Goal: Entertainment & Leisure: Browse casually

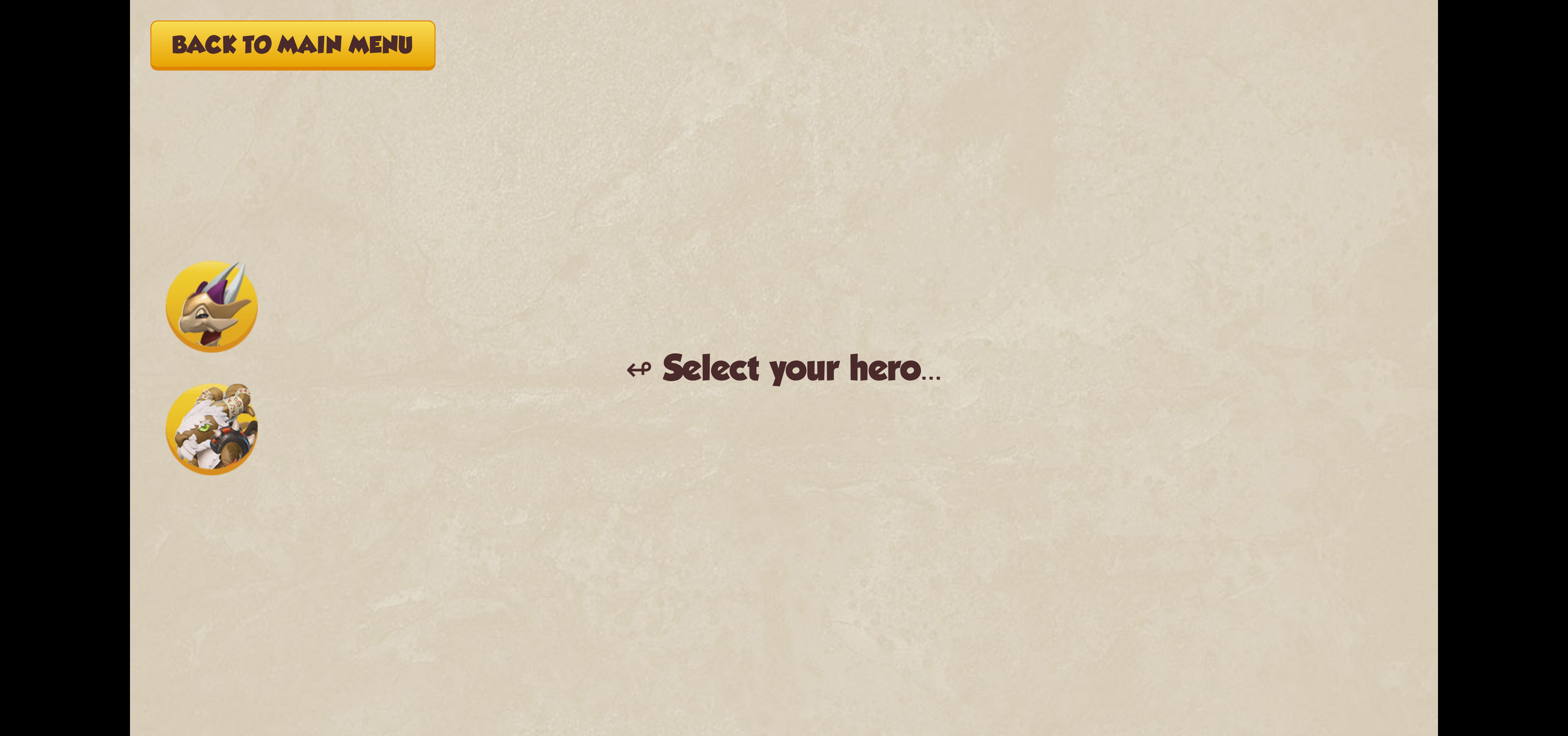
drag, startPoint x: 673, startPoint y: 328, endPoint x: 704, endPoint y: 335, distance: 31.8
click at [675, 329] on div "Back to main menu ↫ Select your hero... You muster all your courage and set out…" at bounding box center [784, 368] width 1308 height 736
click at [276, 457] on div "Back to main menu ↫ Select your hero... You muster all your courage and set out…" at bounding box center [784, 368] width 1308 height 736
click at [320, 363] on div "Back to main menu ↫ Select your hero... You muster all your courage and set out…" at bounding box center [784, 368] width 1308 height 736
click at [321, 290] on div "Back to main menu ↫ Select your hero... You muster all your courage and set out…" at bounding box center [784, 368] width 1308 height 736
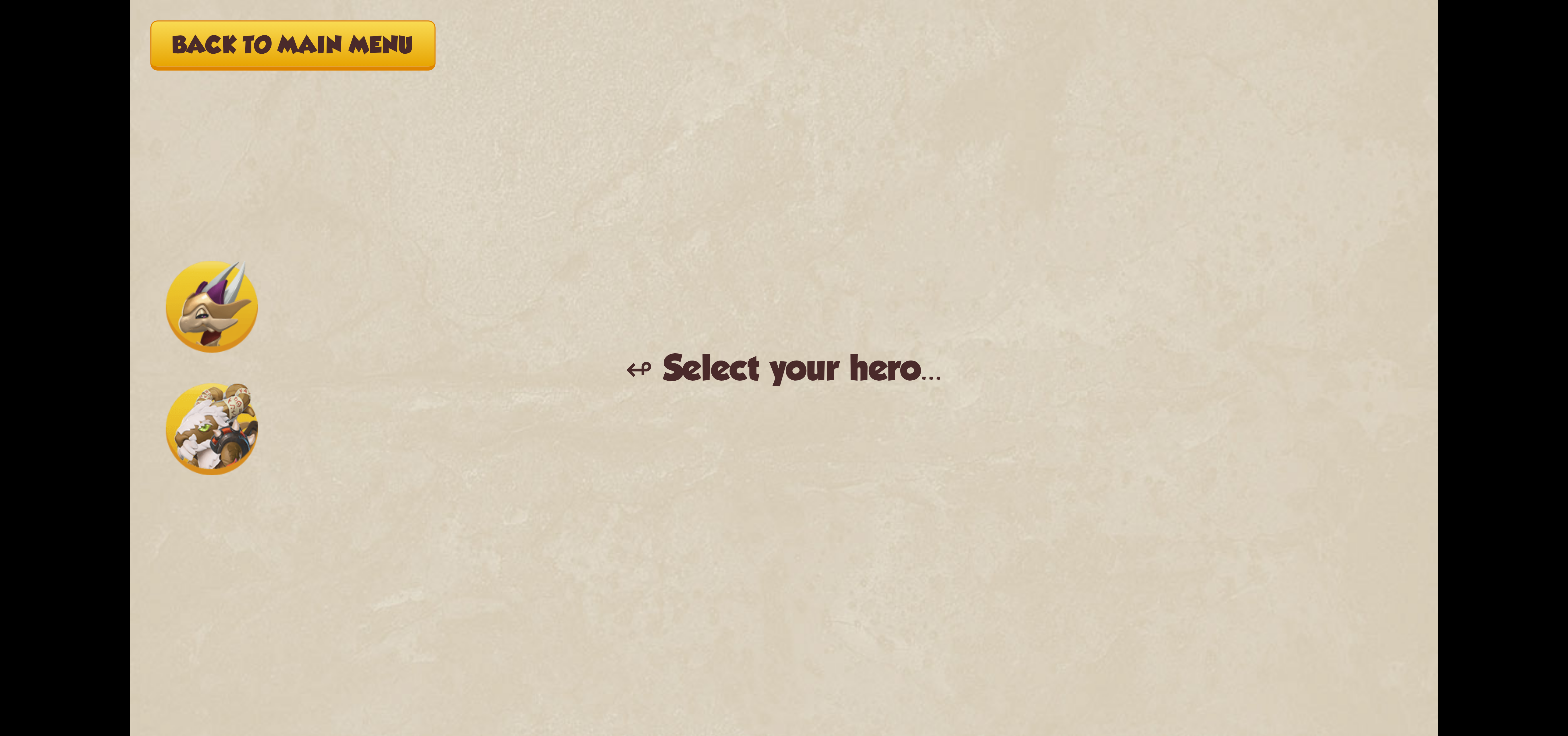
click at [329, 232] on div "Back to main menu ↫ Select your hero... You muster all your courage and set out…" at bounding box center [784, 368] width 1308 height 736
drag, startPoint x: 188, startPoint y: 331, endPoint x: 196, endPoint y: 290, distance: 41.8
click at [192, 300] on div "Back to main menu ↫ Select your hero... You muster all your courage and set out…" at bounding box center [784, 368] width 1308 height 736
click at [219, 455] on img at bounding box center [211, 429] width 92 height 92
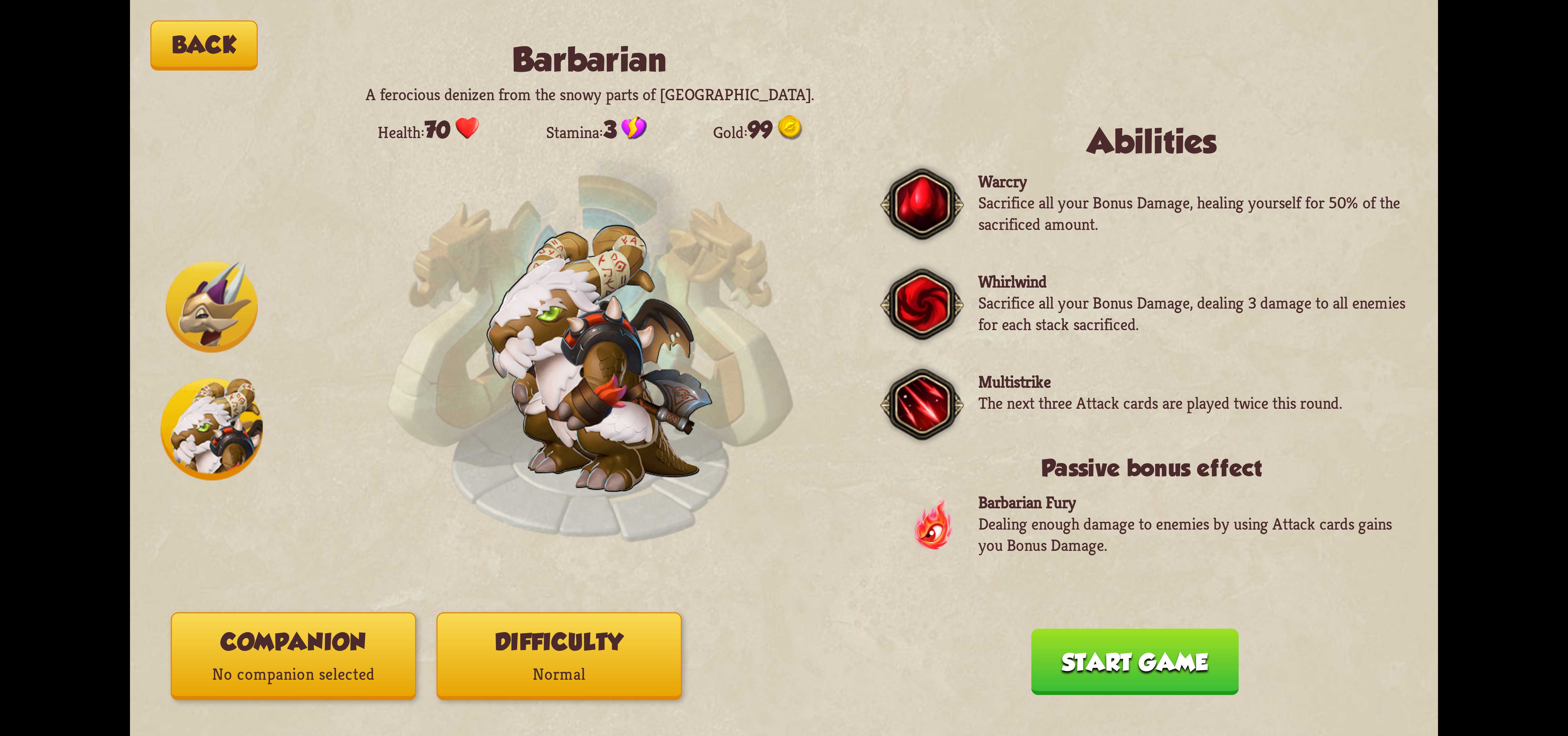
click at [226, 433] on img at bounding box center [212, 429] width 102 height 102
click at [303, 668] on p "No companion selected" at bounding box center [293, 675] width 243 height 33
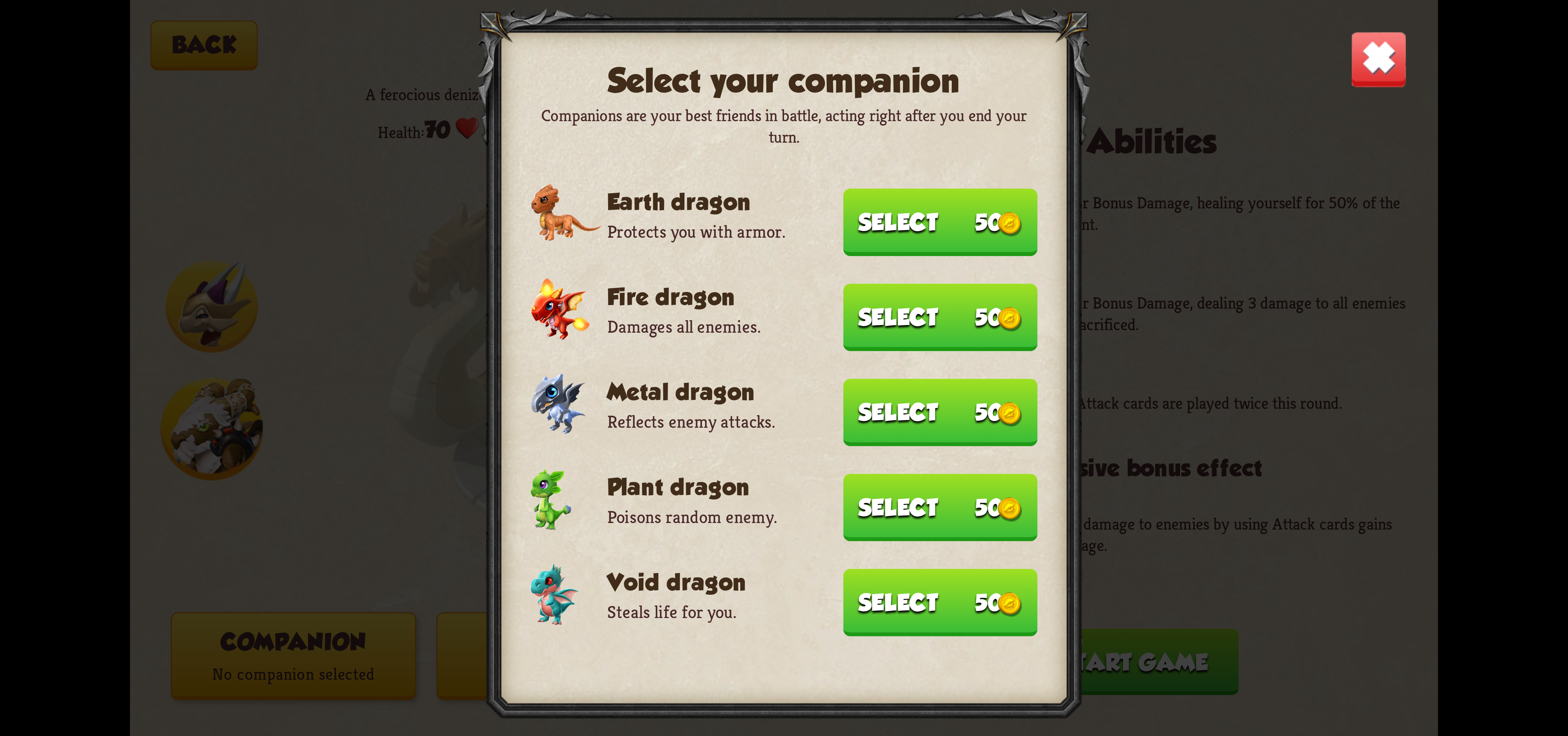
click at [897, 594] on button "Select 50" at bounding box center [940, 602] width 194 height 67
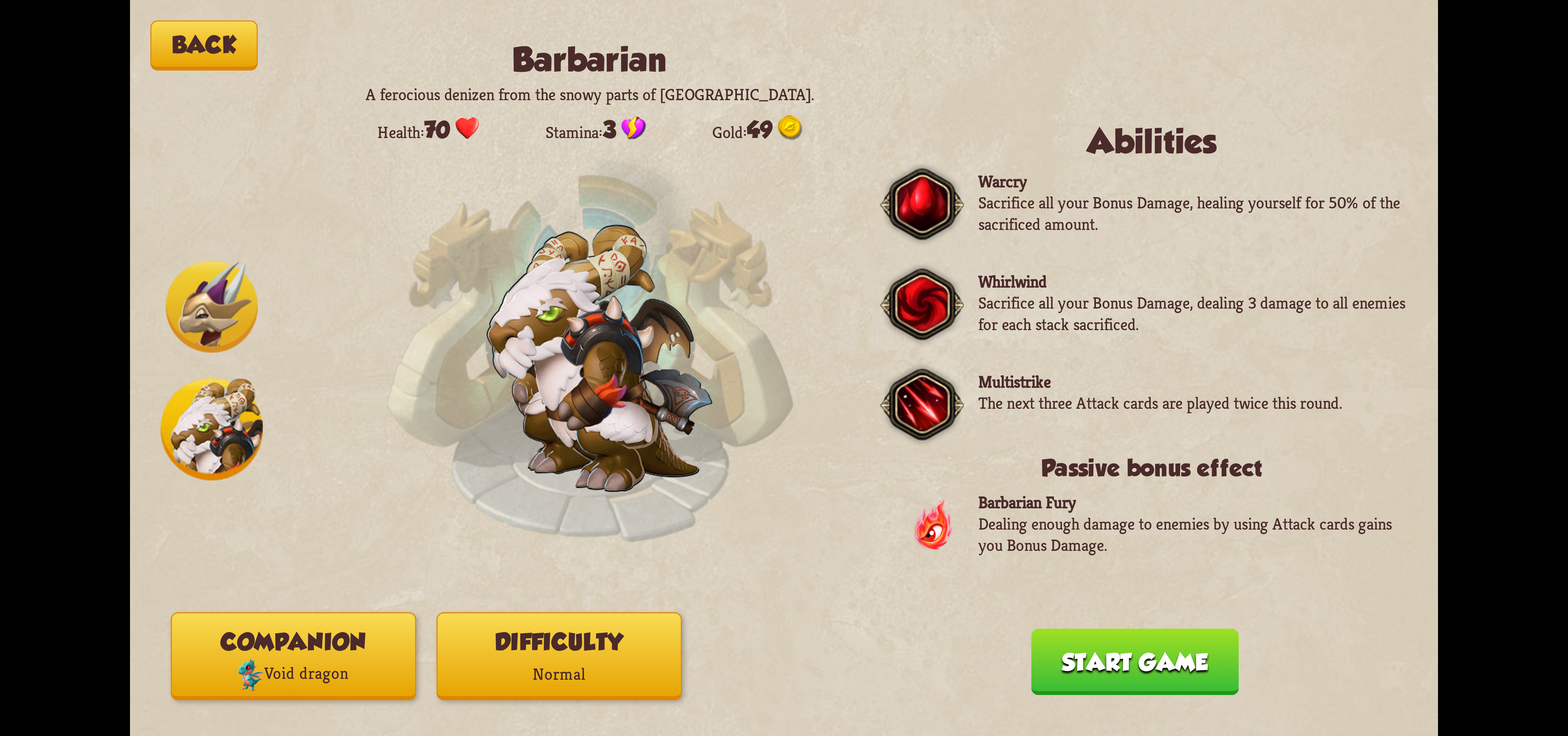
click at [605, 643] on button "Difficulty Normal" at bounding box center [559, 656] width 245 height 88
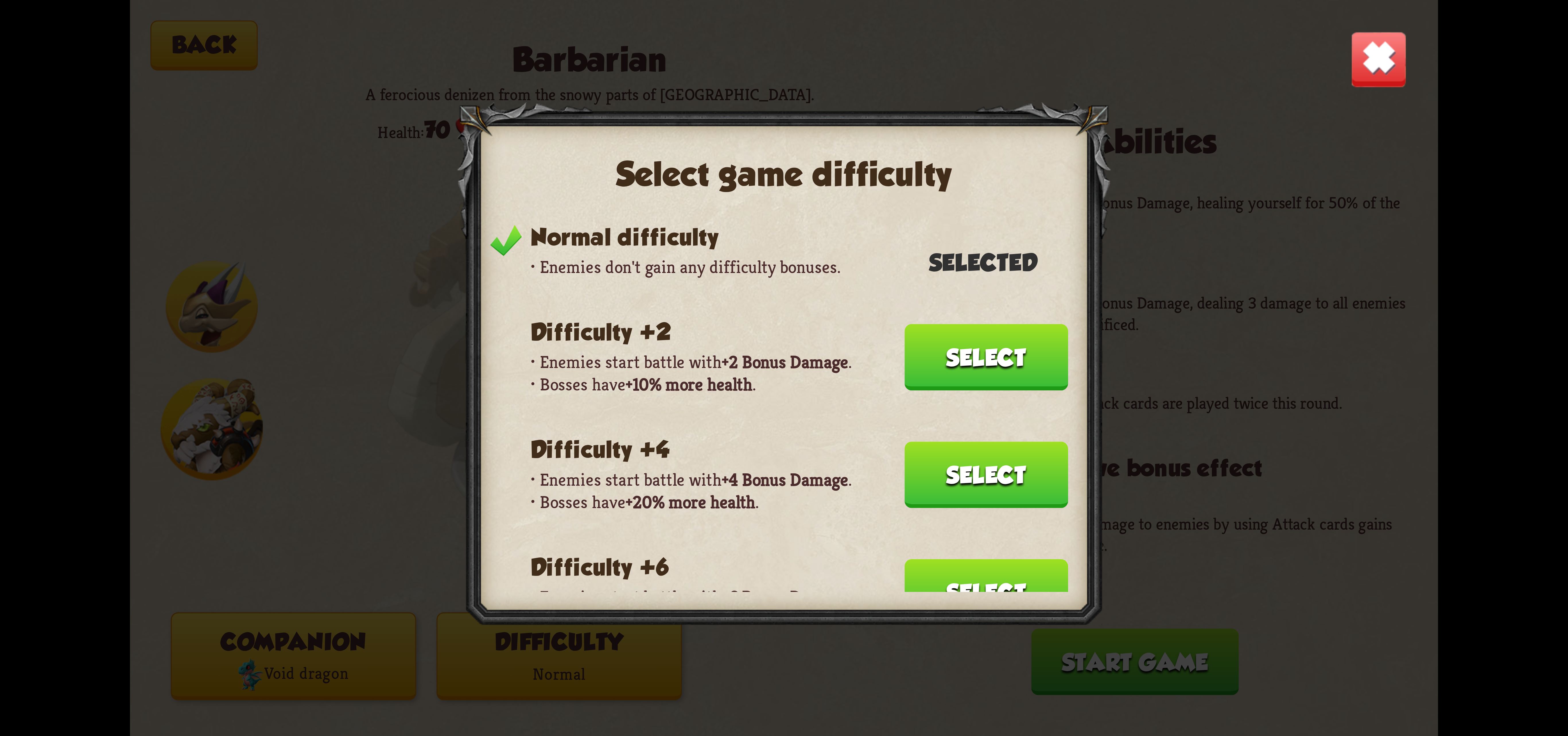
scroll to position [345, 0]
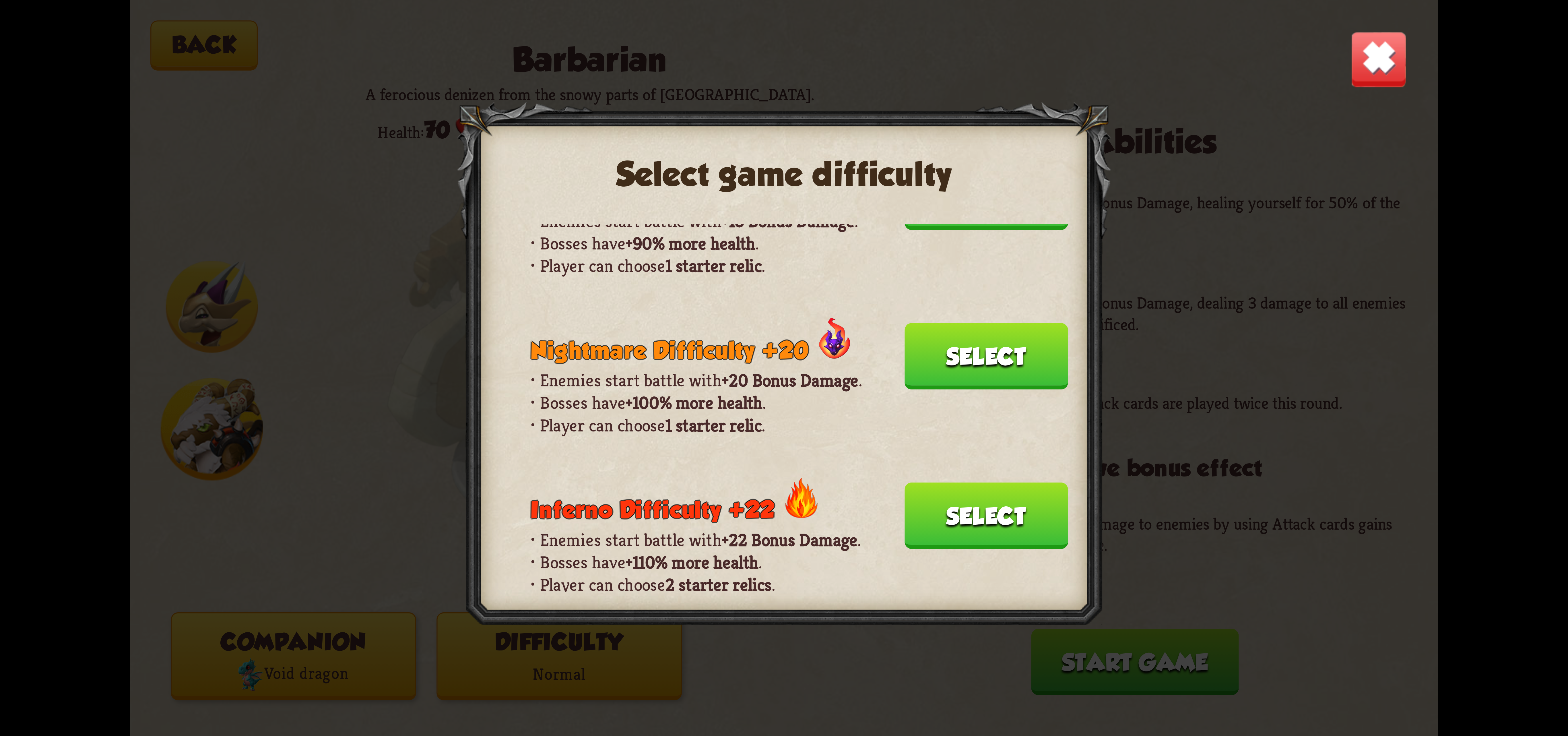
click at [943, 483] on button "Select" at bounding box center [986, 516] width 164 height 66
click at [943, 437] on div "Abilities Warcry Sacrifice all your Bonus Damage, healing yourself for 50% of t…" at bounding box center [1152, 339] width 511 height 433
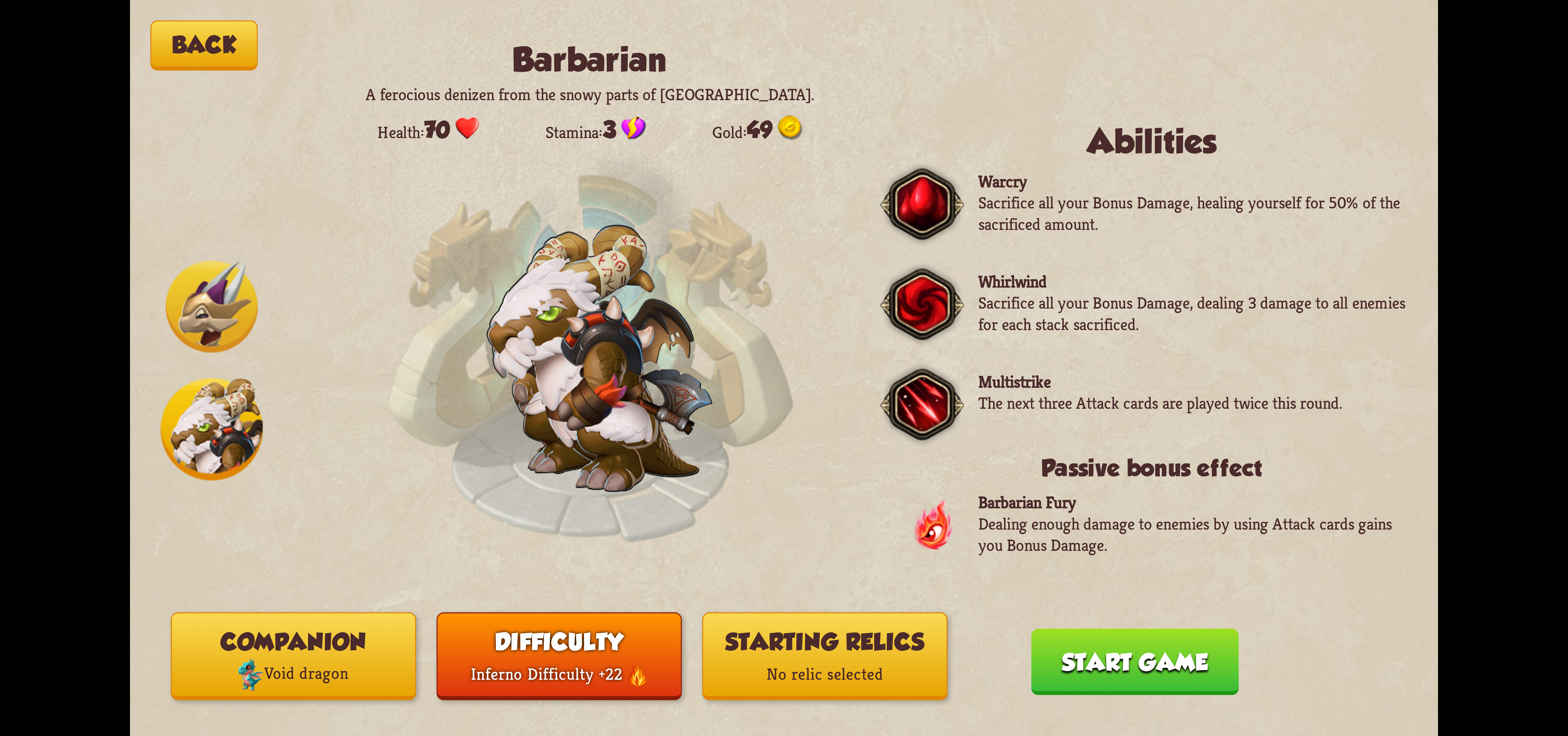
click at [801, 612] on div "Companion Void dragon Difficulty Difficulty +22 Starting relics No relic select…" at bounding box center [559, 656] width 777 height 88
click at [779, 639] on button "Starting relics No relic selected" at bounding box center [825, 656] width 245 height 88
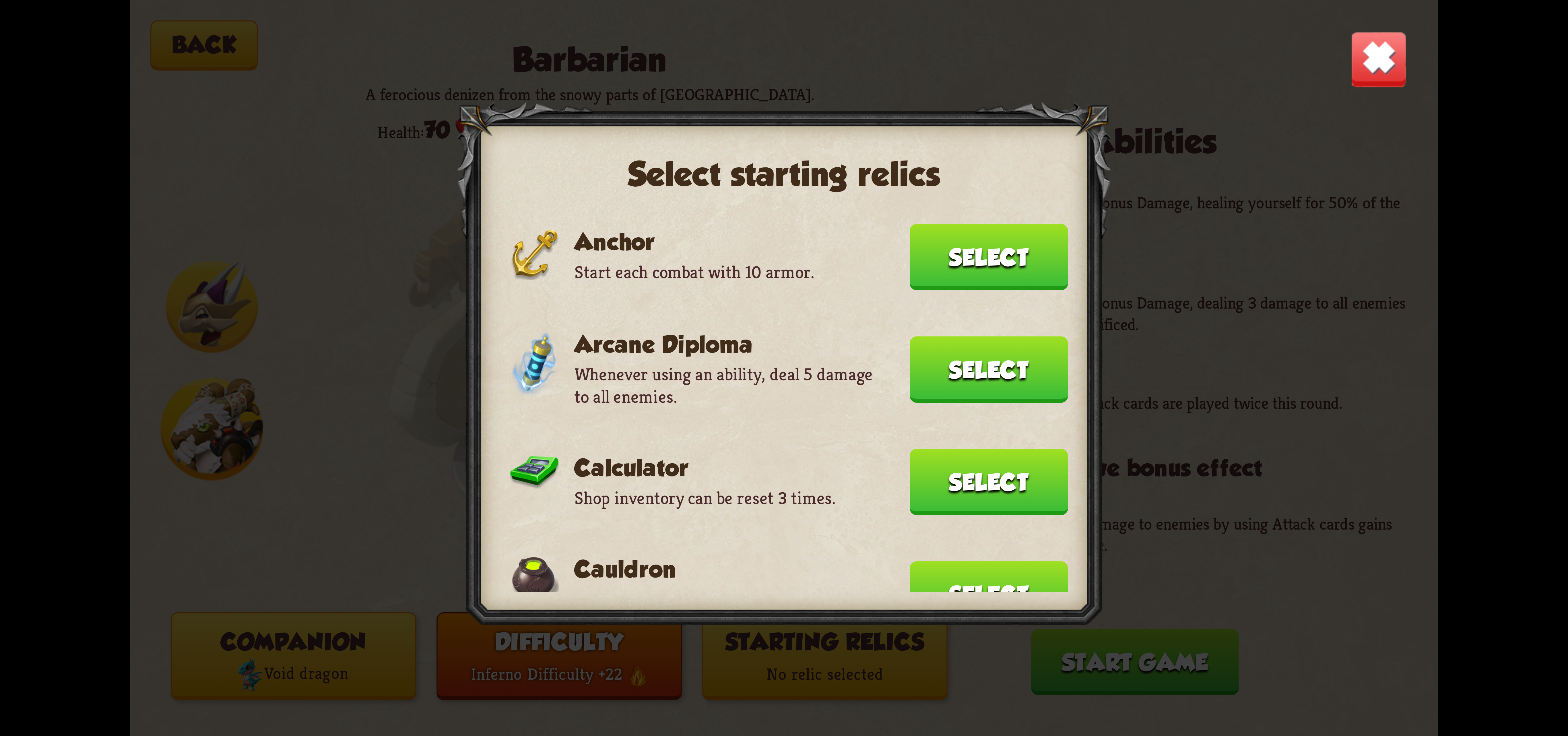
click at [953, 327] on div "Anchor Start each combat with 10 armor. Select Arcane Diploma Whenever using an…" at bounding box center [758, 408] width 619 height 368
click at [957, 284] on button "Select" at bounding box center [989, 257] width 158 height 66
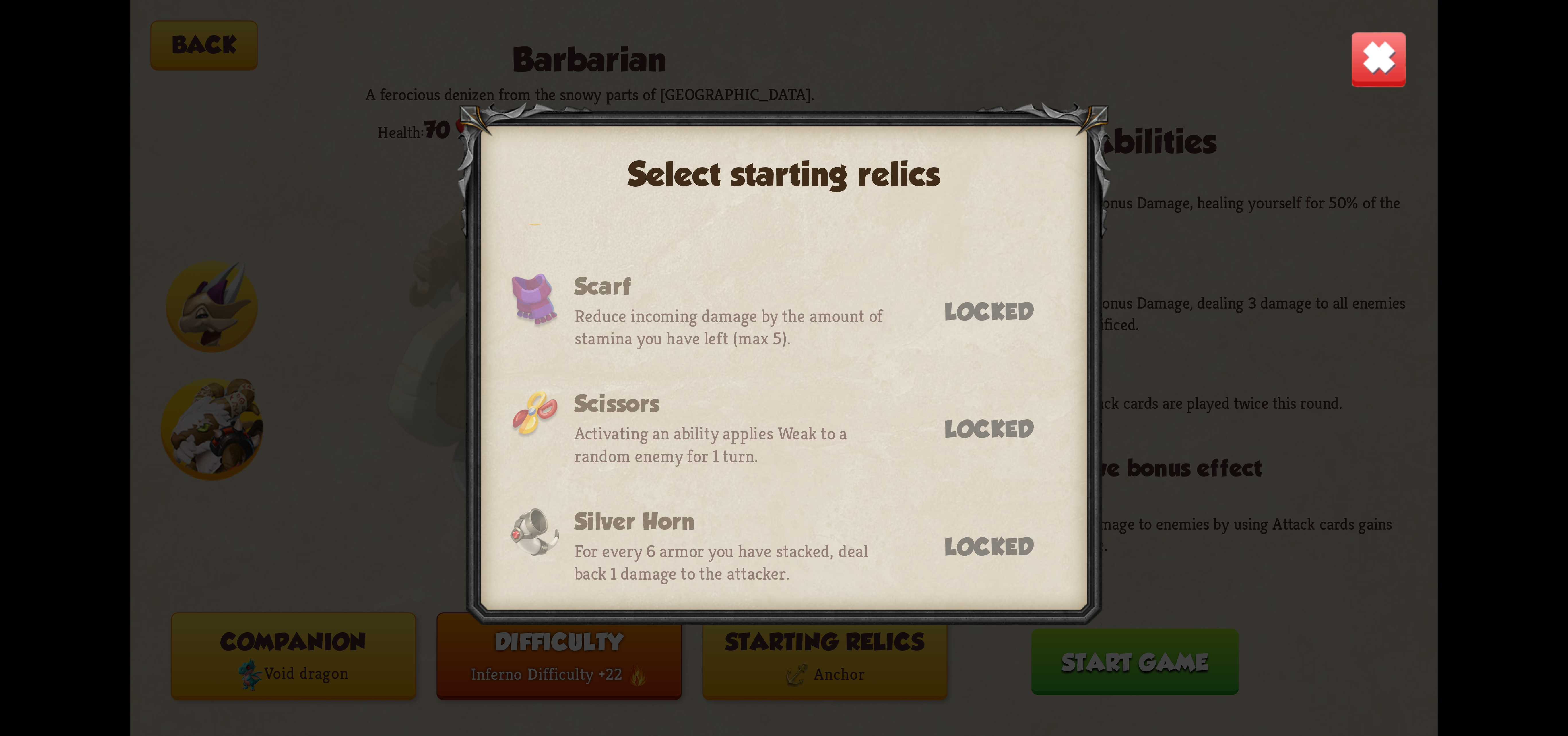
scroll to position [128, 0]
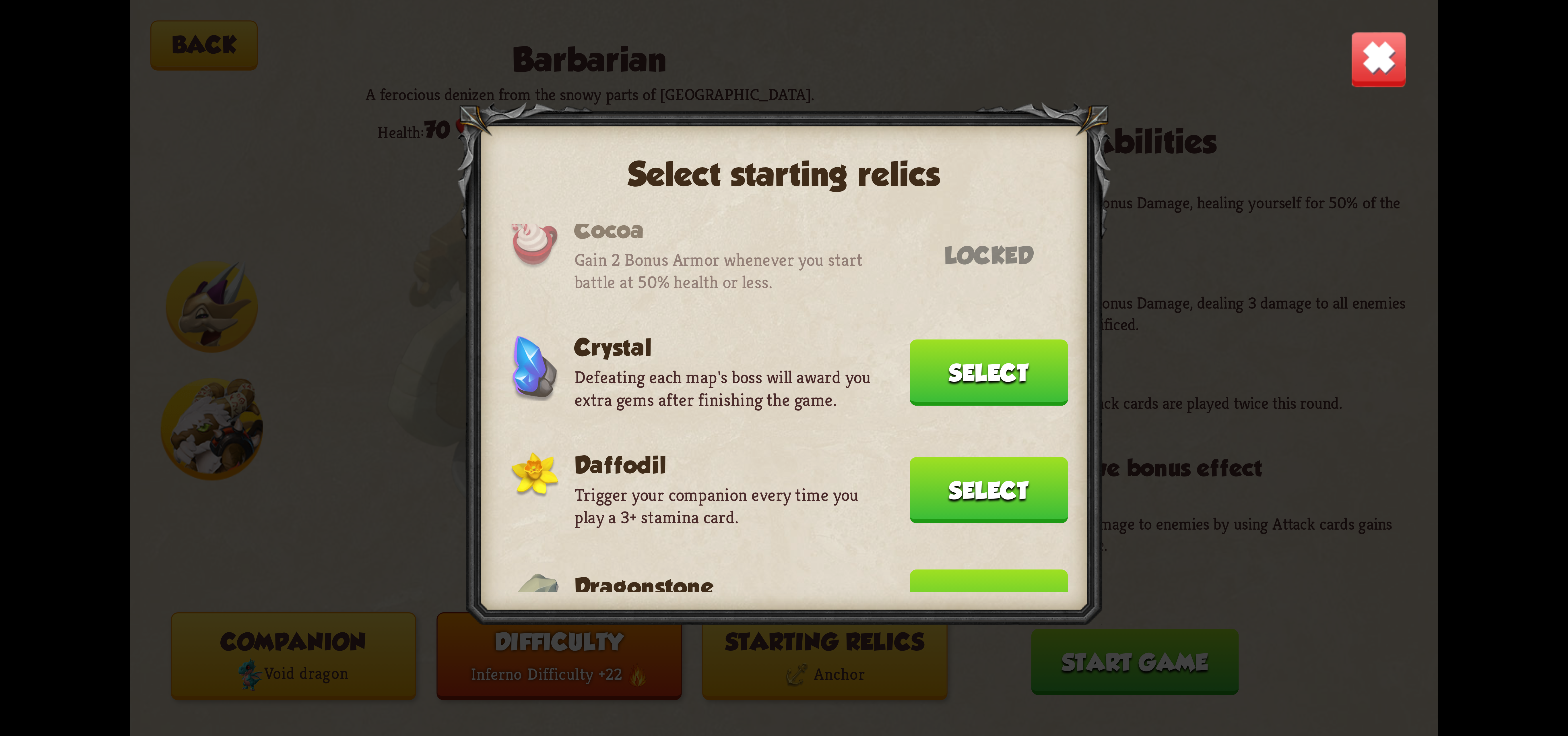
click at [1013, 569] on button "Select" at bounding box center [989, 602] width 158 height 66
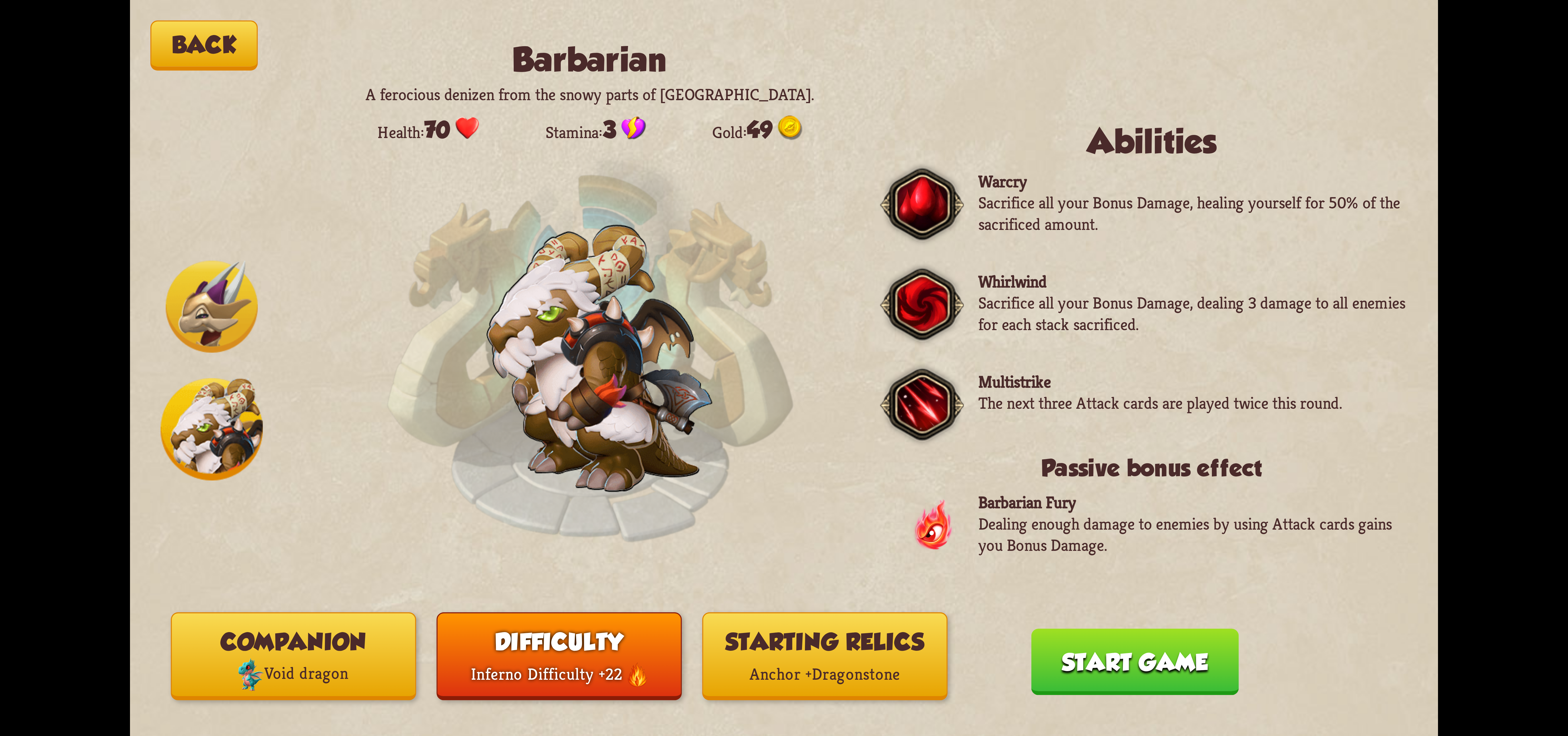
click at [1111, 683] on button "Start game" at bounding box center [1135, 661] width 208 height 66
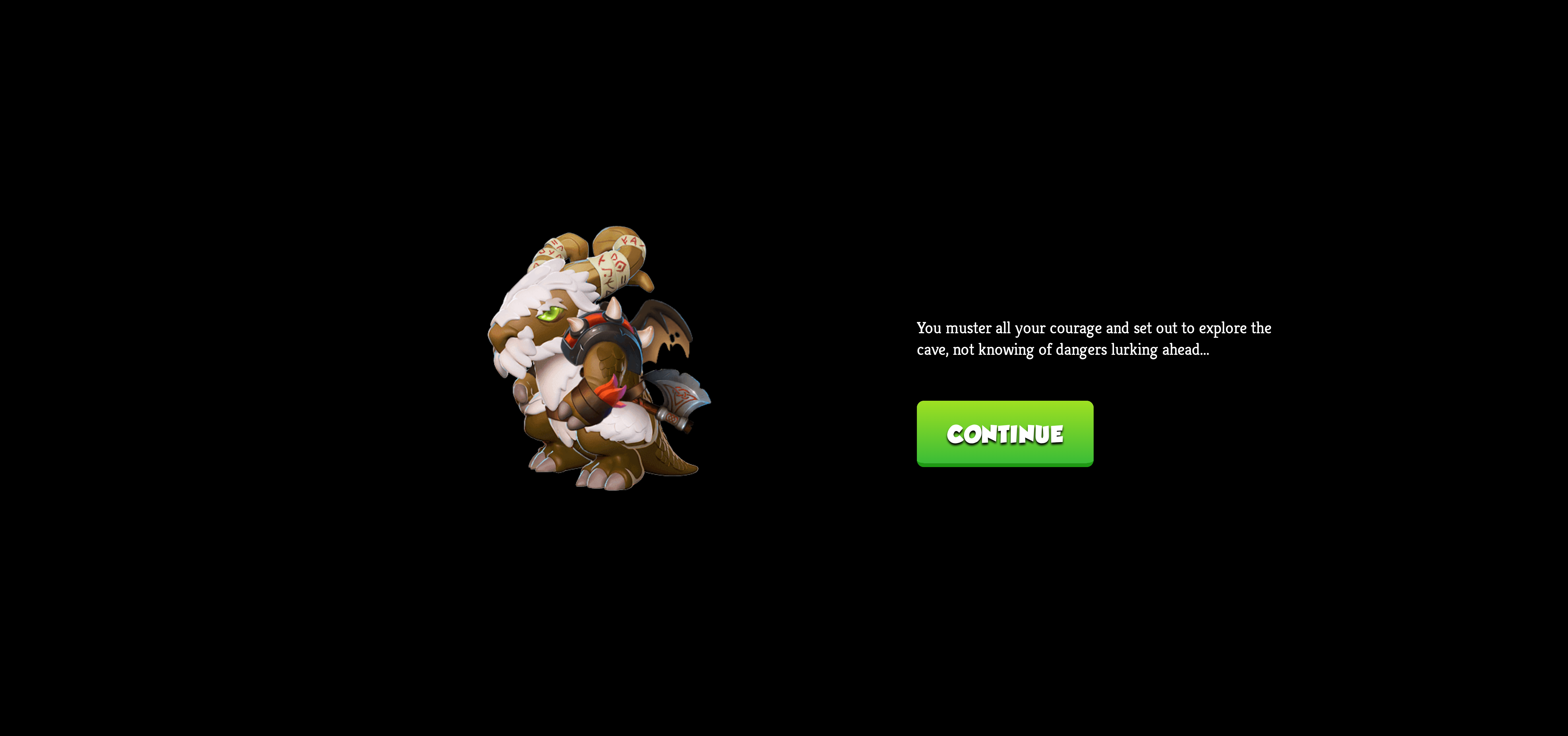
click at [923, 442] on div "Back Barbarian A ferocious denizen from the snowy parts of [GEOGRAPHIC_DATA]. H…" at bounding box center [784, 368] width 1308 height 736
drag, startPoint x: 985, startPoint y: 420, endPoint x: 978, endPoint y: 416, distance: 8.1
click at [978, 416] on button "Continue" at bounding box center [1005, 433] width 177 height 66
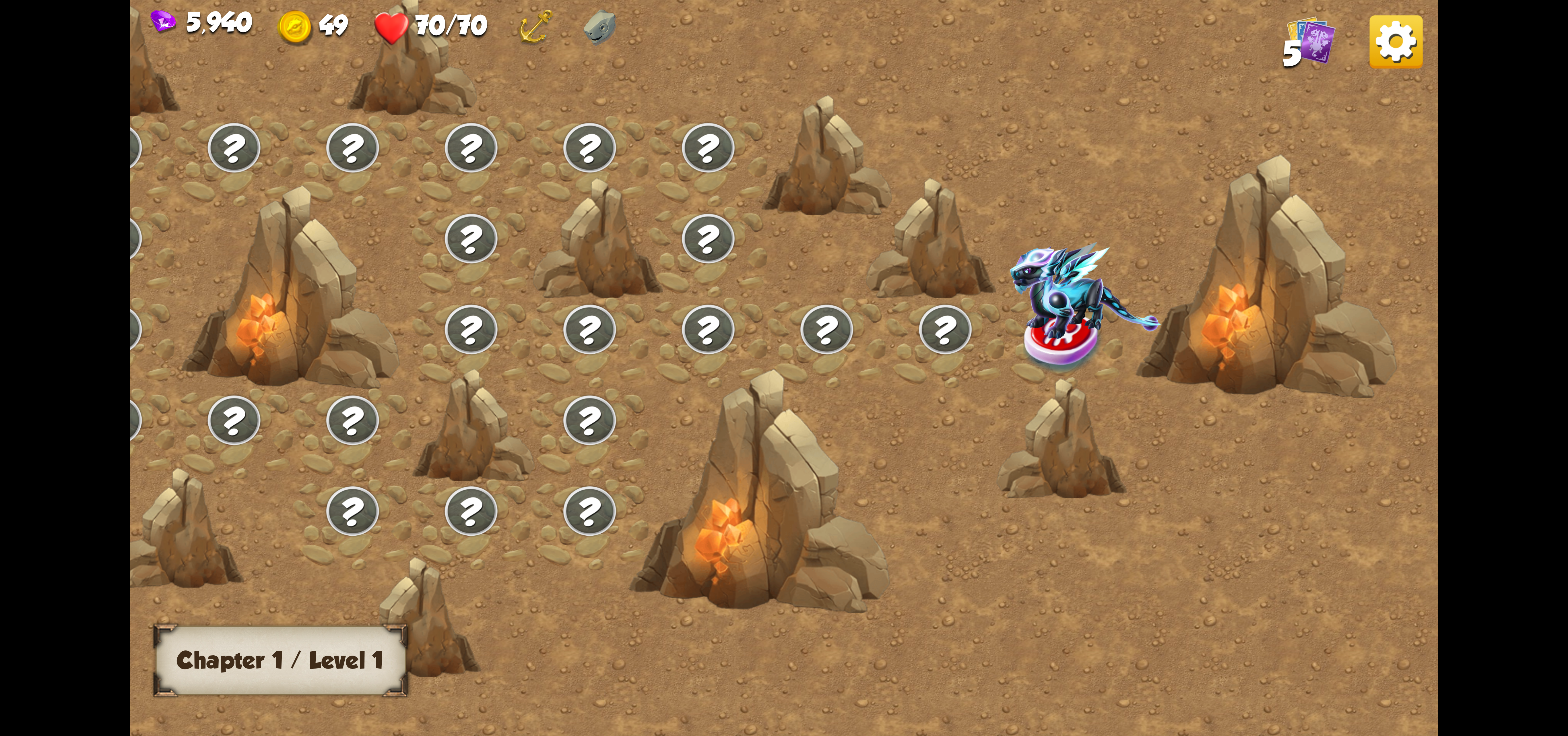
scroll to position [0, 0]
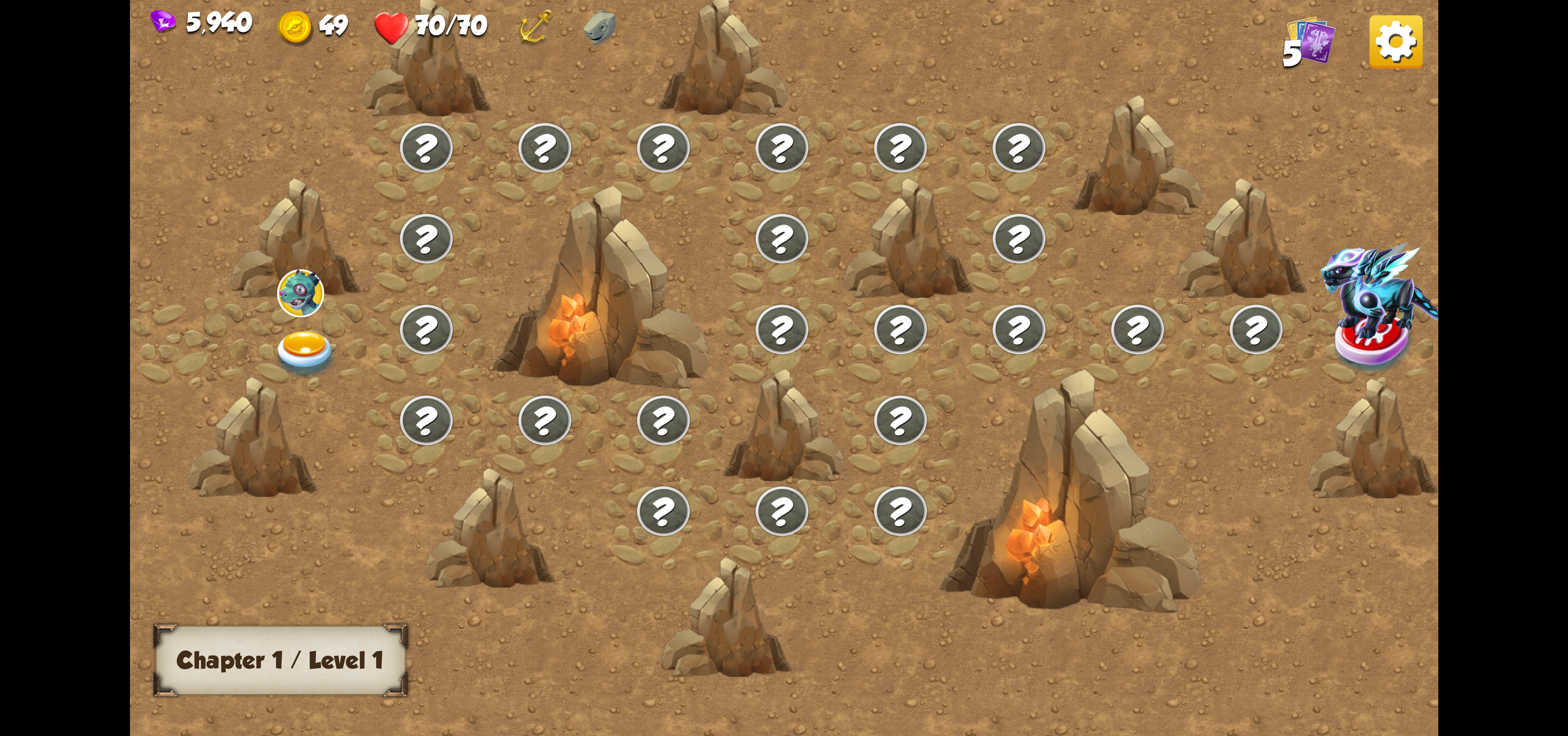
click at [288, 280] on img at bounding box center [300, 293] width 47 height 47
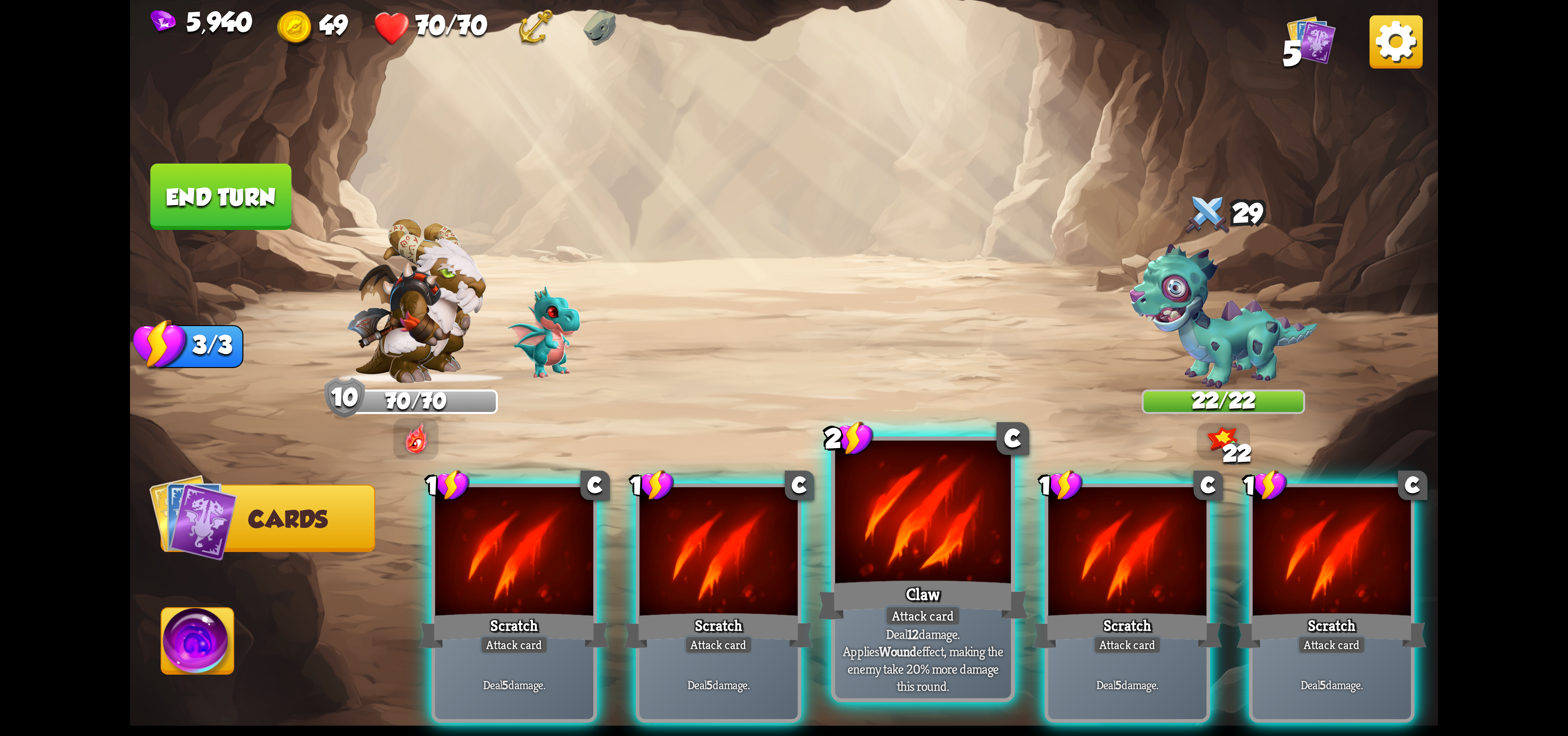
click at [889, 589] on div "Claw" at bounding box center [923, 600] width 211 height 47
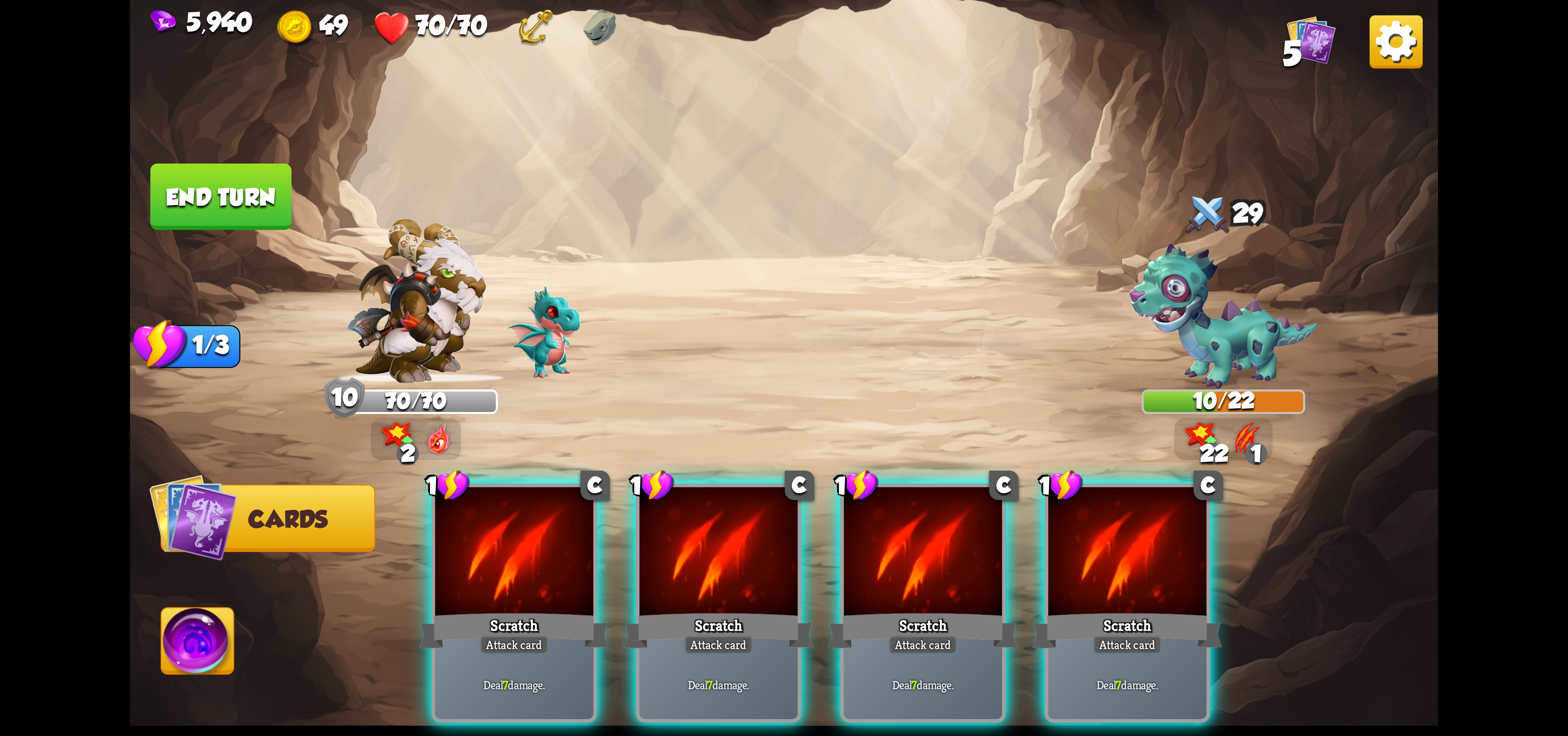
click at [692, 565] on div at bounding box center [718, 553] width 158 height 133
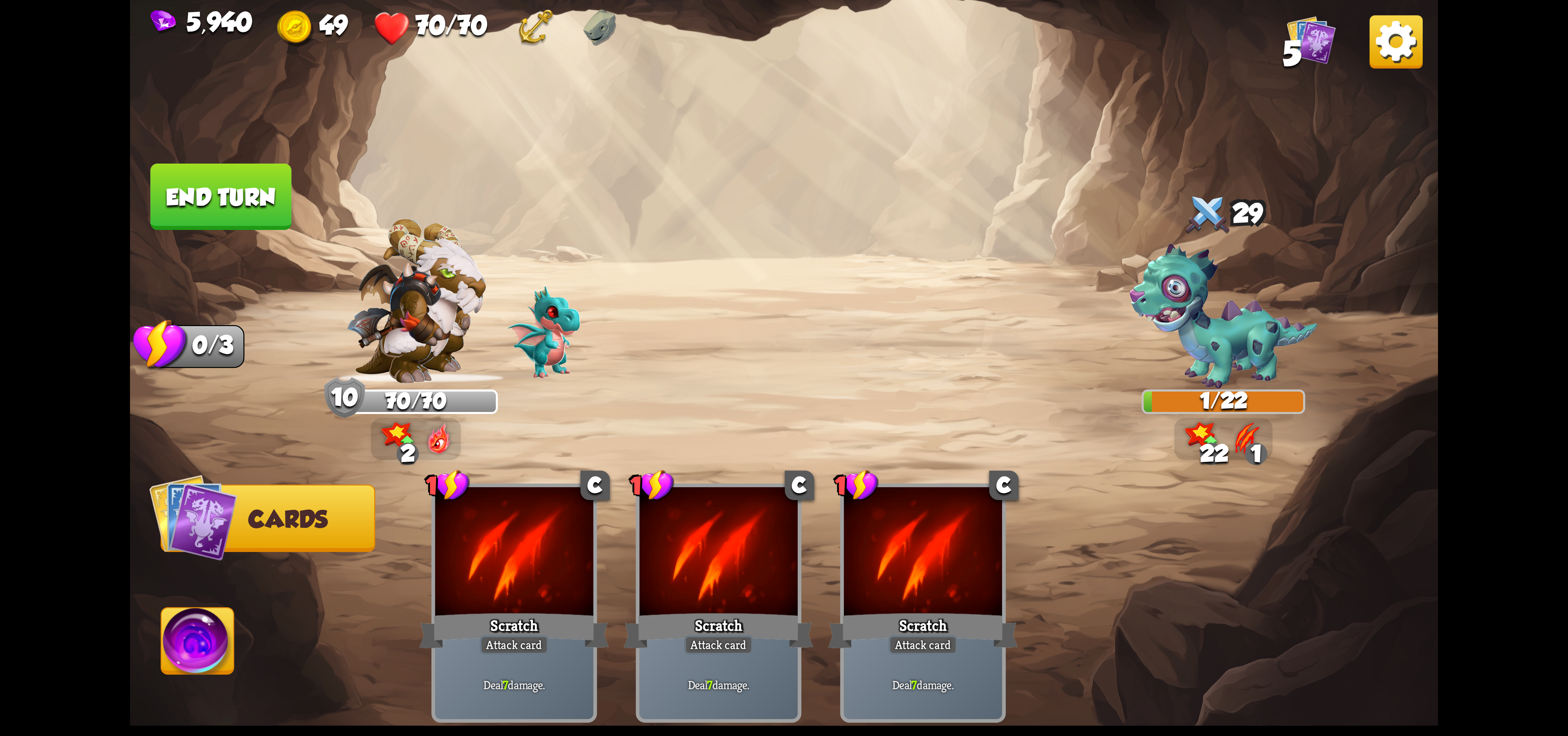
click at [188, 205] on button "End turn" at bounding box center [220, 197] width 141 height 66
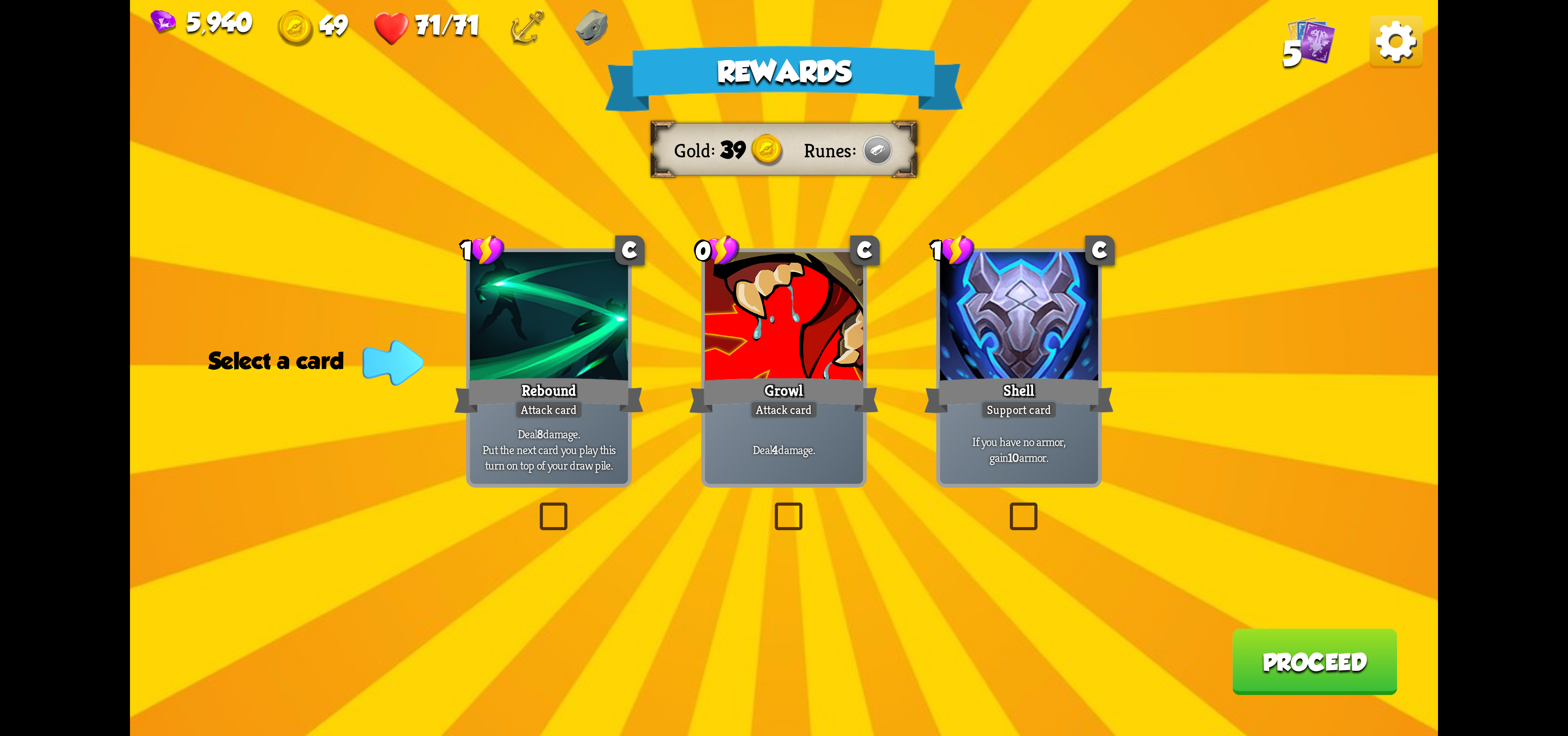
click at [754, 380] on div "Growl" at bounding box center [784, 395] width 190 height 42
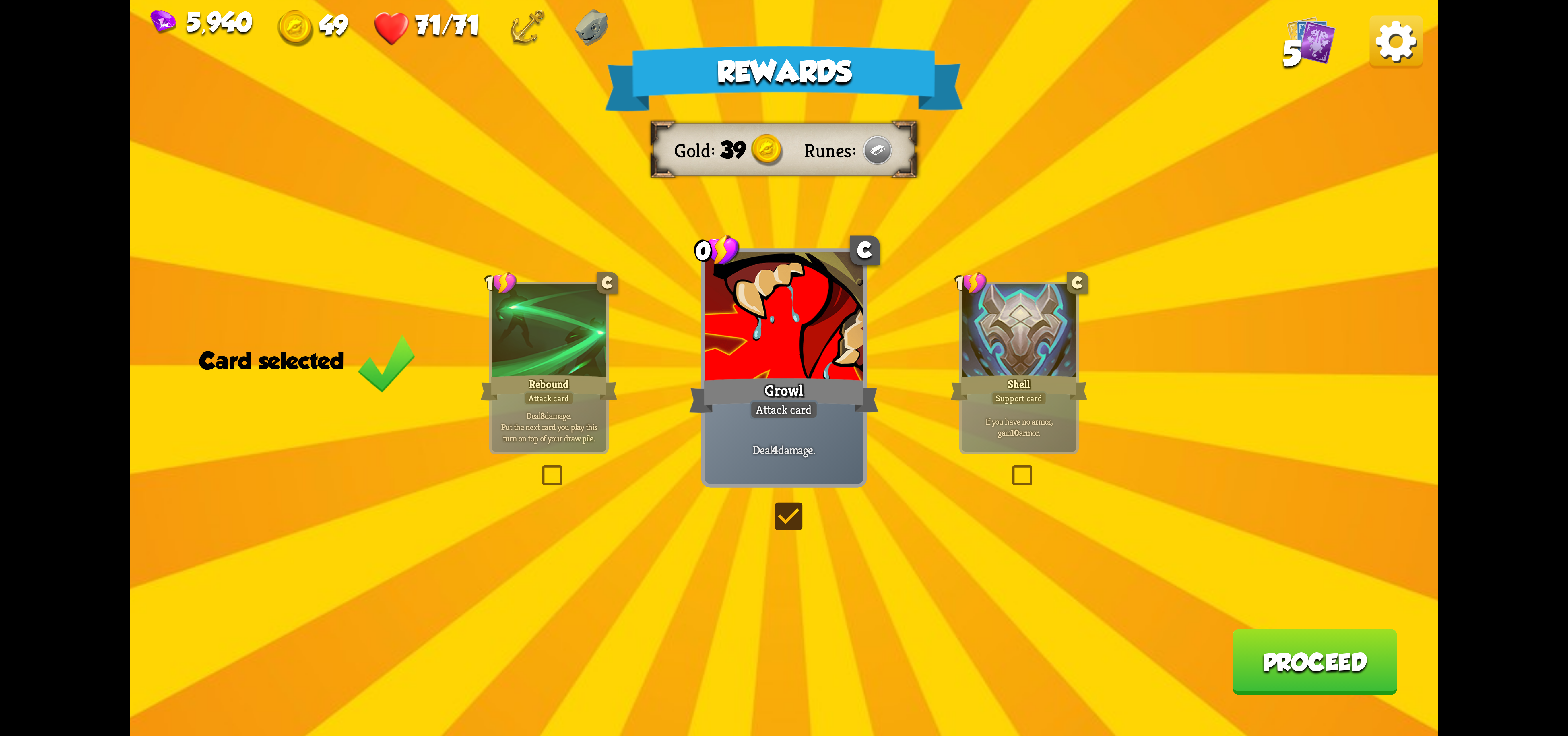
click at [1348, 665] on button "Proceed" at bounding box center [1314, 661] width 165 height 66
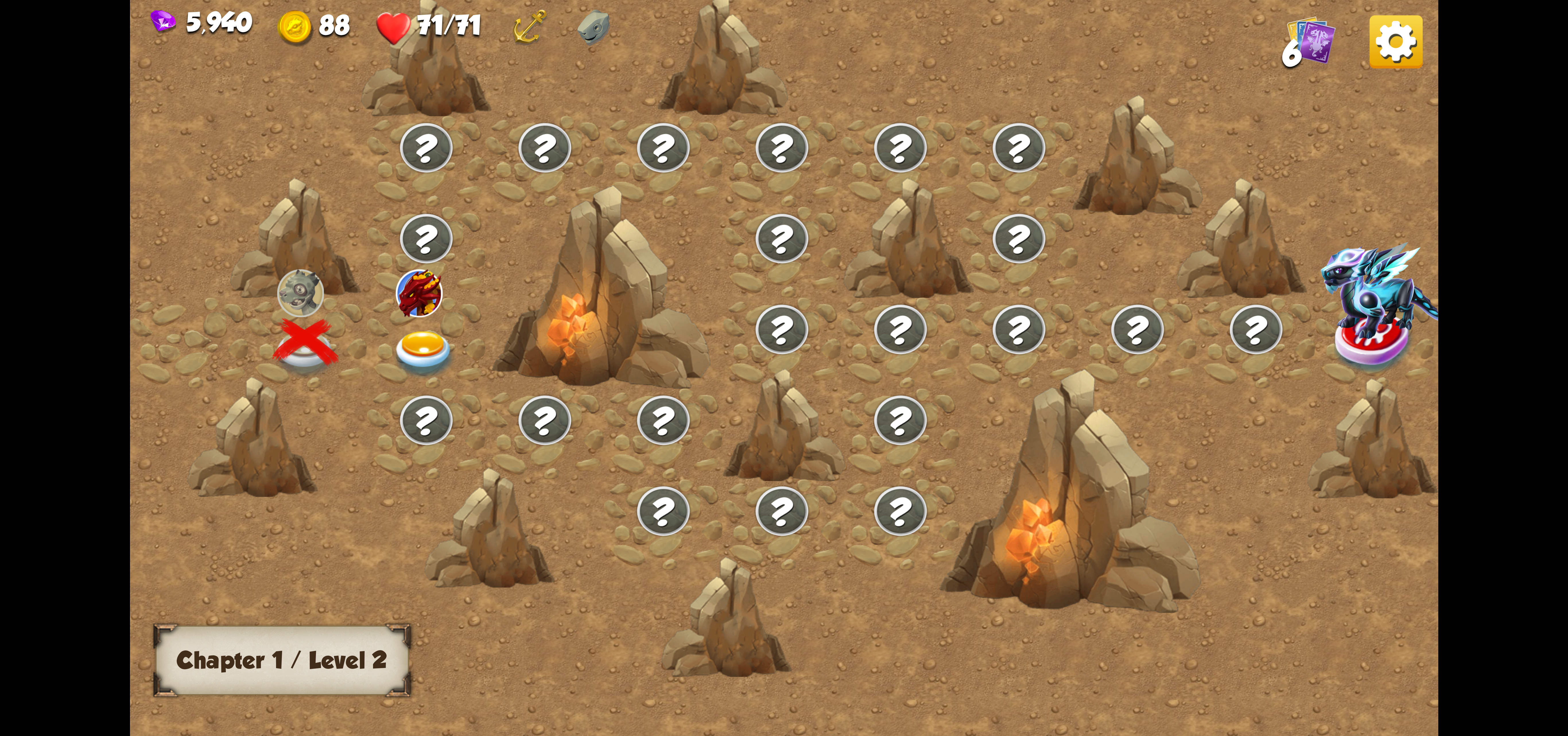
click at [438, 329] on div at bounding box center [426, 342] width 119 height 91
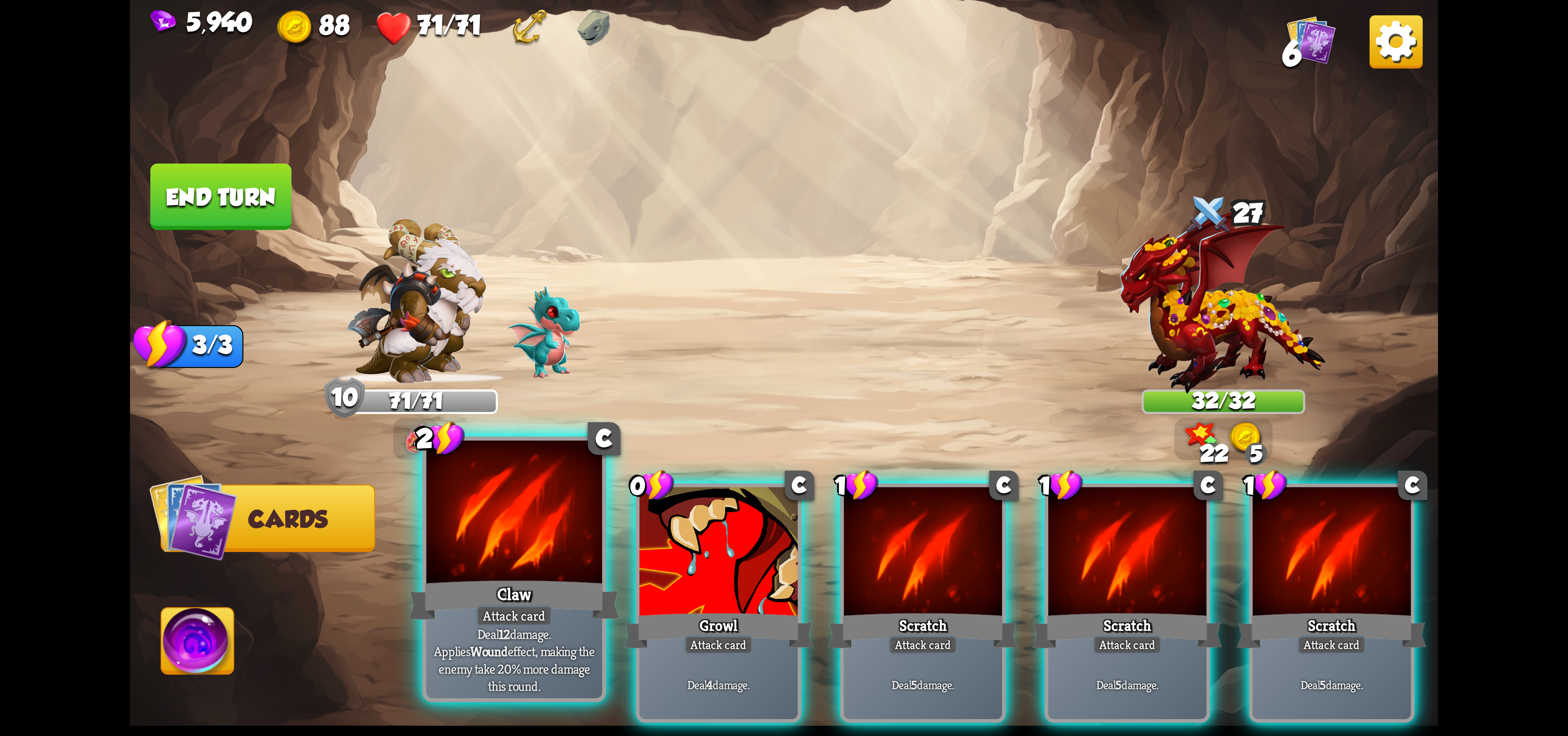
click at [530, 536] on div at bounding box center [514, 514] width 176 height 148
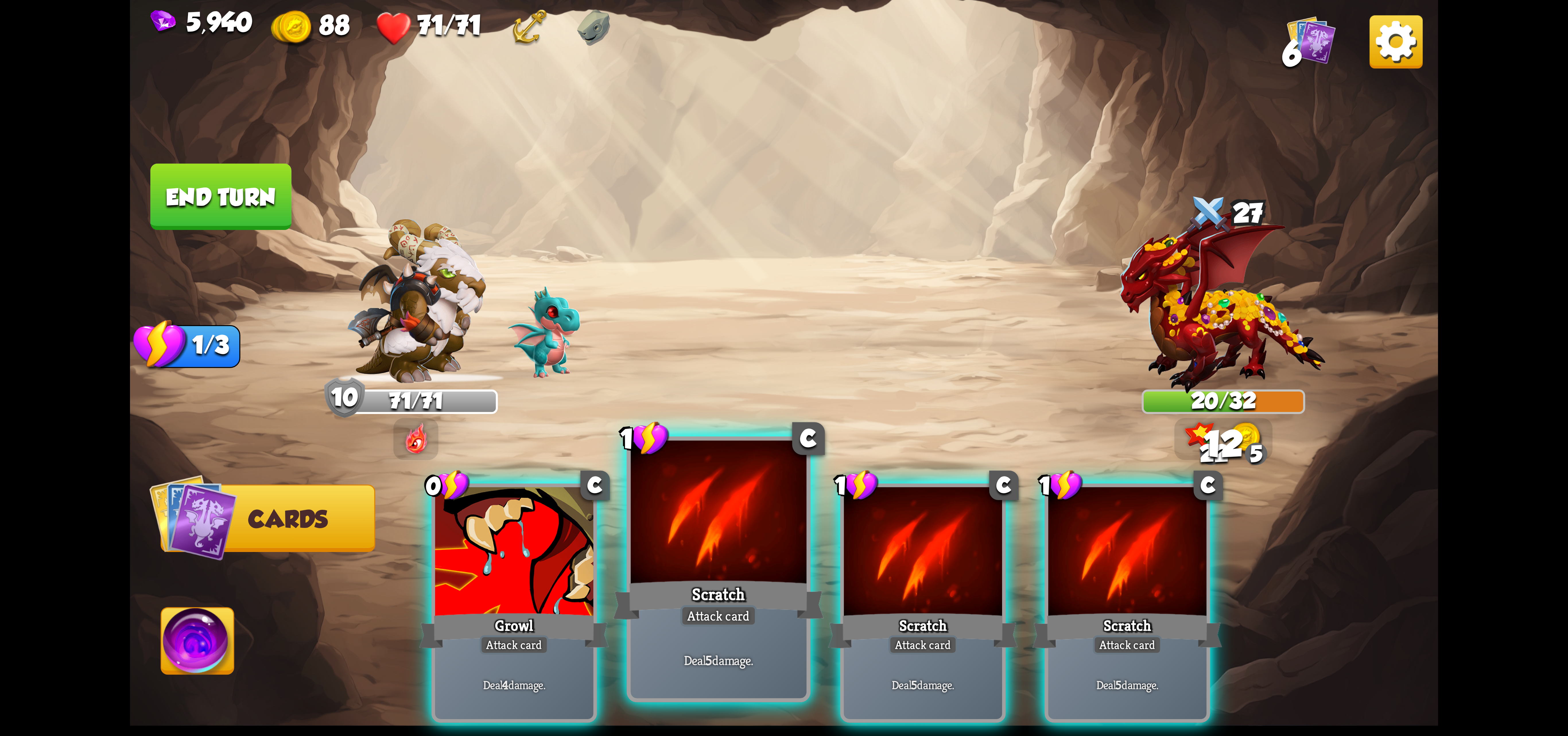
click at [669, 536] on div at bounding box center [718, 514] width 176 height 148
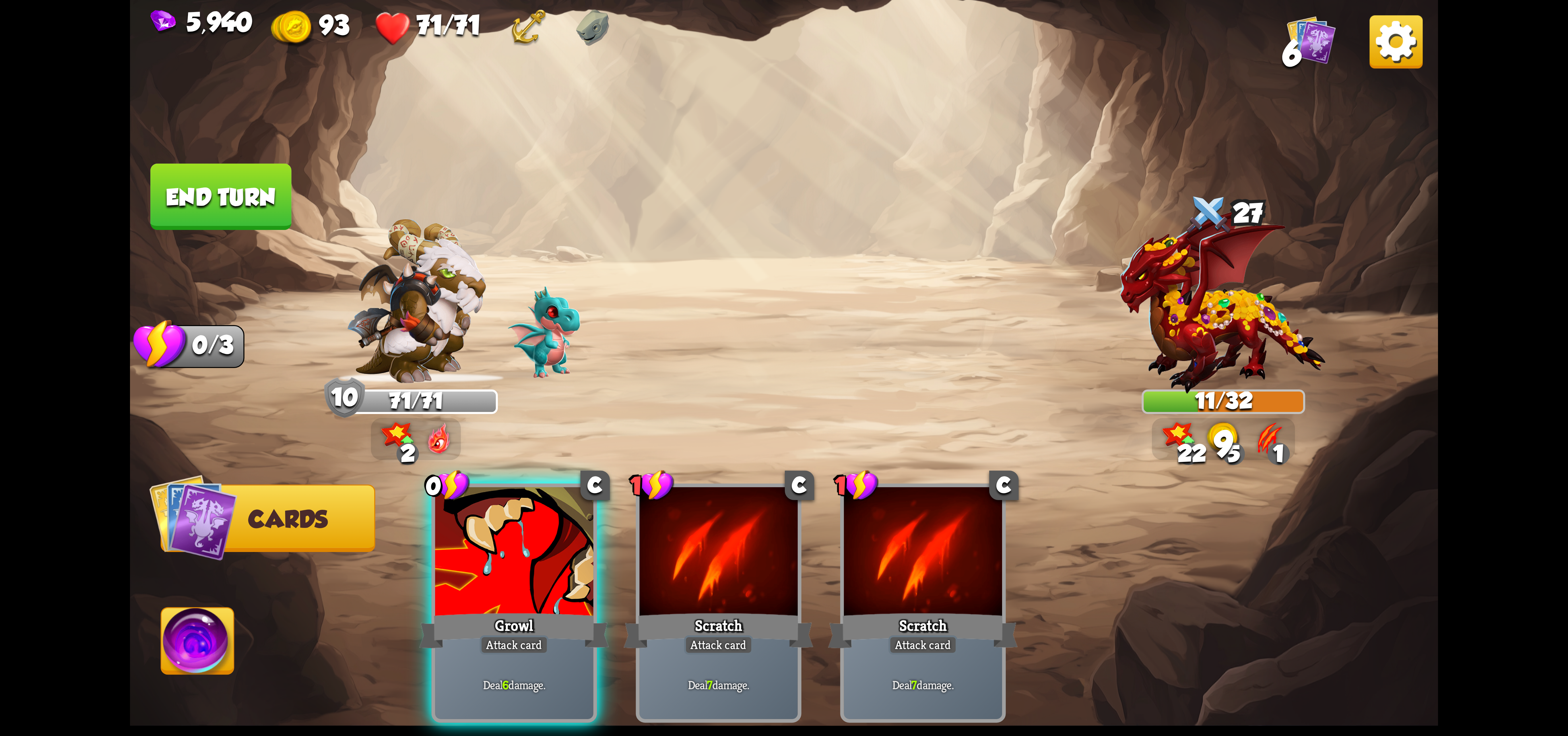
click at [520, 545] on div at bounding box center [514, 553] width 158 height 133
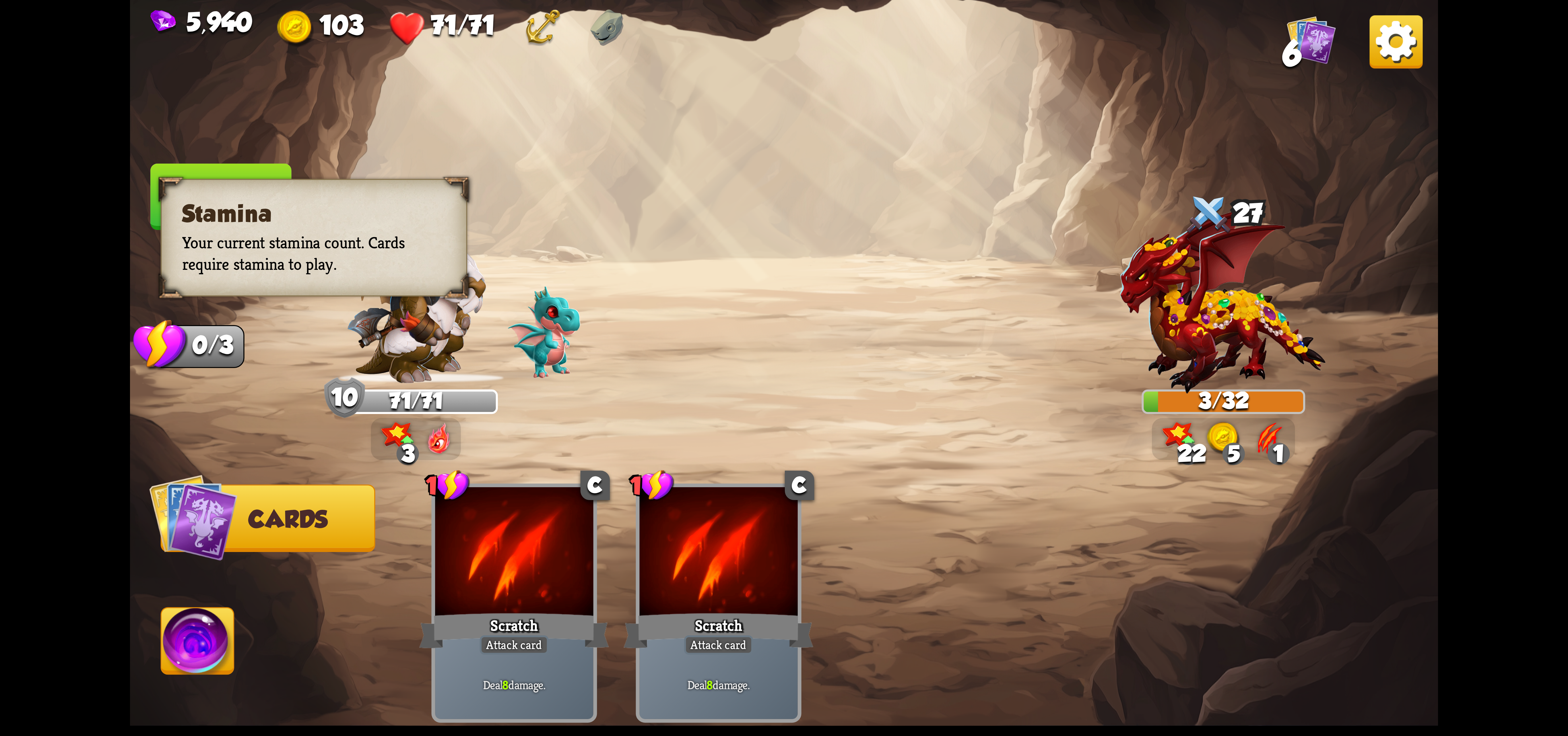
click at [247, 210] on h3 "Stamina" at bounding box center [313, 214] width 264 height 27
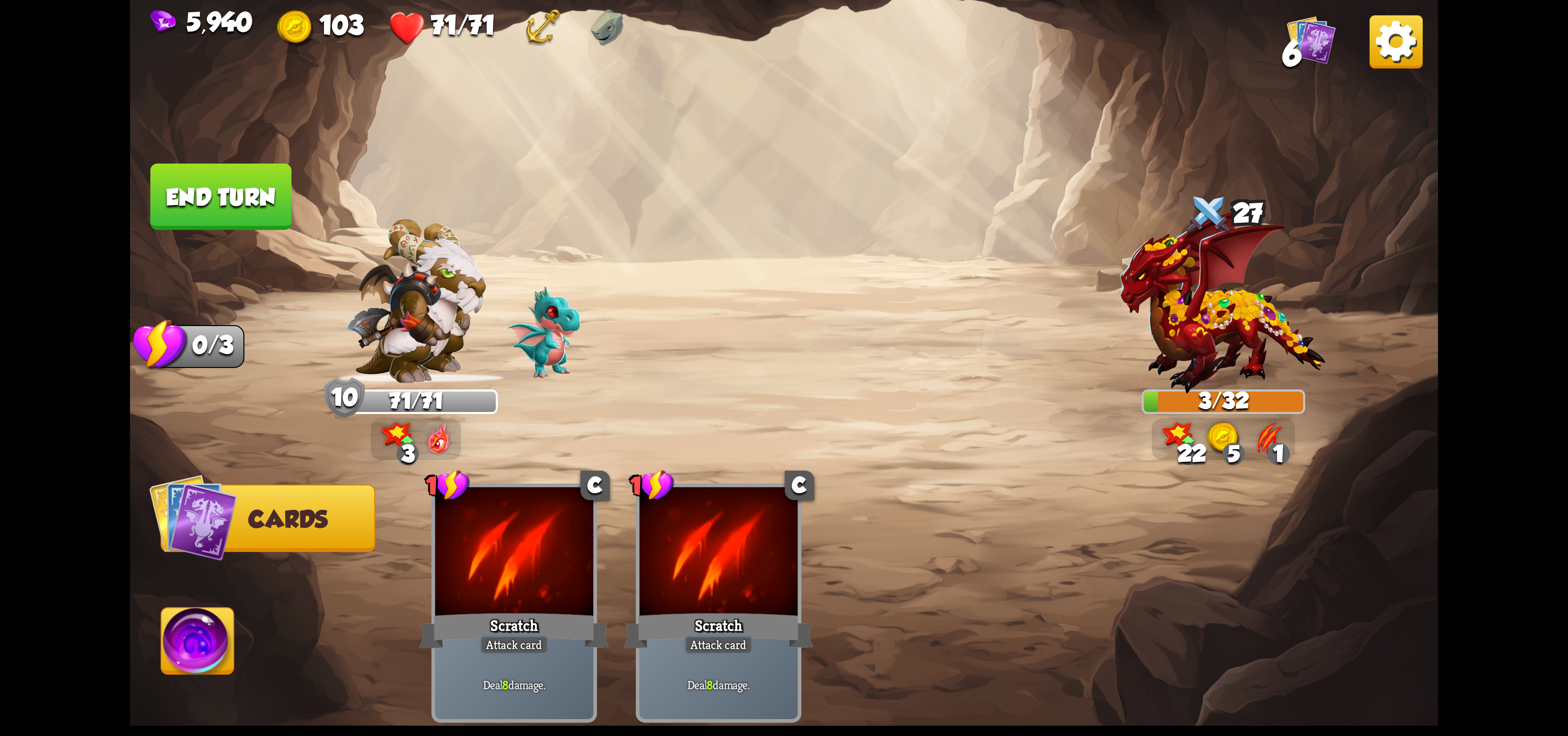
click at [253, 209] on button "End turn" at bounding box center [220, 197] width 141 height 66
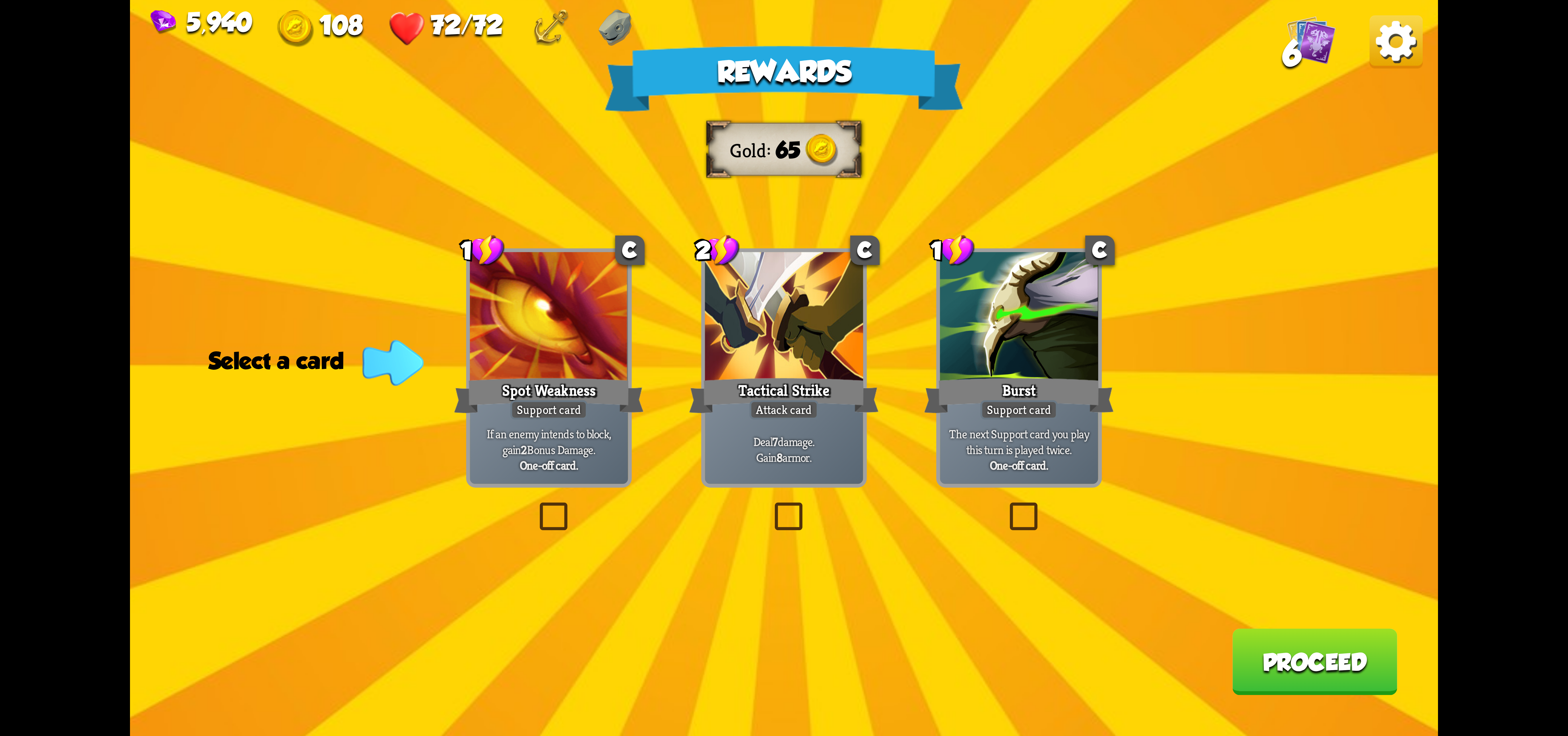
click at [845, 377] on div "Tactical Strike" at bounding box center [784, 395] width 190 height 42
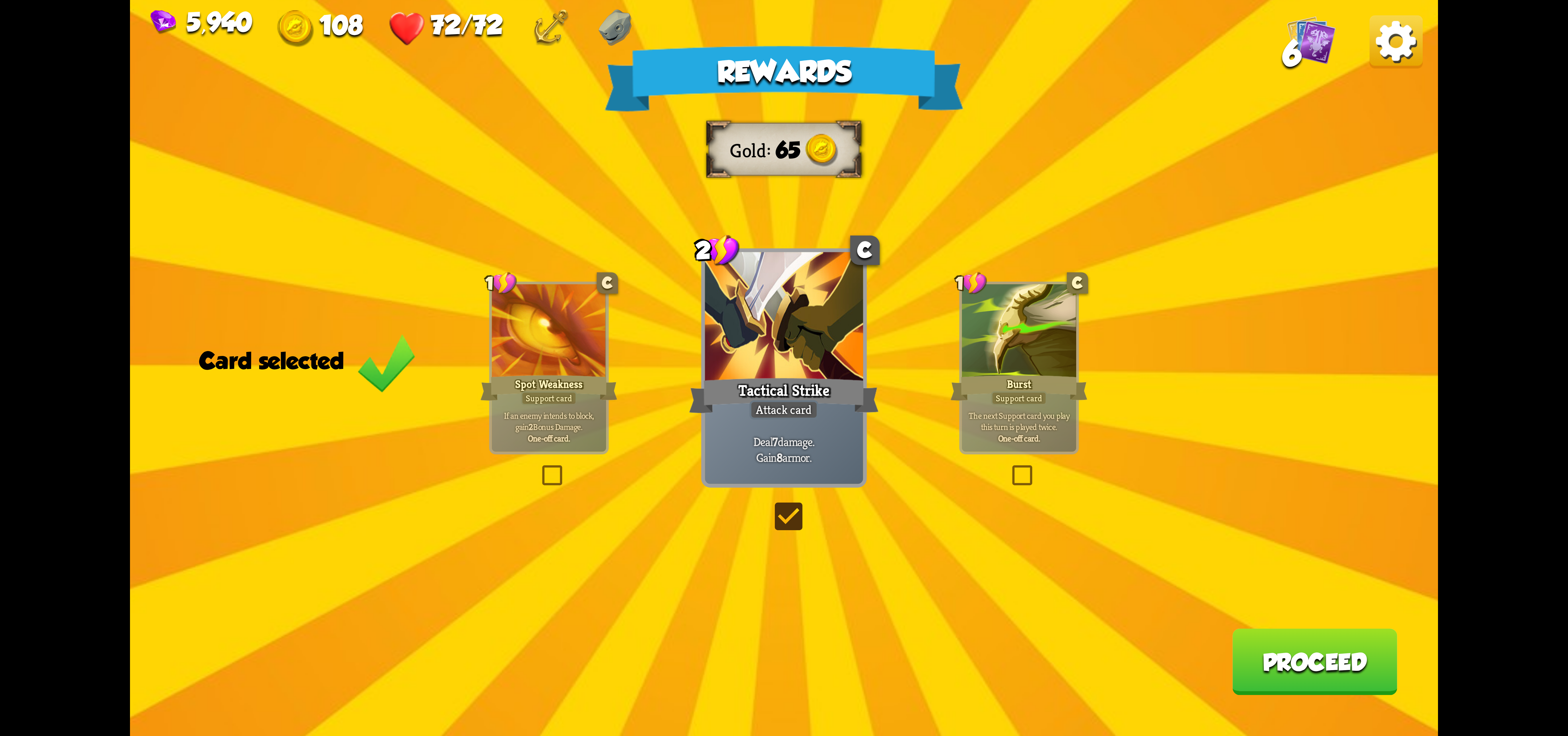
click at [1286, 679] on button "Proceed" at bounding box center [1314, 661] width 165 height 66
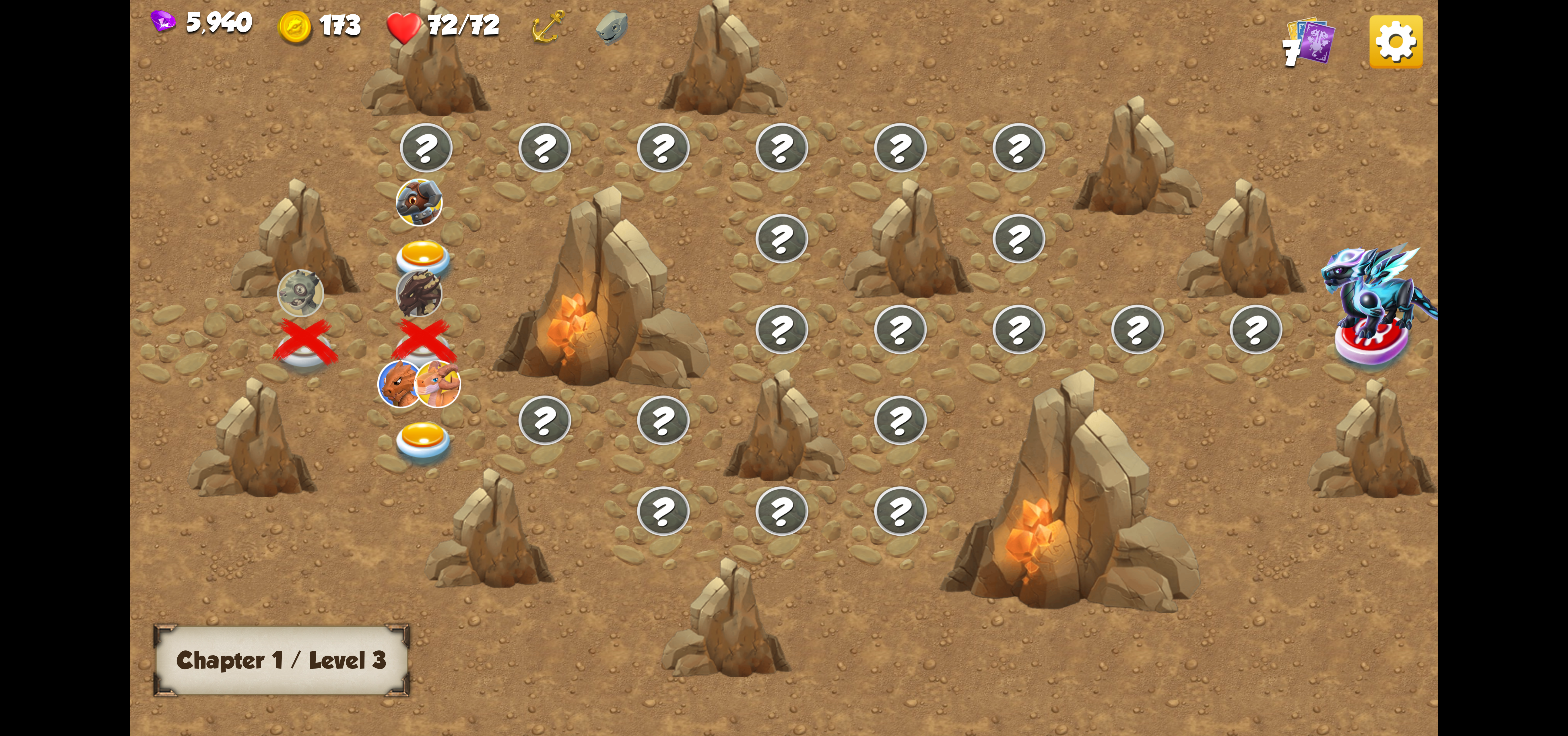
click at [435, 384] on img at bounding box center [437, 384] width 47 height 47
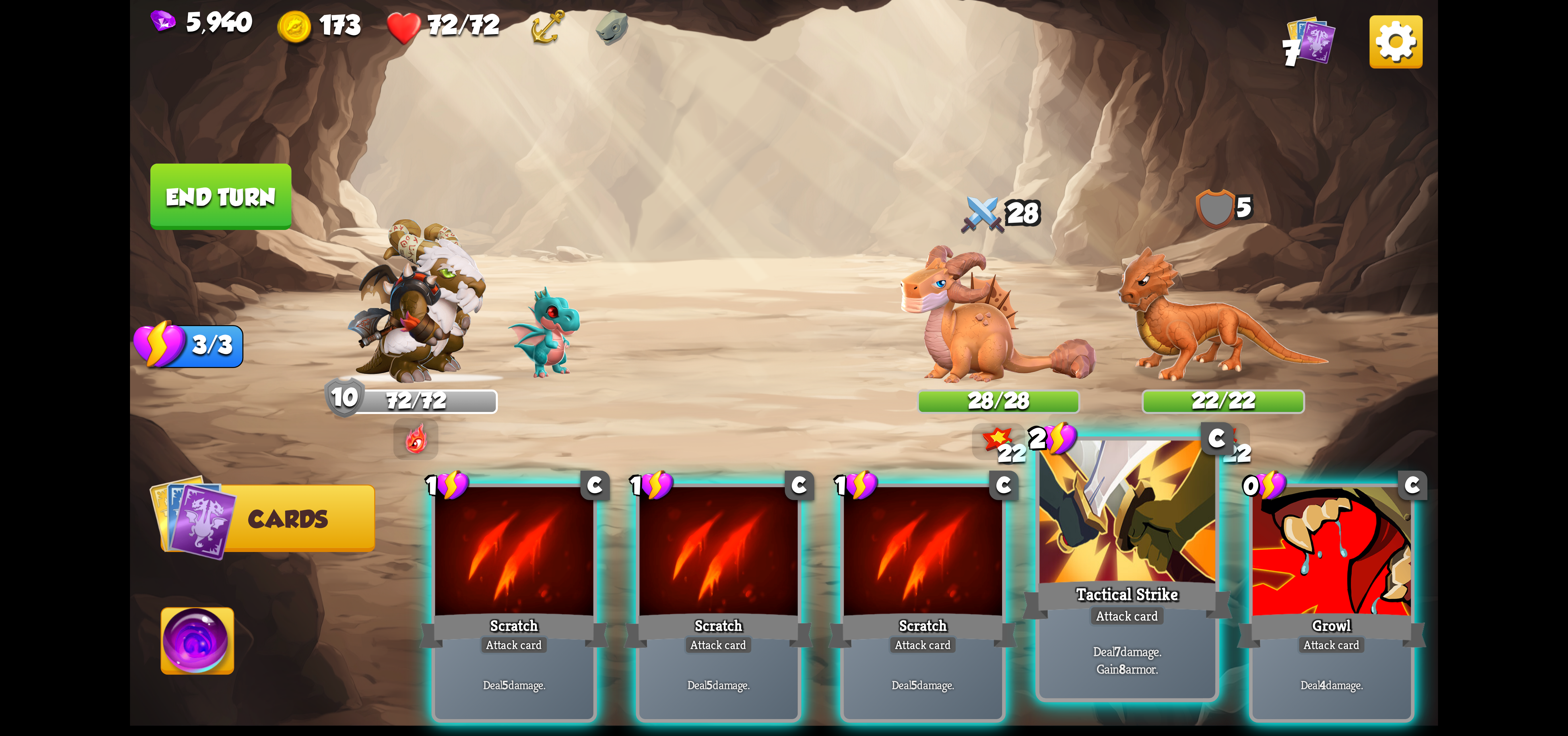
click at [1173, 565] on div at bounding box center [1127, 514] width 176 height 148
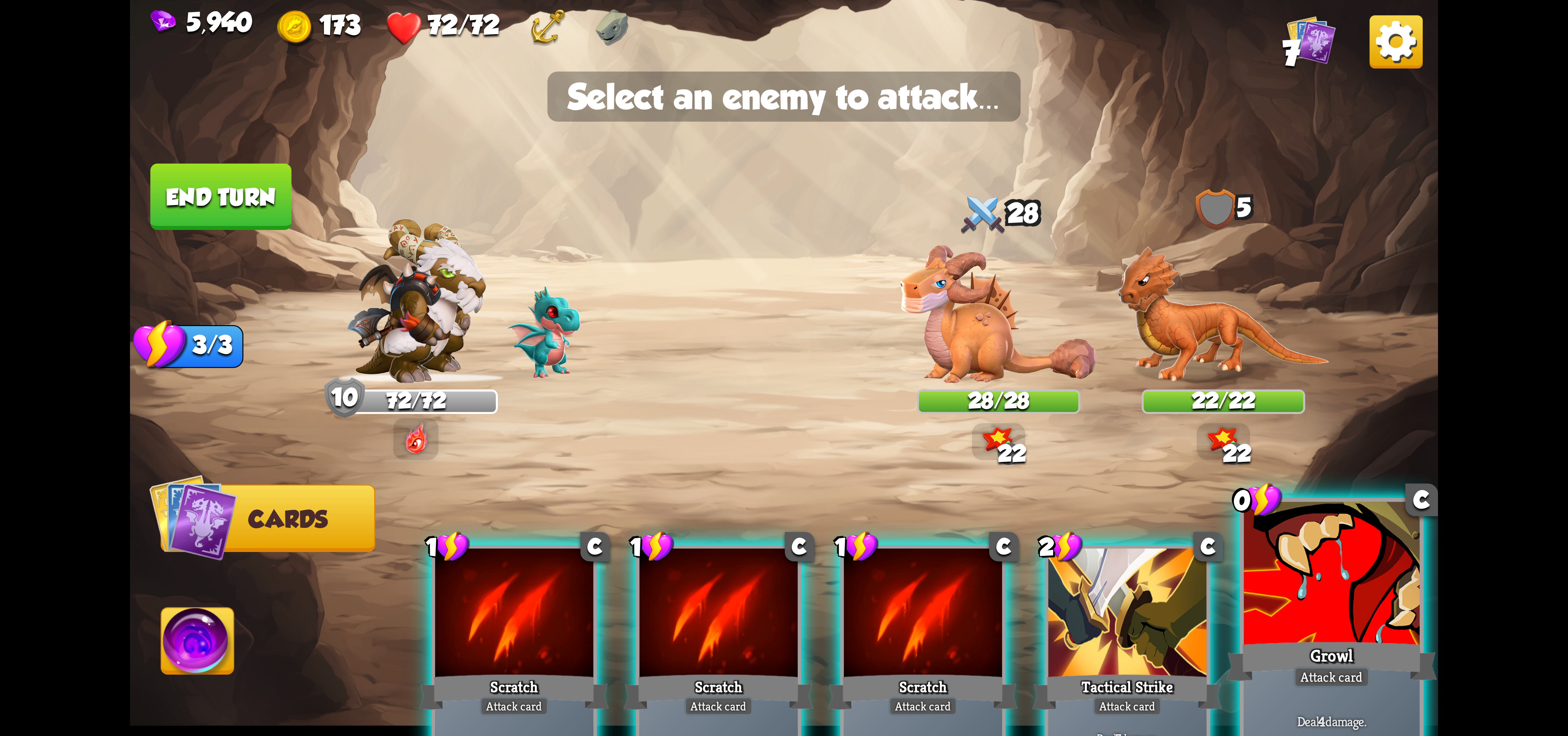
click at [1395, 614] on div at bounding box center [1331, 576] width 176 height 148
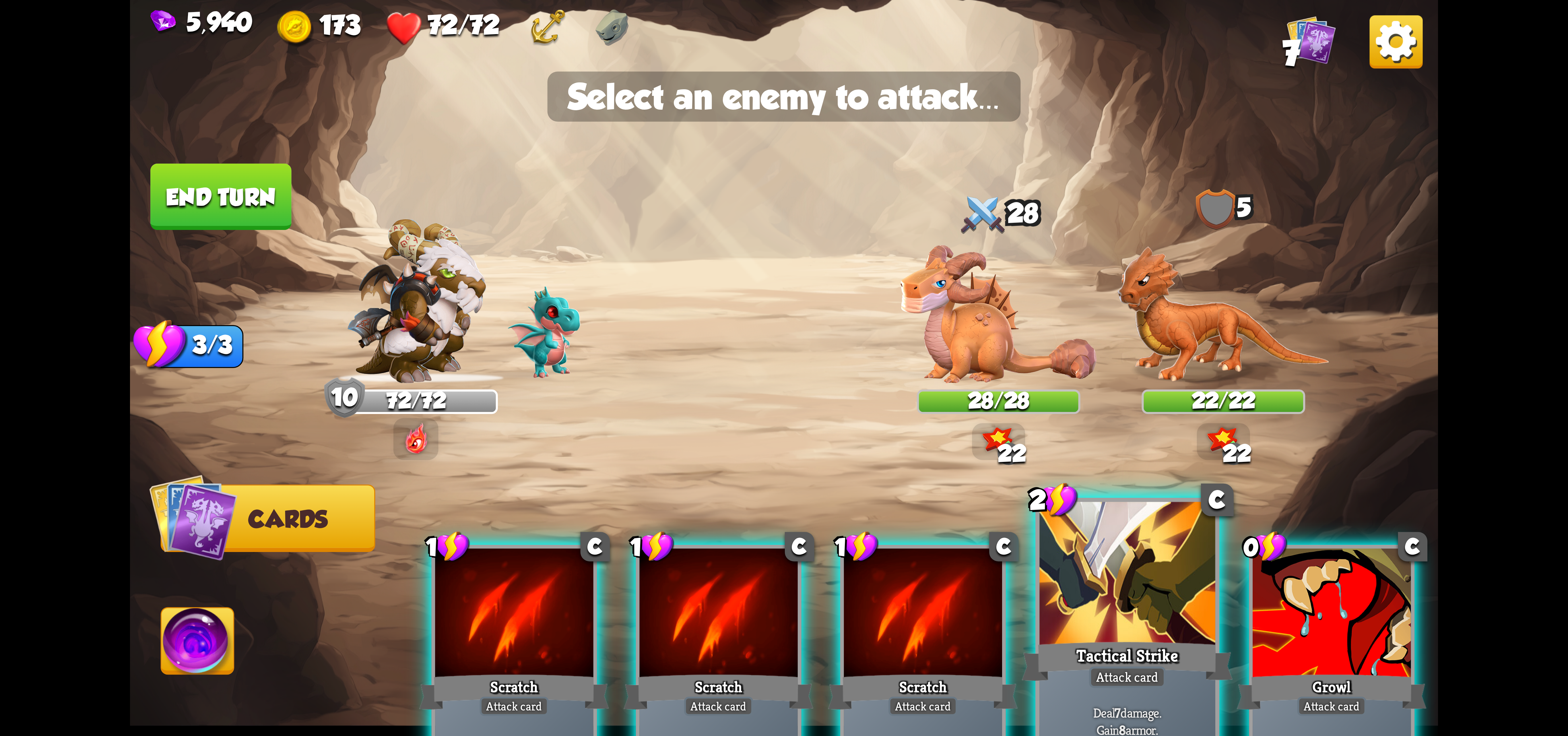
click at [1140, 622] on div at bounding box center [1127, 576] width 176 height 148
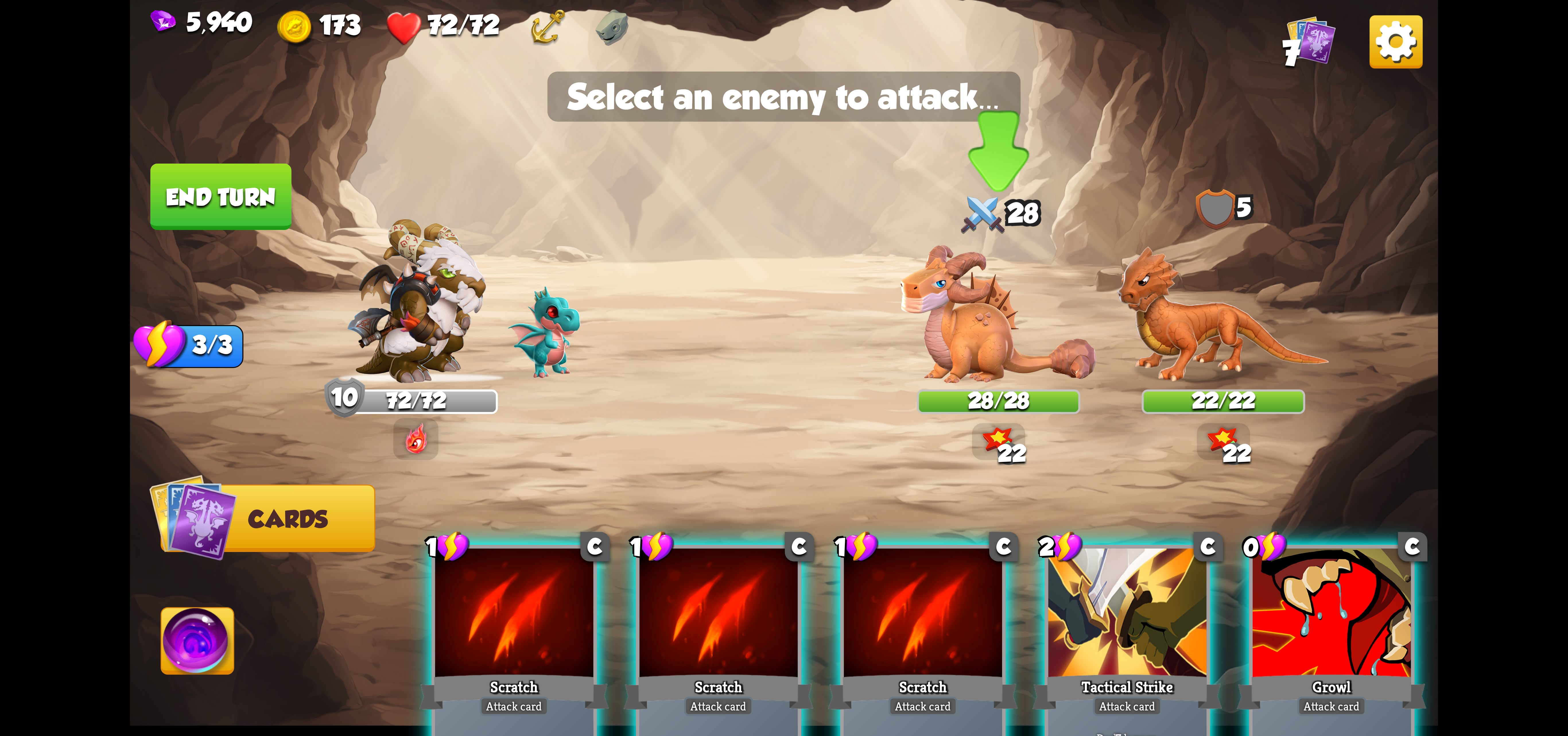
click at [1004, 342] on div at bounding box center [998, 312] width 164 height 143
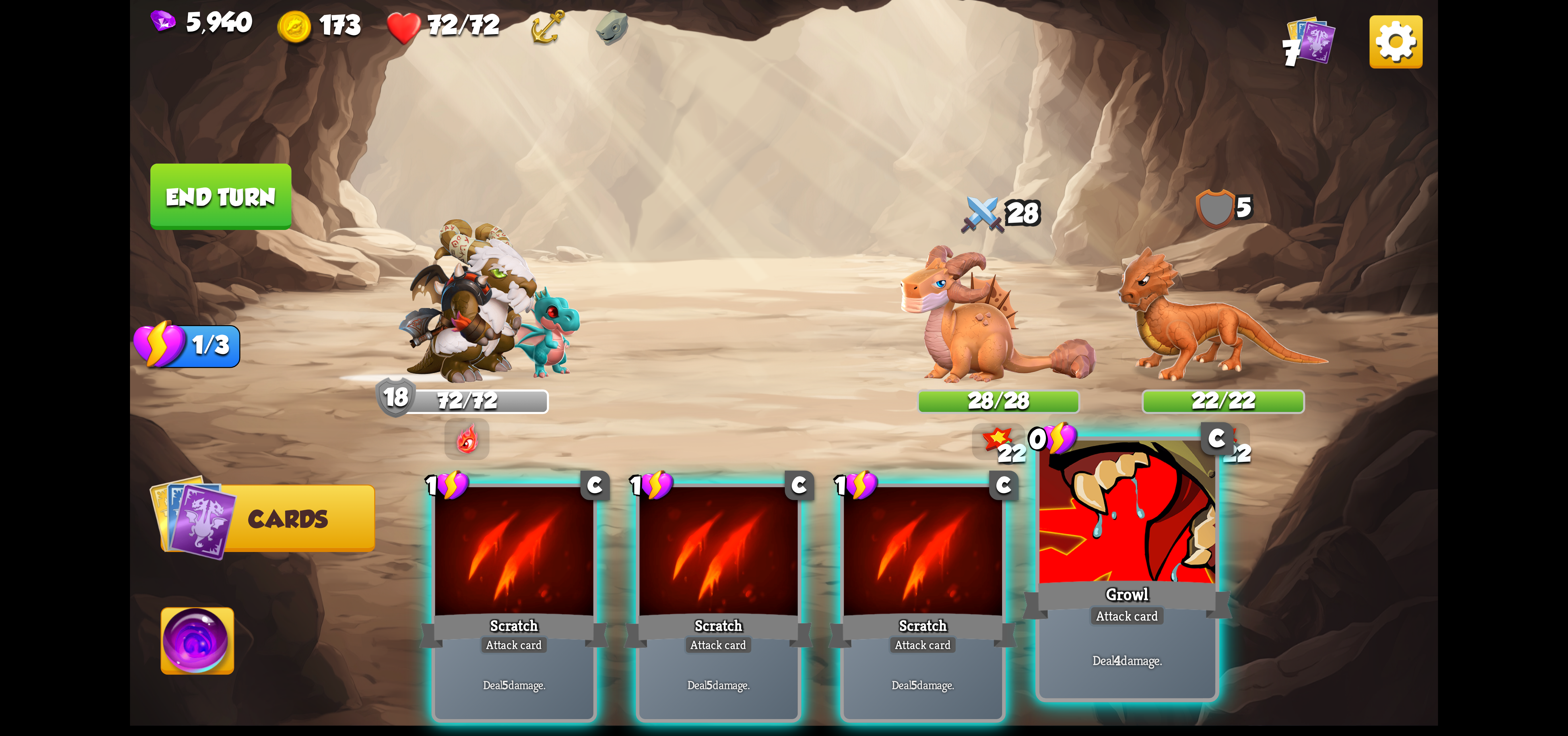
click at [1105, 564] on div at bounding box center [1127, 514] width 176 height 148
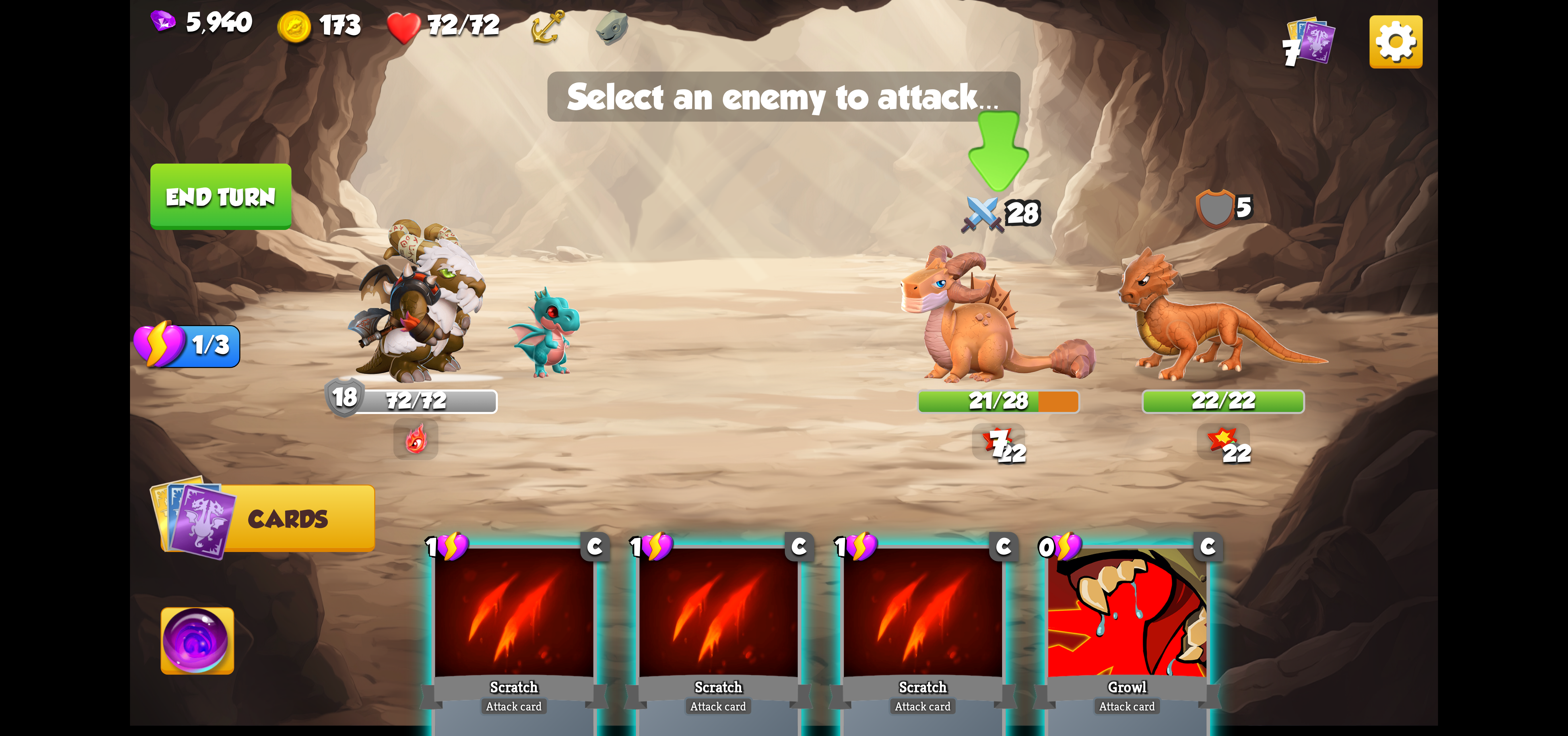
click at [992, 367] on div at bounding box center [998, 312] width 164 height 143
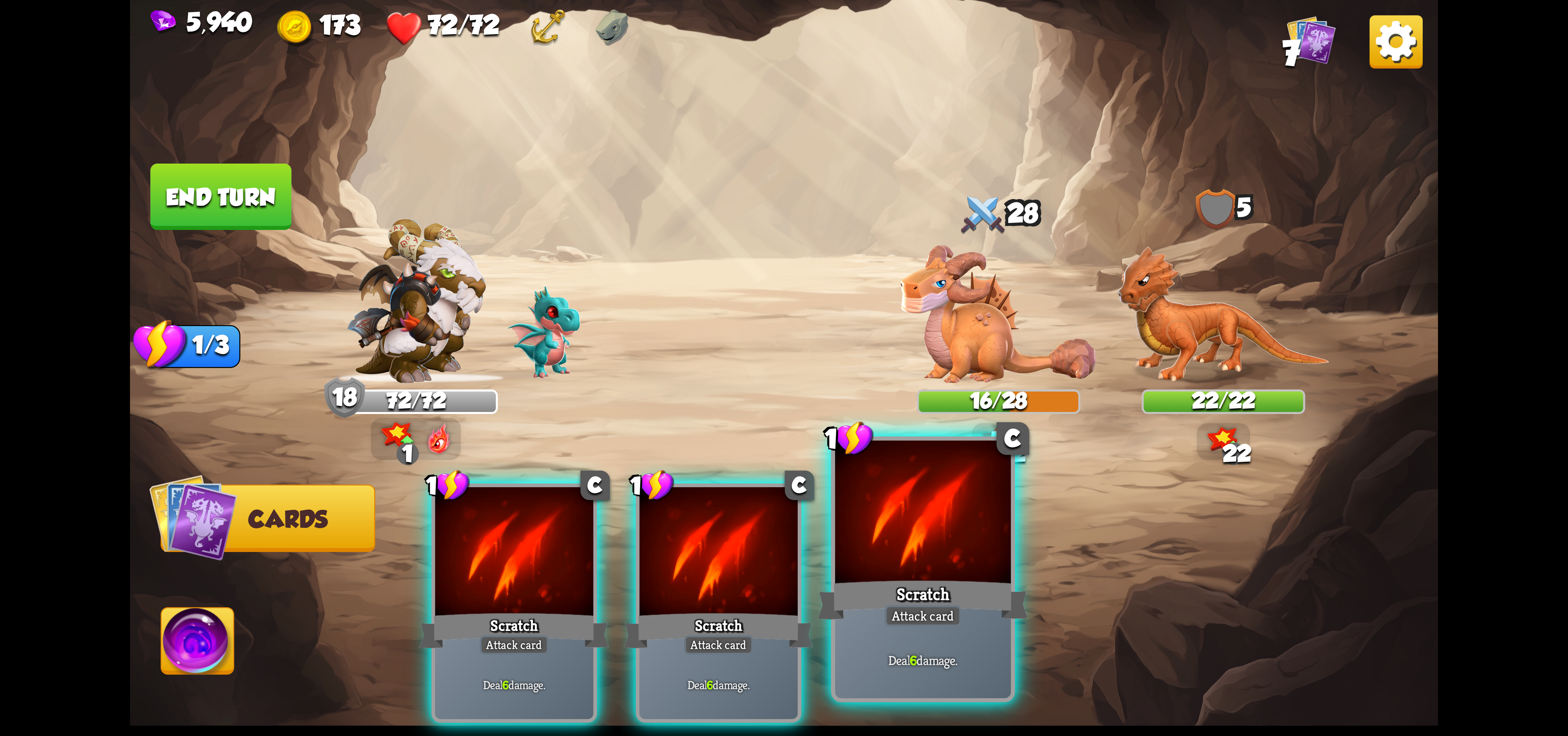
click at [917, 596] on div "Scratch" at bounding box center [923, 600] width 211 height 47
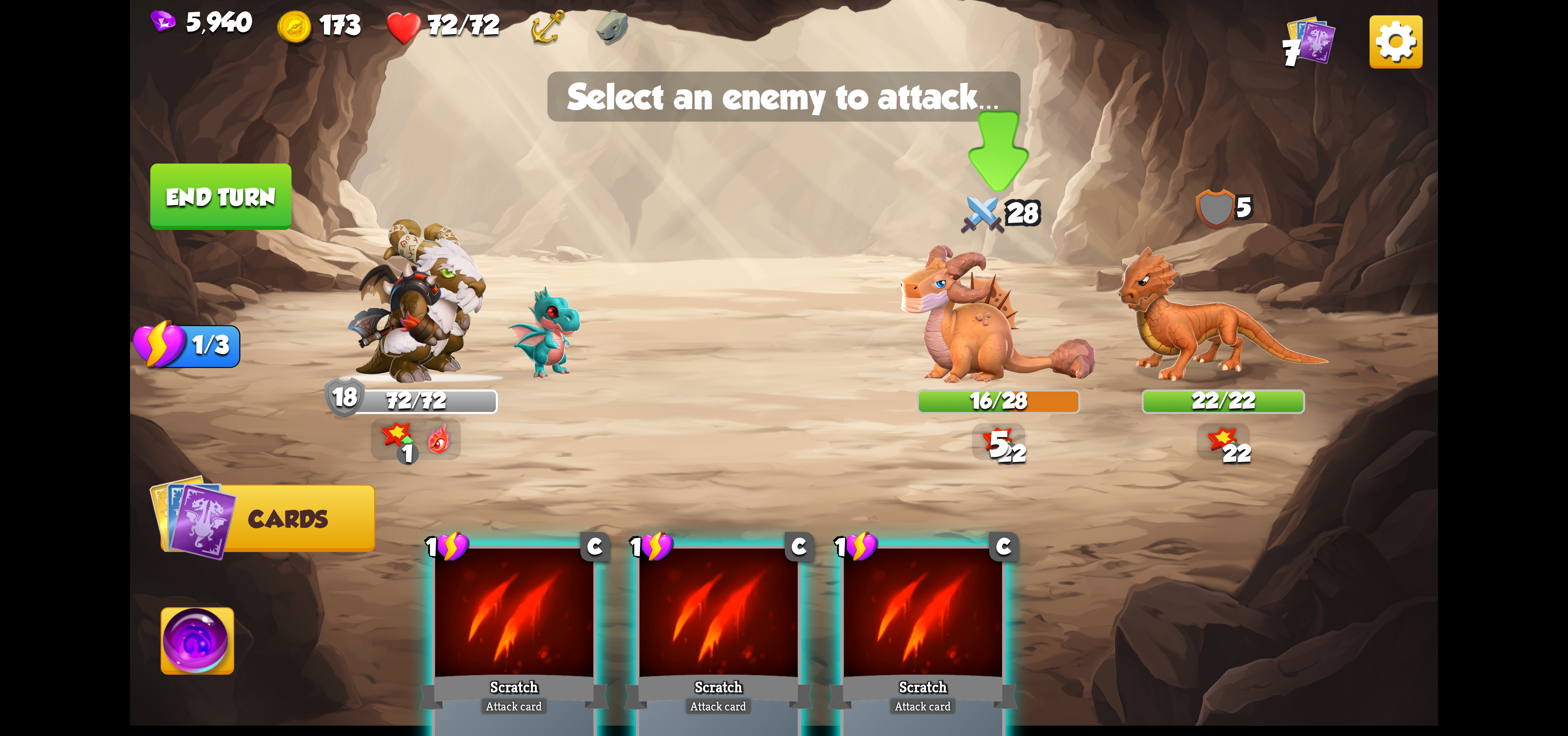
click at [971, 347] on div at bounding box center [998, 312] width 164 height 143
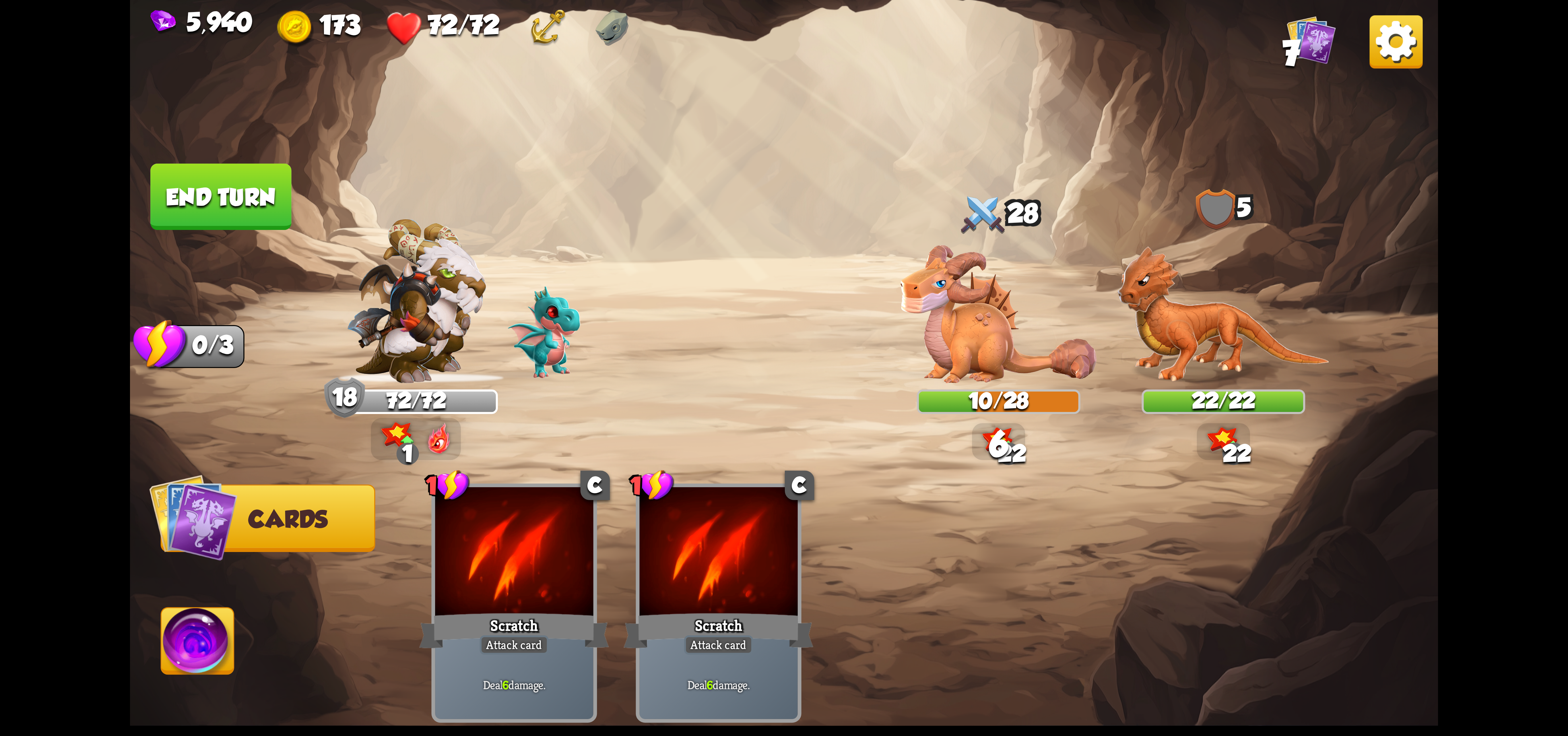
drag, startPoint x: 208, startPoint y: 651, endPoint x: 214, endPoint y: 643, distance: 10.0
click at [208, 650] on span "Abilities" at bounding box center [216, 642] width 110 height 27
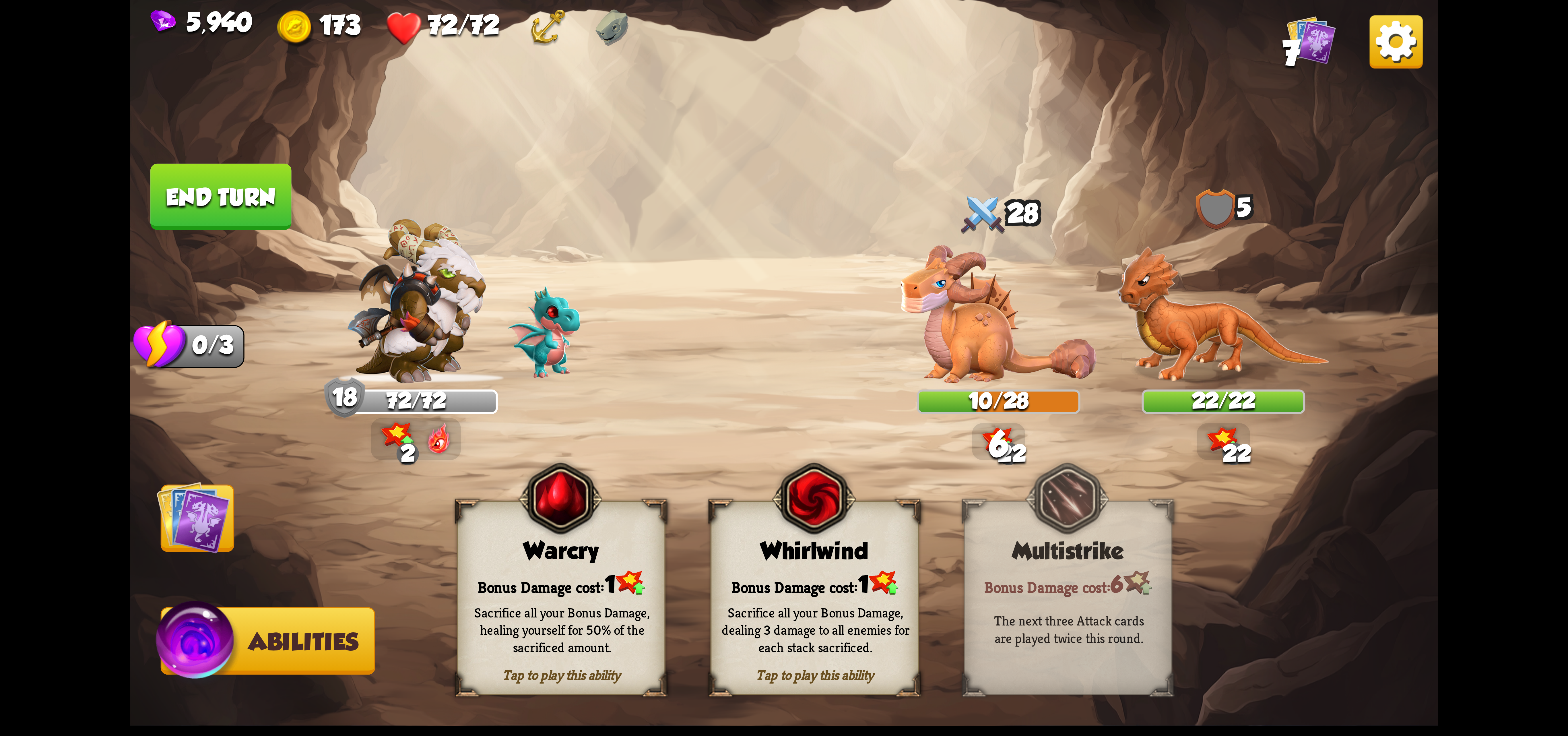
click at [841, 598] on div "Sacrifice all your Bonus Damage, dealing 3 damage to all enemies for each stack…" at bounding box center [816, 629] width 208 height 82
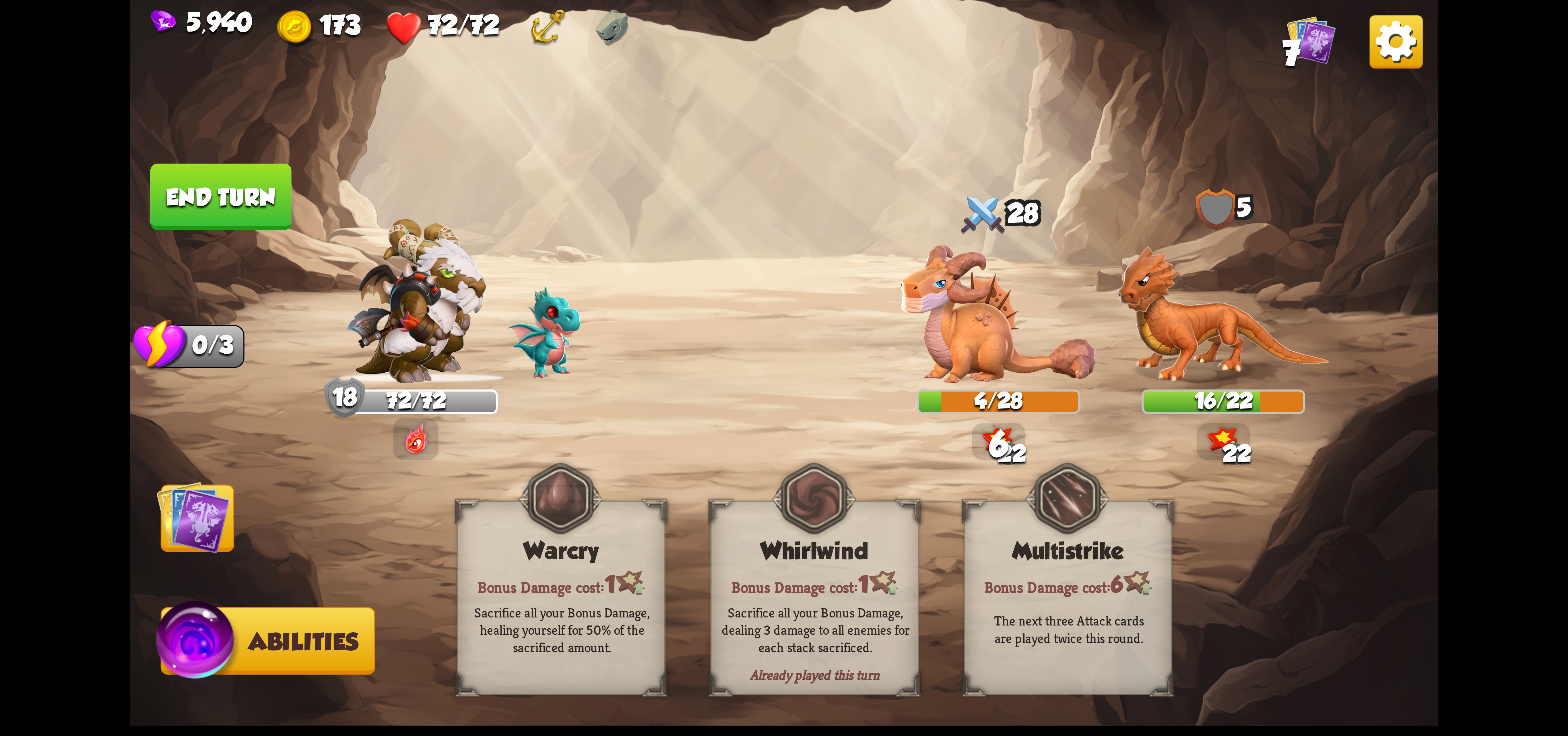
click at [247, 205] on button "End turn" at bounding box center [220, 197] width 141 height 66
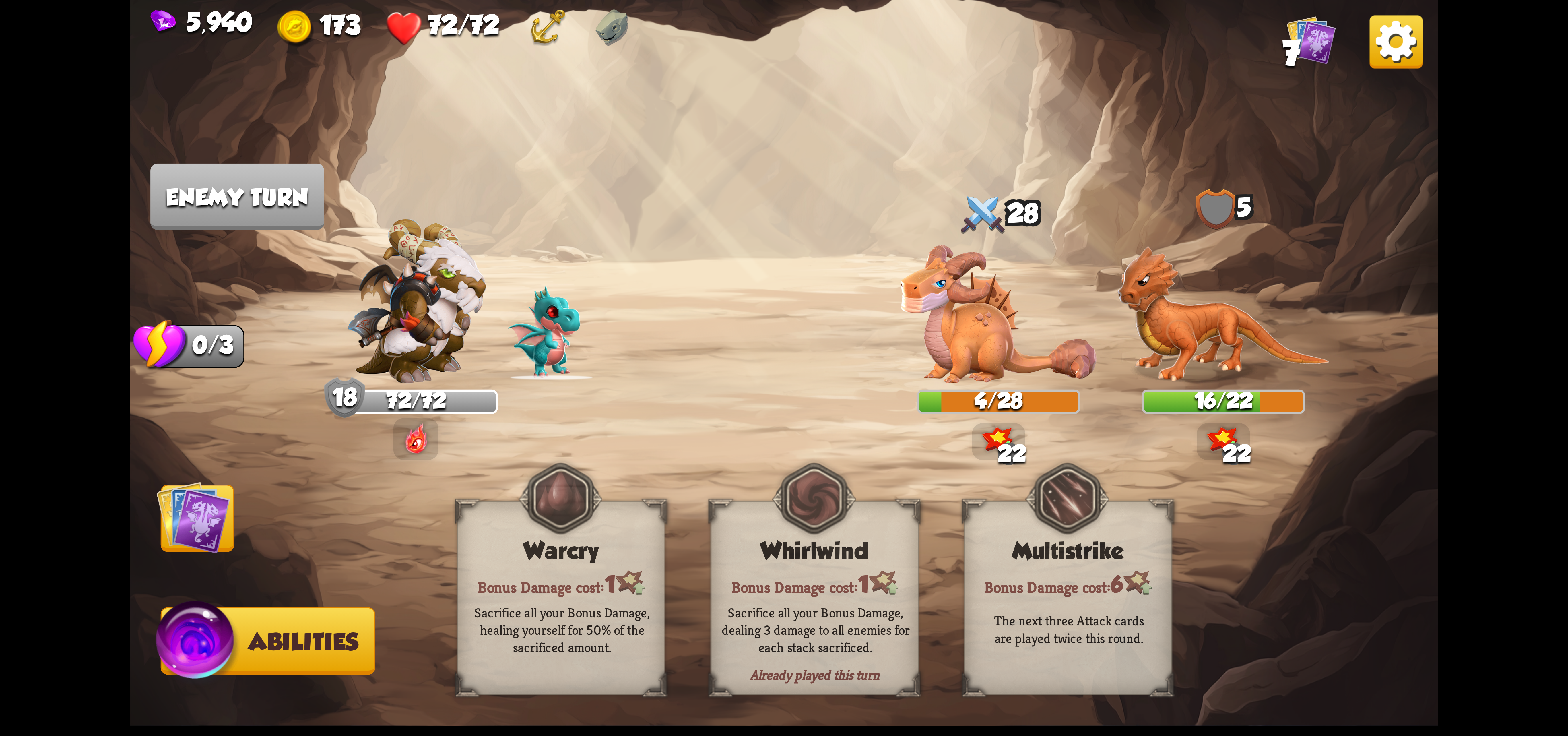
click at [187, 538] on button "Cards" at bounding box center [197, 518] width 74 height 68
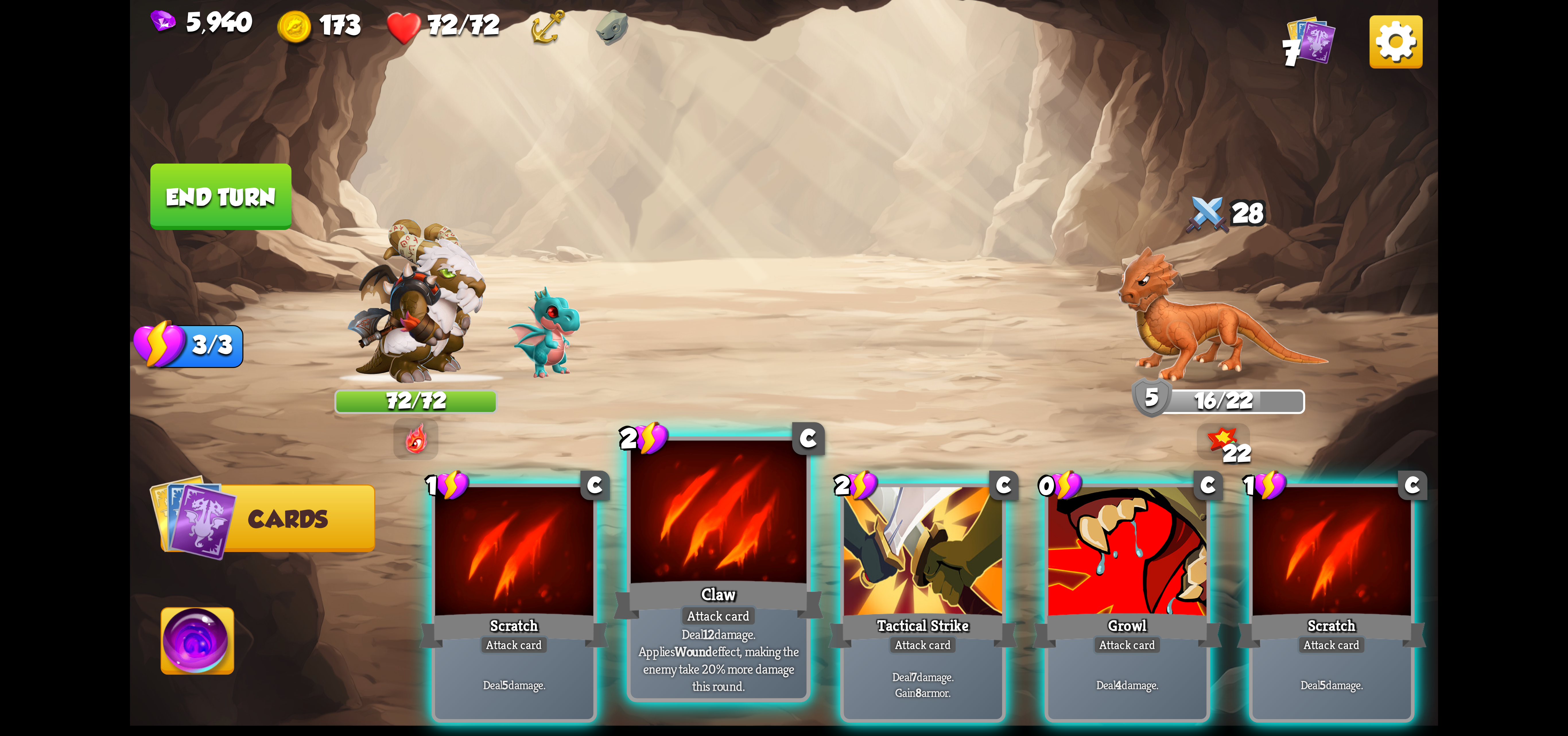
click at [692, 539] on div at bounding box center [718, 514] width 176 height 148
click at [692, 539] on div "1 C Scratch Attack card Deal 5 damage. 2 C Claw Attack card Deal 12 damage. App…" at bounding box center [915, 572] width 1046 height 327
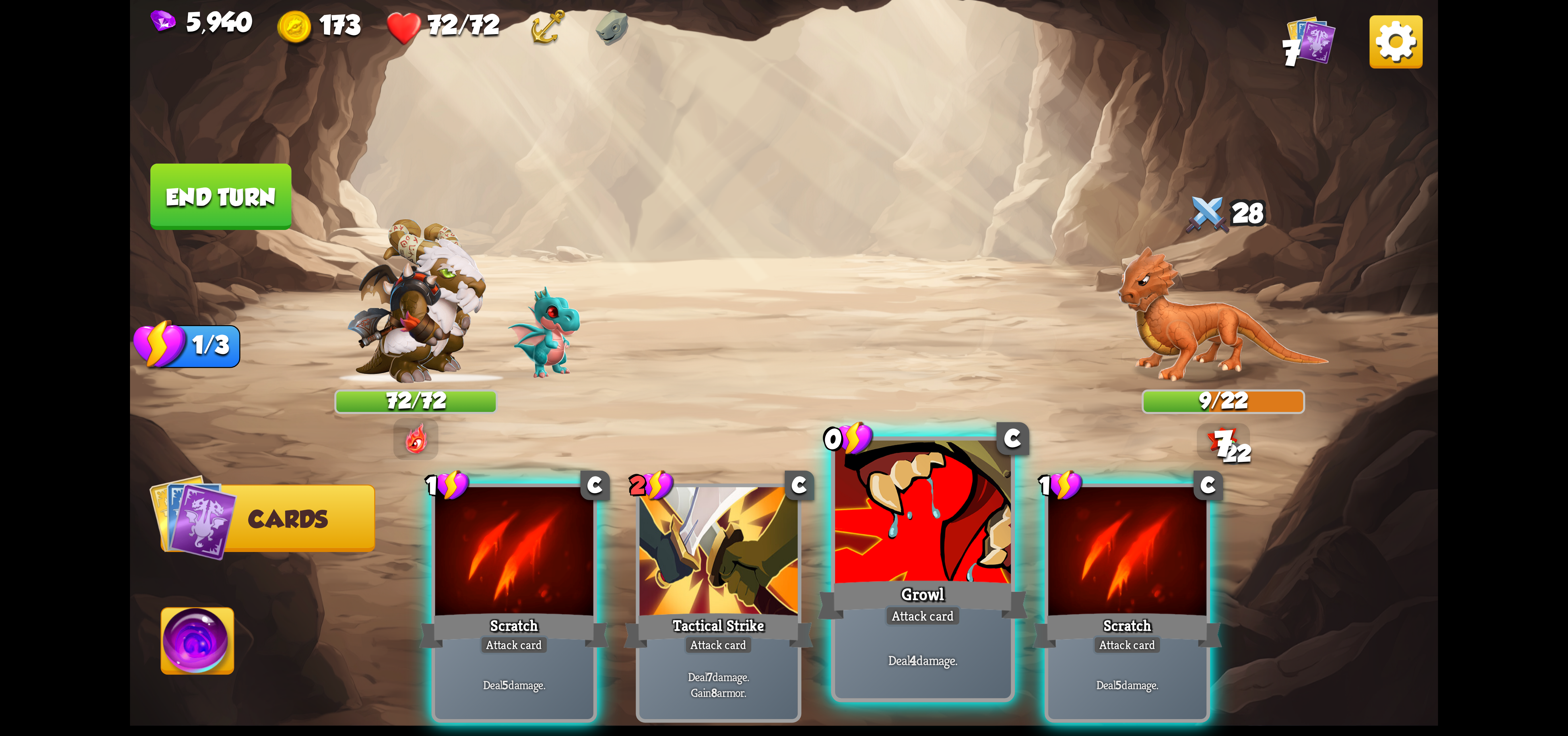
click at [917, 565] on div at bounding box center [923, 514] width 176 height 148
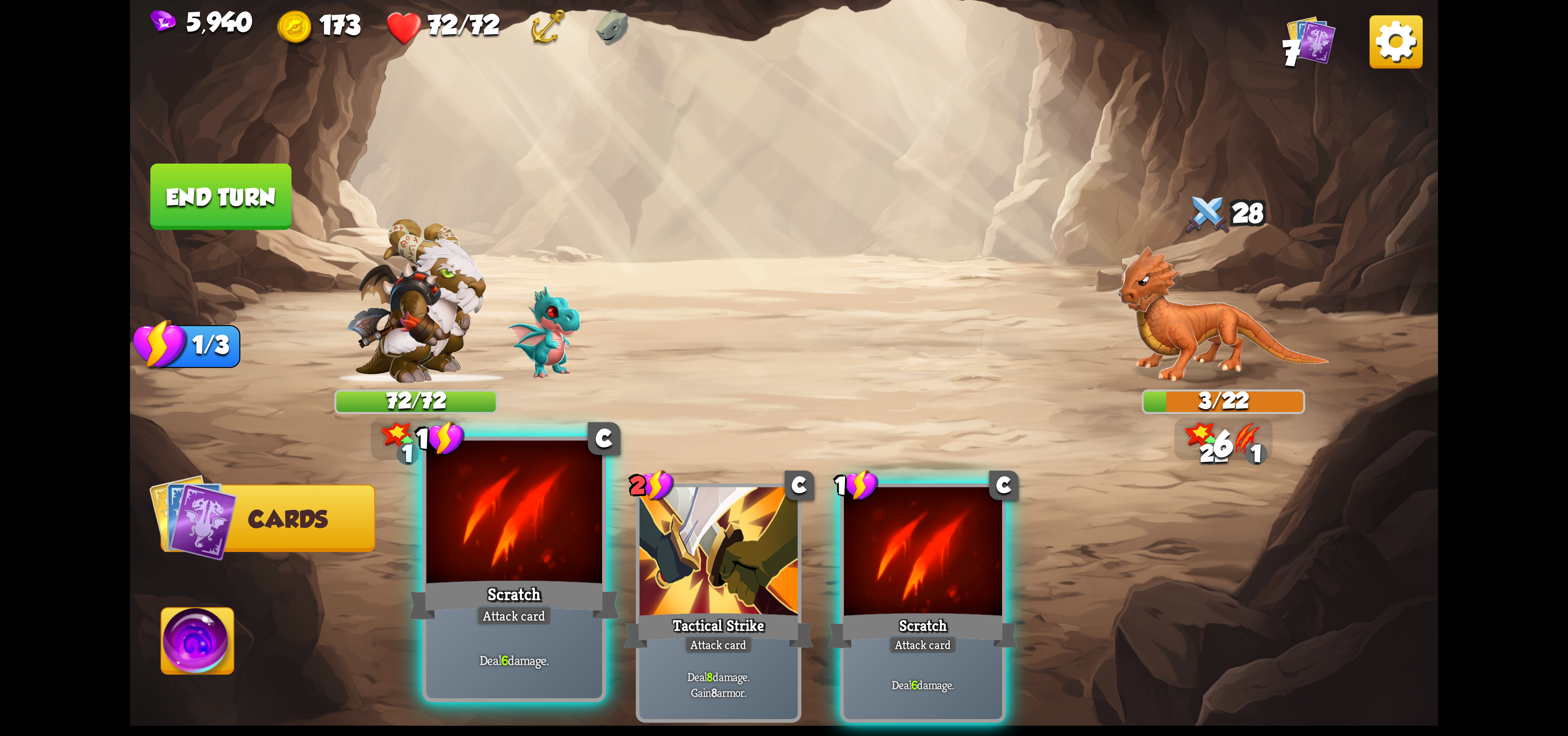
click at [497, 578] on div "Scratch" at bounding box center [514, 600] width 211 height 47
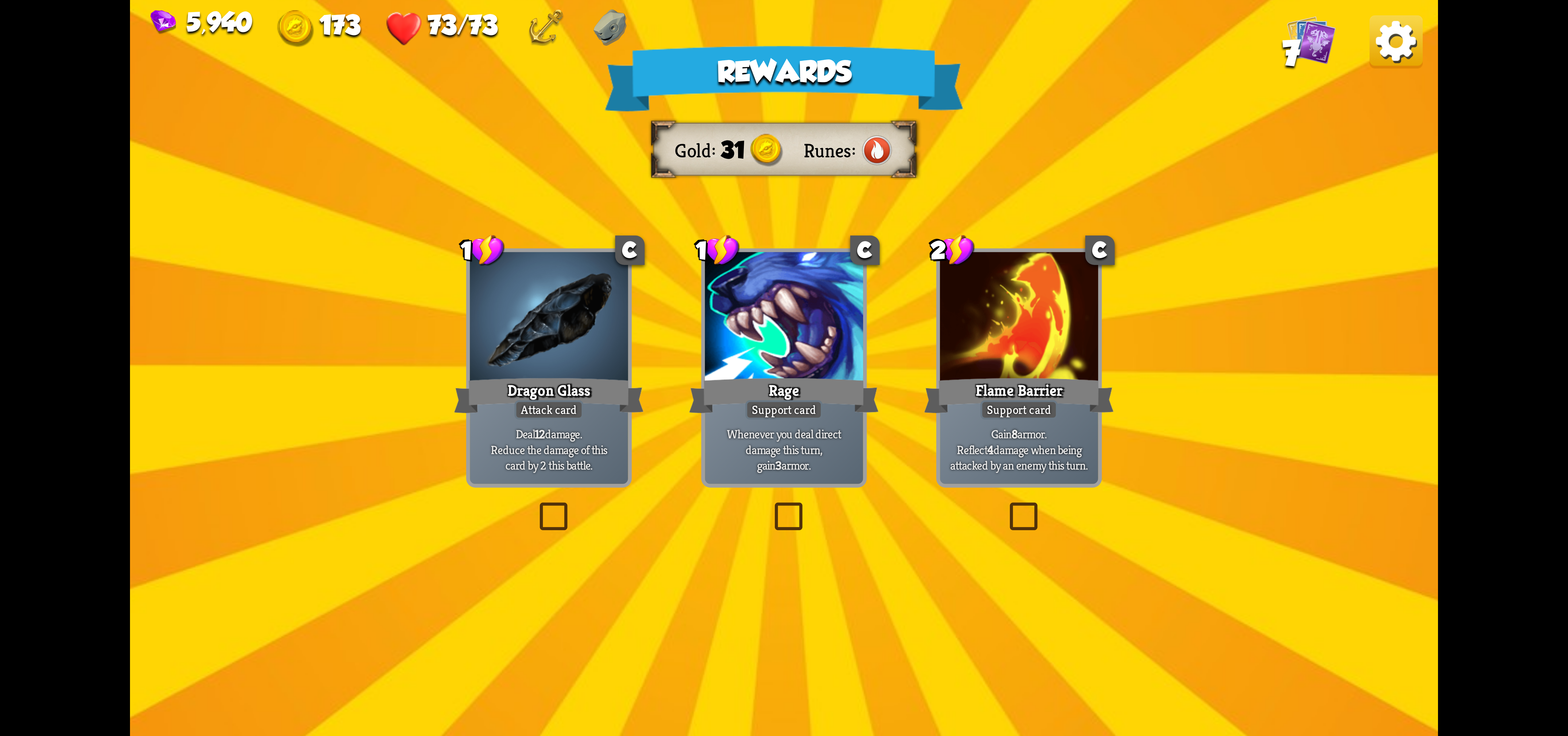
click at [543, 377] on div "Dragon Glass" at bounding box center [549, 395] width 190 height 42
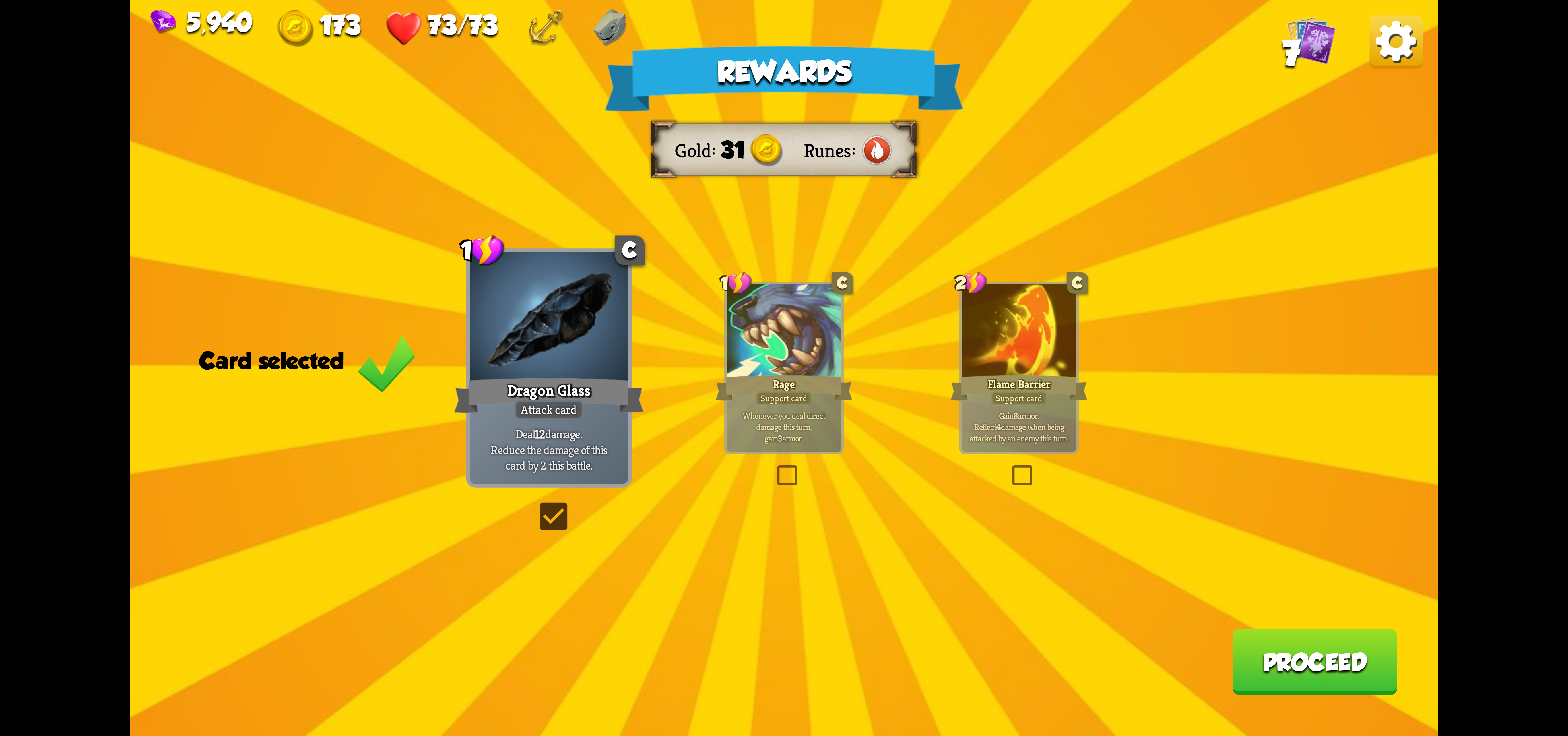
click at [1297, 653] on button "Proceed" at bounding box center [1314, 661] width 165 height 66
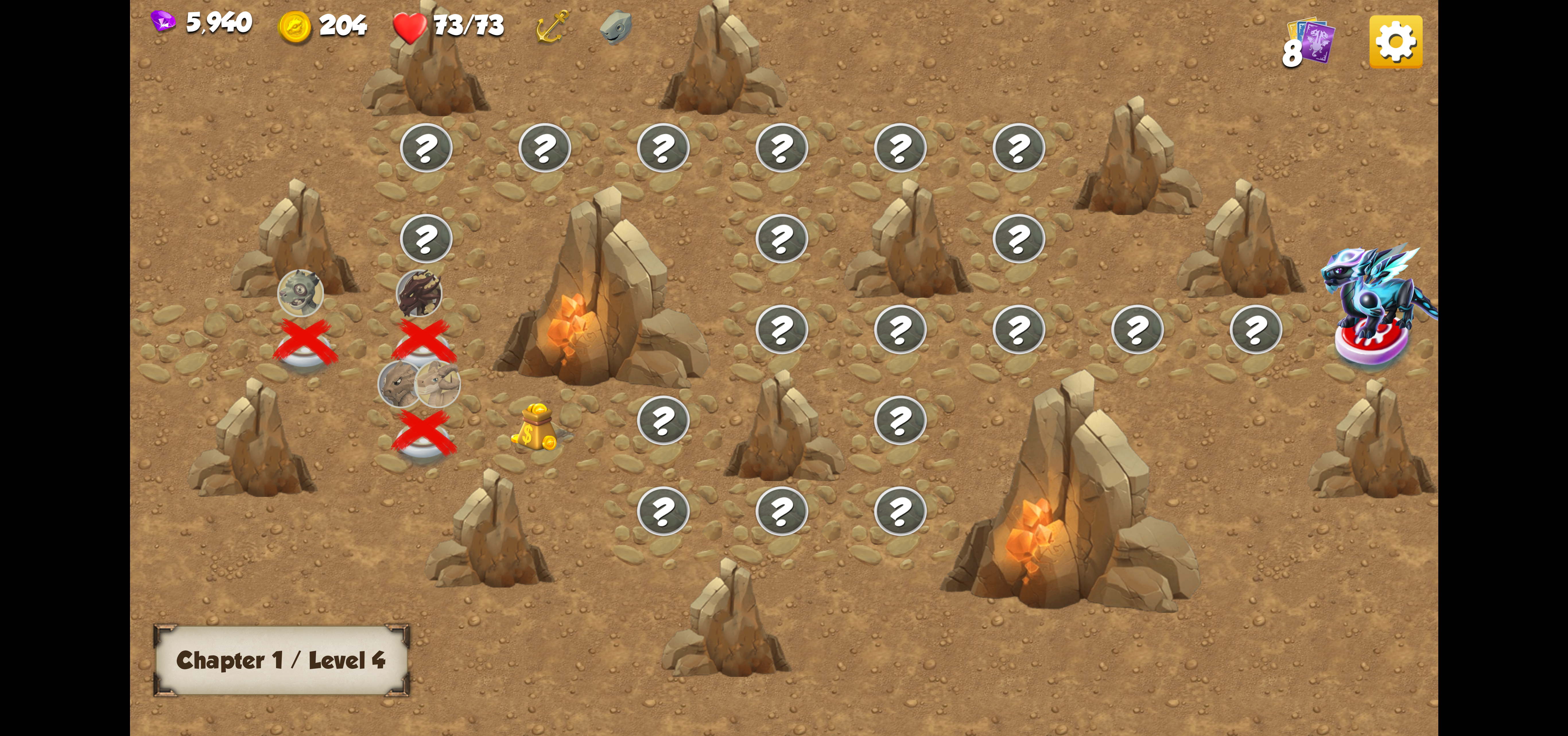
click at [535, 419] on img at bounding box center [542, 427] width 65 height 50
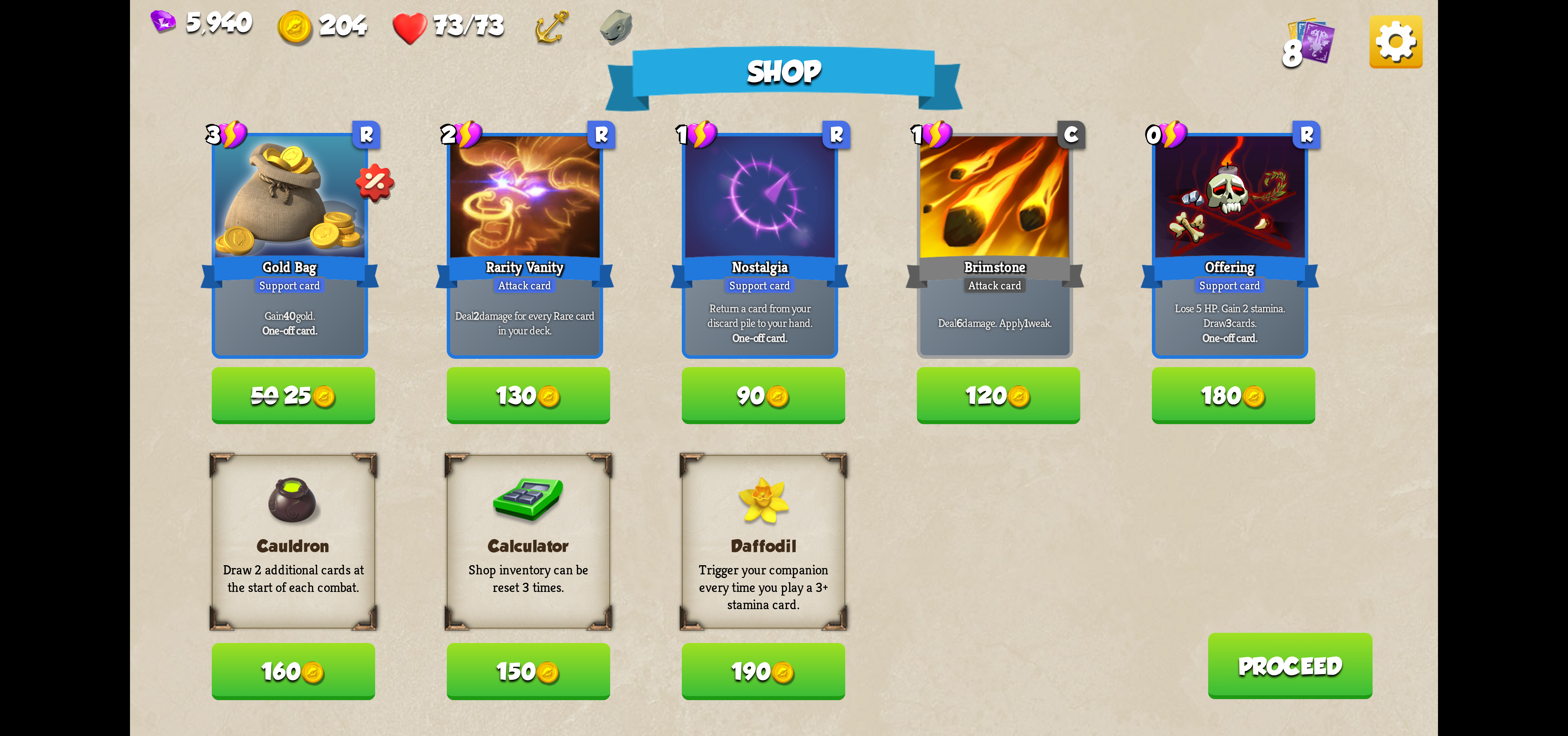
click at [1231, 411] on button "180" at bounding box center [1233, 395] width 164 height 57
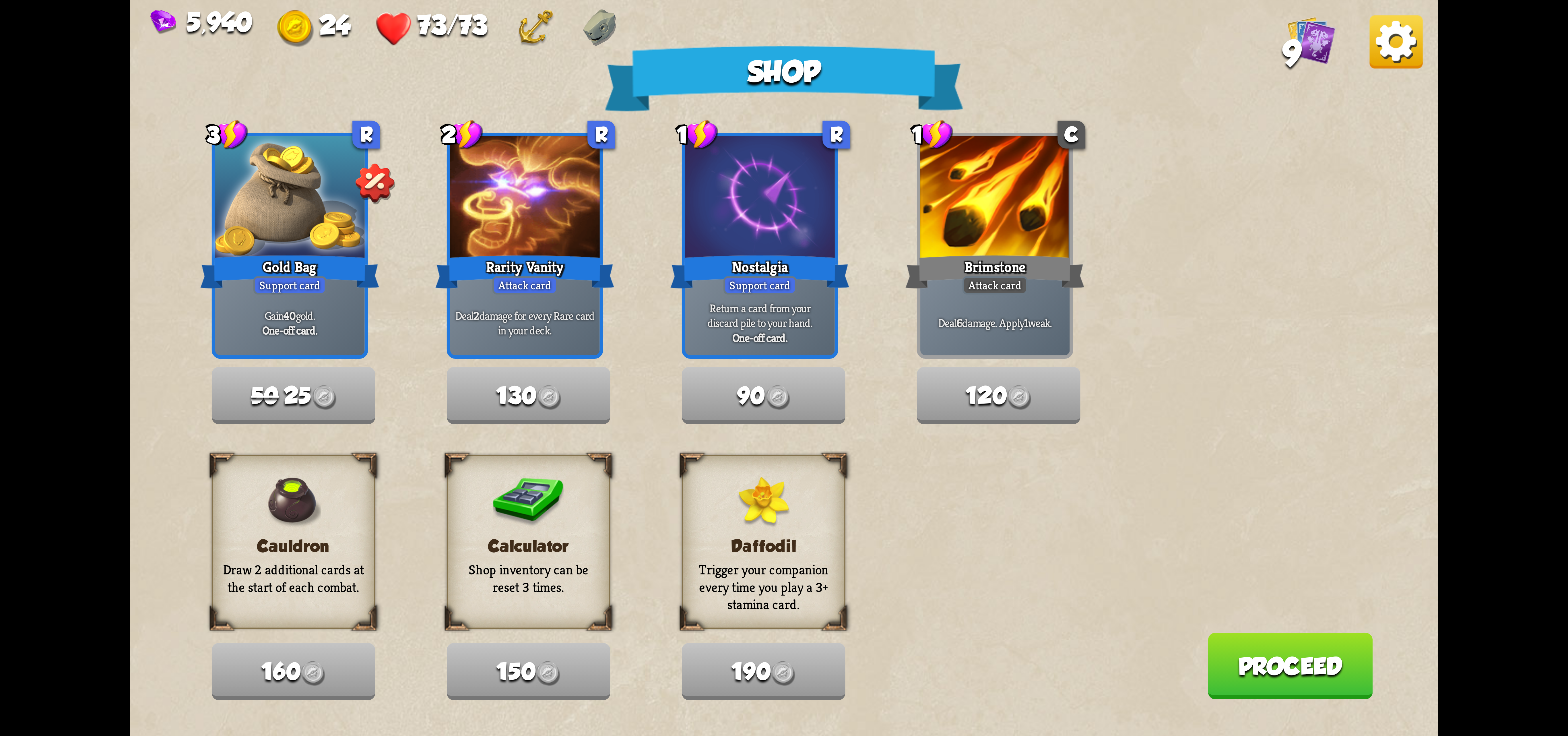
click at [1325, 645] on button "Proceed" at bounding box center [1290, 665] width 165 height 66
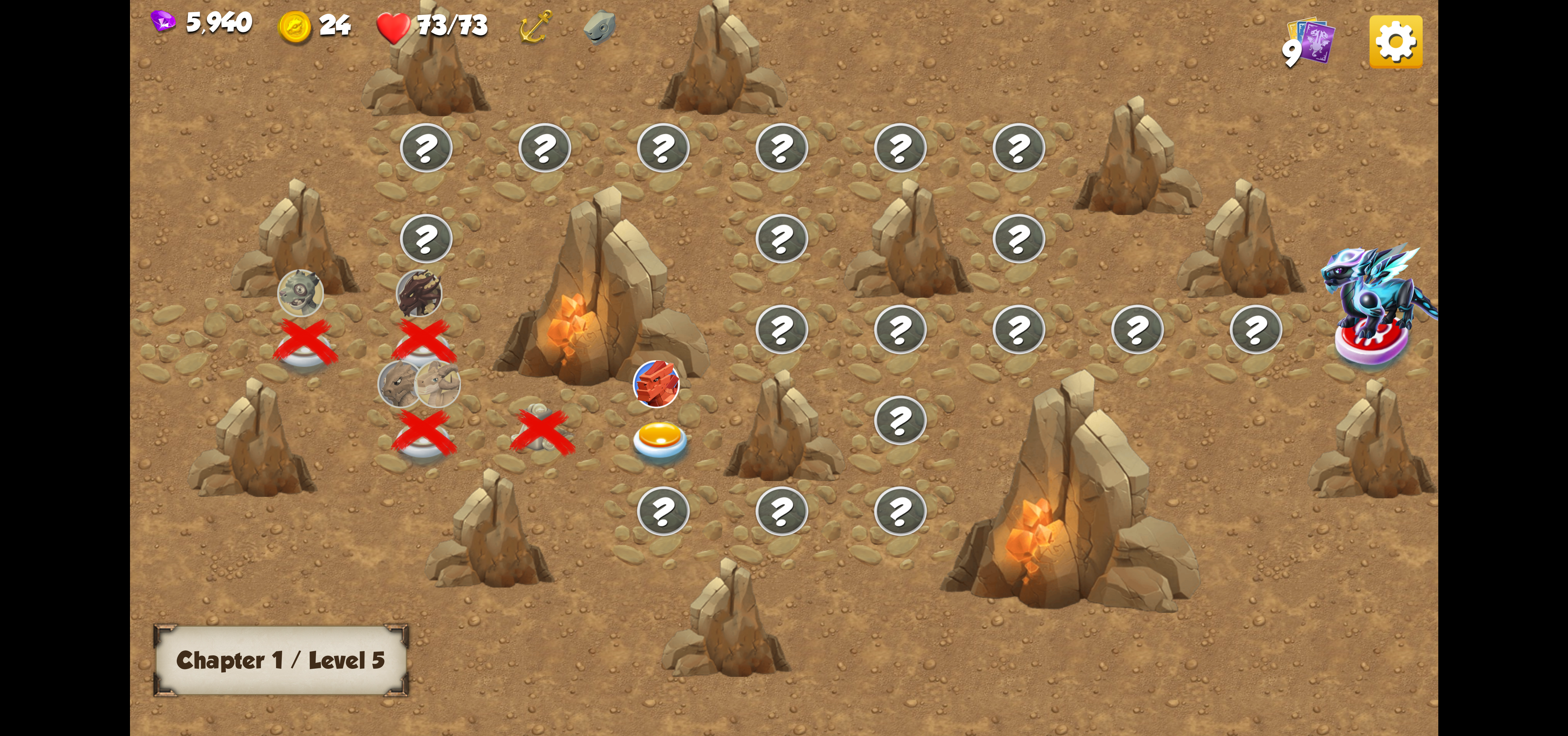
click at [600, 416] on div at bounding box center [545, 433] width 119 height 91
click at [674, 483] on div at bounding box center [663, 524] width 119 height 91
drag, startPoint x: 625, startPoint y: 458, endPoint x: 629, endPoint y: 435, distance: 23.3
click at [629, 435] on div at bounding box center [663, 433] width 119 height 91
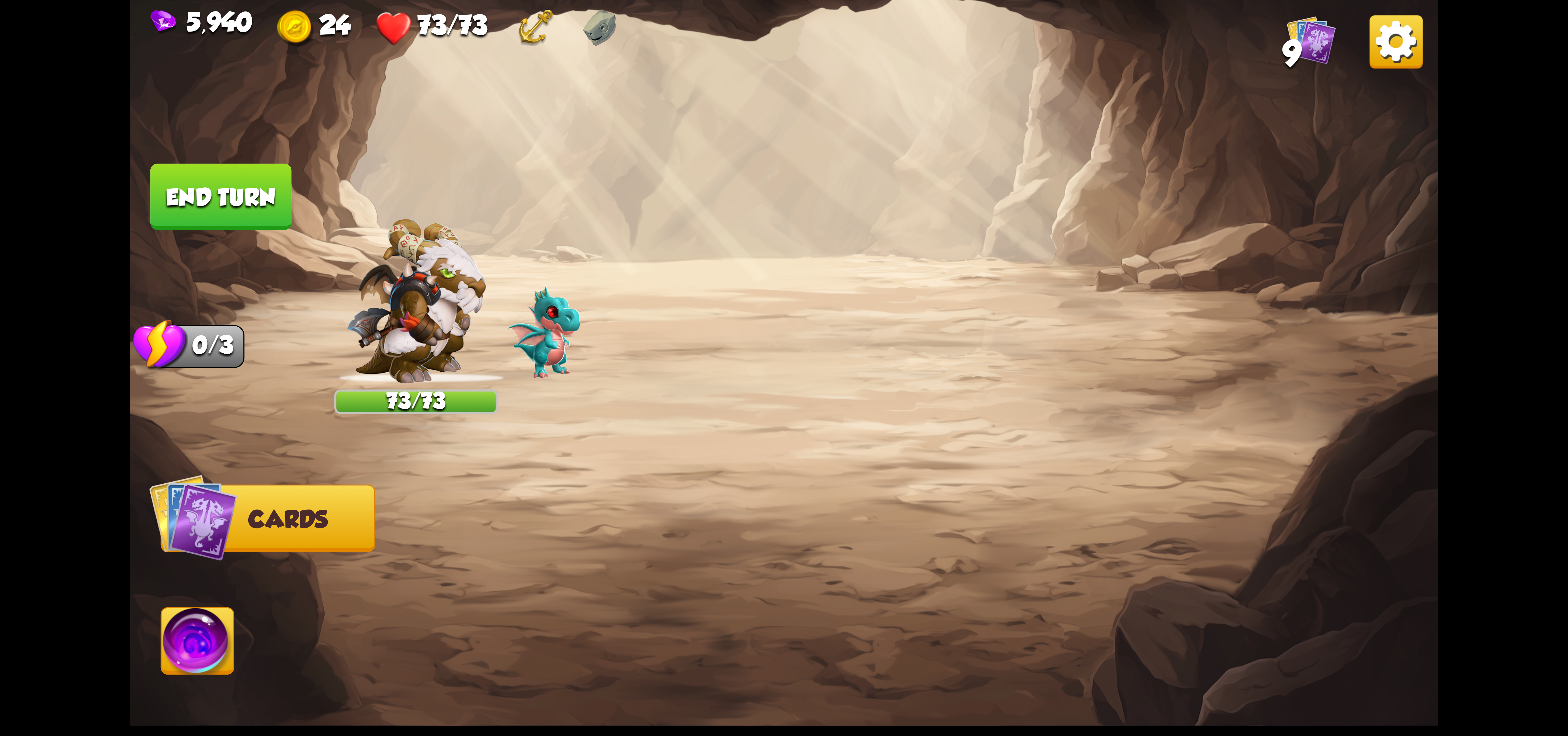
click at [662, 348] on img at bounding box center [784, 368] width 1308 height 736
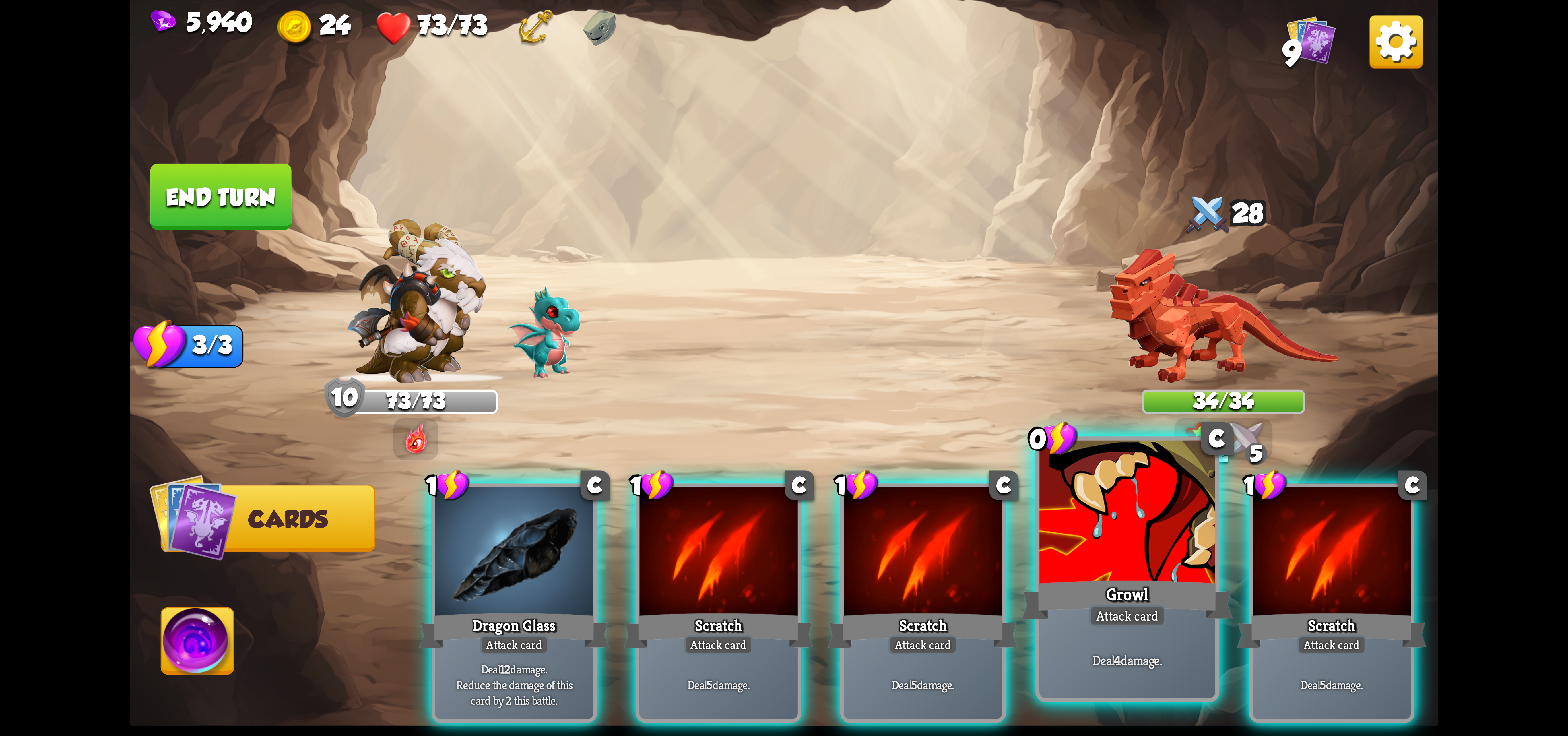
click at [1139, 557] on div at bounding box center [1127, 514] width 176 height 148
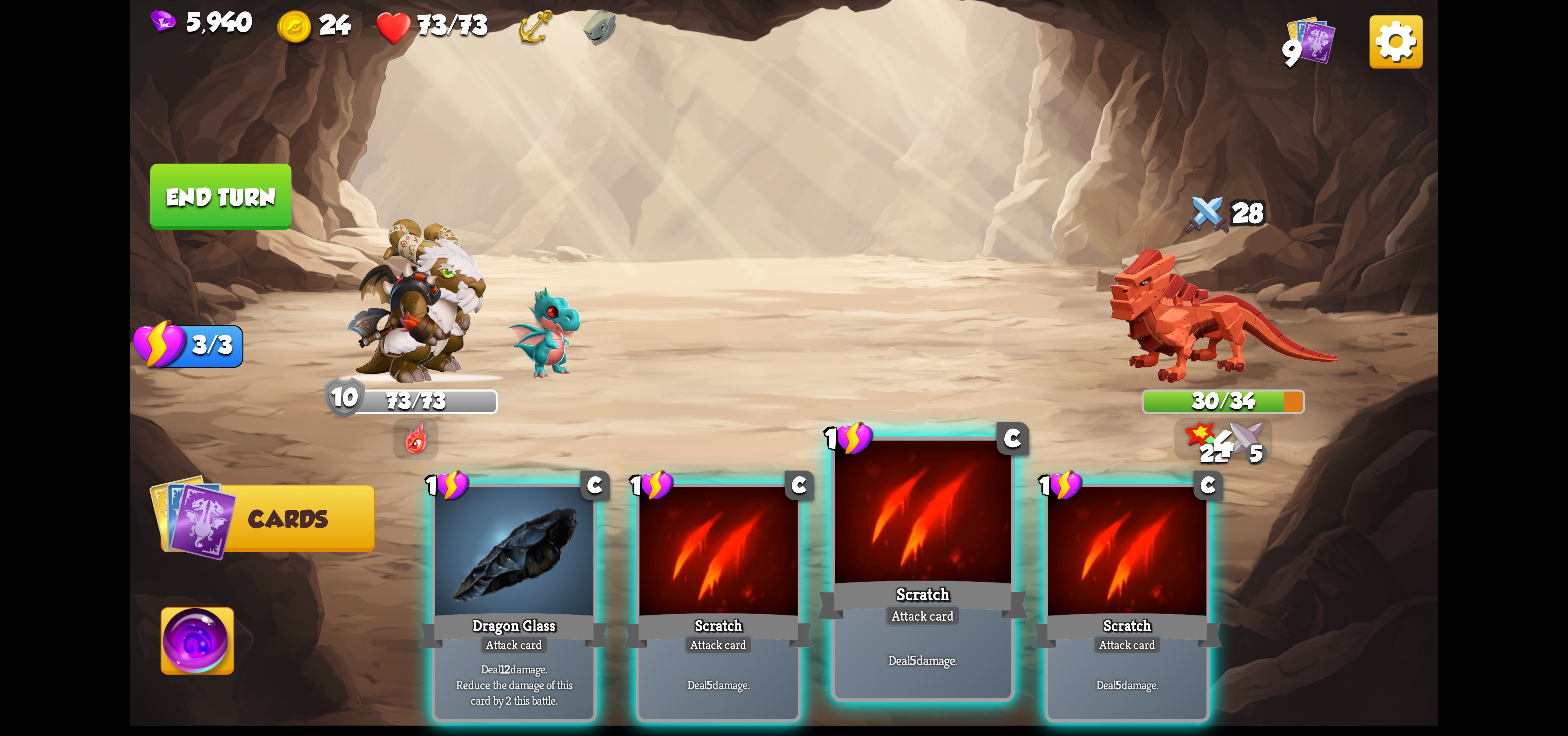
click at [946, 566] on div at bounding box center [923, 514] width 176 height 148
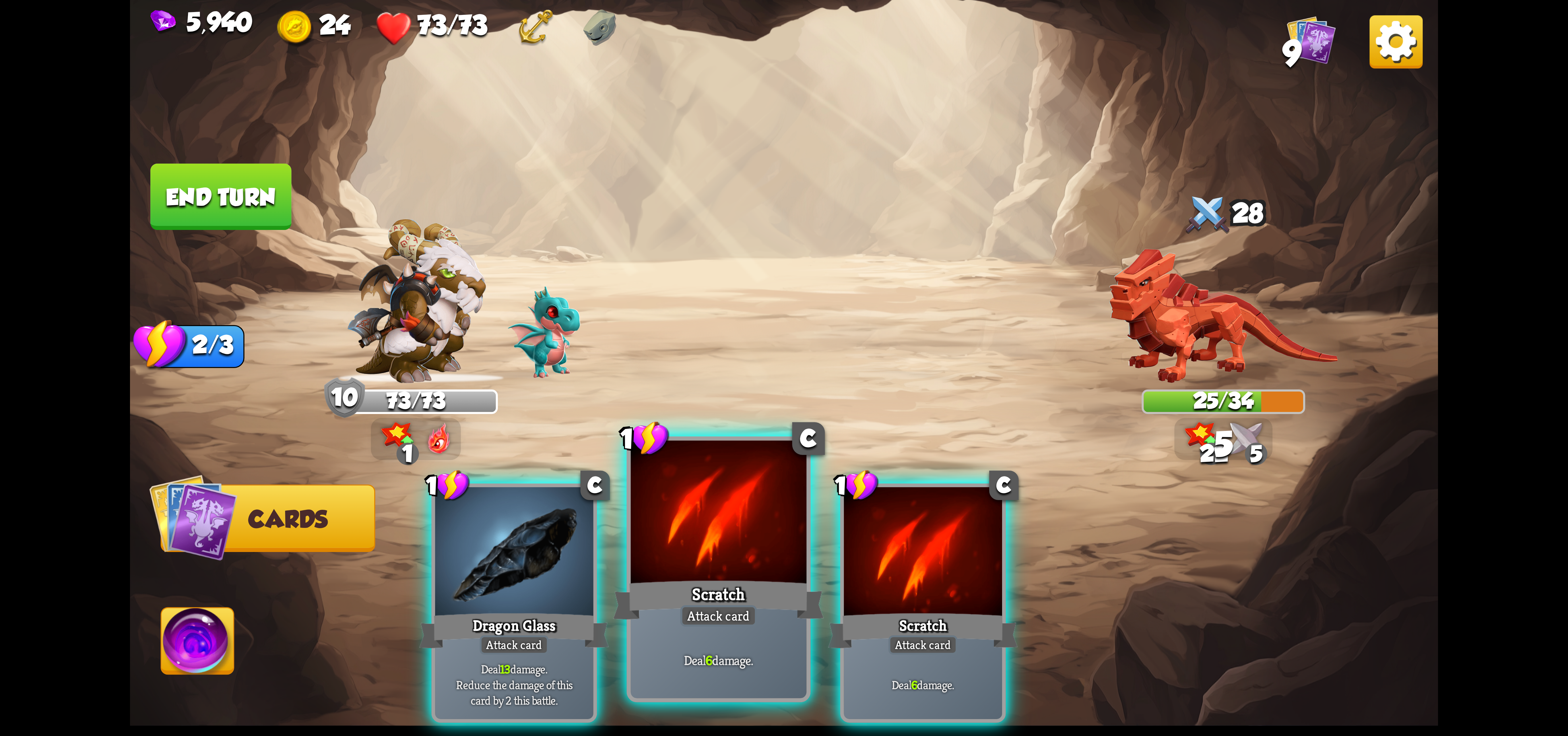
click at [643, 561] on div at bounding box center [718, 514] width 176 height 148
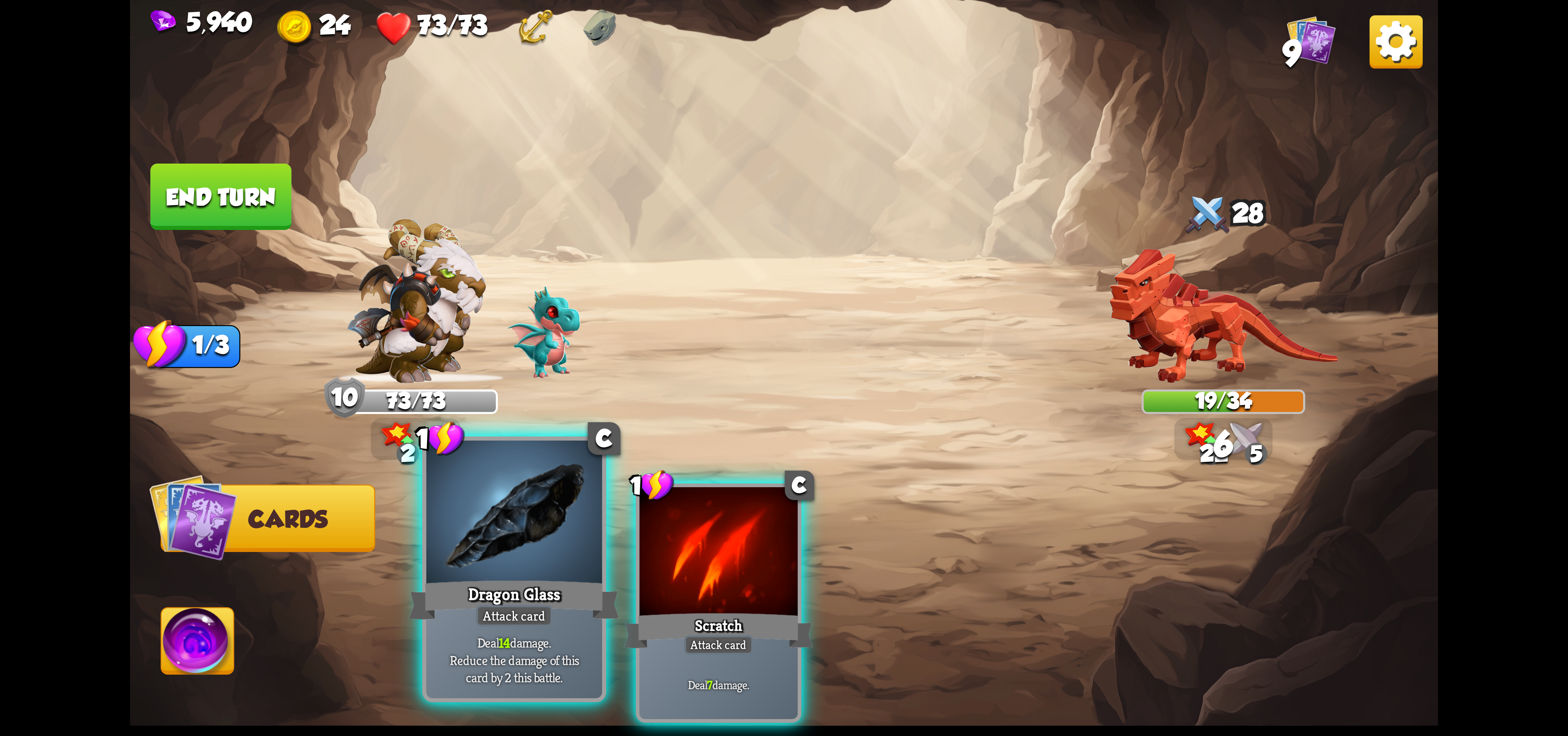
click at [487, 558] on div at bounding box center [514, 514] width 176 height 148
click at [487, 558] on div "1 C Dragon Glass Attack card Deal 14 damage. Reduce the damage of this card by …" at bounding box center [915, 572] width 1046 height 327
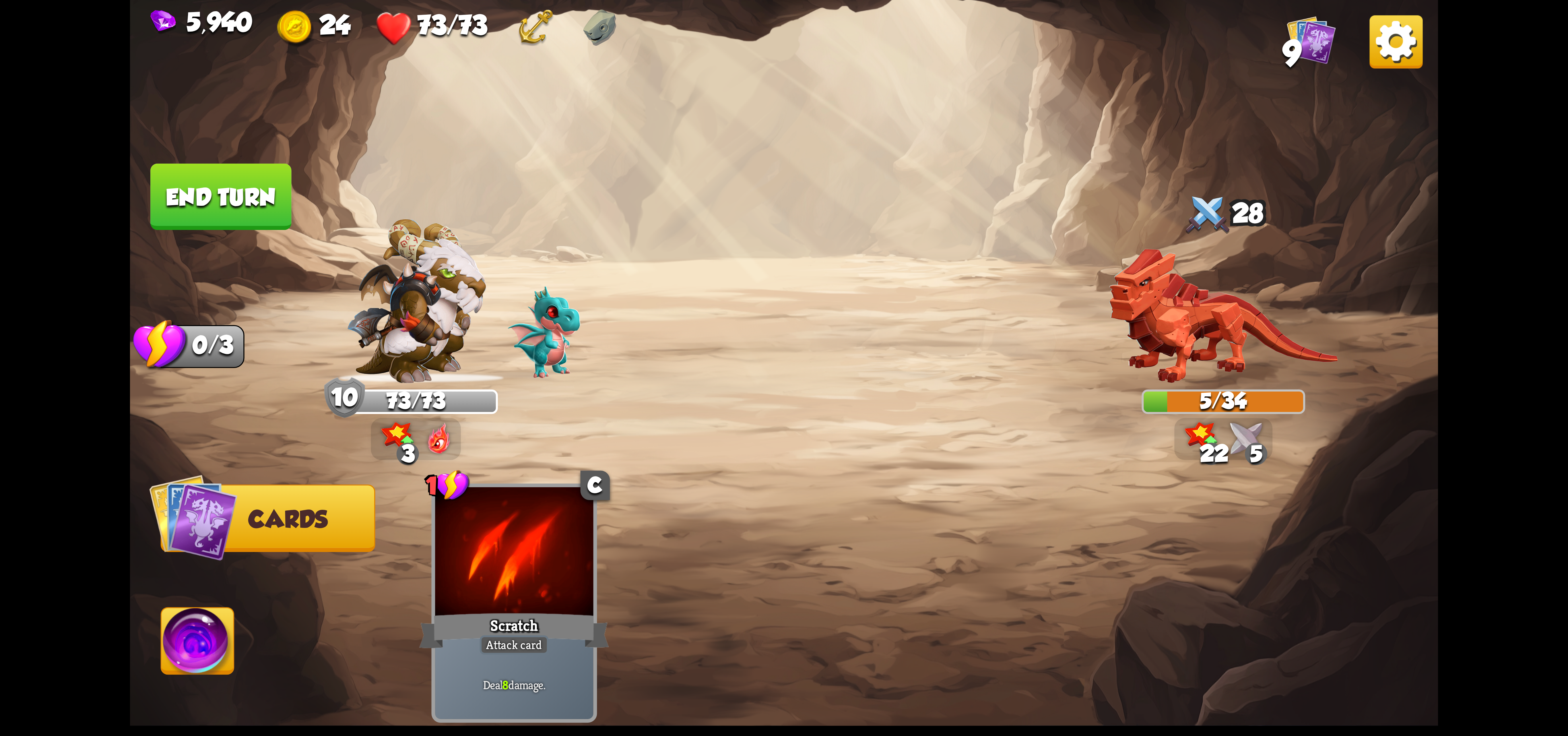
click at [189, 662] on button "Abilities" at bounding box center [197, 640] width 74 height 68
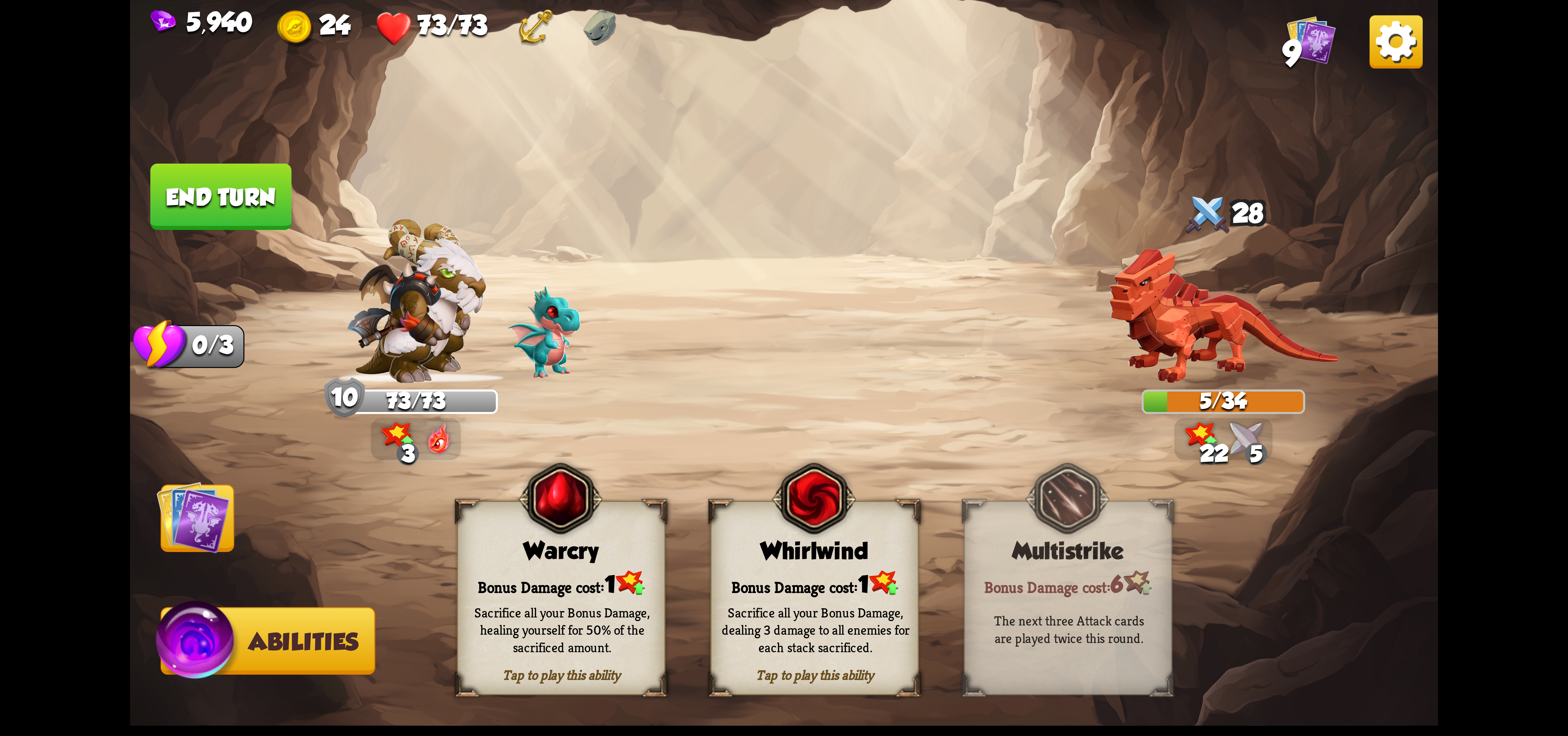
click at [808, 548] on div "Whirlwind" at bounding box center [814, 551] width 206 height 27
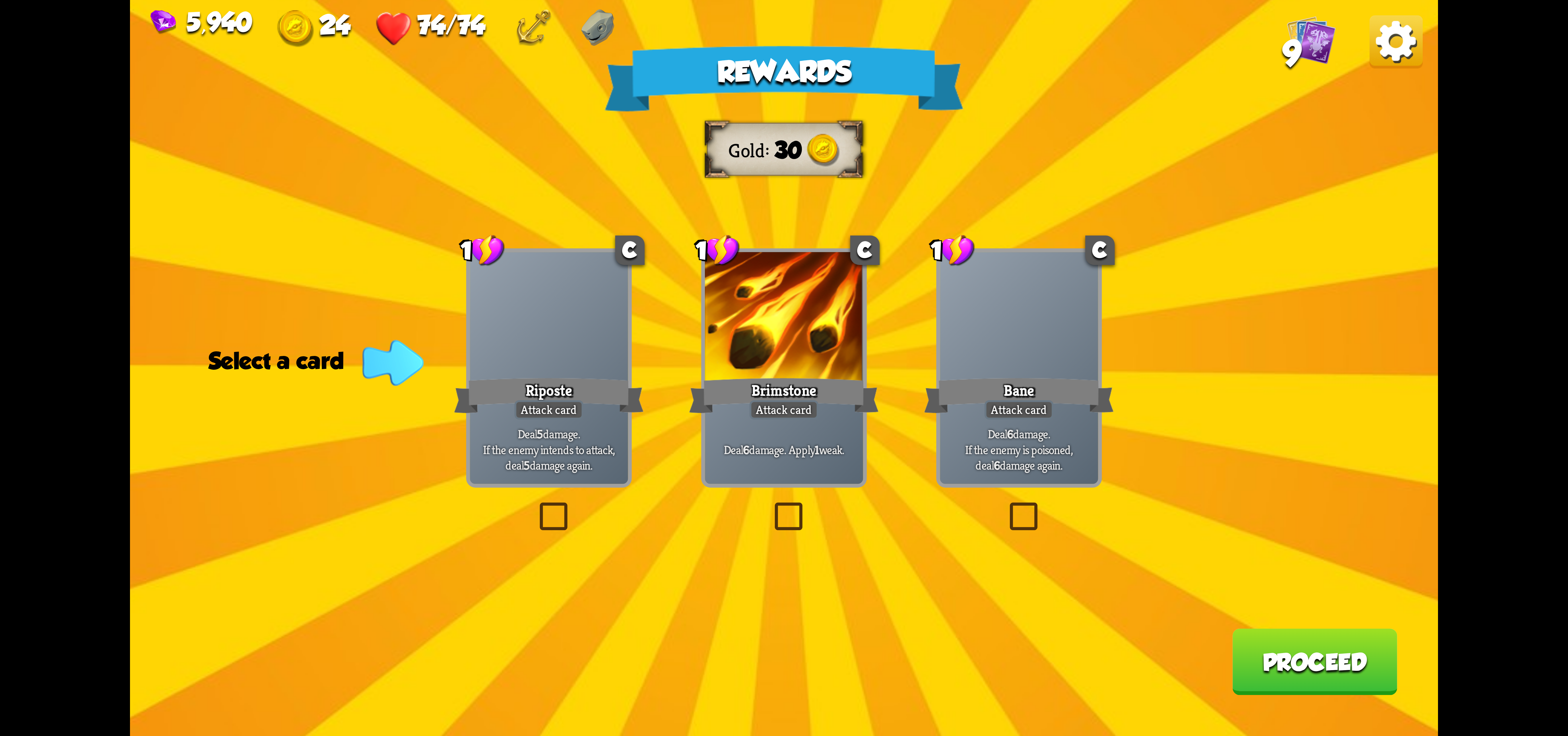
click at [463, 377] on div "Riposte" at bounding box center [549, 395] width 190 height 42
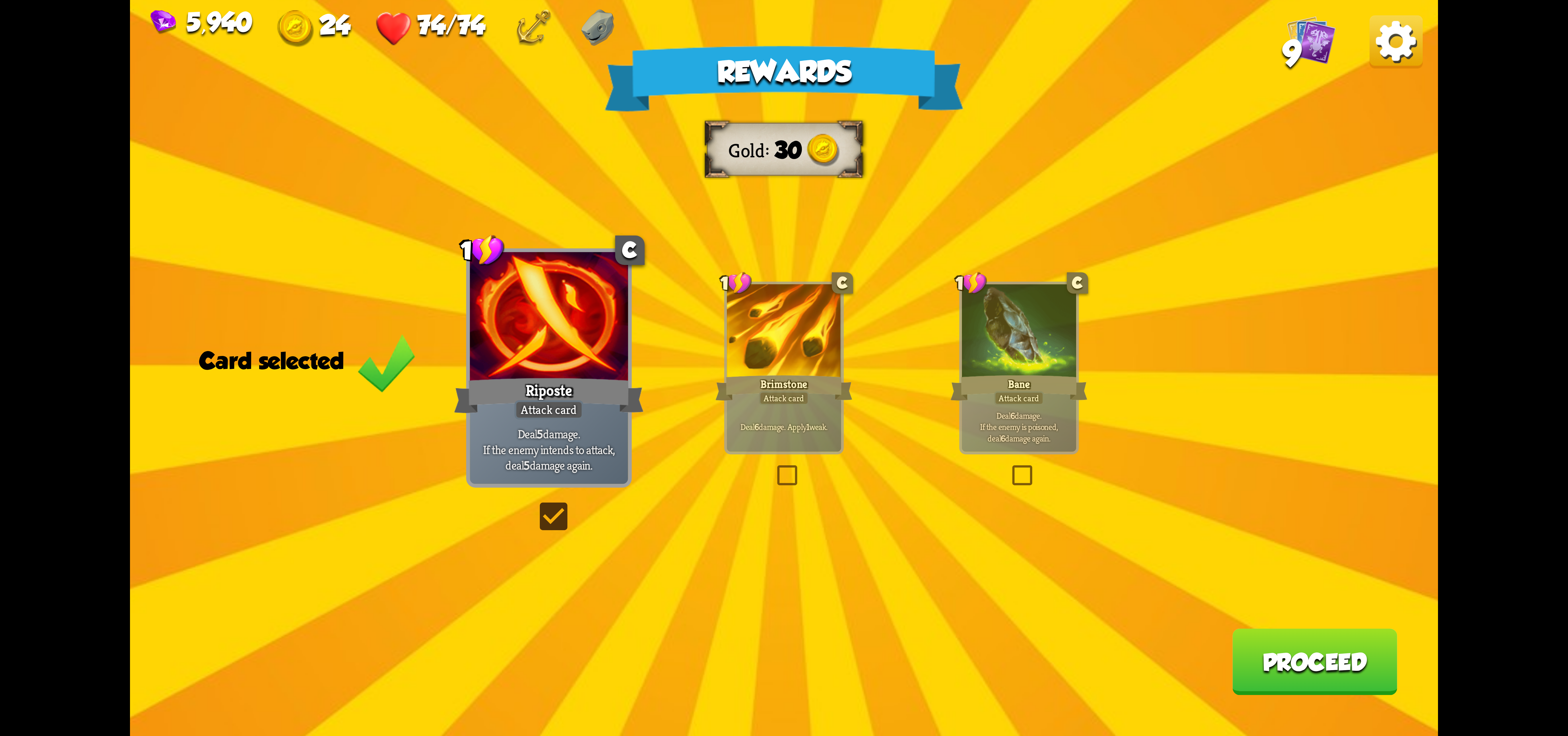
drag, startPoint x: 1292, startPoint y: 648, endPoint x: 1110, endPoint y: 407, distance: 302.0
click at [1110, 407] on div "Rewards Gold 30 Card selected 1 C Riposte Attack card Deal 5 damage. If the ene…" at bounding box center [784, 368] width 1308 height 736
click at [993, 403] on div "Bane" at bounding box center [1018, 388] width 137 height 30
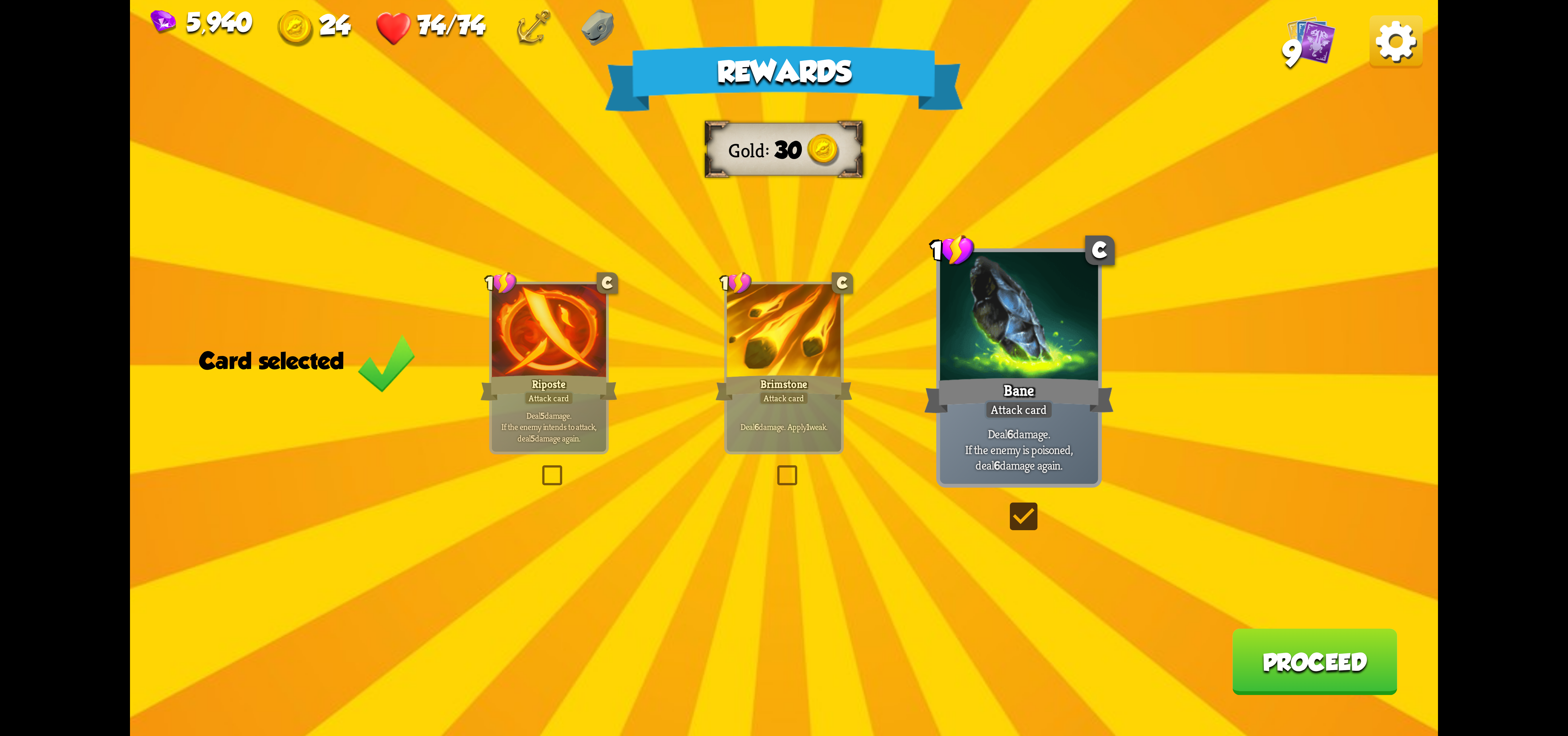
click at [749, 396] on div "Brimstone" at bounding box center [783, 388] width 137 height 30
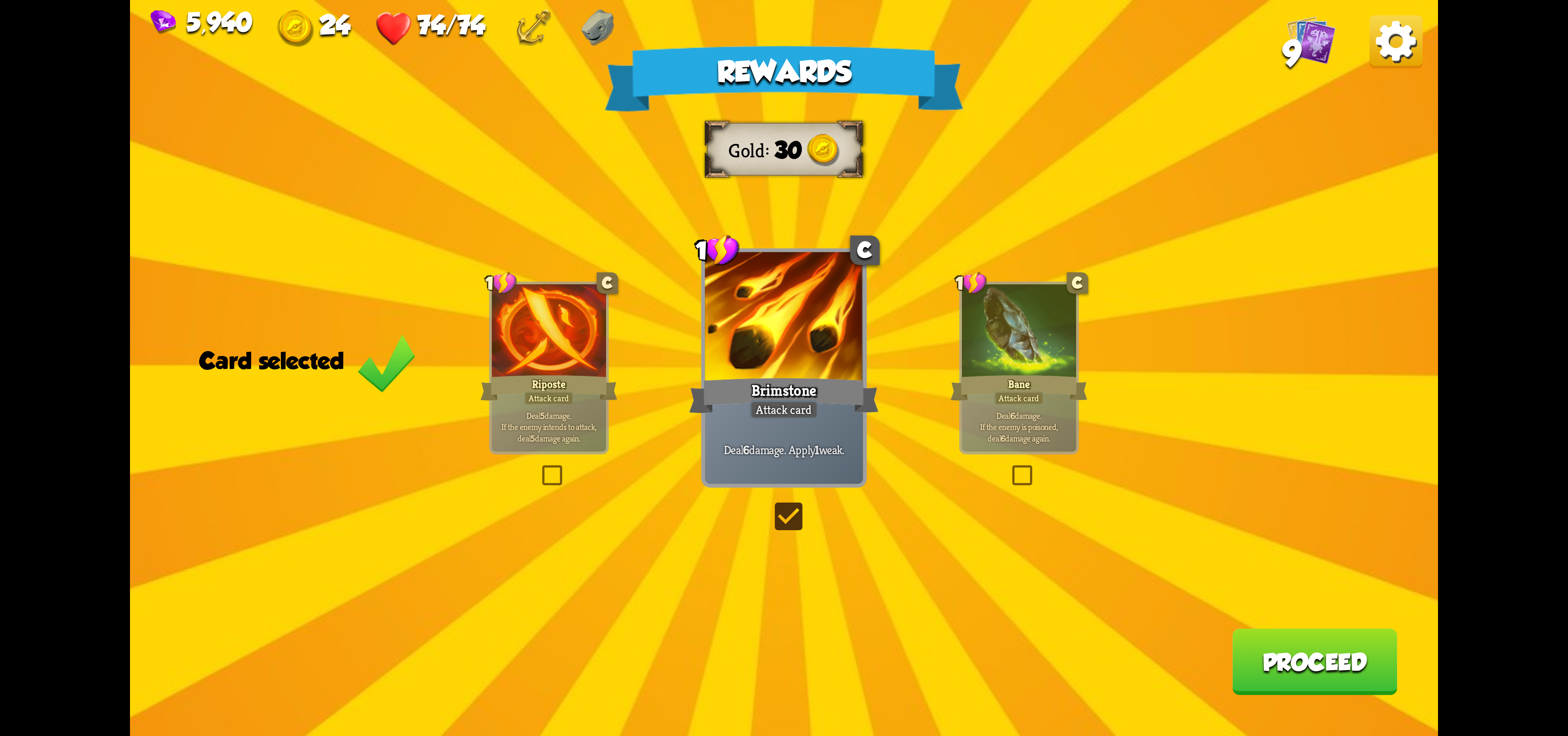
click at [1241, 660] on button "Proceed" at bounding box center [1314, 661] width 165 height 66
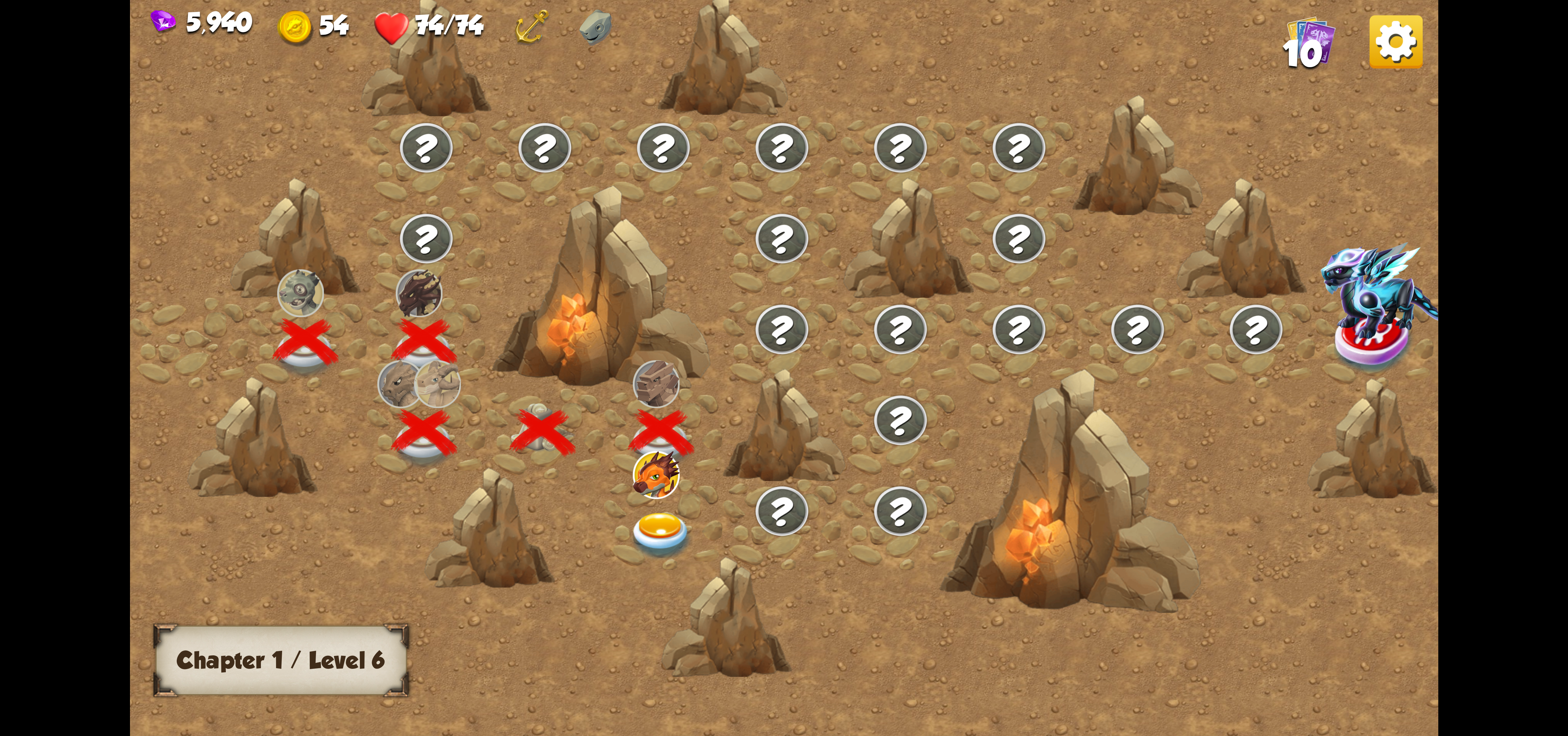
click at [632, 499] on div at bounding box center [663, 524] width 119 height 91
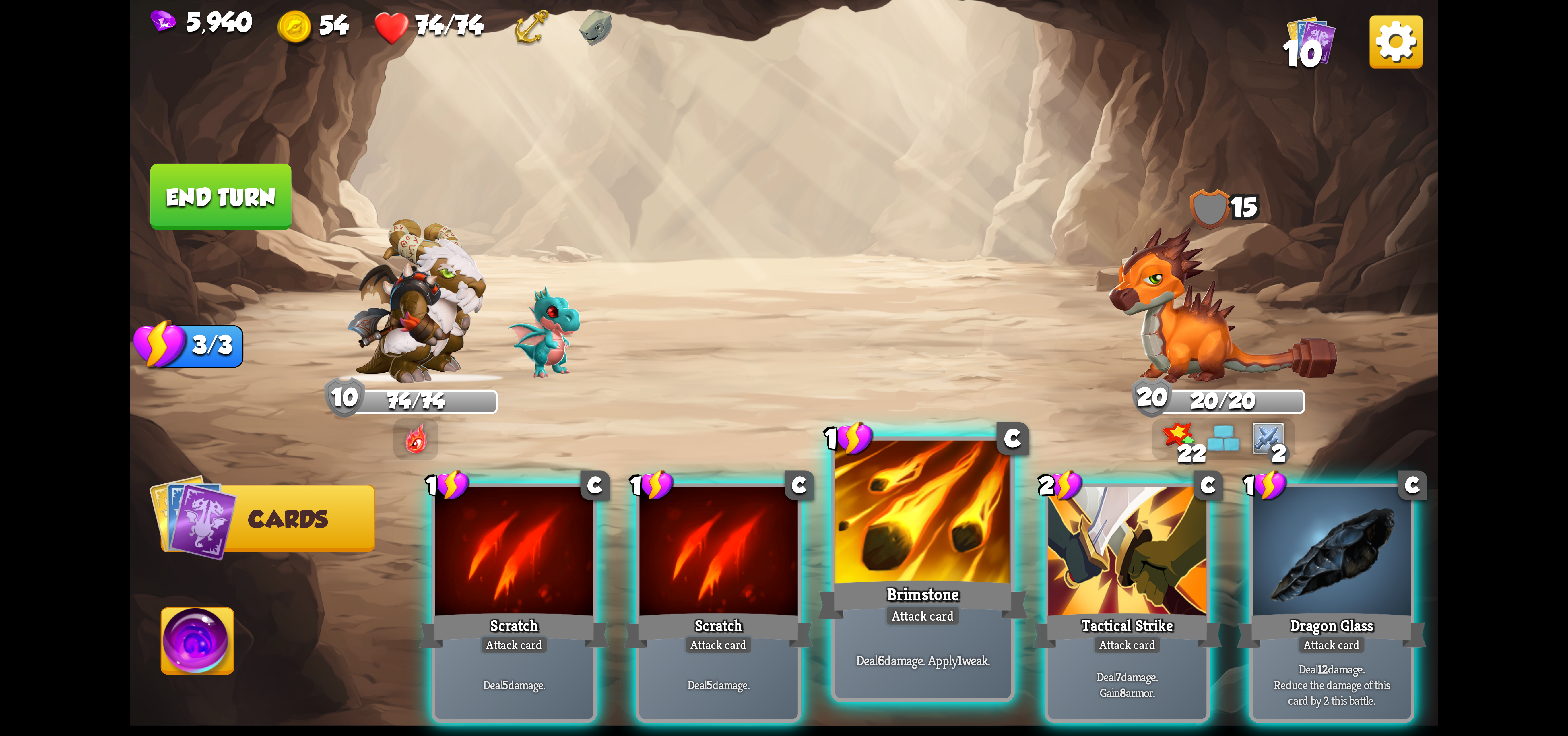
click at [932, 569] on div at bounding box center [923, 514] width 176 height 148
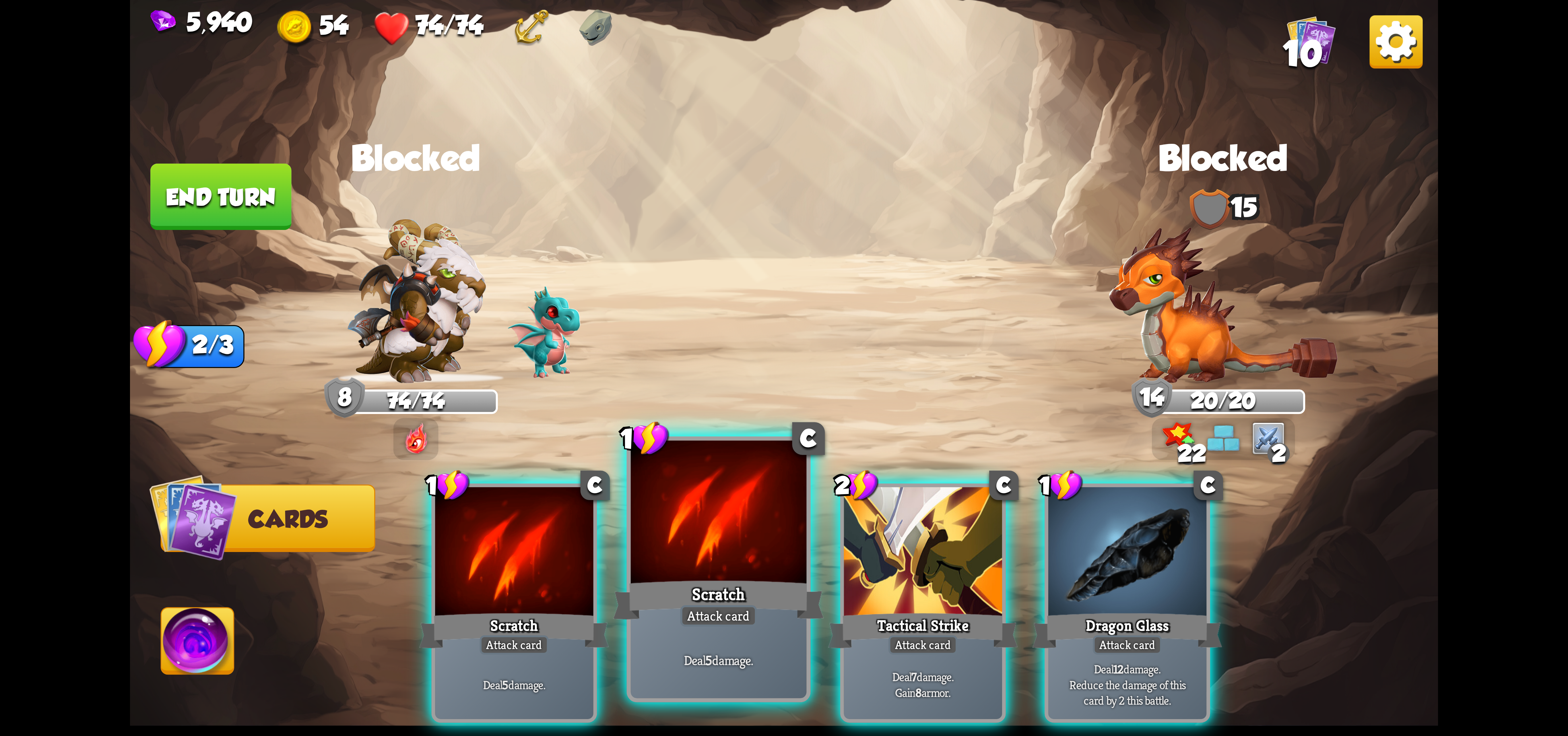
click at [730, 574] on div at bounding box center [718, 514] width 176 height 148
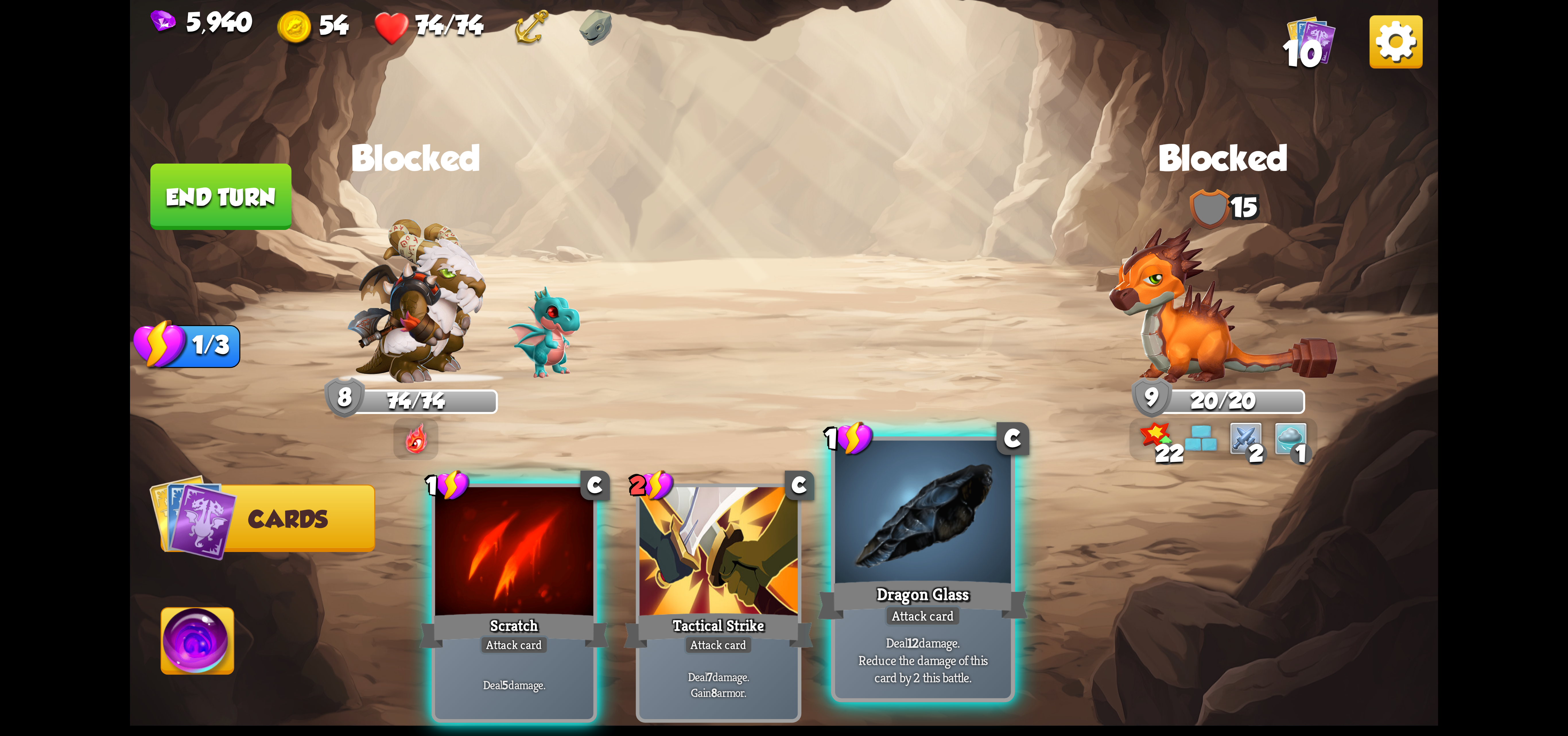
click at [919, 550] on div at bounding box center [923, 514] width 176 height 148
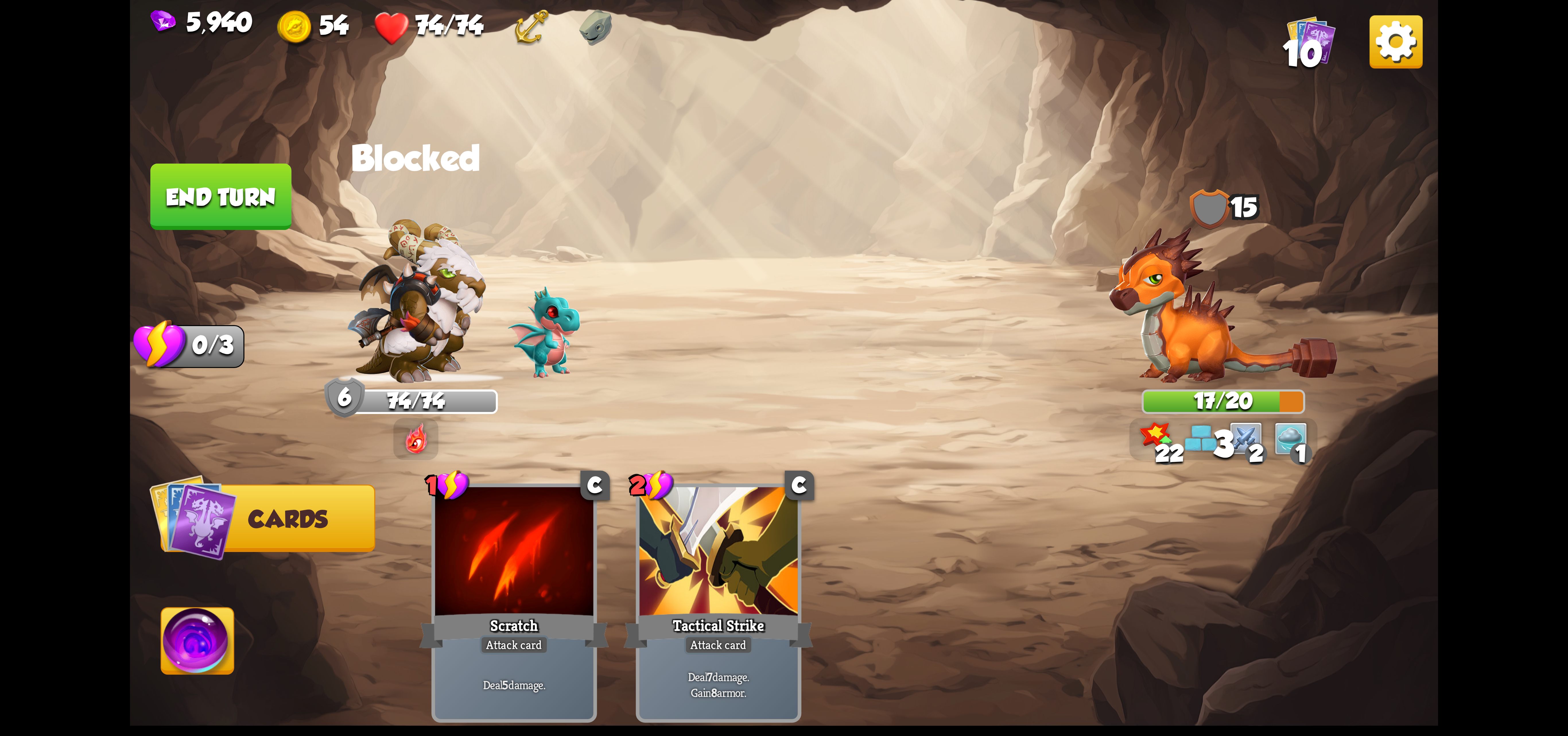
click at [180, 627] on button "Abilities" at bounding box center [197, 640] width 74 height 68
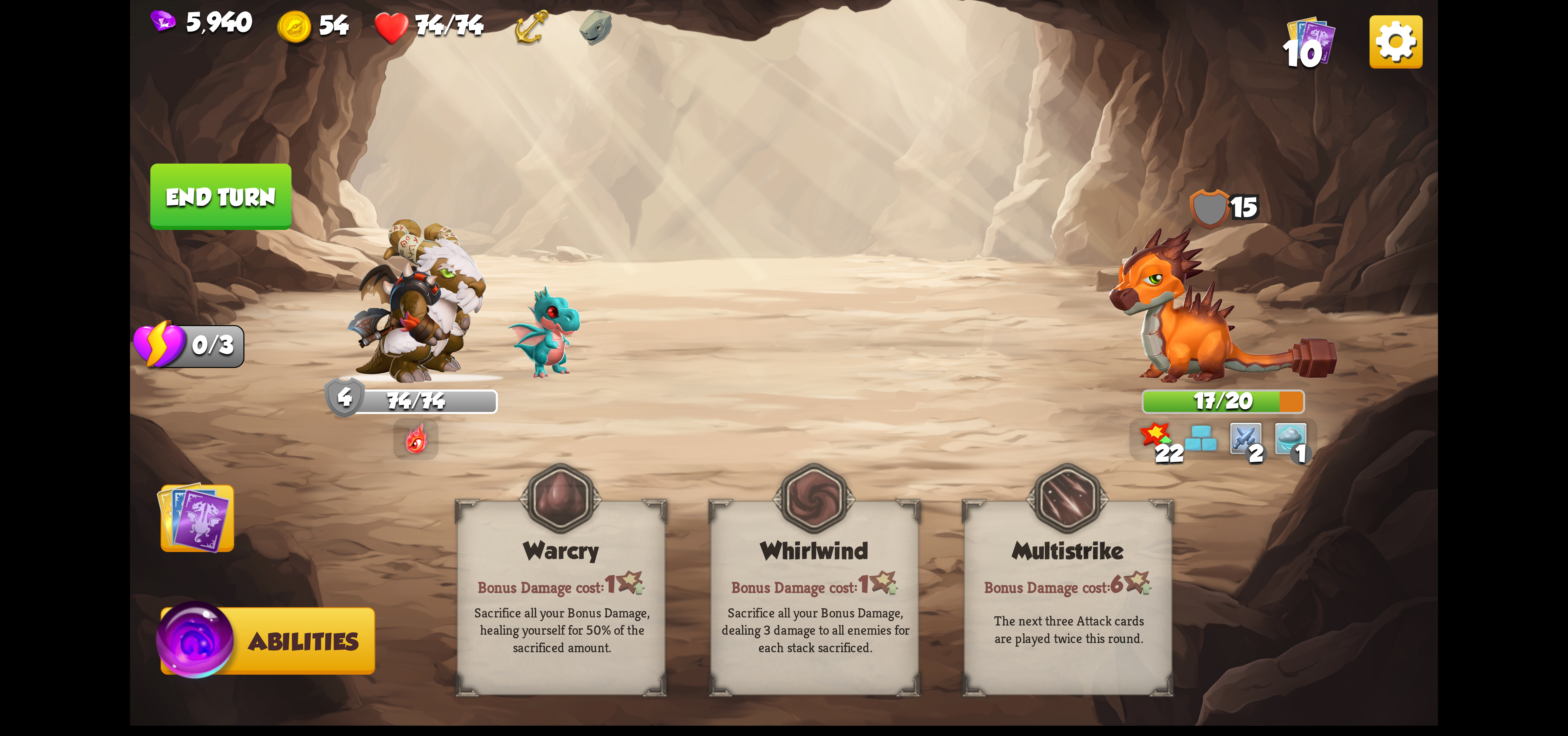
click at [197, 520] on span "Cards" at bounding box center [201, 519] width 79 height 27
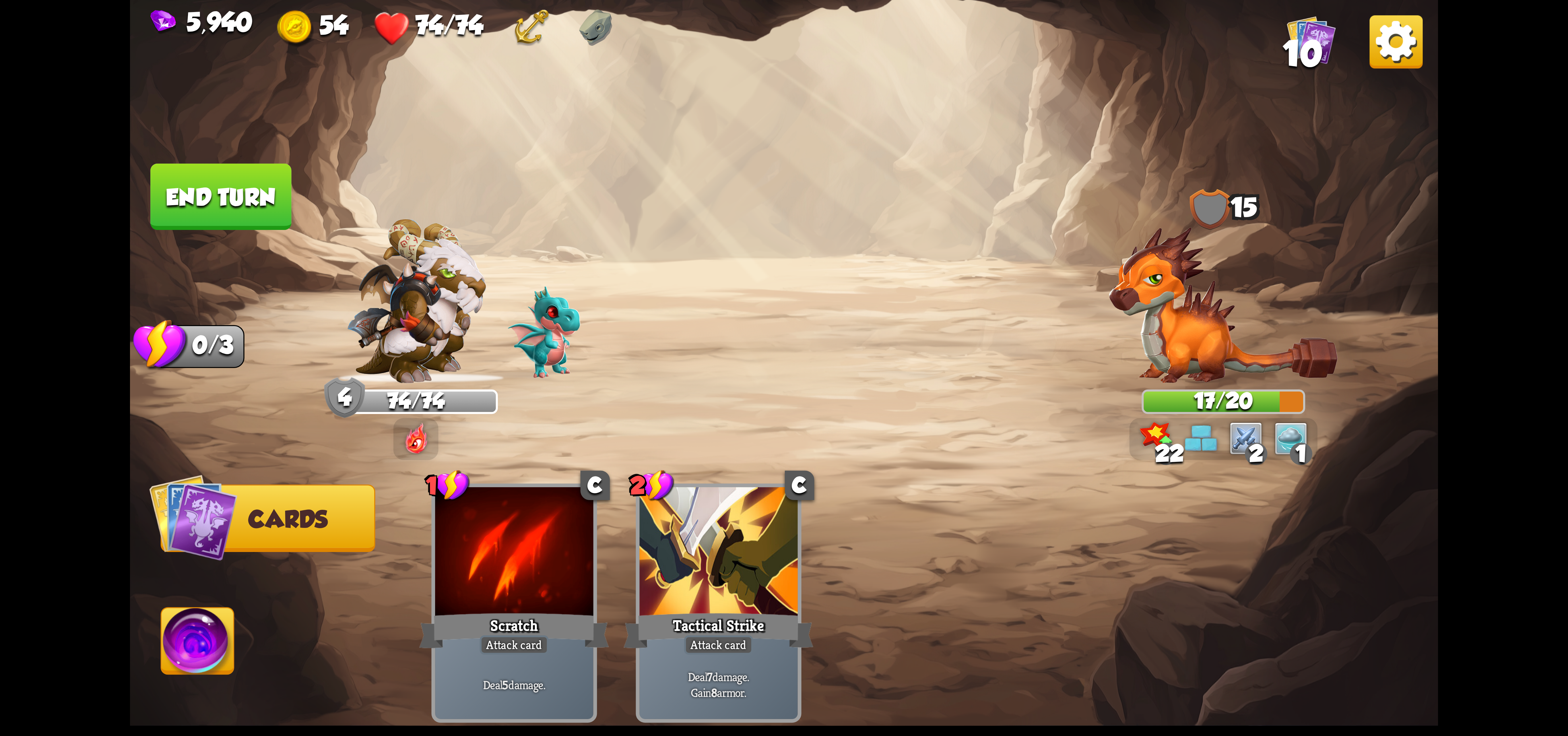
click at [236, 218] on button "End turn" at bounding box center [220, 197] width 141 height 66
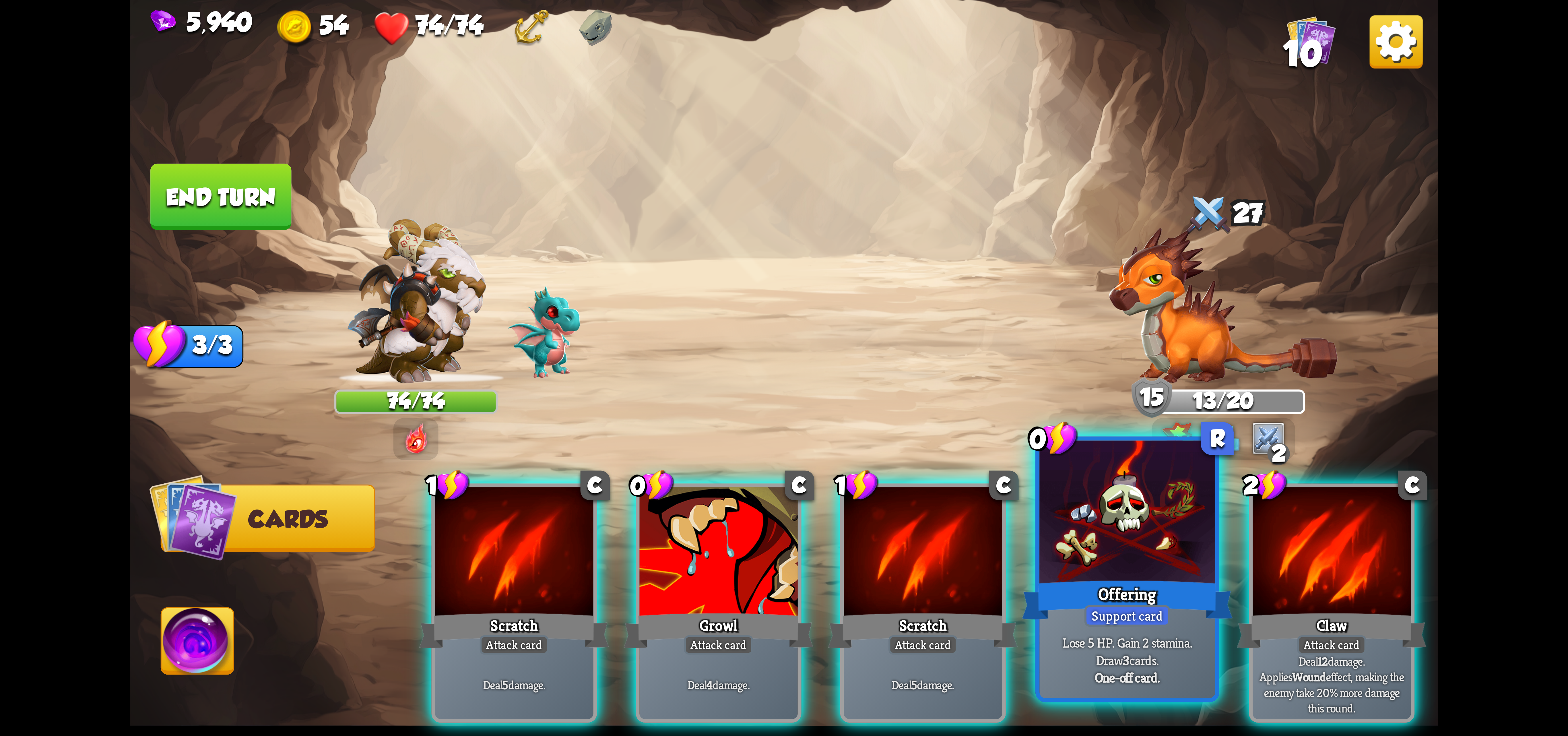
click at [1108, 583] on div "Offering" at bounding box center [1127, 600] width 211 height 47
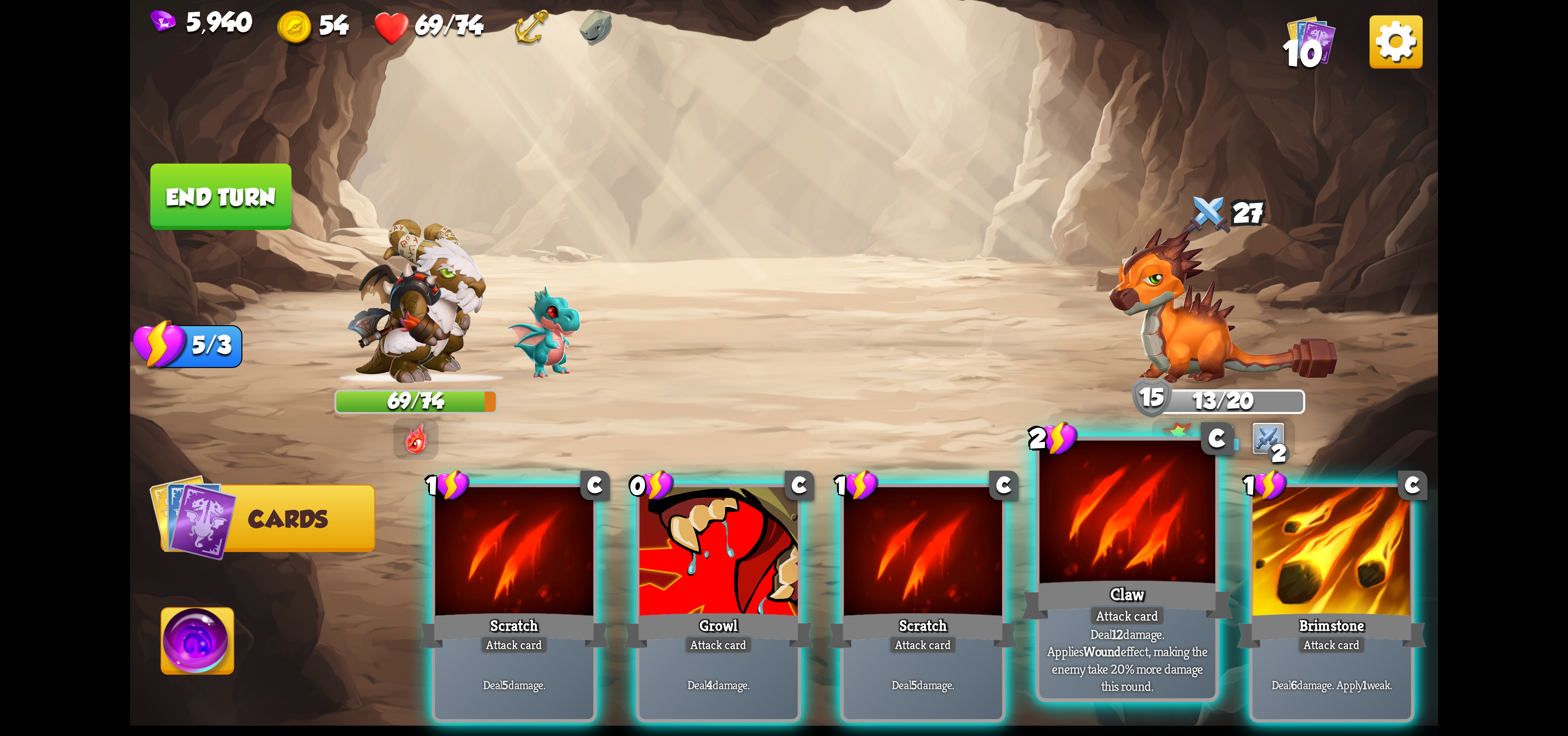
click at [1130, 560] on div at bounding box center [1127, 514] width 176 height 148
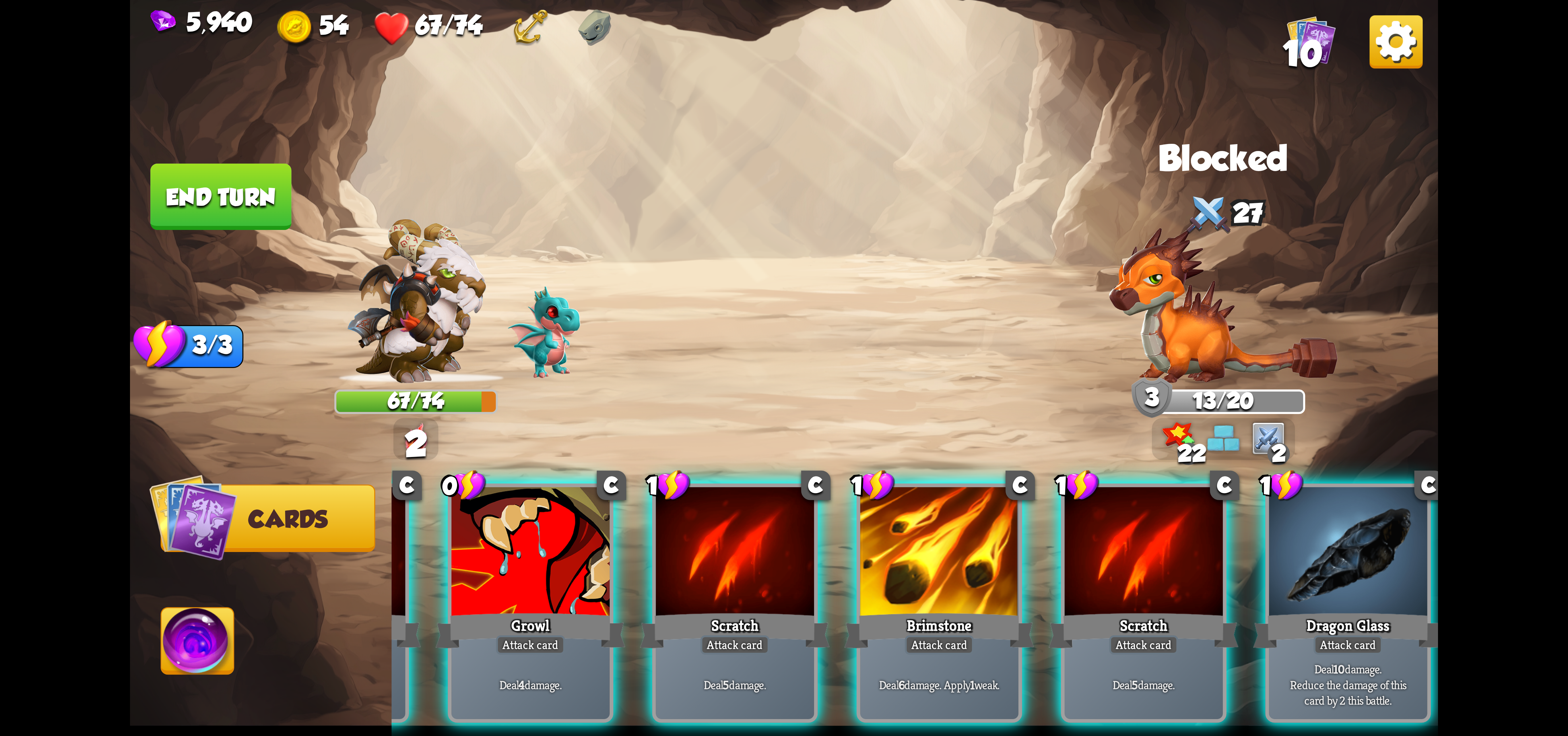
scroll to position [0, 54]
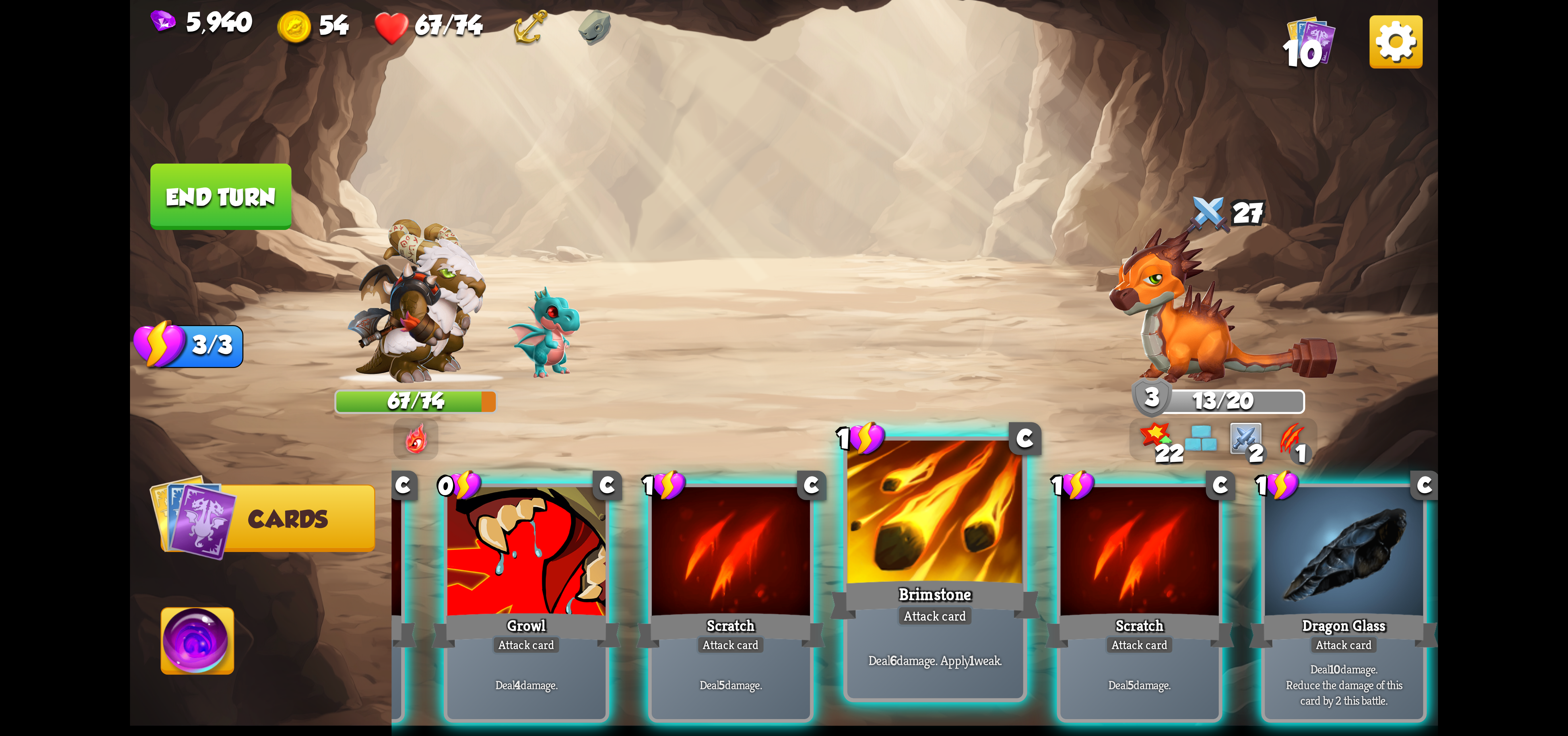
click at [957, 566] on div at bounding box center [935, 514] width 176 height 148
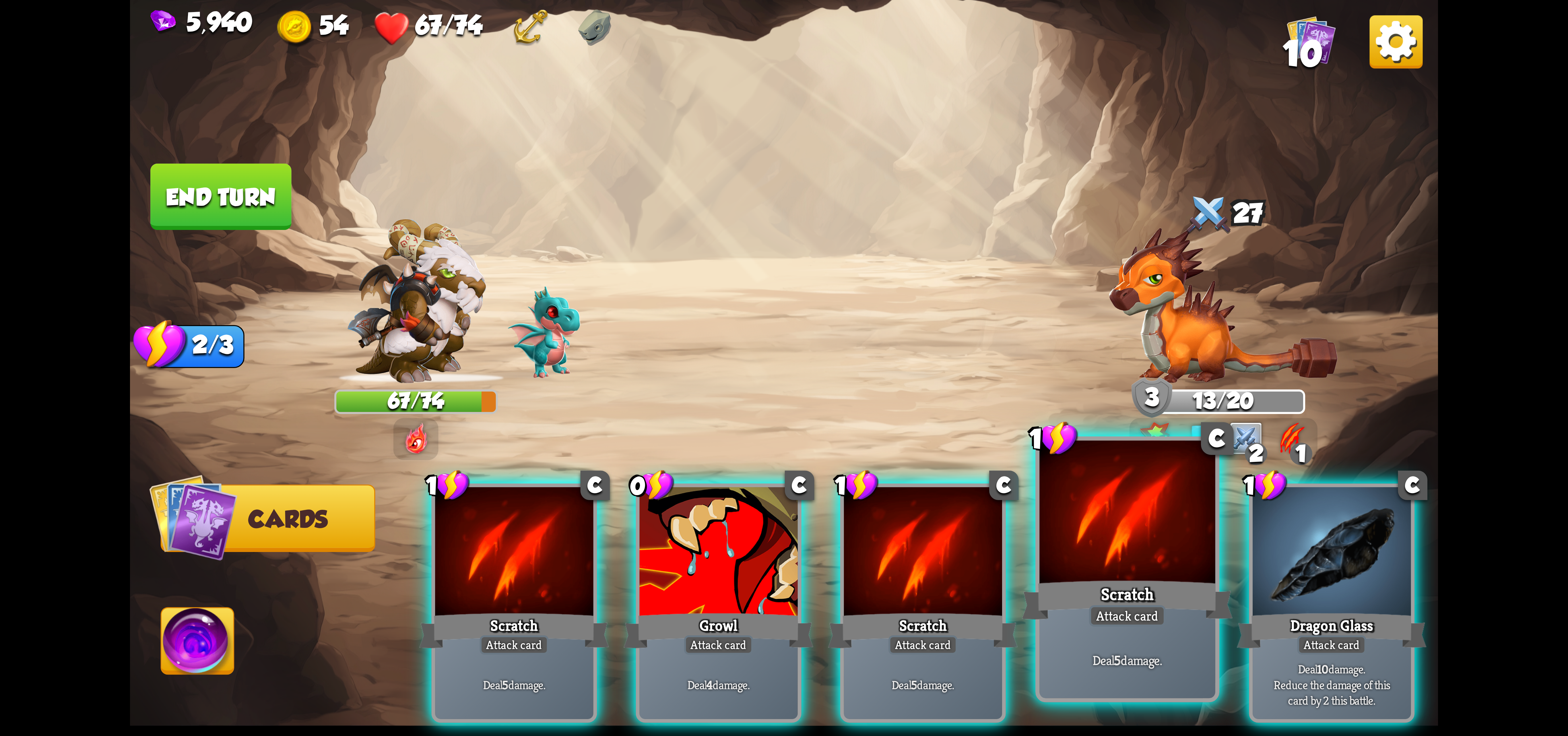
scroll to position [0, 0]
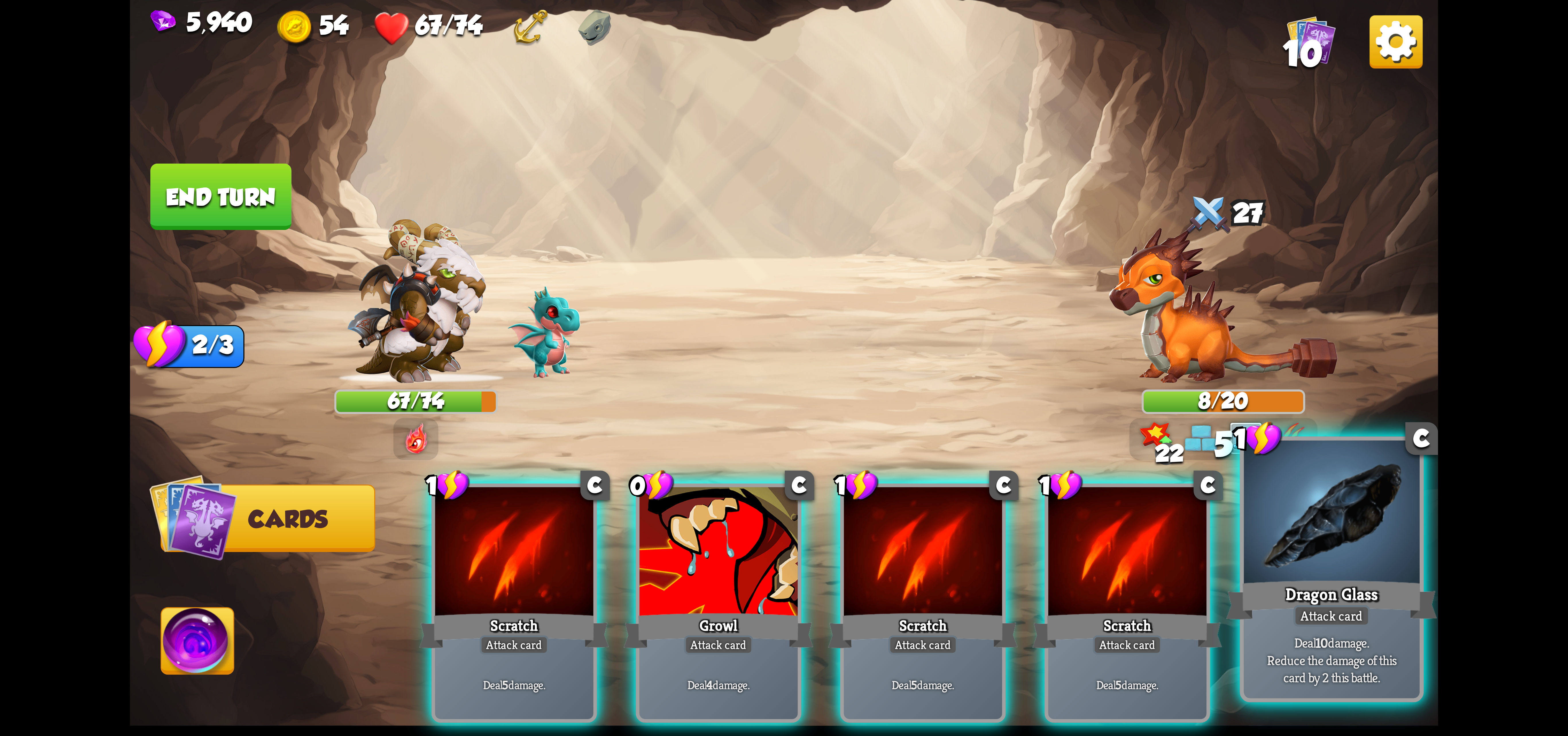
click at [1322, 612] on div "Attack card" at bounding box center [1332, 615] width 77 height 21
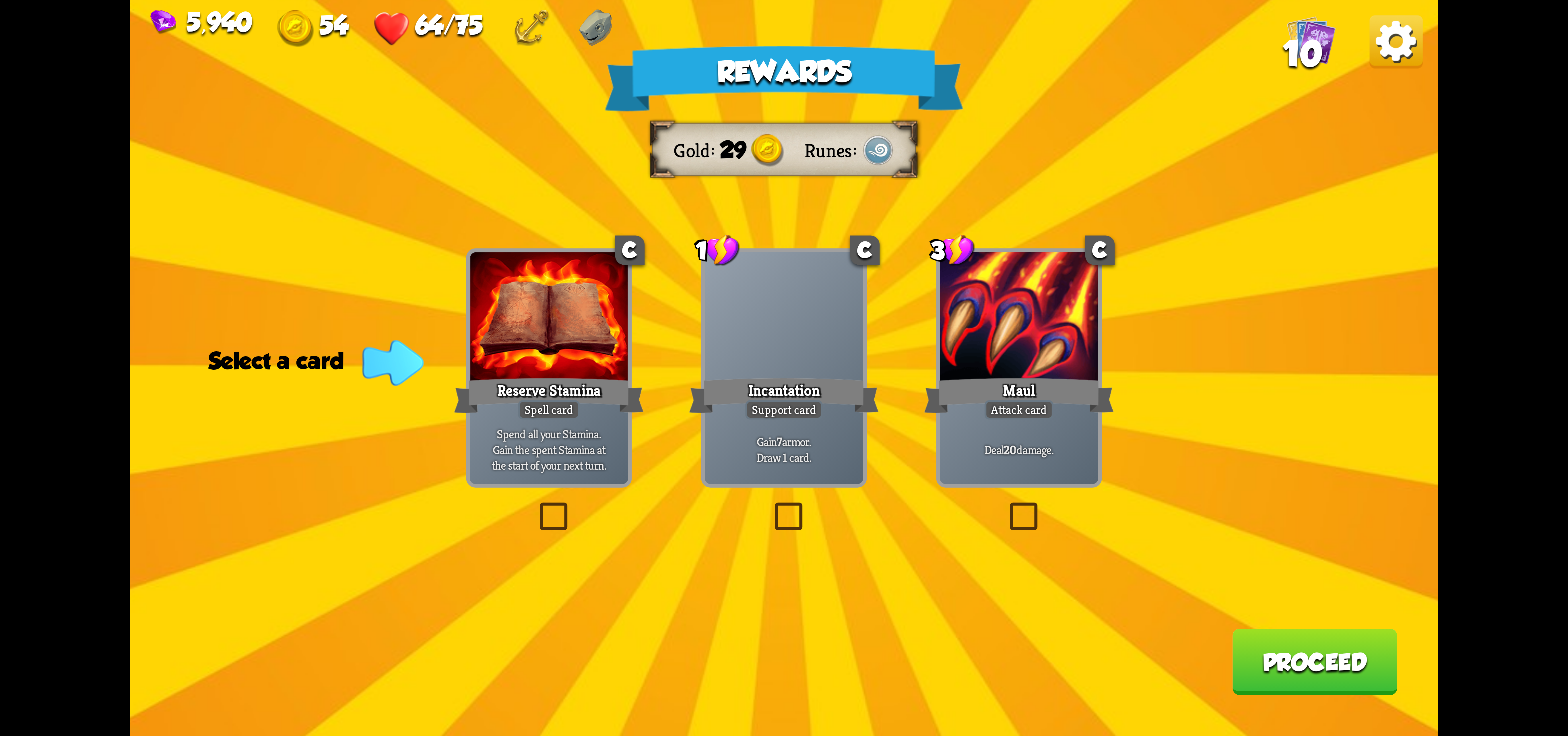
click at [550, 411] on div "Spell card" at bounding box center [548, 410] width 61 height 19
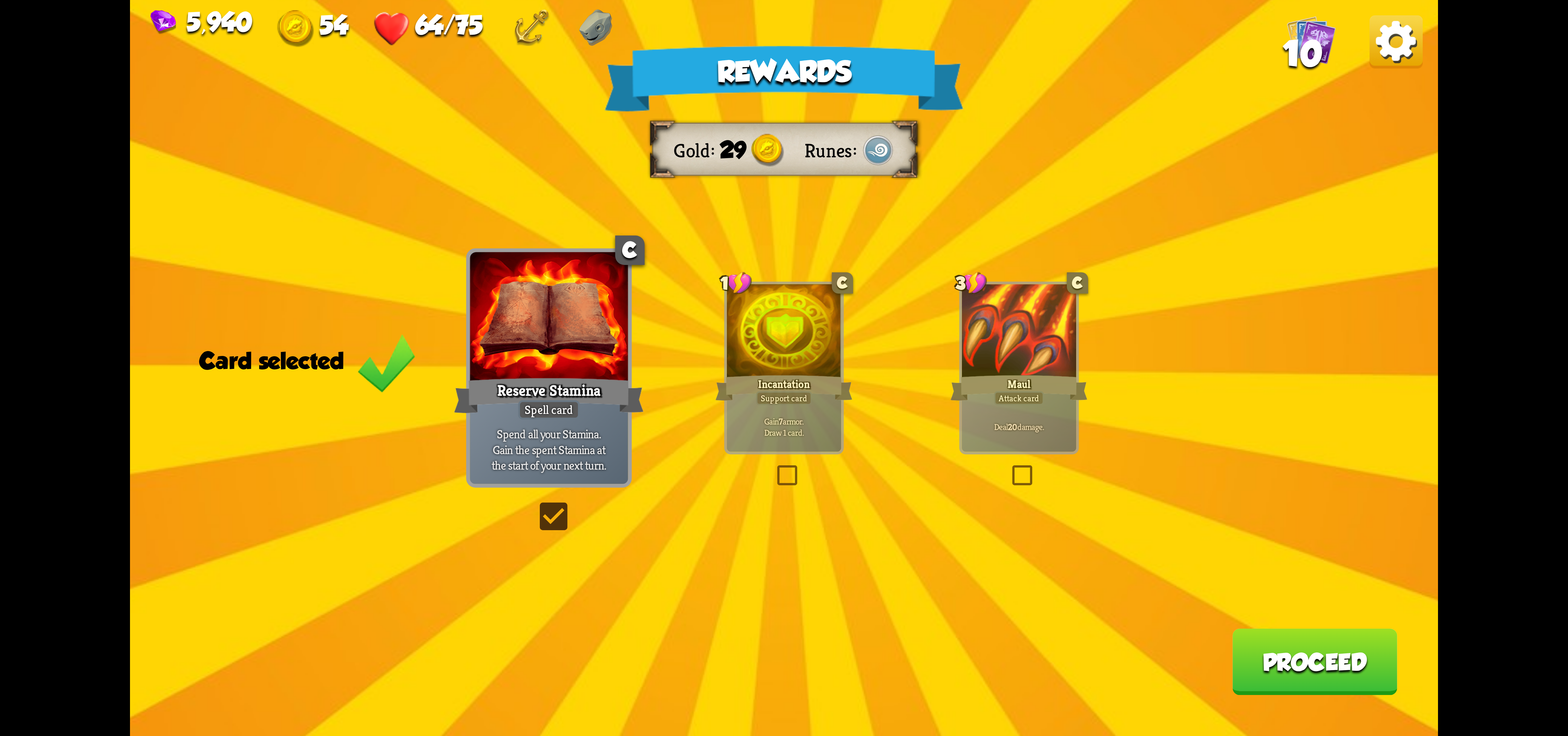
drag, startPoint x: 735, startPoint y: 366, endPoint x: 839, endPoint y: 355, distance: 104.6
click at [736, 366] on div at bounding box center [784, 332] width 114 height 96
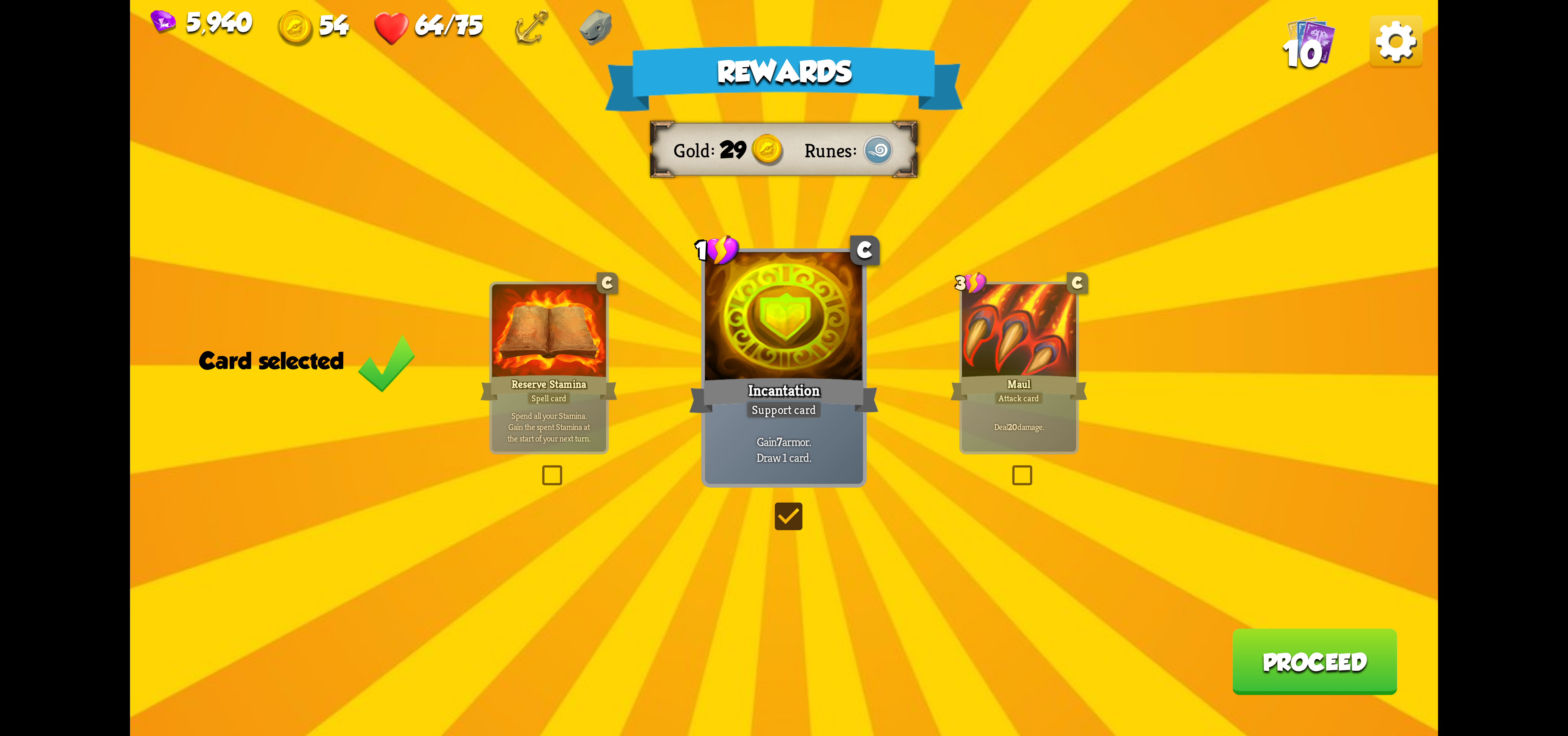
drag, startPoint x: 1018, startPoint y: 363, endPoint x: 1011, endPoint y: 365, distance: 7.3
click at [1017, 363] on div at bounding box center [1019, 332] width 114 height 96
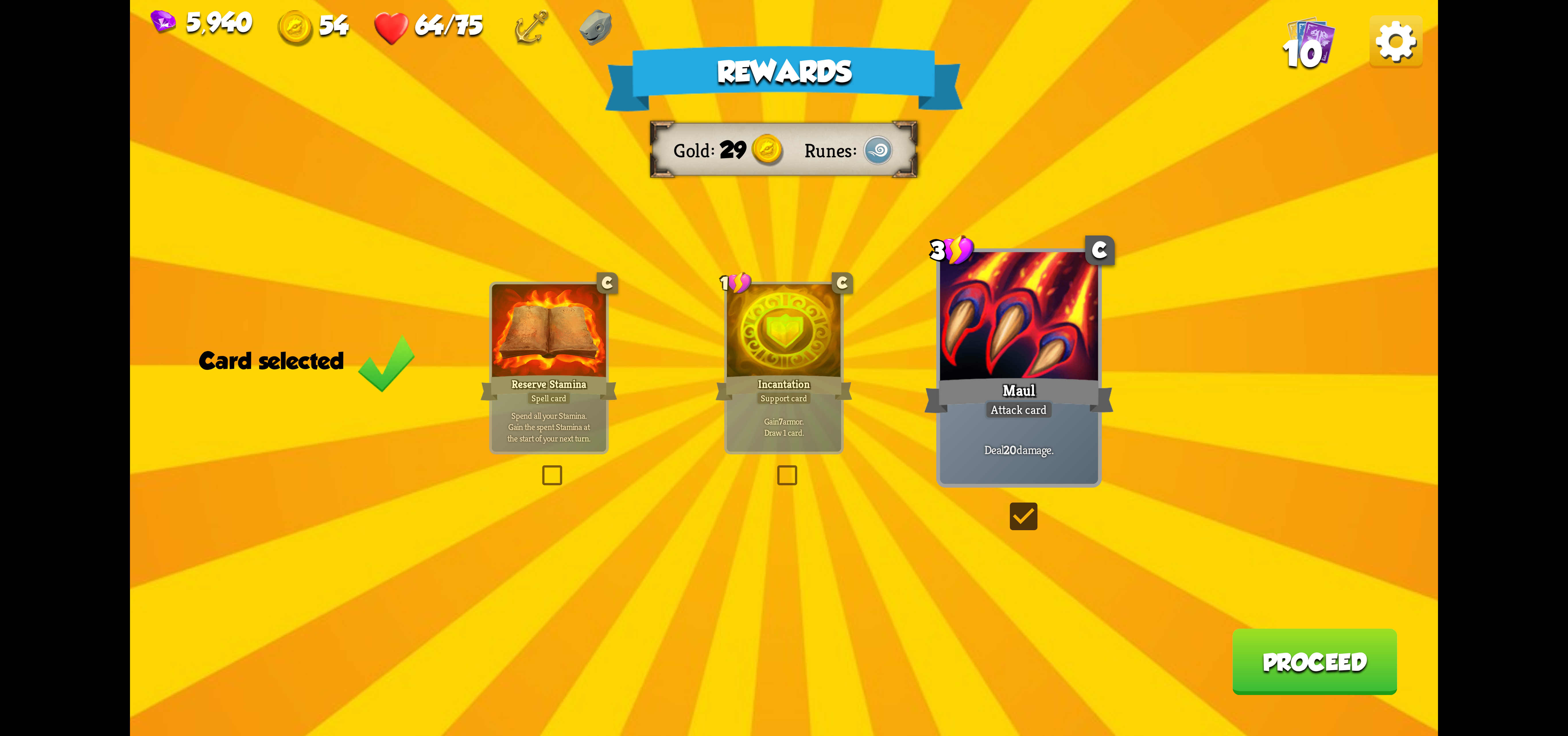
click at [772, 373] on div at bounding box center [784, 332] width 114 height 96
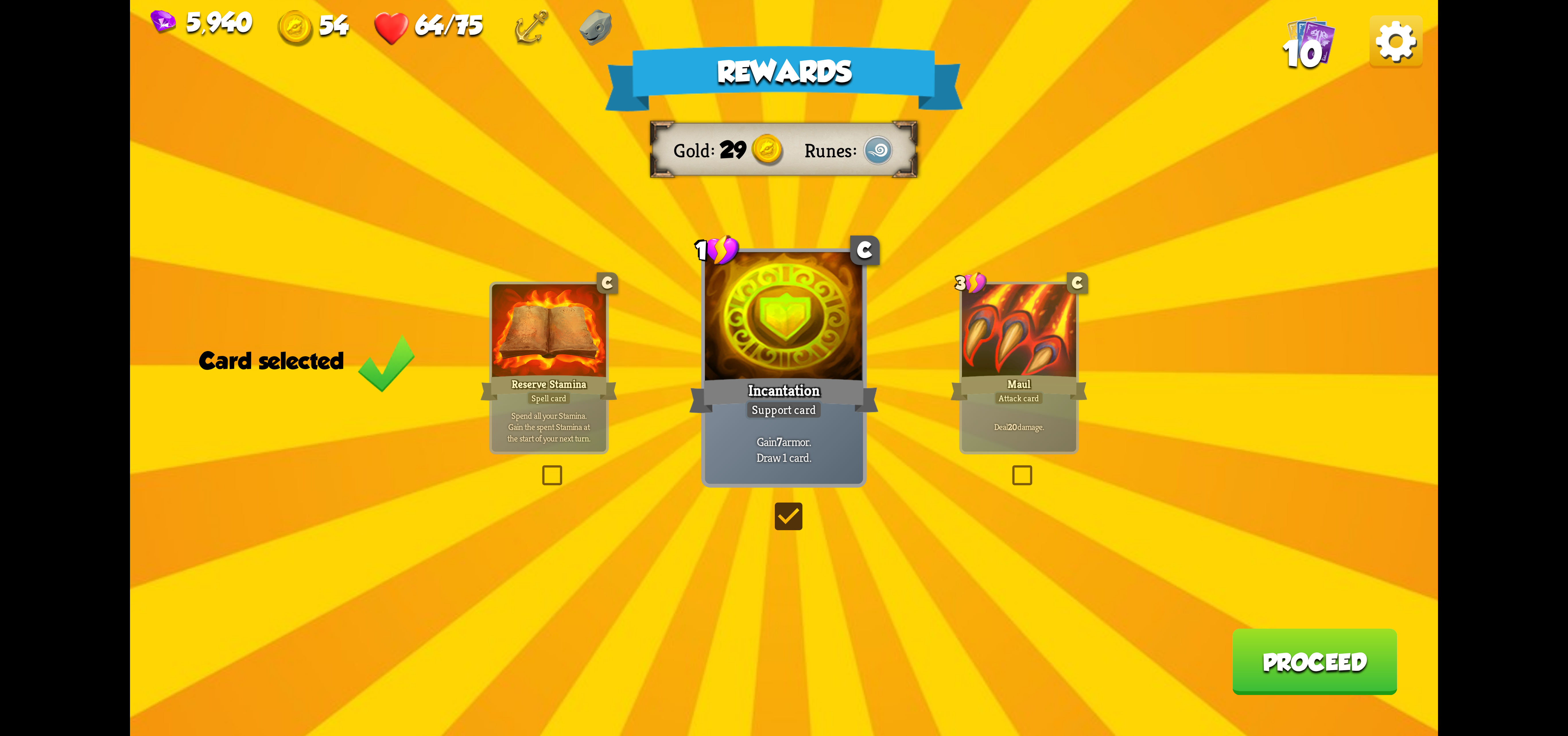
click at [1283, 658] on button "Proceed" at bounding box center [1314, 661] width 165 height 66
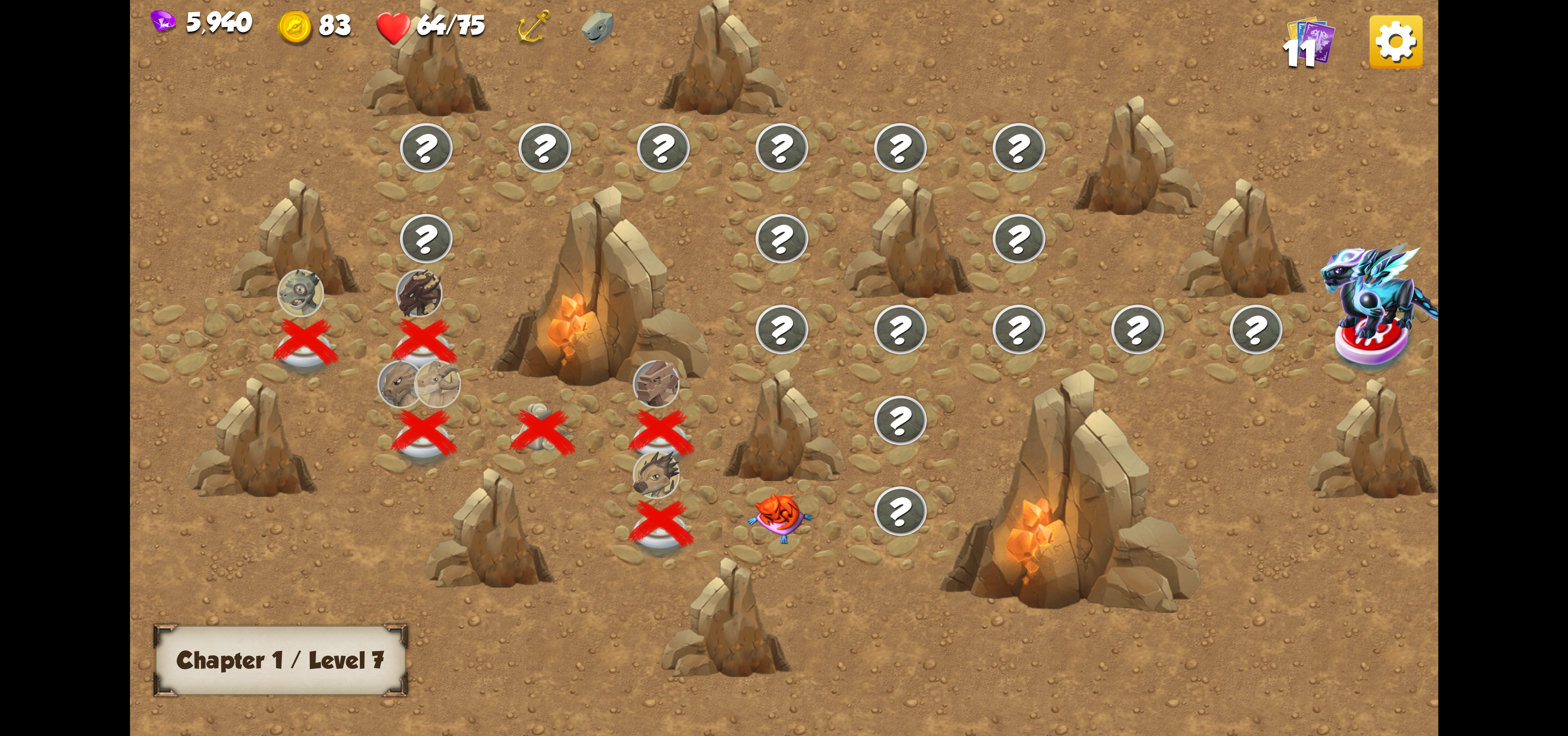
click at [760, 479] on div at bounding box center [782, 524] width 119 height 91
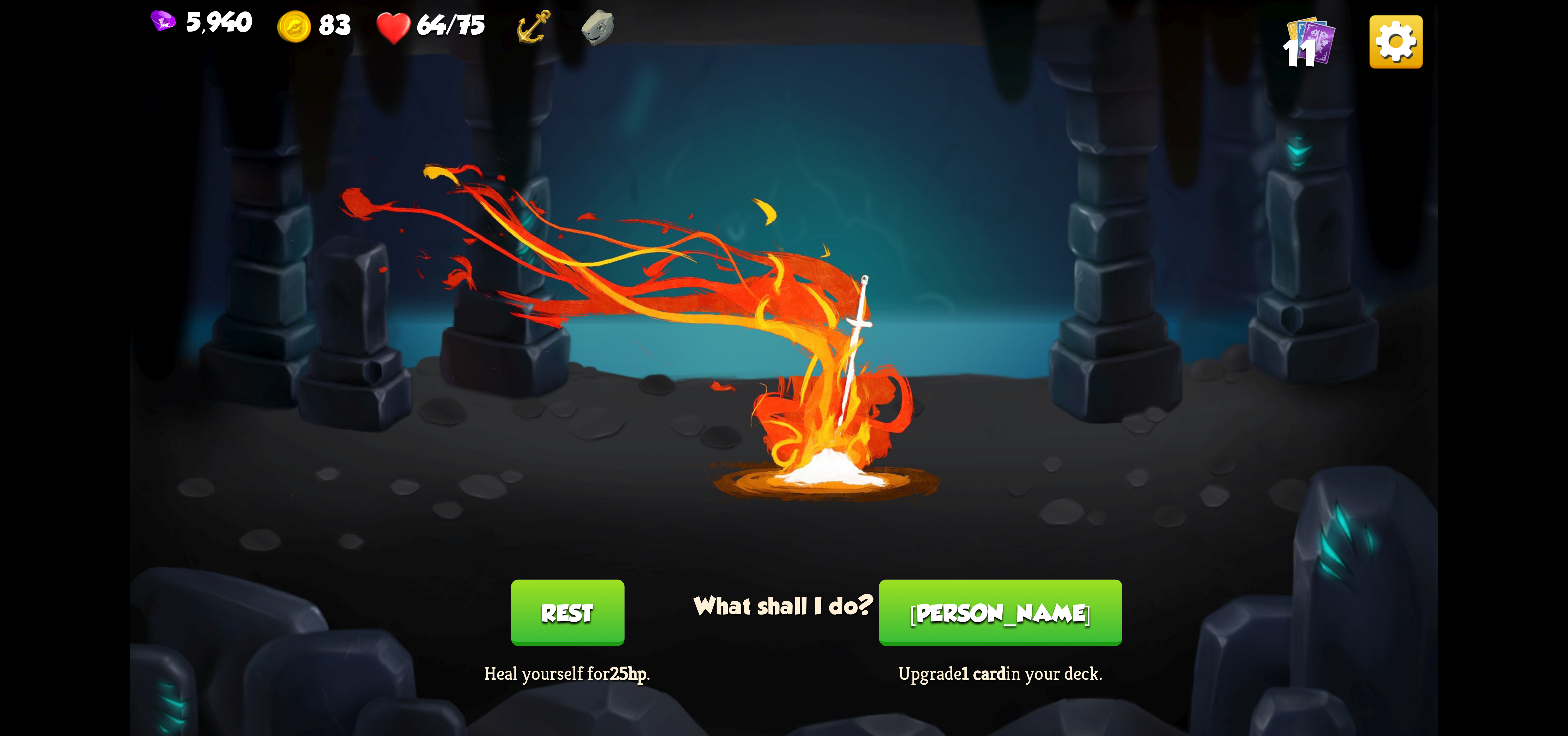
click at [1016, 612] on button "[PERSON_NAME]" at bounding box center [1000, 612] width 243 height 66
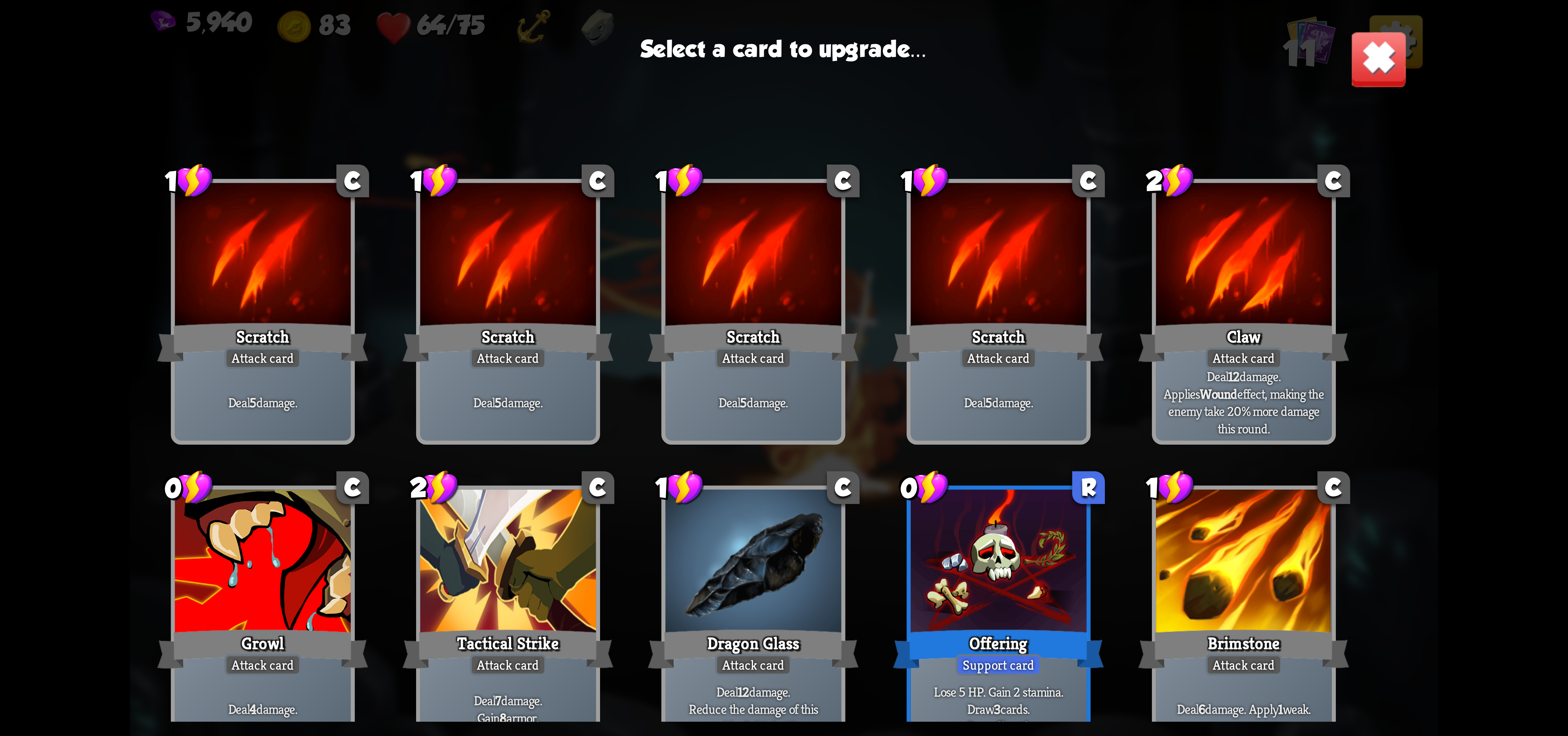
click at [1042, 550] on div at bounding box center [998, 563] width 176 height 148
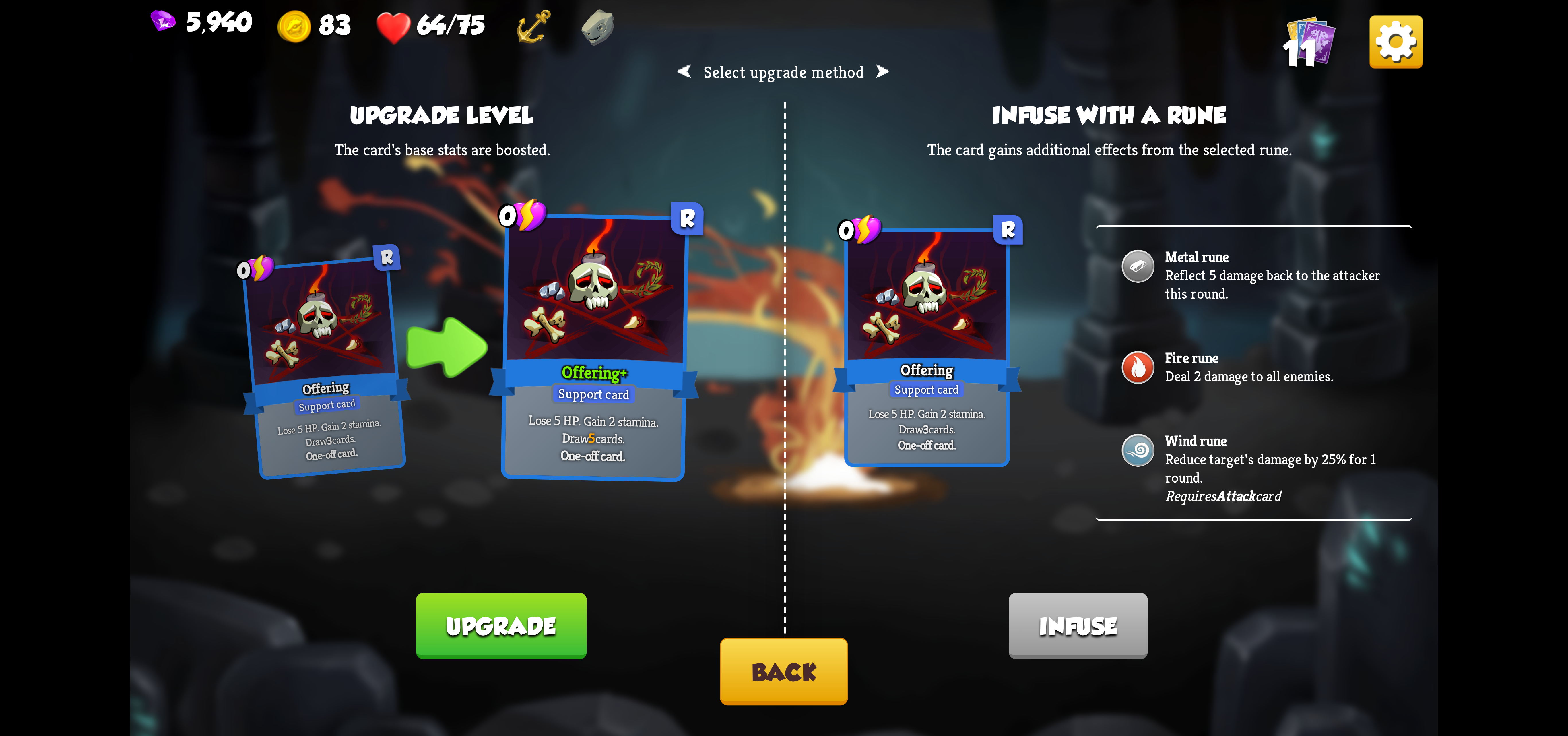
click at [526, 643] on button "Upgrade" at bounding box center [502, 626] width 170 height 66
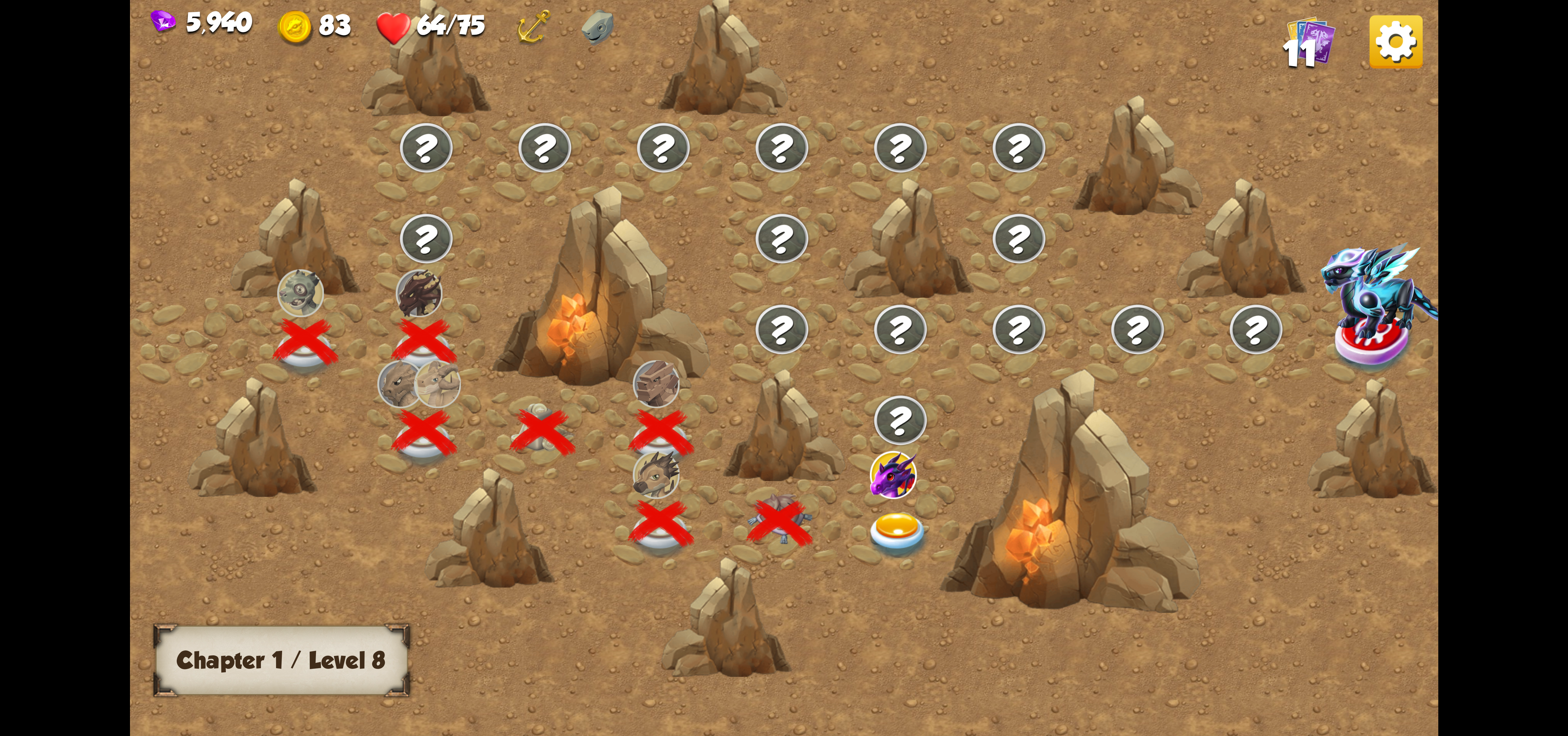
click at [801, 442] on div at bounding box center [783, 426] width 122 height 116
drag, startPoint x: 784, startPoint y: 444, endPoint x: 752, endPoint y: 488, distance: 54.4
click at [782, 452] on div at bounding box center [783, 426] width 122 height 116
click at [752, 488] on div at bounding box center [782, 524] width 119 height 91
drag, startPoint x: 785, startPoint y: 483, endPoint x: 873, endPoint y: 440, distance: 97.9
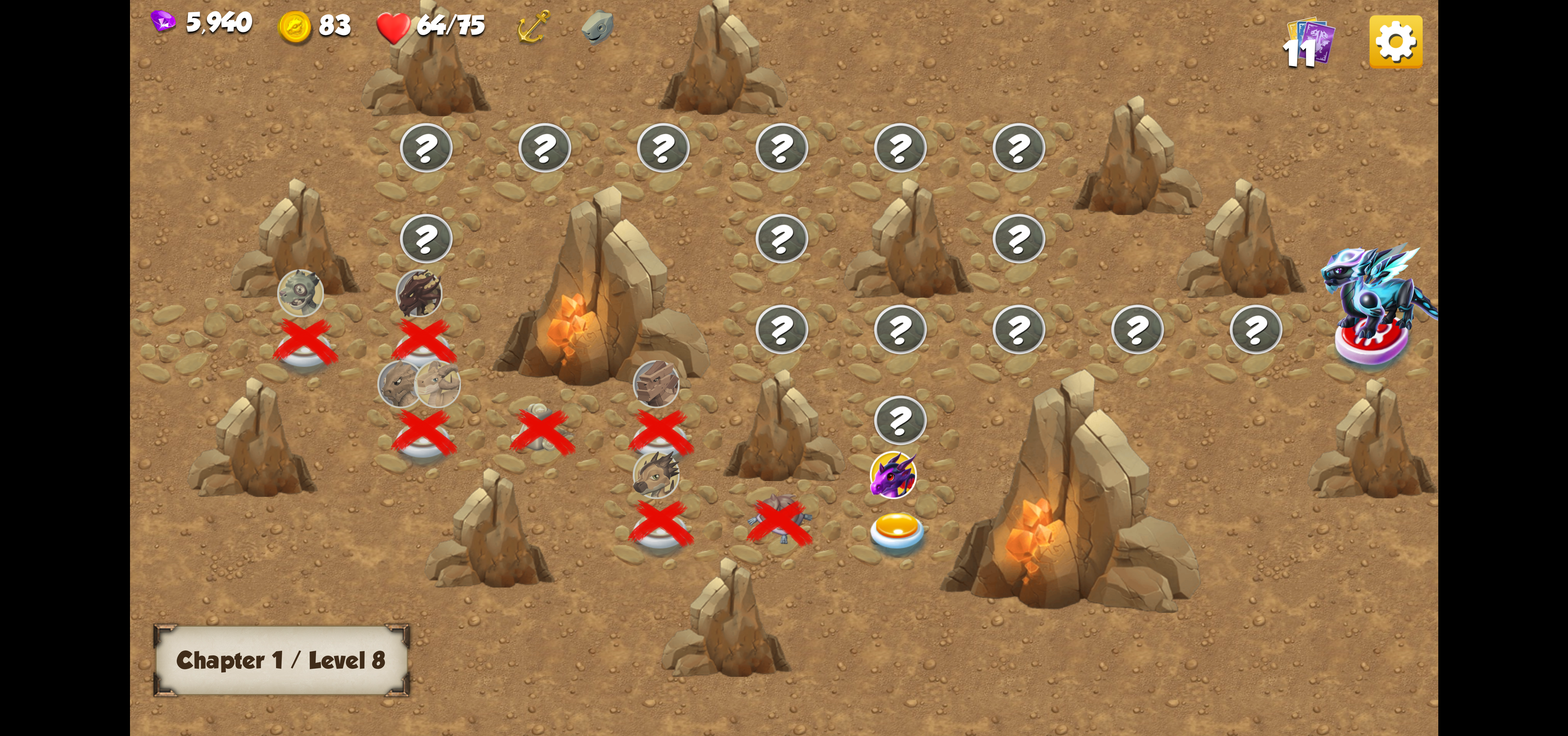
click at [831, 461] on div at bounding box center [939, 380] width 1619 height 764
drag, startPoint x: 873, startPoint y: 440, endPoint x: 808, endPoint y: 543, distance: 121.8
click at [810, 541] on div at bounding box center [939, 380] width 1619 height 764
drag, startPoint x: 808, startPoint y: 543, endPoint x: 738, endPoint y: 413, distance: 147.6
click at [807, 479] on div at bounding box center [782, 479] width 119 height 0
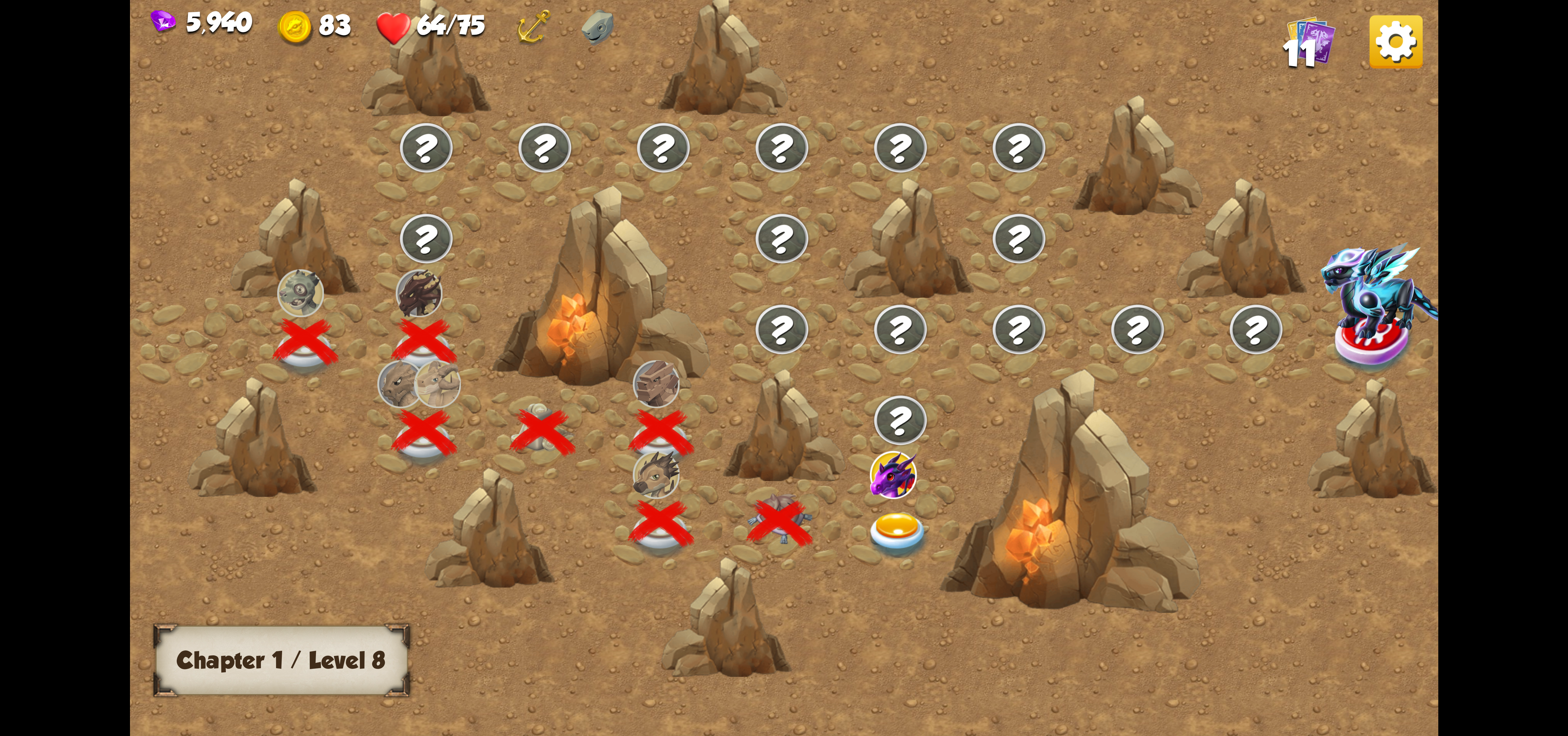
drag, startPoint x: 738, startPoint y: 413, endPoint x: 688, endPoint y: 379, distance: 60.5
click at [724, 405] on div at bounding box center [783, 426] width 122 height 116
click at [688, 381] on div at bounding box center [601, 289] width 219 height 206
click at [774, 352] on div at bounding box center [782, 342] width 119 height 91
drag, startPoint x: 863, startPoint y: 393, endPoint x: 872, endPoint y: 408, distance: 17.5
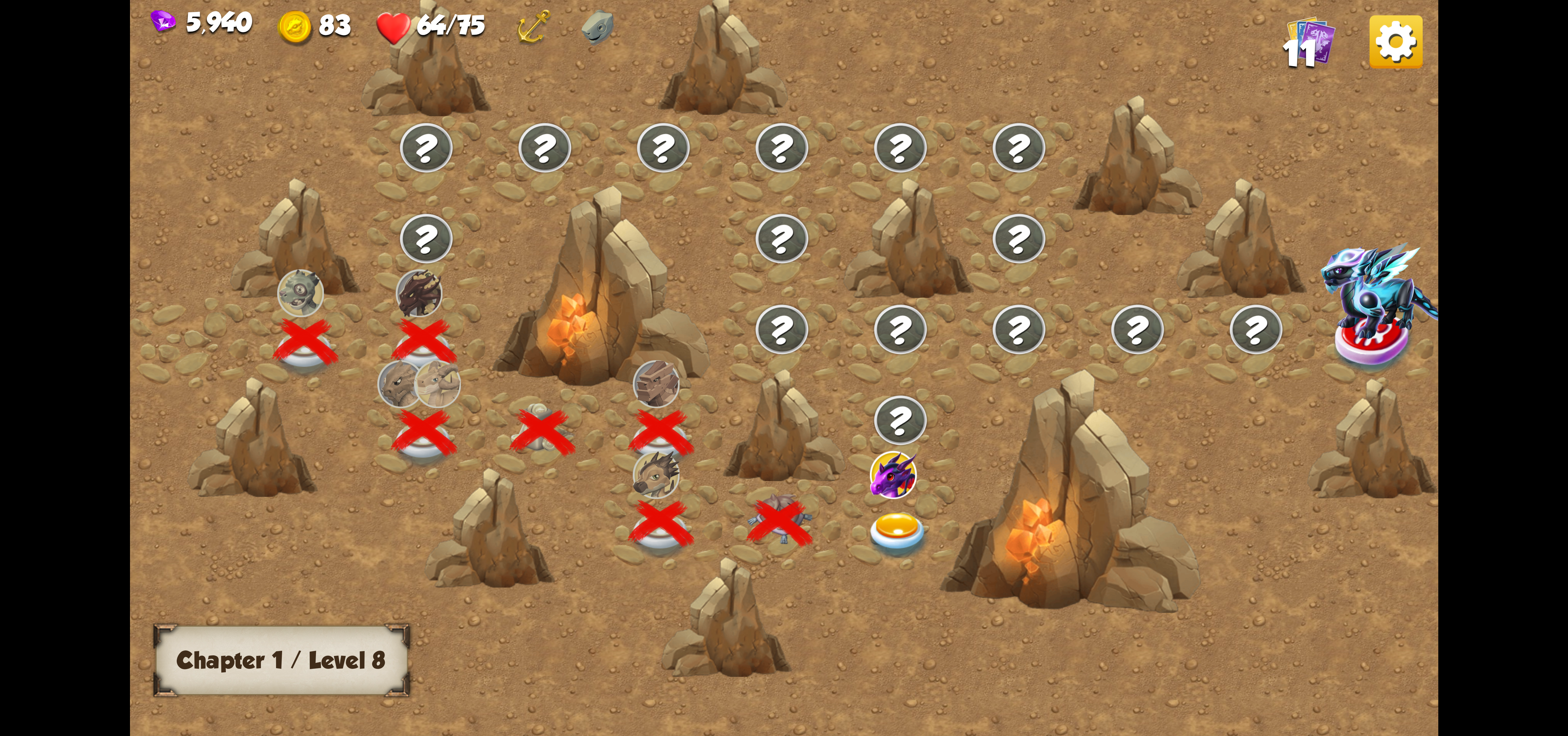
click at [872, 408] on div at bounding box center [939, 380] width 1619 height 764
click at [841, 514] on div at bounding box center [939, 380] width 1619 height 764
drag, startPoint x: 792, startPoint y: 525, endPoint x: 683, endPoint y: 395, distance: 169.6
click at [753, 494] on div at bounding box center [782, 524] width 119 height 91
drag, startPoint x: 683, startPoint y: 395, endPoint x: 992, endPoint y: 276, distance: 331.1
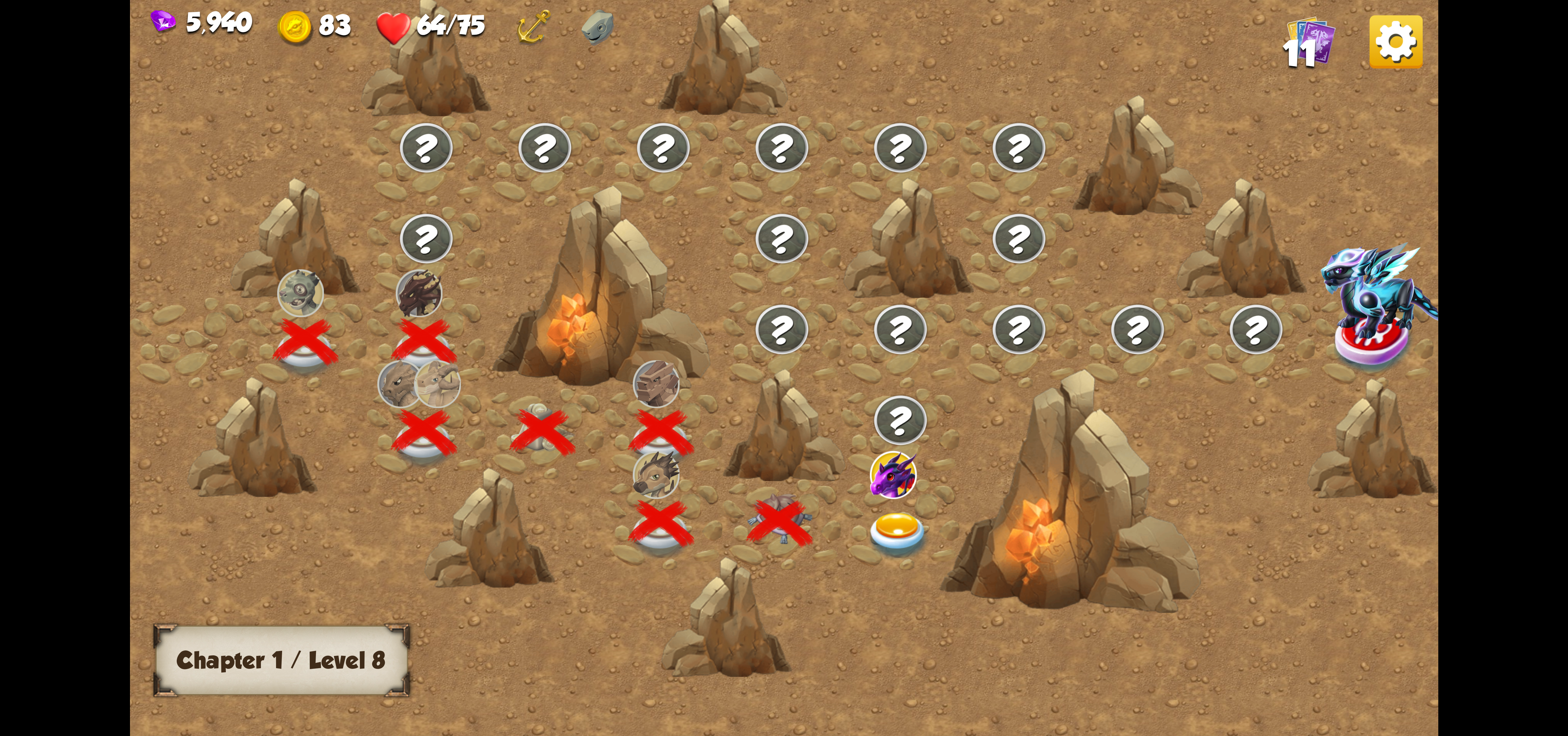
click at [799, 342] on div at bounding box center [939, 380] width 1619 height 764
drag, startPoint x: 992, startPoint y: 276, endPoint x: 1003, endPoint y: 332, distance: 57.1
click at [1011, 307] on div at bounding box center [939, 380] width 1619 height 764
drag, startPoint x: 932, startPoint y: 486, endPoint x: 928, endPoint y: 491, distance: 6.4
click at [928, 491] on div at bounding box center [939, 380] width 1619 height 764
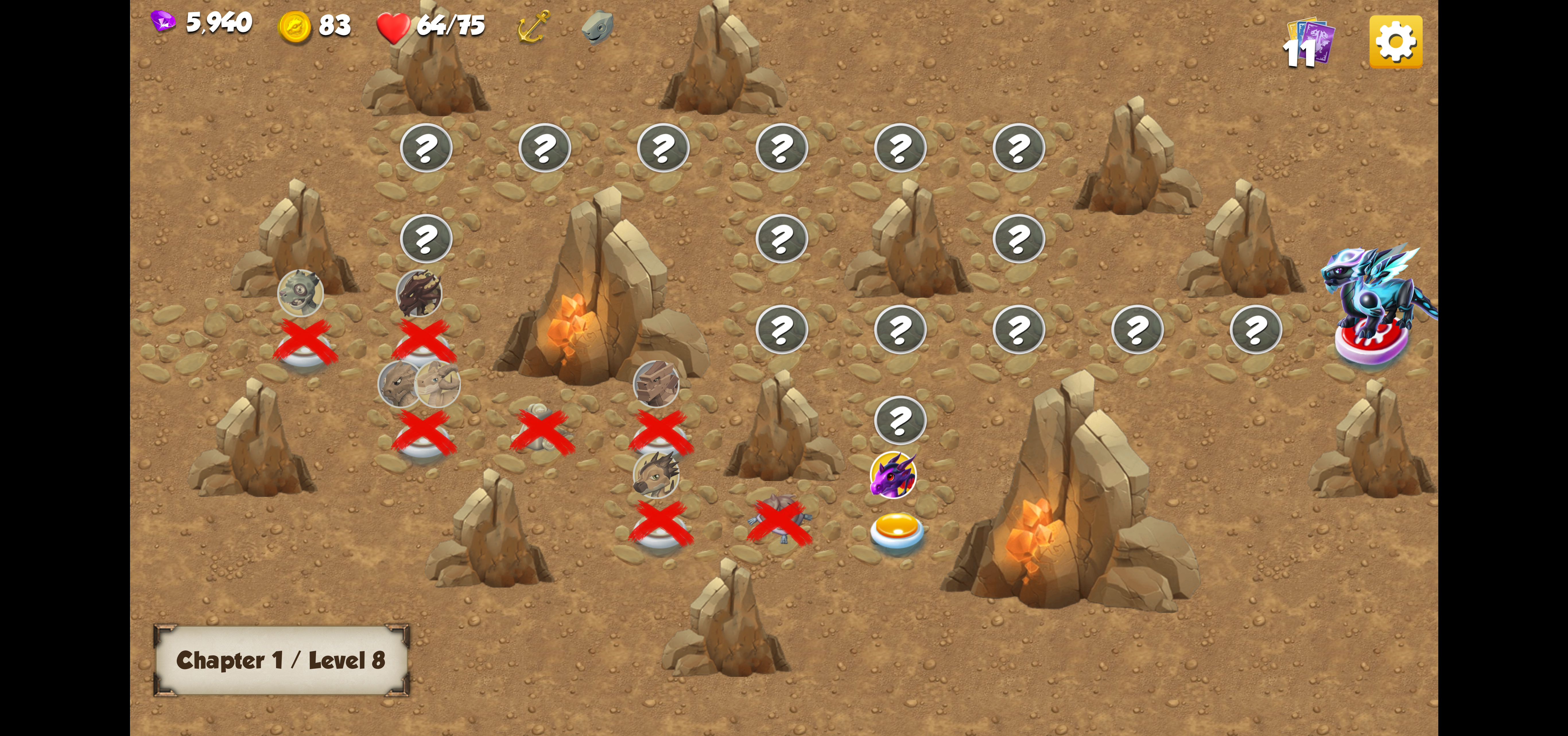
drag, startPoint x: 897, startPoint y: 468, endPoint x: 774, endPoint y: 410, distance: 136.0
click at [861, 442] on div at bounding box center [900, 433] width 119 height 91
drag, startPoint x: 682, startPoint y: 468, endPoint x: 671, endPoint y: 468, distance: 11.0
click at [679, 468] on div at bounding box center [939, 380] width 1619 height 764
click at [541, 487] on div at bounding box center [939, 380] width 1619 height 764
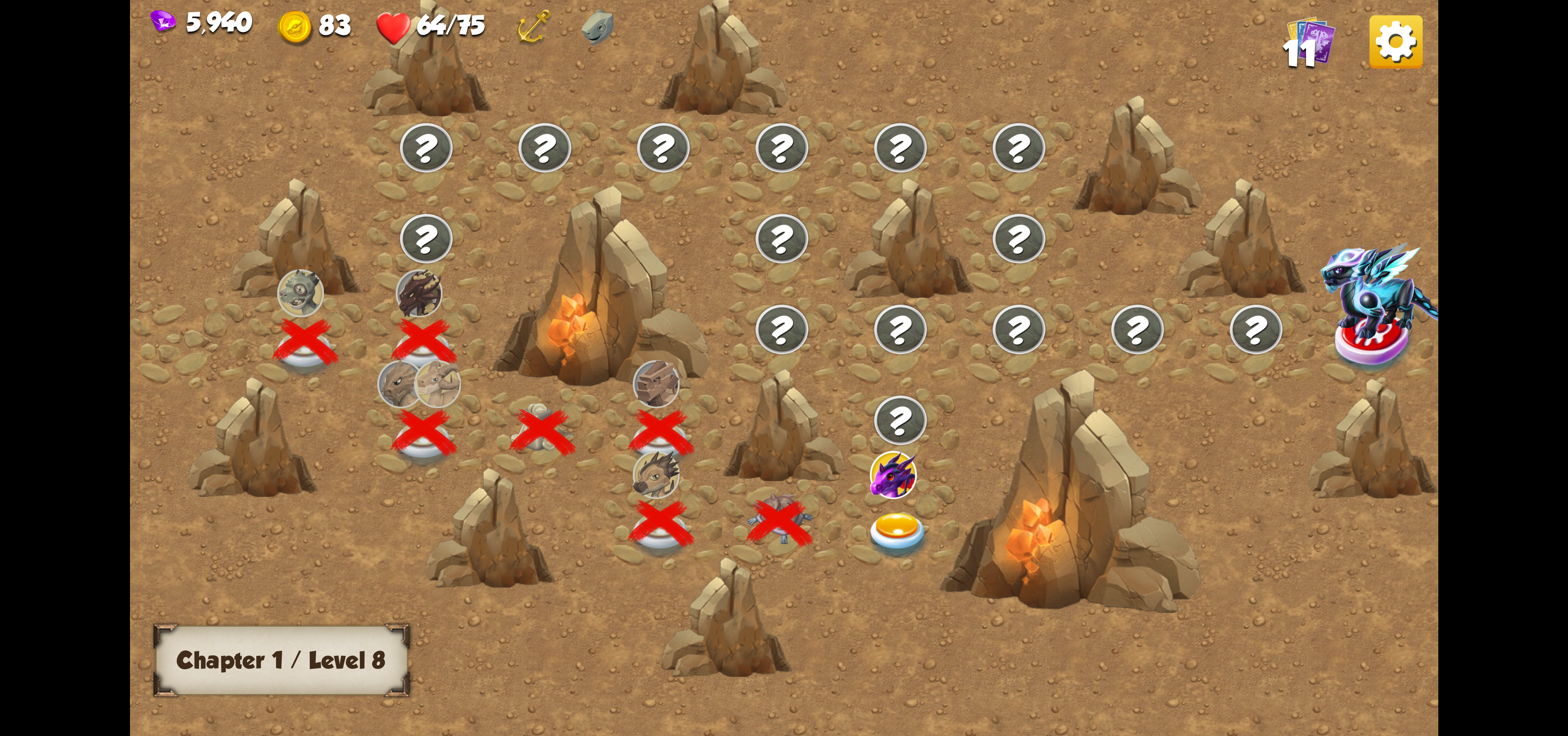
drag, startPoint x: 584, startPoint y: 466, endPoint x: 581, endPoint y: 490, distance: 24.2
click at [586, 488] on div at bounding box center [939, 380] width 1619 height 764
drag, startPoint x: 478, startPoint y: 539, endPoint x: 545, endPoint y: 520, distance: 69.6
click at [499, 536] on div at bounding box center [489, 528] width 131 height 123
drag, startPoint x: 605, startPoint y: 503, endPoint x: 698, endPoint y: 464, distance: 100.8
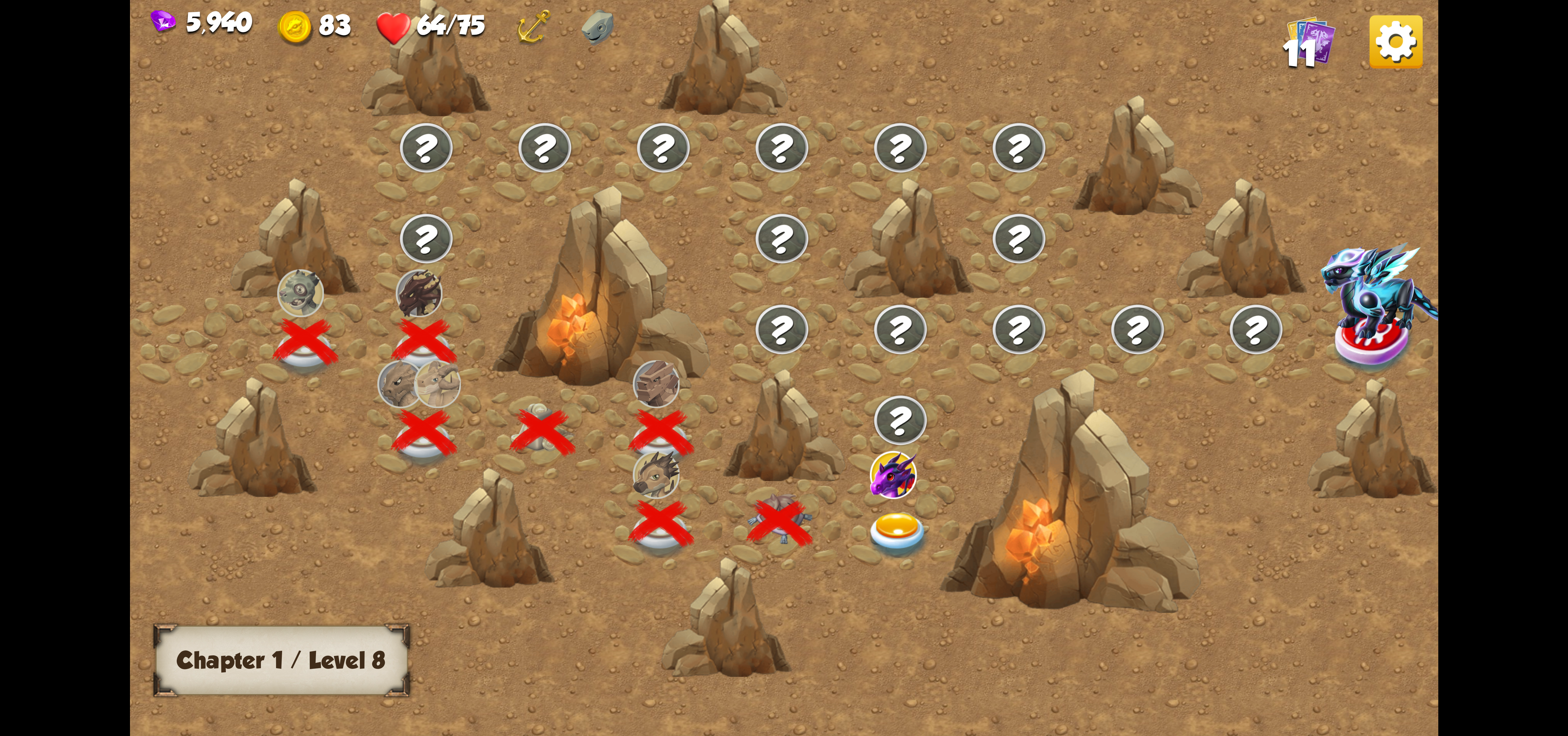
click at [654, 503] on div at bounding box center [663, 524] width 119 height 91
drag, startPoint x: 704, startPoint y: 307, endPoint x: 685, endPoint y: 304, distance: 19.2
click at [688, 304] on div at bounding box center [601, 289] width 219 height 206
drag, startPoint x: 645, startPoint y: 397, endPoint x: 648, endPoint y: 407, distance: 10.4
click at [645, 407] on div at bounding box center [939, 380] width 1619 height 764
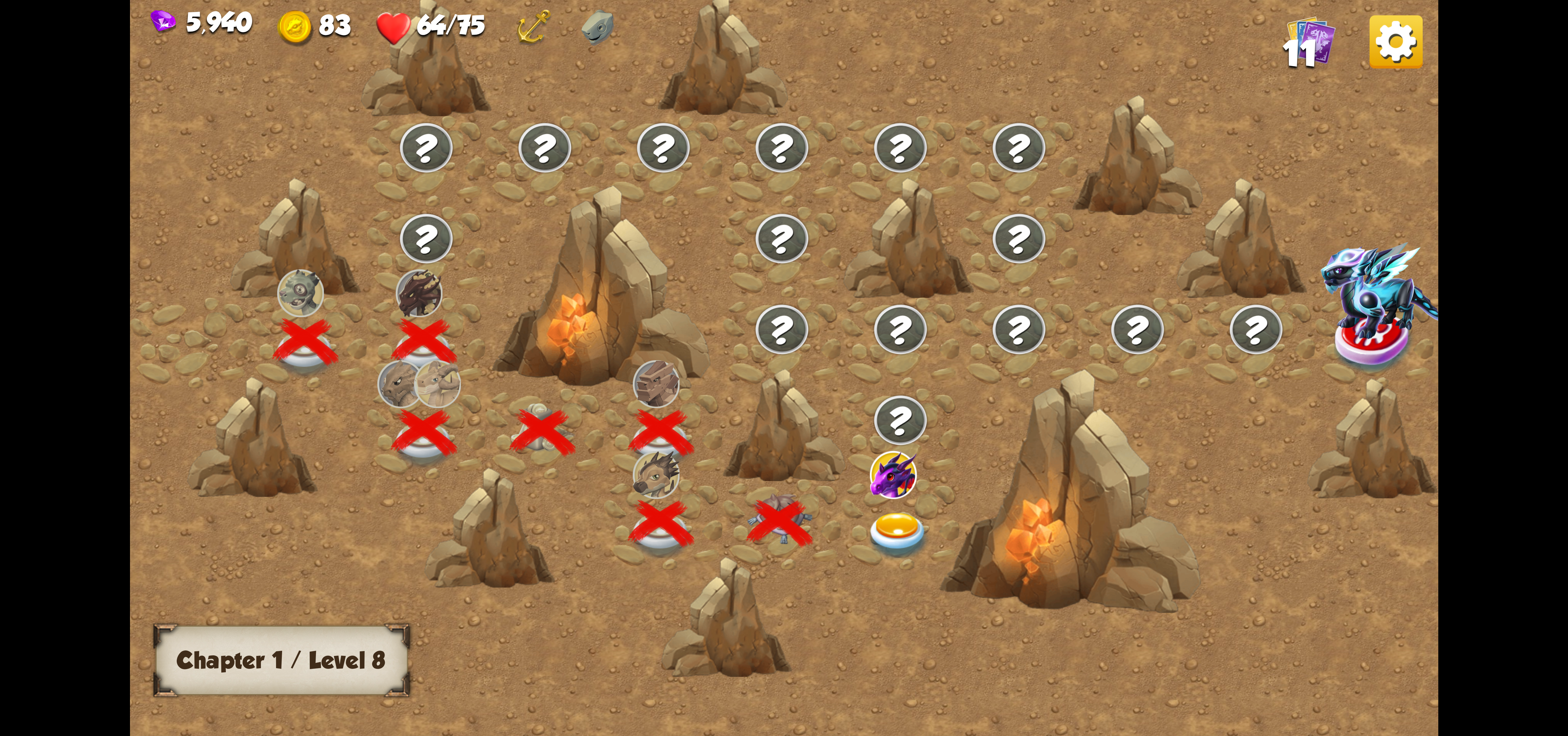
drag, startPoint x: 651, startPoint y: 365, endPoint x: 639, endPoint y: 335, distance: 32.3
click at [643, 345] on div at bounding box center [939, 380] width 1619 height 764
drag, startPoint x: 622, startPoint y: 292, endPoint x: 704, endPoint y: 293, distance: 82.0
click at [643, 296] on div at bounding box center [601, 289] width 219 height 206
drag, startPoint x: 740, startPoint y: 324, endPoint x: 755, endPoint y: 350, distance: 30.0
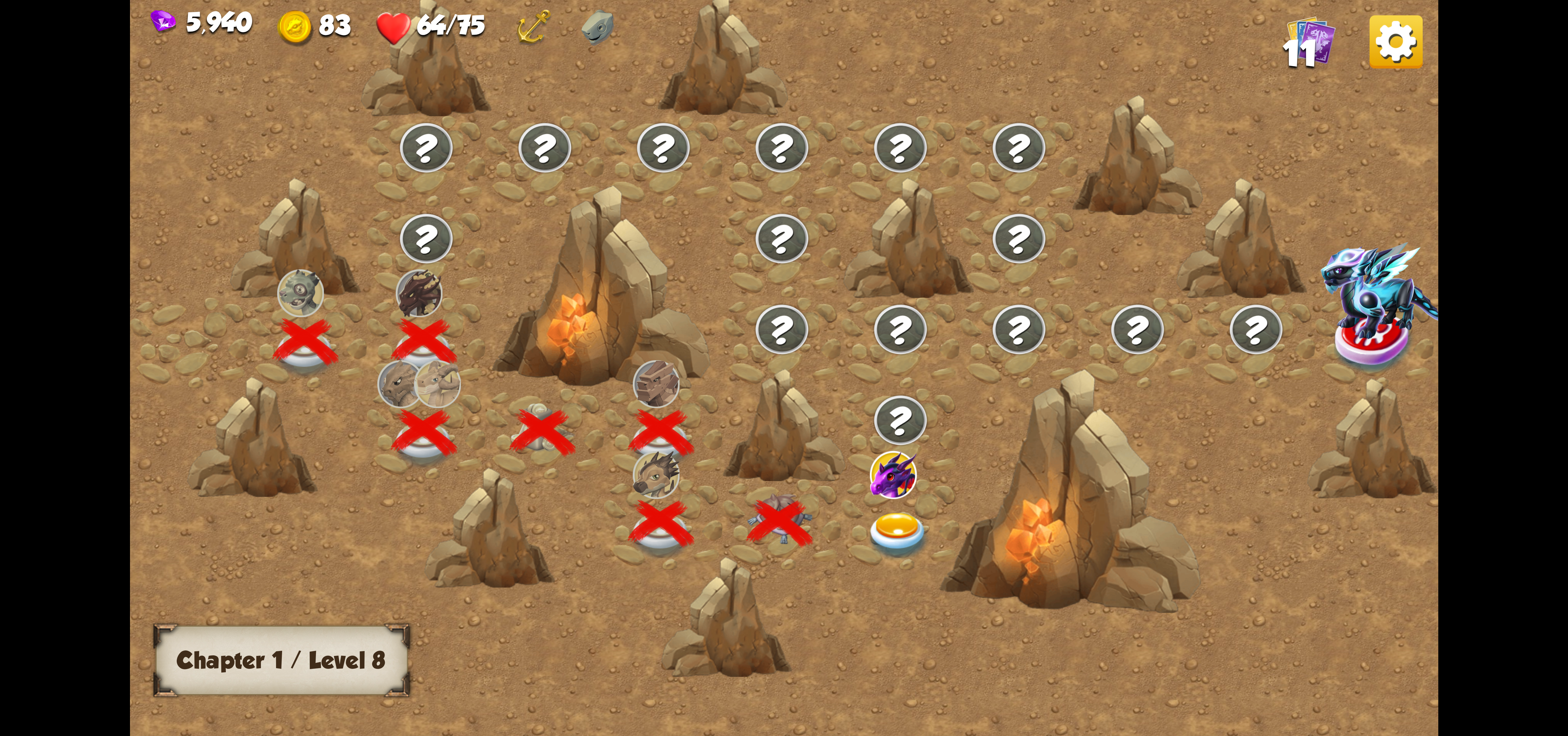
click at [755, 350] on div at bounding box center [782, 342] width 119 height 91
drag, startPoint x: 732, startPoint y: 460, endPoint x: 732, endPoint y: 464, distance: 4.0
click at [731, 464] on div at bounding box center [783, 426] width 122 height 116
click at [776, 473] on div at bounding box center [783, 426] width 122 height 116
drag, startPoint x: 821, startPoint y: 458, endPoint x: 862, endPoint y: 456, distance: 41.0
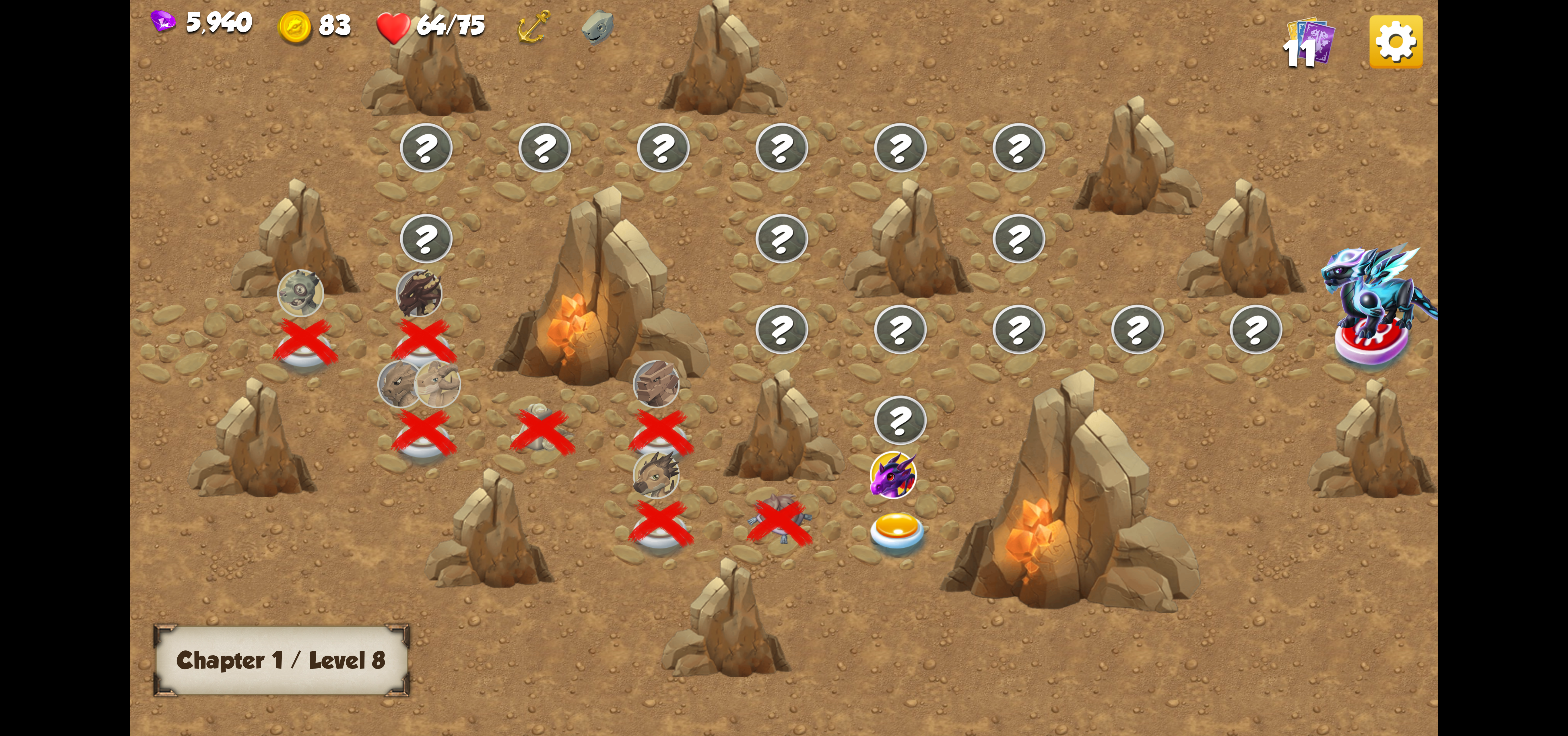
click at [832, 460] on div at bounding box center [783, 426] width 122 height 116
drag, startPoint x: 864, startPoint y: 465, endPoint x: 823, endPoint y: 475, distance: 42.2
click at [829, 477] on div at bounding box center [939, 380] width 1619 height 764
drag, startPoint x: 774, startPoint y: 386, endPoint x: 776, endPoint y: 200, distance: 186.0
click at [763, 281] on div at bounding box center [939, 380] width 1619 height 764
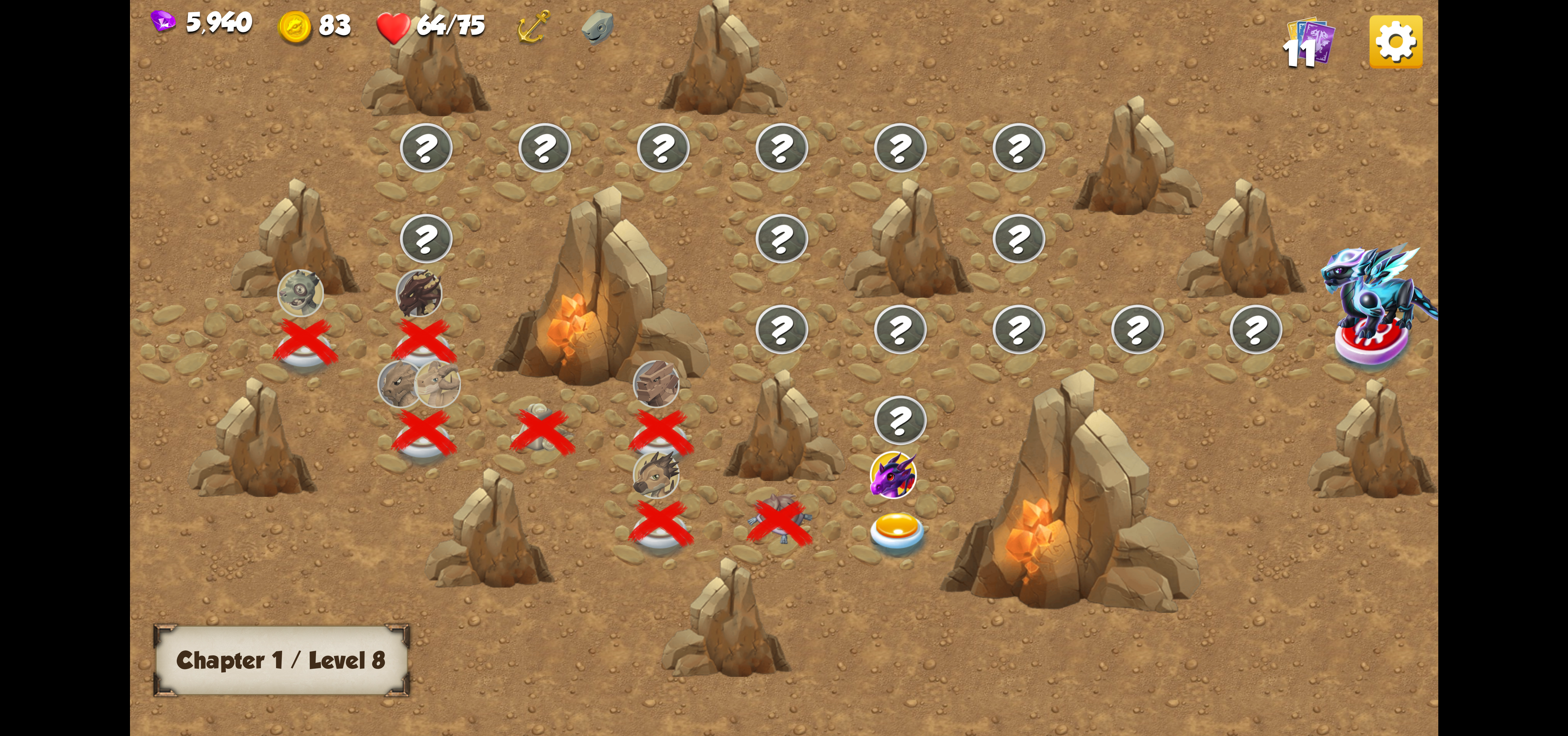
drag, startPoint x: 776, startPoint y: 200, endPoint x: 776, endPoint y: 208, distance: 8.0
click at [776, 208] on div at bounding box center [782, 251] width 119 height 91
drag, startPoint x: 856, startPoint y: 302, endPoint x: 866, endPoint y: 303, distance: 10.0
click at [864, 303] on div at bounding box center [939, 380] width 1619 height 764
drag, startPoint x: 1060, startPoint y: 304, endPoint x: 1161, endPoint y: 289, distance: 102.1
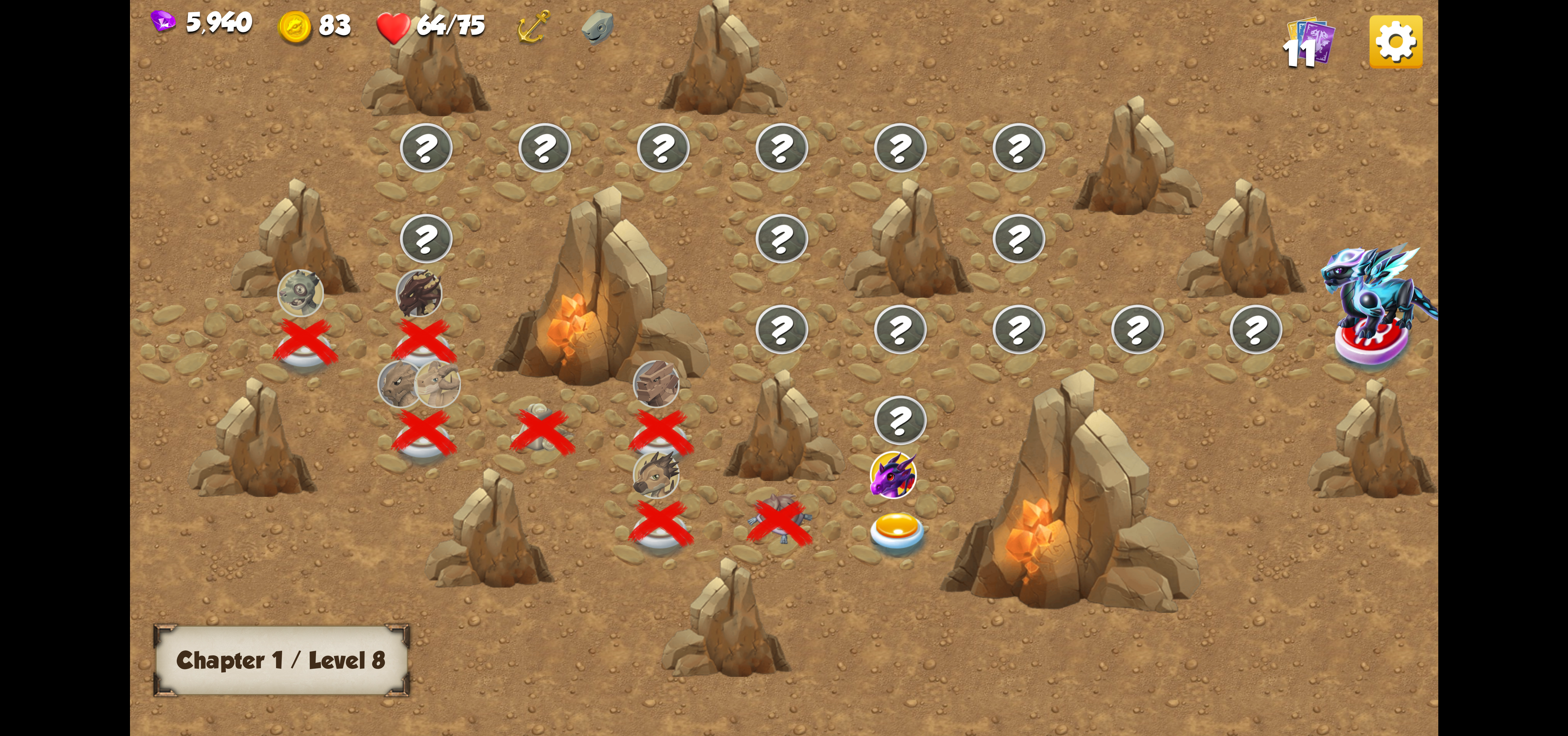
click at [1146, 298] on div at bounding box center [939, 380] width 1619 height 764
drag, startPoint x: 1332, startPoint y: 61, endPoint x: 1362, endPoint y: 60, distance: 30.0
click at [1353, 61] on div at bounding box center [939, 380] width 1619 height 764
click at [1368, 56] on div at bounding box center [939, 380] width 1619 height 764
click at [1375, 78] on div at bounding box center [939, 380] width 1619 height 764
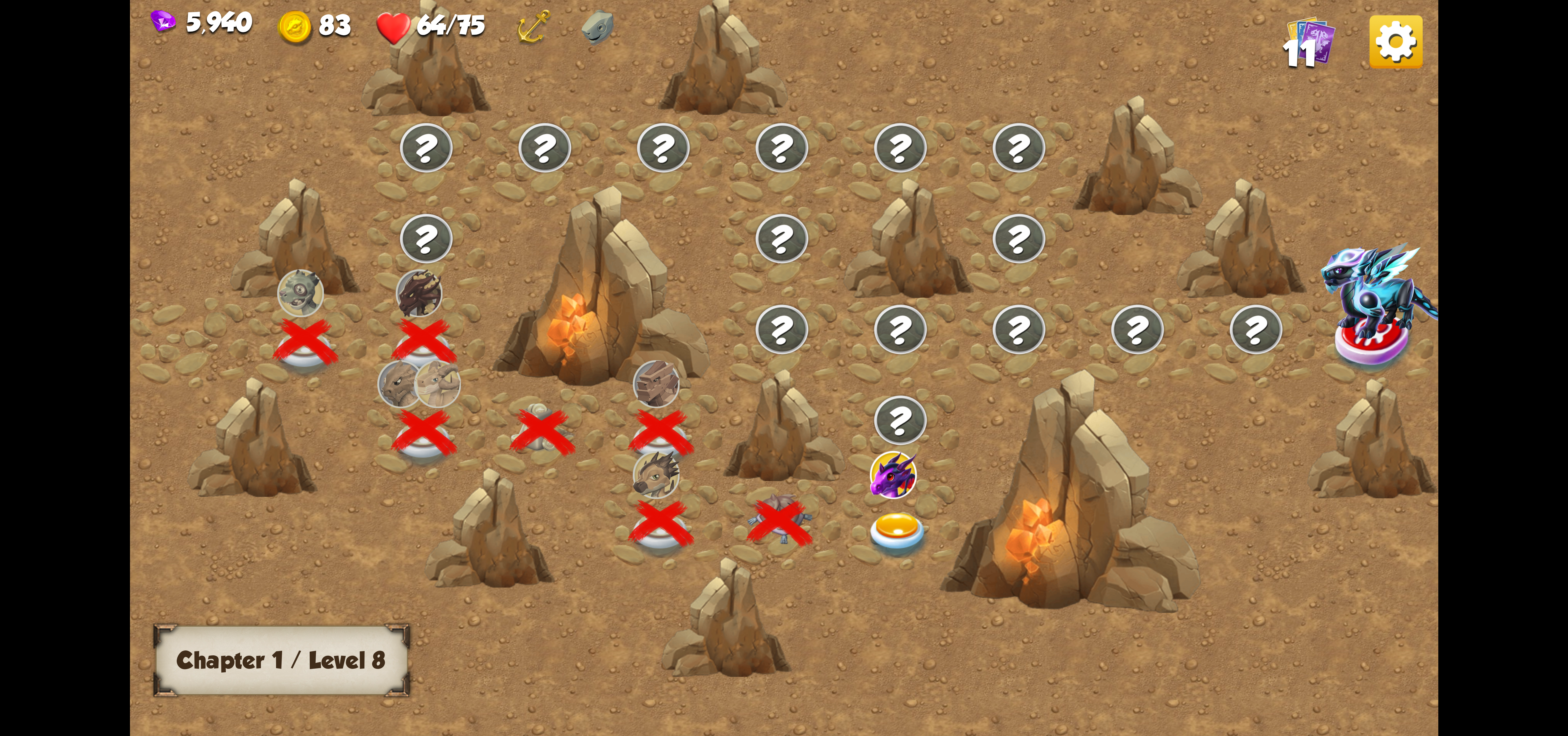
click at [559, 521] on div at bounding box center [939, 380] width 1619 height 764
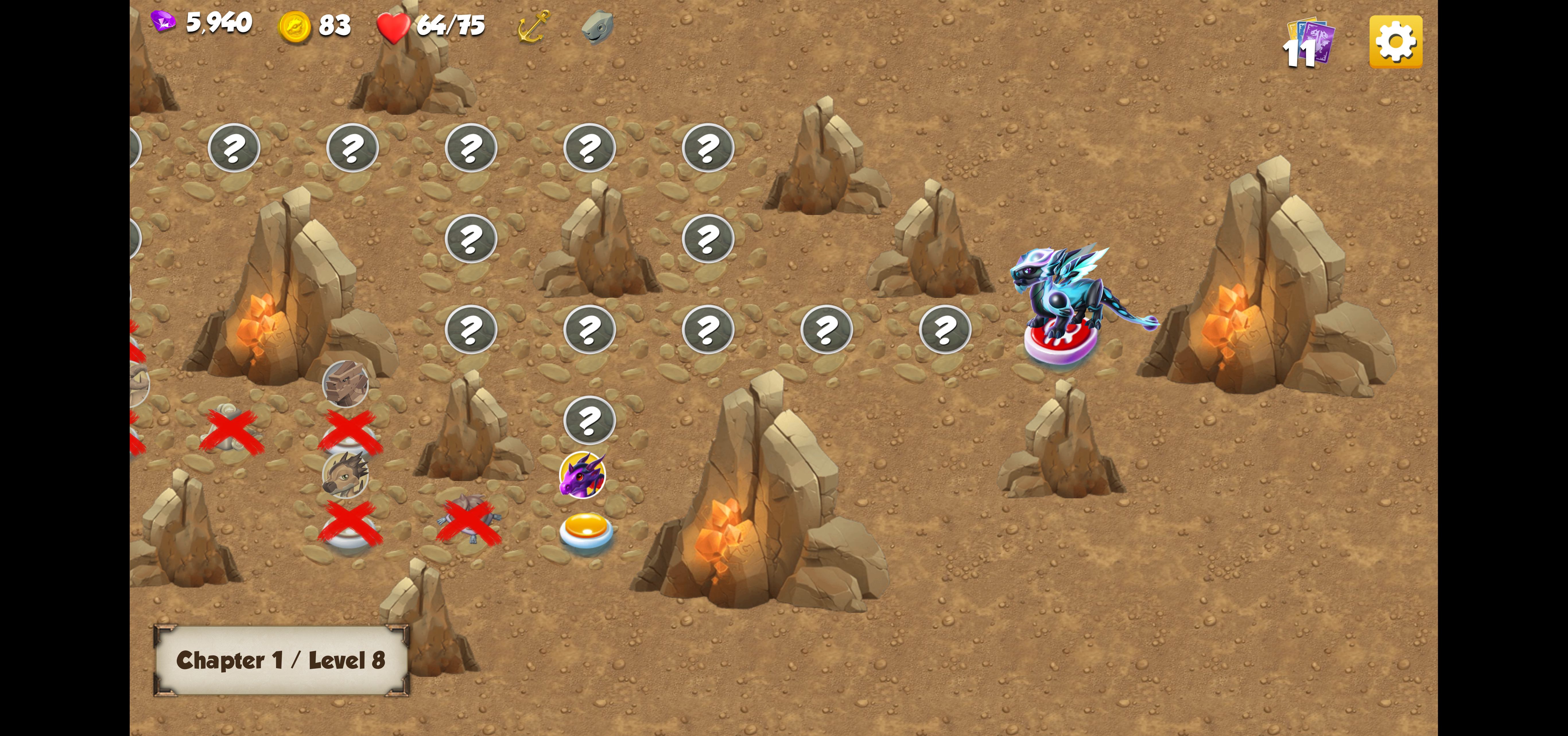
scroll to position [0, 61]
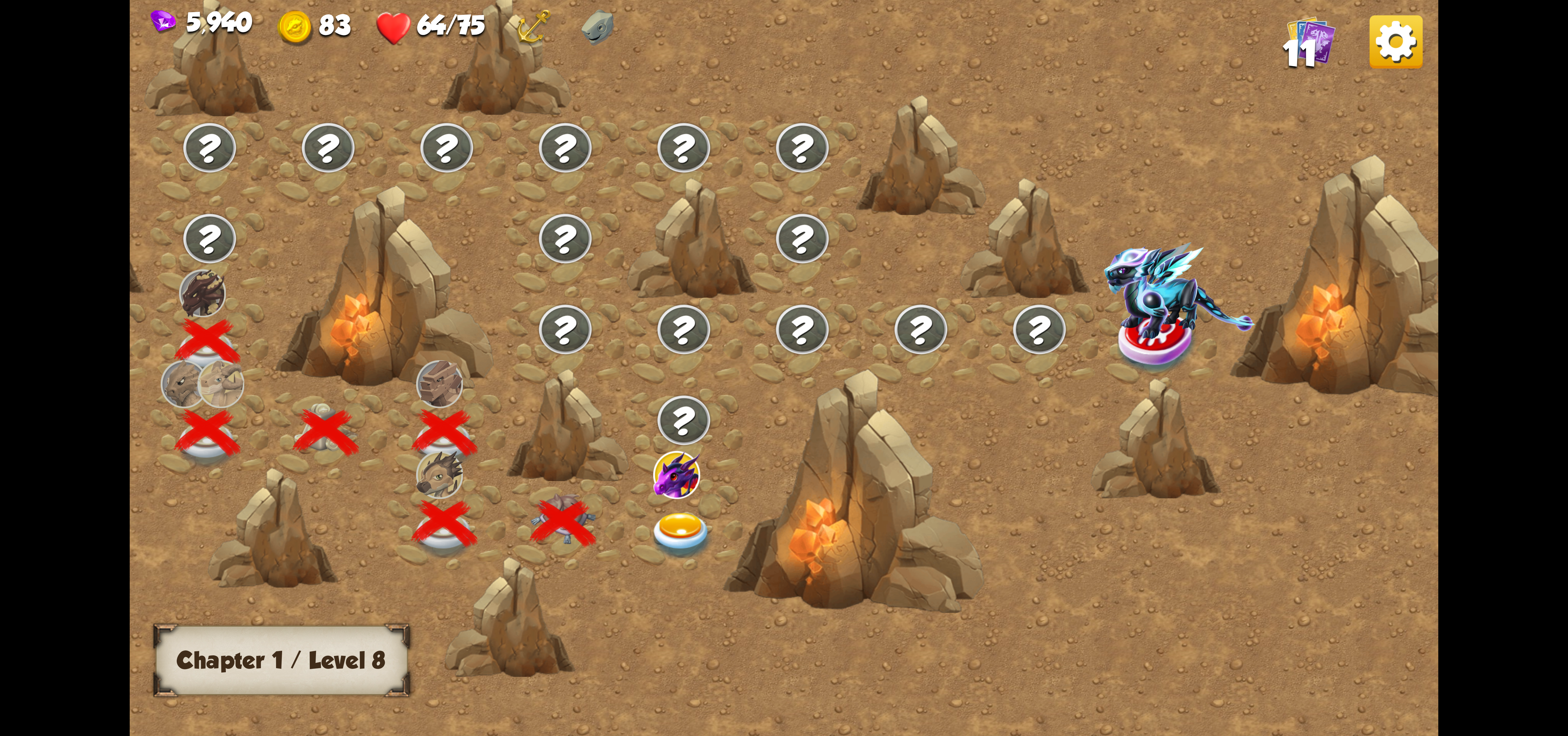
drag
click at [699, 503] on div at bounding box center [684, 524] width 119 height 91
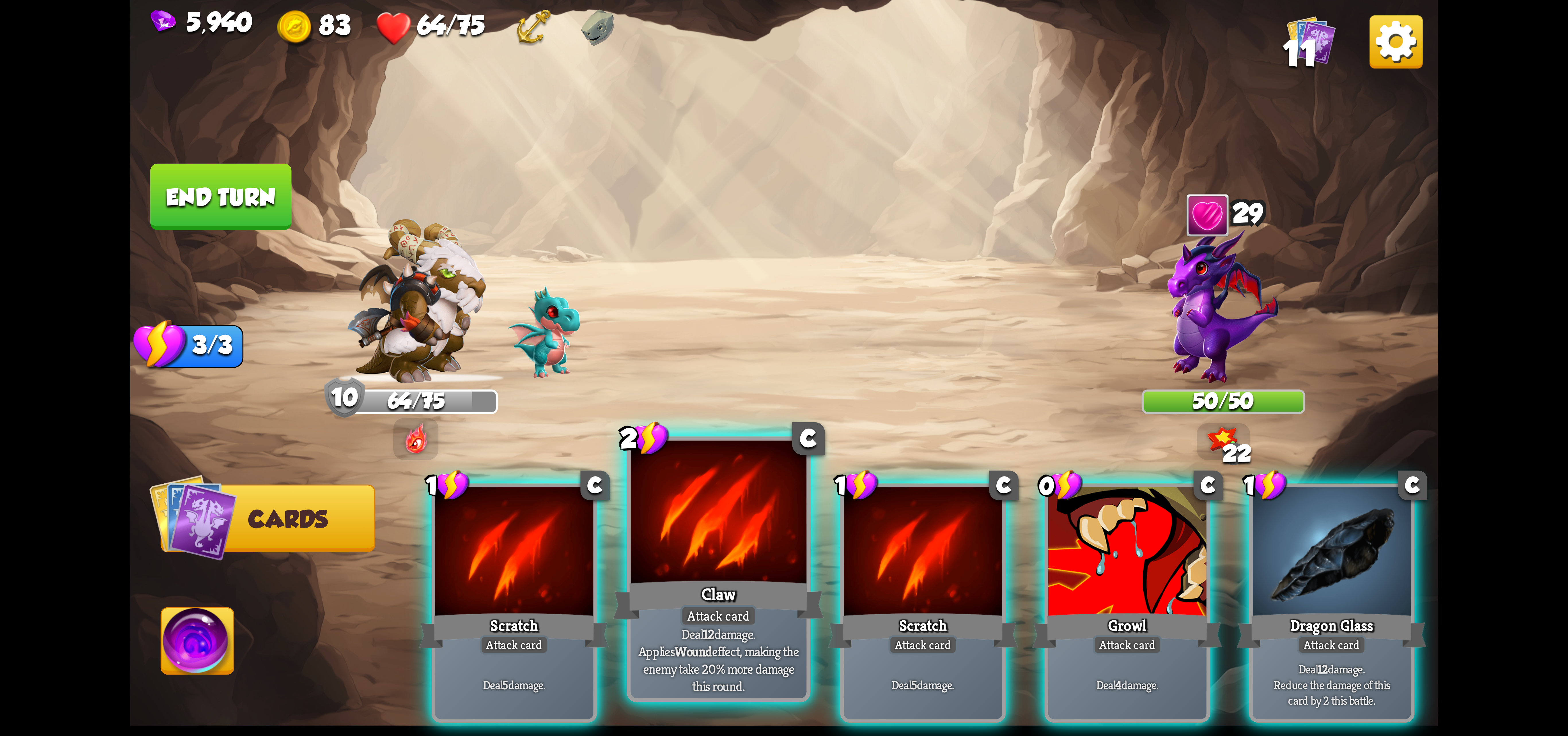
click at [690, 586] on div "Claw" at bounding box center [718, 600] width 211 height 47
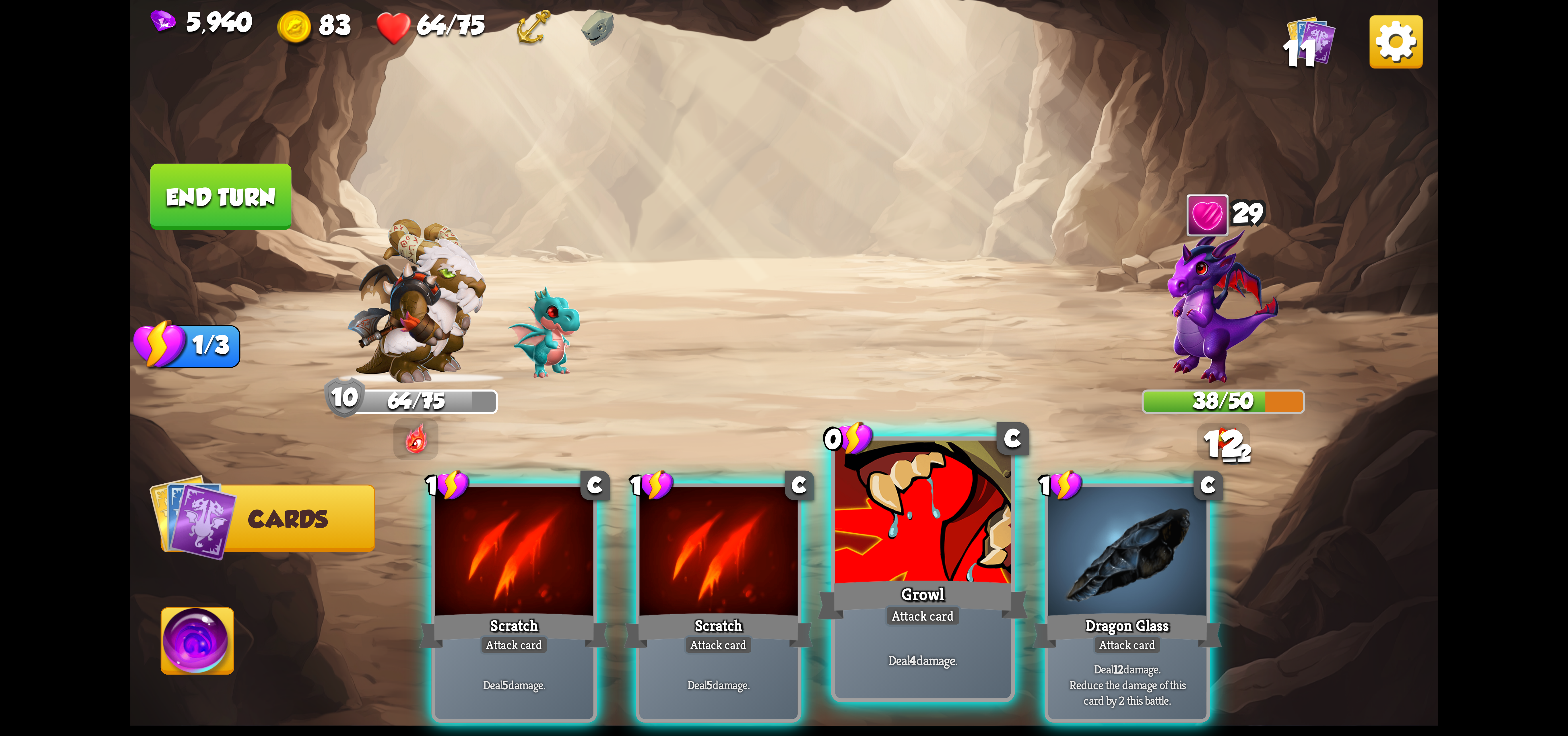
click at [905, 559] on div at bounding box center [923, 514] width 176 height 148
click at [905, 559] on div "1 C Scratch Attack card Deal 5 damage. 1 C Scratch Attack card Deal 5 damage. 0…" at bounding box center [915, 572] width 1046 height 327
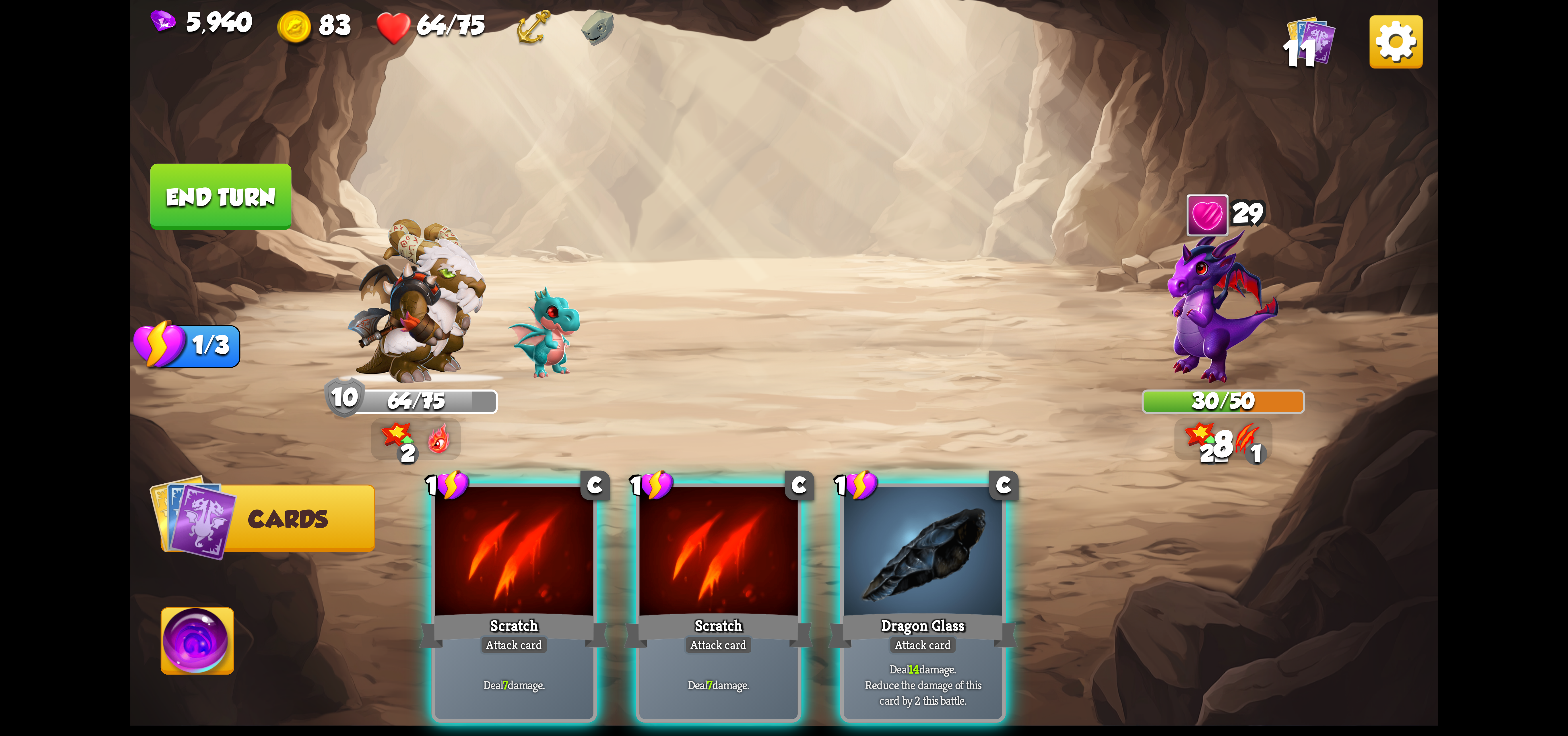
click at [905, 559] on div at bounding box center [923, 553] width 158 height 133
click at [905, 559] on div "1 C Scratch Attack card Deal 7 damage. 1 C Scratch Attack card Deal 7 damage. 1…" at bounding box center [915, 572] width 1046 height 327
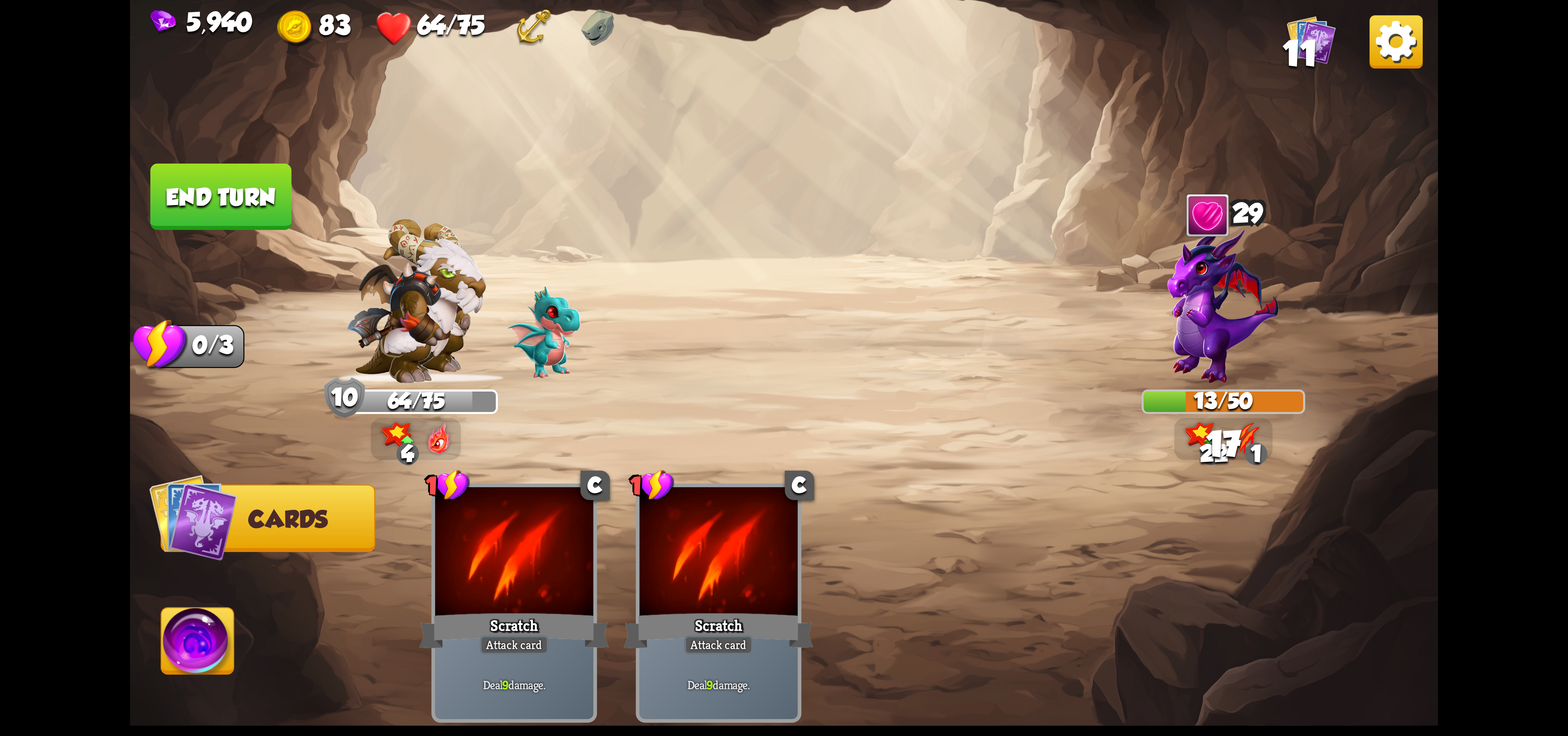
click at [202, 608] on button "Abilities" at bounding box center [197, 640] width 74 height 68
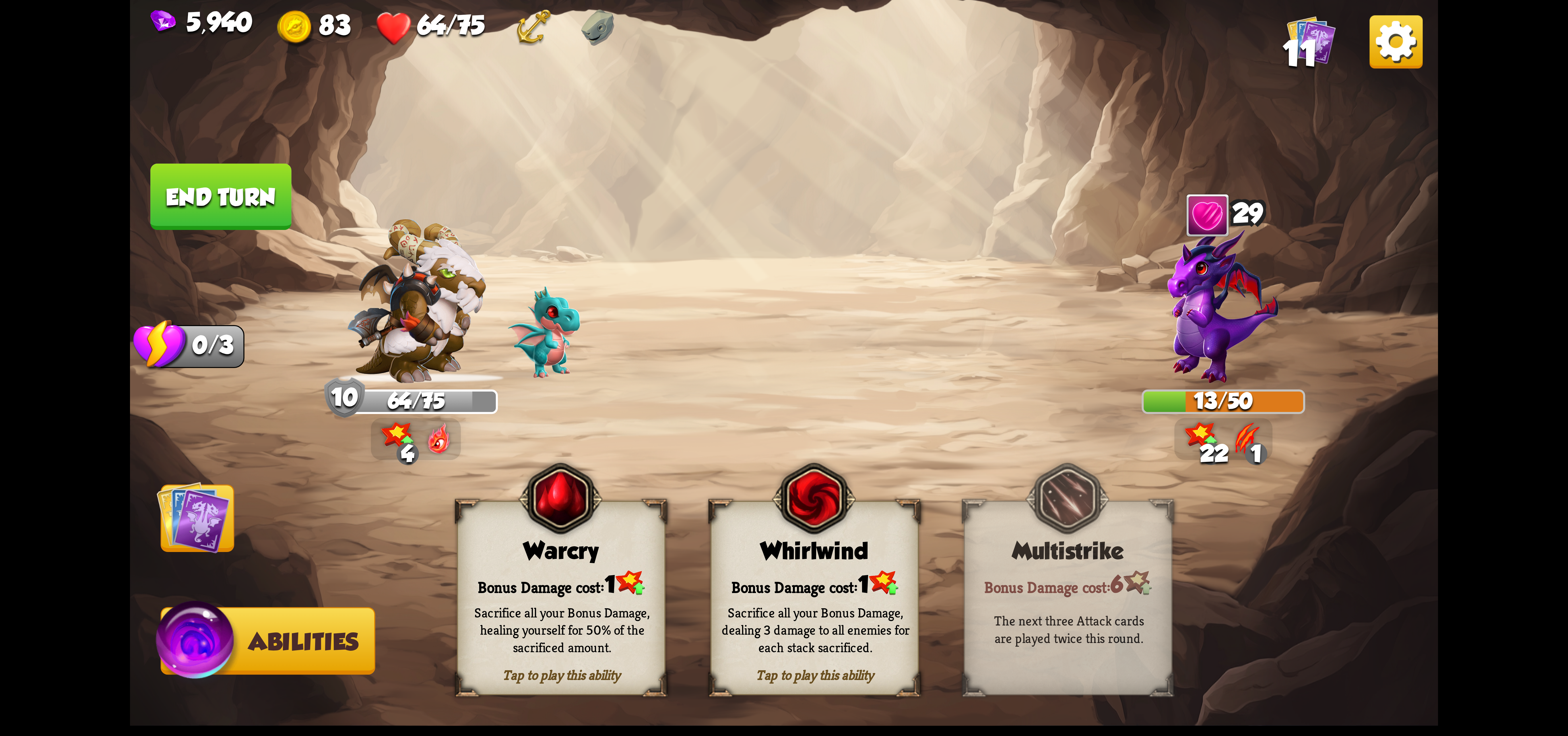
click at [809, 551] on div "Whirlwind" at bounding box center [814, 551] width 206 height 27
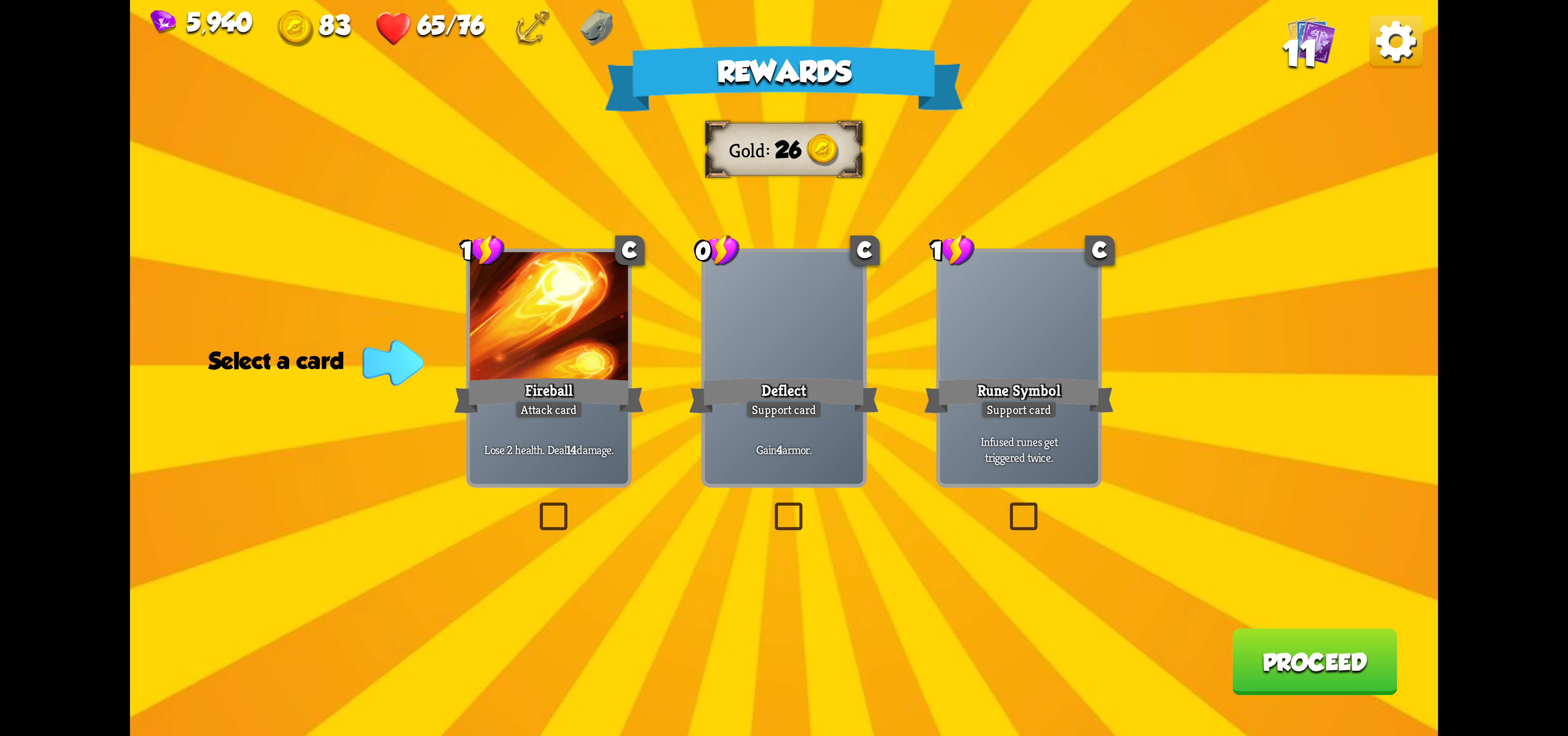
click at [798, 382] on div "Deflect" at bounding box center [784, 395] width 190 height 42
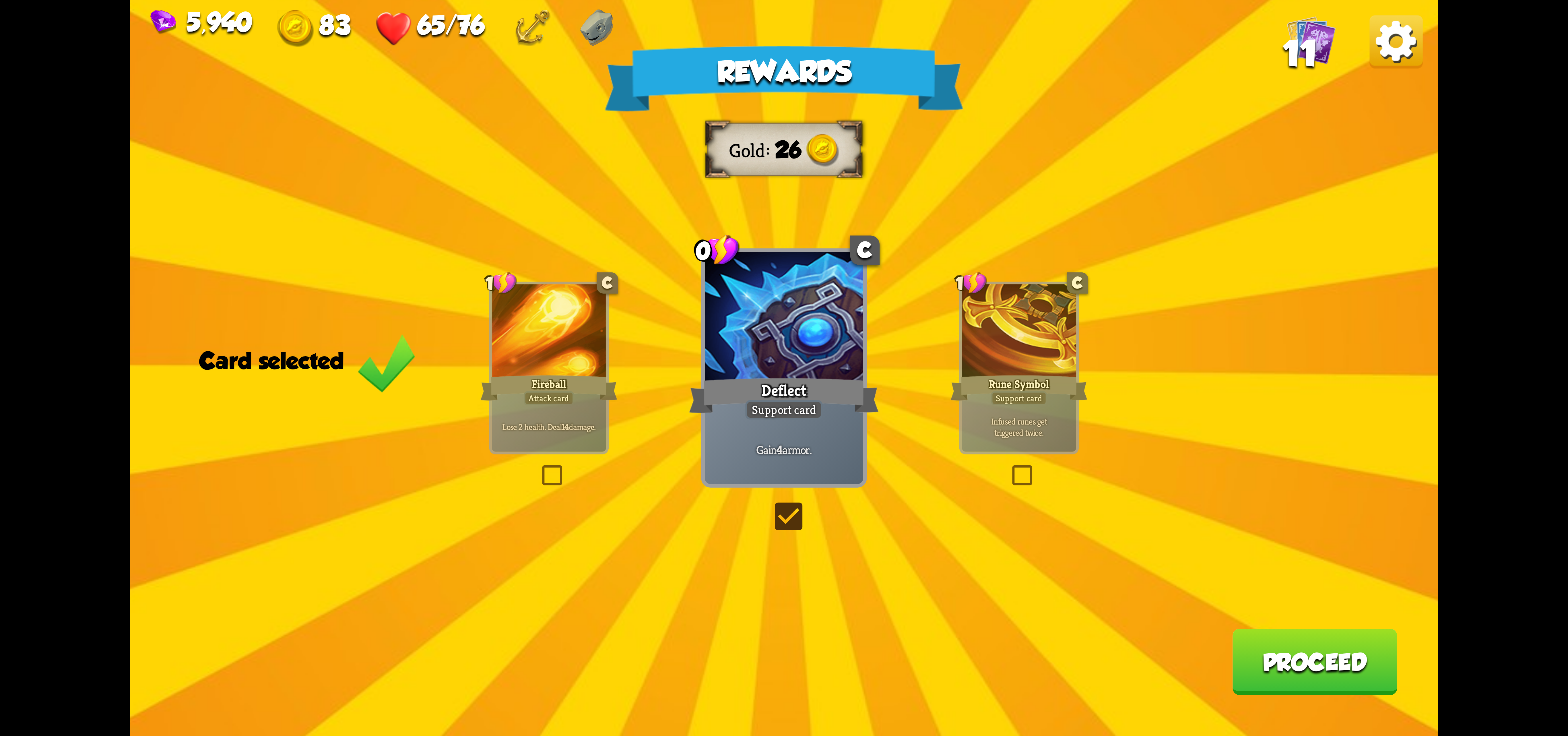
click at [1265, 682] on button "Proceed" at bounding box center [1314, 661] width 165 height 66
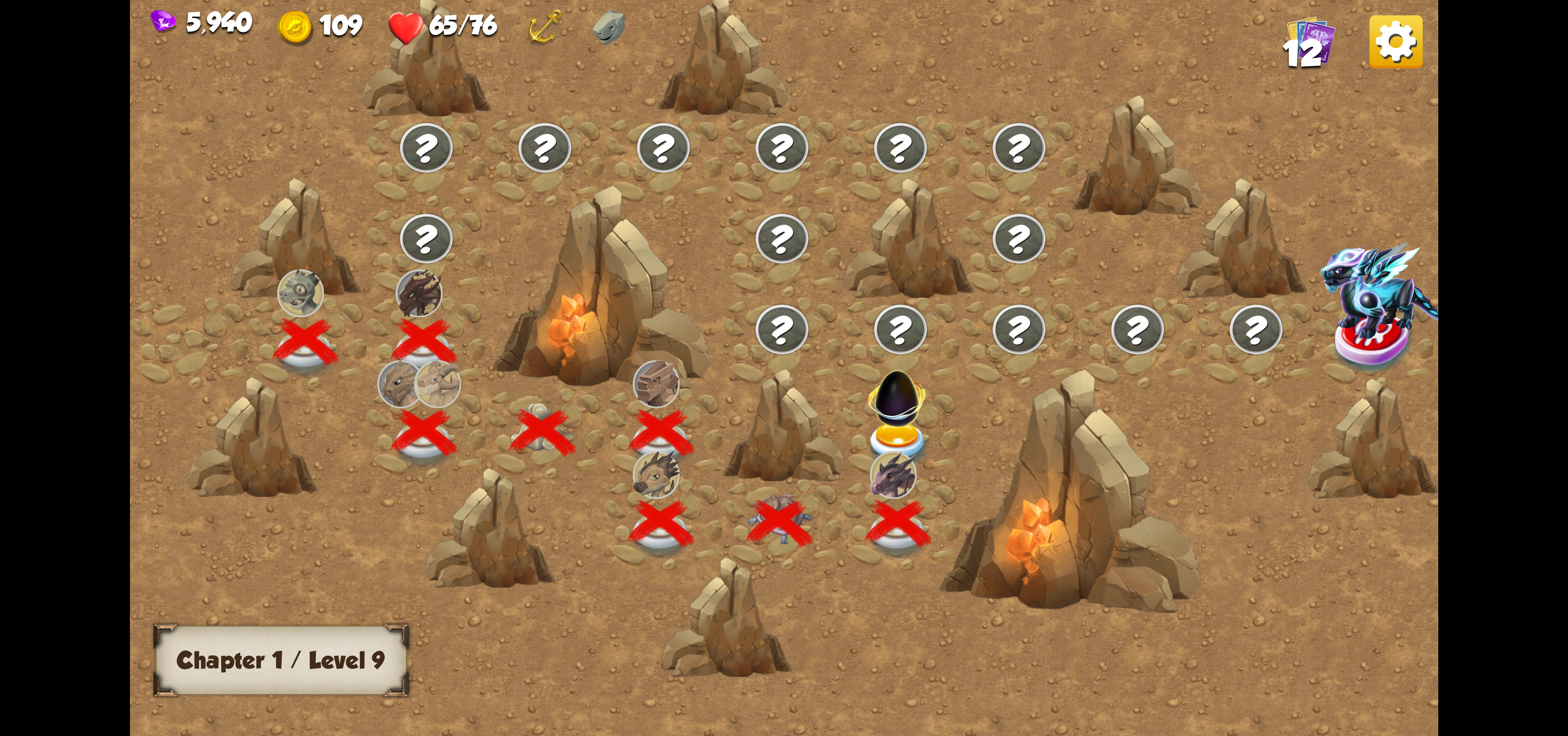
click at [893, 394] on img at bounding box center [897, 393] width 69 height 69
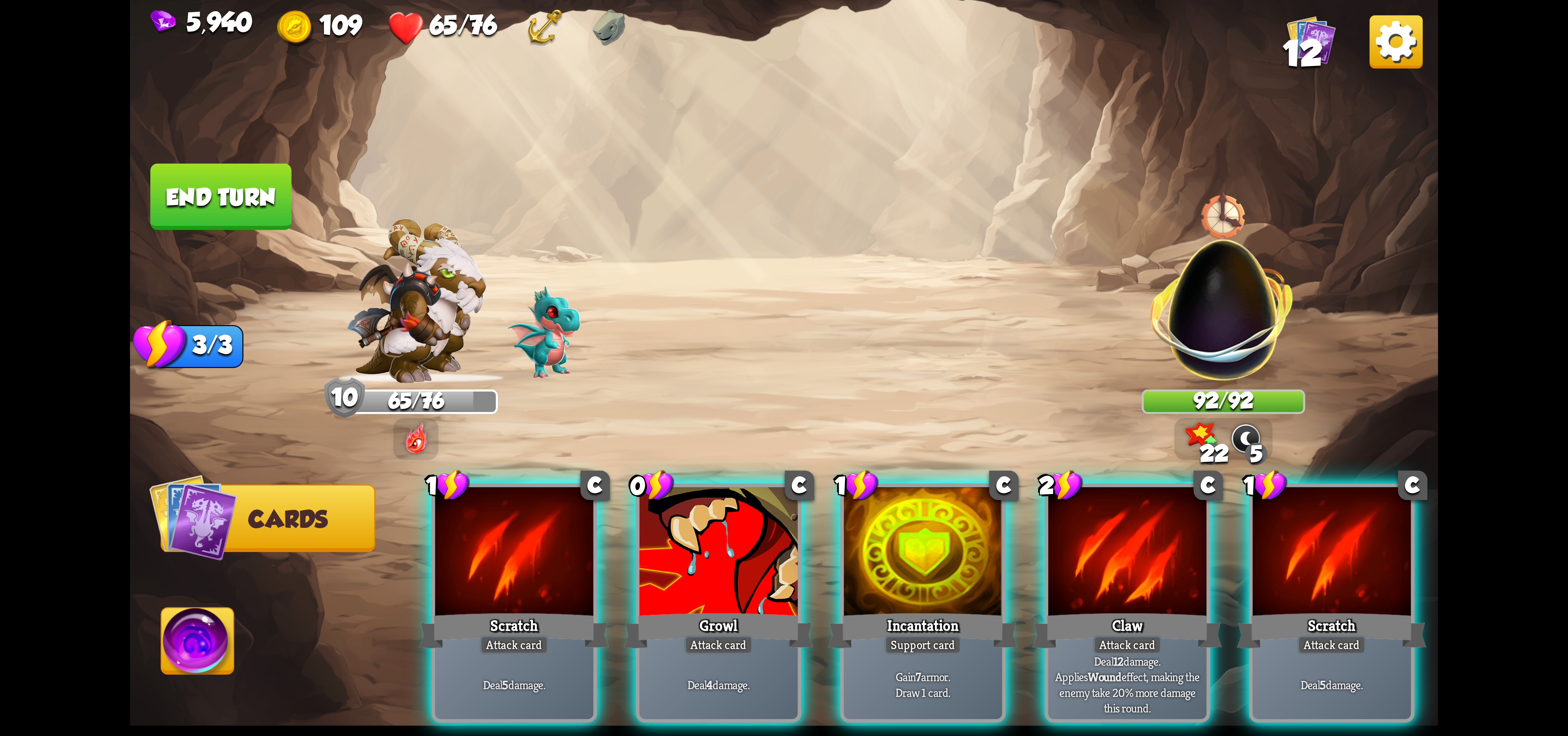
click at [1152, 530] on div at bounding box center [1127, 553] width 158 height 133
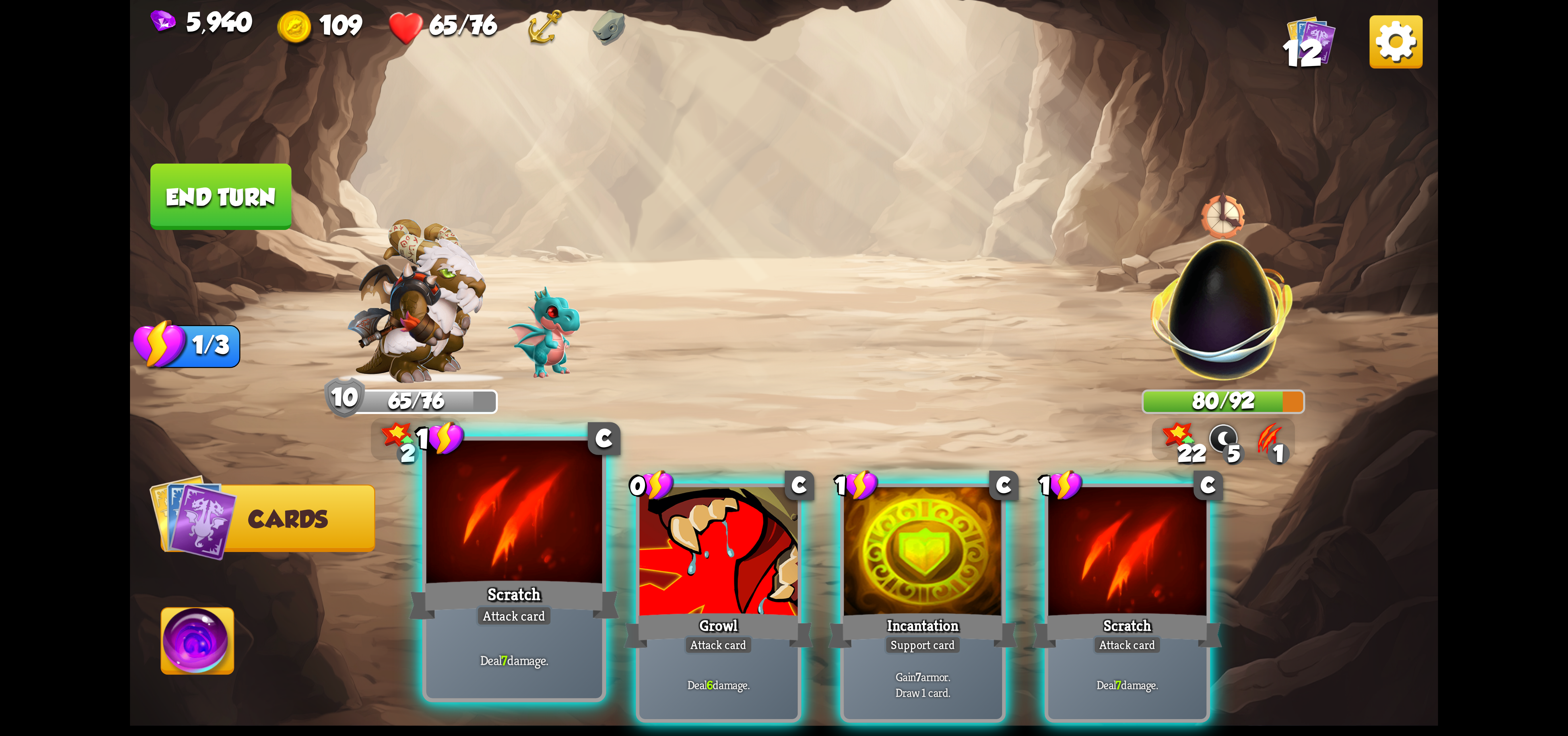
drag, startPoint x: 502, startPoint y: 581, endPoint x: 590, endPoint y: 566, distance: 89.3
click at [503, 581] on div "Scratch" at bounding box center [514, 600] width 211 height 47
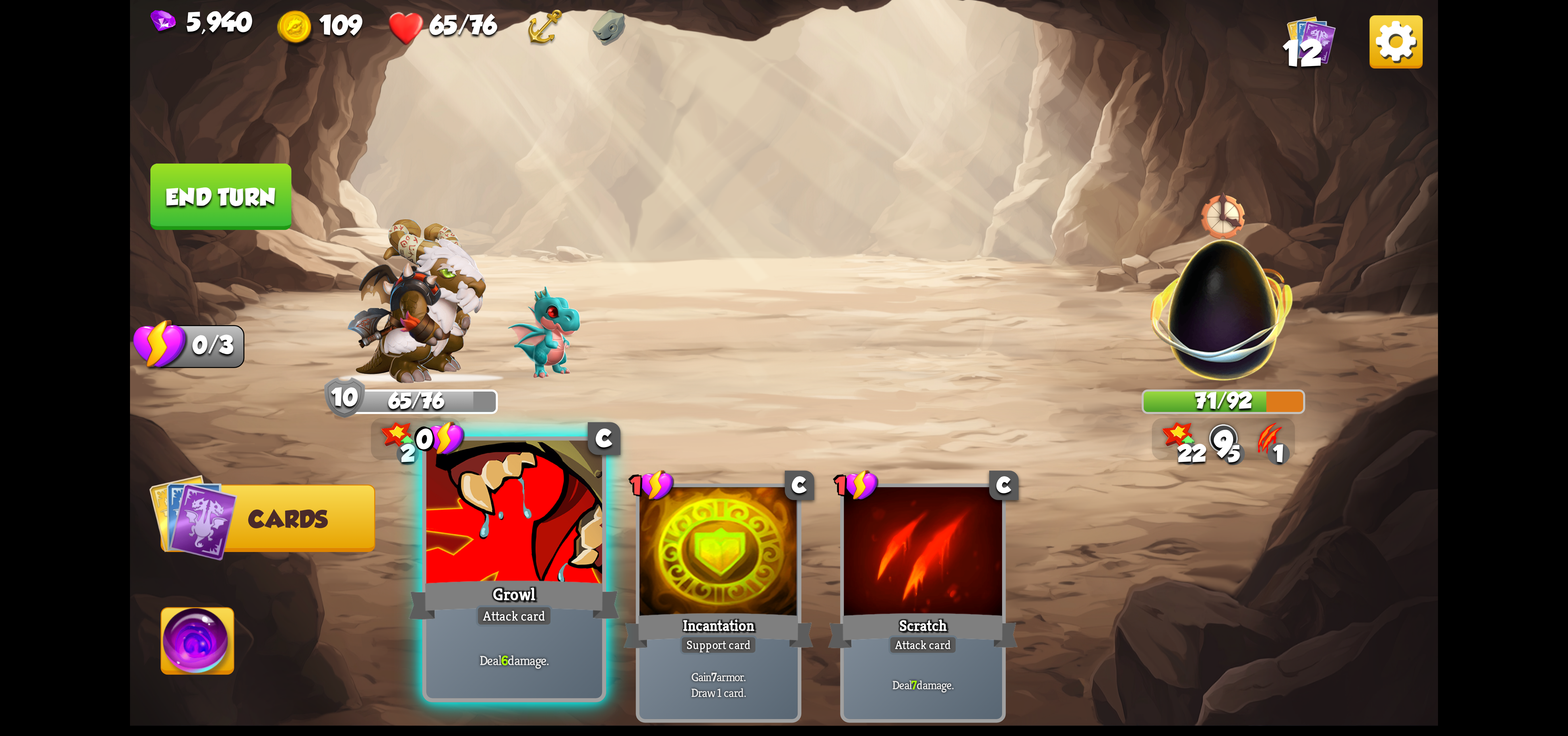
click at [537, 560] on div at bounding box center [514, 514] width 176 height 148
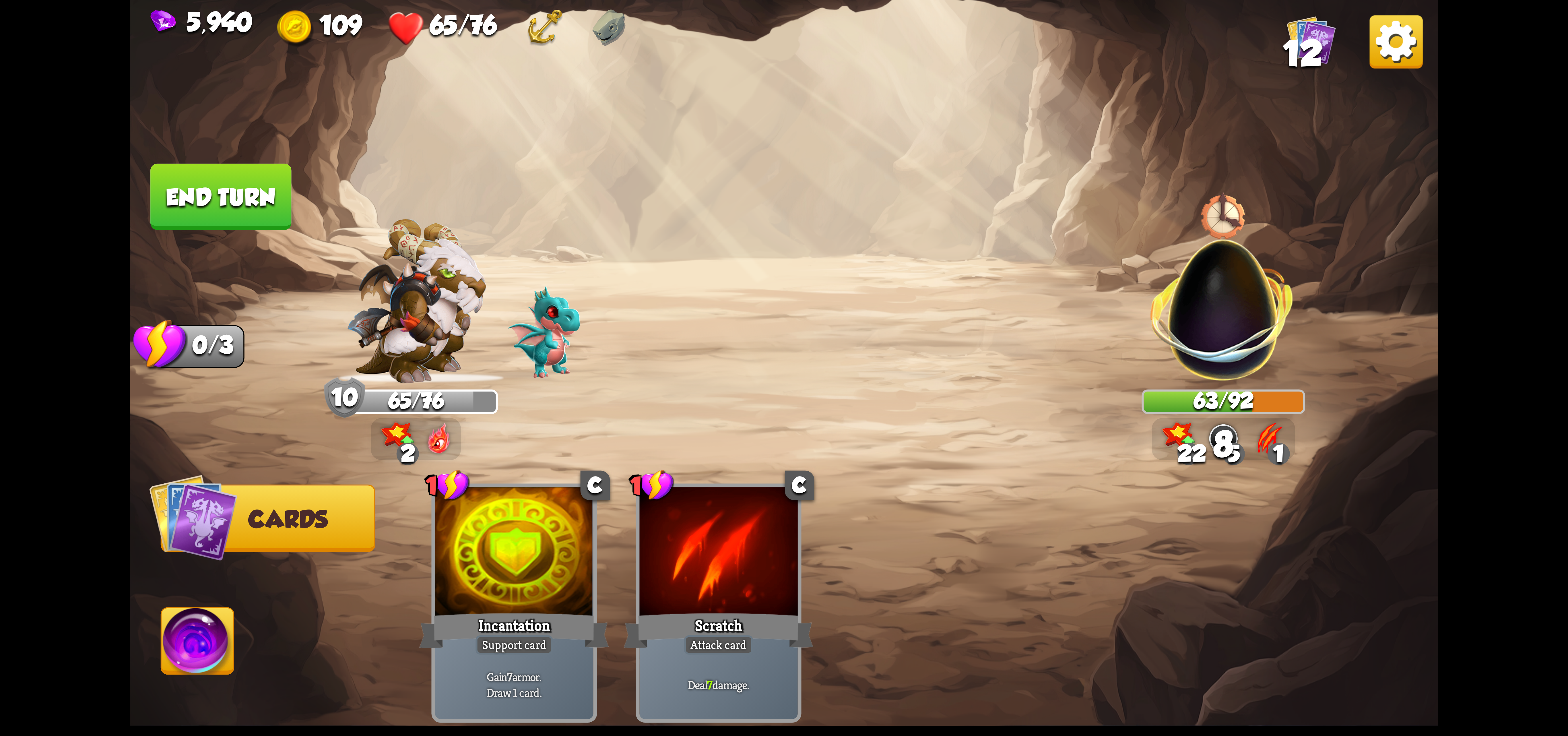
click at [189, 647] on img at bounding box center [197, 645] width 72 height 74
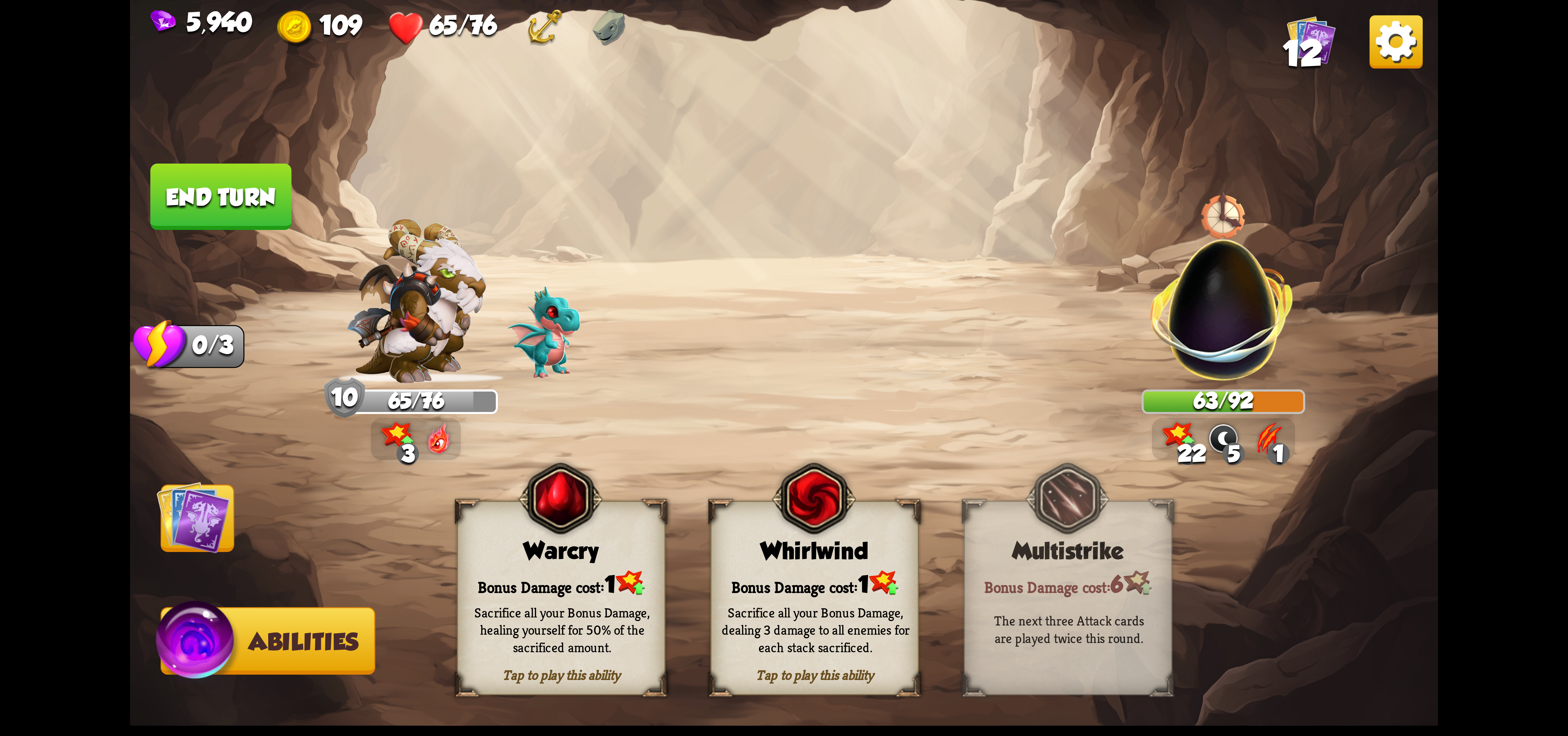
click at [227, 194] on button "End turn" at bounding box center [220, 197] width 141 height 66
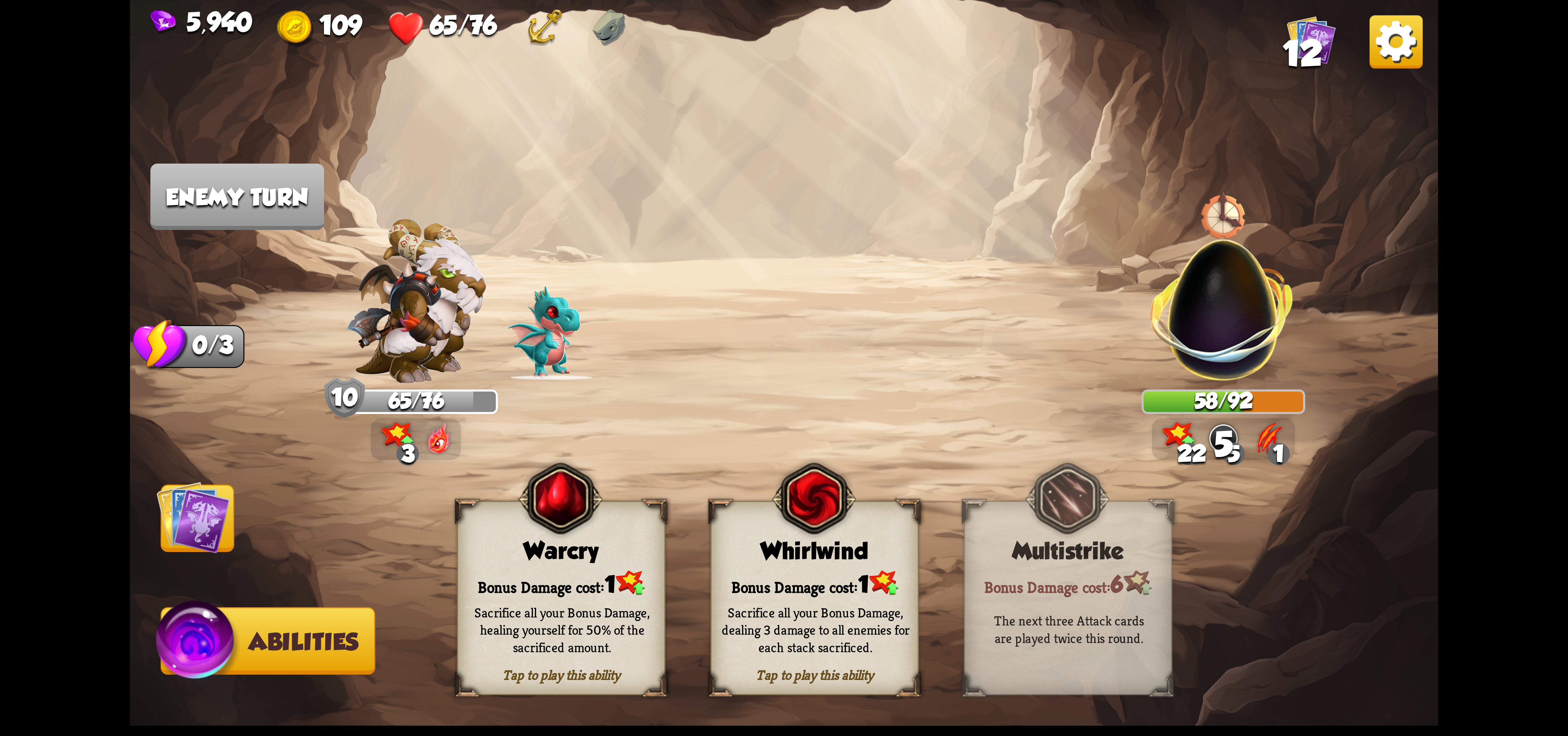
click at [176, 513] on img at bounding box center [193, 517] width 74 height 74
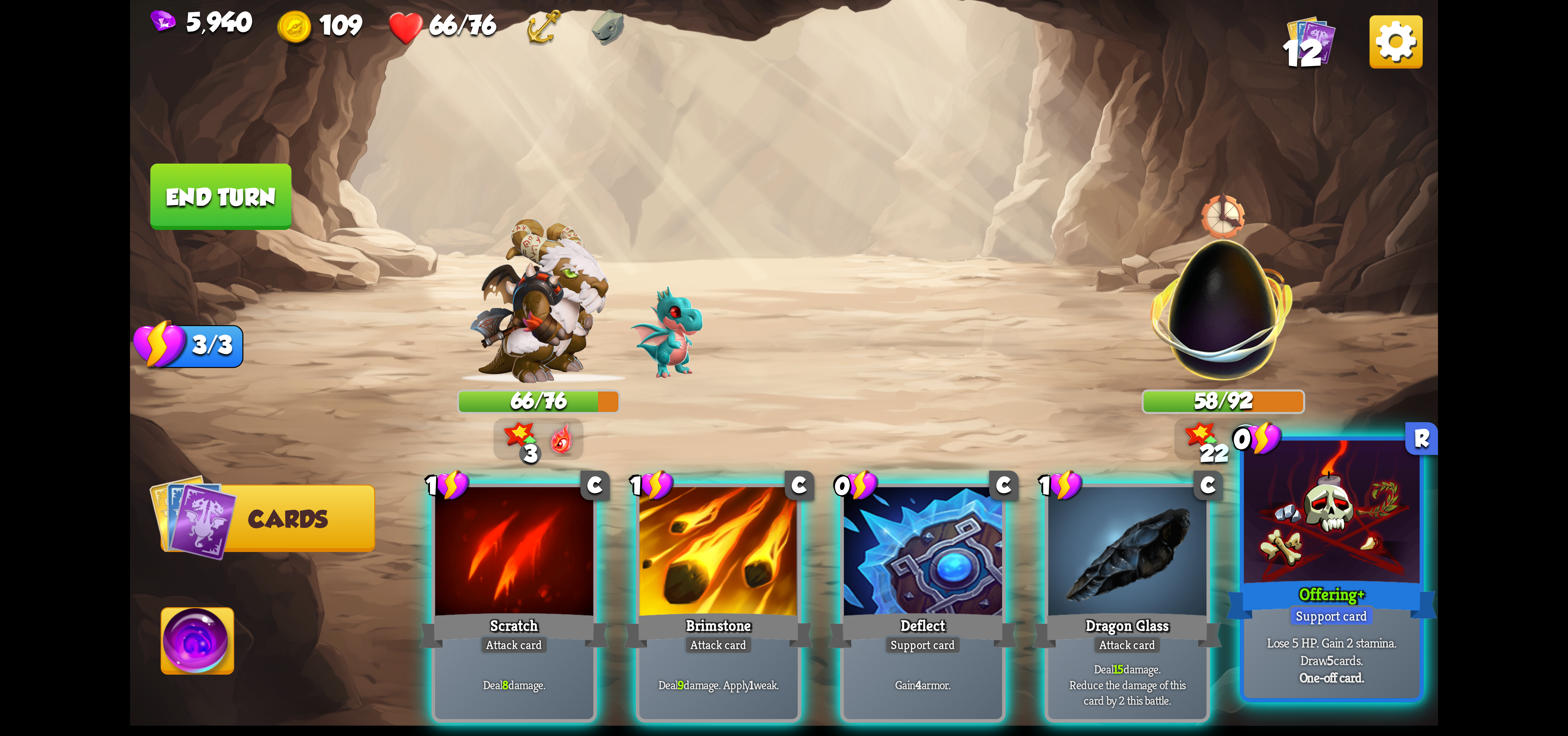
click at [1283, 581] on div "Offering+" at bounding box center [1332, 600] width 211 height 47
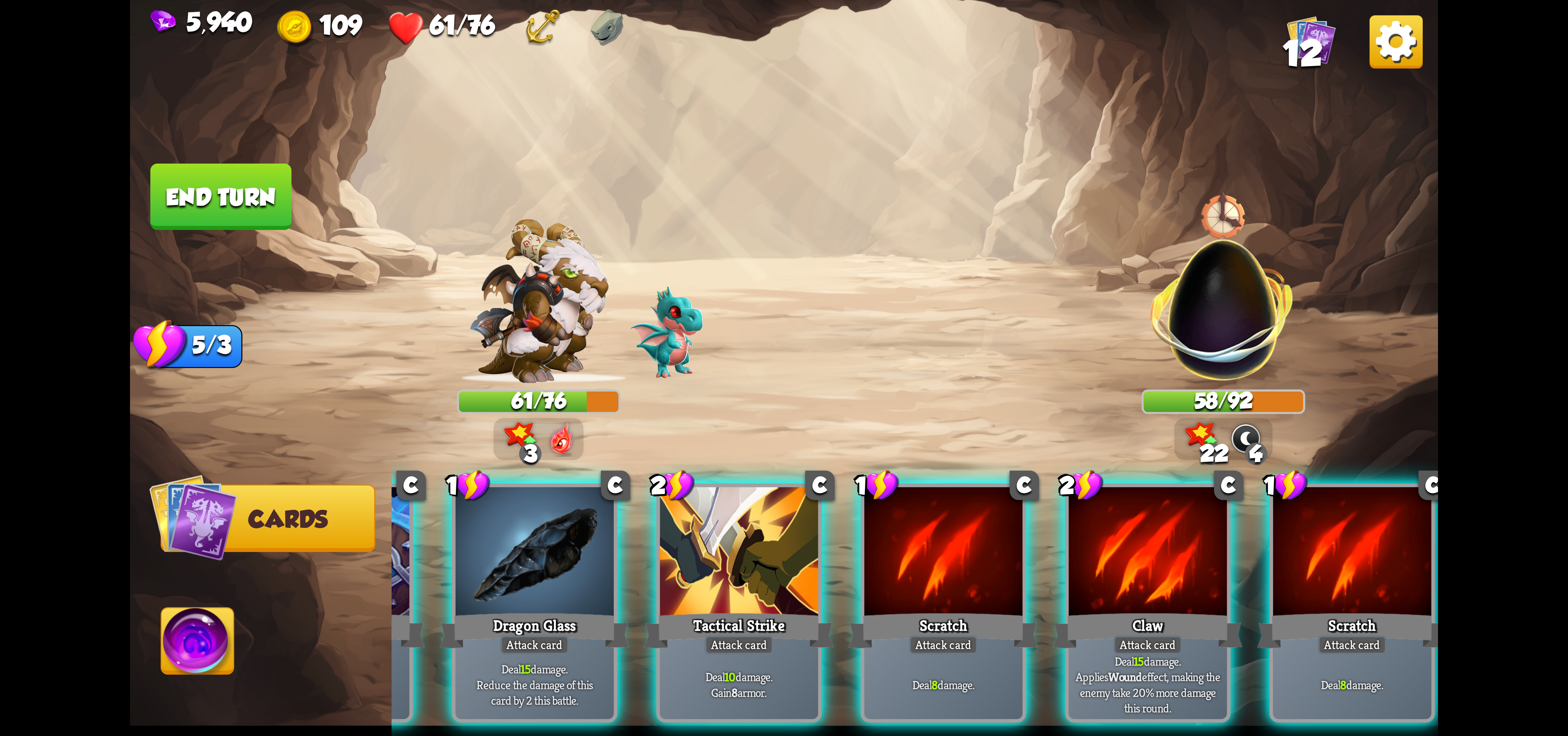
scroll to position [0, 226]
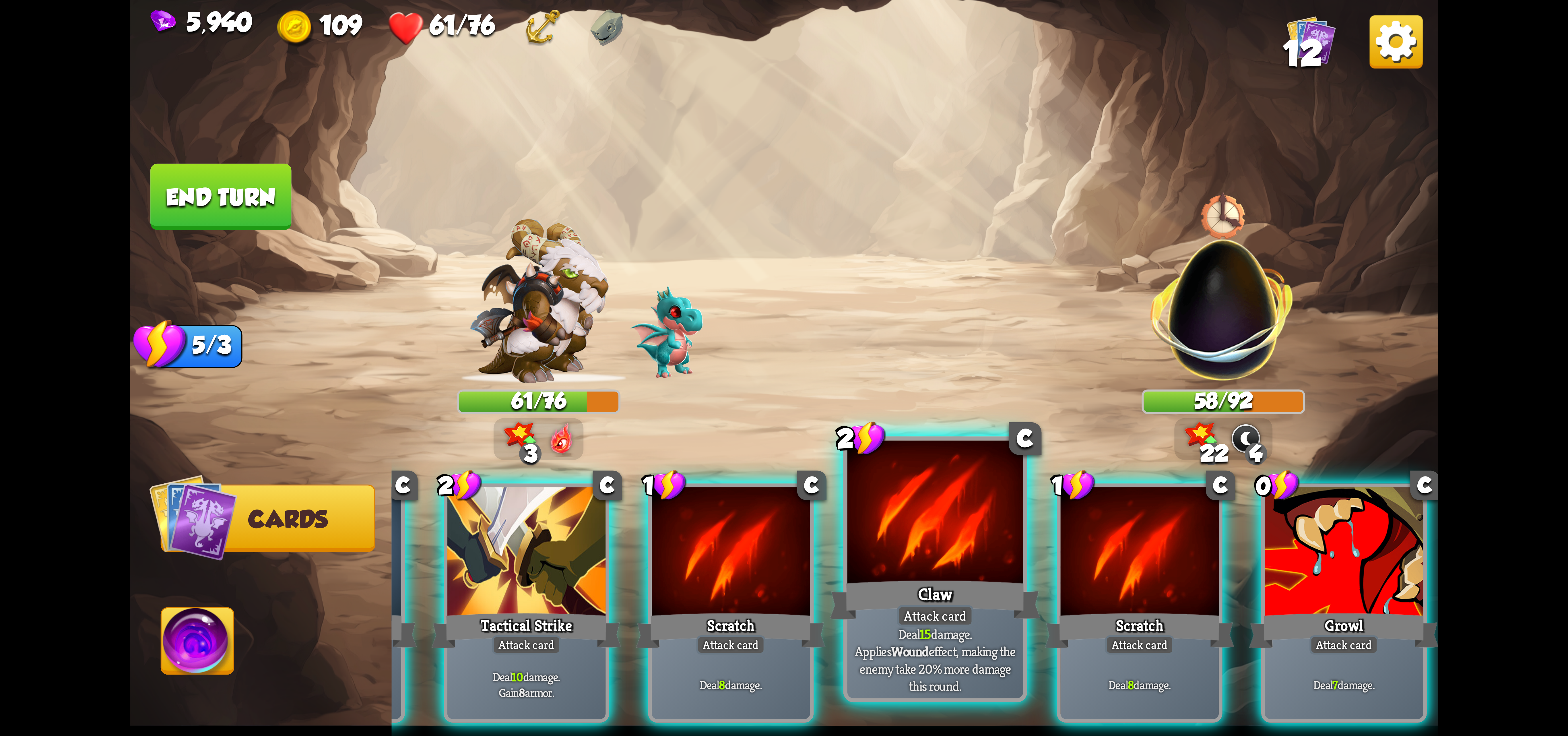
click at [953, 633] on div "Deal 15 damage. Applies Wound effect, making the enemy take 20% more damage thi…" at bounding box center [935, 660] width 176 height 77
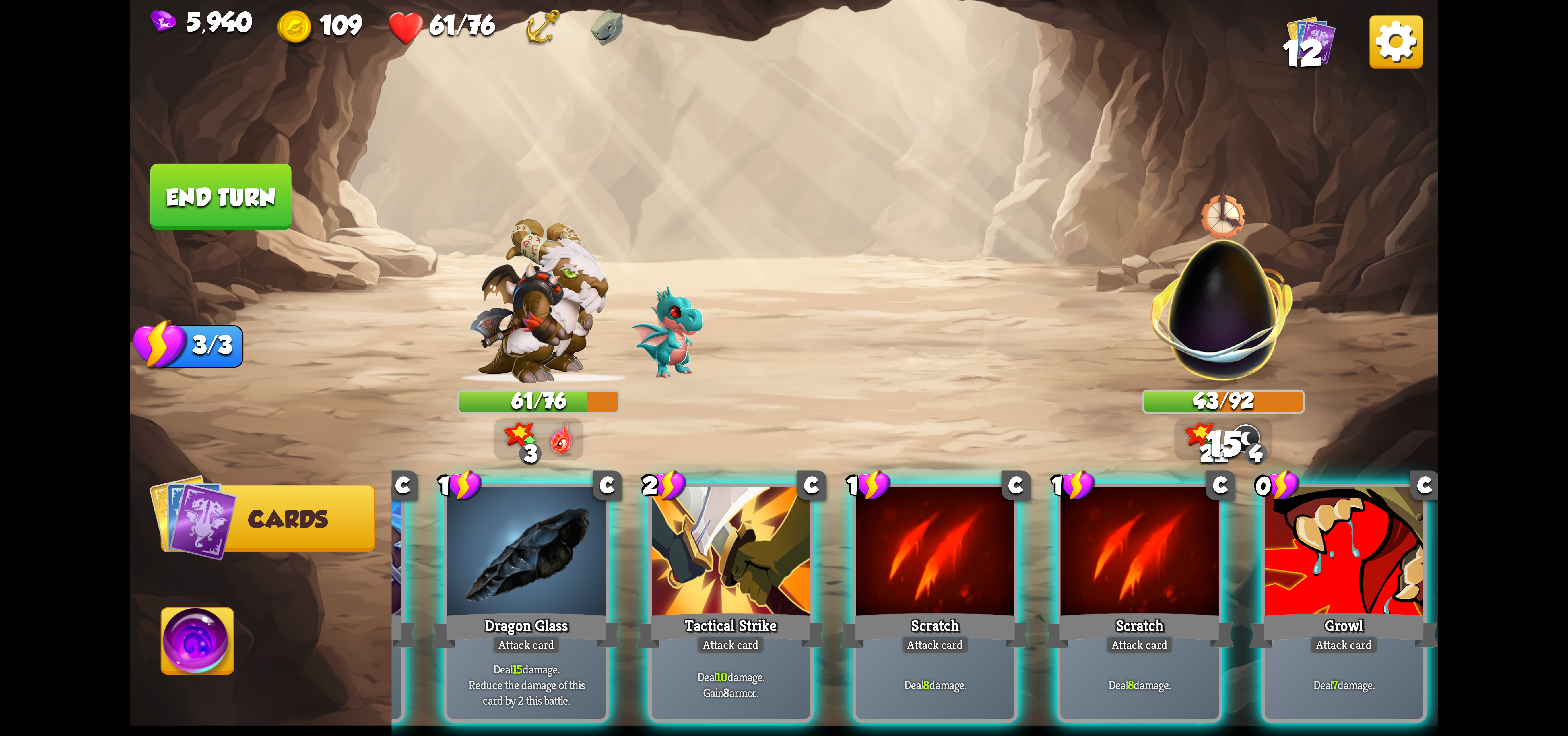
scroll to position [0, 116]
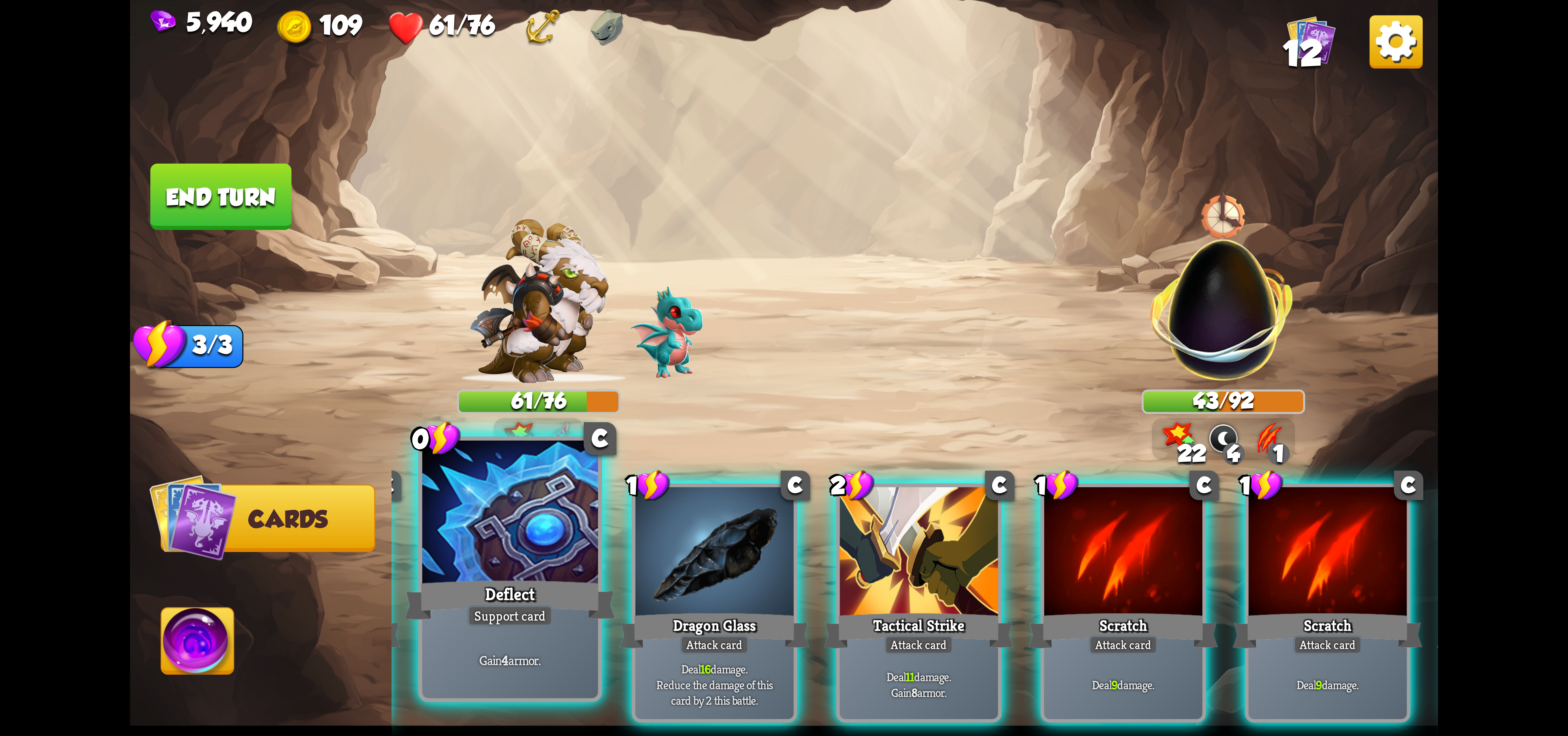
drag, startPoint x: 468, startPoint y: 556, endPoint x: 523, endPoint y: 555, distance: 55.0
click at [469, 556] on div at bounding box center [510, 514] width 176 height 148
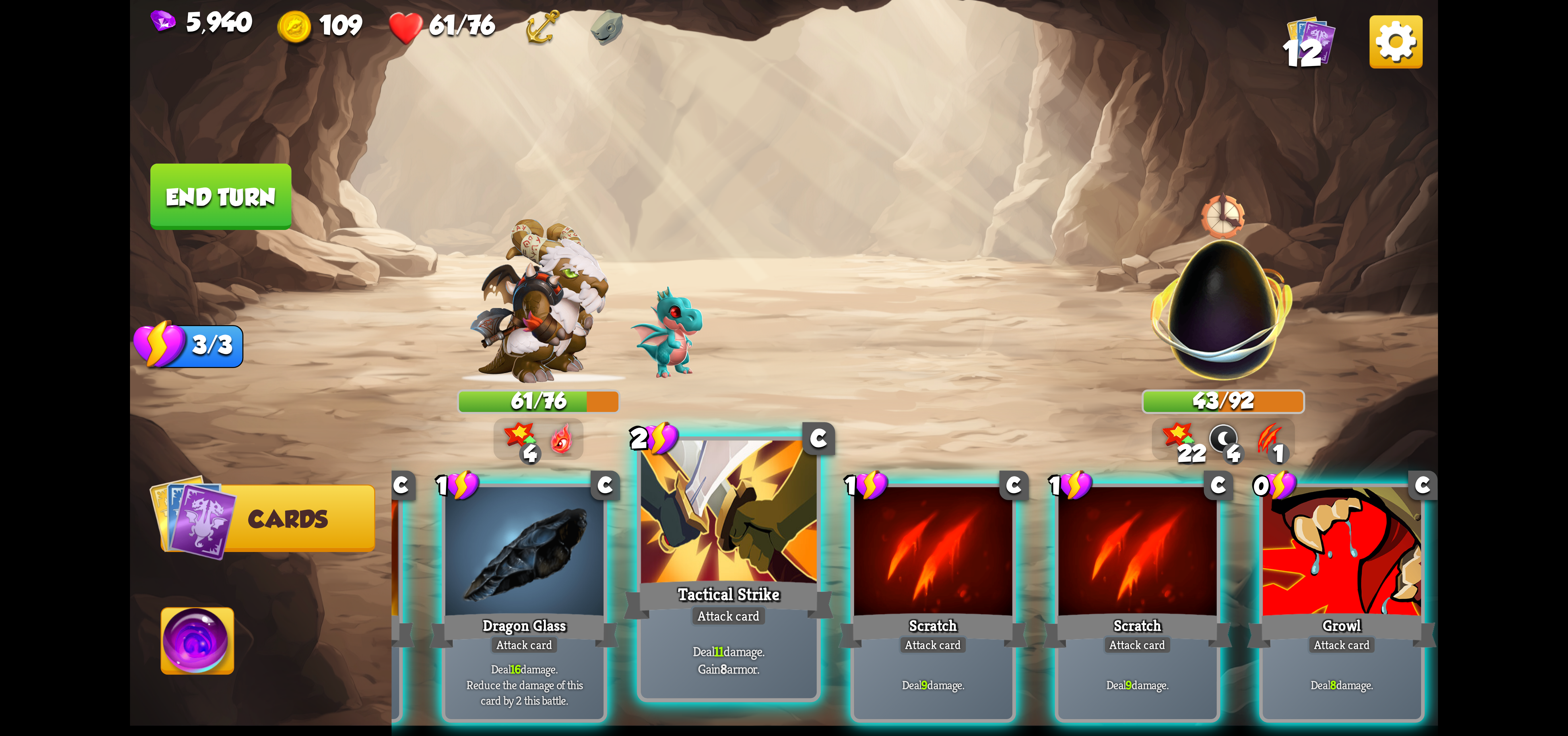
scroll to position [0, 111]
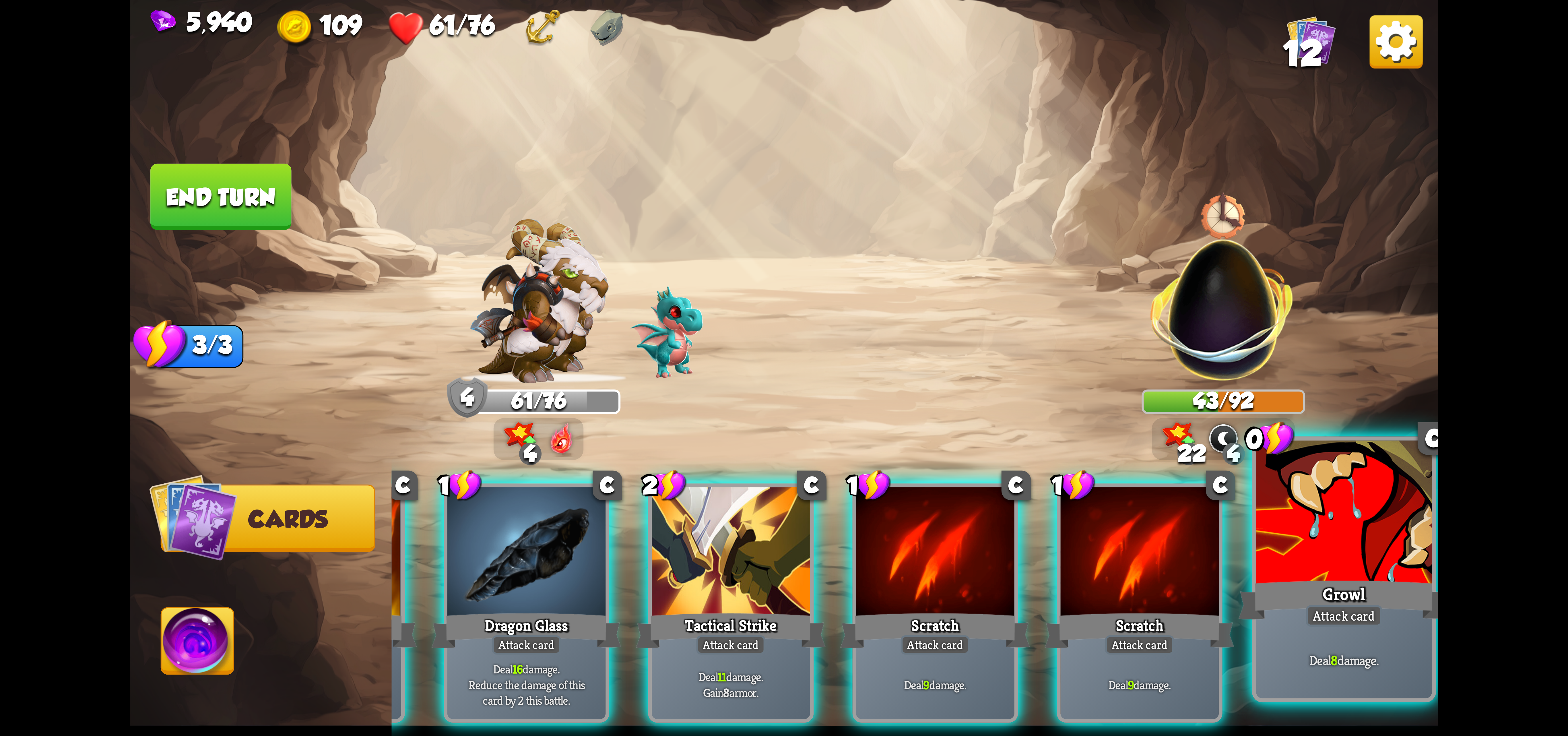
click at [1362, 619] on div "Attack card" at bounding box center [1344, 615] width 77 height 21
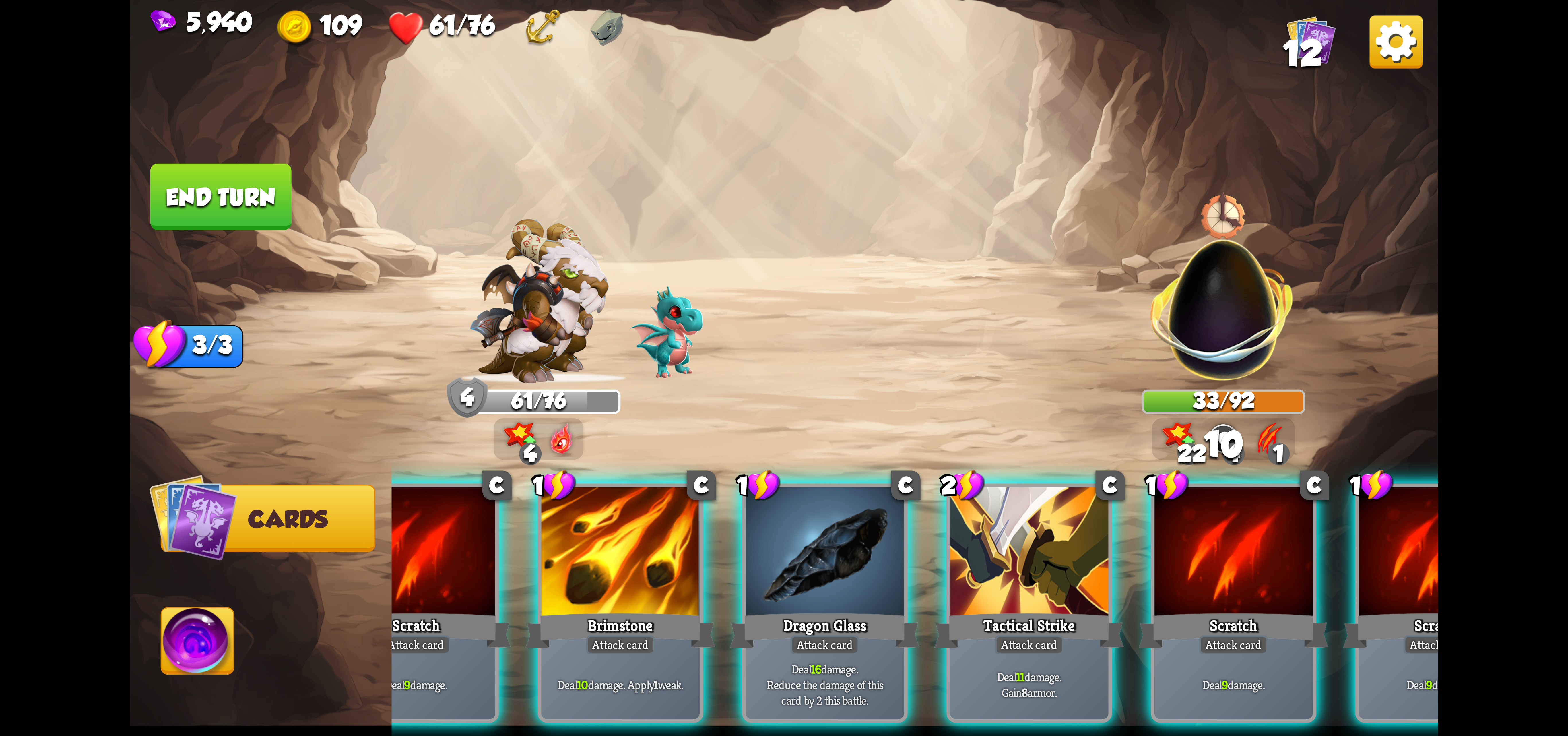
scroll to position [0, 17]
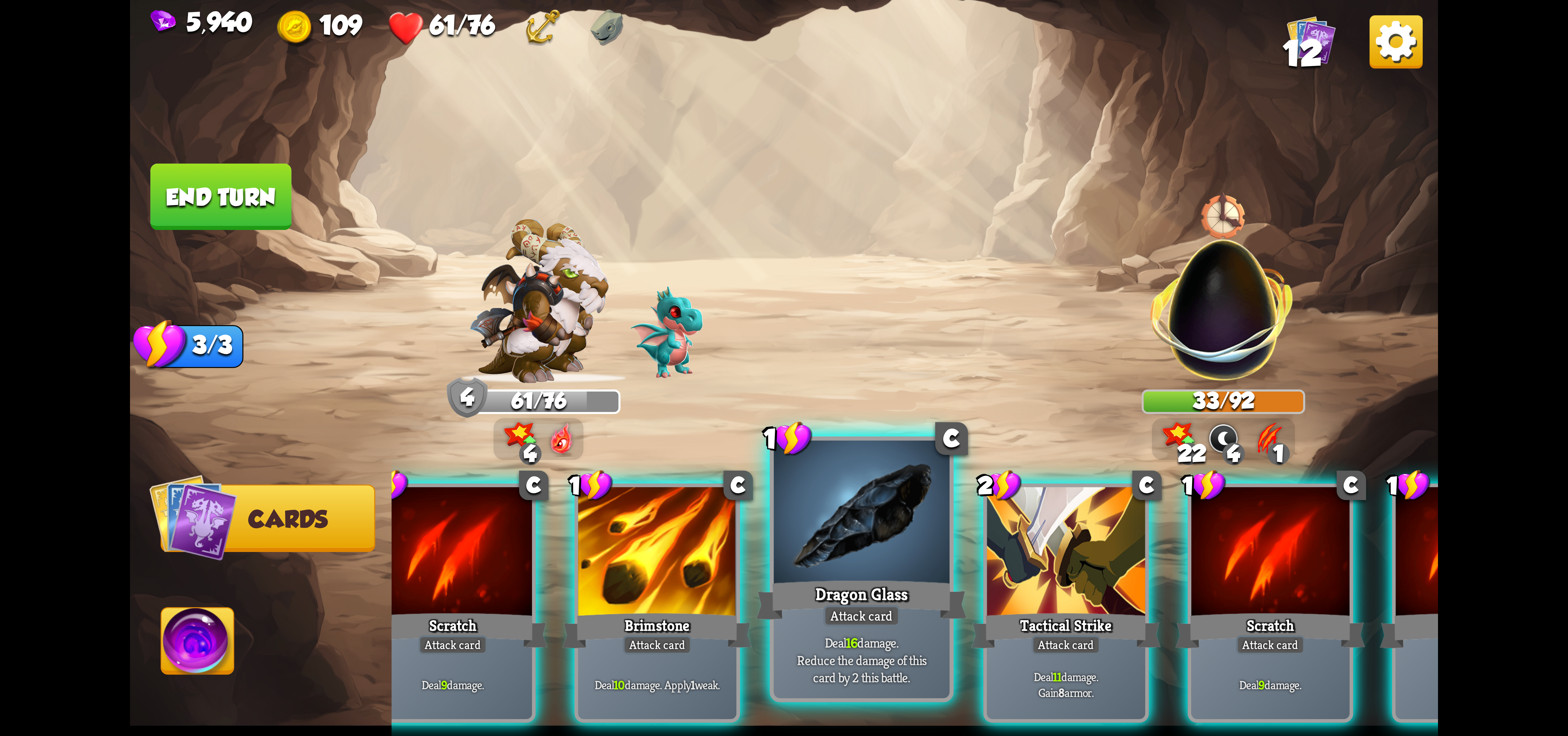
click at [859, 609] on div "Attack card" at bounding box center [862, 615] width 77 height 21
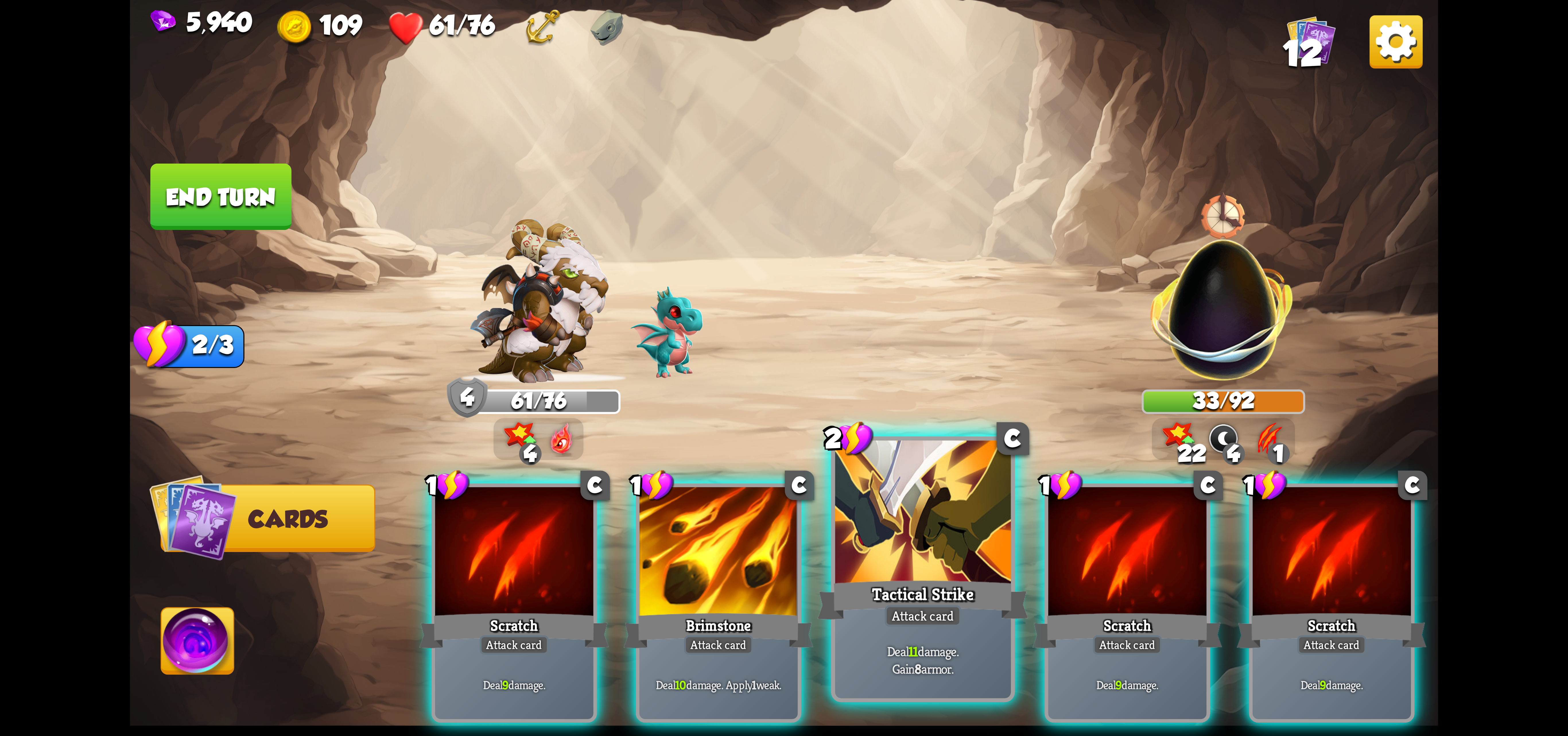
scroll to position [0, 0]
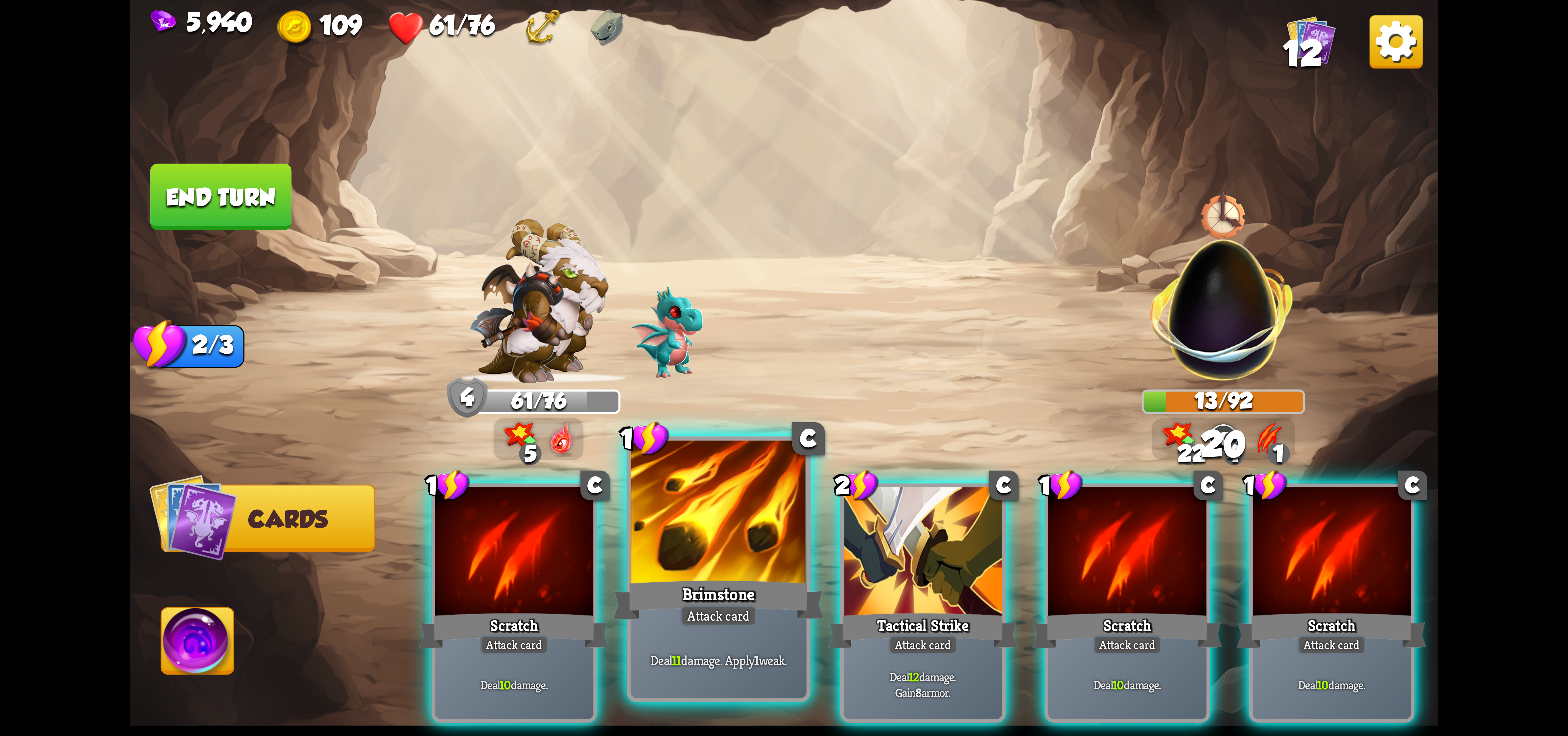
click at [719, 574] on div at bounding box center [718, 514] width 176 height 148
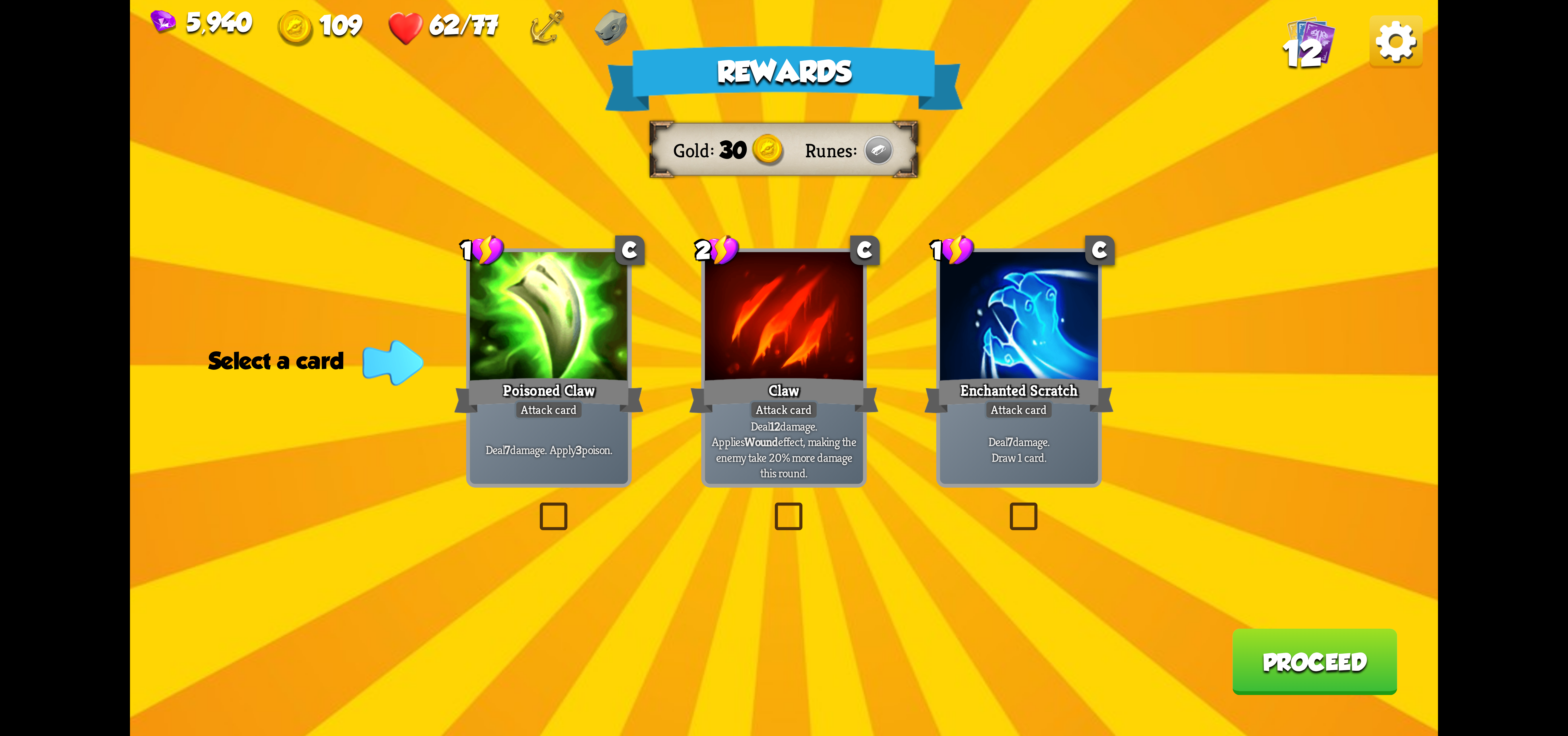
click at [1032, 374] on div at bounding box center [1019, 318] width 158 height 133
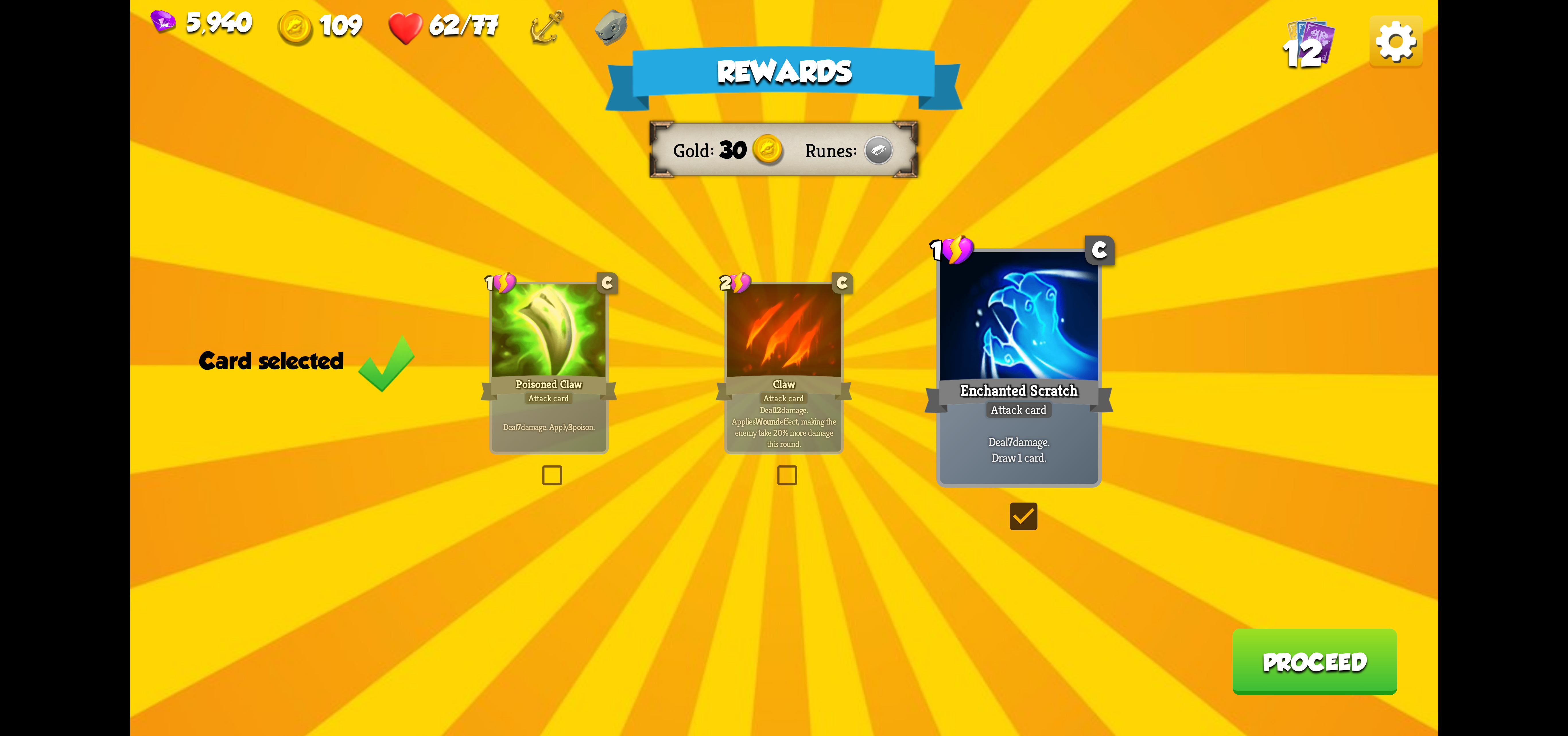
click at [538, 366] on div at bounding box center [549, 332] width 114 height 96
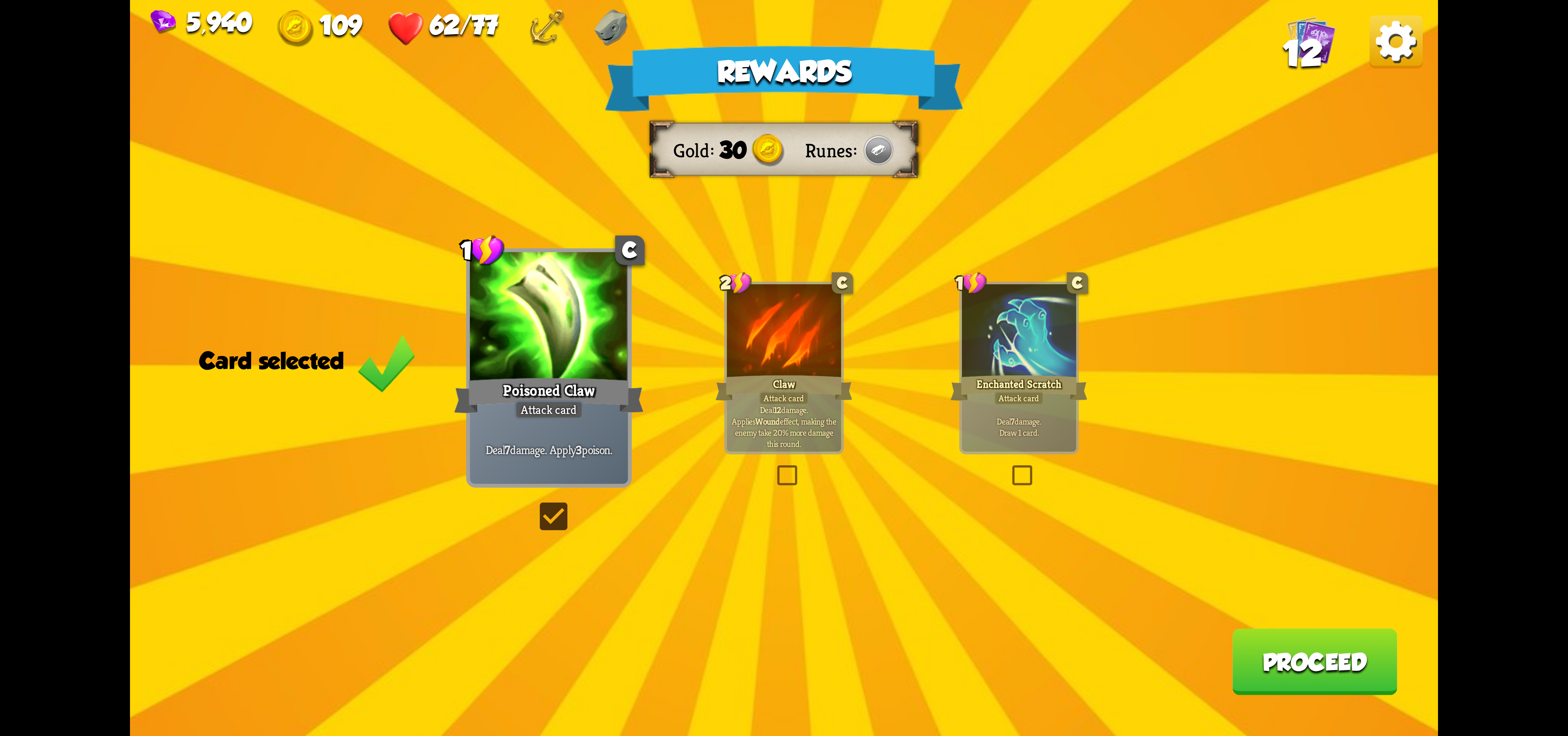
click at [1322, 642] on button "Proceed" at bounding box center [1314, 661] width 165 height 66
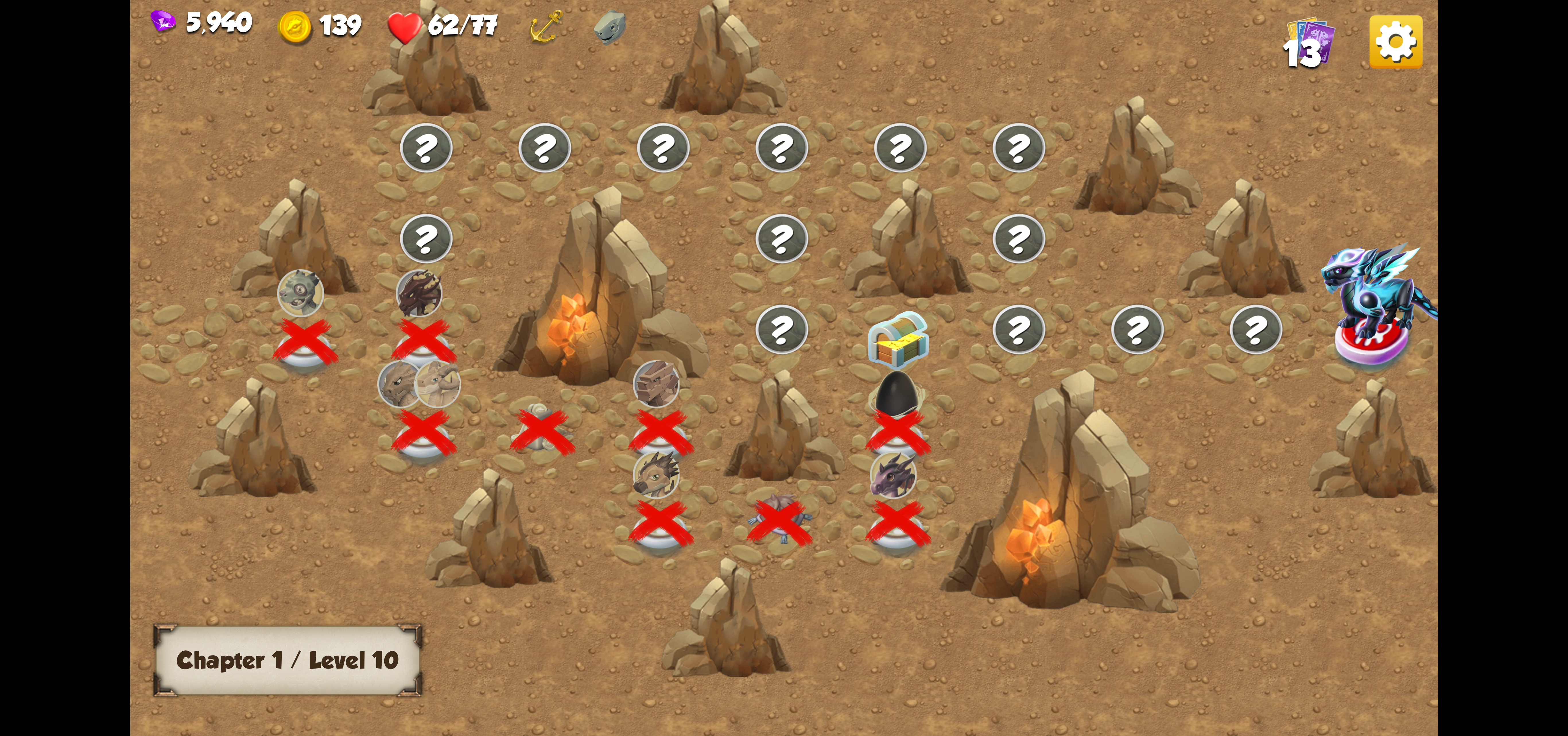
click at [895, 342] on img at bounding box center [898, 340] width 65 height 61
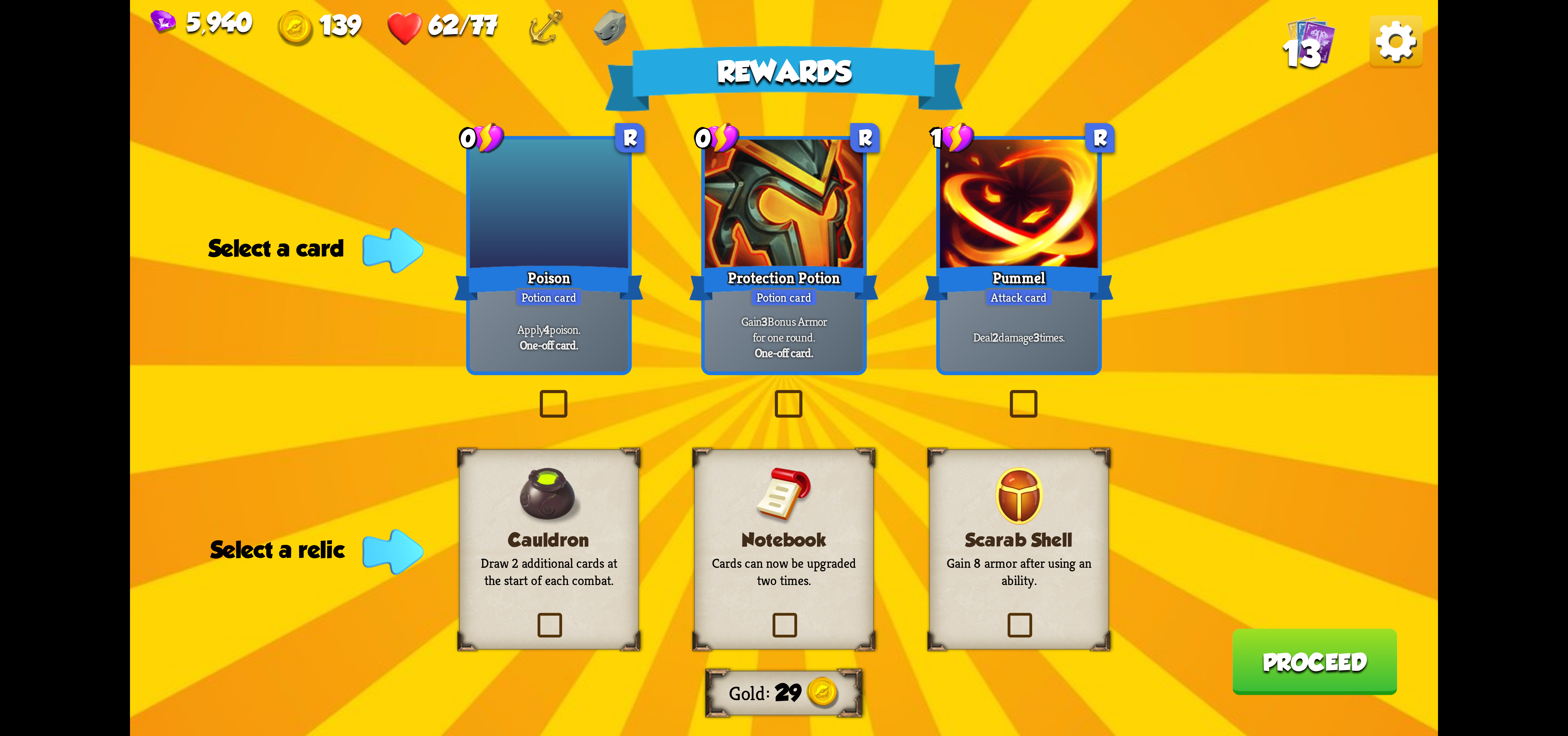
click at [1396, 35] on div "5,940 139 62/77 13" at bounding box center [784, 26] width 1308 height 51
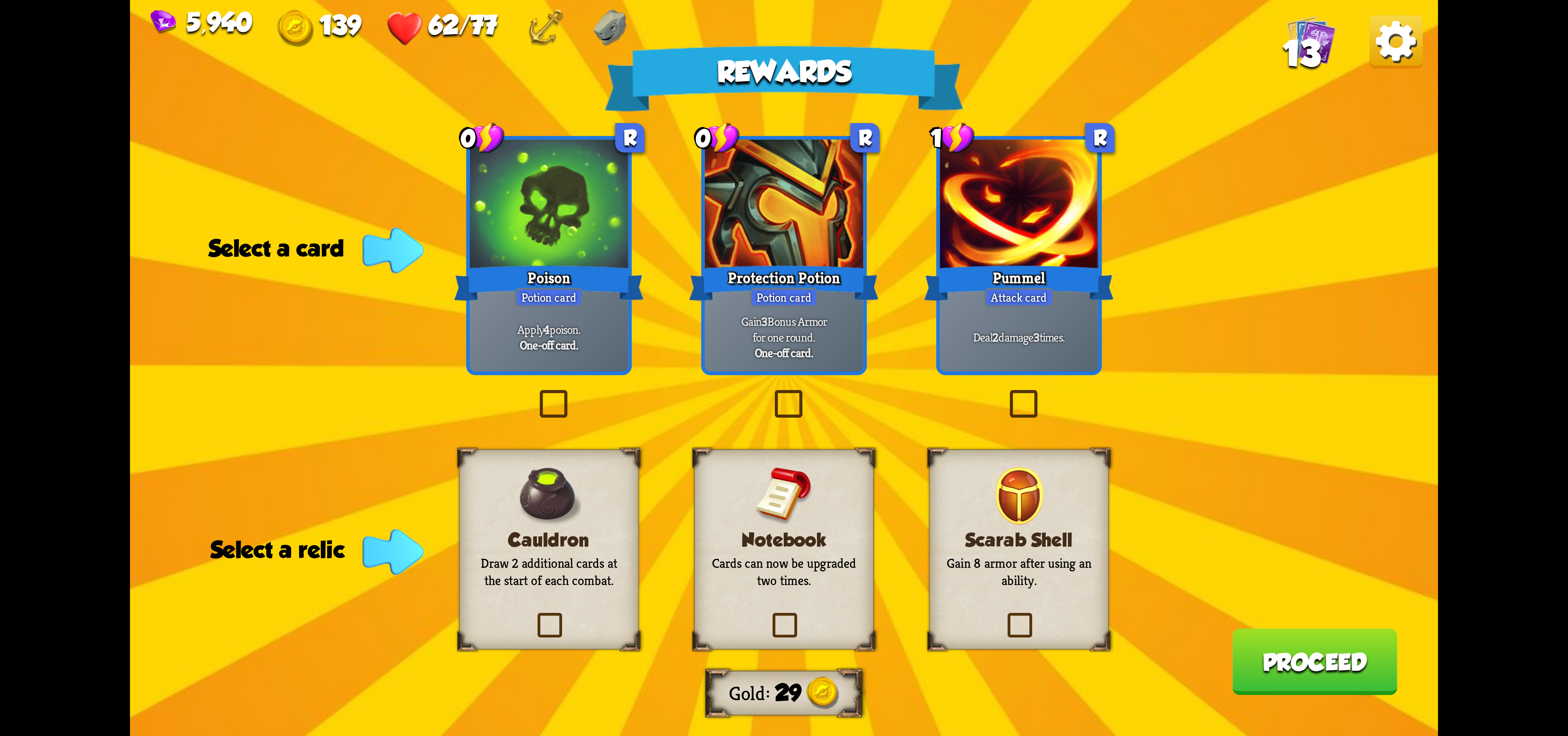
drag, startPoint x: 1359, startPoint y: 47, endPoint x: 1374, endPoint y: 46, distance: 15.0
click at [1373, 46] on div "5,940 139 62/77 13" at bounding box center [784, 26] width 1308 height 51
drag, startPoint x: 1392, startPoint y: 49, endPoint x: 1351, endPoint y: 111, distance: 74.3
click at [1392, 51] on div "5,940 139 62/77 13" at bounding box center [784, 26] width 1308 height 51
click at [1351, 111] on div "Rewards Gold 29 Select a card 0 R Poison Potion card Apply 4 poison. One-off ca…" at bounding box center [784, 368] width 1308 height 736
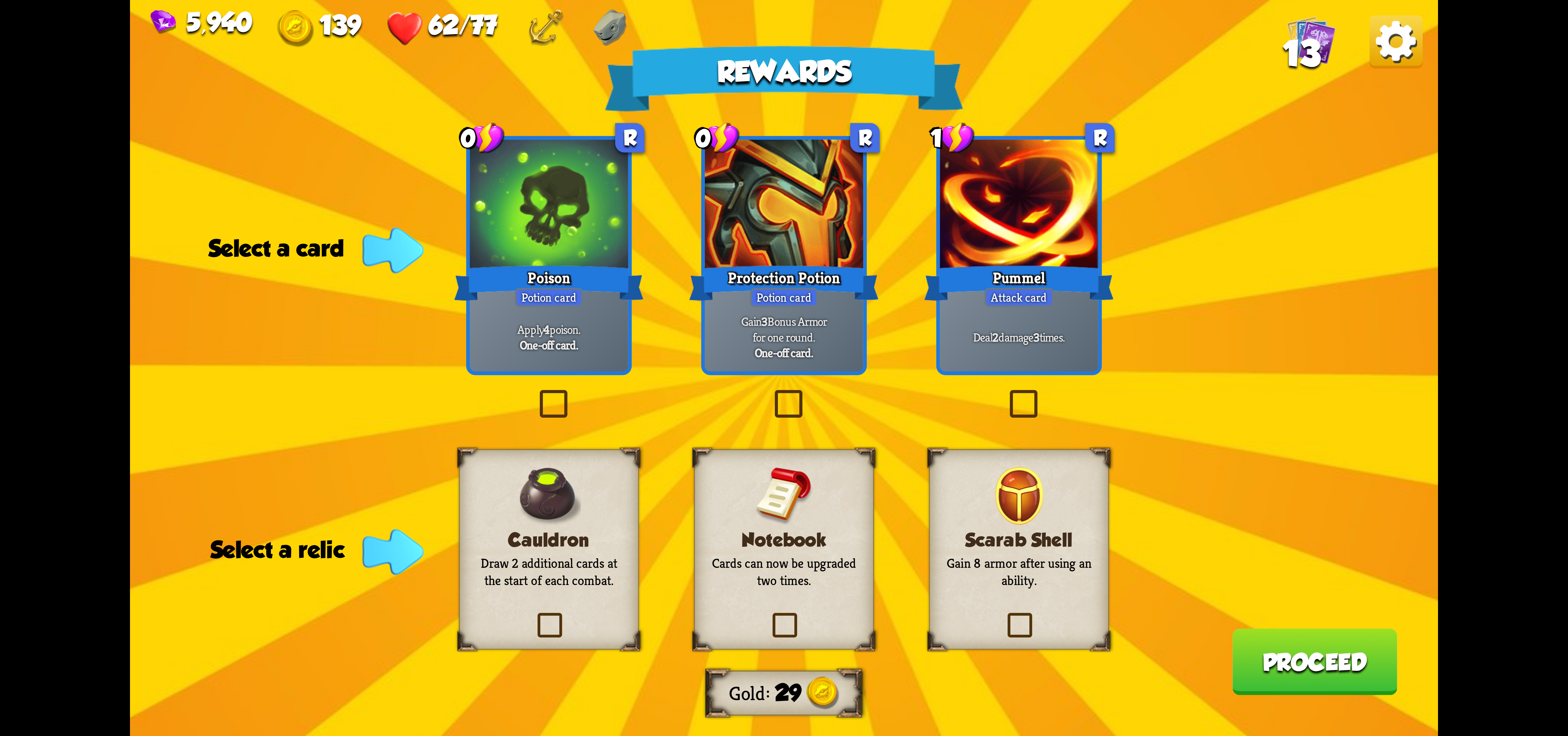
drag, startPoint x: 1381, startPoint y: 75, endPoint x: 1366, endPoint y: 14, distance: 62.8
click at [1381, 56] on div "Rewards Gold 29 Select a card 0 R Poison Potion card Apply 4 poison. One-off ca…" at bounding box center [784, 368] width 1308 height 736
click at [1366, 14] on div "5,940 139 62/77 13" at bounding box center [784, 26] width 1308 height 51
drag, startPoint x: 1366, startPoint y: 14, endPoint x: 1419, endPoint y: 38, distance: 58.2
click at [1384, 19] on div "5,940 139 62/77 13" at bounding box center [784, 26] width 1308 height 51
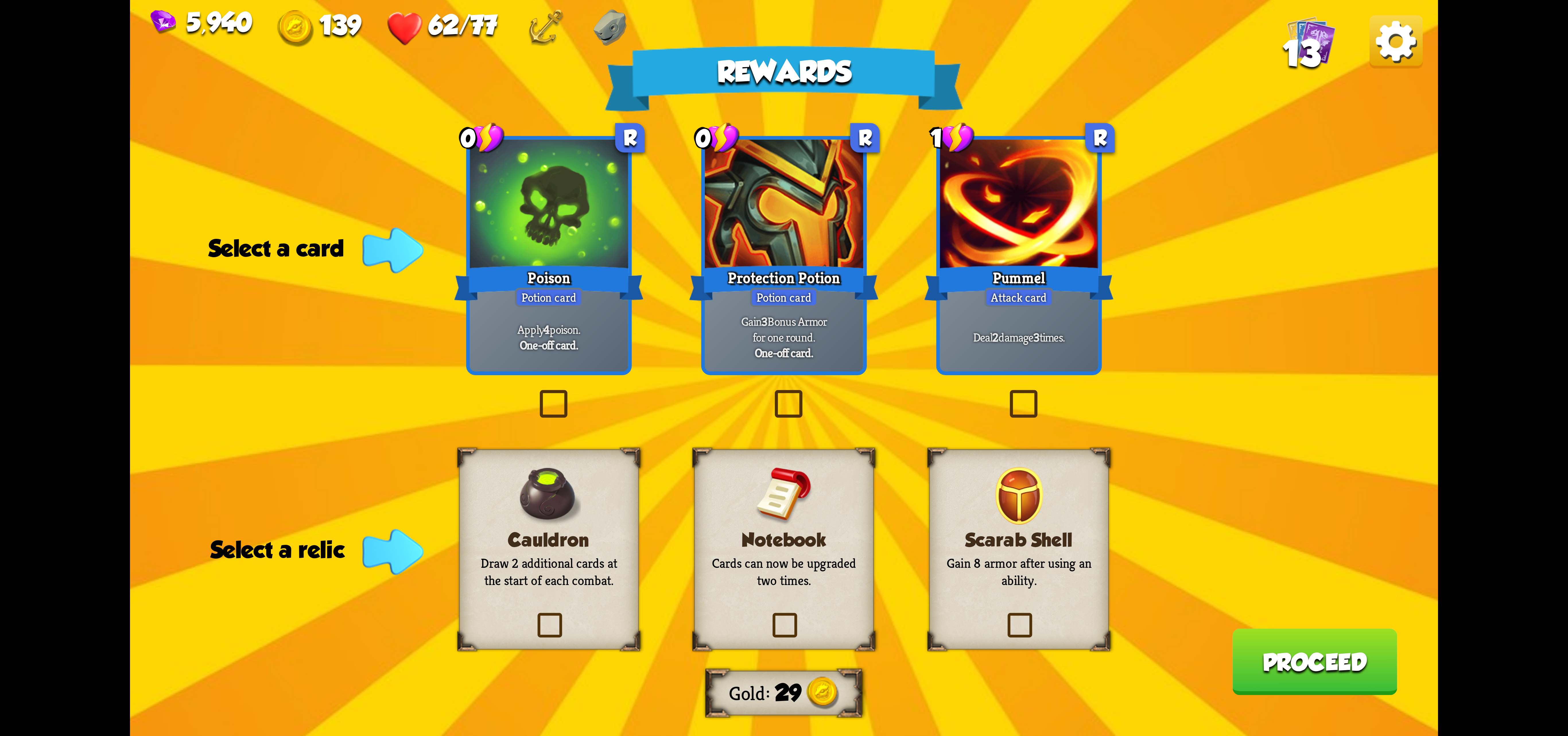
drag, startPoint x: 1419, startPoint y: 38, endPoint x: 1413, endPoint y: 43, distance: 7.8
click at [1420, 40] on div "5,940 139 62/77 13" at bounding box center [784, 26] width 1308 height 51
click at [1409, 45] on div "5,940 139 62/77 13" at bounding box center [784, 26] width 1308 height 51
click at [1402, 45] on div "5,940 139 62/77 13" at bounding box center [784, 26] width 1308 height 51
click at [1398, 45] on div "5,940 139 62/77 13" at bounding box center [784, 26] width 1308 height 51
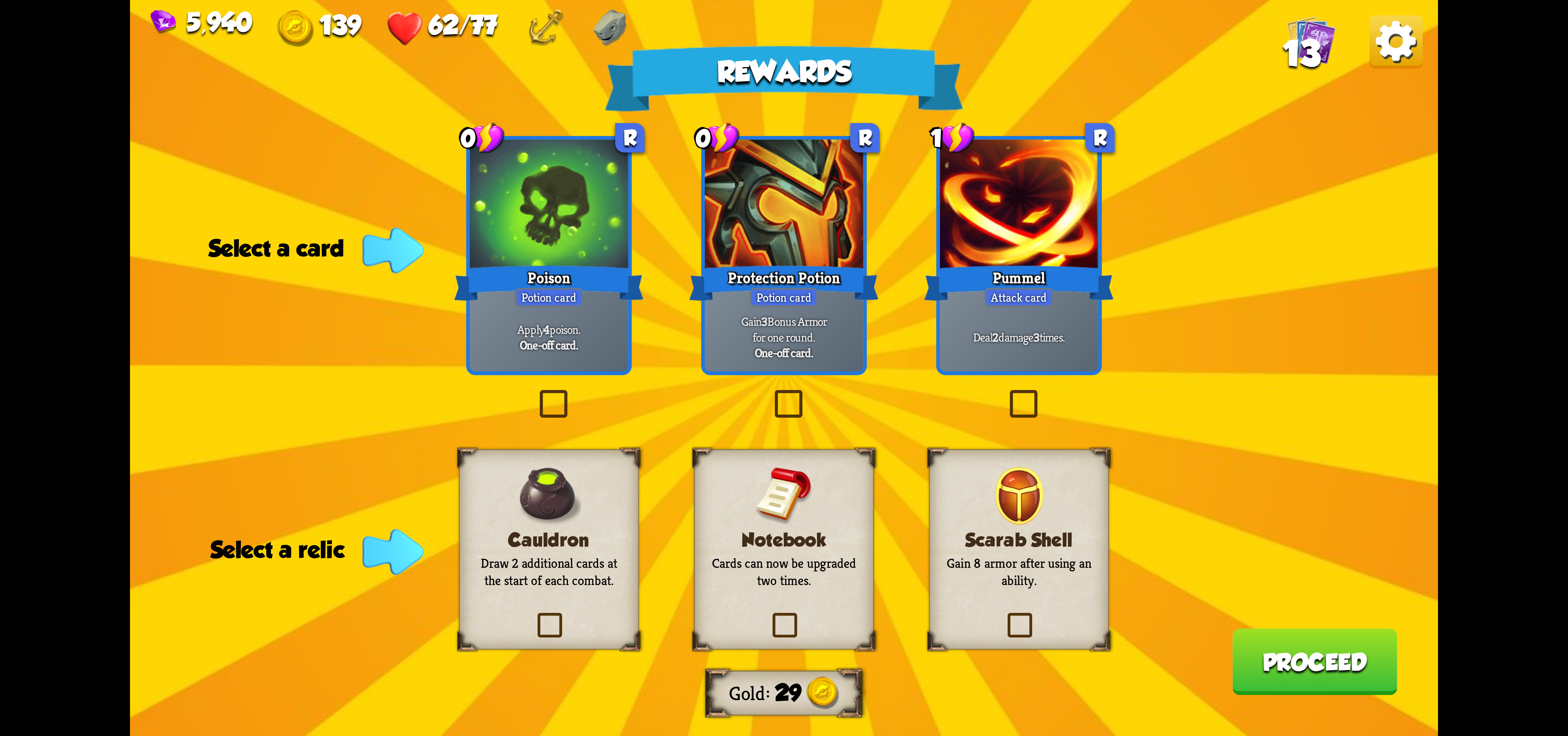
click at [1398, 45] on div "5,940 139 62/77 13" at bounding box center [784, 26] width 1308 height 51
click at [583, 209] on div at bounding box center [549, 206] width 158 height 133
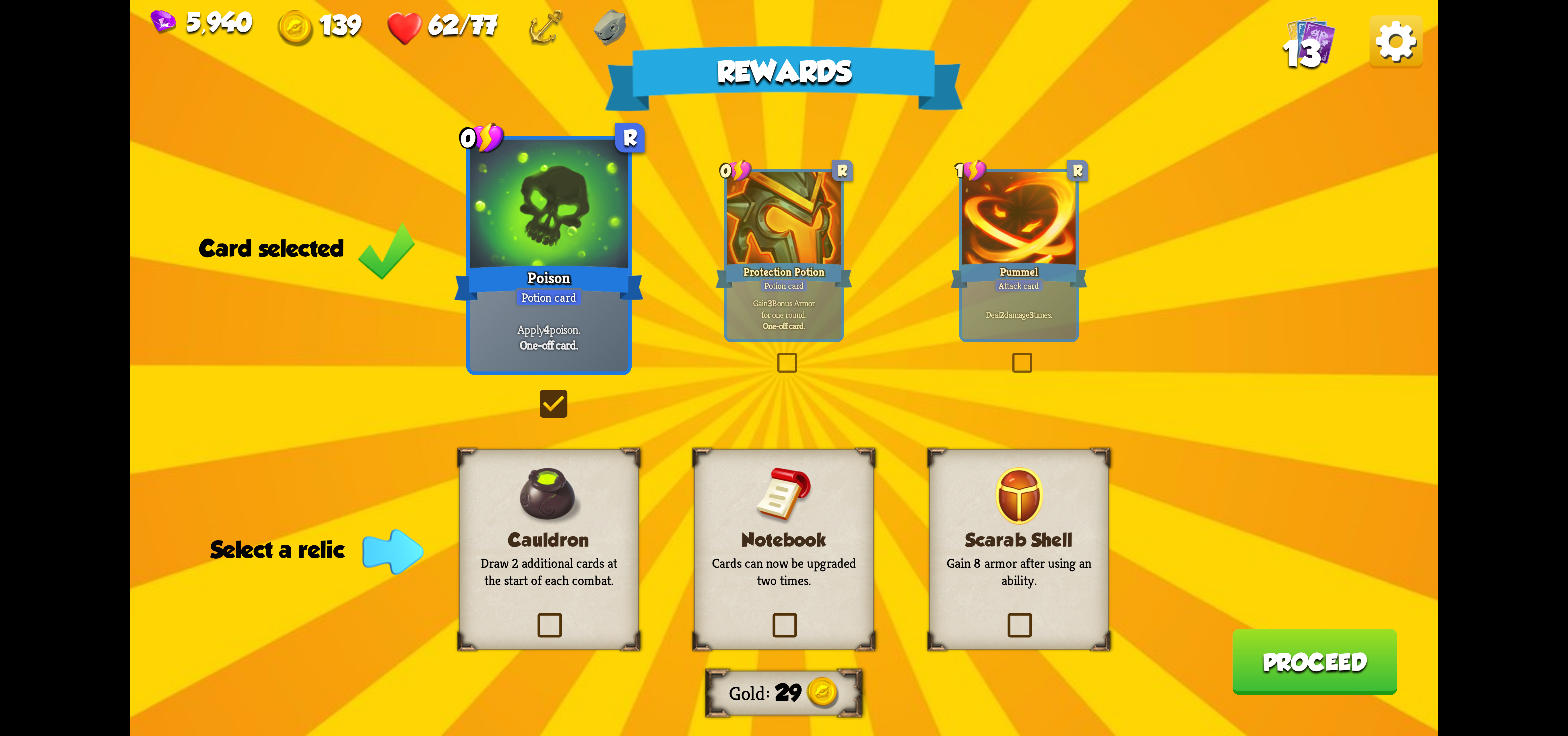
click at [775, 216] on div at bounding box center [784, 220] width 114 height 96
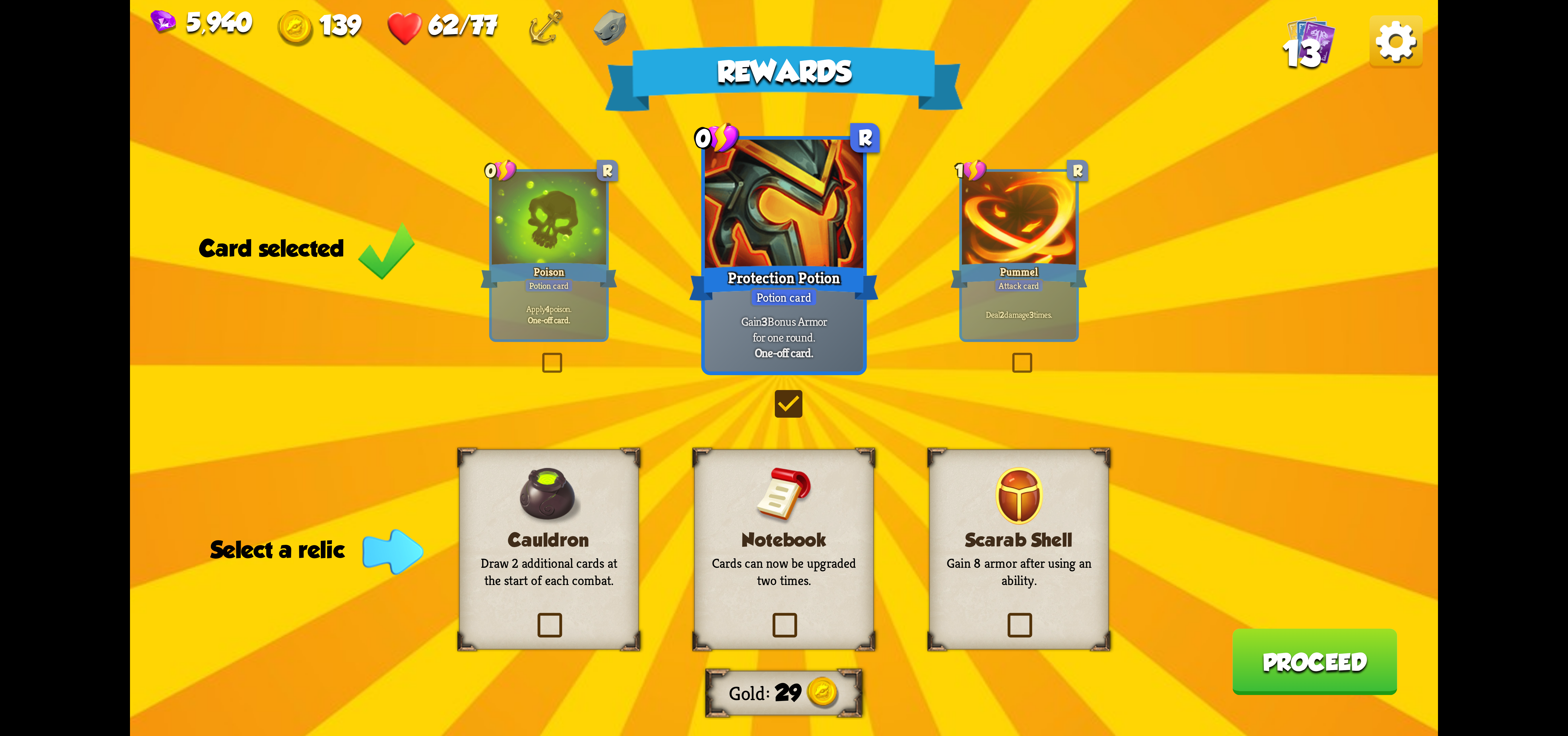
click at [557, 206] on div at bounding box center [549, 220] width 114 height 96
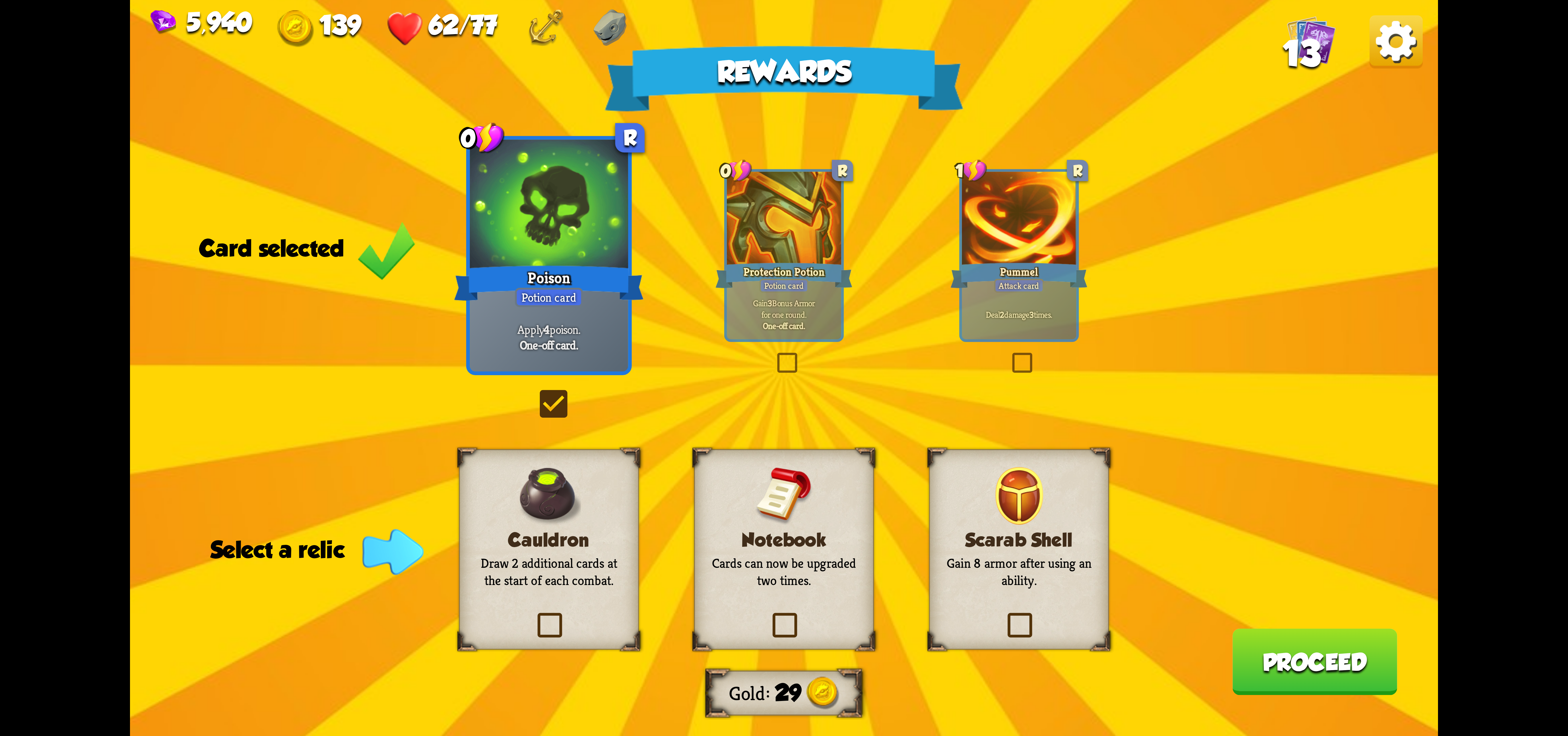
click at [1007, 555] on div "Scarab Shell Gain 8 armor after using an ability." at bounding box center [1020, 549] width 180 height 200
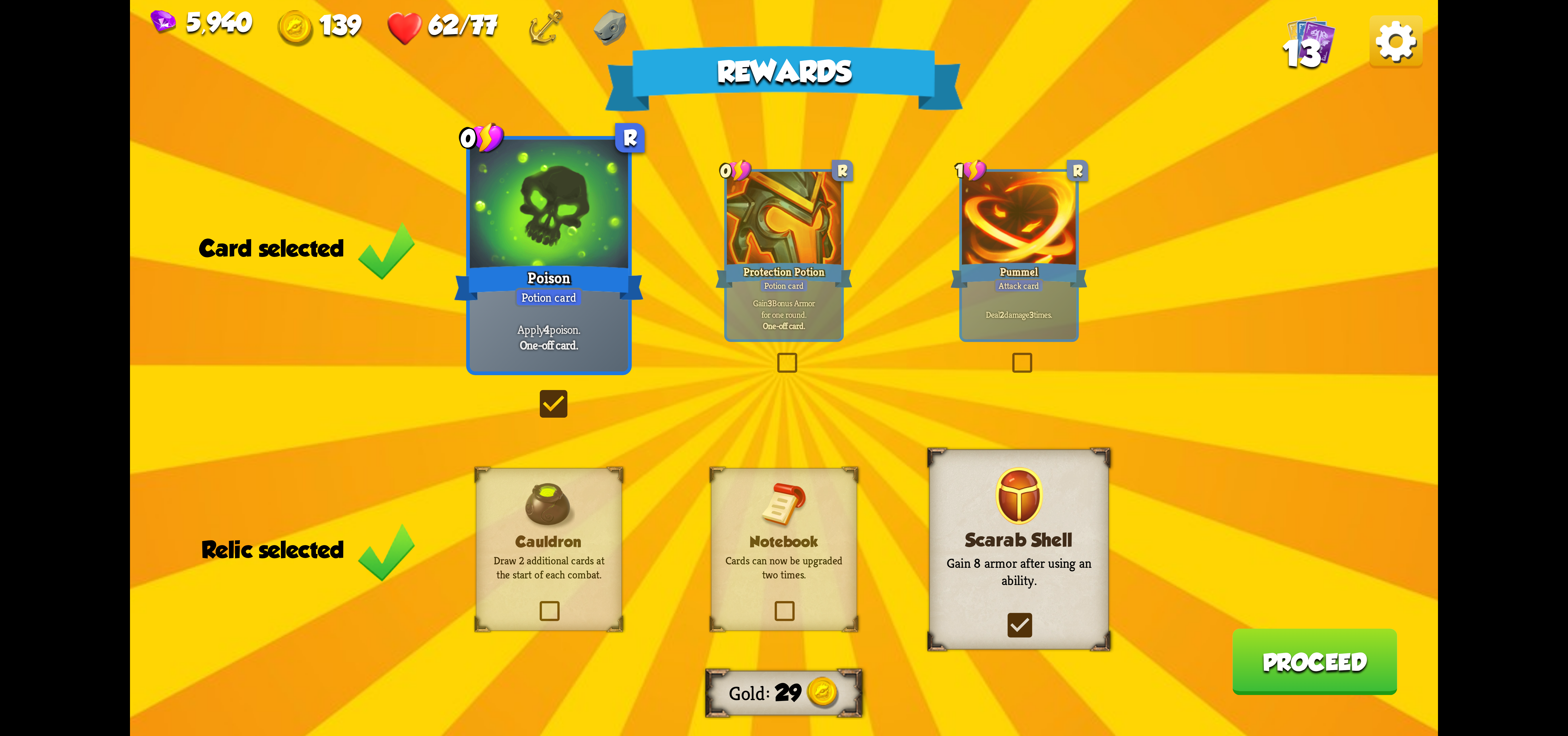
drag, startPoint x: 696, startPoint y: 565, endPoint x: 784, endPoint y: 556, distance: 88.5
click at [695, 565] on div "Rewards Gold 29 Card selected 0 R Poison Potion card Apply 4 poison. One-off ca…" at bounding box center [784, 368] width 1308 height 736
click at [784, 555] on p "Cards can now be upgraded two times." at bounding box center [784, 567] width 118 height 28
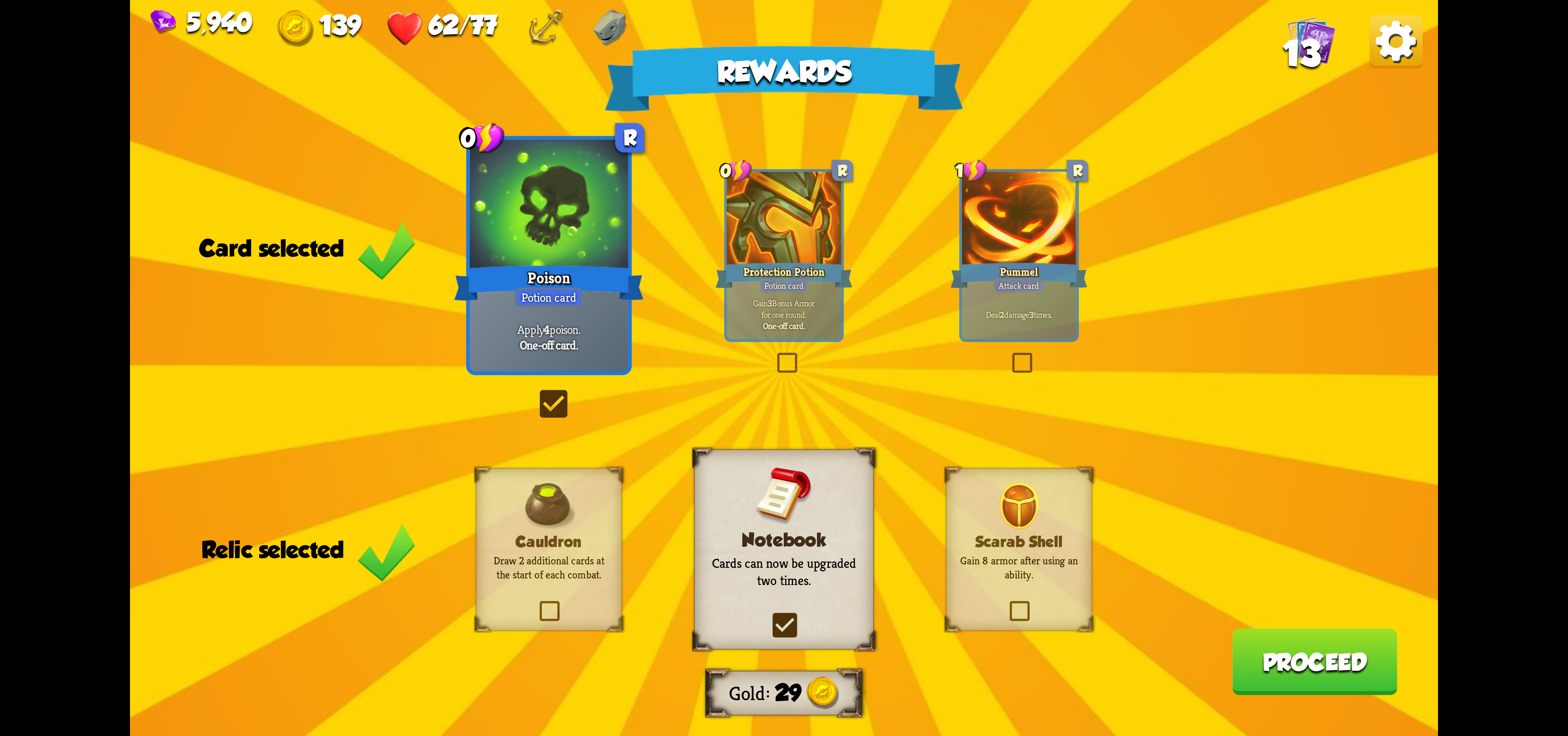
click at [521, 565] on p "Draw 2 additional cards at the start of each combat." at bounding box center [549, 567] width 118 height 28
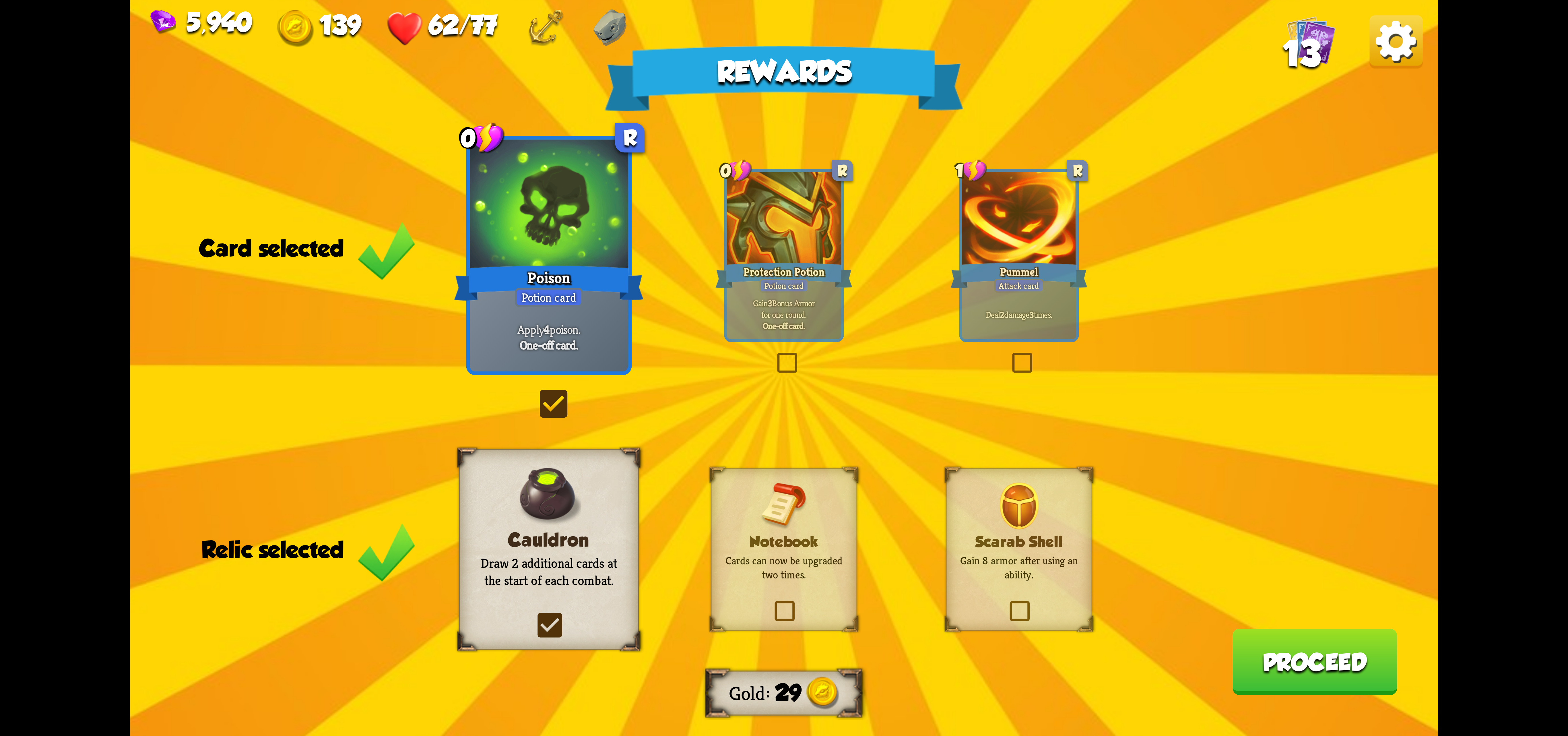
click at [1004, 522] on img at bounding box center [1019, 506] width 40 height 48
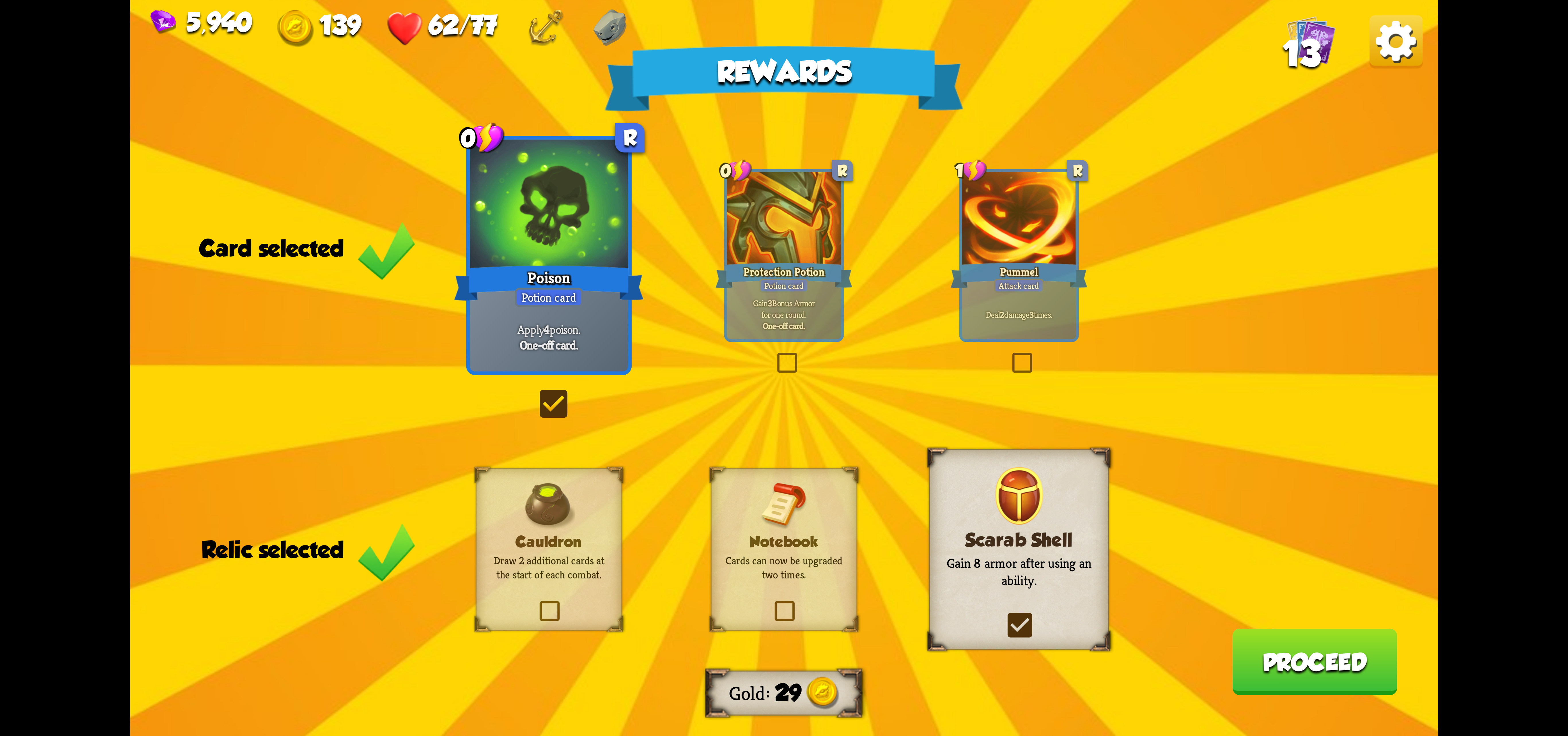
click at [1368, 675] on button "Proceed" at bounding box center [1314, 661] width 165 height 66
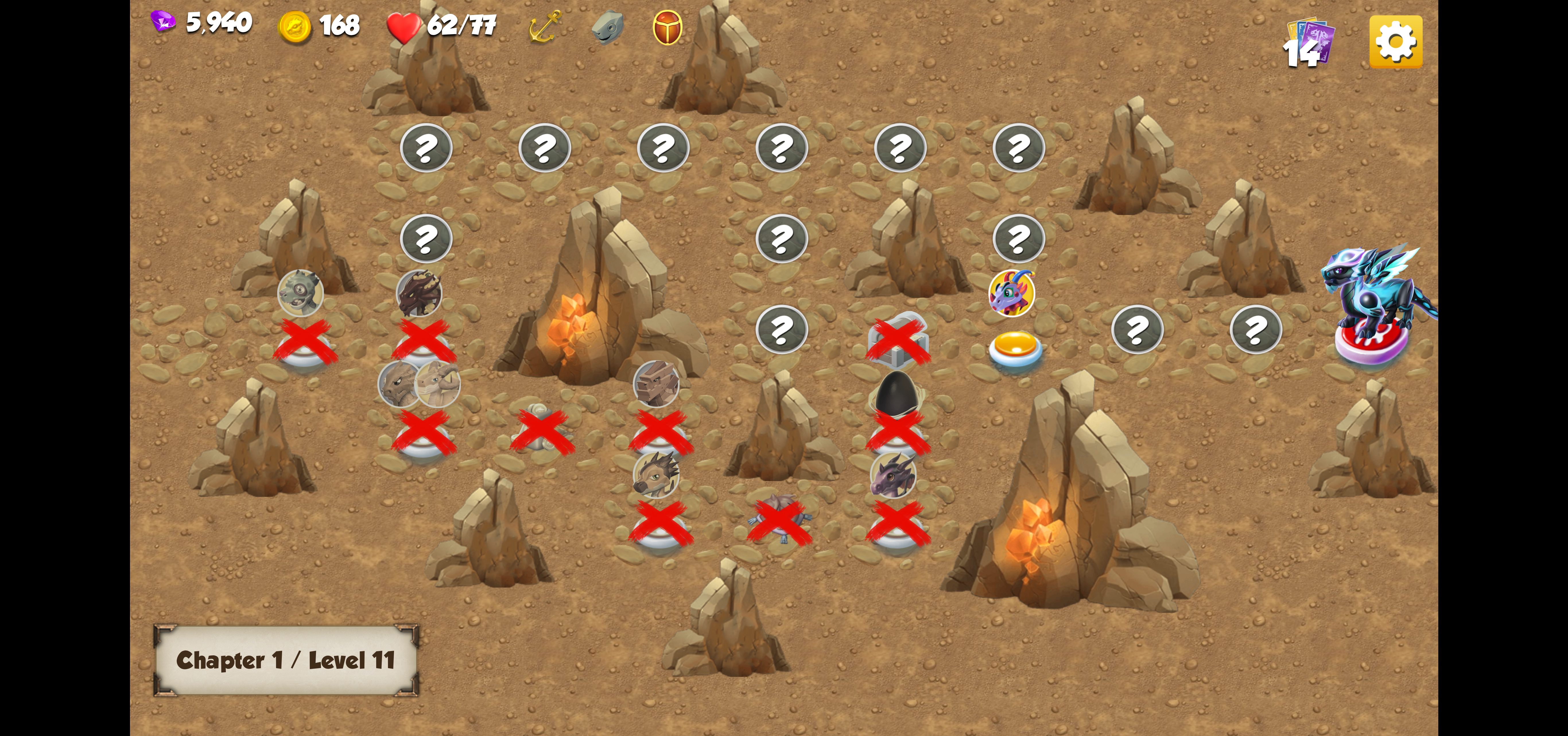
scroll to position [0, 87]
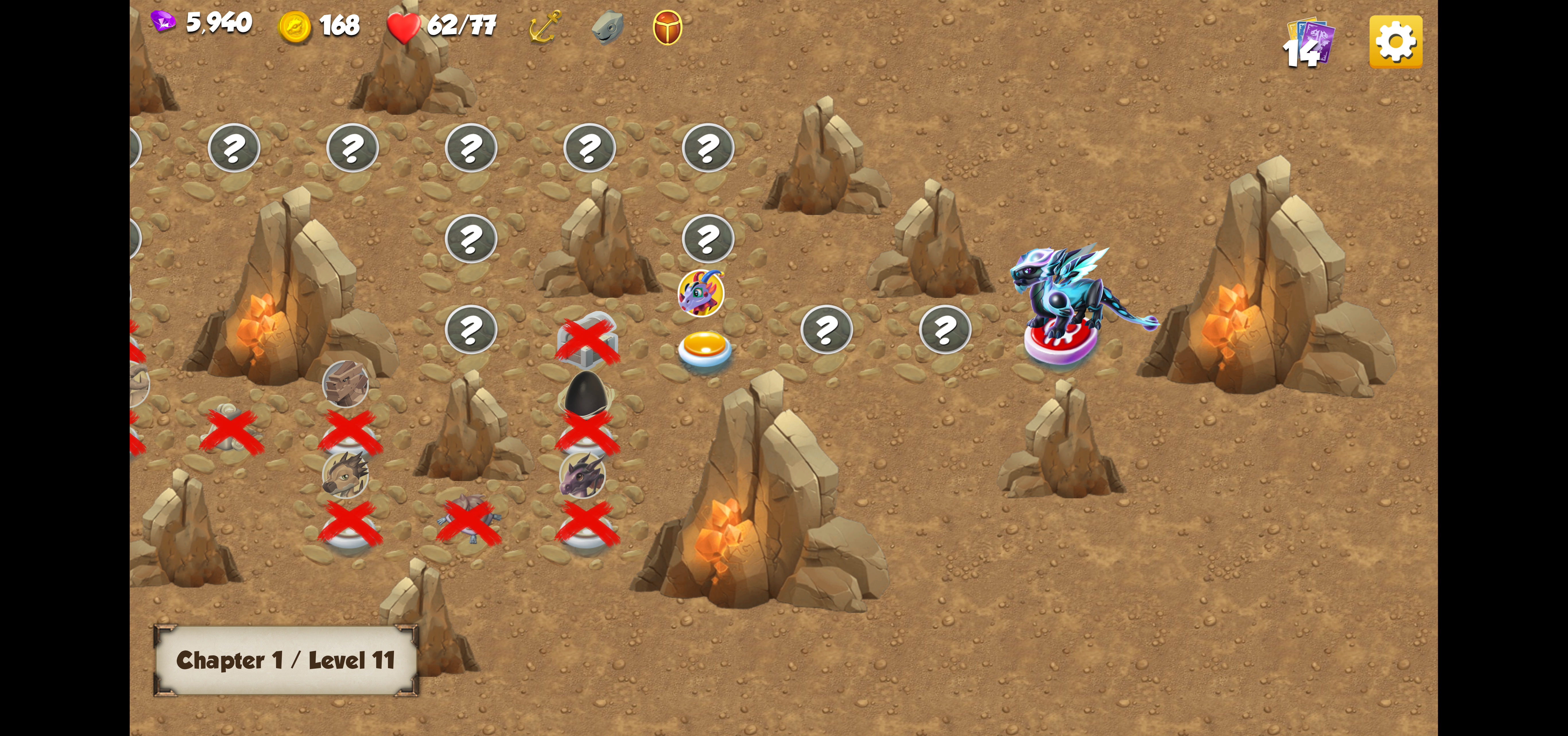
click at [749, 351] on div at bounding box center [708, 342] width 119 height 91
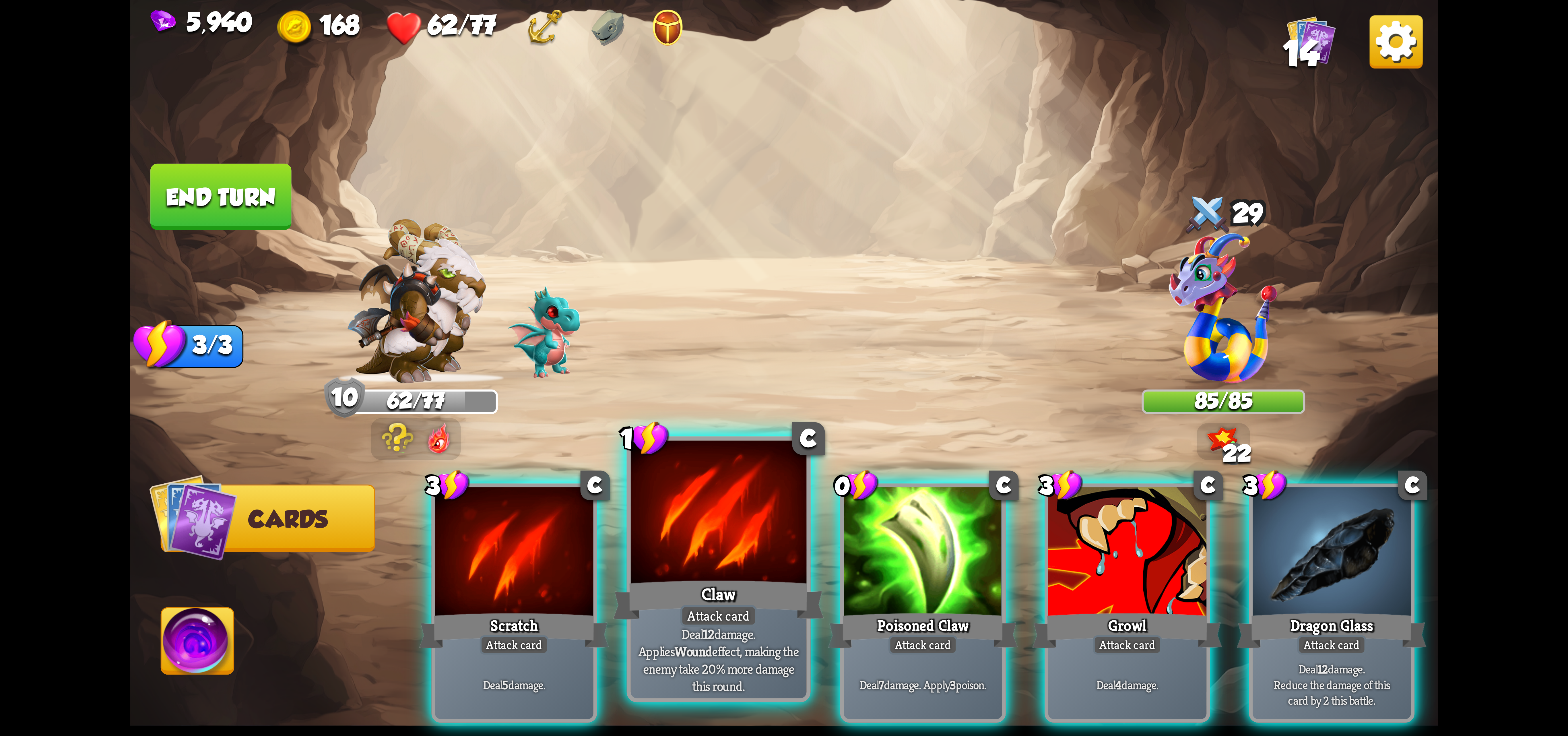
click at [705, 508] on div at bounding box center [718, 514] width 176 height 148
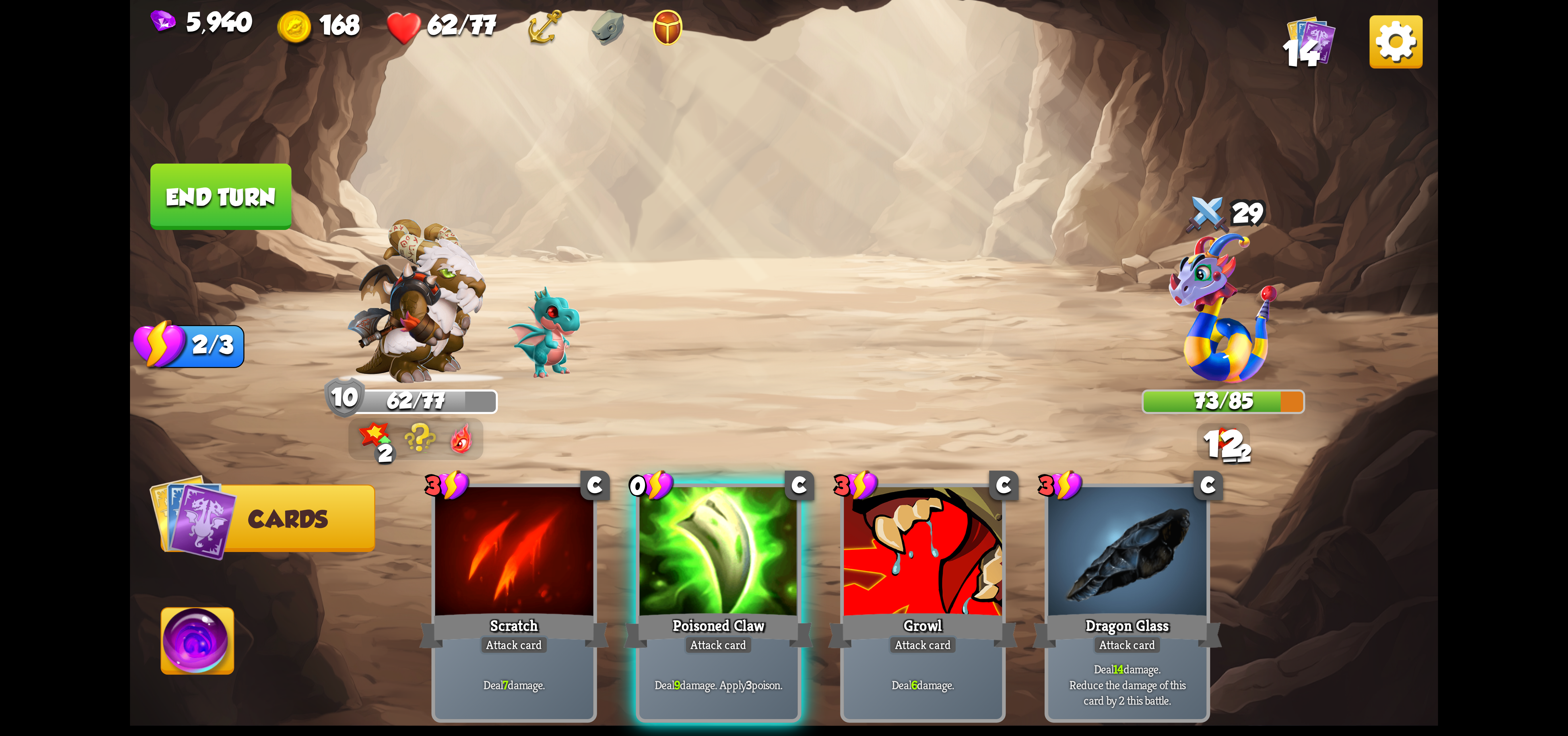
click at [705, 508] on div at bounding box center [718, 553] width 158 height 133
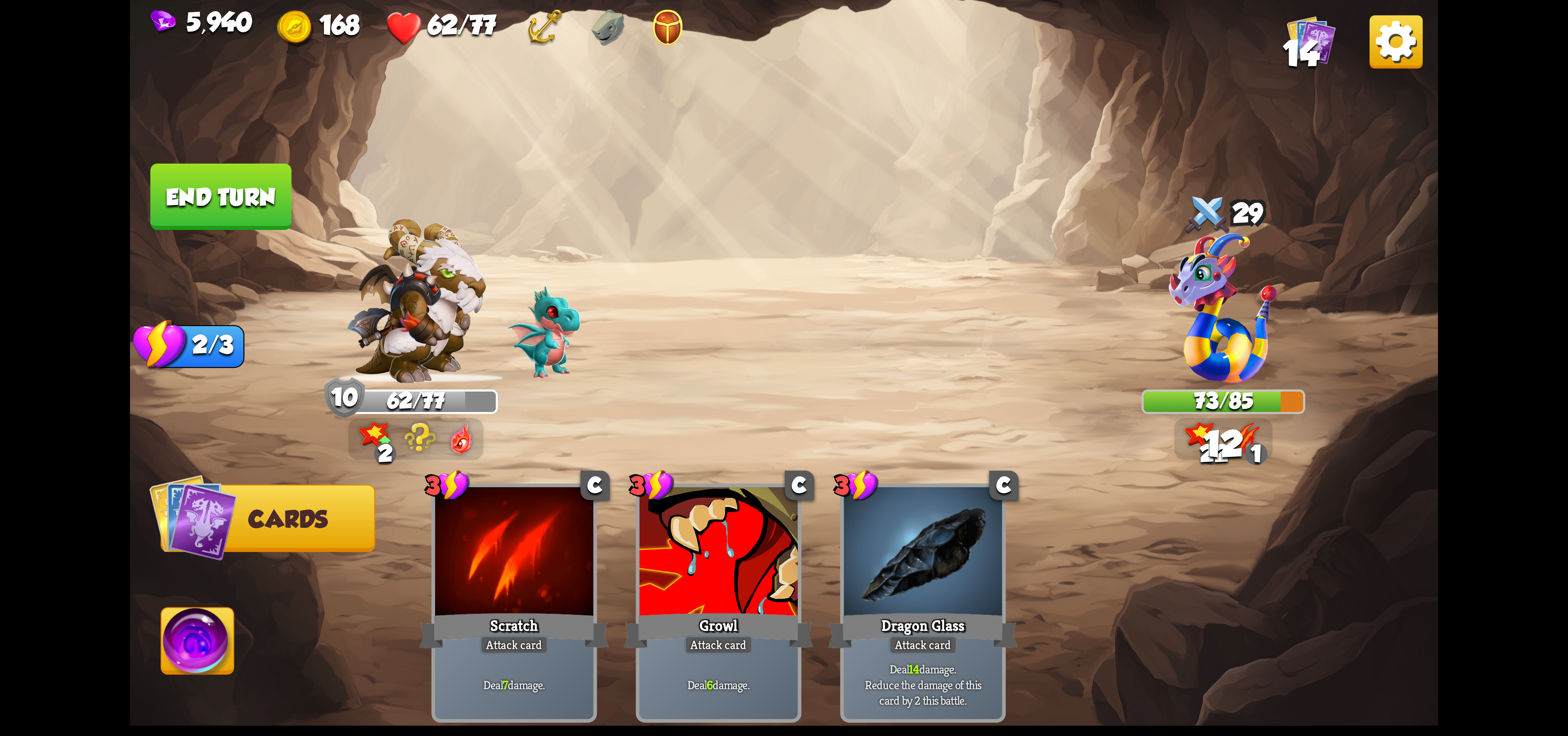
click at [705, 508] on div at bounding box center [718, 553] width 158 height 133
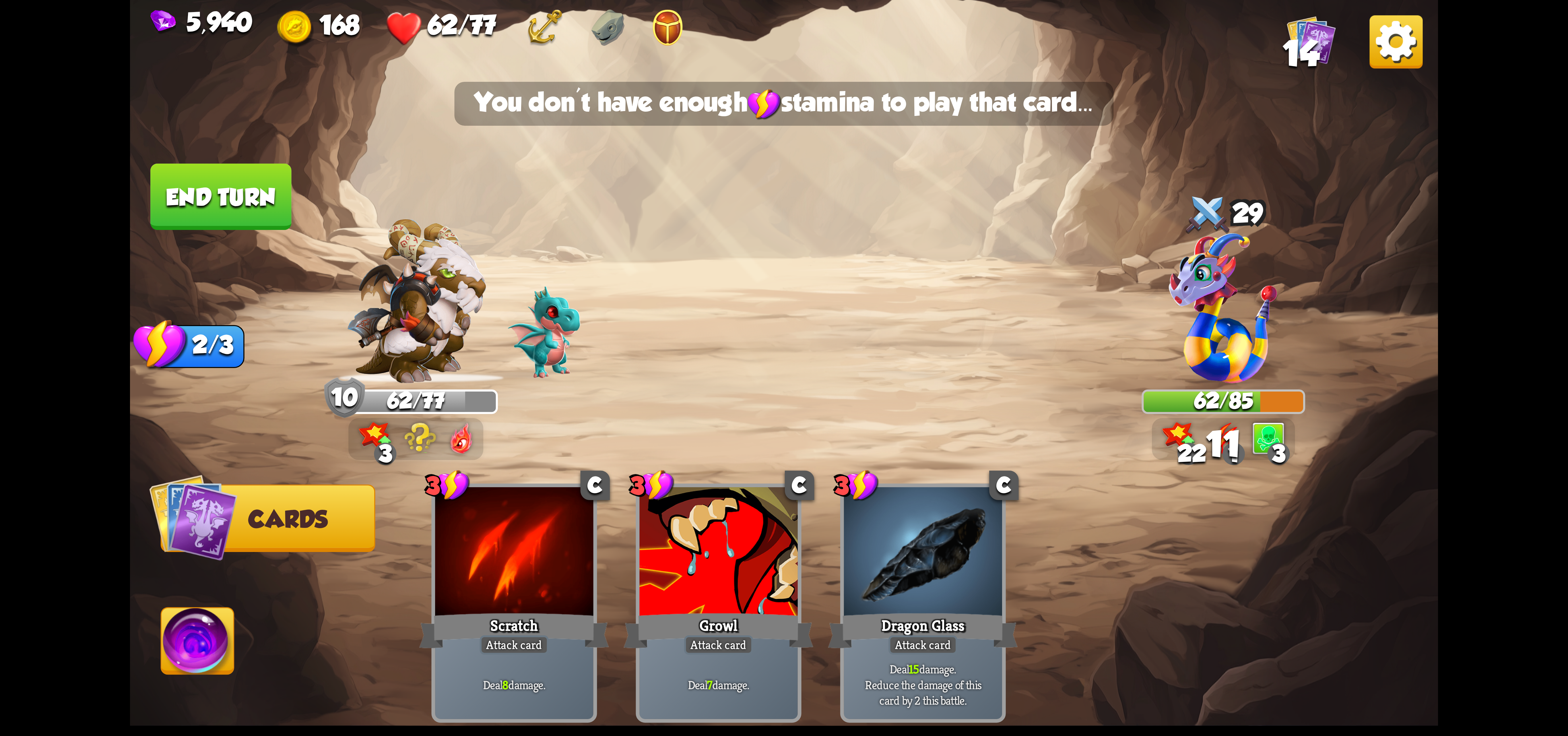
click at [189, 640] on img at bounding box center [197, 645] width 72 height 74
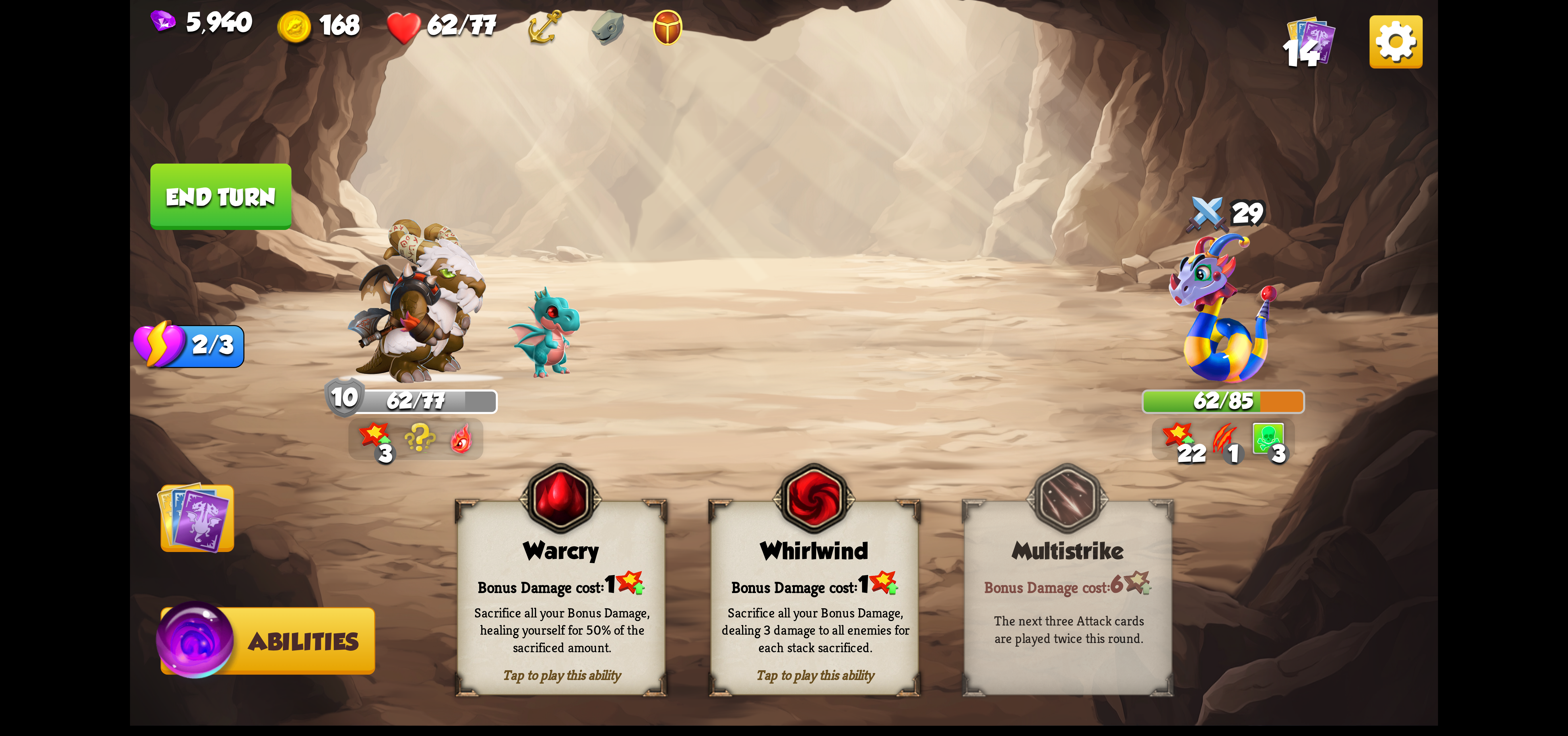
click at [192, 505] on img at bounding box center [193, 517] width 74 height 74
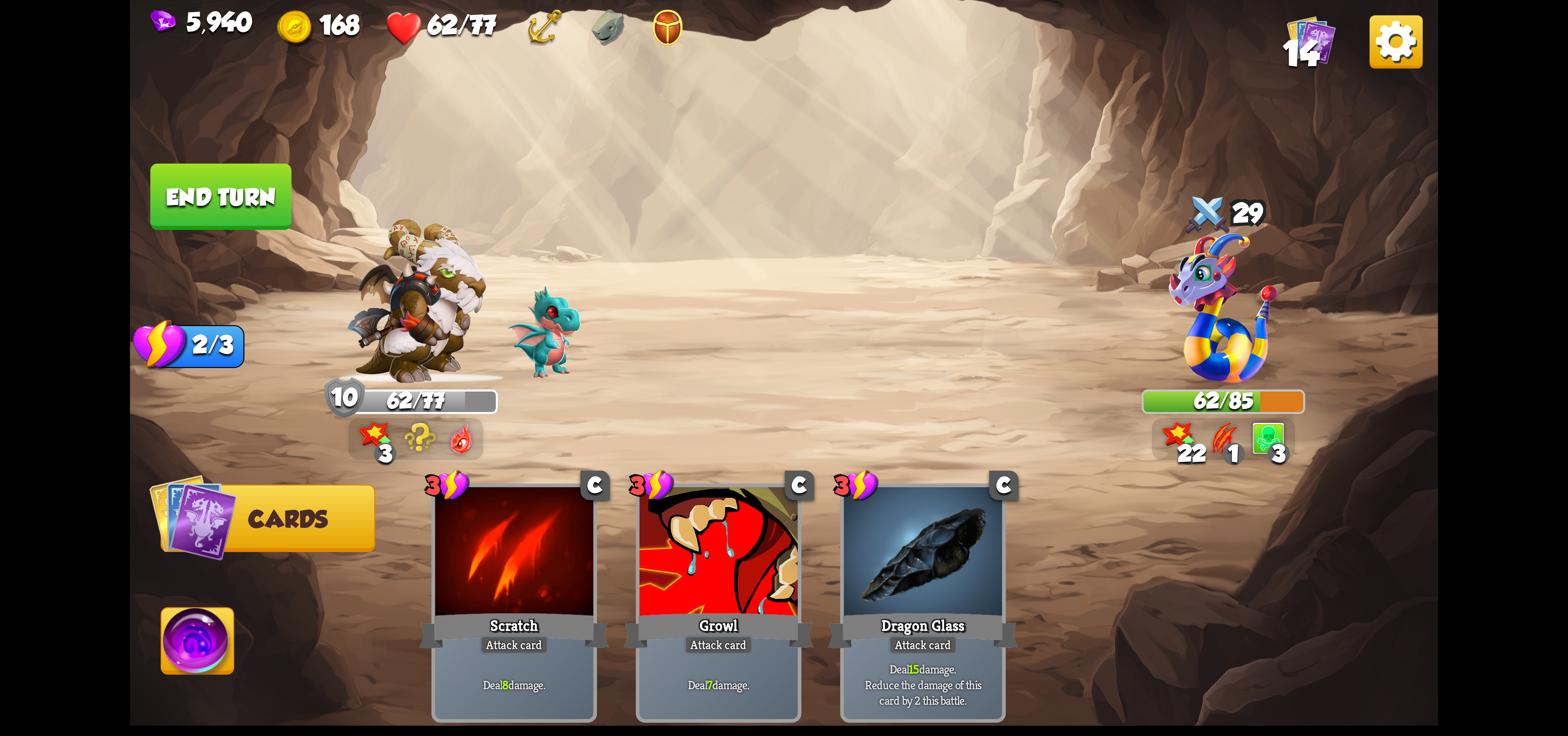
click at [200, 635] on img at bounding box center [197, 645] width 72 height 74
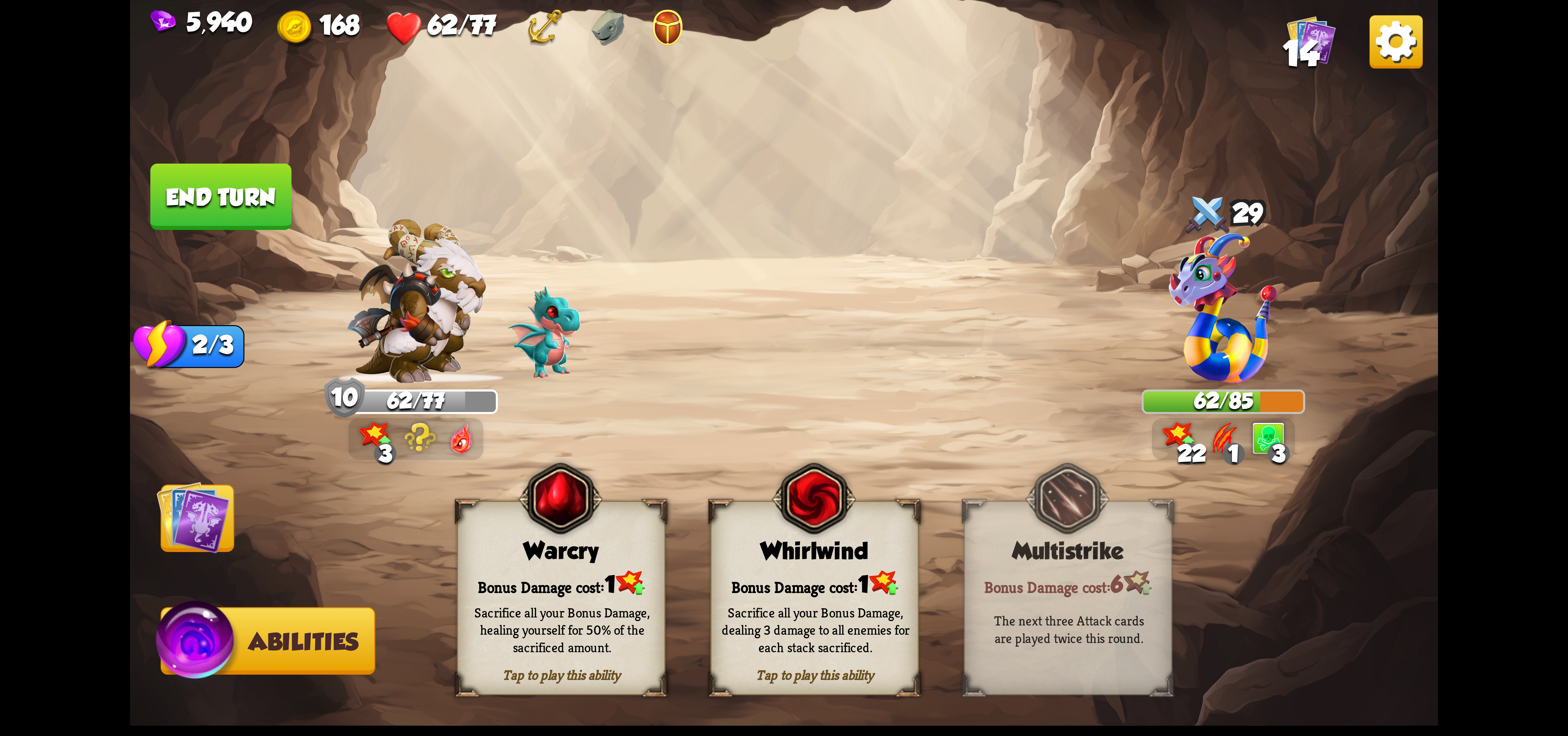
click at [276, 223] on button "End turn" at bounding box center [220, 197] width 141 height 66
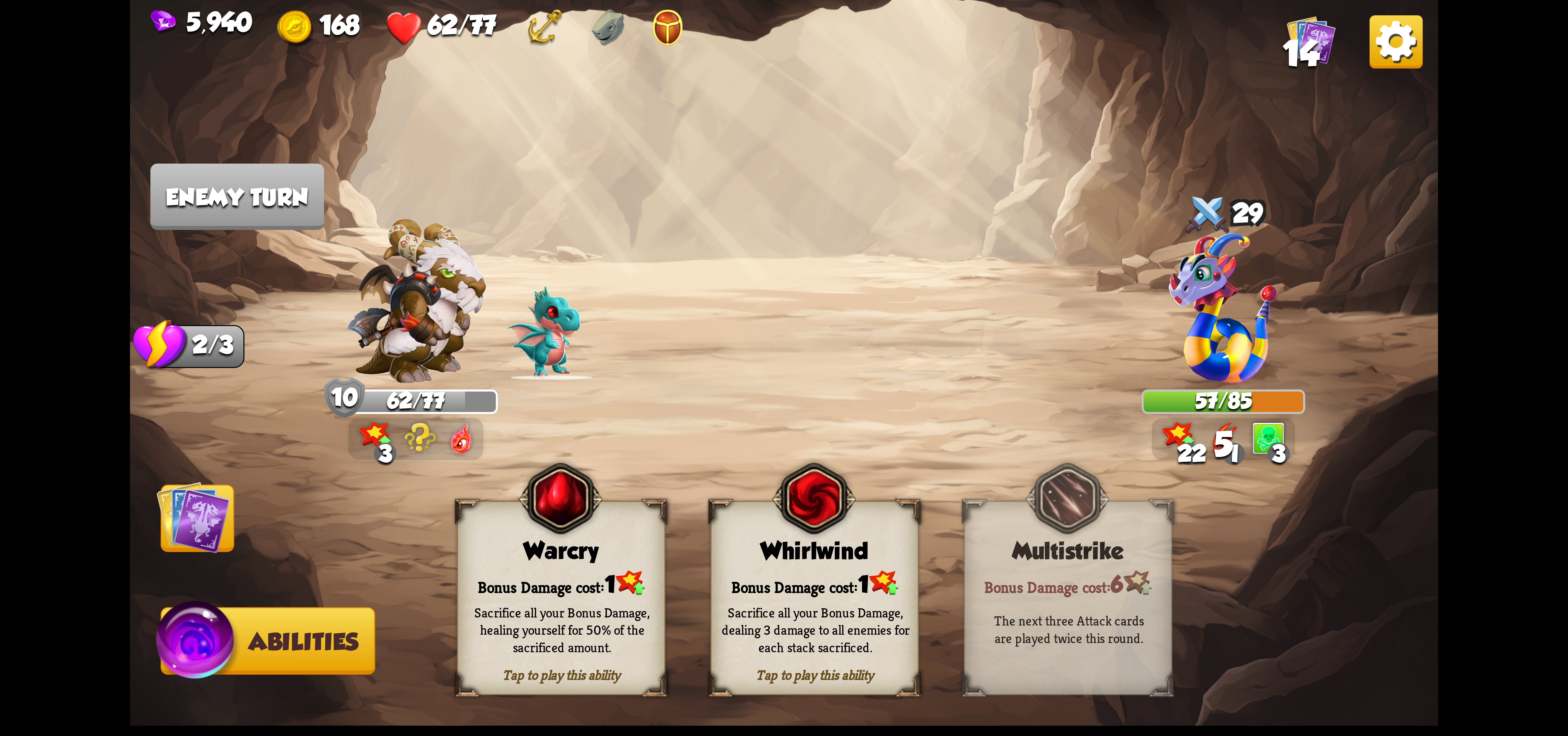
click at [173, 541] on img at bounding box center [193, 517] width 74 height 74
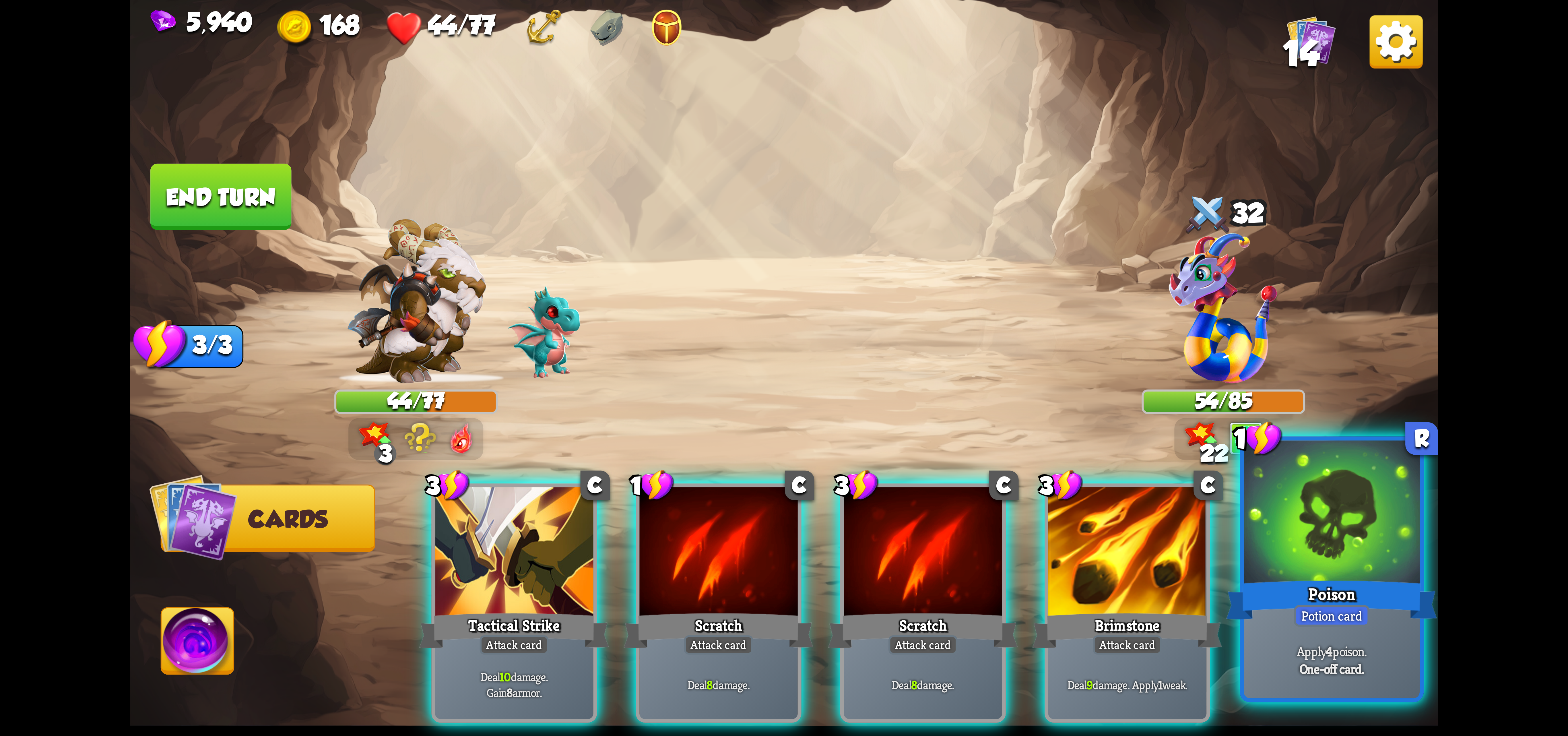
click at [1368, 551] on div at bounding box center [1331, 514] width 176 height 148
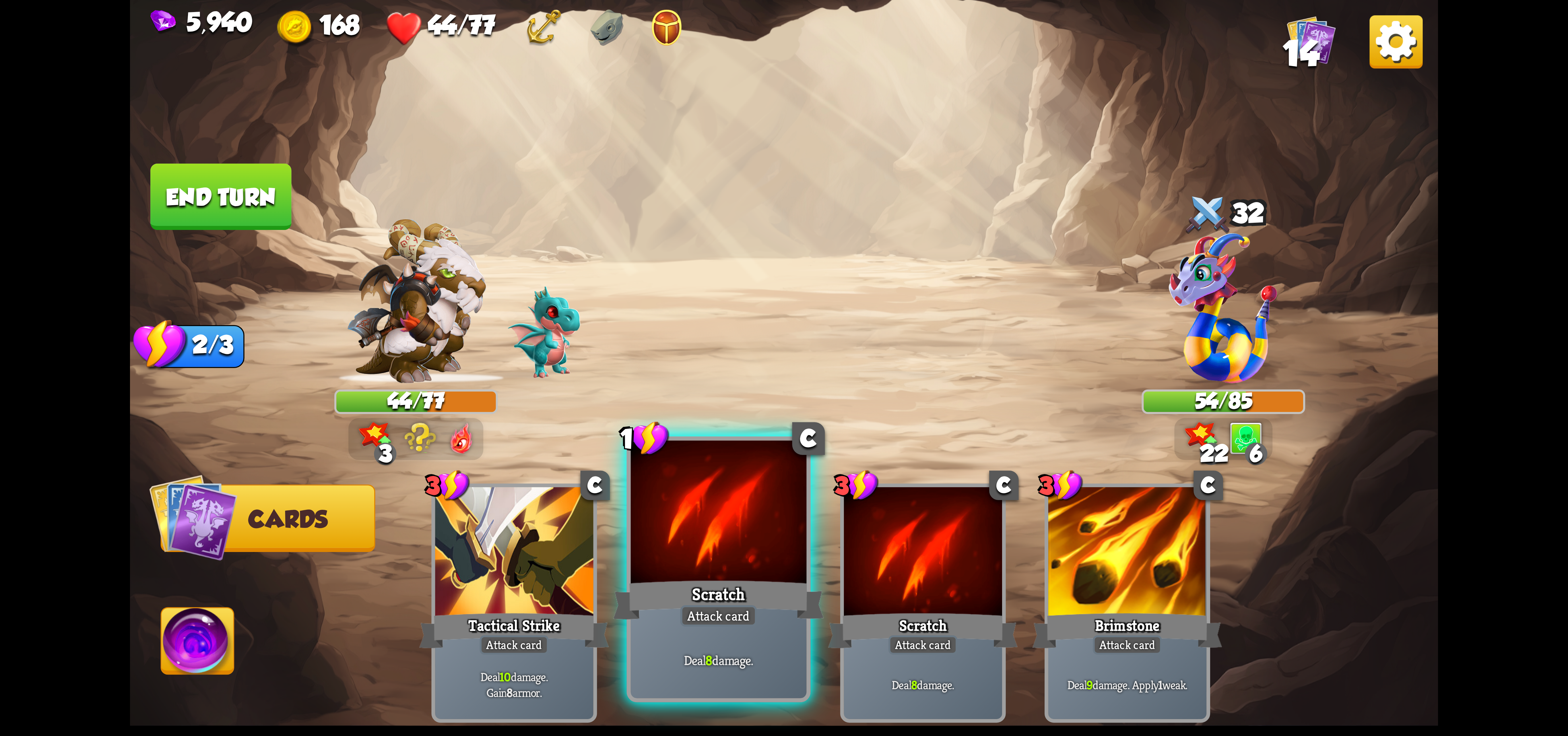
click at [712, 558] on div at bounding box center [718, 514] width 176 height 148
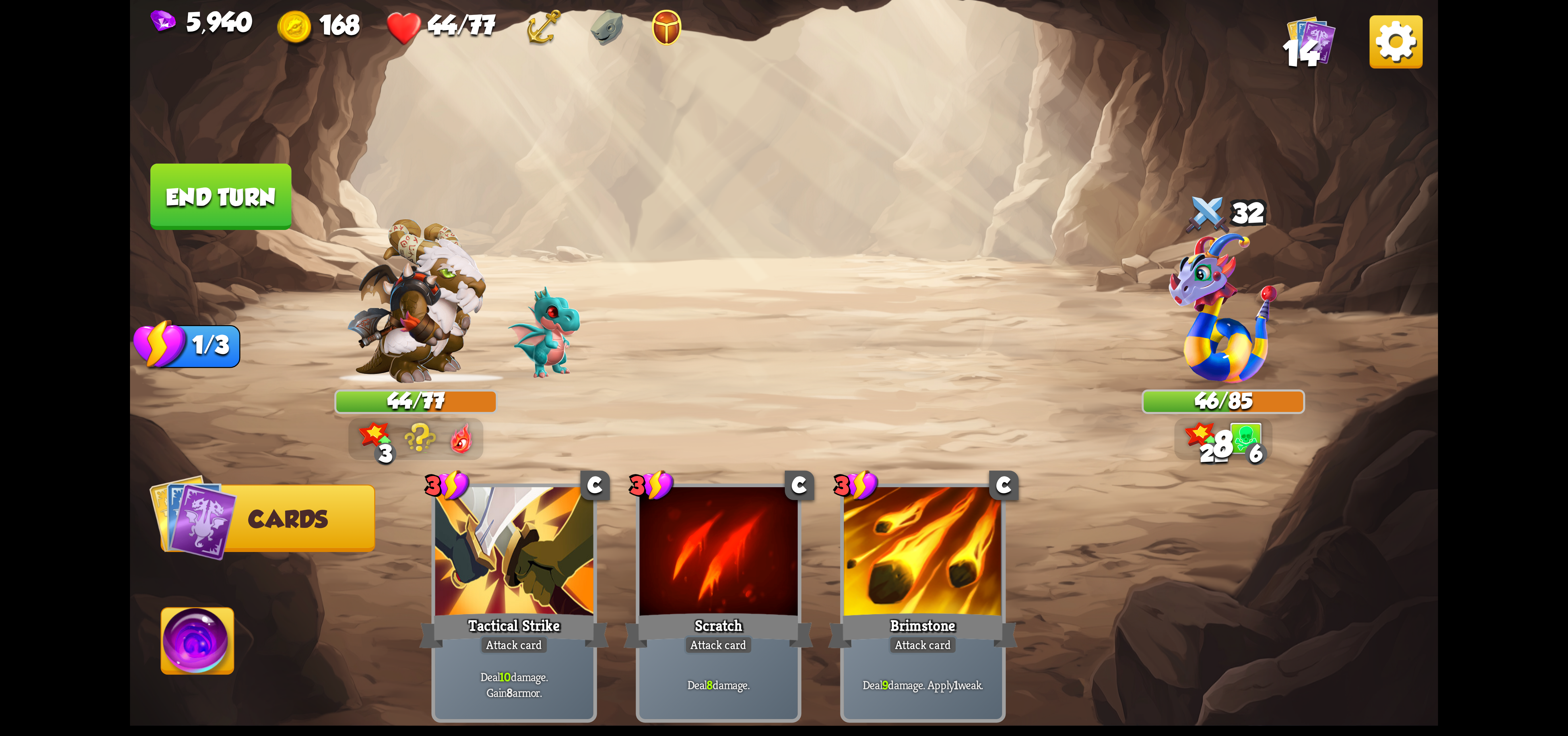
click at [183, 639] on img at bounding box center [197, 645] width 72 height 74
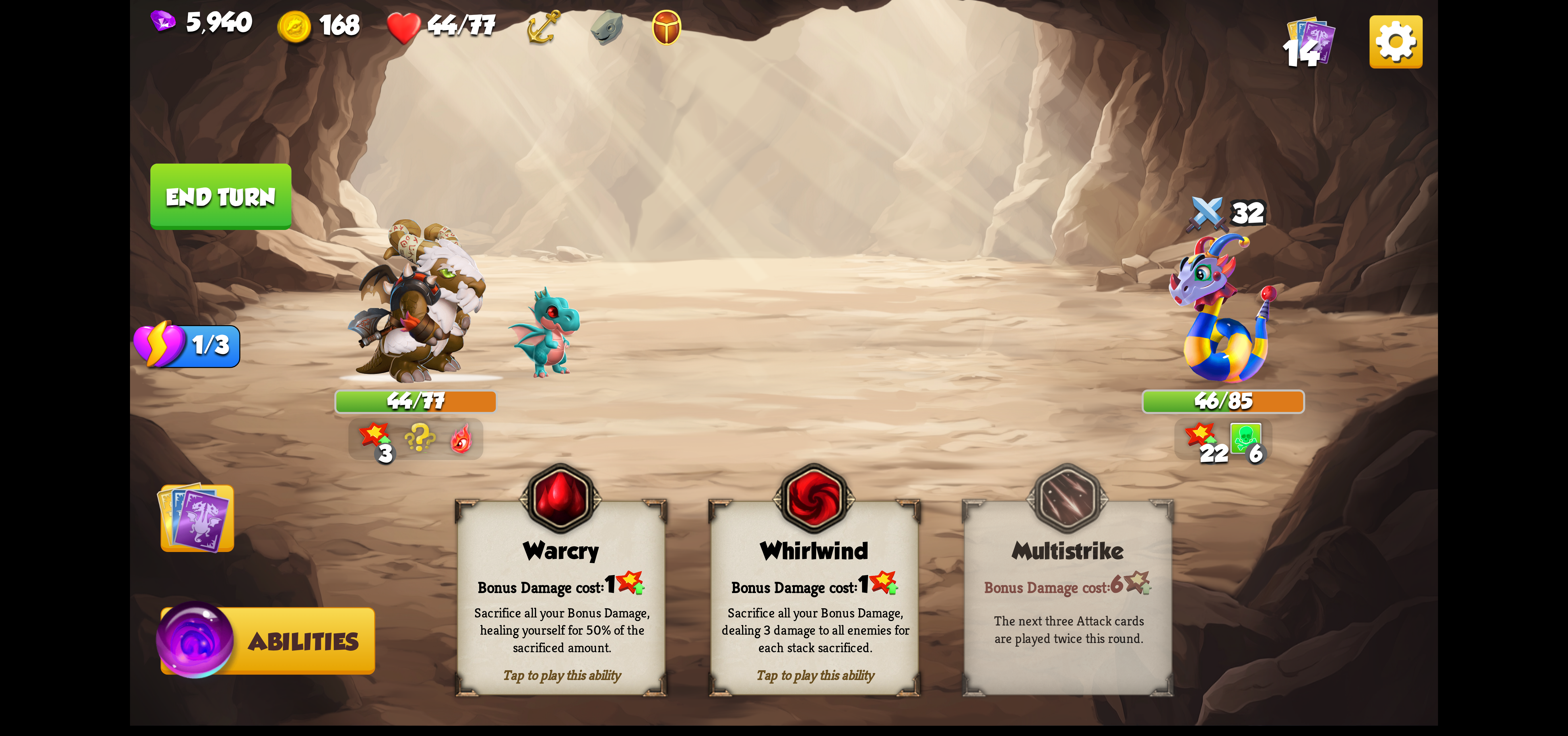
click at [560, 531] on img at bounding box center [561, 499] width 84 height 86
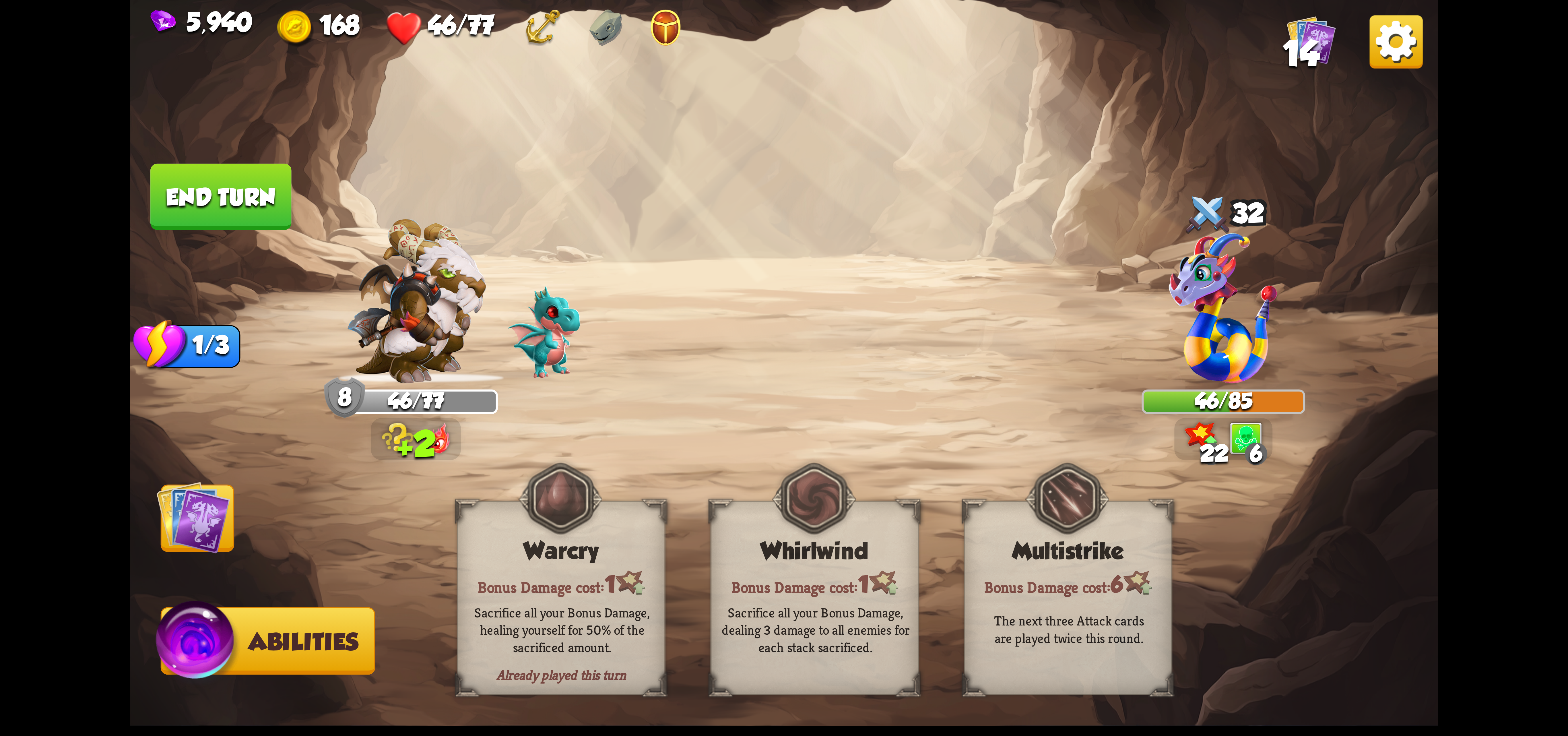
click at [212, 192] on button "End turn" at bounding box center [220, 197] width 141 height 66
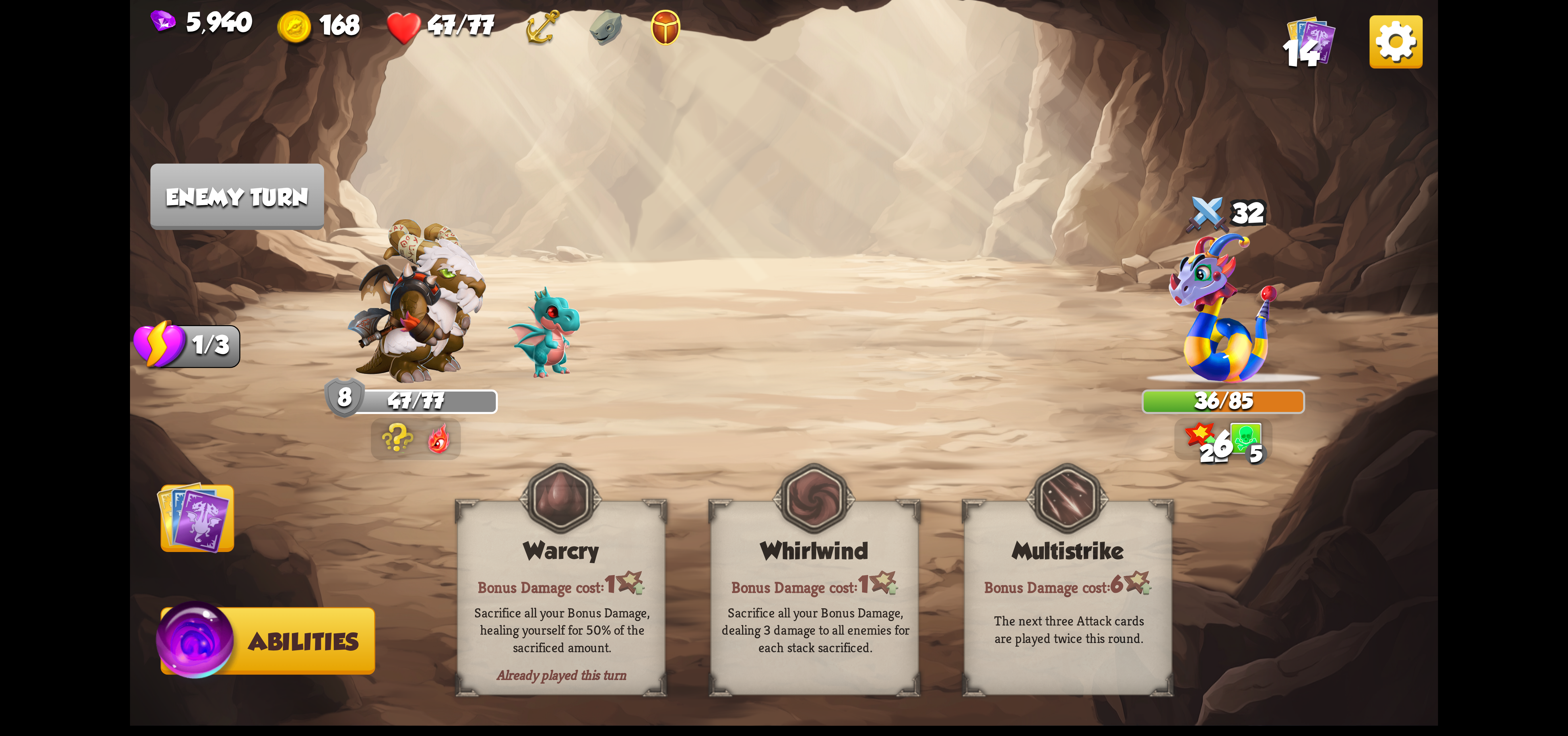
click at [206, 520] on img at bounding box center [193, 517] width 74 height 74
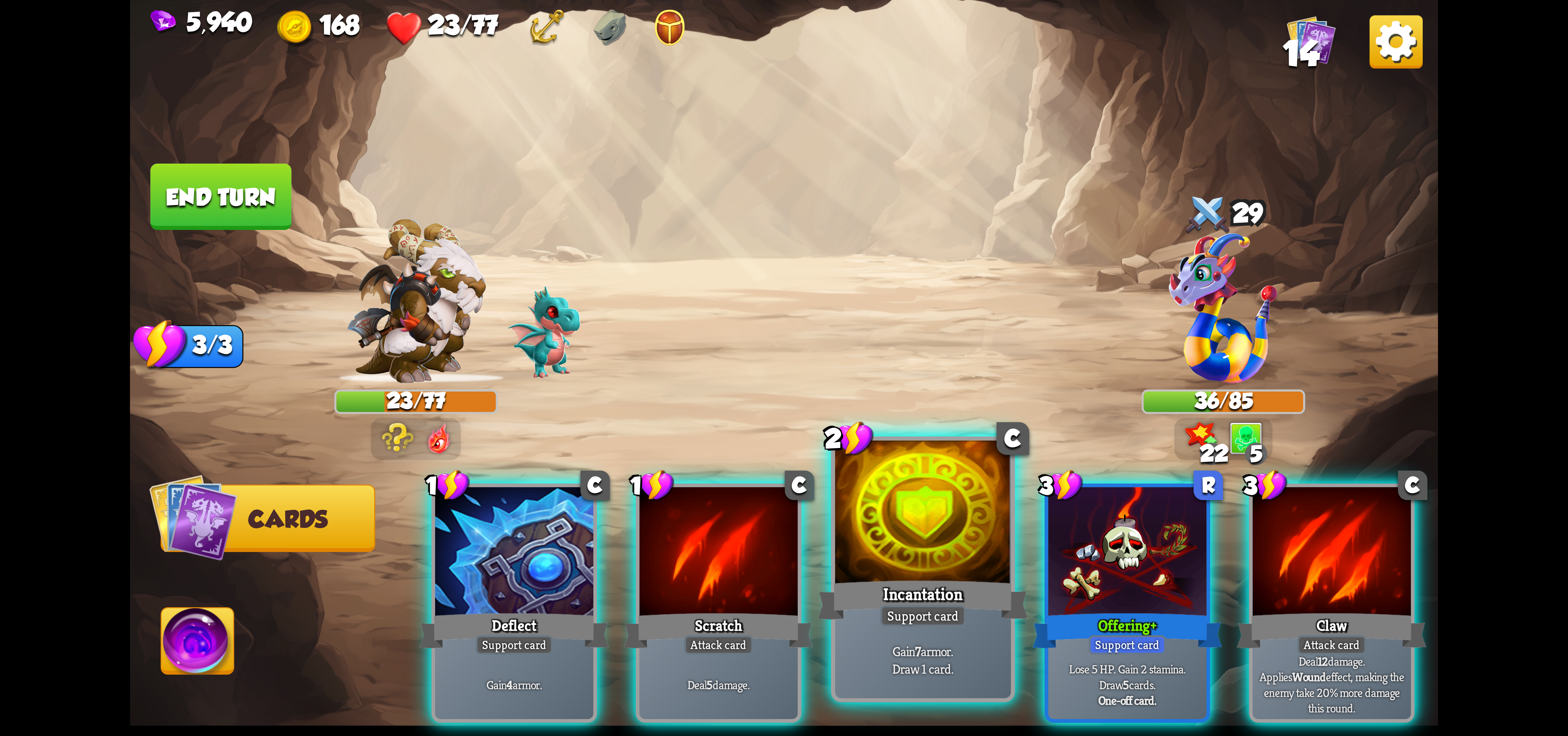
click at [953, 587] on div "Incantation" at bounding box center [923, 600] width 211 height 47
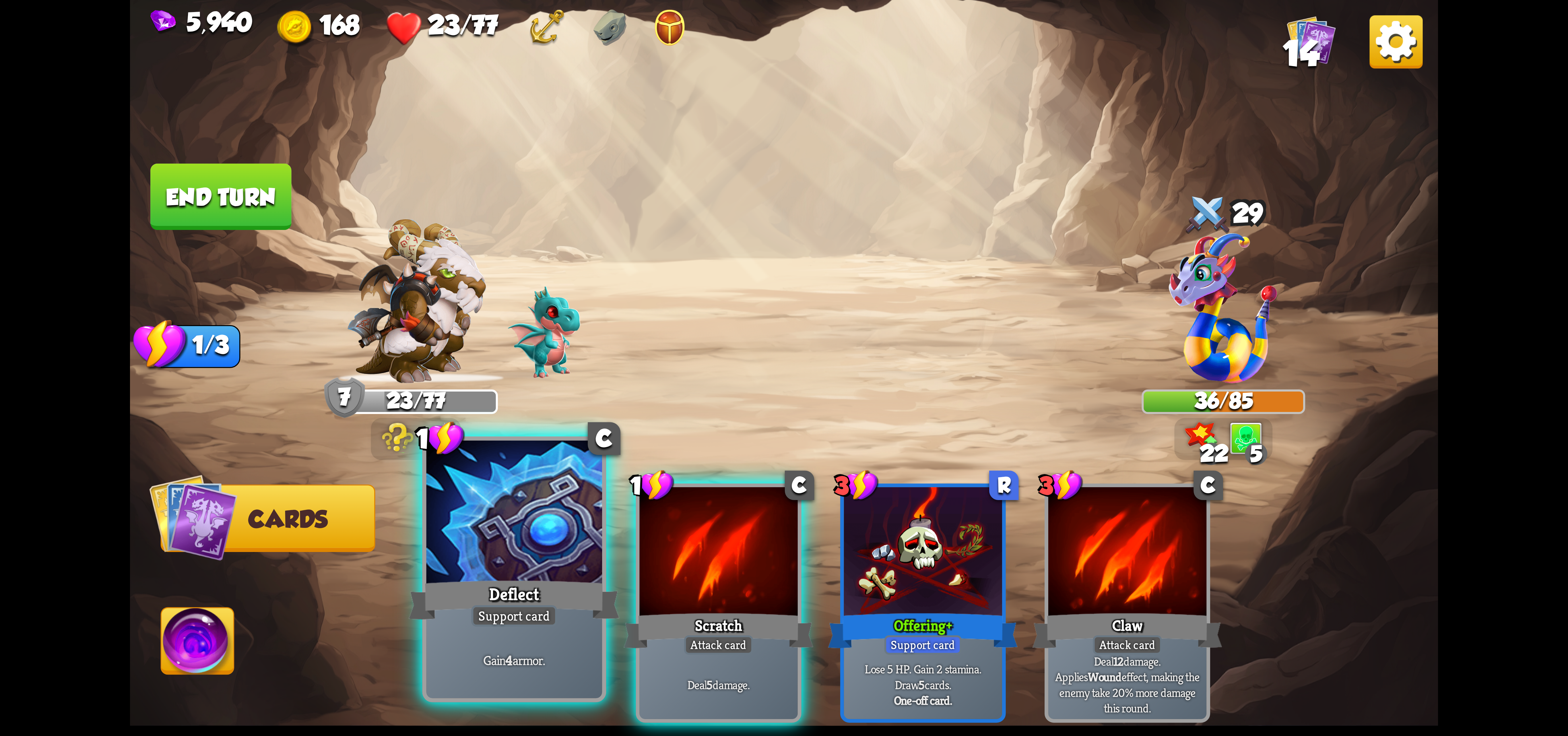
click at [539, 547] on div at bounding box center [514, 514] width 176 height 148
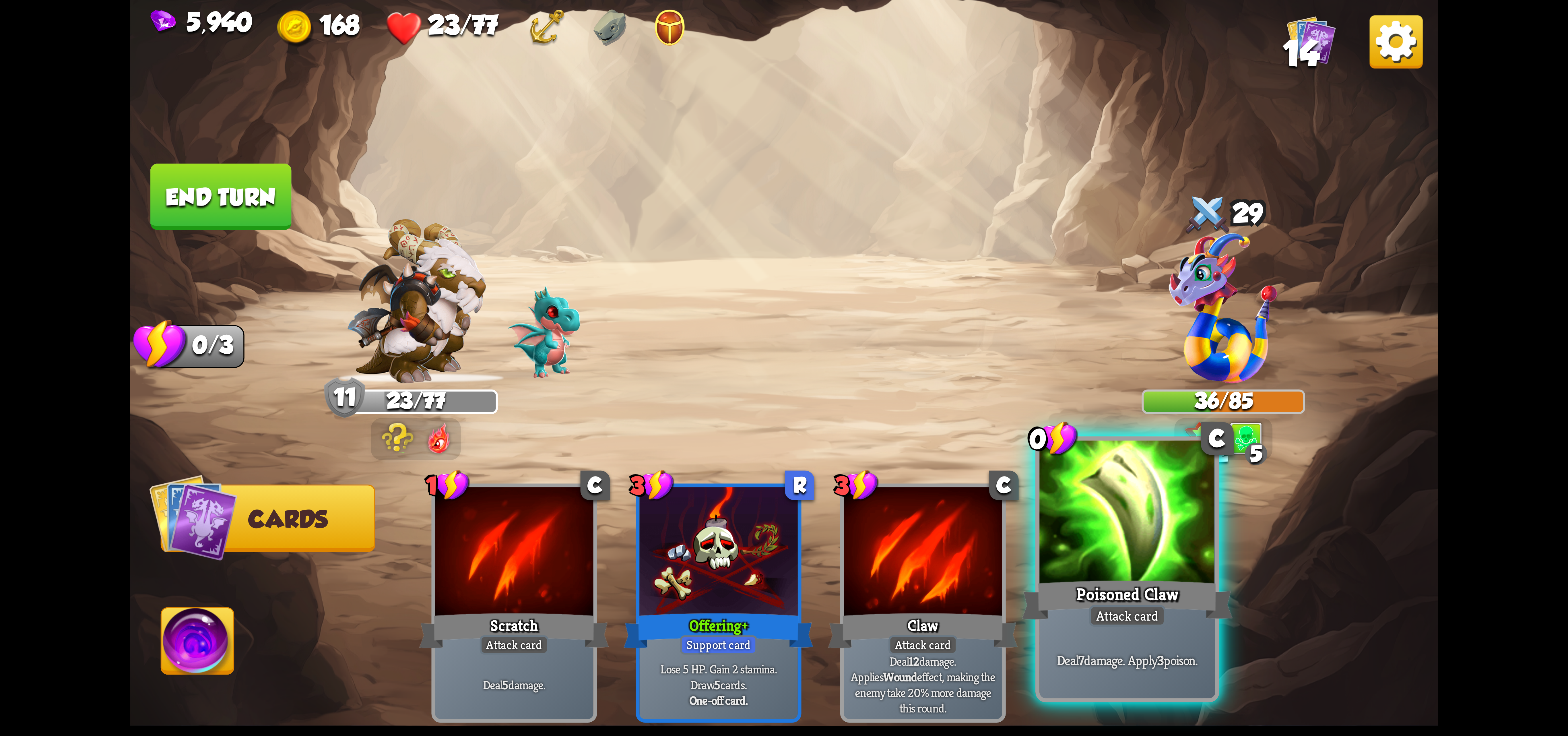
click at [1090, 531] on div at bounding box center [1127, 514] width 176 height 148
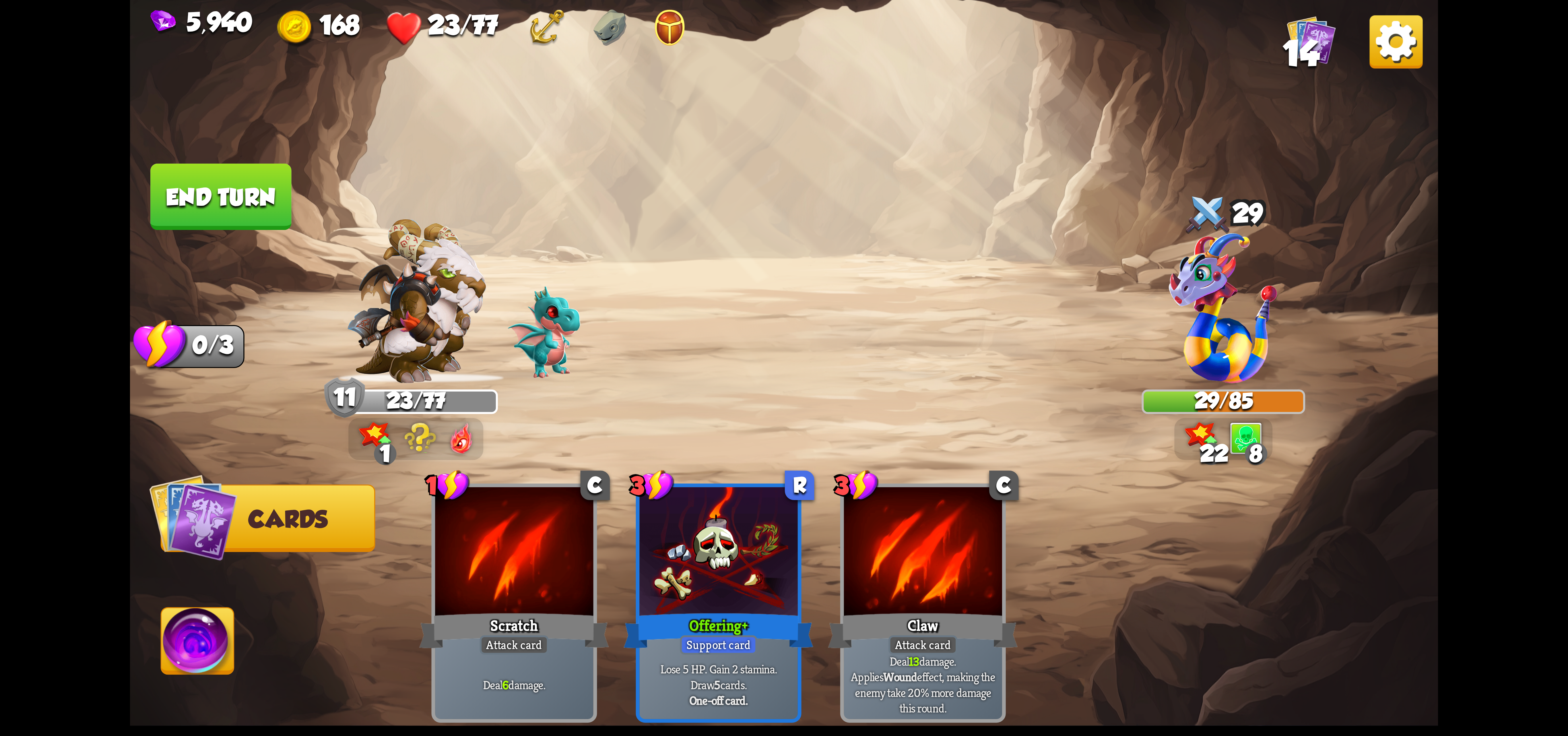
click at [178, 633] on img at bounding box center [197, 645] width 72 height 74
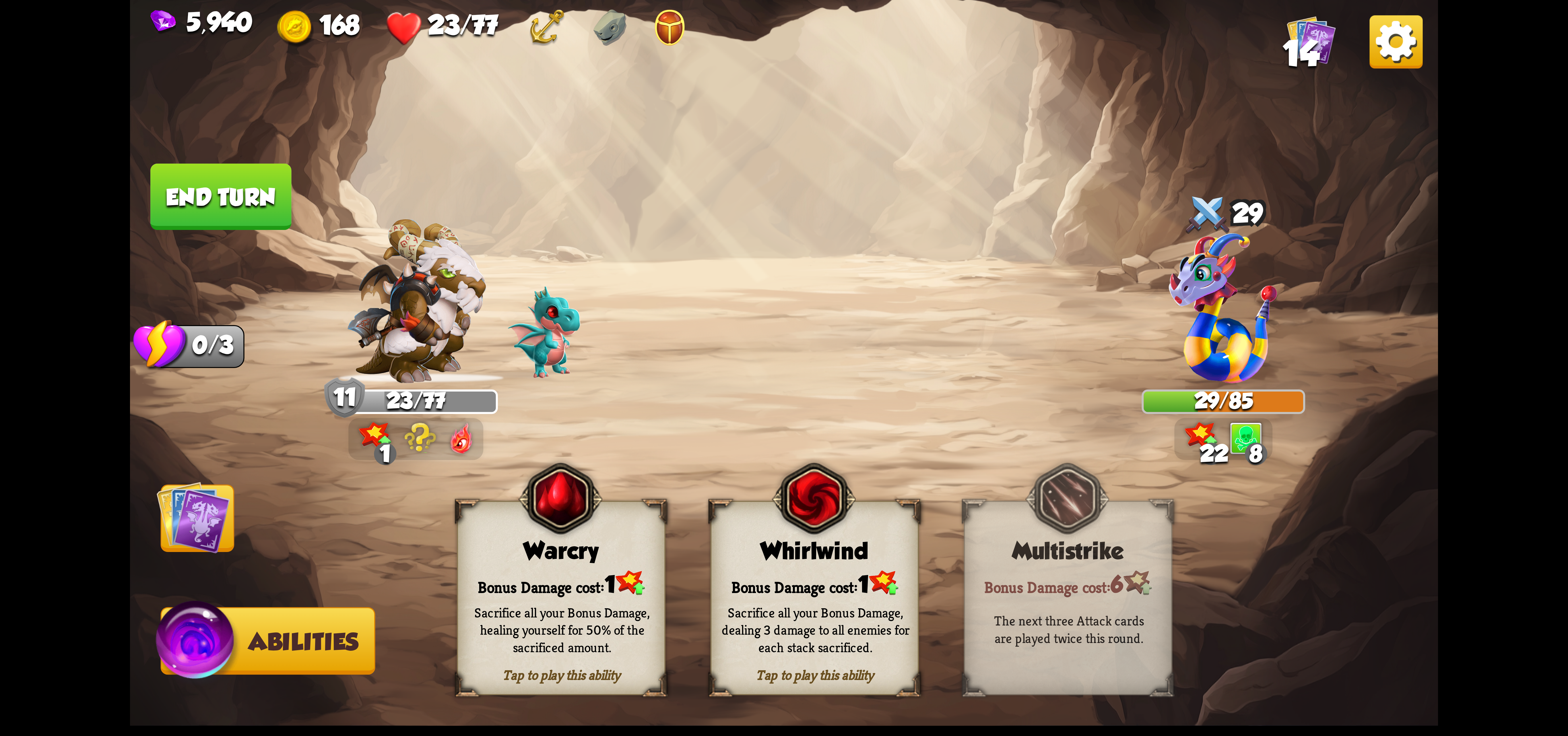
drag, startPoint x: 671, startPoint y: 535, endPoint x: 657, endPoint y: 531, distance: 14.6
click at [659, 531] on div "Tap to play this ability Warcry Bonus Damage cost: 1 Sacrifice all your Bonus D…" at bounding box center [814, 598] width 715 height 194
click at [597, 522] on img at bounding box center [561, 499] width 84 height 86
click at [589, 521] on img at bounding box center [561, 499] width 84 height 86
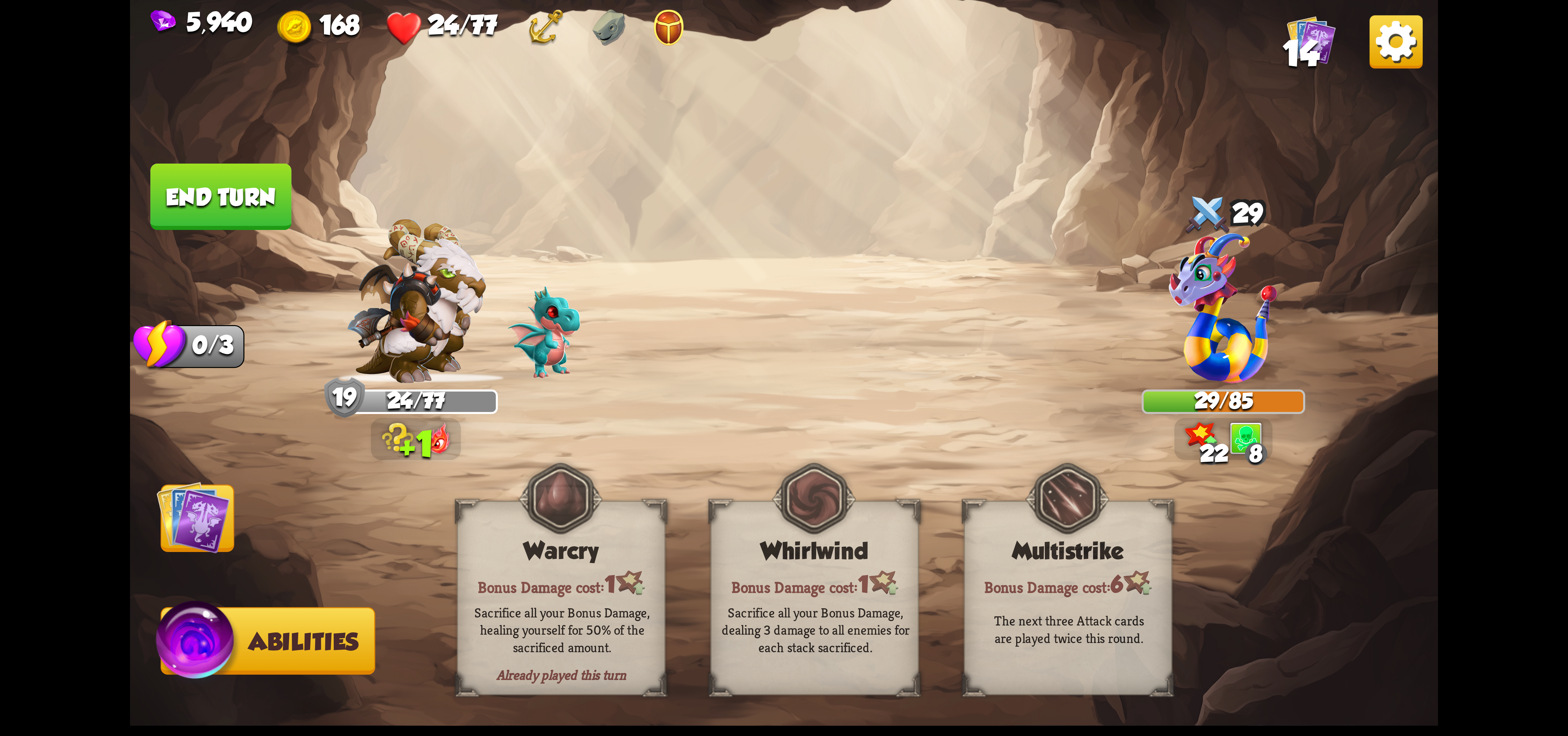
click at [209, 196] on button "End turn" at bounding box center [220, 197] width 141 height 66
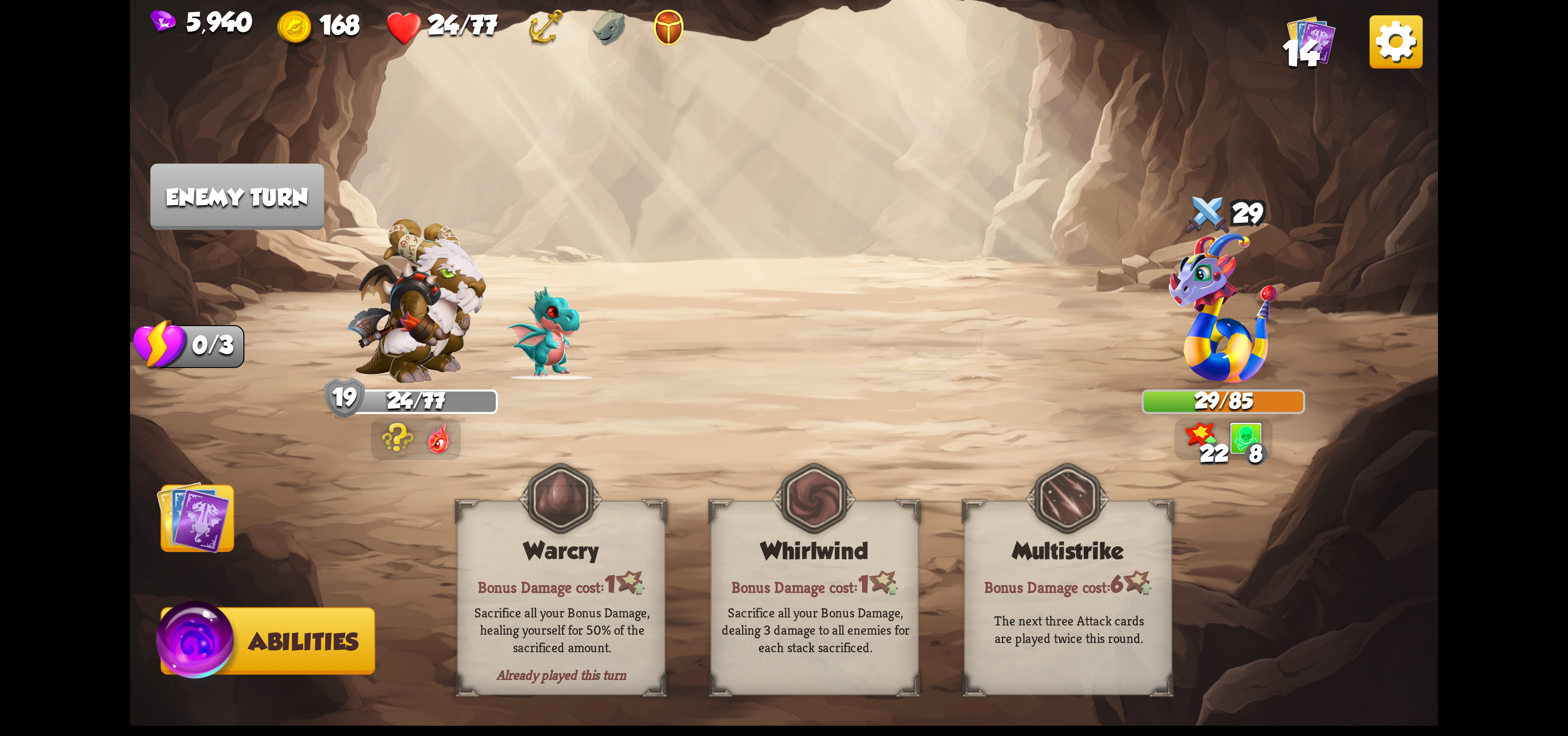
click at [180, 517] on img at bounding box center [193, 517] width 74 height 74
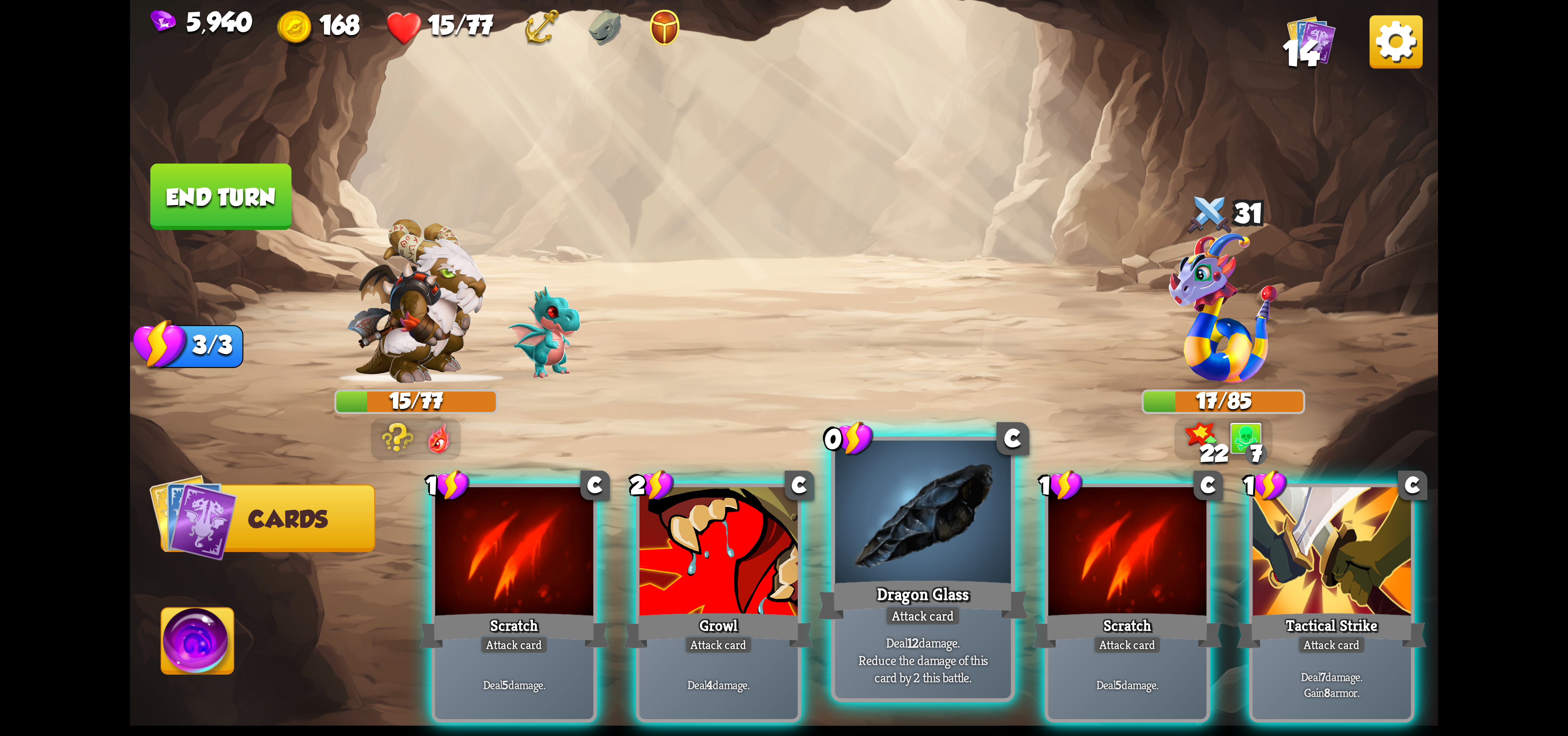
click at [893, 557] on div at bounding box center [923, 514] width 176 height 148
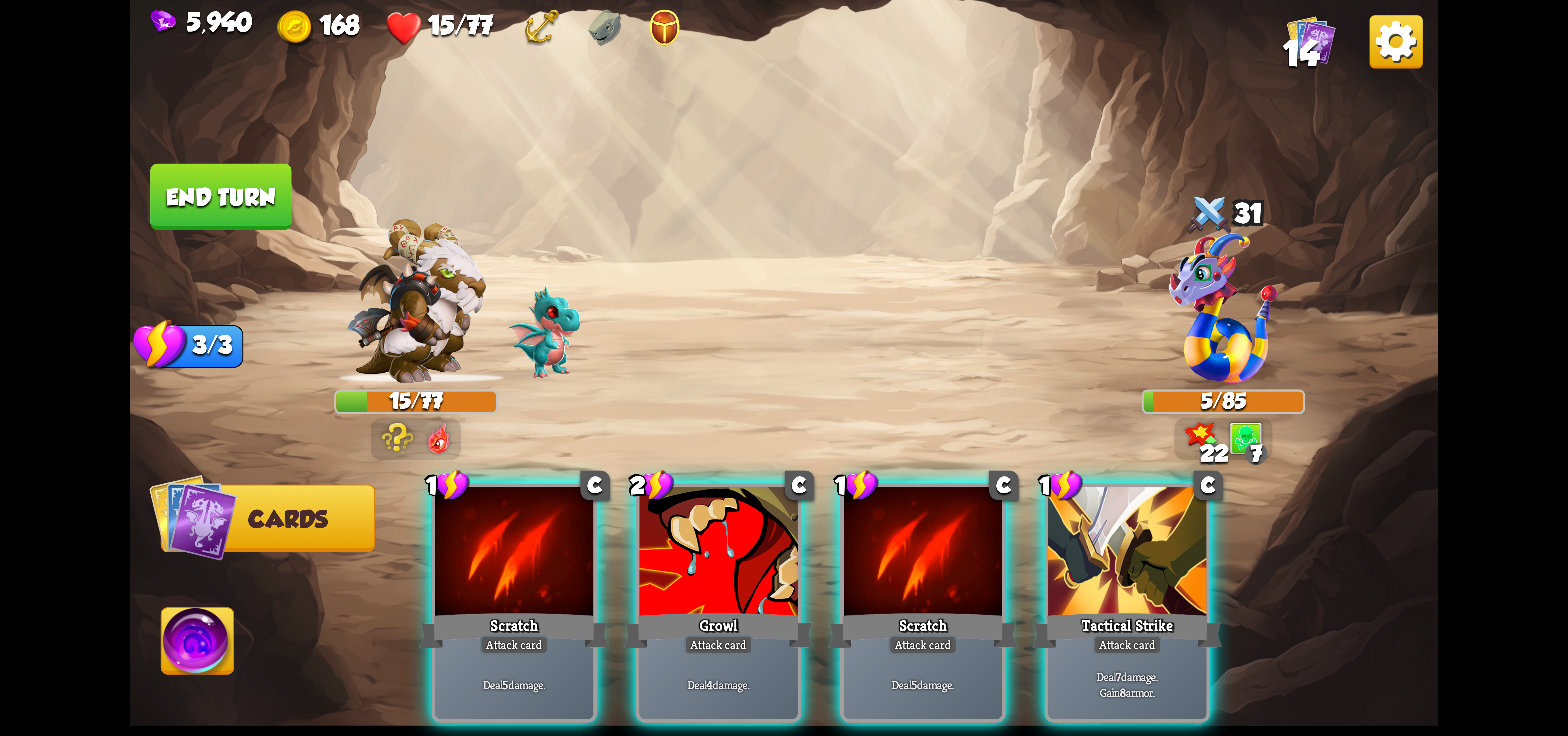
click at [187, 653] on img at bounding box center [197, 645] width 72 height 74
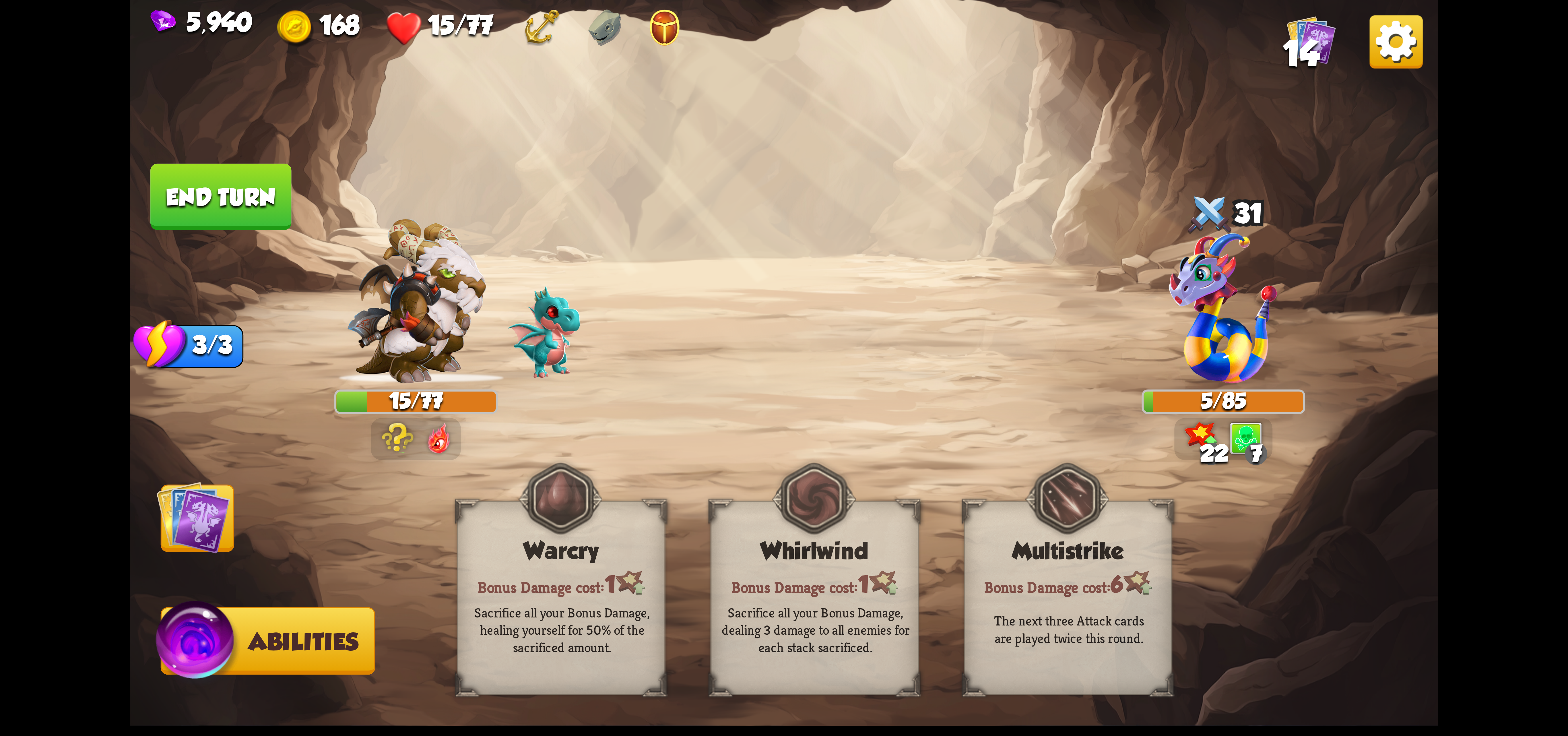
click at [195, 502] on img at bounding box center [193, 517] width 74 height 74
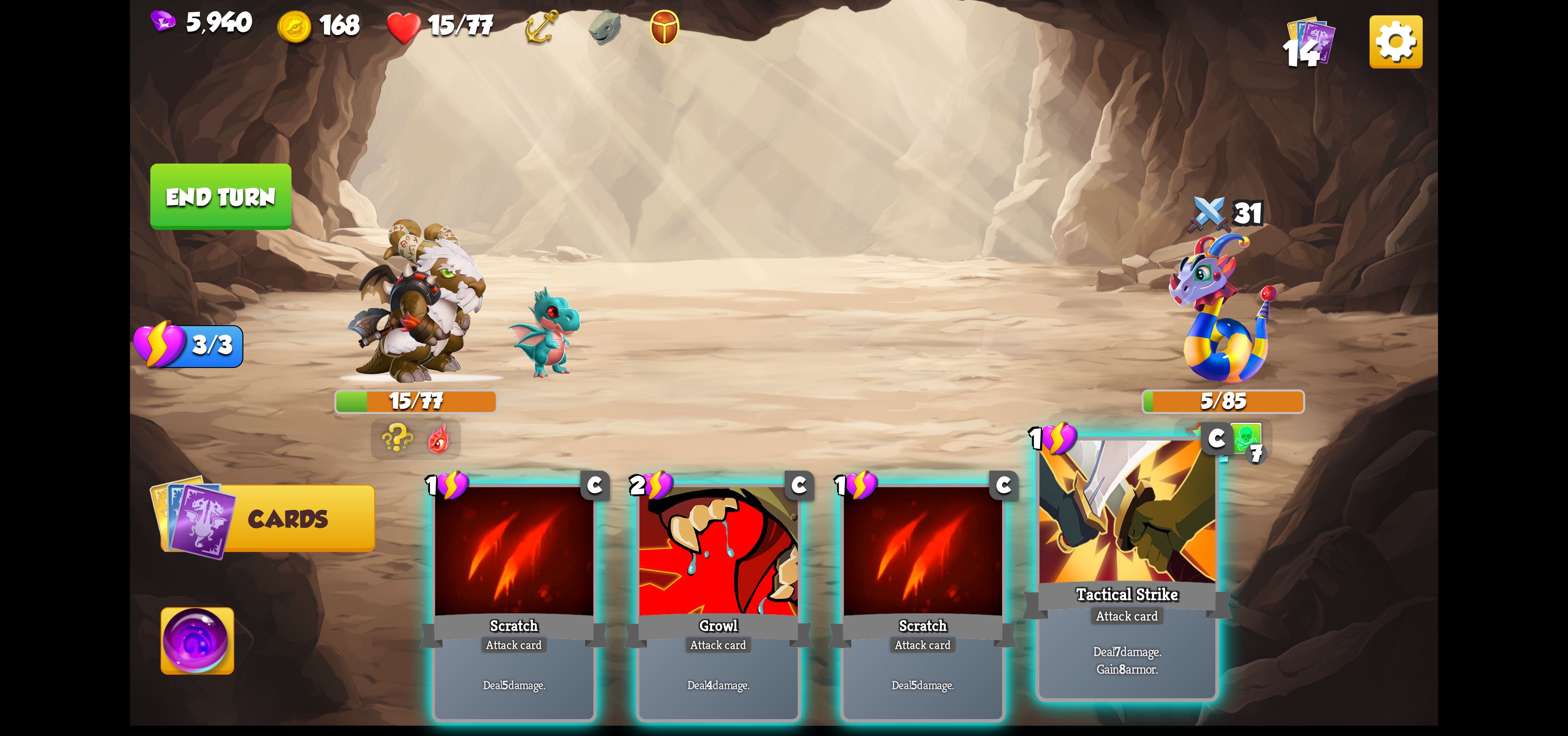
click at [1069, 512] on div at bounding box center [1127, 514] width 176 height 148
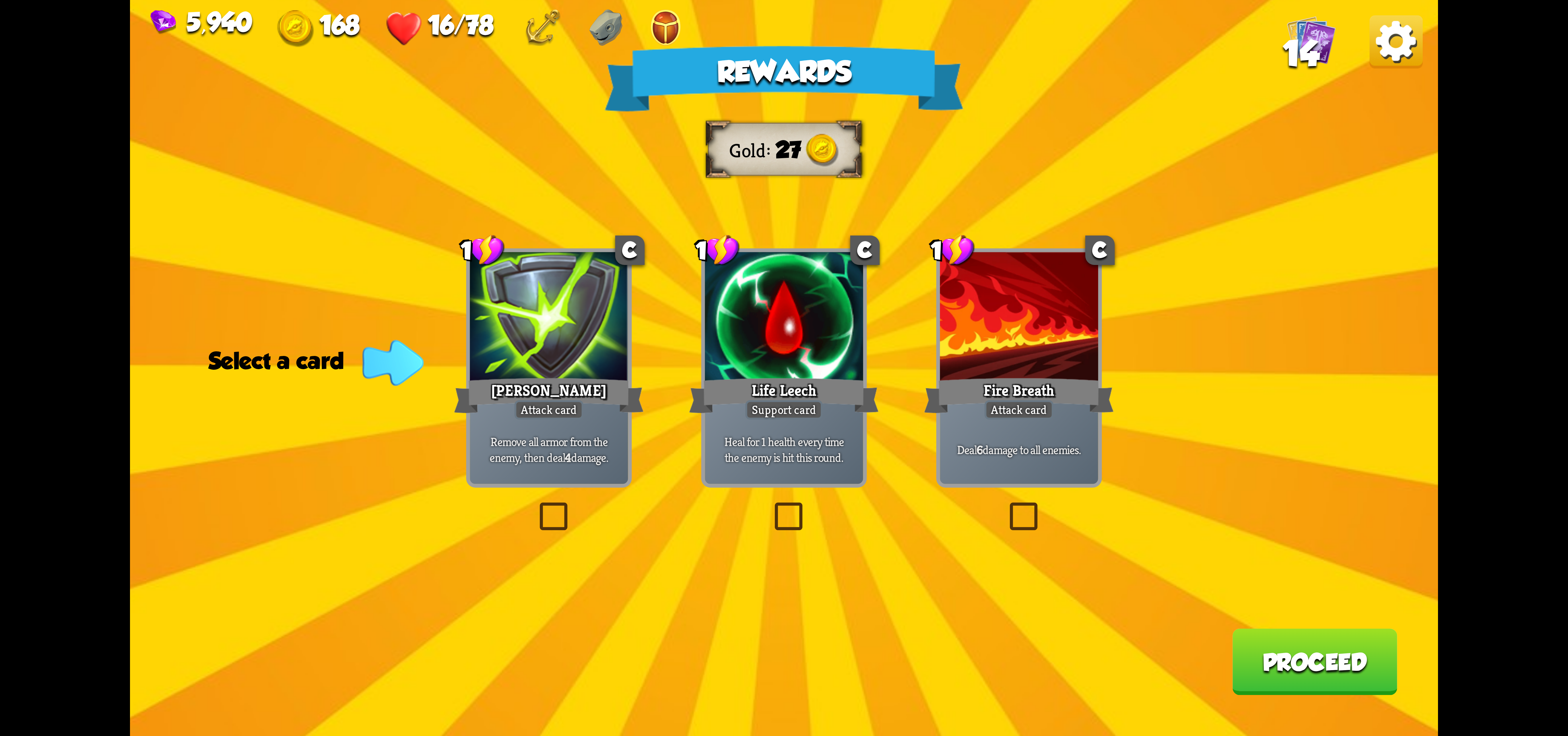
click at [794, 329] on div at bounding box center [784, 318] width 158 height 133
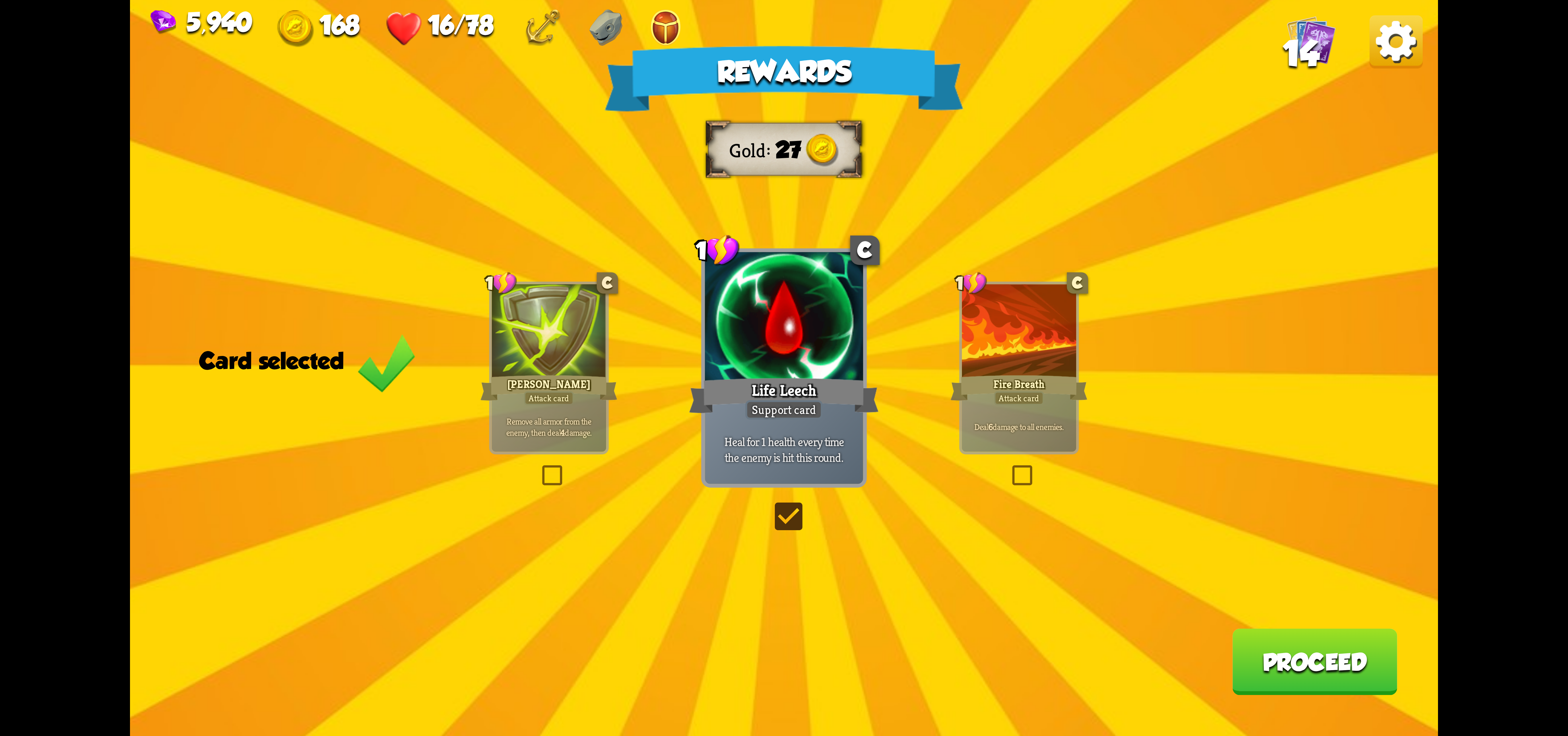
click at [1293, 648] on button "Proceed" at bounding box center [1314, 661] width 165 height 66
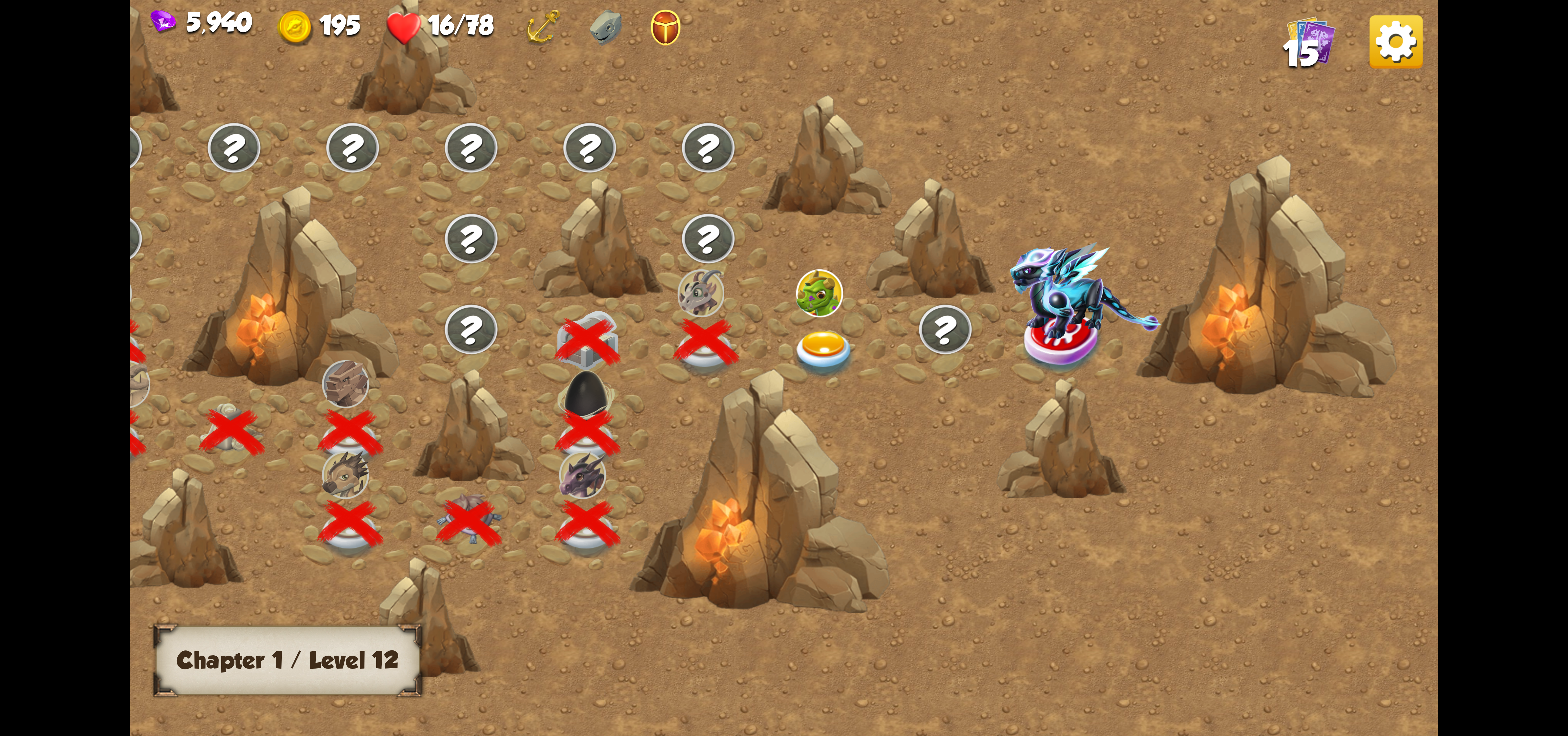
click at [807, 337] on img at bounding box center [824, 355] width 65 height 48
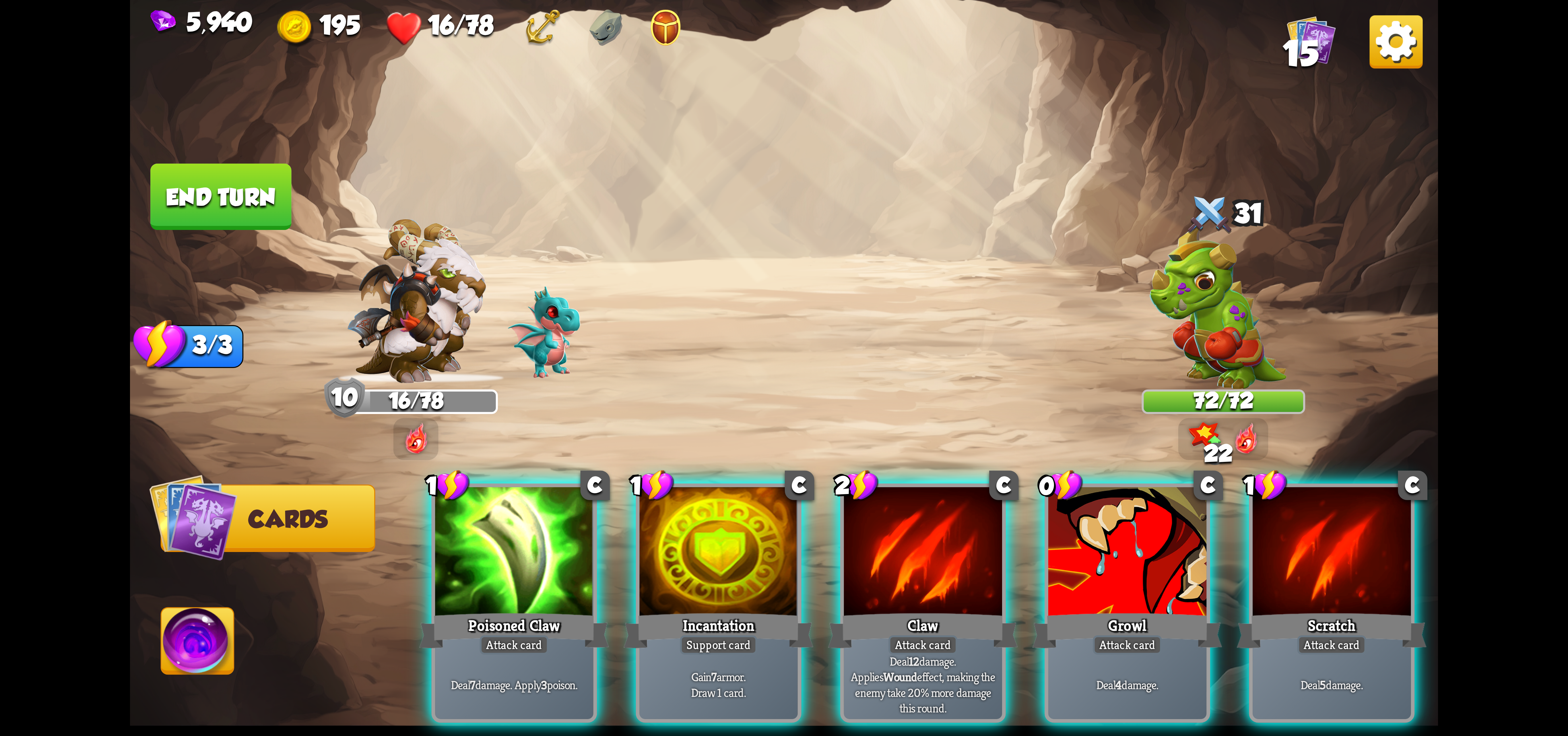
drag, startPoint x: 945, startPoint y: 510, endPoint x: 940, endPoint y: 510, distance: 5.0
click at [941, 510] on div at bounding box center [923, 553] width 158 height 133
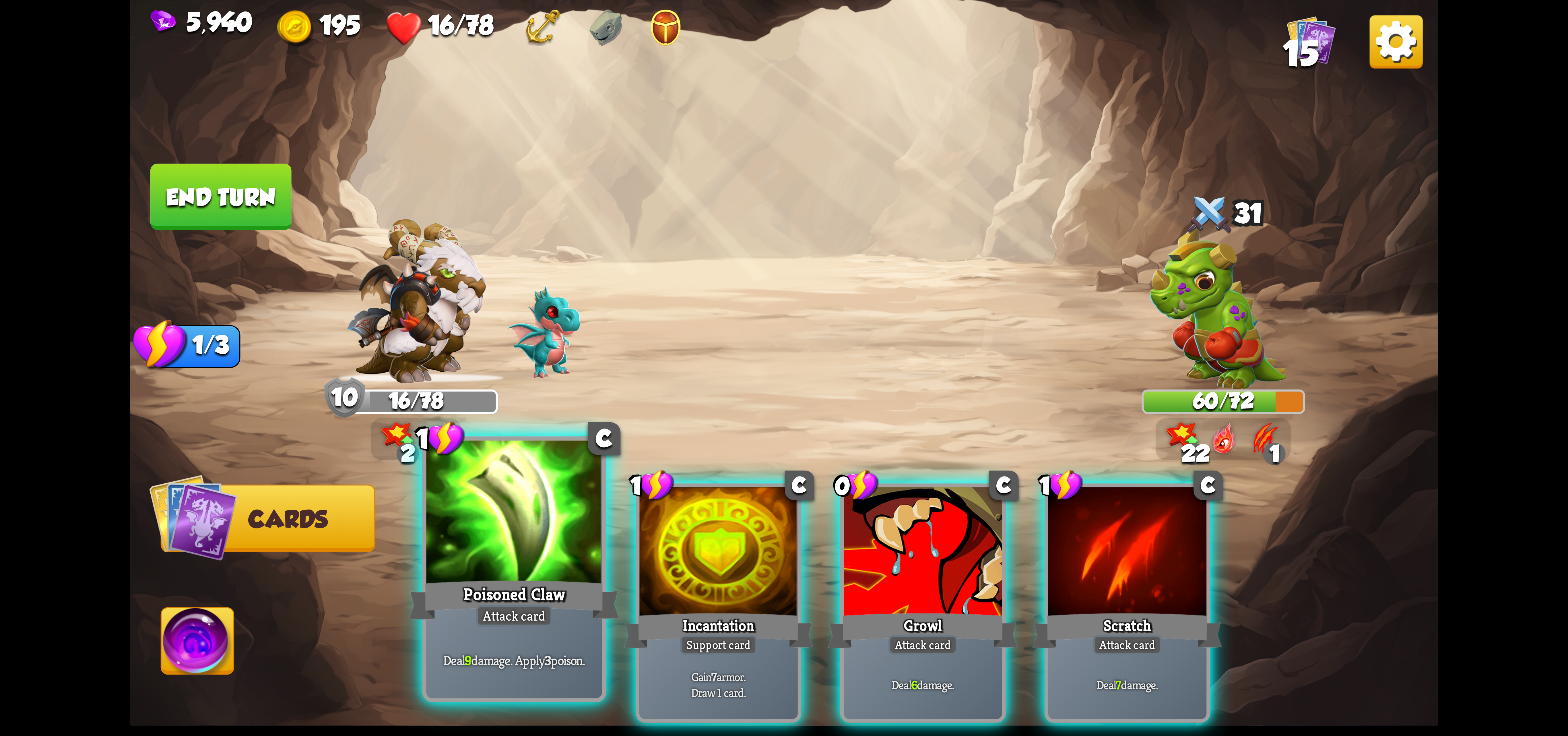
click at [516, 564] on div at bounding box center [514, 514] width 176 height 148
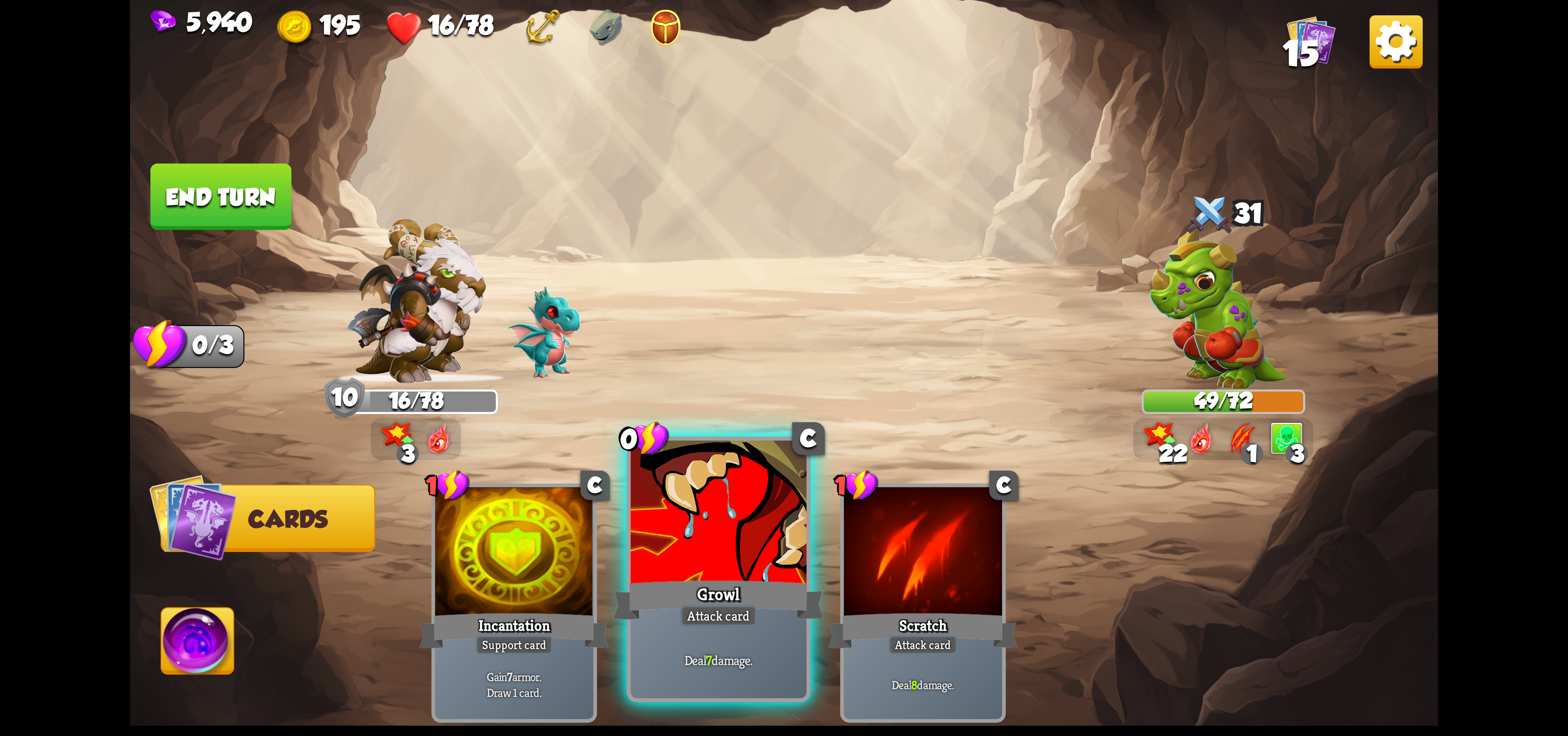
click at [710, 513] on div at bounding box center [718, 514] width 176 height 148
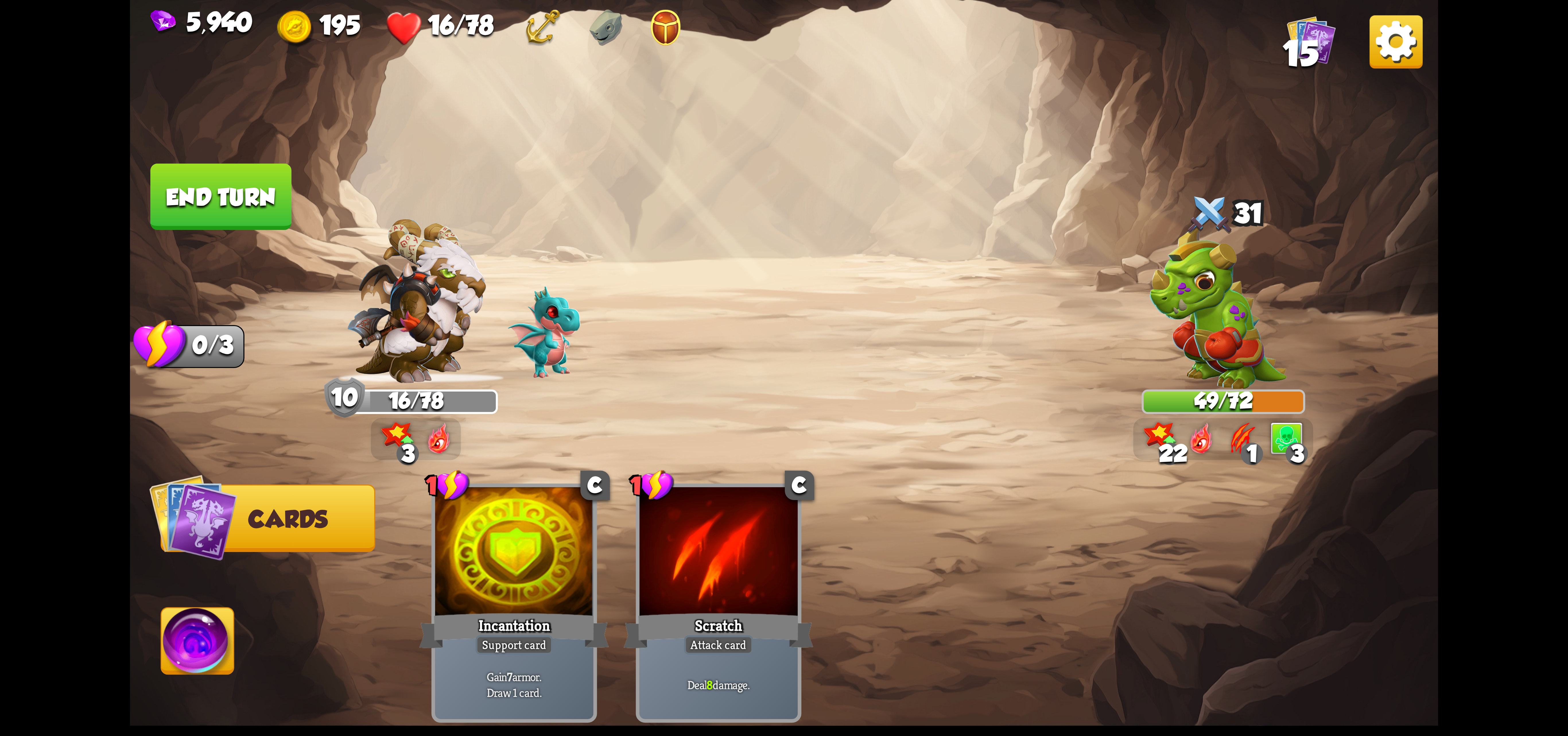
click at [710, 513] on div "1 C Incantation Support card Gain 7 armor. Draw 1 card. 1 C Scratch Attack card…" at bounding box center [915, 572] width 1046 height 327
click at [187, 622] on img at bounding box center [197, 645] width 72 height 74
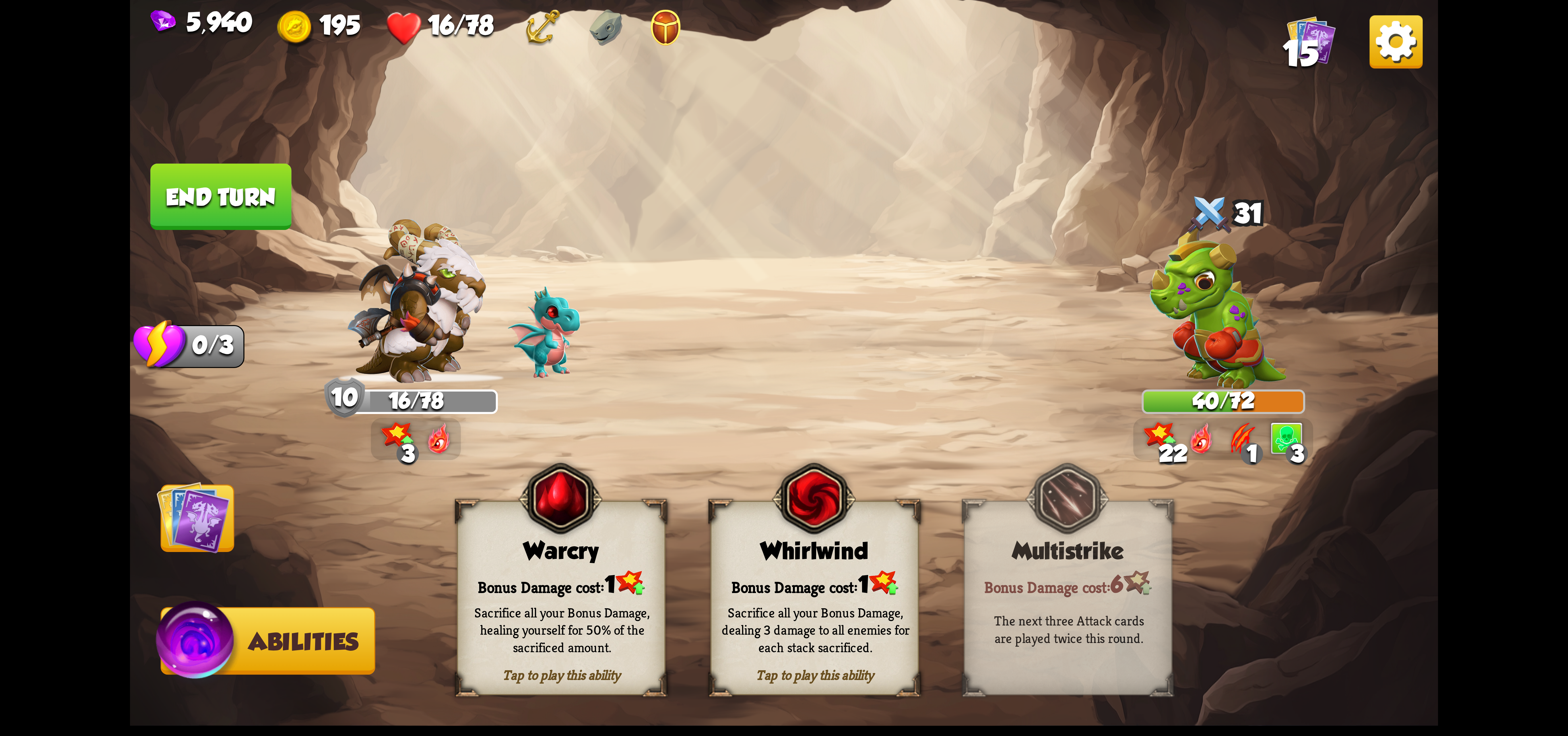
click at [626, 572] on div "Bonus Damage cost: 1" at bounding box center [561, 583] width 206 height 30
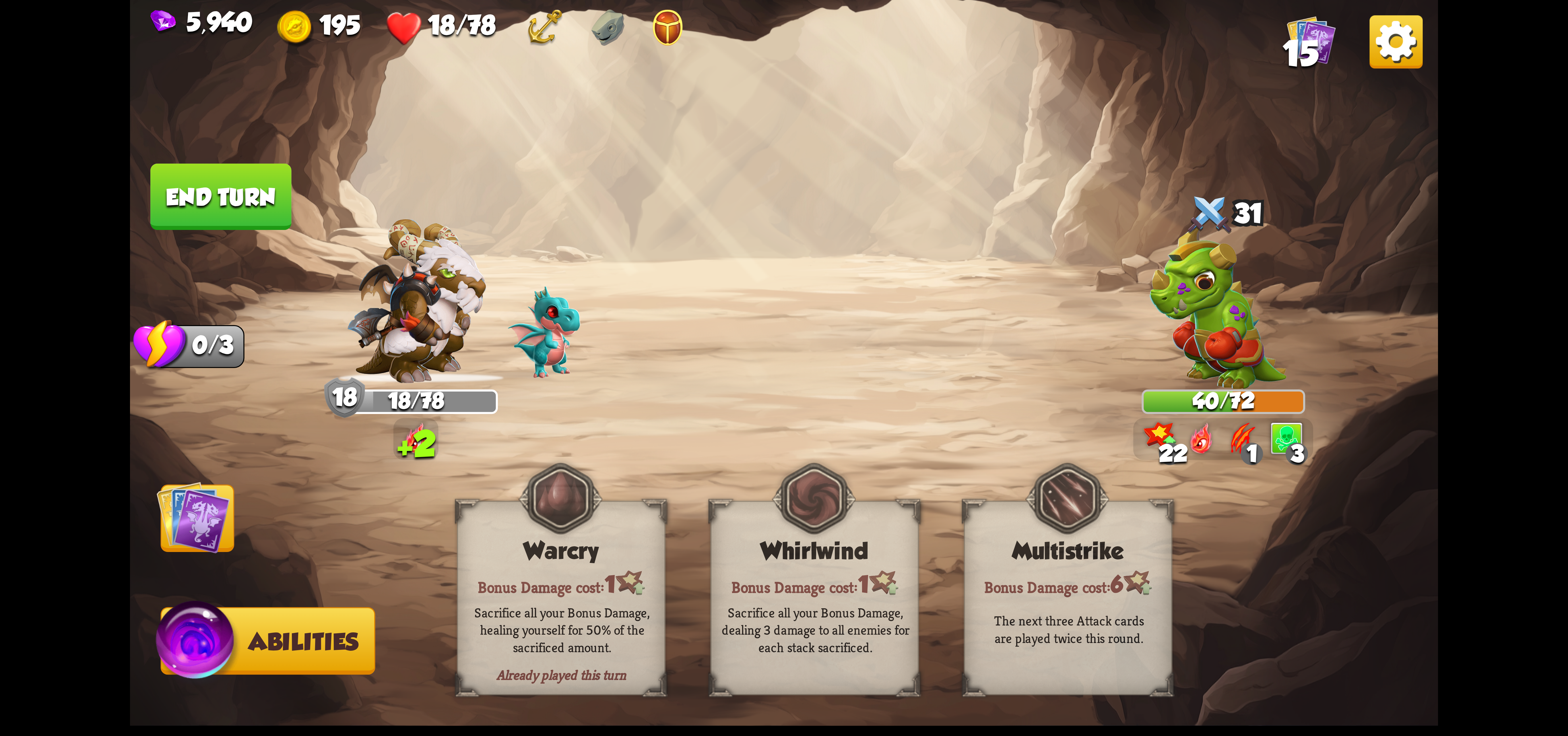
click at [228, 205] on button "End turn" at bounding box center [220, 197] width 141 height 66
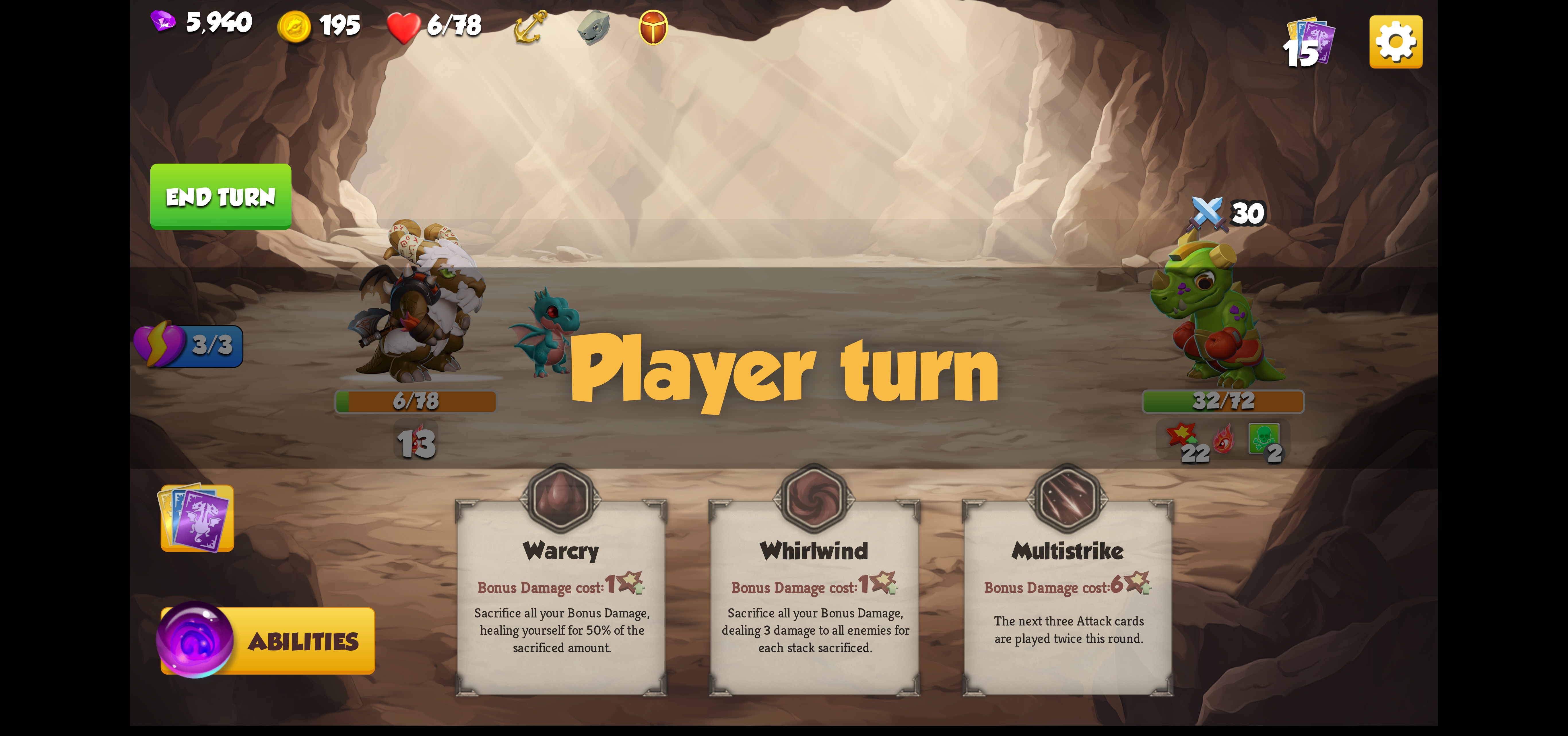
click at [230, 522] on img at bounding box center [193, 517] width 74 height 74
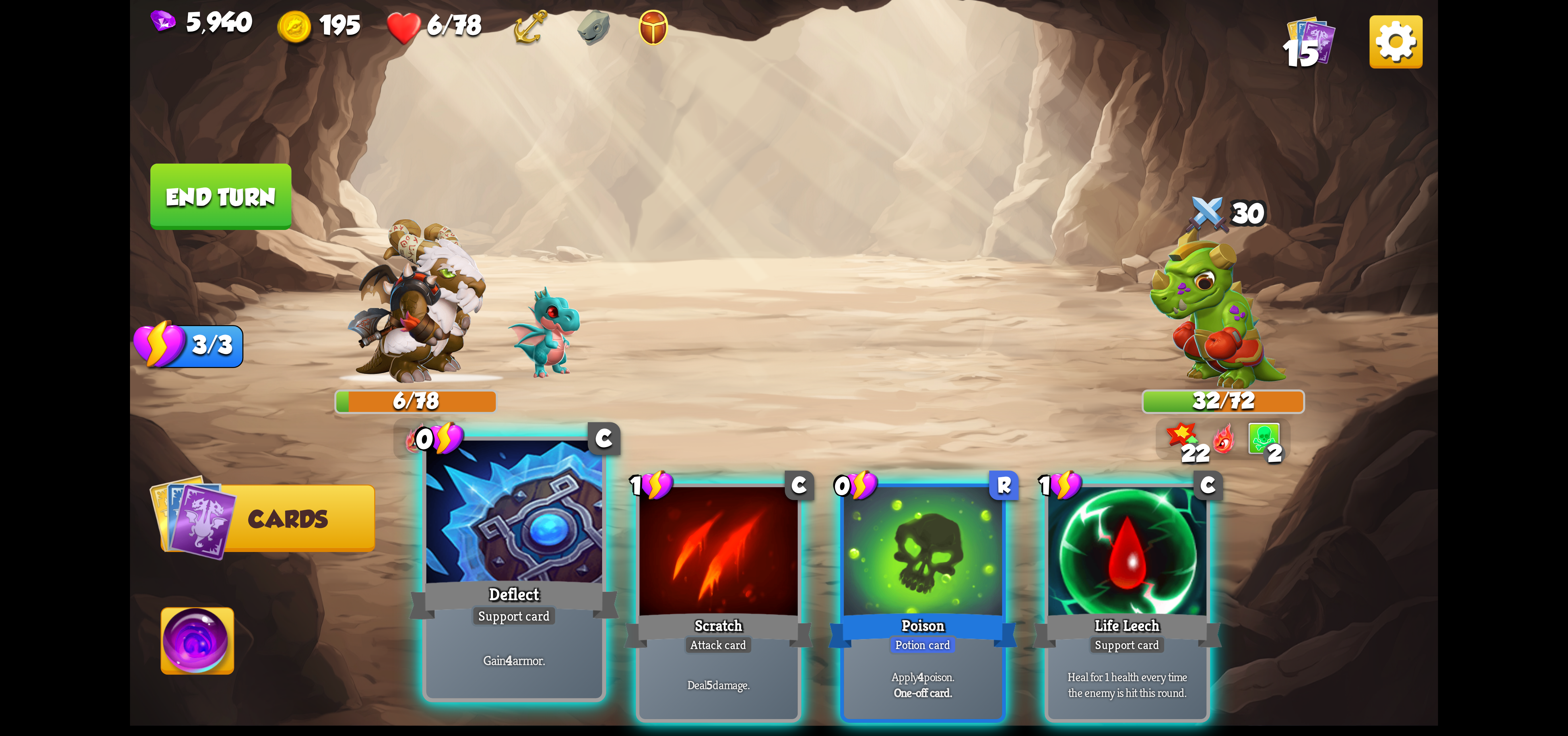
click at [517, 548] on div at bounding box center [514, 514] width 176 height 148
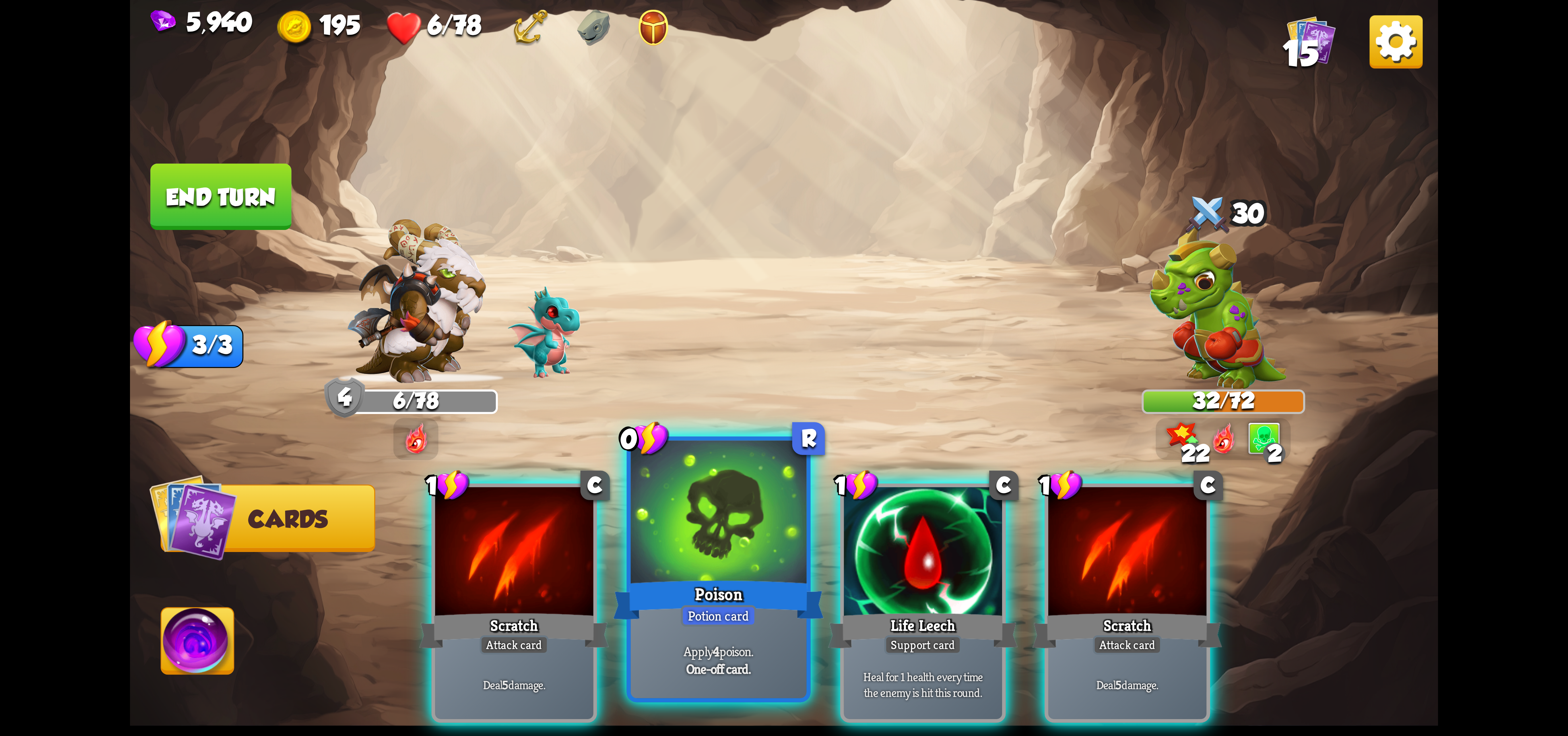
click at [719, 561] on div at bounding box center [718, 514] width 176 height 148
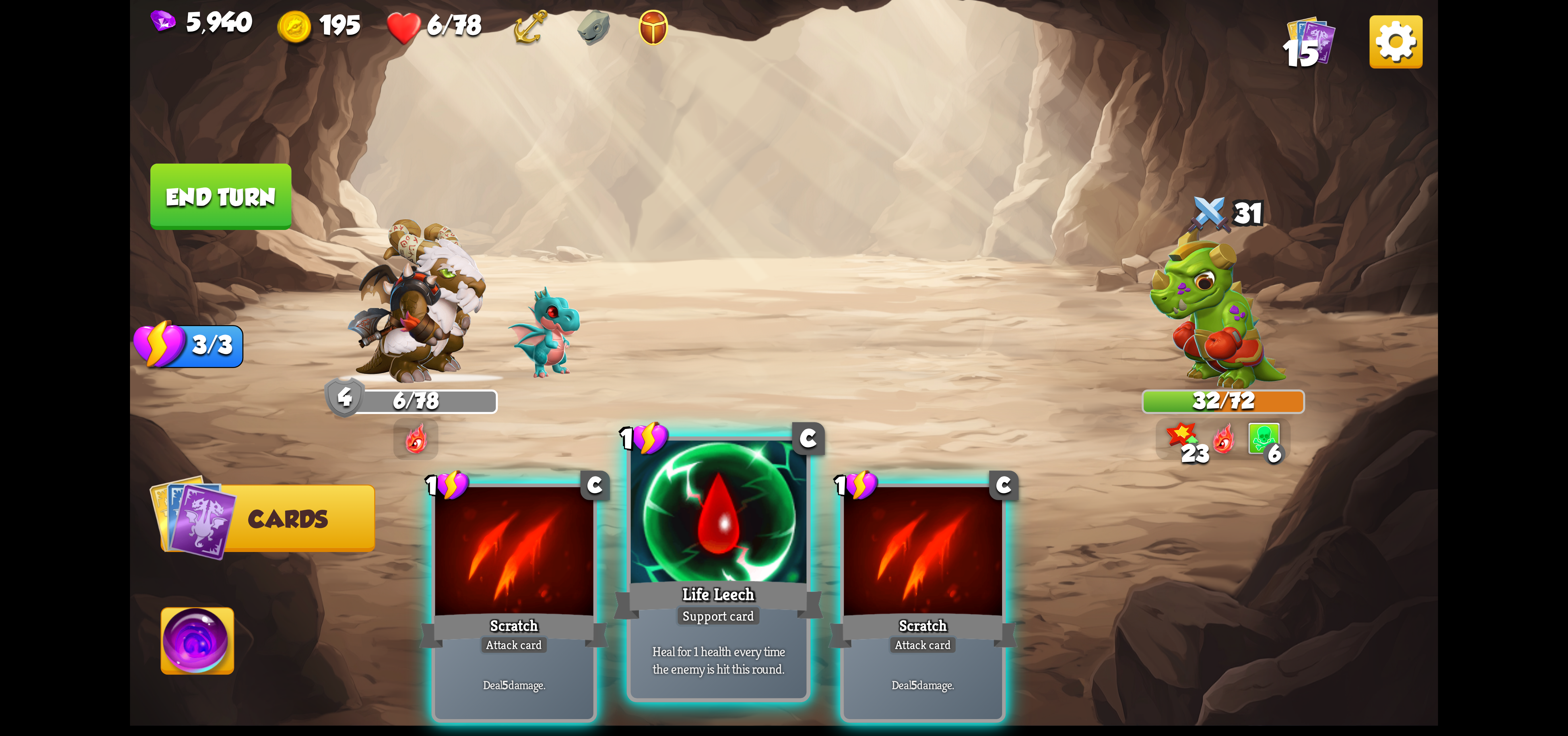
click at [657, 544] on div at bounding box center [718, 514] width 176 height 148
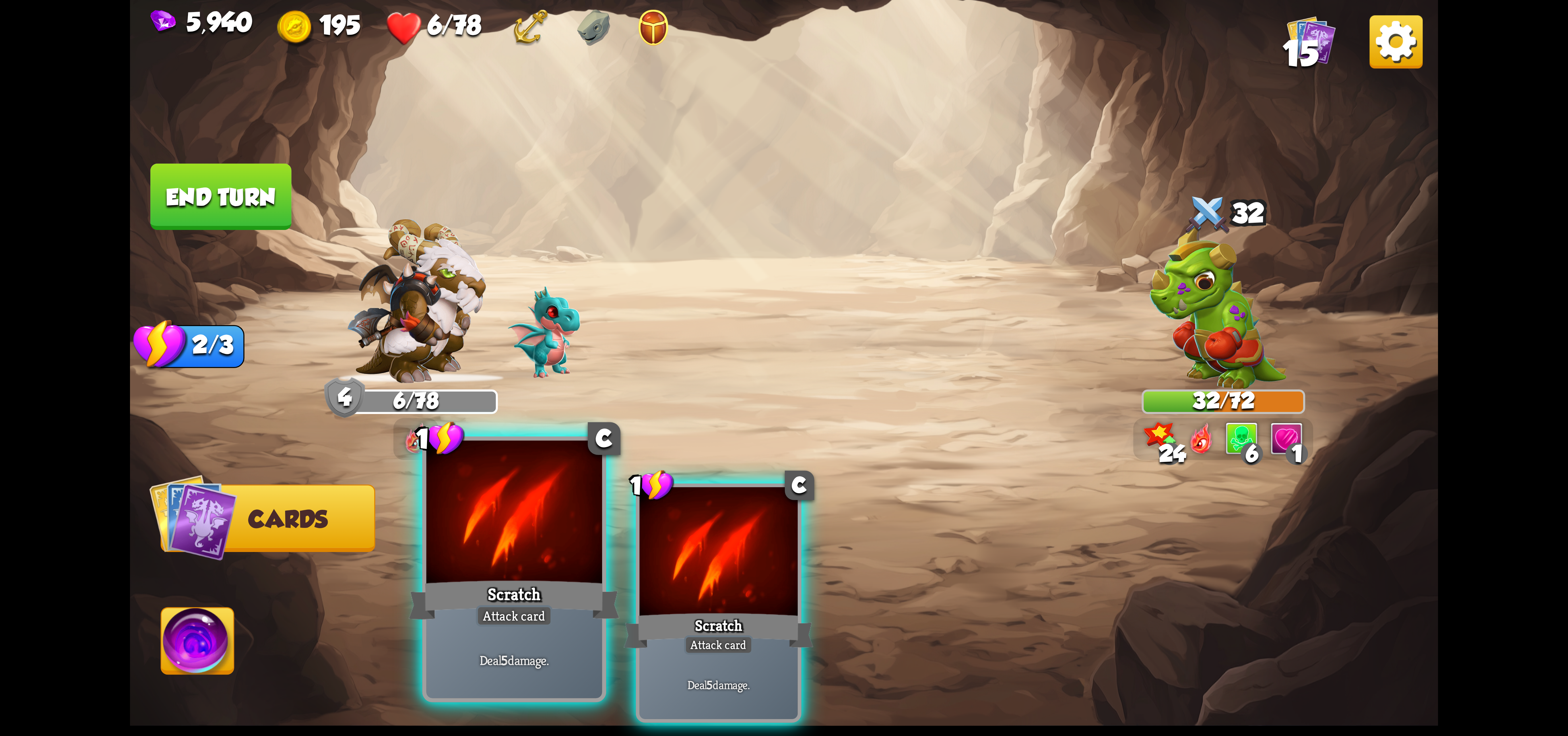
click at [506, 558] on div at bounding box center [514, 514] width 176 height 148
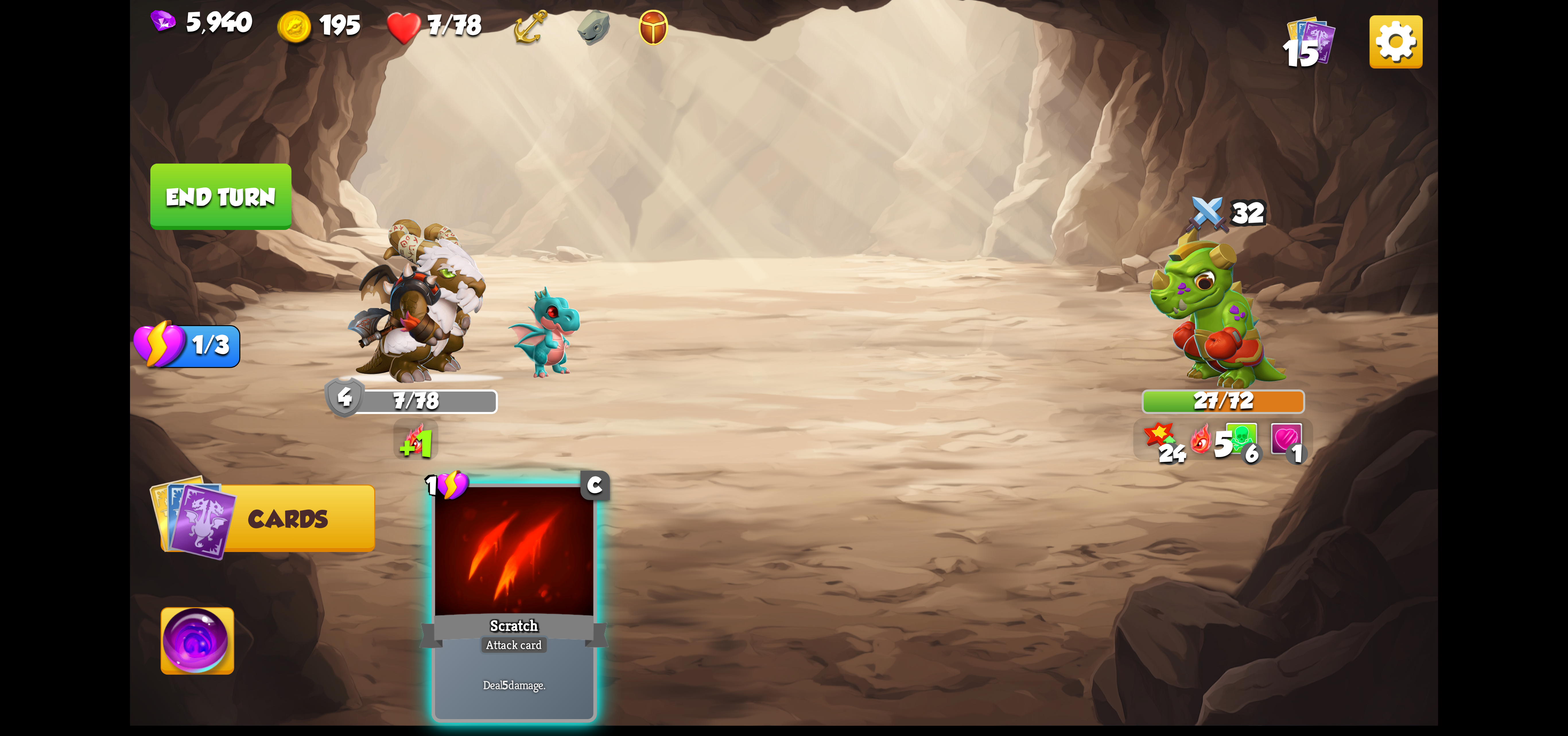
click at [506, 558] on div at bounding box center [514, 553] width 158 height 133
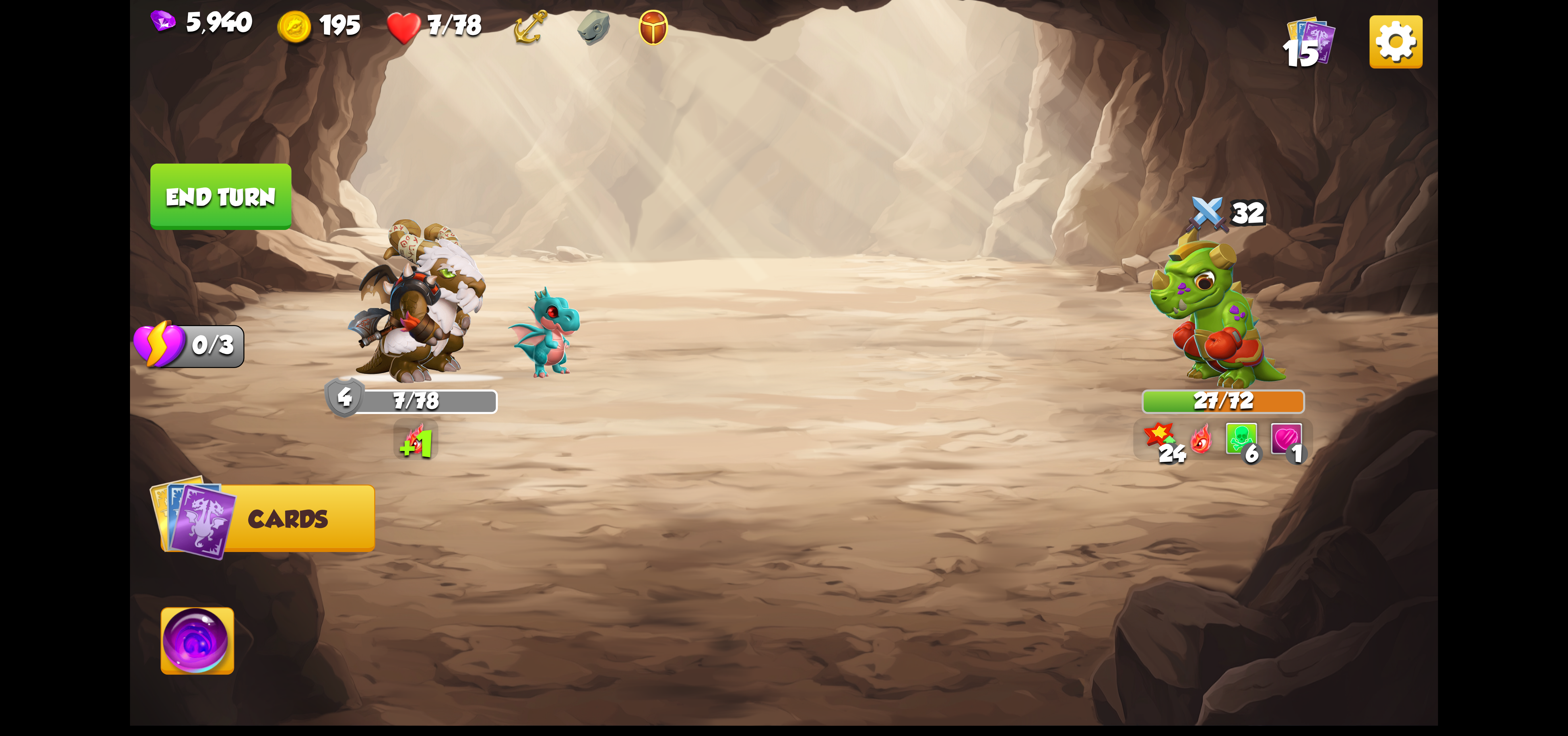
click at [506, 558] on div at bounding box center [915, 572] width 1046 height 327
click at [194, 625] on img at bounding box center [197, 645] width 72 height 74
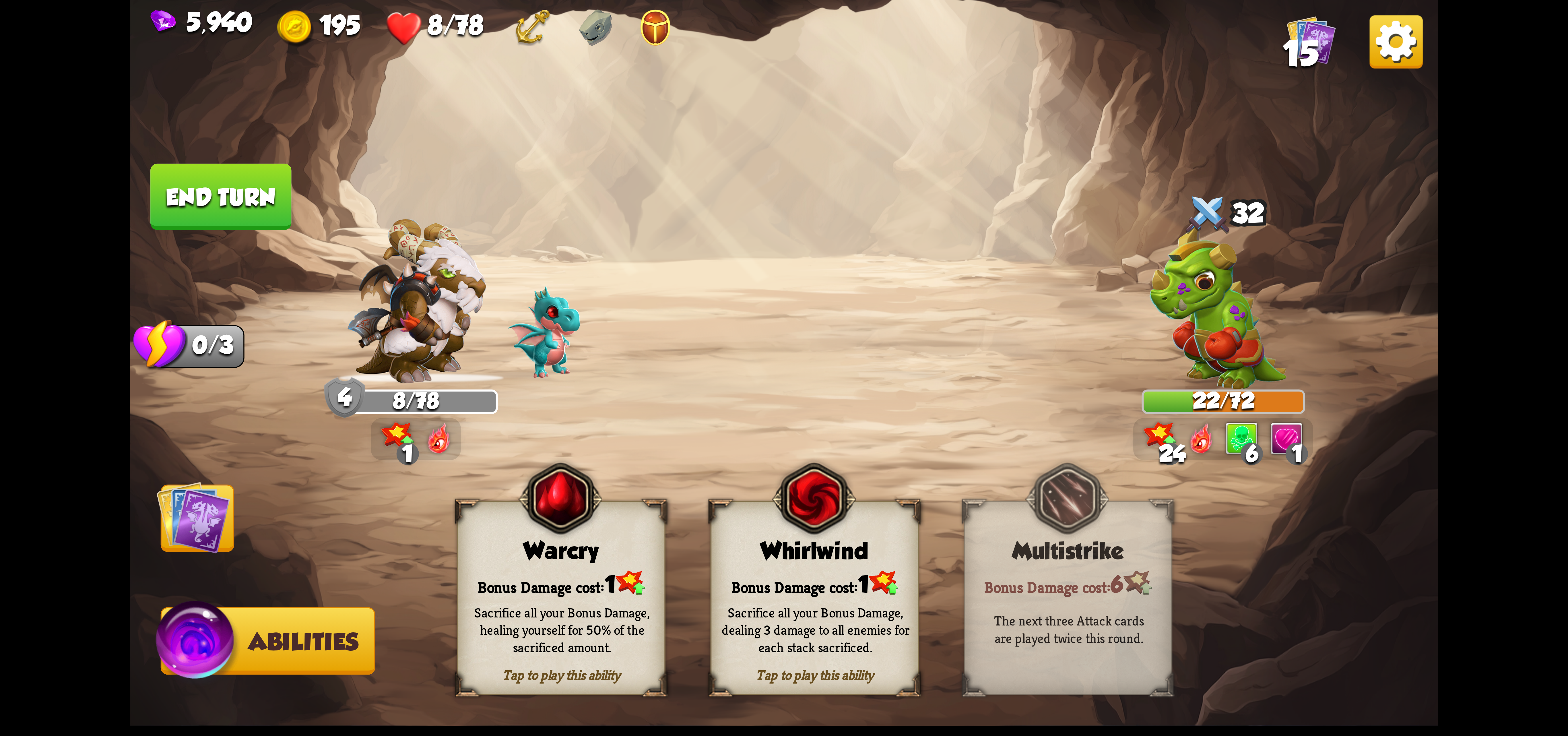
click at [837, 591] on div "Sacrifice all your Bonus Damage, dealing 3 damage to all enemies for each stack…" at bounding box center [816, 629] width 208 height 82
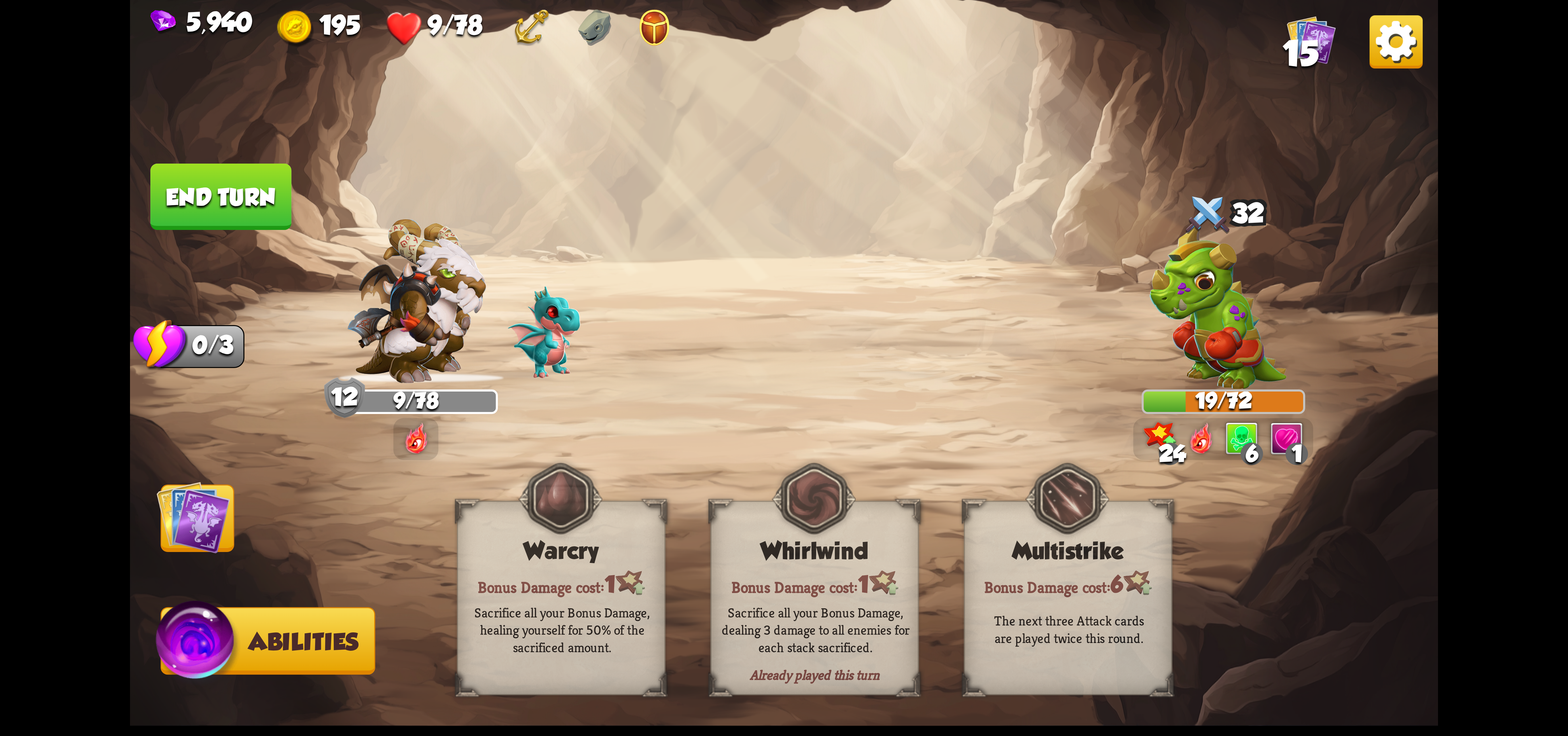
click at [192, 522] on img at bounding box center [193, 517] width 74 height 74
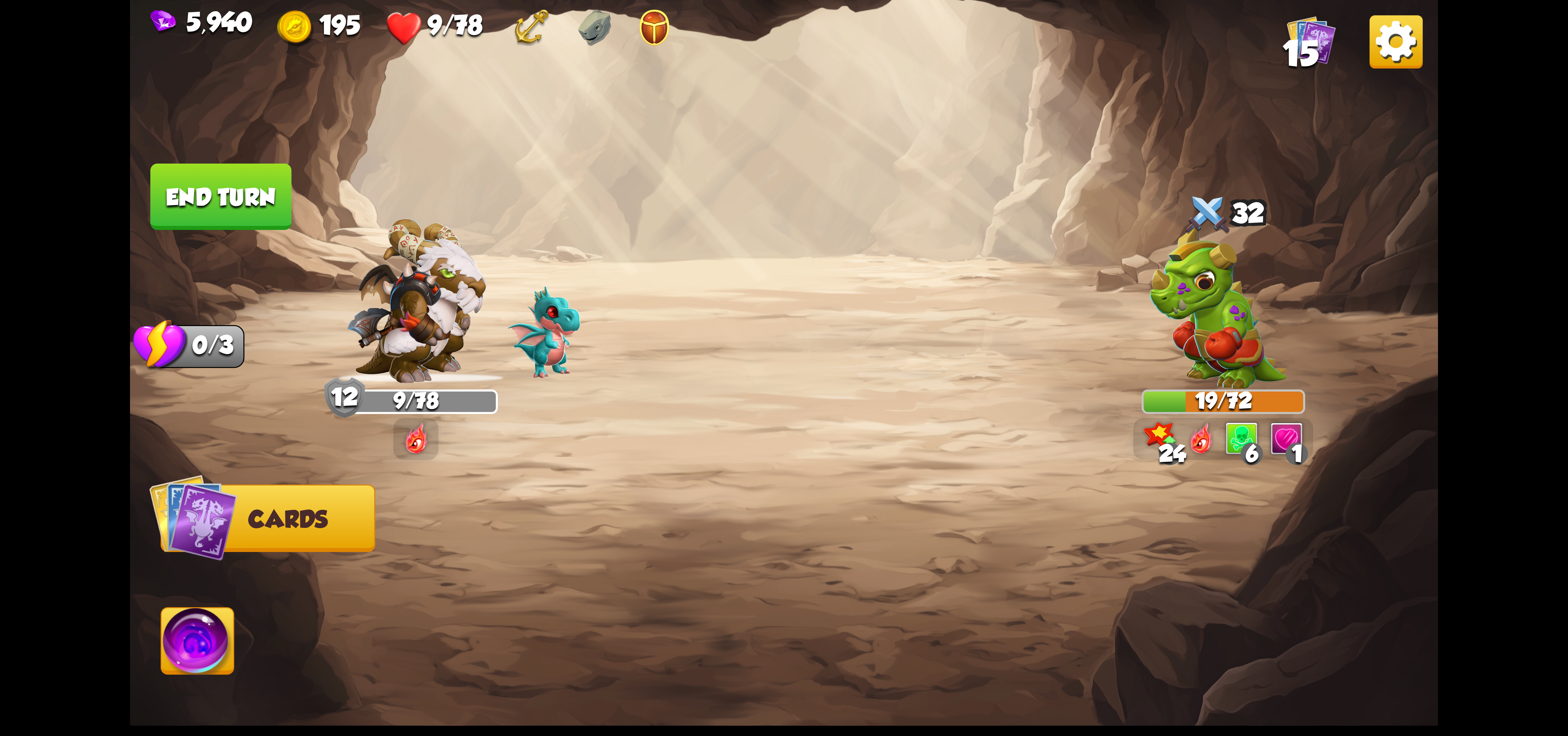
click at [1423, 55] on img at bounding box center [784, 368] width 1308 height 736
click at [1418, 54] on img at bounding box center [784, 368] width 1308 height 736
click at [1411, 27] on img at bounding box center [1396, 41] width 53 height 53
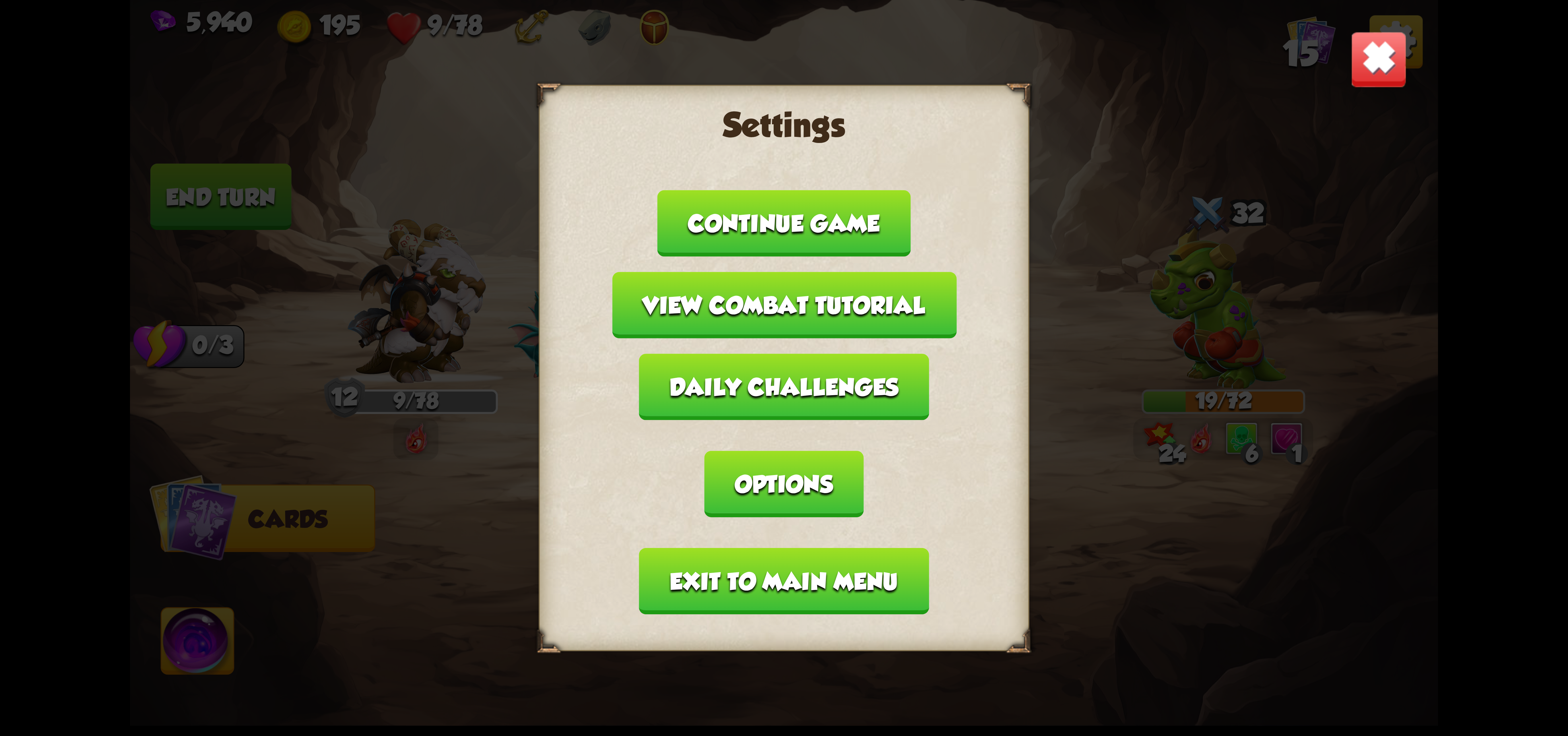
click at [1411, 27] on div "Settings Continue game View combat tutorial Daily challenges Options Exit to ma…" at bounding box center [784, 368] width 1308 height 736
click at [780, 548] on button "Exit to main menu" at bounding box center [784, 581] width 290 height 66
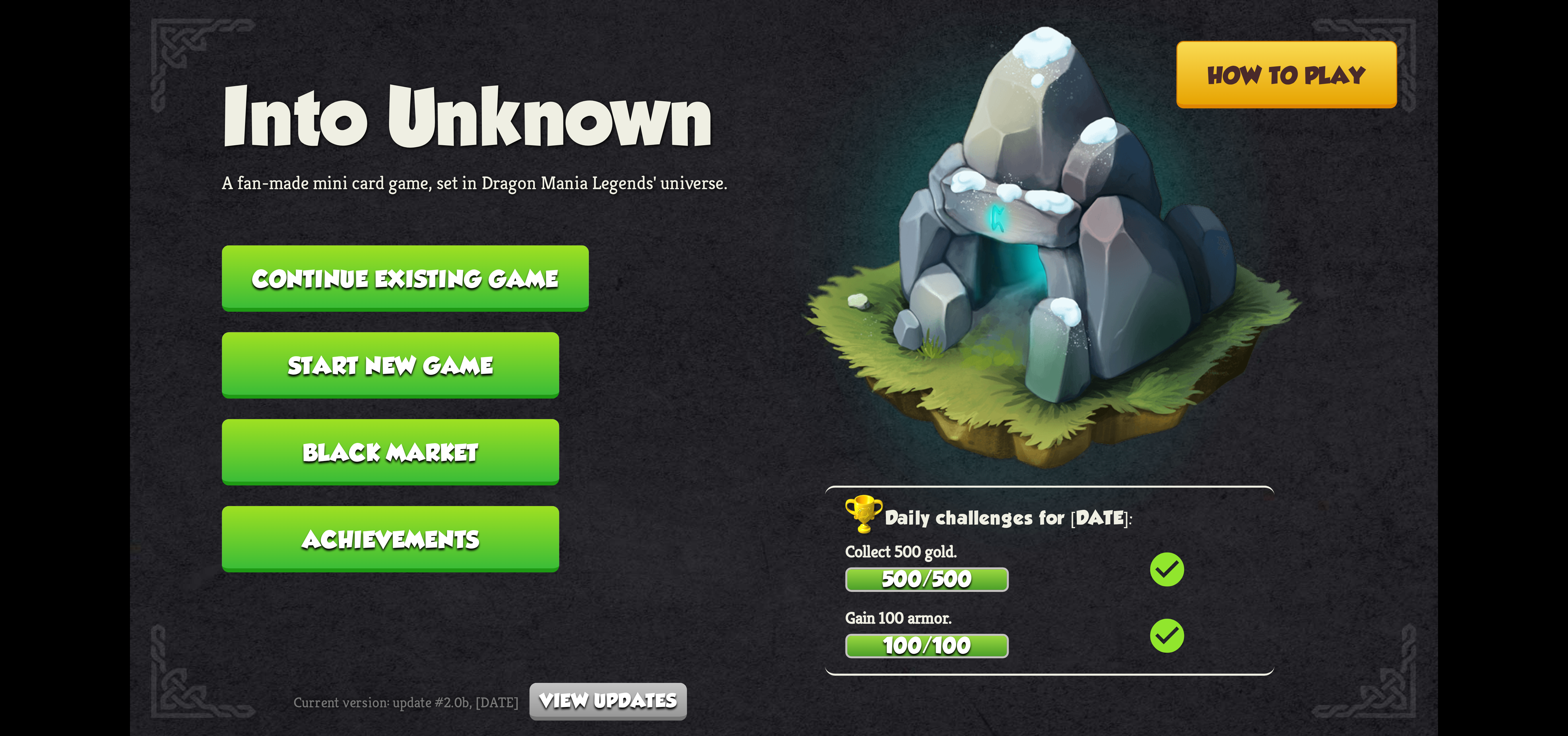
click at [460, 289] on button "Continue existing game" at bounding box center [405, 278] width 367 height 66
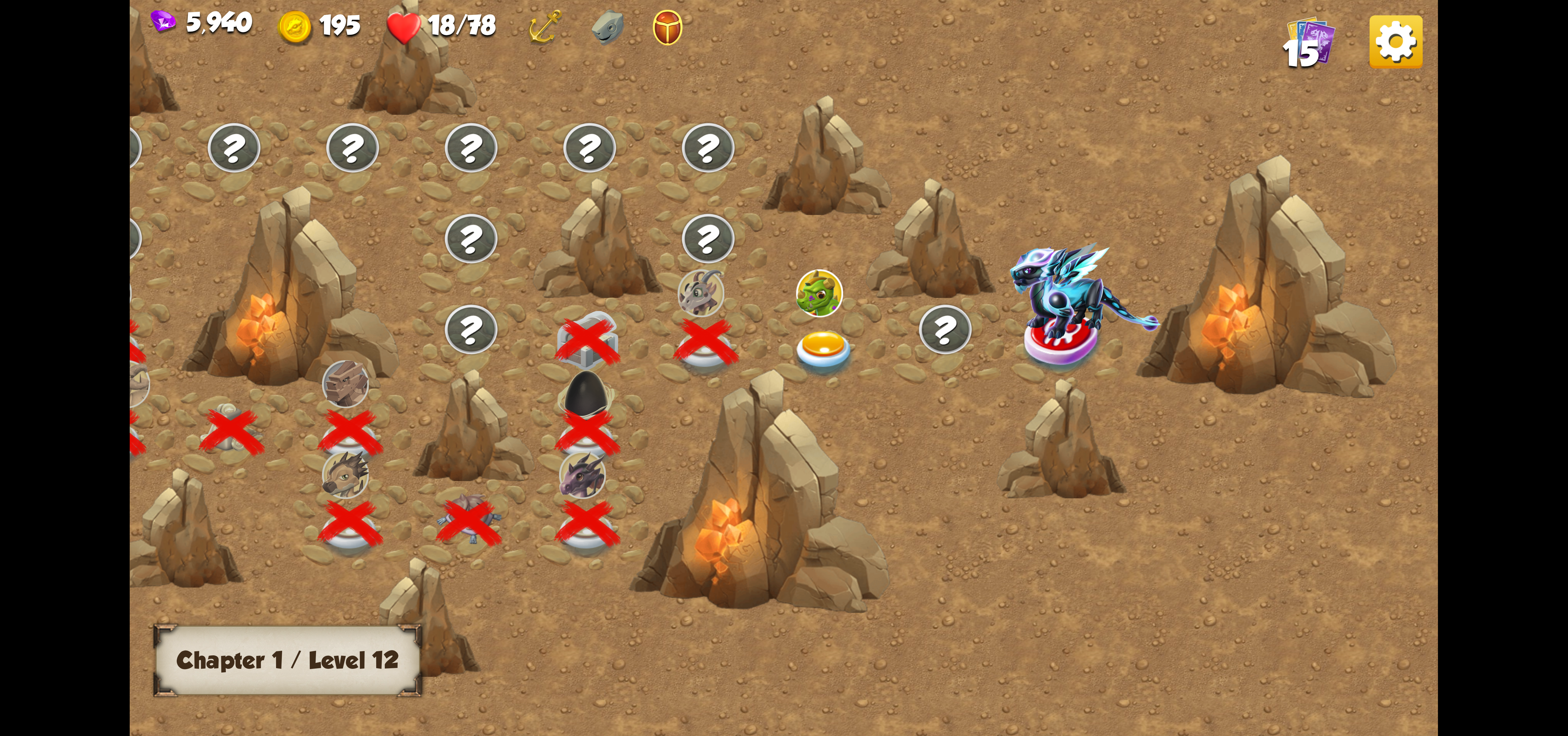
click at [831, 311] on div at bounding box center [827, 342] width 119 height 91
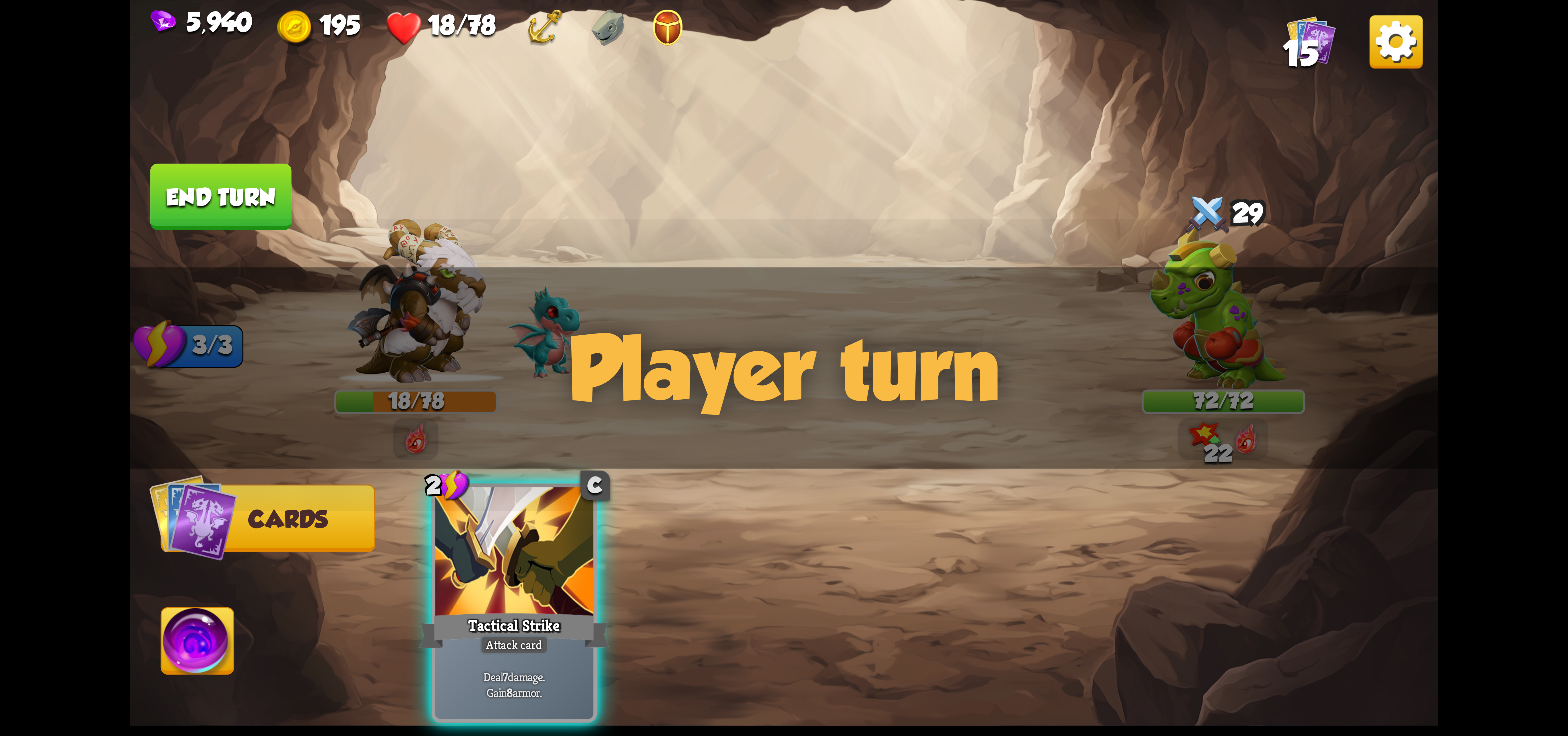
click at [195, 635] on img at bounding box center [197, 645] width 72 height 74
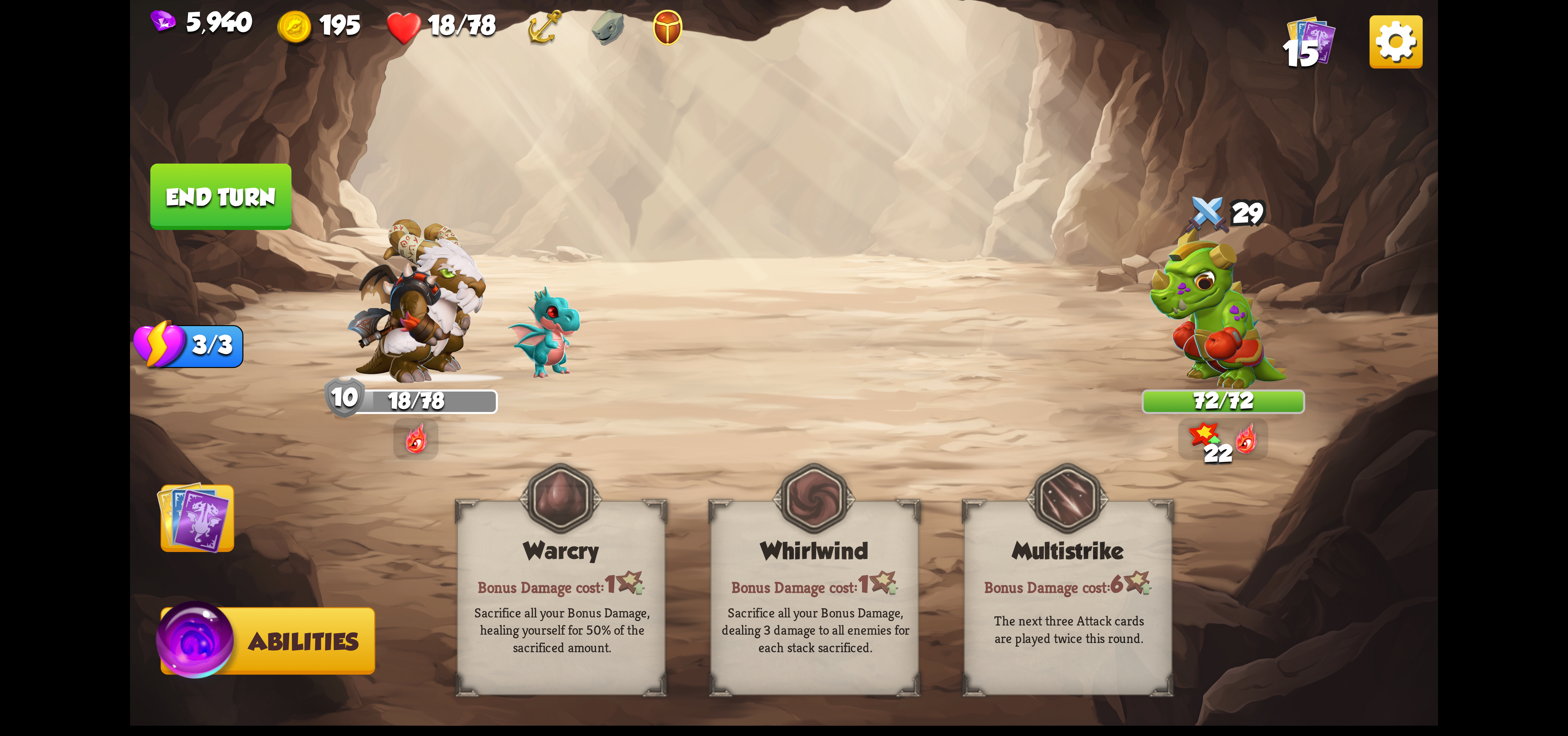
drag, startPoint x: 153, startPoint y: 492, endPoint x: 179, endPoint y: 498, distance: 26.7
click at [156, 492] on img at bounding box center [784, 368] width 1308 height 736
click at [206, 502] on img at bounding box center [193, 517] width 74 height 74
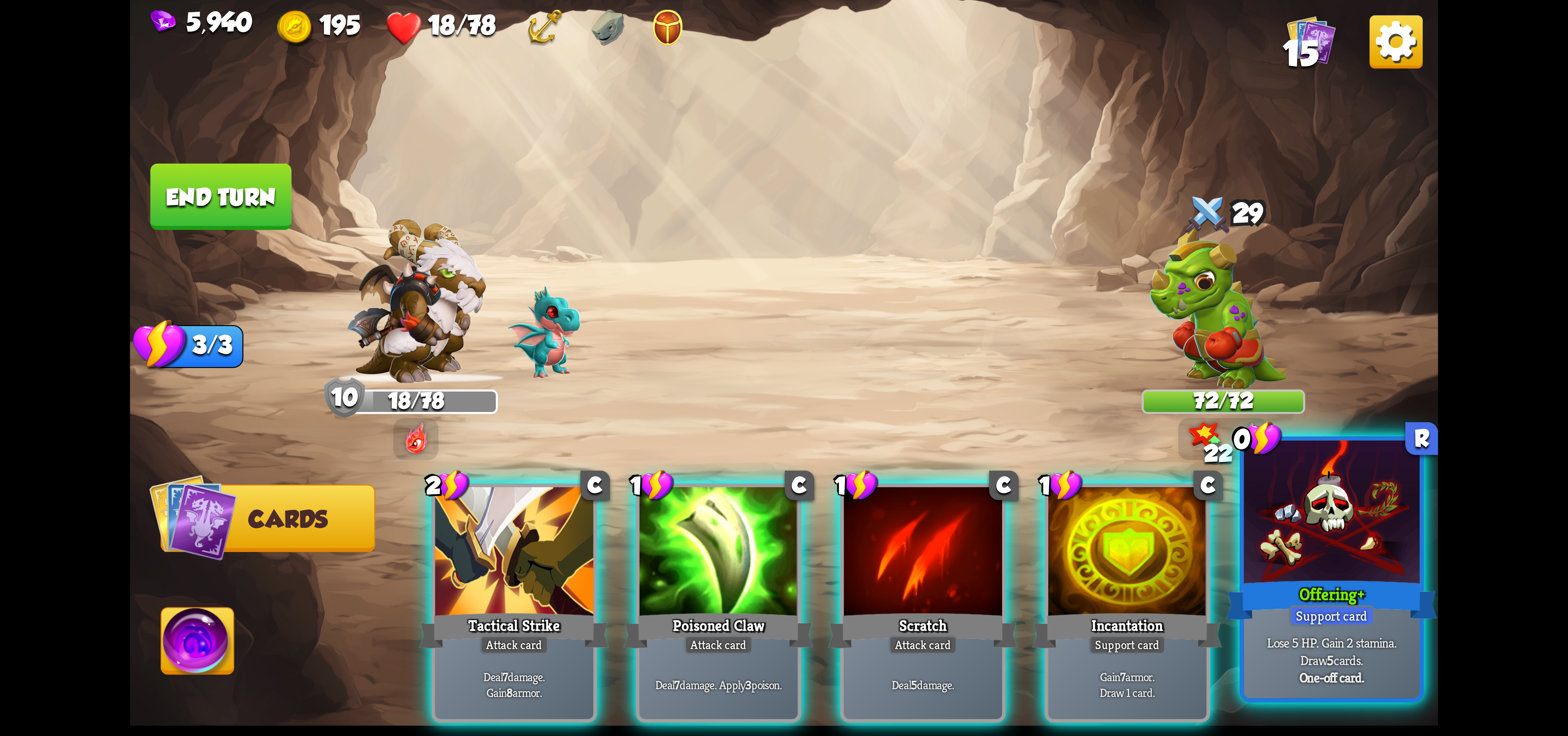
click at [1261, 535] on div at bounding box center [1331, 514] width 176 height 148
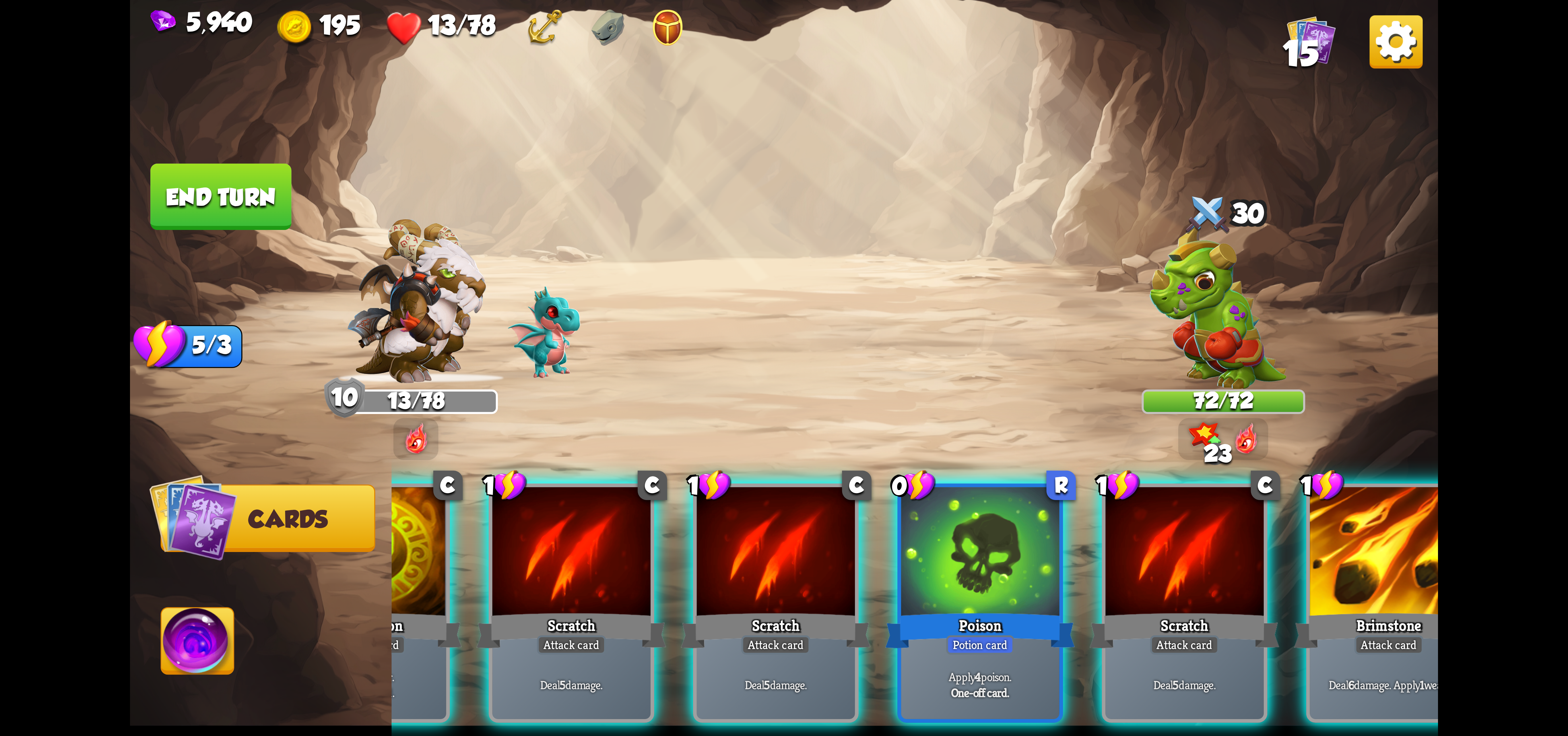
scroll to position [0, 226]
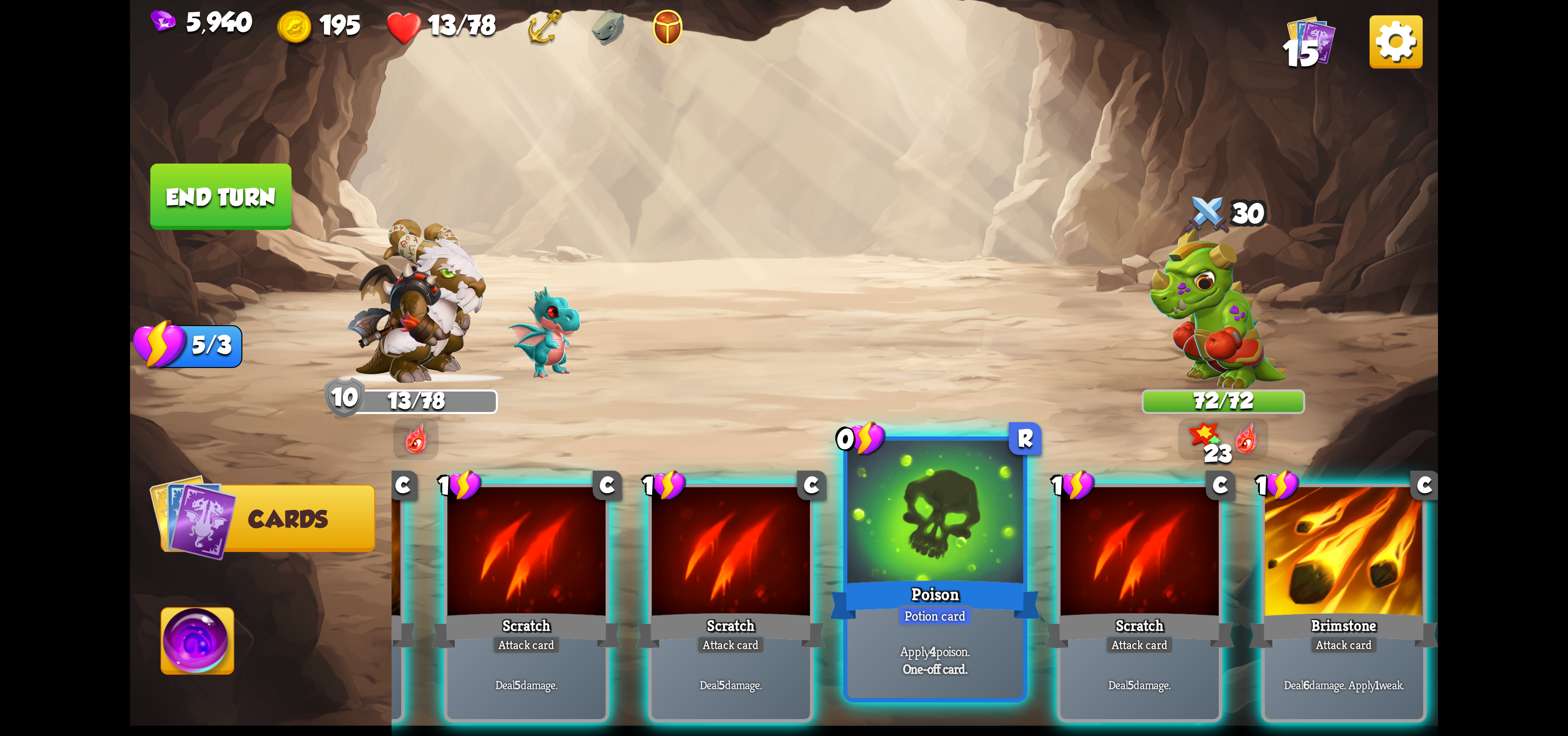
click at [929, 578] on div "Poison" at bounding box center [935, 600] width 211 height 47
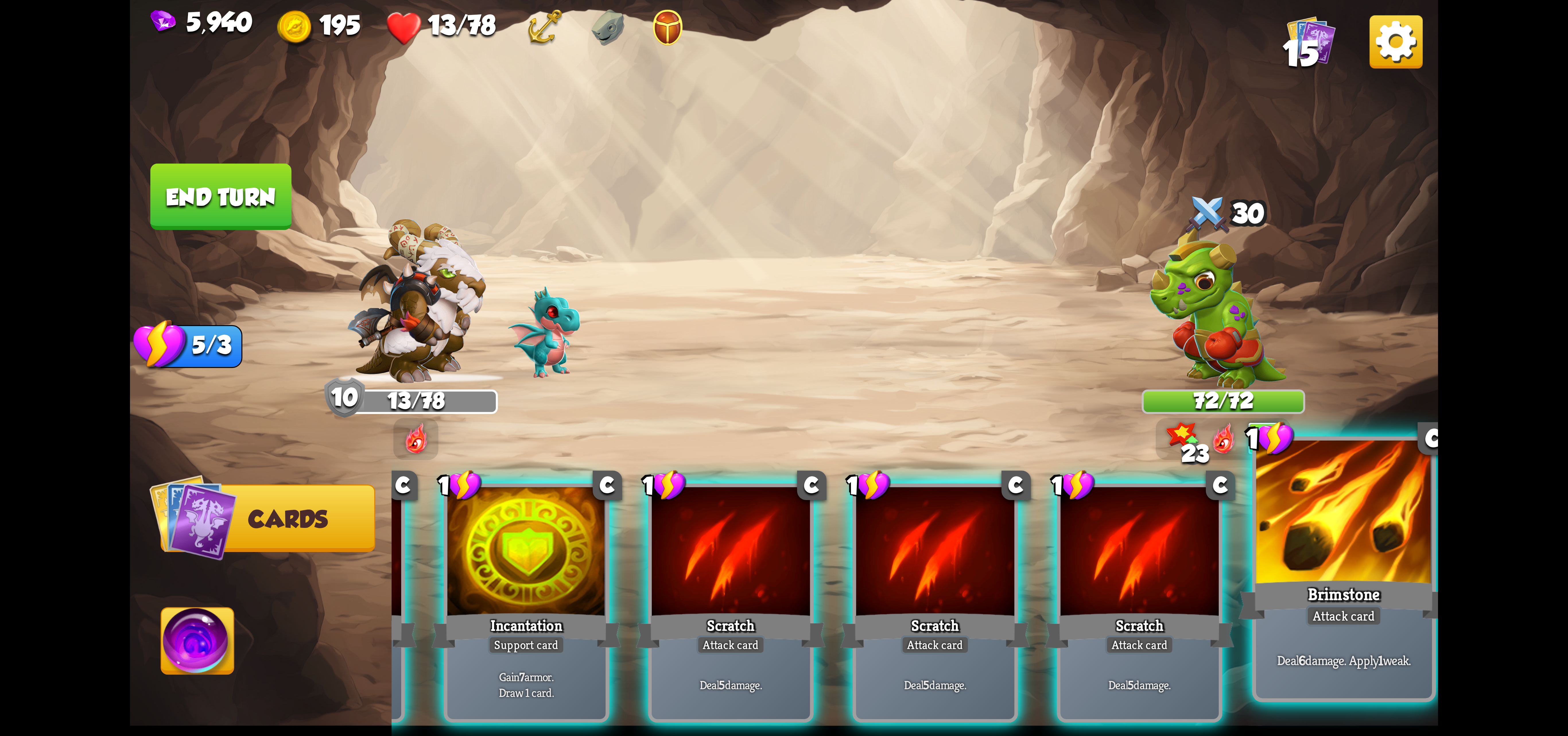
click at [1310, 528] on div at bounding box center [1344, 514] width 176 height 148
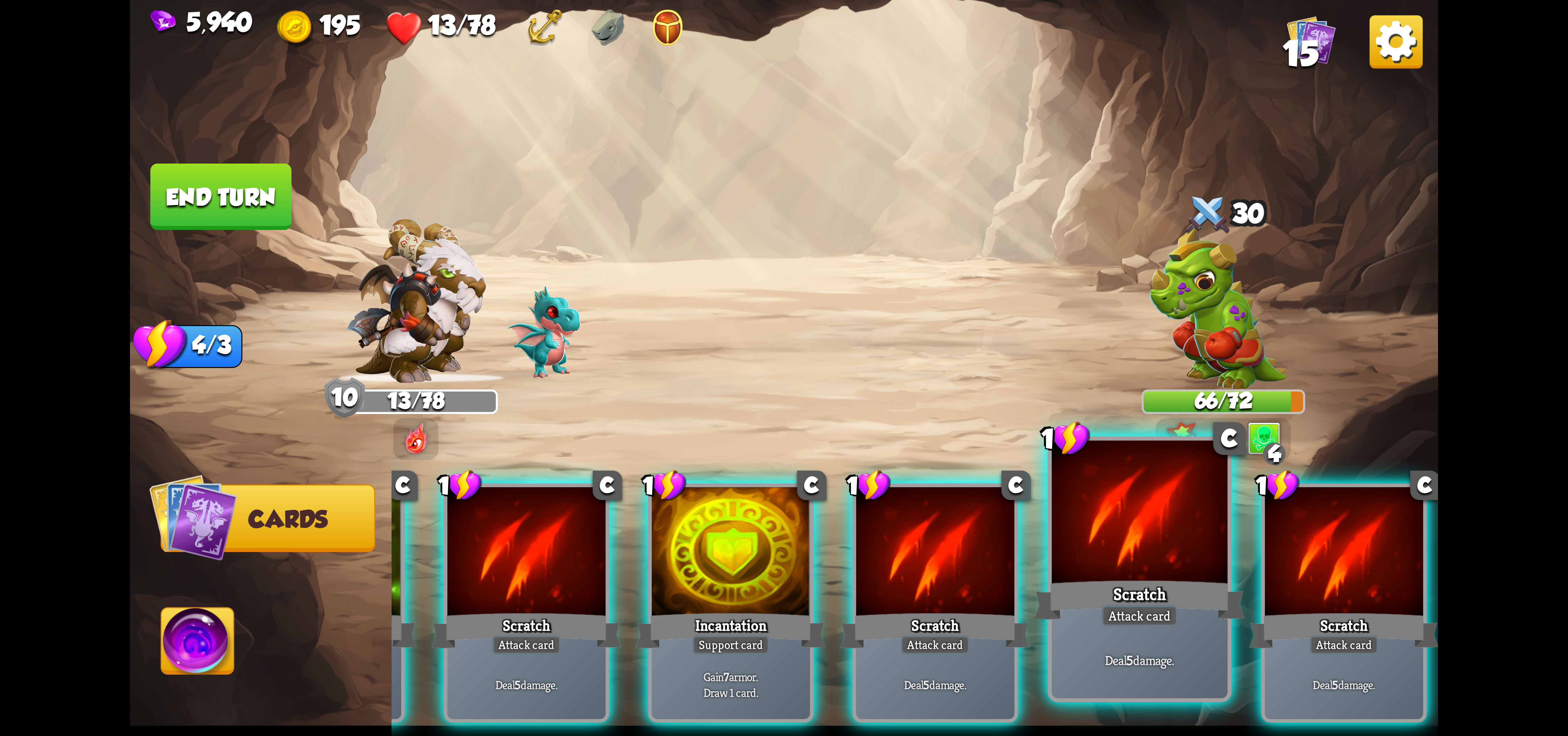
click at [1146, 541] on div at bounding box center [1139, 514] width 176 height 148
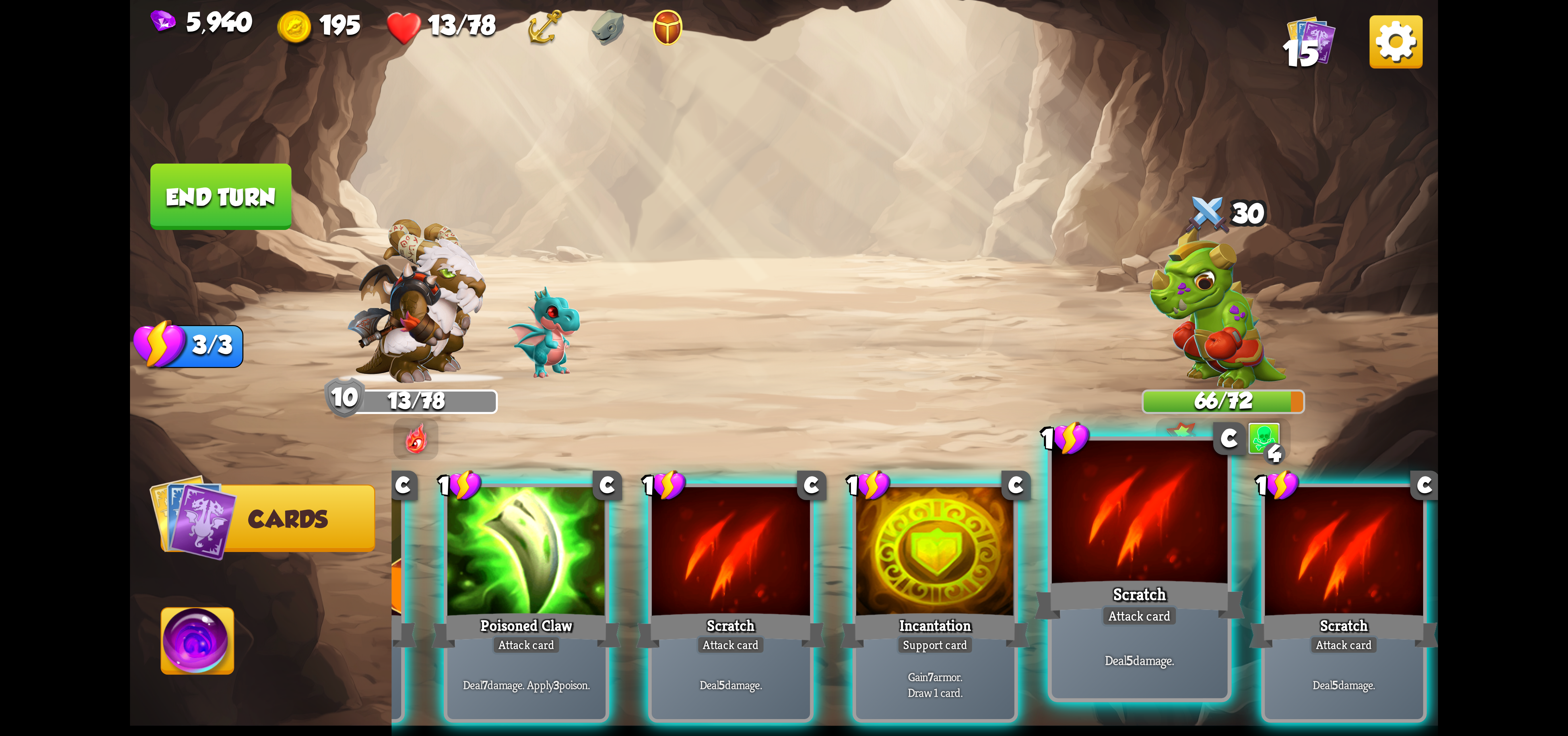
click at [1151, 542] on div at bounding box center [1139, 514] width 176 height 148
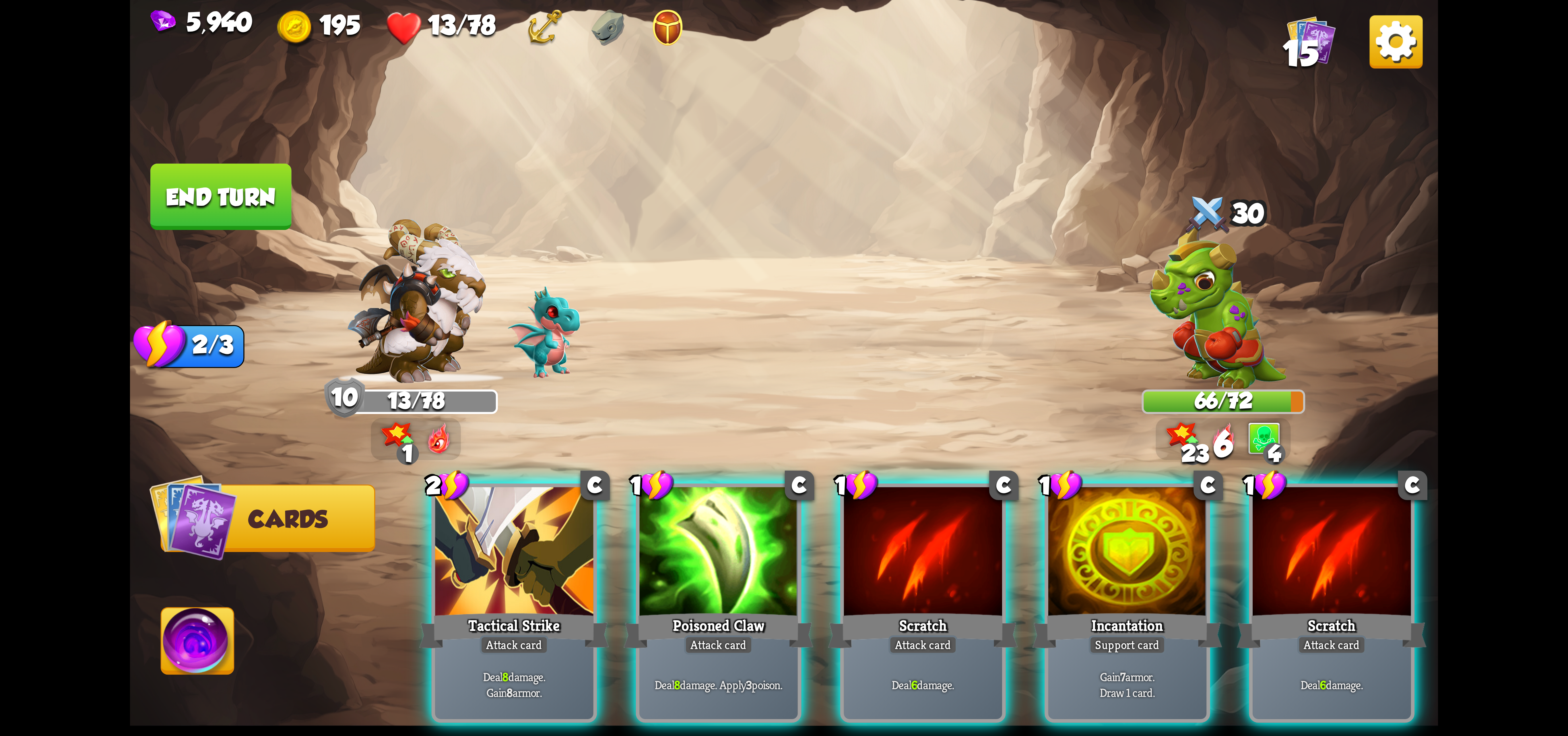
scroll to position [0, 0]
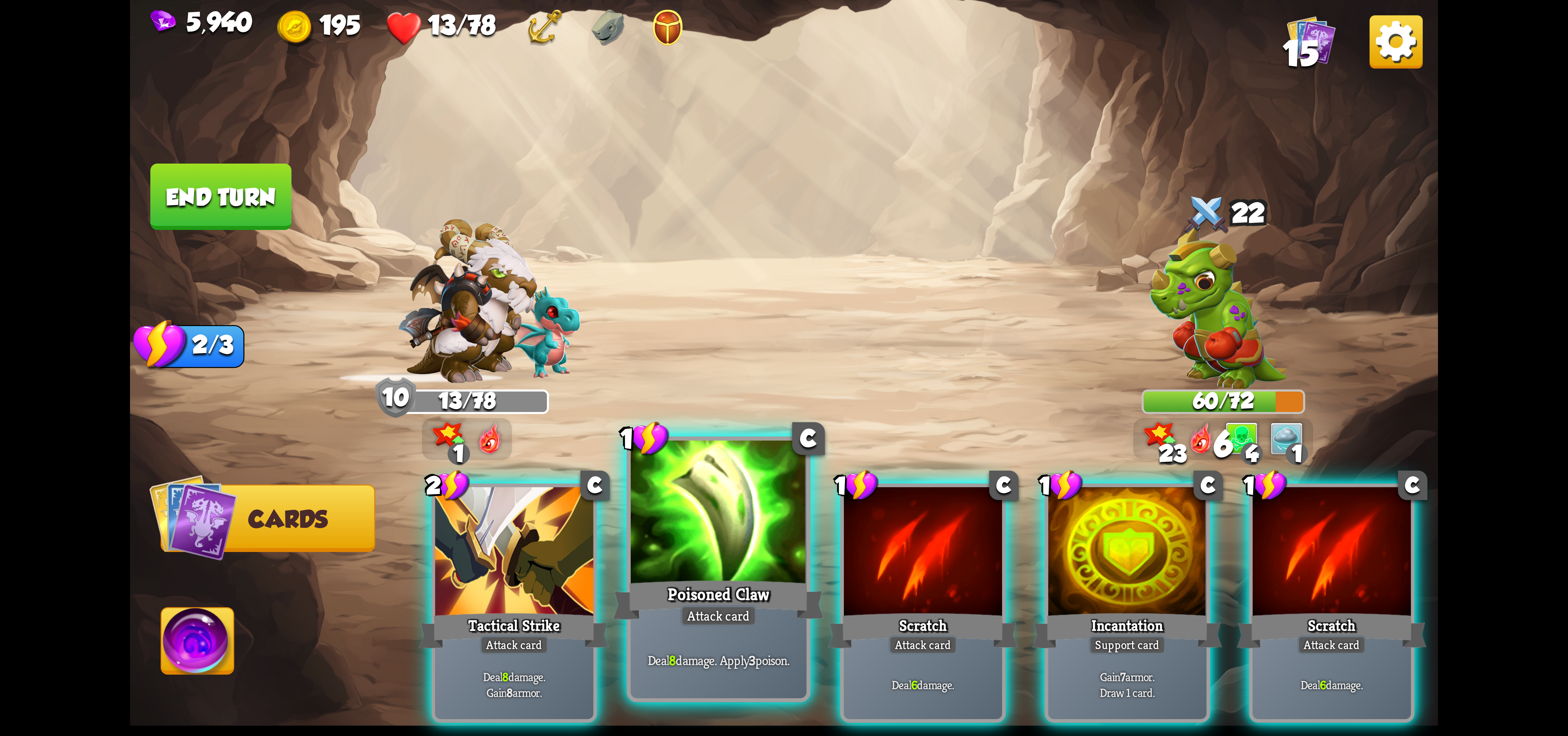
click at [710, 583] on div "Poisoned Claw" at bounding box center [718, 600] width 211 height 47
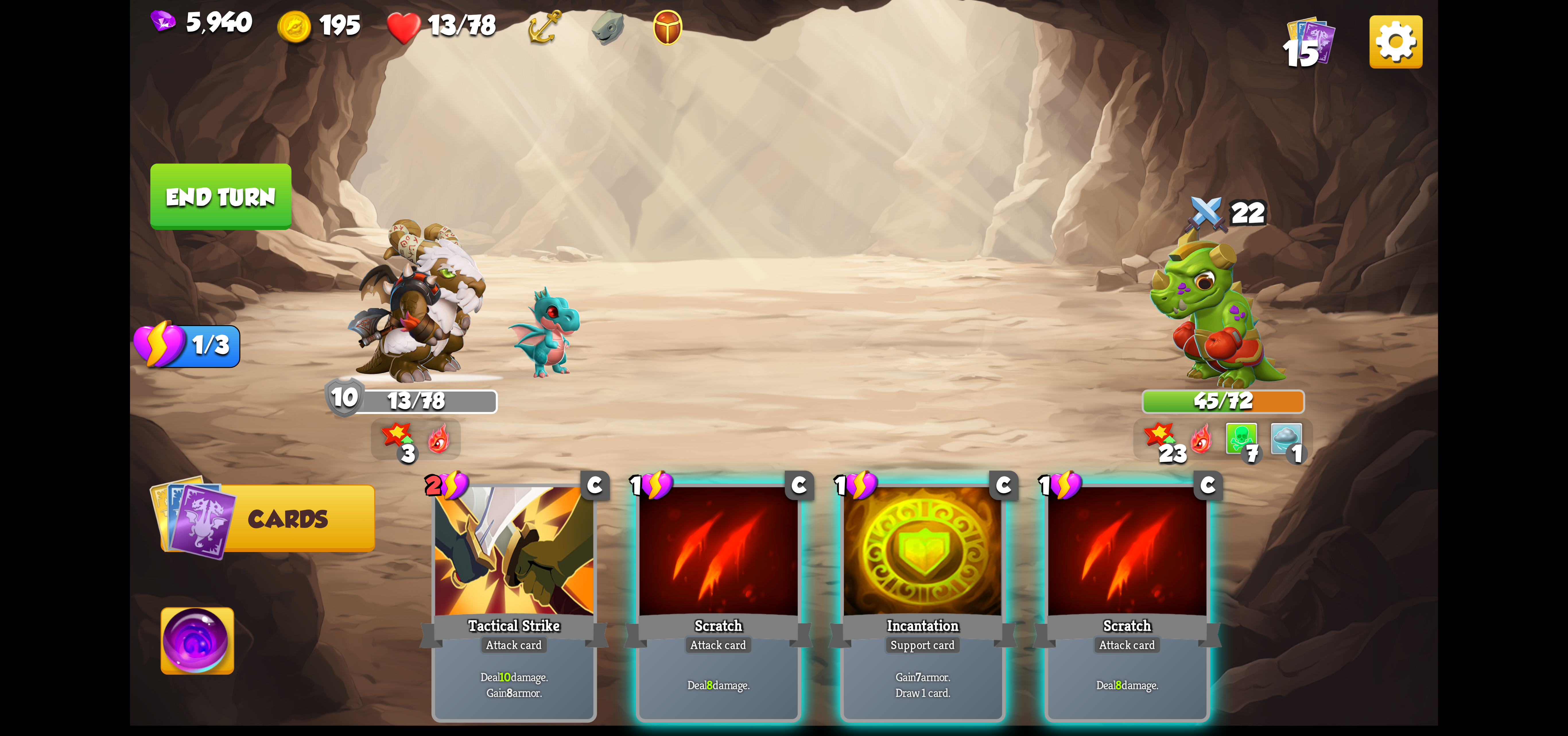
click at [1286, 457] on div "1" at bounding box center [1297, 454] width 23 height 23
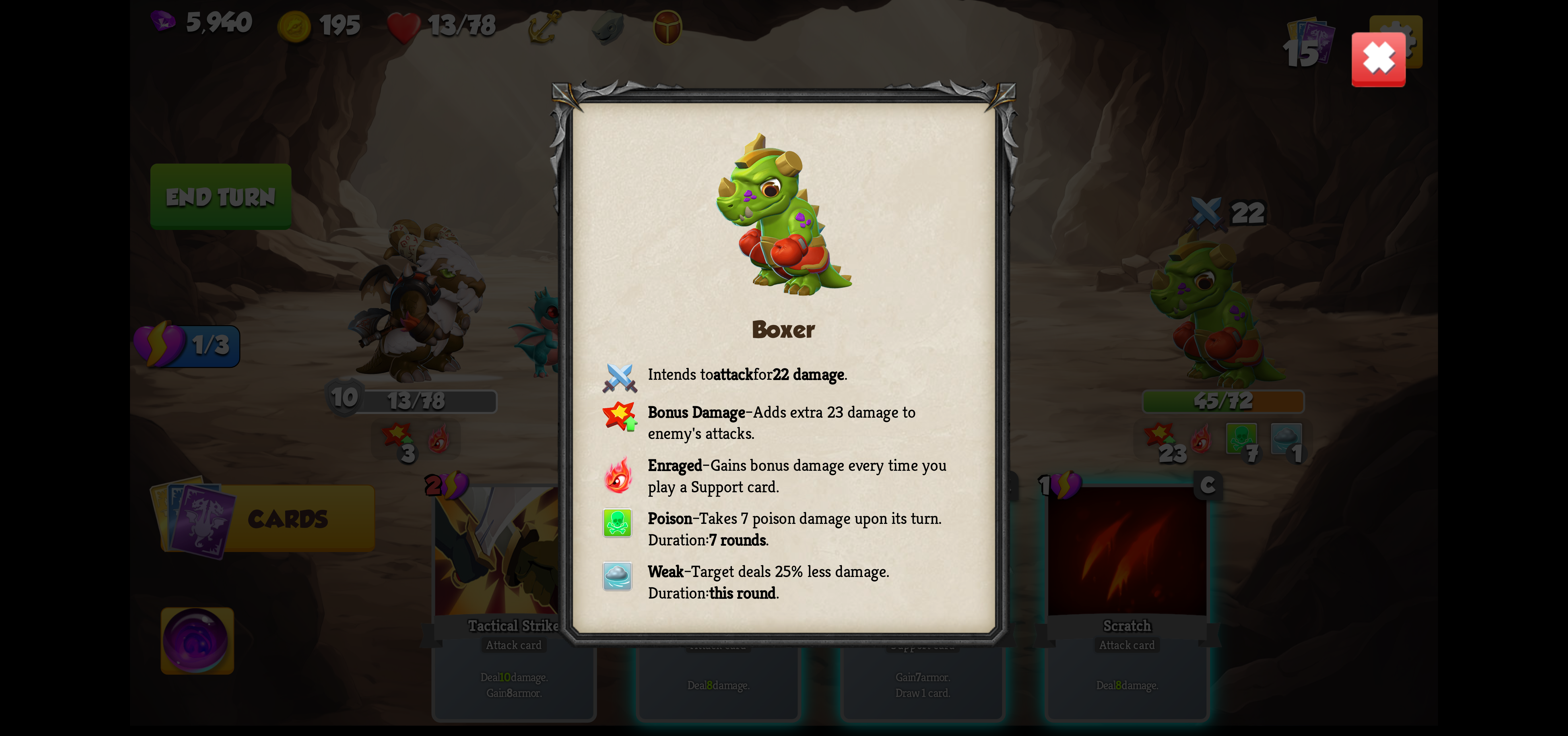
drag, startPoint x: 710, startPoint y: 510, endPoint x: 749, endPoint y: 382, distance: 133.8
click at [707, 405] on div "Boxer Intends to attack for 22 damage . Bonus Damage – Adds extra 23 damage to …" at bounding box center [784, 368] width 425 height 533
click at [1384, 58] on img at bounding box center [1379, 59] width 57 height 57
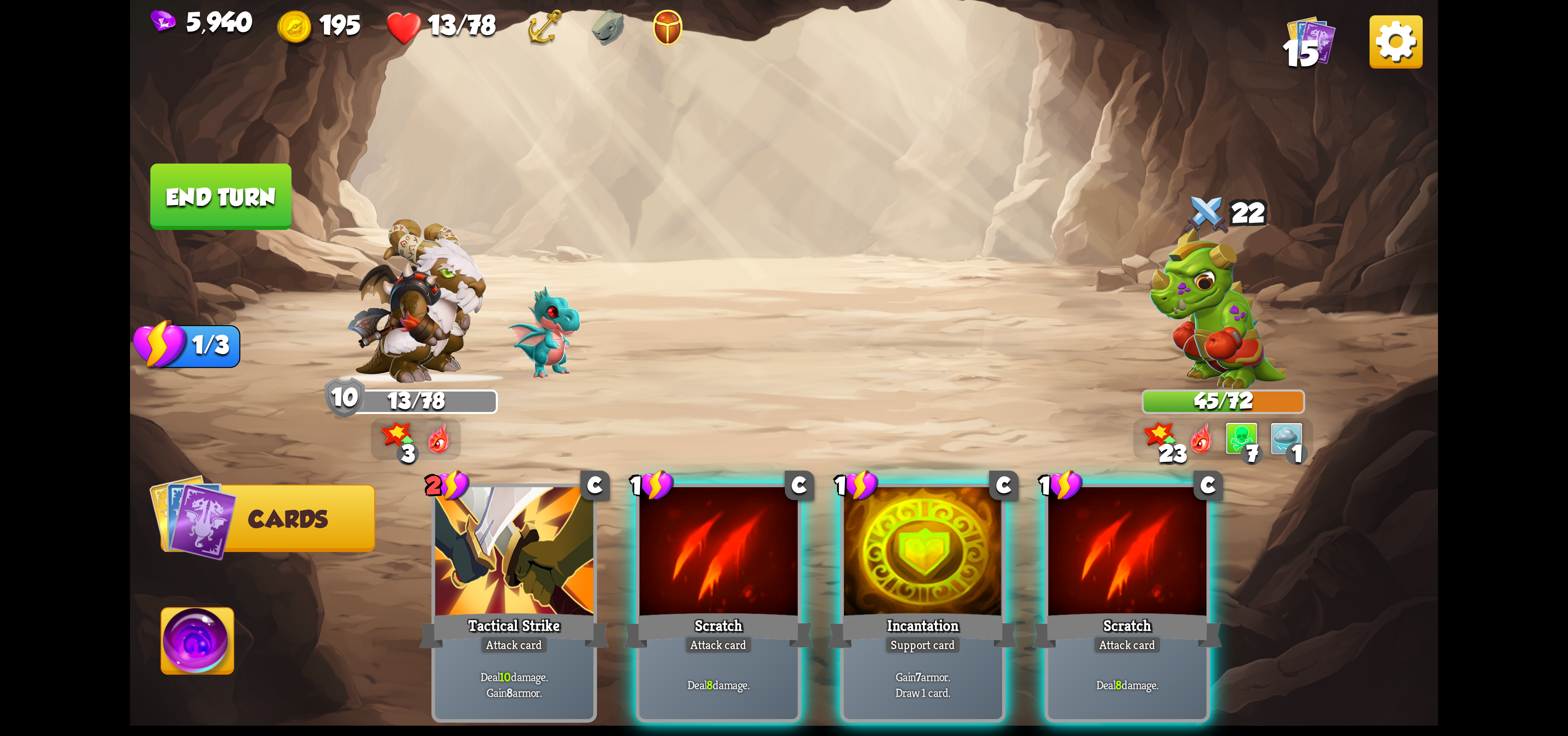
click at [738, 574] on div "1 C Scratch Attack card Deal 8 damage." at bounding box center [719, 603] width 166 height 239
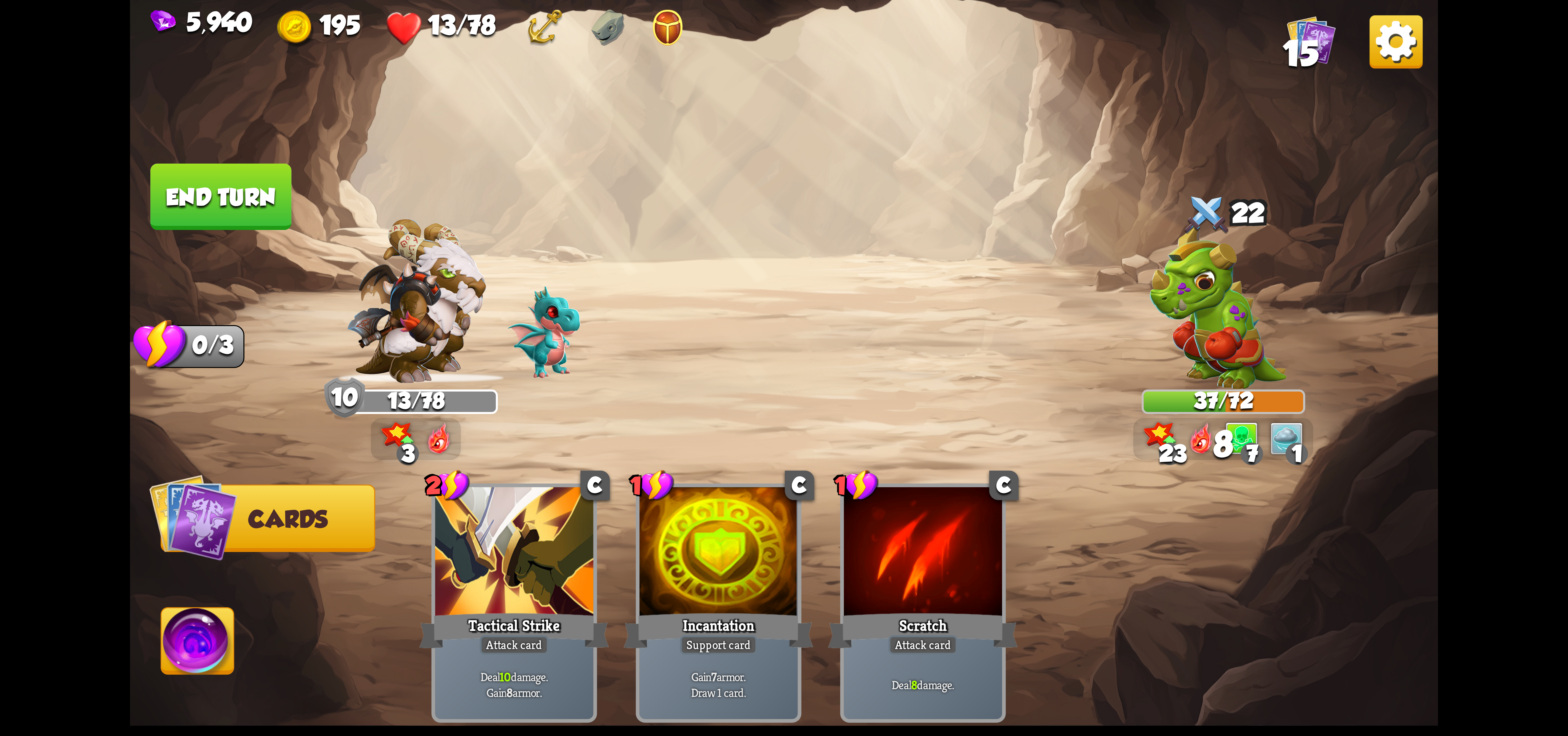
click at [183, 620] on img at bounding box center [197, 645] width 72 height 74
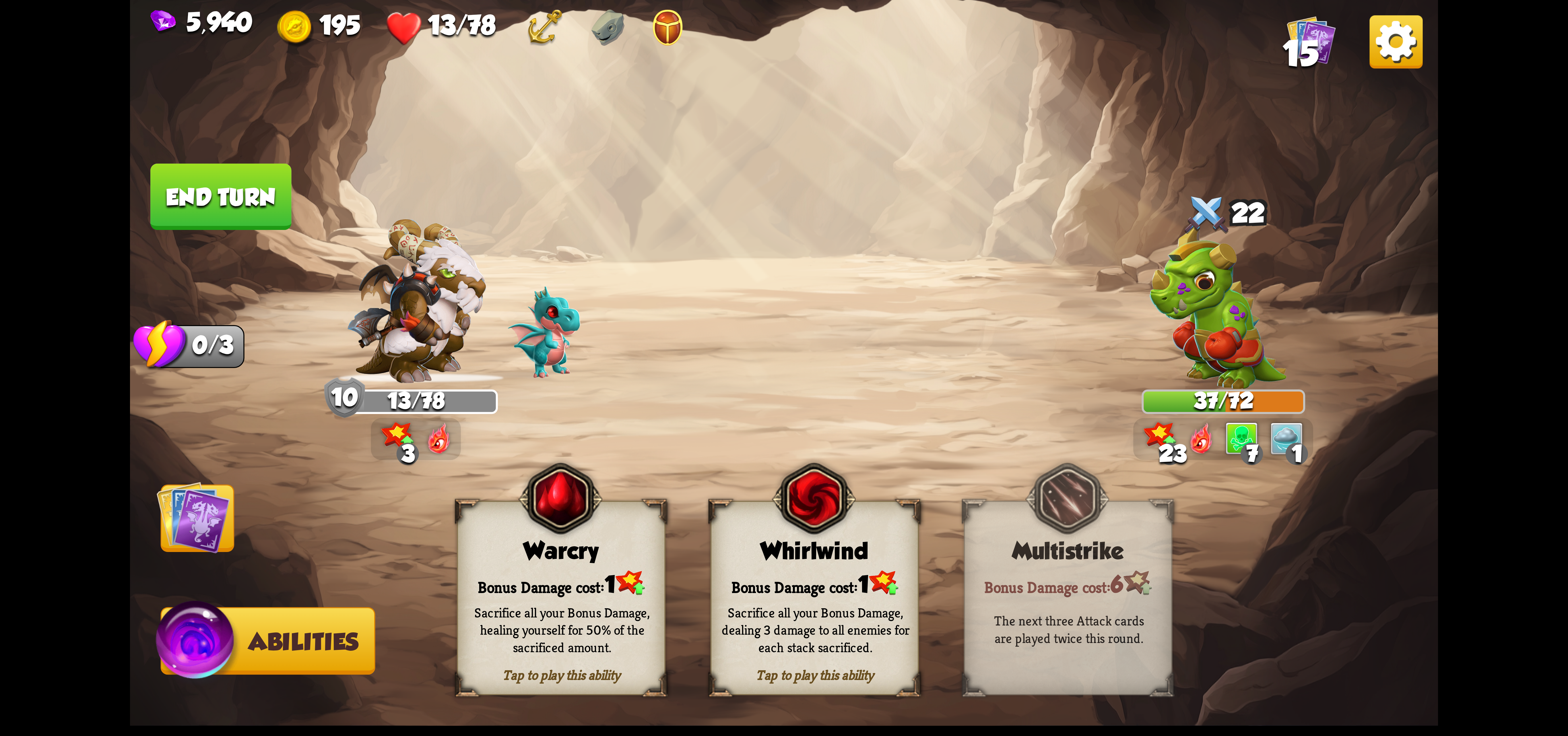
click at [528, 542] on img at bounding box center [561, 499] width 84 height 86
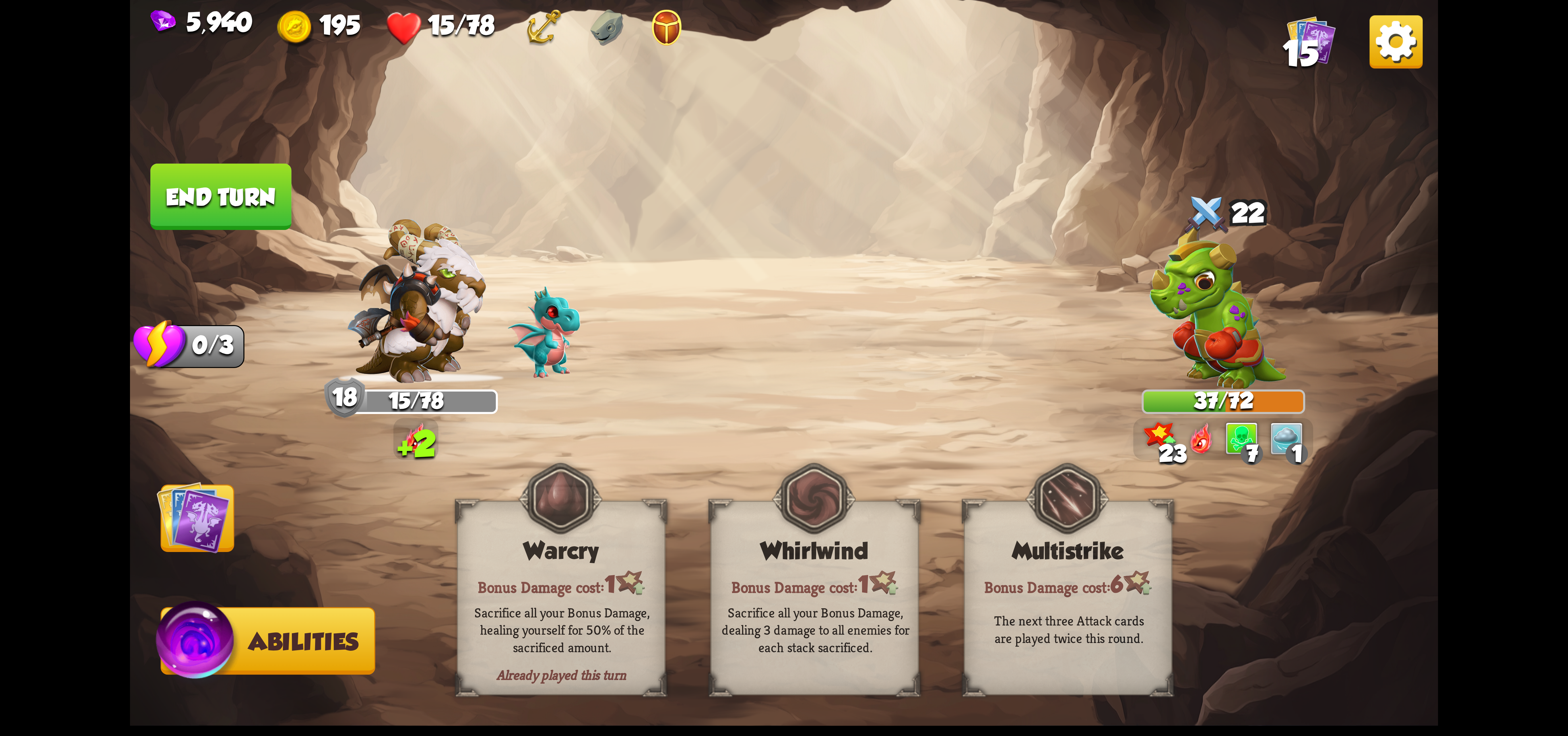
click at [1379, 55] on img at bounding box center [784, 368] width 1308 height 736
click at [1368, 70] on img at bounding box center [784, 368] width 1308 height 736
click at [1397, 75] on img at bounding box center [784, 368] width 1308 height 736
drag, startPoint x: 1402, startPoint y: 31, endPoint x: 1402, endPoint y: 44, distance: 13.0
click at [1402, 33] on div "5,940 195 15/78 15" at bounding box center [784, 26] width 1308 height 51
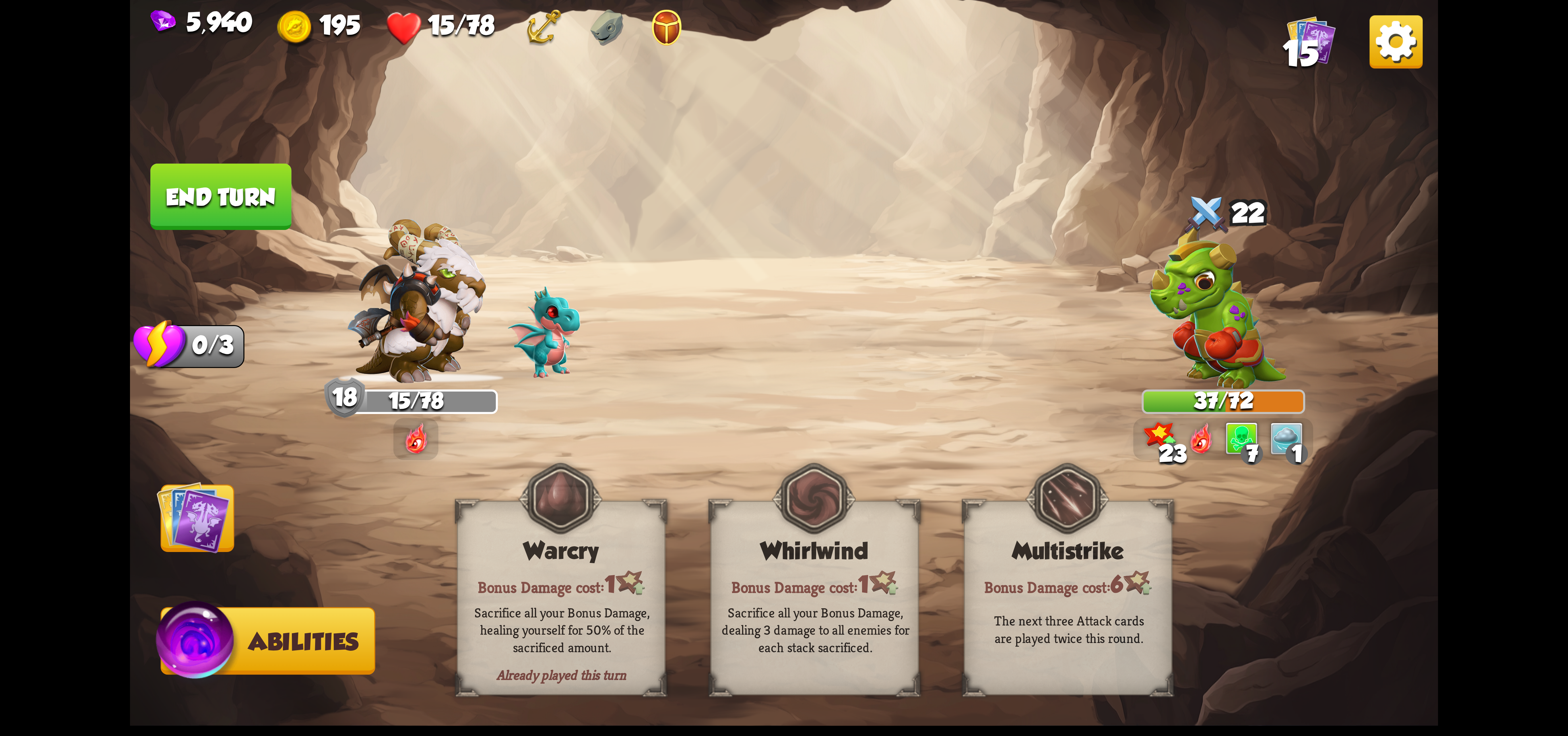
click at [1430, 46] on div "5,940 195 15/78 15" at bounding box center [784, 26] width 1308 height 51
click at [1457, 45] on div "5,940 195 15/78 15 Select an enemy to attack... You don't have enough stamina t…" at bounding box center [784, 368] width 1568 height 736
click at [1457, 44] on div "5,940 195 15/78 15 Select an enemy to attack... You don't have enough stamina t…" at bounding box center [784, 368] width 1568 height 736
click at [1472, 38] on div "5,940 195 15/78 15 Select an enemy to attack... You don't have enough stamina t…" at bounding box center [784, 368] width 1568 height 736
click at [1552, 31] on div "5,940 195 15/78 15 Select an enemy to attack... You don't have enough stamina t…" at bounding box center [784, 368] width 1568 height 736
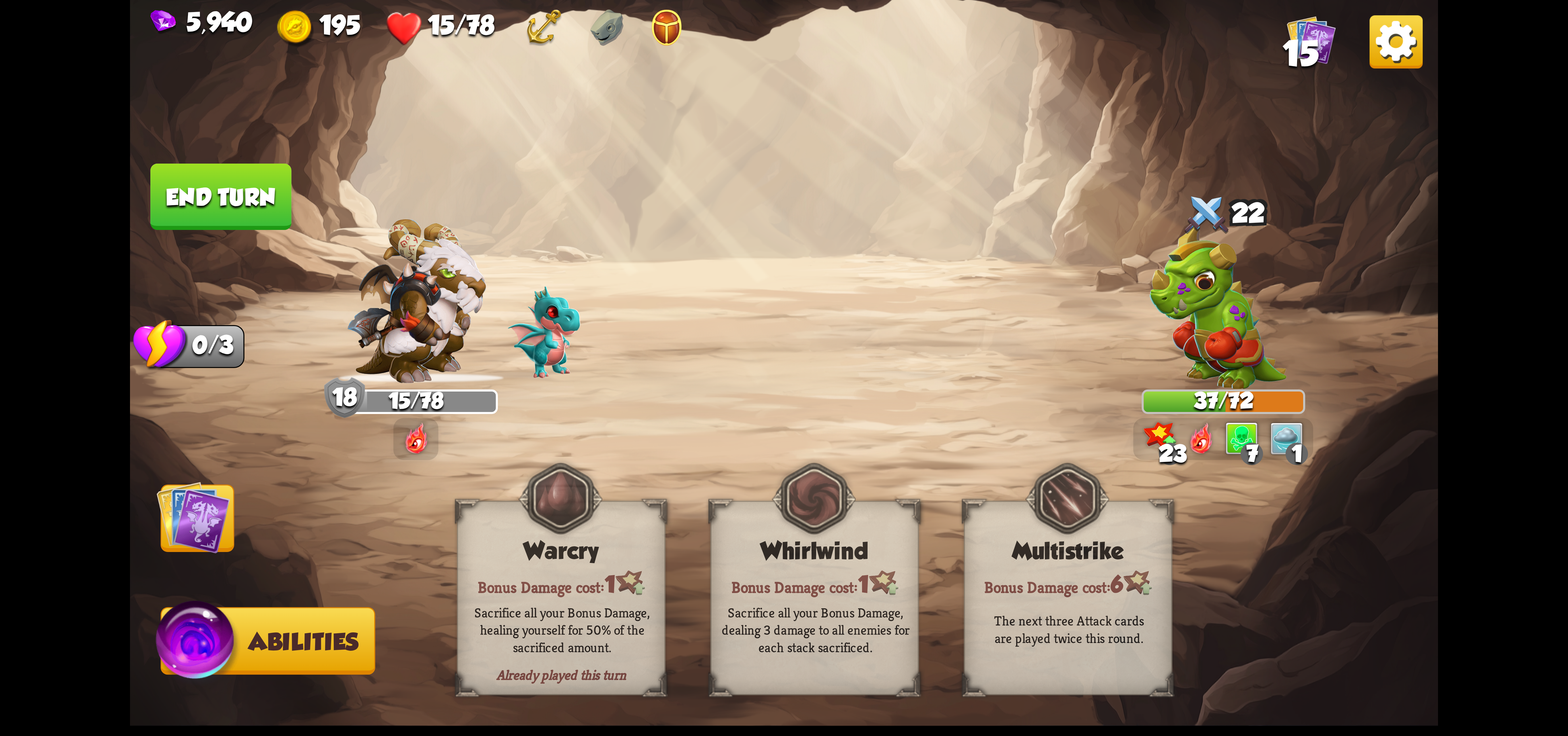
drag, startPoint x: 1484, startPoint y: 38, endPoint x: 1380, endPoint y: 47, distance: 104.4
click at [1468, 40] on div "5,940 195 15/78 15 Select an enemy to attack... You don't have enough stamina t…" at bounding box center [784, 368] width 1568 height 736
drag, startPoint x: 1380, startPoint y: 47, endPoint x: 1375, endPoint y: 48, distance: 5.1
click at [1376, 48] on div "5,940 195 15/78 15" at bounding box center [784, 26] width 1308 height 51
click at [1247, 40] on div "5,940 195 15/78 15" at bounding box center [784, 26] width 1308 height 51
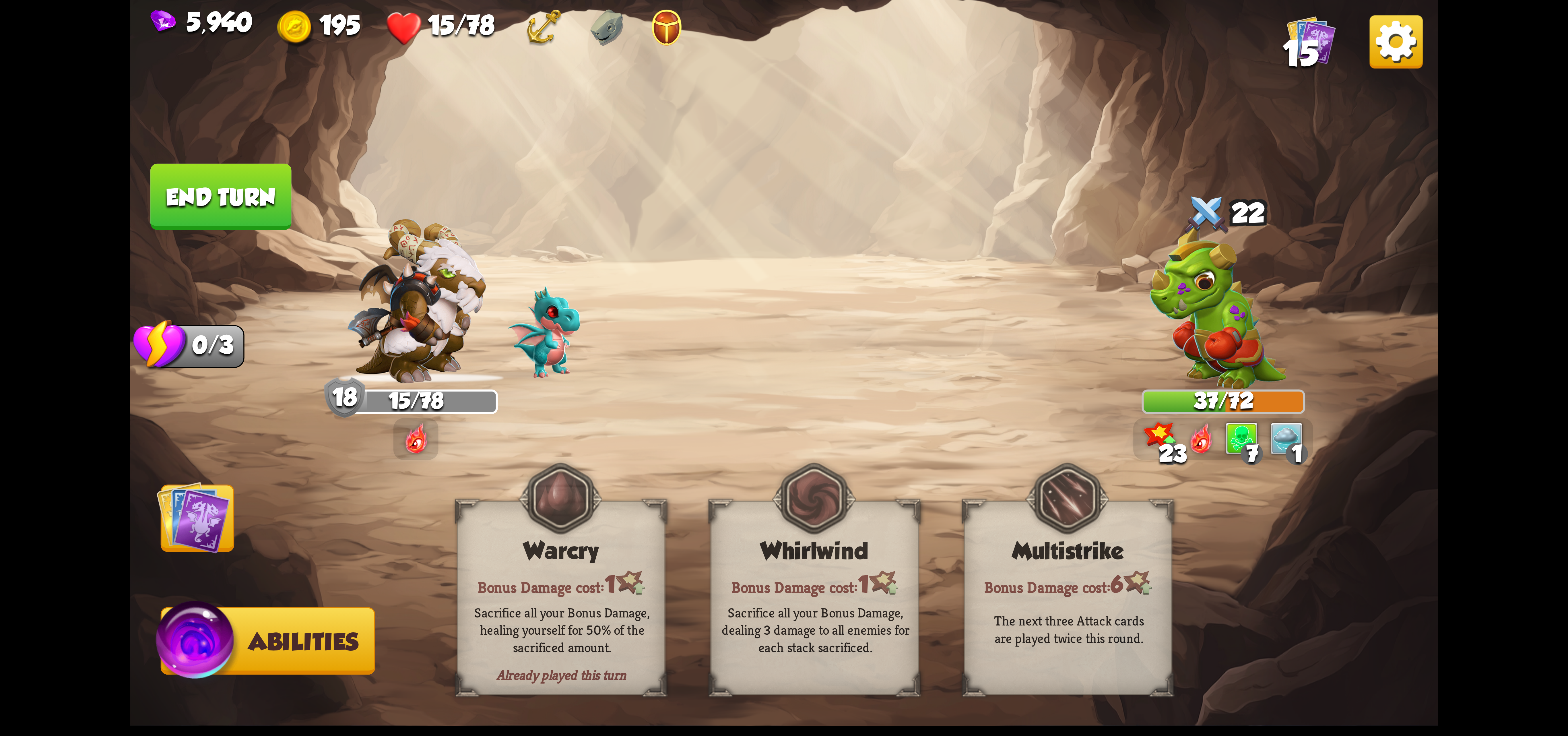
drag, startPoint x: 1343, startPoint y: 31, endPoint x: 1406, endPoint y: 63, distance: 70.7
click at [1353, 35] on div "5,940 195 15/78 15" at bounding box center [784, 26] width 1308 height 51
drag, startPoint x: 1471, startPoint y: 44, endPoint x: 1510, endPoint y: 19, distance: 46.3
click at [1481, 37] on div "5,940 195 15/78 15 Select an enemy to attack... You don't have enough stamina t…" at bounding box center [784, 368] width 1568 height 736
drag, startPoint x: 1510, startPoint y: 19, endPoint x: 1522, endPoint y: 27, distance: 14.4
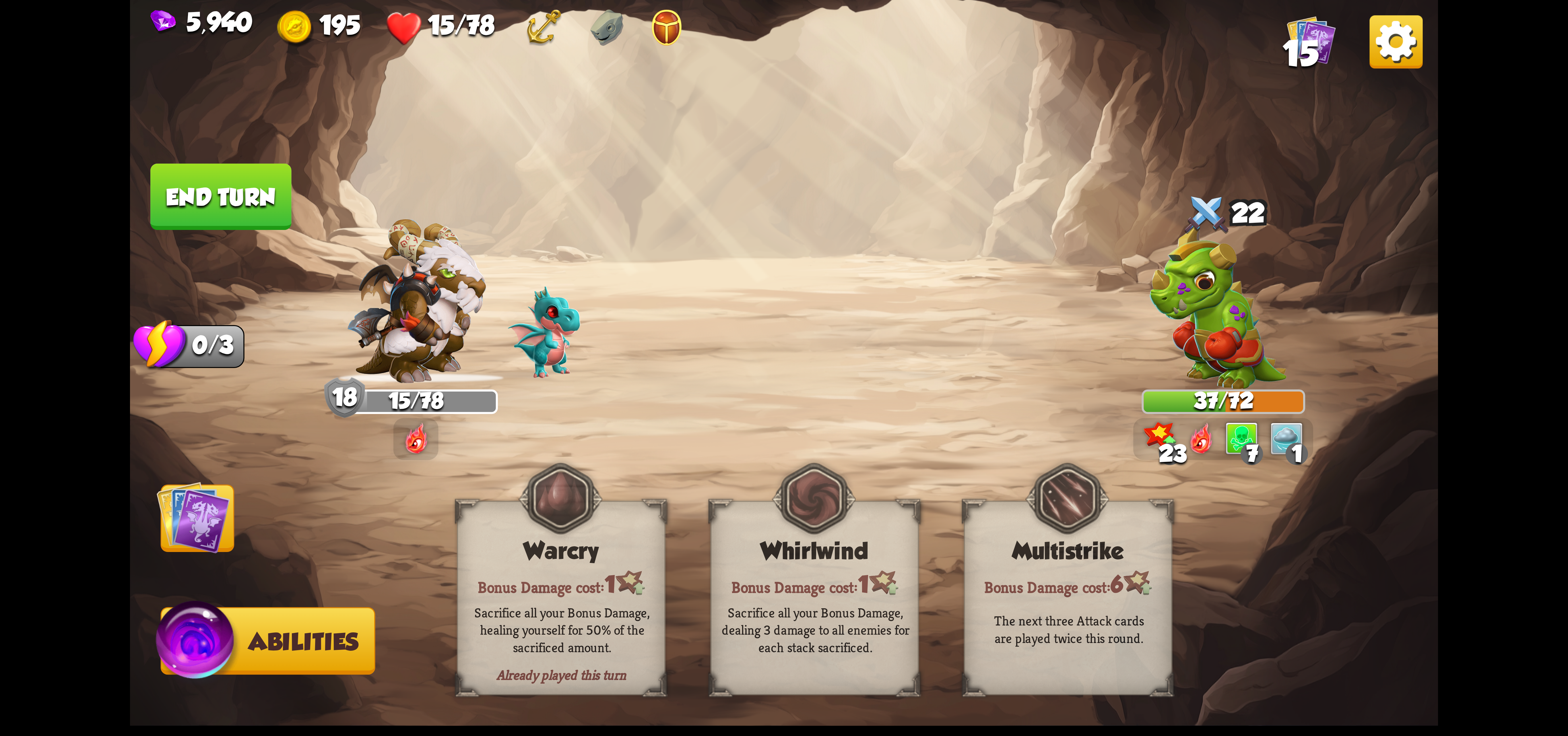
click at [1512, 19] on div "5,940 195 15/78 15 Select an enemy to attack... You don't have enough stamina t…" at bounding box center [784, 368] width 1568 height 736
click at [1535, 48] on div "5,940 195 15/78 15 Select an enemy to attack... You don't have enough stamina t…" at bounding box center [784, 368] width 1568 height 736
click at [1498, 118] on div "5,940 195 15/78 15 Select an enemy to attack... You don't have enough stamina t…" at bounding box center [784, 368] width 1568 height 736
drag, startPoint x: 1458, startPoint y: 152, endPoint x: 1388, endPoint y: 141, distance: 70.9
click at [1409, 148] on div "5,940 195 15/78 15 Select an enemy to attack... You don't have enough stamina t…" at bounding box center [784, 368] width 1568 height 736
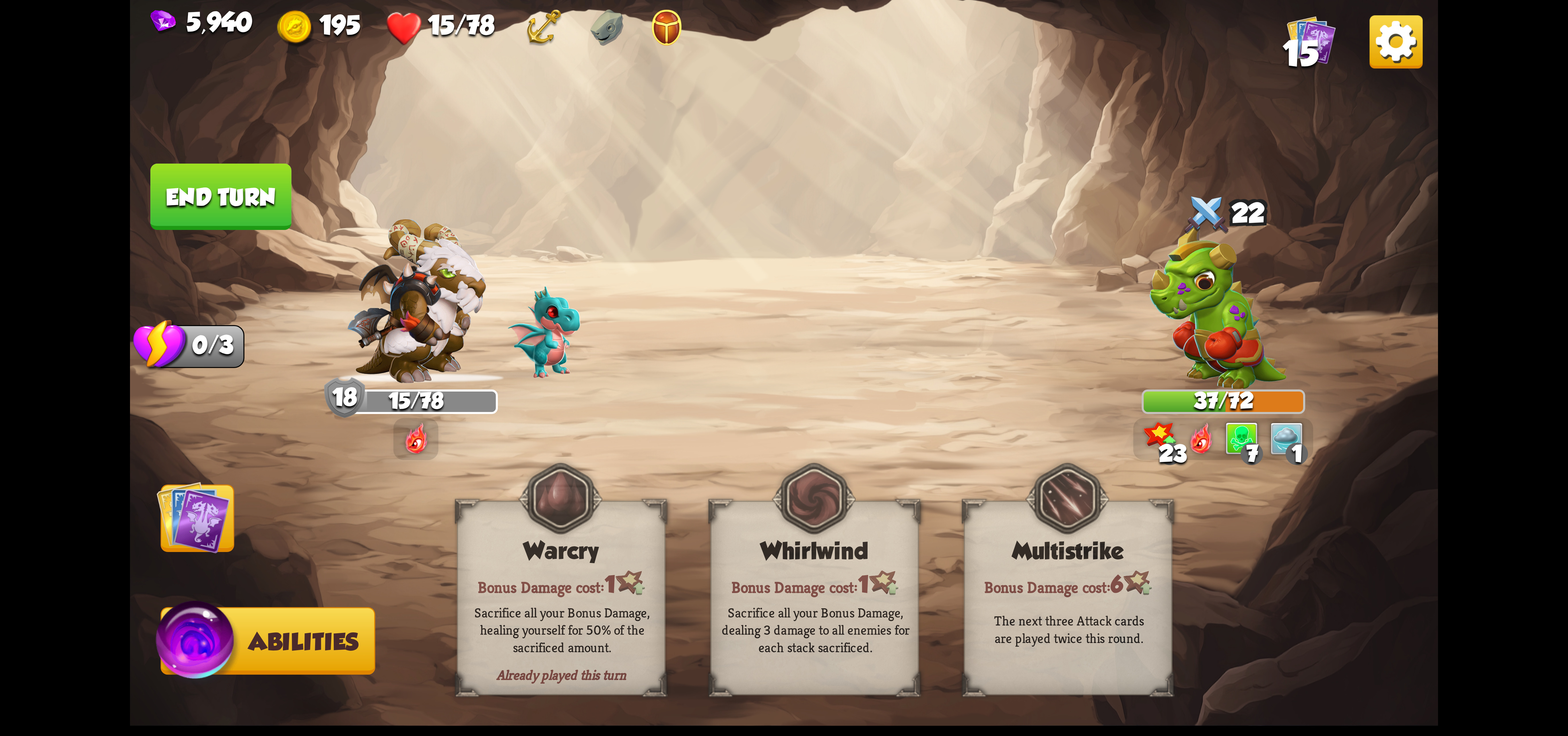
click at [1437, 100] on img at bounding box center [784, 368] width 1308 height 736
drag, startPoint x: 1442, startPoint y: 88, endPoint x: 1440, endPoint y: 85, distance: 3.6
click at [1442, 87] on div "5,940 195 15/78 15 Select an enemy to attack... You don't have enough stamina t…" at bounding box center [784, 368] width 1568 height 736
click at [179, 525] on img at bounding box center [193, 517] width 74 height 74
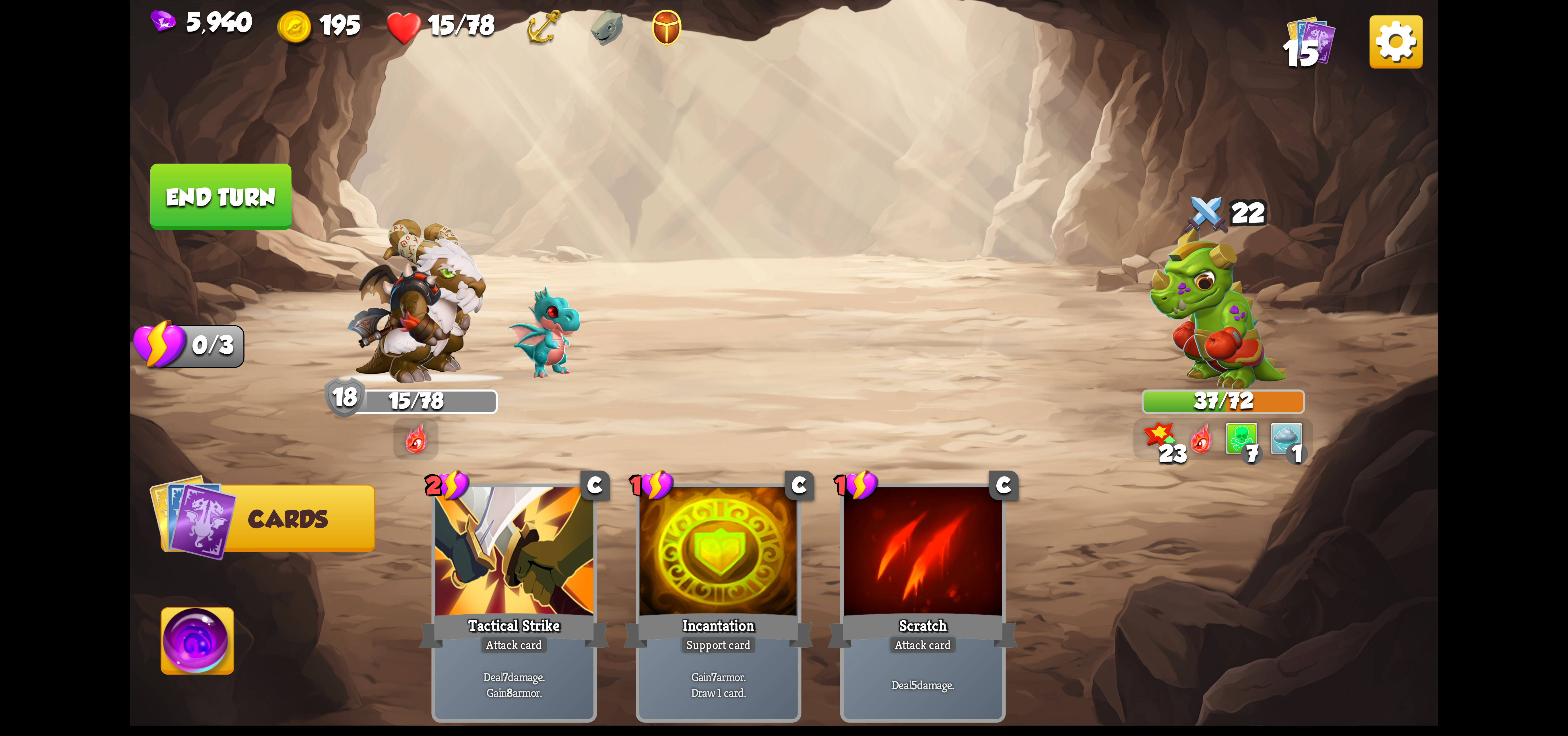
click at [236, 187] on button "End turn" at bounding box center [220, 197] width 141 height 66
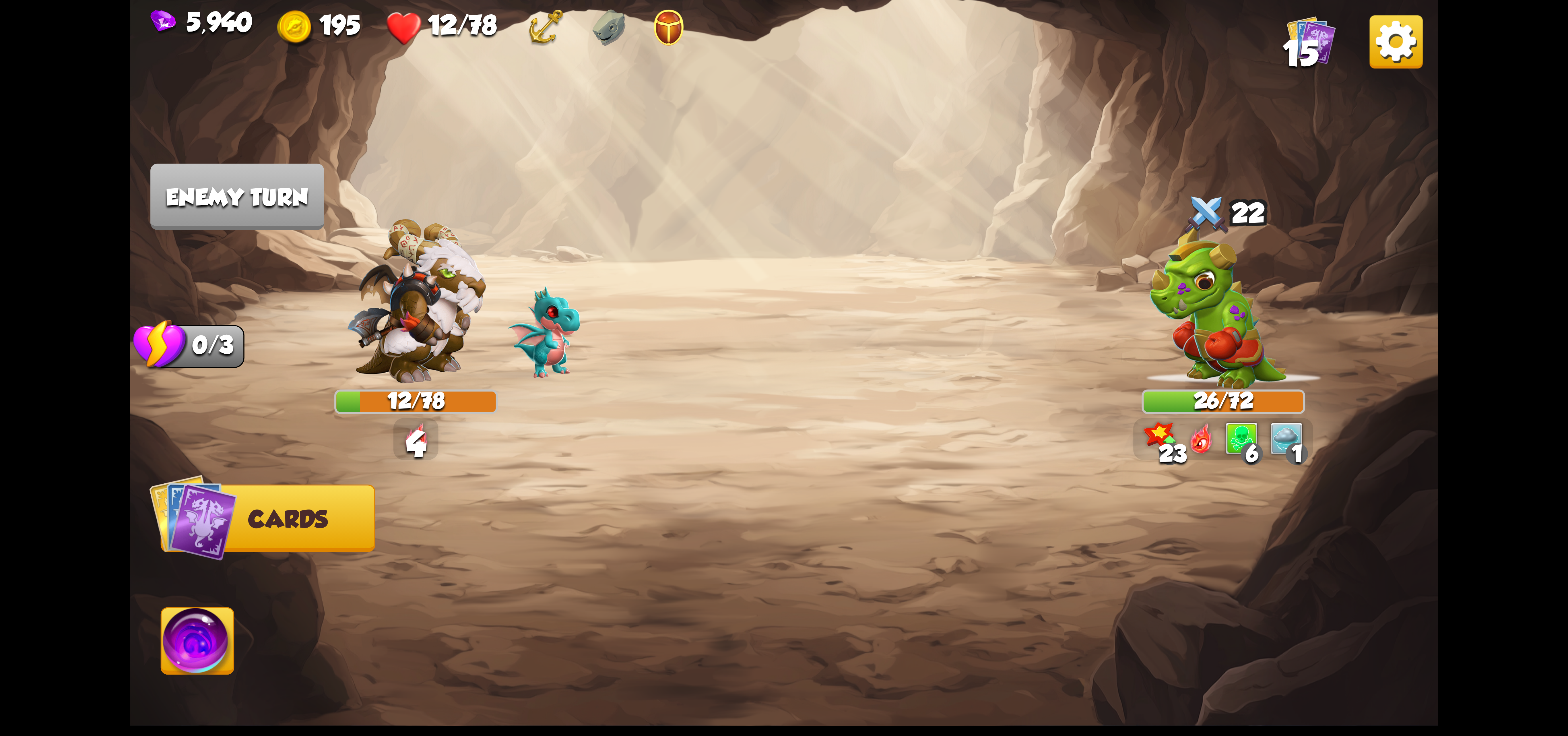
click at [194, 639] on img at bounding box center [197, 645] width 72 height 74
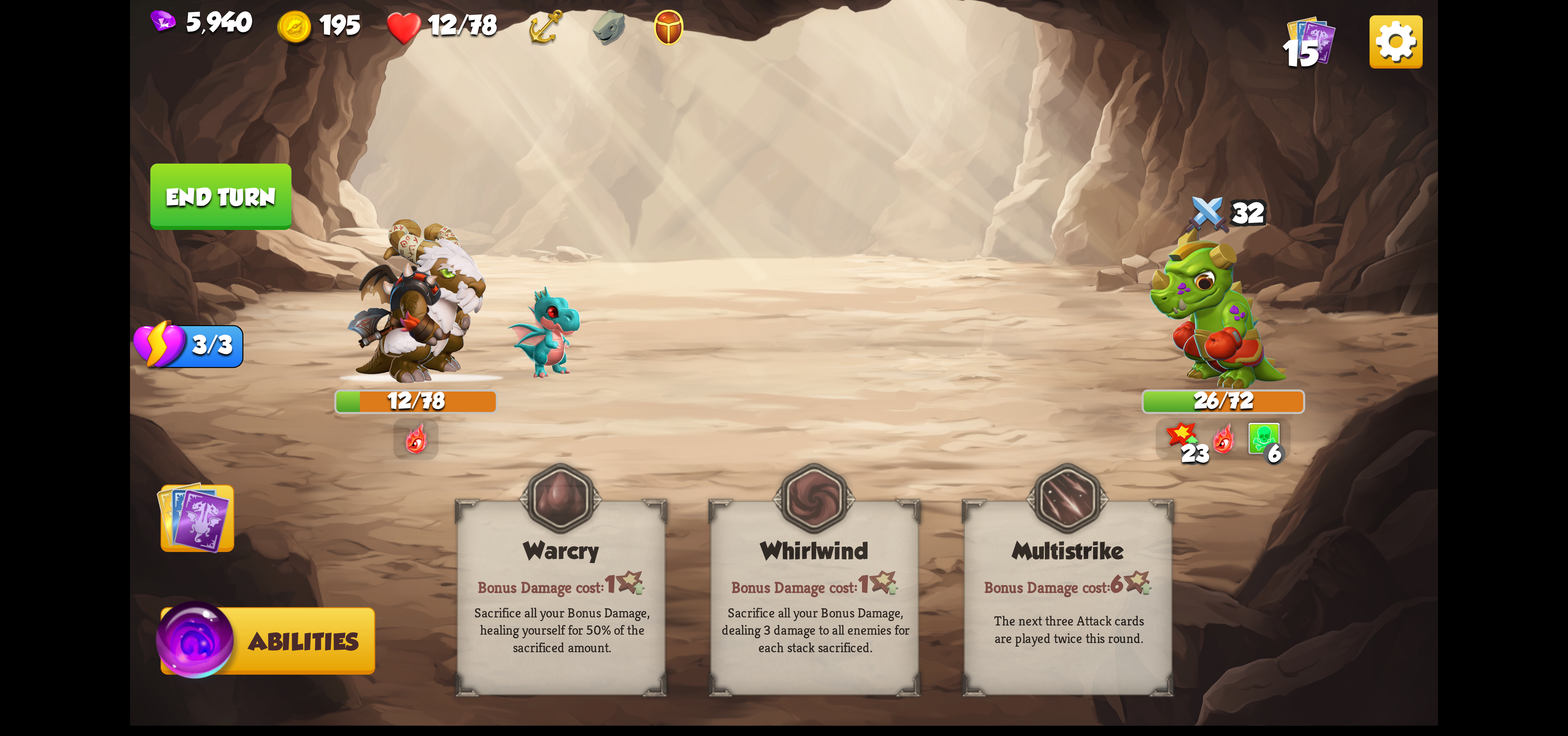
click at [215, 506] on img at bounding box center [193, 517] width 74 height 74
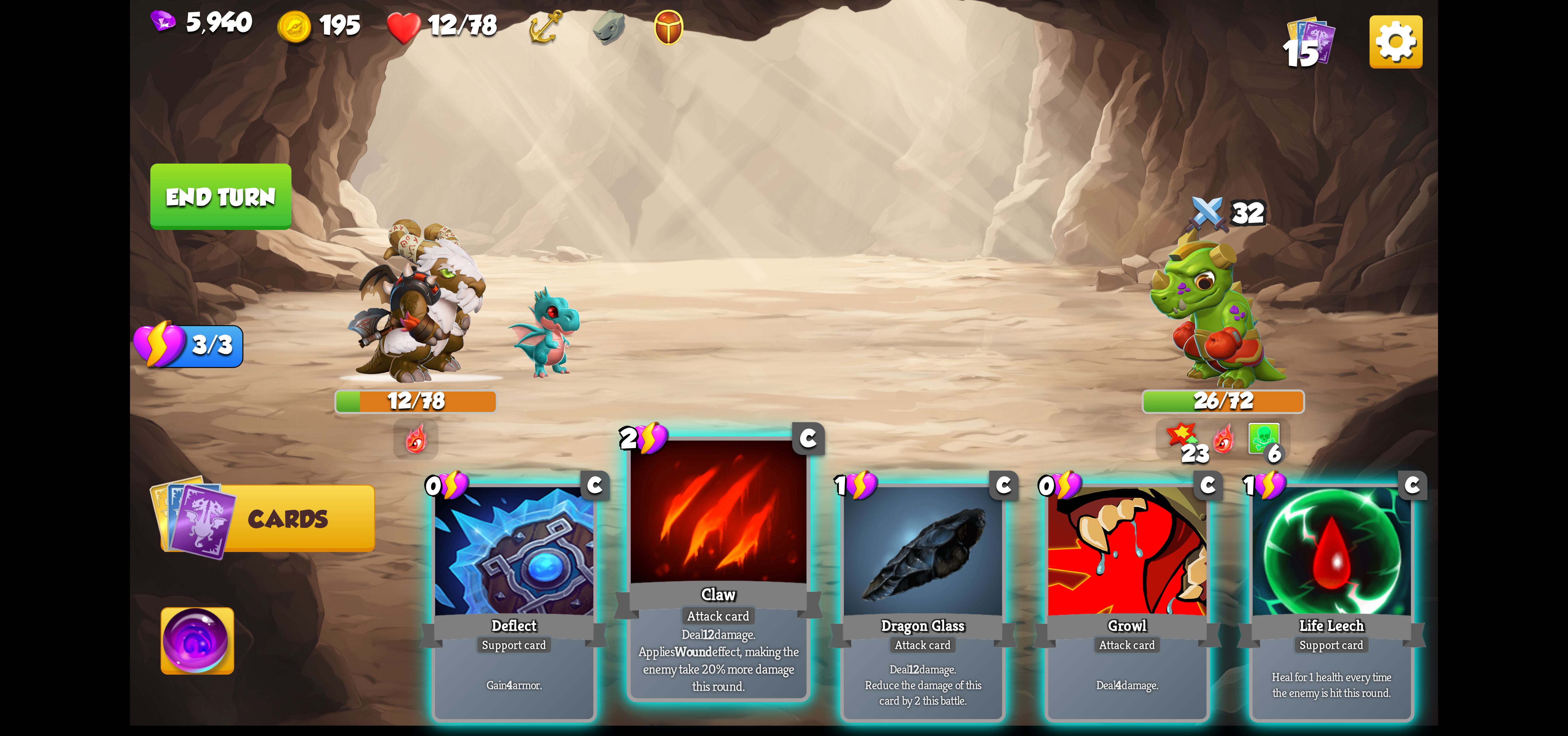
click at [700, 600] on div "Claw" at bounding box center [718, 600] width 211 height 47
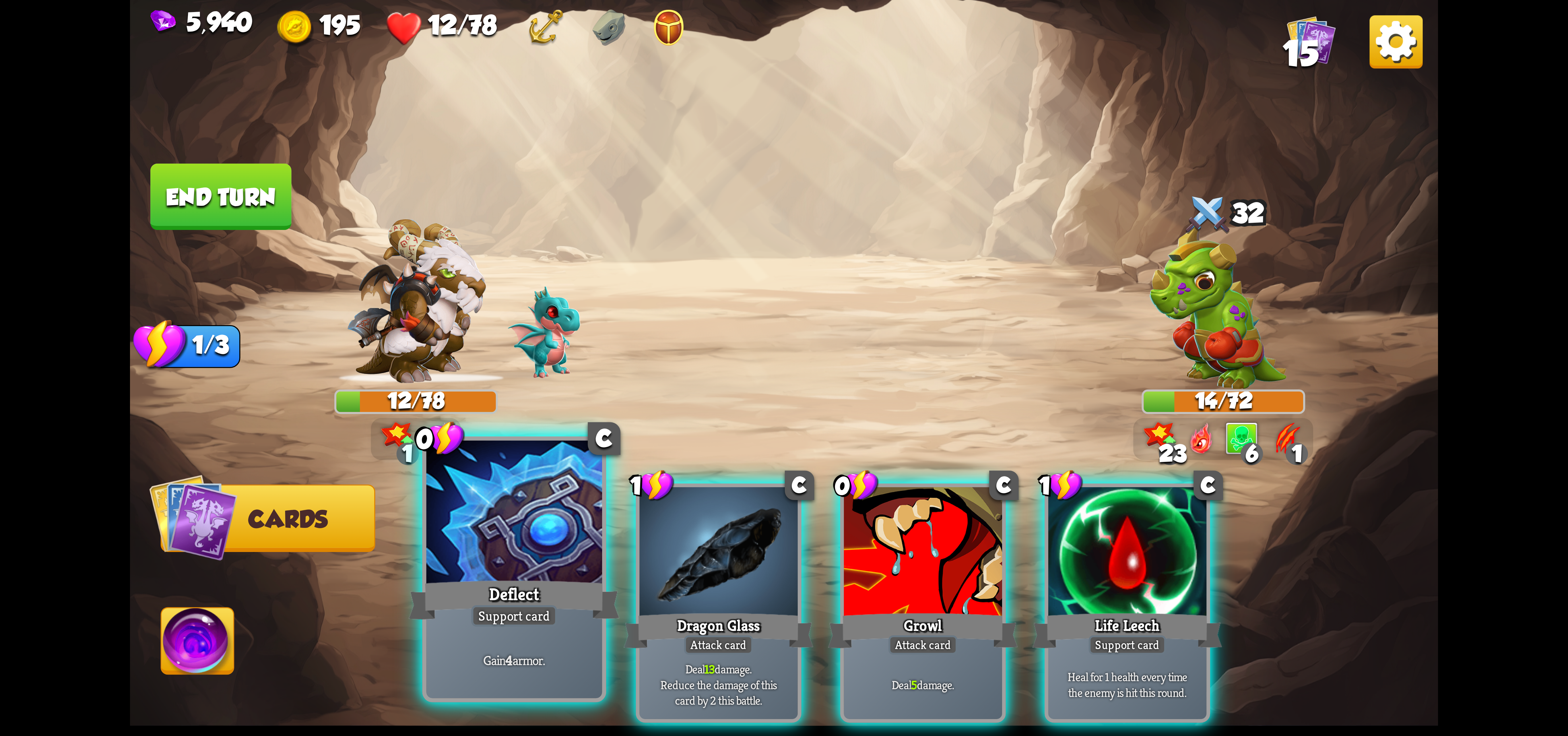
click at [520, 564] on div at bounding box center [514, 514] width 176 height 148
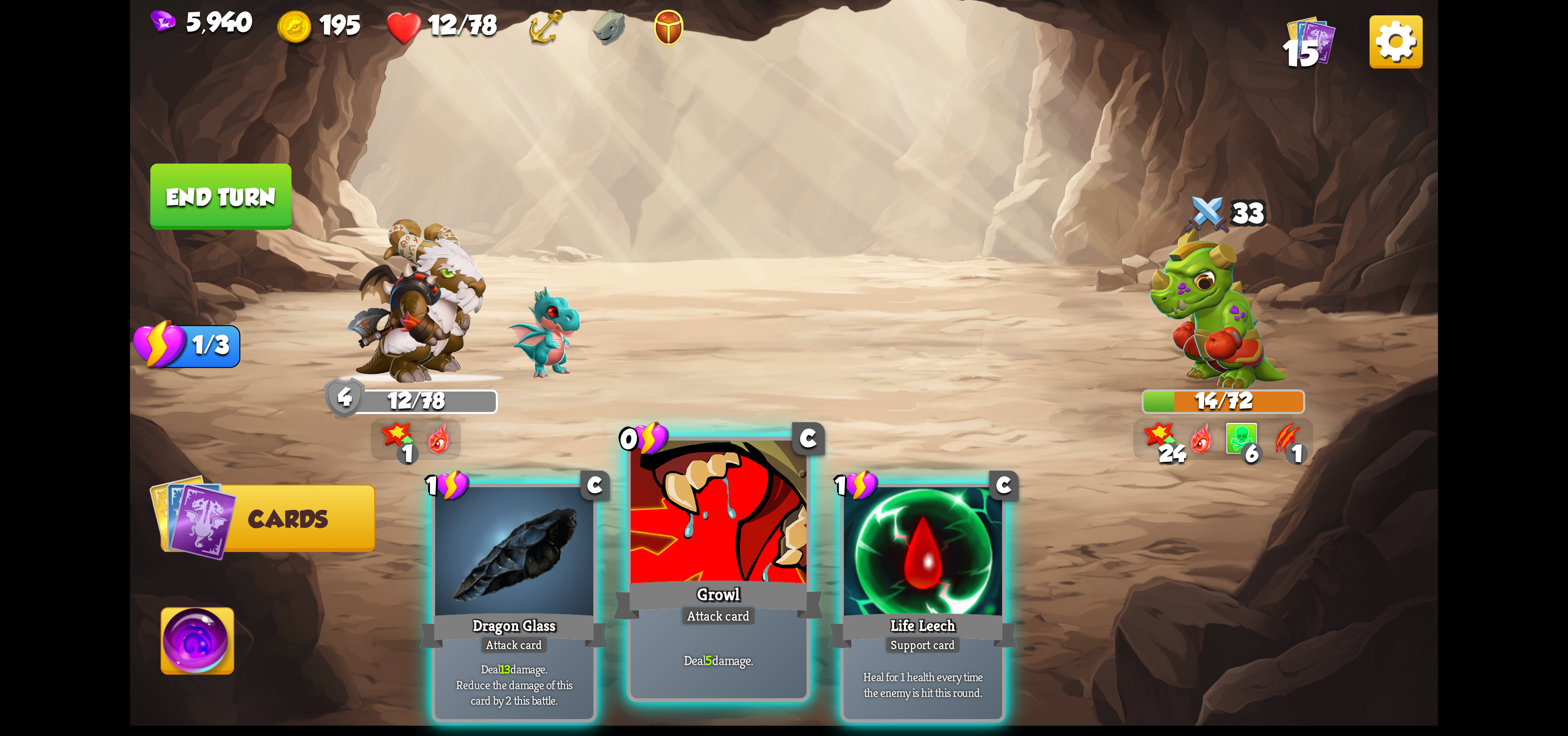
click at [675, 524] on div at bounding box center [718, 514] width 176 height 148
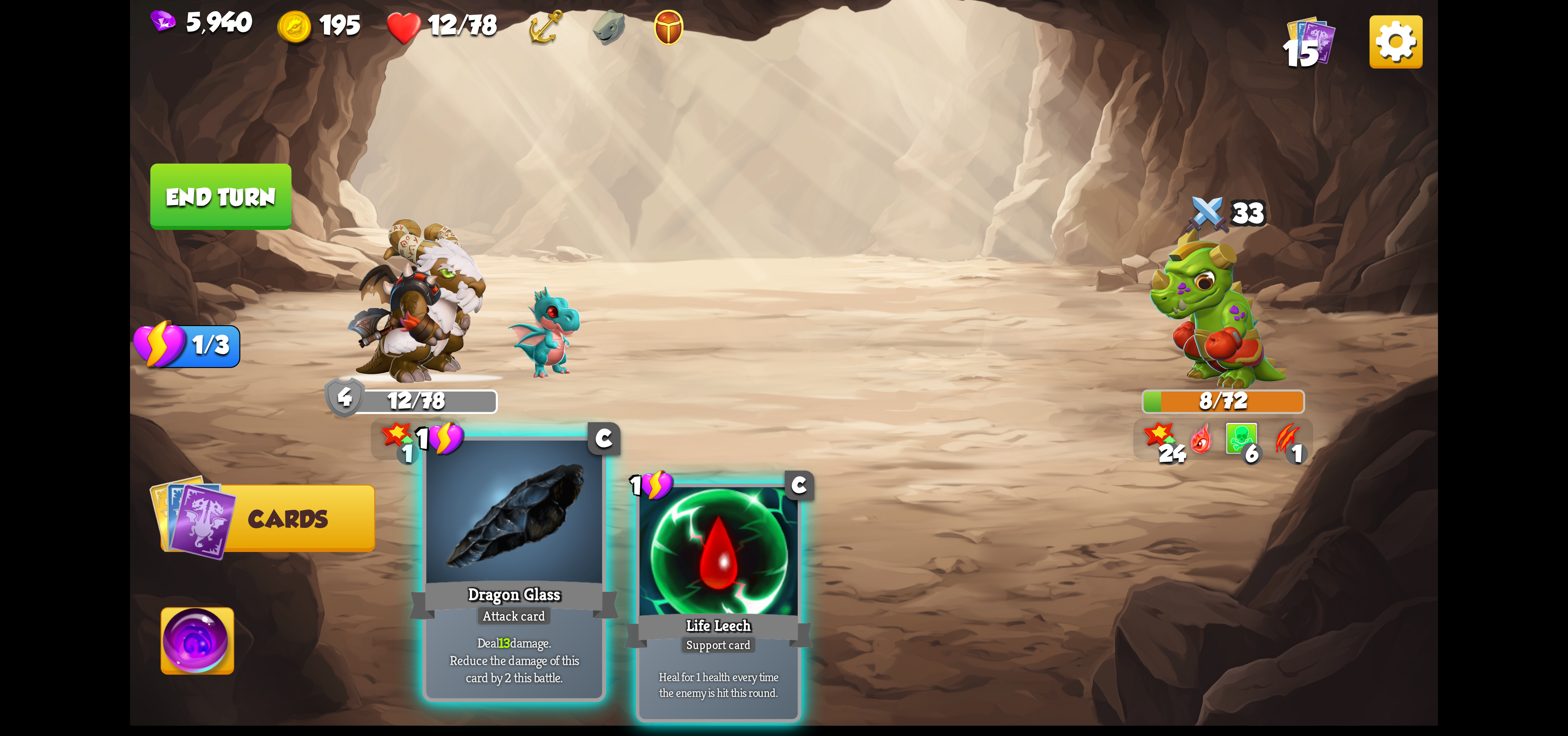
click at [569, 527] on div at bounding box center [514, 514] width 176 height 148
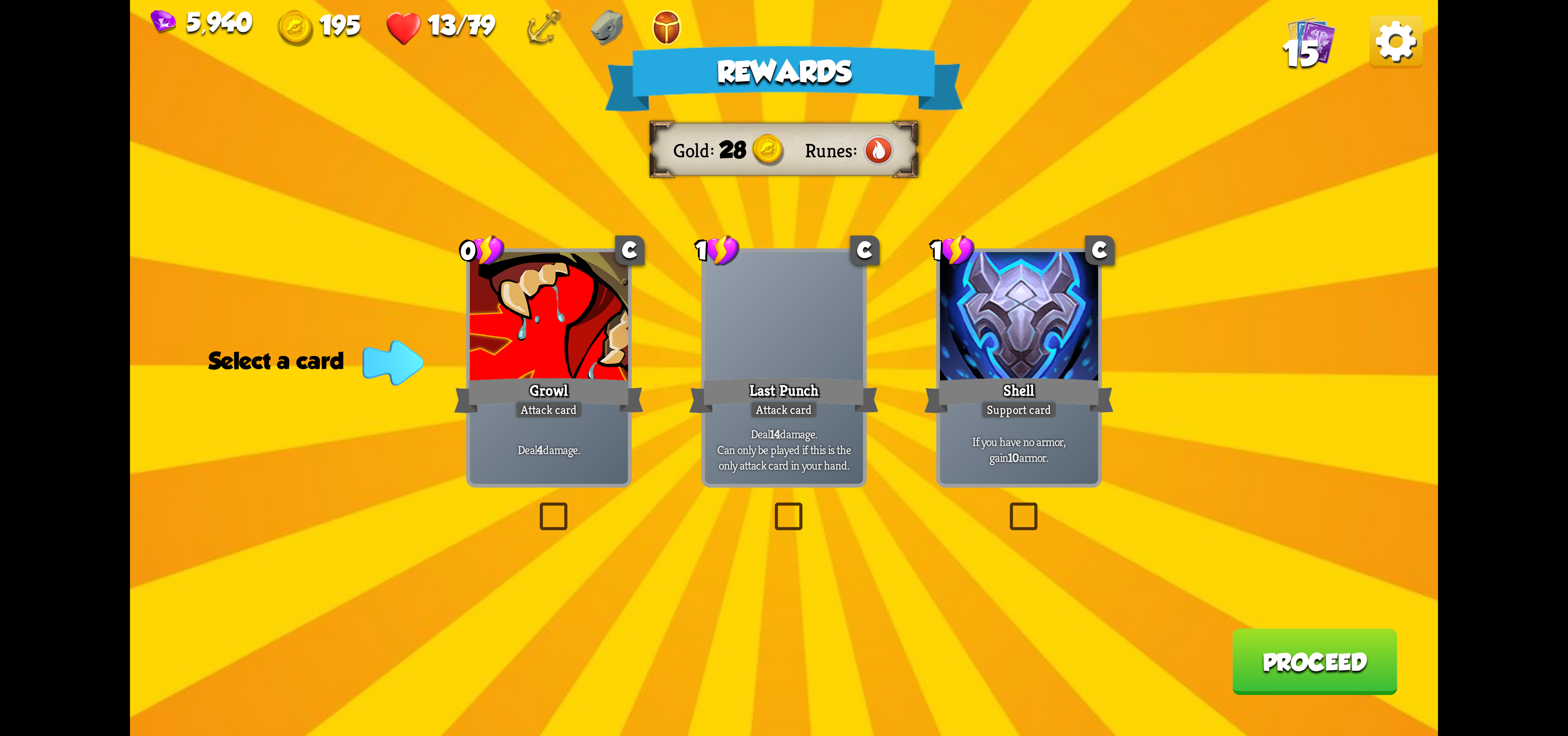
click at [569, 416] on div "Attack card" at bounding box center [548, 410] width 69 height 19
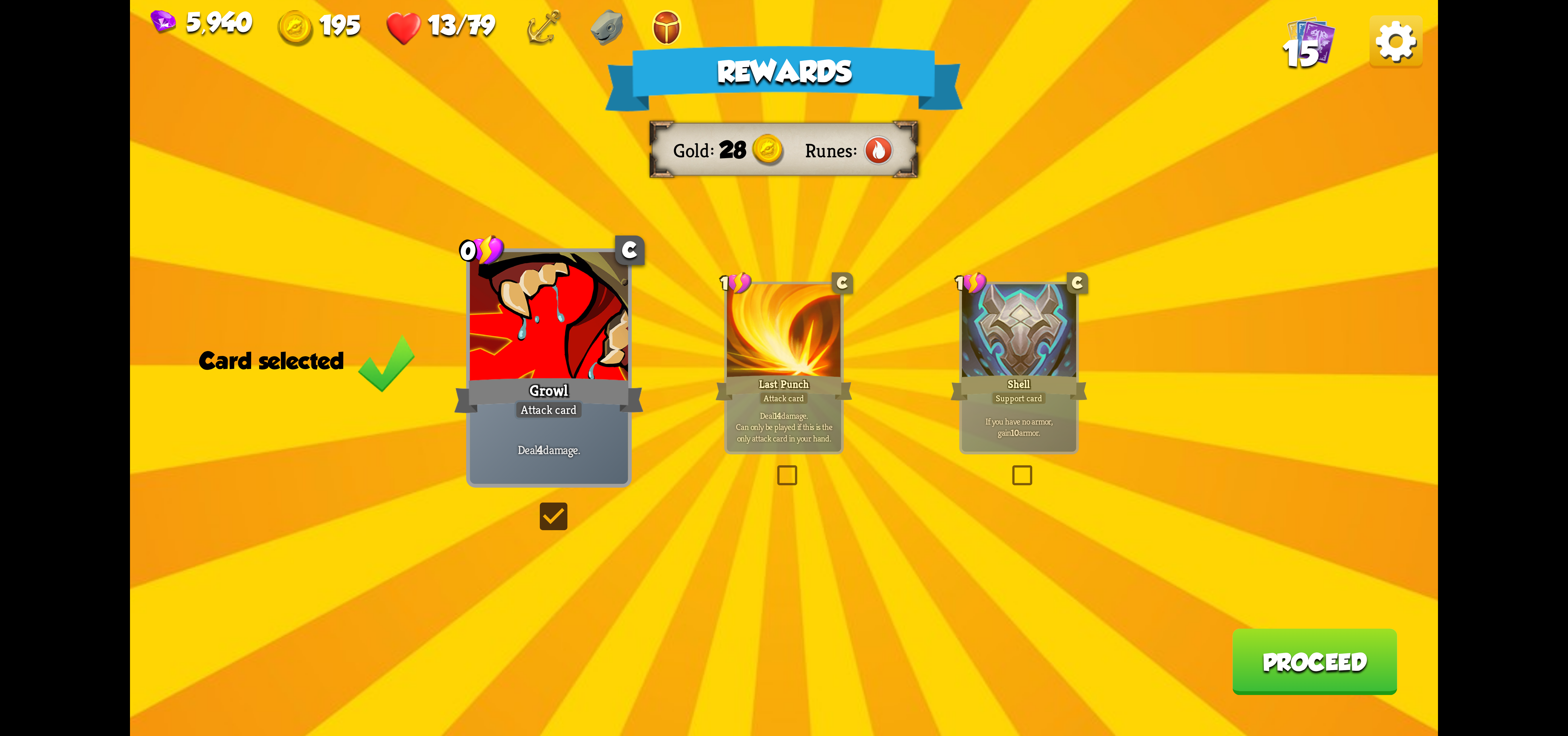
click at [978, 427] on p "If you have no armor, gain 10 armor." at bounding box center [1019, 427] width 108 height 23
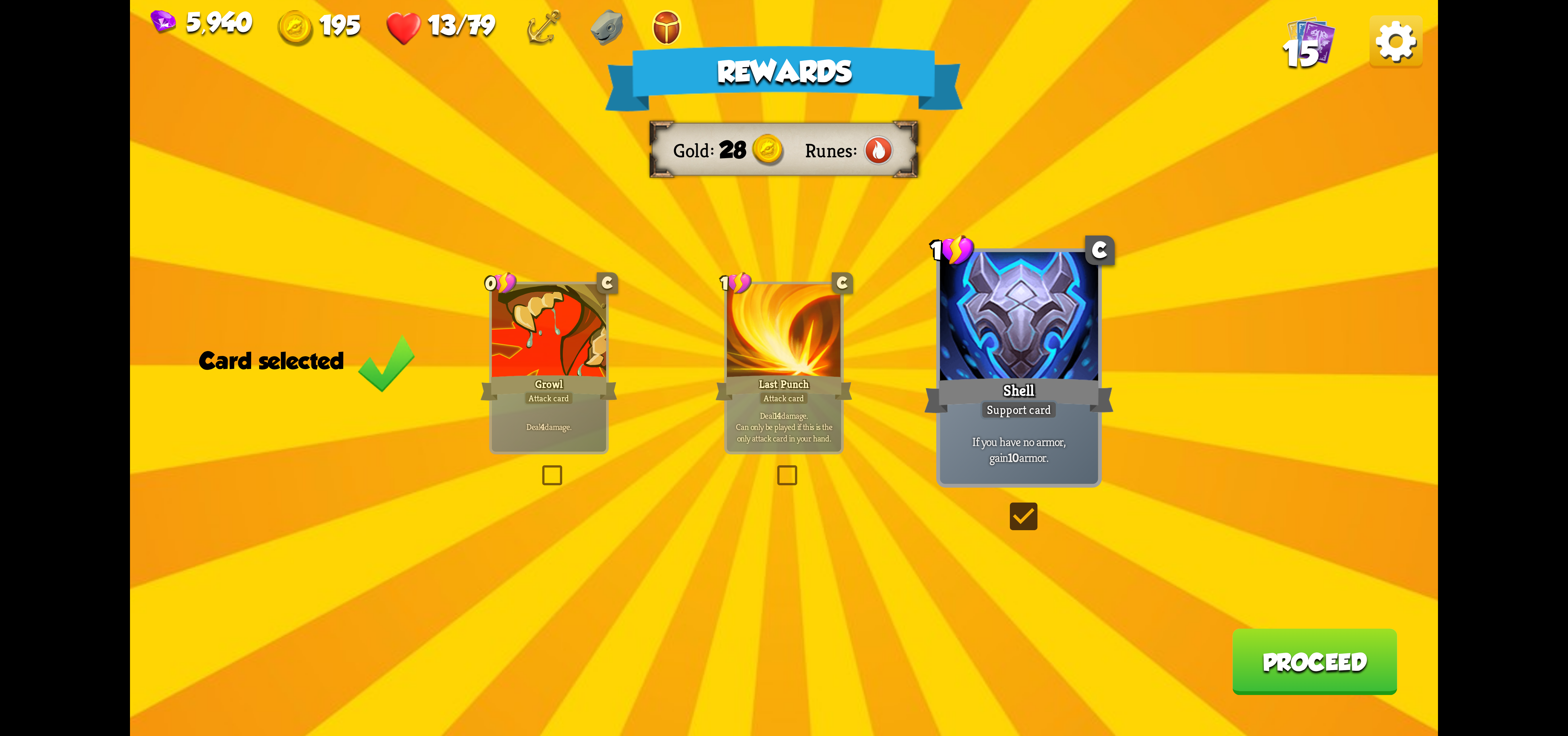
click at [529, 422] on div "Deal 4 damage." at bounding box center [549, 427] width 114 height 50
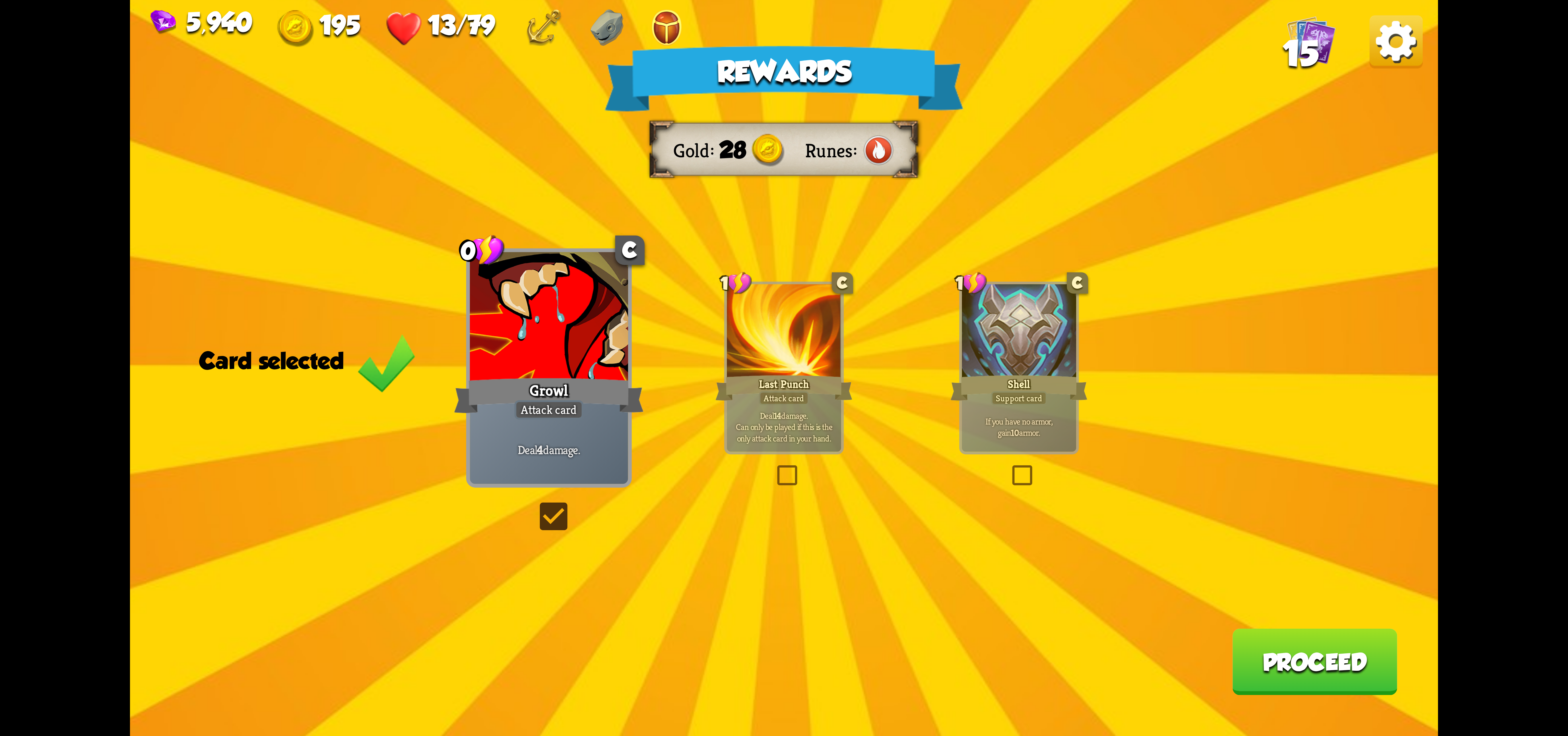
click at [1266, 665] on button "Proceed" at bounding box center [1314, 661] width 165 height 66
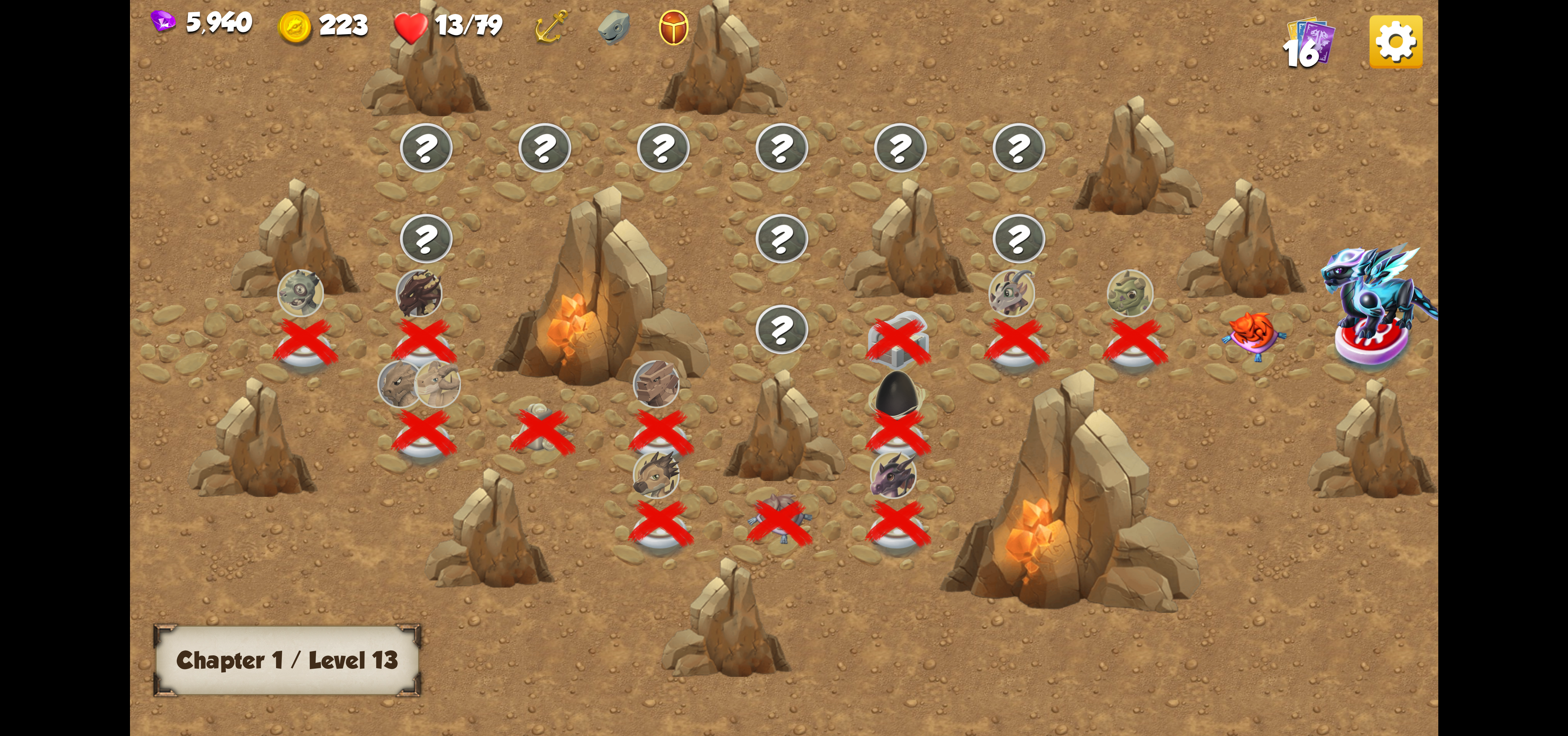
scroll to position [0, 87]
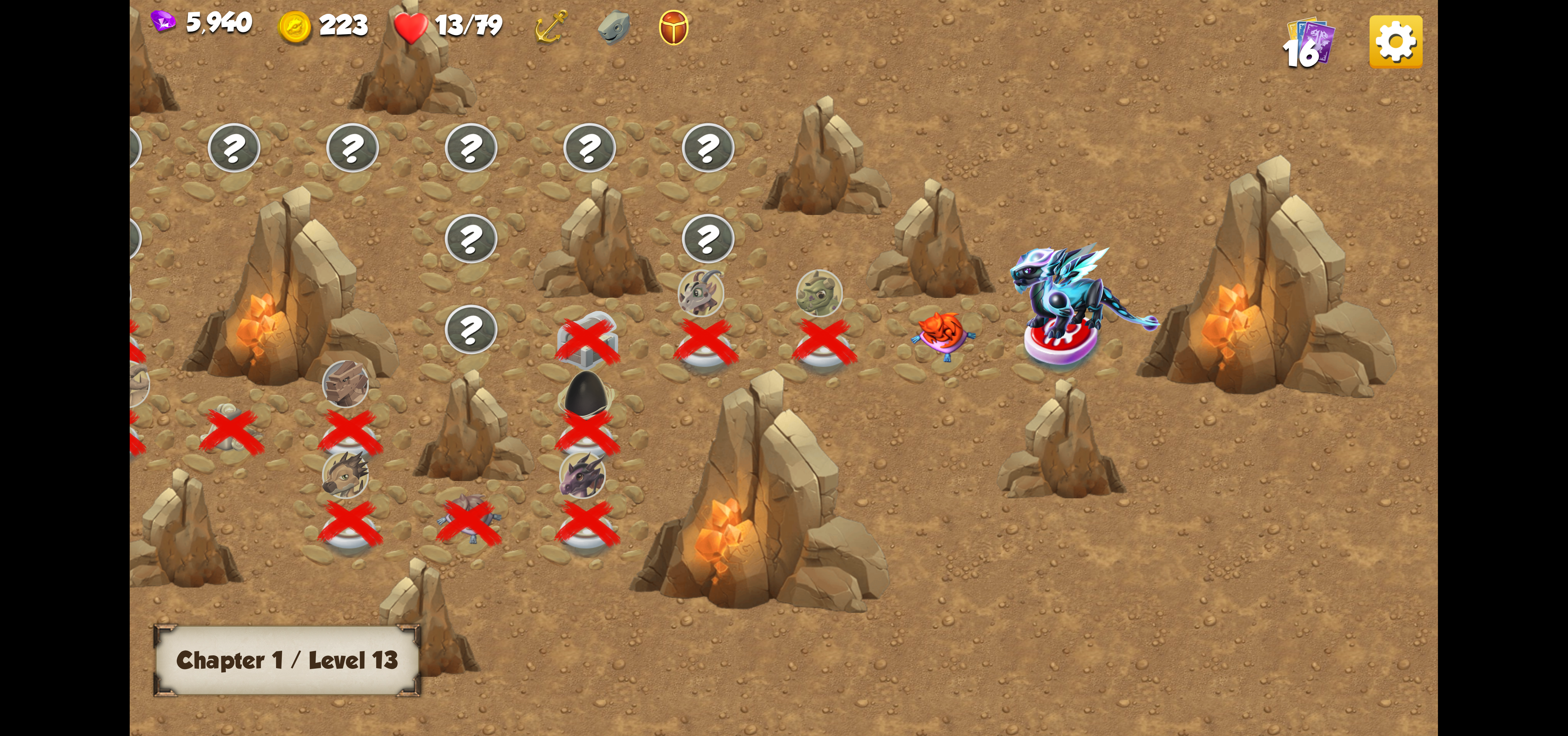
click at [942, 345] on img at bounding box center [943, 337] width 65 height 51
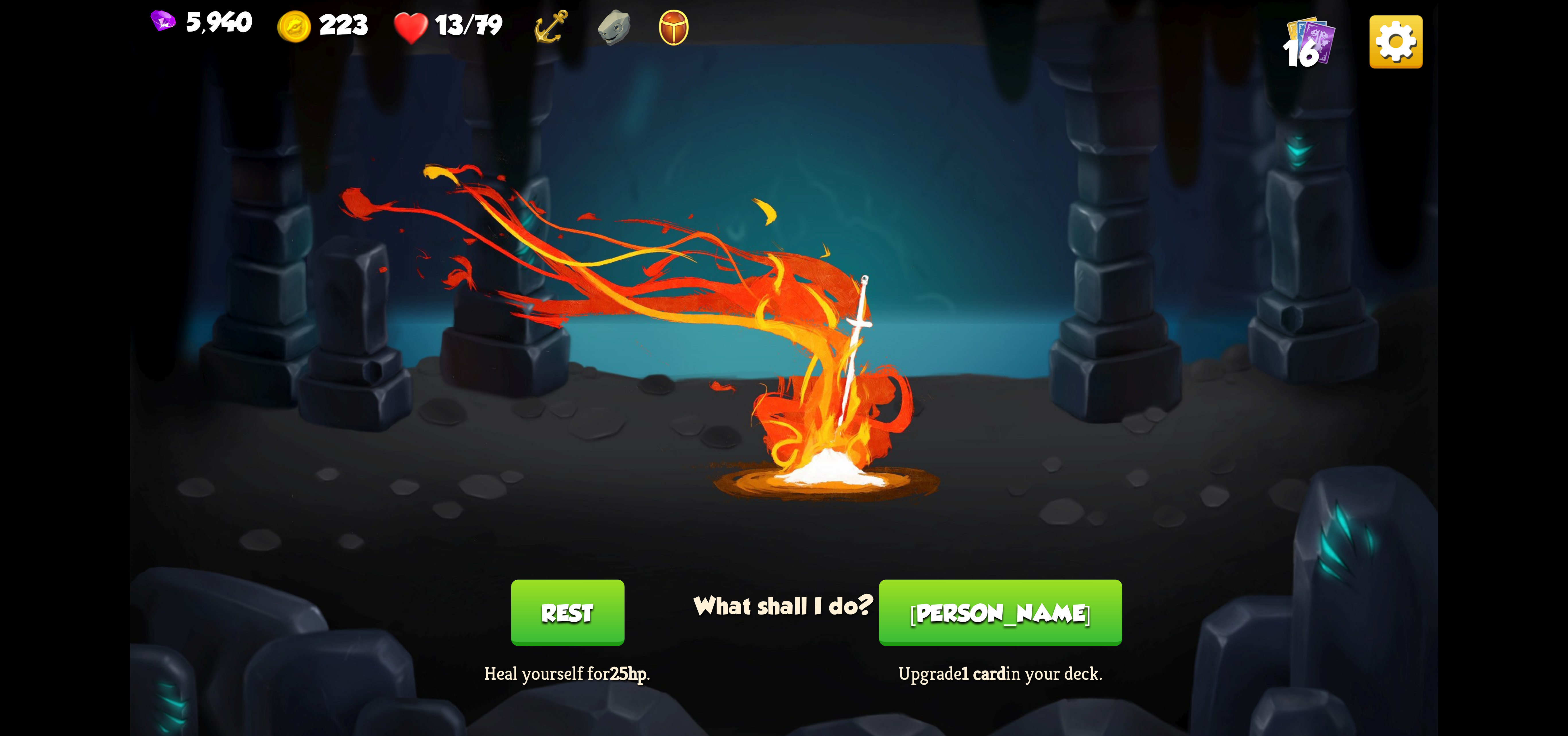
click at [552, 622] on button "Rest" at bounding box center [567, 612] width 113 height 66
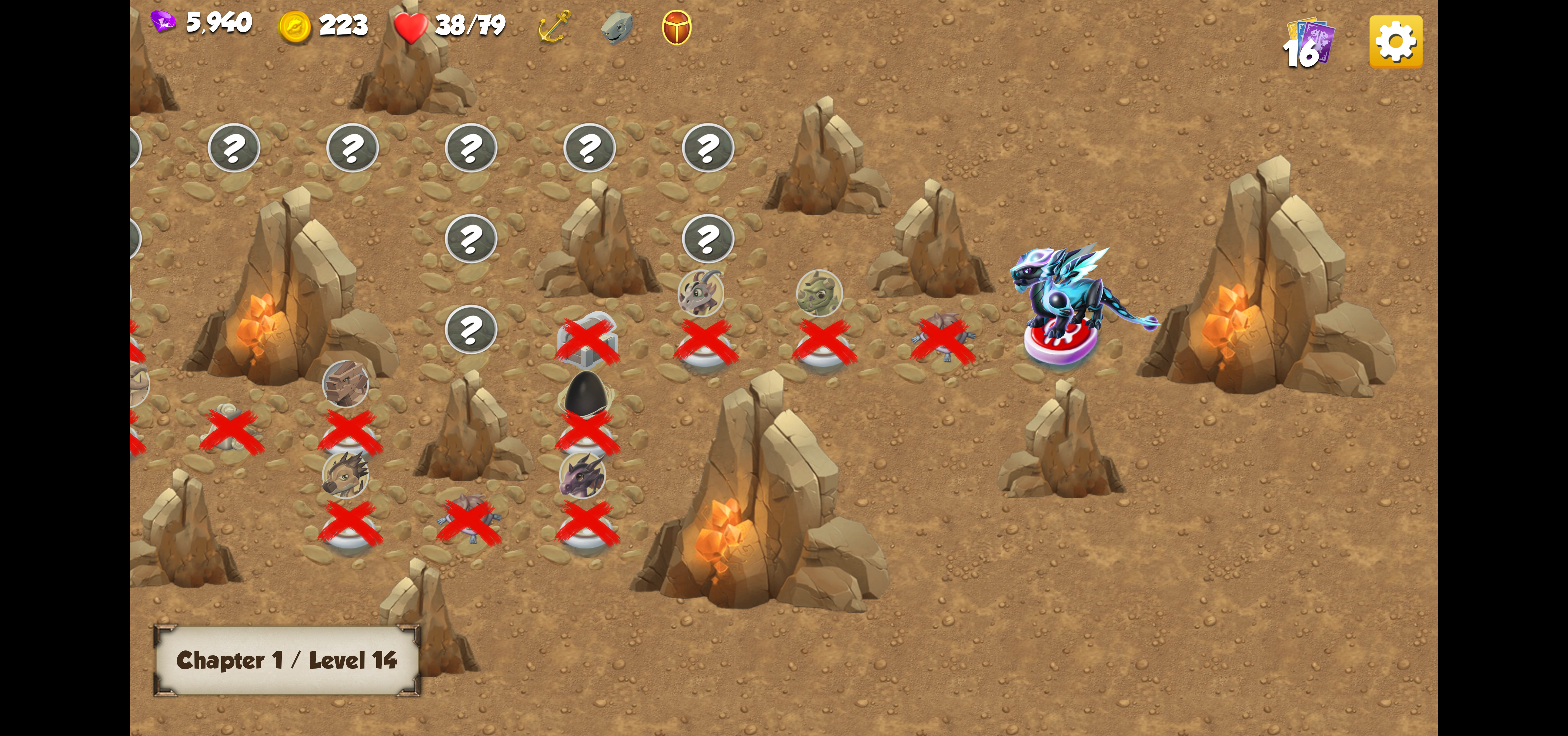
click at [1048, 314] on img at bounding box center [1085, 290] width 151 height 97
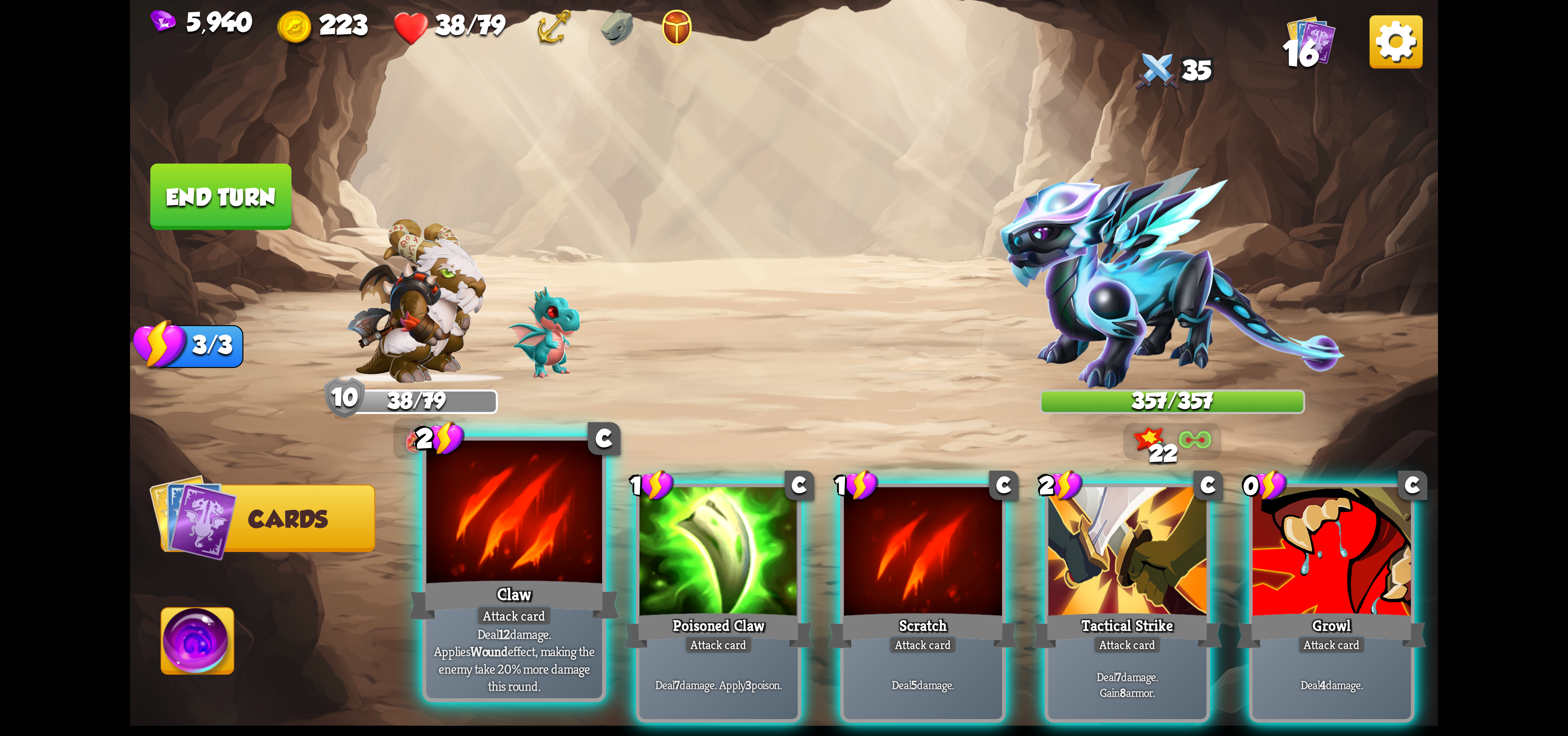
click at [544, 596] on div "Claw" at bounding box center [514, 600] width 211 height 47
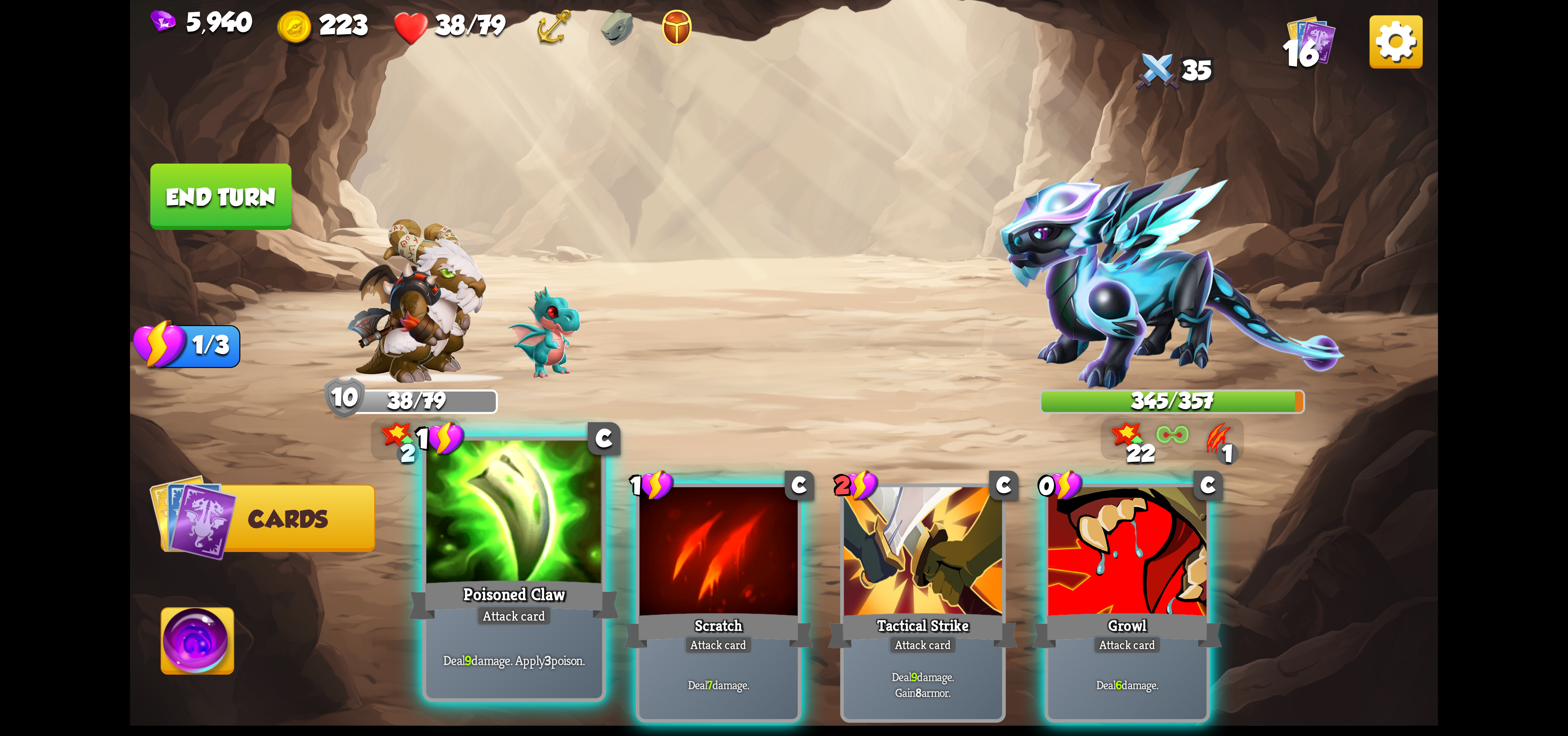
click at [541, 534] on div at bounding box center [514, 514] width 176 height 148
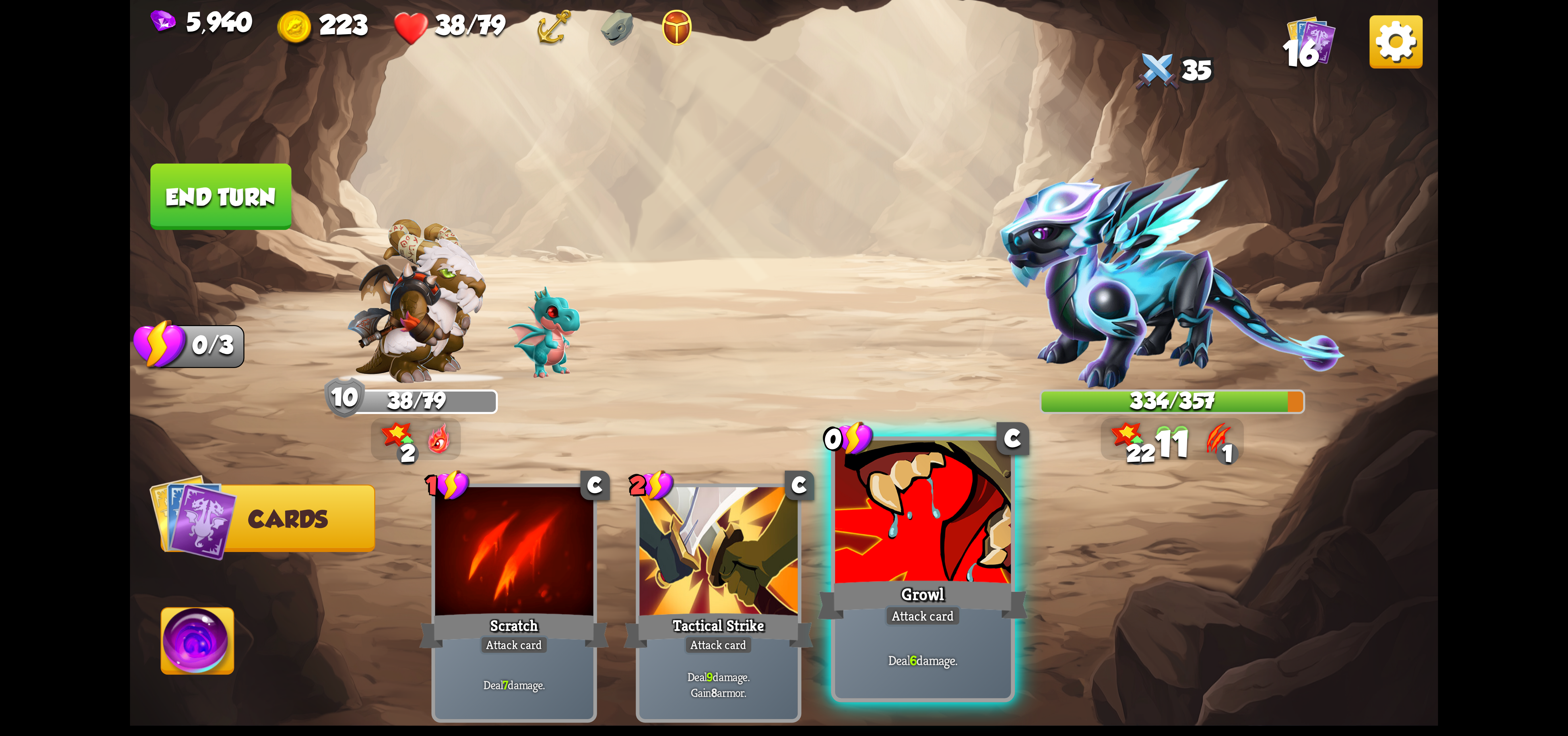
click at [872, 538] on div at bounding box center [923, 514] width 176 height 148
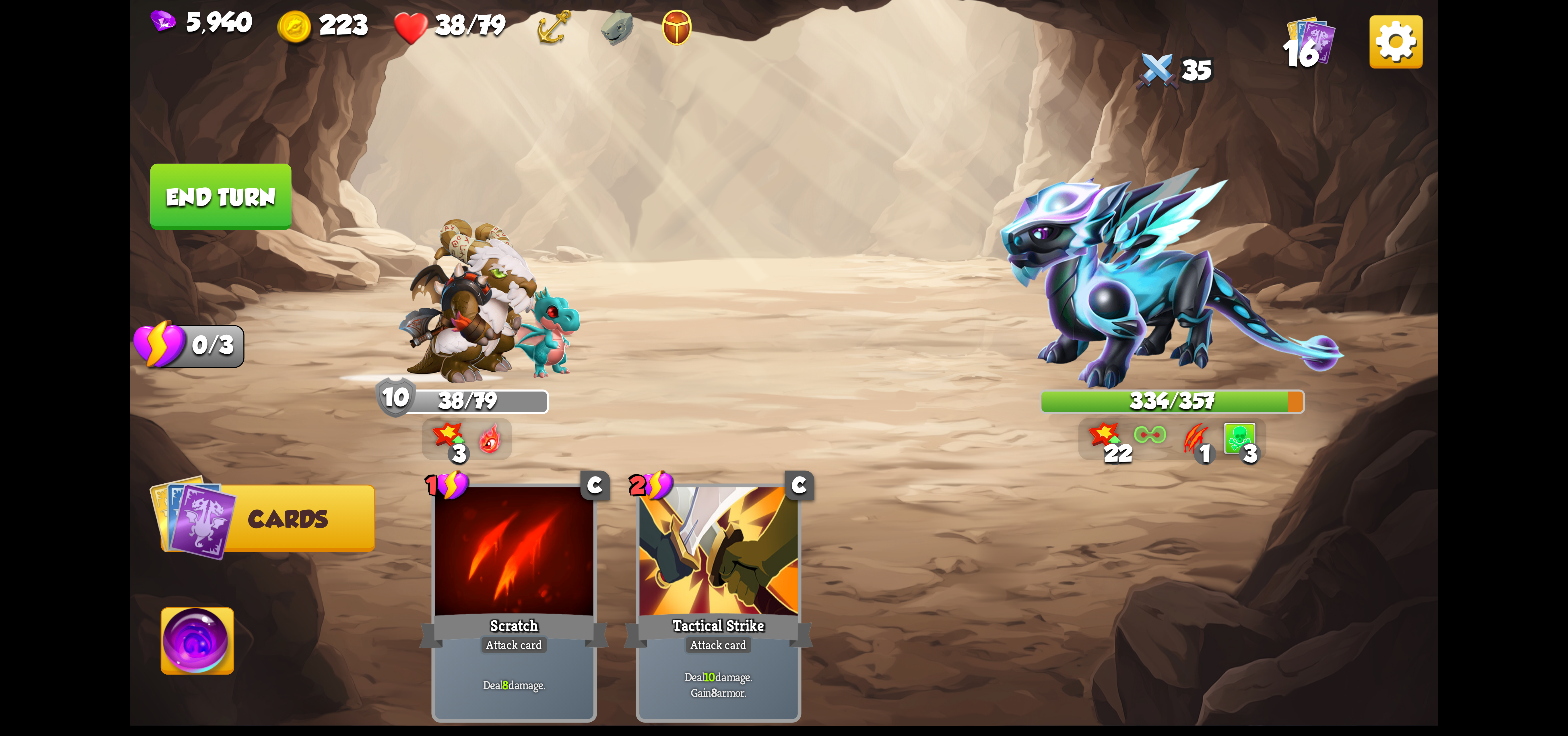
click at [194, 633] on img at bounding box center [197, 645] width 72 height 74
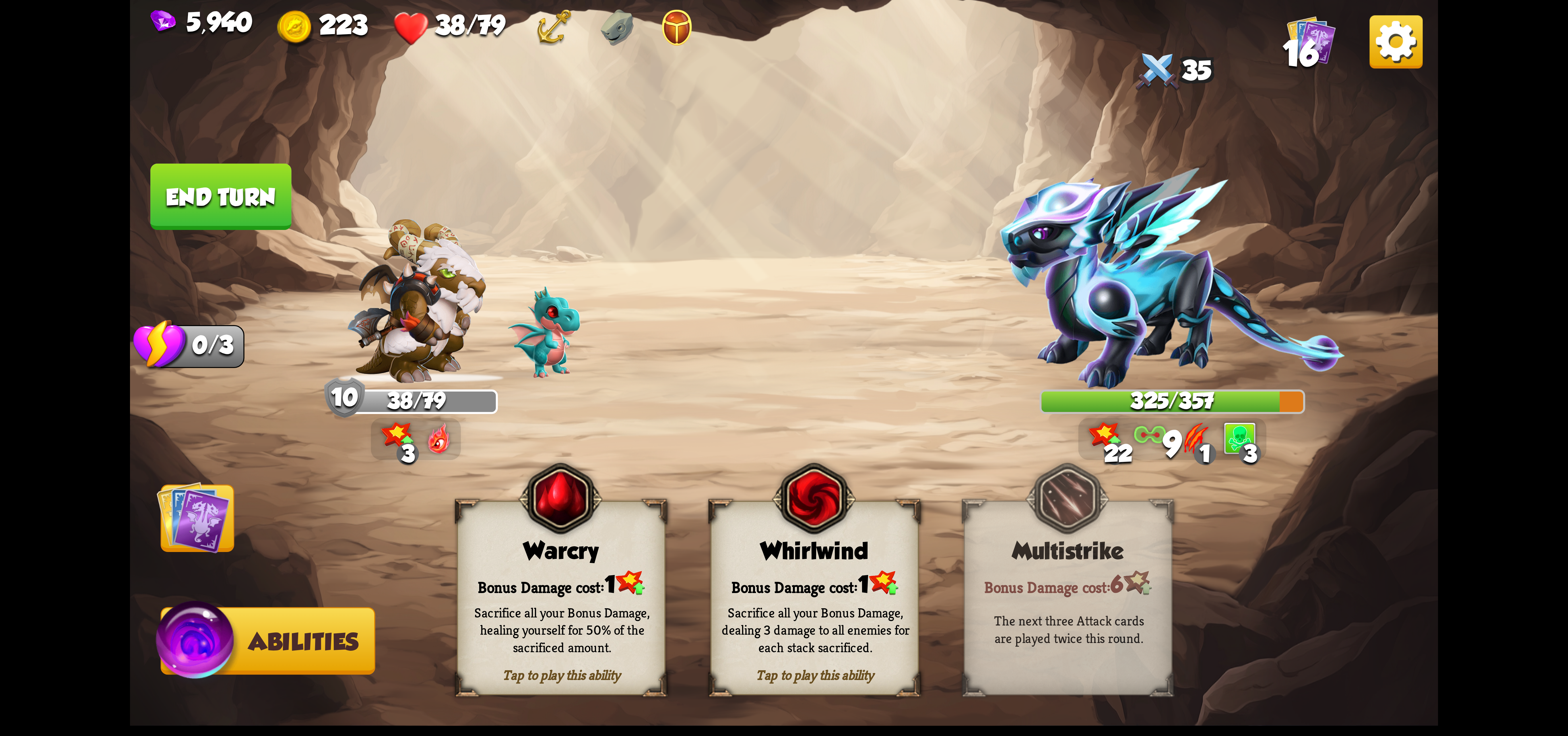
click at [587, 606] on div "Sacrifice all your Bonus Damage, healing yourself for 50% of the sacrificed amo…" at bounding box center [562, 629] width 208 height 82
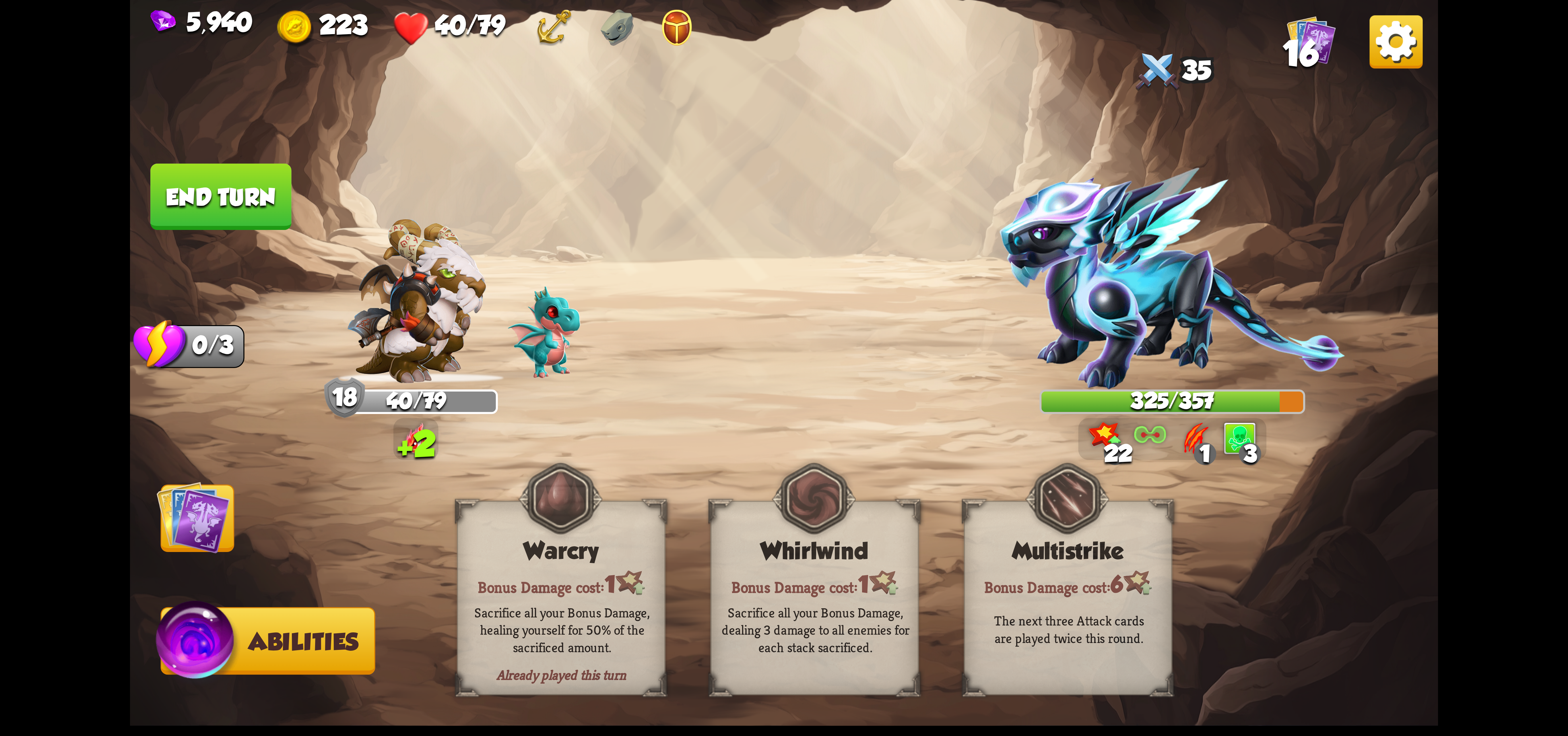
click at [1383, 54] on img at bounding box center [1396, 41] width 53 height 53
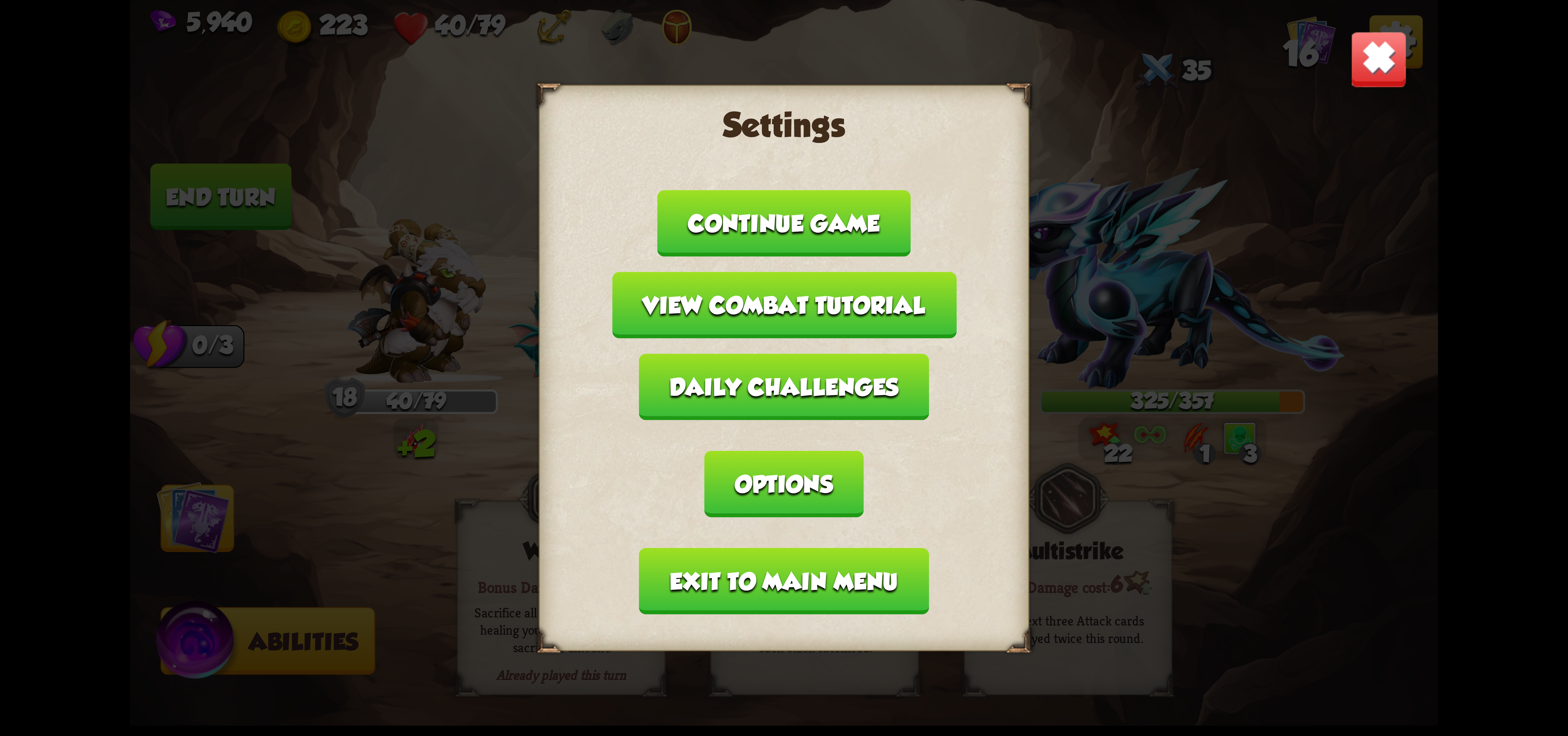
click at [855, 548] on button "Exit to main menu" at bounding box center [784, 581] width 290 height 66
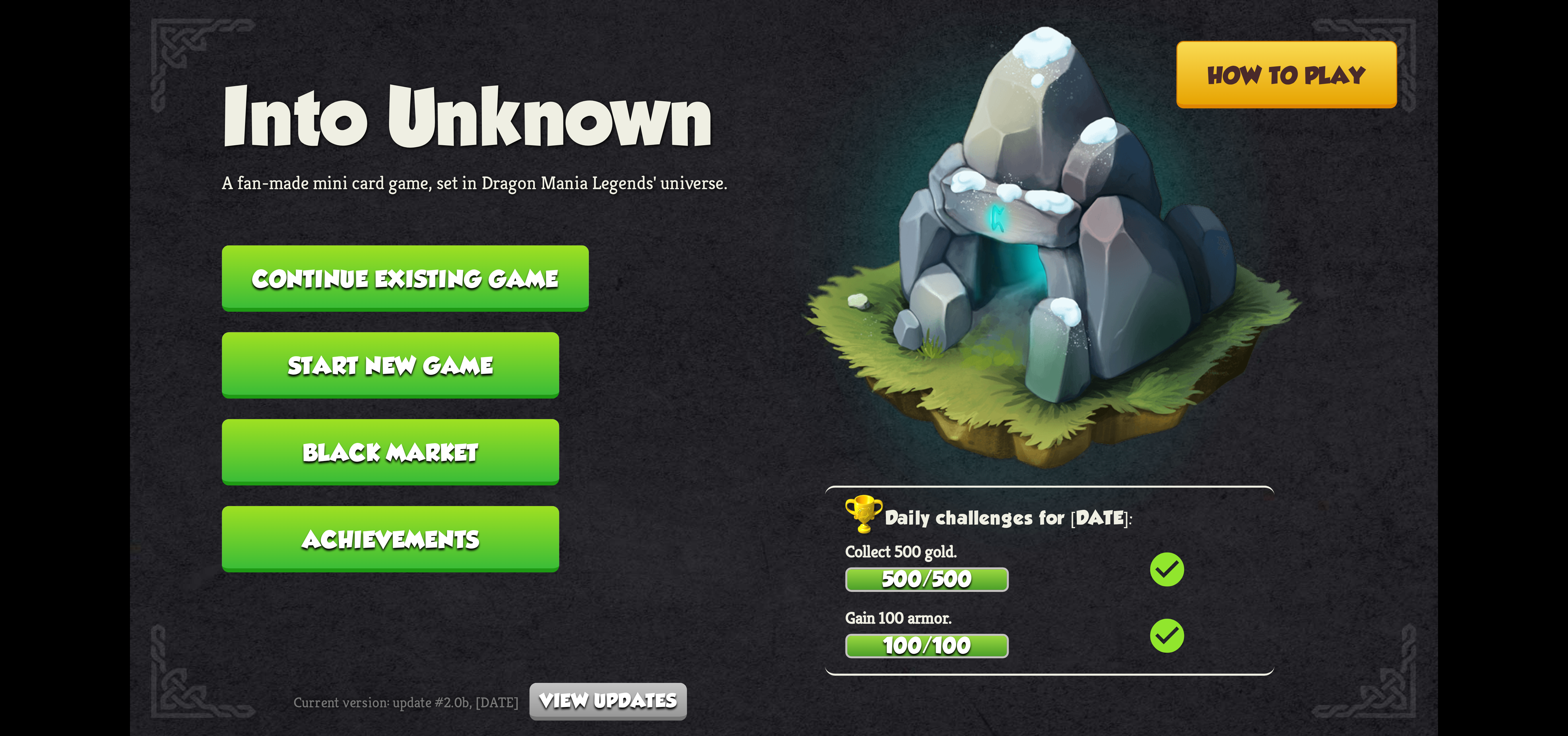
click at [498, 249] on button "Continue existing game" at bounding box center [405, 278] width 367 height 66
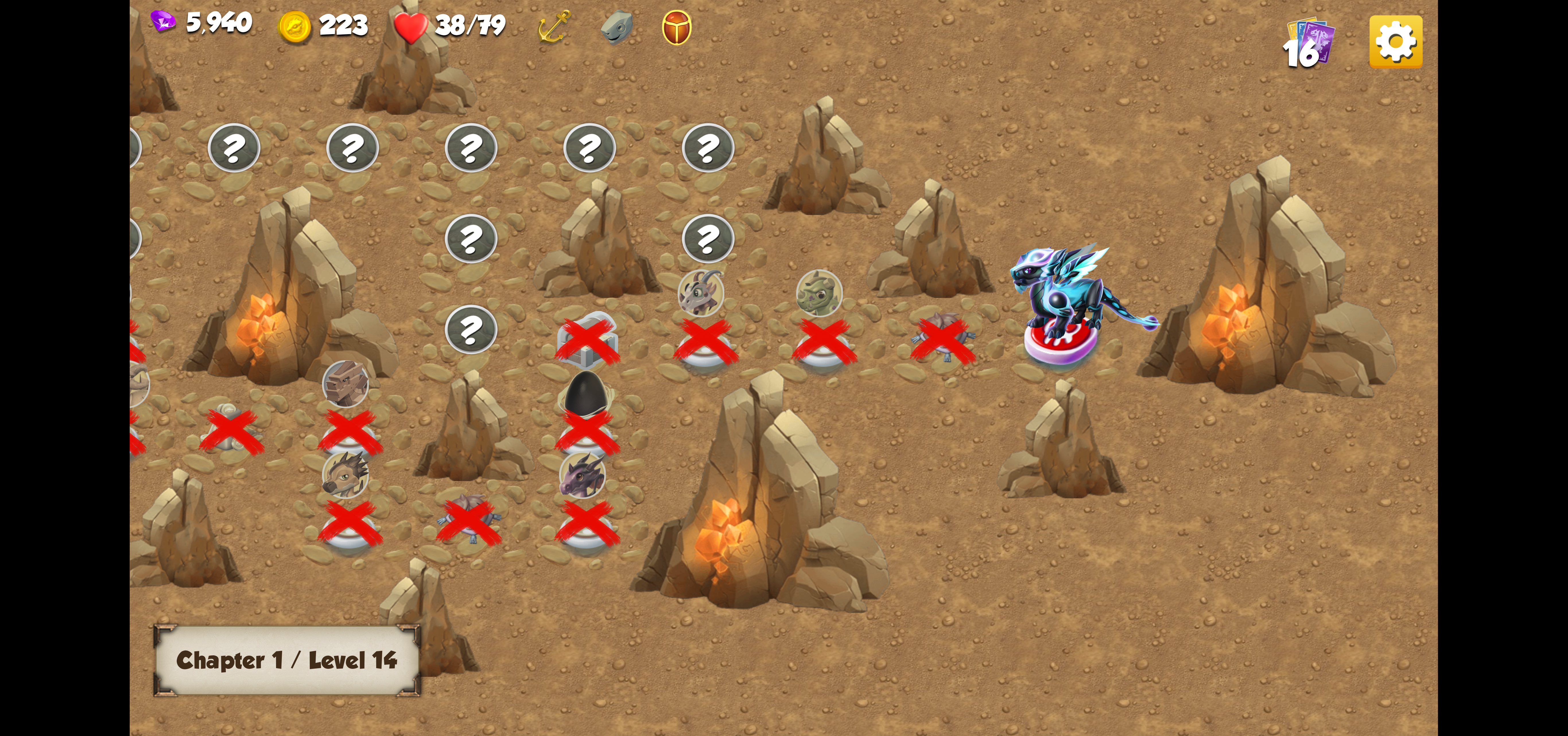
click at [1031, 304] on img at bounding box center [1085, 290] width 151 height 97
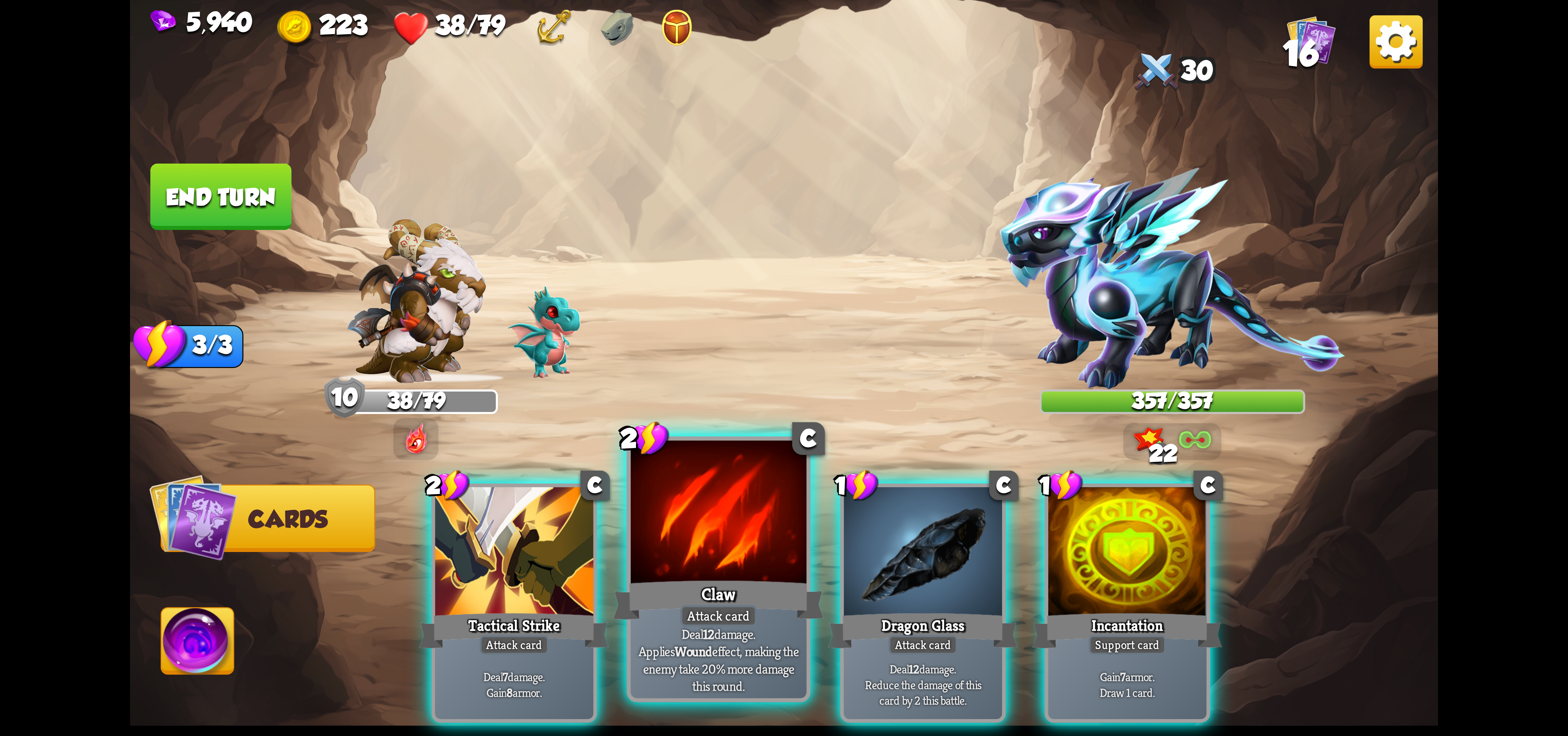
click at [772, 567] on div at bounding box center [718, 514] width 176 height 148
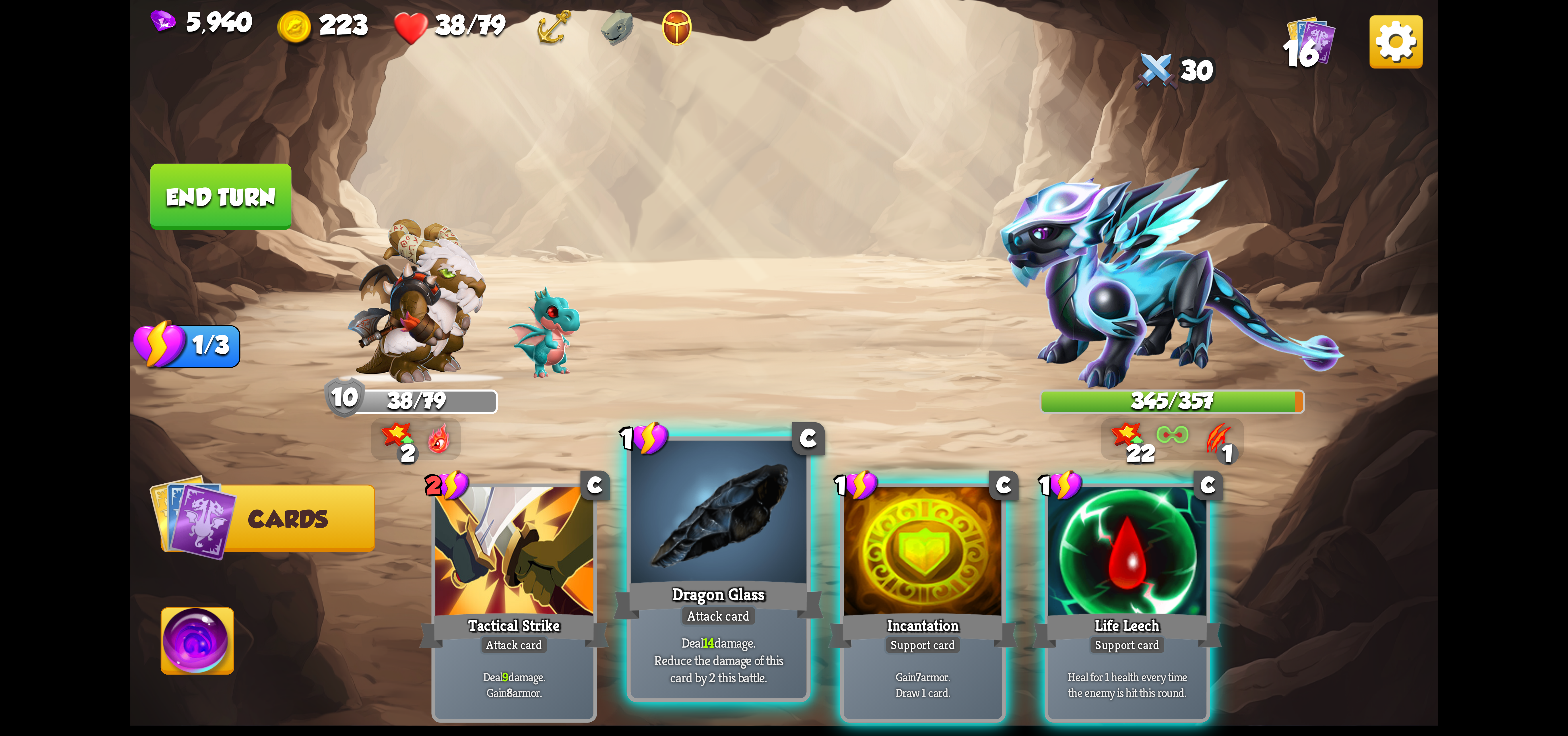
click at [731, 564] on div at bounding box center [718, 514] width 176 height 148
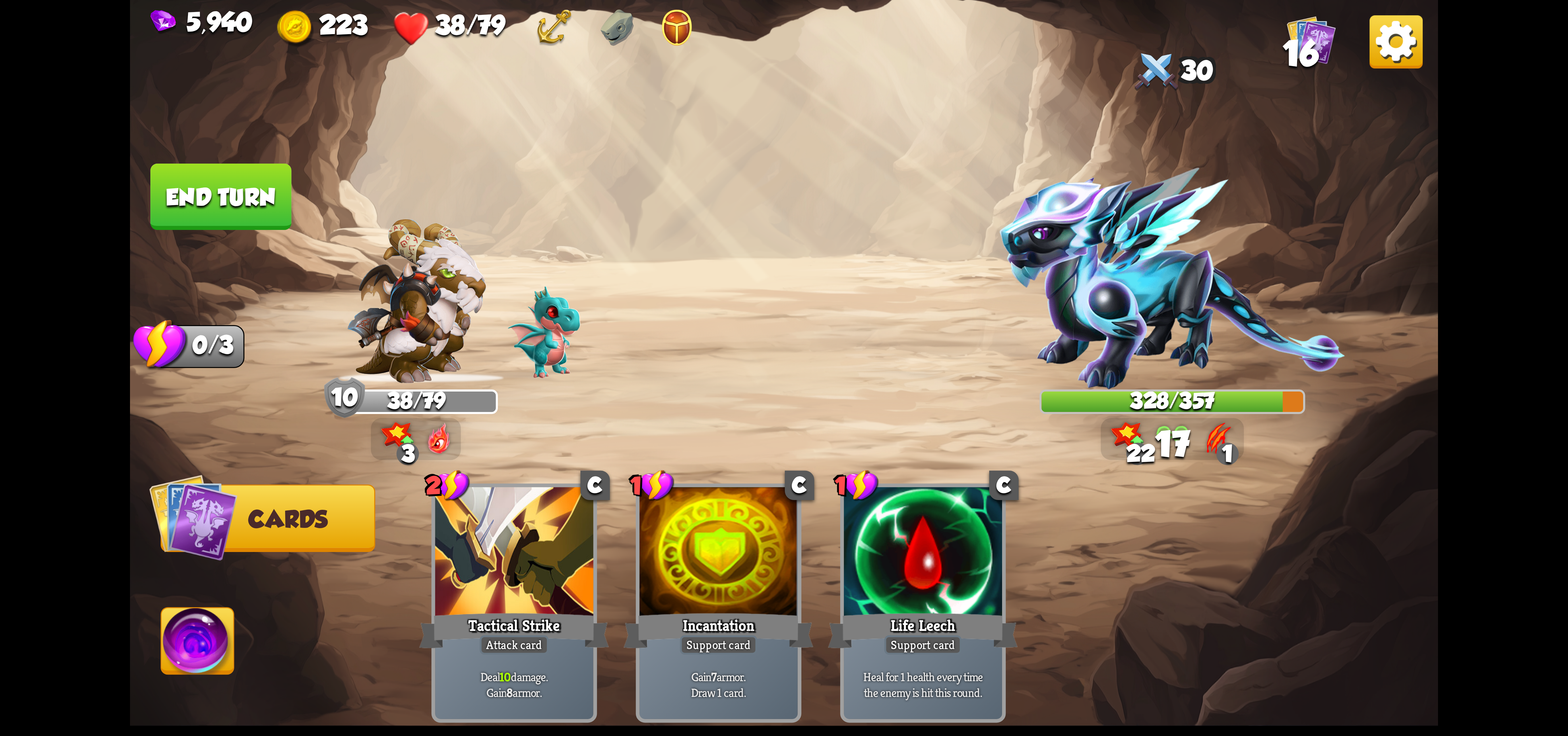
click at [189, 633] on img at bounding box center [197, 645] width 72 height 74
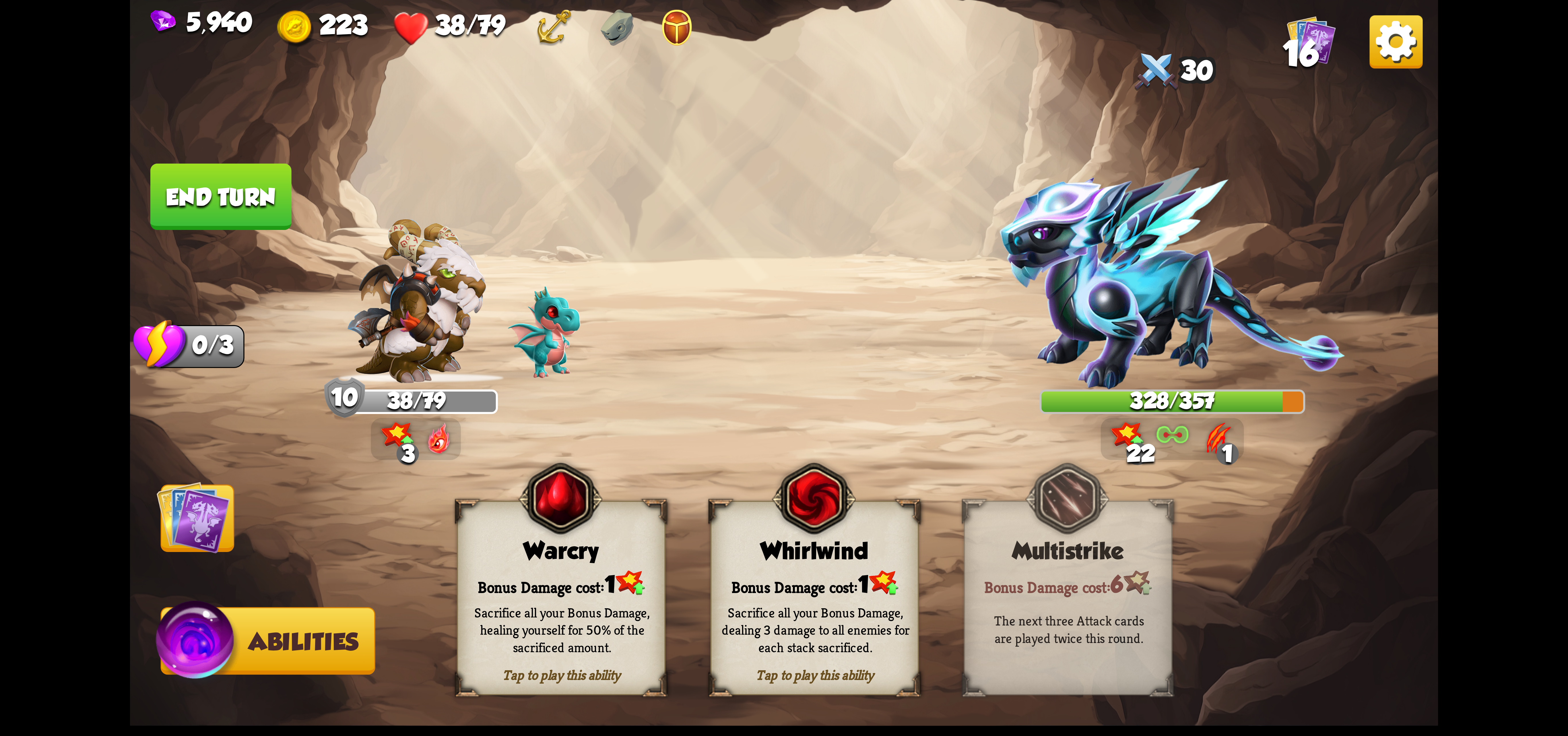
drag, startPoint x: 618, startPoint y: 545, endPoint x: 658, endPoint y: 517, distance: 48.8
click at [617, 545] on div "Warcry" at bounding box center [561, 551] width 206 height 27
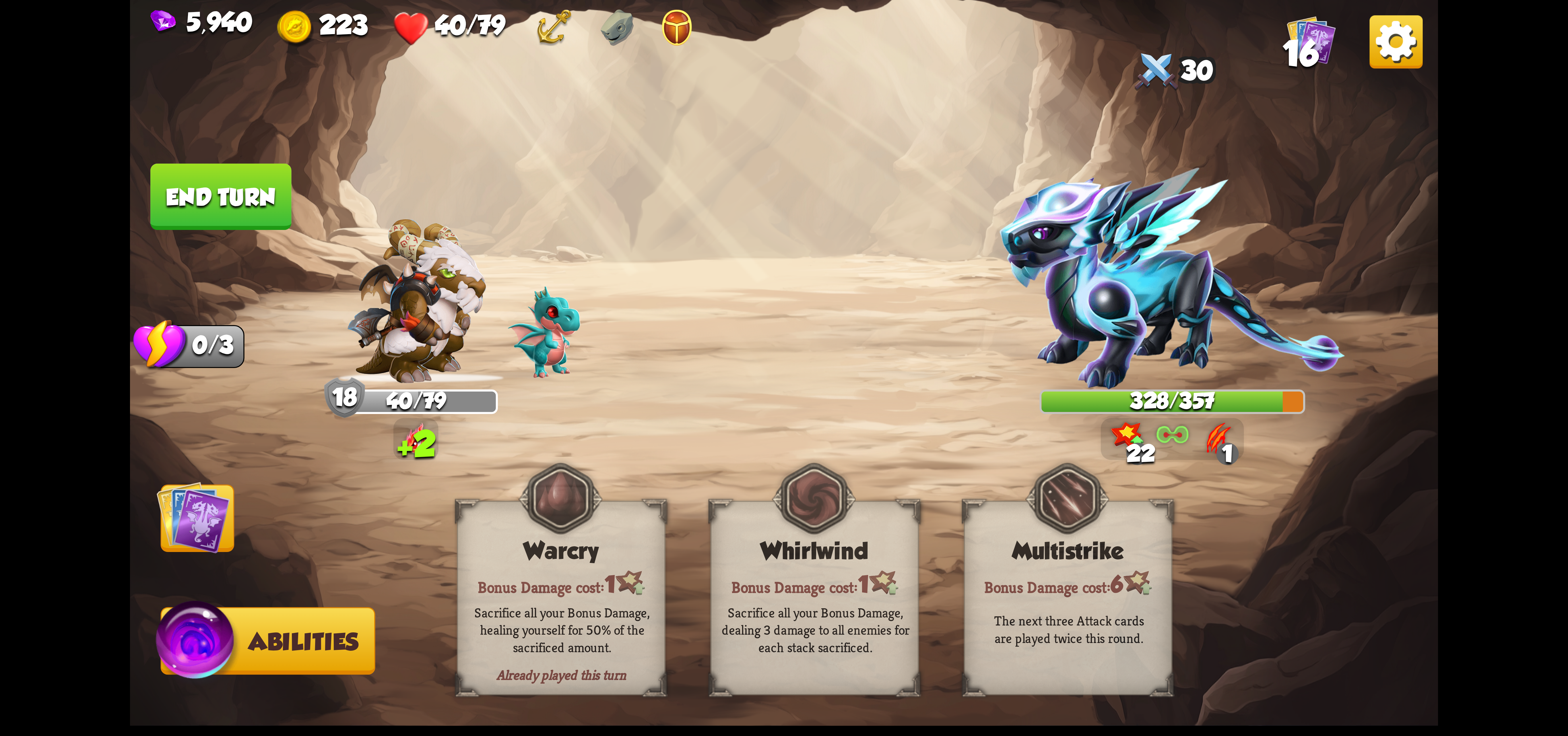
click at [1405, 68] on img at bounding box center [1396, 41] width 53 height 53
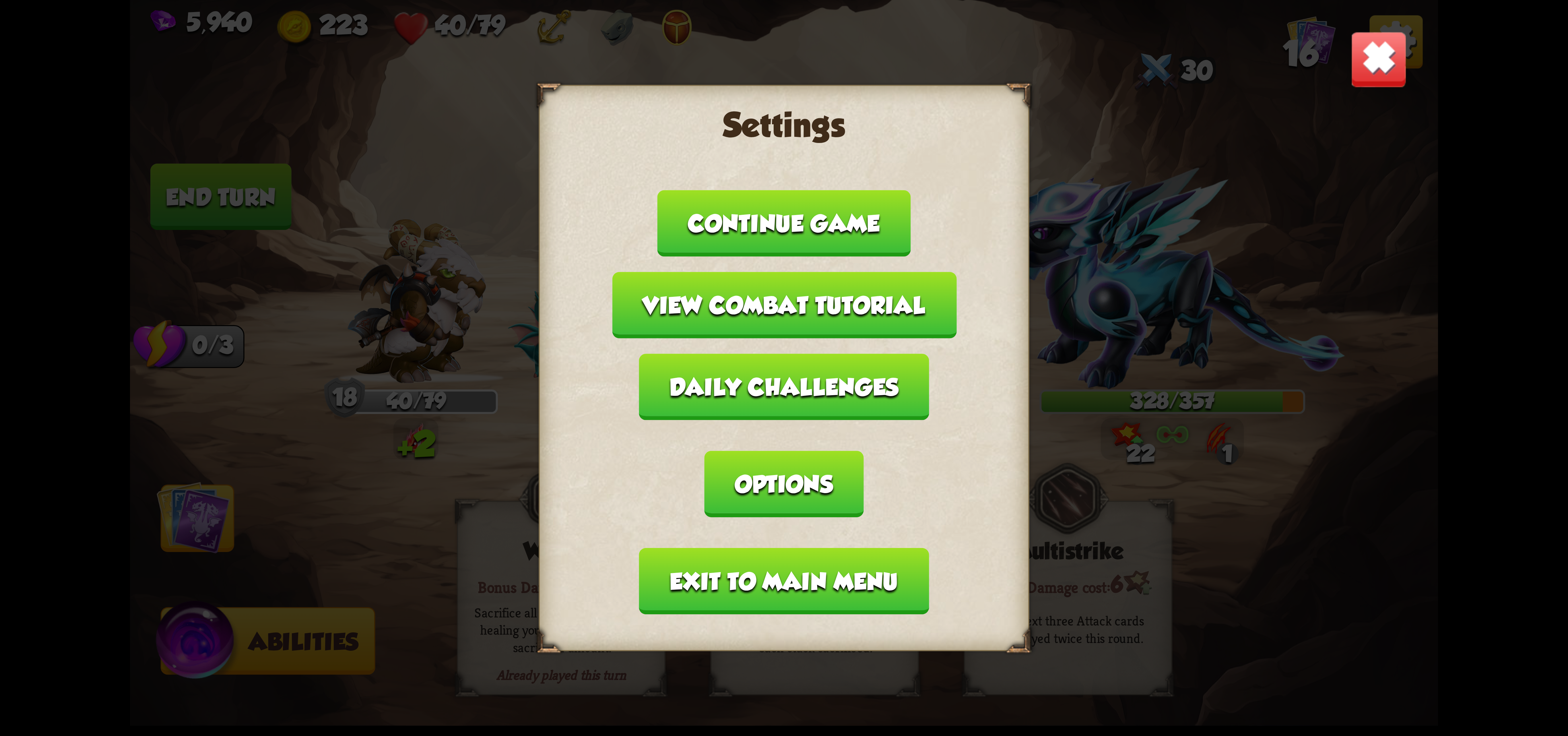
click at [849, 548] on button "Exit to main menu" at bounding box center [784, 581] width 290 height 66
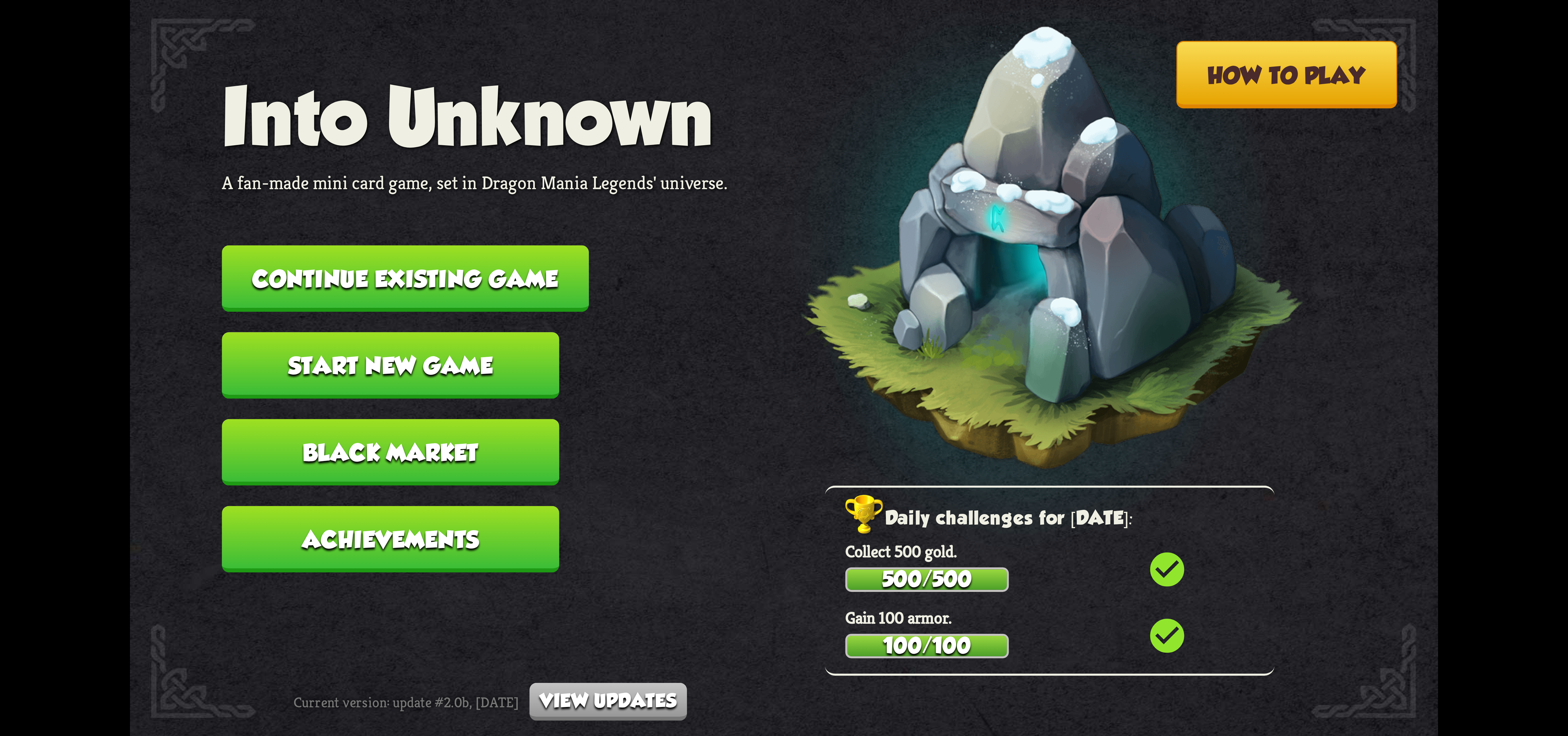
click at [514, 302] on button "Continue existing game" at bounding box center [405, 278] width 367 height 66
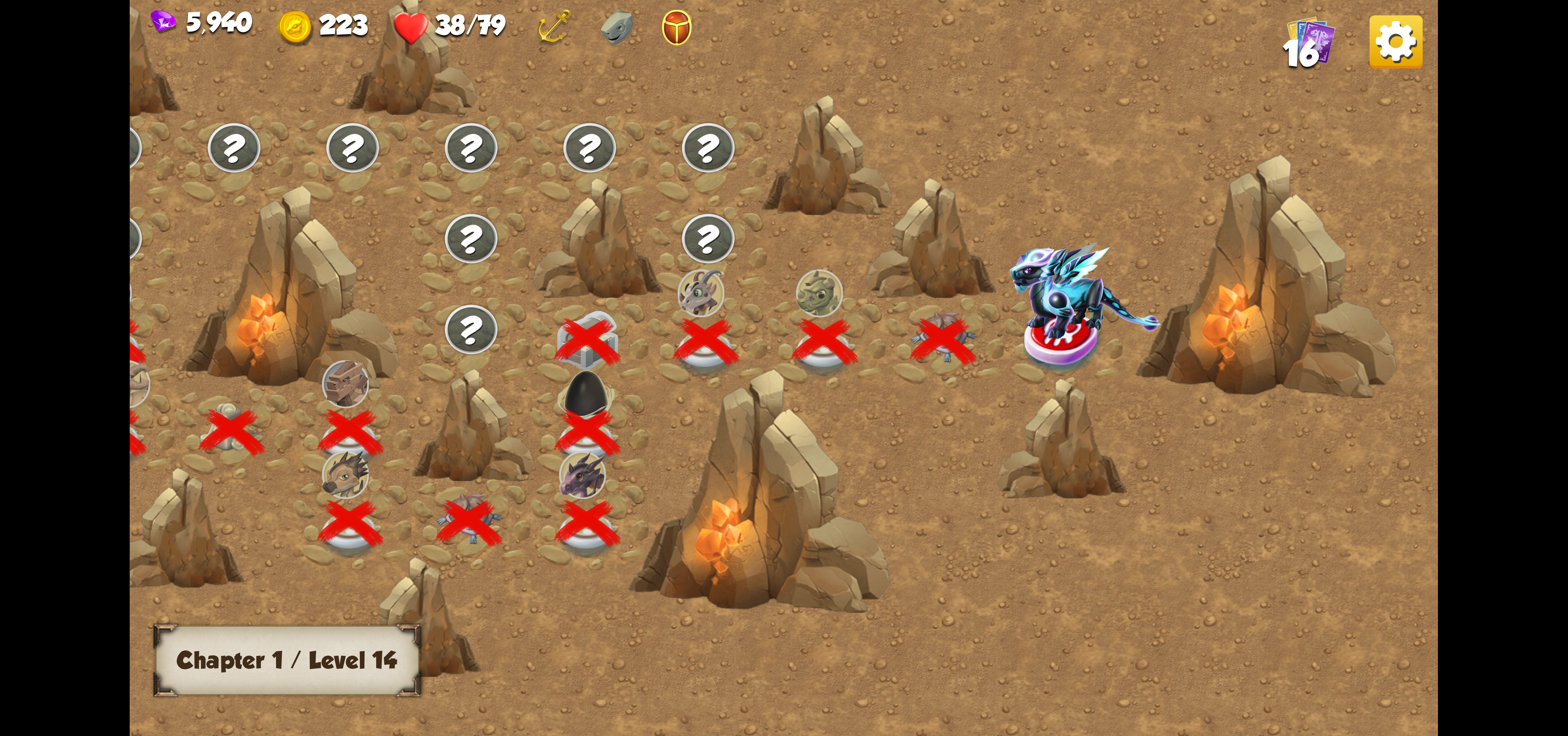
click at [1056, 296] on img at bounding box center [1085, 290] width 151 height 97
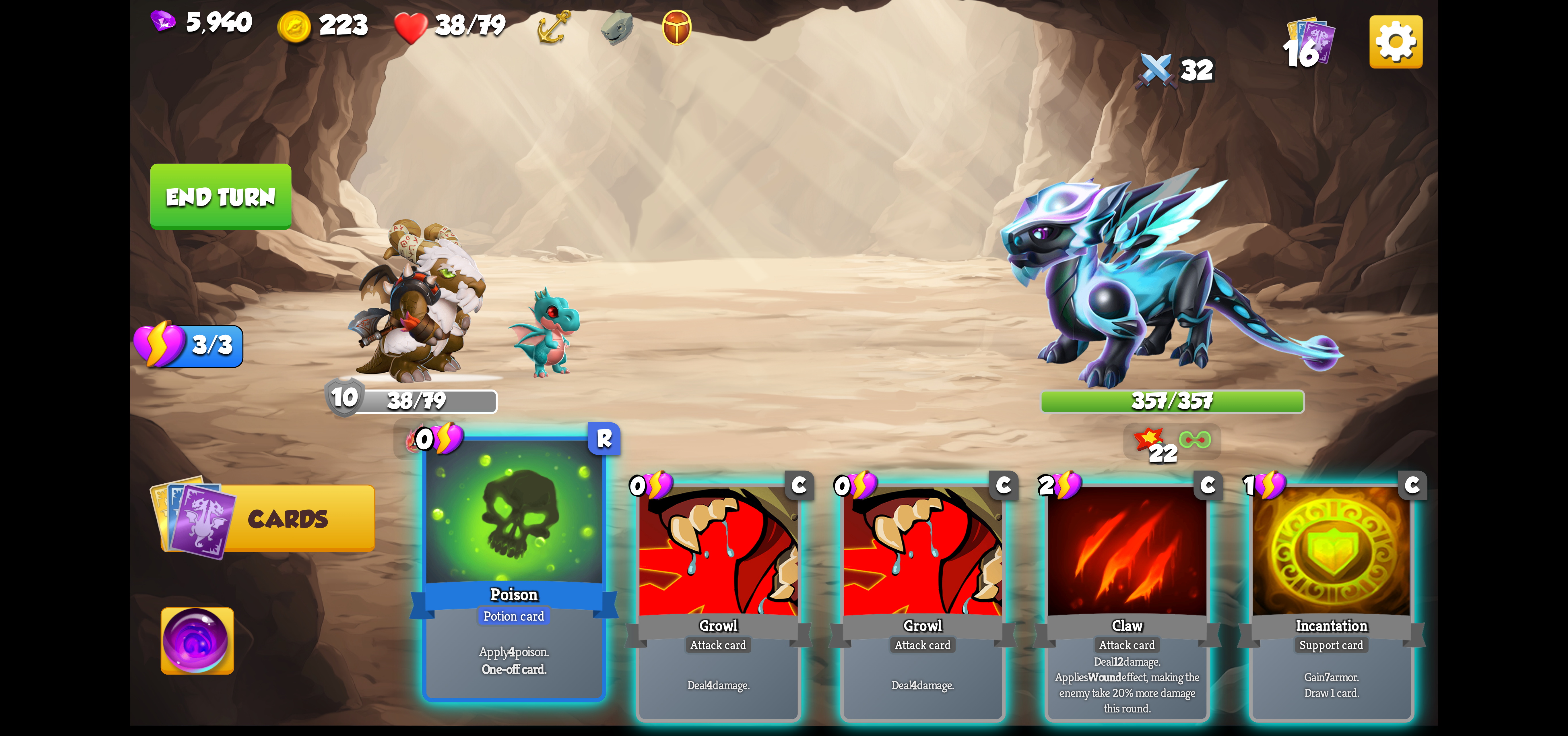
click at [530, 513] on div at bounding box center [514, 514] width 176 height 148
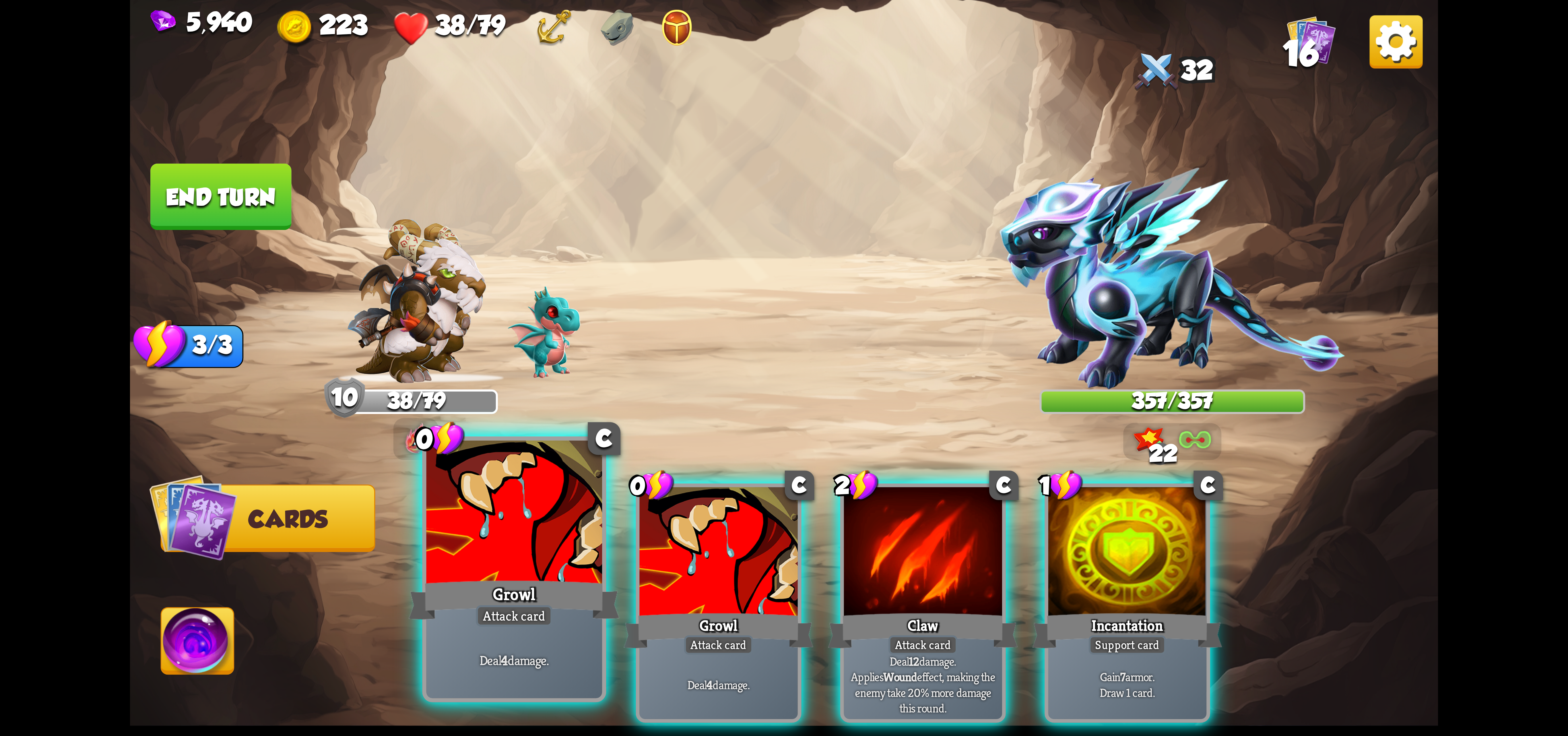
click at [530, 512] on div at bounding box center [514, 514] width 176 height 148
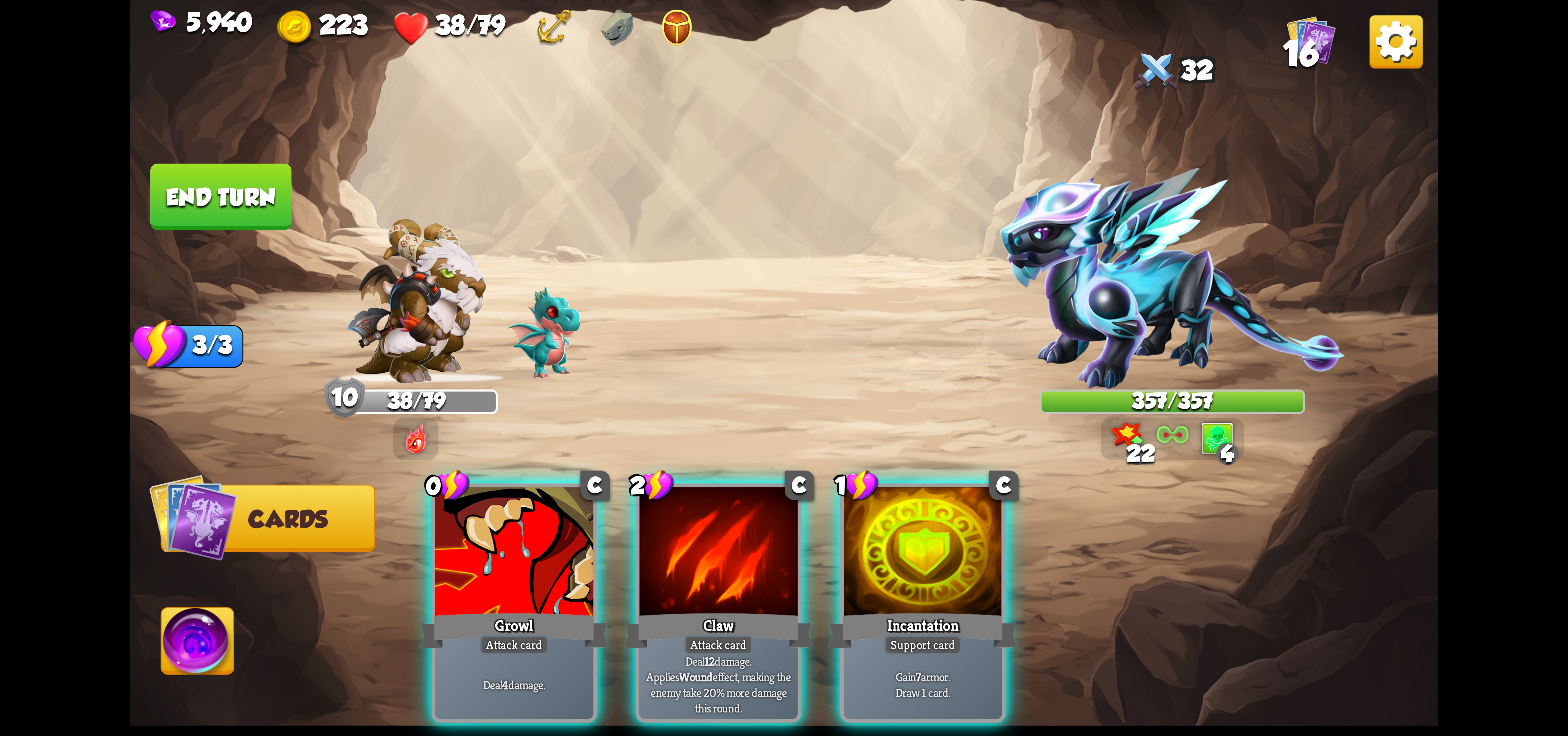
click at [528, 508] on div at bounding box center [514, 553] width 158 height 133
click at [639, 508] on div at bounding box center [718, 553] width 158 height 133
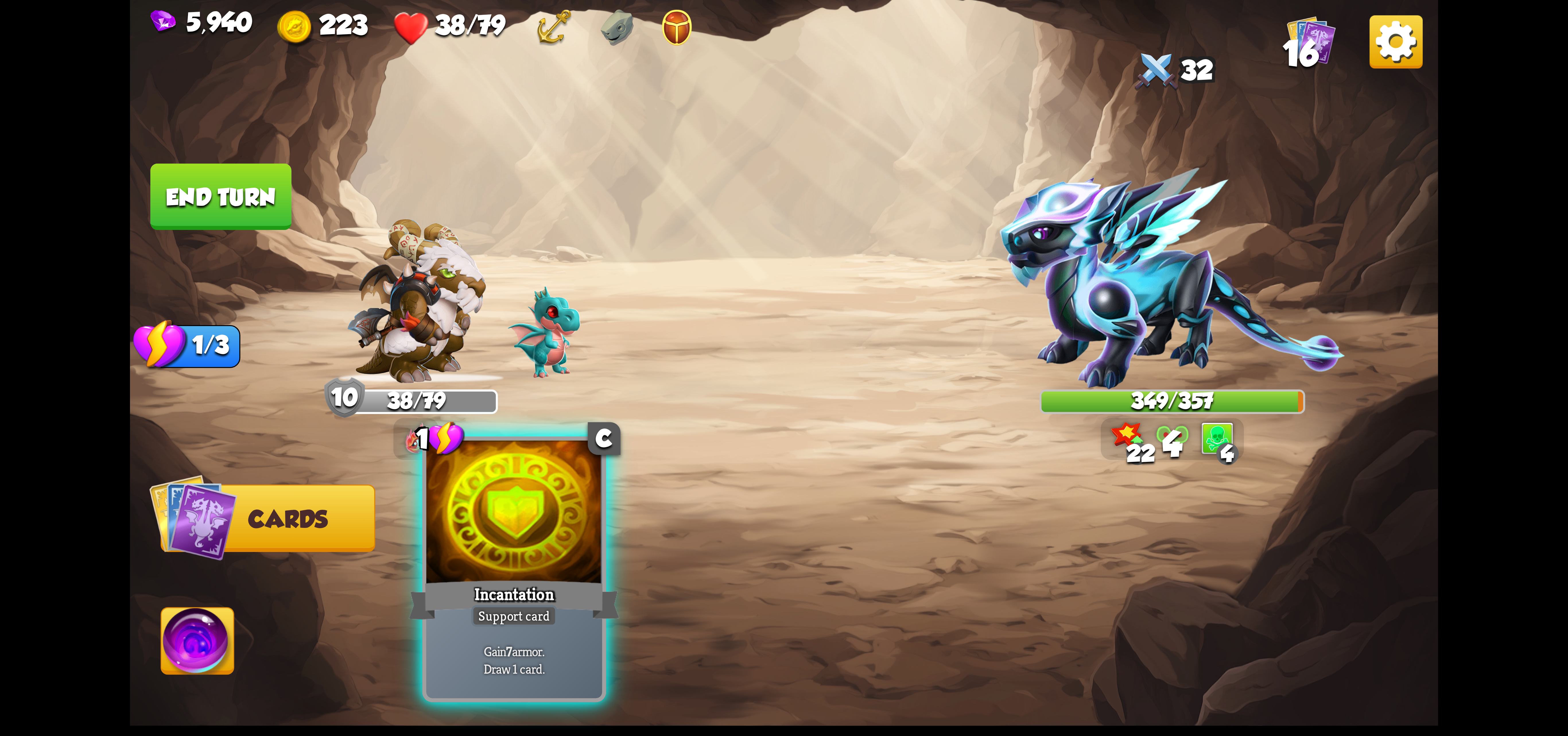
click at [521, 488] on div at bounding box center [514, 514] width 176 height 148
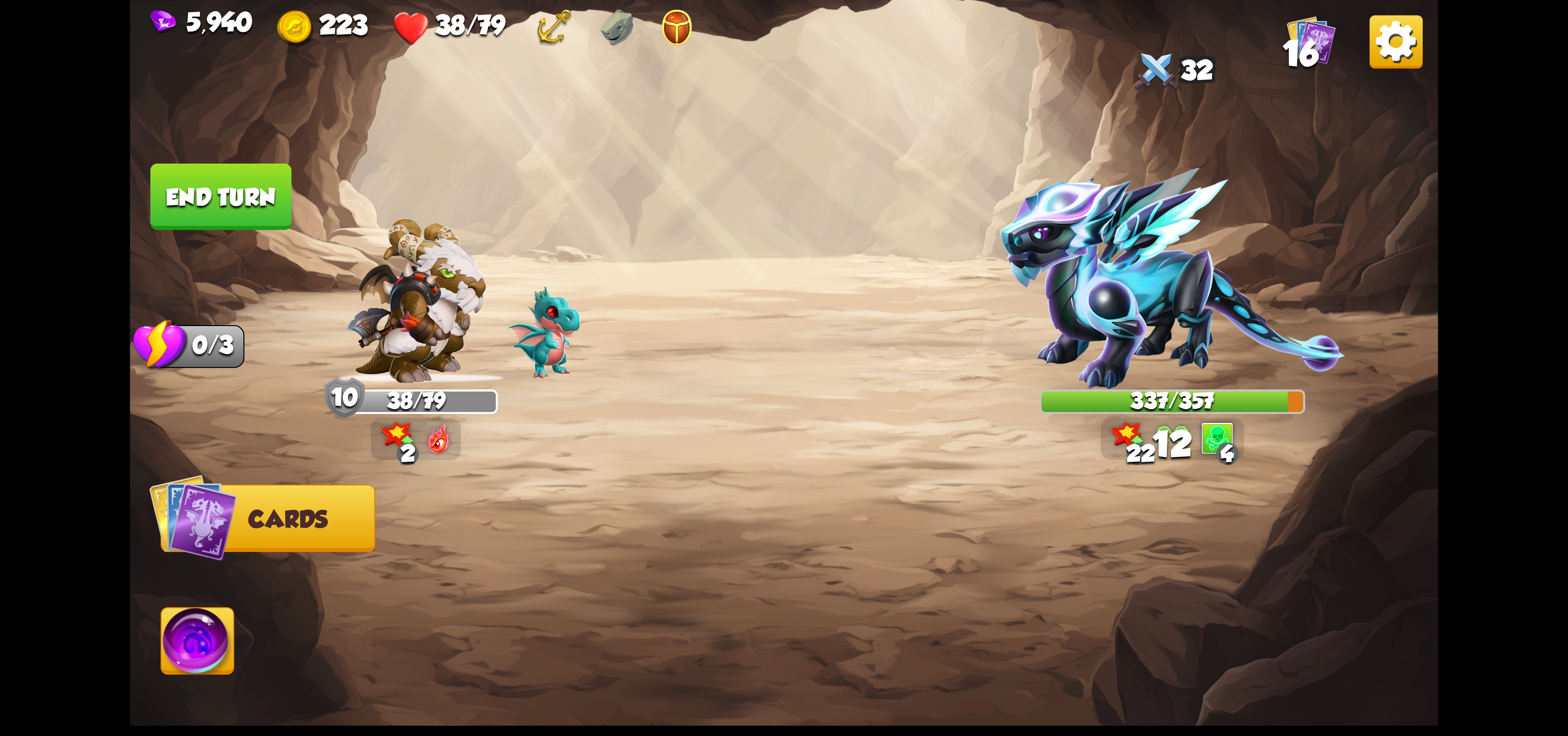
click at [173, 633] on img at bounding box center [197, 645] width 72 height 74
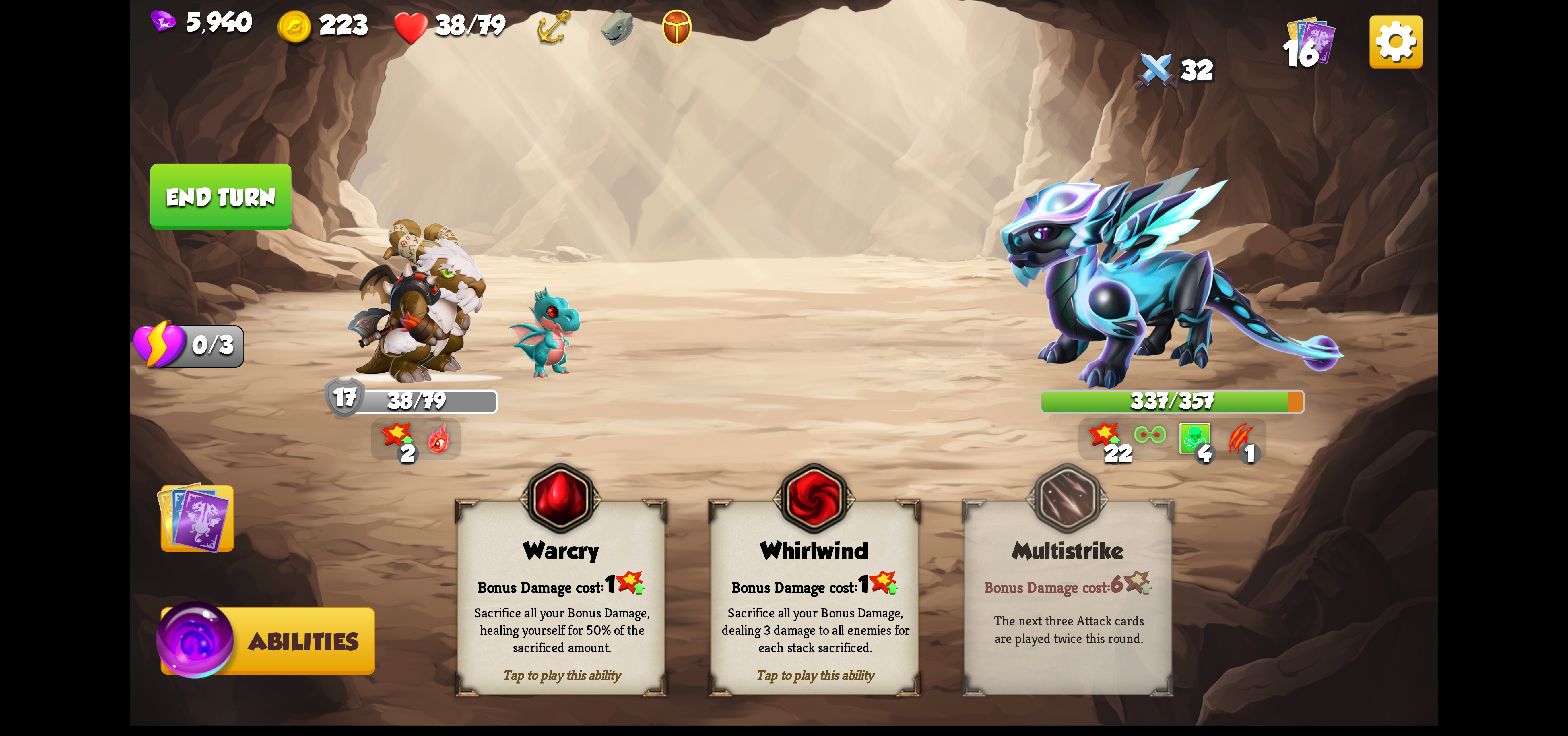
click at [599, 581] on div "Bonus Damage cost: 1" at bounding box center [561, 583] width 206 height 30
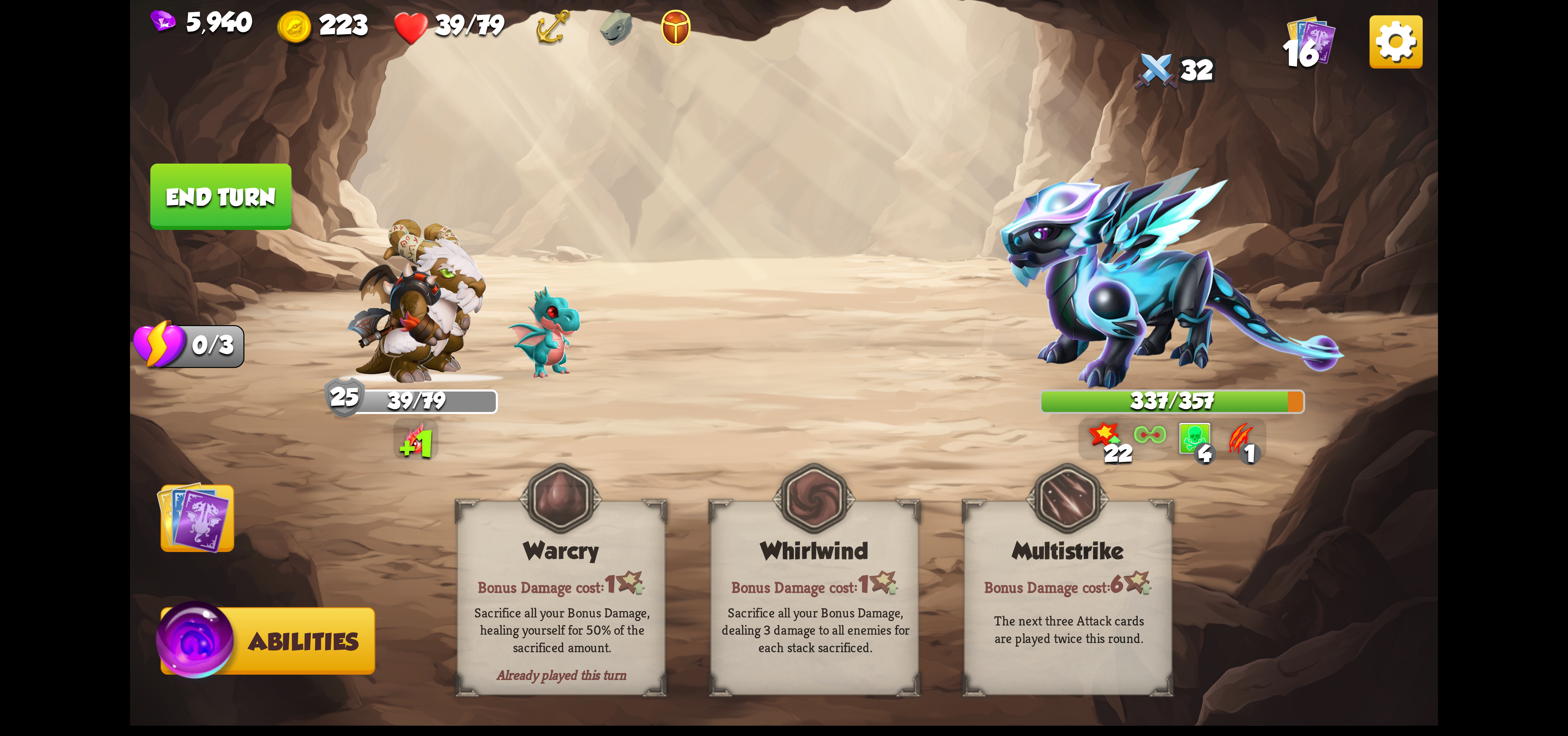
click at [192, 495] on img at bounding box center [193, 517] width 74 height 74
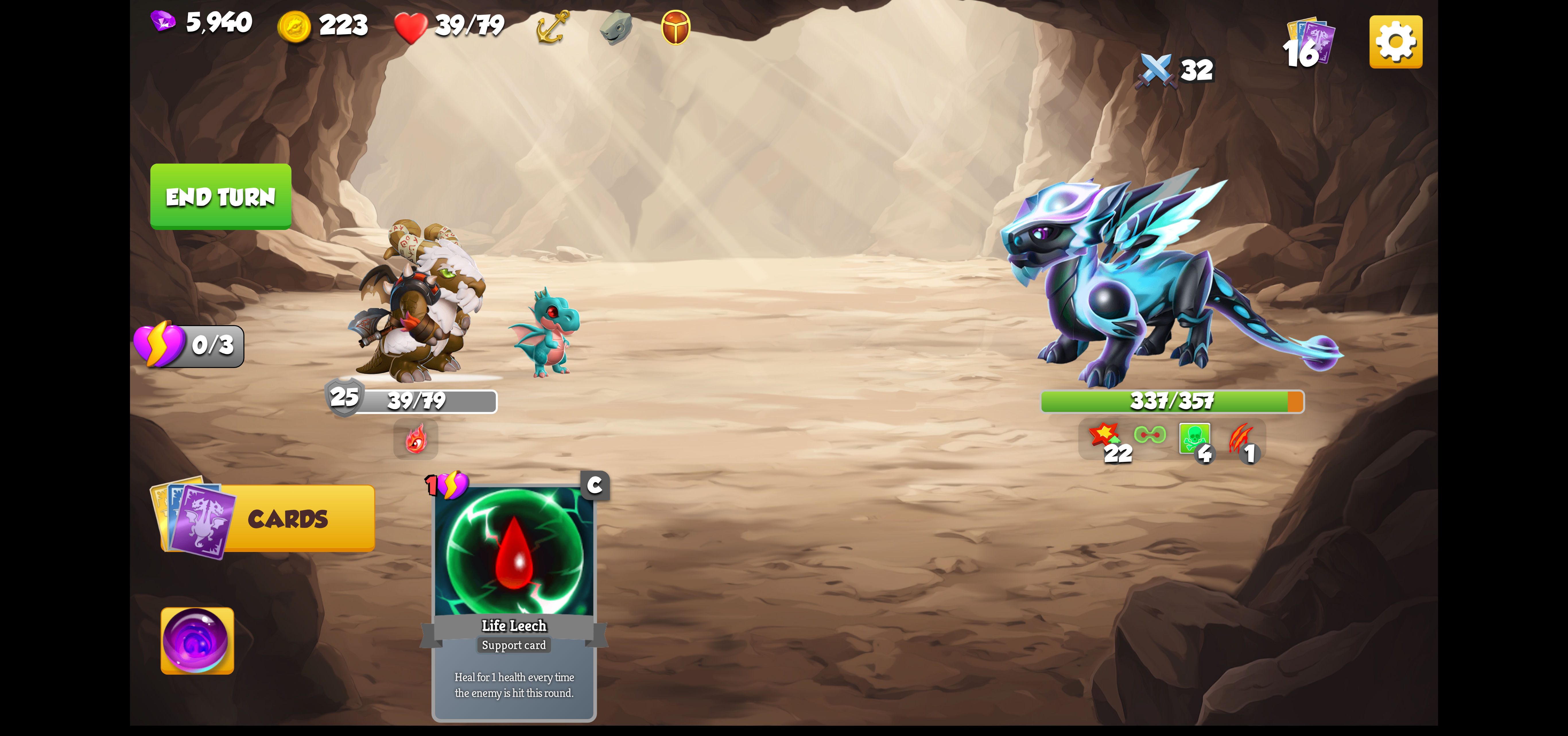
click at [253, 184] on button "End turn" at bounding box center [220, 197] width 141 height 66
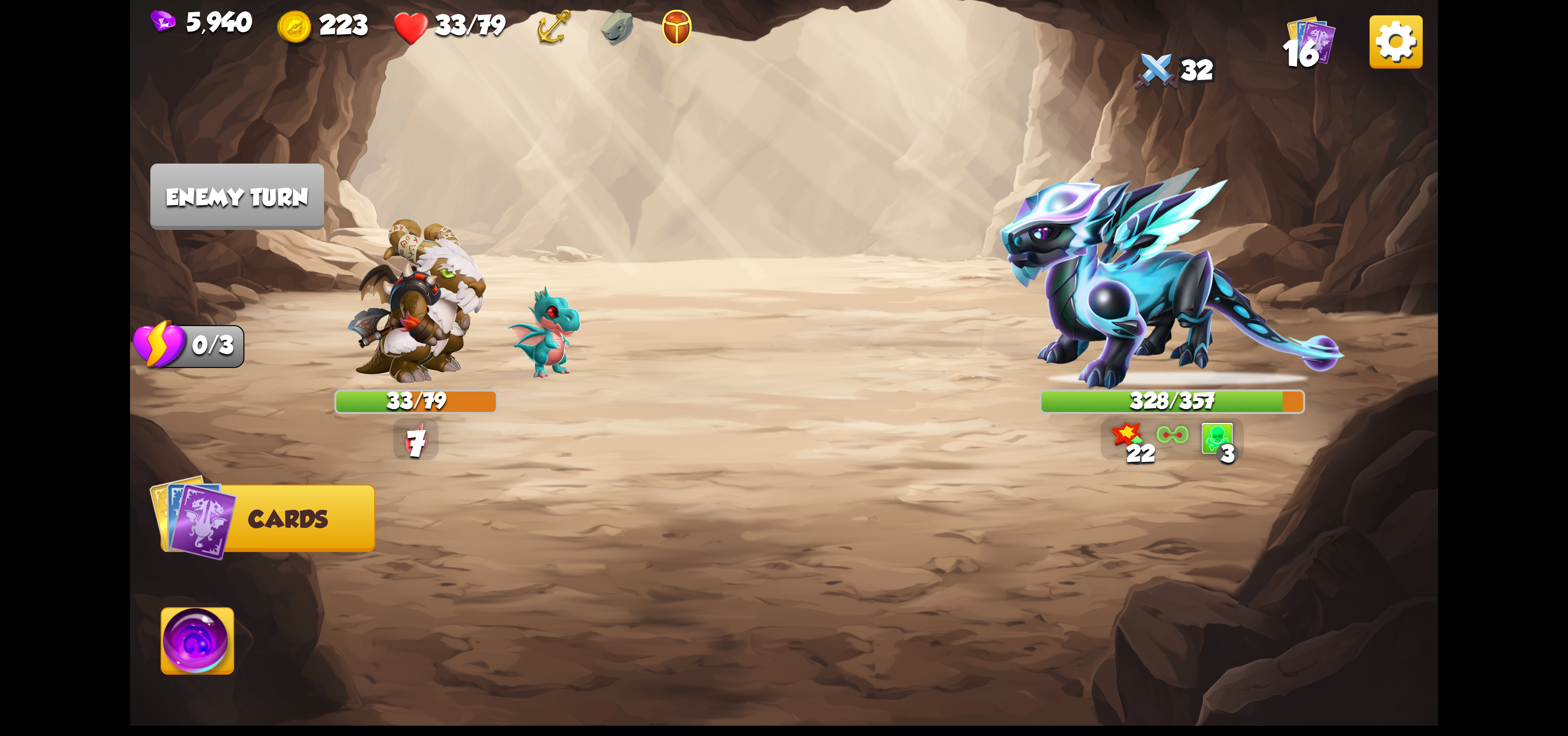
click at [195, 639] on img at bounding box center [197, 645] width 72 height 74
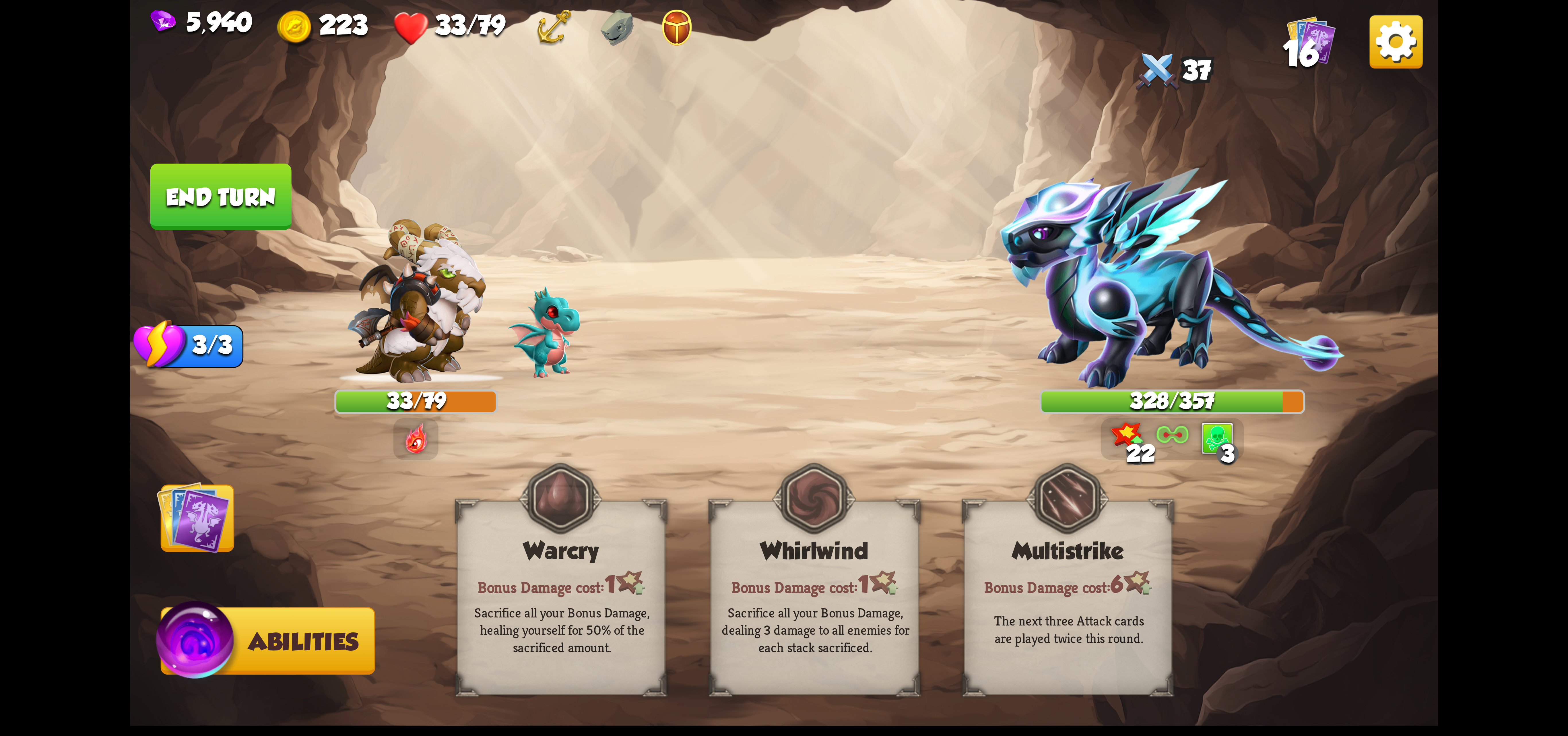
drag, startPoint x: 202, startPoint y: 503, endPoint x: 217, endPoint y: 510, distance: 16.6
click at [205, 504] on img at bounding box center [193, 517] width 74 height 74
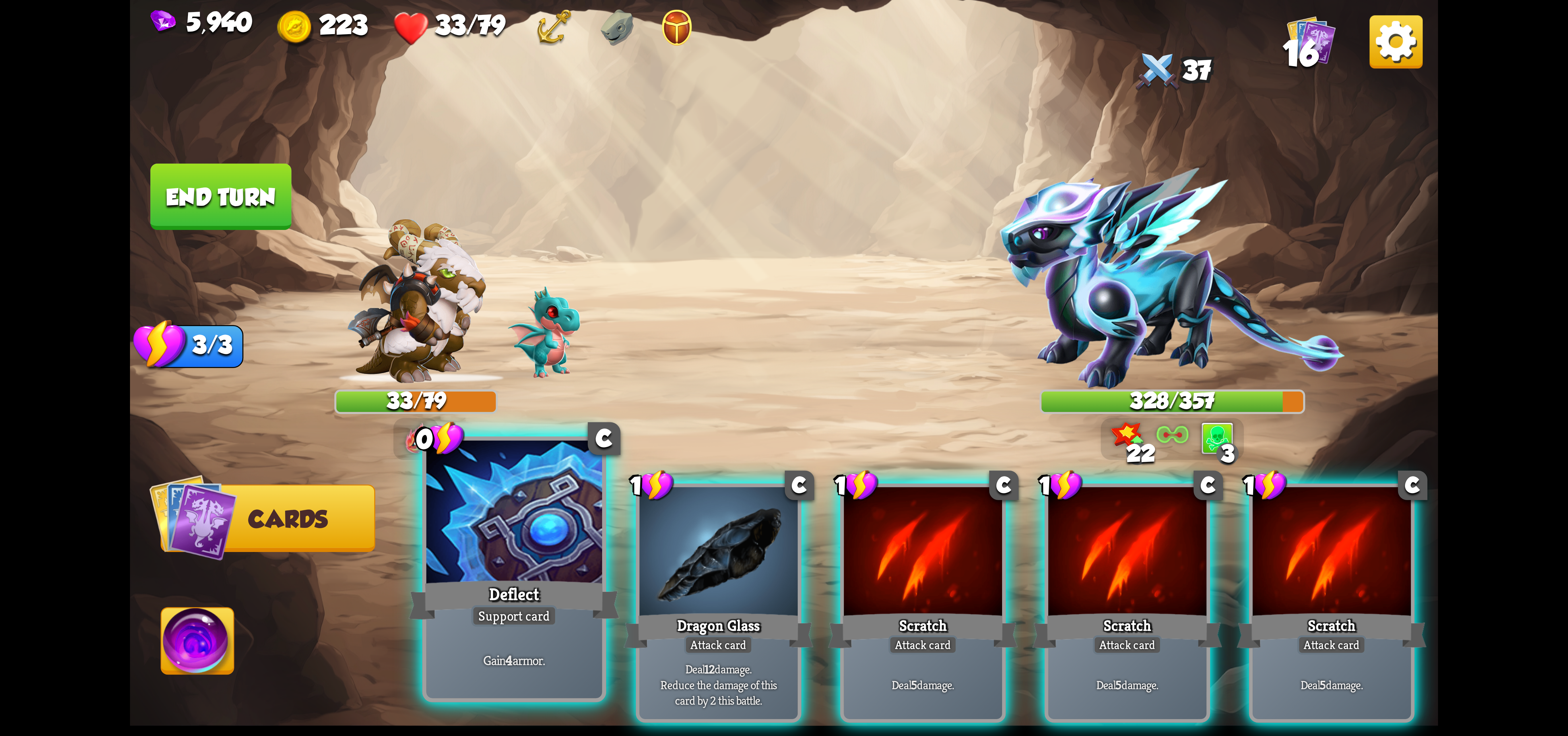
click at [525, 567] on div at bounding box center [514, 514] width 176 height 148
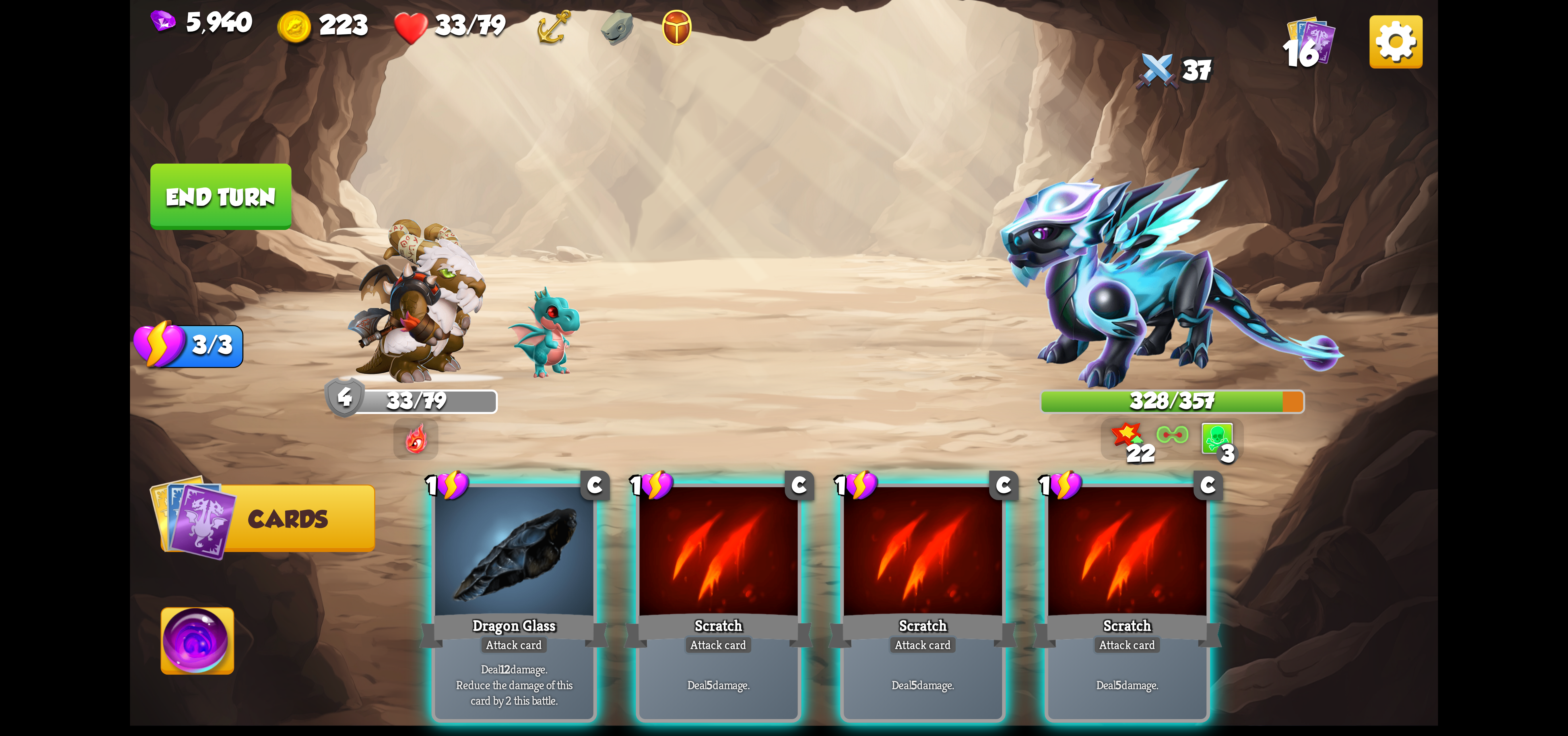
click at [636, 590] on div "1 C Dragon Glass Attack card Deal 12 damage. Reduce the damage of this card by …" at bounding box center [915, 572] width 1046 height 327
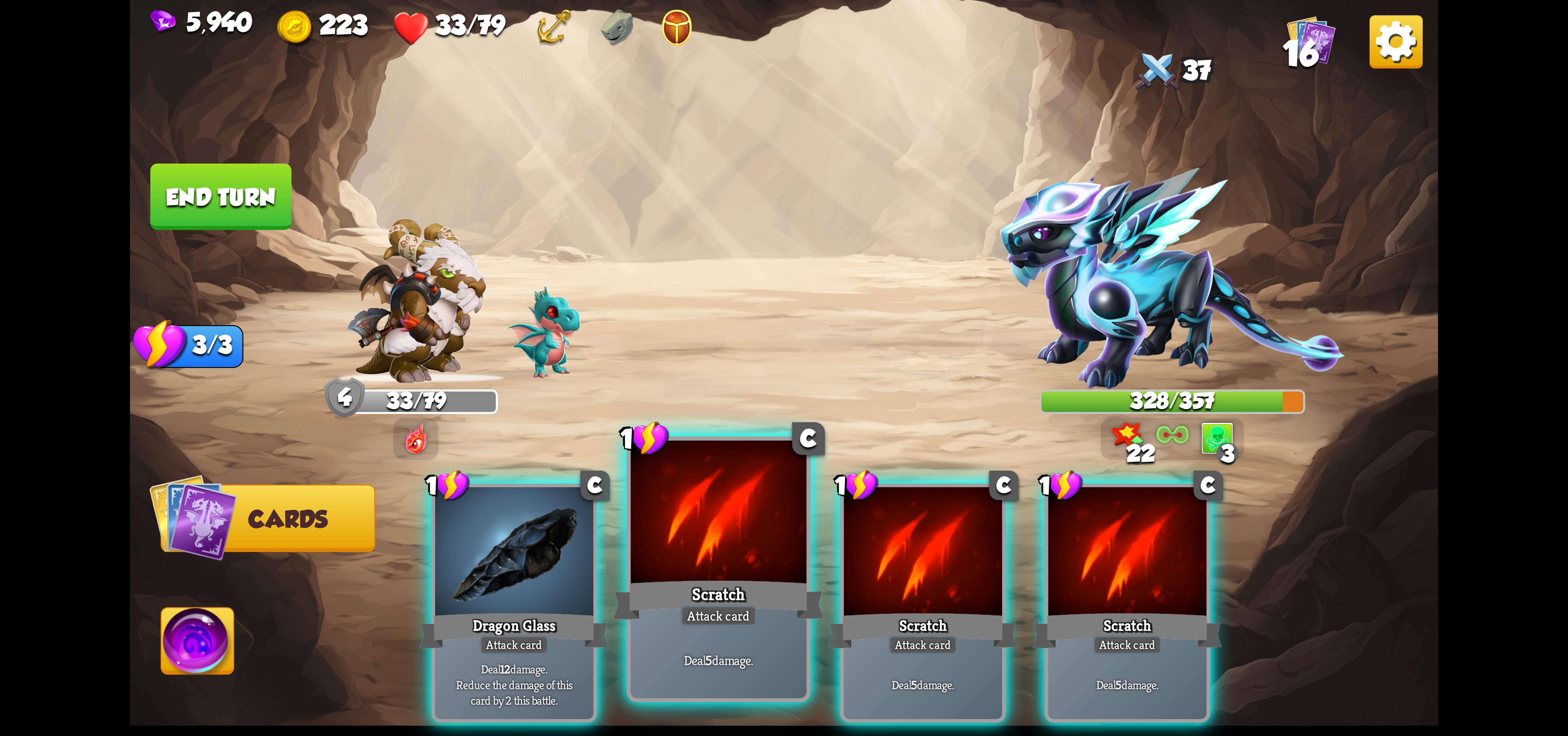
click at [679, 580] on div "Scratch" at bounding box center [718, 600] width 211 height 47
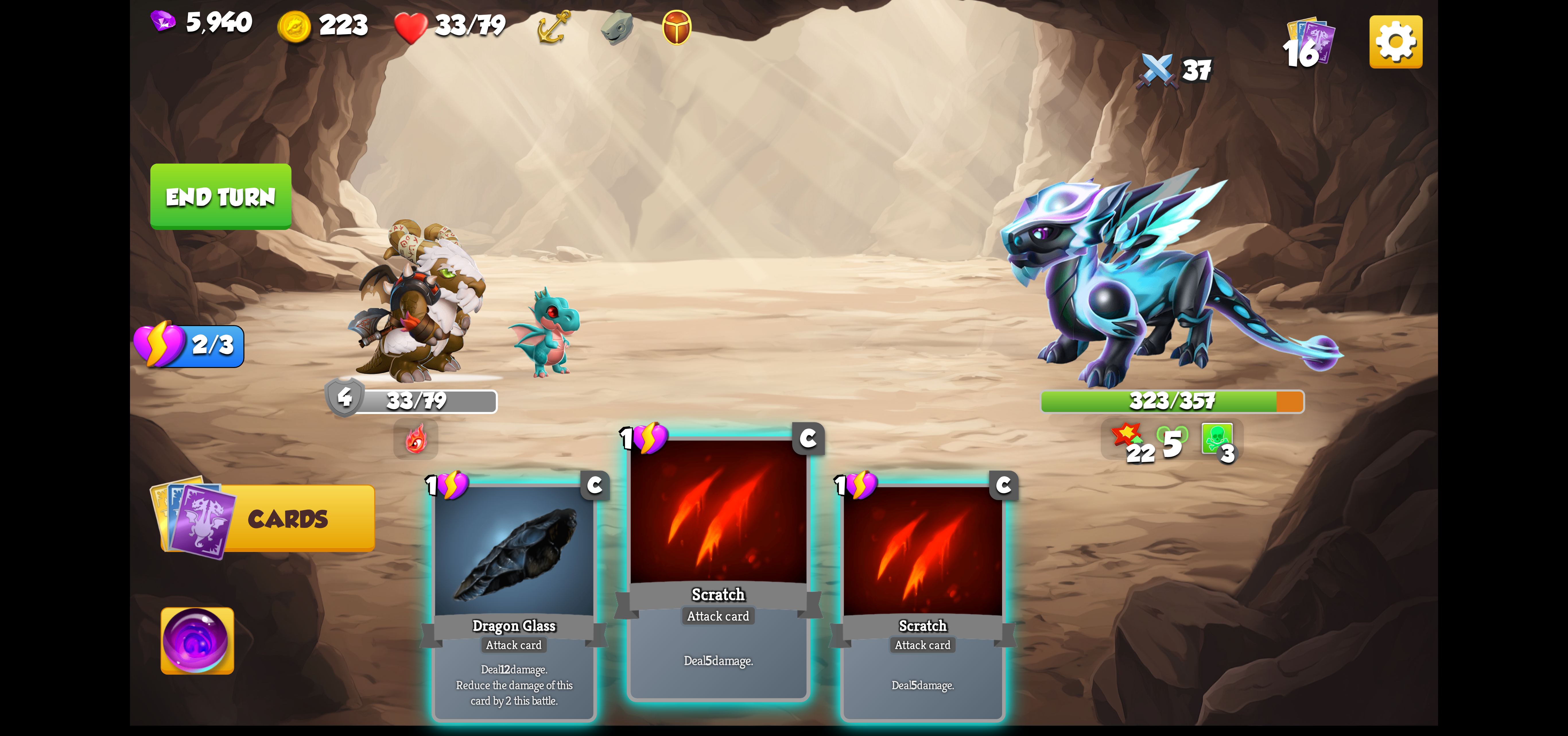
click at [673, 583] on div "Scratch" at bounding box center [718, 600] width 211 height 47
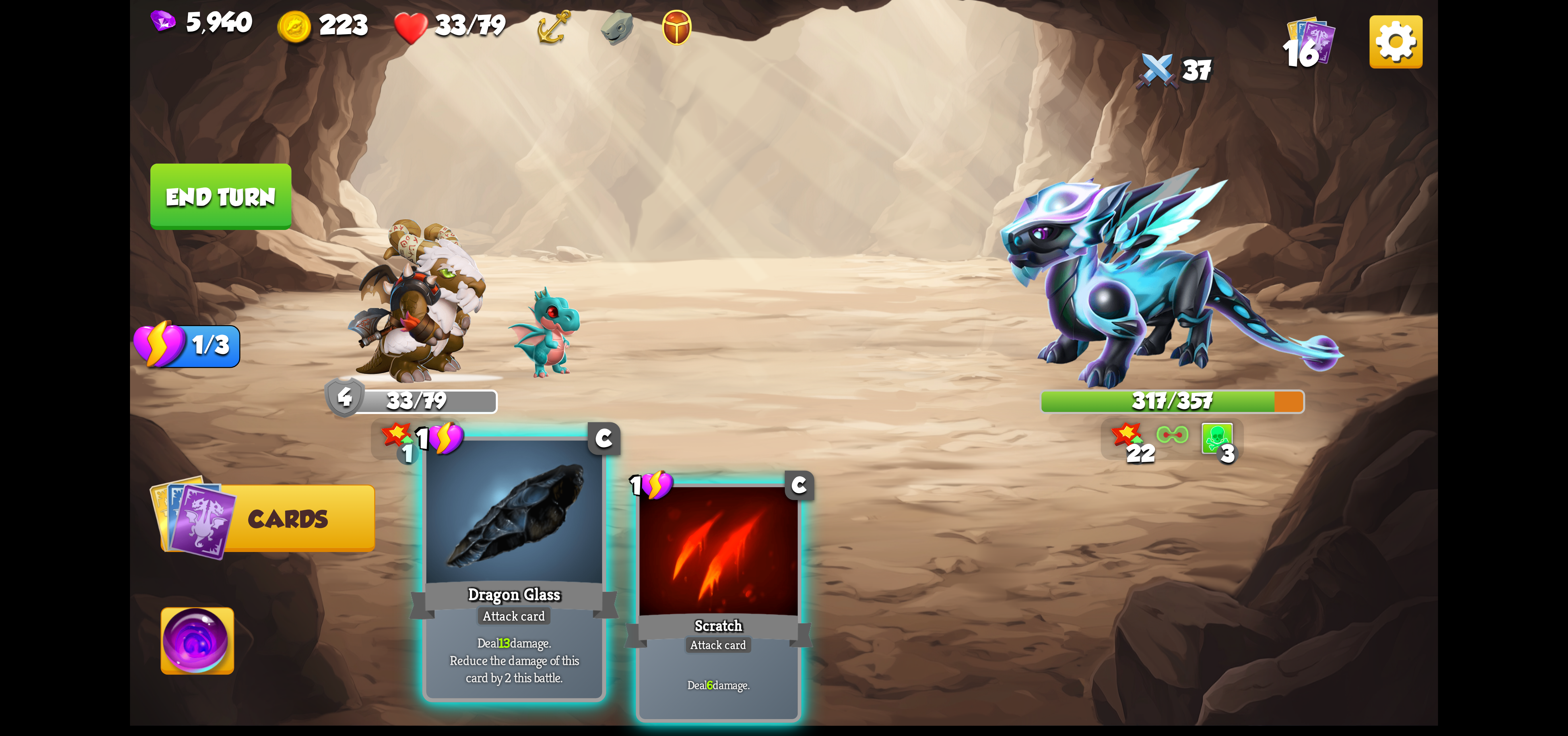
click at [547, 590] on div "Dragon Glass" at bounding box center [514, 600] width 211 height 47
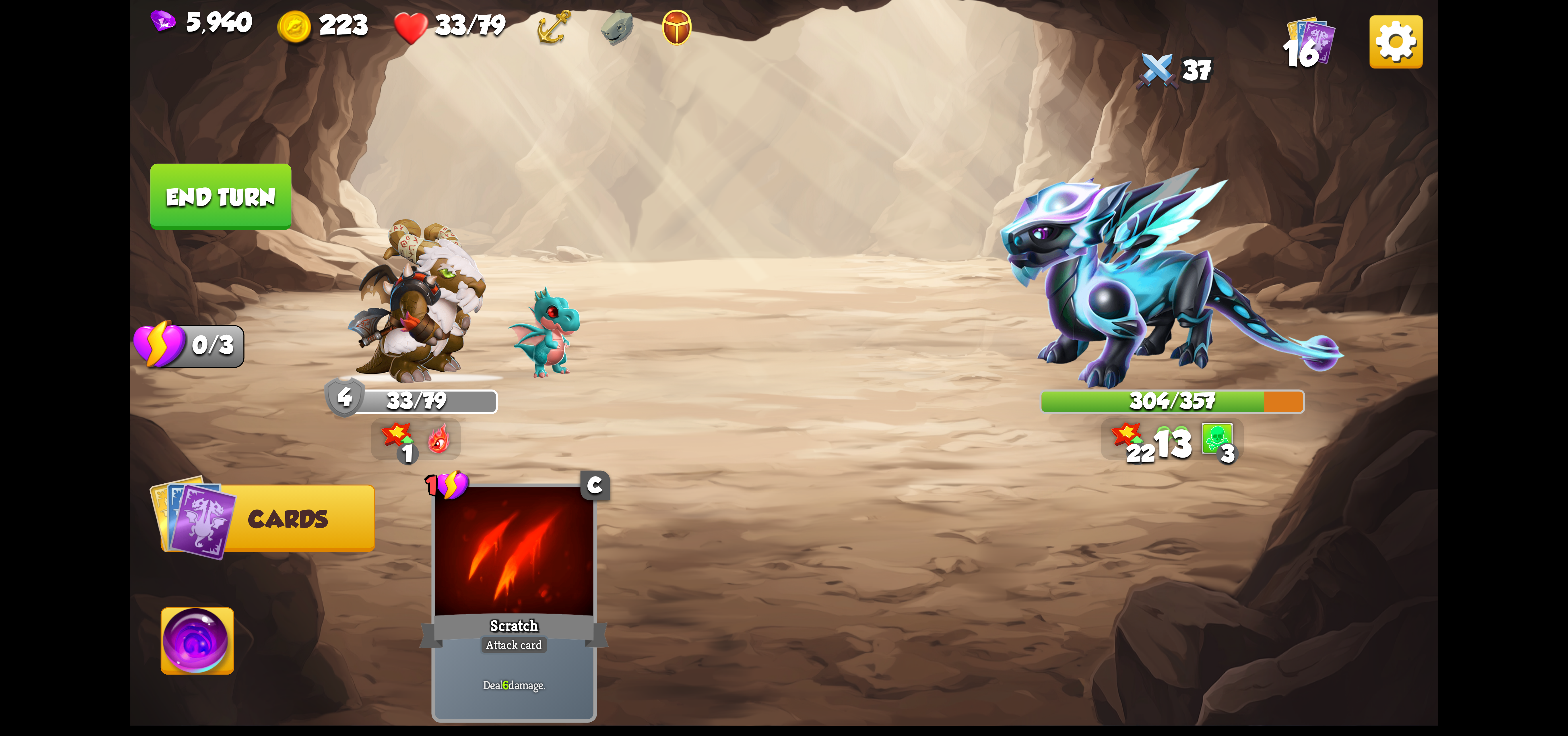
click at [162, 647] on button "Abilities" at bounding box center [197, 640] width 74 height 68
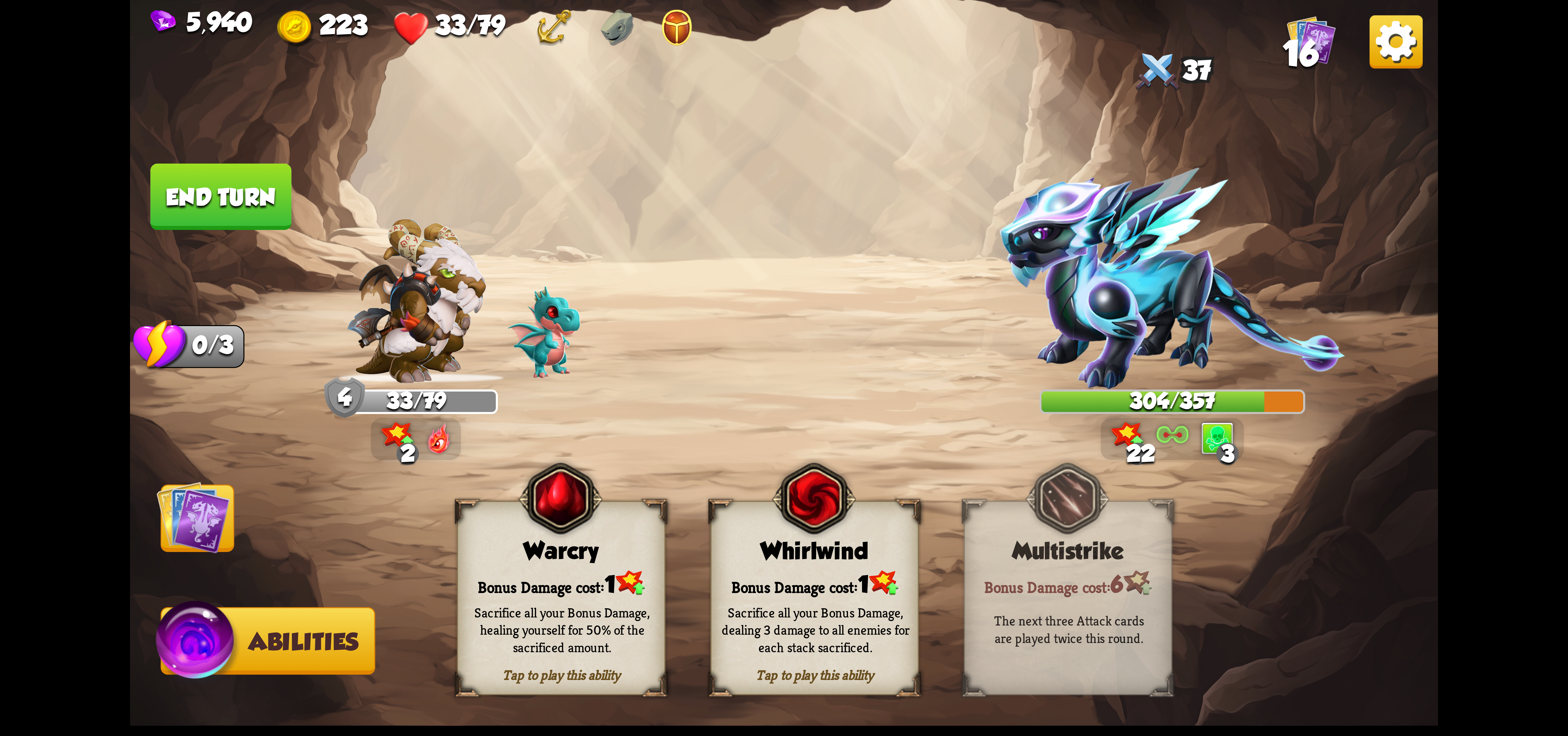
click at [605, 605] on div "Sacrifice all your Bonus Damage, healing yourself for 50% of the sacrificed amo…" at bounding box center [562, 629] width 208 height 82
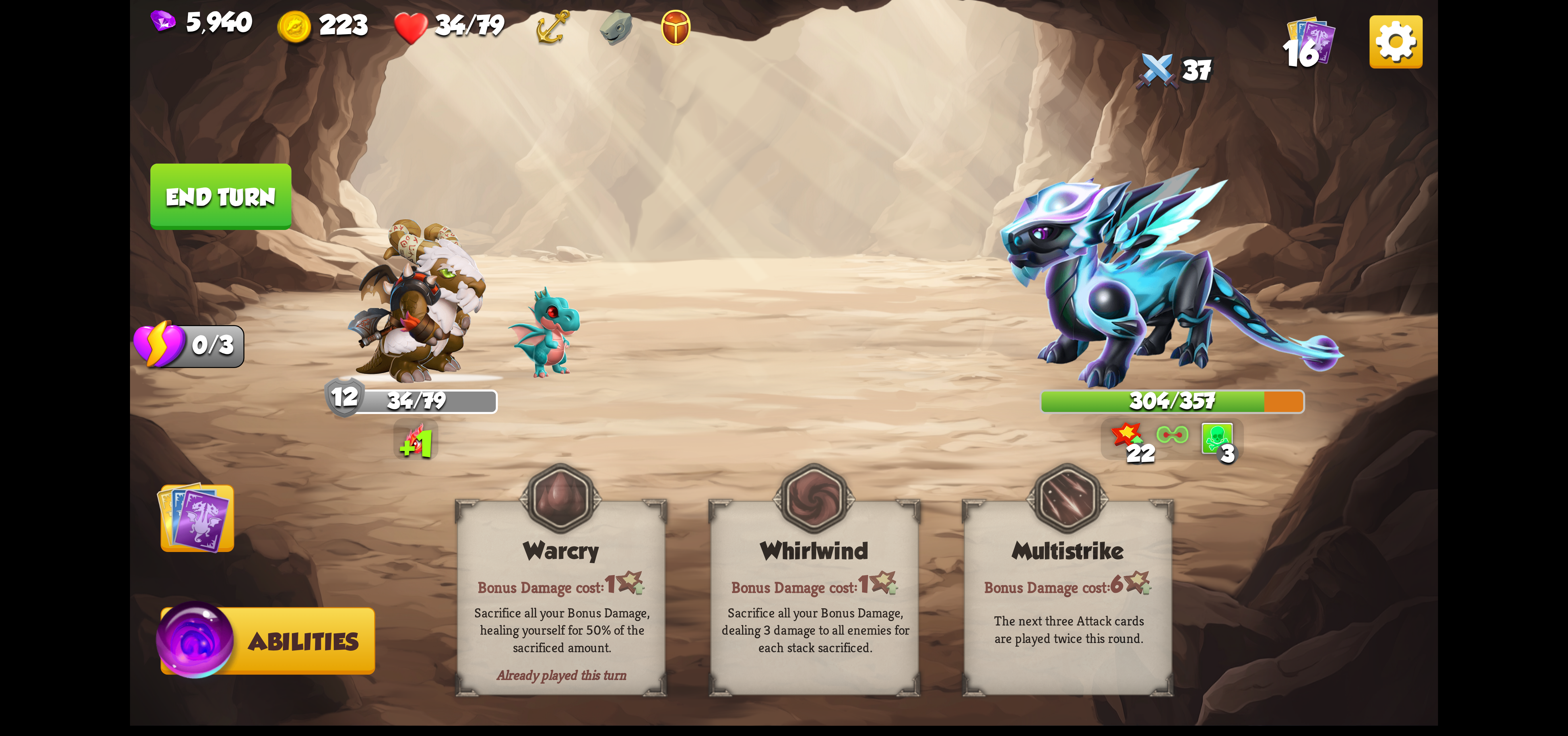
click at [156, 506] on img at bounding box center [784, 368] width 1308 height 736
click at [192, 548] on img at bounding box center [193, 517] width 74 height 74
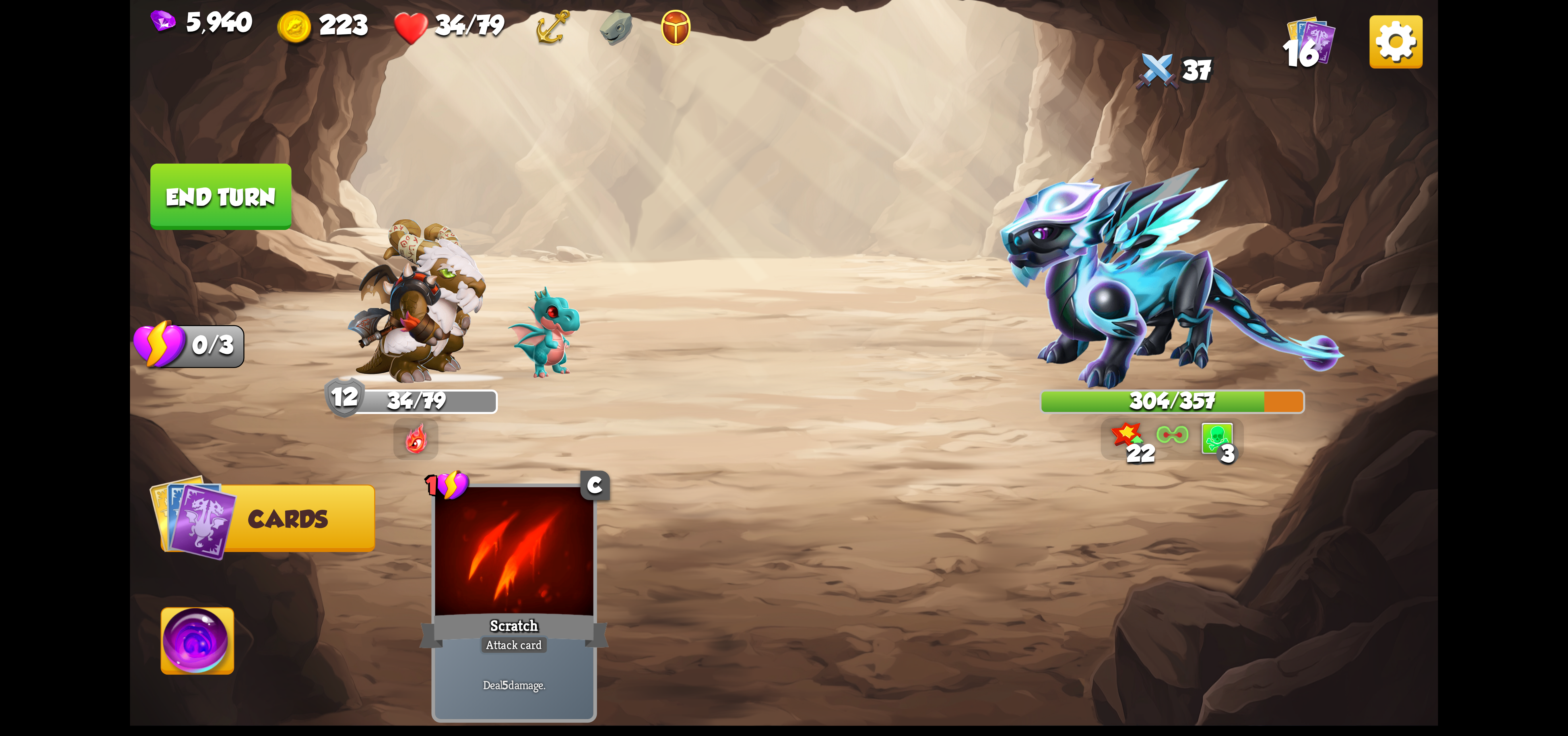
click at [231, 211] on button "End turn" at bounding box center [220, 197] width 141 height 66
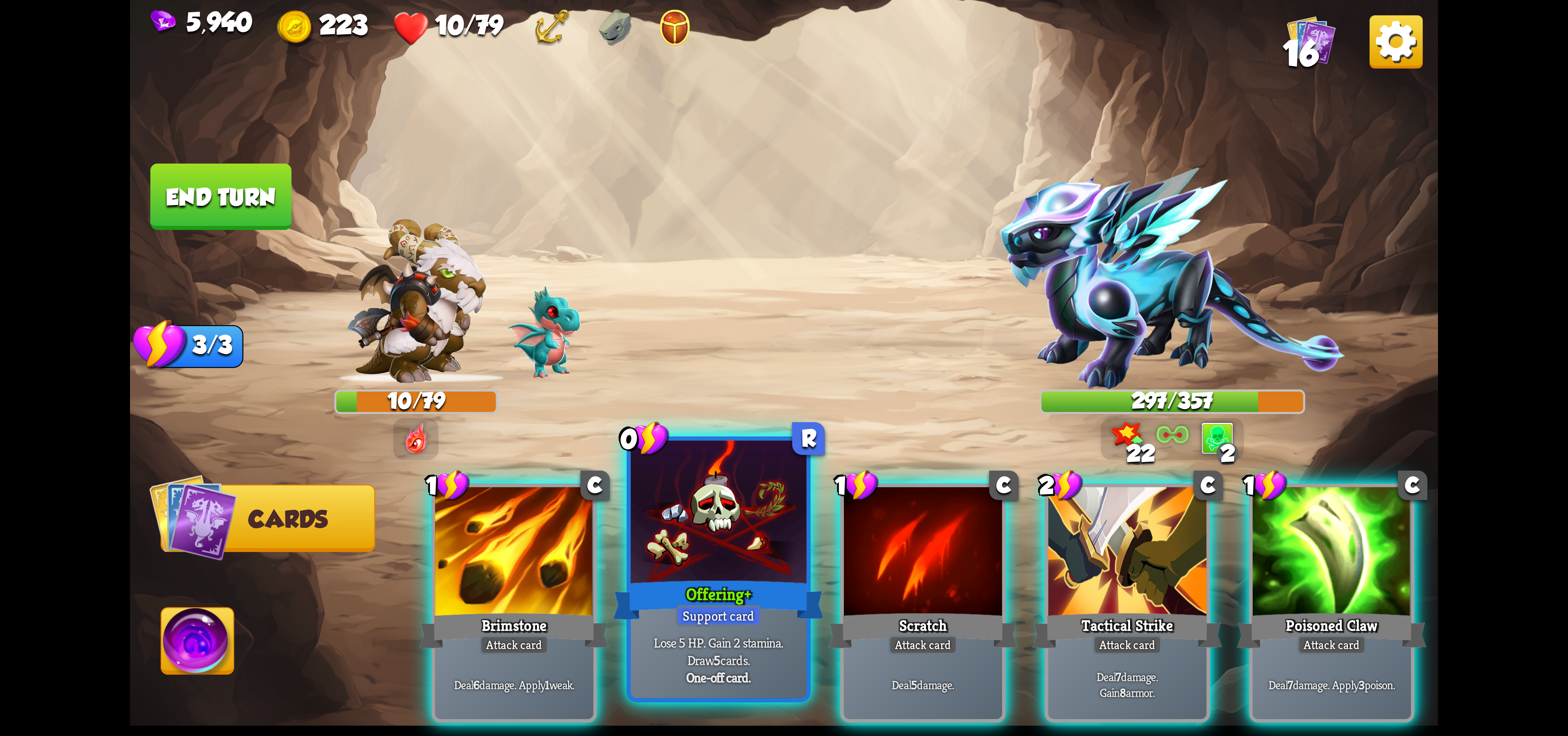
click at [757, 582] on div "Offering+" at bounding box center [718, 600] width 211 height 47
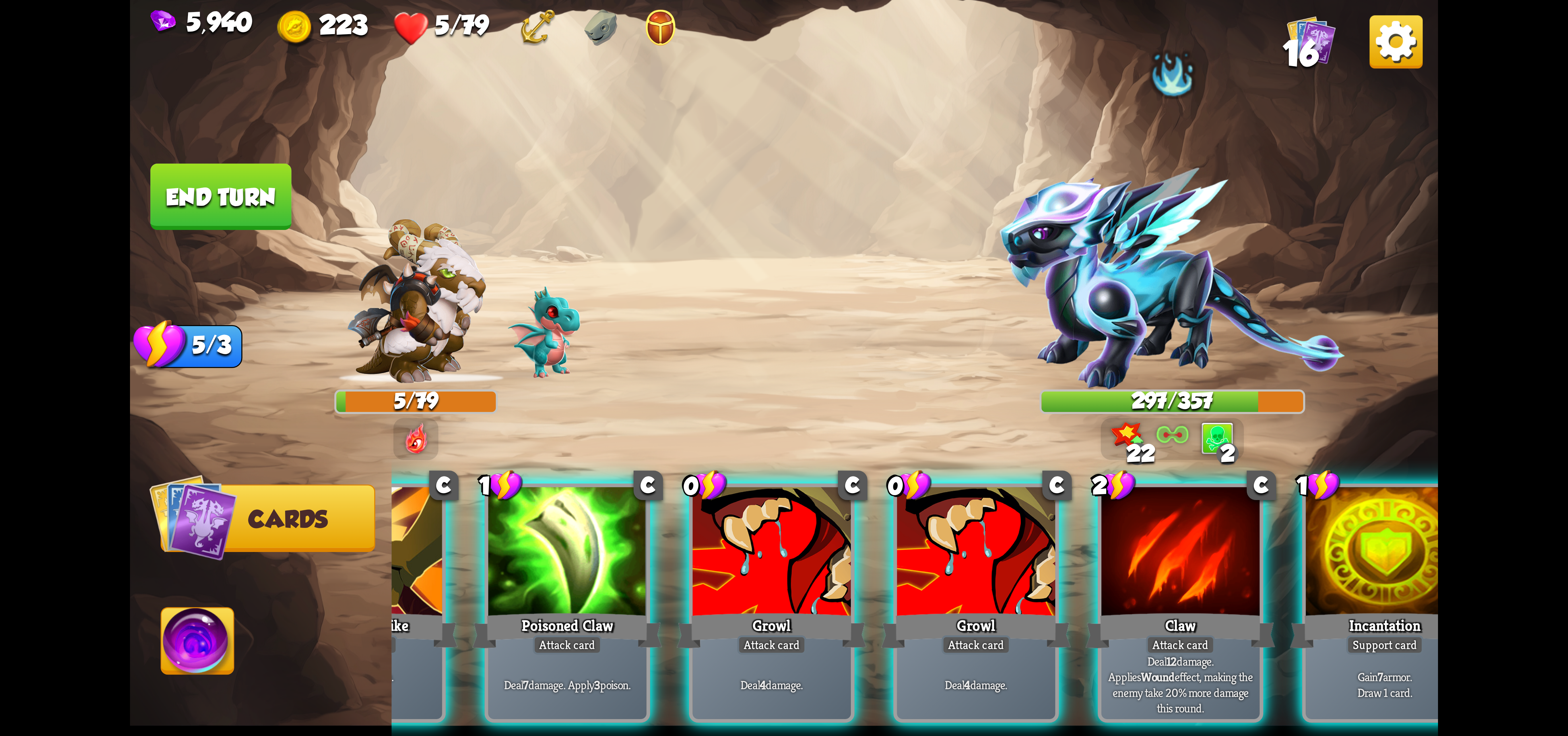
scroll to position [0, 226]
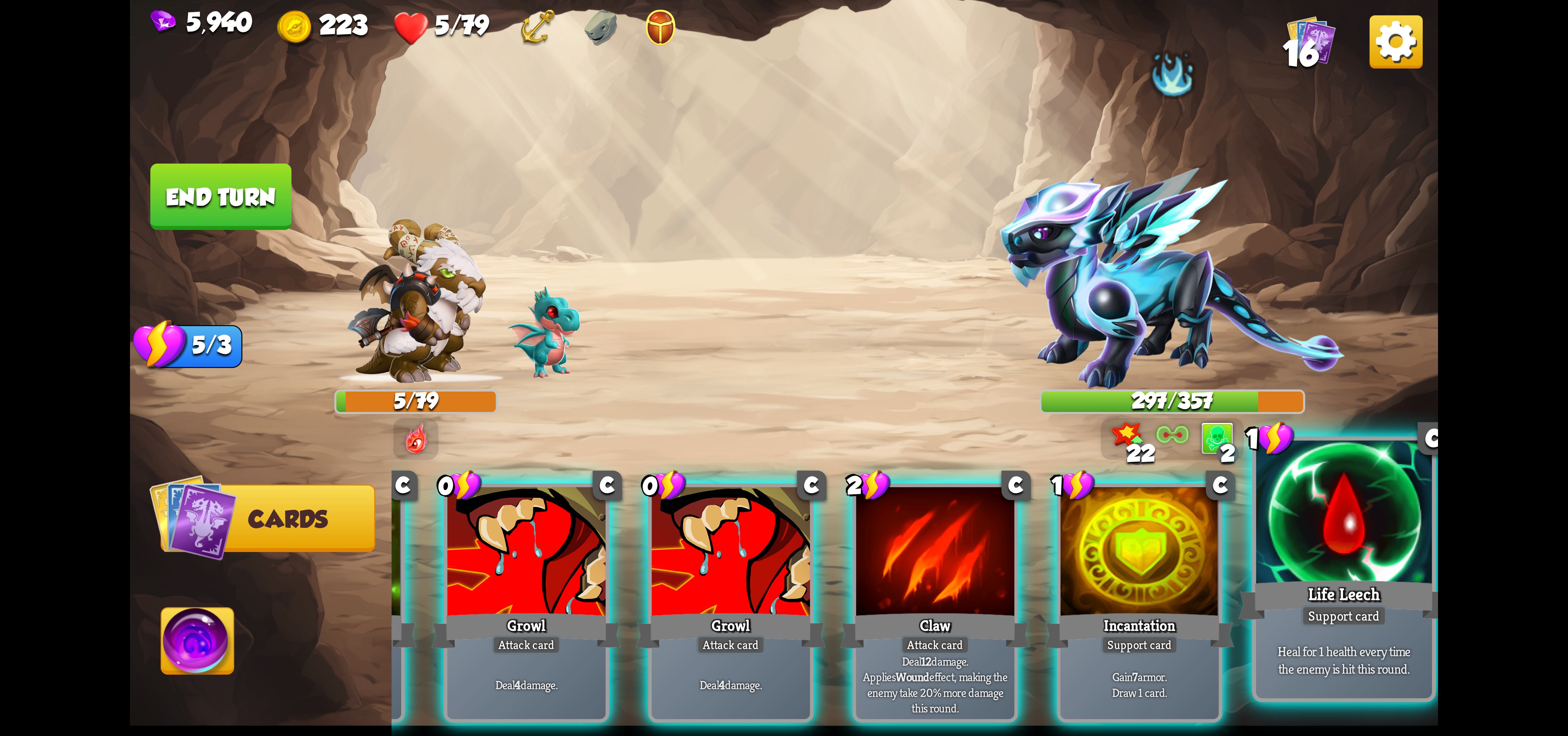
click at [1372, 599] on div "Life Leech" at bounding box center [1344, 600] width 211 height 47
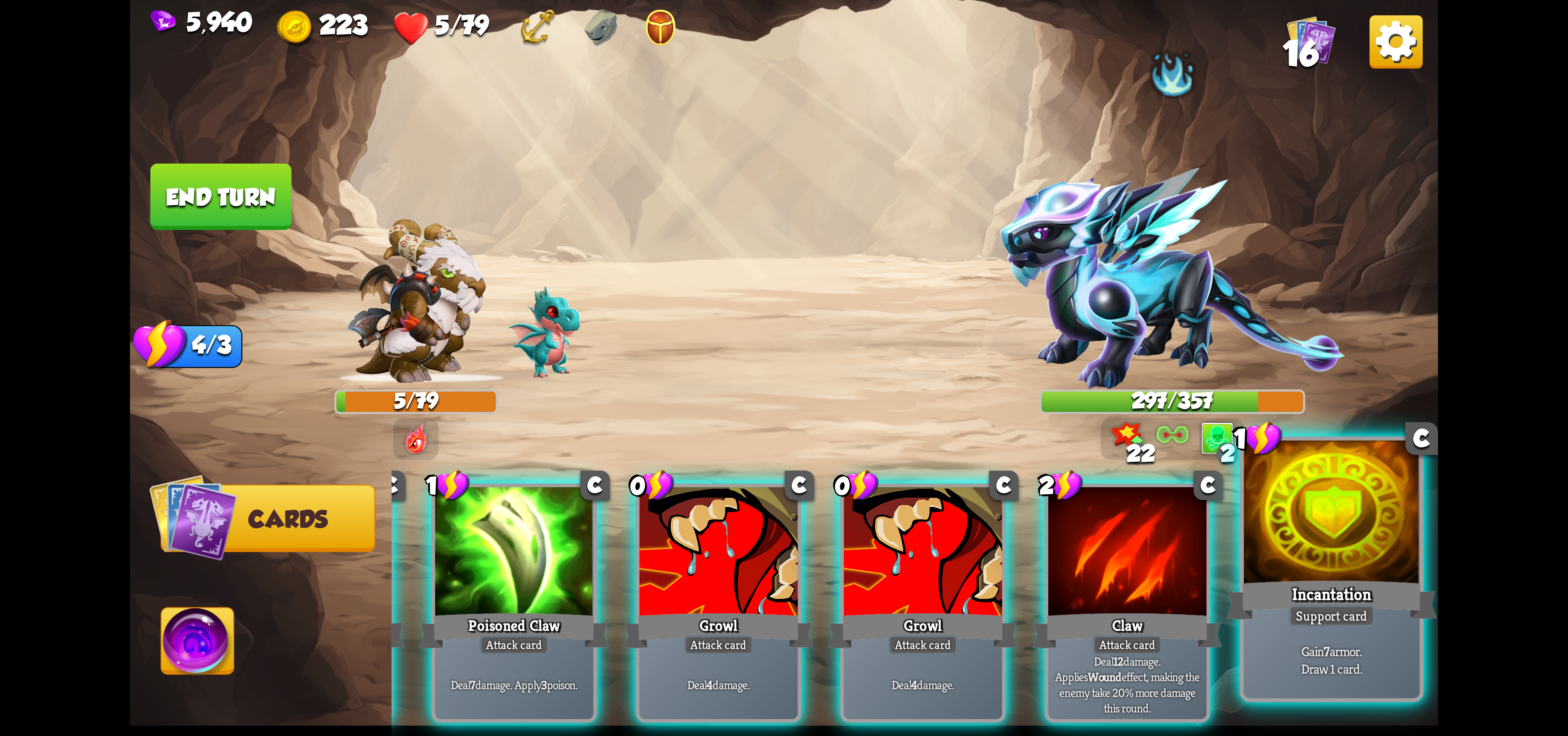
scroll to position [0, 169]
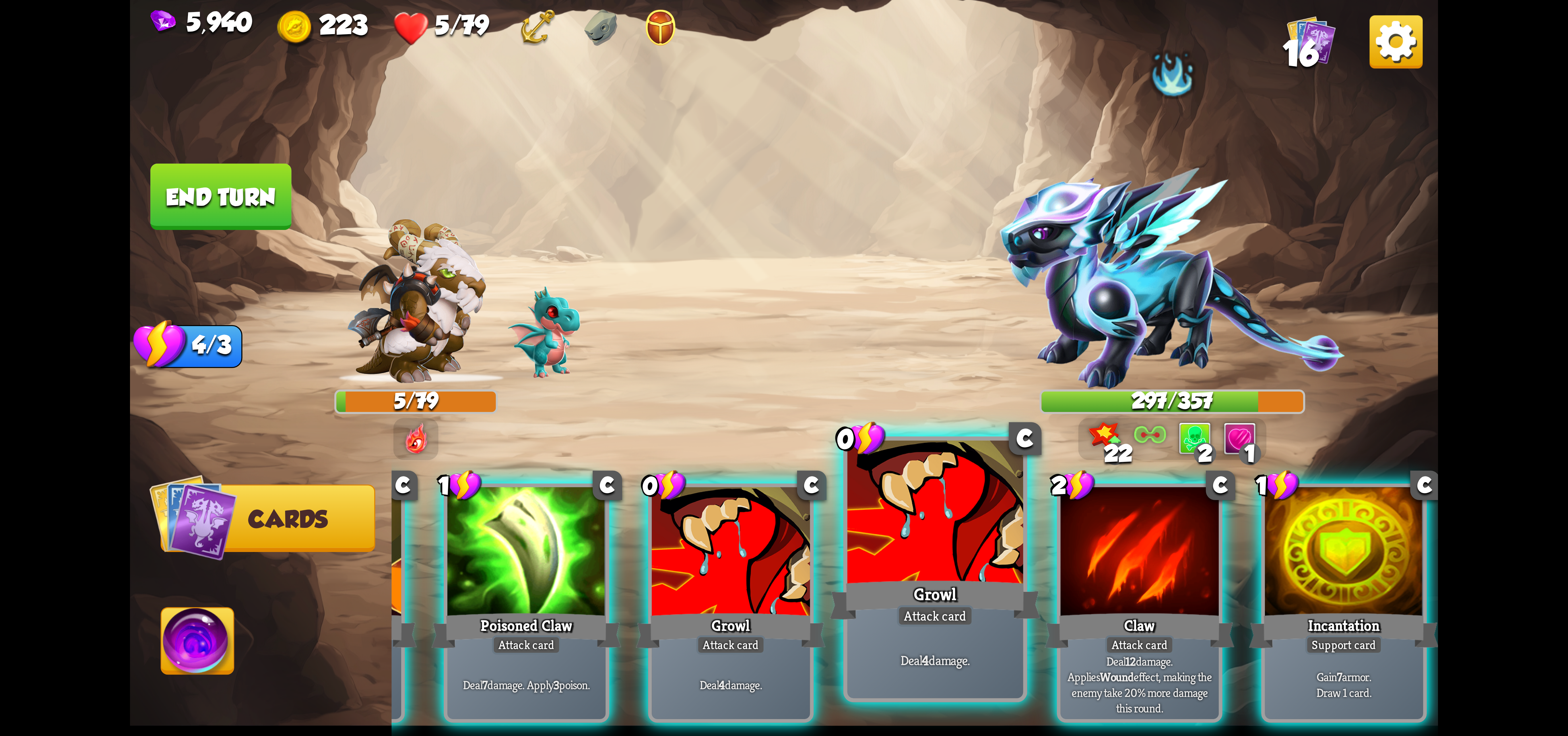
click at [962, 598] on div "Growl" at bounding box center [935, 600] width 211 height 47
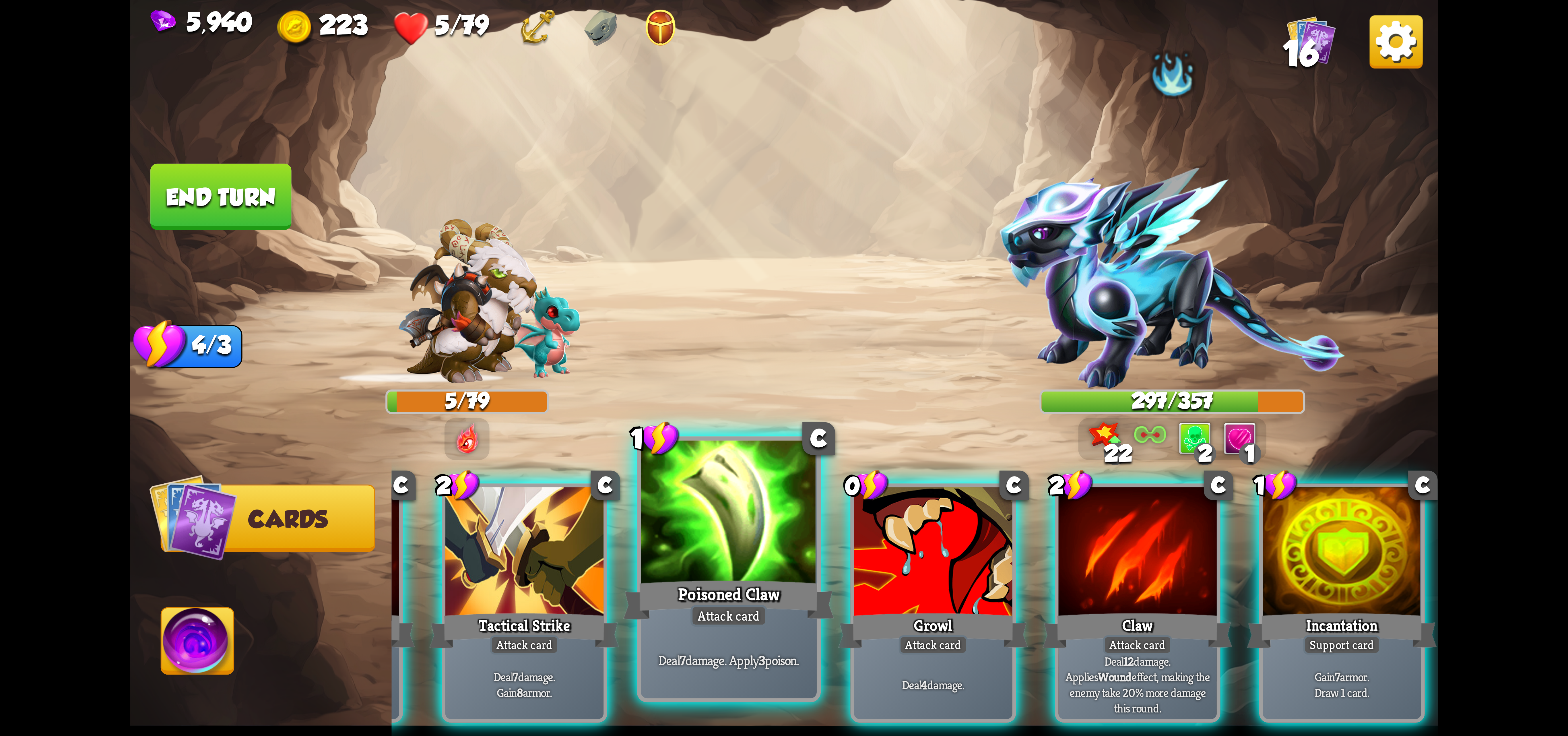
scroll to position [0, 111]
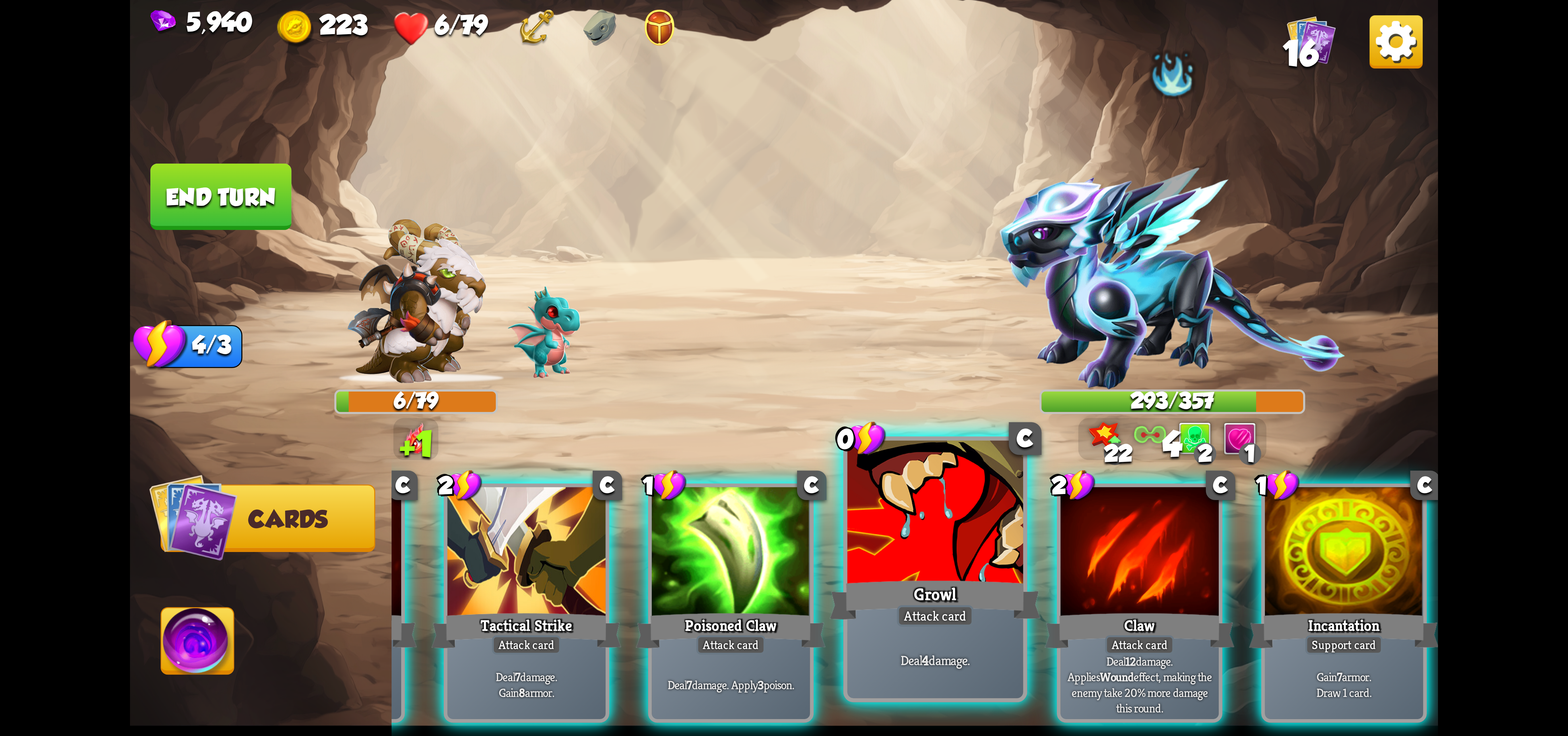
click at [906, 575] on div at bounding box center [935, 514] width 176 height 148
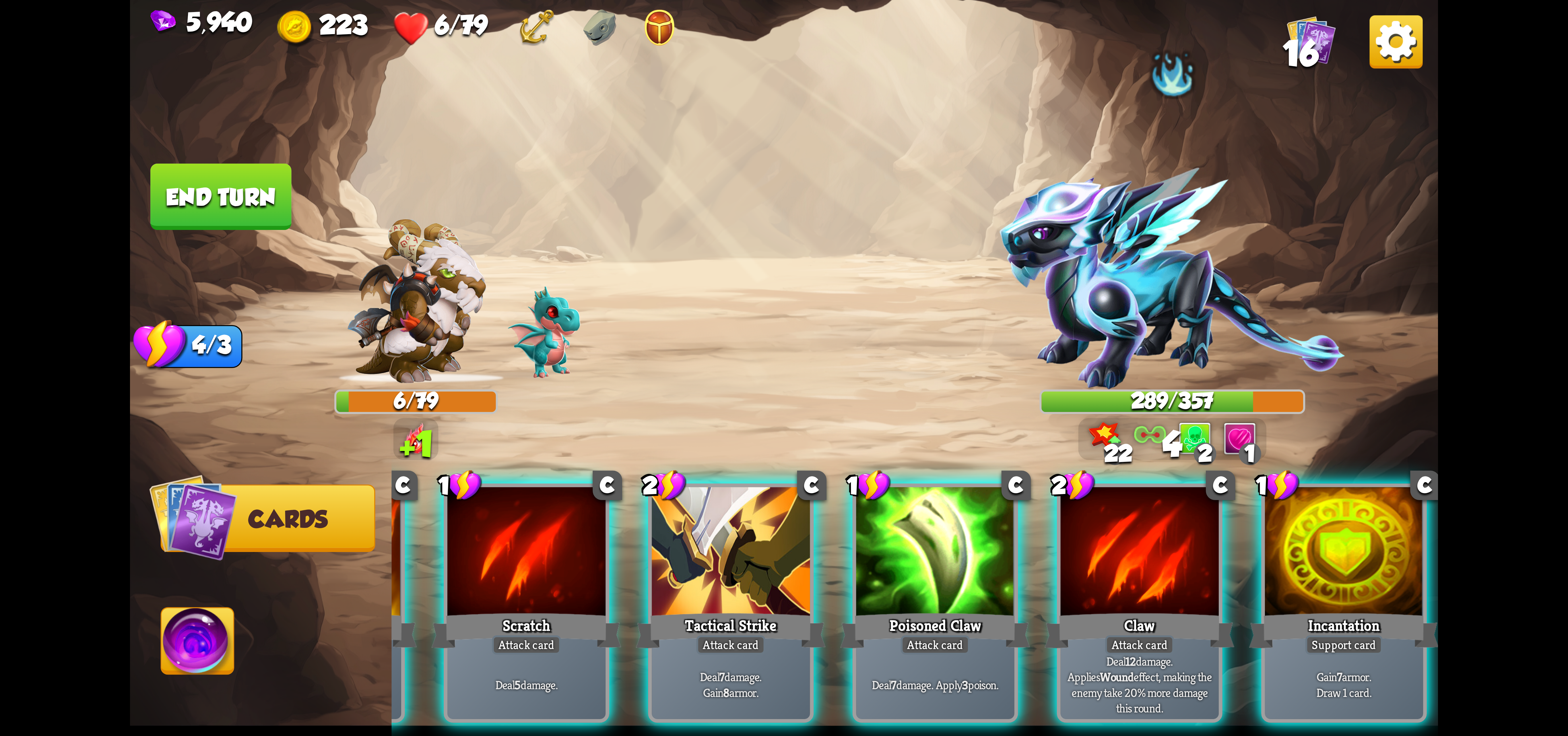
click at [1054, 568] on div "1 C Brimstone Attack card Deal 6 damage. Apply 1 weak. 1 C Scratch Attack card …" at bounding box center [915, 572] width 1046 height 327
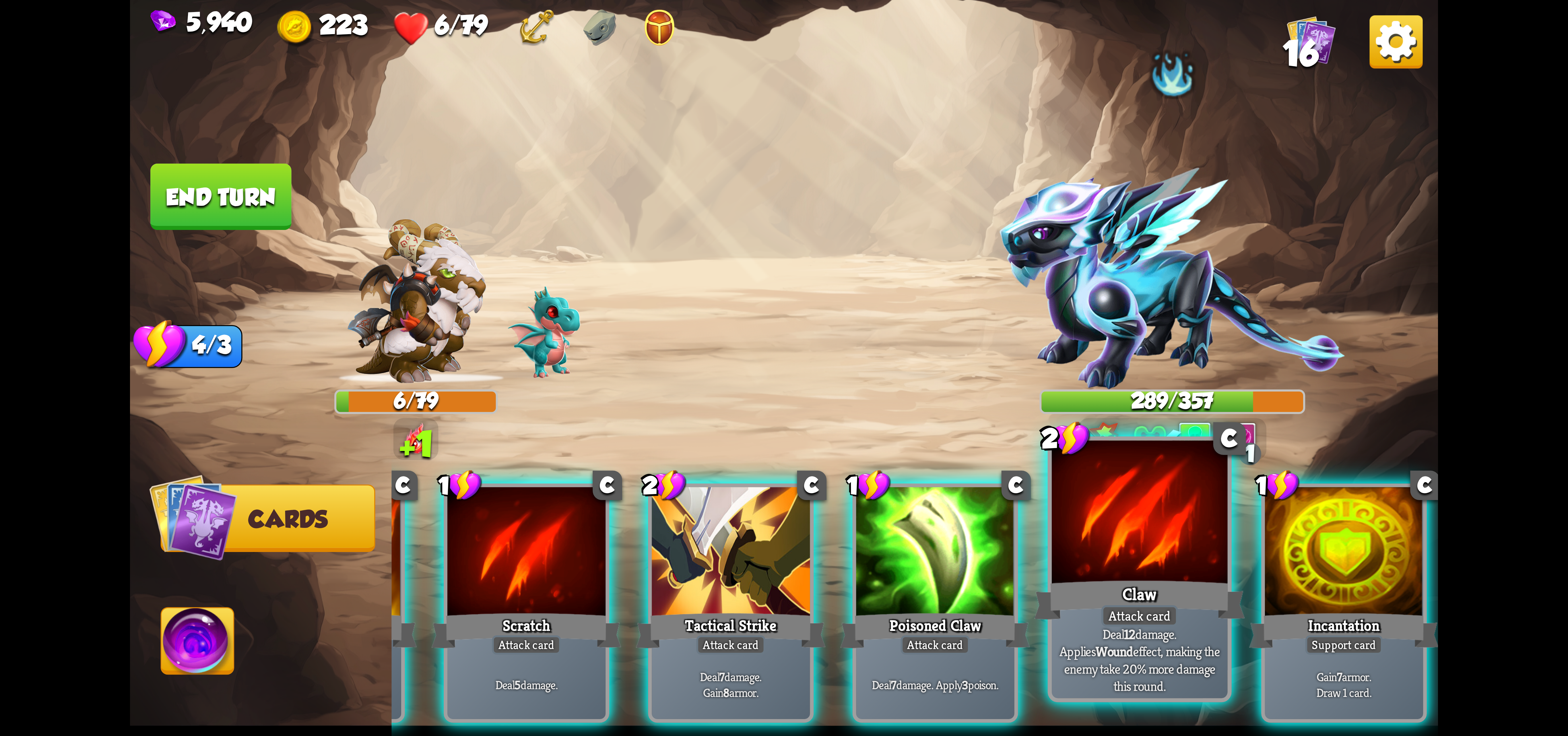
click at [1109, 559] on div at bounding box center [1139, 514] width 176 height 148
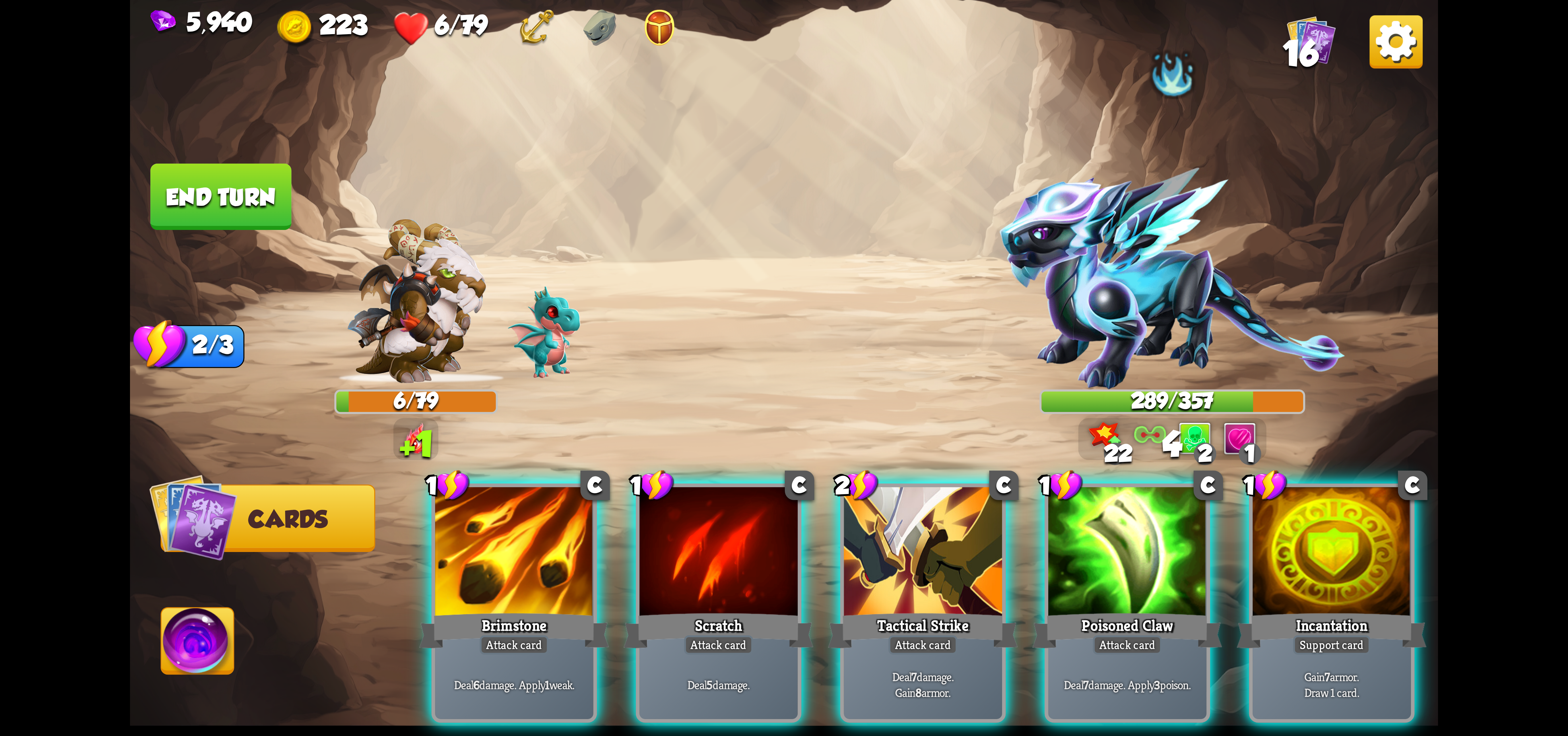
scroll to position [0, 0]
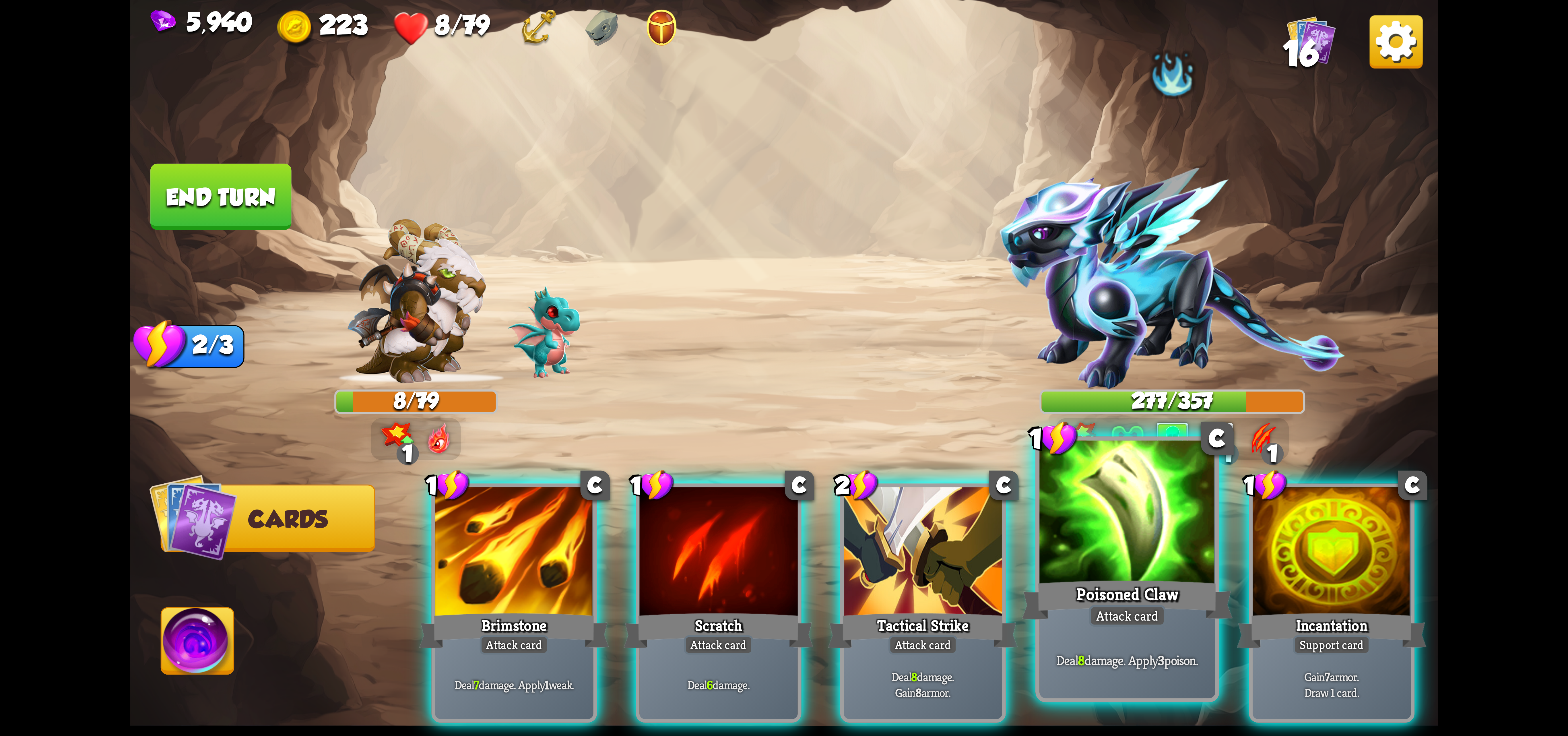
click at [1191, 578] on div "Poisoned Claw" at bounding box center [1127, 600] width 211 height 47
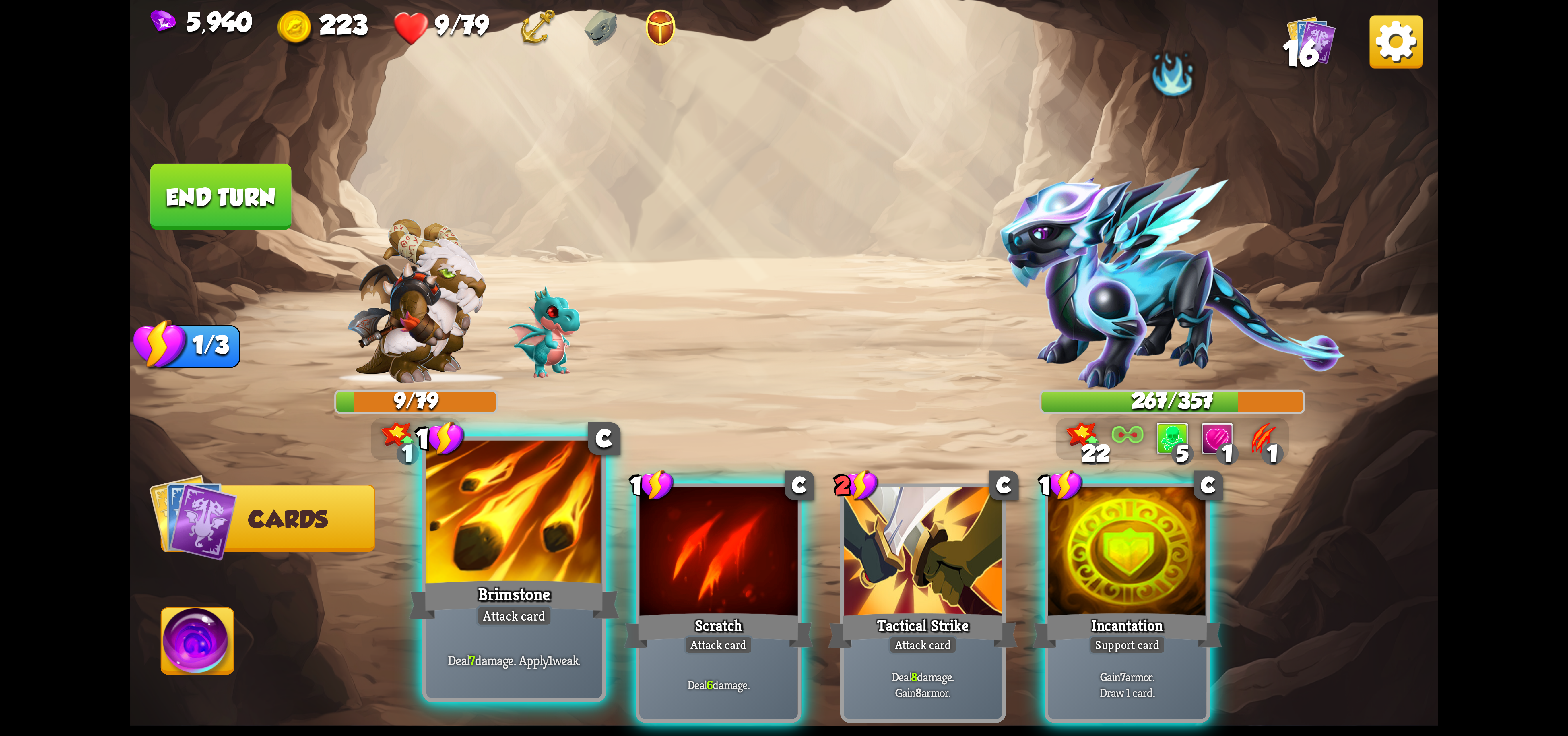
click at [542, 599] on div "Brimstone" at bounding box center [514, 600] width 211 height 47
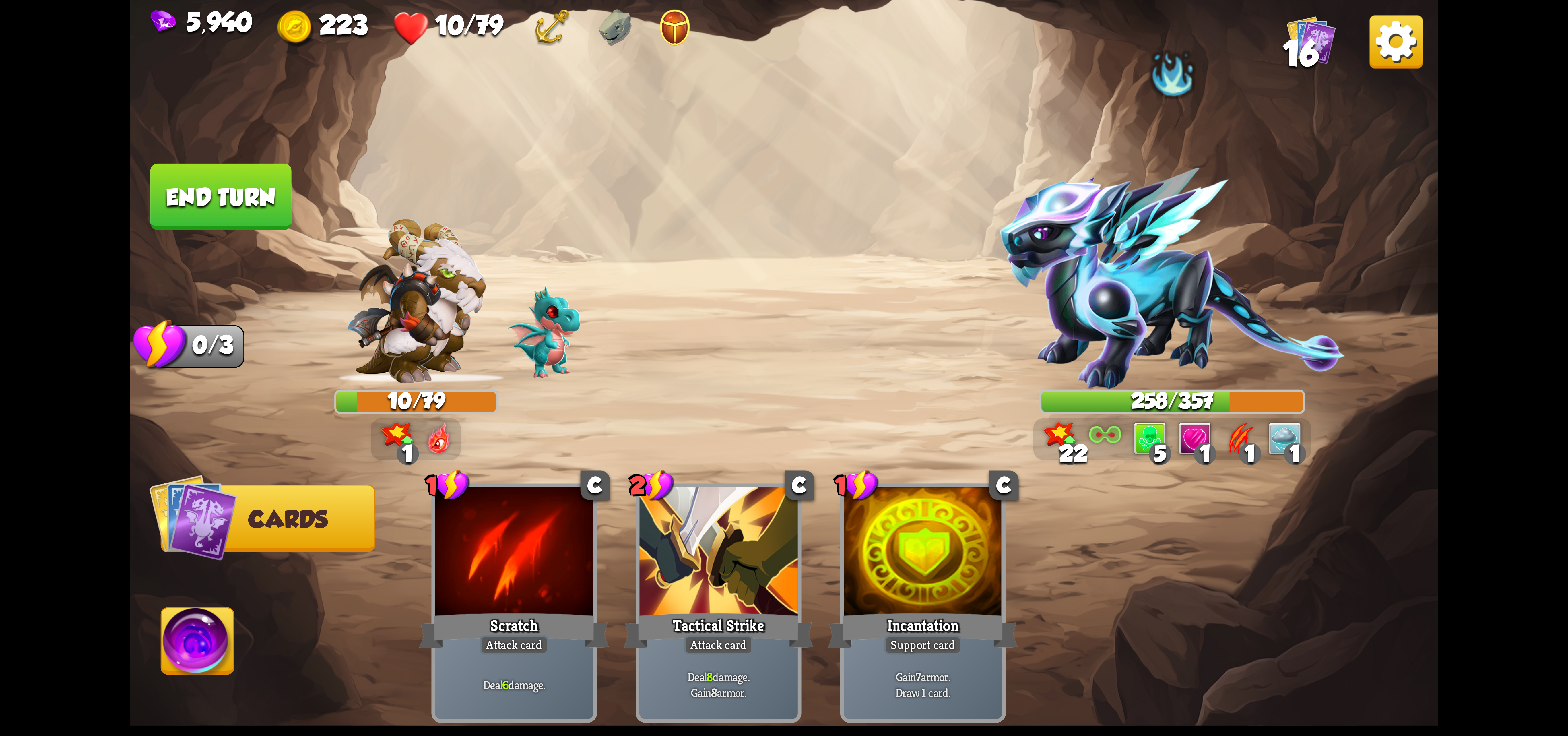
click at [1371, 63] on img at bounding box center [1396, 41] width 53 height 53
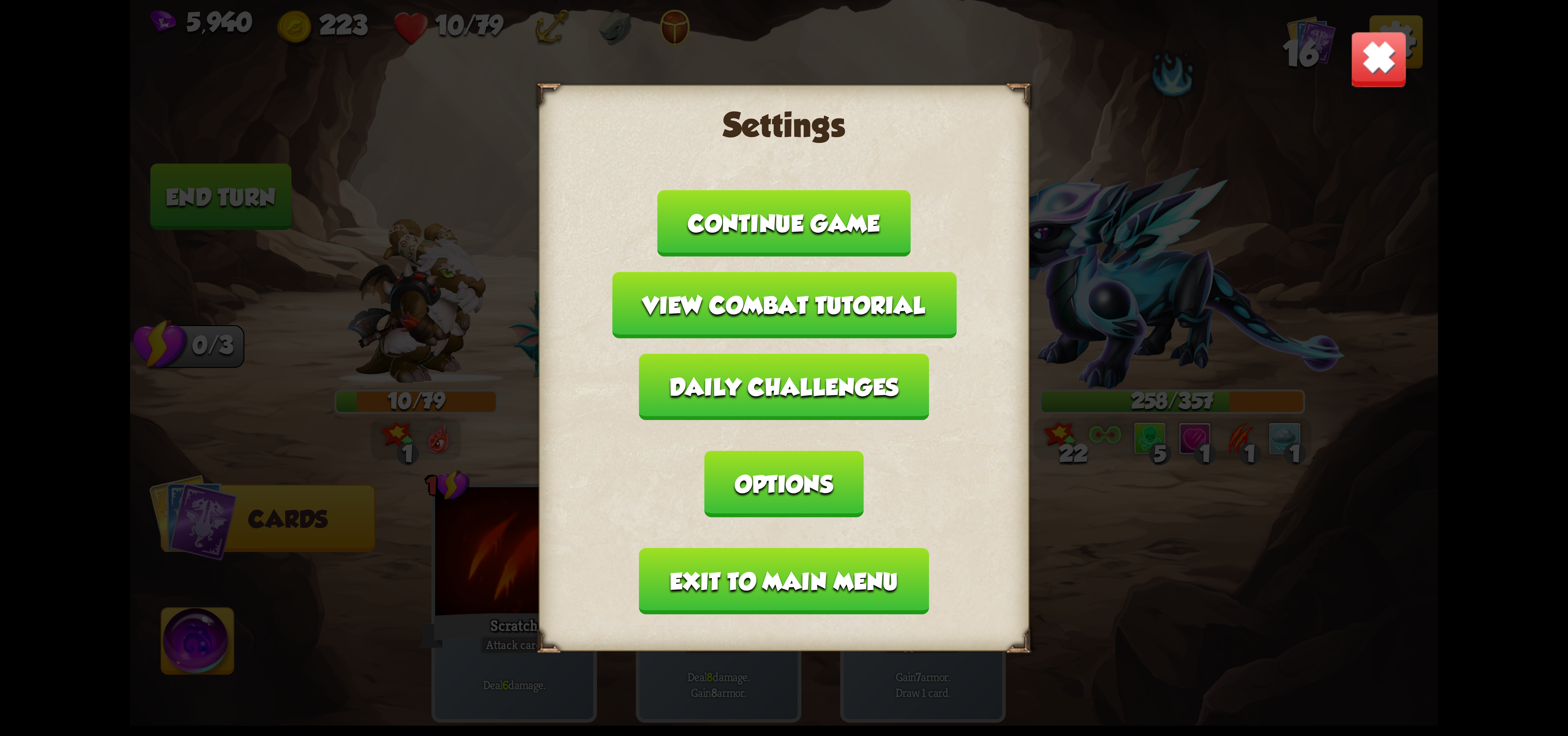
click at [838, 548] on button "Exit to main menu" at bounding box center [784, 581] width 290 height 66
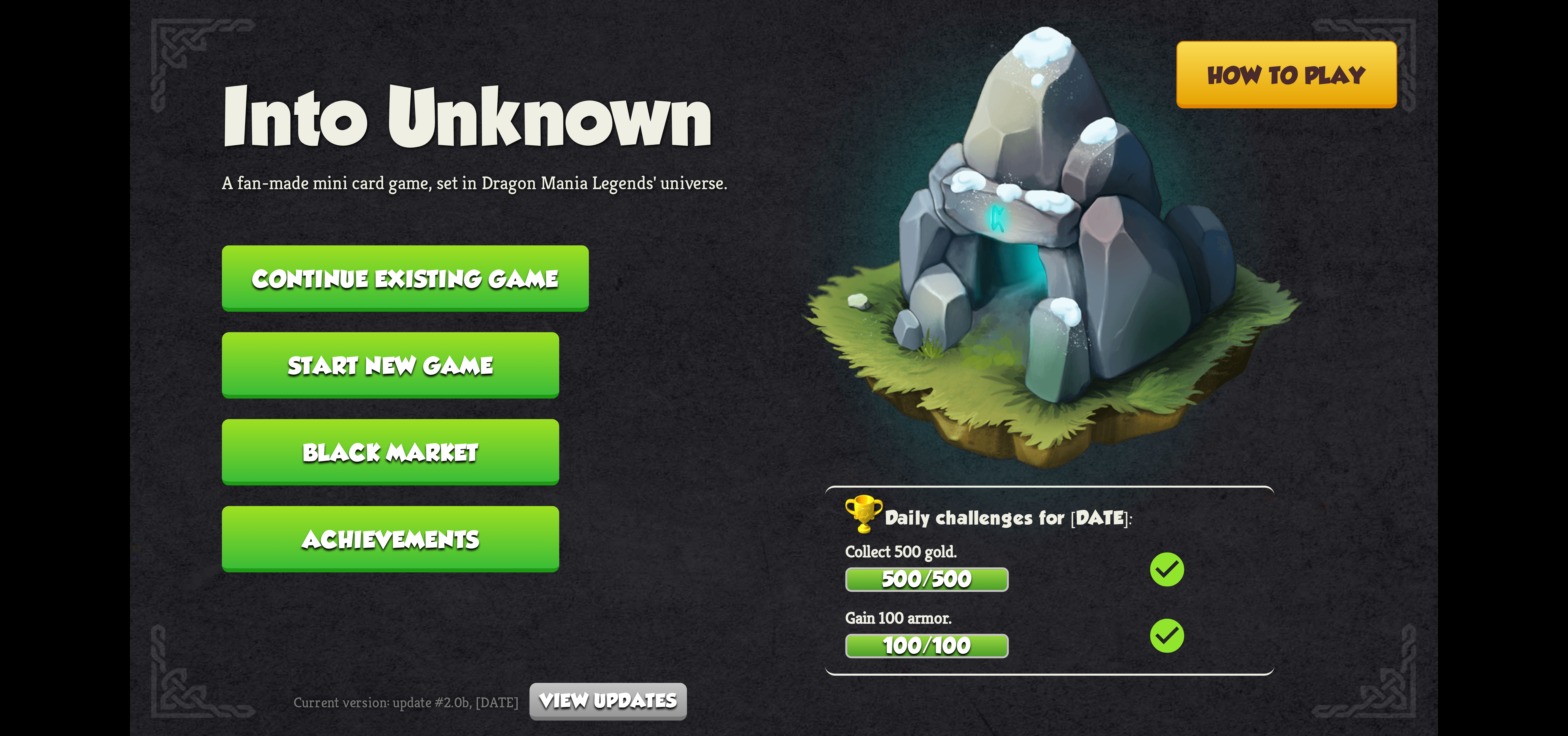
click at [536, 267] on button "Continue existing game" at bounding box center [405, 278] width 367 height 66
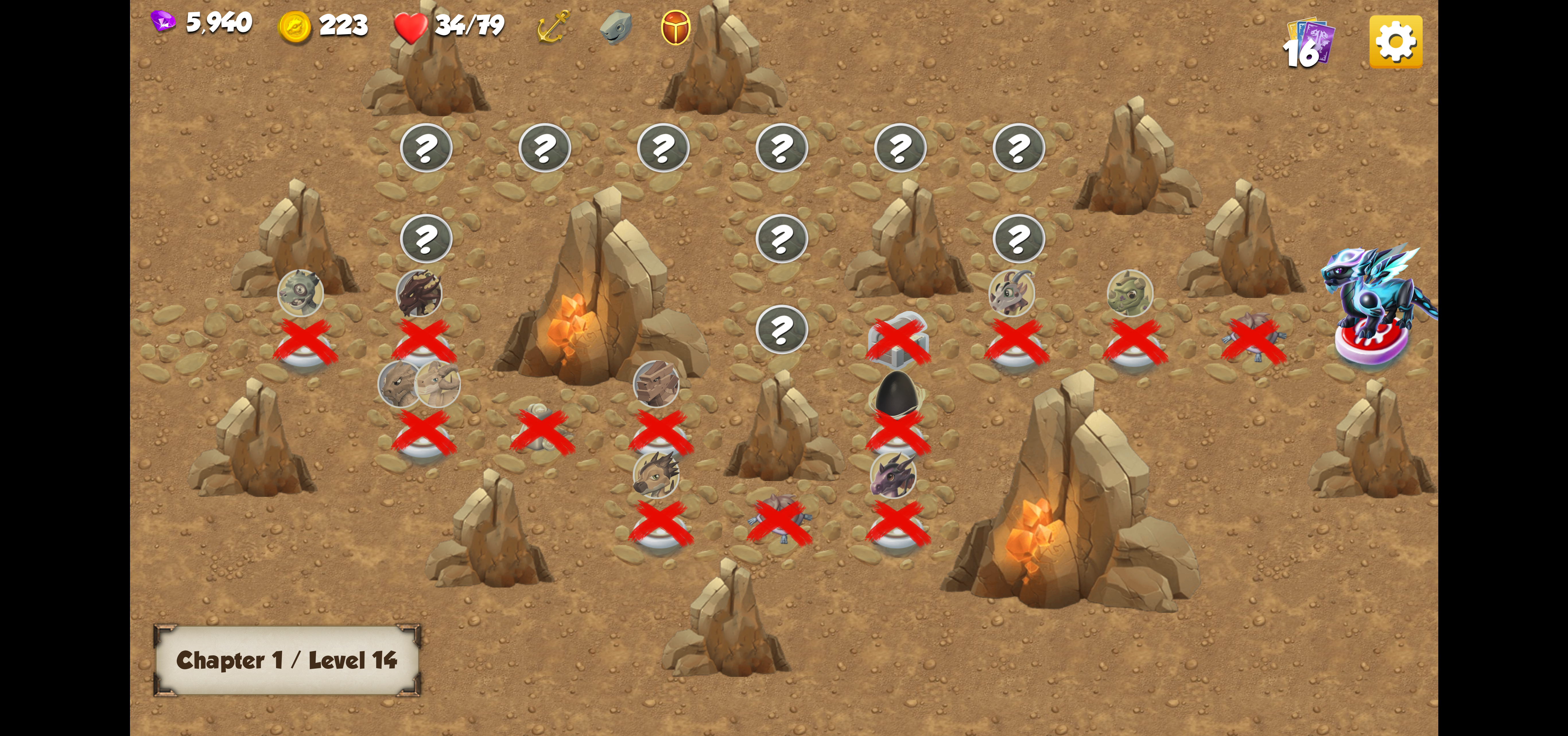
scroll to position [0, 87]
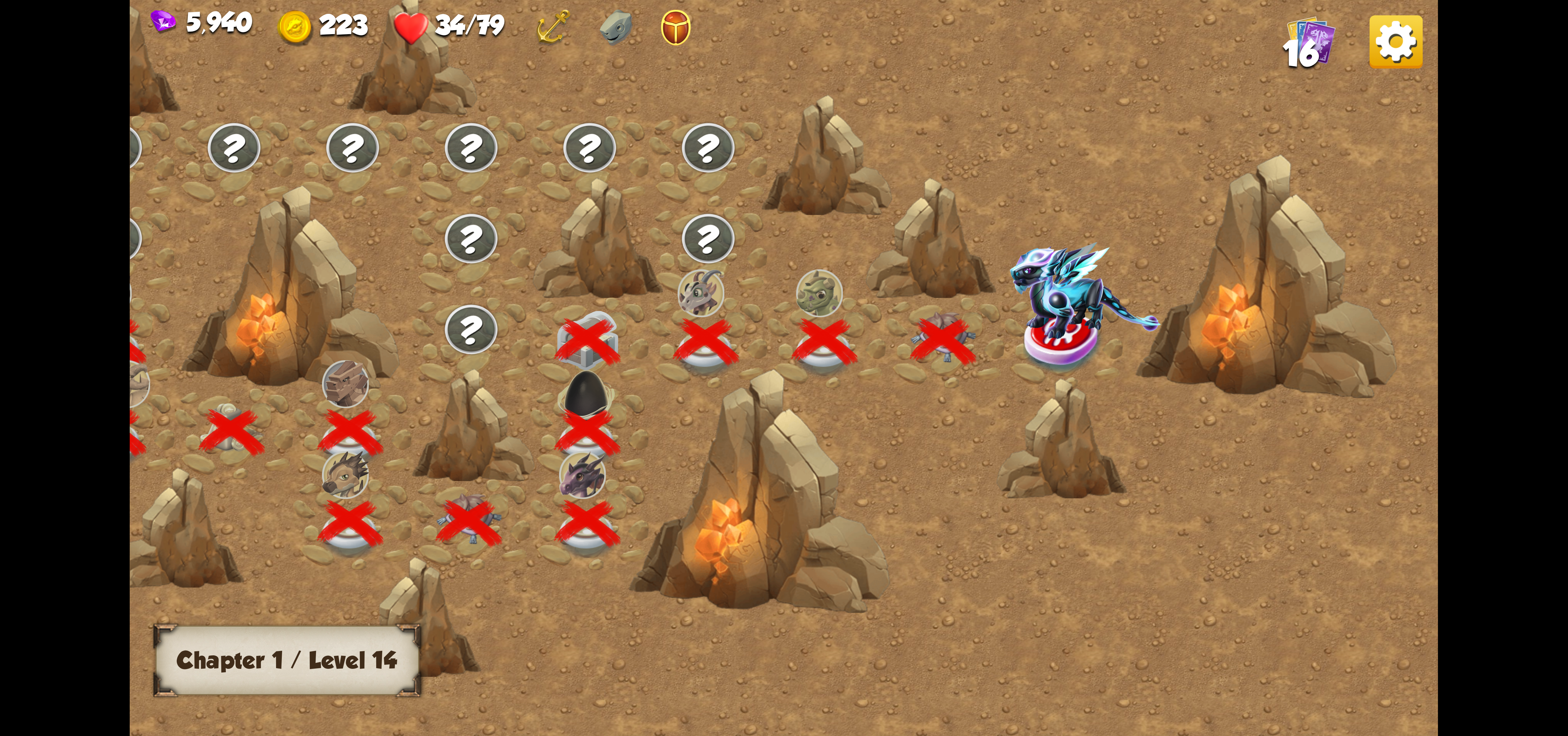
drag, startPoint x: 1221, startPoint y: 246, endPoint x: 1171, endPoint y: 265, distance: 53.5
click at [1221, 247] on div at bounding box center [1267, 278] width 262 height 246
click at [1091, 289] on img at bounding box center [1085, 290] width 151 height 97
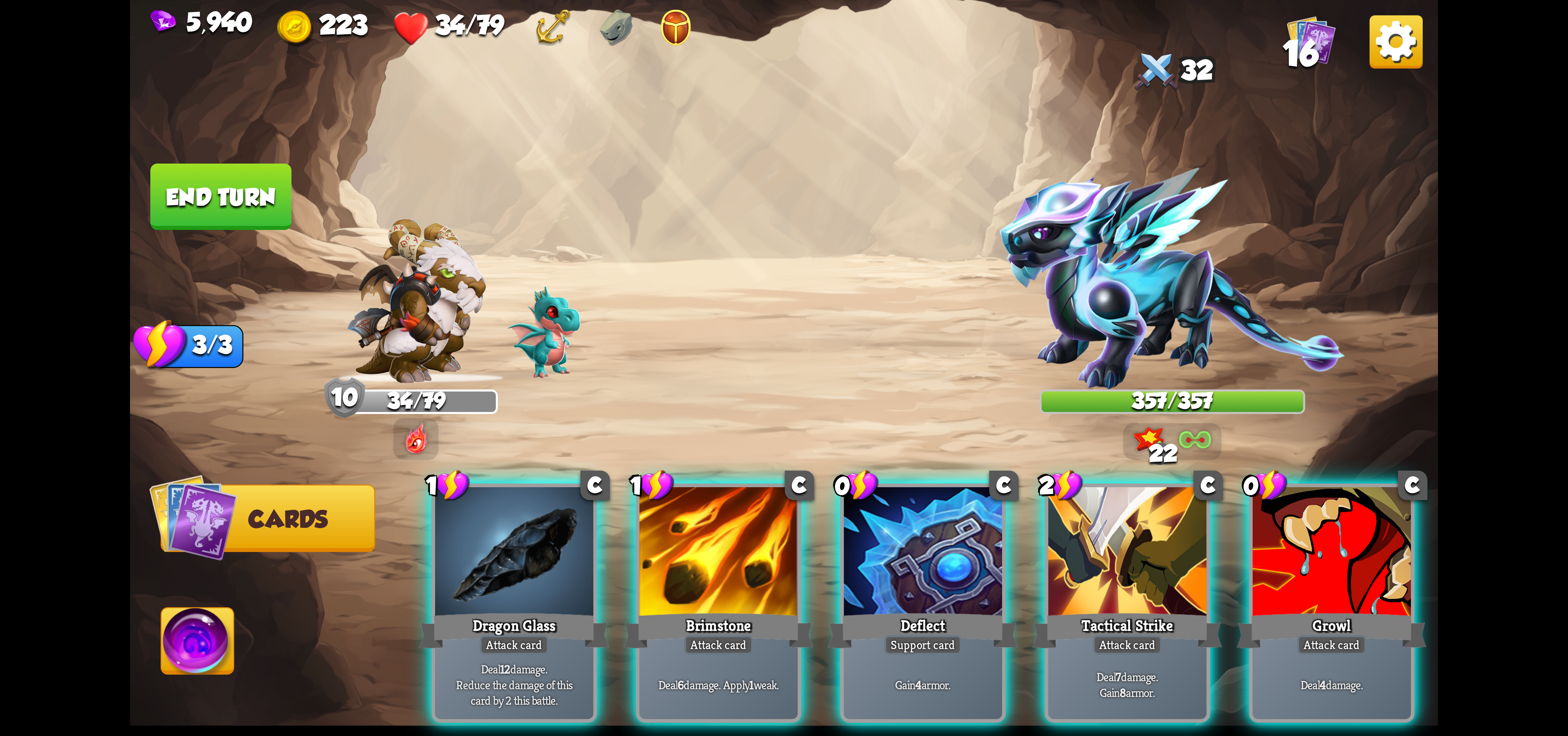
click at [1413, 72] on img at bounding box center [784, 368] width 1308 height 736
click at [1384, 39] on img at bounding box center [1396, 41] width 53 height 53
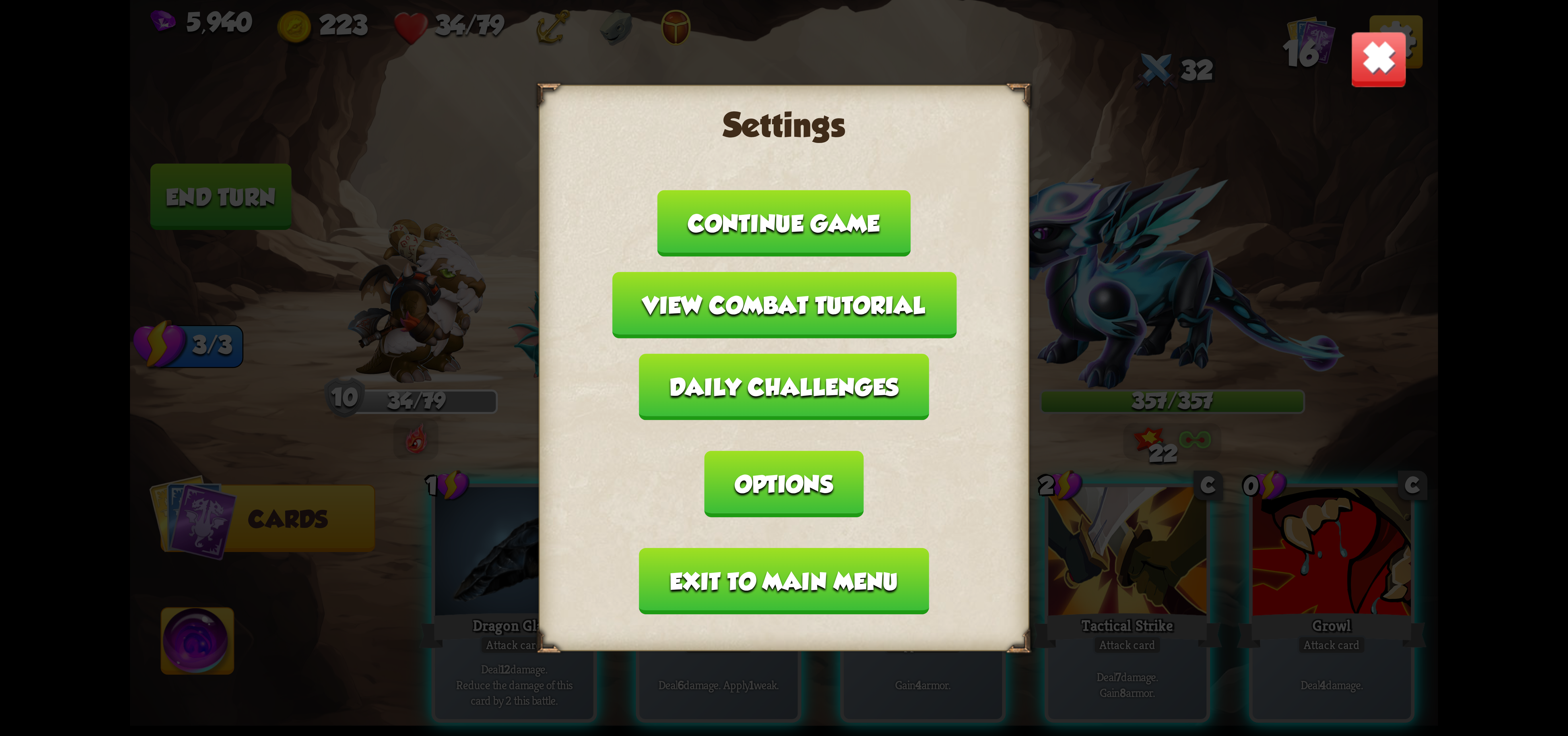
click at [761, 548] on button "Exit to main menu" at bounding box center [784, 581] width 290 height 66
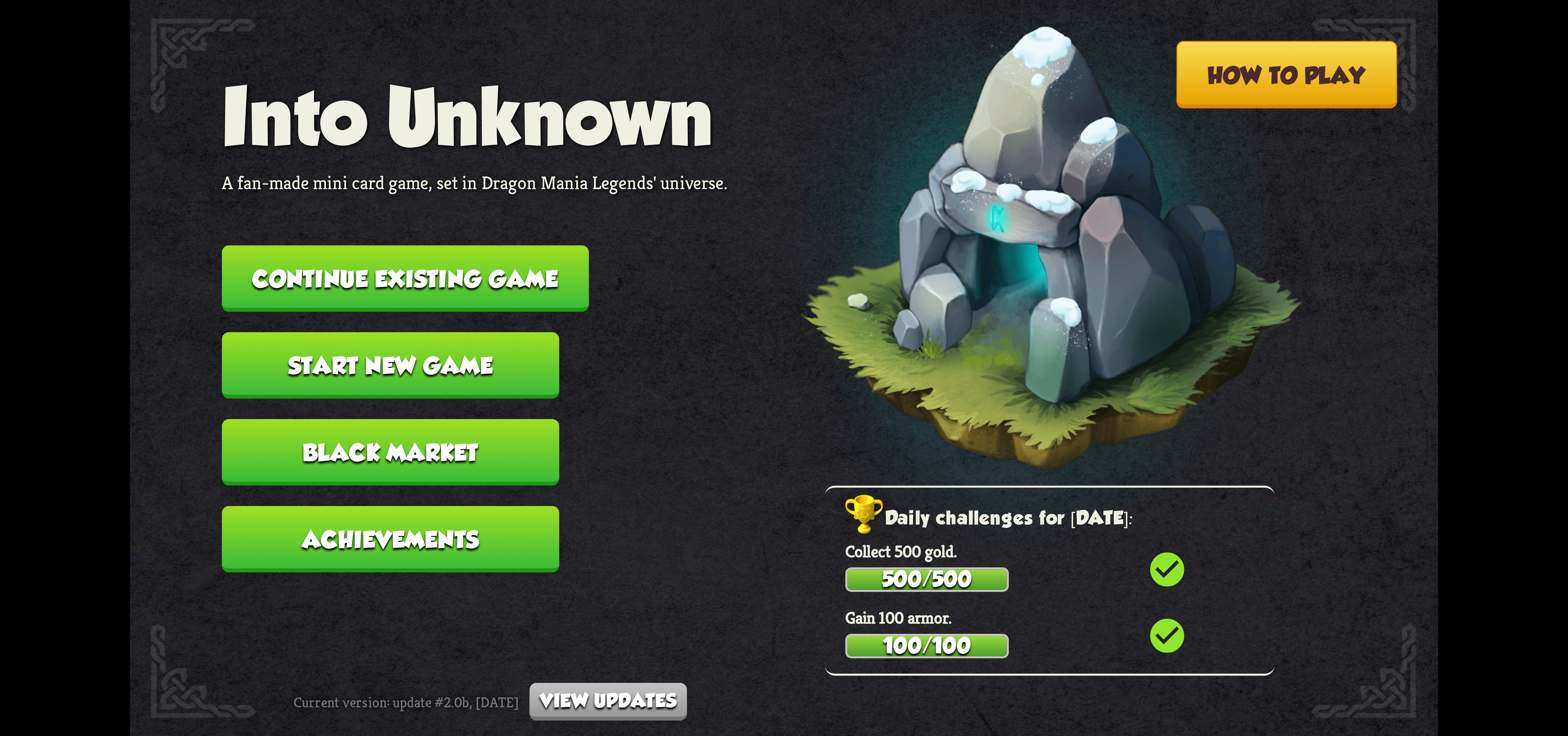
click at [519, 263] on button "Continue existing game" at bounding box center [405, 278] width 367 height 66
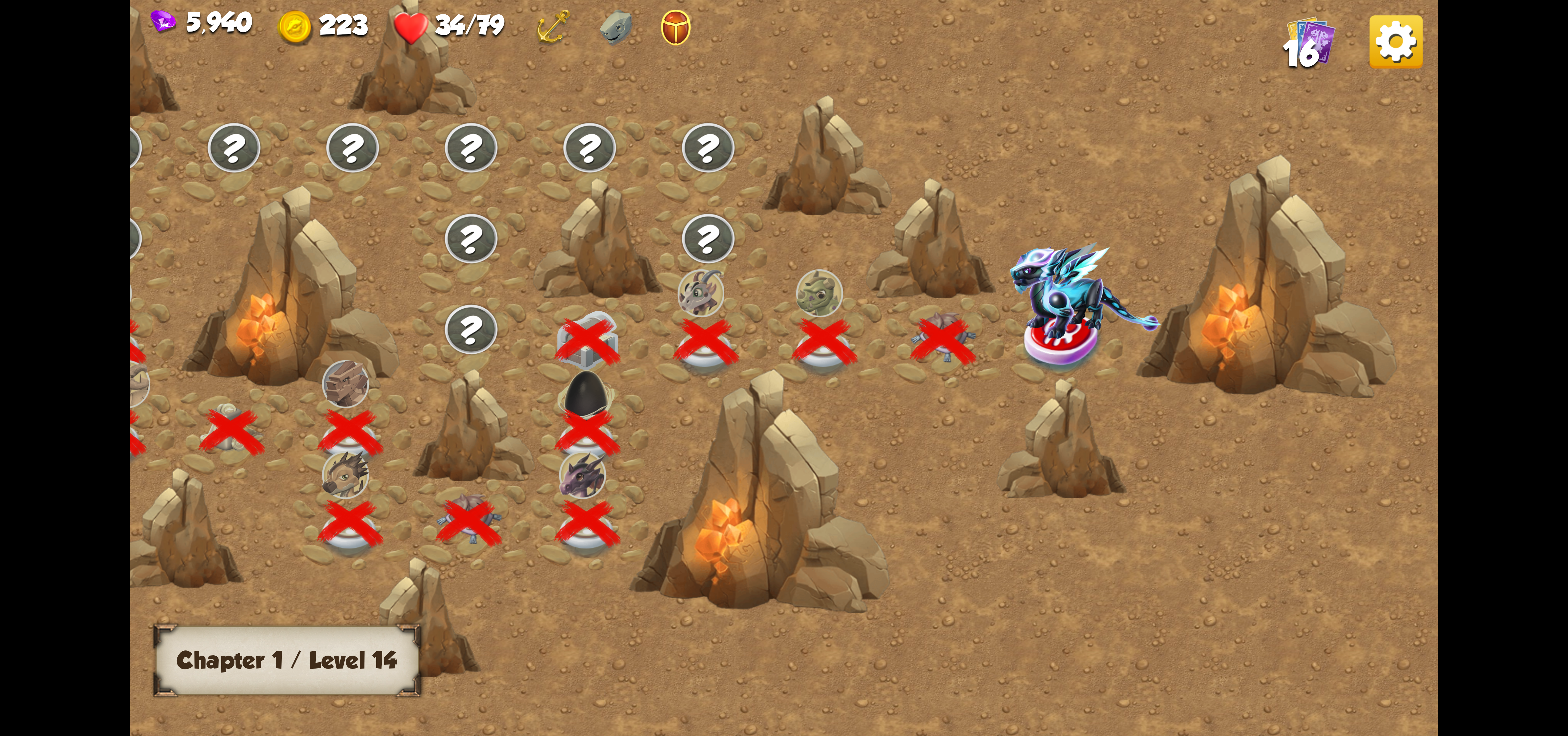
click at [1041, 323] on img at bounding box center [1085, 290] width 151 height 97
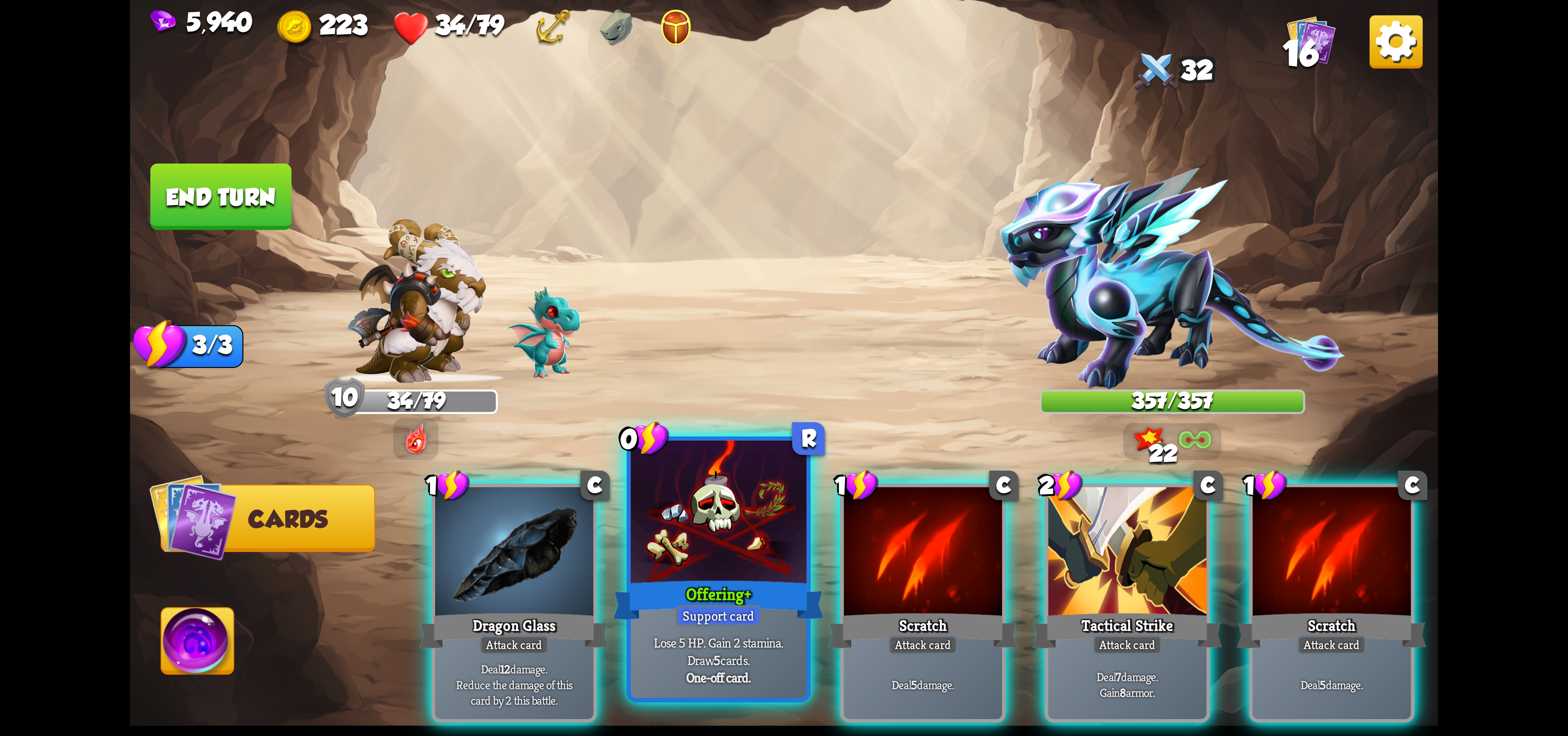
click at [762, 555] on div at bounding box center [718, 514] width 176 height 148
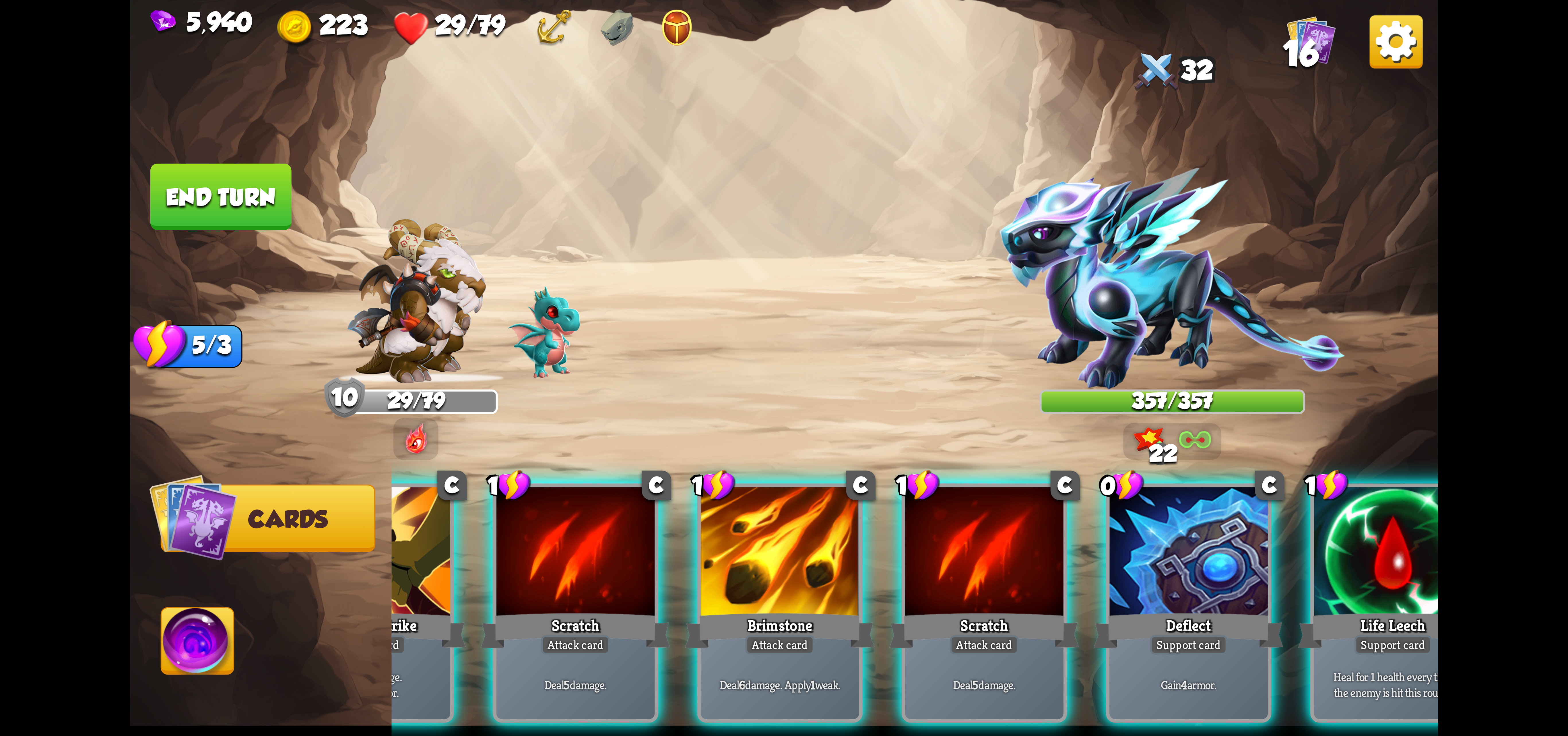
scroll to position [0, 226]
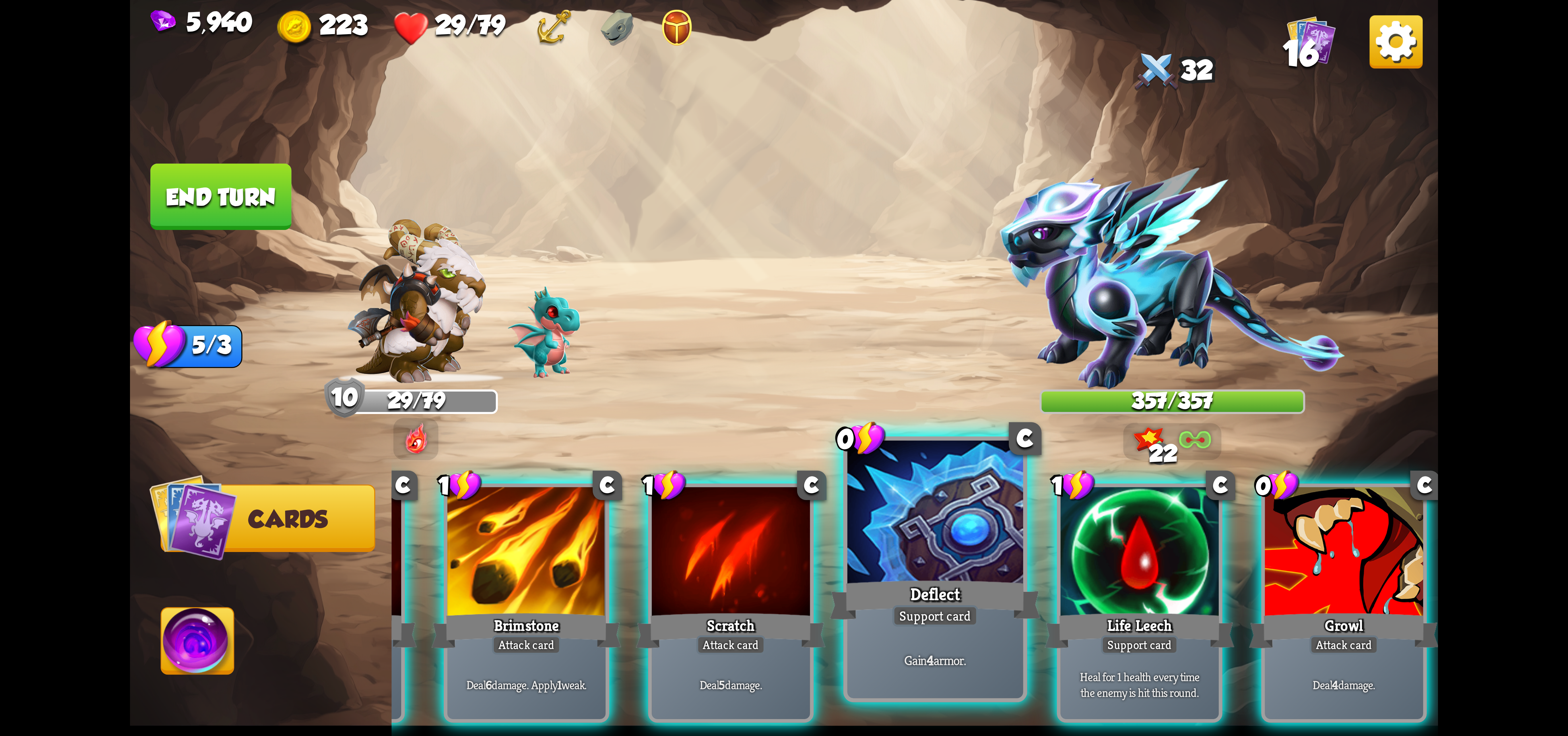
click at [976, 575] on div at bounding box center [935, 514] width 176 height 148
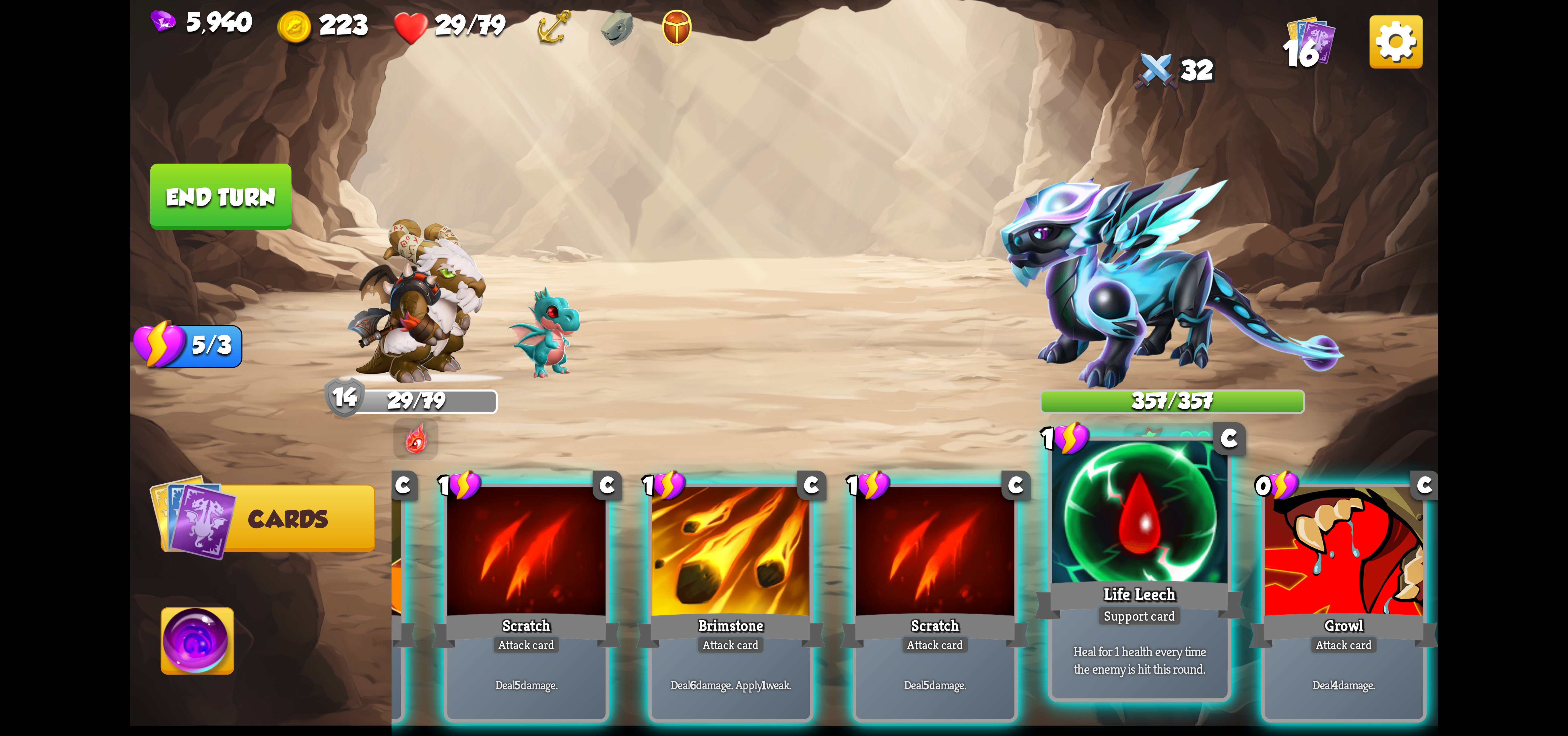
click at [1132, 552] on div at bounding box center [1139, 514] width 176 height 148
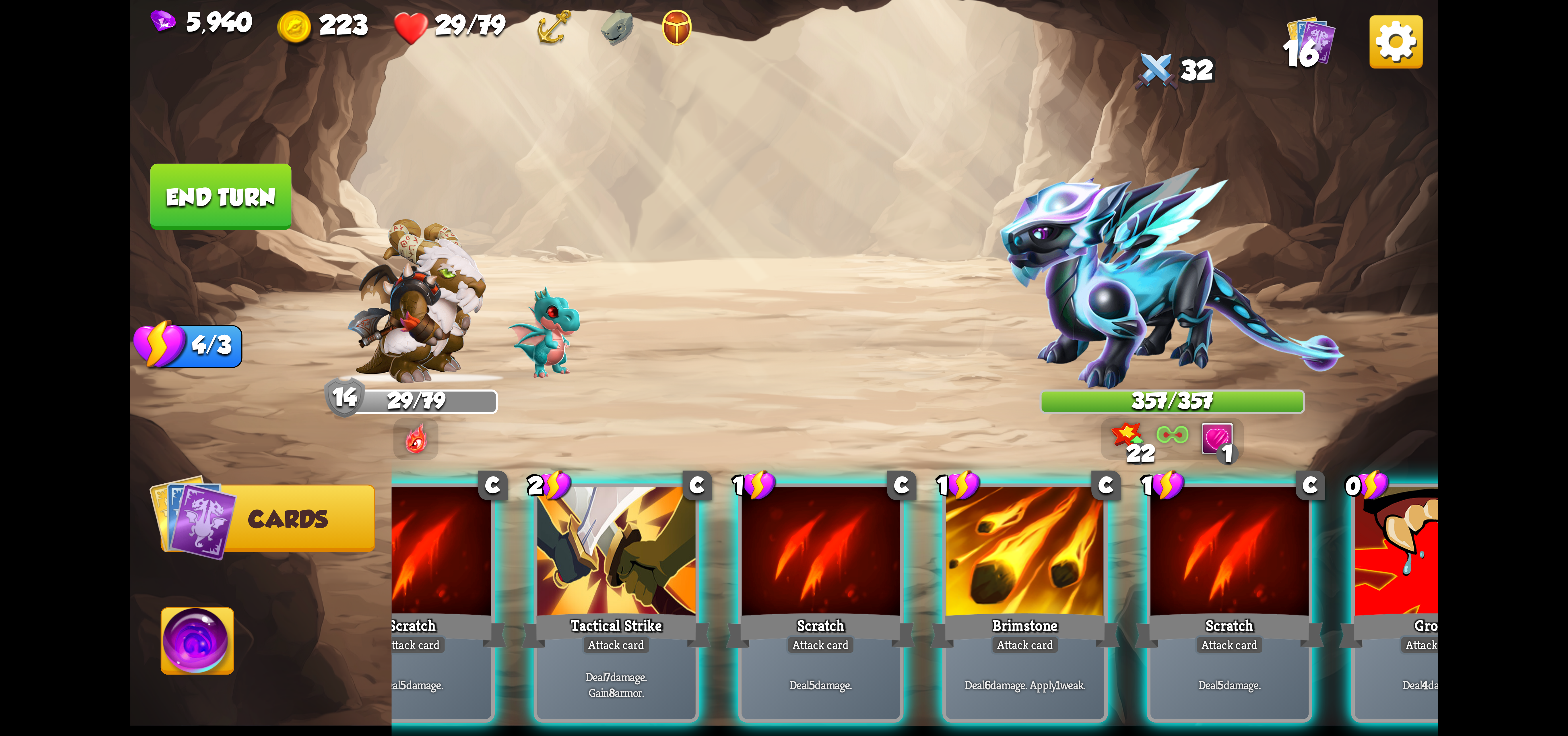
scroll to position [0, 111]
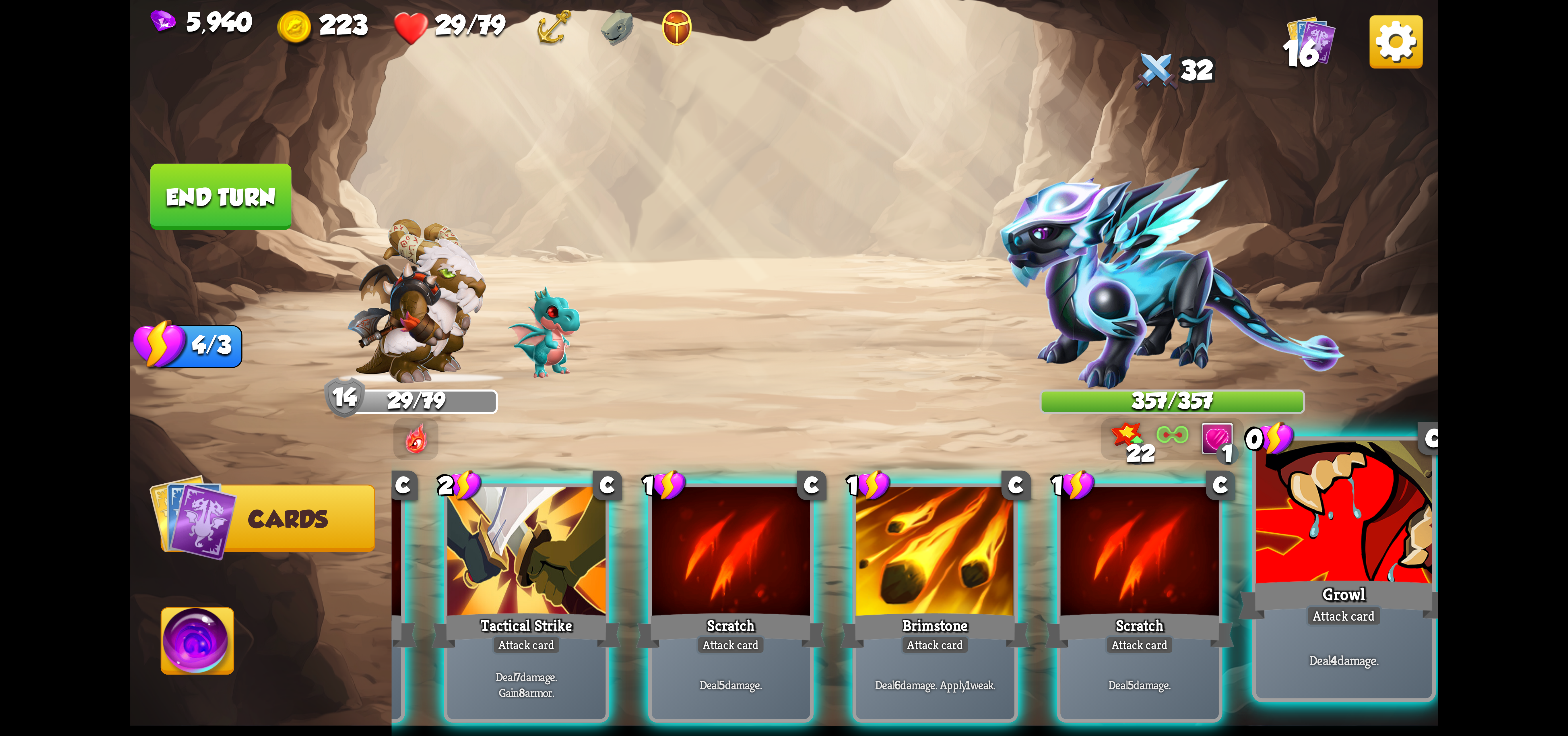
click at [1360, 598] on div "Growl" at bounding box center [1344, 600] width 211 height 47
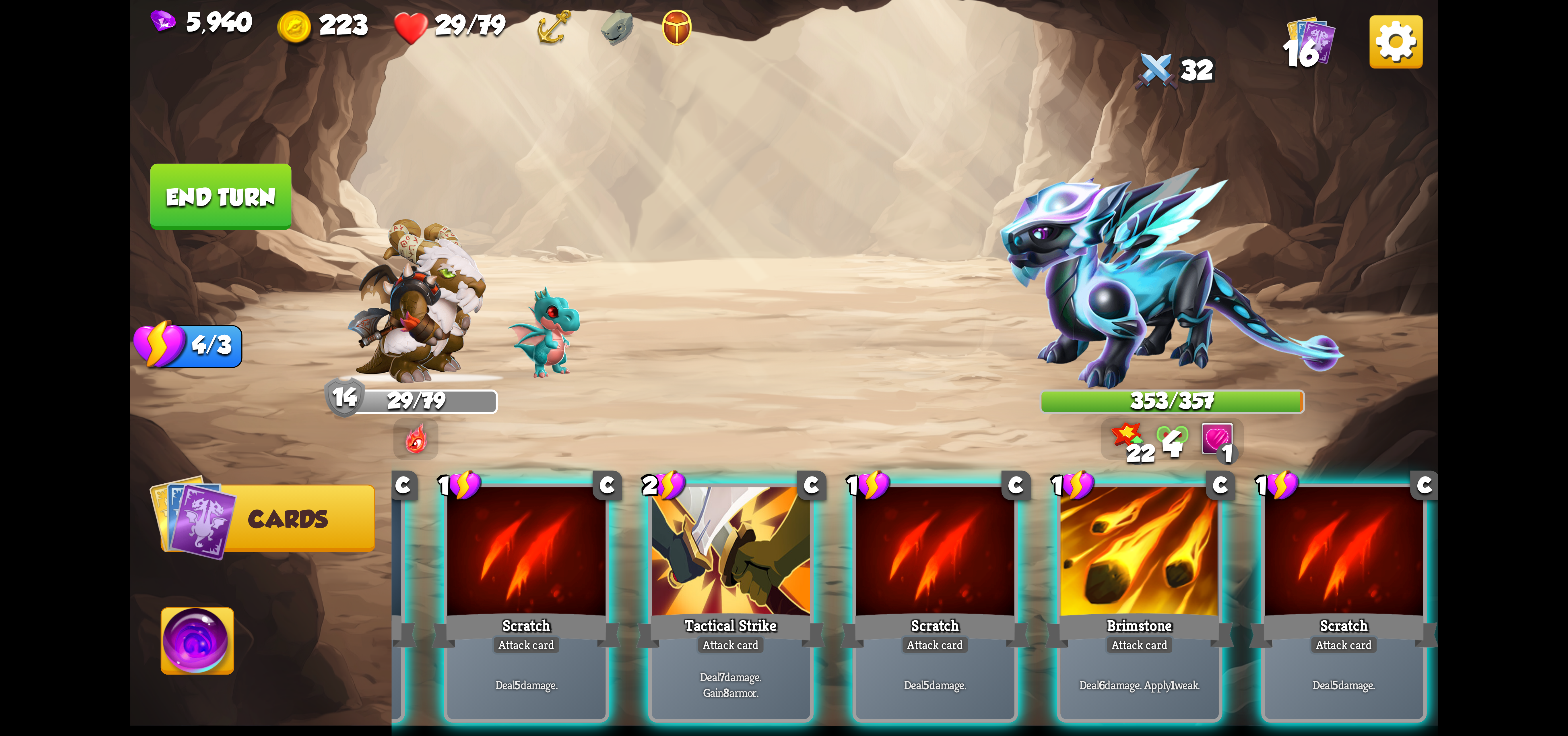
scroll to position [0, 0]
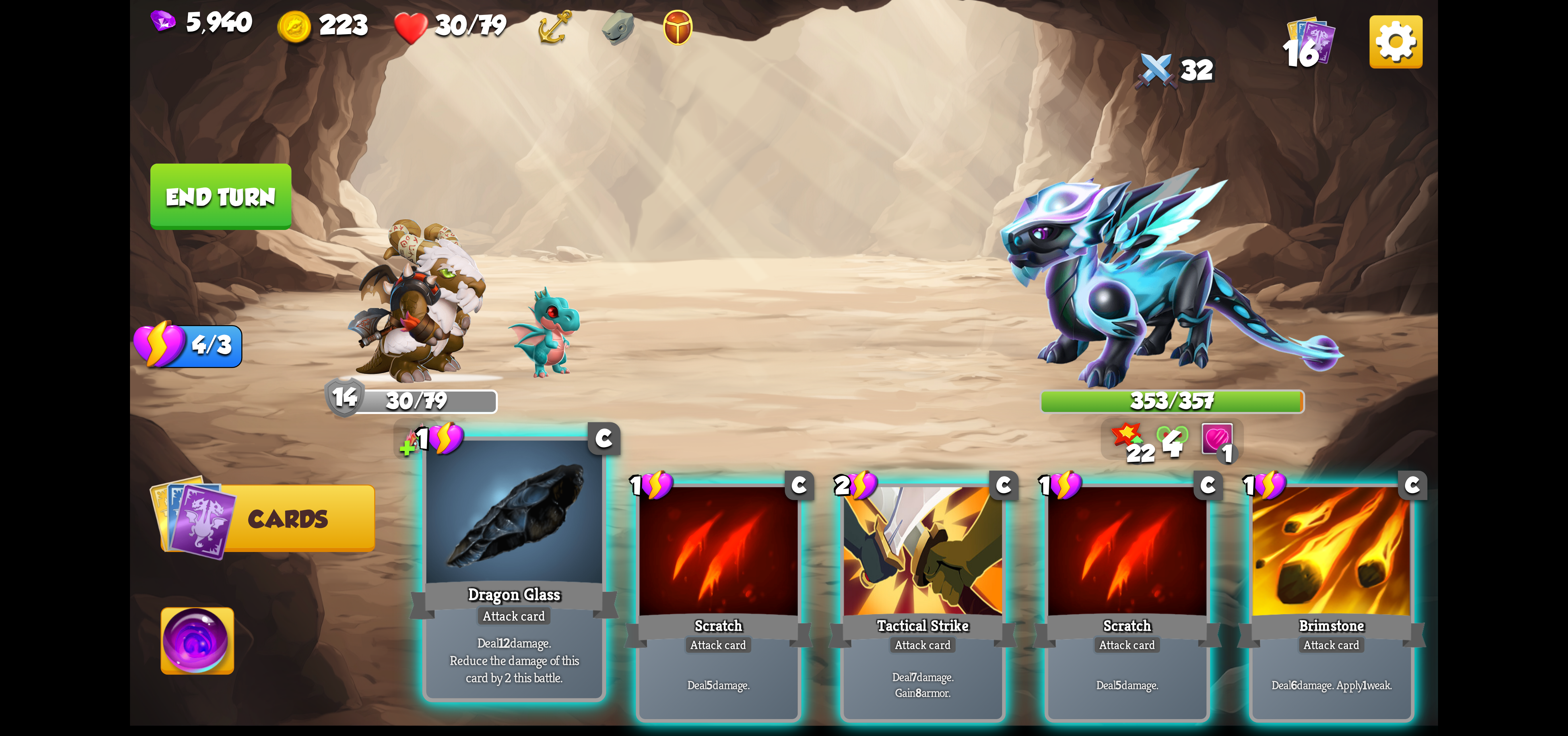
click at [521, 566] on div at bounding box center [514, 514] width 176 height 148
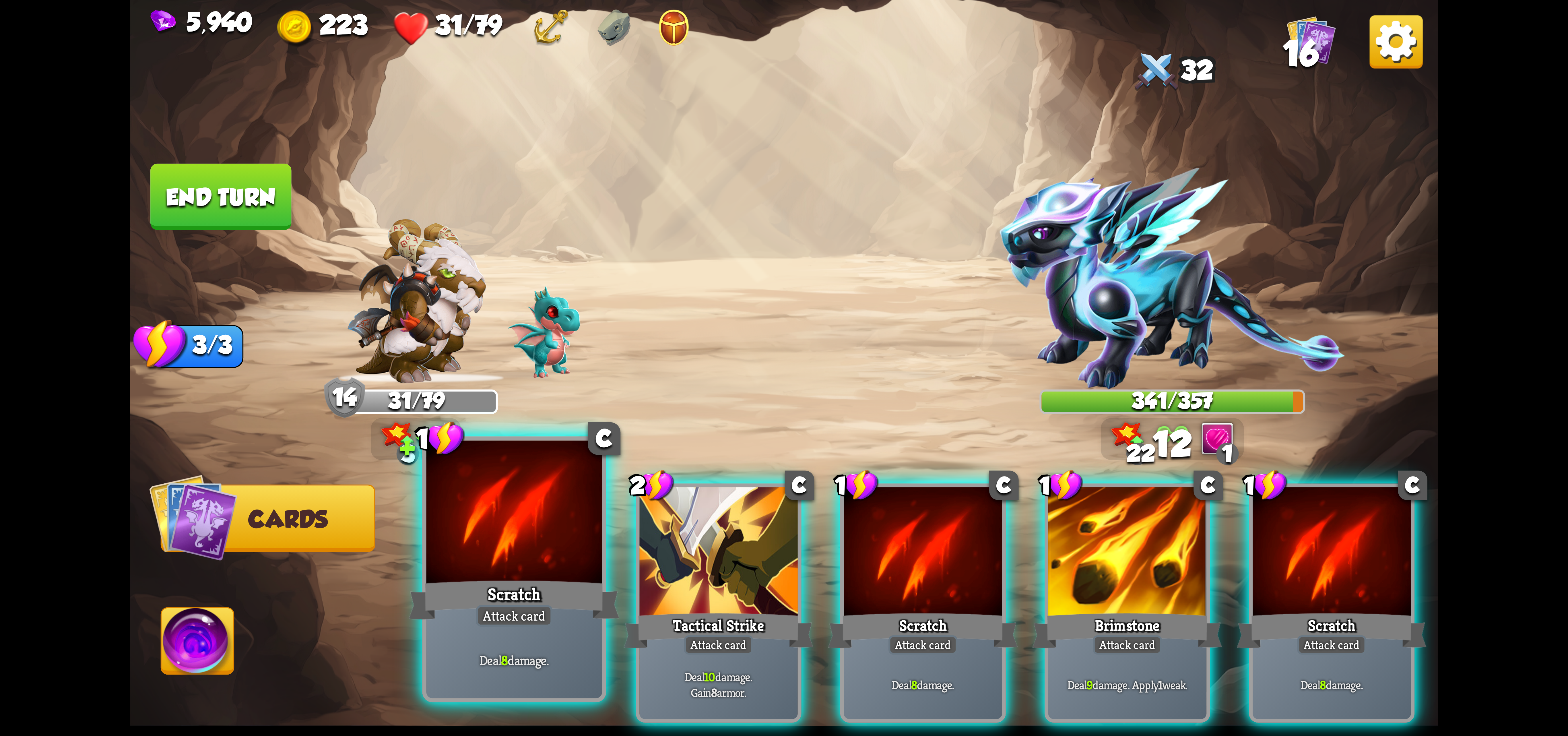
click at [499, 559] on div at bounding box center [514, 514] width 176 height 148
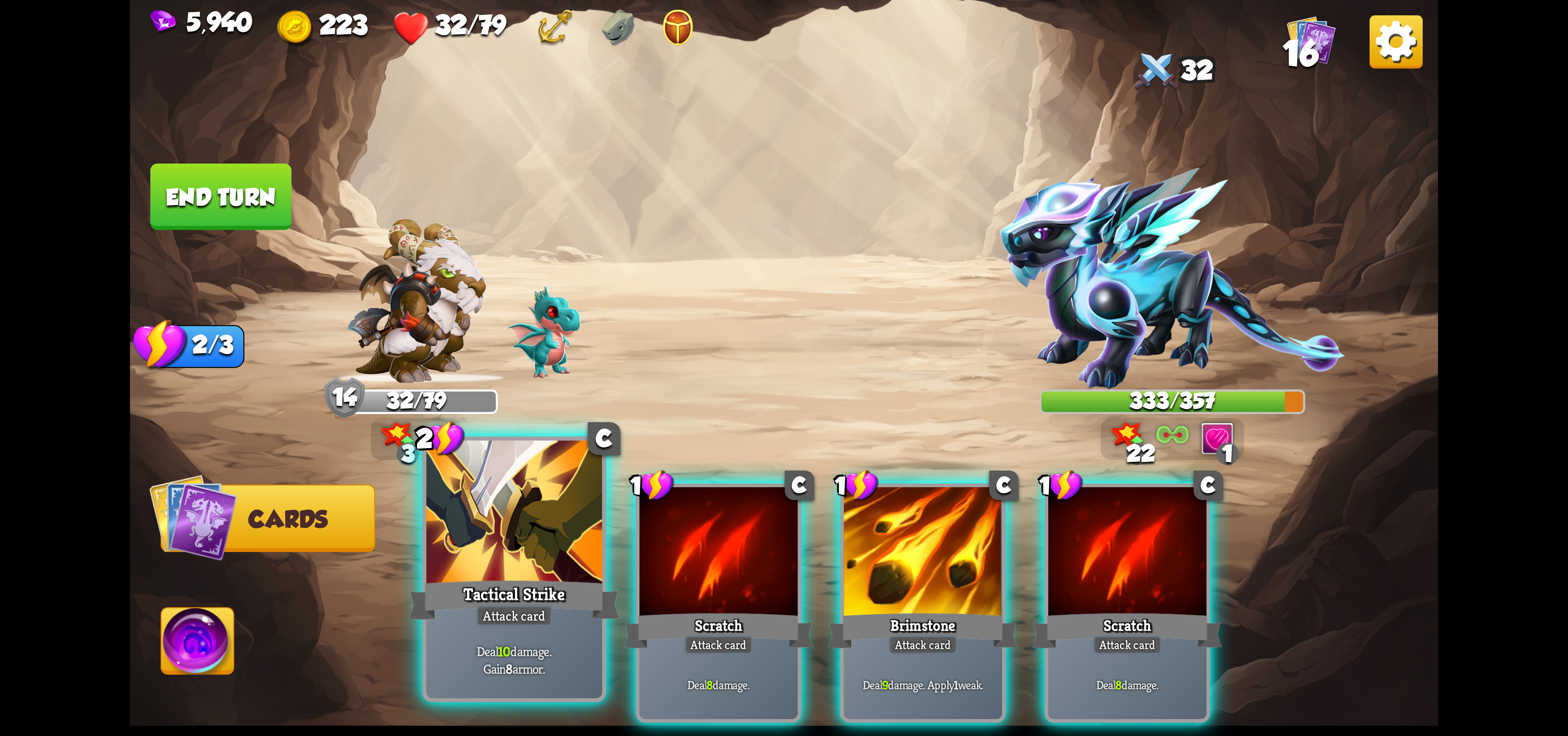
click at [562, 552] on div at bounding box center [514, 514] width 176 height 148
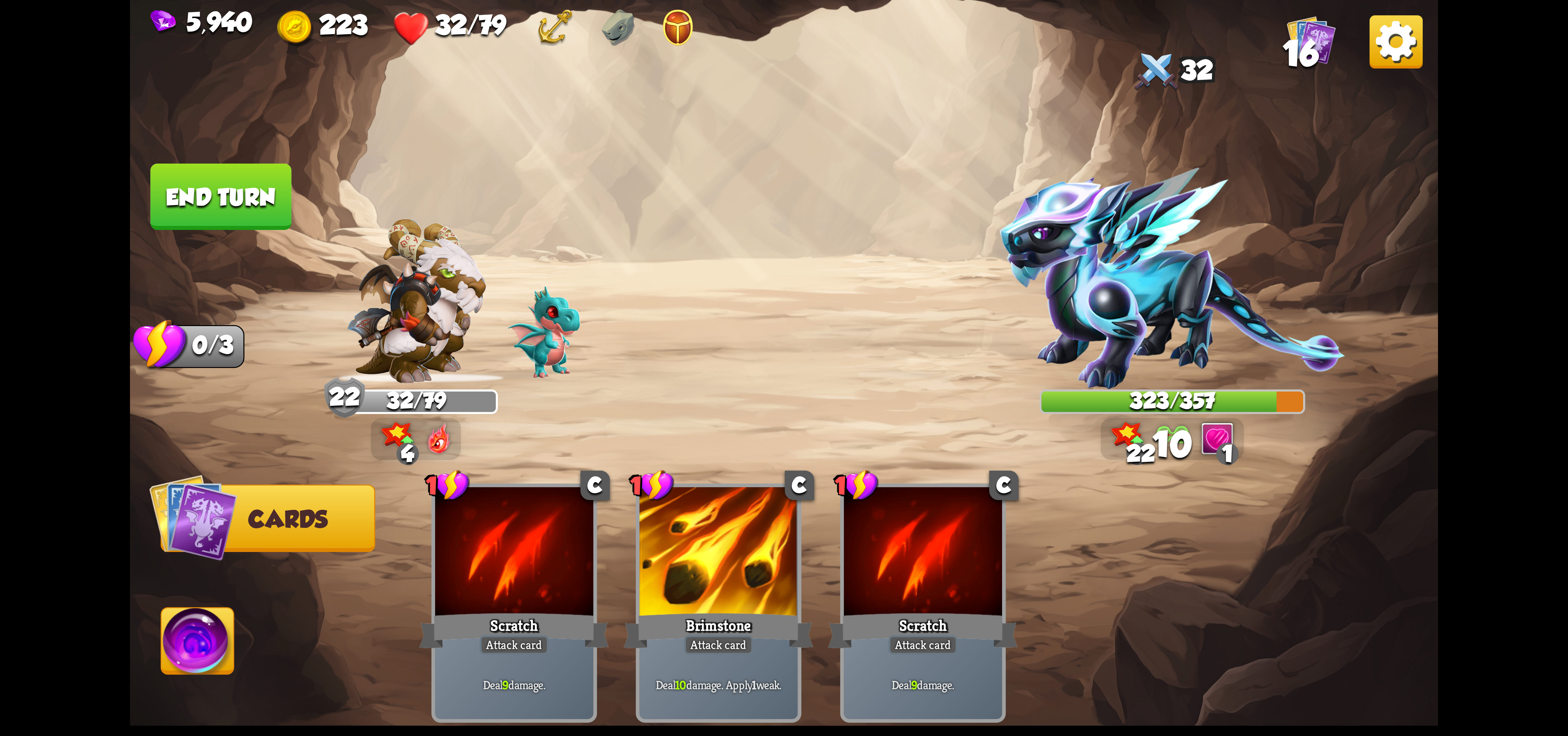
drag, startPoint x: 196, startPoint y: 626, endPoint x: 239, endPoint y: 619, distance: 43.6
click at [197, 627] on img at bounding box center [197, 645] width 72 height 74
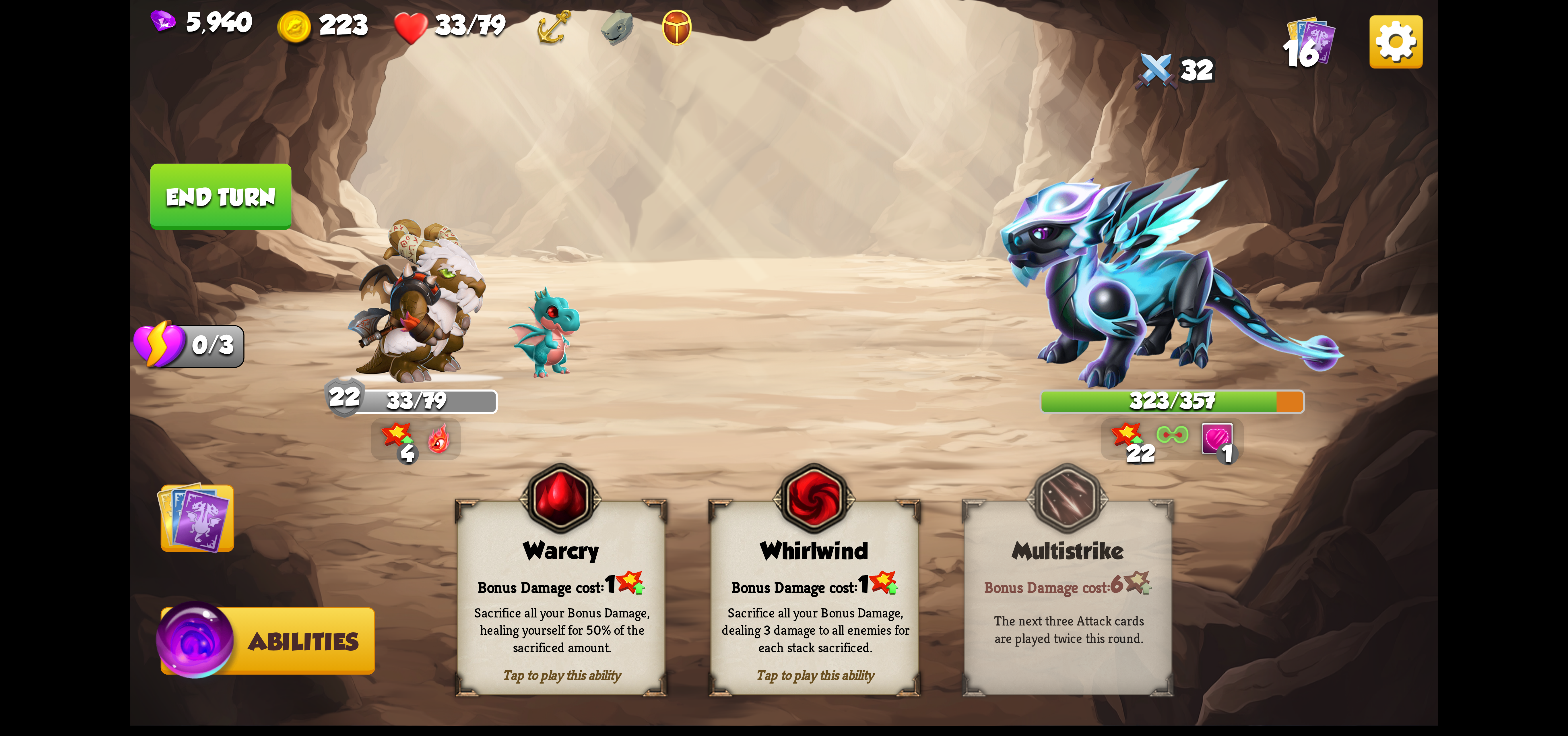
click at [561, 553] on div "Warcry" at bounding box center [561, 551] width 206 height 27
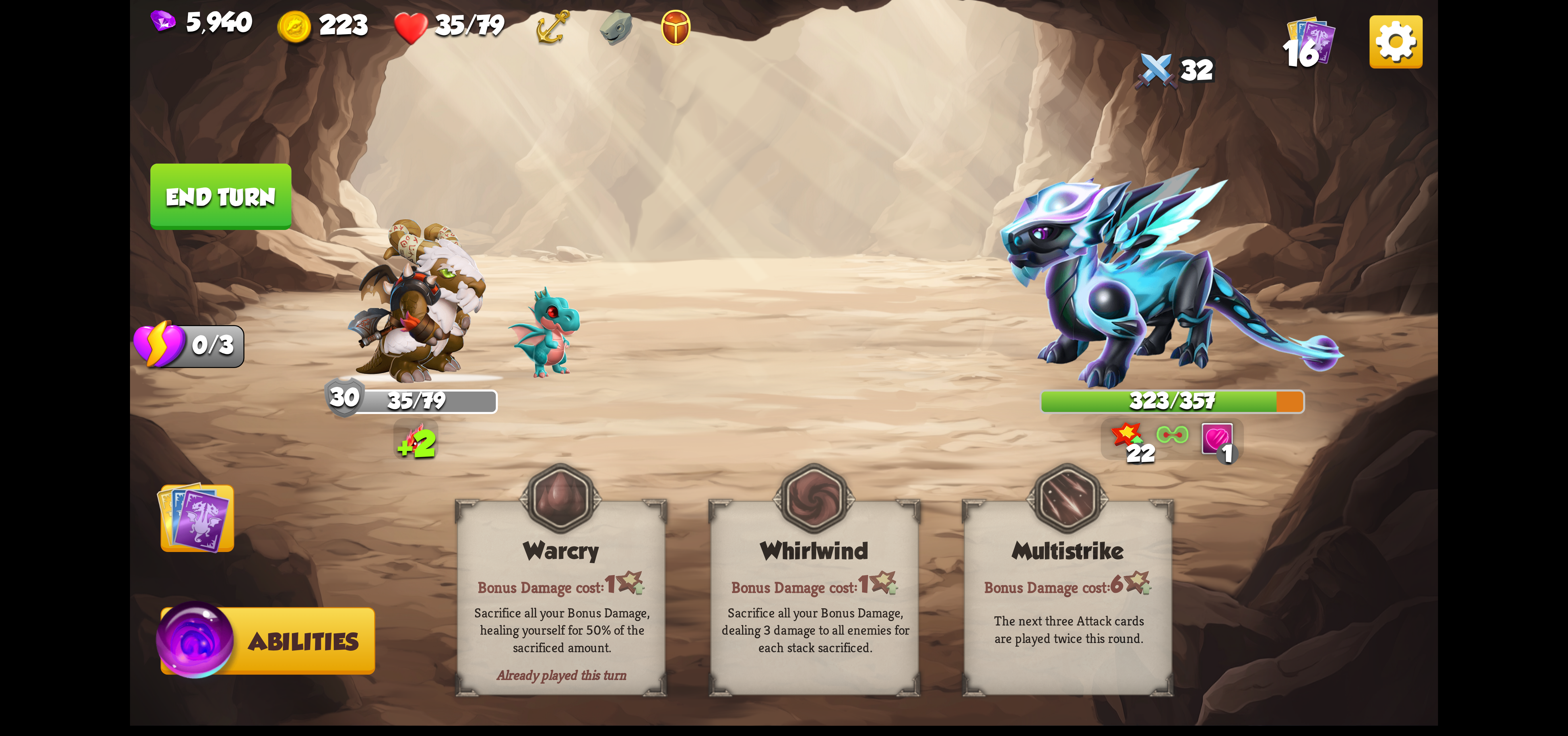
click at [223, 198] on button "End turn" at bounding box center [220, 197] width 141 height 66
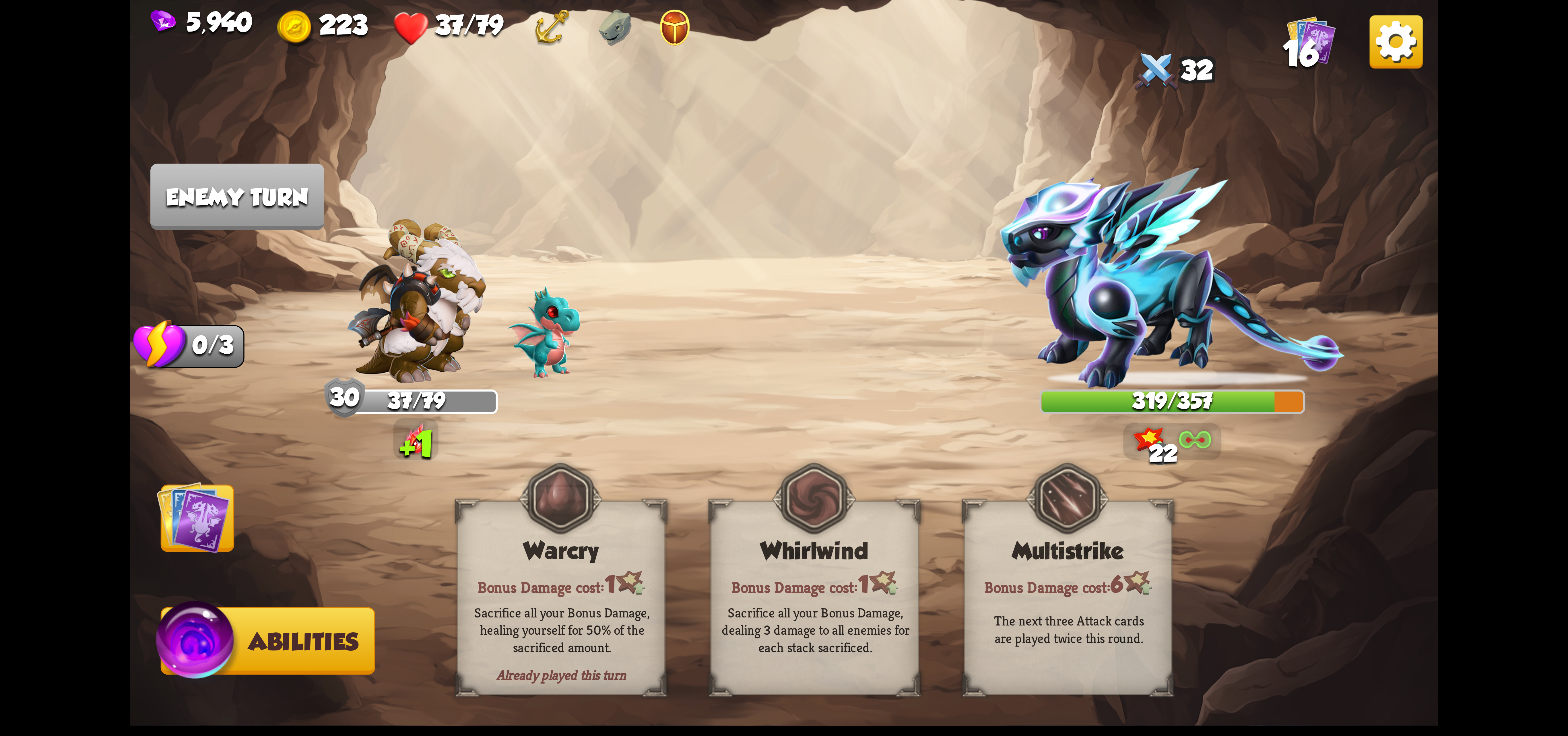
drag, startPoint x: 183, startPoint y: 521, endPoint x: 186, endPoint y: 521, distance: 3.0
click at [185, 521] on img at bounding box center [193, 517] width 74 height 74
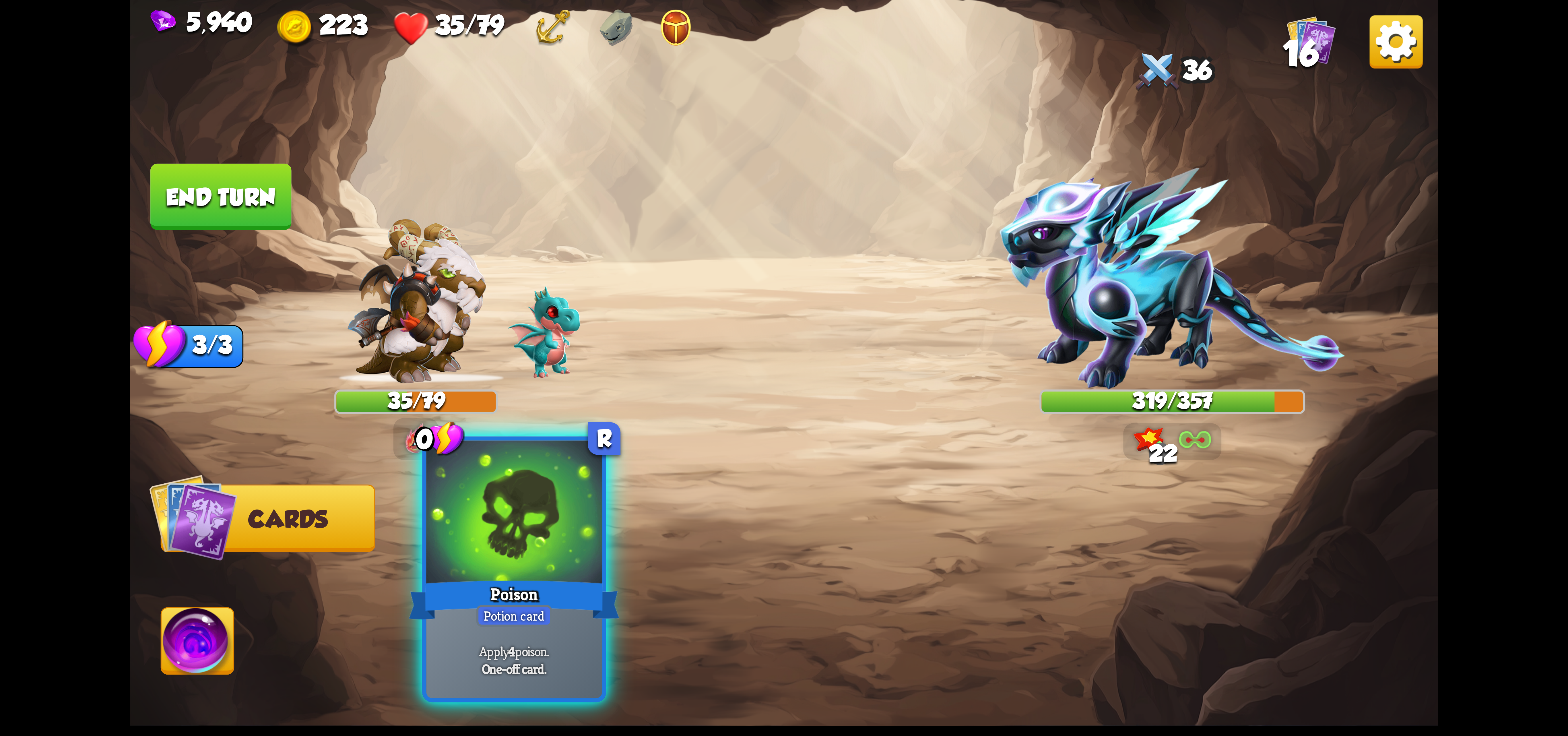
click at [529, 566] on div at bounding box center [514, 514] width 176 height 148
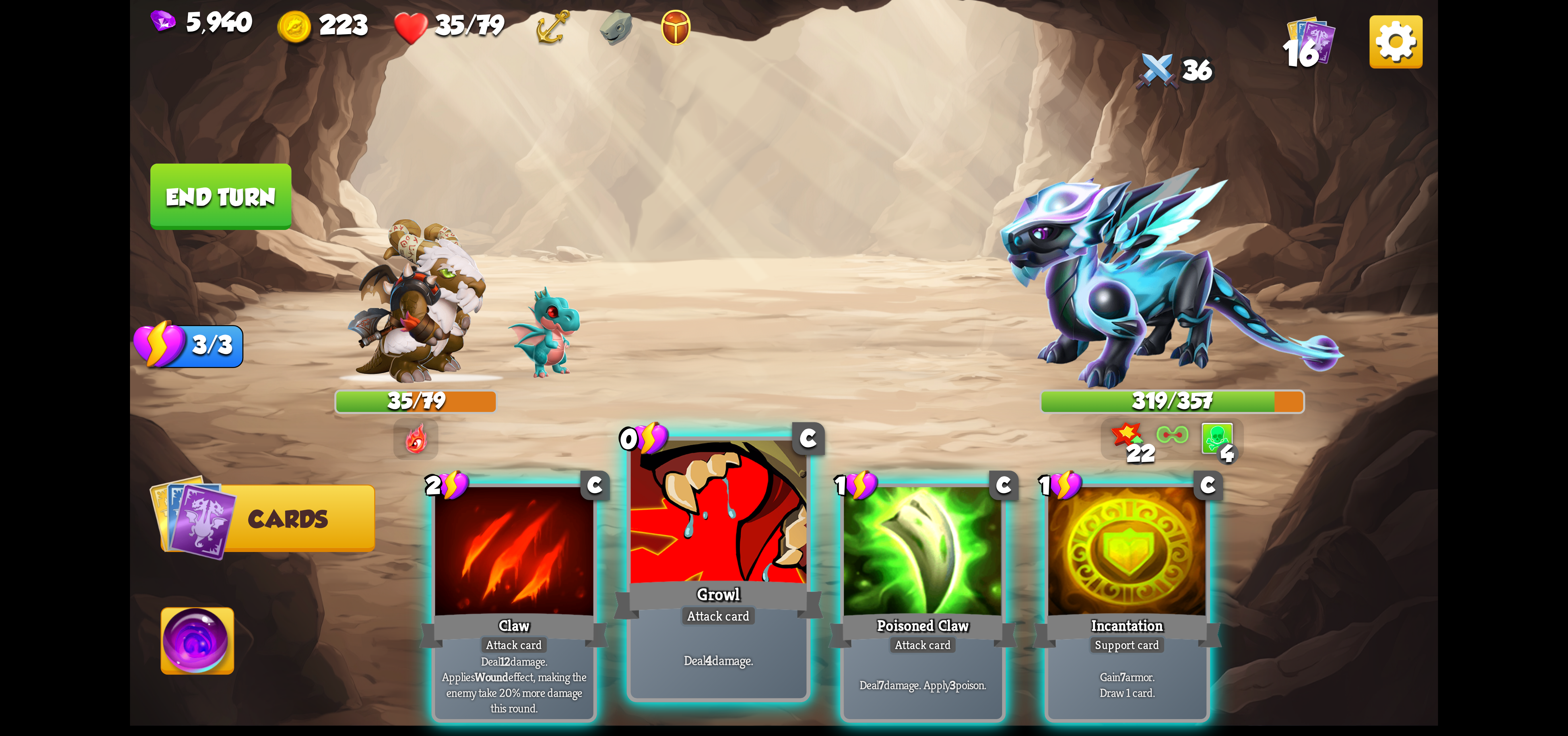
click at [705, 568] on div at bounding box center [718, 514] width 176 height 148
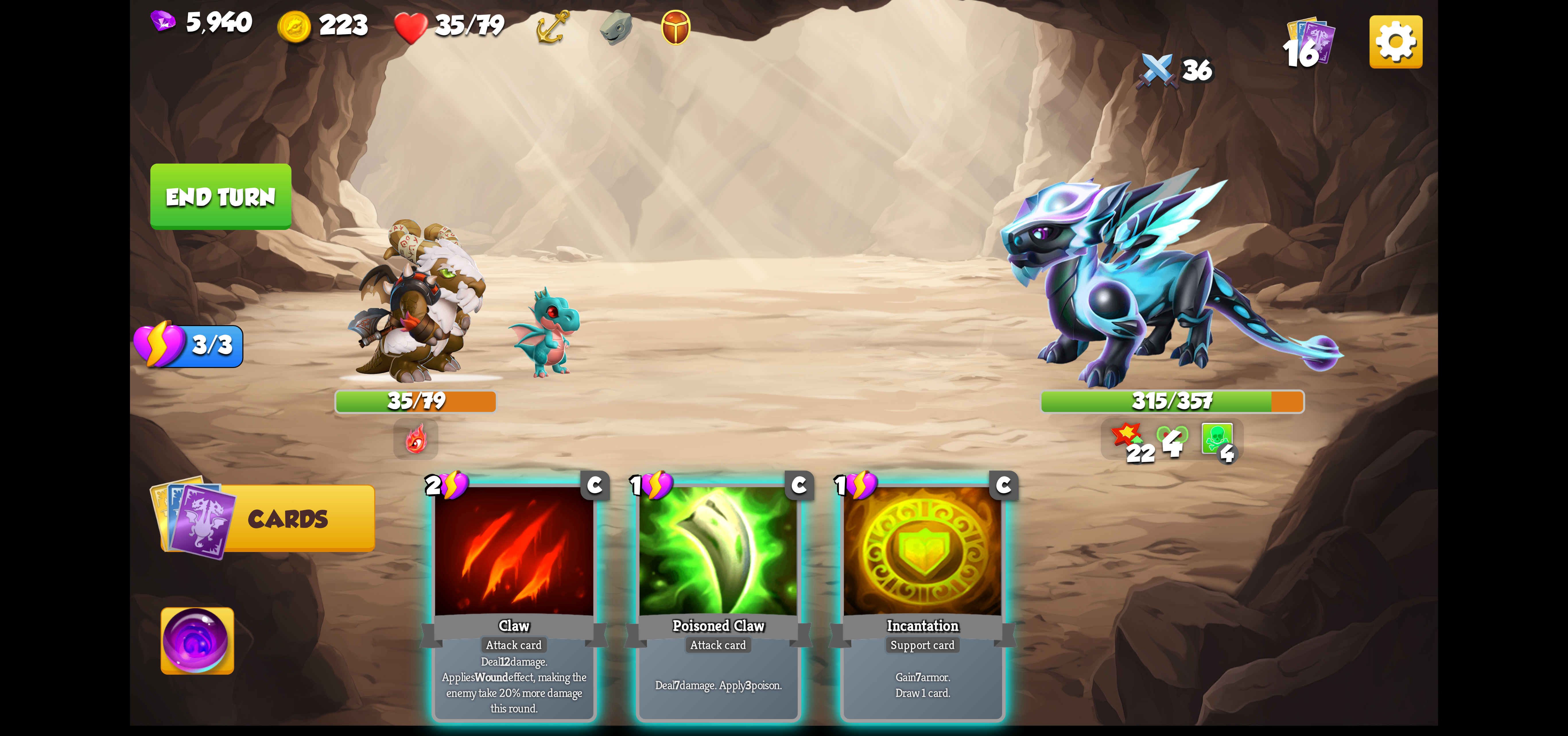
click at [705, 568] on div at bounding box center [718, 553] width 158 height 133
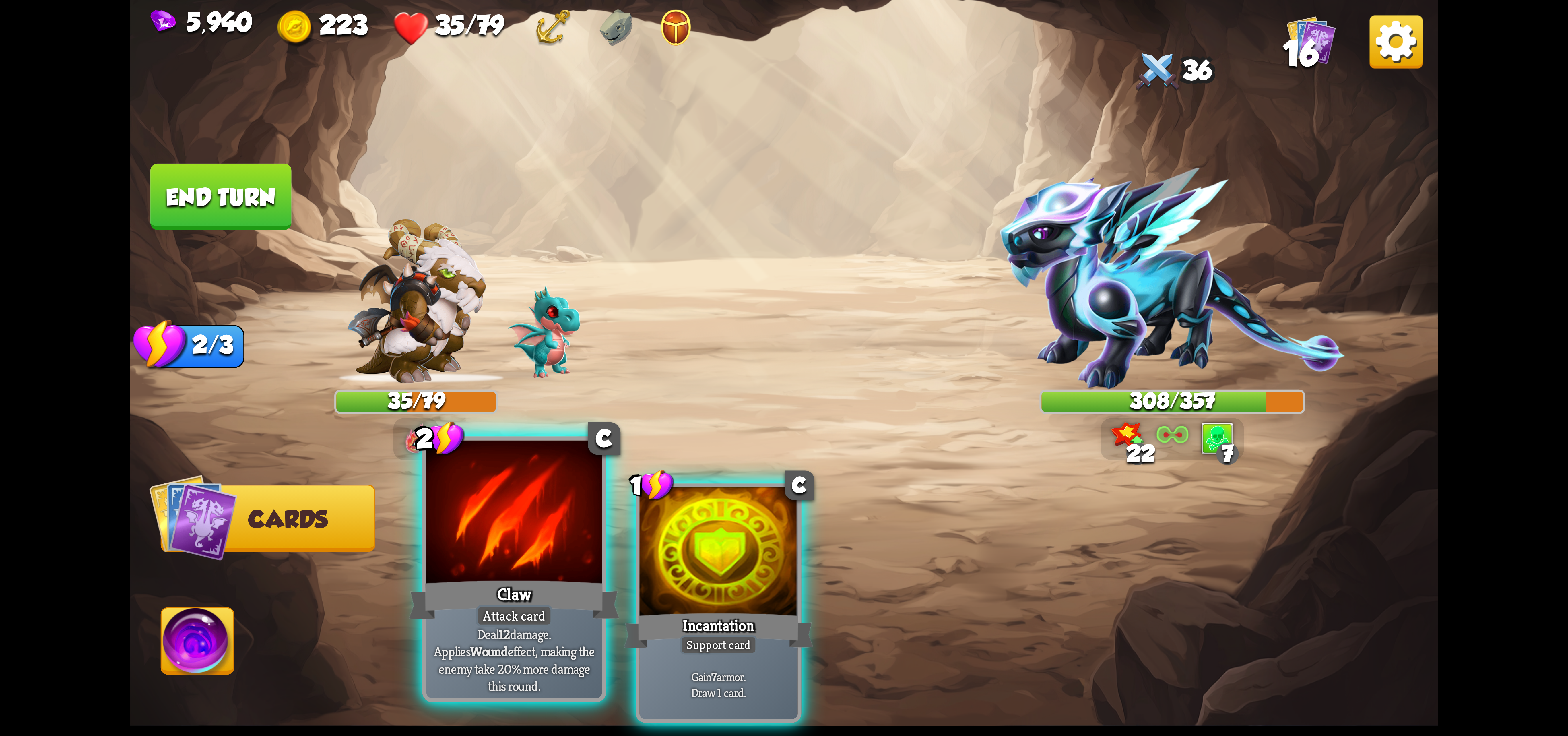
click at [494, 545] on div at bounding box center [514, 514] width 176 height 148
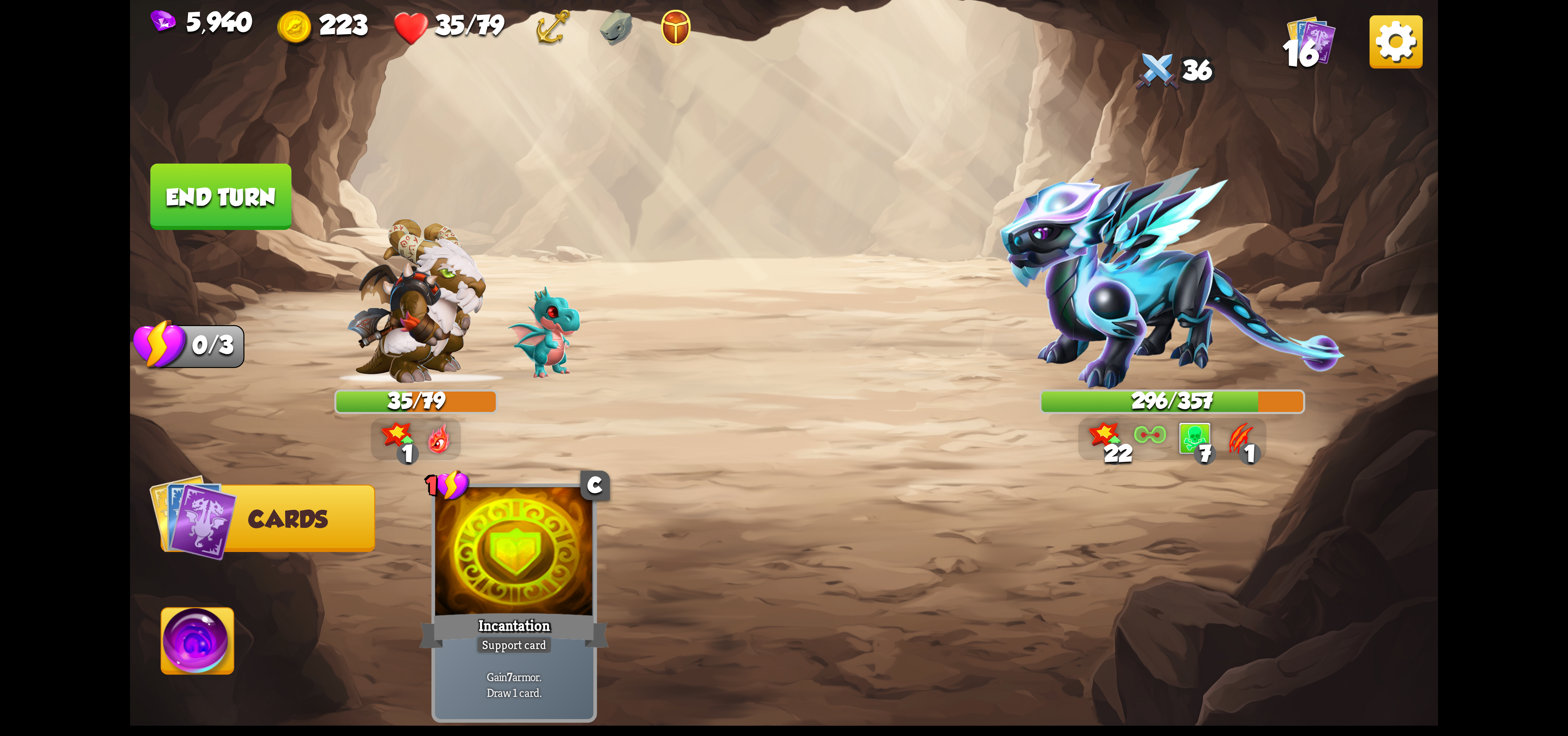
click at [173, 642] on img at bounding box center [197, 645] width 72 height 74
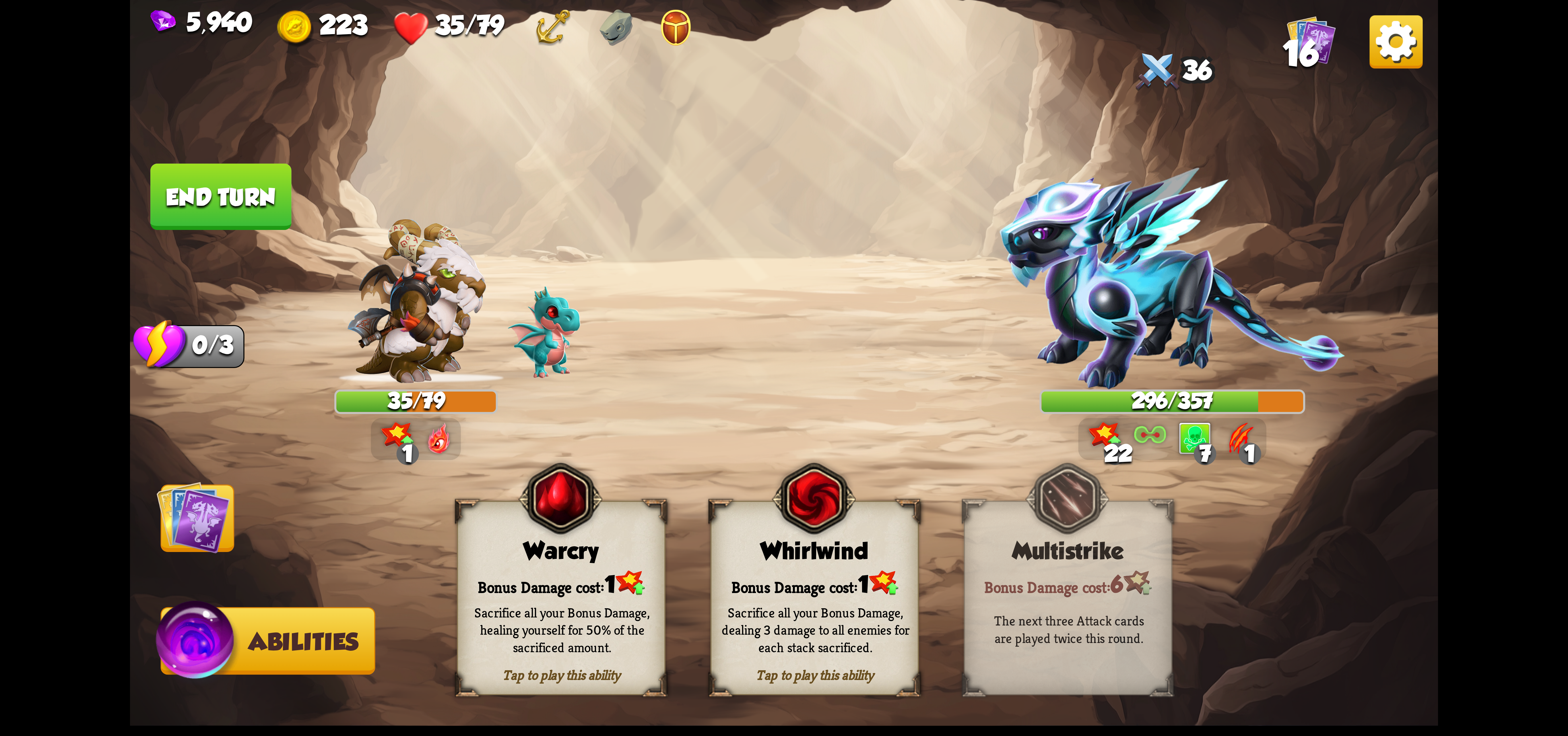
click at [173, 522] on img at bounding box center [193, 517] width 74 height 74
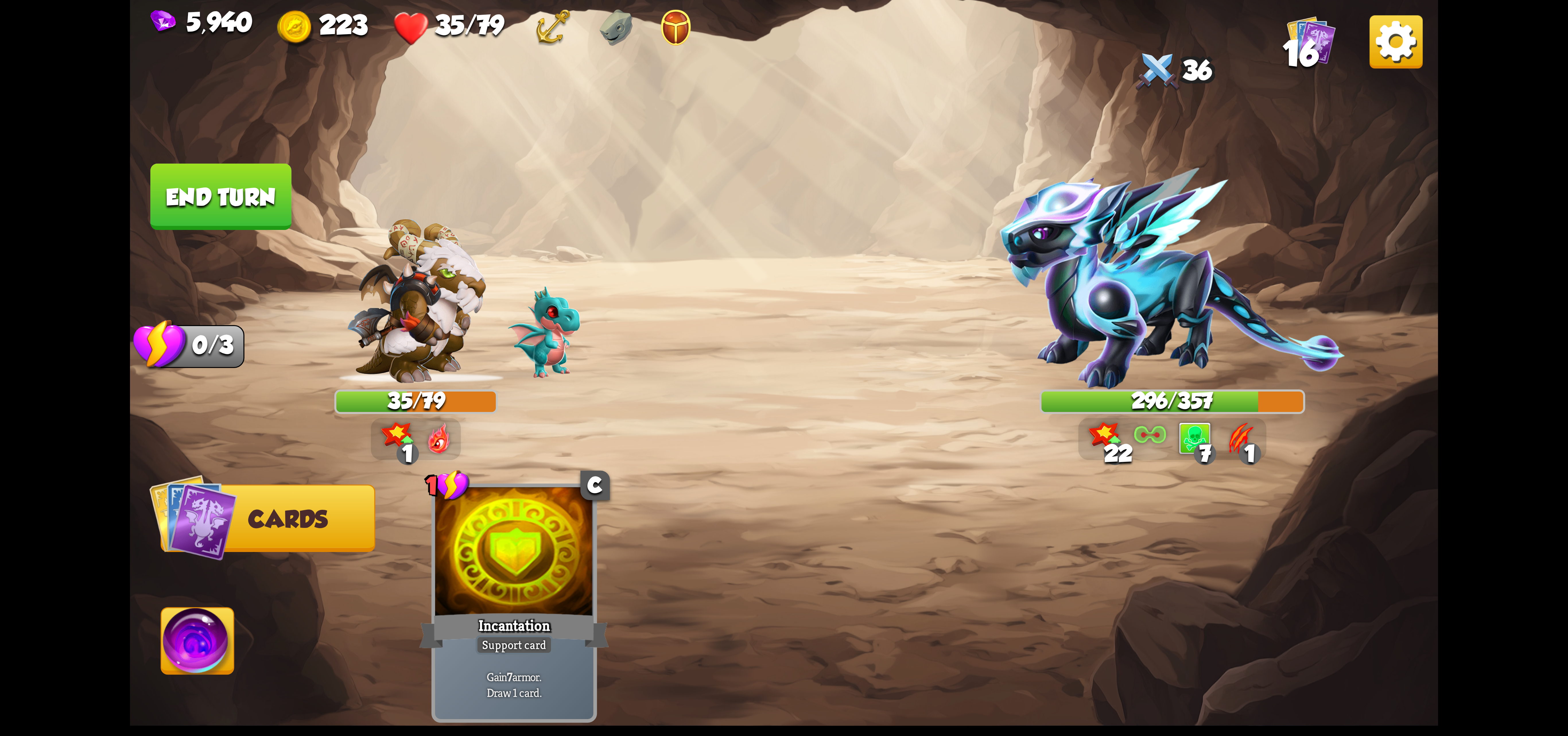
click at [1389, 49] on img at bounding box center [1396, 41] width 53 height 53
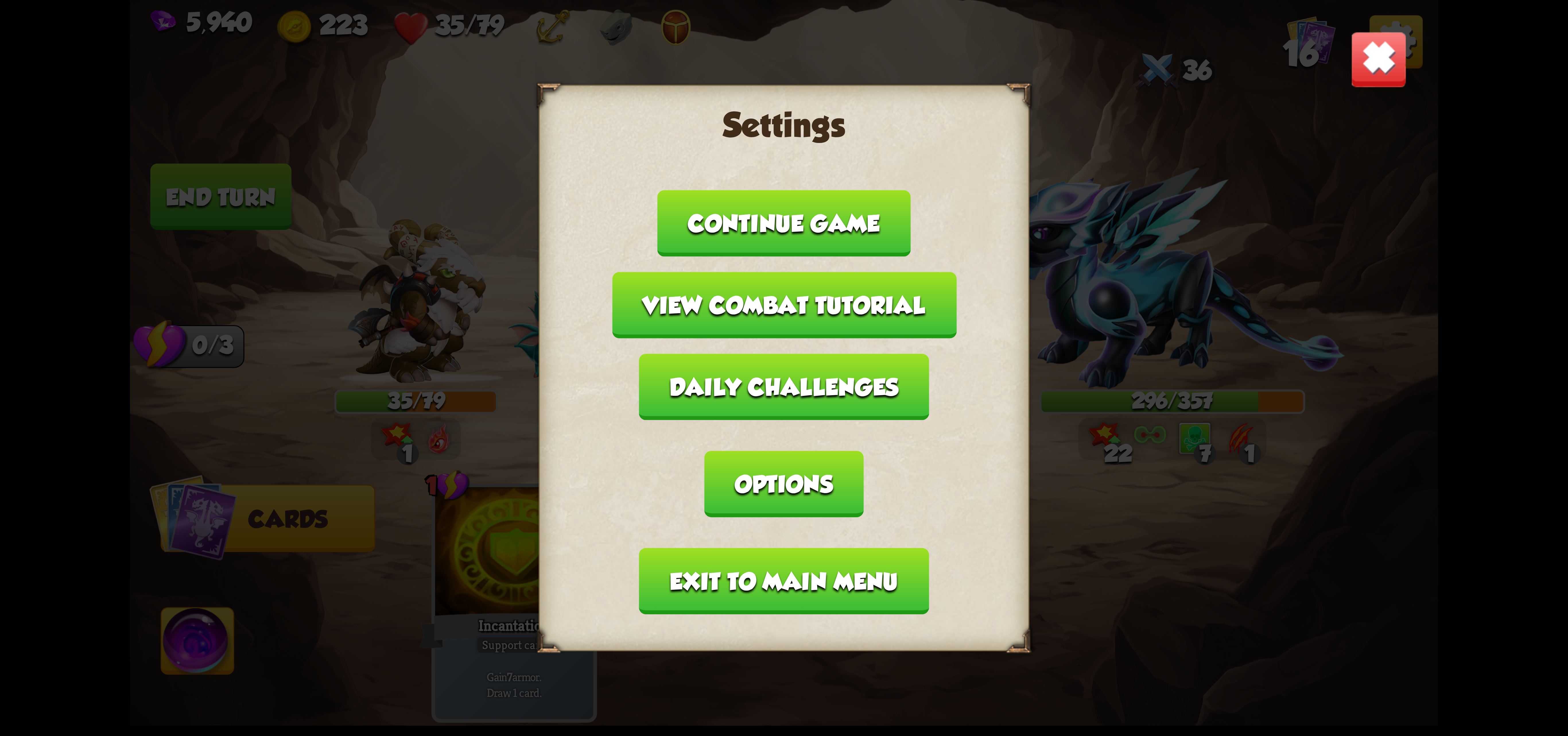
click at [744, 548] on button "Exit to main menu" at bounding box center [784, 581] width 290 height 66
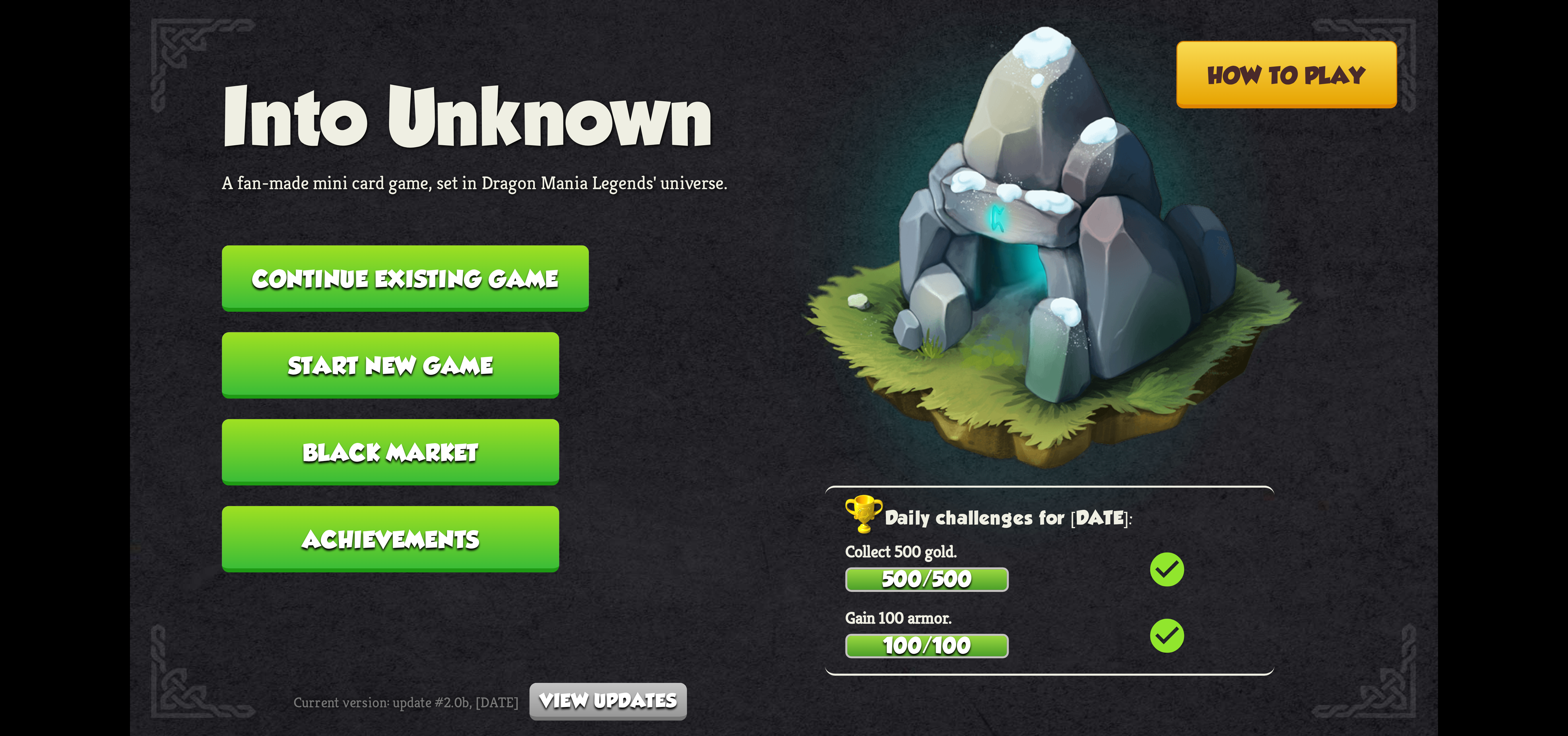
click at [428, 297] on button "Continue existing game" at bounding box center [405, 278] width 367 height 66
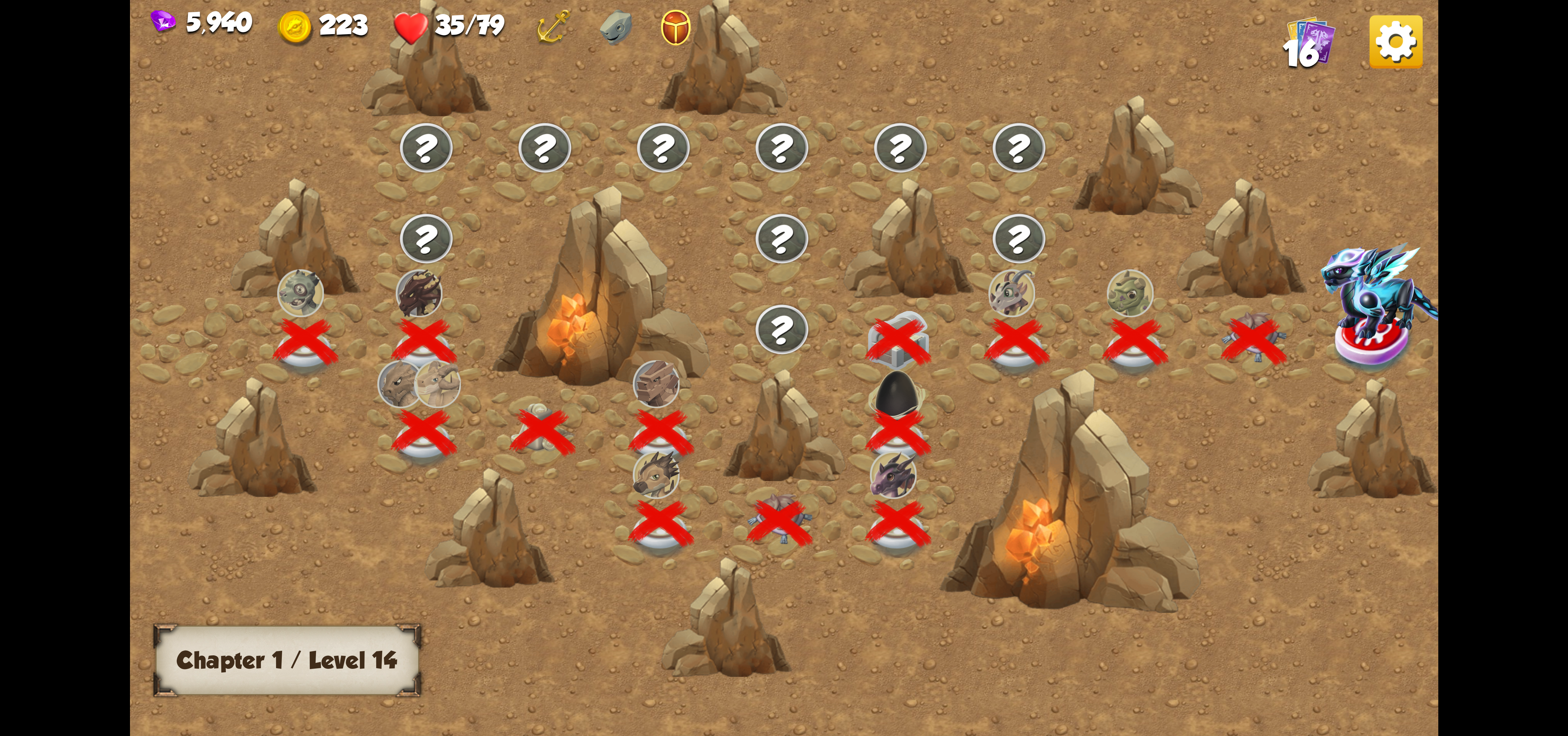
scroll to position [0, 87]
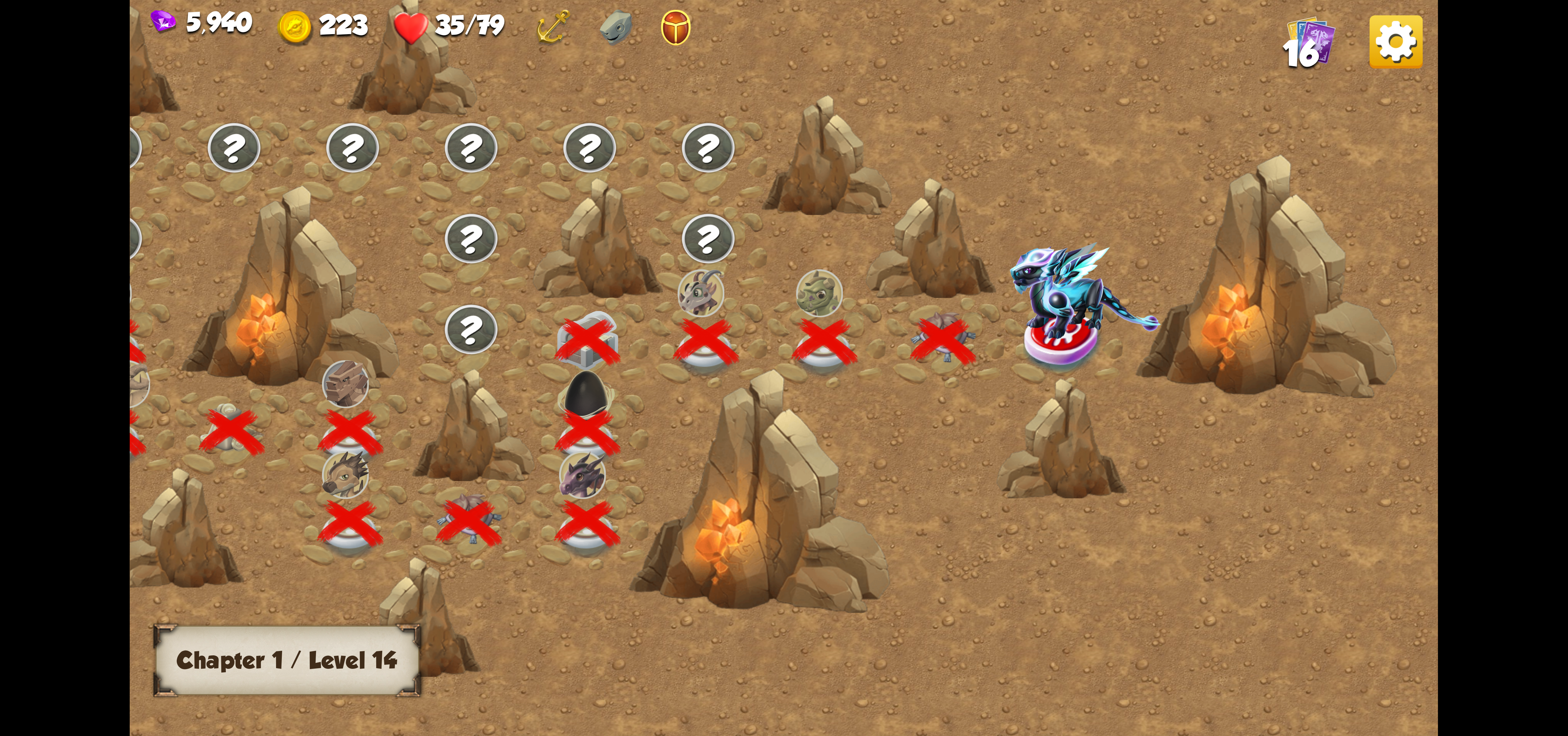
click at [1054, 314] on img at bounding box center [1085, 290] width 151 height 97
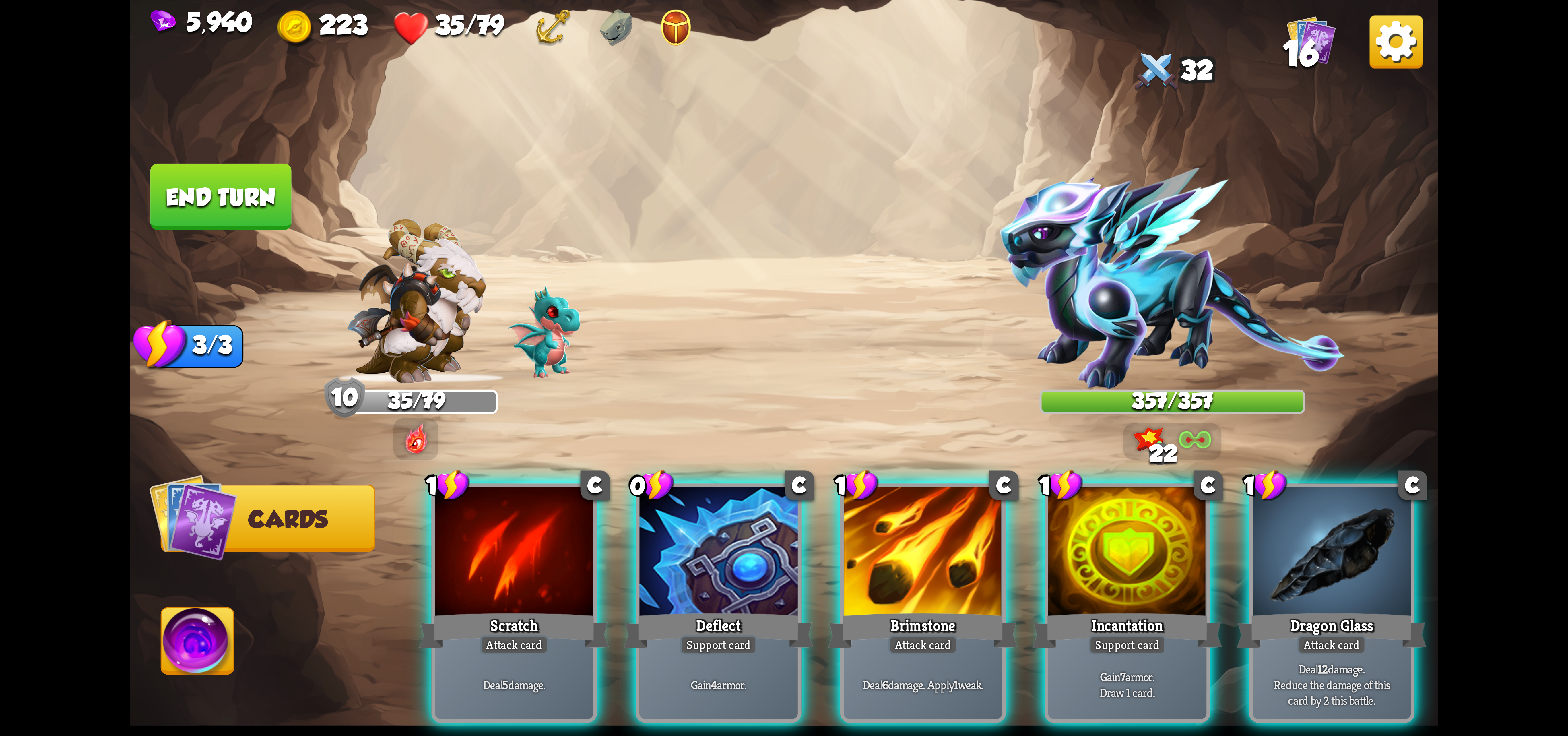
click at [1390, 54] on img at bounding box center [1396, 41] width 53 height 53
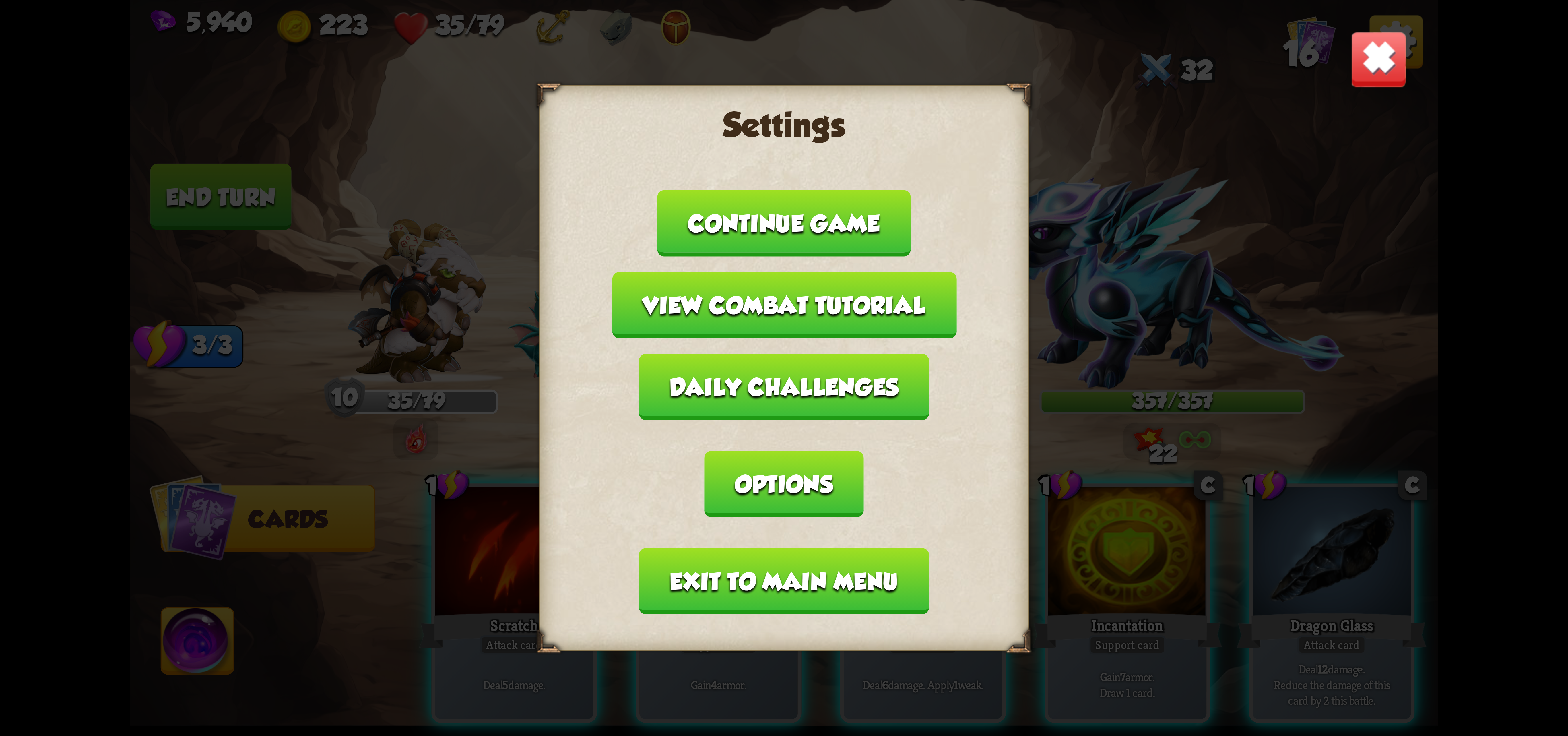
click at [784, 548] on button "Exit to main menu" at bounding box center [784, 581] width 290 height 66
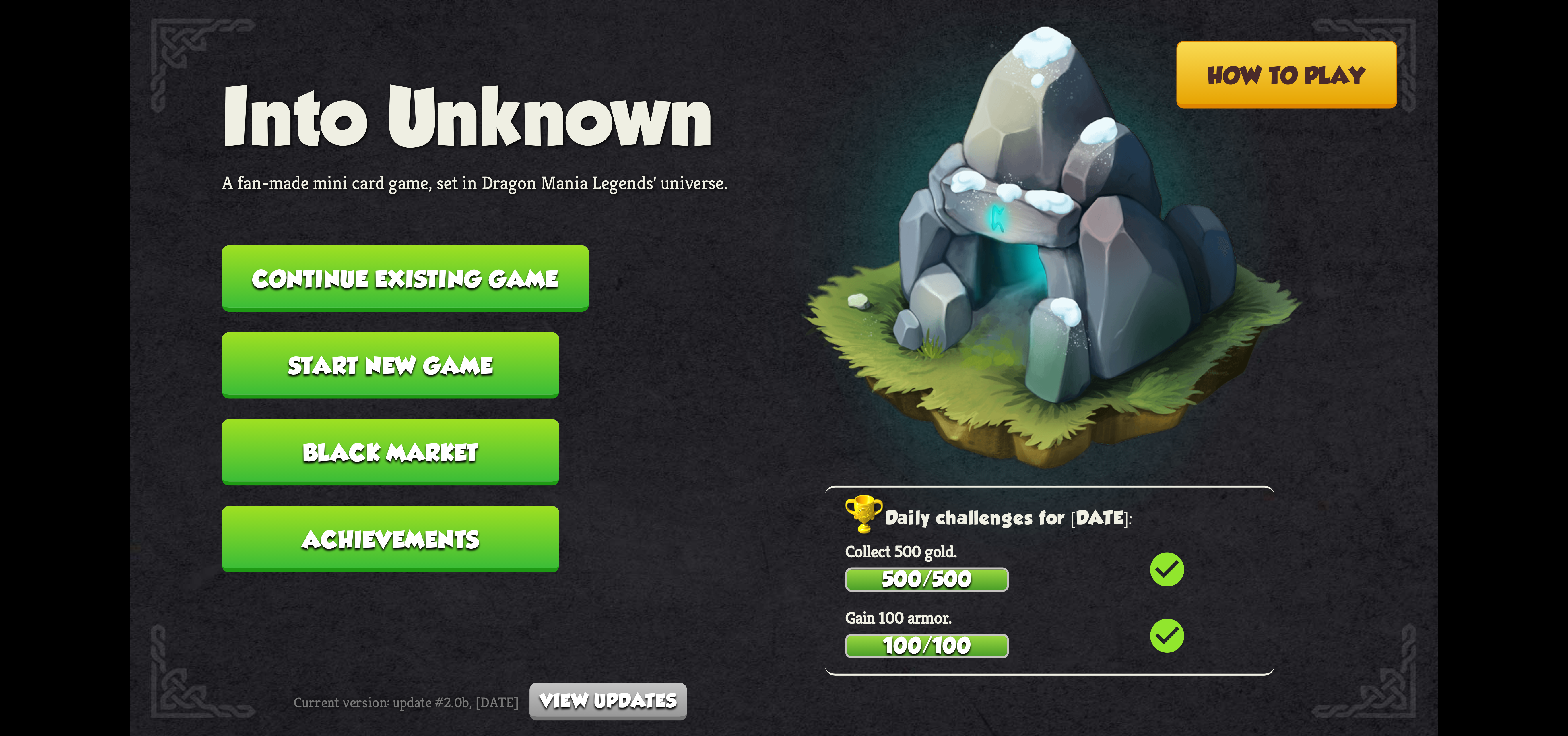
click at [404, 263] on button "Continue existing game" at bounding box center [405, 278] width 367 height 66
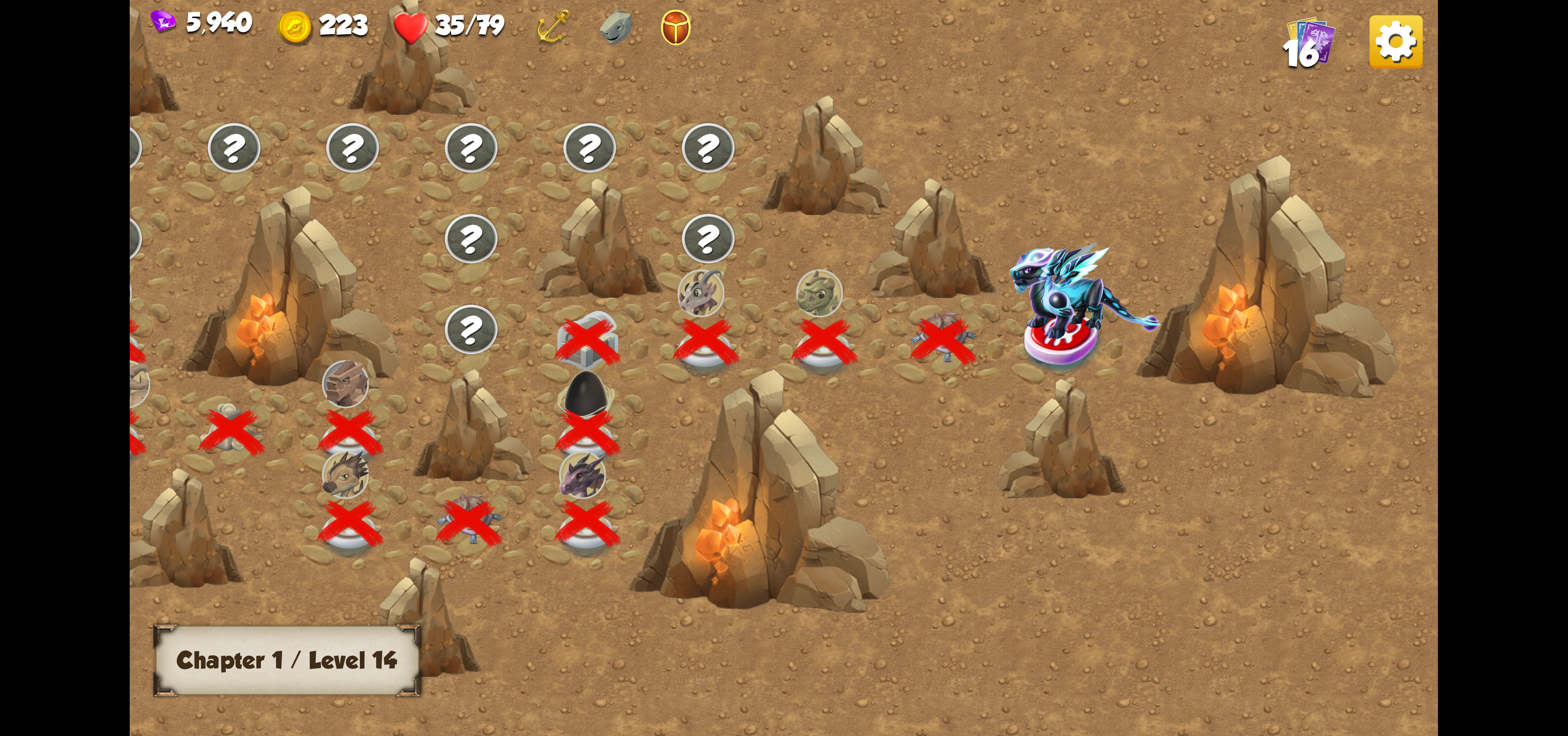
click at [1116, 285] on img at bounding box center [1085, 290] width 151 height 97
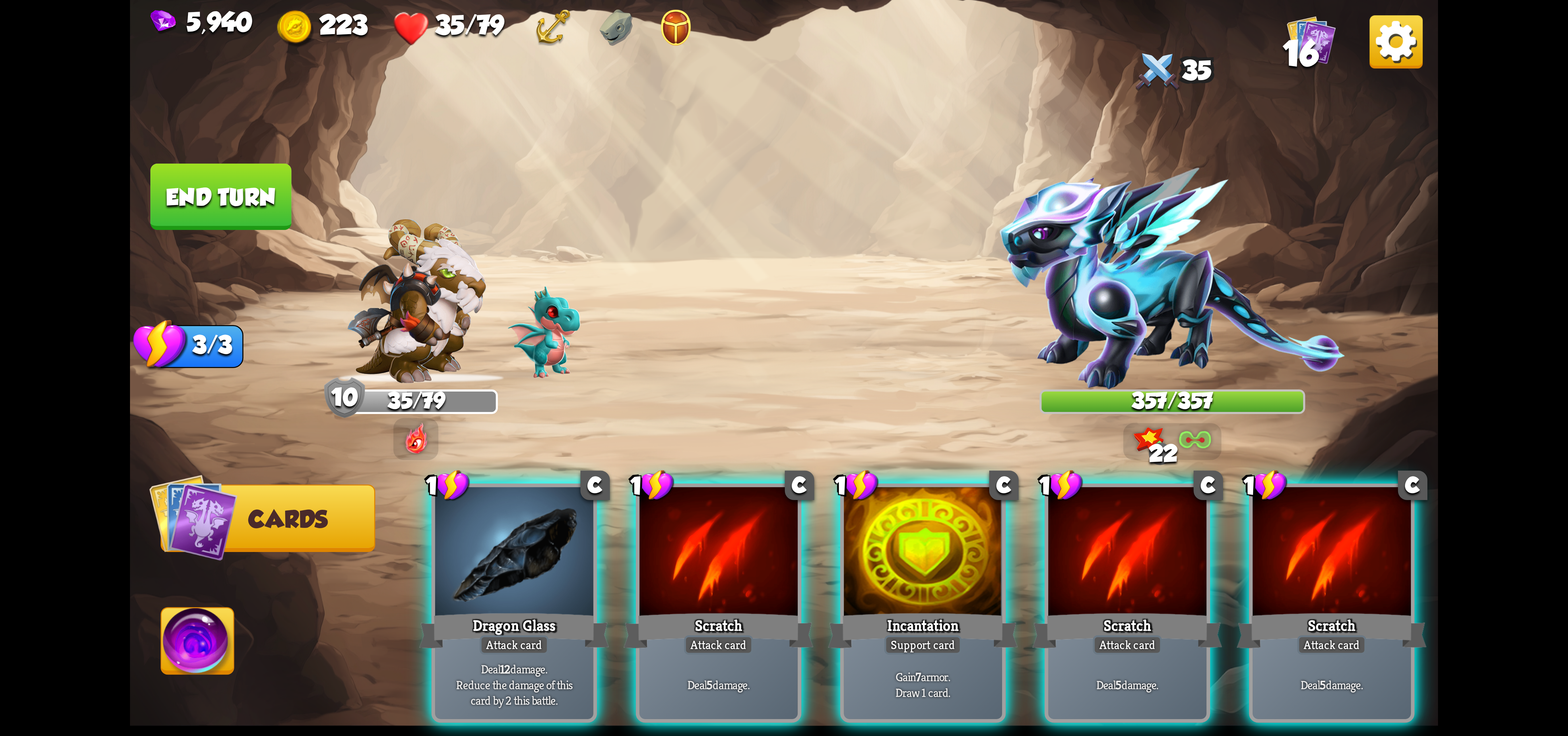
click at [1392, 65] on img at bounding box center [1396, 41] width 53 height 53
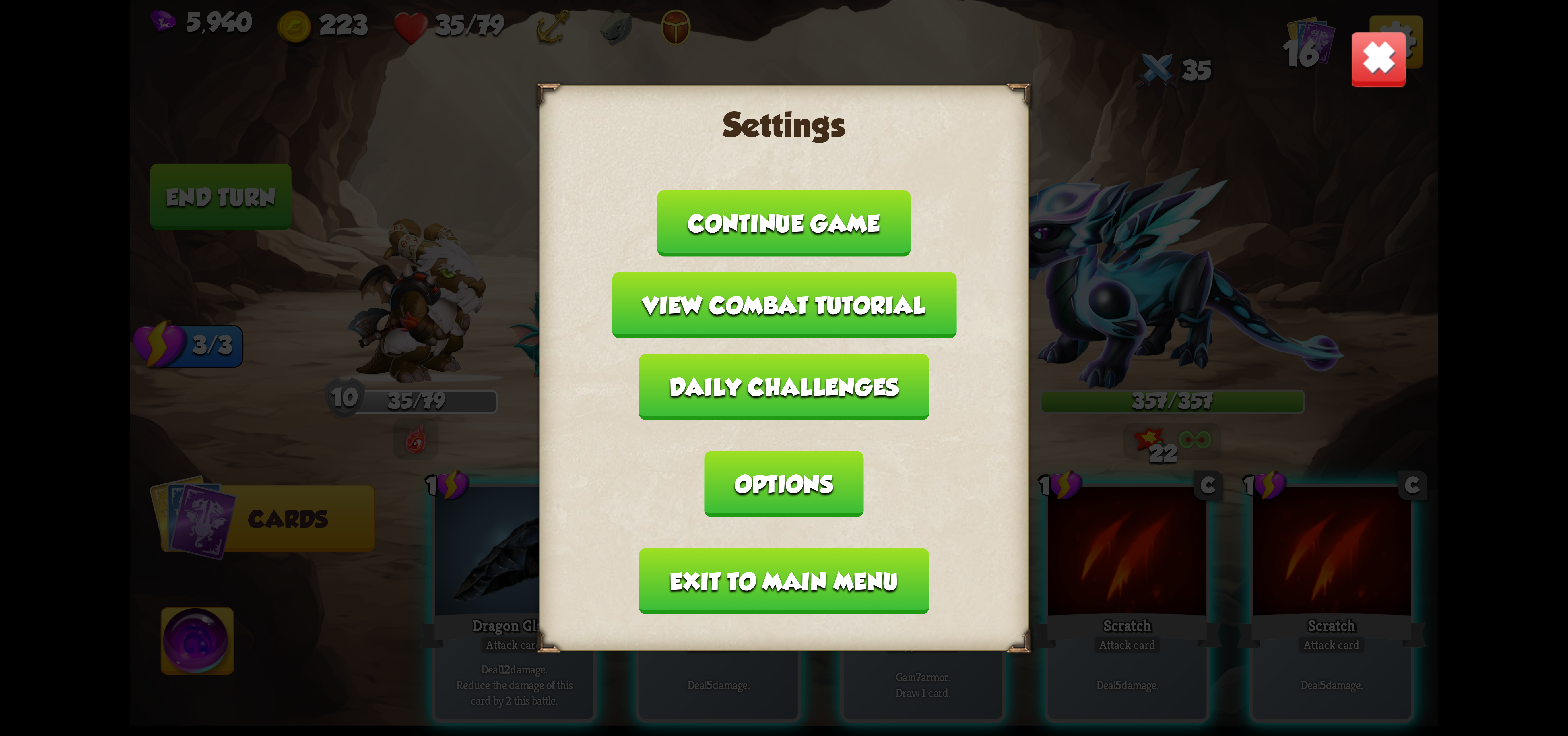
click at [779, 548] on button "Exit to main menu" at bounding box center [784, 581] width 290 height 66
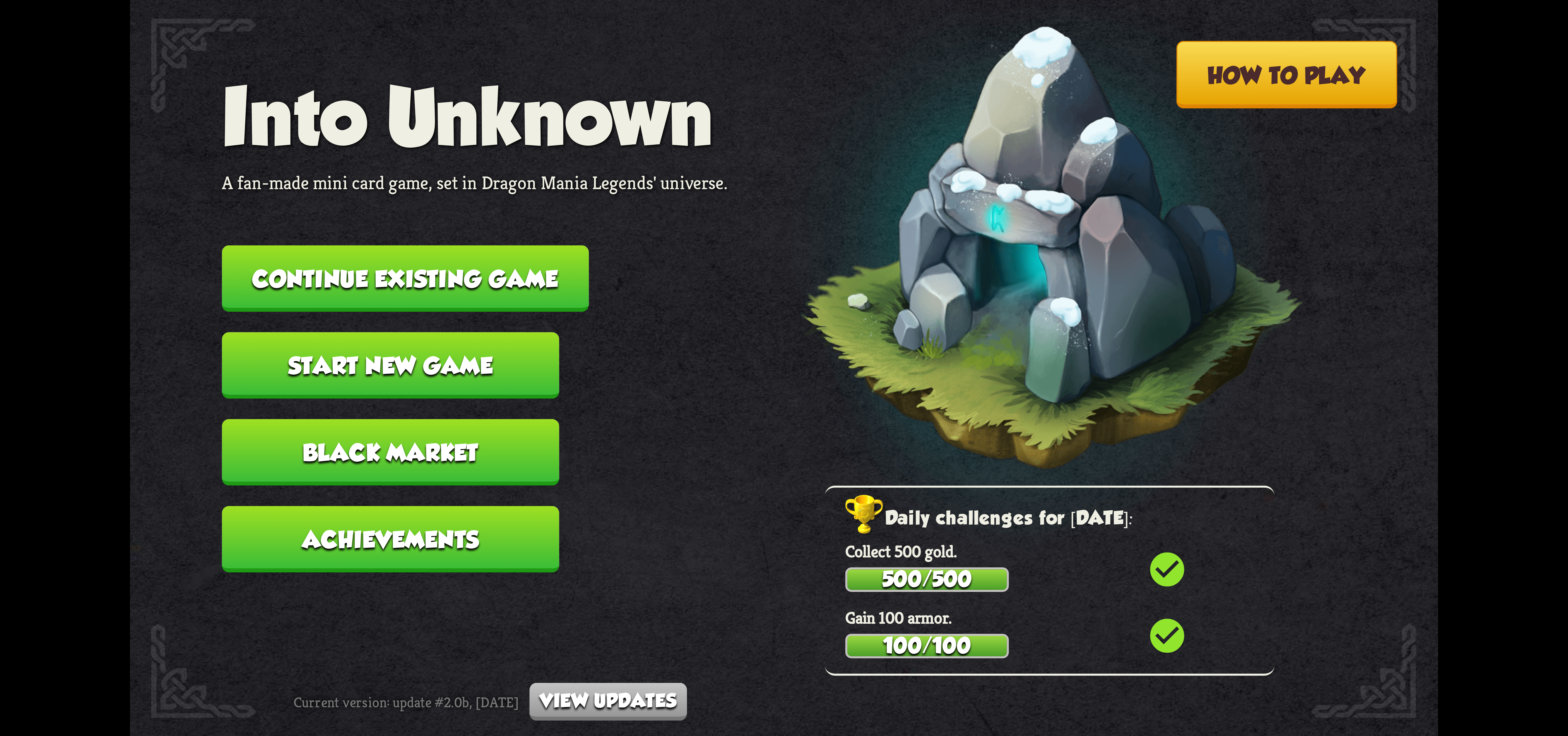
click at [429, 270] on button "Continue existing game" at bounding box center [405, 278] width 367 height 66
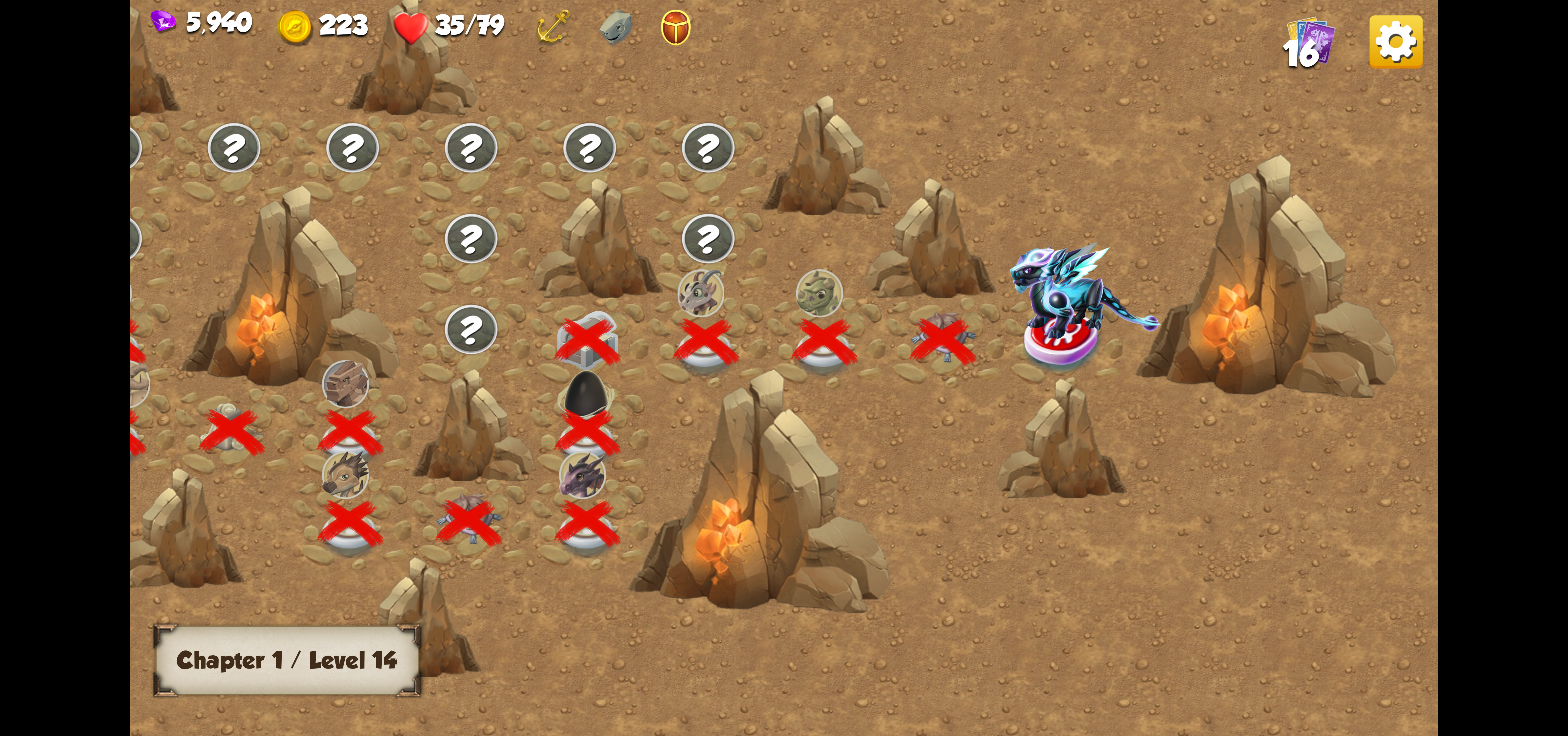
click at [1029, 282] on img at bounding box center [1085, 290] width 151 height 97
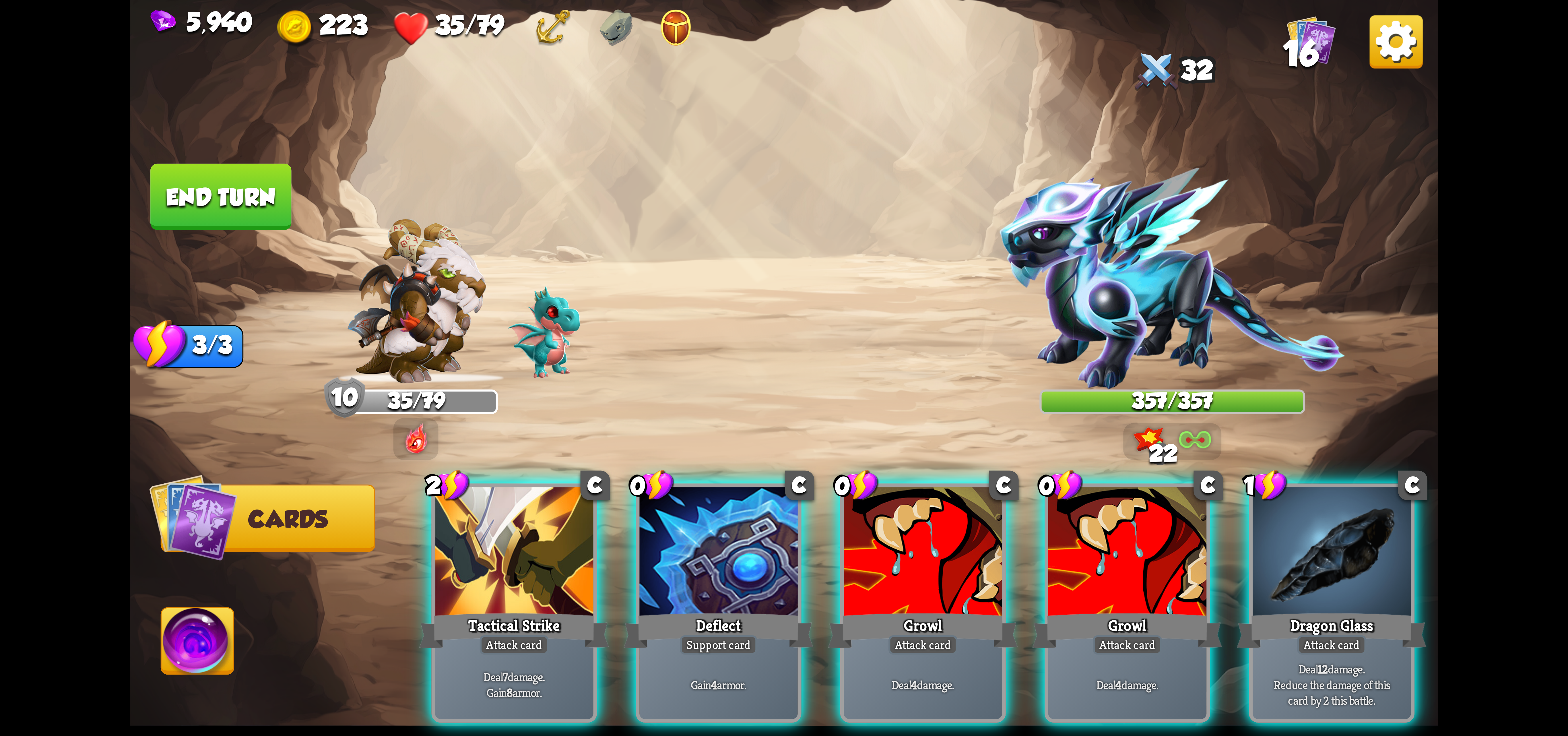
click at [1379, 35] on img at bounding box center [1396, 41] width 53 height 53
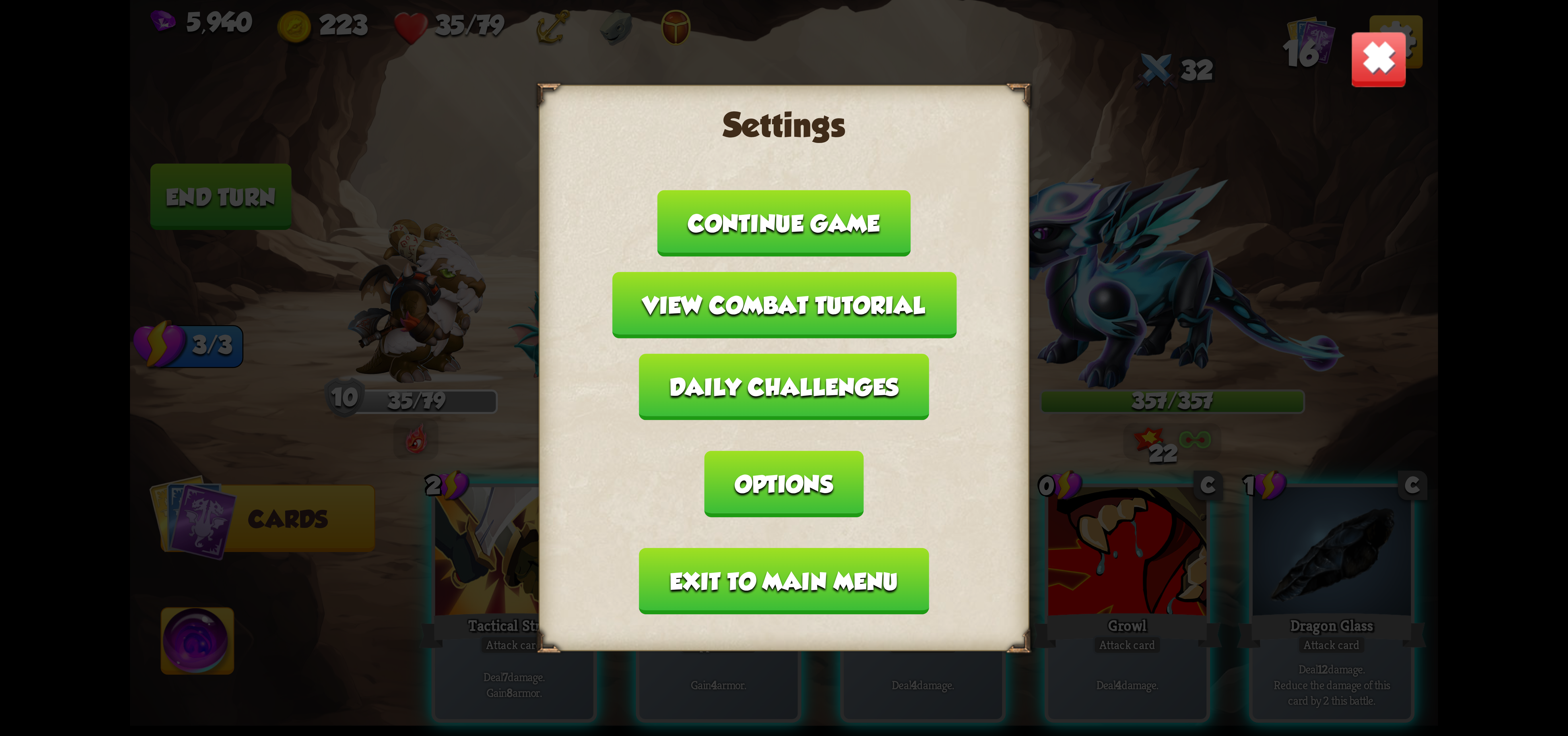
click at [842, 256] on button "Continue game" at bounding box center [783, 223] width 253 height 66
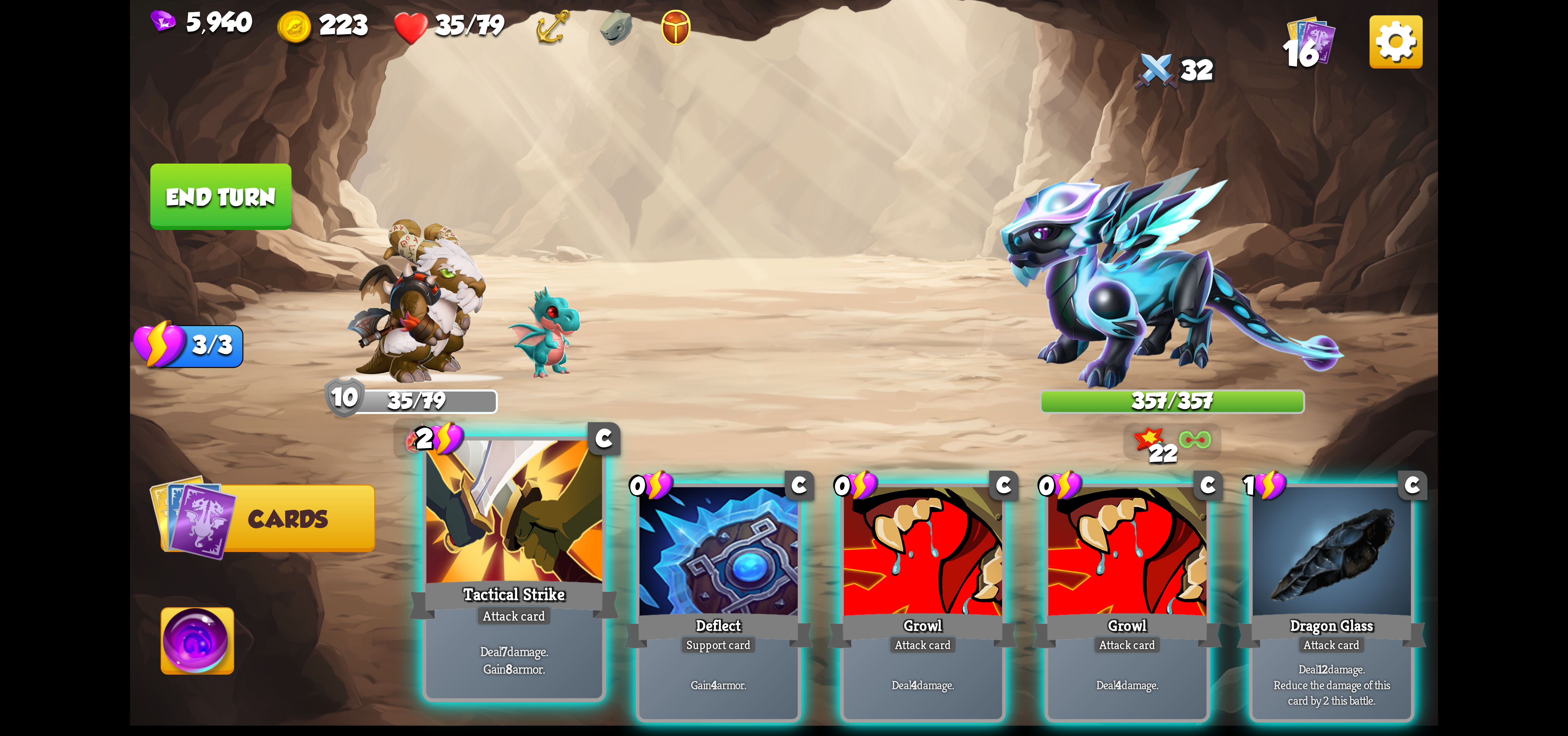
click at [533, 606] on div "Attack card" at bounding box center [514, 615] width 77 height 21
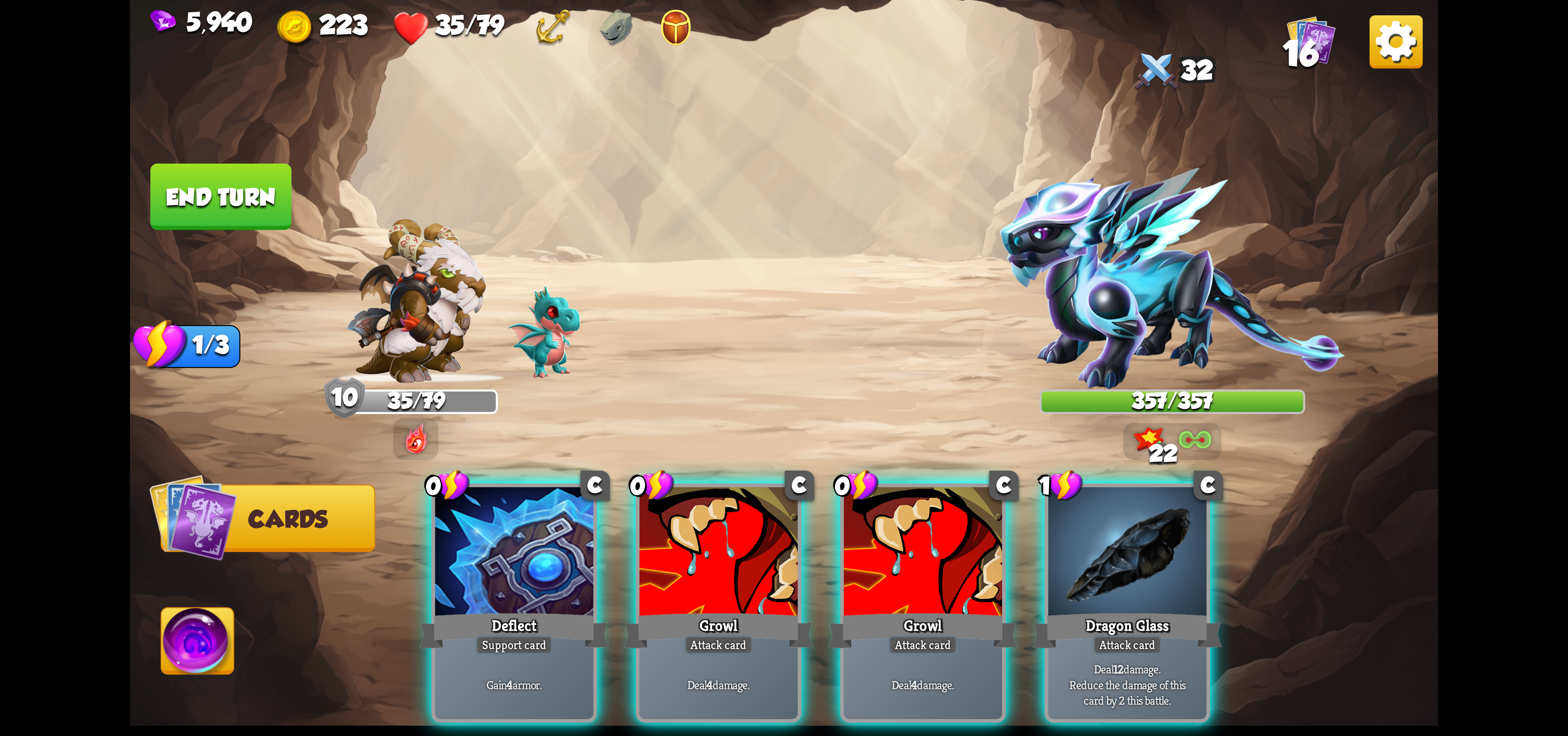
click at [533, 635] on div "Support card" at bounding box center [514, 645] width 77 height 19
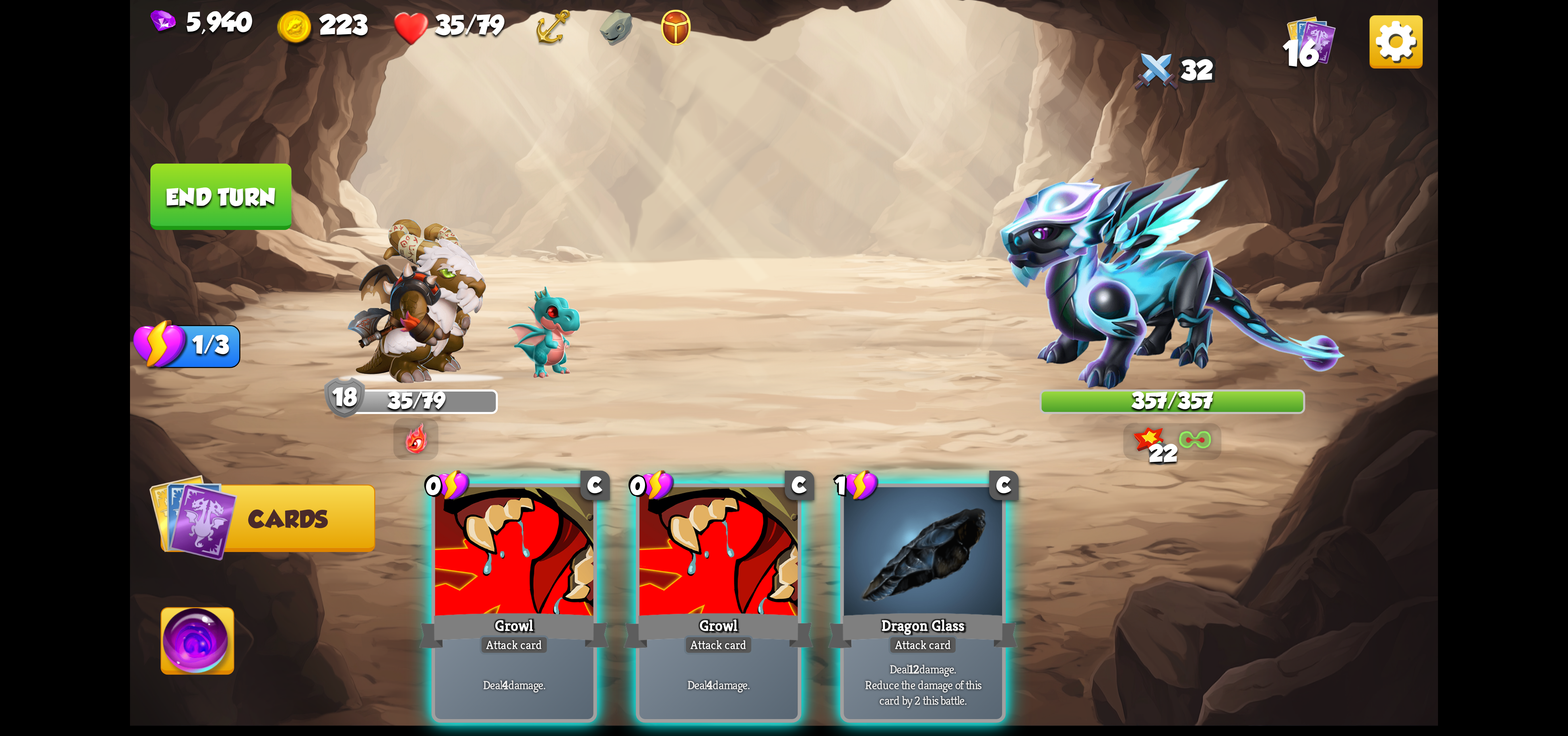
click at [533, 606] on div "0 C Growl Attack card Deal 4 damage." at bounding box center [514, 603] width 166 height 239
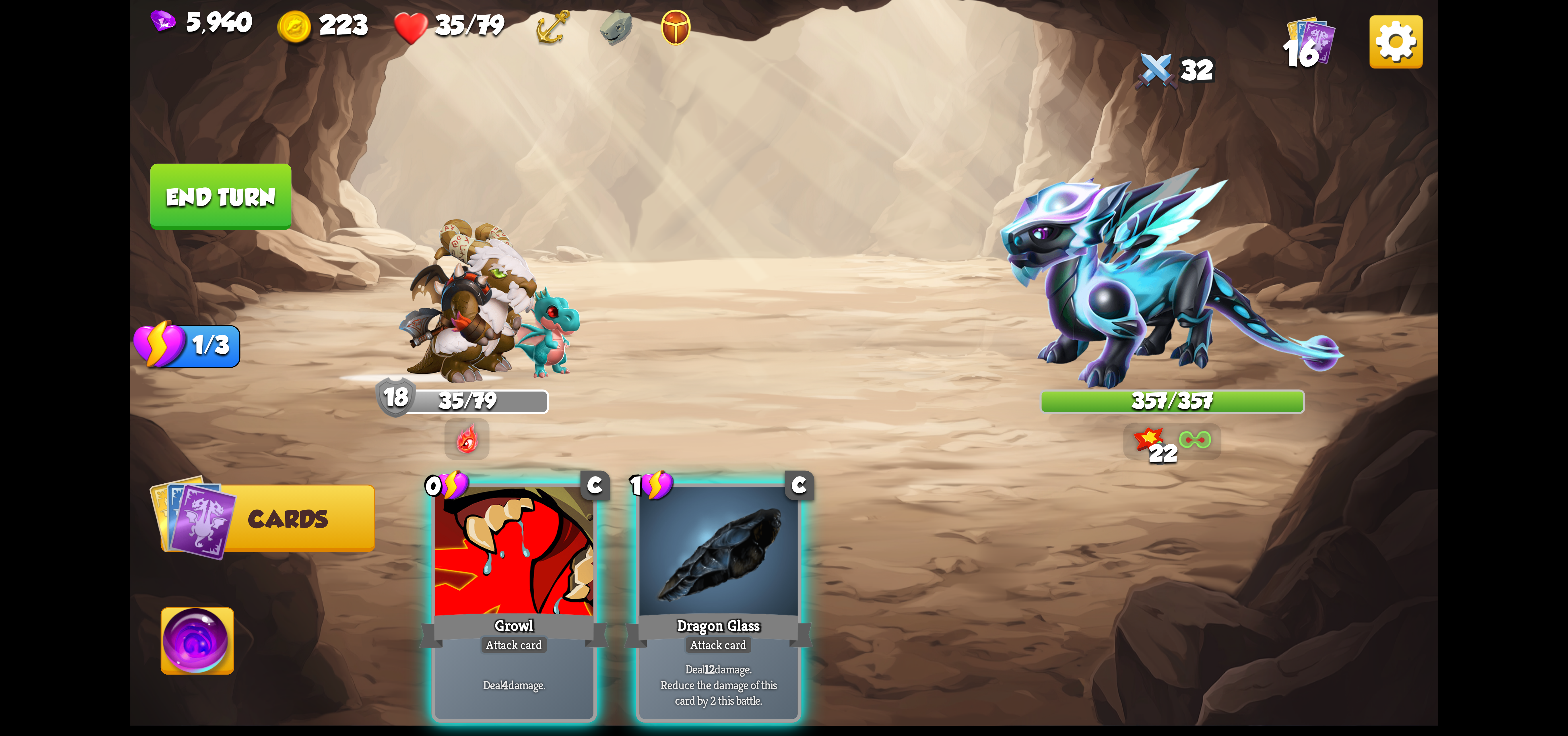
click at [533, 606] on div "0 C Growl Attack card Deal 4 damage. 1 C Dragon Glass Attack card Deal 12 damag…" at bounding box center [915, 572] width 1046 height 327
click at [533, 635] on div "Attack card" at bounding box center [514, 645] width 69 height 19
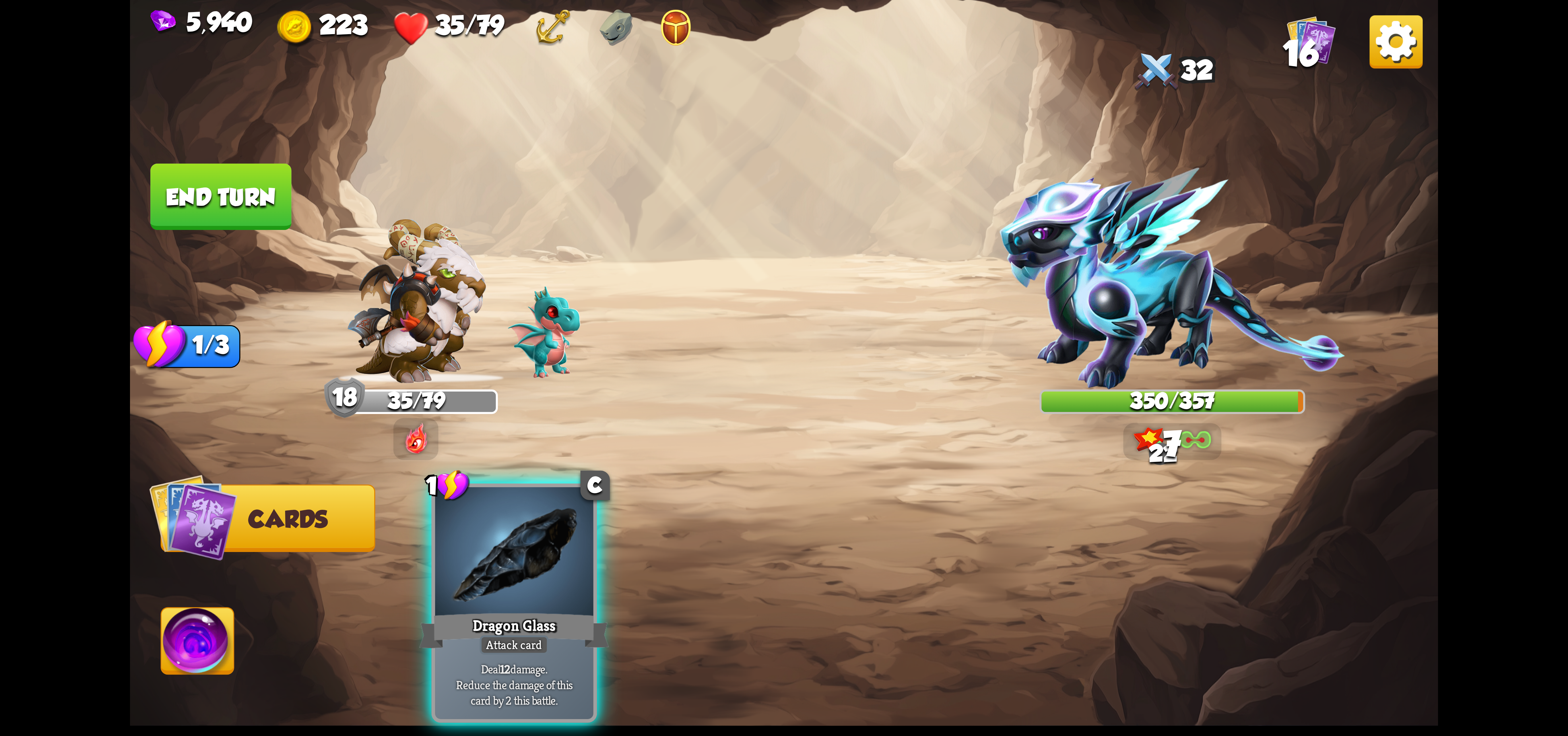
click at [533, 606] on div "1 C Dragon Glass Attack card Deal 12 damage. Reduce the damage of this card by …" at bounding box center [915, 572] width 1046 height 327
click at [533, 635] on div "Attack card" at bounding box center [514, 645] width 69 height 19
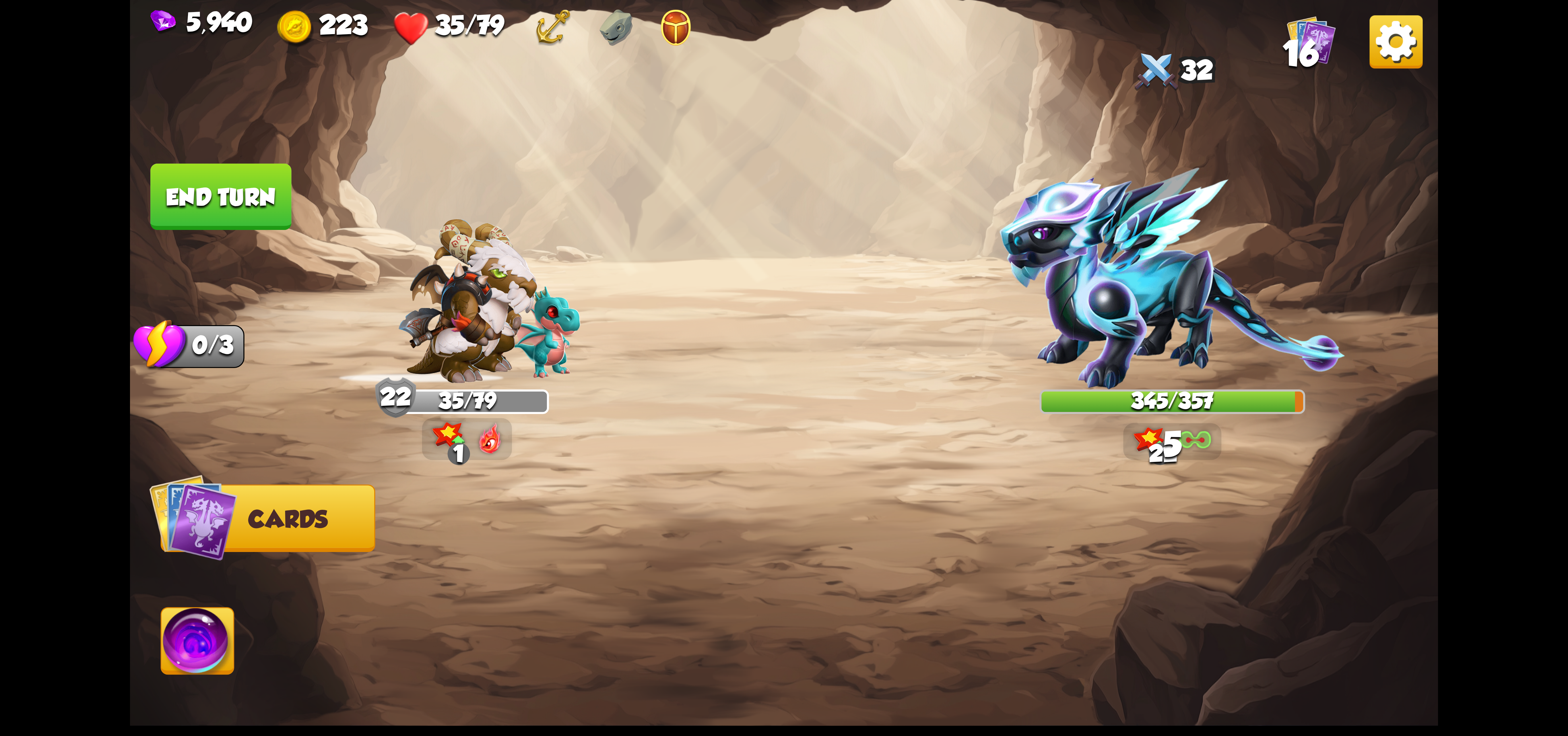
click at [203, 644] on img at bounding box center [197, 645] width 72 height 74
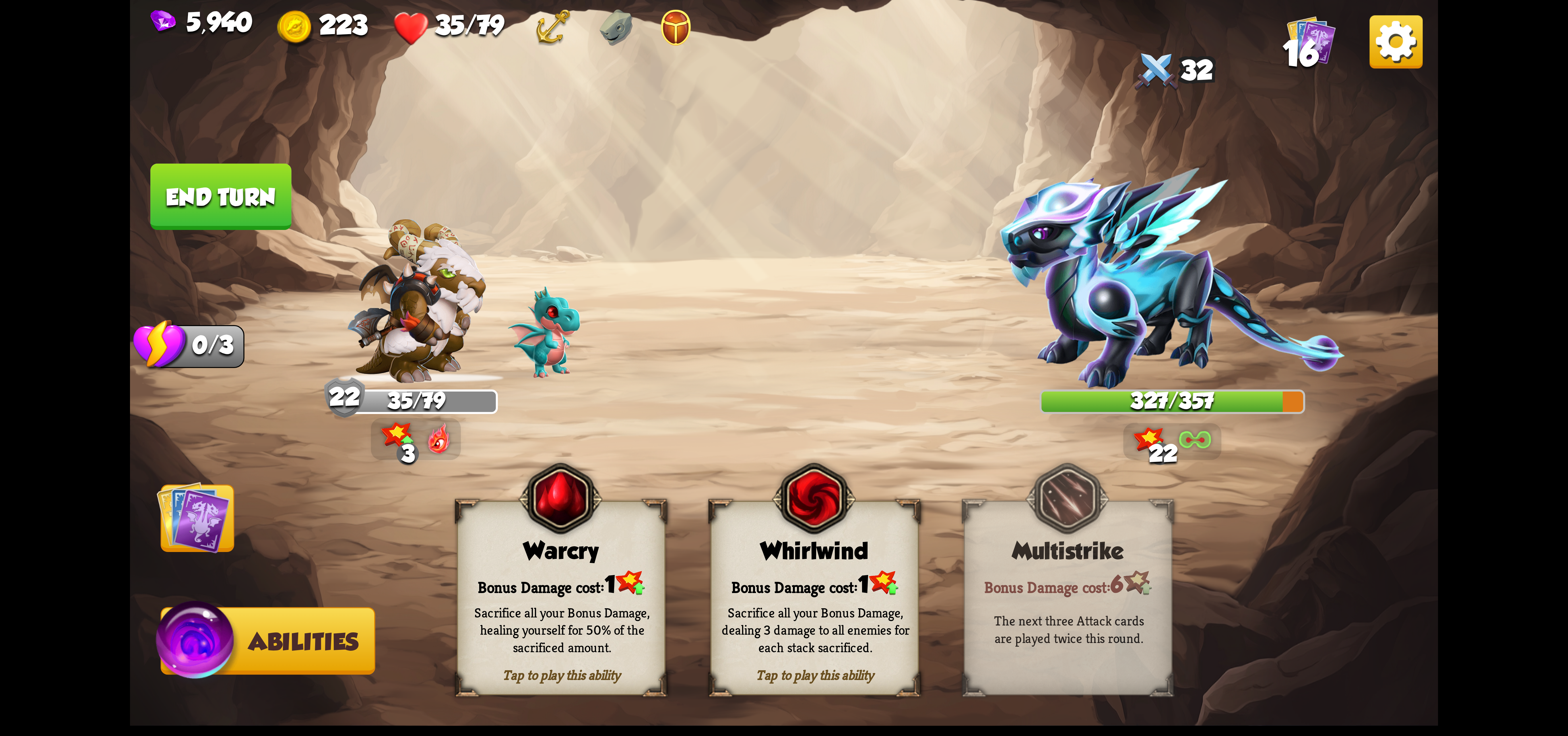
click at [839, 247] on img at bounding box center [784, 368] width 1308 height 736
click at [572, 578] on div "Bonus Damage cost: 1" at bounding box center [561, 583] width 206 height 30
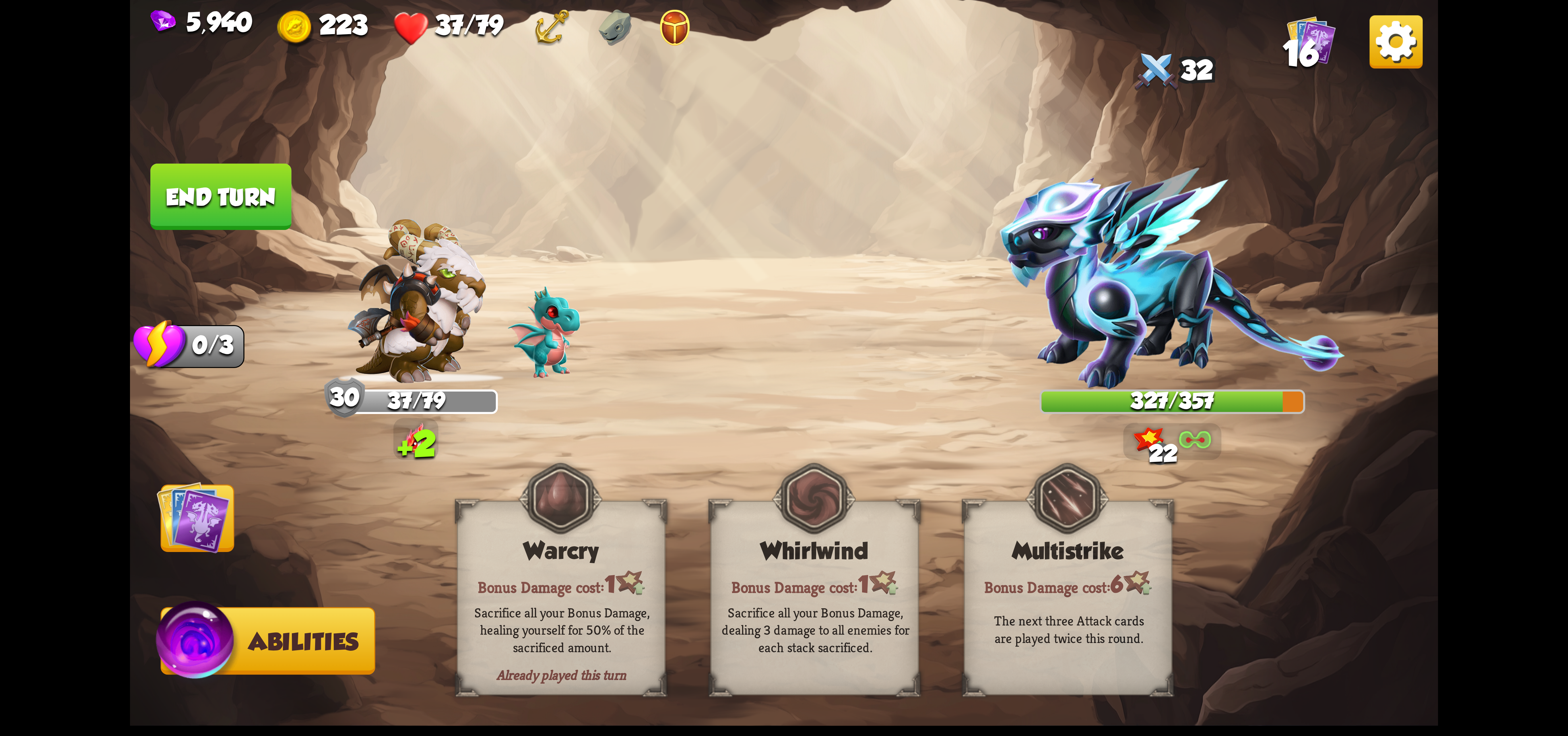
click at [196, 195] on button "End turn" at bounding box center [220, 197] width 141 height 66
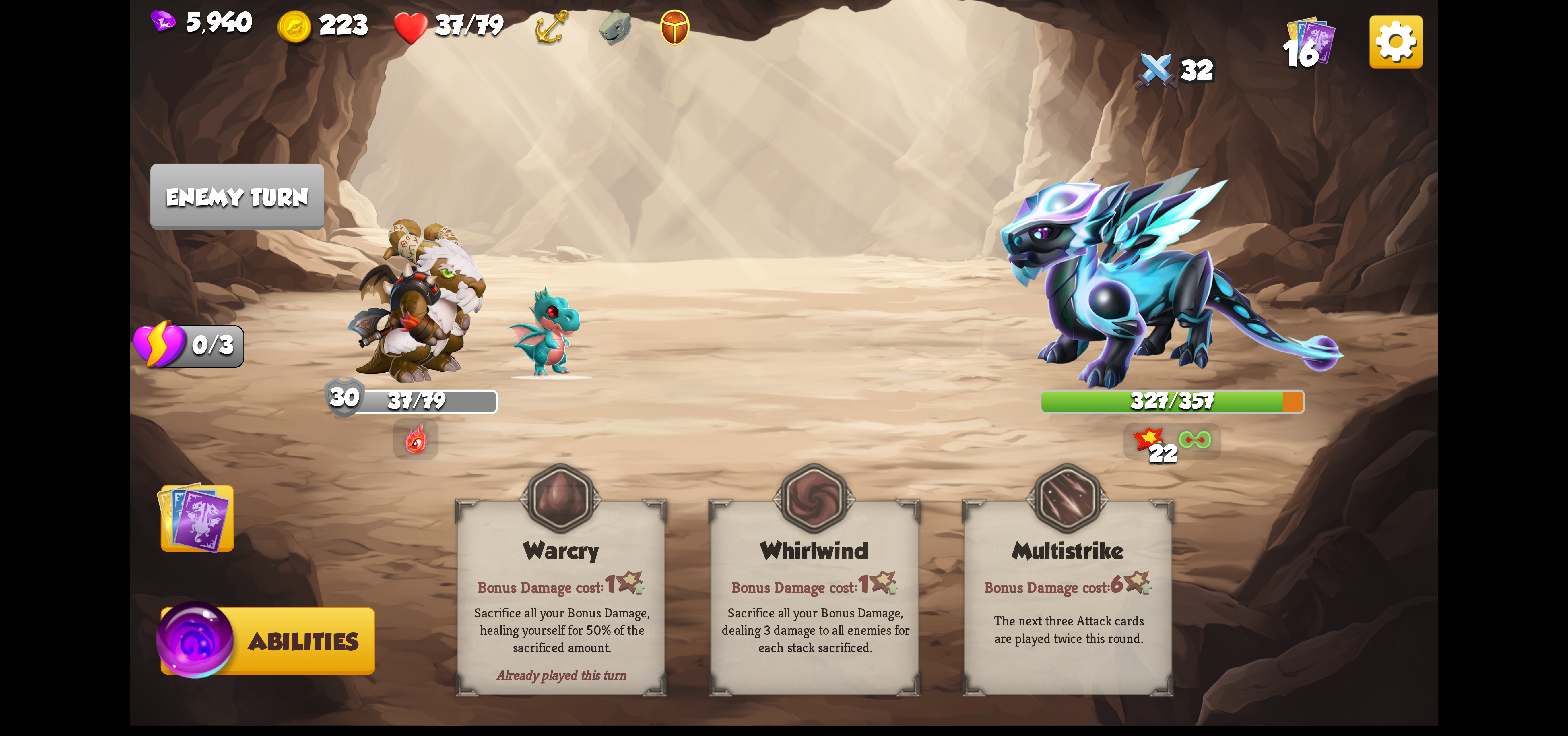
click at [211, 539] on img at bounding box center [193, 517] width 74 height 74
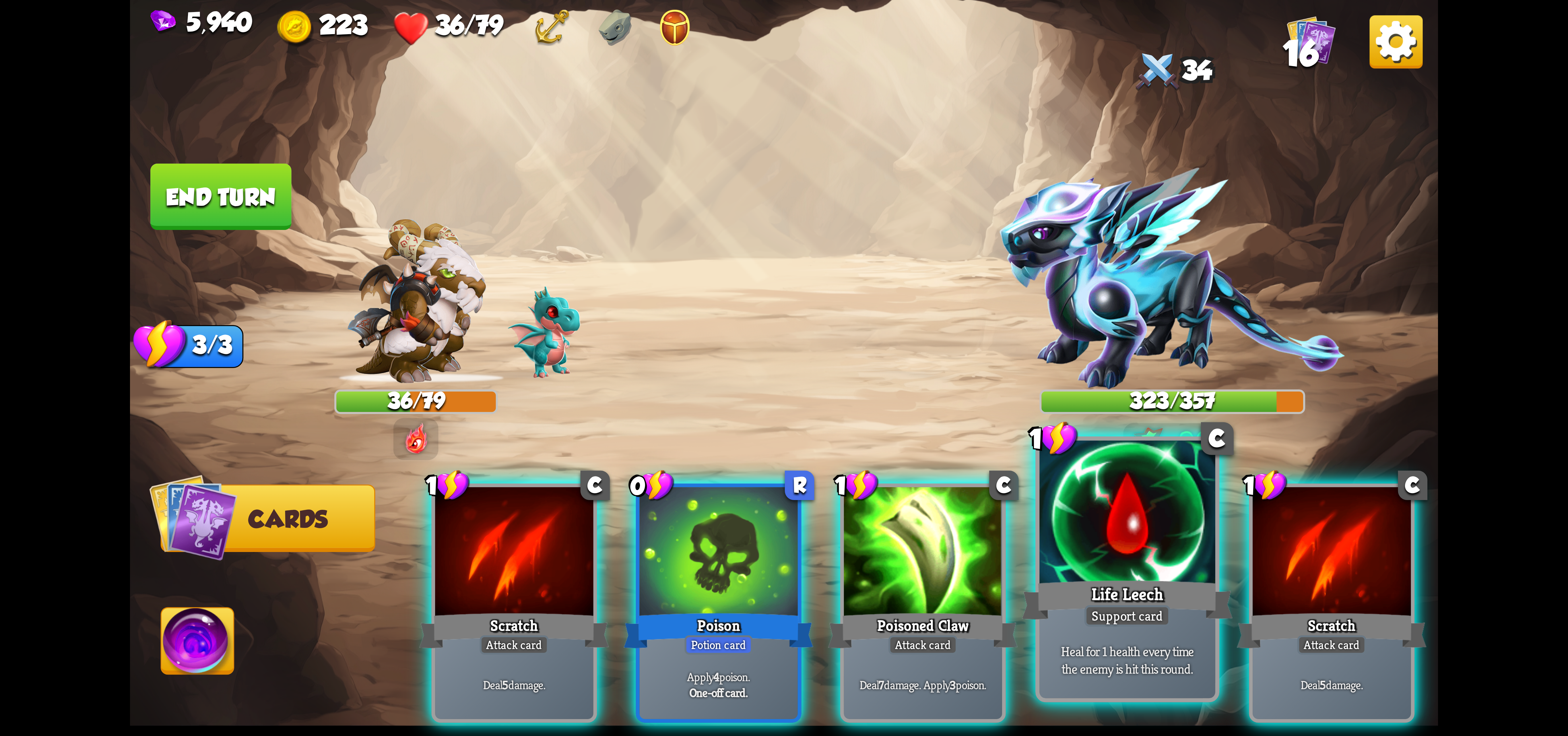
click at [1181, 538] on div at bounding box center [1127, 514] width 176 height 148
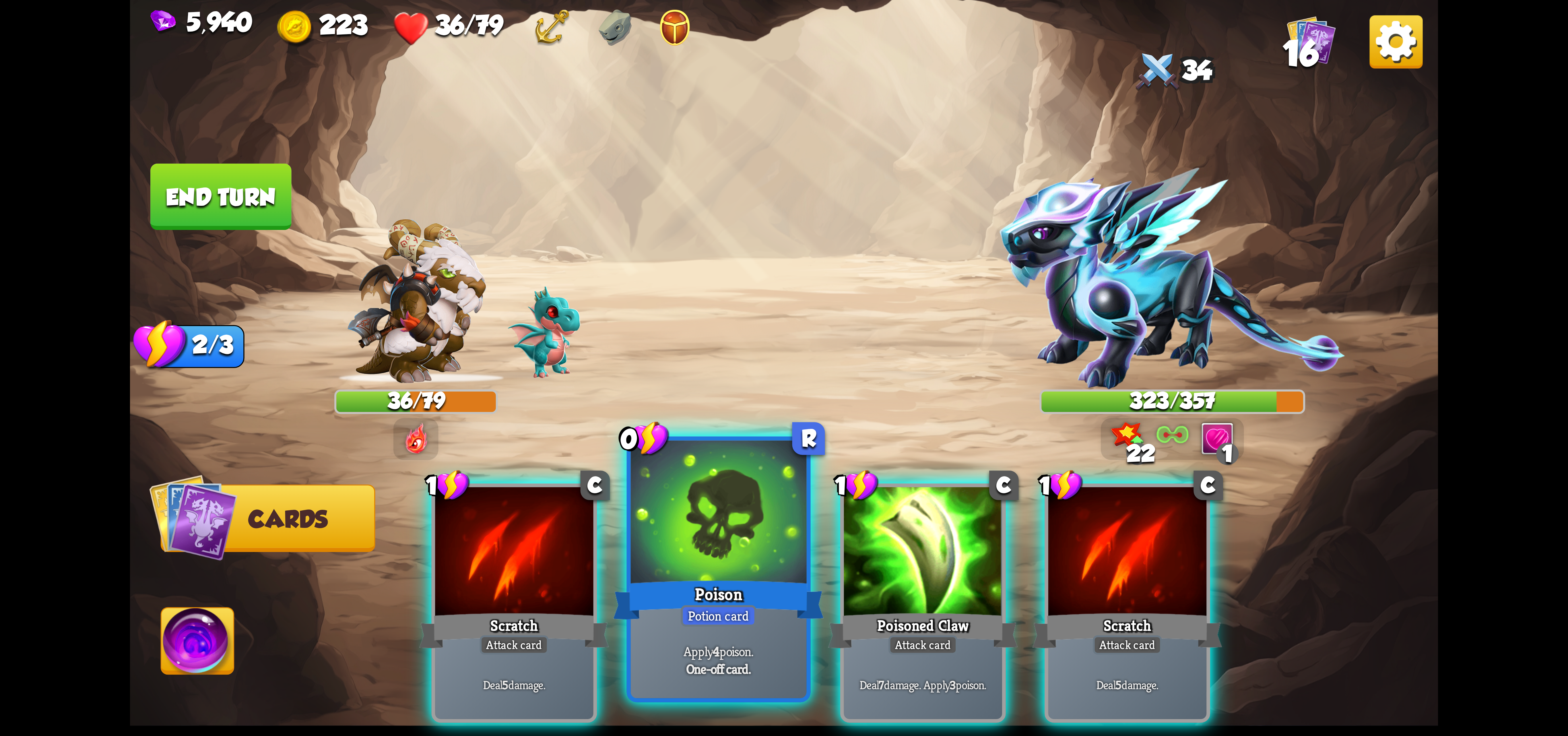
click at [728, 587] on div "Poison" at bounding box center [718, 600] width 211 height 47
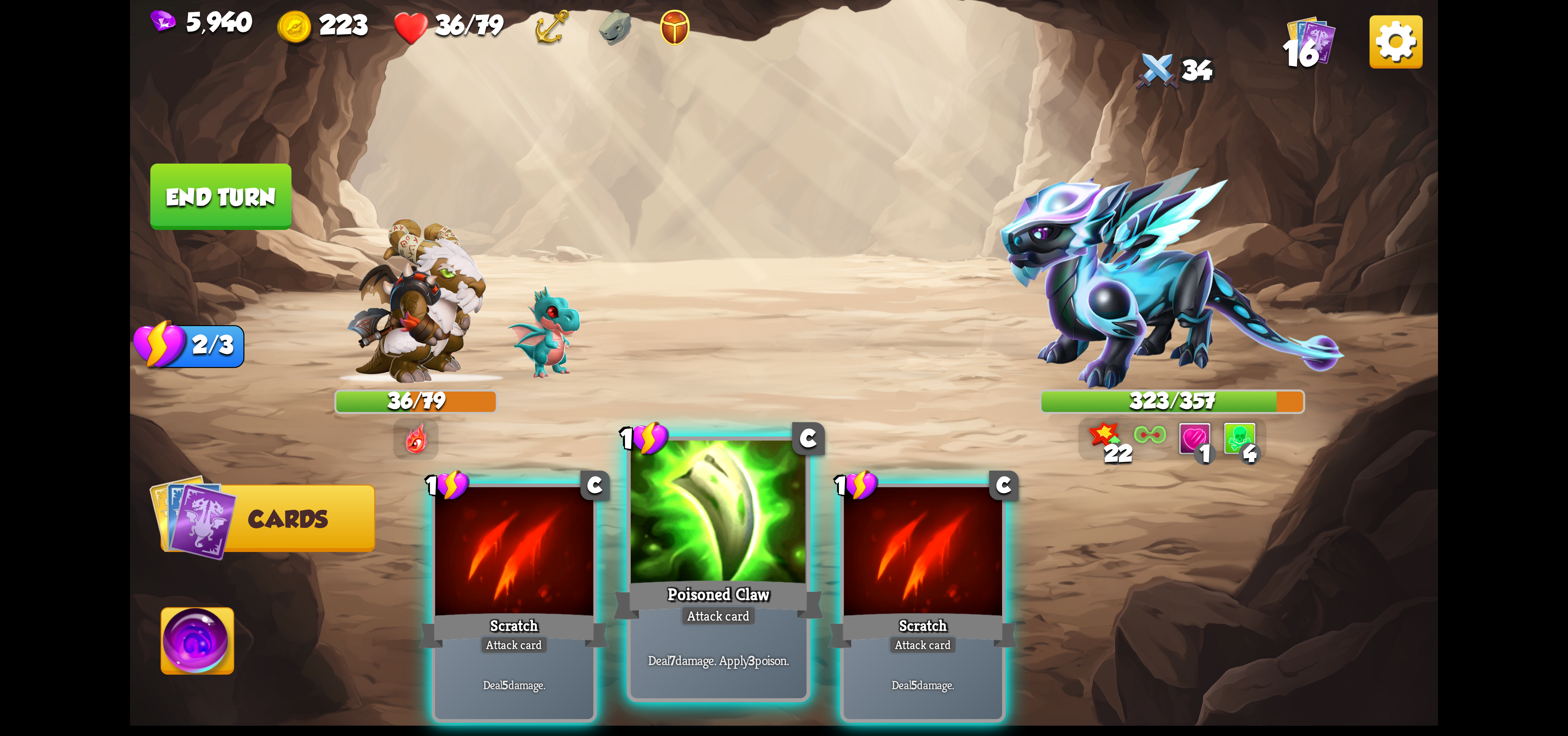
click at [690, 550] on div at bounding box center [718, 514] width 176 height 148
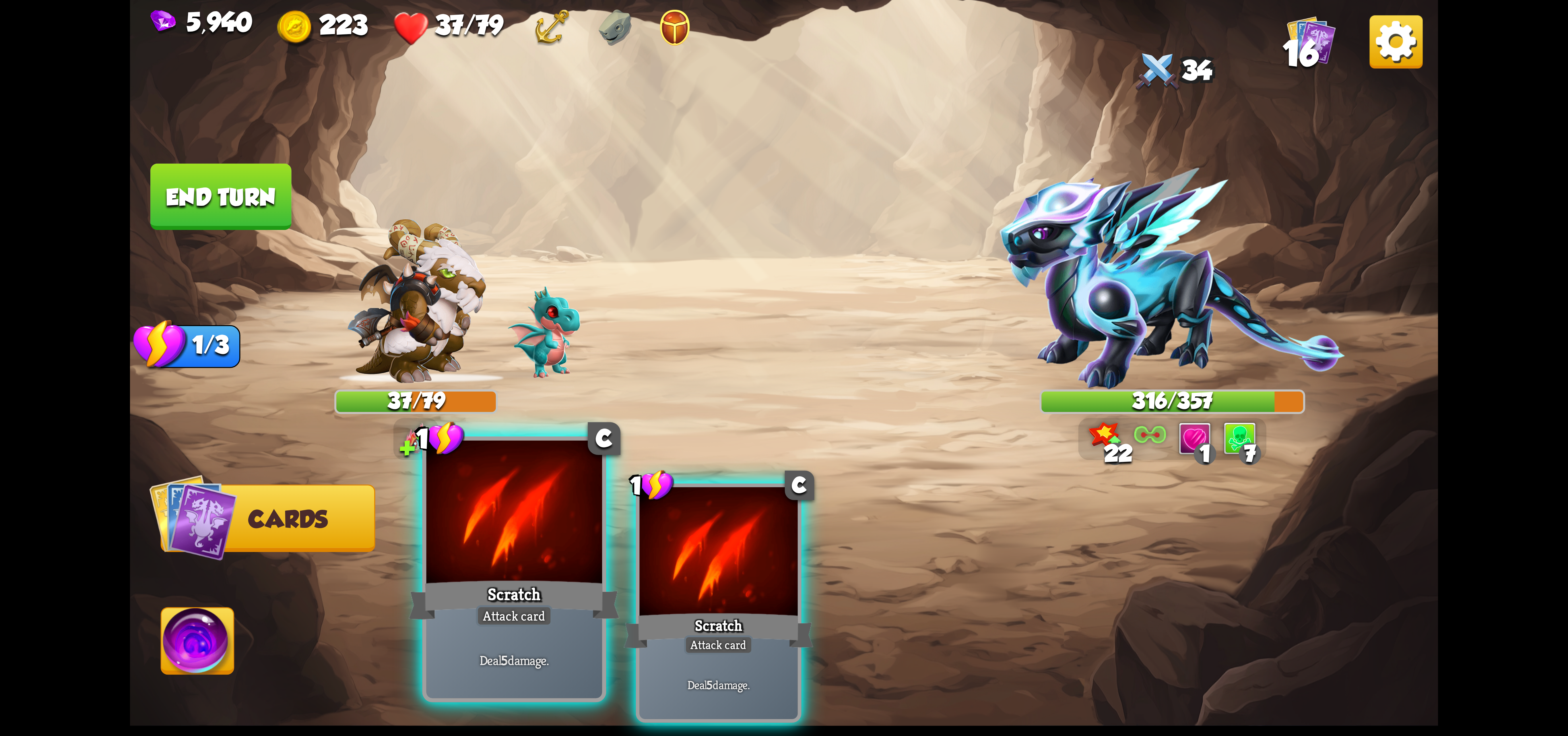
click at [514, 556] on div at bounding box center [514, 514] width 176 height 148
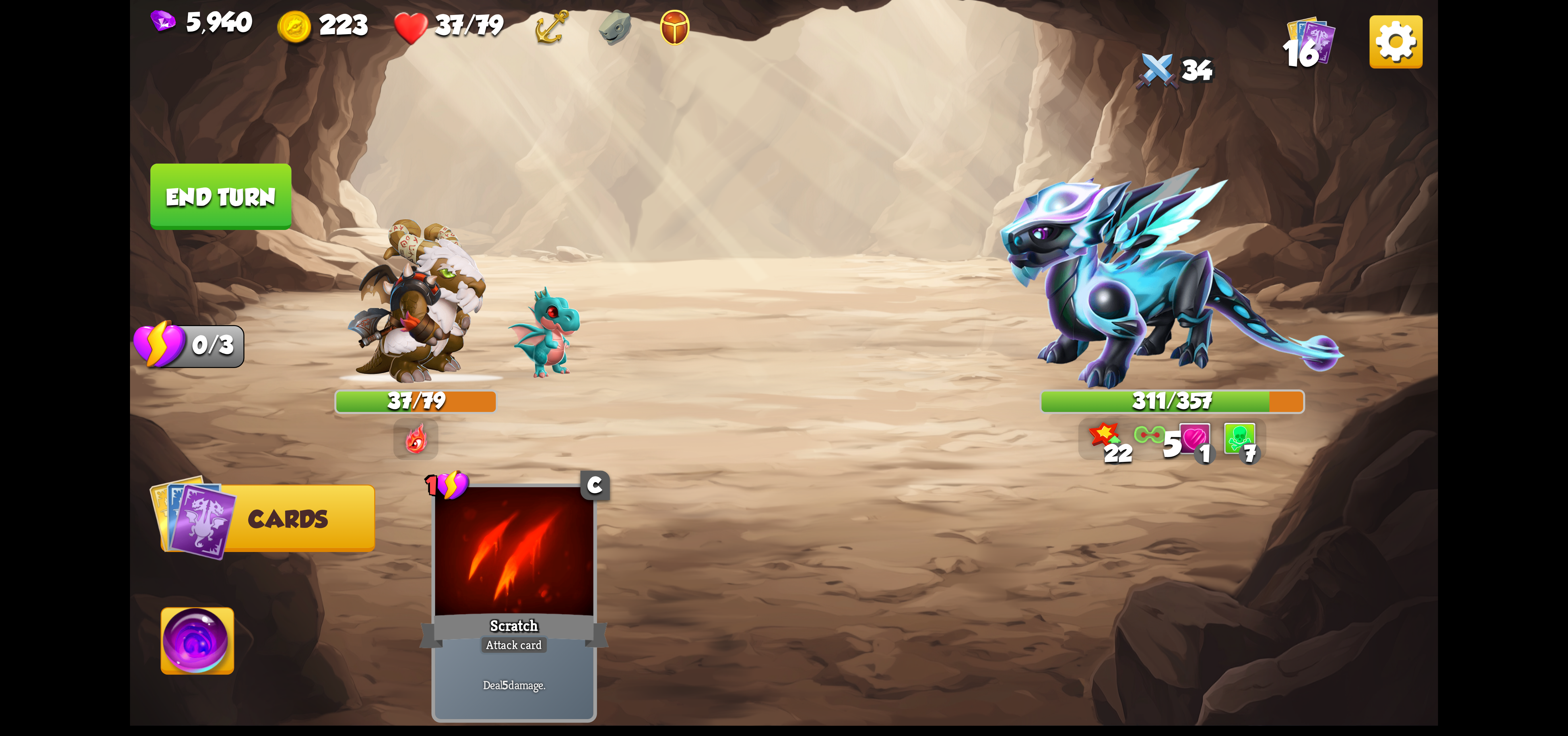
click at [192, 639] on img at bounding box center [197, 645] width 72 height 74
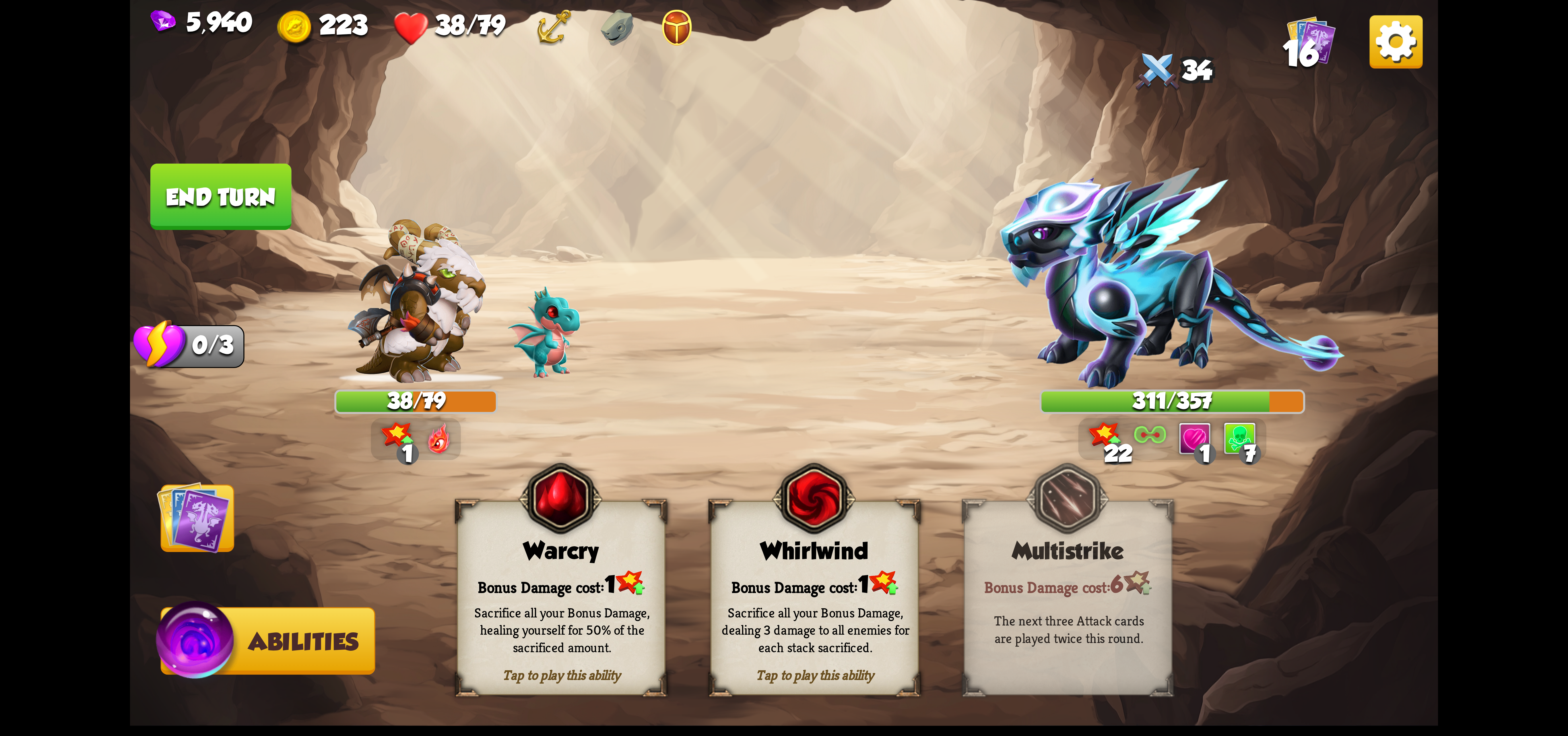
click at [584, 596] on div "Sacrifice all your Bonus Damage, healing yourself for 50% of the sacrificed amo…" at bounding box center [562, 629] width 208 height 82
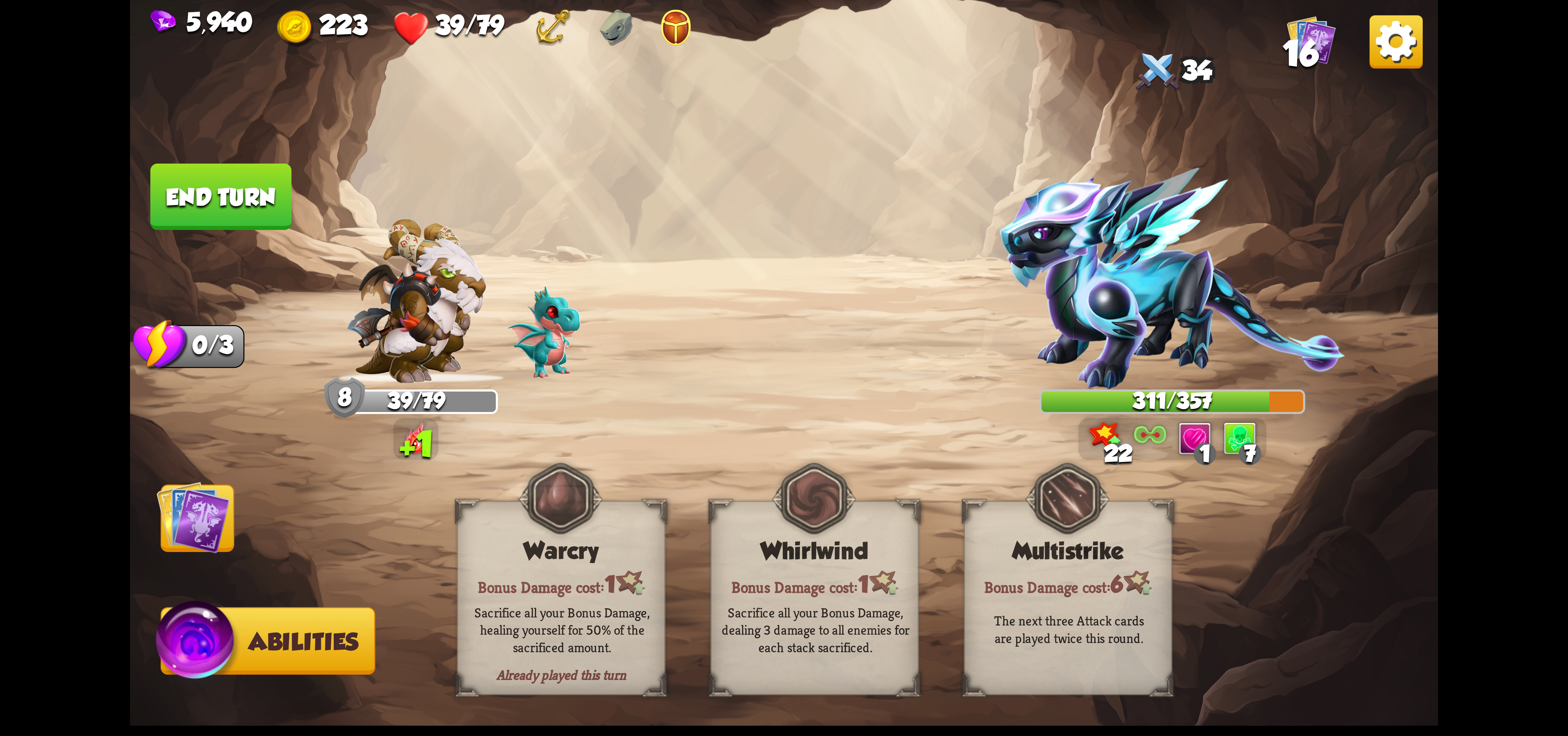
drag, startPoint x: 170, startPoint y: 197, endPoint x: 192, endPoint y: 202, distance: 22.6
click at [191, 202] on button "End turn" at bounding box center [220, 197] width 141 height 66
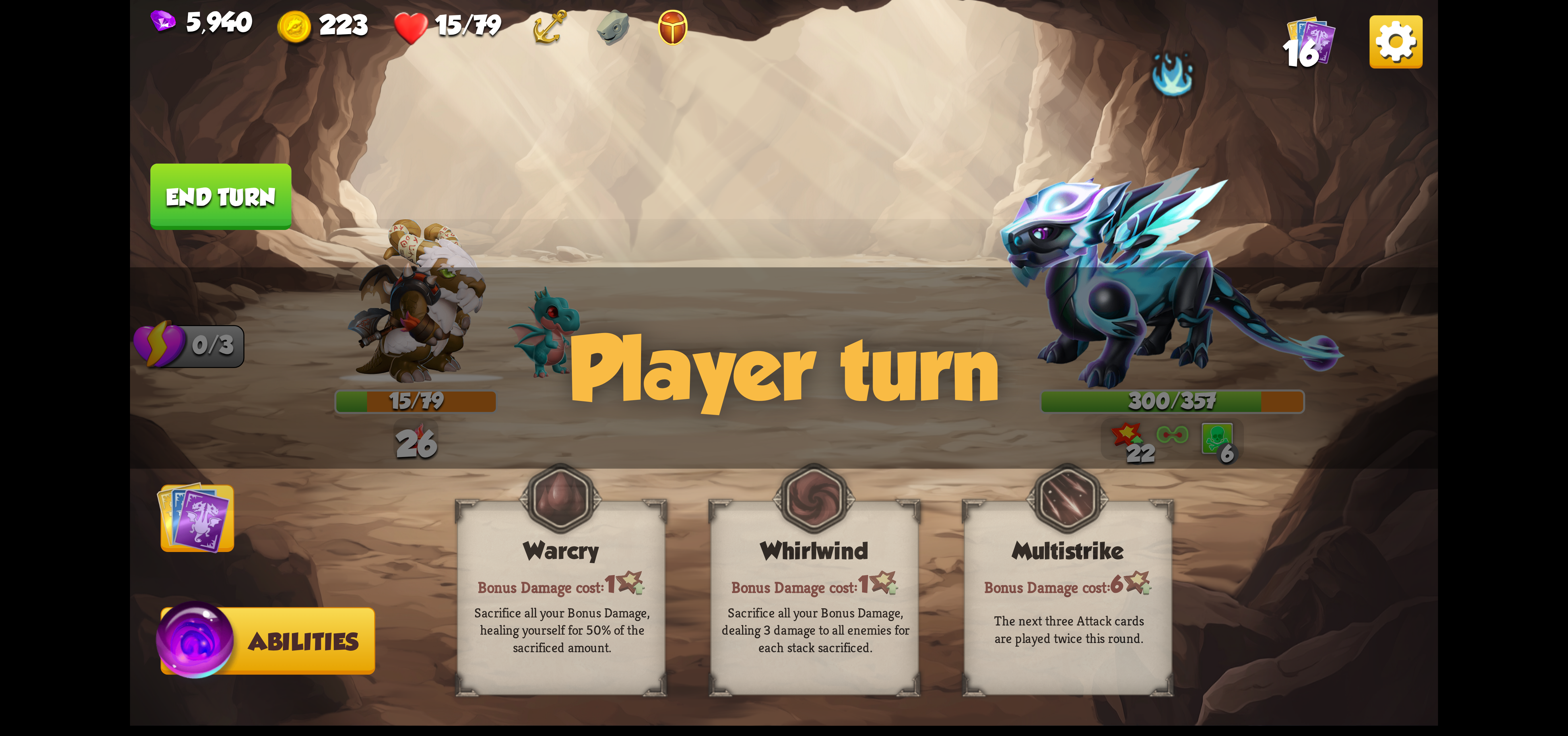
click at [227, 542] on img at bounding box center [193, 517] width 74 height 74
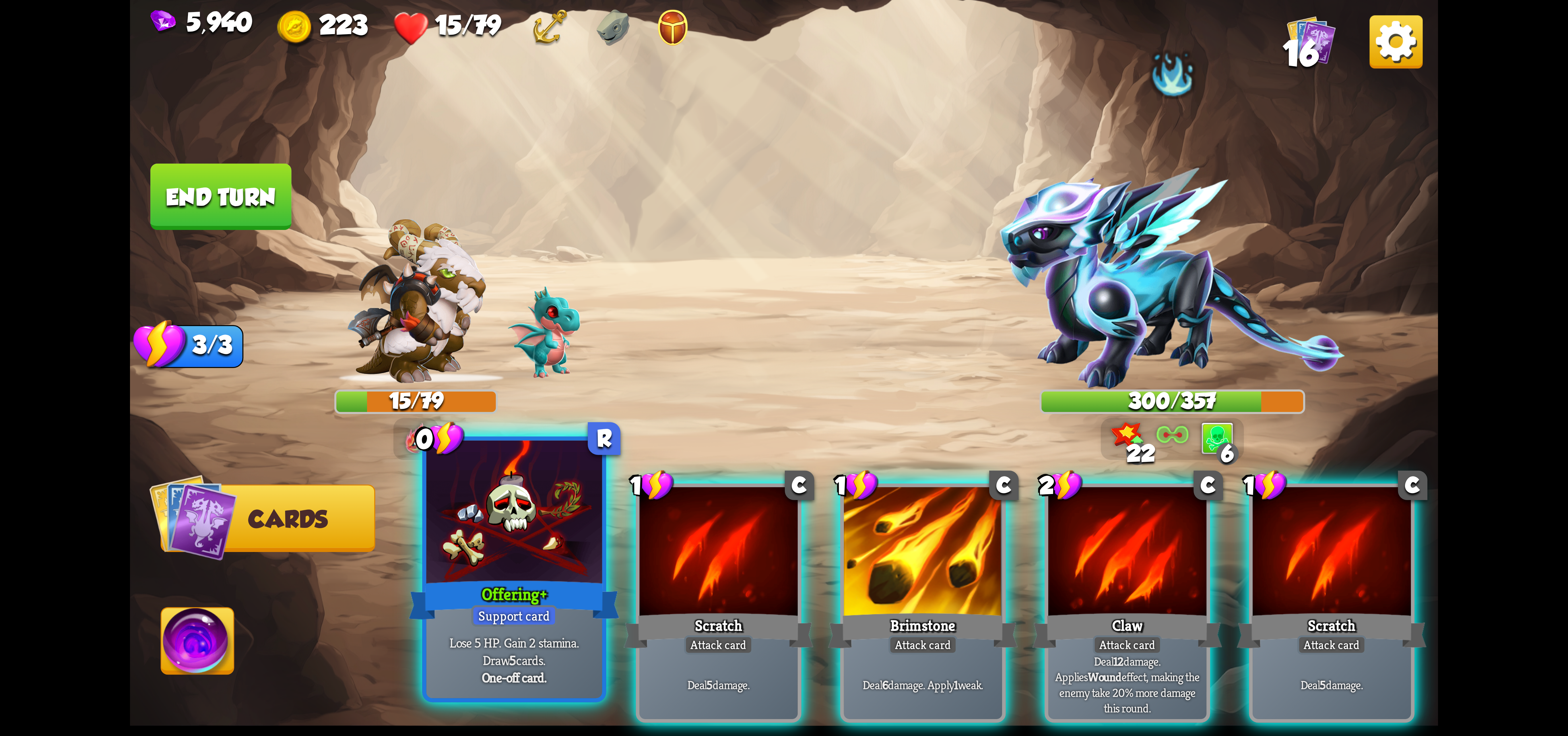
click at [520, 583] on div "Offering+" at bounding box center [514, 600] width 211 height 47
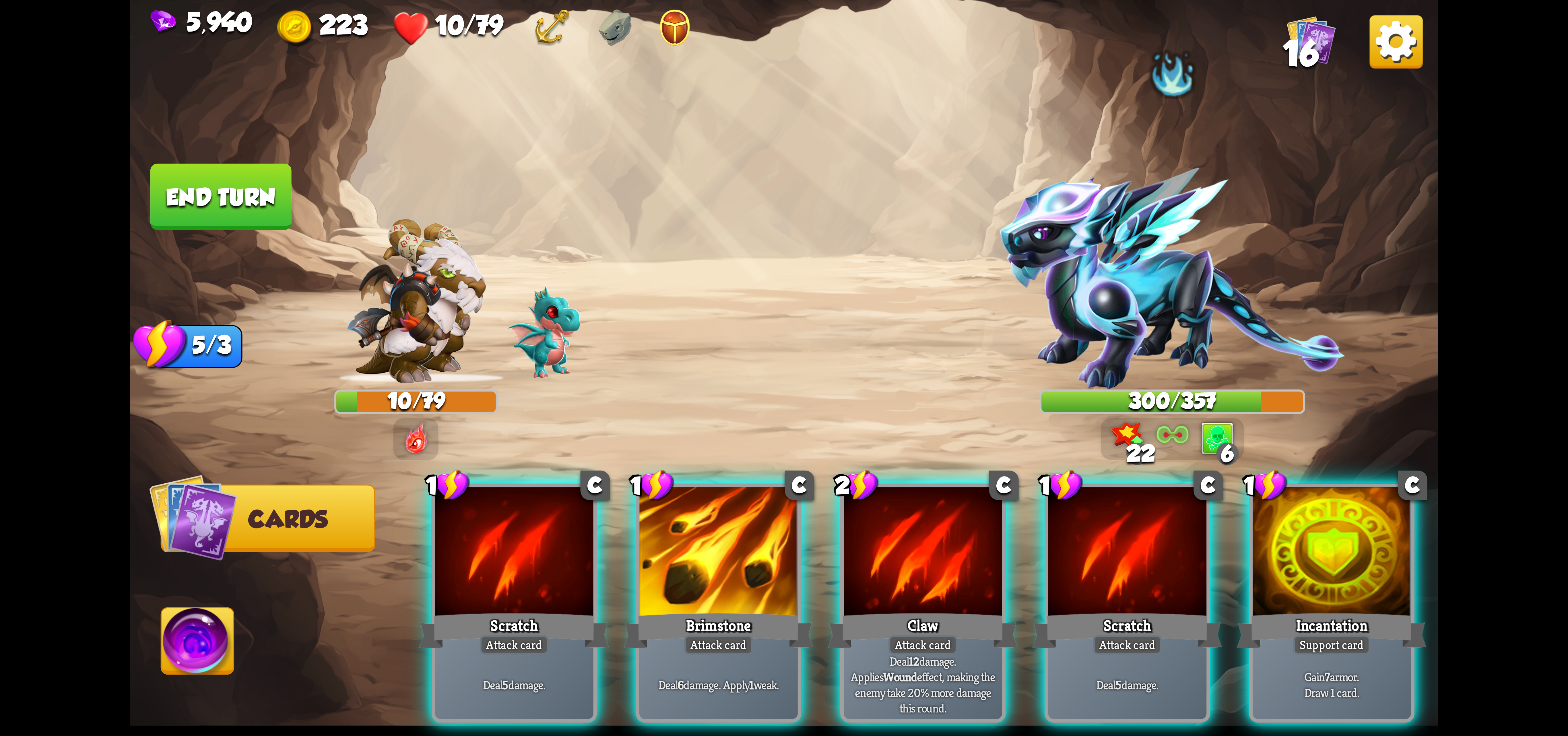
scroll to position [0, 226]
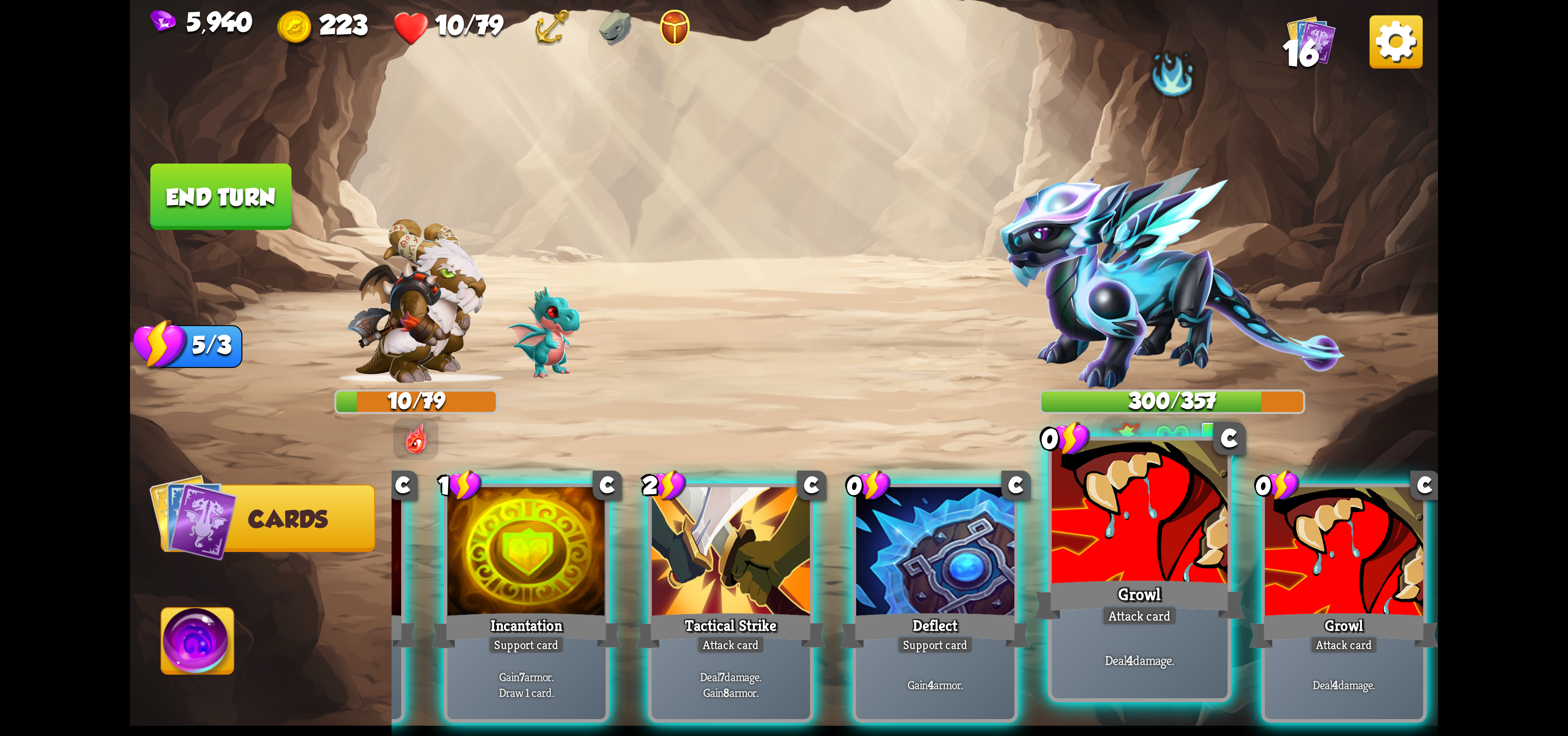
click at [1139, 605] on div "Attack card" at bounding box center [1139, 615] width 77 height 21
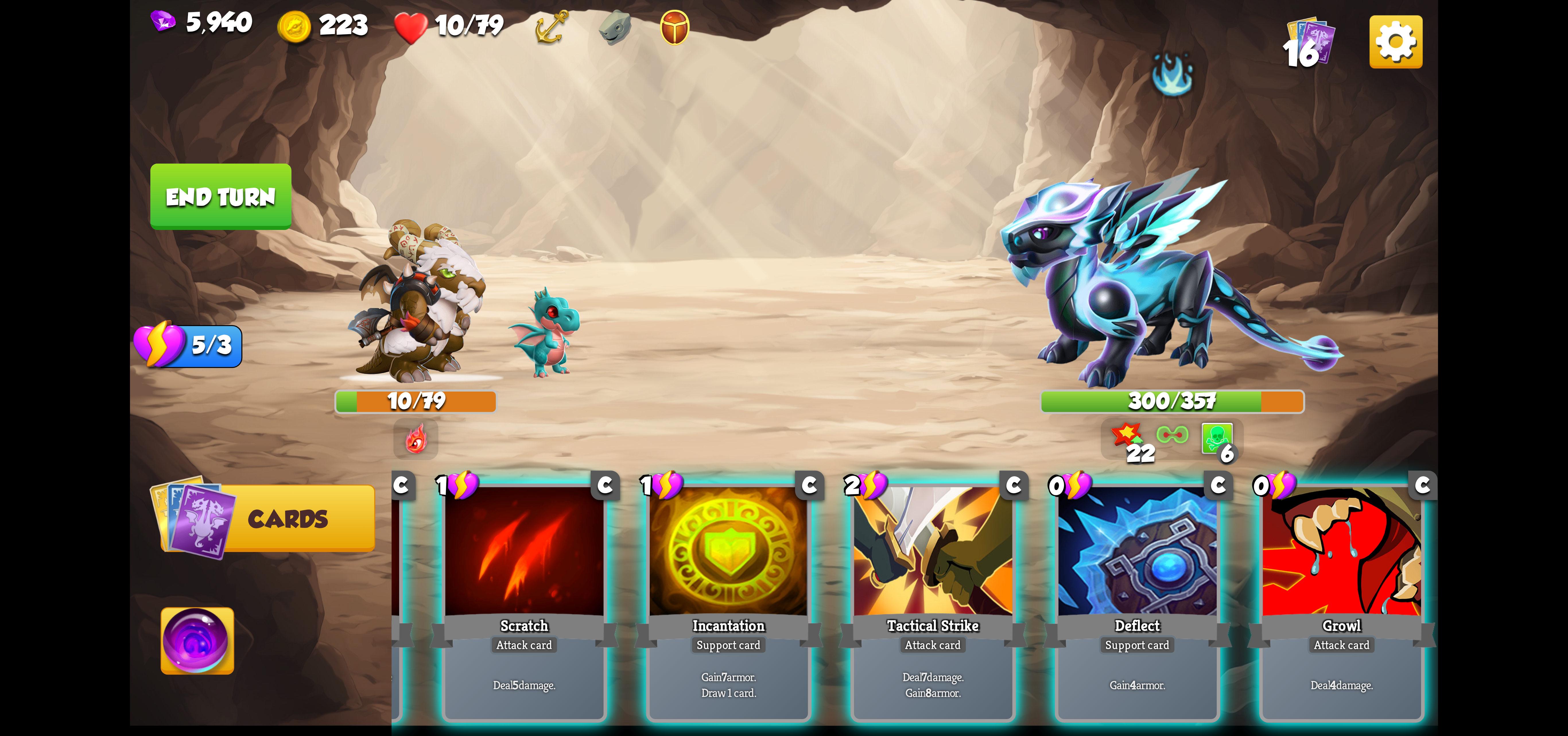
click at [1225, 578] on div "1 C Scratch Attack card Deal 5 damage. 1 C Brimstone Attack card Deal 6 damage.…" at bounding box center [915, 572] width 1046 height 327
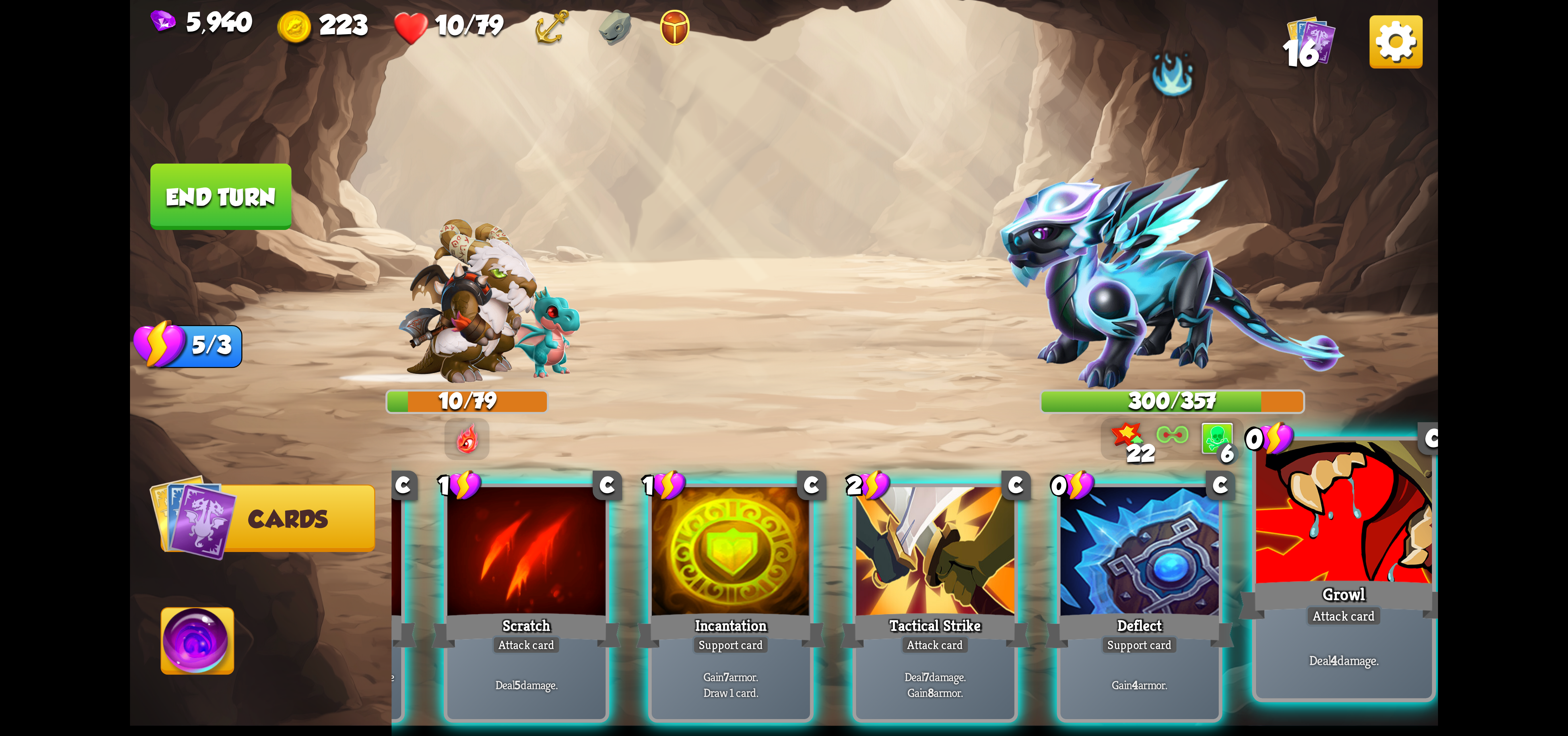
click at [1283, 572] on div at bounding box center [1344, 514] width 176 height 148
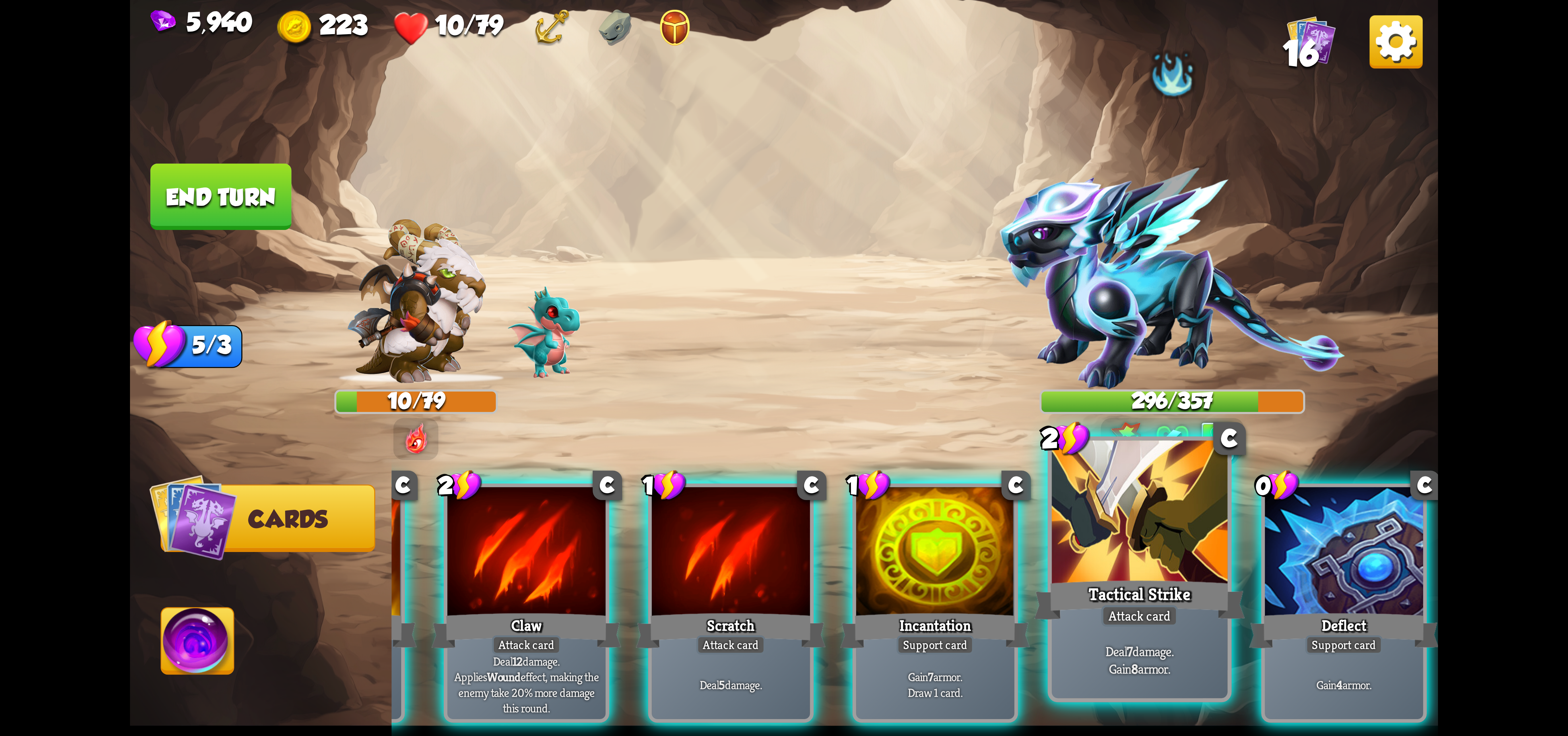
click at [1189, 572] on div at bounding box center [1139, 514] width 176 height 148
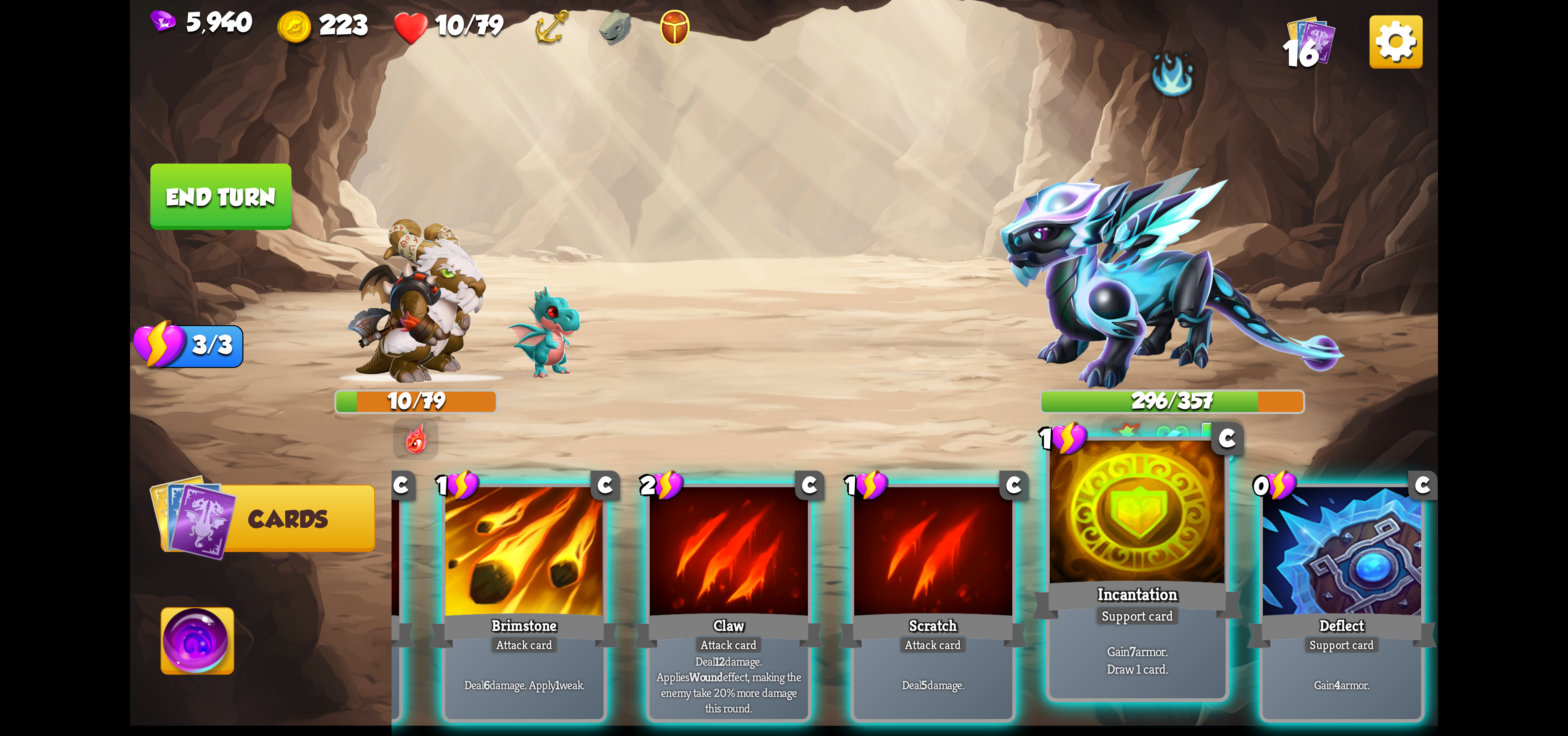
scroll to position [0, 54]
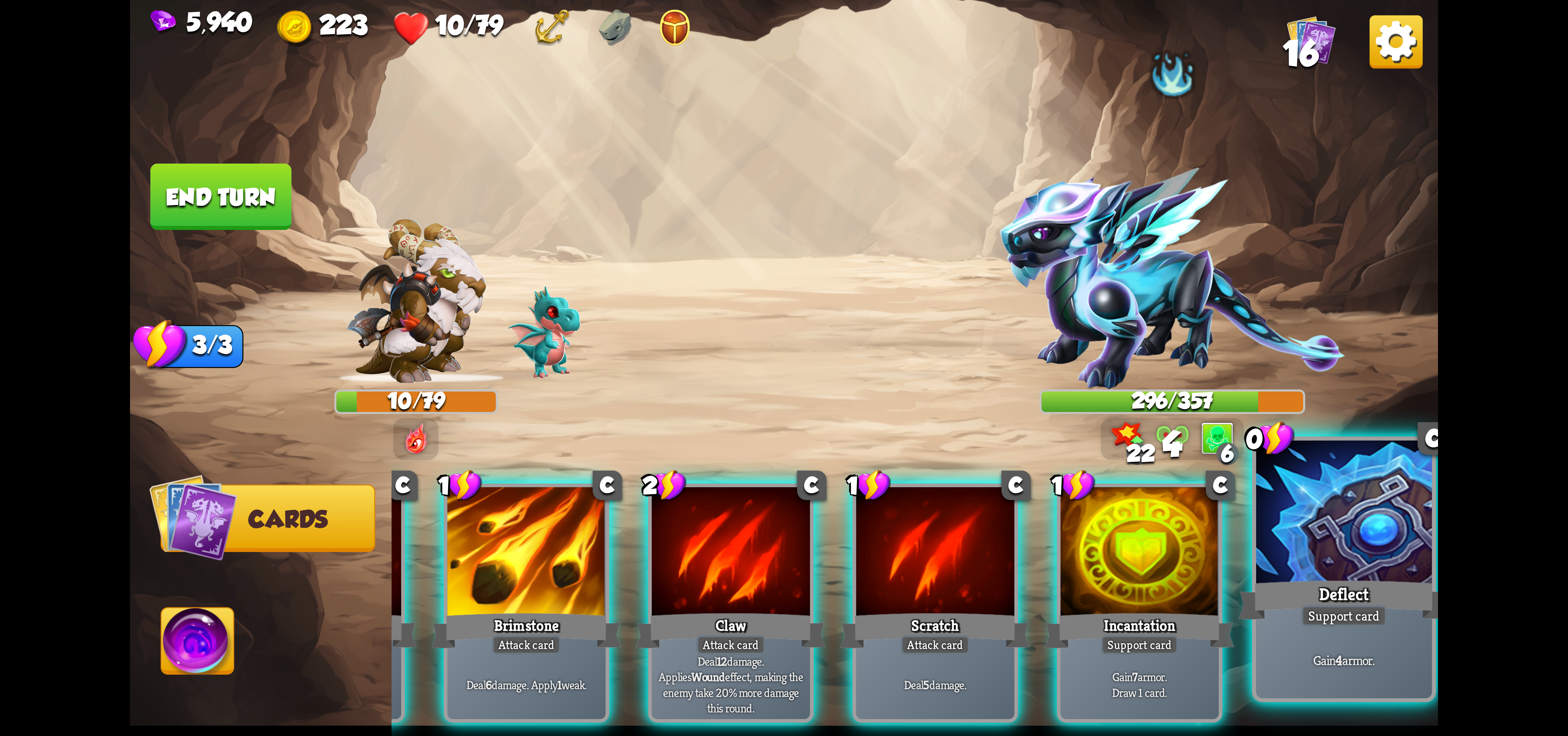
click at [1343, 572] on div at bounding box center [1344, 514] width 176 height 148
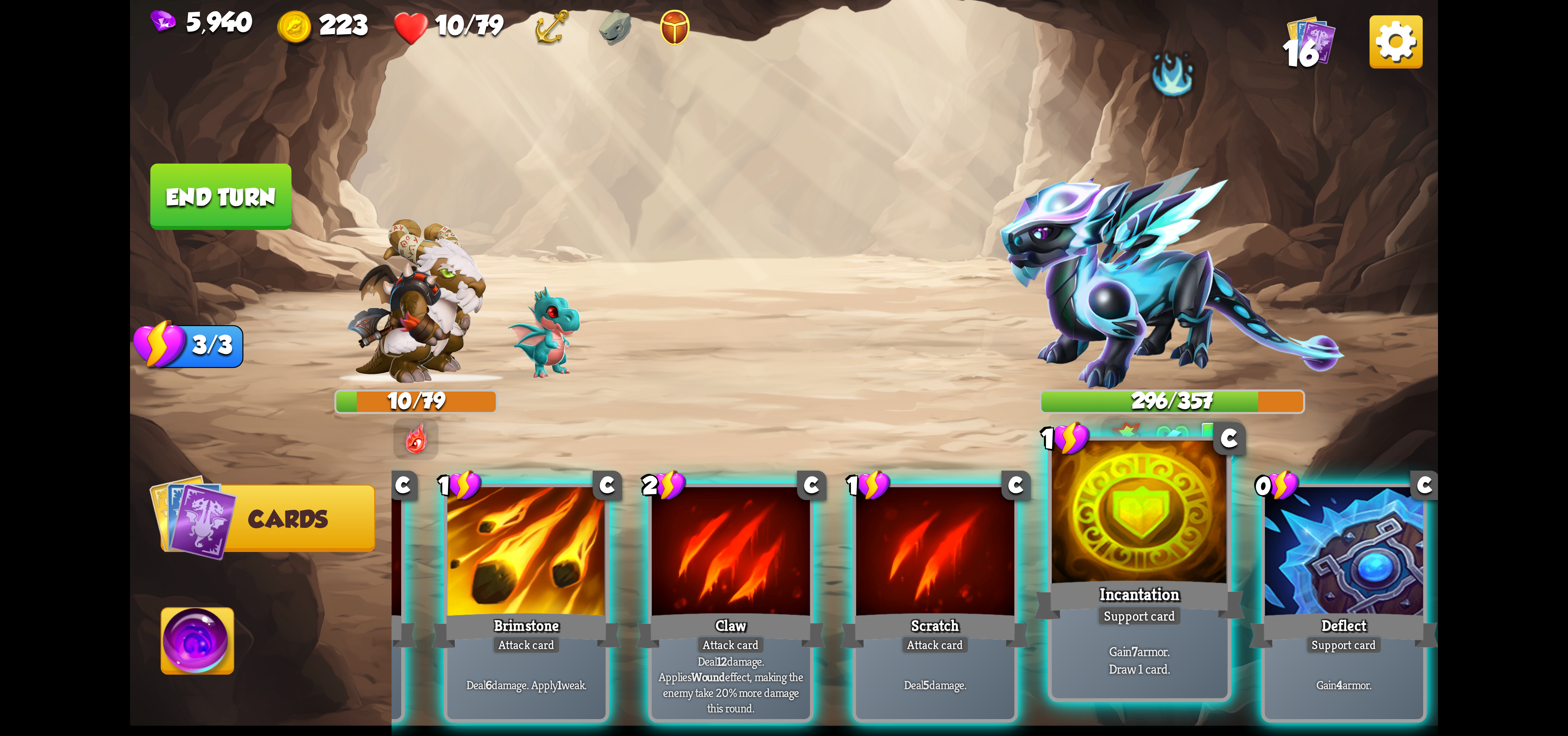
scroll to position [0, 0]
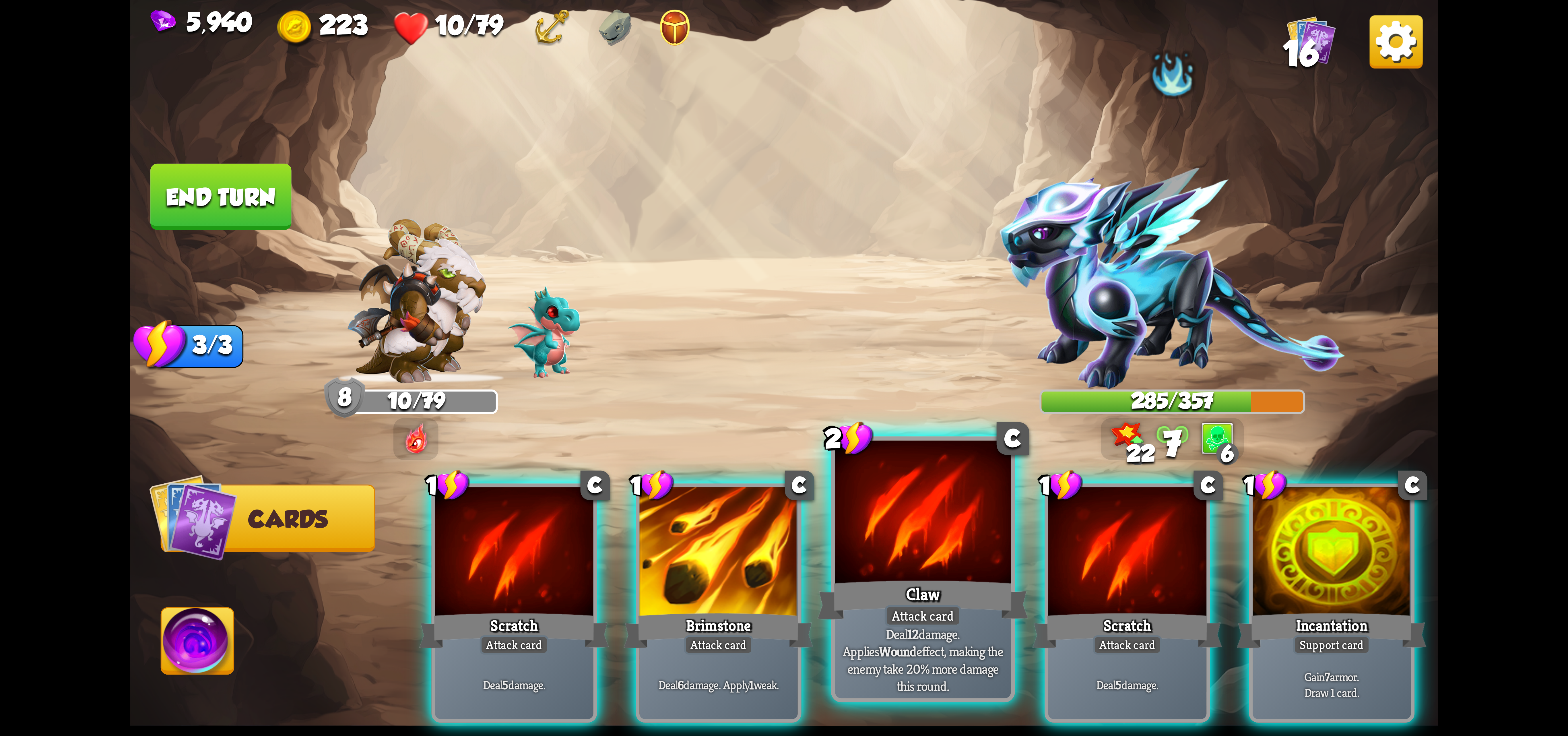
click at [892, 589] on div "Claw" at bounding box center [923, 600] width 211 height 47
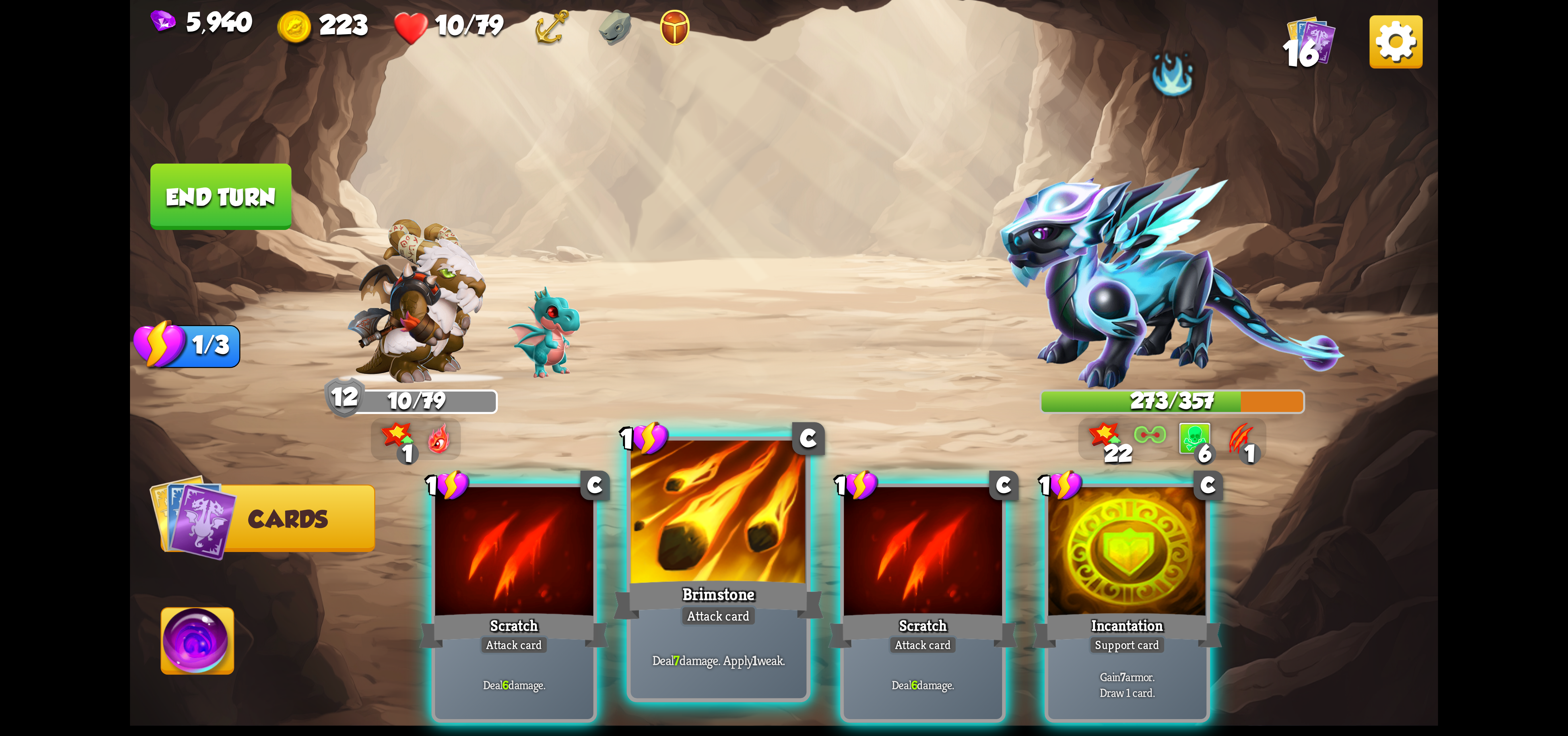
click at [763, 570] on div at bounding box center [718, 514] width 176 height 148
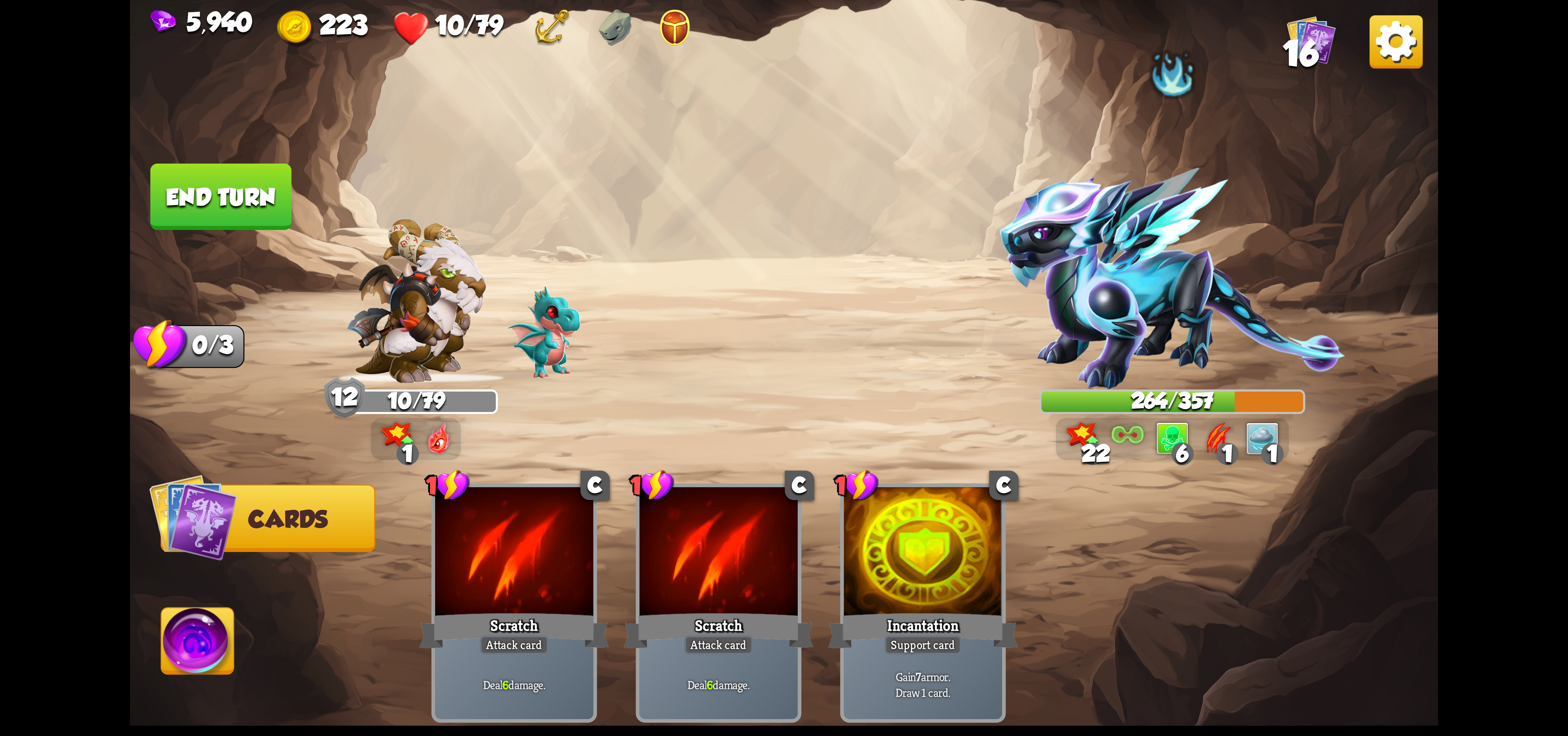
click at [203, 622] on img at bounding box center [197, 645] width 72 height 74
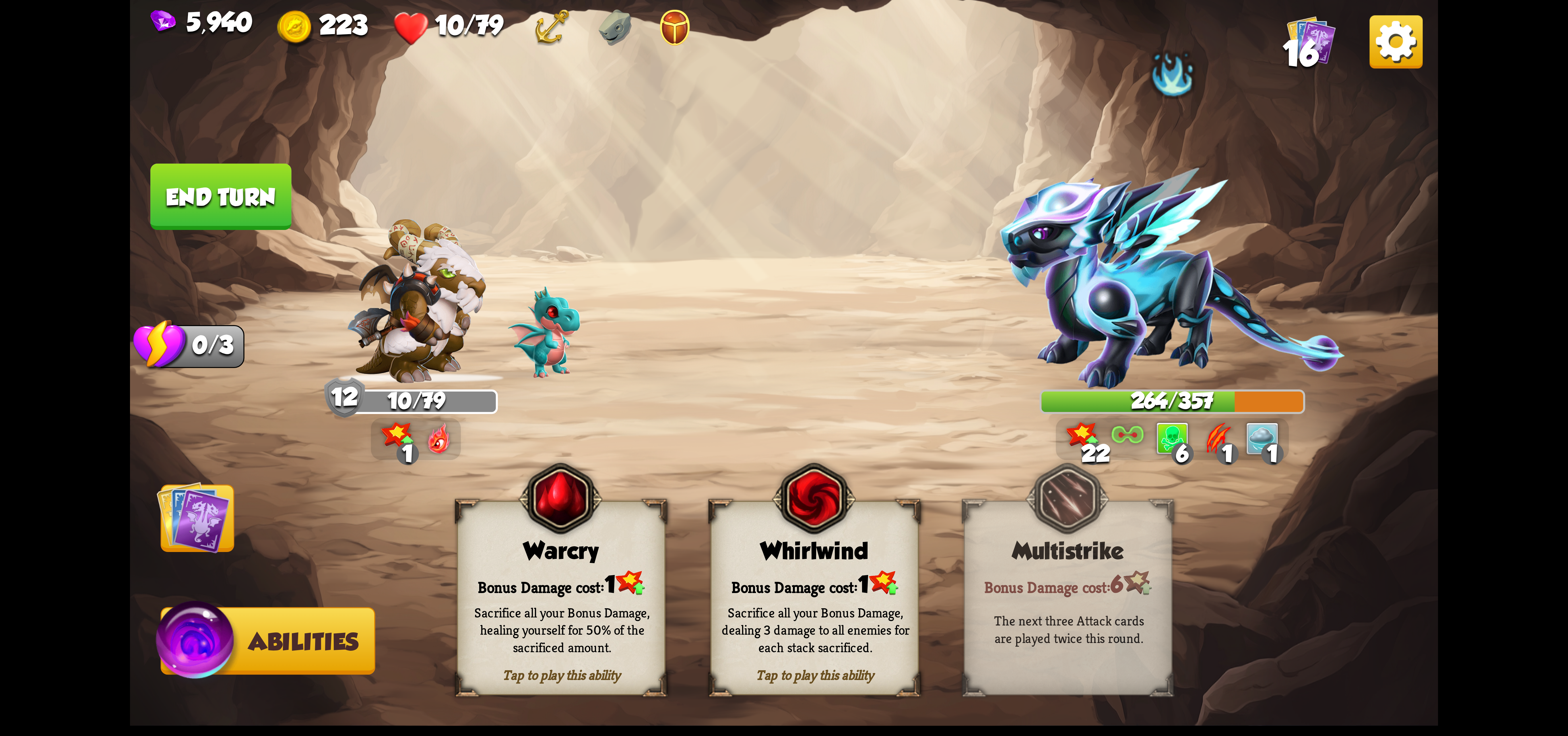
click at [578, 586] on div "Bonus Damage cost: 1" at bounding box center [561, 583] width 206 height 30
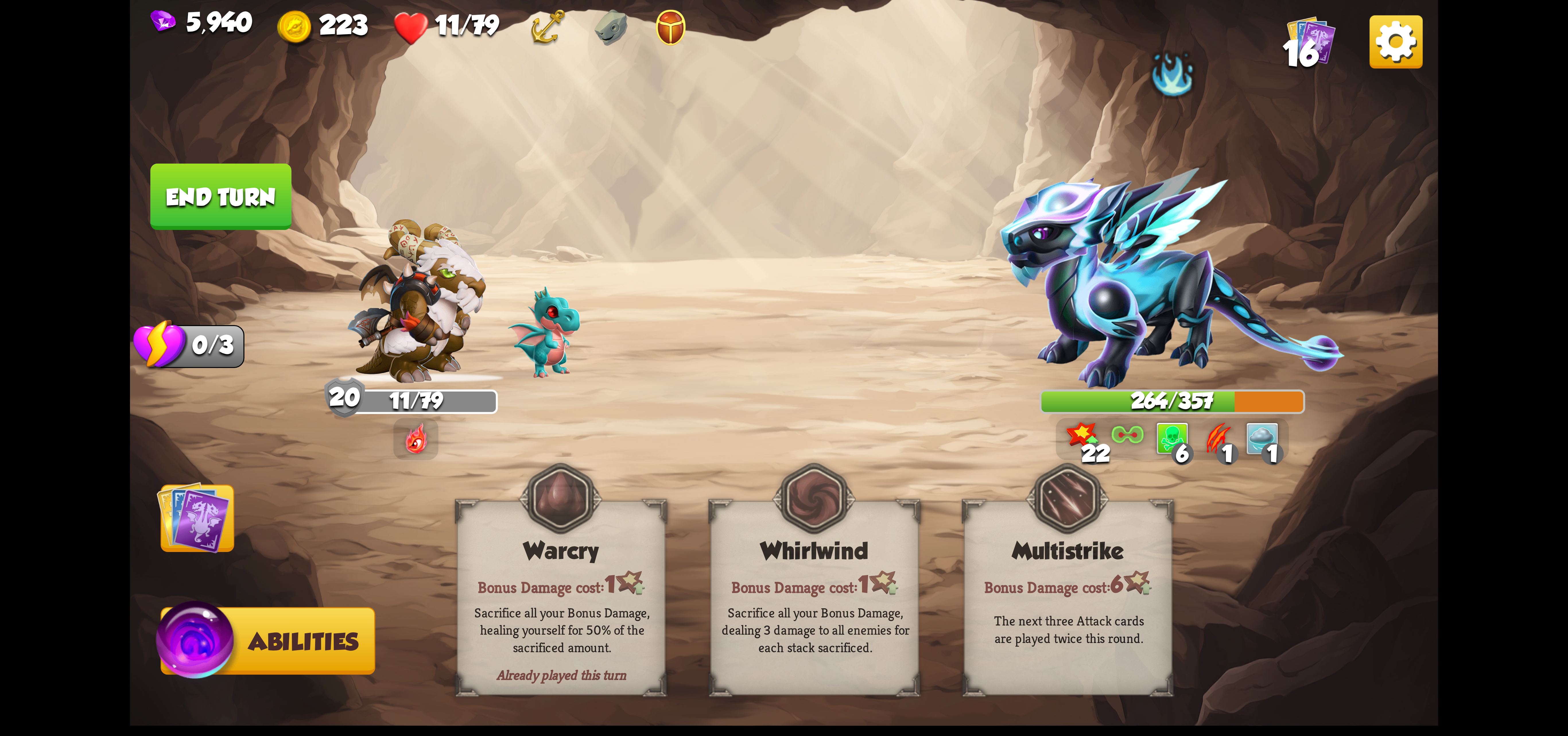
click at [222, 214] on button "End turn" at bounding box center [220, 197] width 141 height 66
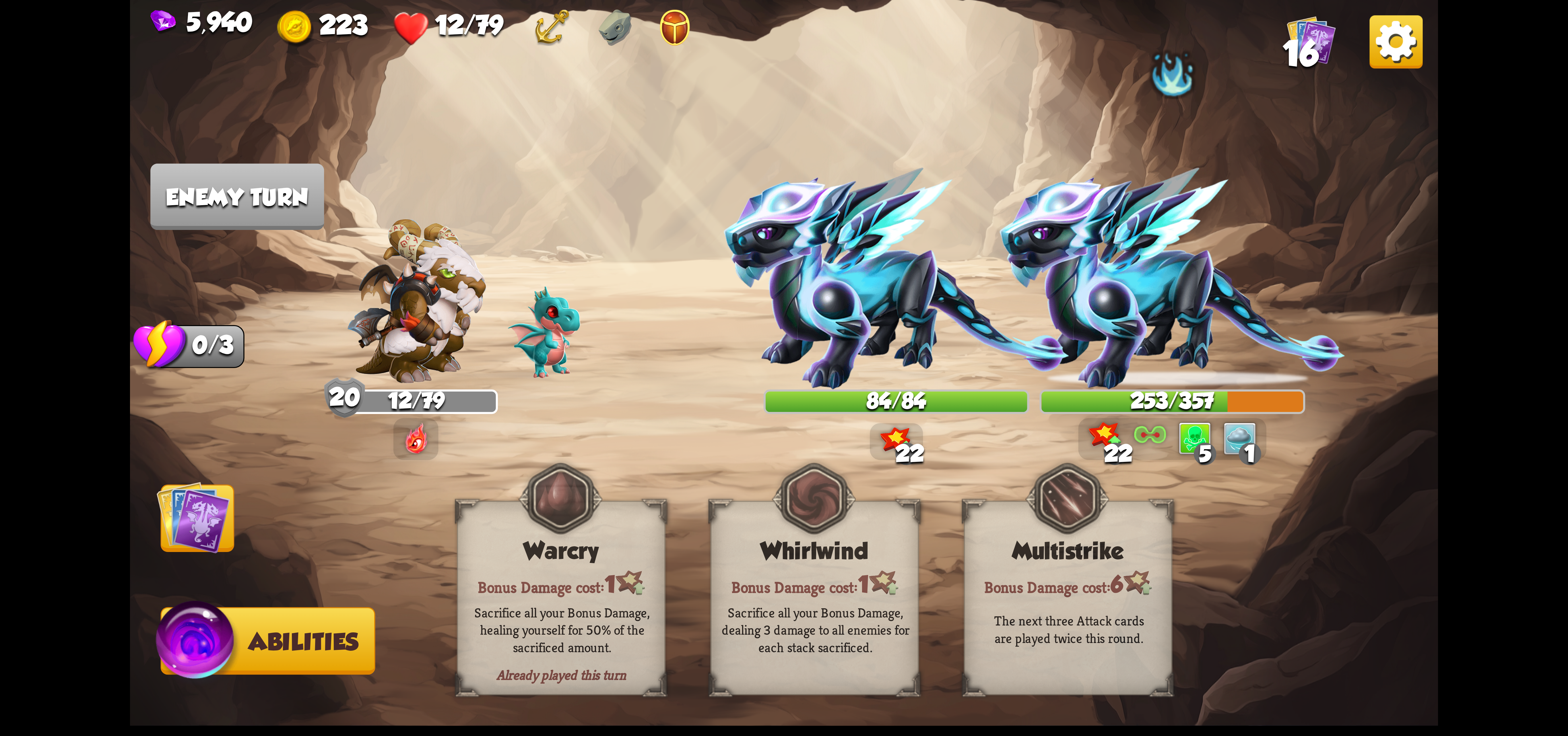
click at [247, 528] on img at bounding box center [784, 368] width 1308 height 736
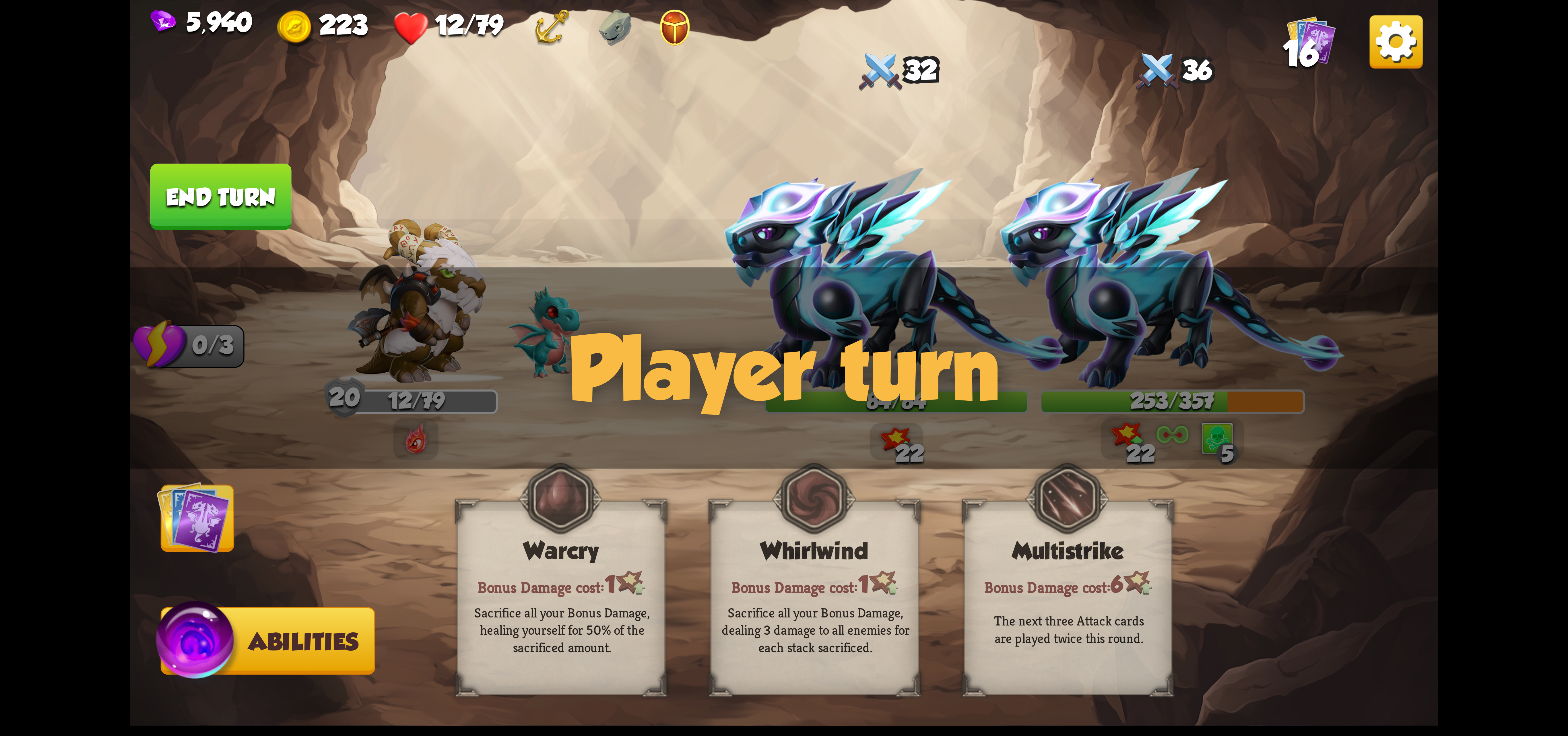
click at [197, 517] on img at bounding box center [193, 517] width 74 height 74
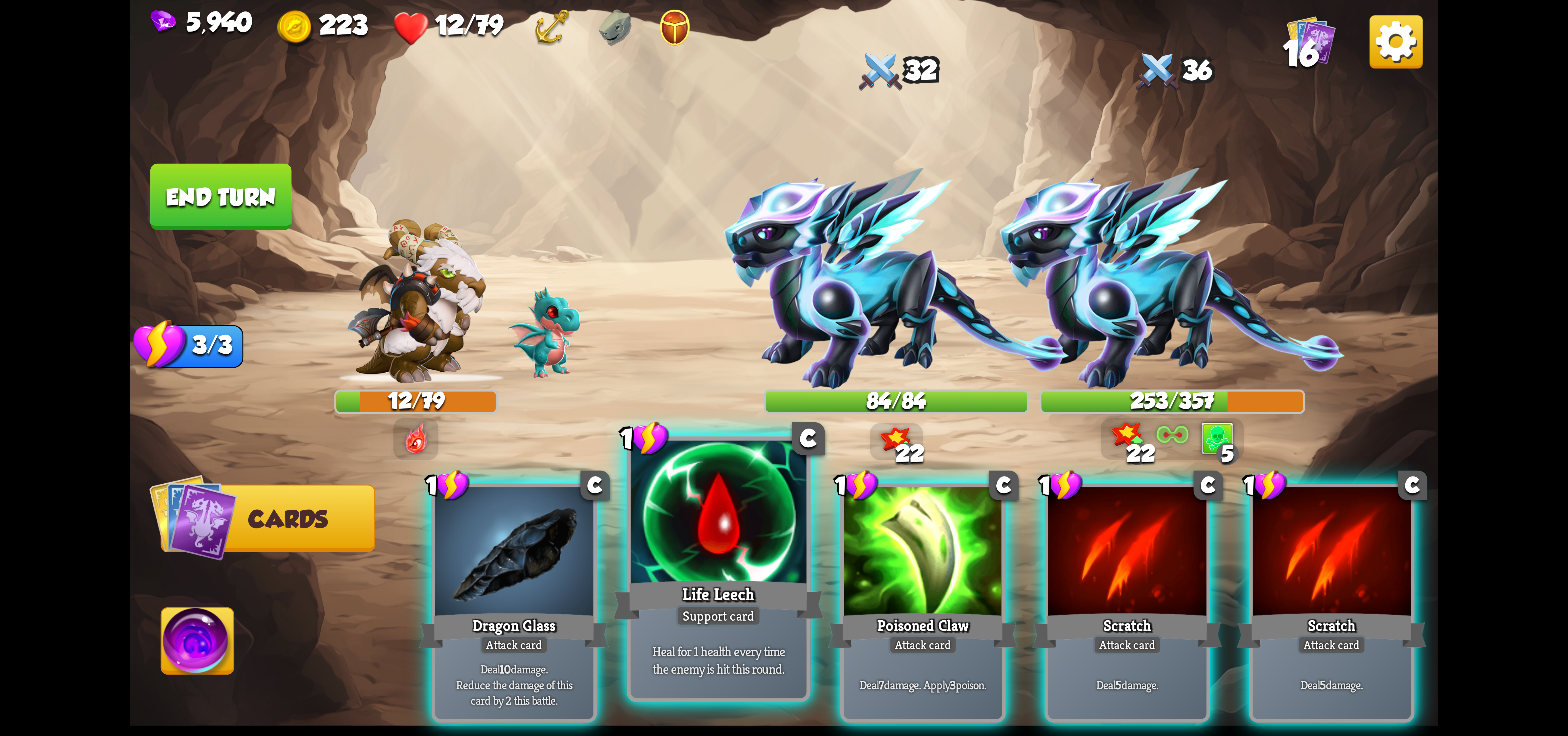
click at [710, 534] on div at bounding box center [718, 514] width 176 height 148
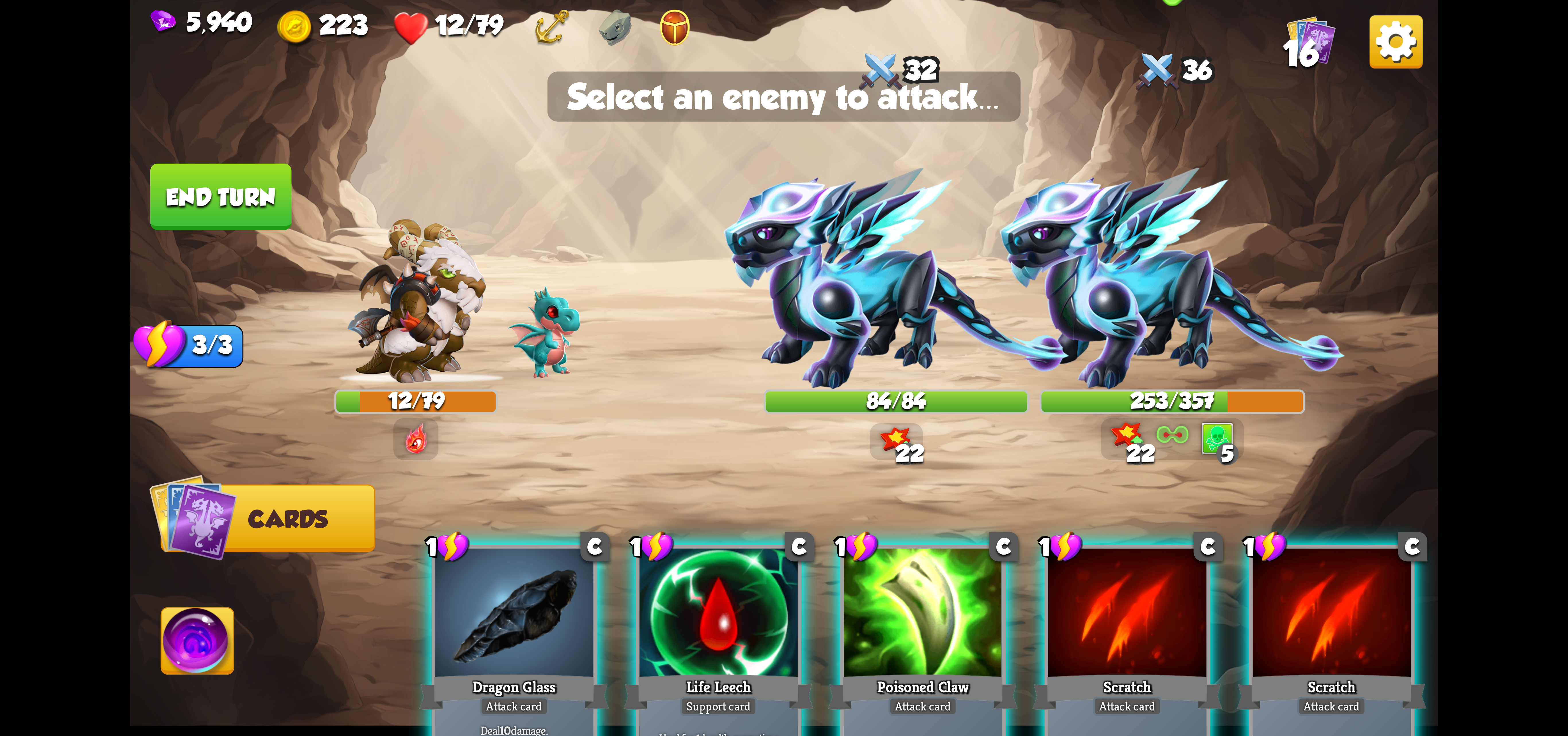
click at [1143, 280] on img at bounding box center [1172, 279] width 346 height 222
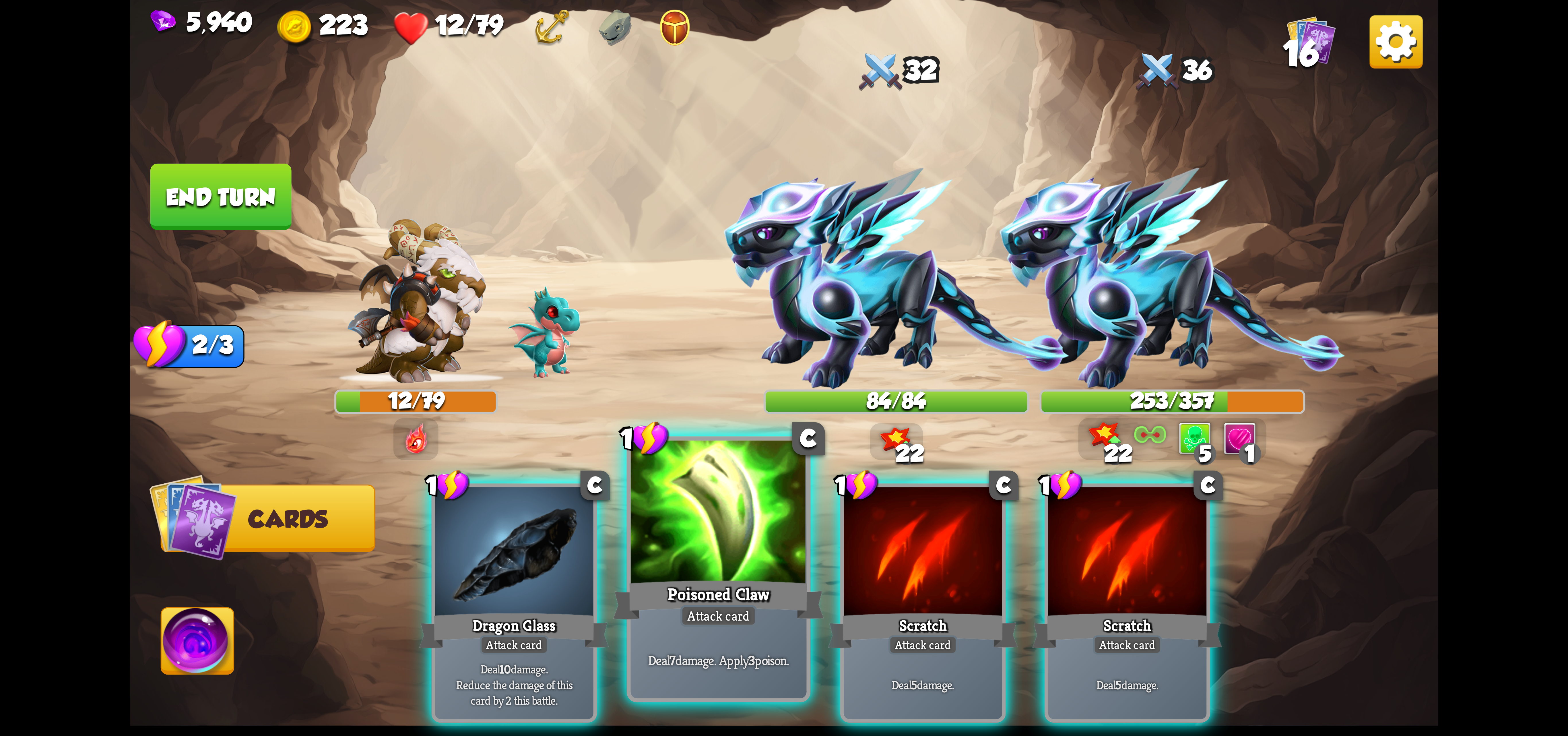
click at [665, 543] on div at bounding box center [718, 514] width 176 height 148
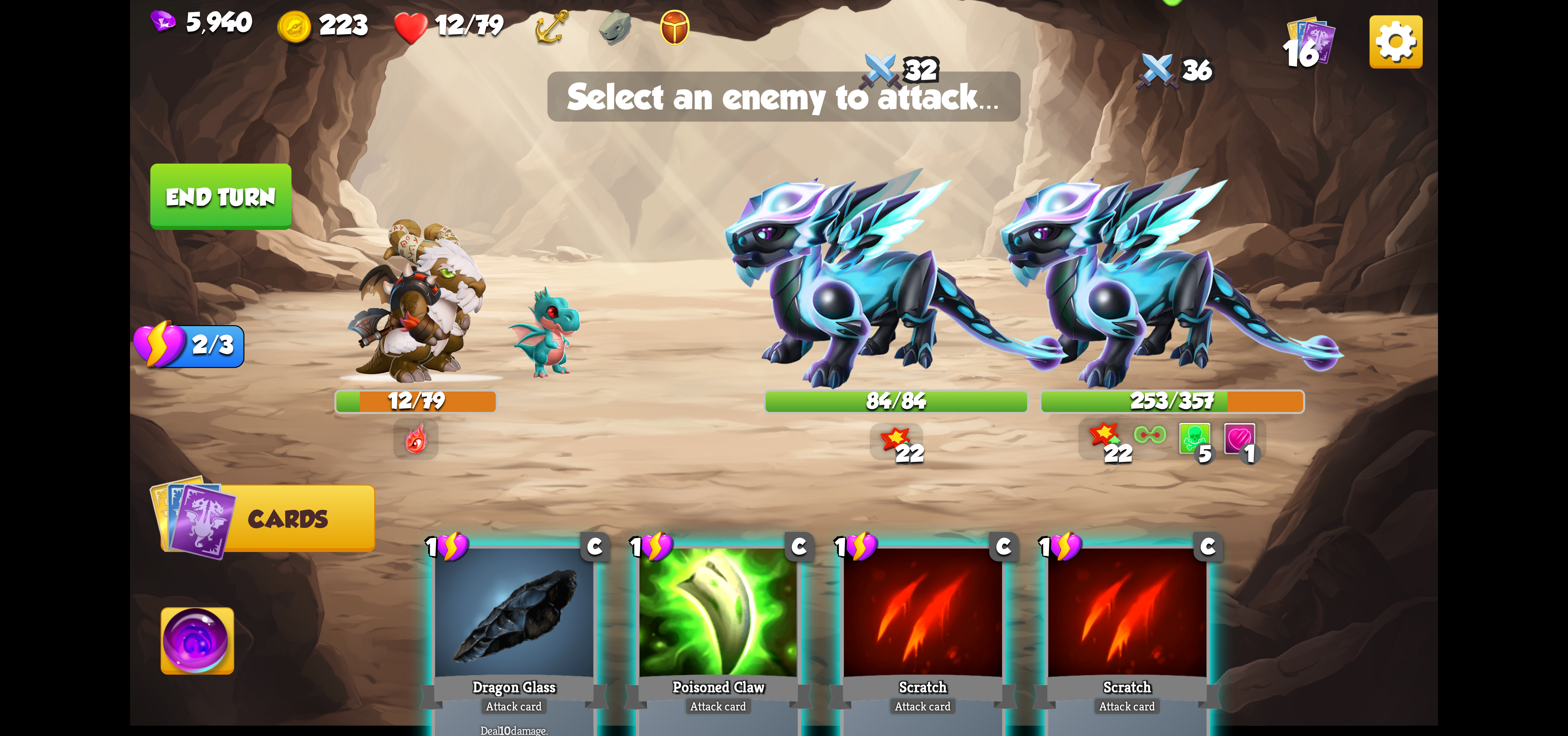
click at [1214, 321] on img at bounding box center [1172, 279] width 346 height 222
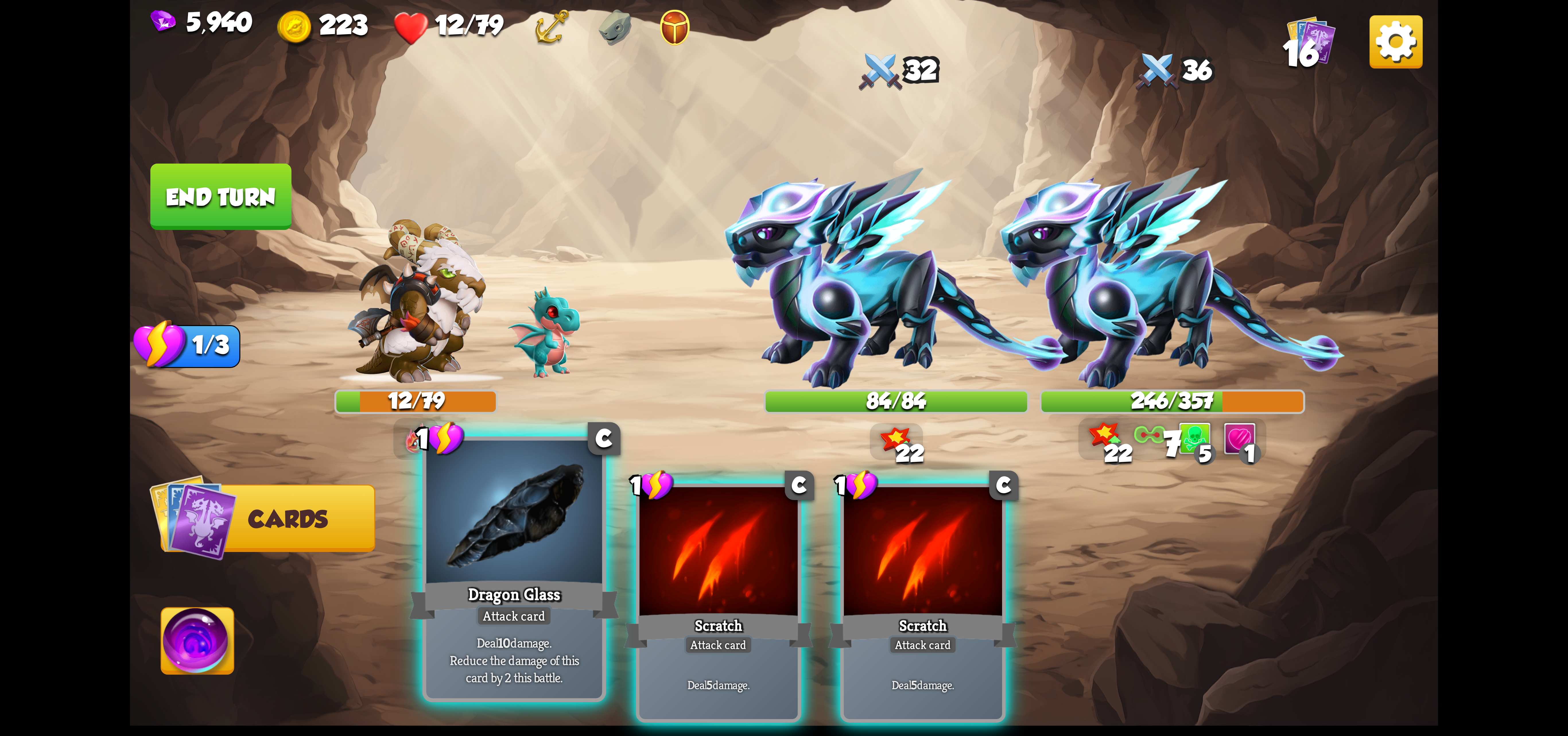
click at [520, 568] on div at bounding box center [514, 514] width 176 height 148
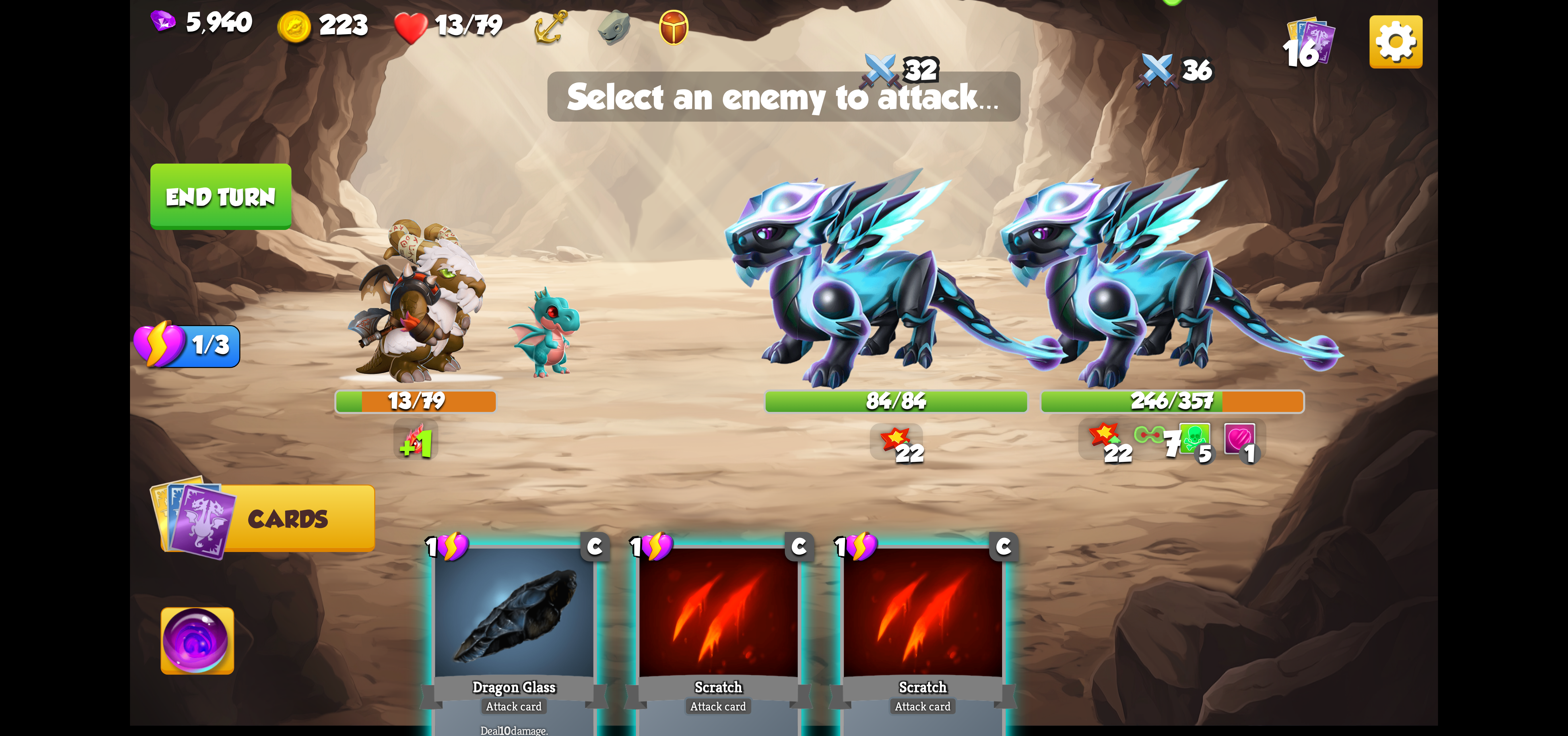
click at [1127, 332] on img at bounding box center [1172, 279] width 346 height 222
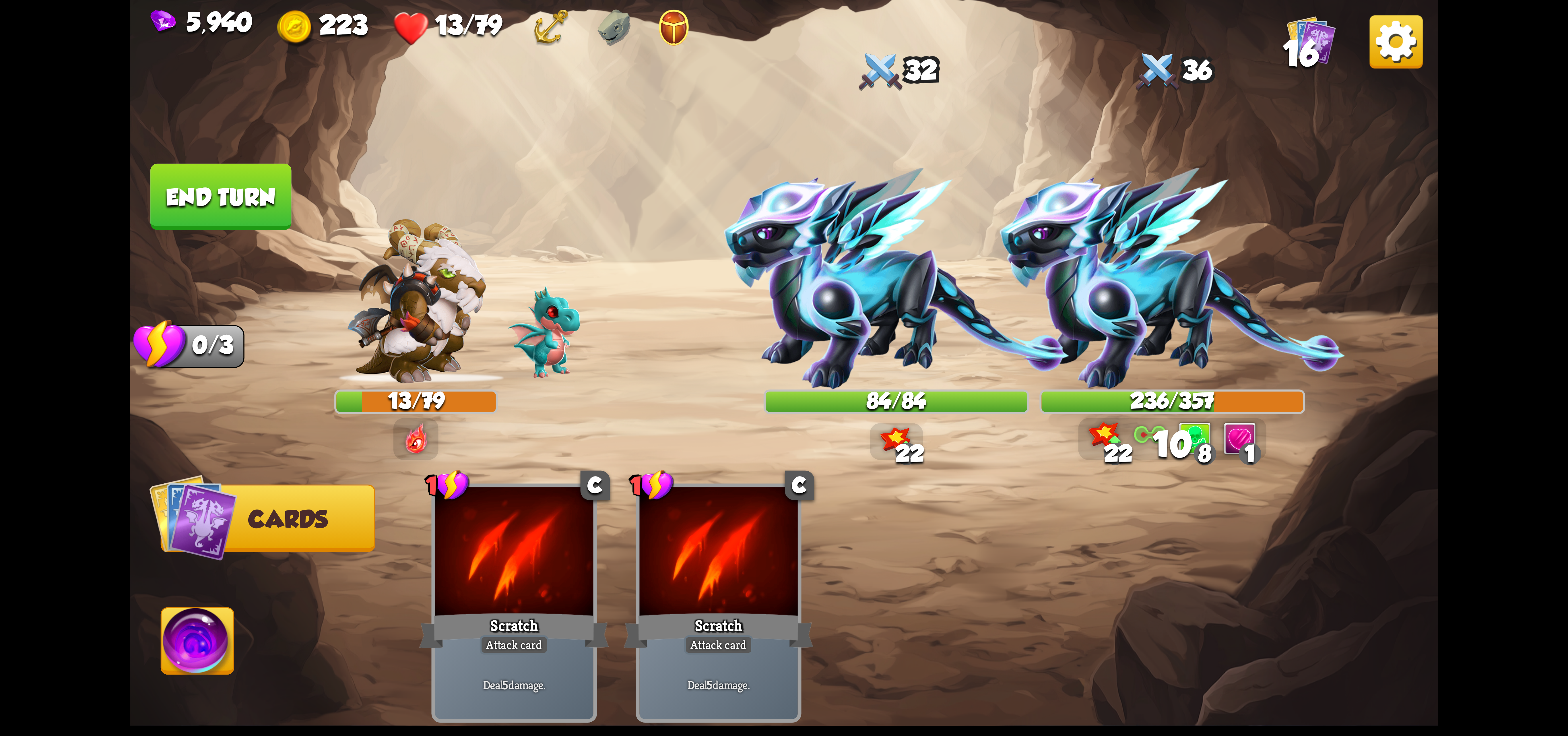
click at [136, 627] on img at bounding box center [784, 368] width 1308 height 736
click at [217, 622] on img at bounding box center [197, 645] width 72 height 74
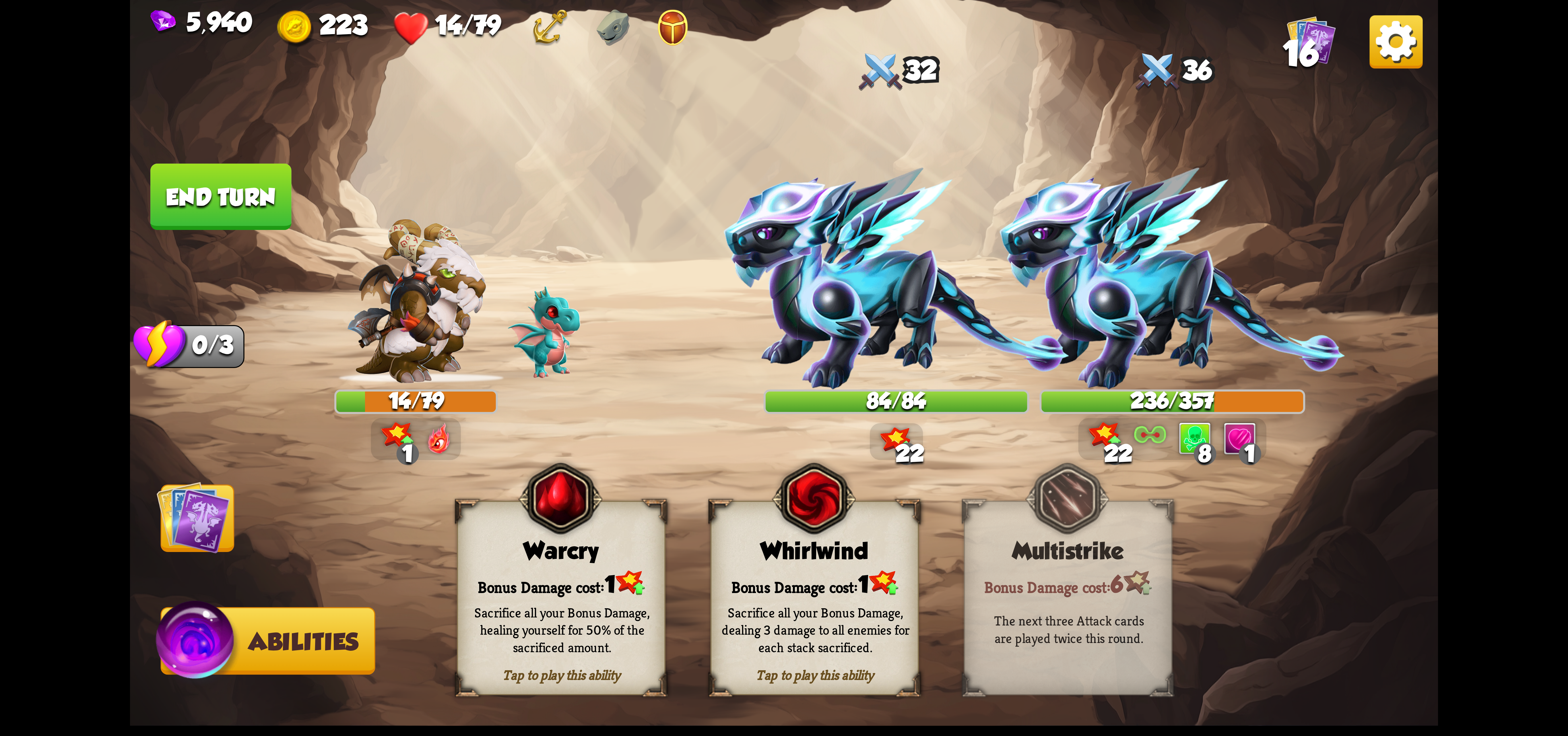
click at [595, 583] on div "Bonus Damage cost: 1" at bounding box center [561, 583] width 206 height 30
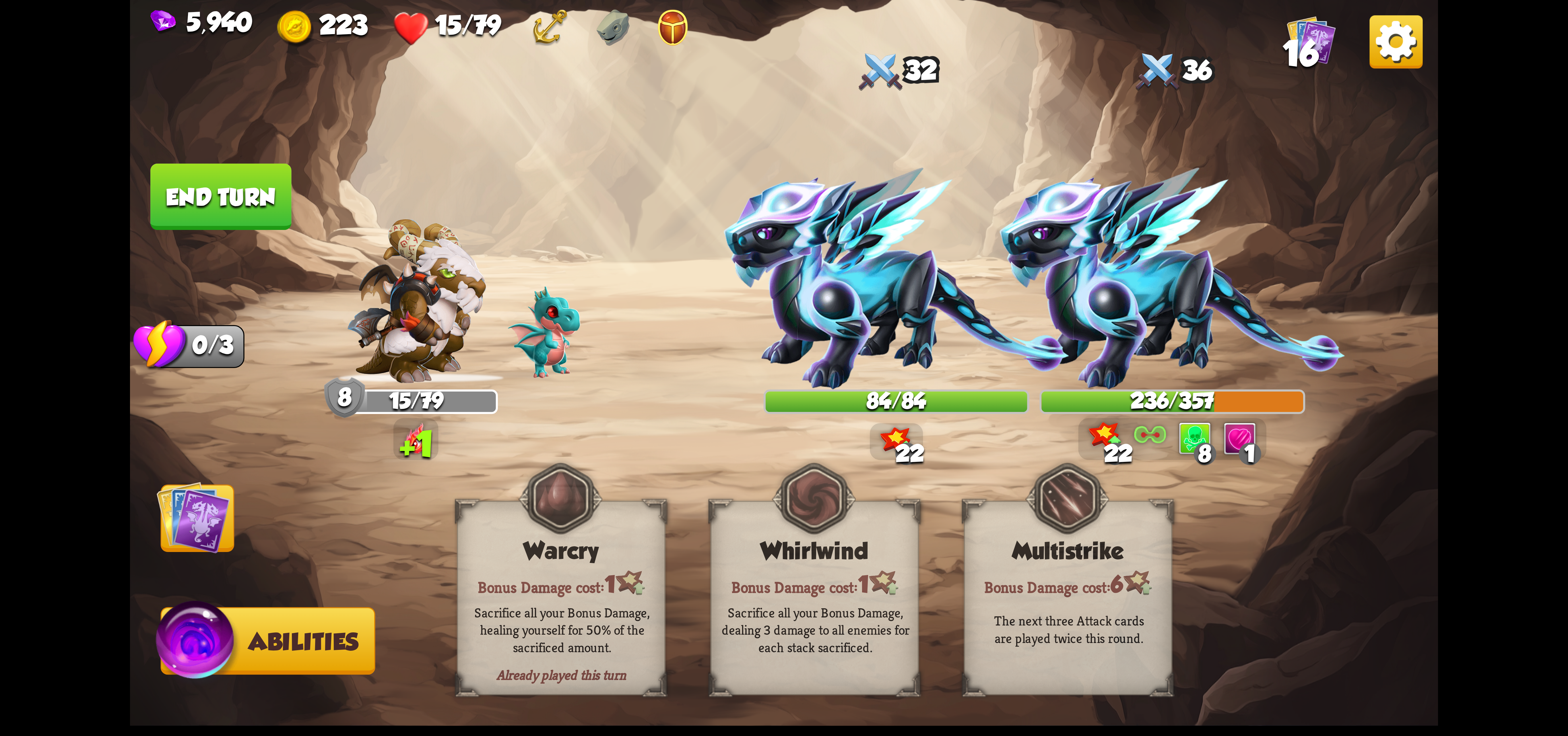
click at [186, 535] on img at bounding box center [193, 517] width 74 height 74
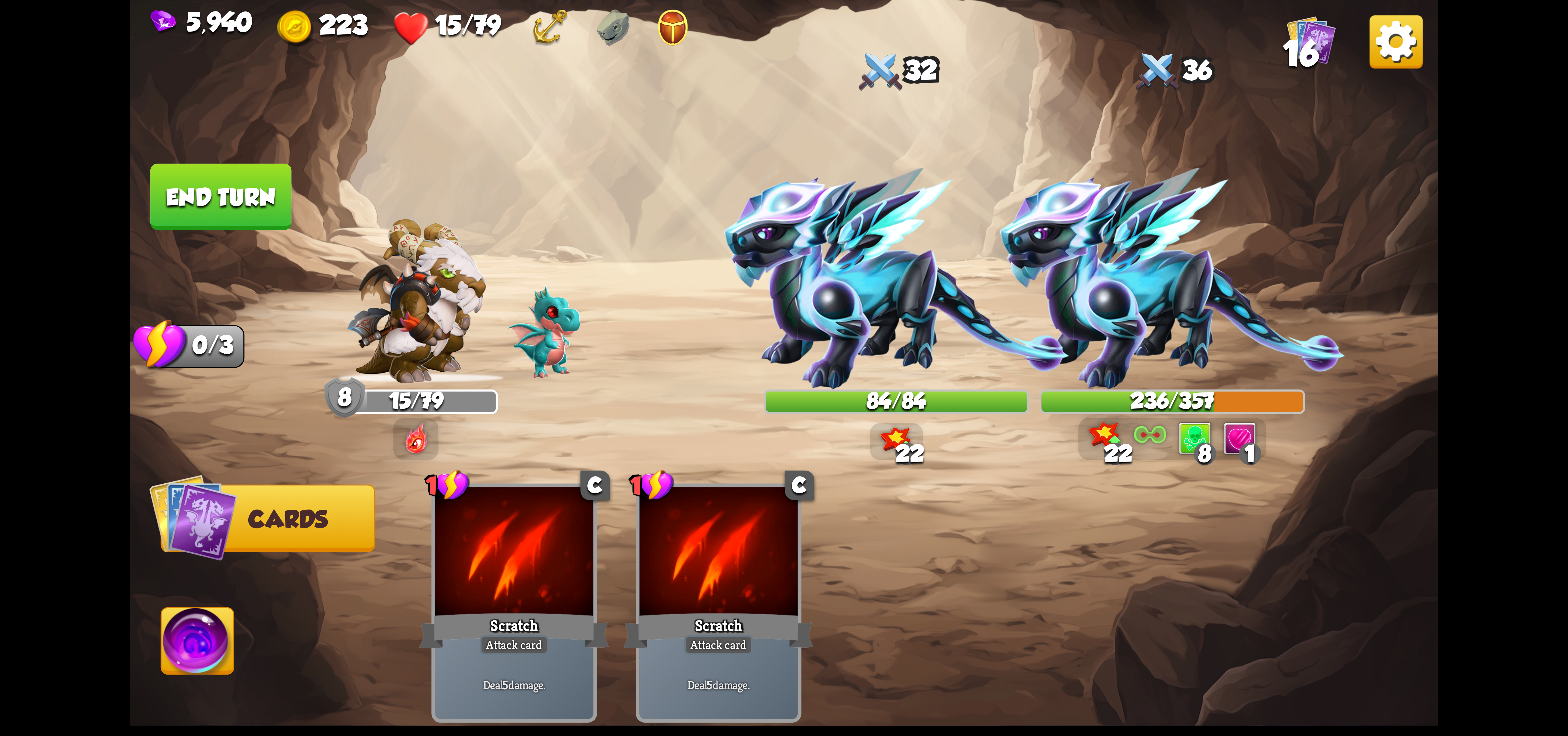
click at [245, 225] on button "End turn" at bounding box center [220, 197] width 141 height 66
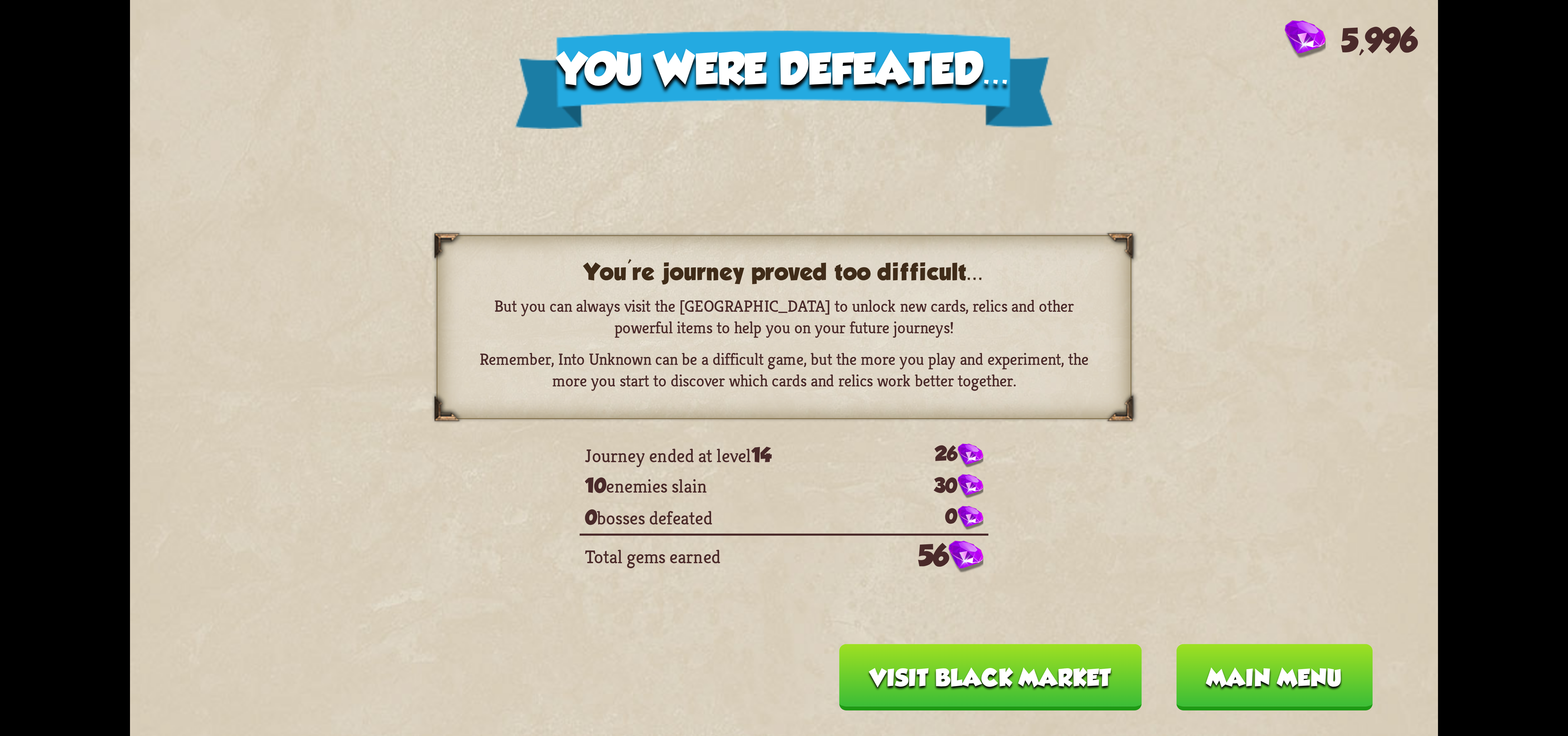
click at [1259, 666] on button "Main menu" at bounding box center [1274, 676] width 197 height 66
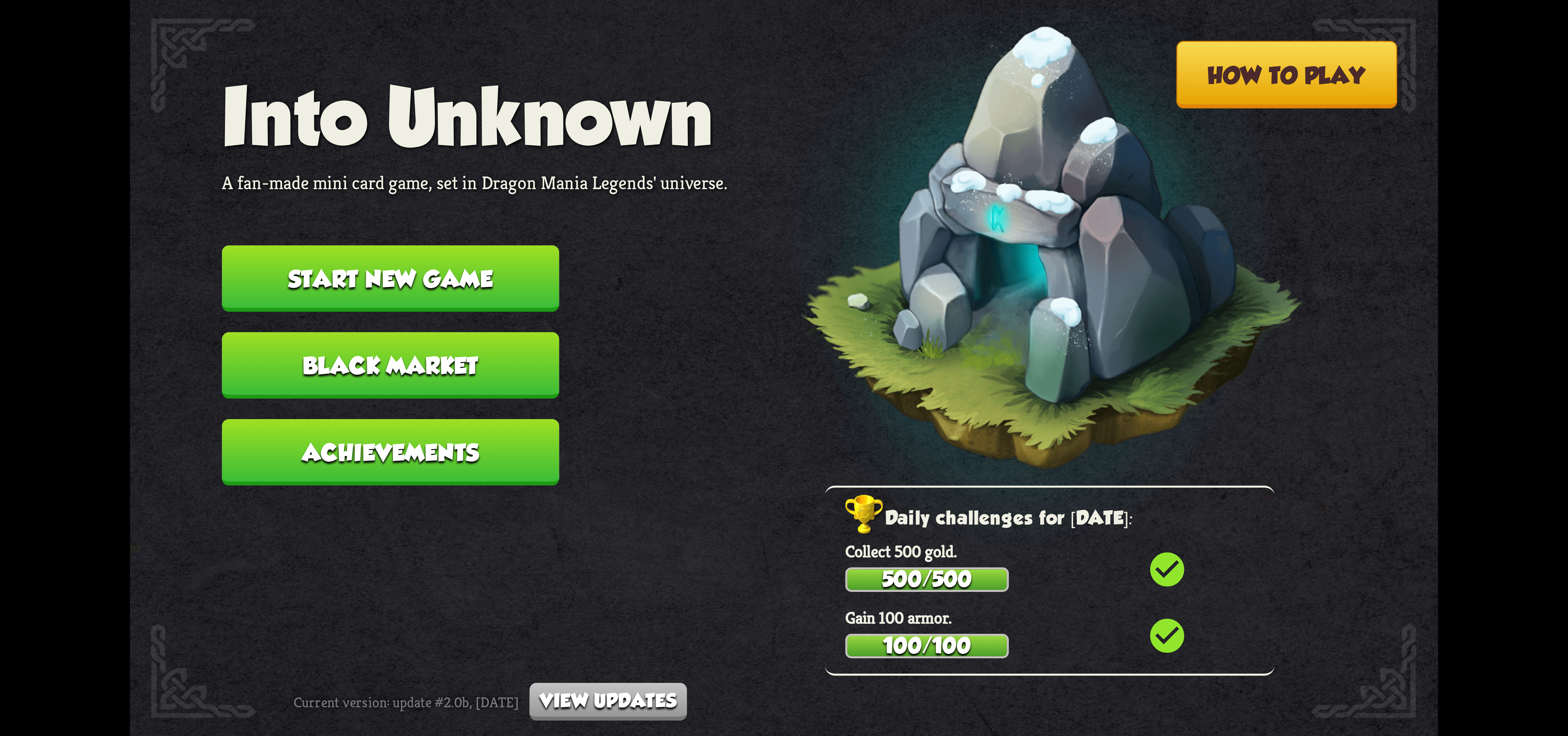
click at [405, 295] on button "Start new game" at bounding box center [390, 278] width 337 height 66
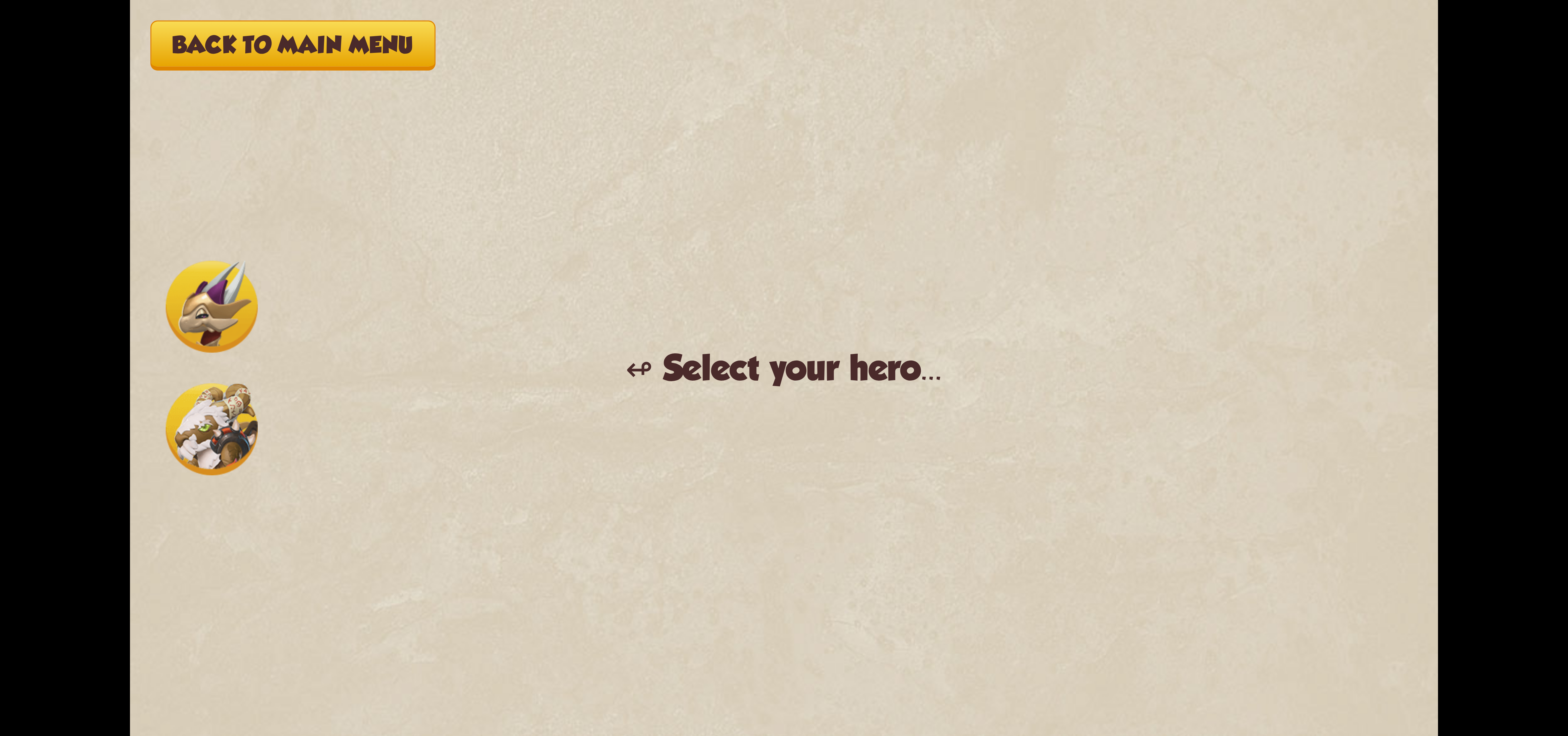
drag, startPoint x: 241, startPoint y: 407, endPoint x: 247, endPoint y: 402, distance: 7.8
click at [240, 407] on img at bounding box center [211, 429] width 92 height 92
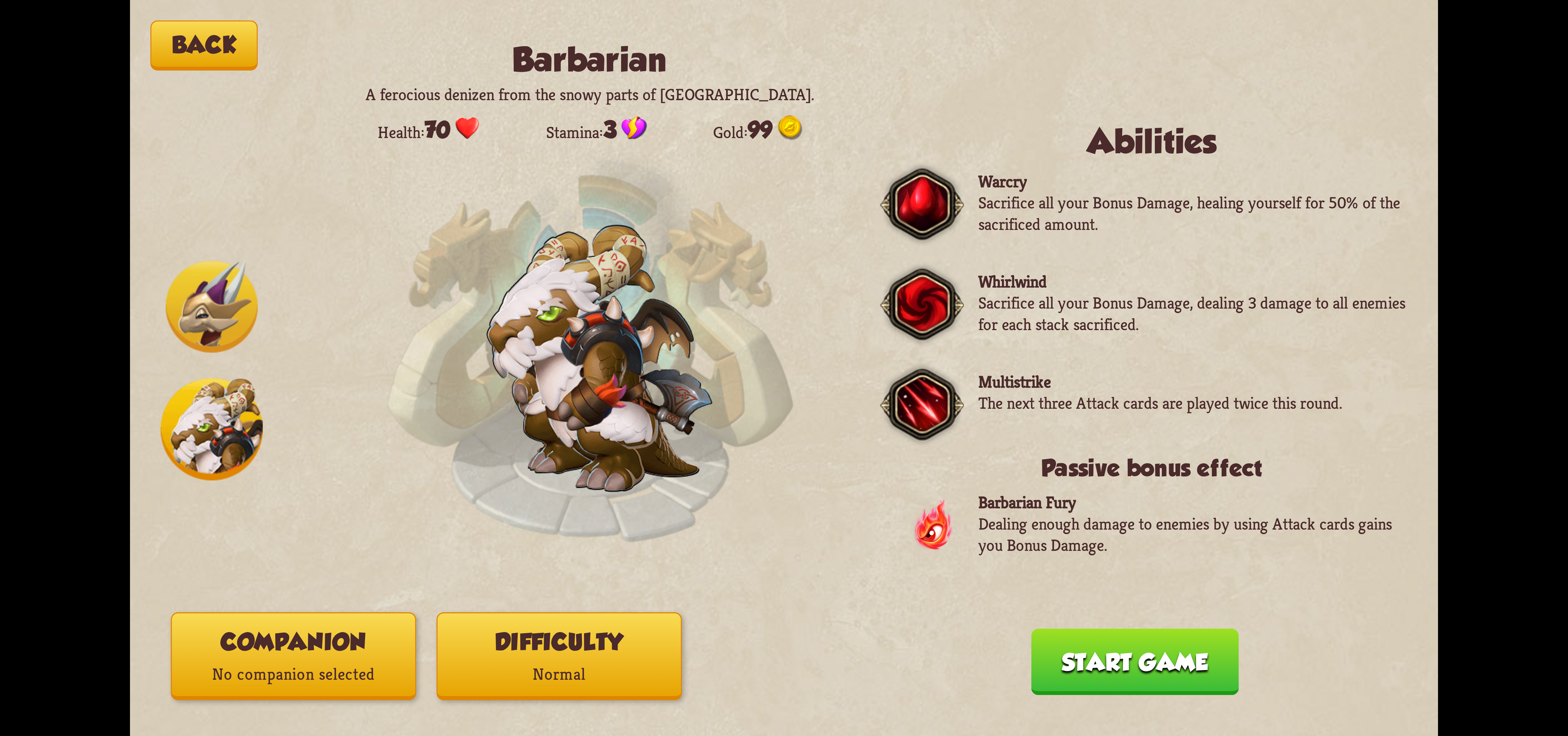
click at [417, 634] on div "Companion No companion selected Difficulty Normal" at bounding box center [559, 656] width 777 height 88
click at [351, 634] on button "Companion No companion selected" at bounding box center [293, 656] width 245 height 88
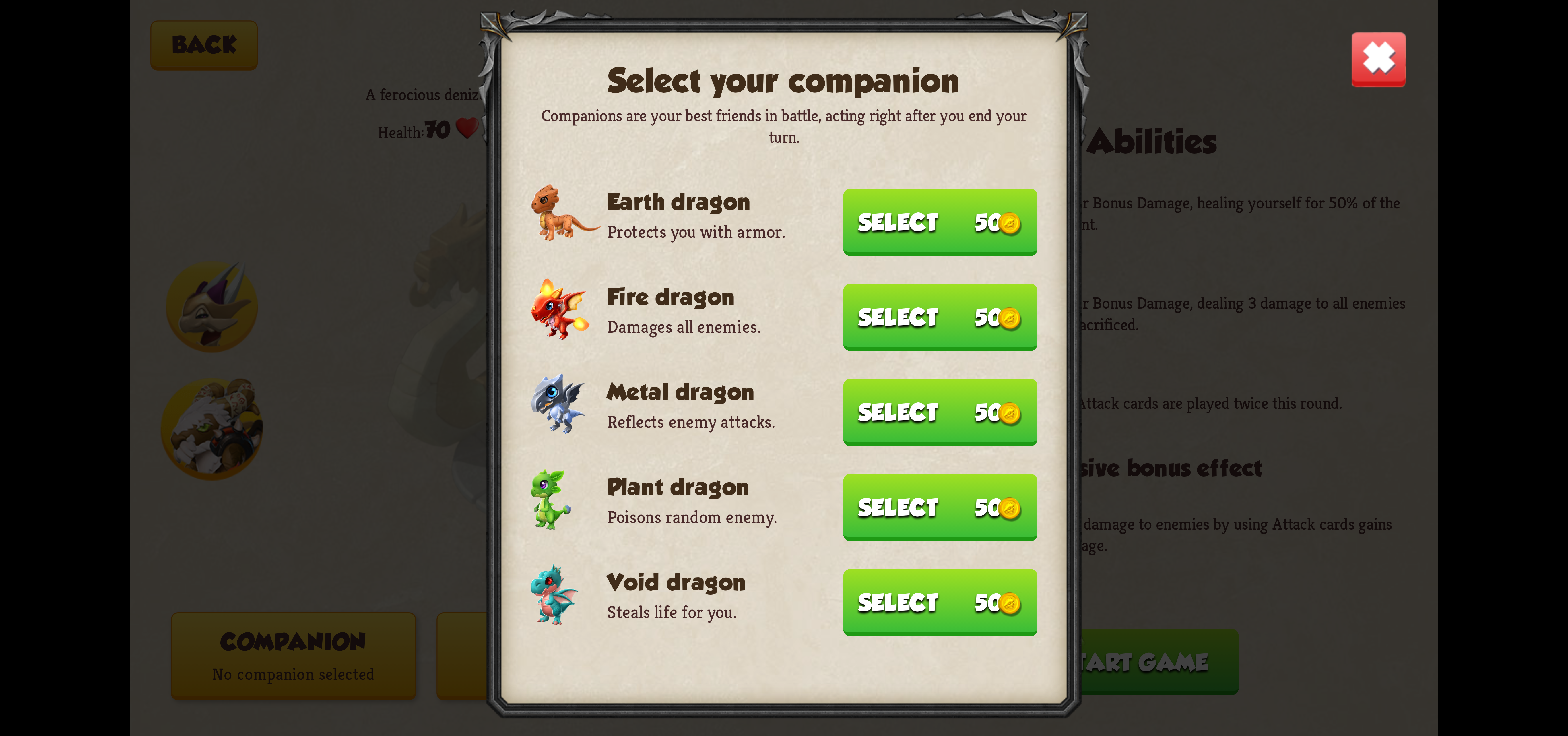
click at [905, 249] on button "Select 50" at bounding box center [940, 222] width 194 height 67
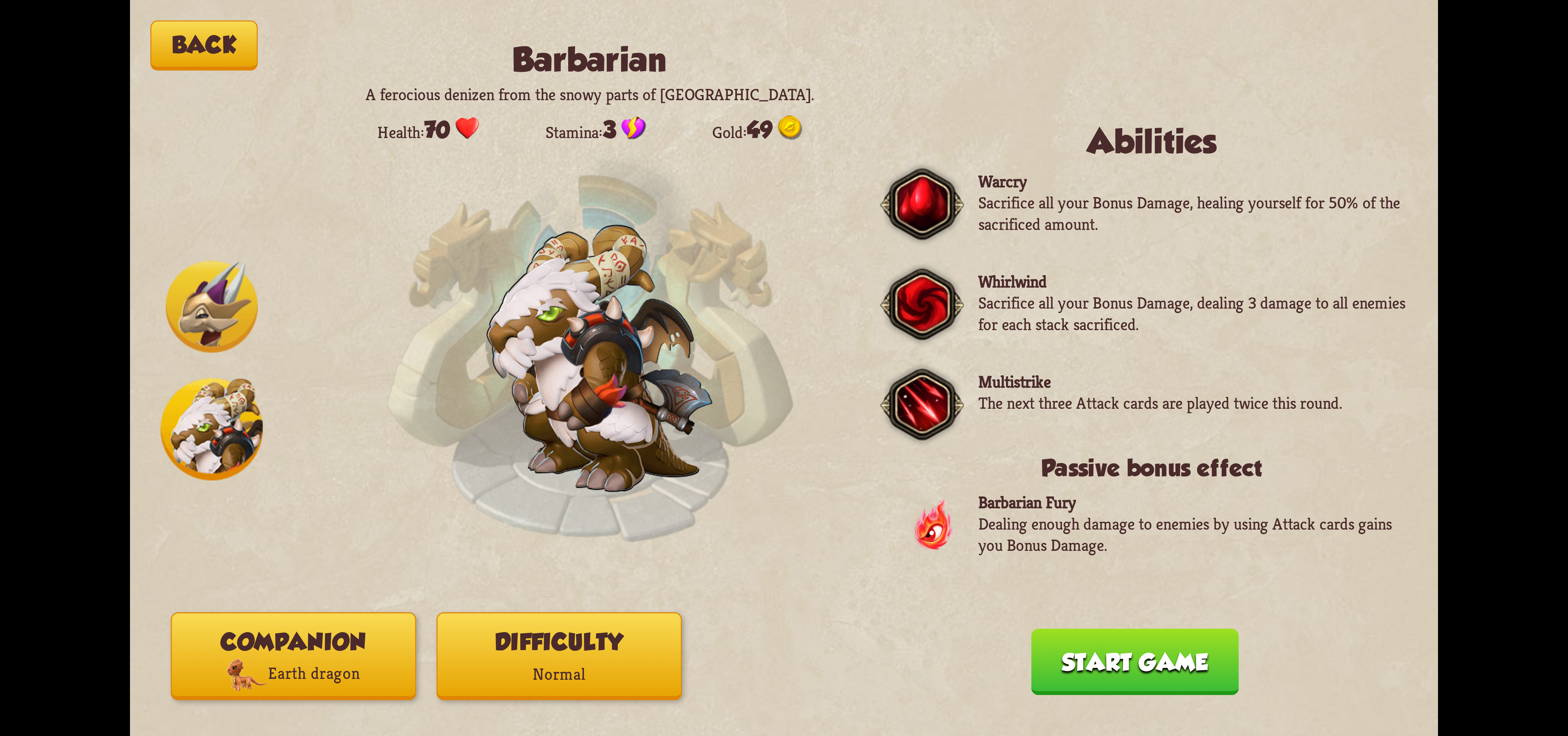
click at [545, 673] on p "Normal" at bounding box center [559, 675] width 243 height 33
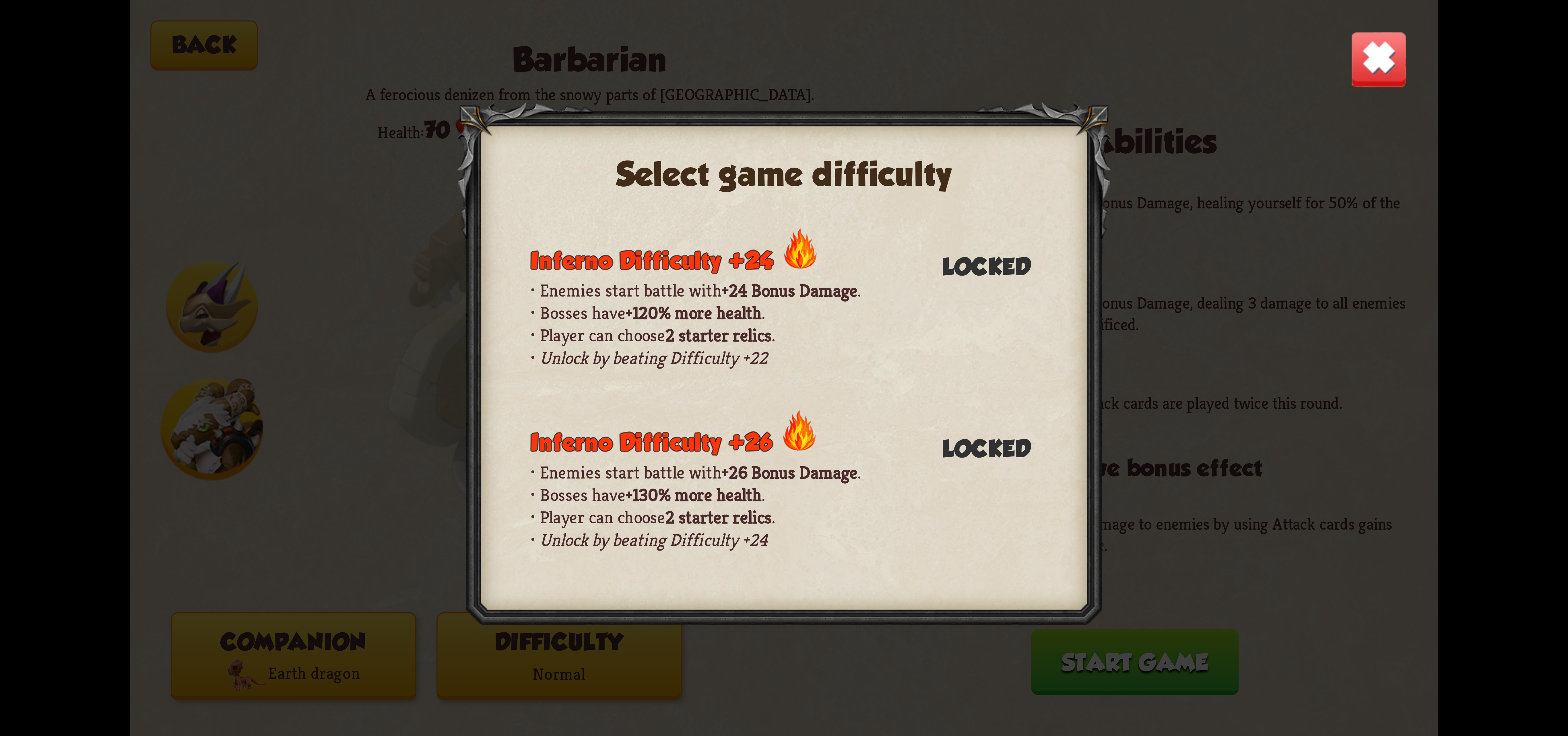
scroll to position [345, 0]
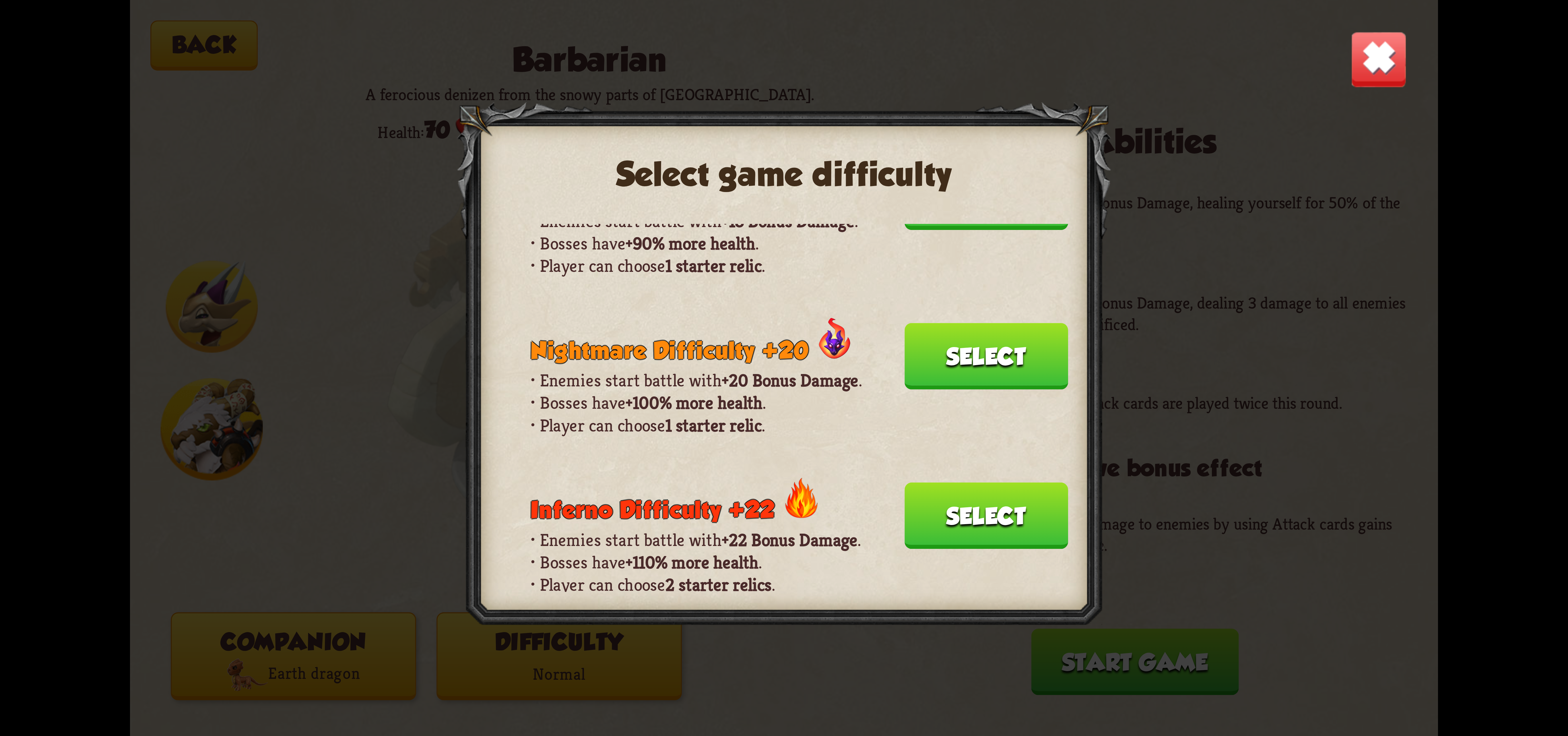
click at [989, 483] on button "Select" at bounding box center [986, 516] width 164 height 66
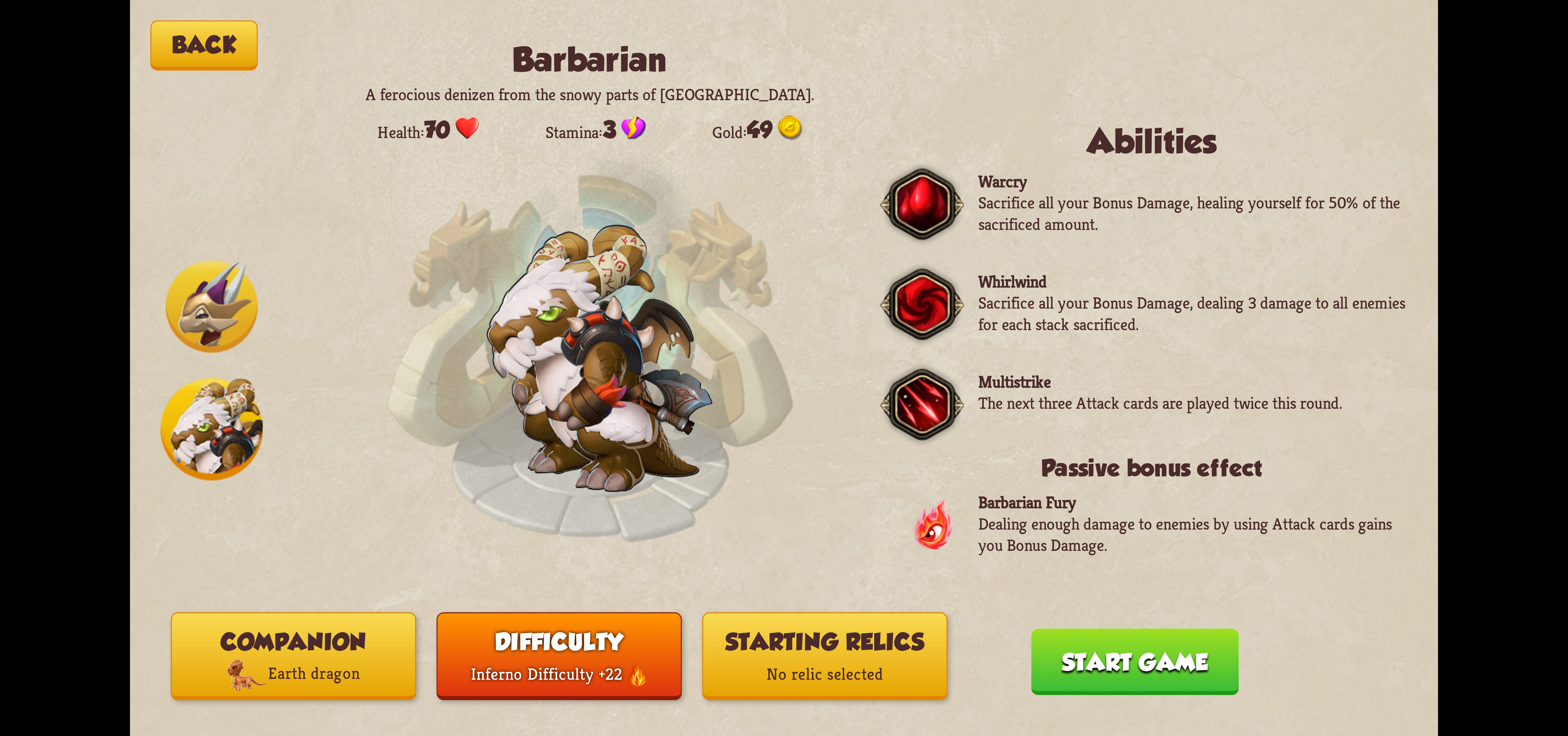
click at [832, 654] on button "Starting relics No relic selected" at bounding box center [825, 656] width 245 height 88
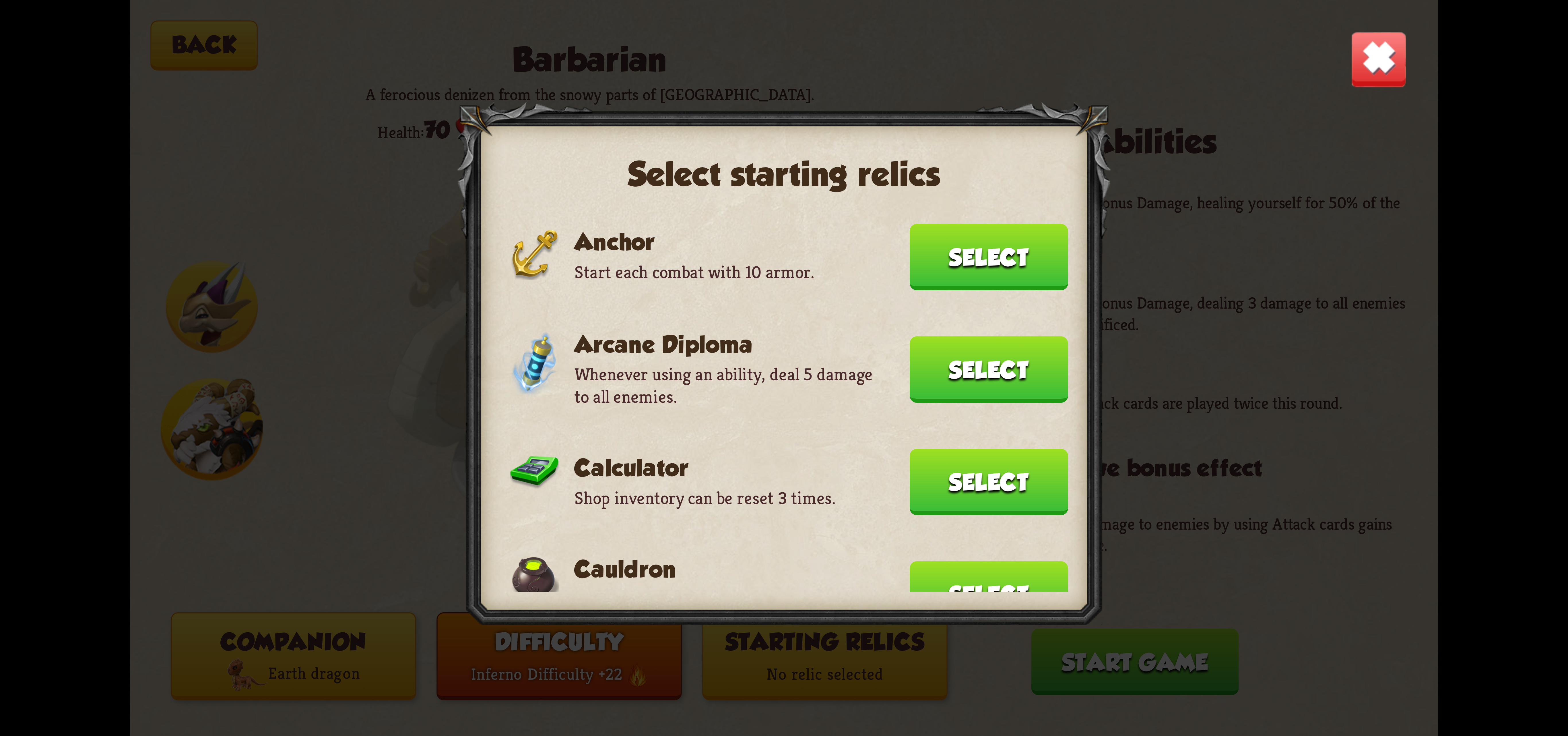
click at [954, 254] on button "Select" at bounding box center [989, 257] width 158 height 66
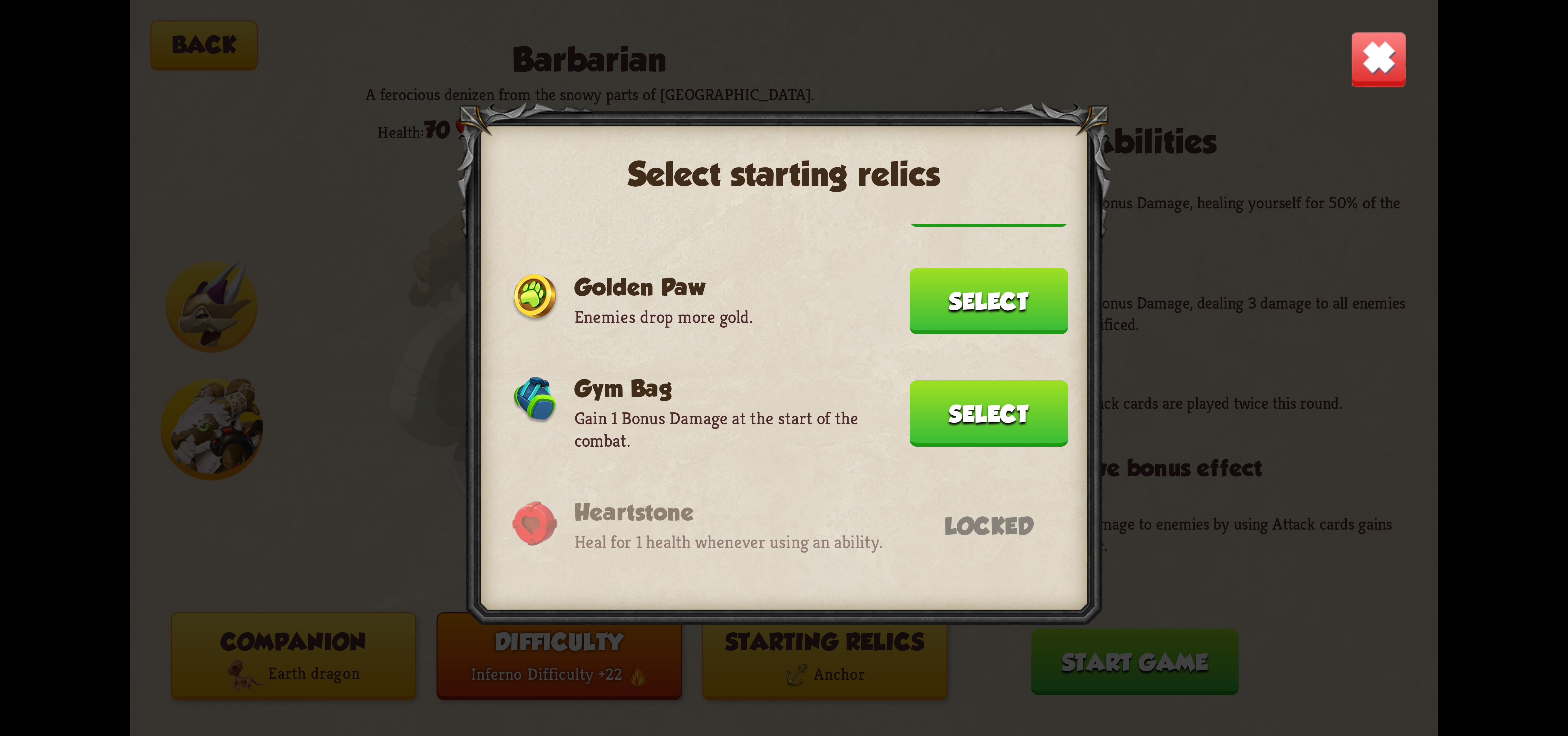
scroll to position [128, 0]
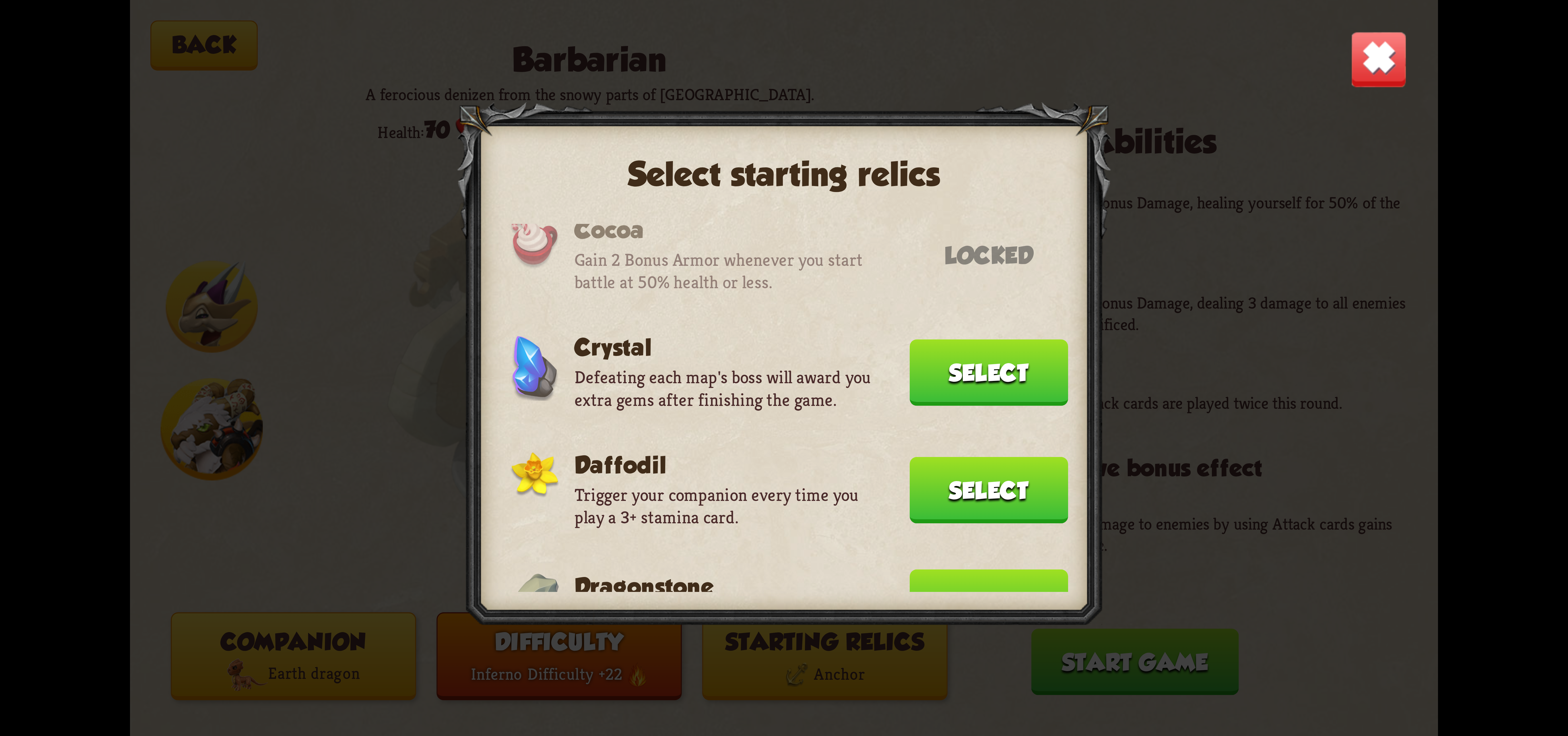
click at [980, 573] on button "Select" at bounding box center [989, 602] width 158 height 66
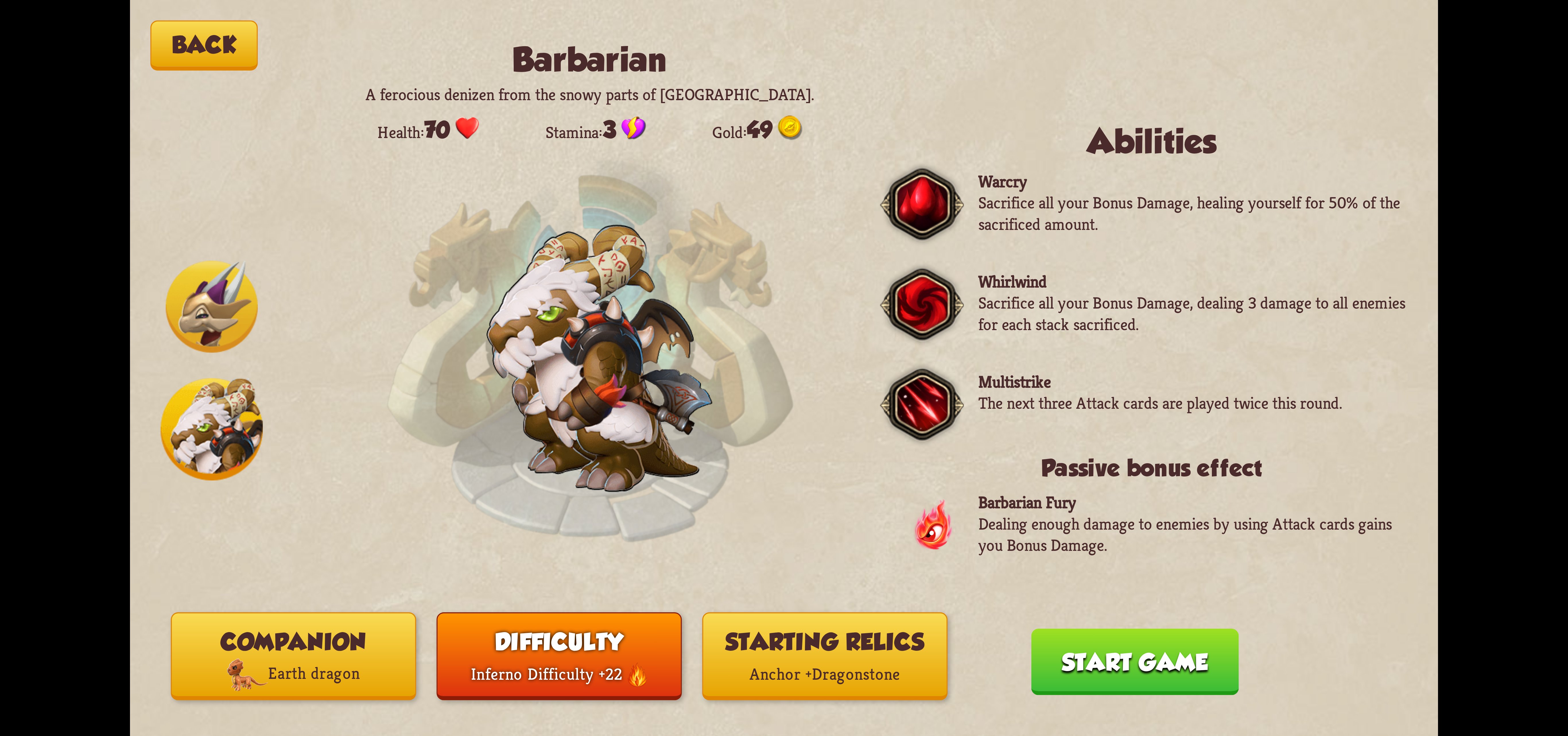
click at [1122, 644] on button "Start game" at bounding box center [1135, 661] width 208 height 66
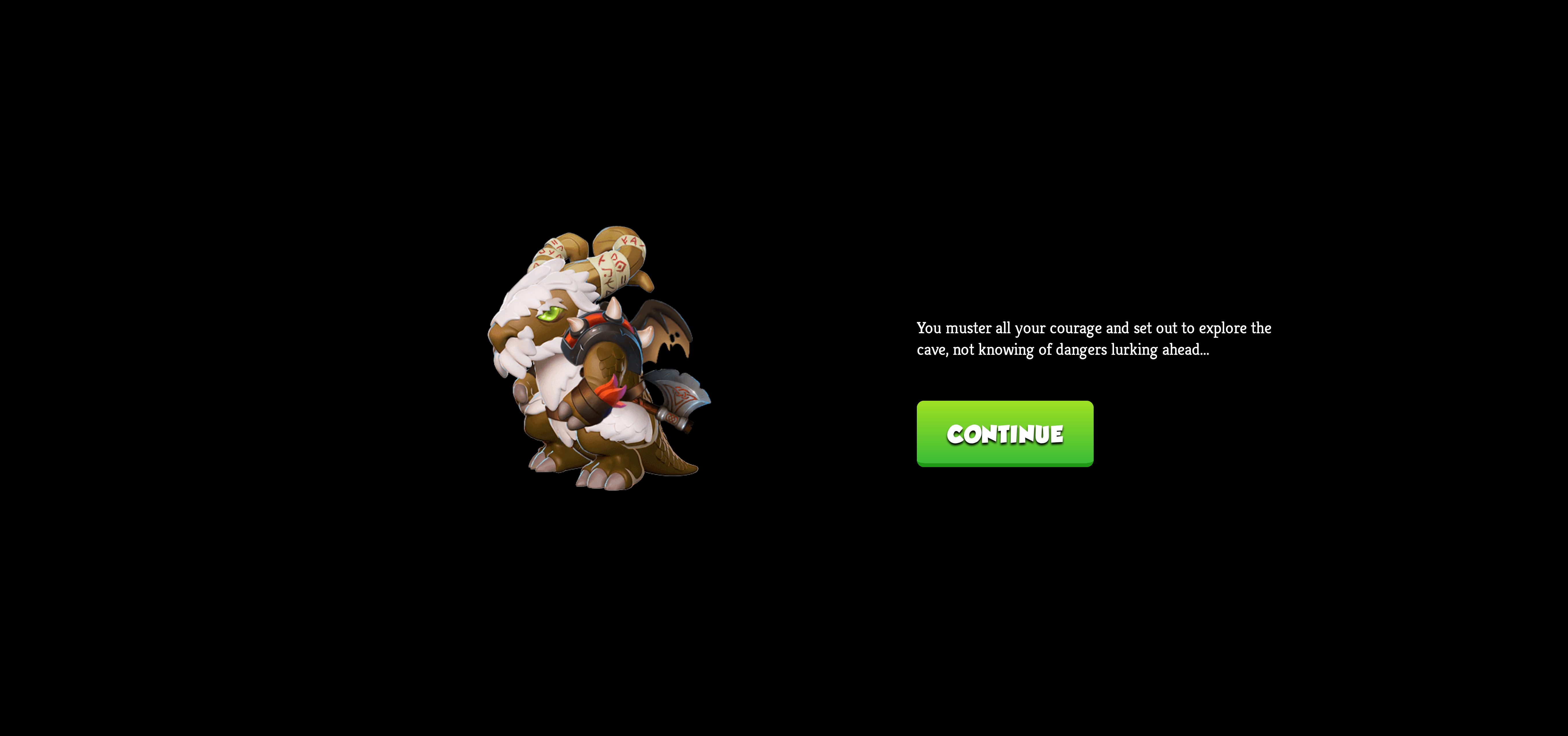
click at [1048, 418] on button "Continue" at bounding box center [1005, 433] width 177 height 66
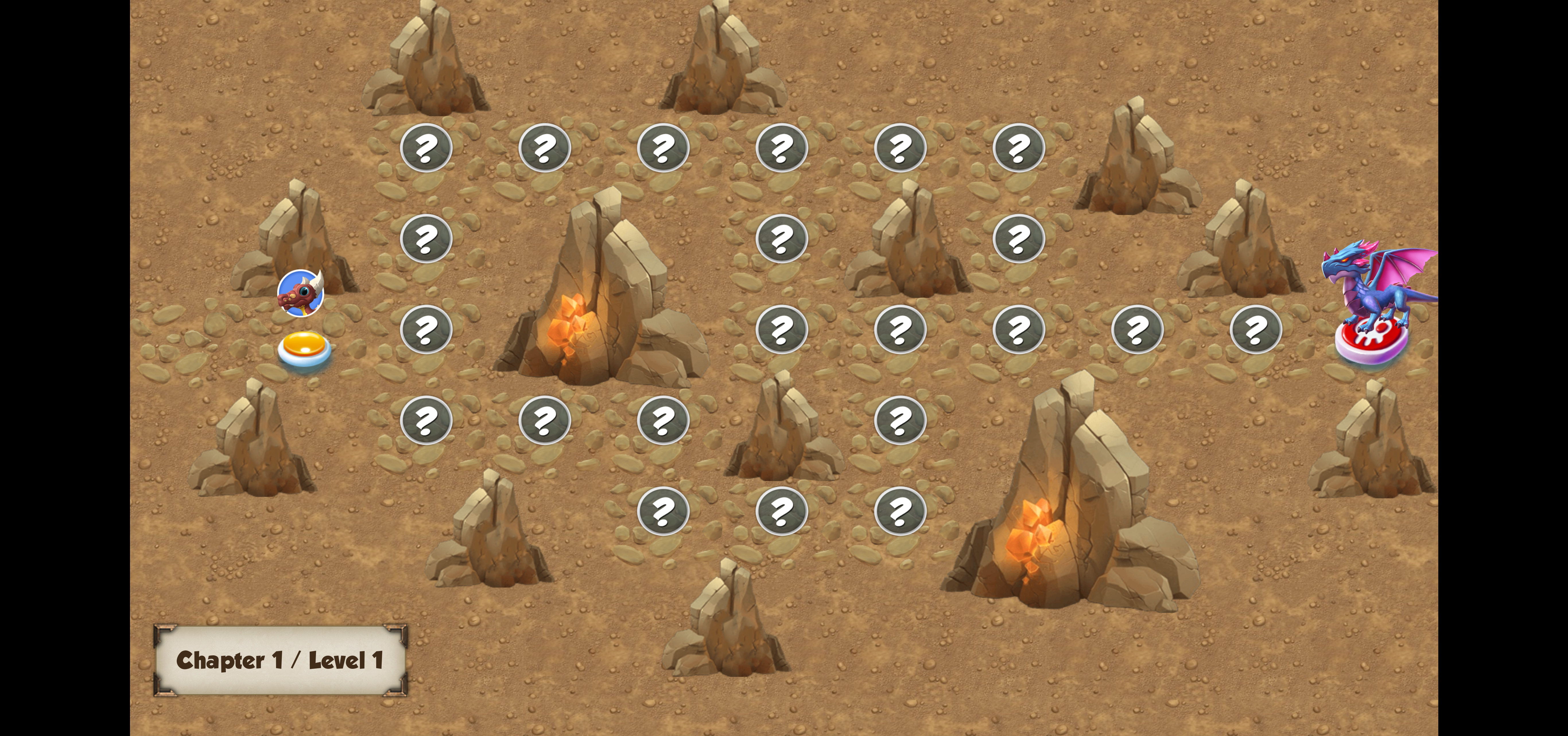
click at [1334, 324] on img at bounding box center [1374, 342] width 82 height 66
click at [1315, 297] on div at bounding box center [1374, 342] width 119 height 91
click at [986, 270] on div at bounding box center [939, 380] width 1619 height 764
drag, startPoint x: 986, startPoint y: 267, endPoint x: 980, endPoint y: 237, distance: 30.6
click at [986, 267] on div at bounding box center [939, 380] width 1619 height 764
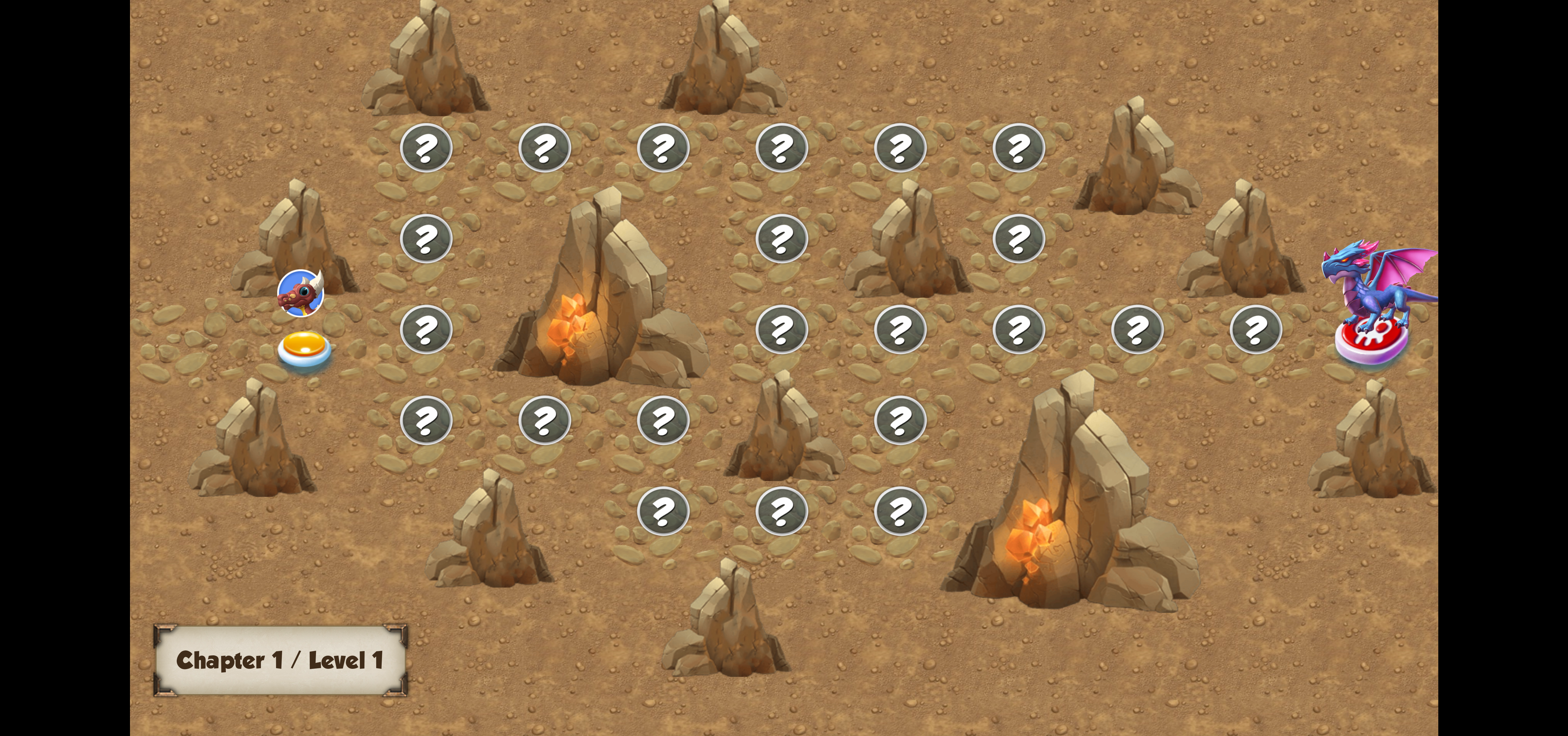
drag, startPoint x: 980, startPoint y: 237, endPoint x: 977, endPoint y: 216, distance: 21.2
click at [979, 233] on div at bounding box center [939, 380] width 1619 height 764
drag, startPoint x: 955, startPoint y: 192, endPoint x: 923, endPoint y: 186, distance: 32.6
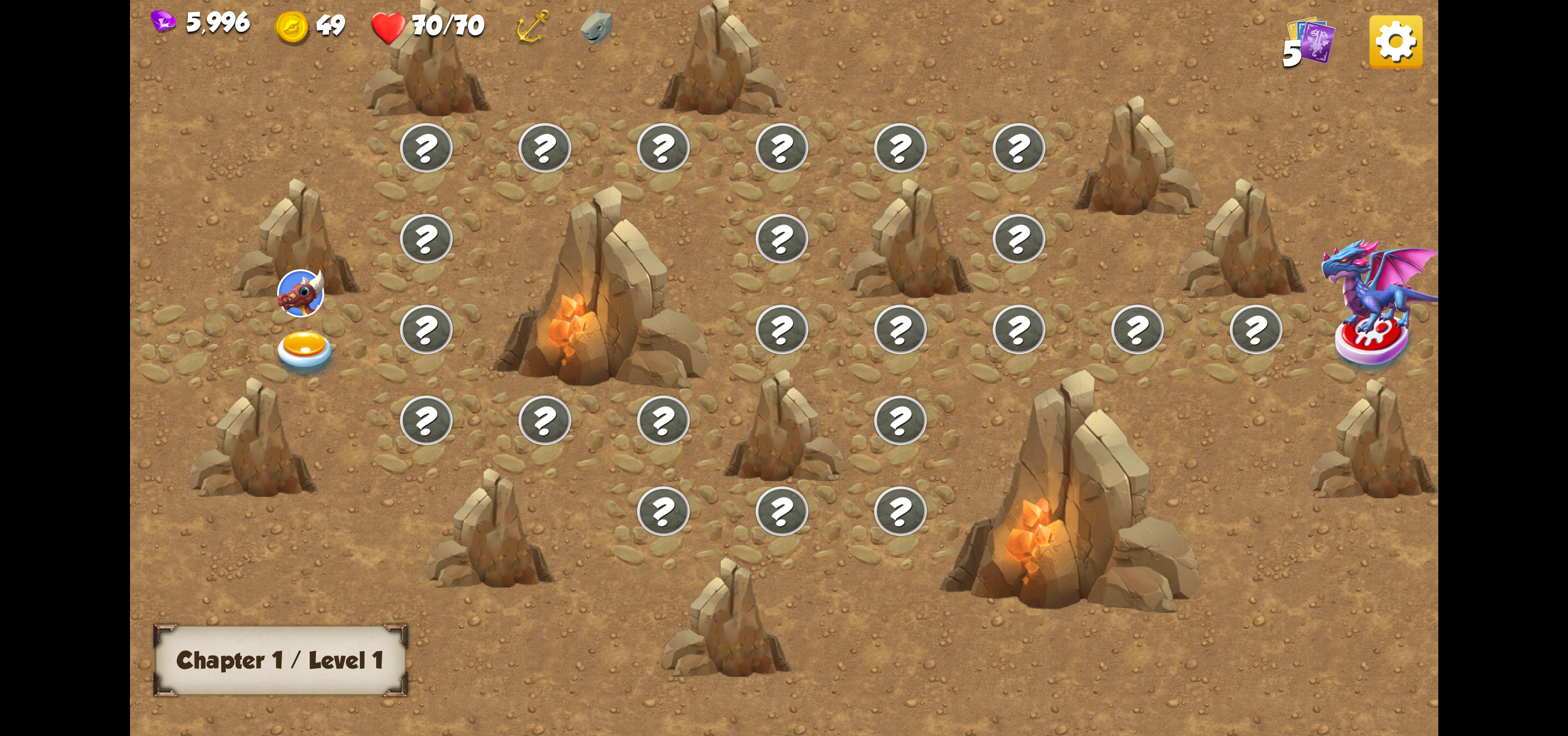
click at [1401, 65] on img at bounding box center [1396, 41] width 53 height 53
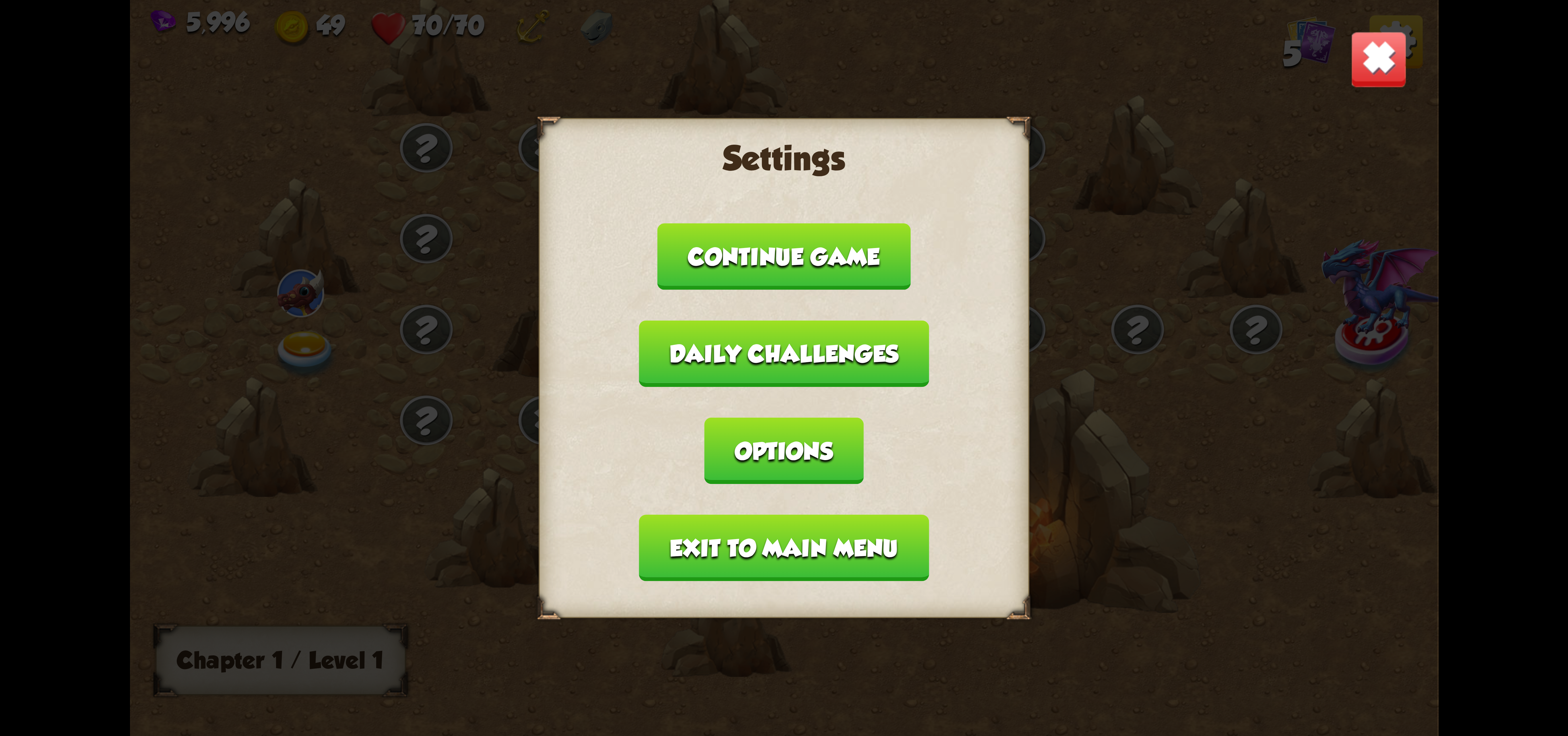
click at [876, 526] on button "Exit to main menu" at bounding box center [784, 547] width 290 height 66
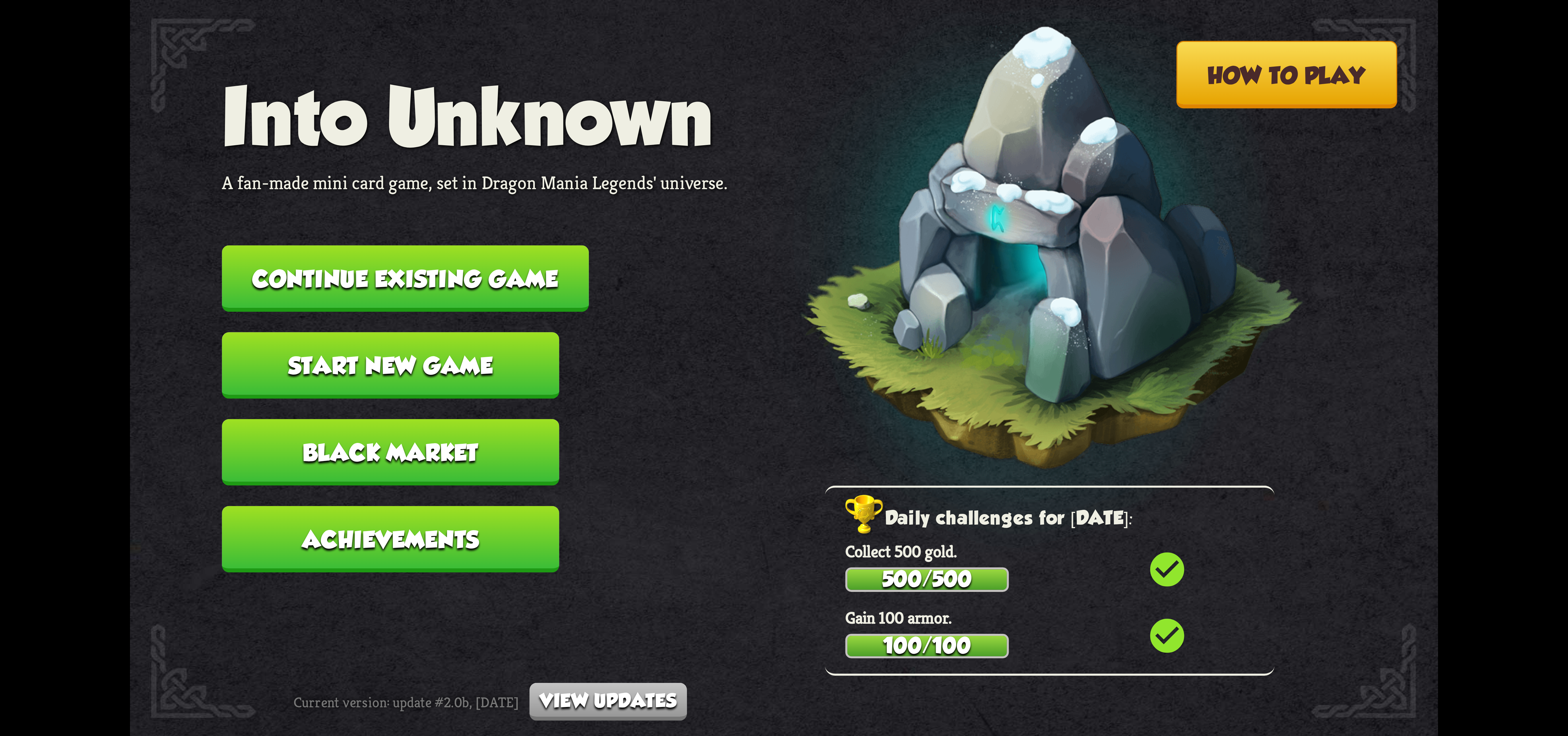
click at [404, 259] on button "Continue existing game" at bounding box center [405, 278] width 367 height 66
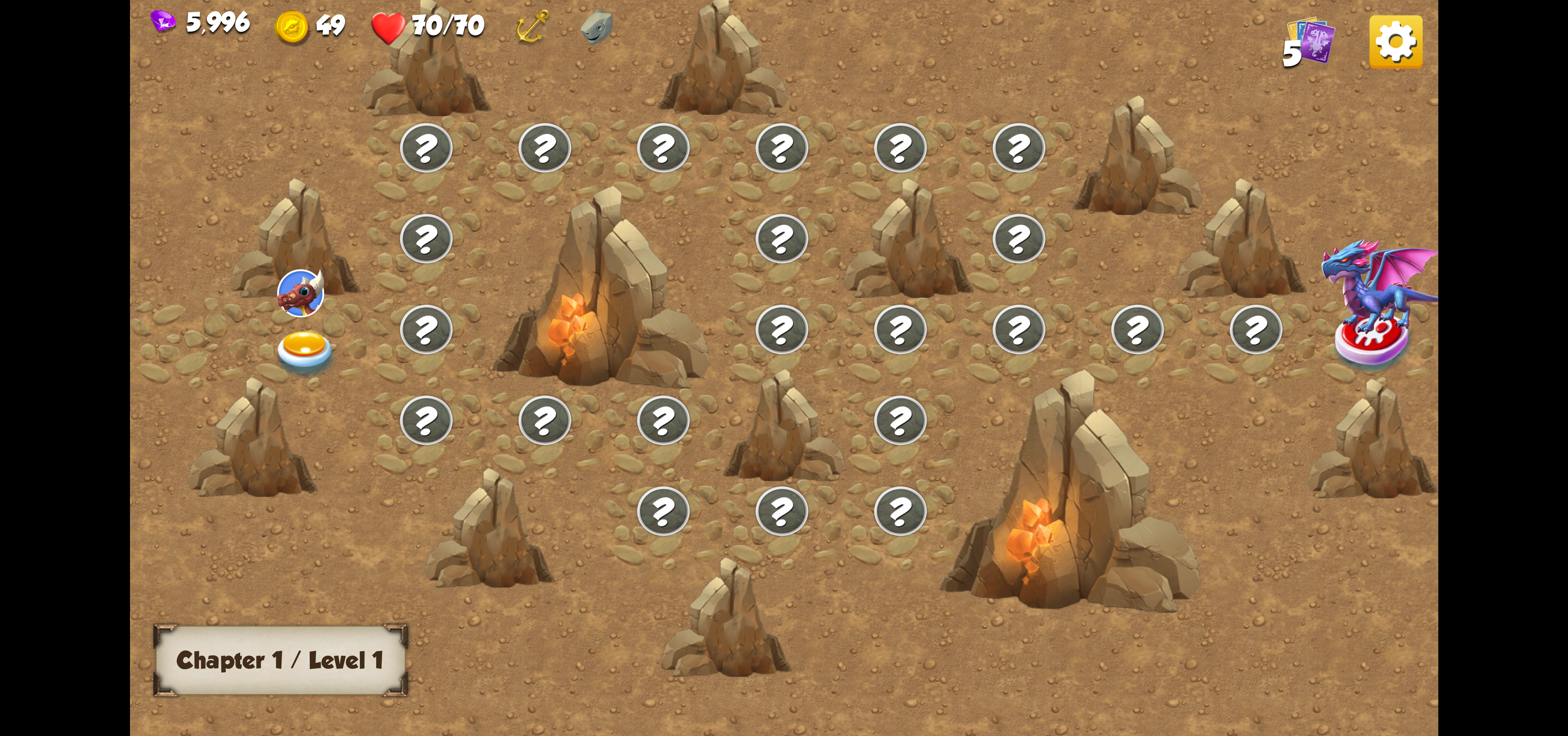
click at [1398, 48] on img at bounding box center [1396, 41] width 53 height 53
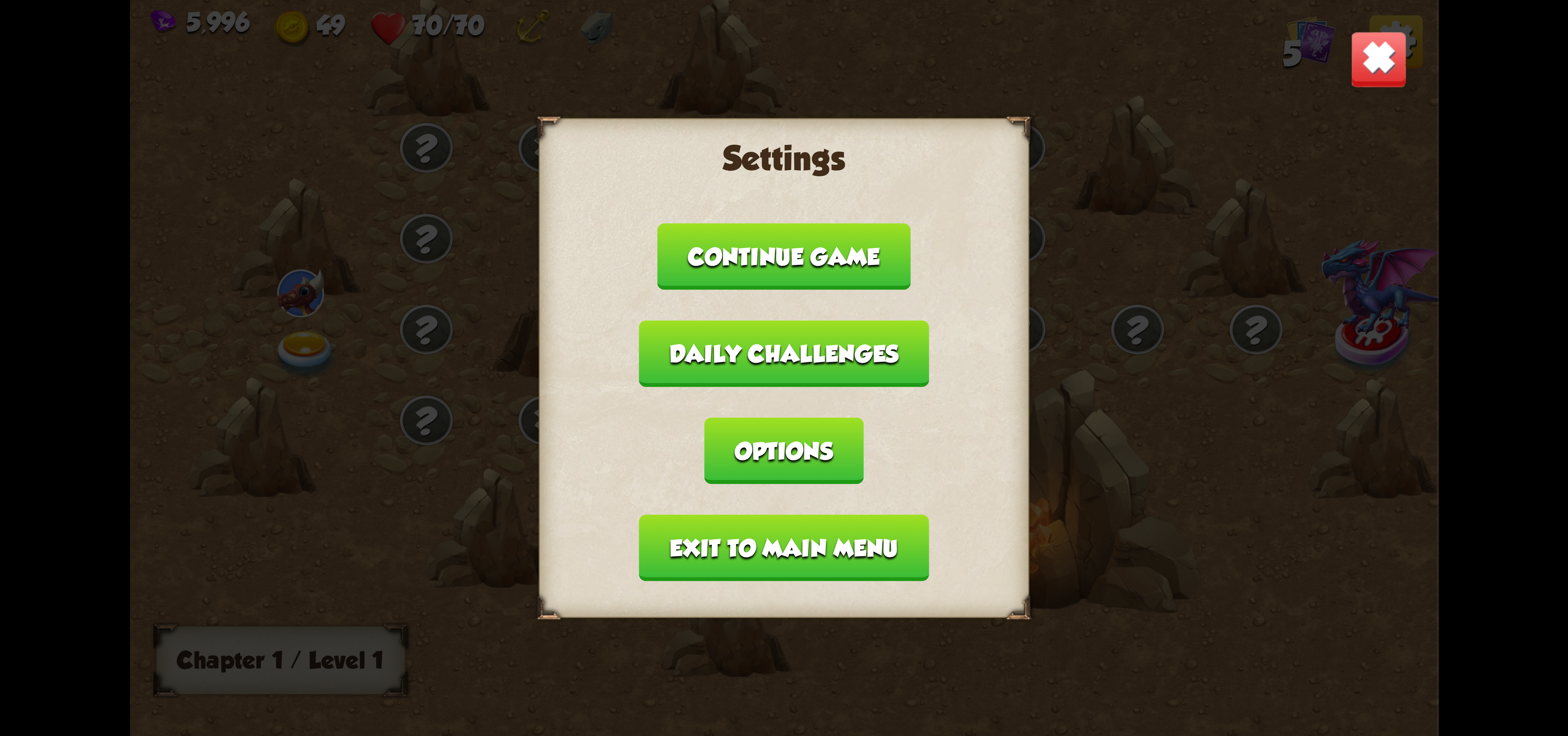
click at [763, 514] on button "Exit to main menu" at bounding box center [784, 547] width 290 height 66
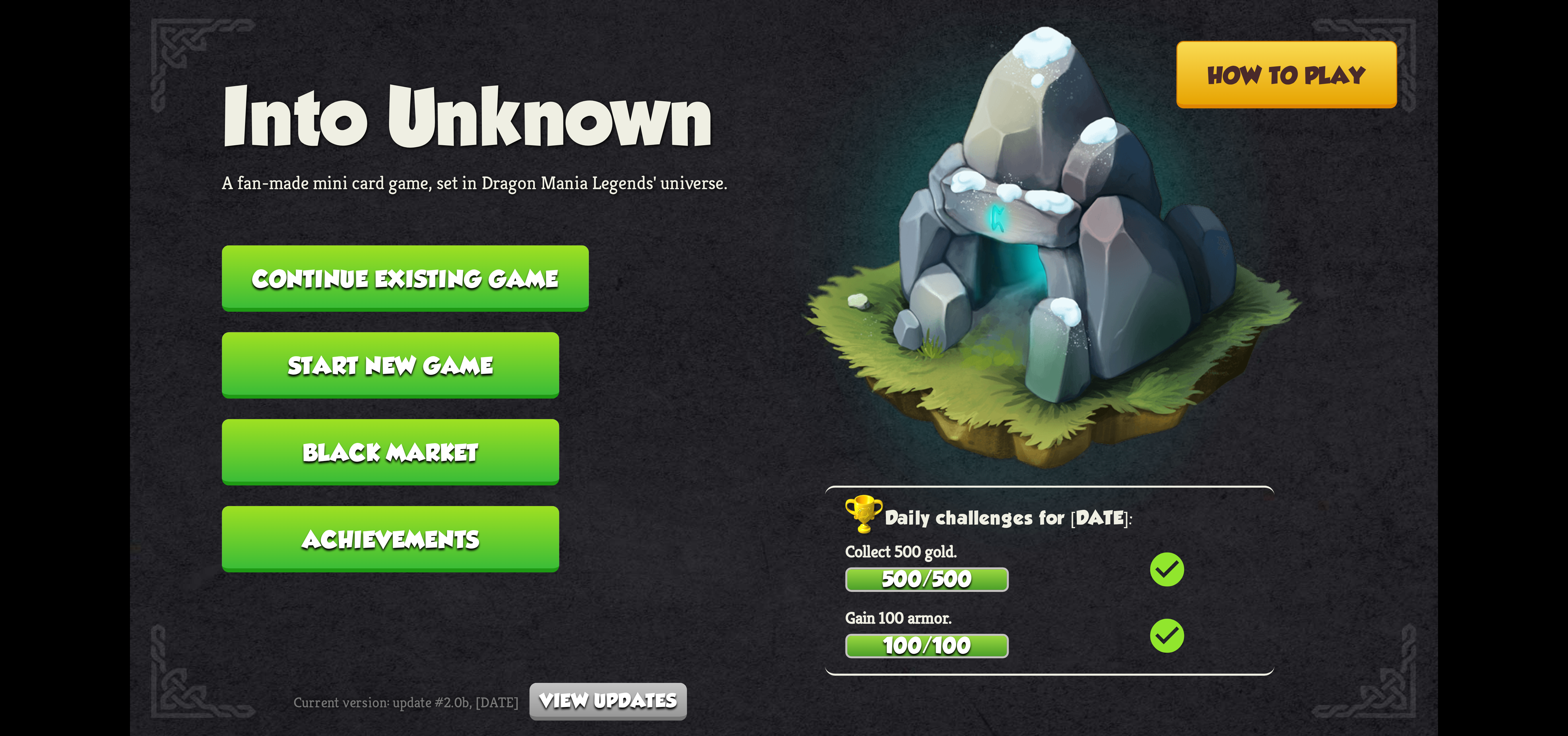
click at [457, 377] on button "Start new game" at bounding box center [390, 365] width 337 height 66
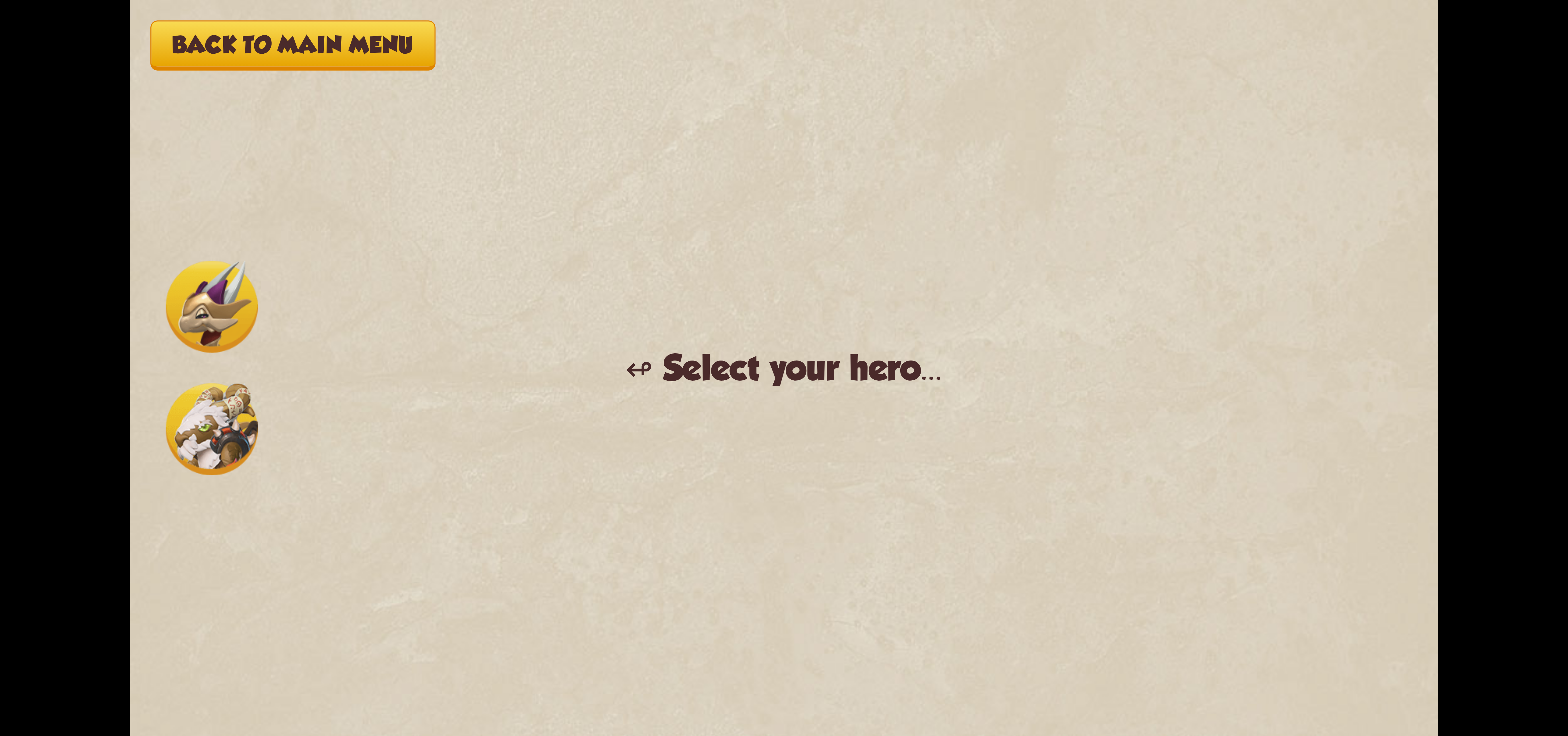
click at [208, 411] on img at bounding box center [211, 429] width 92 height 92
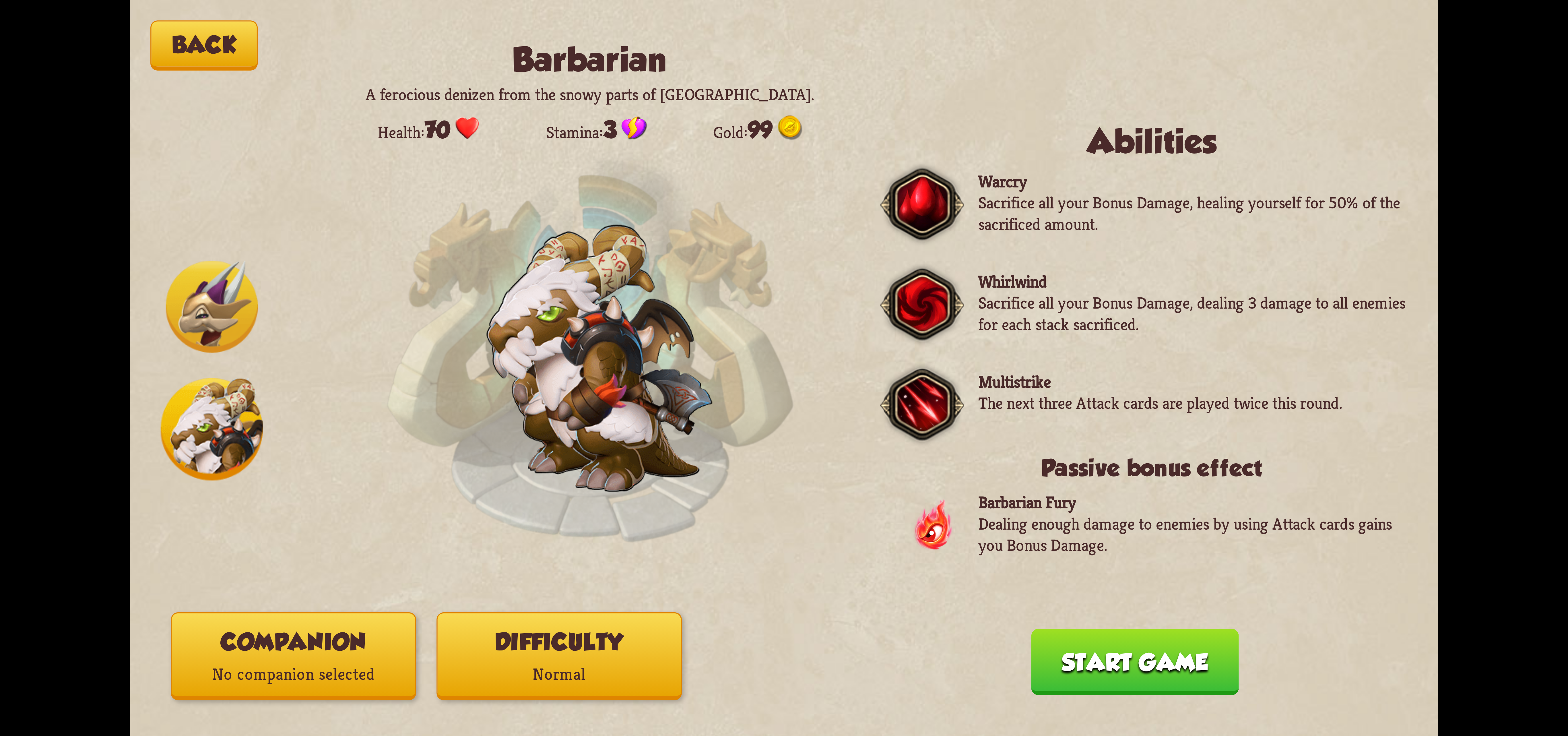
click at [313, 670] on p "No companion selected" at bounding box center [293, 675] width 243 height 33
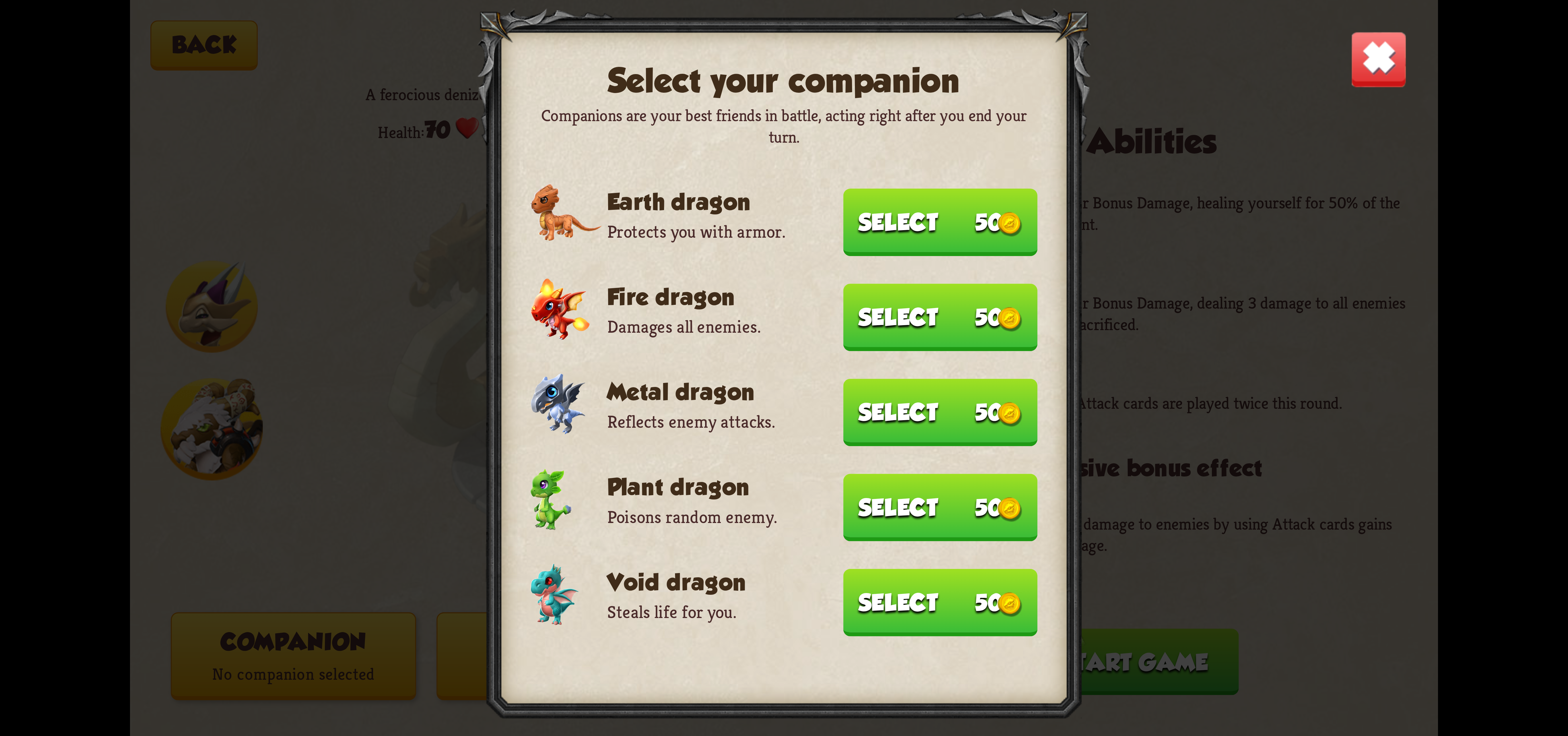
click at [945, 248] on button "Select 50" at bounding box center [940, 222] width 194 height 67
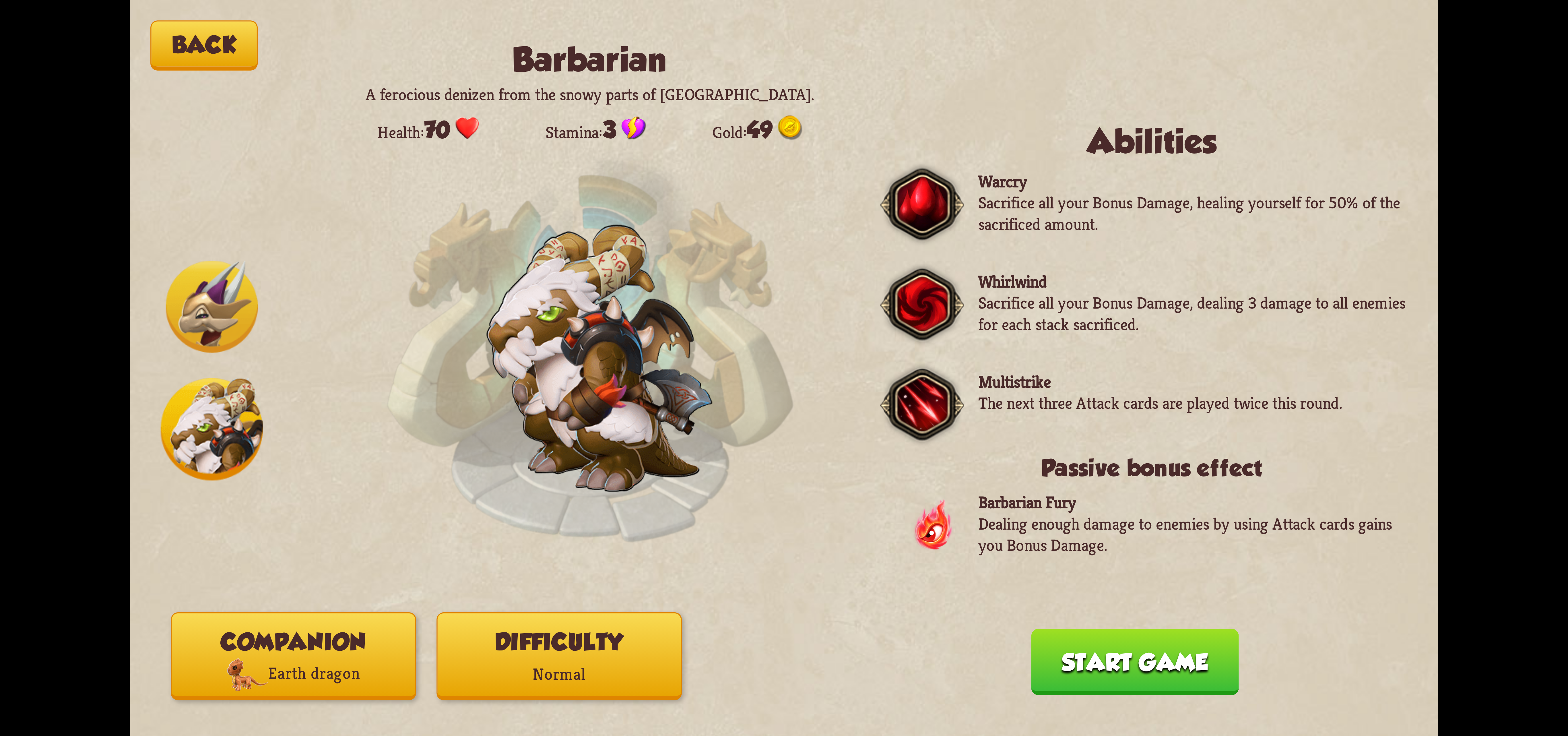
click at [531, 634] on button "Difficulty Normal" at bounding box center [559, 656] width 245 height 88
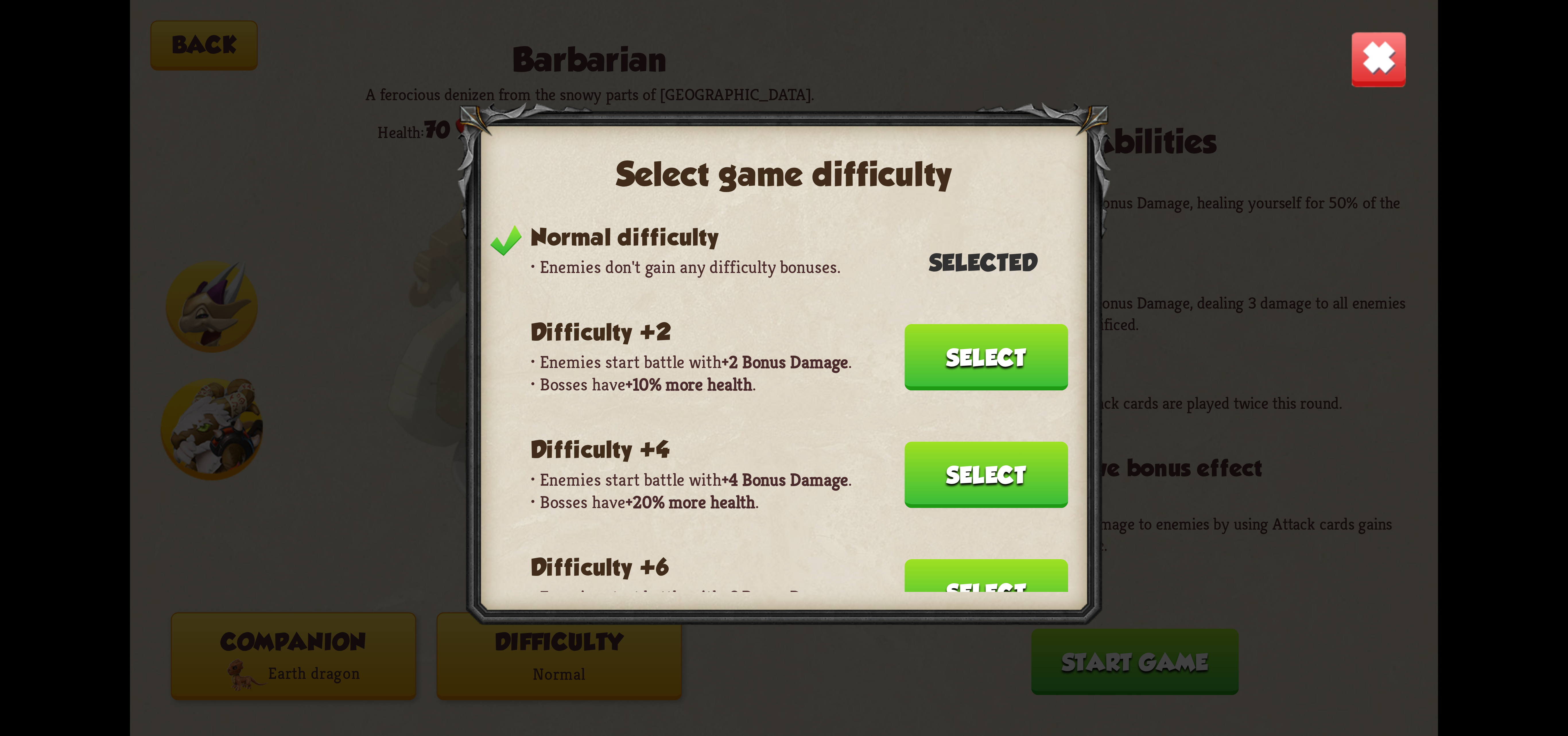
scroll to position [345, 0]
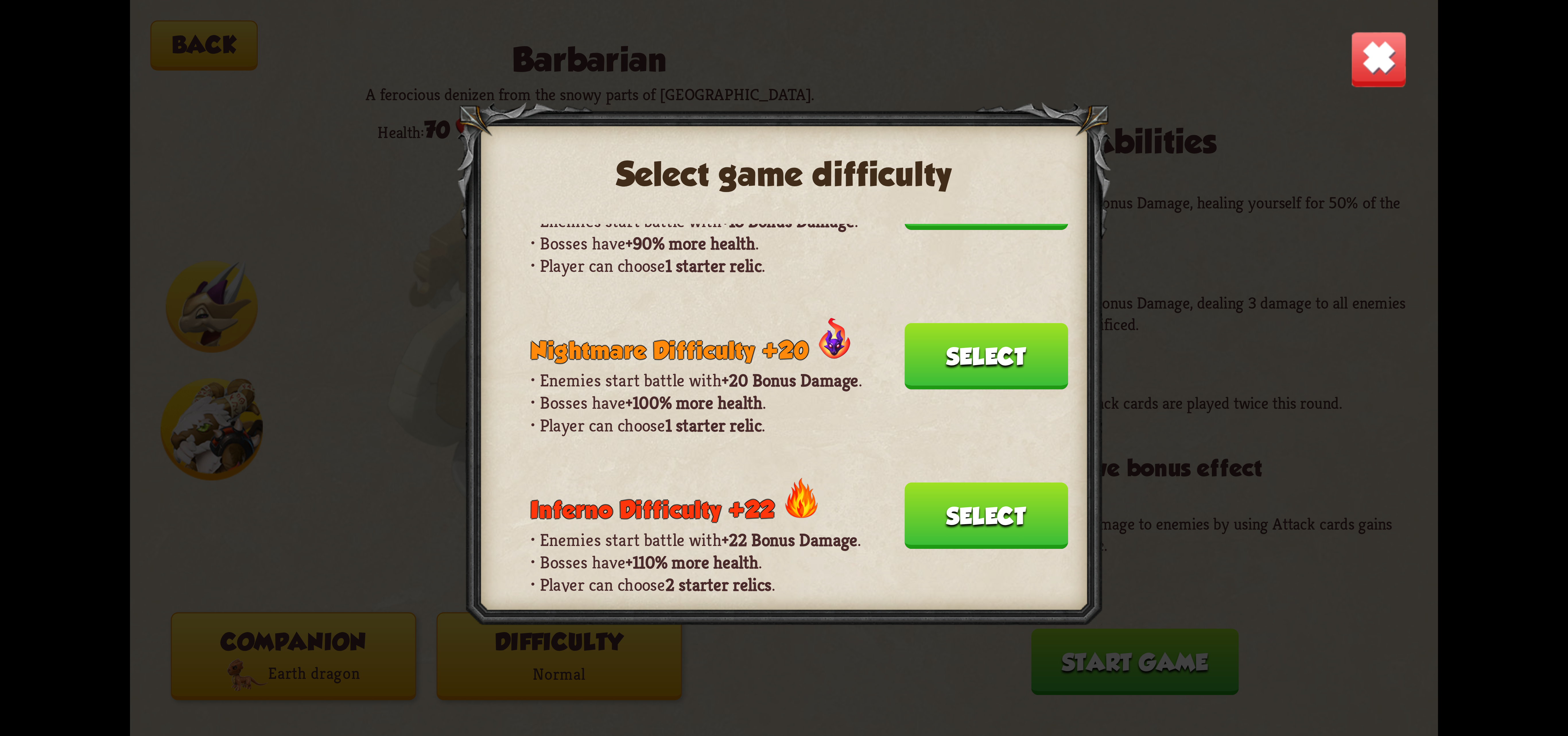
click at [946, 483] on button "Select" at bounding box center [986, 516] width 164 height 66
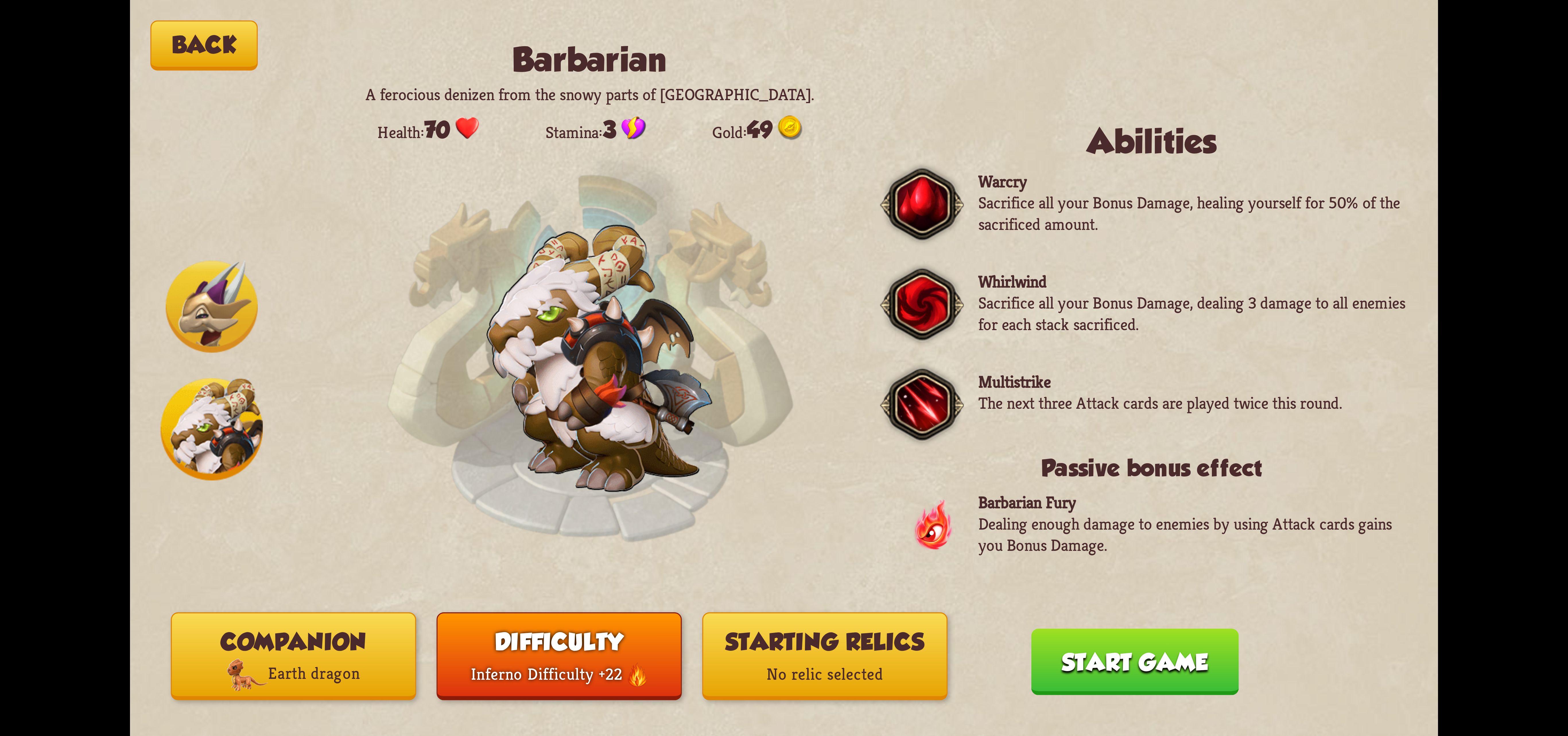
click at [889, 652] on button "Starting relics No relic selected" at bounding box center [825, 656] width 245 height 88
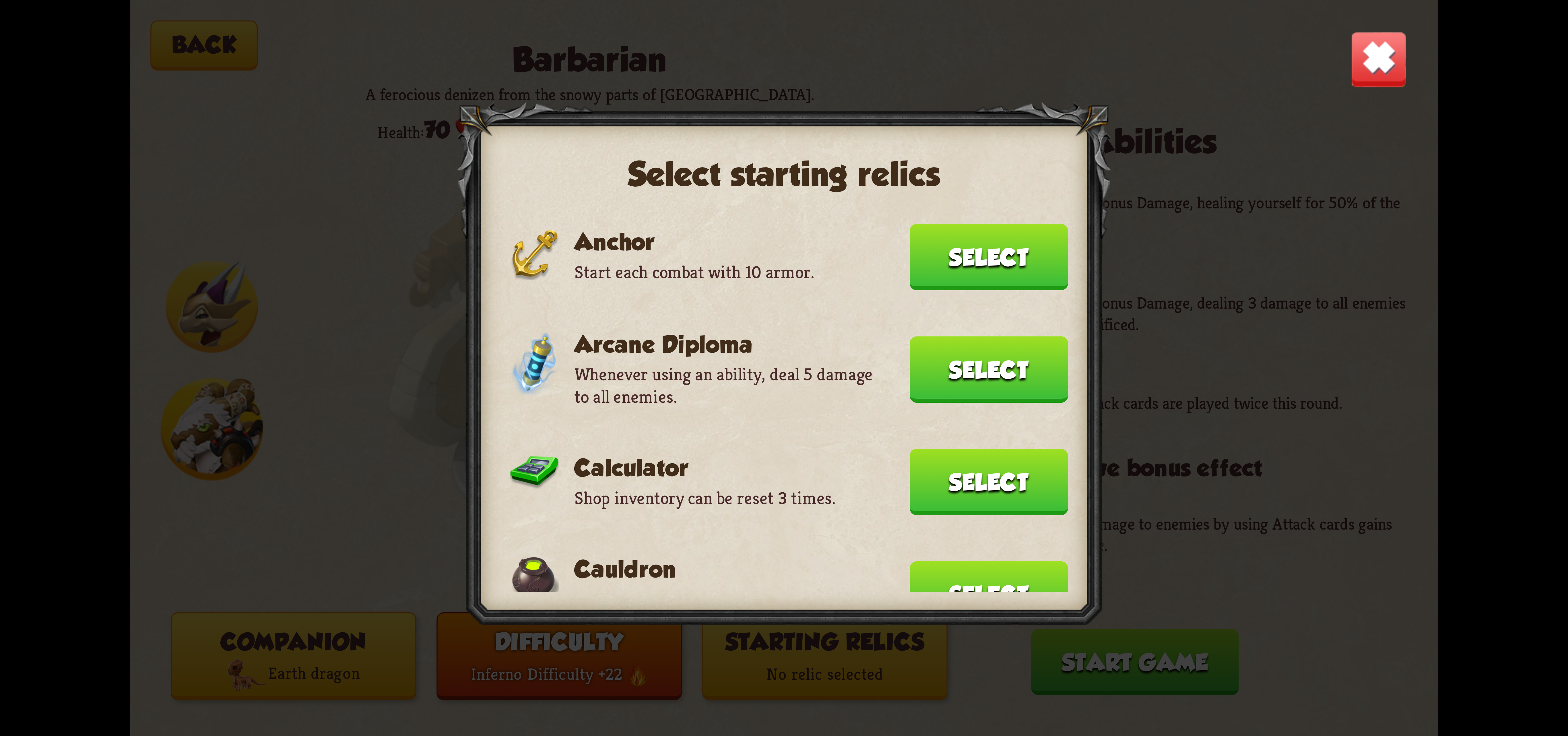
click at [990, 244] on button "Select" at bounding box center [989, 257] width 158 height 66
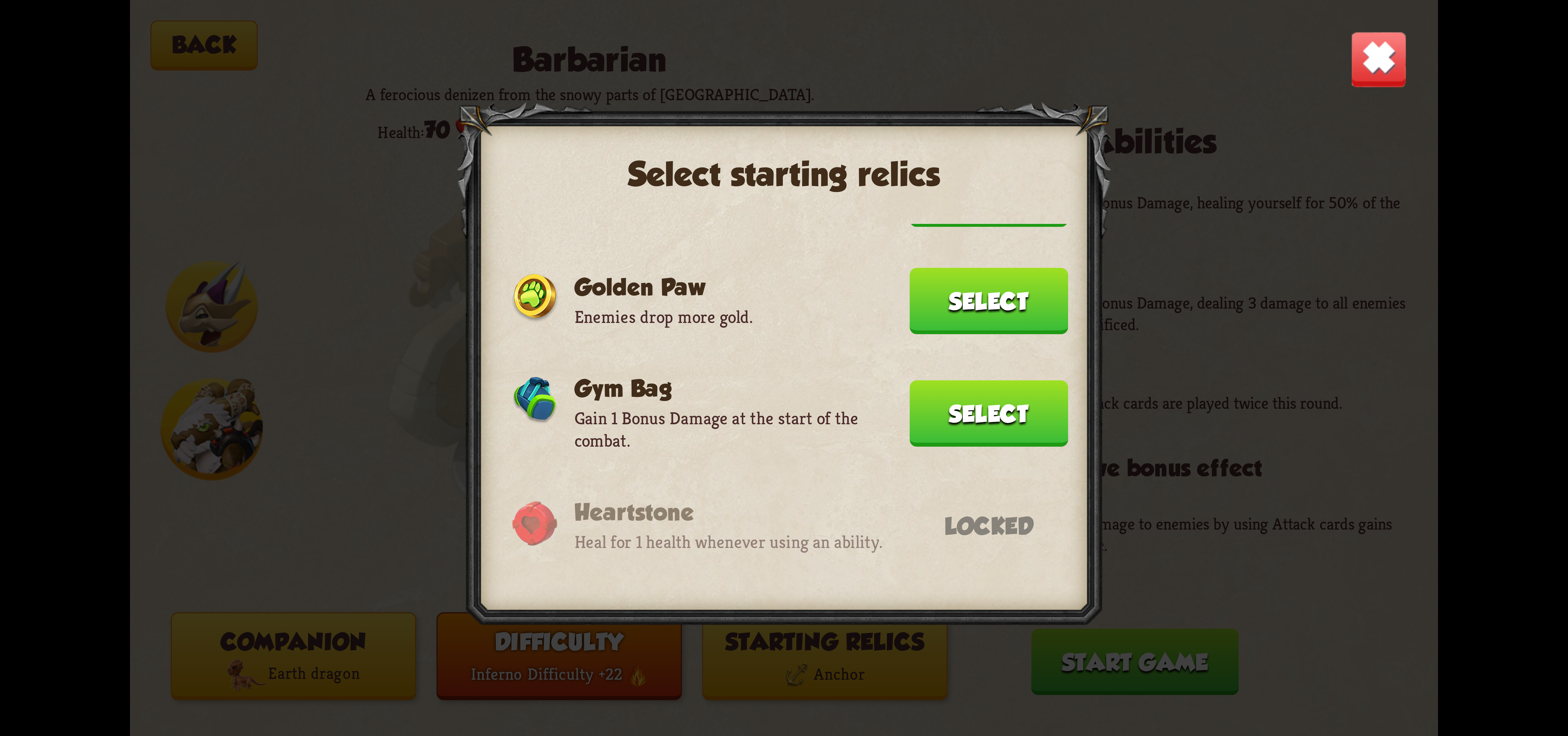
scroll to position [128, 0]
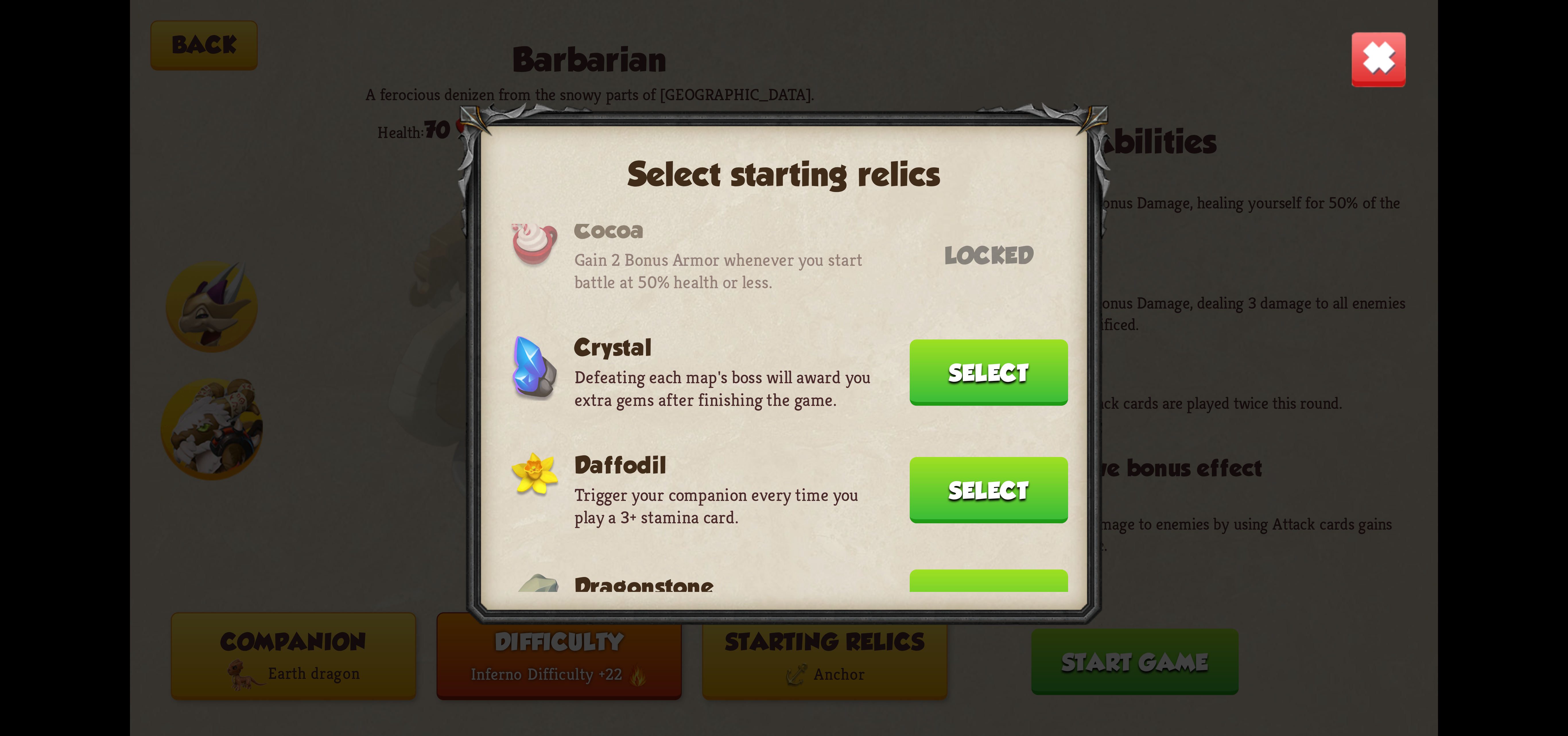
click at [1008, 588] on button "Select" at bounding box center [989, 602] width 158 height 66
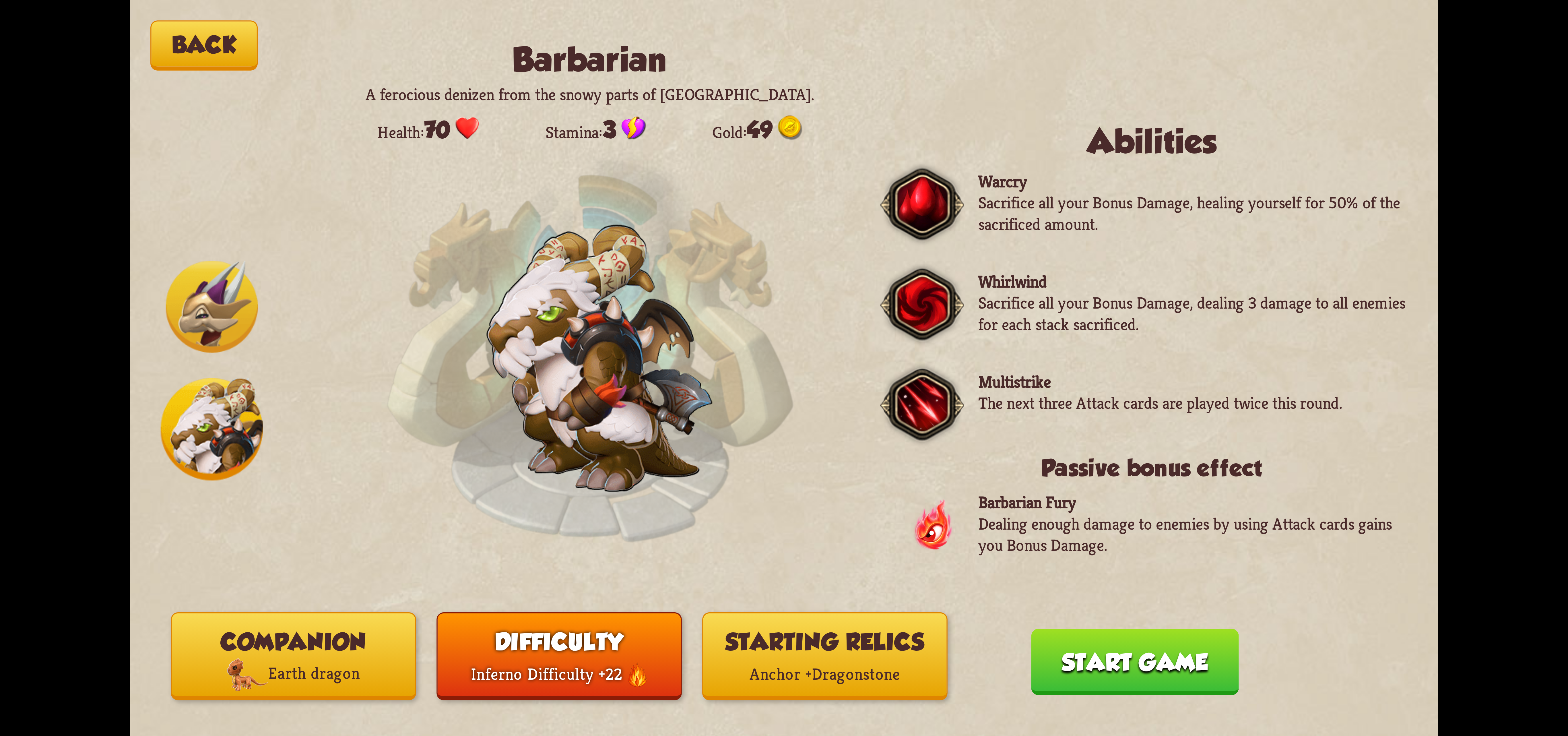
click at [1091, 665] on button "Start game" at bounding box center [1135, 661] width 208 height 66
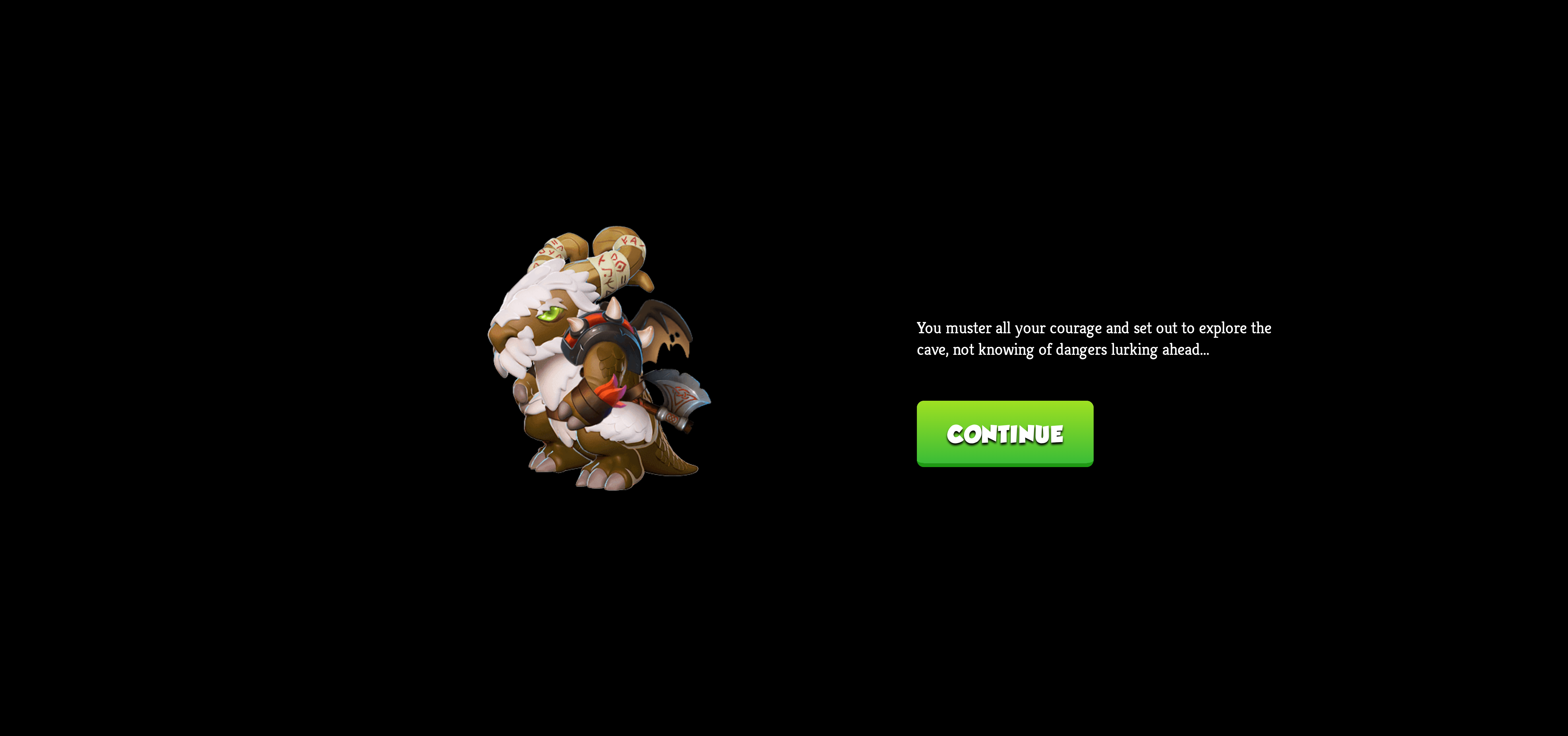
click at [996, 432] on button "Continue" at bounding box center [1005, 433] width 177 height 66
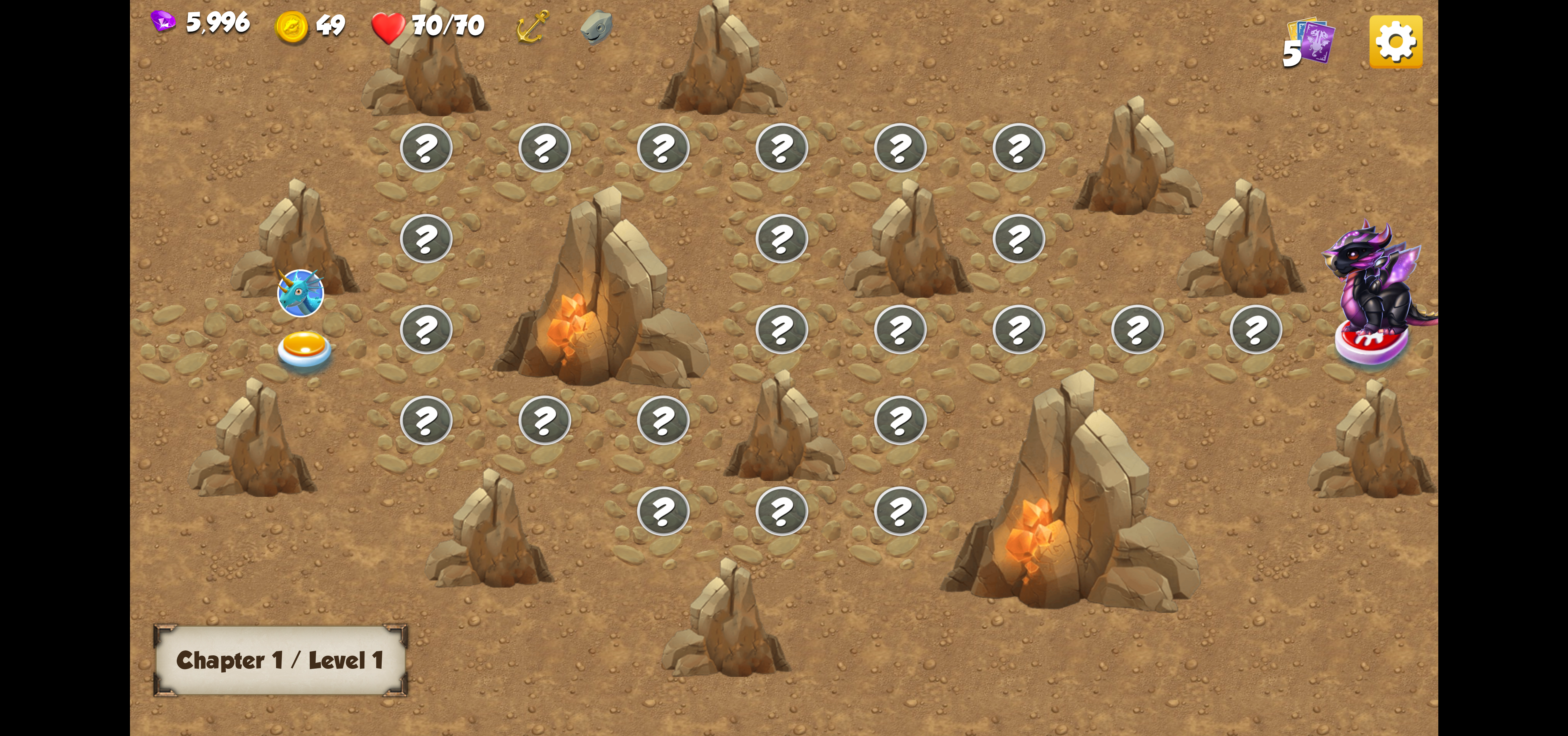
click at [316, 343] on img at bounding box center [305, 355] width 65 height 48
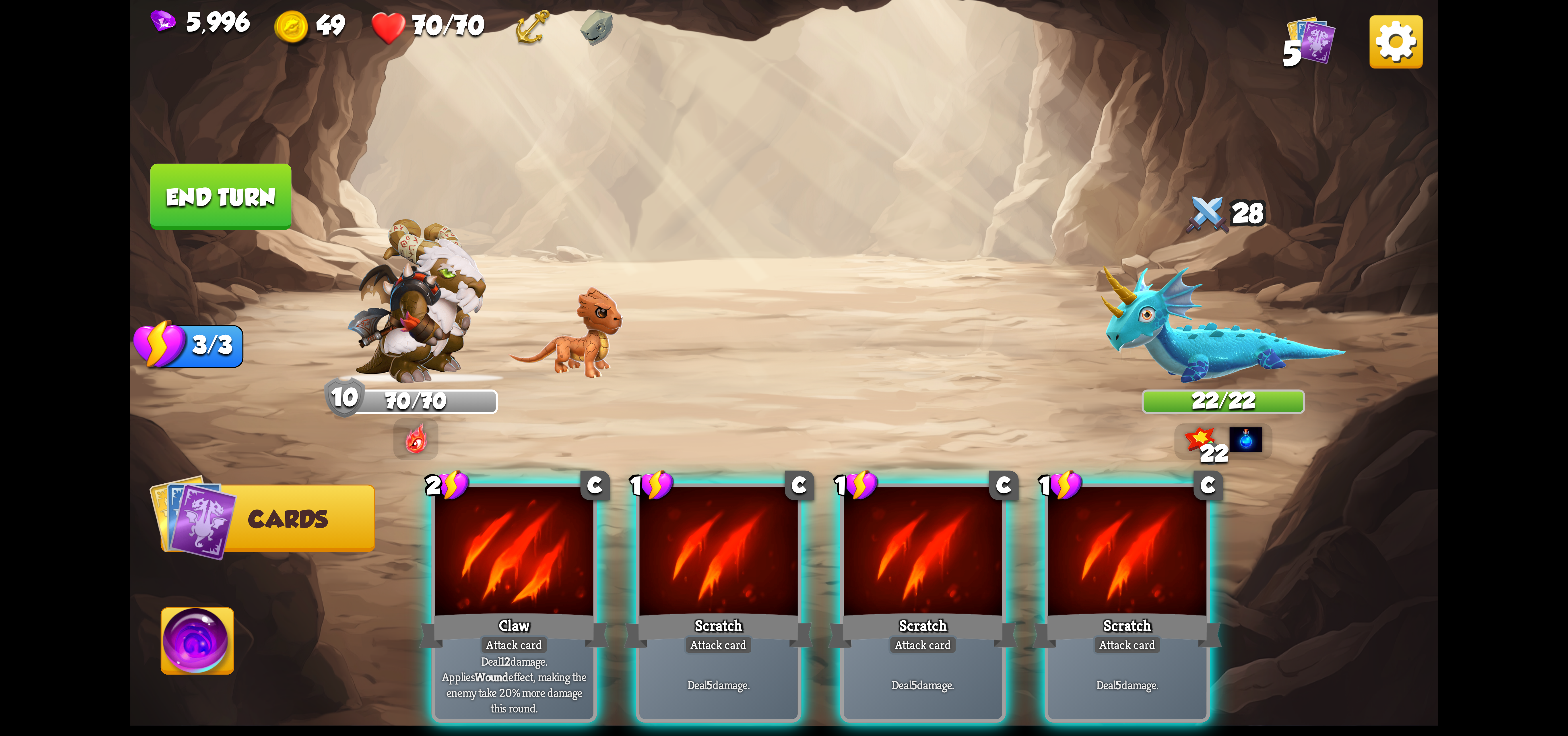
drag, startPoint x: 512, startPoint y: 569, endPoint x: 519, endPoint y: 575, distance: 9.2
click at [512, 570] on div at bounding box center [514, 553] width 158 height 133
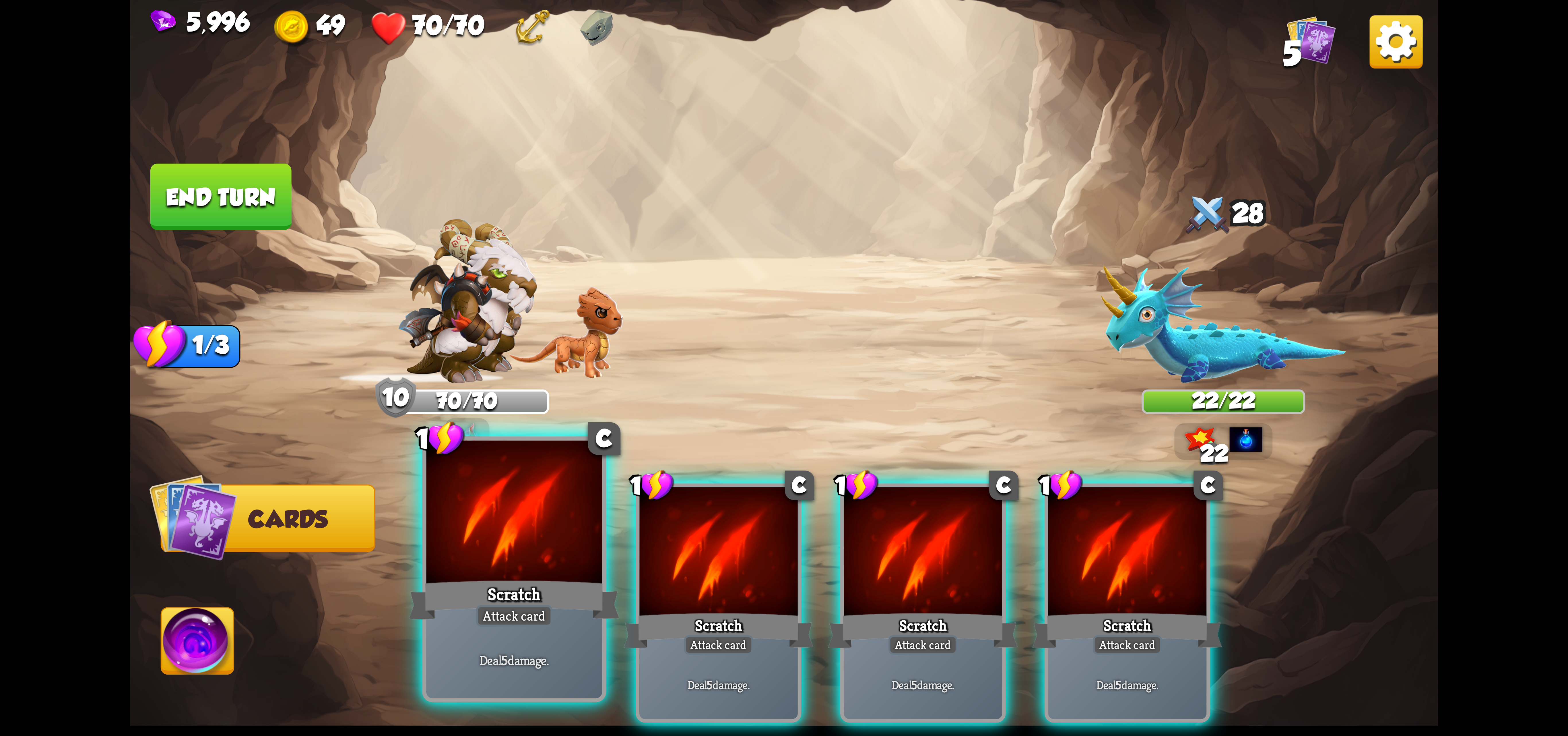
click at [494, 555] on div at bounding box center [514, 514] width 176 height 148
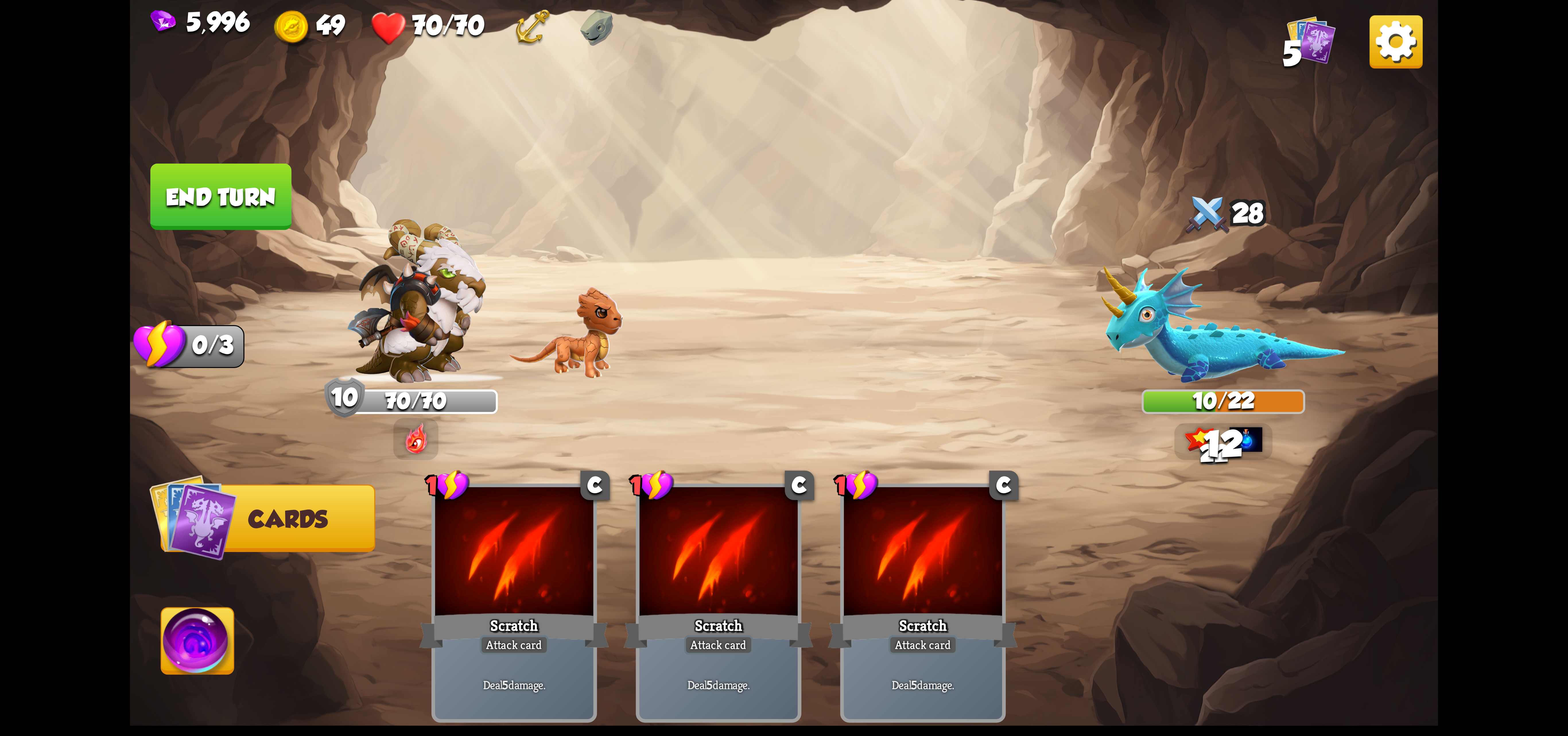
click at [183, 657] on img at bounding box center [197, 645] width 72 height 74
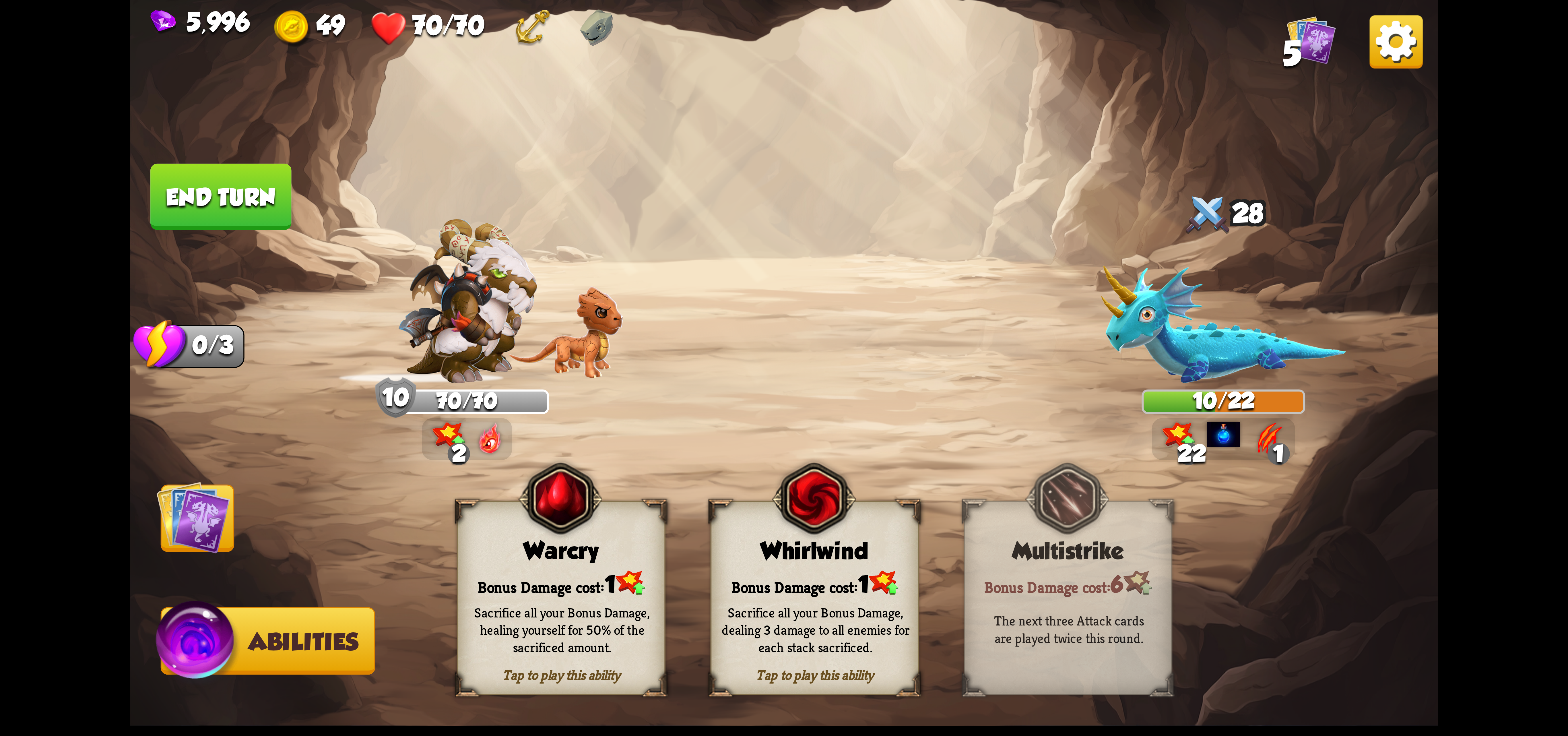
click at [856, 613] on div "Sacrifice all your Bonus Damage, dealing 3 damage to all enemies for each stack…" at bounding box center [816, 629] width 188 height 52
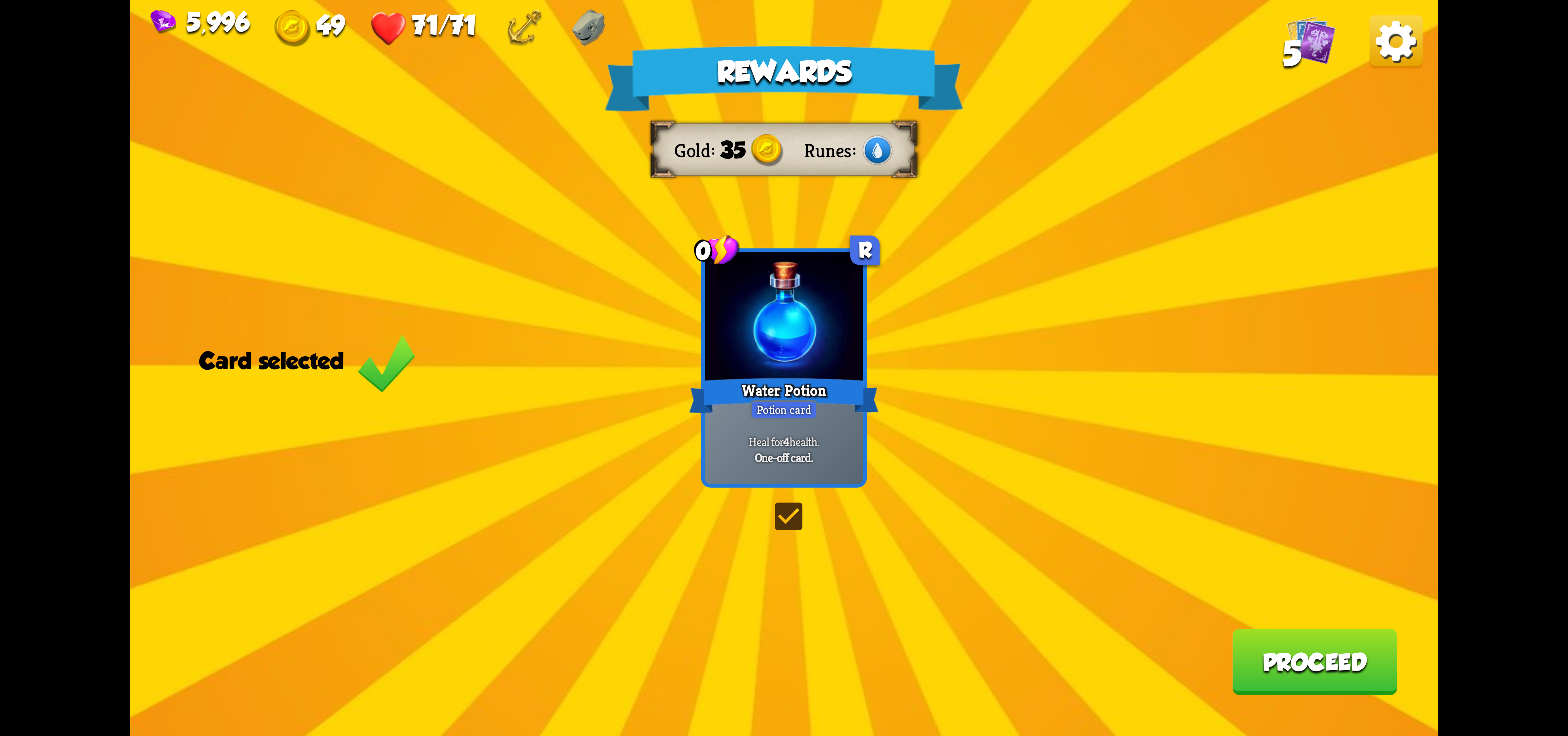
click at [1274, 667] on button "Proceed" at bounding box center [1314, 661] width 165 height 66
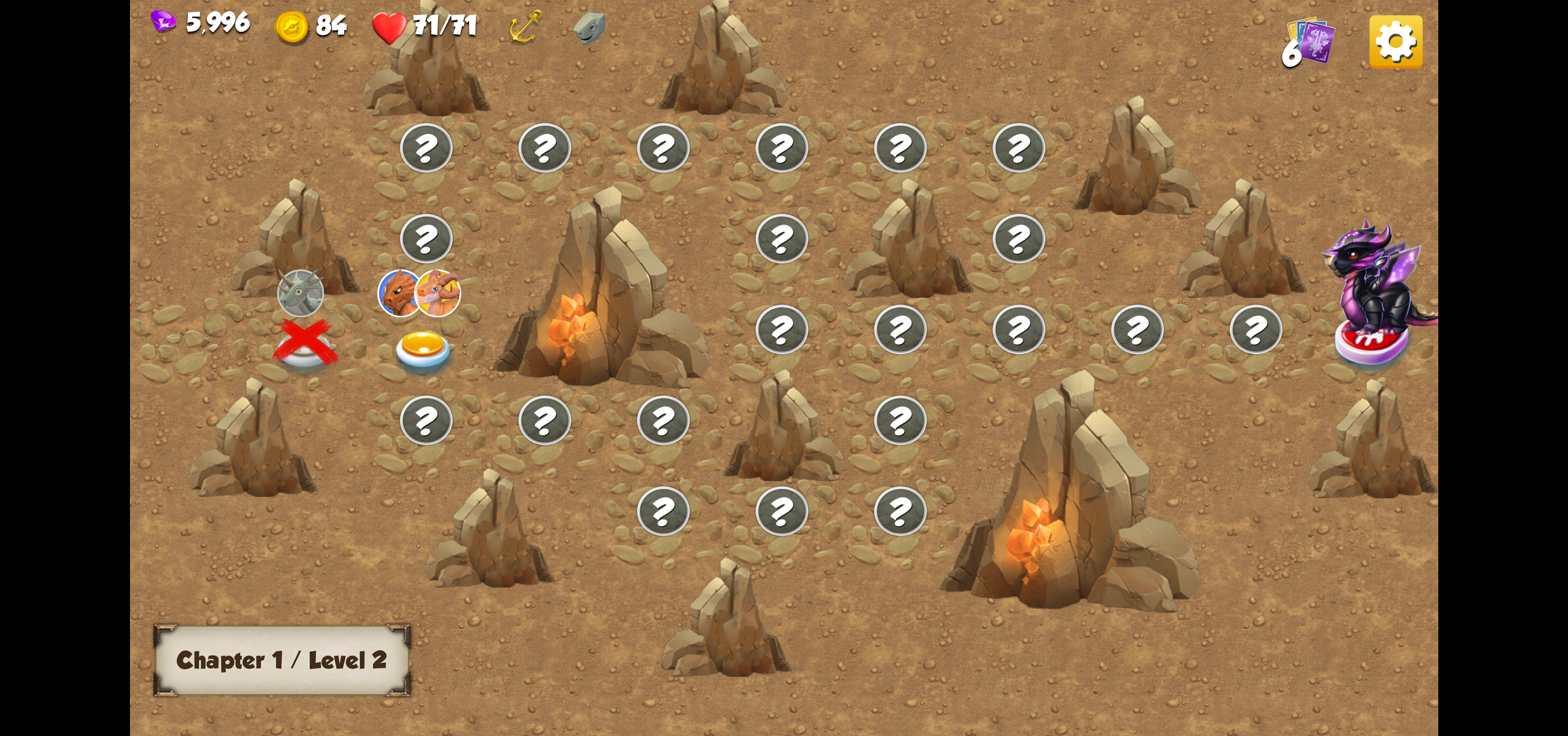
click at [386, 328] on div at bounding box center [426, 342] width 119 height 91
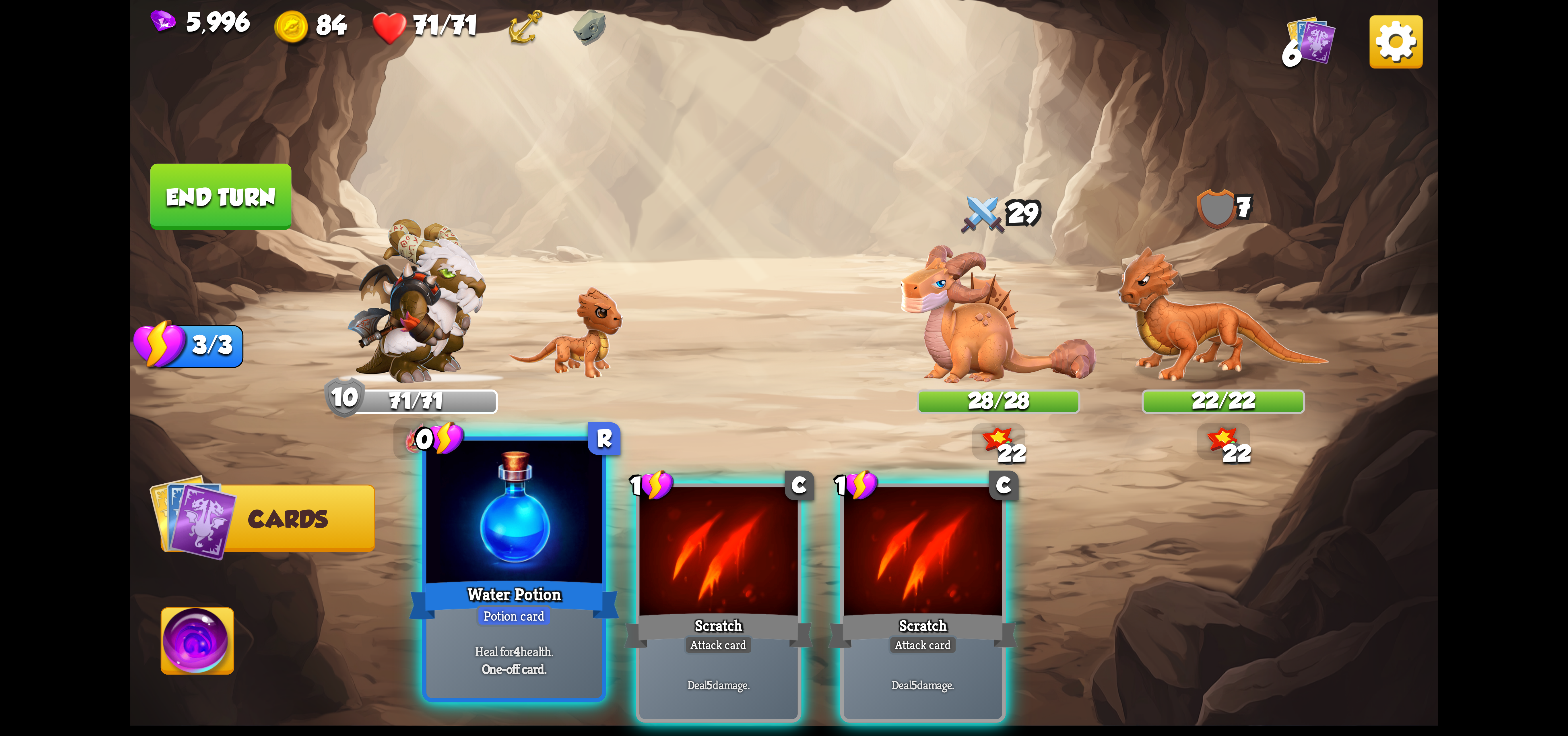
click at [506, 572] on div at bounding box center [514, 514] width 176 height 148
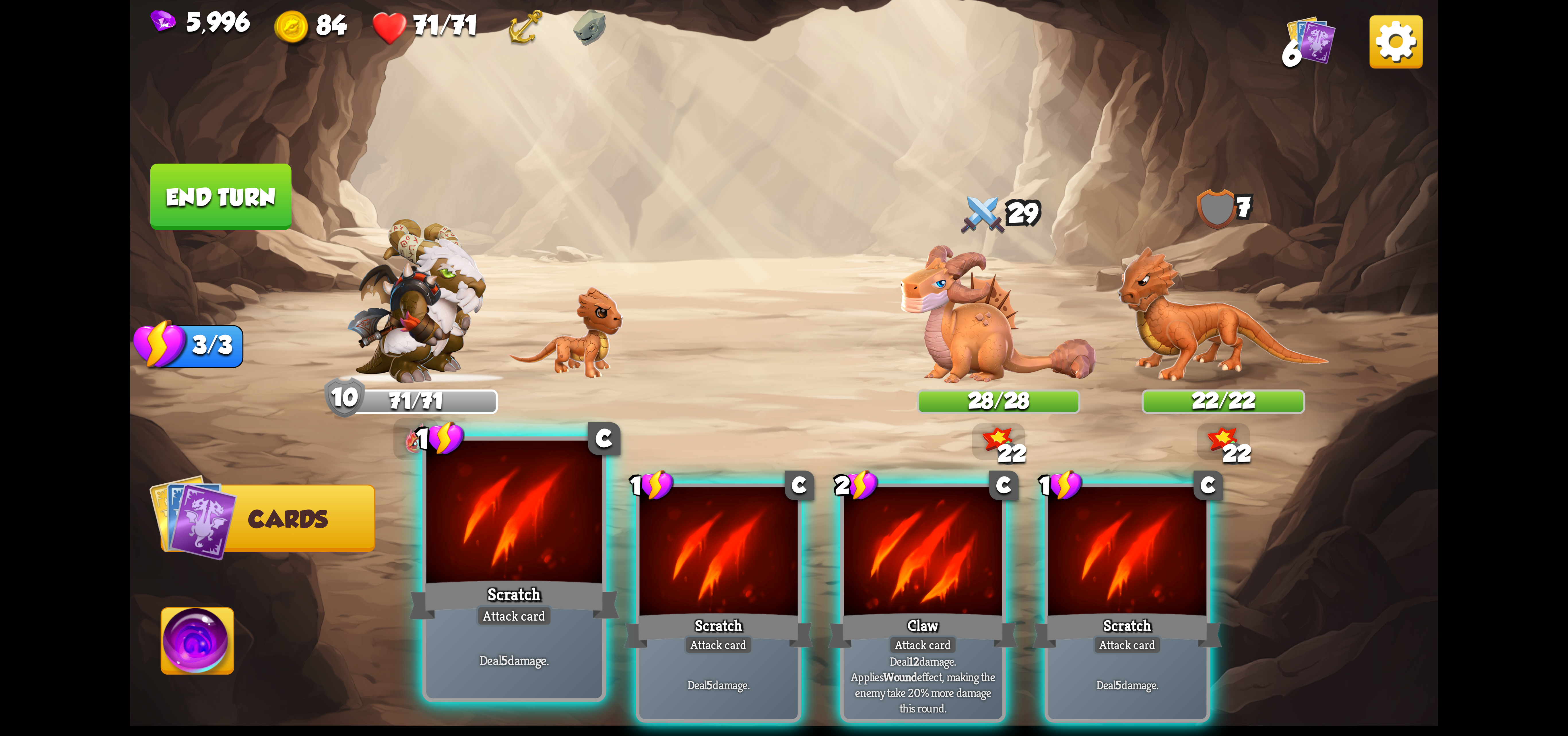
click at [505, 574] on div at bounding box center [514, 514] width 176 height 148
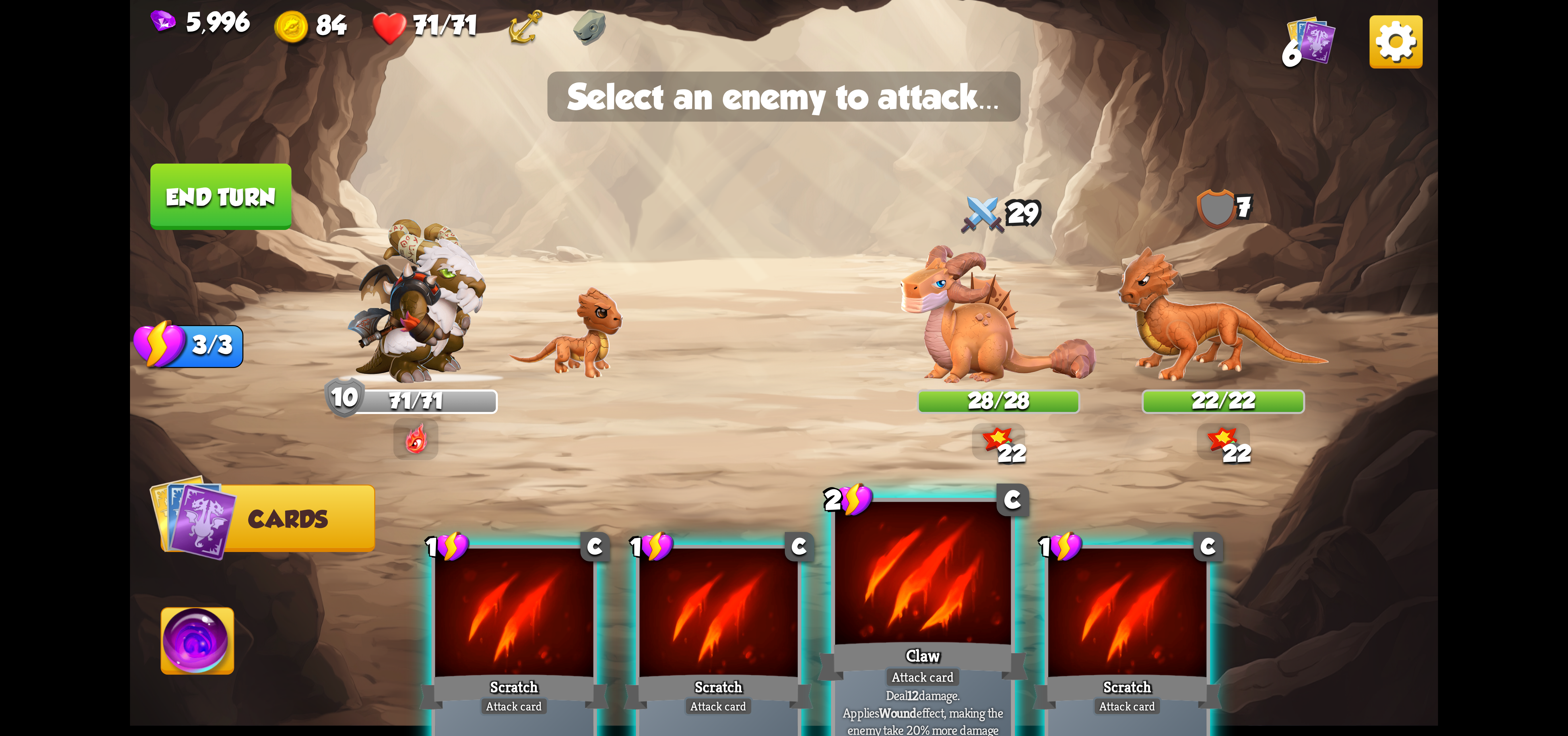
click at [906, 622] on div at bounding box center [923, 576] width 176 height 148
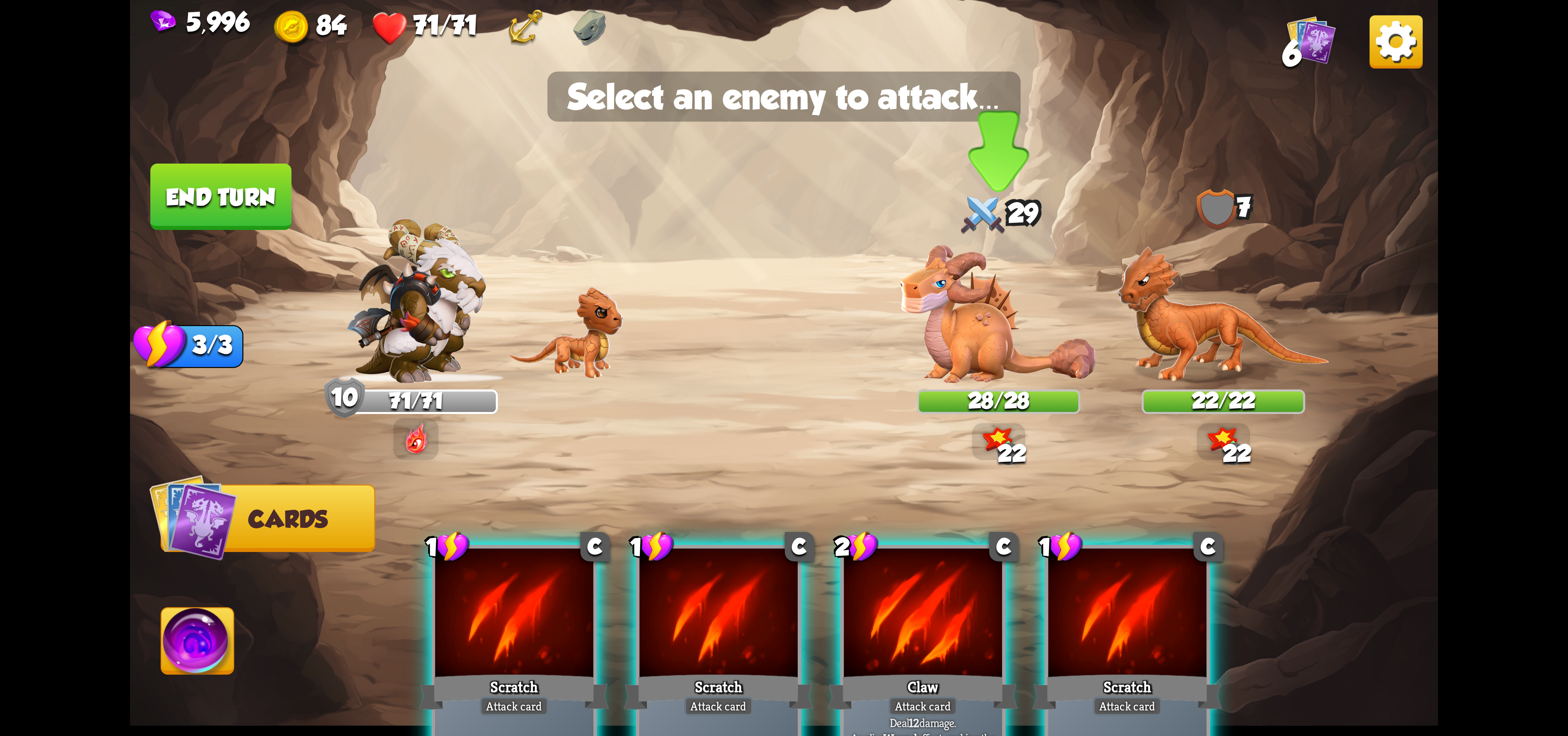
click at [981, 366] on img at bounding box center [998, 314] width 196 height 138
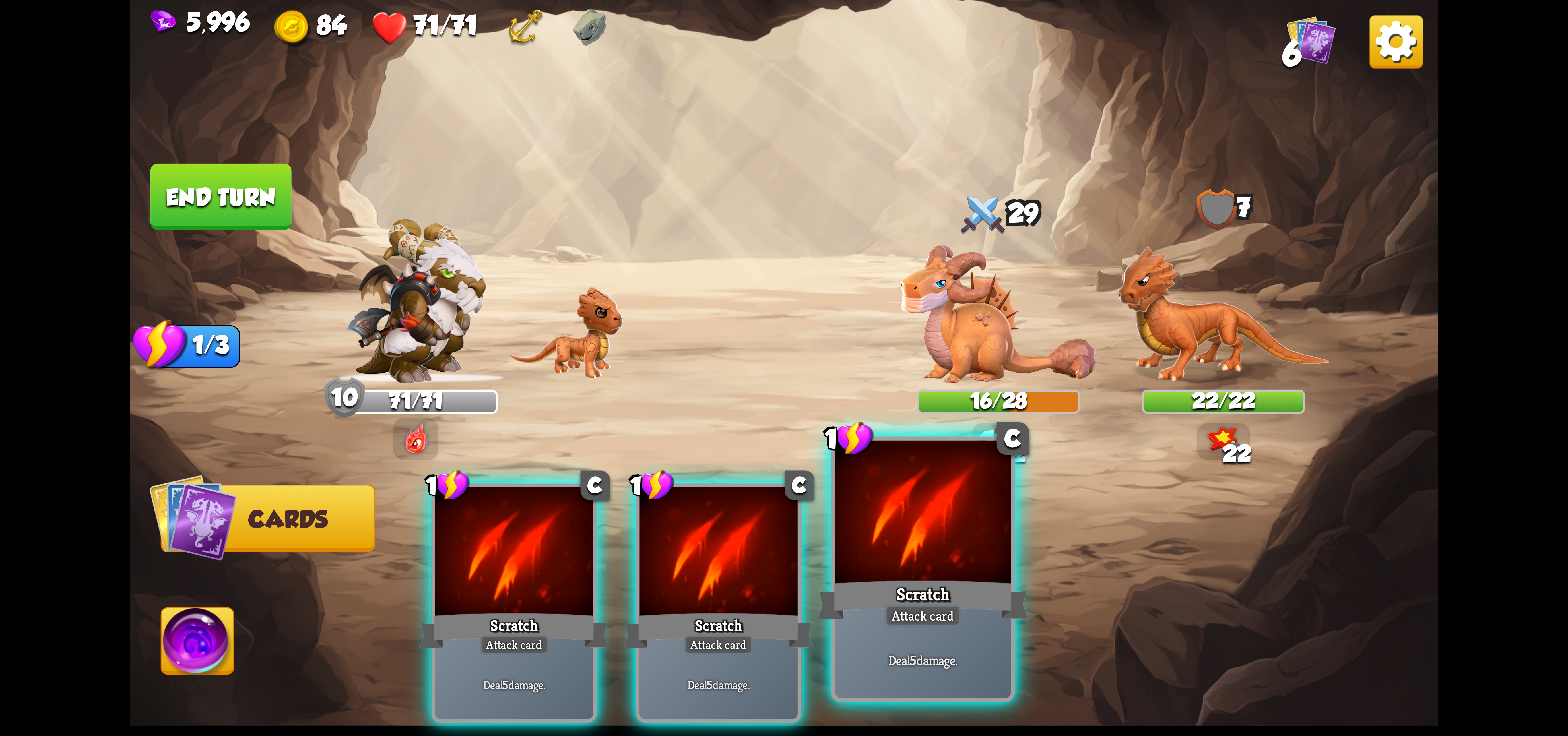
click at [877, 558] on div at bounding box center [923, 514] width 176 height 148
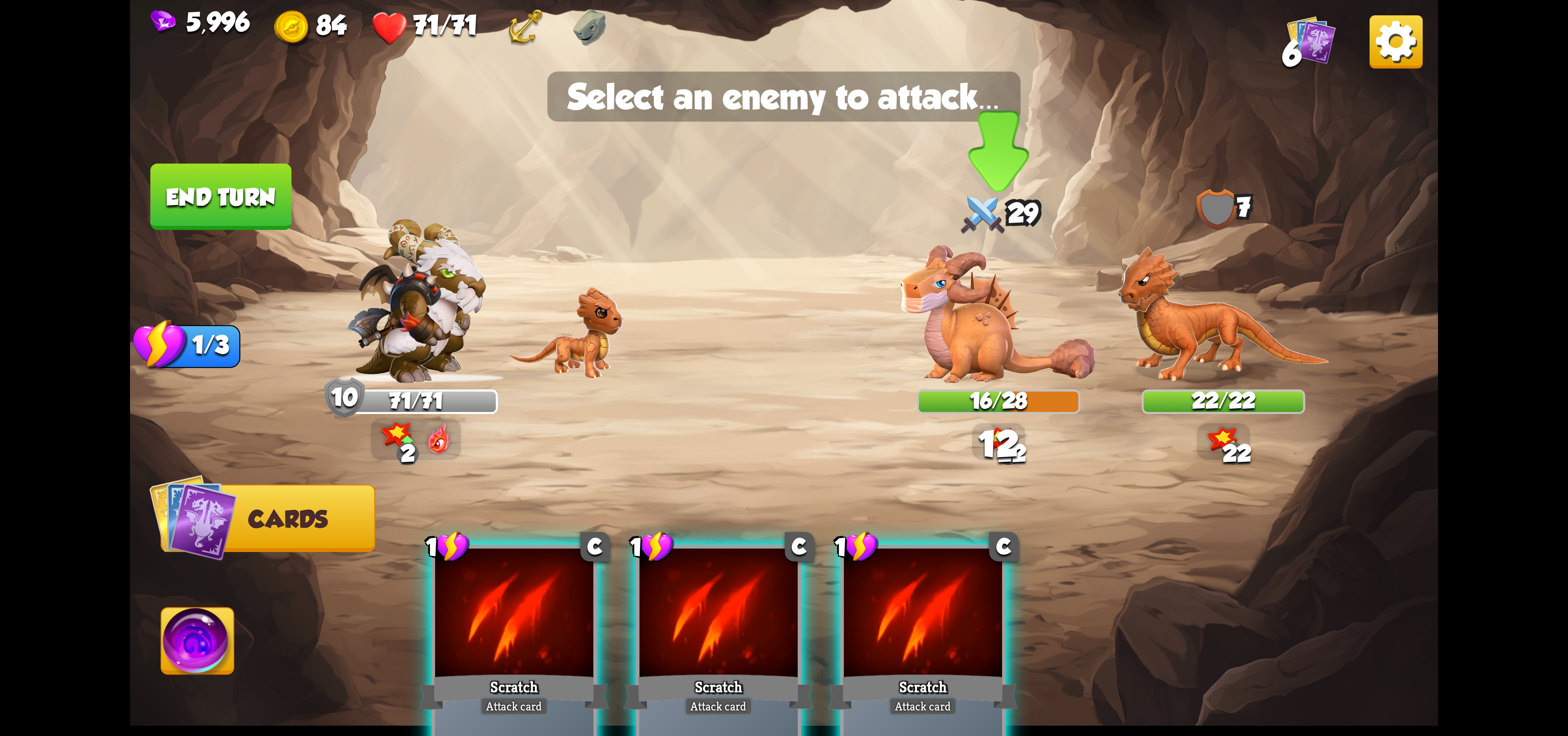
click at [945, 362] on img at bounding box center [998, 314] width 196 height 138
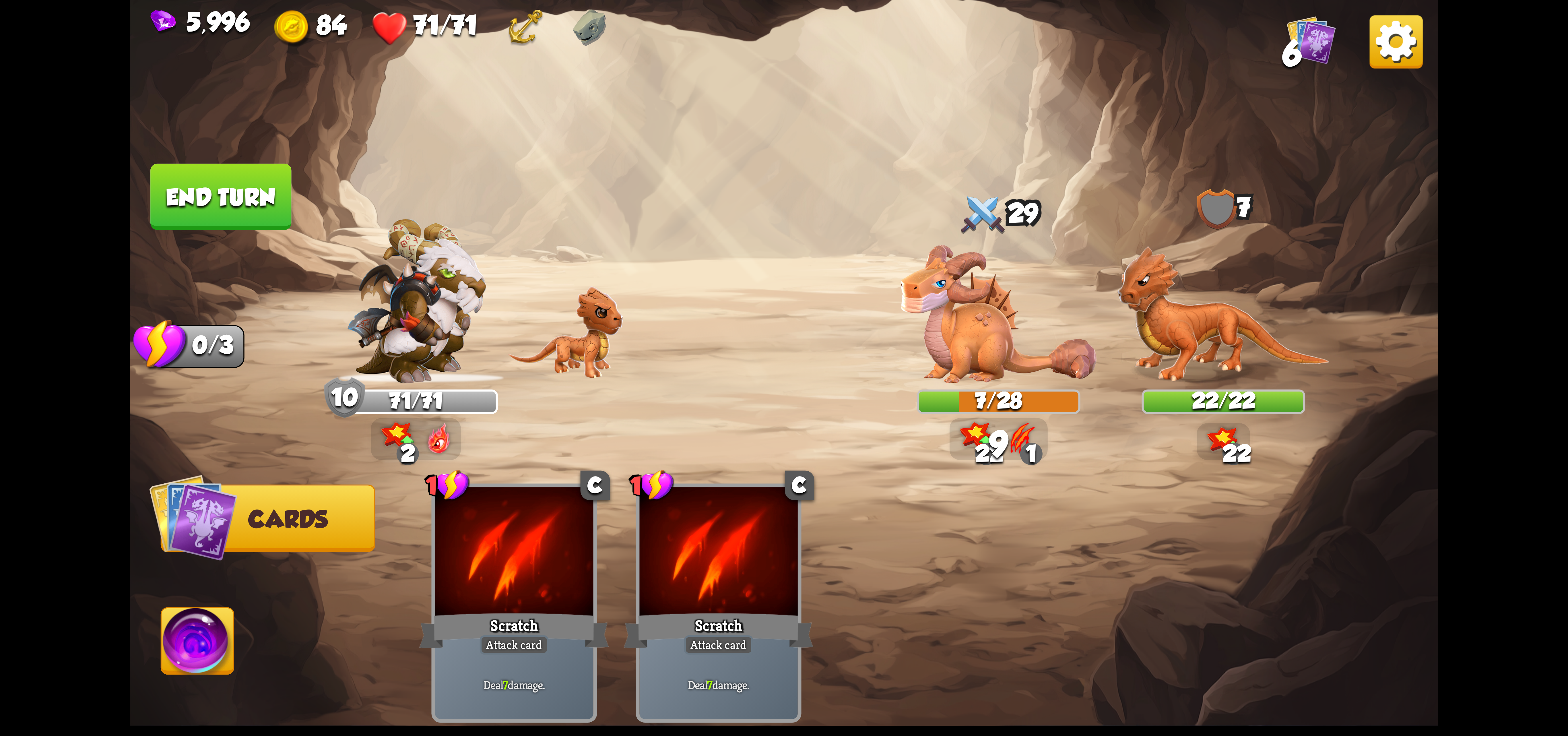
click at [170, 628] on img at bounding box center [197, 645] width 72 height 74
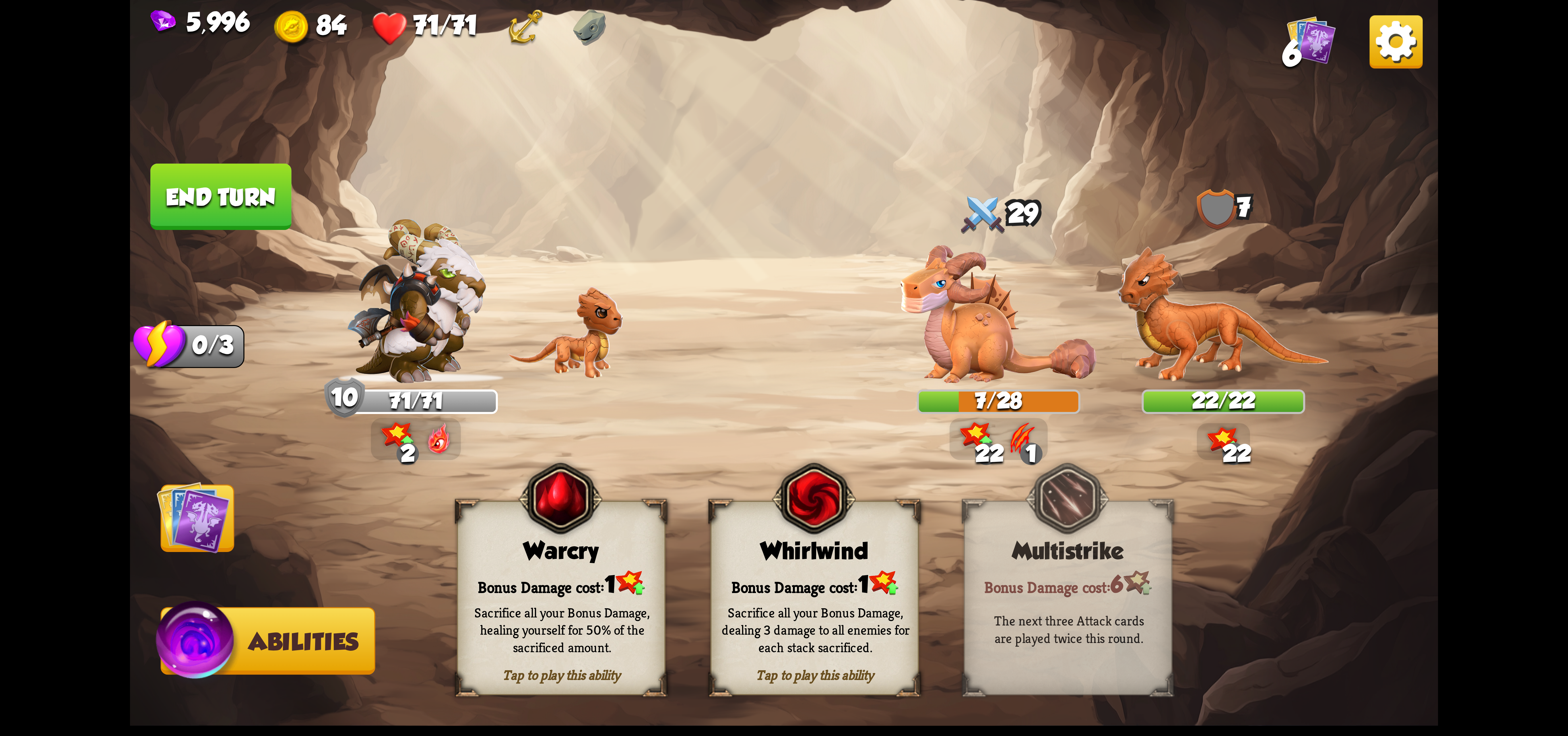
click at [869, 583] on span "1" at bounding box center [864, 585] width 11 height 27
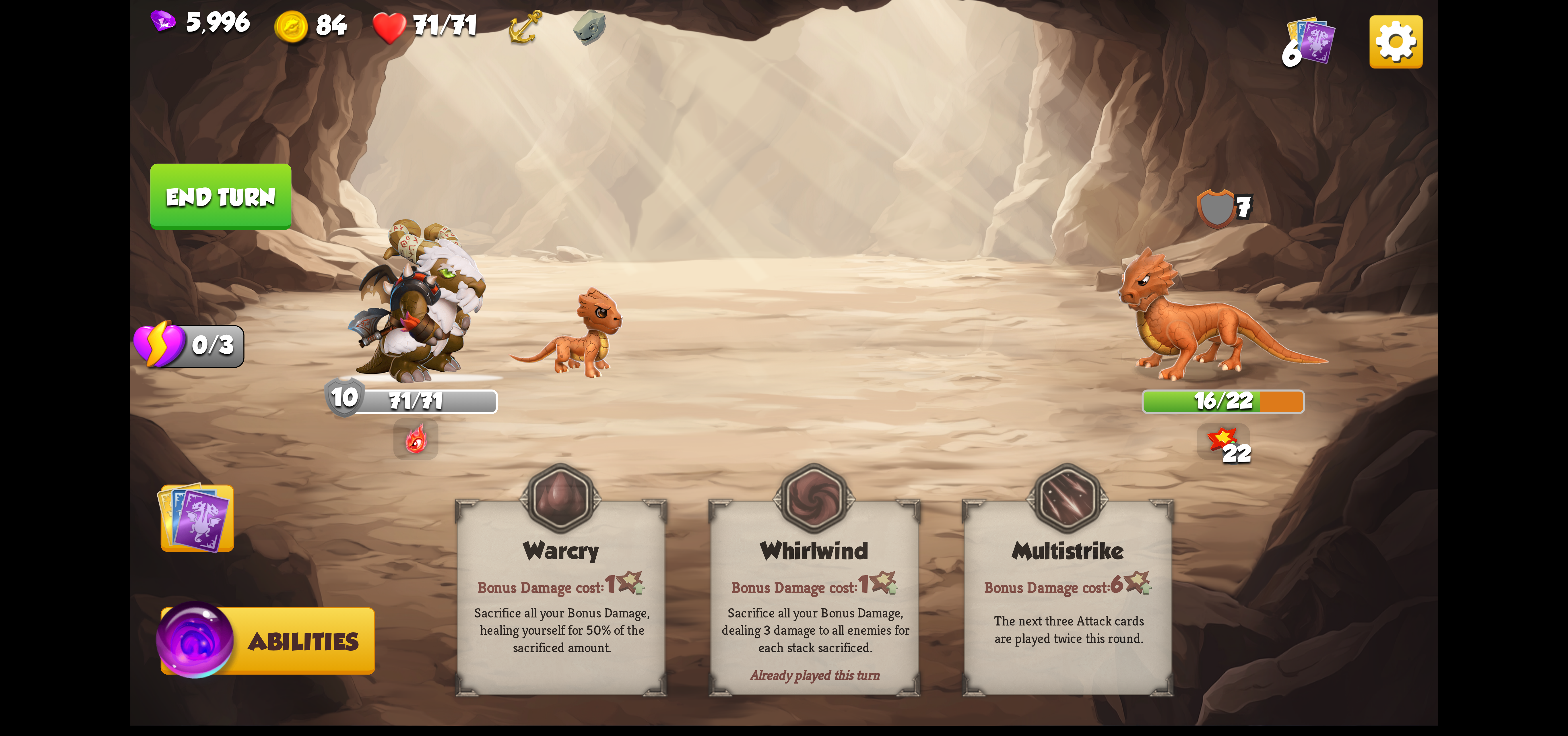
click at [256, 193] on button "End turn" at bounding box center [220, 197] width 141 height 66
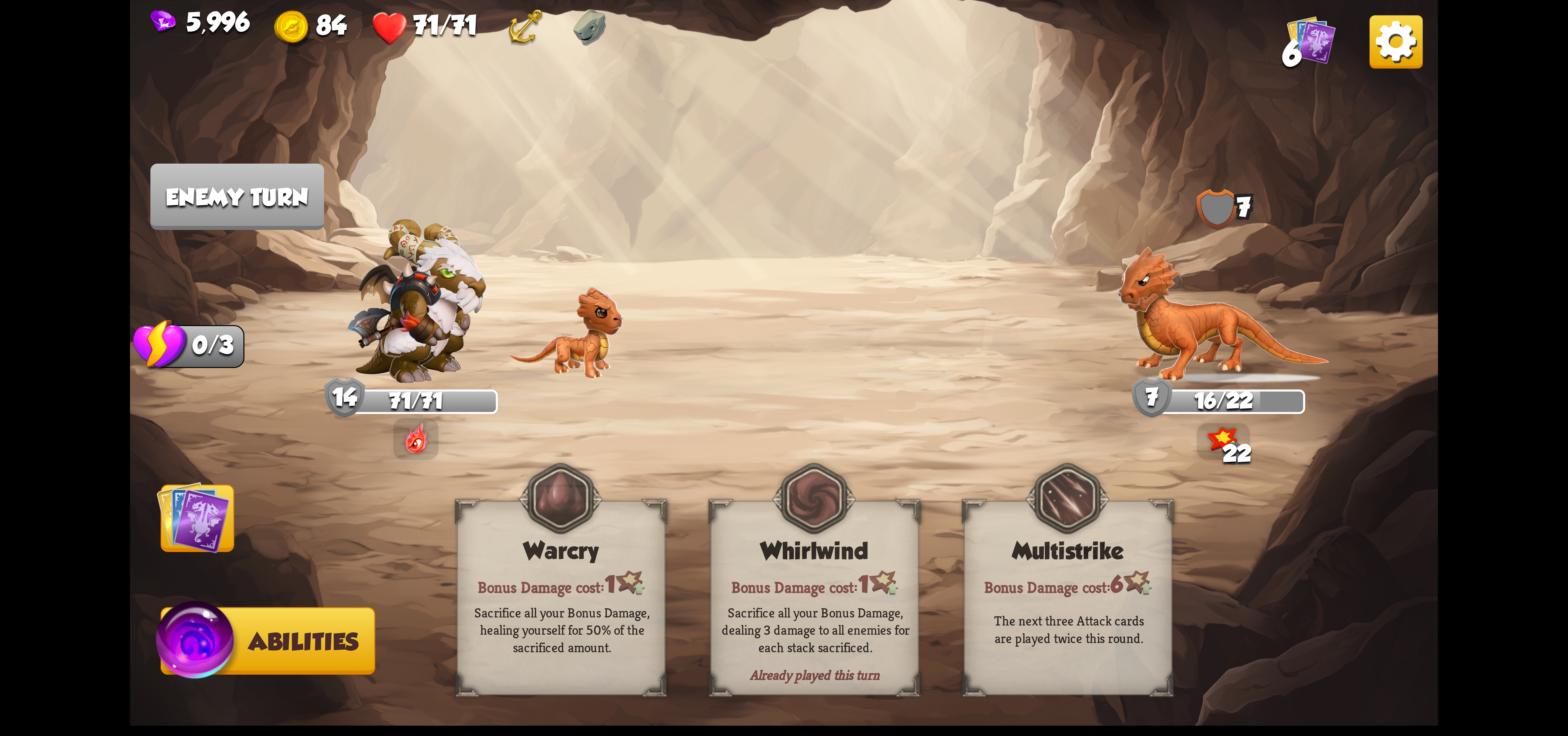
click at [180, 508] on img at bounding box center [193, 517] width 74 height 74
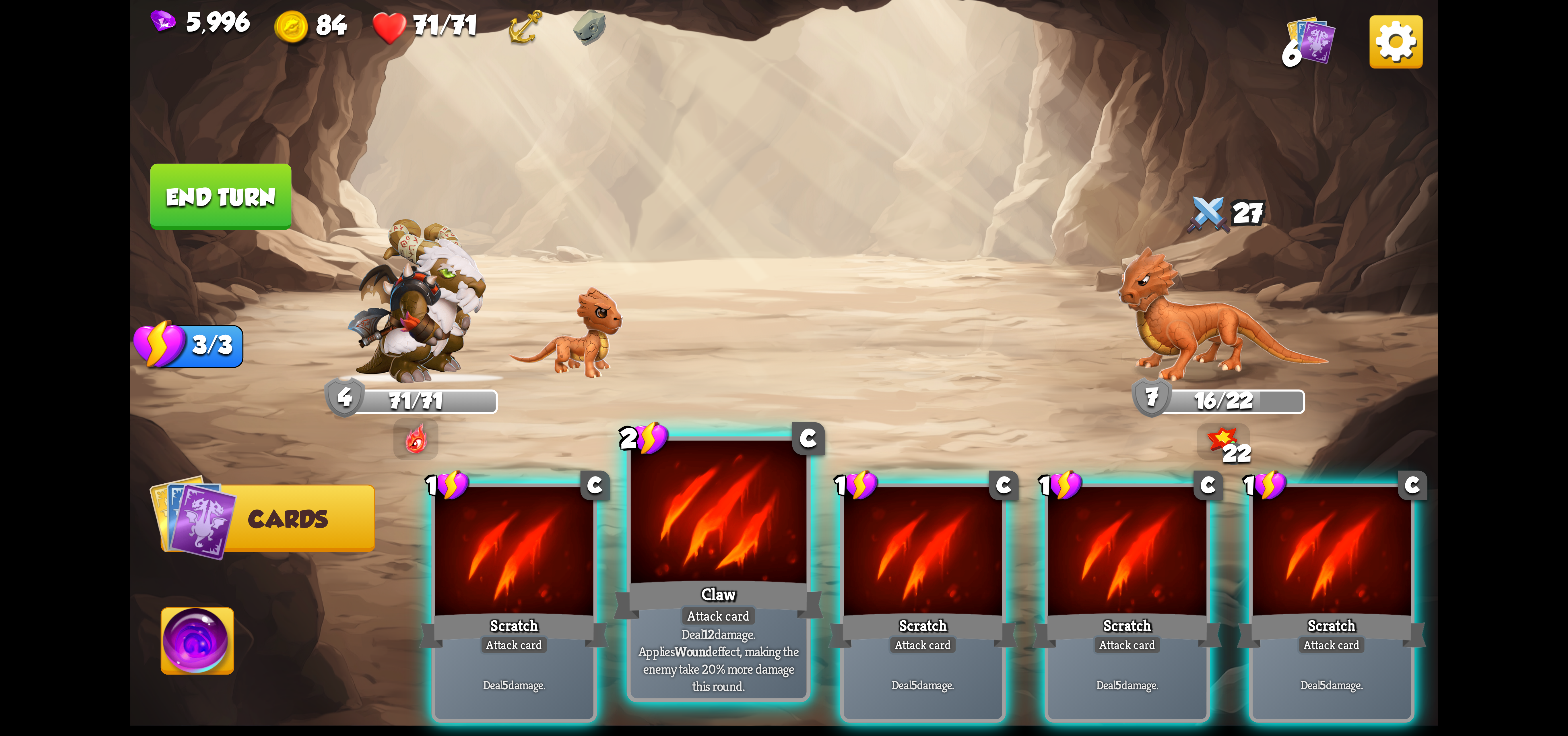
click at [713, 528] on div at bounding box center [718, 514] width 176 height 148
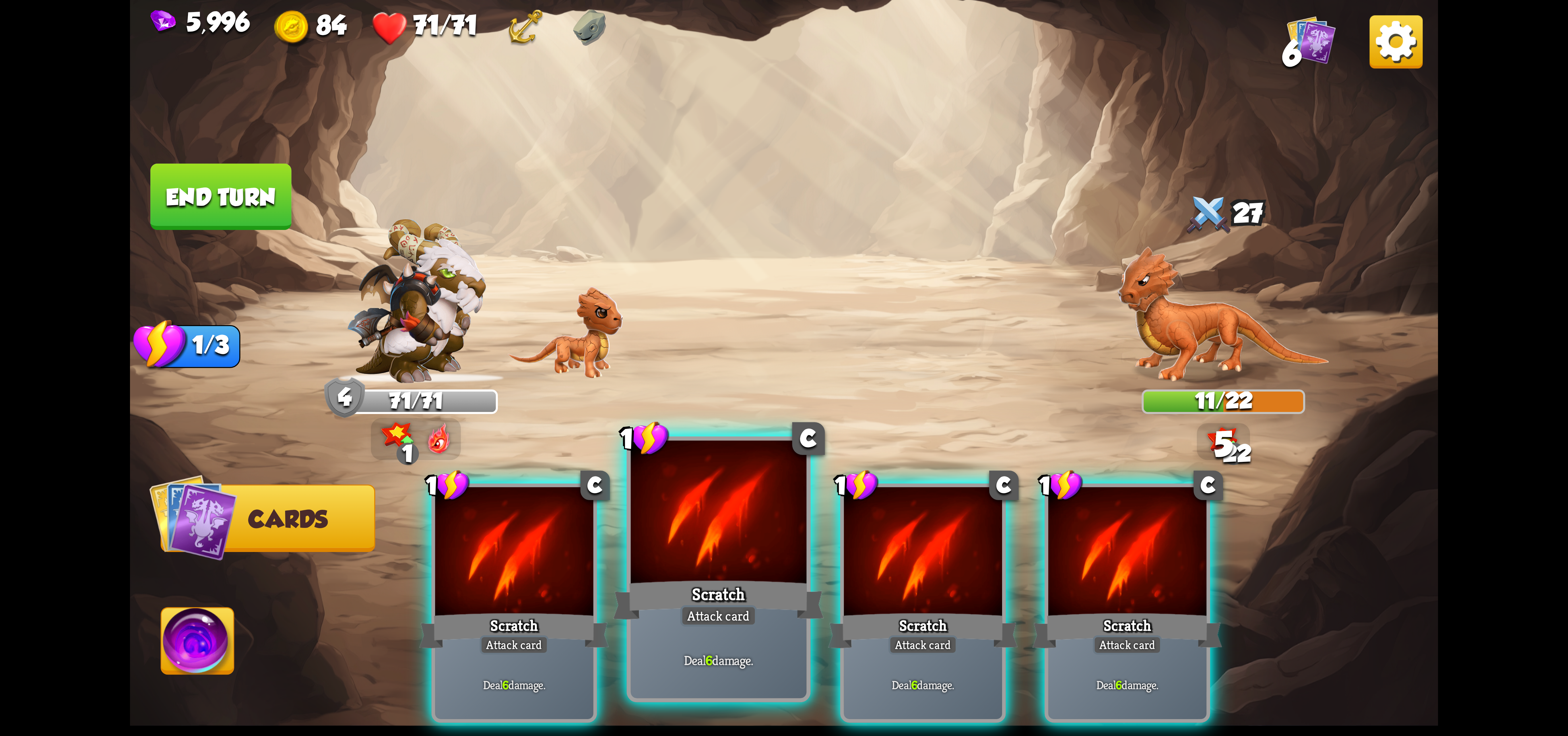
click at [679, 552] on div at bounding box center [718, 514] width 176 height 148
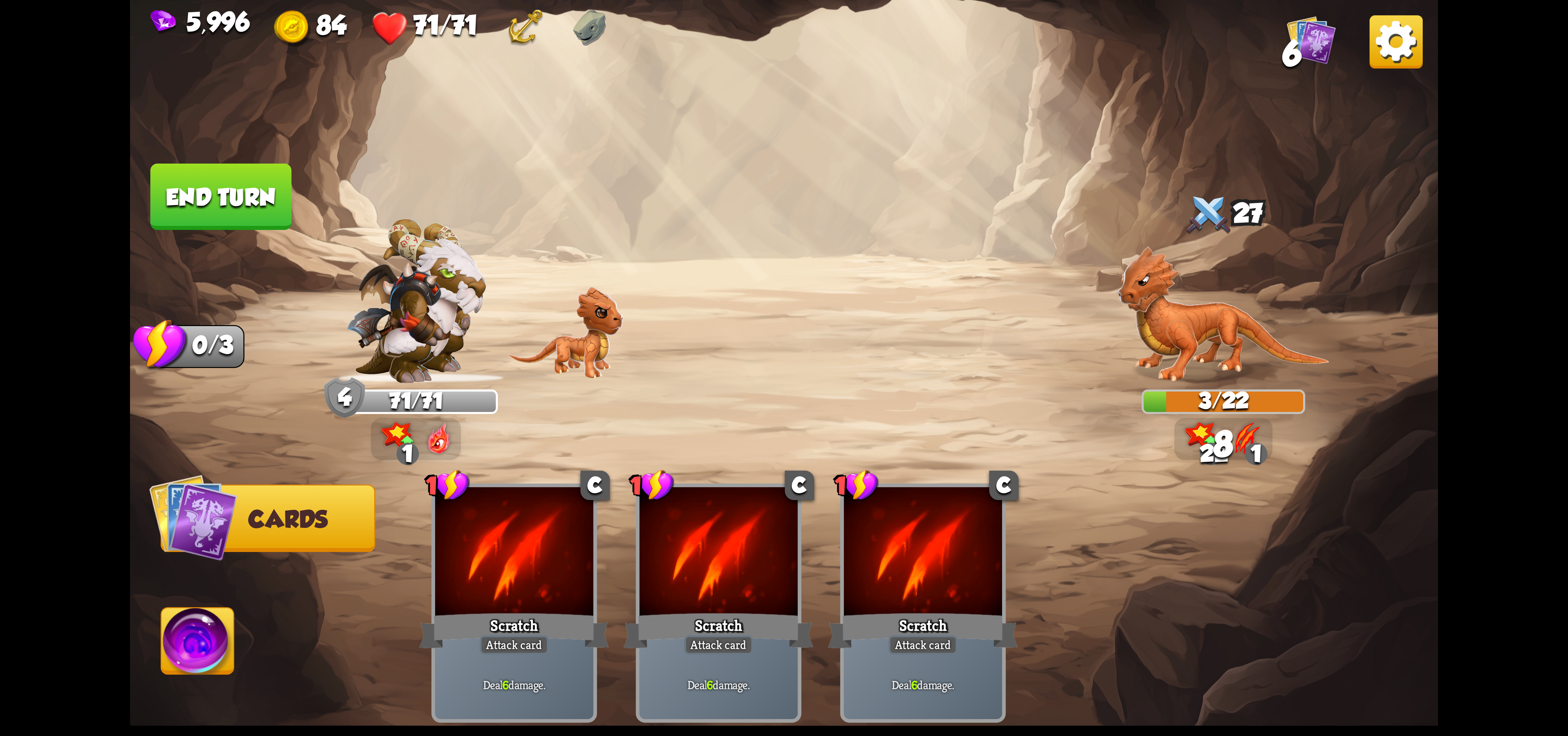
click at [214, 651] on img at bounding box center [197, 645] width 72 height 74
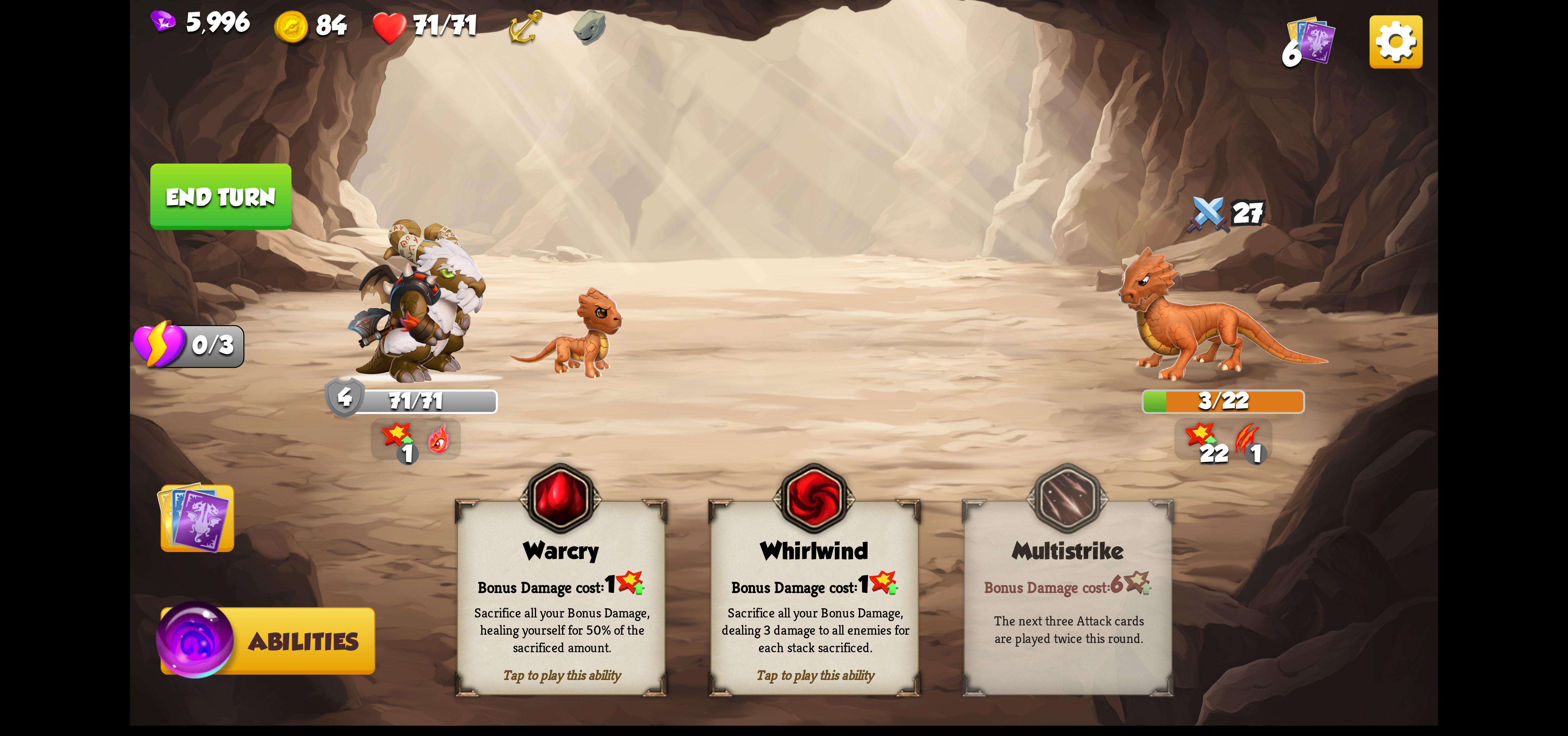
click at [821, 566] on div "Tap to play this ability Whirlwind Bonus Damage cost: 1 Sacrifice all your Bonu…" at bounding box center [814, 598] width 208 height 194
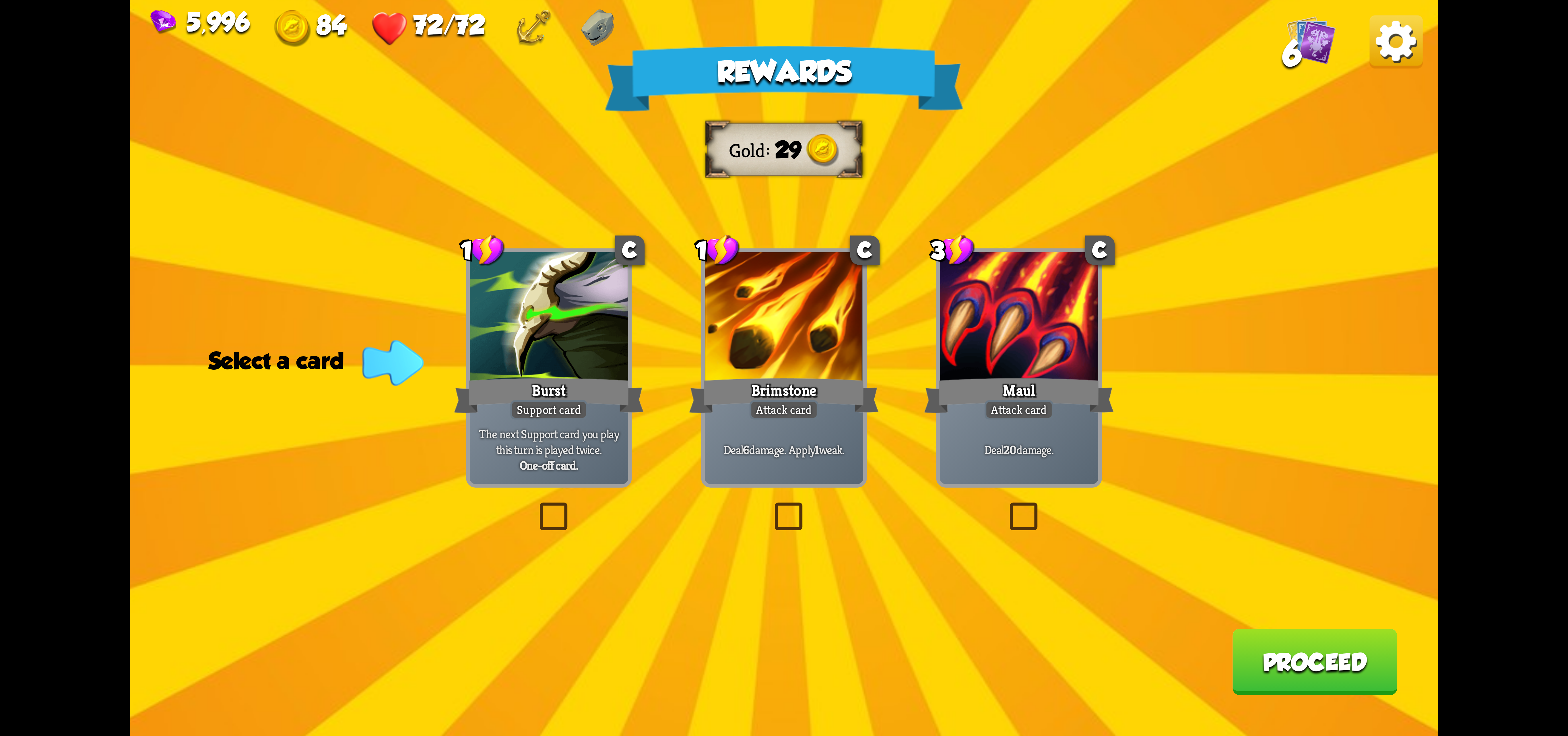
click at [822, 372] on div at bounding box center [784, 318] width 158 height 133
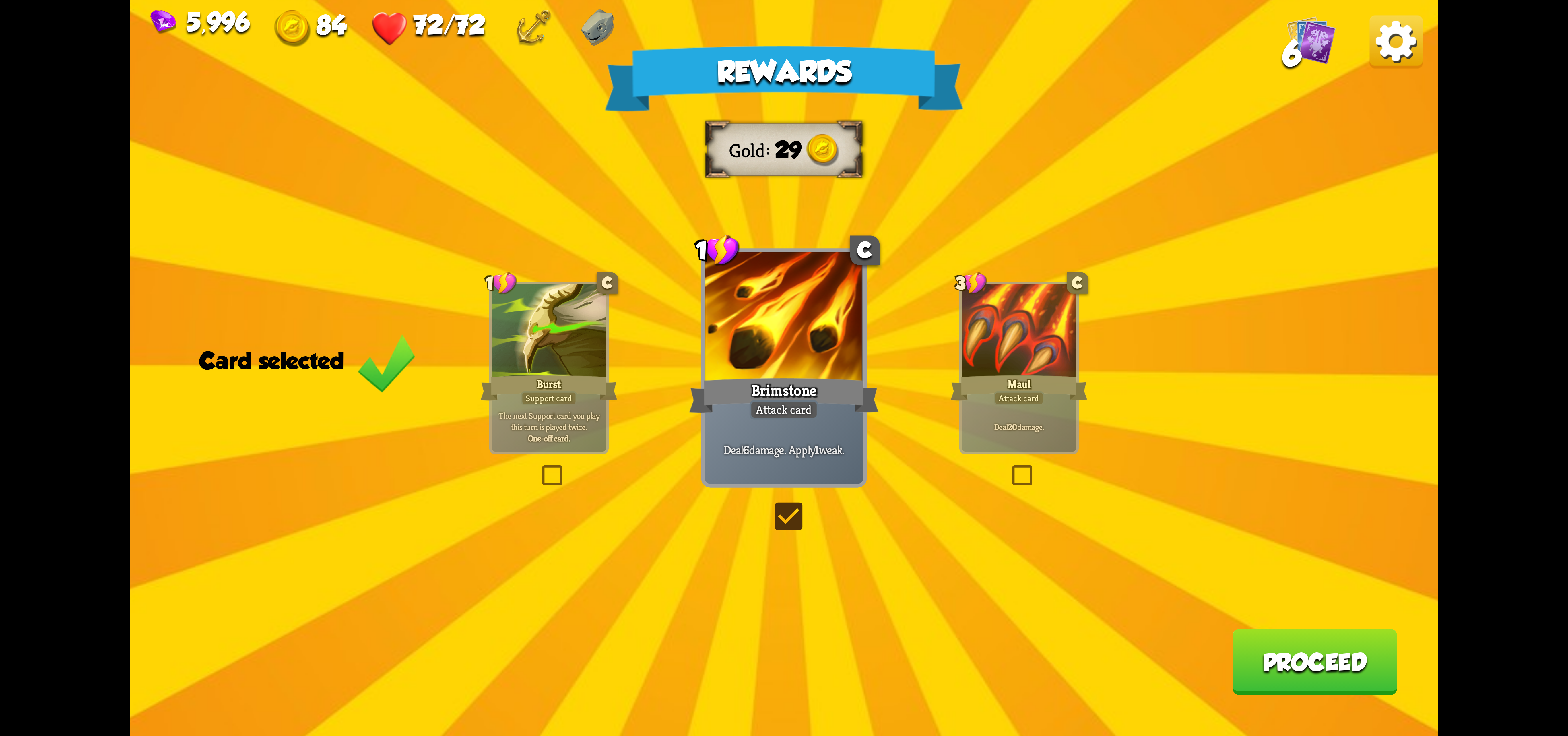
click at [1310, 660] on button "Proceed" at bounding box center [1314, 661] width 165 height 66
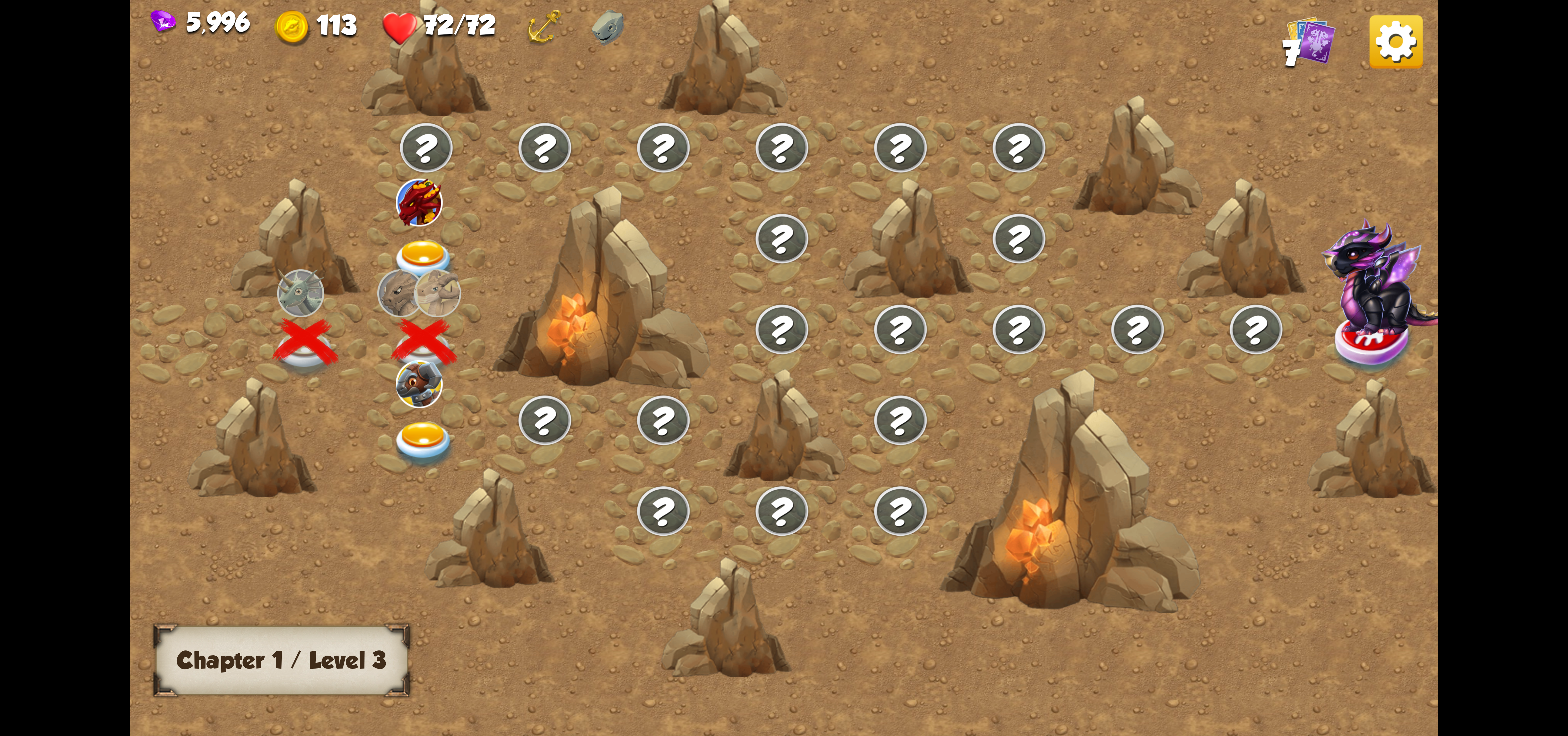
click at [399, 155] on img at bounding box center [426, 147] width 57 height 54
drag, startPoint x: 481, startPoint y: 248, endPoint x: 486, endPoint y: 267, distance: 19.6
click at [486, 267] on div at bounding box center [426, 251] width 119 height 91
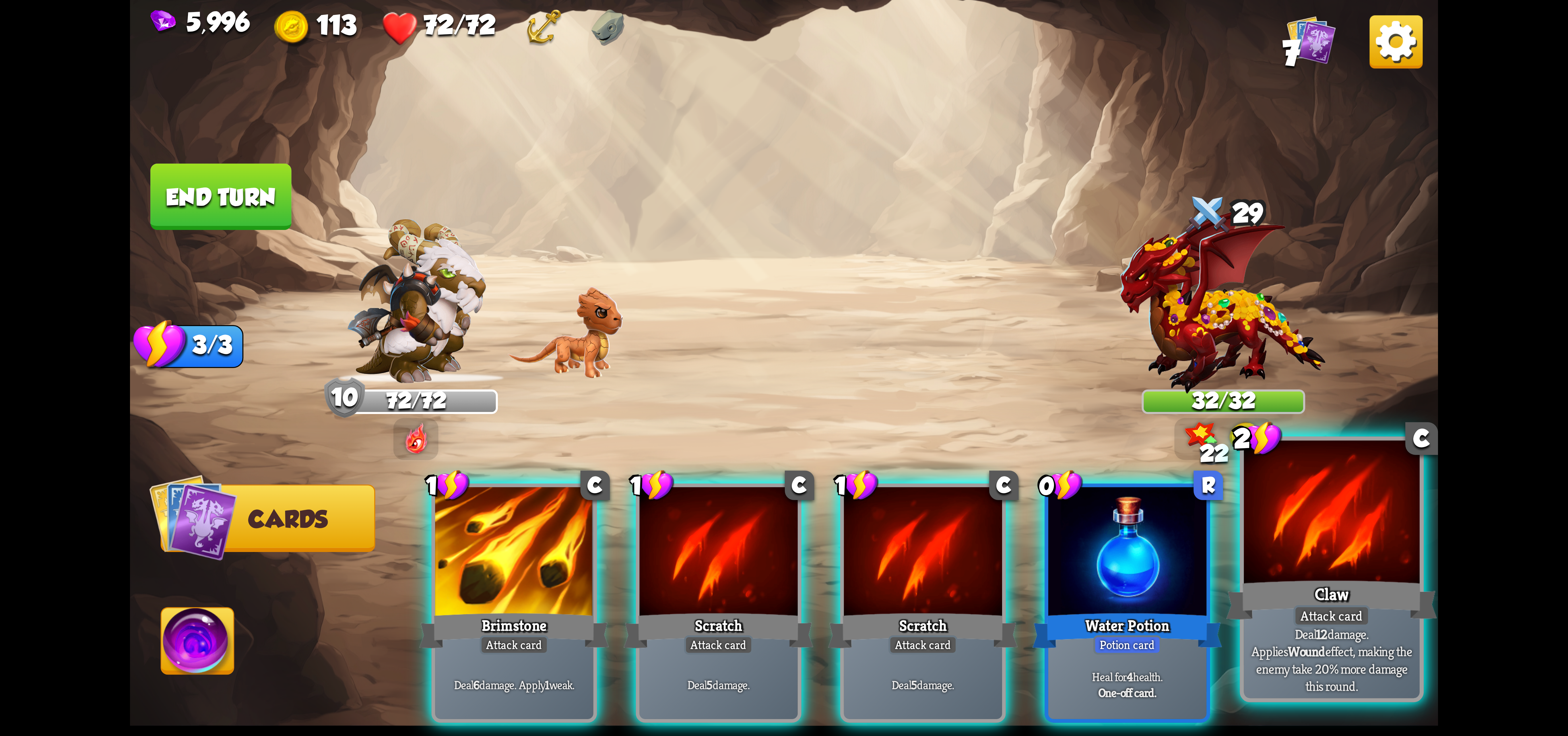
click at [1295, 563] on div at bounding box center [1331, 514] width 176 height 148
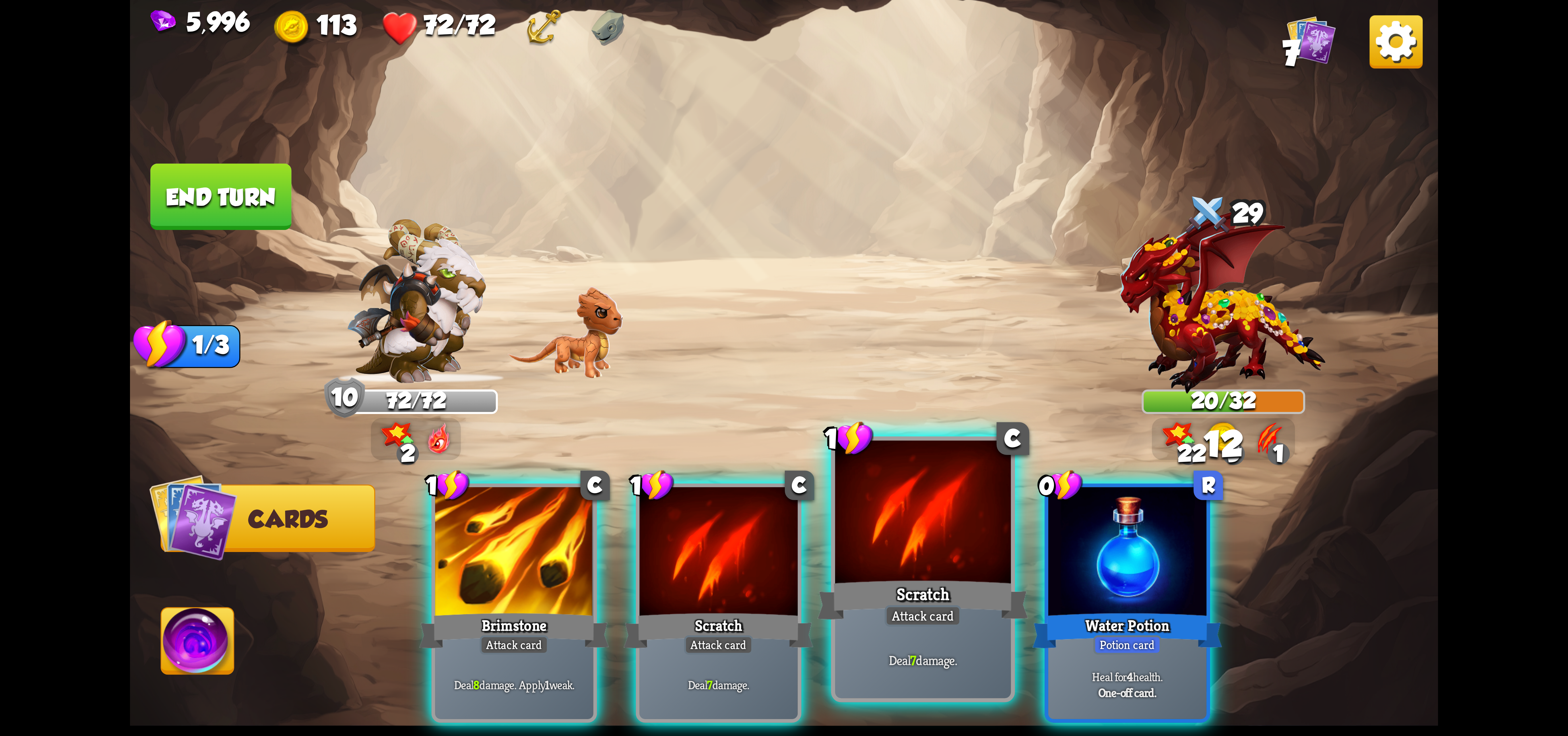
click at [889, 541] on div at bounding box center [923, 514] width 176 height 148
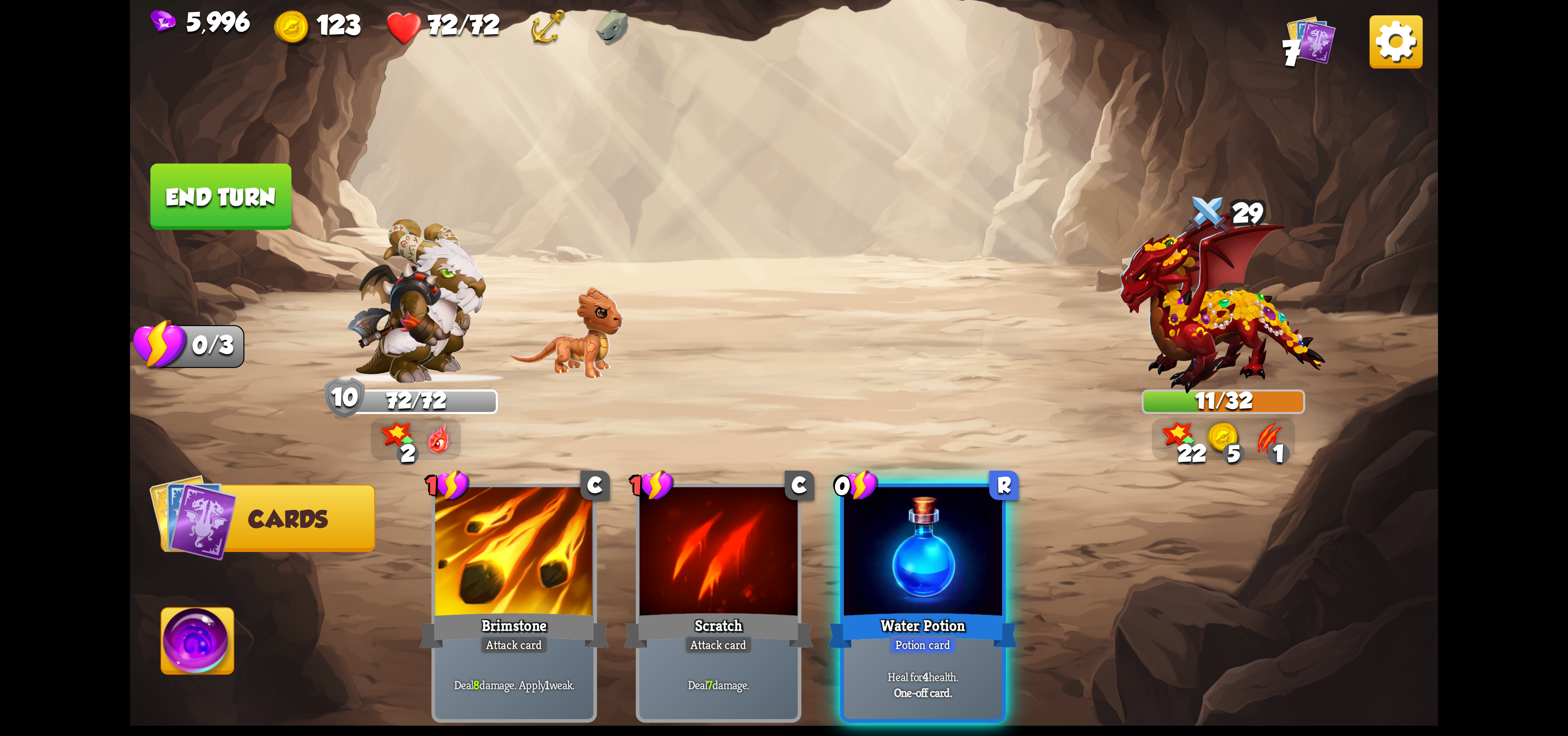
click at [889, 541] on div at bounding box center [923, 553] width 158 height 133
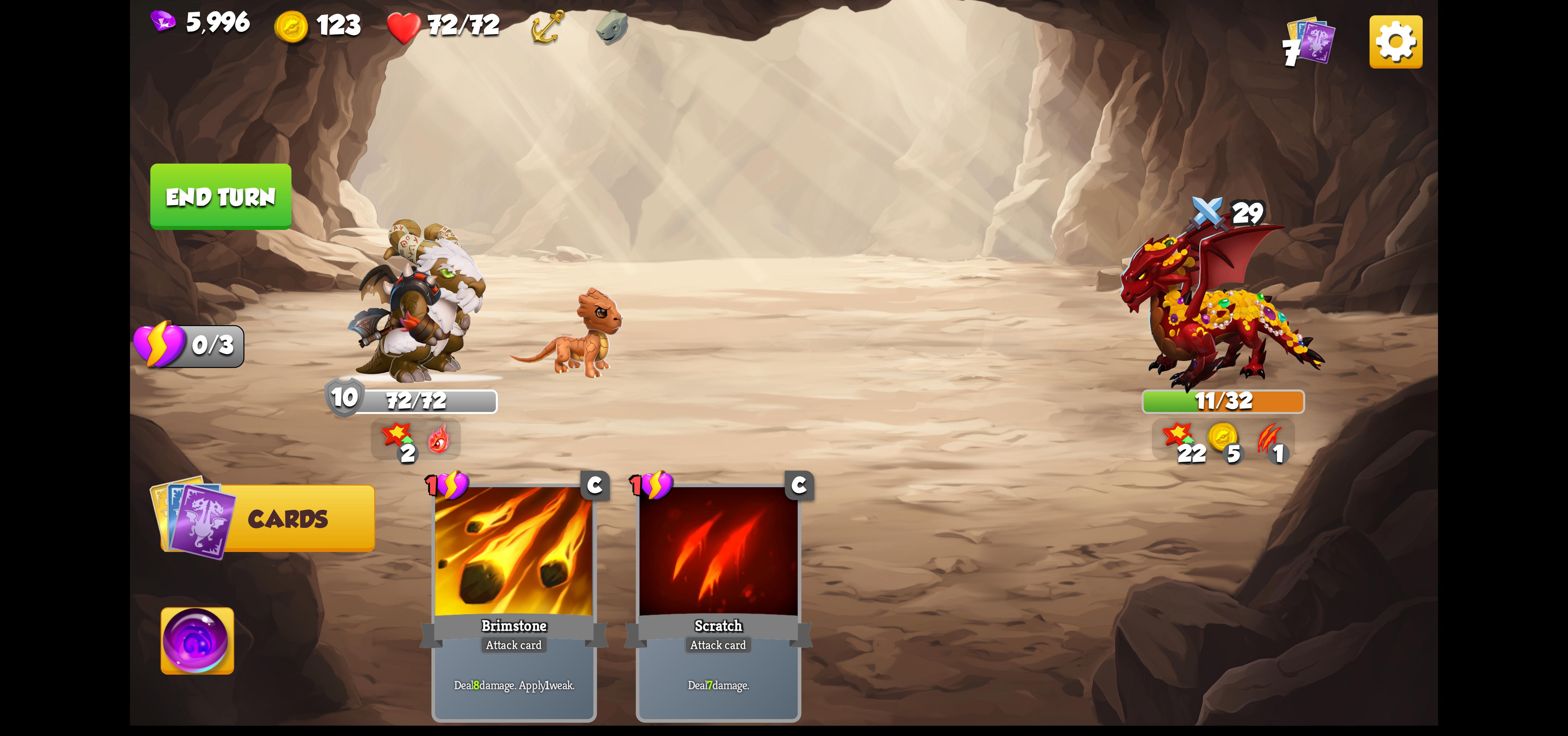
click at [171, 644] on img at bounding box center [197, 645] width 72 height 74
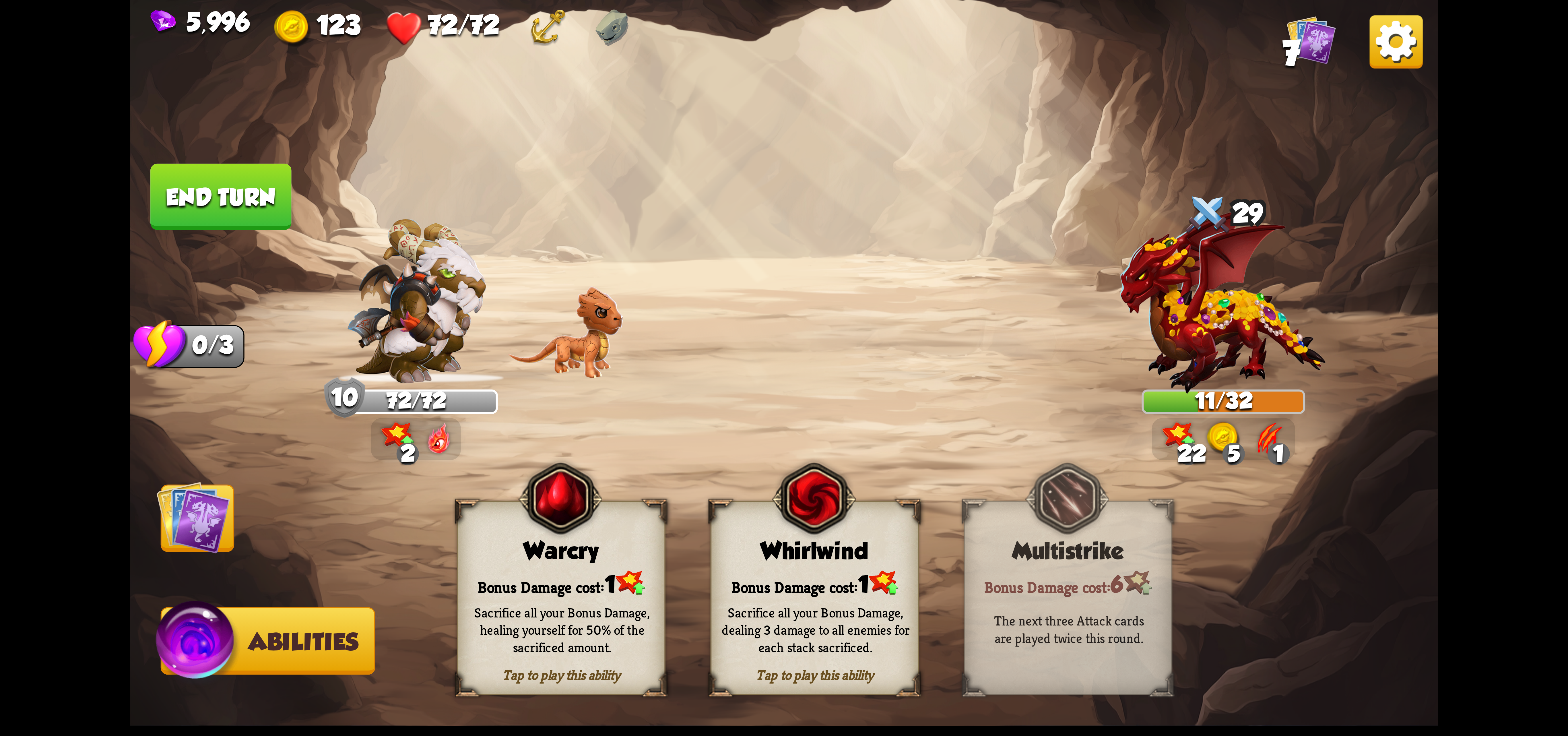
click at [862, 559] on div "Whirlwind" at bounding box center [814, 551] width 206 height 27
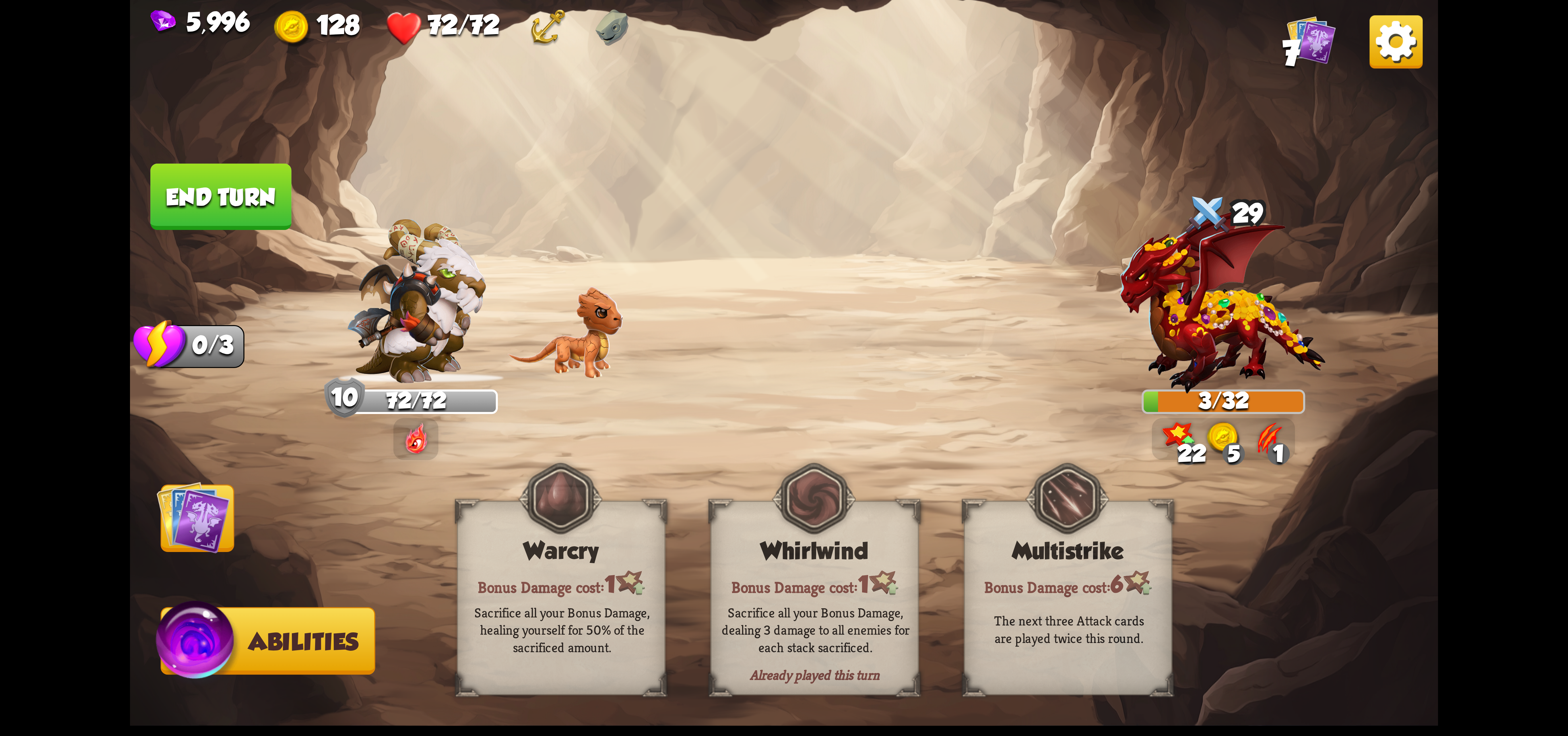
drag, startPoint x: 265, startPoint y: 224, endPoint x: 705, endPoint y: 385, distance: 468.5
click at [705, 385] on div "Select an enemy to attack... You don't have enough stamina to play that card...…" at bounding box center [784, 368] width 1308 height 736
click at [236, 202] on button "End turn" at bounding box center [220, 197] width 141 height 66
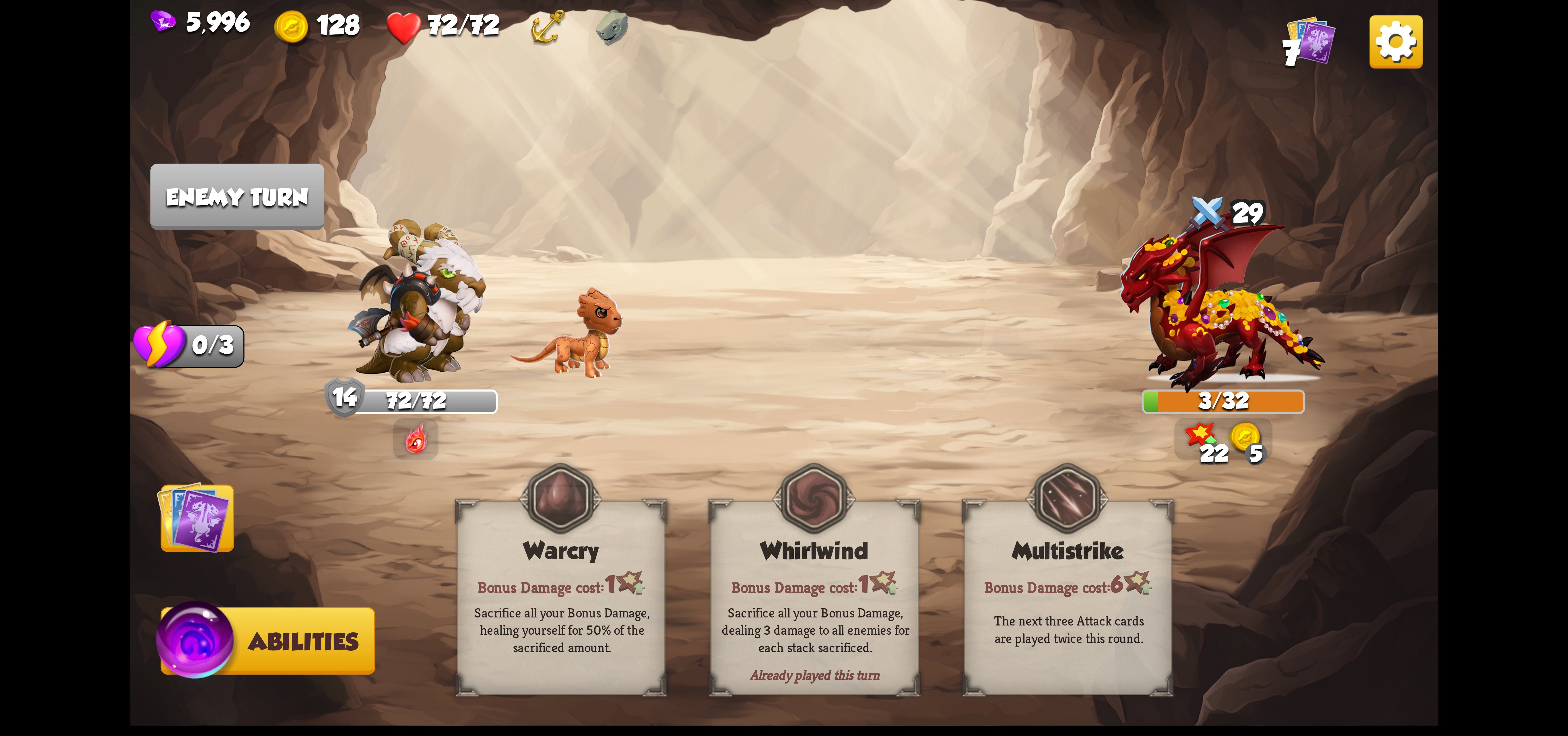
click at [229, 538] on img at bounding box center [193, 517] width 74 height 74
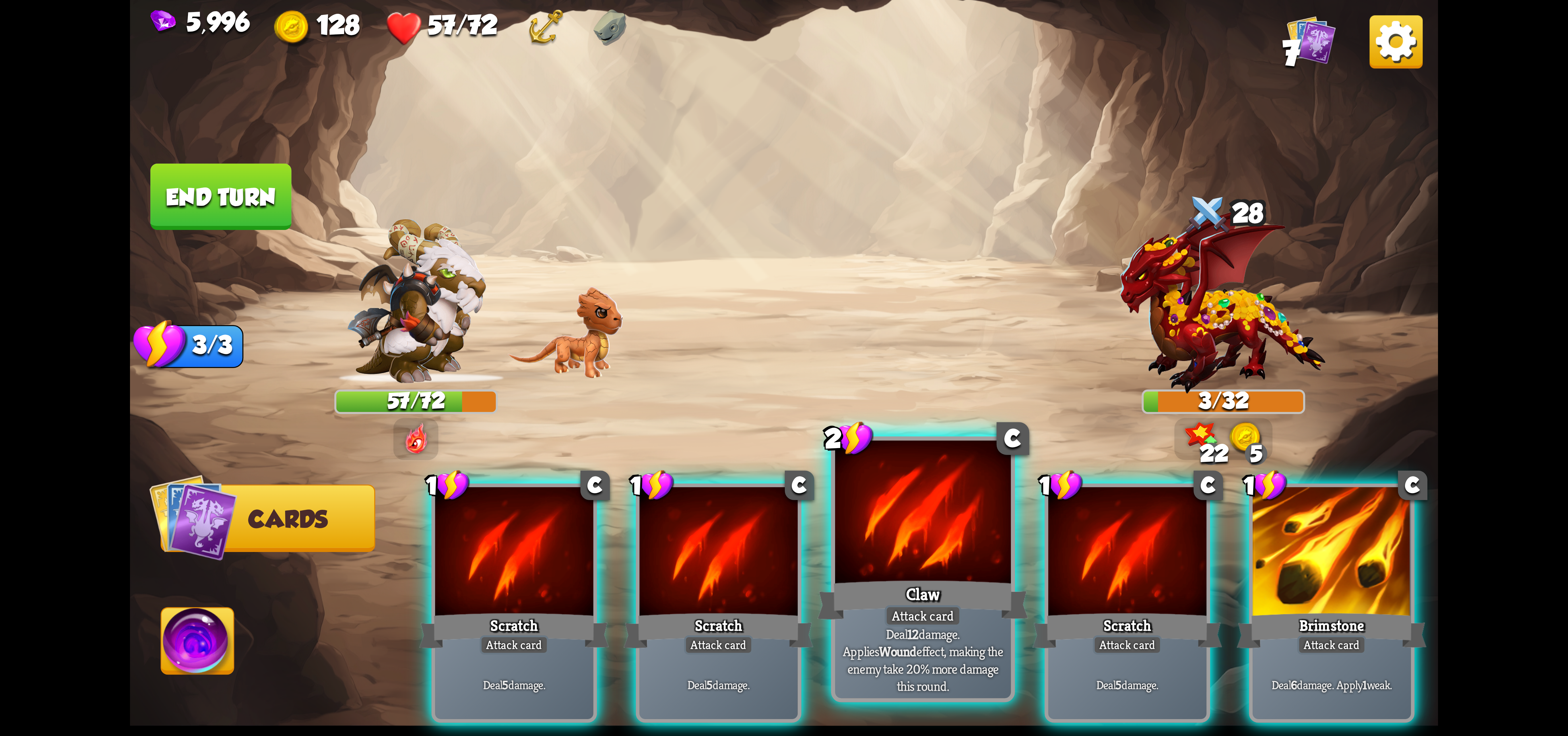
click at [967, 570] on div at bounding box center [923, 514] width 176 height 148
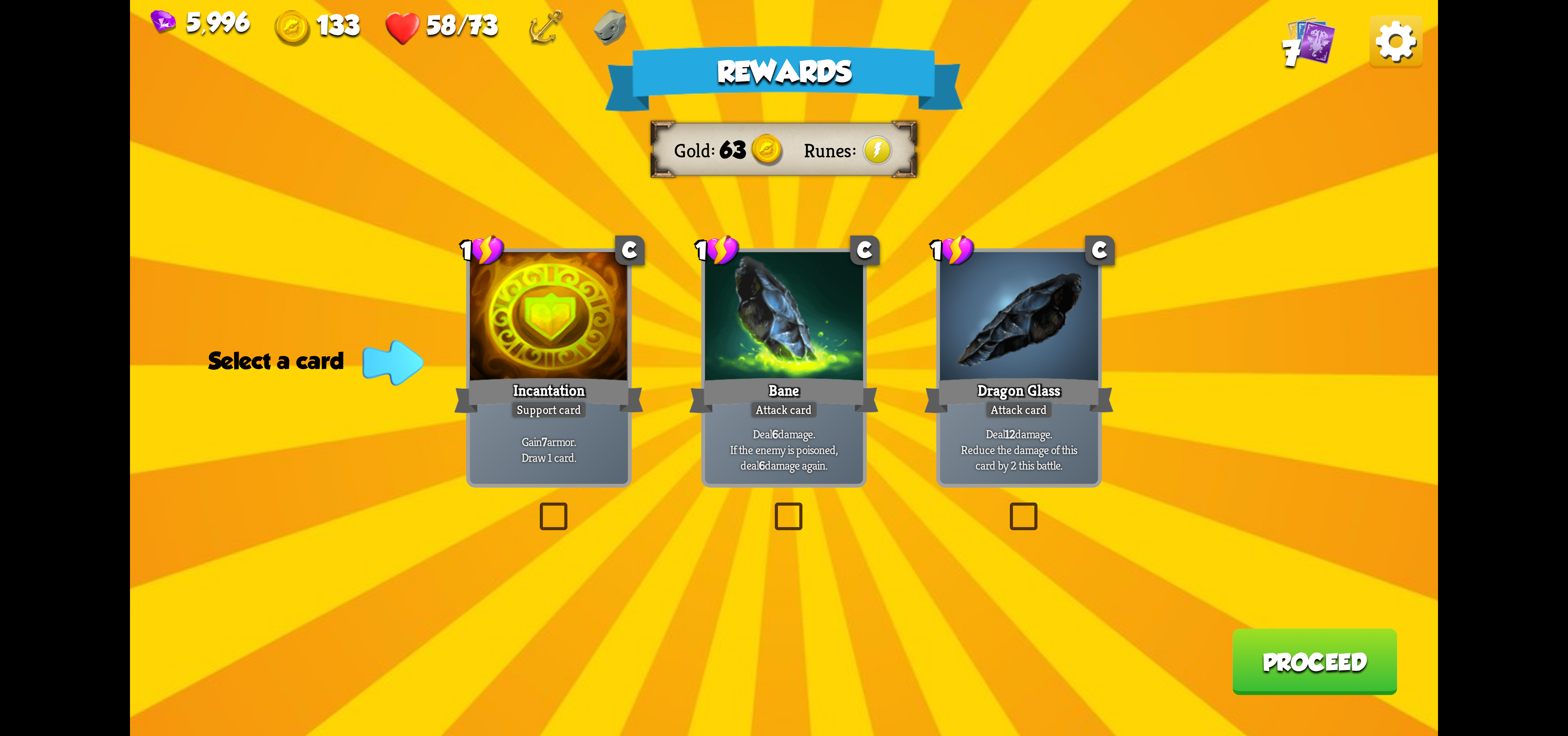
click at [1006, 417] on div "Attack card" at bounding box center [1019, 410] width 69 height 19
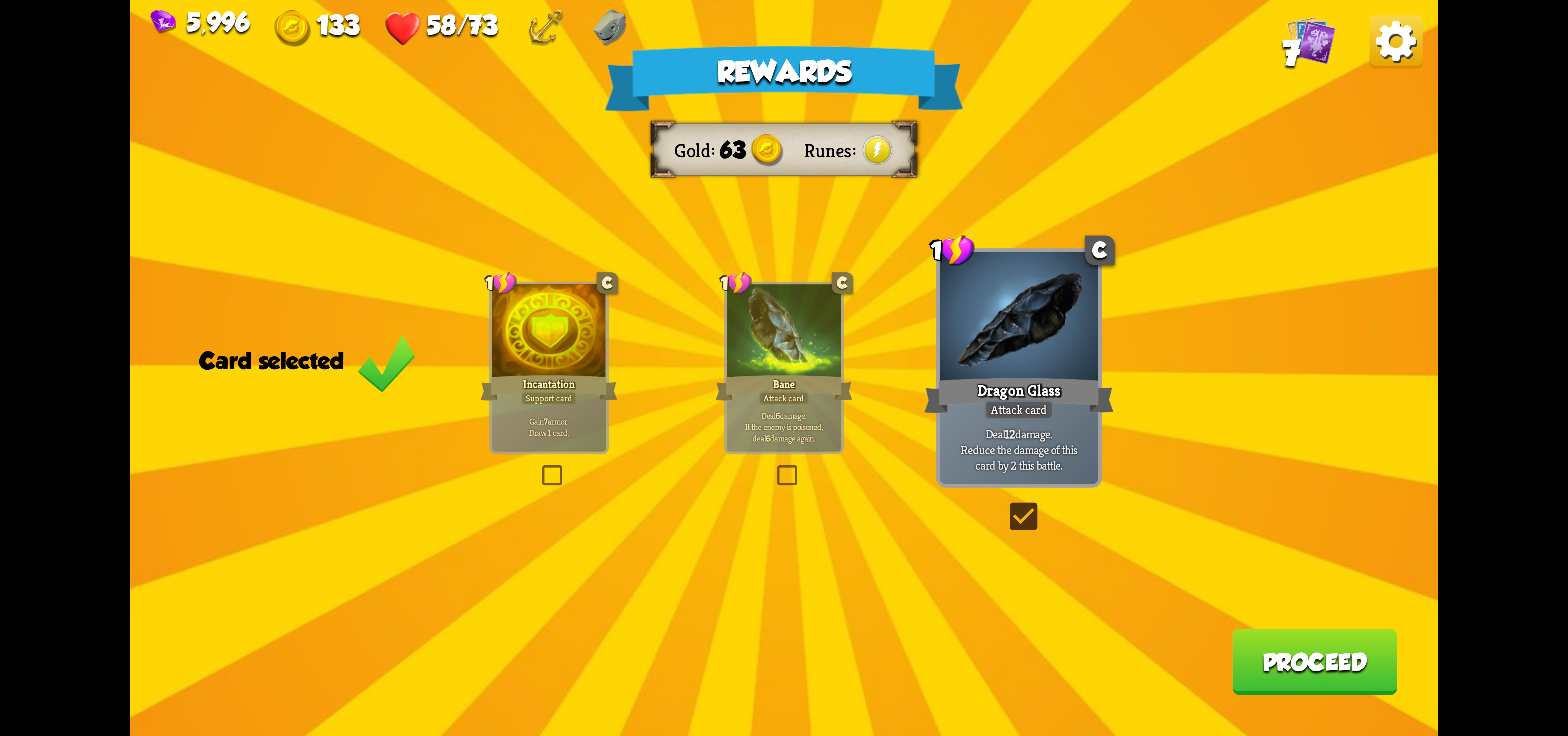
click at [1281, 662] on button "Proceed" at bounding box center [1314, 661] width 165 height 66
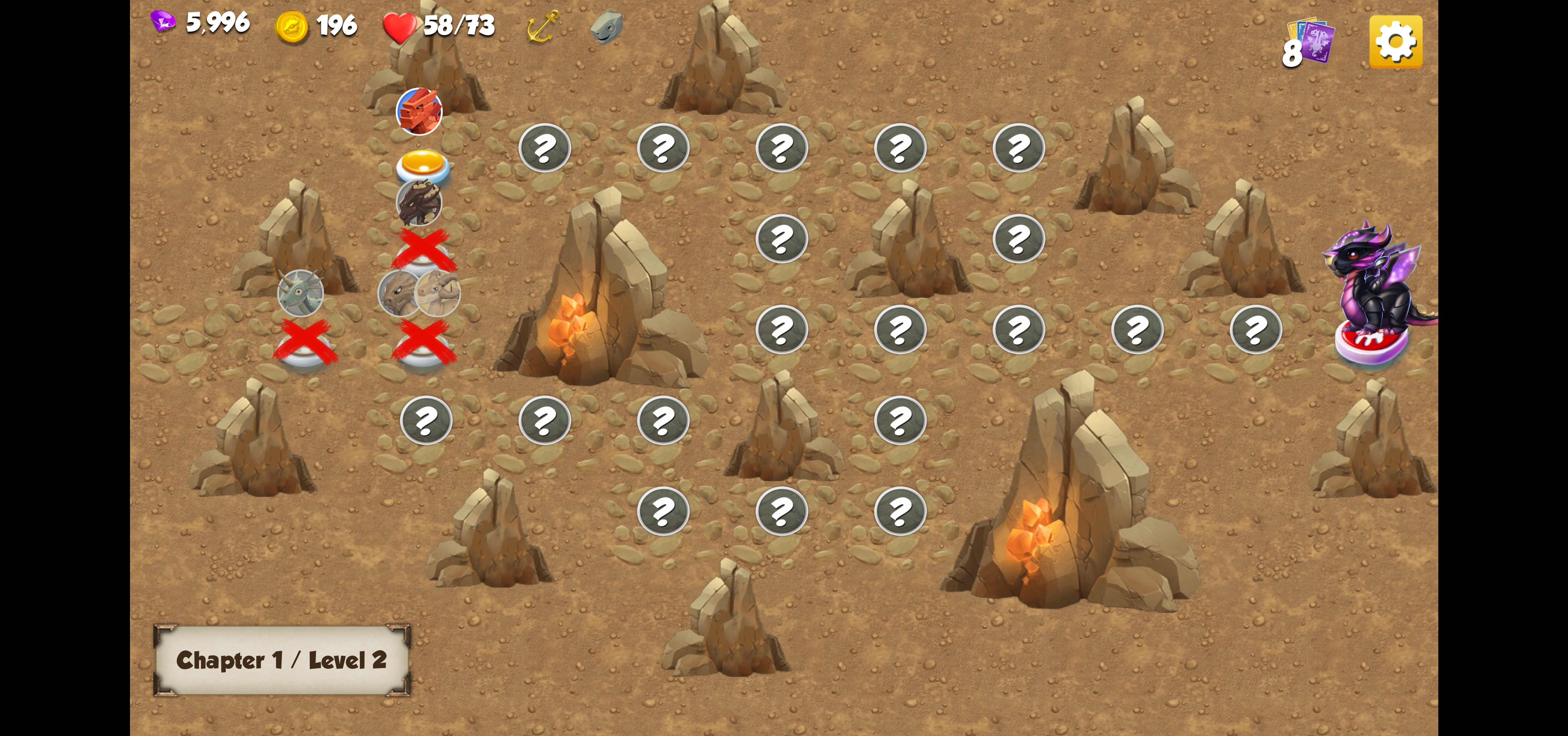
click at [566, 148] on img at bounding box center [545, 147] width 57 height 54
click at [469, 161] on div at bounding box center [426, 161] width 119 height 91
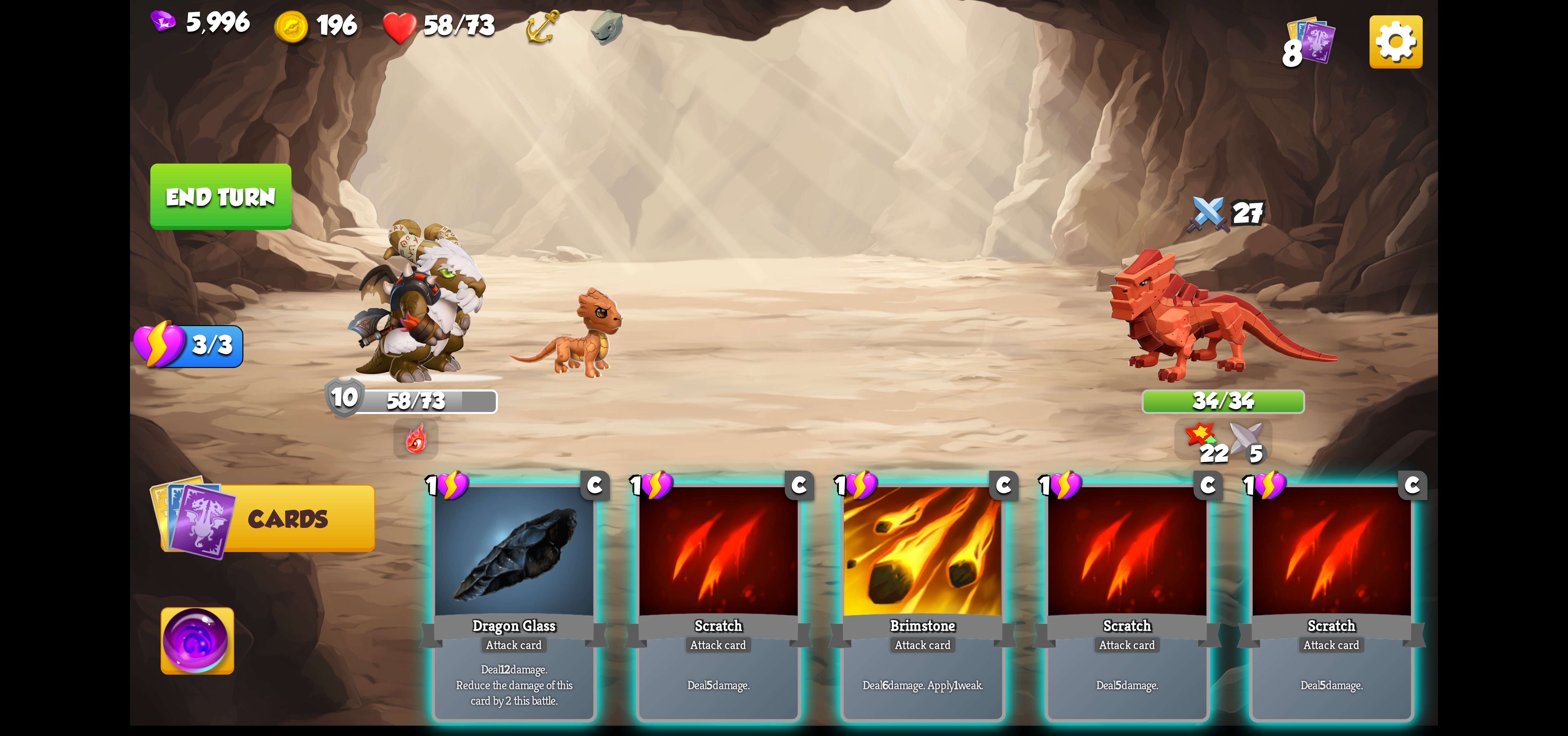
click at [1411, 43] on img at bounding box center [1396, 41] width 53 height 53
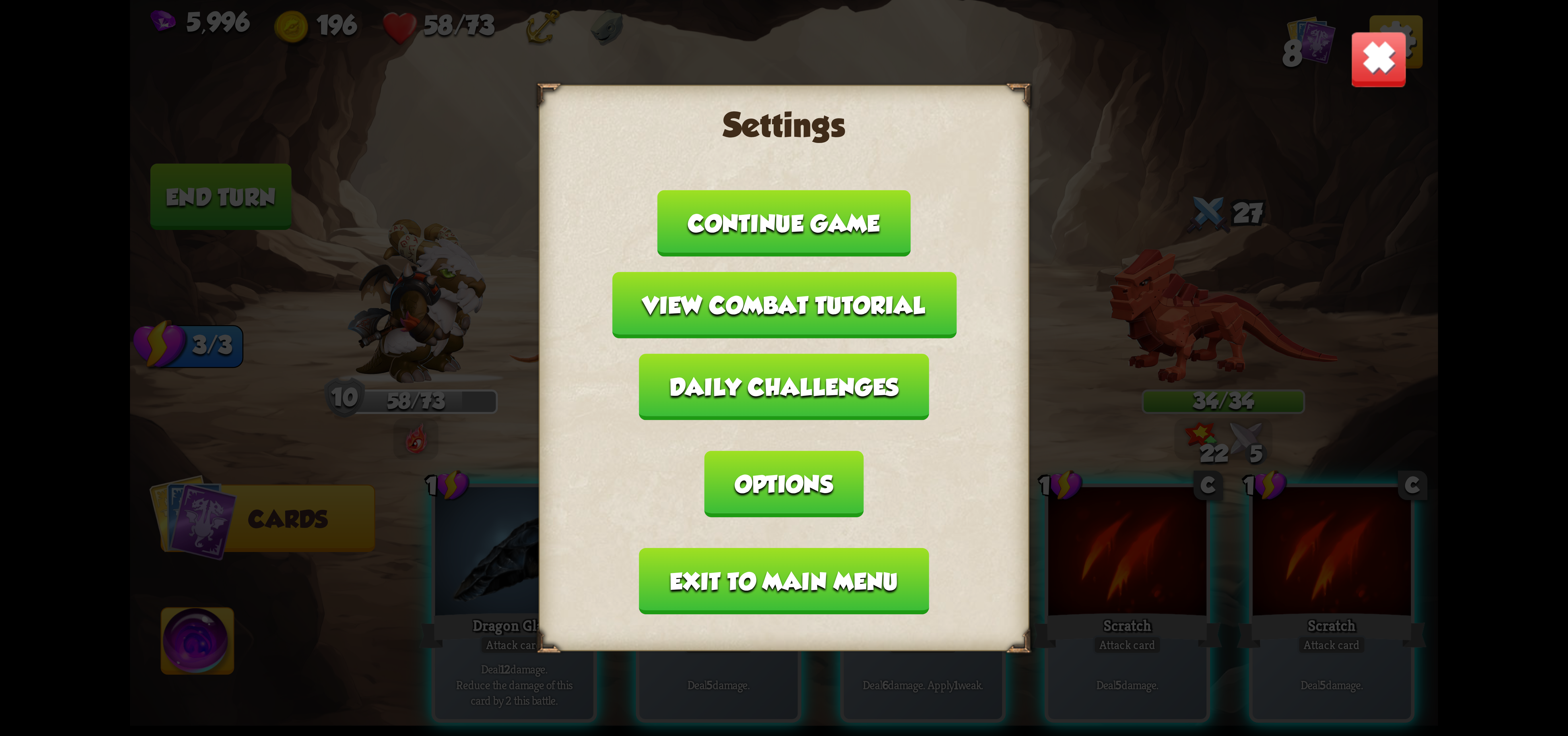
click at [811, 548] on button "Exit to main menu" at bounding box center [784, 581] width 290 height 66
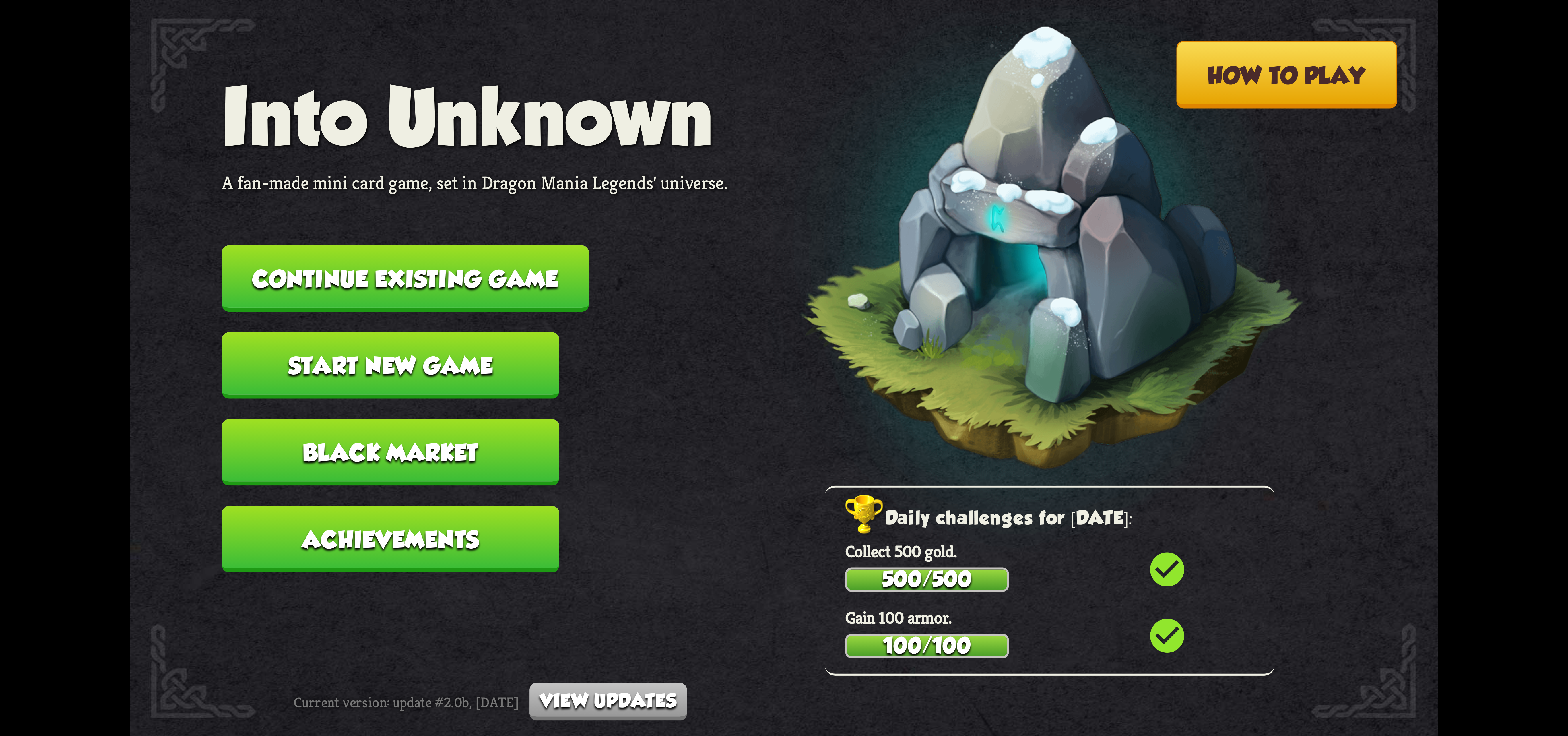
click at [433, 296] on button "Continue existing game" at bounding box center [405, 278] width 367 height 66
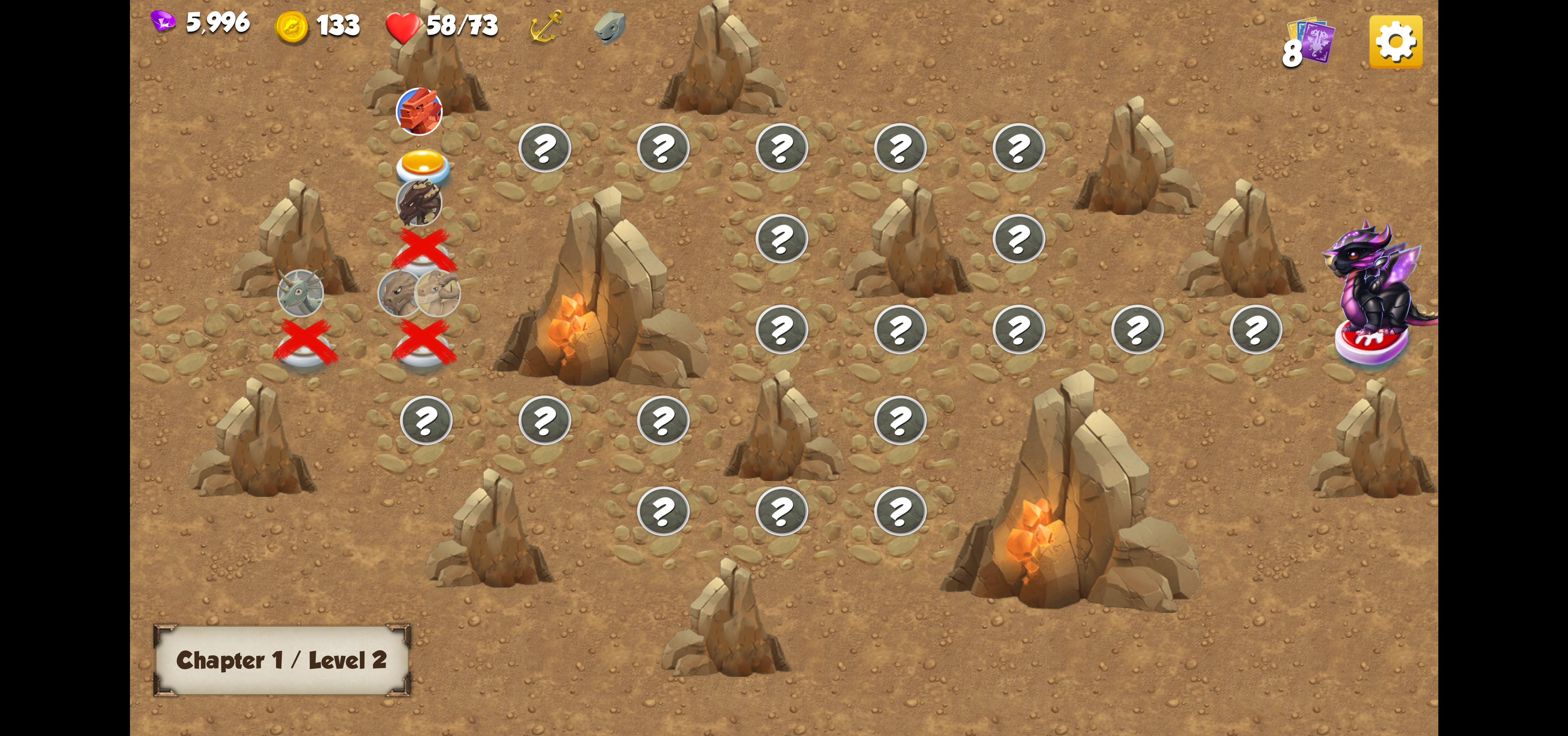
click at [435, 206] on img at bounding box center [419, 202] width 47 height 47
drag, startPoint x: 395, startPoint y: 232, endPoint x: 417, endPoint y: 249, distance: 27.8
click at [402, 206] on div at bounding box center [426, 206] width 119 height 0
drag, startPoint x: 469, startPoint y: 287, endPoint x: 450, endPoint y: 253, distance: 38.9
click at [464, 282] on div at bounding box center [426, 251] width 119 height 91
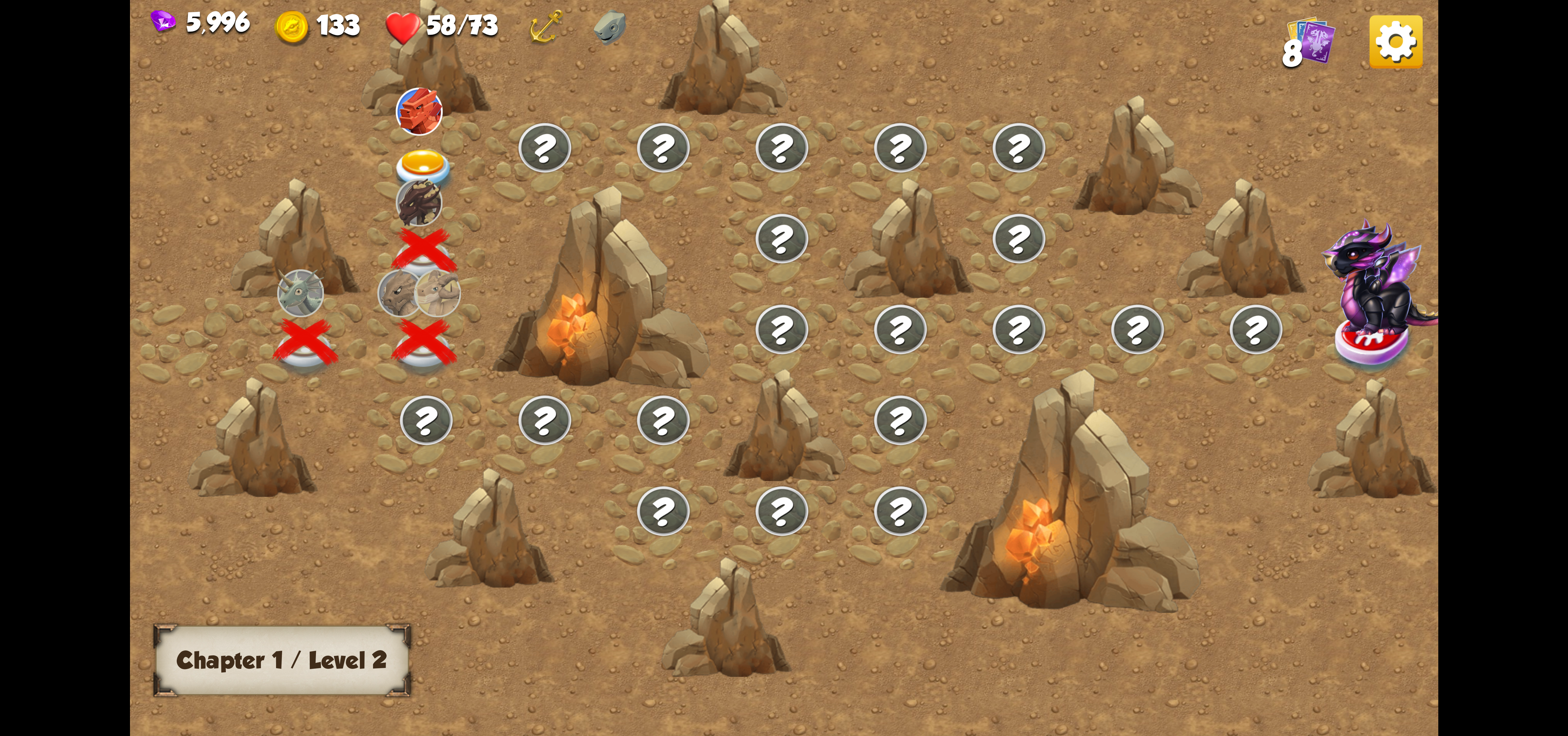
drag, startPoint x: 418, startPoint y: 153, endPoint x: 421, endPoint y: 152, distance: 3.2
click at [421, 152] on img at bounding box center [424, 173] width 65 height 48
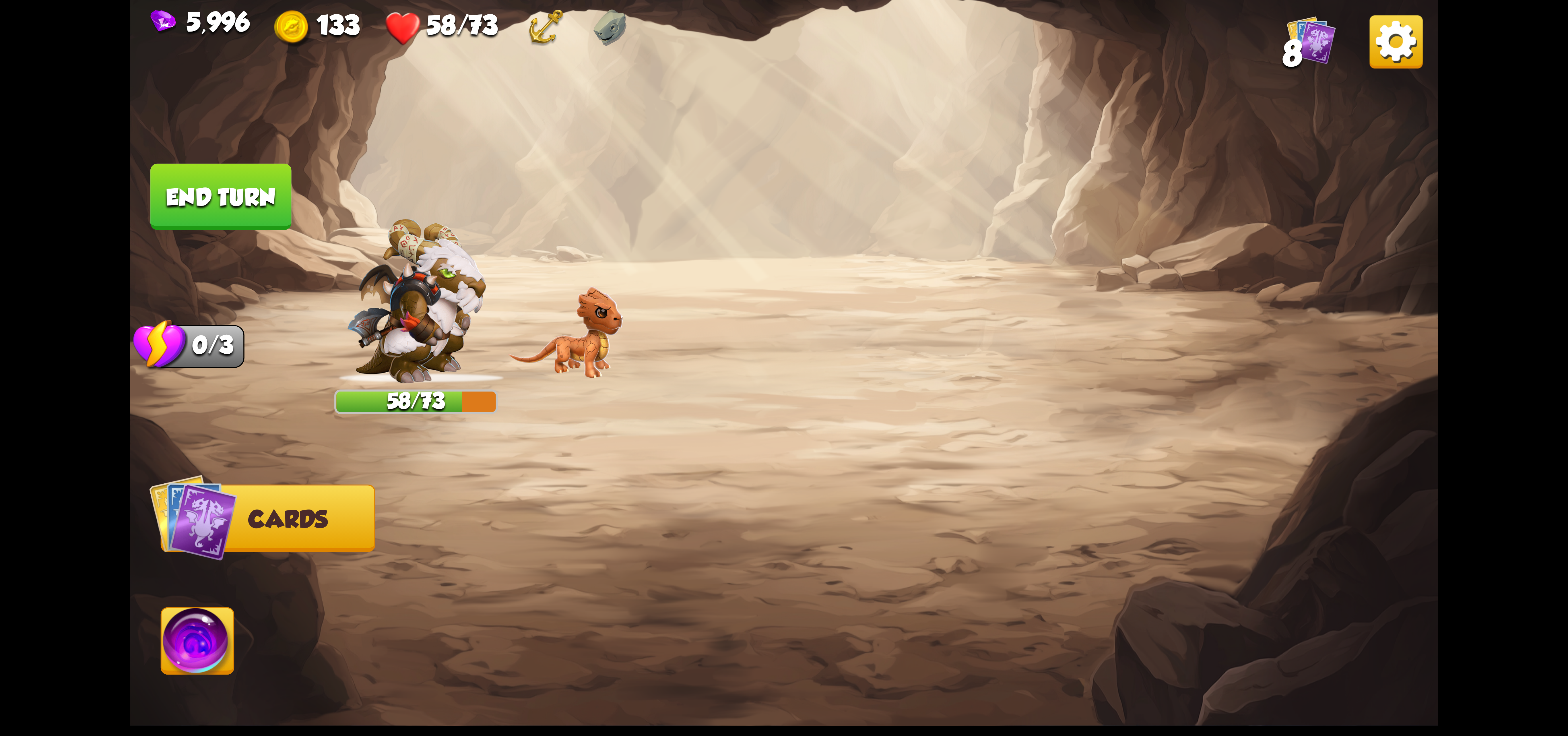
click at [489, 140] on img at bounding box center [784, 368] width 1308 height 736
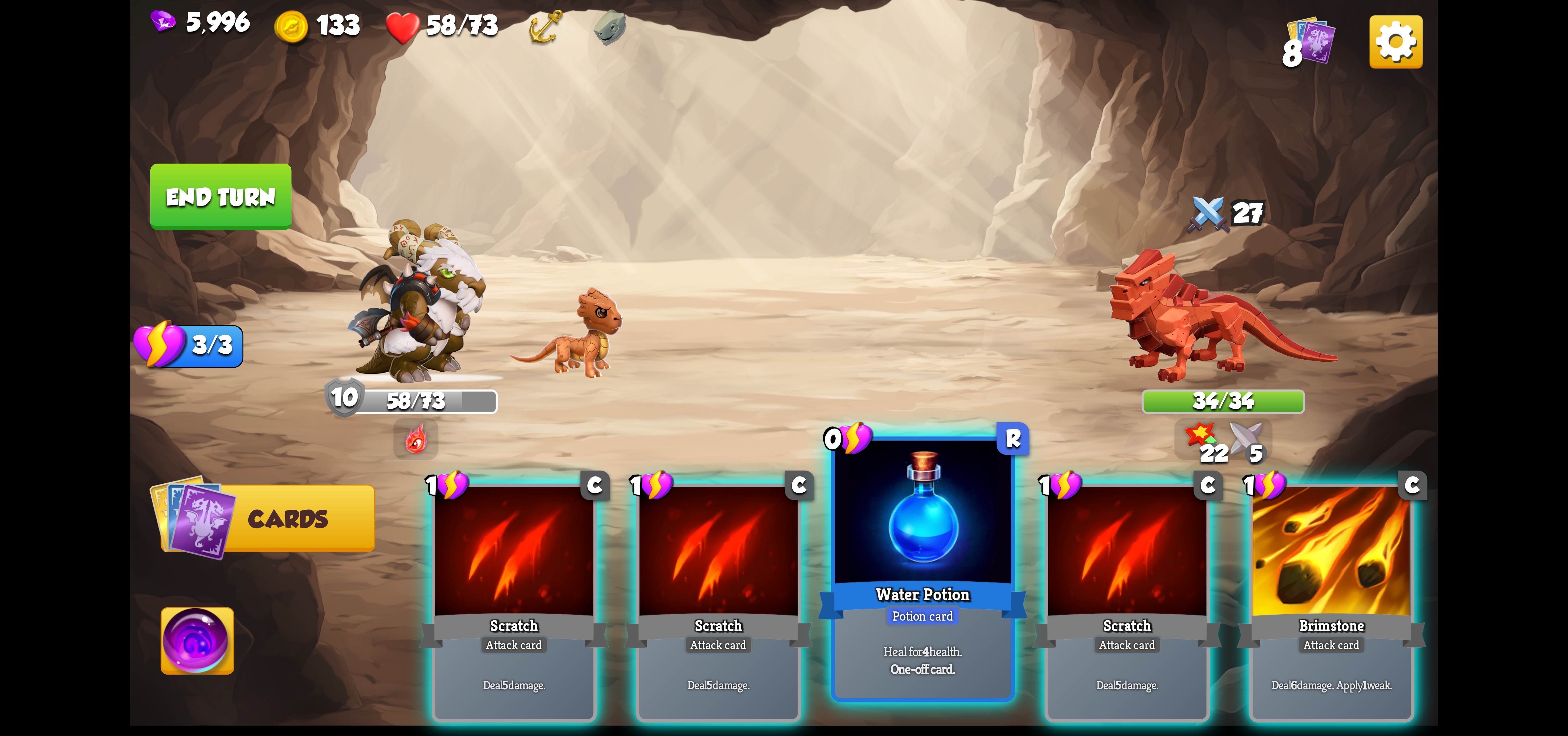
click at [907, 582] on div "Water Potion" at bounding box center [923, 600] width 211 height 47
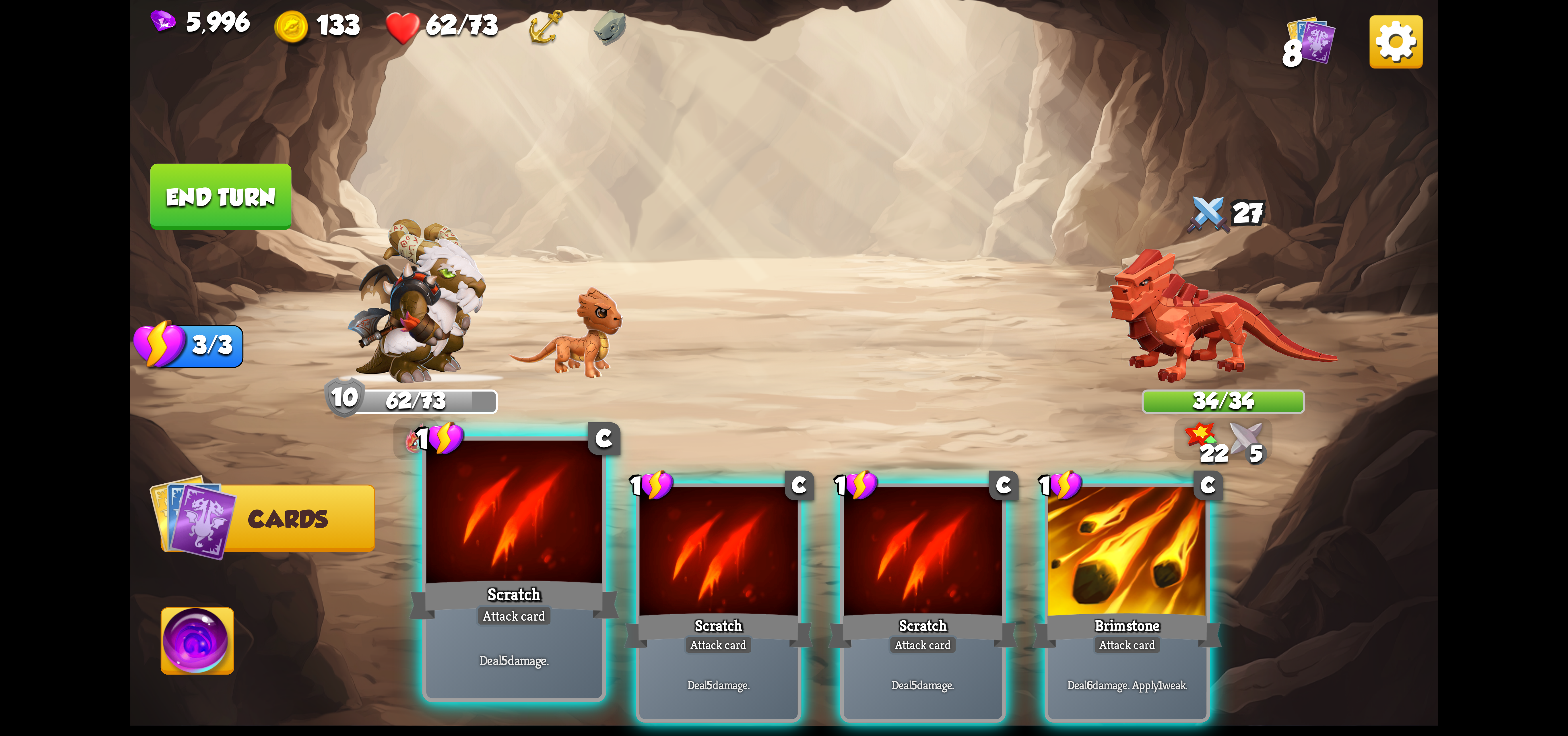
click at [572, 584] on div "Scratch" at bounding box center [514, 600] width 211 height 47
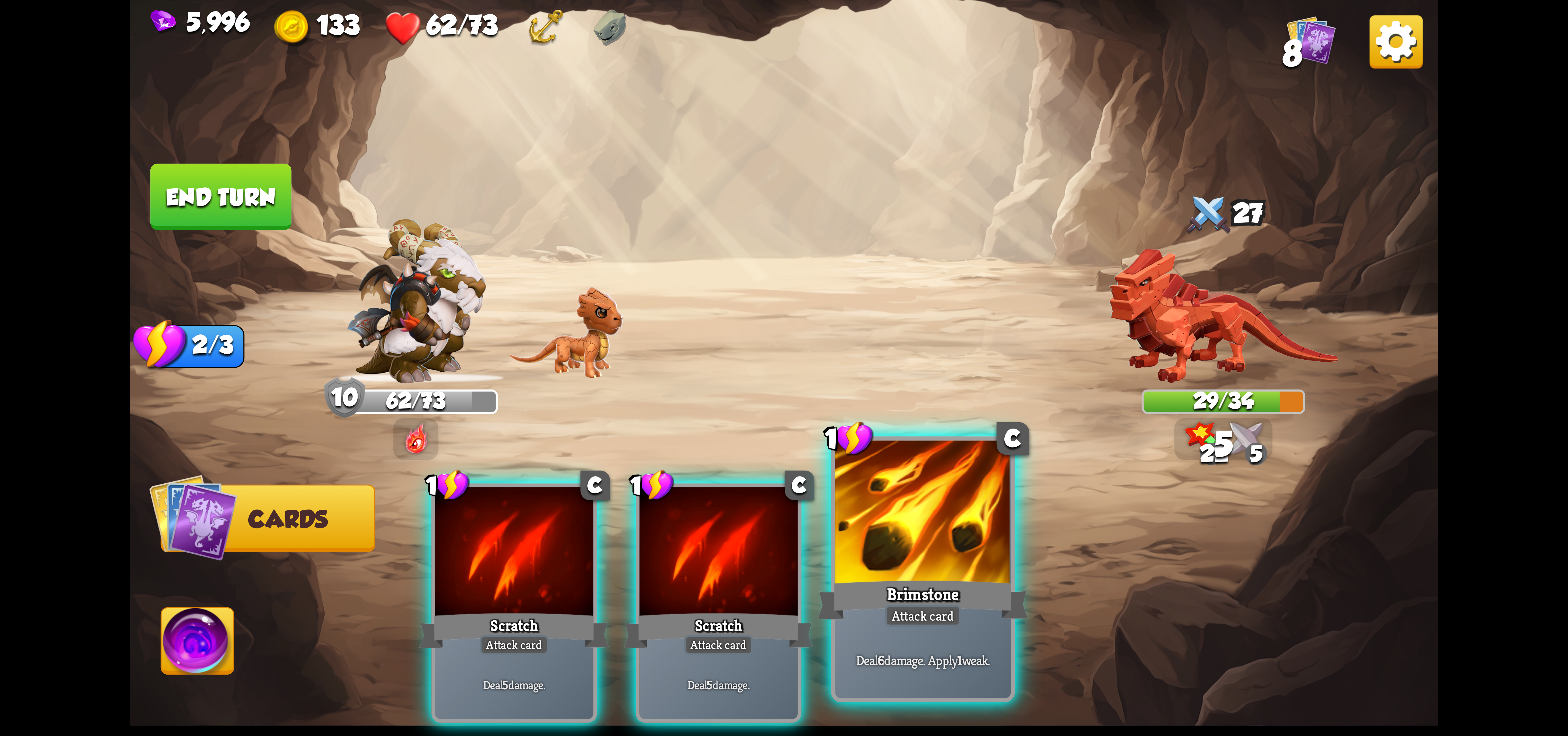
click at [969, 521] on div at bounding box center [923, 514] width 176 height 148
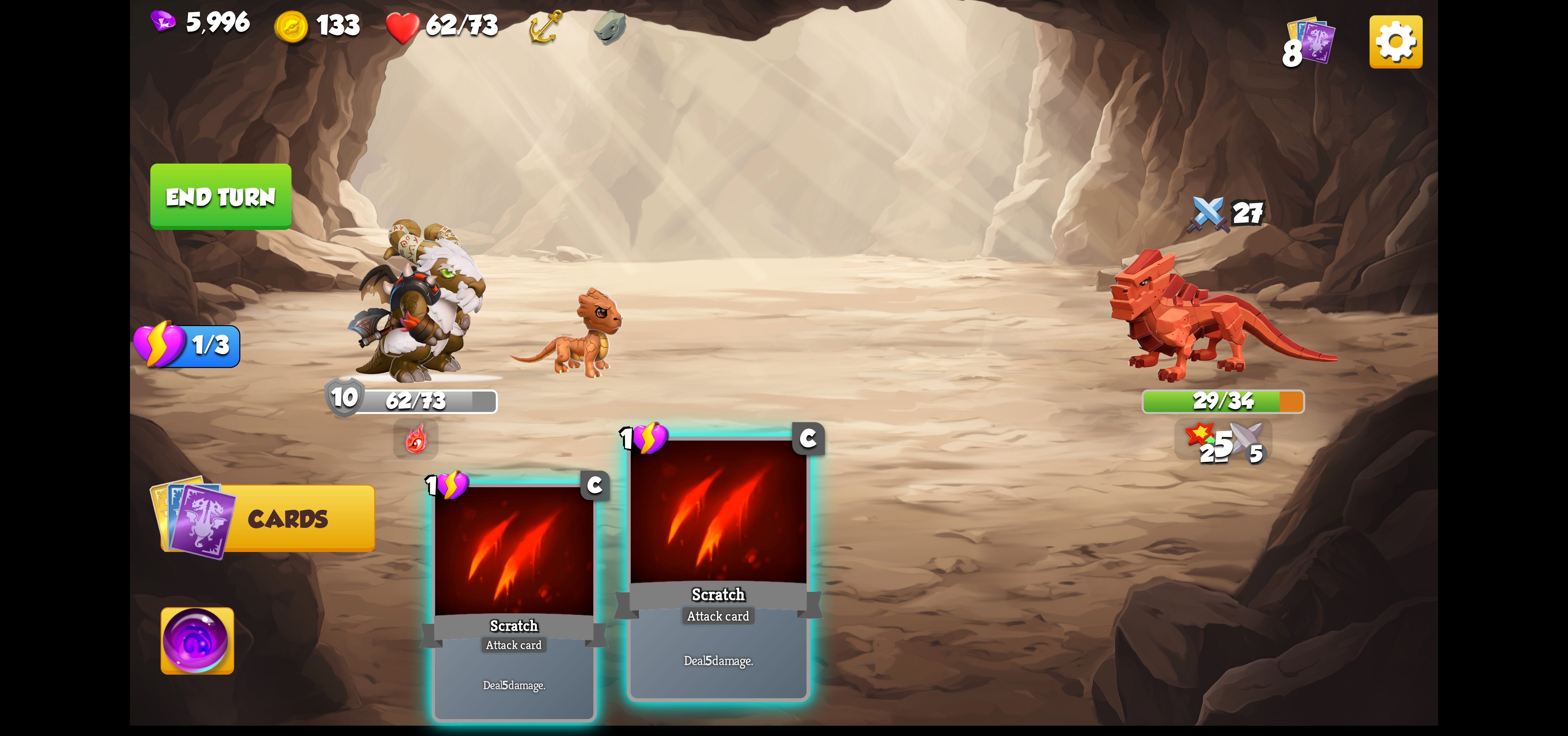
click at [627, 535] on div "1 C Scratch Attack card Deal 5 damage." at bounding box center [719, 569] width 184 height 266
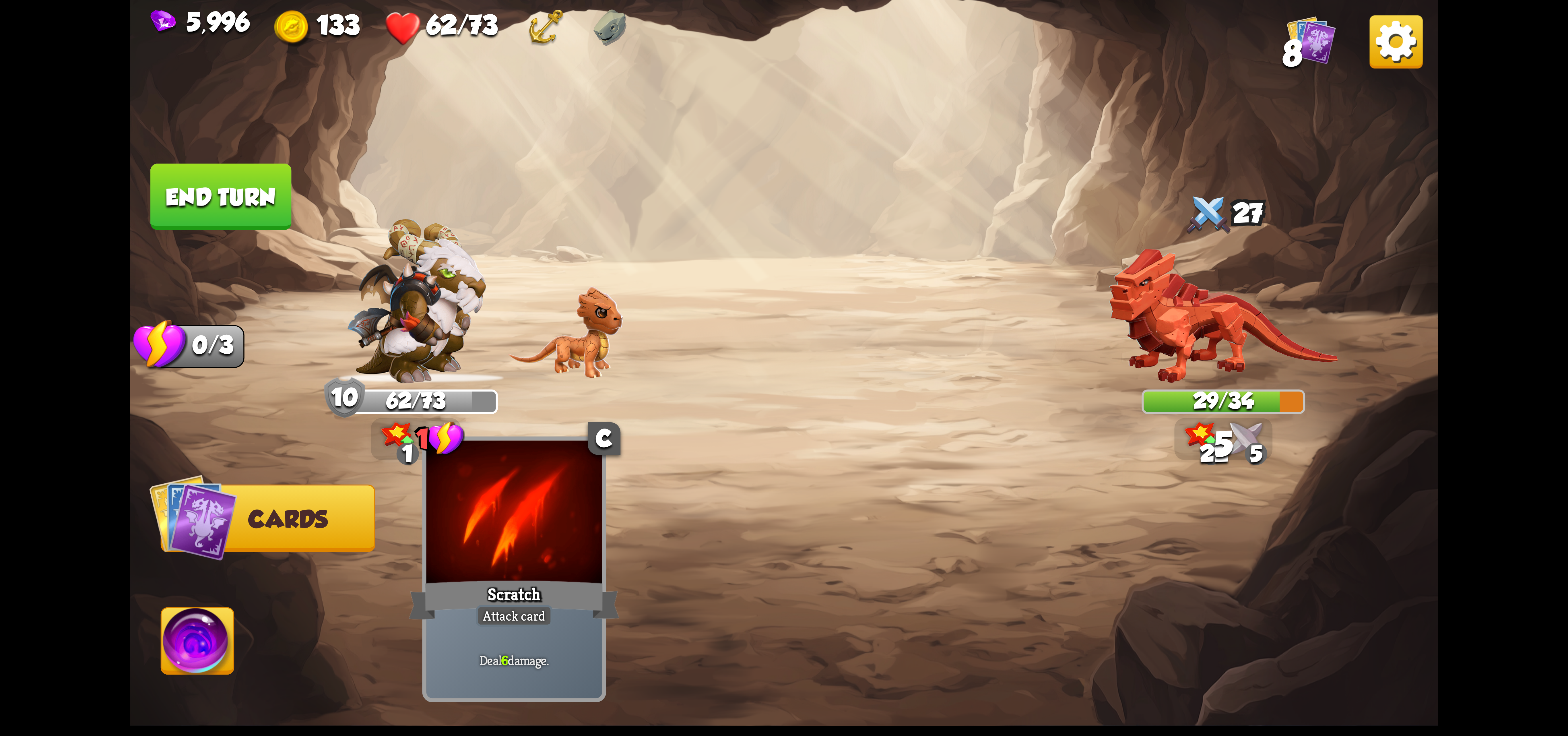
drag, startPoint x: 468, startPoint y: 538, endPoint x: 500, endPoint y: 539, distance: 32.0
click at [473, 543] on div at bounding box center [514, 514] width 176 height 148
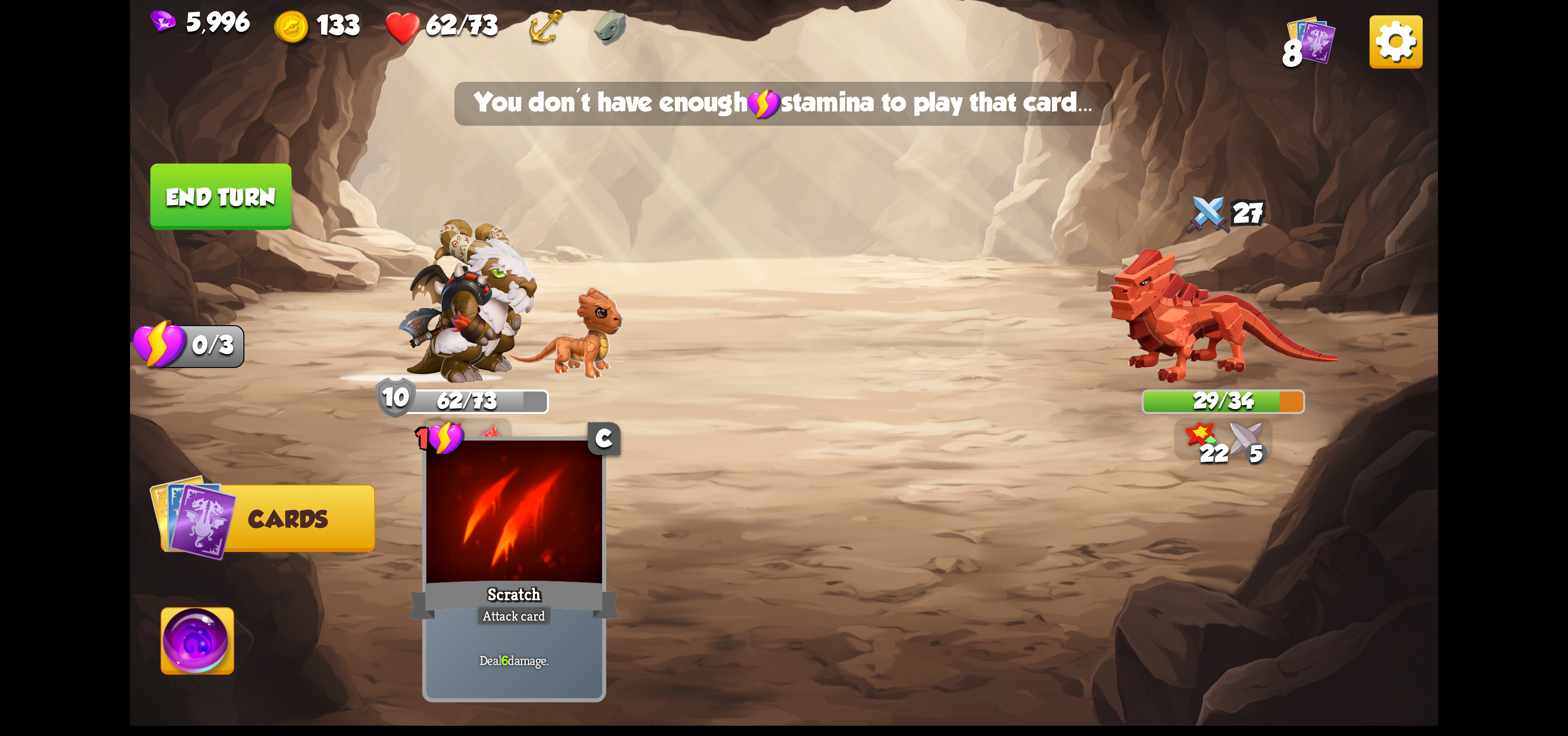
click at [558, 530] on div at bounding box center [514, 514] width 176 height 148
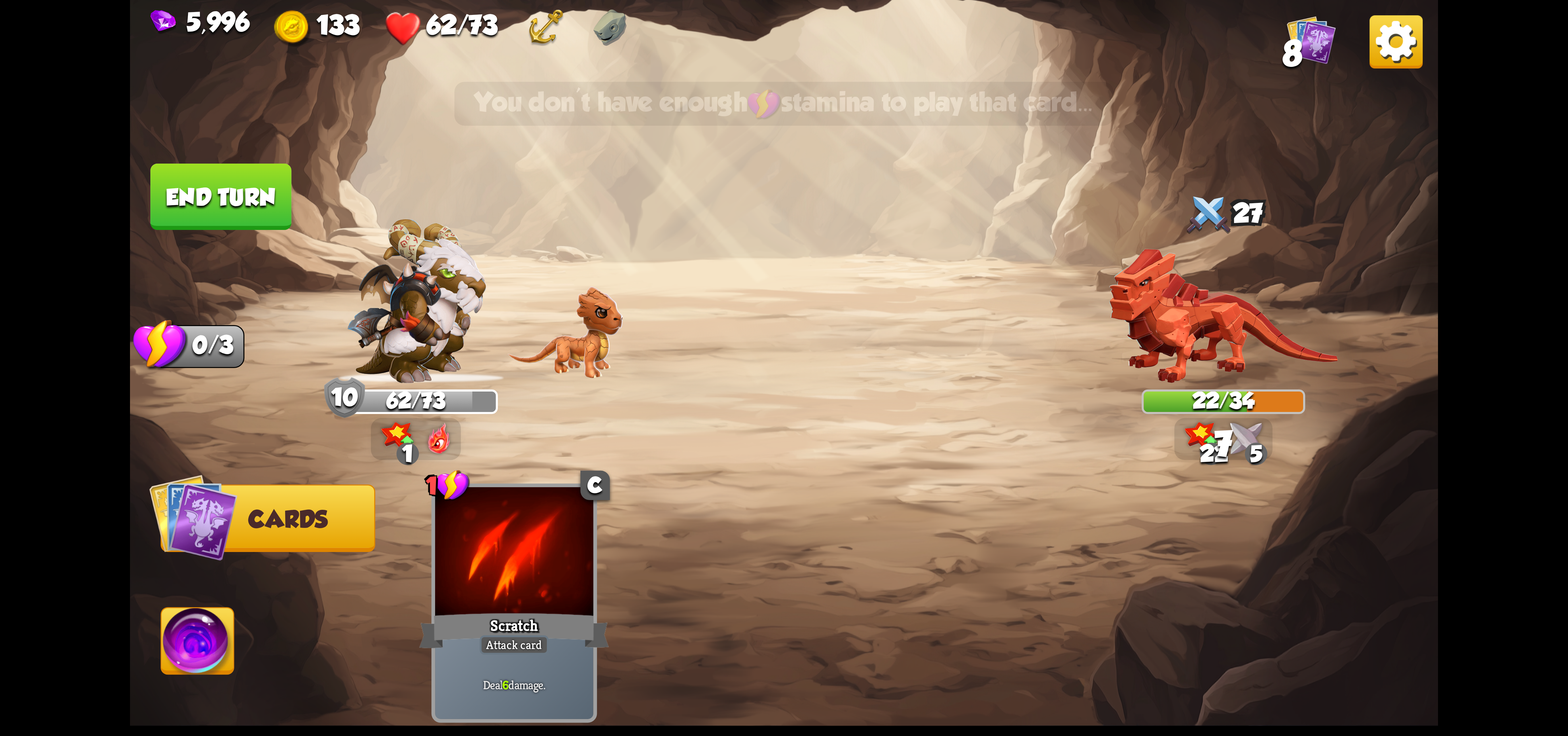
click at [209, 643] on img at bounding box center [197, 645] width 72 height 74
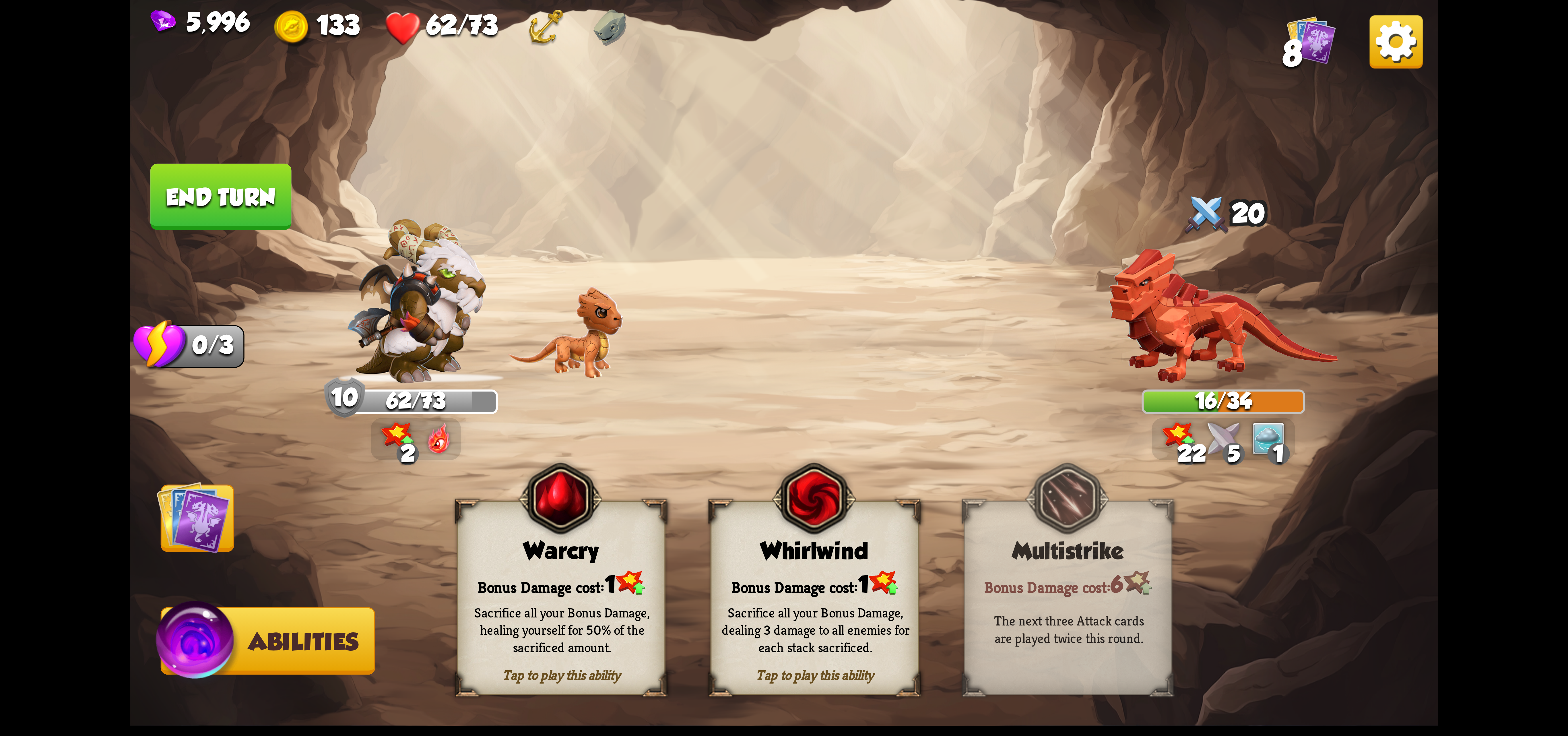
click at [566, 580] on div "Bonus Damage cost: 1" at bounding box center [561, 583] width 206 height 30
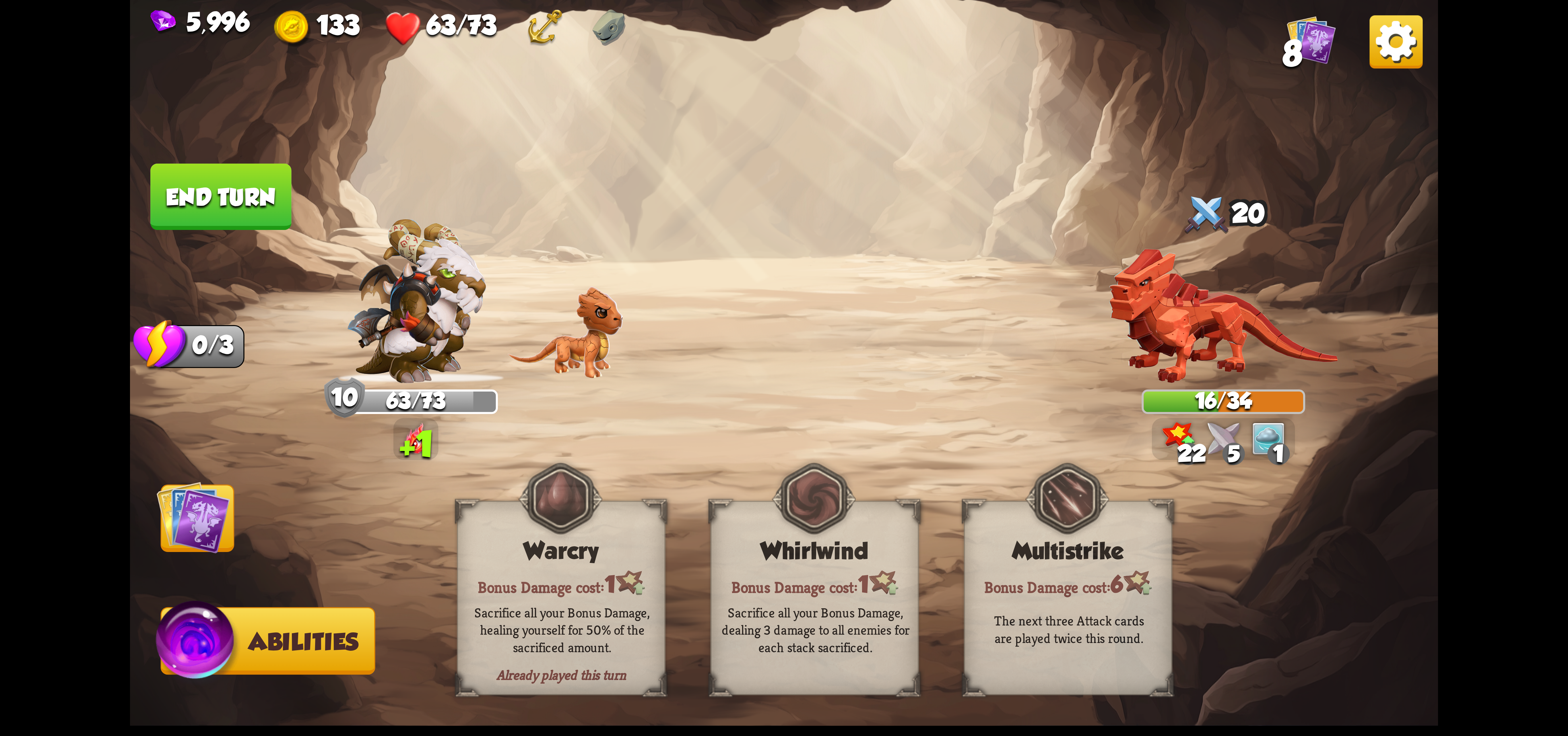
click at [188, 217] on button "End turn" at bounding box center [220, 197] width 141 height 66
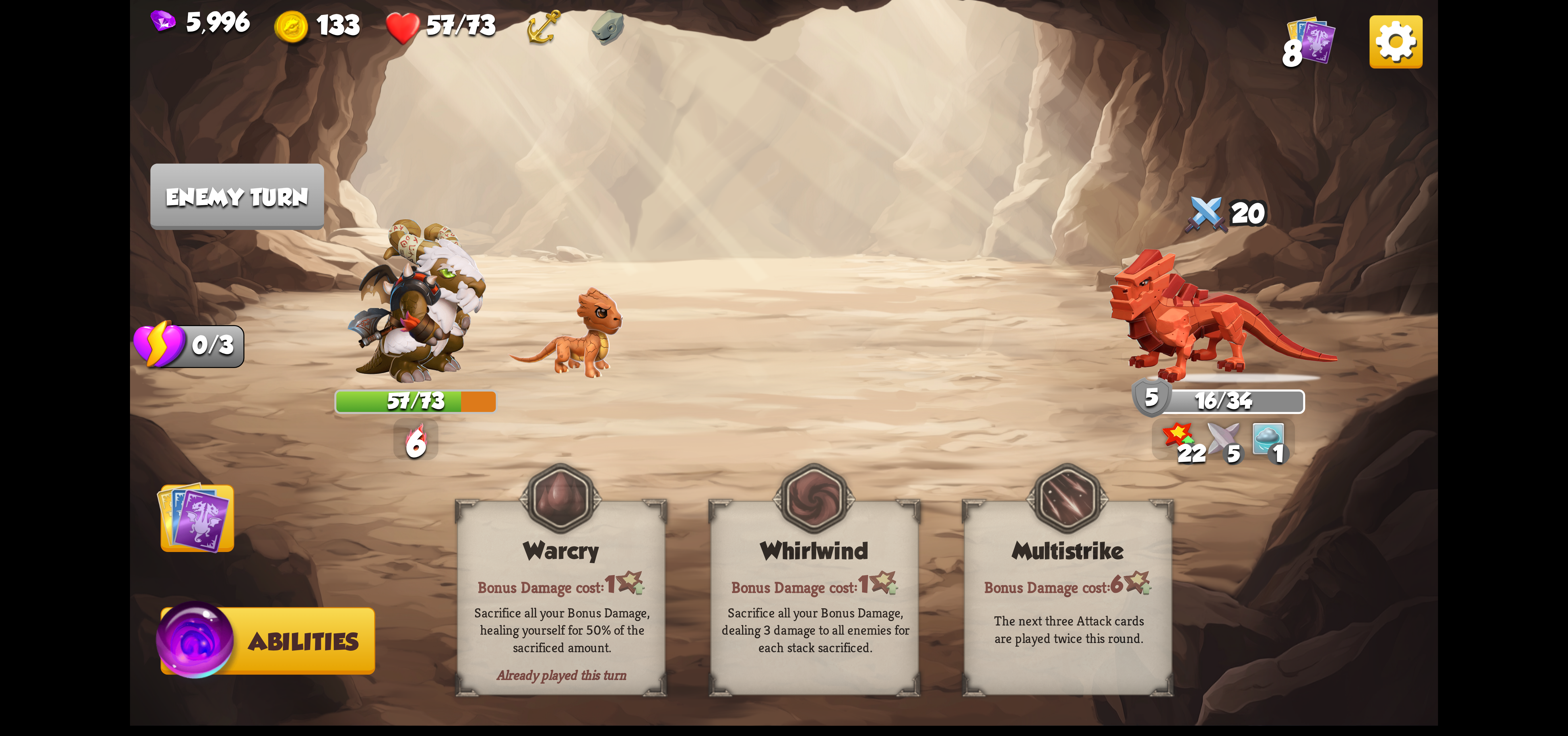
click at [196, 538] on img at bounding box center [193, 517] width 74 height 74
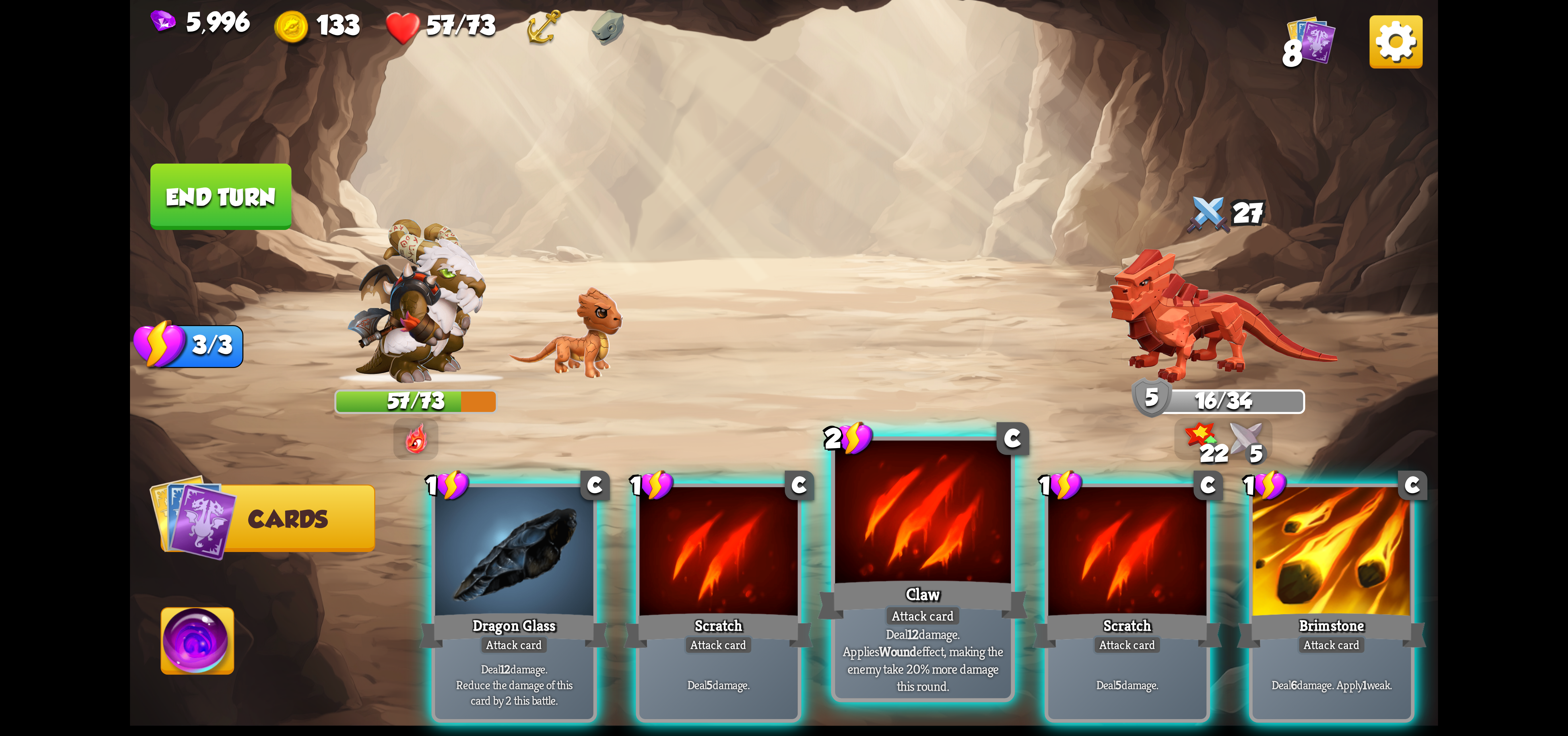
click at [926, 529] on div at bounding box center [923, 514] width 176 height 148
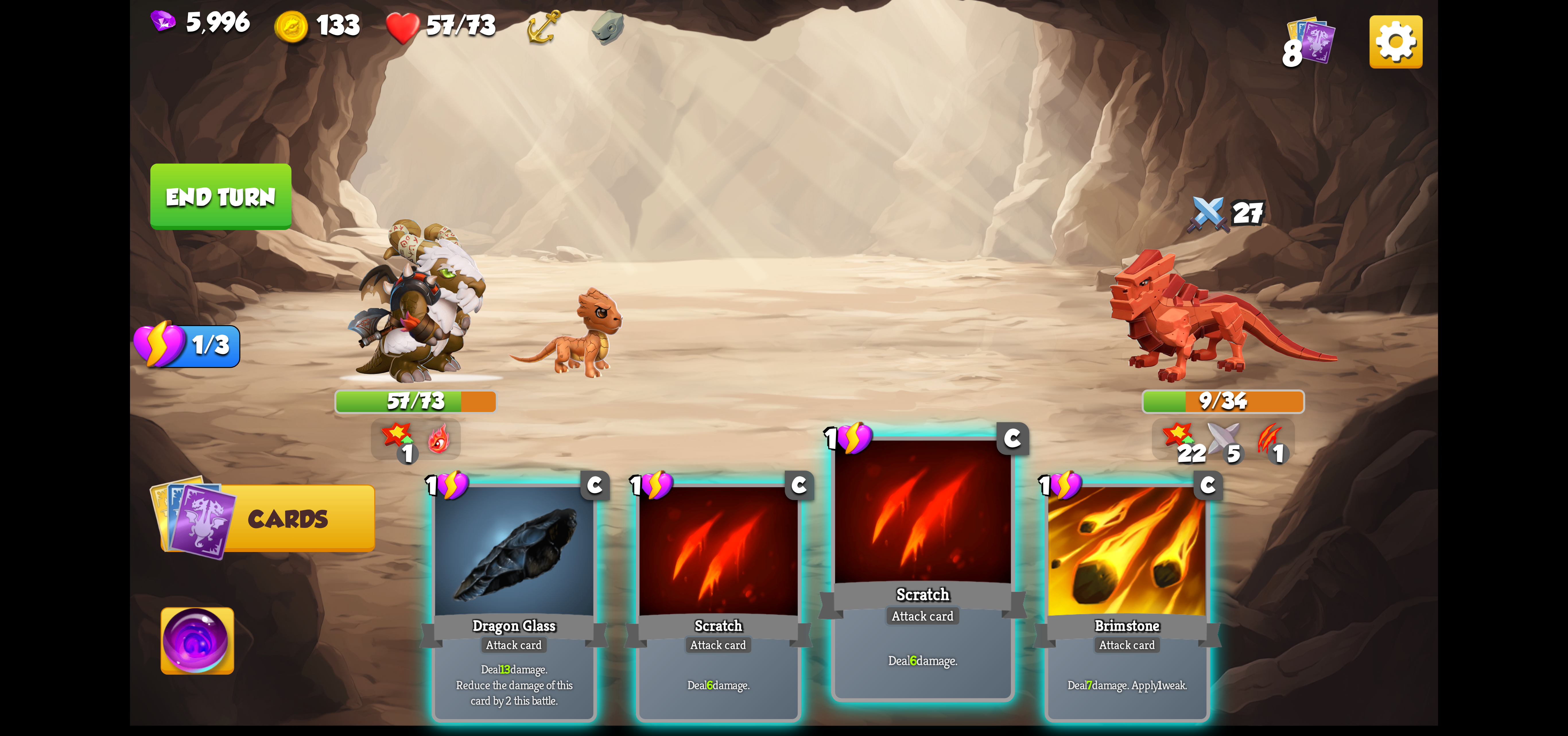
click at [967, 567] on div at bounding box center [923, 514] width 176 height 148
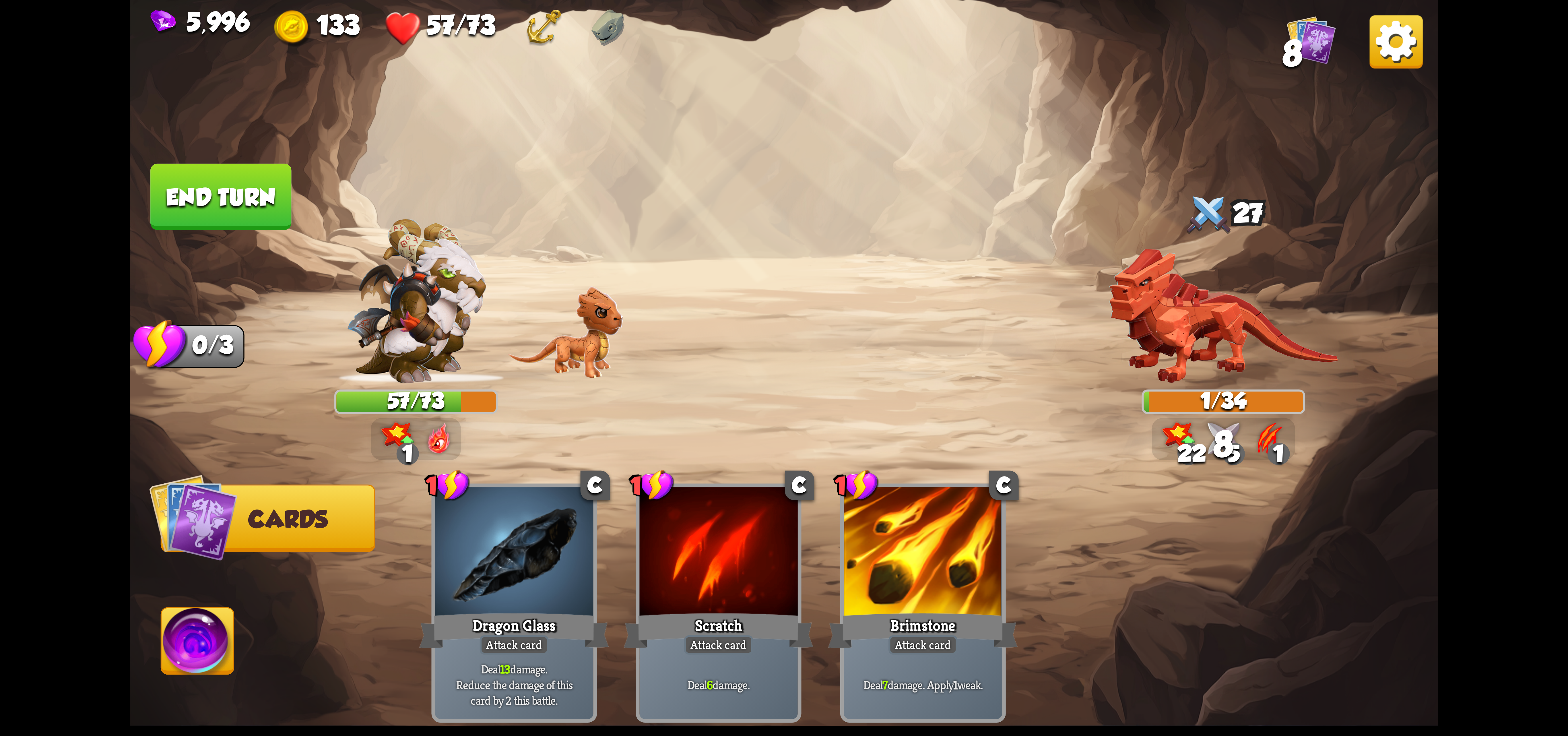
click at [177, 630] on img at bounding box center [197, 645] width 72 height 74
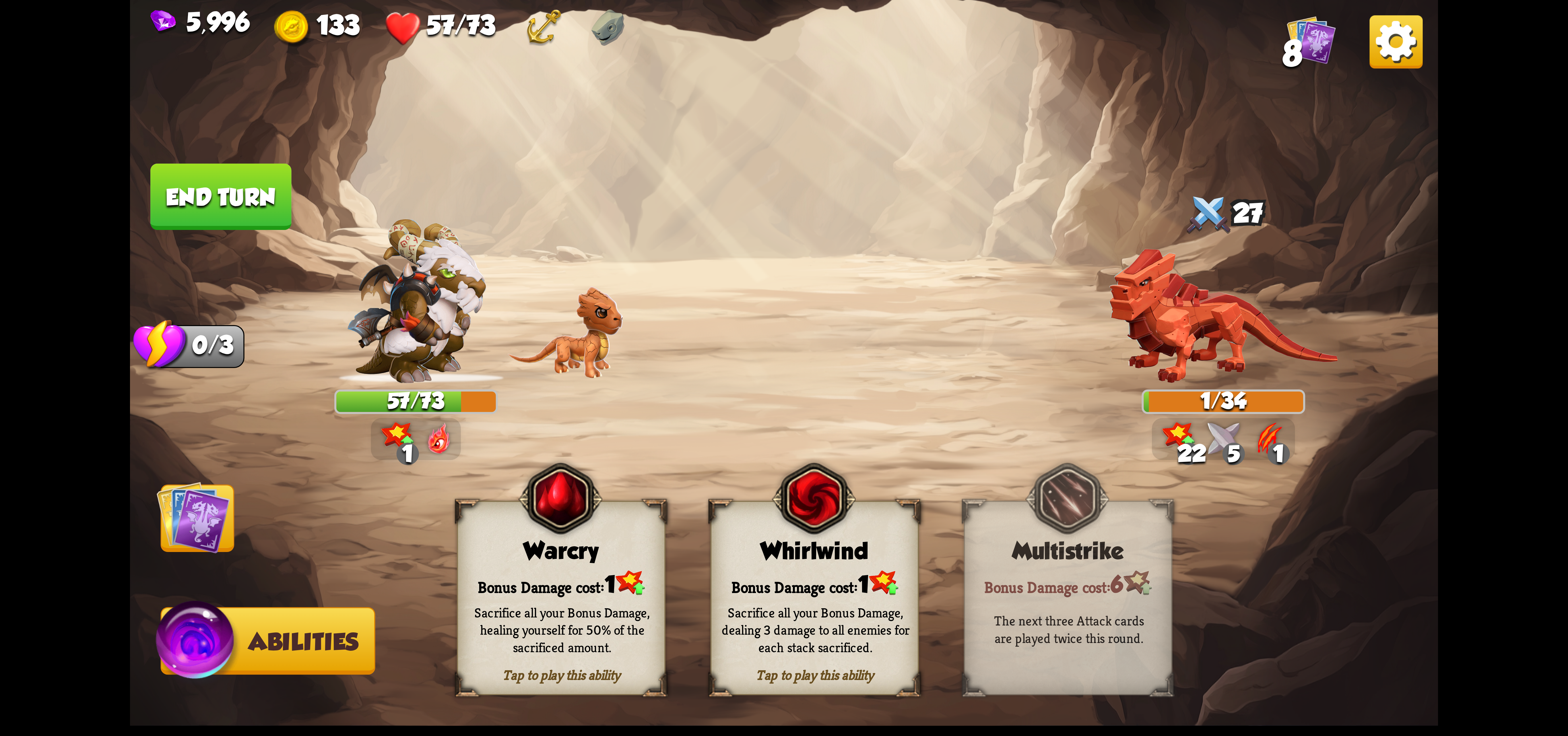
click at [597, 519] on img at bounding box center [561, 499] width 84 height 86
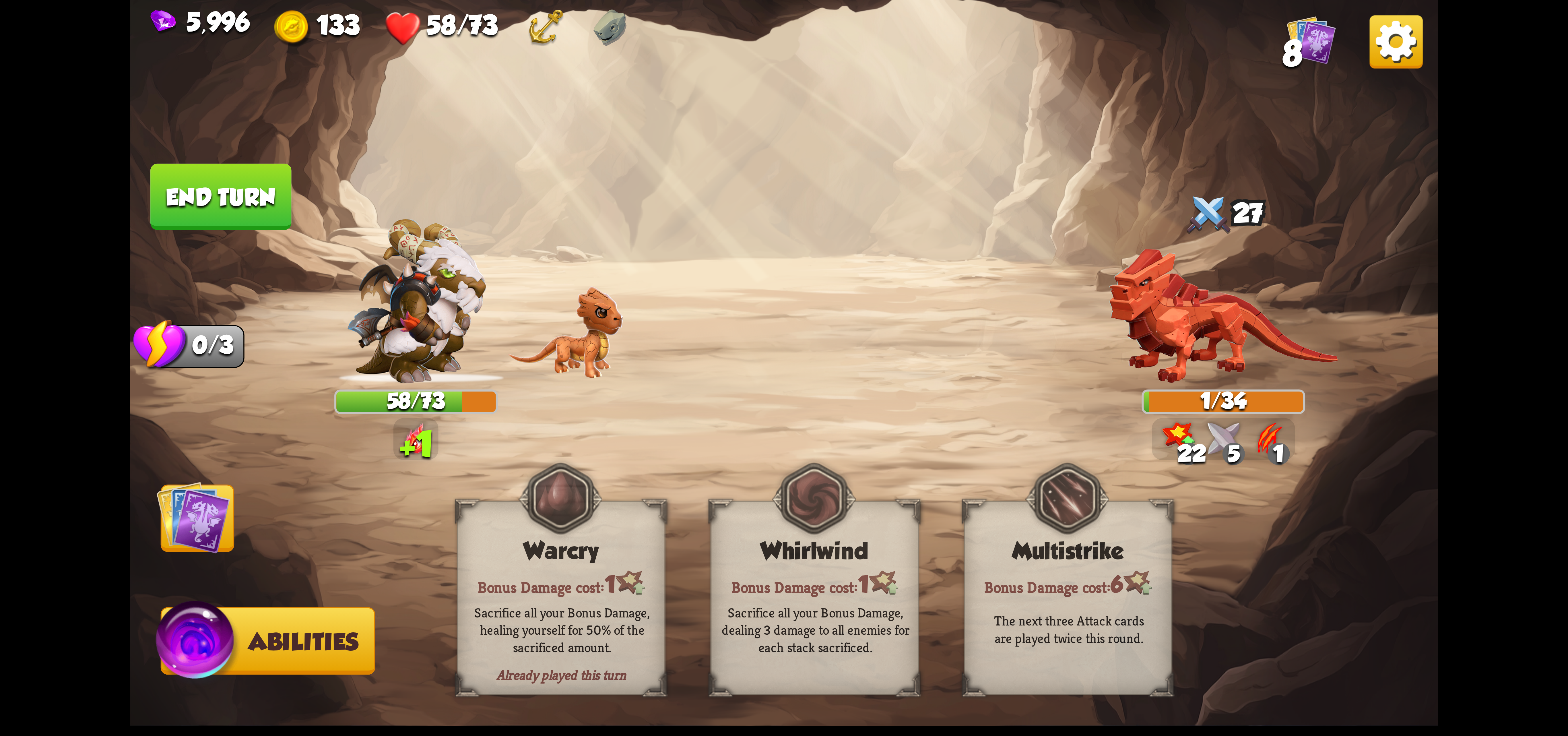
click at [206, 538] on img at bounding box center [193, 517] width 74 height 74
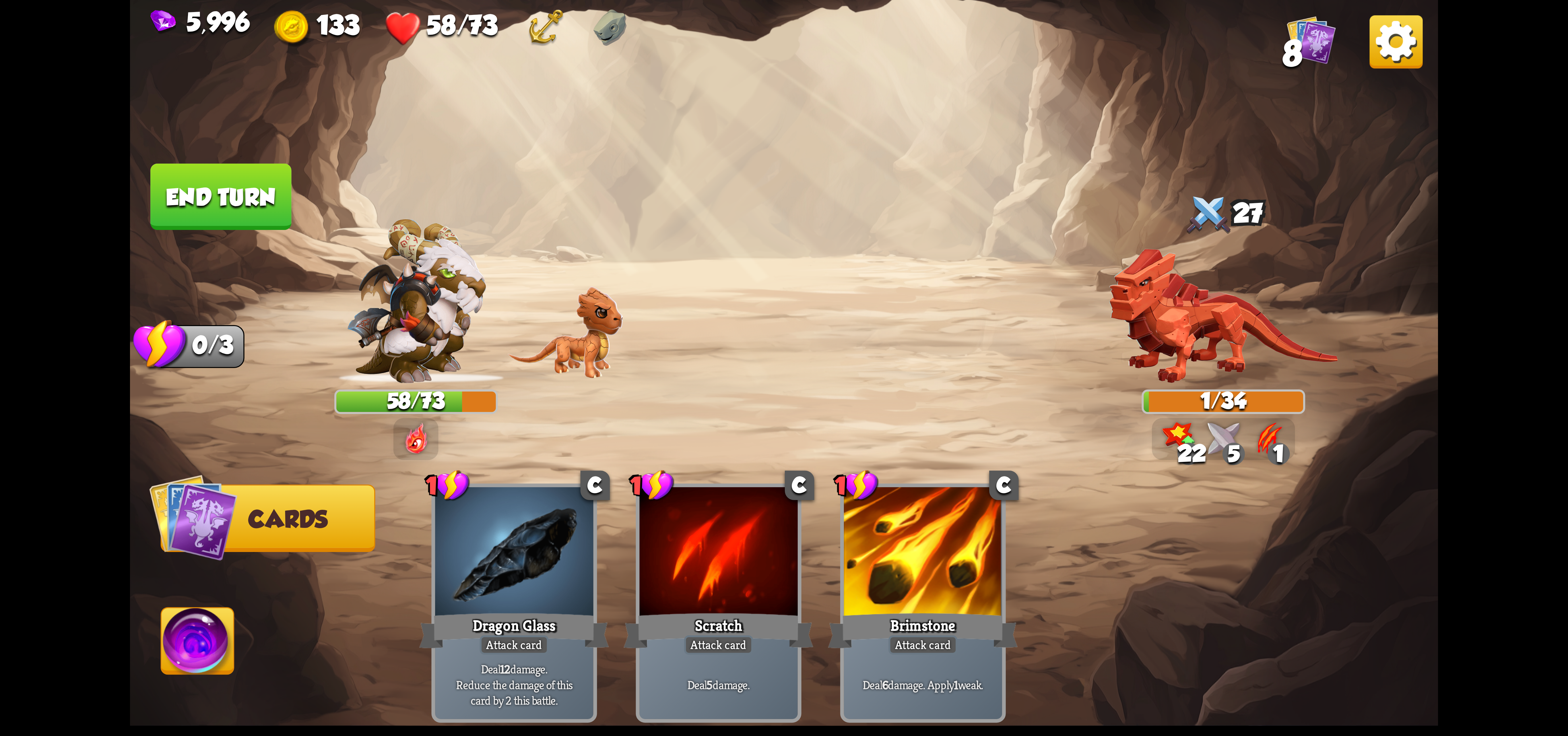
click at [1406, 58] on img at bounding box center [1396, 41] width 53 height 53
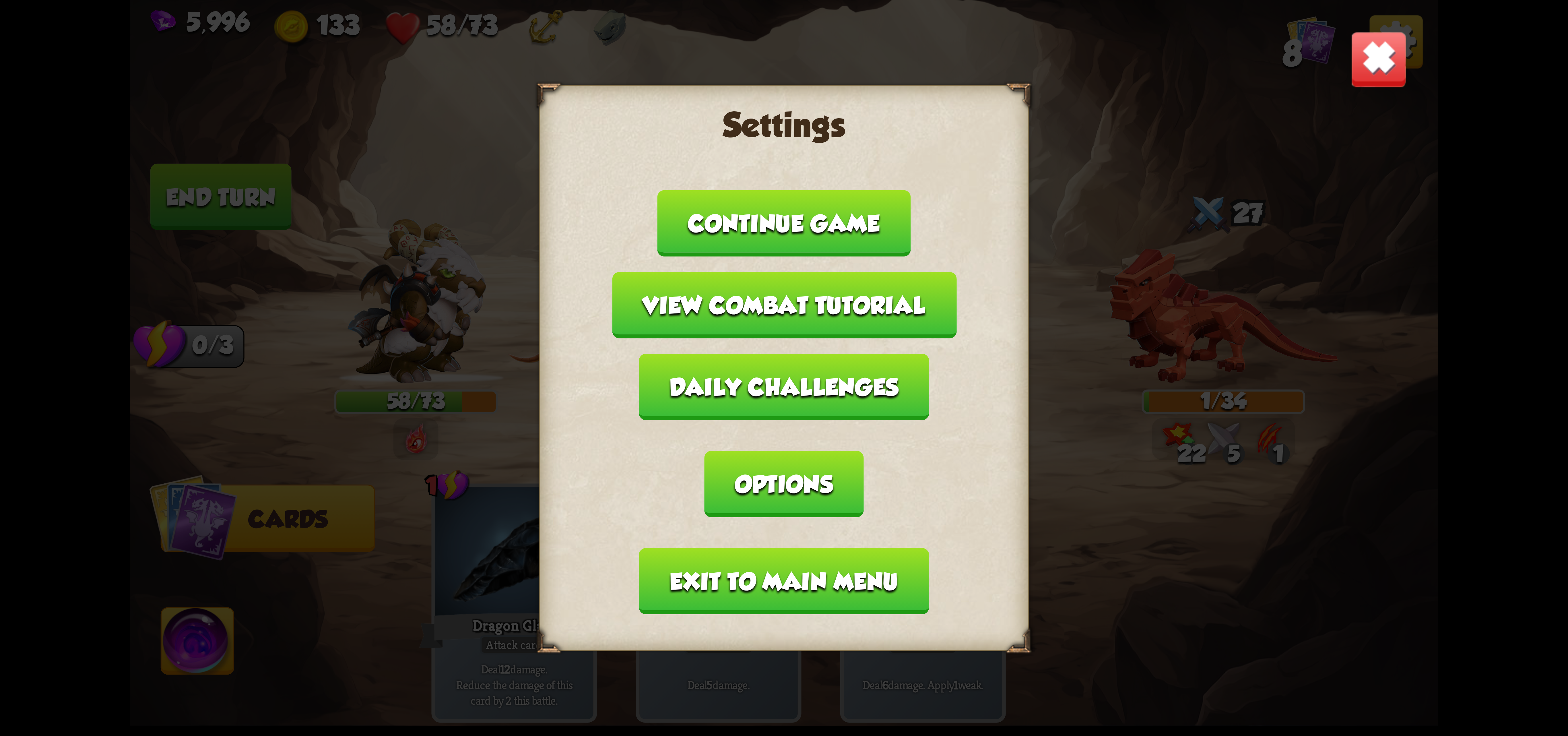
click at [813, 552] on button "Exit to main menu" at bounding box center [784, 581] width 290 height 66
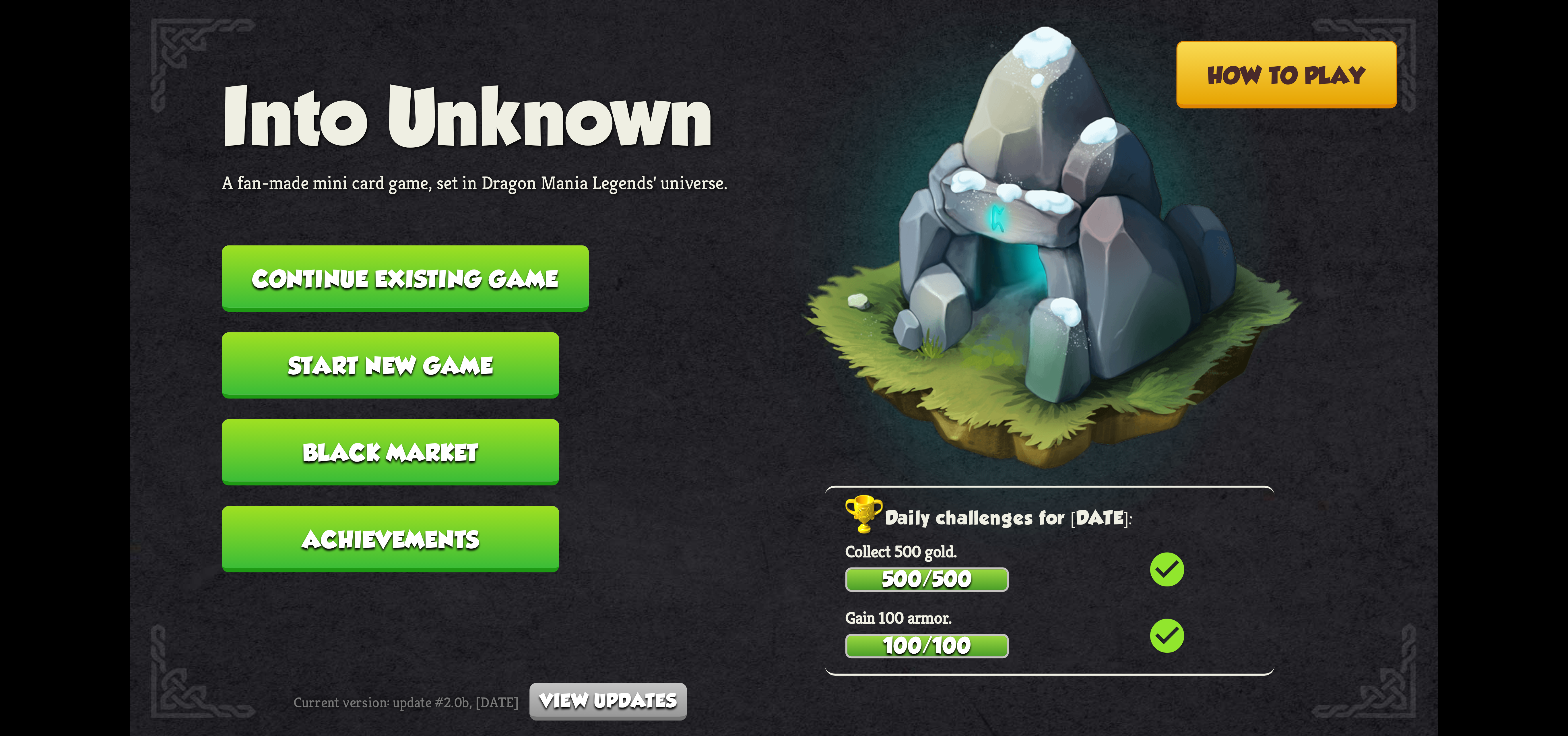
click at [491, 294] on button "Continue existing game" at bounding box center [405, 278] width 367 height 66
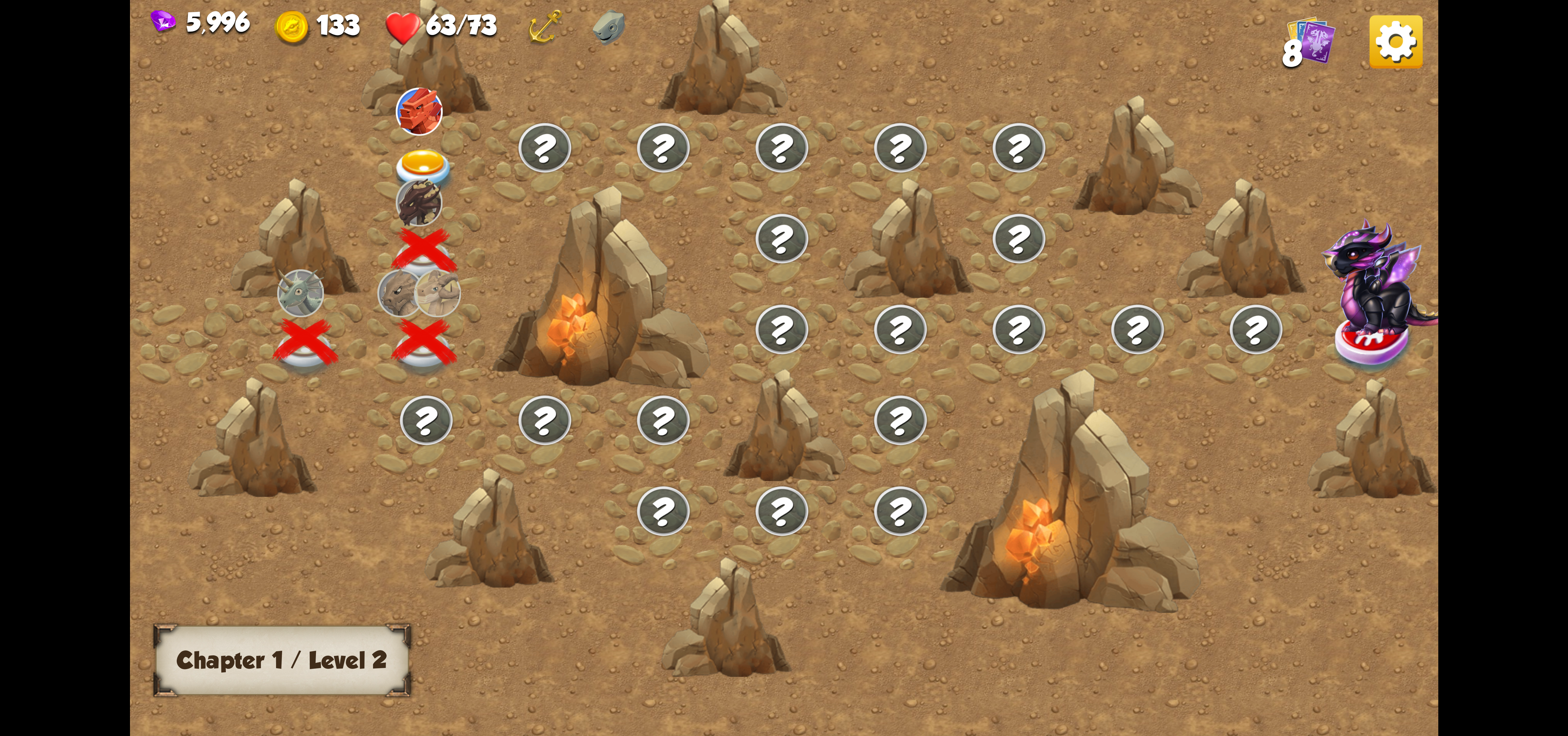
drag, startPoint x: 467, startPoint y: 287, endPoint x: 459, endPoint y: 311, distance: 25.3
click at [461, 307] on div at bounding box center [939, 380] width 1619 height 764
click at [443, 206] on div at bounding box center [426, 206] width 119 height 0
drag, startPoint x: 451, startPoint y: 225, endPoint x: 464, endPoint y: 179, distance: 47.8
click at [455, 215] on div at bounding box center [426, 251] width 119 height 91
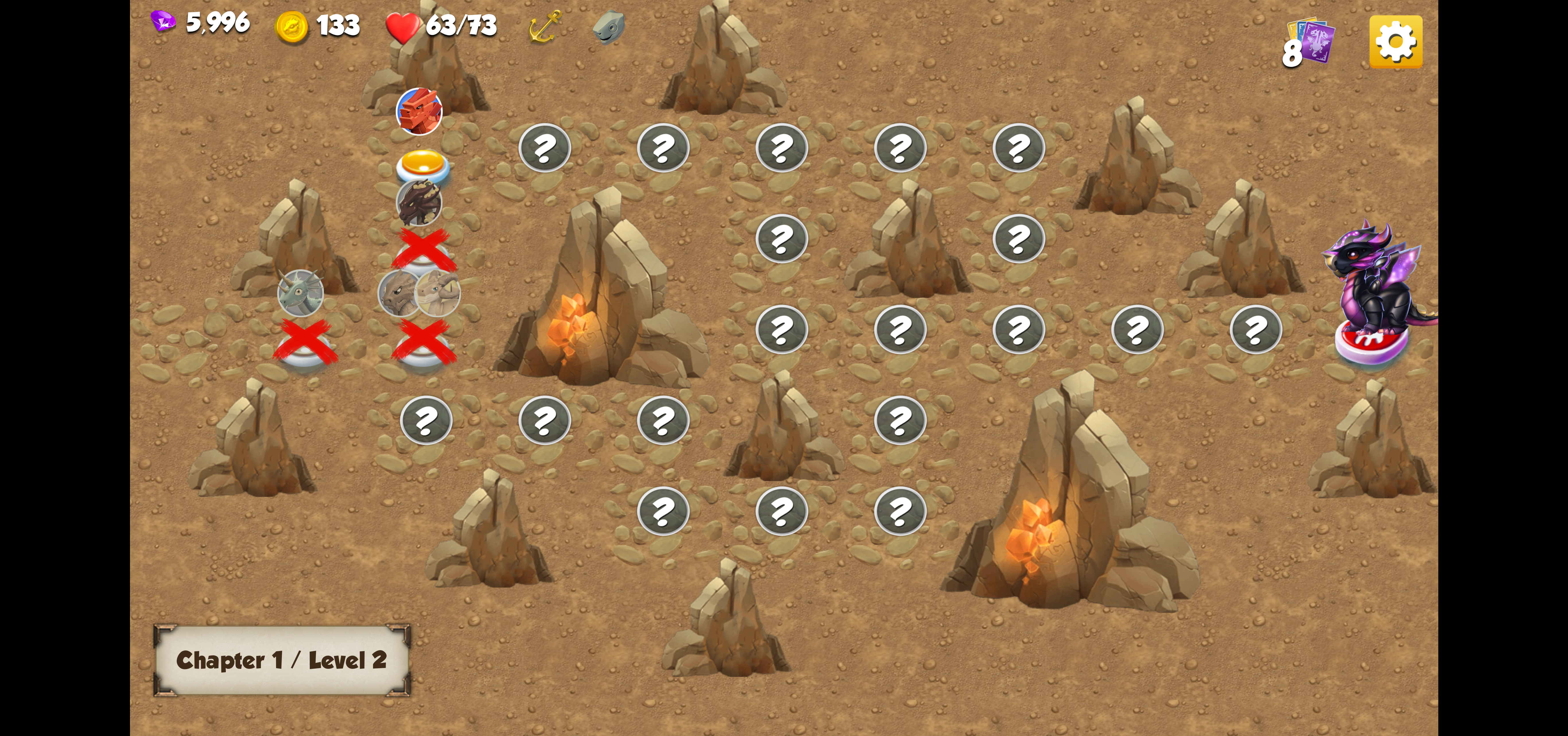
click at [463, 178] on div at bounding box center [426, 161] width 119 height 91
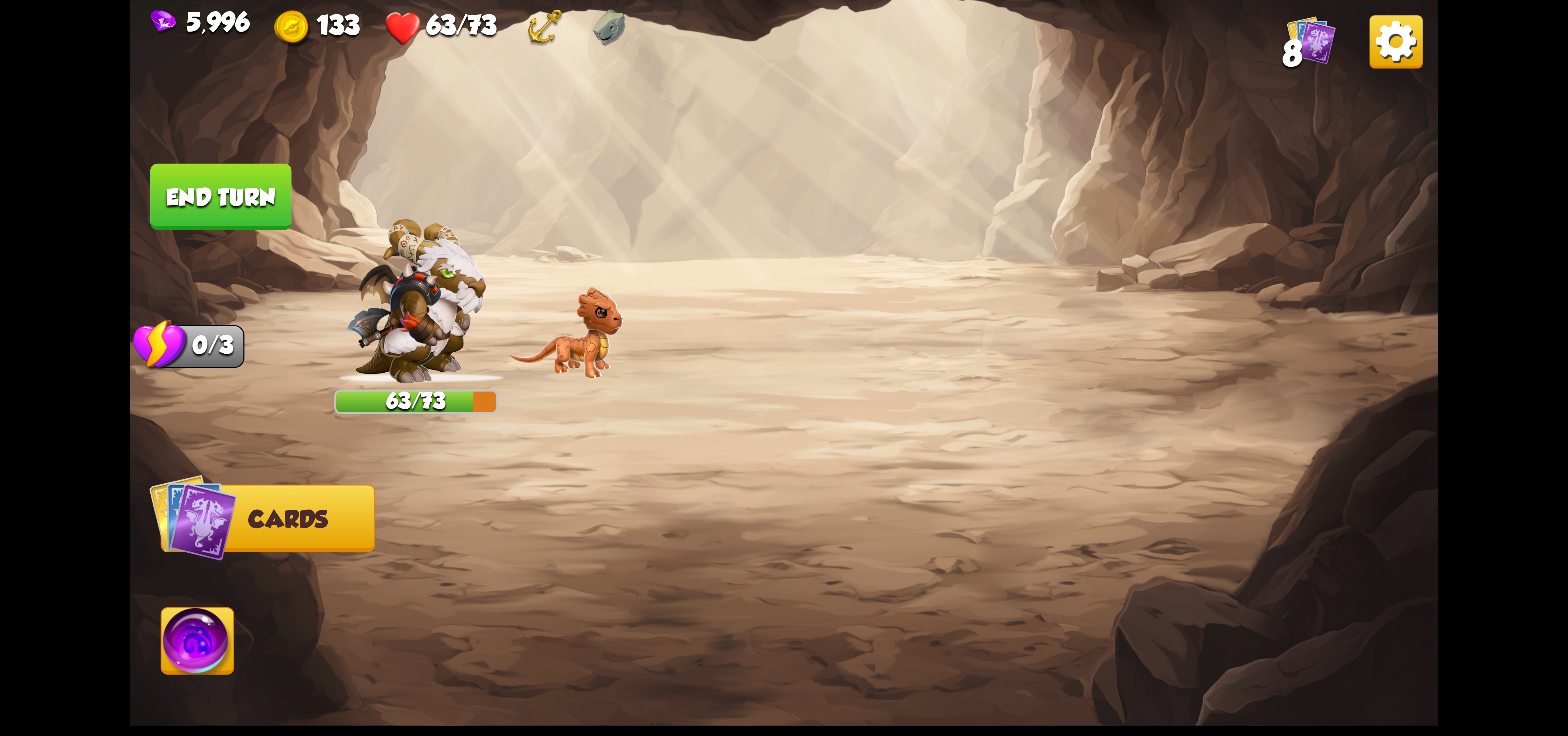
click at [420, 186] on img at bounding box center [784, 368] width 1308 height 736
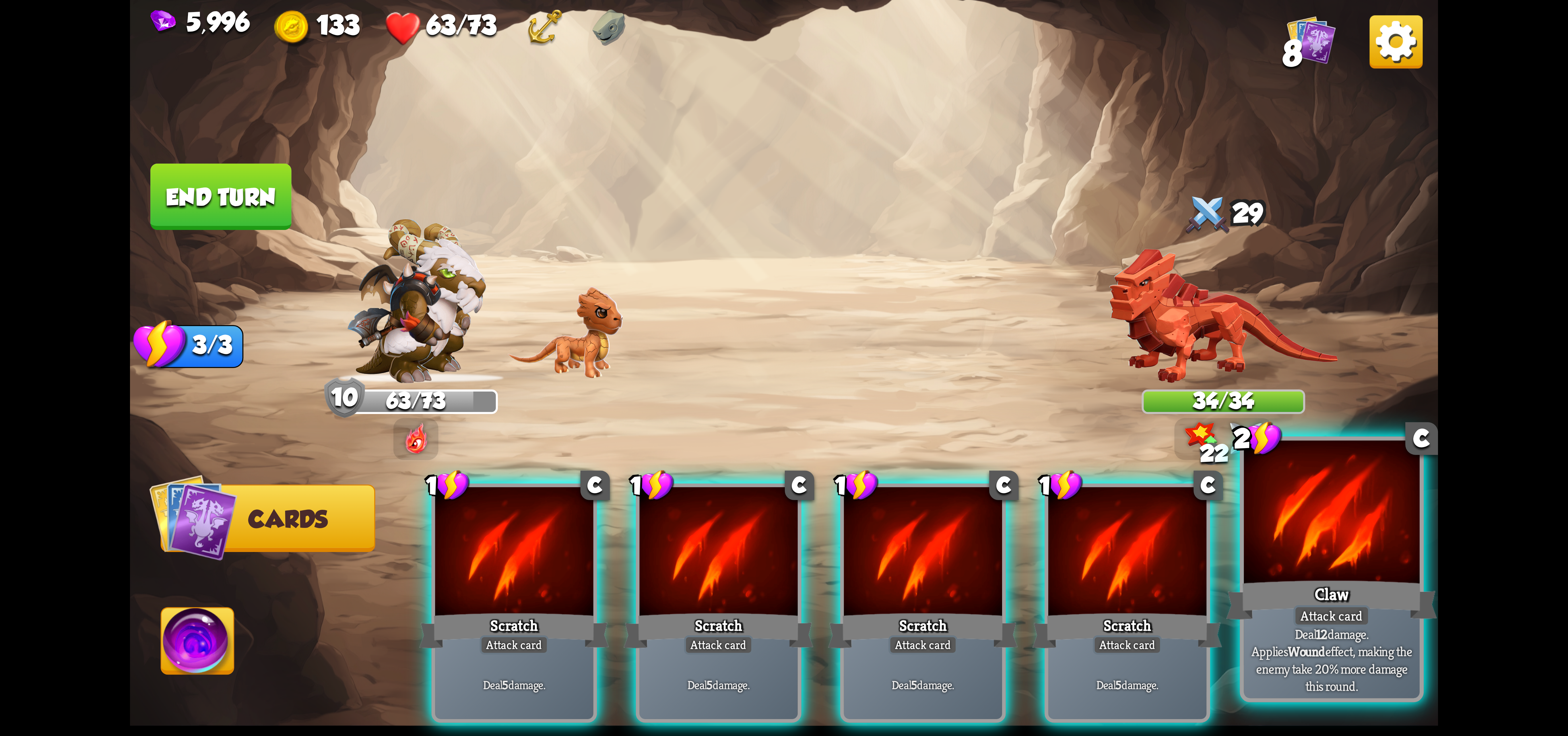
click at [1339, 541] on div at bounding box center [1331, 514] width 176 height 148
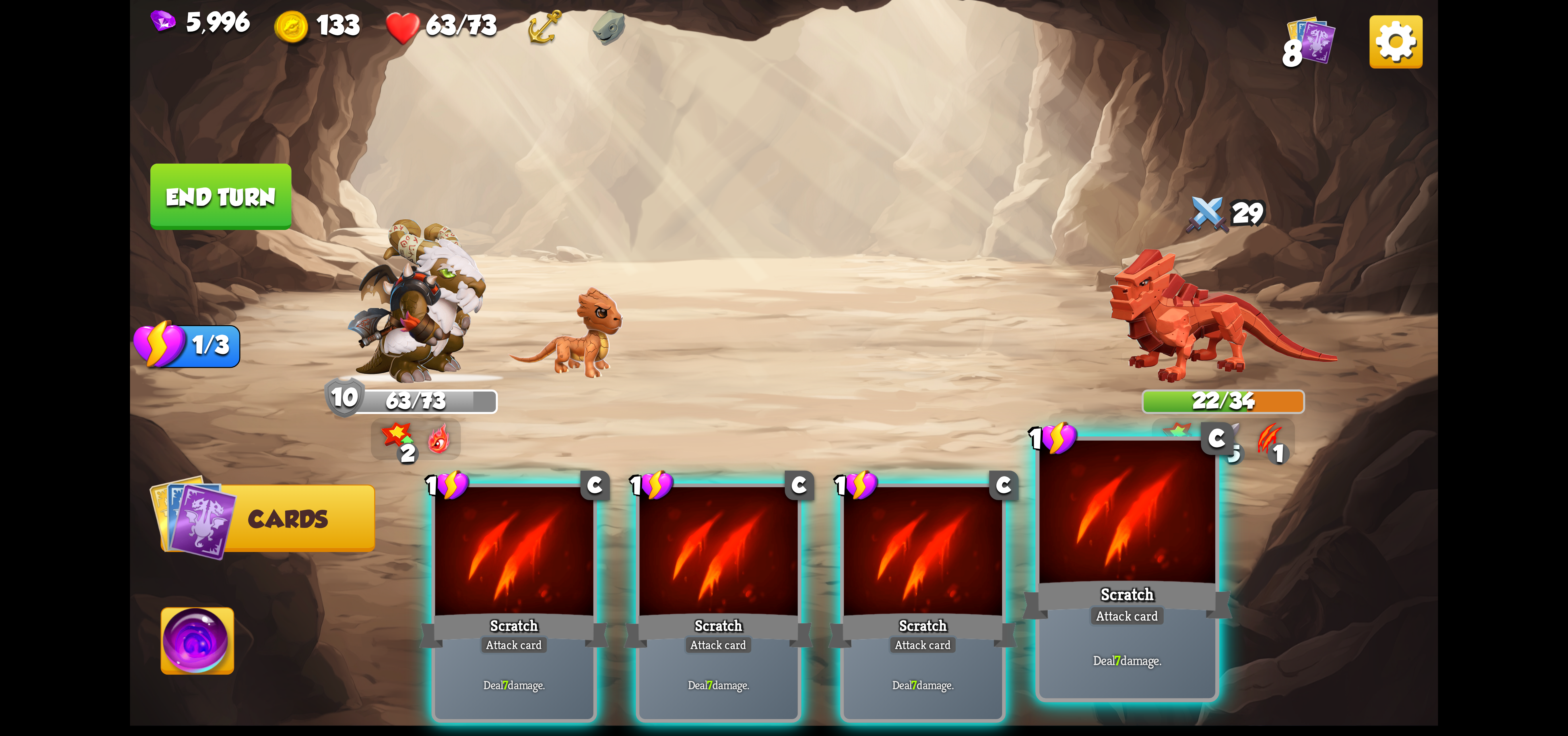
click at [1139, 564] on div at bounding box center [1127, 514] width 176 height 148
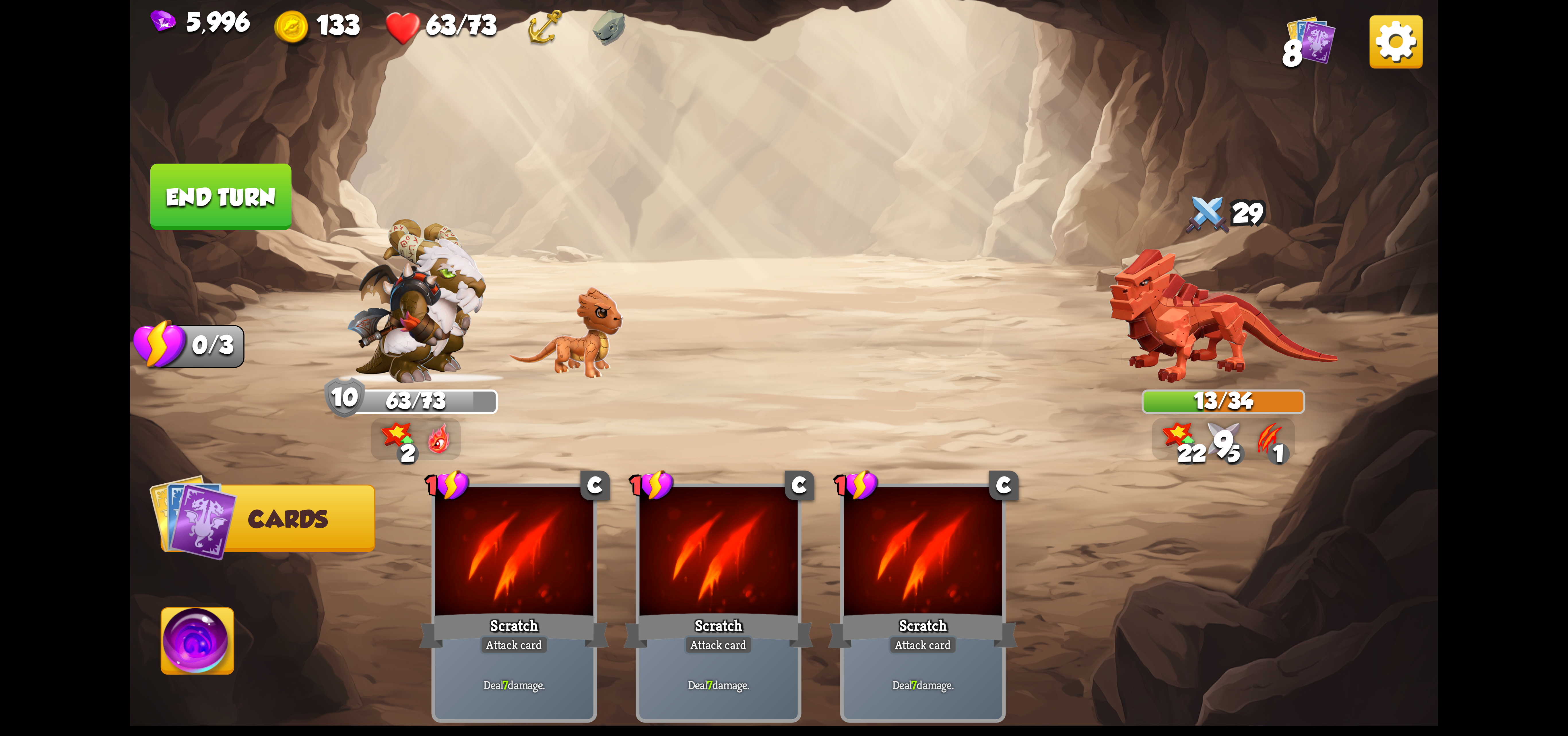
click at [189, 612] on img at bounding box center [197, 645] width 72 height 74
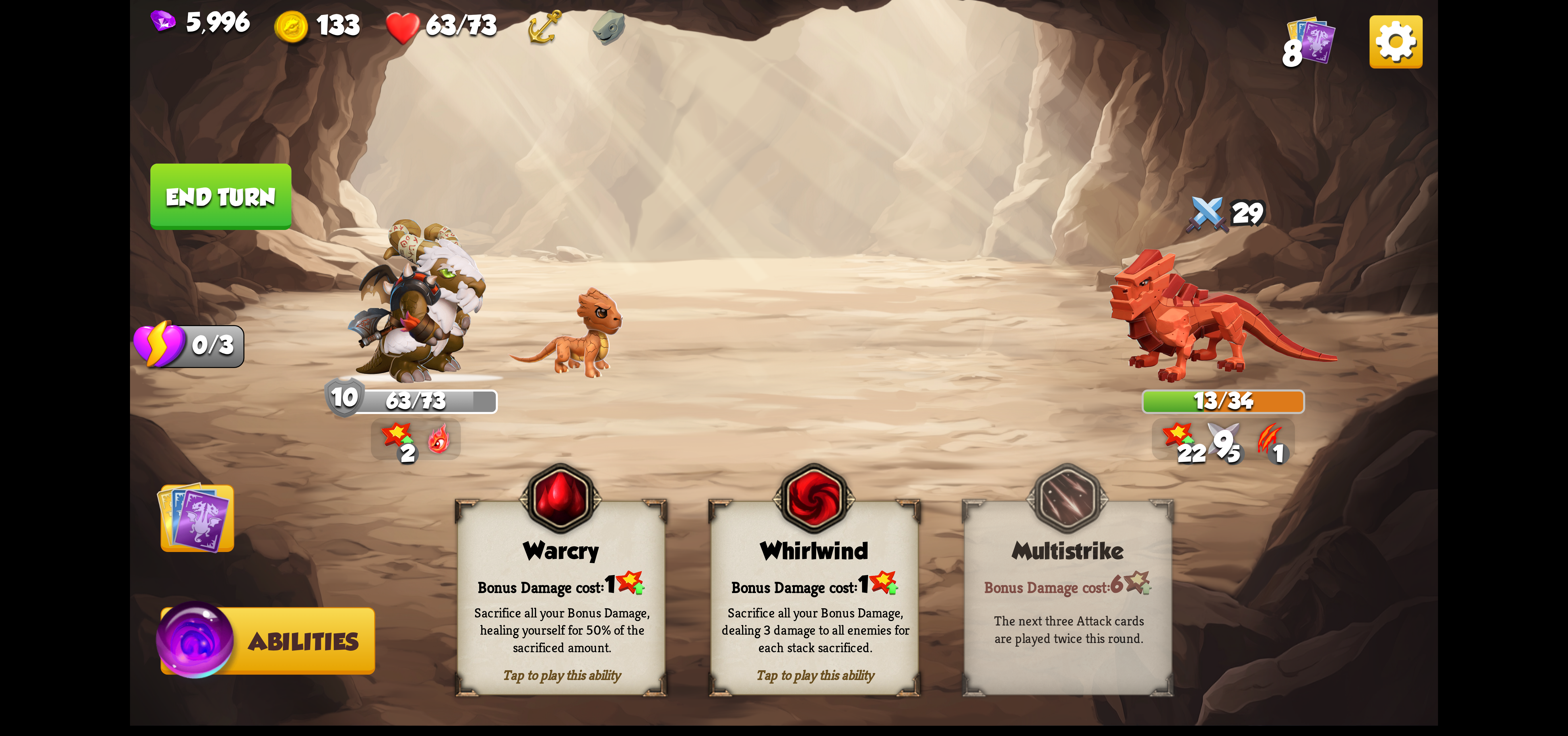
click at [842, 599] on div "Sacrifice all your Bonus Damage, dealing 3 damage to all enemies for each stack…" at bounding box center [816, 629] width 208 height 82
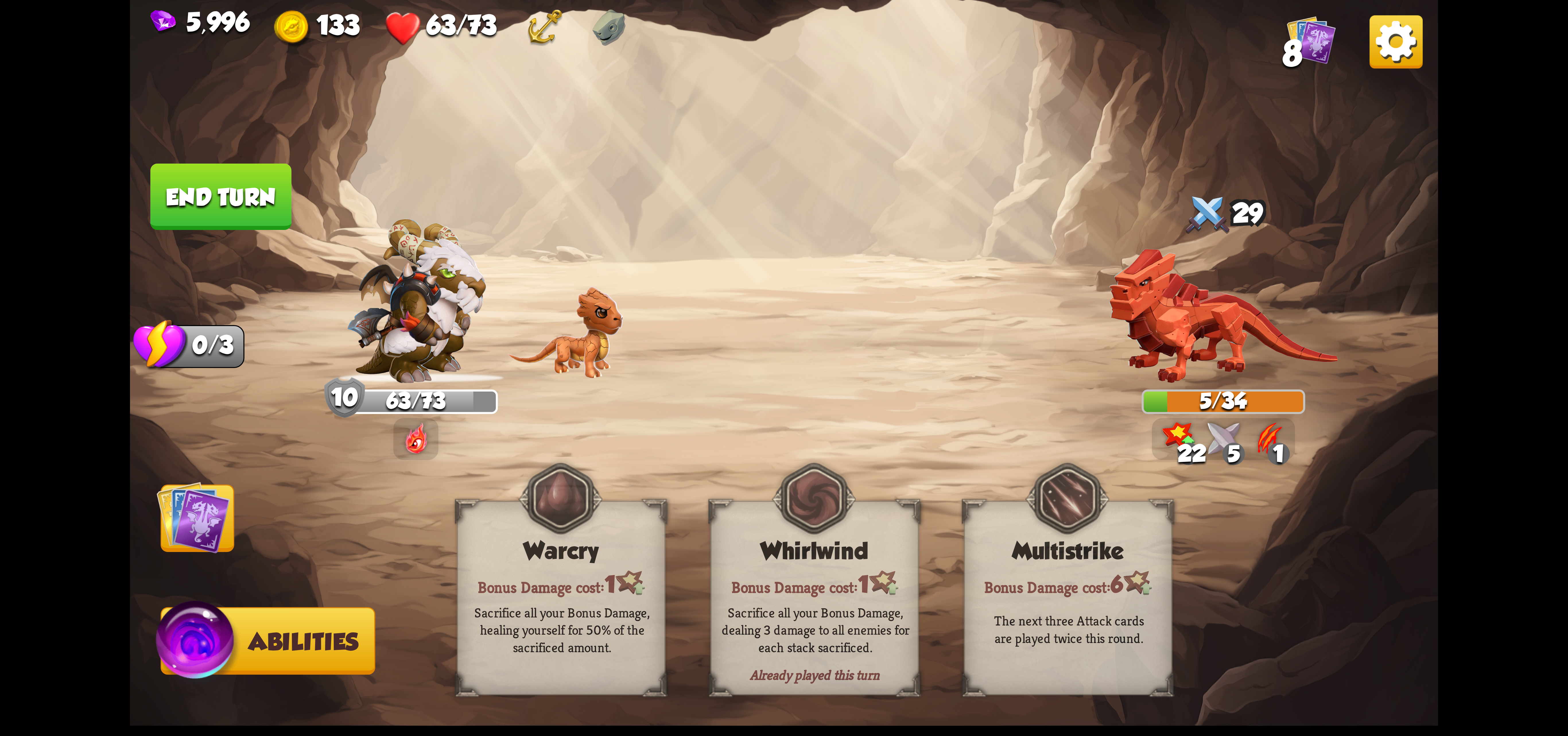
click at [217, 186] on button "End turn" at bounding box center [220, 197] width 141 height 66
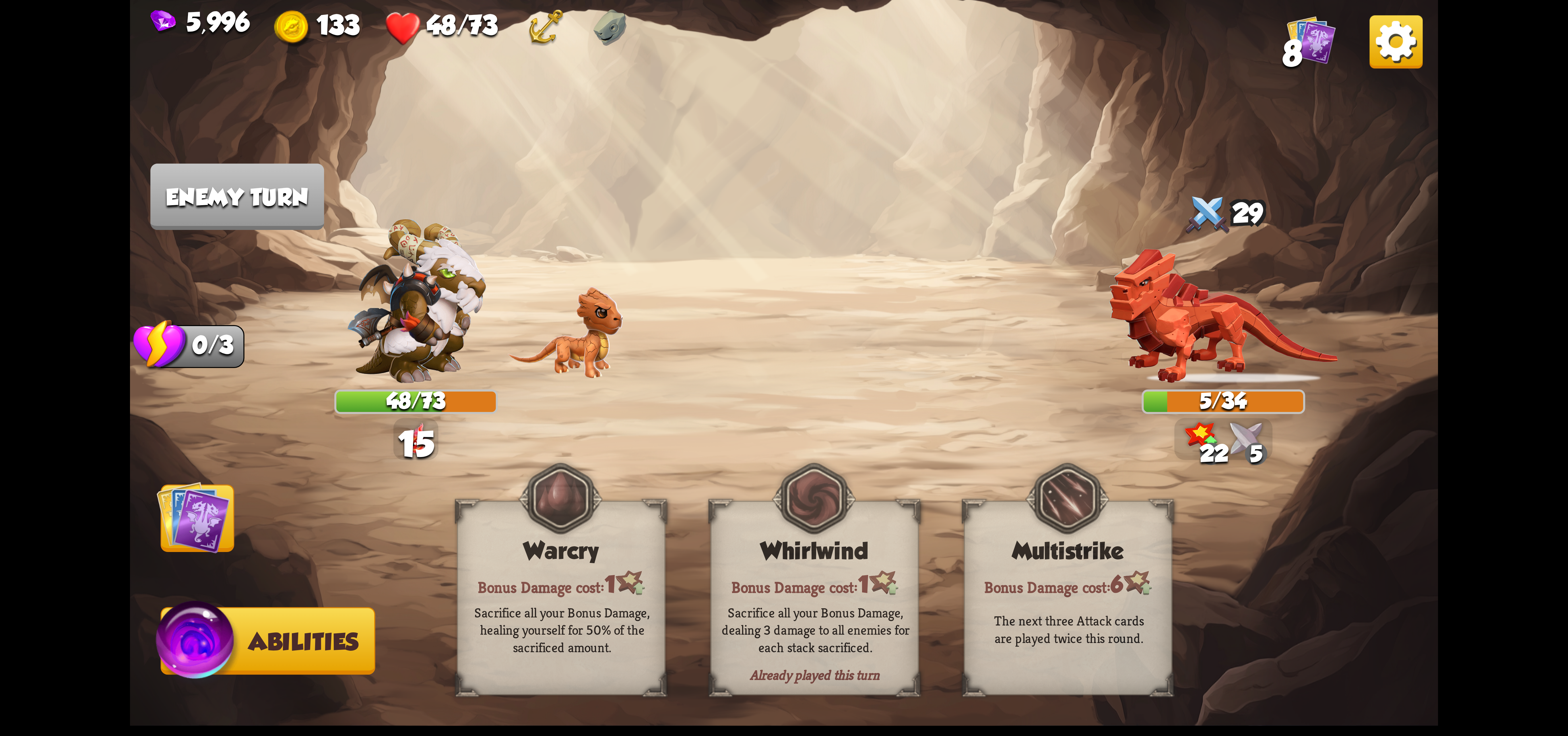
click at [194, 528] on img at bounding box center [193, 517] width 74 height 74
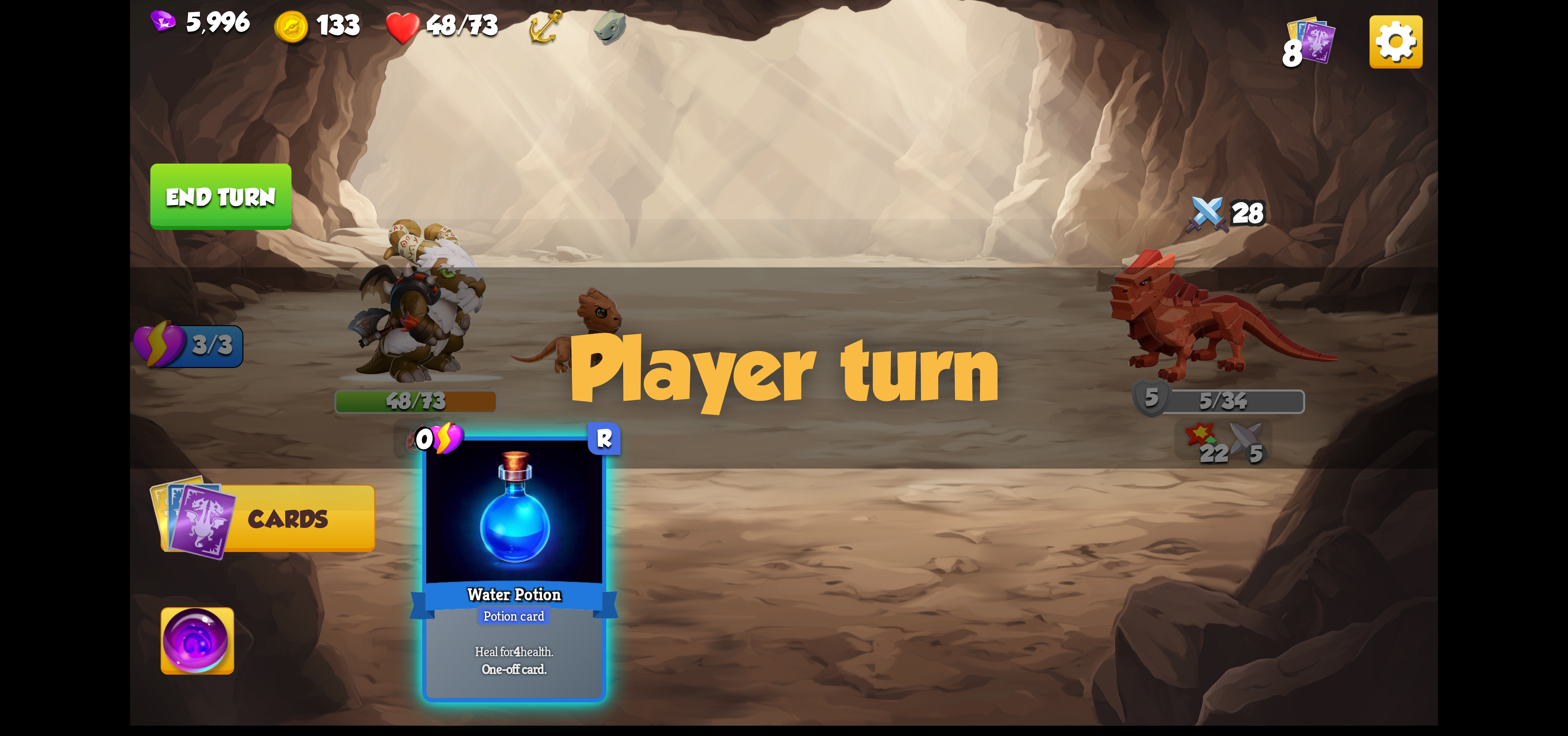
click at [533, 569] on div at bounding box center [514, 514] width 176 height 148
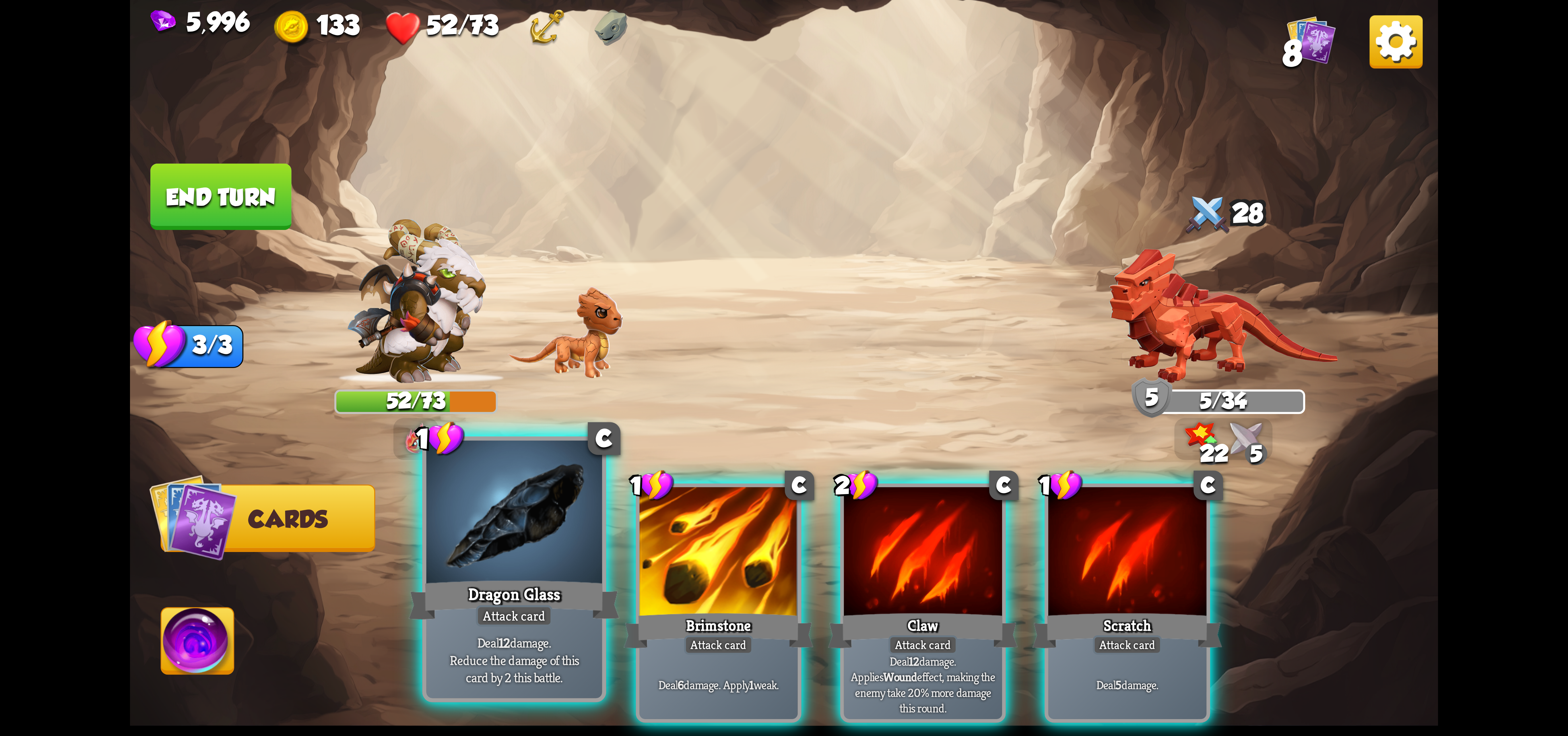
click at [505, 535] on div at bounding box center [514, 514] width 176 height 148
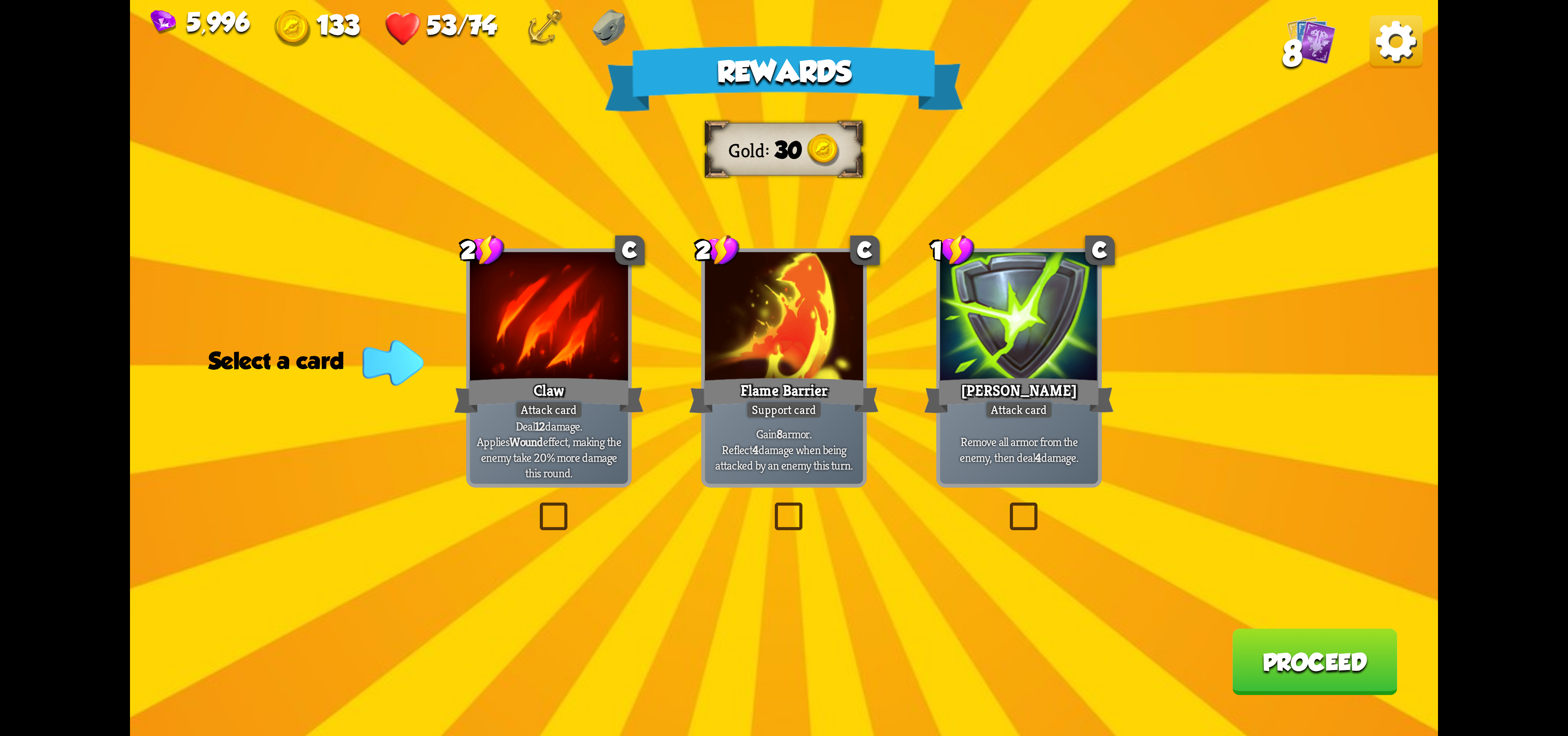
click at [1011, 385] on div "[PERSON_NAME]" at bounding box center [1019, 395] width 190 height 42
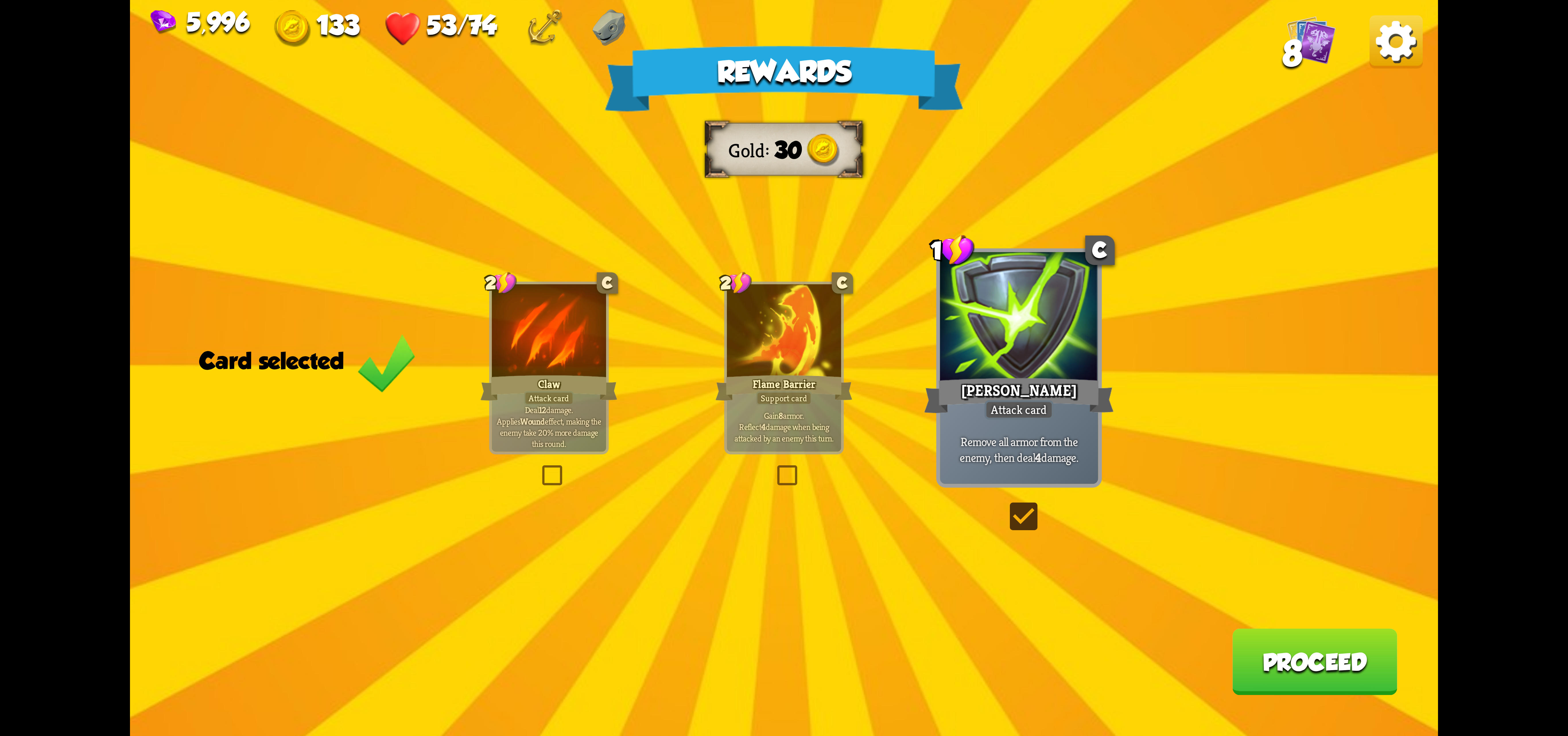
drag, startPoint x: 1309, startPoint y: 650, endPoint x: 1303, endPoint y: 617, distance: 33.5
click at [1303, 617] on div "Rewards Gold 30 Card selected 2 C Claw Attack card Deal 12 damage. Applies Woun…" at bounding box center [784, 368] width 1308 height 736
click at [1296, 657] on button "Proceed" at bounding box center [1314, 661] width 165 height 66
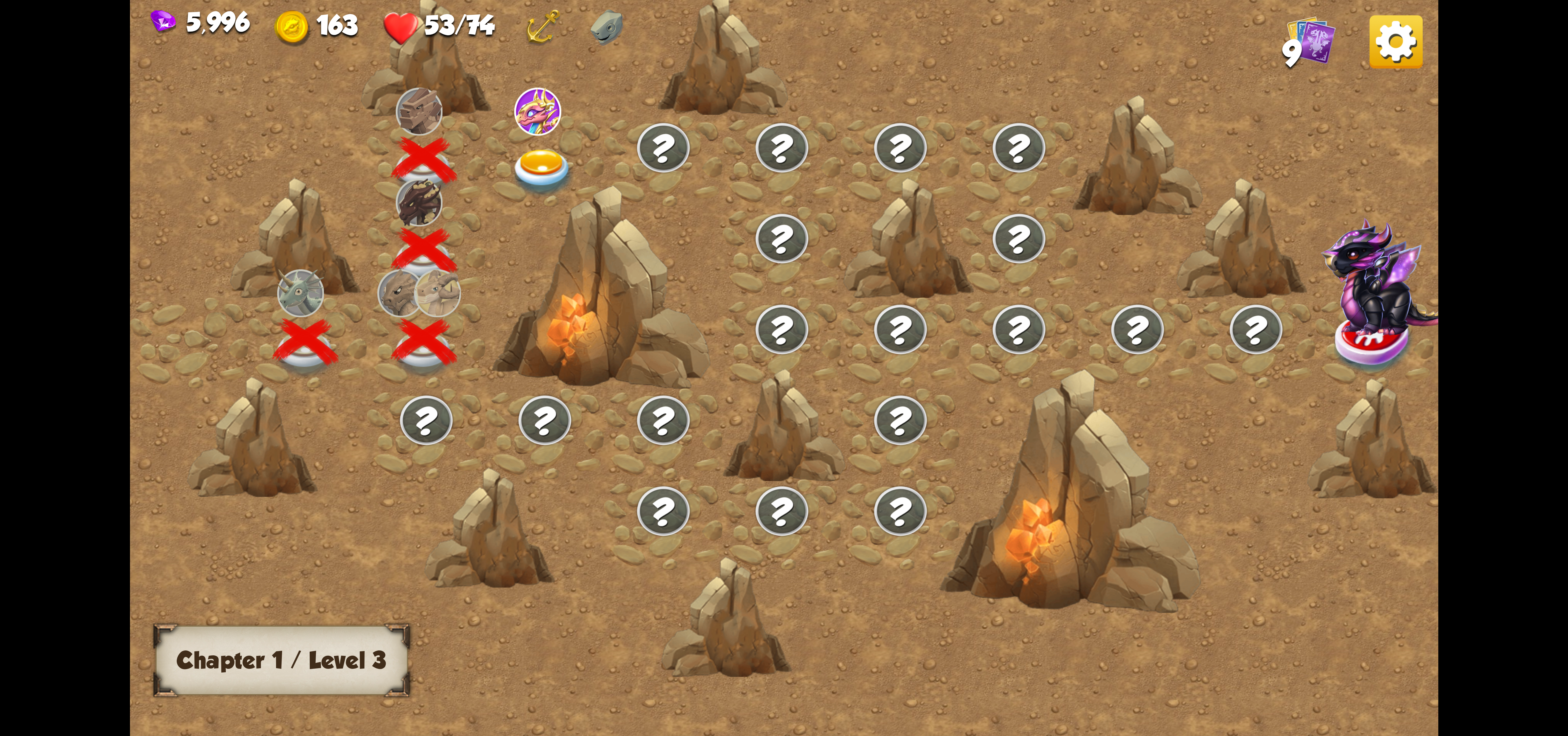
click at [499, 185] on div at bounding box center [939, 380] width 1619 height 764
click at [535, 173] on img at bounding box center [542, 173] width 65 height 48
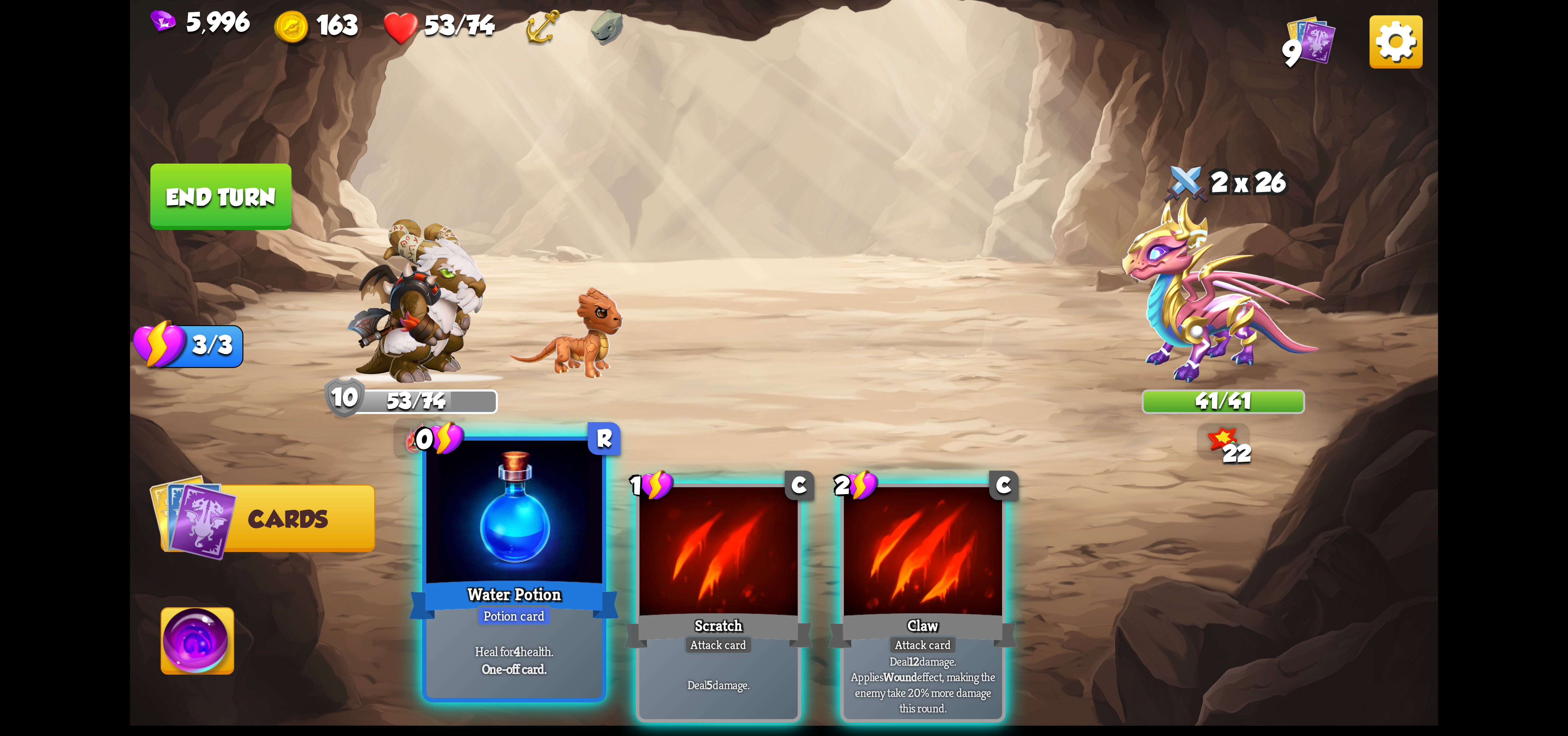
click at [482, 539] on div at bounding box center [514, 514] width 176 height 148
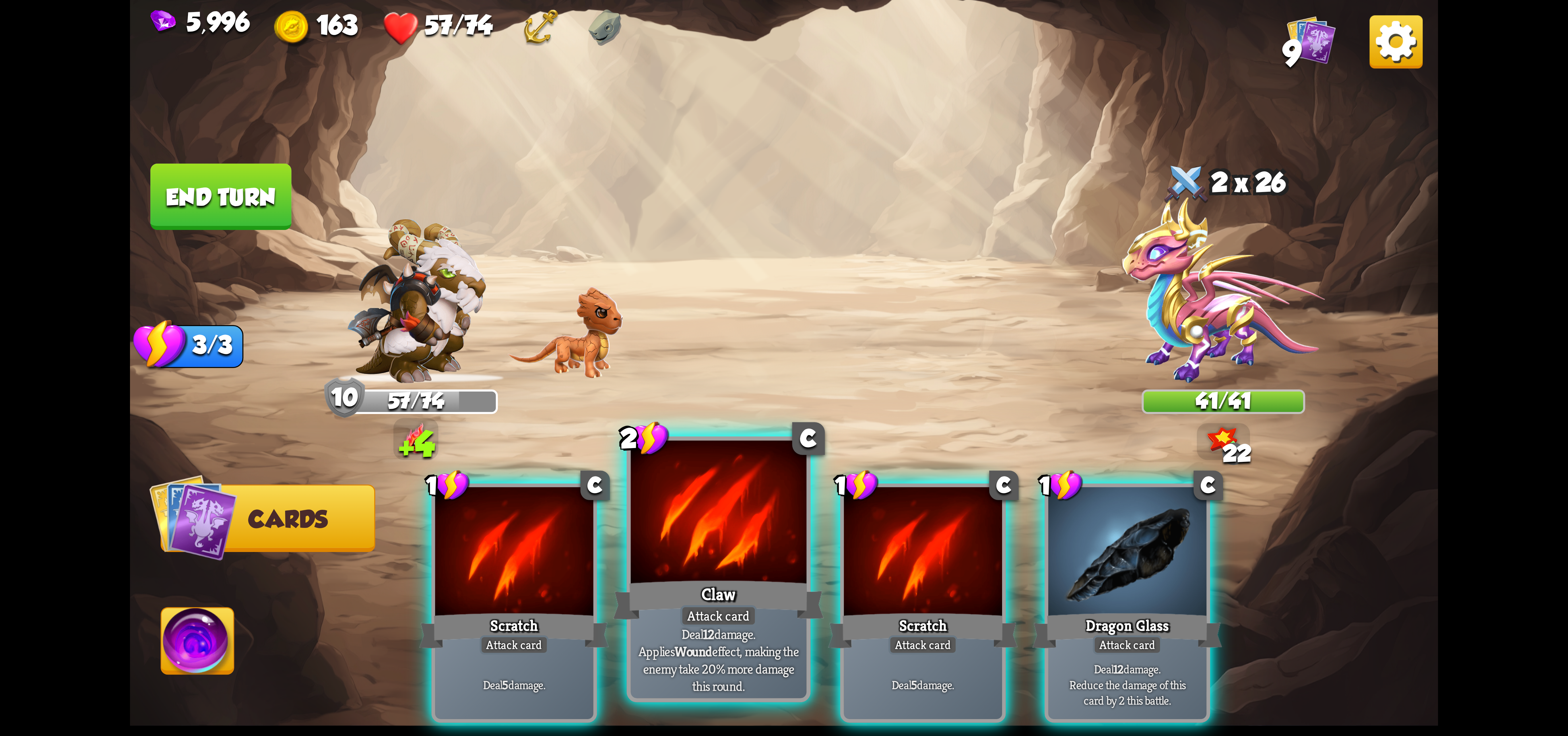
click at [687, 530] on div at bounding box center [718, 514] width 176 height 148
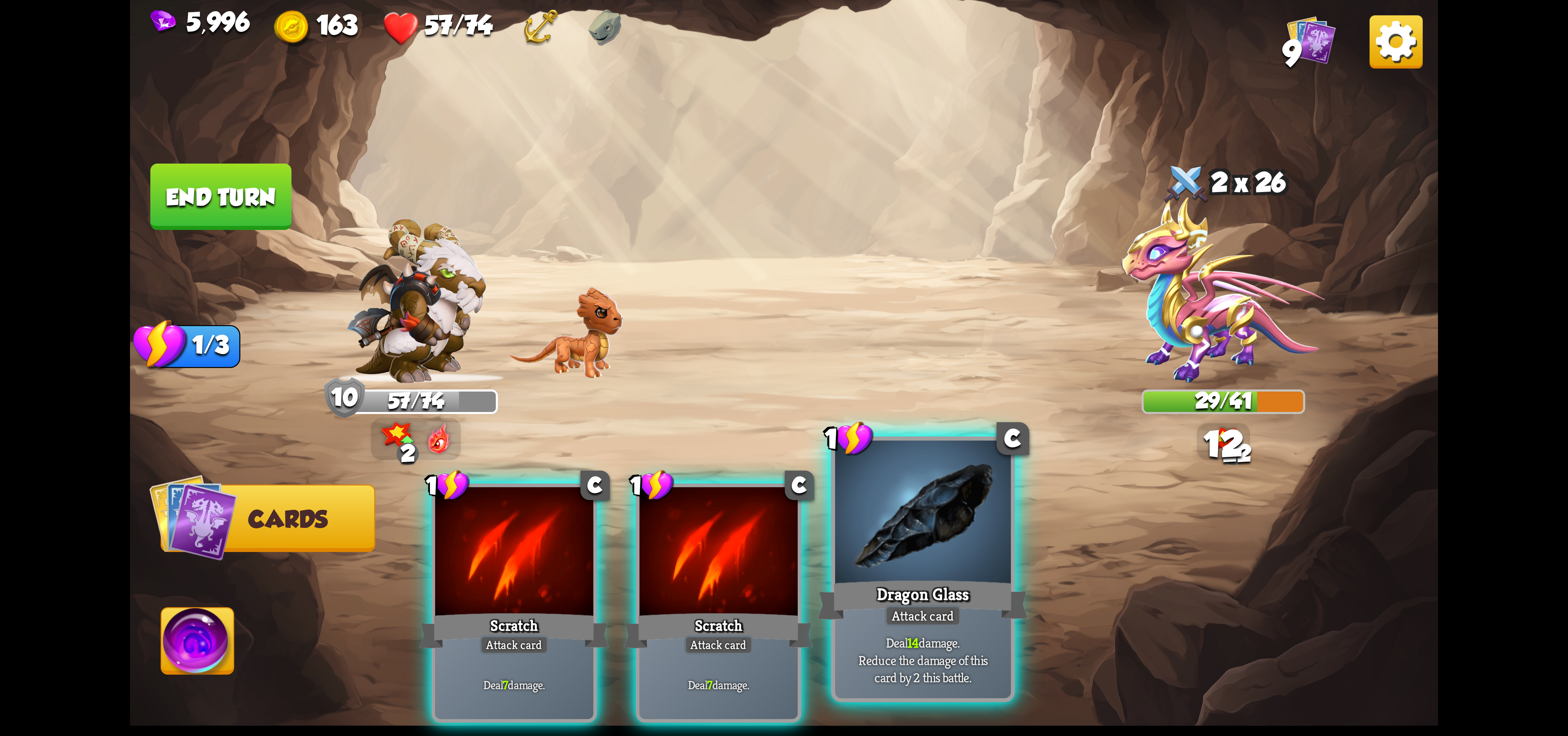
click at [877, 541] on div at bounding box center [923, 514] width 176 height 148
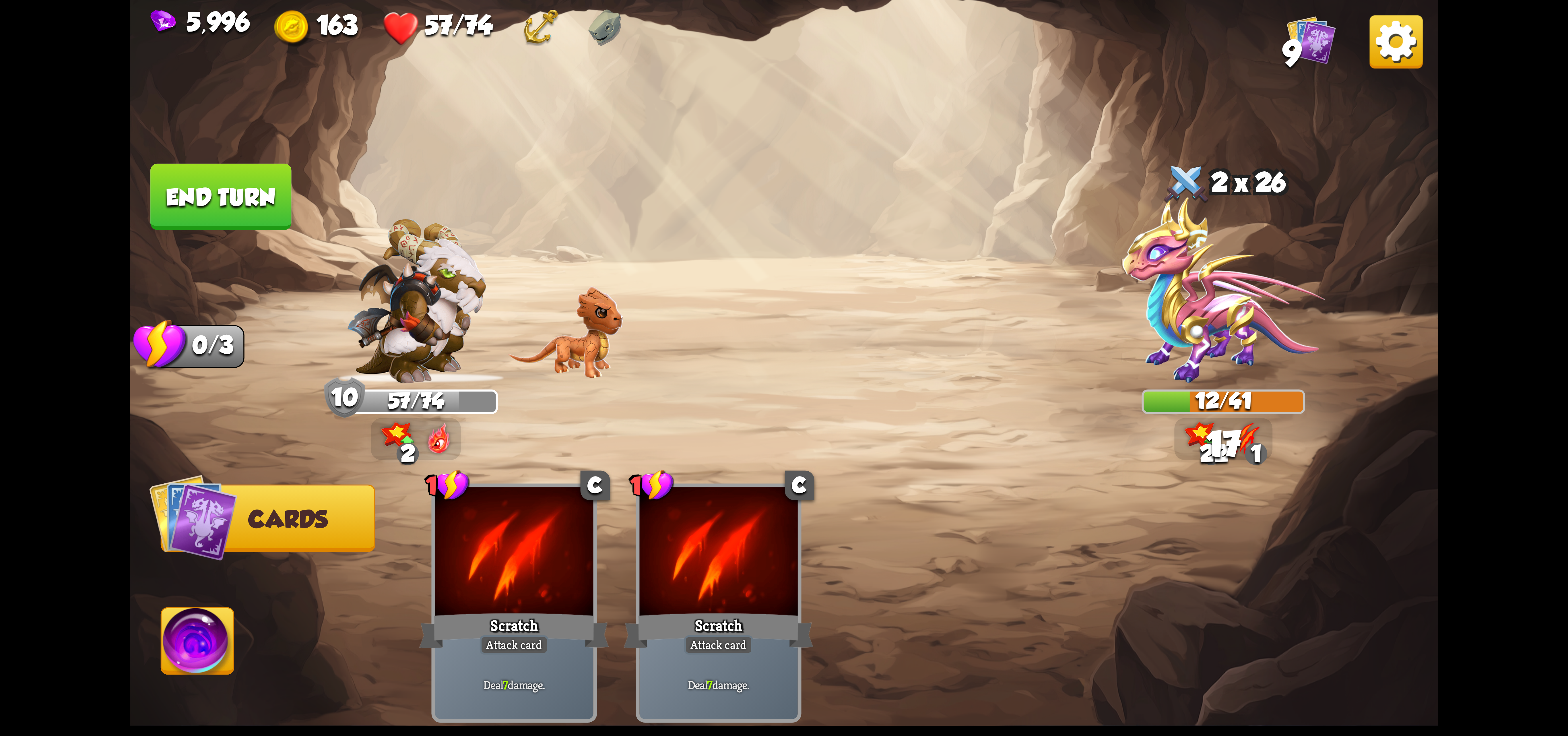
click at [162, 611] on button "Abilities" at bounding box center [197, 640] width 74 height 68
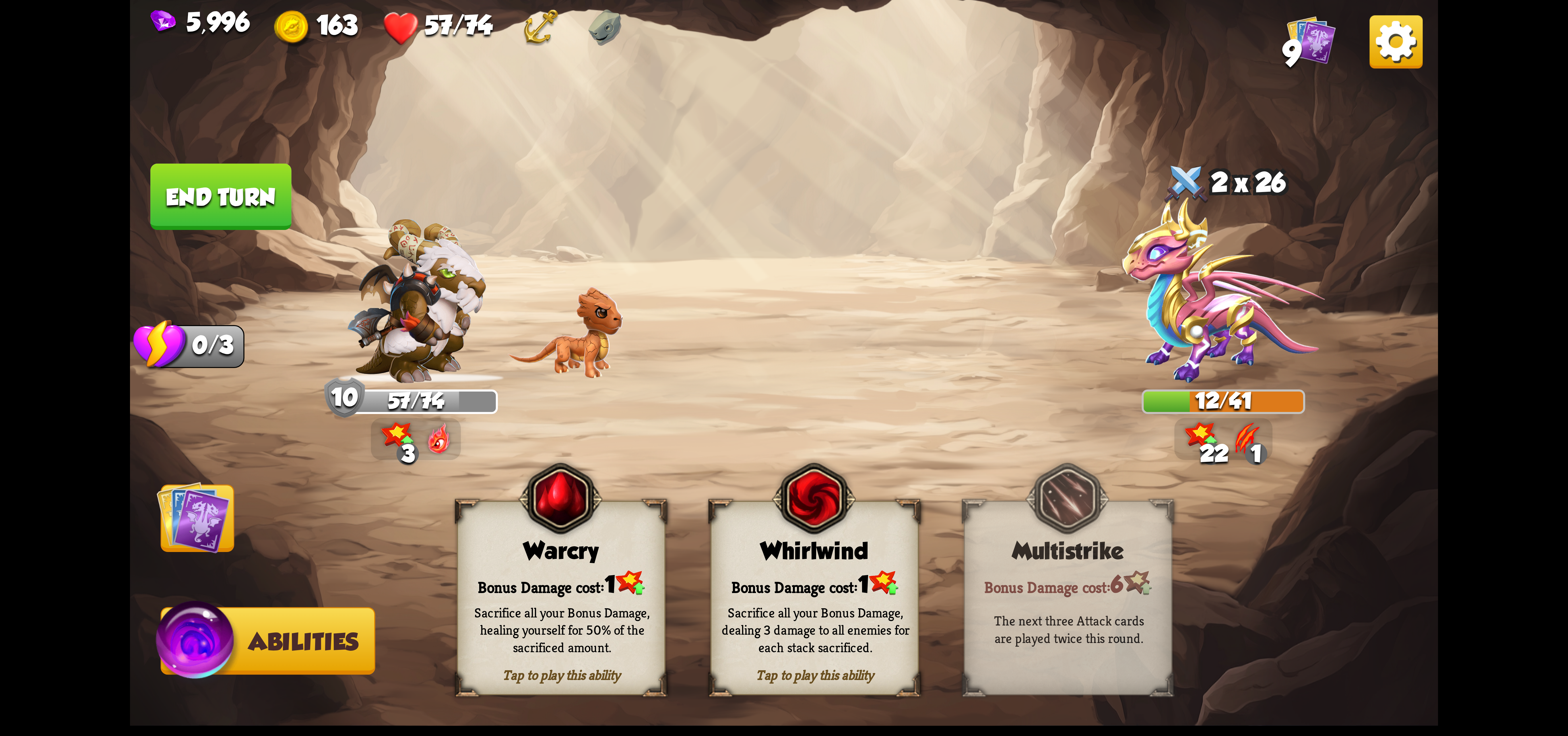
click at [808, 566] on div "Tap to play this ability Whirlwind Bonus Damage cost: 1 Sacrifice all your Bonu…" at bounding box center [814, 598] width 208 height 194
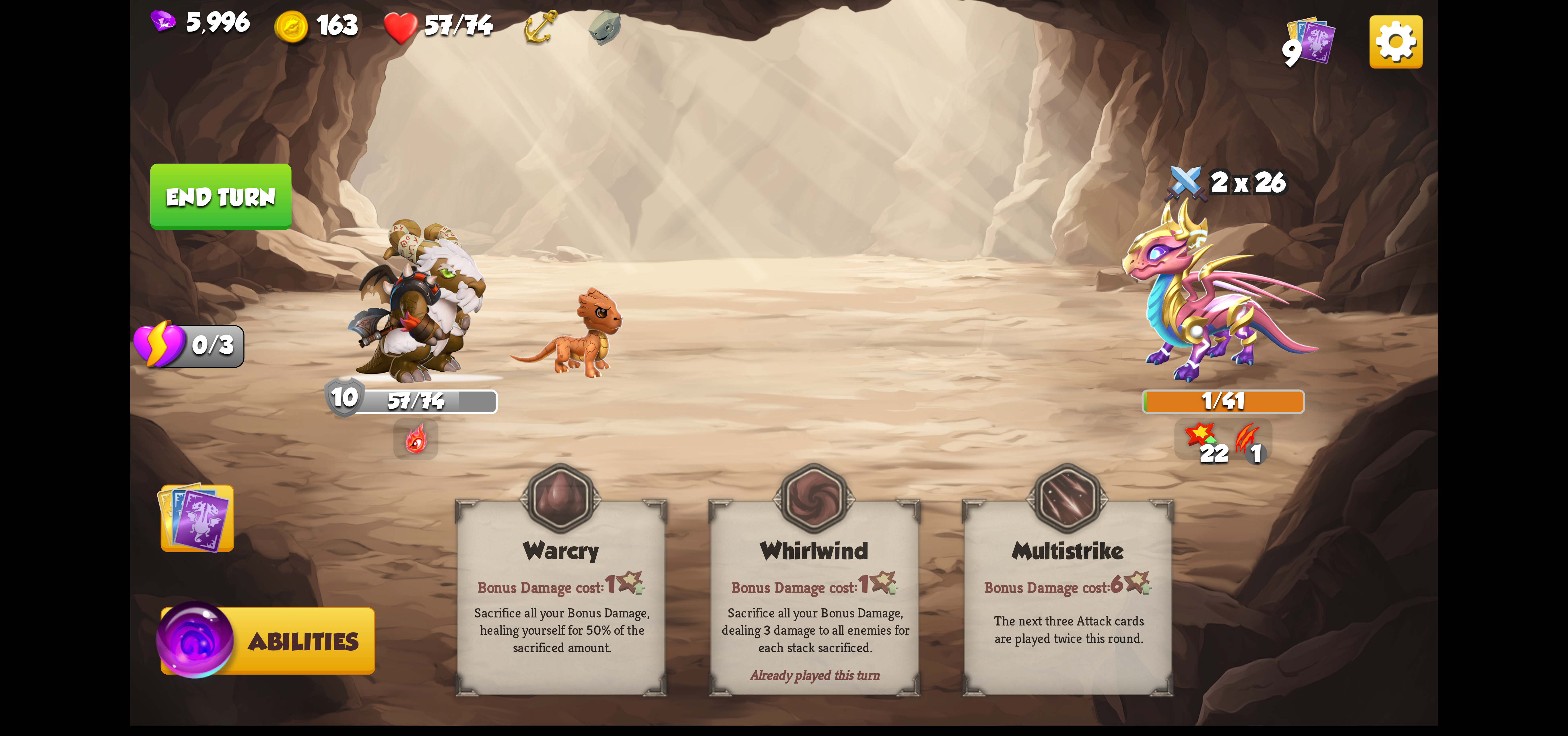
click at [197, 557] on img at bounding box center [784, 368] width 1308 height 736
click at [145, 547] on img at bounding box center [784, 368] width 1308 height 736
click at [170, 526] on img at bounding box center [193, 517] width 74 height 74
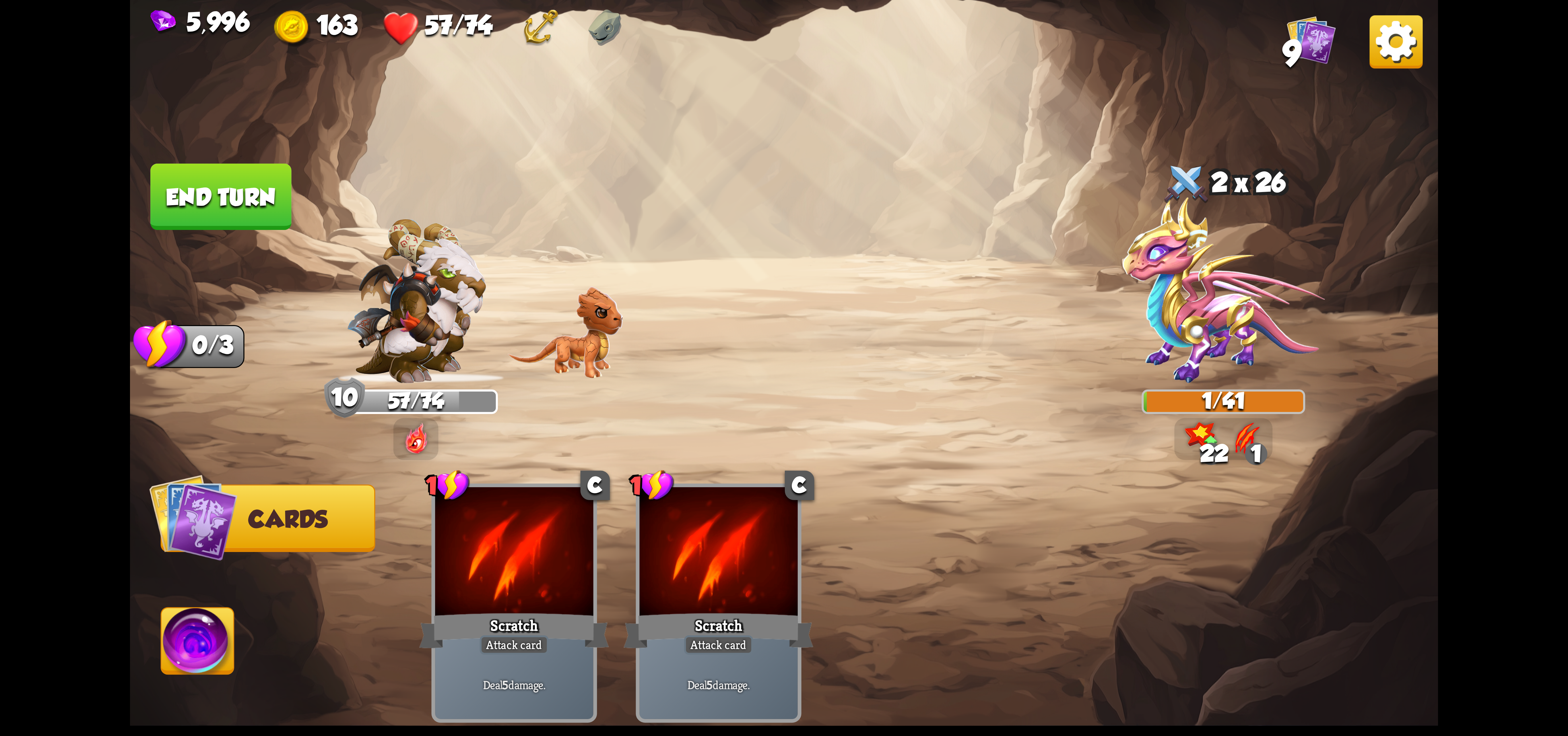
click at [242, 206] on button "End turn" at bounding box center [220, 197] width 141 height 66
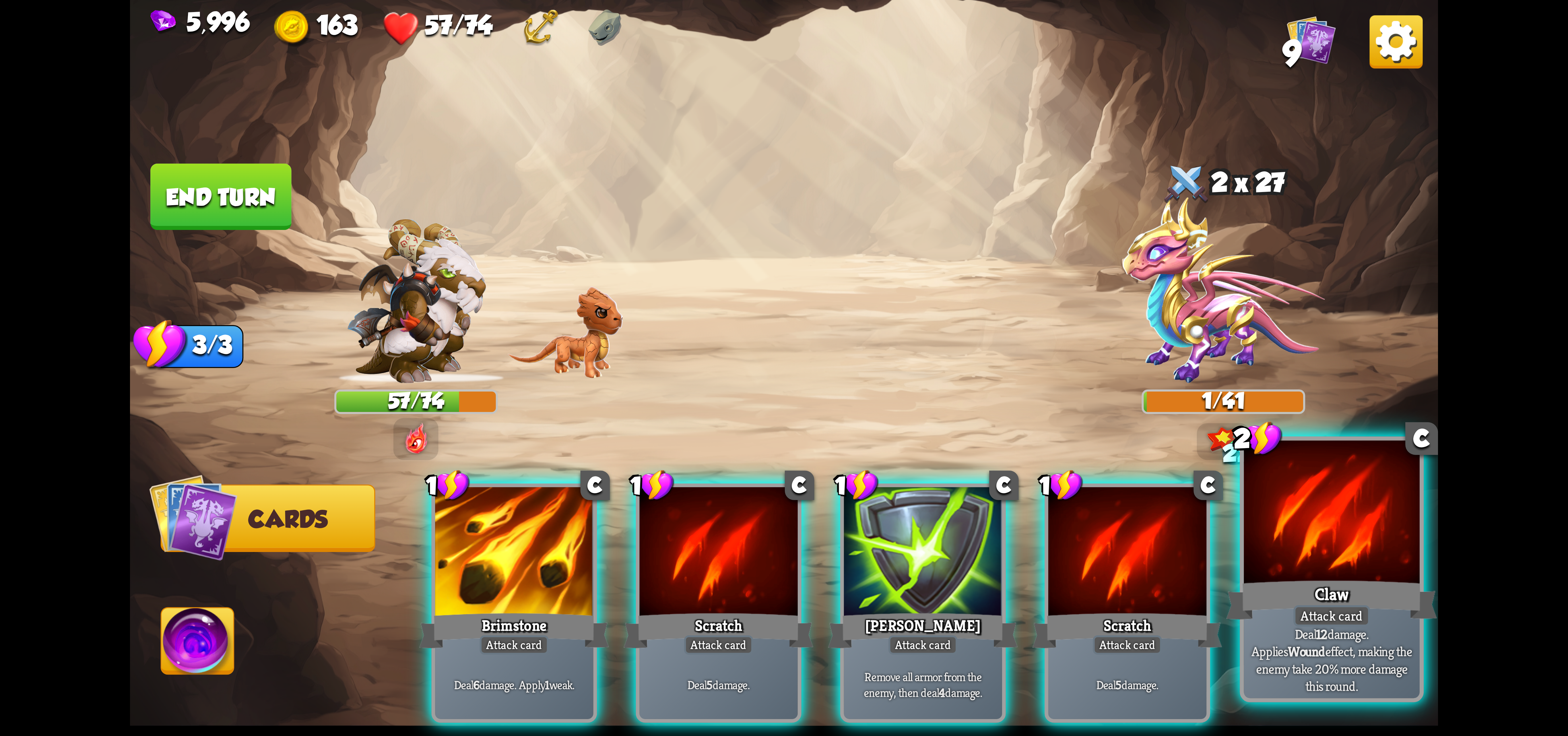
click at [1297, 525] on div at bounding box center [1331, 514] width 176 height 148
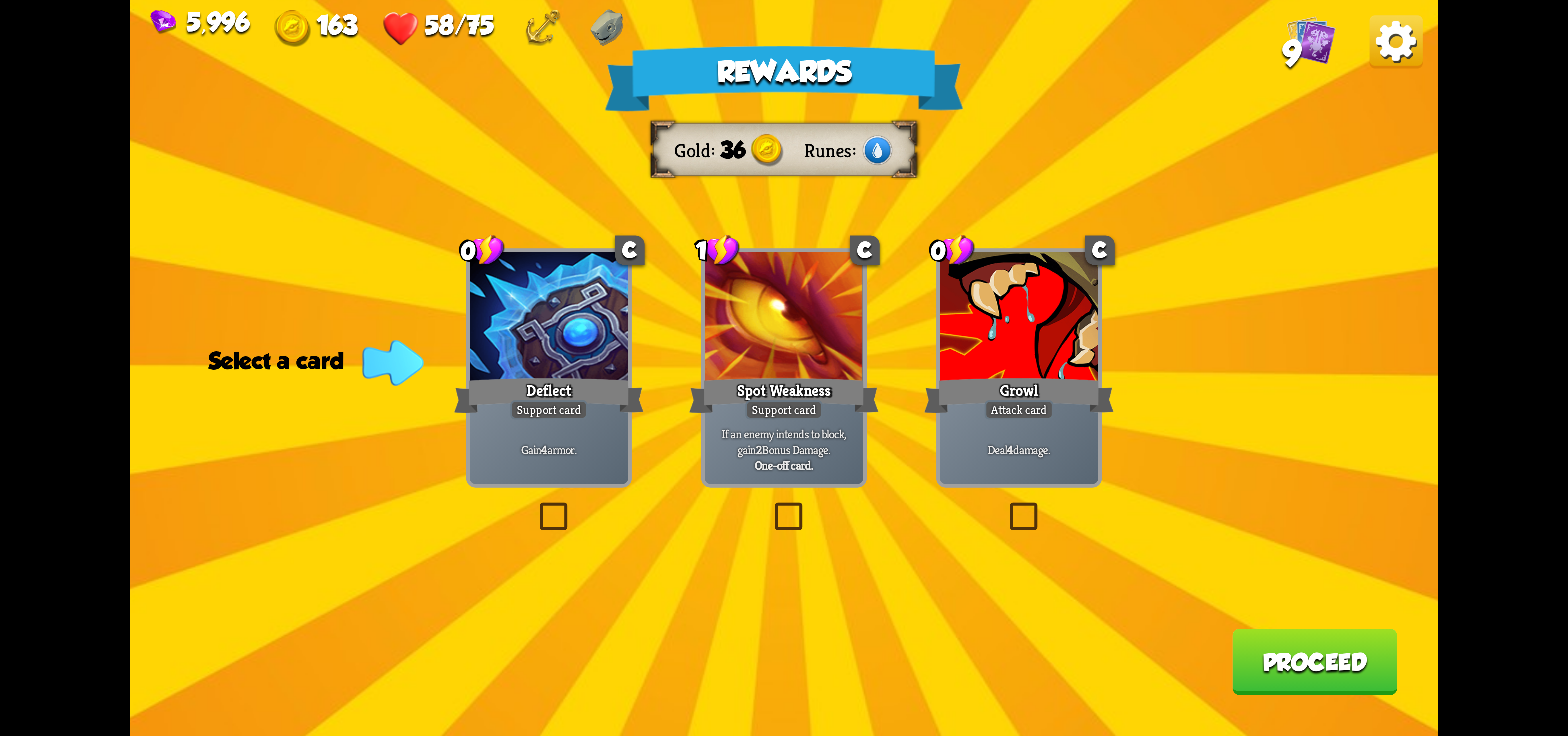
click at [977, 357] on div at bounding box center [1019, 318] width 158 height 133
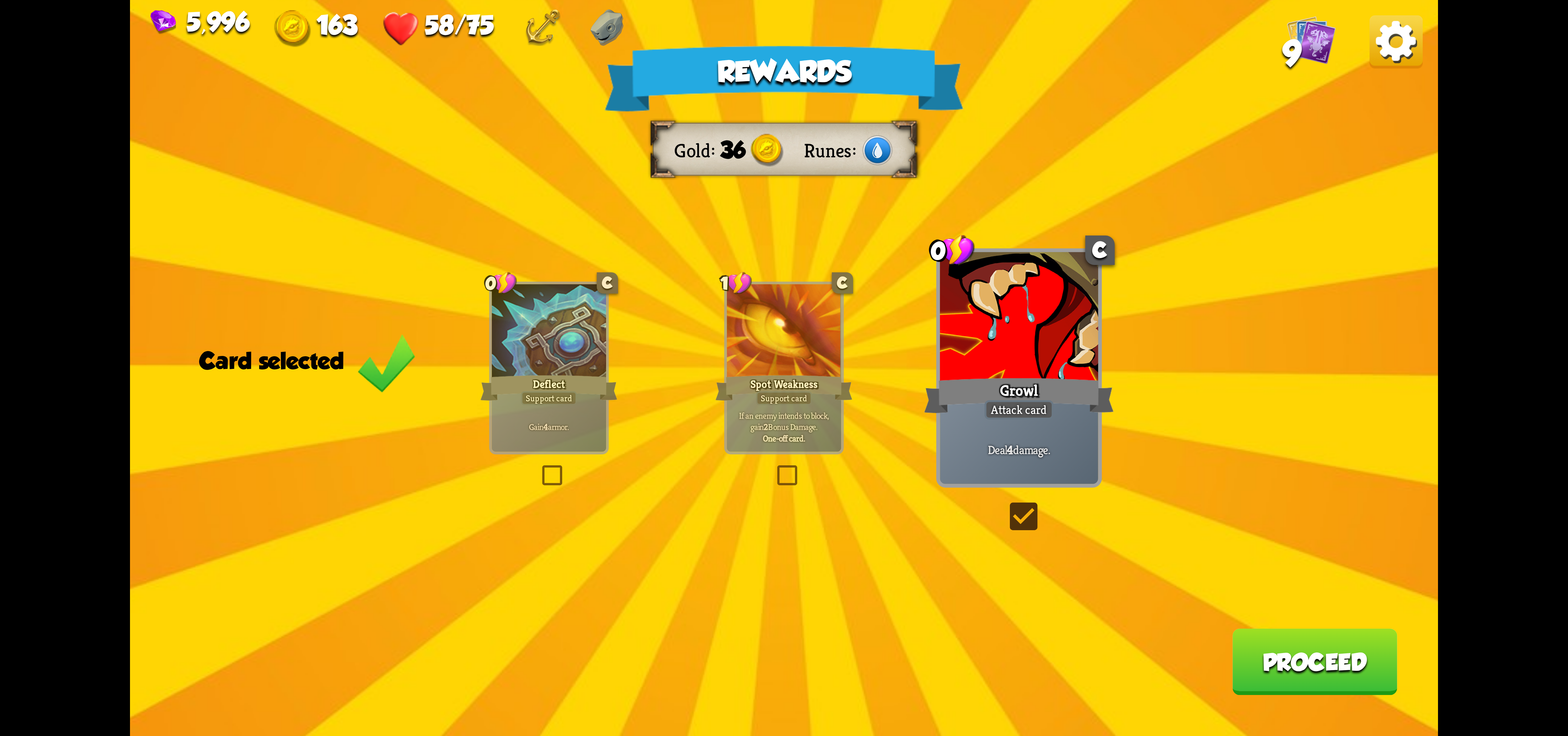
click at [1328, 652] on button "Proceed" at bounding box center [1314, 661] width 165 height 66
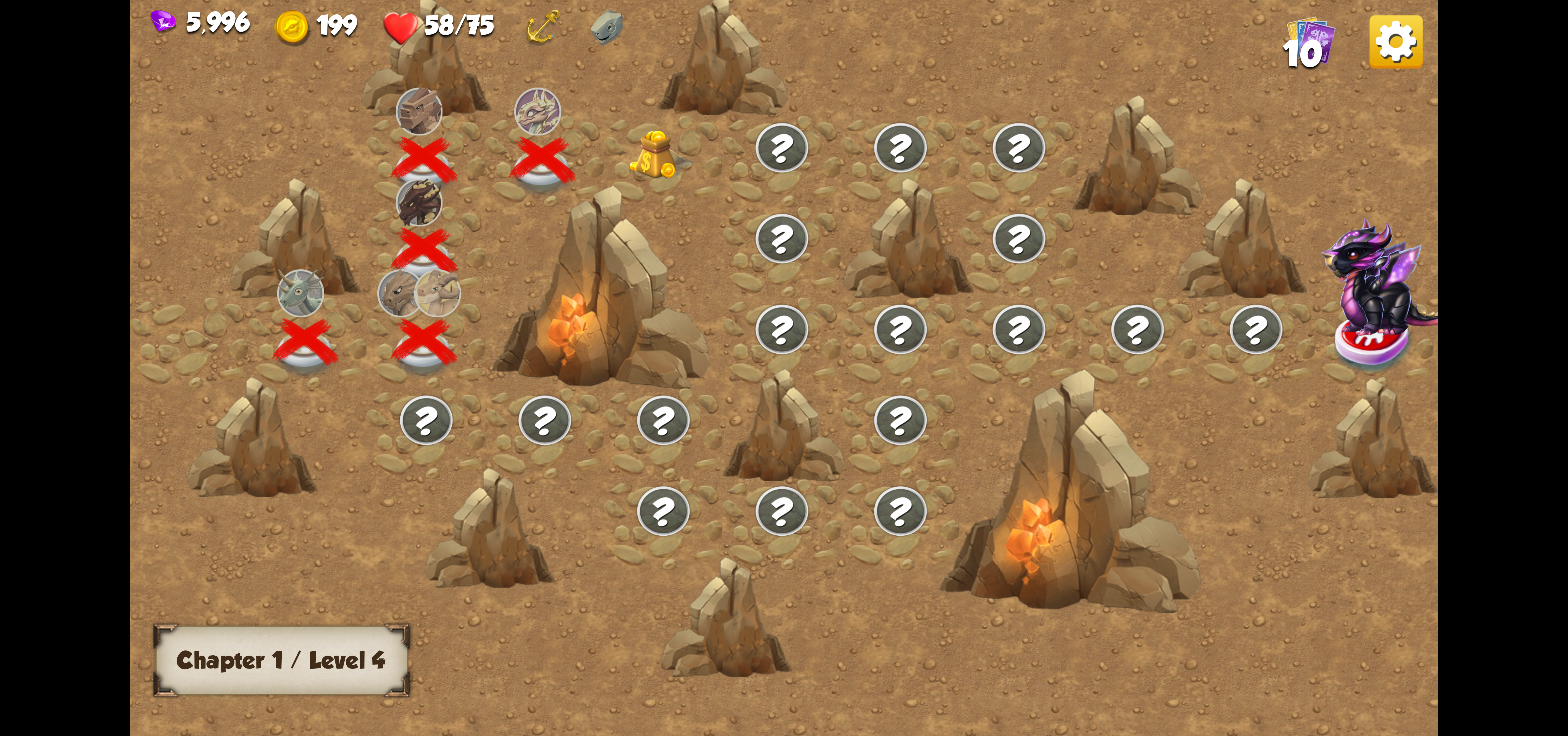
click at [648, 157] on img at bounding box center [661, 155] width 65 height 50
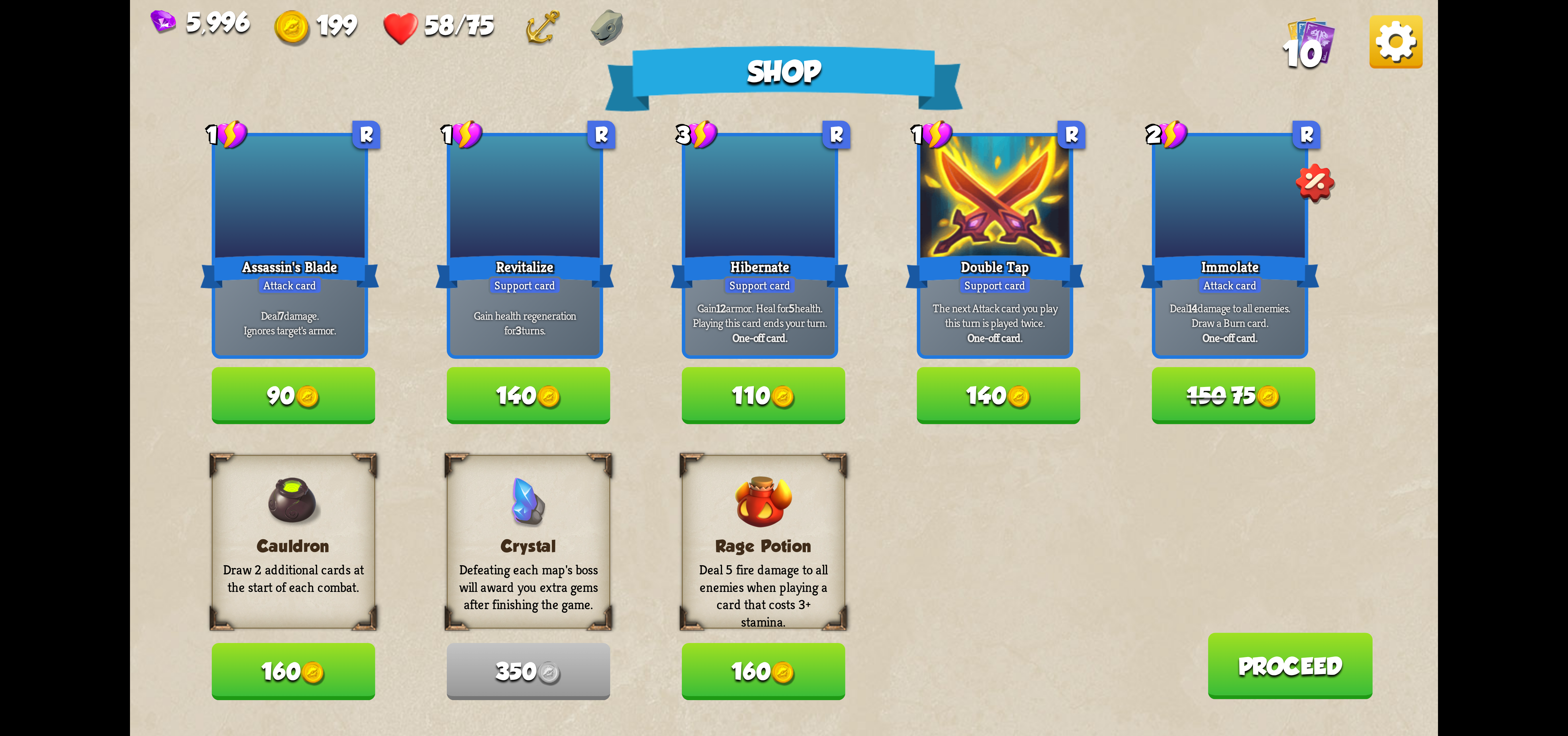
click at [1396, 60] on img at bounding box center [1396, 41] width 53 height 53
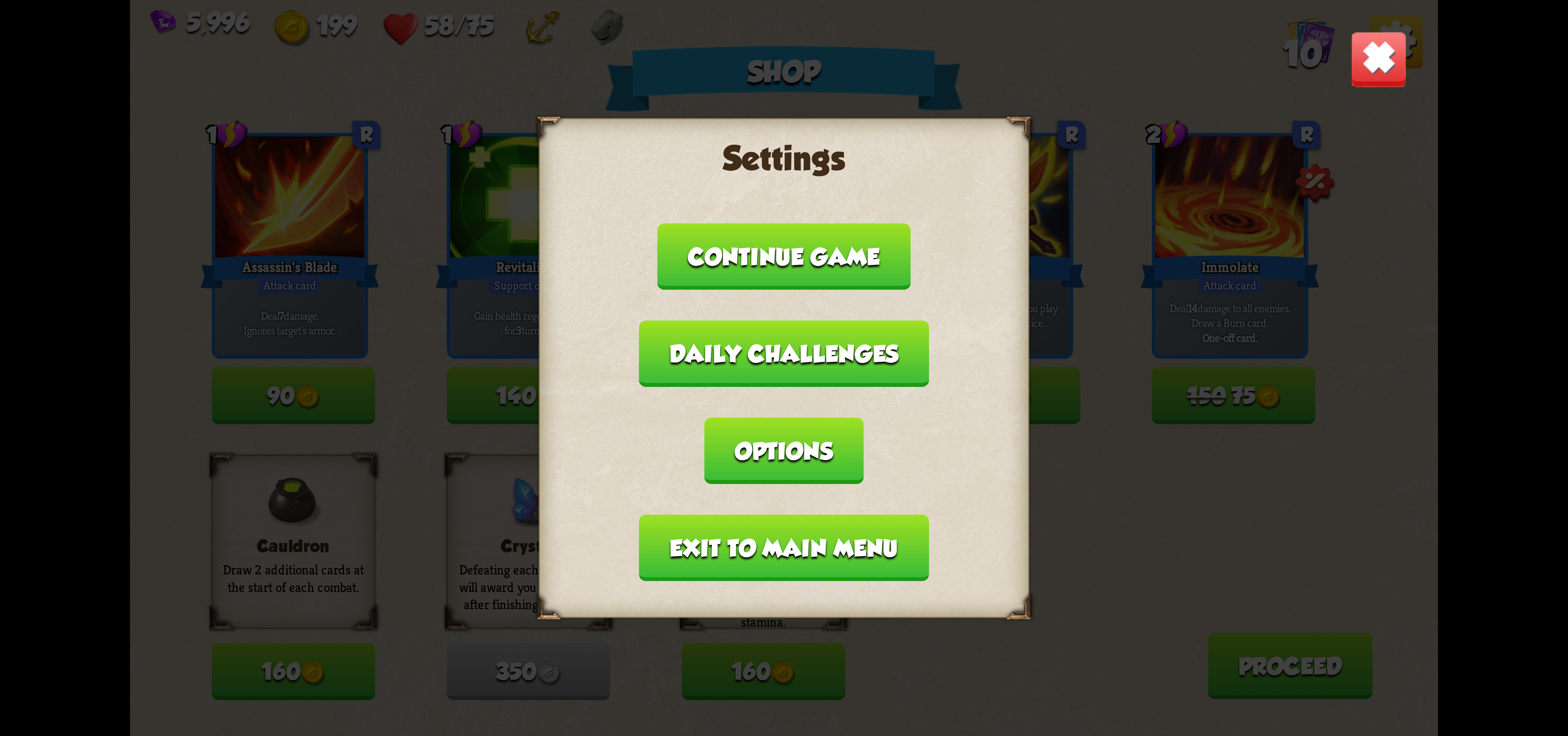
click at [829, 514] on button "Exit to main menu" at bounding box center [784, 547] width 290 height 66
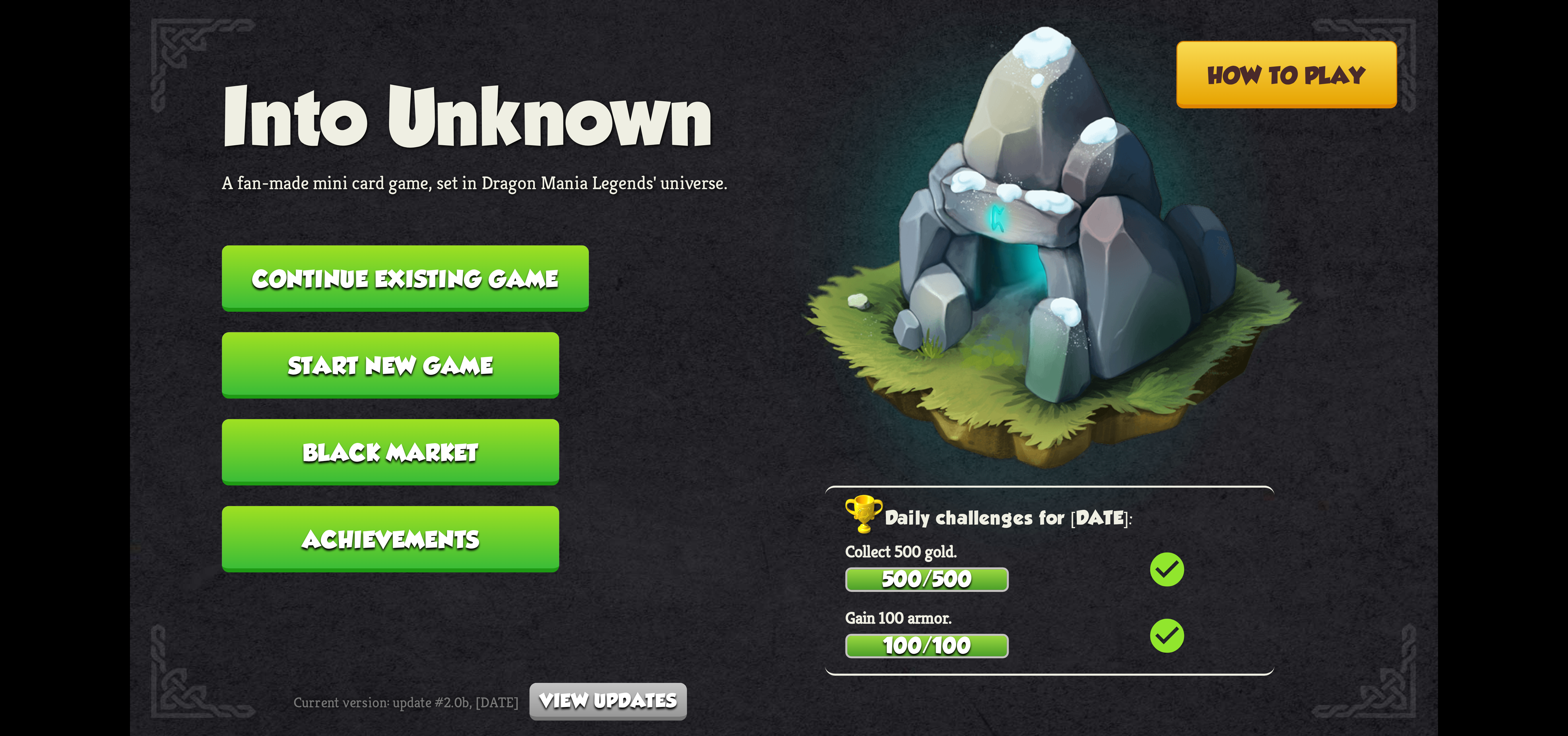
click at [526, 278] on button "Continue existing game" at bounding box center [405, 278] width 367 height 66
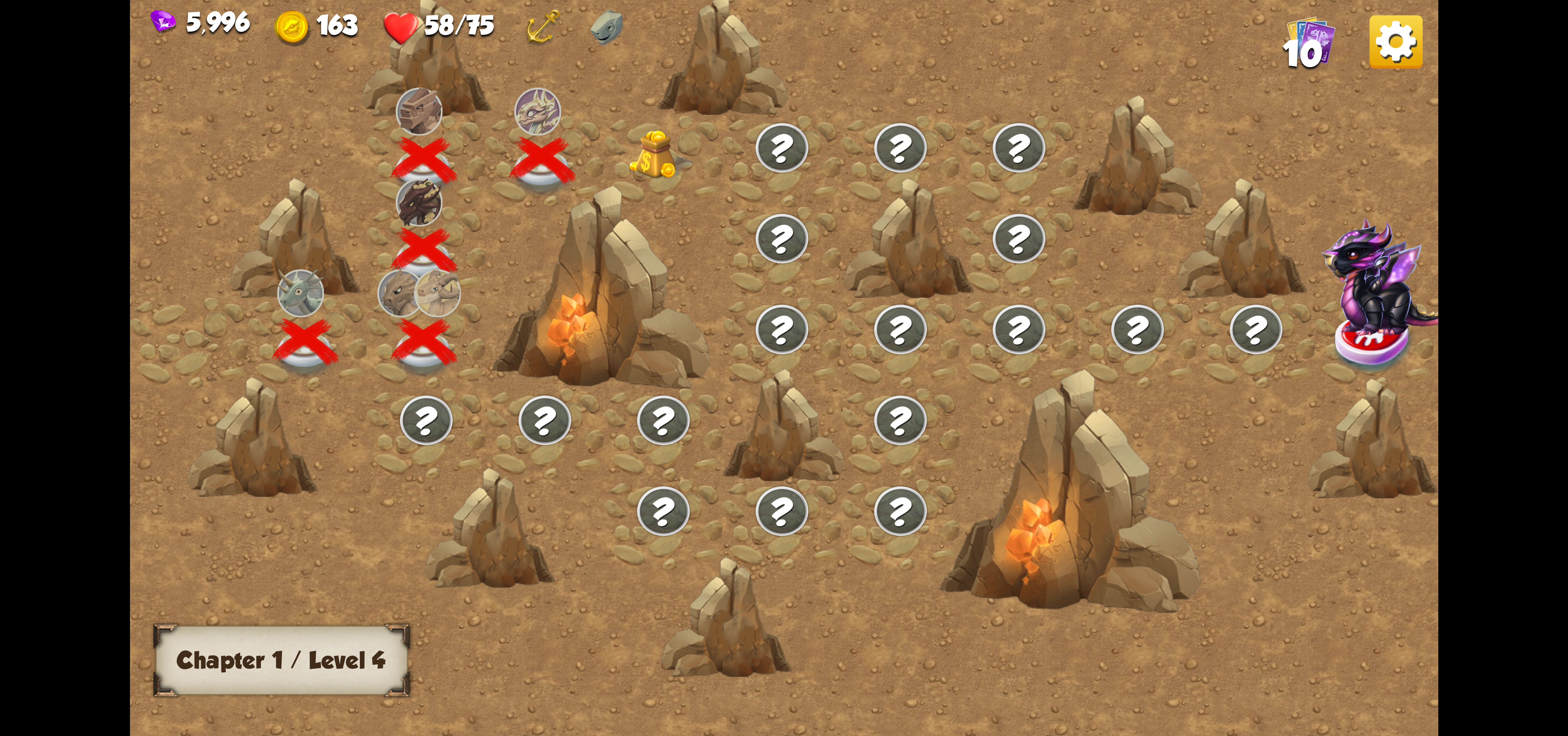
click at [683, 167] on img at bounding box center [661, 155] width 65 height 50
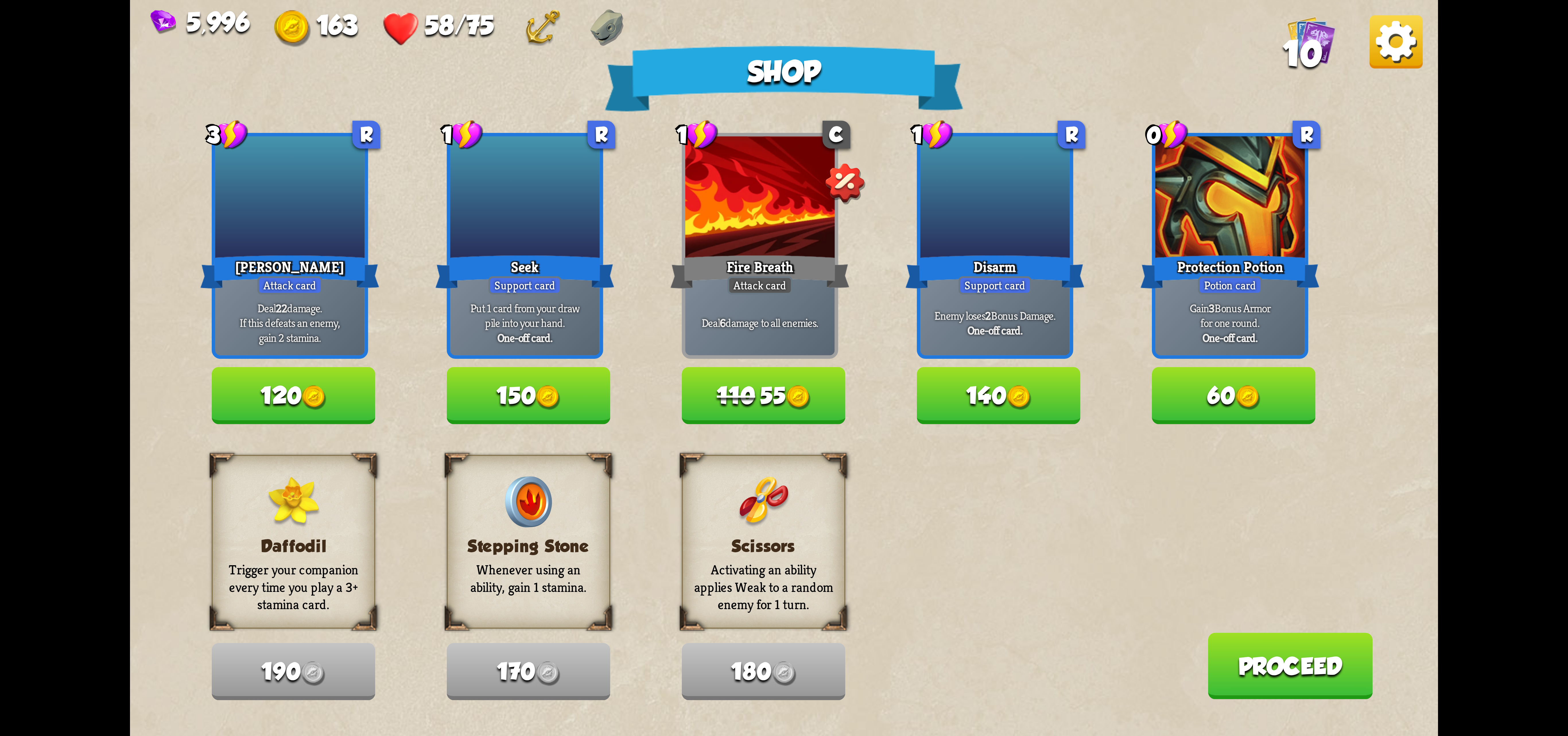
click at [1392, 48] on img at bounding box center [1396, 41] width 53 height 53
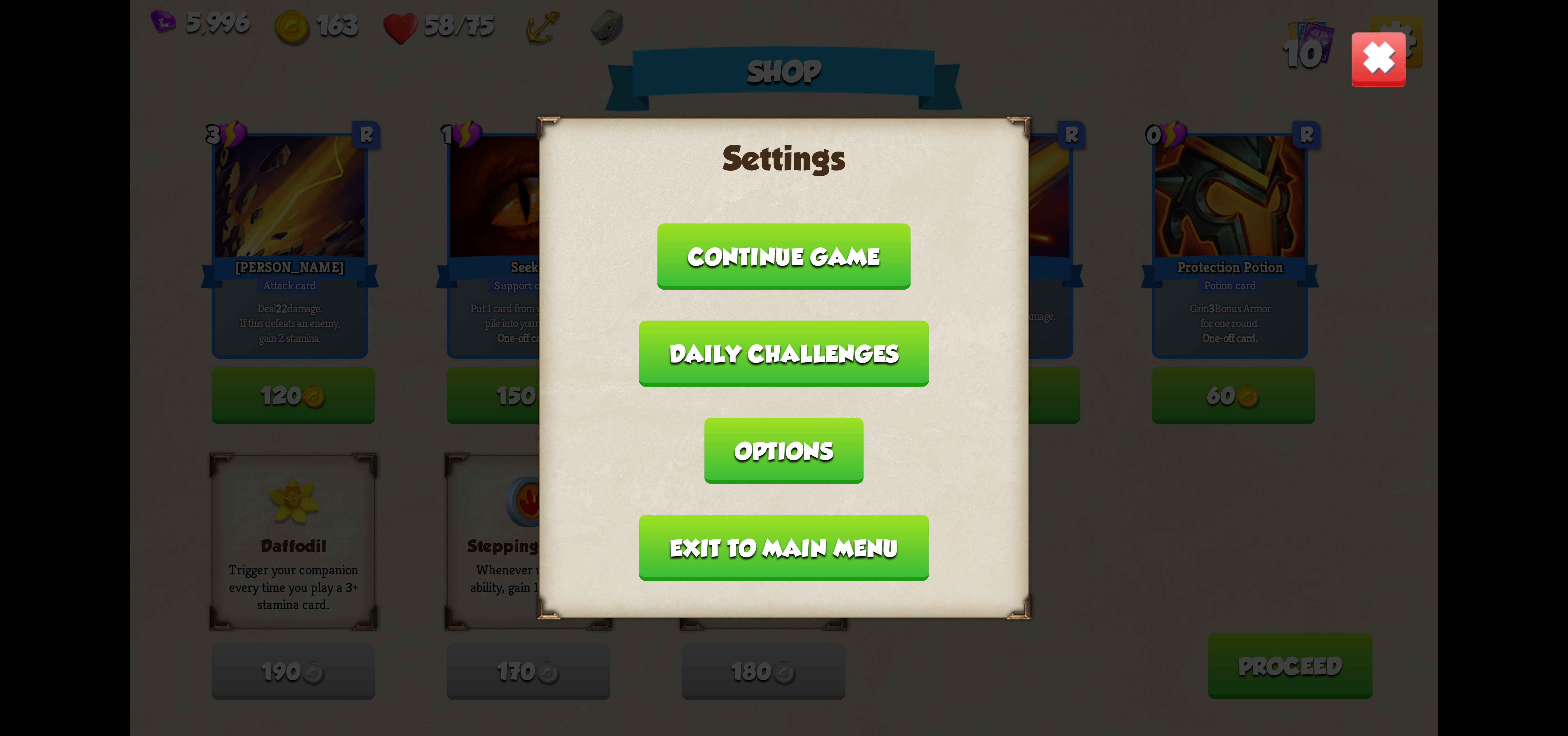
click at [859, 465] on div "Settings Continue game Daily challenges Options Exit to main menu" at bounding box center [784, 368] width 491 height 500
click at [776, 524] on button "Exit to main menu" at bounding box center [784, 547] width 290 height 66
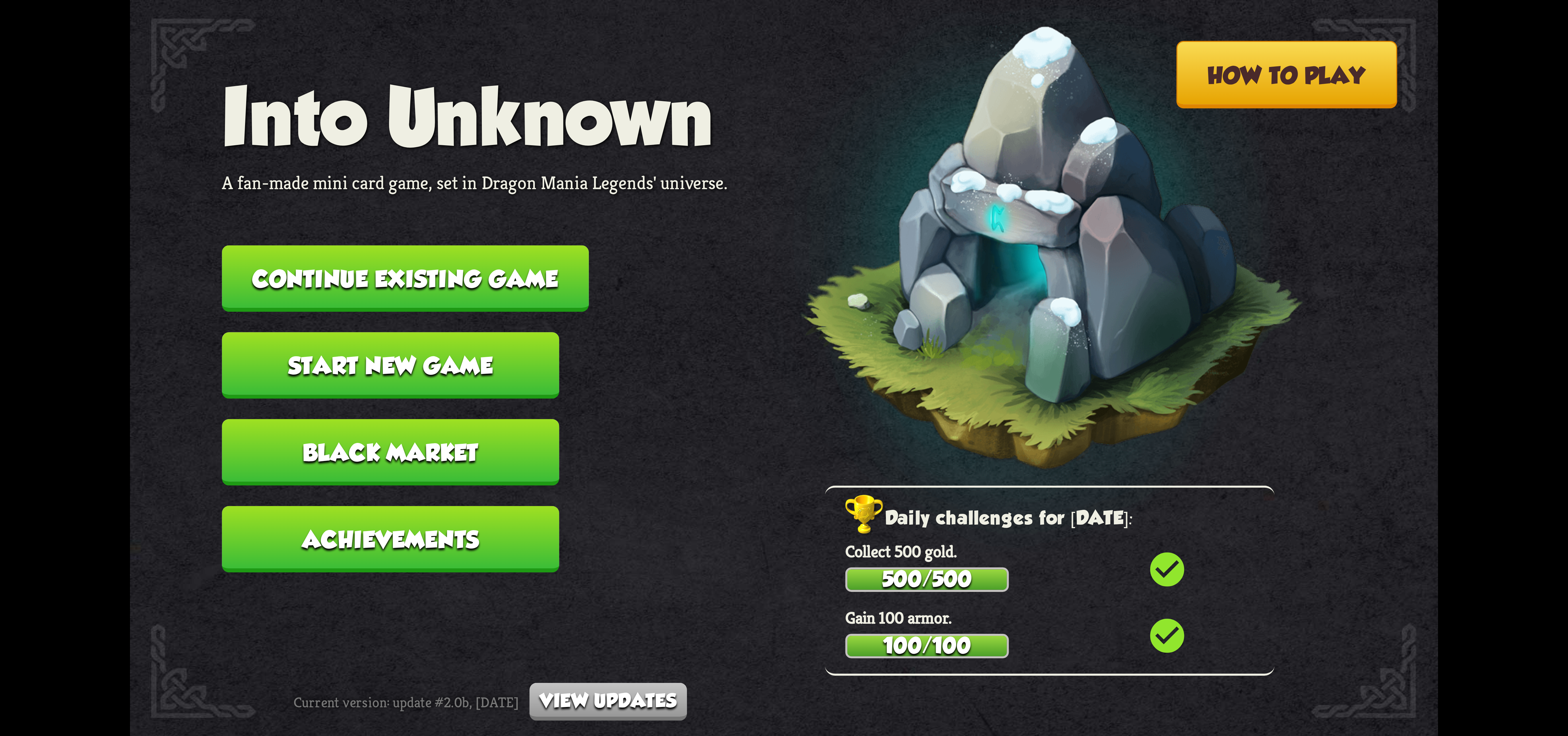
click at [450, 285] on button "Continue existing game" at bounding box center [405, 278] width 367 height 66
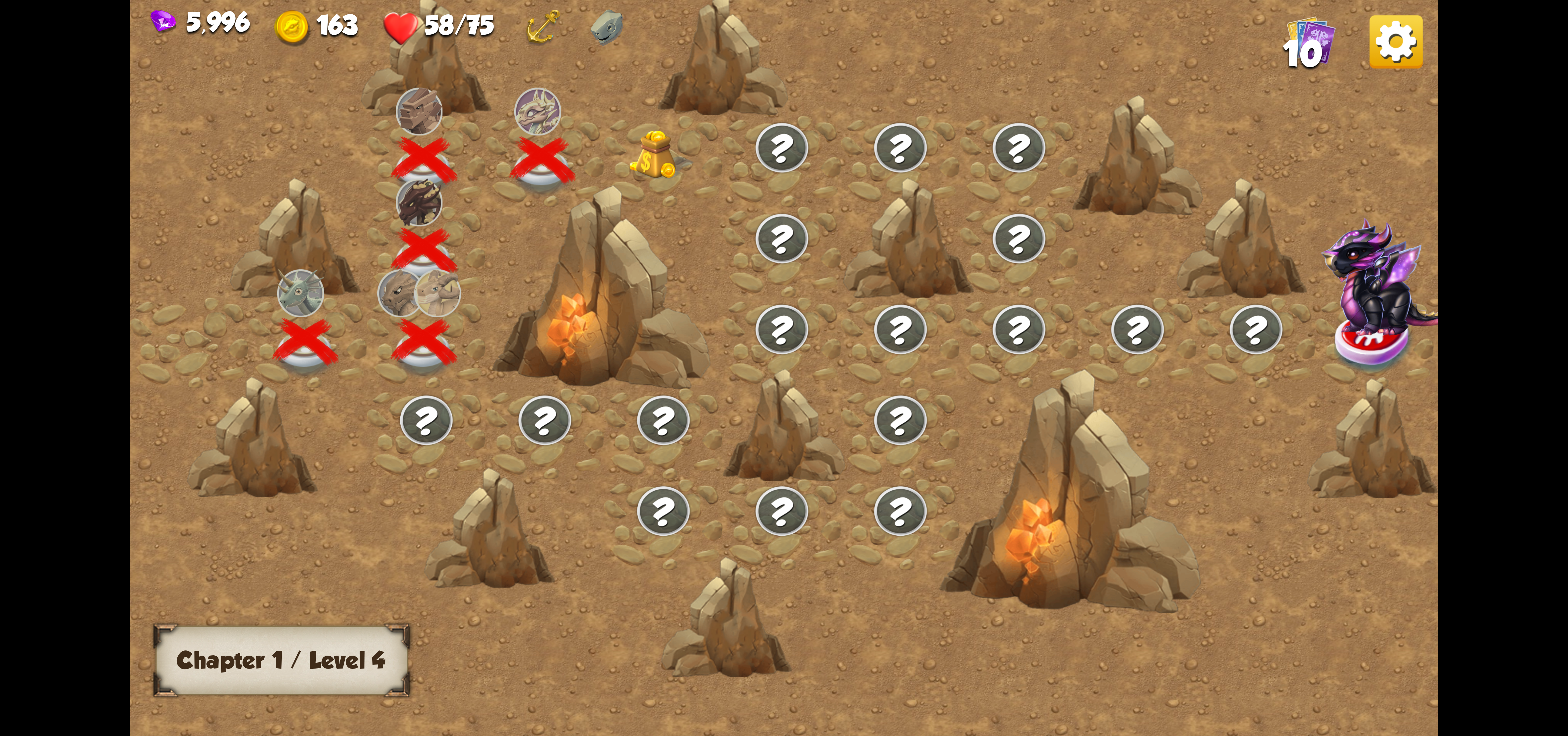
click at [652, 177] on div at bounding box center [663, 161] width 119 height 91
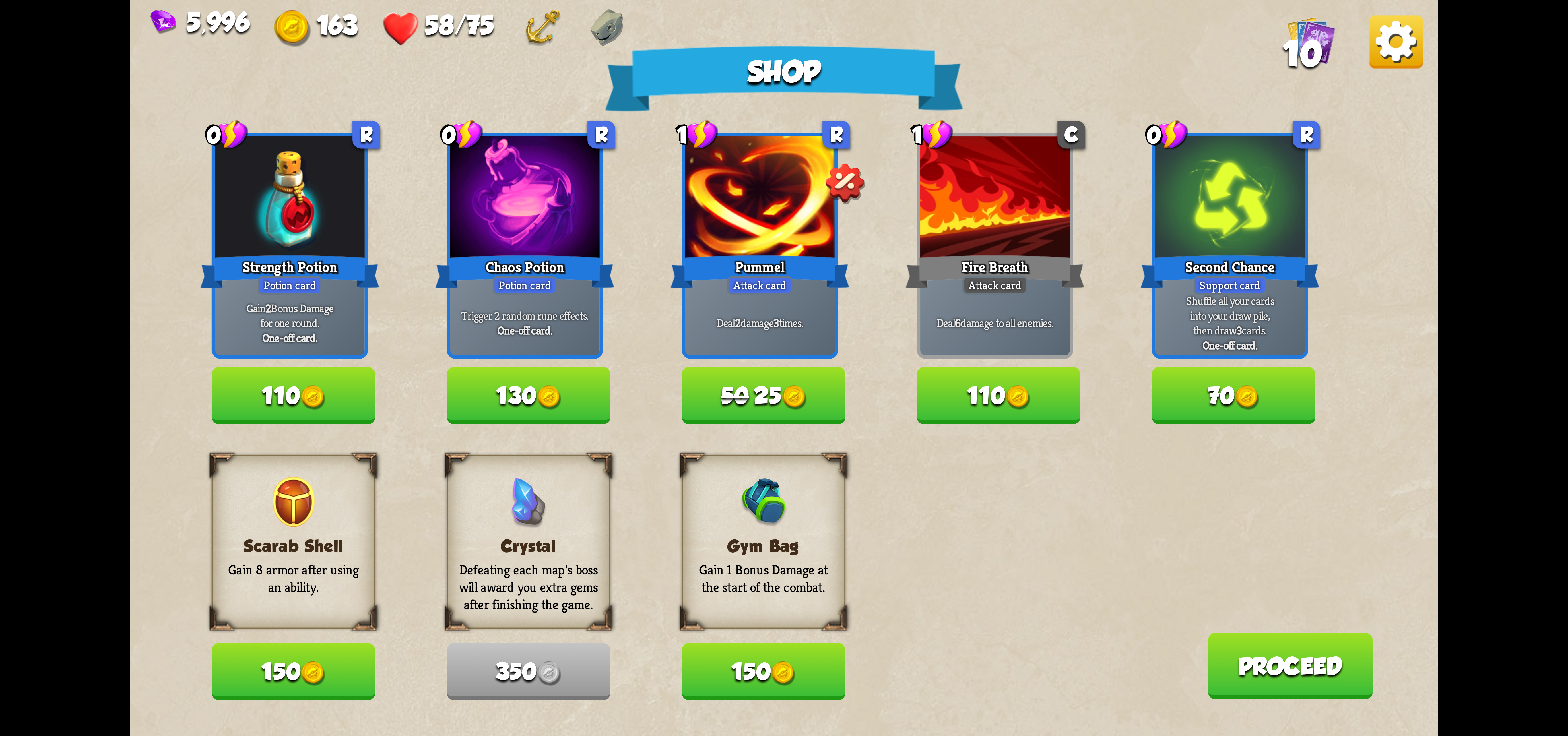
click at [740, 679] on button "150" at bounding box center [763, 671] width 164 height 57
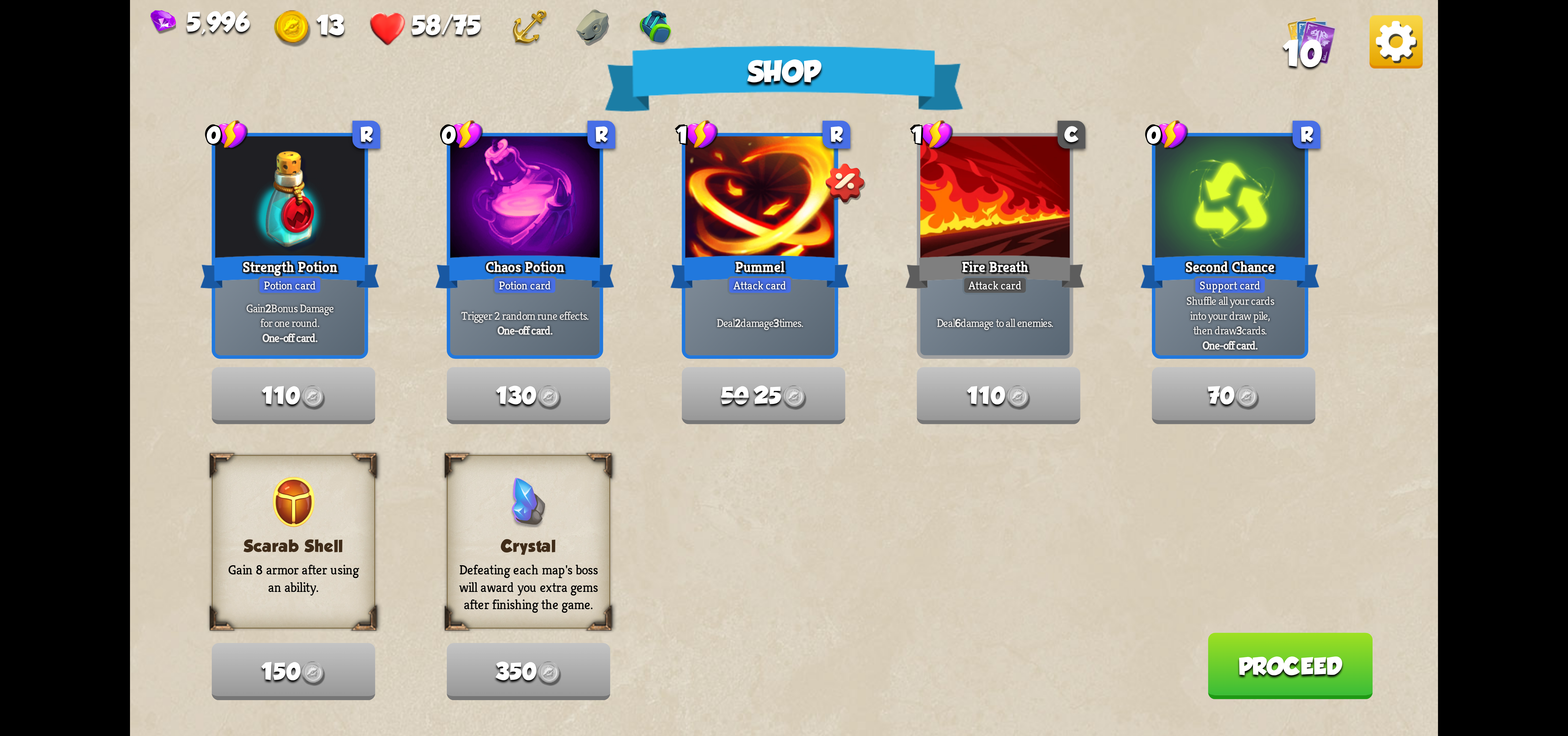
click at [1245, 670] on button "Proceed" at bounding box center [1290, 665] width 165 height 66
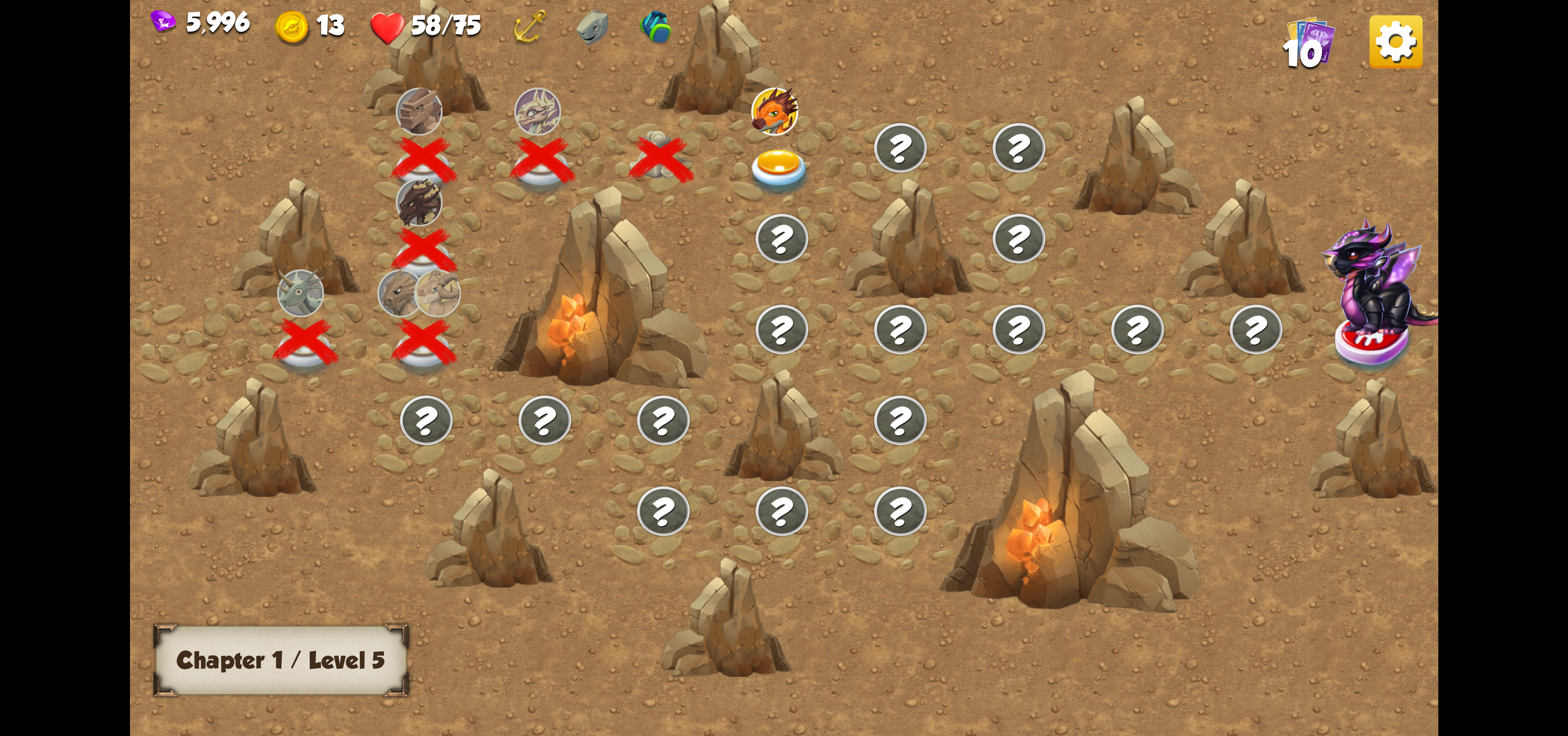
click at [779, 158] on img at bounding box center [780, 173] width 65 height 48
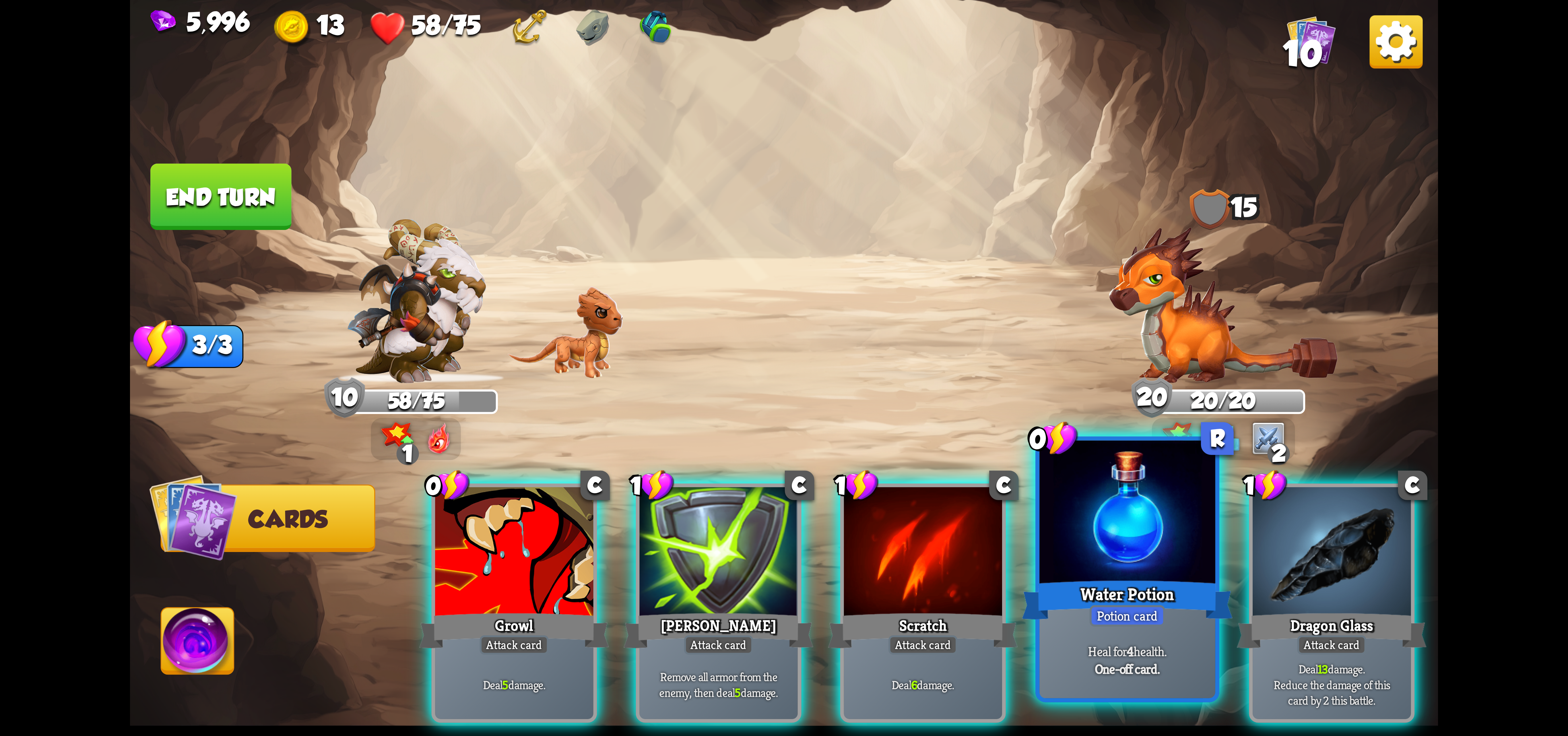
click at [1115, 551] on div at bounding box center [1127, 514] width 176 height 148
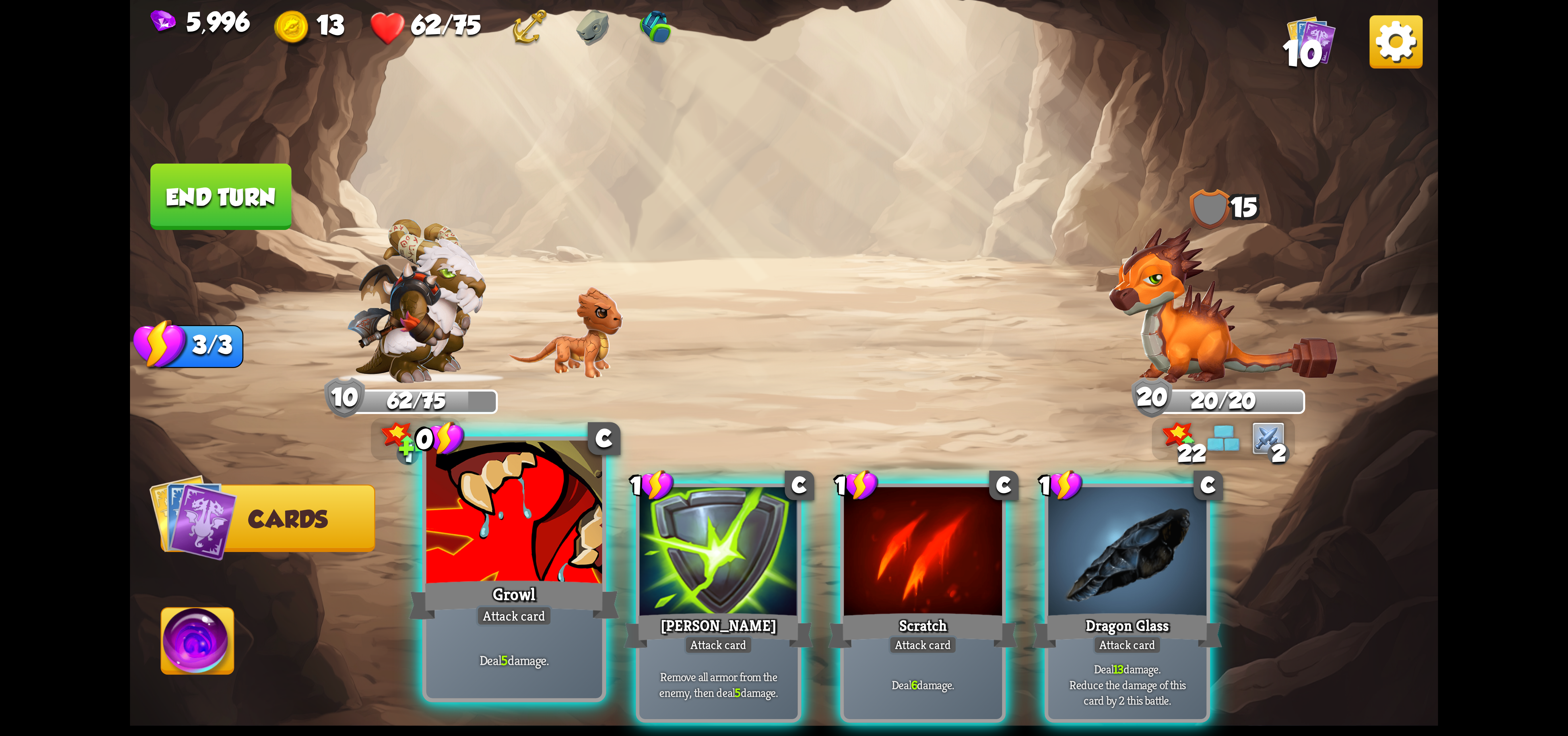
click at [506, 569] on div at bounding box center [514, 514] width 176 height 148
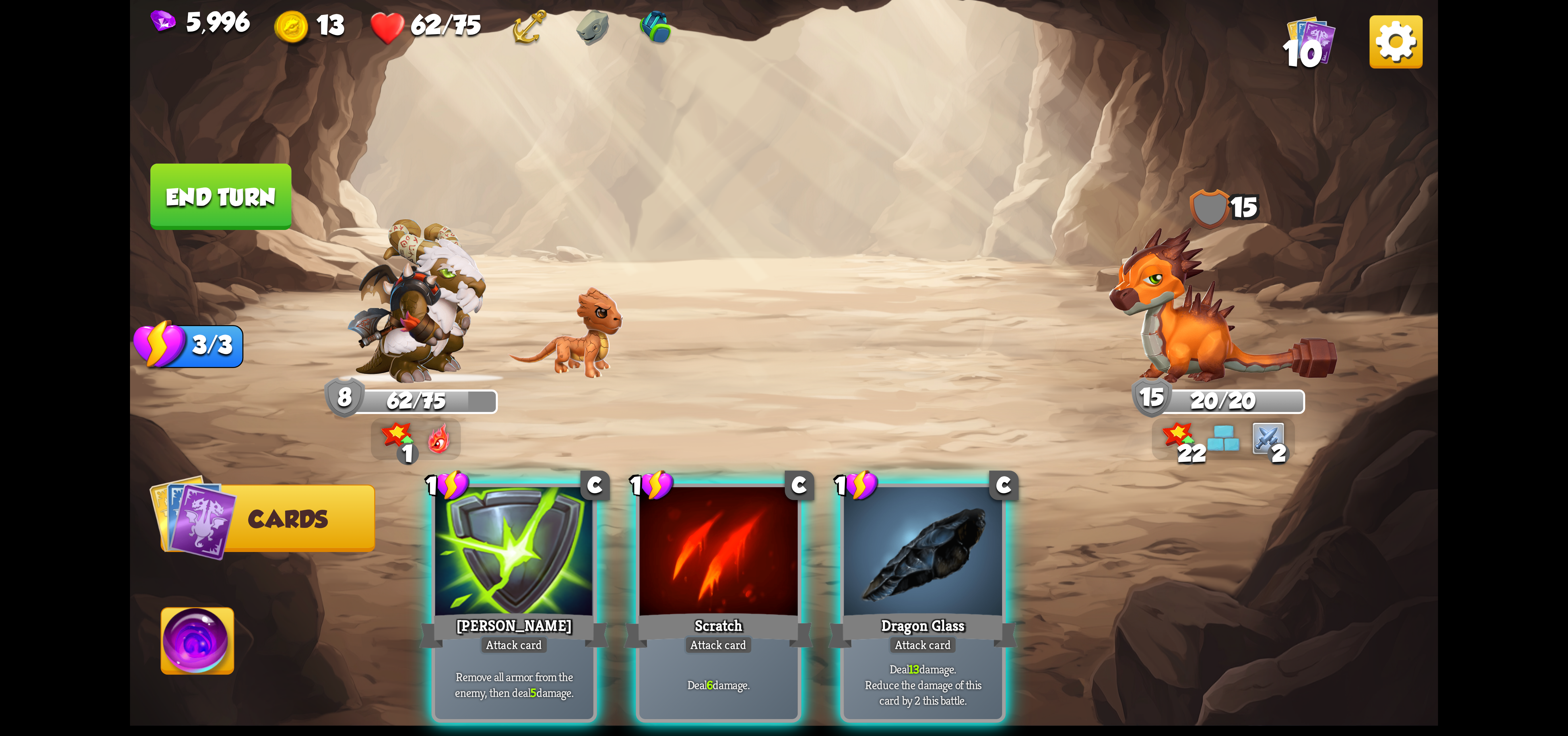
click at [1393, 46] on img at bounding box center [1396, 41] width 53 height 53
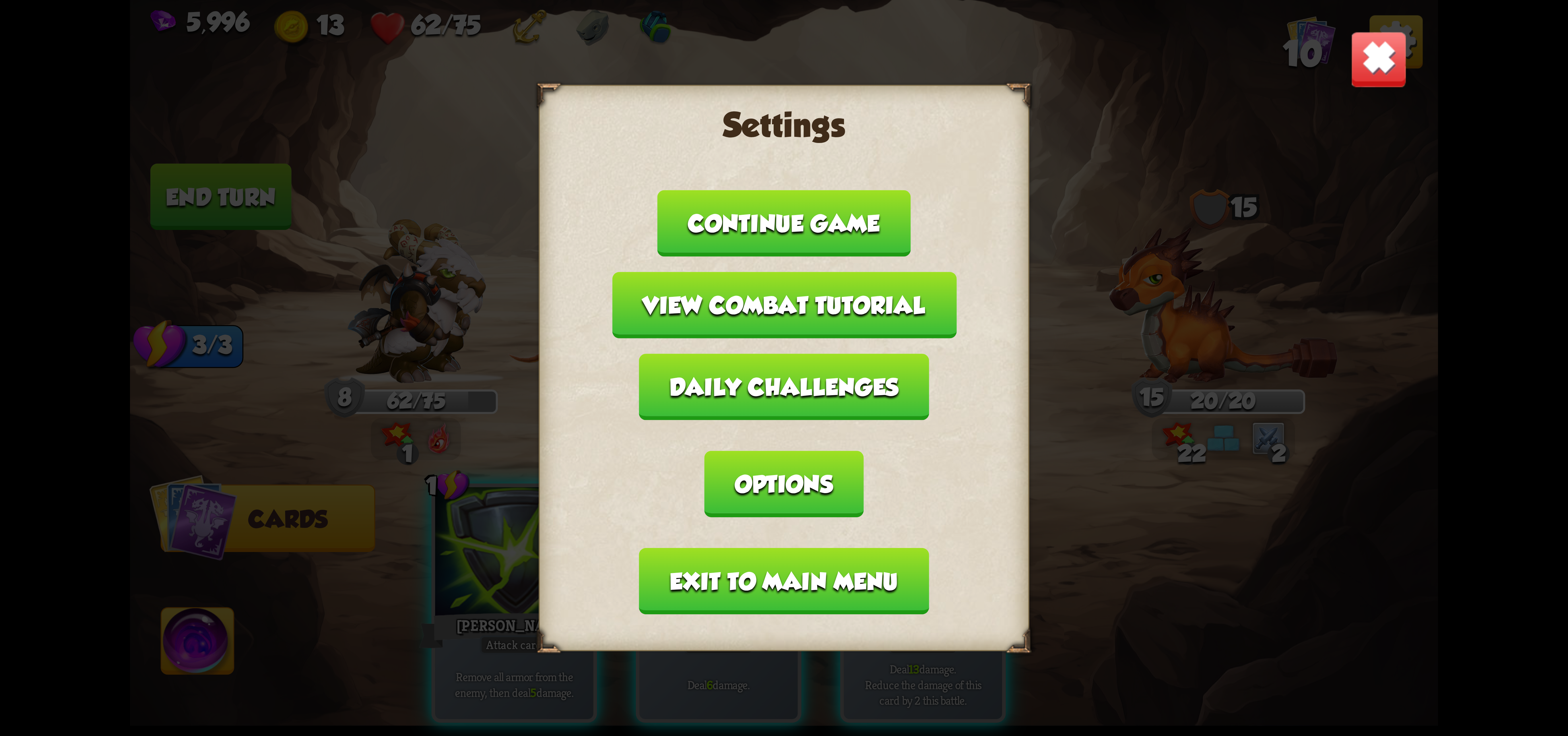
click at [823, 548] on button "Exit to main menu" at bounding box center [784, 581] width 290 height 66
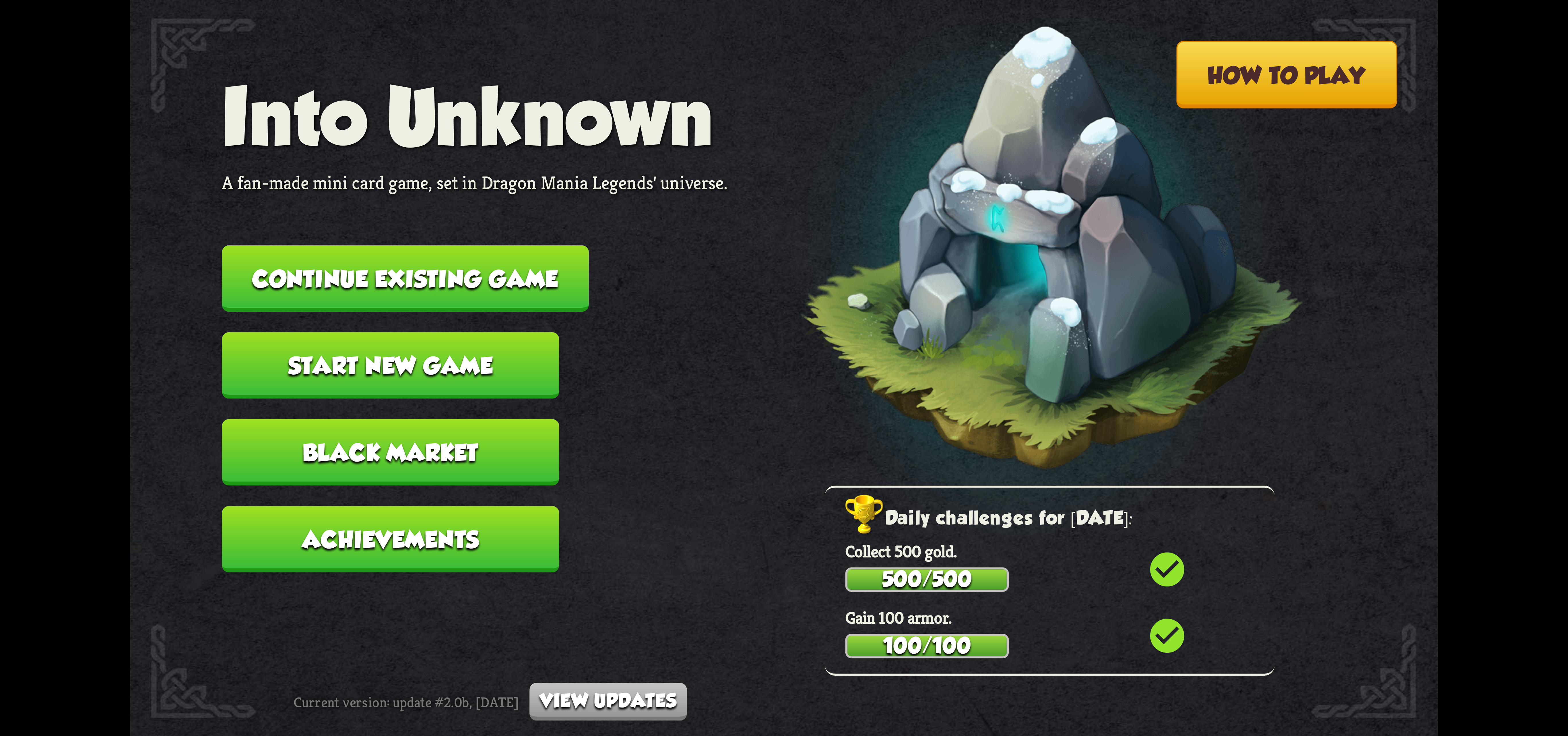
click at [530, 293] on button "Continue existing game" at bounding box center [405, 278] width 367 height 66
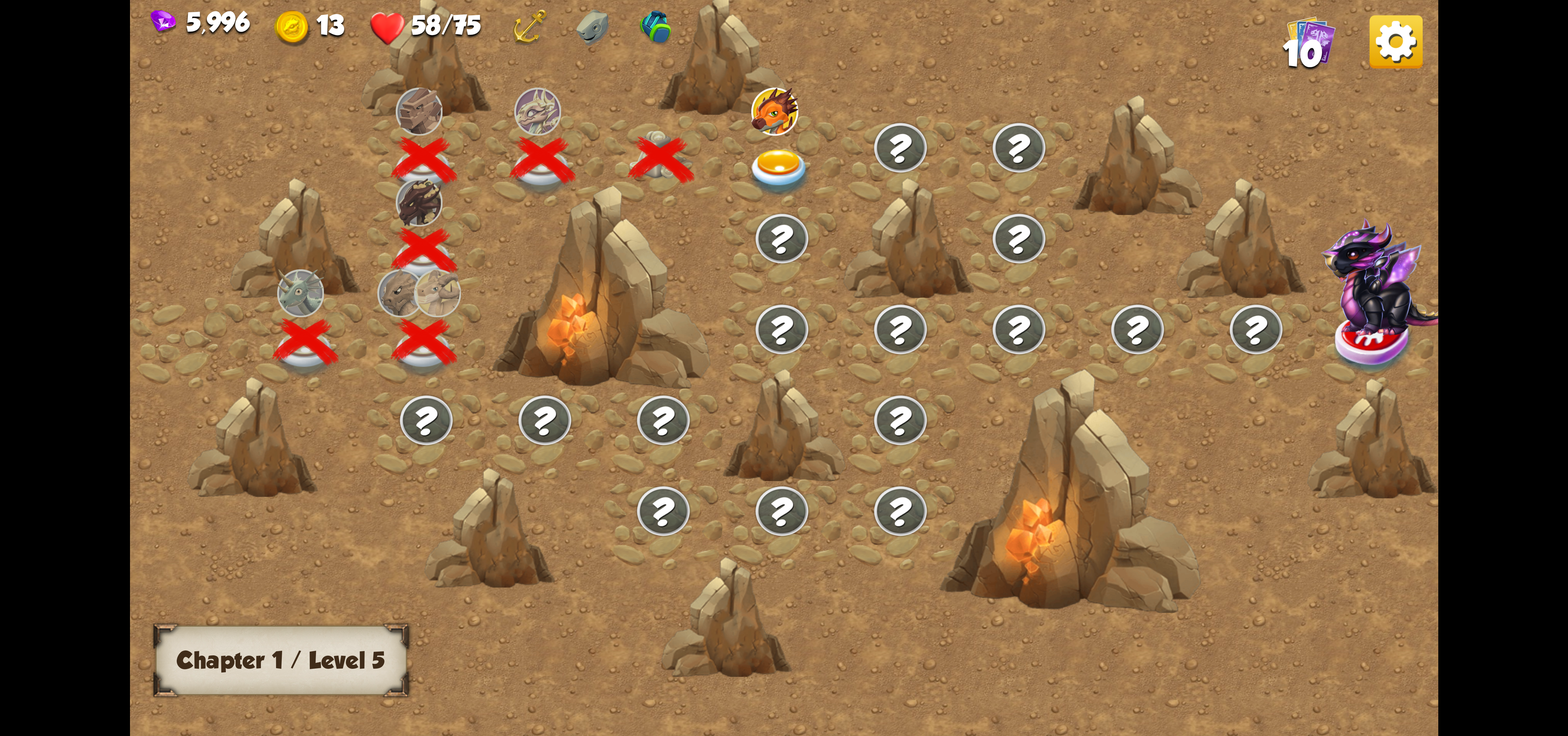
click at [792, 196] on div at bounding box center [782, 161] width 119 height 91
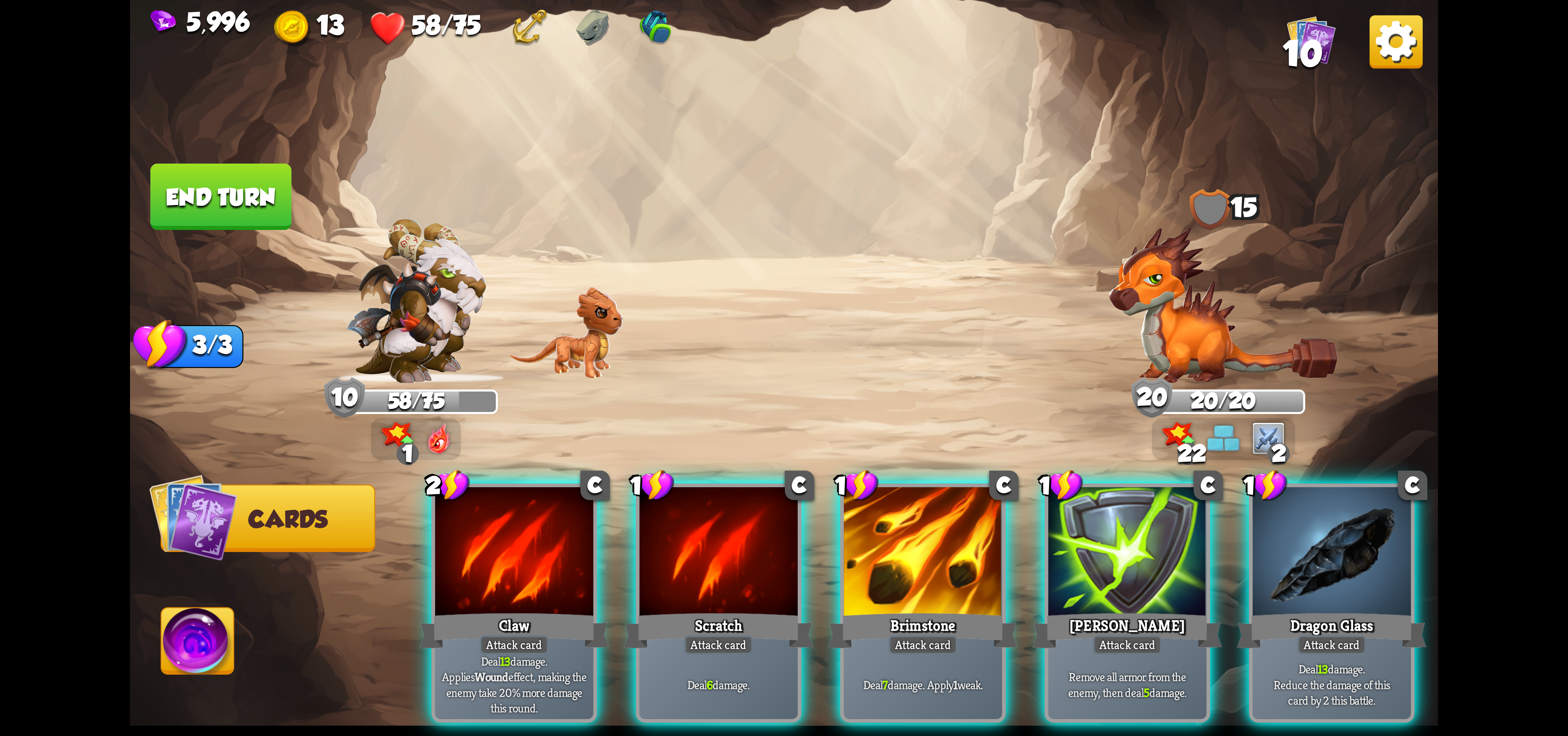
drag, startPoint x: 1132, startPoint y: 561, endPoint x: 1037, endPoint y: 535, distance: 98.5
click at [1131, 561] on div at bounding box center [1127, 553] width 158 height 133
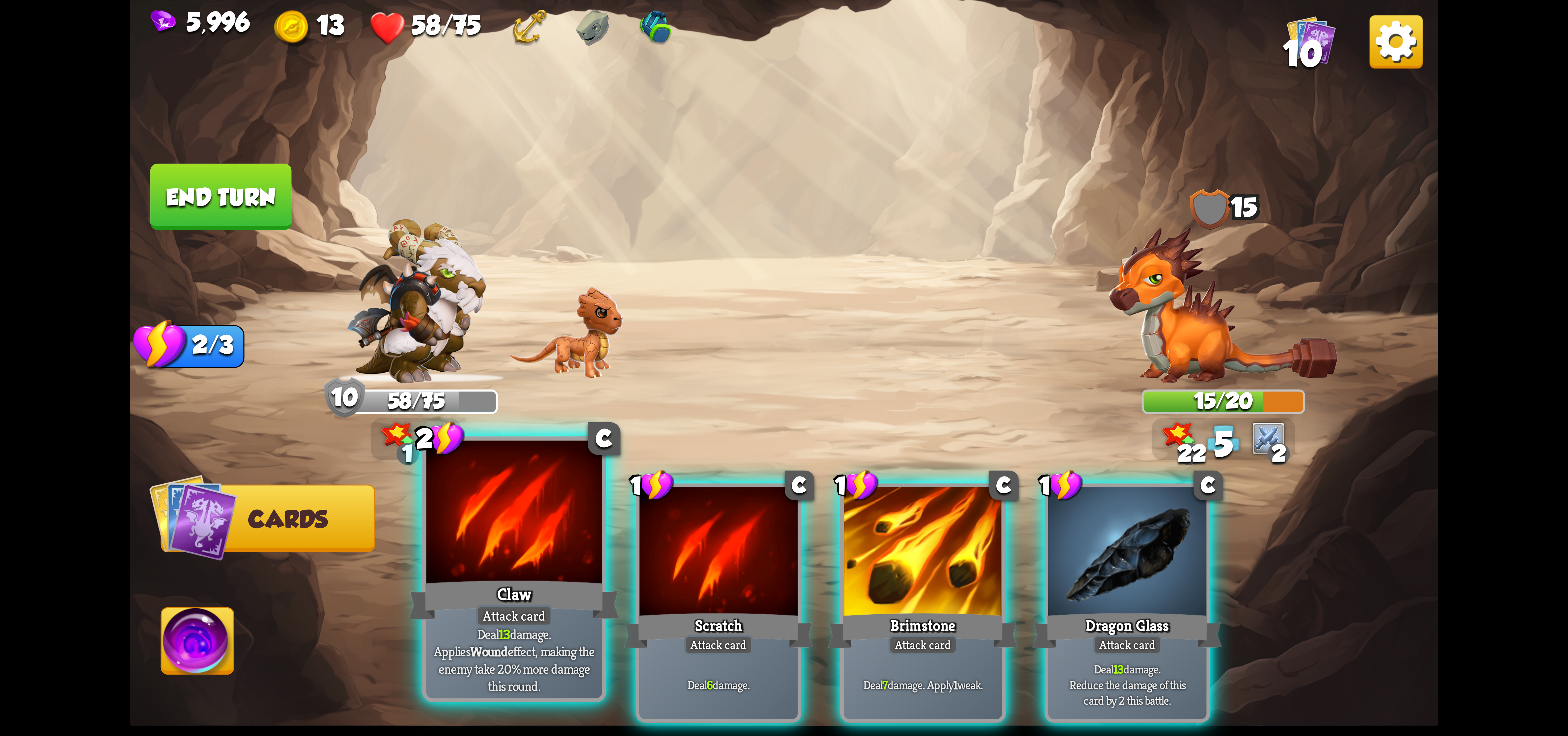
click at [561, 591] on div "Claw" at bounding box center [514, 600] width 211 height 47
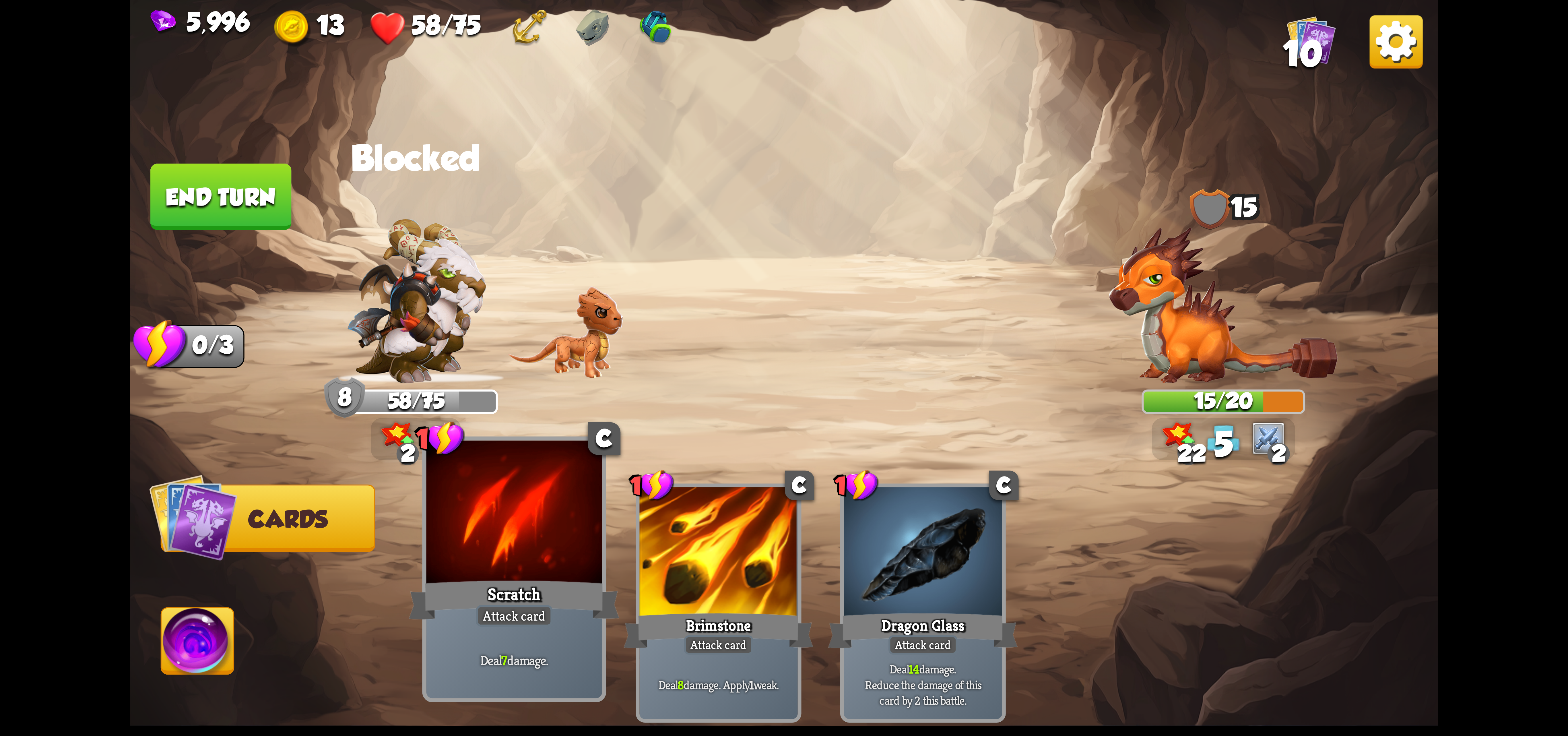
click at [552, 590] on div "Scratch" at bounding box center [514, 600] width 211 height 47
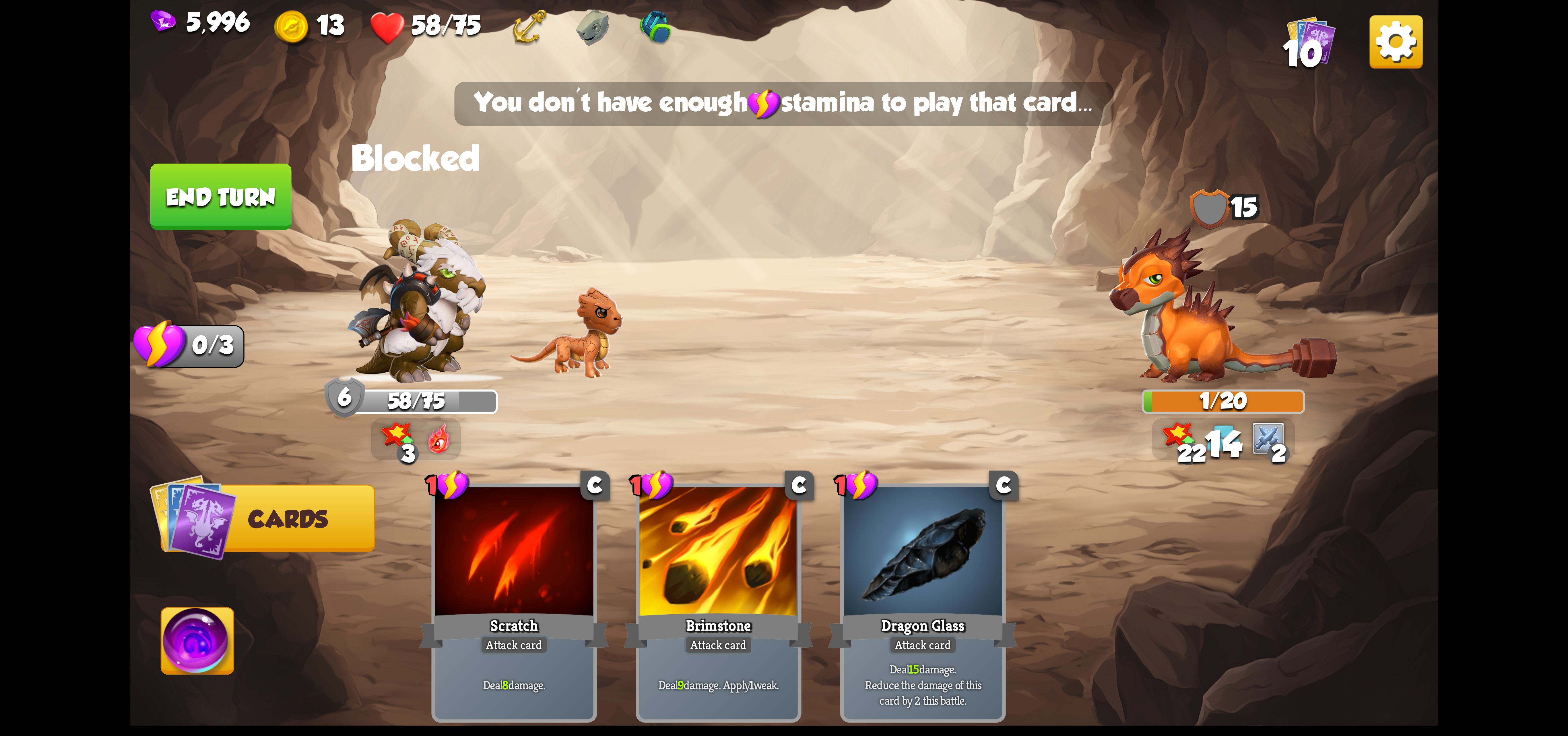
click at [195, 640] on img at bounding box center [197, 645] width 72 height 74
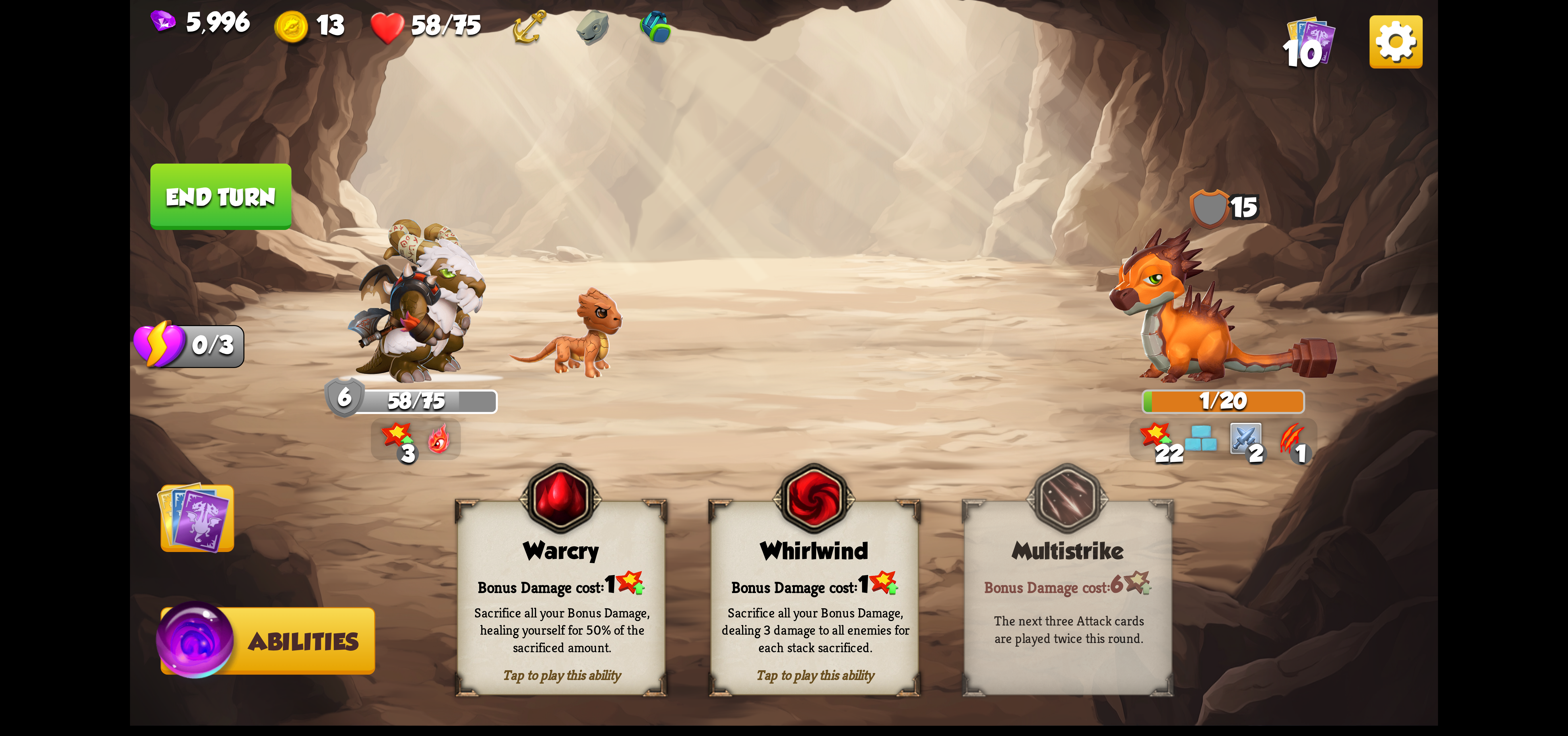
click at [817, 572] on div "Bonus Damage cost: 1" at bounding box center [814, 583] width 206 height 30
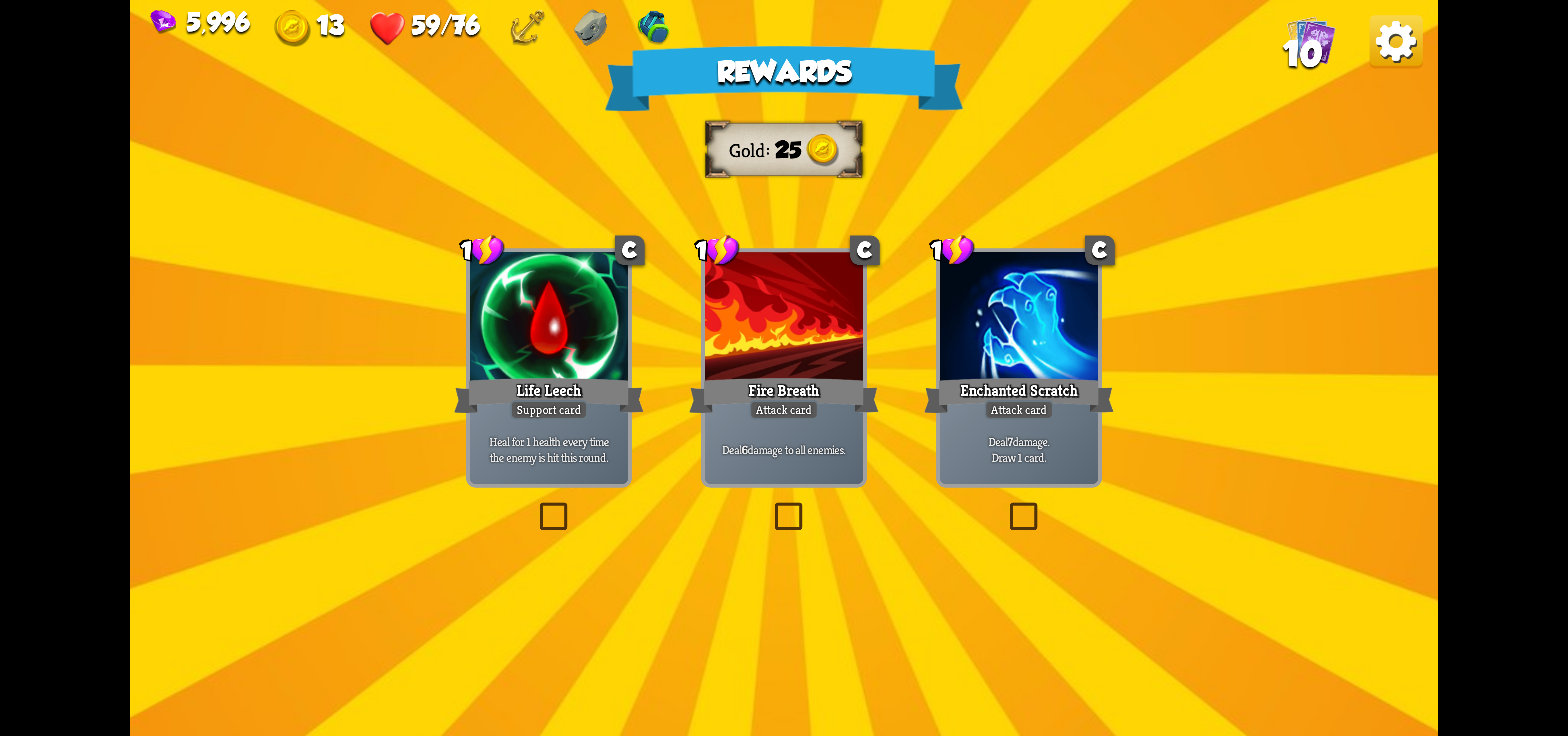
click at [785, 410] on div "Attack card" at bounding box center [783, 410] width 69 height 19
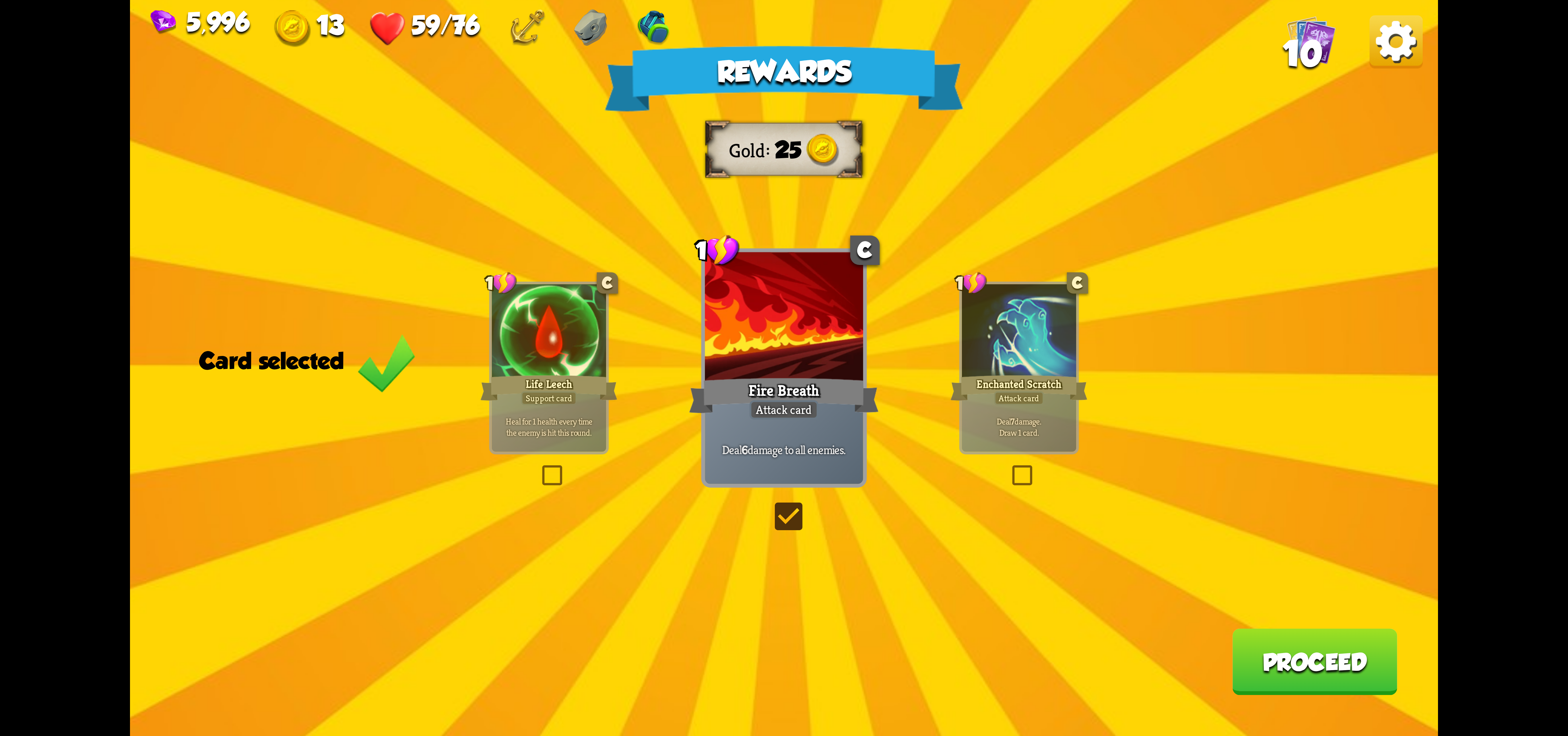
click at [1021, 395] on div "Attack card" at bounding box center [1019, 398] width 50 height 14
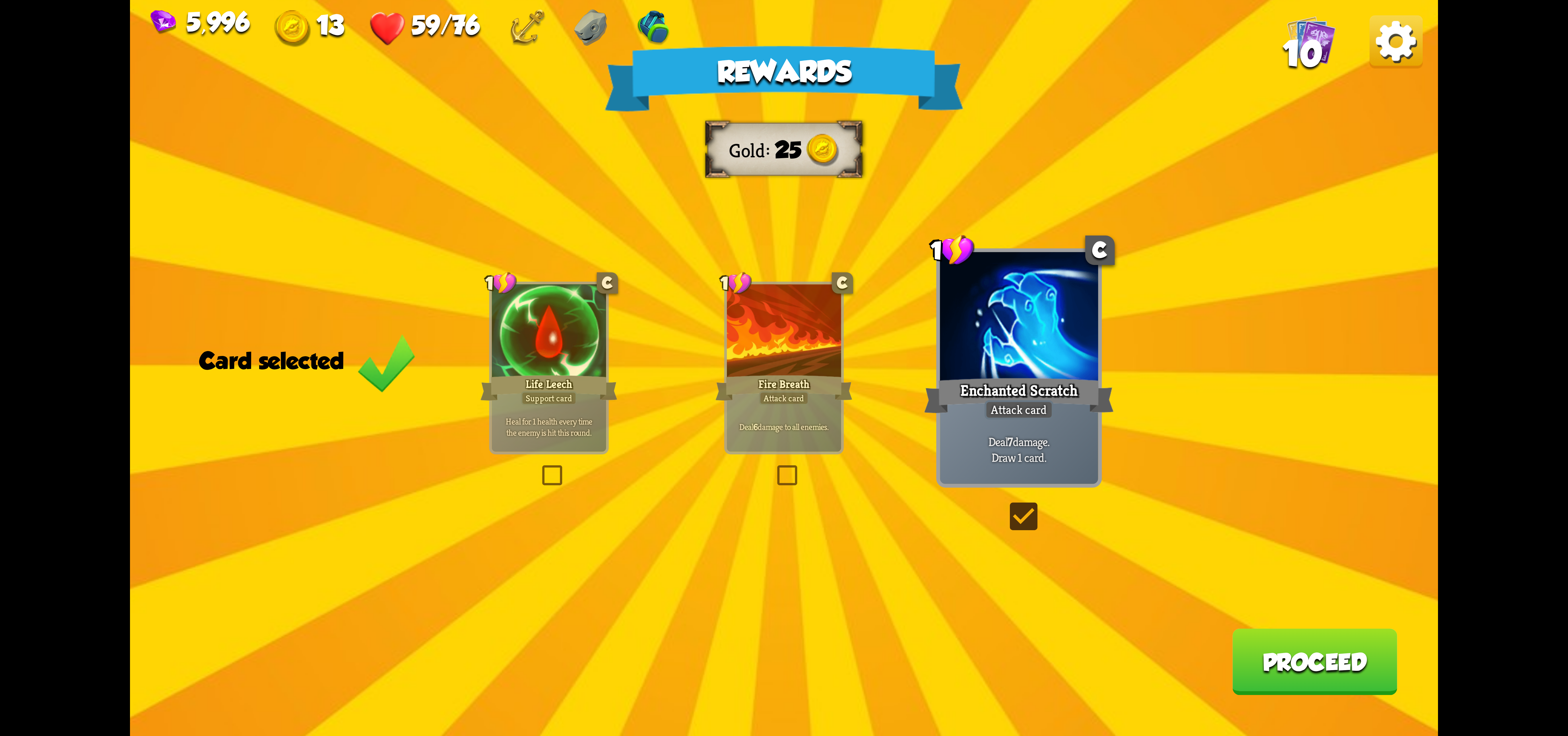
click at [558, 395] on div "Support card" at bounding box center [548, 398] width 55 height 14
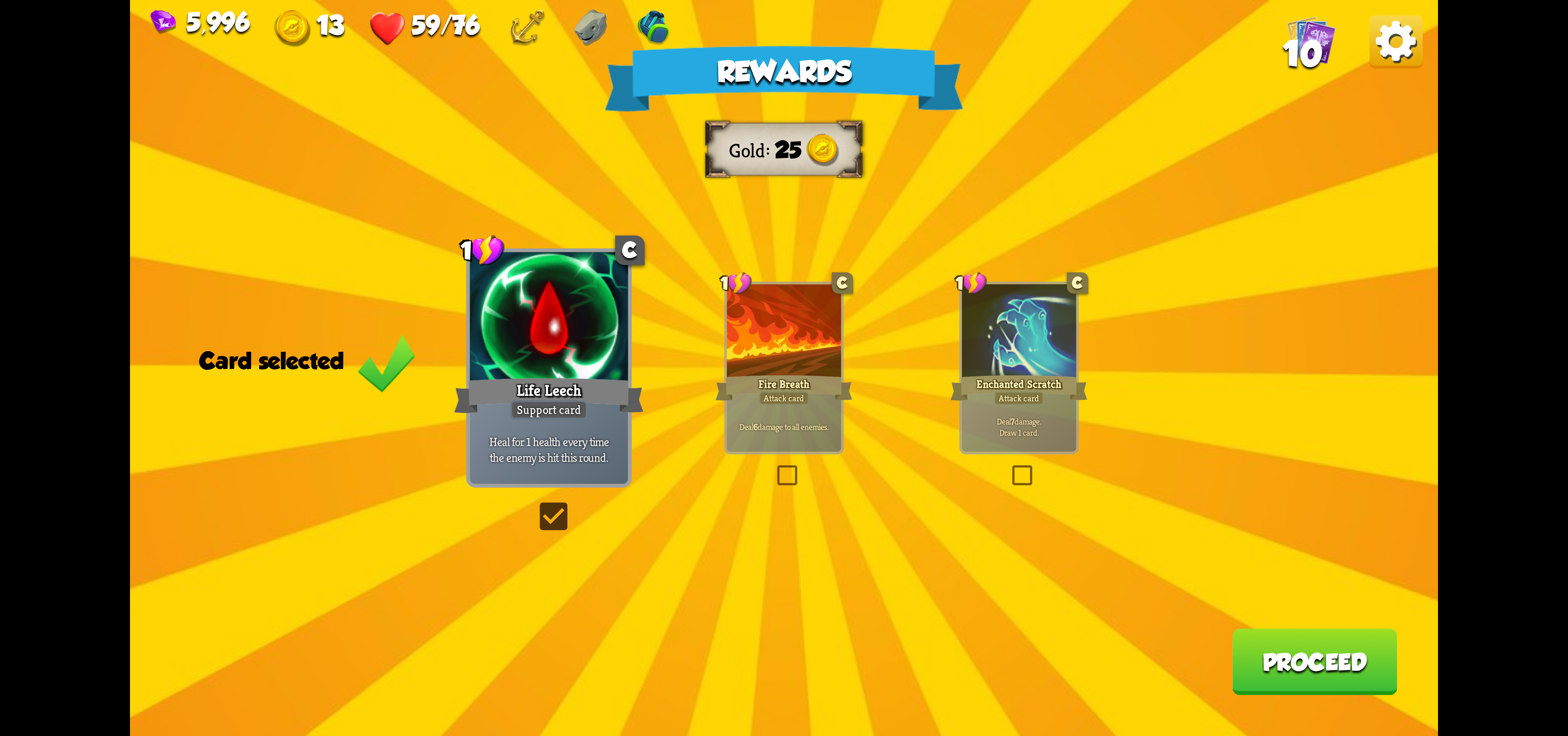
click at [1335, 682] on button "Proceed" at bounding box center [1314, 661] width 165 height 66
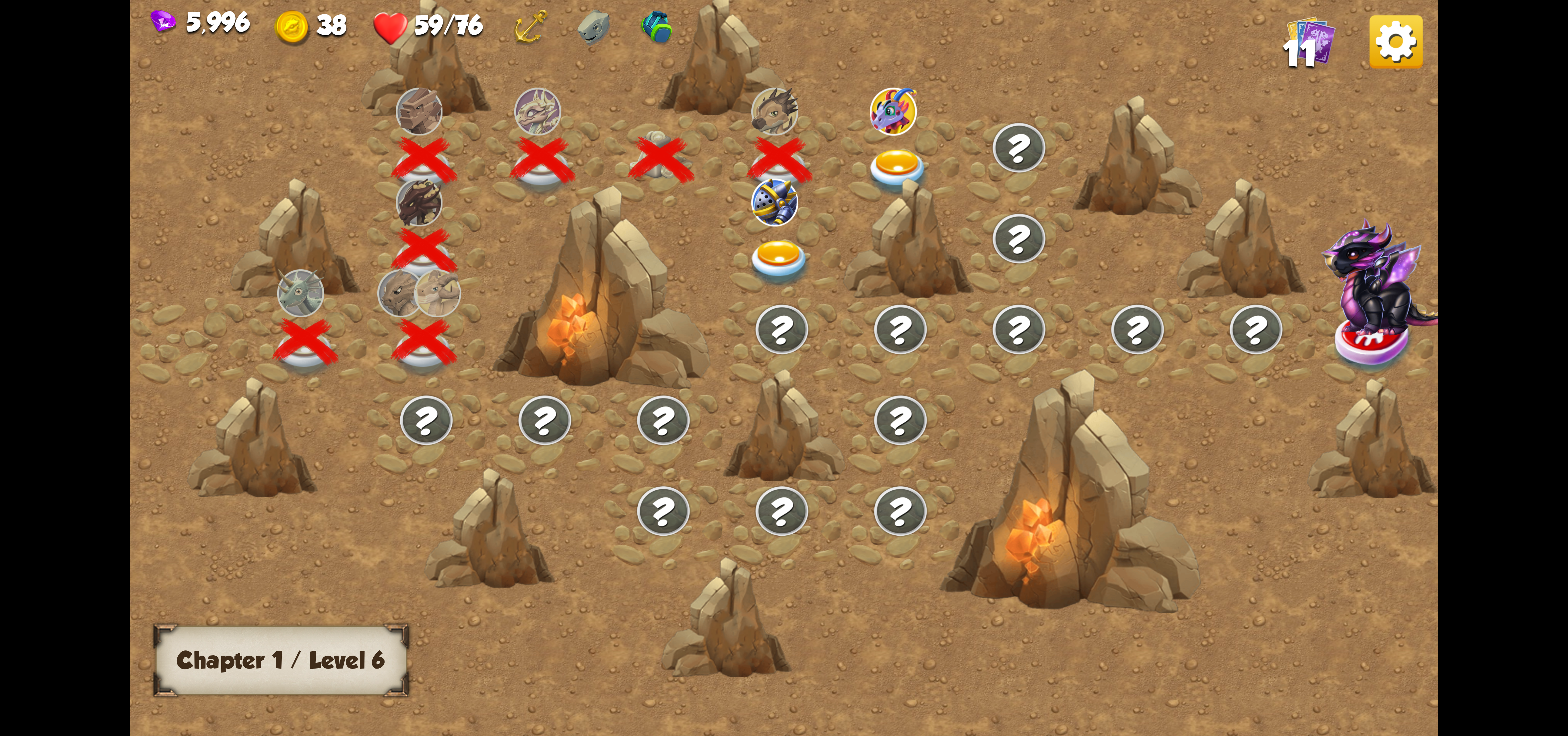
click at [770, 259] on img at bounding box center [780, 264] width 65 height 48
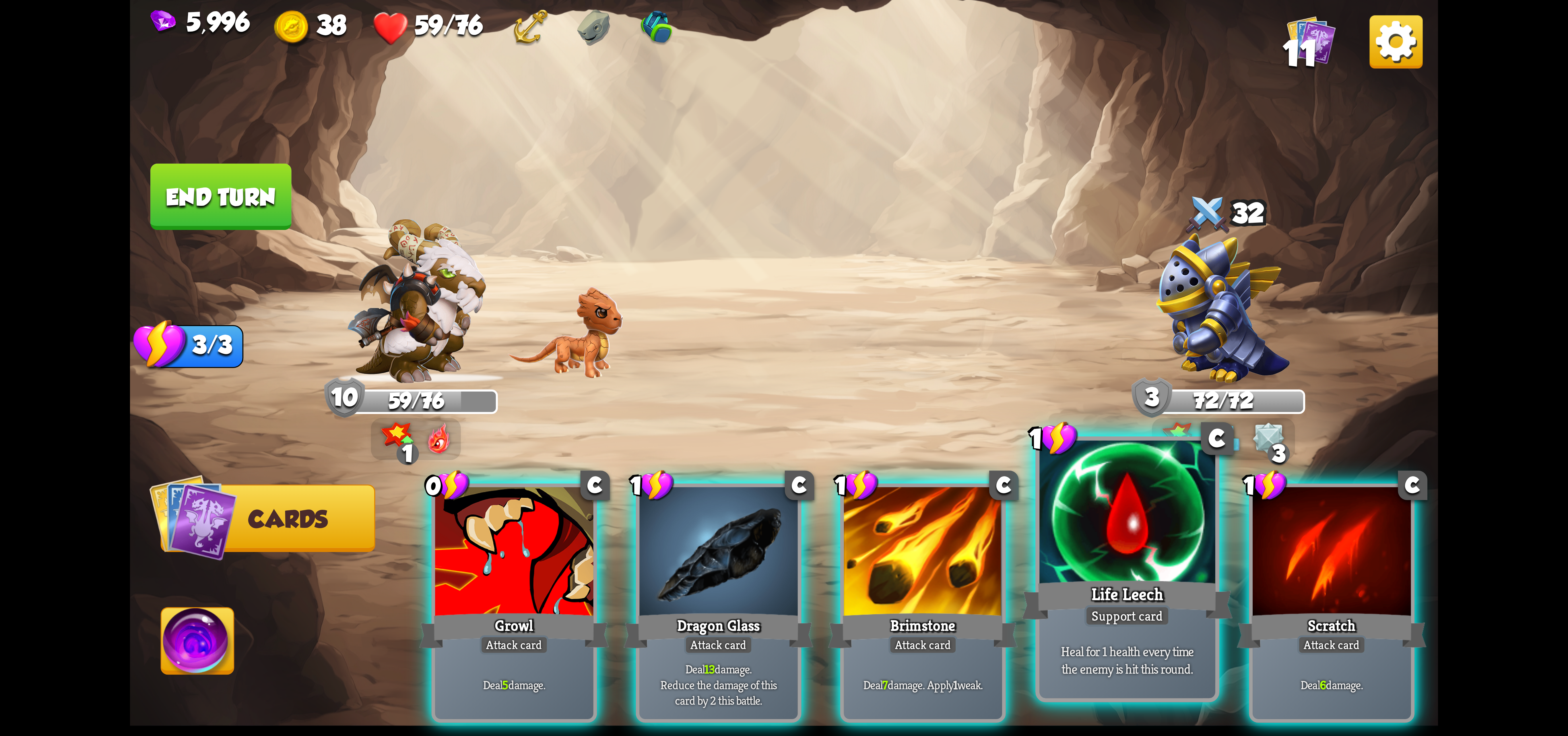
click at [1090, 572] on div at bounding box center [1127, 514] width 176 height 148
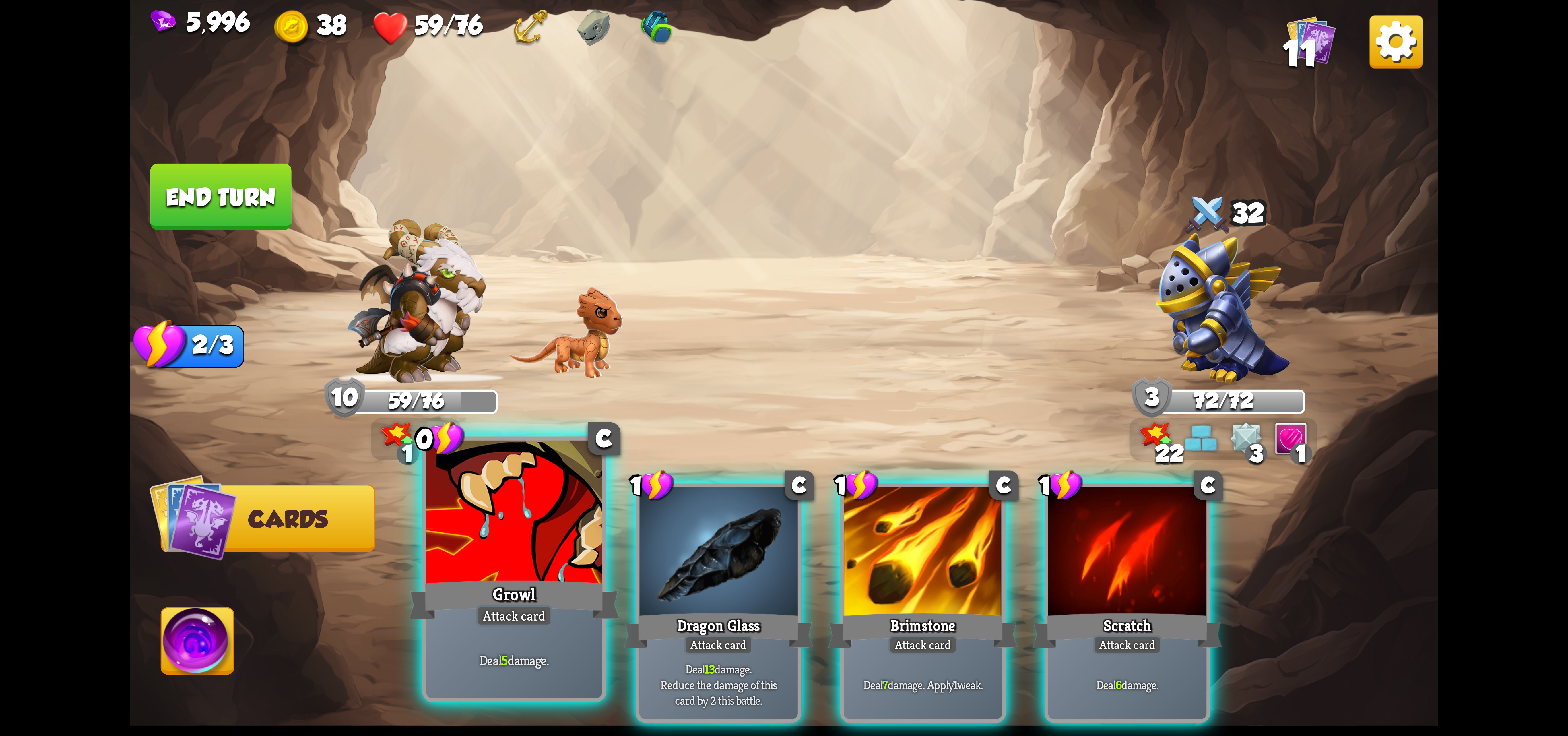
click at [564, 555] on div at bounding box center [514, 514] width 176 height 148
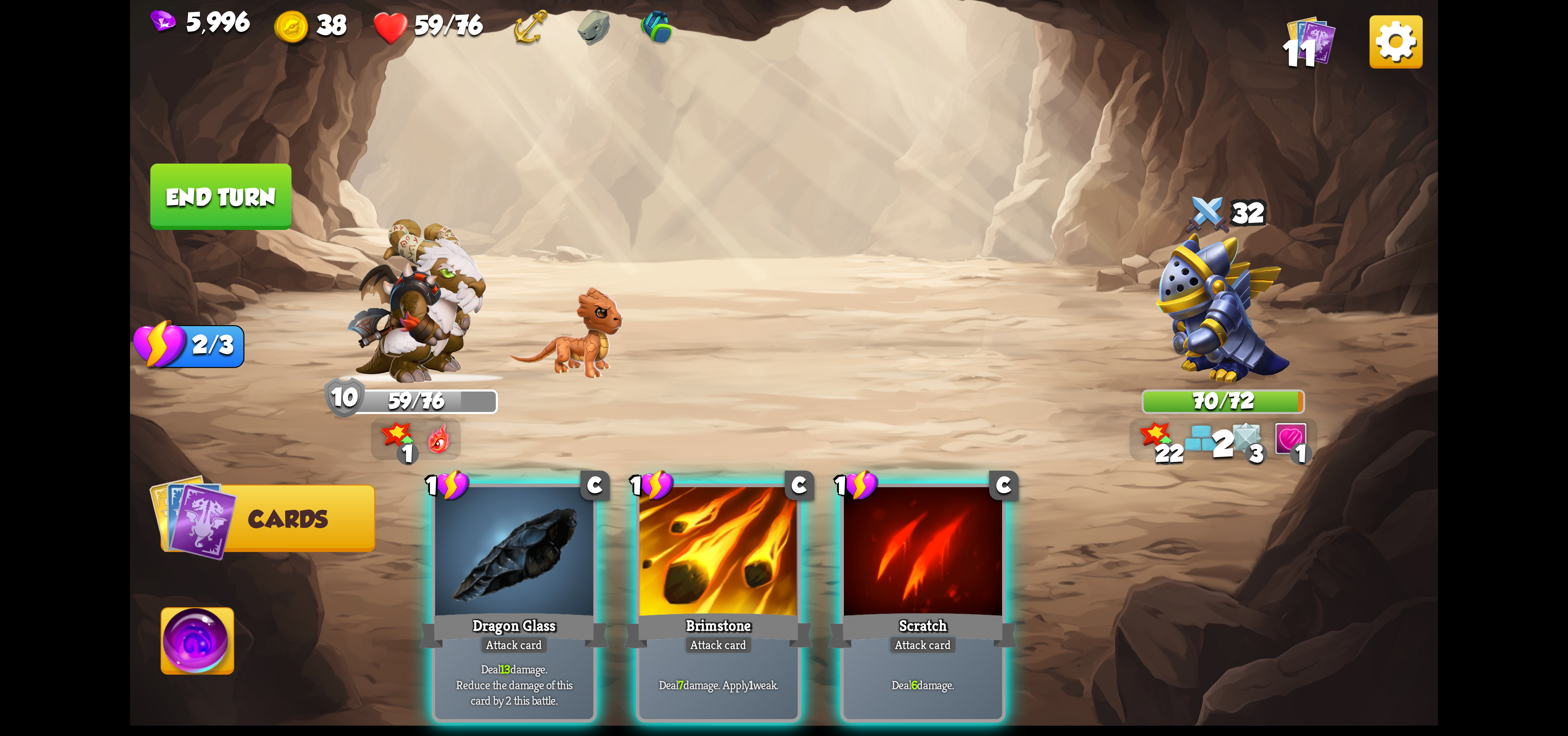
click at [564, 555] on div at bounding box center [514, 553] width 158 height 133
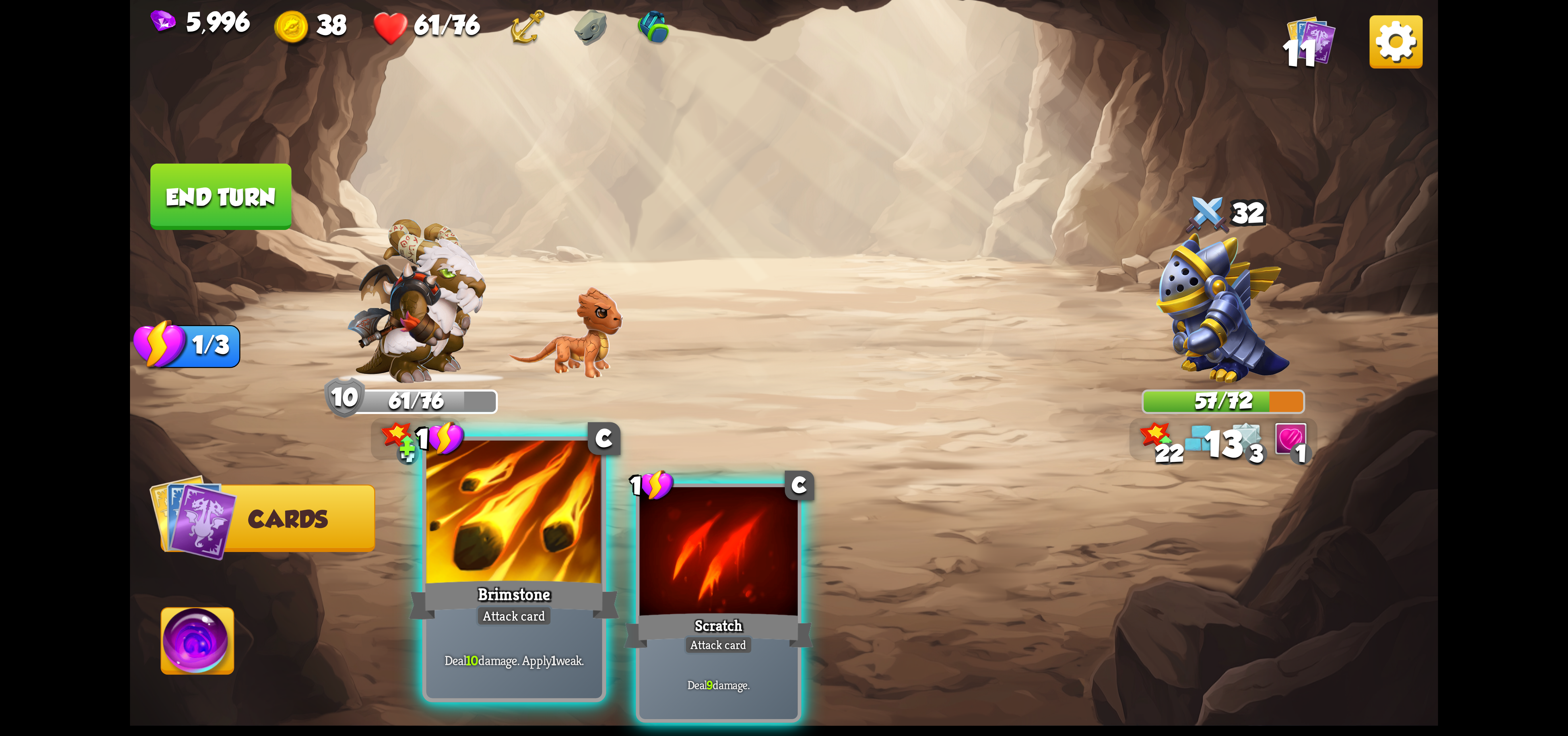
click at [573, 564] on div at bounding box center [514, 514] width 176 height 148
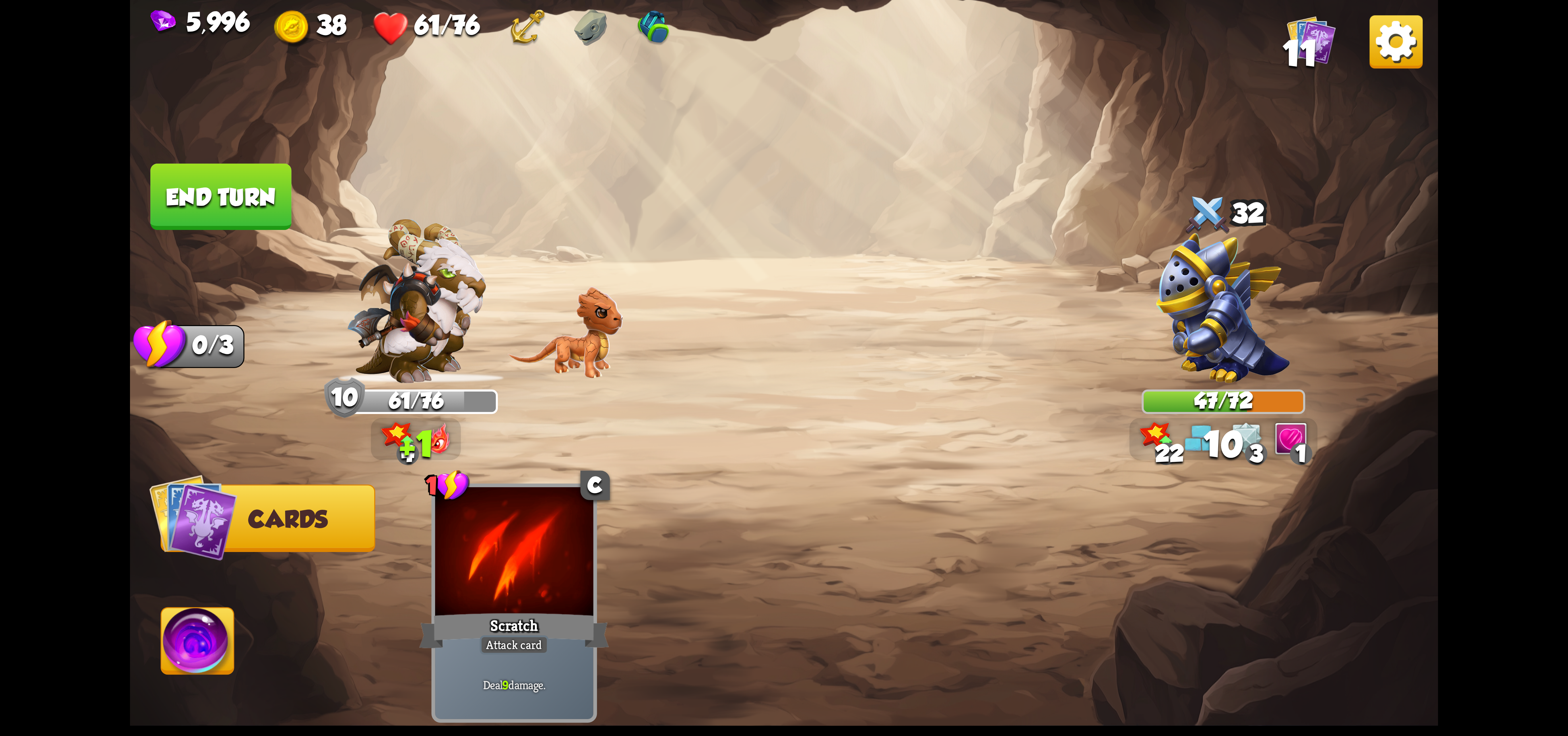
click at [166, 640] on img at bounding box center [197, 645] width 72 height 74
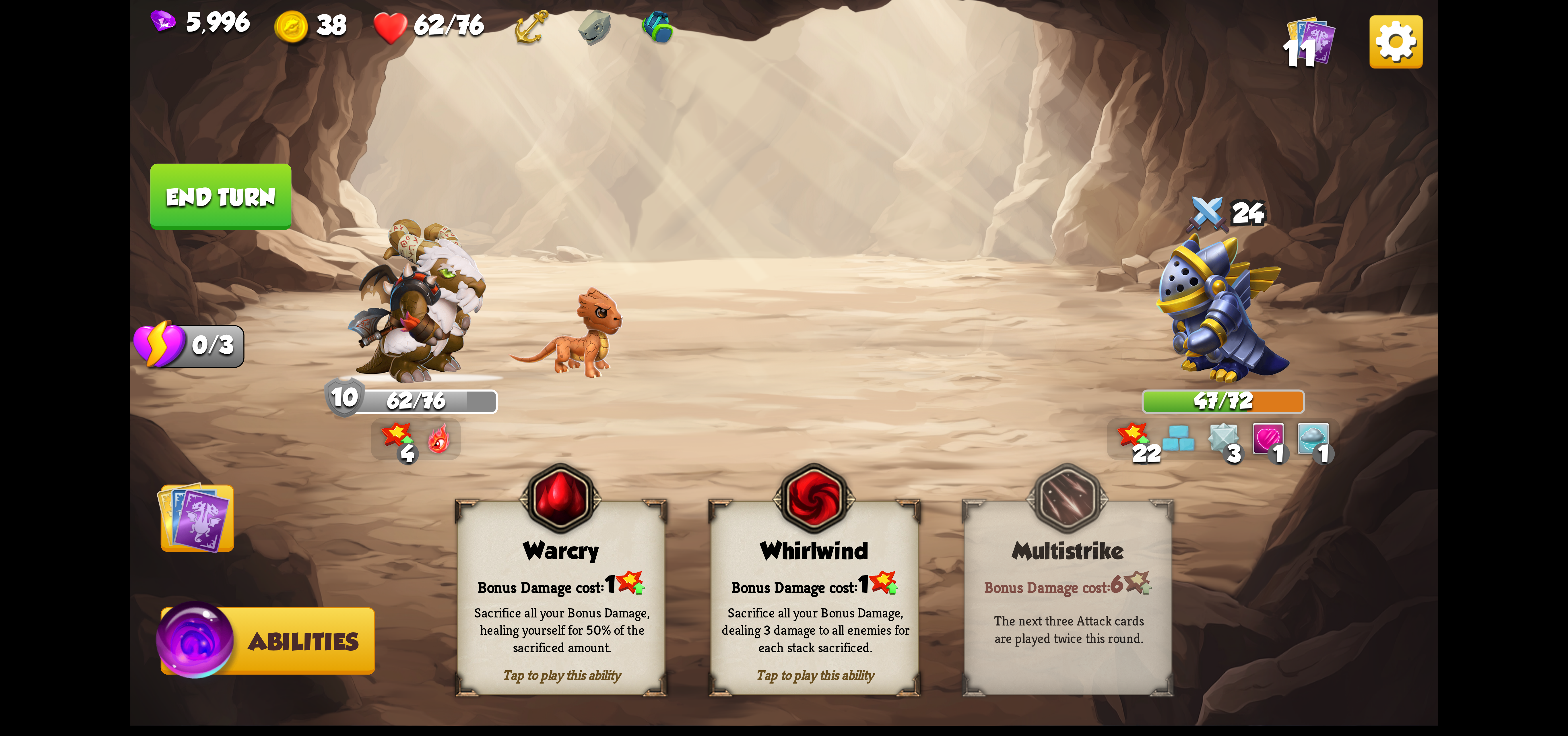
click at [231, 206] on button "End turn" at bounding box center [220, 197] width 141 height 66
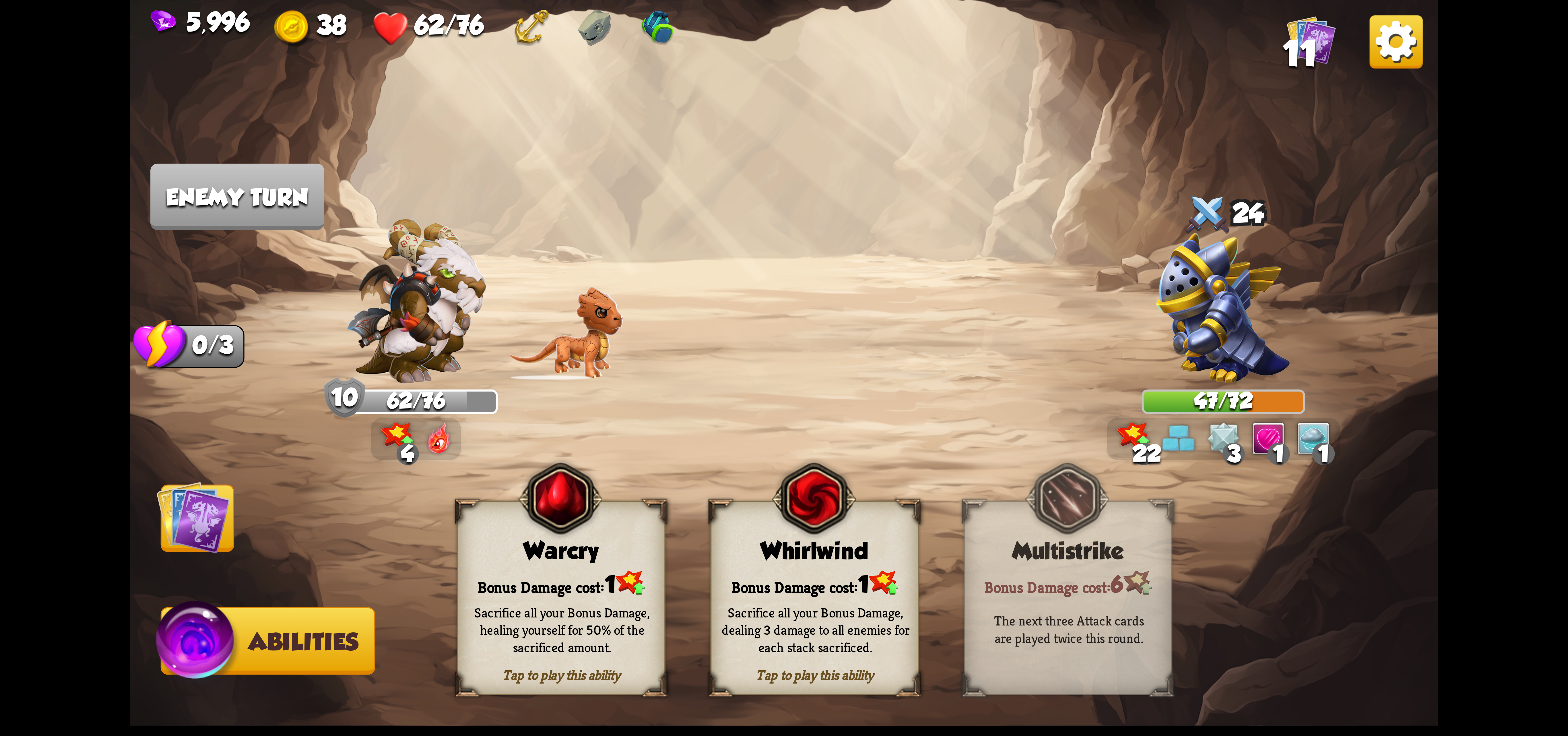
click at [196, 529] on img at bounding box center [193, 517] width 74 height 74
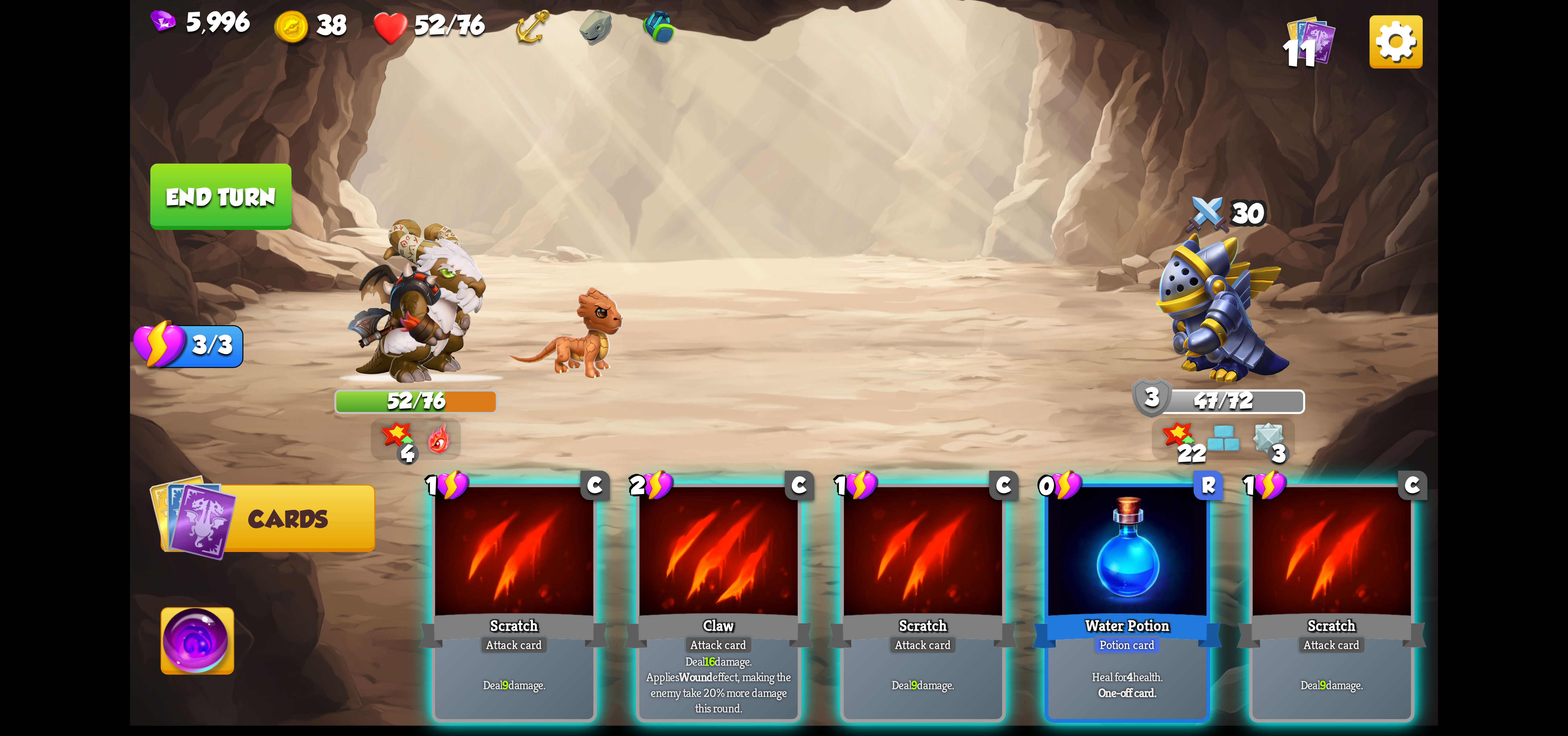
drag, startPoint x: 1155, startPoint y: 584, endPoint x: 1141, endPoint y: 586, distance: 14.1
click at [1153, 609] on div "Water Potion" at bounding box center [1127, 630] width 190 height 42
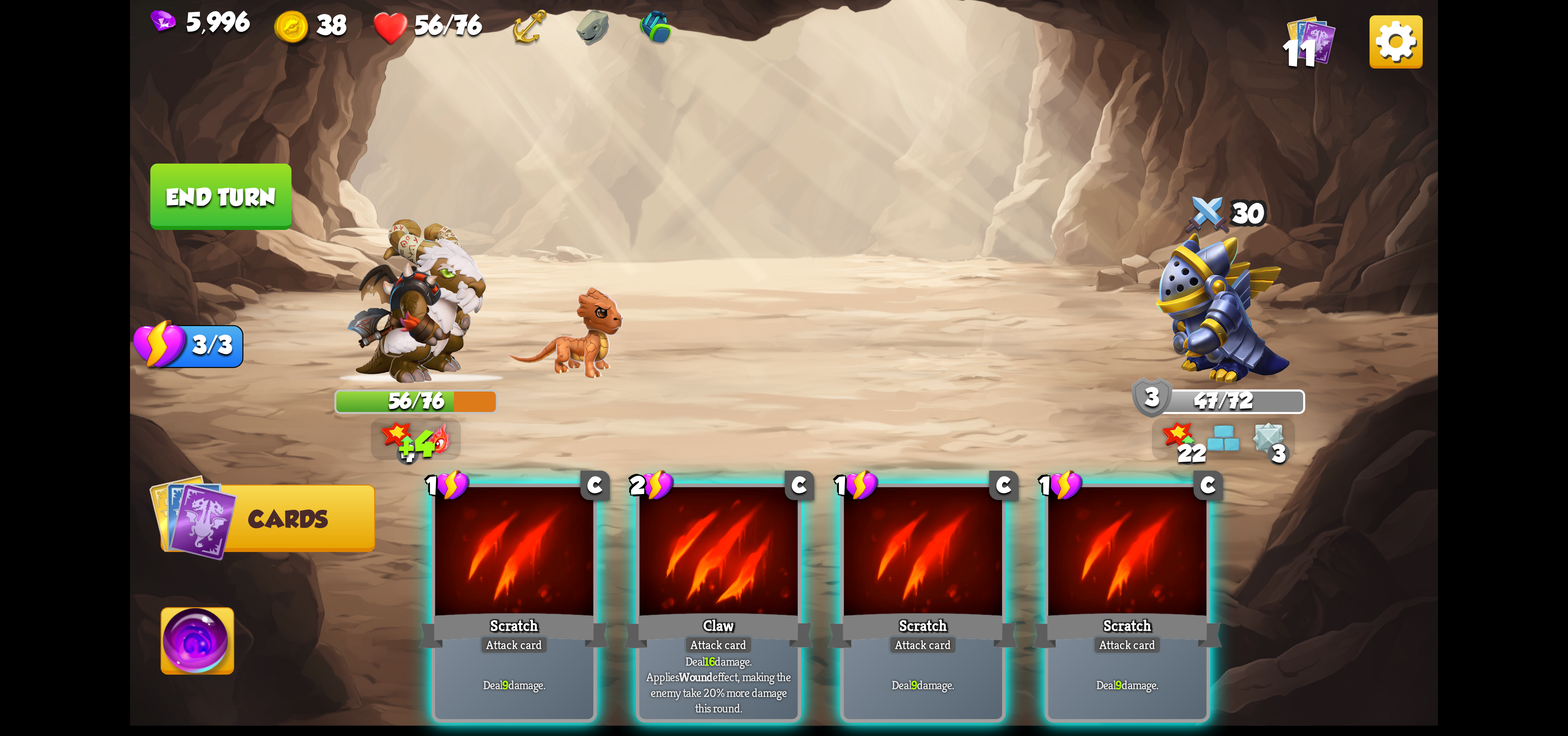
click at [683, 564] on div at bounding box center [718, 553] width 158 height 133
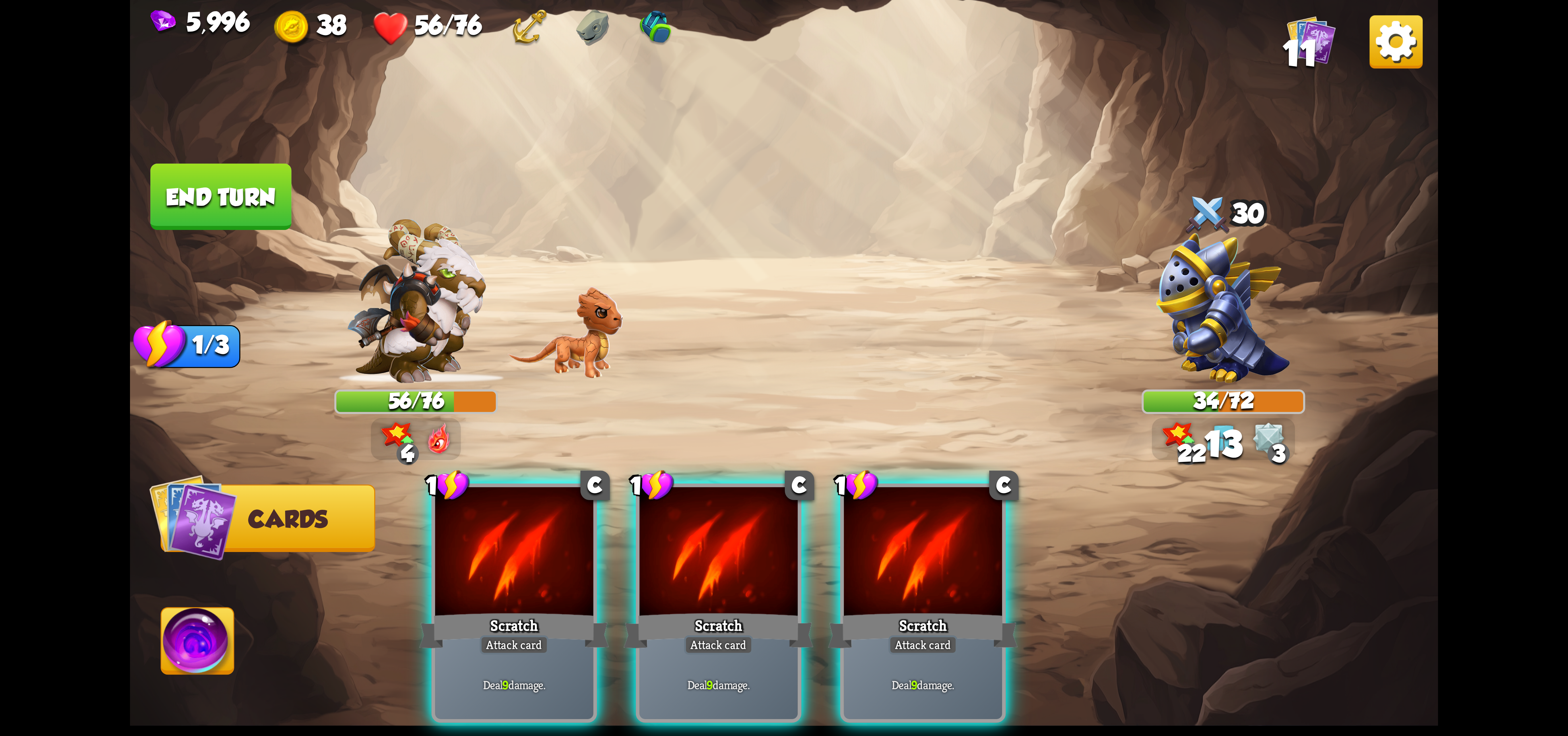
click at [684, 564] on div at bounding box center [718, 553] width 158 height 133
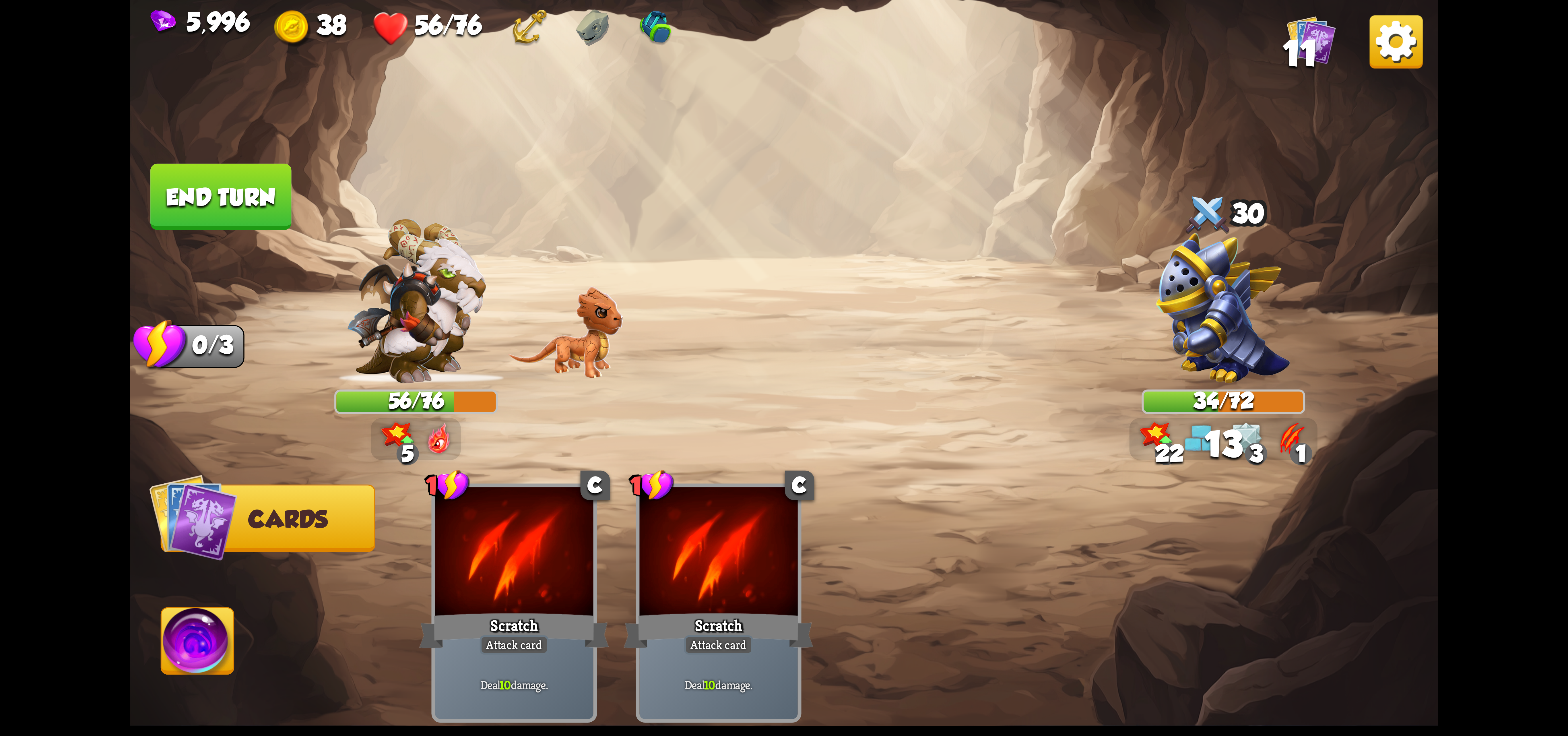
click at [189, 618] on img at bounding box center [197, 645] width 72 height 74
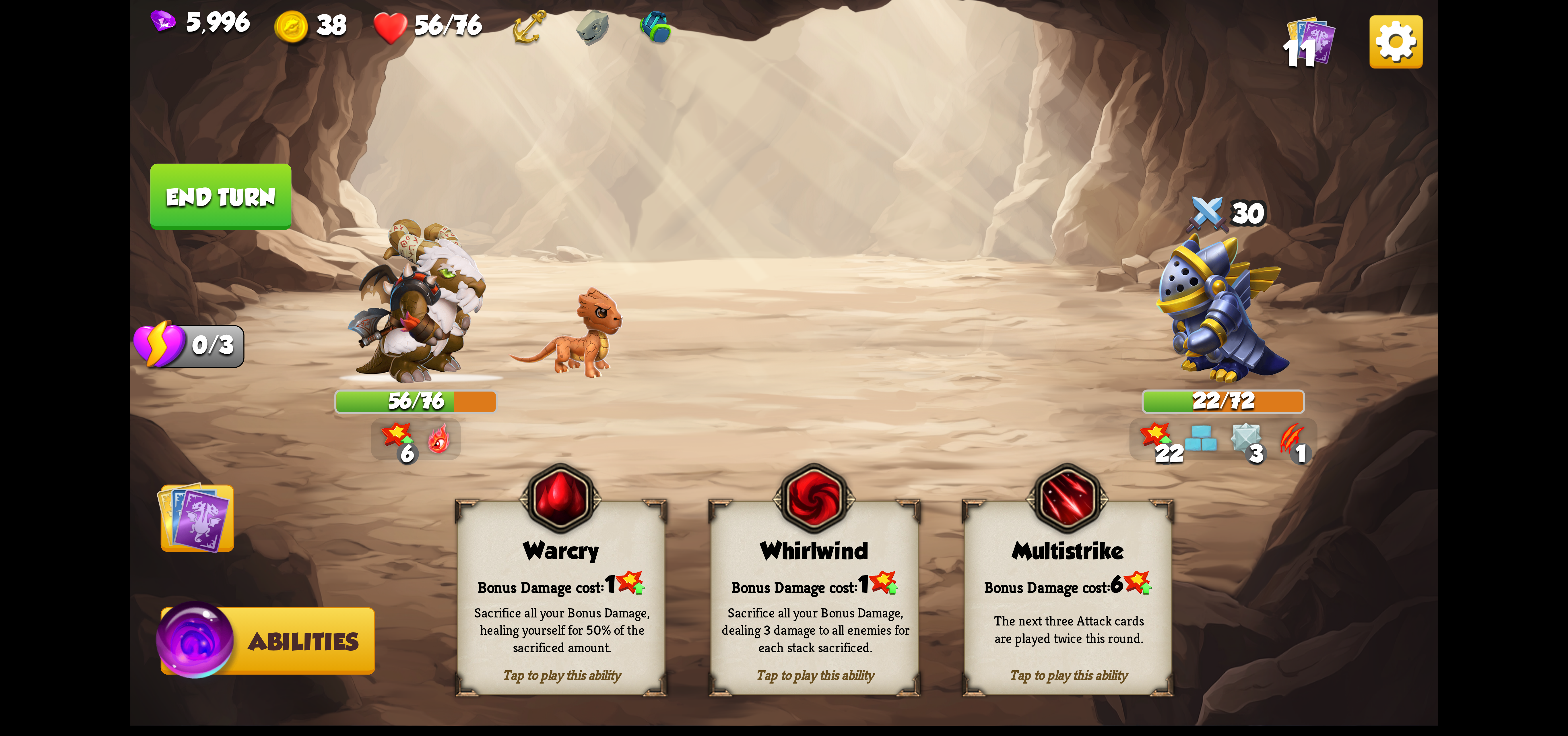
click at [827, 596] on div "Sacrifice all your Bonus Damage, dealing 3 damage to all enemies for each stack…" at bounding box center [816, 629] width 208 height 82
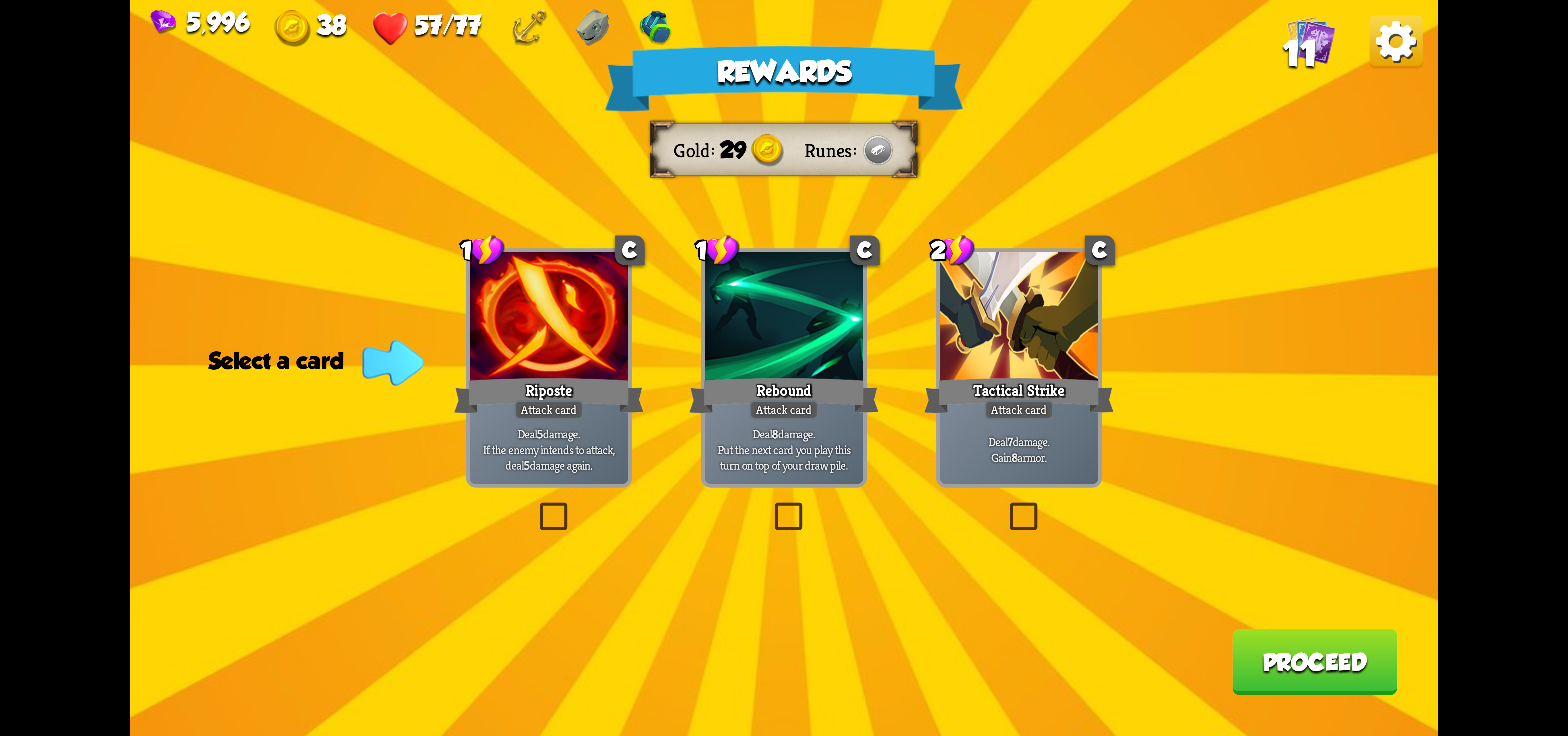
click at [548, 318] on div at bounding box center [549, 318] width 158 height 133
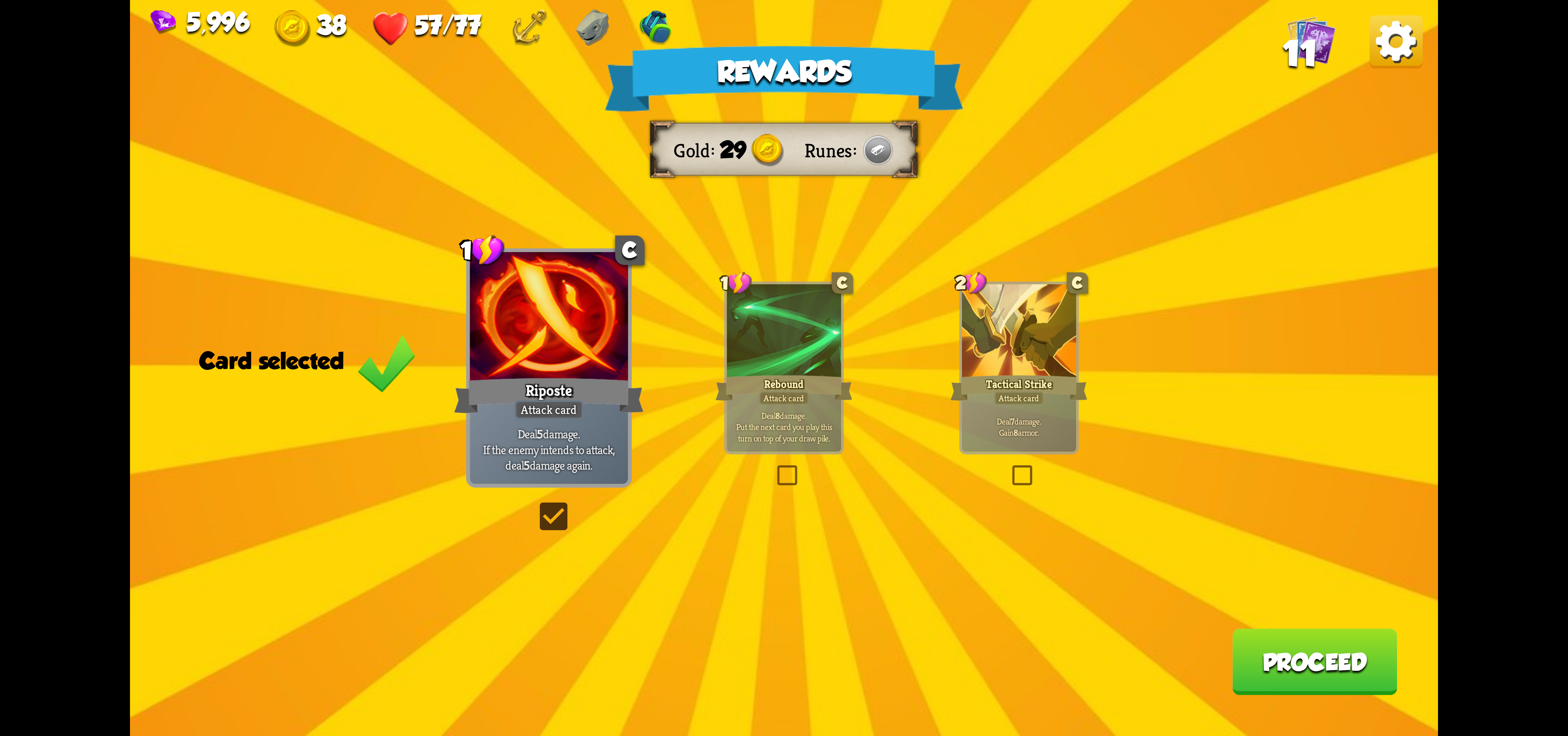
click at [796, 334] on div at bounding box center [784, 332] width 114 height 96
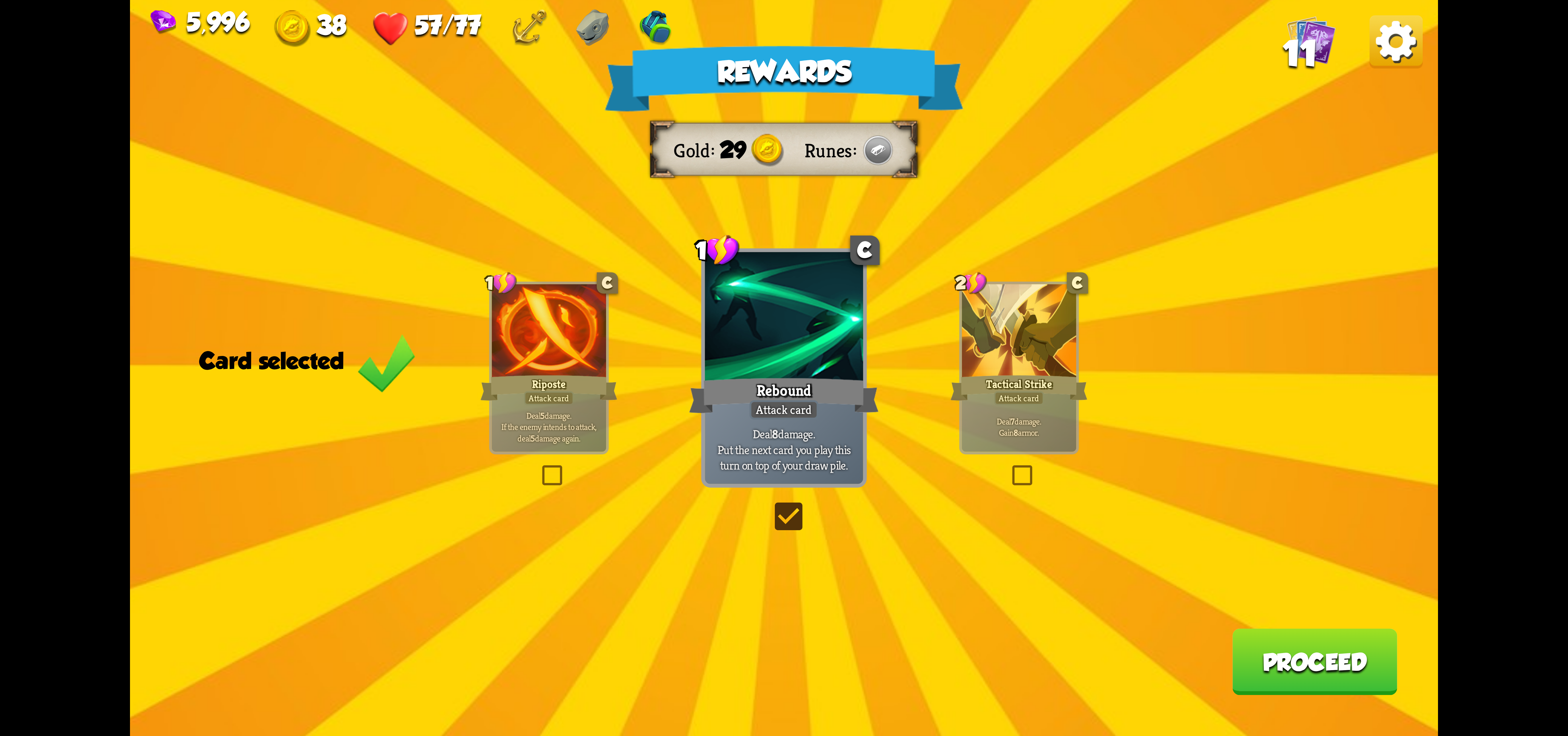
click at [821, 328] on div at bounding box center [784, 318] width 158 height 133
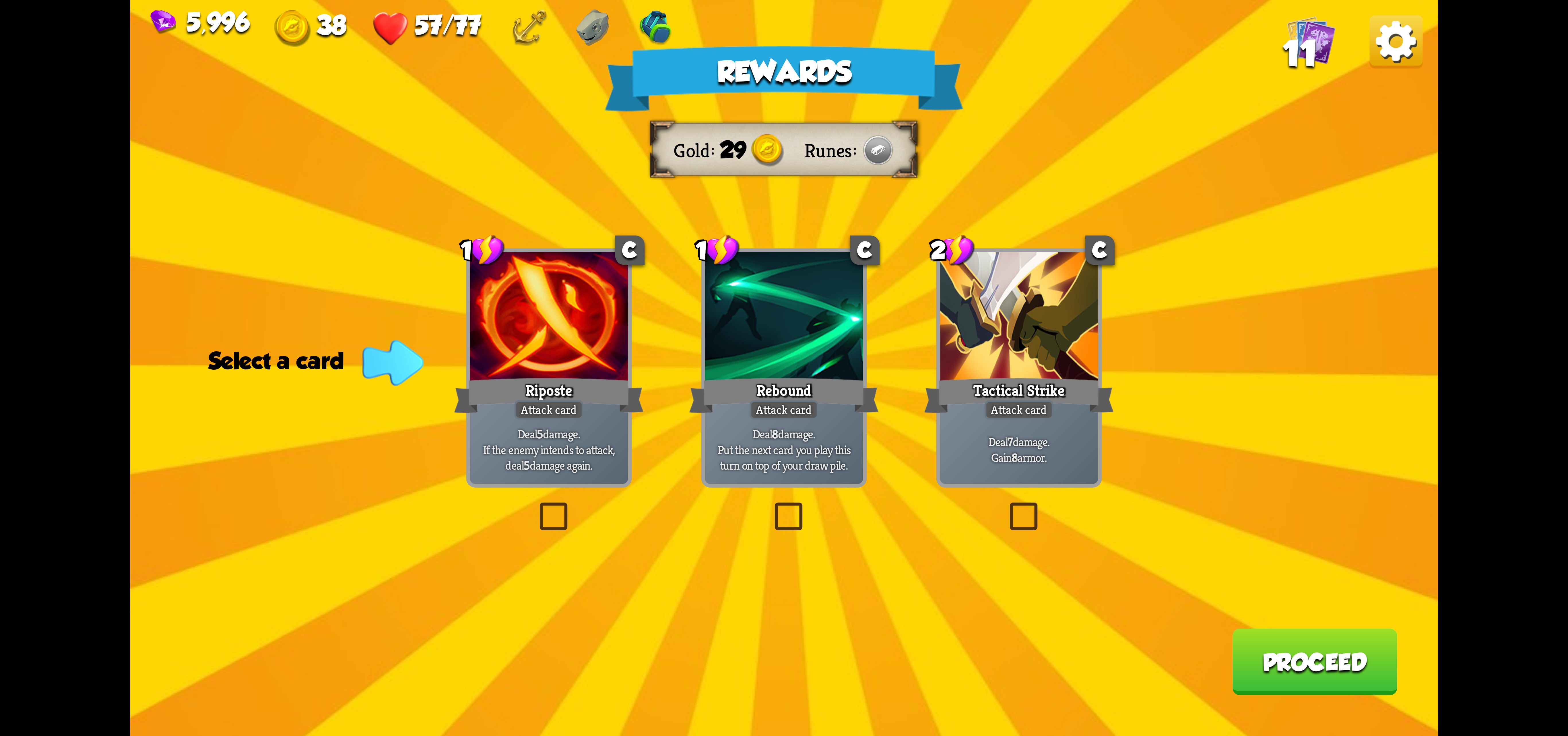
click at [728, 456] on p "Deal 8 damage. Put the next card you play this turn on top of your draw pile." at bounding box center [783, 449] width 150 height 47
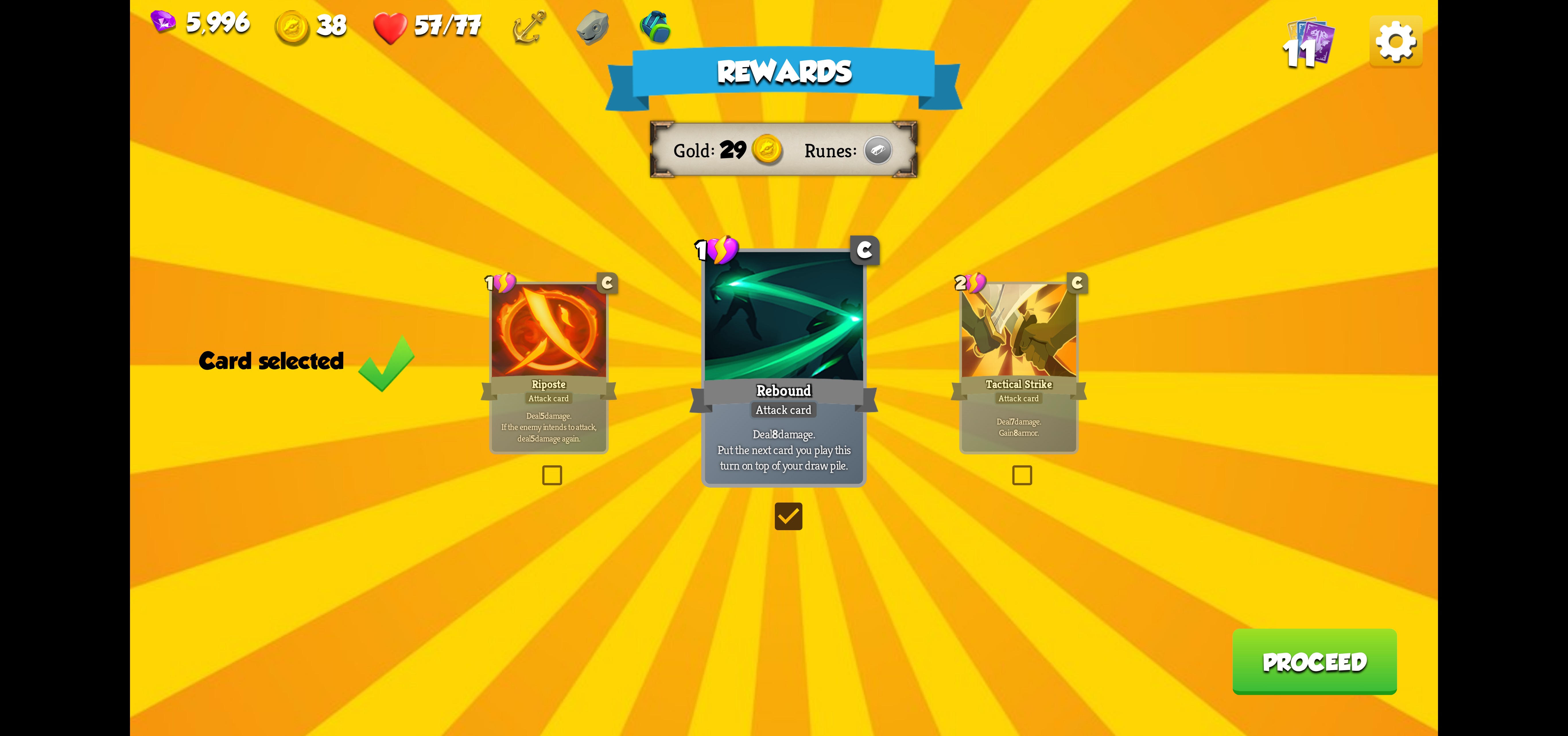
click at [505, 424] on p "Deal 5 damage. If the enemy intends to attack, deal 5 damage again." at bounding box center [549, 427] width 108 height 34
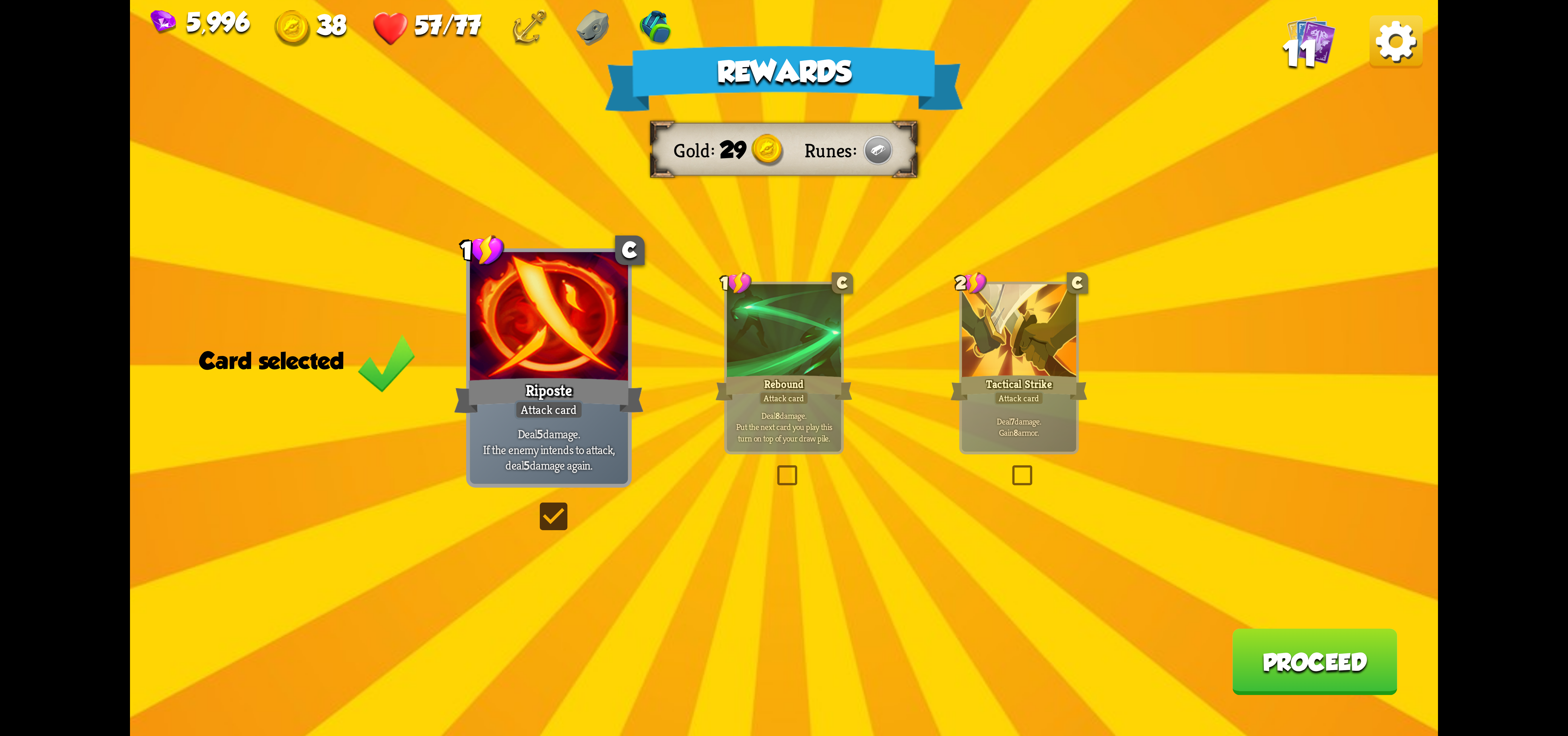
click at [737, 398] on div "Rebound" at bounding box center [783, 388] width 137 height 30
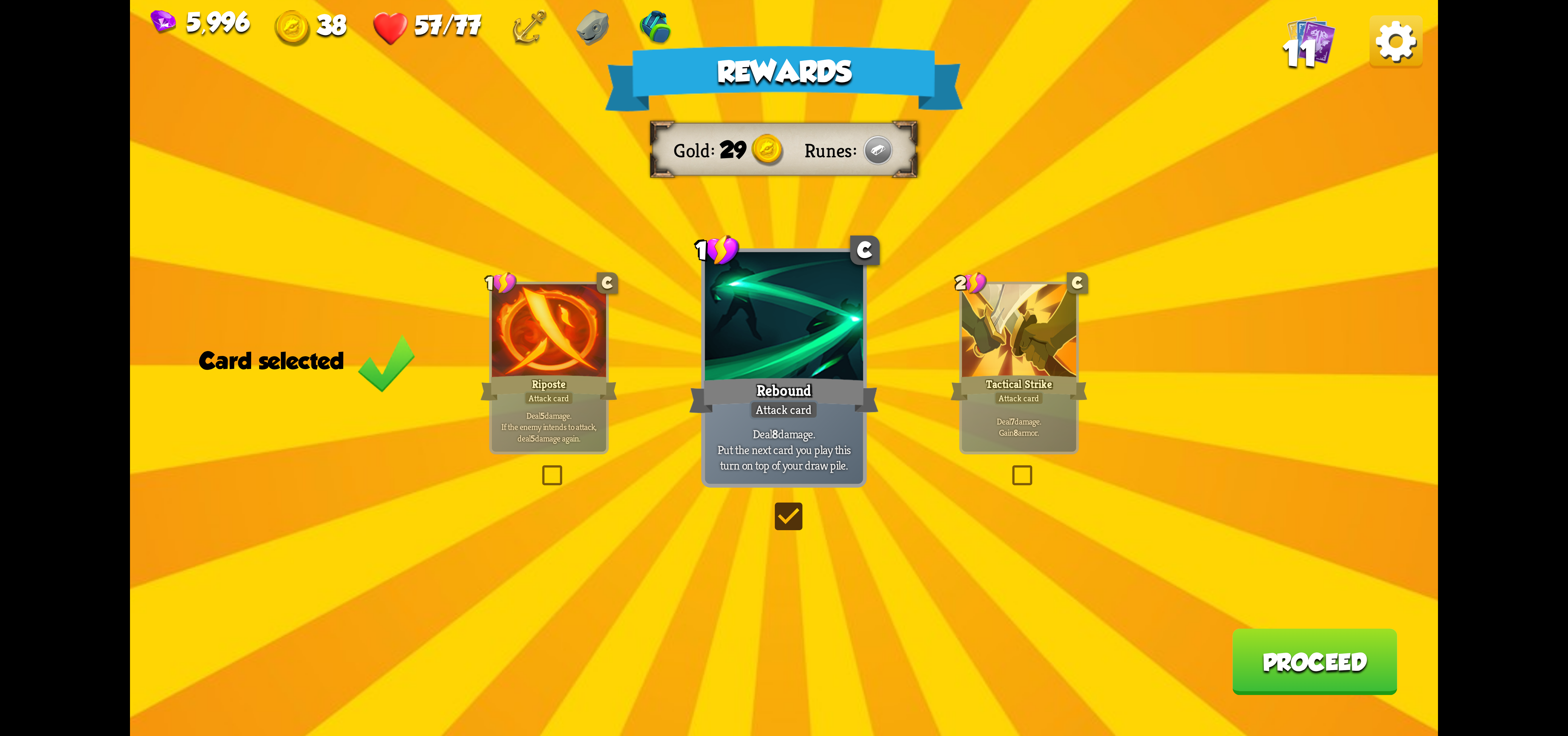
drag, startPoint x: 575, startPoint y: 398, endPoint x: 751, endPoint y: 385, distance: 176.5
click at [576, 398] on div "Riposte" at bounding box center [548, 388] width 137 height 30
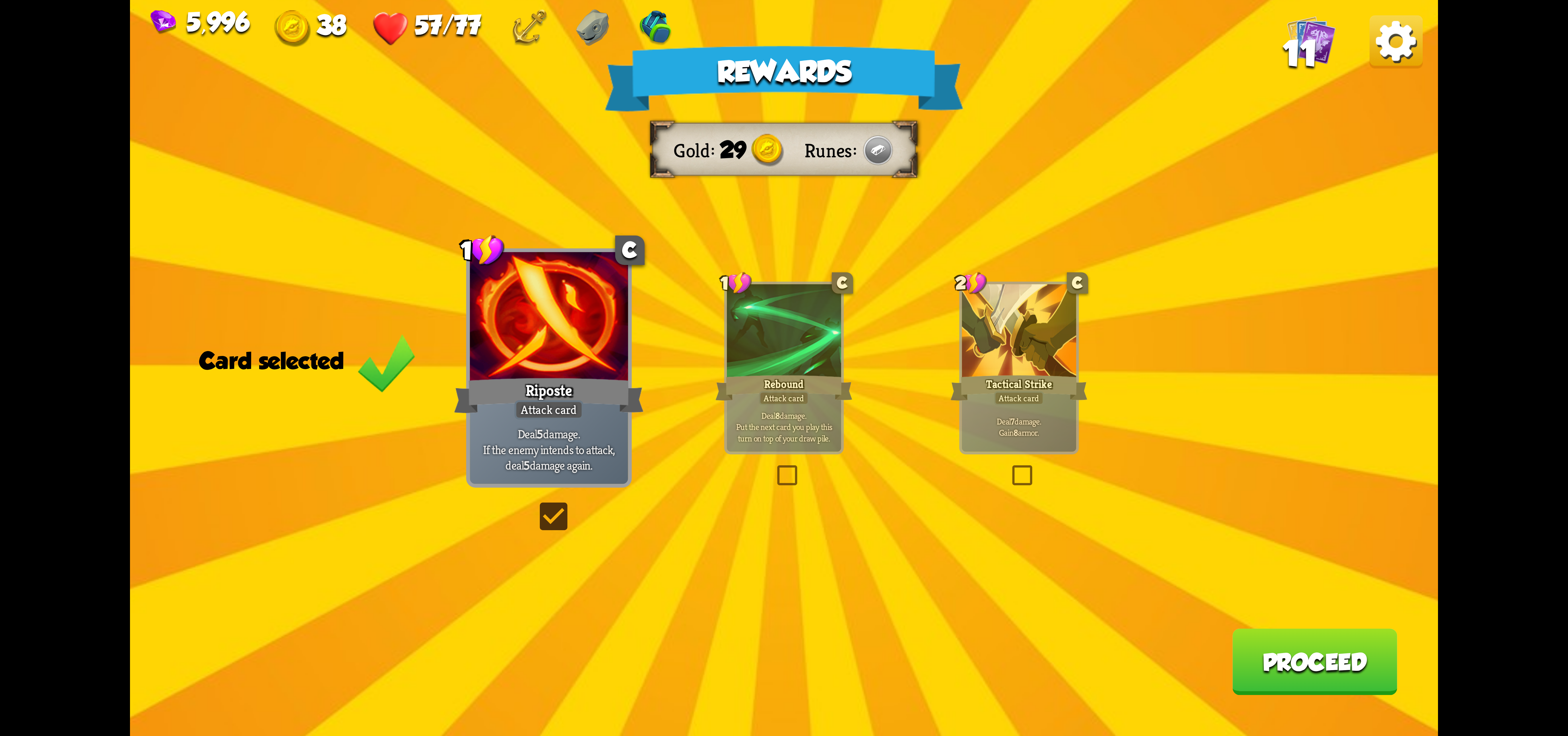
click at [1274, 665] on button "Proceed" at bounding box center [1314, 661] width 165 height 66
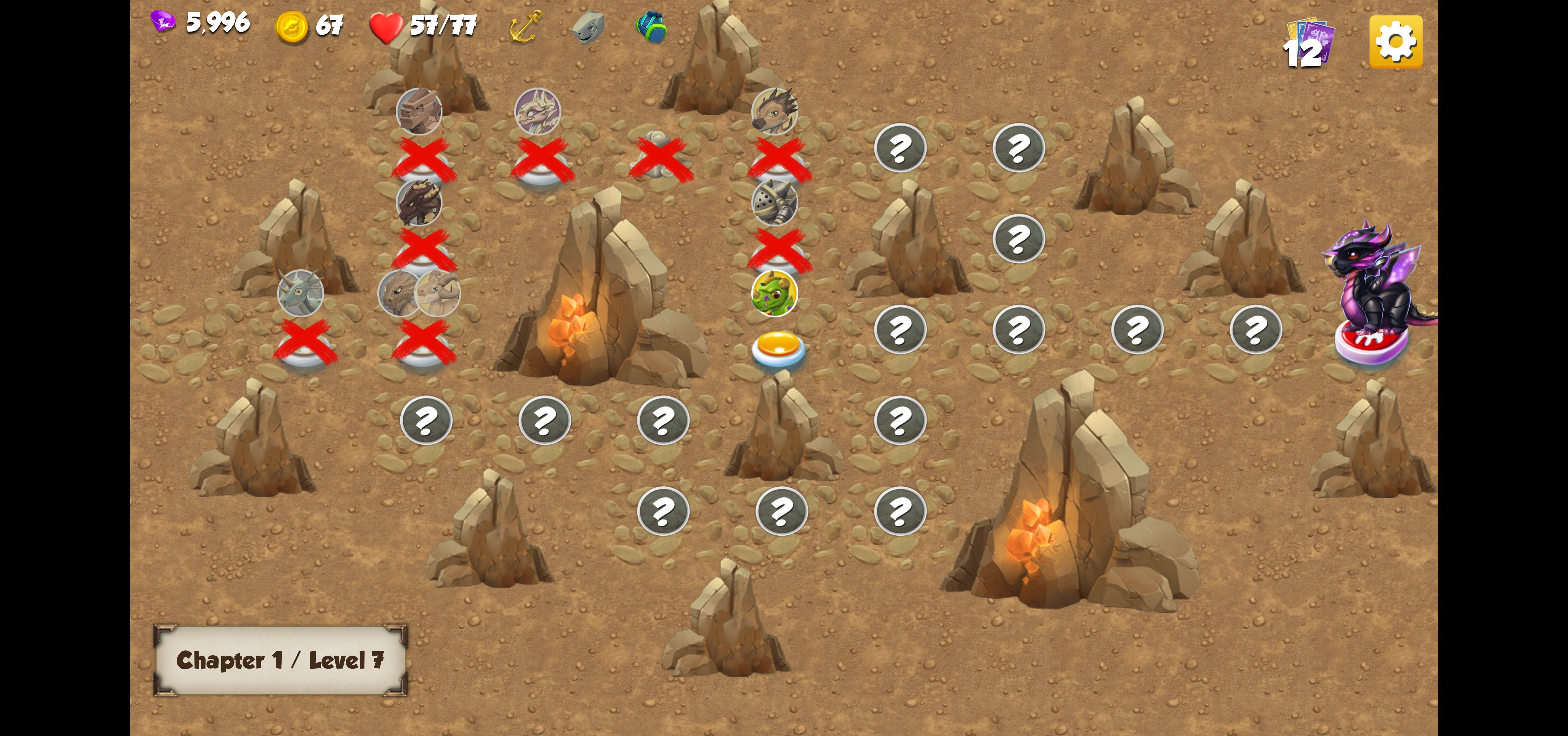
click at [791, 349] on img at bounding box center [780, 355] width 65 height 48
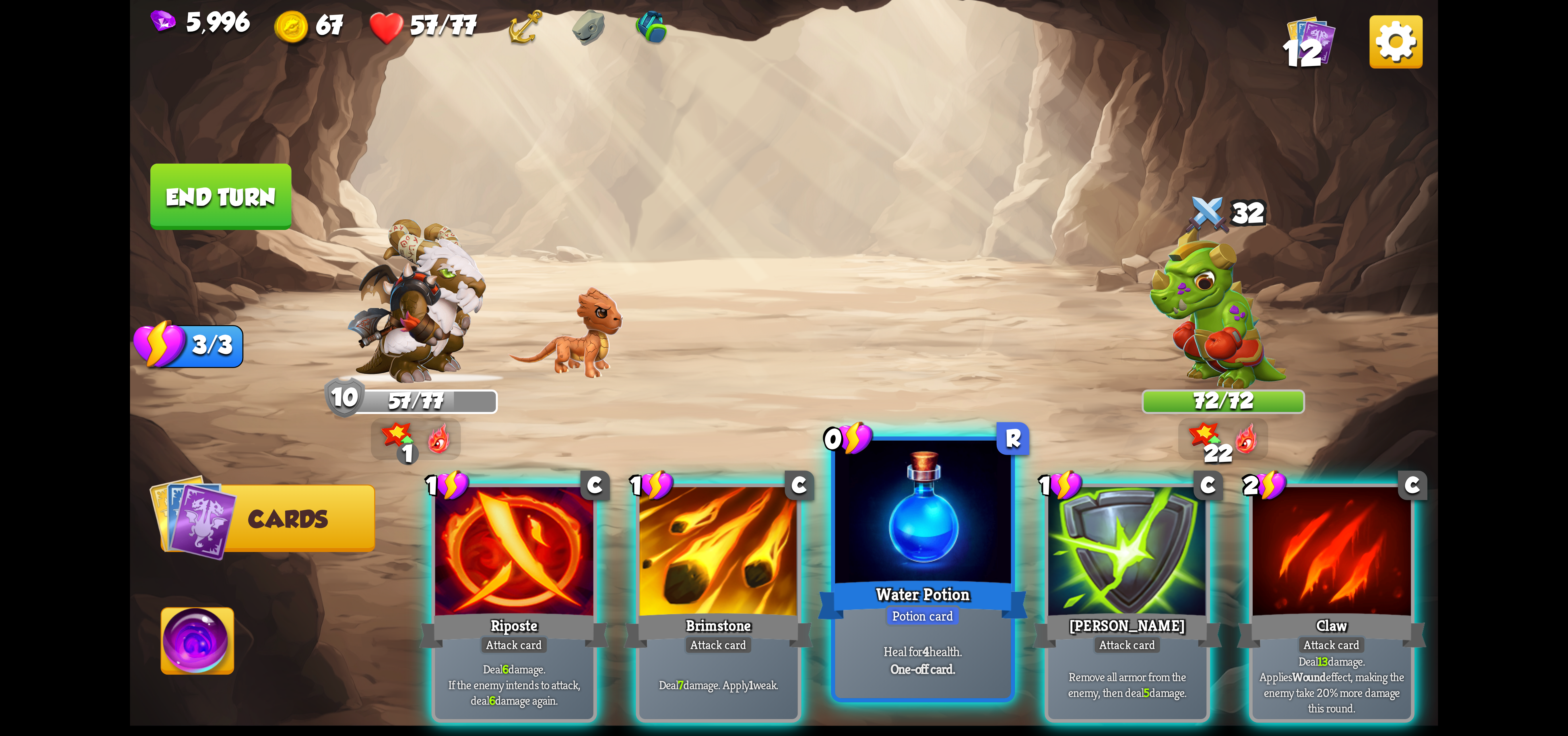
click at [934, 511] on div at bounding box center [923, 514] width 176 height 148
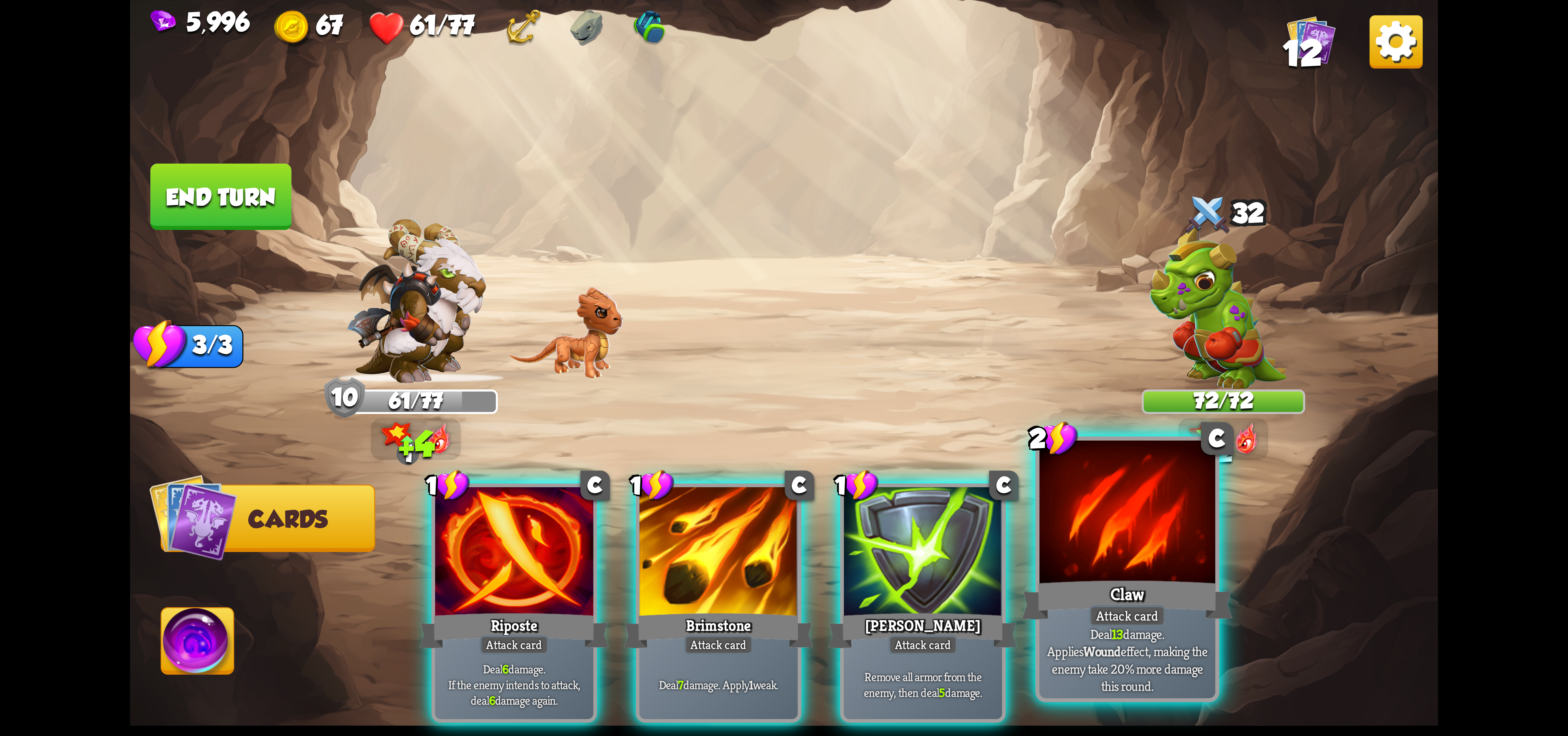
click at [1064, 545] on div at bounding box center [1127, 514] width 176 height 148
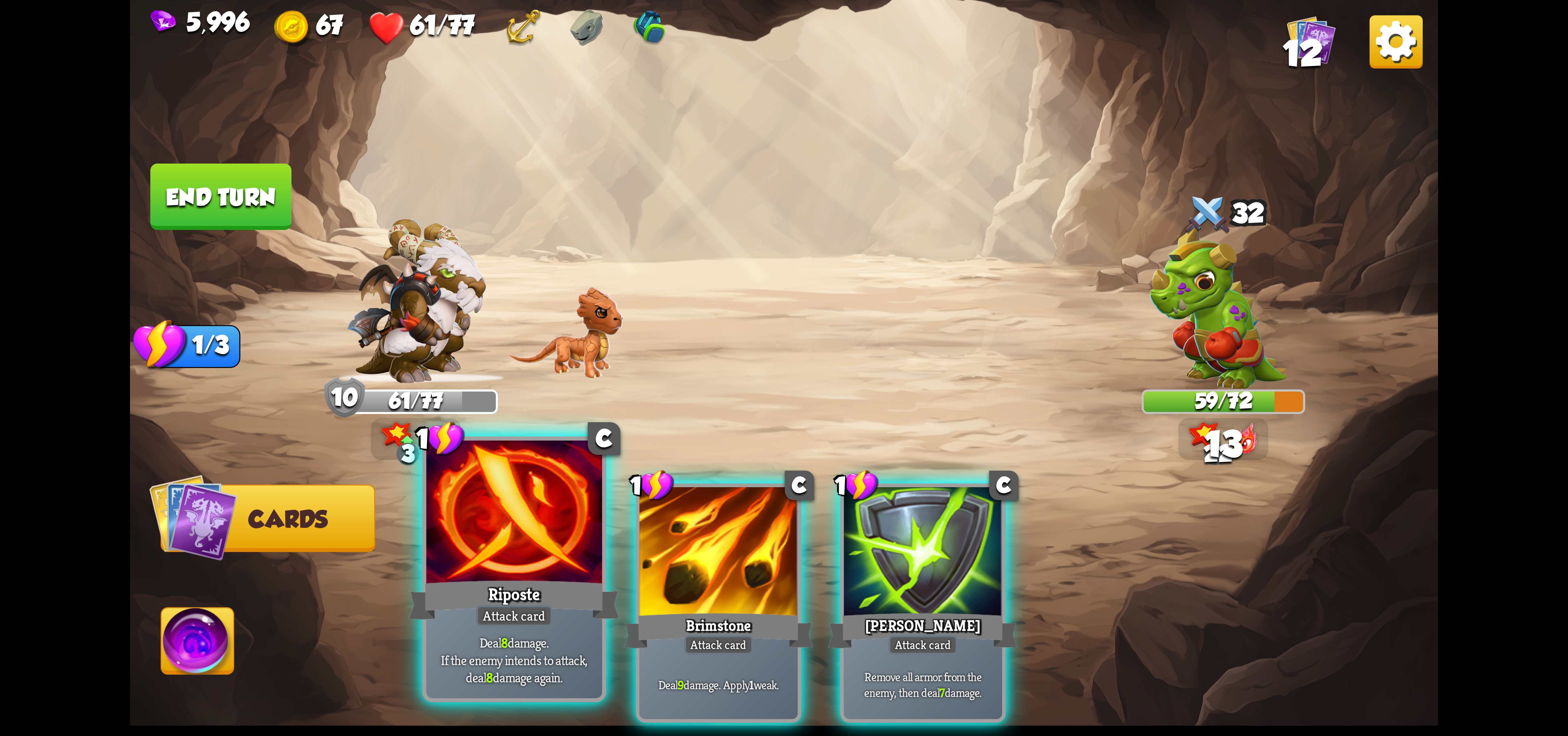
click at [516, 565] on div at bounding box center [514, 514] width 176 height 148
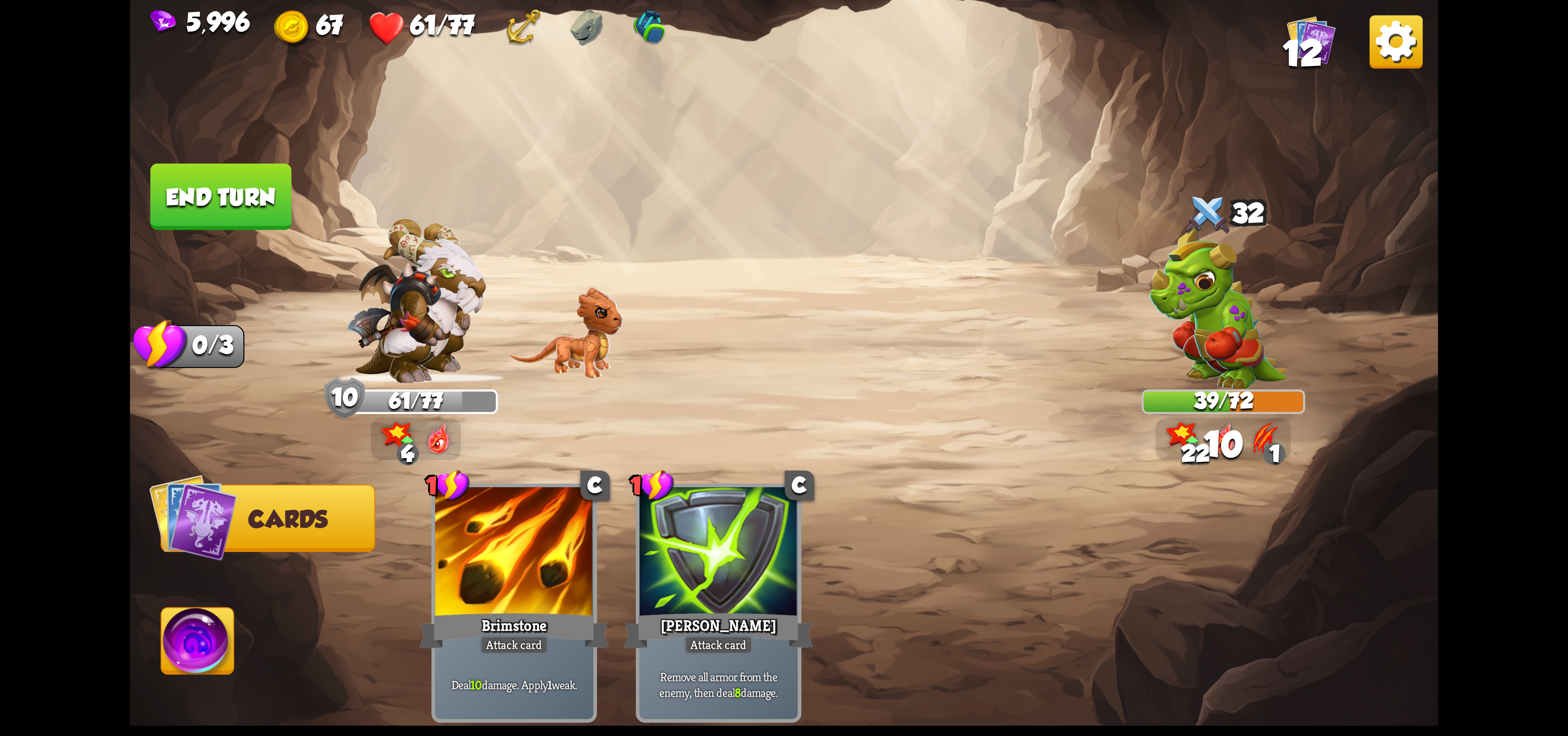
click at [209, 629] on img at bounding box center [197, 645] width 72 height 74
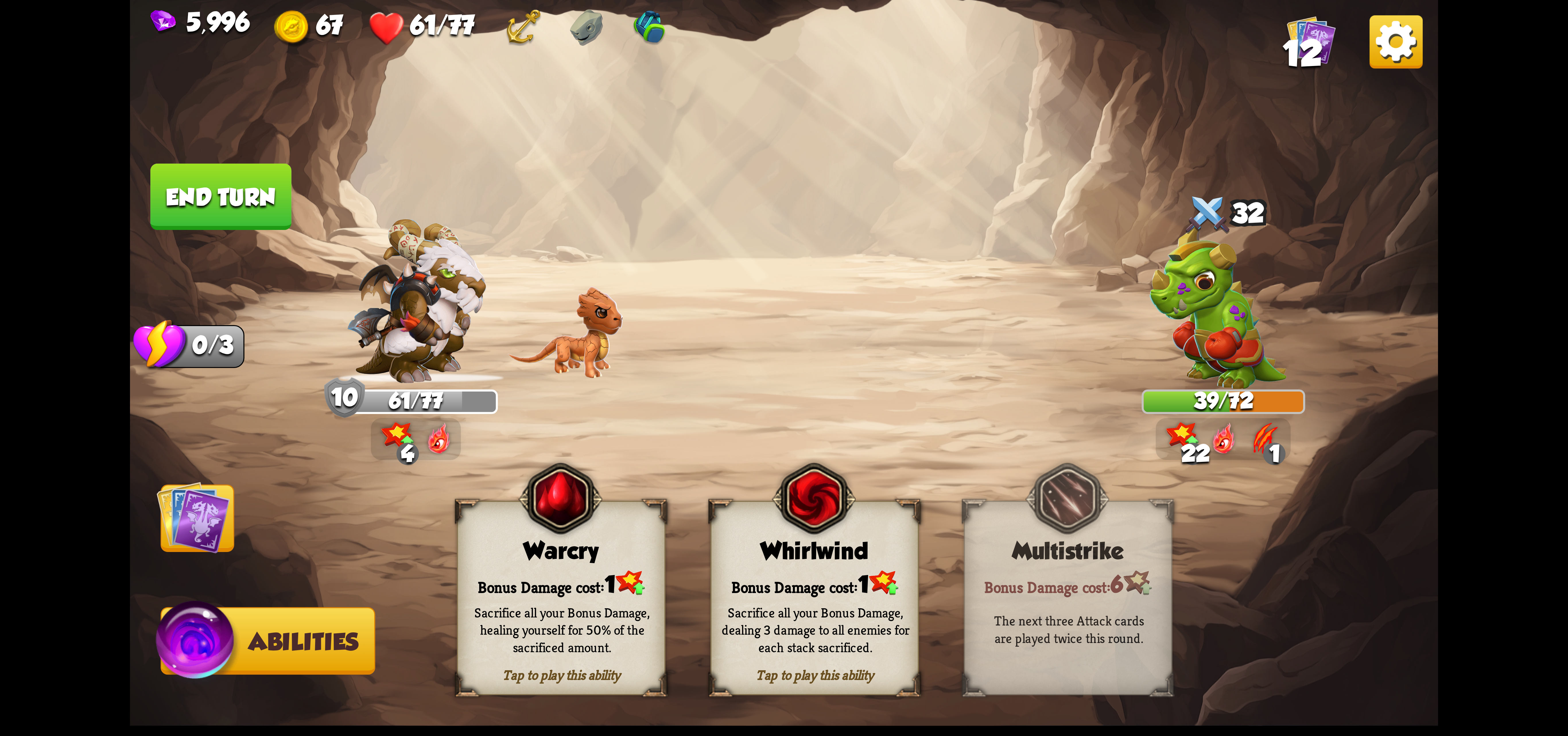
click at [211, 201] on button "End turn" at bounding box center [220, 197] width 141 height 66
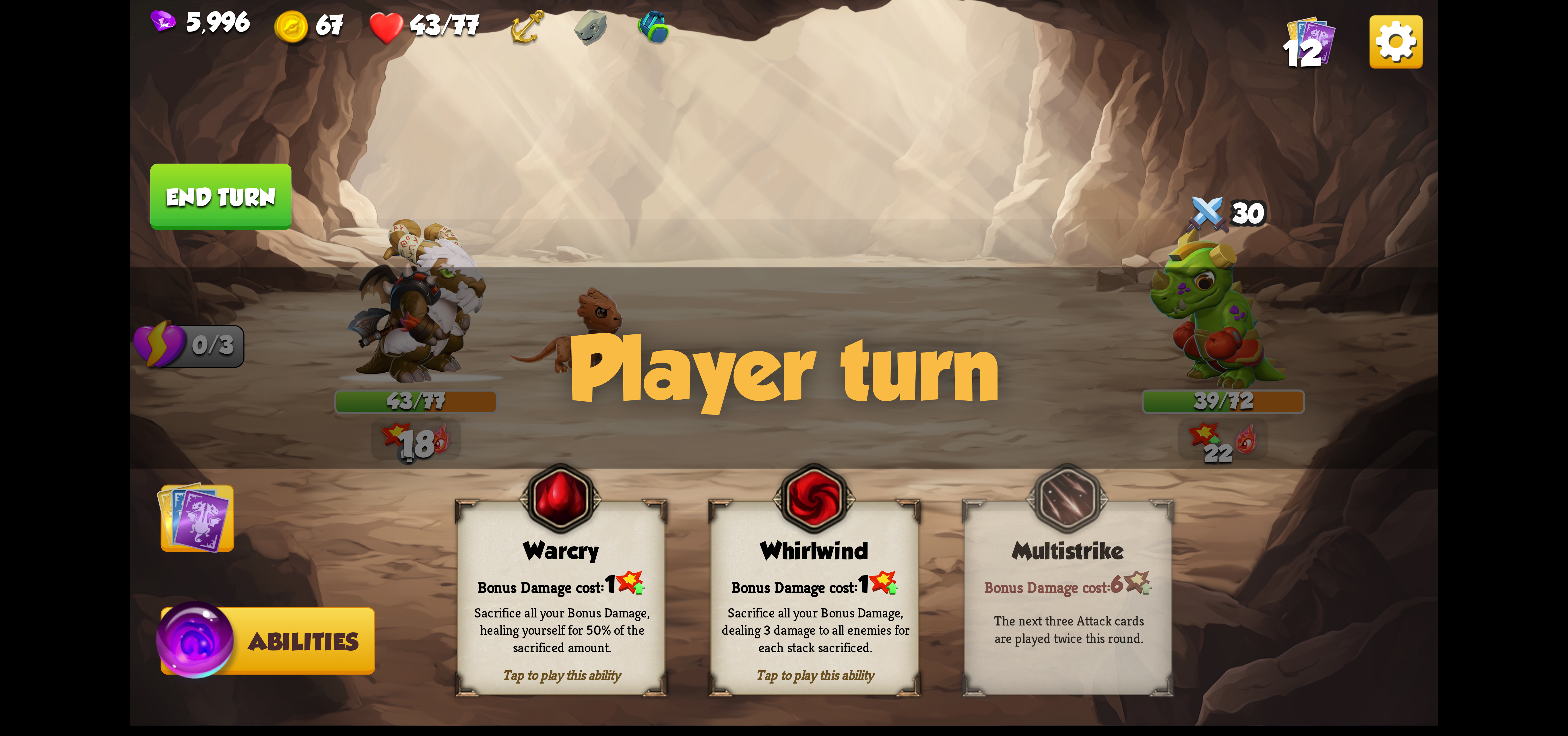
drag, startPoint x: 177, startPoint y: 498, endPoint x: 179, endPoint y: 500, distance: 2.8
click at [179, 500] on img at bounding box center [193, 517] width 74 height 74
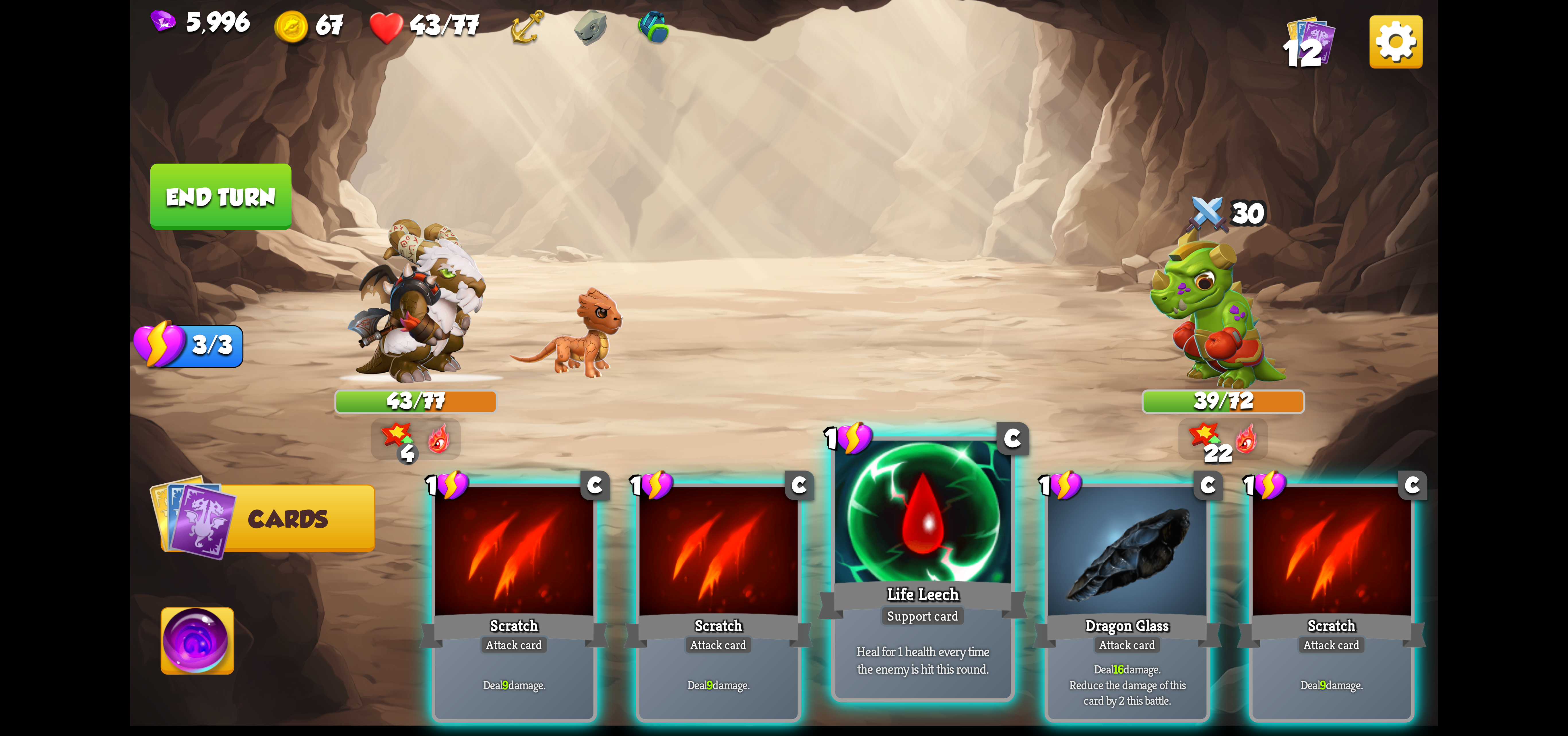
click at [948, 563] on div at bounding box center [923, 514] width 176 height 148
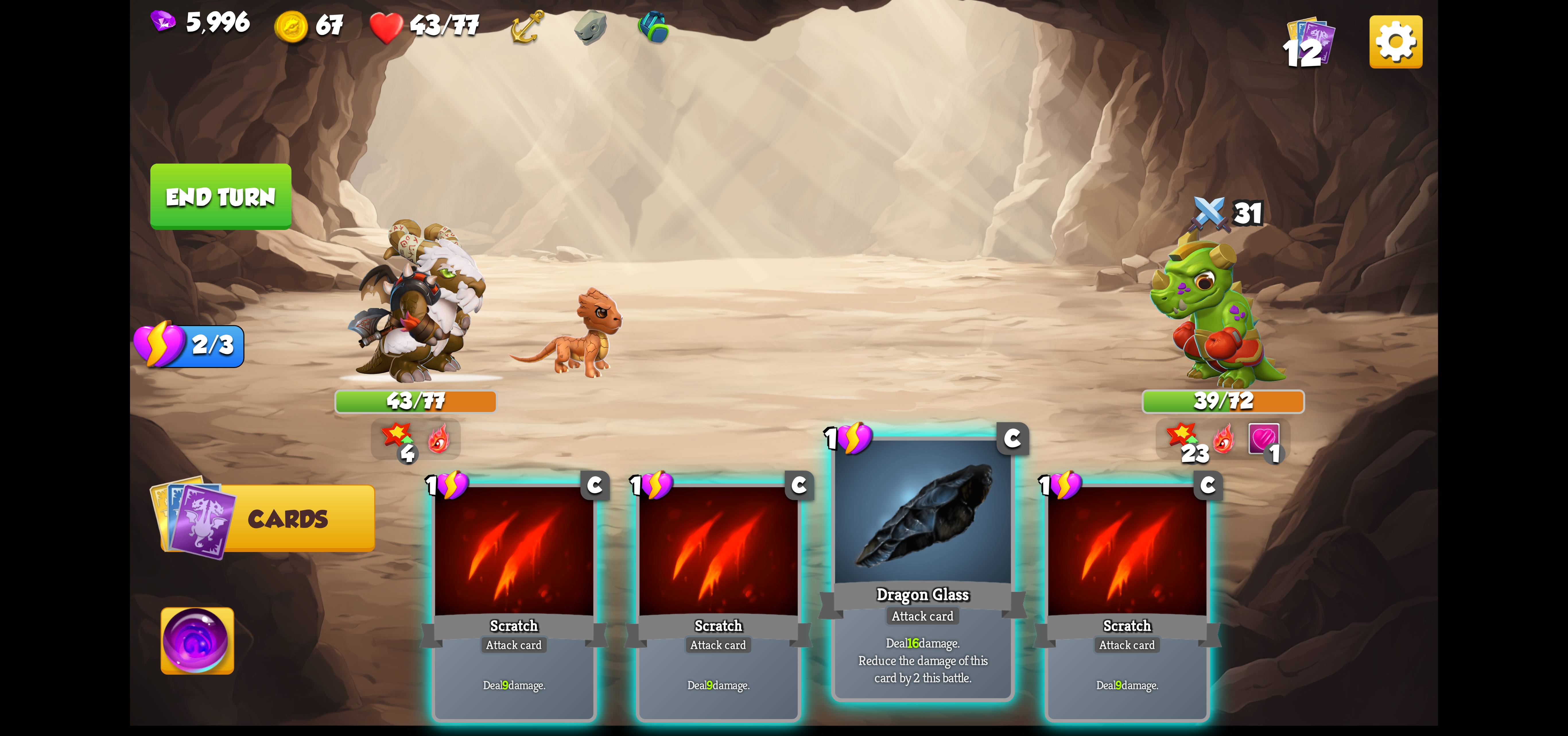
click at [855, 551] on div at bounding box center [923, 514] width 176 height 148
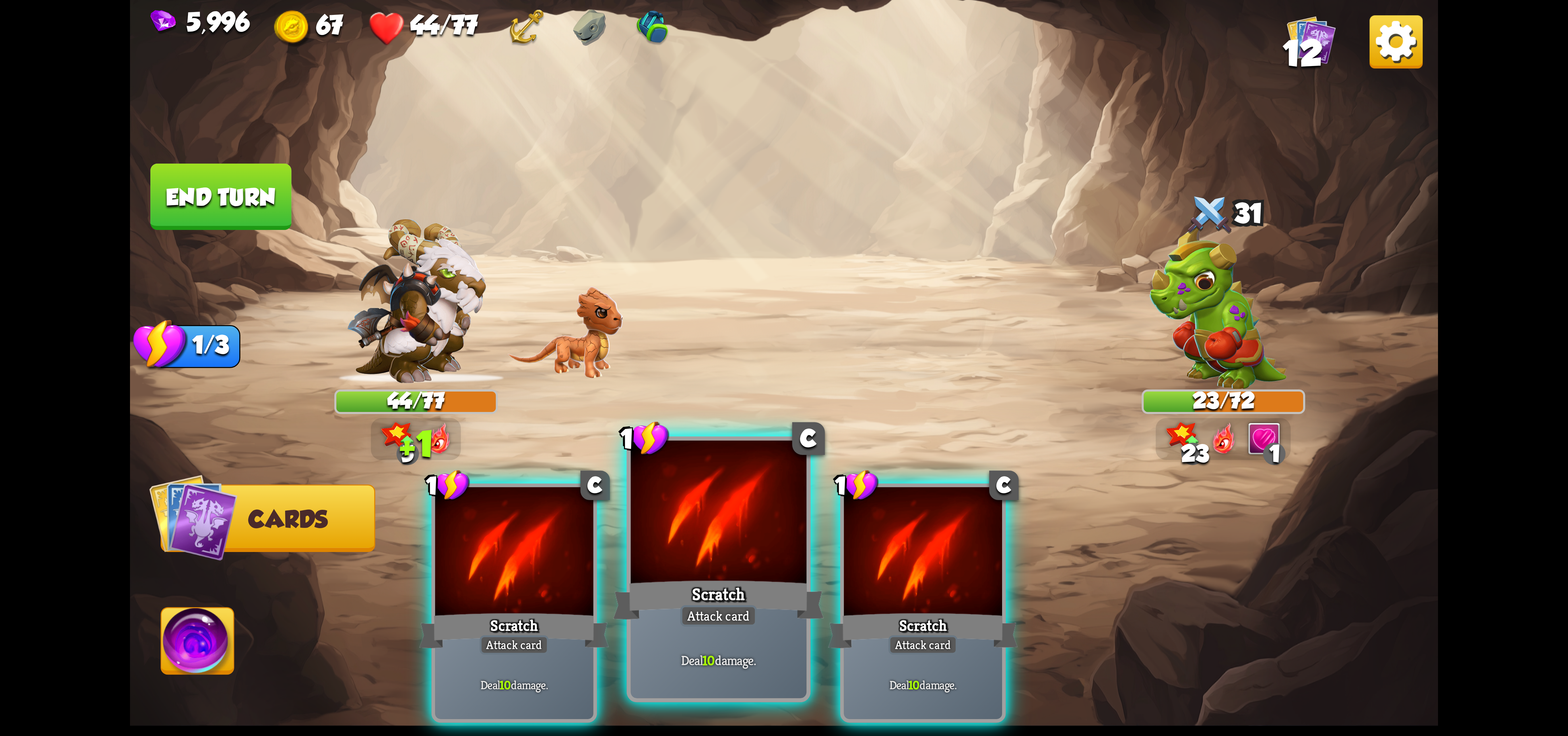
click at [693, 542] on div at bounding box center [718, 514] width 176 height 148
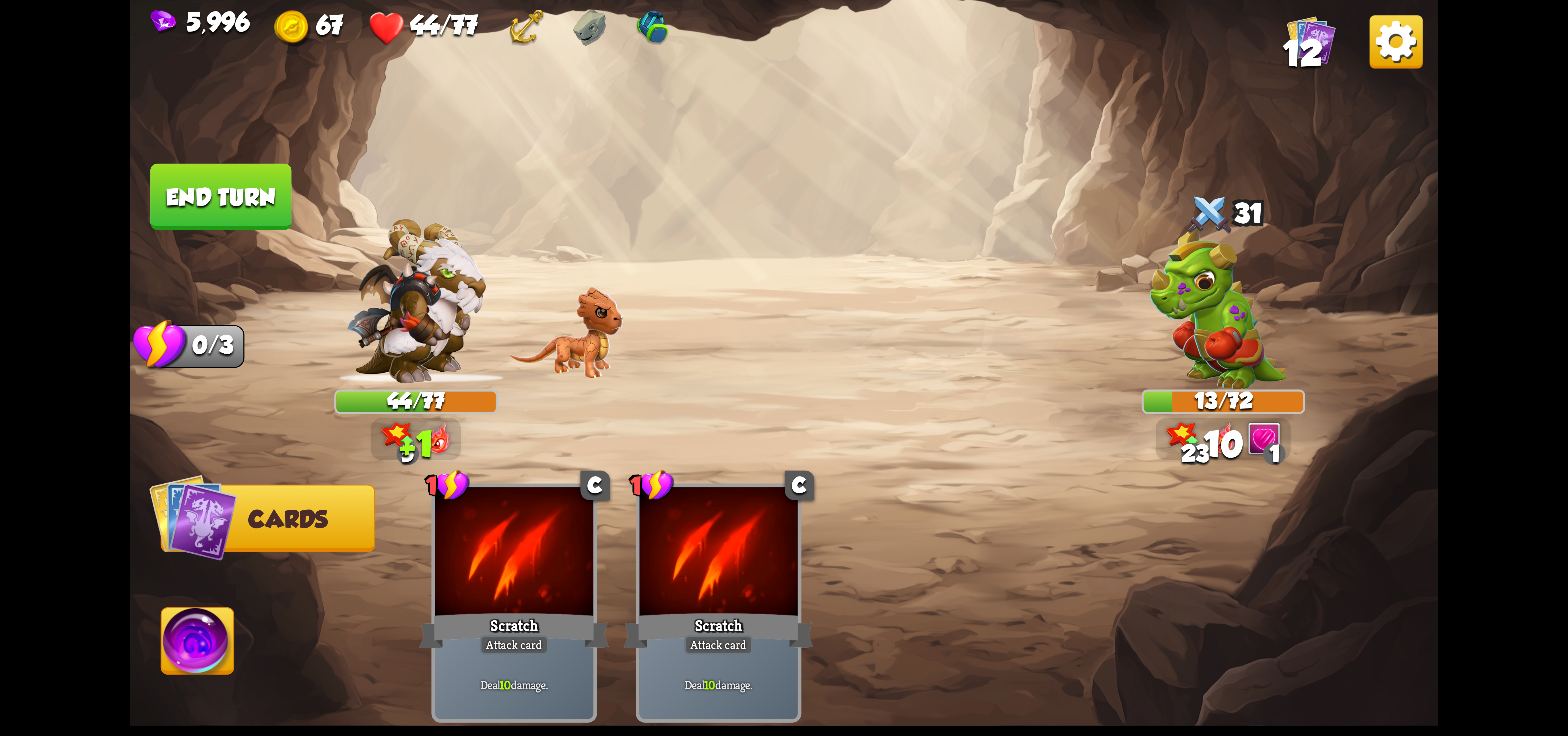
click at [187, 643] on img at bounding box center [197, 645] width 72 height 74
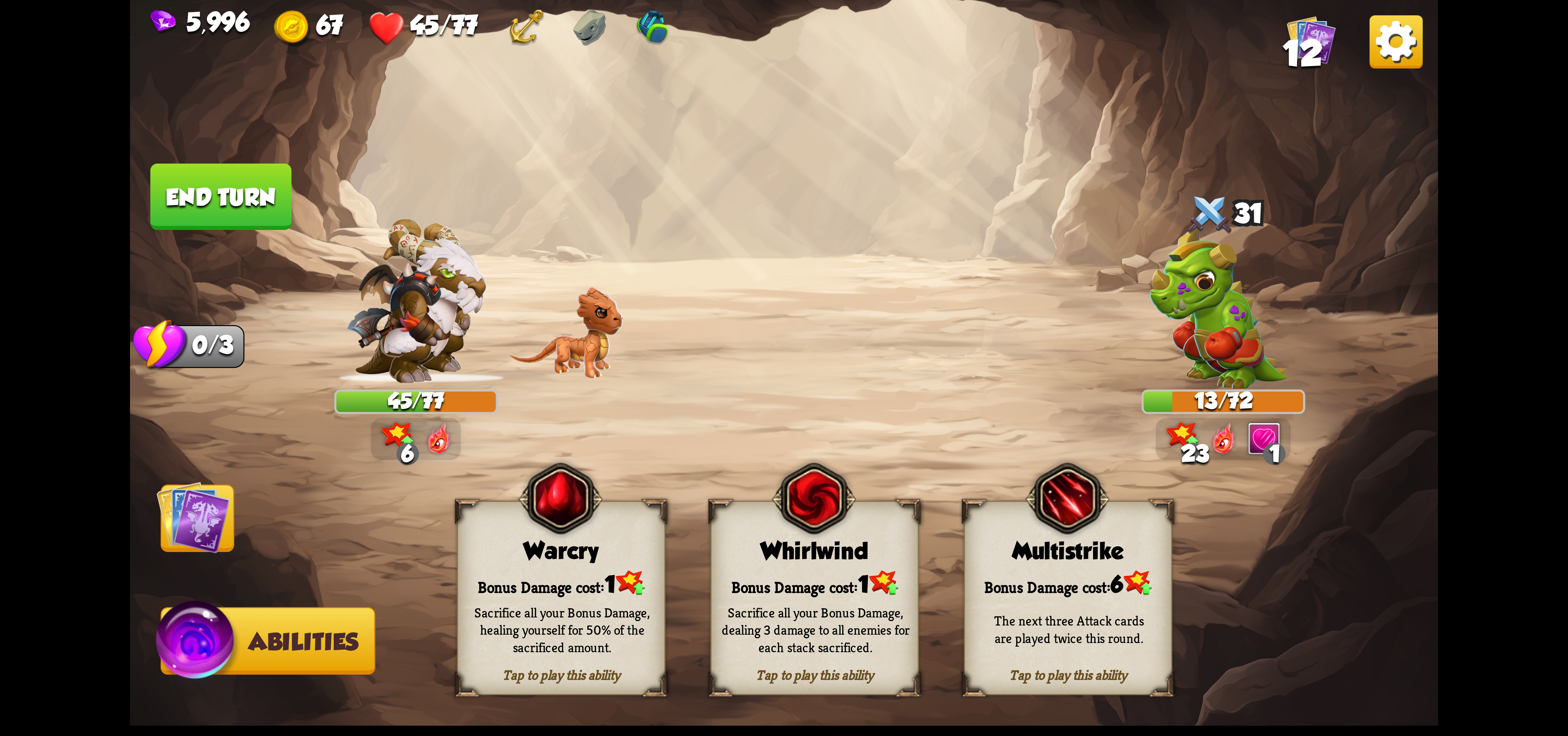
click at [741, 588] on div "Bonus Damage cost: 1" at bounding box center [814, 583] width 206 height 30
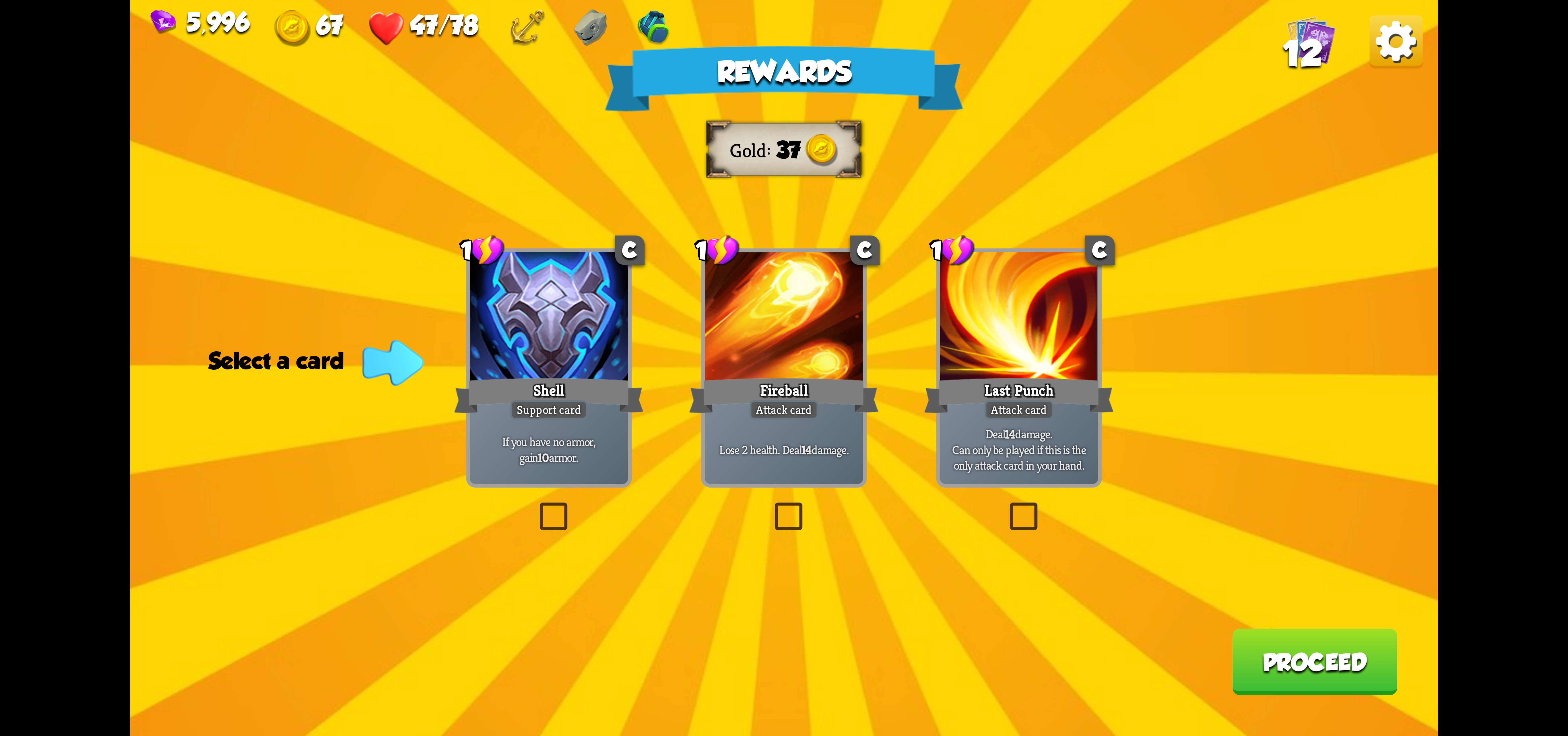
click at [561, 377] on div "Shell" at bounding box center [549, 395] width 190 height 42
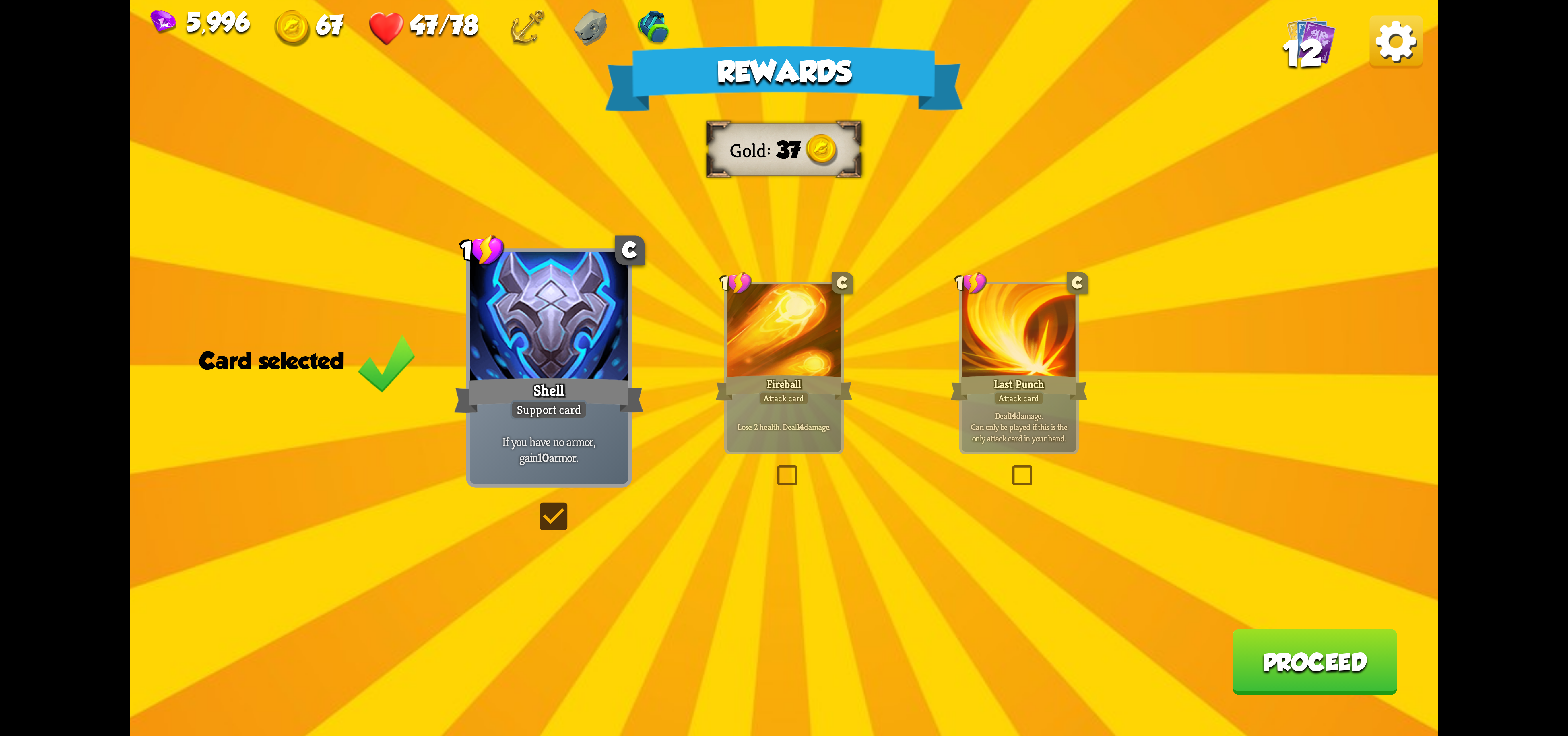
click at [1327, 656] on button "Proceed" at bounding box center [1314, 661] width 165 height 66
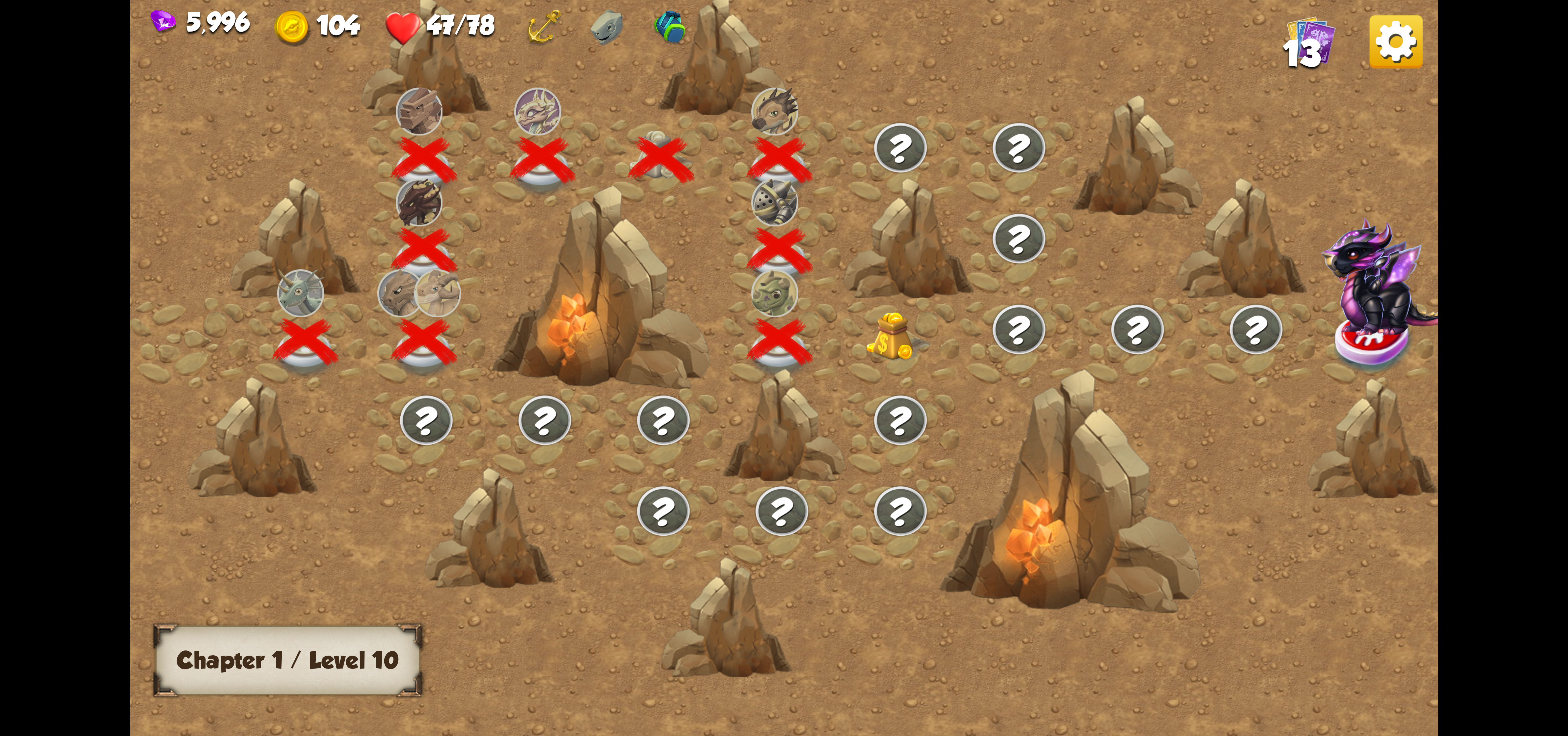
click at [897, 342] on img at bounding box center [898, 337] width 65 height 50
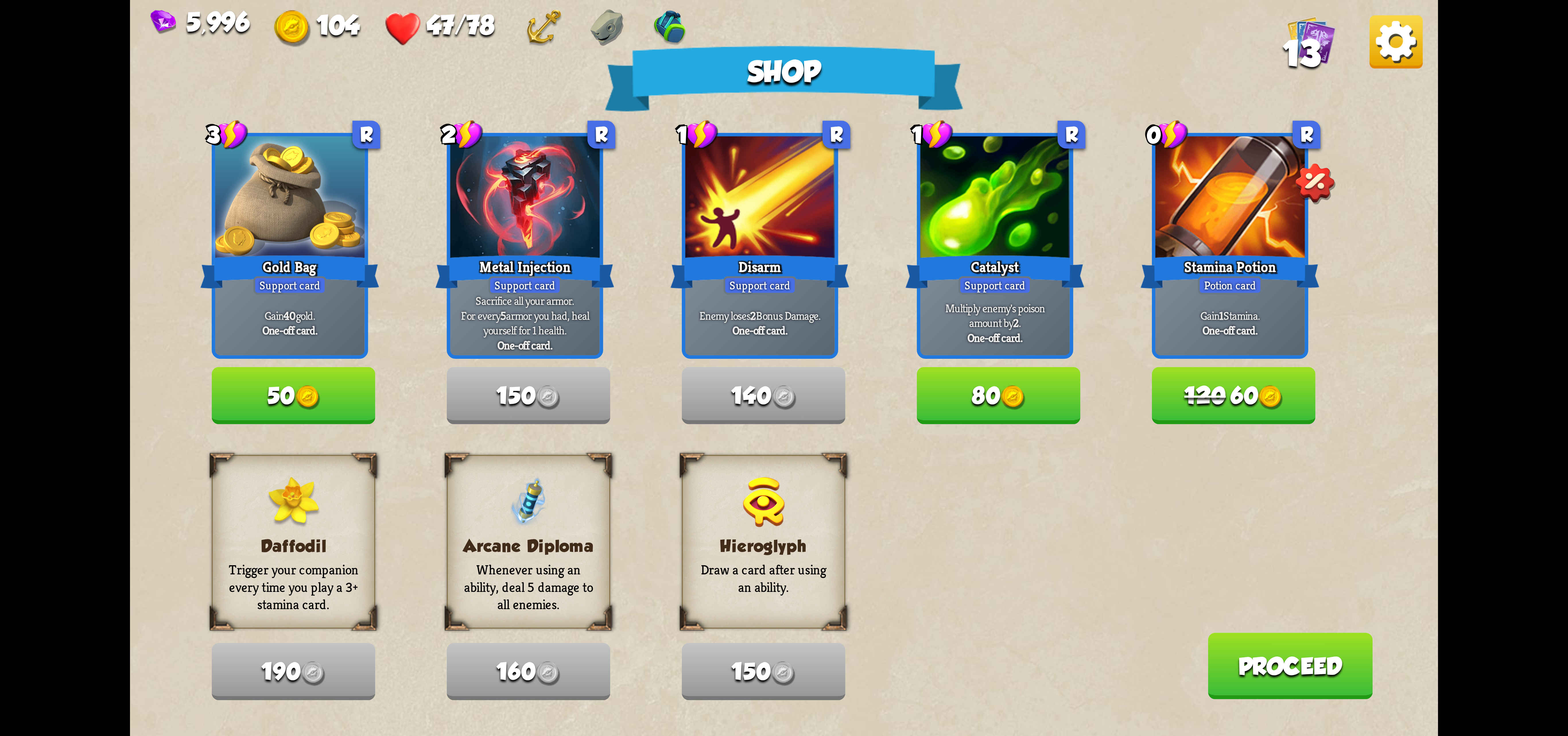
click at [1219, 403] on span "120" at bounding box center [1205, 396] width 41 height 27
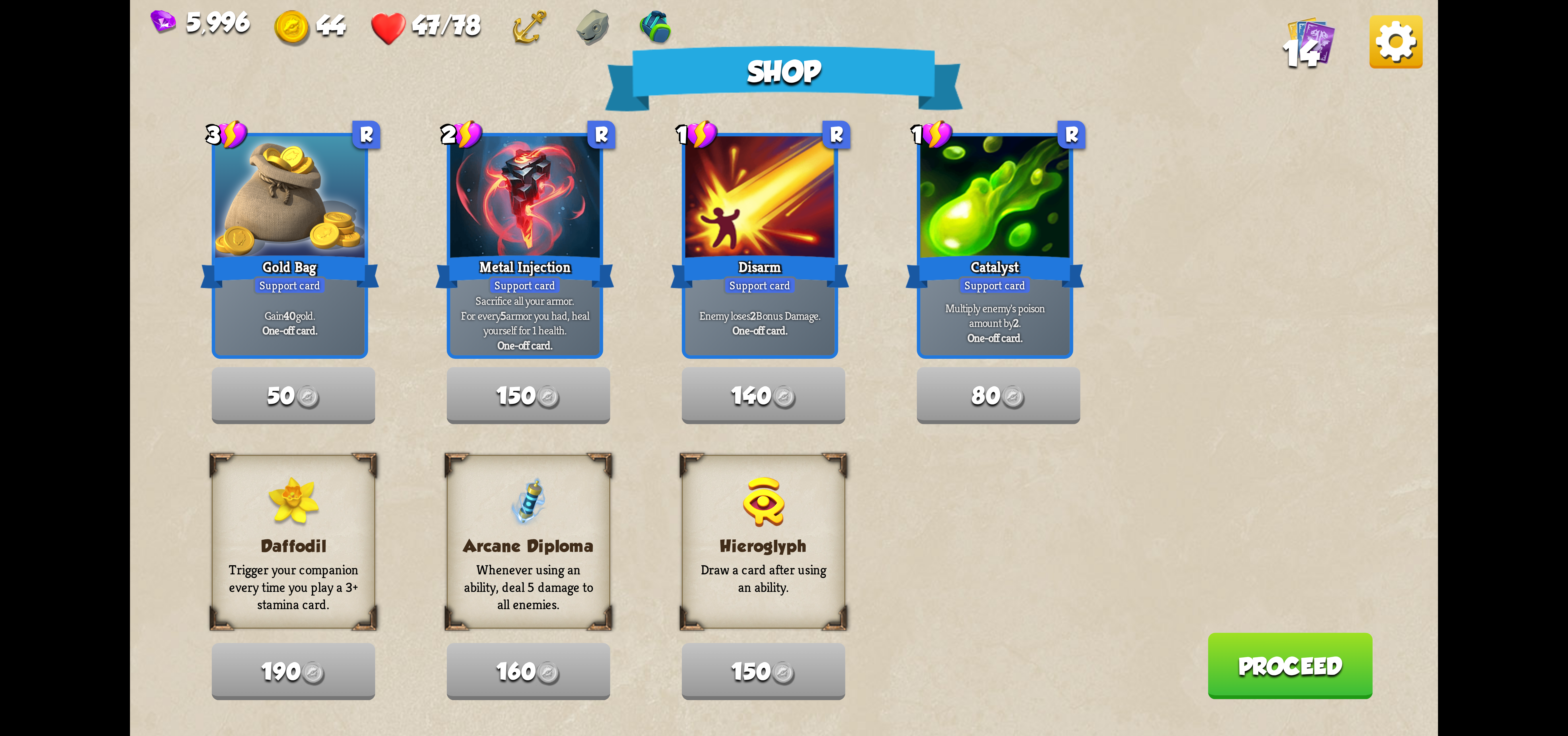
click at [1265, 654] on button "Proceed" at bounding box center [1290, 665] width 165 height 66
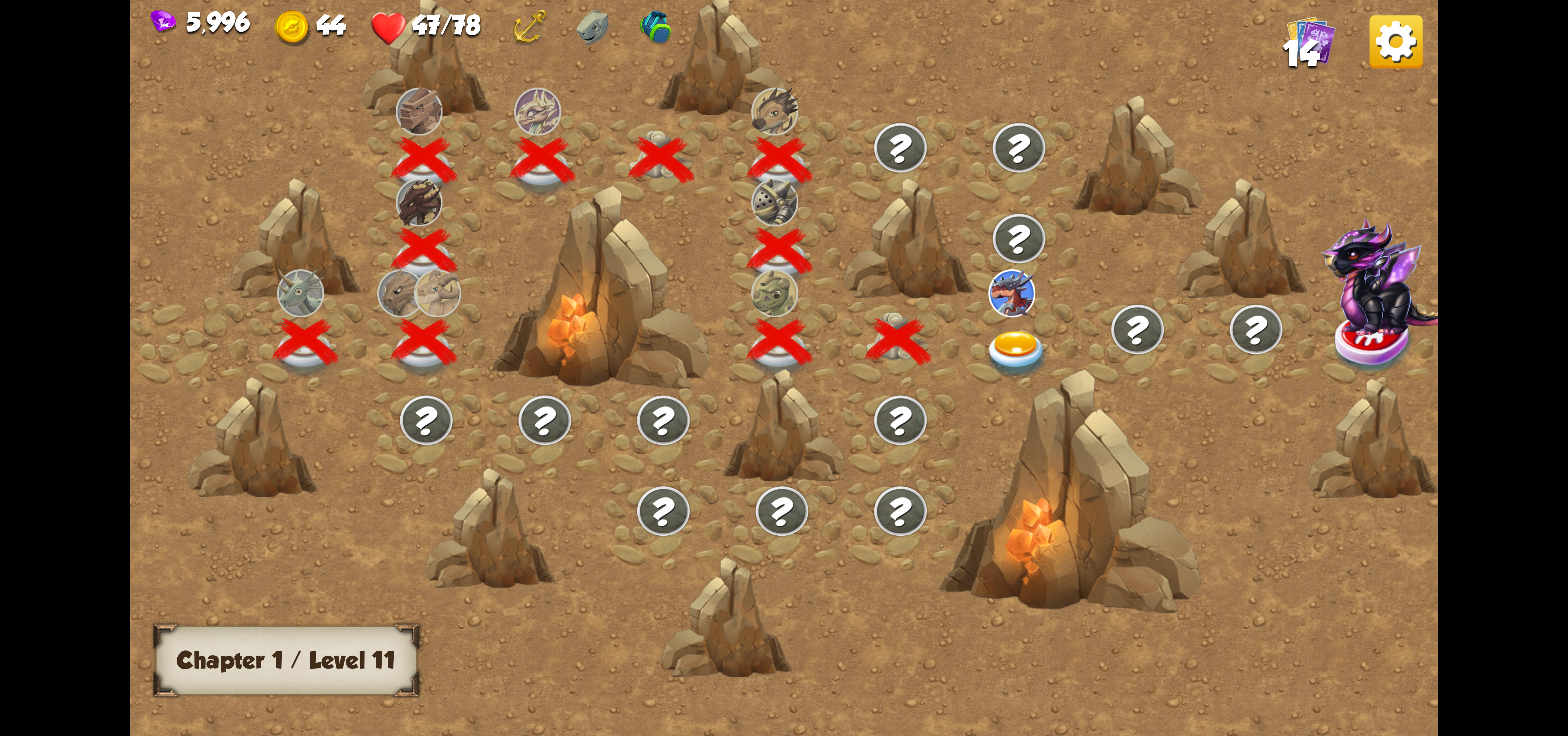
scroll to position [0, 87]
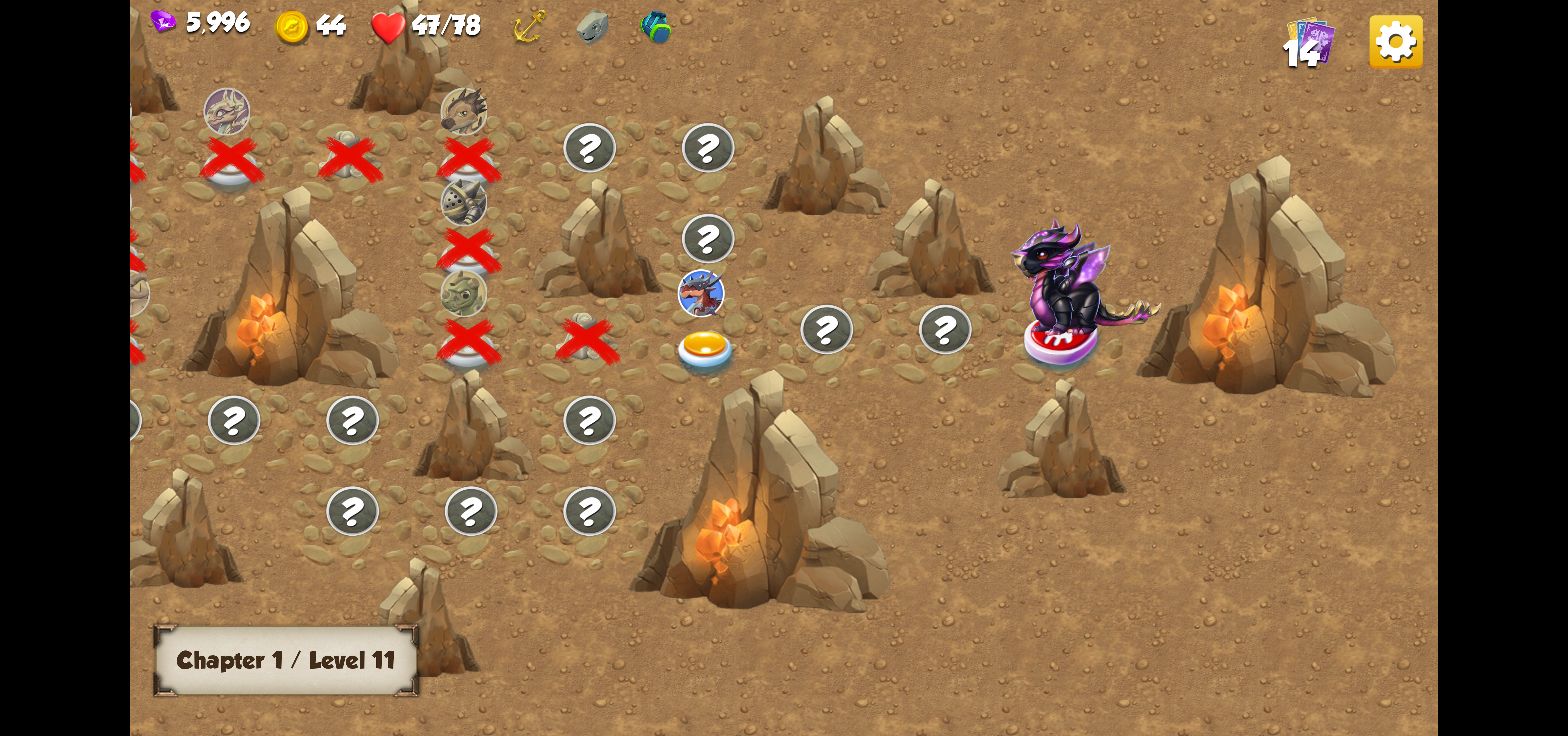
click at [732, 334] on img at bounding box center [705, 355] width 65 height 48
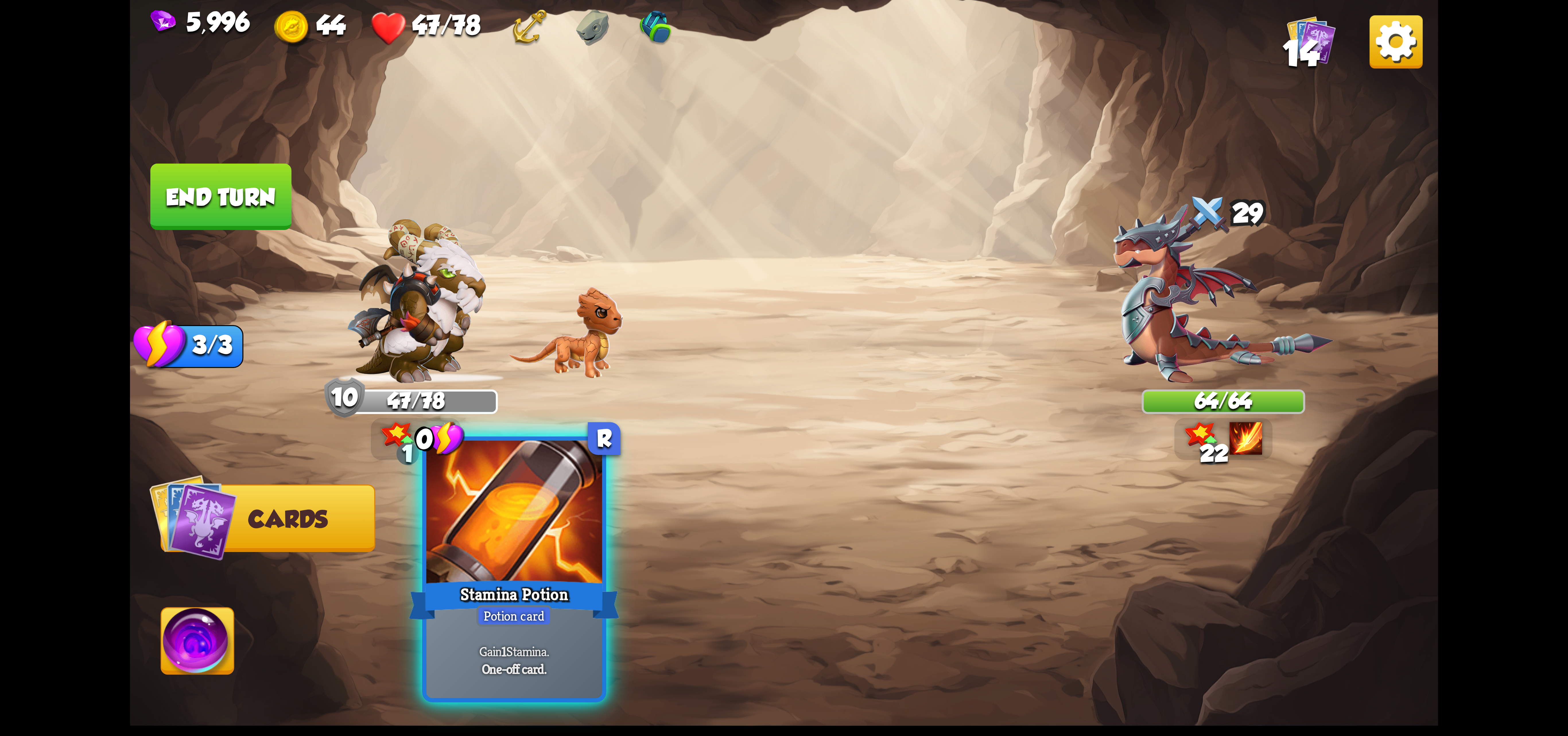
click at [537, 543] on div at bounding box center [514, 514] width 176 height 148
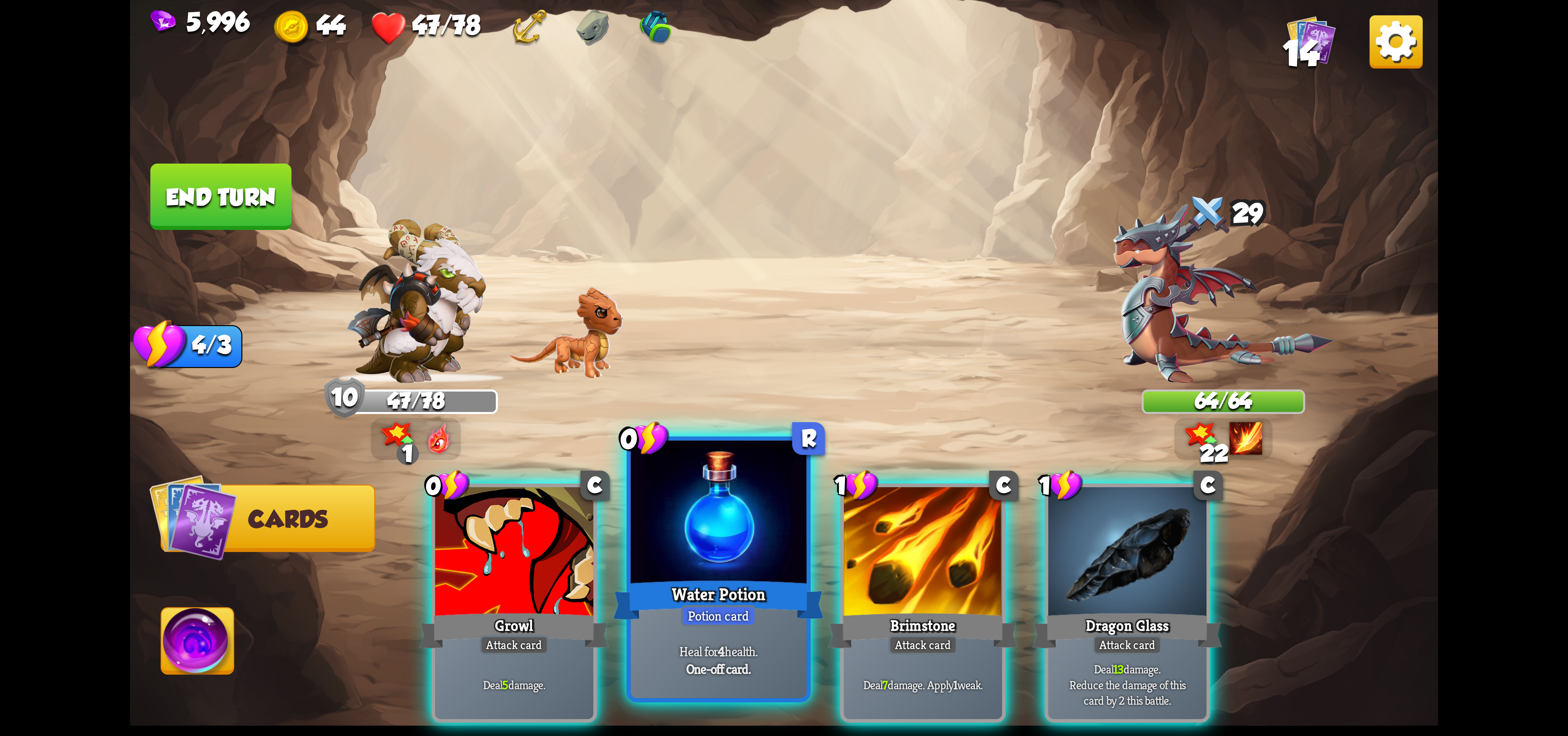
click at [685, 559] on div at bounding box center [718, 514] width 176 height 148
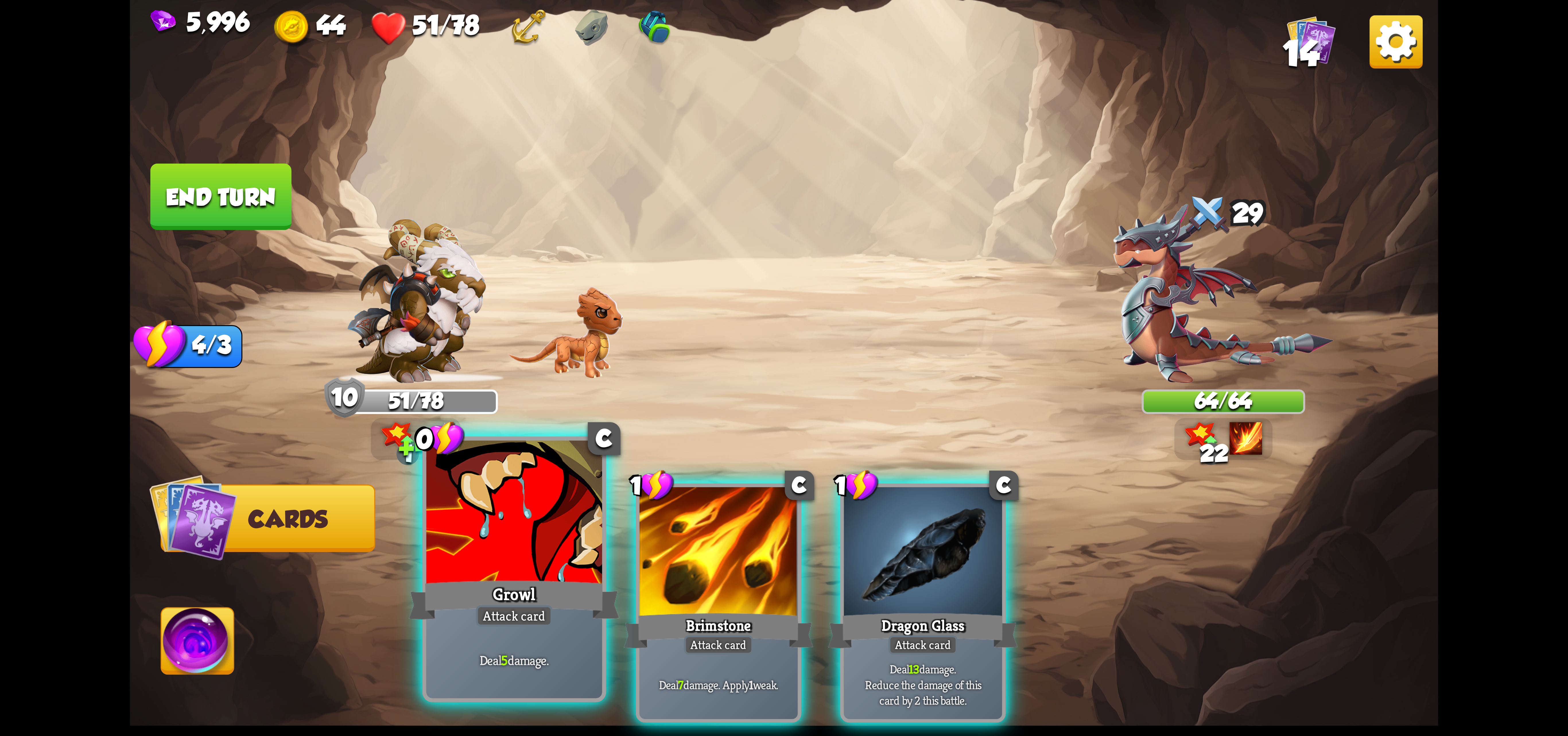
click at [536, 548] on div at bounding box center [514, 514] width 176 height 148
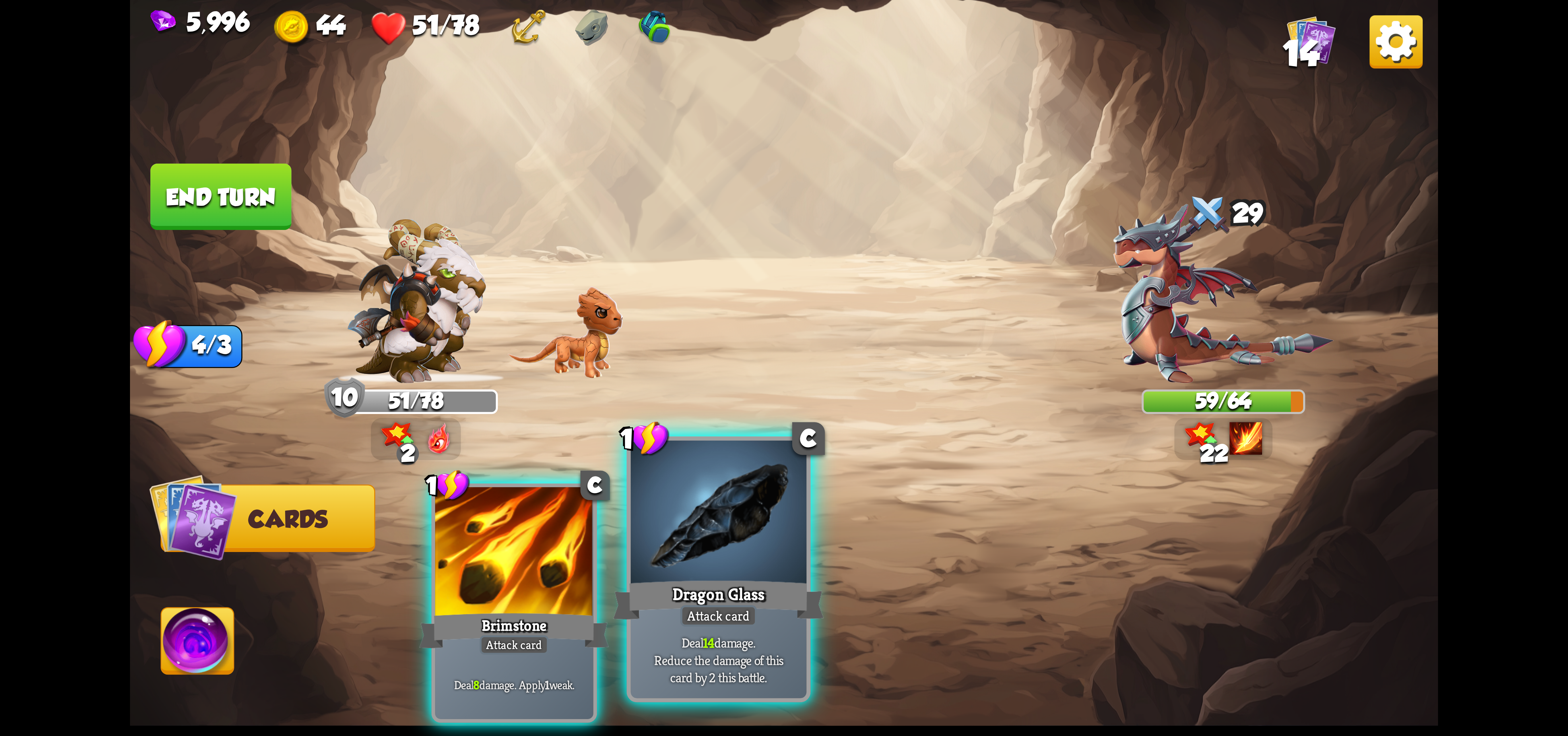
click at [724, 541] on div at bounding box center [718, 514] width 176 height 148
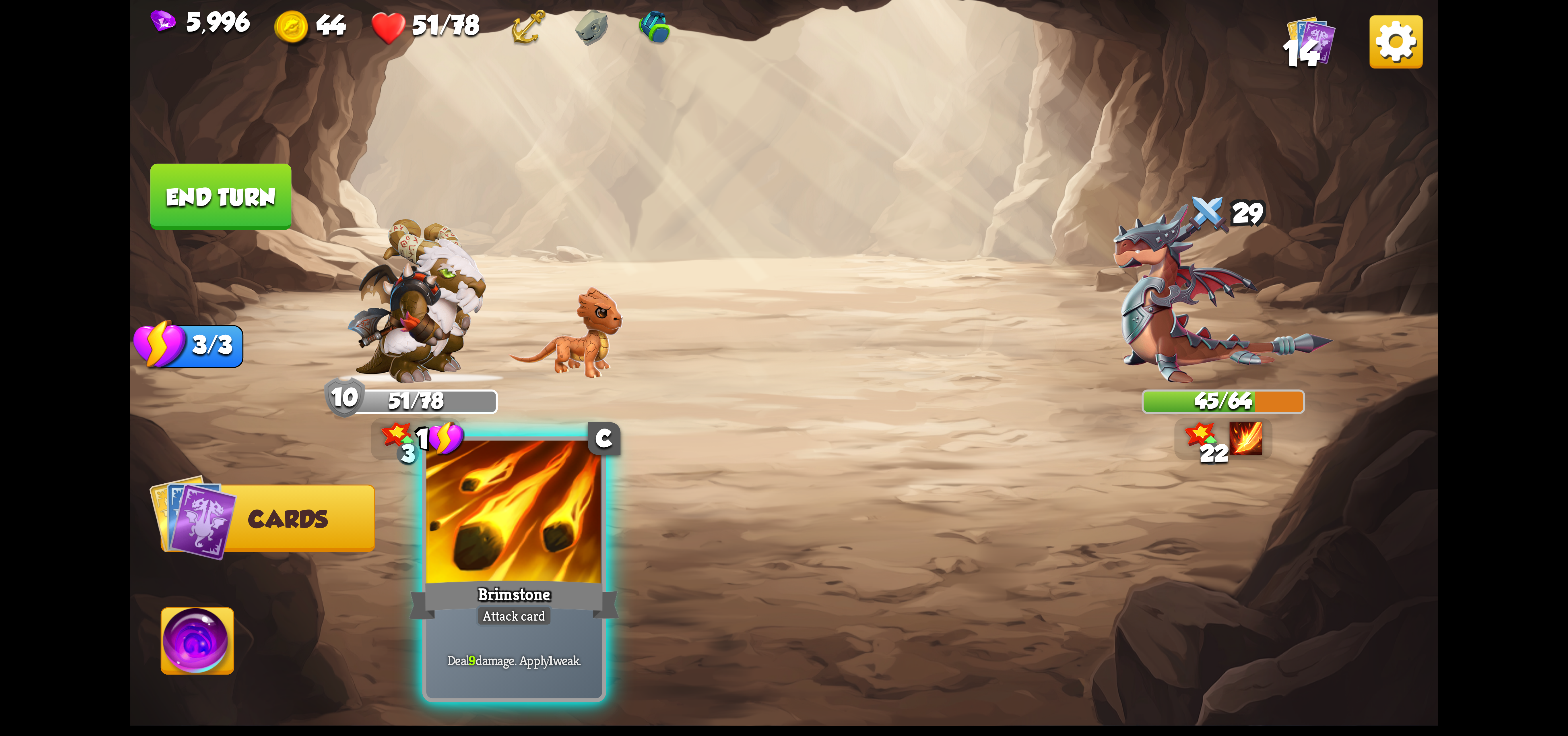
click at [504, 543] on div at bounding box center [514, 514] width 176 height 148
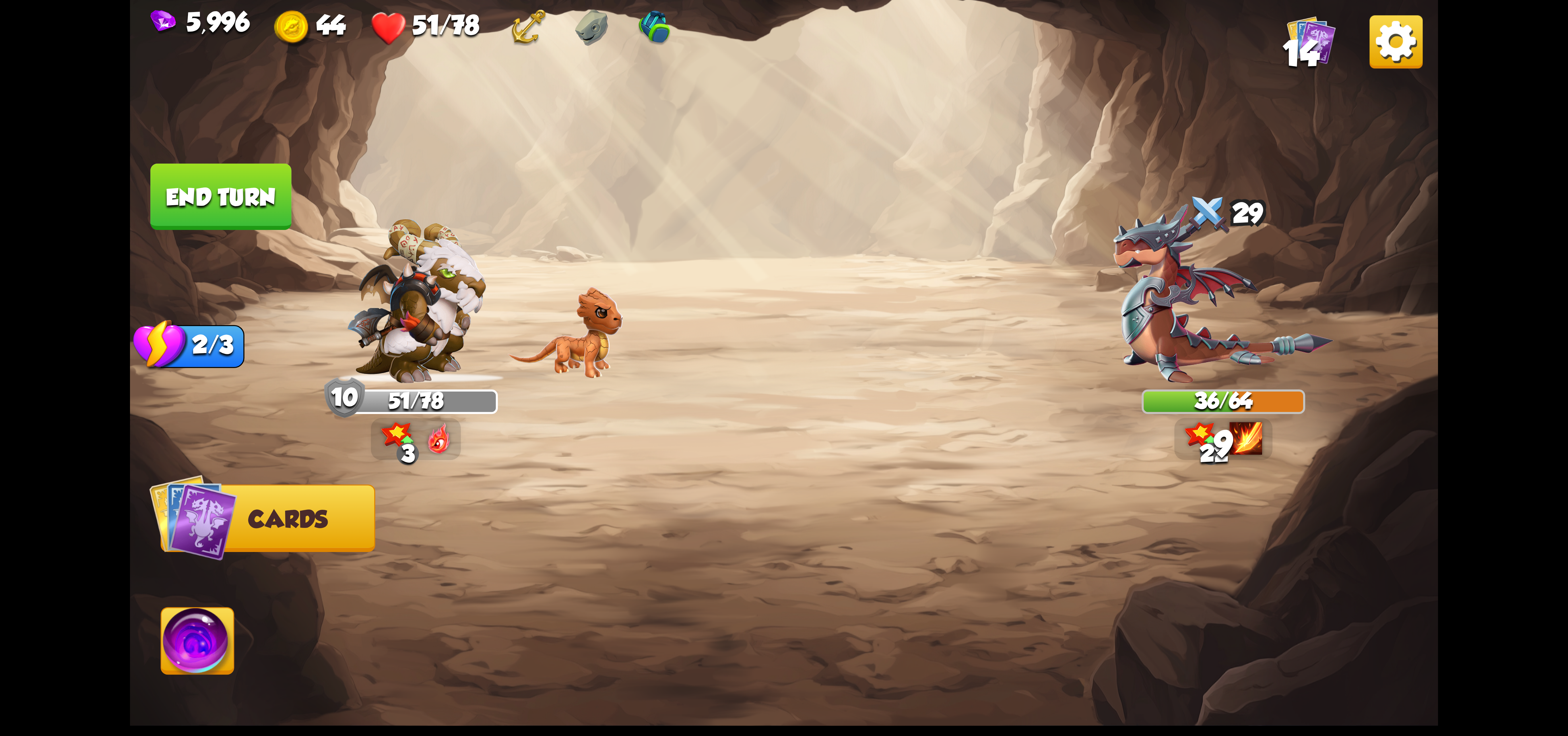
click at [197, 642] on img at bounding box center [197, 645] width 72 height 74
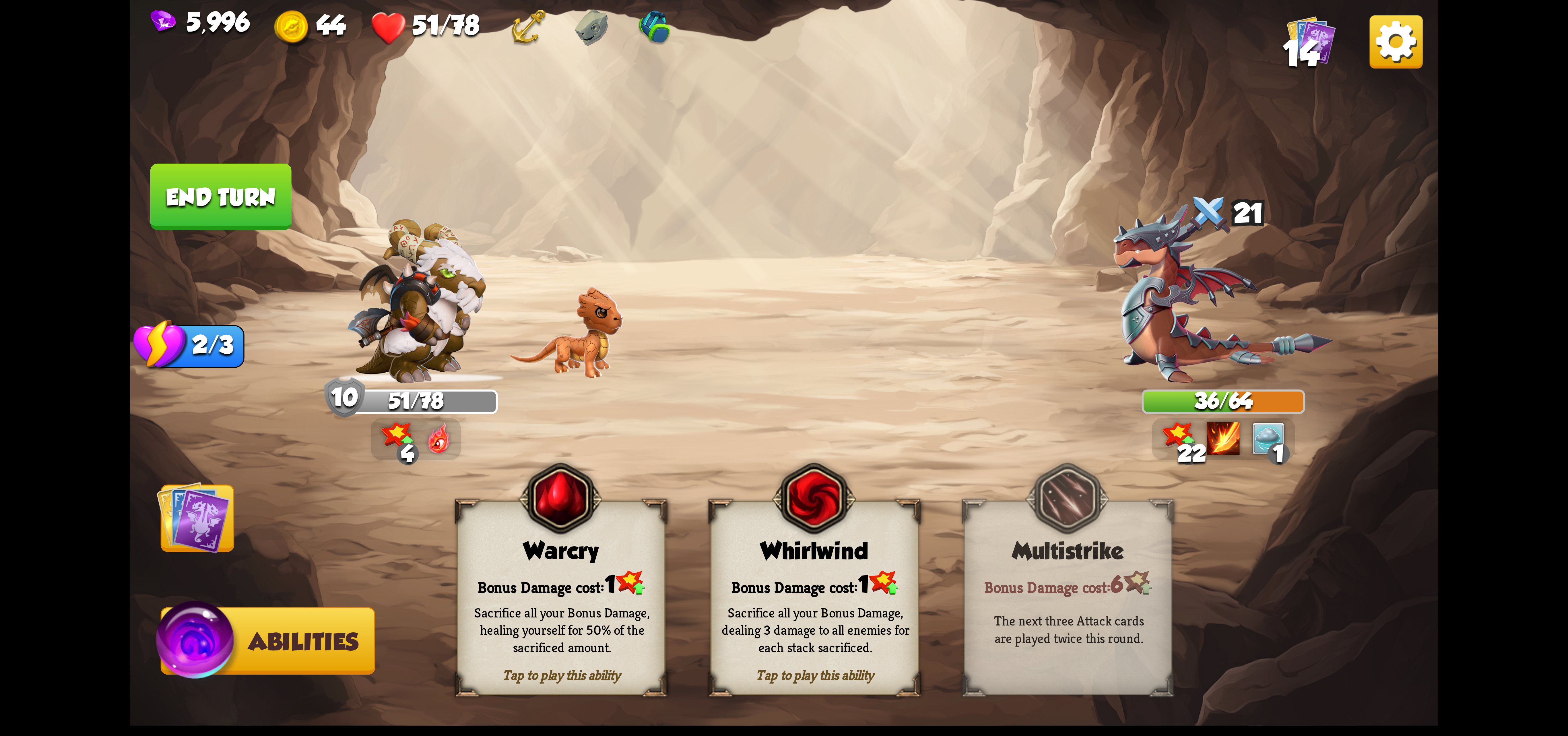
click at [259, 208] on button "End turn" at bounding box center [220, 197] width 141 height 66
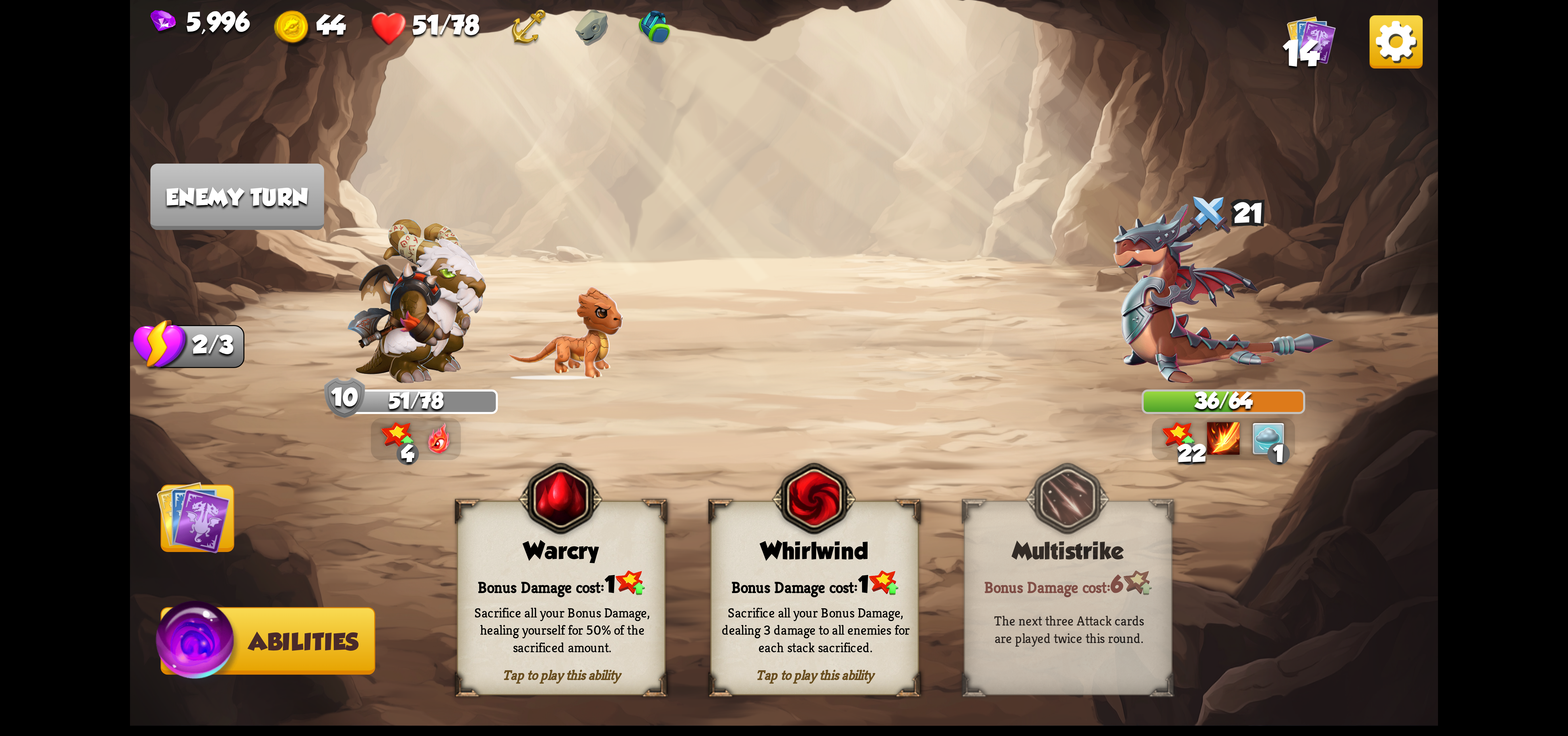
drag, startPoint x: 167, startPoint y: 534, endPoint x: 180, endPoint y: 524, distance: 16.4
click at [169, 534] on img at bounding box center [193, 517] width 74 height 74
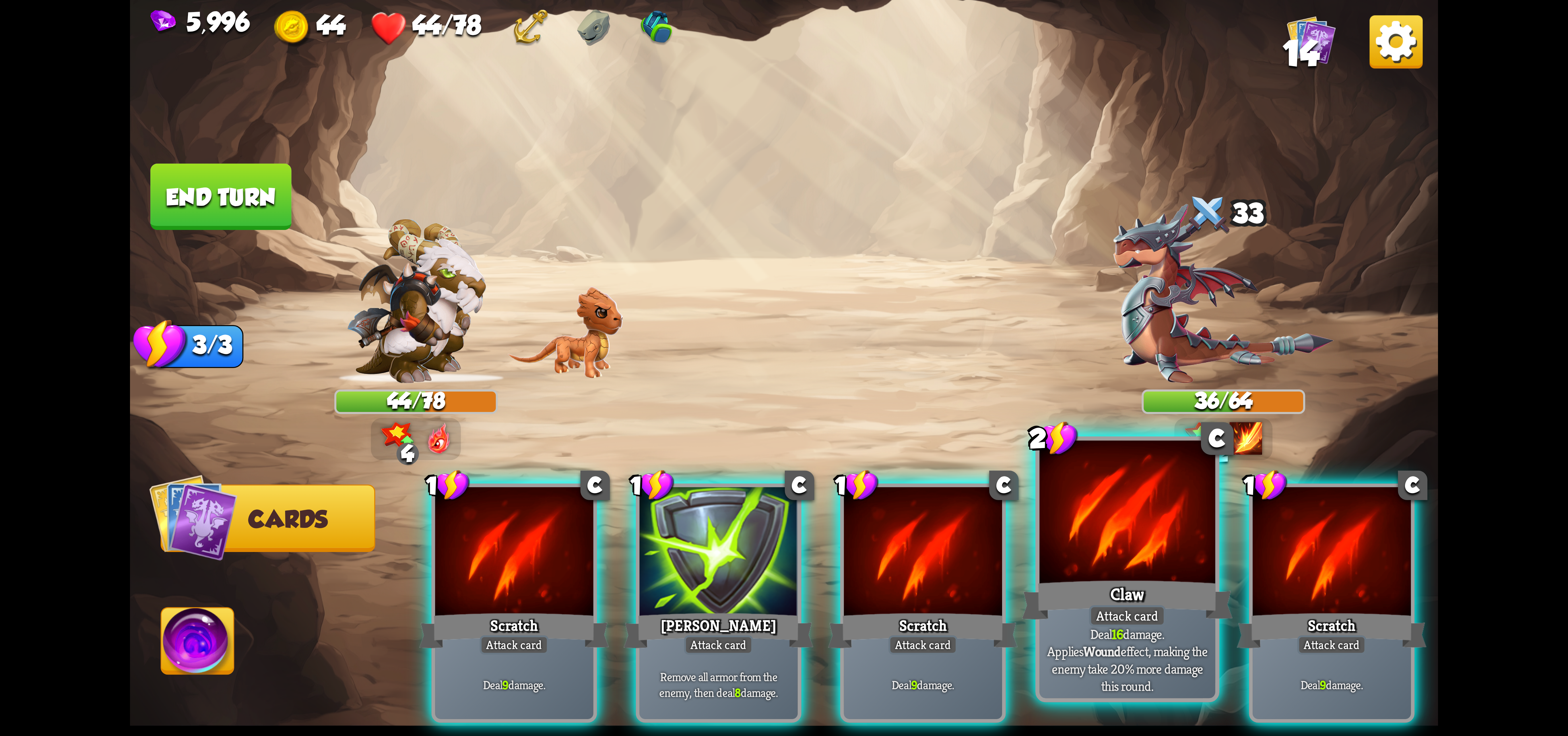
click at [1091, 530] on div at bounding box center [1127, 514] width 176 height 148
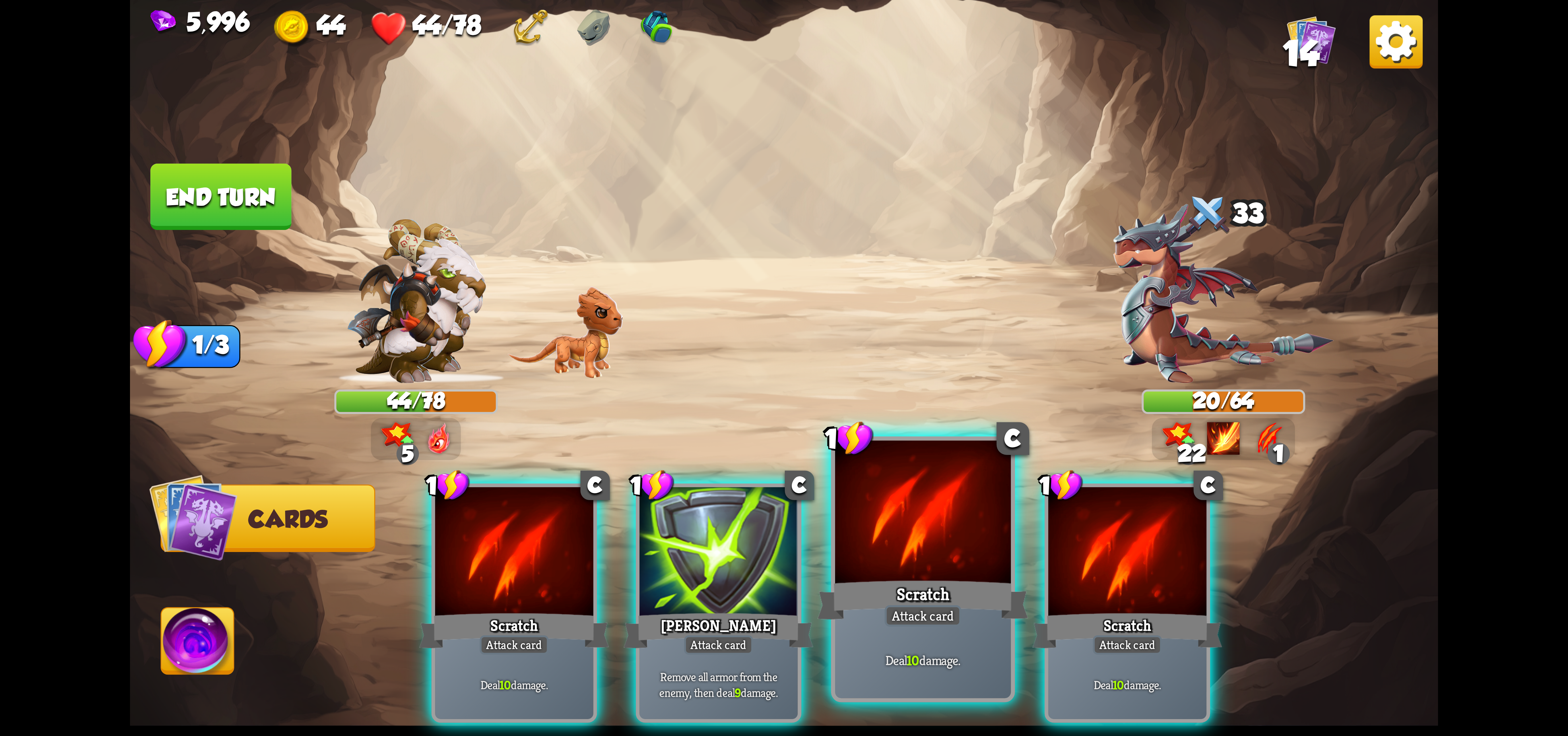
click at [934, 525] on div at bounding box center [923, 514] width 176 height 148
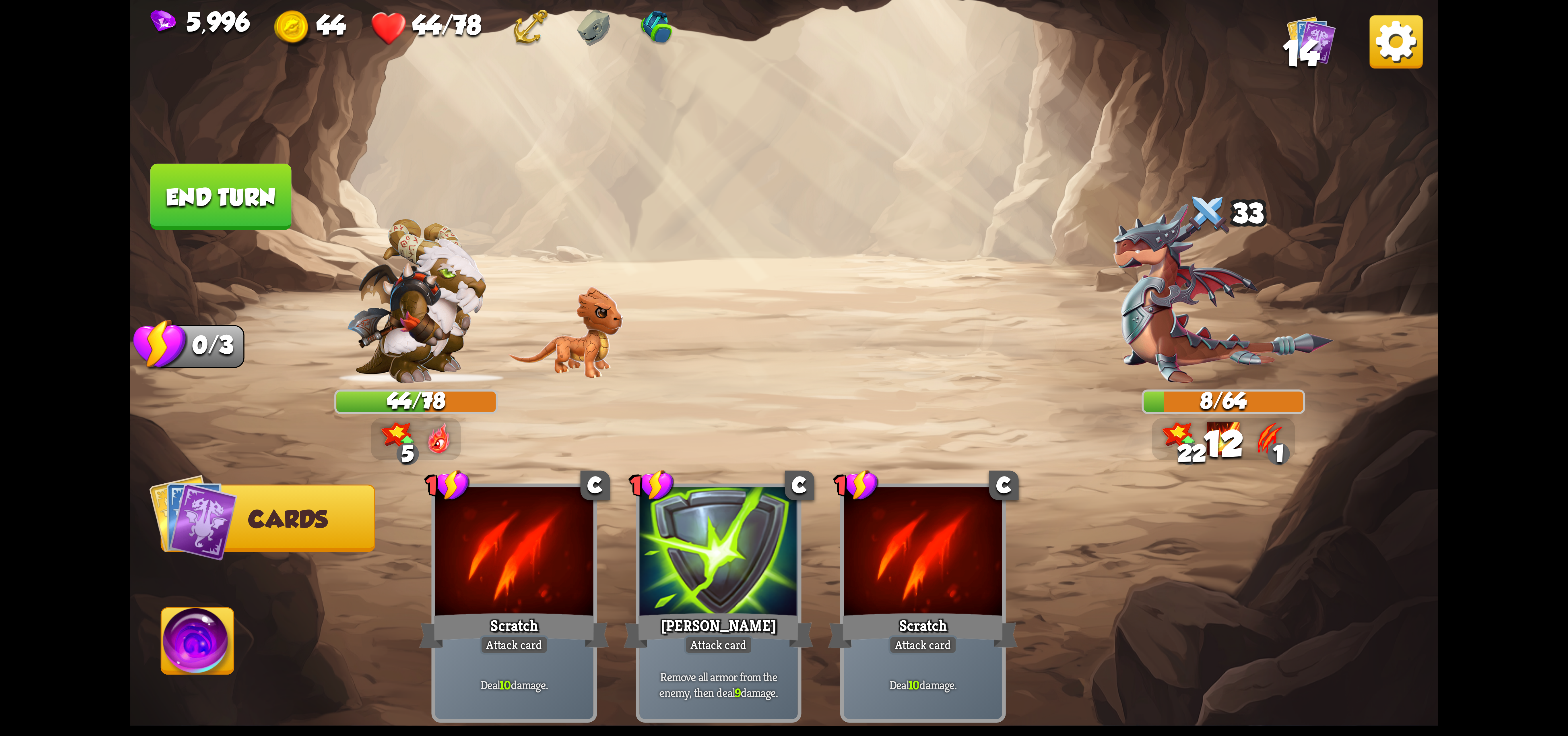
click at [170, 636] on img at bounding box center [197, 645] width 72 height 74
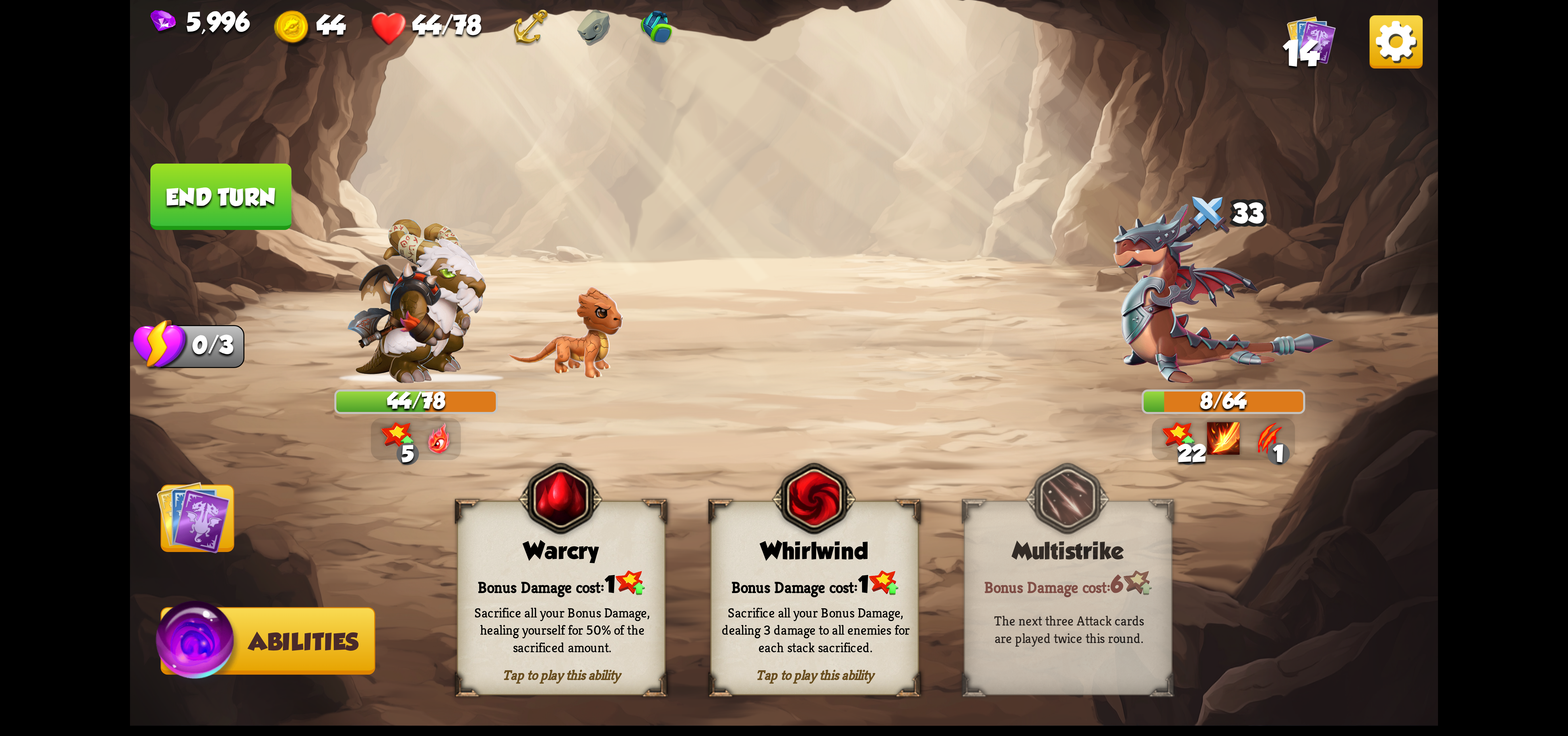
click at [740, 560] on div "Whirlwind" at bounding box center [814, 551] width 206 height 27
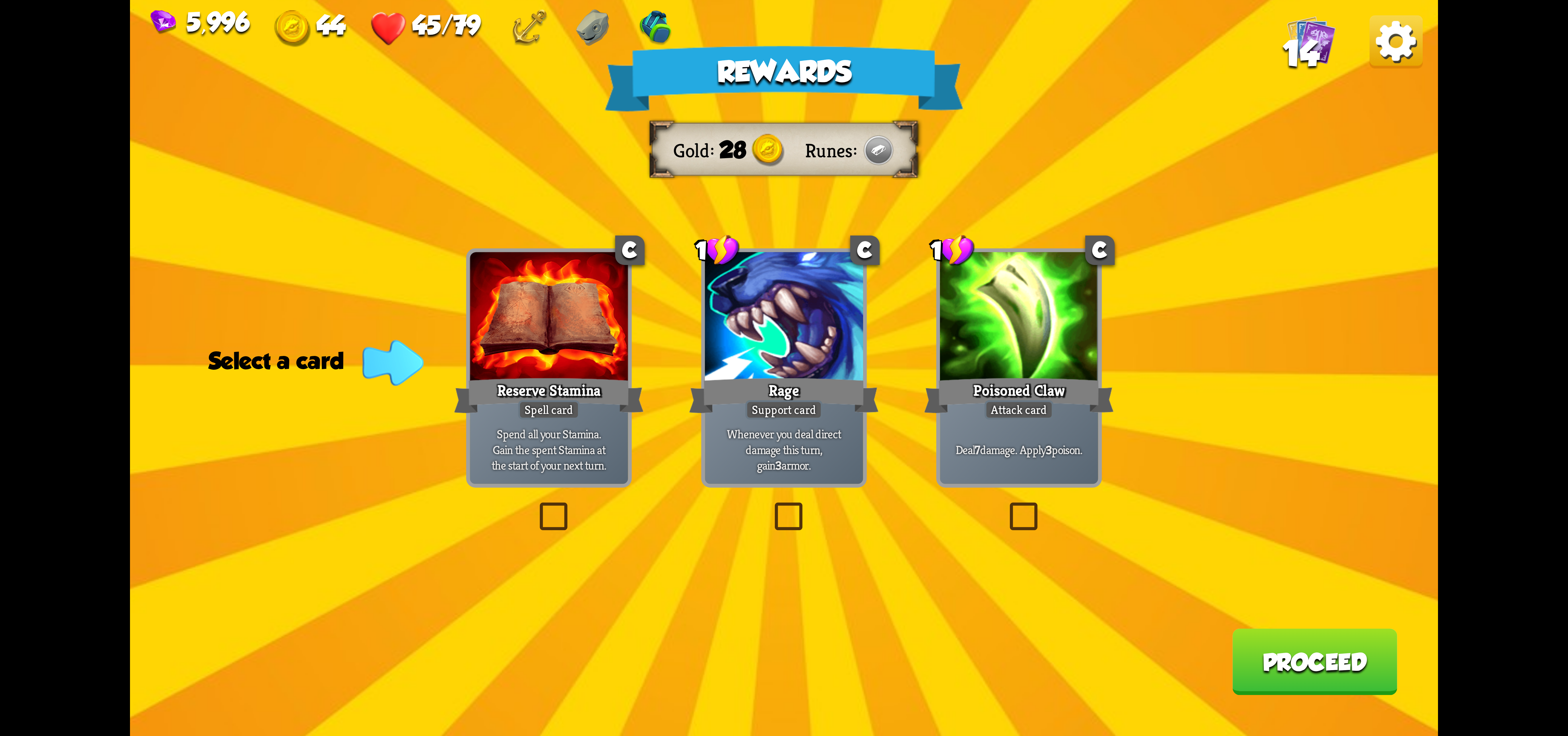
click at [1064, 349] on div at bounding box center [1019, 318] width 158 height 133
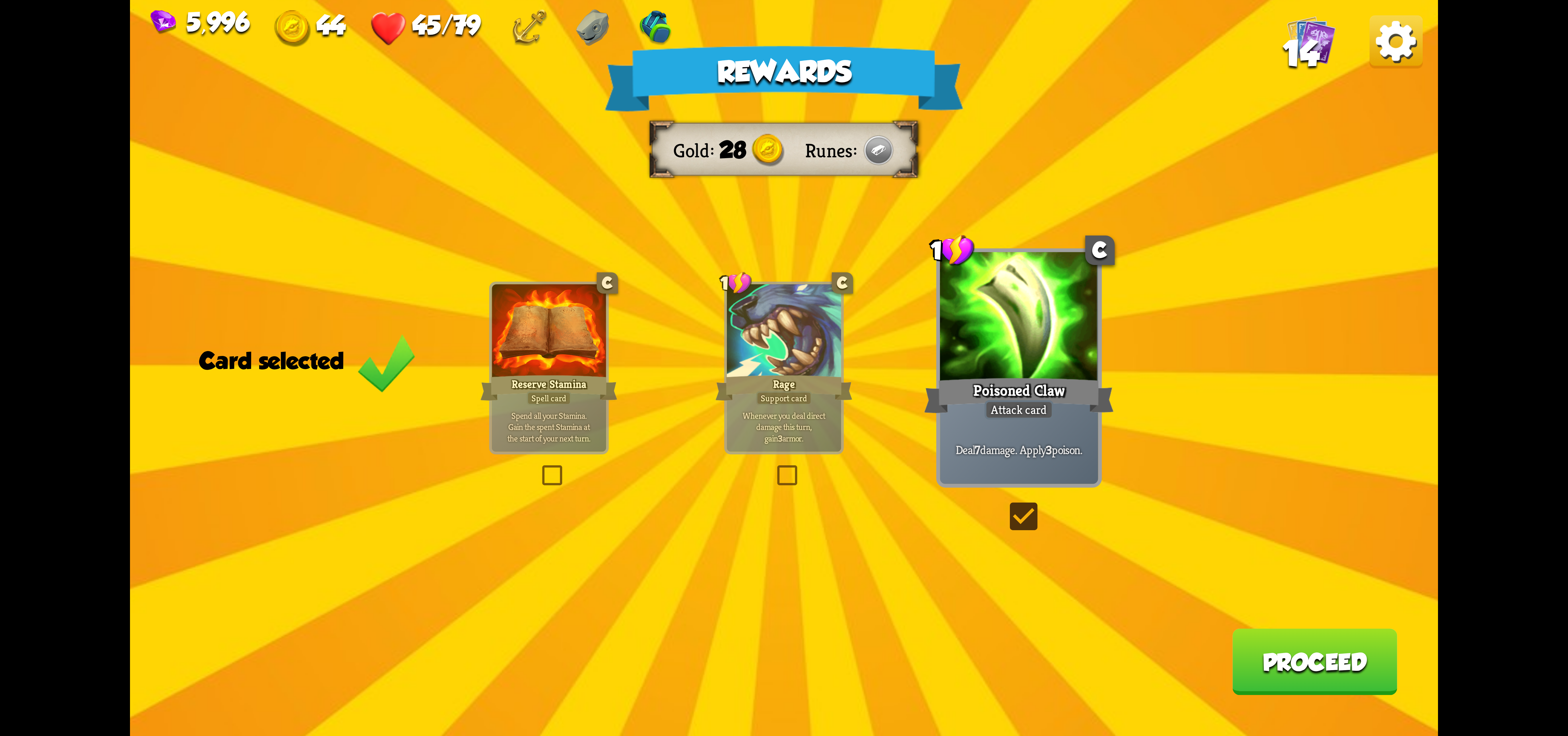
click at [1309, 661] on button "Proceed" at bounding box center [1314, 661] width 165 height 66
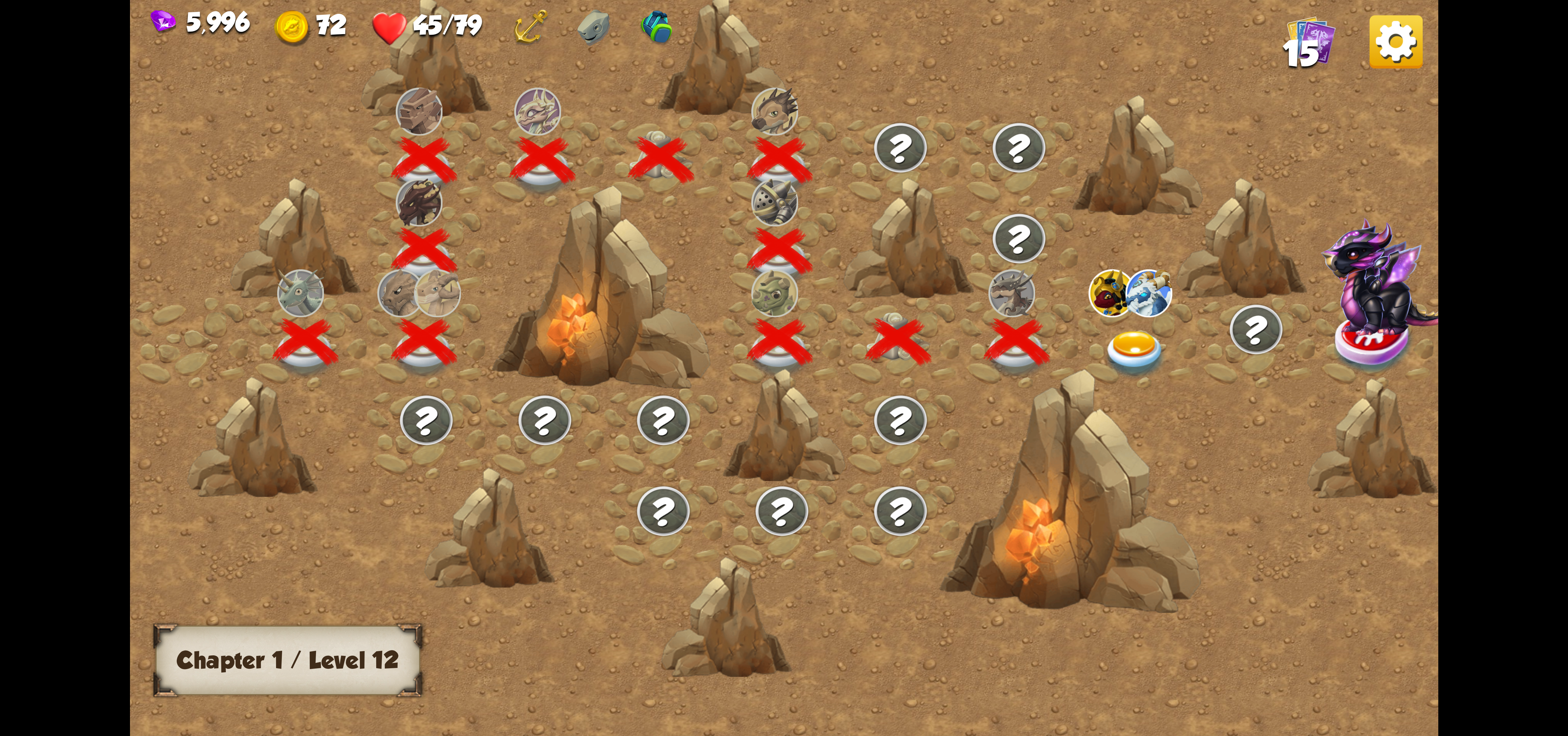
click at [1309, 661] on div at bounding box center [939, 380] width 1619 height 764
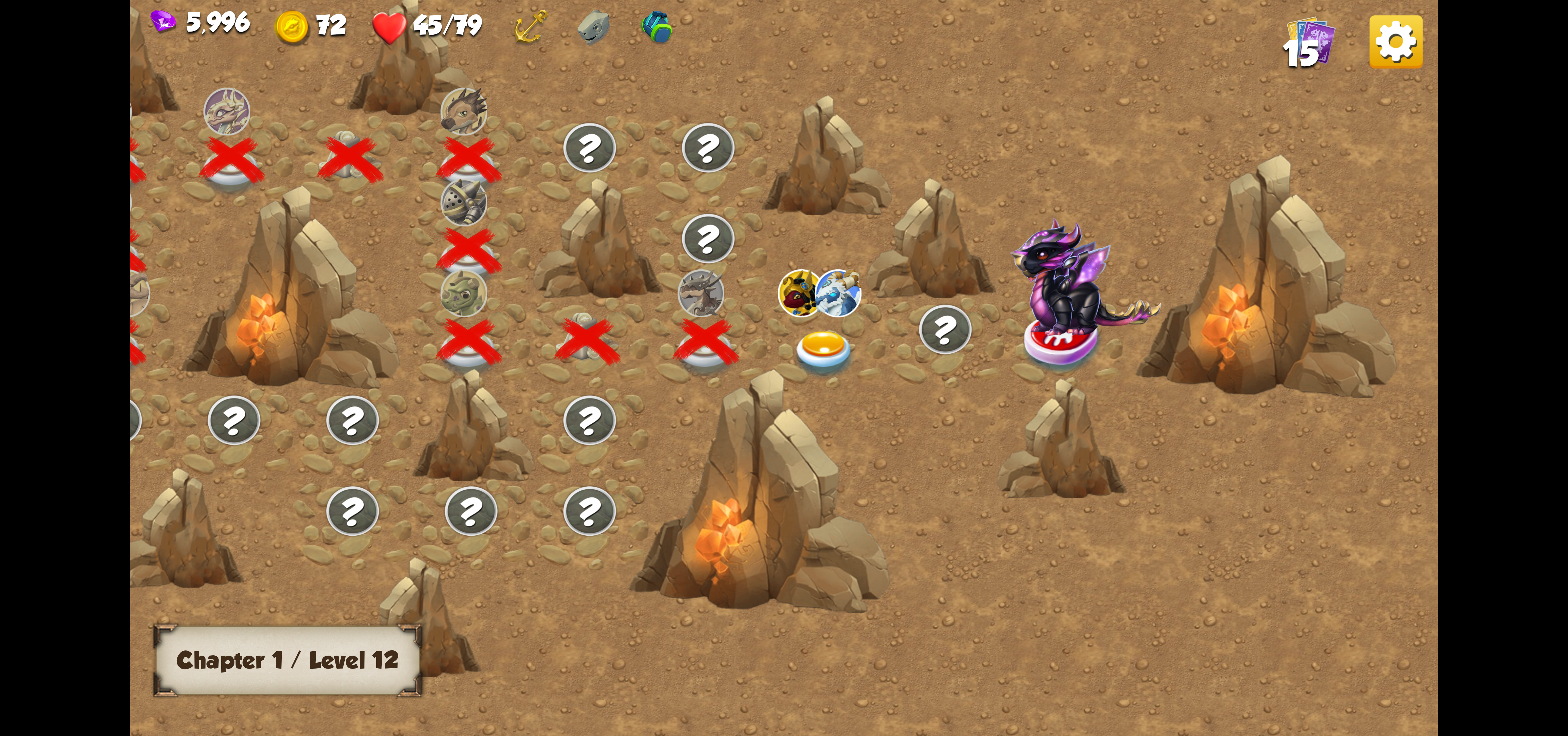
click at [854, 351] on img at bounding box center [824, 355] width 65 height 48
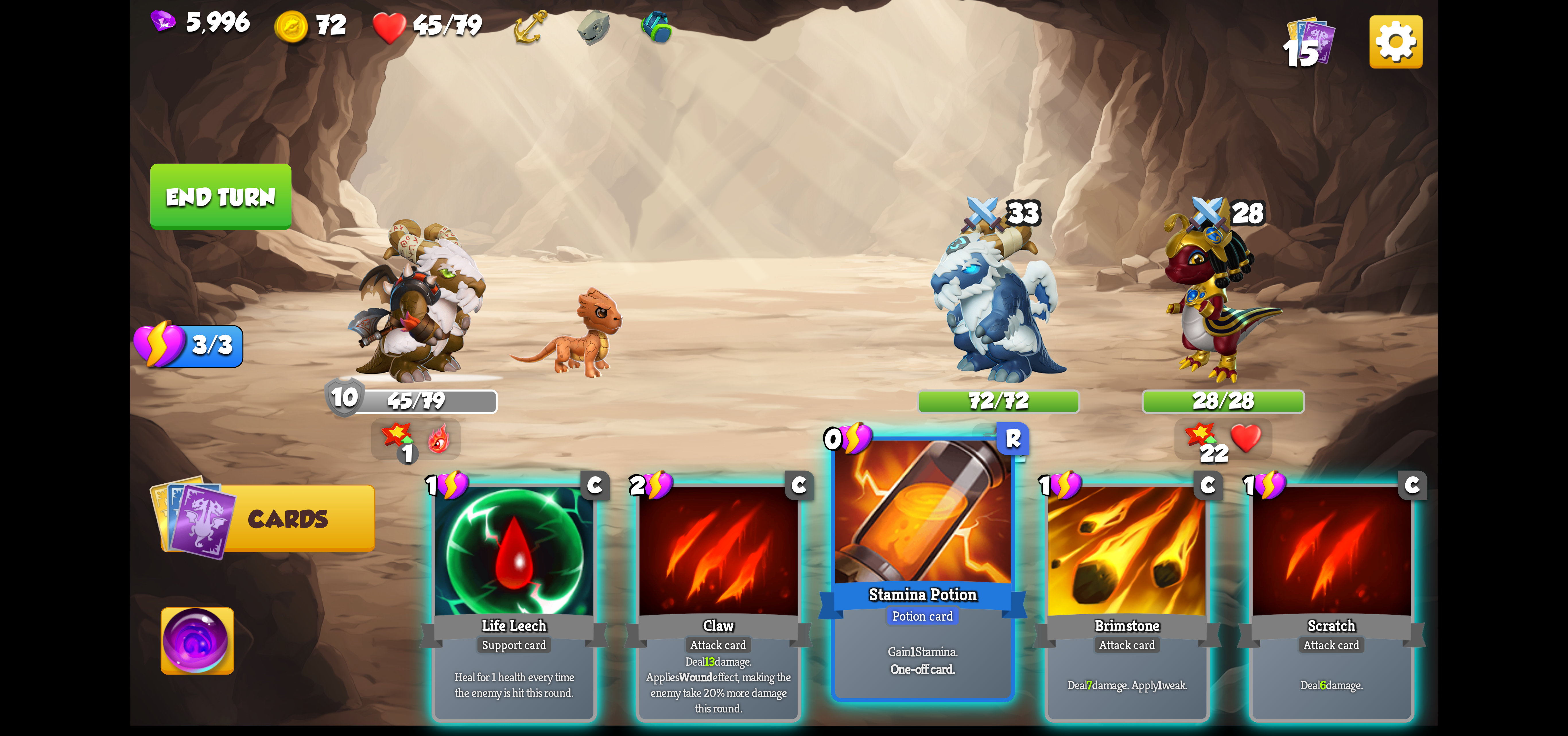
click at [905, 514] on div at bounding box center [923, 514] width 176 height 148
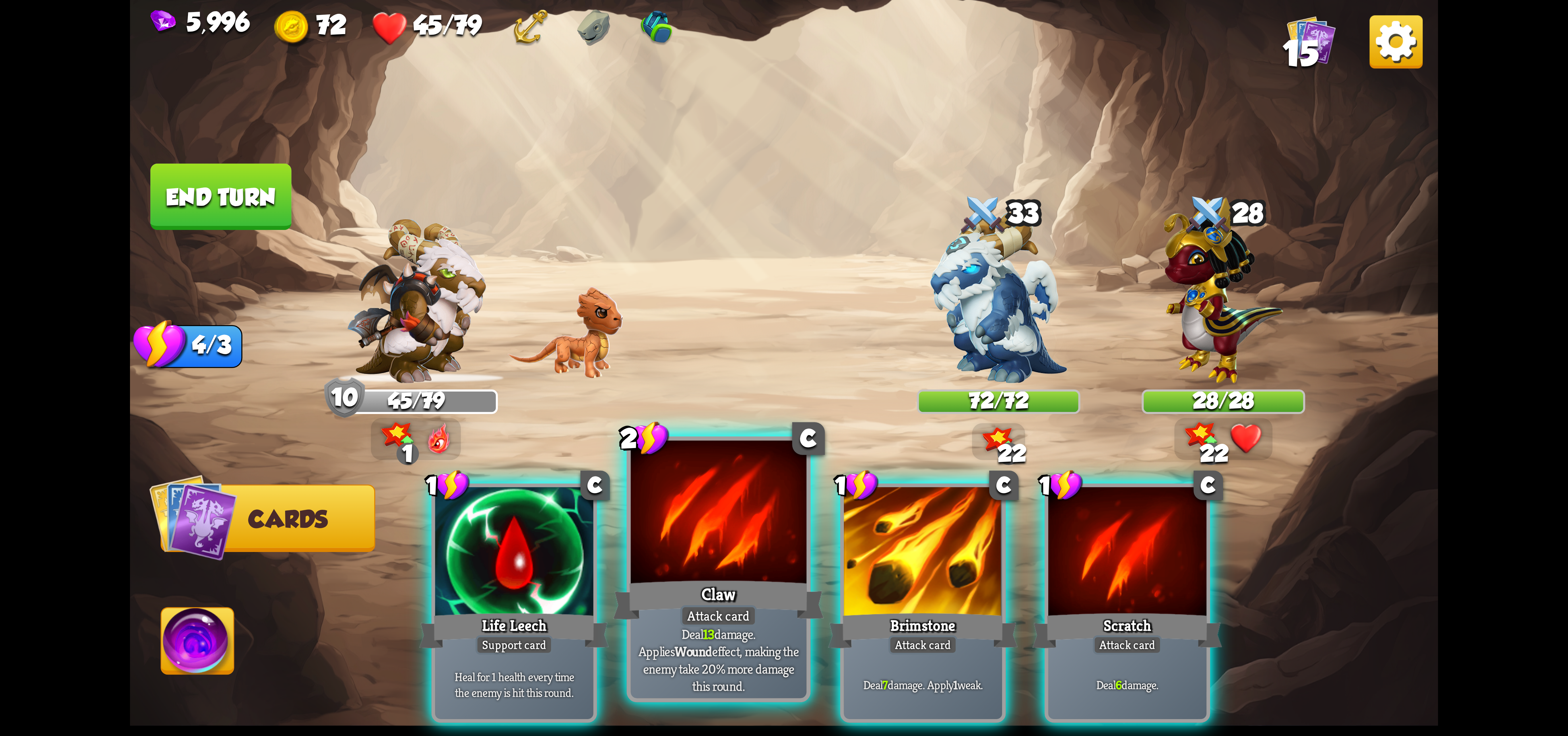
click at [730, 512] on div at bounding box center [718, 514] width 176 height 148
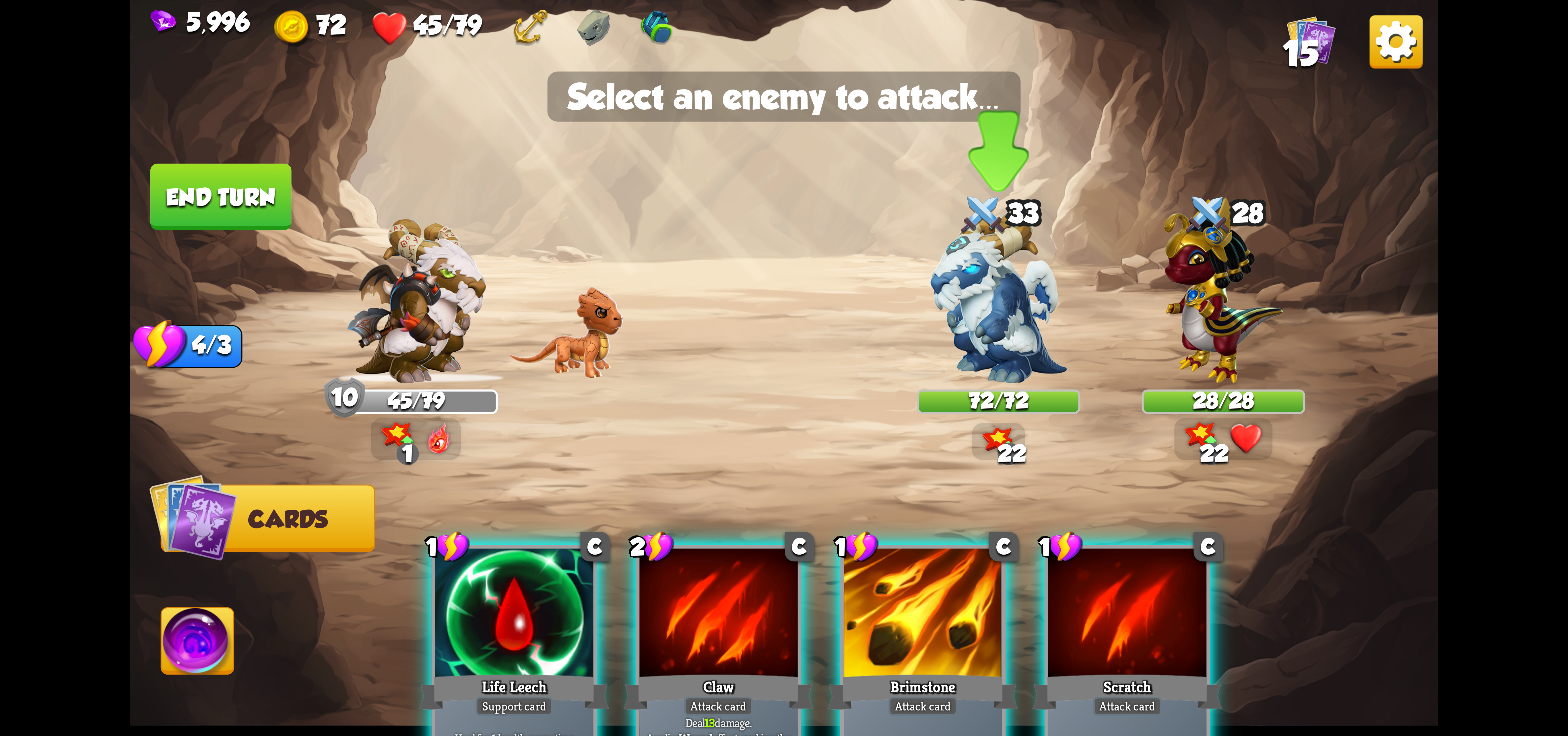
click at [1025, 346] on img at bounding box center [998, 297] width 137 height 172
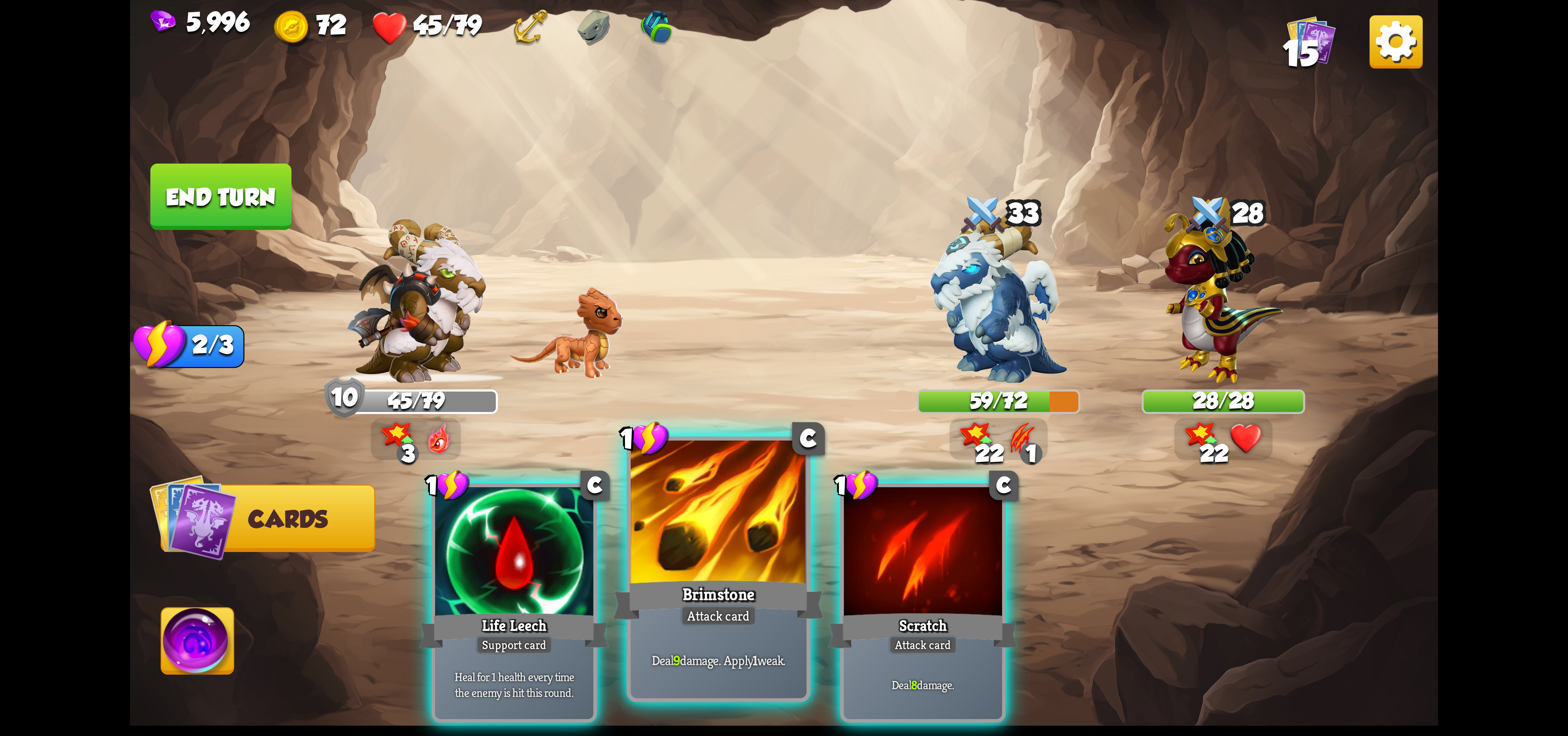
click at [679, 517] on div at bounding box center [718, 514] width 176 height 148
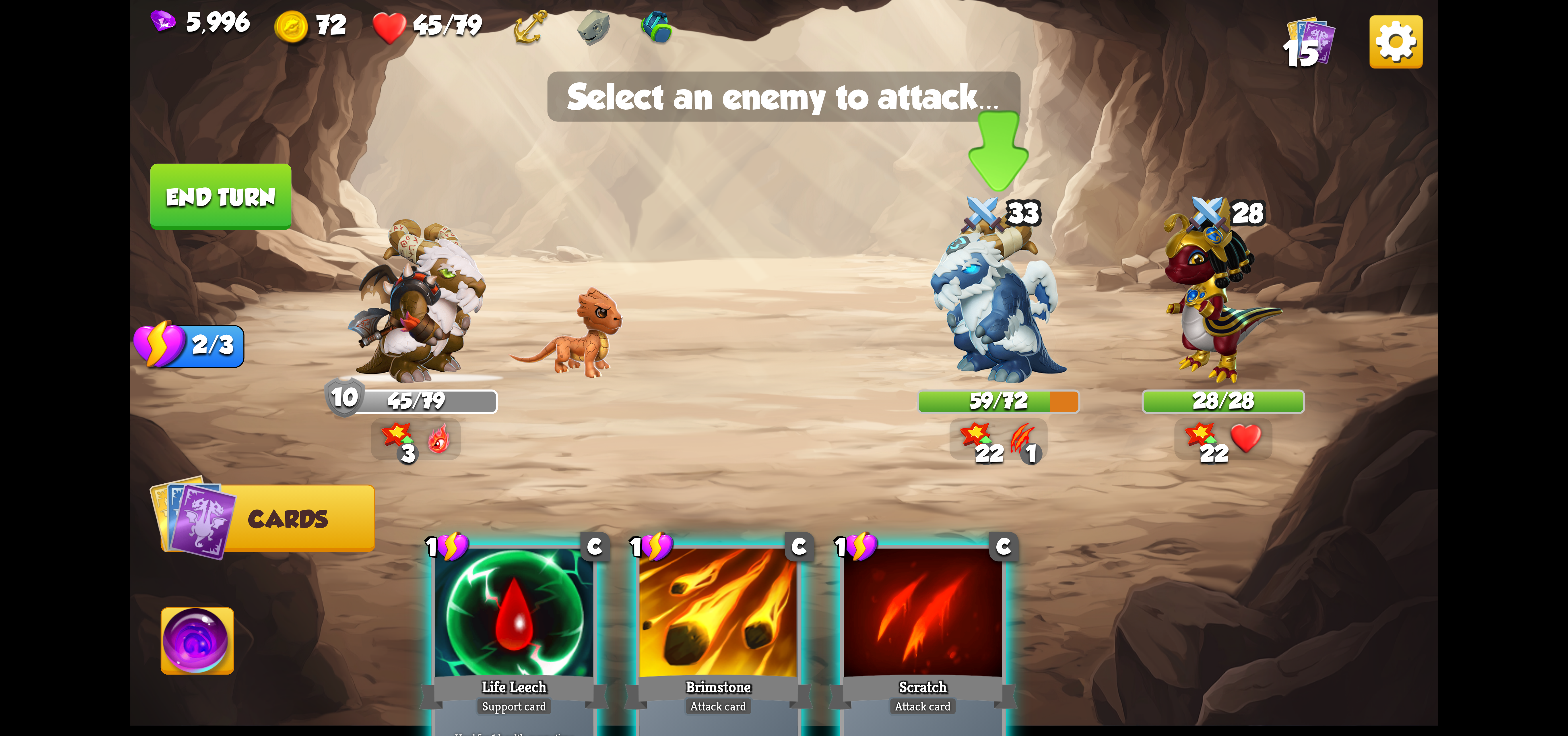
click at [1016, 342] on img at bounding box center [998, 297] width 137 height 172
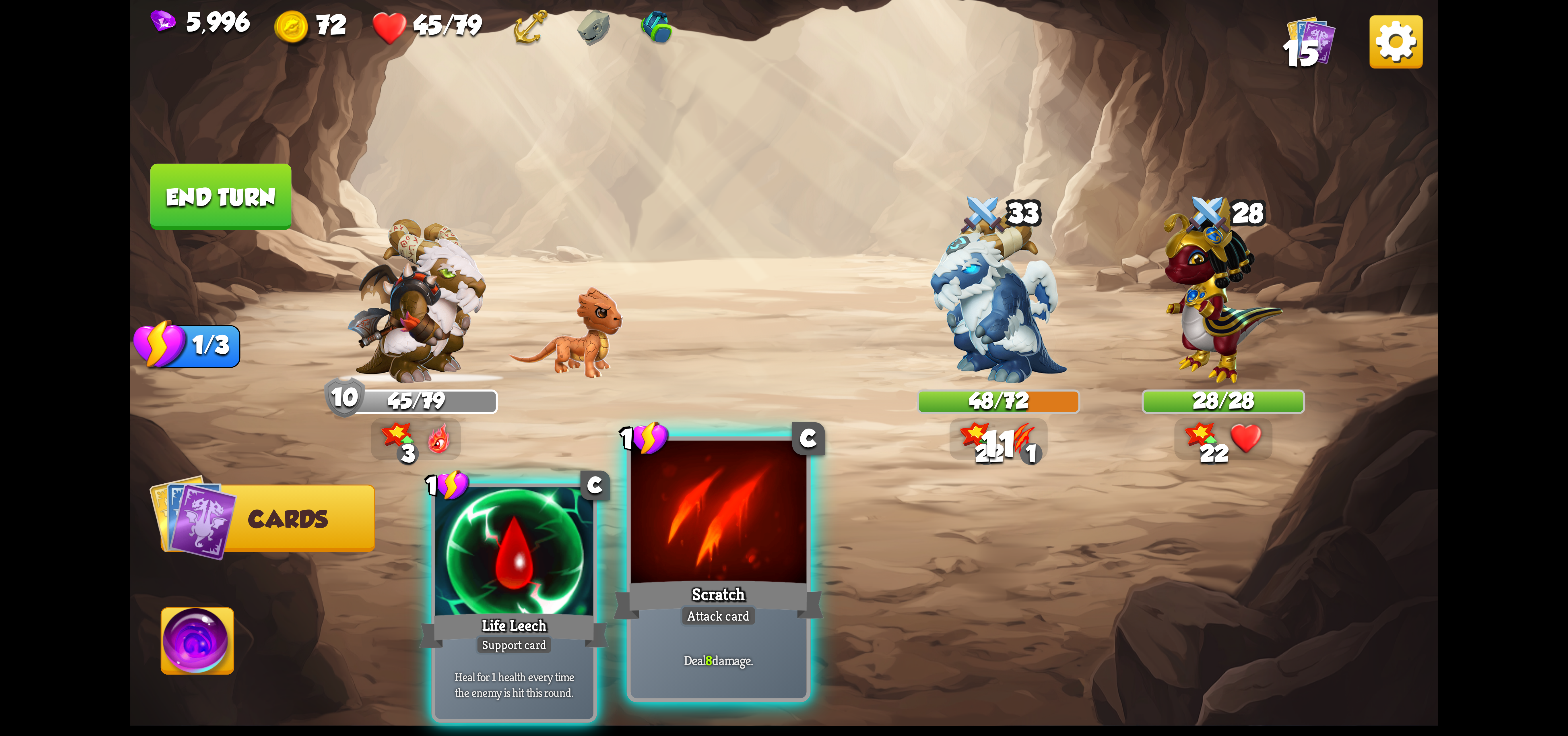
click at [768, 521] on div at bounding box center [718, 514] width 176 height 148
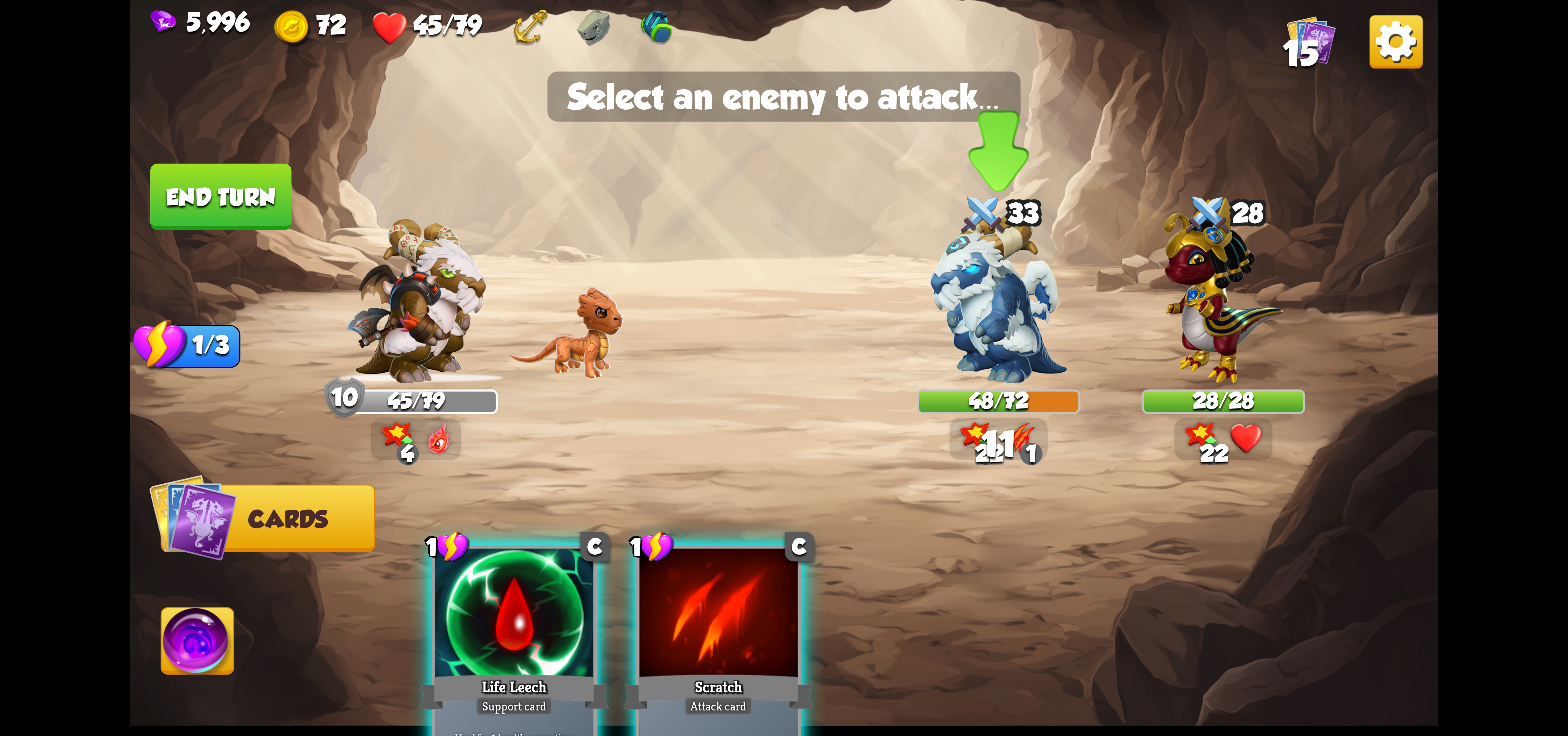
click at [955, 358] on img at bounding box center [998, 297] width 137 height 172
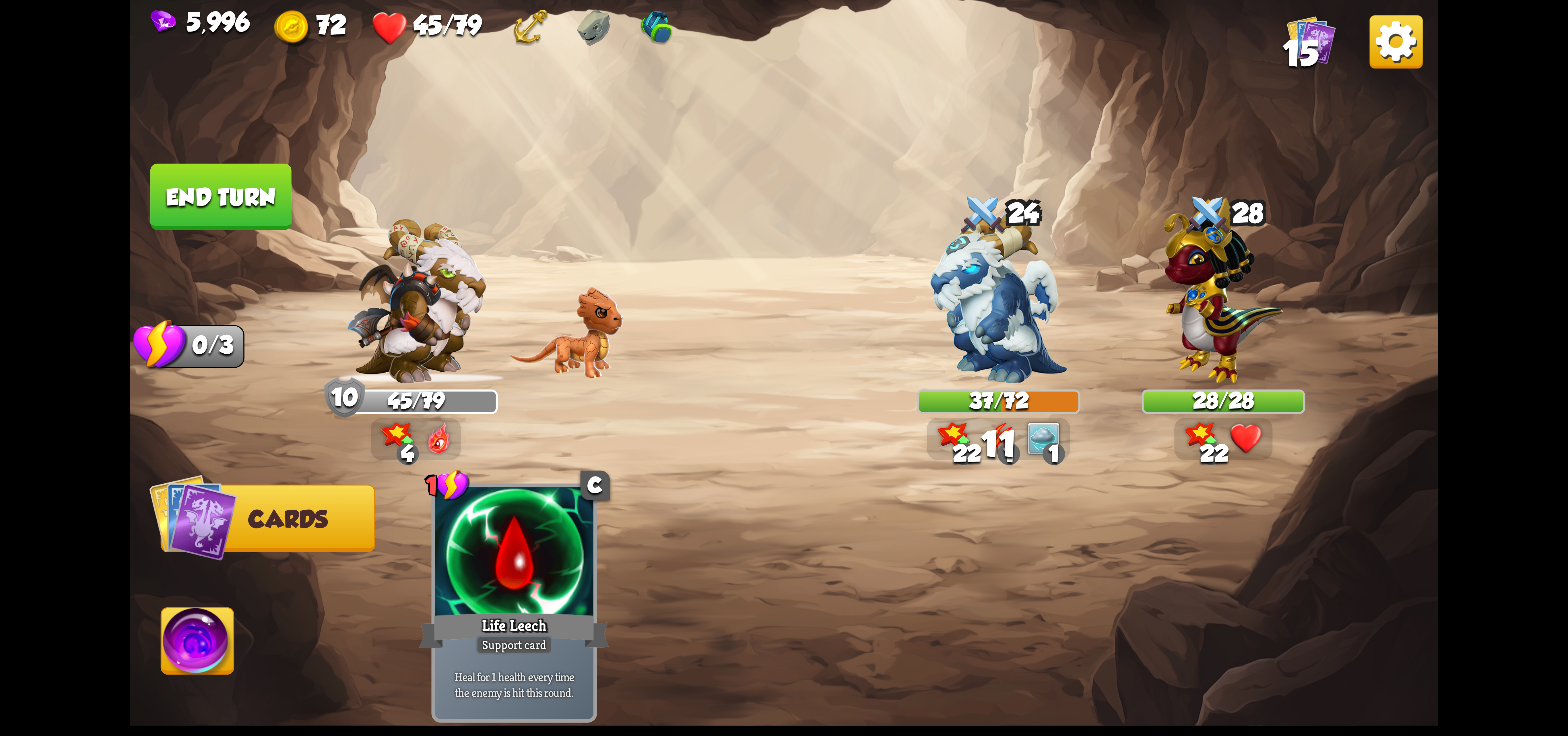
click at [226, 617] on img at bounding box center [197, 645] width 72 height 74
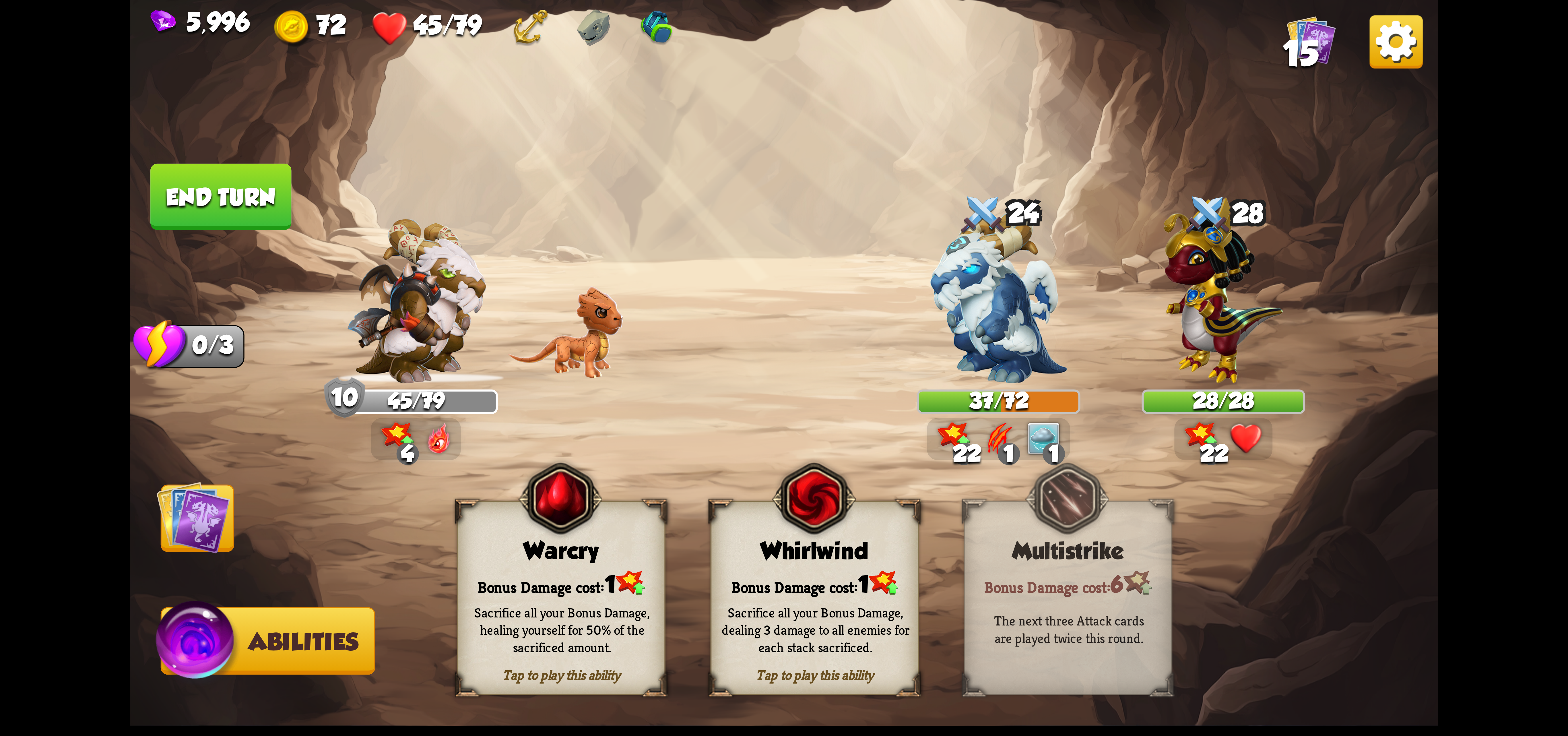
click at [553, 553] on div "Warcry" at bounding box center [561, 551] width 206 height 27
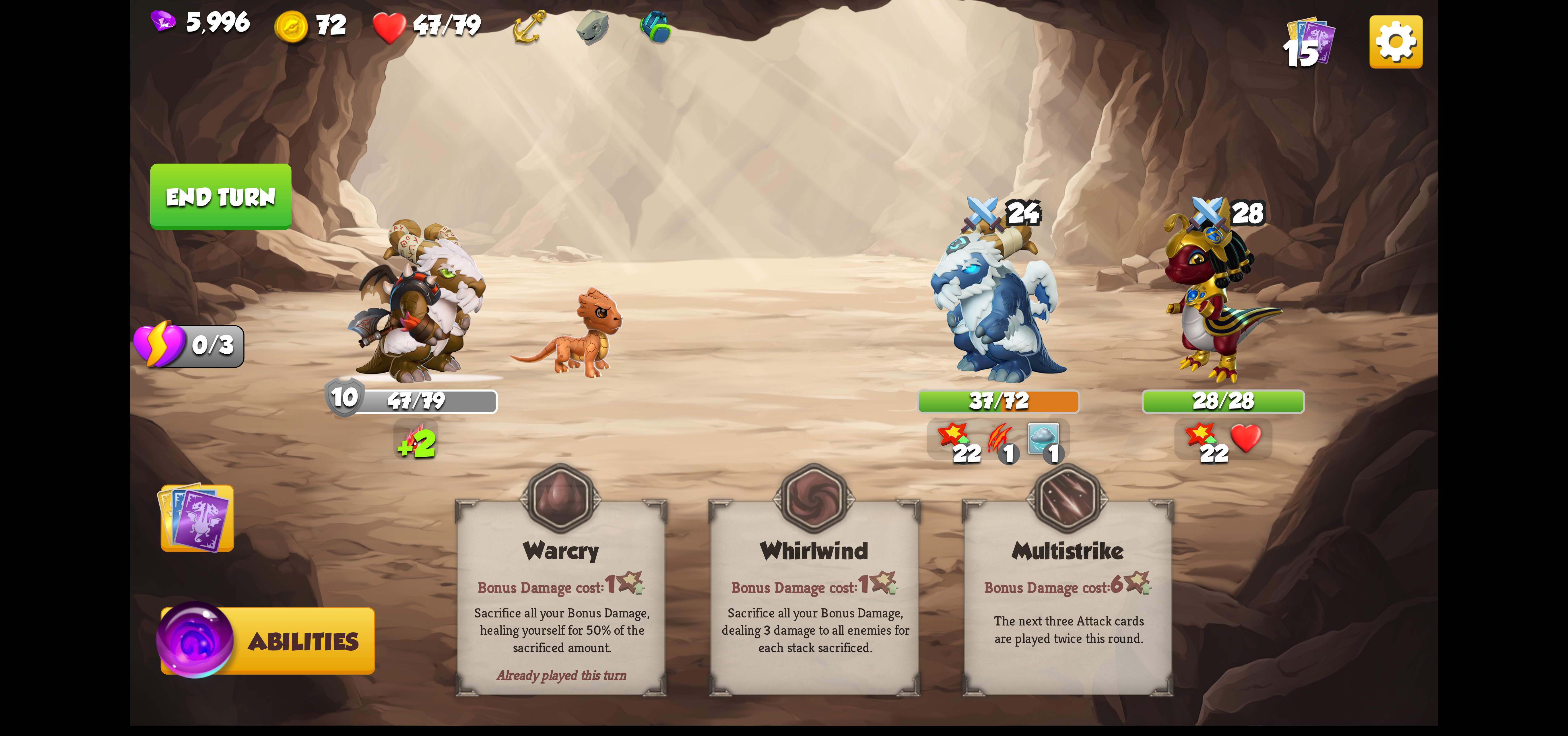
click at [234, 196] on button "End turn" at bounding box center [220, 197] width 141 height 66
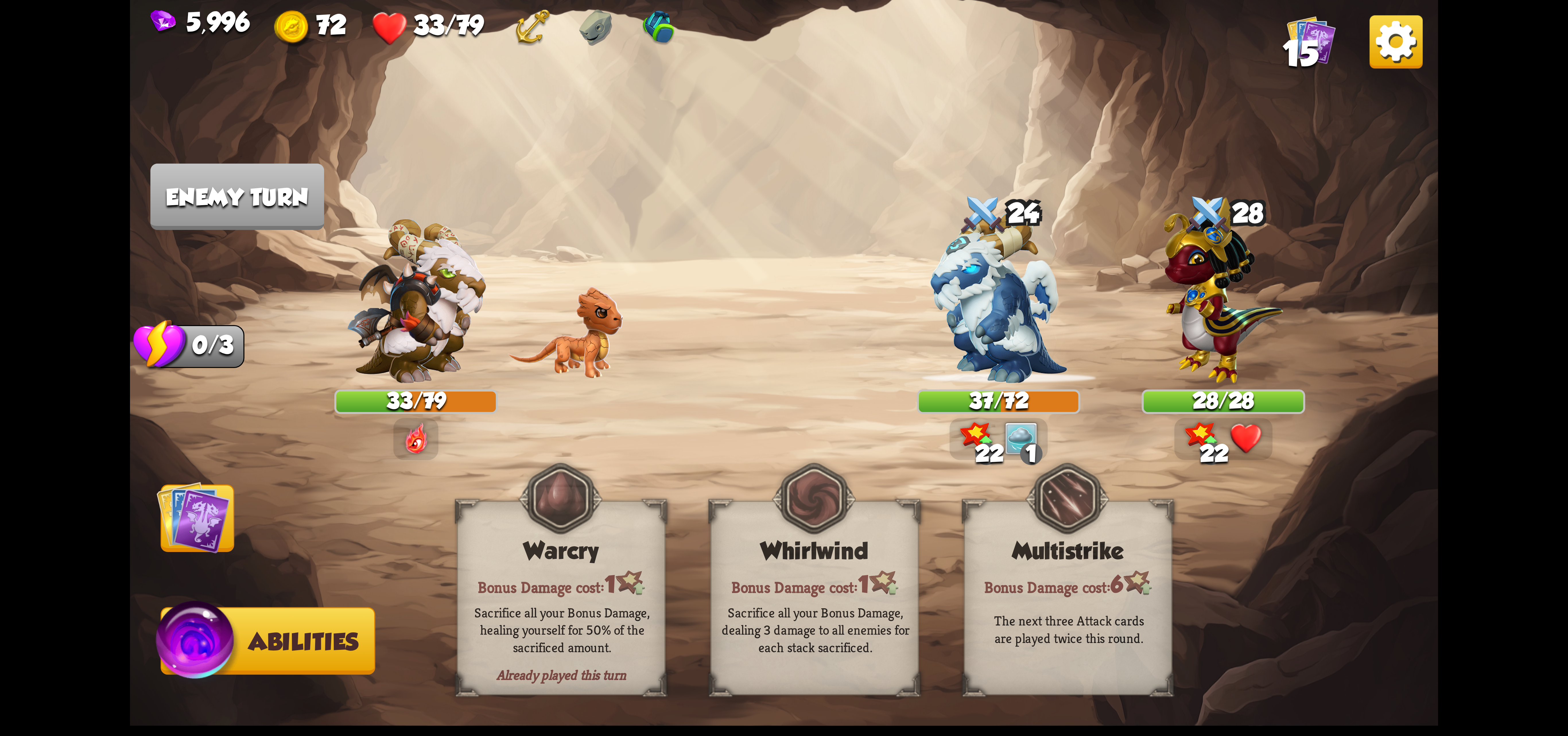
click at [180, 525] on img at bounding box center [193, 517] width 74 height 74
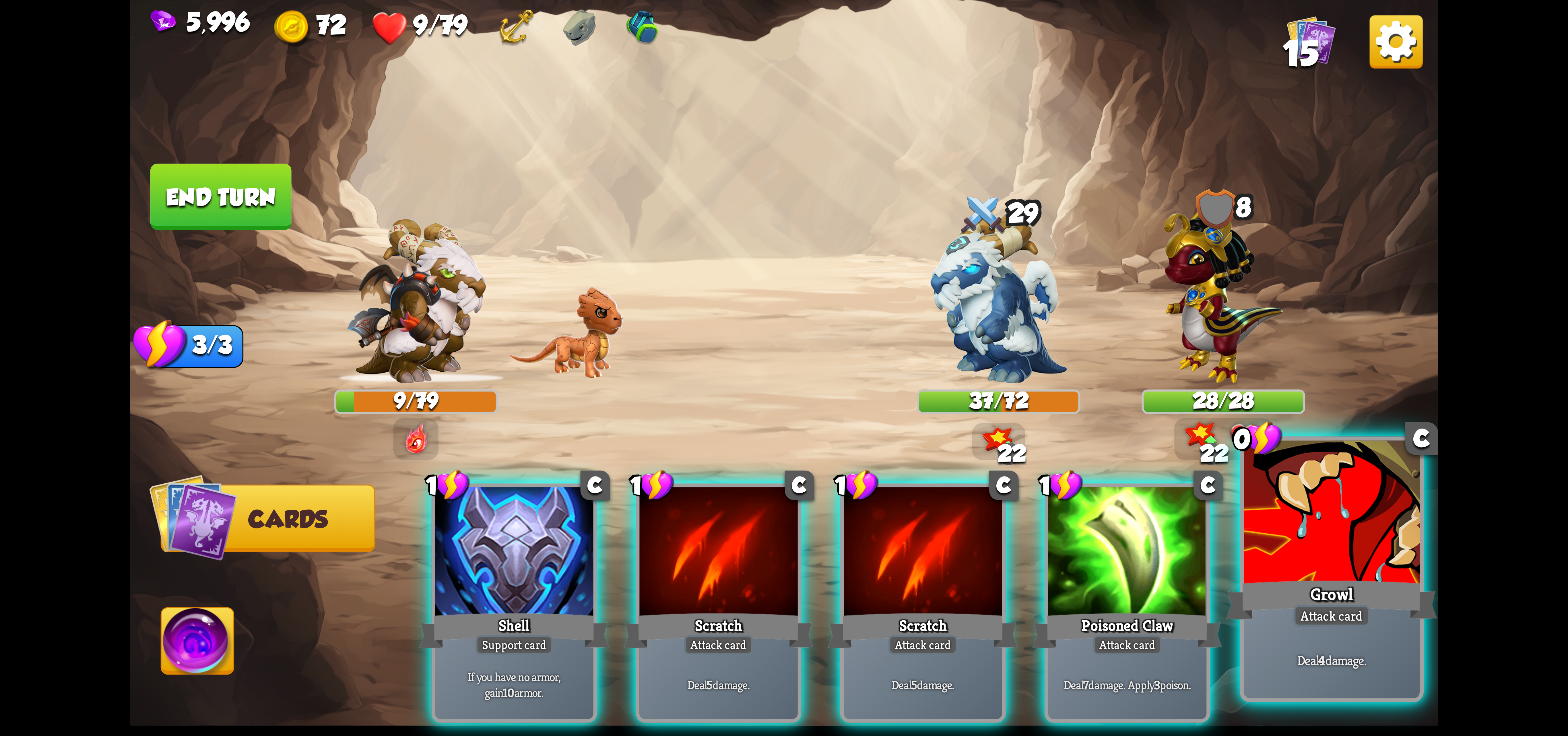
click at [1319, 580] on div "Growl" at bounding box center [1332, 600] width 211 height 47
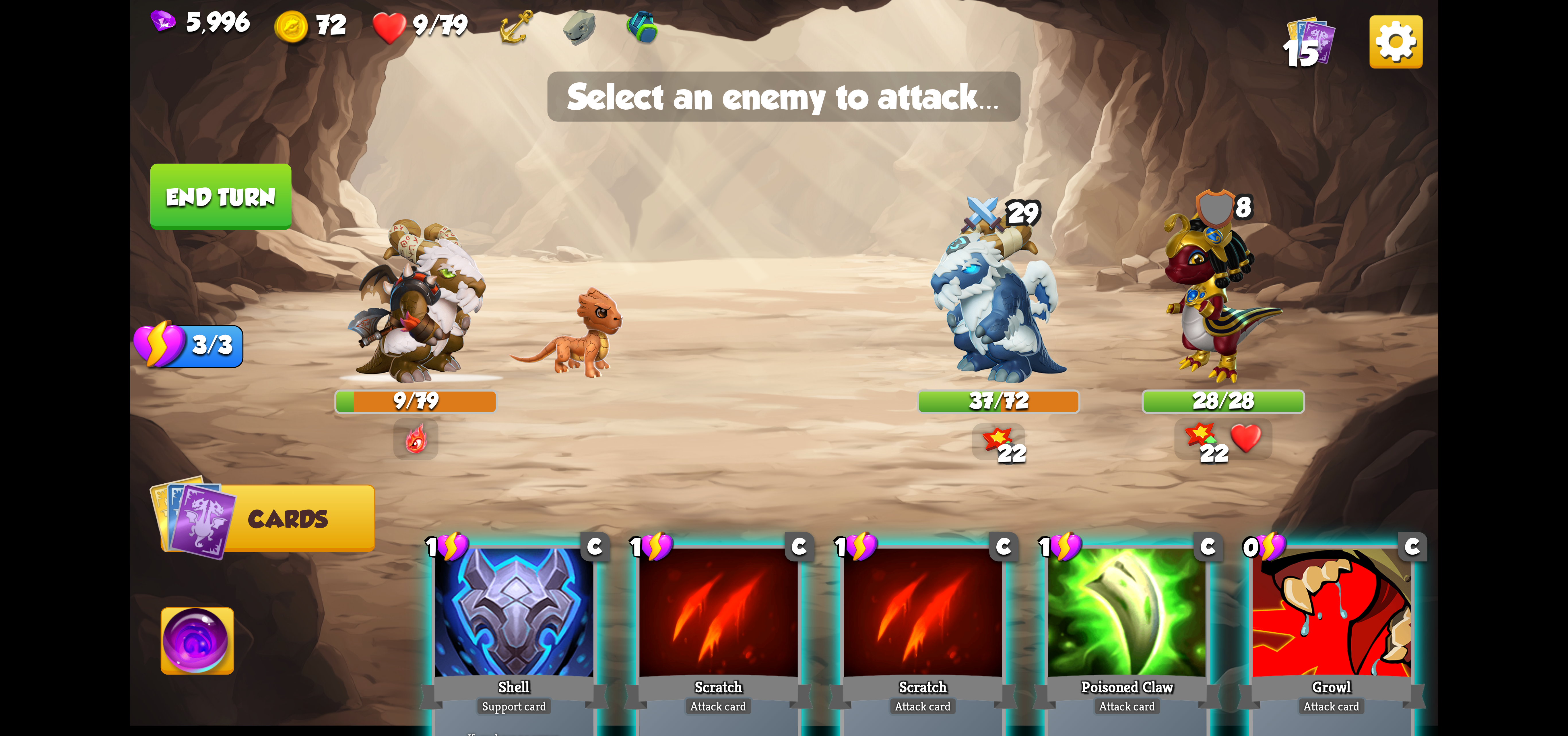
click at [1008, 387] on img at bounding box center [784, 368] width 1308 height 736
click at [1001, 370] on img at bounding box center [998, 297] width 137 height 172
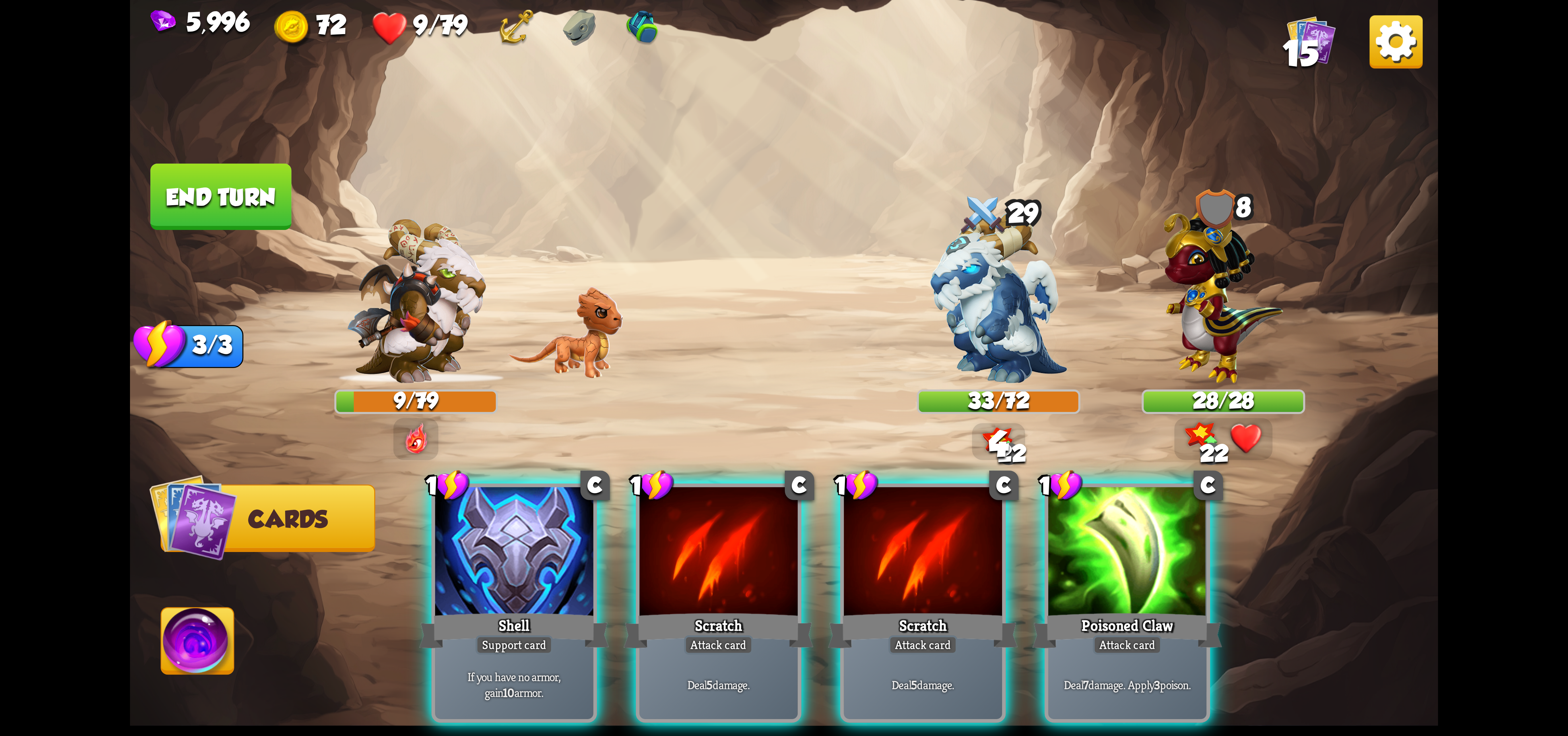
drag, startPoint x: 1097, startPoint y: 542, endPoint x: 1054, endPoint y: 454, distance: 97.9
click at [1096, 536] on div at bounding box center [1127, 553] width 158 height 133
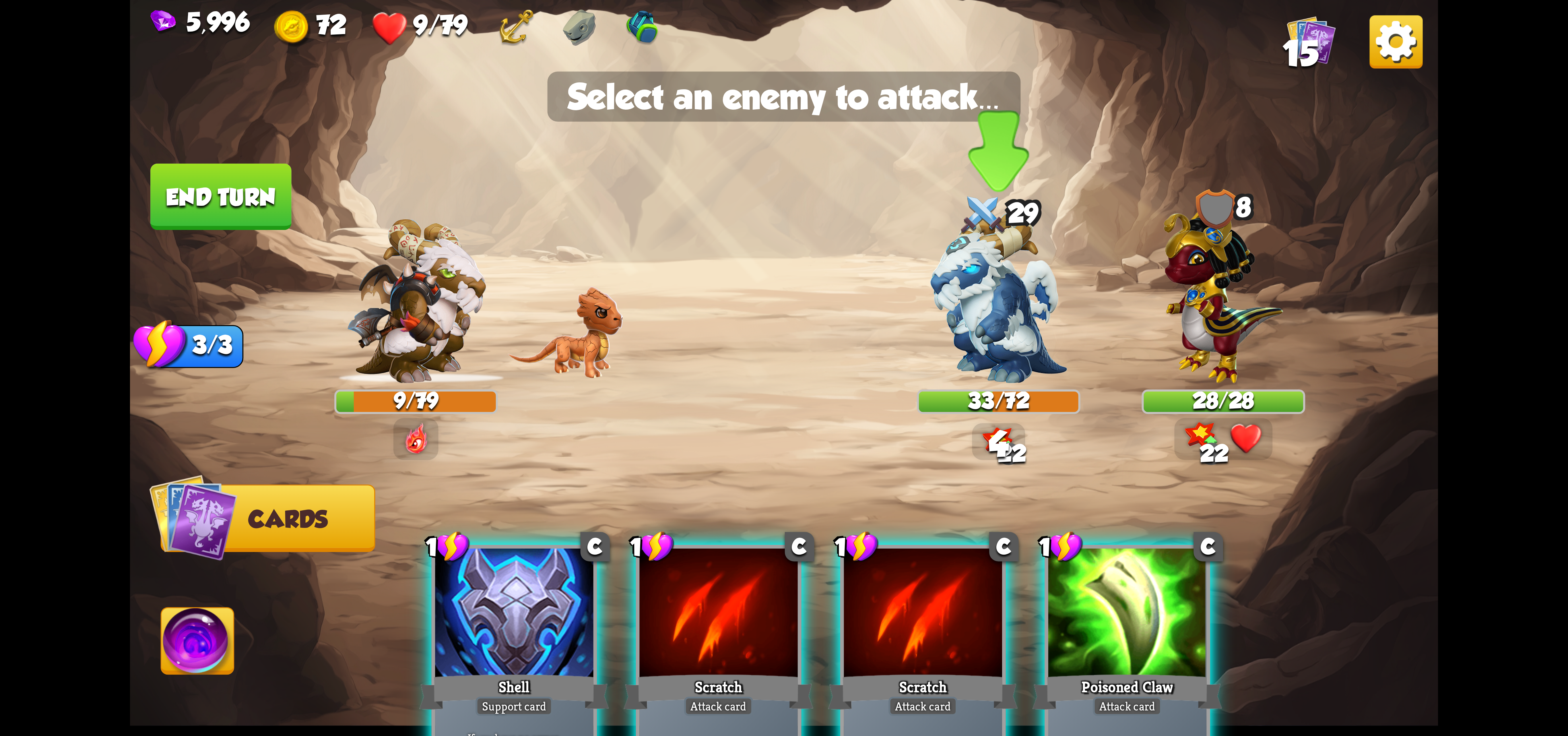
click at [1004, 350] on img at bounding box center [998, 297] width 137 height 172
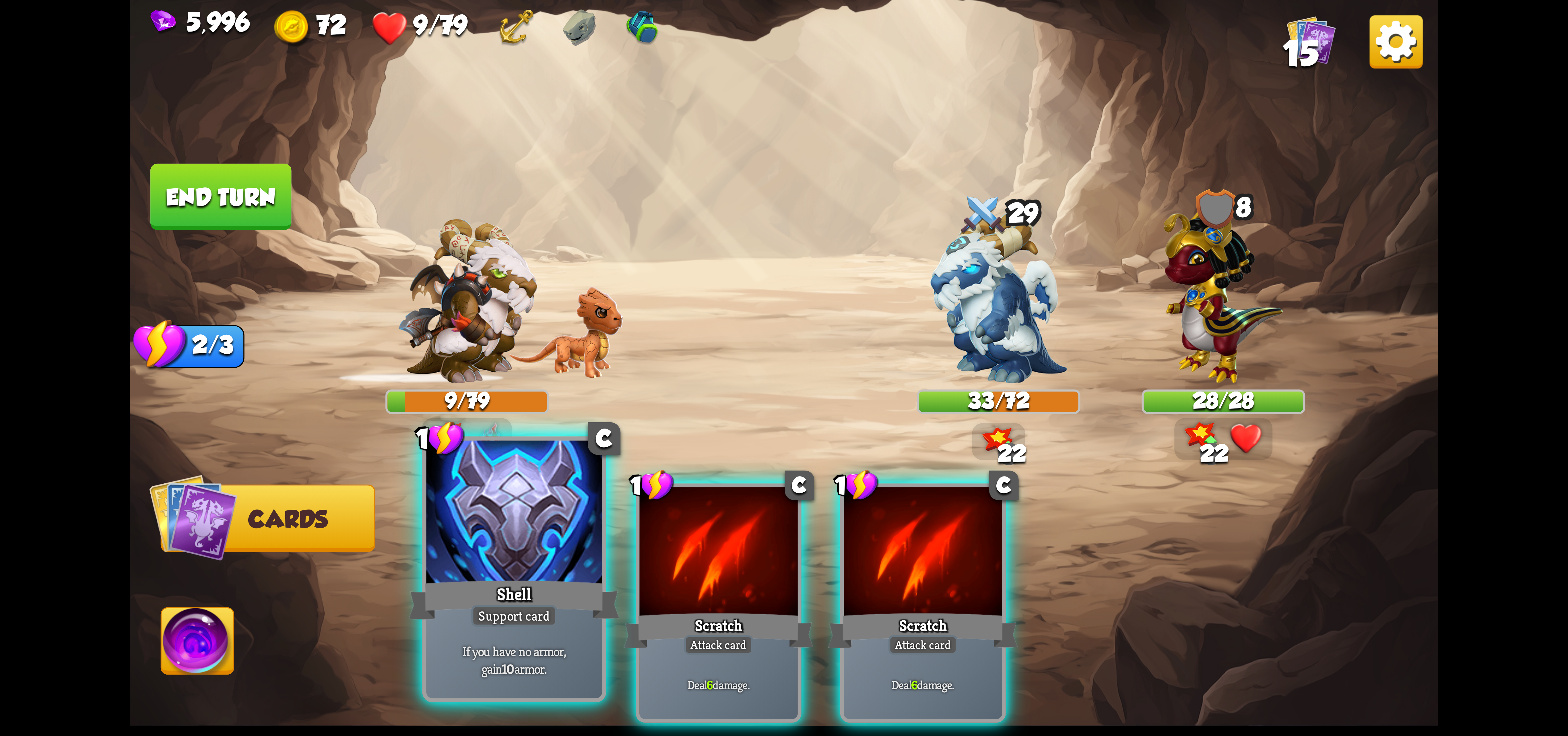
click at [569, 565] on div at bounding box center [514, 514] width 176 height 148
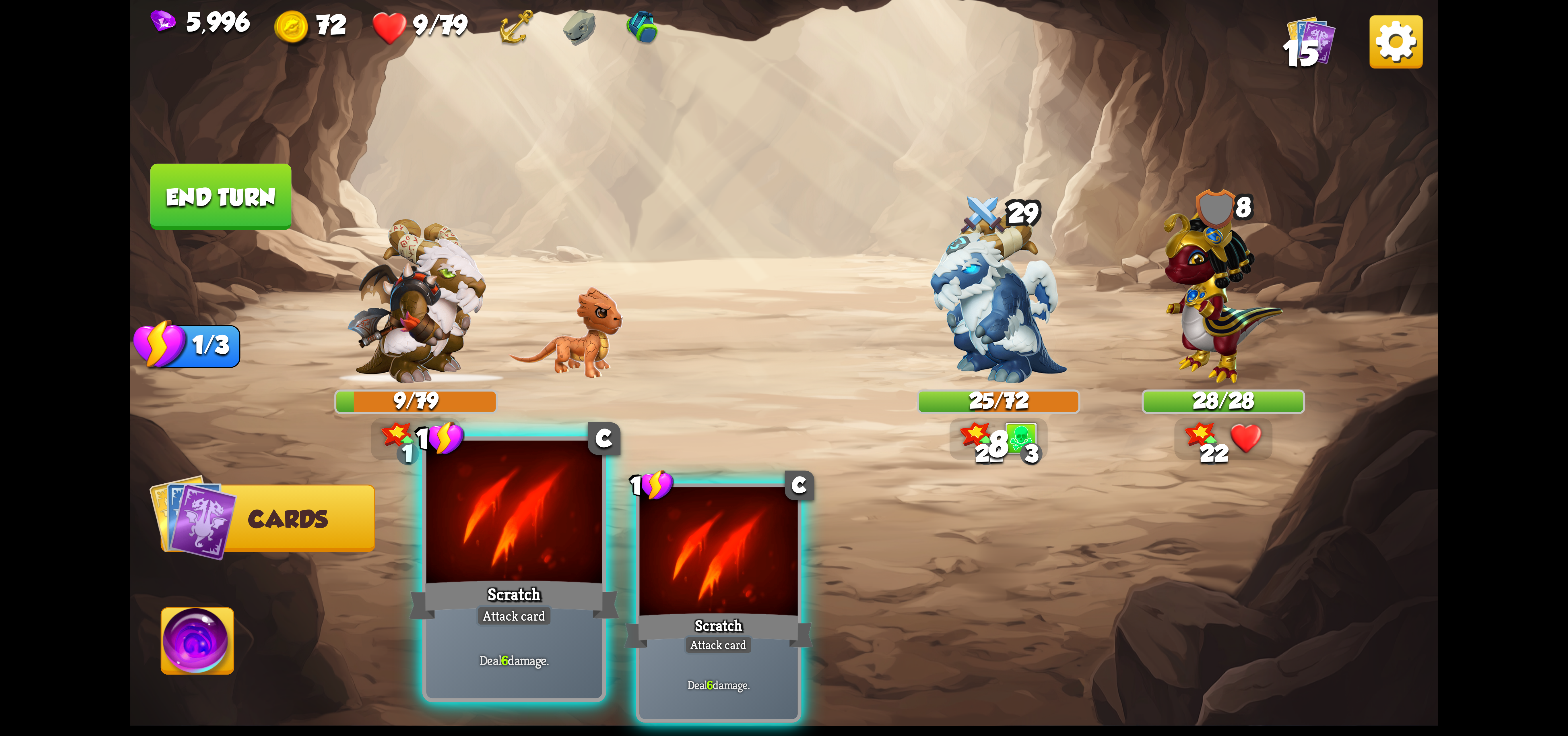
click at [550, 548] on div at bounding box center [514, 514] width 176 height 148
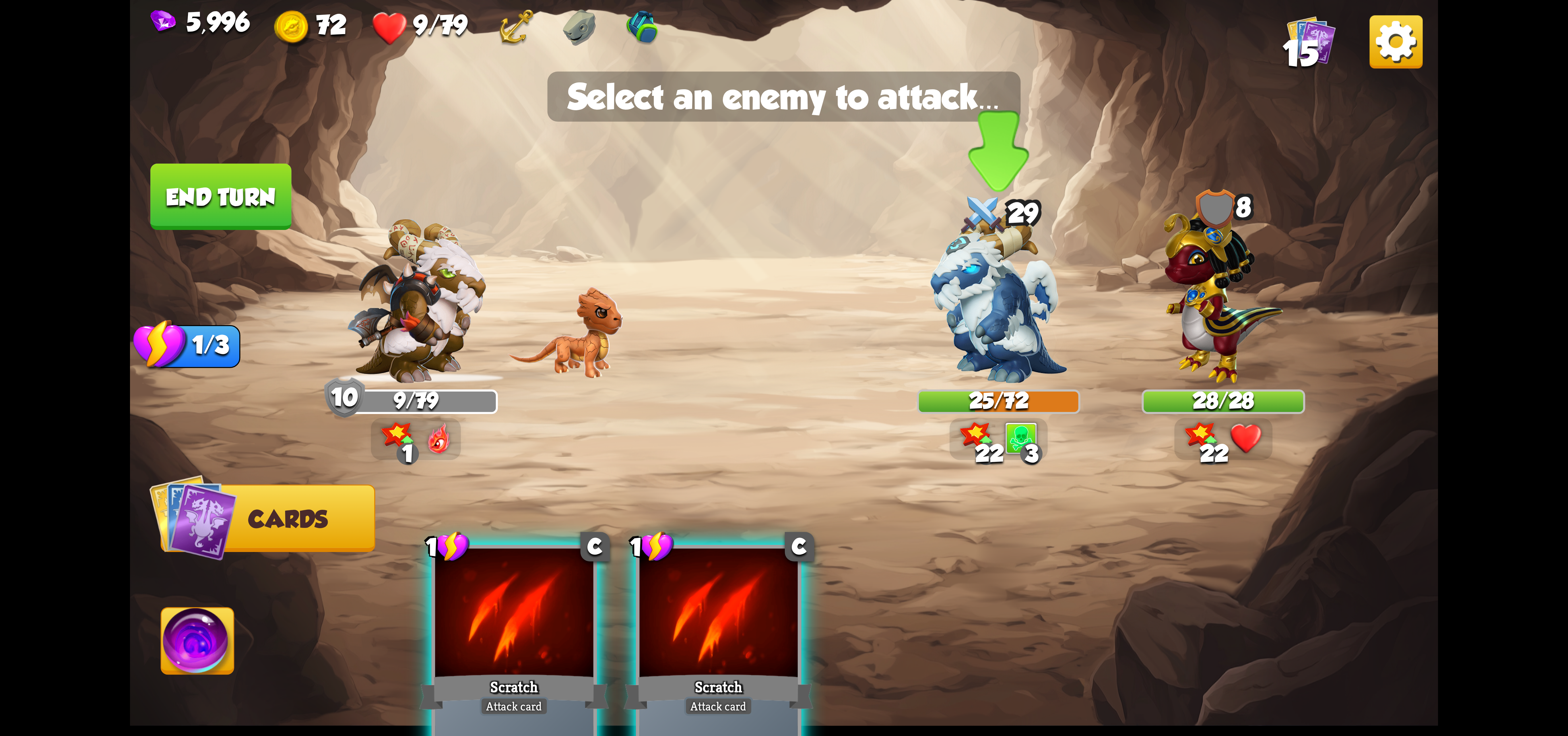
click at [957, 356] on img at bounding box center [998, 297] width 137 height 172
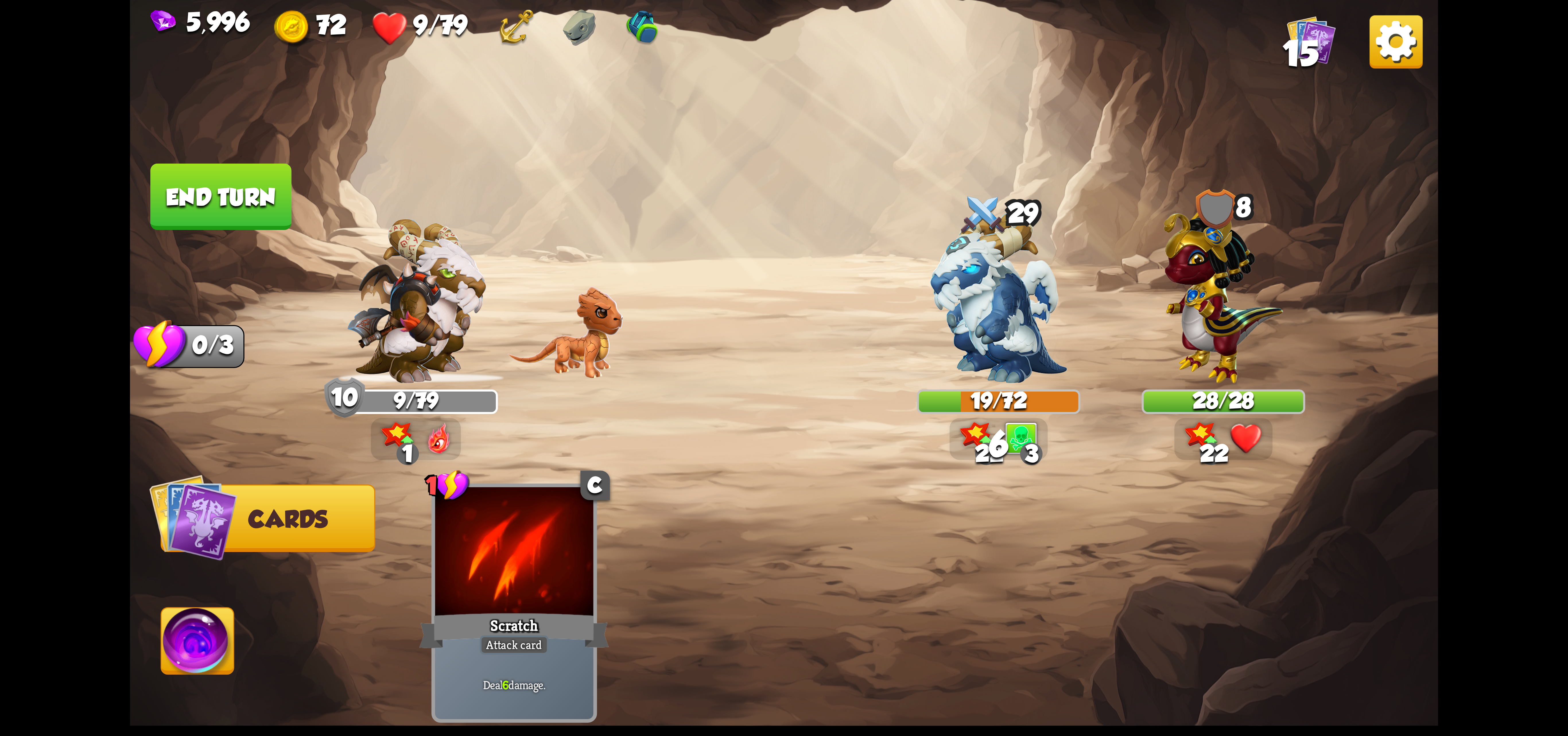
click at [127, 617] on div "5,996 72 9/79 15 Select an enemy to attack... You don't have enough stamina to …" at bounding box center [784, 368] width 1568 height 736
click at [201, 648] on img at bounding box center [197, 645] width 72 height 74
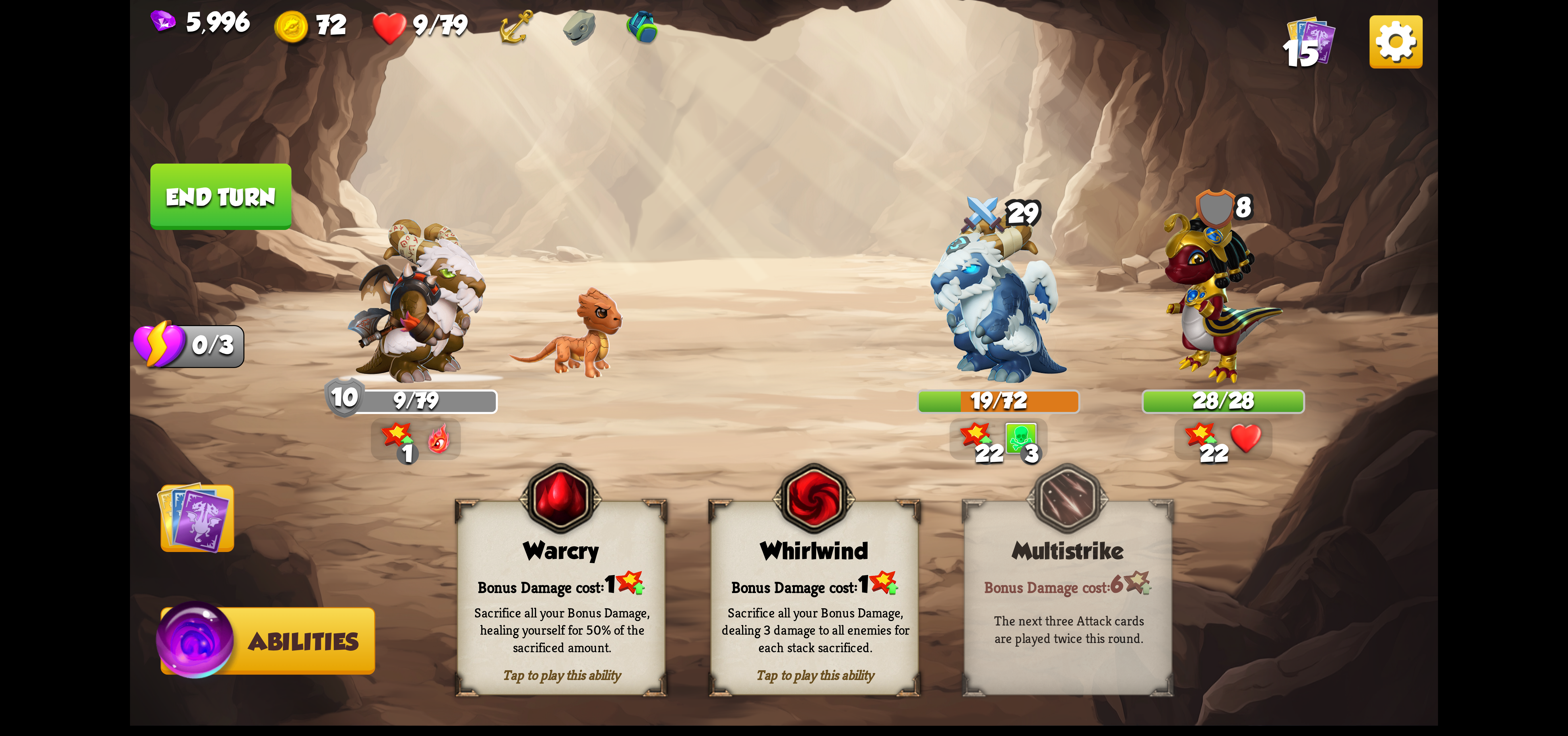
click at [648, 541] on div "Warcry" at bounding box center [561, 551] width 206 height 27
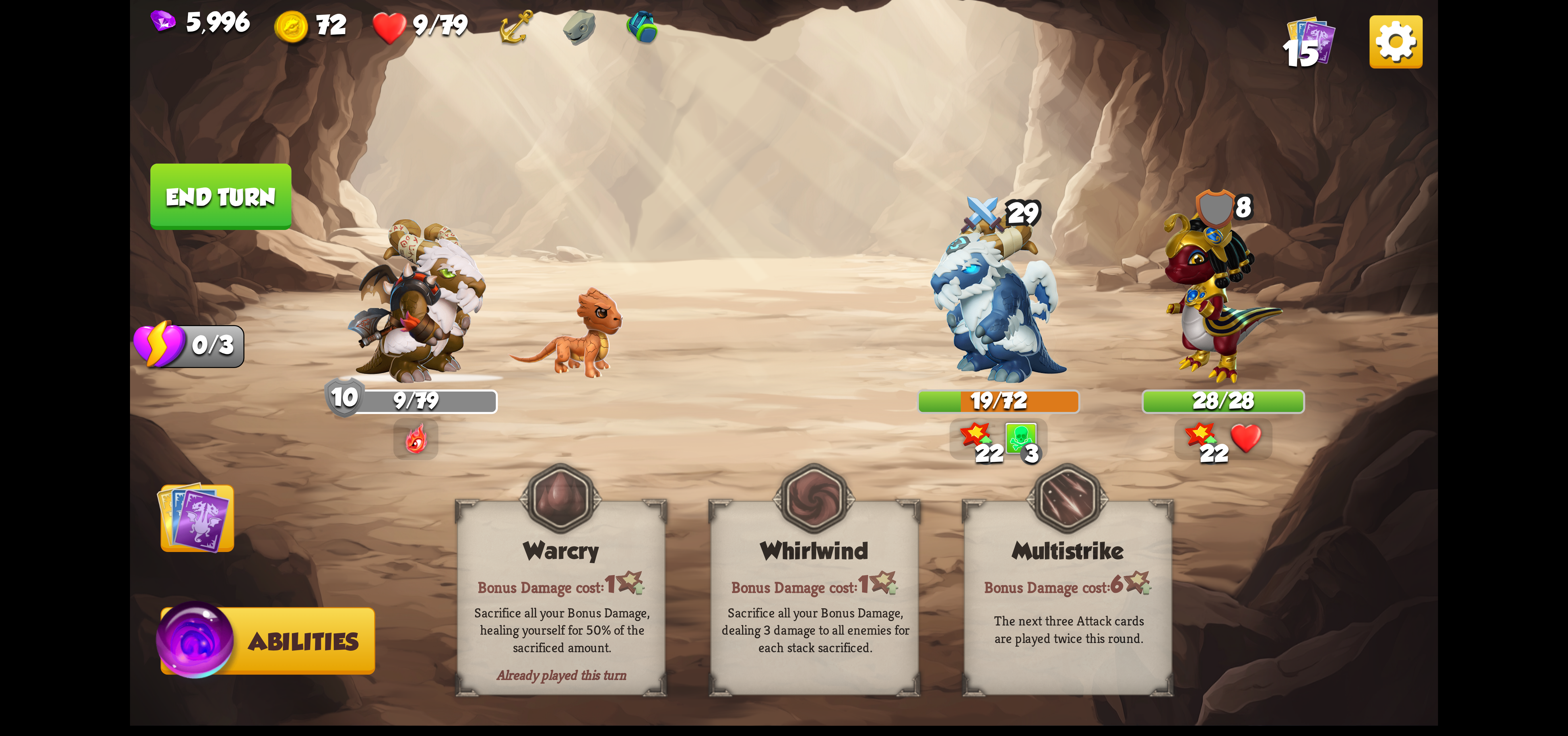
click at [648, 541] on div "Warcry" at bounding box center [561, 551] width 206 height 27
click at [1411, 40] on img at bounding box center [1396, 41] width 53 height 53
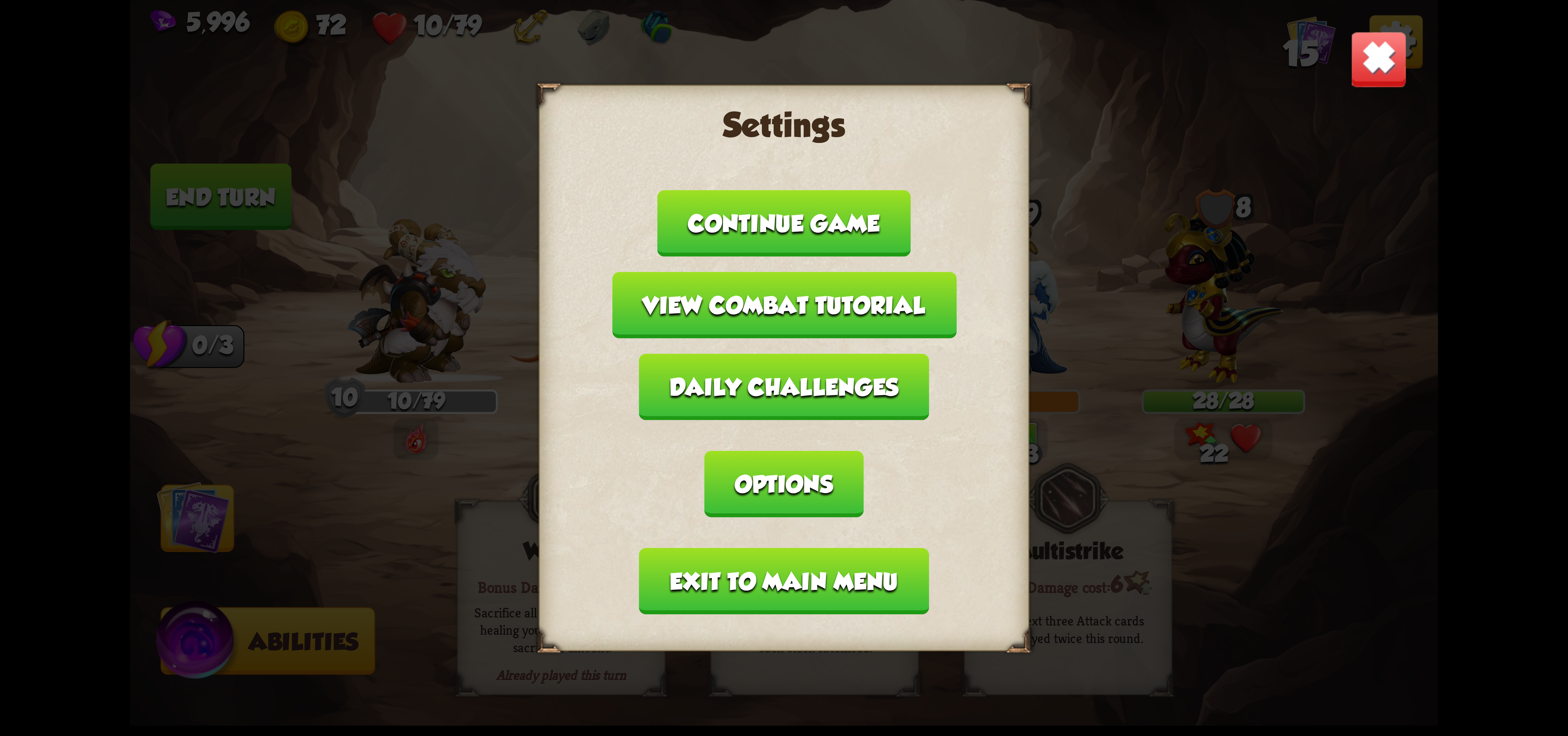
click at [727, 548] on button "Exit to main menu" at bounding box center [784, 581] width 290 height 66
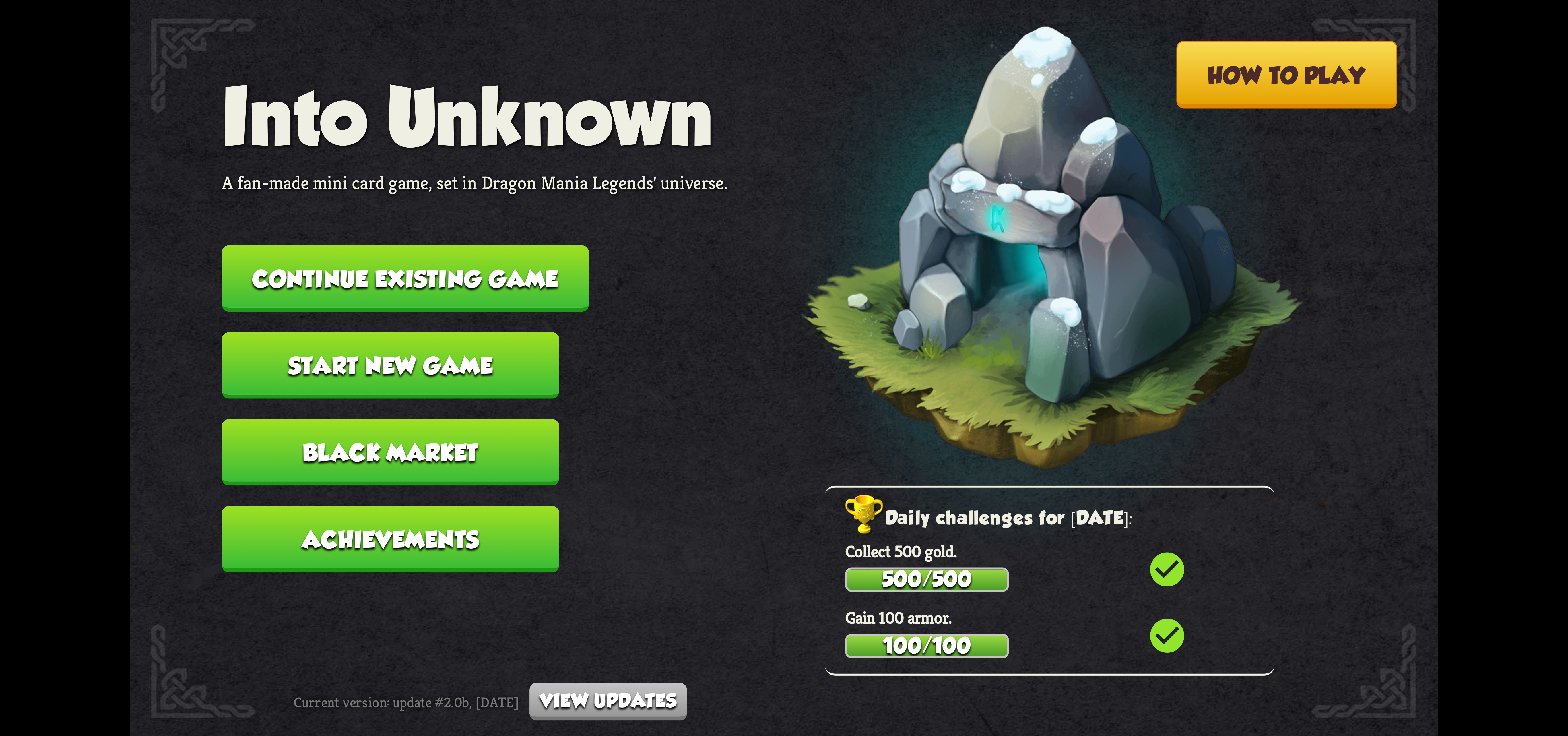
click at [533, 281] on button "Continue existing game" at bounding box center [405, 278] width 367 height 66
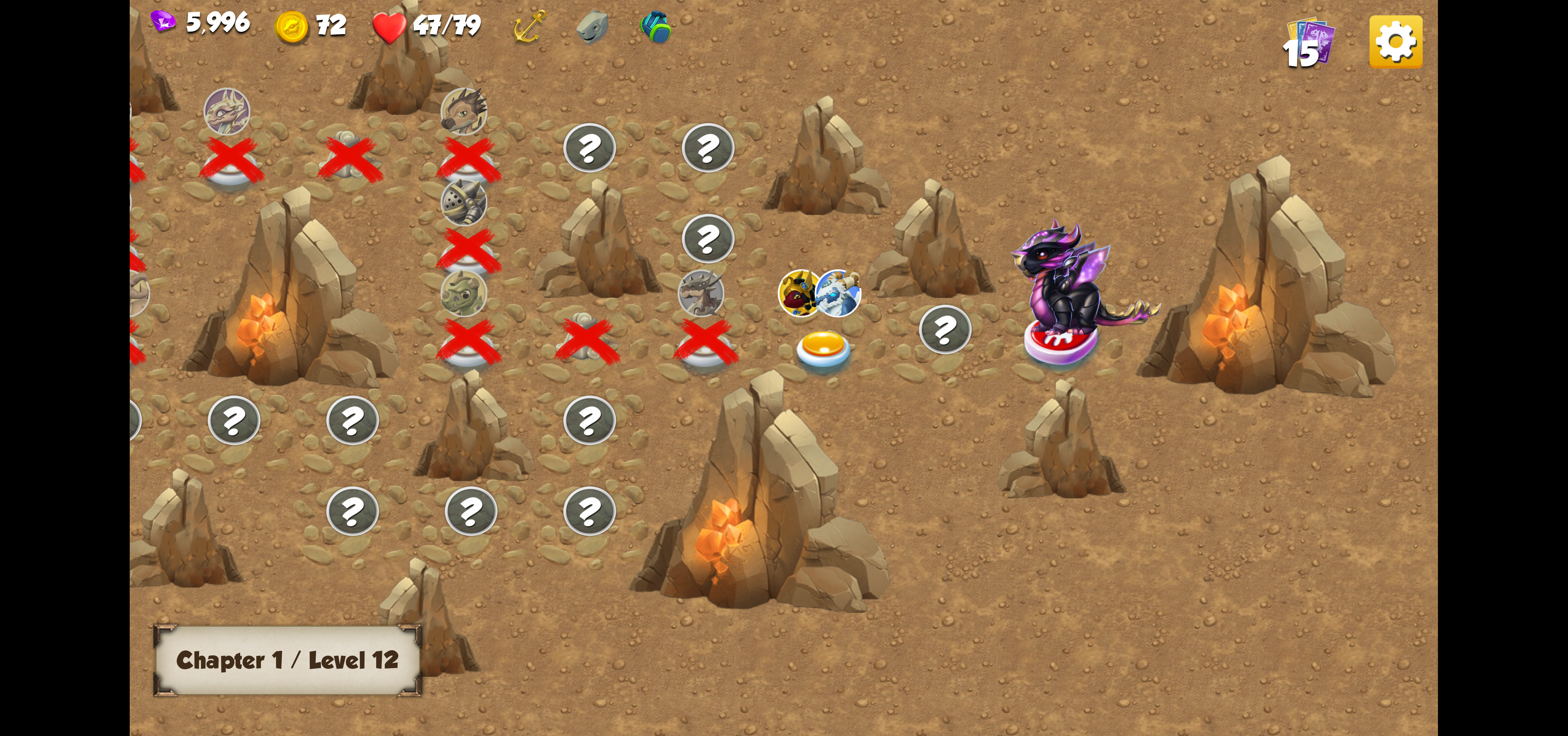
click at [839, 325] on div at bounding box center [827, 342] width 119 height 91
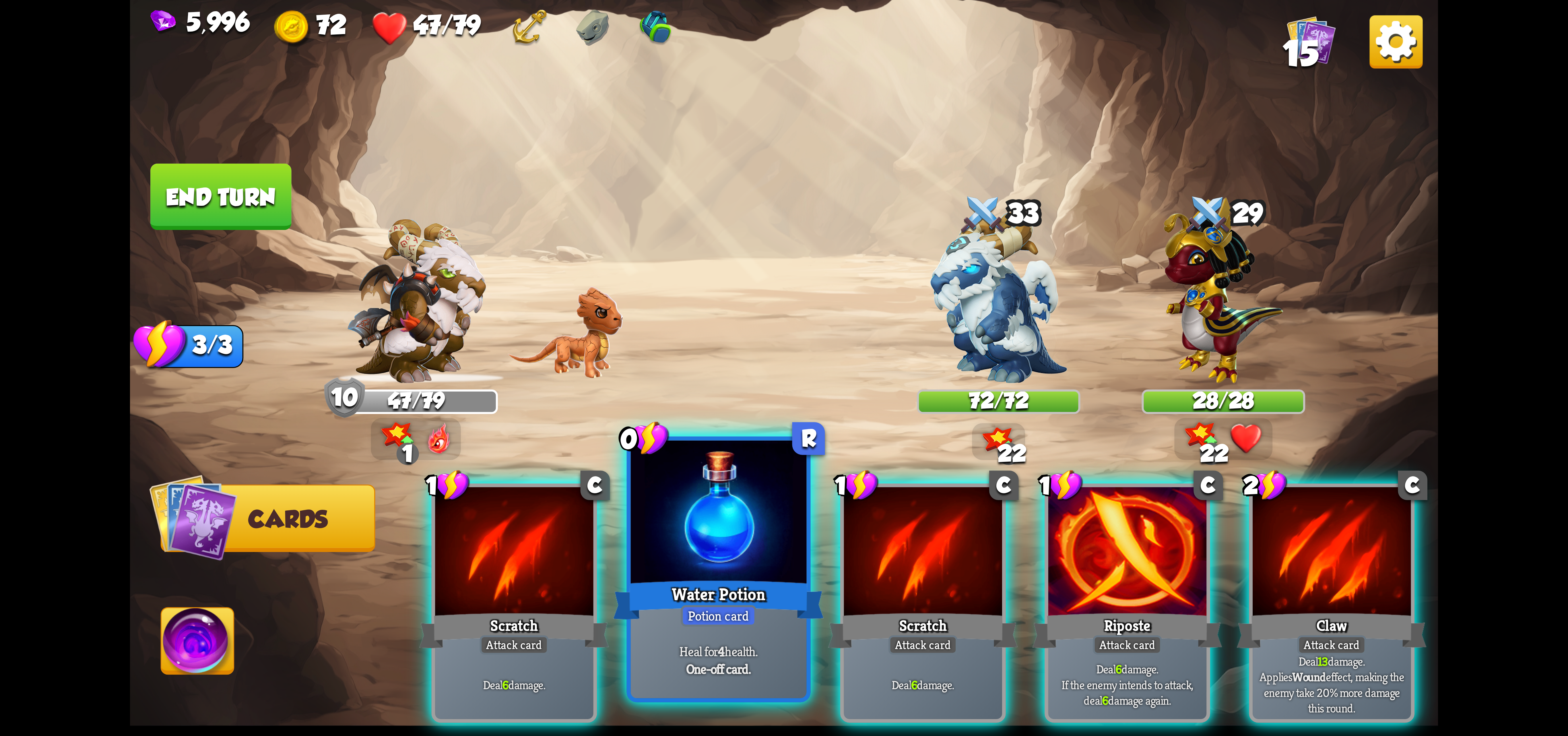
click at [715, 578] on div "Water Potion" at bounding box center [718, 600] width 211 height 47
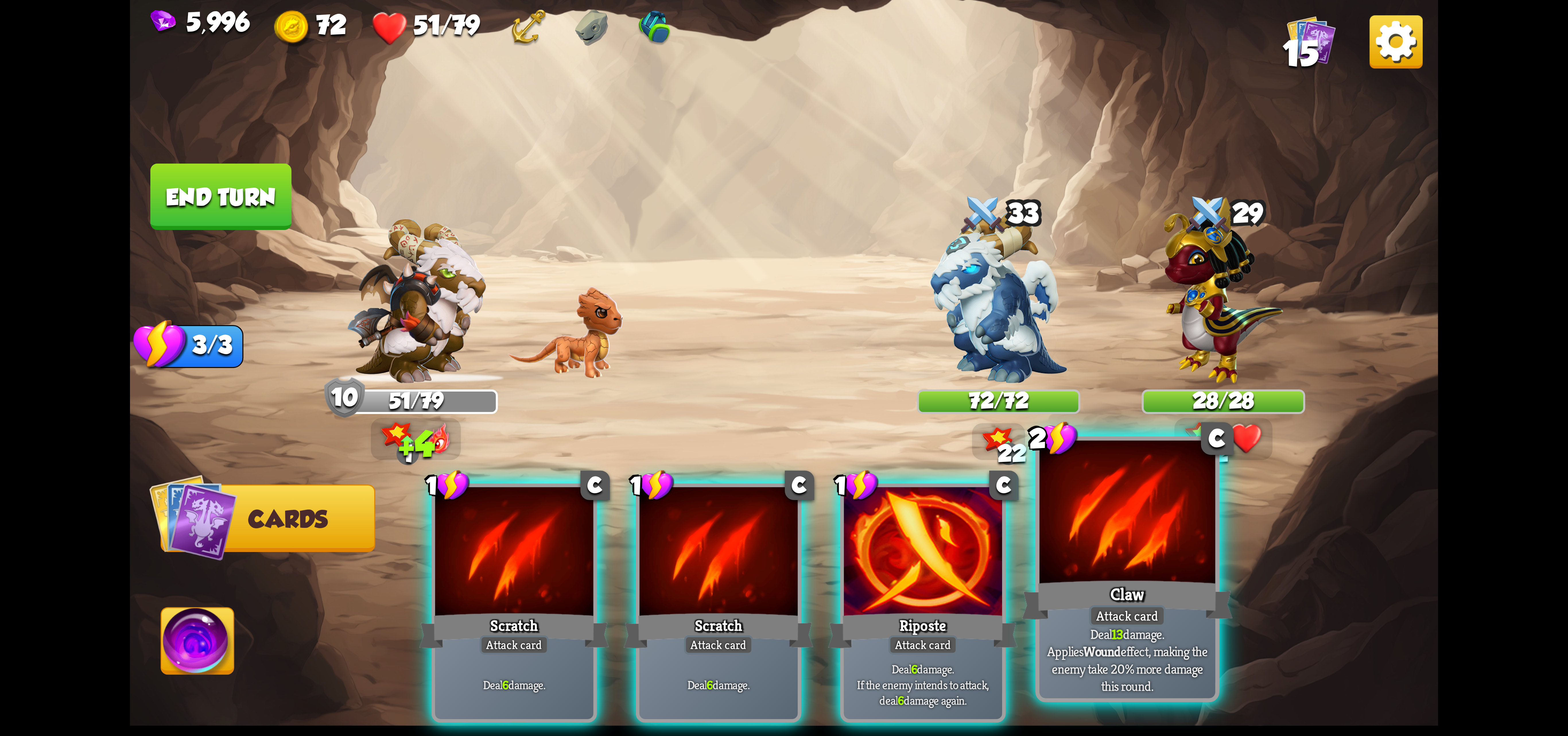
click at [1105, 511] on div at bounding box center [1127, 514] width 176 height 148
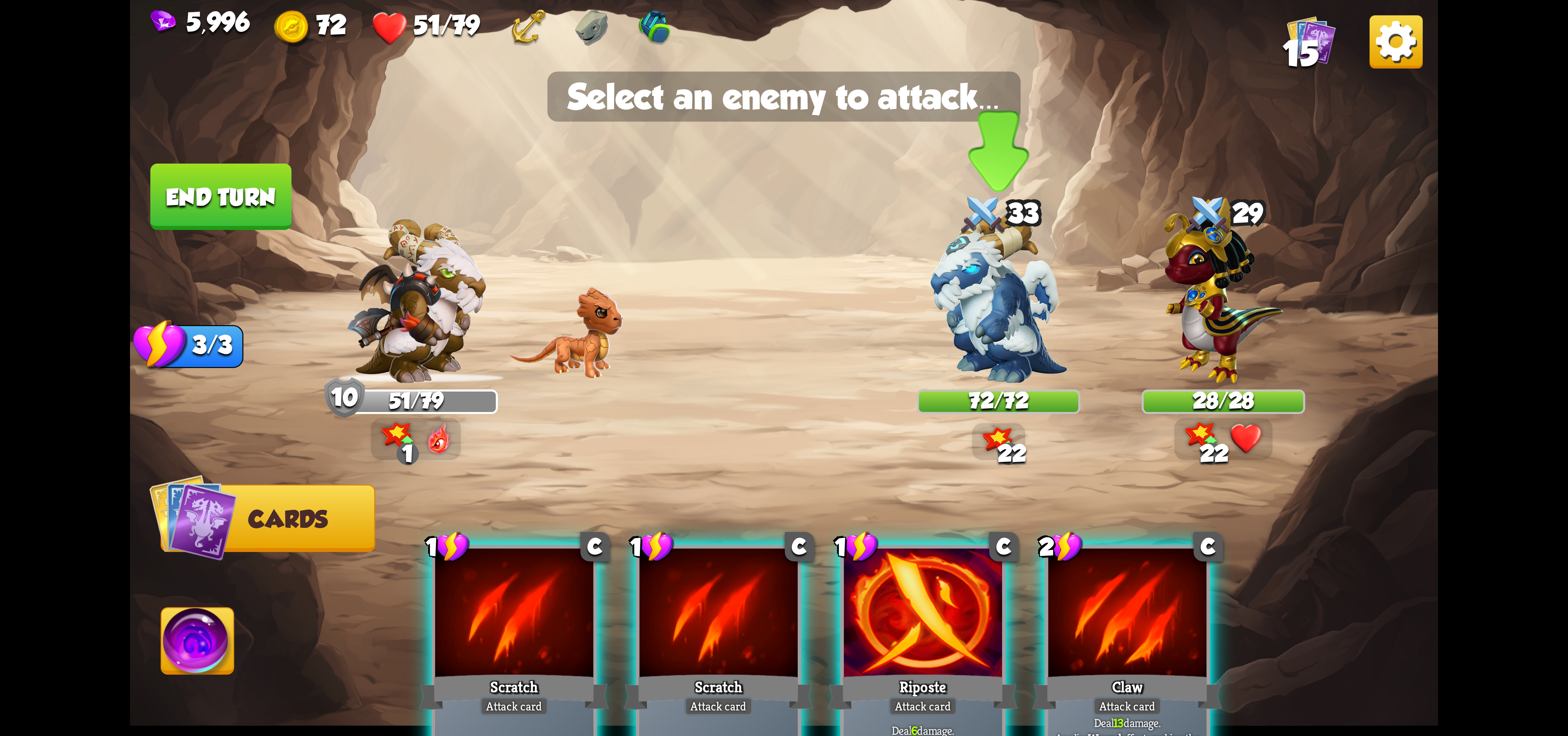
click at [961, 324] on img at bounding box center [998, 297] width 137 height 172
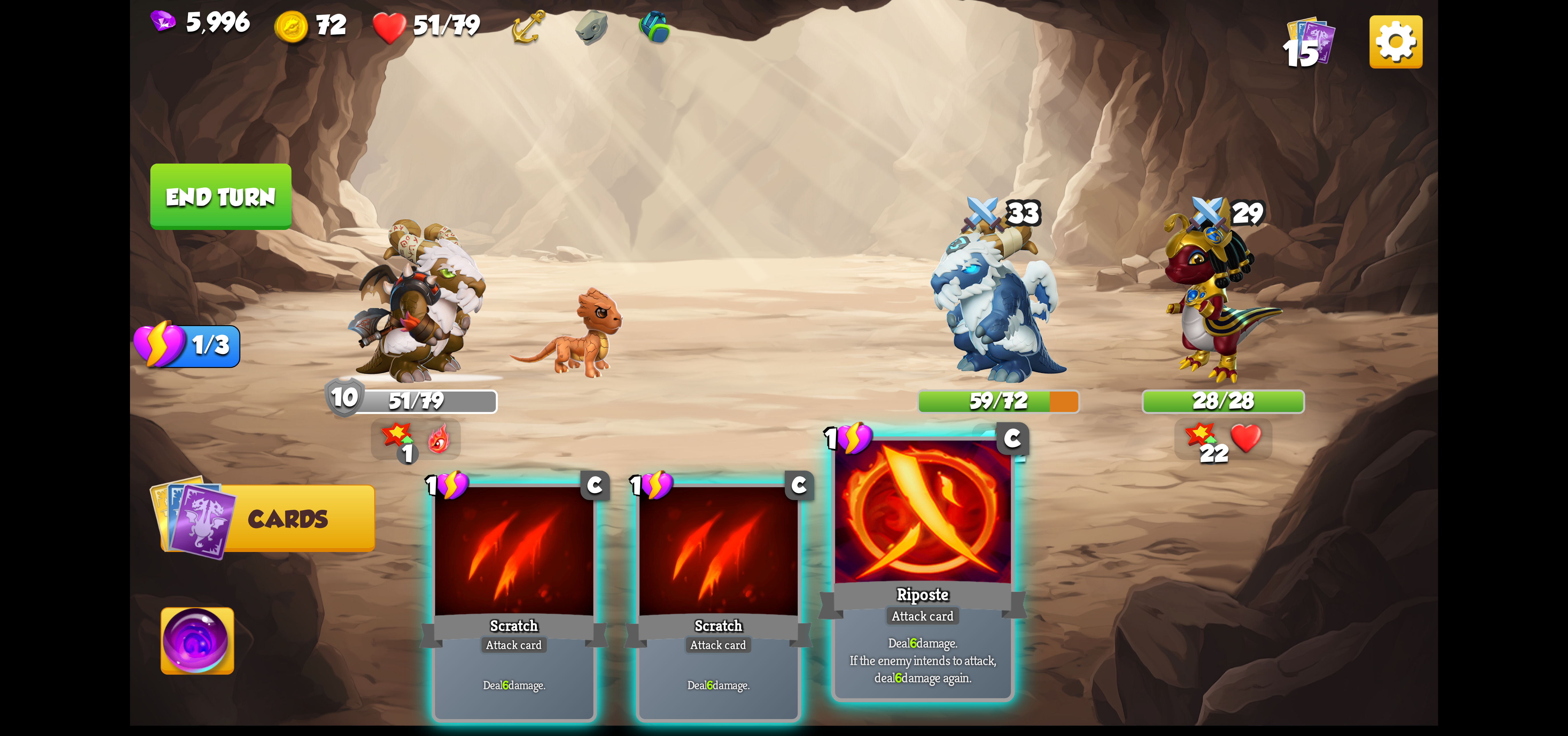
click at [903, 574] on div at bounding box center [923, 514] width 176 height 148
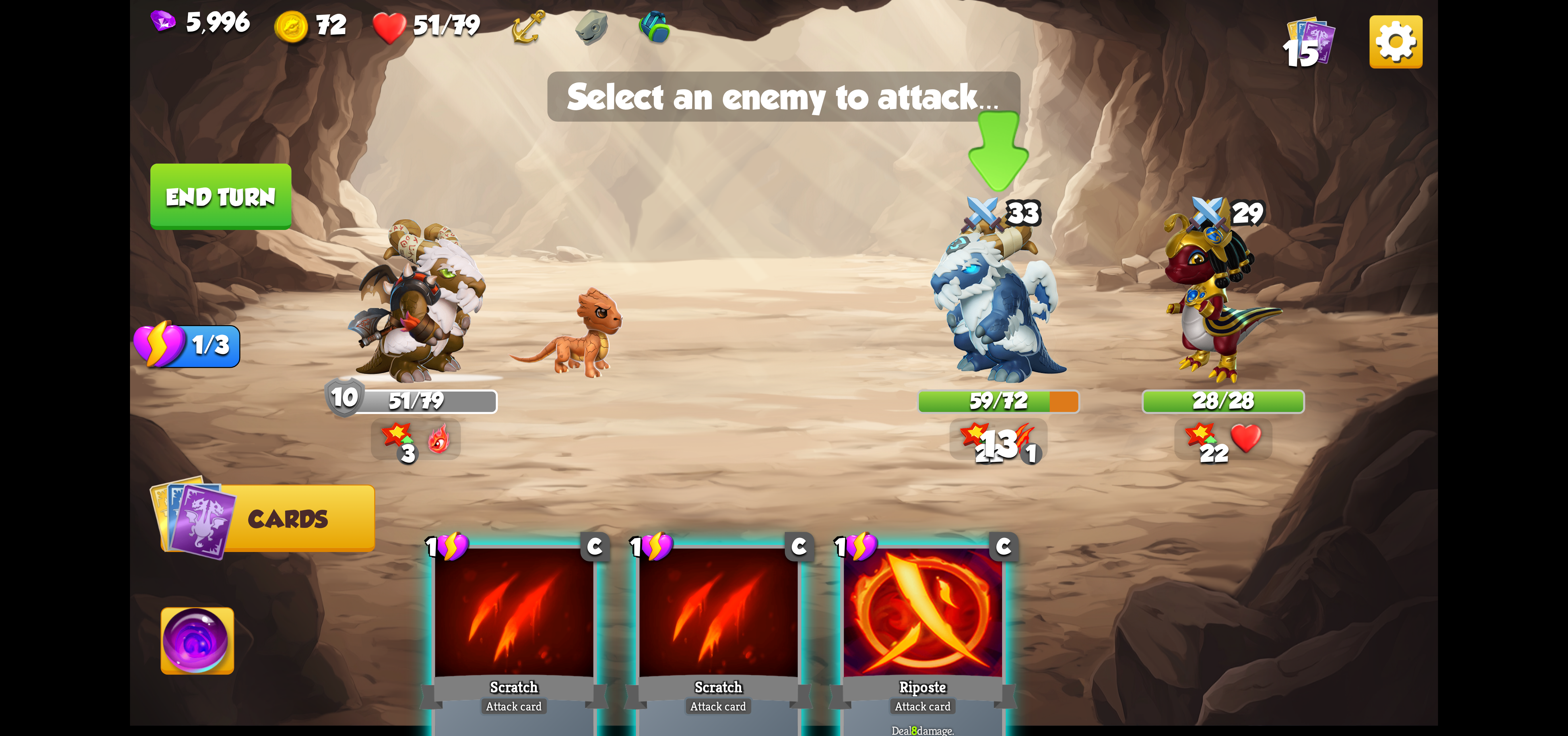
click at [1008, 324] on img at bounding box center [998, 297] width 137 height 172
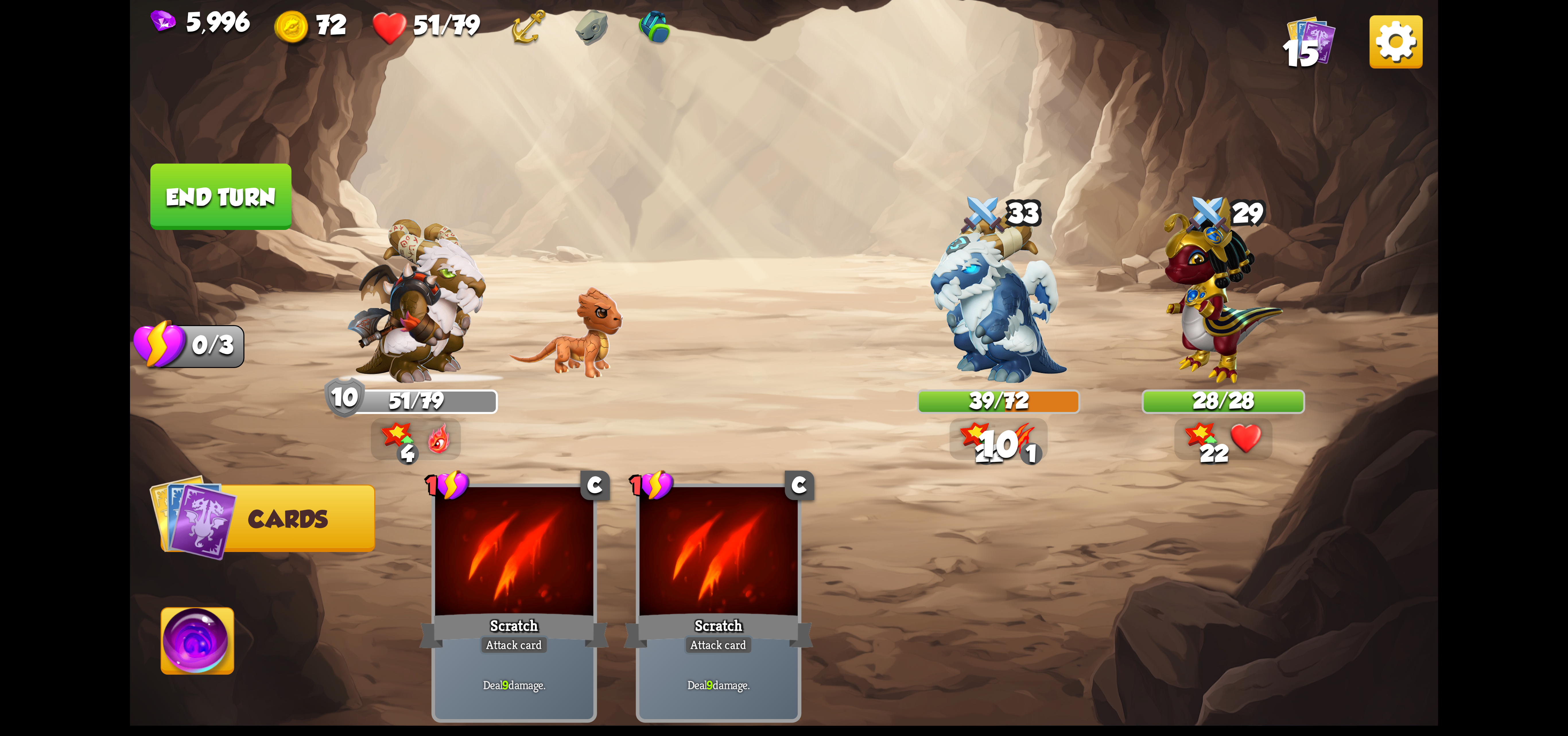
click at [209, 617] on img at bounding box center [197, 645] width 72 height 74
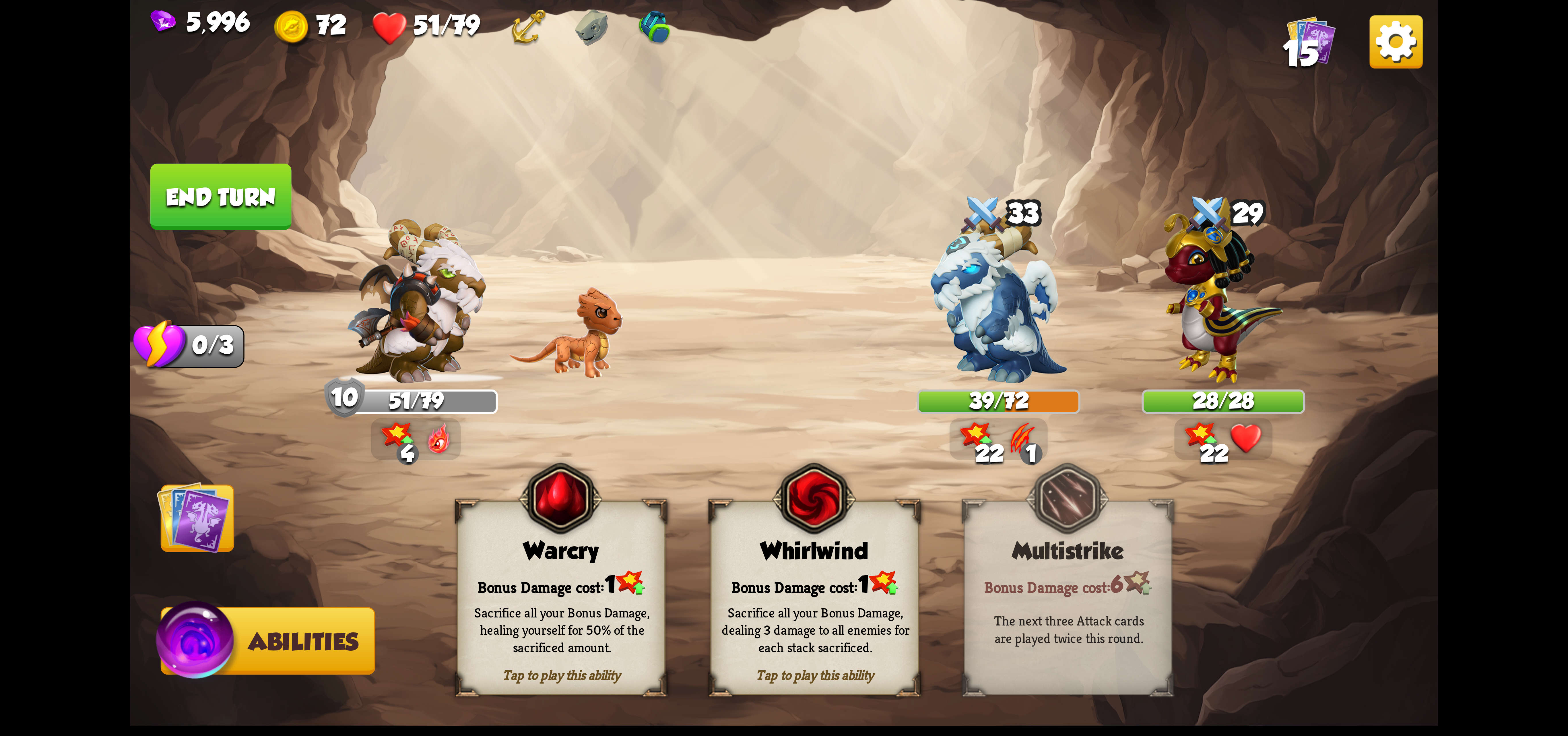
click at [858, 542] on div "Whirlwind" at bounding box center [814, 551] width 206 height 27
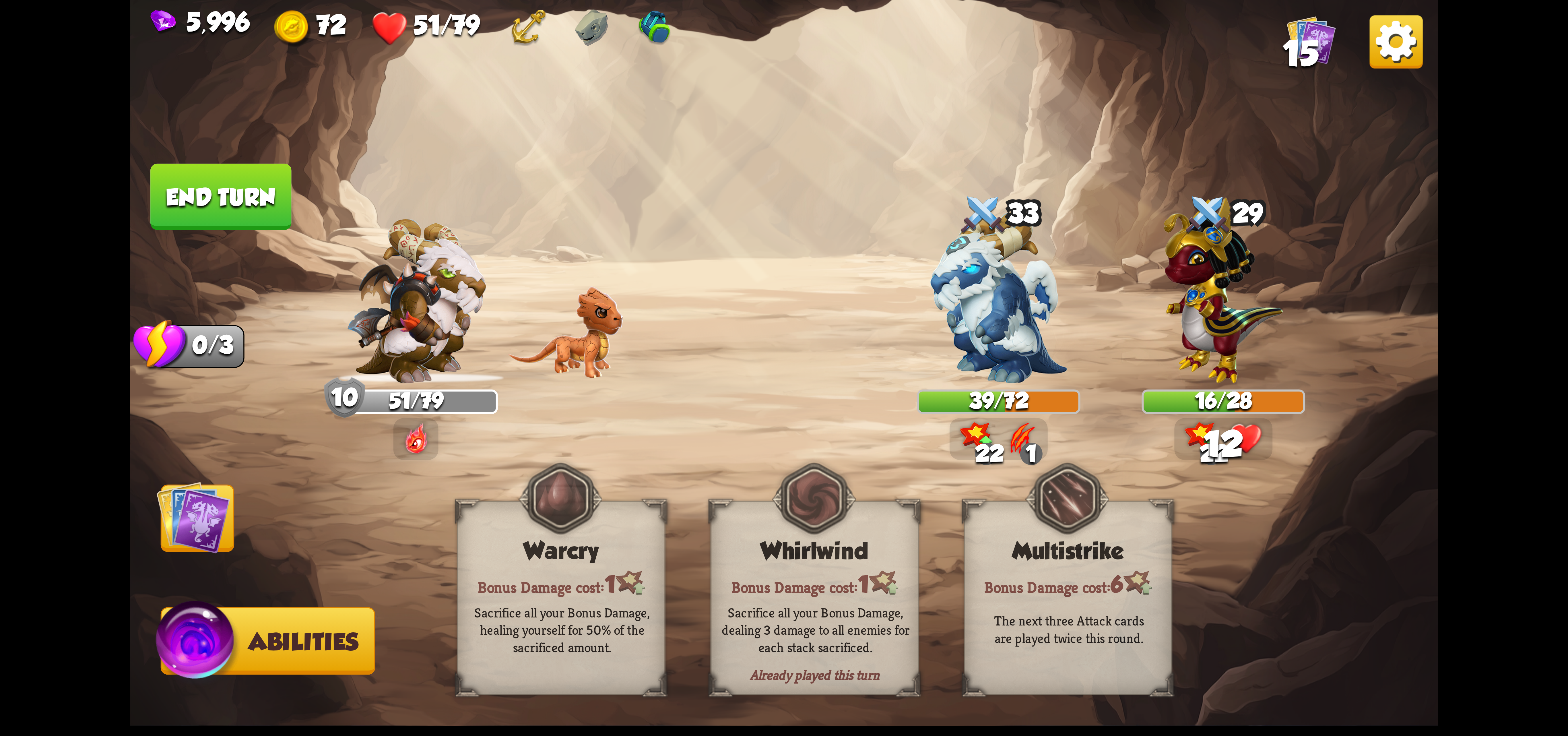
click at [223, 531] on img at bounding box center [193, 517] width 74 height 74
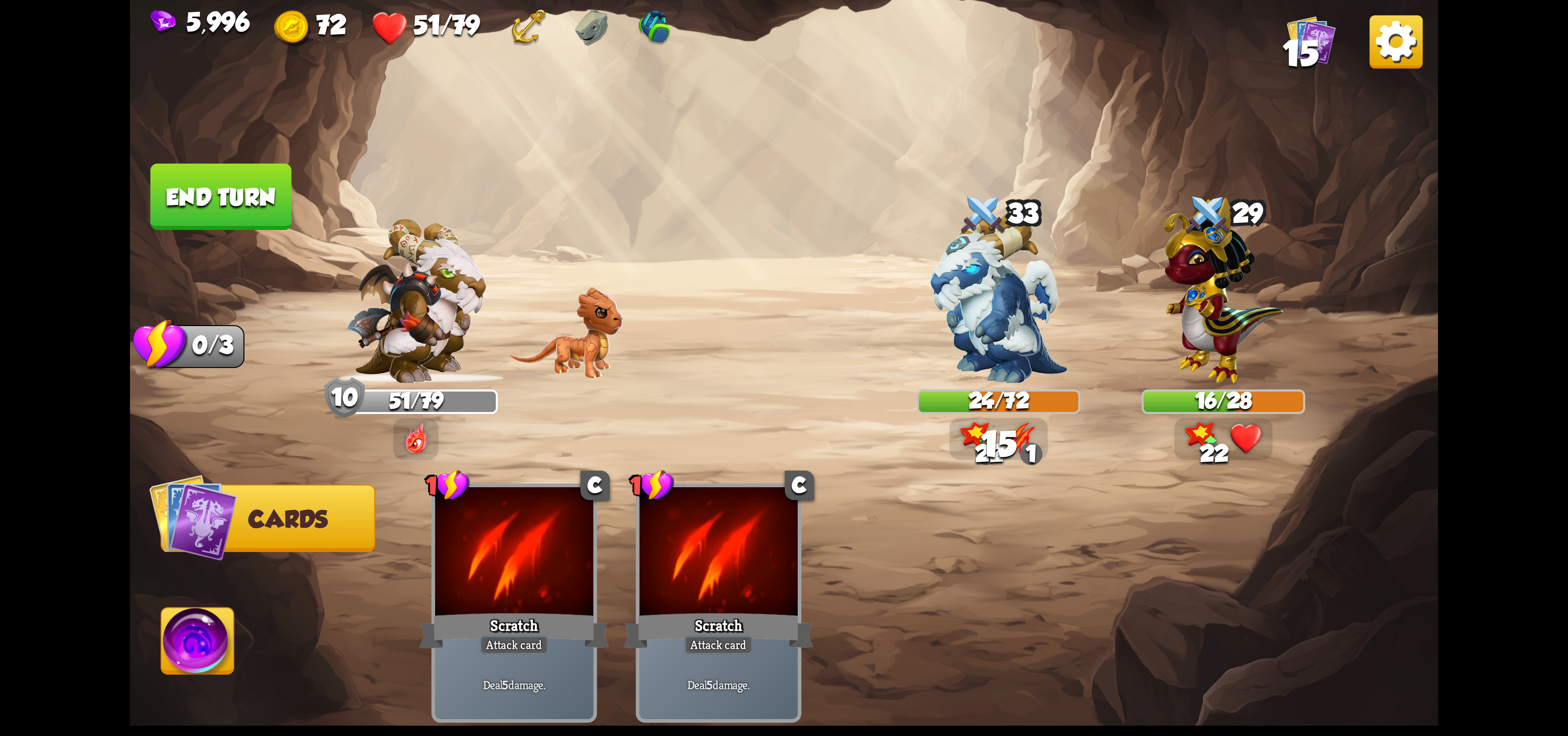
click at [257, 189] on button "End turn" at bounding box center [220, 197] width 141 height 66
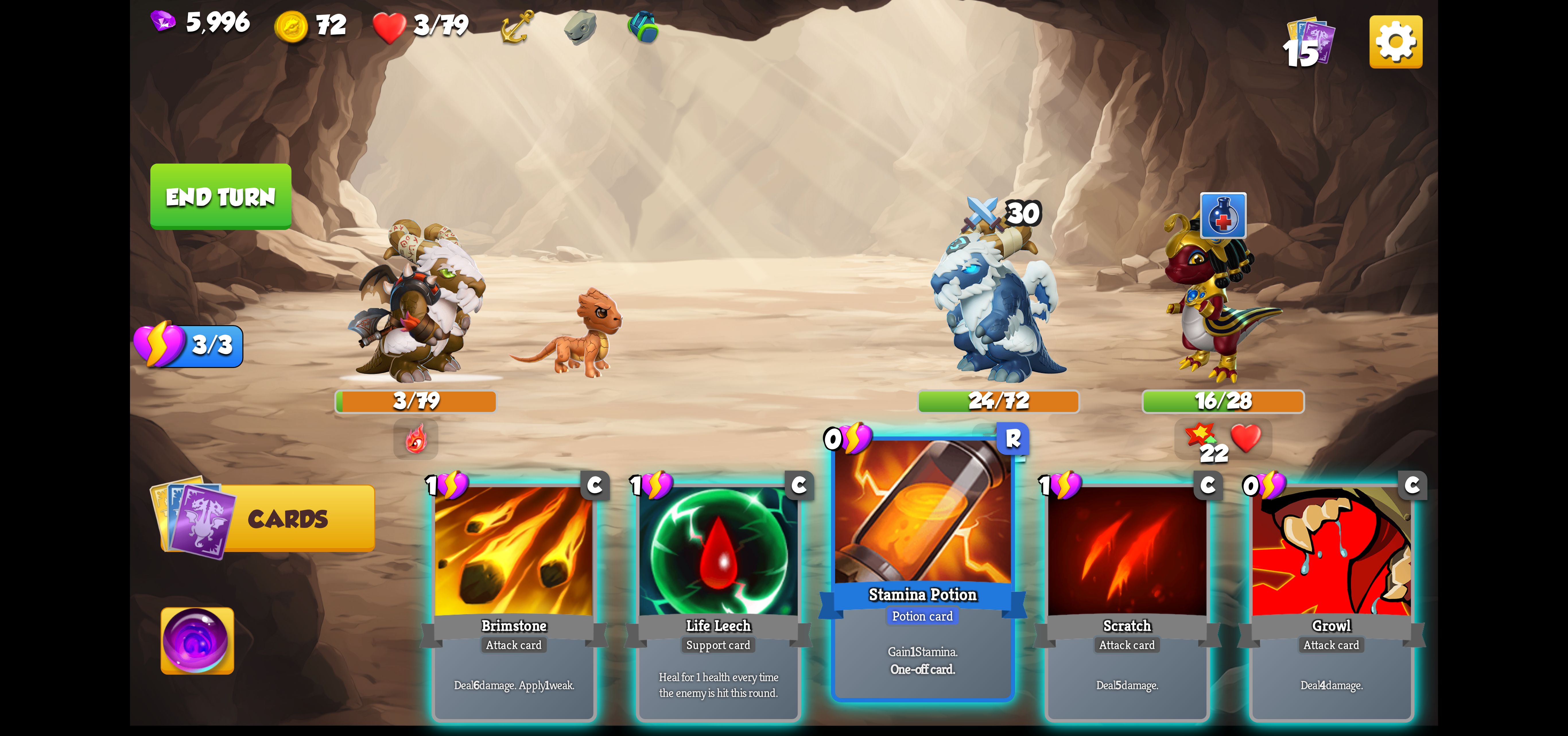
click at [954, 519] on div at bounding box center [923, 514] width 176 height 148
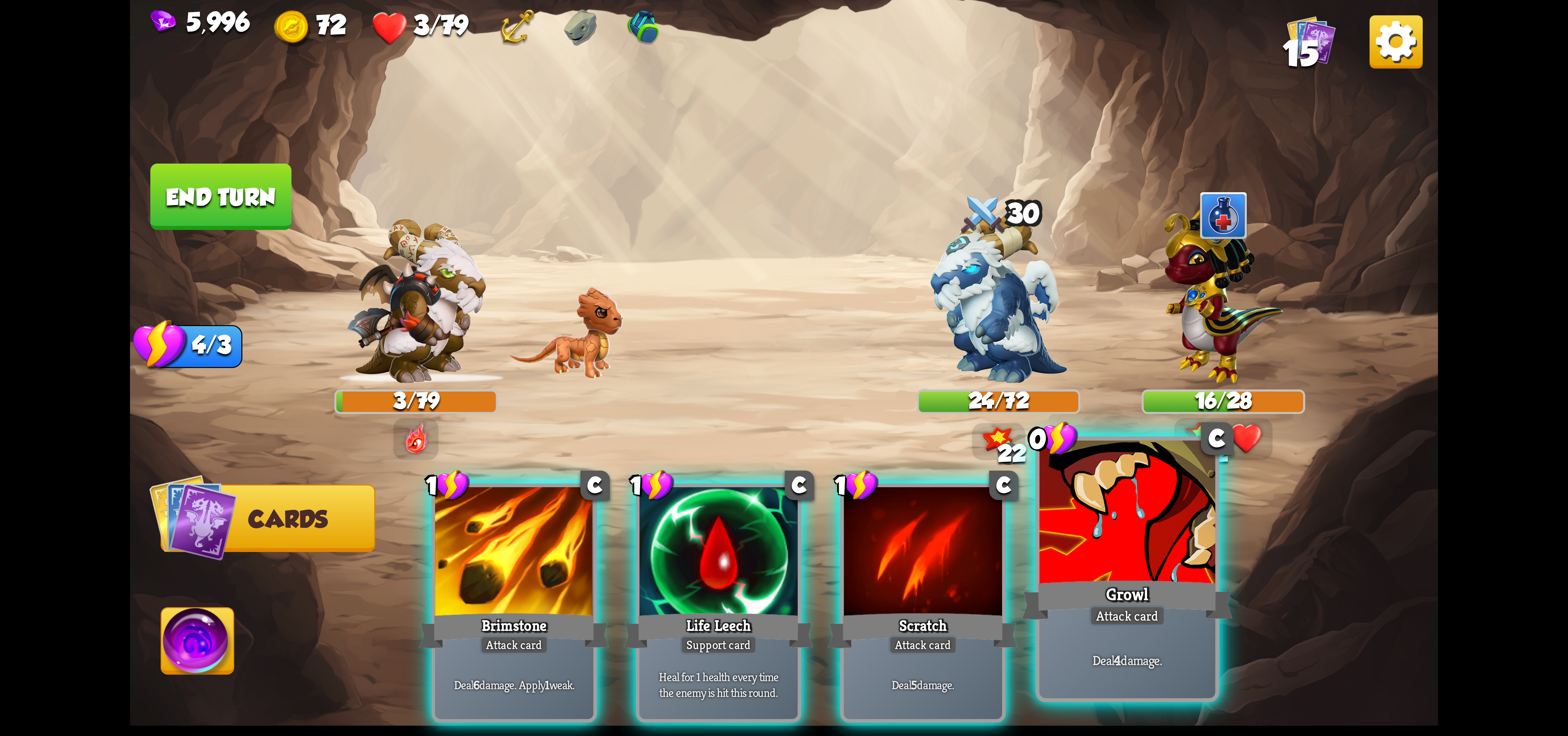
click at [1211, 524] on div at bounding box center [1127, 514] width 176 height 148
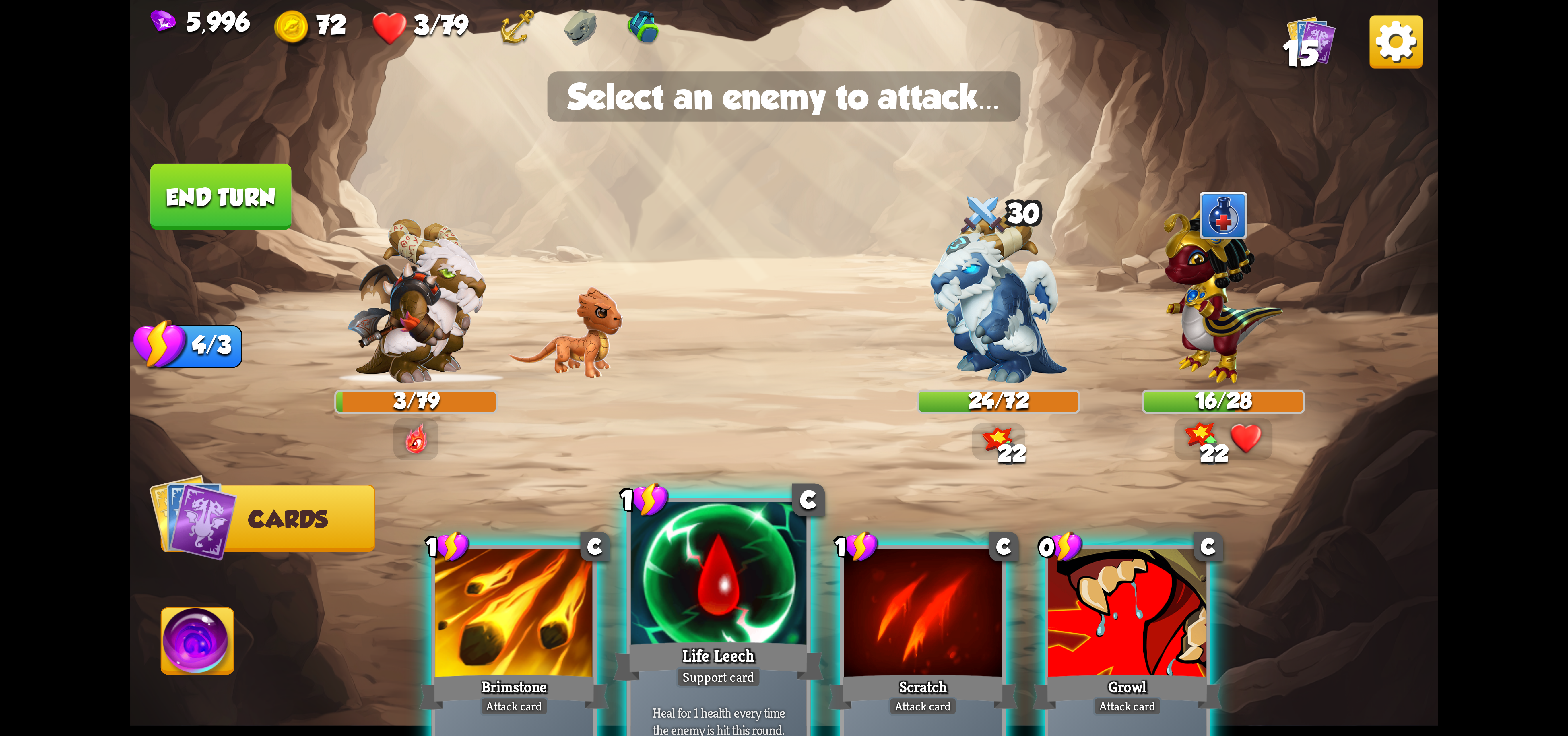
click at [741, 577] on div at bounding box center [718, 576] width 176 height 148
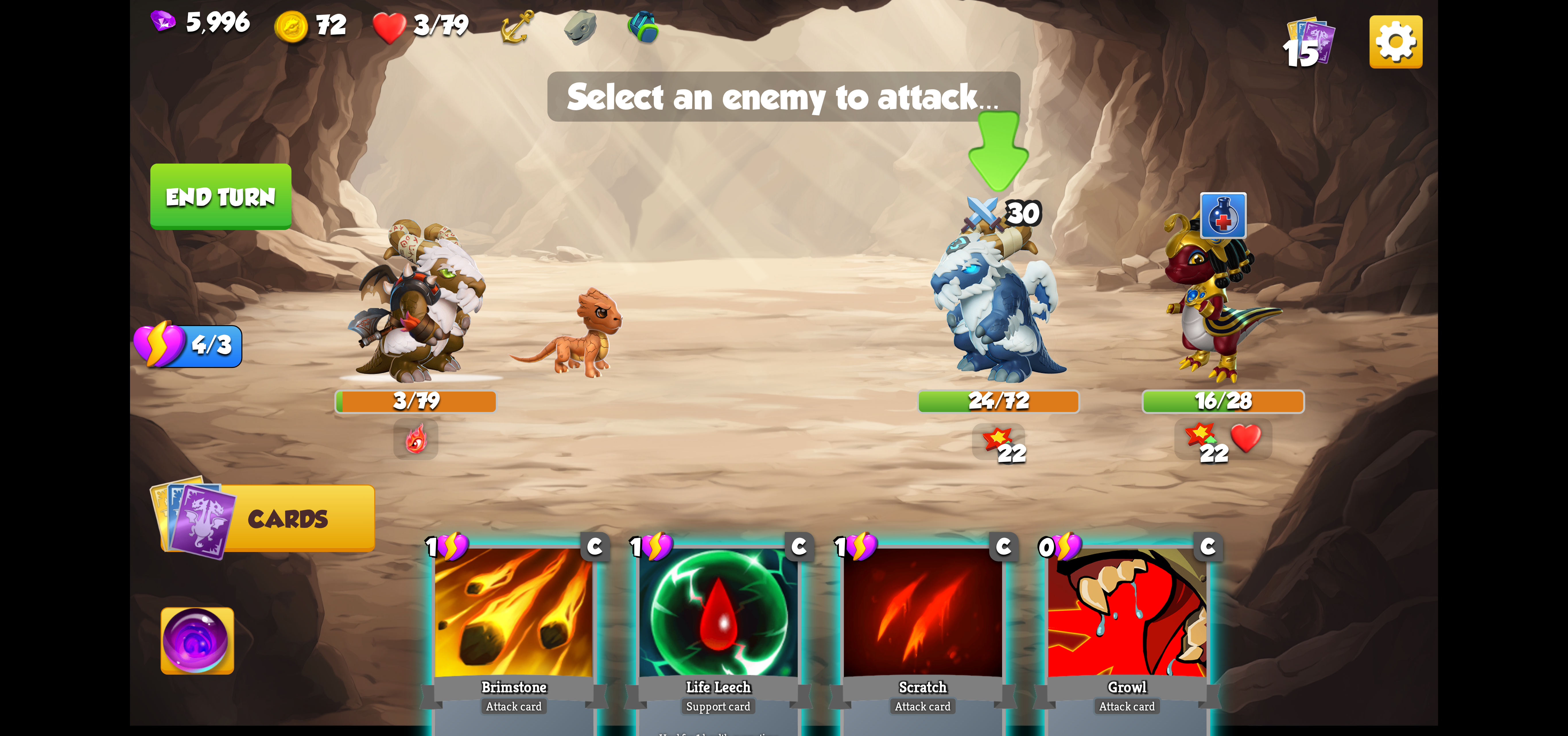
click at [1024, 332] on img at bounding box center [998, 297] width 137 height 172
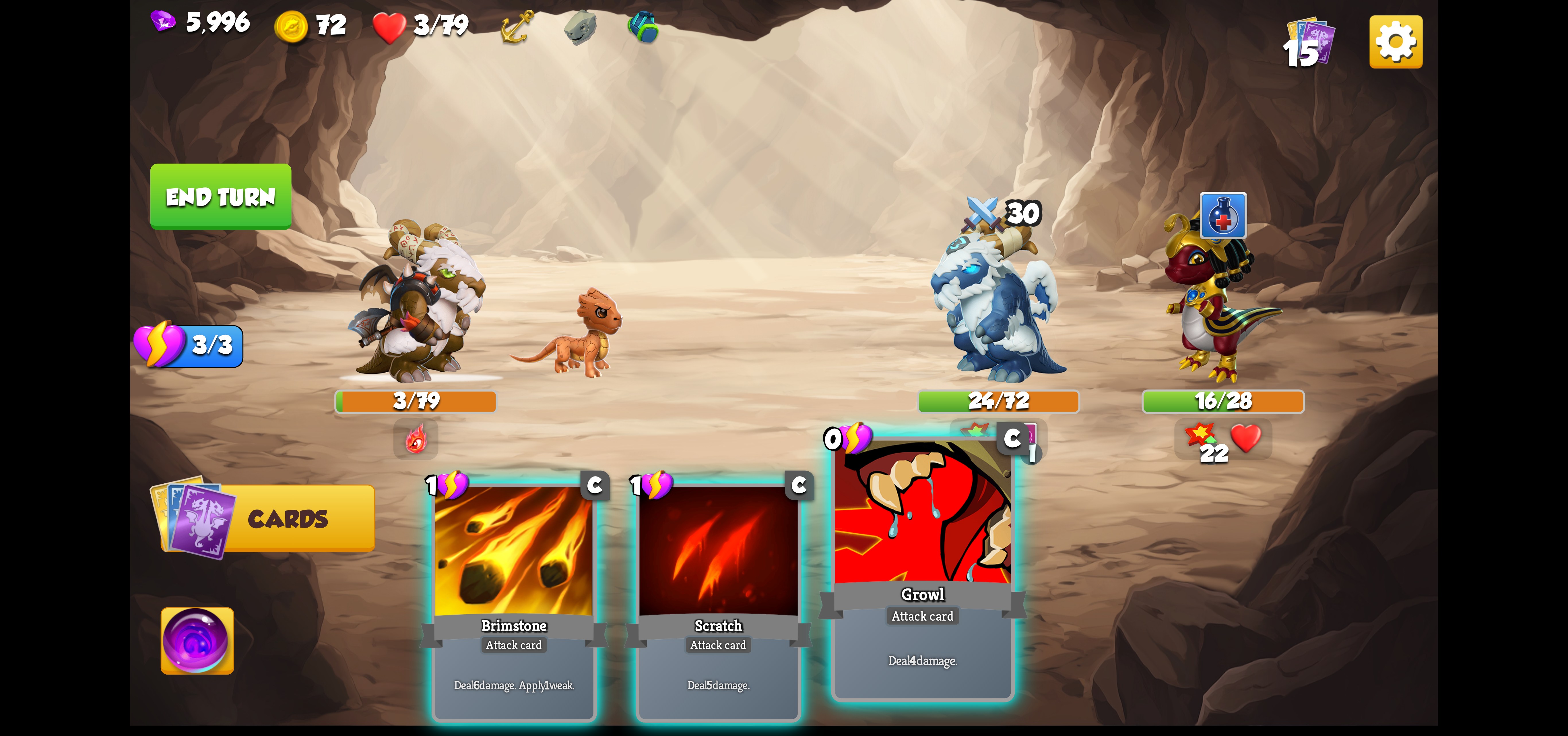
click at [873, 548] on div at bounding box center [923, 514] width 176 height 148
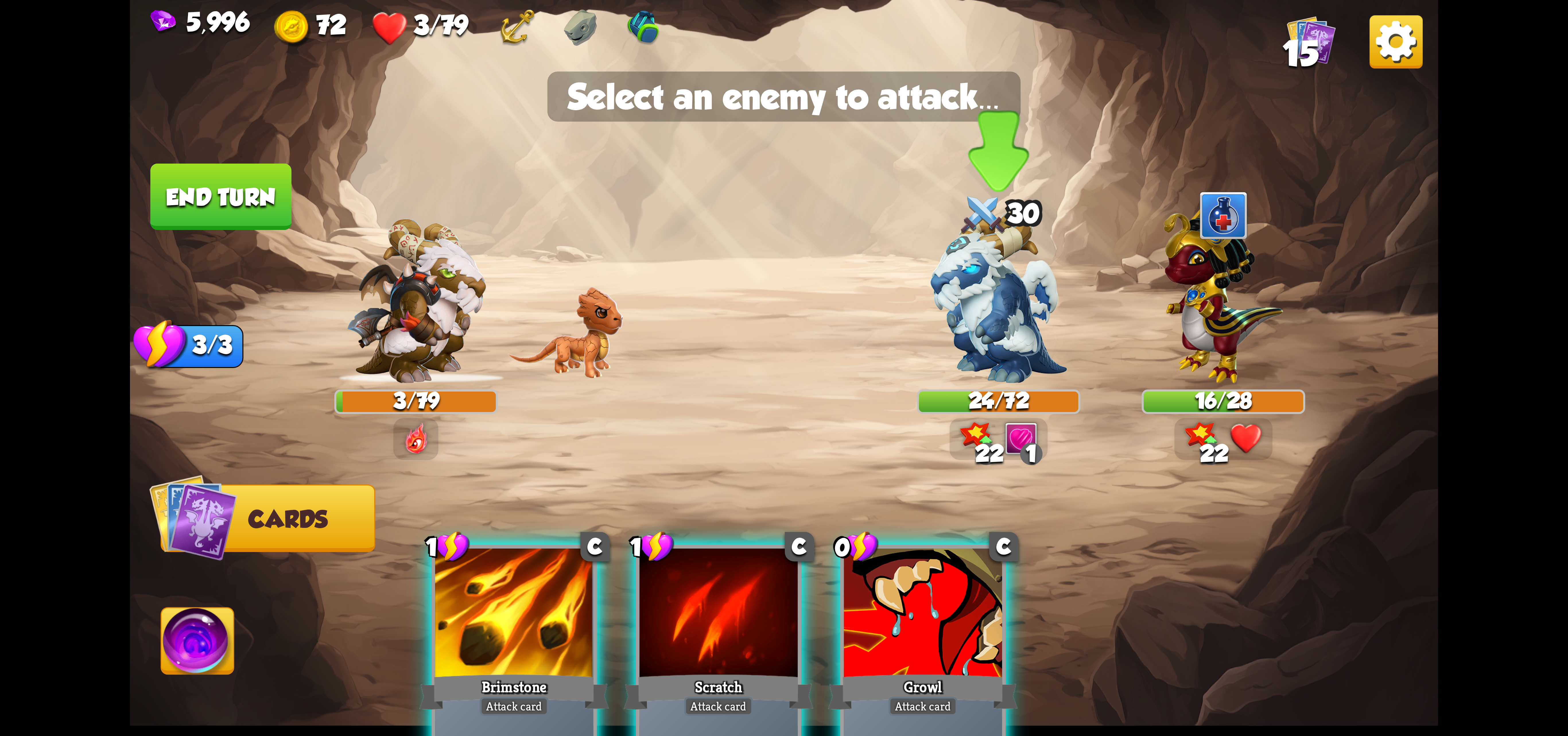
click at [980, 337] on img at bounding box center [998, 297] width 137 height 172
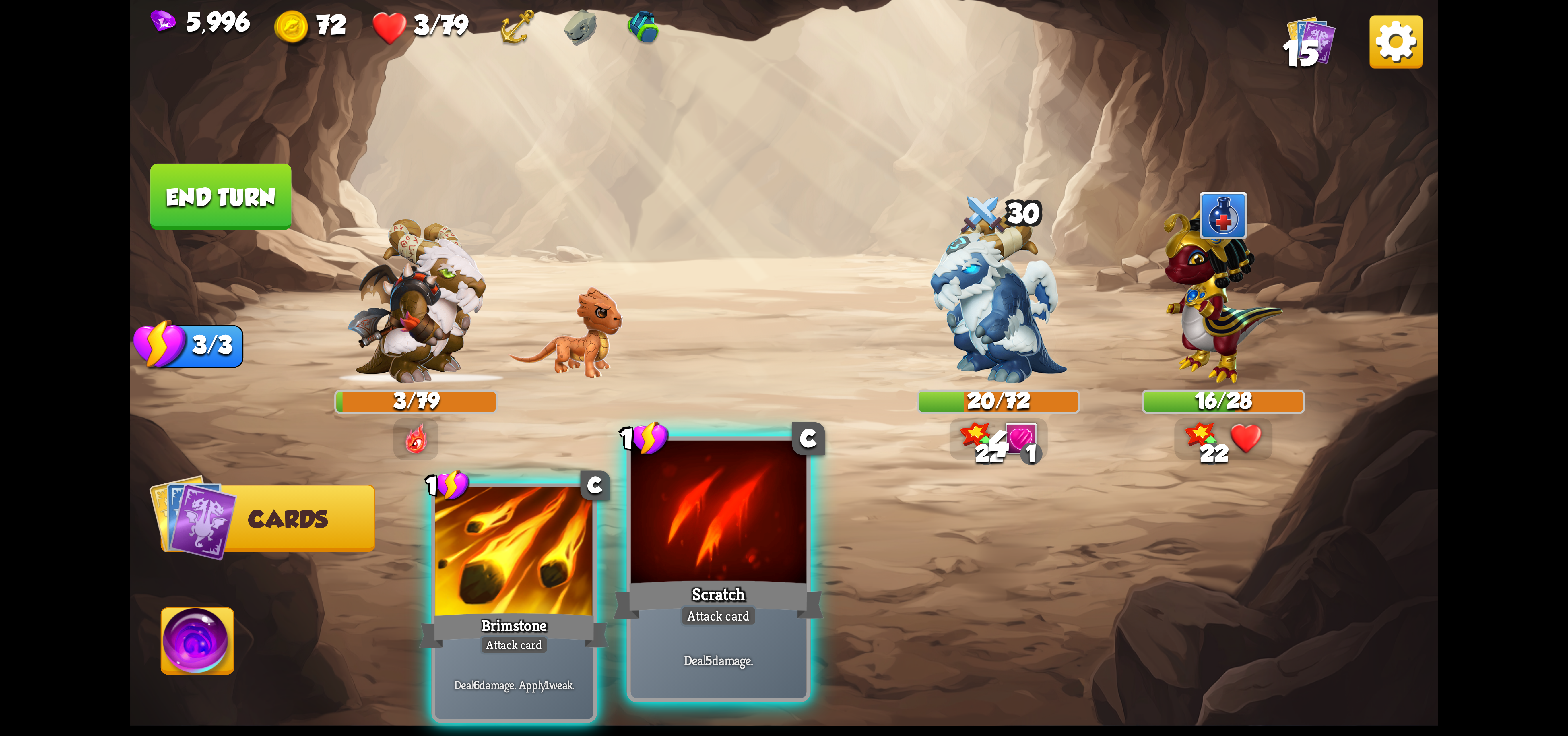
click at [688, 536] on div at bounding box center [718, 514] width 176 height 148
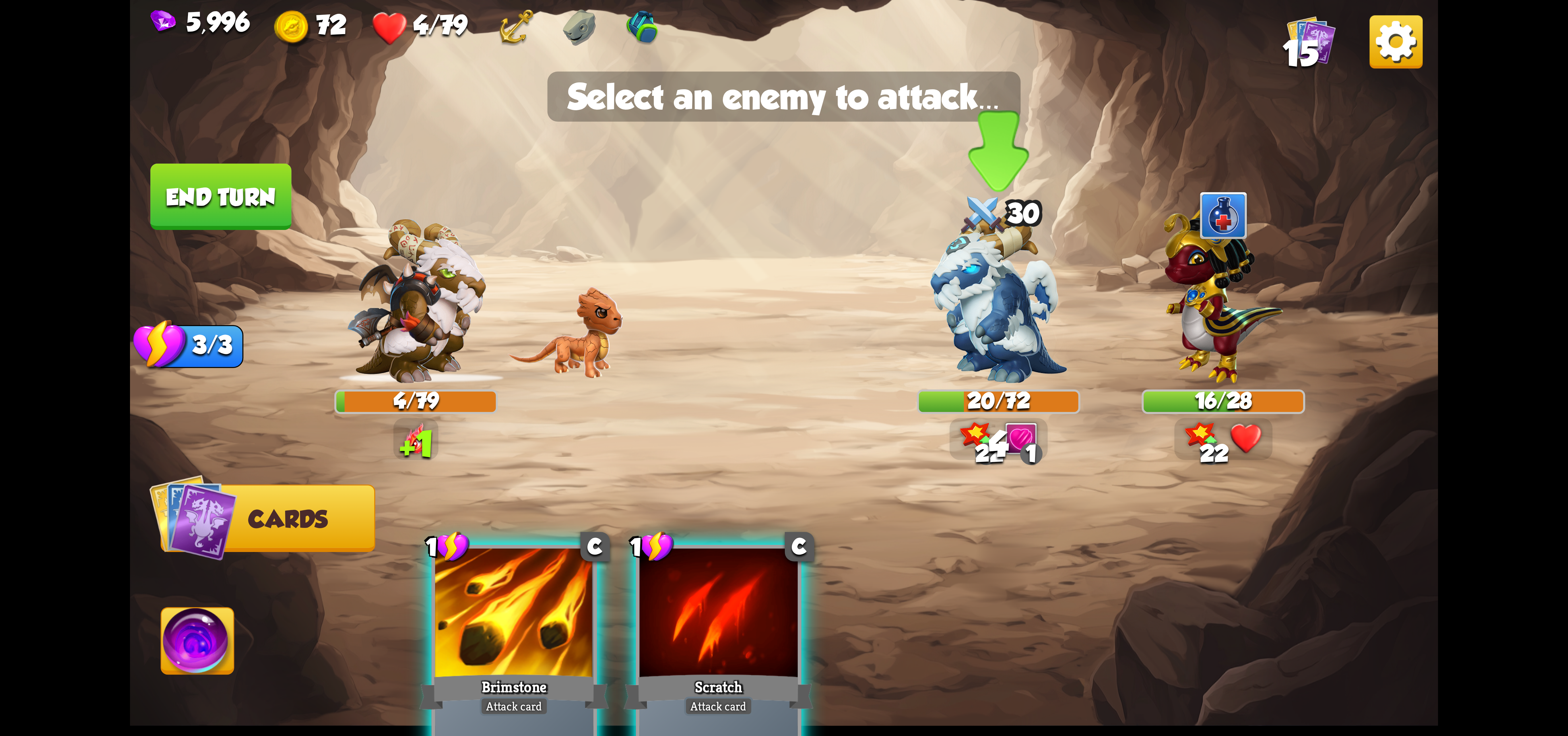
click at [936, 345] on img at bounding box center [998, 297] width 137 height 172
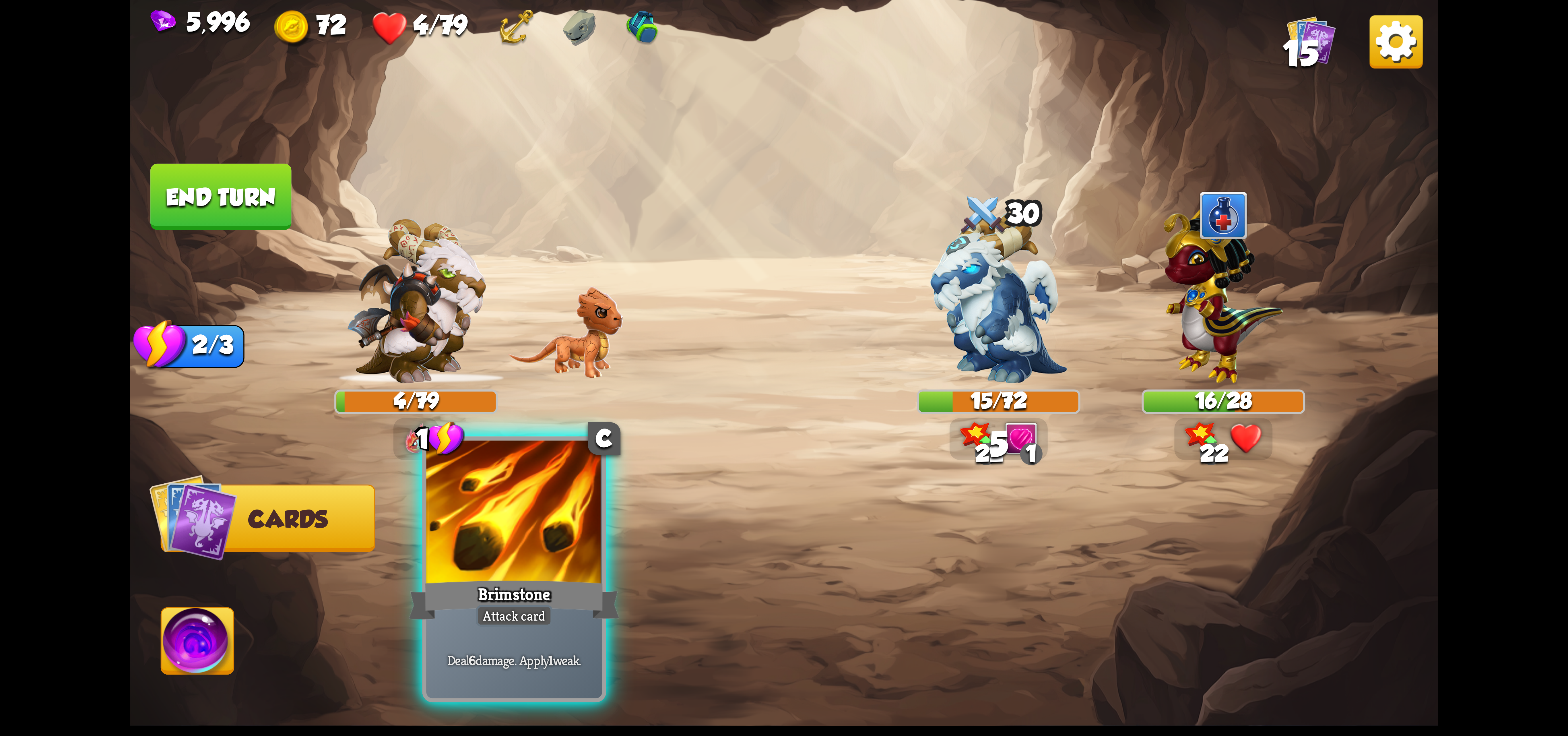
click at [534, 534] on div at bounding box center [514, 514] width 176 height 148
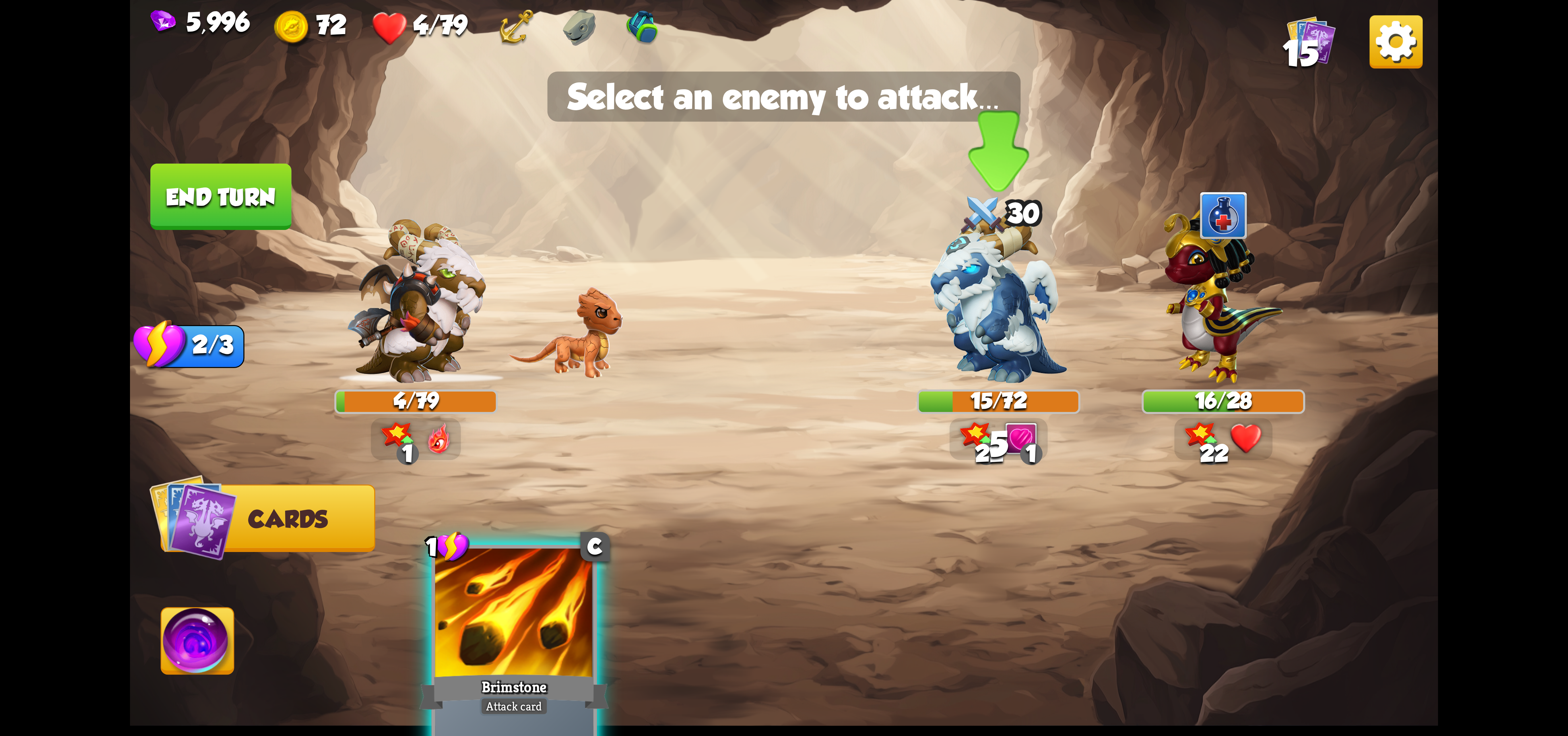
click at [1000, 348] on img at bounding box center [998, 297] width 137 height 172
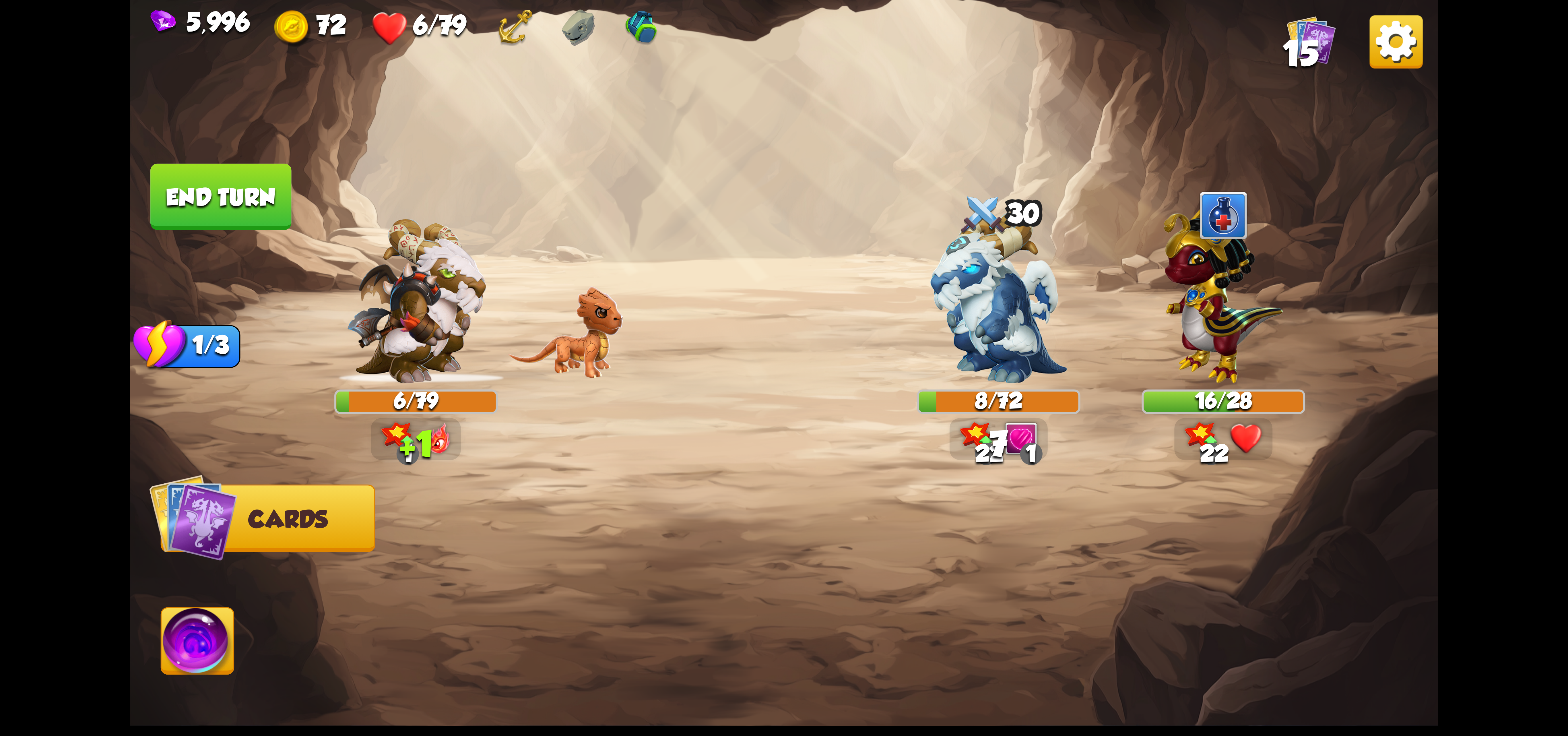
click at [217, 623] on img at bounding box center [197, 645] width 72 height 74
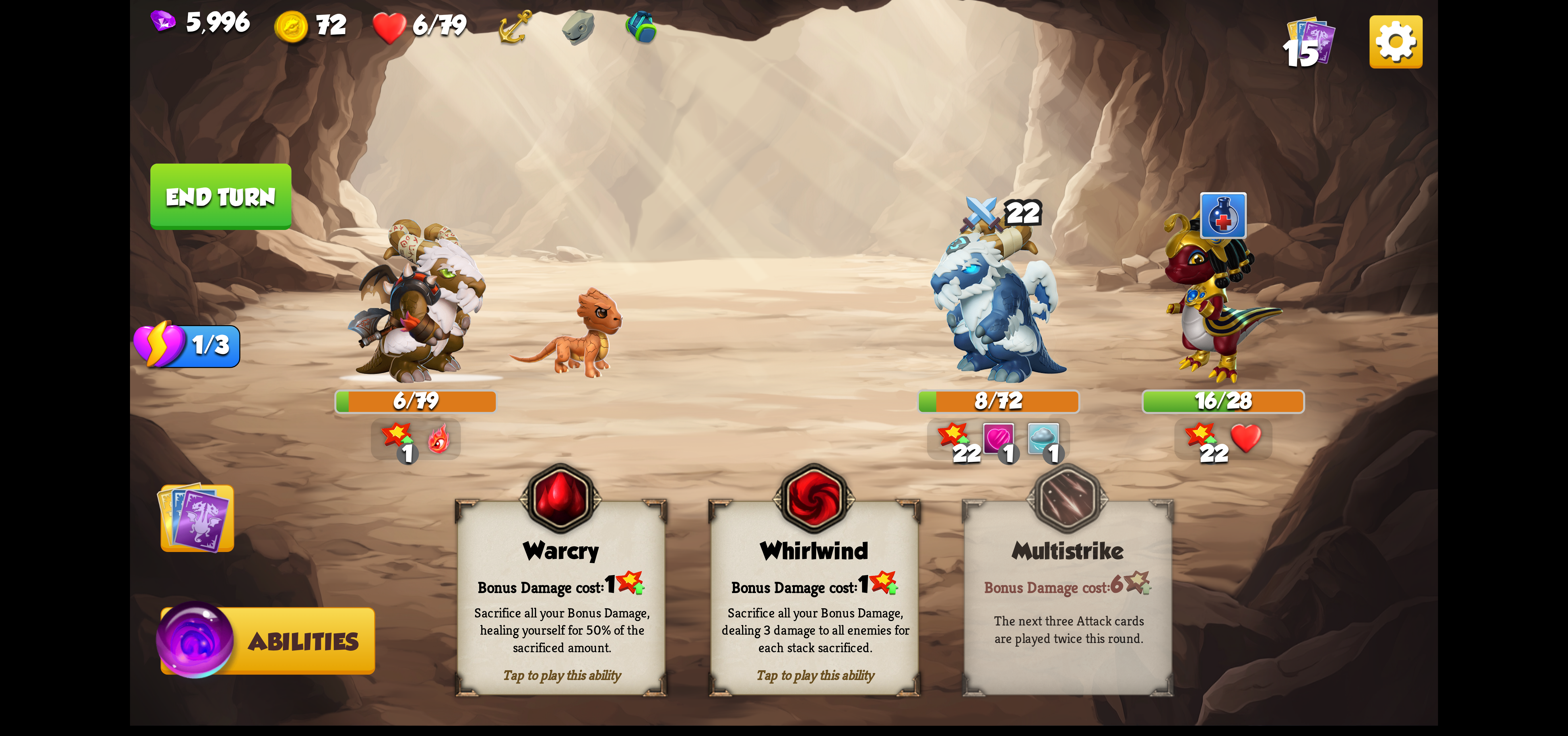
click at [840, 548] on div "Whirlwind" at bounding box center [814, 551] width 206 height 27
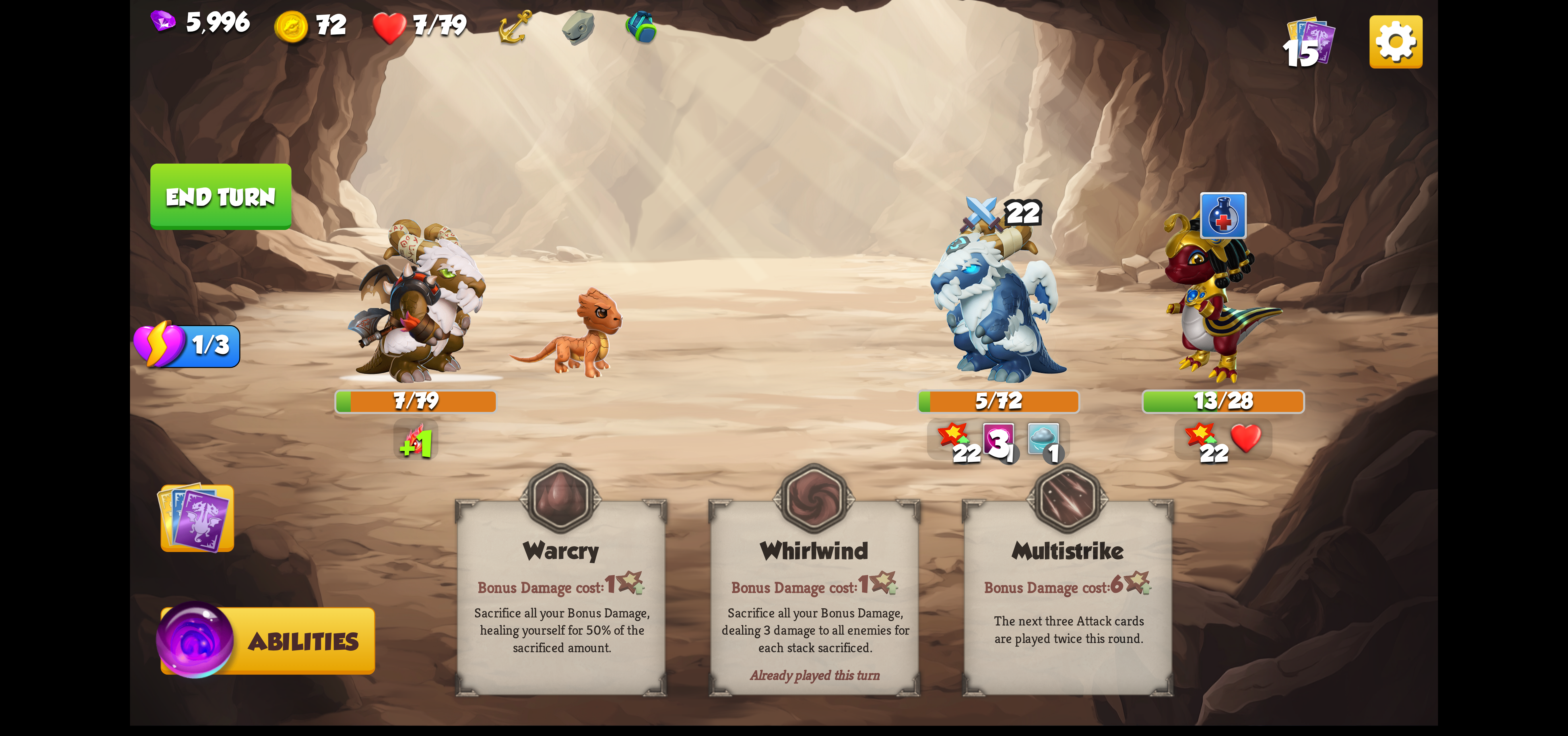
click at [184, 535] on img at bounding box center [193, 517] width 74 height 74
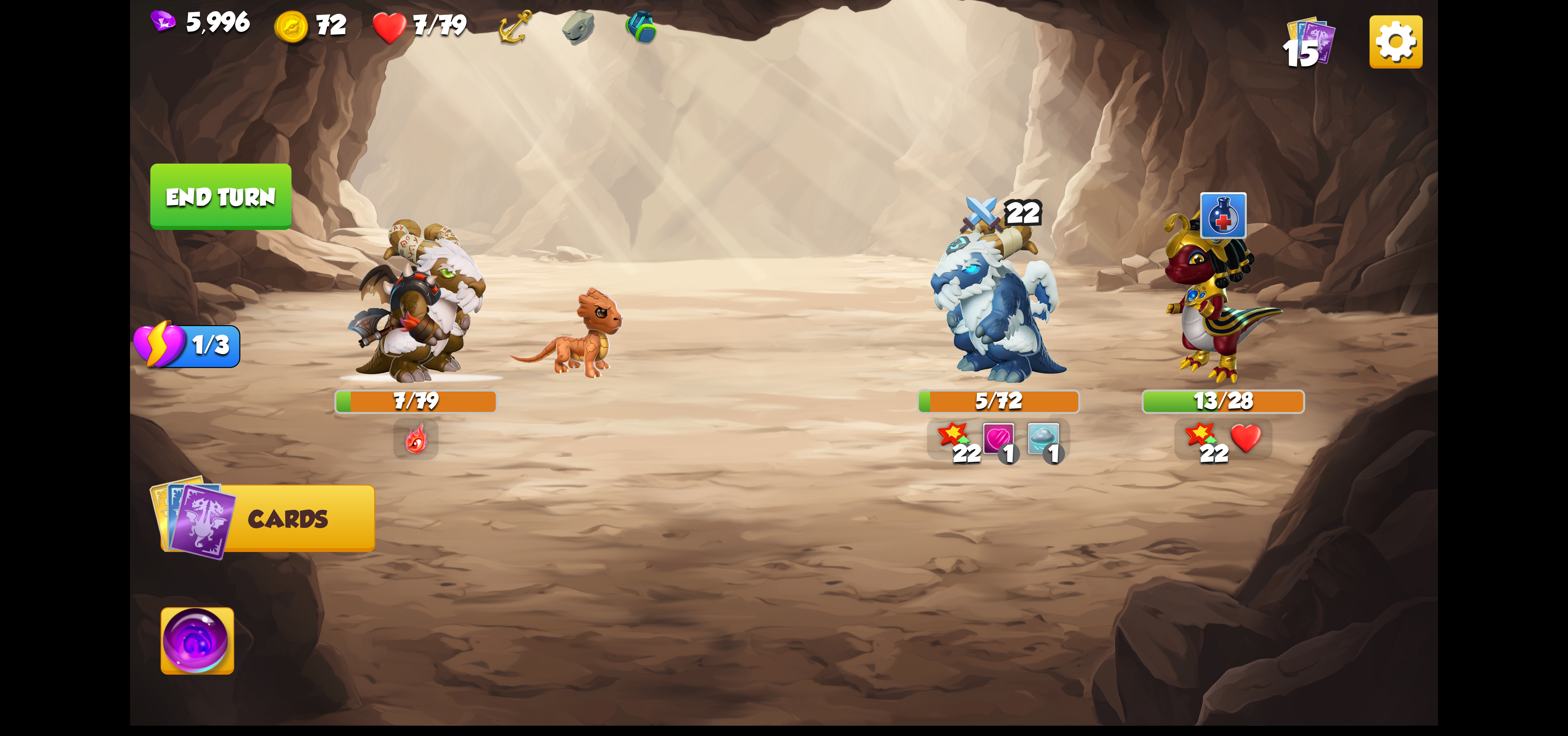
click at [582, 524] on div at bounding box center [915, 572] width 1046 height 327
drag, startPoint x: 539, startPoint y: 527, endPoint x: 477, endPoint y: 539, distance: 63.2
click at [525, 535] on div at bounding box center [915, 572] width 1046 height 327
click at [475, 541] on div at bounding box center [915, 572] width 1046 height 327
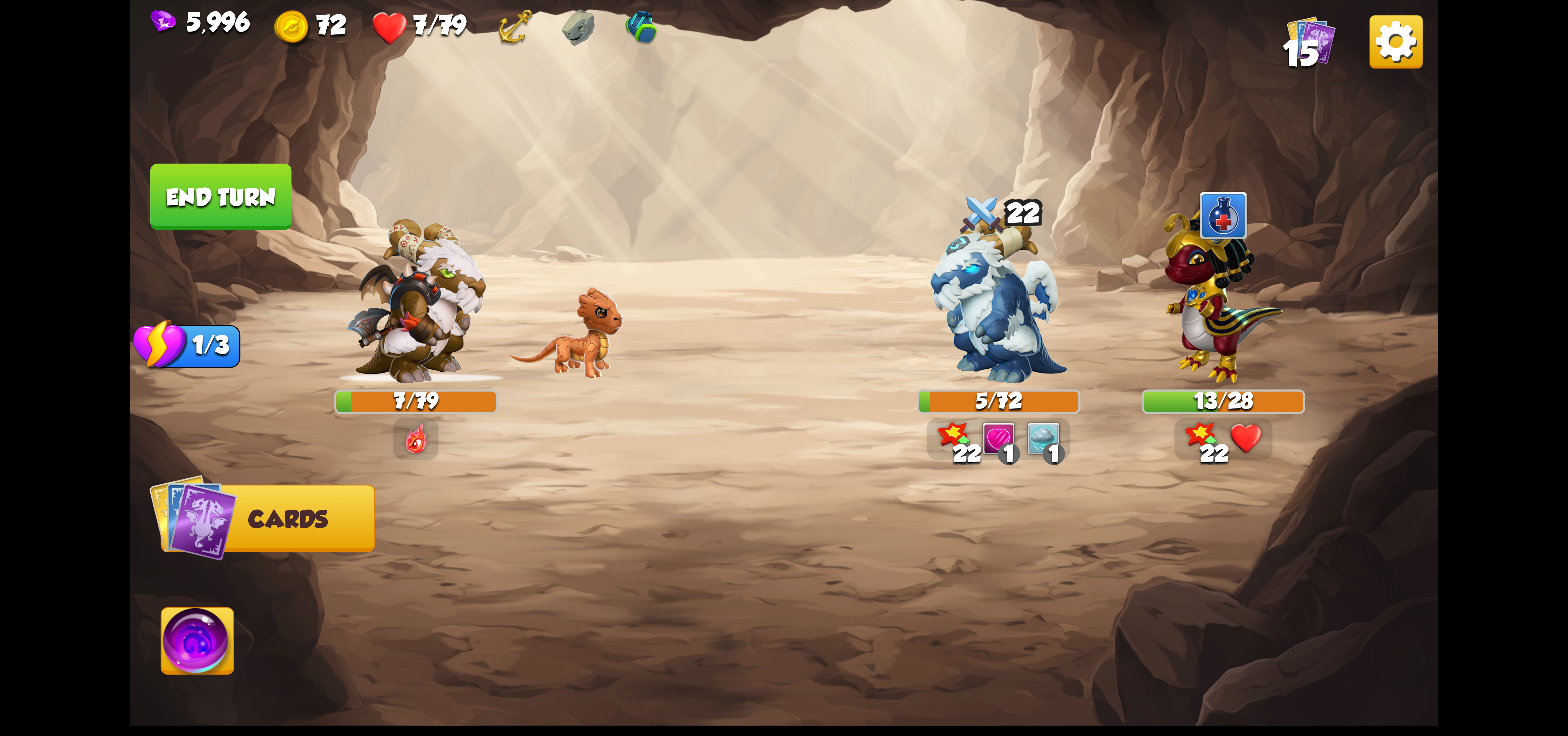
click at [475, 541] on div at bounding box center [915, 572] width 1046 height 327
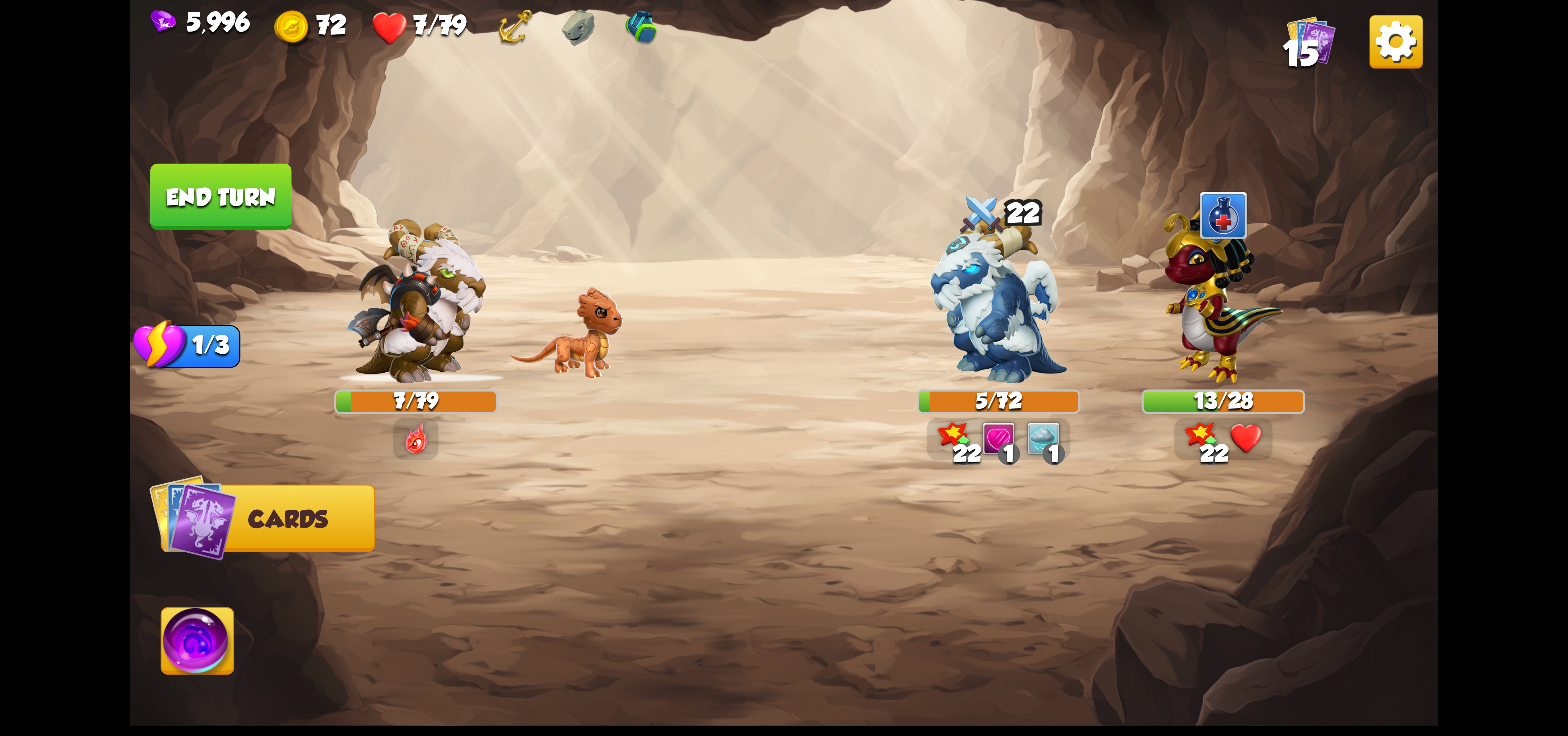
click at [483, 519] on div at bounding box center [915, 572] width 1046 height 327
click at [483, 517] on div at bounding box center [915, 572] width 1046 height 327
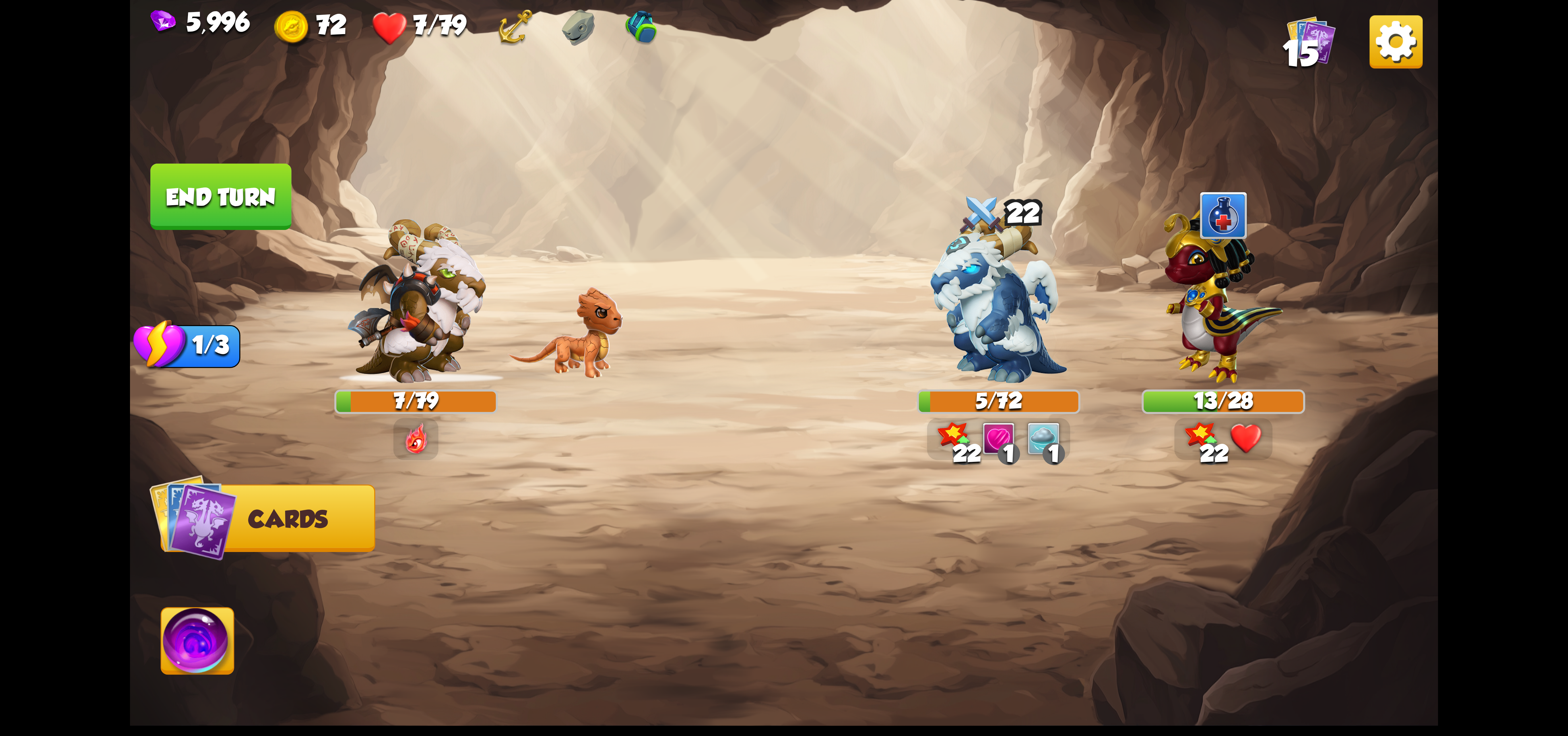
click at [483, 517] on div at bounding box center [915, 572] width 1046 height 327
click at [483, 517] on div at bounding box center [915, 572] width 1046 height 327
click at [173, 625] on img at bounding box center [197, 645] width 72 height 74
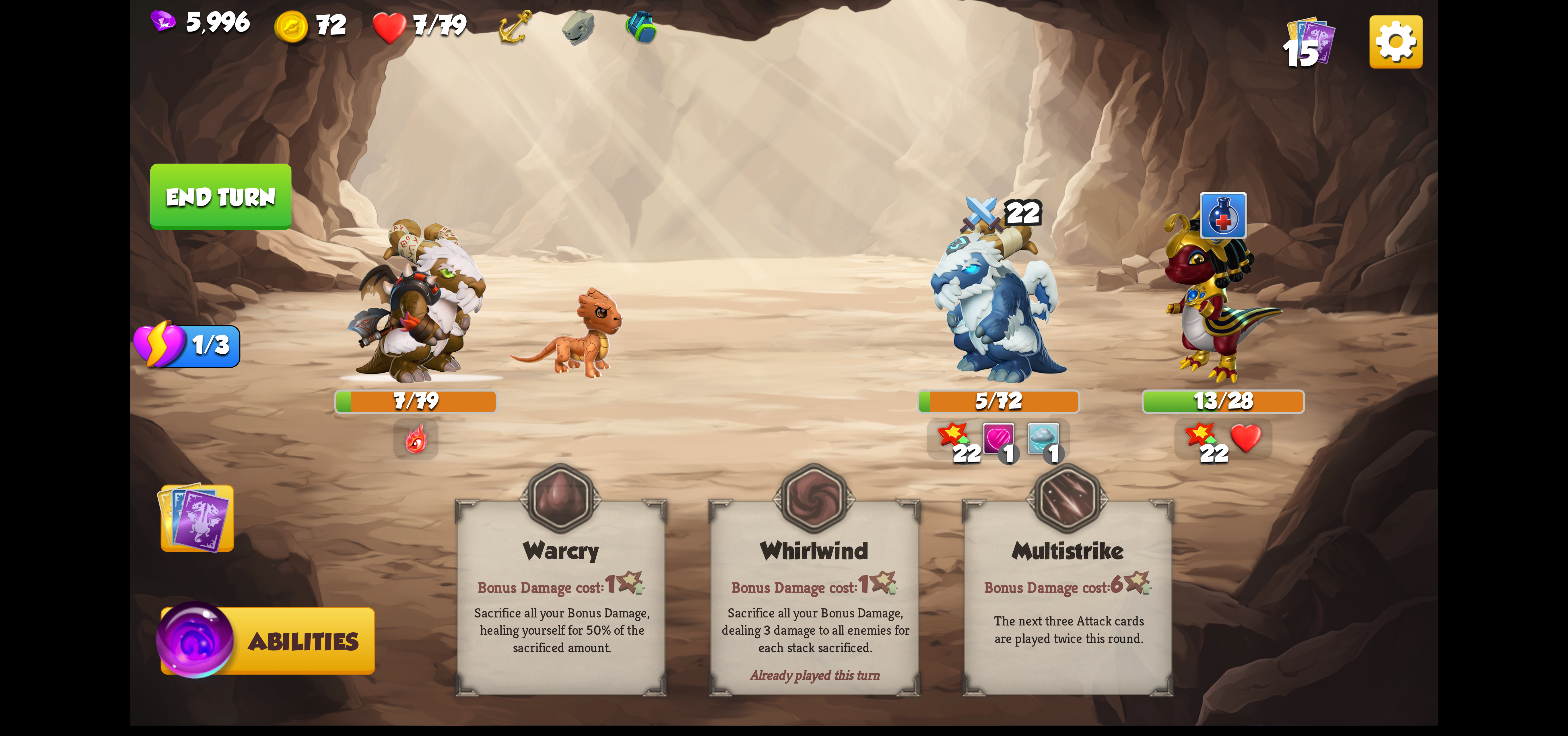
click at [218, 508] on img at bounding box center [193, 517] width 74 height 74
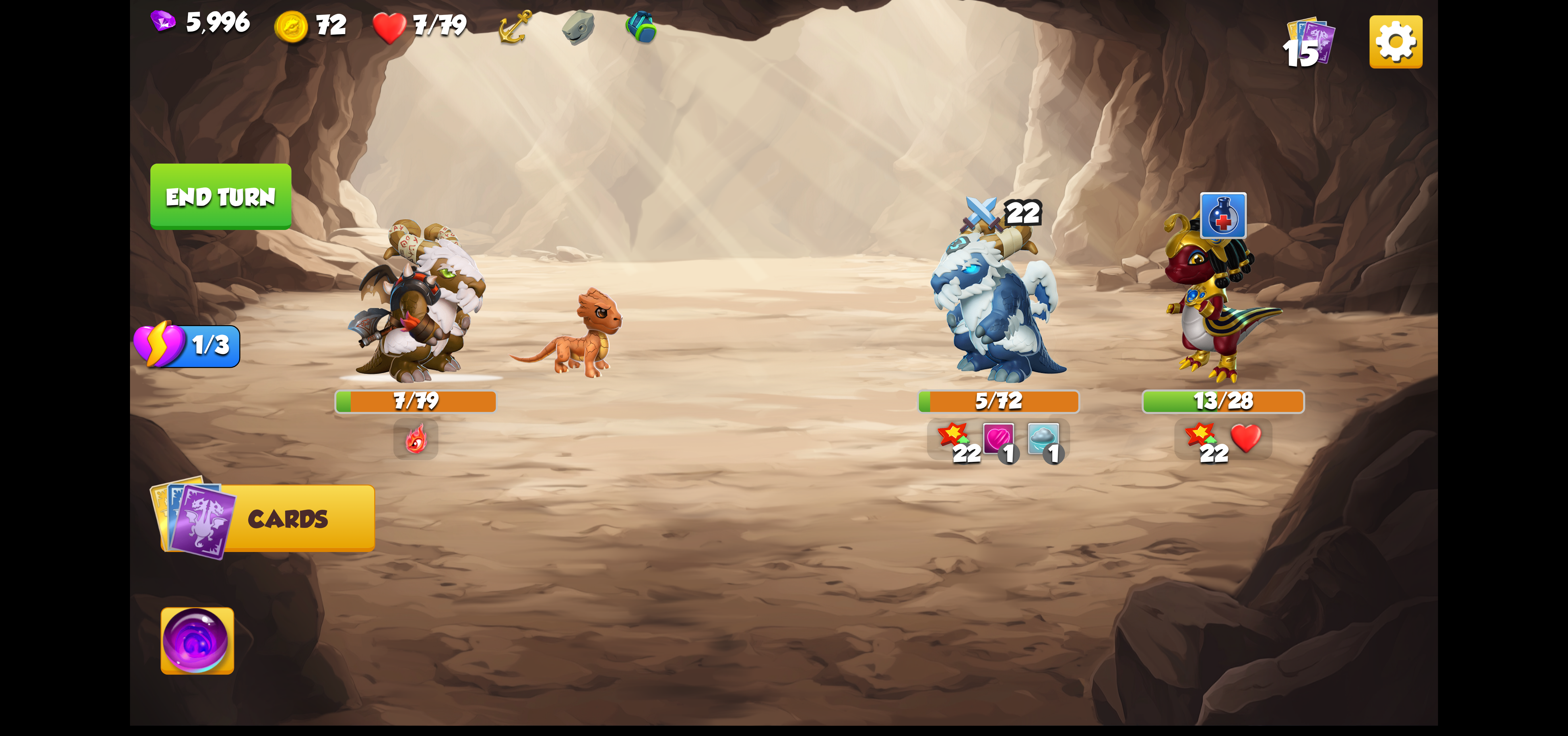
click at [255, 202] on button "End turn" at bounding box center [220, 197] width 141 height 66
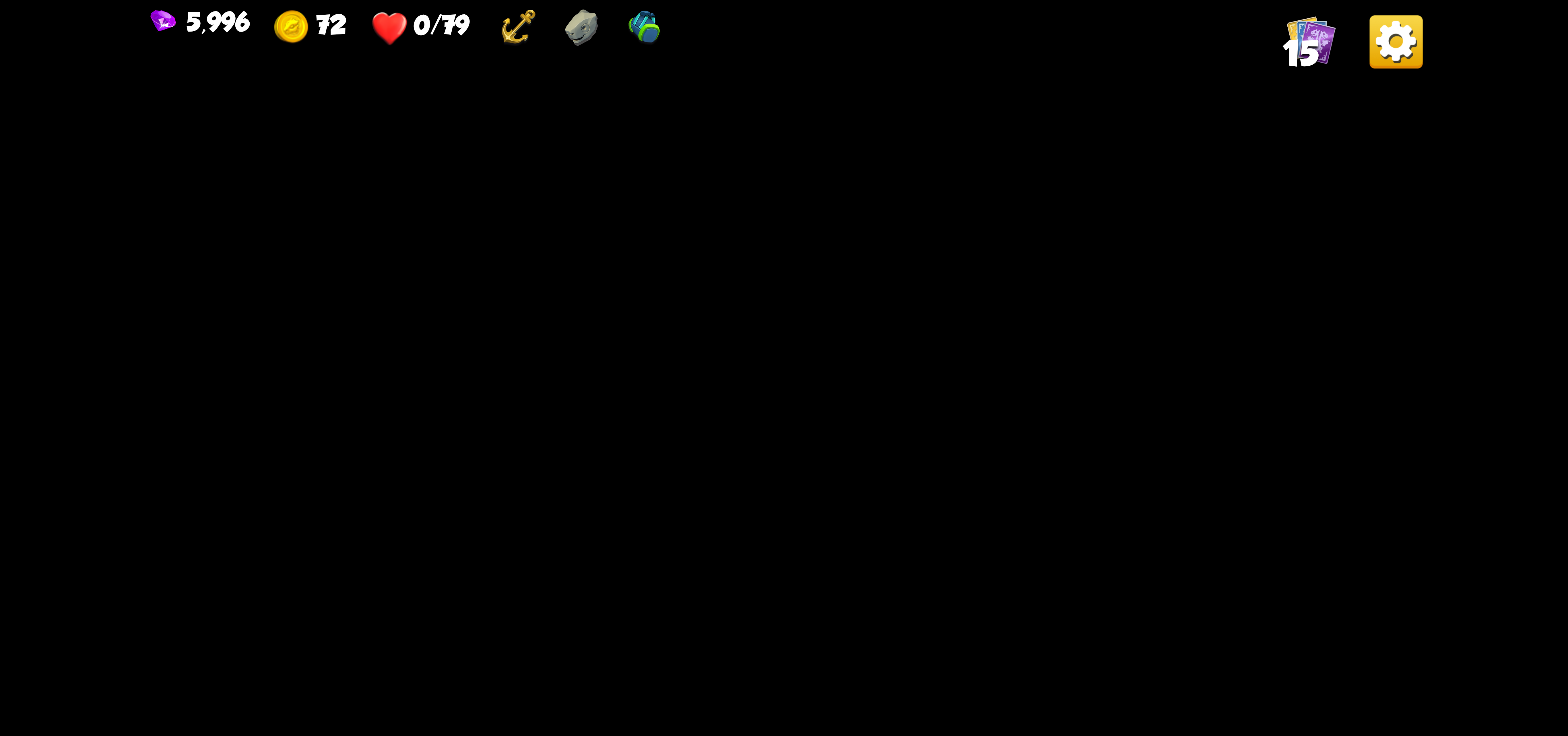
click at [1412, 54] on img at bounding box center [1396, 41] width 53 height 53
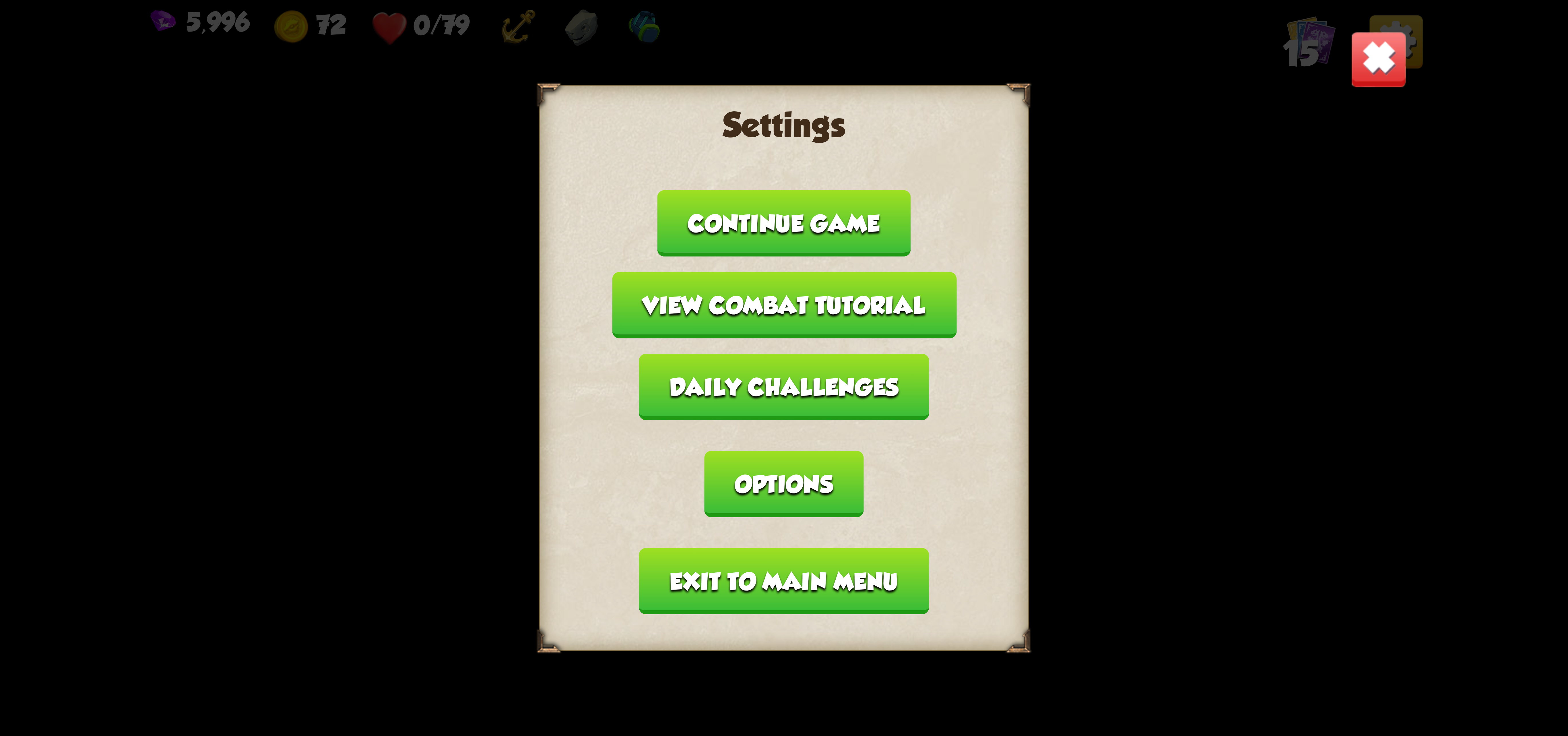
click at [746, 548] on button "Exit to main menu" at bounding box center [784, 581] width 290 height 66
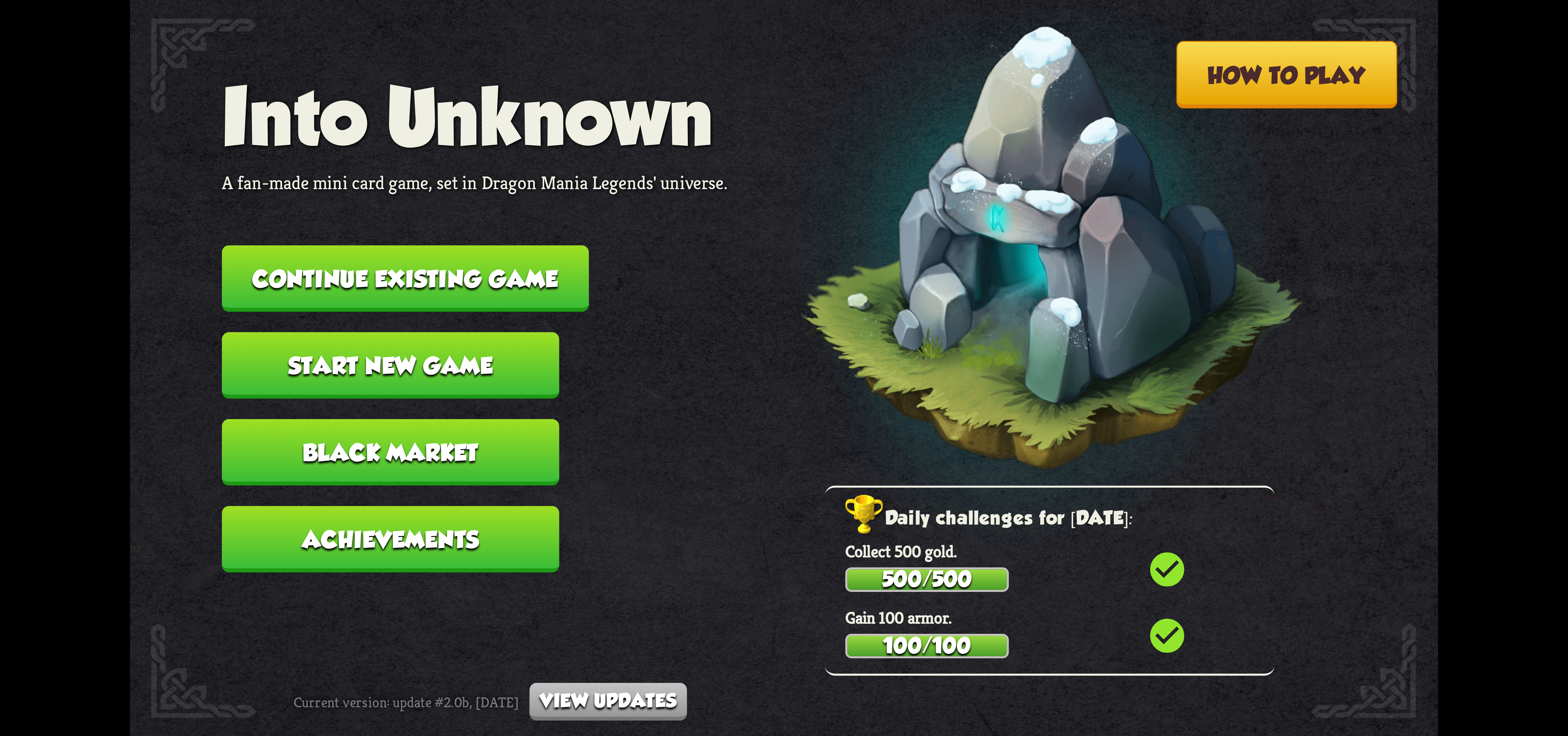
click at [437, 347] on button "Start new game" at bounding box center [390, 365] width 337 height 66
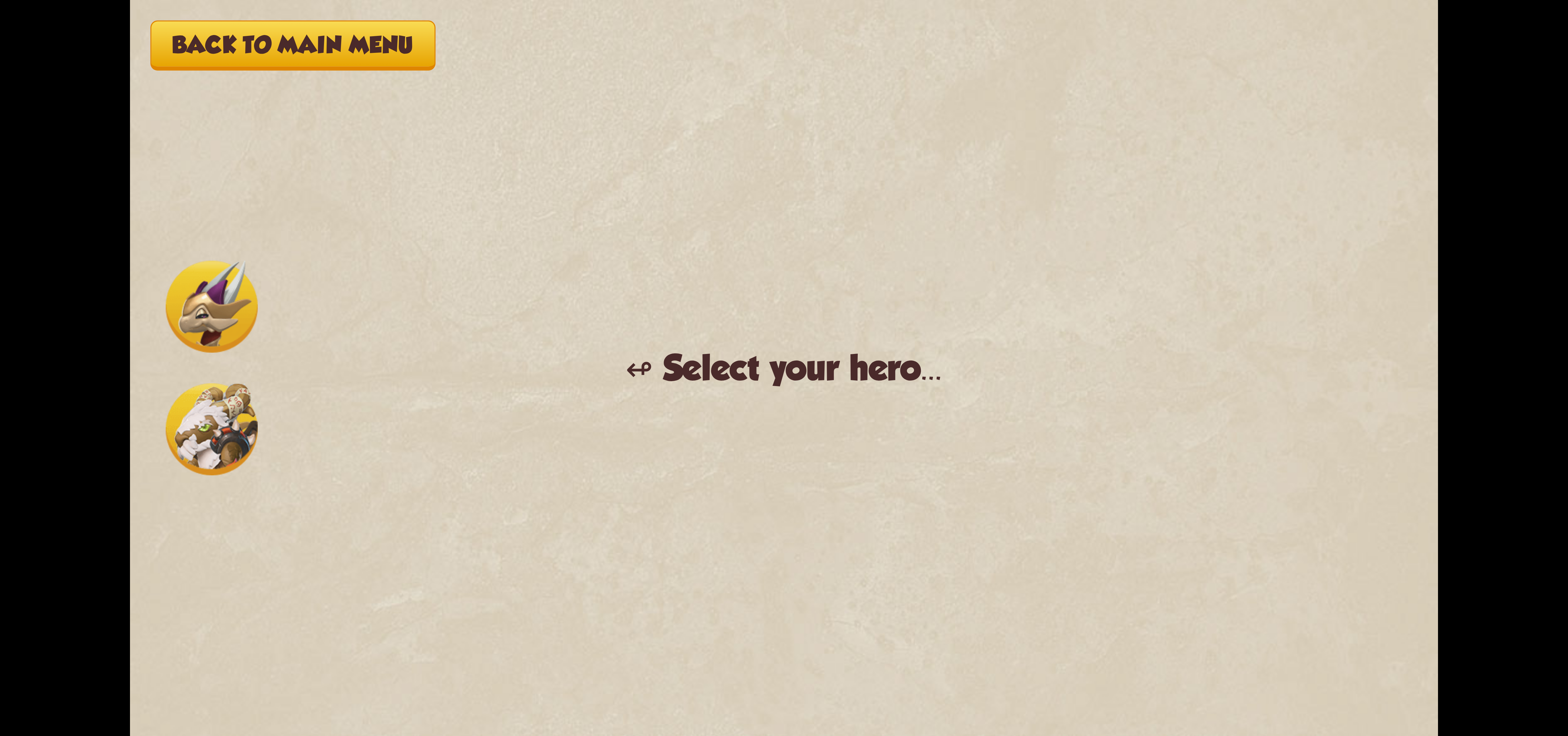
click at [209, 420] on img at bounding box center [211, 429] width 92 height 92
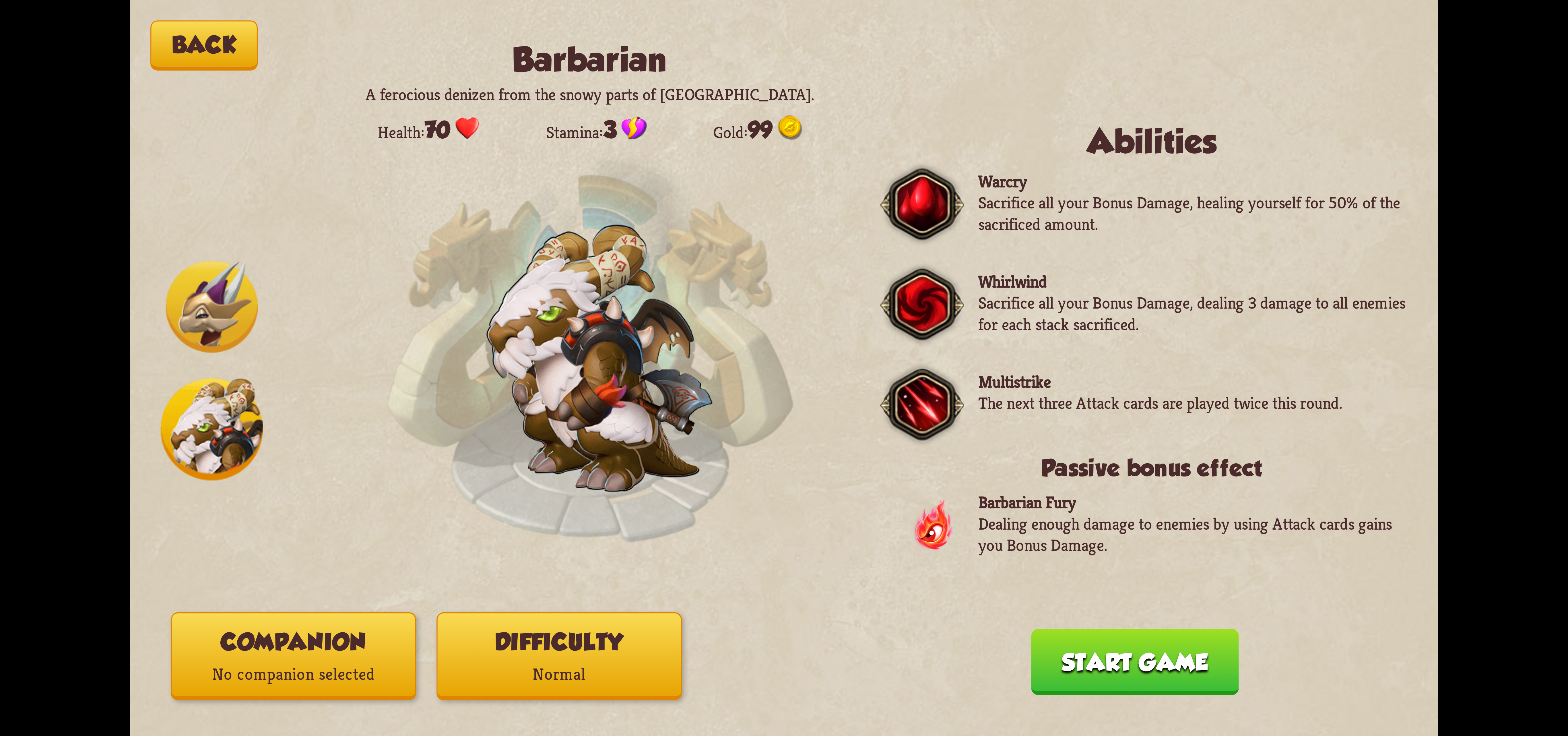
click at [385, 637] on button "Companion No companion selected" at bounding box center [293, 656] width 245 height 88
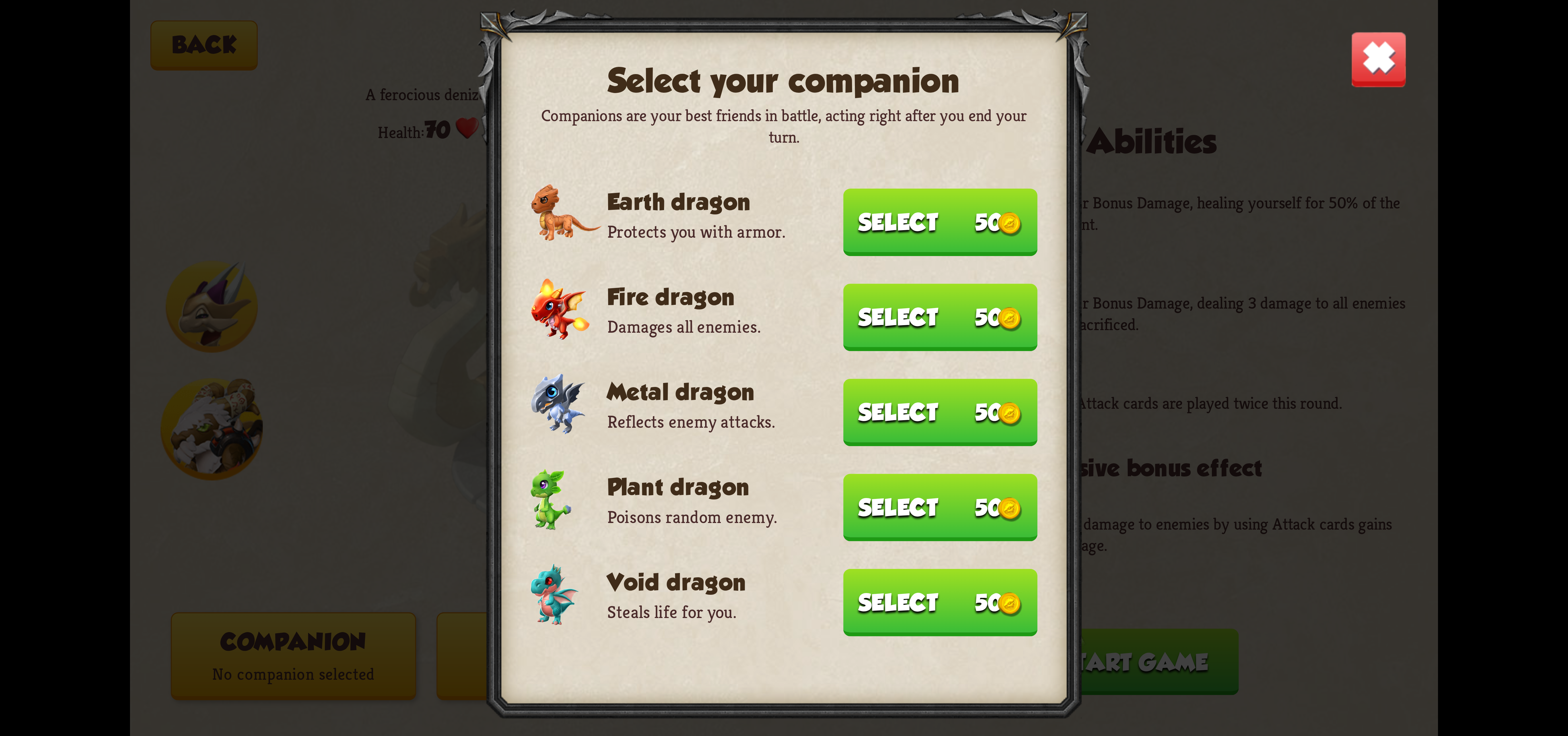
click at [914, 595] on button "Select 50" at bounding box center [940, 602] width 194 height 67
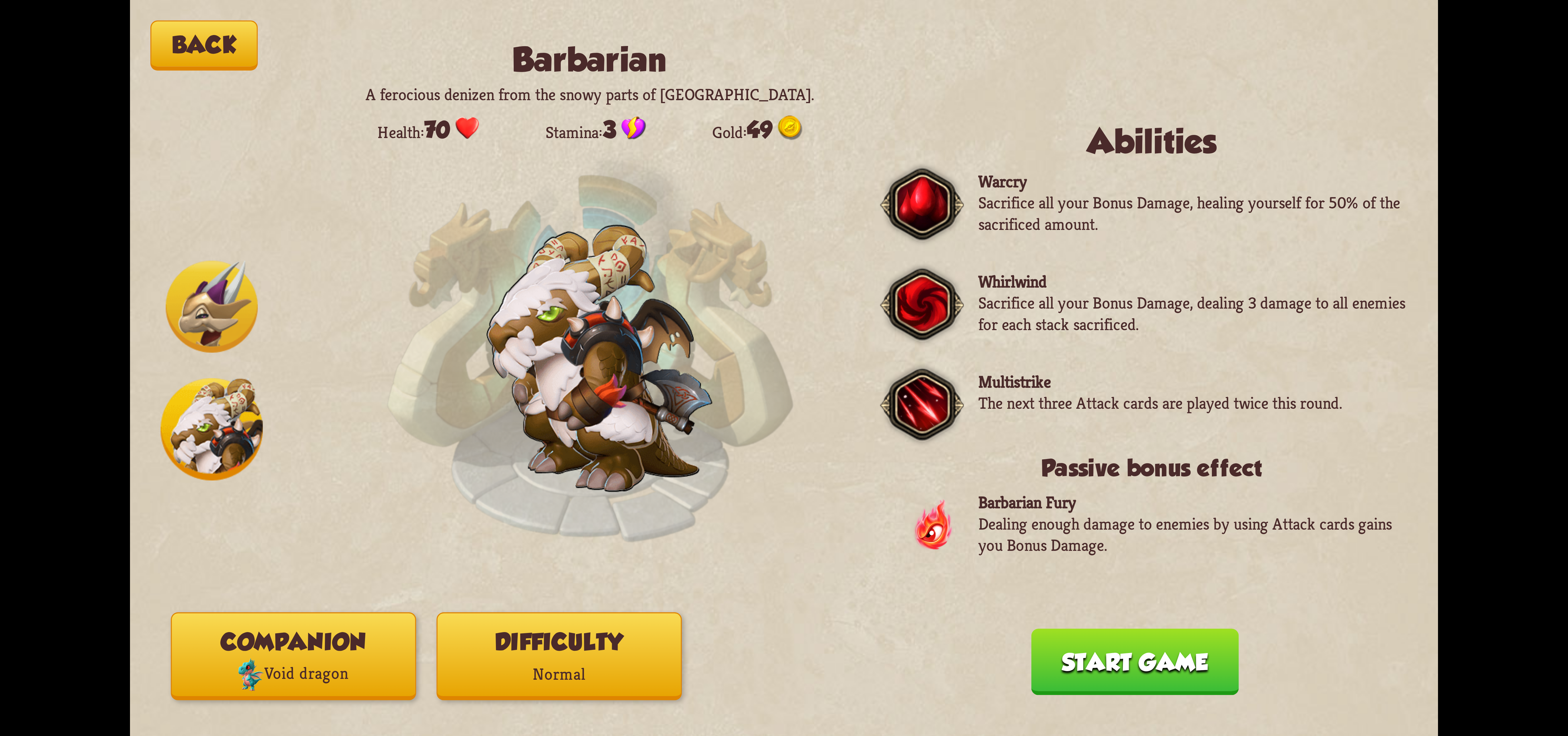
click at [550, 678] on p "Normal" at bounding box center [559, 675] width 243 height 33
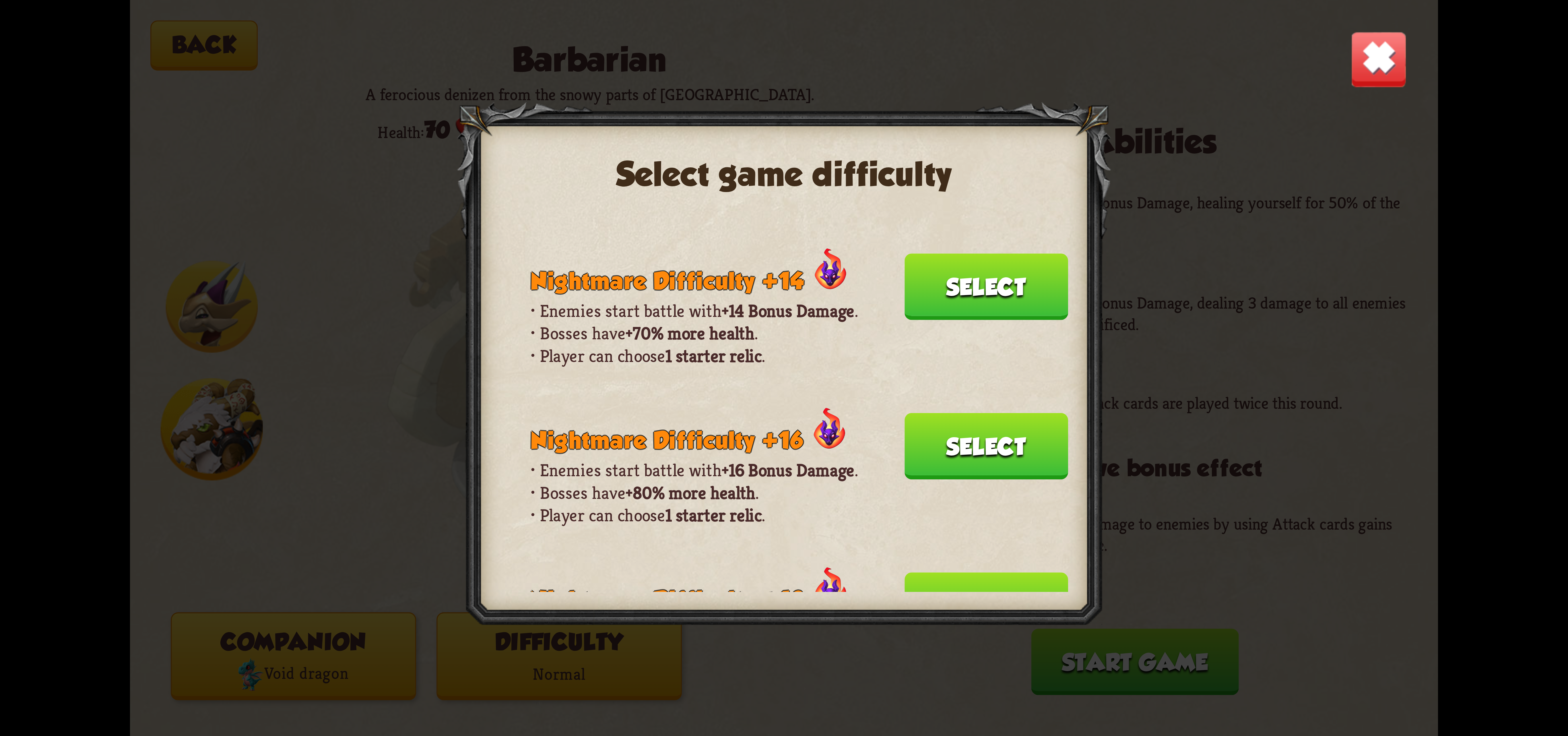
scroll to position [345, 0]
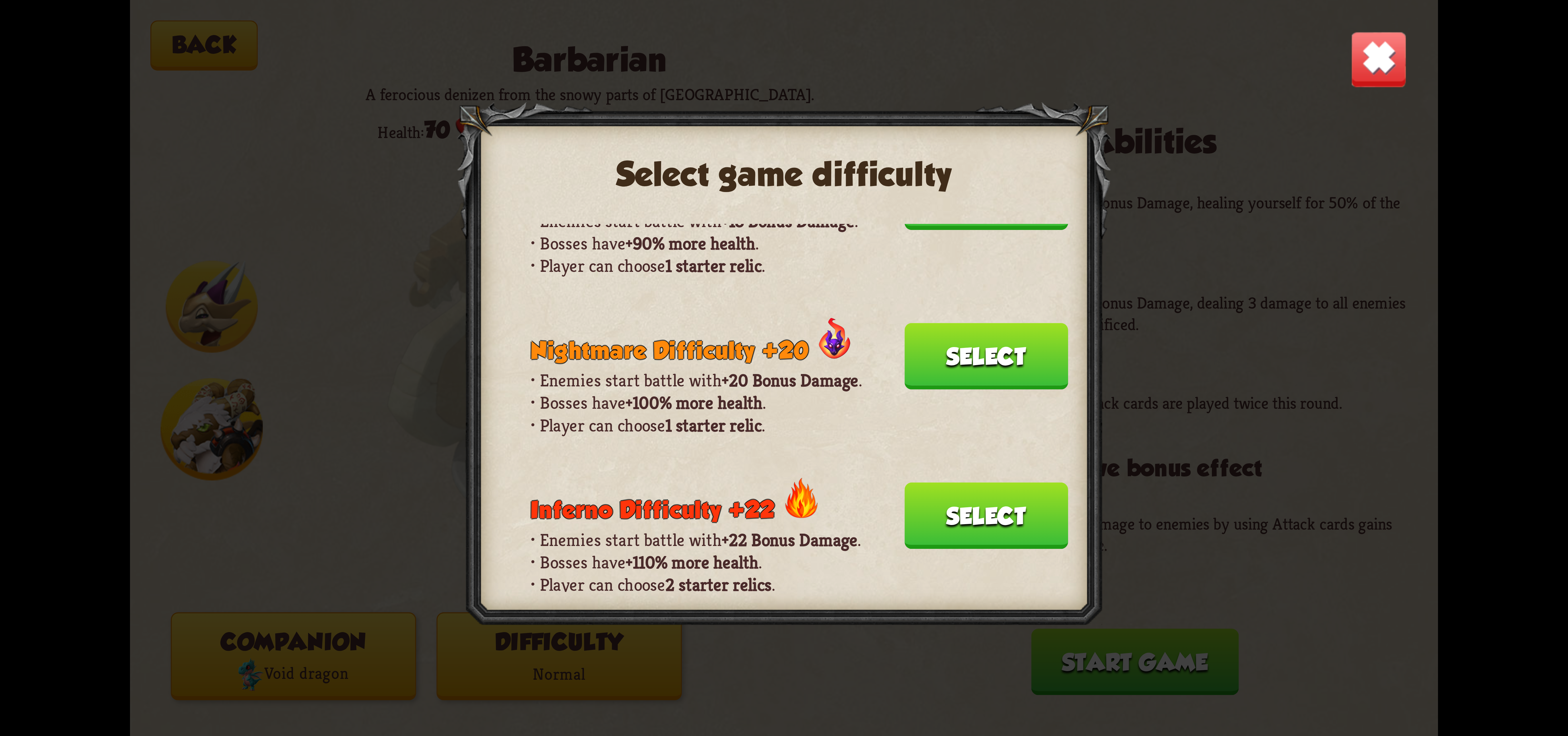
click at [980, 483] on button "Select" at bounding box center [986, 516] width 164 height 66
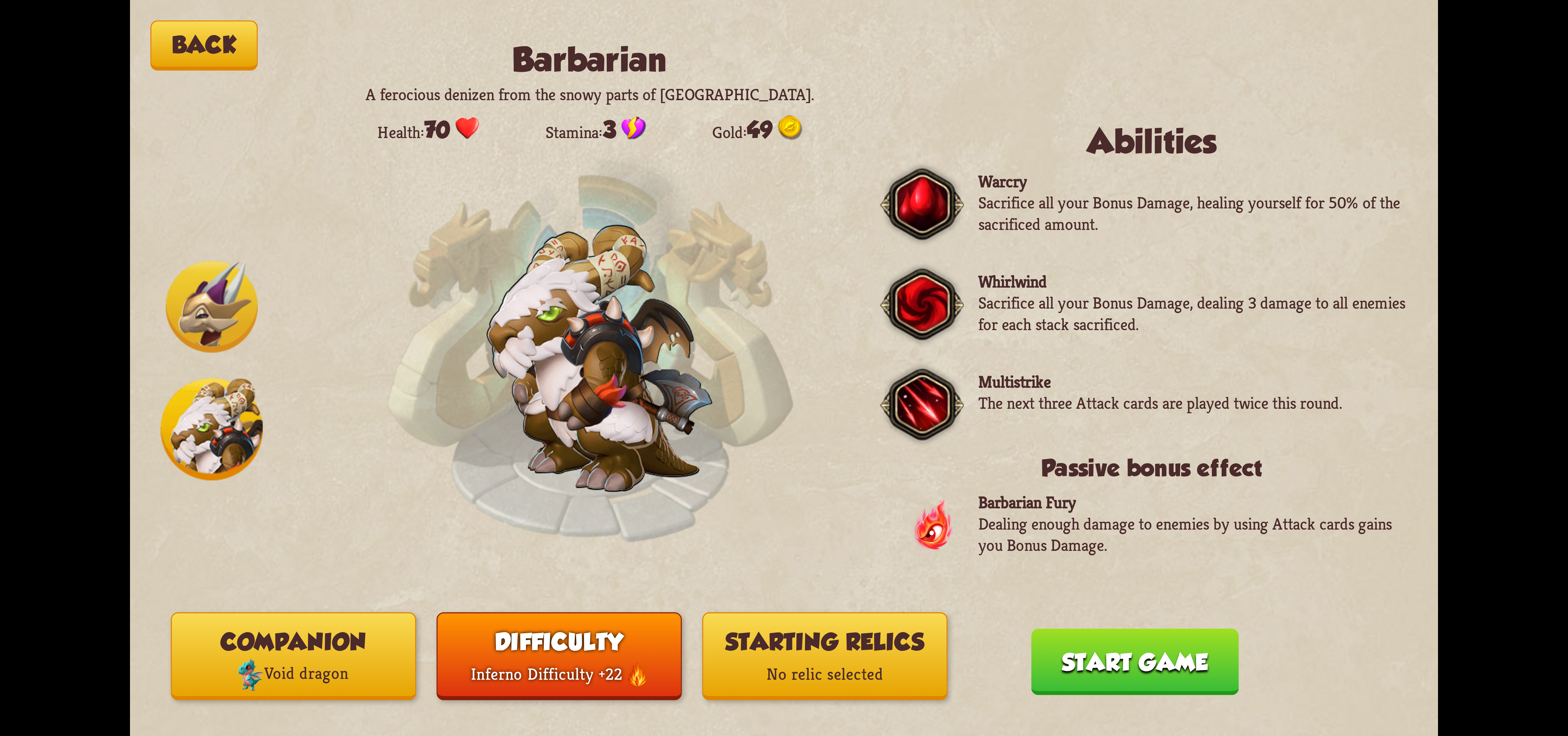
click at [858, 671] on p "No relic selected" at bounding box center [825, 675] width 243 height 33
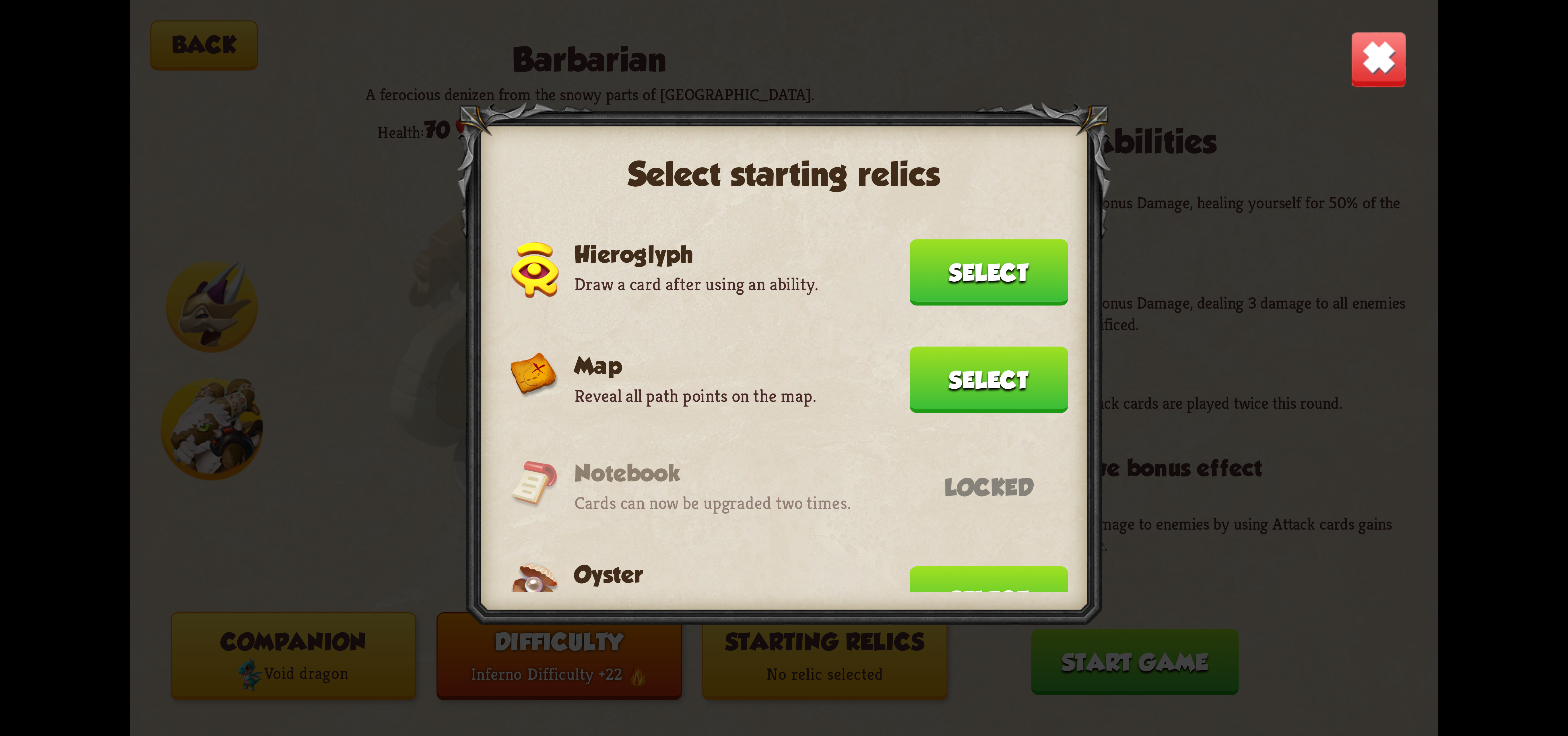
scroll to position [0, 0]
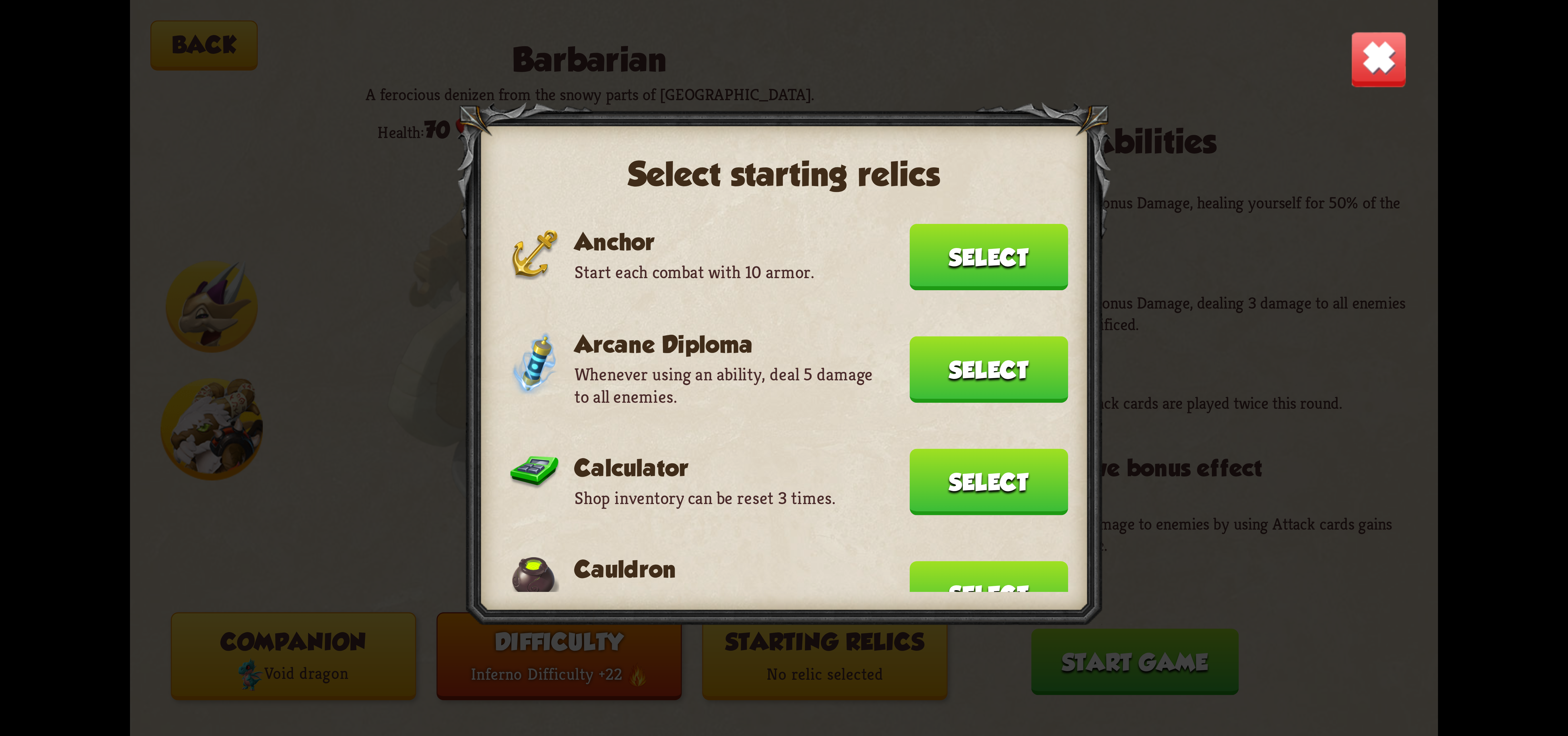
click at [995, 254] on button "Select" at bounding box center [989, 257] width 158 height 66
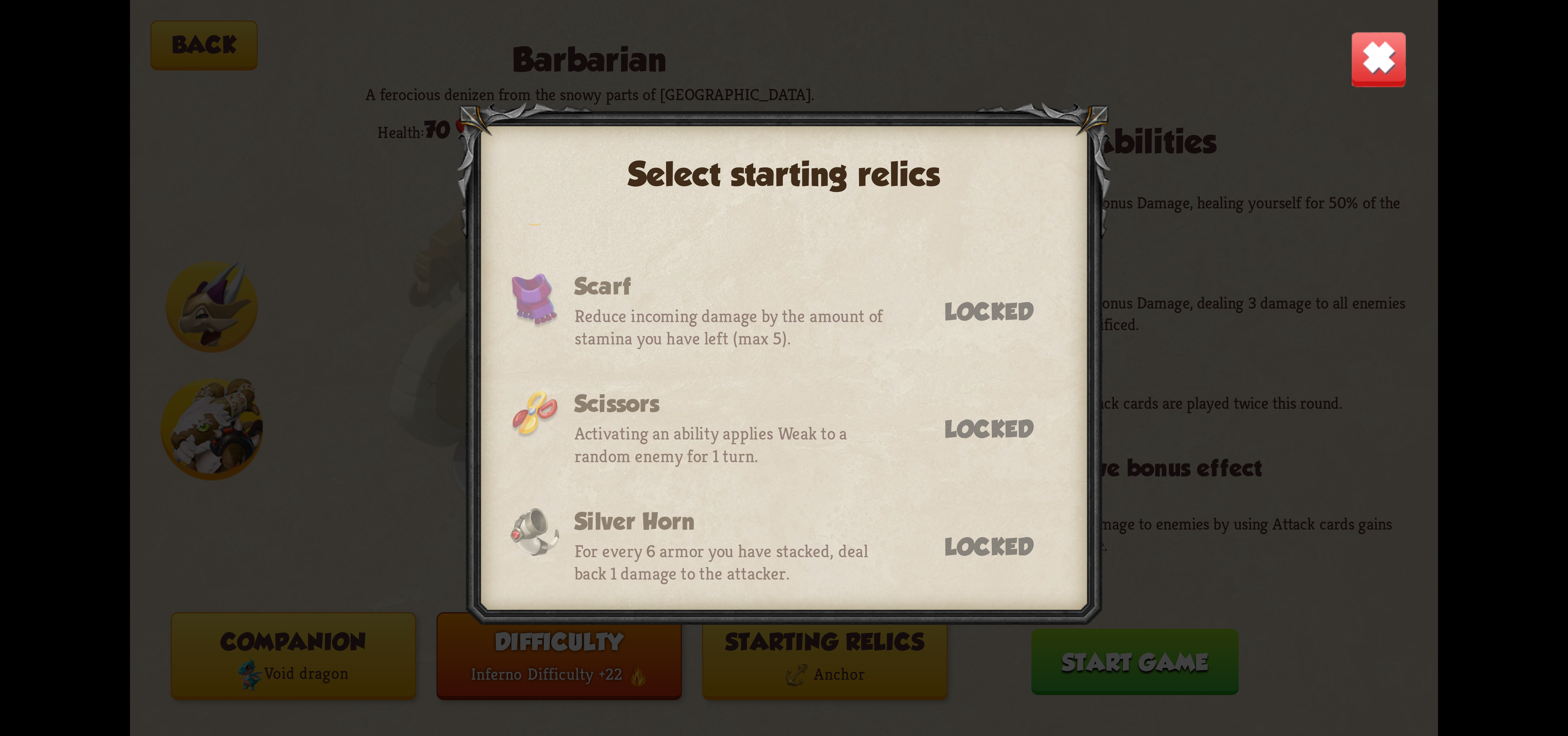
scroll to position [128, 0]
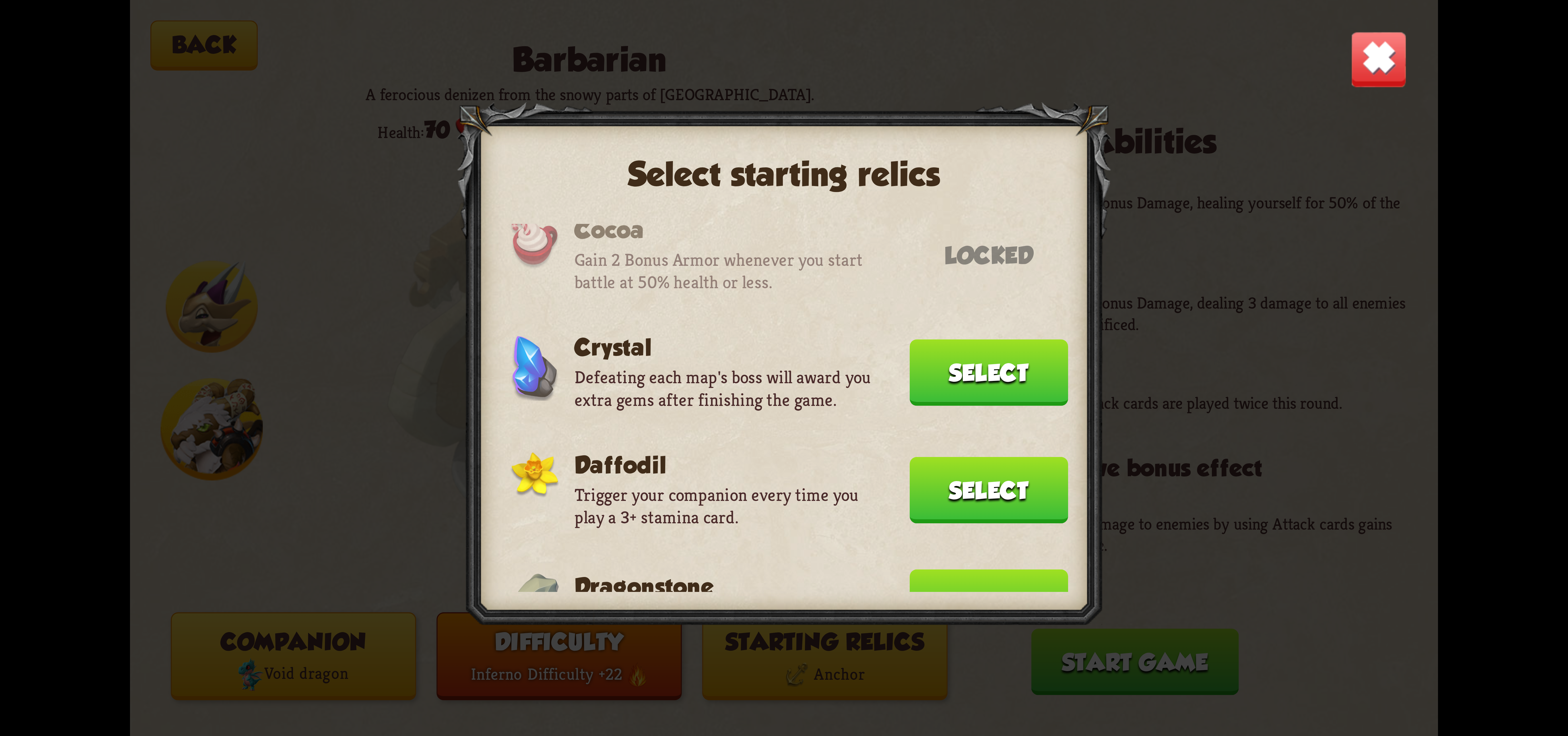
click at [1002, 574] on button "Select" at bounding box center [989, 602] width 158 height 66
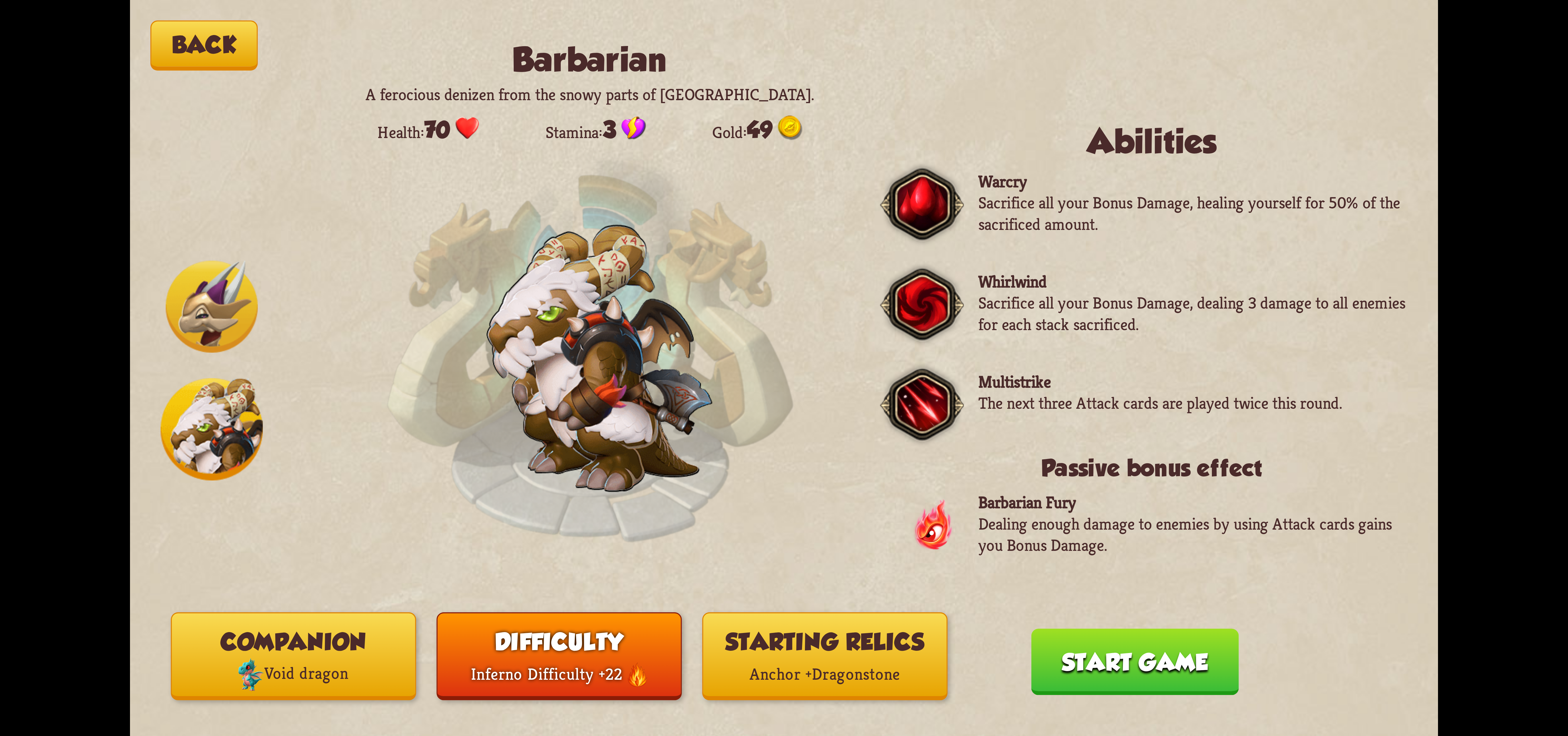
click at [1125, 661] on button "Start game" at bounding box center [1135, 661] width 208 height 66
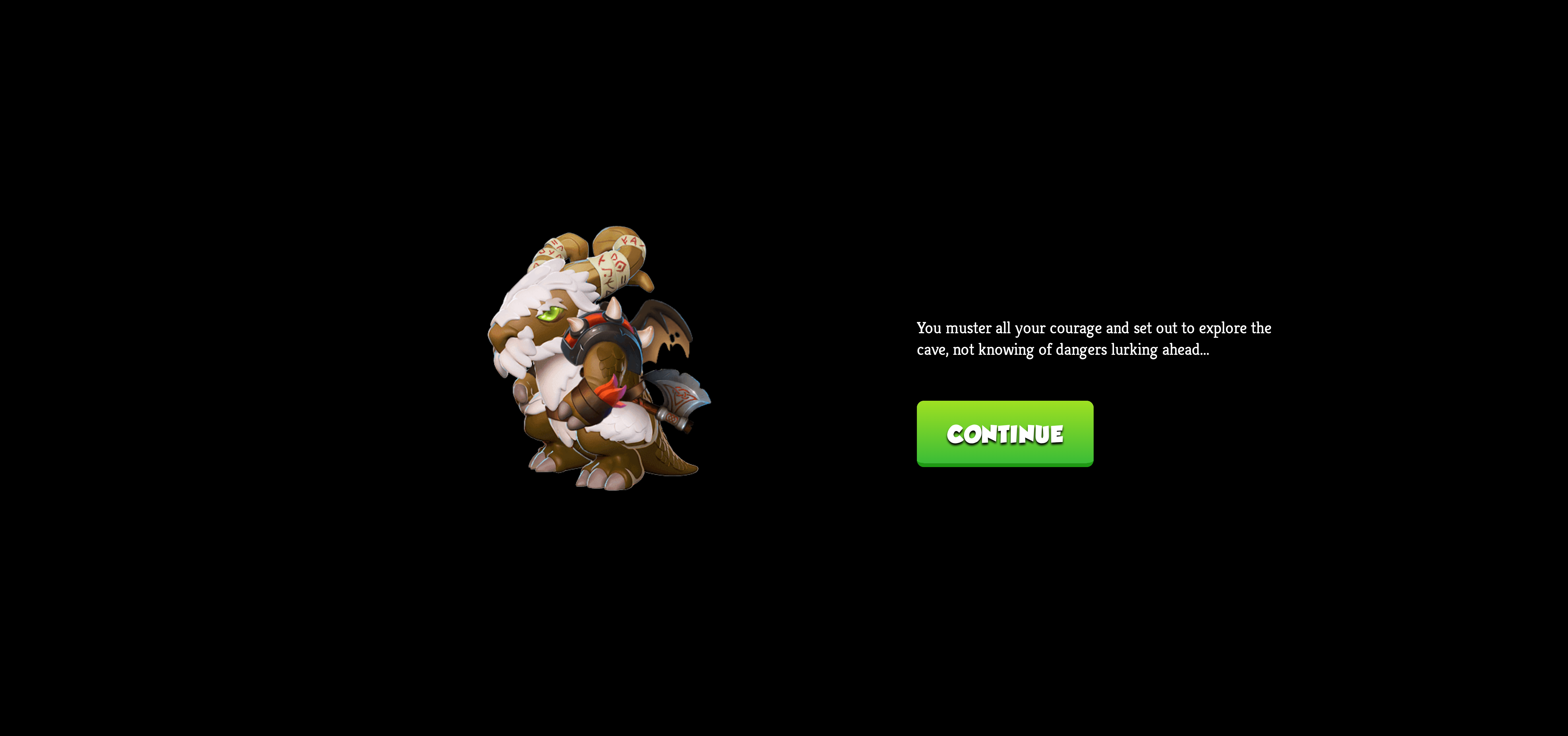
click at [1025, 418] on button "Continue" at bounding box center [1005, 433] width 177 height 66
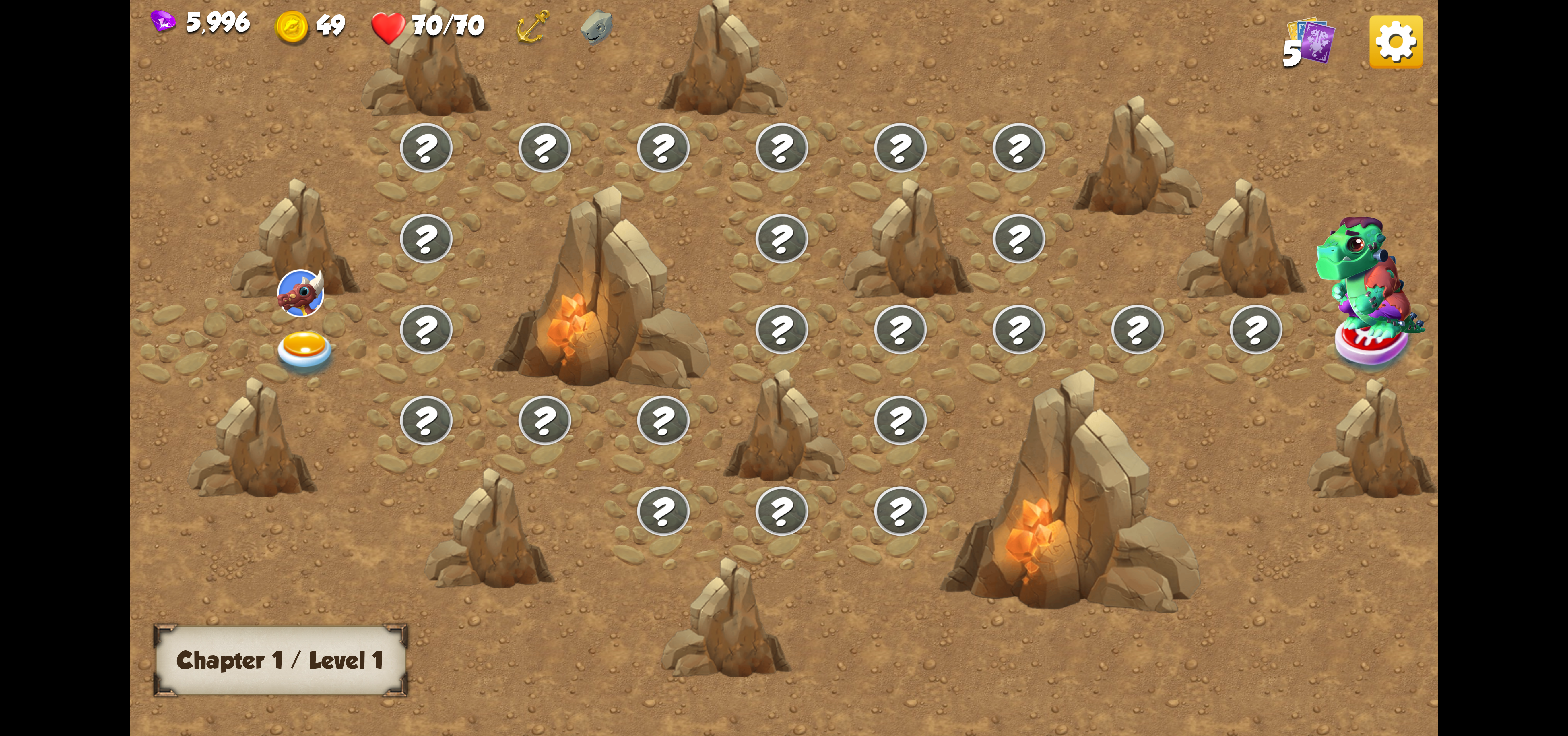
click at [324, 352] on img at bounding box center [305, 355] width 65 height 48
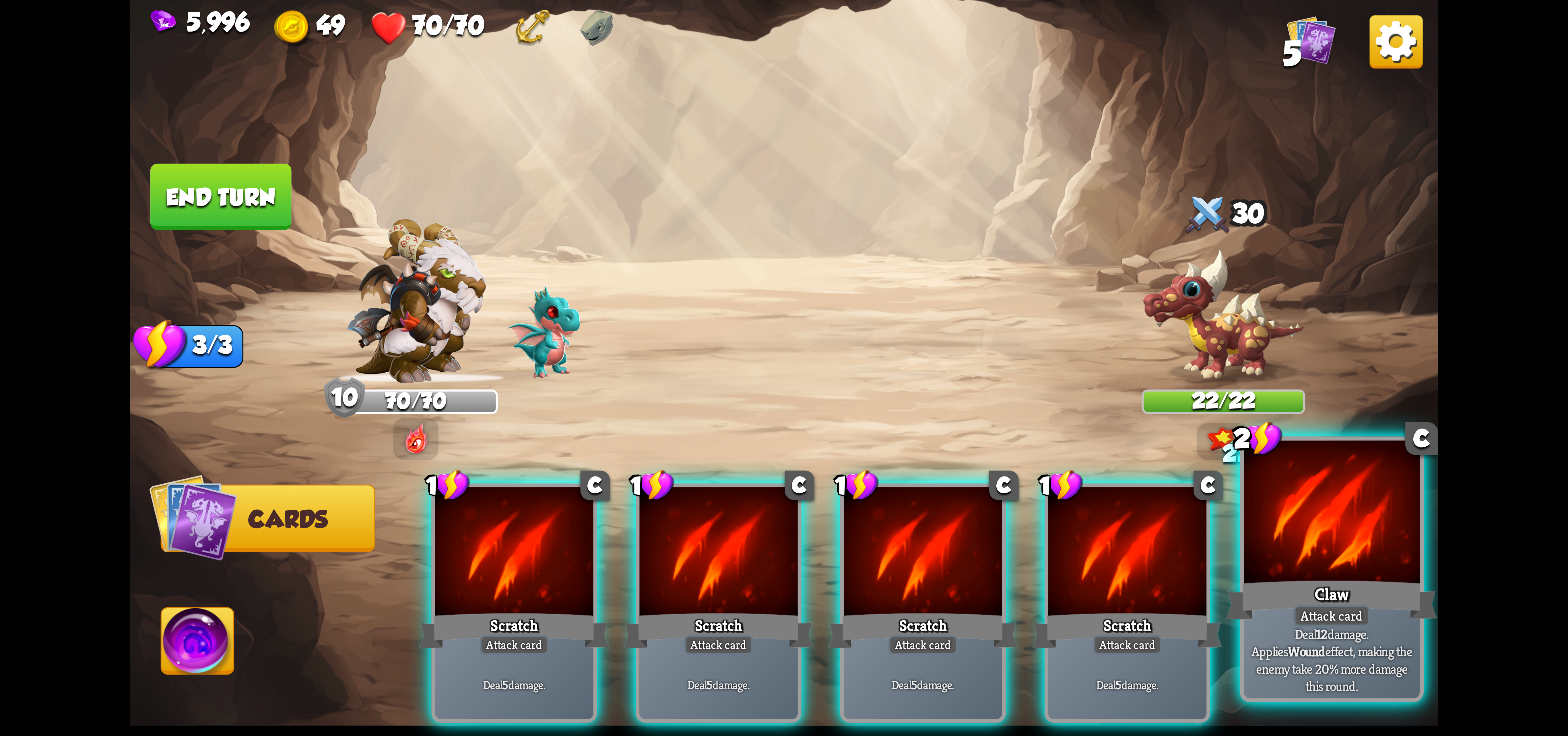
click at [1332, 552] on div at bounding box center [1331, 514] width 176 height 148
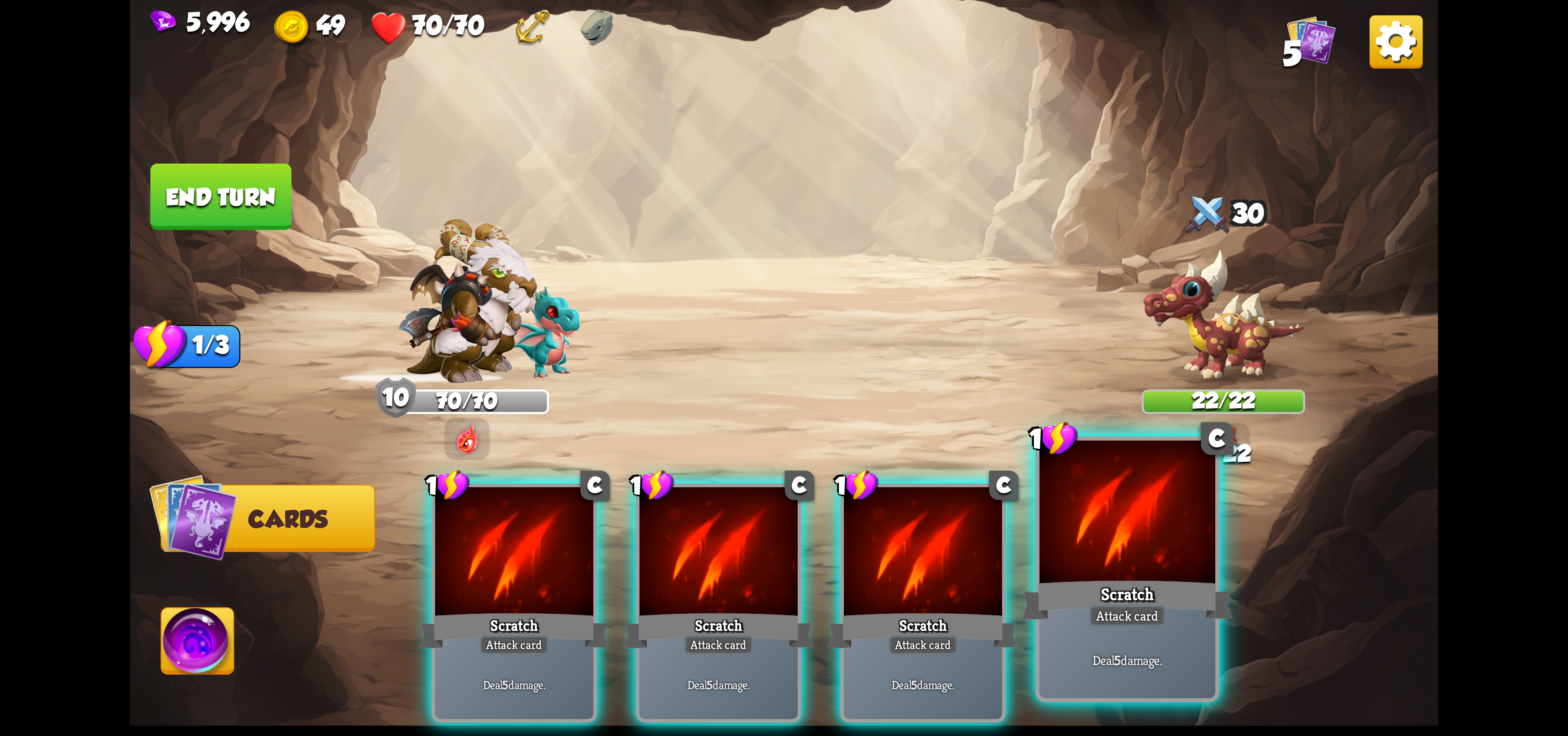
click at [1082, 538] on div at bounding box center [1127, 514] width 176 height 148
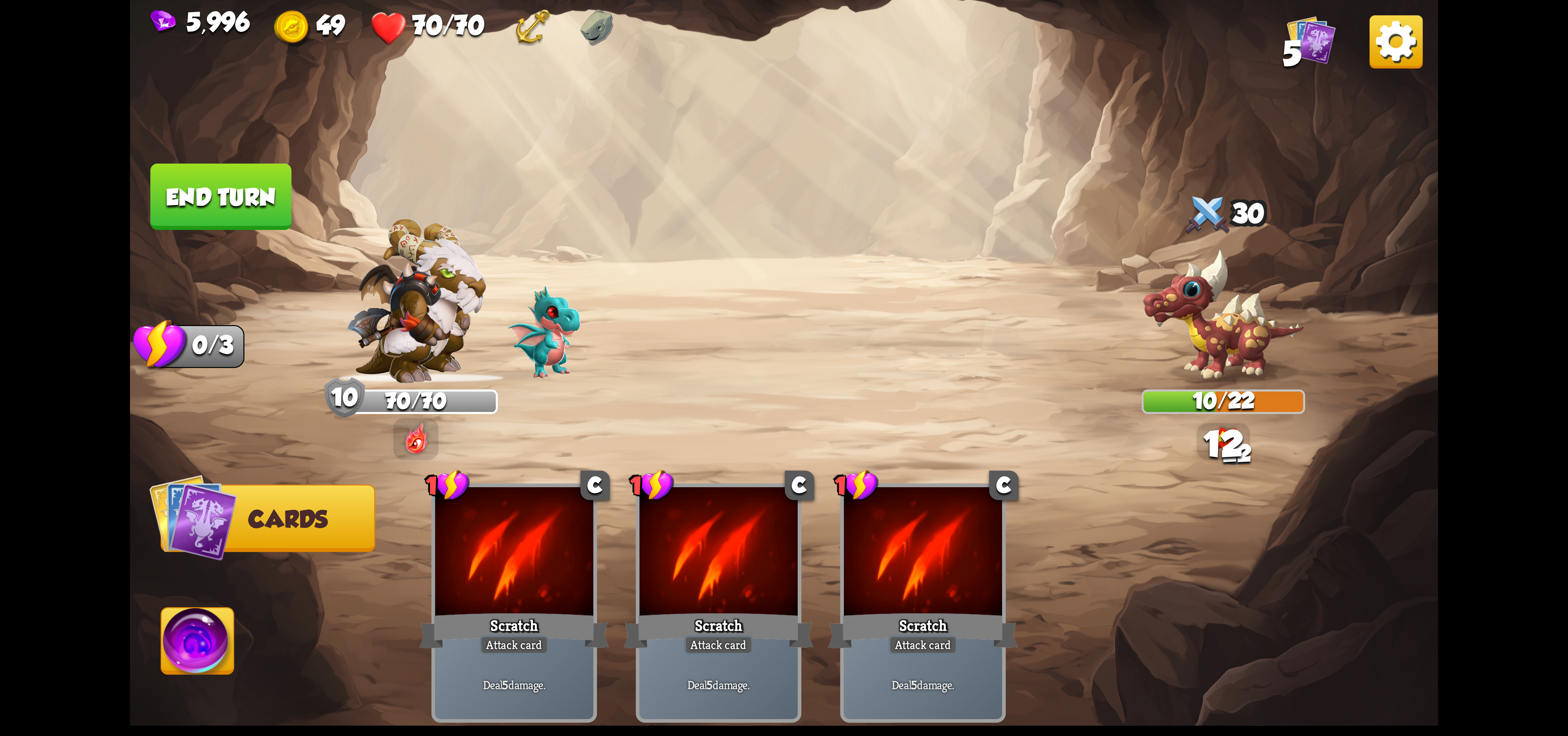
click at [200, 630] on img at bounding box center [197, 645] width 72 height 74
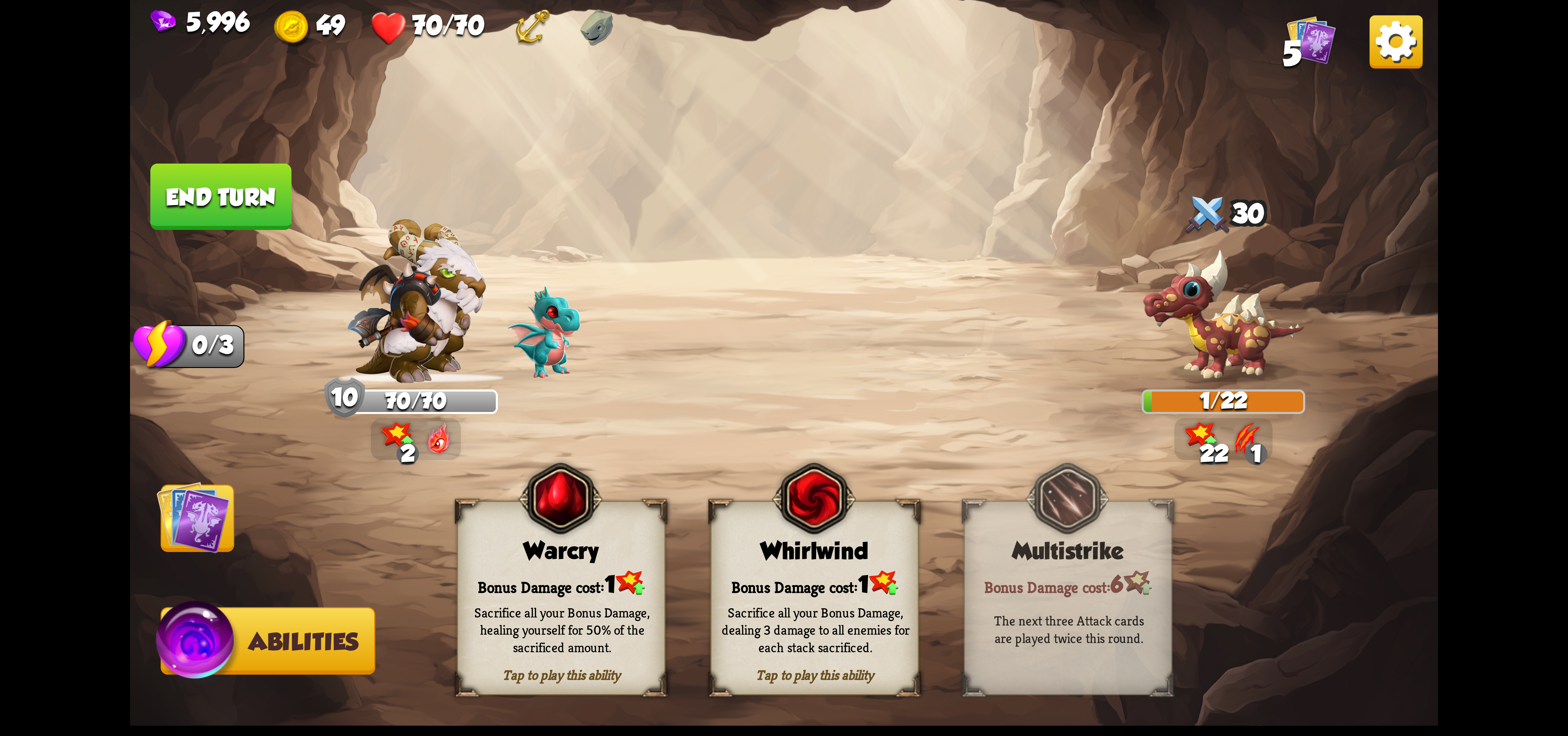
click at [810, 534] on img at bounding box center [814, 499] width 84 height 86
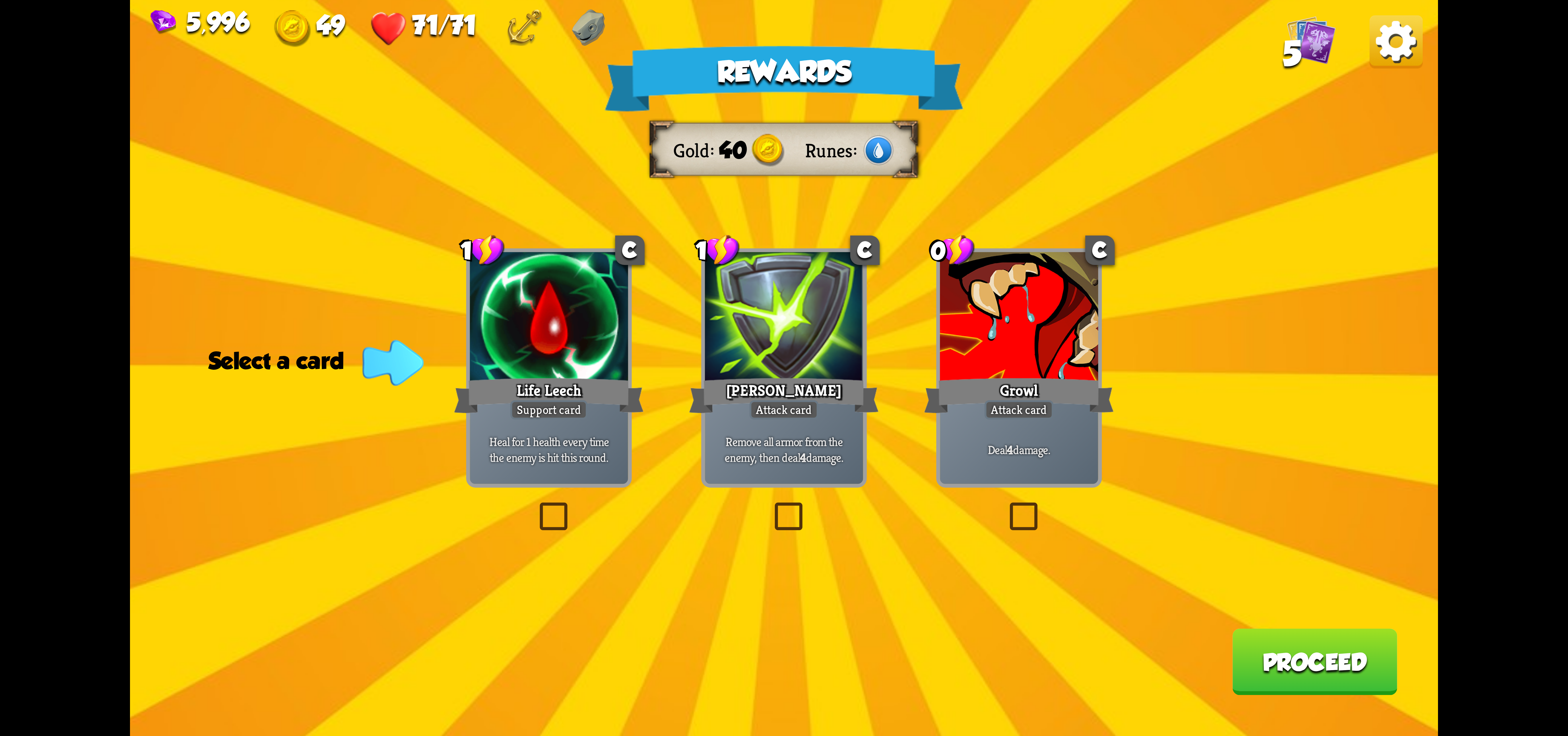
click at [994, 384] on div "Growl" at bounding box center [1019, 395] width 190 height 42
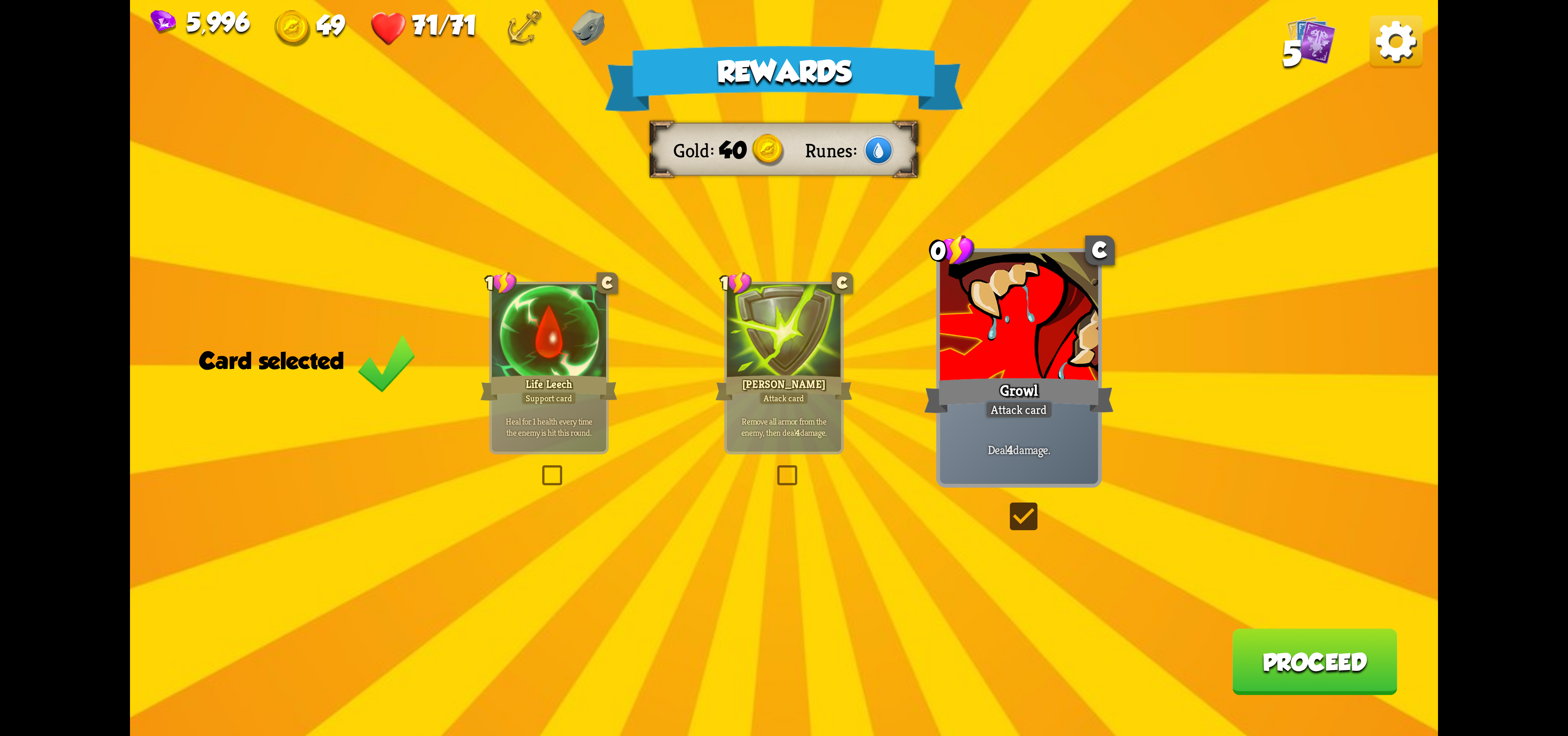
click at [1307, 645] on button "Proceed" at bounding box center [1314, 661] width 165 height 66
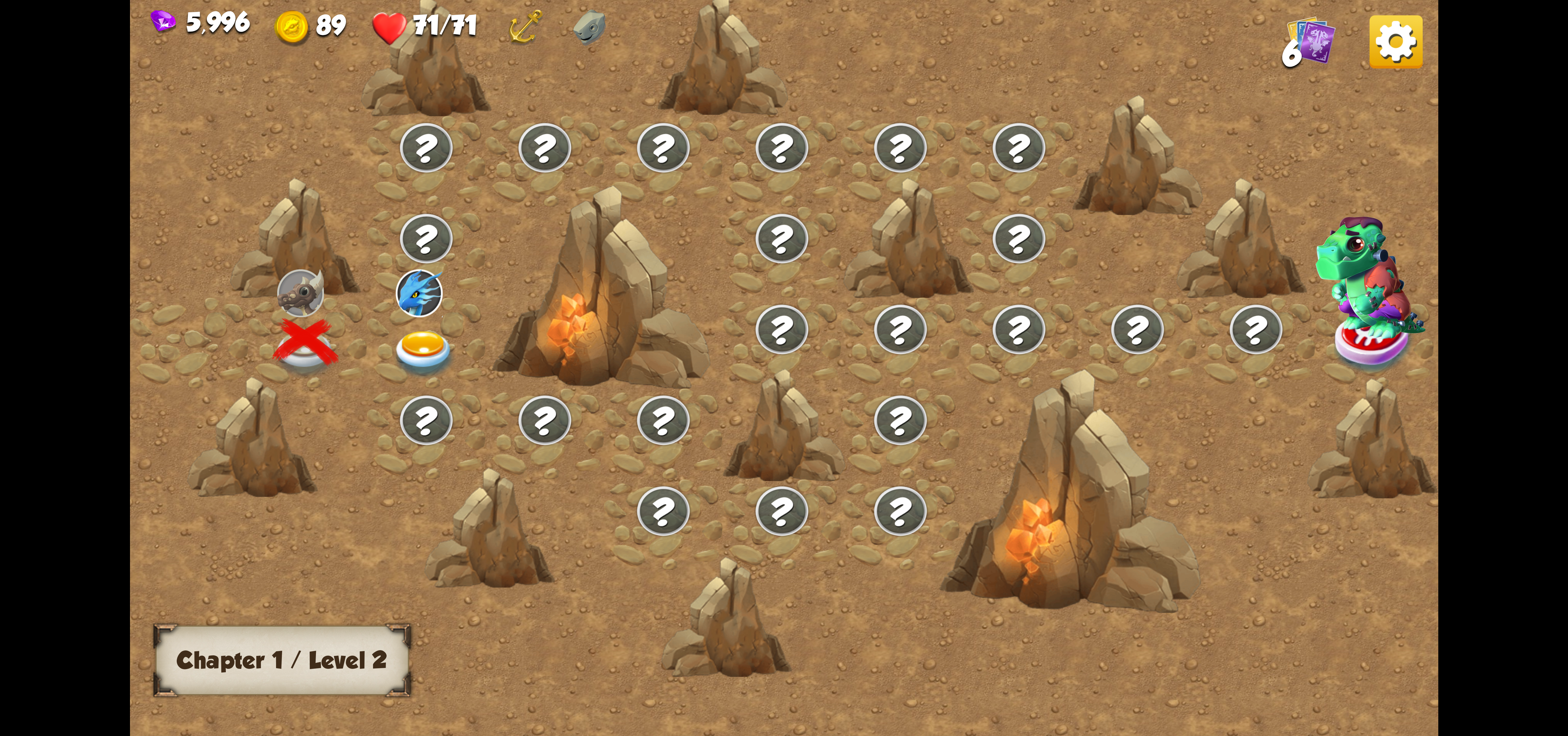
click at [452, 343] on img at bounding box center [424, 355] width 65 height 48
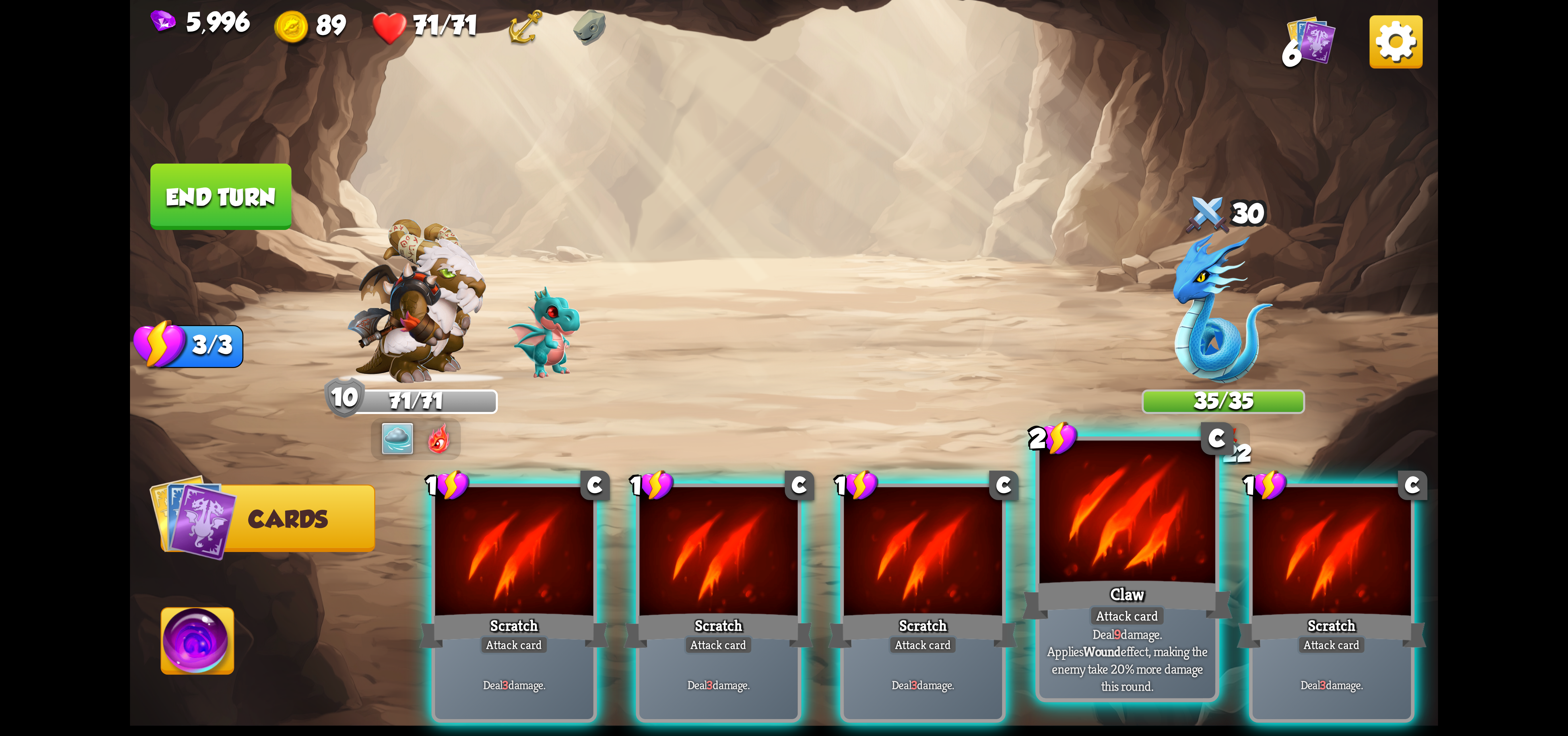
click at [1087, 550] on div at bounding box center [1127, 514] width 176 height 148
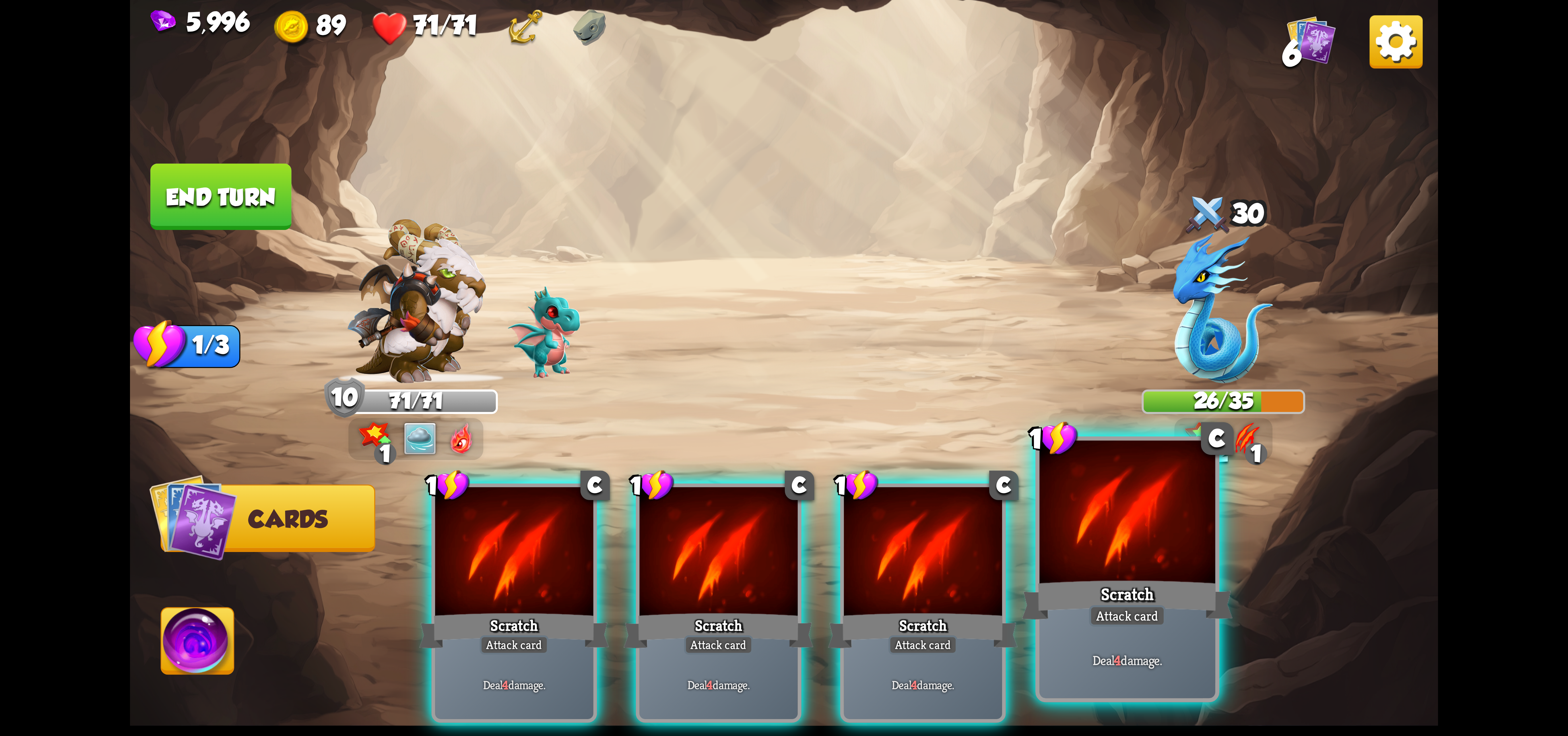
click at [1101, 527] on div at bounding box center [1127, 514] width 176 height 148
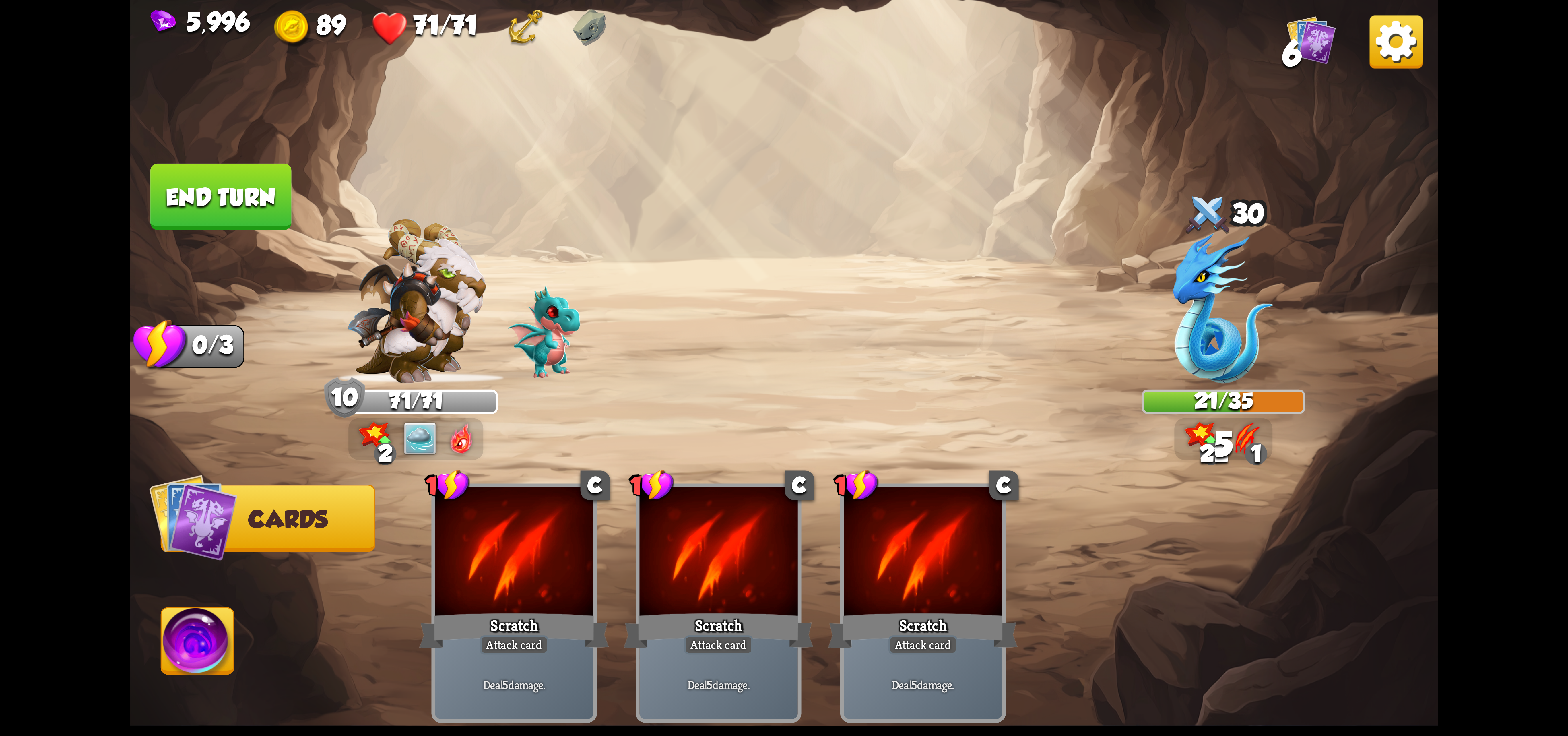
click at [185, 609] on img at bounding box center [197, 645] width 72 height 74
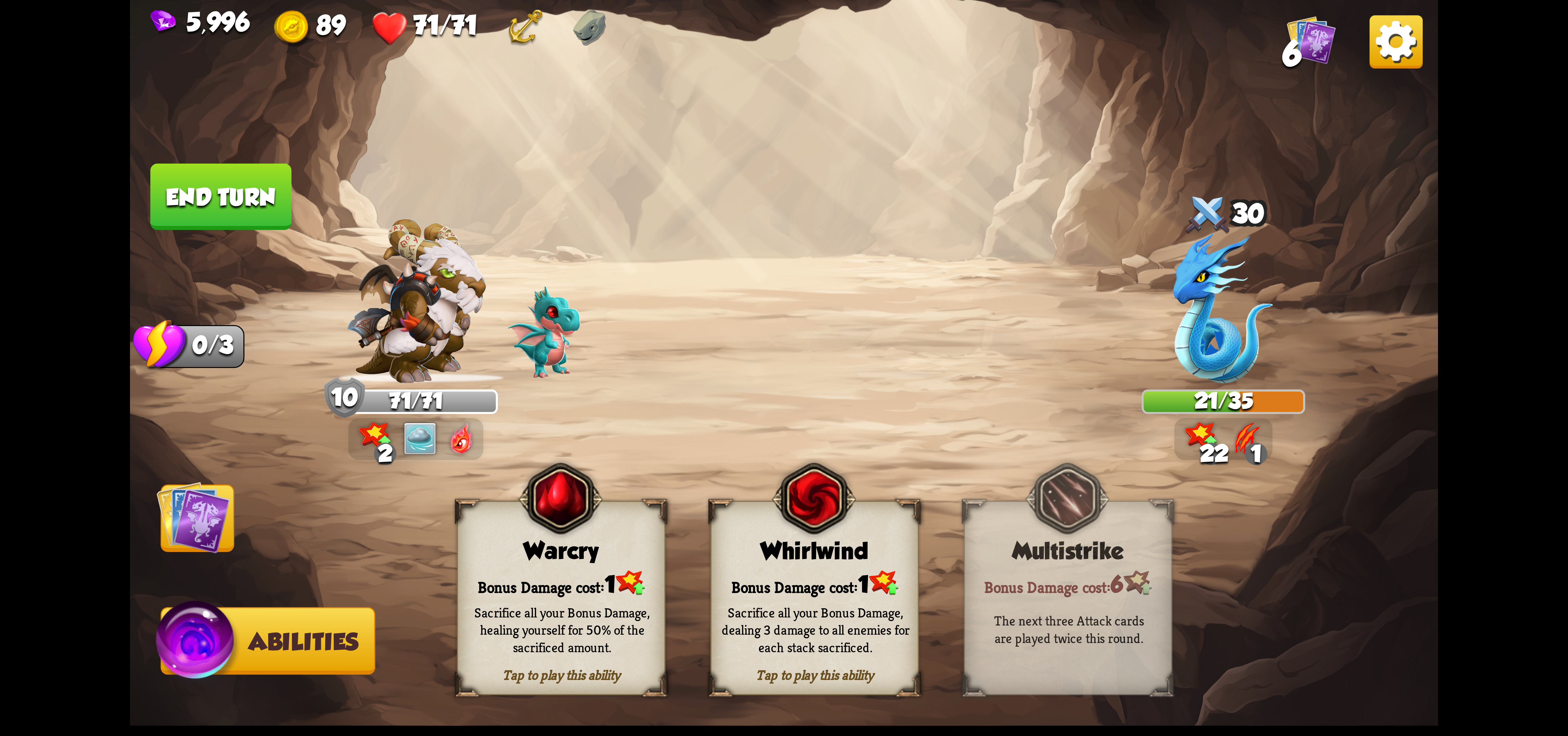
drag, startPoint x: 242, startPoint y: 193, endPoint x: 544, endPoint y: 208, distance: 302.4
click at [544, 208] on div "Select an enemy to attack... You don't have enough stamina to play that card...…" at bounding box center [784, 368] width 1308 height 736
click at [227, 200] on button "End turn" at bounding box center [220, 197] width 141 height 66
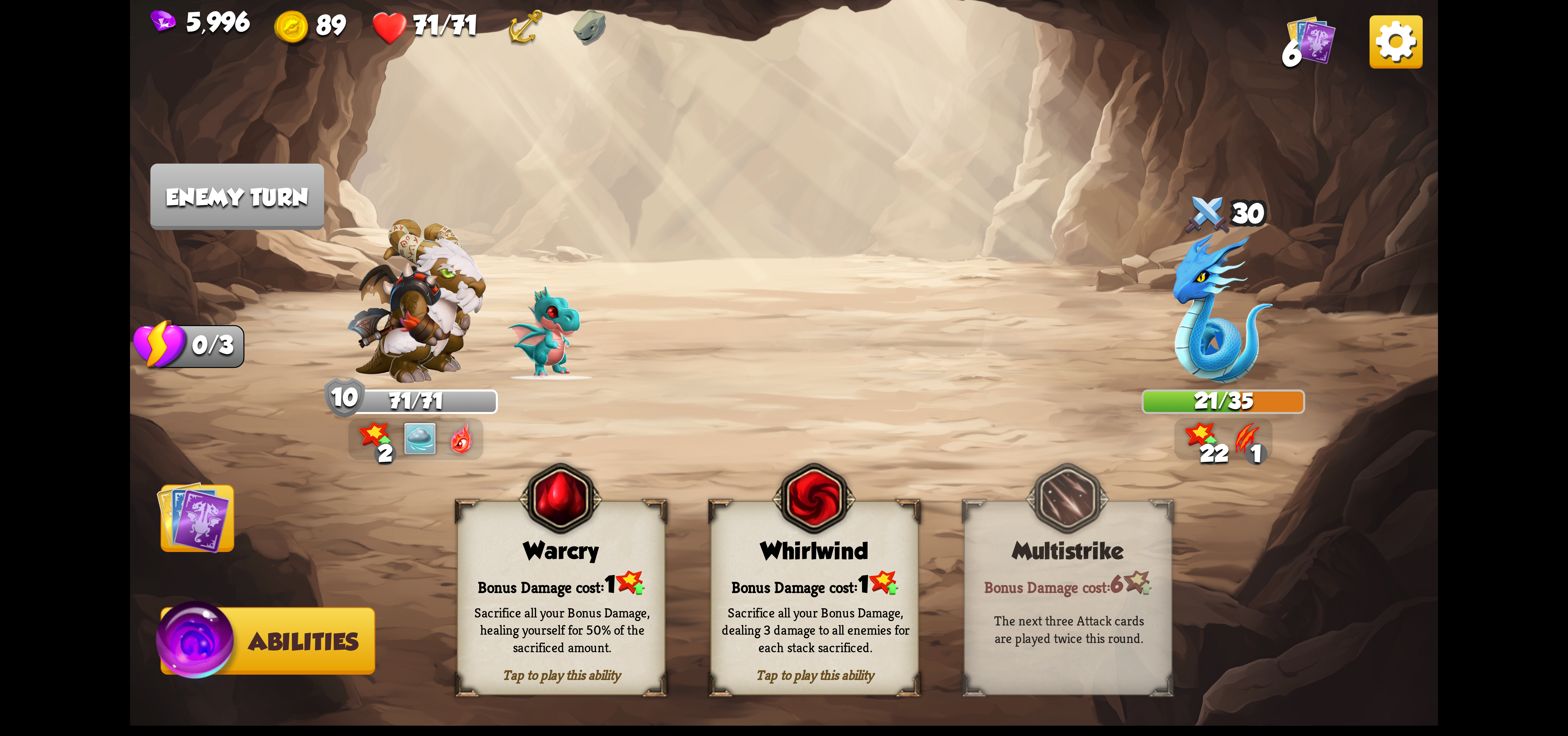
click at [209, 534] on img at bounding box center [193, 517] width 74 height 74
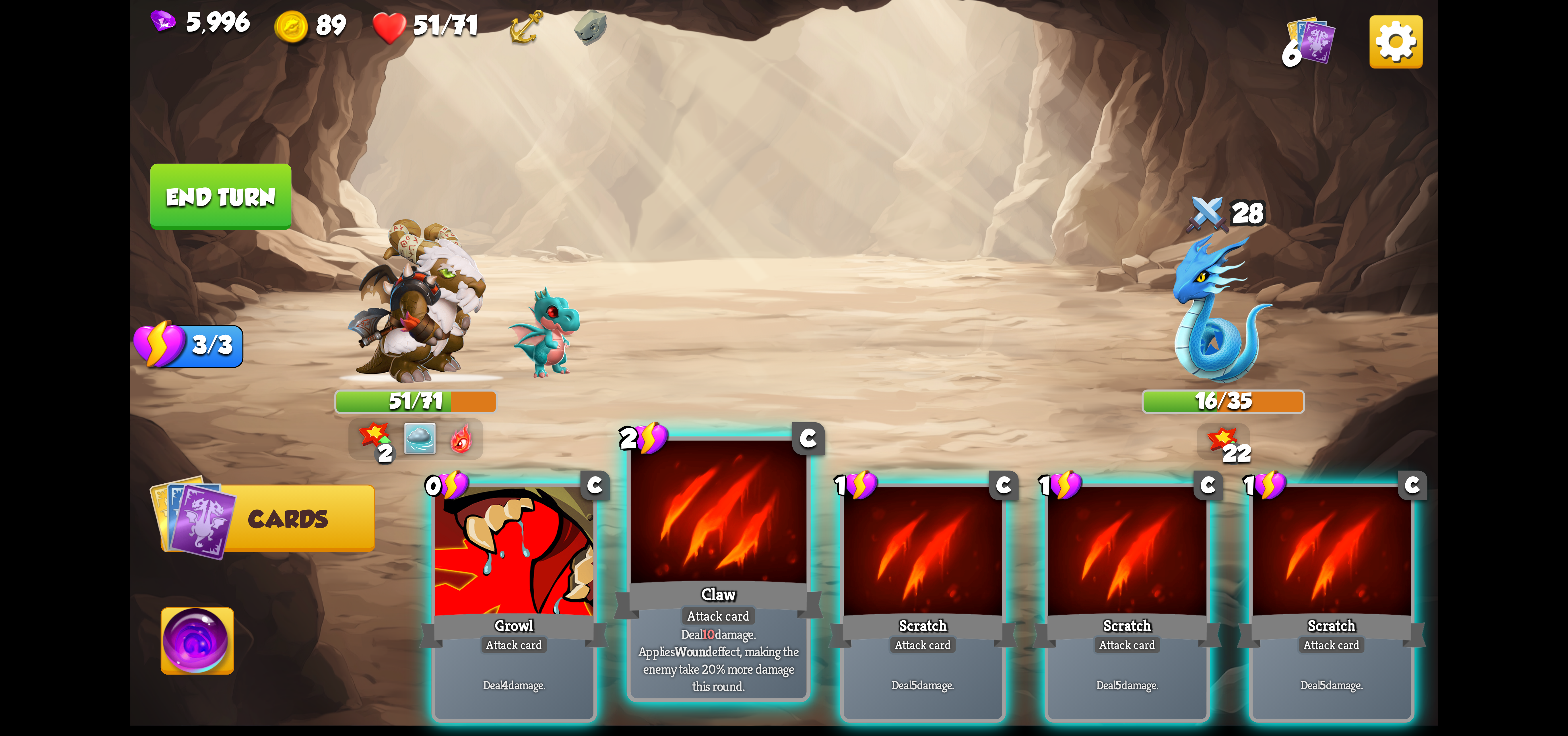
click at [723, 535] on div at bounding box center [718, 514] width 176 height 148
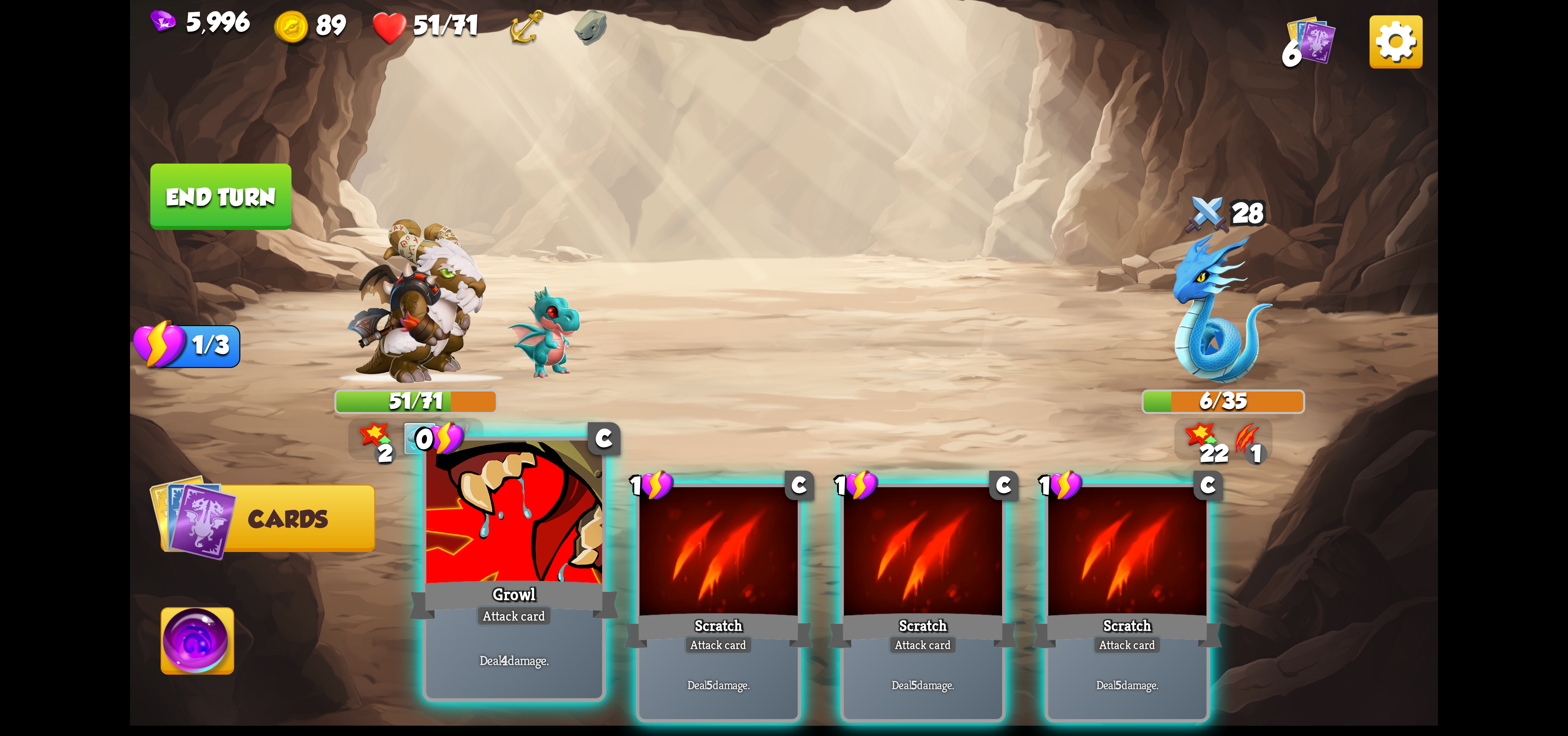
click at [530, 517] on div at bounding box center [514, 514] width 176 height 148
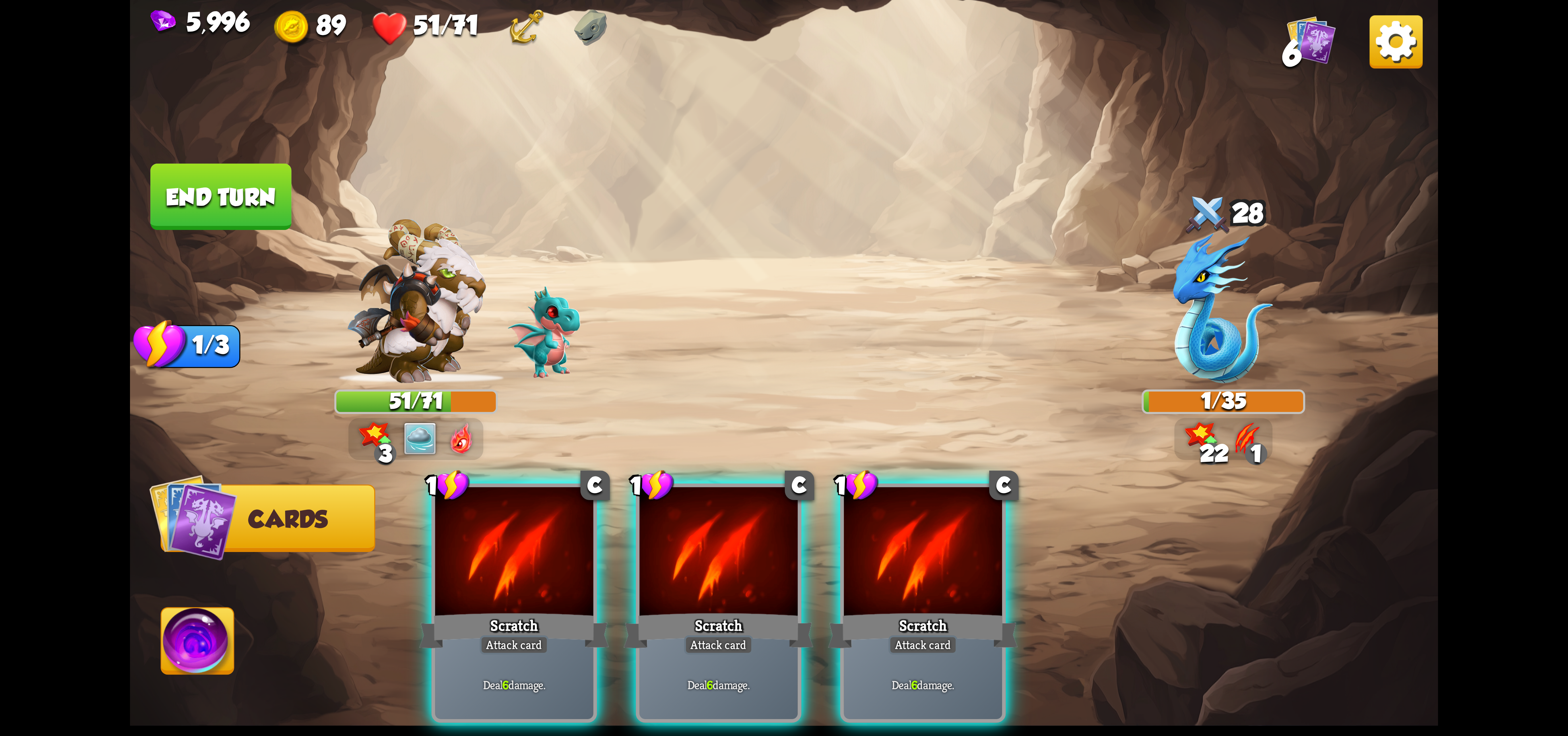
click at [202, 654] on img at bounding box center [197, 645] width 72 height 74
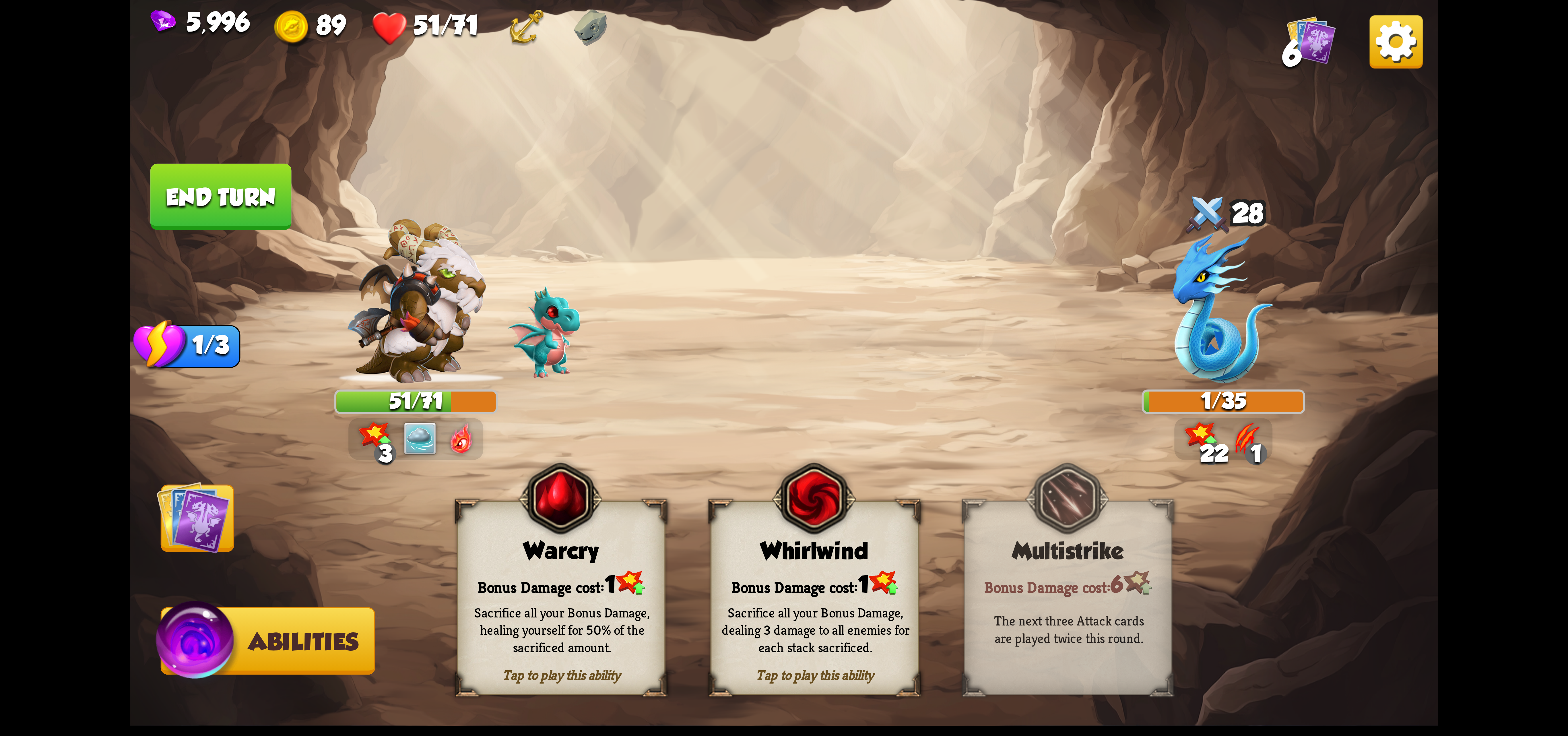
click at [530, 548] on div "Warcry" at bounding box center [561, 551] width 206 height 27
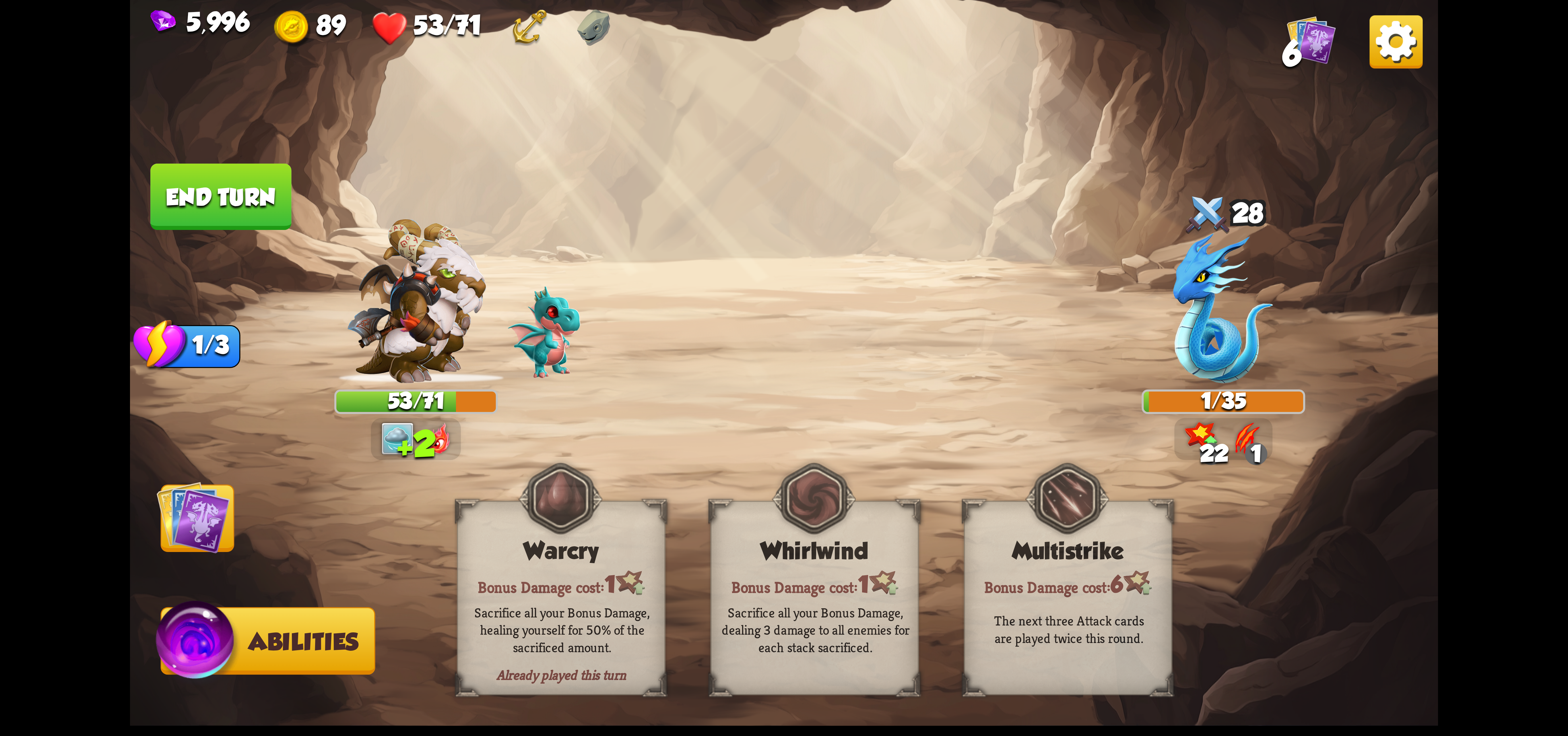
click at [216, 527] on img at bounding box center [193, 517] width 74 height 74
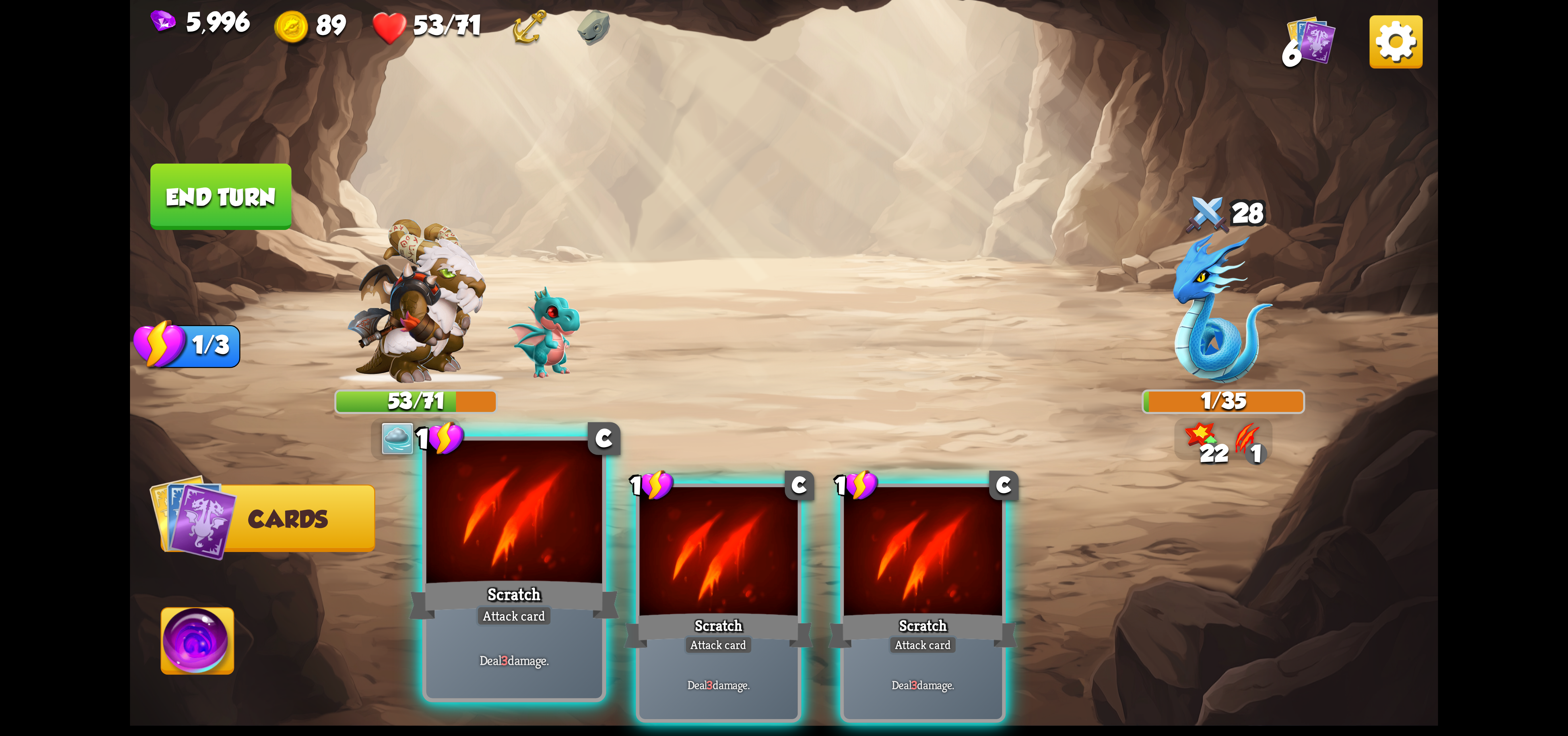
click at [504, 490] on div at bounding box center [514, 514] width 176 height 148
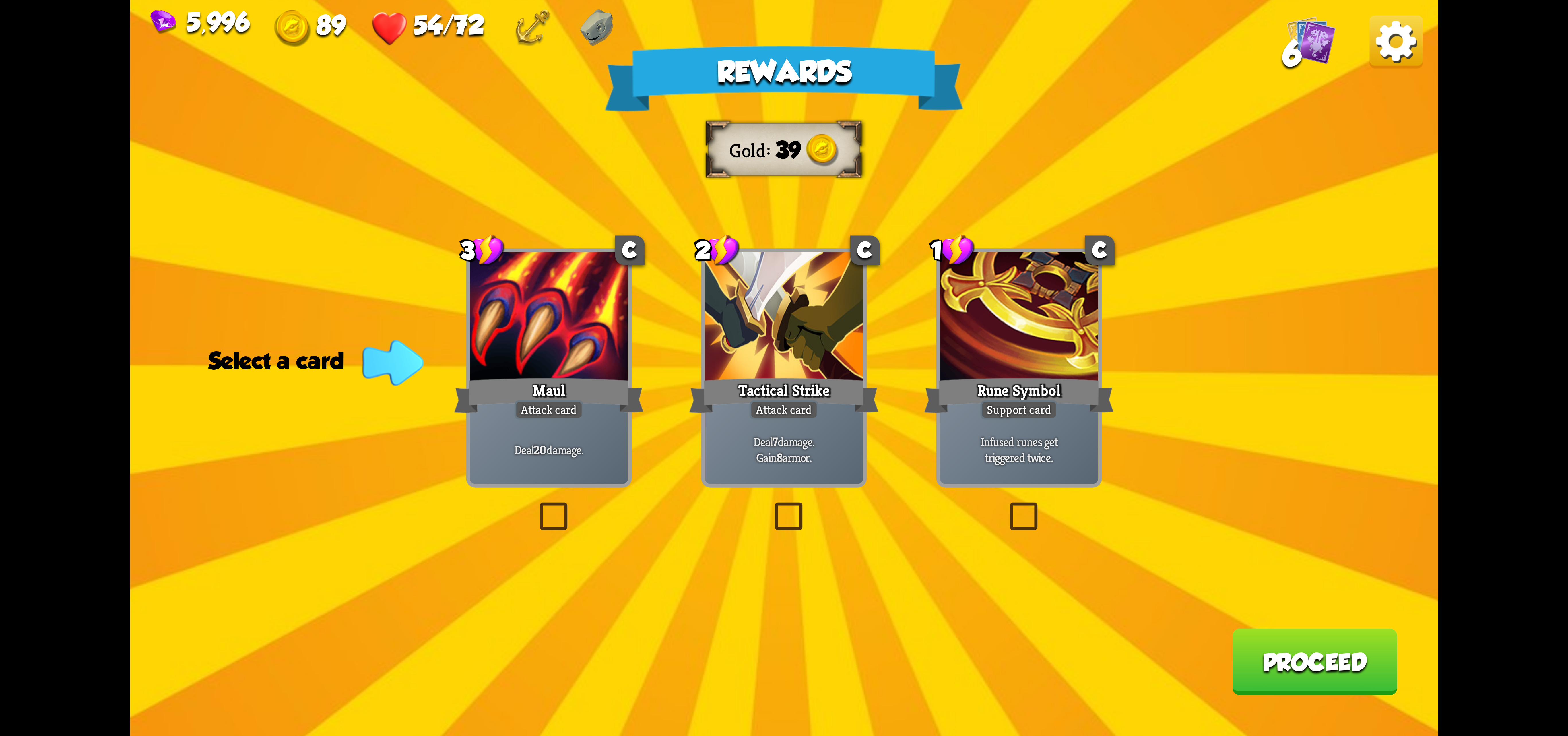
click at [801, 341] on div at bounding box center [784, 318] width 158 height 133
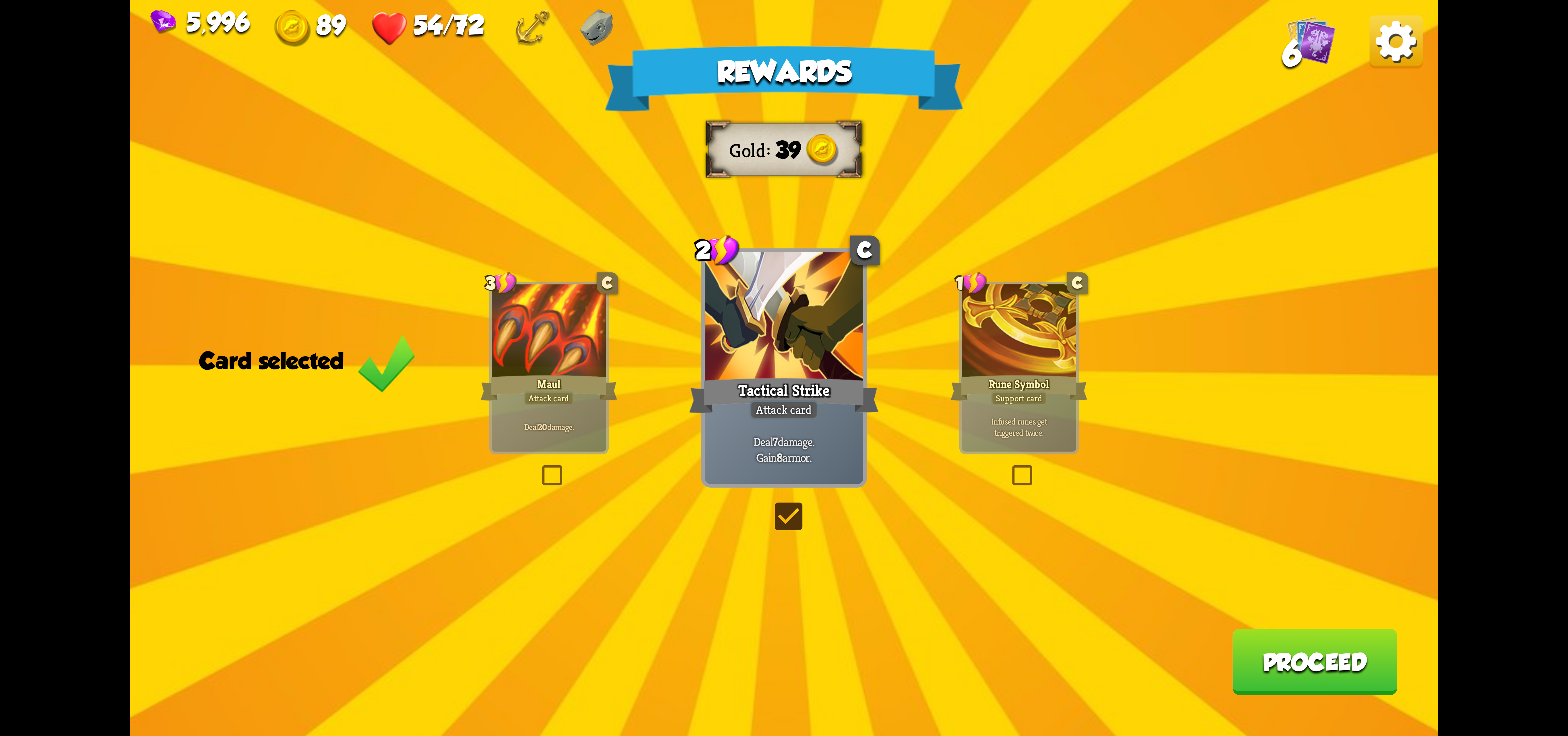
click at [1336, 654] on button "Proceed" at bounding box center [1314, 661] width 165 height 66
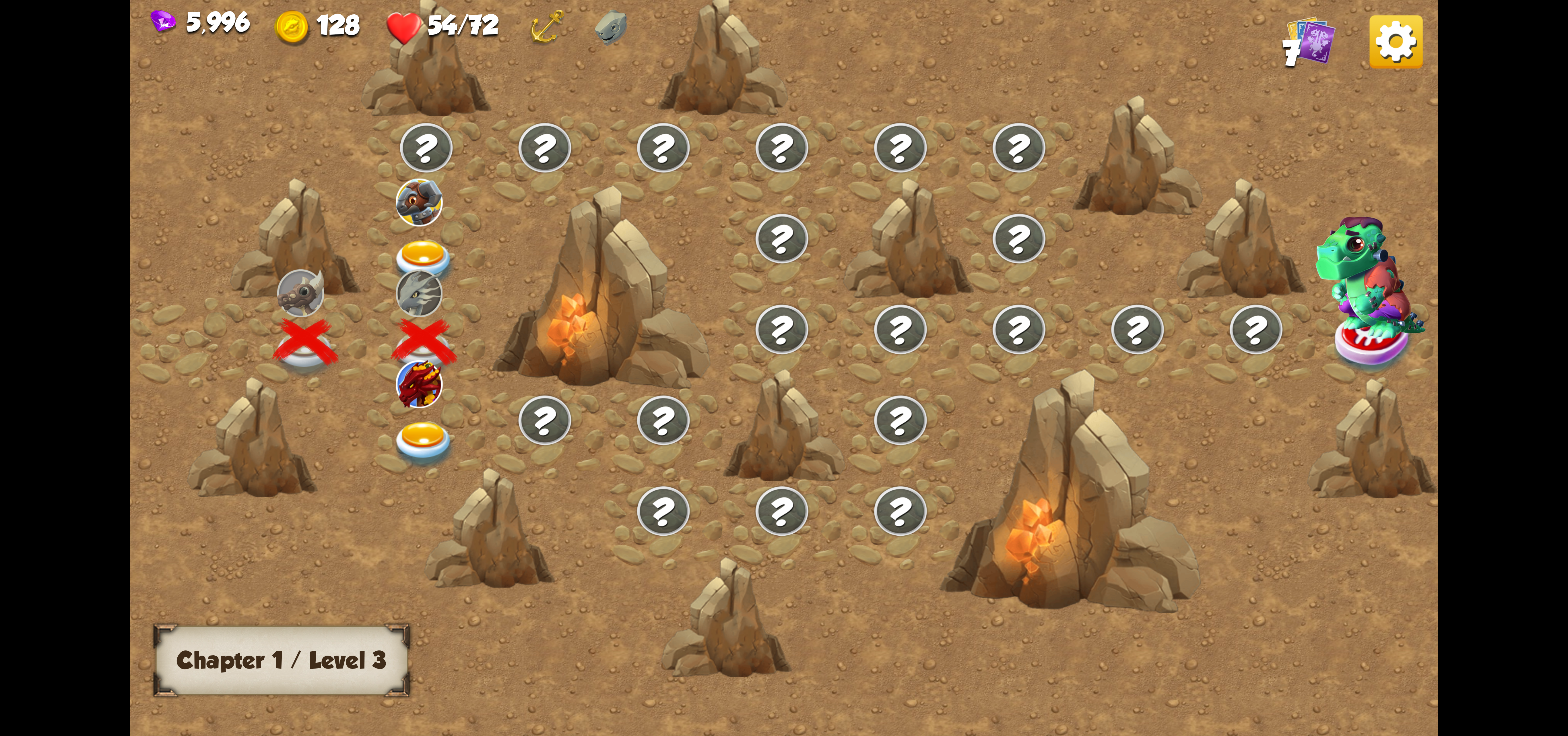
click at [424, 434] on img at bounding box center [424, 446] width 65 height 48
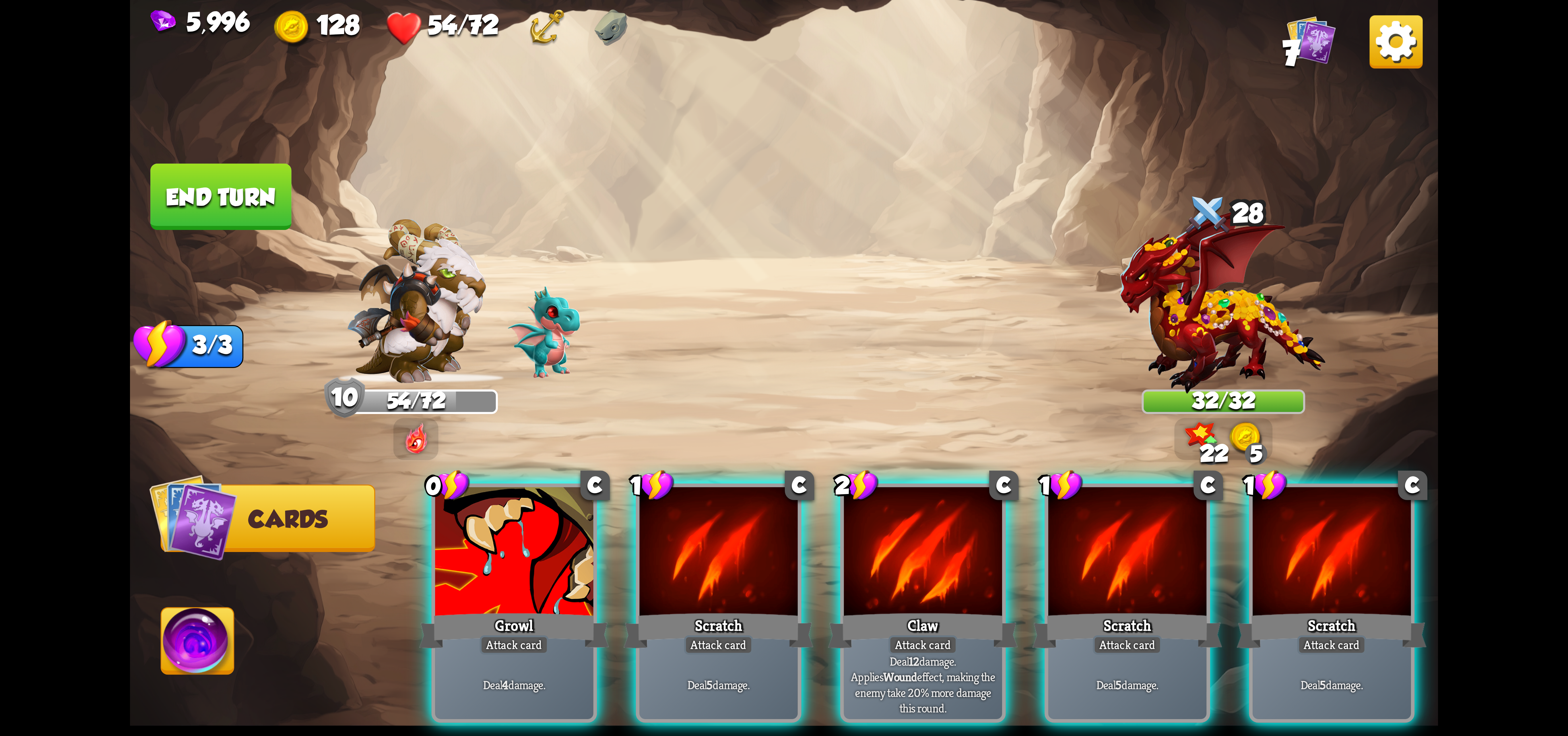
click at [1419, 26] on img at bounding box center [1396, 41] width 53 height 53
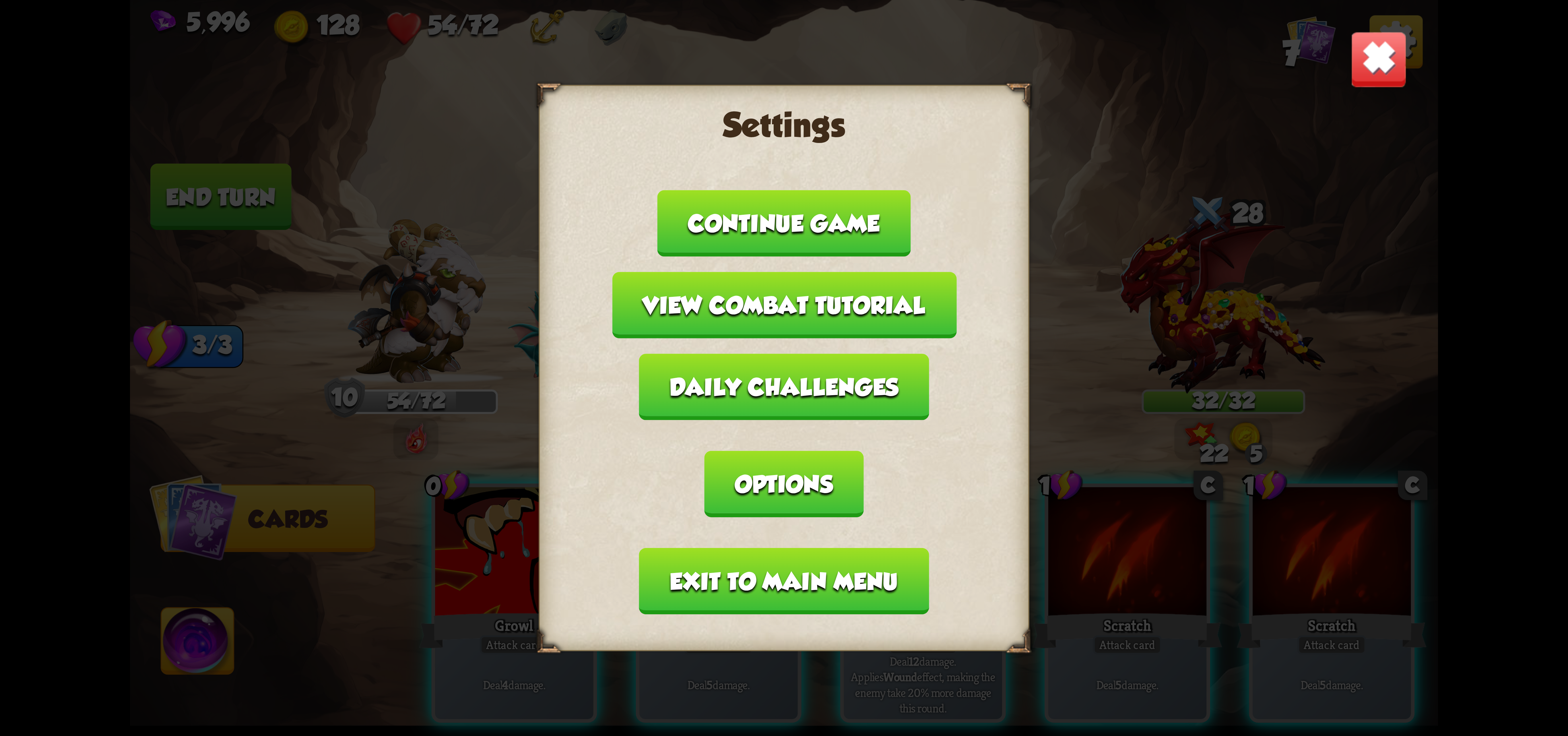
click at [807, 548] on button "Exit to main menu" at bounding box center [784, 581] width 290 height 66
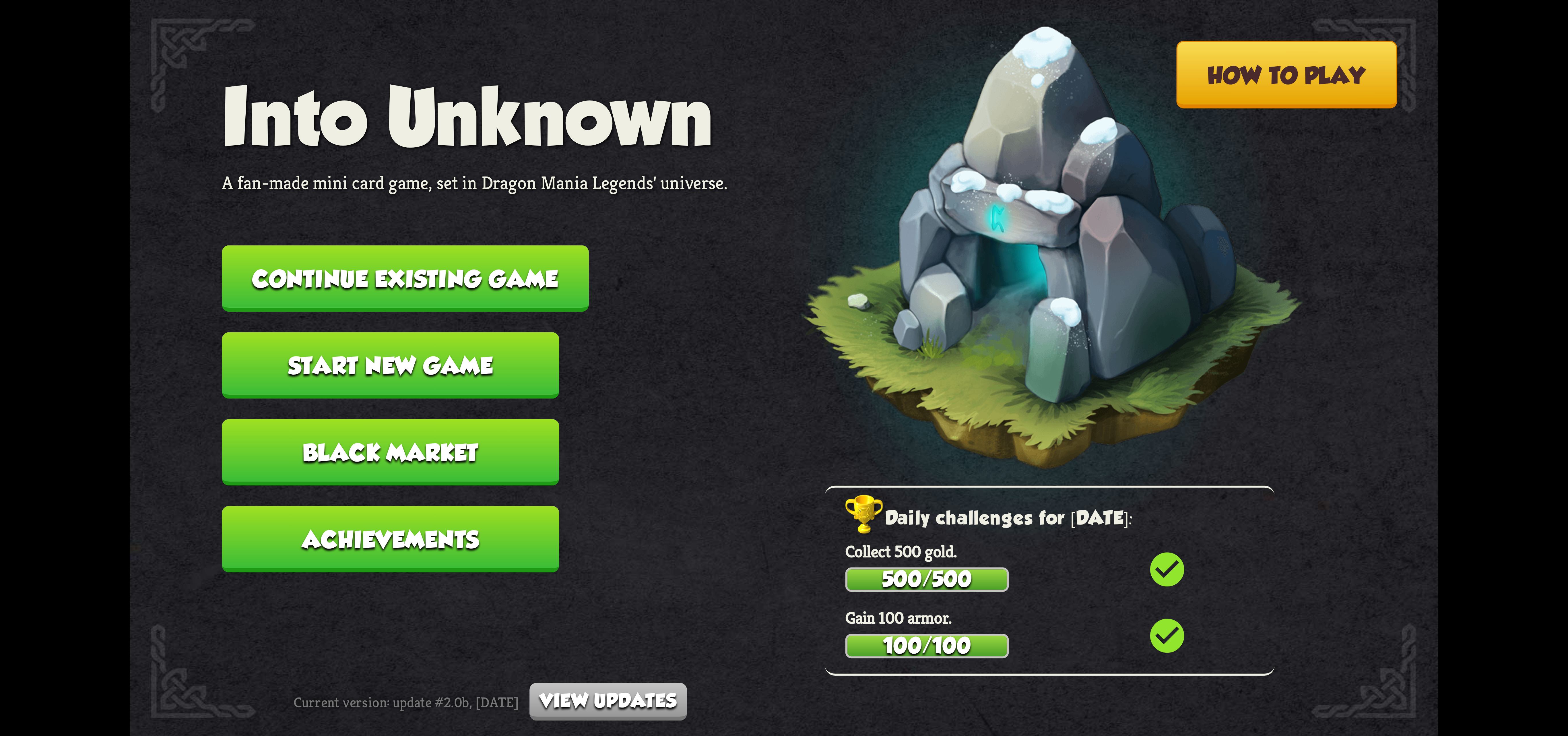
click at [492, 275] on button "Continue existing game" at bounding box center [405, 278] width 367 height 66
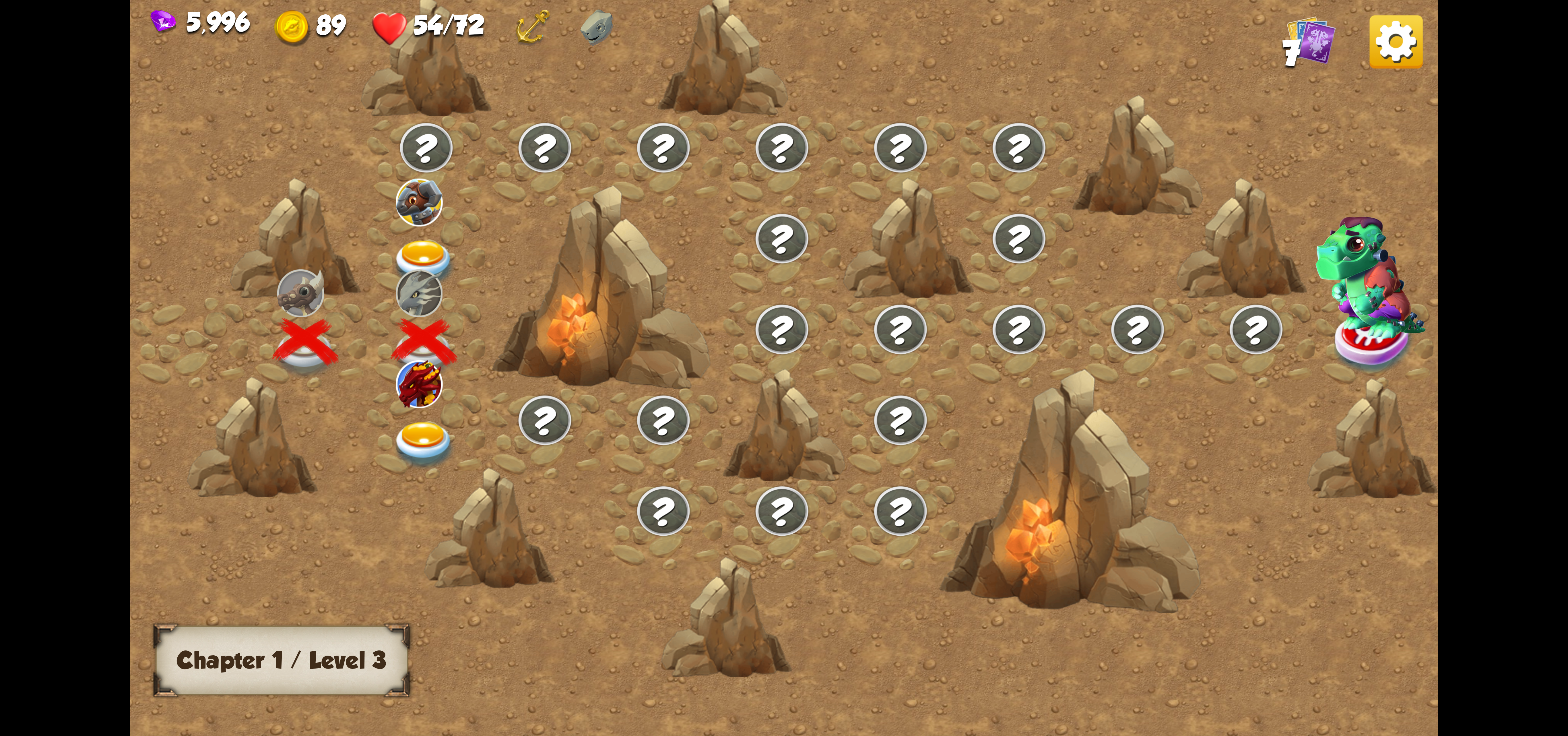
click at [416, 441] on img at bounding box center [424, 446] width 65 height 48
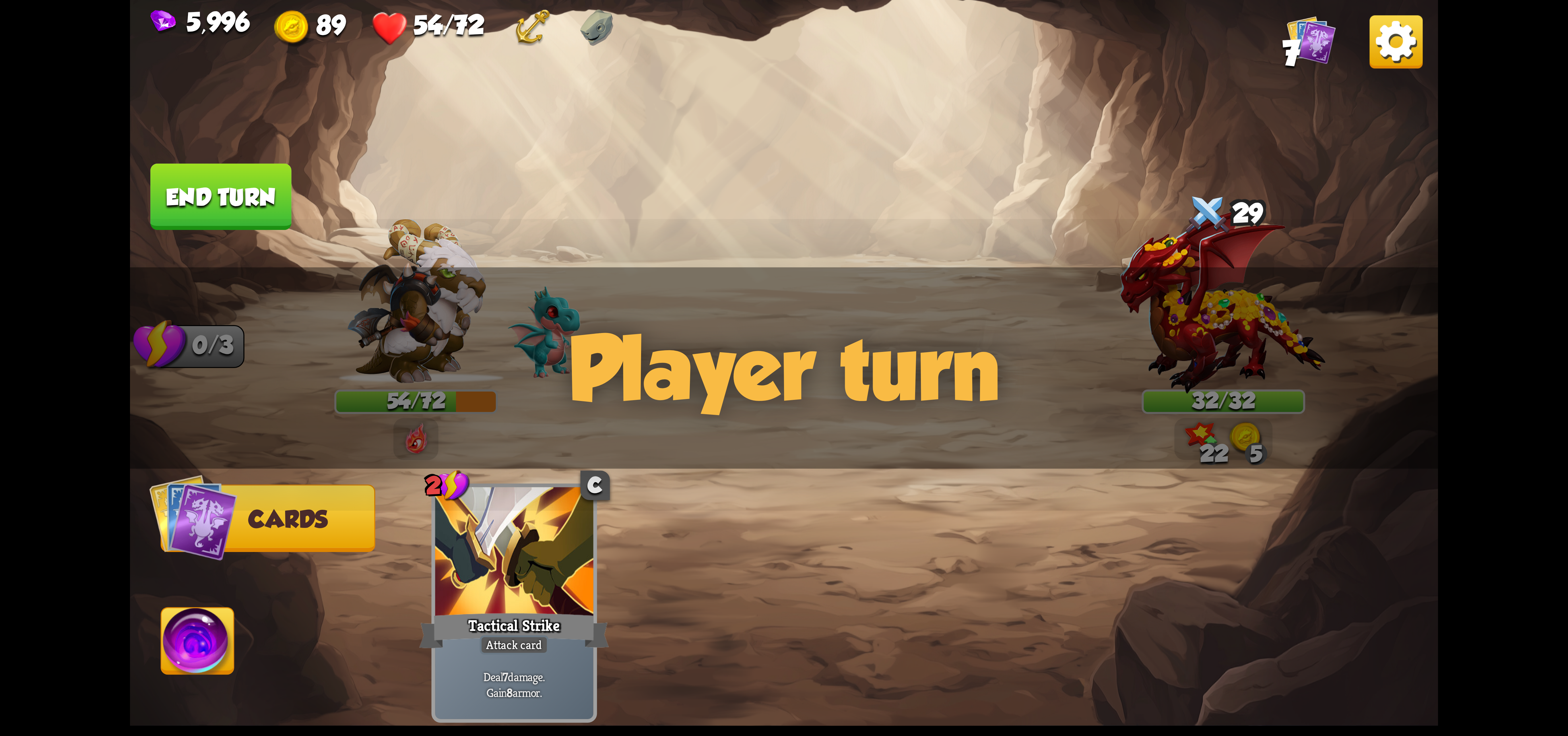
click at [1405, 45] on img at bounding box center [1396, 41] width 53 height 53
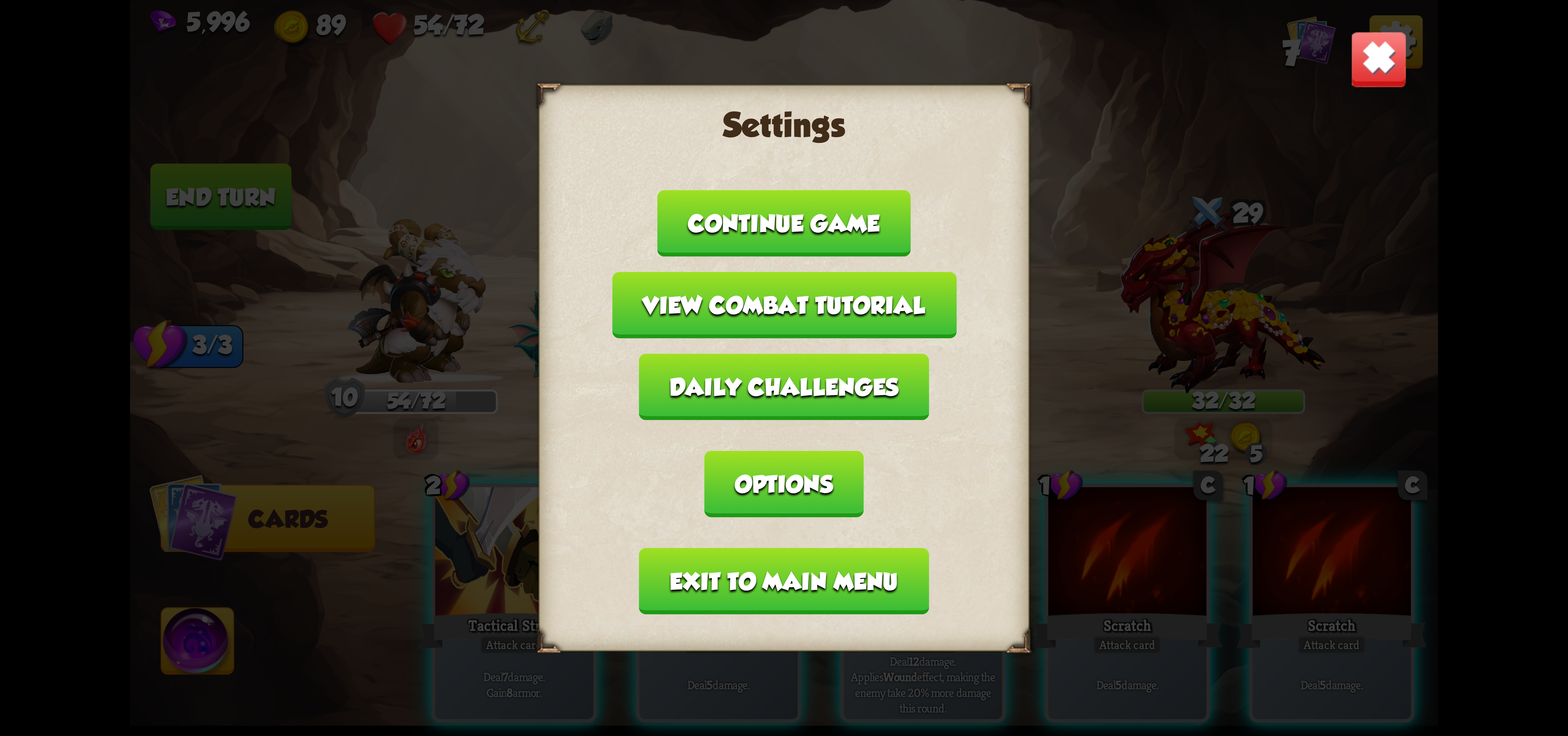
click at [1383, 44] on img at bounding box center [1379, 59] width 57 height 57
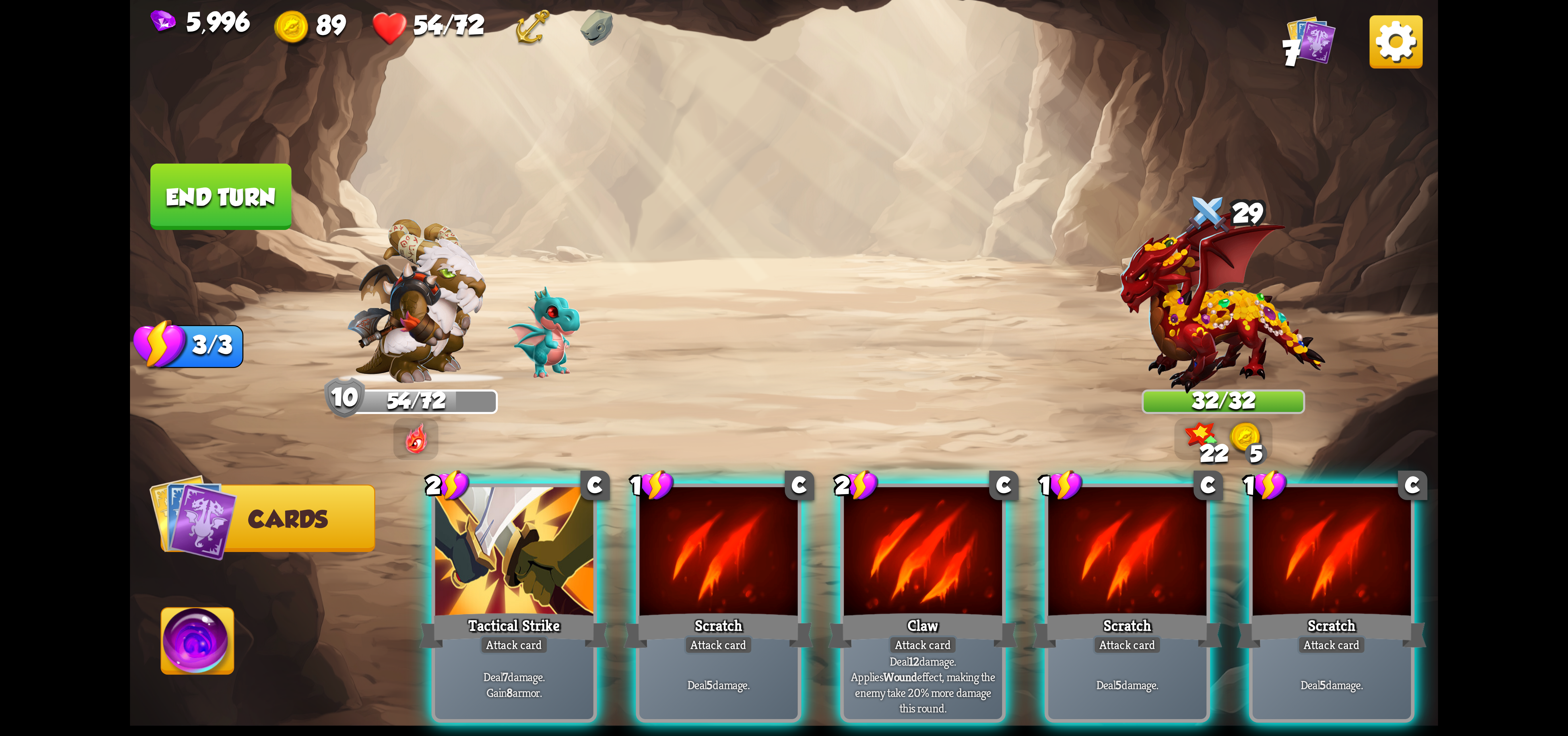
drag, startPoint x: 866, startPoint y: 490, endPoint x: 1139, endPoint y: -29, distance: 586.4
click at [1139, 0] on html "5,996 89 54/72 7 Select an enemy to attack... You don't have enough stamina to …" at bounding box center [784, 368] width 1568 height 736
click at [1385, 25] on img at bounding box center [1396, 41] width 53 height 53
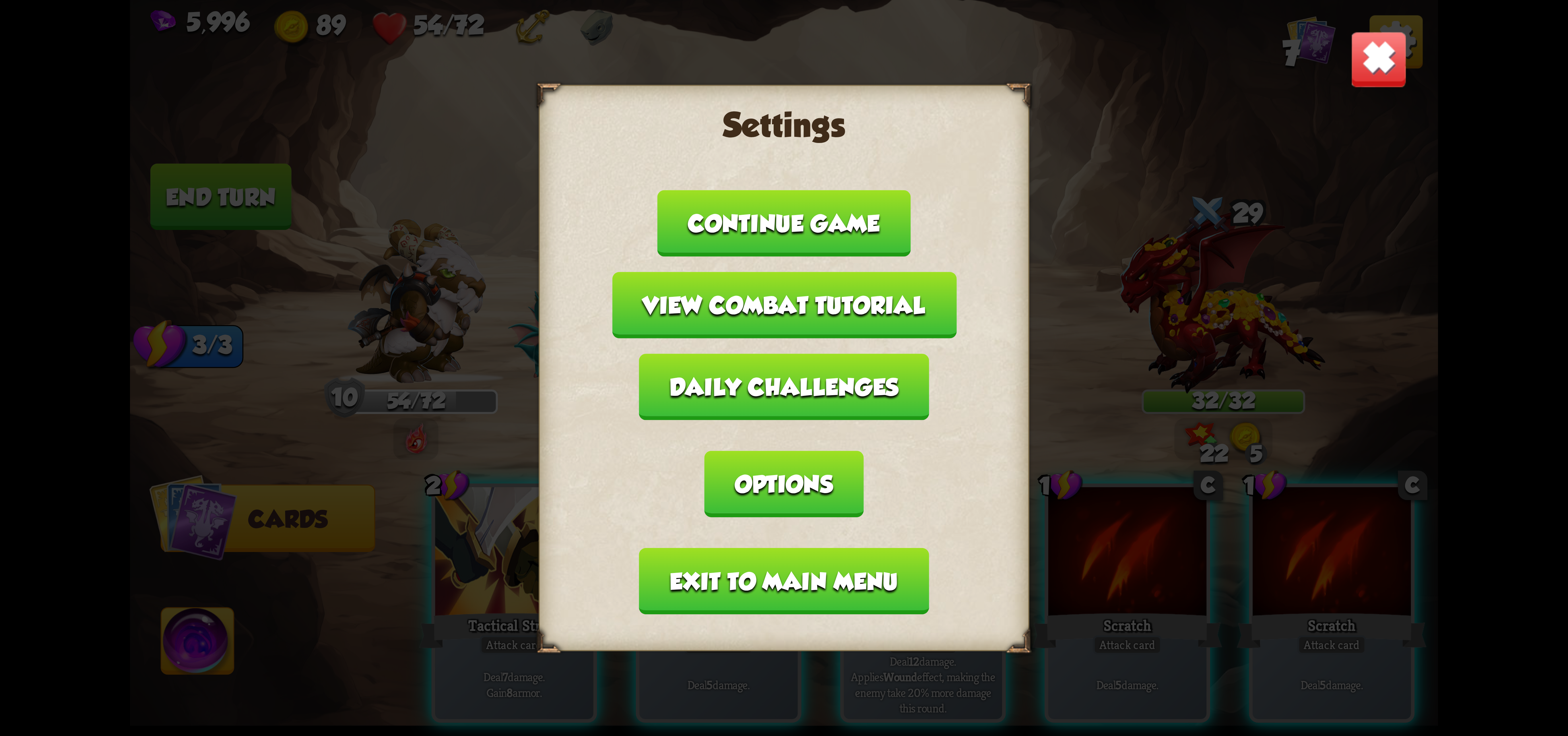
click at [761, 548] on button "Exit to main menu" at bounding box center [784, 581] width 290 height 66
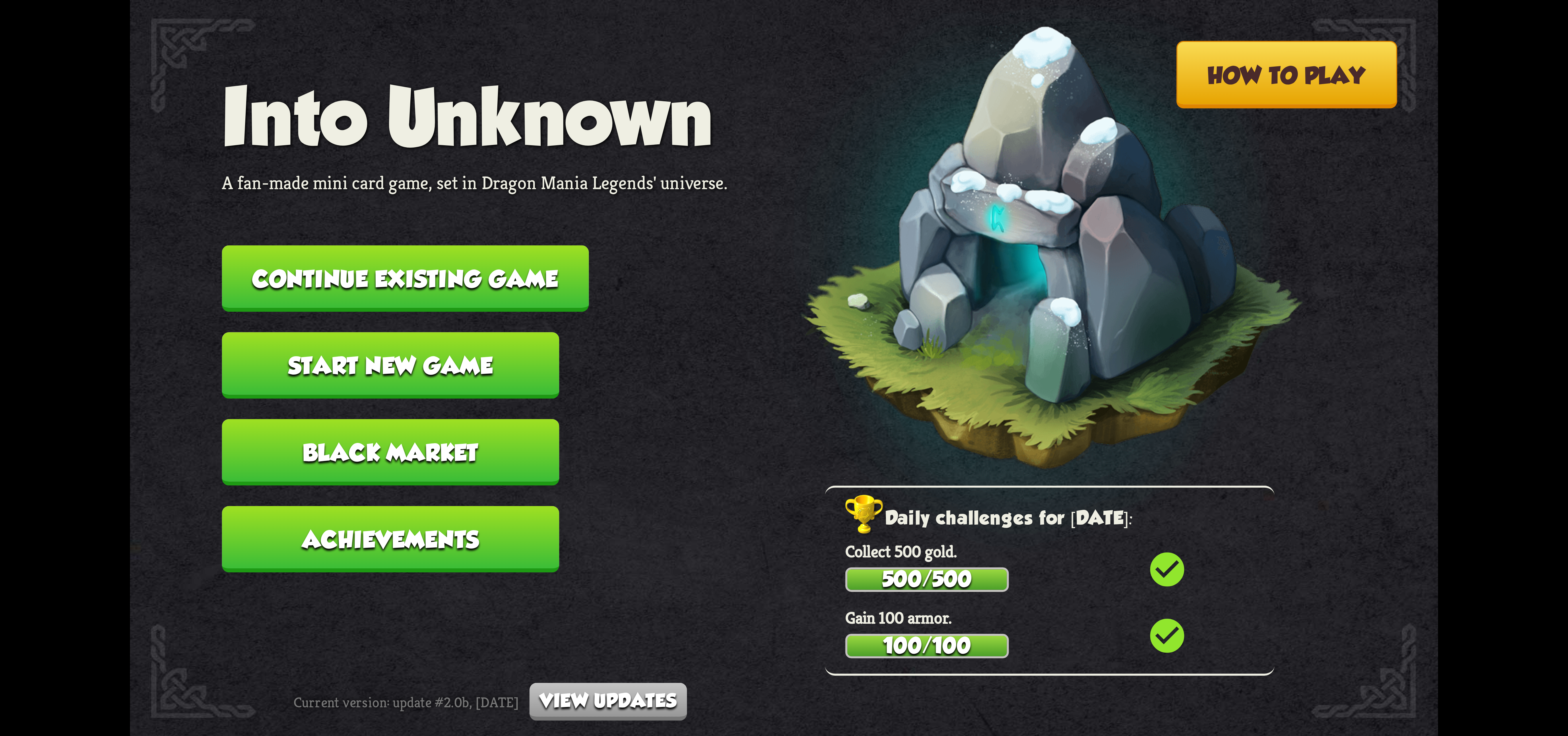
click at [469, 347] on button "Start new game" at bounding box center [390, 365] width 337 height 66
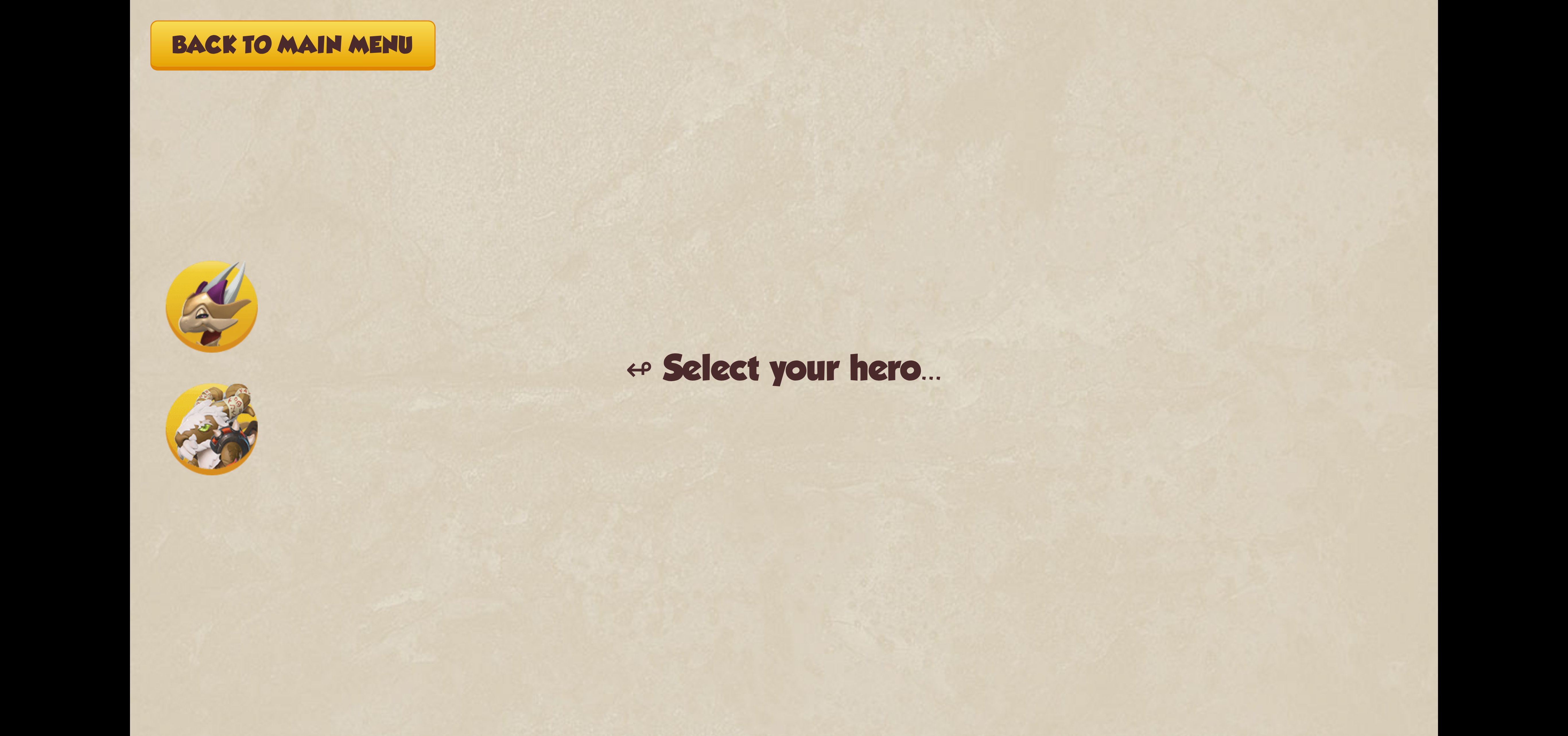
drag, startPoint x: 253, startPoint y: 440, endPoint x: 329, endPoint y: 413, distance: 80.7
click at [253, 438] on img at bounding box center [211, 429] width 92 height 92
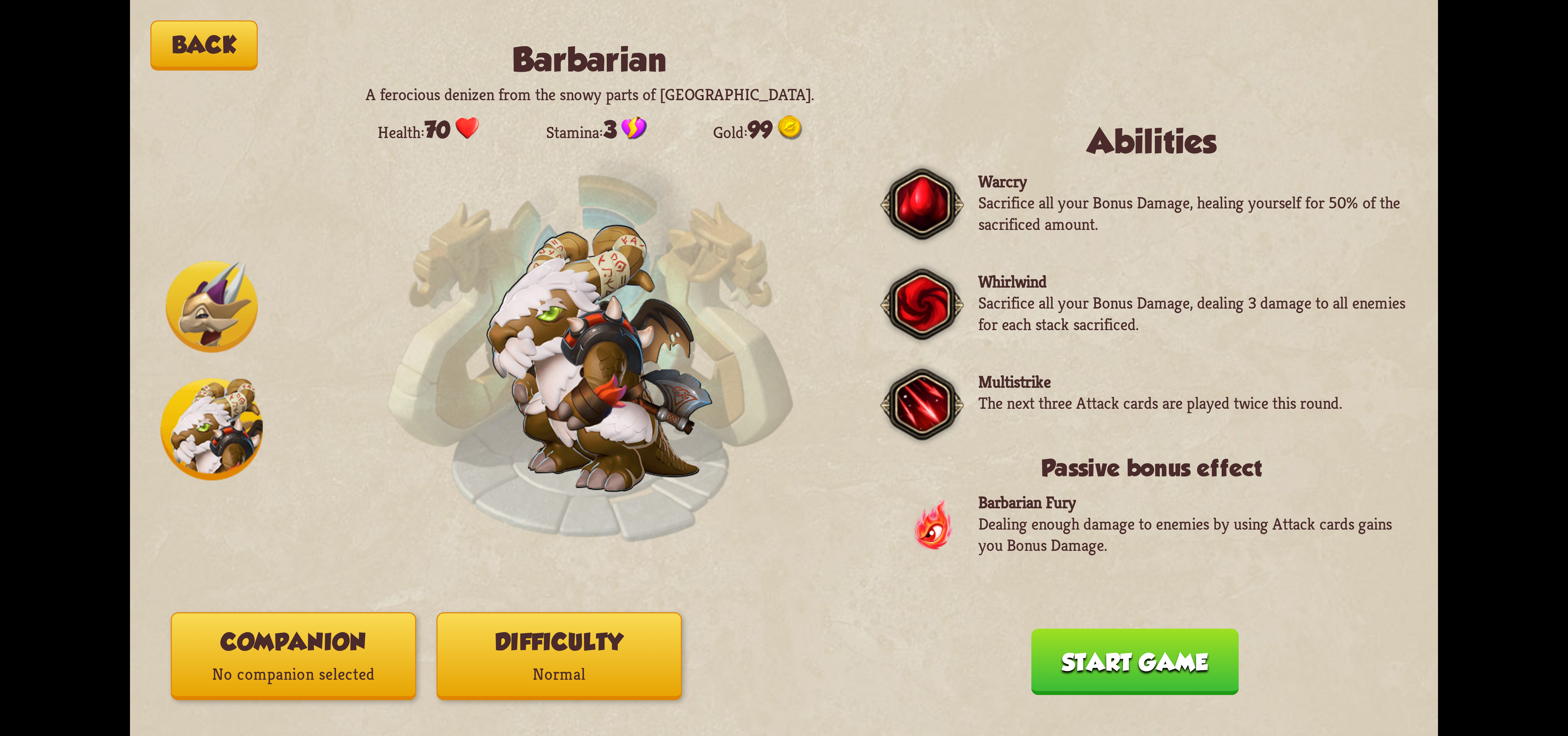
click at [526, 643] on button "Difficulty Normal" at bounding box center [559, 656] width 245 height 88
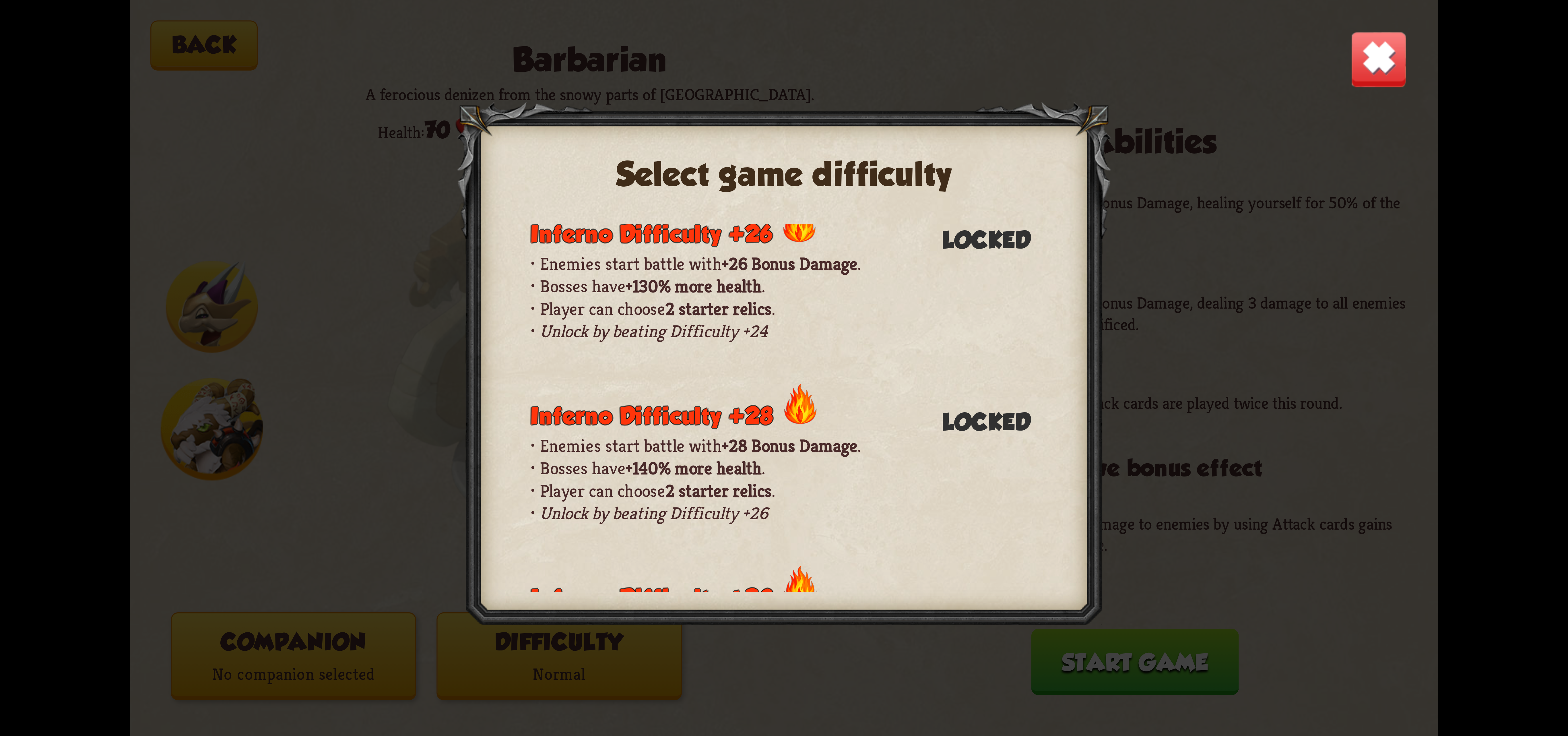
scroll to position [403, 0]
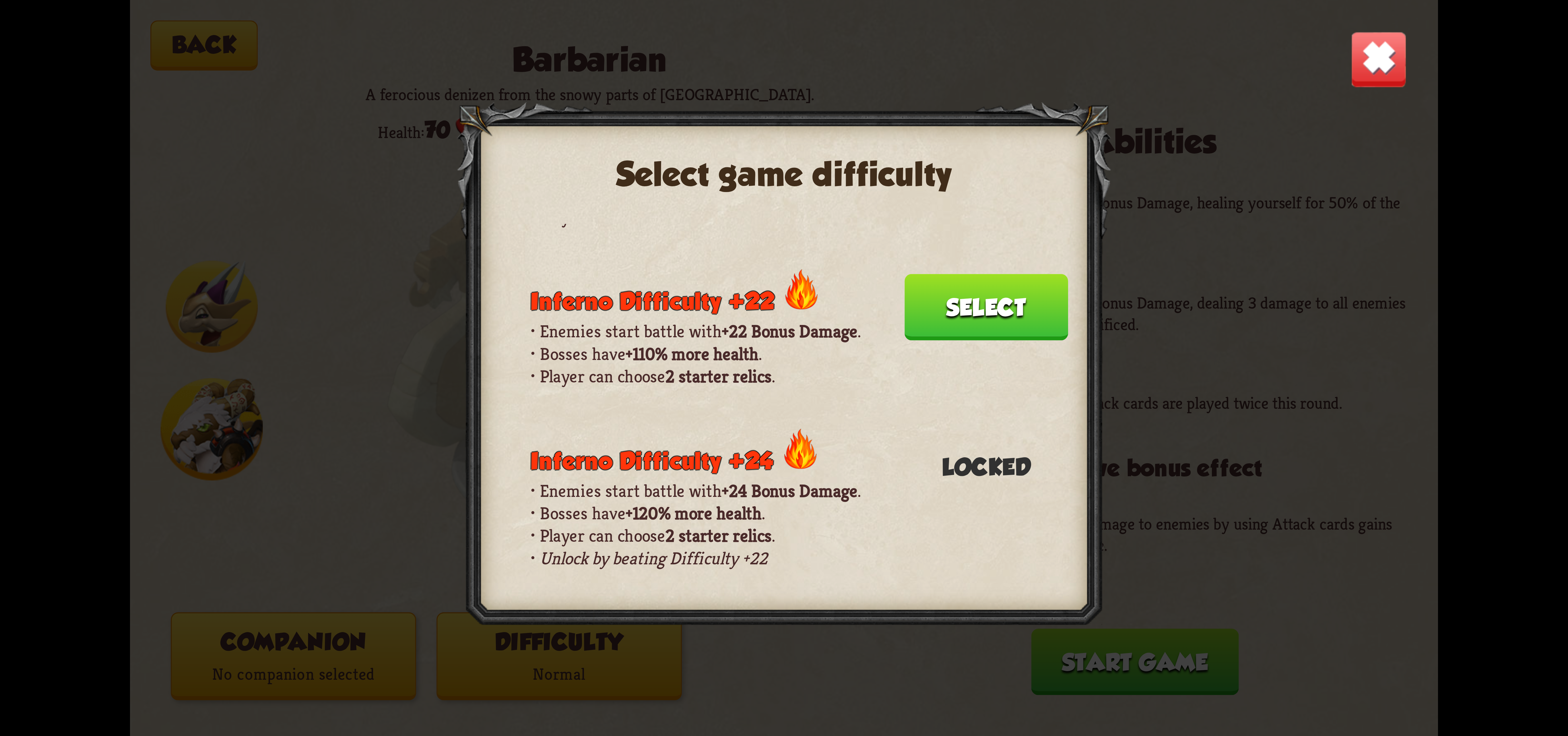
click at [957, 274] on button "Select" at bounding box center [986, 307] width 164 height 66
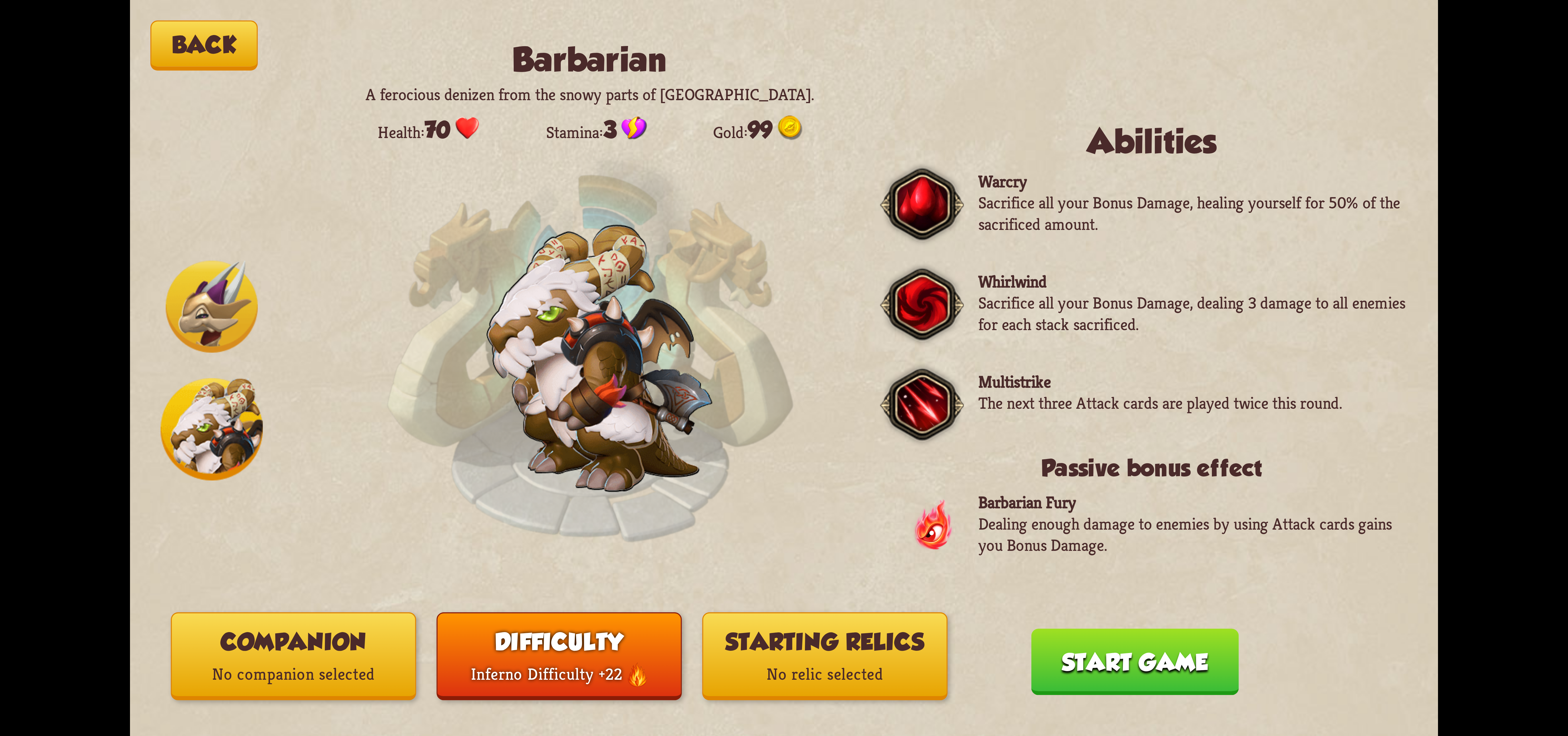
click at [298, 654] on button "Companion No companion selected" at bounding box center [293, 656] width 245 height 88
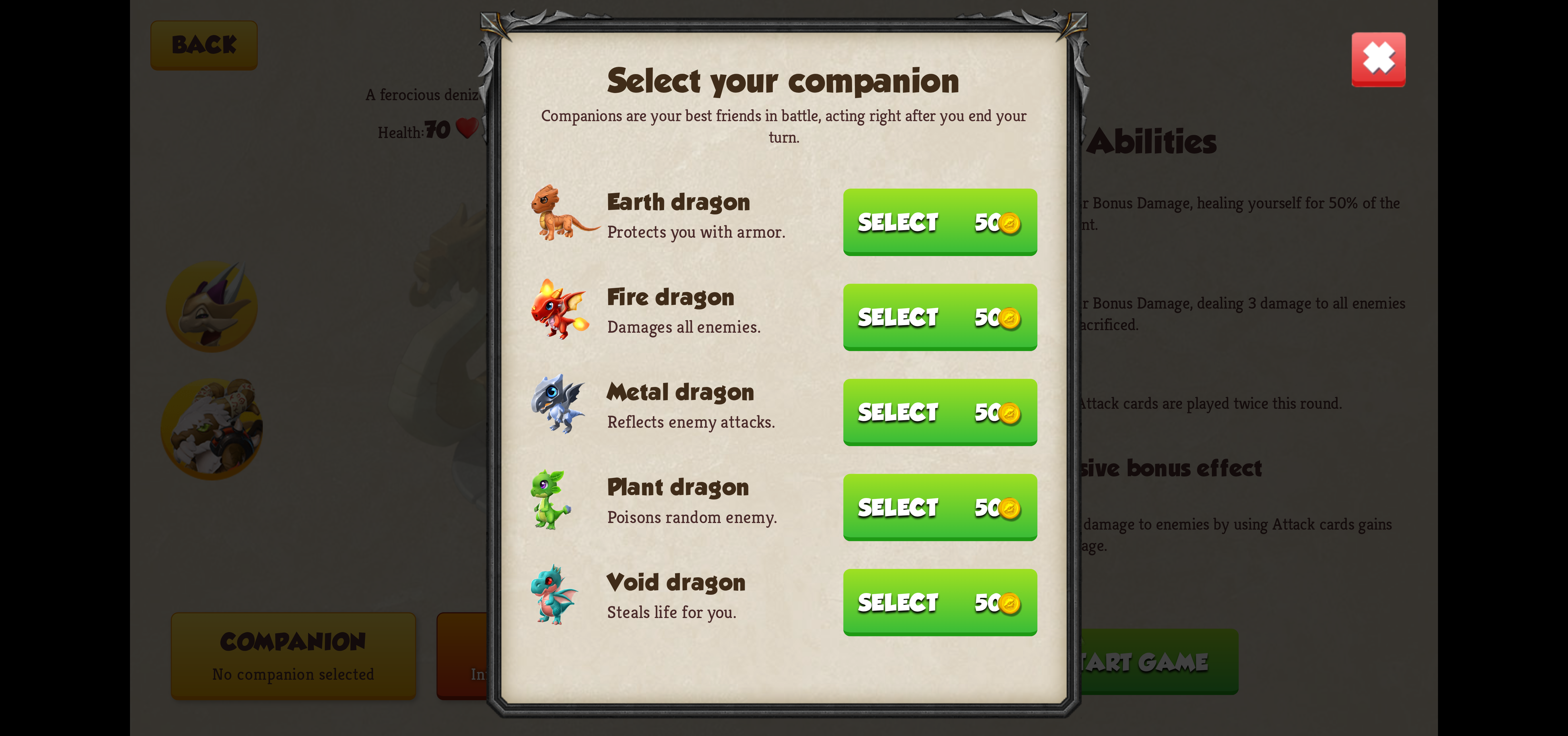
click at [906, 197] on div at bounding box center [783, 368] width 613 height 718
click at [908, 240] on button "Select 50" at bounding box center [940, 222] width 194 height 67
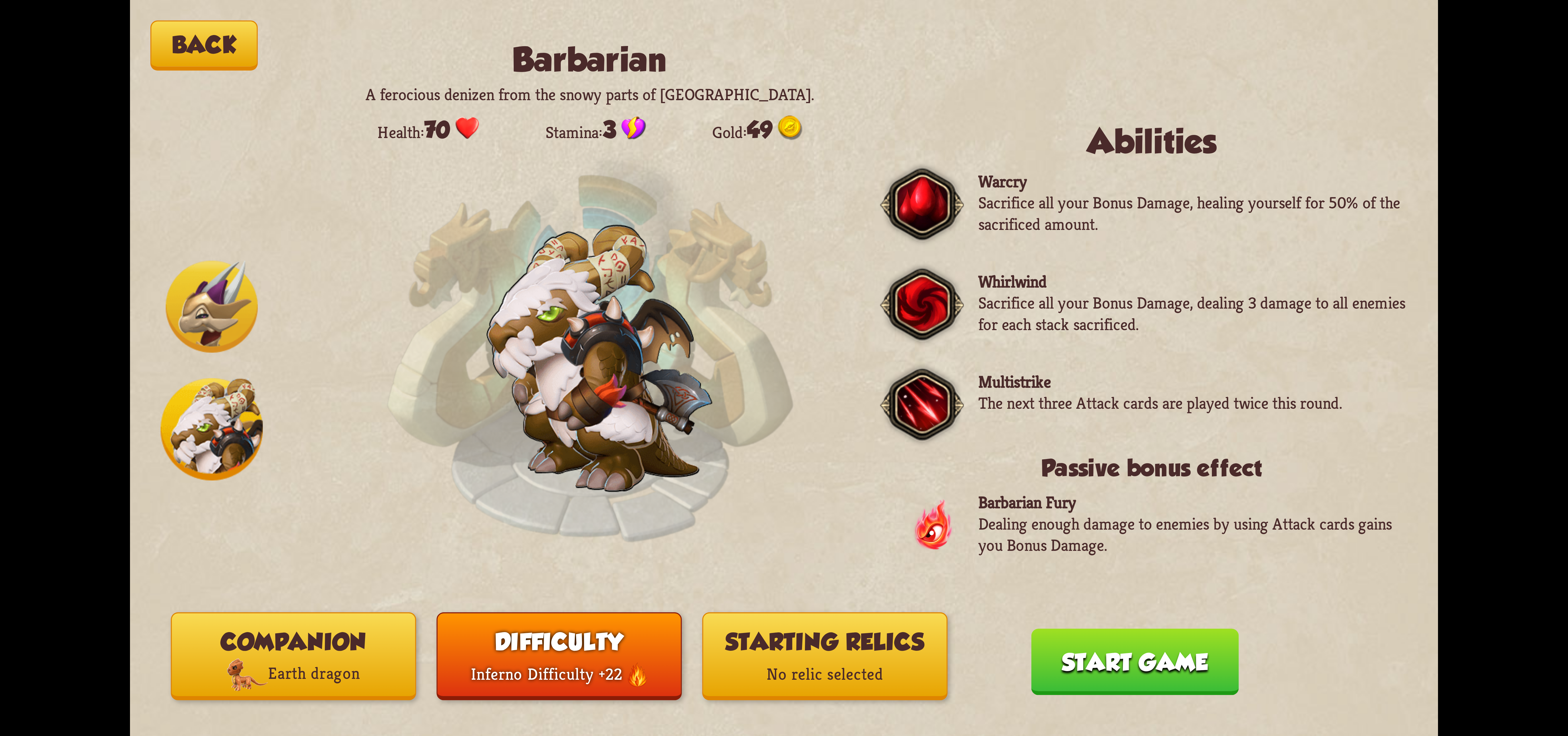
click at [796, 670] on p "No relic selected" at bounding box center [825, 675] width 243 height 33
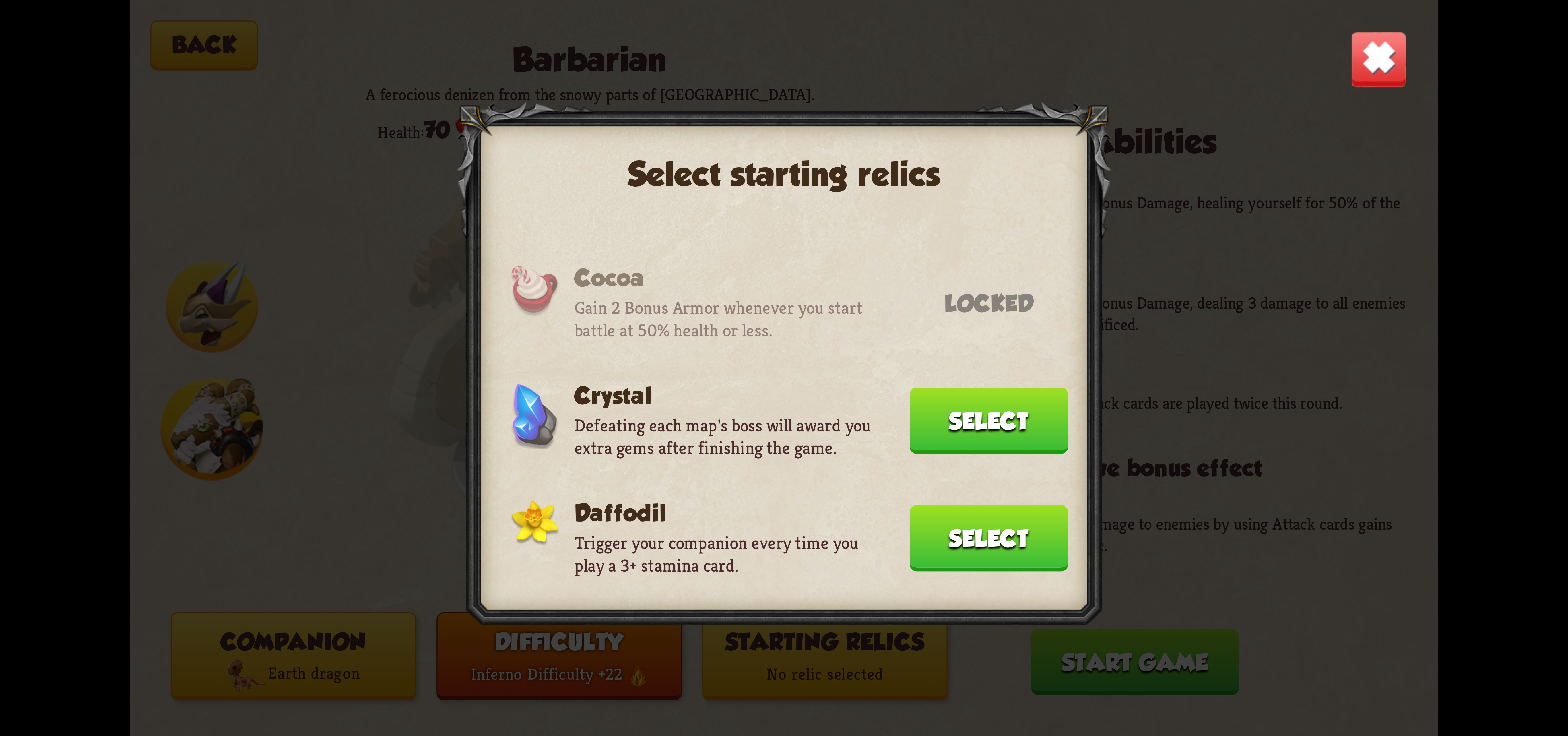
scroll to position [0, 0]
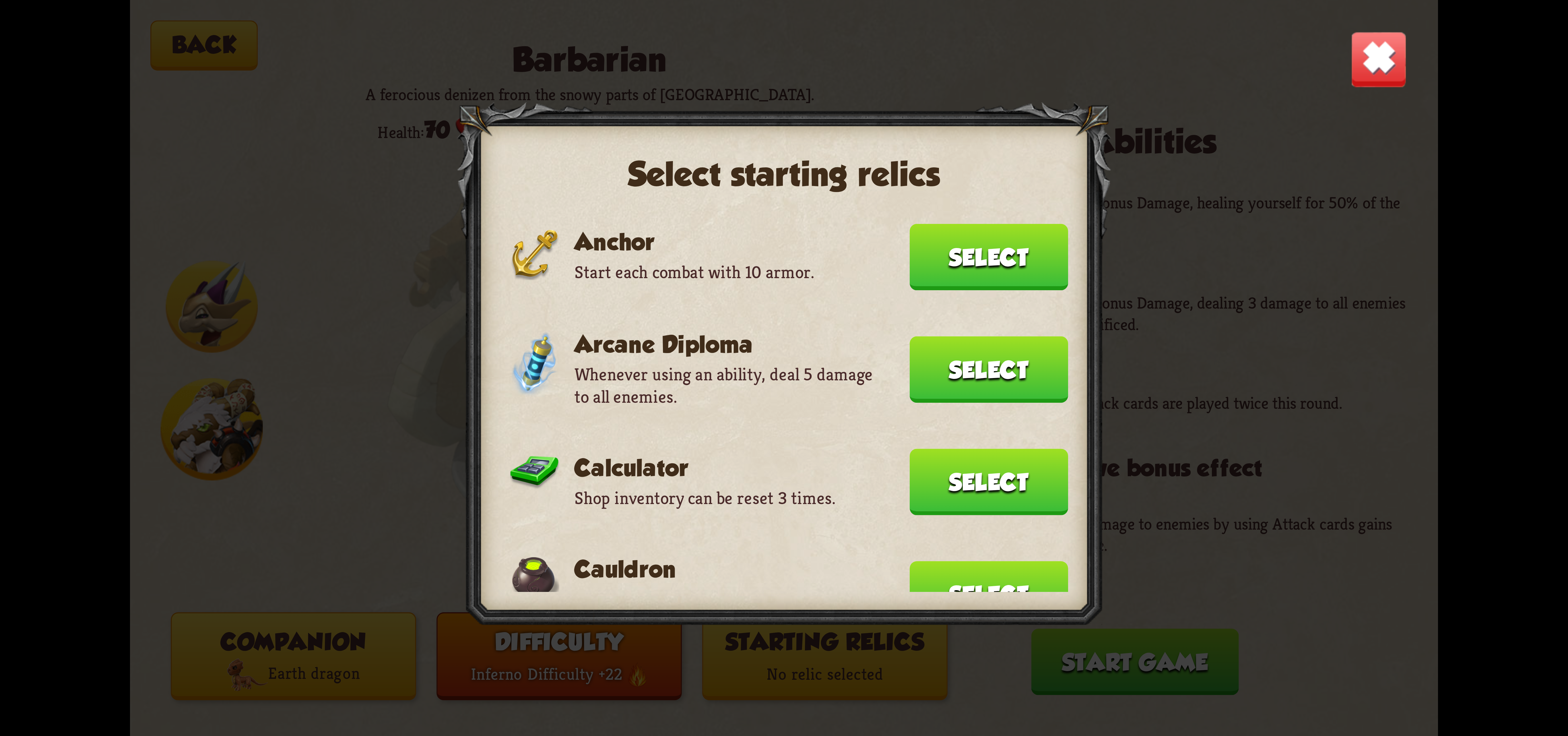
click at [933, 250] on button "Select" at bounding box center [989, 257] width 158 height 66
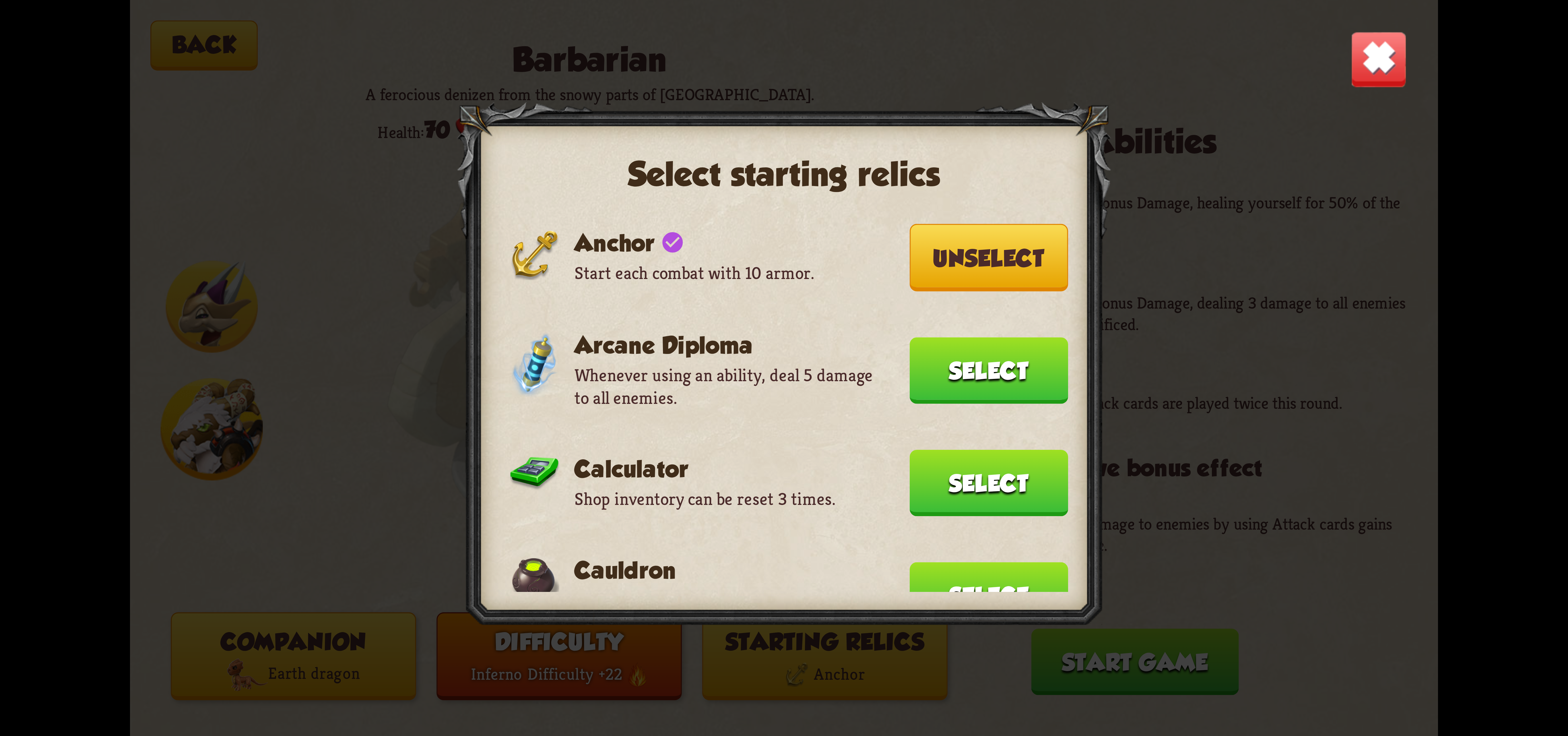
click at [931, 491] on button "Select" at bounding box center [989, 483] width 158 height 66
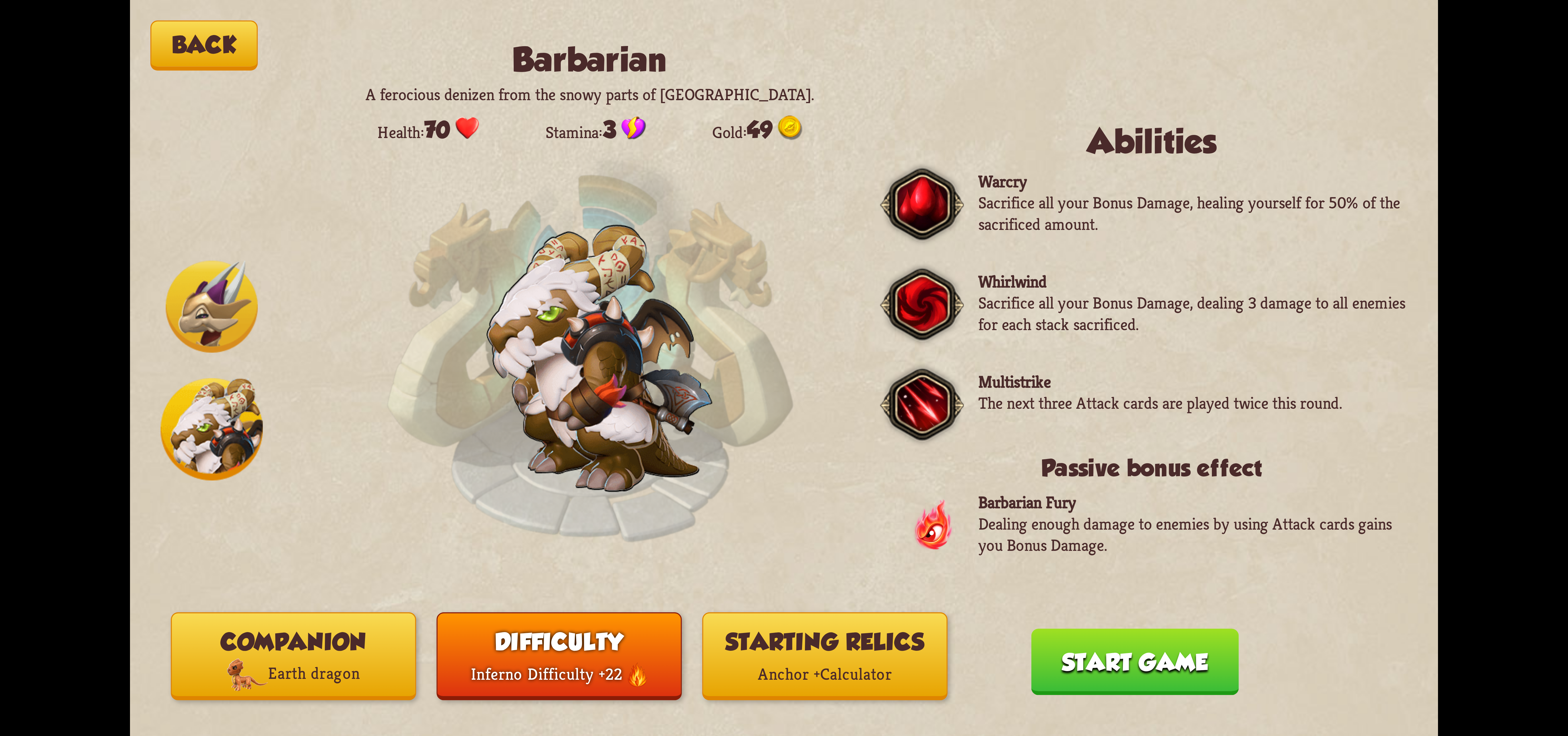
click at [841, 669] on div "Anchor + Calculator" at bounding box center [825, 675] width 243 height 33
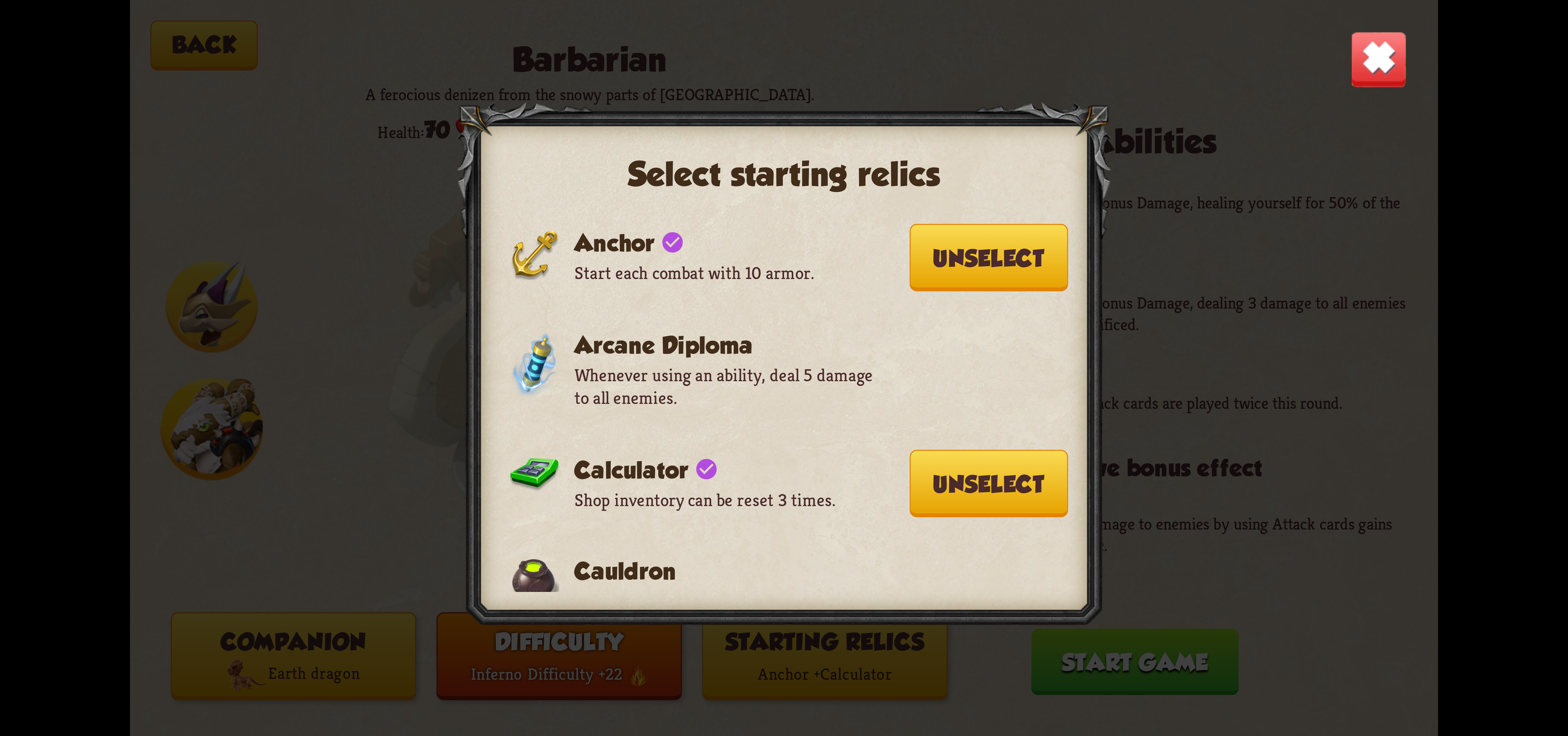
click at [956, 508] on button "Unselect" at bounding box center [989, 483] width 158 height 68
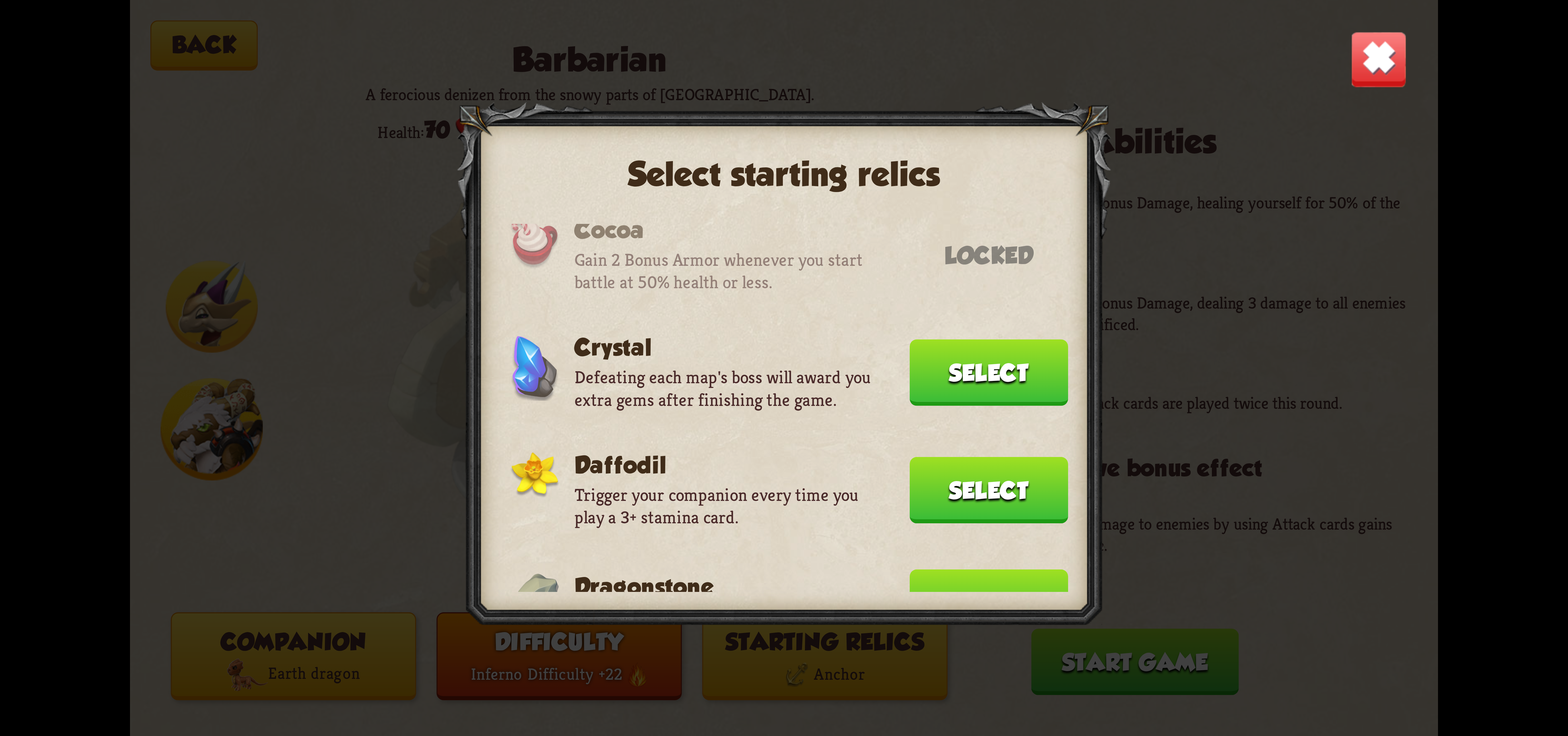
scroll to position [244, 0]
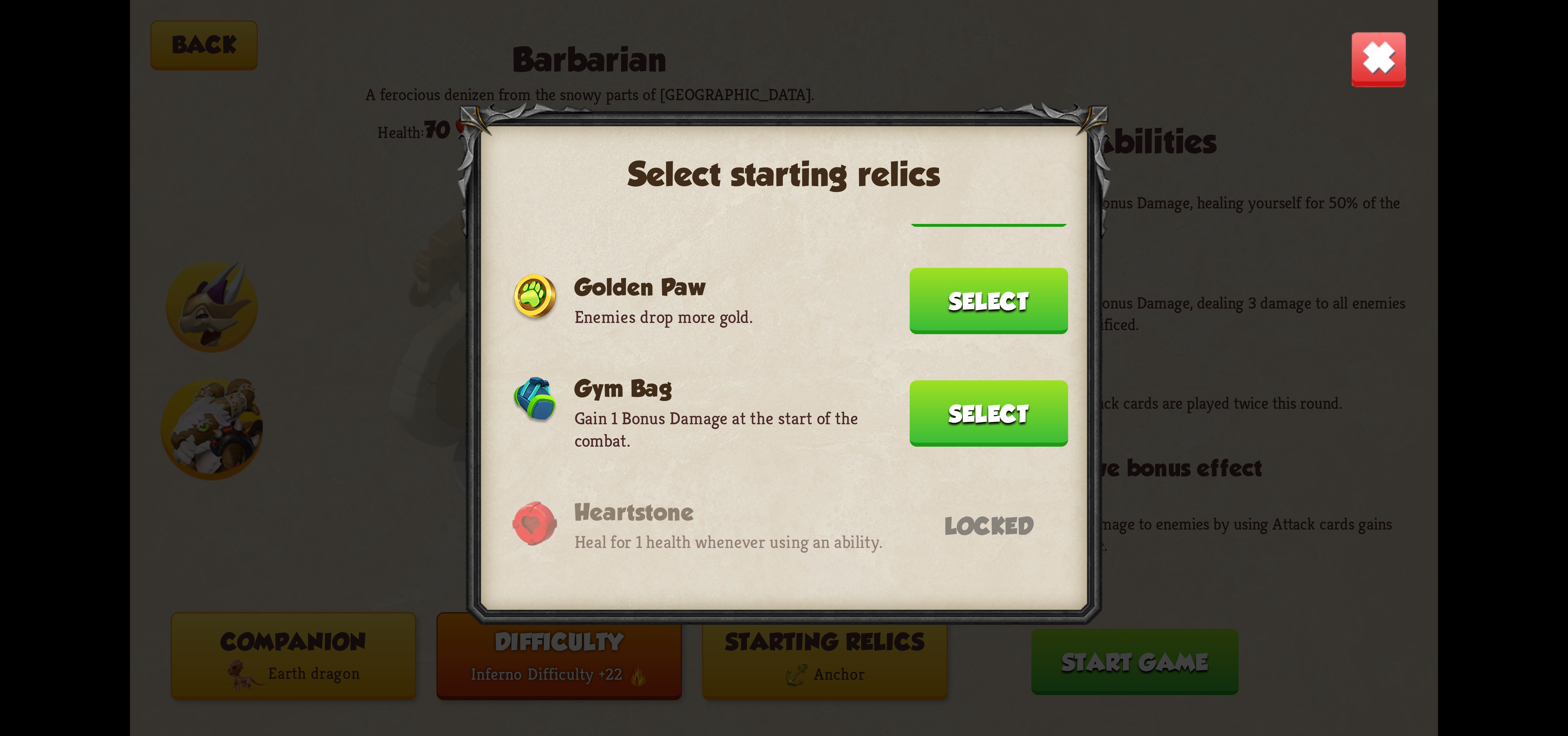
drag, startPoint x: 1071, startPoint y: 385, endPoint x: 1070, endPoint y: 367, distance: 18.0
click at [1070, 367] on div at bounding box center [784, 368] width 654 height 531
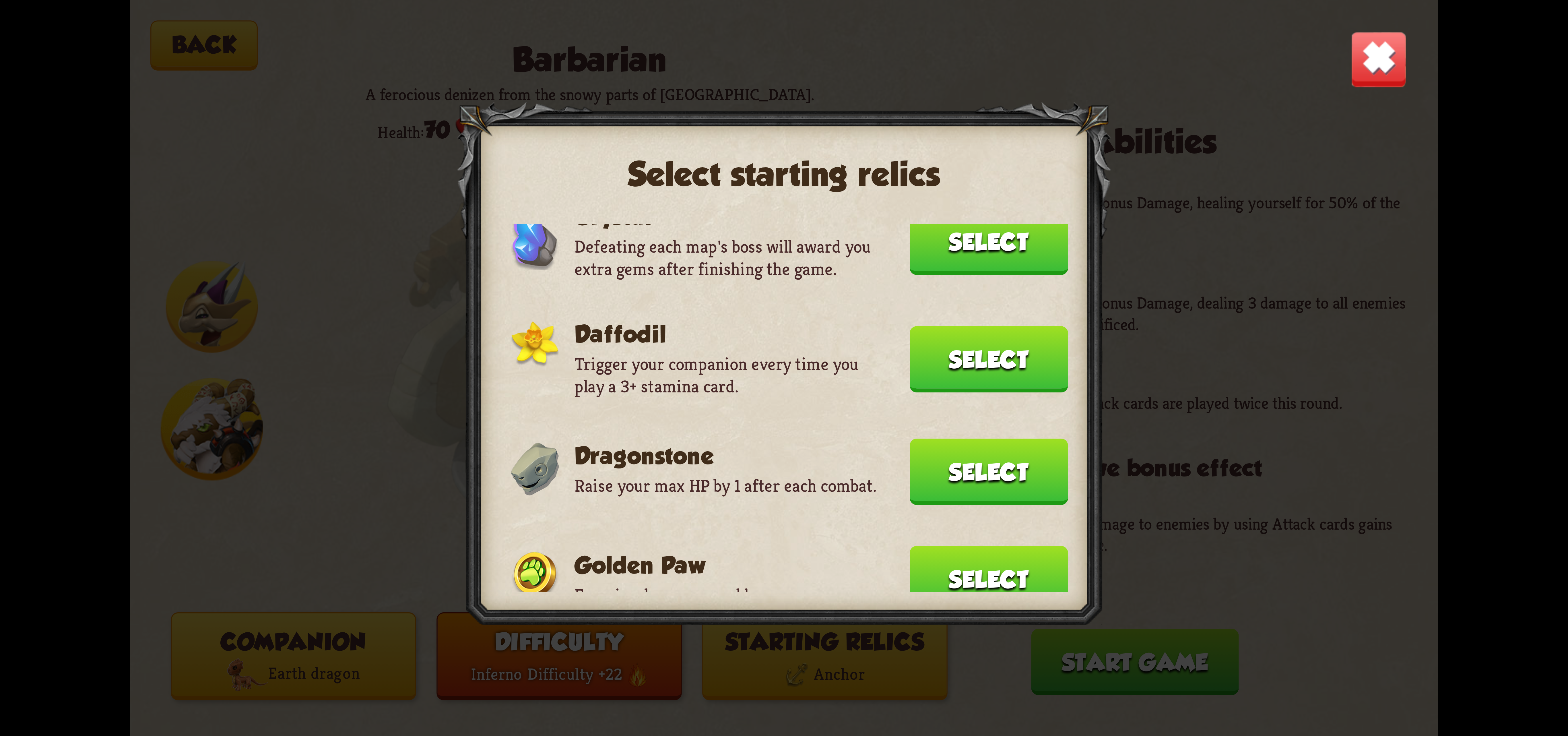
scroll to position [157, 0]
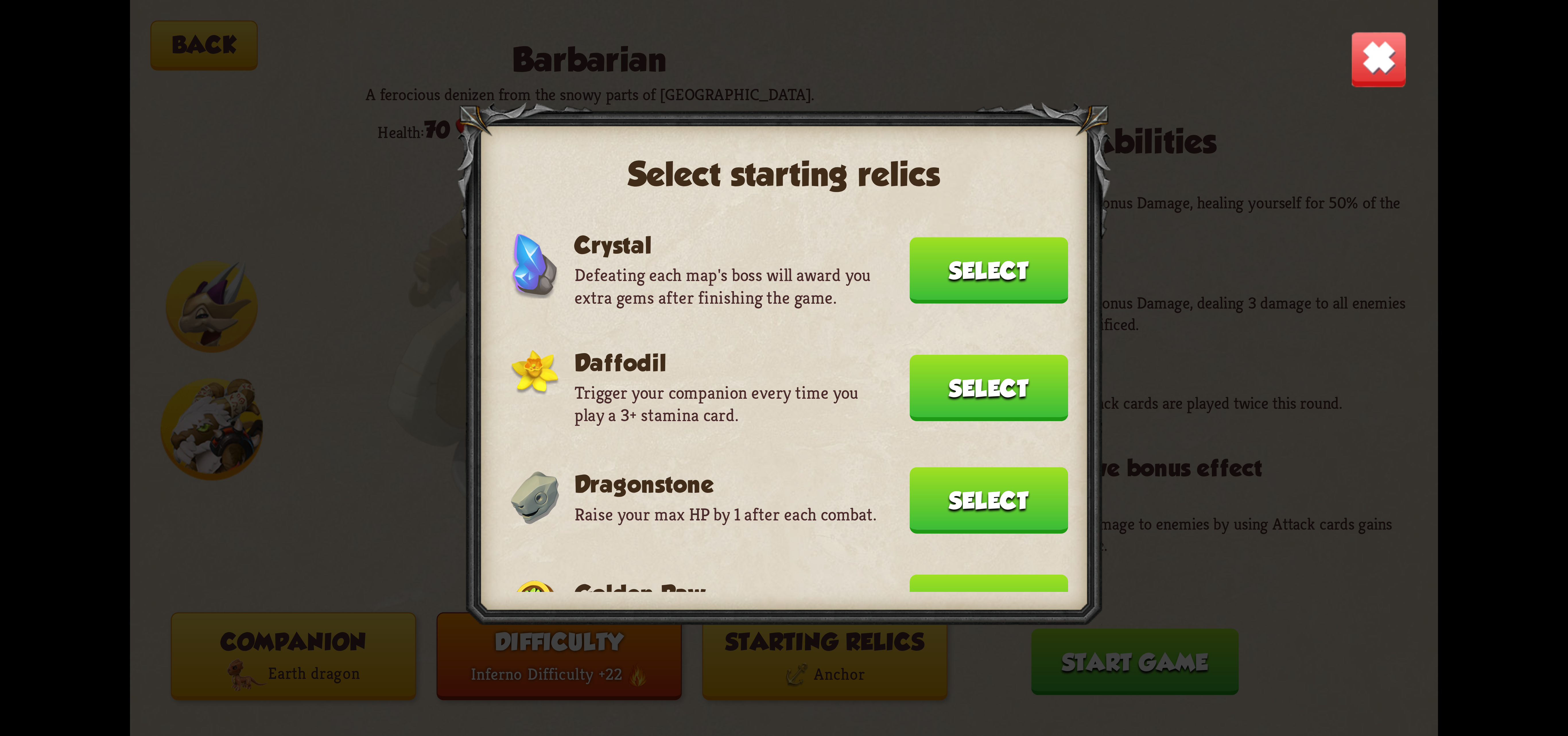
click at [1384, 63] on img at bounding box center [1379, 59] width 57 height 57
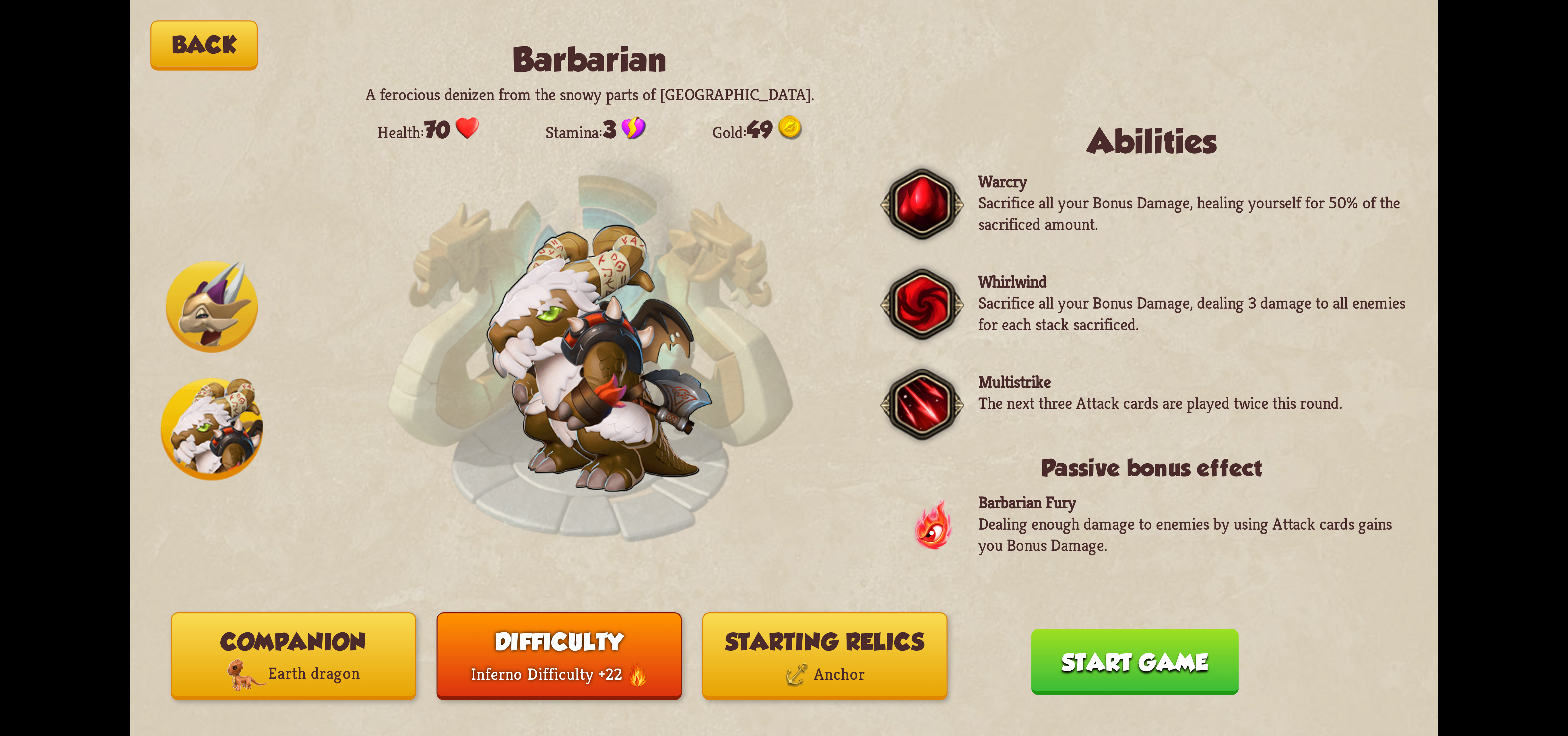
click at [796, 653] on button "Starting relics Anchor" at bounding box center [825, 656] width 245 height 88
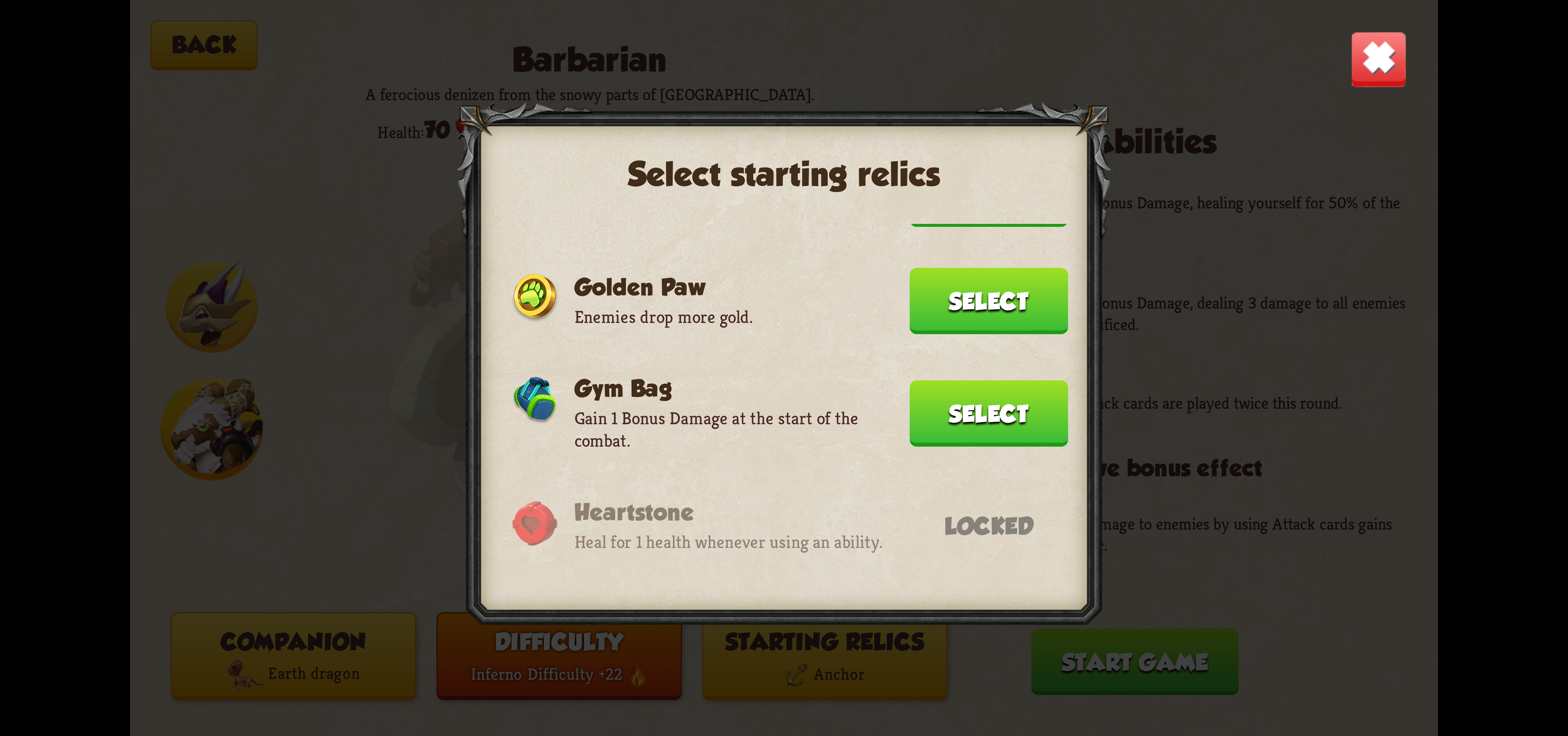
scroll to position [128, 0]
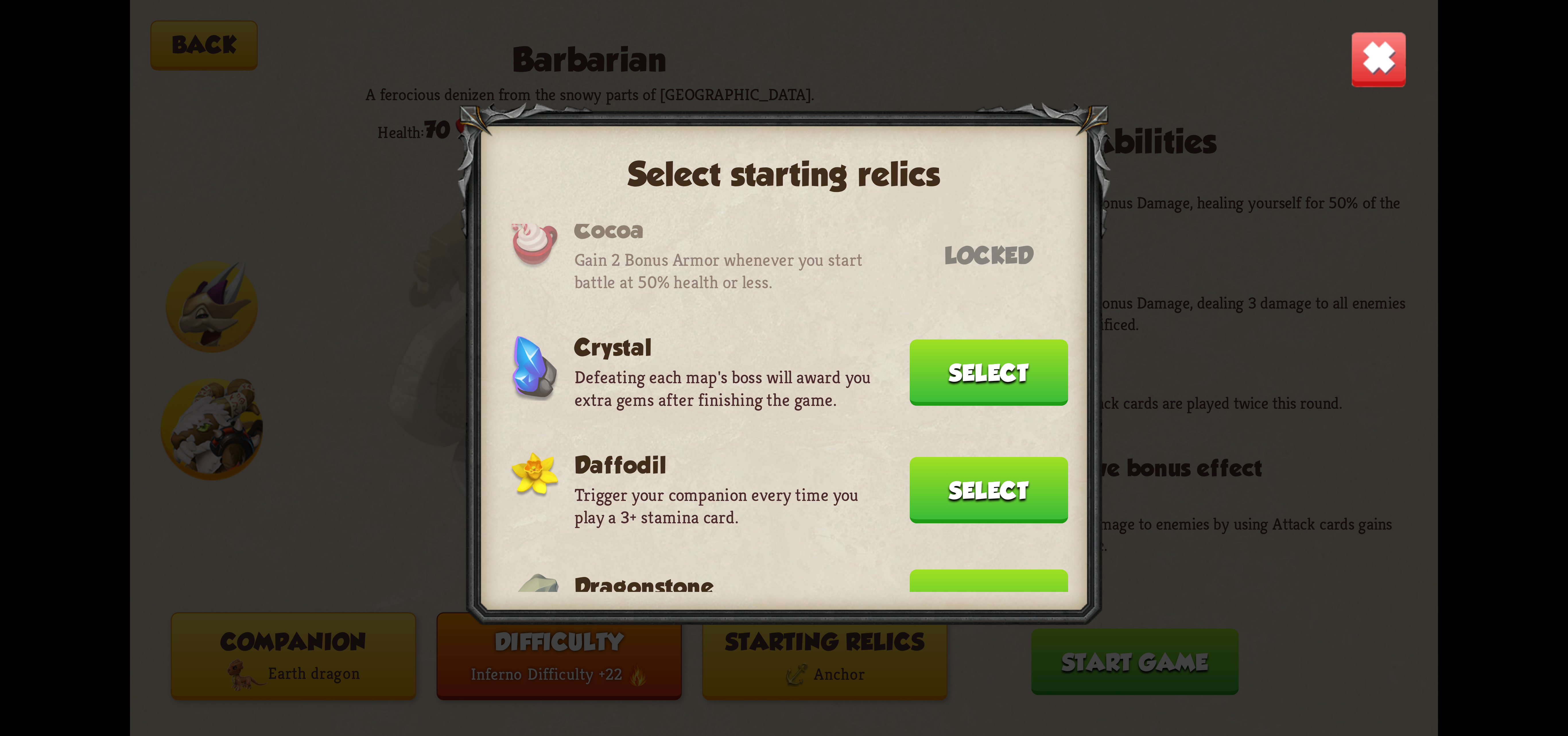
click at [1010, 575] on button "Select" at bounding box center [989, 602] width 158 height 66
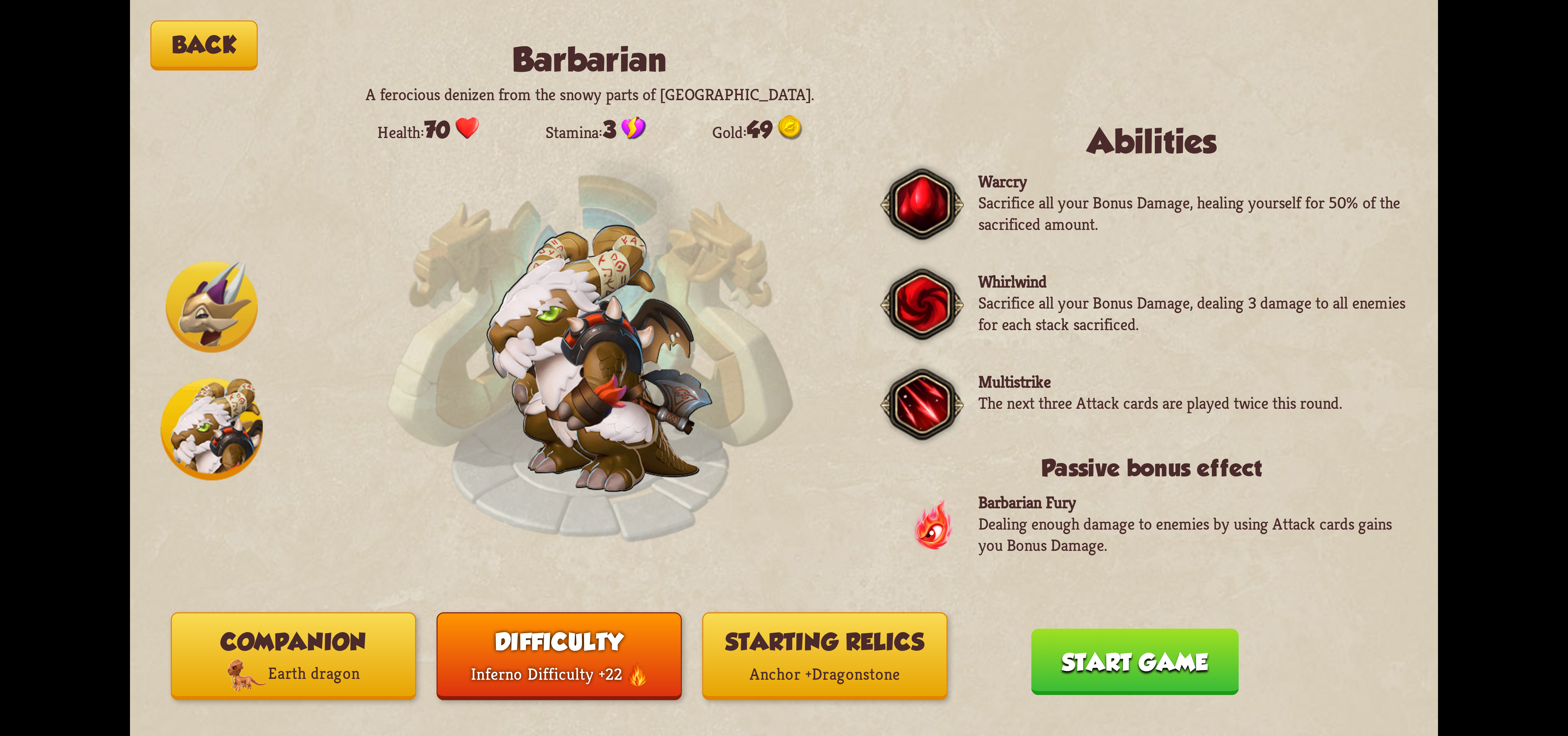
click at [1038, 623] on div "Back Barbarian A ferocious denizen from the snowy parts of [GEOGRAPHIC_DATA]. H…" at bounding box center [784, 368] width 1308 height 736
click at [1113, 662] on button "Start game" at bounding box center [1135, 661] width 208 height 66
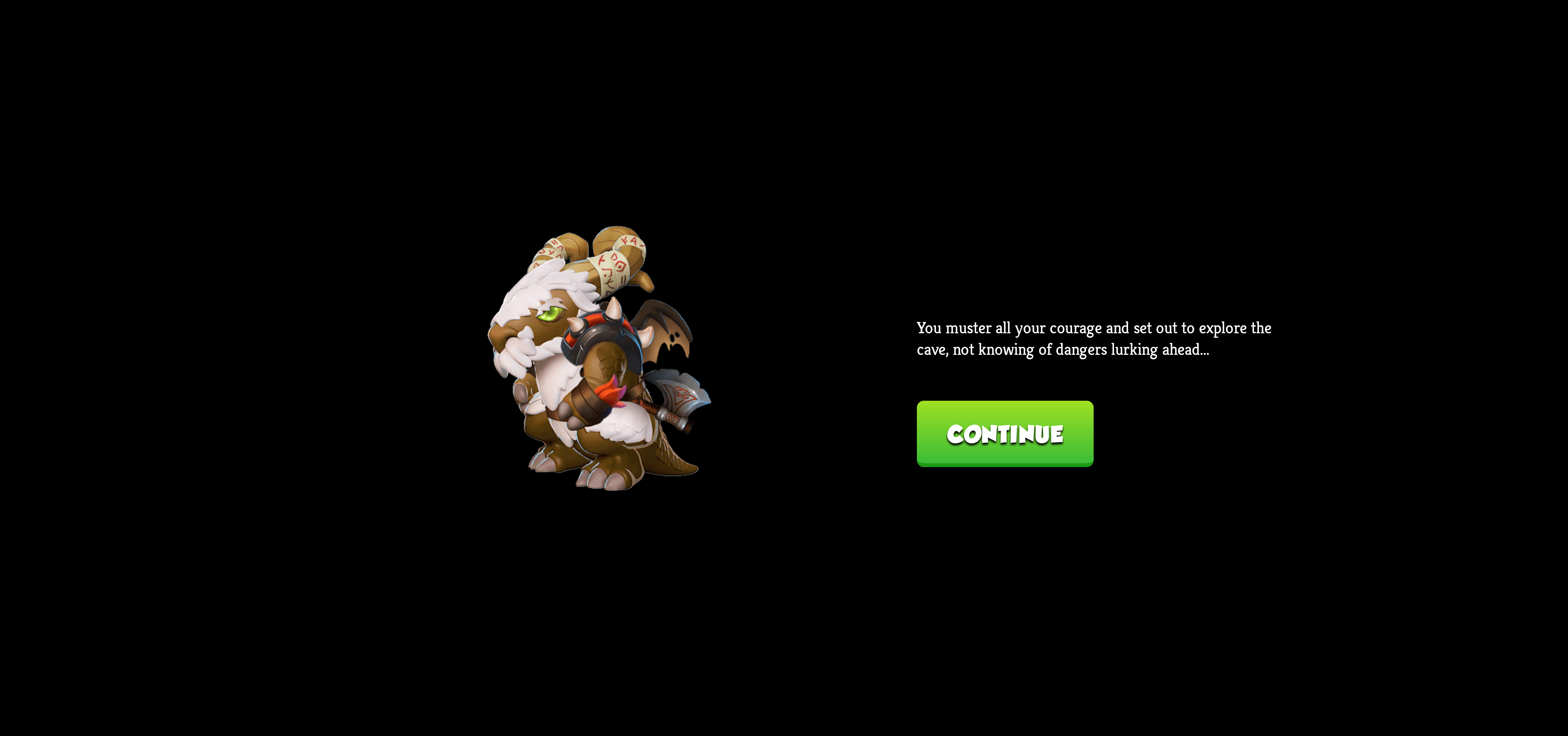
click at [998, 435] on button "Continue" at bounding box center [1005, 433] width 177 height 66
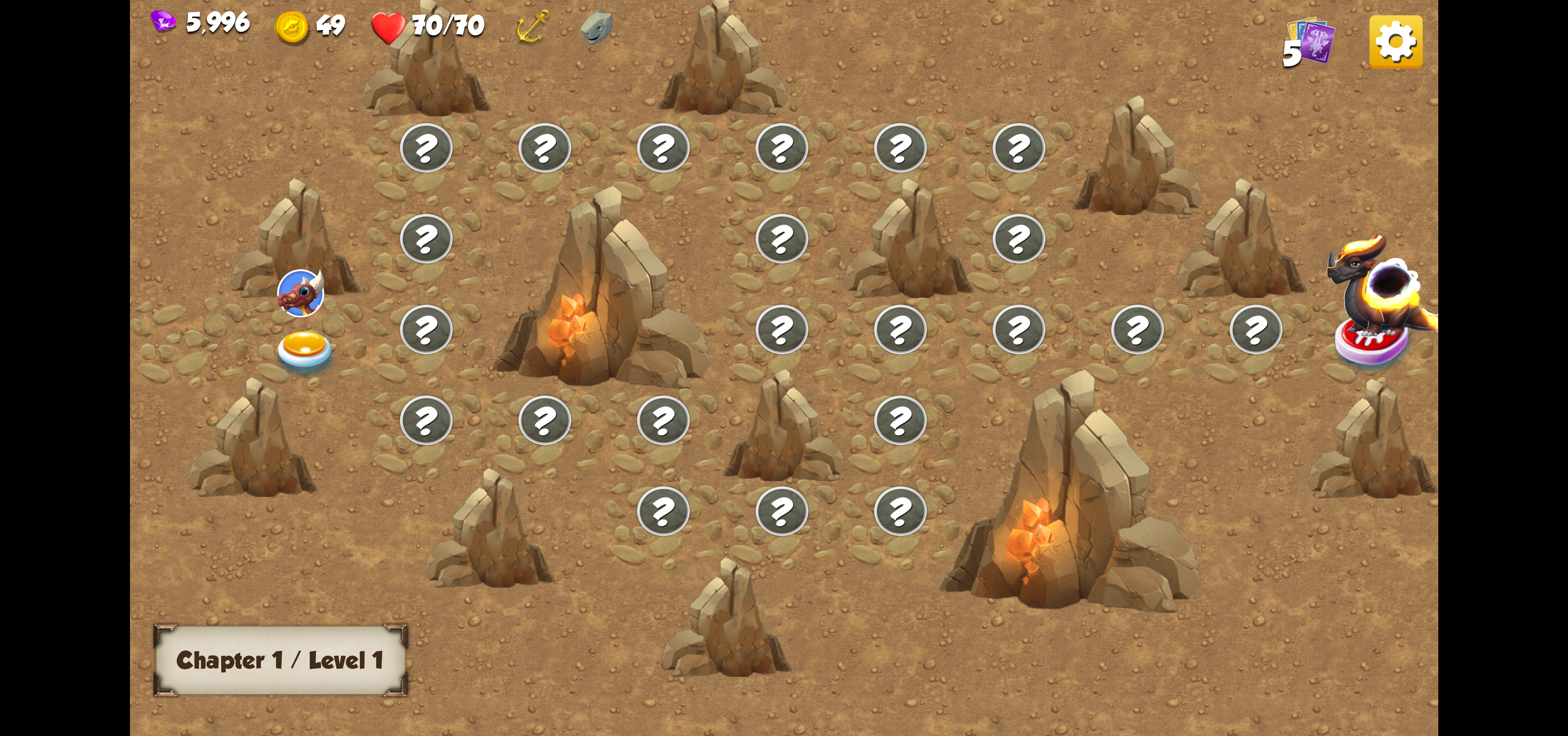
click at [297, 332] on img at bounding box center [305, 355] width 65 height 48
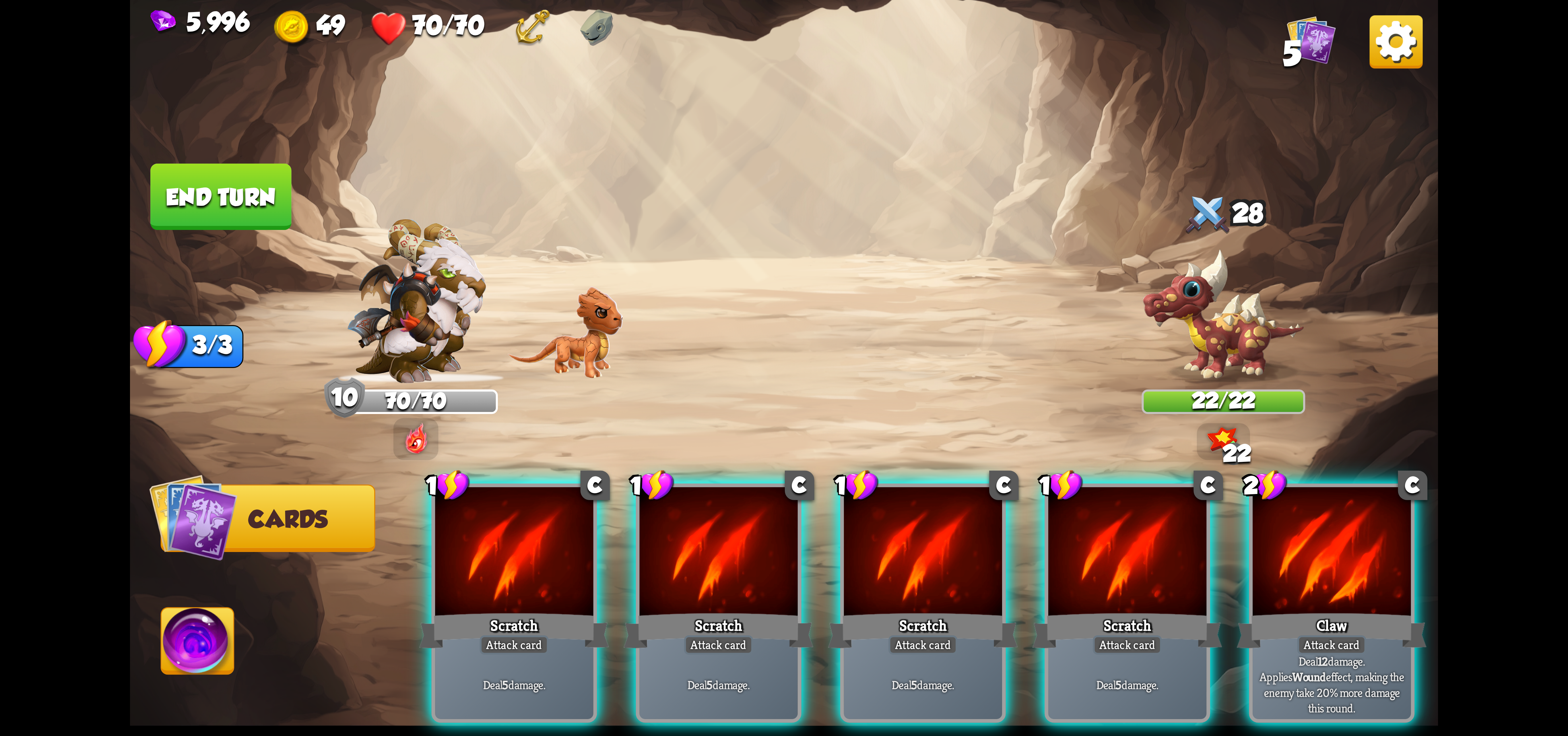
drag, startPoint x: 1332, startPoint y: 542, endPoint x: 1261, endPoint y: 541, distance: 71.0
click at [1307, 541] on div at bounding box center [1332, 553] width 158 height 133
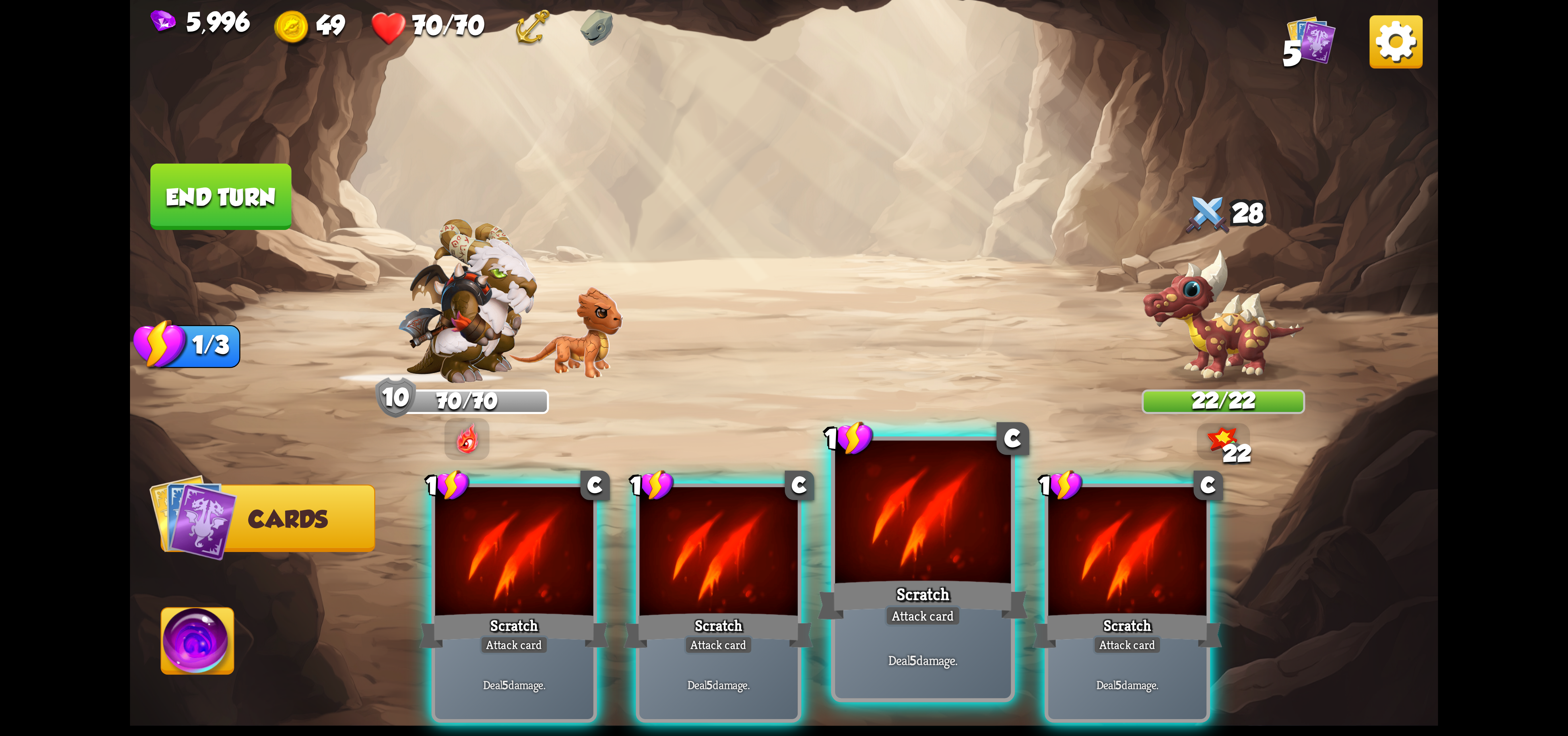
drag, startPoint x: 1000, startPoint y: 578, endPoint x: 1172, endPoint y: 577, distance: 172.0
click at [1008, 578] on div "Scratch" at bounding box center [923, 600] width 211 height 47
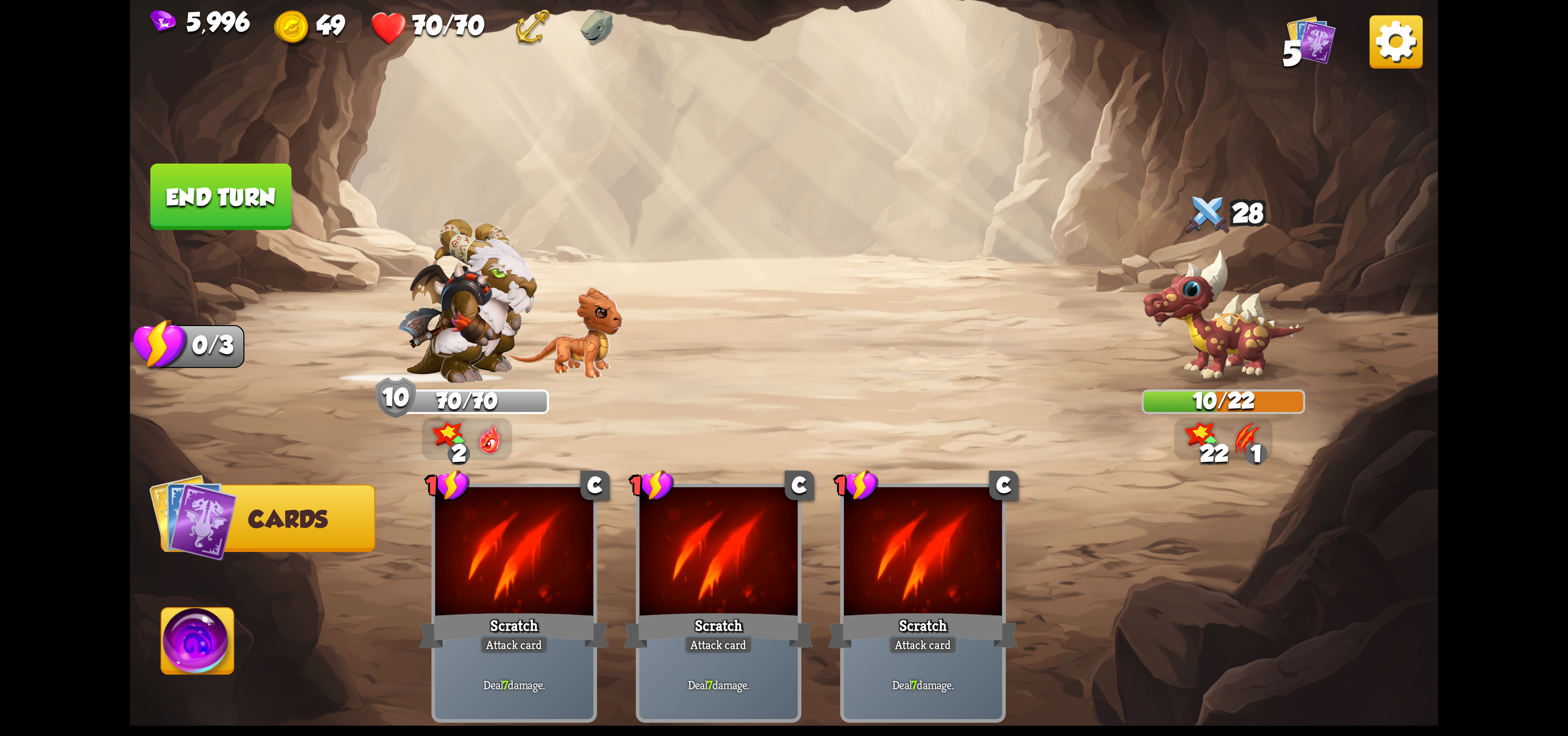
click at [187, 627] on img at bounding box center [197, 645] width 72 height 74
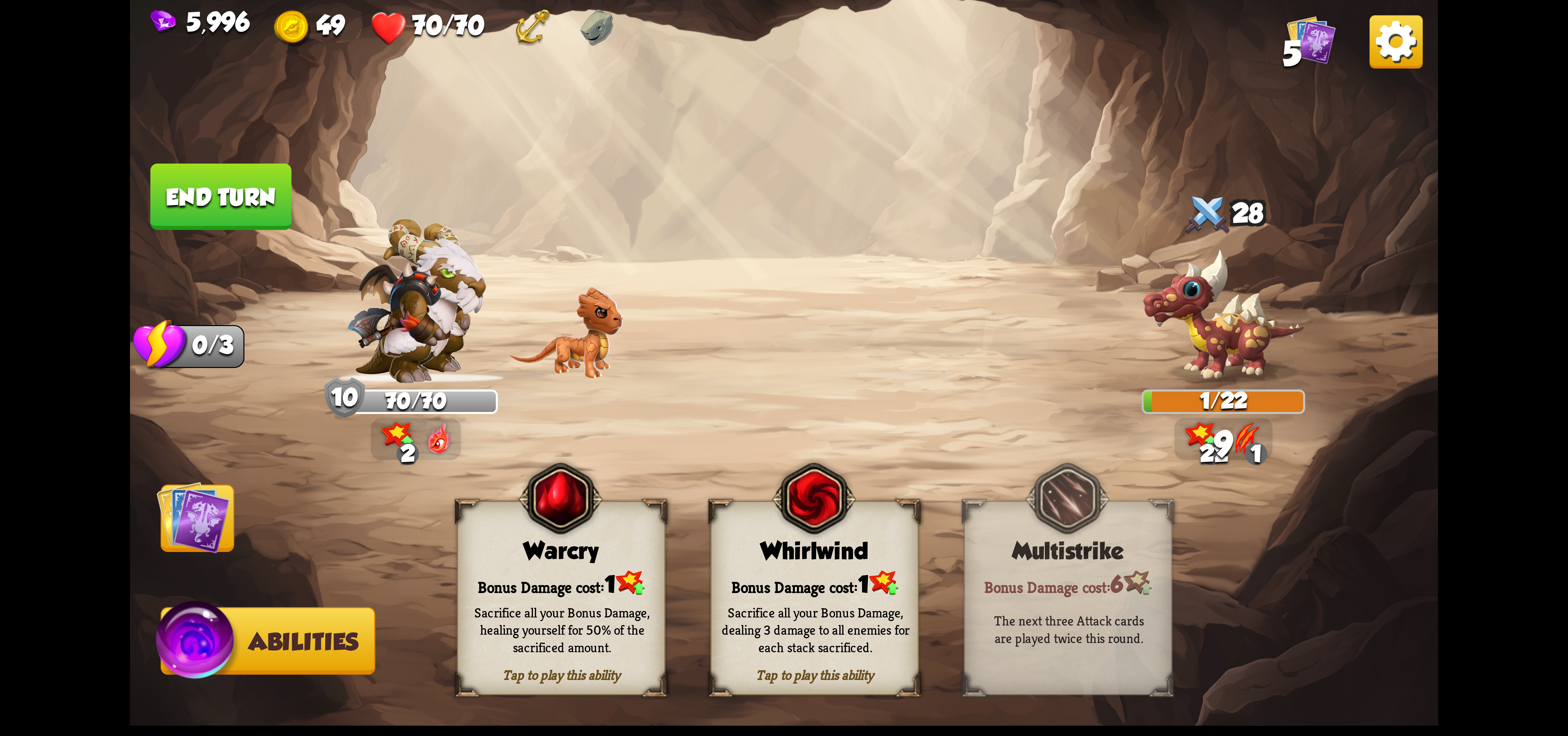
click at [741, 538] on span at bounding box center [722, 517] width 39 height 42
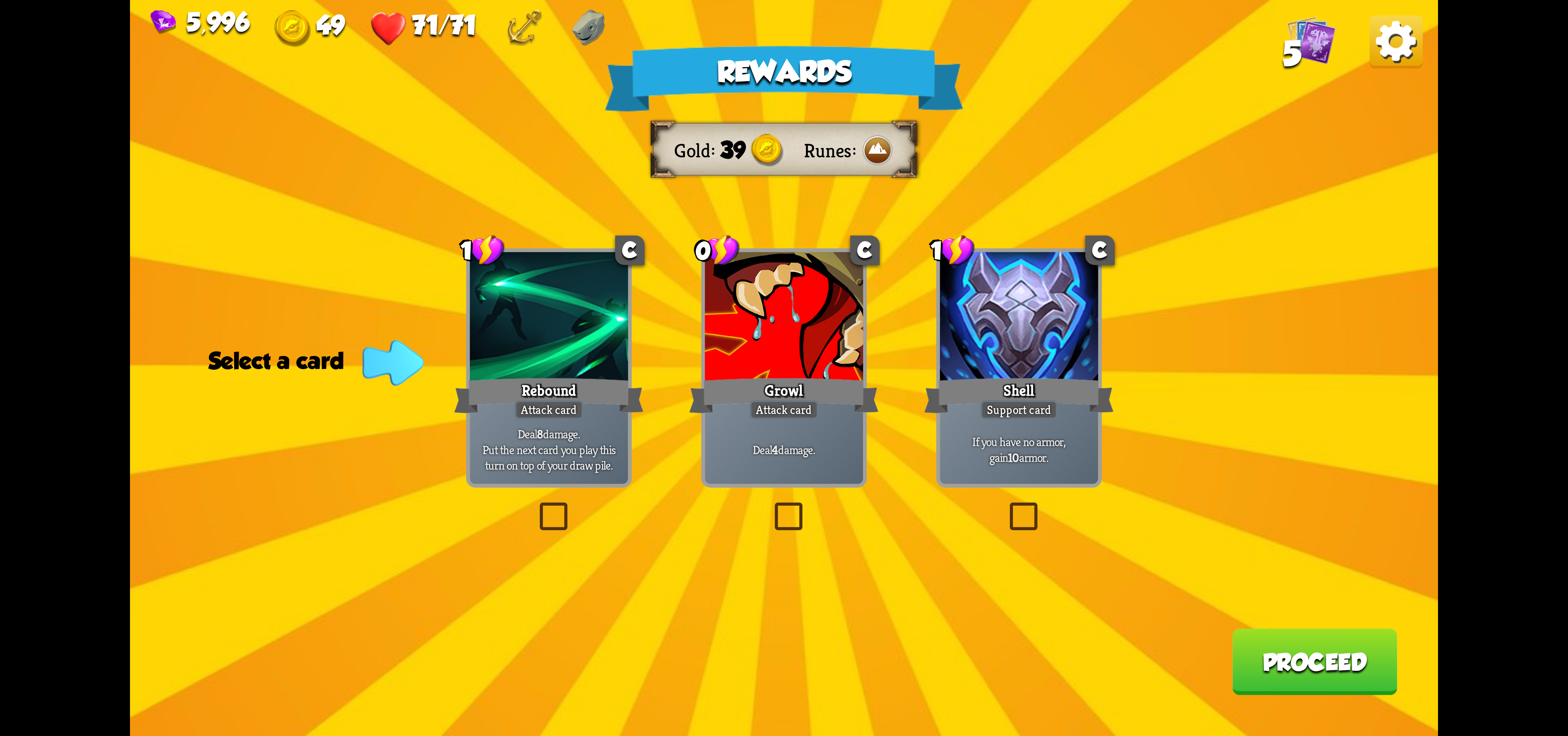
drag, startPoint x: 797, startPoint y: 318, endPoint x: 1016, endPoint y: 404, distance: 235.3
click at [800, 320] on div at bounding box center [784, 318] width 158 height 133
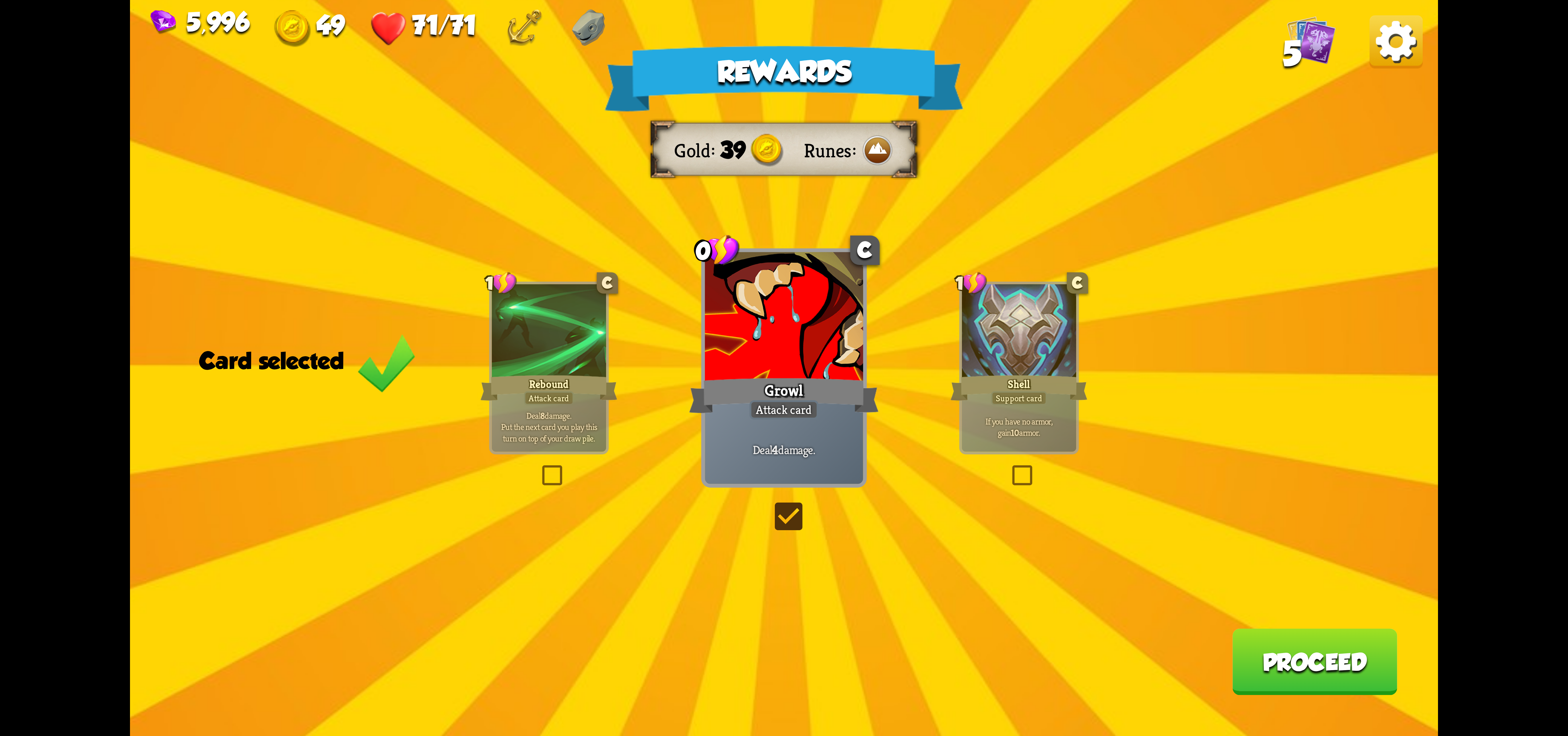
click at [1301, 664] on button "Proceed" at bounding box center [1314, 661] width 165 height 66
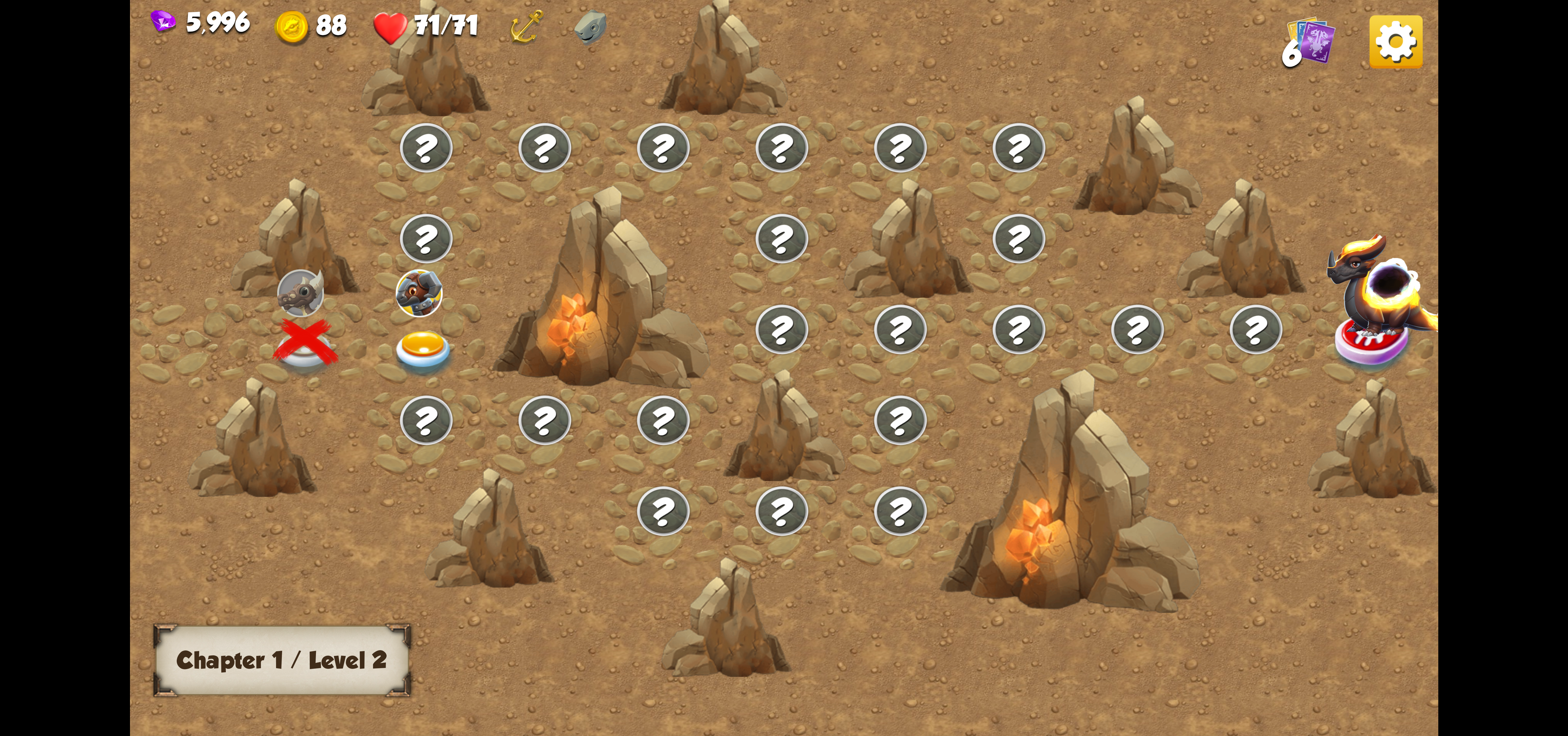
click at [442, 338] on img at bounding box center [424, 355] width 65 height 48
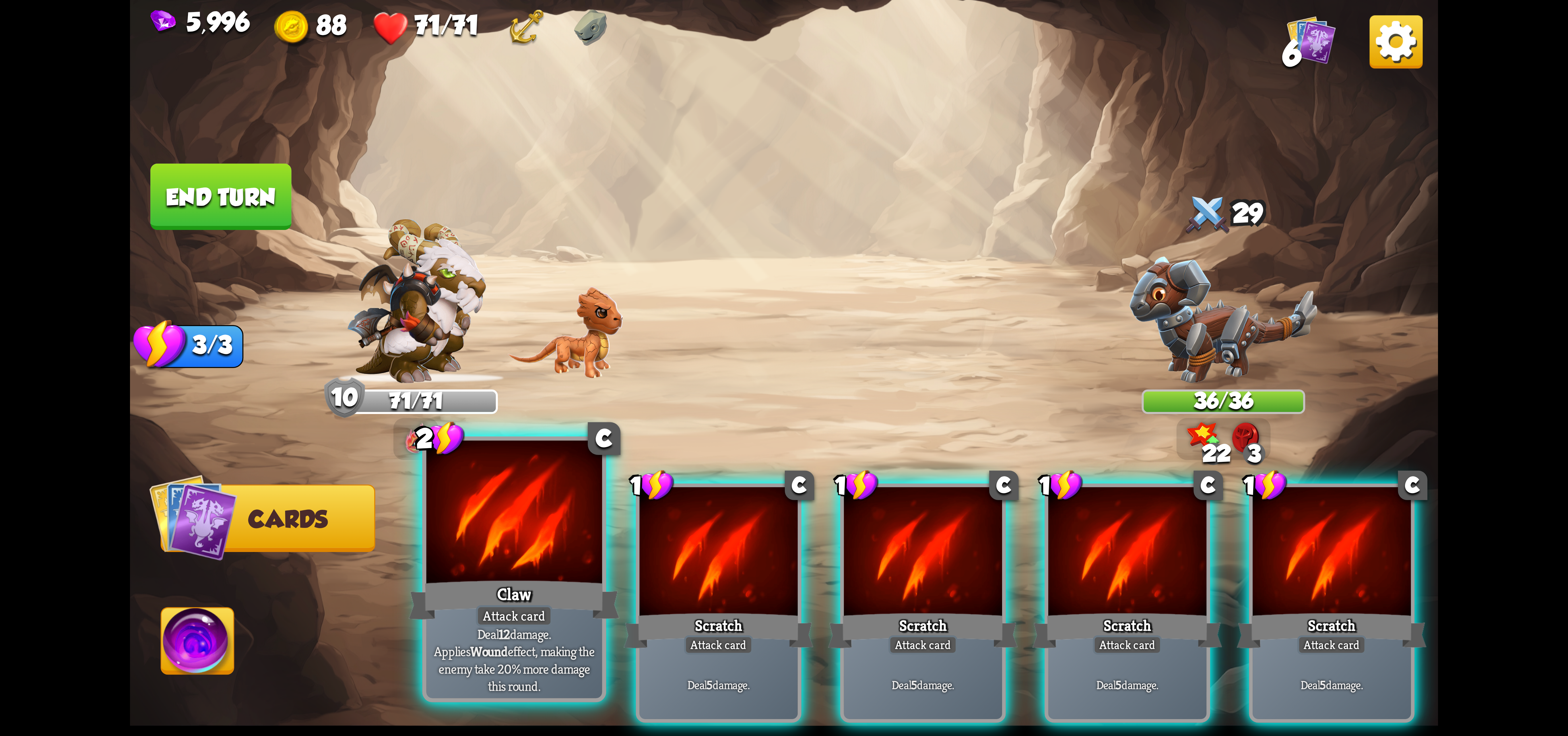
click at [557, 547] on div at bounding box center [514, 514] width 176 height 148
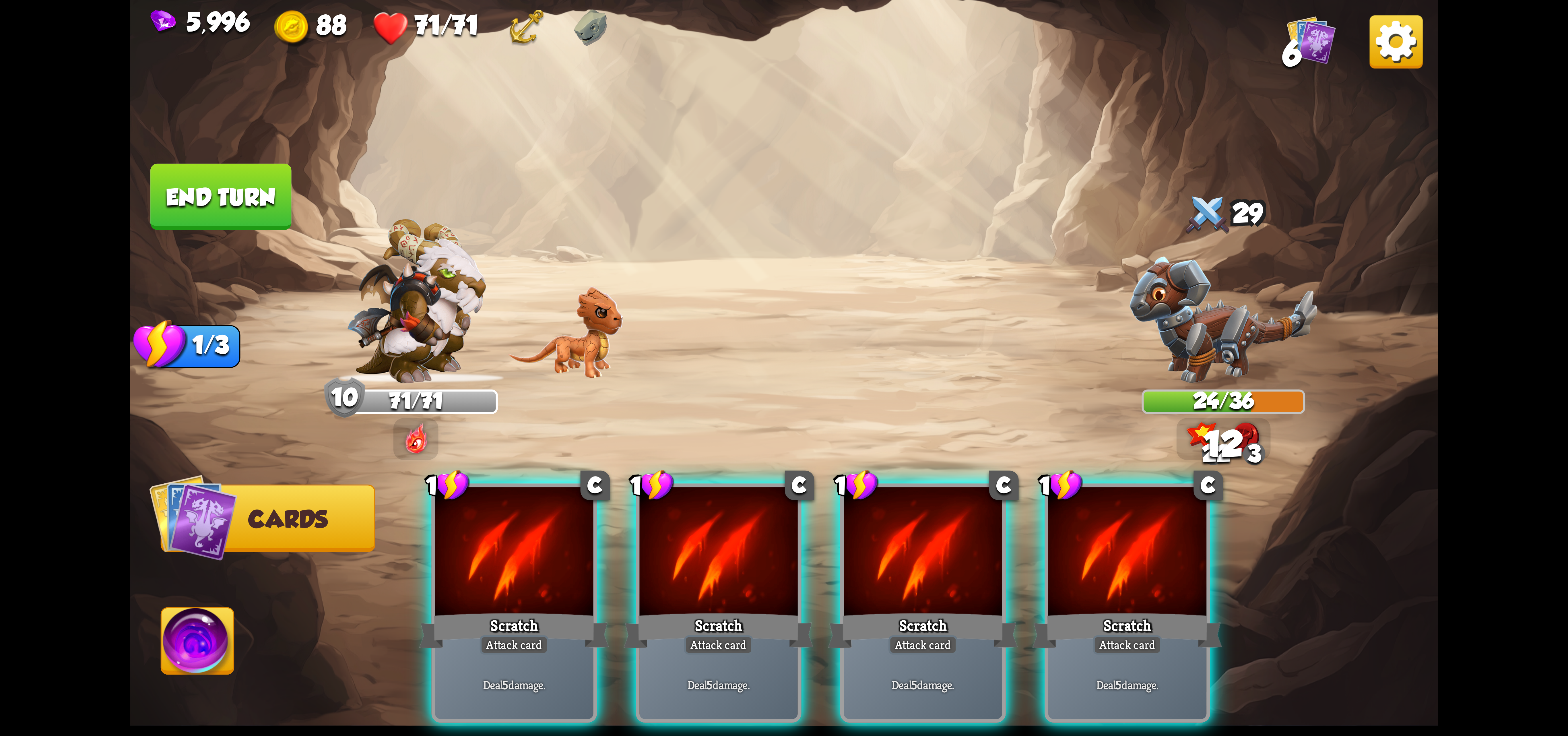
click at [557, 547] on div at bounding box center [514, 553] width 158 height 133
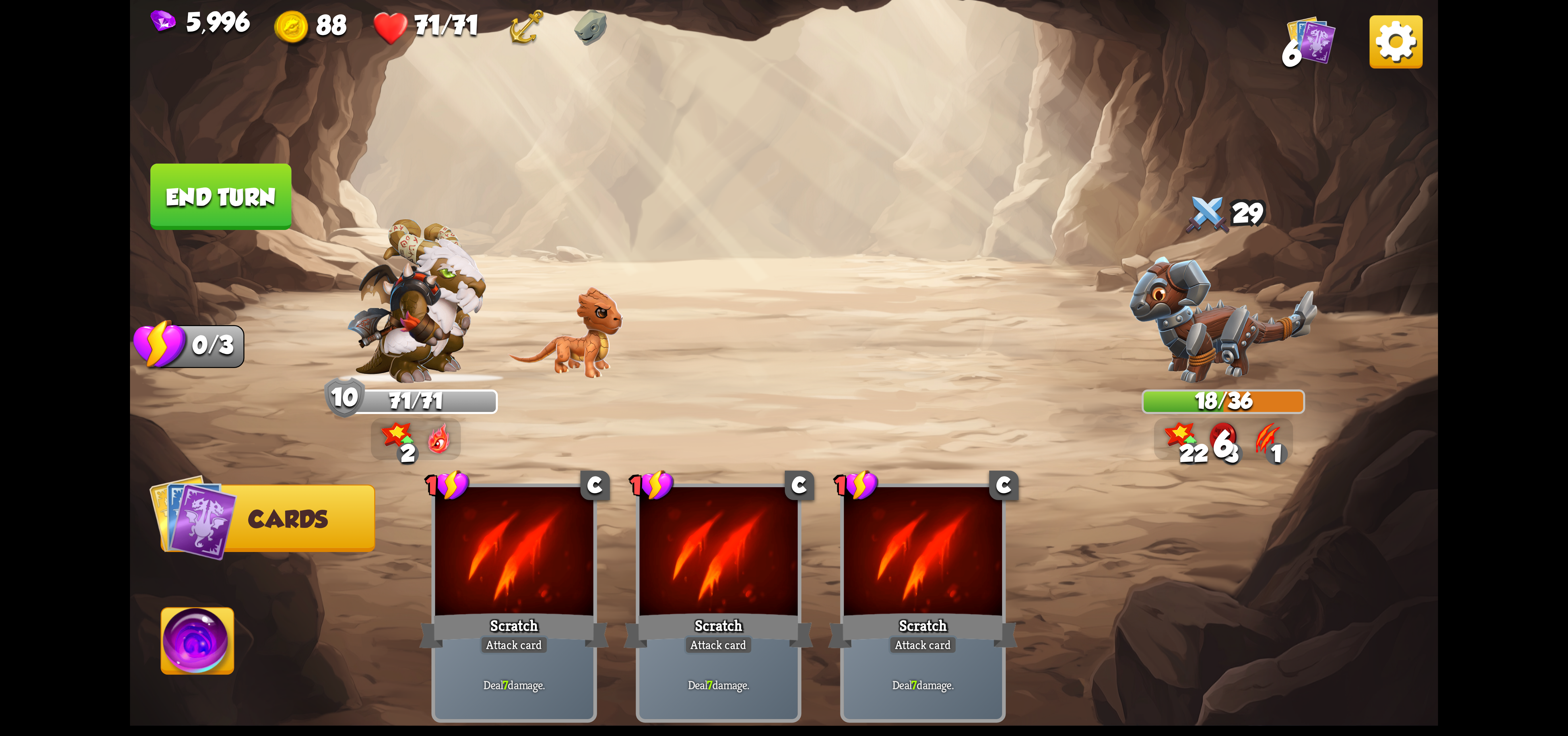
click at [225, 637] on img at bounding box center [197, 645] width 72 height 74
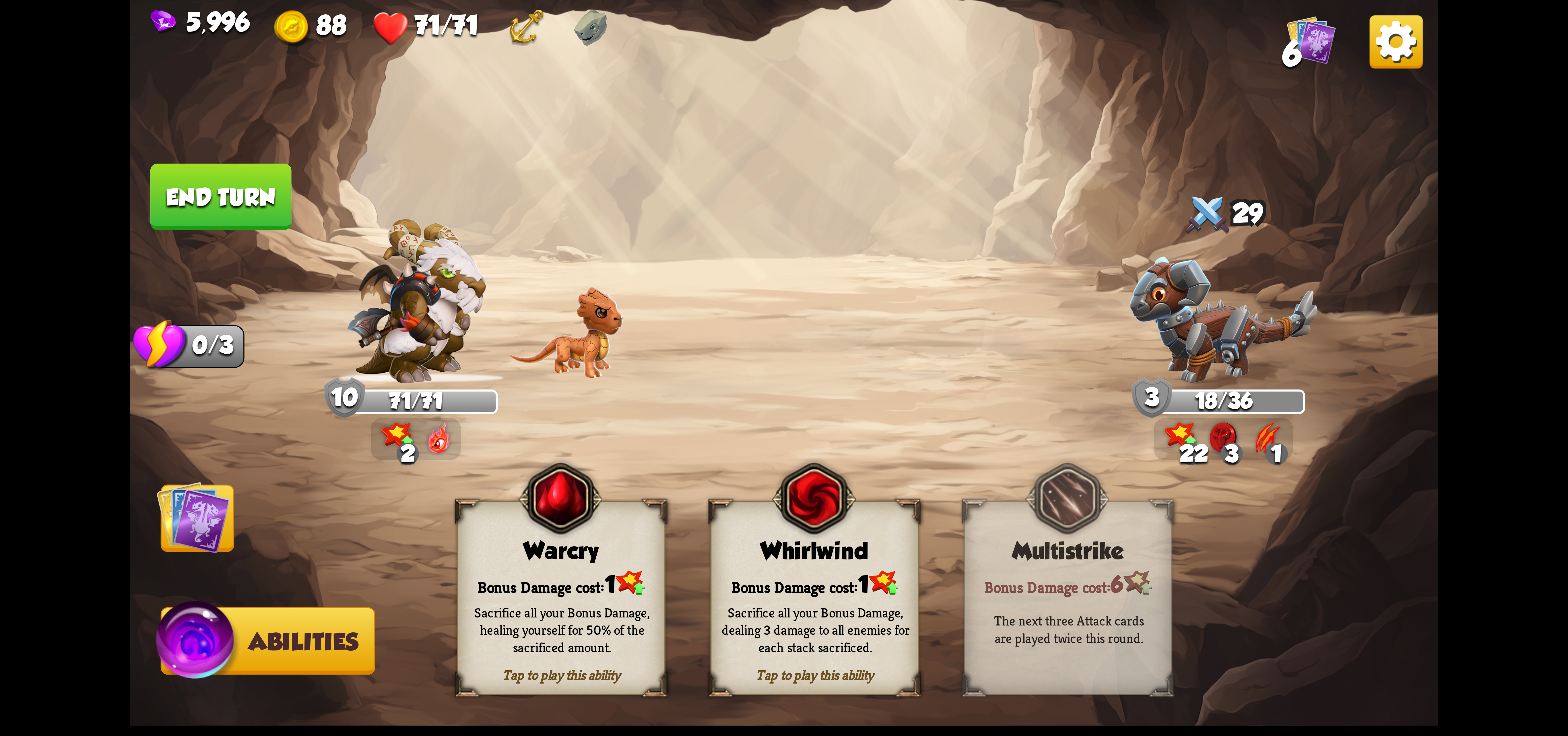
click at [832, 551] on div "Whirlwind" at bounding box center [814, 551] width 206 height 27
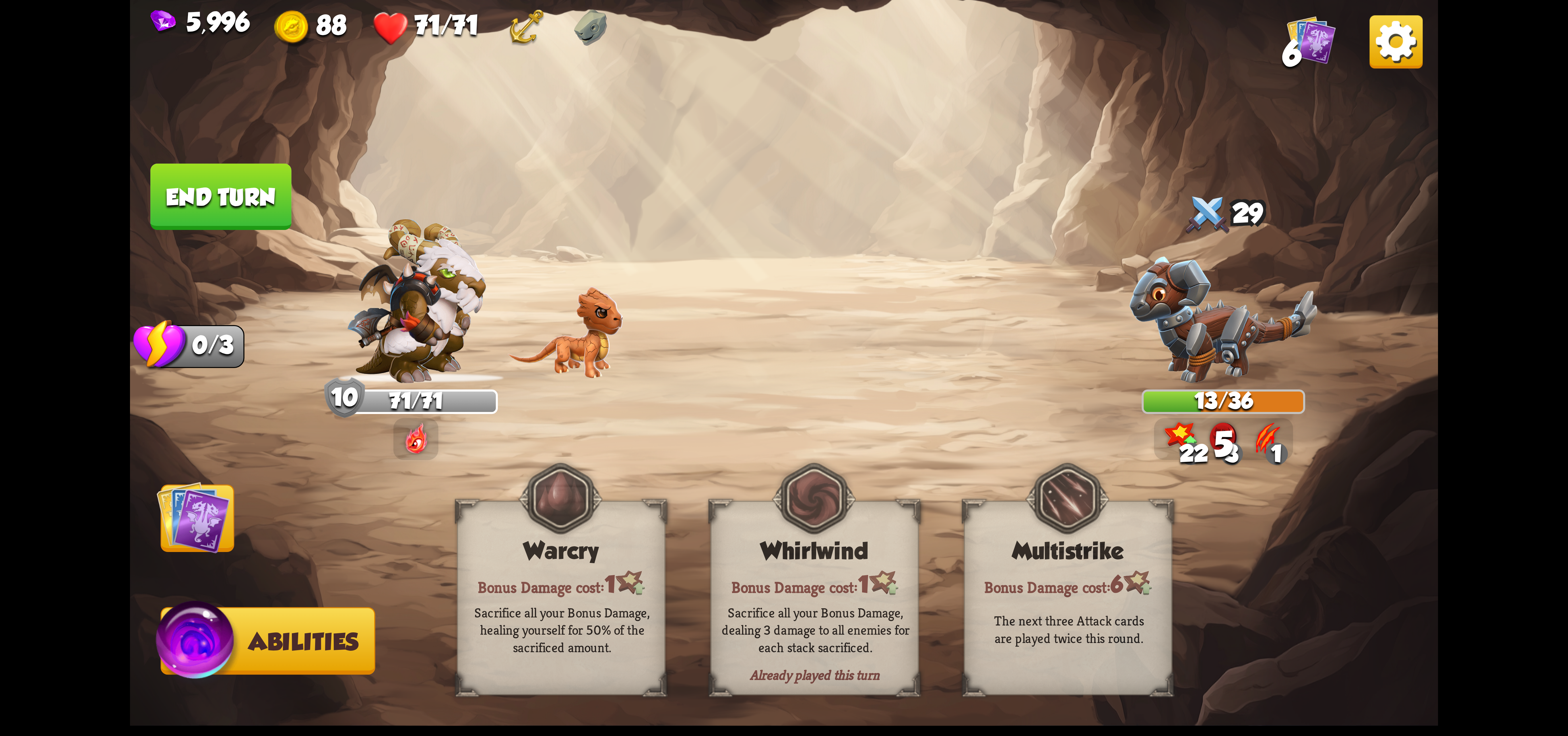
click at [198, 551] on img at bounding box center [193, 517] width 74 height 74
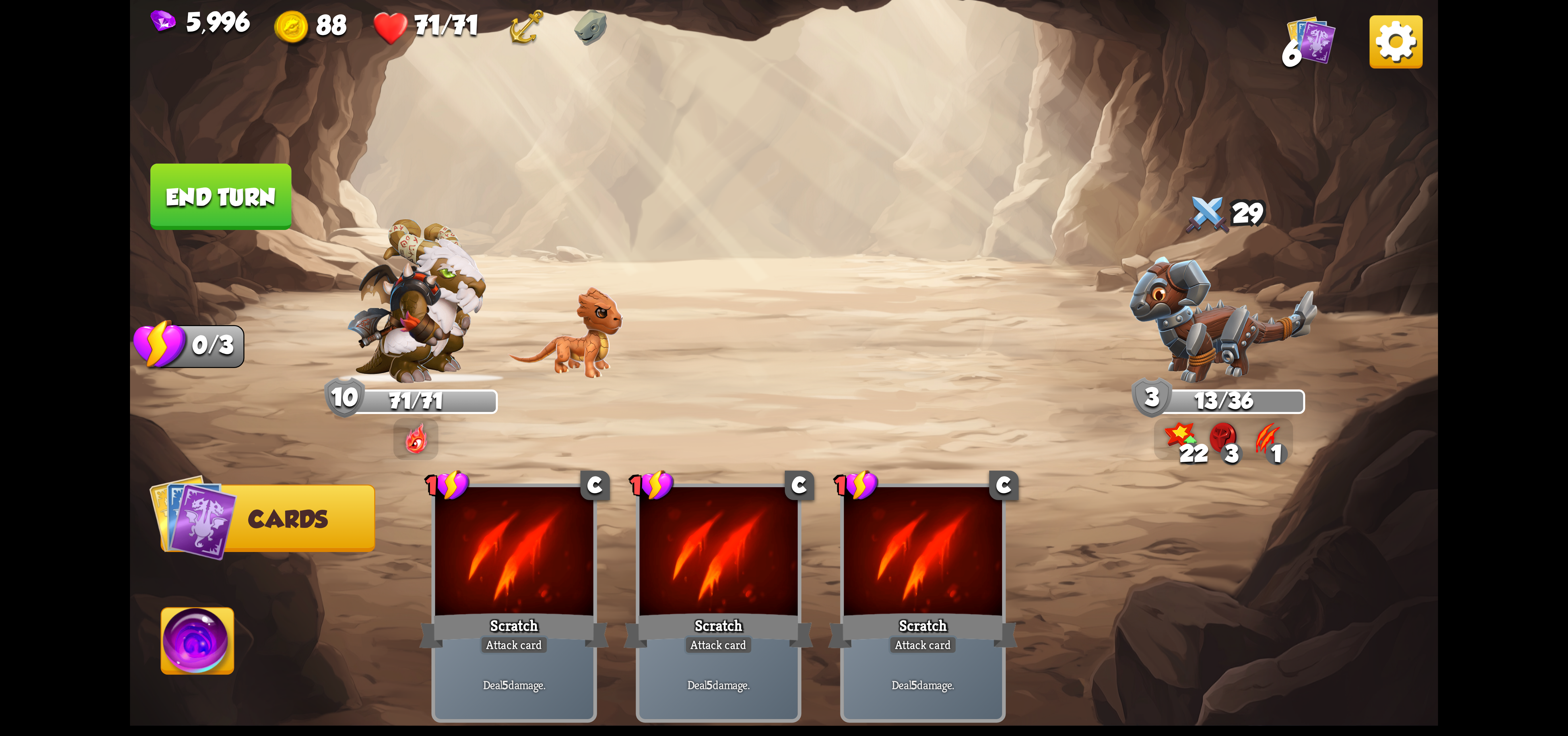
click at [1415, 44] on img at bounding box center [1396, 41] width 53 height 53
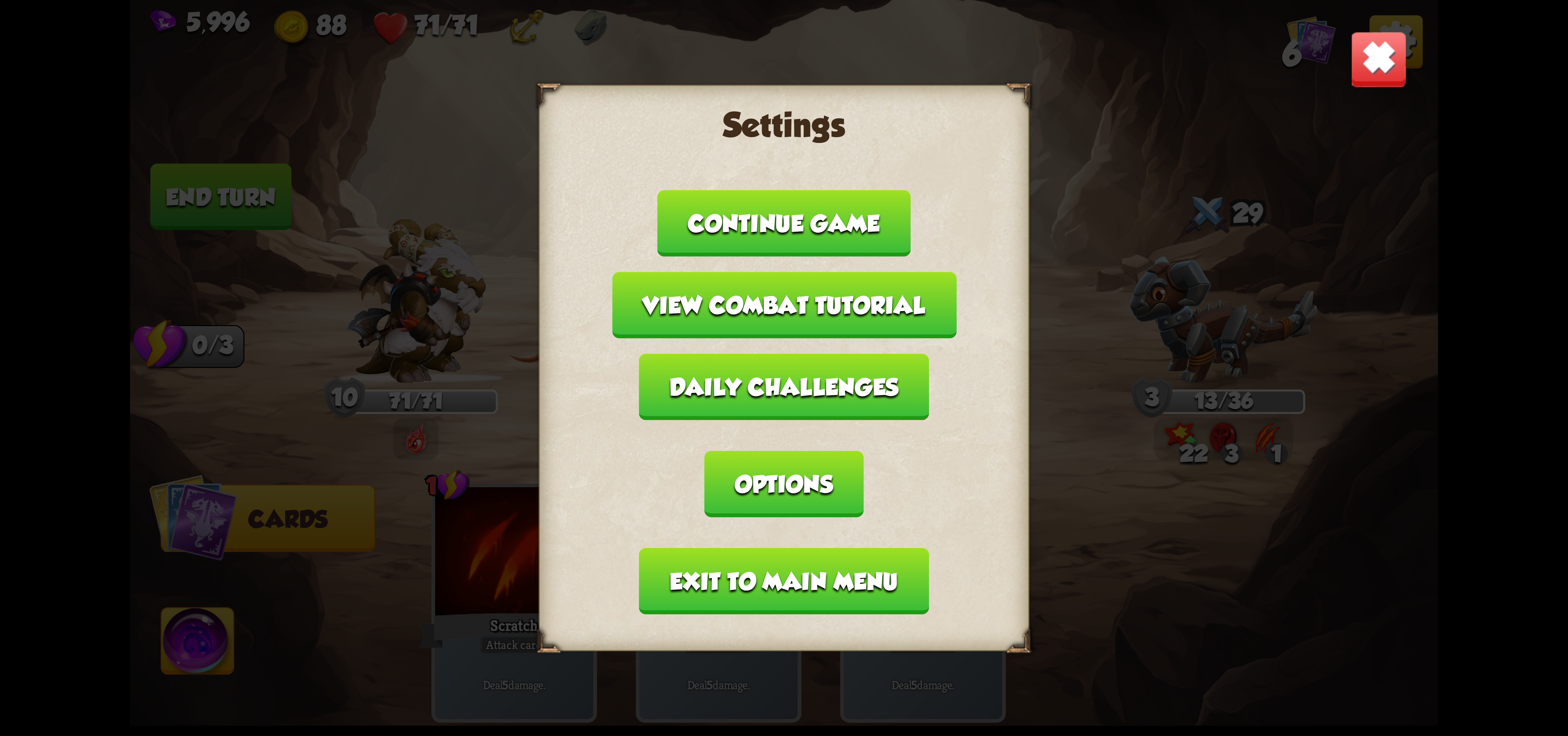
click at [849, 548] on button "Exit to main menu" at bounding box center [784, 581] width 290 height 66
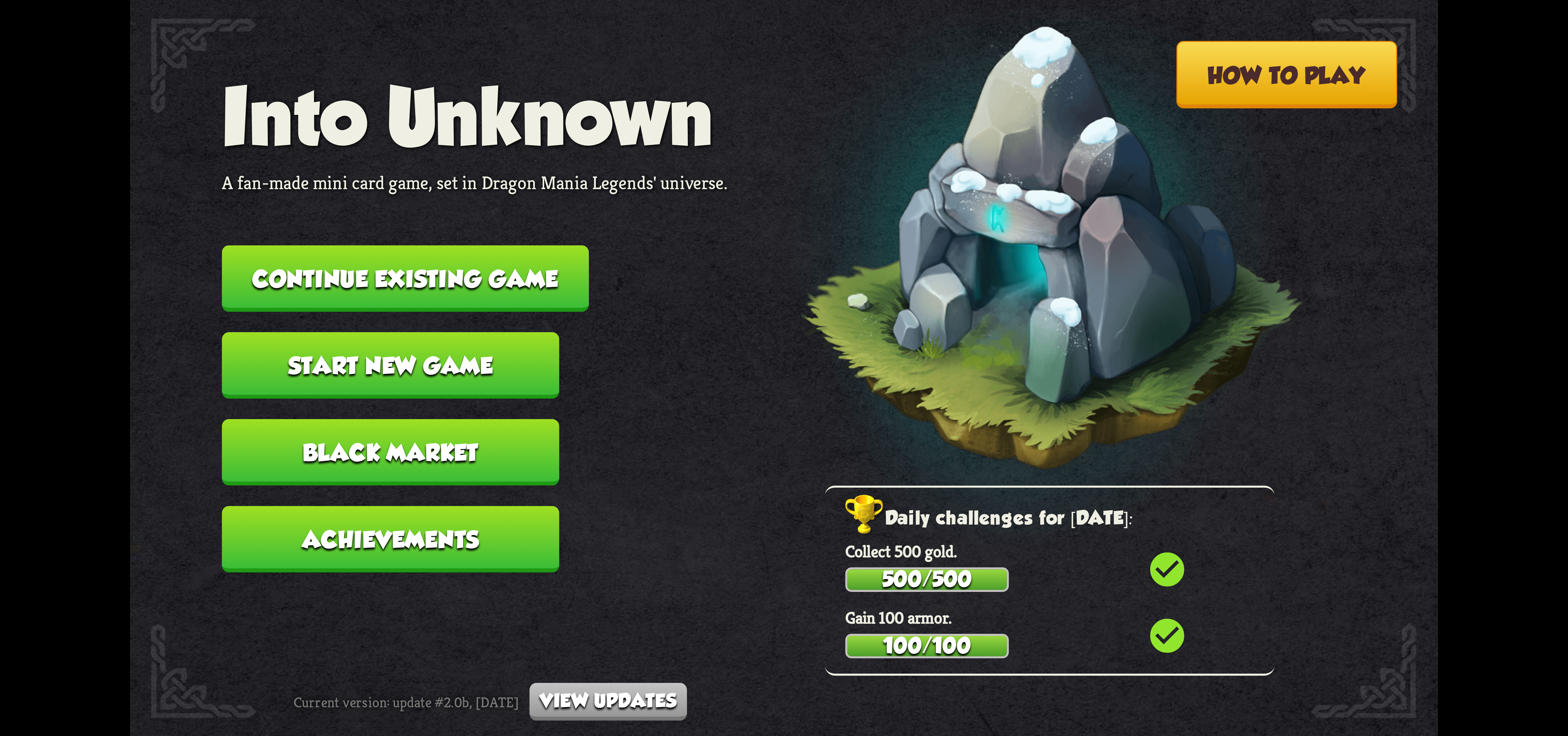
click at [573, 287] on button "Continue existing game" at bounding box center [405, 278] width 367 height 66
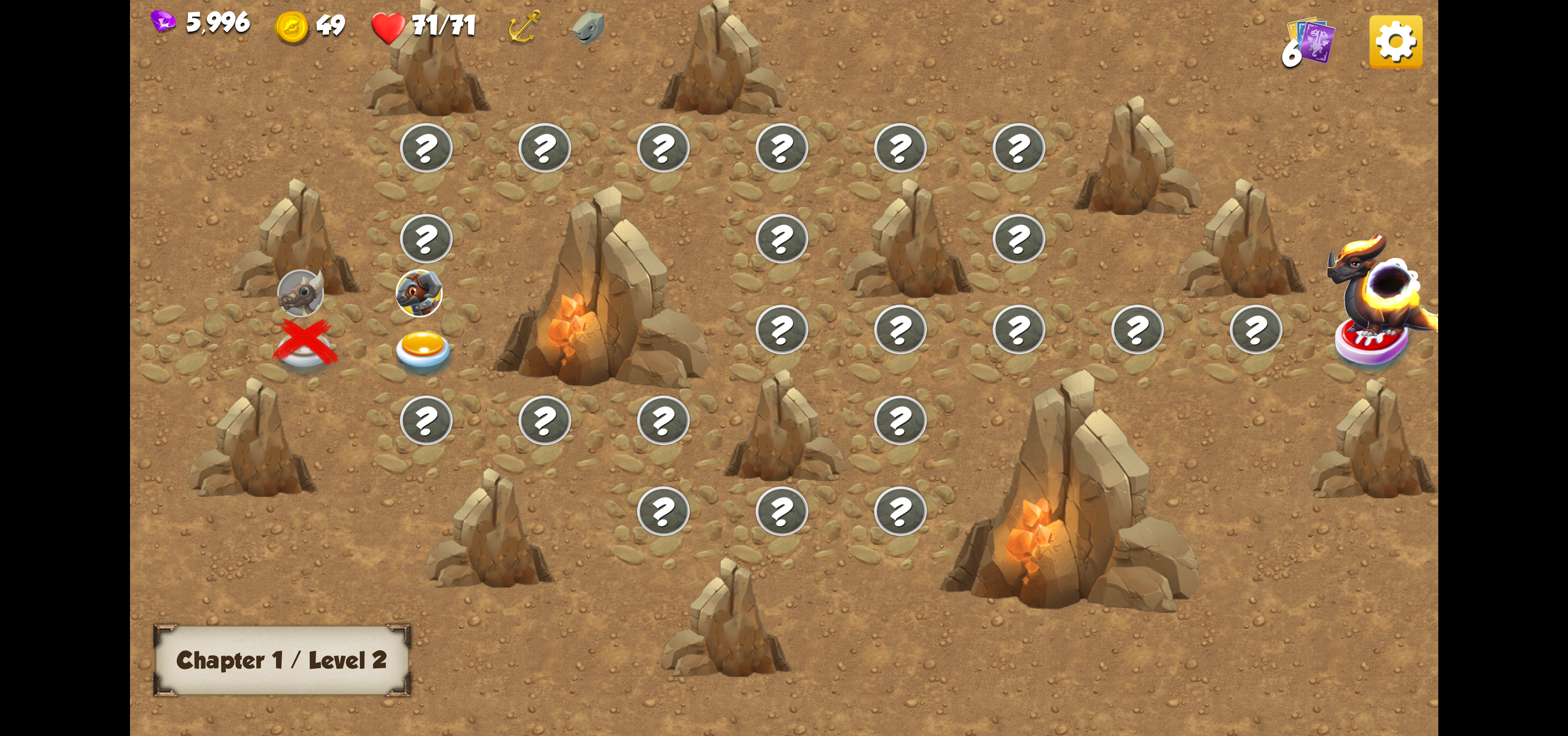
click at [478, 327] on div at bounding box center [426, 342] width 119 height 91
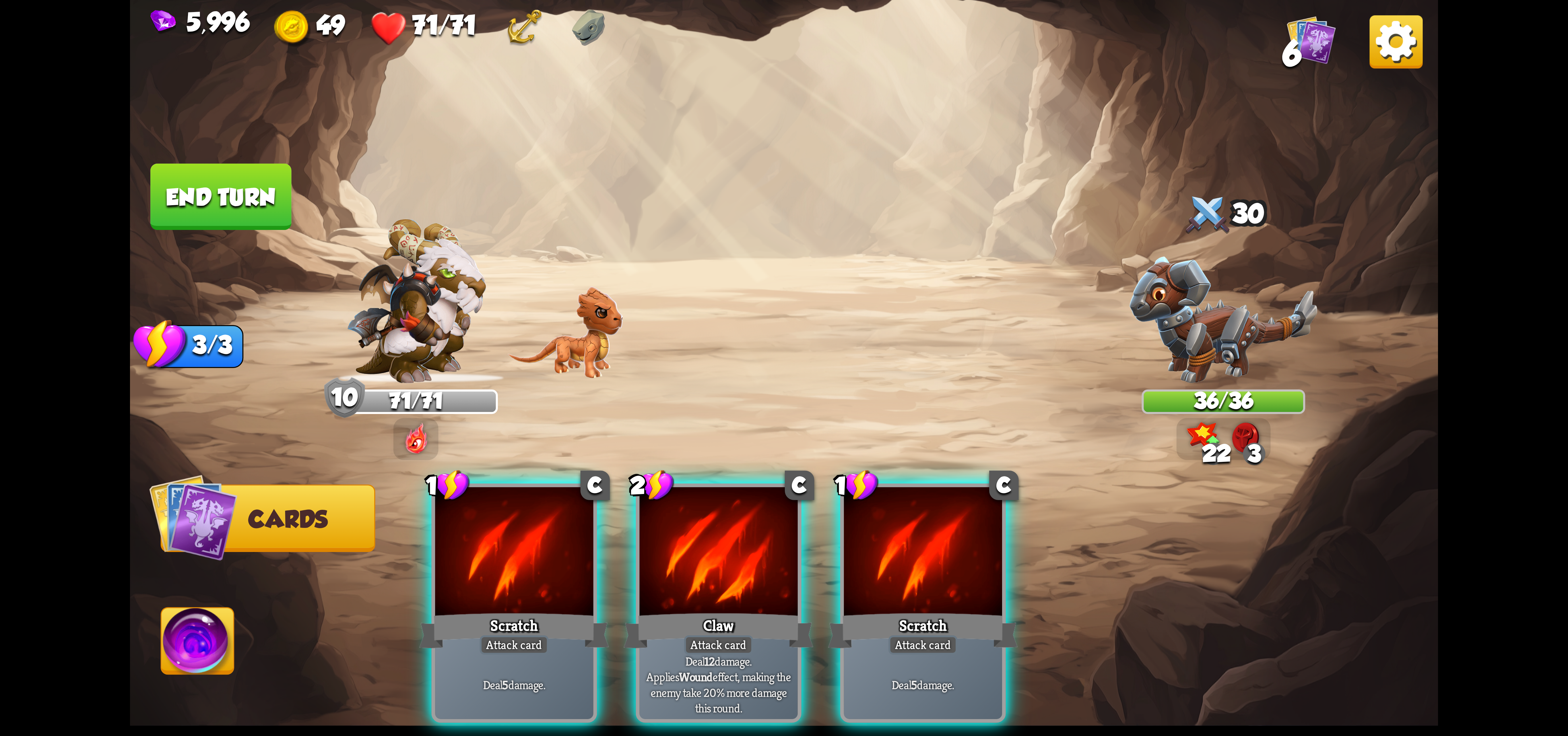
click at [1379, 45] on img at bounding box center [1396, 41] width 53 height 53
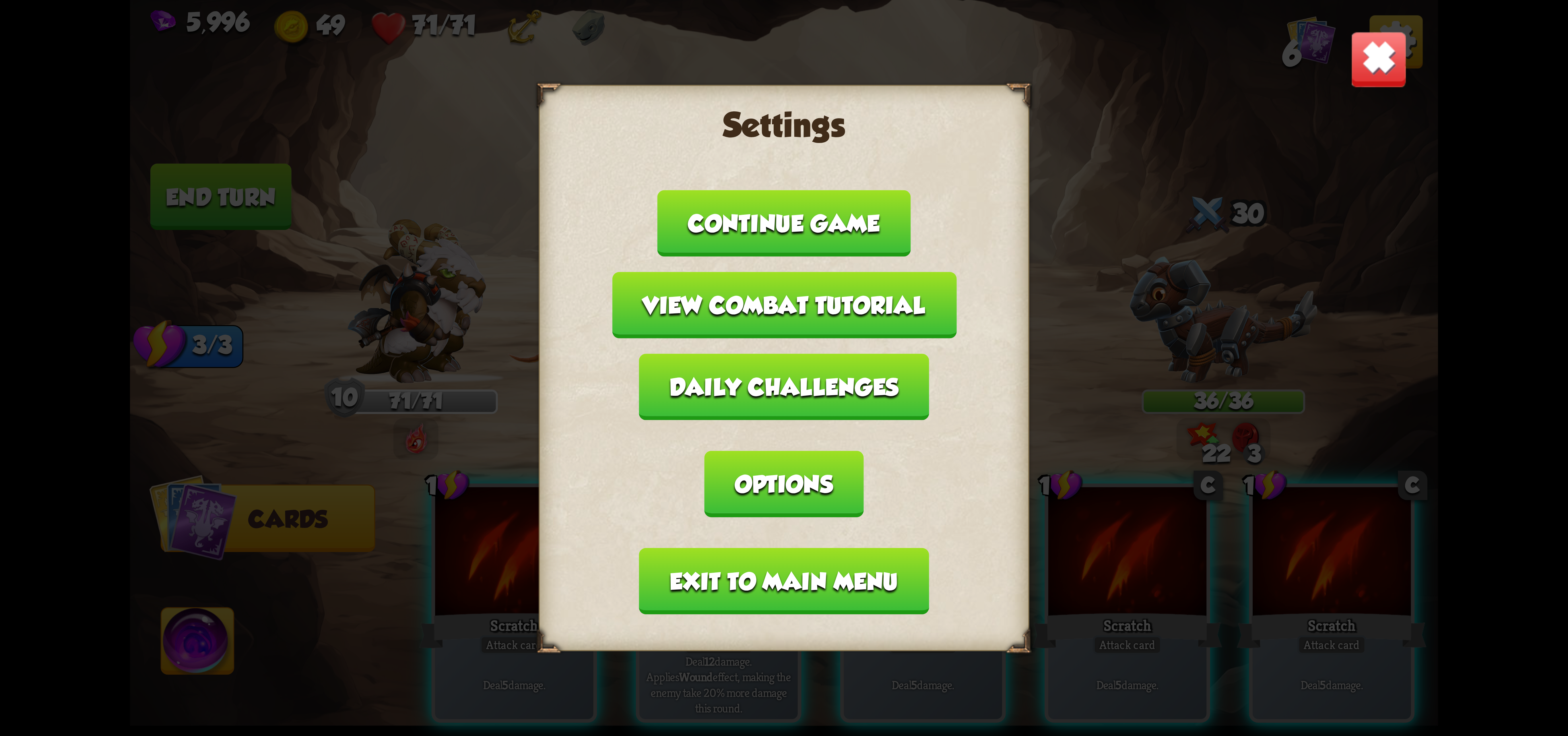
drag, startPoint x: 760, startPoint y: 499, endPoint x: 763, endPoint y: 490, distance: 9.5
click at [759, 495] on div "Settings Continue game View combat tutorial Daily challenges Options Exit to ma…" at bounding box center [784, 368] width 491 height 566
click at [719, 548] on button "Exit to main menu" at bounding box center [784, 581] width 290 height 66
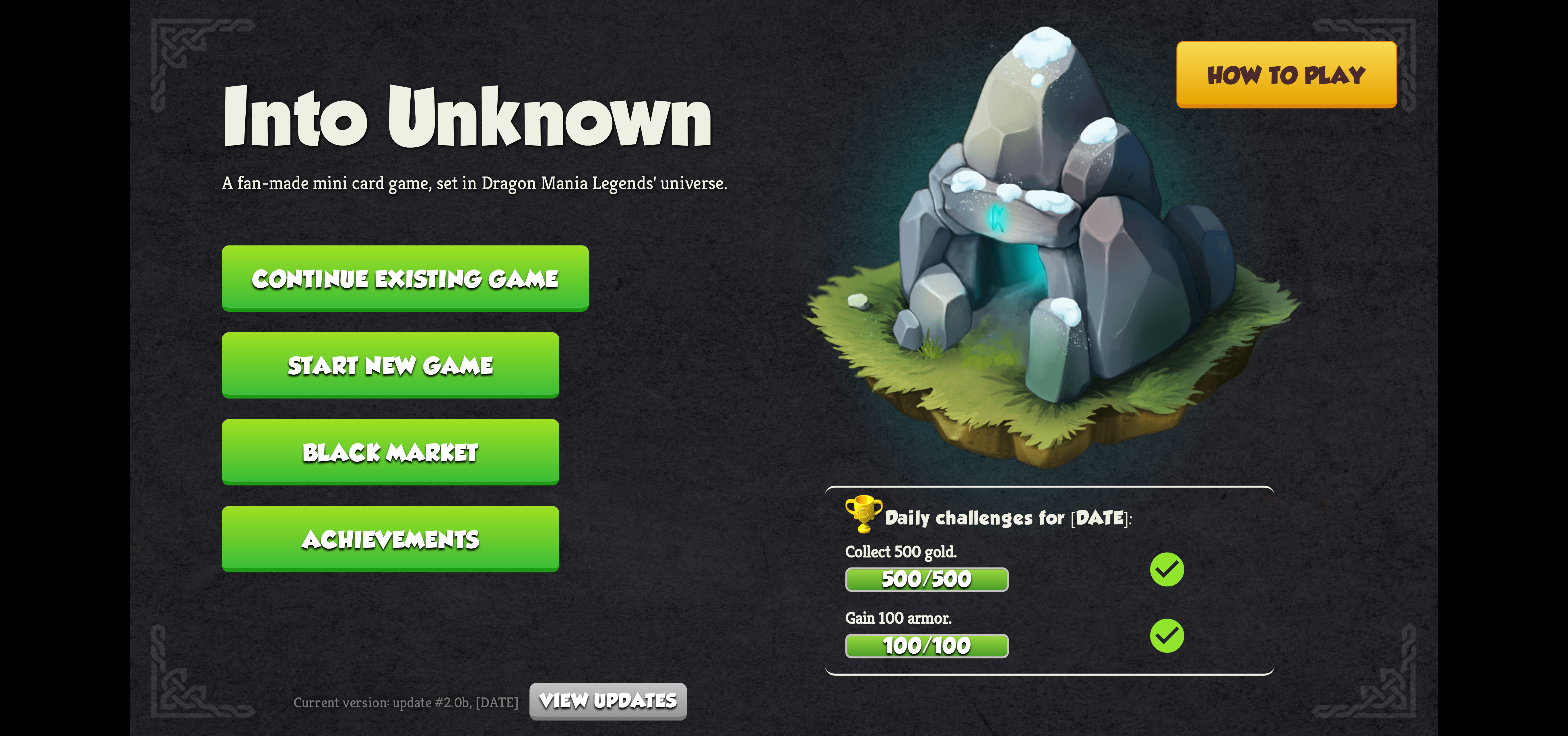
click at [382, 342] on button "Start new game" at bounding box center [390, 365] width 337 height 66
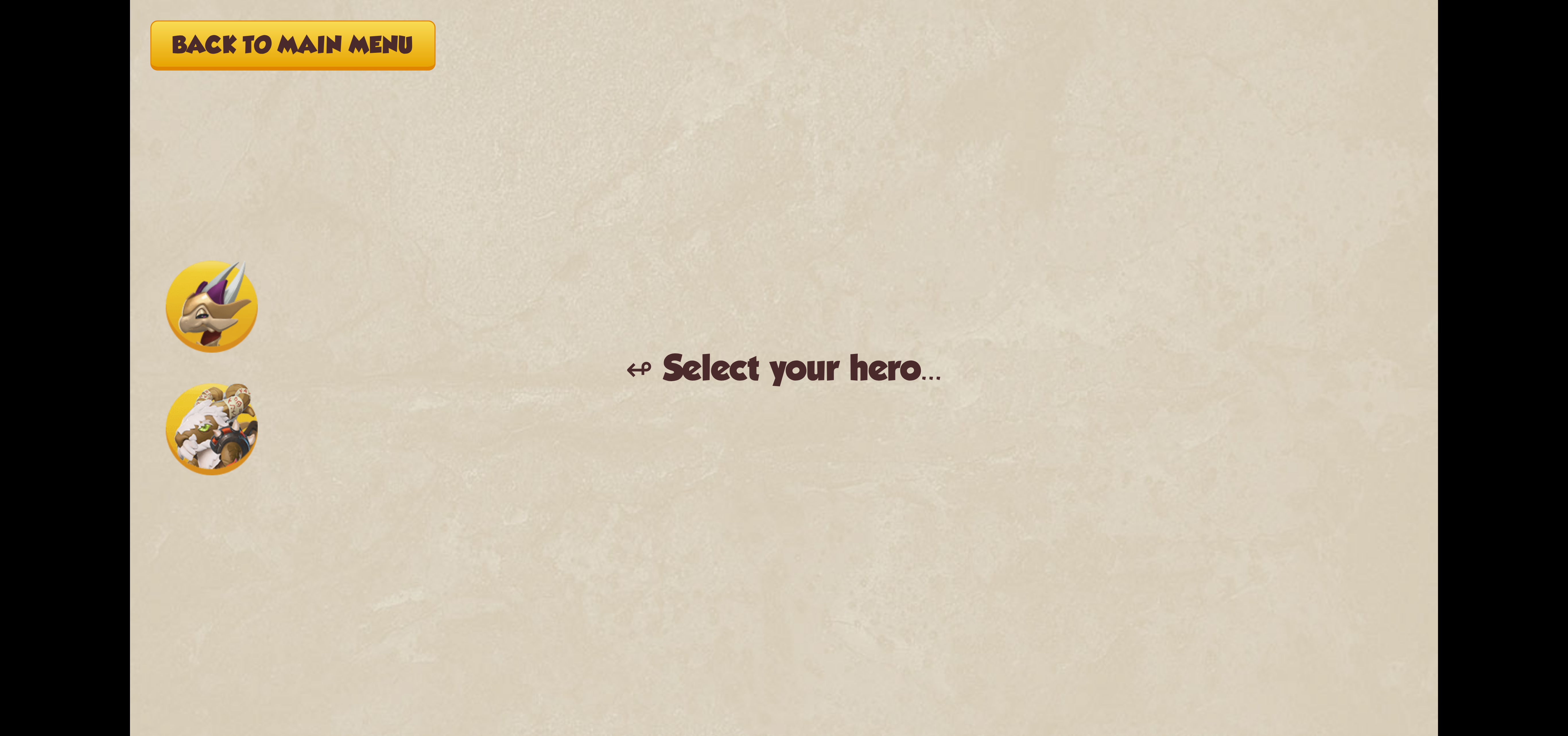
click at [243, 449] on img at bounding box center [211, 429] width 92 height 92
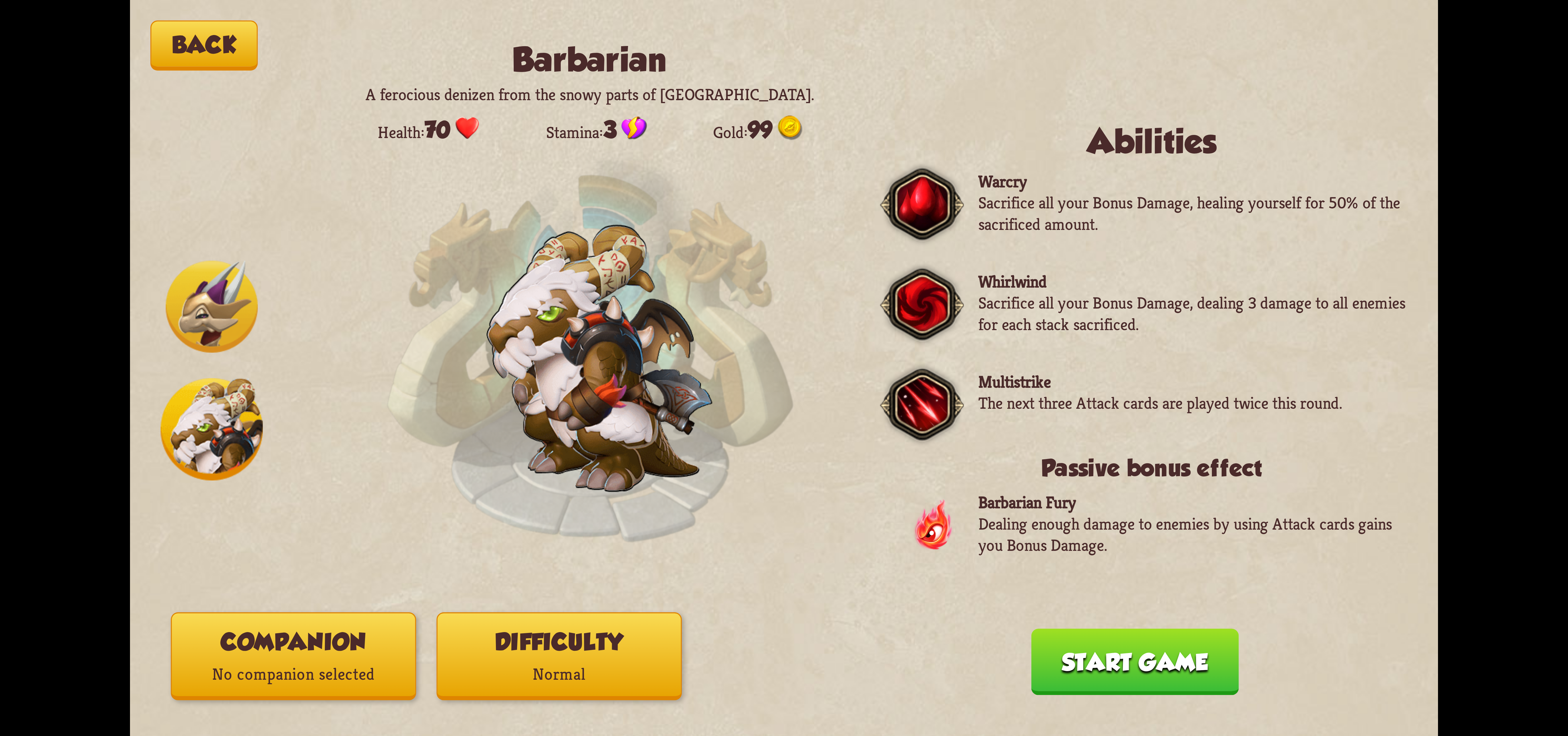
click at [574, 664] on p "Normal" at bounding box center [559, 675] width 243 height 33
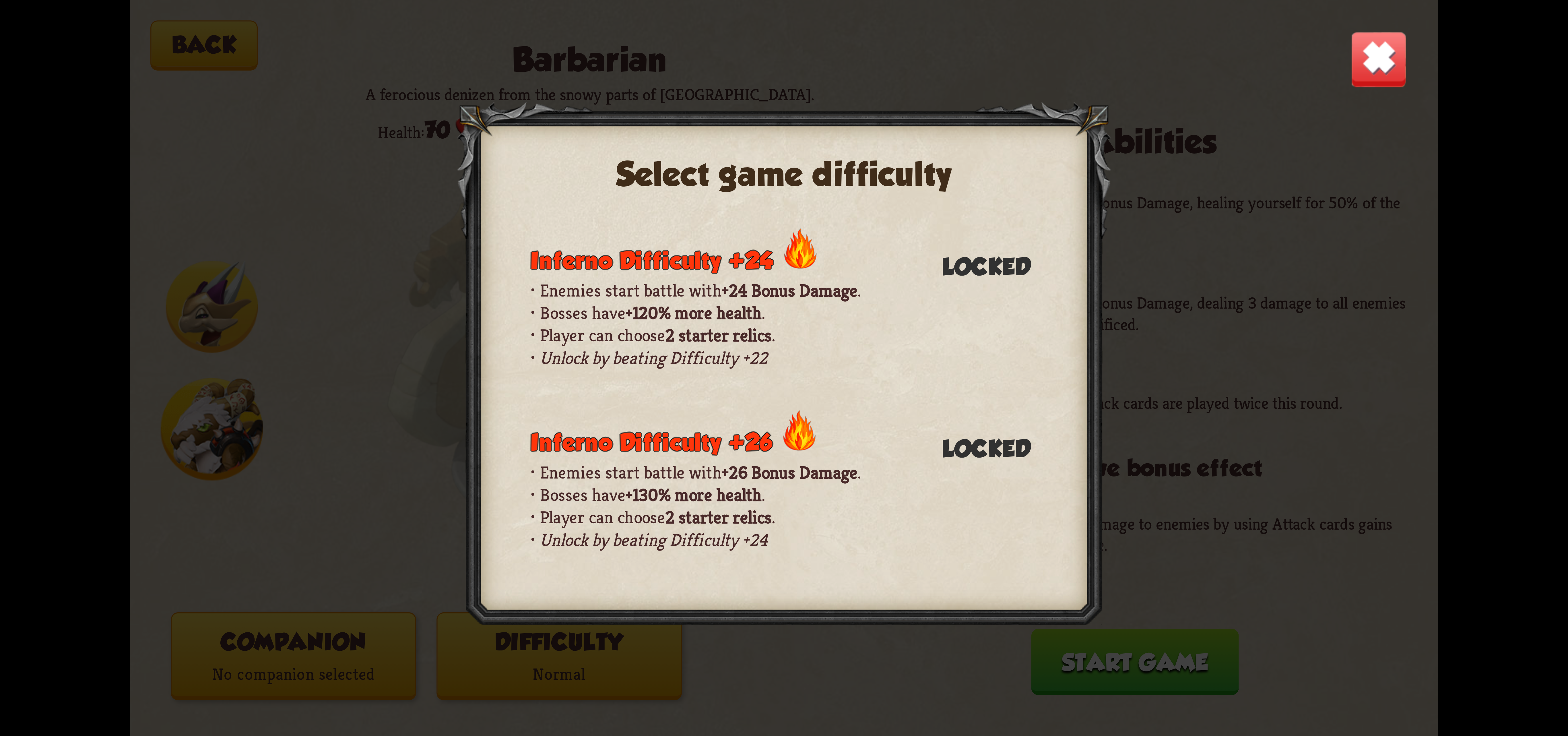
scroll to position [345, 0]
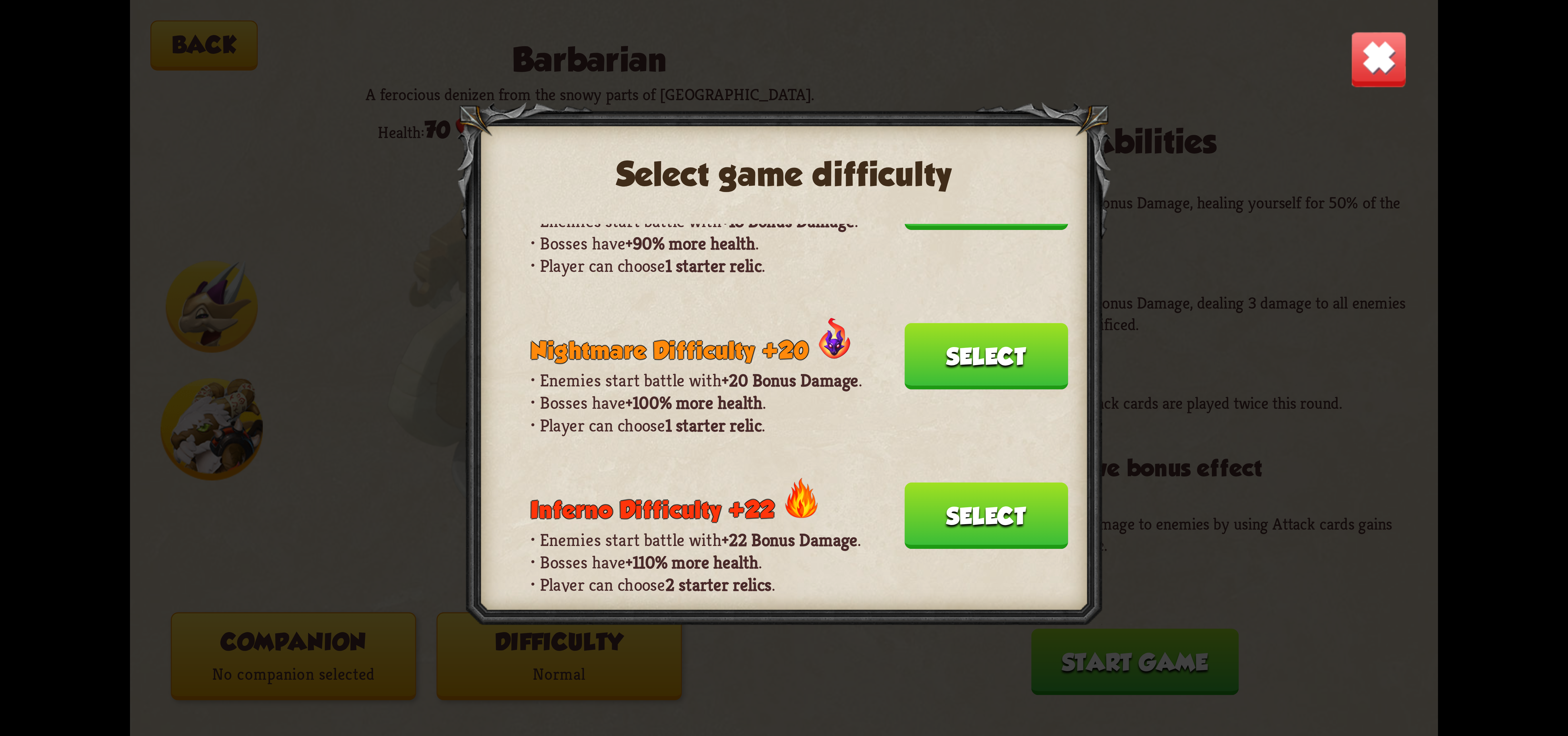
click at [939, 483] on button "Select" at bounding box center [986, 516] width 164 height 66
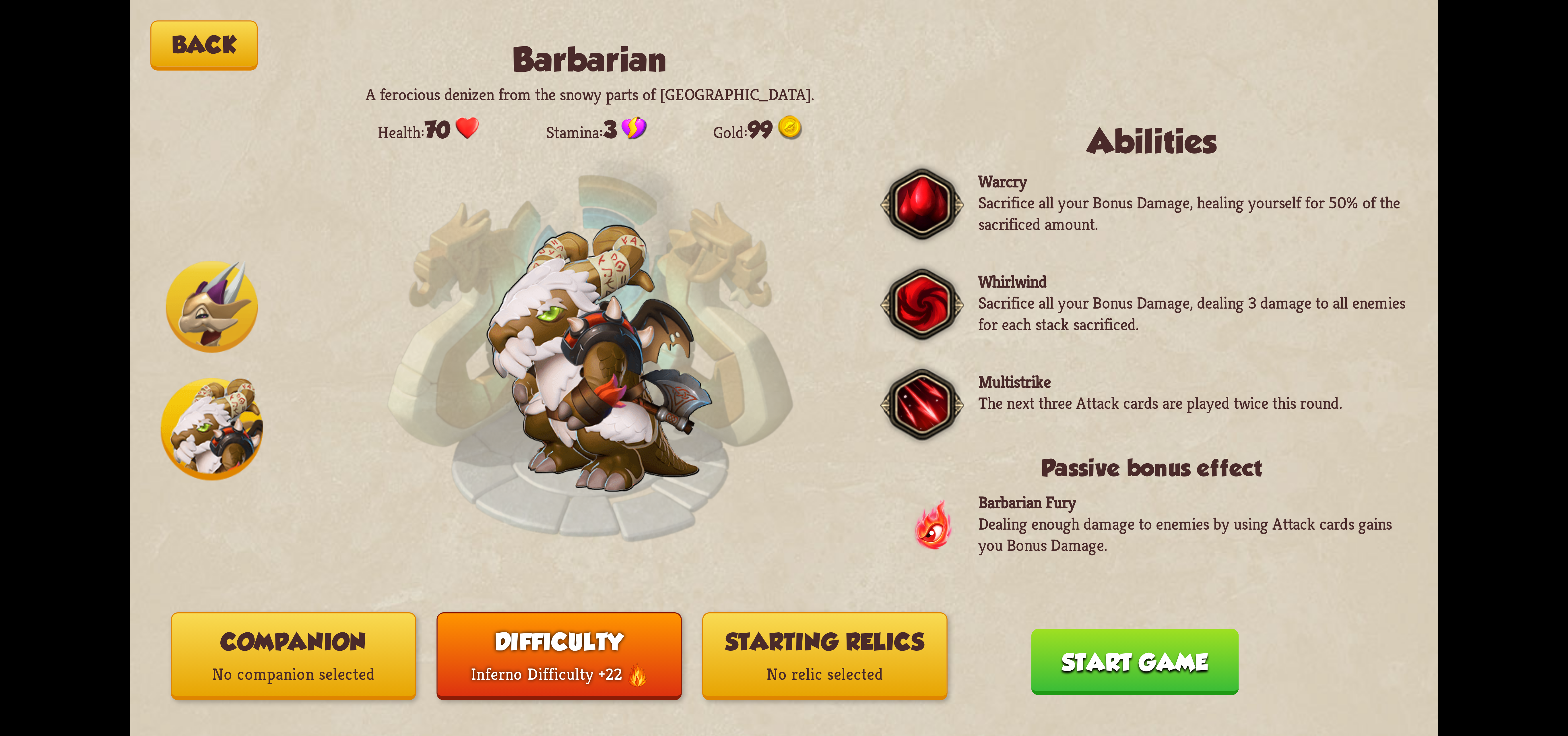
click at [749, 664] on p "No relic selected" at bounding box center [825, 675] width 243 height 33
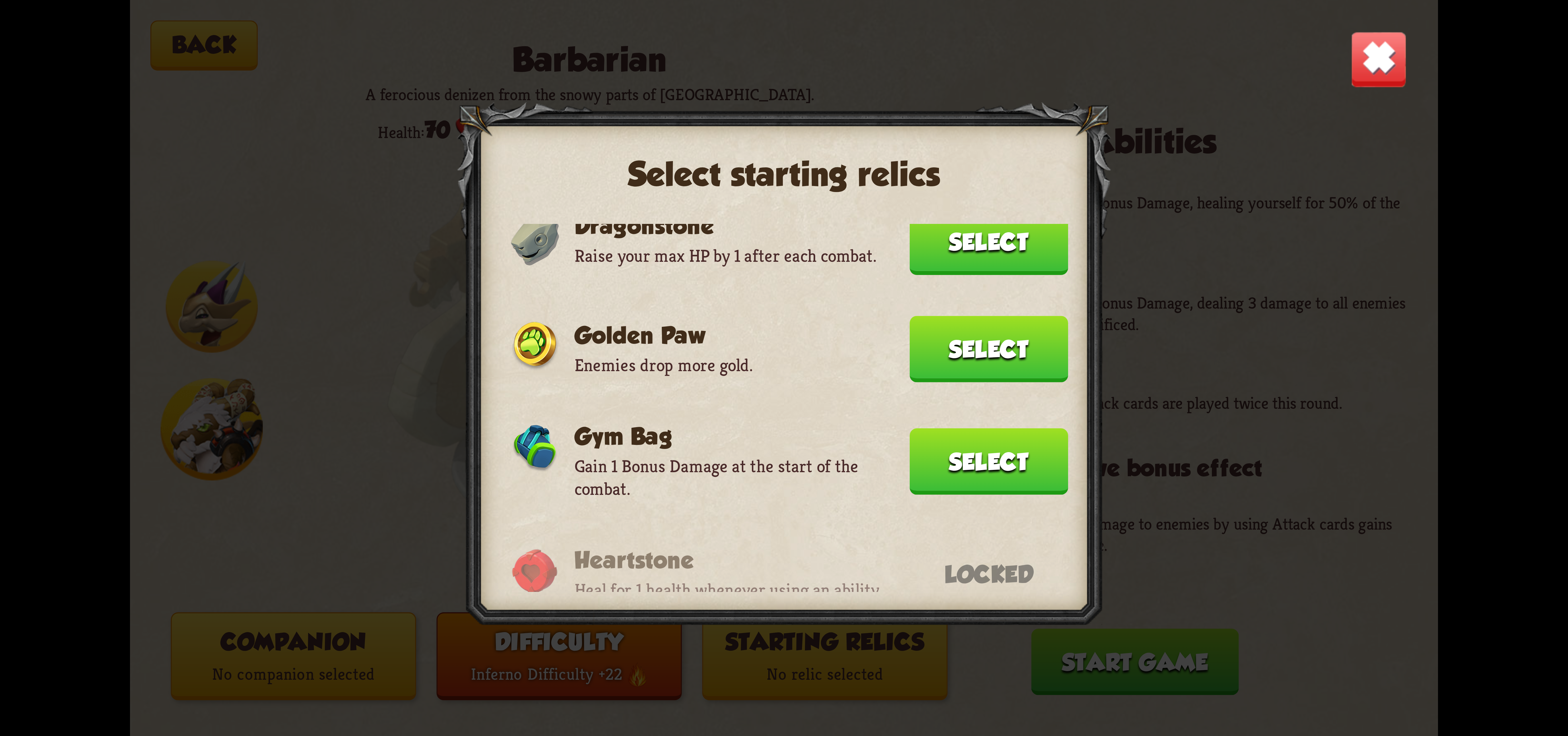
scroll to position [0, 0]
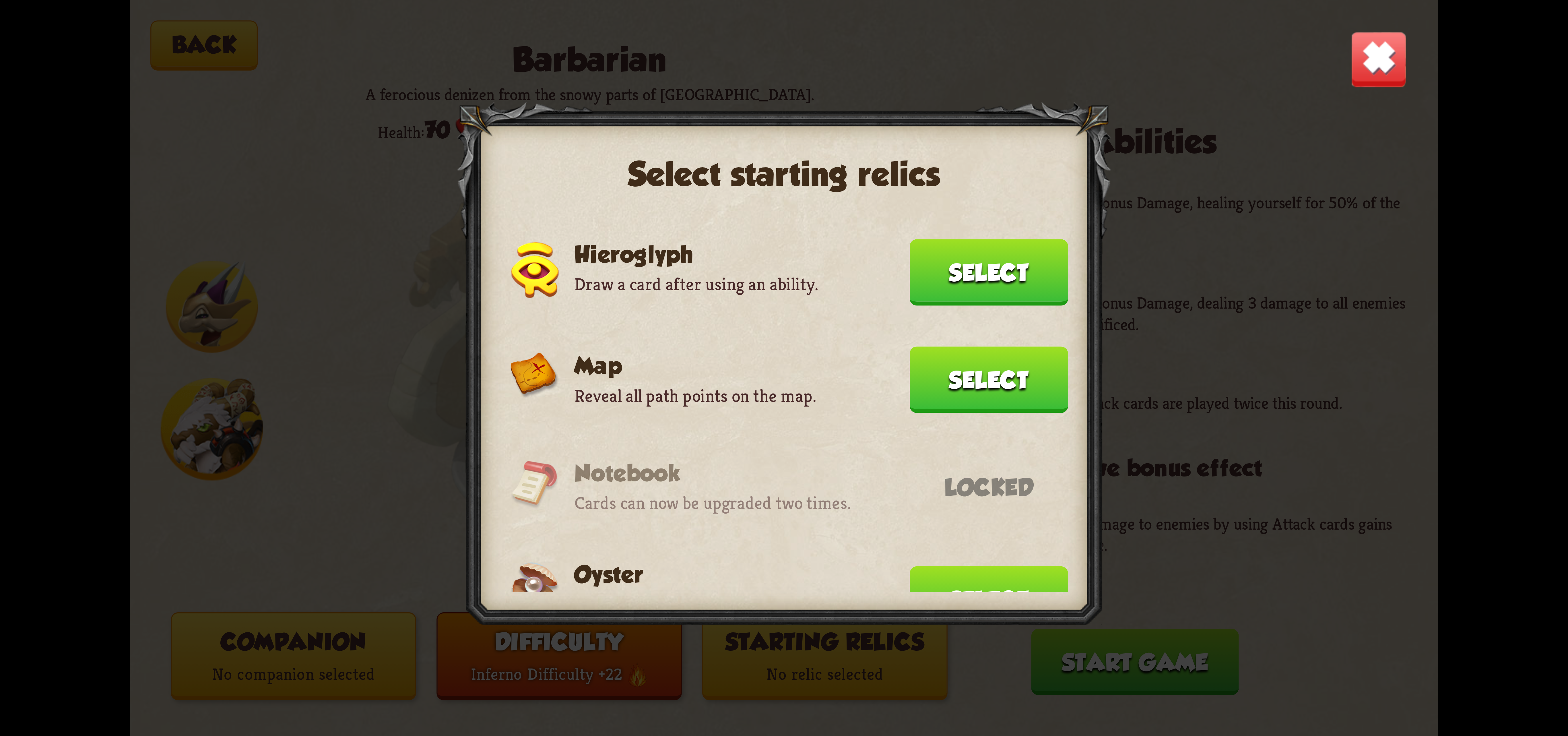
click at [946, 346] on button "Select" at bounding box center [989, 379] width 158 height 66
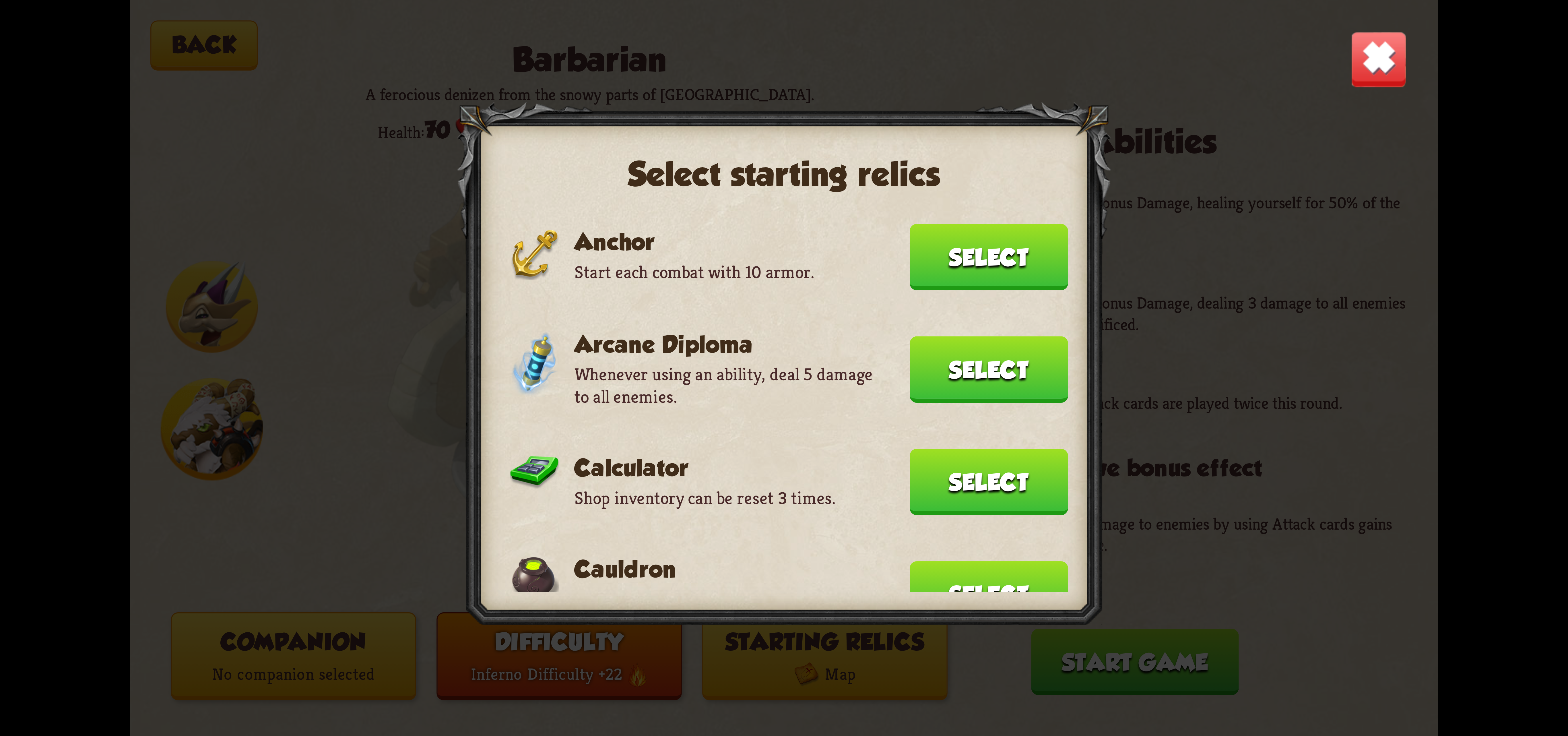
click at [967, 278] on button "Select" at bounding box center [989, 257] width 158 height 66
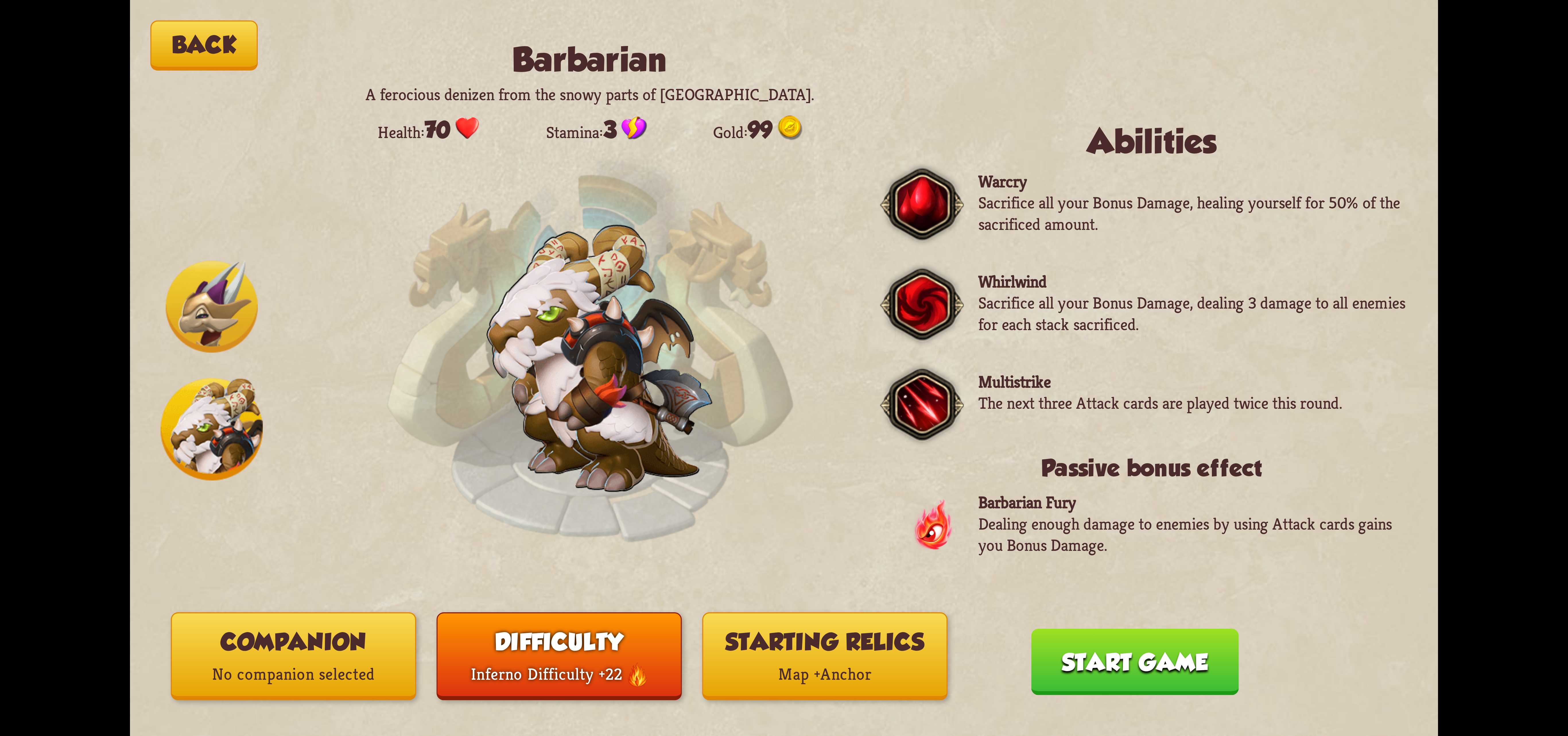
drag, startPoint x: 1101, startPoint y: 631, endPoint x: 1095, endPoint y: 635, distance: 7.2
click at [1099, 635] on button "Start game" at bounding box center [1135, 661] width 208 height 66
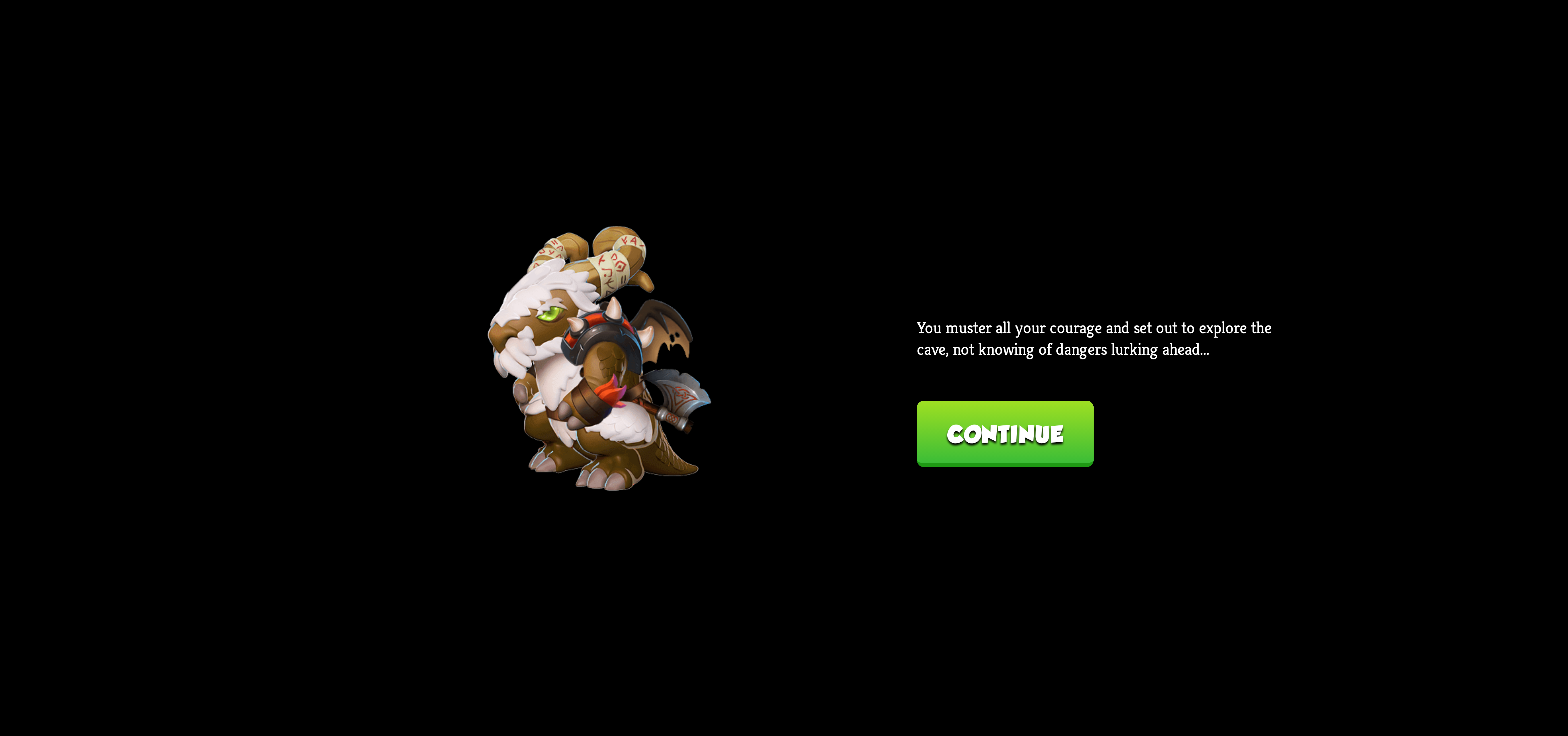
click at [990, 422] on button "Continue" at bounding box center [1005, 433] width 177 height 66
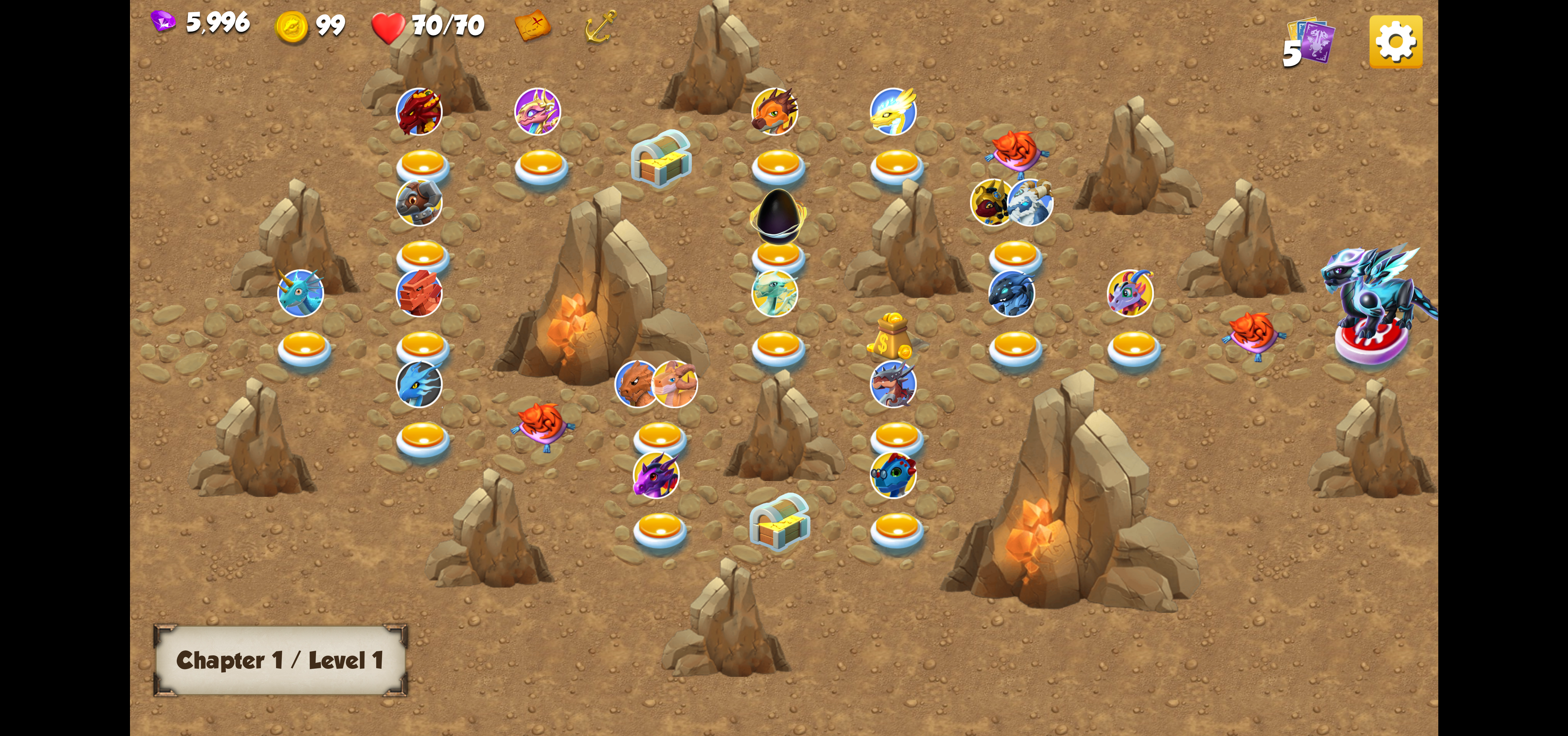
click at [1358, 35] on div "5,996 99 70/70 5" at bounding box center [784, 26] width 1308 height 51
click at [1409, 45] on img at bounding box center [1396, 41] width 53 height 53
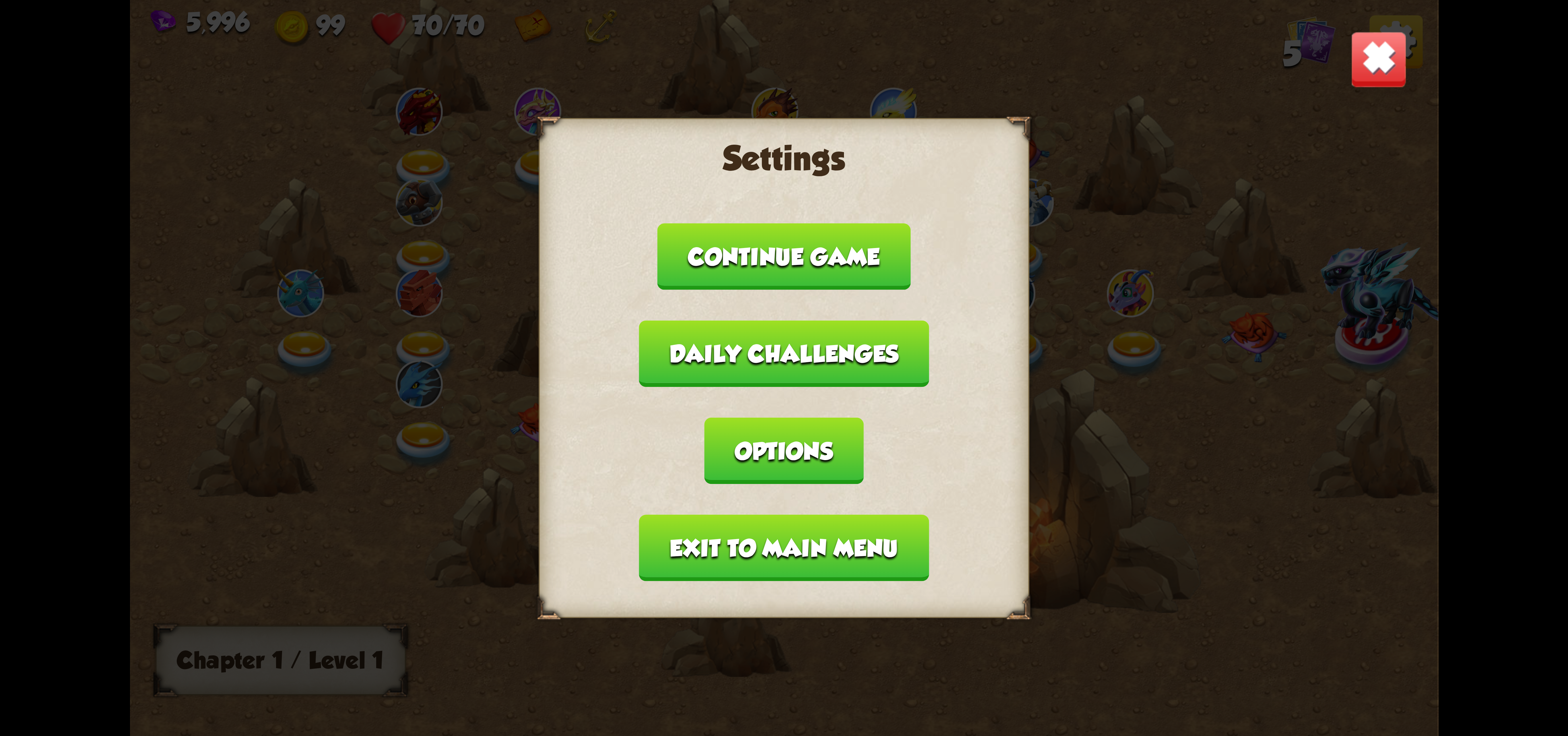
click at [854, 514] on button "Exit to main menu" at bounding box center [784, 547] width 290 height 66
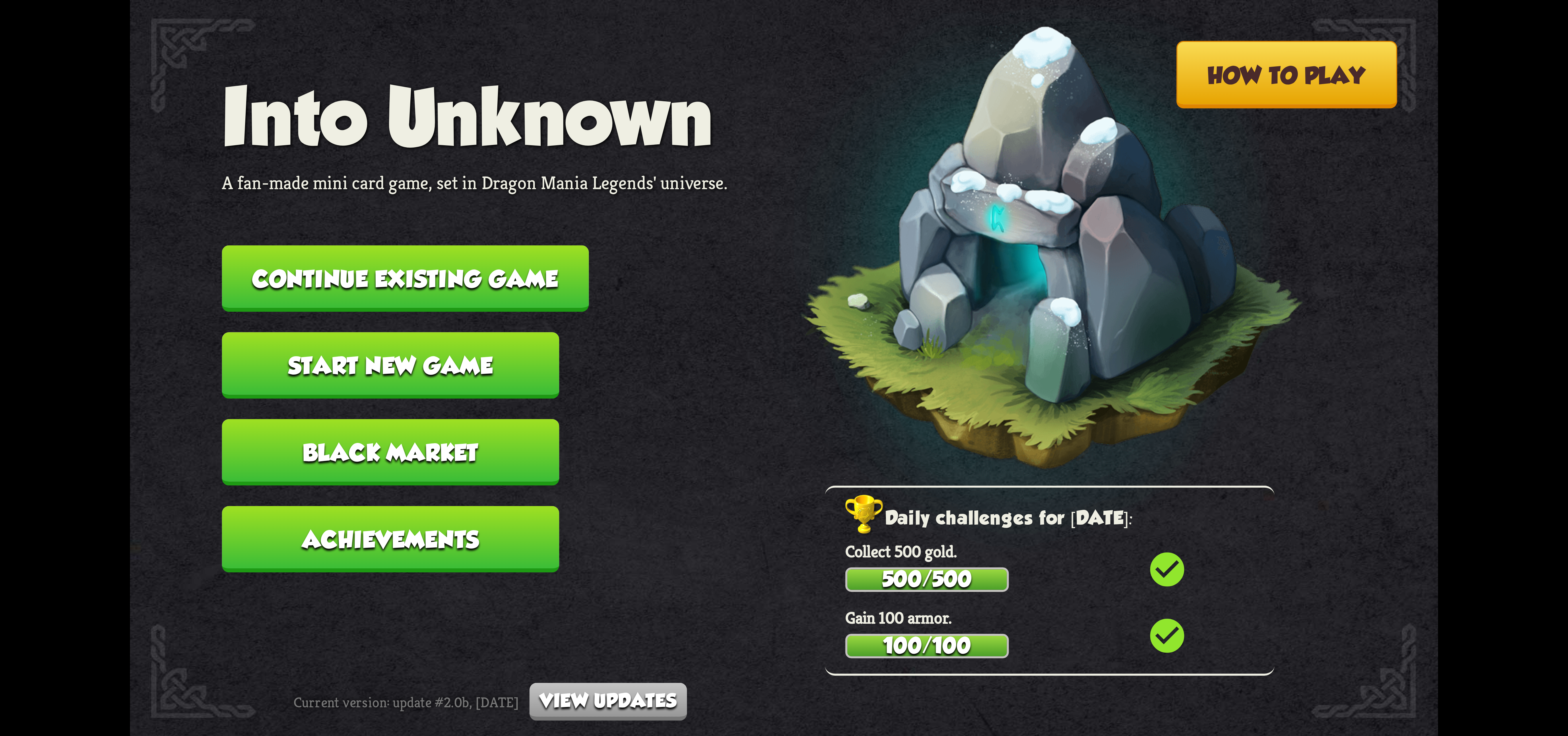
click at [485, 441] on button "Black Market" at bounding box center [390, 452] width 337 height 66
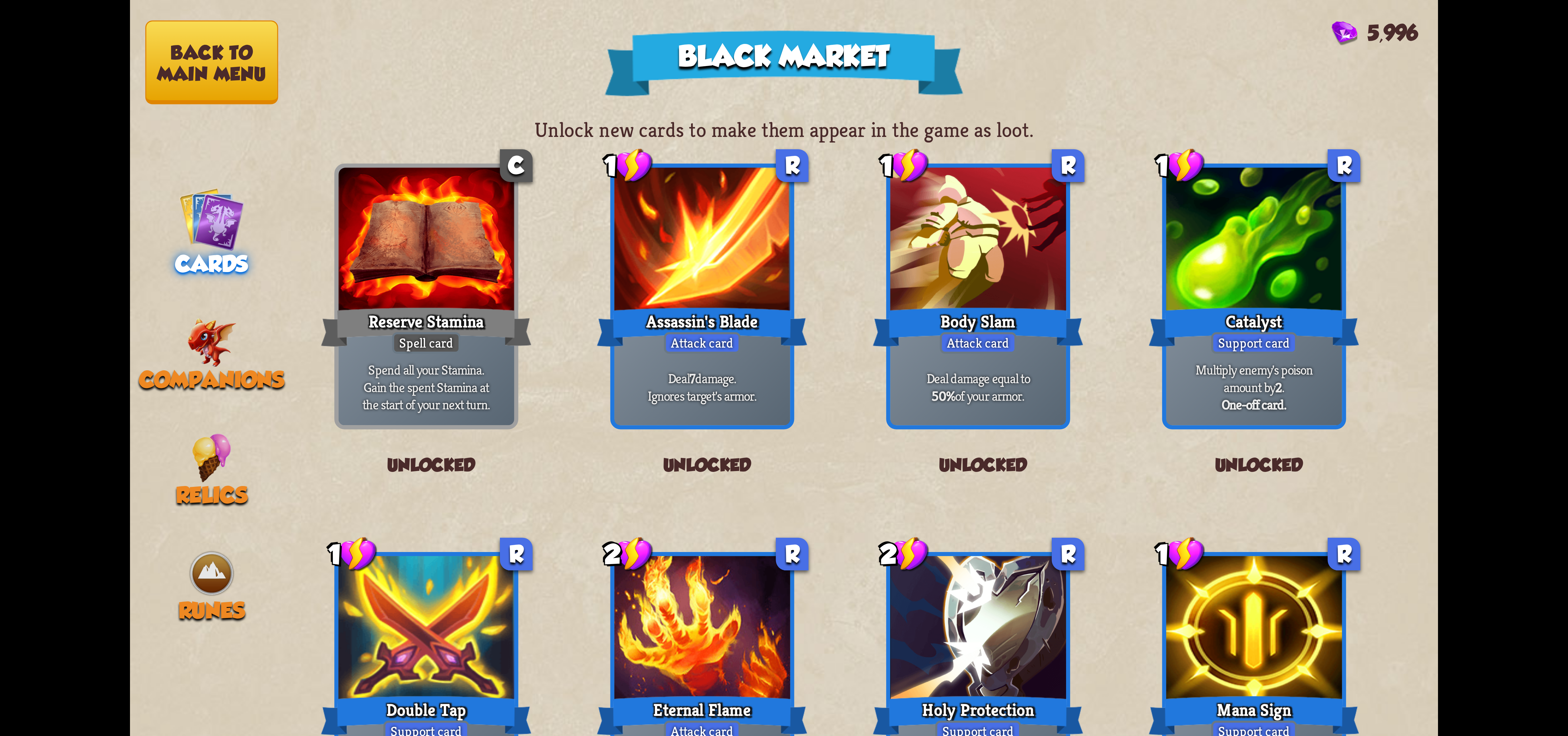
click at [161, 92] on button "Back to main menu" at bounding box center [212, 62] width 133 height 84
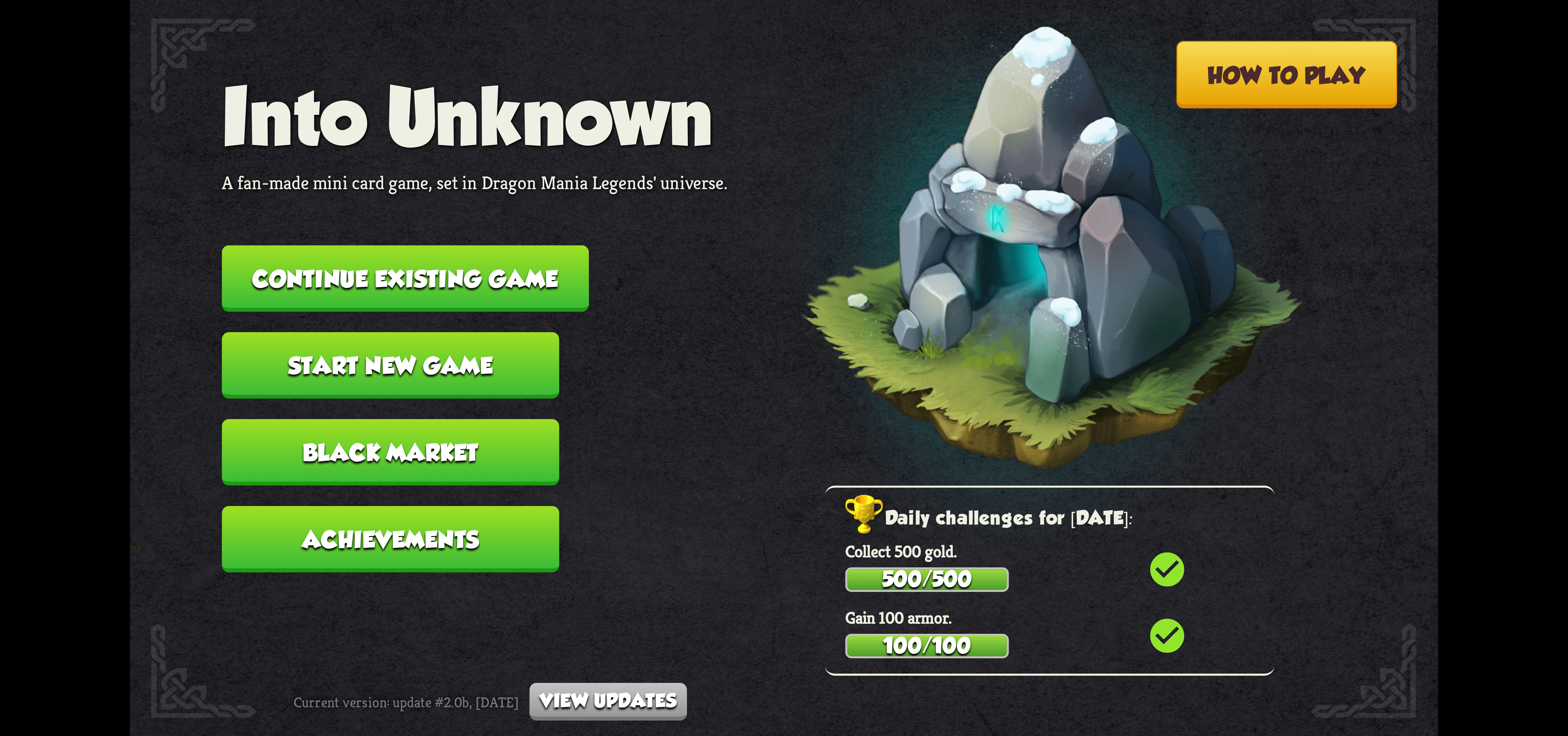
click at [437, 342] on button "Start new game" at bounding box center [390, 365] width 337 height 66
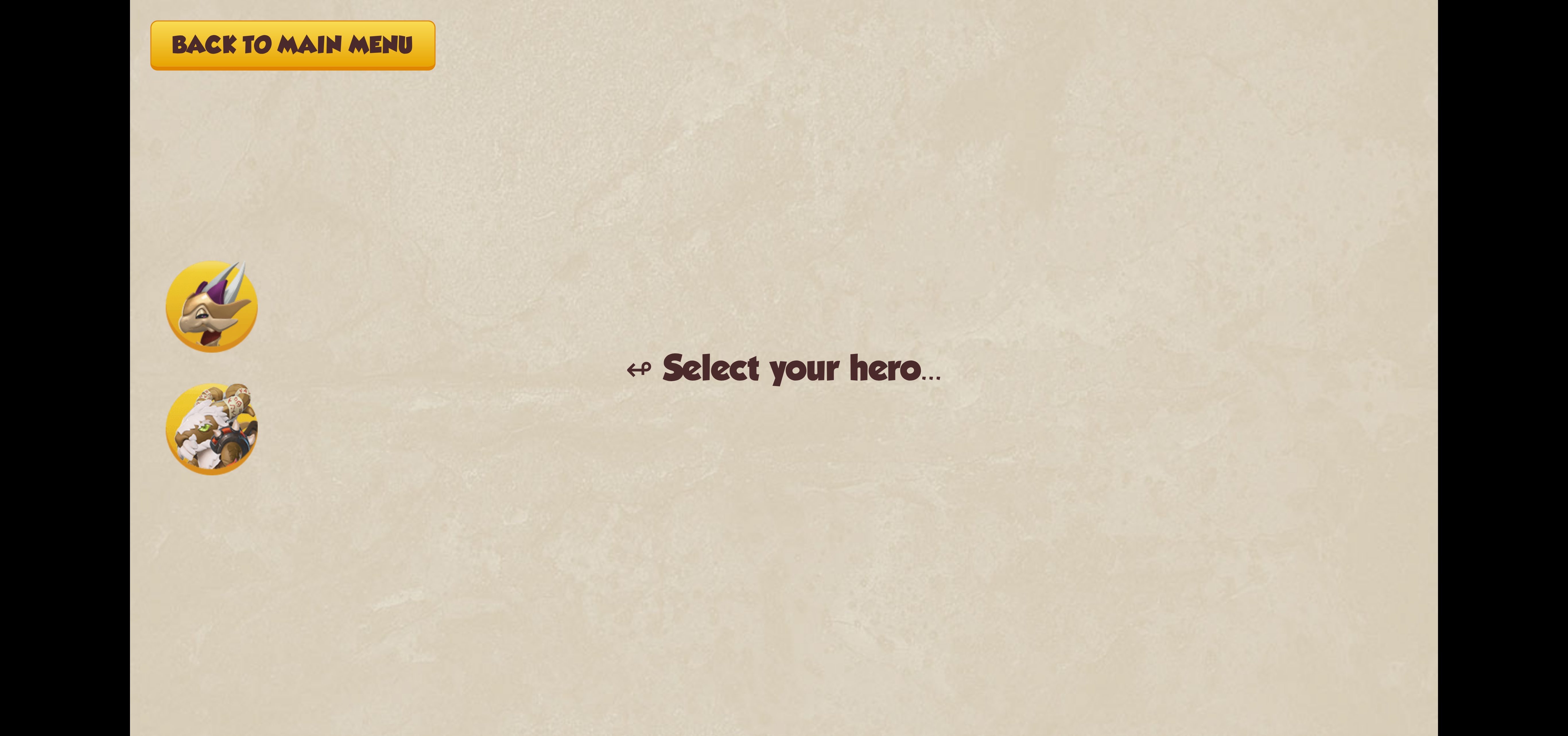
click at [223, 450] on img at bounding box center [211, 429] width 92 height 92
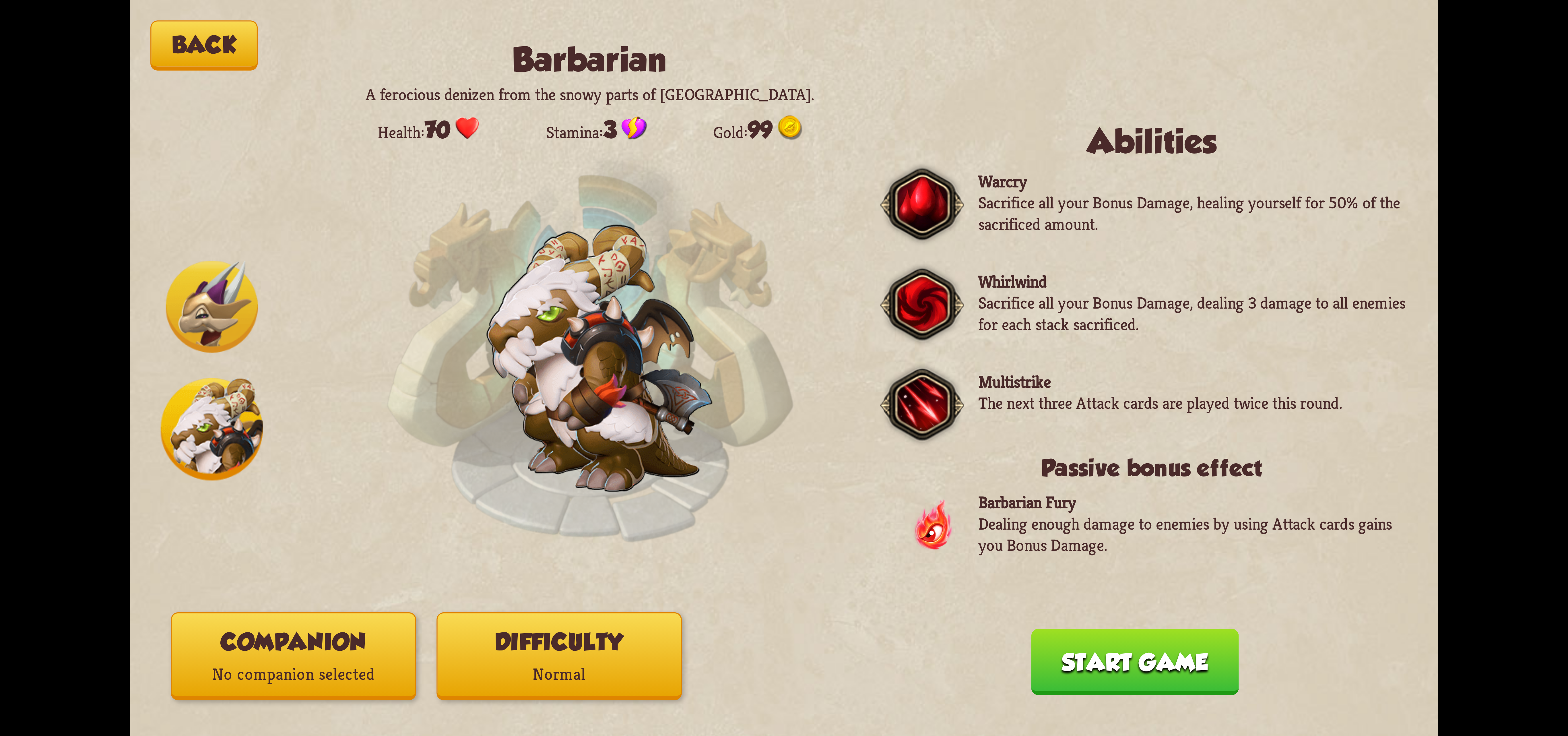
click at [393, 650] on button "Companion No companion selected" at bounding box center [293, 656] width 245 height 88
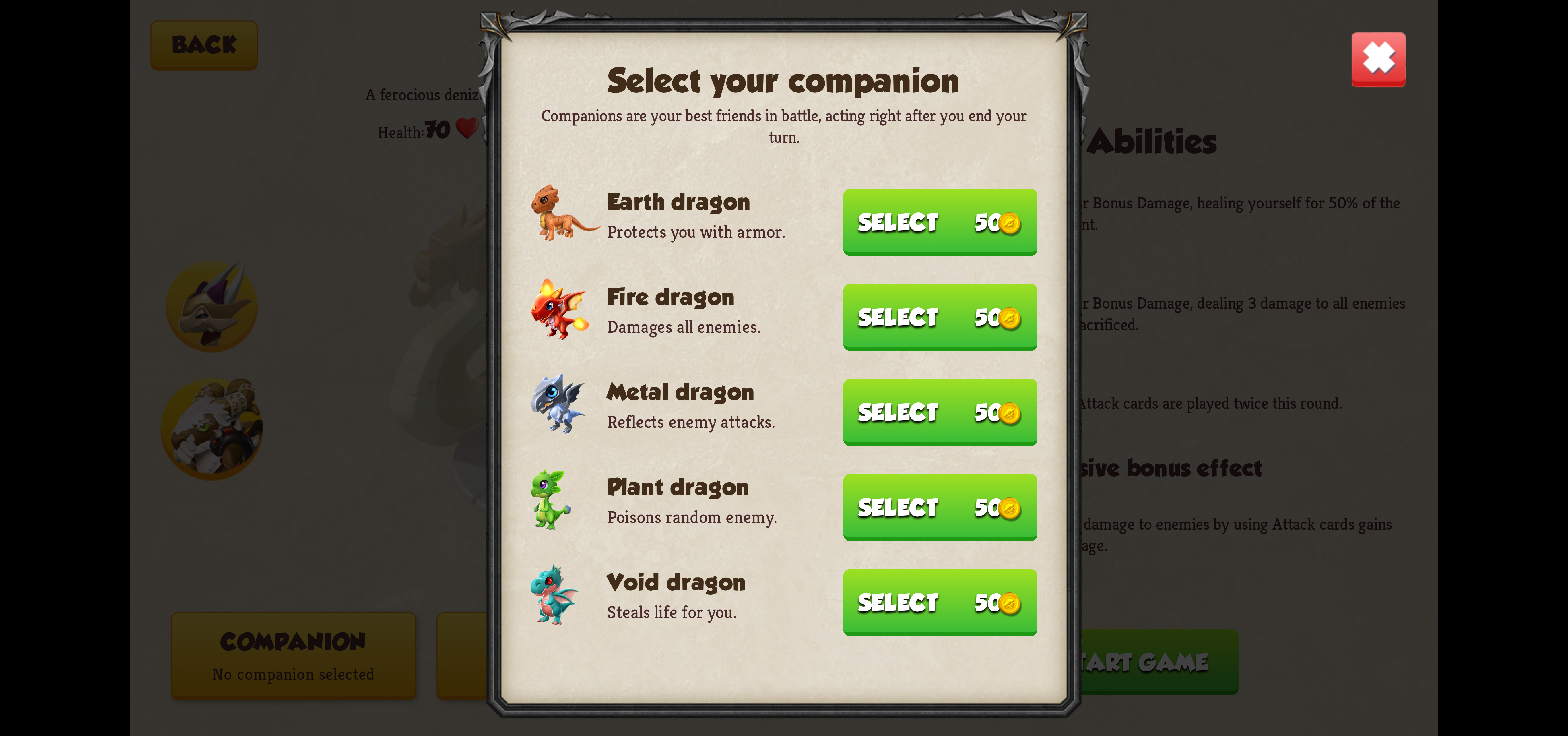
click at [894, 215] on button "Select 50" at bounding box center [940, 222] width 194 height 67
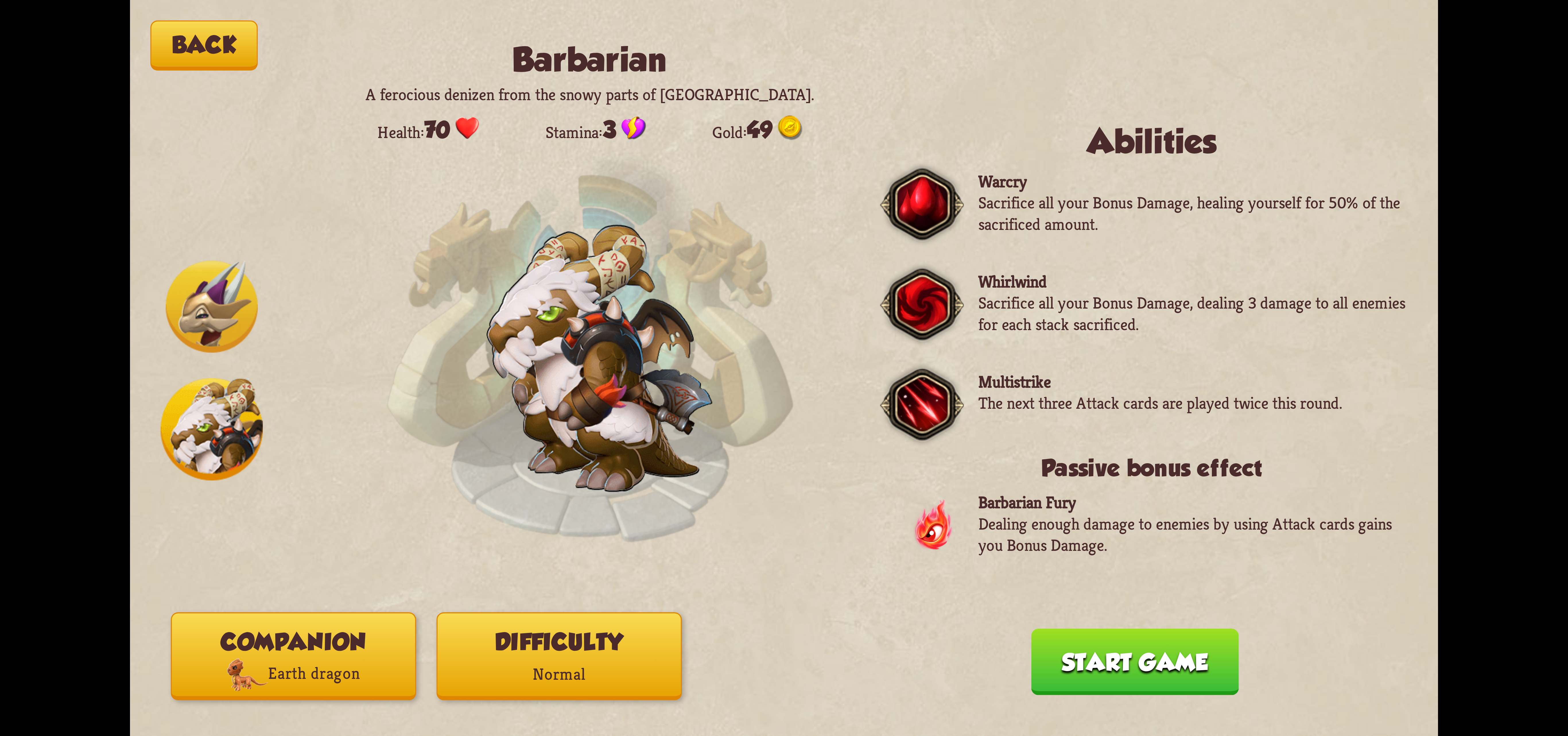
click at [659, 615] on button "Difficulty Normal" at bounding box center [559, 656] width 245 height 88
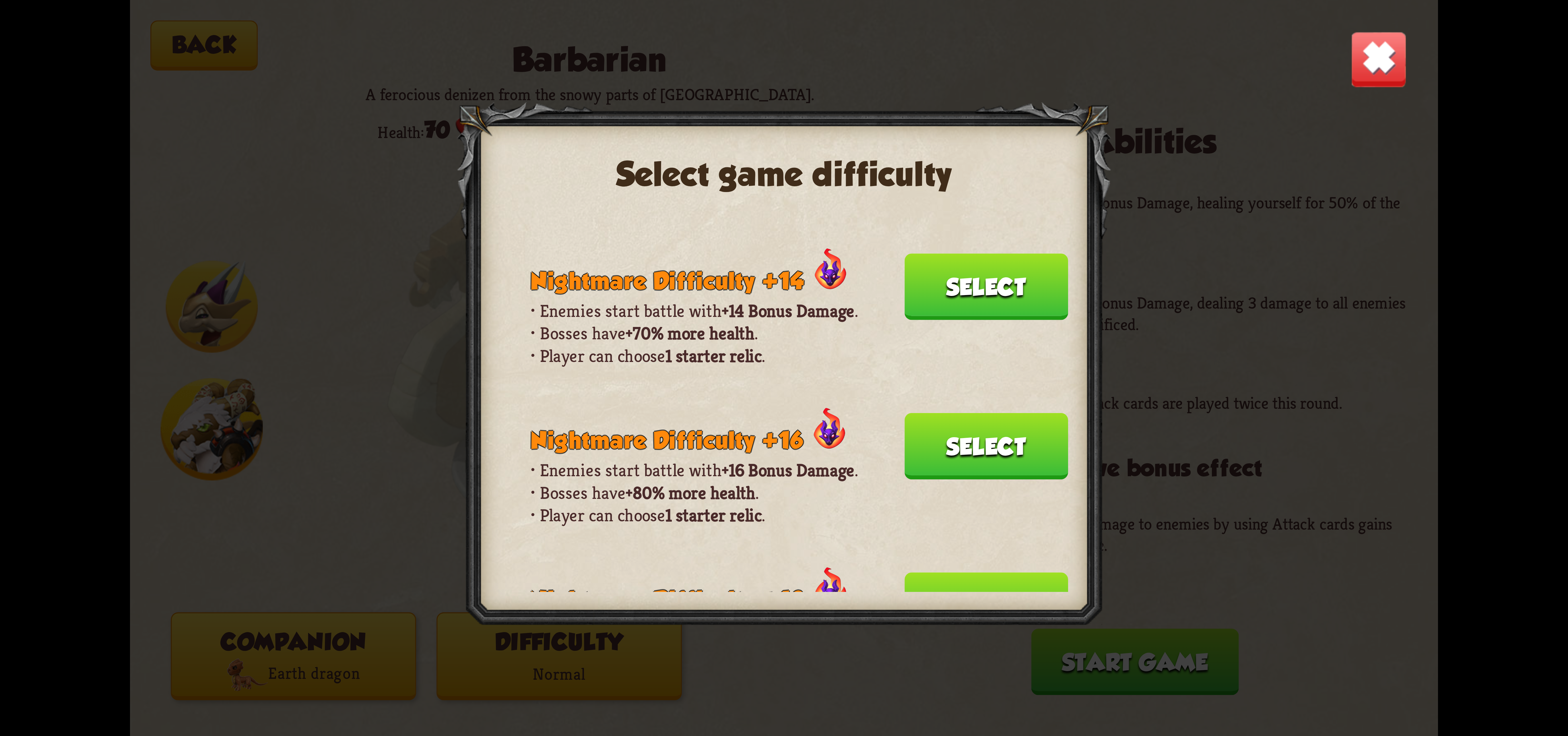
scroll to position [345, 0]
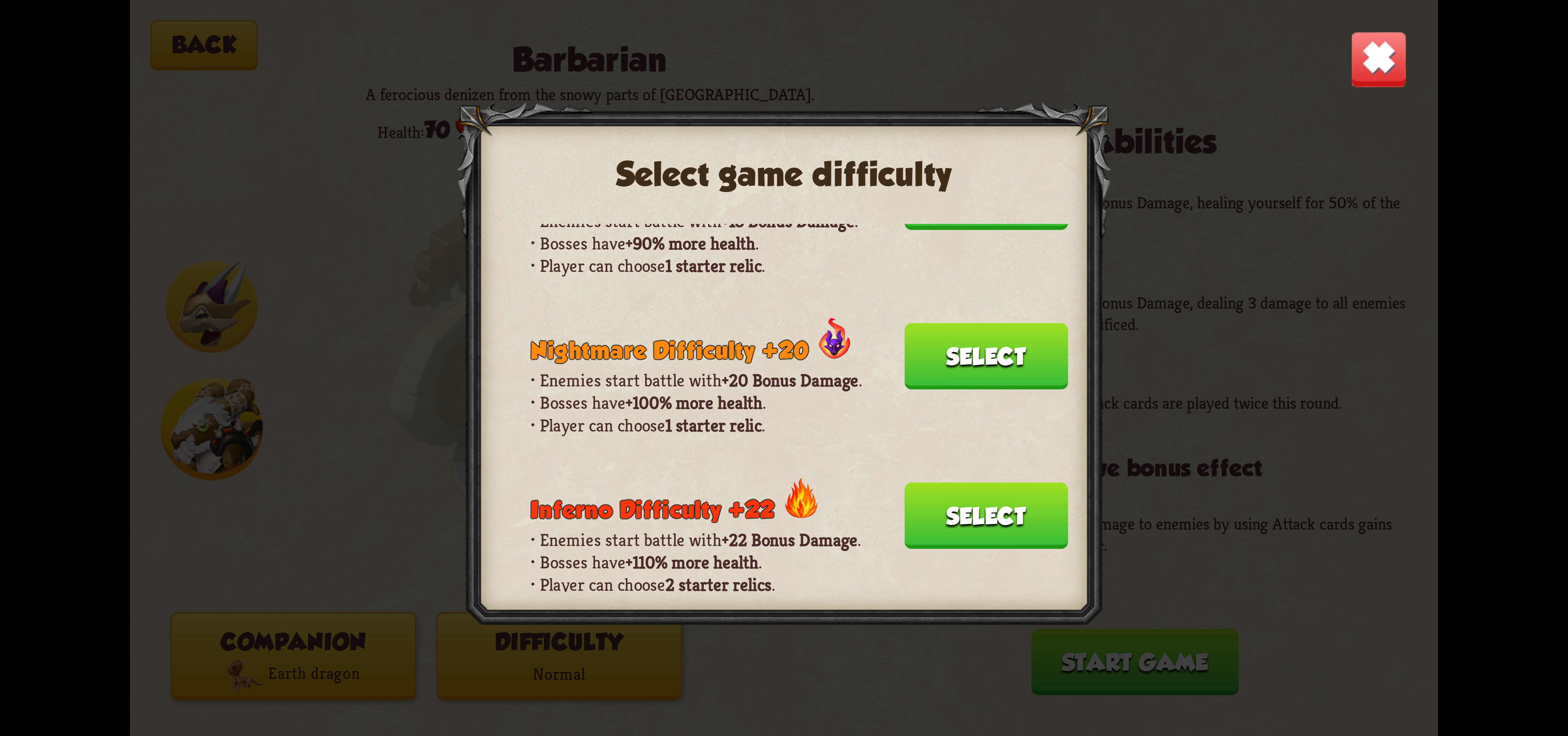
click at [922, 483] on button "Select" at bounding box center [986, 516] width 164 height 66
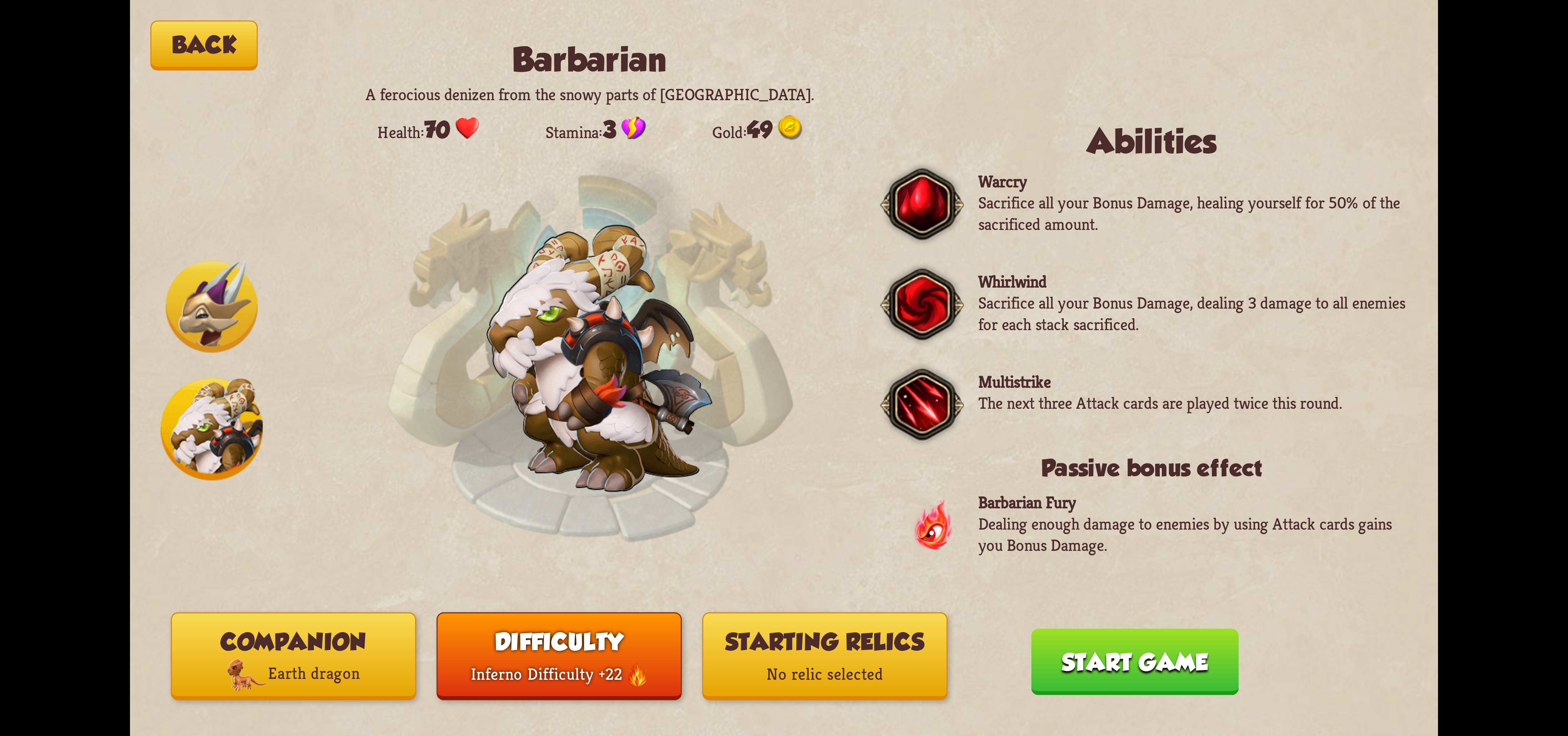
click at [803, 648] on button "Starting relics No relic selected" at bounding box center [825, 656] width 245 height 88
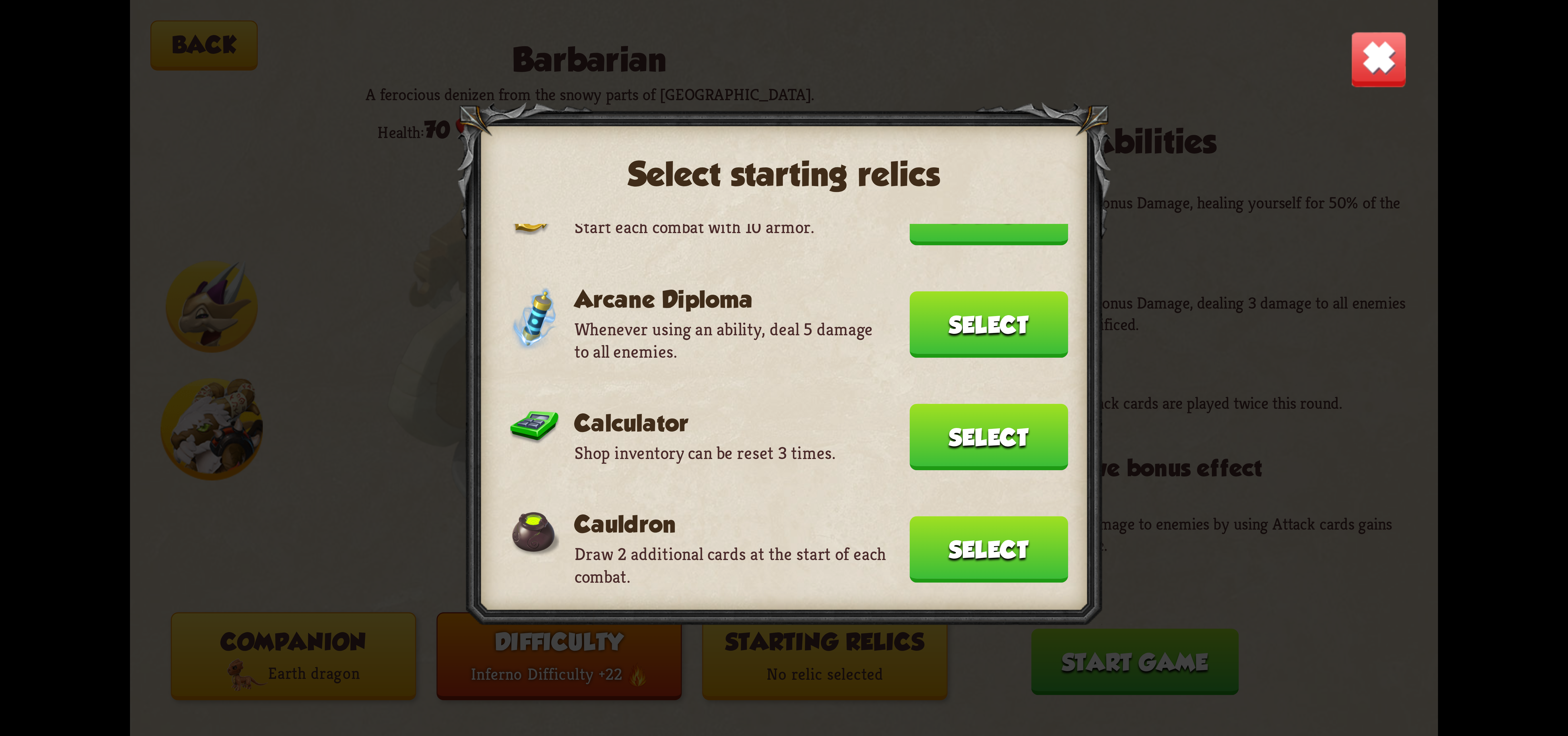
scroll to position [0, 0]
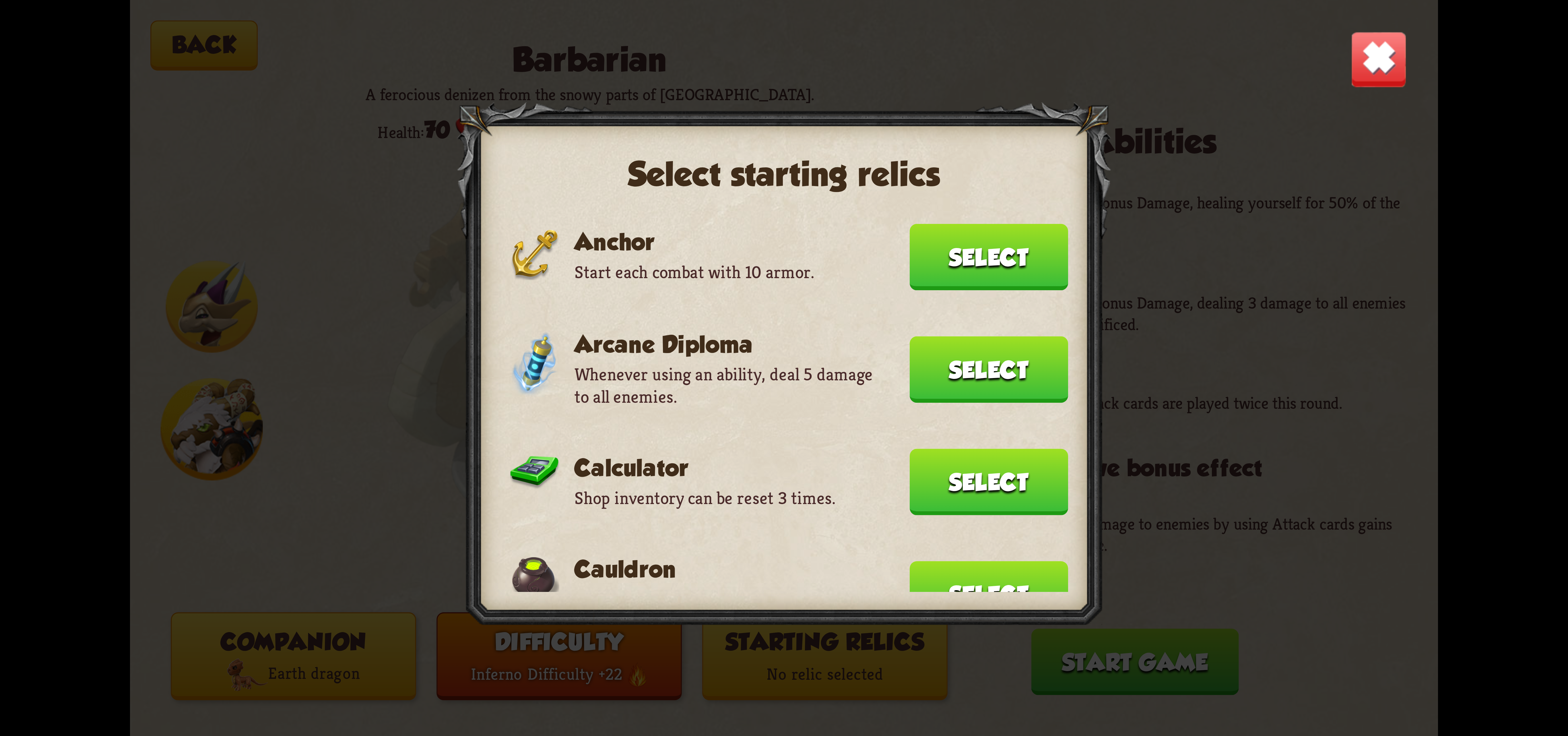
click at [962, 261] on button "Select" at bounding box center [989, 257] width 158 height 66
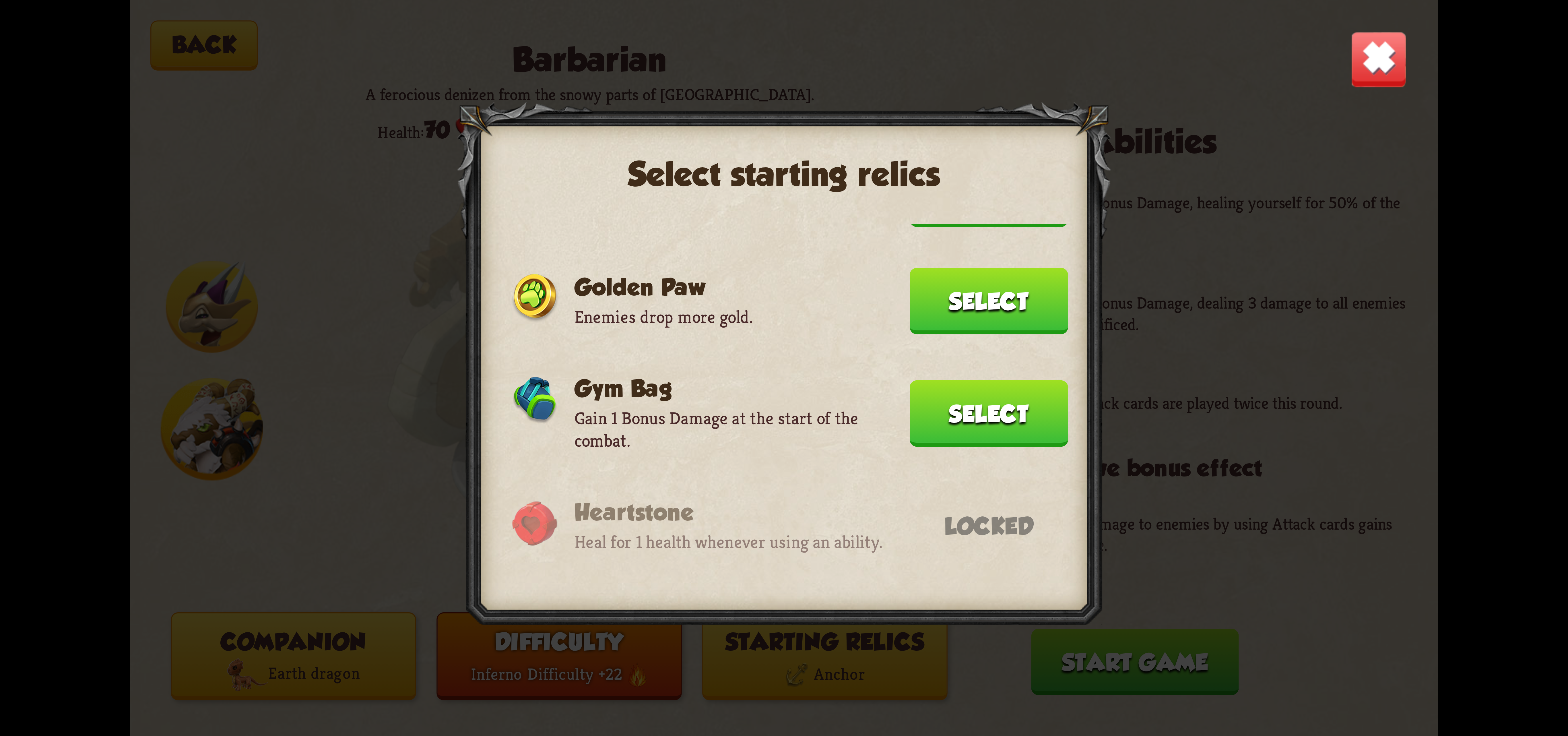
scroll to position [128, 0]
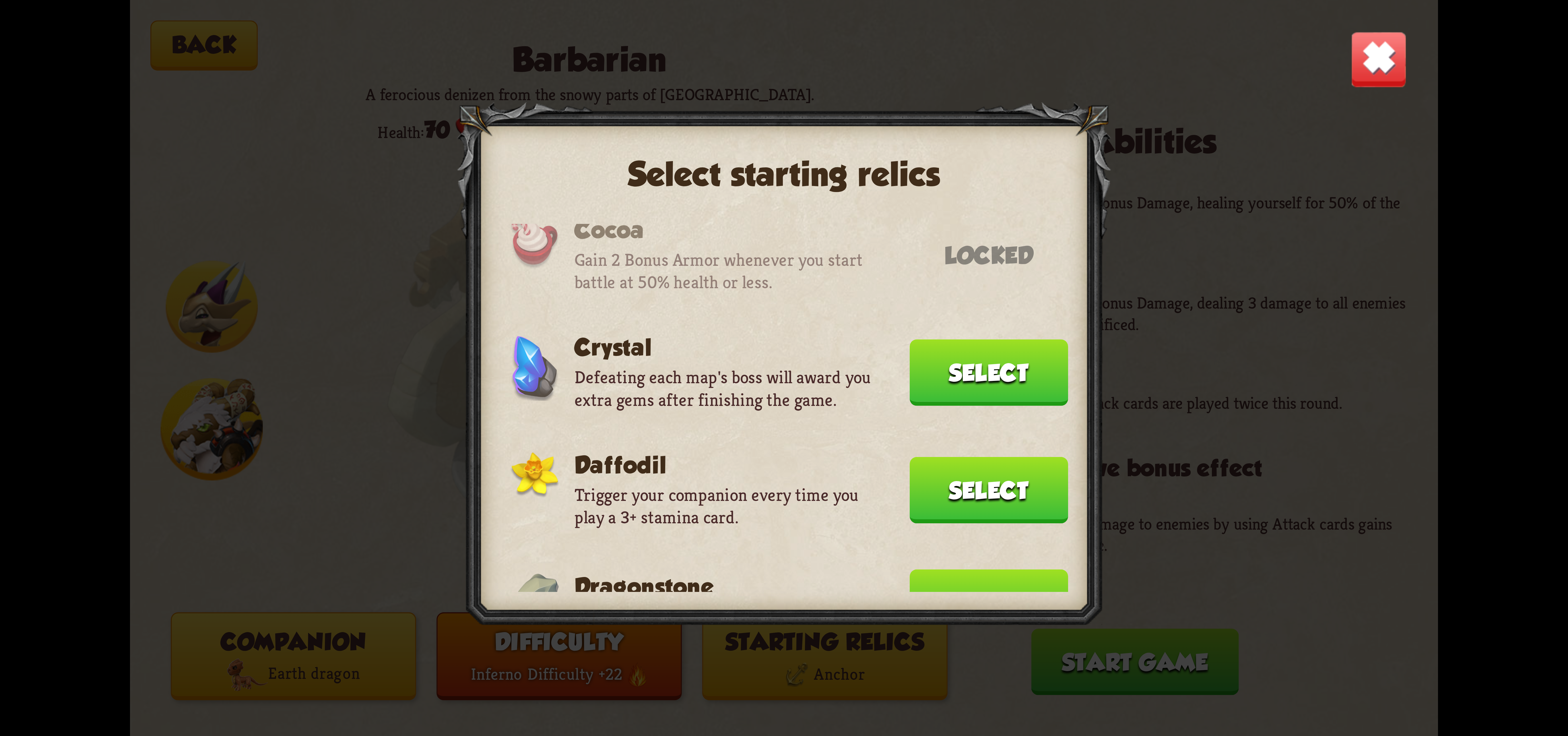
drag, startPoint x: 977, startPoint y: 555, endPoint x: 977, endPoint y: 550, distance: 5.0
click at [977, 569] on button "Select" at bounding box center [989, 602] width 158 height 66
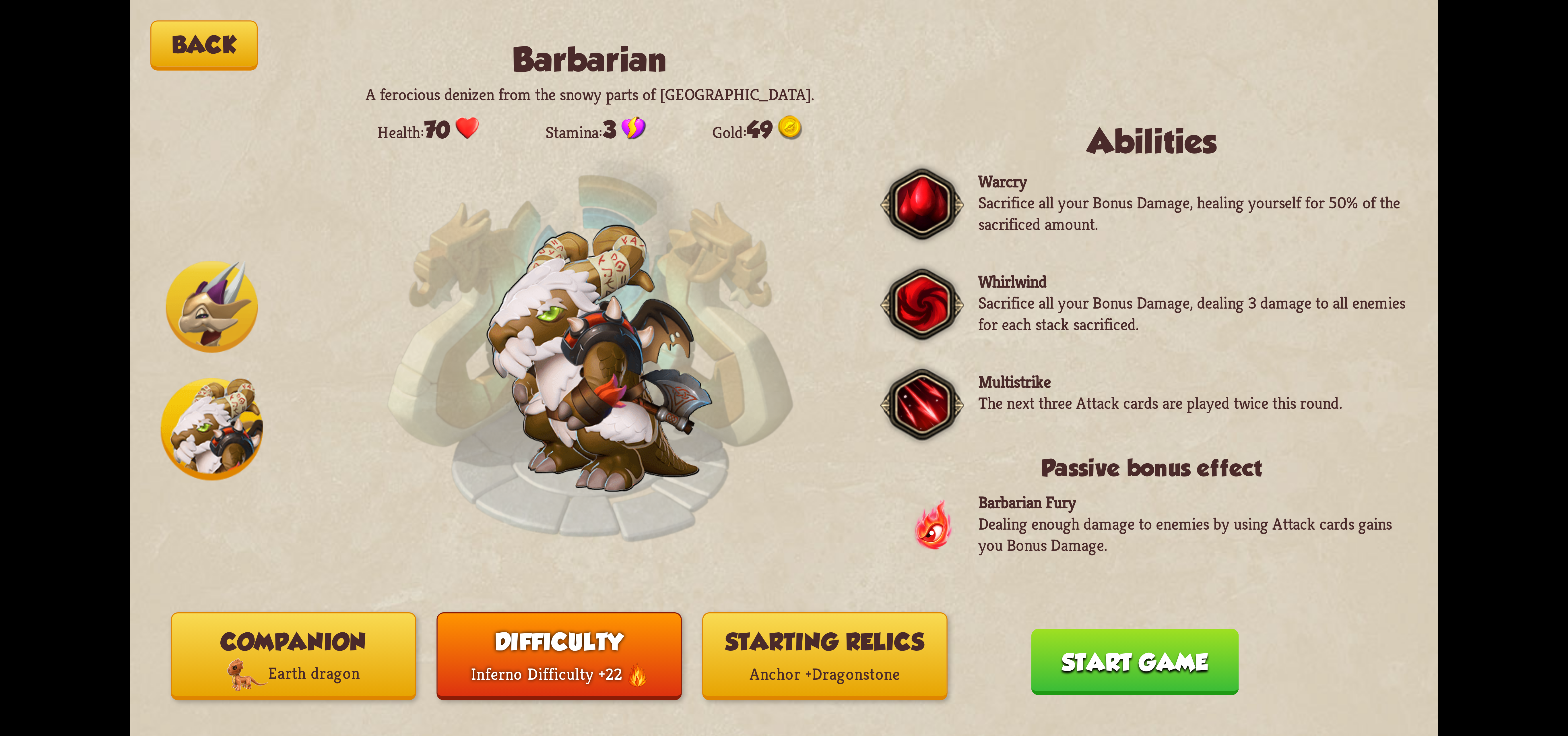
click at [1065, 645] on button "Start game" at bounding box center [1135, 661] width 208 height 66
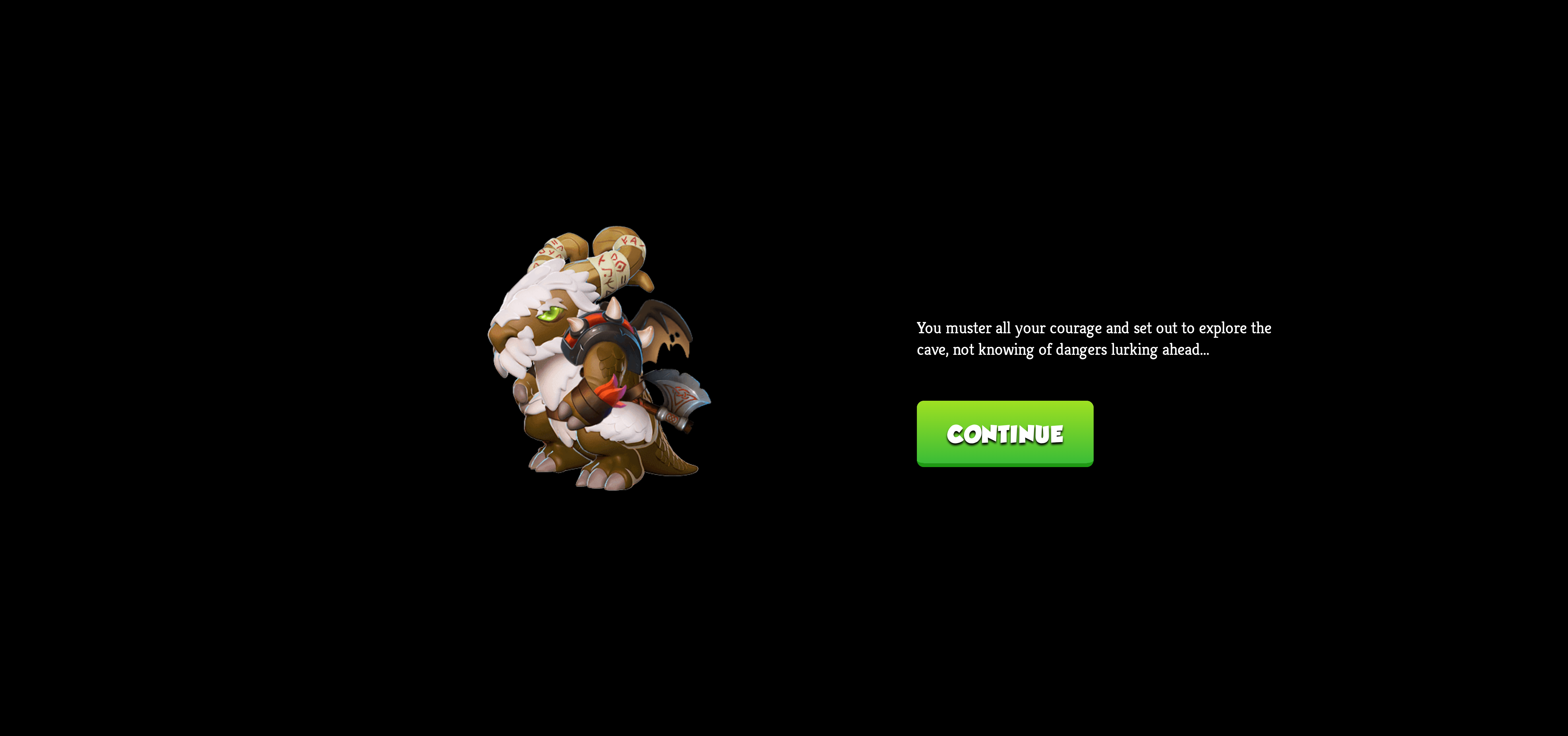
click at [1027, 441] on button "Continue" at bounding box center [1005, 433] width 177 height 66
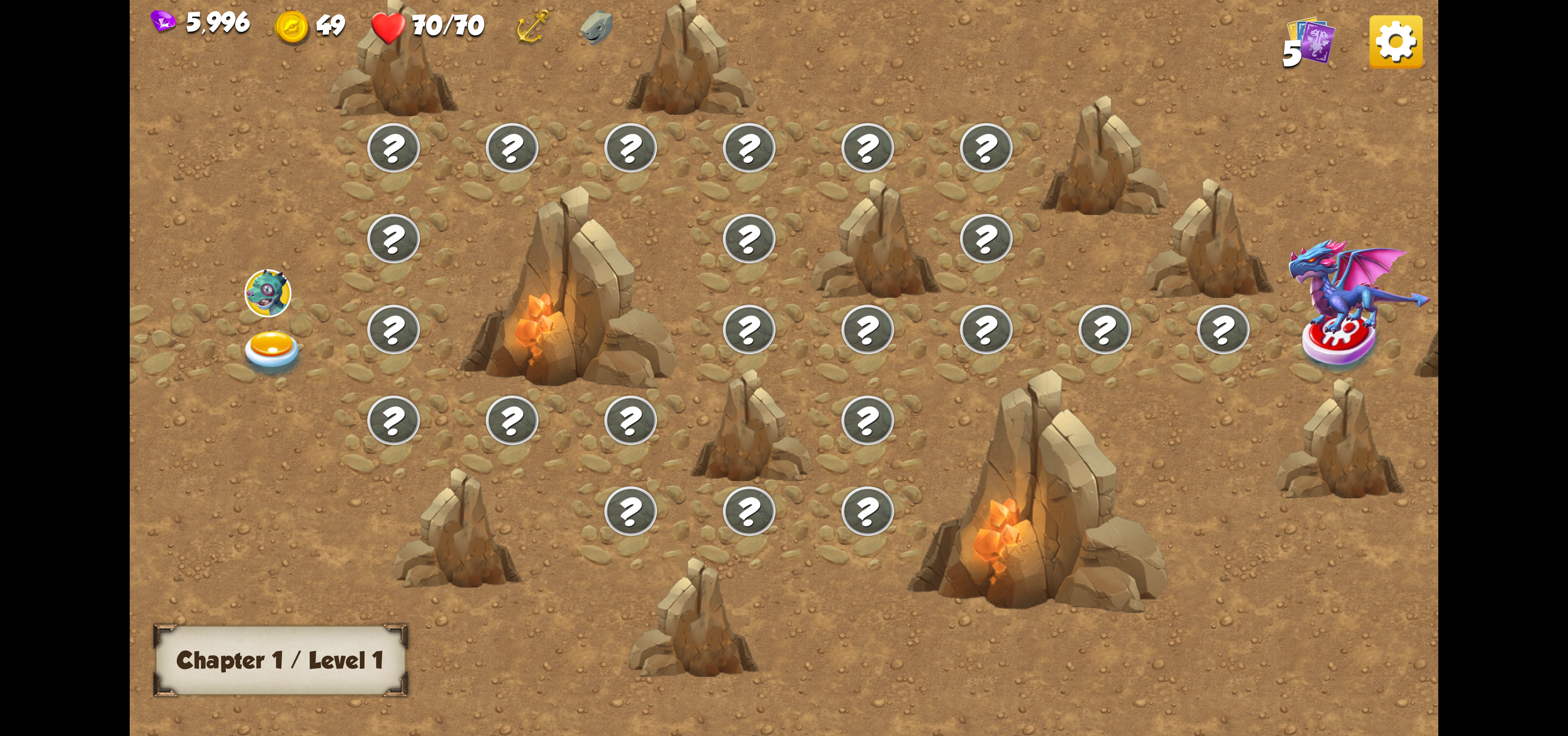
scroll to position [0, 10]
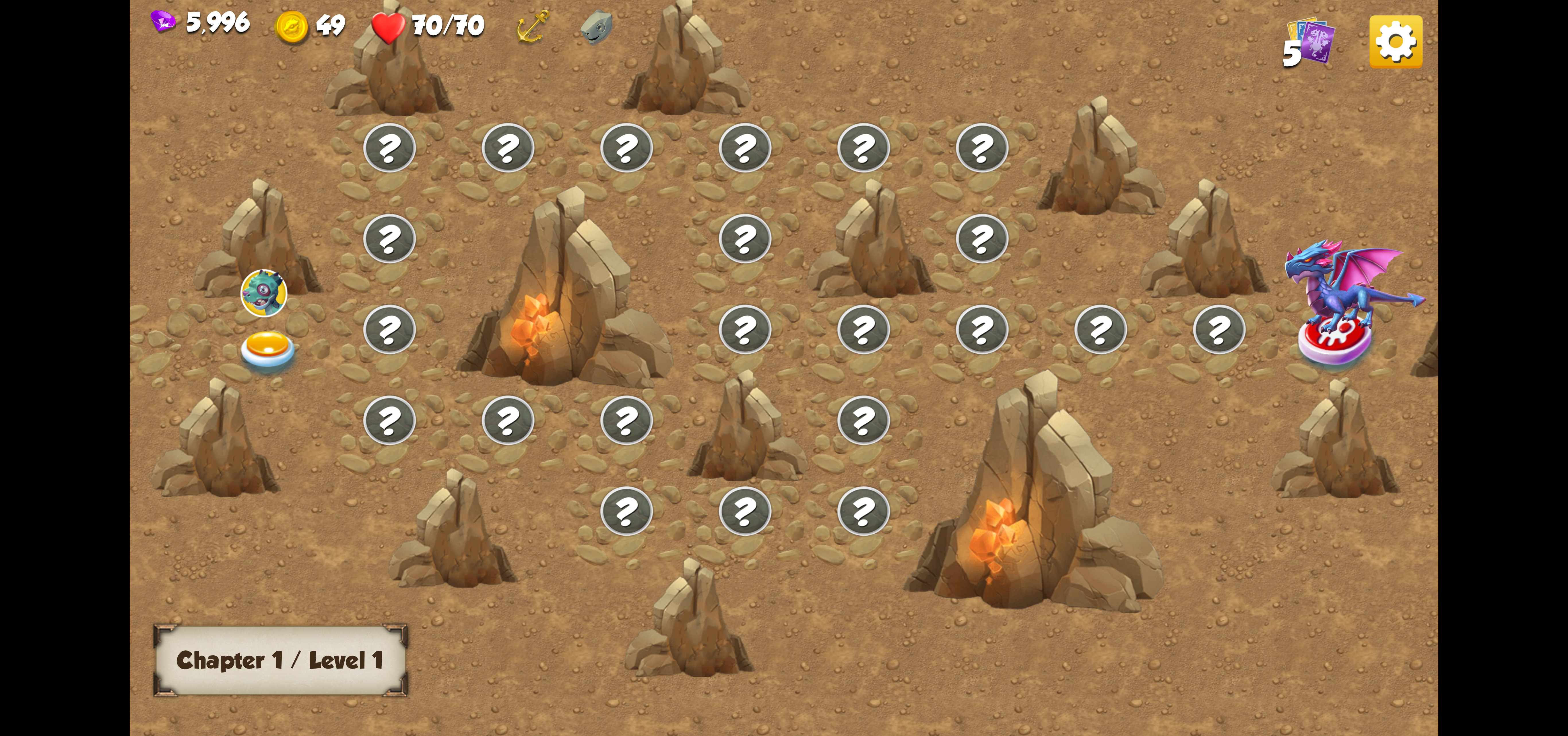
click at [1405, 47] on img at bounding box center [1396, 41] width 53 height 53
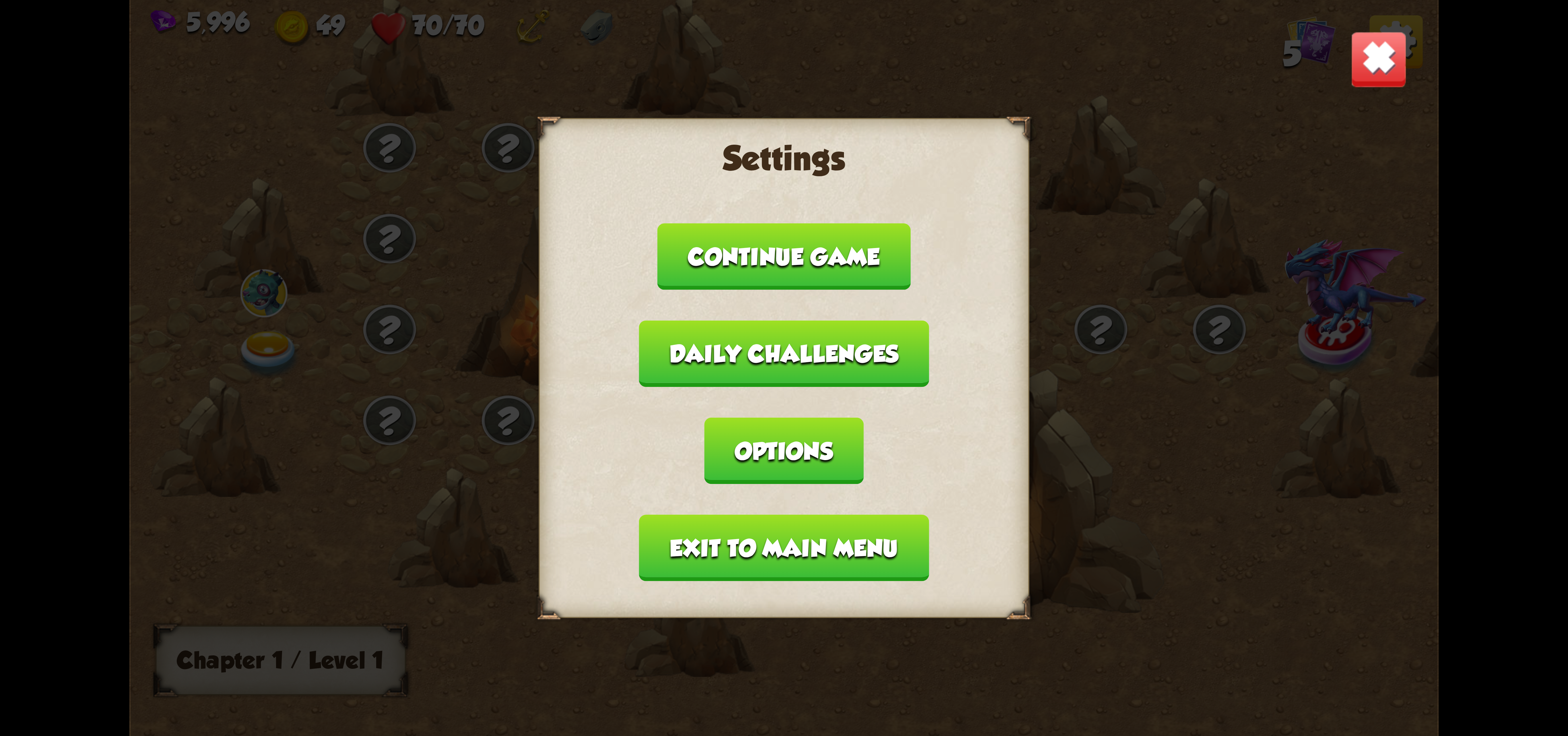
click at [800, 527] on button "Exit to main menu" at bounding box center [784, 547] width 290 height 66
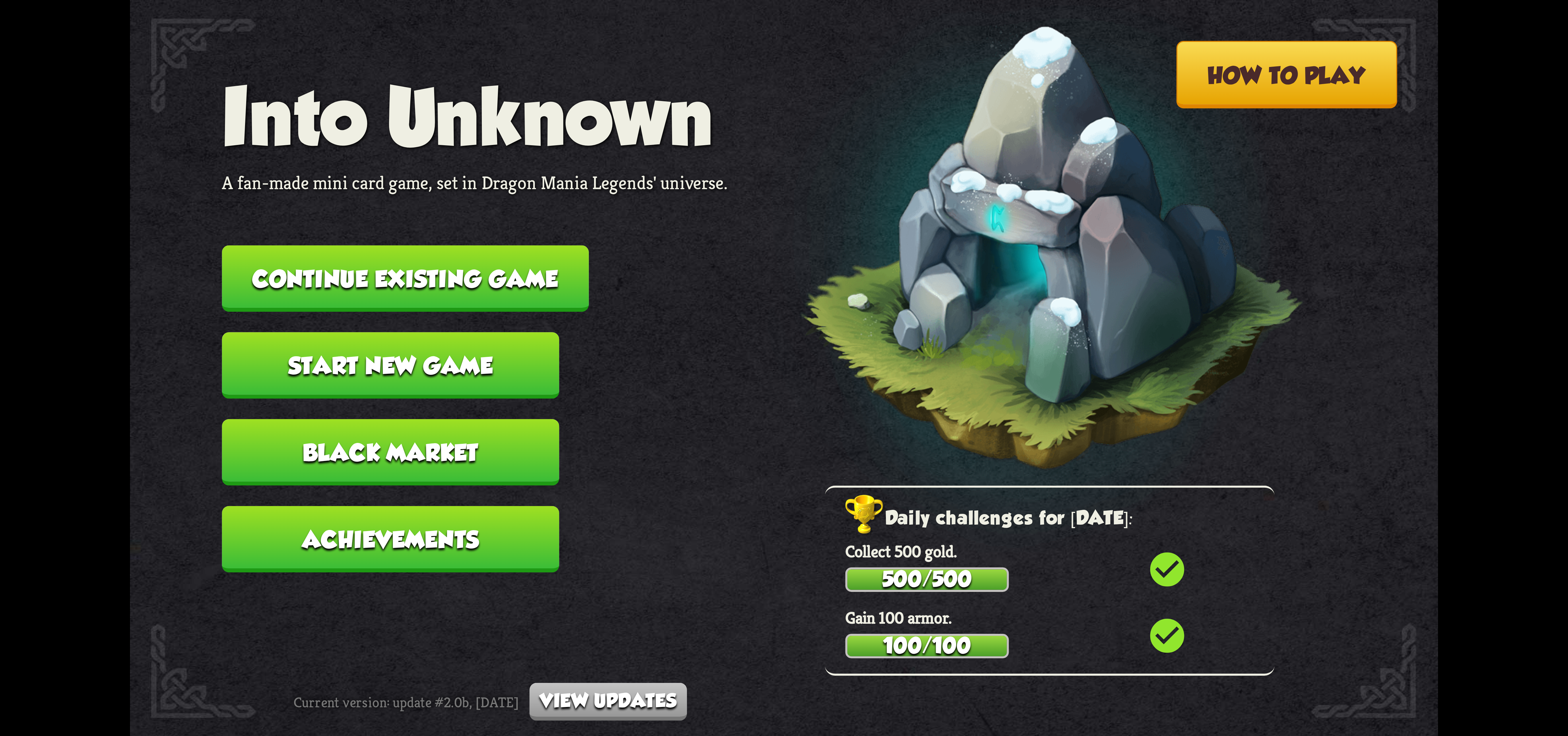
click at [502, 268] on button "Continue existing game" at bounding box center [405, 278] width 367 height 66
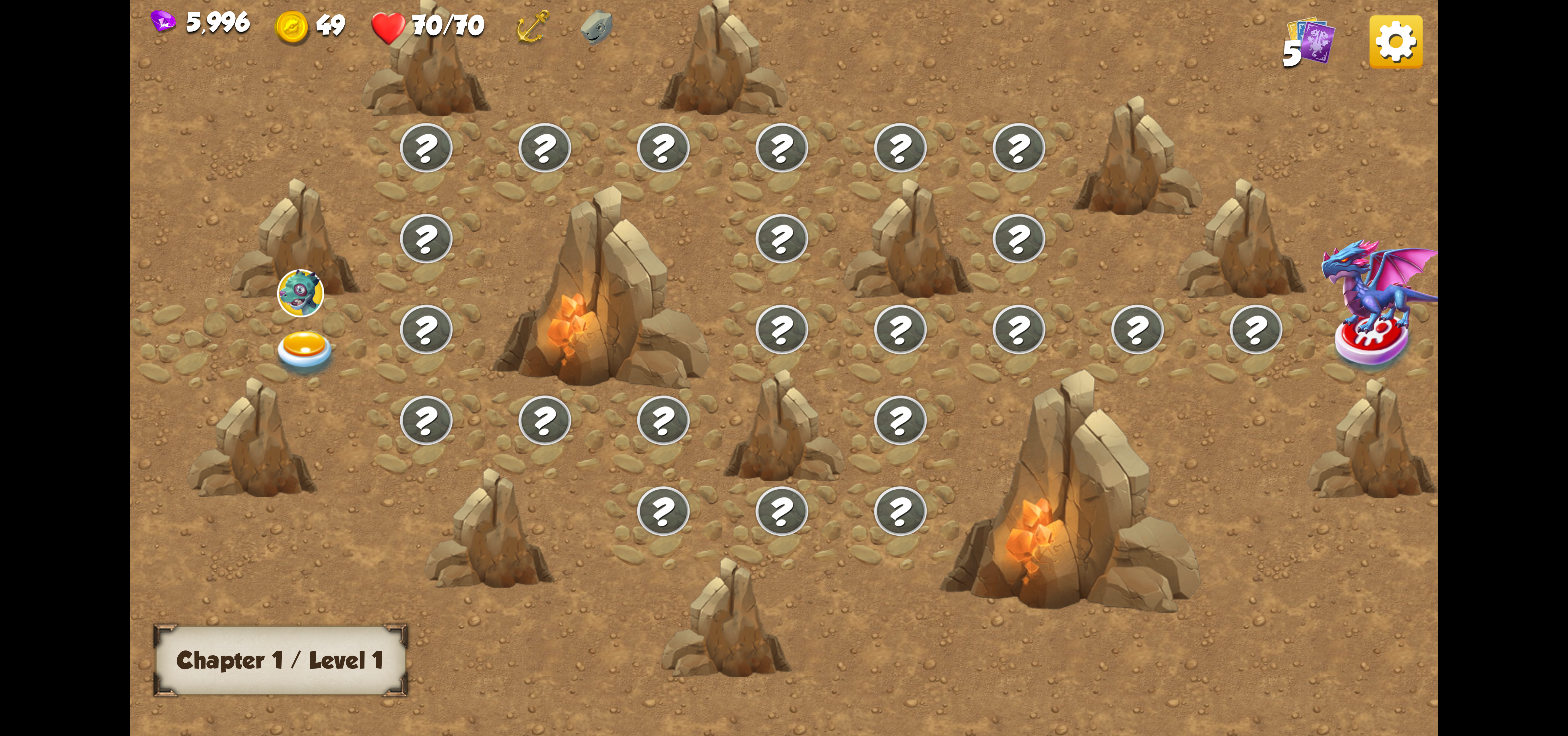
click at [1402, 56] on img at bounding box center [1396, 41] width 53 height 53
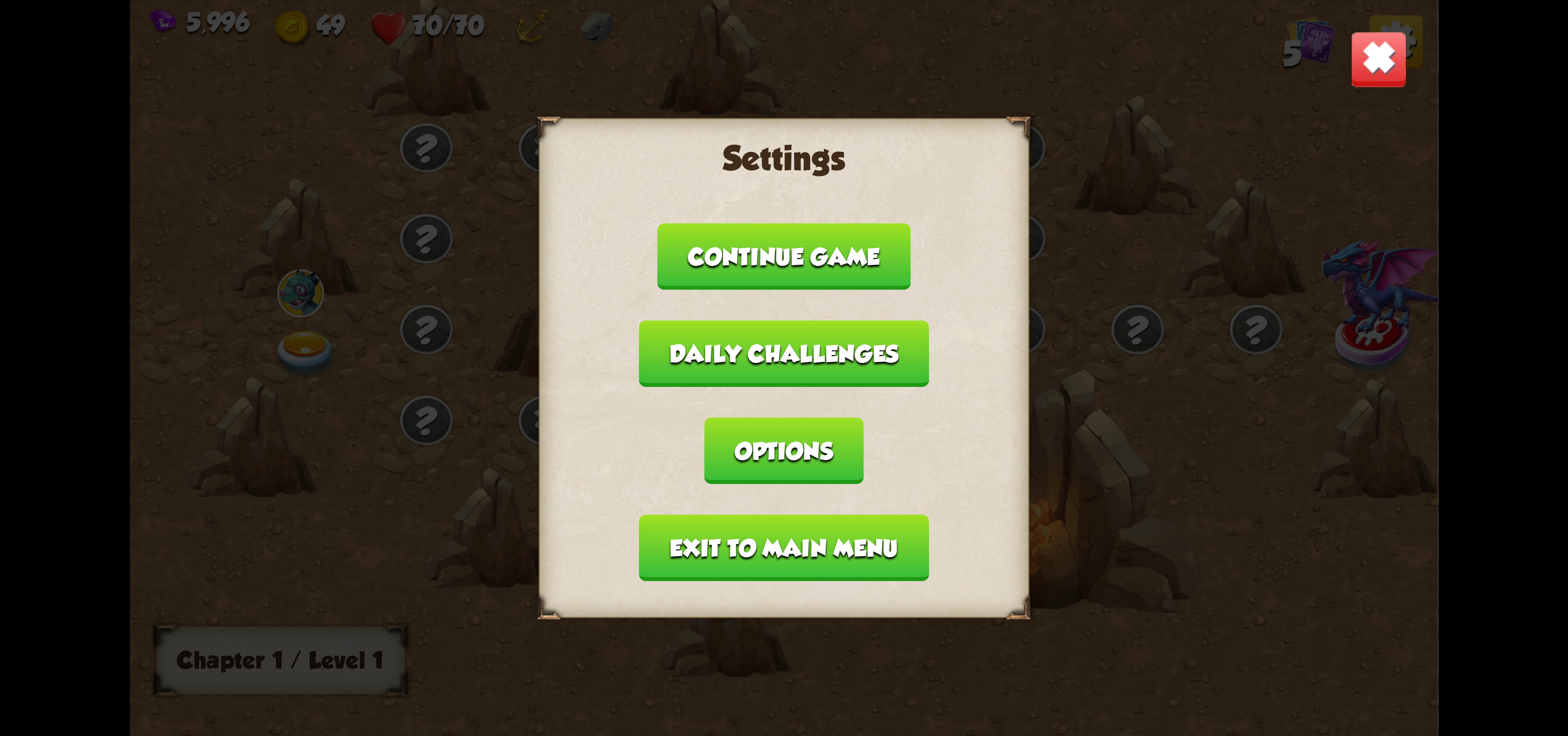
click at [886, 514] on button "Exit to main menu" at bounding box center [784, 547] width 290 height 66
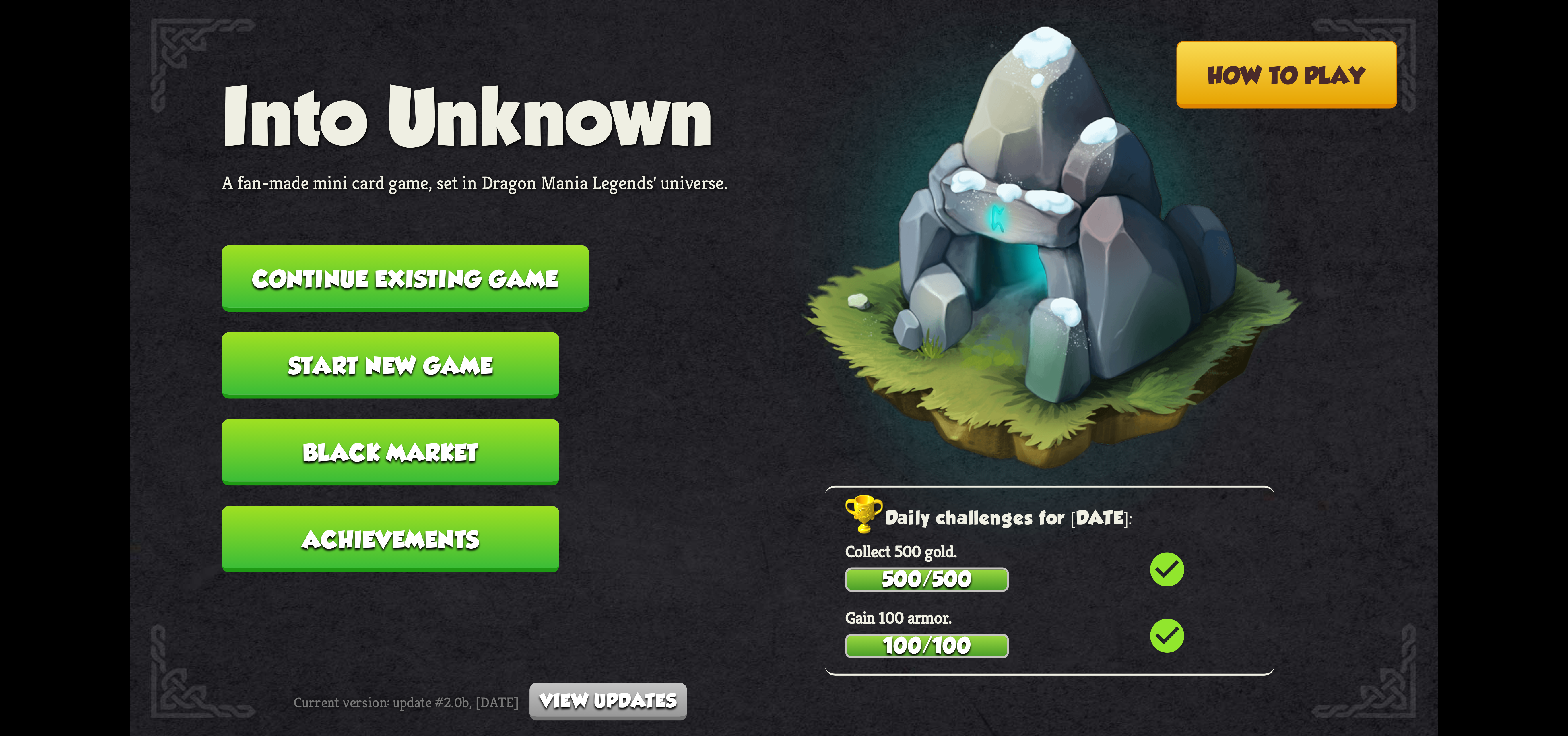
click at [548, 282] on button "Continue existing game" at bounding box center [405, 278] width 367 height 66
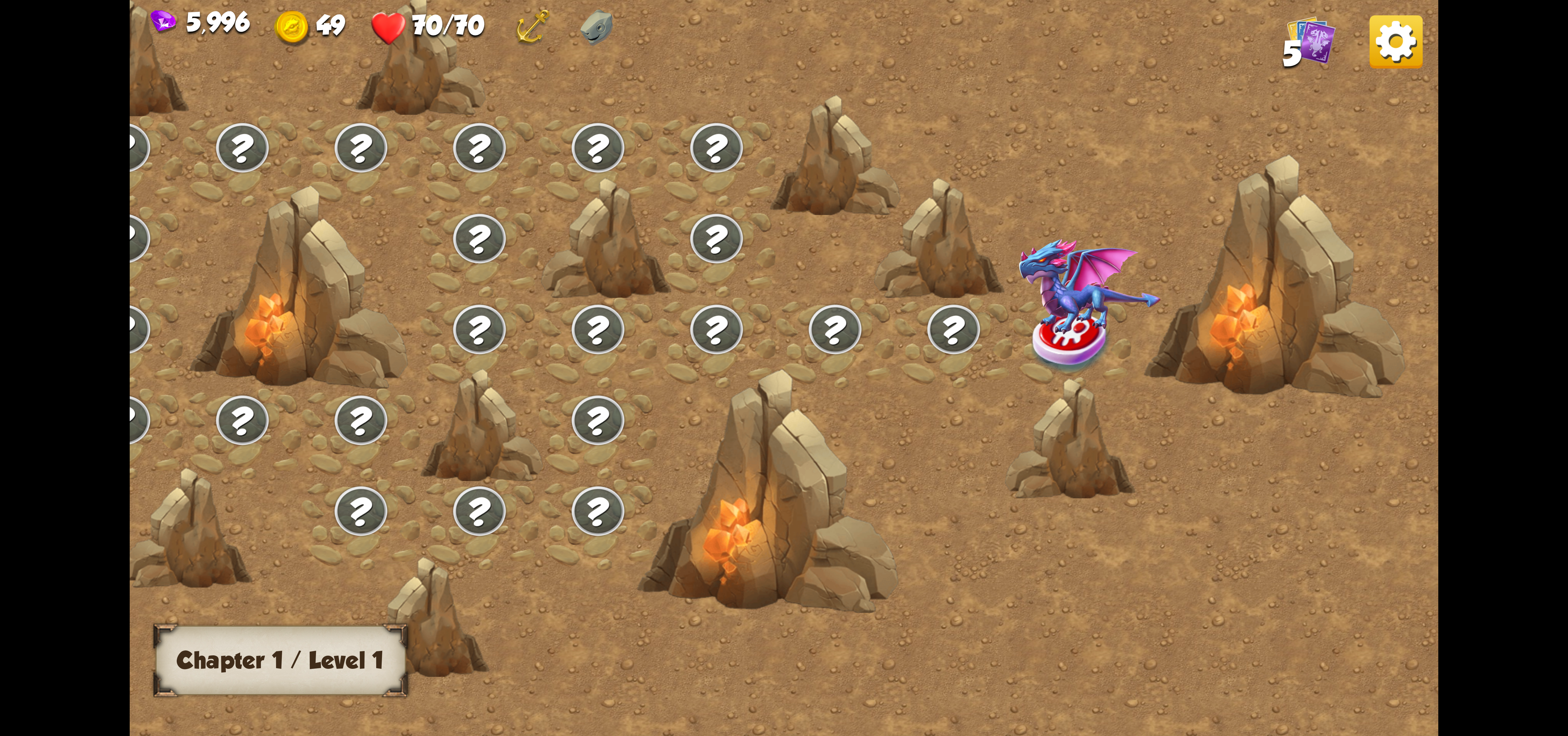
scroll to position [0, 87]
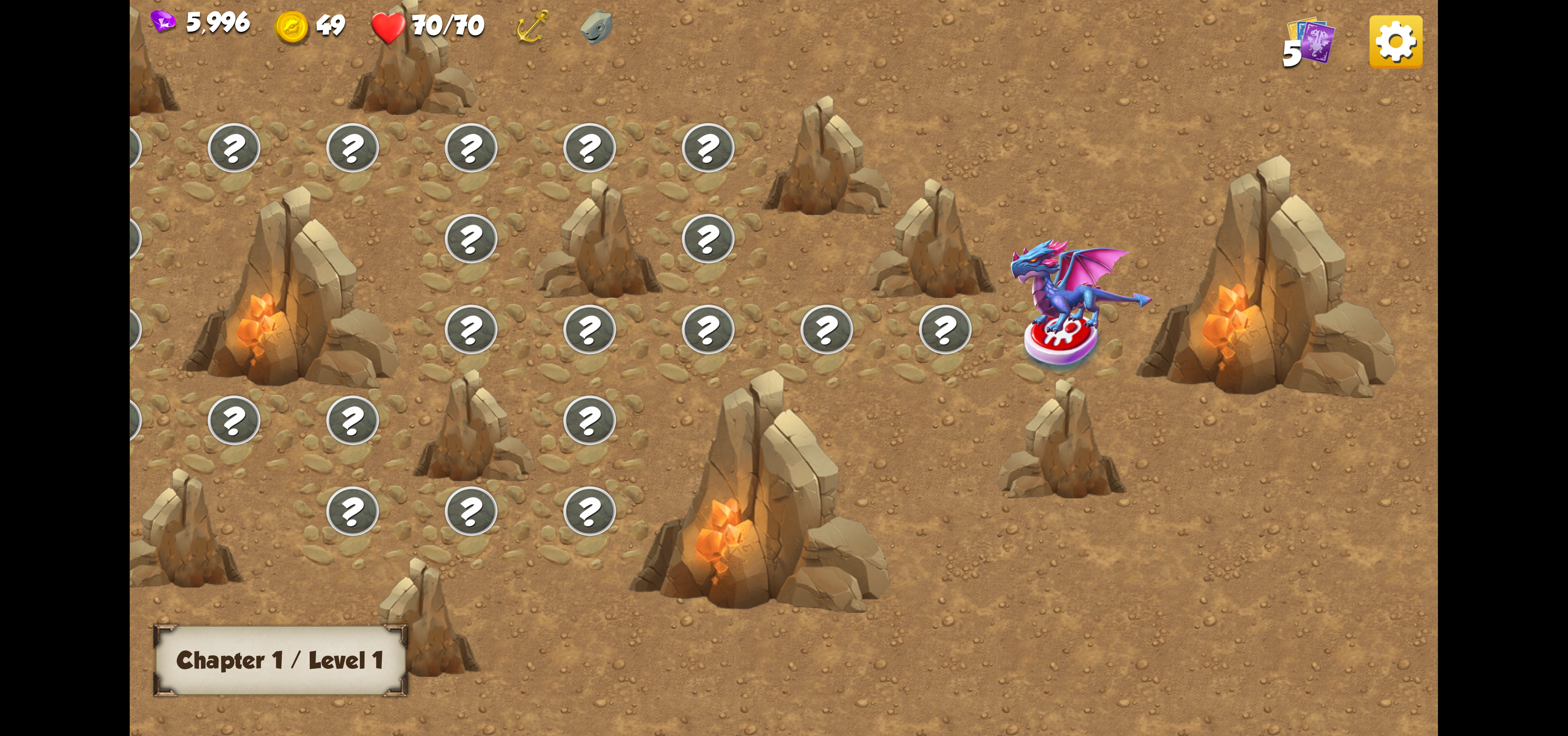
click at [1398, 49] on img at bounding box center [1396, 41] width 53 height 53
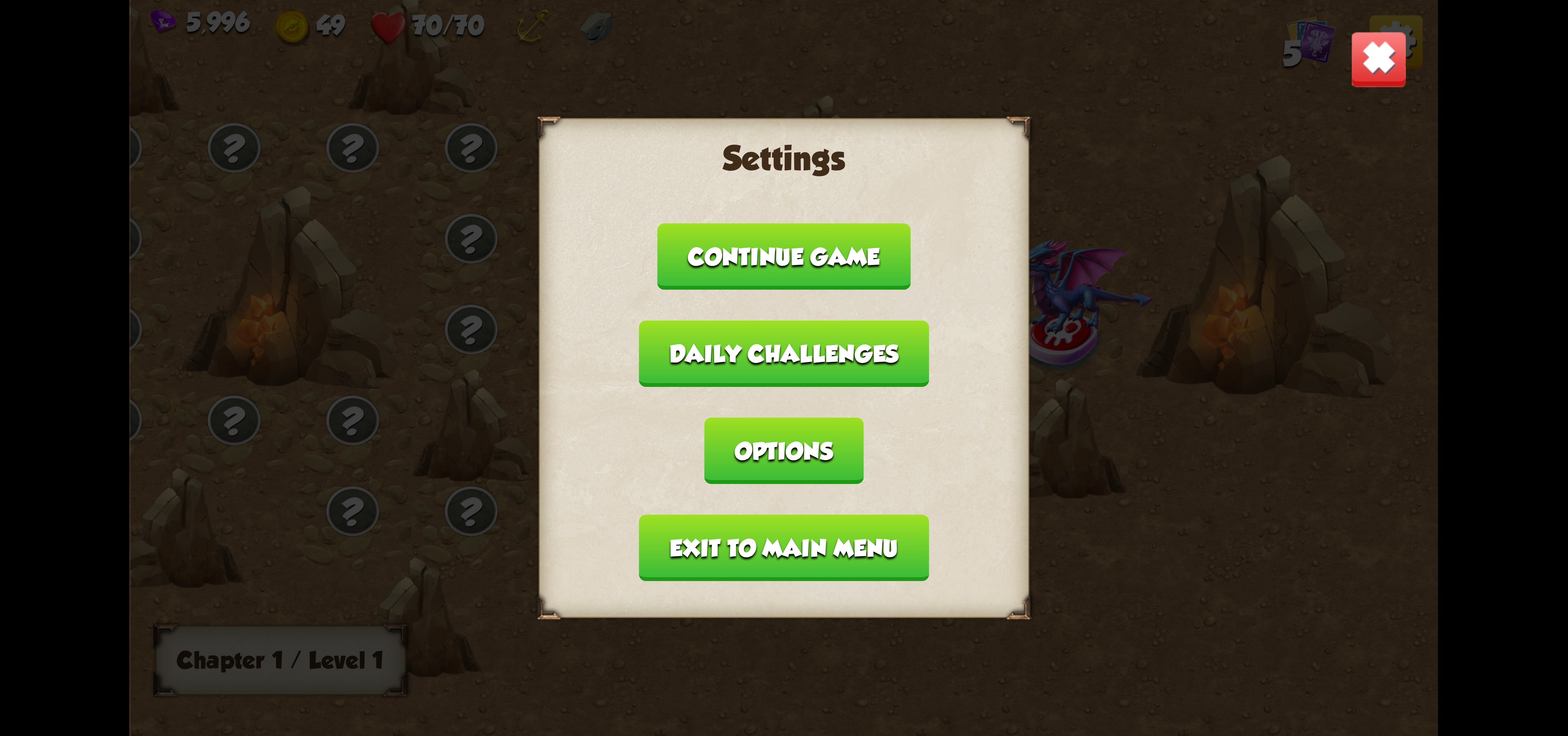
click at [749, 514] on button "Exit to main menu" at bounding box center [784, 547] width 290 height 66
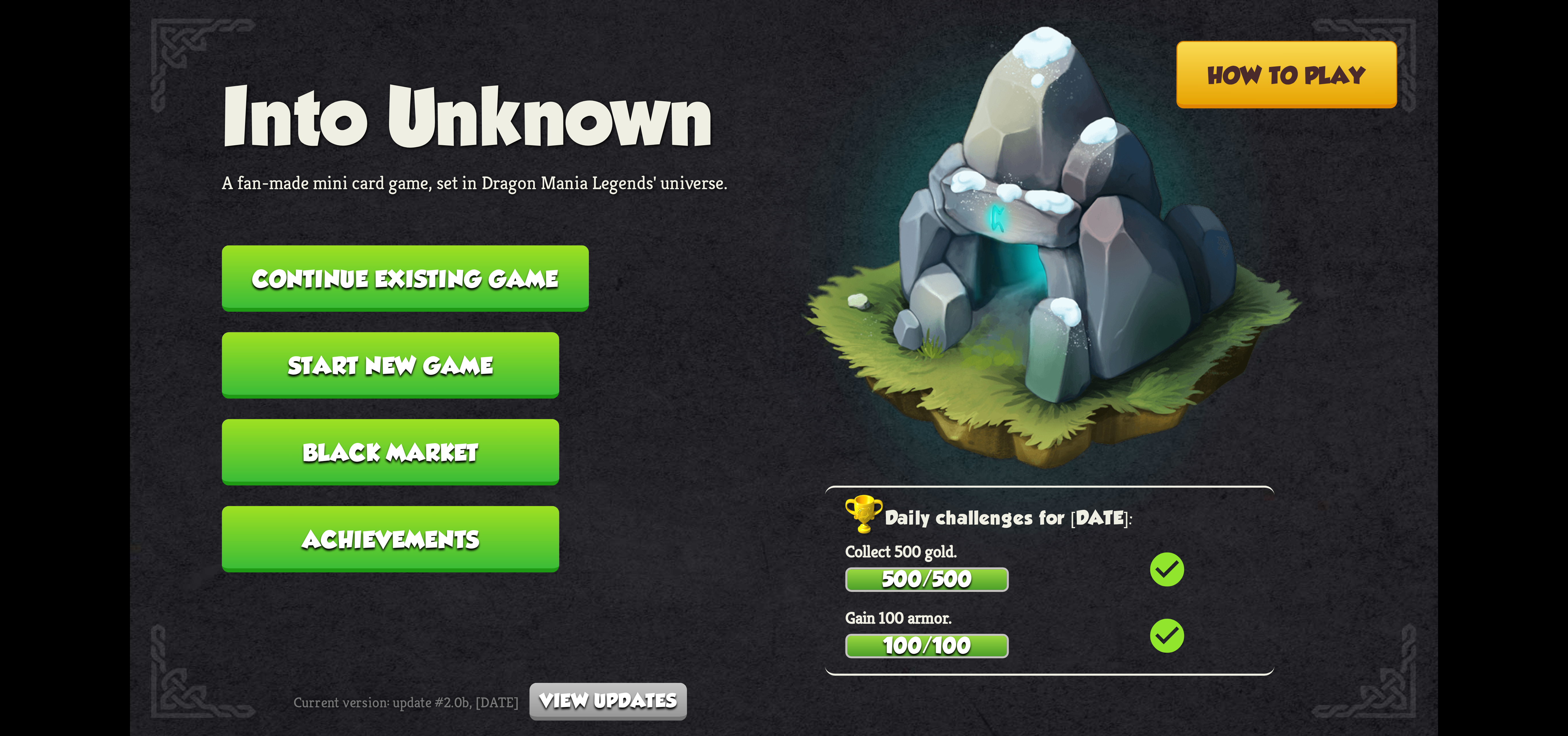
click at [558, 301] on button "Continue existing game" at bounding box center [405, 278] width 367 height 66
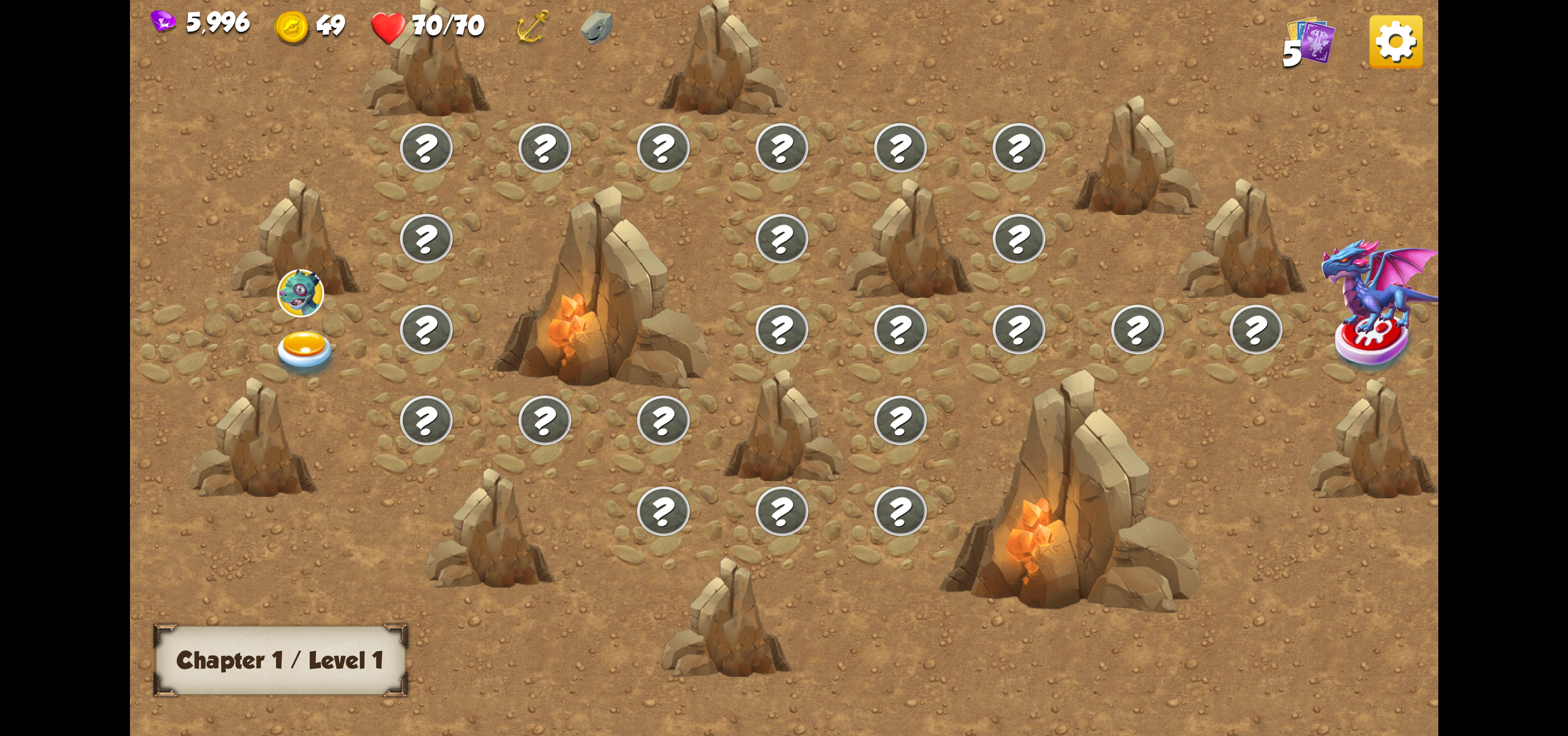
click at [1383, 45] on img at bounding box center [1396, 41] width 53 height 53
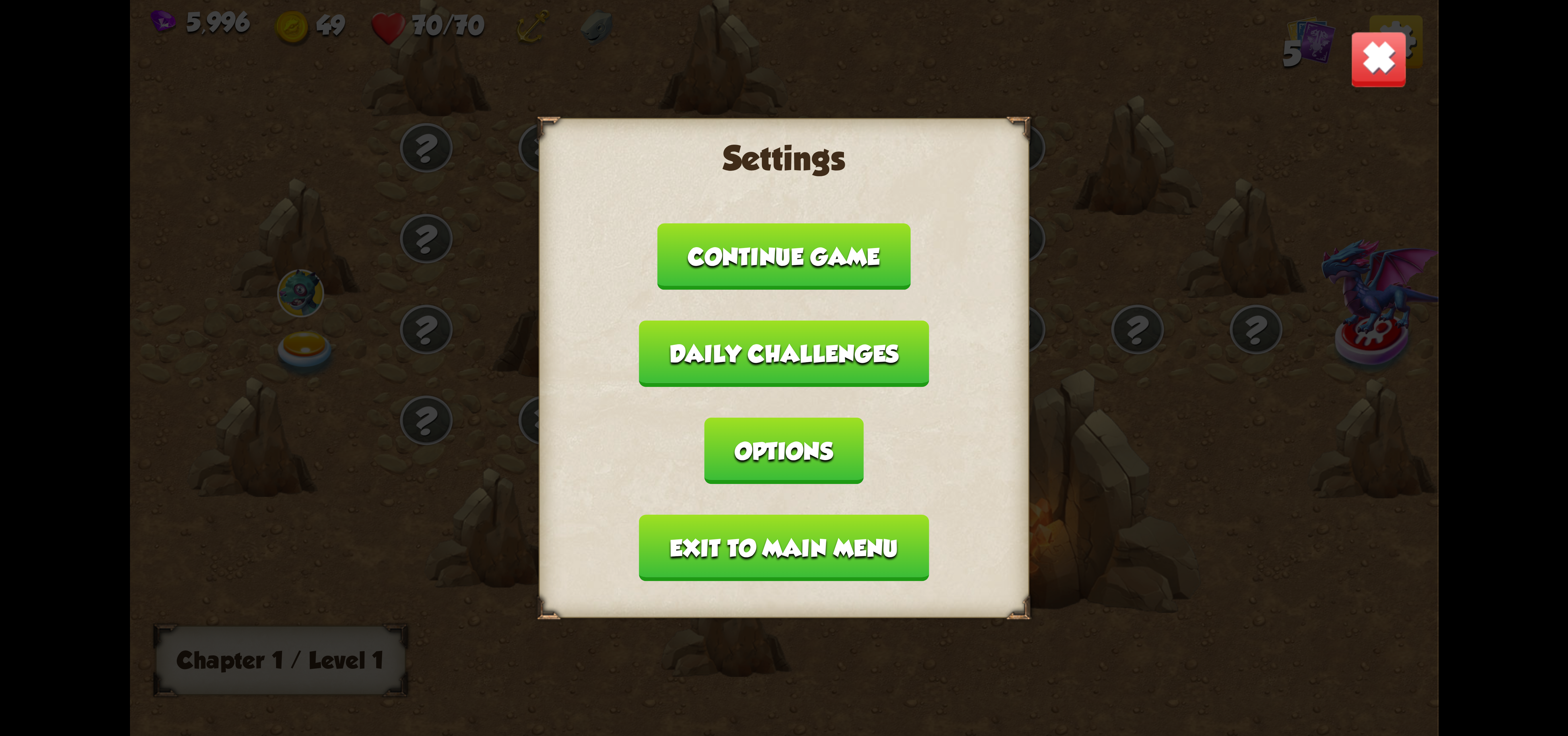
click at [849, 519] on button "Exit to main menu" at bounding box center [784, 547] width 290 height 66
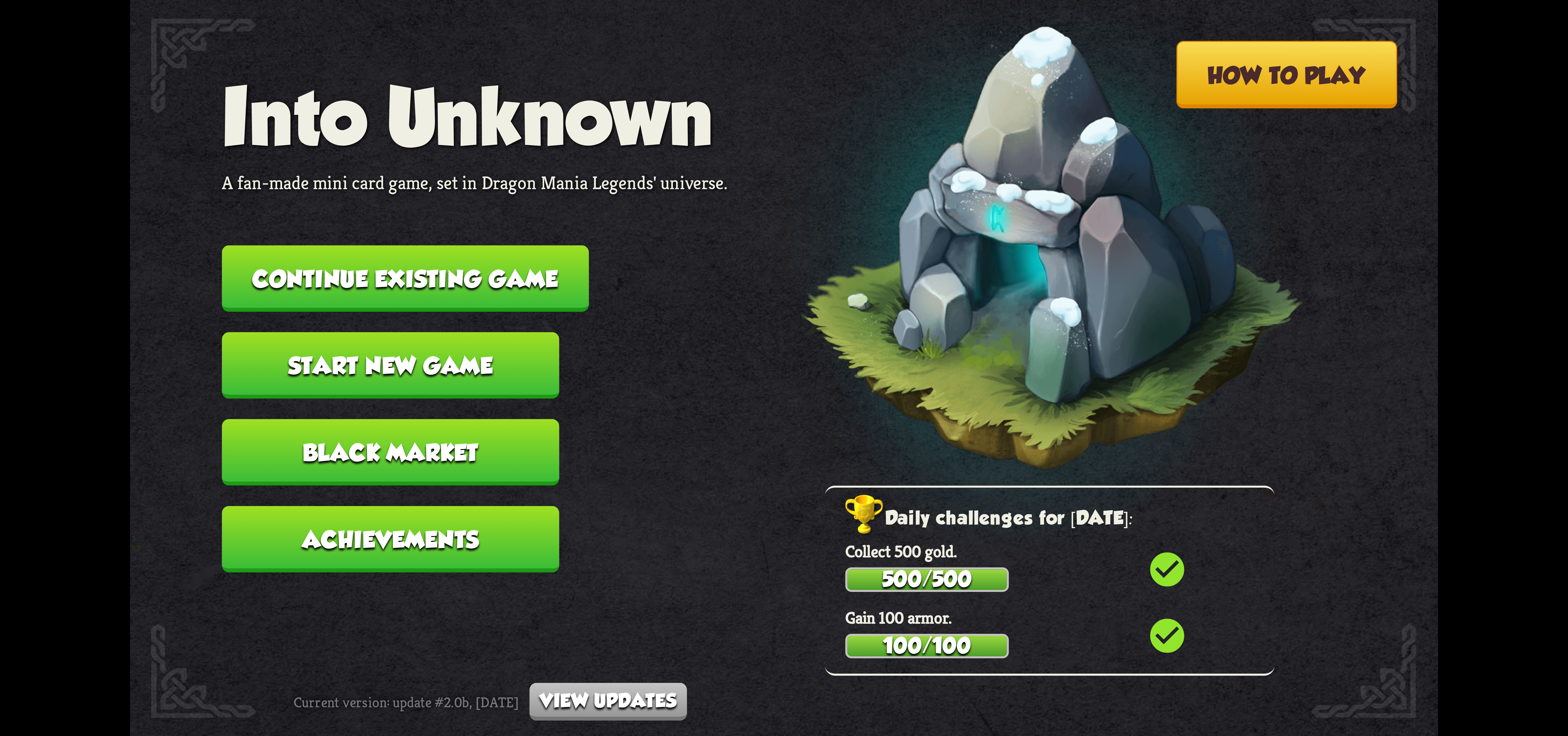
click at [576, 275] on nav "Into Unknown A fan-made mini card game, set in Dragon Mania Legends' universe. …" at bounding box center [474, 332] width 506 height 521
click at [525, 281] on button "Continue existing game" at bounding box center [405, 278] width 367 height 66
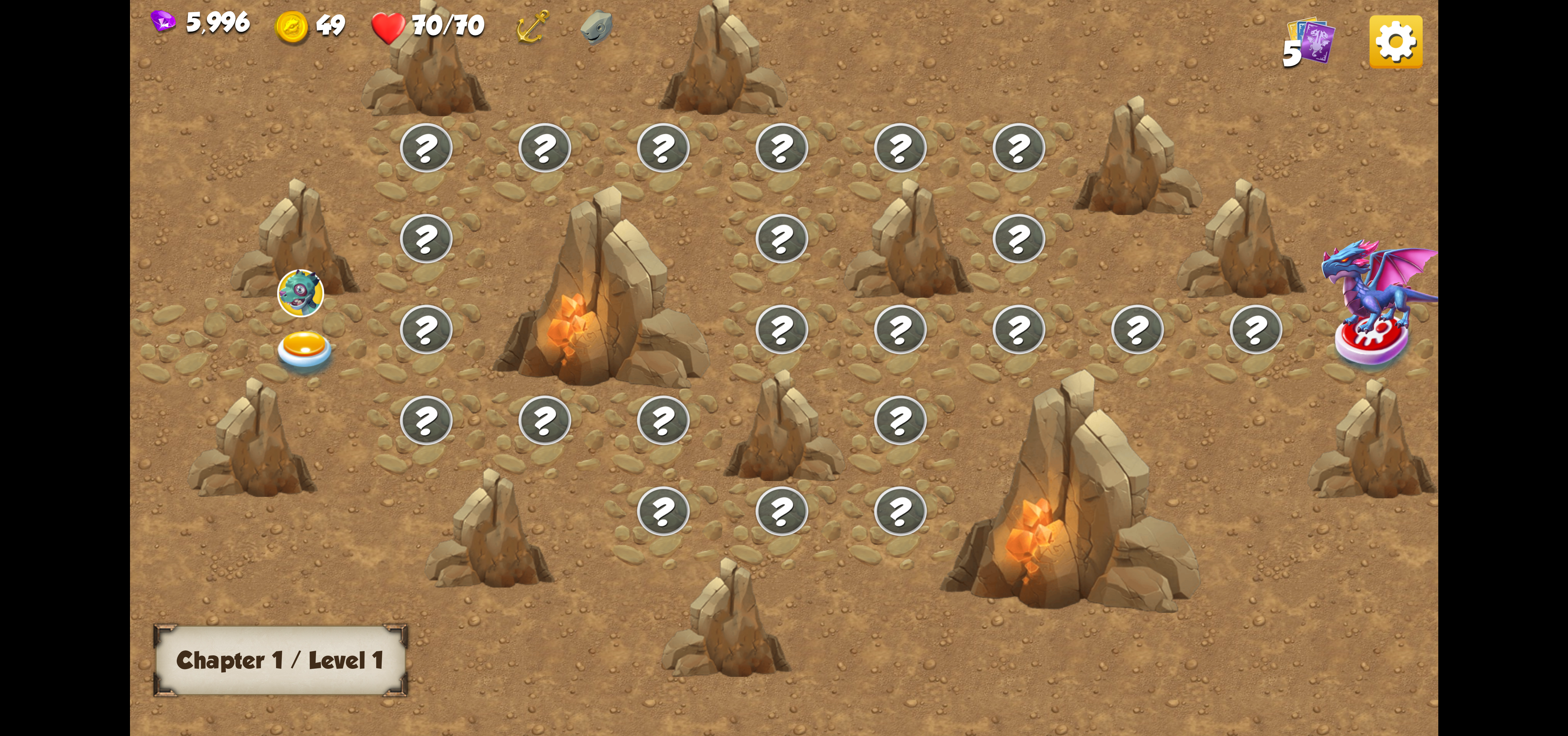
click at [1402, 55] on img at bounding box center [1396, 41] width 53 height 53
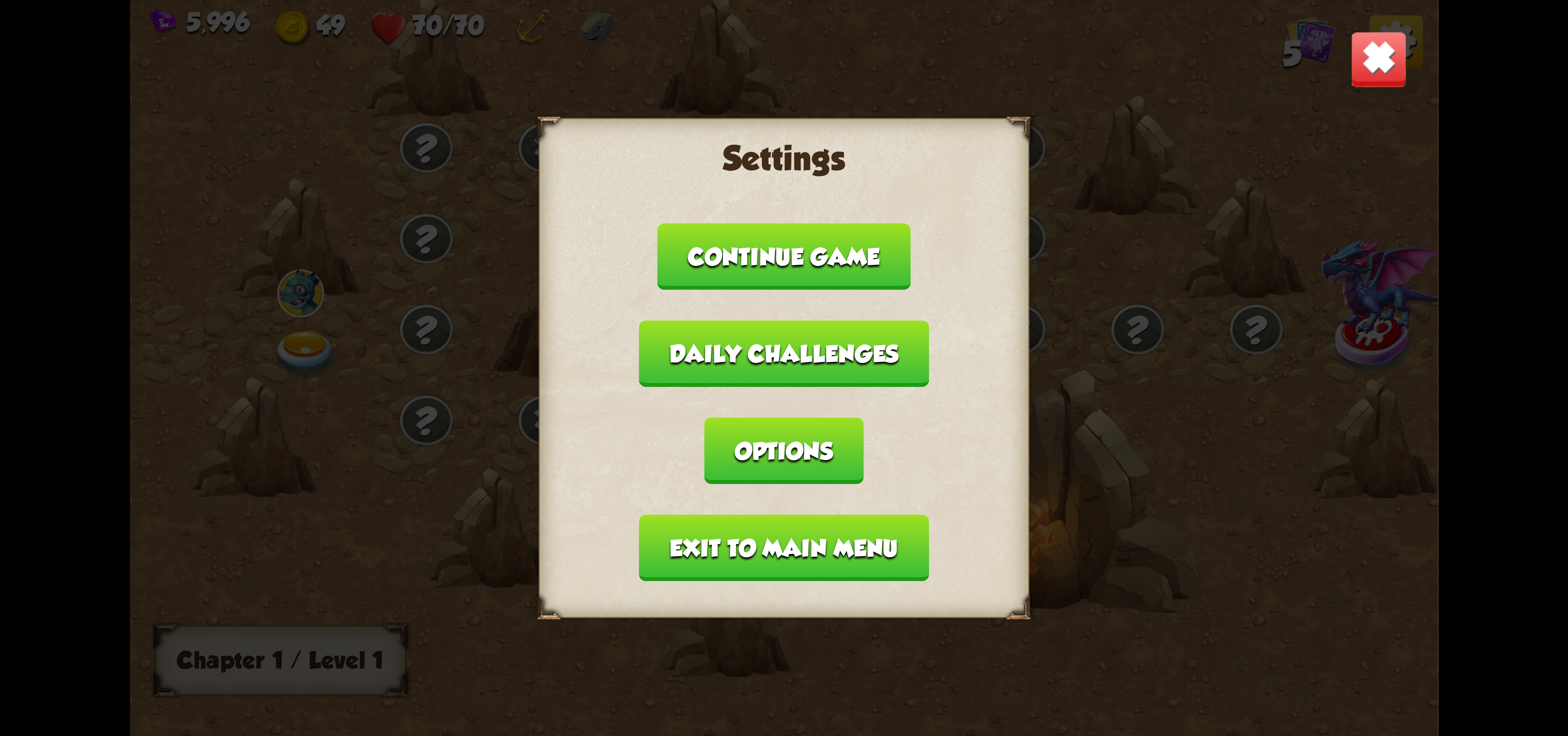
drag, startPoint x: 728, startPoint y: 504, endPoint x: 721, endPoint y: 500, distance: 8.1
click at [721, 514] on button "Exit to main menu" at bounding box center [784, 547] width 290 height 66
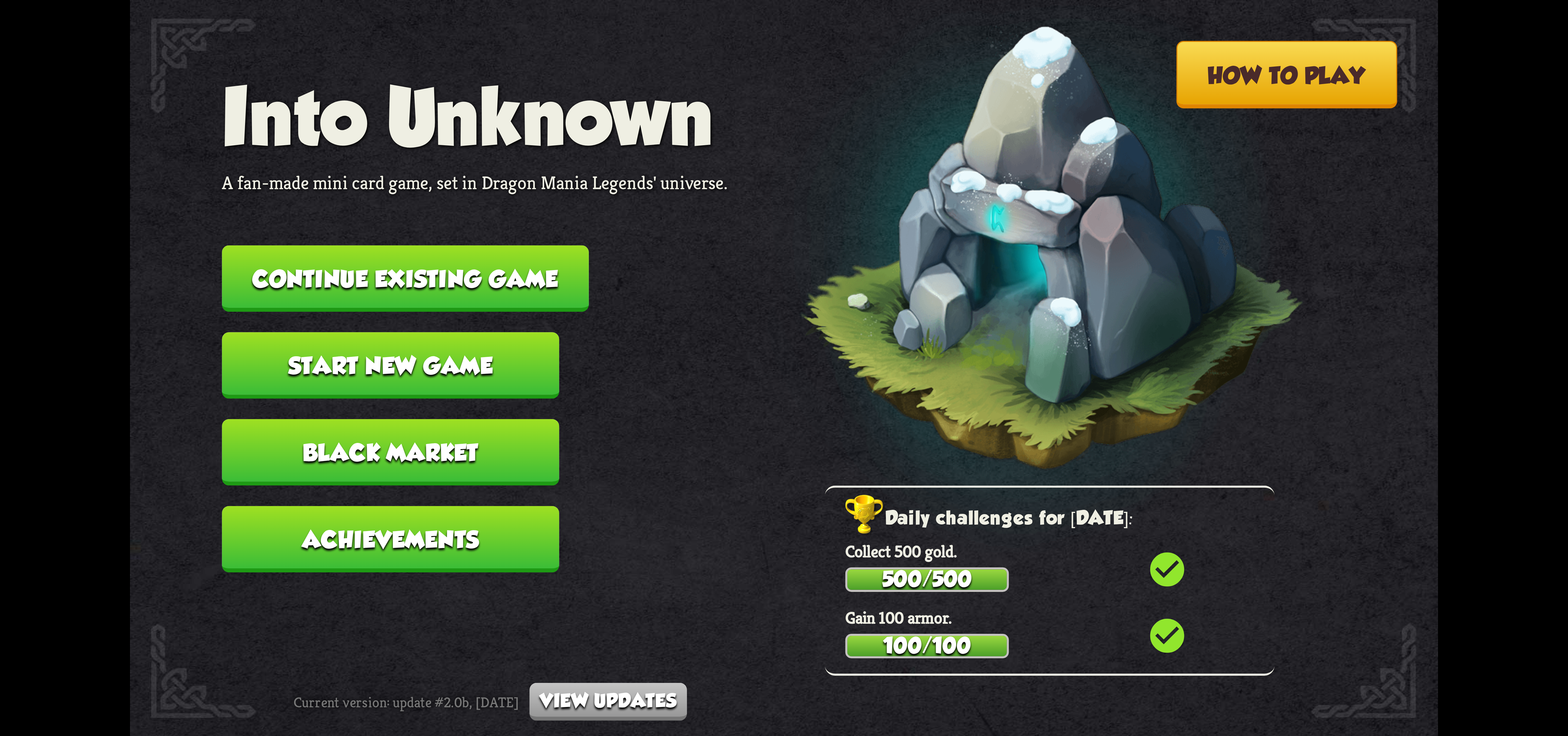
click at [426, 384] on button "Start new game" at bounding box center [390, 365] width 337 height 66
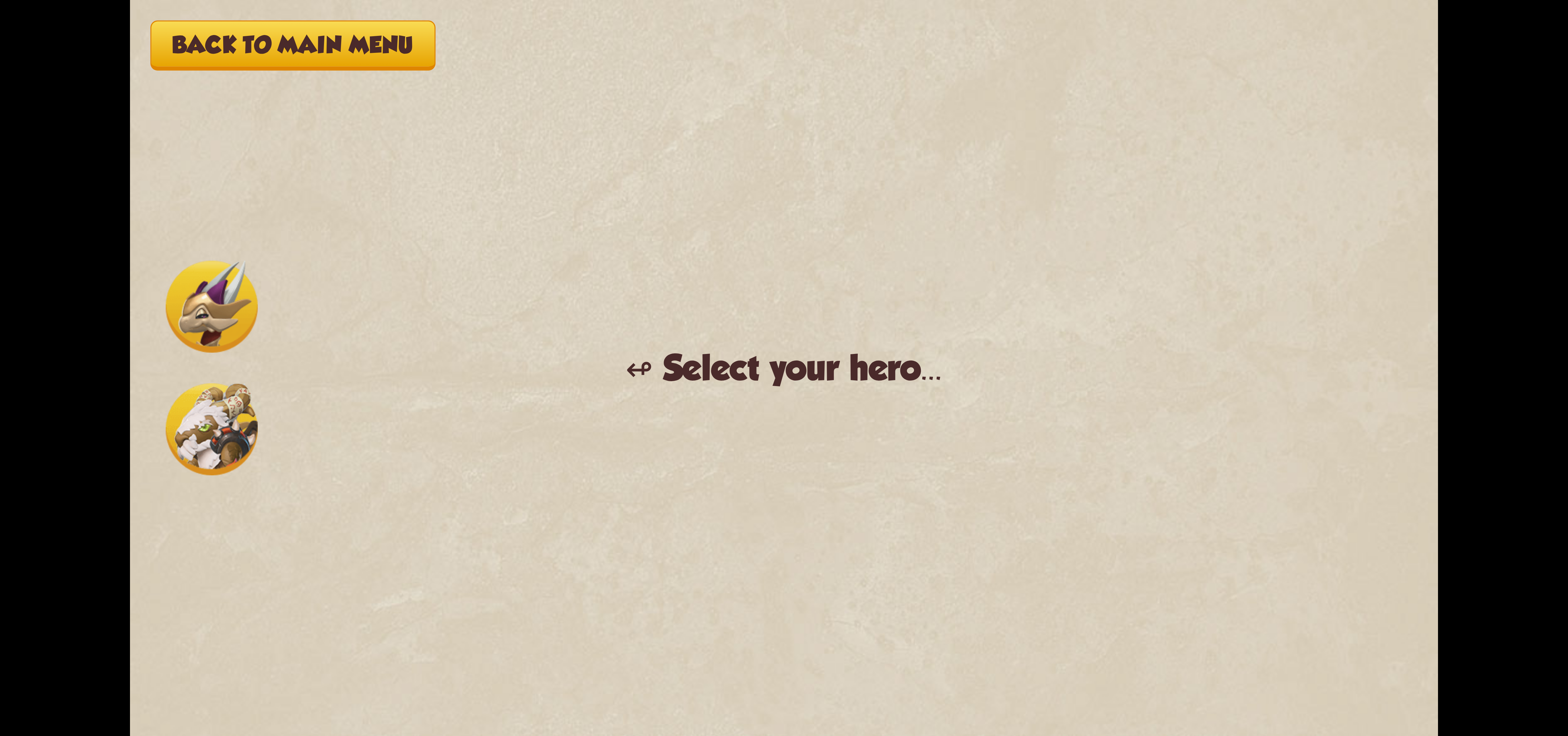
click at [223, 457] on img at bounding box center [211, 429] width 92 height 92
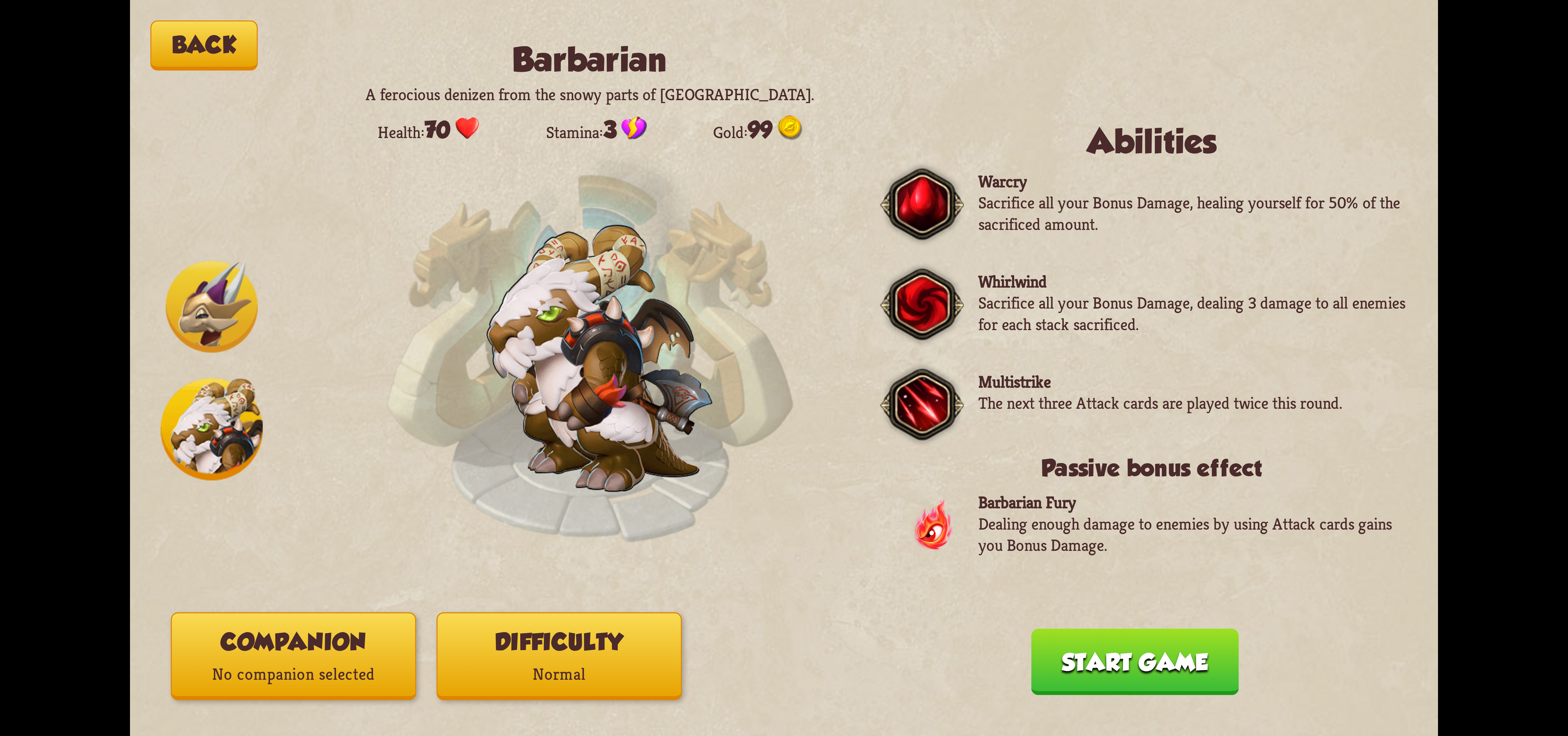
drag, startPoint x: 572, startPoint y: 703, endPoint x: 558, endPoint y: 682, distance: 25.2
click at [566, 700] on div "Back Barbarian A ferocious denizen from the snowy parts of [GEOGRAPHIC_DATA]. H…" at bounding box center [784, 368] width 1308 height 736
click at [557, 667] on p "Normal" at bounding box center [559, 675] width 243 height 33
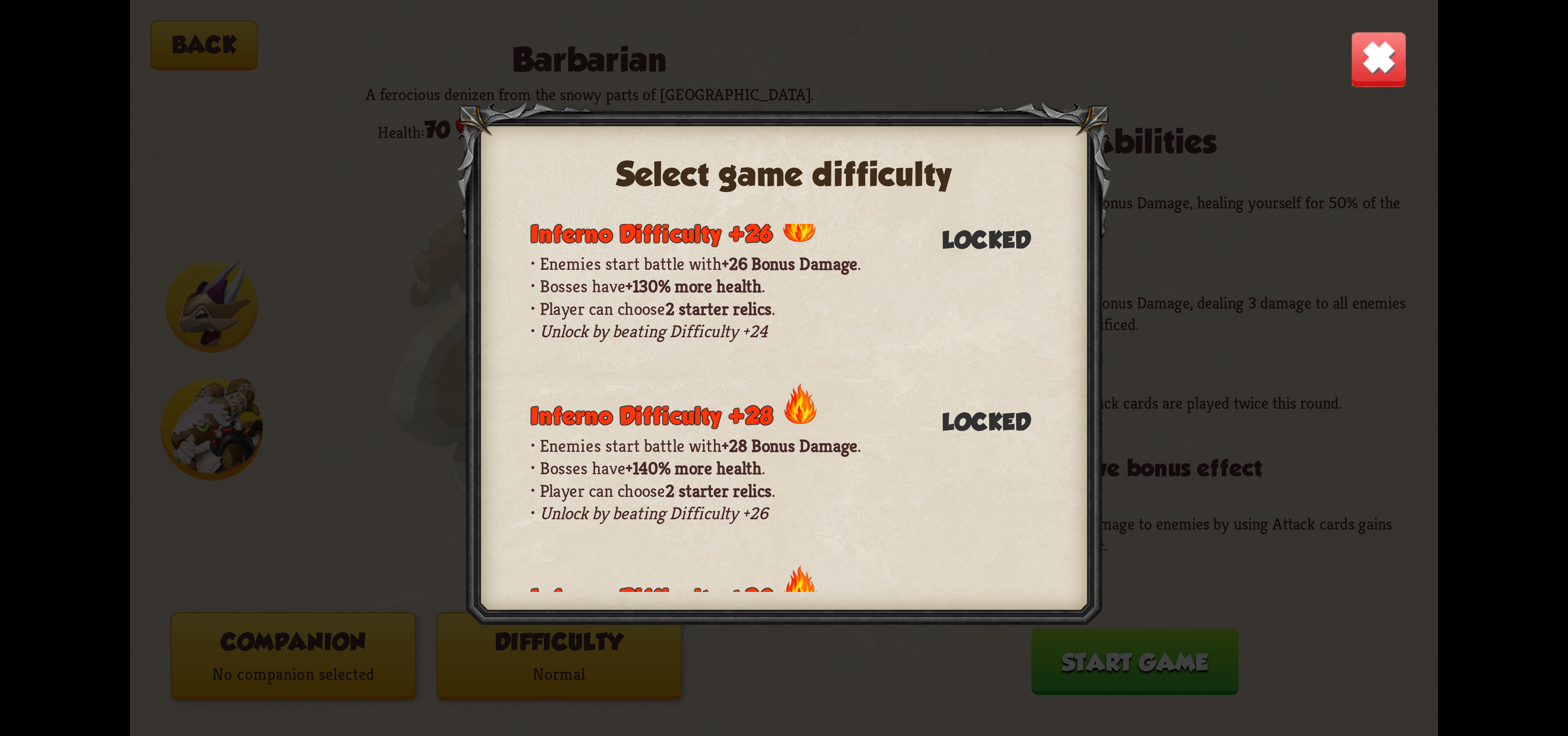
scroll to position [403, 0]
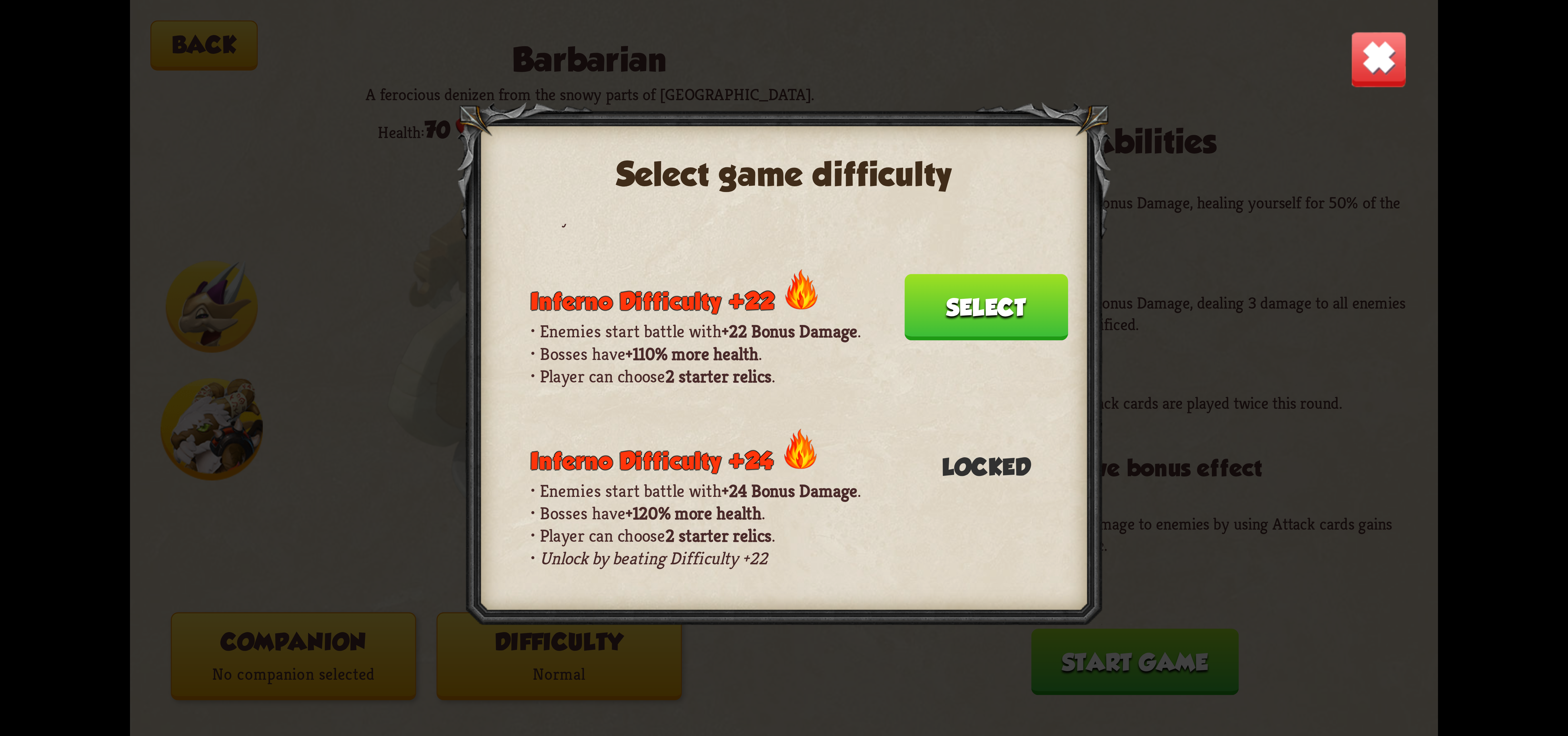
click at [940, 274] on button "Select" at bounding box center [986, 307] width 164 height 66
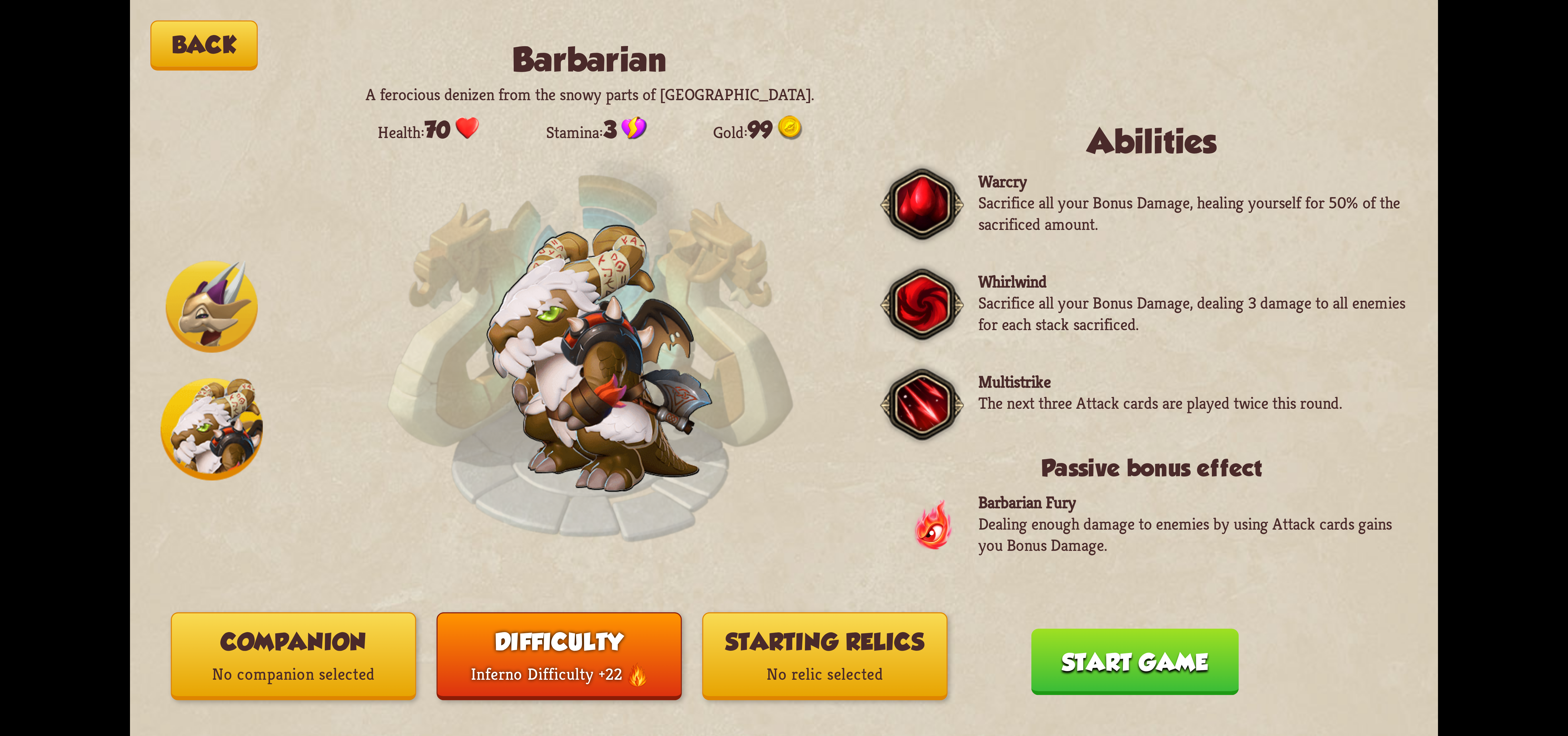
click at [296, 670] on p "No companion selected" at bounding box center [293, 675] width 243 height 33
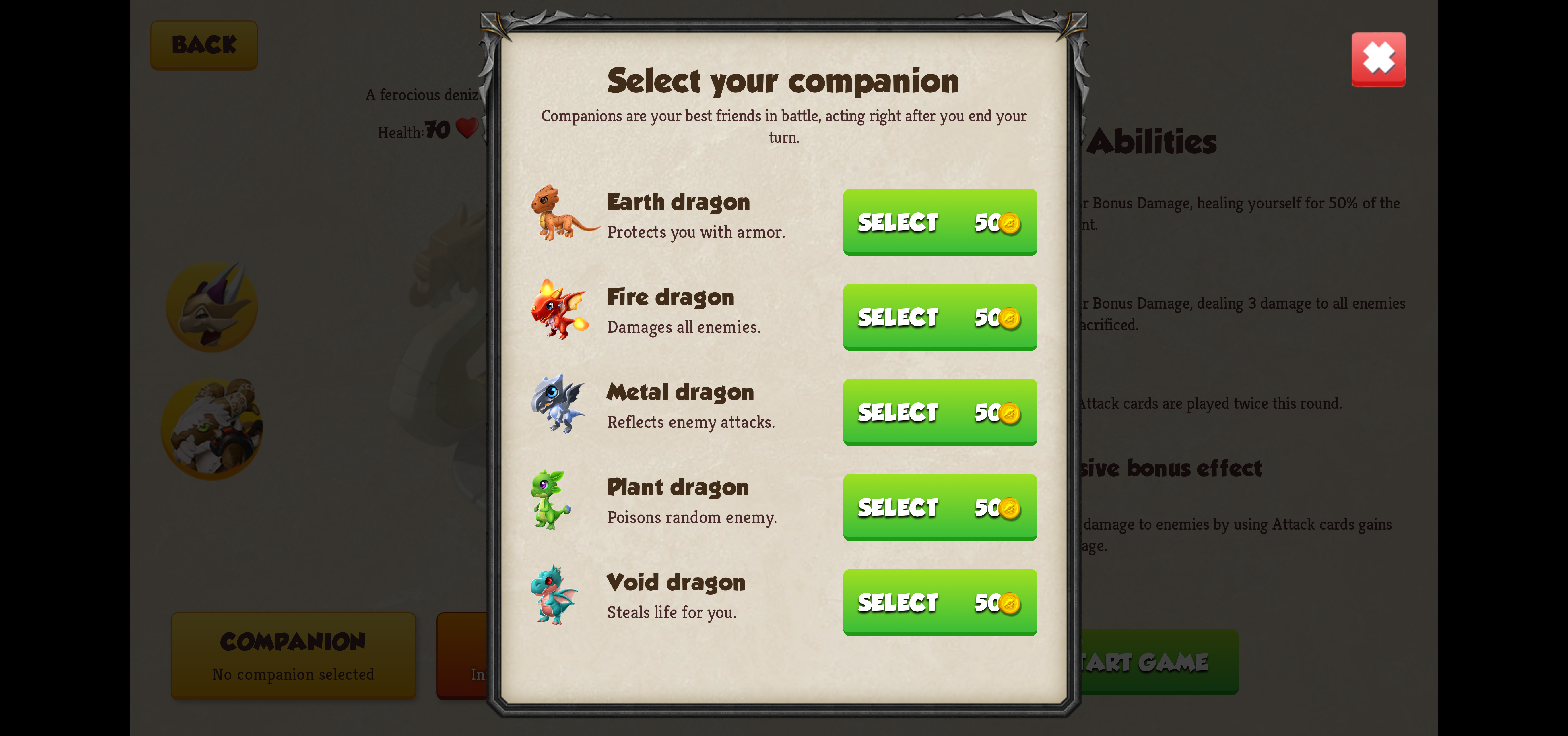
click at [905, 245] on button "Select 50" at bounding box center [940, 222] width 194 height 67
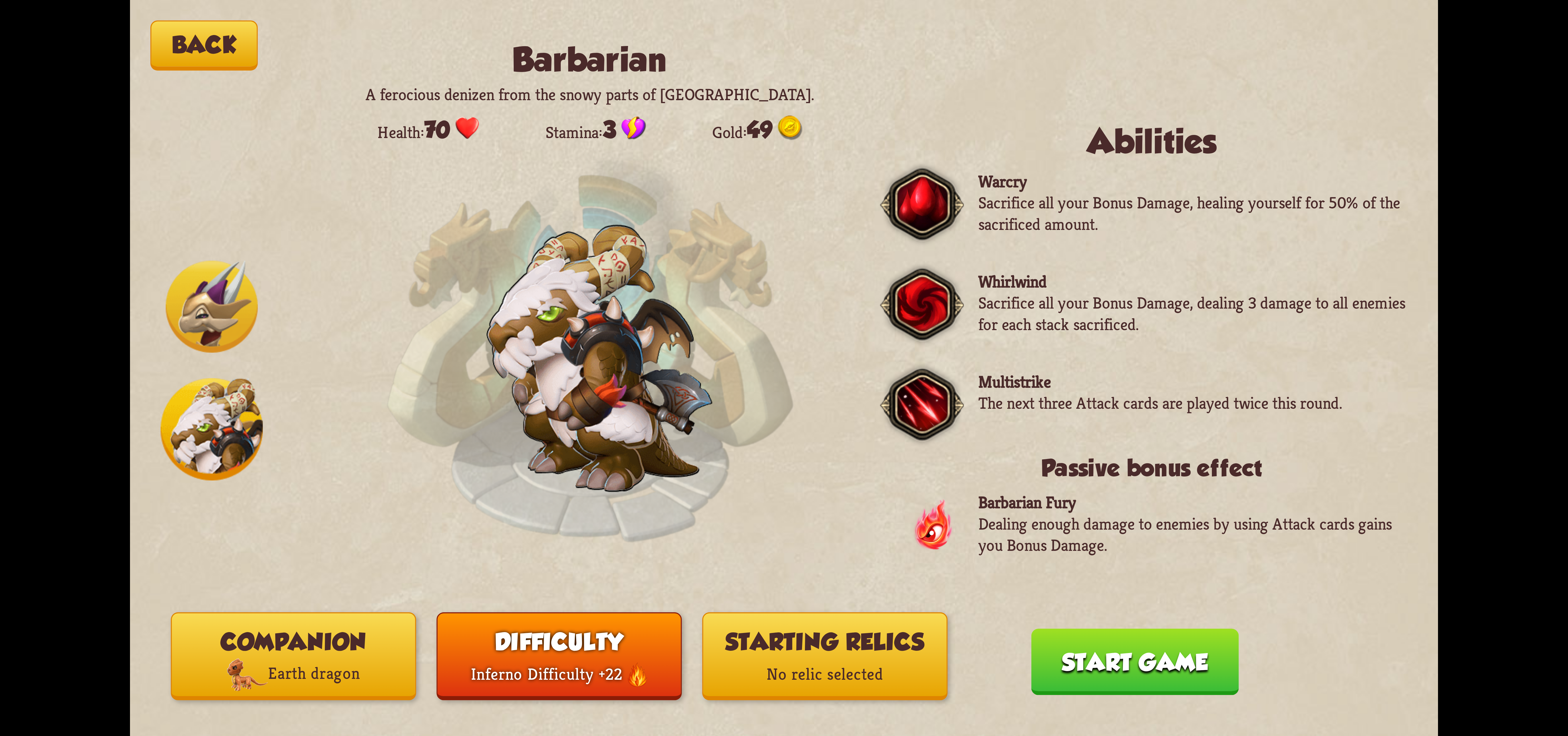
click at [877, 669] on p "No relic selected" at bounding box center [825, 675] width 243 height 33
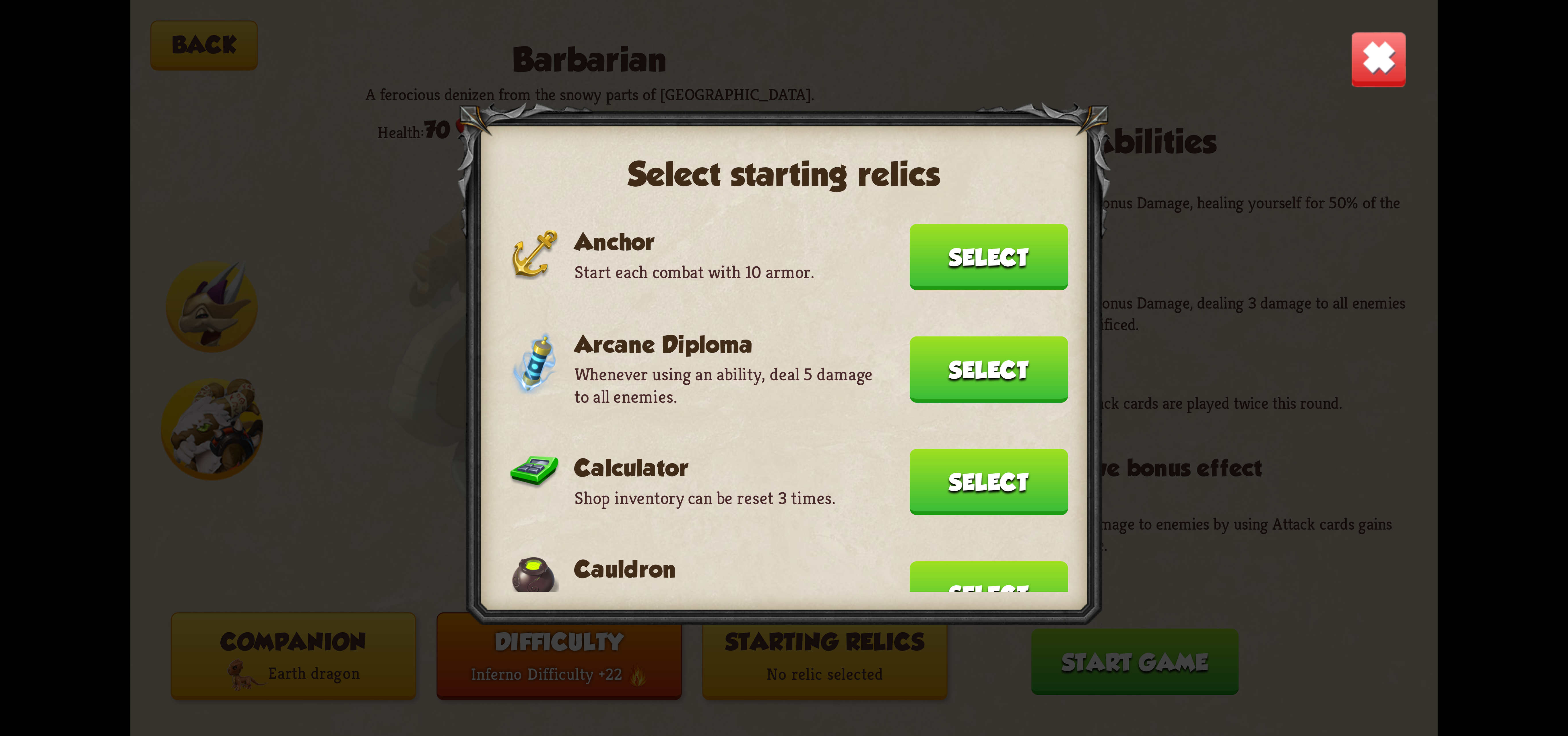
click at [961, 268] on button "Select" at bounding box center [989, 257] width 158 height 66
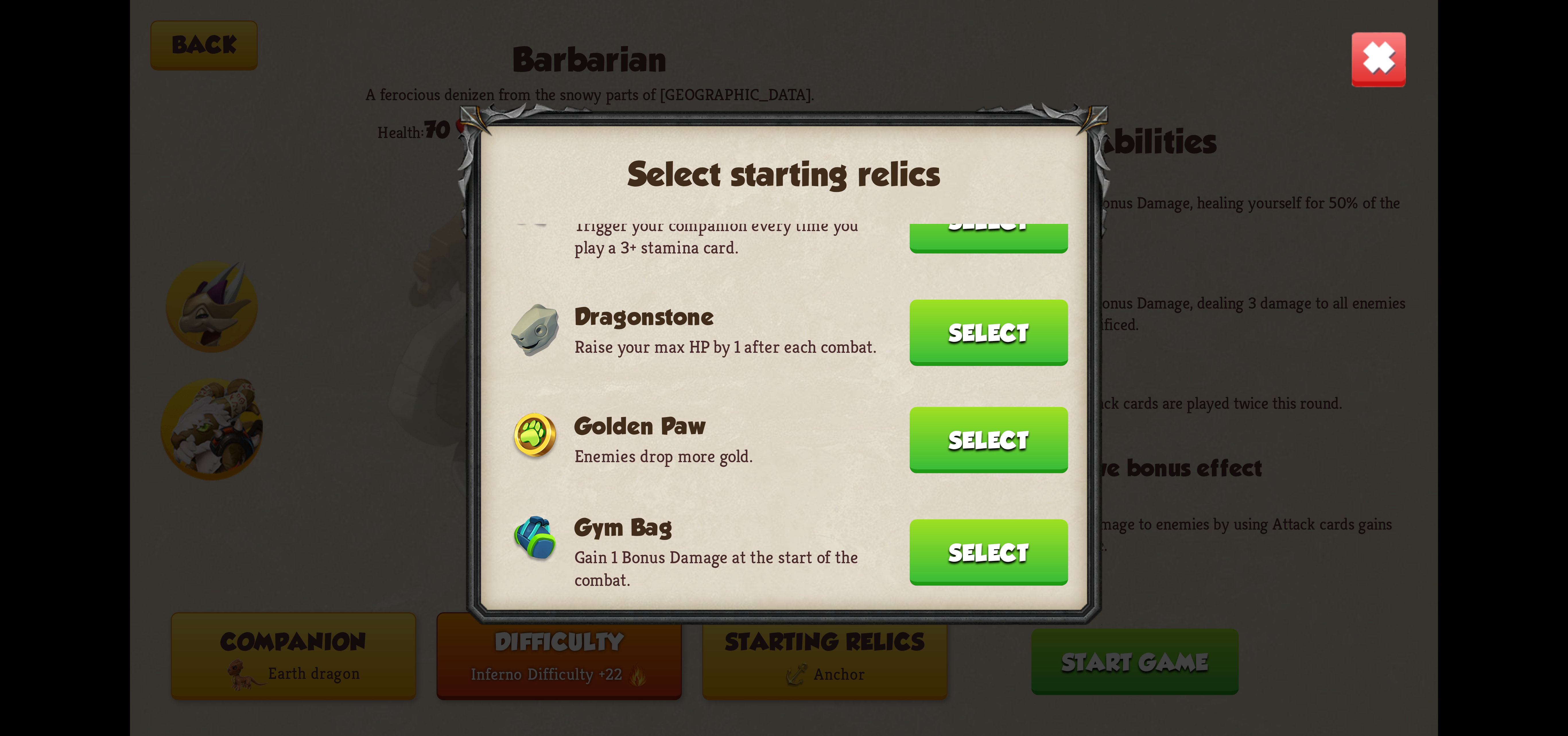
scroll to position [196, 0]
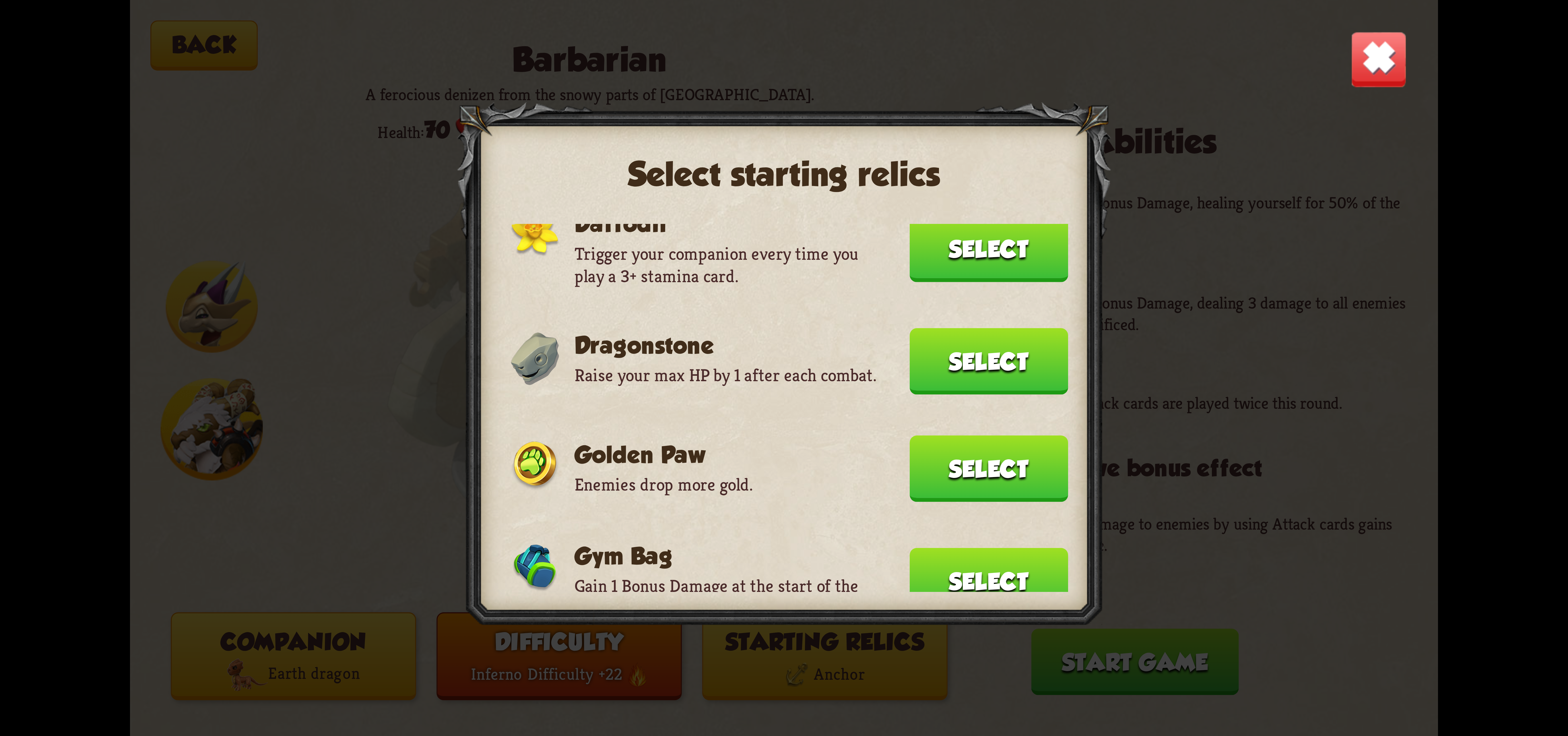
click at [965, 352] on button "Select" at bounding box center [989, 361] width 158 height 66
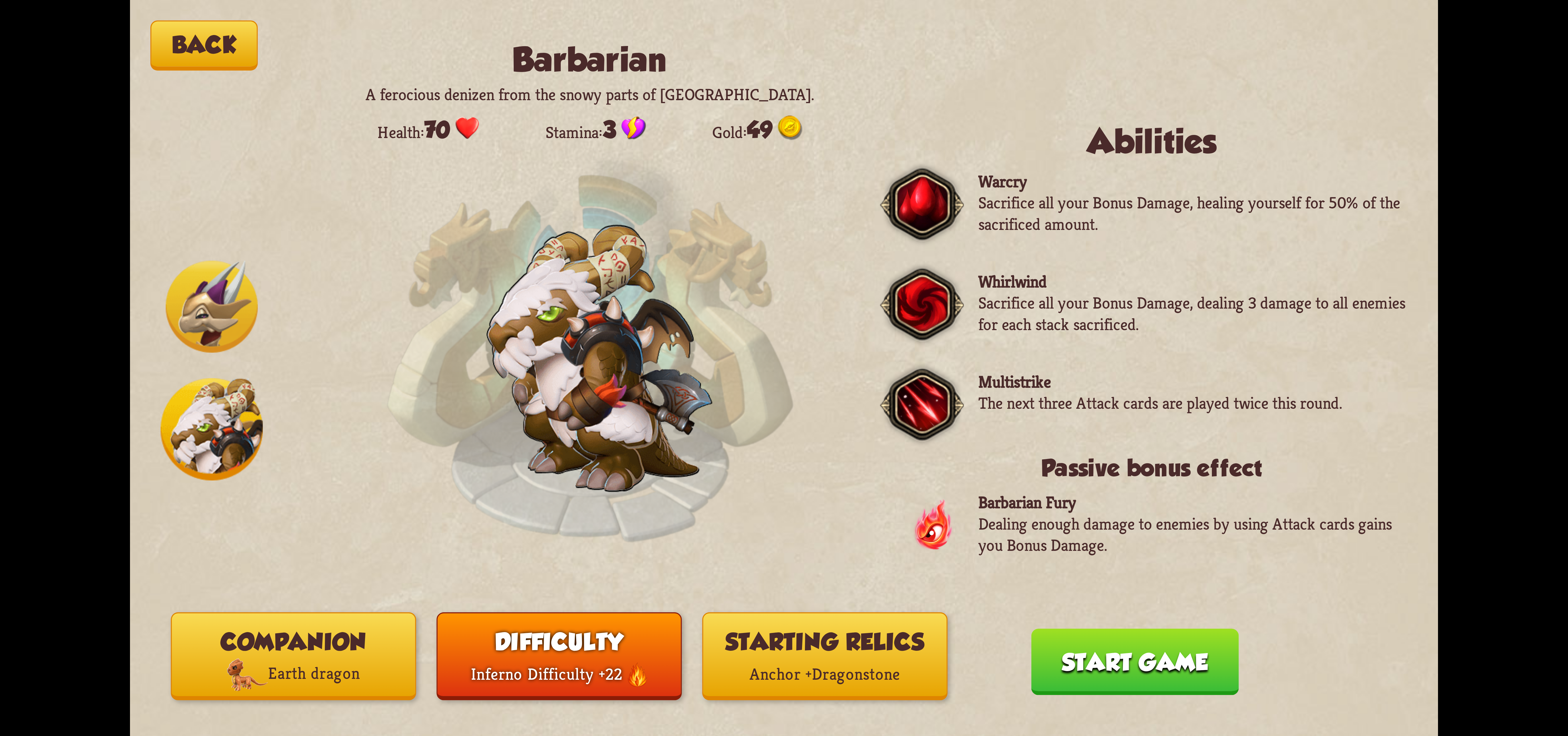
click at [1127, 644] on button "Start game" at bounding box center [1135, 661] width 208 height 66
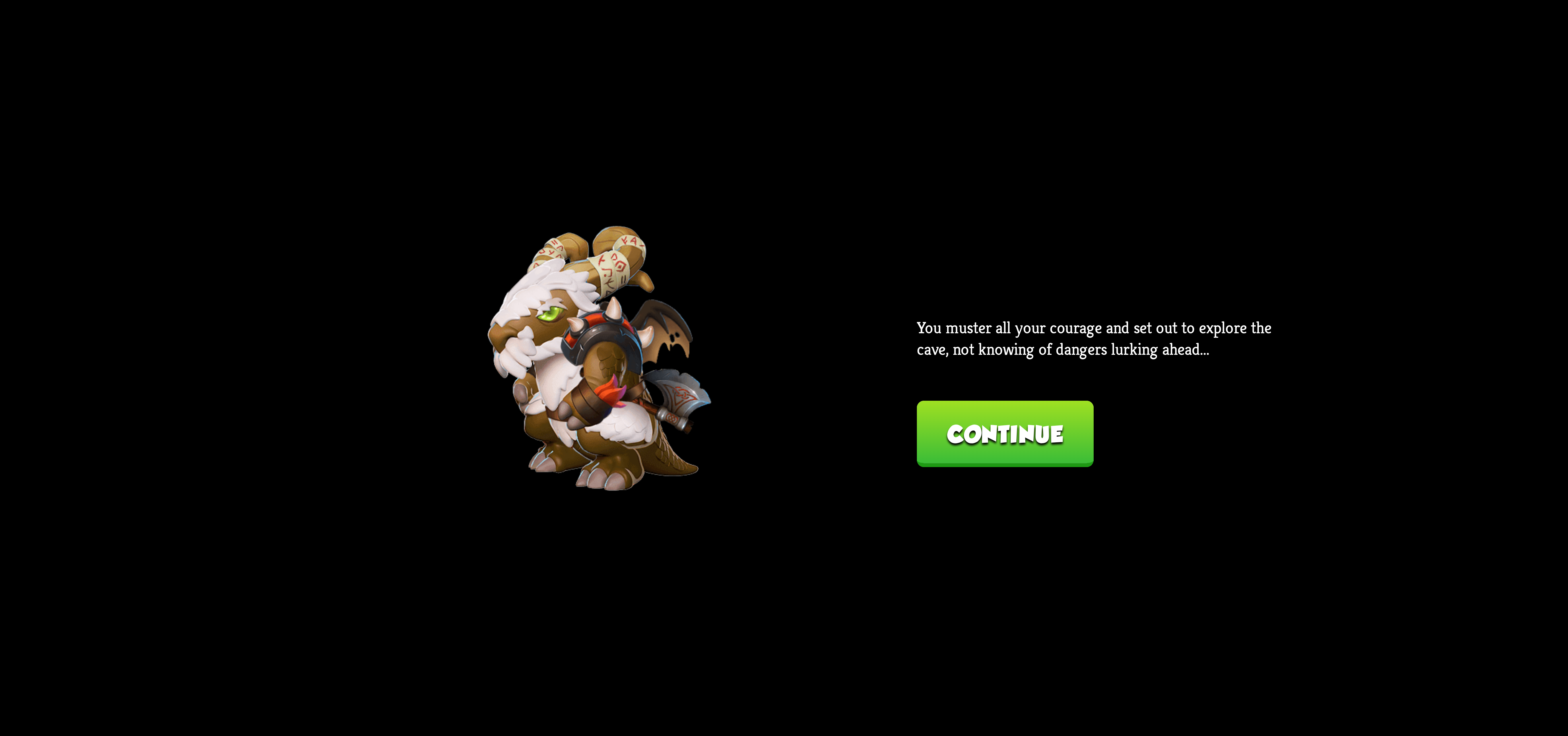
click at [990, 458] on button "Continue" at bounding box center [1005, 433] width 177 height 66
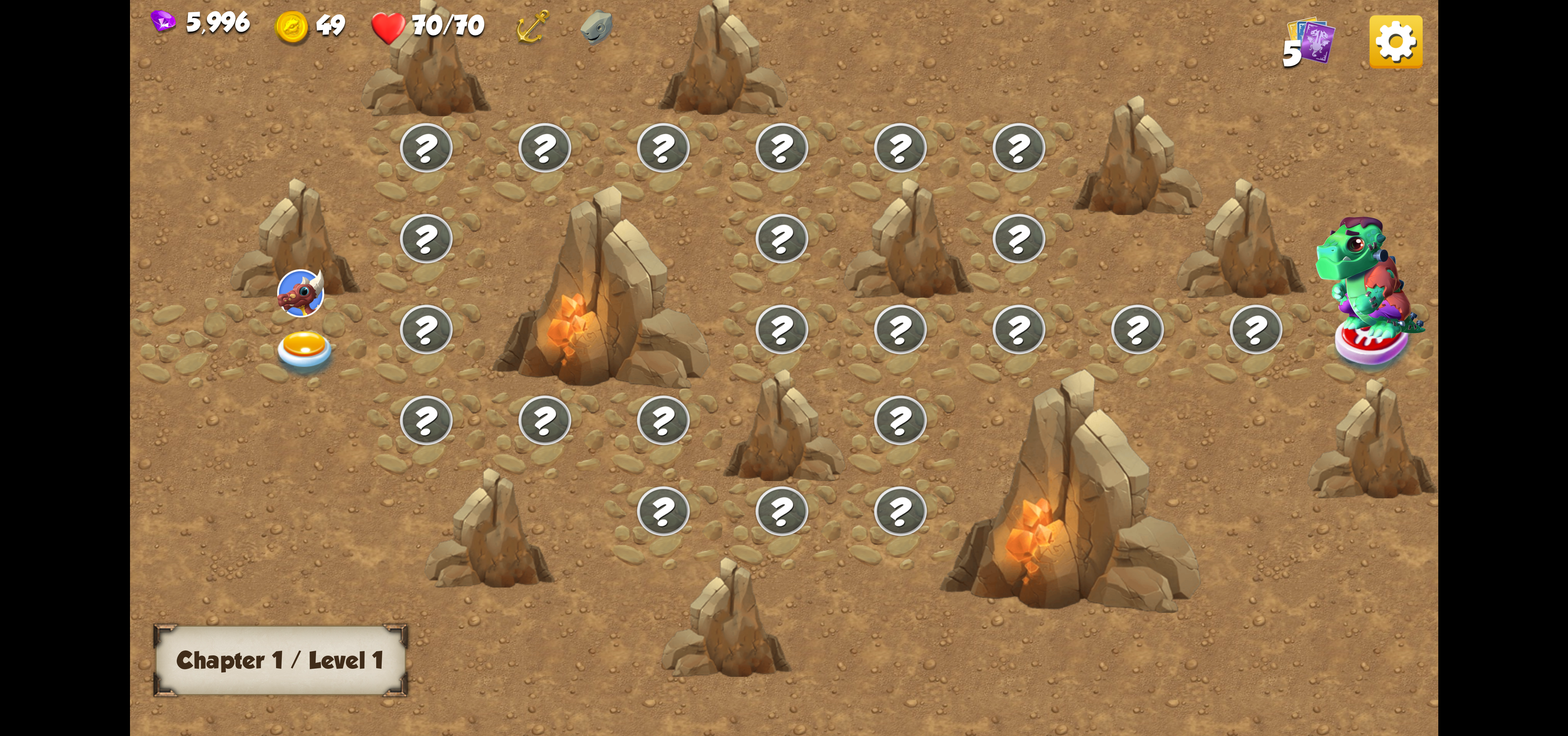
click at [267, 297] on div at bounding box center [307, 342] width 119 height 91
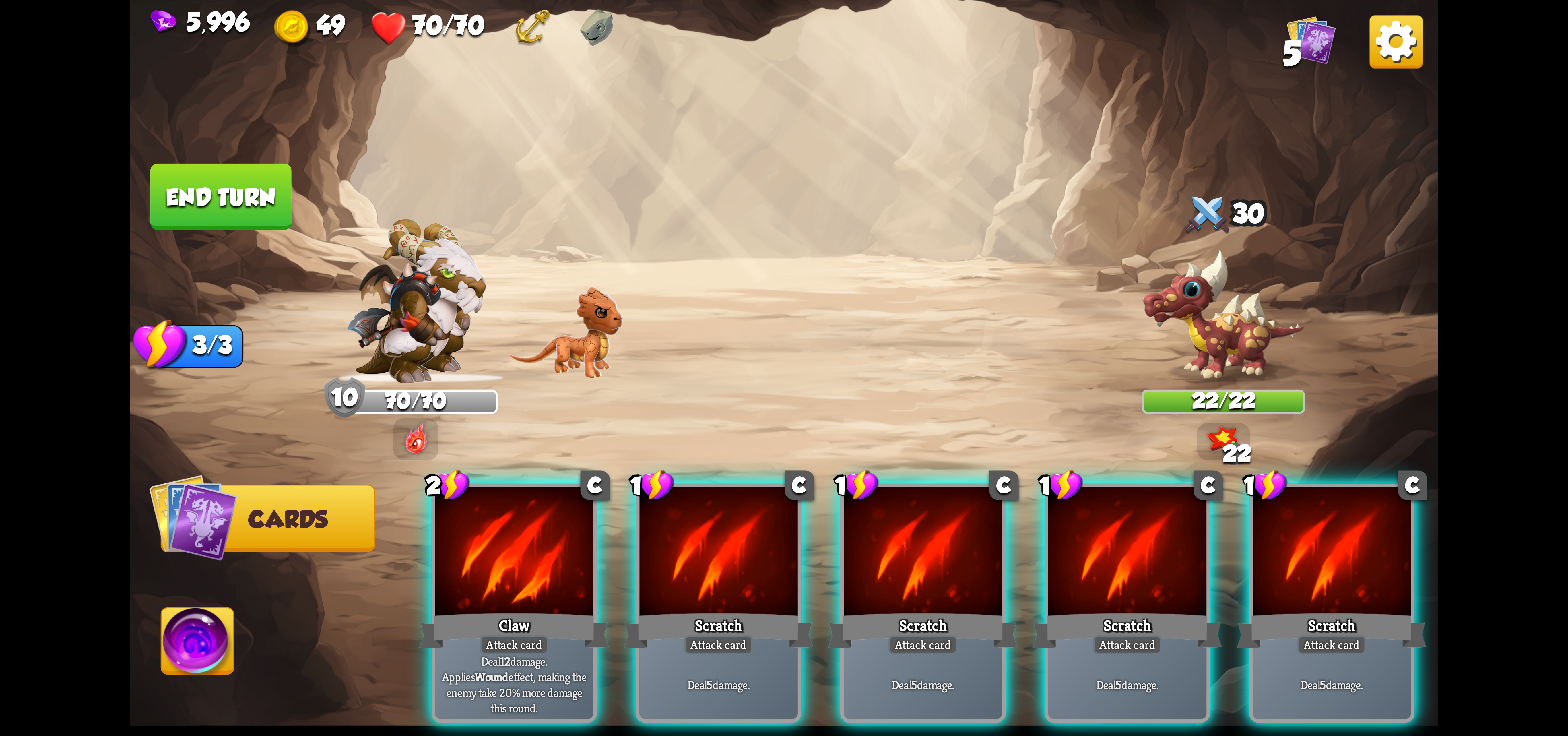
click at [447, 563] on div at bounding box center [514, 553] width 158 height 133
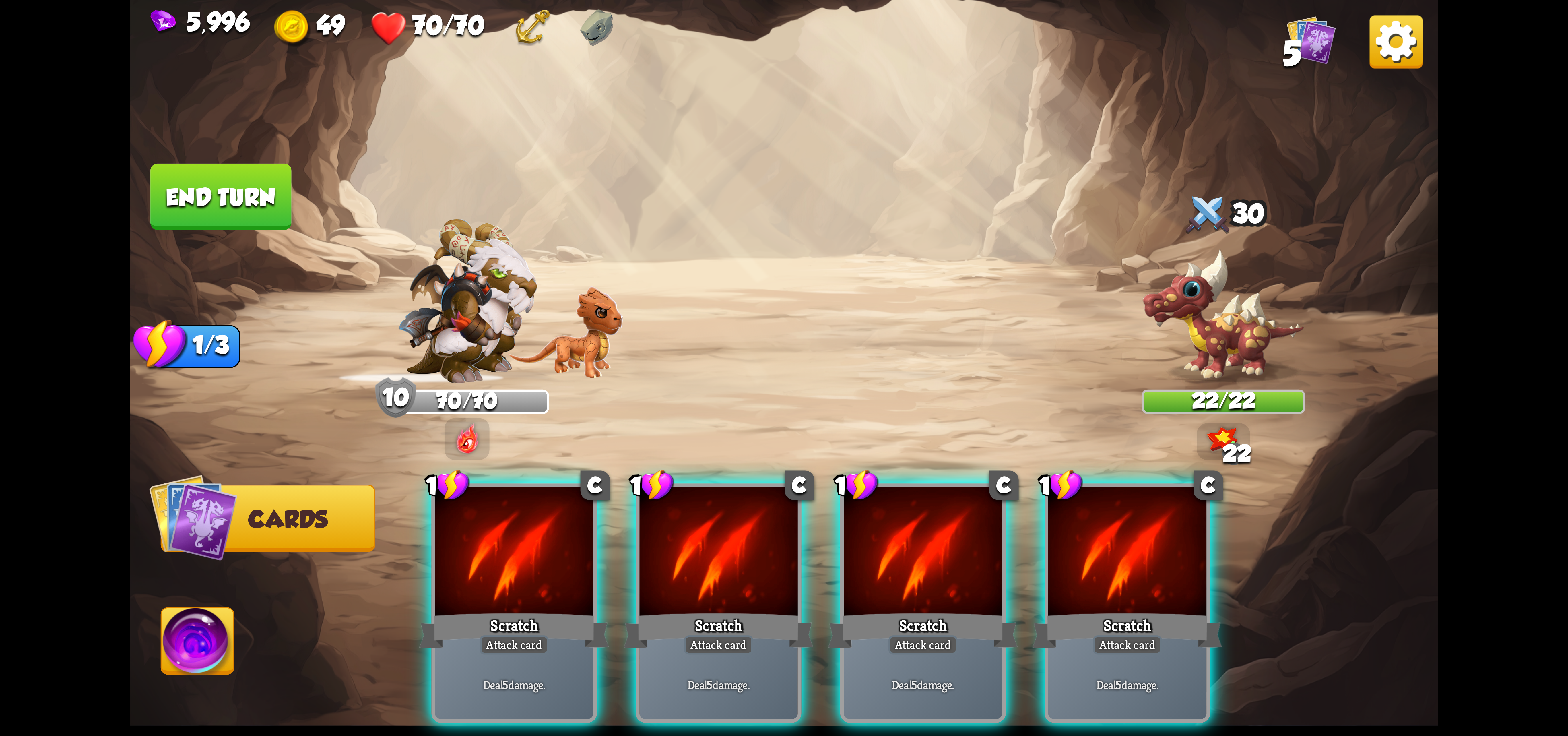
click at [436, 558] on div "1 C Scratch Attack card Deal 5 damage. 1 C Scratch Attack card Deal 5 damage. 1…" at bounding box center [915, 572] width 1046 height 327
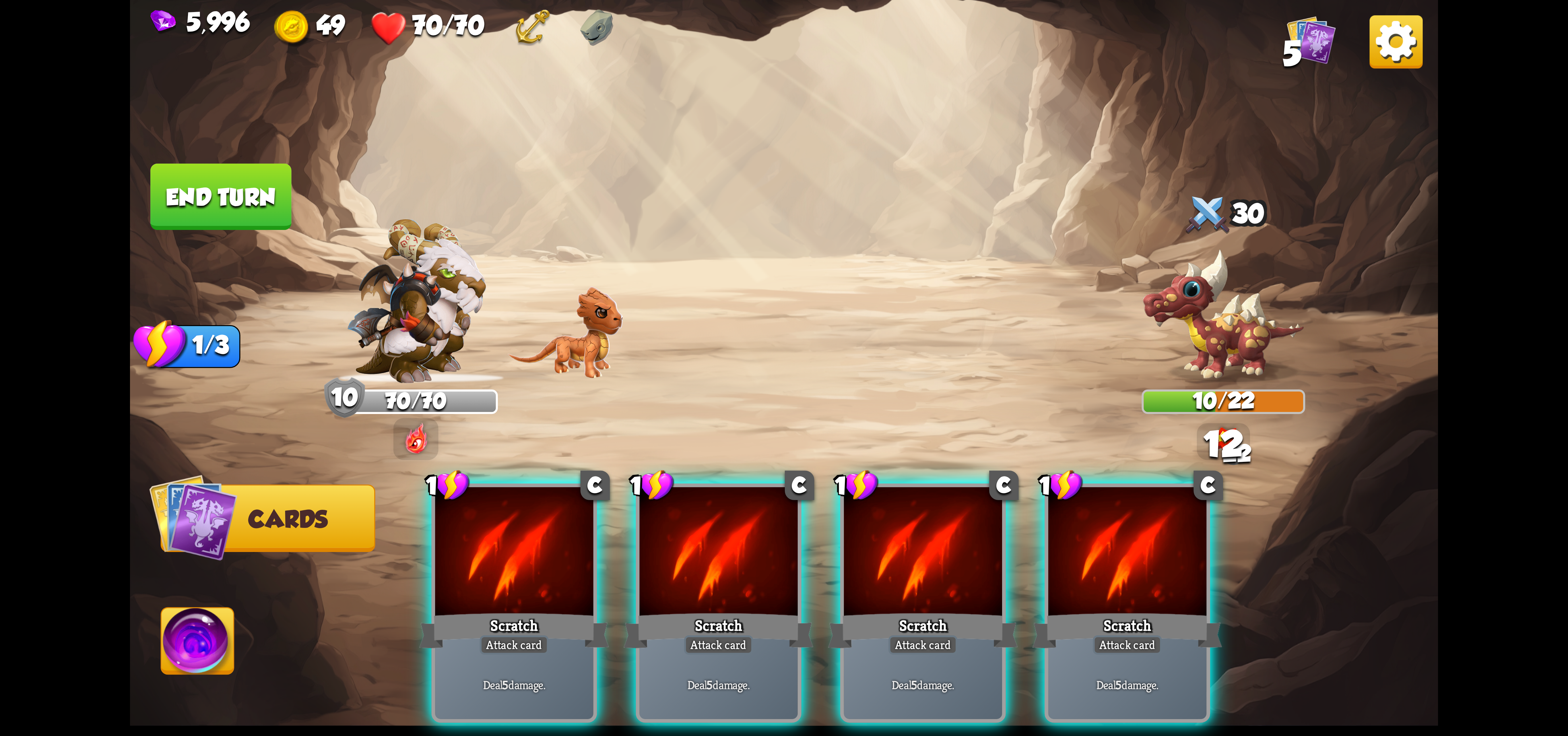
click at [392, 594] on div "1 C Scratch Attack card Deal 5 damage. 1 C Scratch Attack card Deal 5 damage. 1…" at bounding box center [915, 572] width 1046 height 327
drag, startPoint x: 465, startPoint y: 596, endPoint x: 457, endPoint y: 608, distance: 14.4
click at [460, 609] on div "Scratch" at bounding box center [514, 630] width 190 height 42
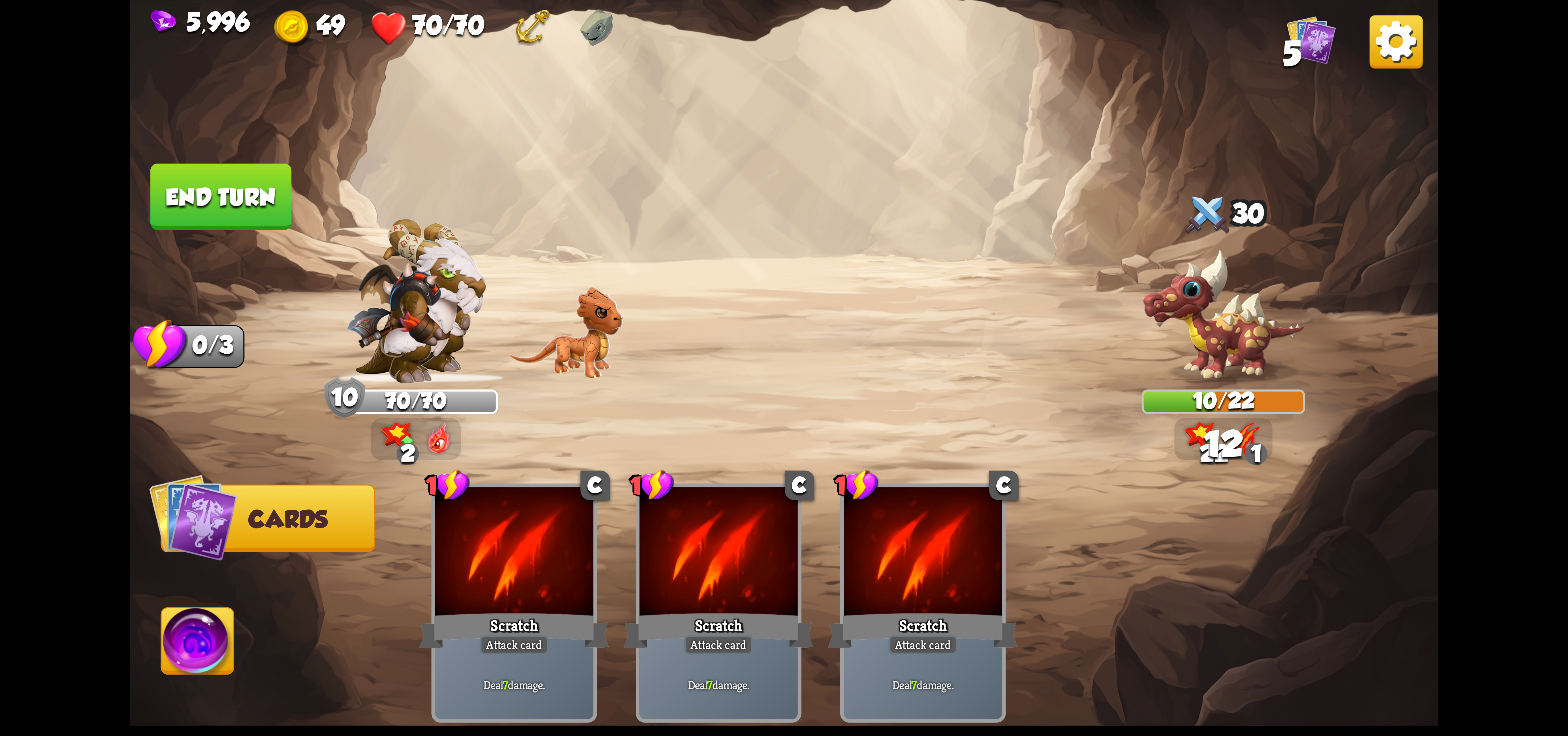
click at [156, 639] on img at bounding box center [784, 368] width 1308 height 736
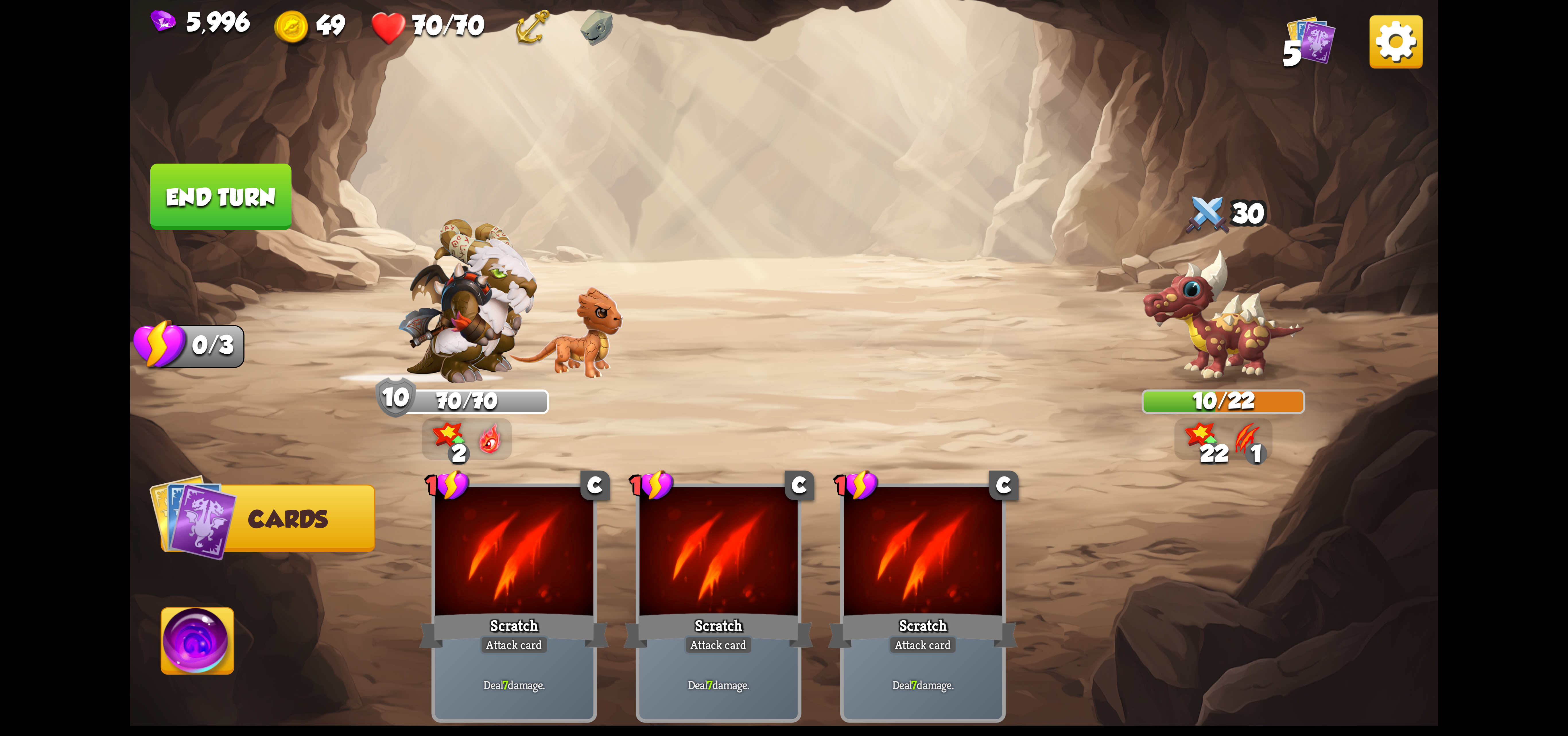
click at [173, 639] on img at bounding box center [197, 645] width 72 height 74
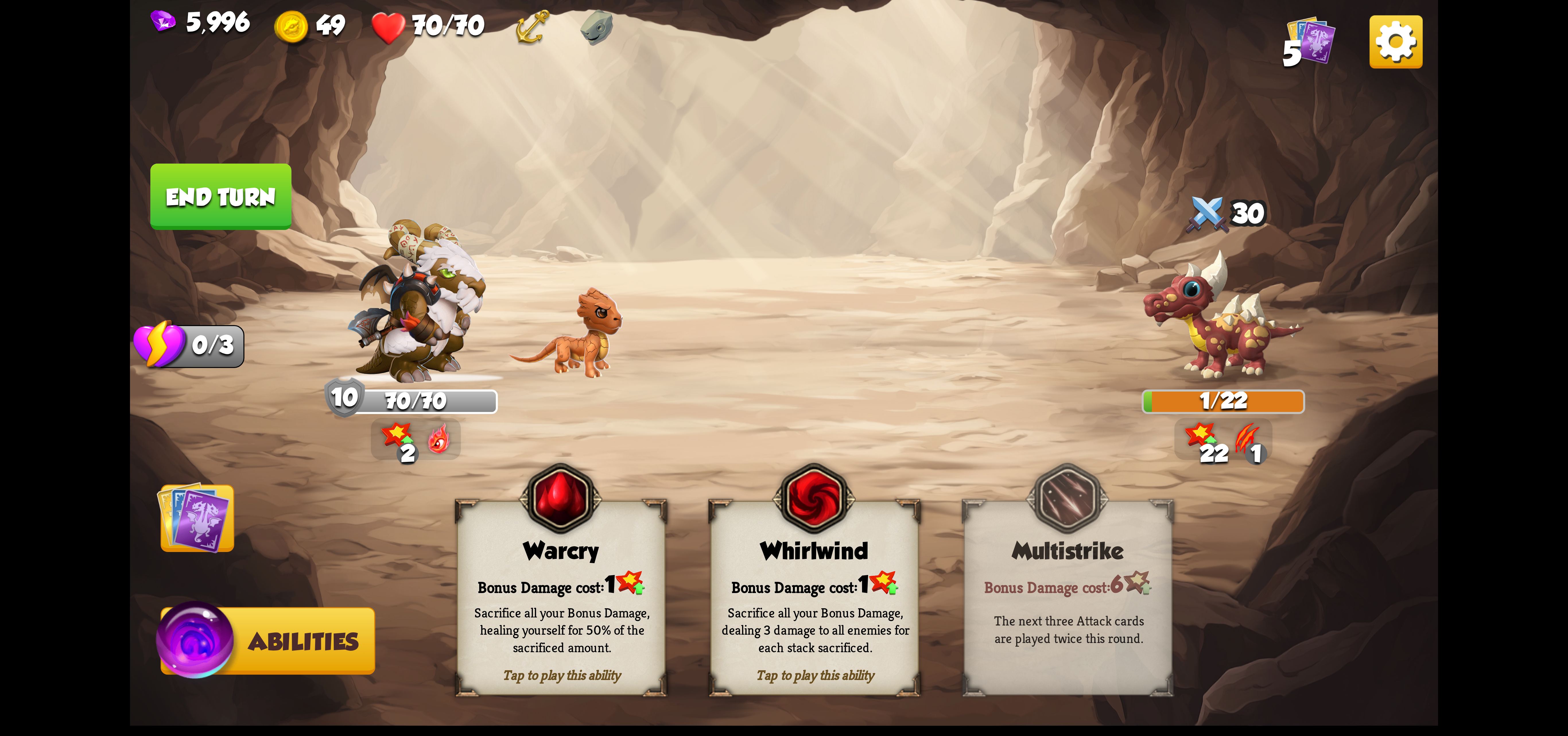
click at [746, 559] on div "Whirlwind" at bounding box center [814, 551] width 206 height 27
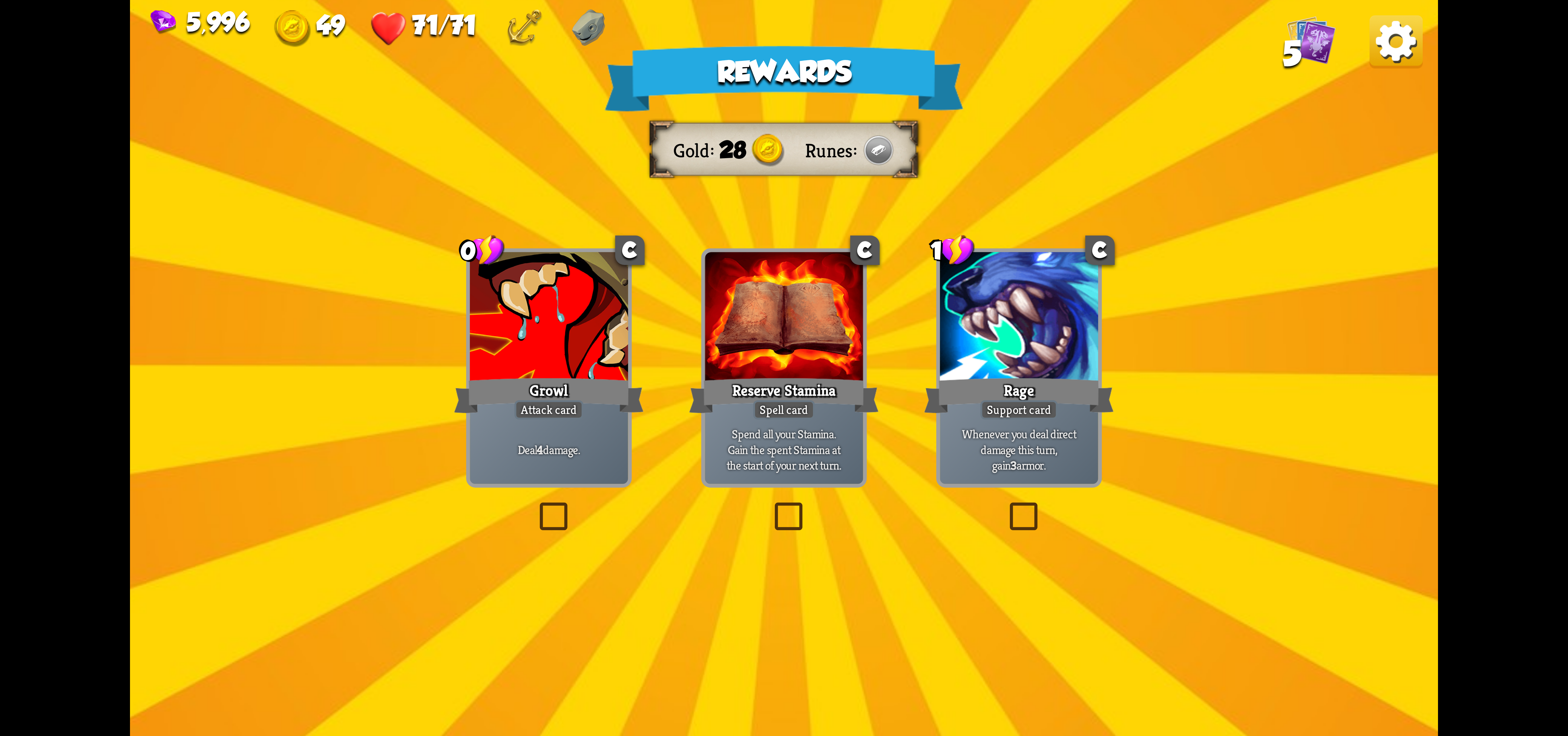
click at [579, 408] on div "Attack card" at bounding box center [548, 410] width 69 height 19
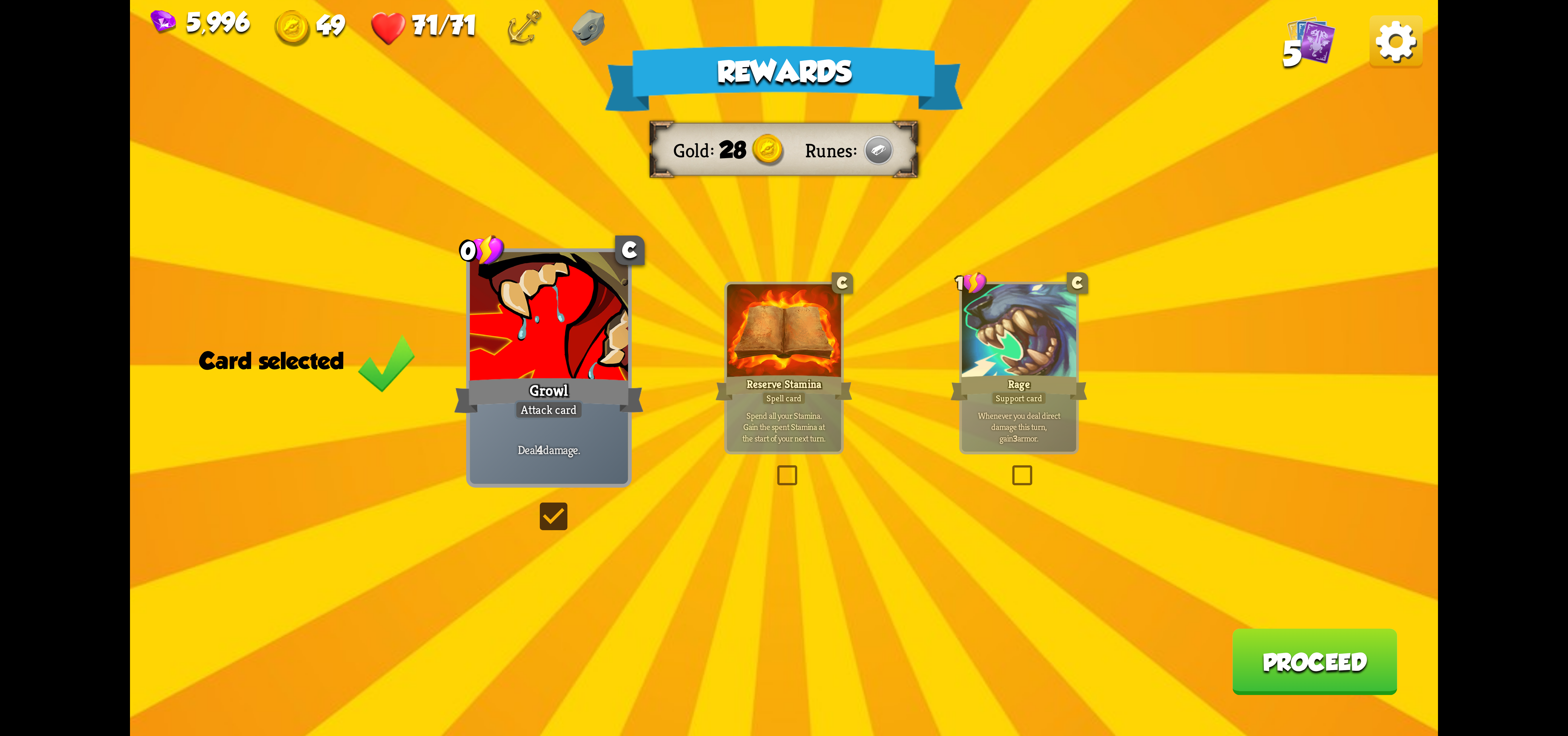
click at [1258, 673] on button "Proceed" at bounding box center [1314, 661] width 165 height 66
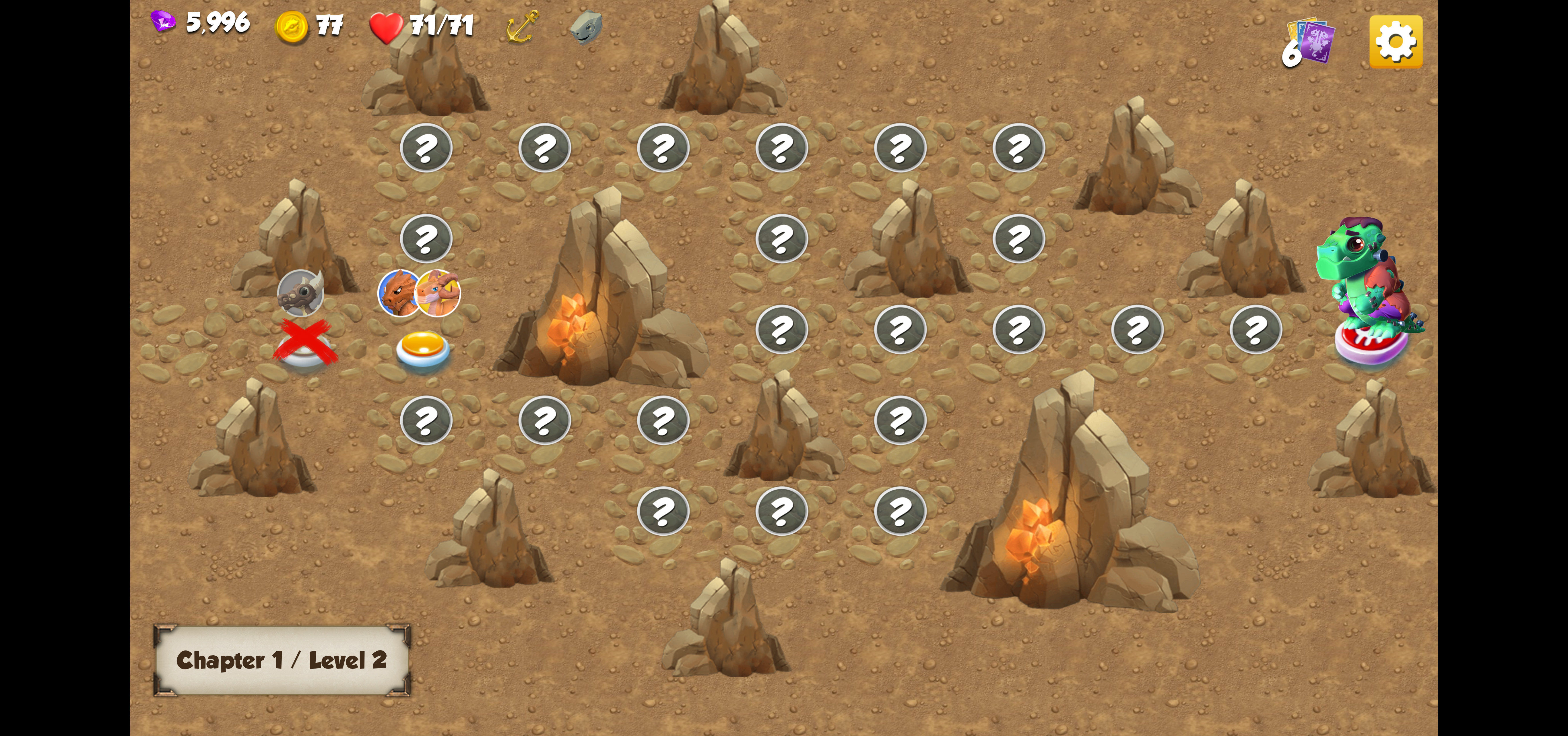
click at [403, 300] on img at bounding box center [401, 293] width 47 height 47
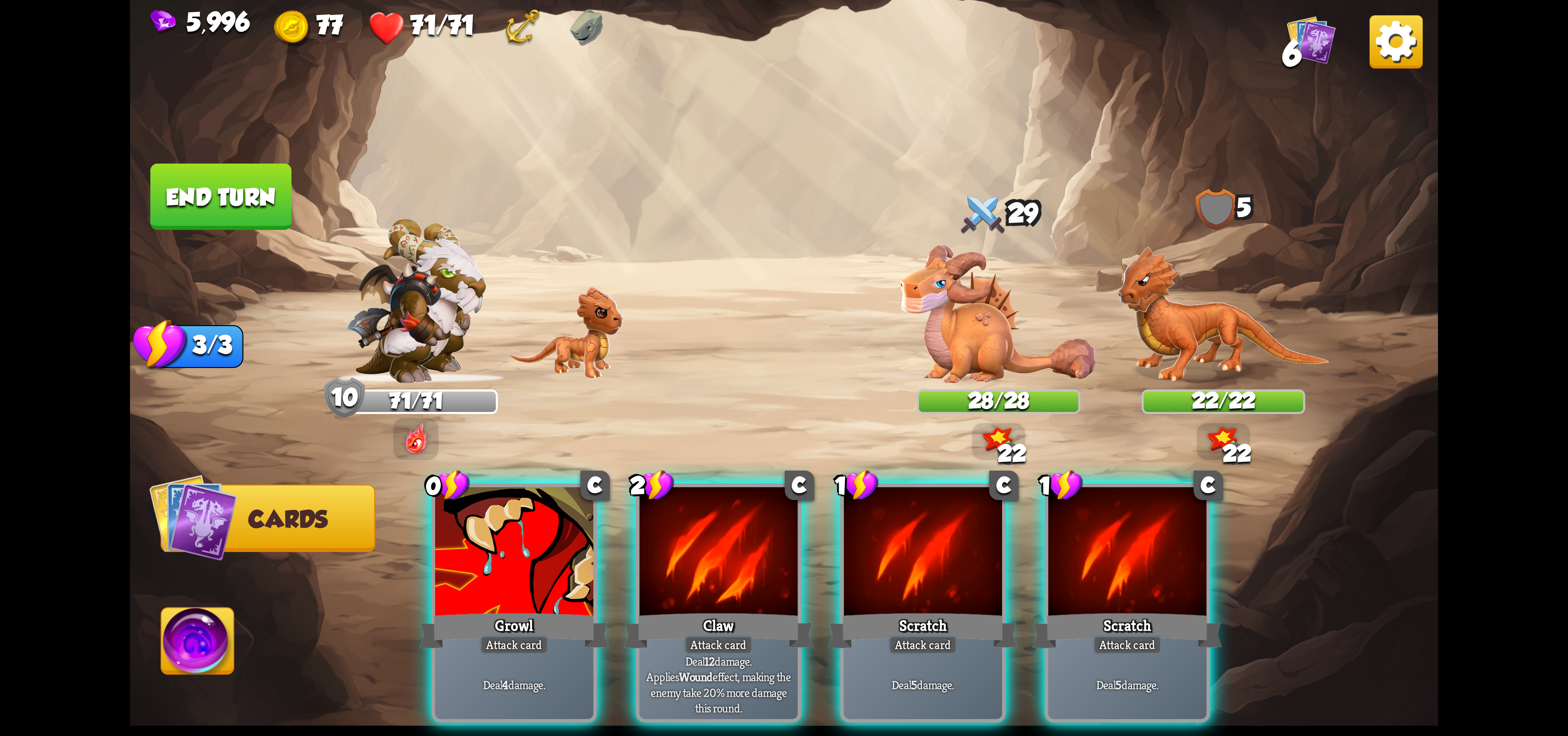
drag, startPoint x: 706, startPoint y: 577, endPoint x: 878, endPoint y: 442, distance: 218.7
click at [709, 573] on div "2 C Claw Attack card Deal 12 damage. Applies Wound effect, making the enemy tak…" at bounding box center [719, 603] width 166 height 239
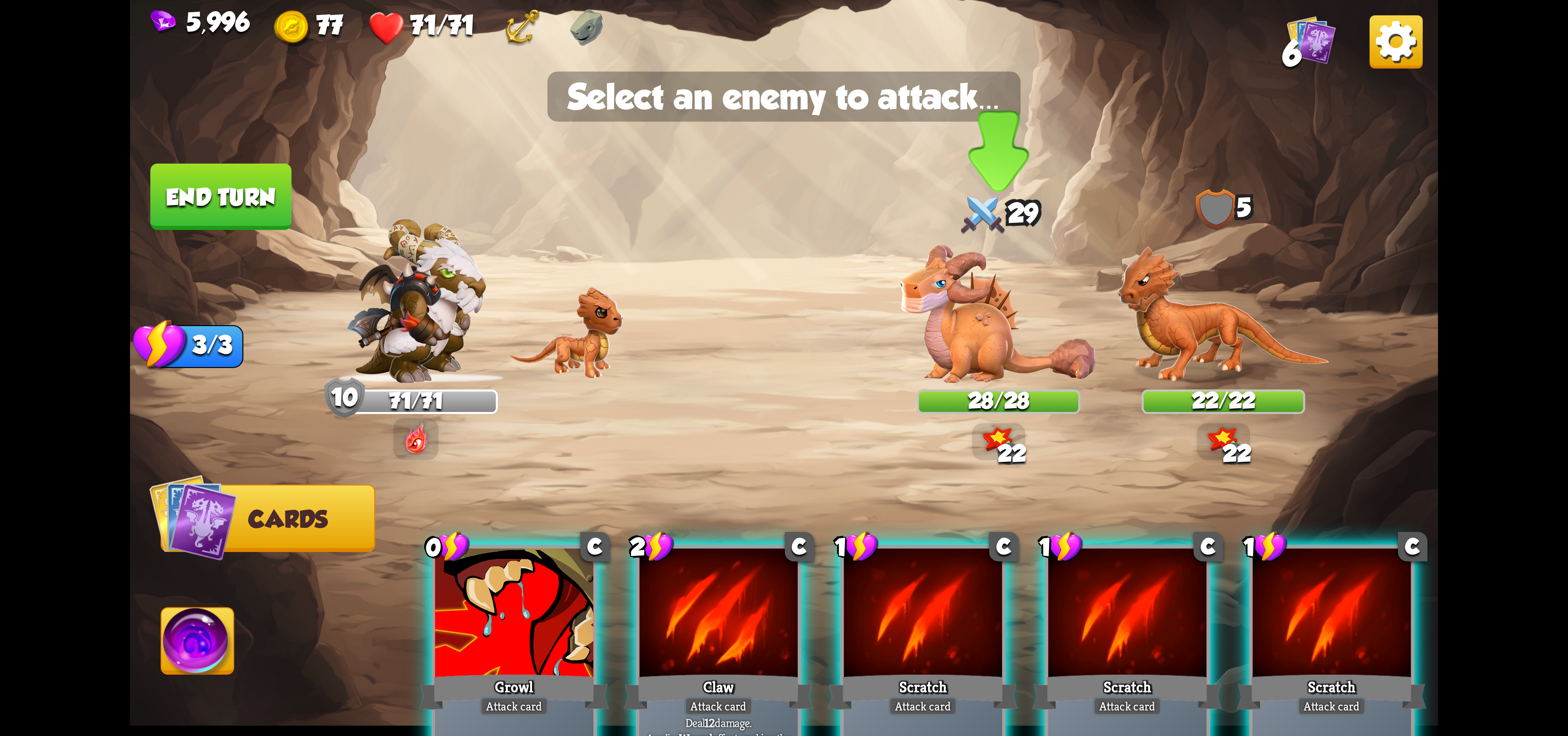
click at [964, 370] on img at bounding box center [998, 314] width 196 height 138
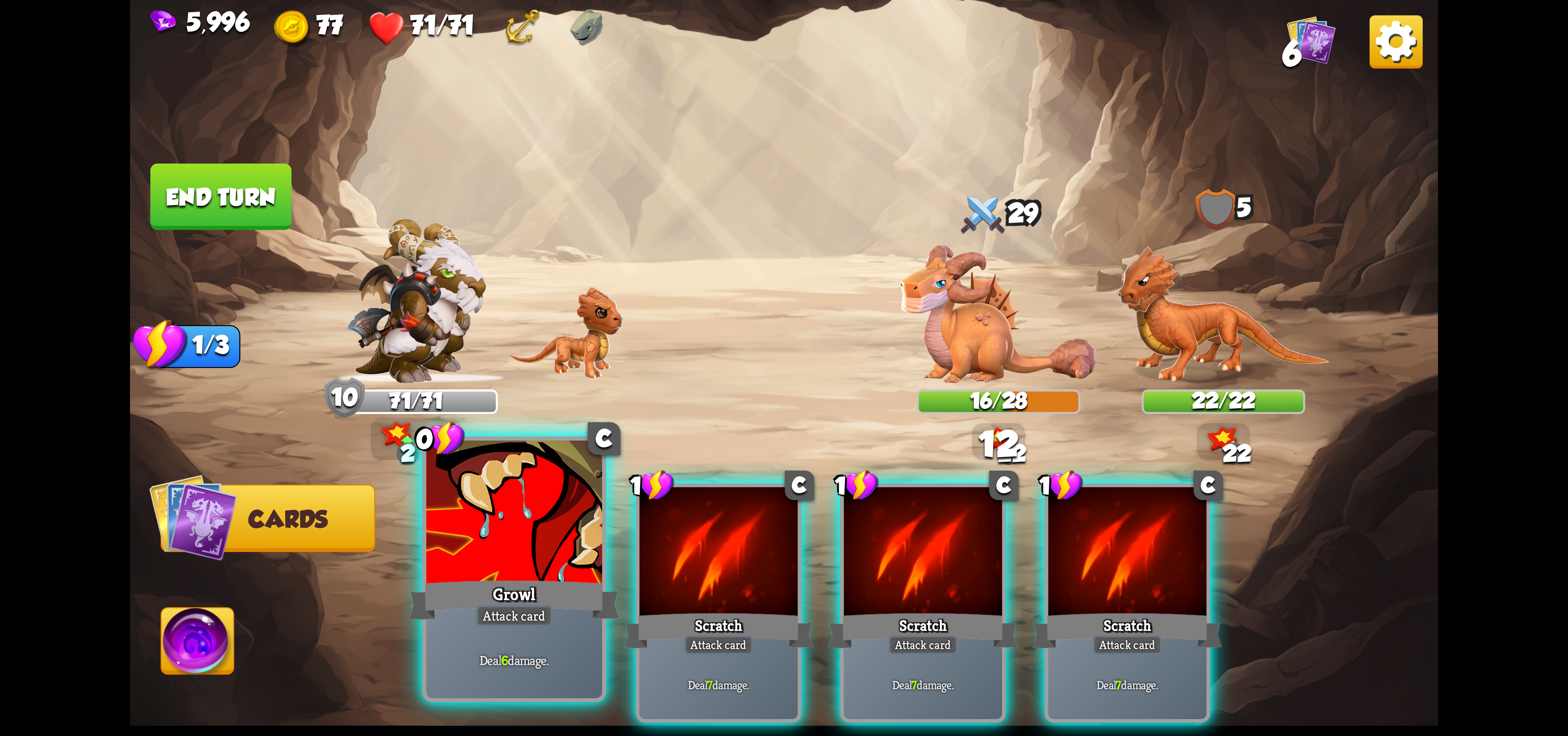
drag, startPoint x: 478, startPoint y: 583, endPoint x: 482, endPoint y: 577, distance: 7.2
click at [478, 582] on div "Growl" at bounding box center [514, 600] width 211 height 47
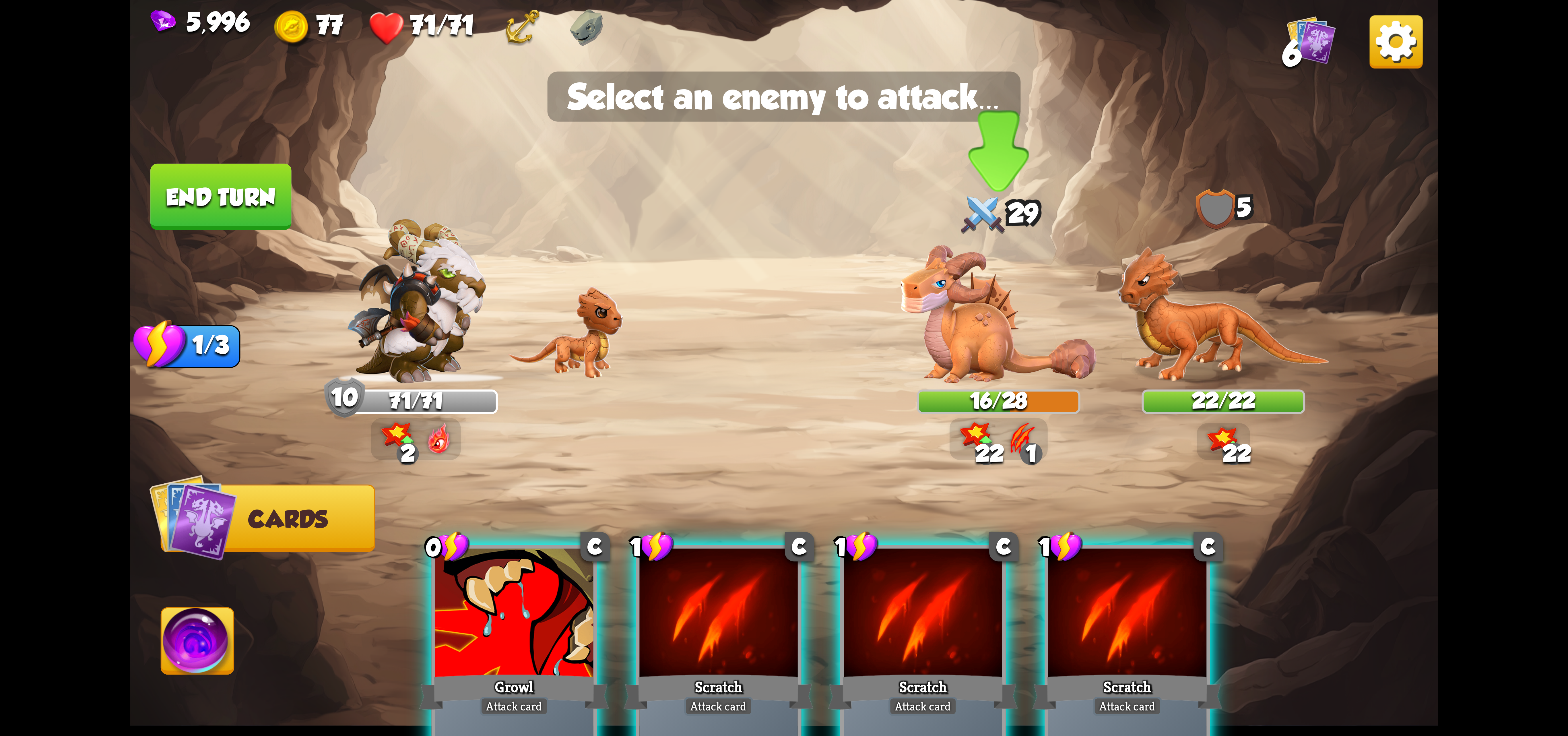
click at [929, 337] on img at bounding box center [998, 314] width 196 height 138
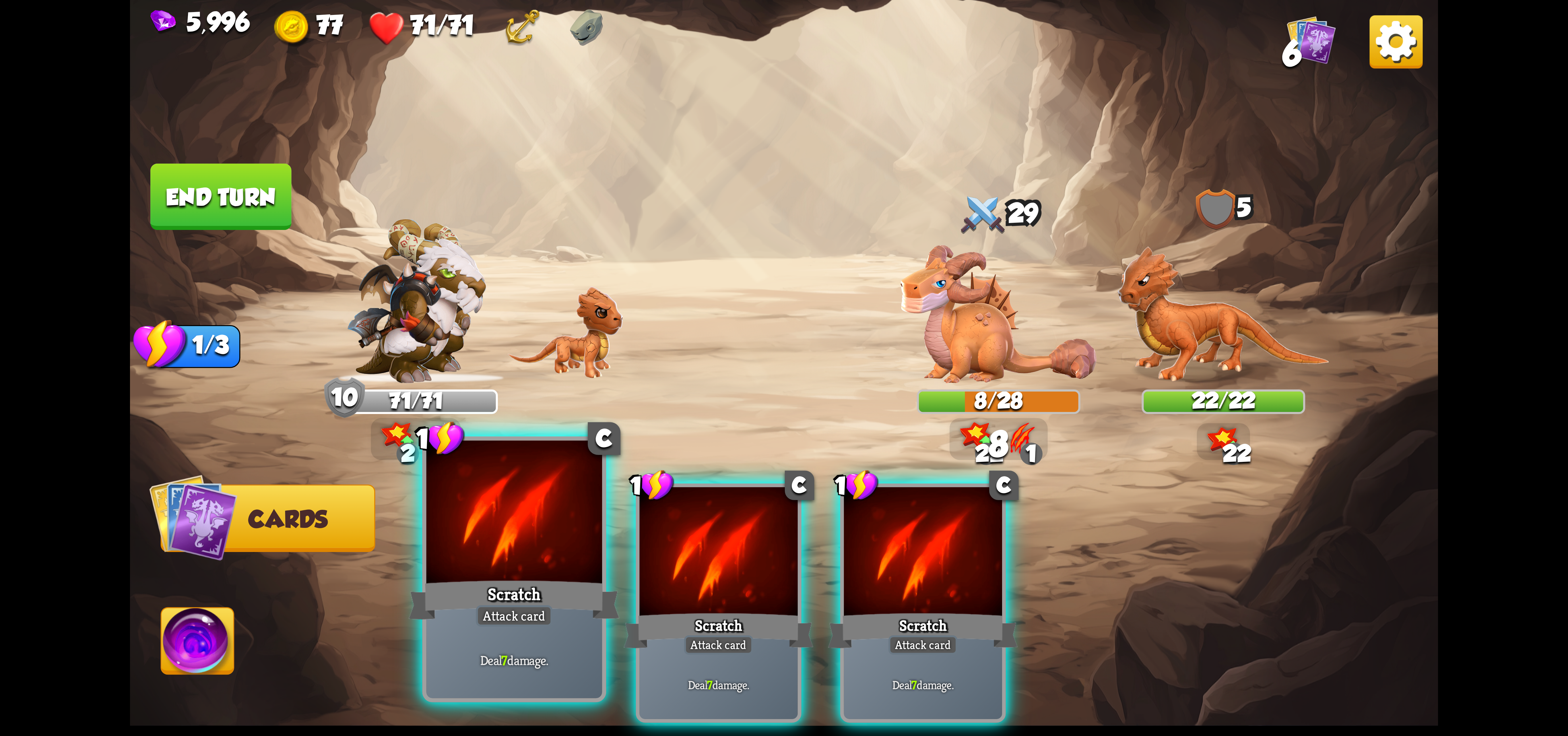
click at [483, 547] on div at bounding box center [514, 514] width 176 height 148
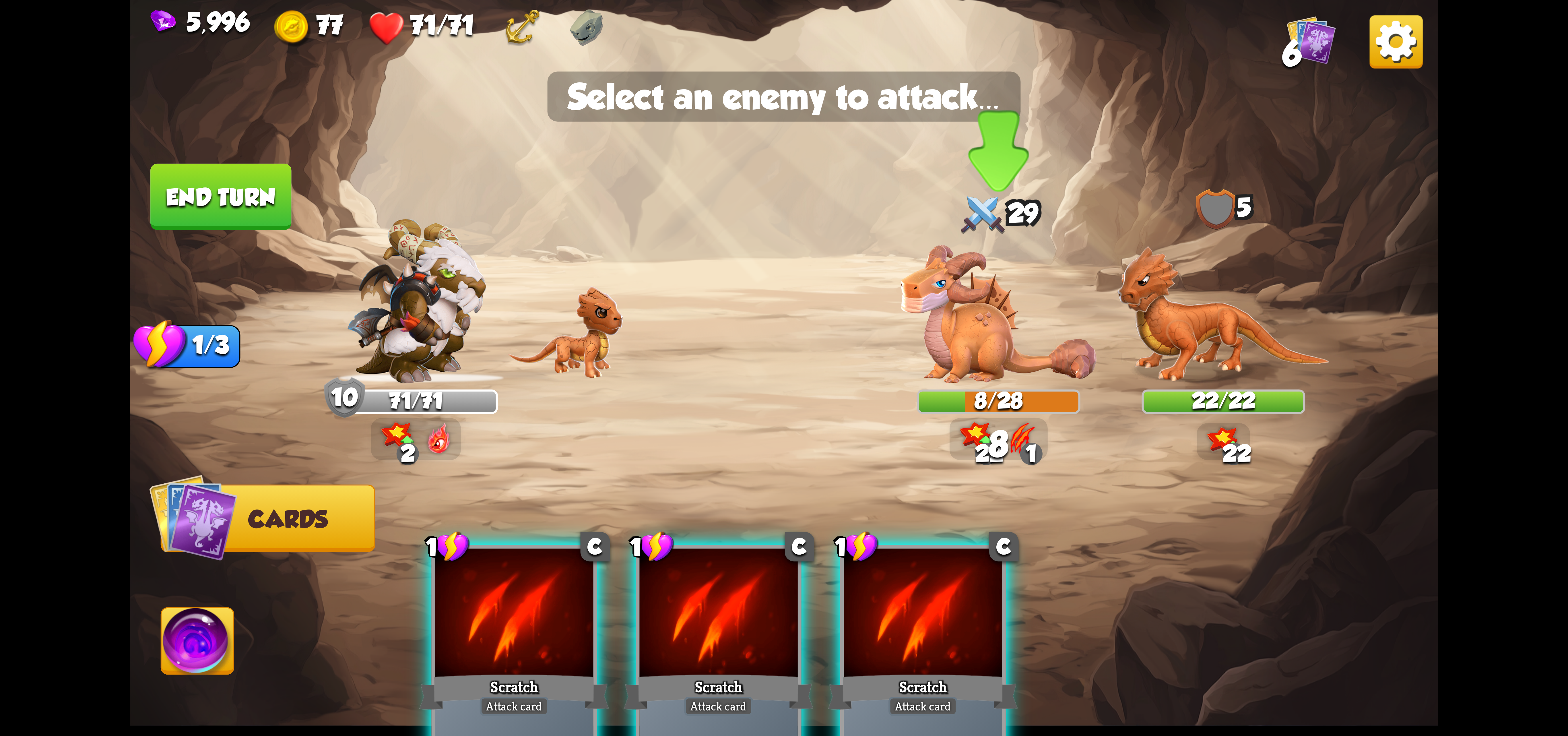
click at [953, 354] on img at bounding box center [998, 314] width 196 height 138
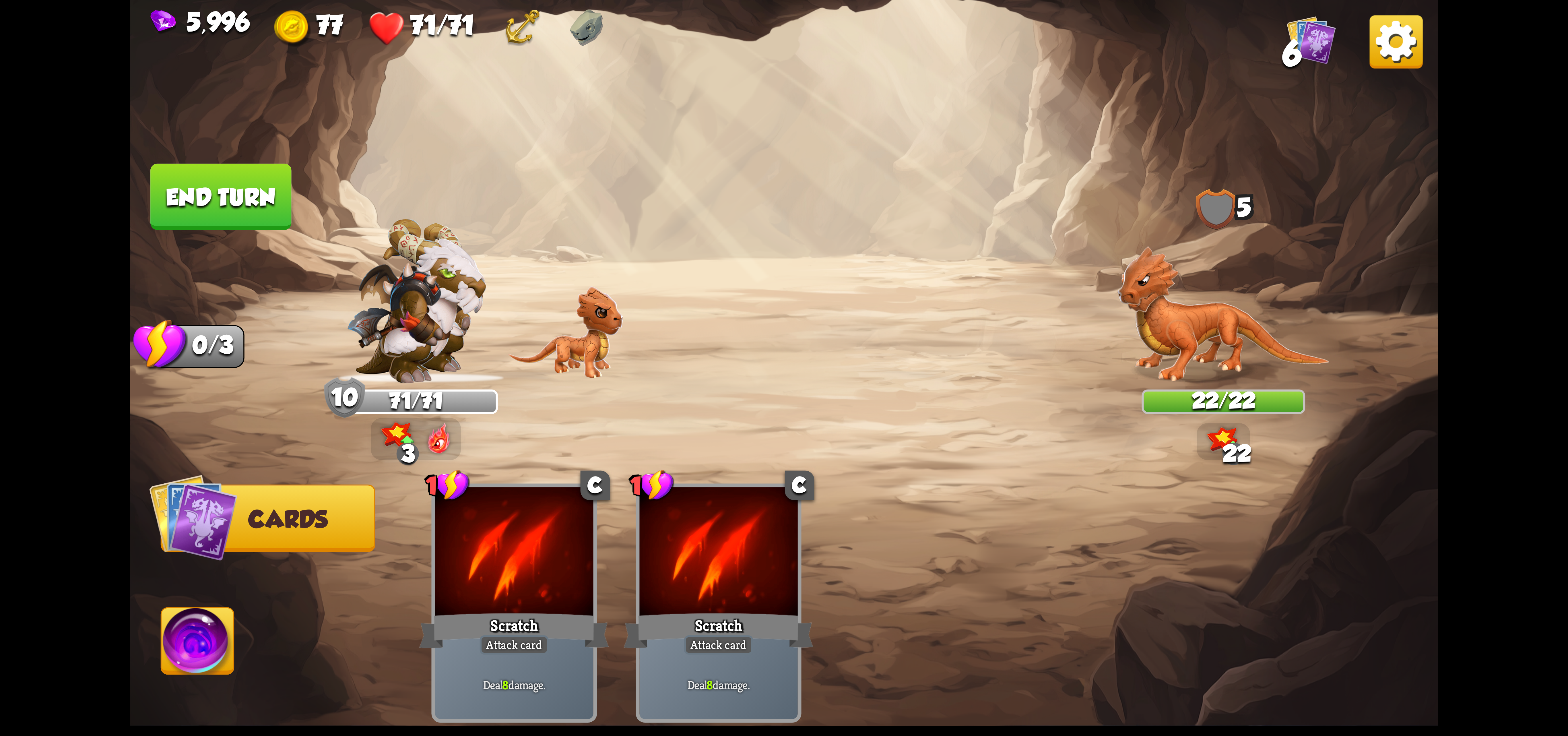
click at [262, 225] on button "End turn" at bounding box center [220, 197] width 141 height 66
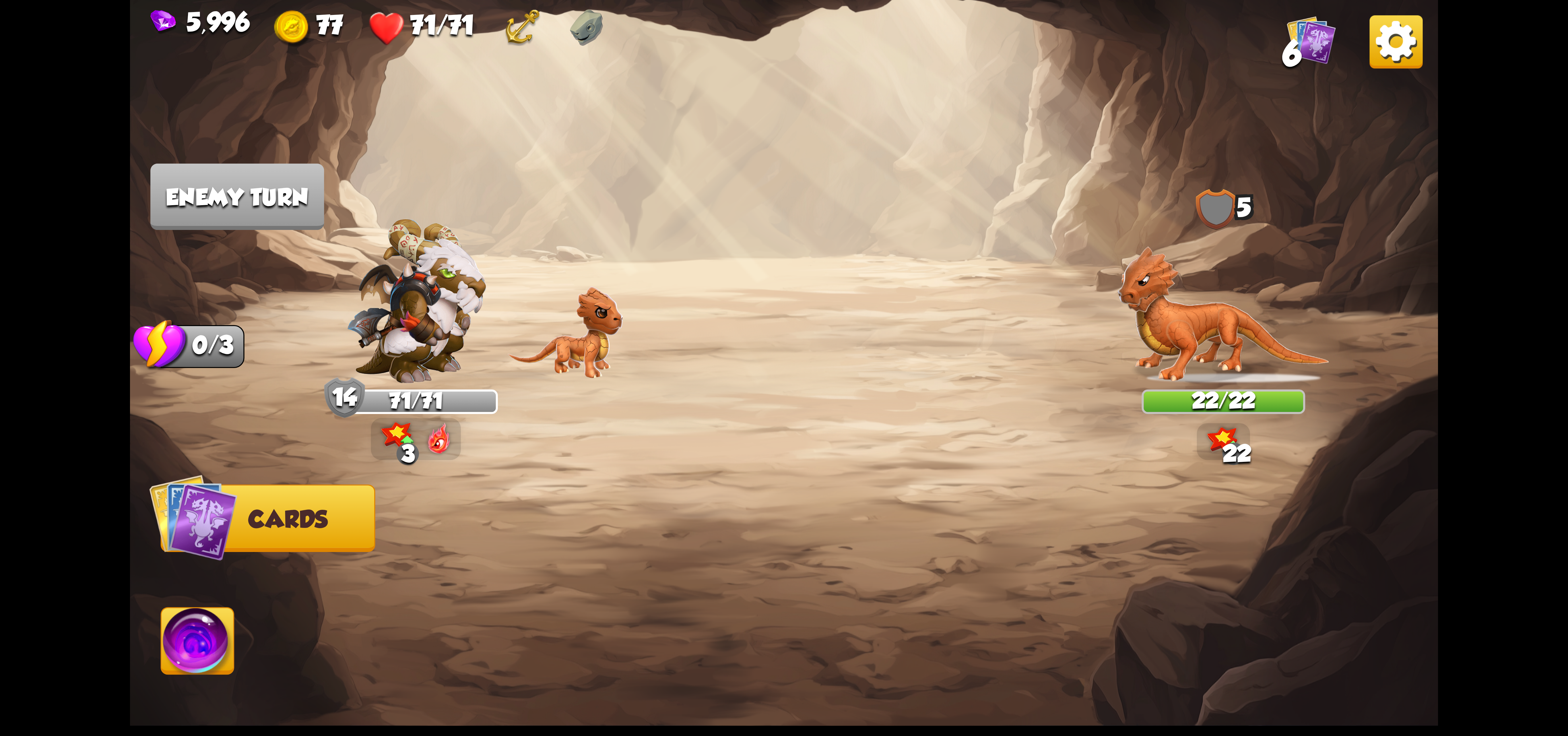
click at [211, 659] on img at bounding box center [197, 645] width 72 height 74
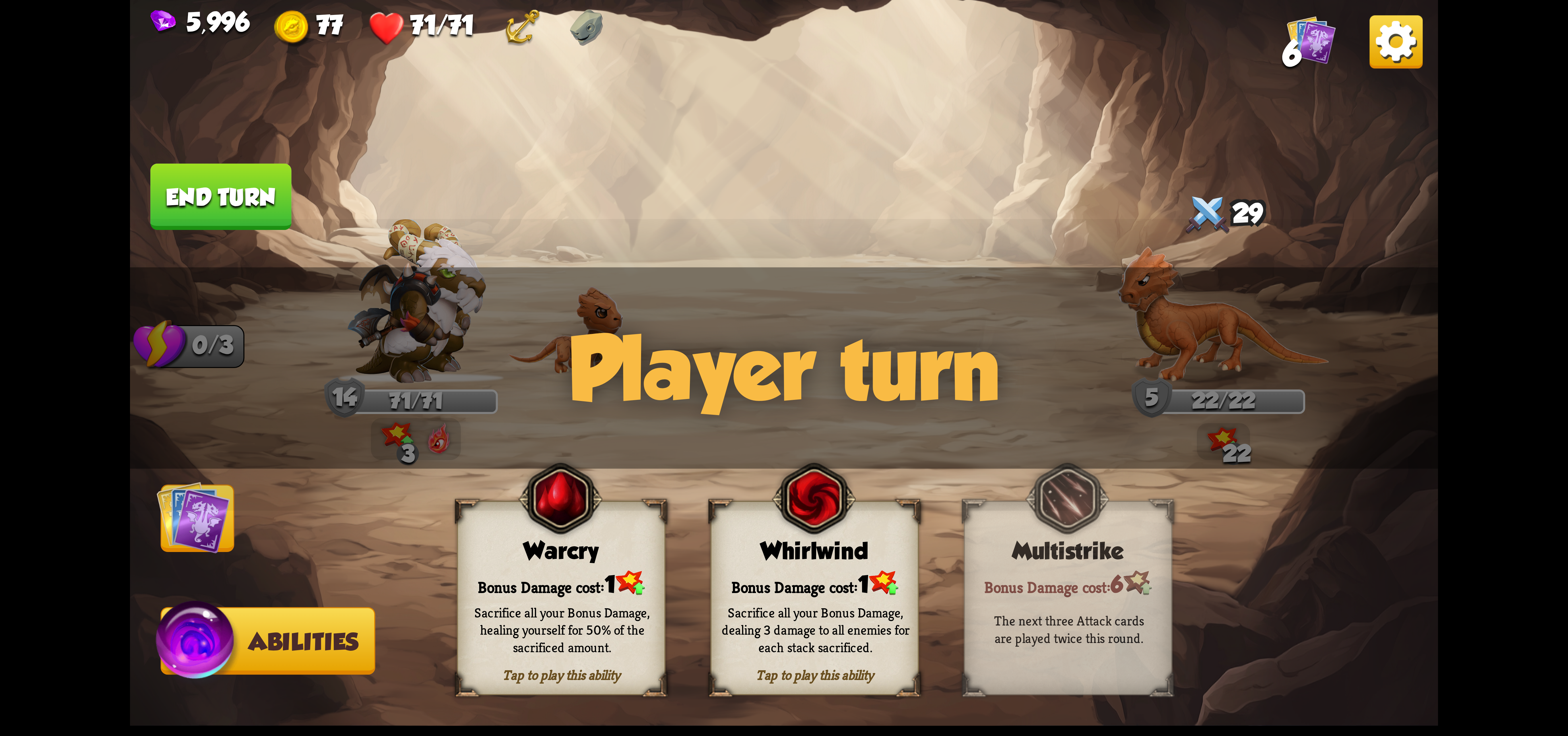
click at [239, 536] on img at bounding box center [784, 368] width 1308 height 736
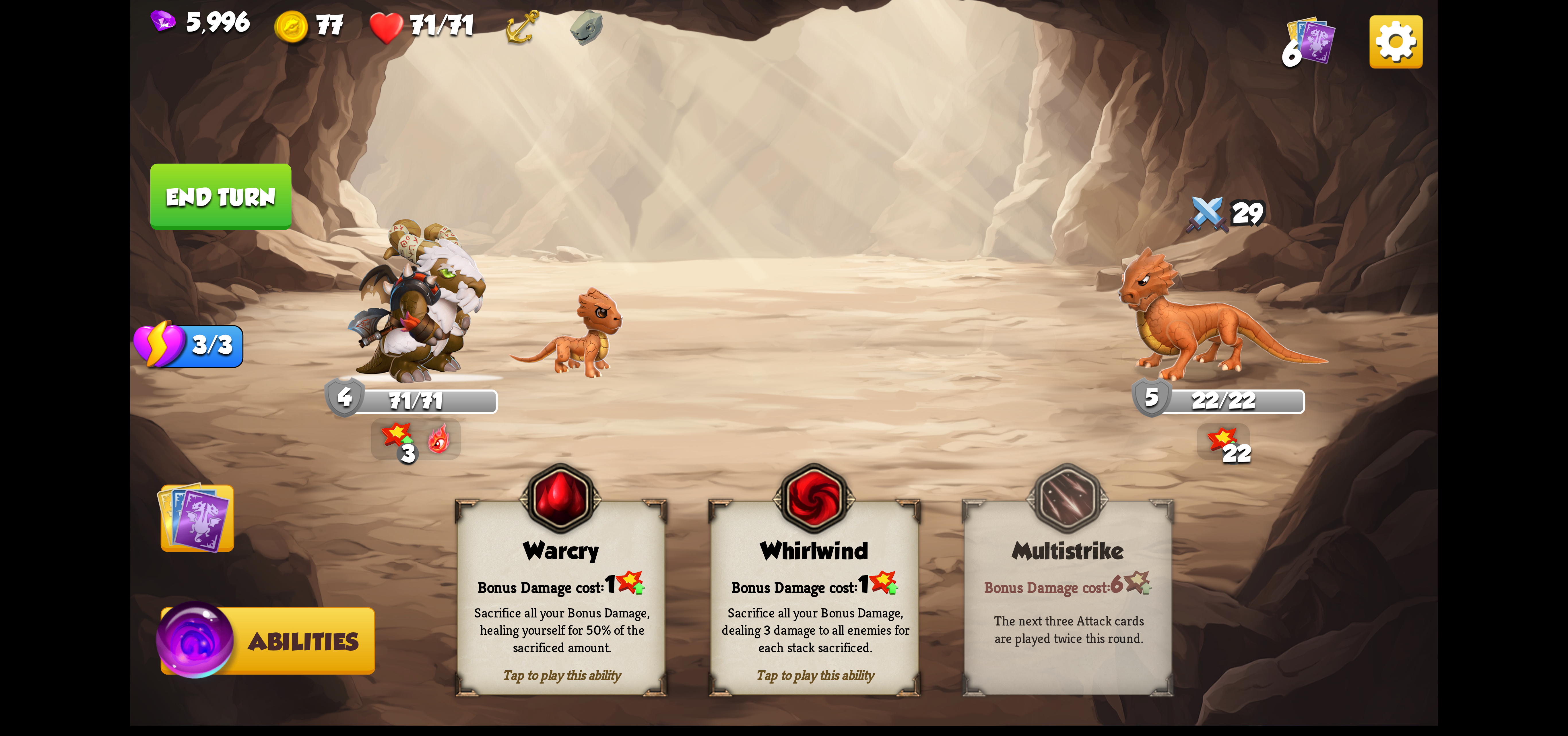
click at [220, 533] on img at bounding box center [193, 517] width 74 height 74
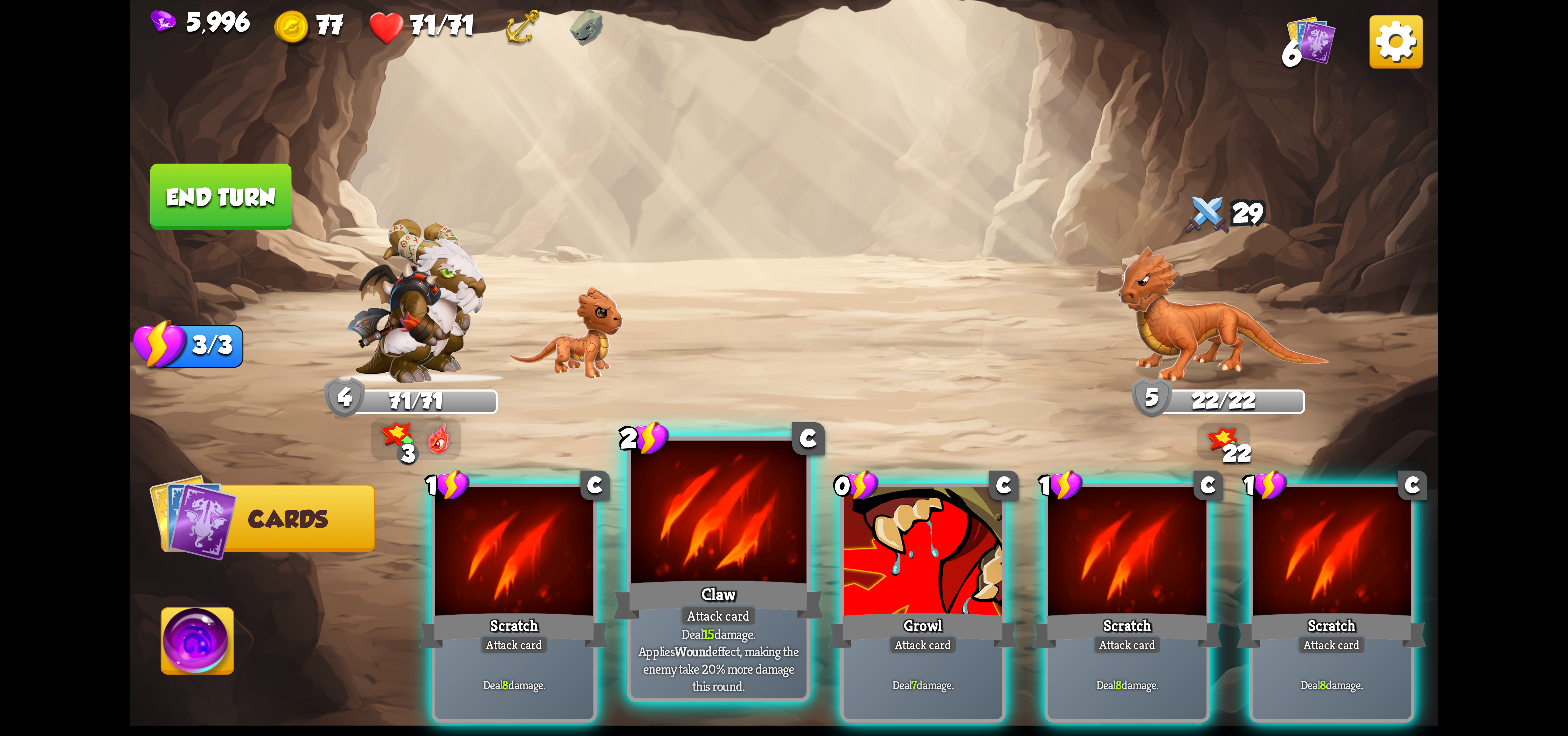
click at [741, 583] on div "Claw" at bounding box center [718, 600] width 211 height 47
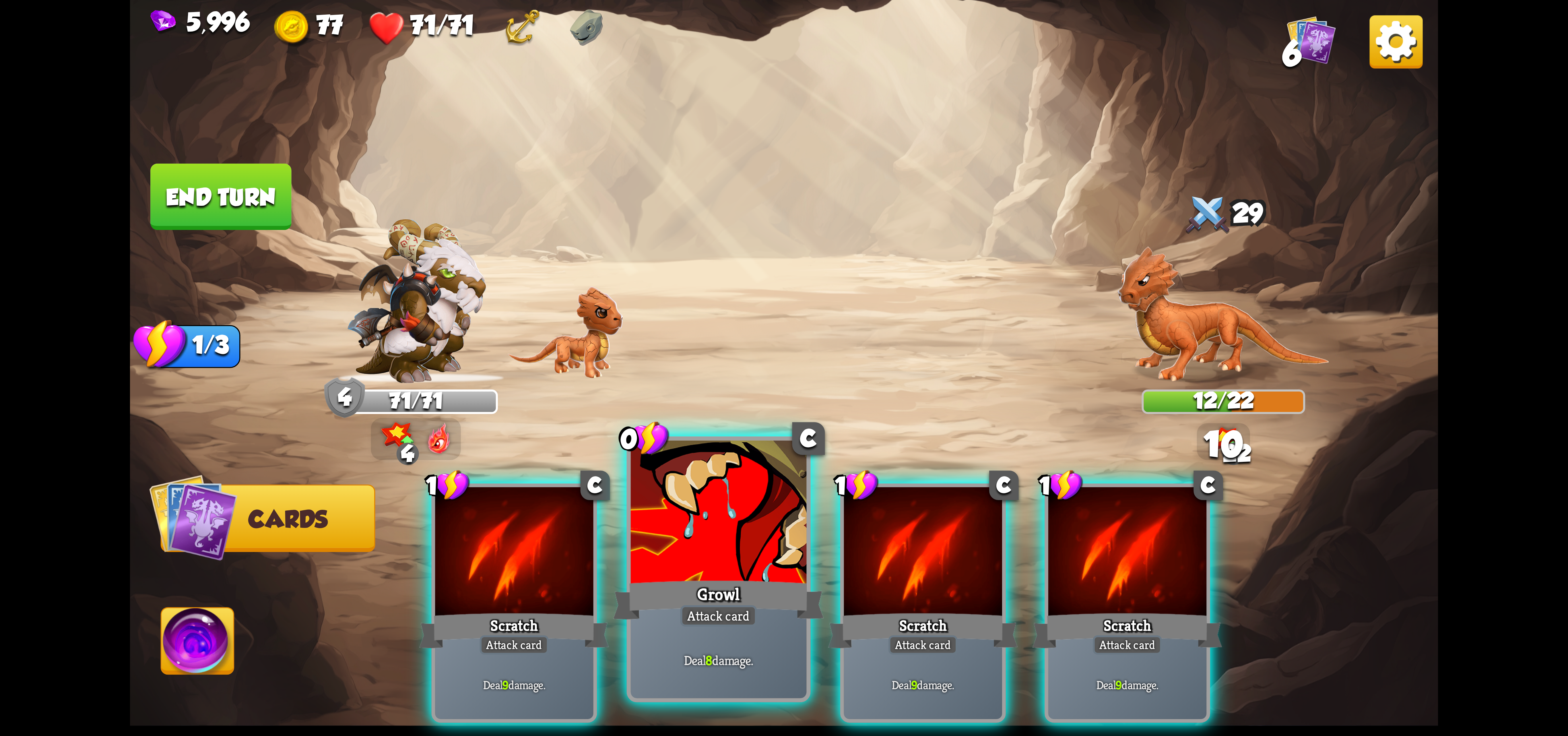
click at [652, 561] on div at bounding box center [718, 514] width 176 height 148
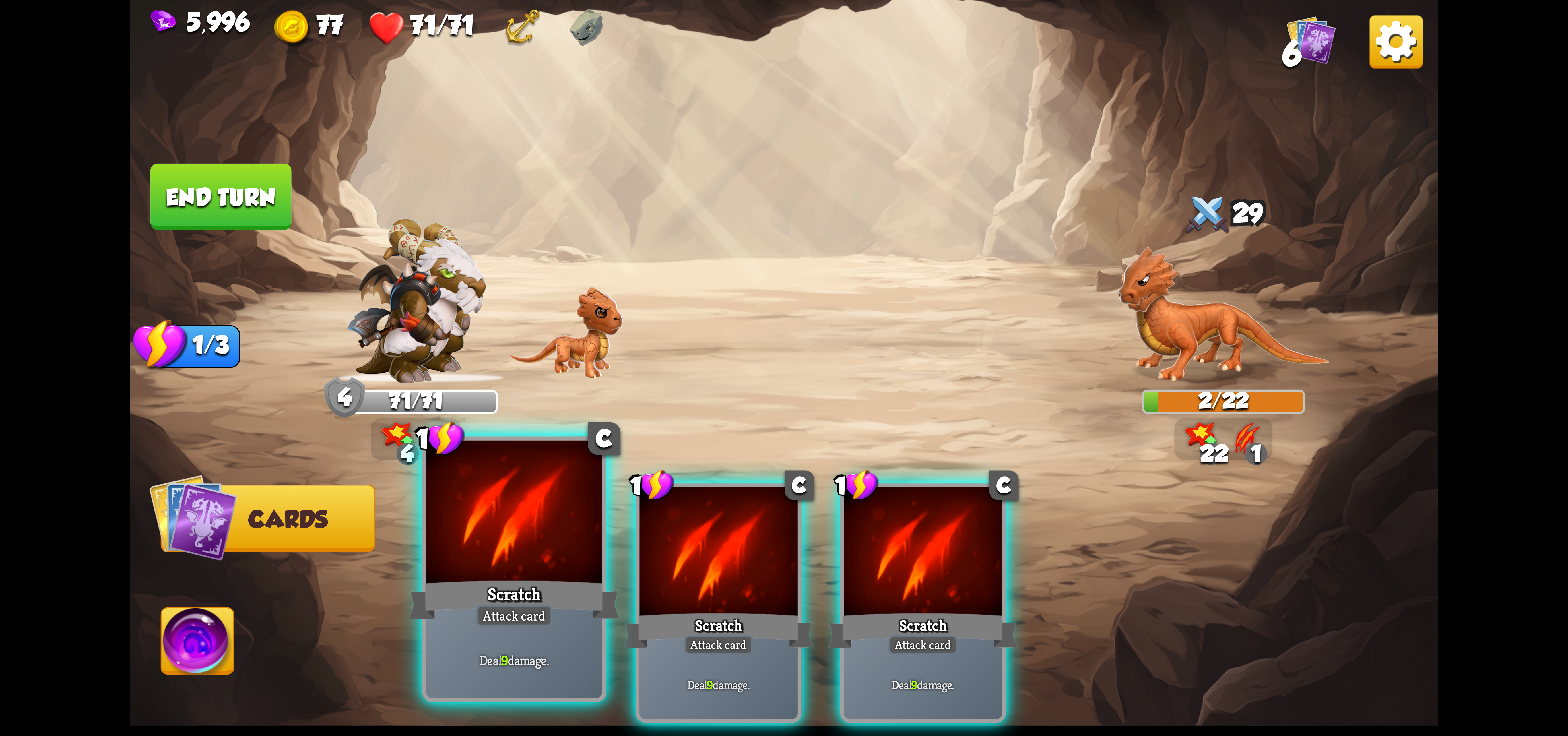
click at [457, 569] on div at bounding box center [514, 514] width 176 height 148
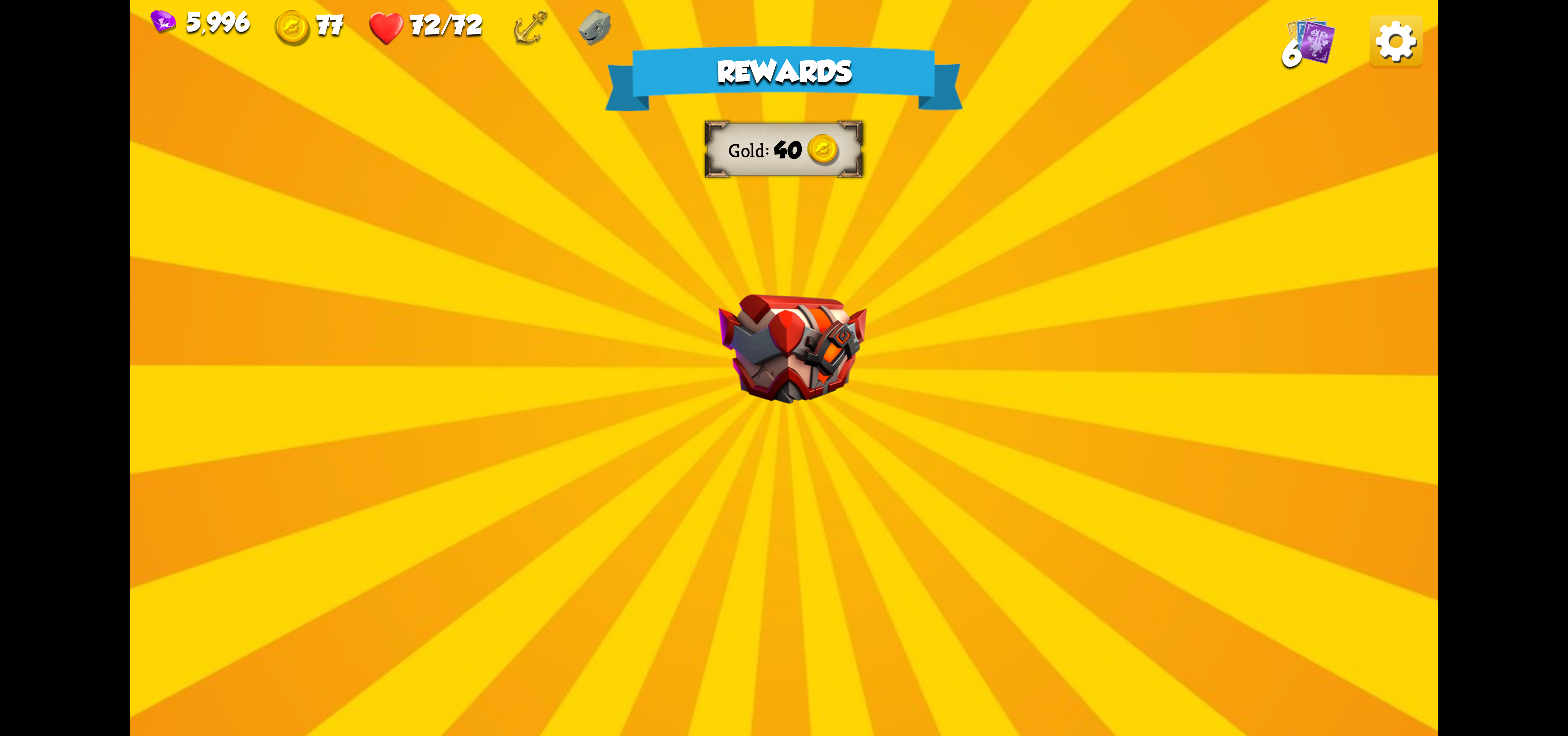
click at [837, 366] on img at bounding box center [793, 349] width 148 height 110
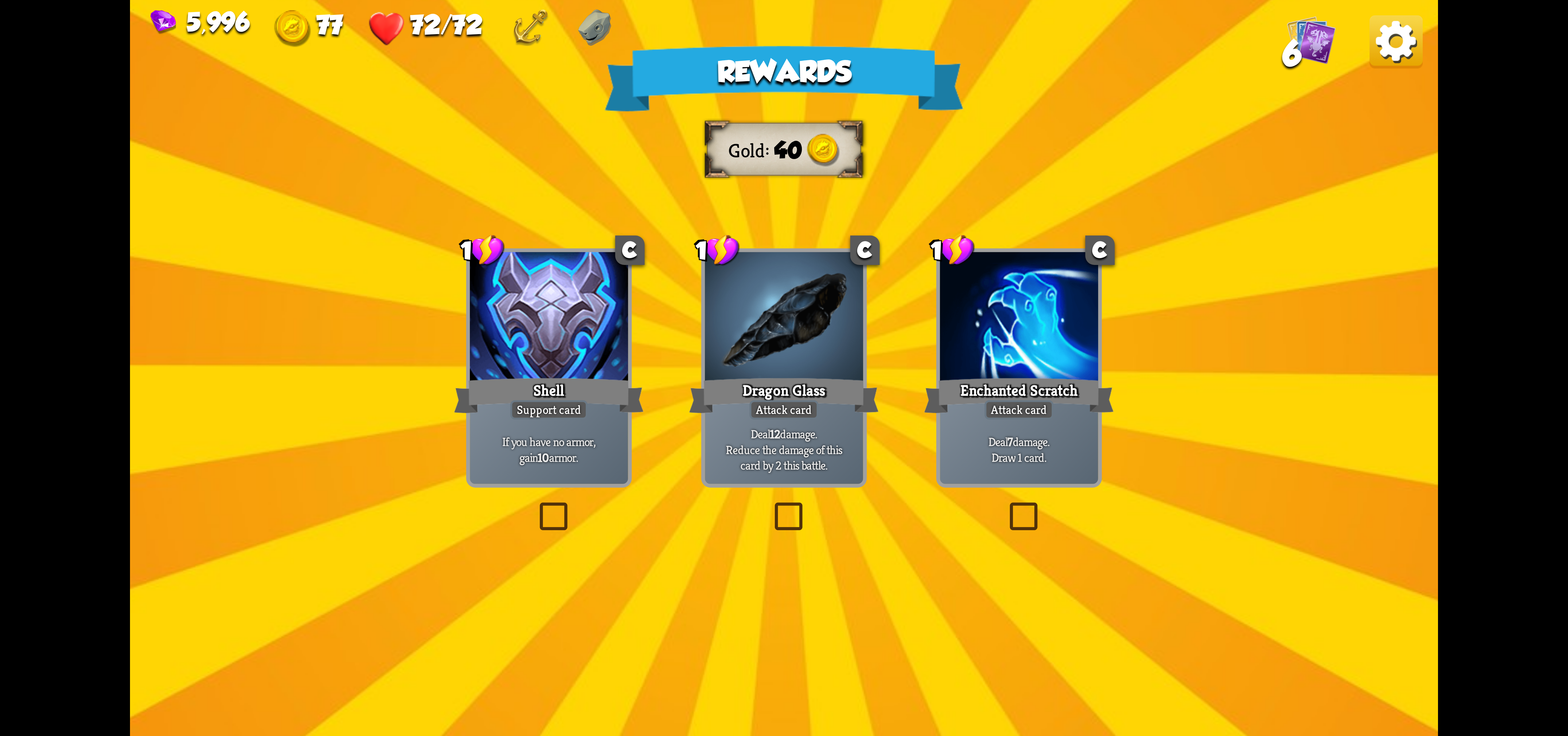
click at [837, 366] on div at bounding box center [784, 318] width 158 height 133
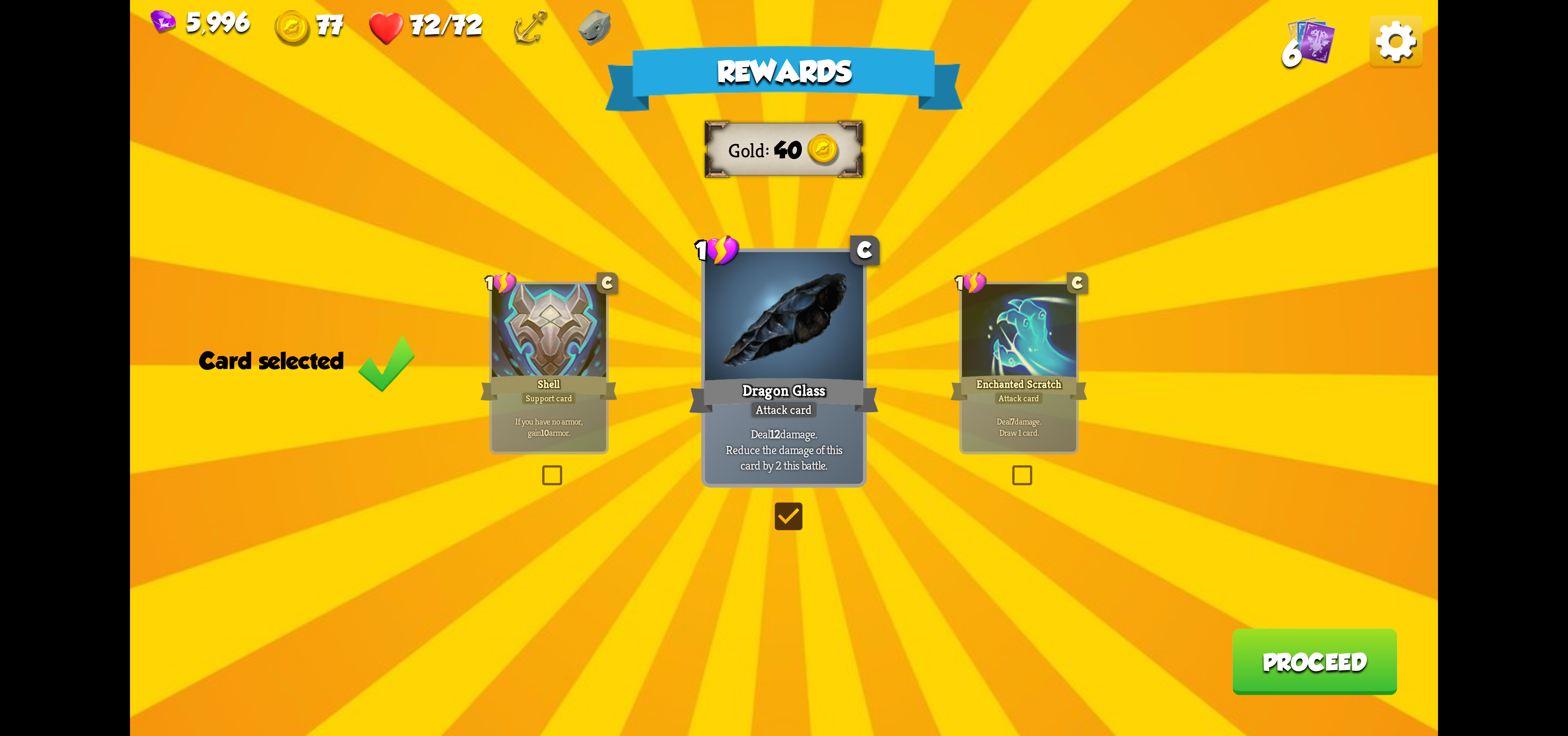
click at [1325, 678] on button "Proceed" at bounding box center [1314, 661] width 165 height 66
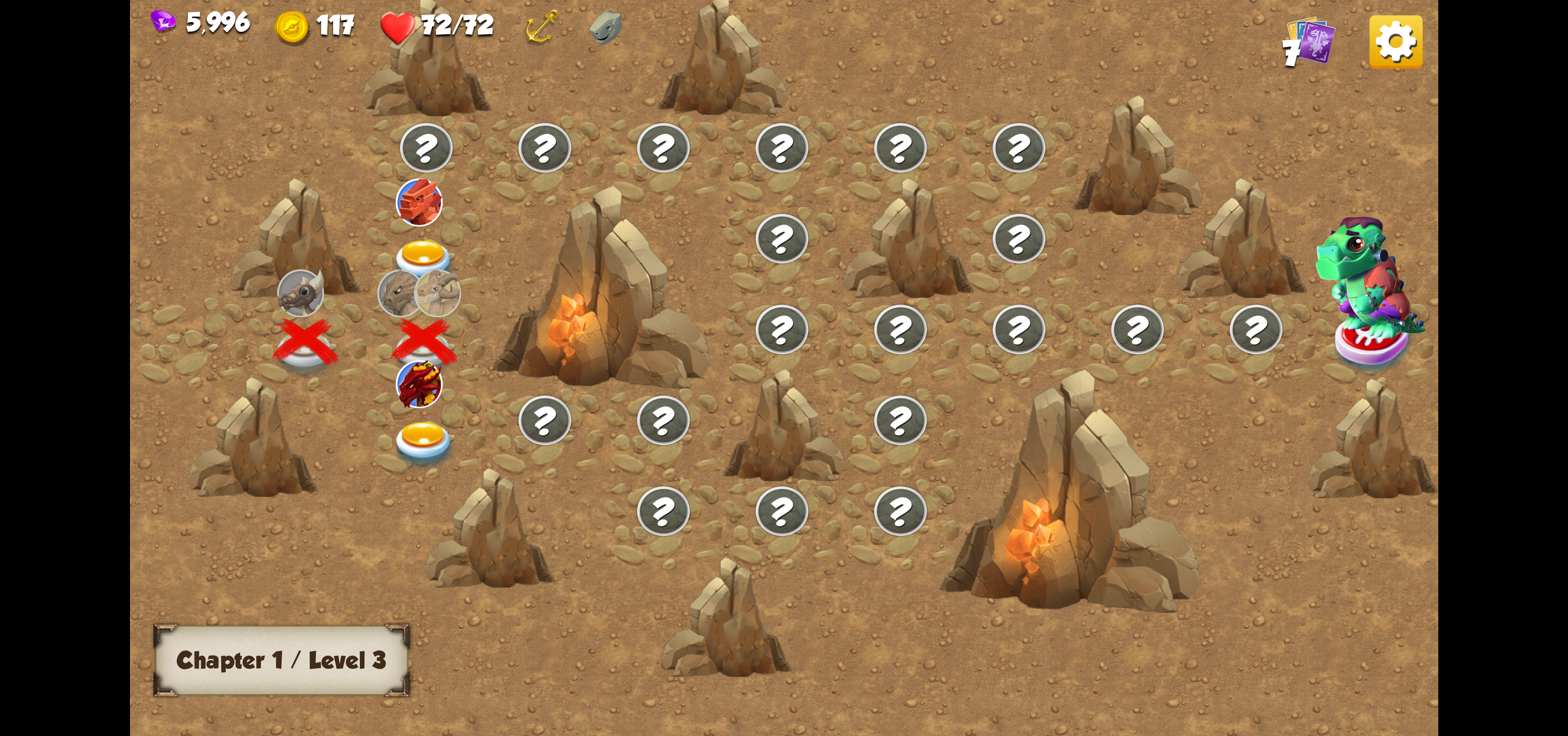
click at [412, 424] on img at bounding box center [424, 446] width 65 height 48
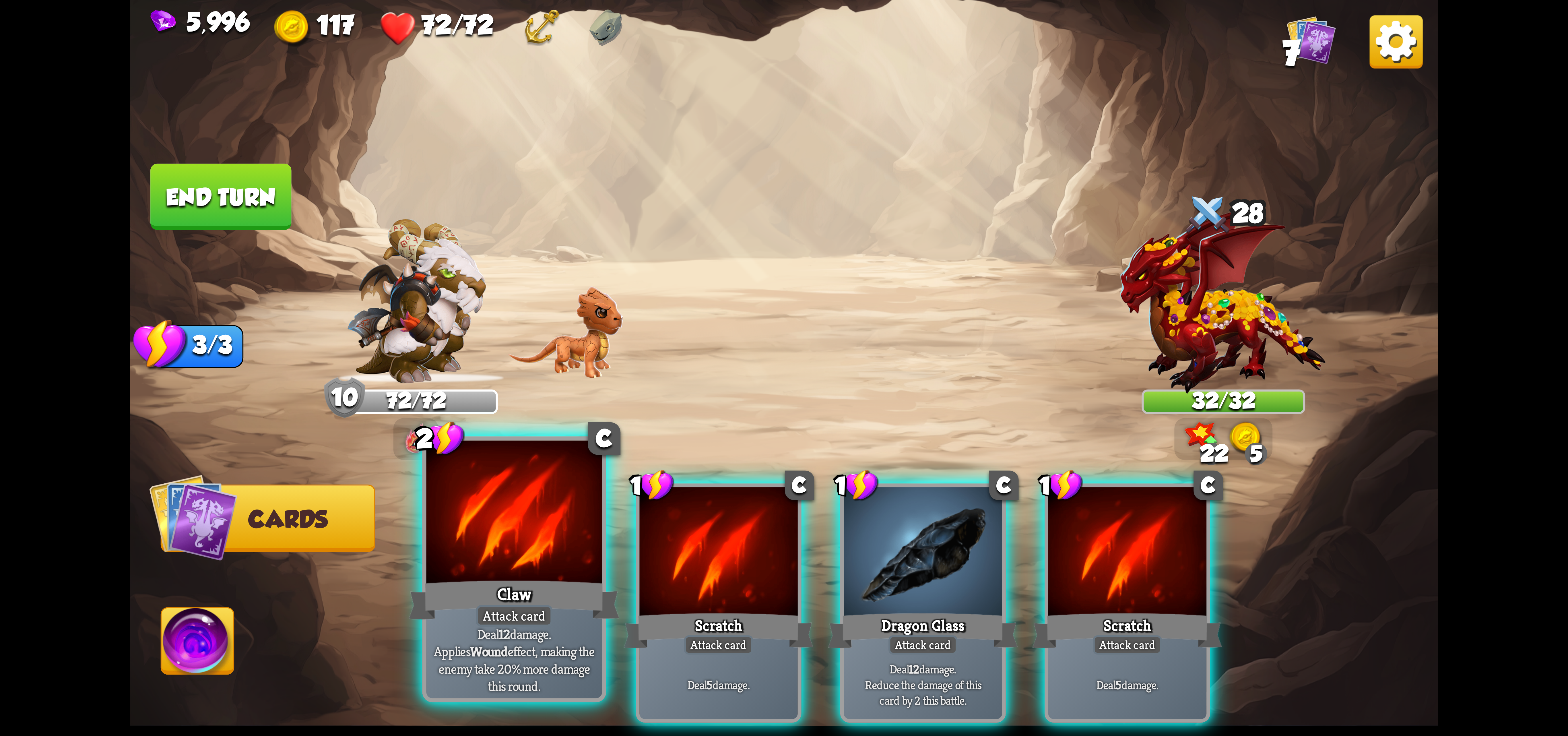
click at [556, 566] on div at bounding box center [514, 514] width 176 height 148
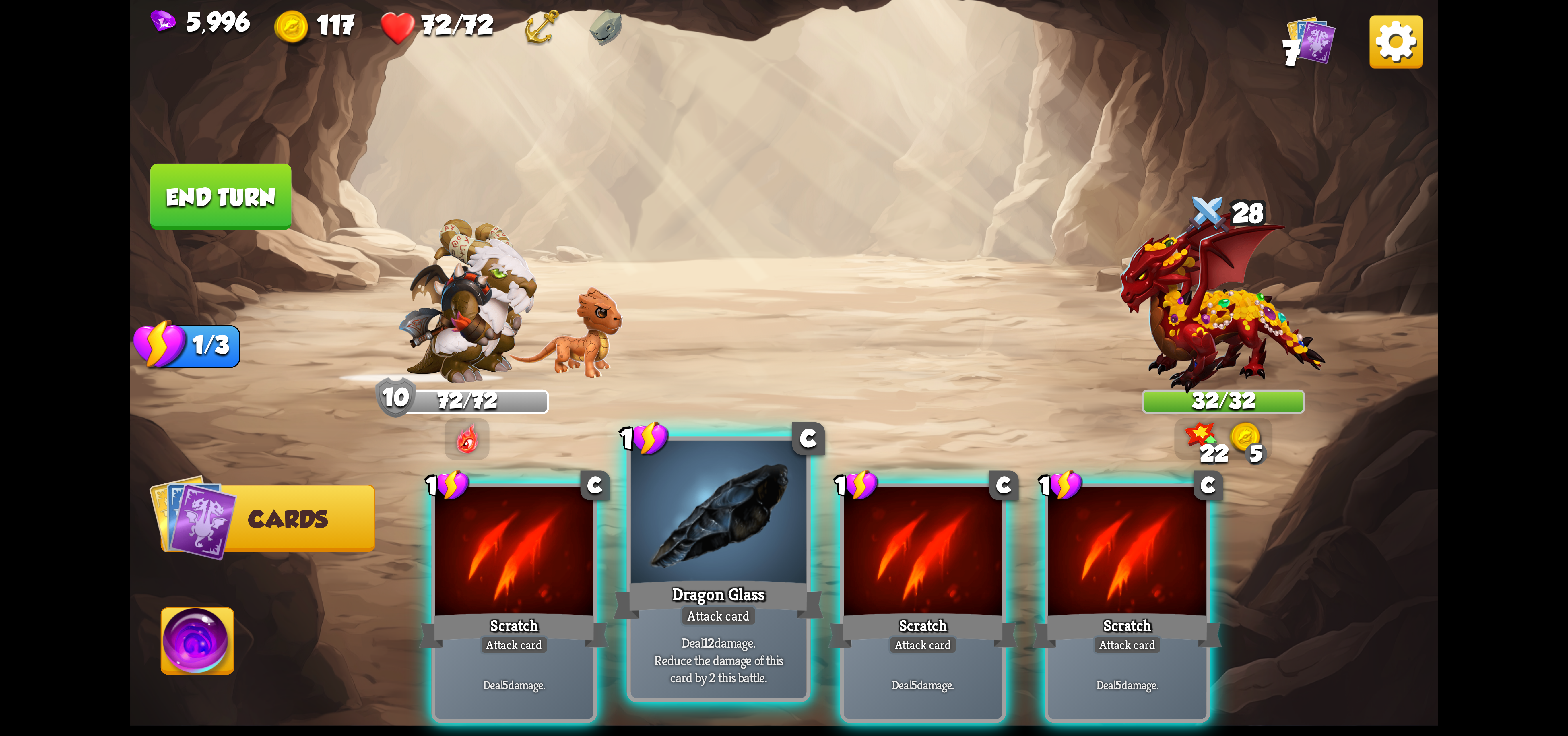
click at [767, 566] on div at bounding box center [718, 514] width 176 height 148
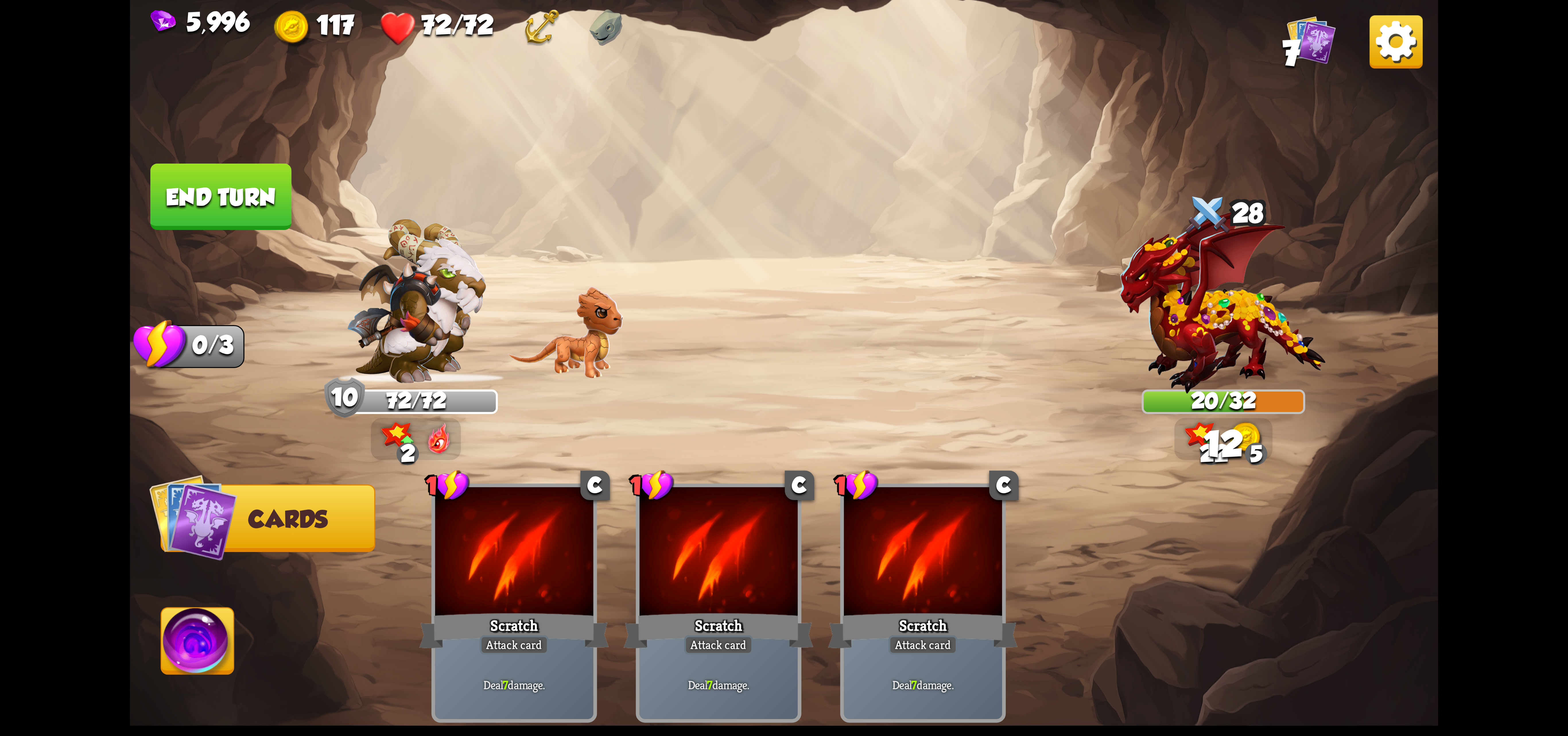
click at [225, 642] on img at bounding box center [197, 645] width 72 height 74
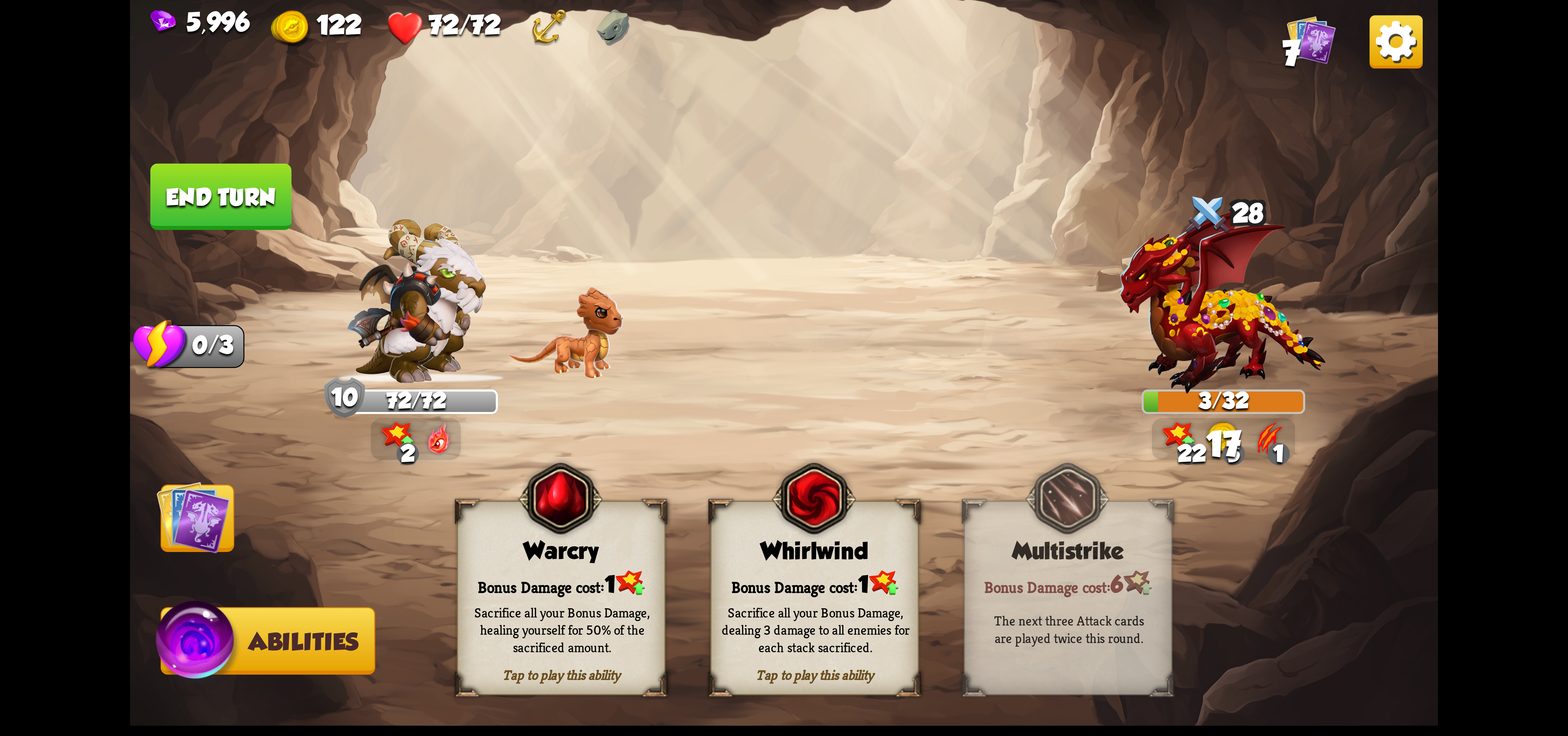
click at [849, 525] on img at bounding box center [814, 499] width 84 height 86
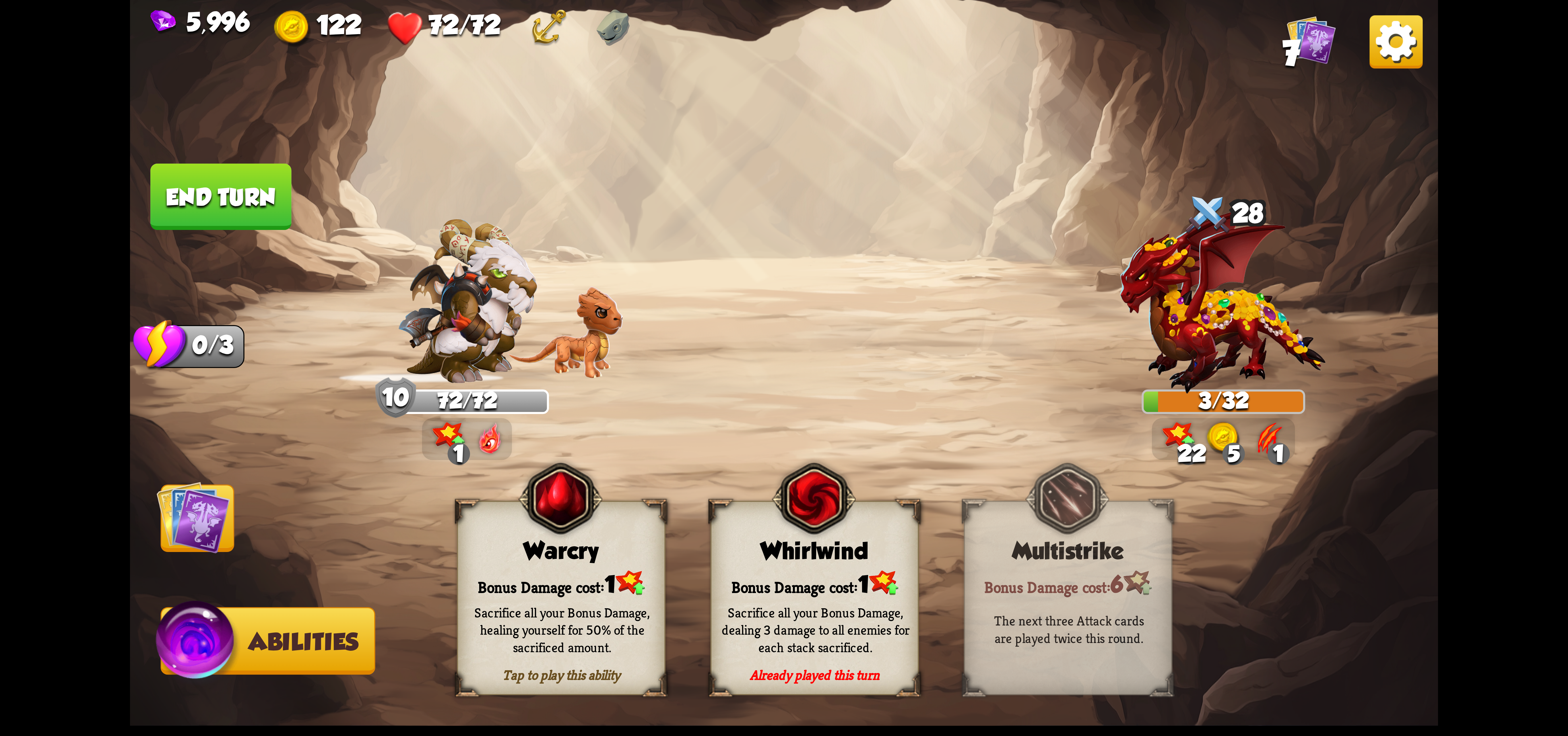
click at [849, 525] on div "Select an enemy to attack... You don't have enough stamina to play that card...…" at bounding box center [784, 368] width 1308 height 736
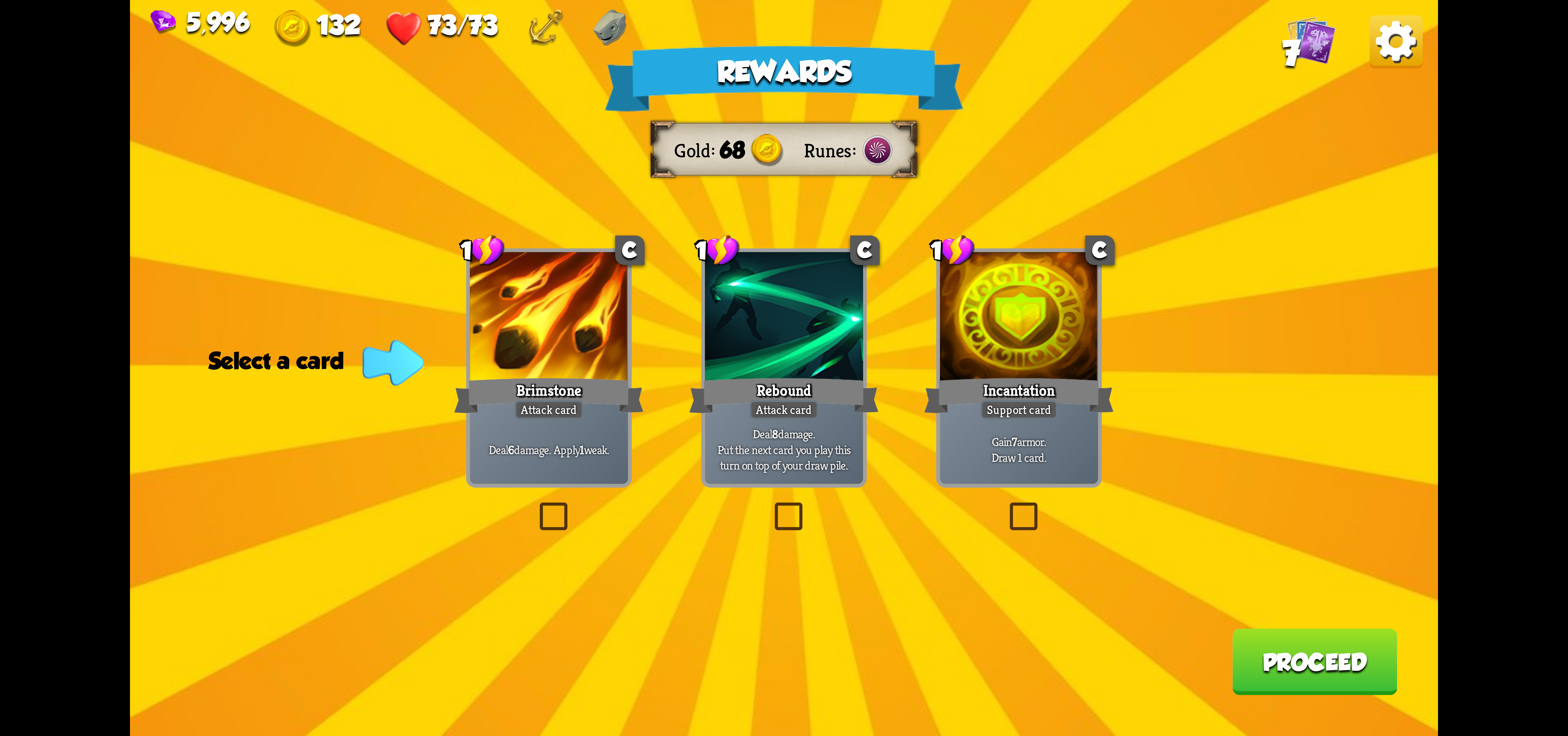
click at [1385, 48] on img at bounding box center [1396, 41] width 53 height 53
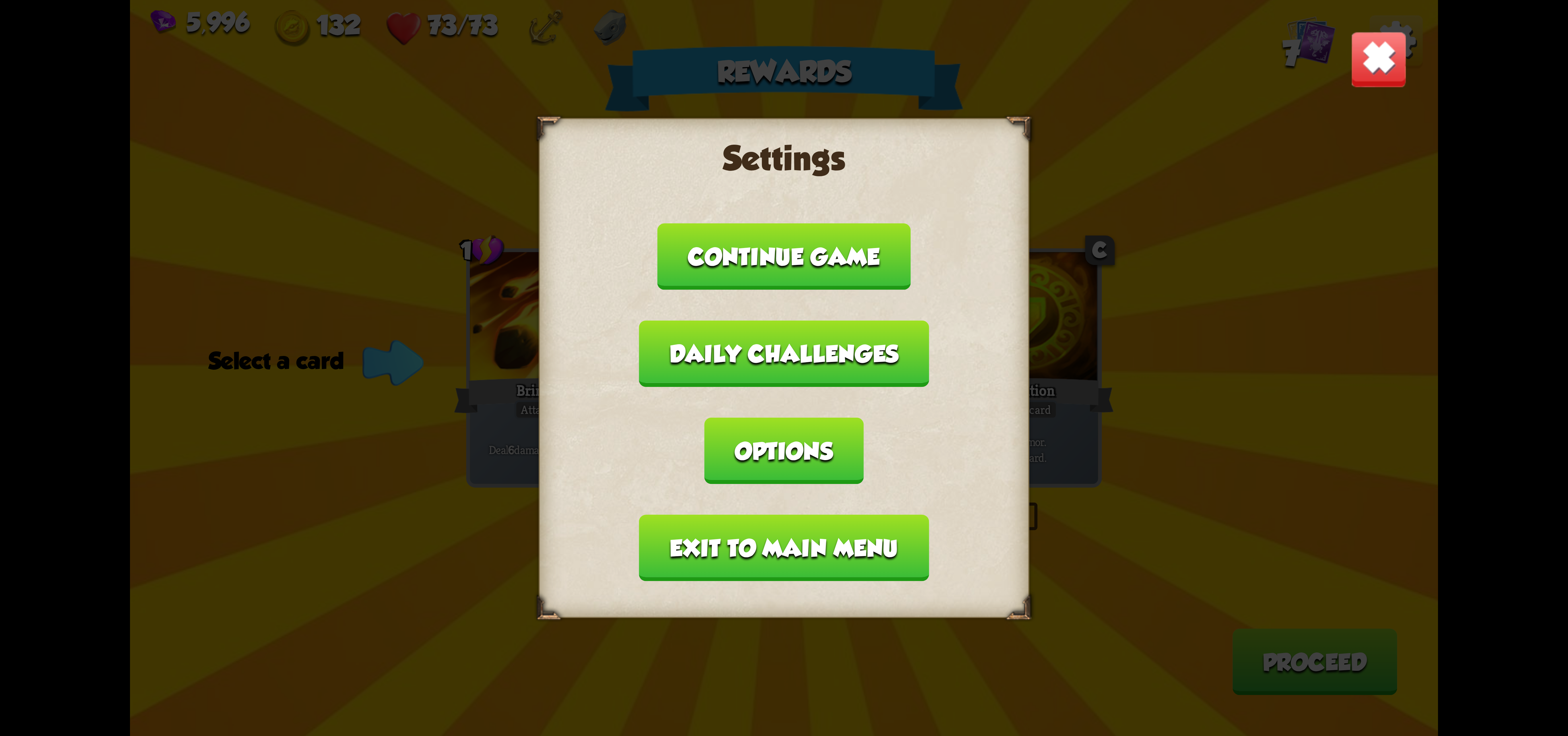
click at [808, 514] on button "Exit to main menu" at bounding box center [784, 547] width 290 height 66
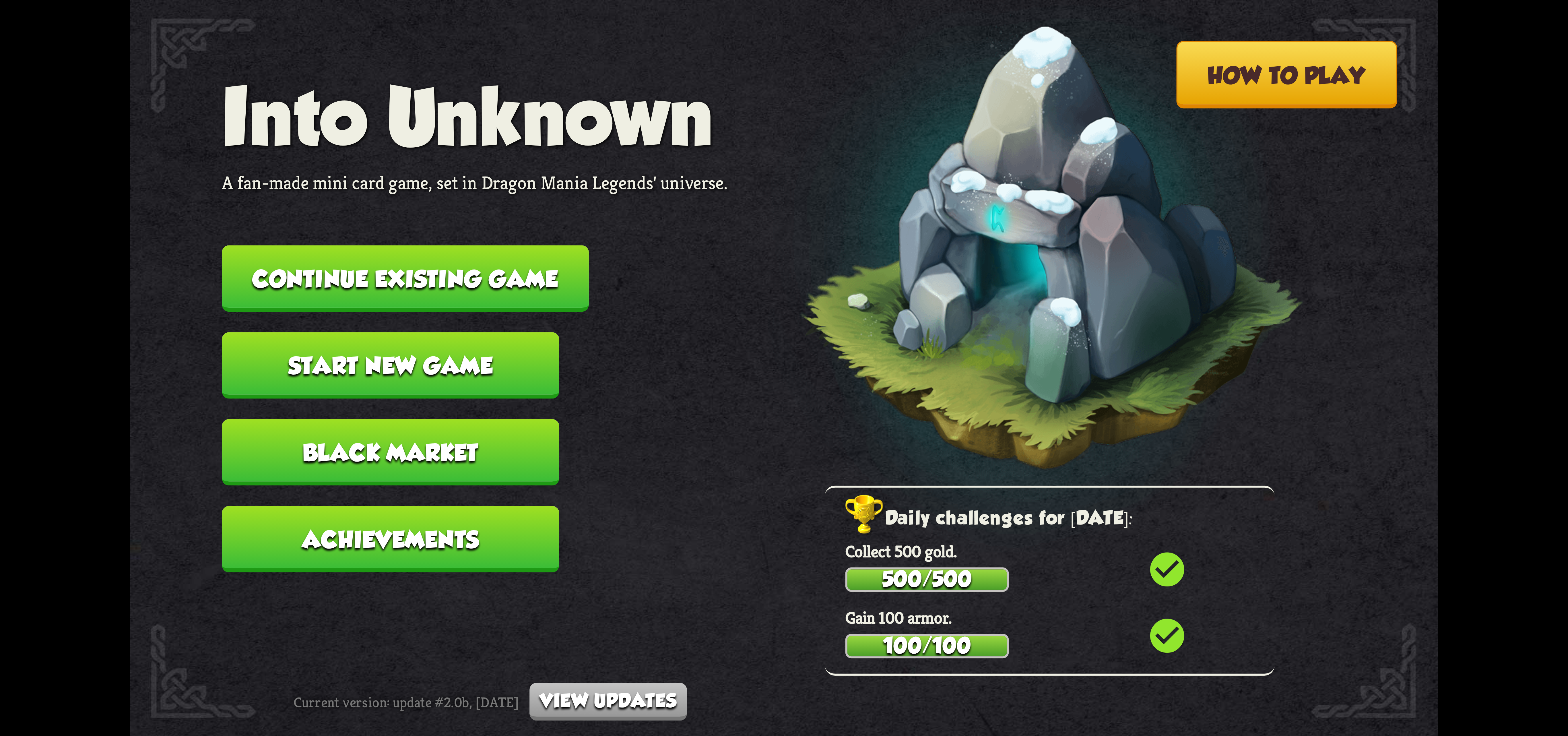
click at [460, 256] on button "Continue existing game" at bounding box center [405, 278] width 367 height 66
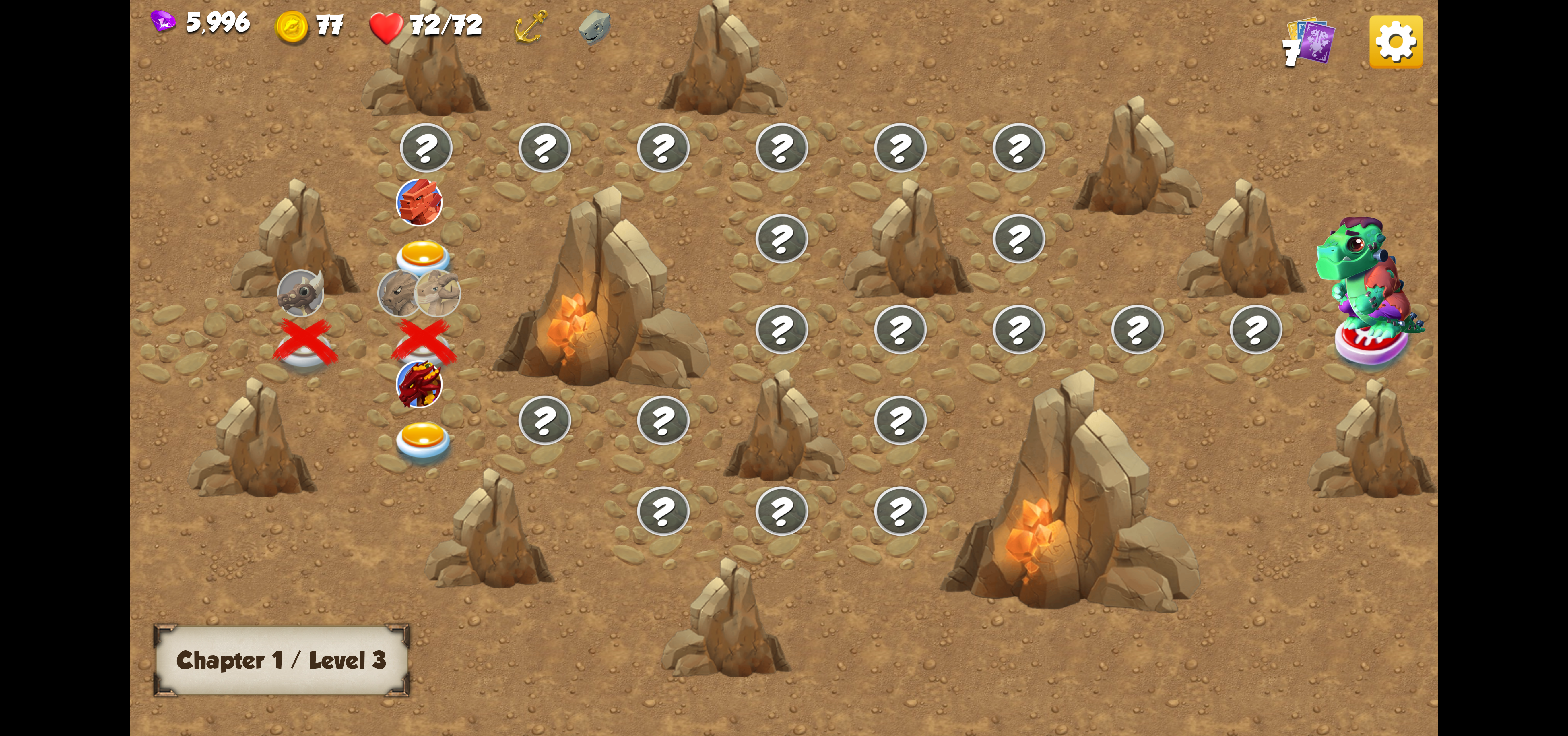
click at [444, 422] on img at bounding box center [424, 446] width 65 height 48
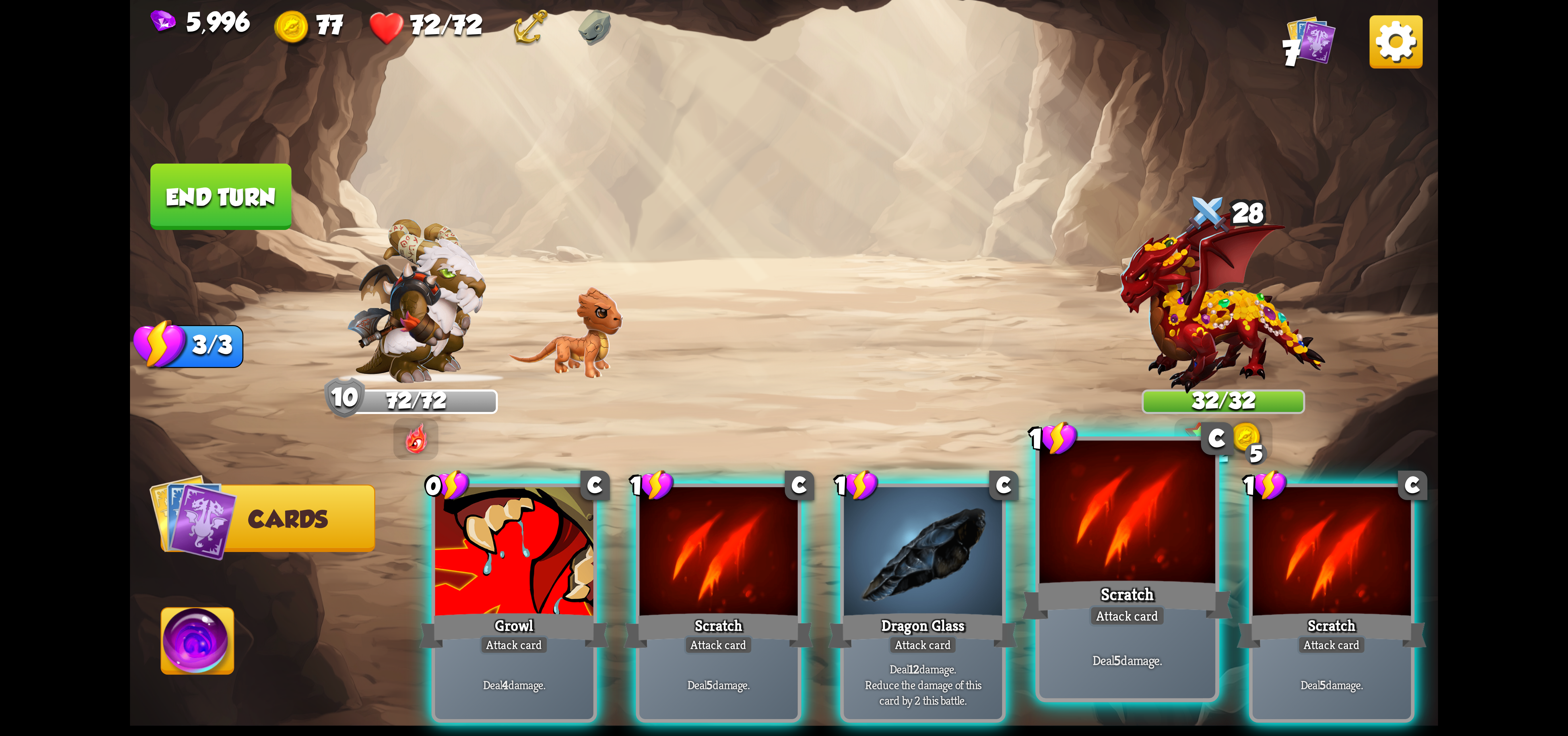
drag, startPoint x: 1112, startPoint y: 538, endPoint x: 810, endPoint y: 548, distance: 302.2
click at [1111, 538] on div at bounding box center [1127, 514] width 176 height 148
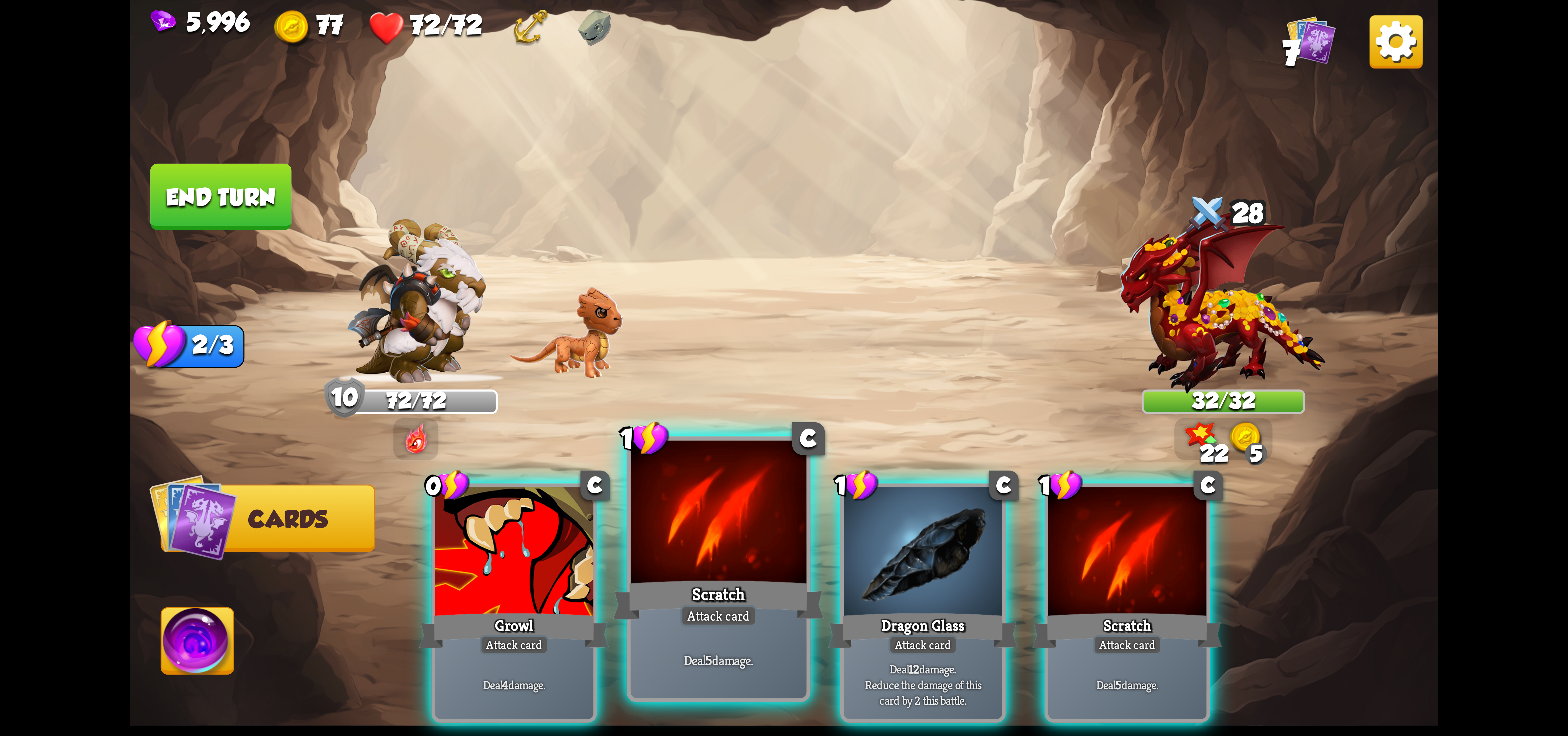
click at [770, 561] on div at bounding box center [718, 514] width 176 height 148
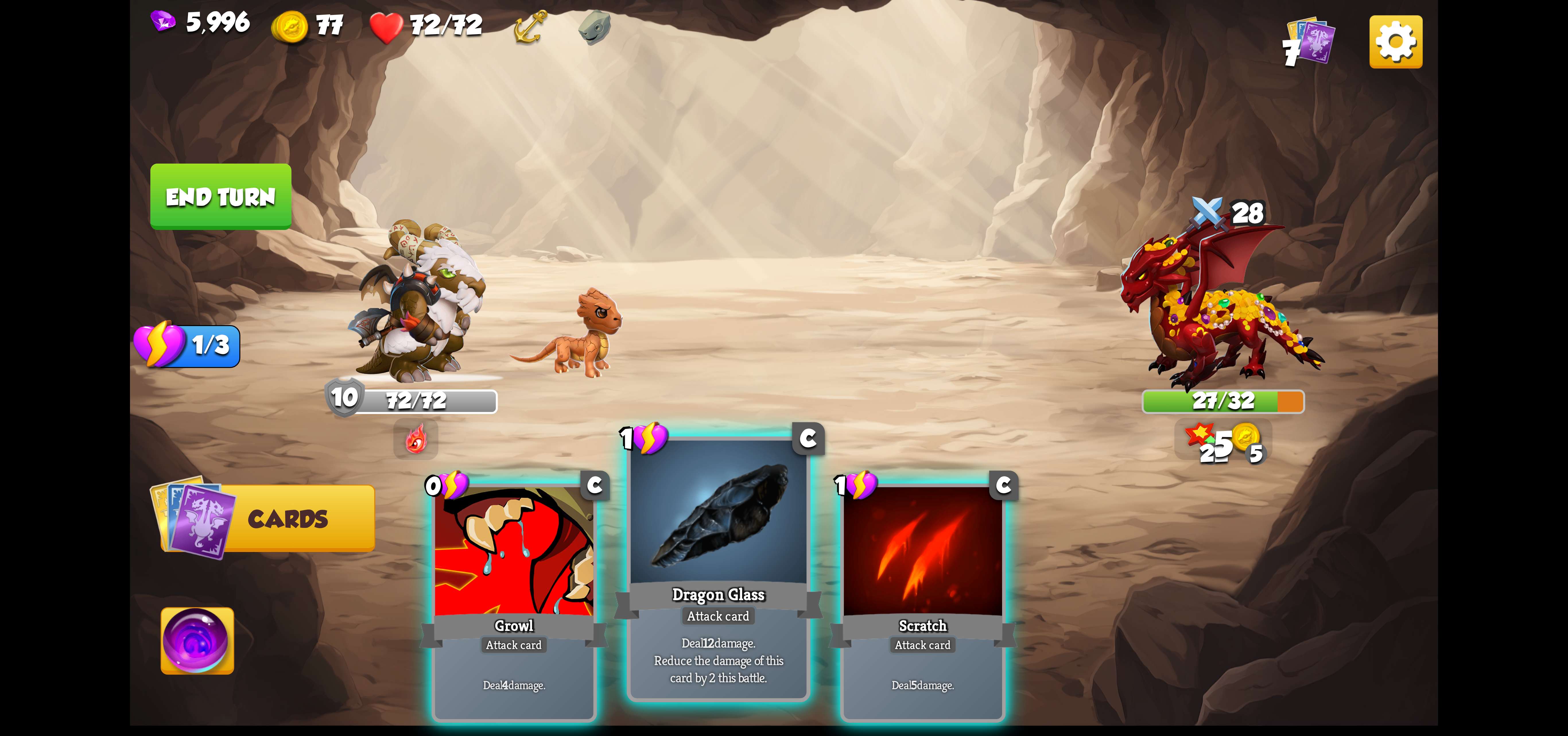
click at [661, 559] on div at bounding box center [718, 514] width 176 height 148
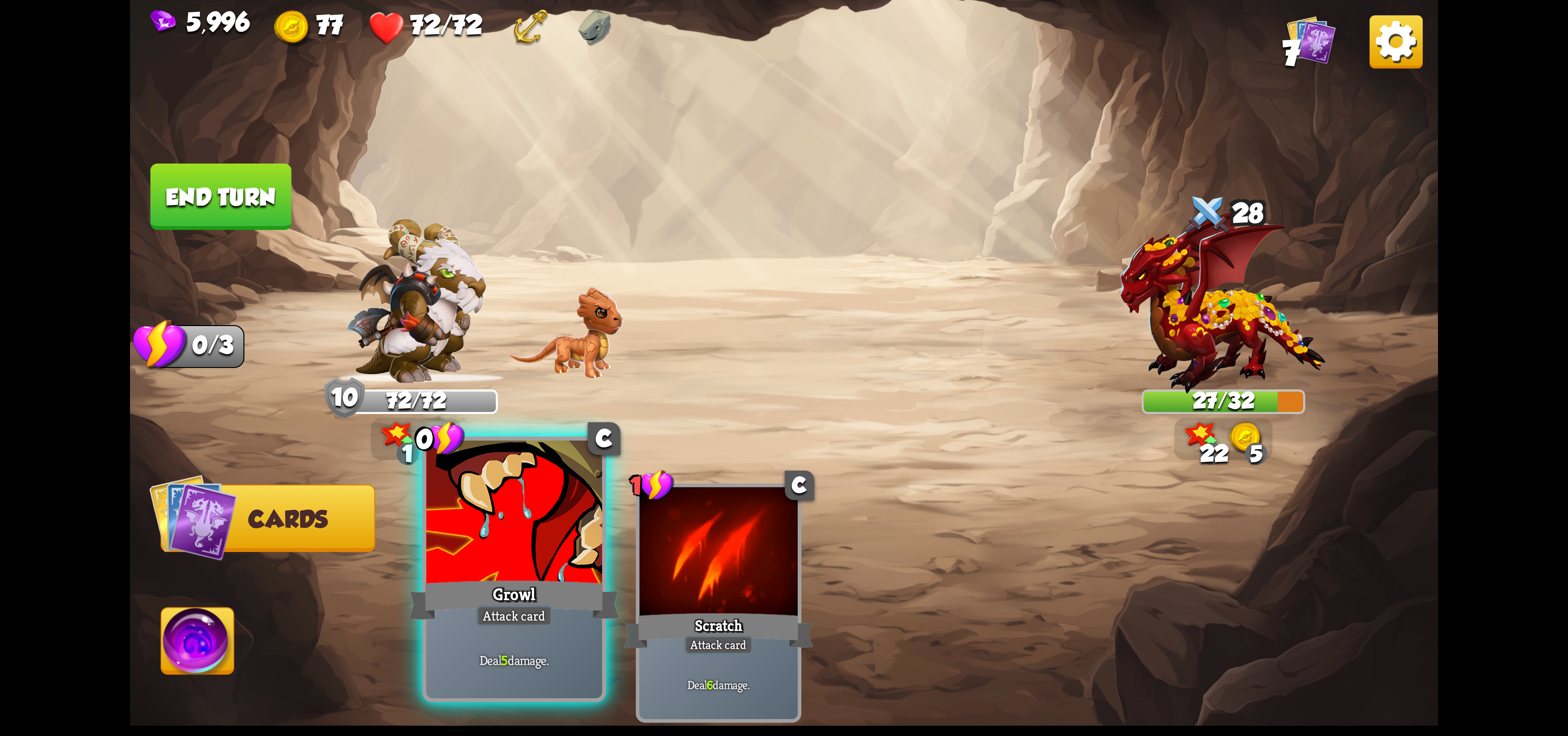
click at [559, 551] on div at bounding box center [514, 514] width 176 height 148
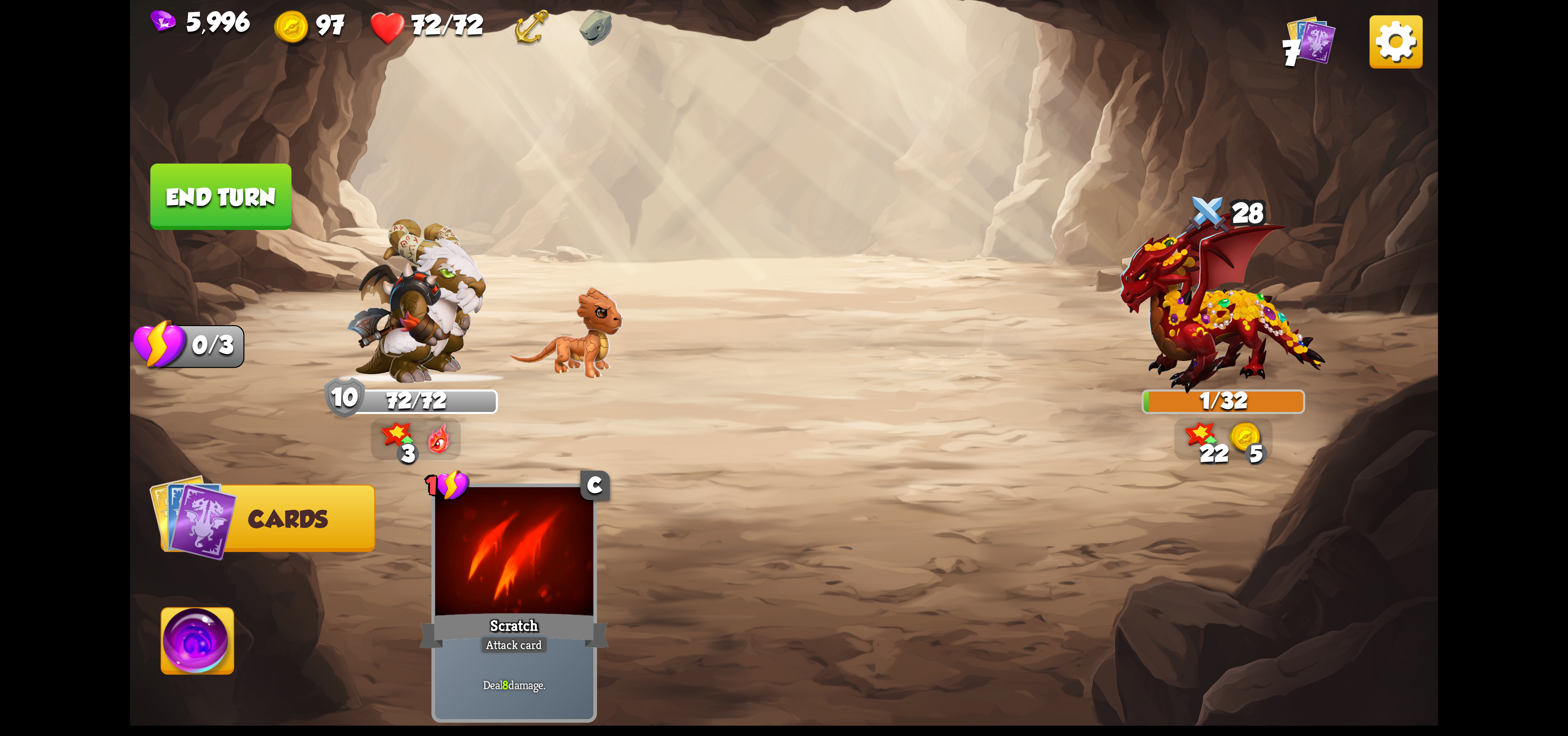
drag, startPoint x: 171, startPoint y: 629, endPoint x: 248, endPoint y: 588, distance: 87.2
click at [173, 629] on img at bounding box center [197, 645] width 72 height 74
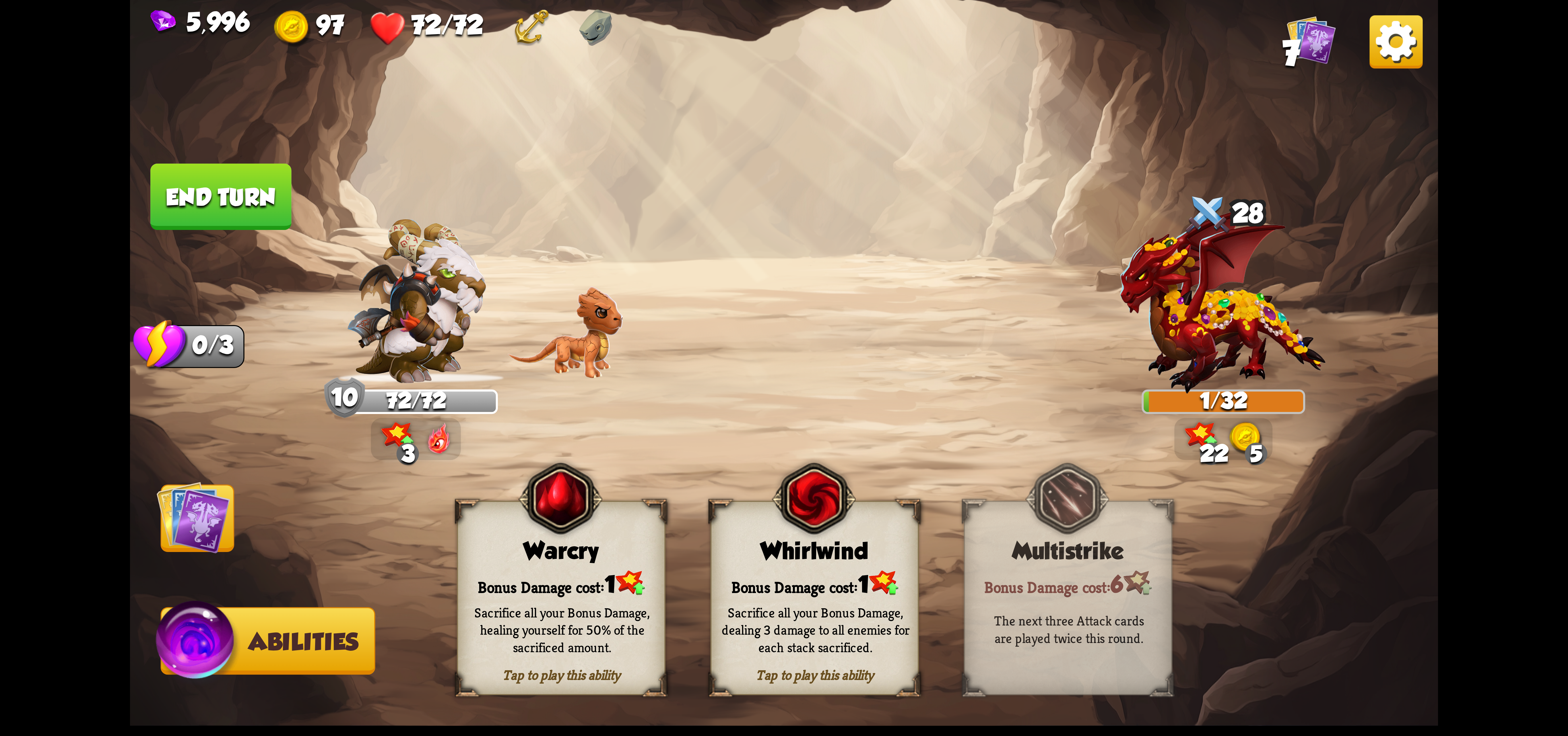
click at [206, 527] on img at bounding box center [193, 517] width 74 height 74
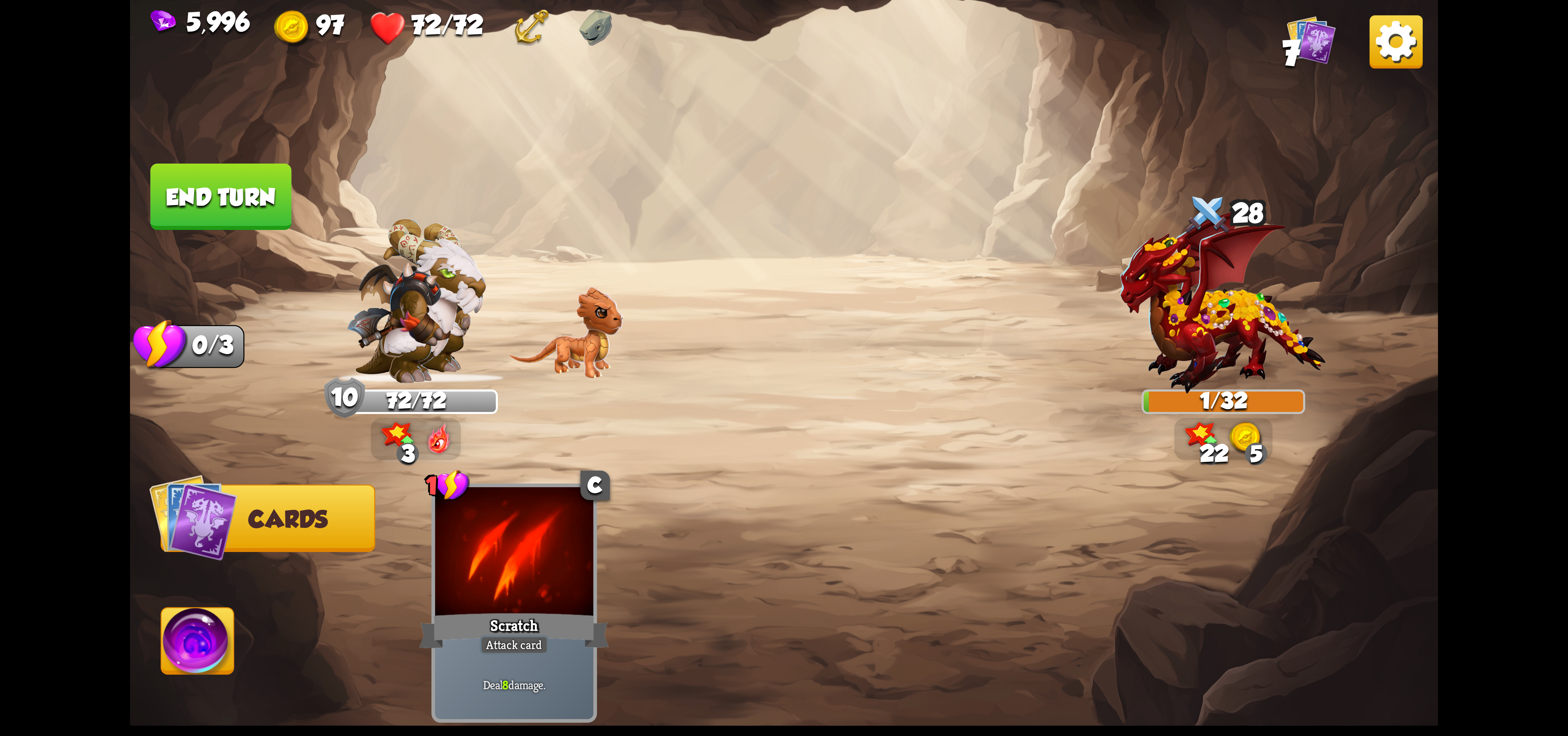
click at [205, 195] on button "End turn" at bounding box center [220, 197] width 141 height 66
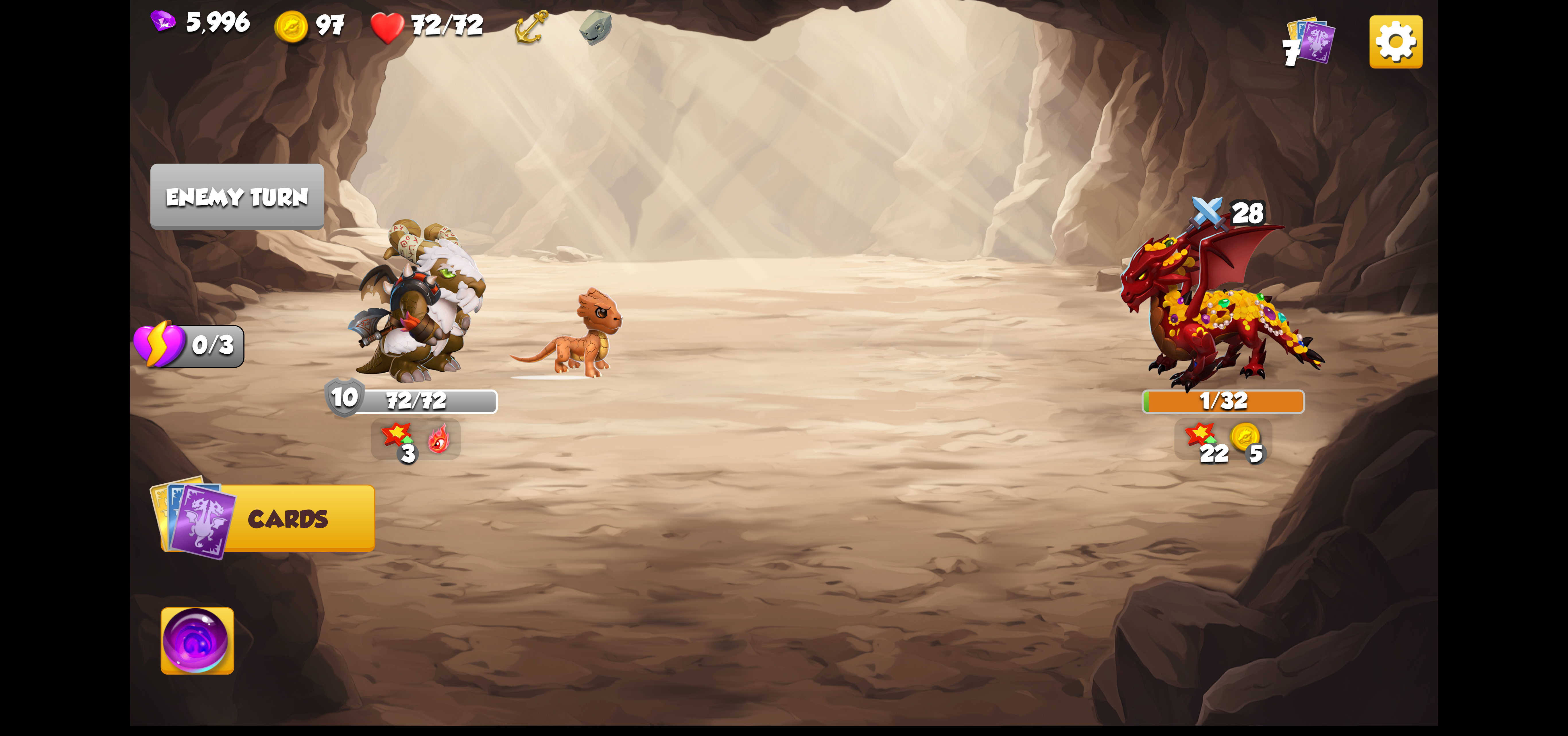
click at [216, 651] on img at bounding box center [197, 645] width 72 height 74
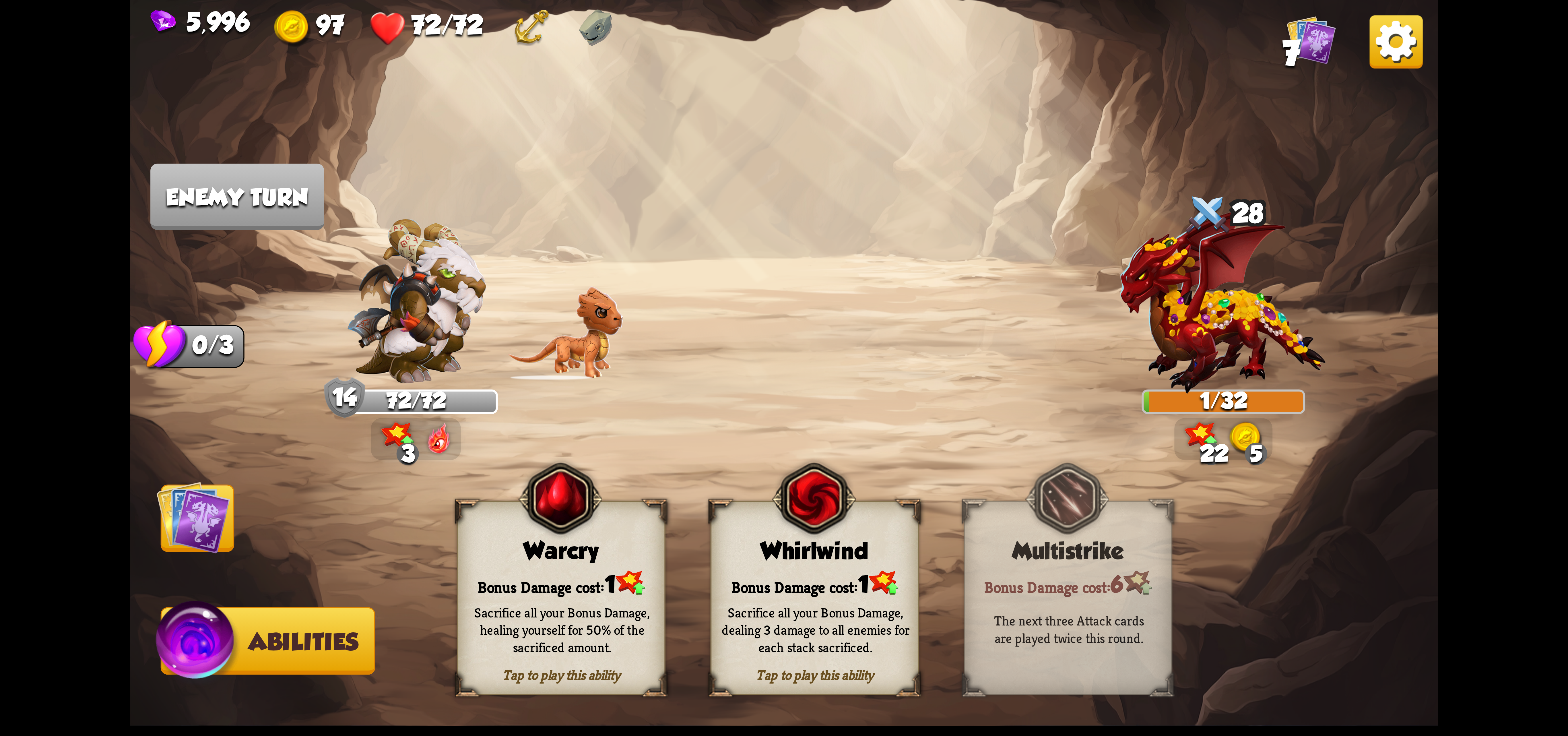
click at [209, 524] on img at bounding box center [193, 517] width 74 height 74
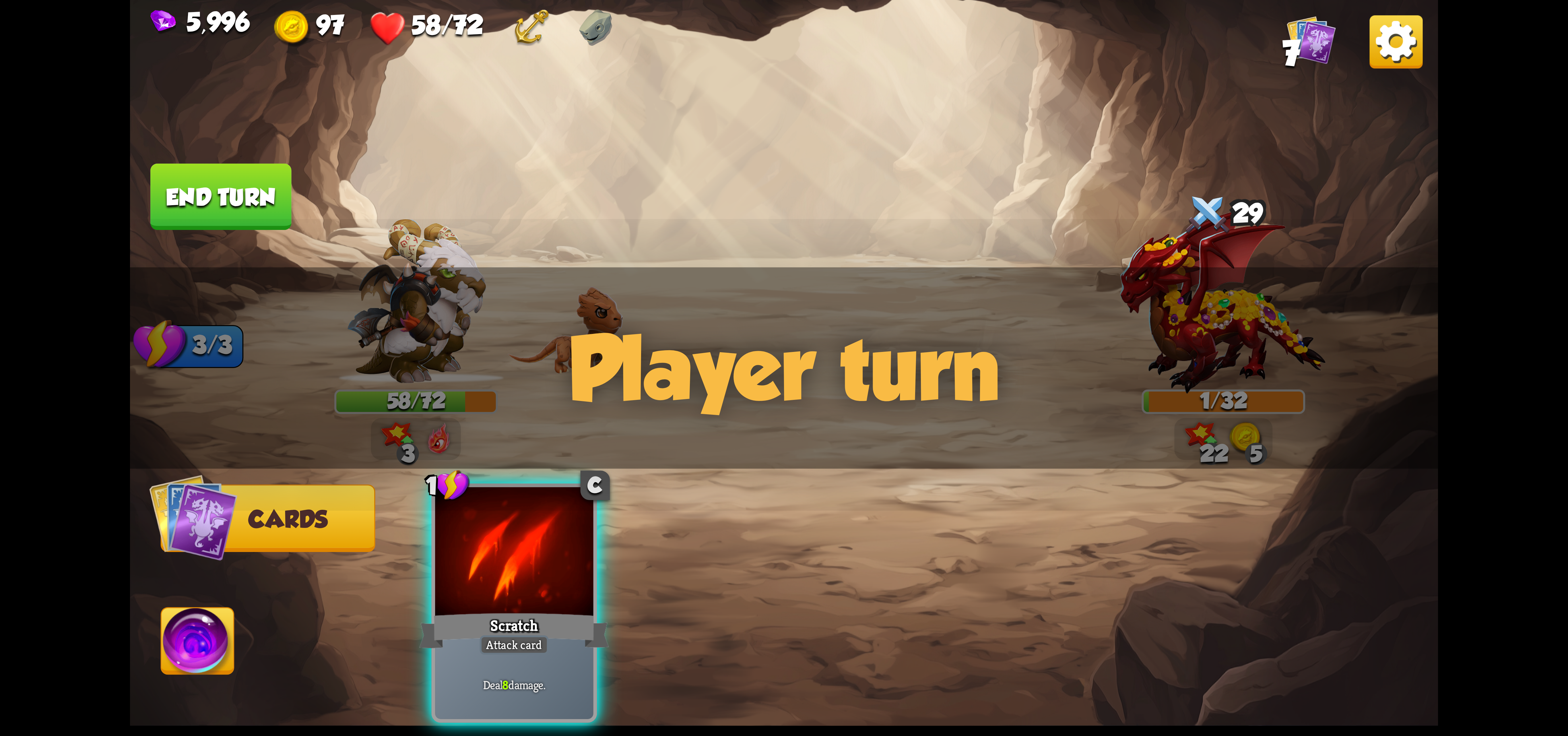
click at [1385, 39] on img at bounding box center [1396, 41] width 53 height 53
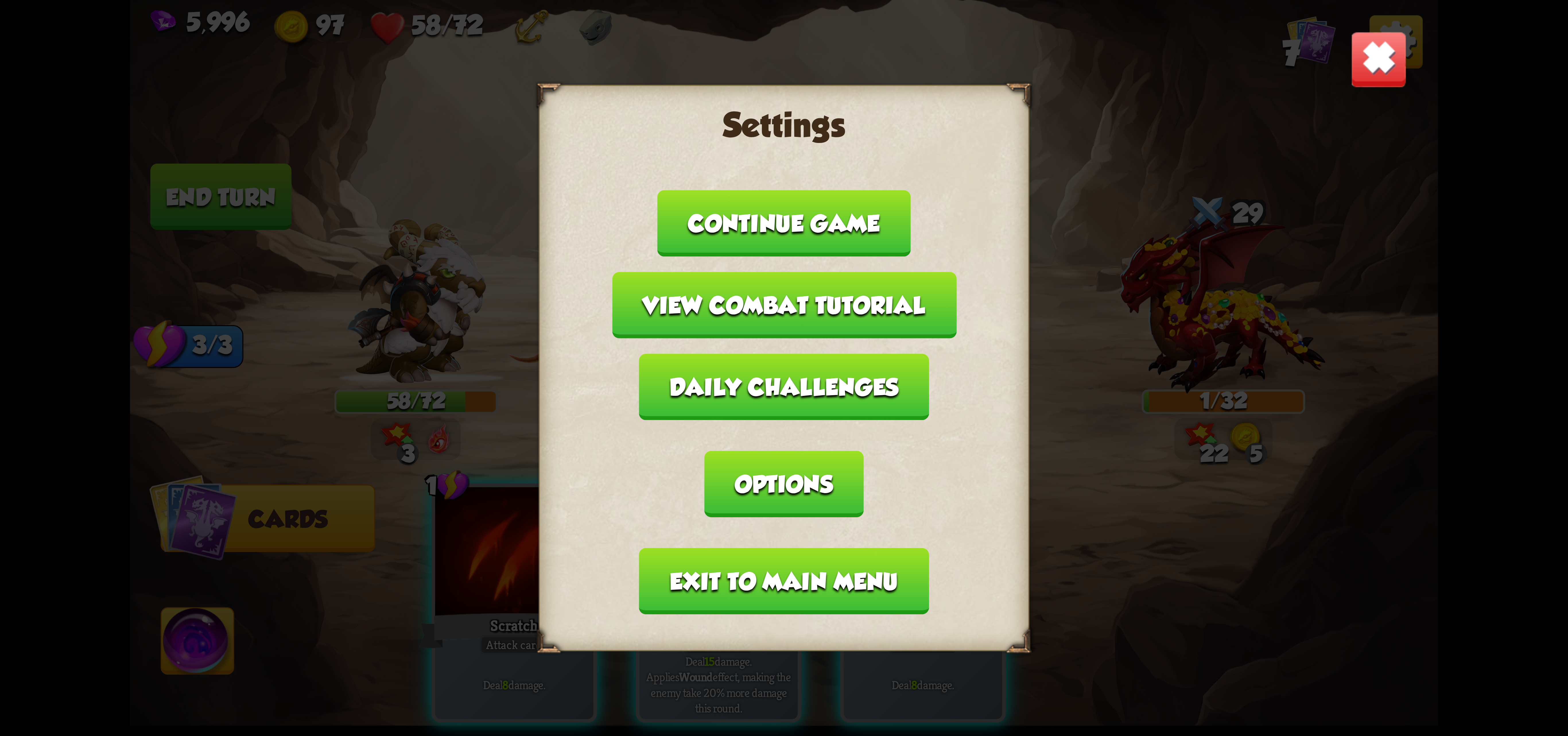
click at [811, 548] on button "Exit to main menu" at bounding box center [784, 581] width 290 height 66
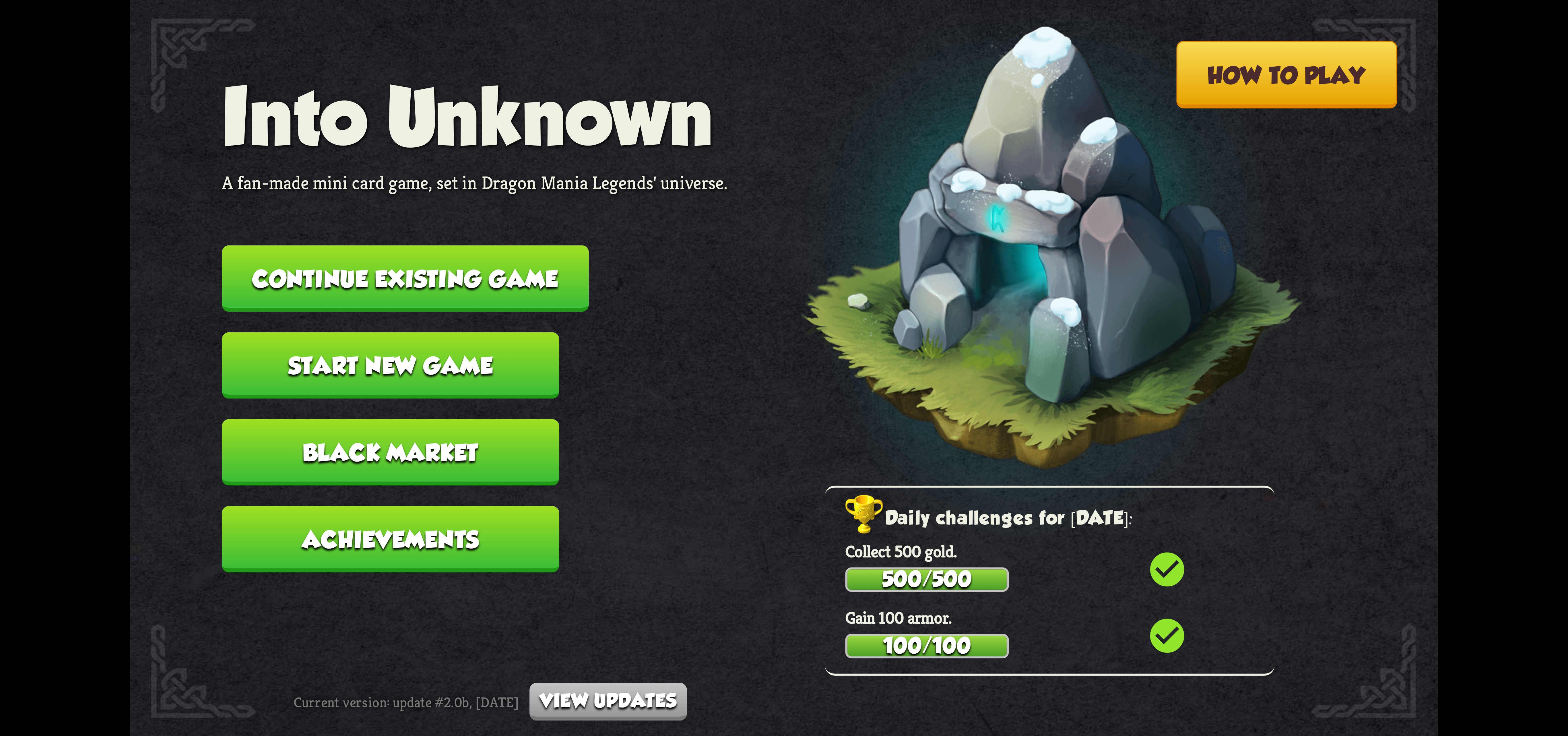
click at [497, 290] on button "Continue existing game" at bounding box center [405, 278] width 367 height 66
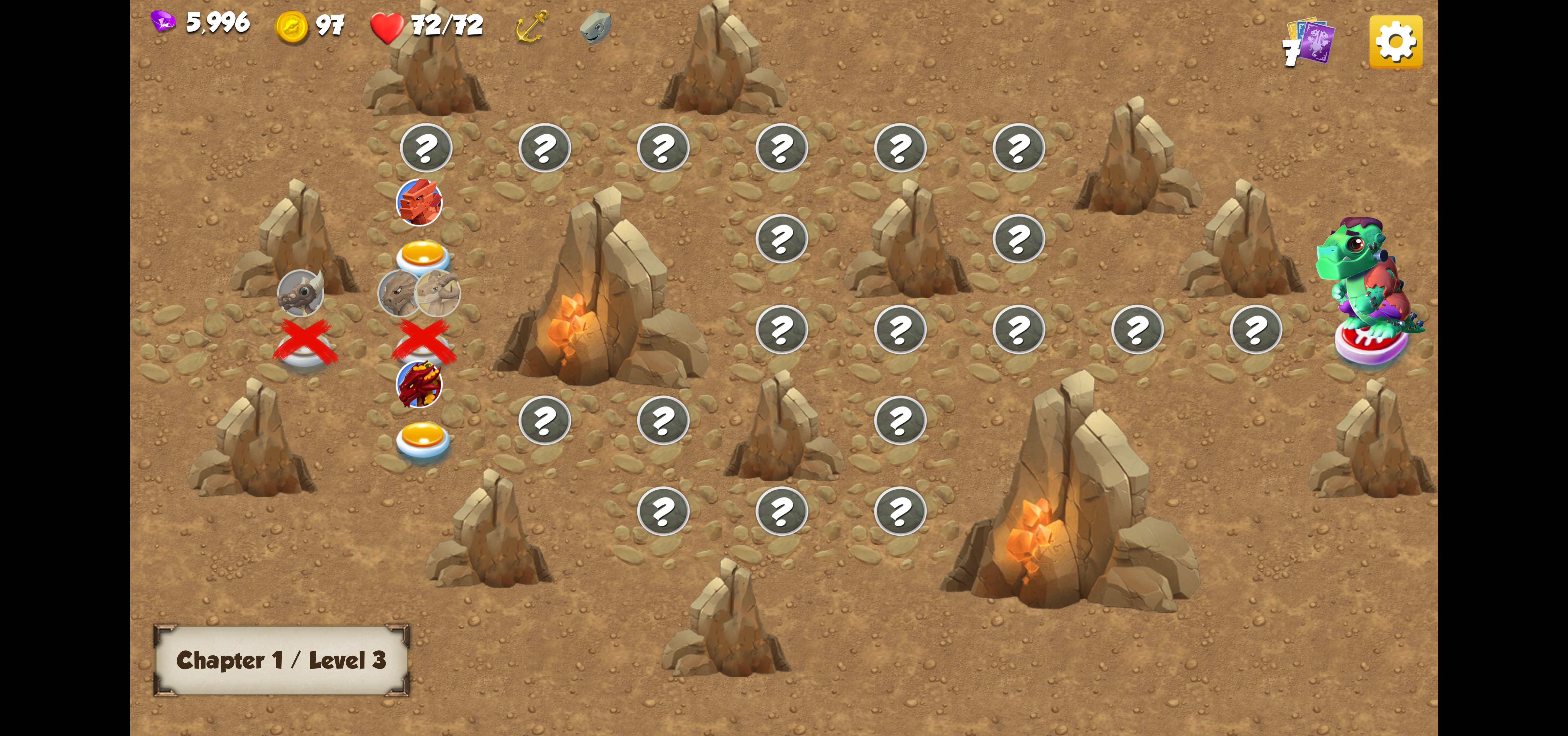
click at [426, 422] on img at bounding box center [424, 446] width 65 height 48
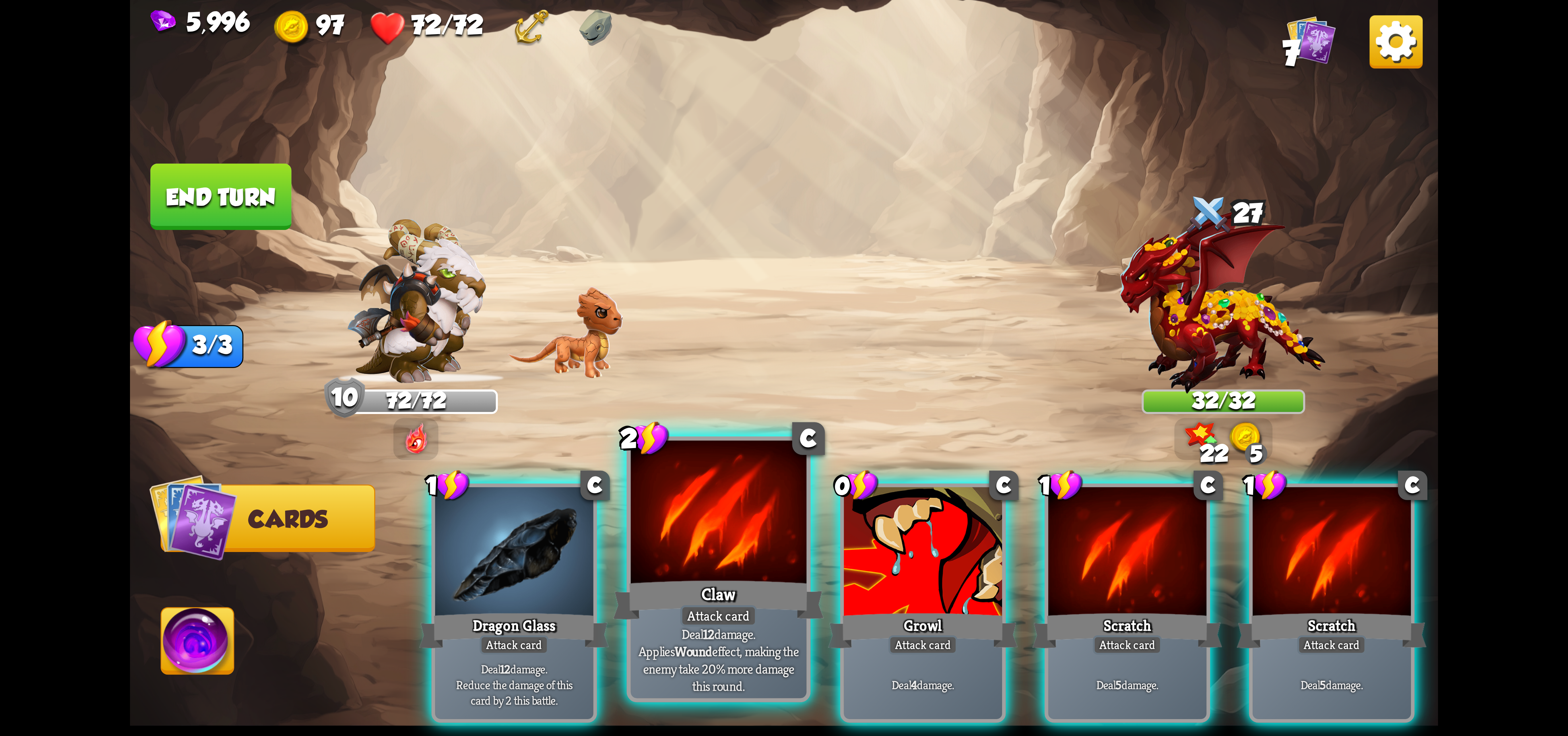
click at [714, 556] on div at bounding box center [718, 514] width 176 height 148
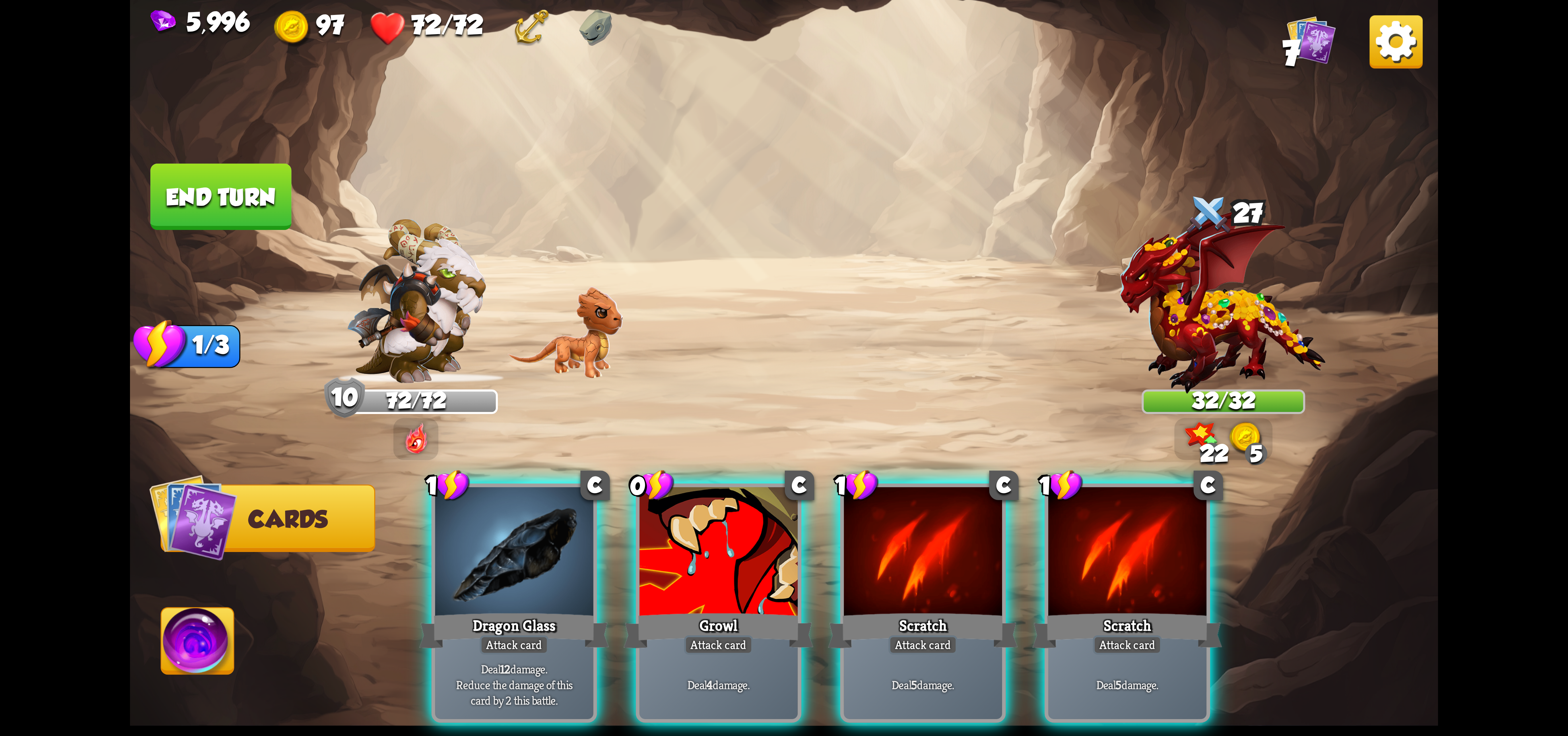
drag, startPoint x: 511, startPoint y: 563, endPoint x: 542, endPoint y: 556, distance: 31.8
click at [531, 553] on div at bounding box center [514, 553] width 158 height 133
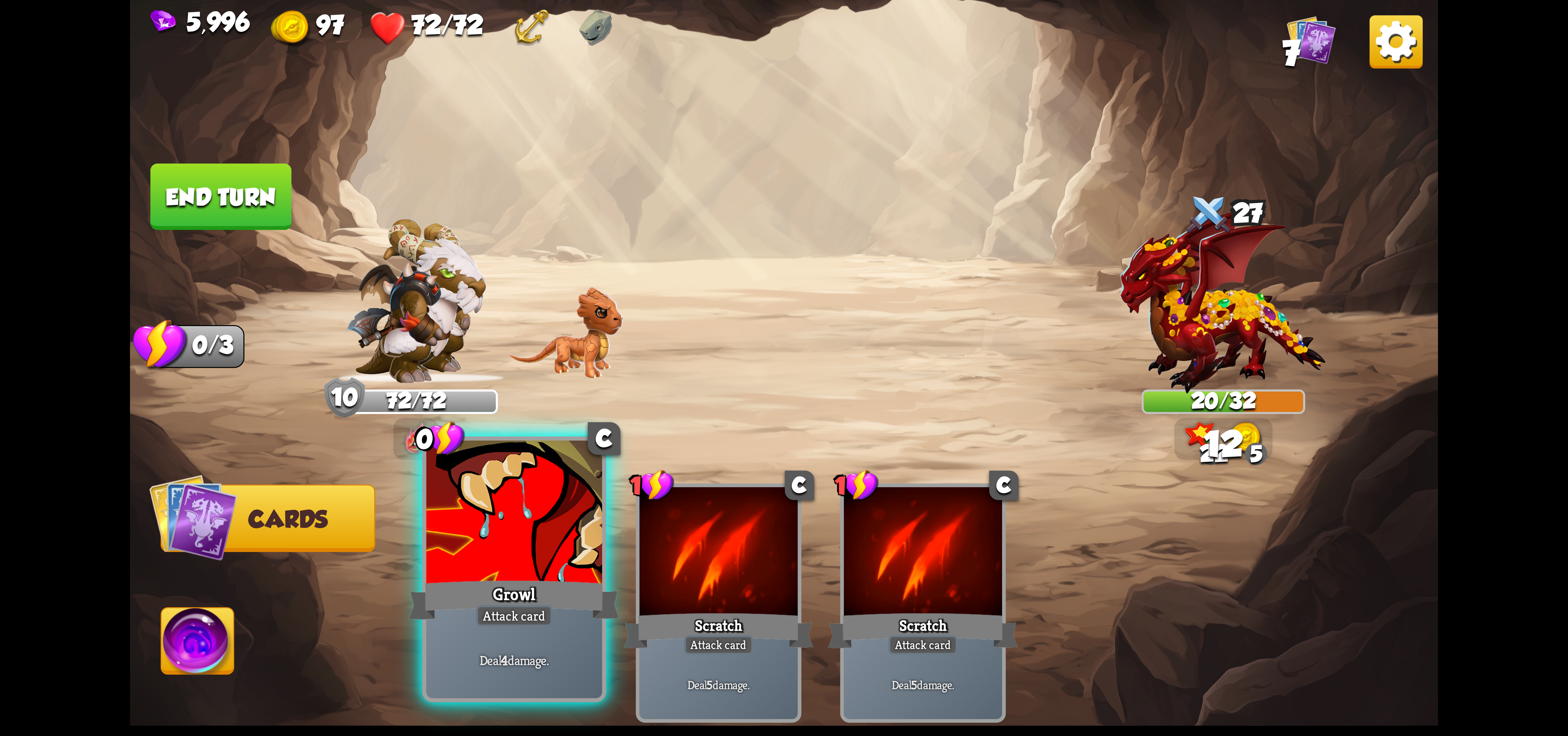
drag, startPoint x: 529, startPoint y: 584, endPoint x: 599, endPoint y: 505, distance: 105.6
click at [529, 580] on div "Growl" at bounding box center [514, 600] width 211 height 47
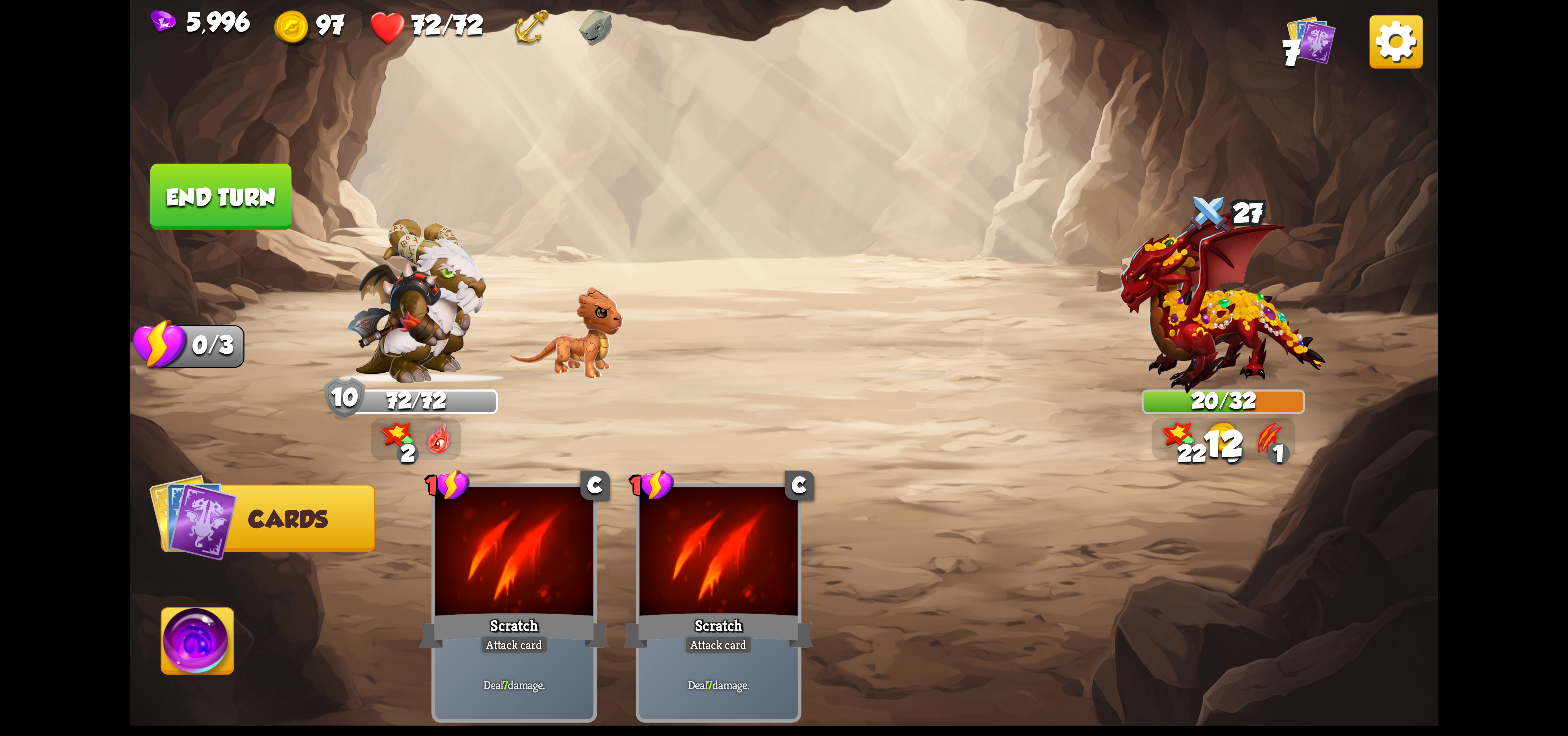
click at [1395, 63] on img at bounding box center [1396, 41] width 53 height 53
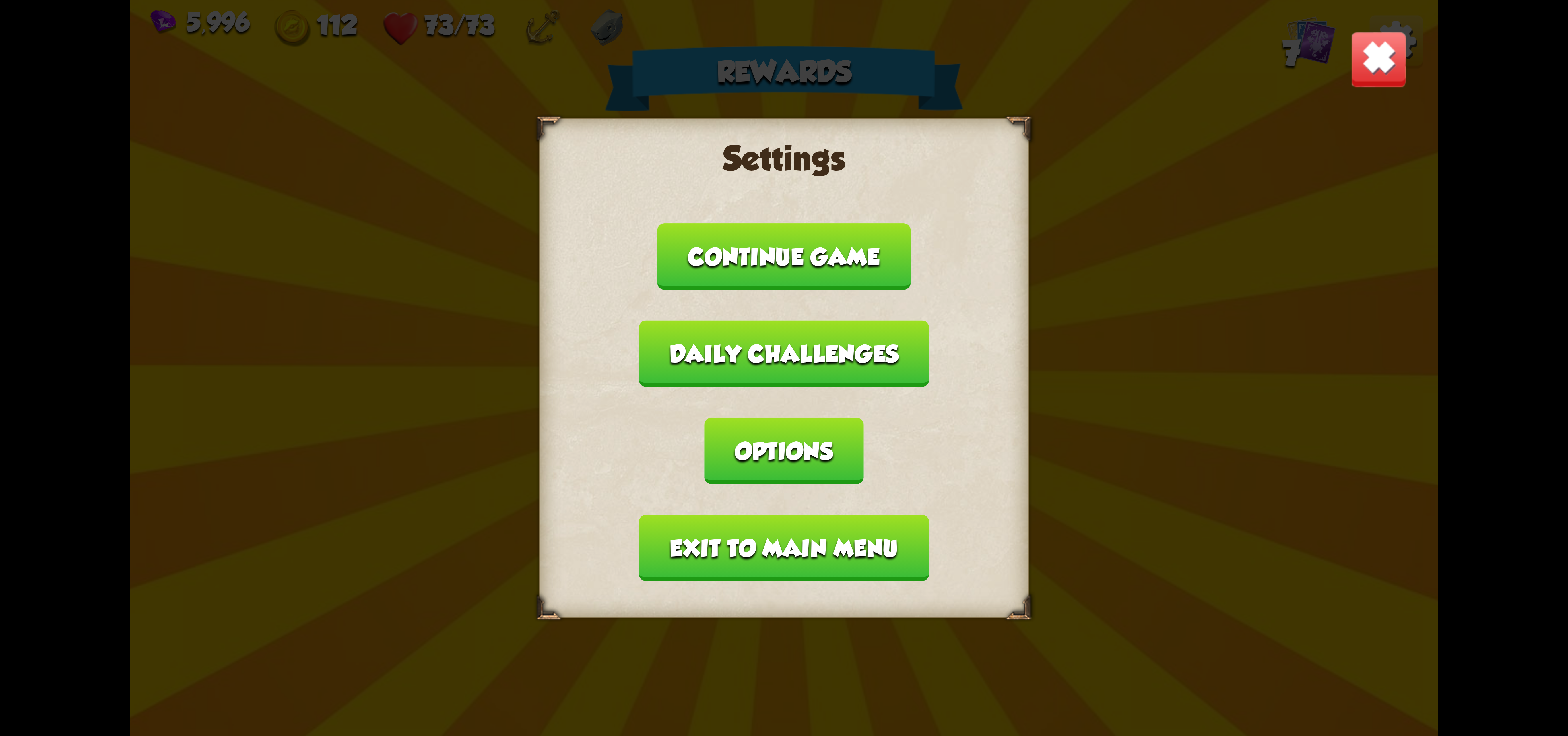
click at [854, 514] on button "Exit to main menu" at bounding box center [784, 547] width 290 height 66
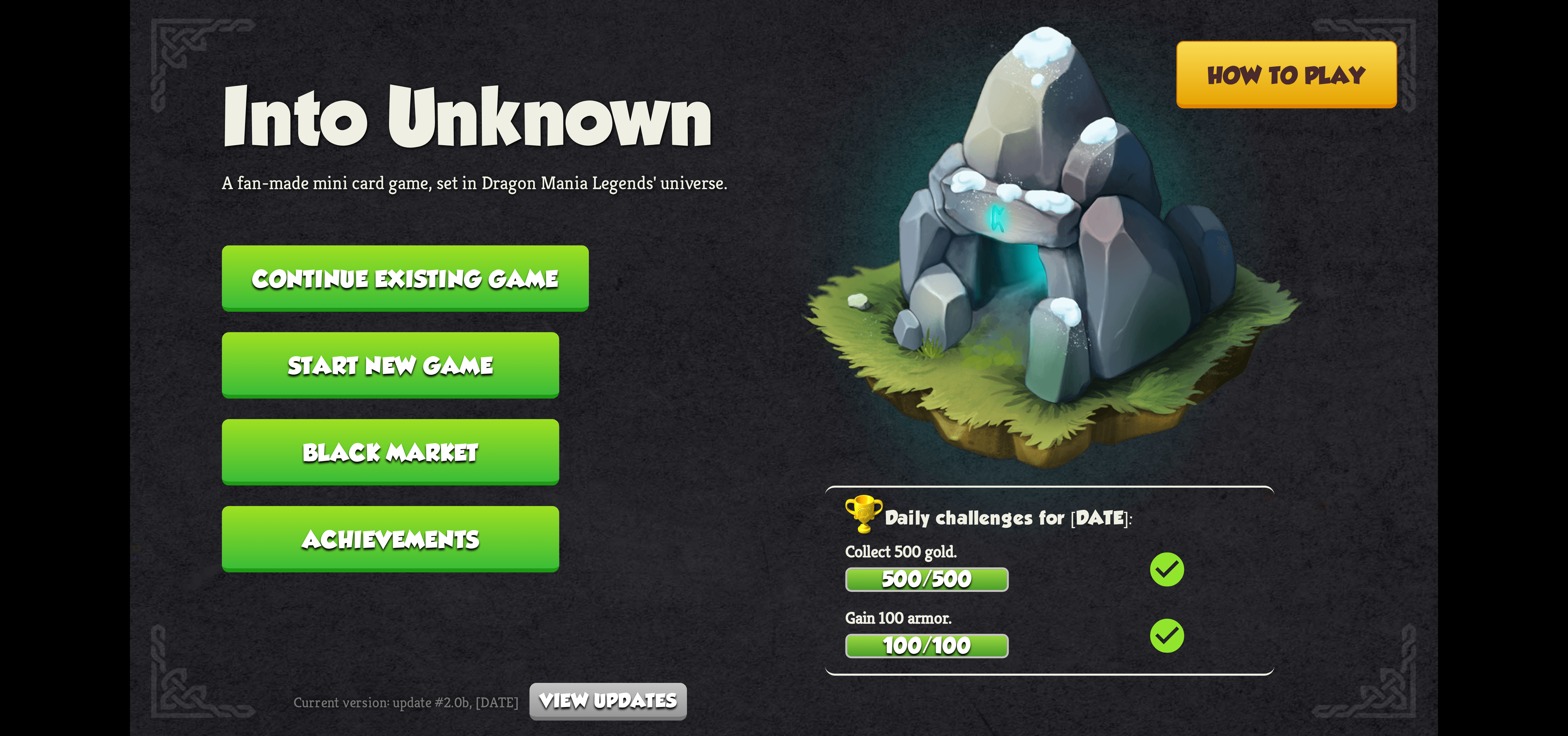
click at [552, 265] on button "Continue existing game" at bounding box center [405, 278] width 367 height 66
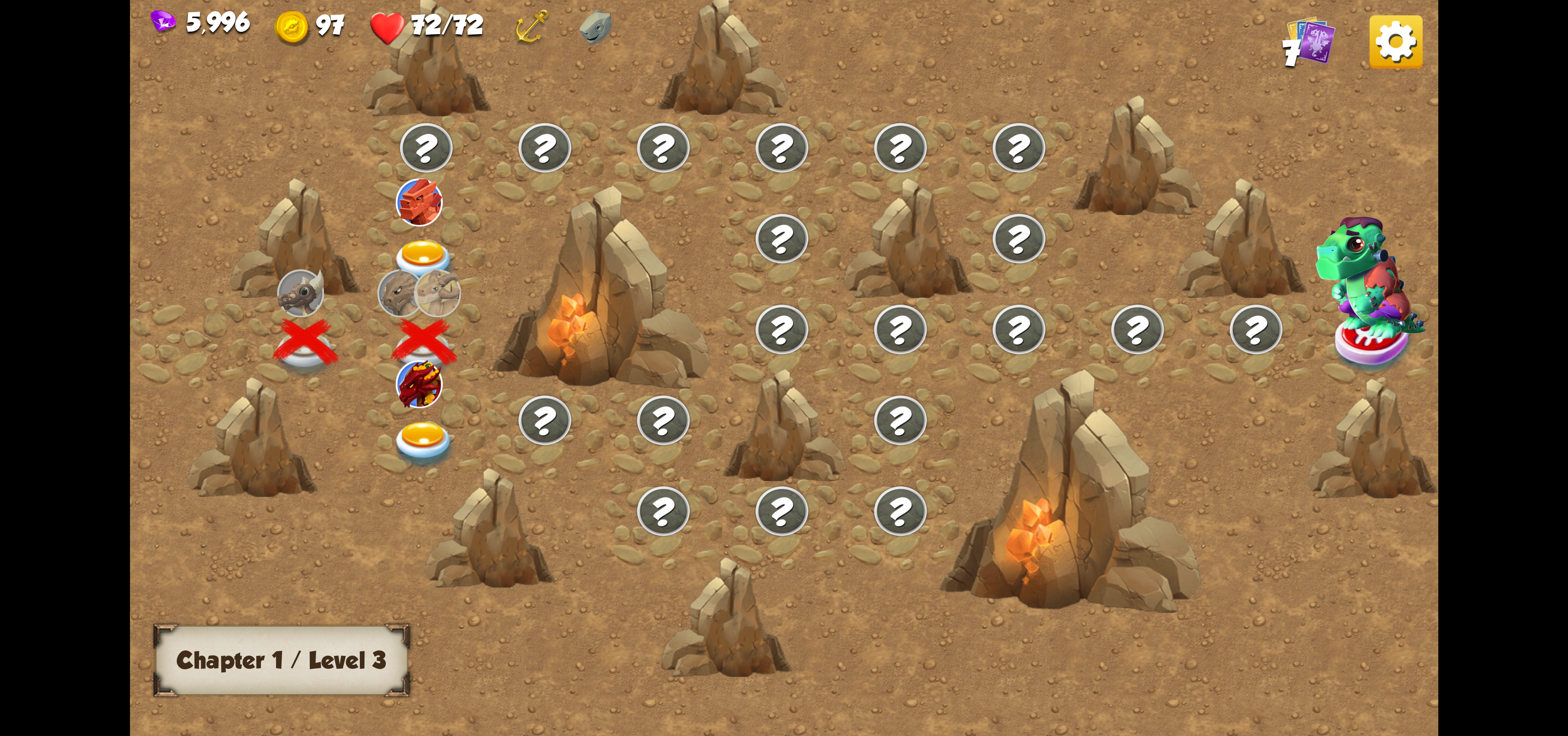
scroll to position [0, 87]
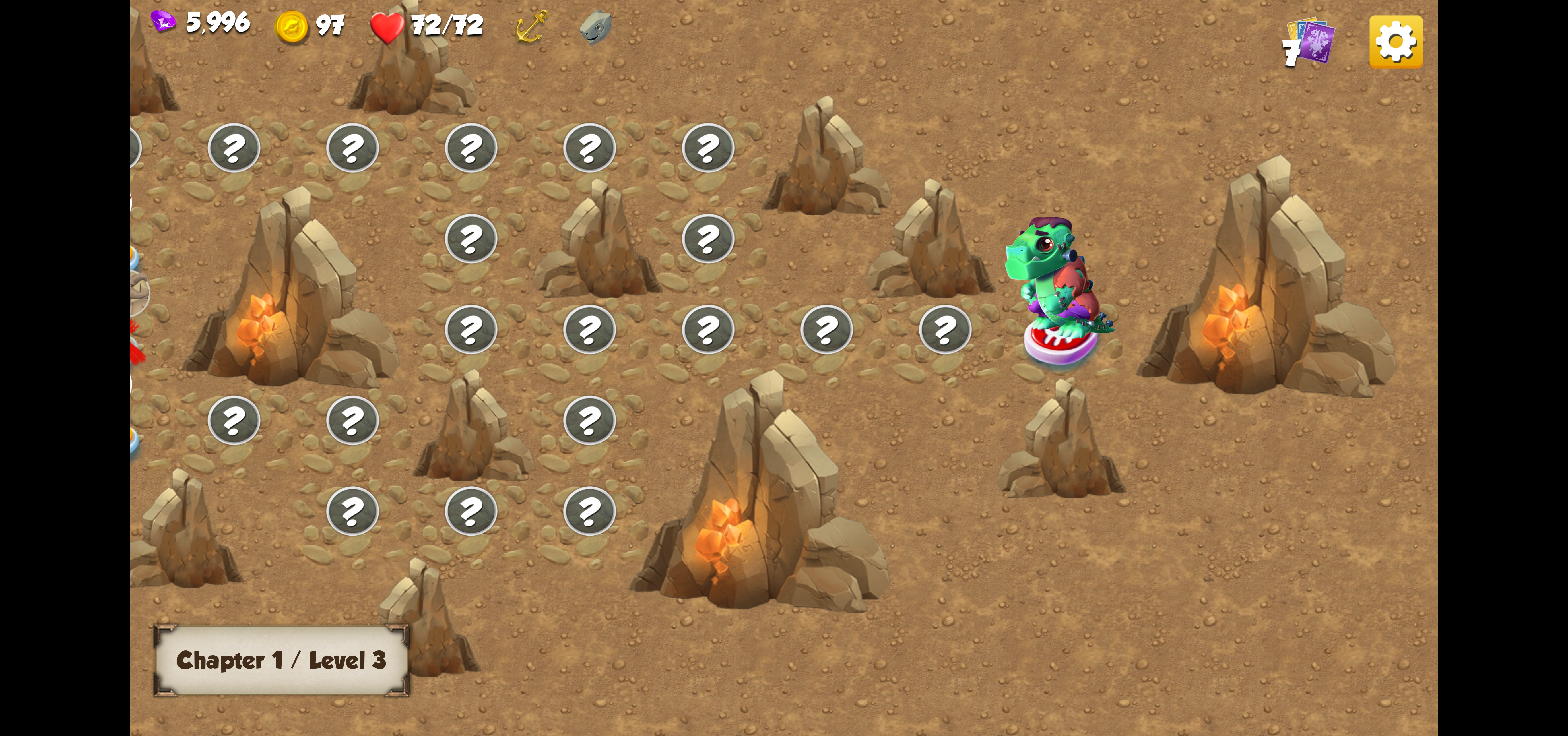
click at [1410, 46] on img at bounding box center [1396, 41] width 53 height 53
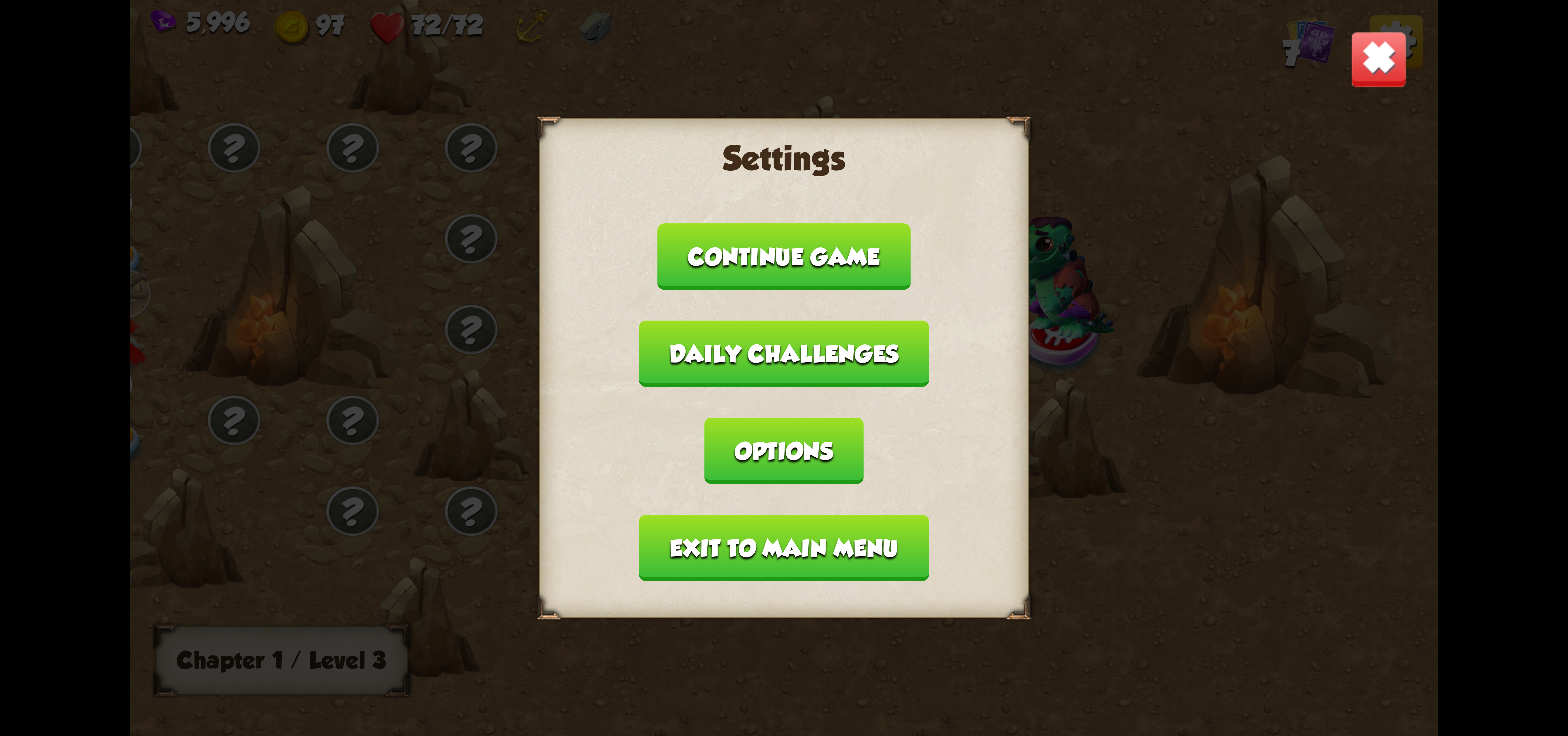
click at [1388, 69] on img at bounding box center [1379, 59] width 57 height 57
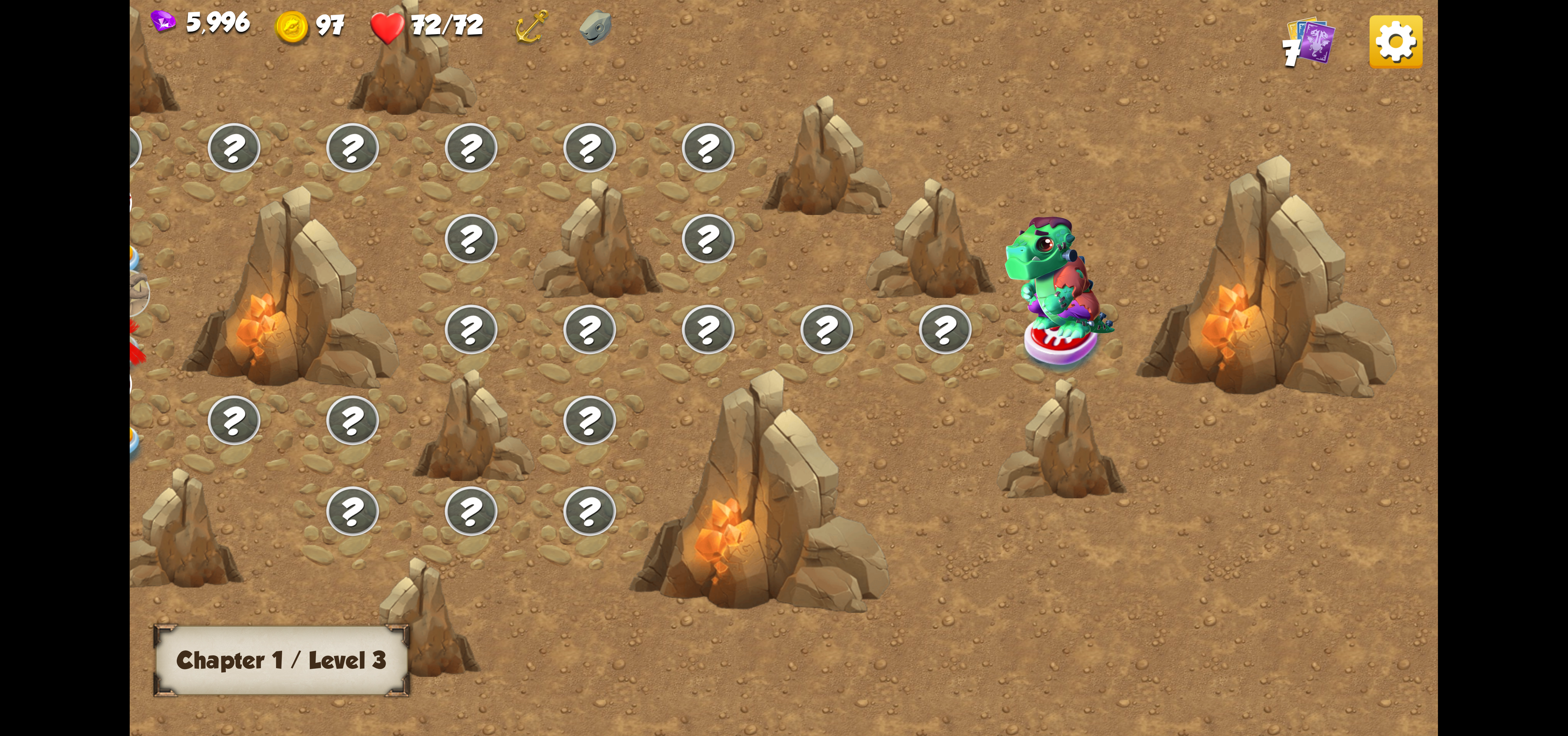
drag, startPoint x: 817, startPoint y: 434, endPoint x: 1311, endPoint y: 401, distance: 495.1
click at [1311, 401] on div at bounding box center [628, 380] width 1619 height 764
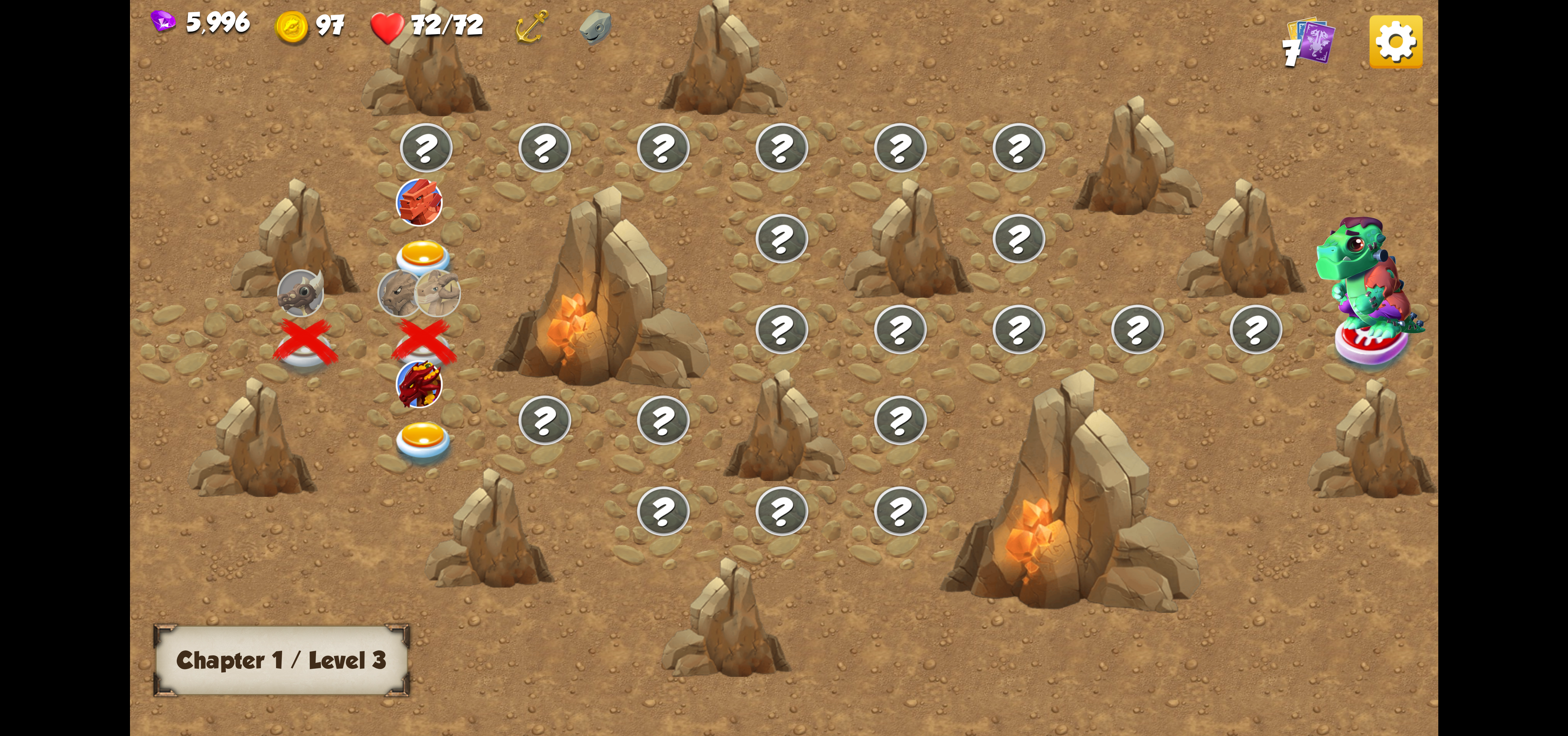
click at [416, 441] on img at bounding box center [424, 446] width 65 height 48
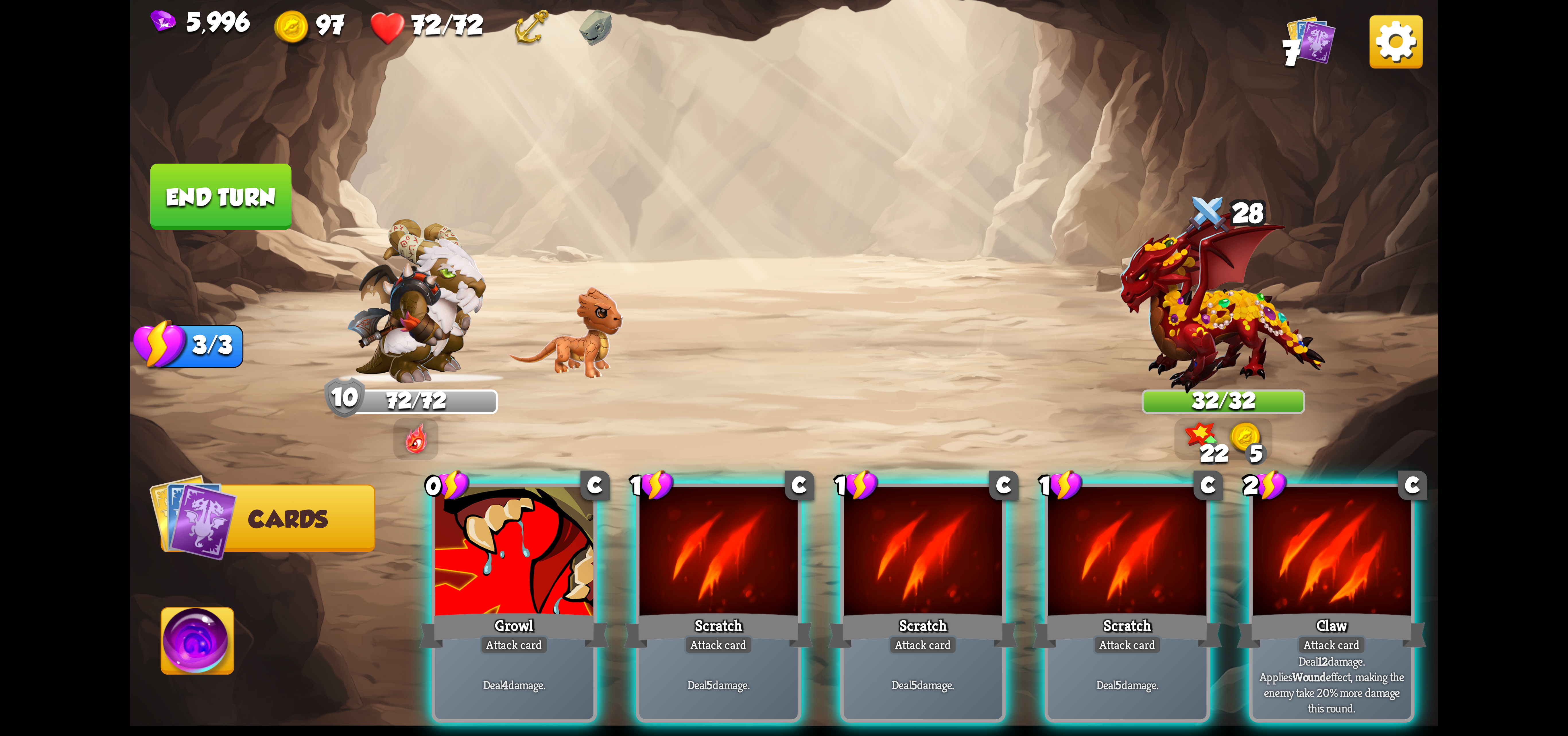
drag, startPoint x: 1320, startPoint y: 504, endPoint x: 1279, endPoint y: 516, distance: 42.7
click at [1309, 506] on div at bounding box center [1332, 553] width 158 height 133
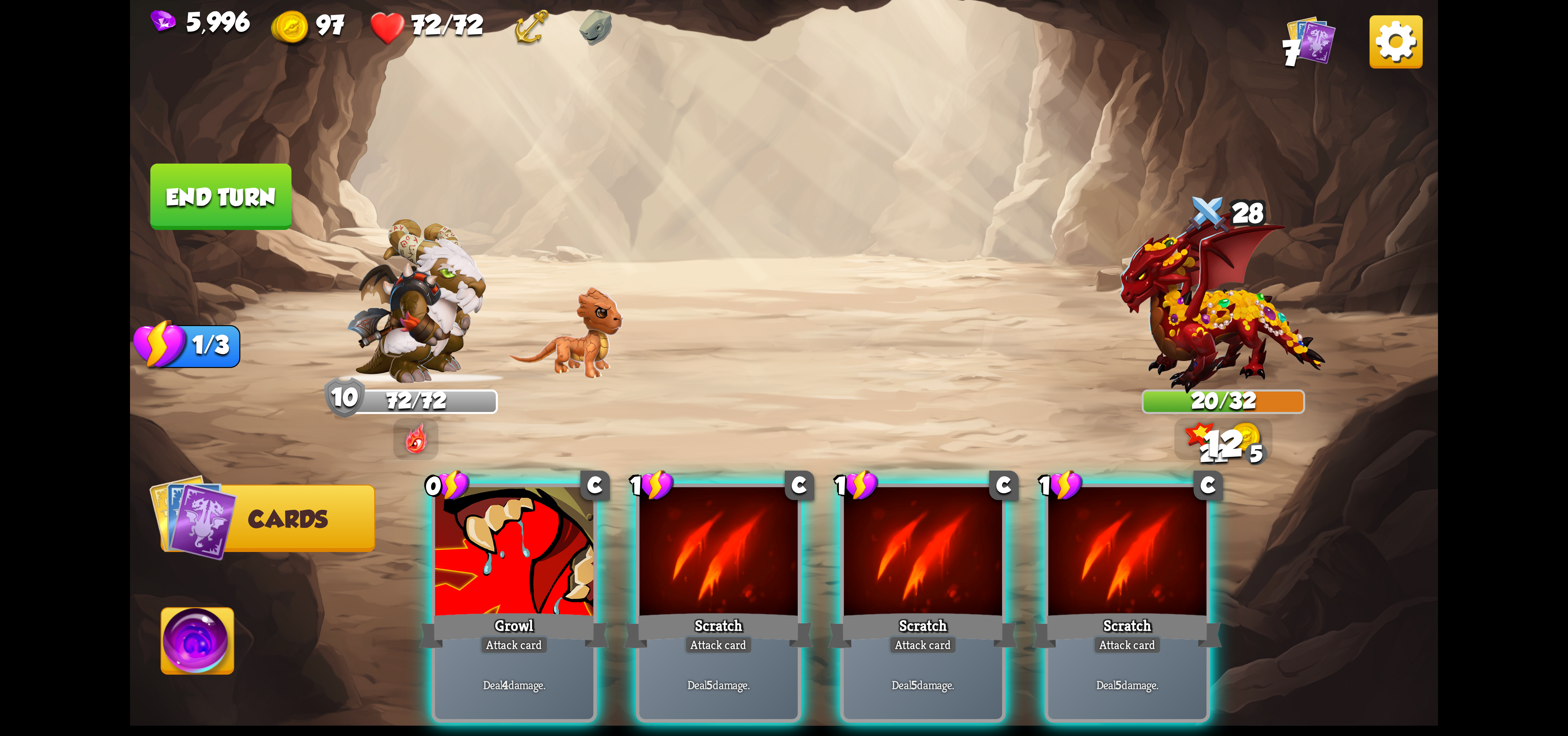
drag, startPoint x: 1173, startPoint y: 553, endPoint x: 1161, endPoint y: 558, distance: 13.0
click at [1165, 556] on div at bounding box center [1127, 553] width 158 height 133
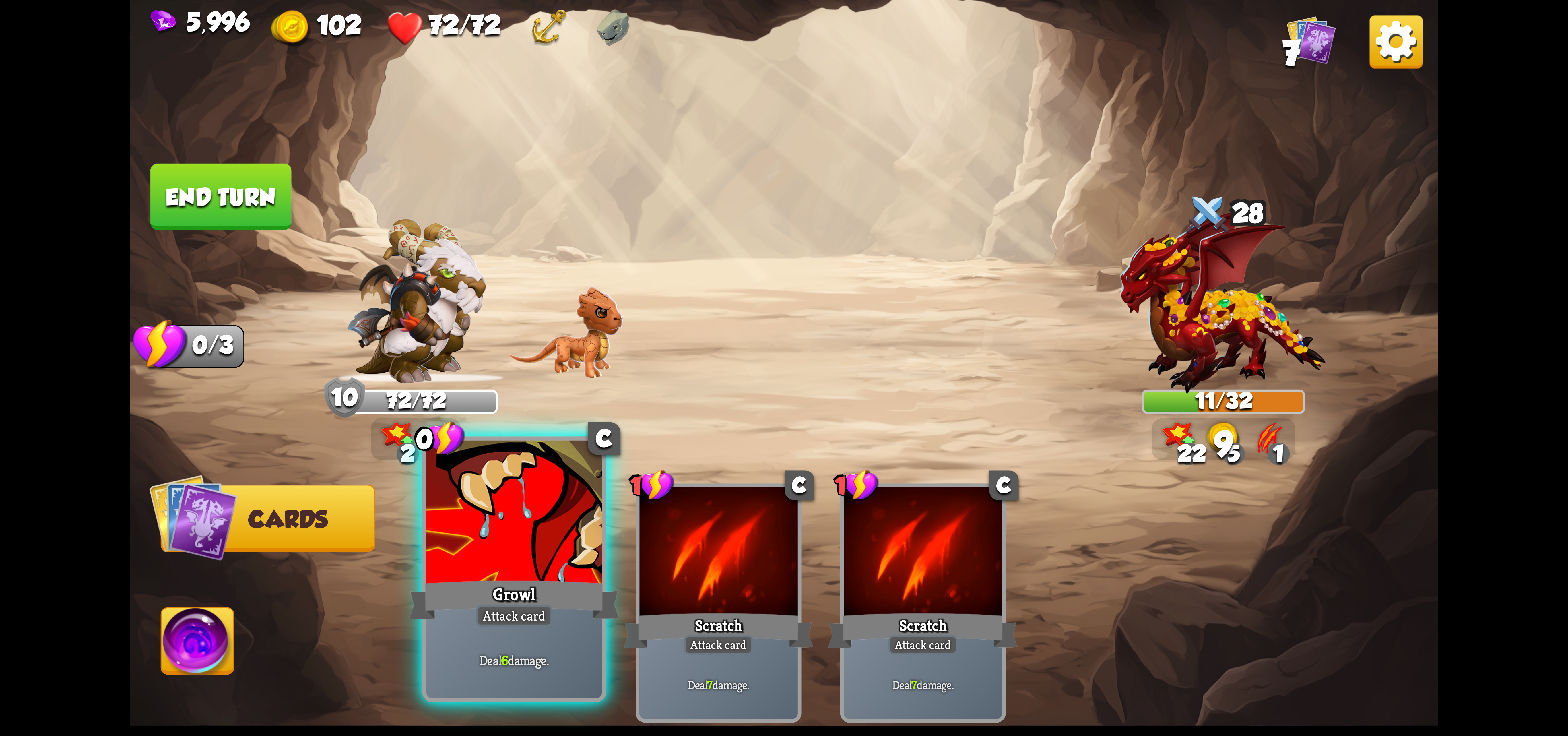
click at [551, 563] on div at bounding box center [514, 514] width 176 height 148
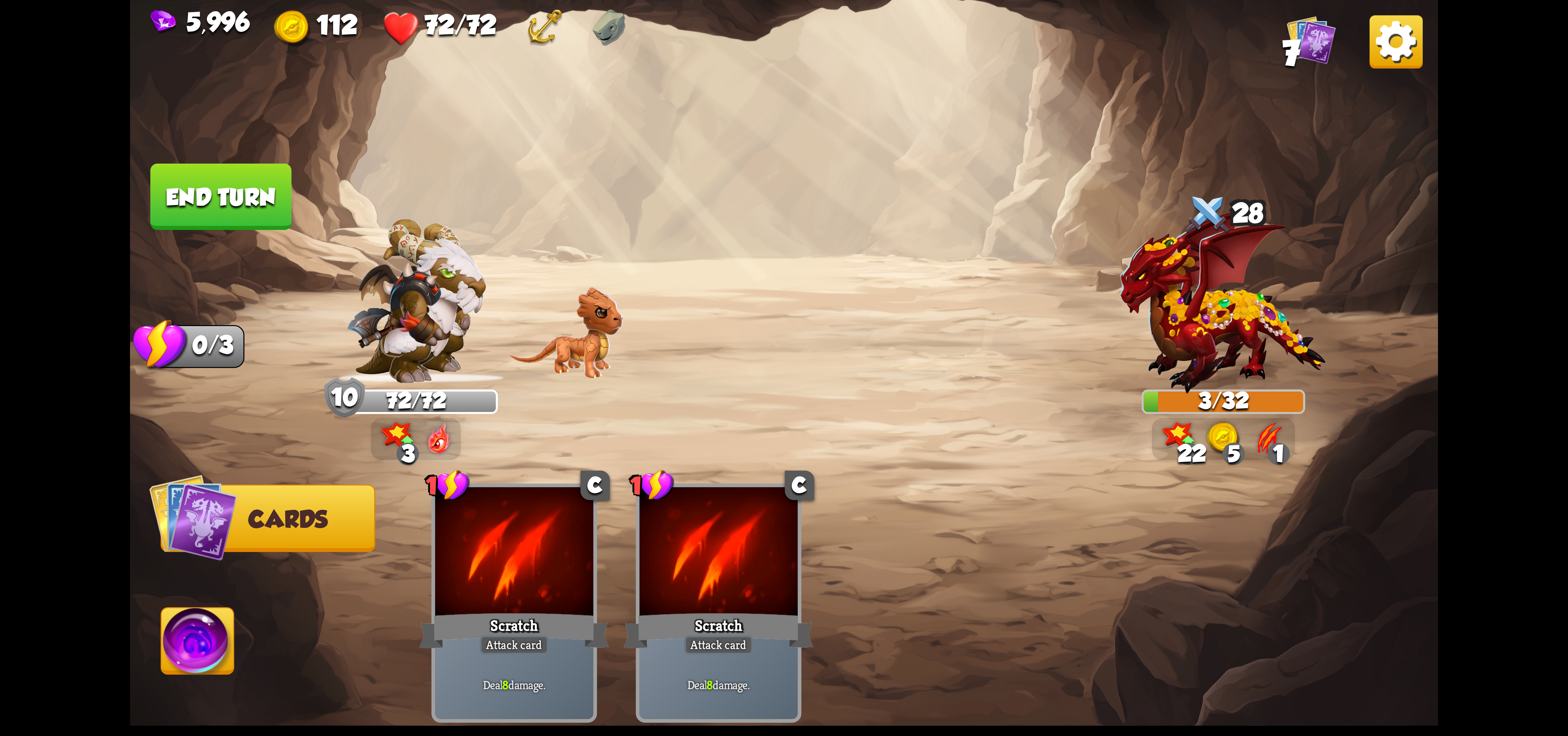
click at [220, 191] on button "End turn" at bounding box center [220, 197] width 141 height 66
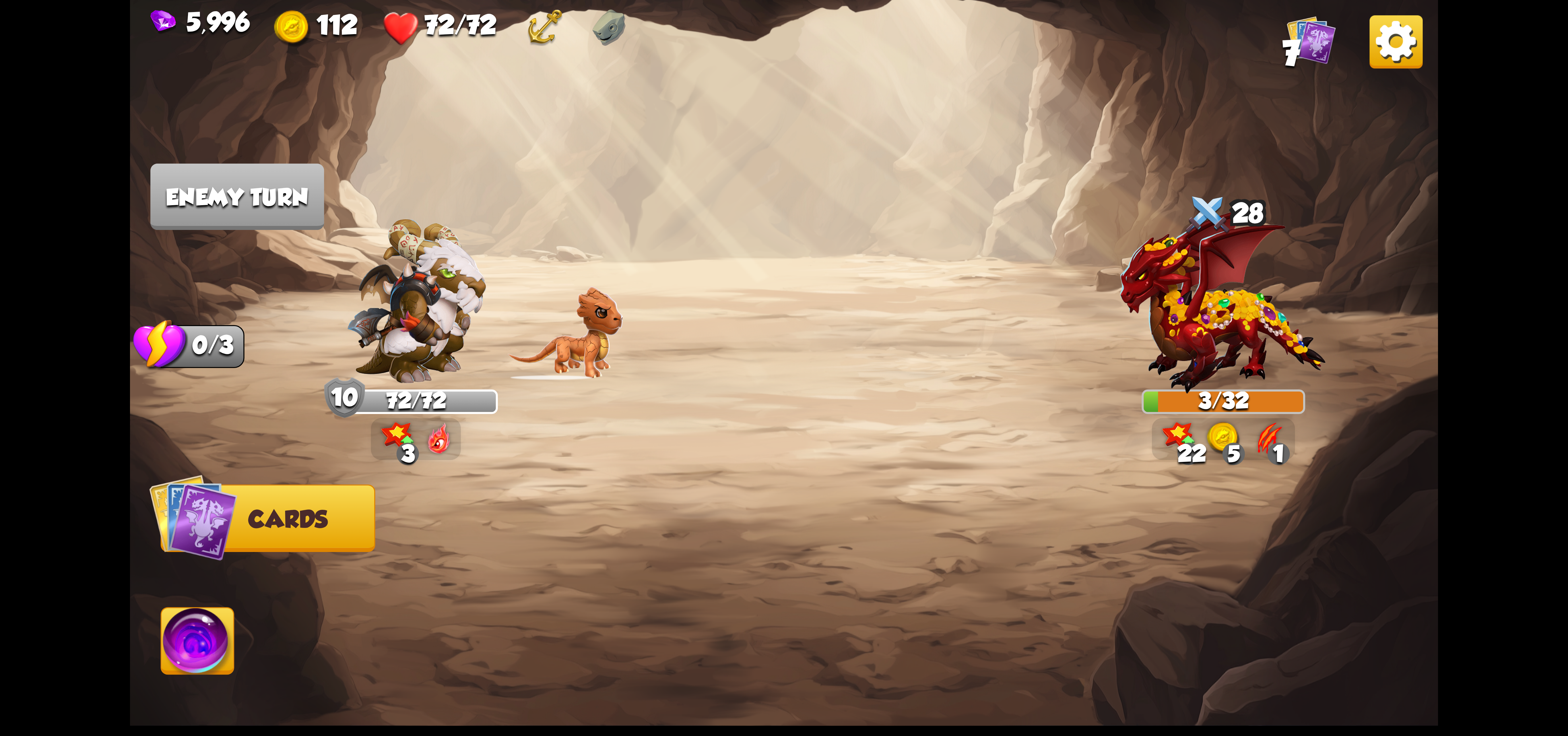
click at [218, 643] on img at bounding box center [197, 645] width 72 height 74
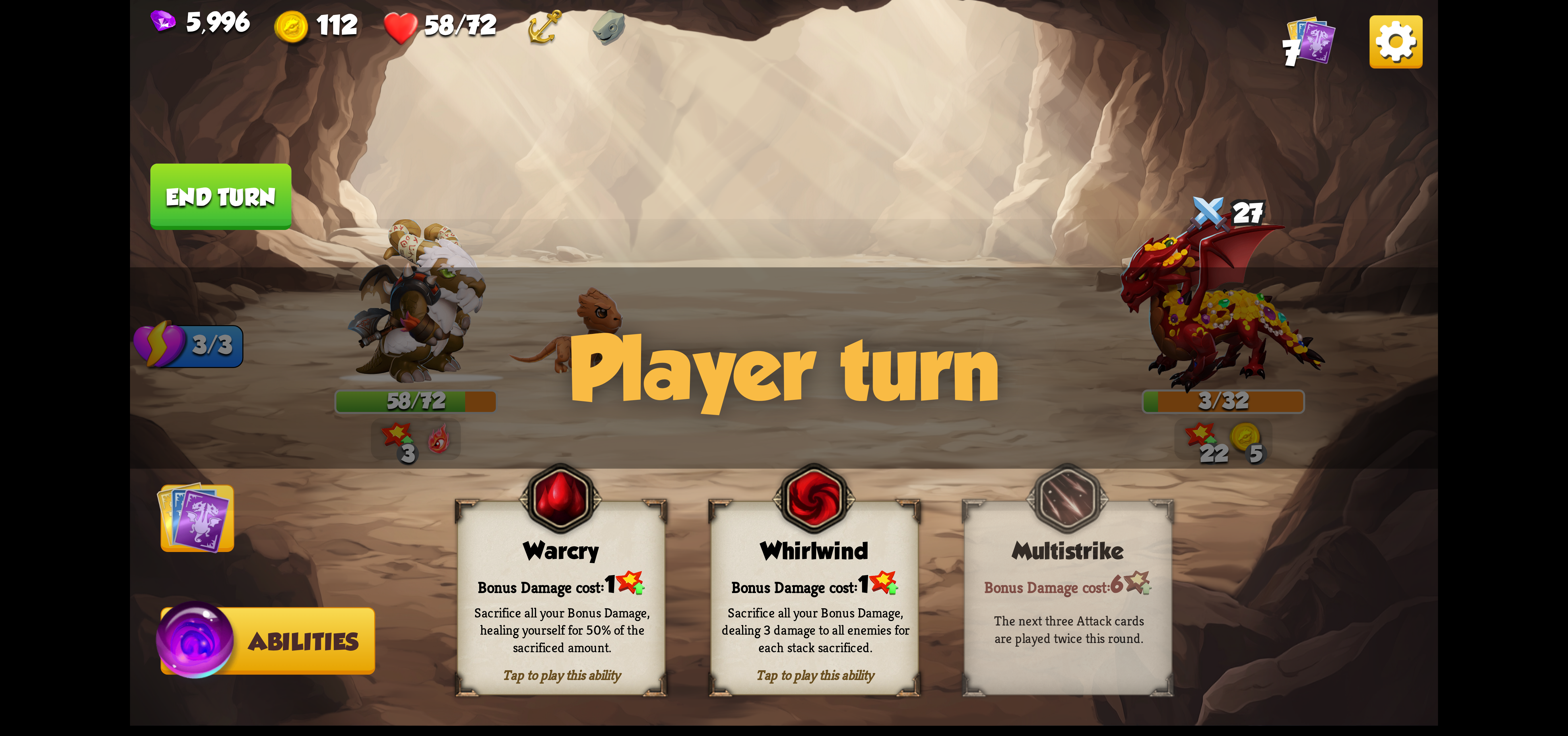
click at [1382, 48] on img at bounding box center [1396, 41] width 53 height 53
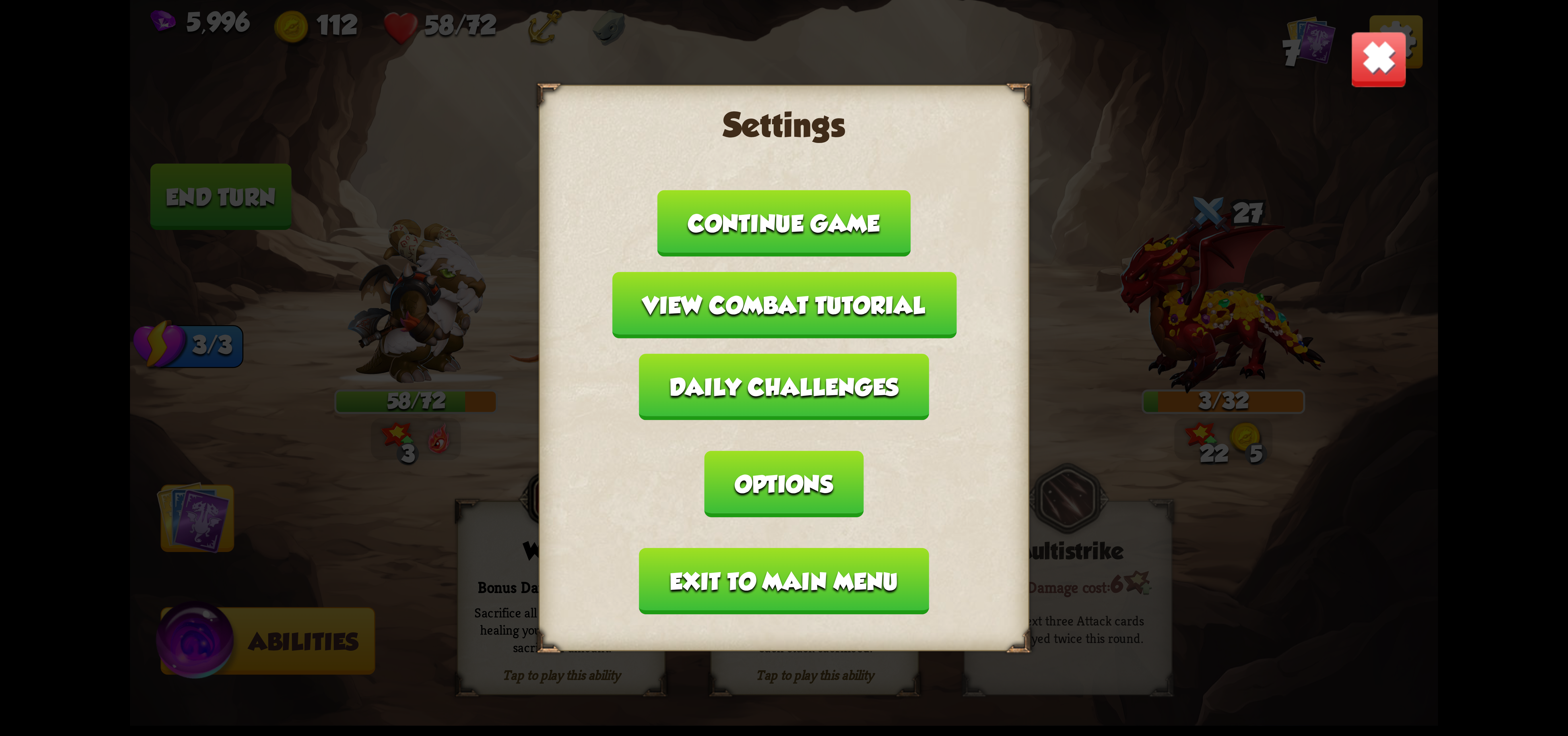
click at [835, 548] on button "Exit to main menu" at bounding box center [784, 581] width 290 height 66
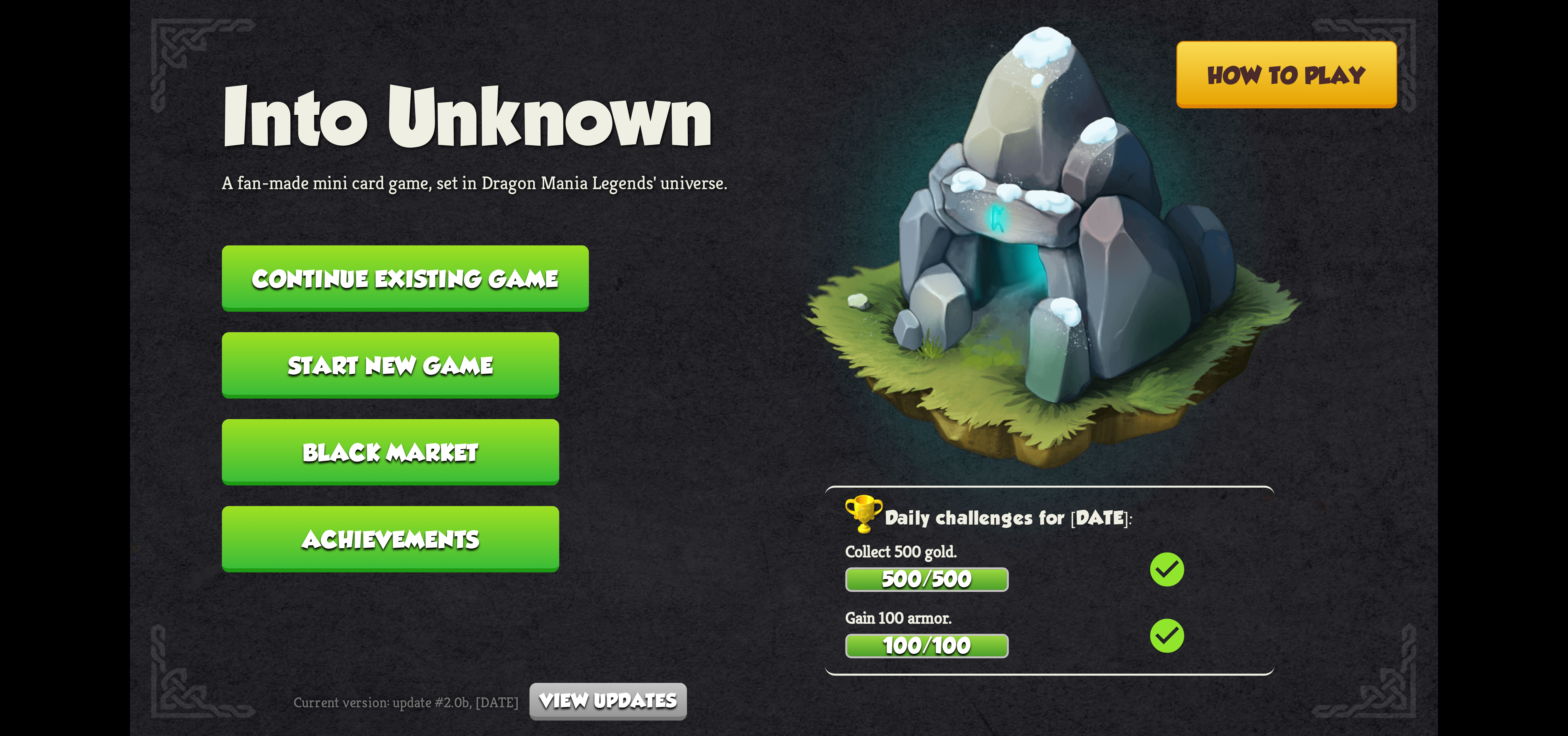
click at [467, 284] on button "Continue existing game" at bounding box center [405, 278] width 367 height 66
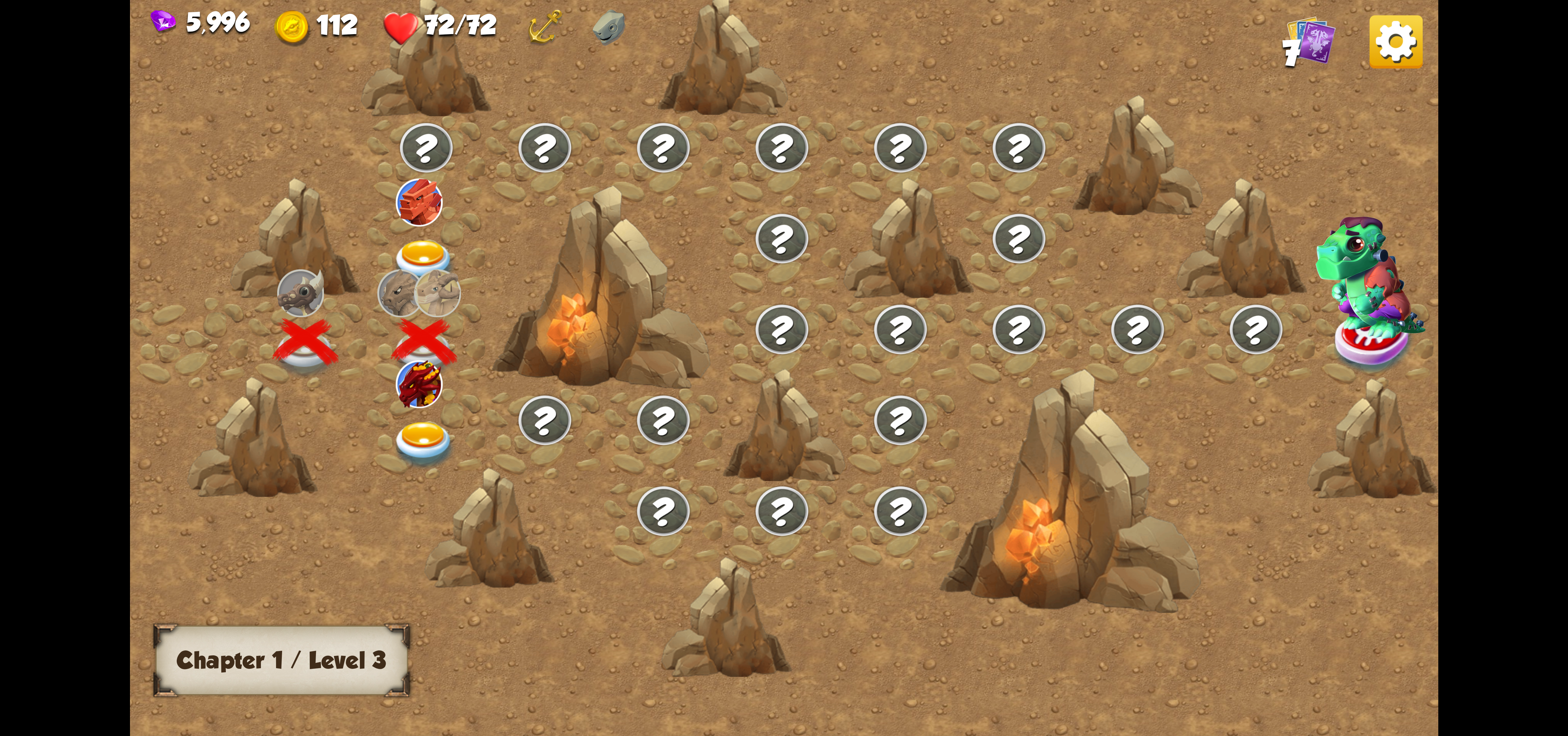
click at [492, 456] on div at bounding box center [545, 433] width 119 height 91
click at [385, 31] on img at bounding box center [401, 28] width 37 height 37
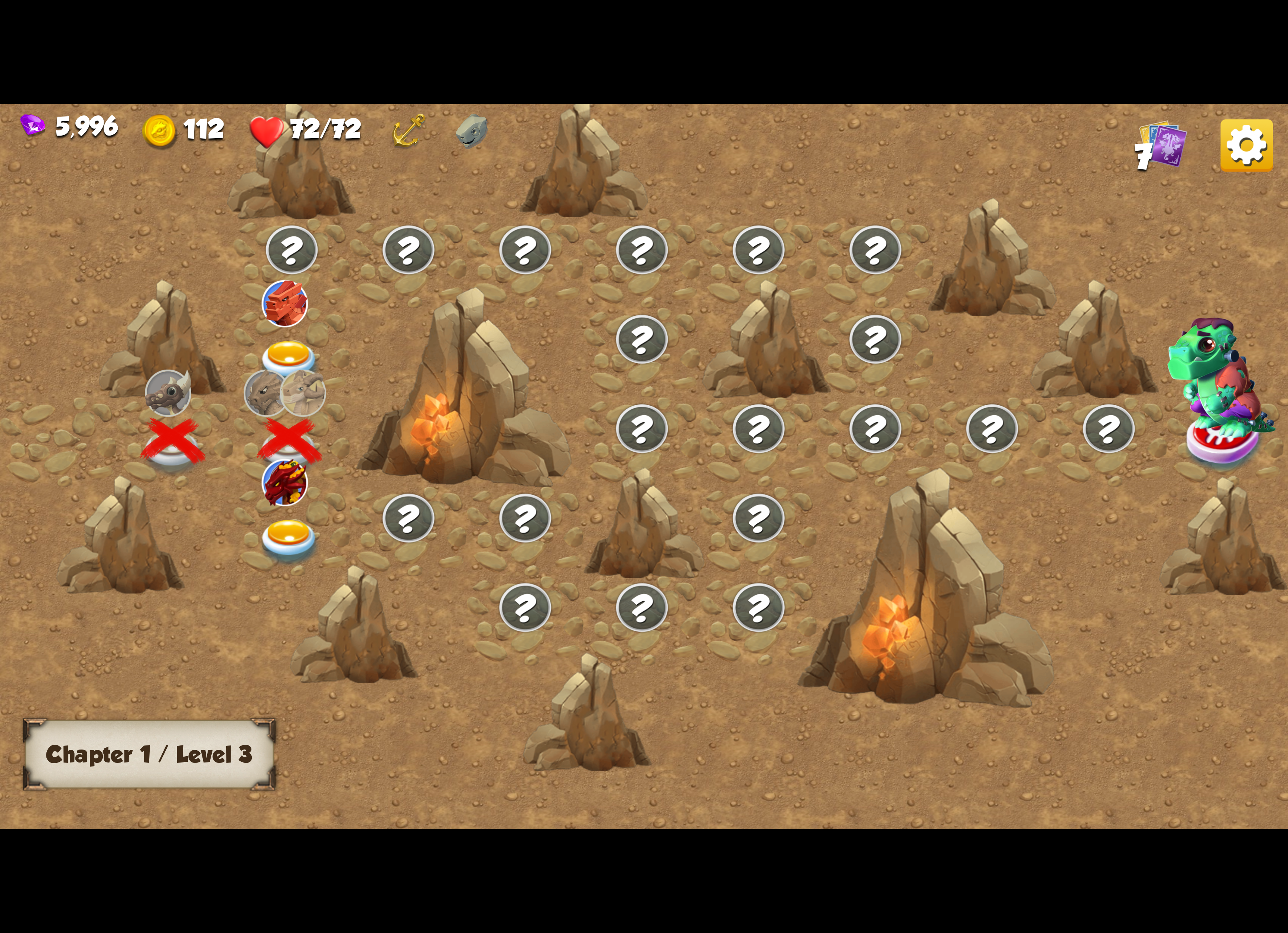
click at [284, 530] on img at bounding box center [290, 543] width 65 height 47
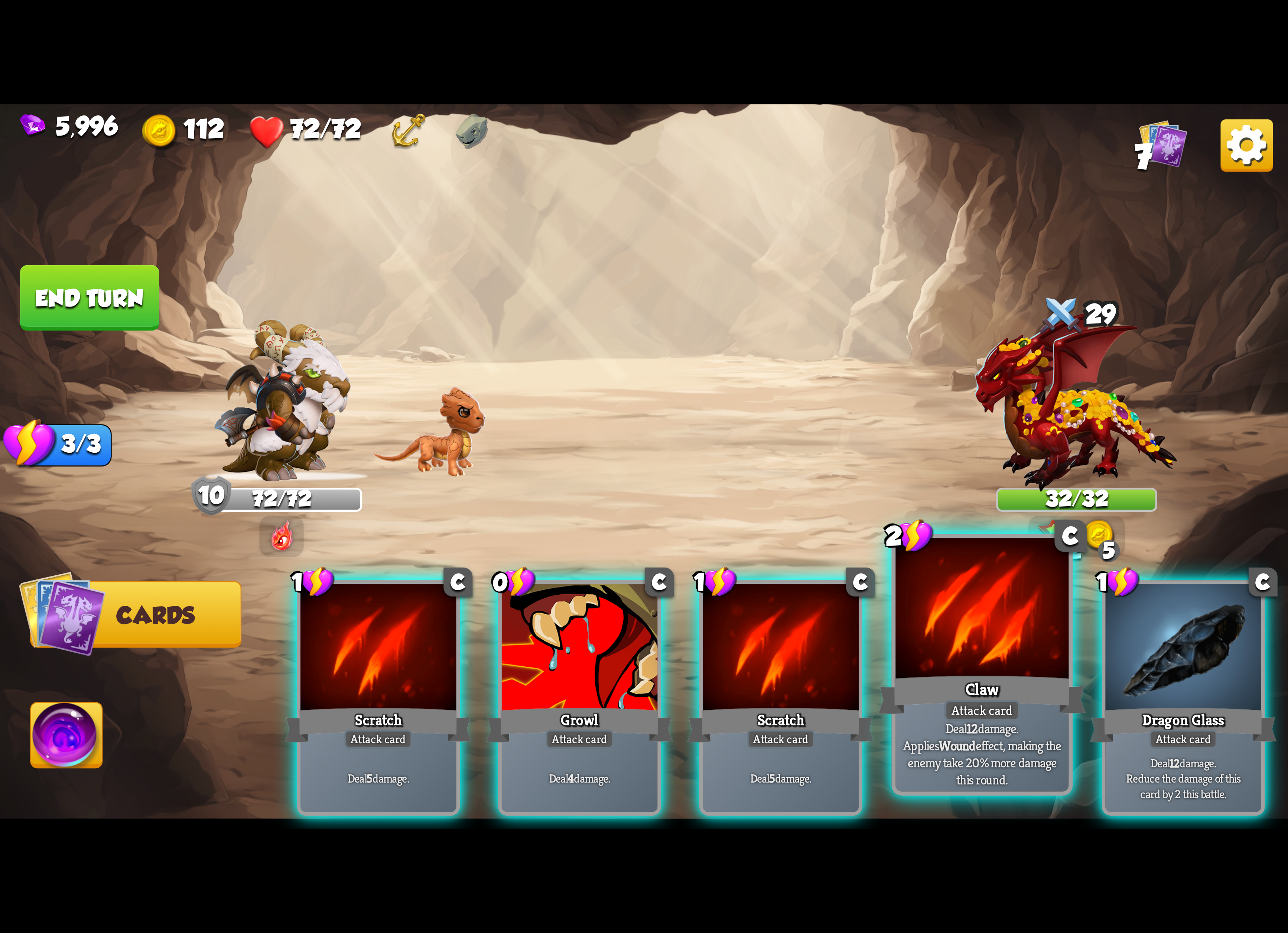
click at [1008, 645] on div at bounding box center [982, 611] width 173 height 146
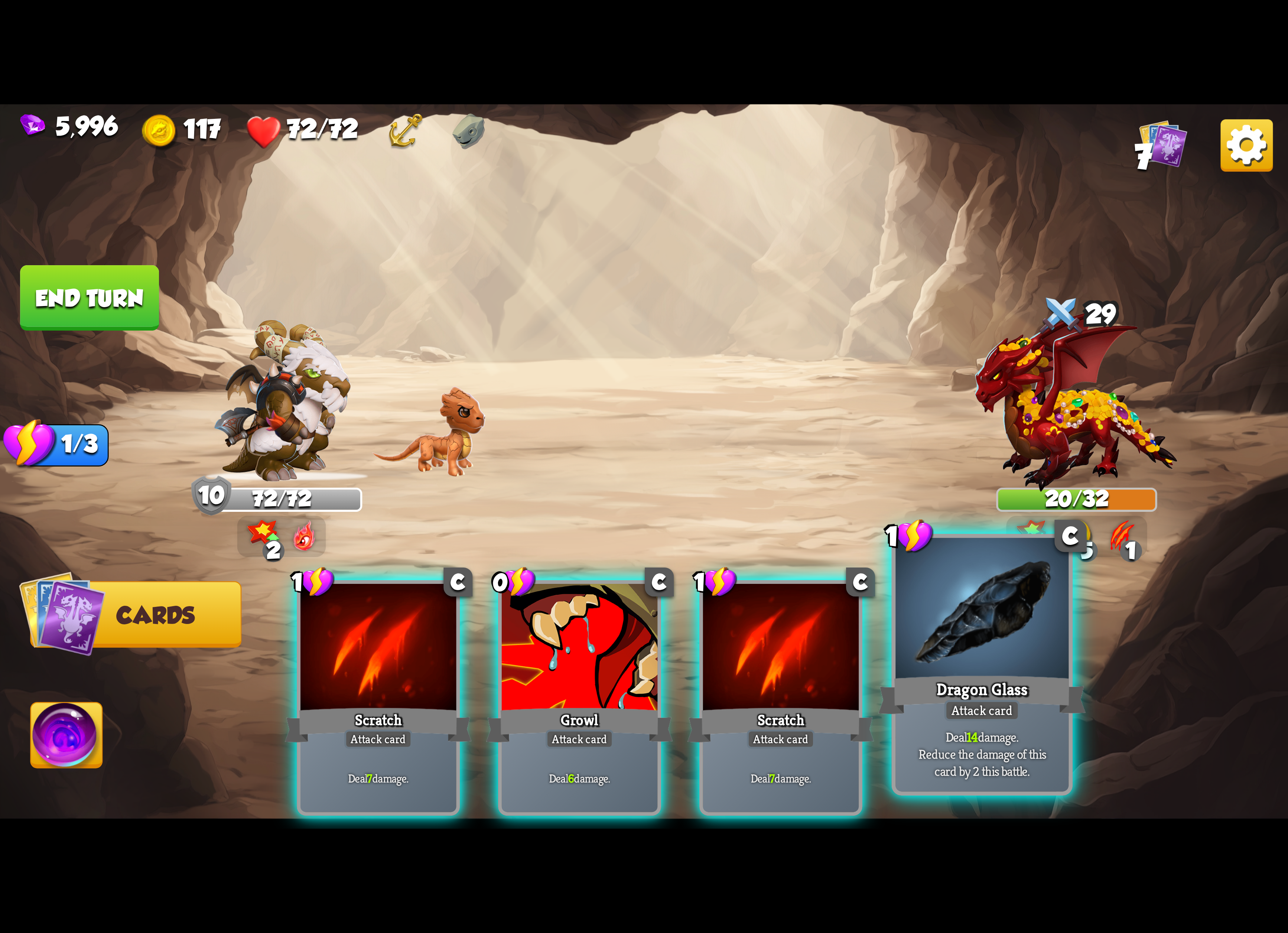
click at [997, 671] on div "1 C Dragon Glass Attack card Deal 14 damage. Reduce the damage of this card by …" at bounding box center [982, 665] width 181 height 262
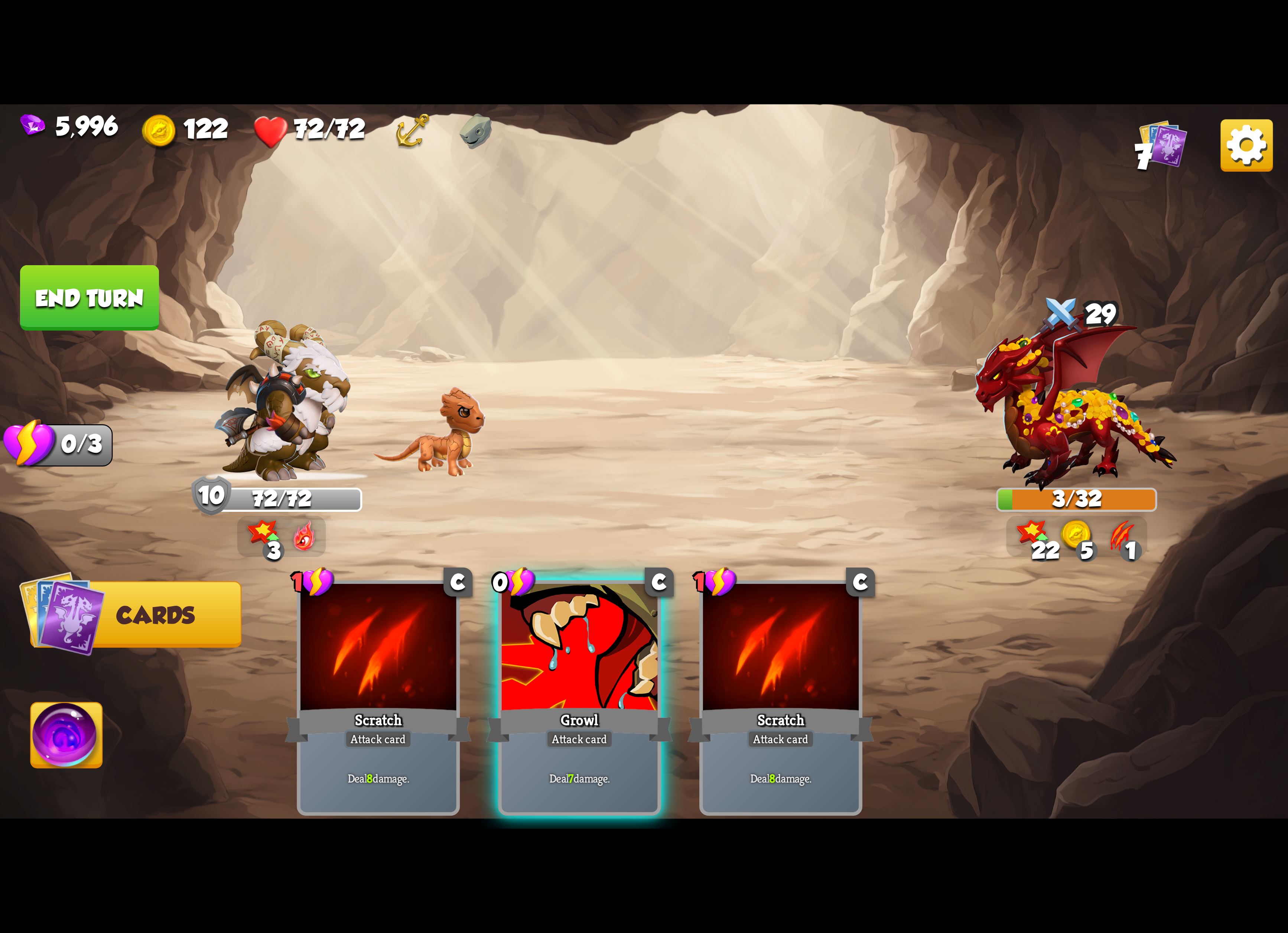
click at [94, 290] on button "End turn" at bounding box center [89, 298] width 139 height 65
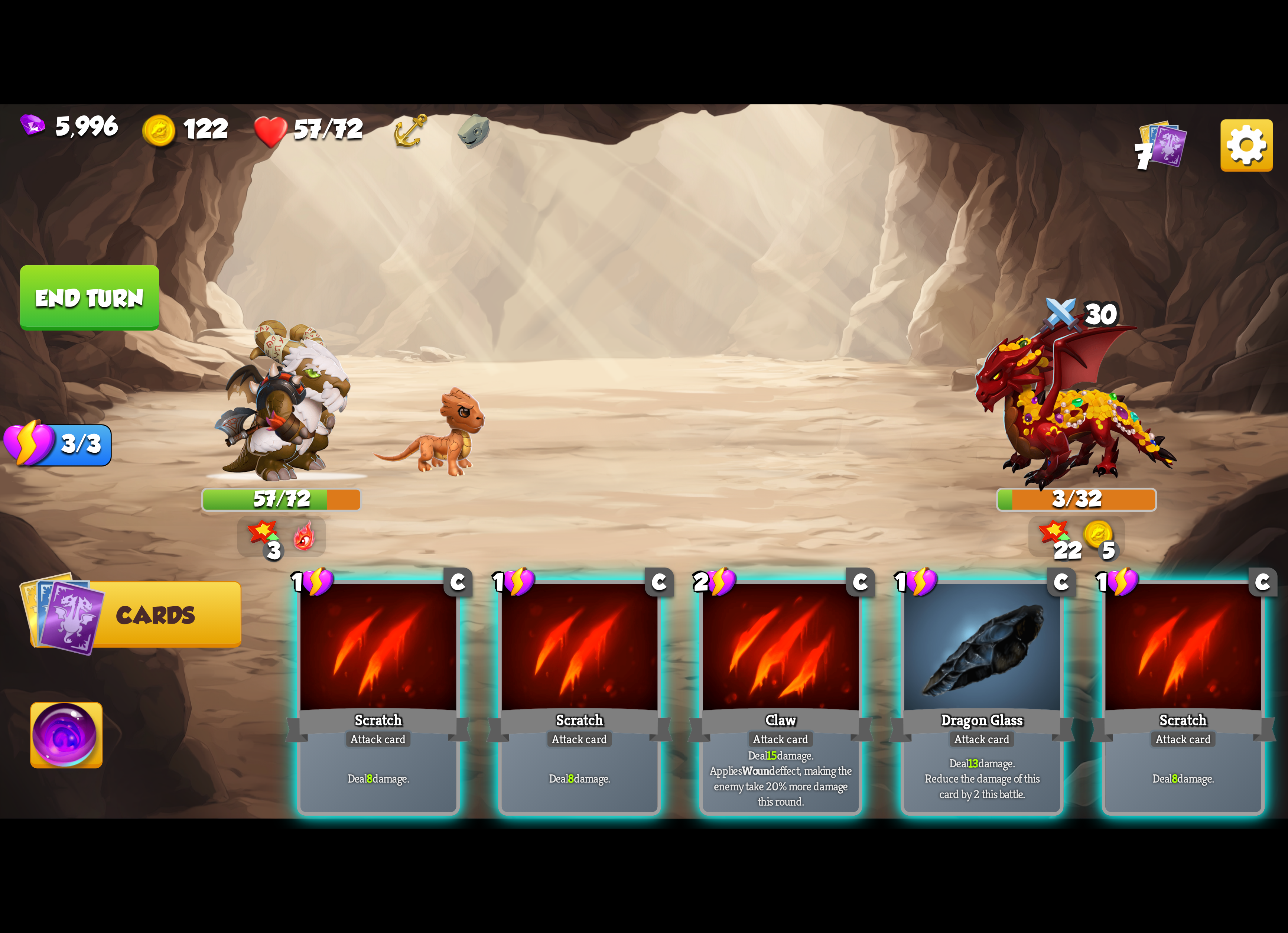
drag, startPoint x: 941, startPoint y: 679, endPoint x: 839, endPoint y: 346, distance: 348.3
click at [839, 346] on div "Select an enemy to attack... You don't have enough stamina to play that card...…" at bounding box center [644, 466] width 1288 height 725
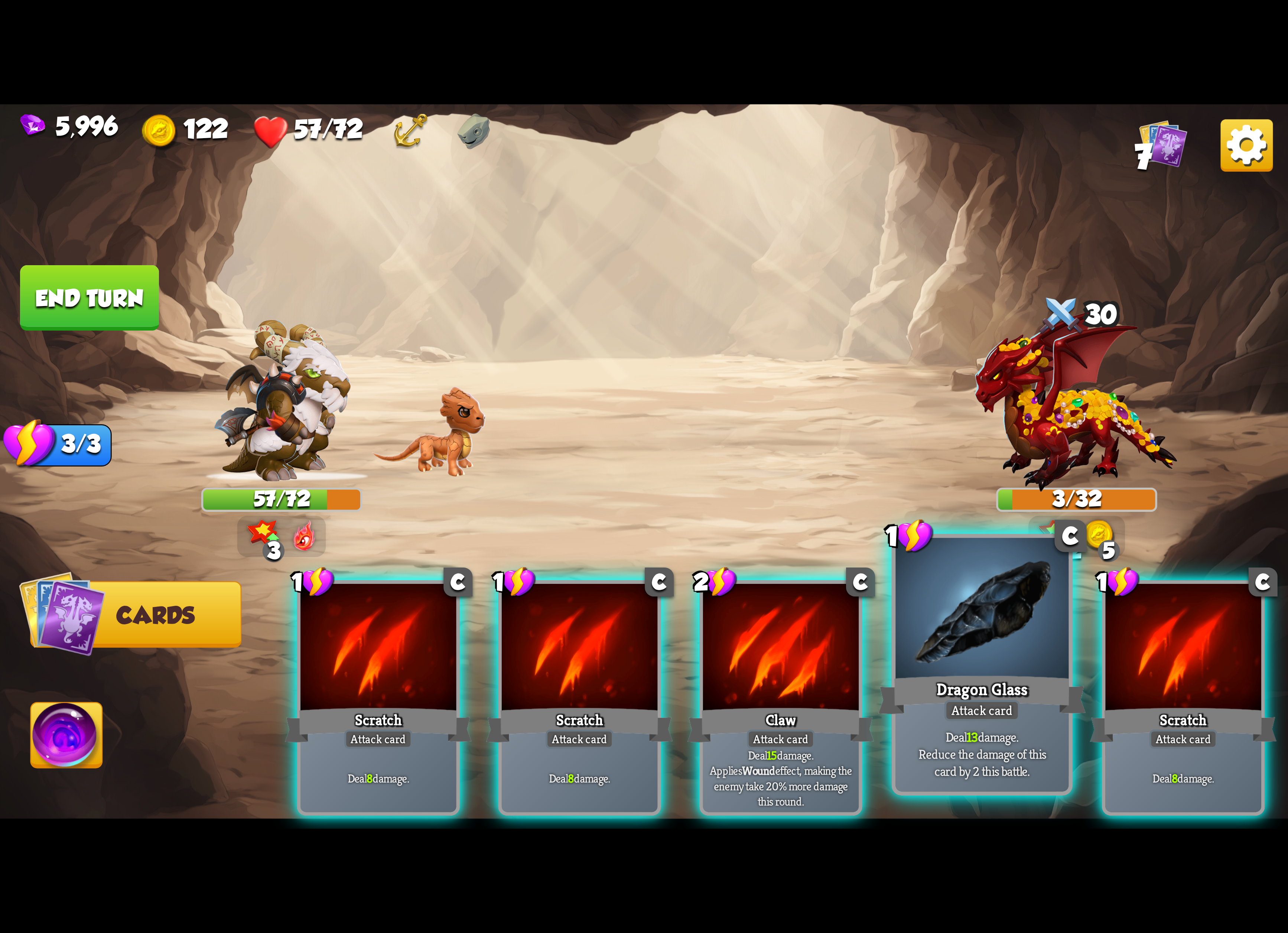
drag, startPoint x: 981, startPoint y: 698, endPoint x: 979, endPoint y: 691, distance: 7.3
click at [979, 691] on div "1 C Dragon Glass Attack card Deal 13 damage. Reduce the damage of this card by …" at bounding box center [982, 665] width 181 height 262
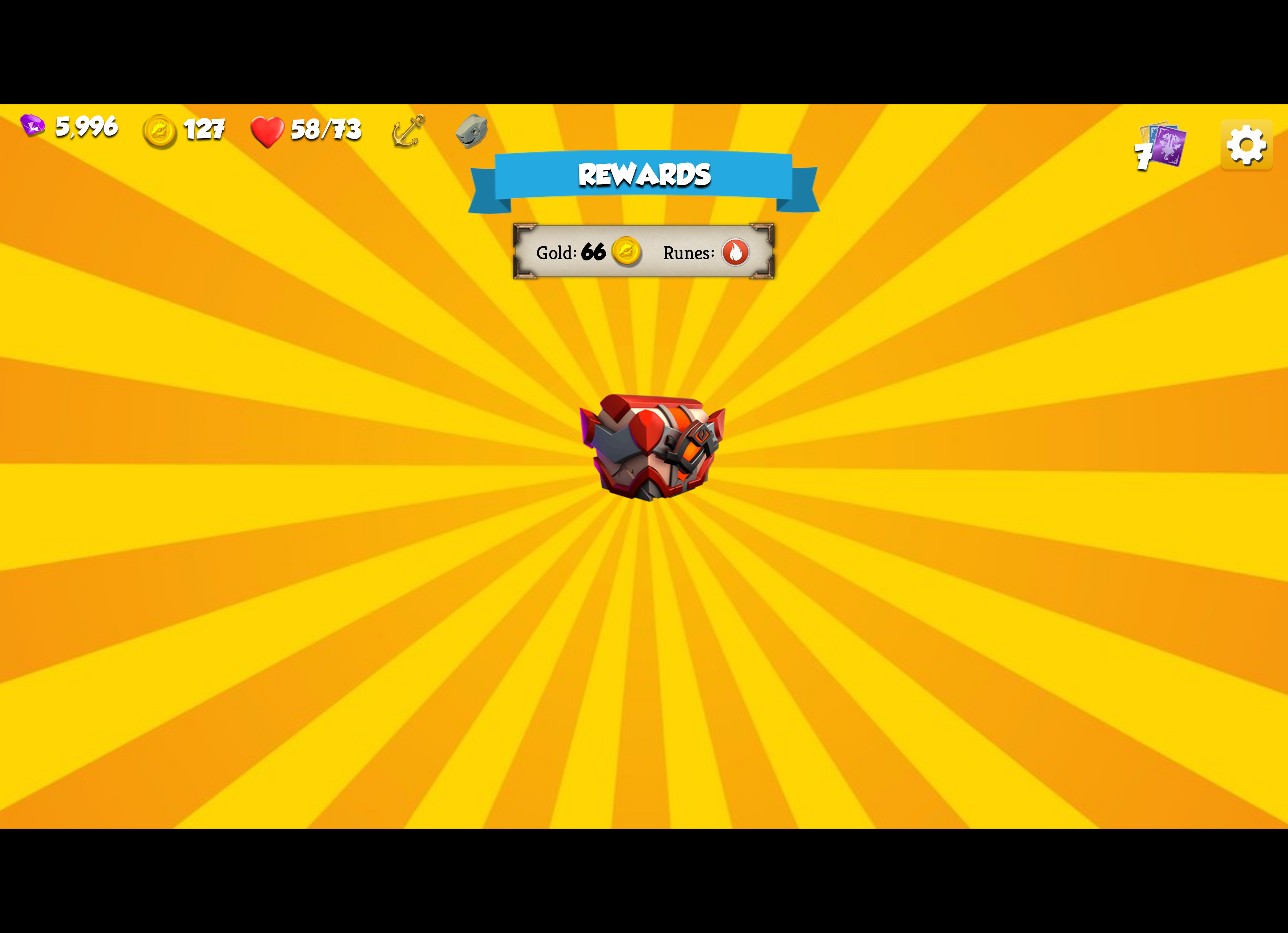
click at [1255, 156] on img at bounding box center [1246, 145] width 52 height 52
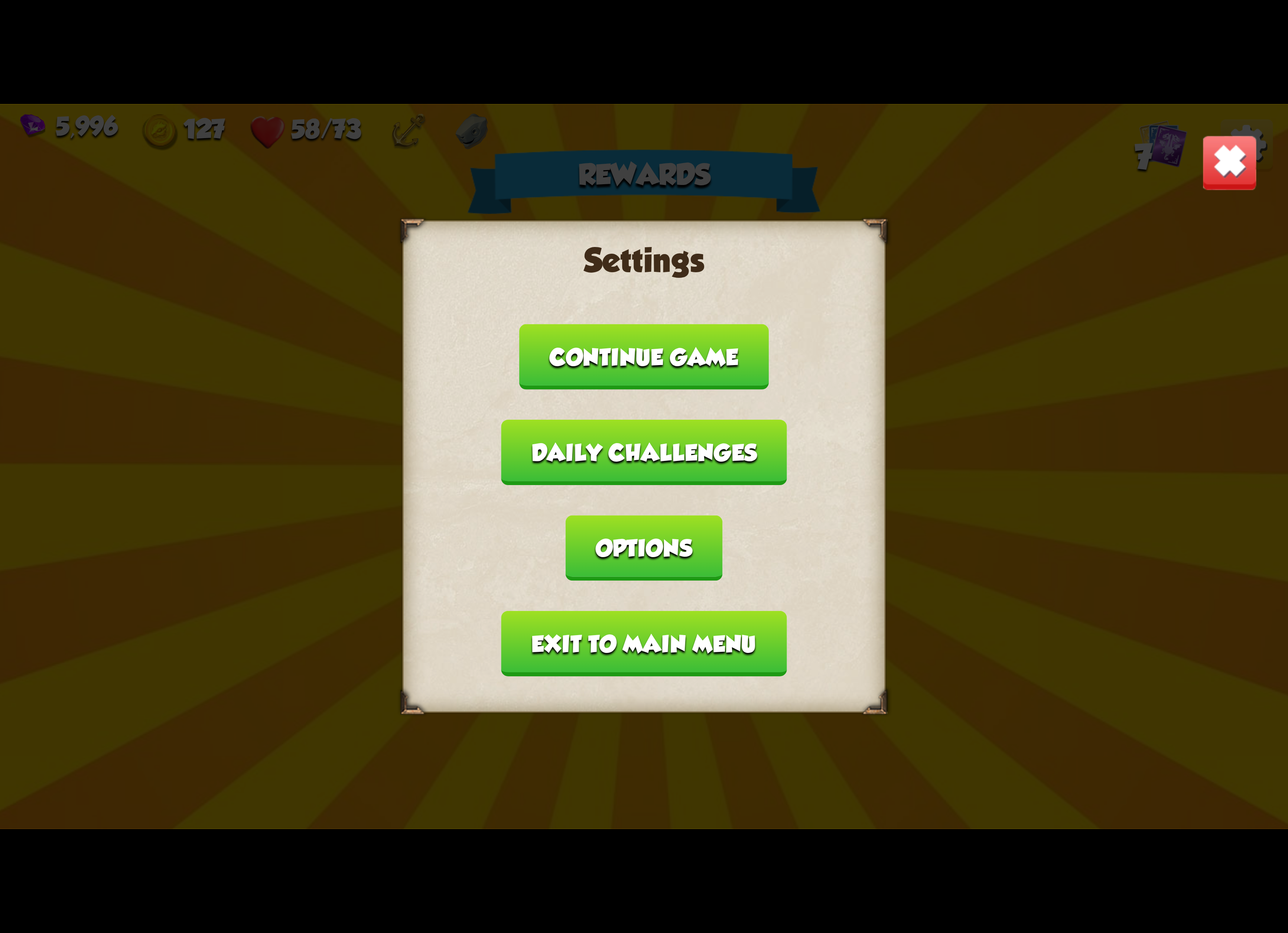
click at [669, 611] on button "Exit to main menu" at bounding box center [644, 644] width 285 height 65
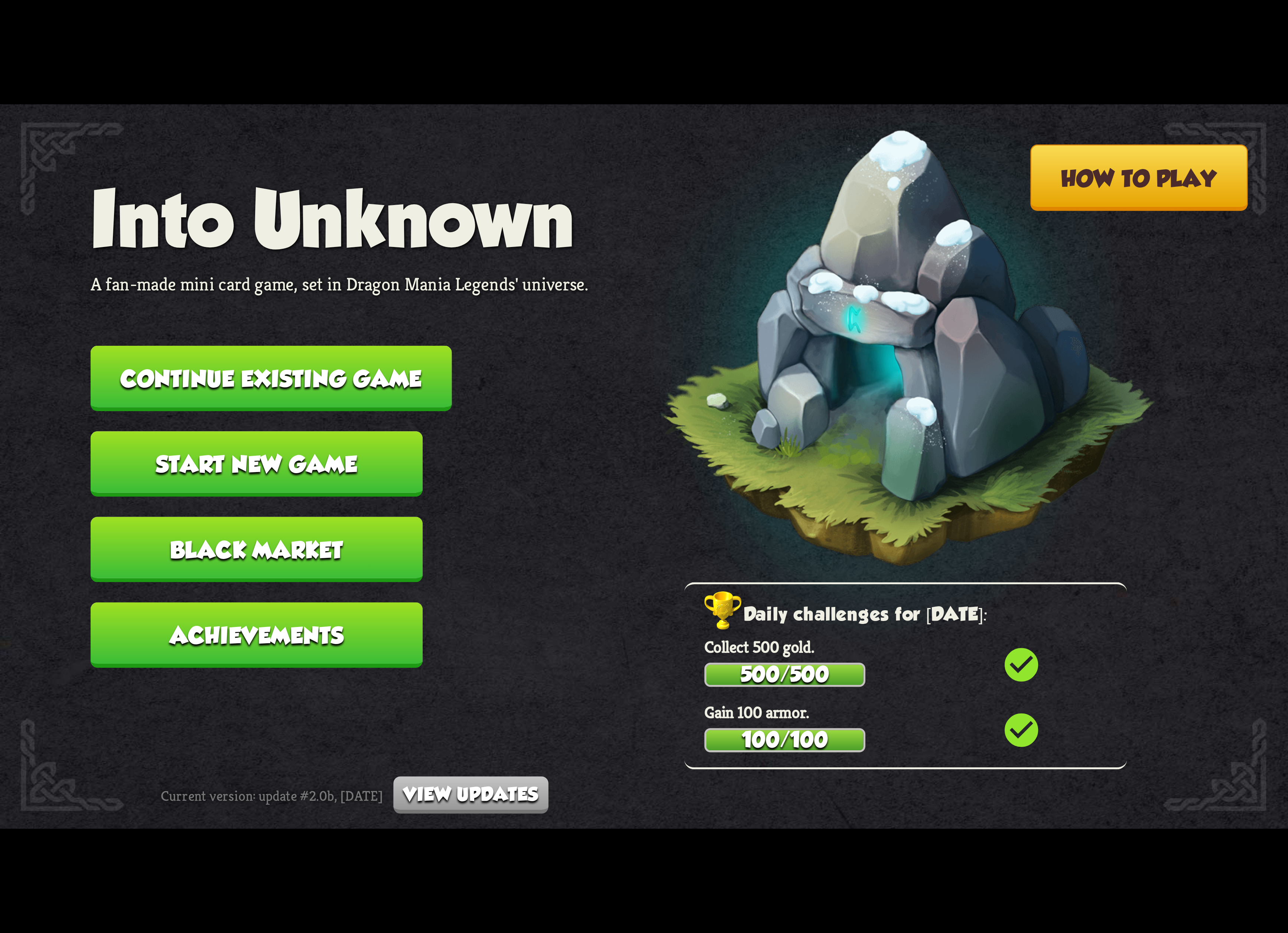
click at [337, 400] on button "Continue existing game" at bounding box center [271, 378] width 362 height 65
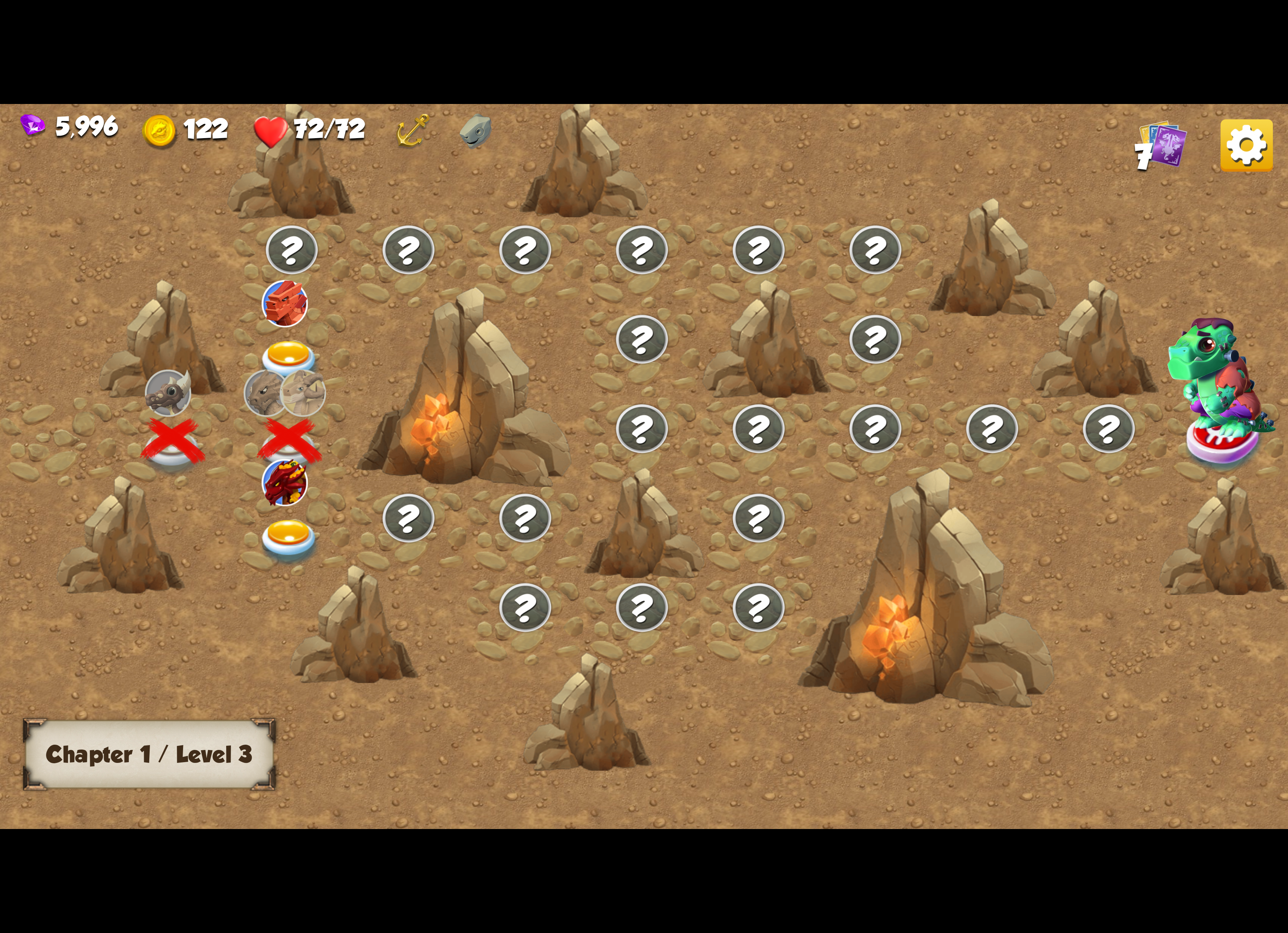
click at [317, 525] on img at bounding box center [290, 543] width 65 height 47
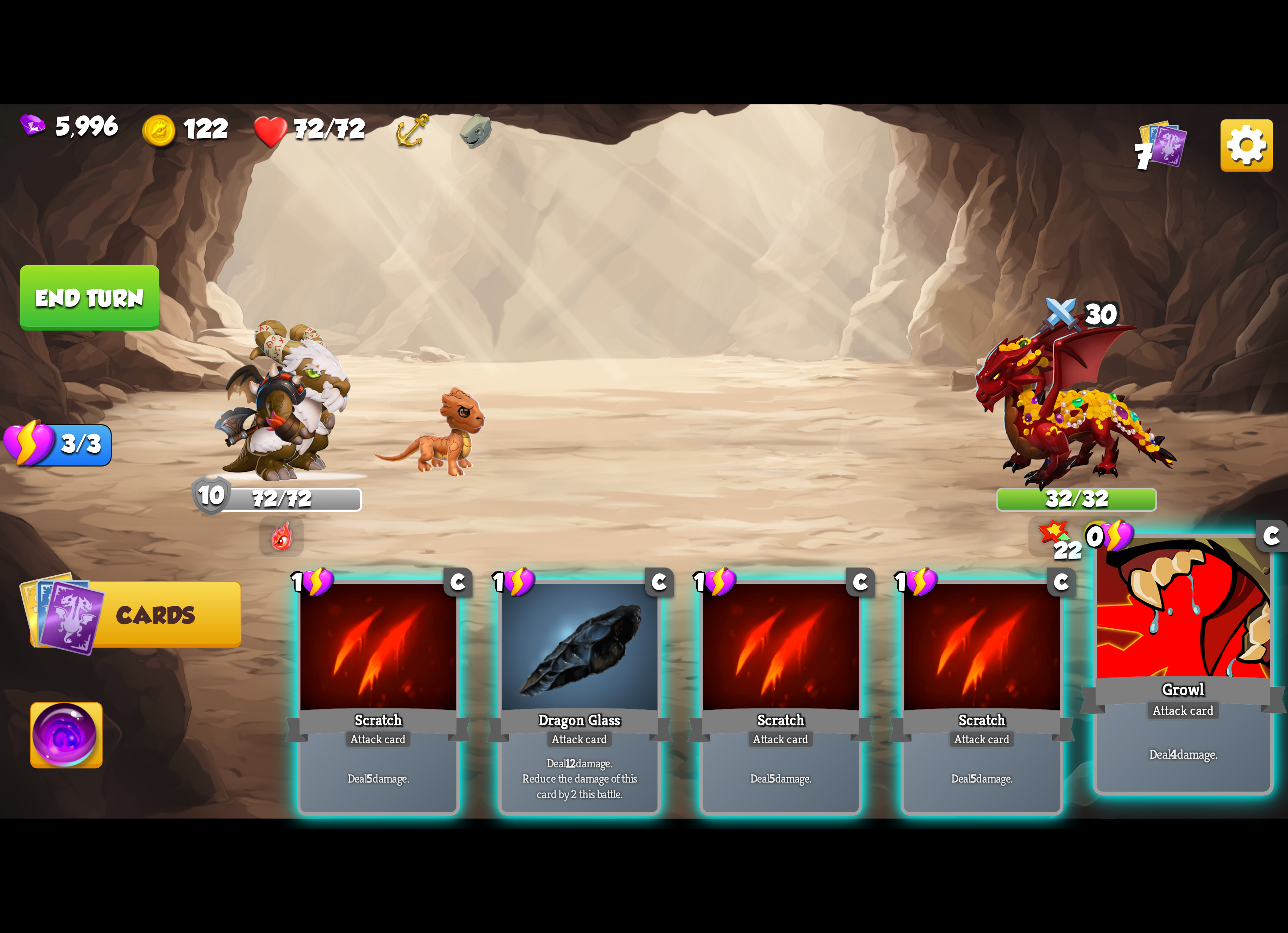
click at [1159, 614] on div at bounding box center [1183, 611] width 173 height 146
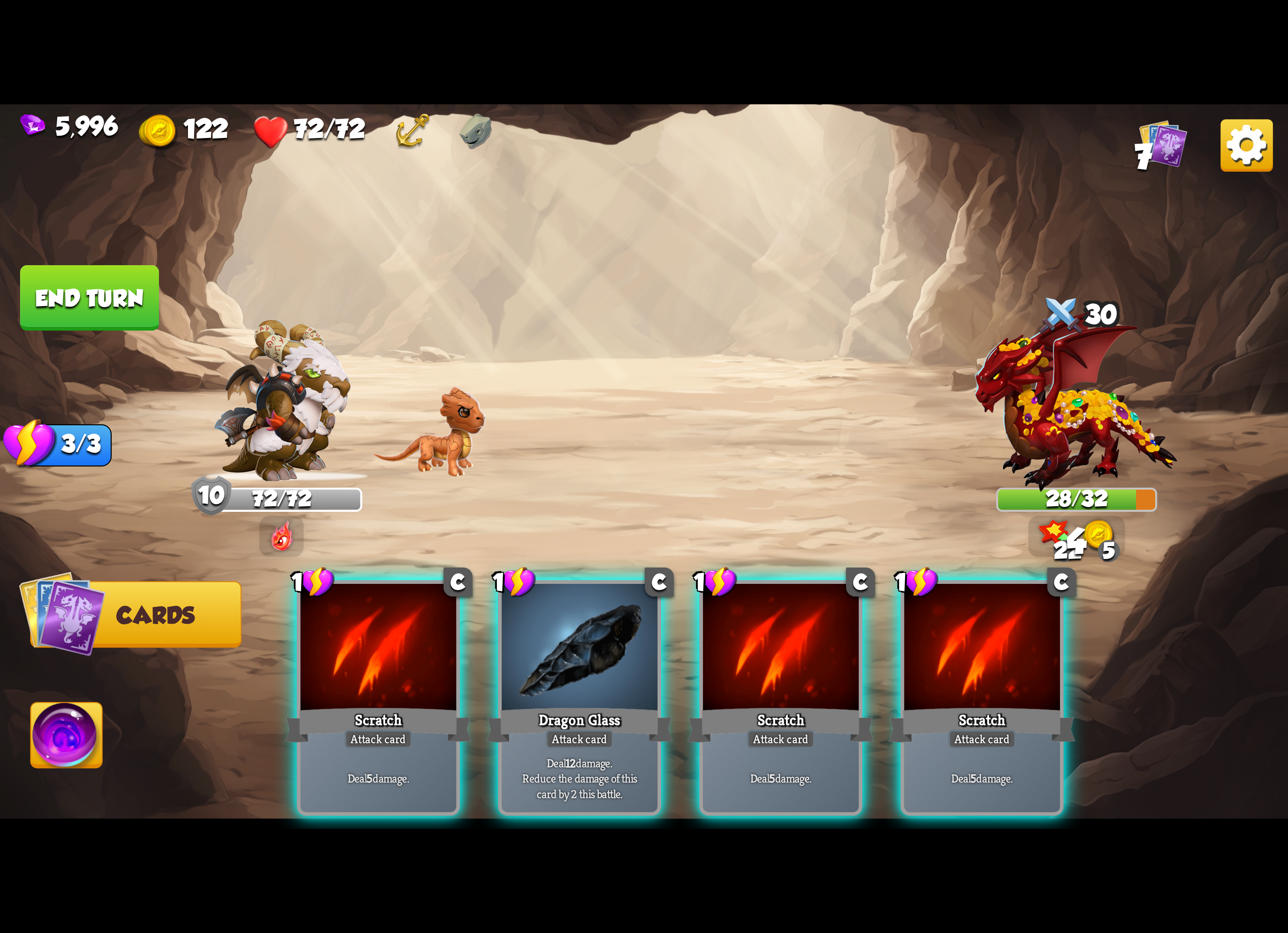
drag, startPoint x: 1000, startPoint y: 678, endPoint x: 921, endPoint y: 676, distance: 79.0
click at [998, 704] on div "Scratch" at bounding box center [982, 725] width 187 height 42
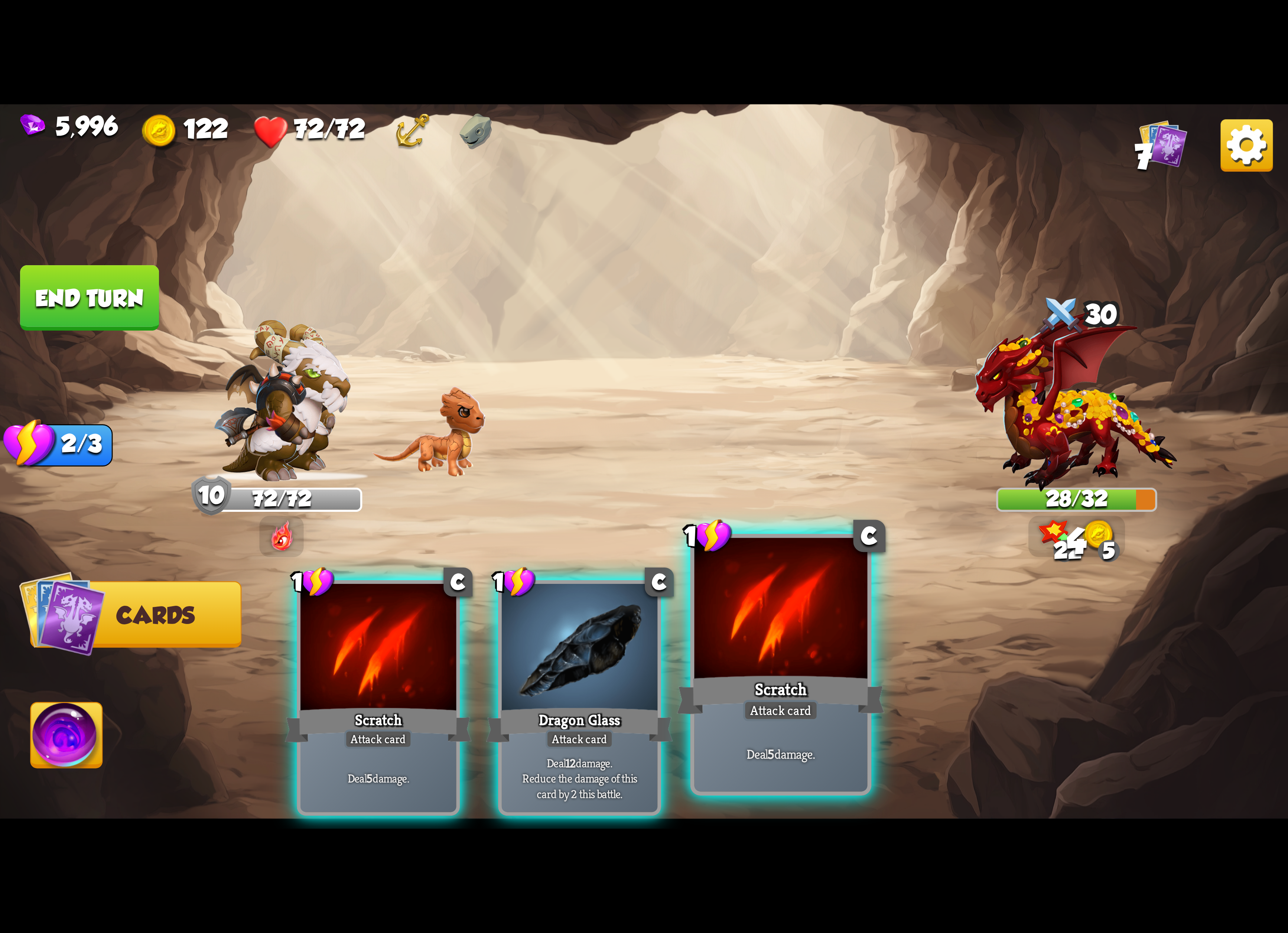
click at [777, 676] on div "Scratch" at bounding box center [781, 695] width 208 height 46
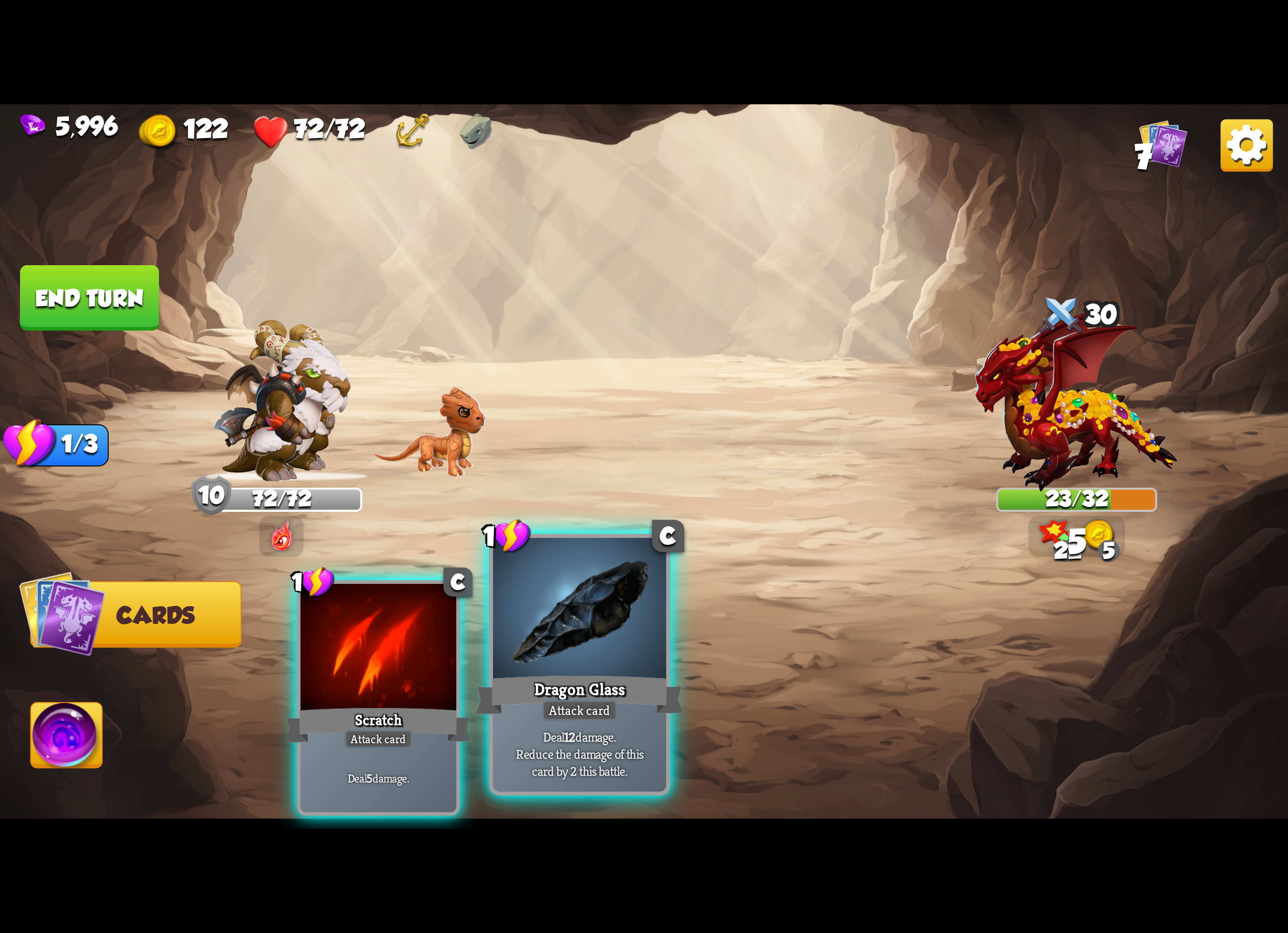
click at [592, 664] on div at bounding box center [580, 611] width 173 height 146
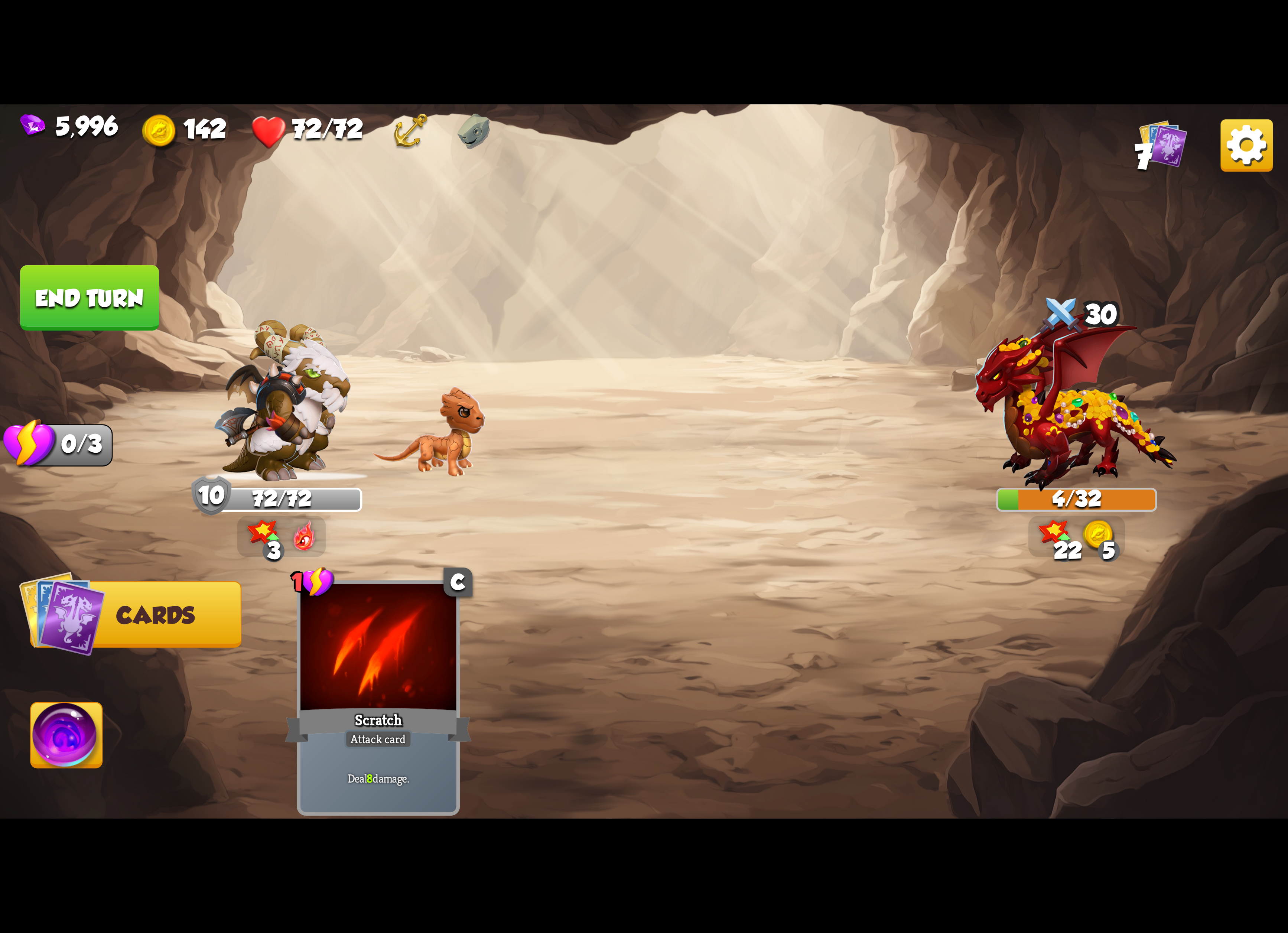
click at [80, 730] on img at bounding box center [67, 739] width 72 height 72
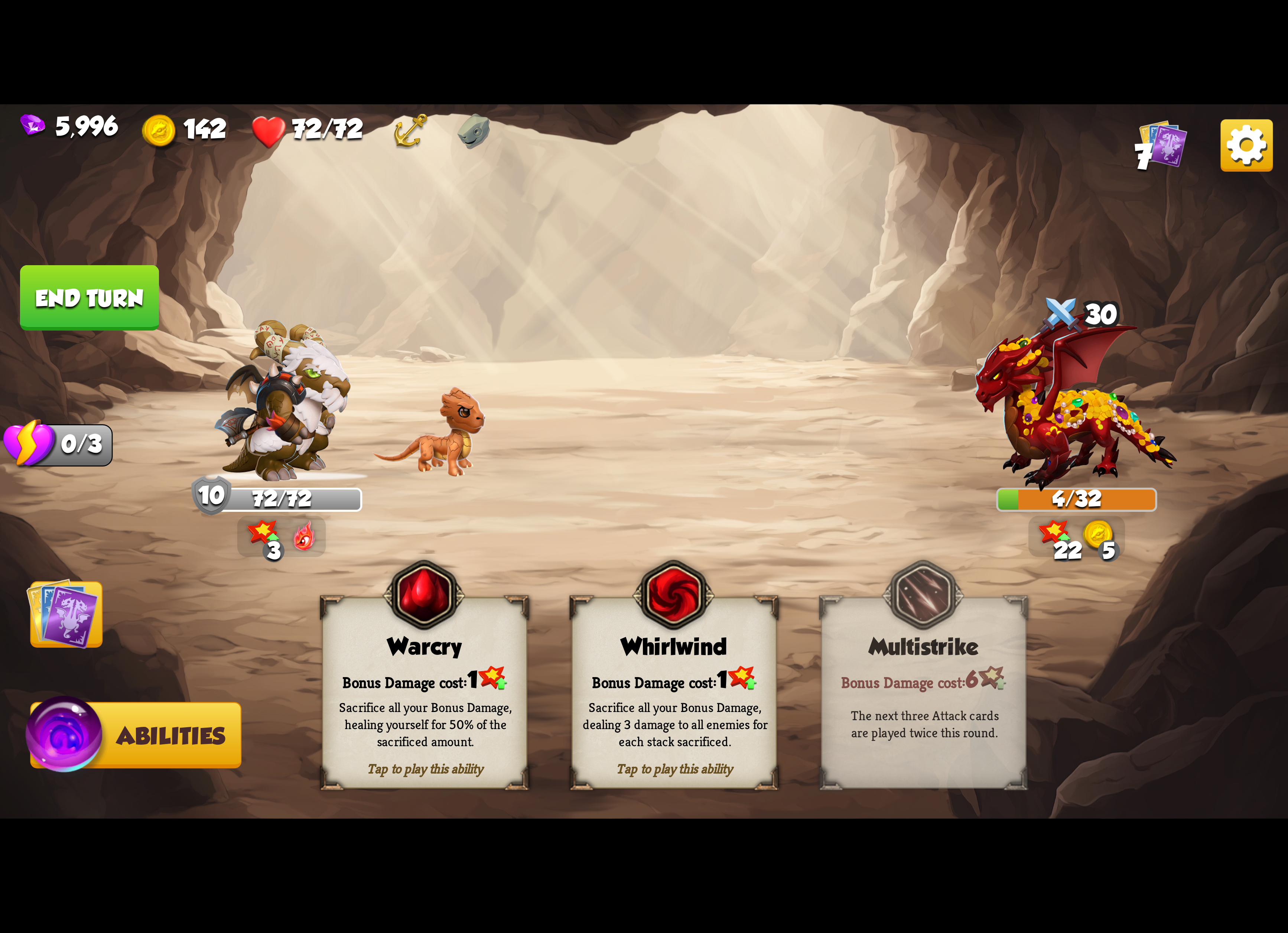
drag, startPoint x: 61, startPoint y: 290, endPoint x: 64, endPoint y: 297, distance: 7.6
click at [64, 297] on button "End turn" at bounding box center [89, 298] width 139 height 65
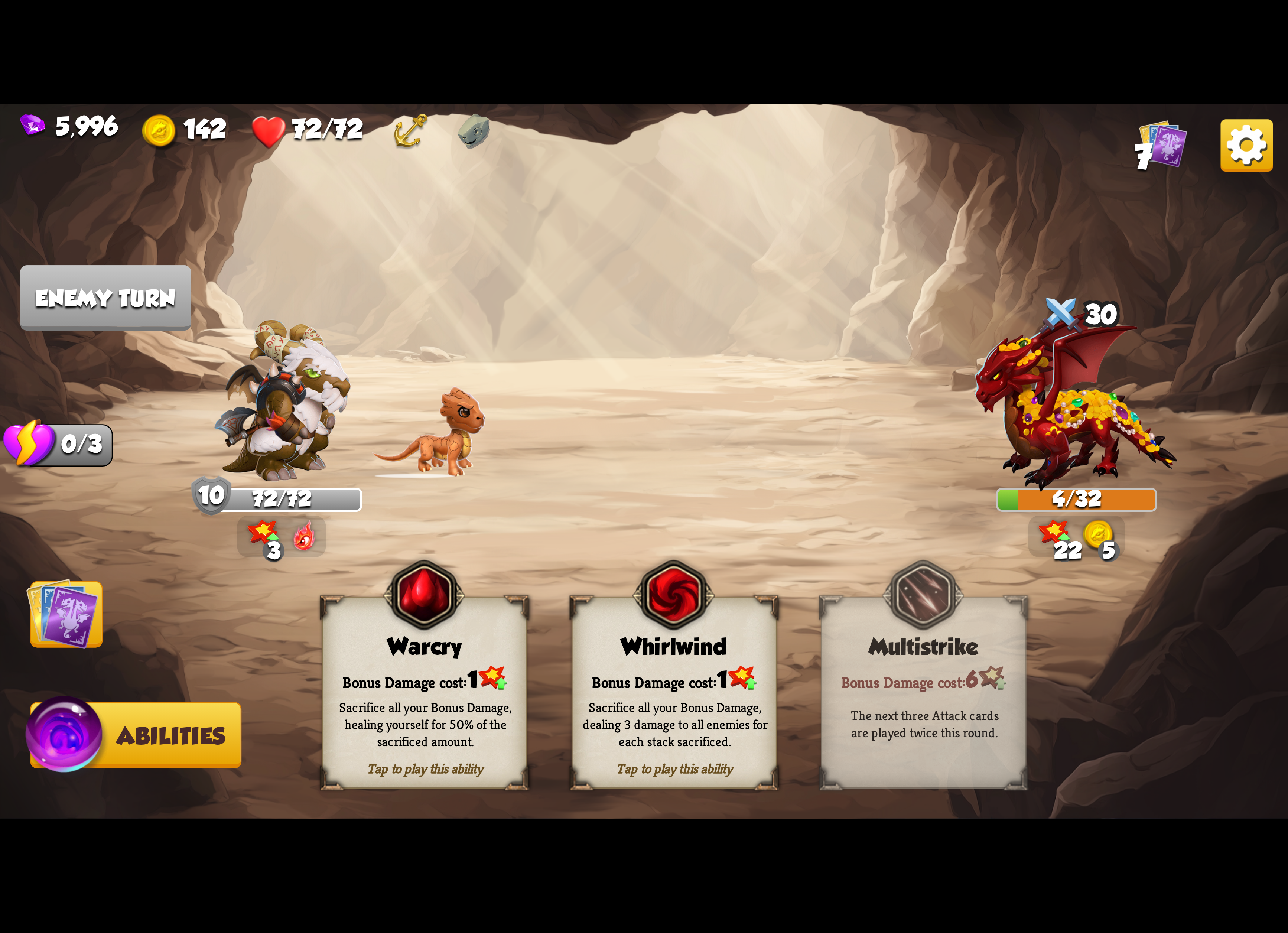
click at [84, 633] on img at bounding box center [62, 614] width 72 height 72
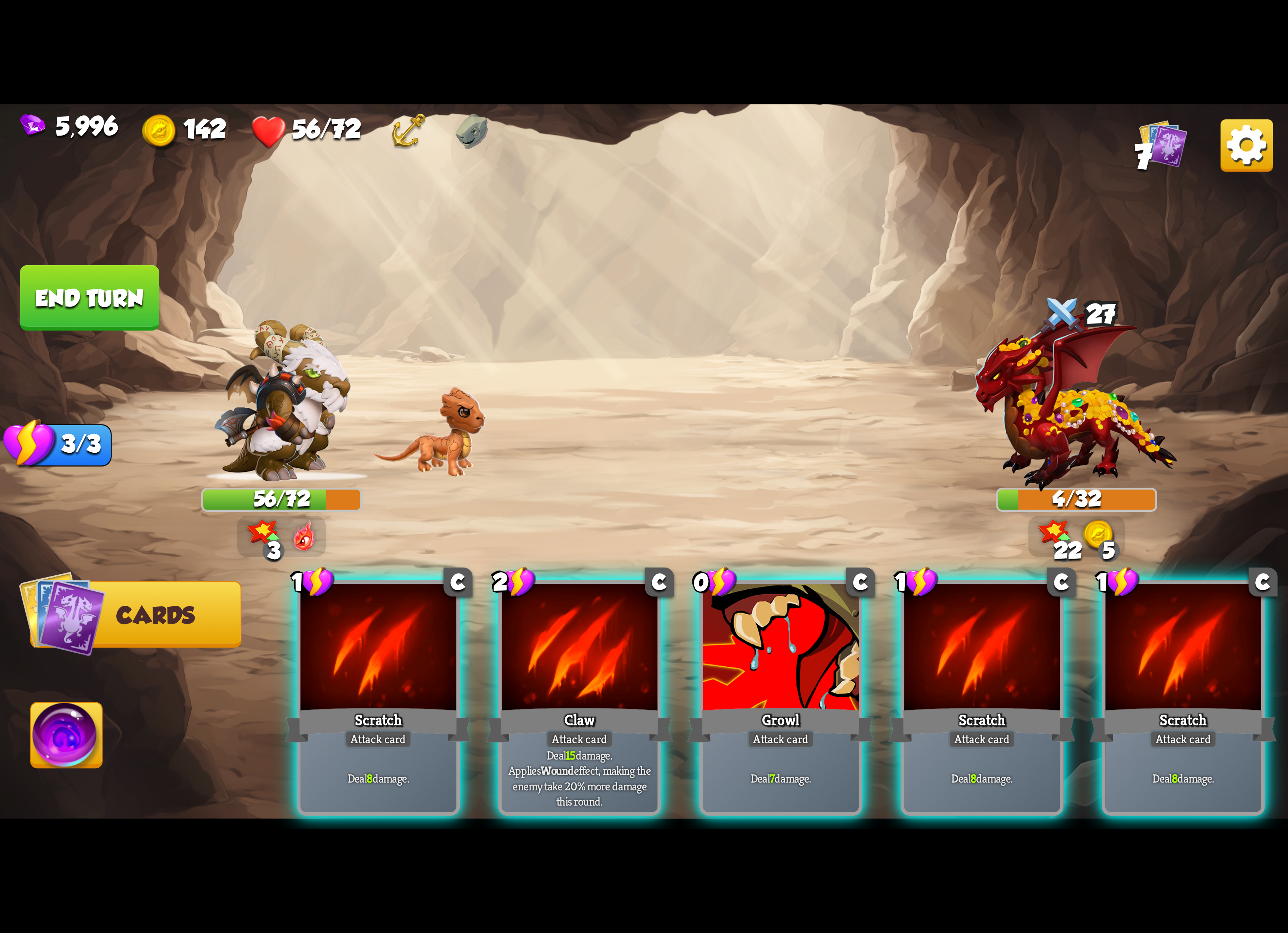
click at [1239, 149] on img at bounding box center [1246, 145] width 52 height 52
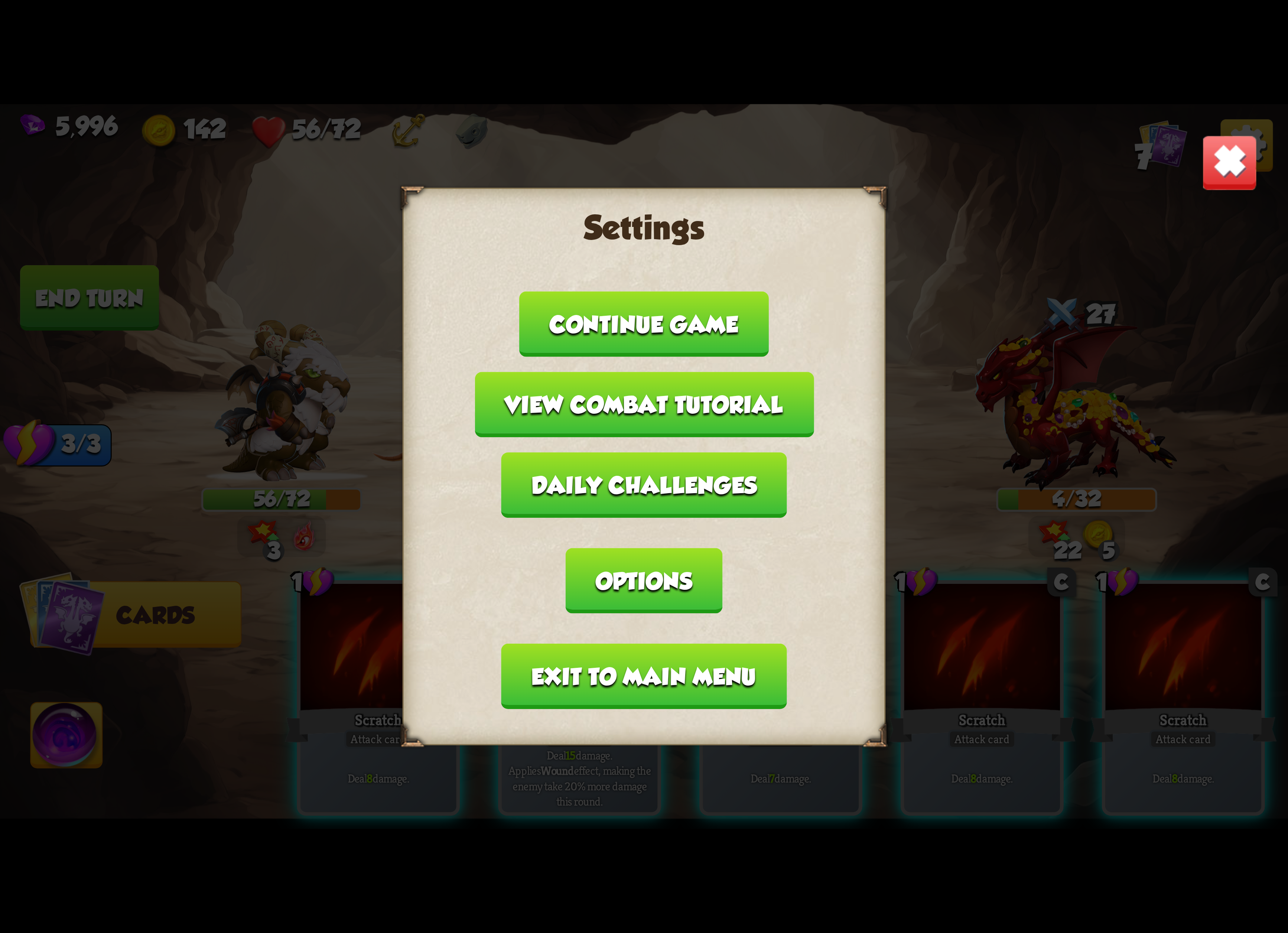
click at [609, 644] on button "Exit to main menu" at bounding box center [644, 676] width 285 height 65
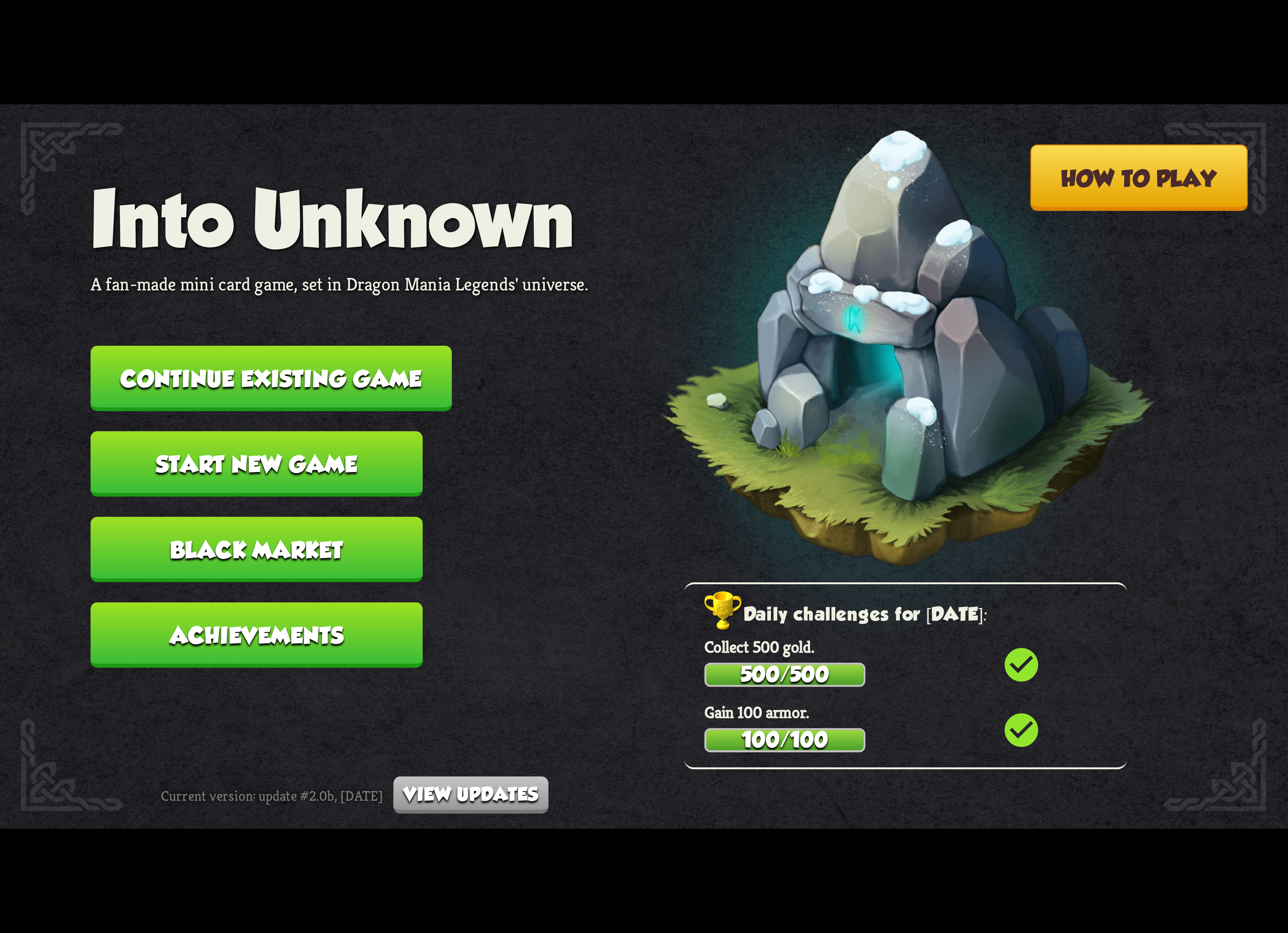
click at [307, 391] on button "Continue existing game" at bounding box center [271, 378] width 362 height 65
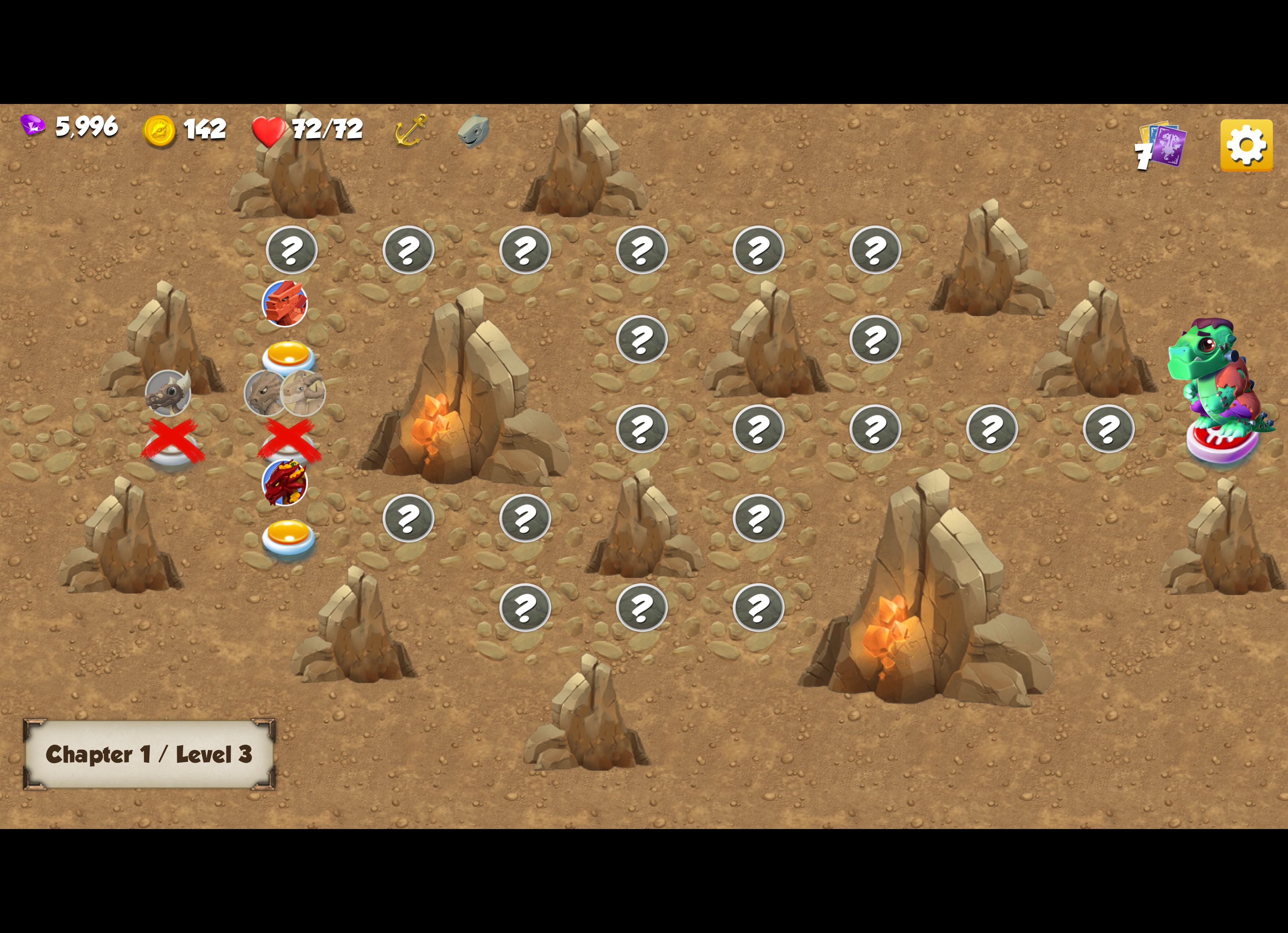
click at [284, 519] on img at bounding box center [290, 543] width 65 height 47
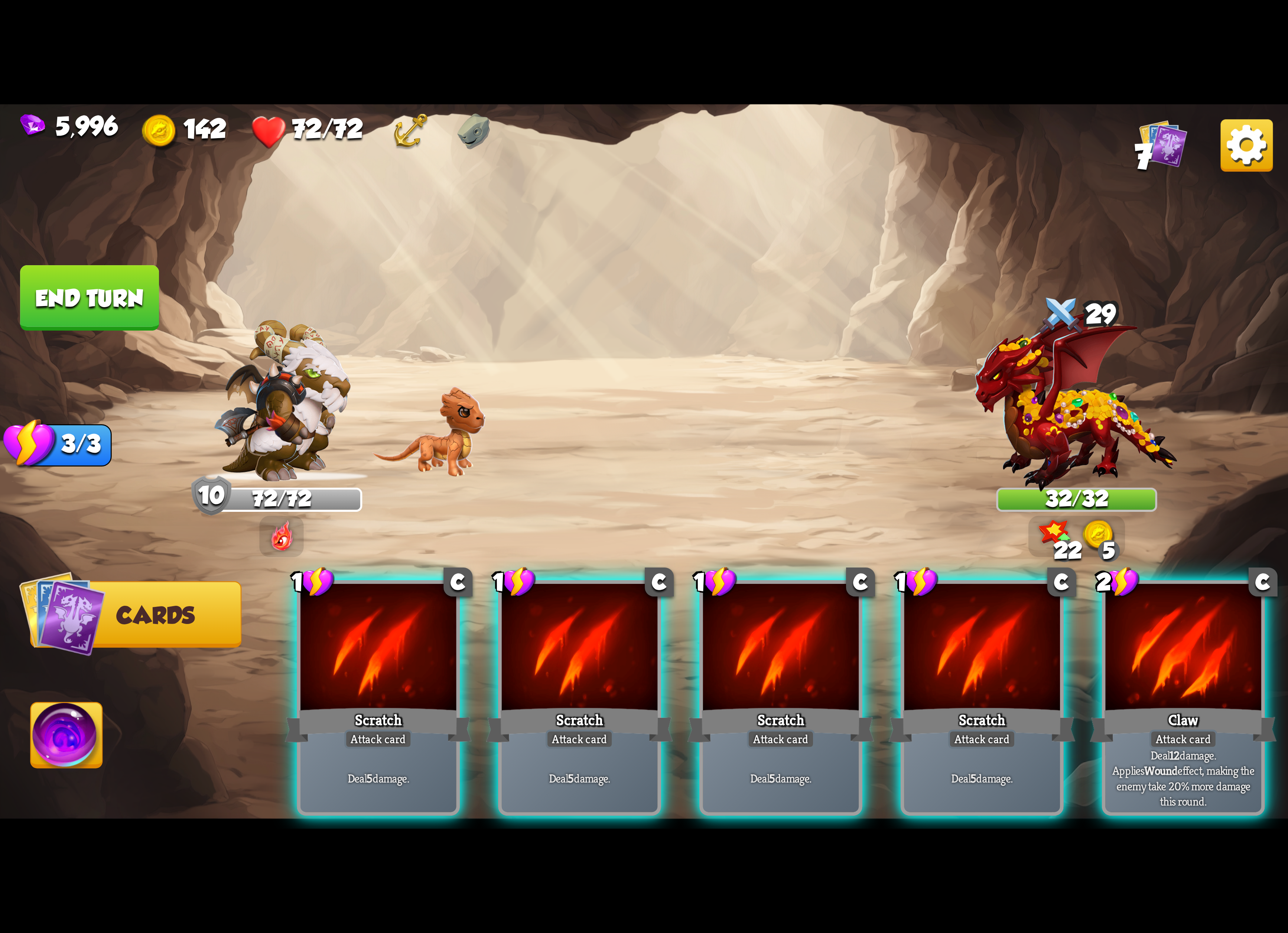
click at [1172, 611] on div at bounding box center [1184, 649] width 156 height 132
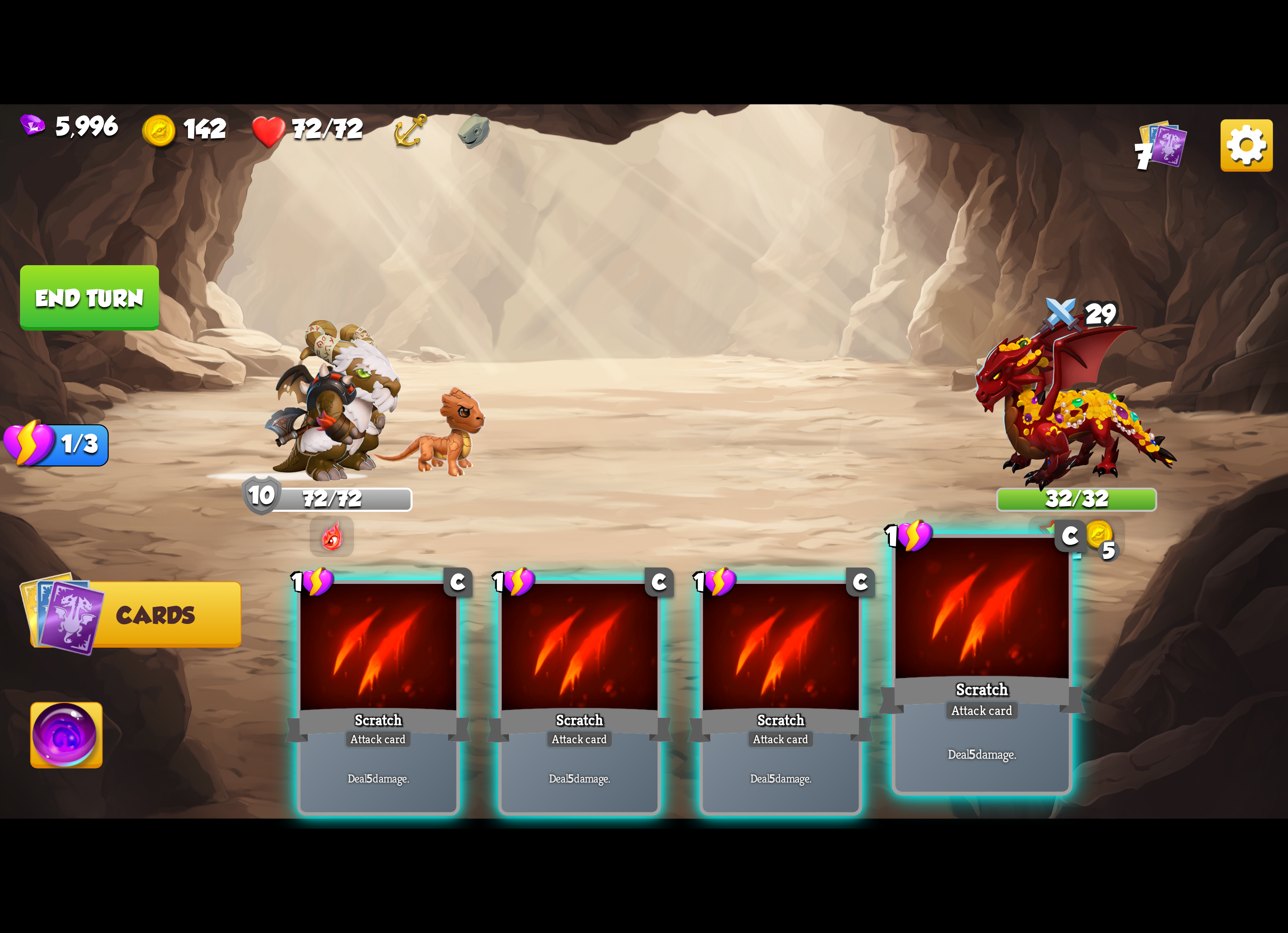
click at [1021, 604] on div at bounding box center [982, 611] width 173 height 146
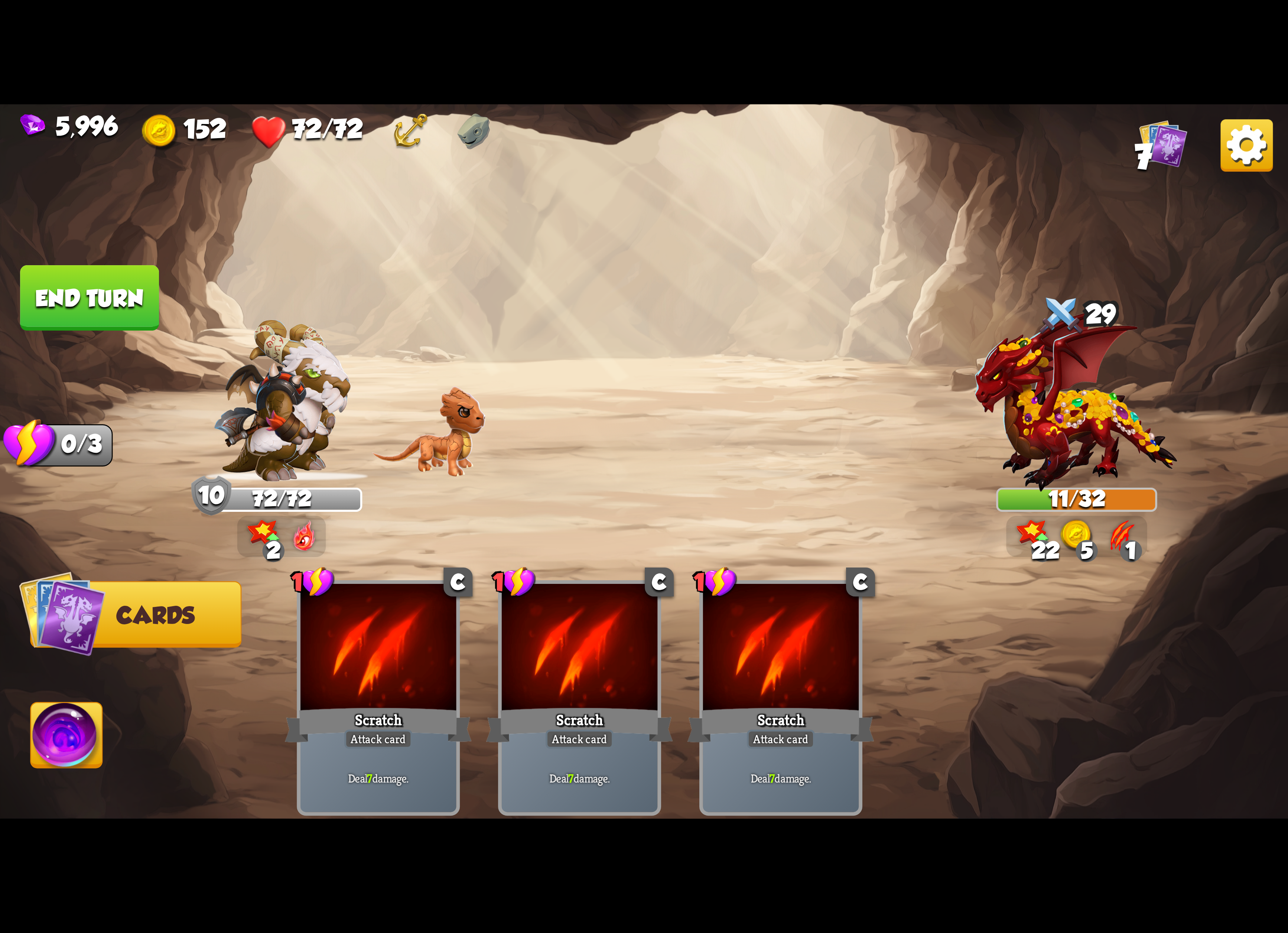
drag, startPoint x: 101, startPoint y: 756, endPoint x: 97, endPoint y: 738, distance: 18.4
click at [98, 753] on img at bounding box center [67, 739] width 72 height 72
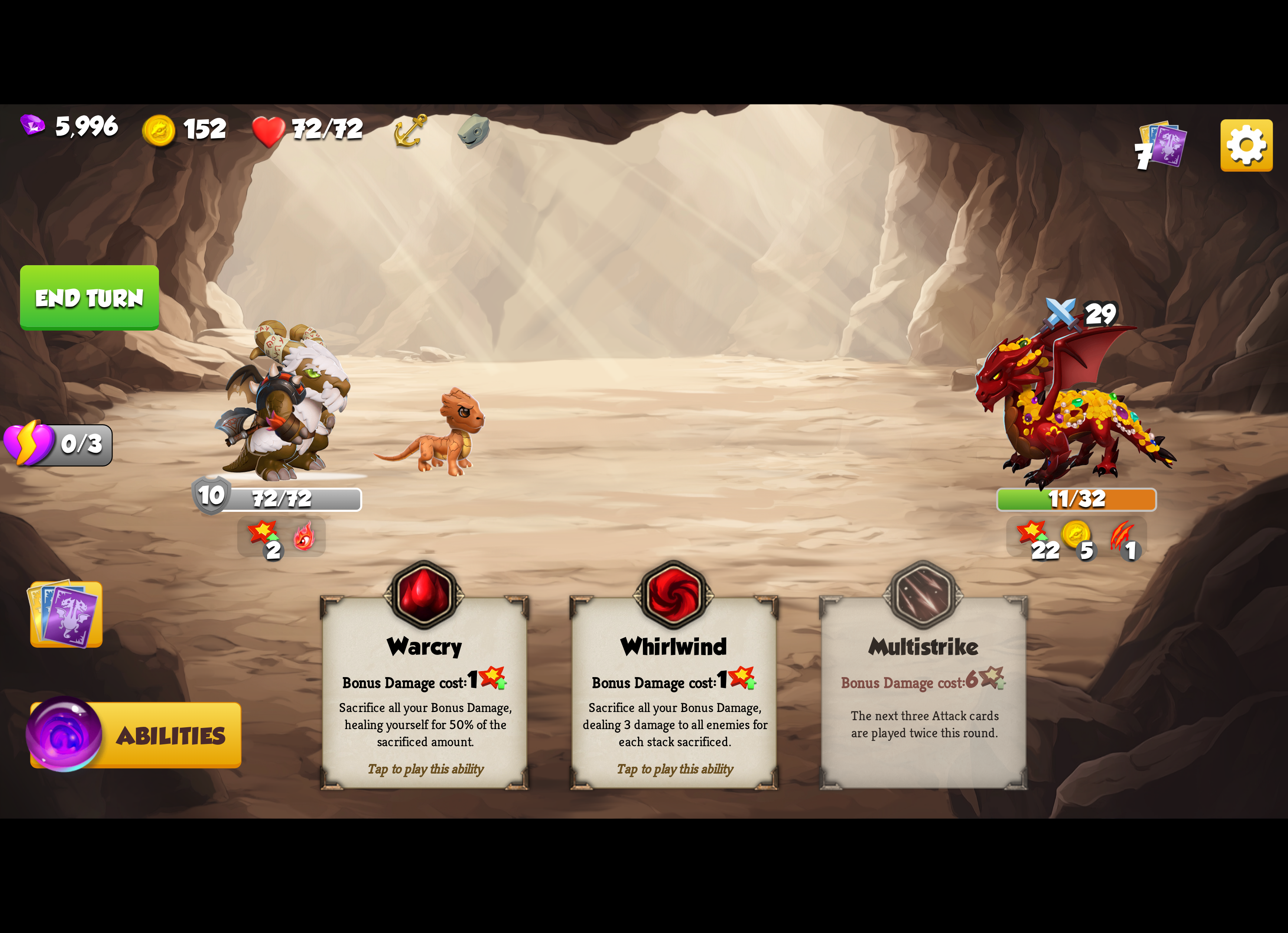
click at [728, 681] on span "1" at bounding box center [722, 679] width 11 height 26
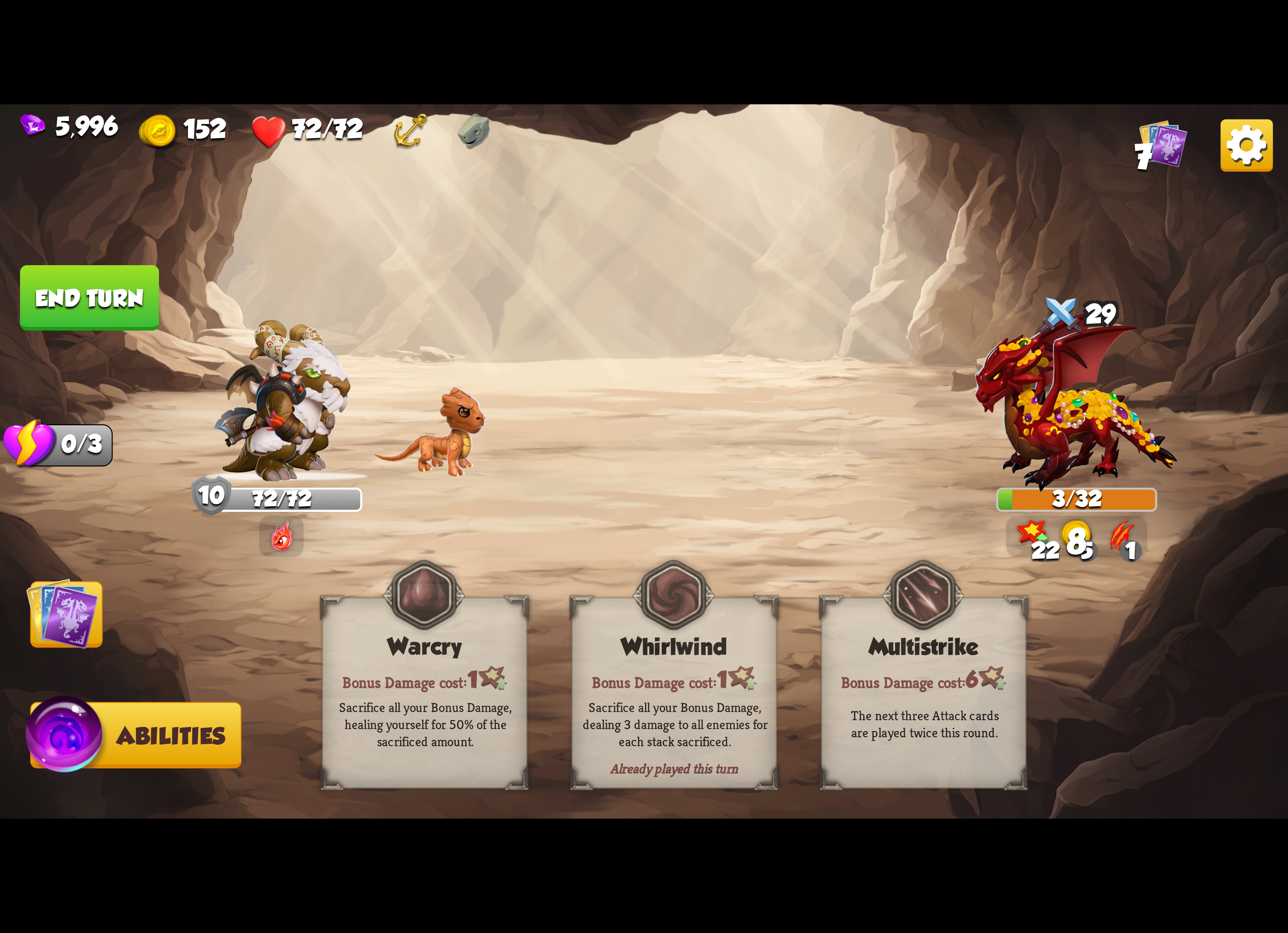
click at [106, 612] on span "Cards" at bounding box center [70, 615] width 78 height 26
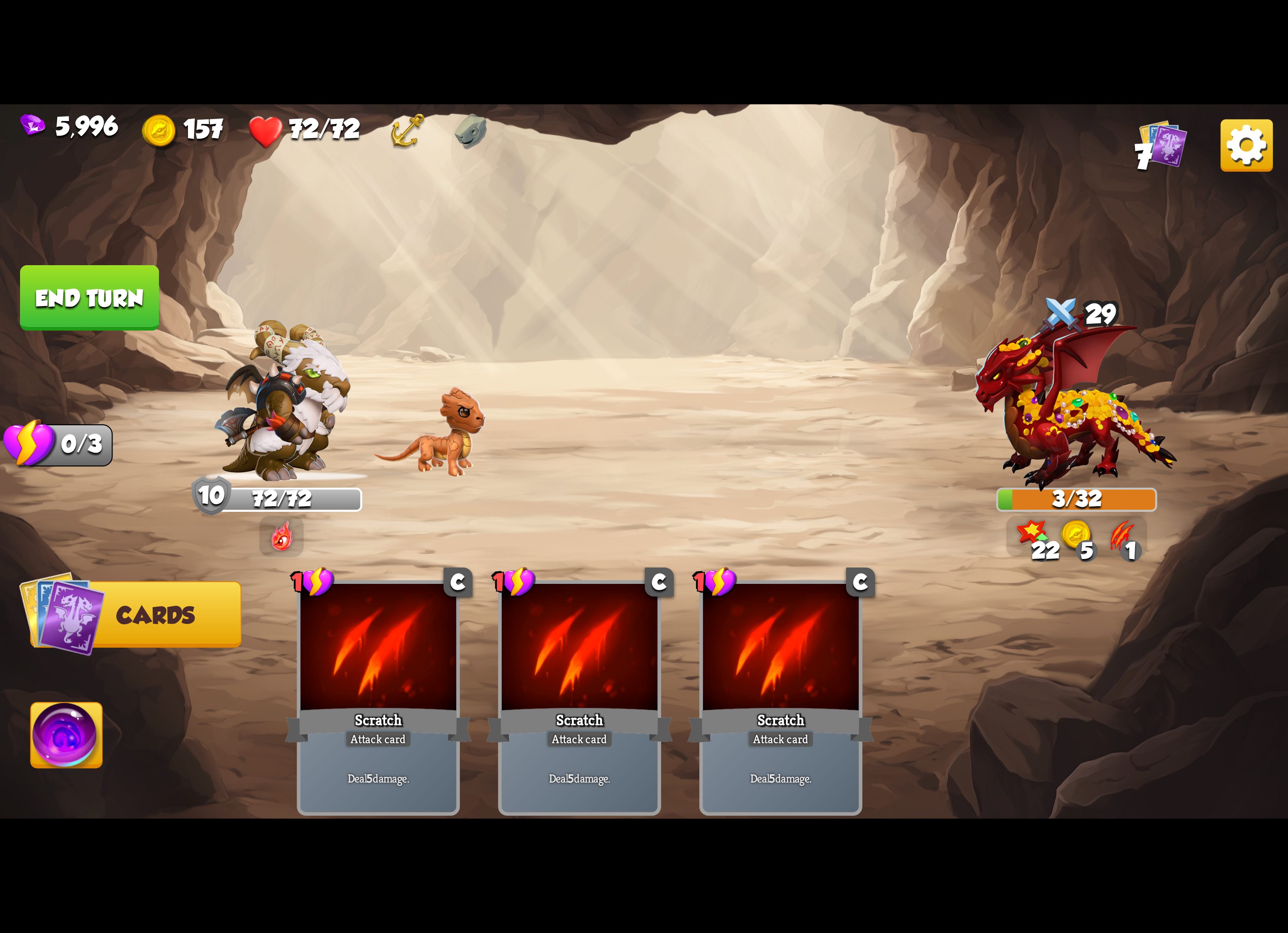
click at [126, 299] on button "End turn" at bounding box center [89, 298] width 139 height 65
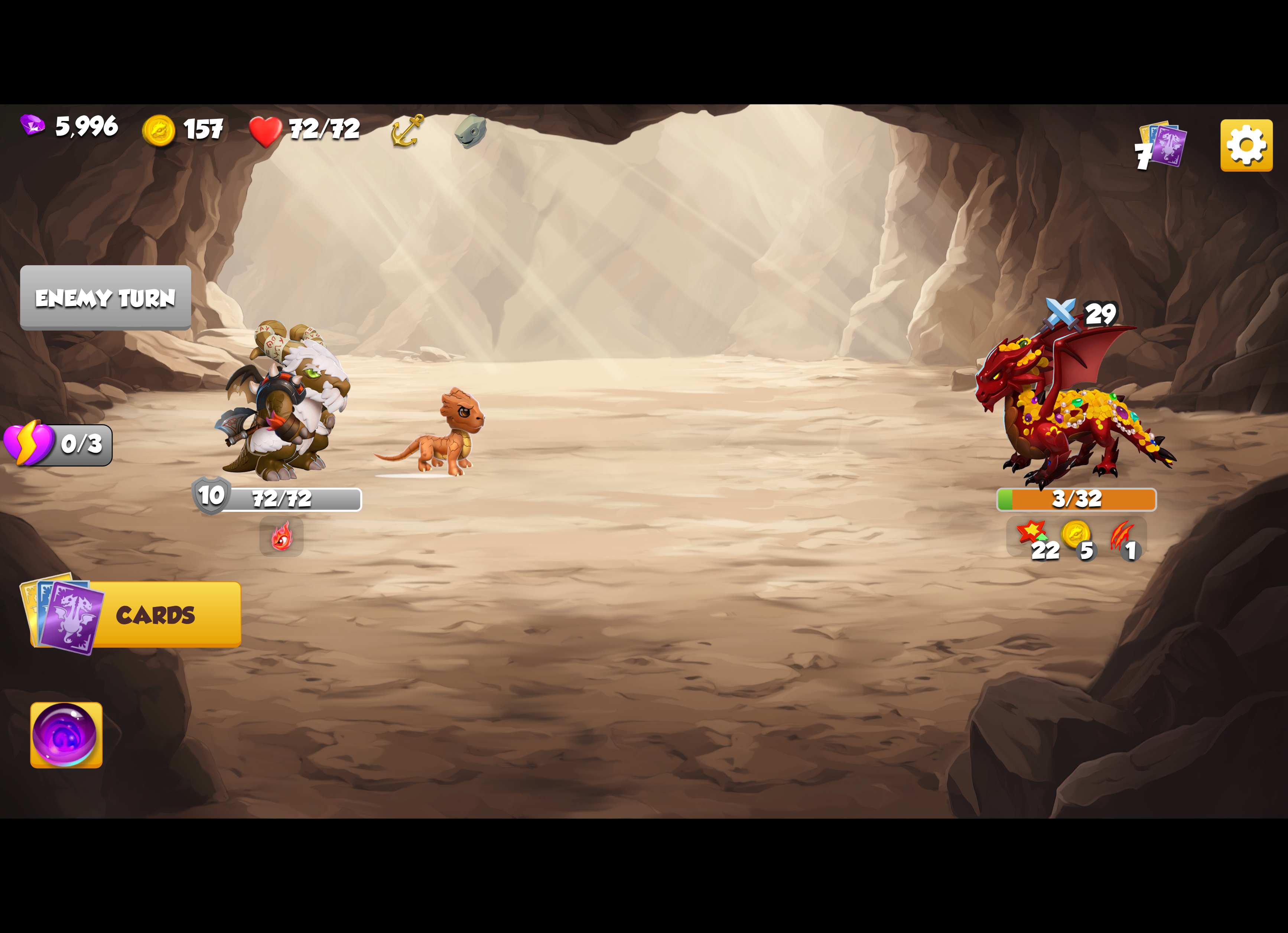
click at [1241, 154] on img at bounding box center [1246, 145] width 52 height 52
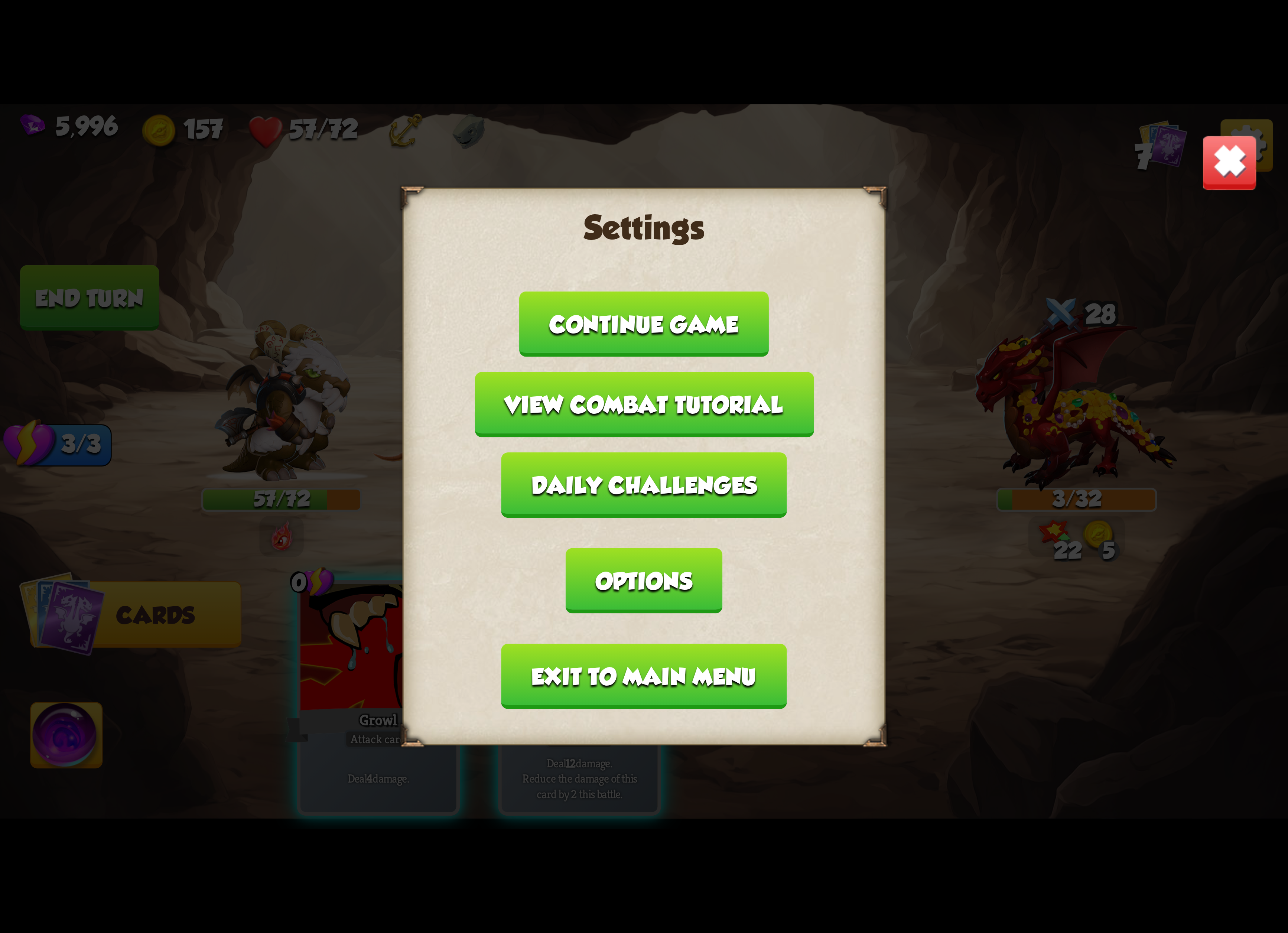
click at [669, 644] on button "Exit to main menu" at bounding box center [644, 676] width 285 height 65
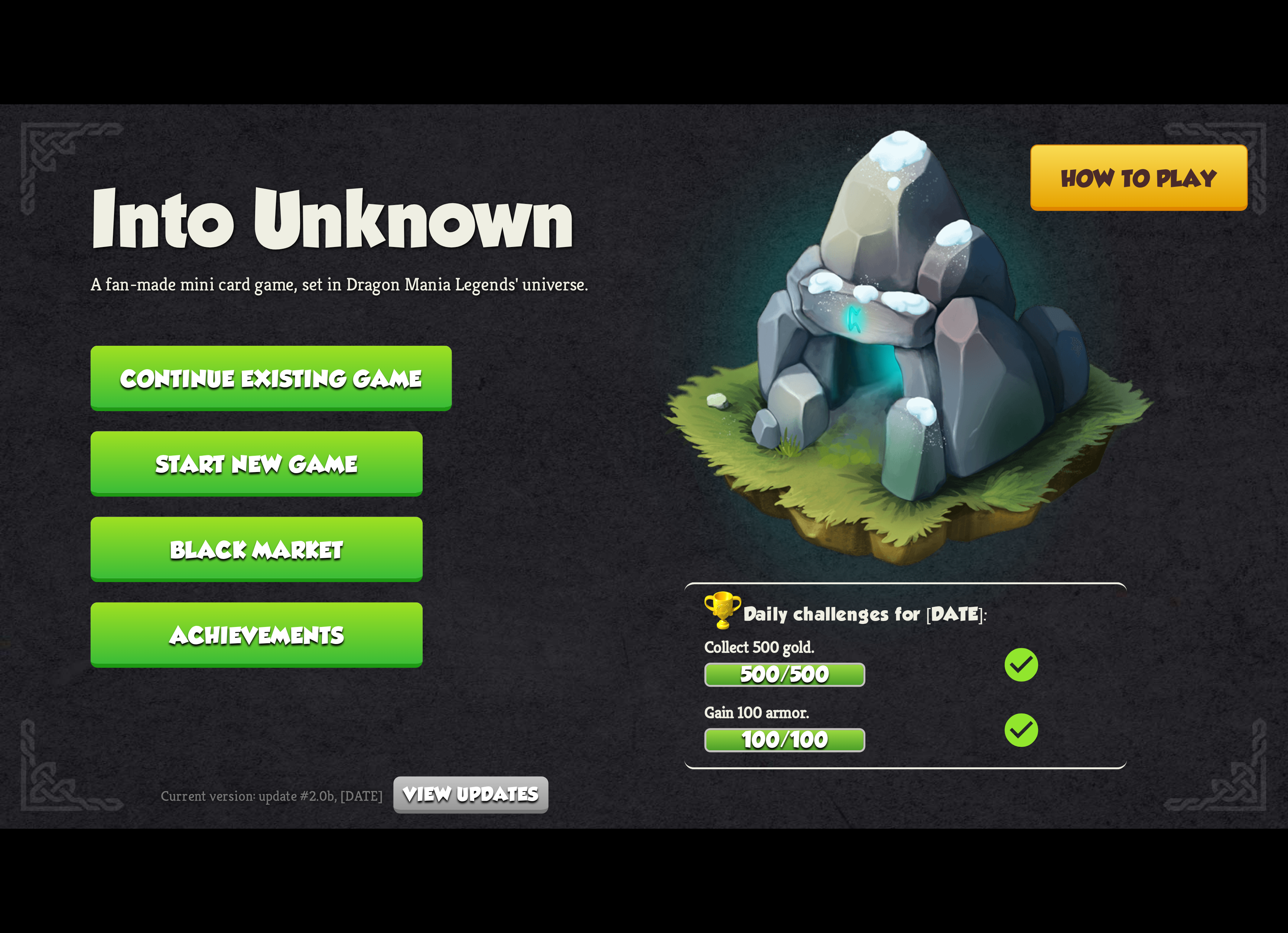
click at [328, 384] on button "Continue existing game" at bounding box center [271, 378] width 362 height 65
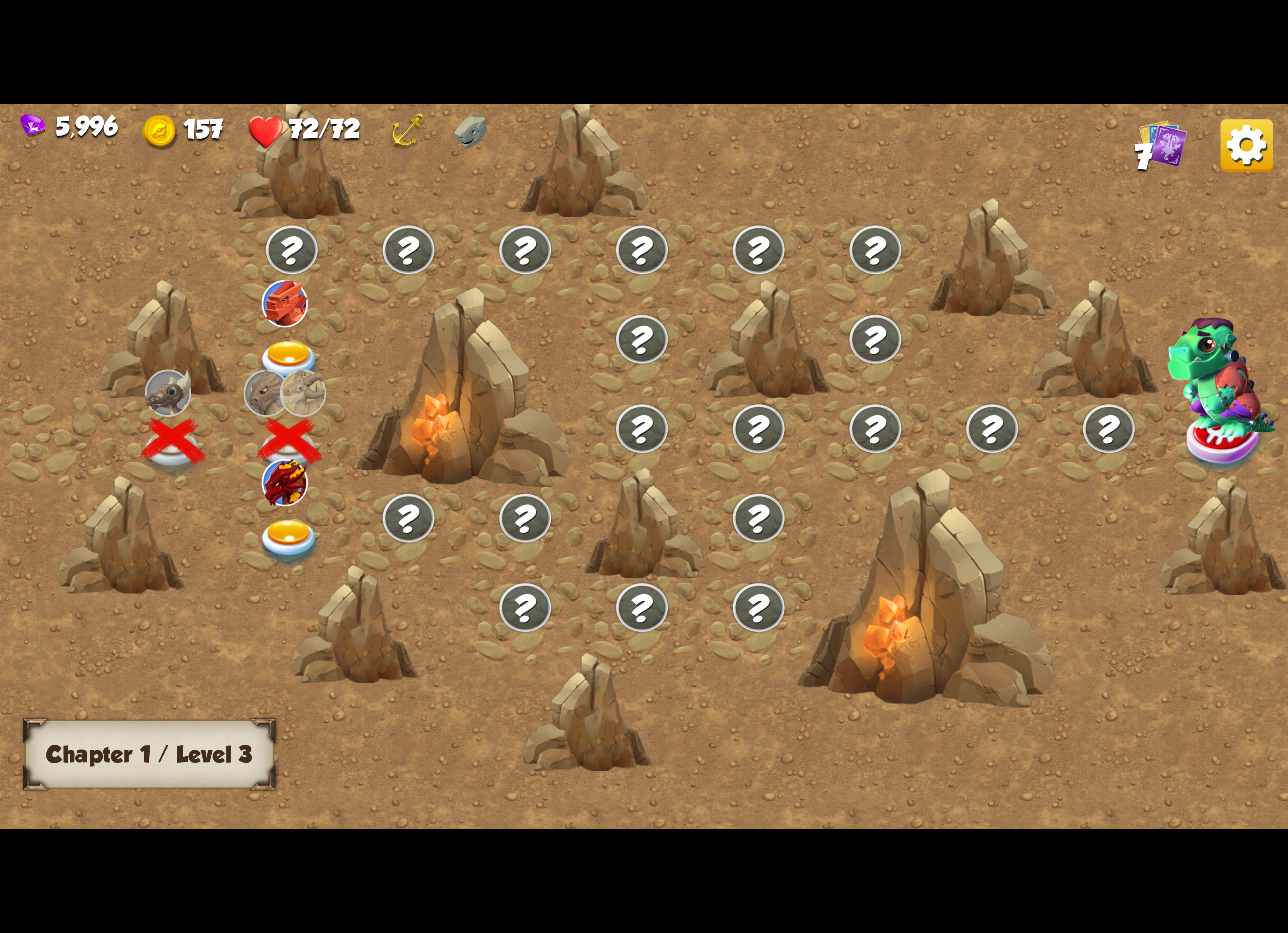
drag, startPoint x: 208, startPoint y: 752, endPoint x: 302, endPoint y: 734, distance: 95.7
click at [226, 742] on h3 "Chapter 1 / Level 3" at bounding box center [149, 754] width 206 height 26
click at [1201, 201] on div at bounding box center [796, 478] width 1594 height 753
drag, startPoint x: 1260, startPoint y: 139, endPoint x: 1255, endPoint y: 143, distance: 6.4
click at [1255, 143] on img at bounding box center [1246, 145] width 52 height 52
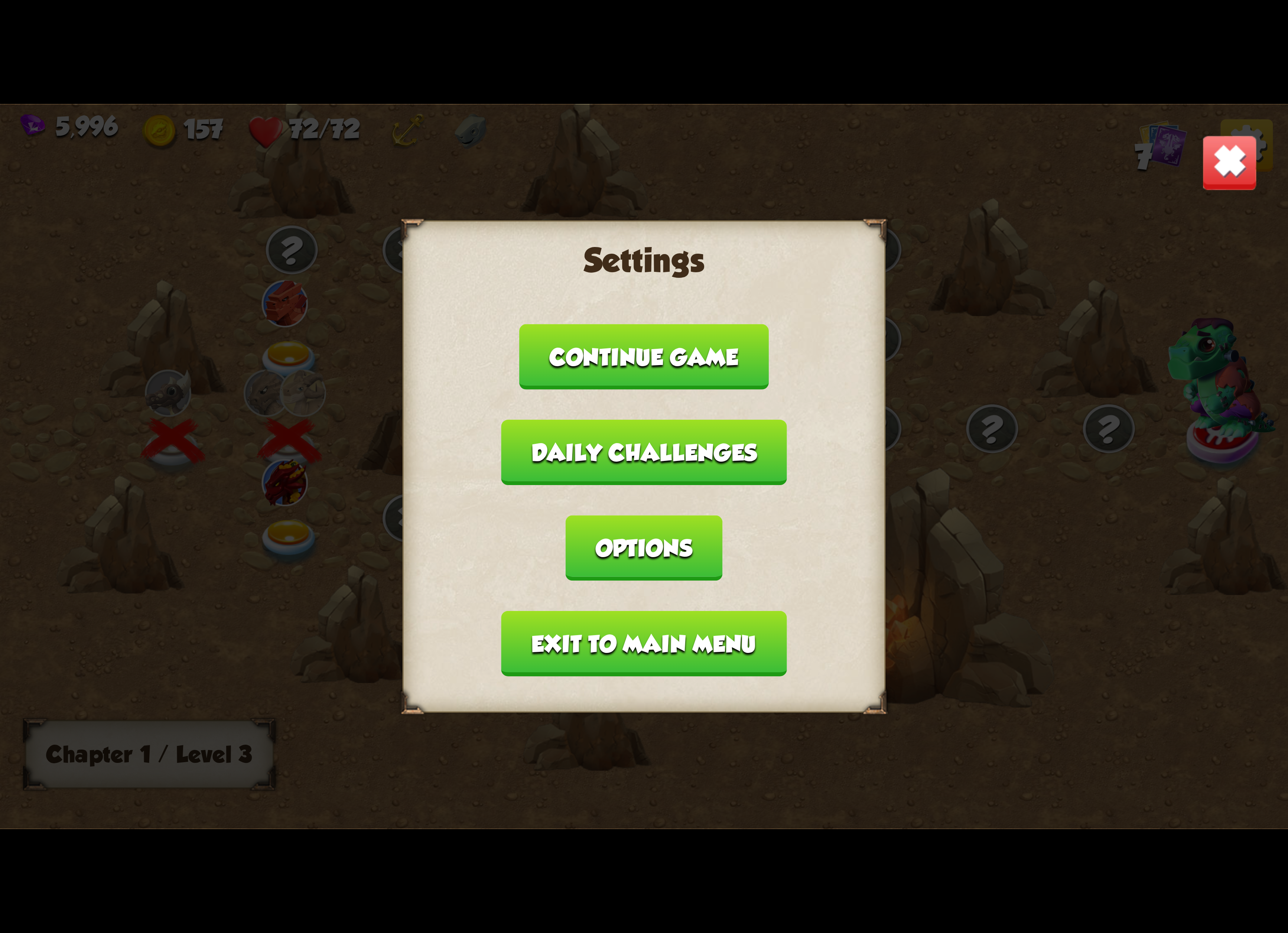
click at [1216, 181] on img at bounding box center [1230, 163] width 57 height 57
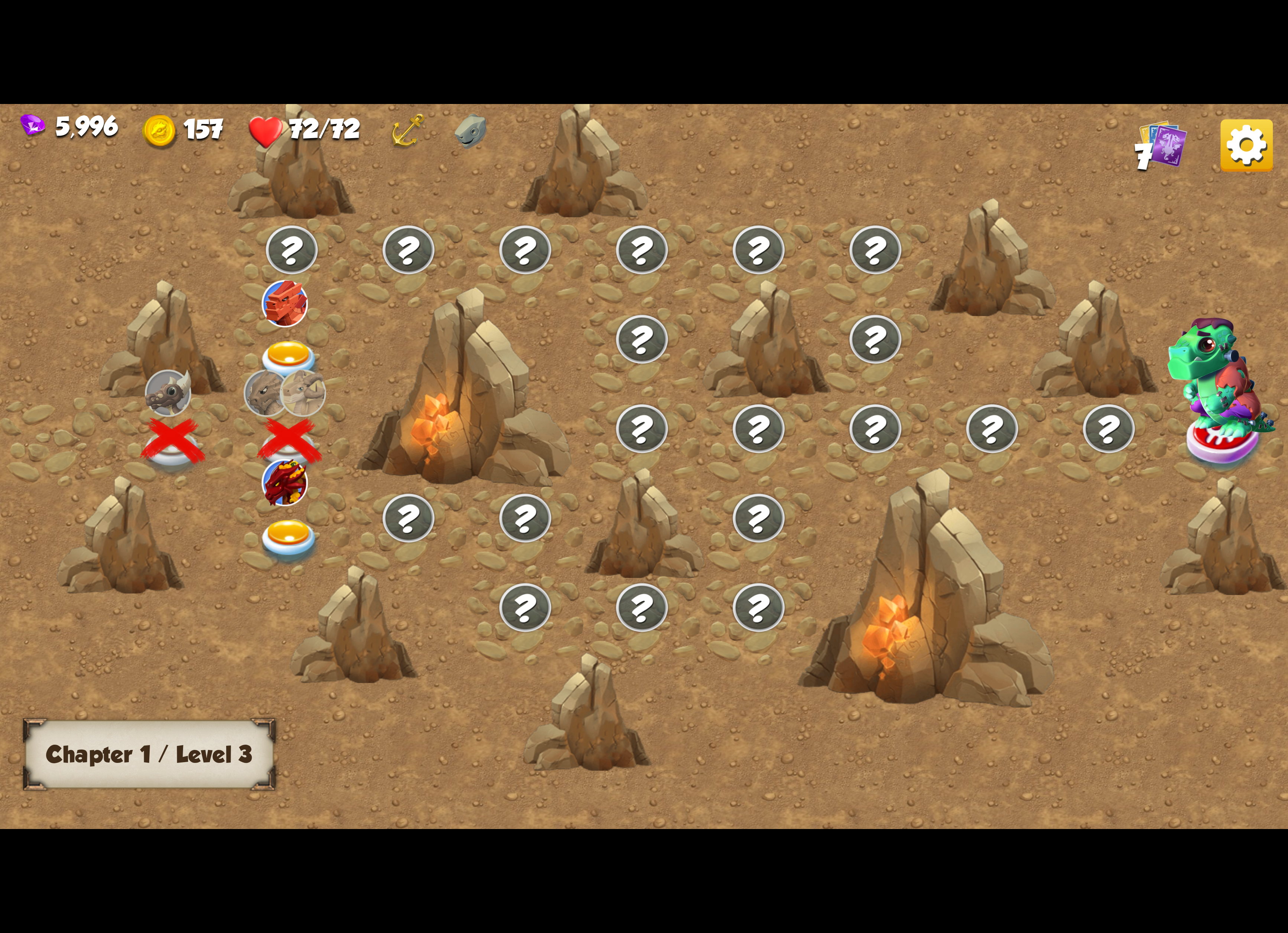
click at [306, 519] on img at bounding box center [290, 543] width 65 height 47
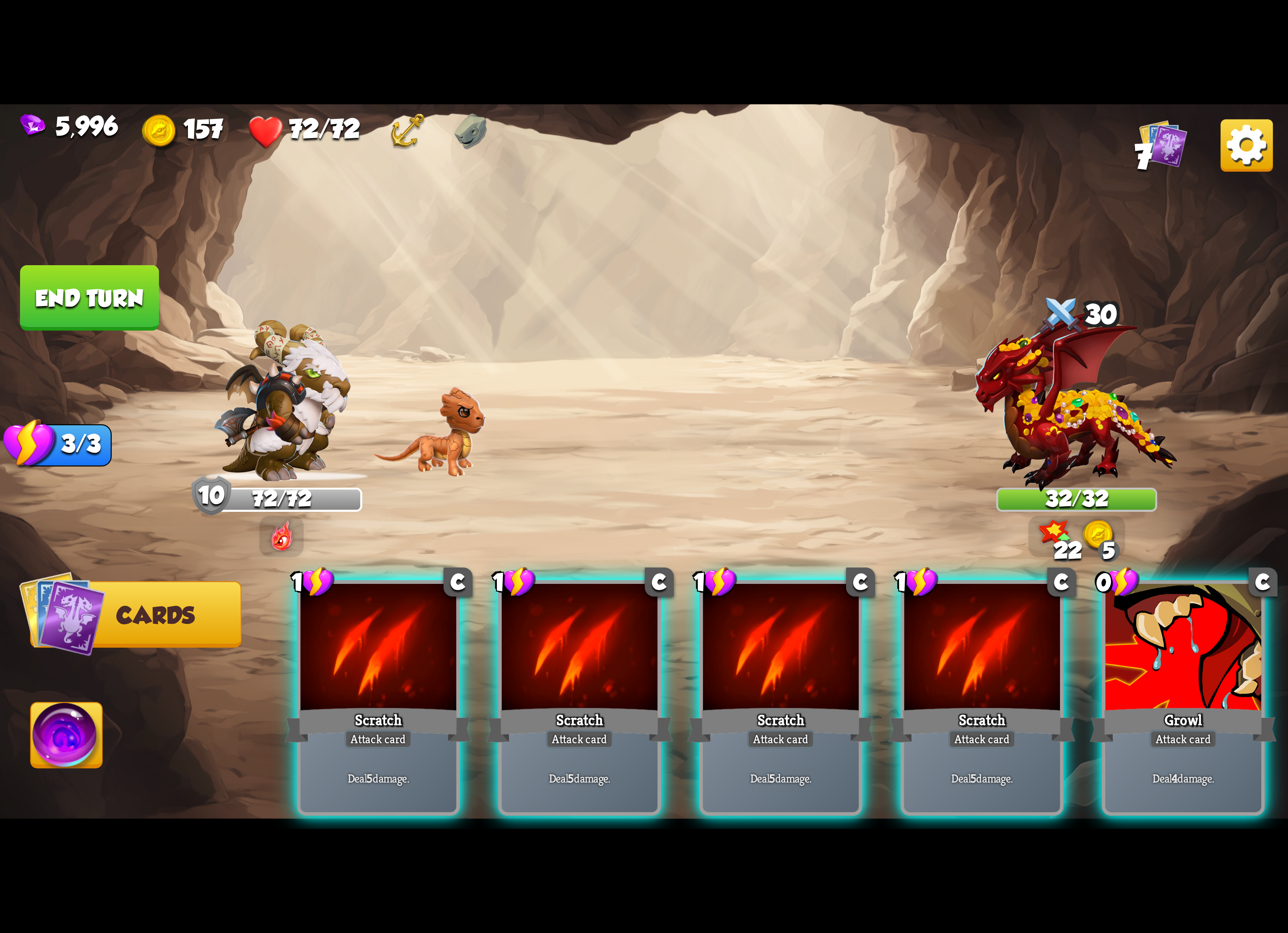
drag, startPoint x: 617, startPoint y: 634, endPoint x: 967, endPoint y: 486, distance: 380.0
click at [755, 434] on div "Select an enemy to attack... You don't have enough stamina to play that card...…" at bounding box center [644, 466] width 1288 height 725
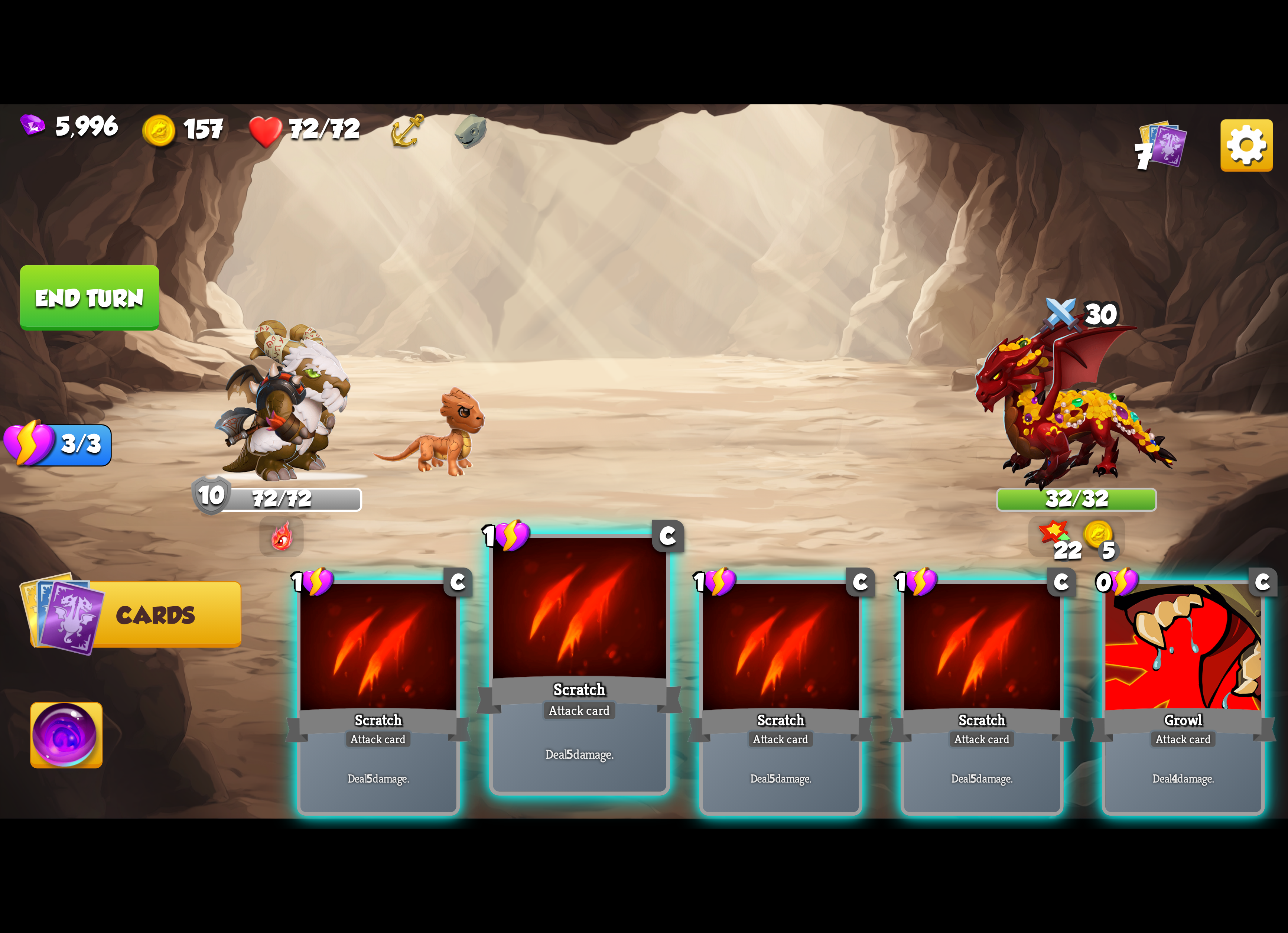
click at [606, 676] on div "Scratch" at bounding box center [580, 695] width 208 height 46
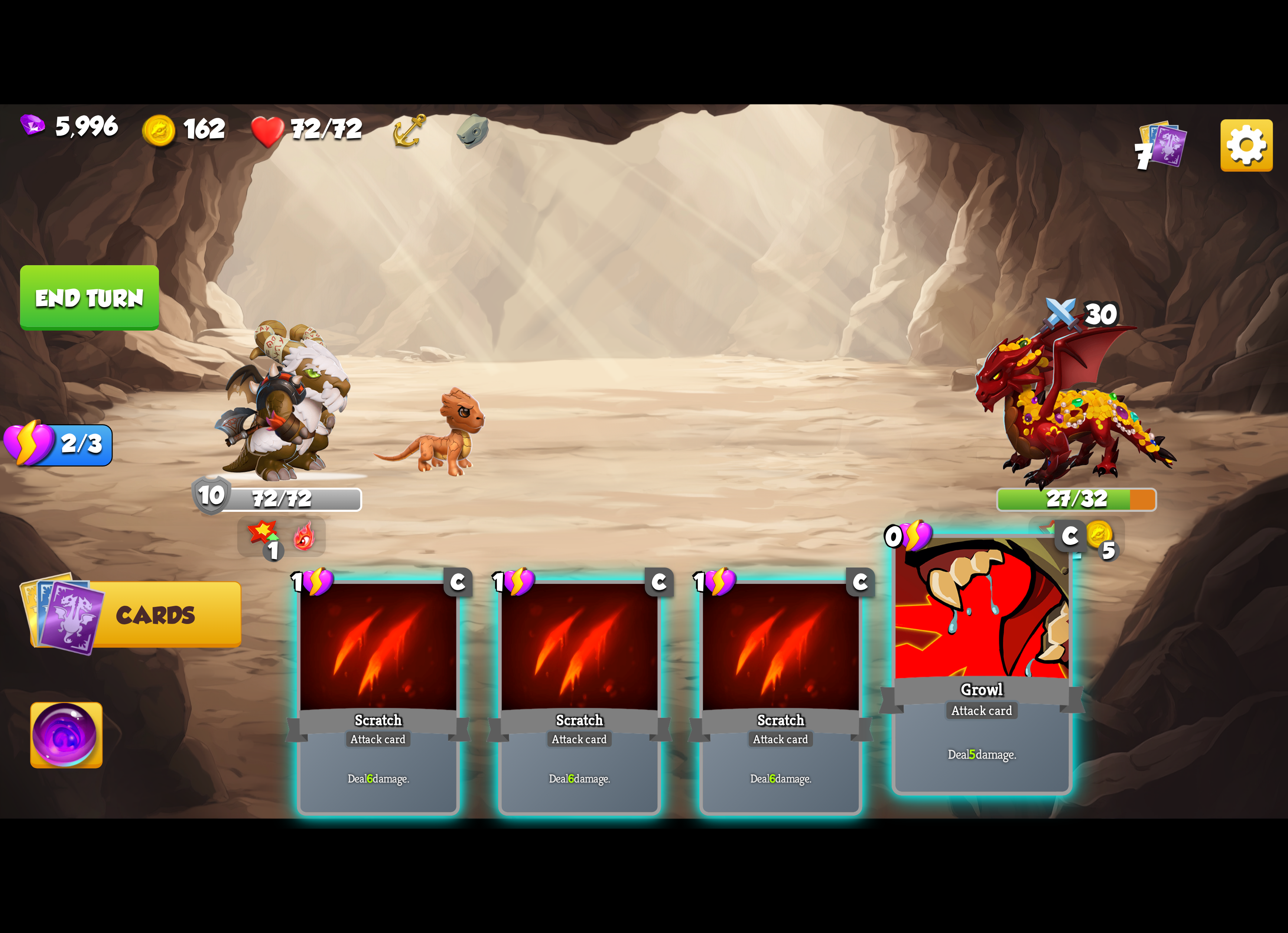
click at [919, 657] on div at bounding box center [982, 611] width 173 height 146
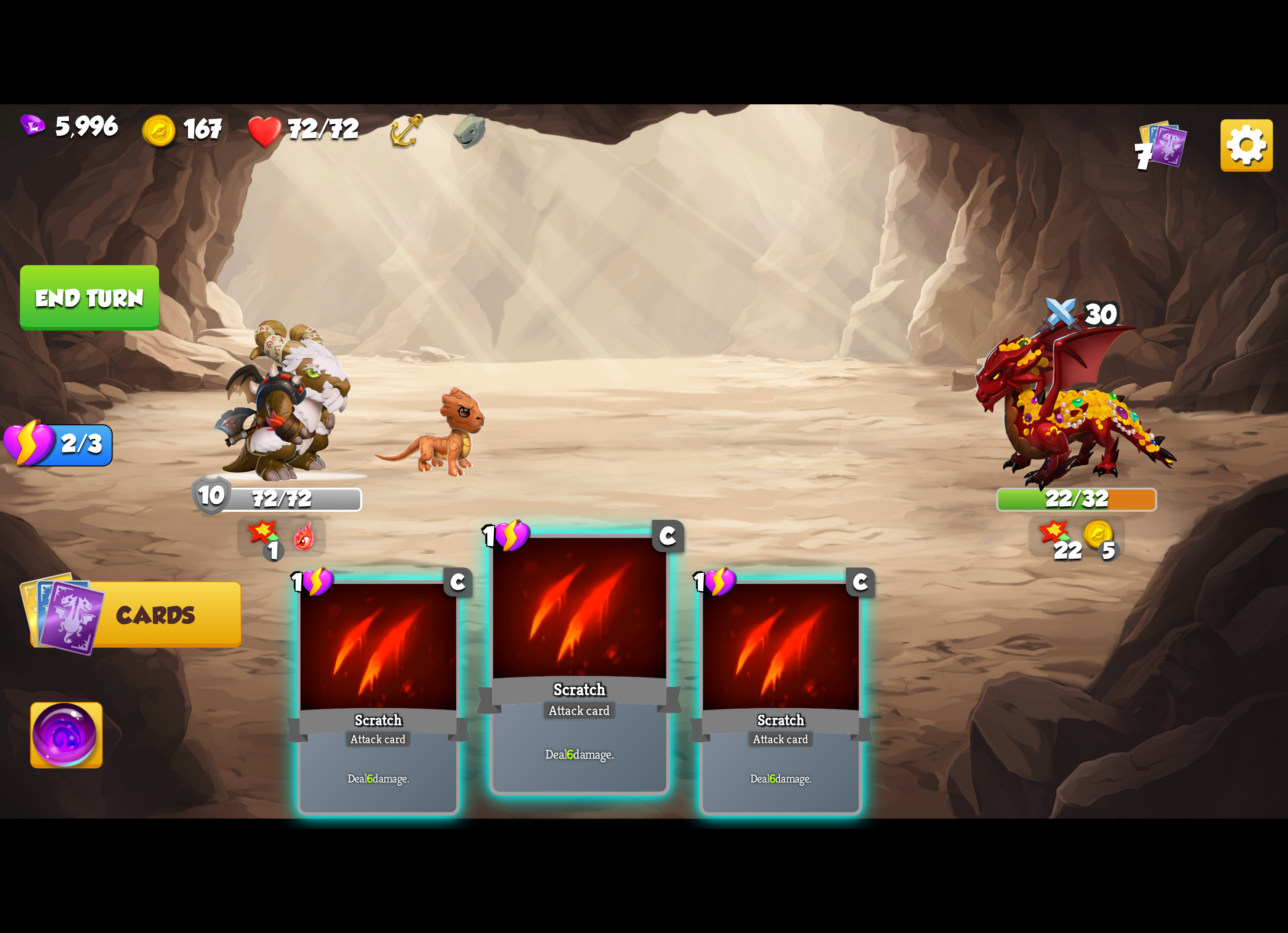
click at [654, 656] on div at bounding box center [580, 611] width 173 height 146
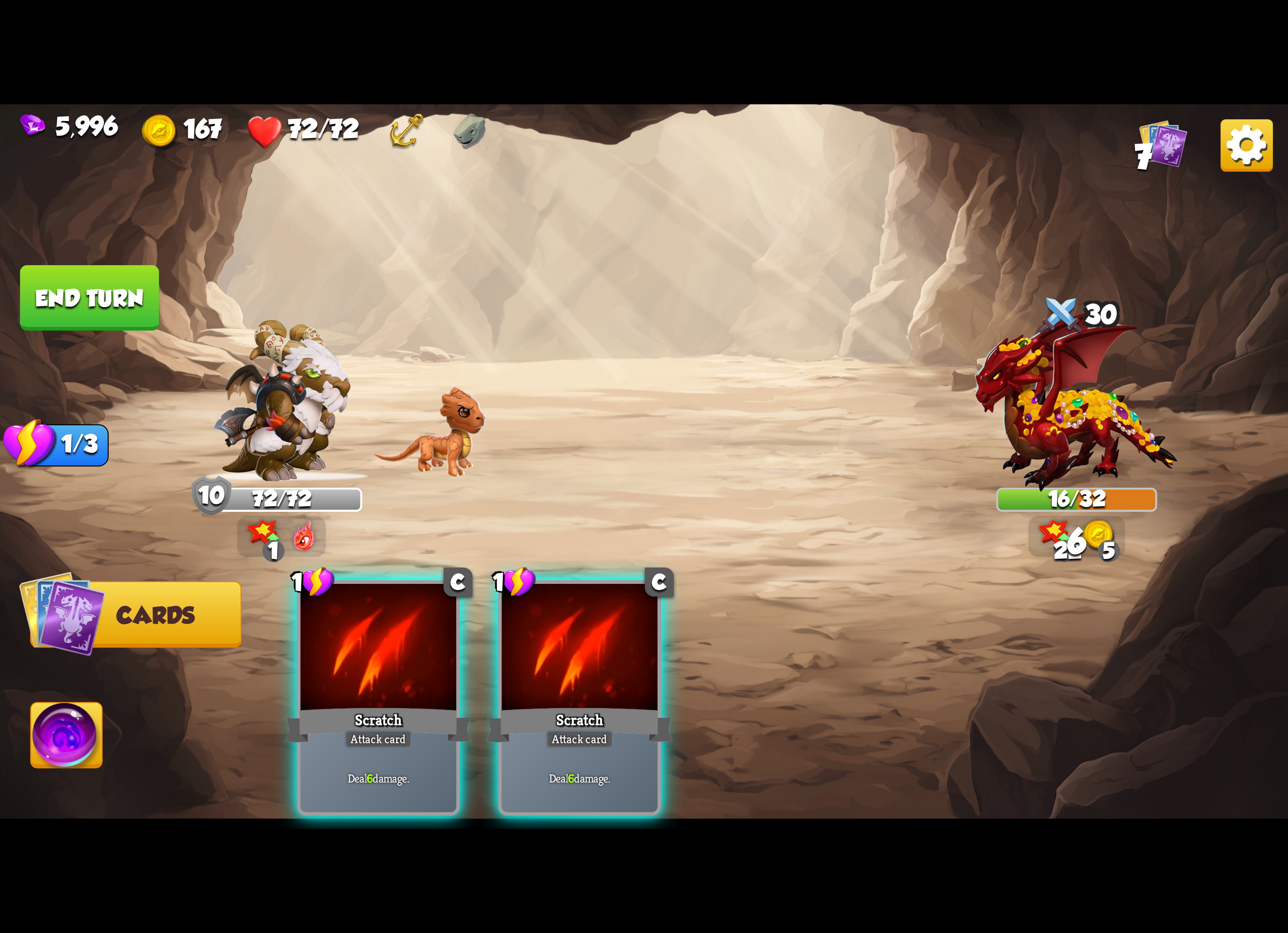
click at [654, 656] on div at bounding box center [580, 649] width 156 height 132
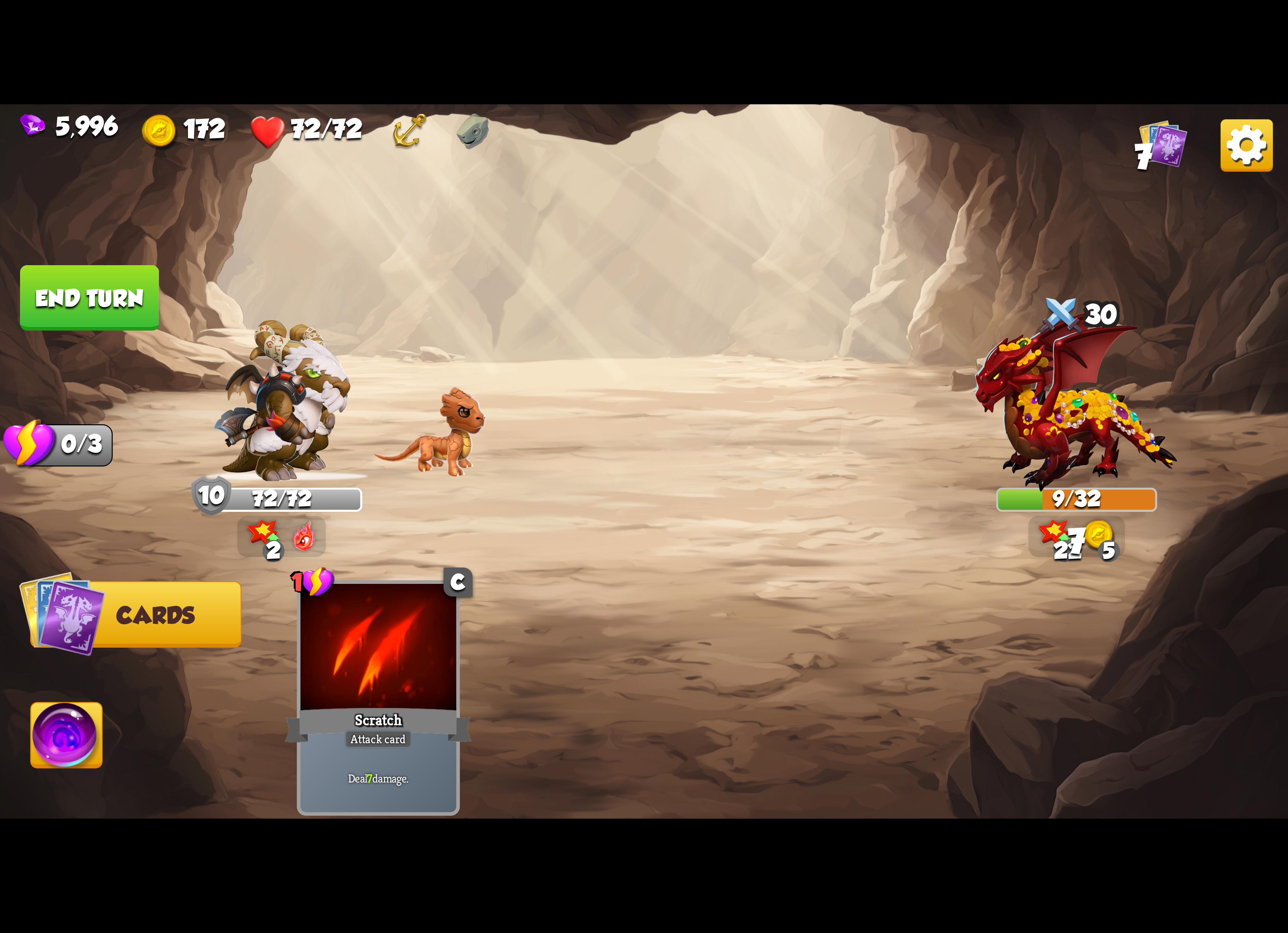
drag, startPoint x: 94, startPoint y: 731, endPoint x: 166, endPoint y: 700, distance: 78.4
click at [97, 730] on img at bounding box center [67, 739] width 72 height 72
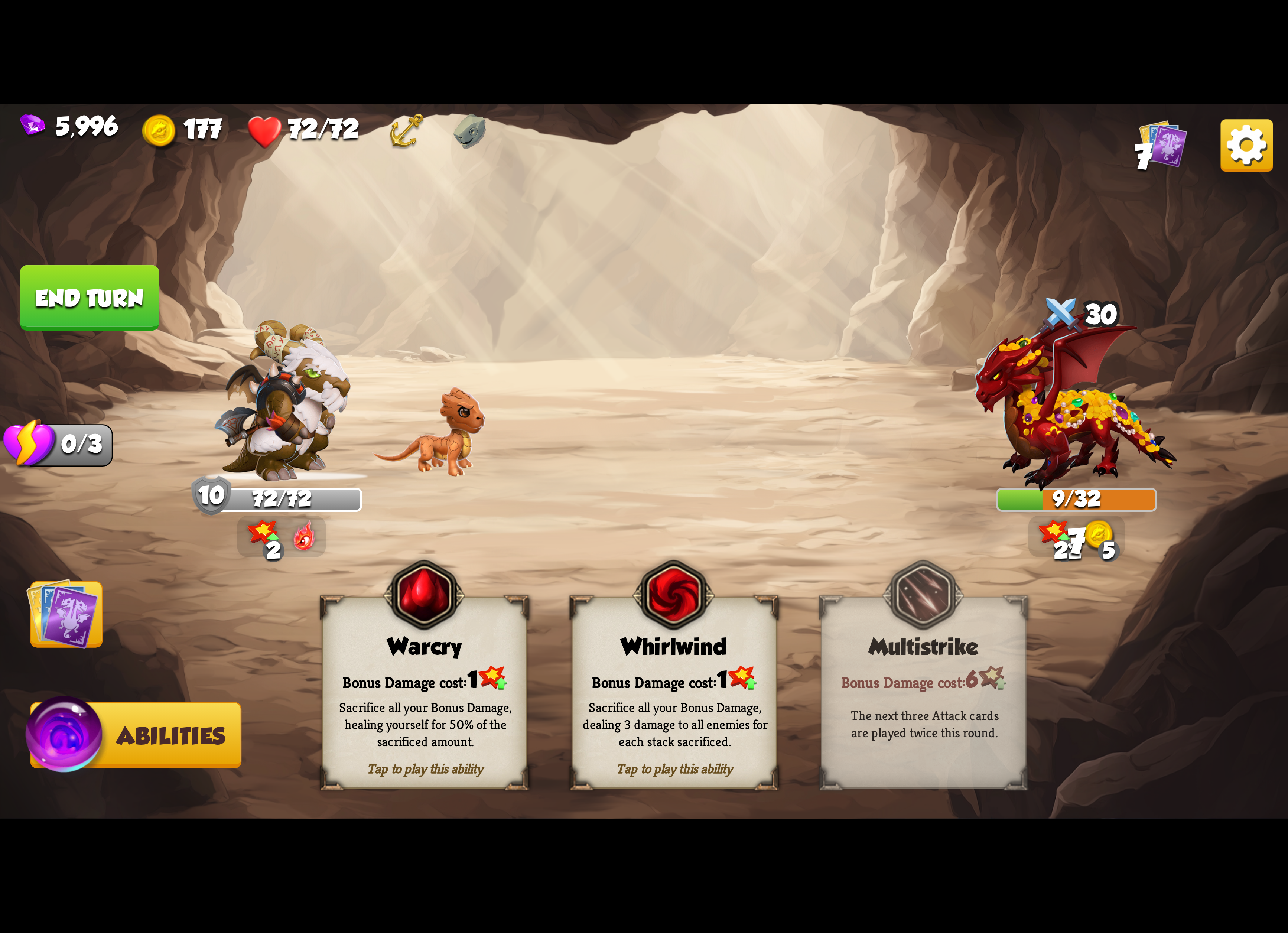
click at [116, 641] on img at bounding box center [644, 466] width 1288 height 725
click at [111, 630] on img at bounding box center [644, 466] width 1288 height 725
click at [667, 637] on img at bounding box center [673, 595] width 83 height 84
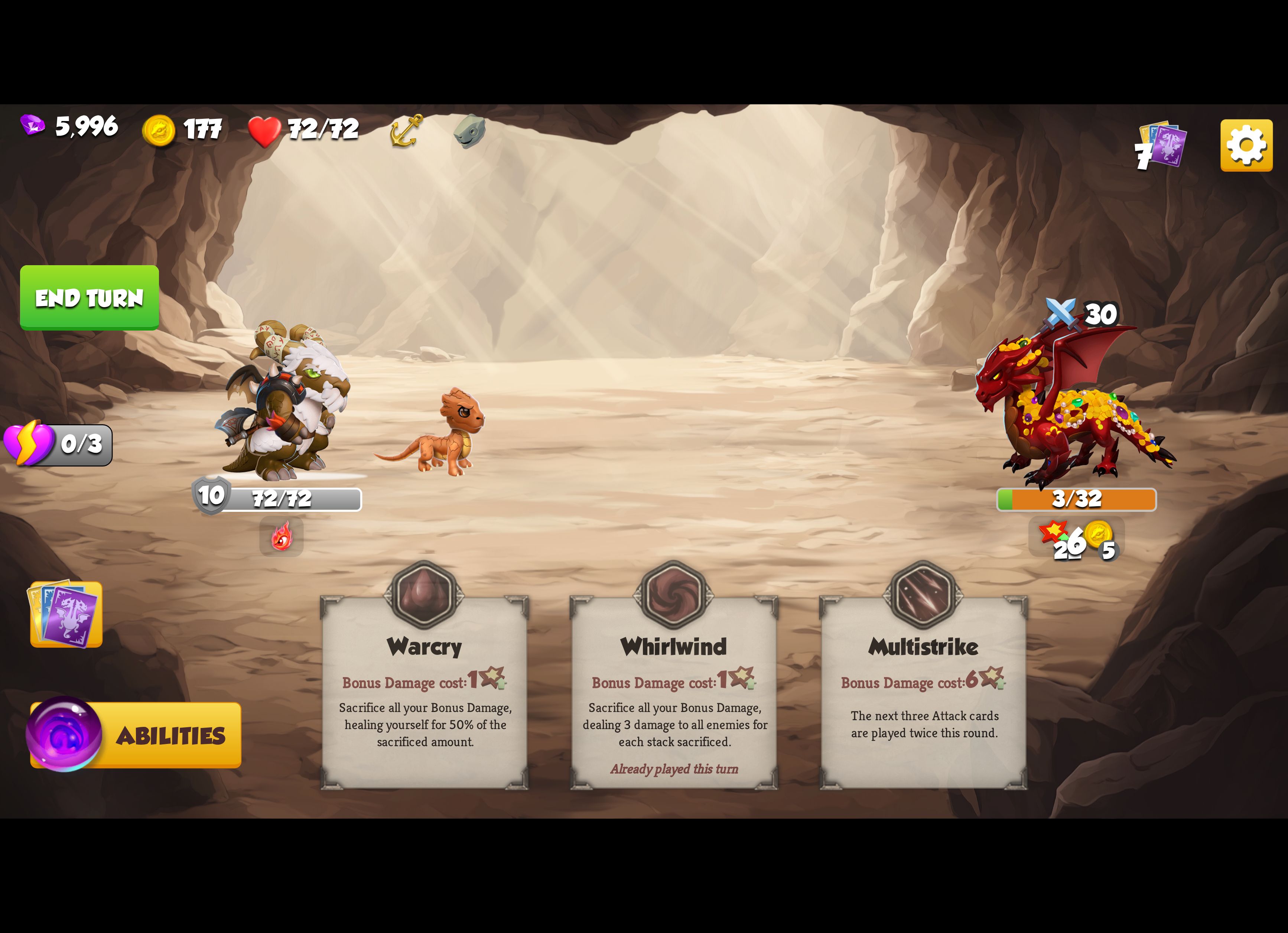
click at [91, 623] on img at bounding box center [62, 614] width 72 height 72
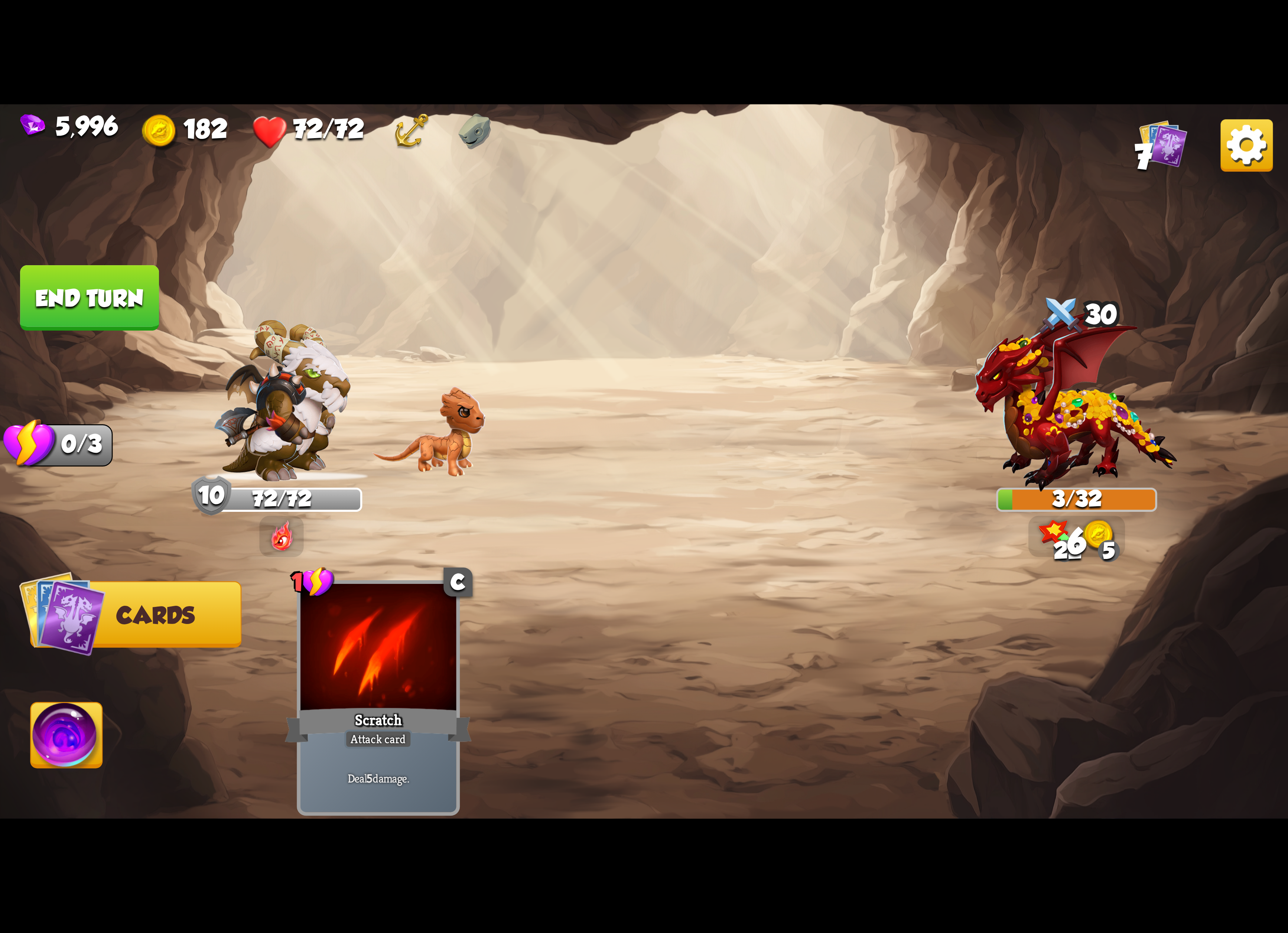
click at [124, 296] on button "End turn" at bounding box center [89, 298] width 139 height 65
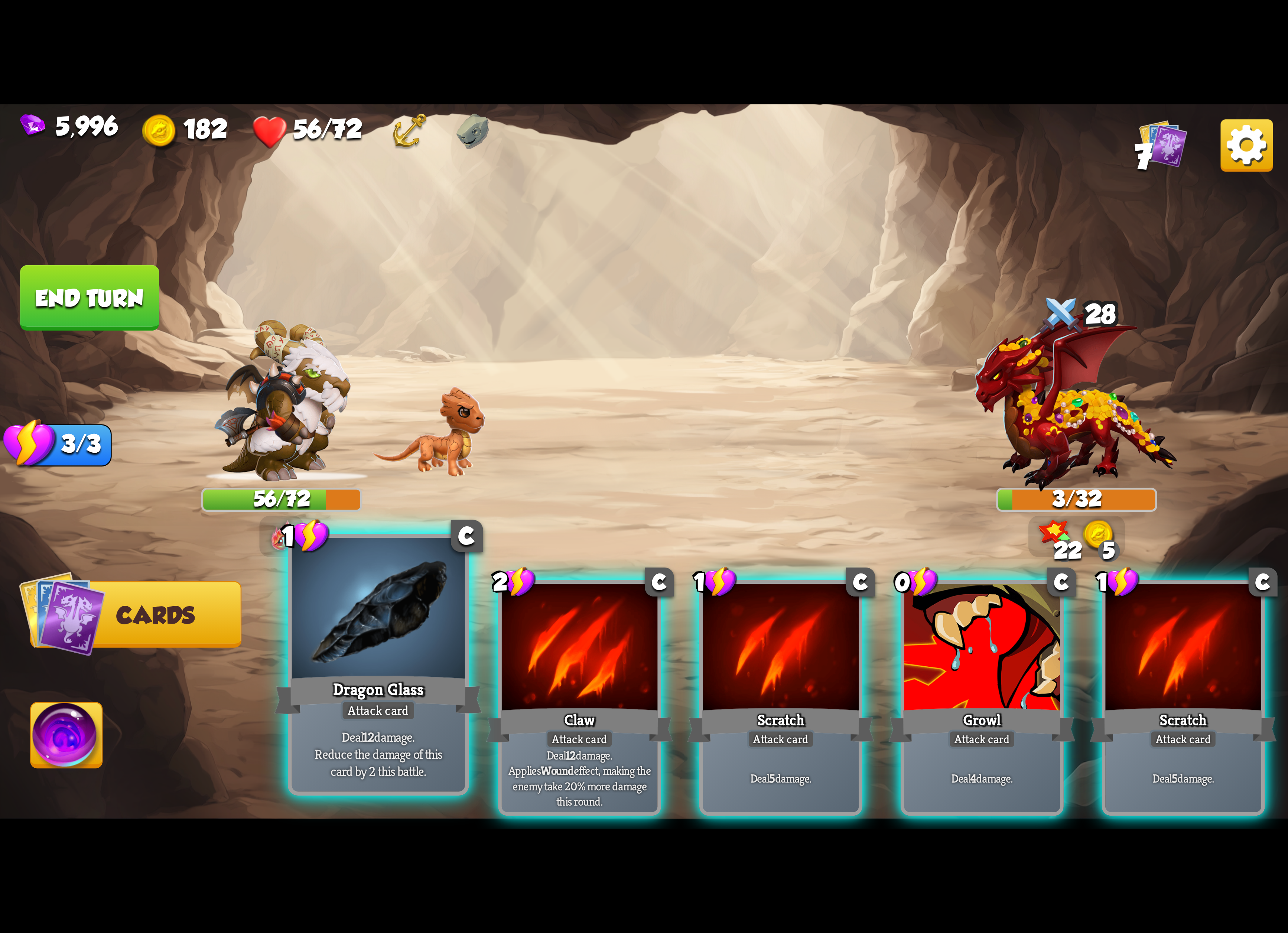
drag, startPoint x: 450, startPoint y: 671, endPoint x: 455, endPoint y: 634, distance: 37.3
click at [508, 567] on div "1 C Dragon Glass Attack card Deal 12 damage. Reduce the damage of this card by …" at bounding box center [773, 667] width 1030 height 322
click at [432, 652] on div at bounding box center [379, 611] width 173 height 146
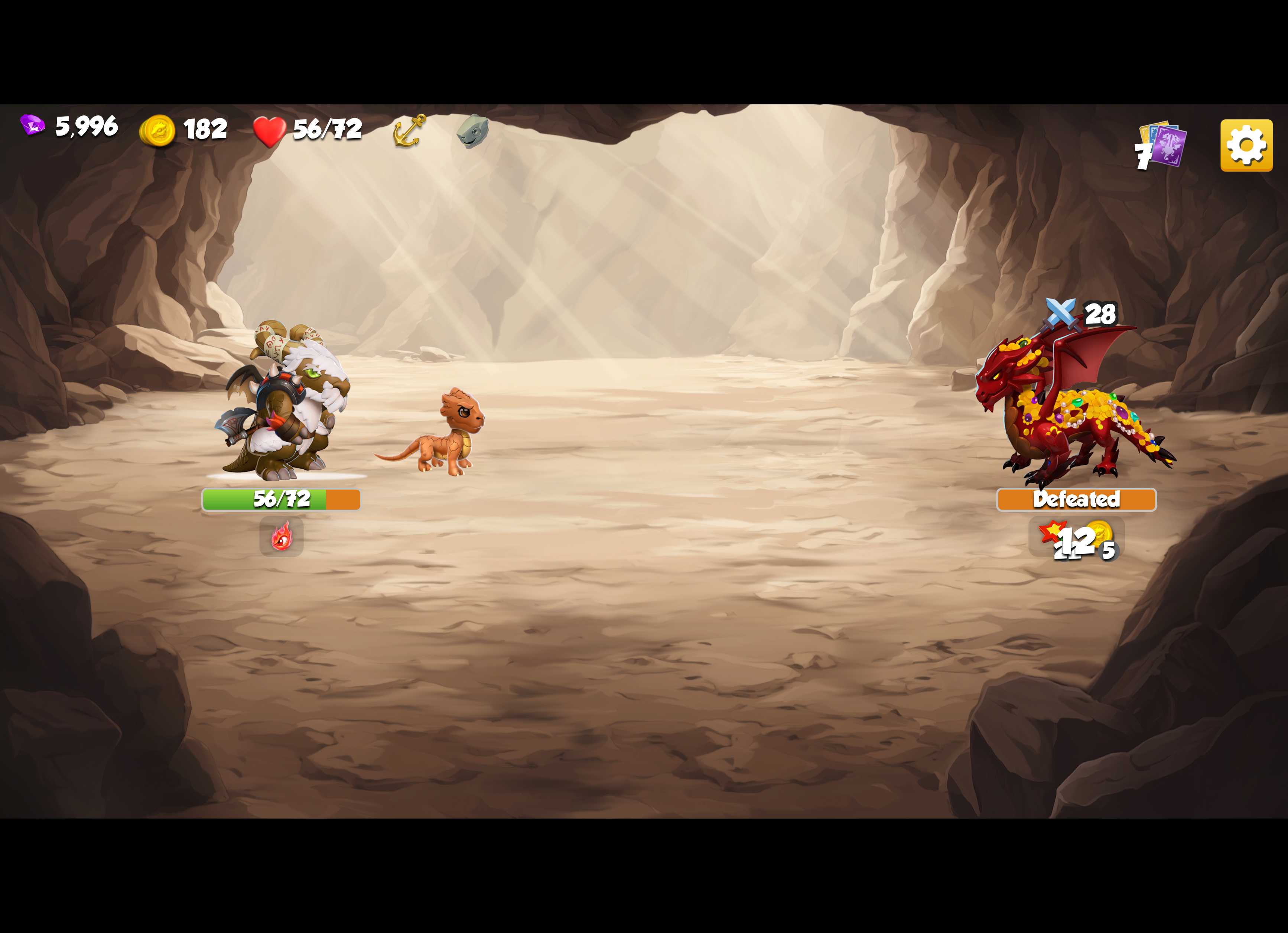
click at [1266, 150] on img at bounding box center [1246, 145] width 52 height 52
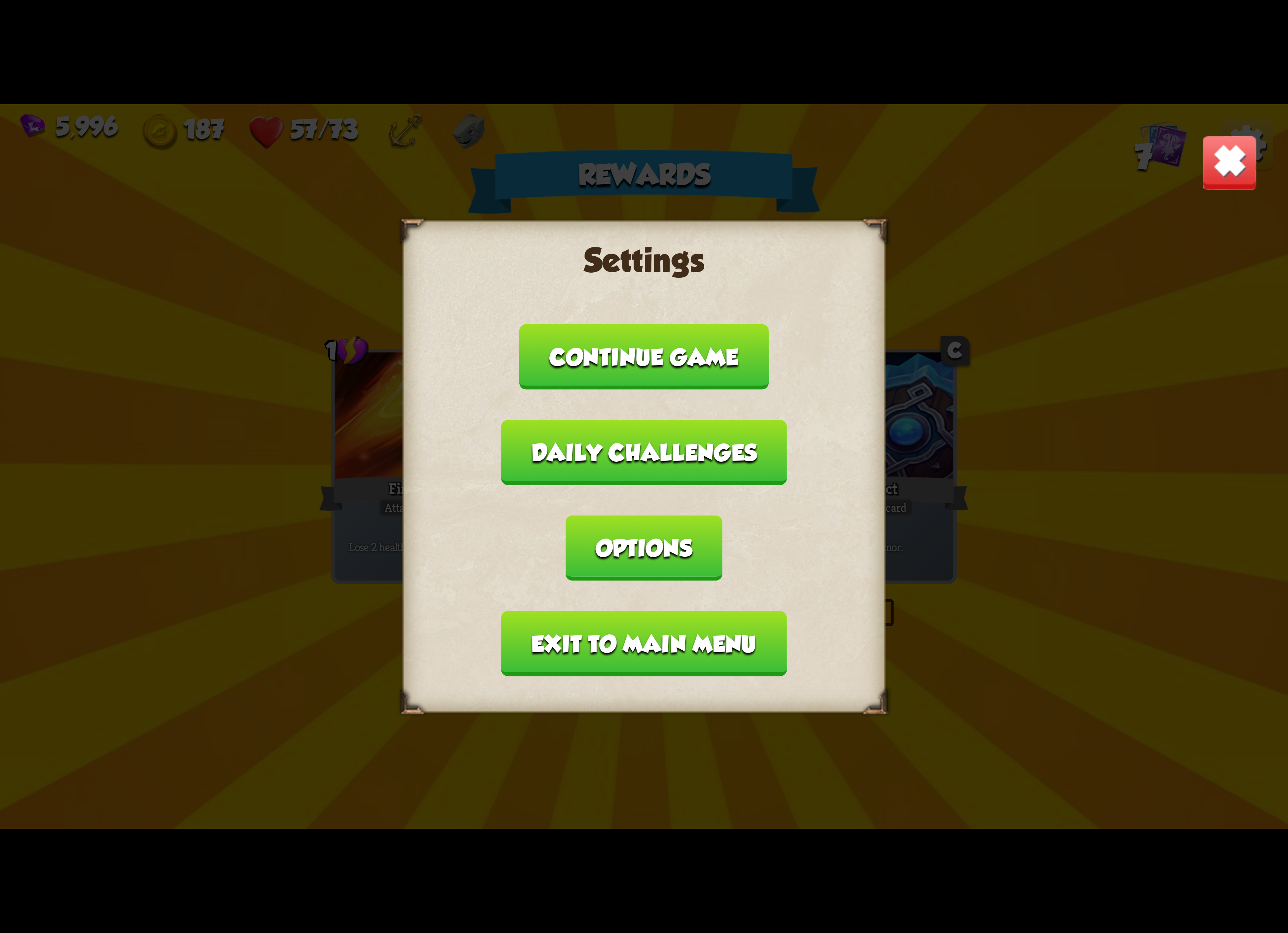
click at [737, 611] on button "Exit to main menu" at bounding box center [644, 644] width 285 height 65
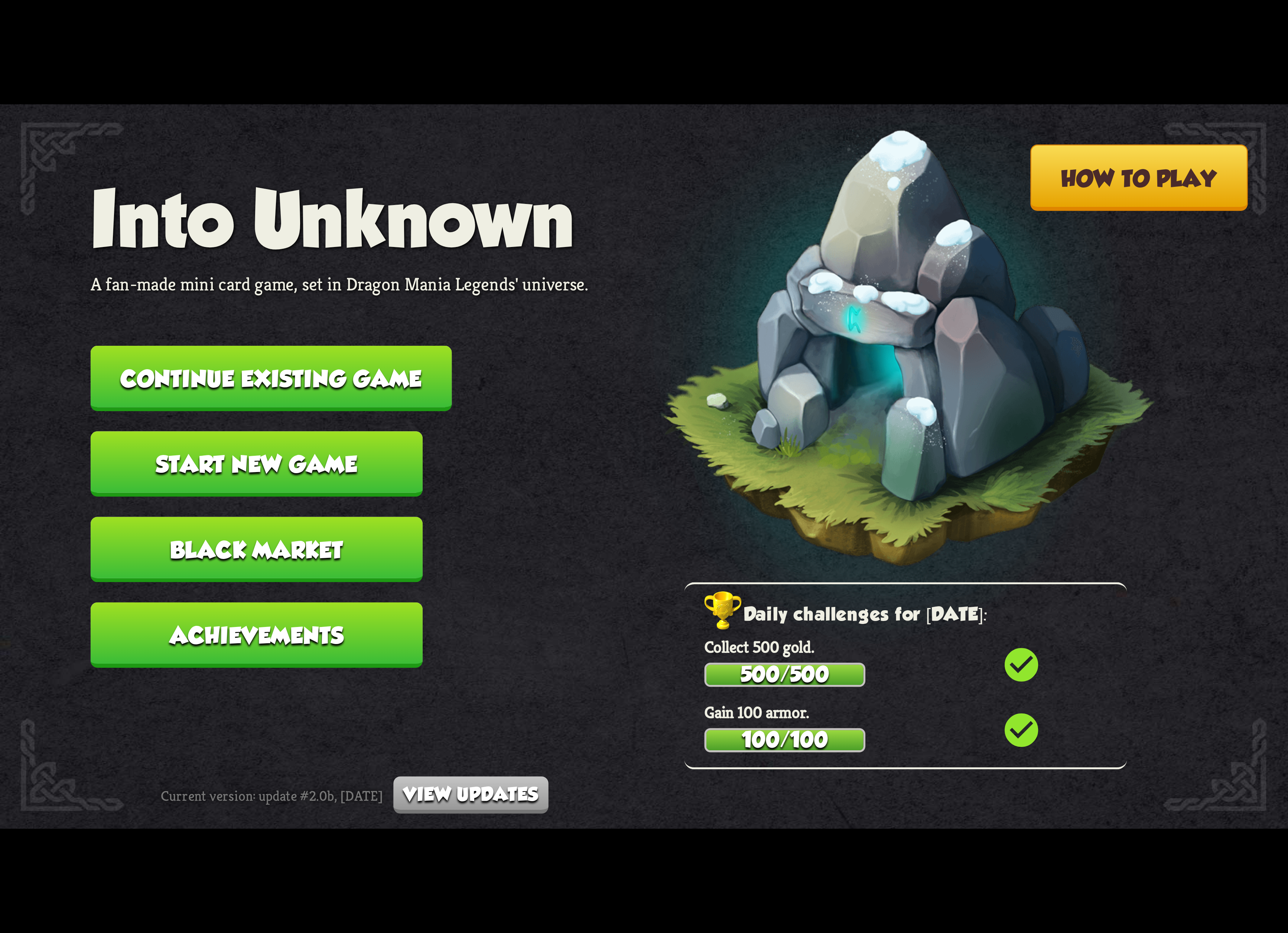
click at [277, 310] on nav "Into Unknown A fan-made mini card game, set in Dragon Mania Legends' universe. …" at bounding box center [340, 432] width 498 height 514
click at [288, 358] on button "Continue existing game" at bounding box center [271, 378] width 362 height 65
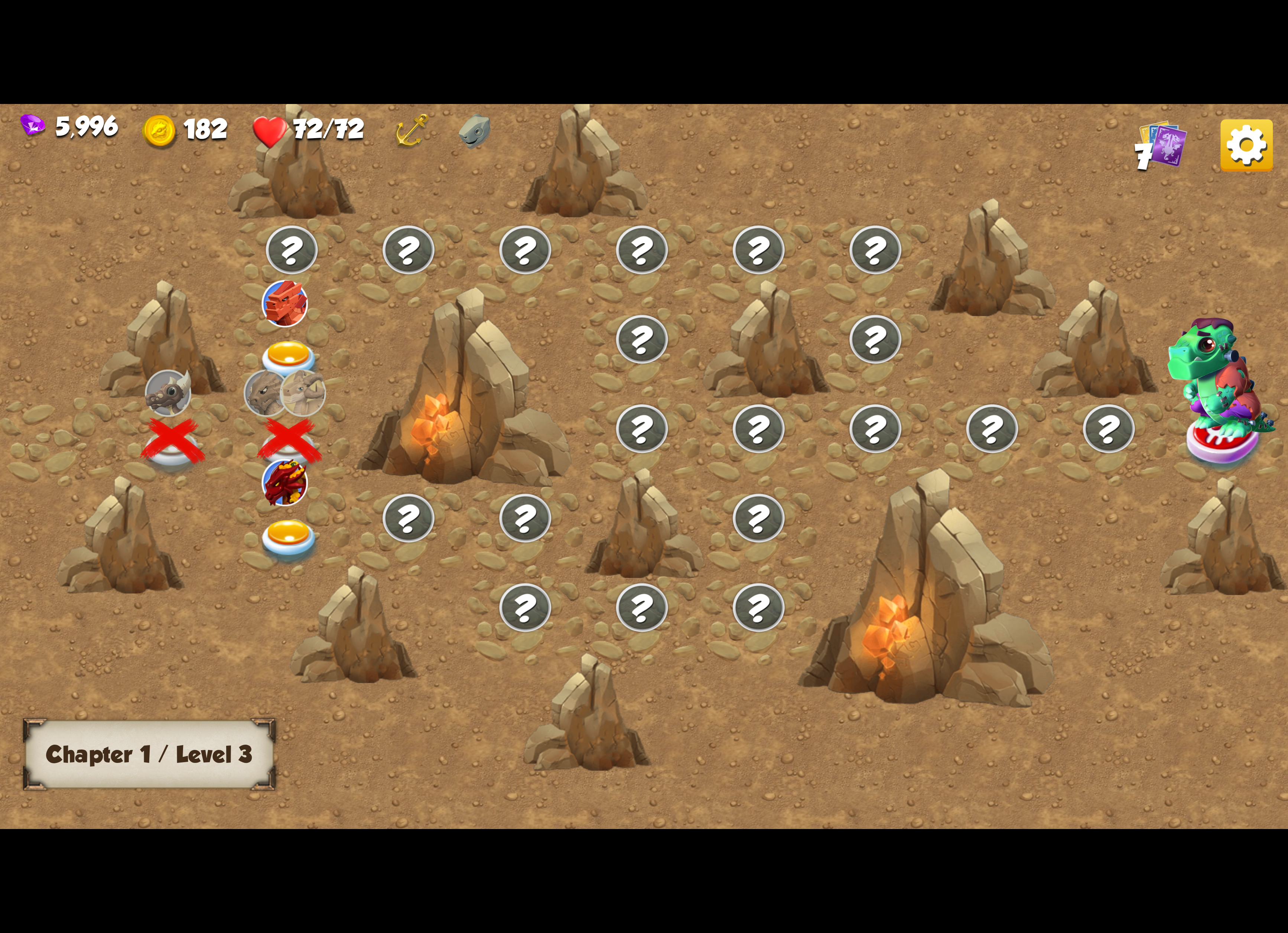
click at [309, 532] on img at bounding box center [290, 543] width 65 height 47
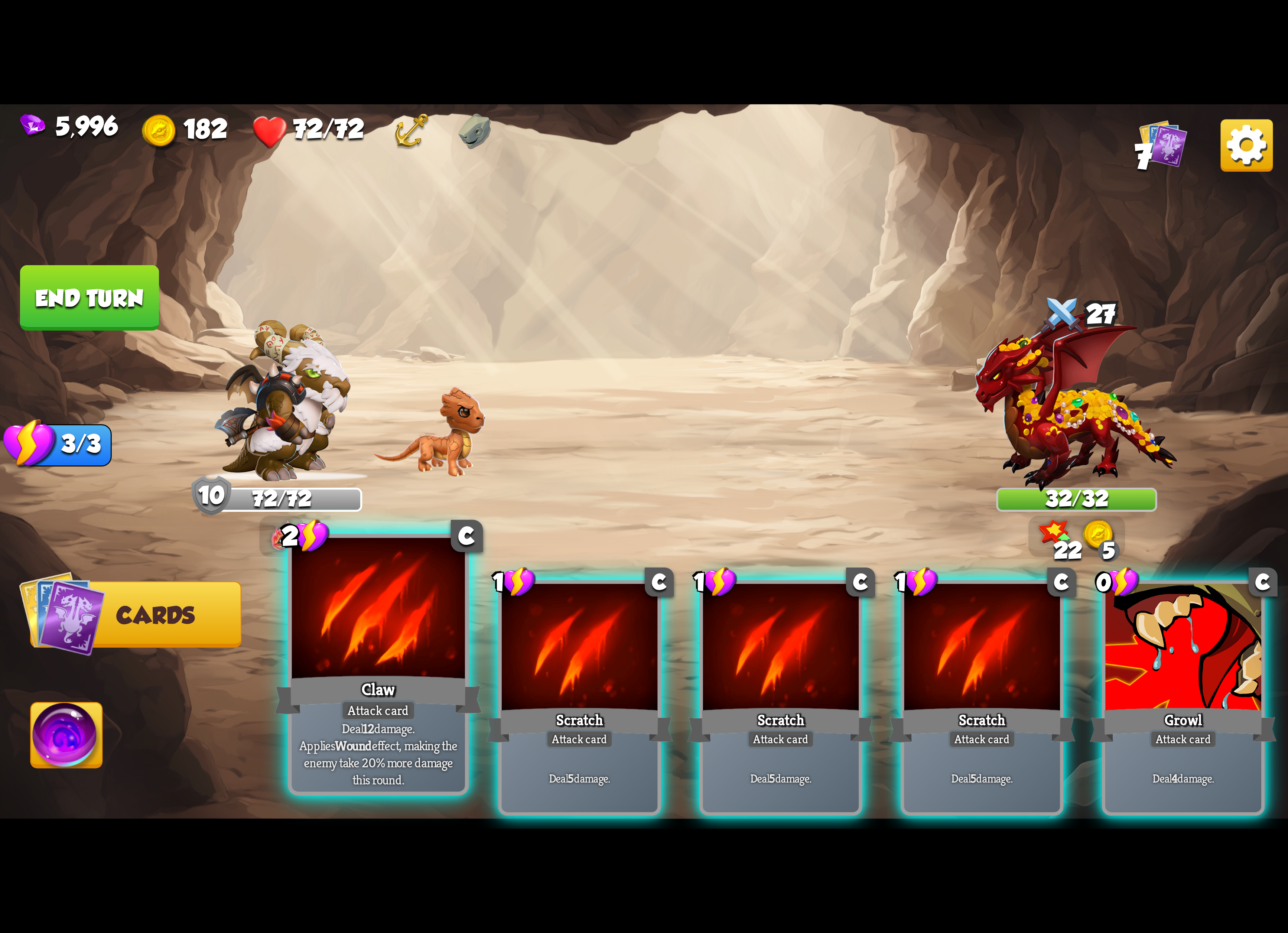
click at [409, 626] on div at bounding box center [379, 611] width 173 height 146
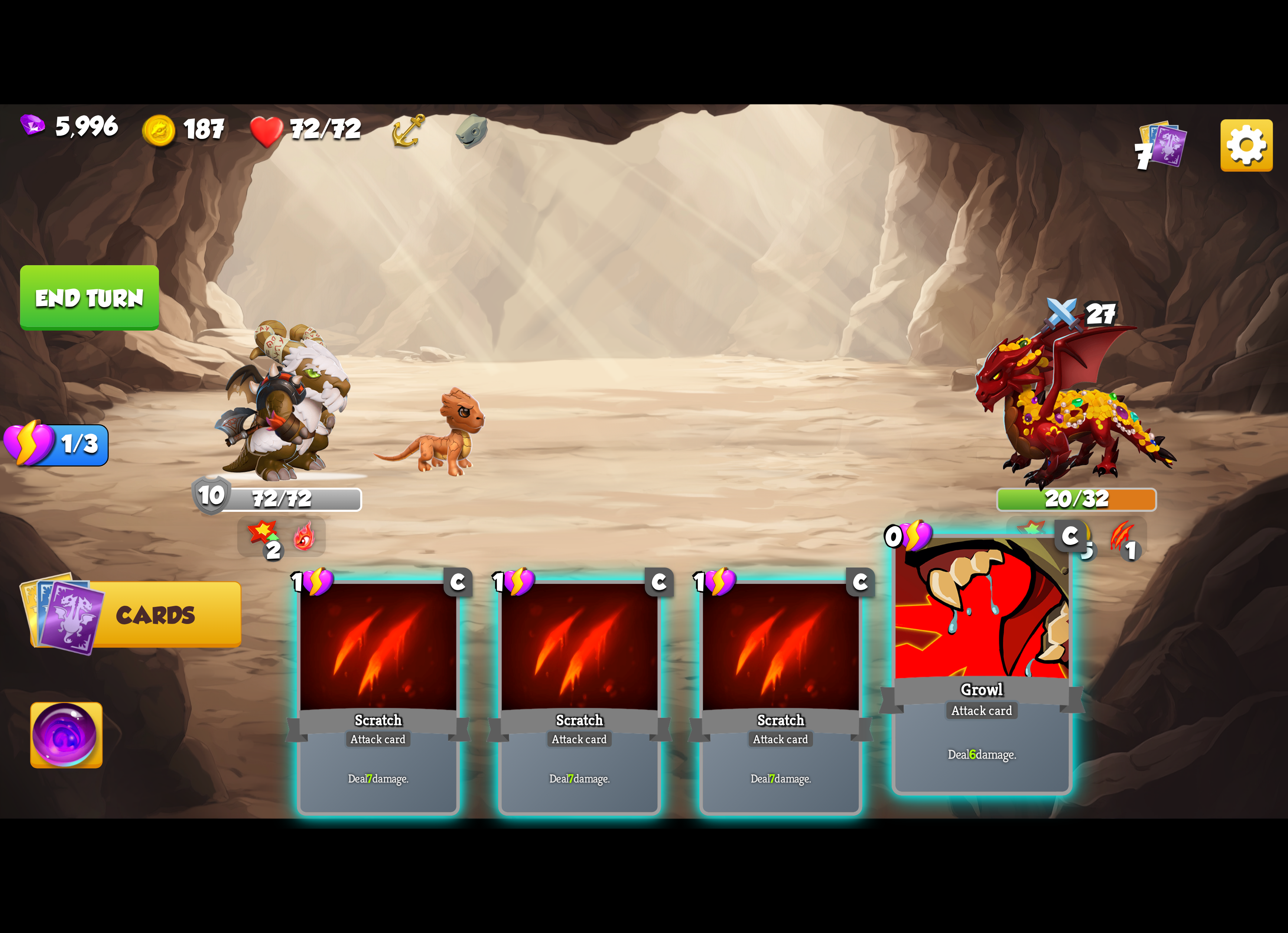
click at [951, 624] on div at bounding box center [982, 611] width 173 height 146
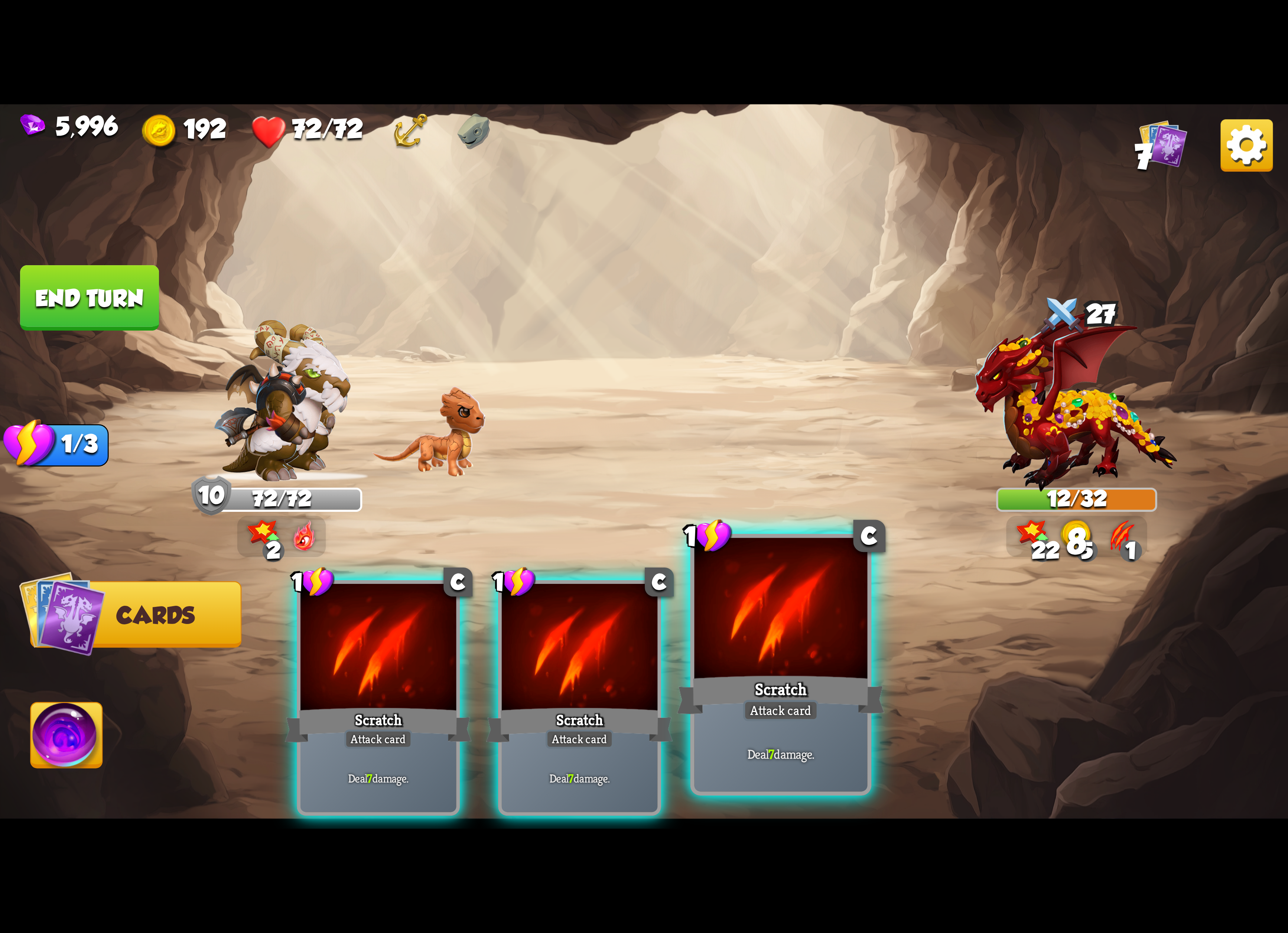
click at [865, 634] on div at bounding box center [781, 611] width 173 height 146
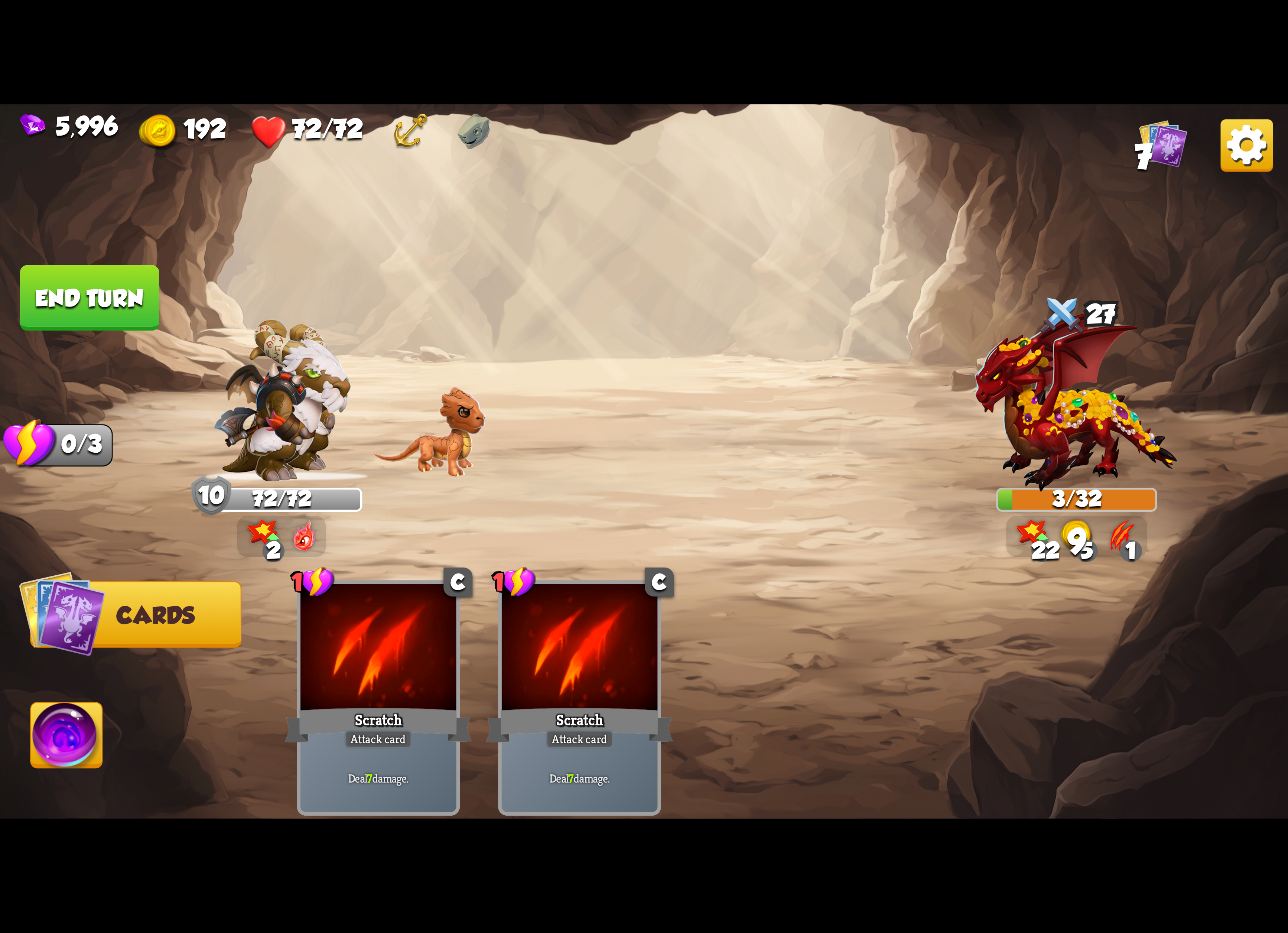
click at [87, 764] on img at bounding box center [67, 739] width 72 height 72
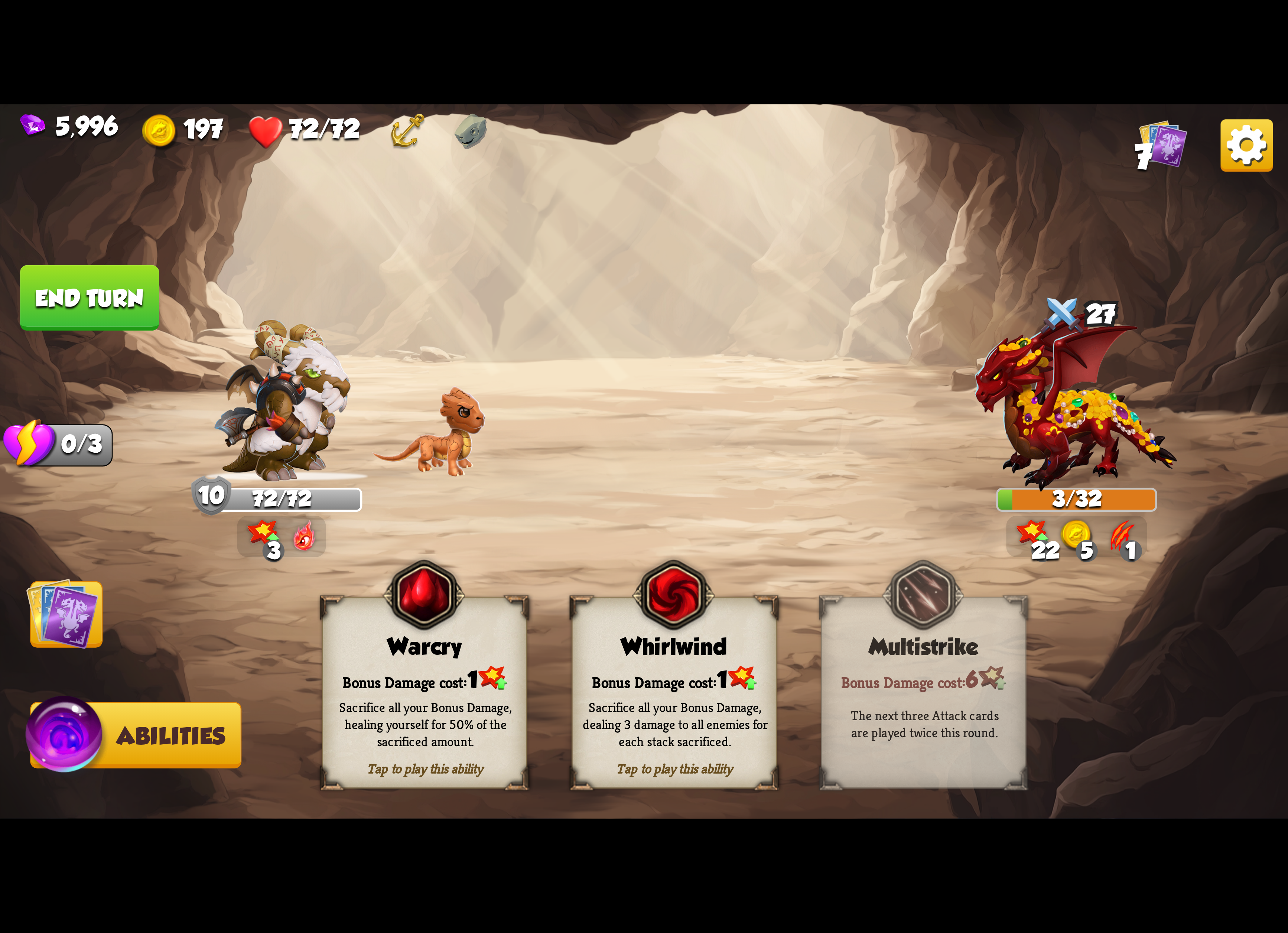
click at [729, 636] on div "Whirlwind" at bounding box center [674, 646] width 203 height 26
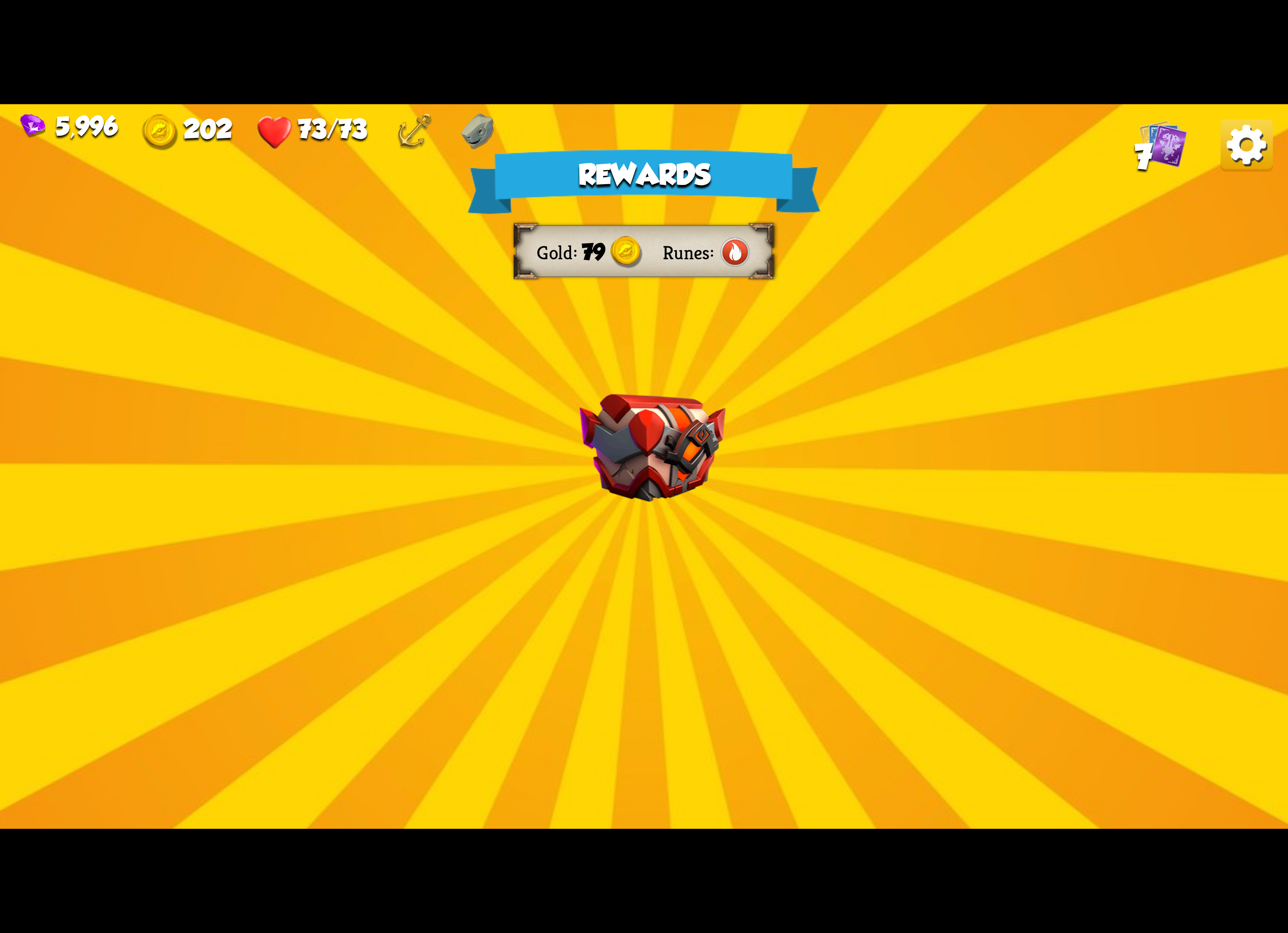
click at [1229, 161] on img at bounding box center [1246, 145] width 52 height 52
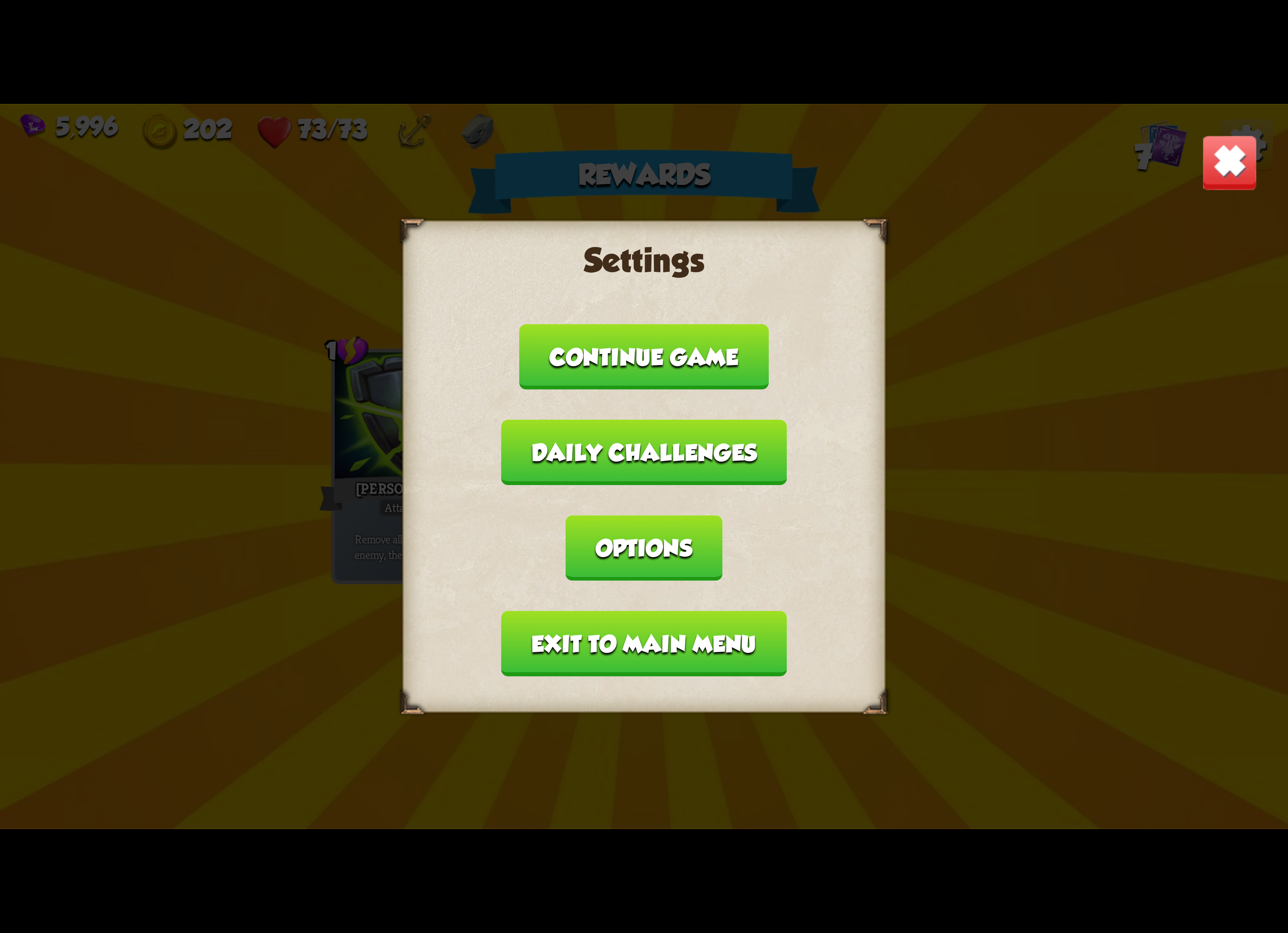
click at [743, 611] on button "Exit to main menu" at bounding box center [644, 644] width 285 height 65
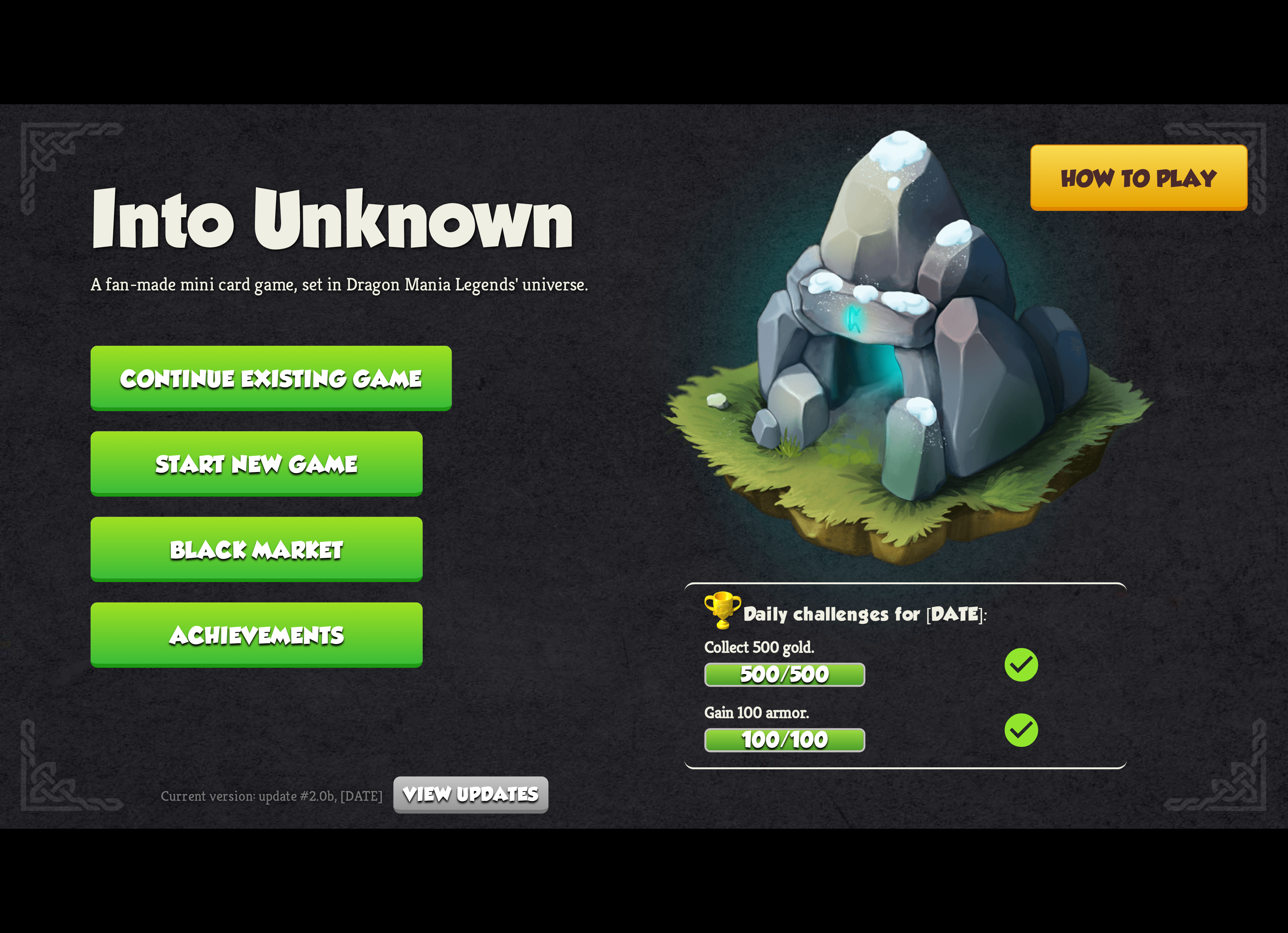
click at [407, 382] on button "Continue existing game" at bounding box center [271, 378] width 362 height 65
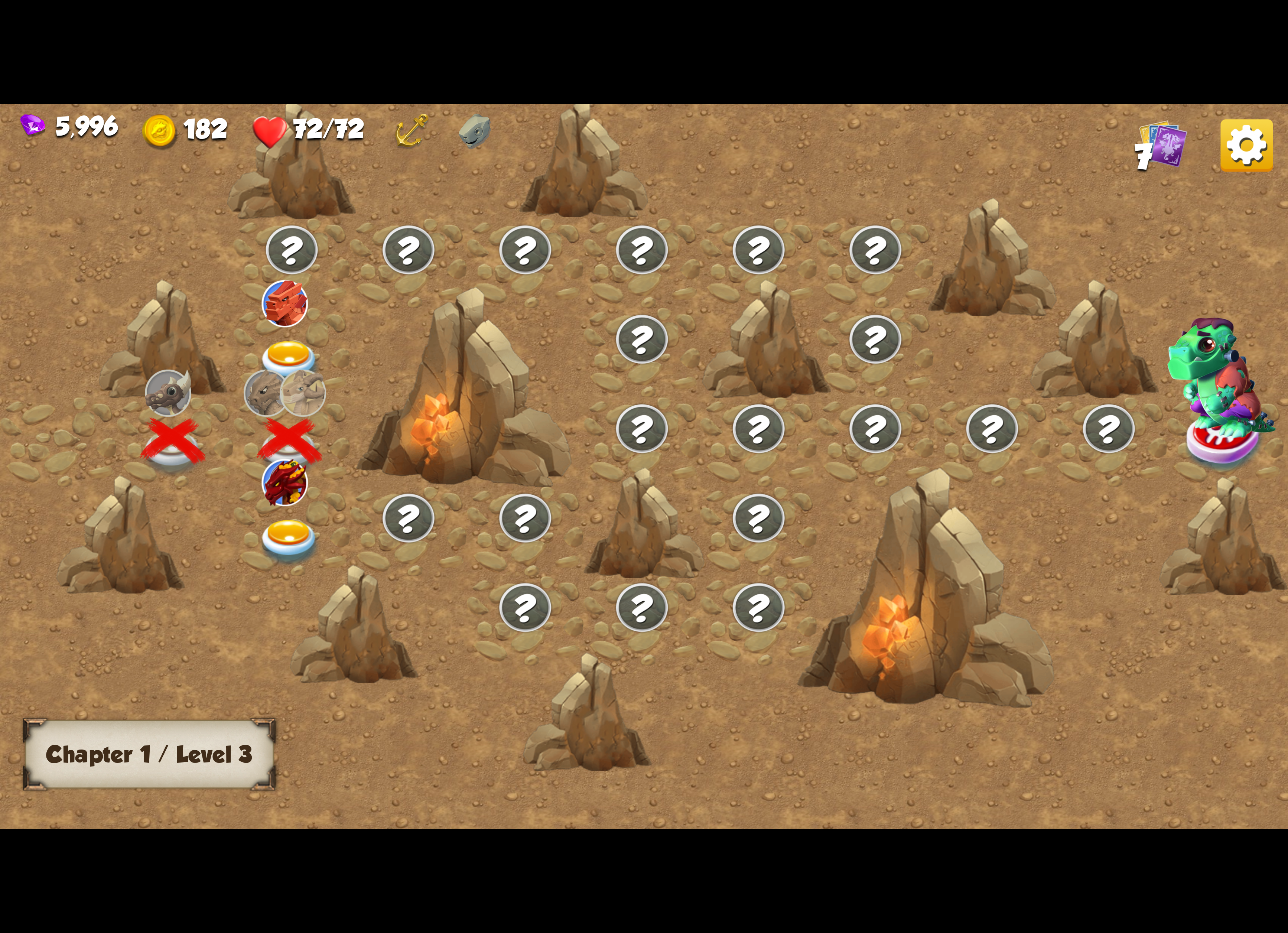
click at [327, 530] on div at bounding box center [292, 532] width 117 height 90
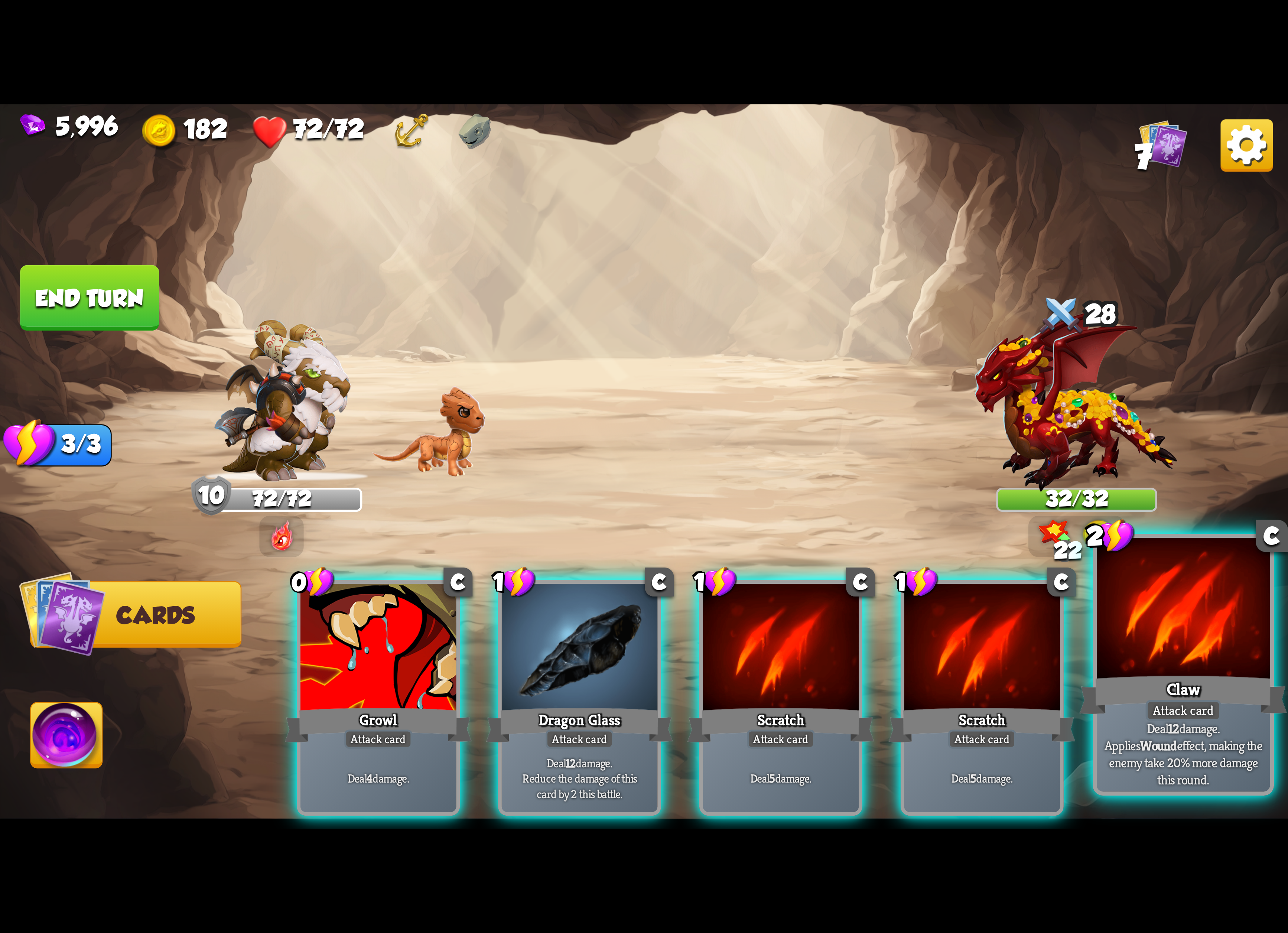
click at [1134, 656] on div at bounding box center [1183, 611] width 173 height 146
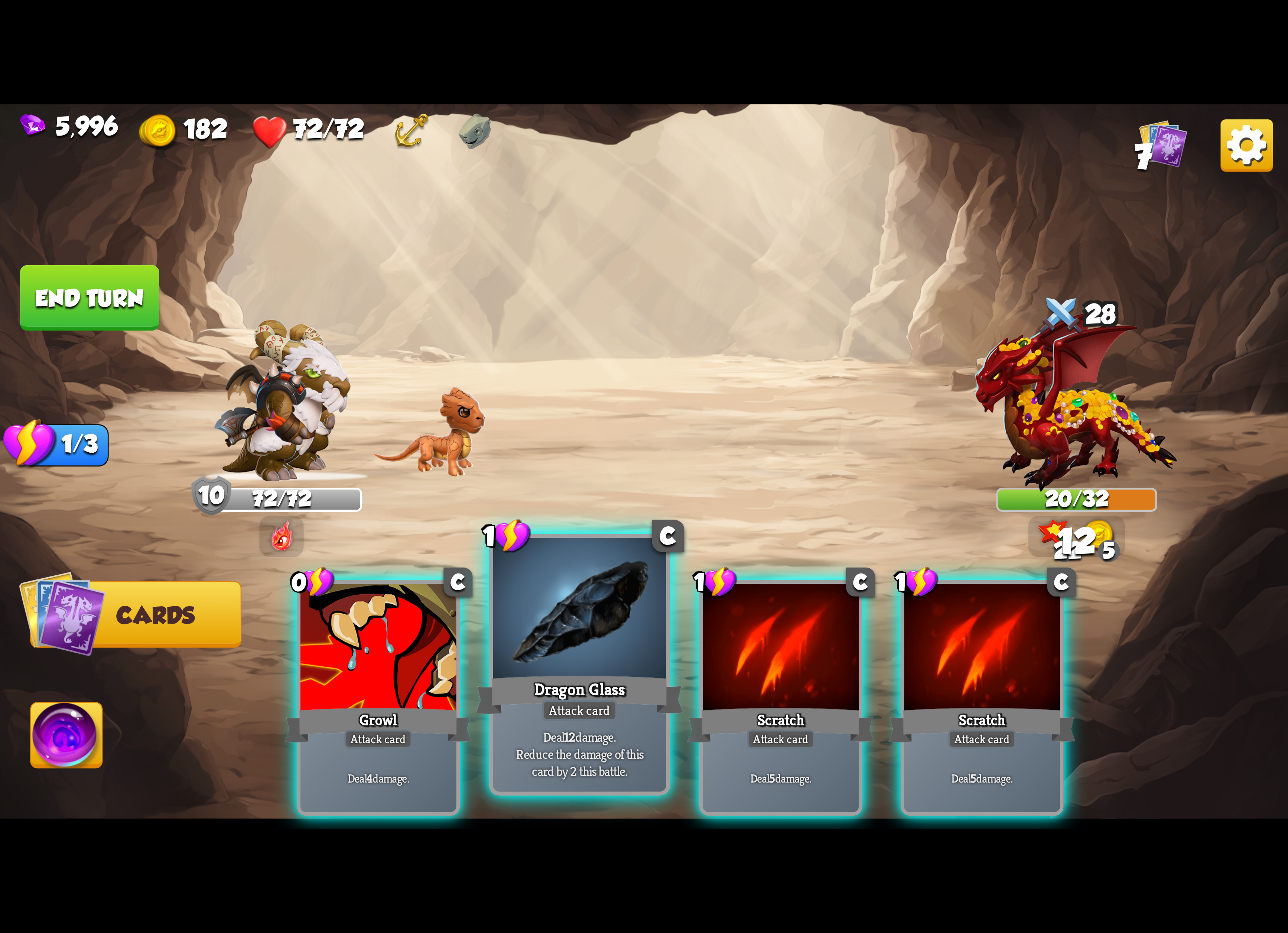
click at [651, 666] on div at bounding box center [580, 611] width 173 height 146
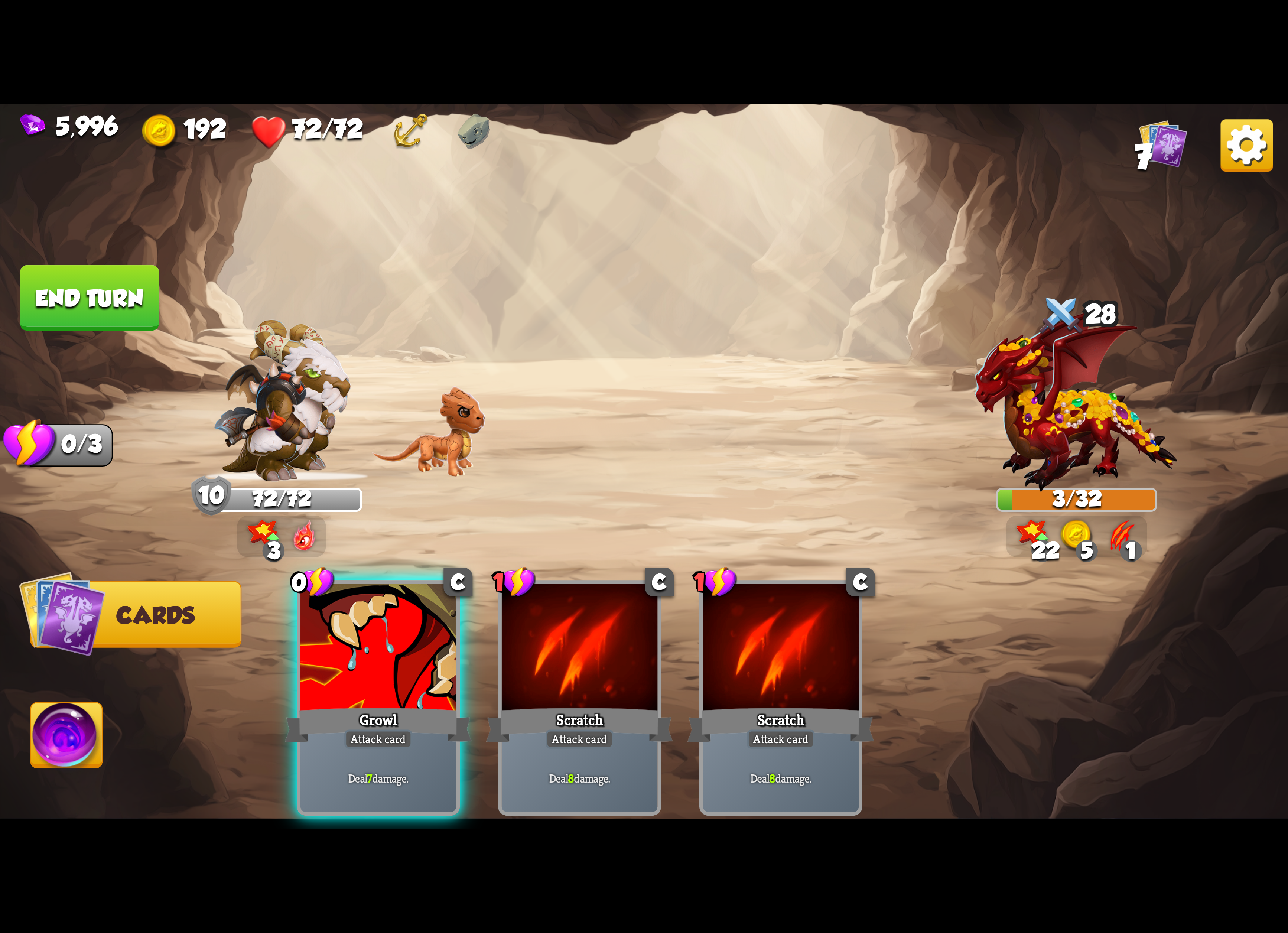
click at [82, 725] on img at bounding box center [67, 739] width 72 height 72
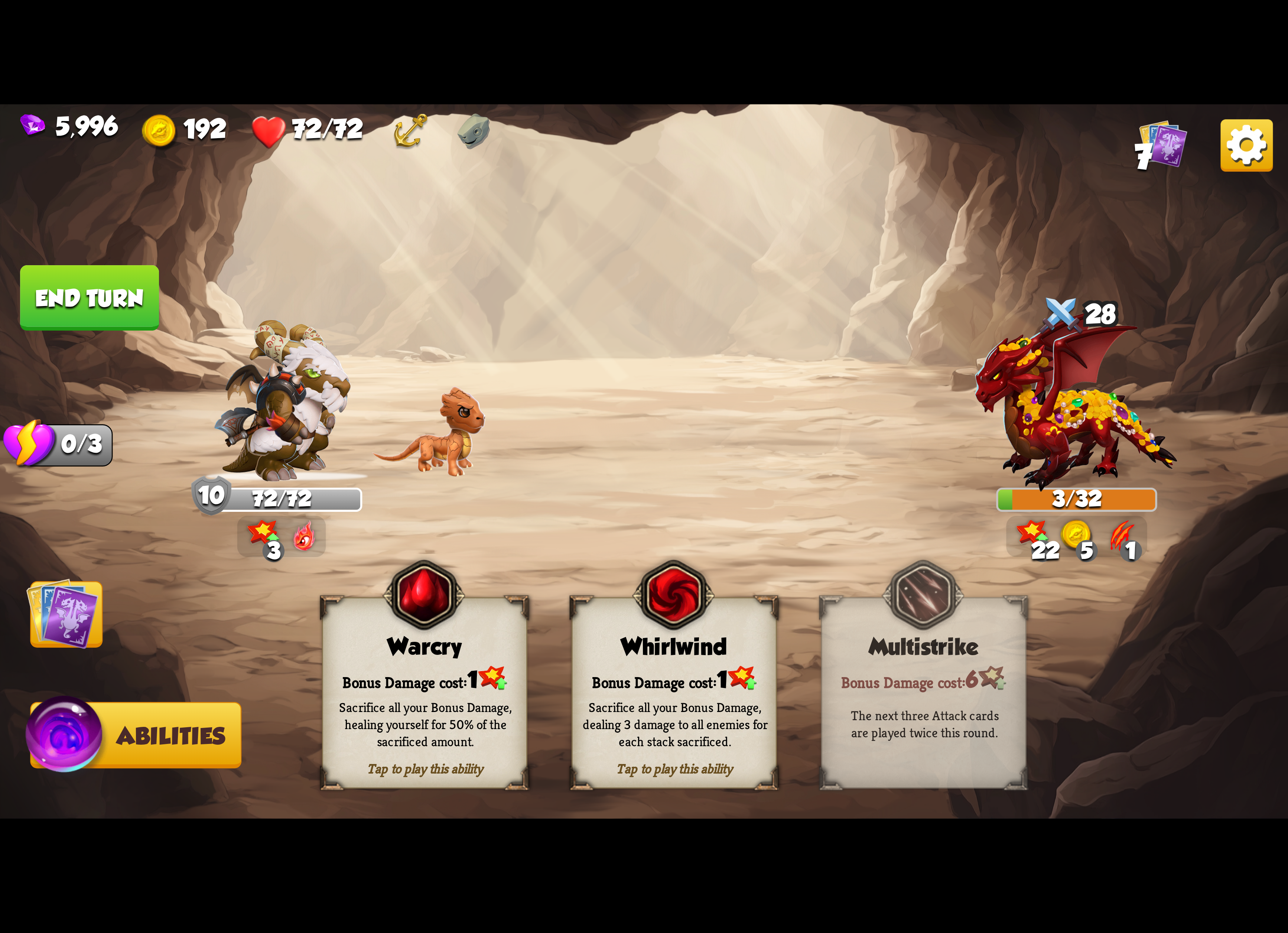
click at [76, 630] on img at bounding box center [62, 614] width 72 height 72
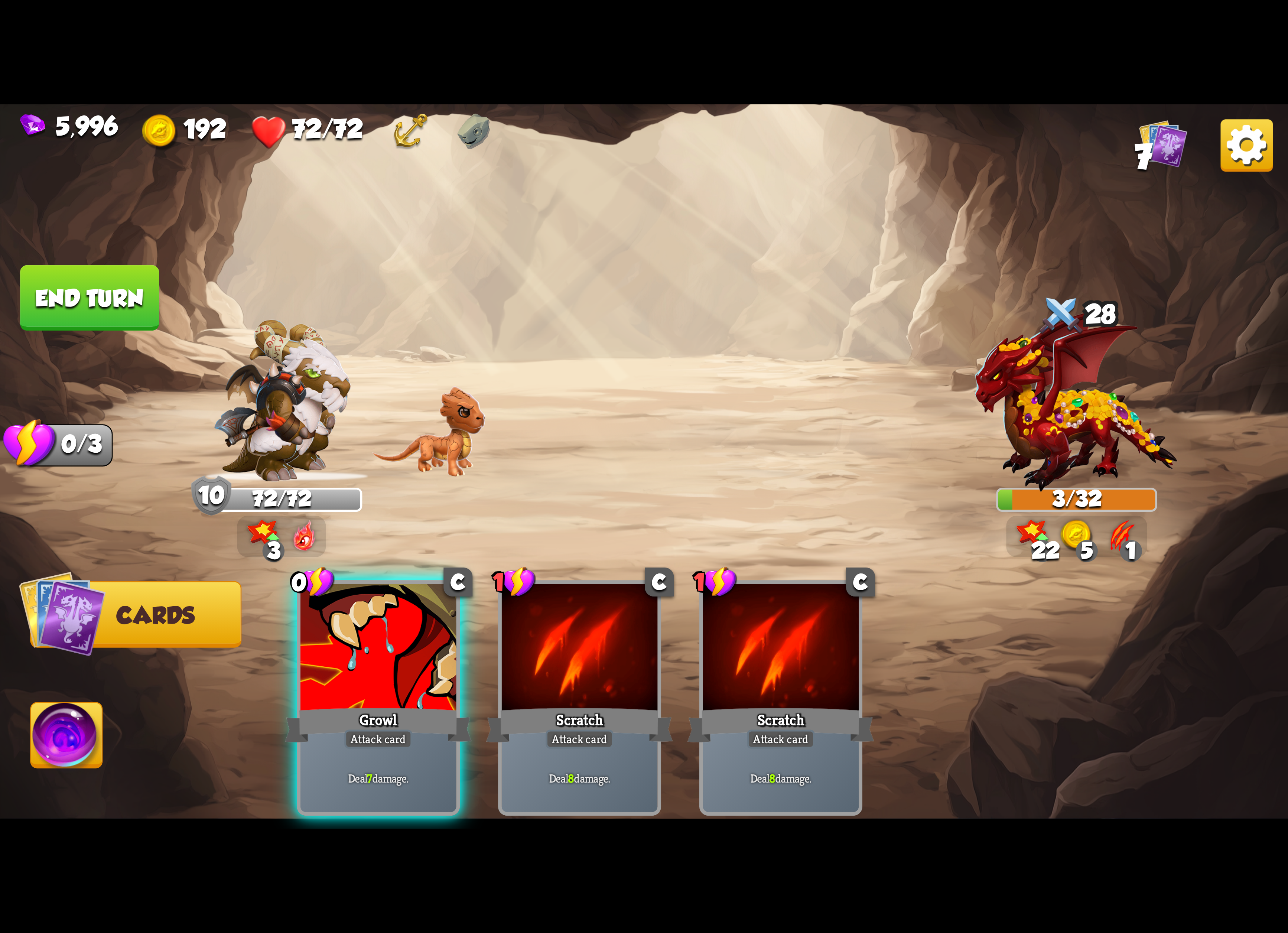
click at [104, 292] on button "End turn" at bounding box center [89, 298] width 139 height 65
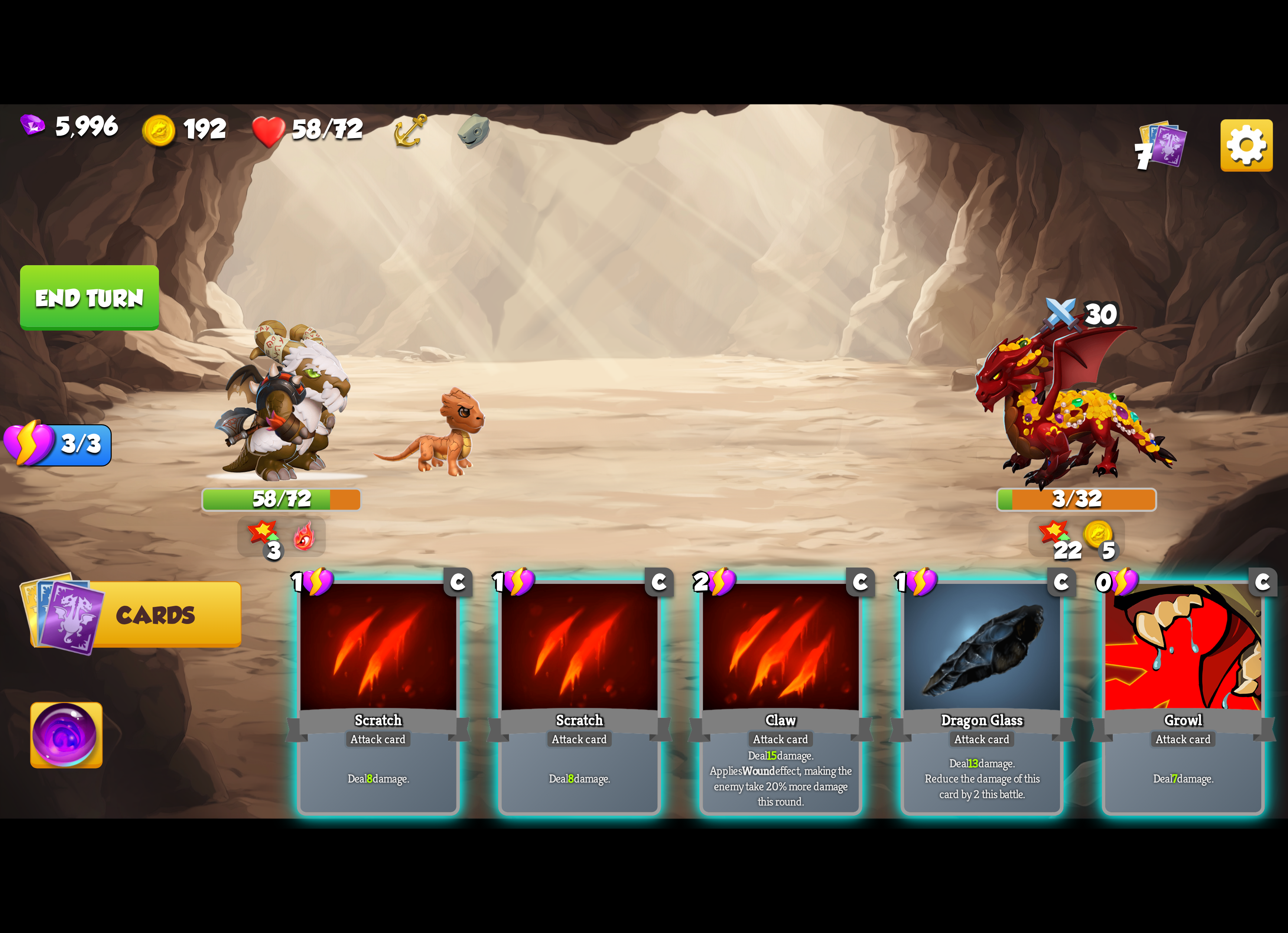
click at [1239, 159] on img at bounding box center [1246, 145] width 52 height 52
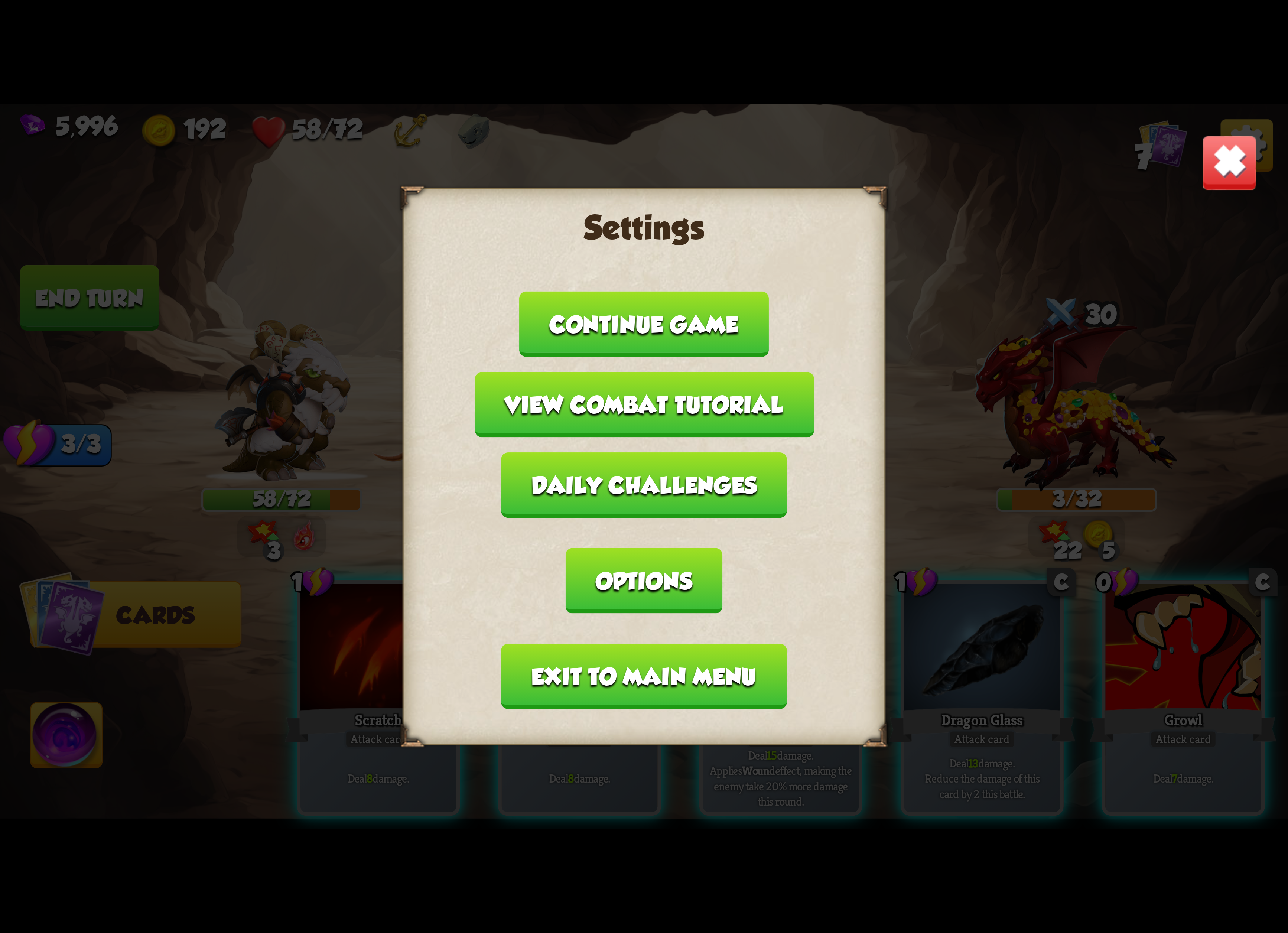
click at [637, 644] on button "Exit to main menu" at bounding box center [644, 676] width 285 height 65
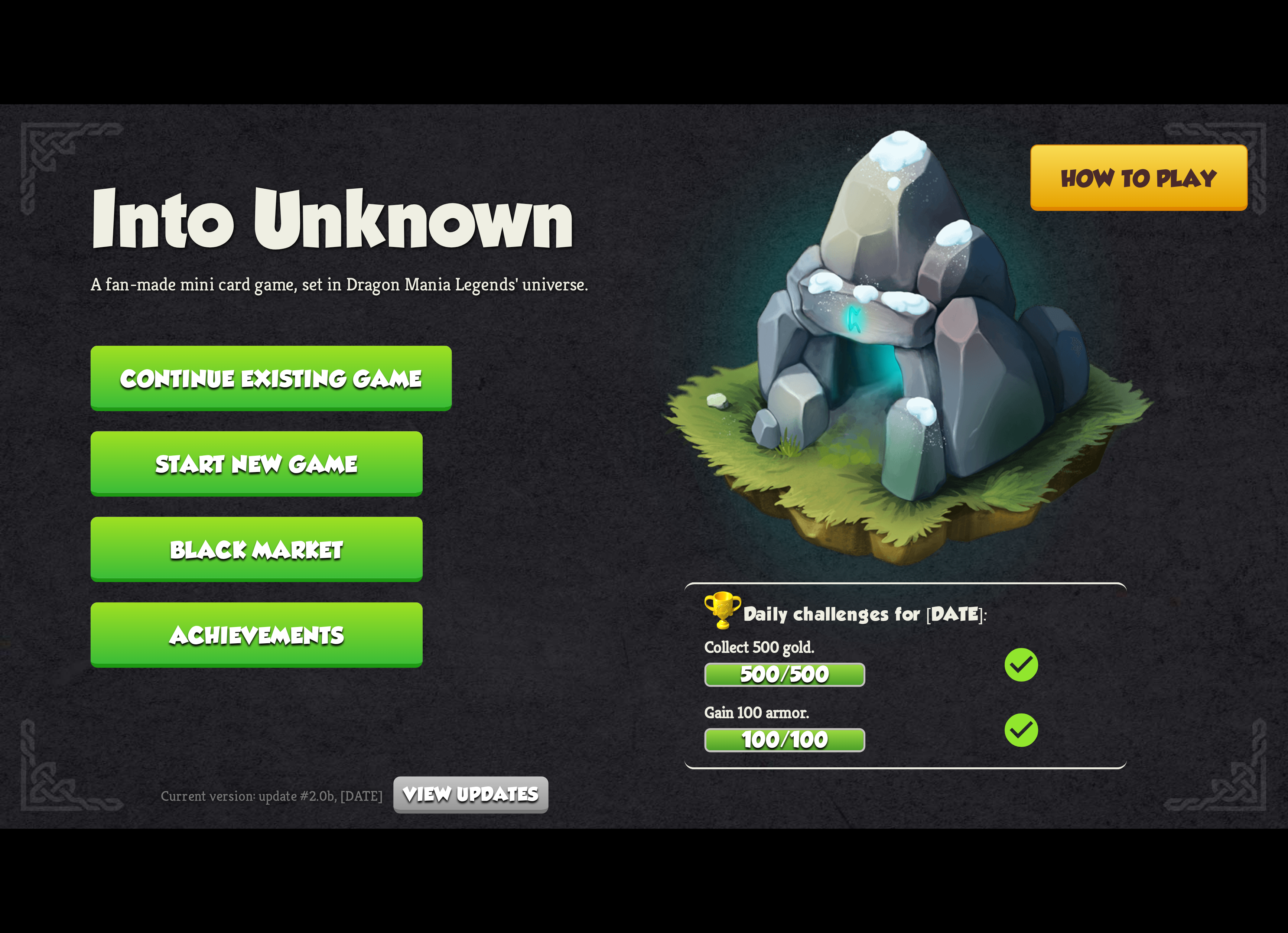
click at [337, 351] on button "Continue existing game" at bounding box center [271, 378] width 362 height 65
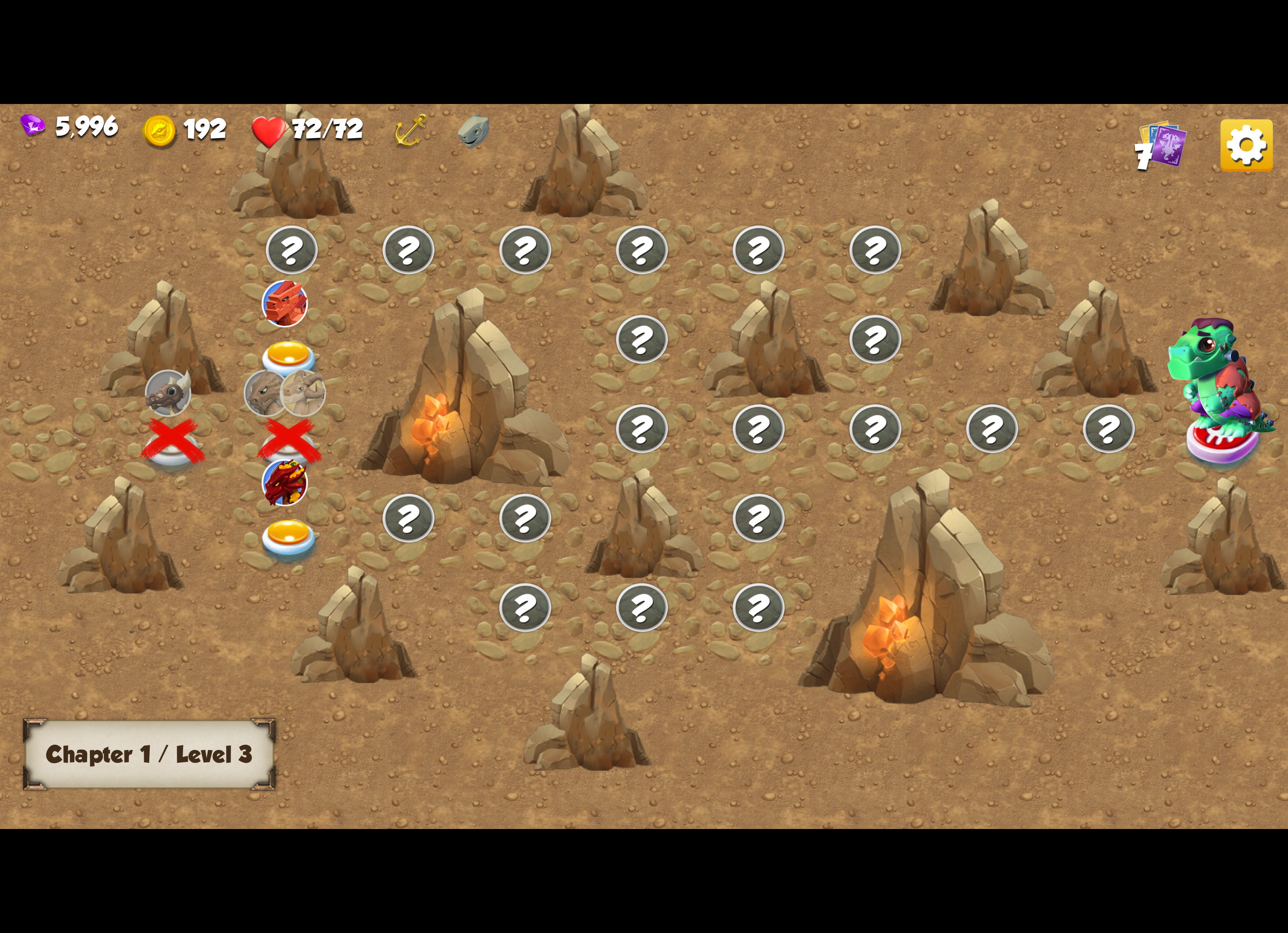
drag, startPoint x: 269, startPoint y: 493, endPoint x: 266, endPoint y: 496, distance: 4.2
click at [266, 496] on img at bounding box center [284, 481] width 46 height 46
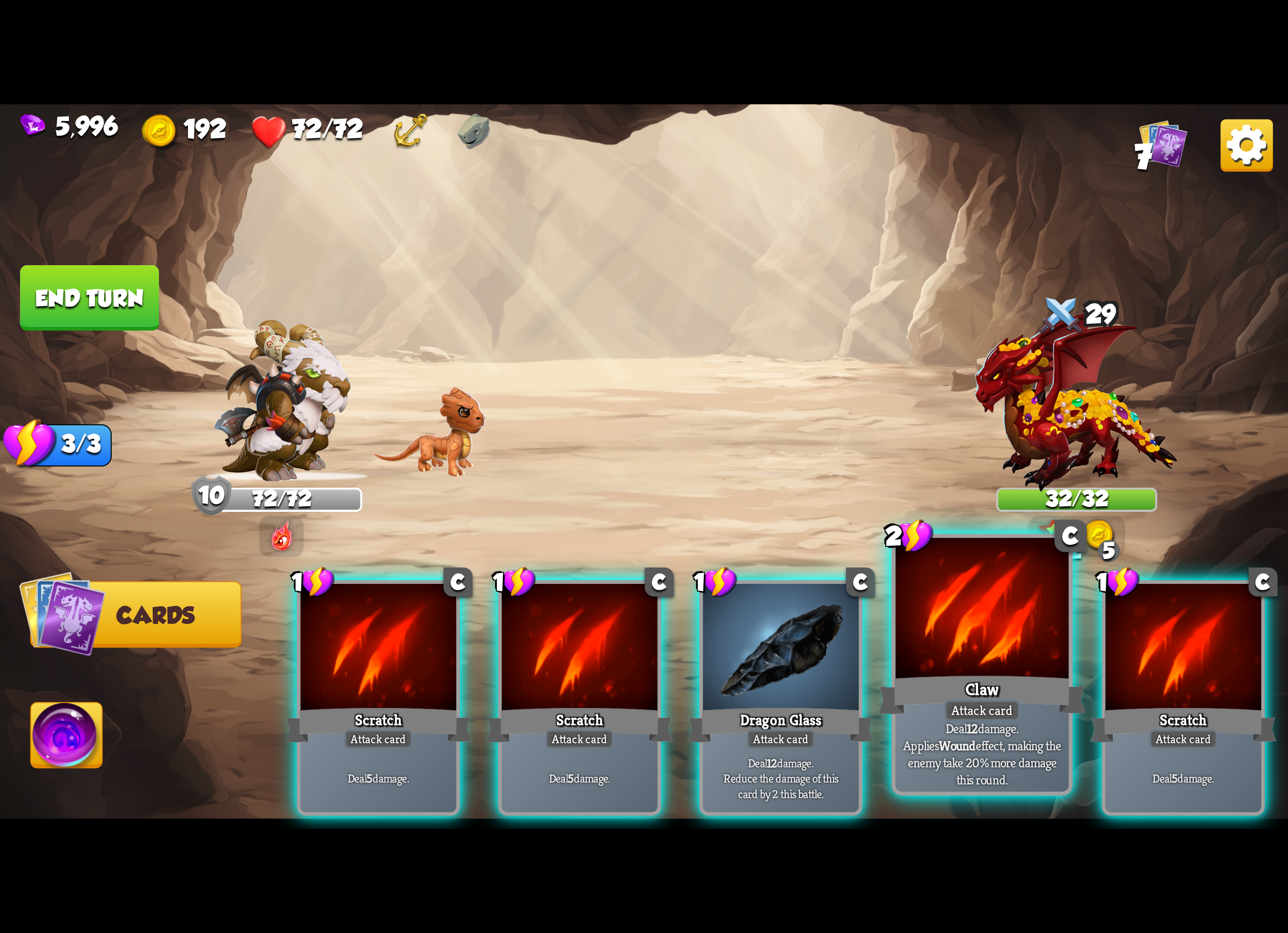
click at [952, 612] on div at bounding box center [982, 611] width 173 height 146
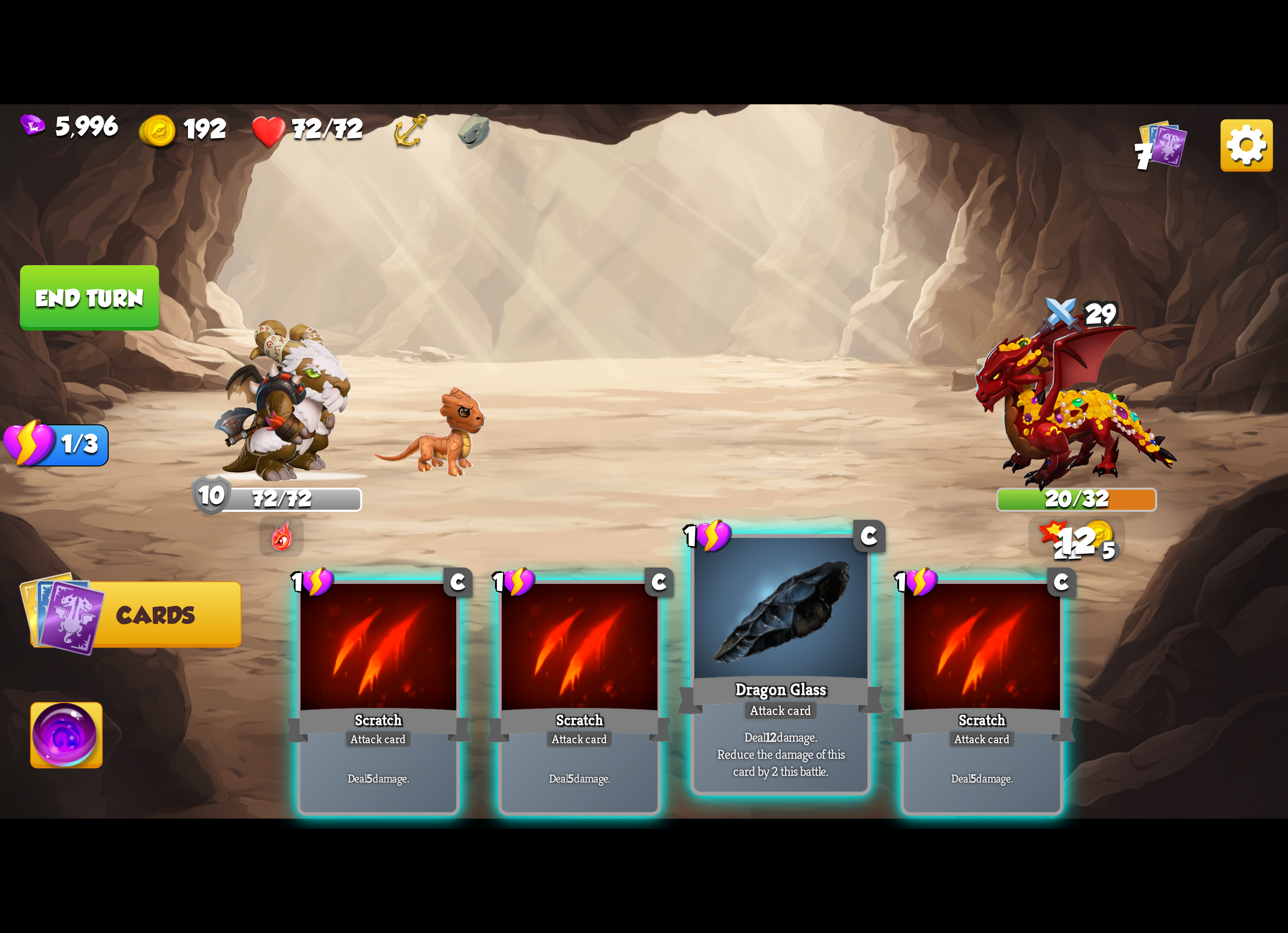
click at [827, 627] on div at bounding box center [781, 611] width 173 height 146
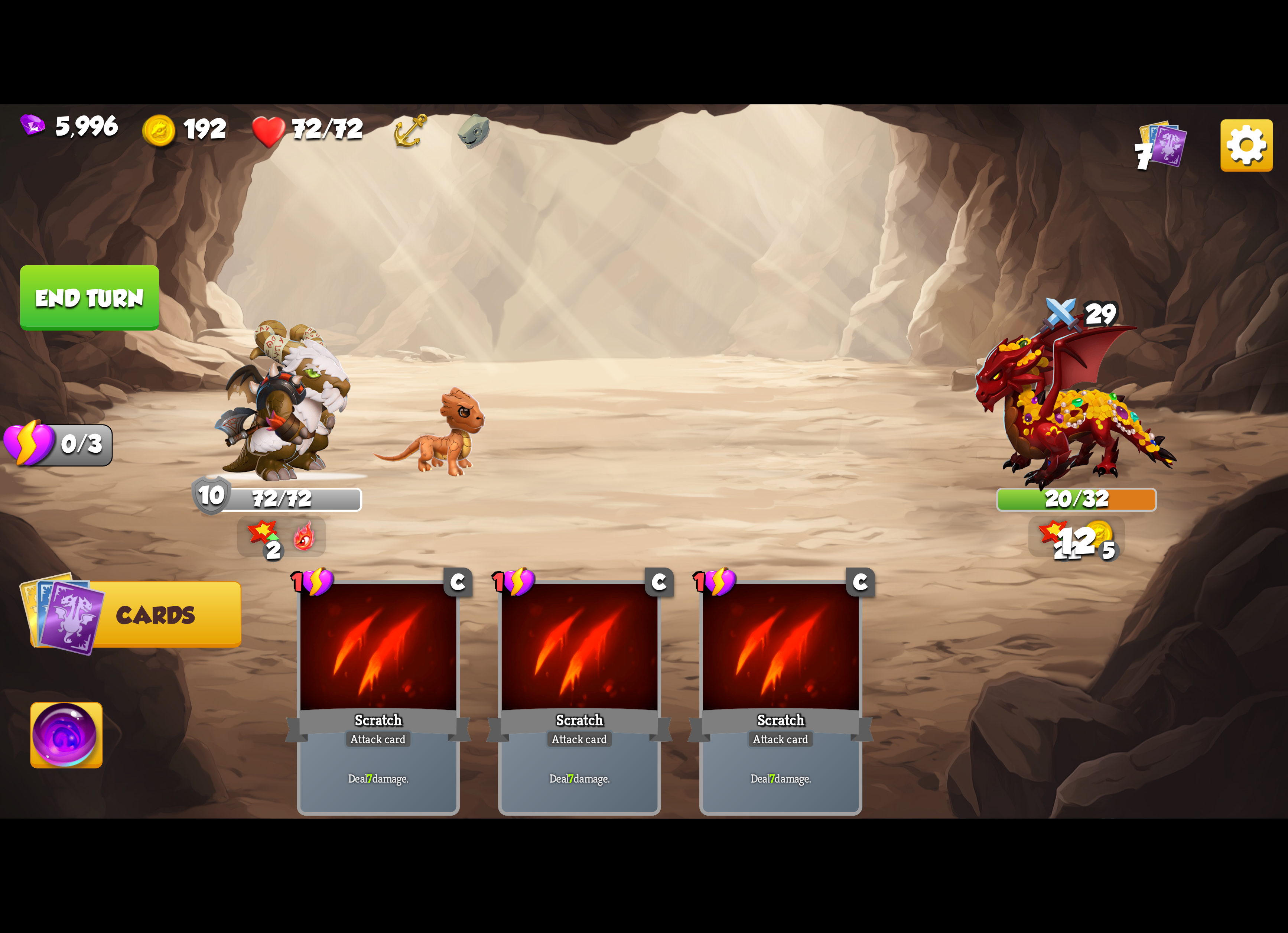
click at [57, 725] on img at bounding box center [67, 739] width 72 height 72
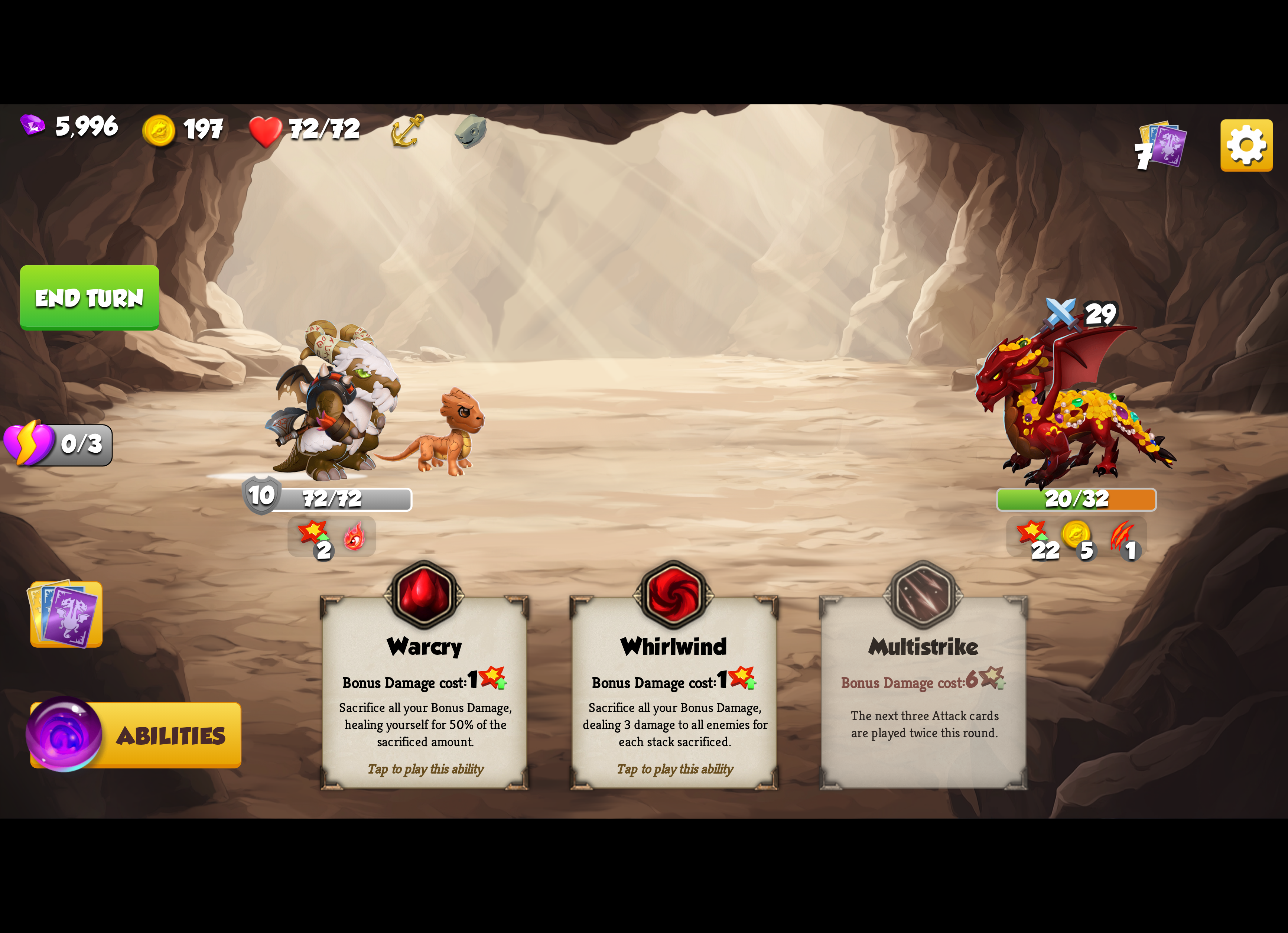
click at [77, 602] on img at bounding box center [62, 614] width 72 height 72
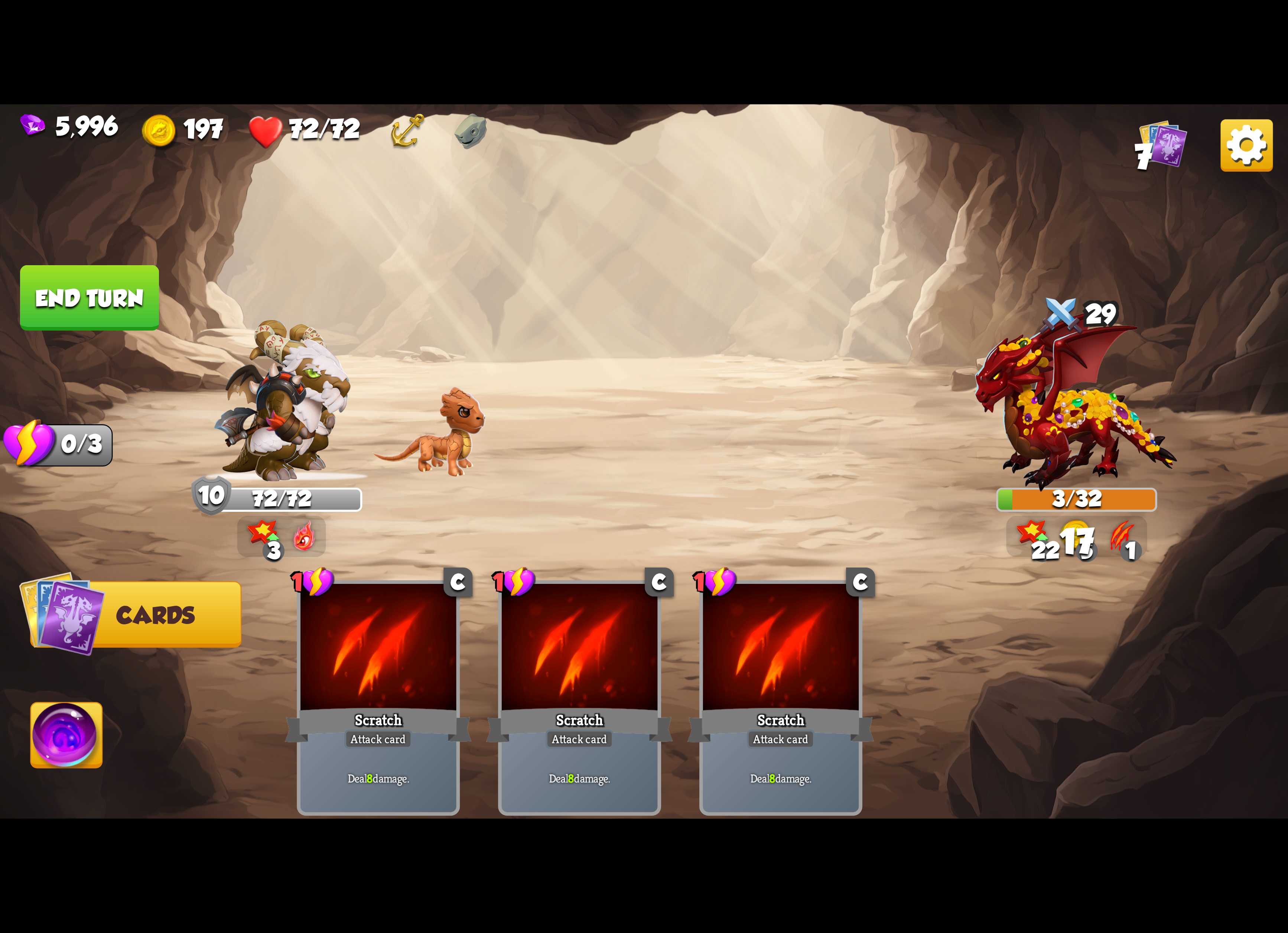
click at [1227, 147] on img at bounding box center [1246, 145] width 52 height 52
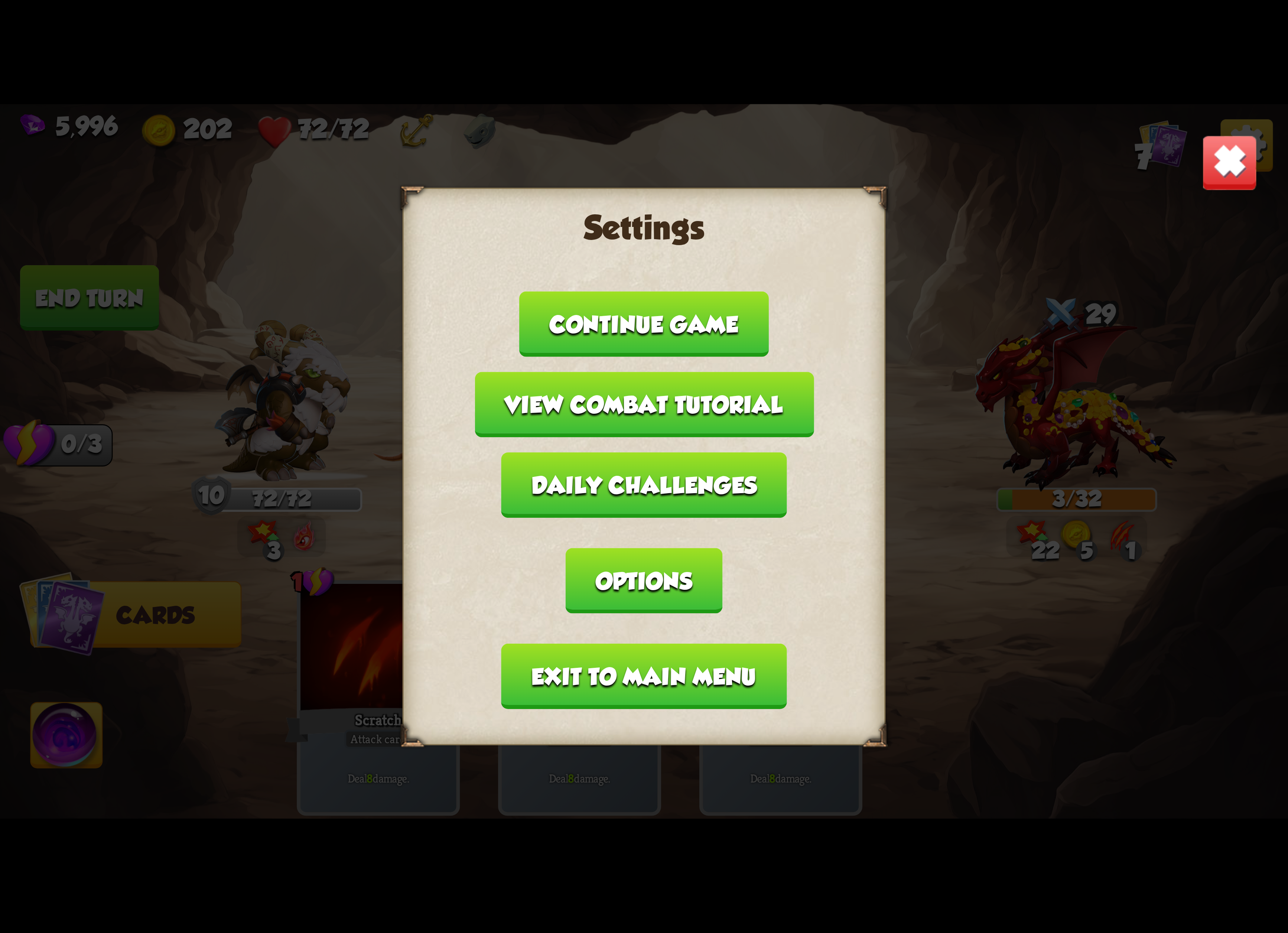
click at [694, 644] on button "Exit to main menu" at bounding box center [644, 676] width 285 height 65
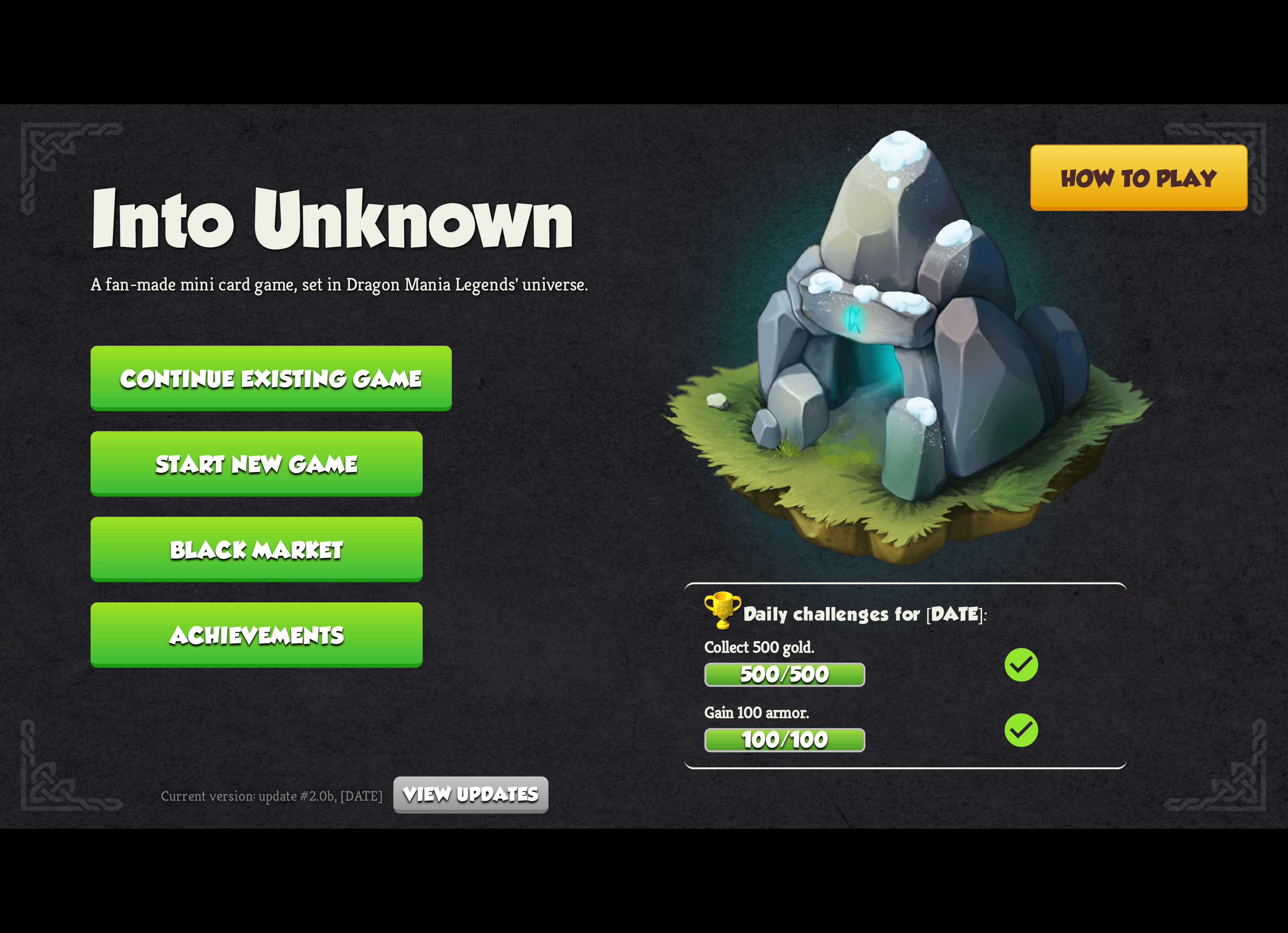
click at [273, 370] on button "Continue existing game" at bounding box center [271, 378] width 362 height 65
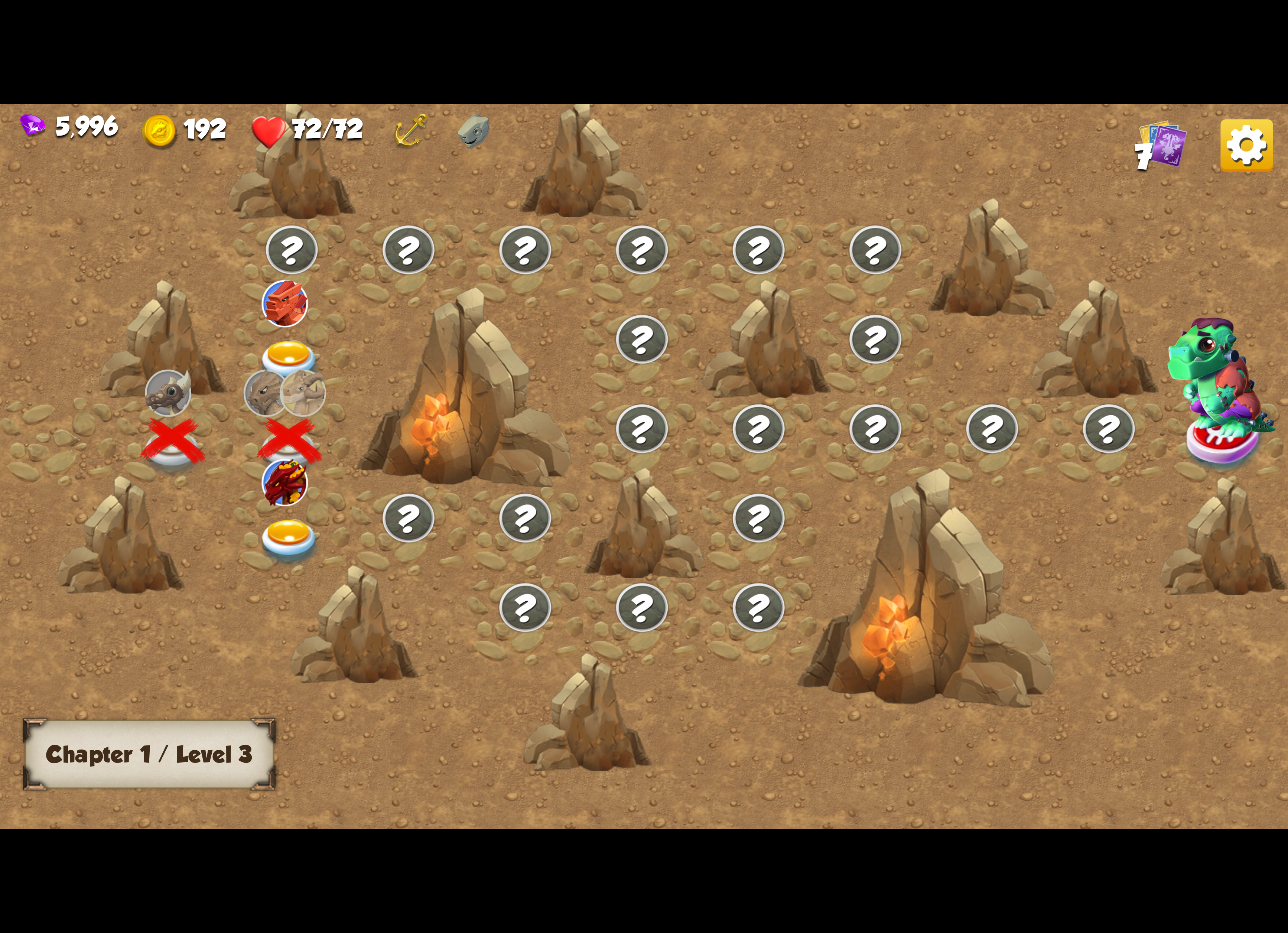
click at [262, 525] on img at bounding box center [290, 543] width 65 height 47
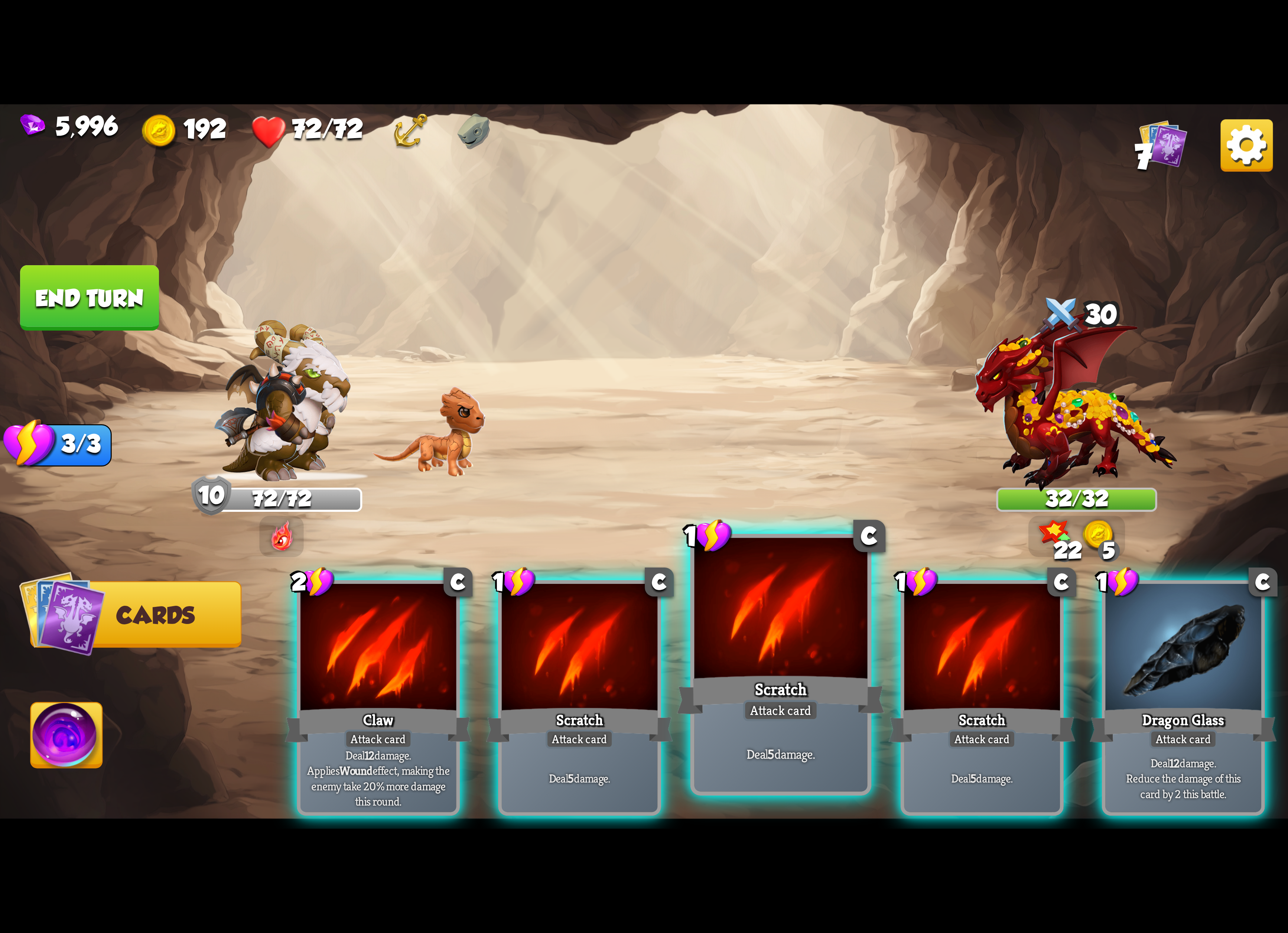
click at [774, 619] on div at bounding box center [781, 611] width 173 height 146
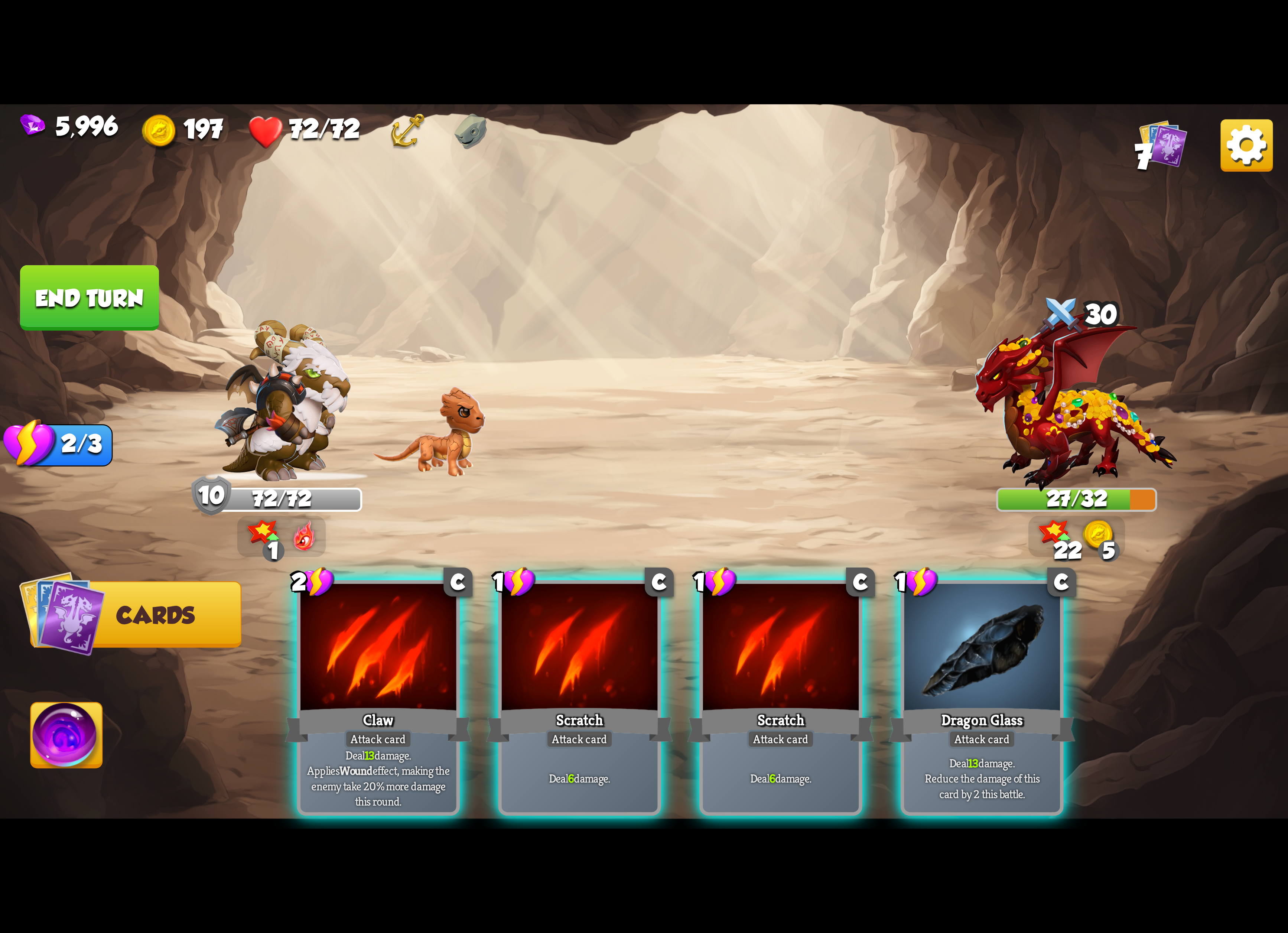
click at [774, 619] on div at bounding box center [781, 649] width 156 height 132
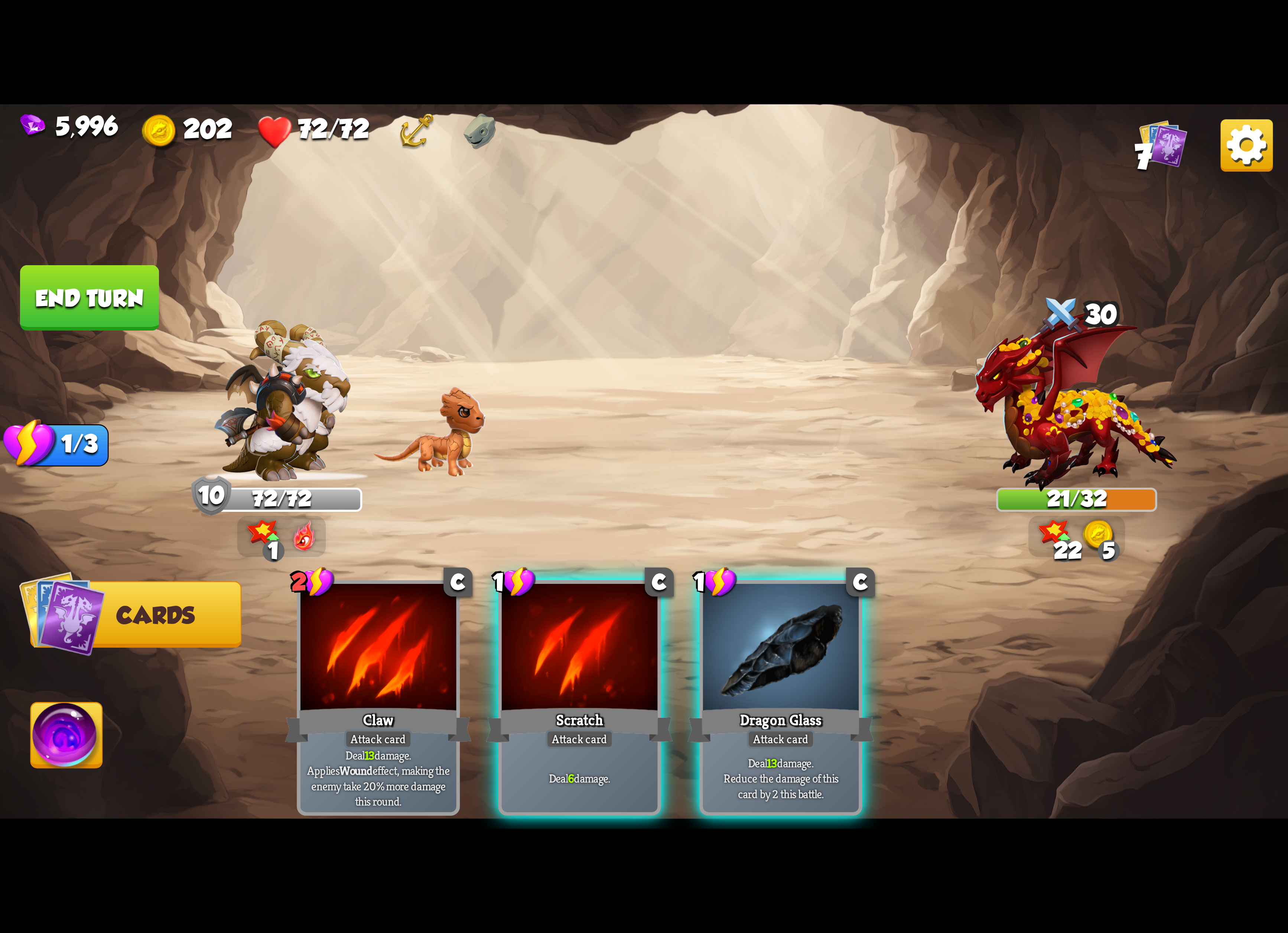
click at [774, 619] on div at bounding box center [781, 649] width 156 height 132
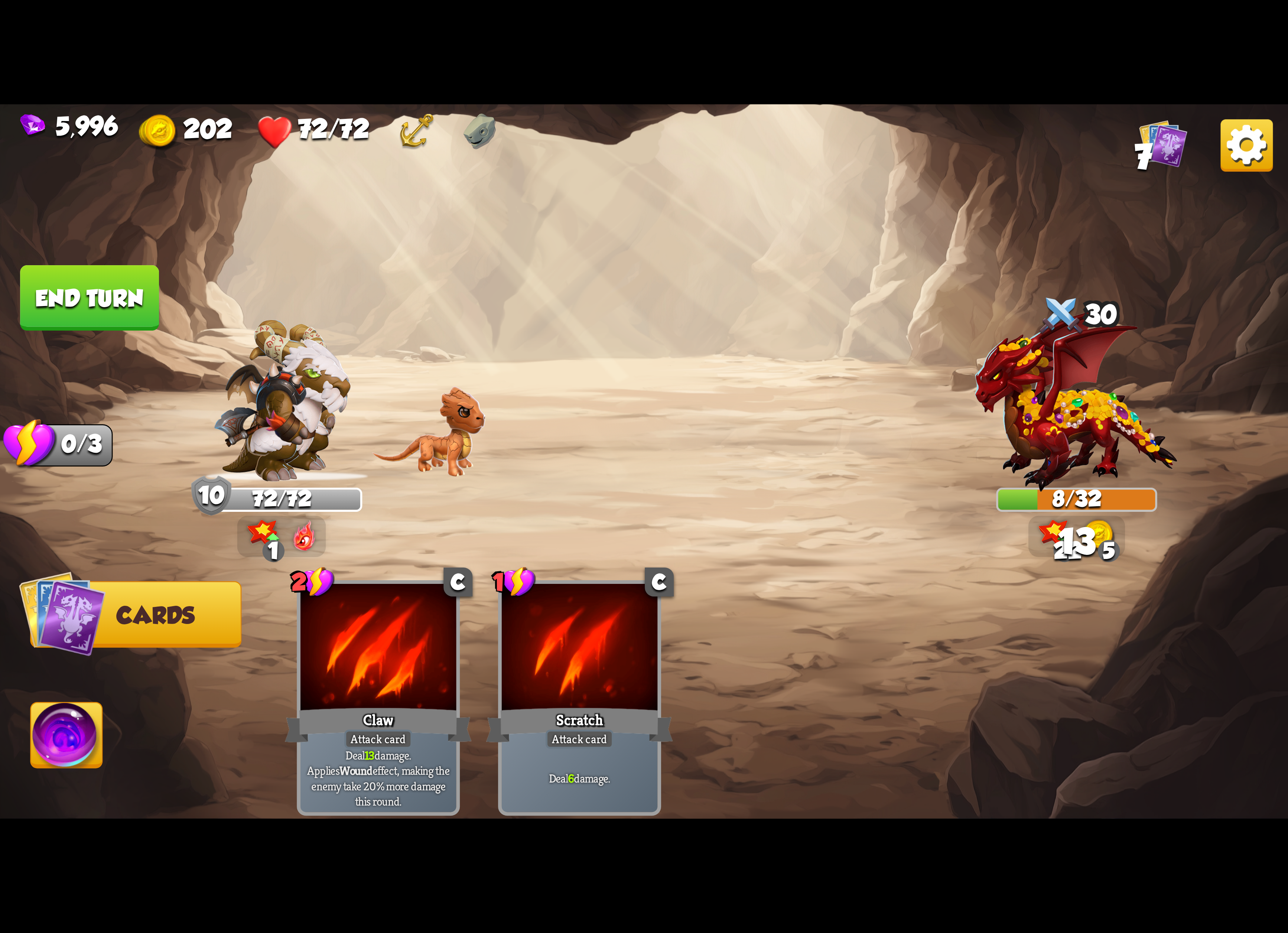
click at [50, 756] on img at bounding box center [67, 739] width 72 height 72
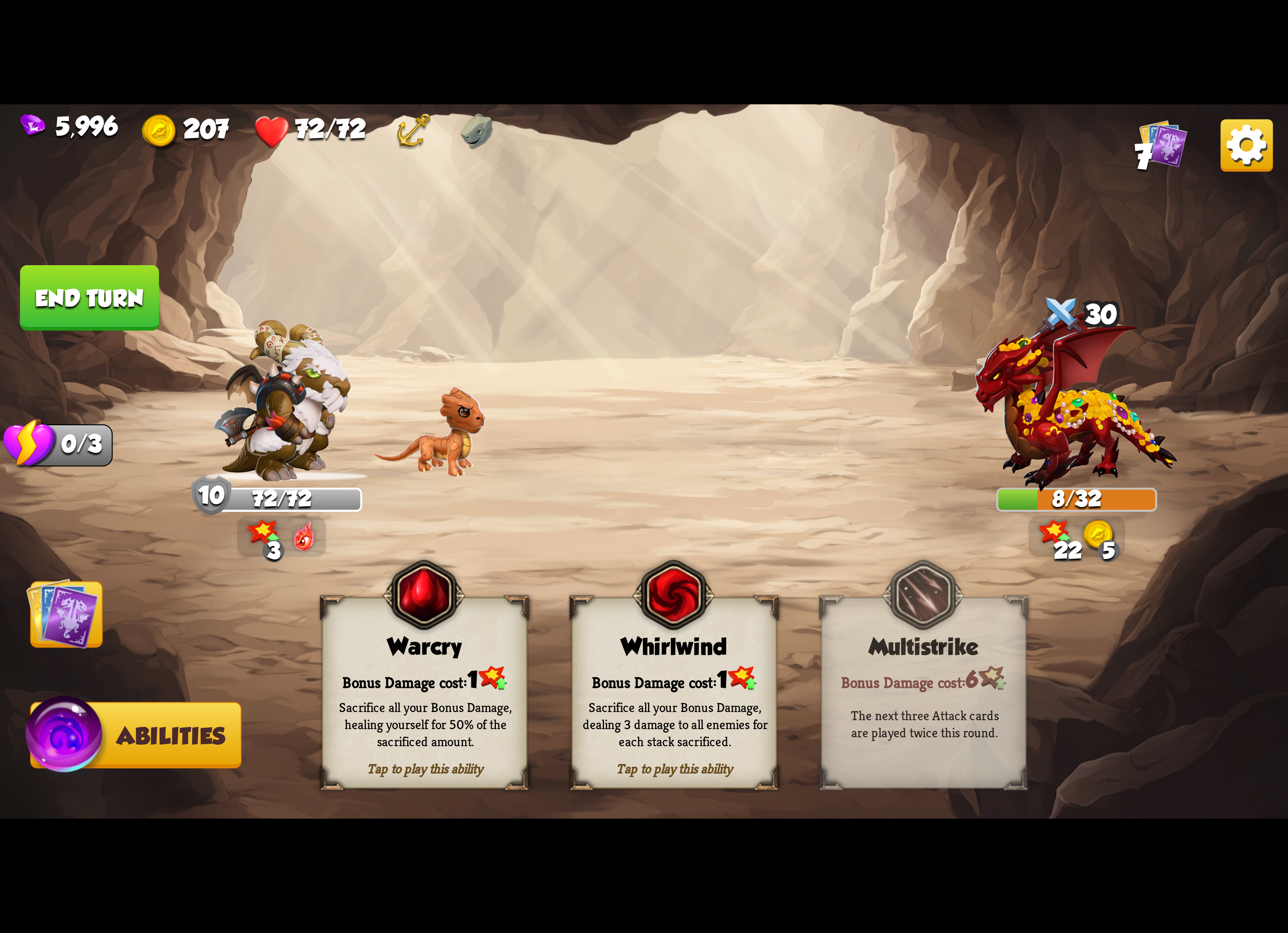
click at [52, 611] on img at bounding box center [62, 614] width 72 height 72
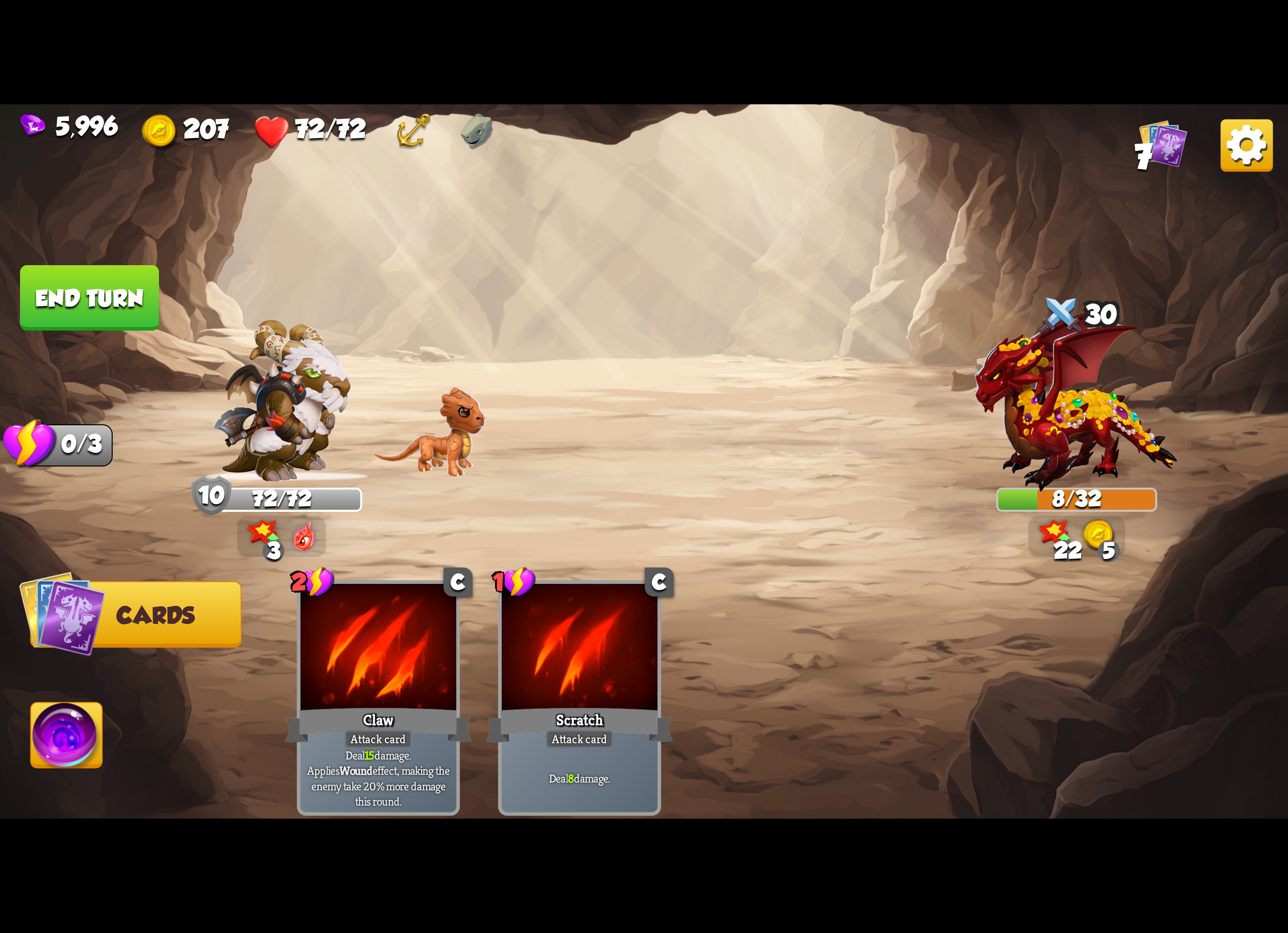
click at [126, 297] on button "End turn" at bounding box center [89, 298] width 139 height 65
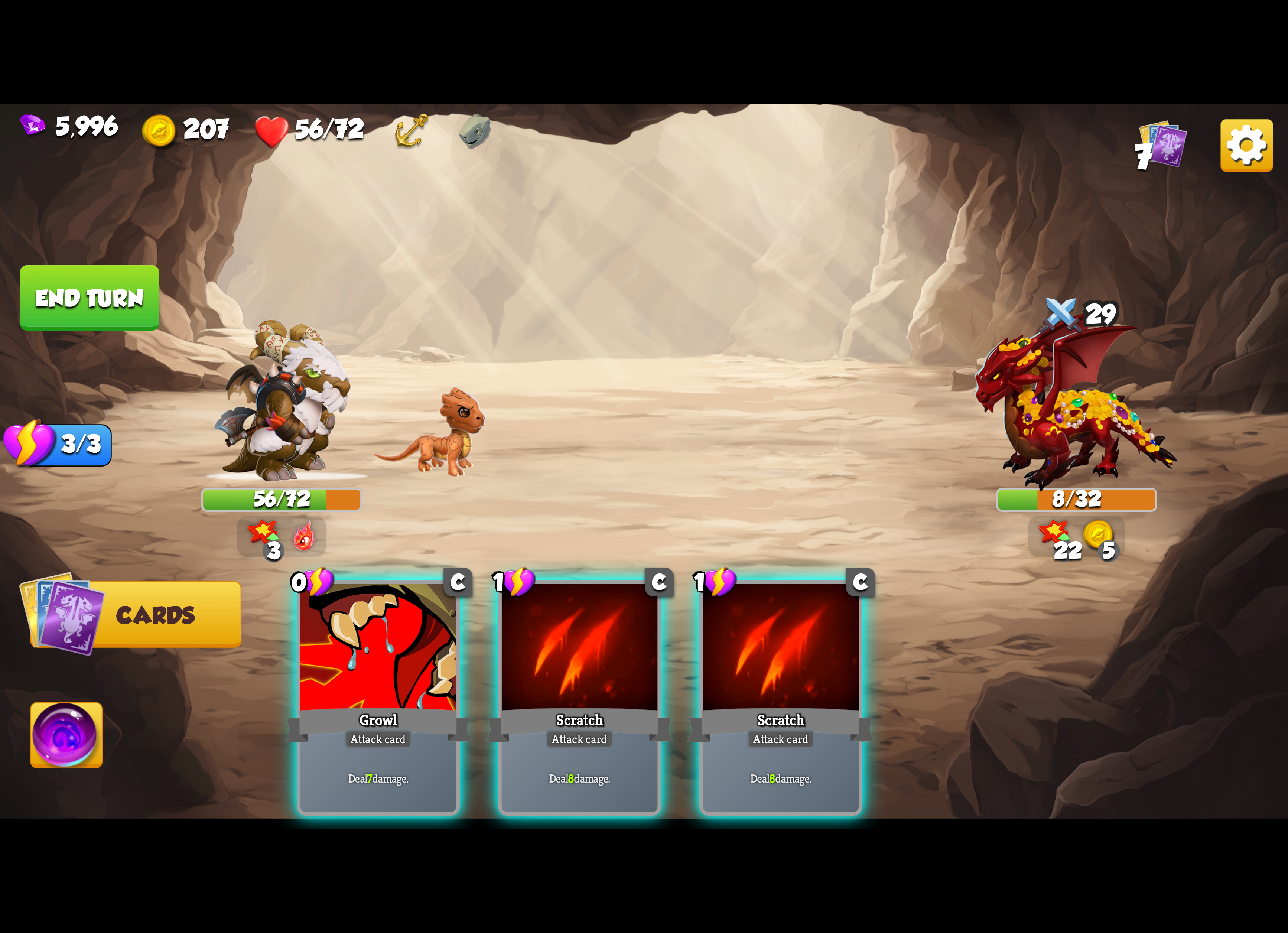
click at [1246, 165] on img at bounding box center [1246, 145] width 52 height 52
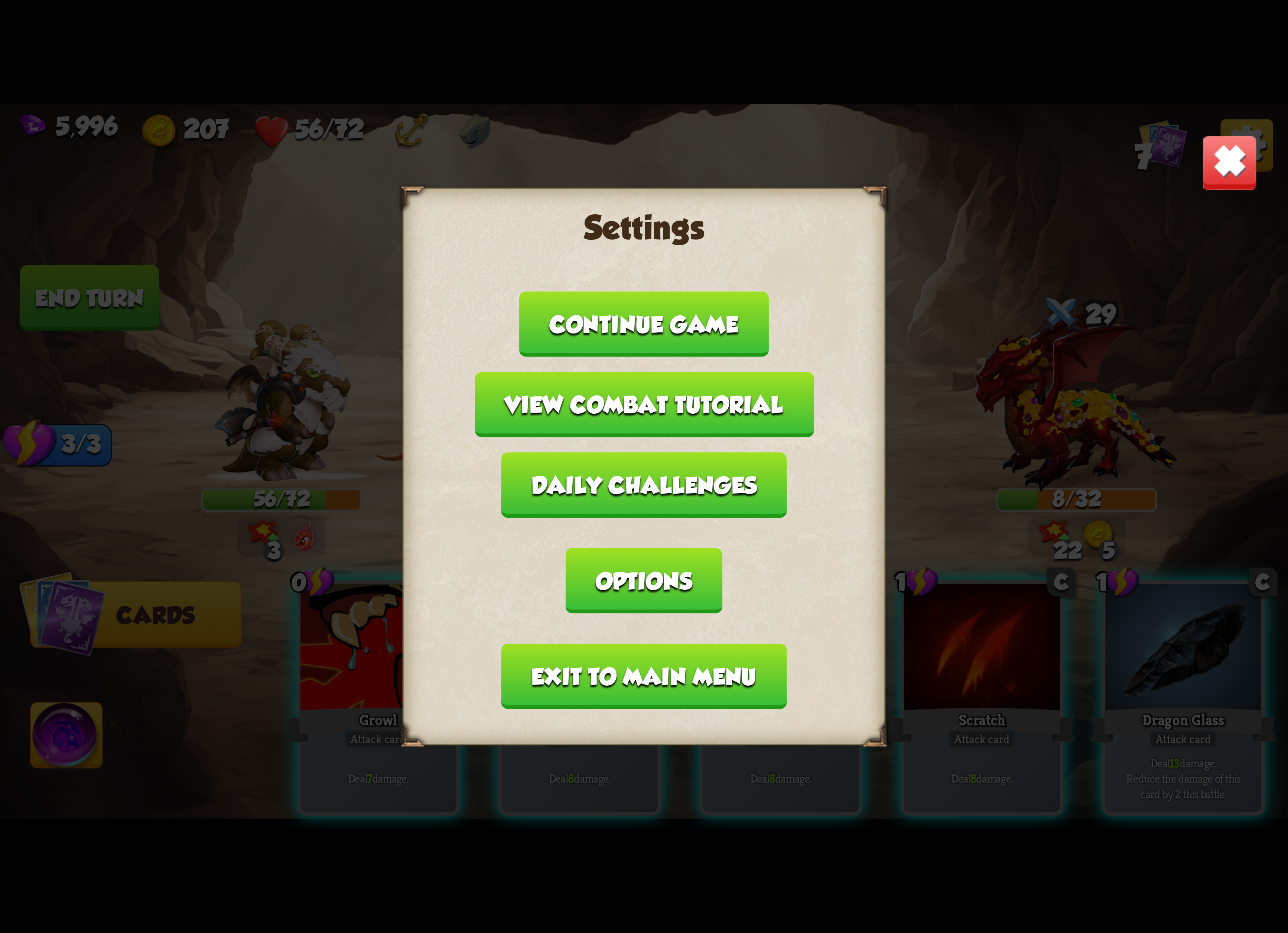
click at [713, 644] on button "Exit to main menu" at bounding box center [644, 676] width 285 height 65
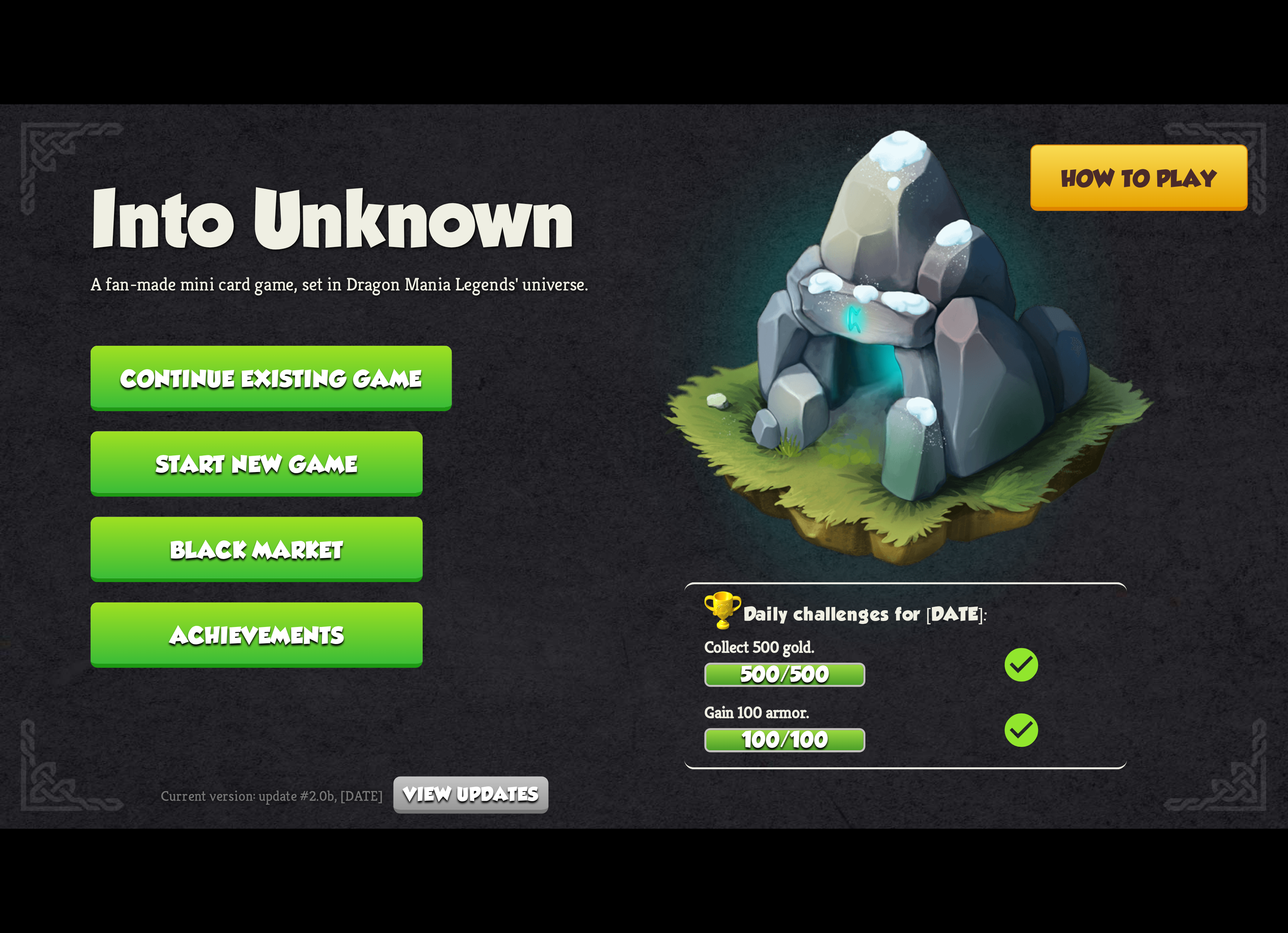
click at [352, 388] on button "Continue existing game" at bounding box center [271, 378] width 362 height 65
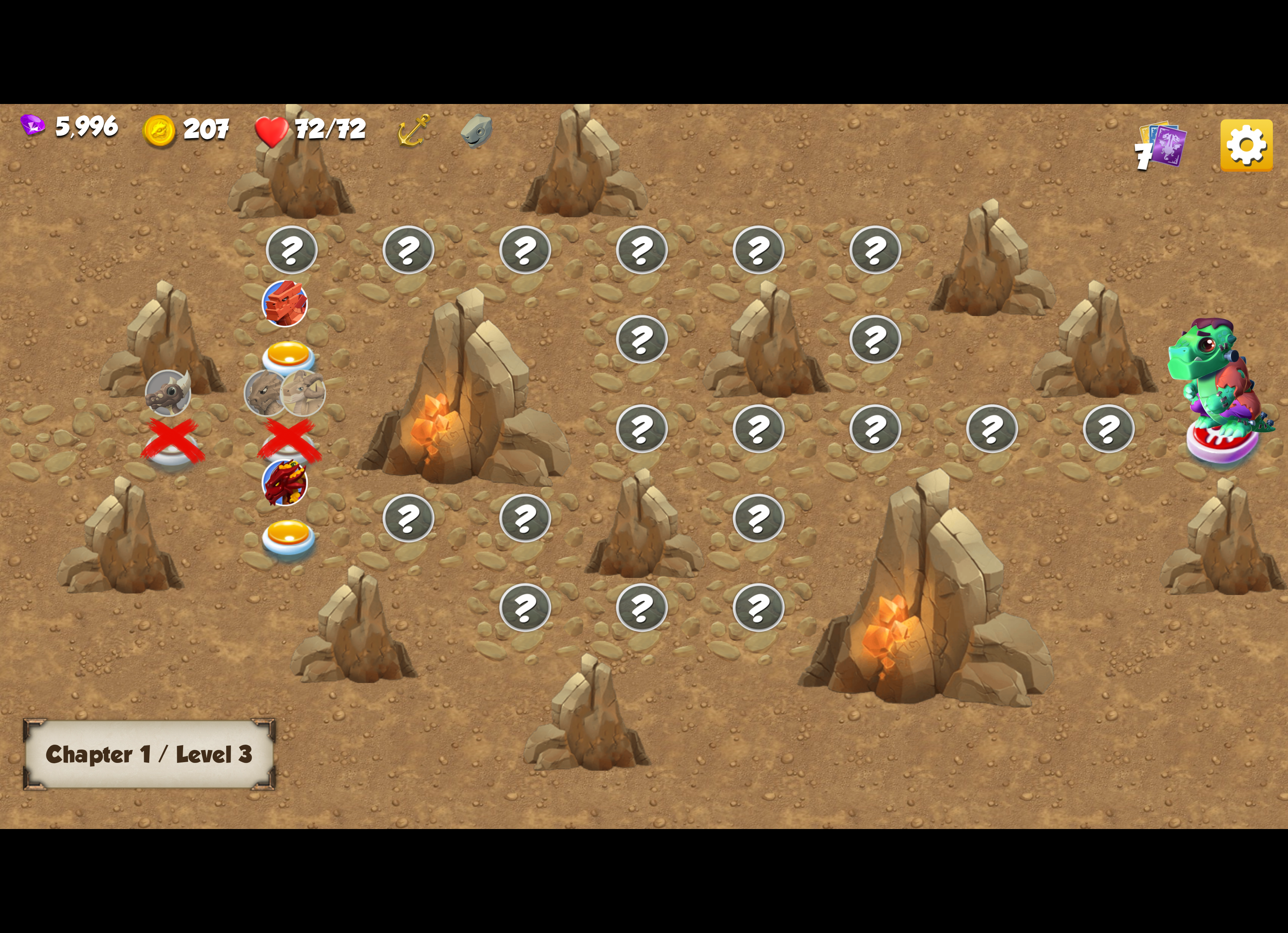
click at [278, 523] on img at bounding box center [290, 543] width 65 height 47
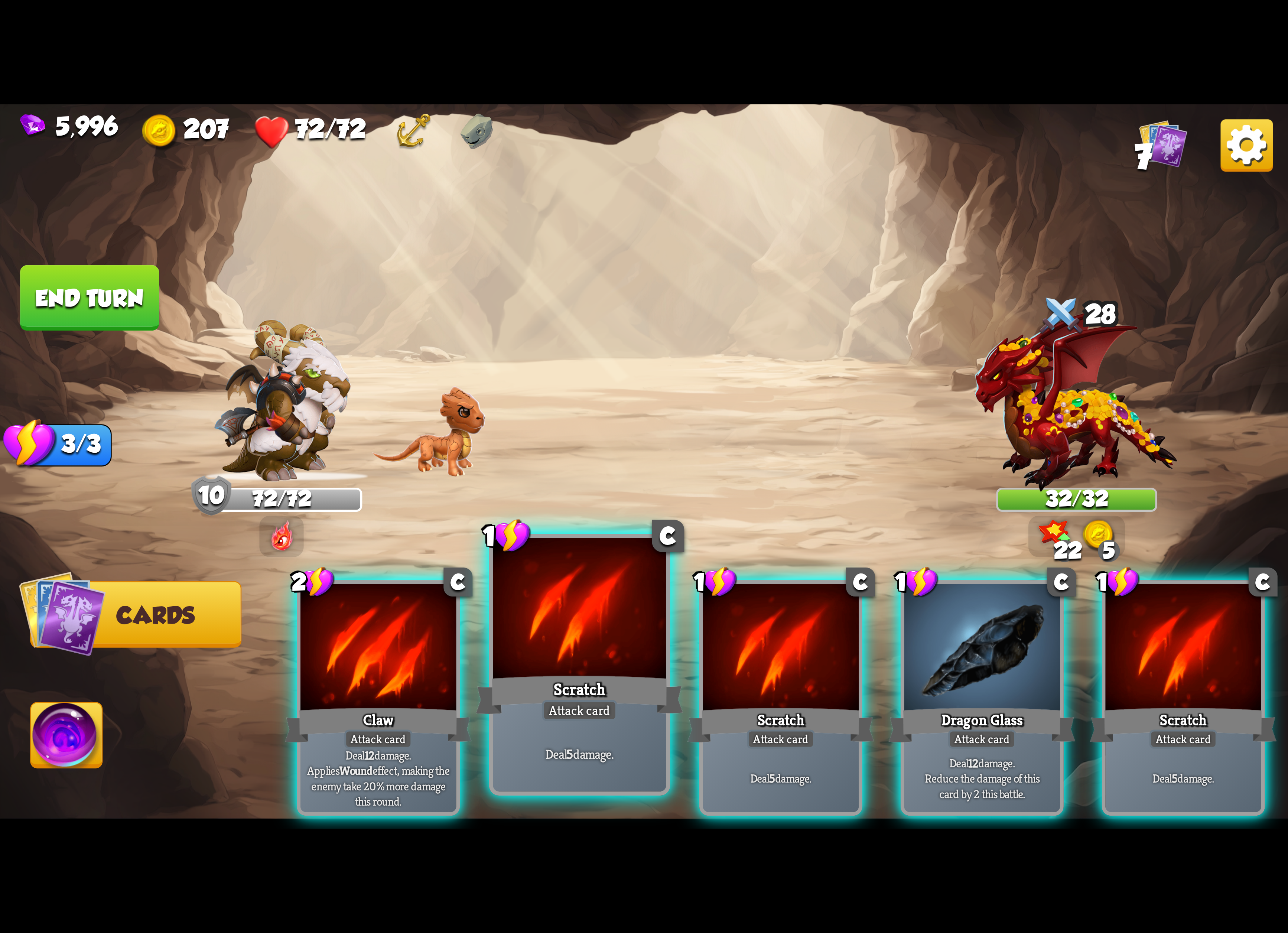
click at [605, 660] on div at bounding box center [580, 611] width 173 height 146
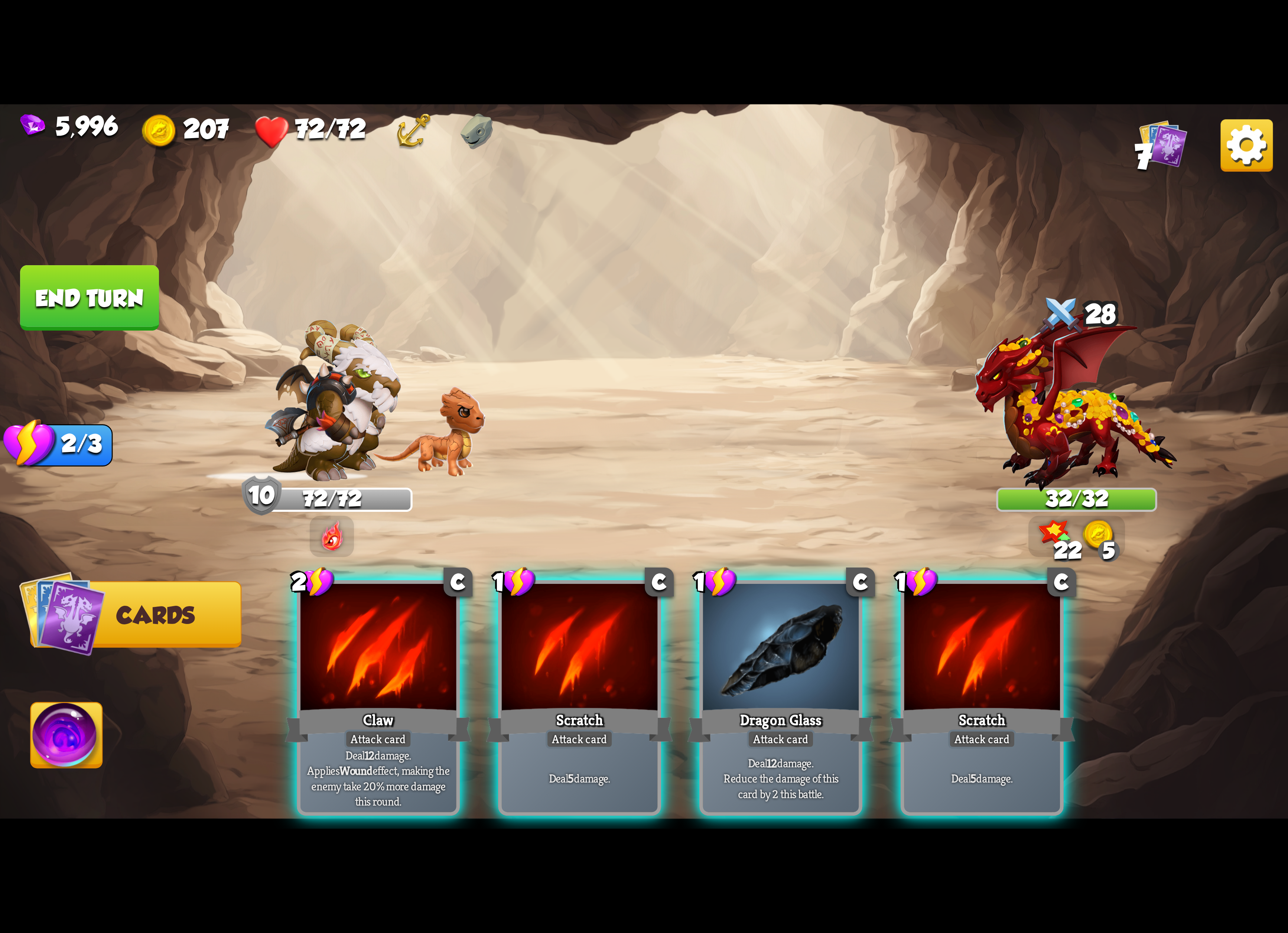
click at [605, 660] on div at bounding box center [580, 649] width 156 height 132
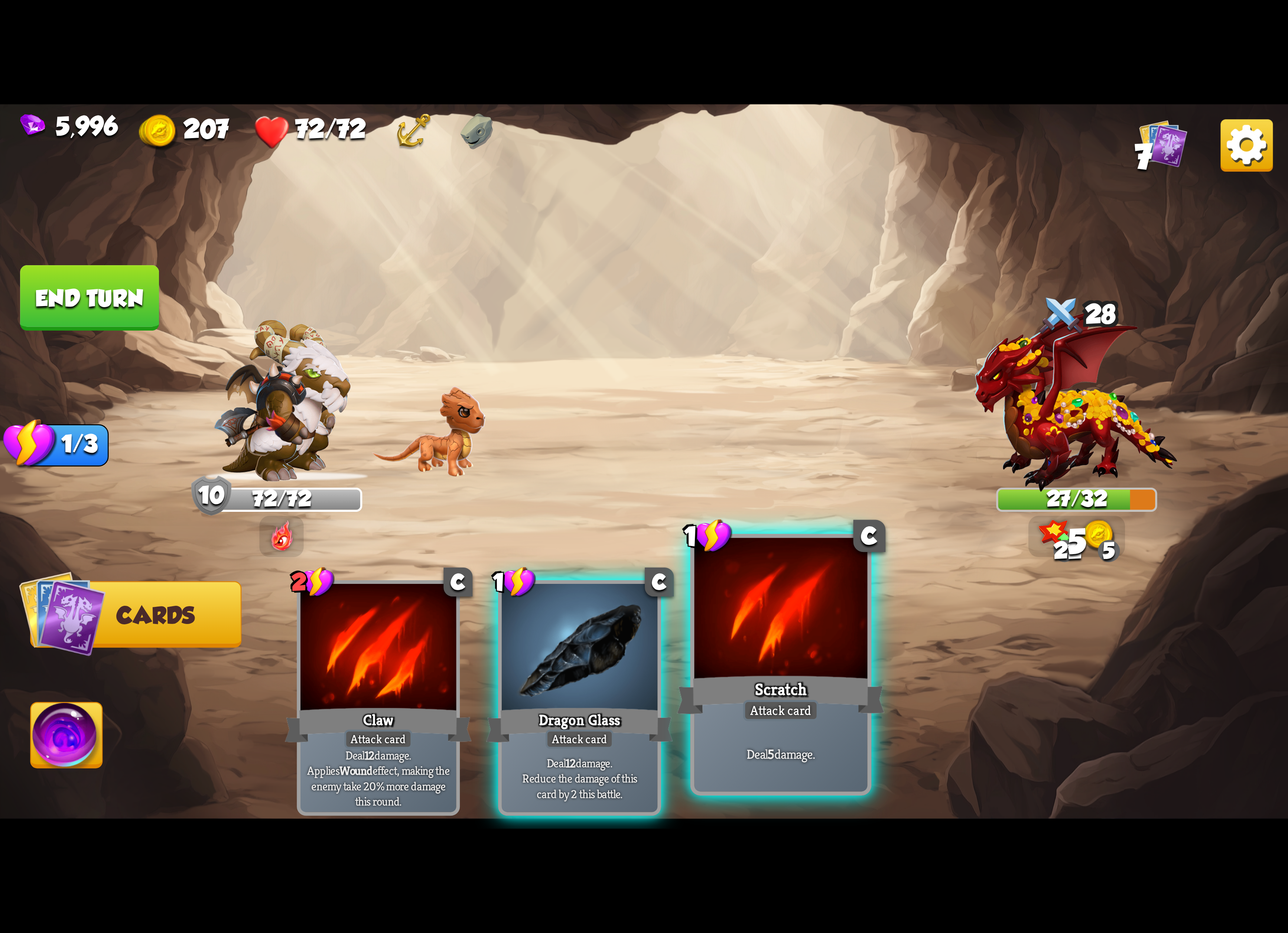
click at [790, 667] on div at bounding box center [781, 611] width 173 height 146
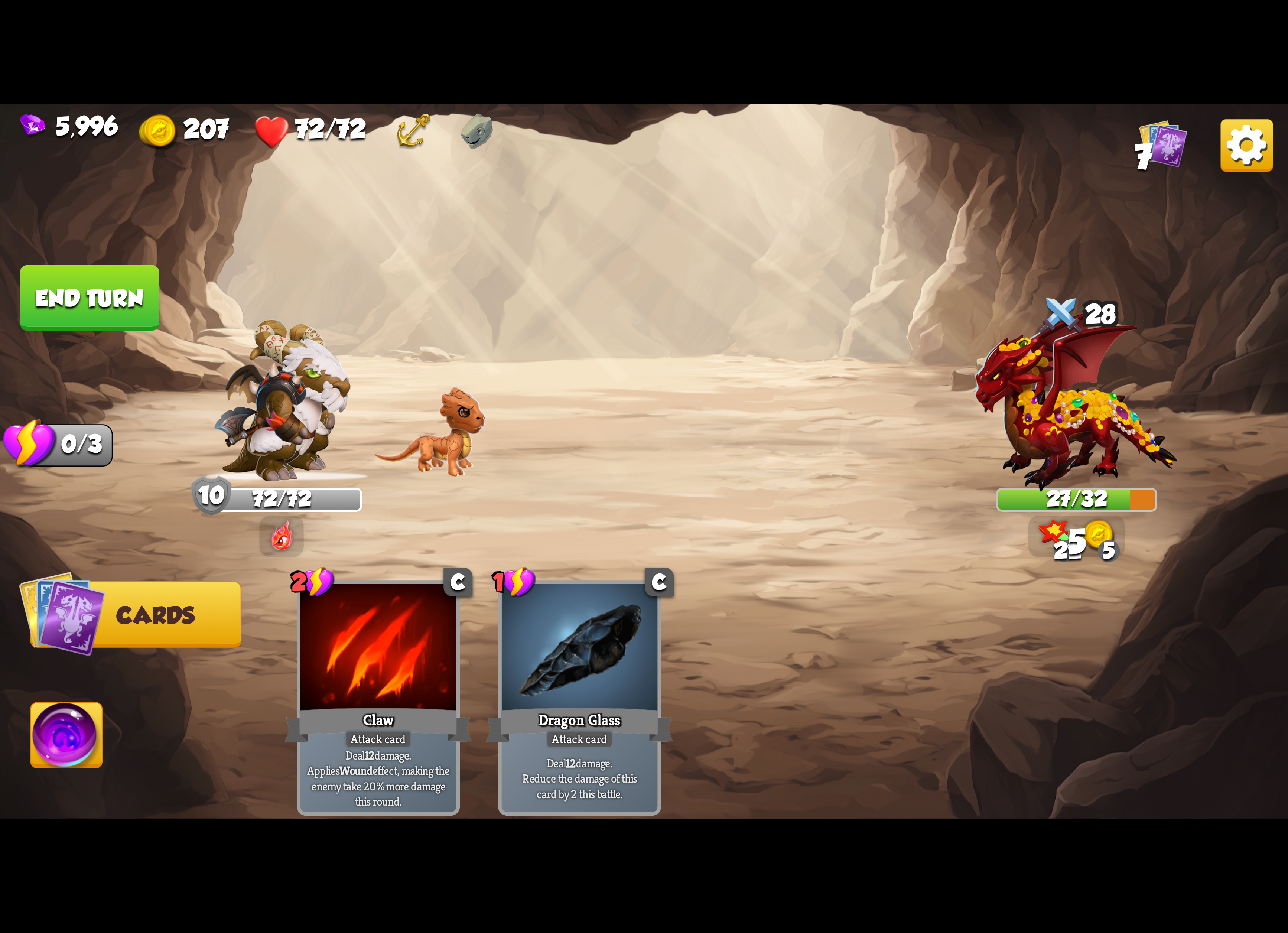
click at [58, 715] on img at bounding box center [67, 739] width 72 height 72
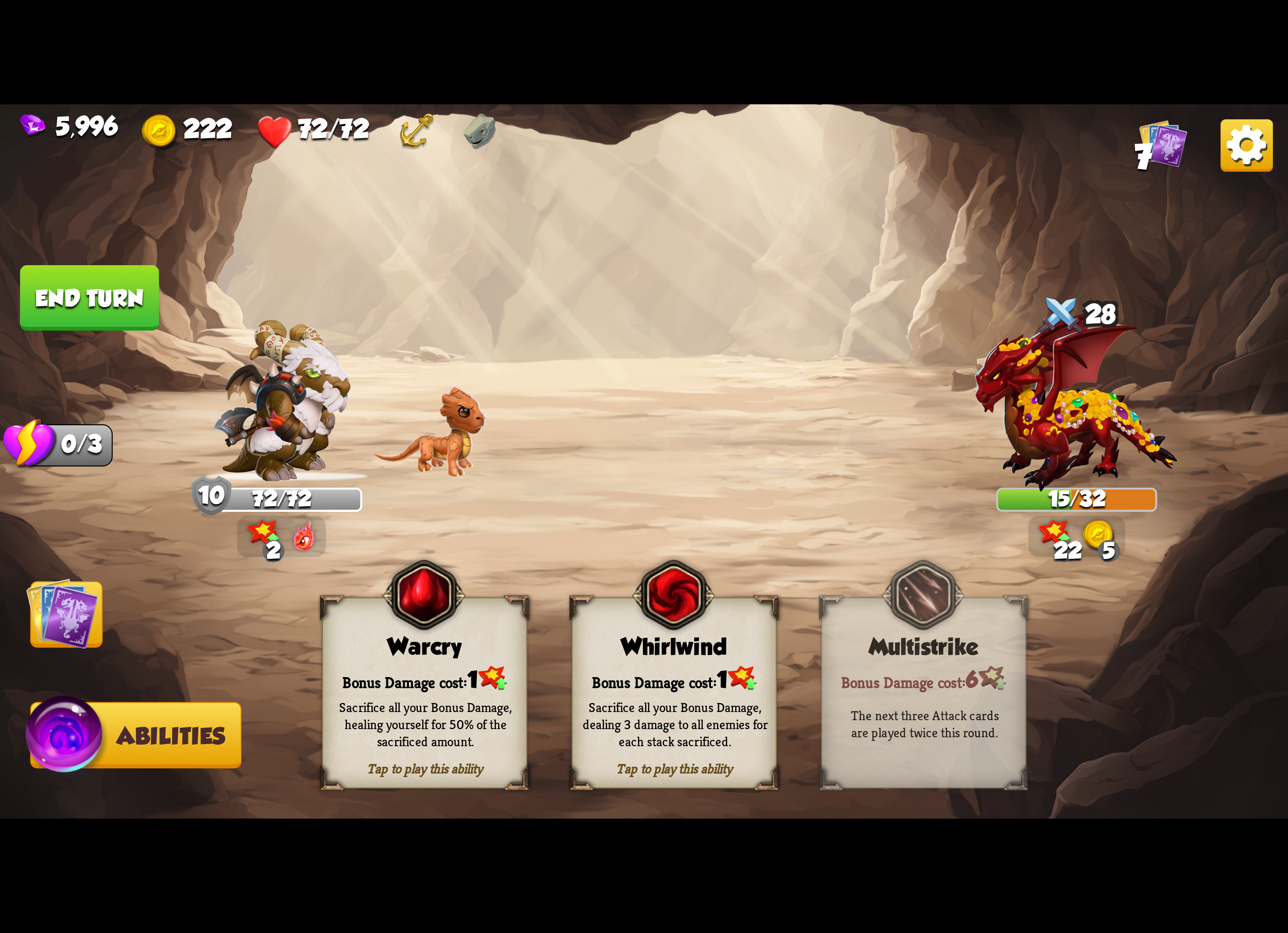
click at [716, 645] on div "Whirlwind" at bounding box center [674, 646] width 203 height 26
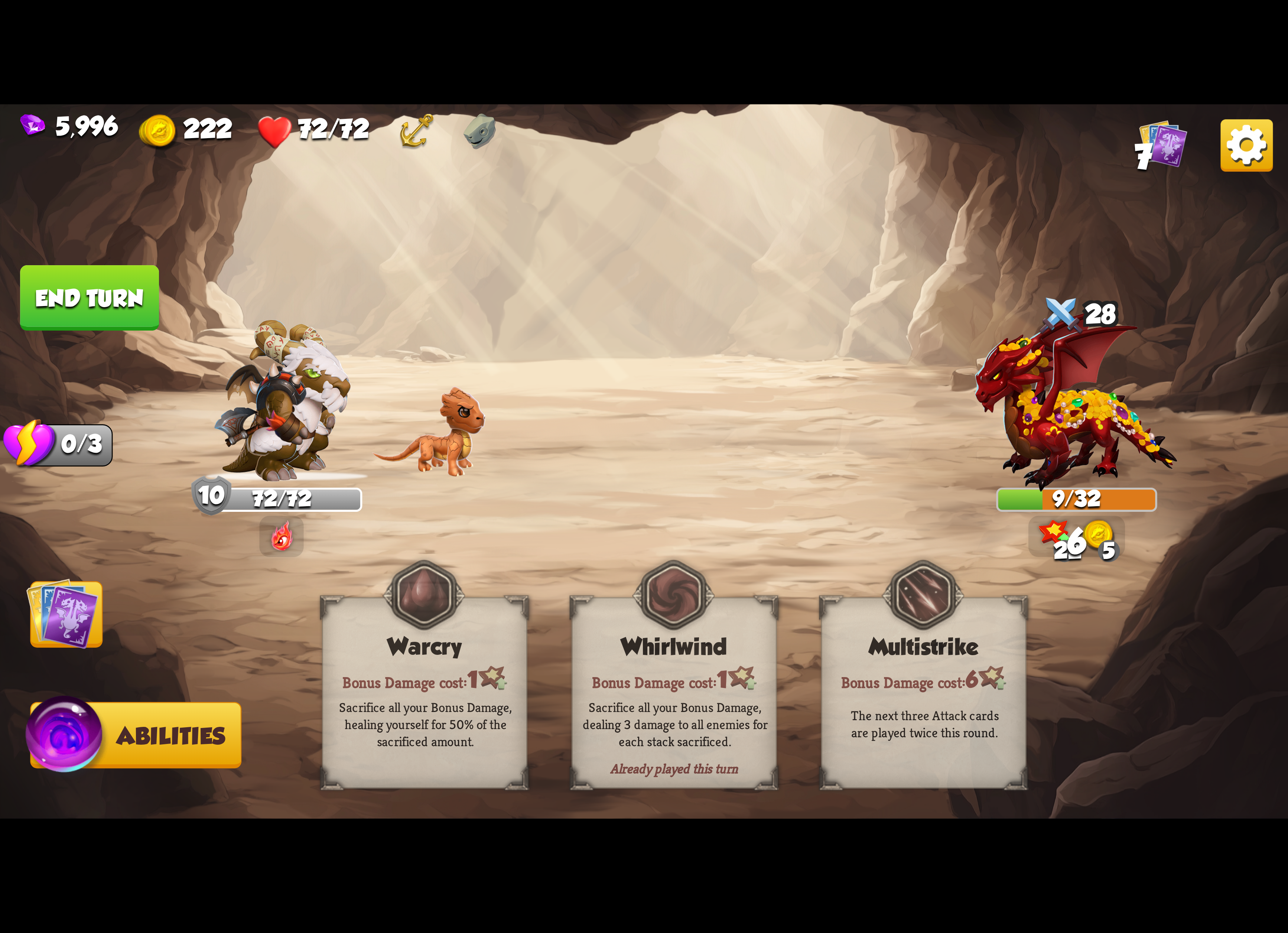
click at [141, 319] on button "End turn" at bounding box center [89, 298] width 139 height 65
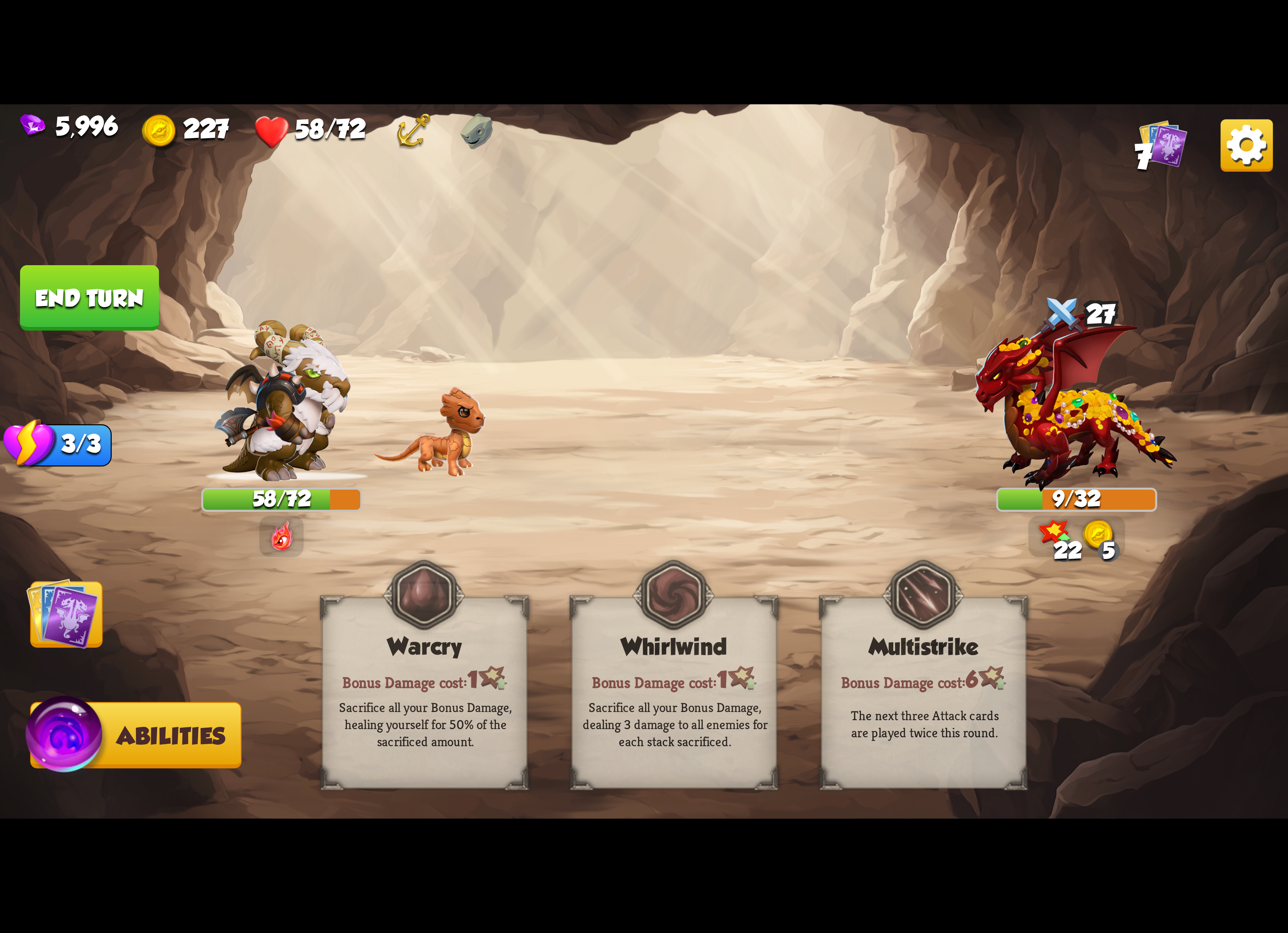
click at [74, 594] on img at bounding box center [62, 614] width 72 height 72
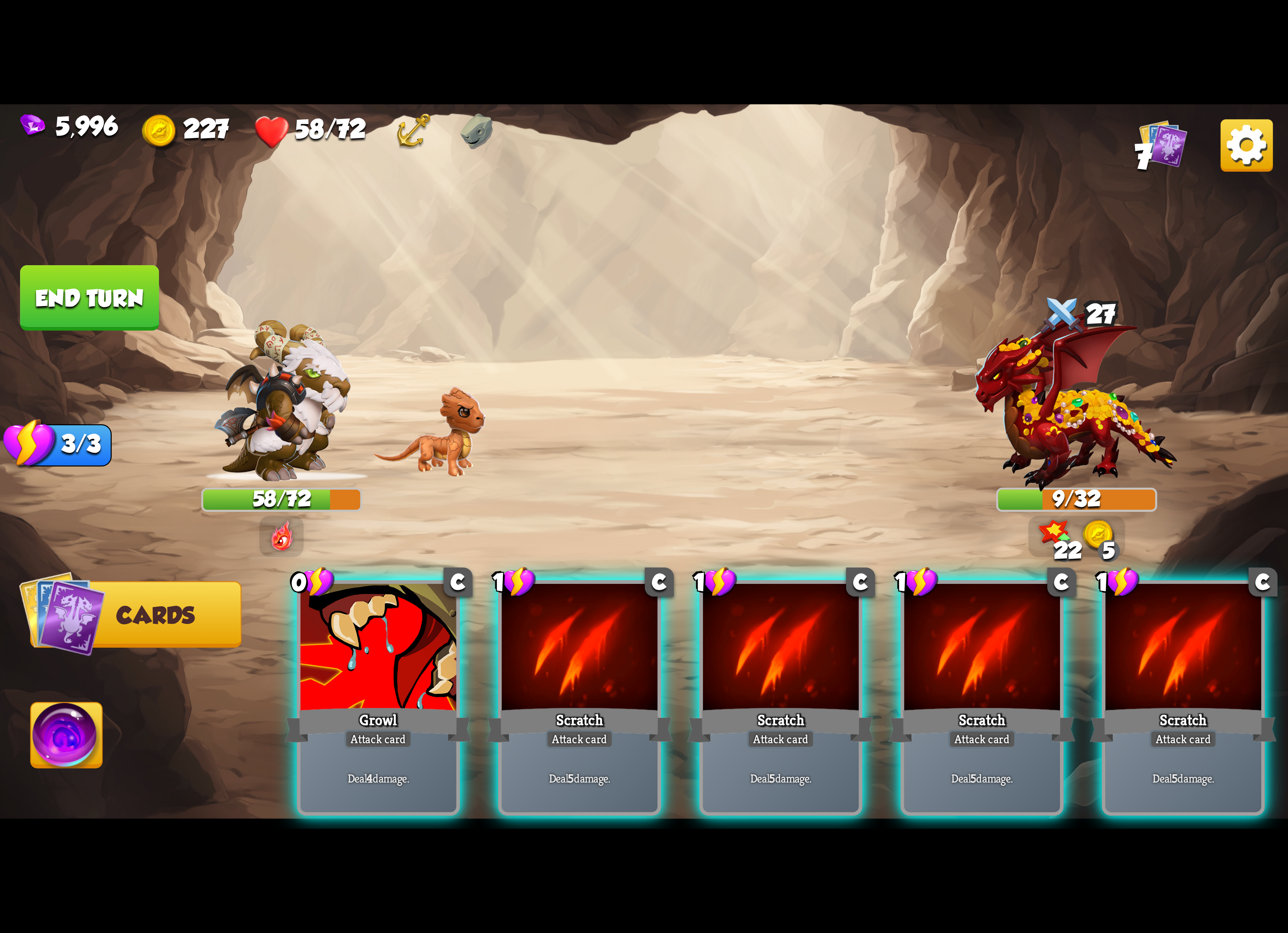
click at [1264, 138] on img at bounding box center [1246, 145] width 52 height 52
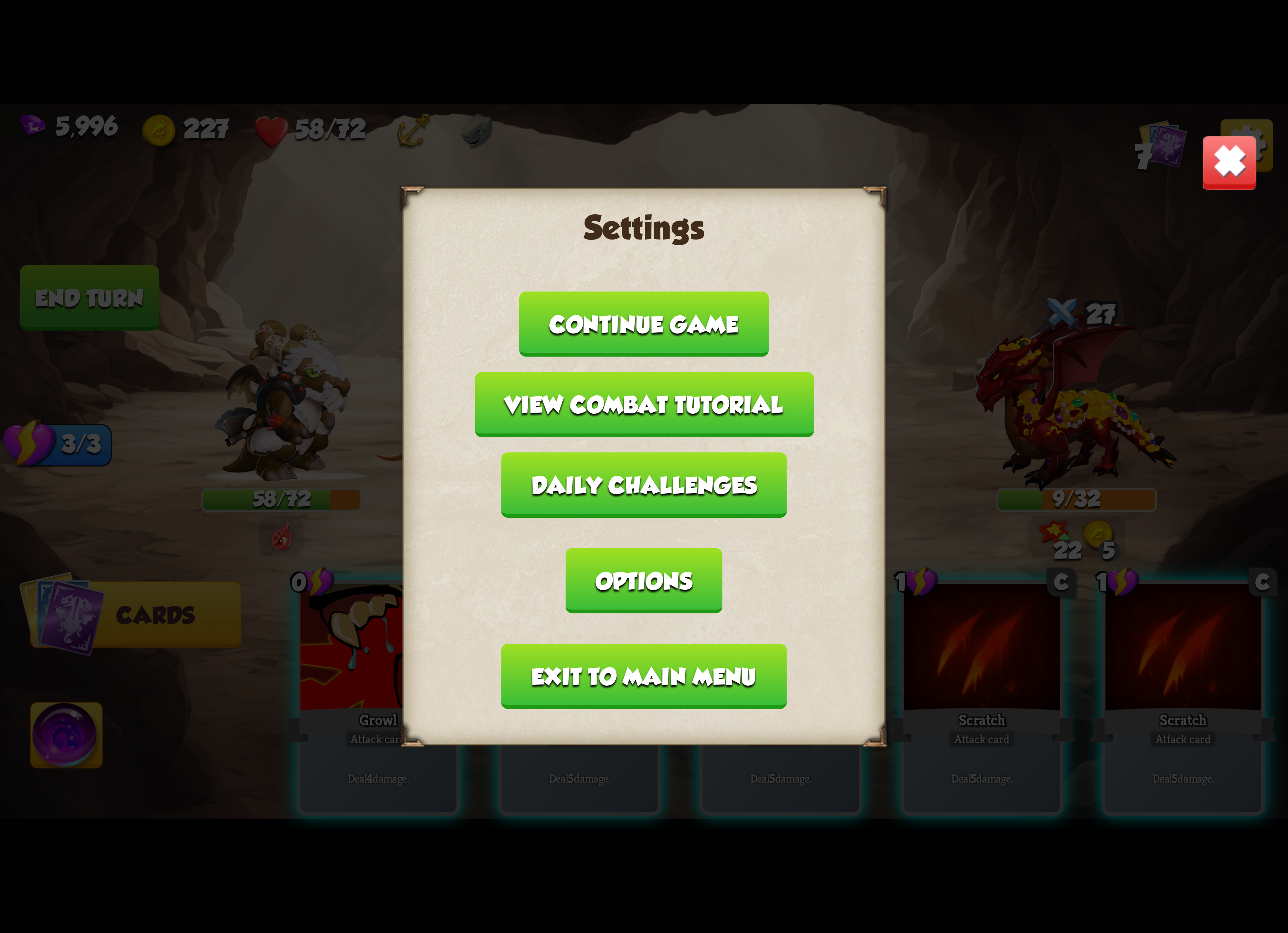
click at [733, 644] on button "Exit to main menu" at bounding box center [644, 676] width 285 height 65
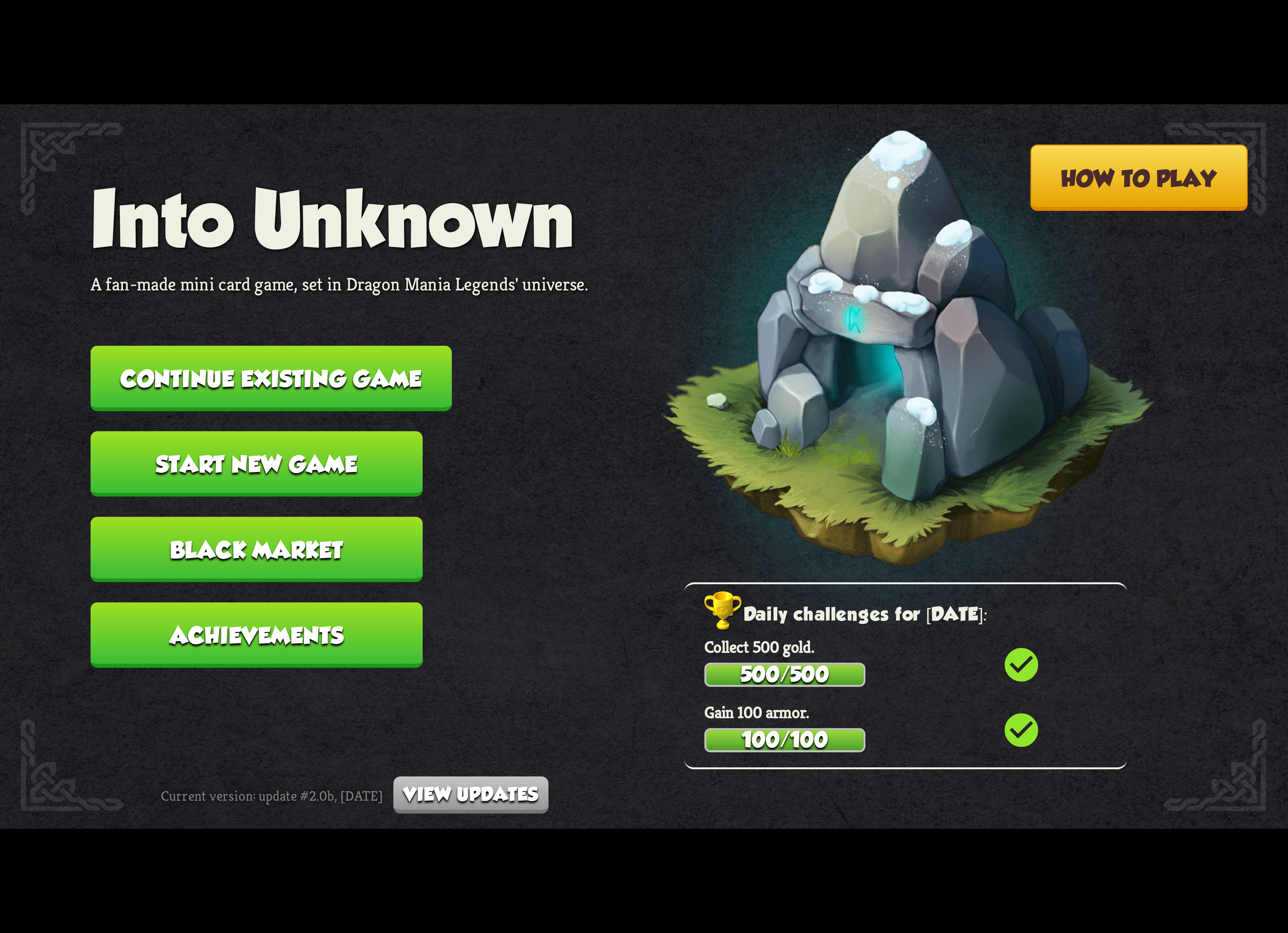
click at [174, 377] on button "Continue existing game" at bounding box center [271, 378] width 362 height 65
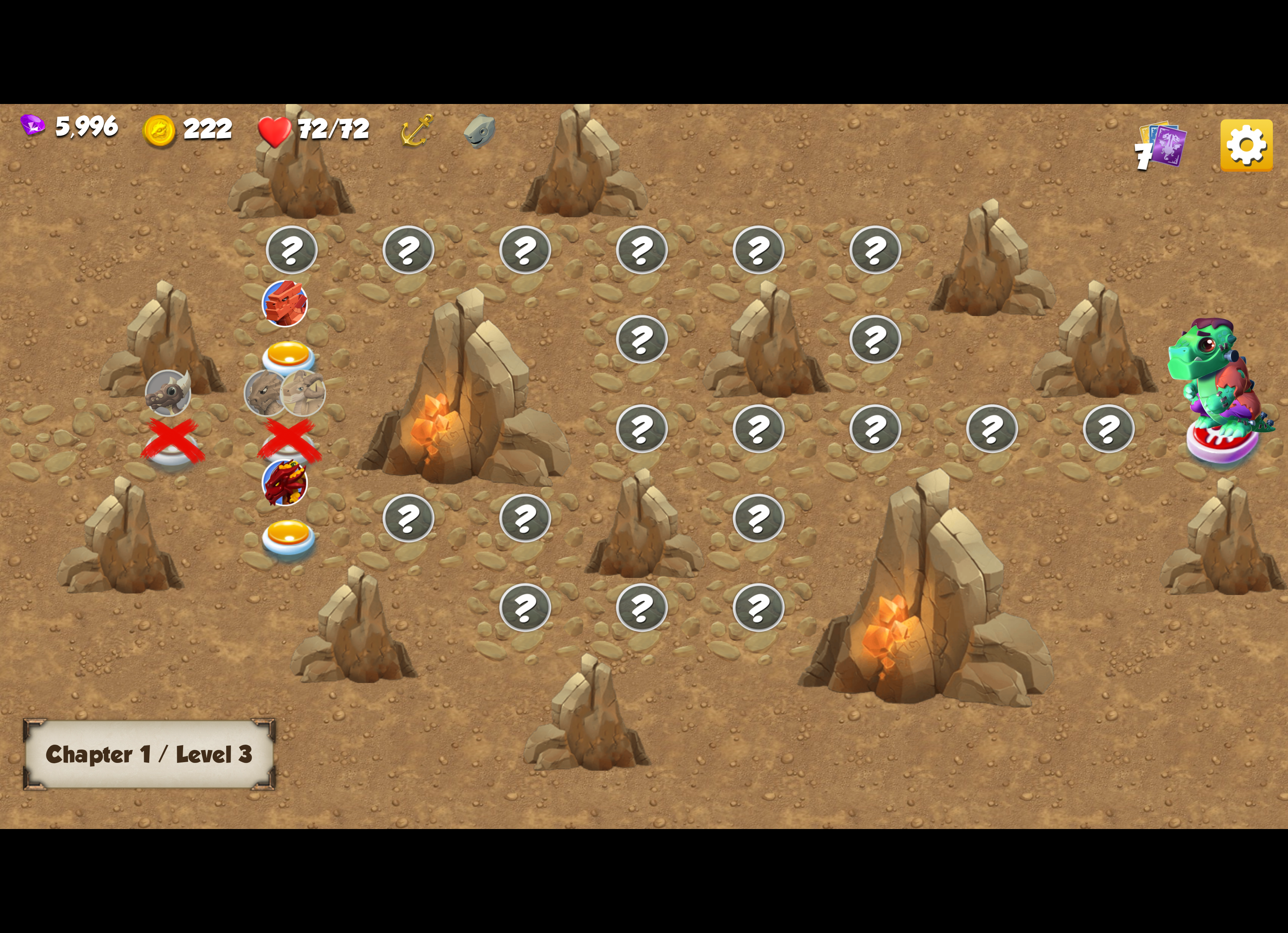
click at [294, 507] on div at bounding box center [292, 532] width 117 height 90
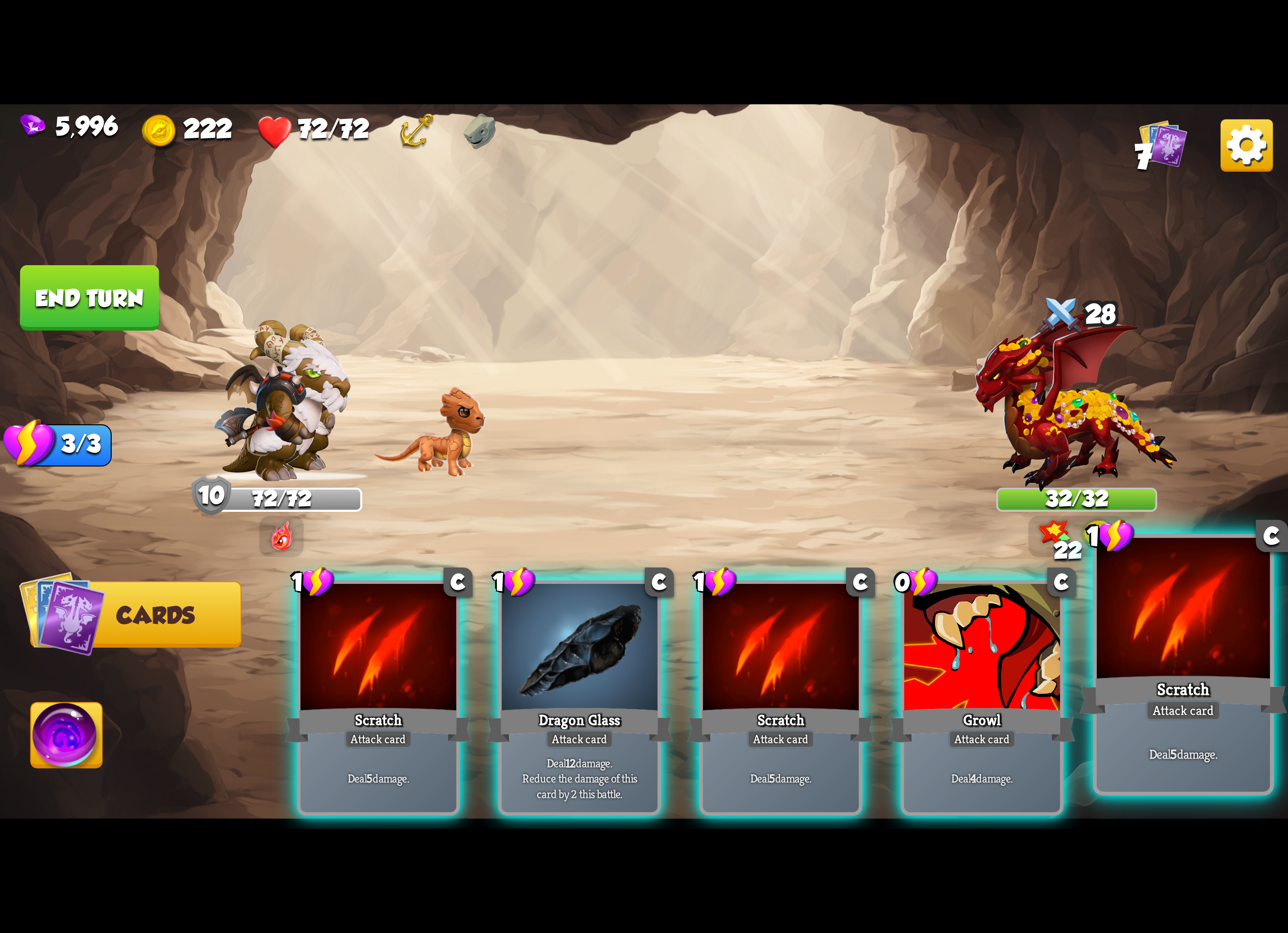
click at [1141, 690] on div "Scratch" at bounding box center [1184, 695] width 208 height 46
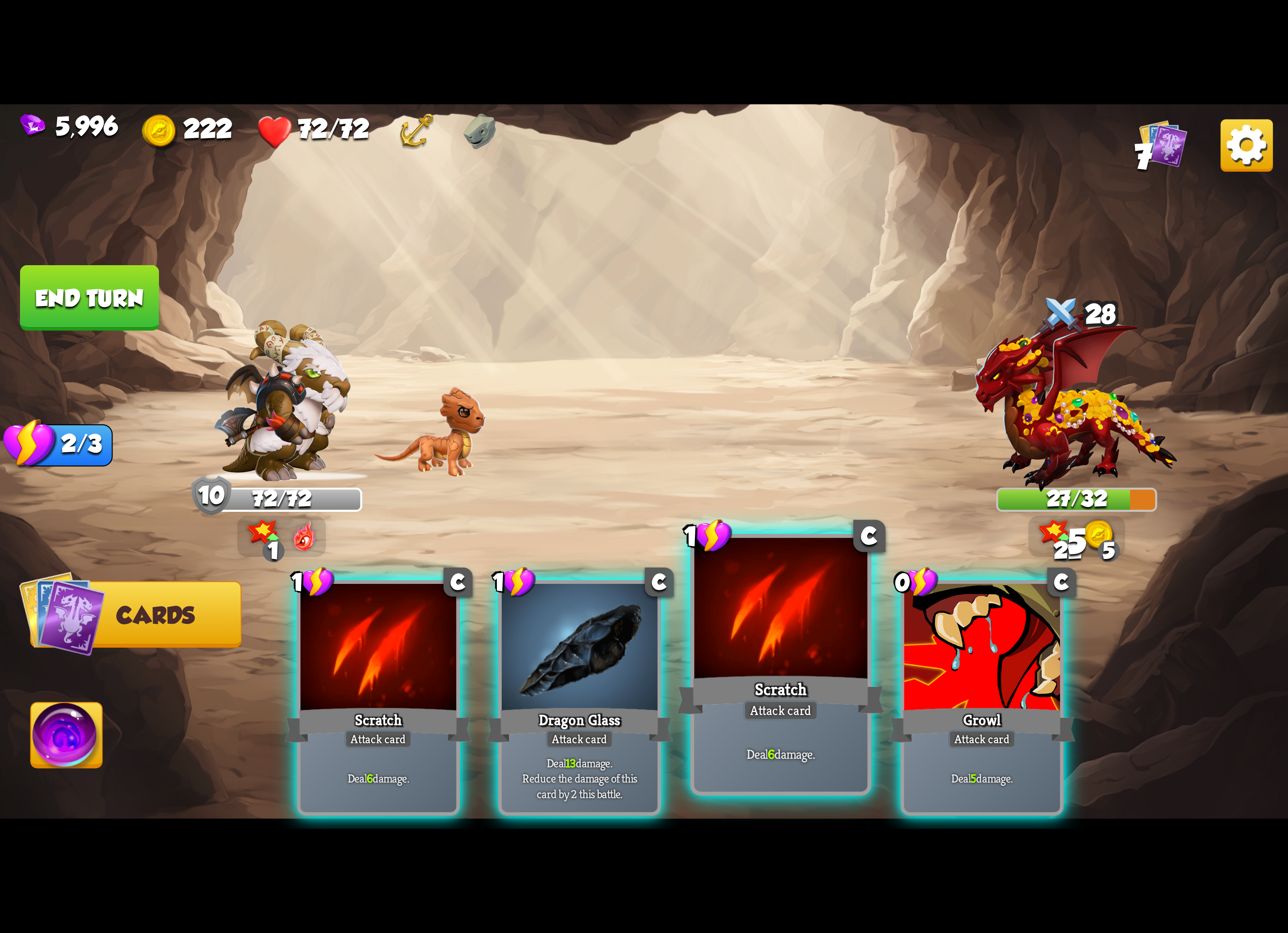
click at [862, 686] on div "Scratch" at bounding box center [781, 695] width 208 height 46
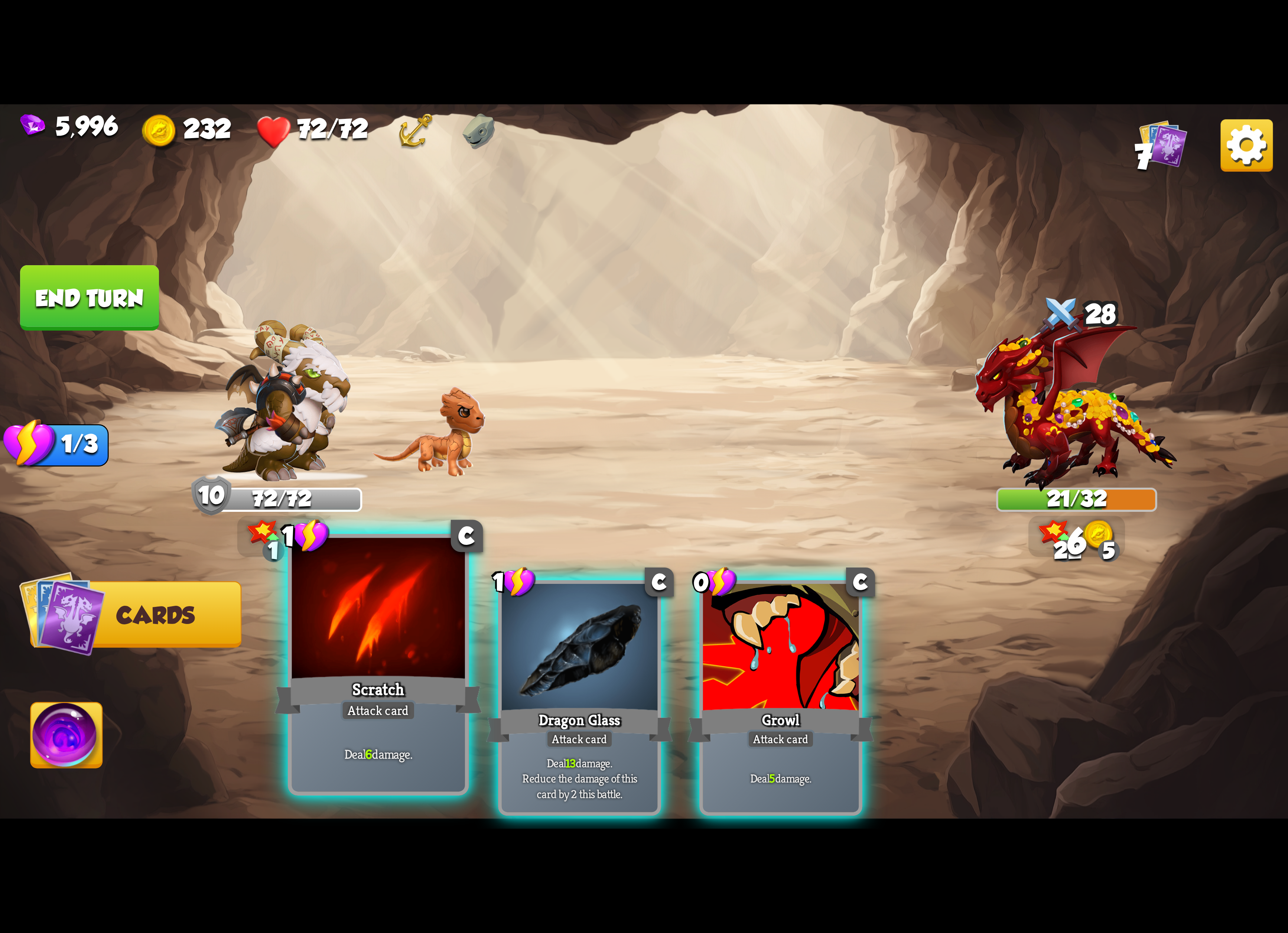
click at [431, 644] on div at bounding box center [379, 611] width 173 height 146
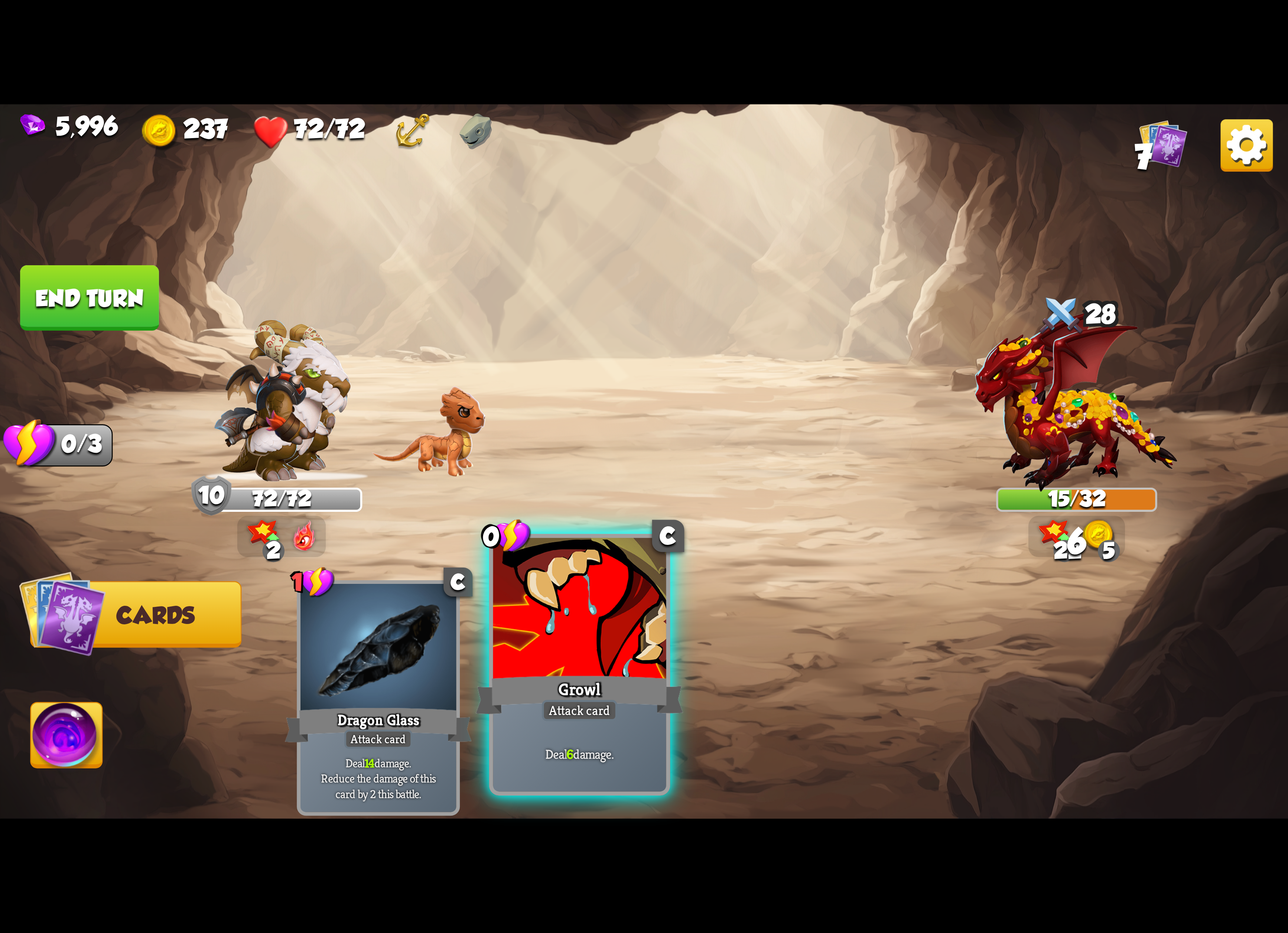
click at [520, 636] on div at bounding box center [580, 611] width 173 height 146
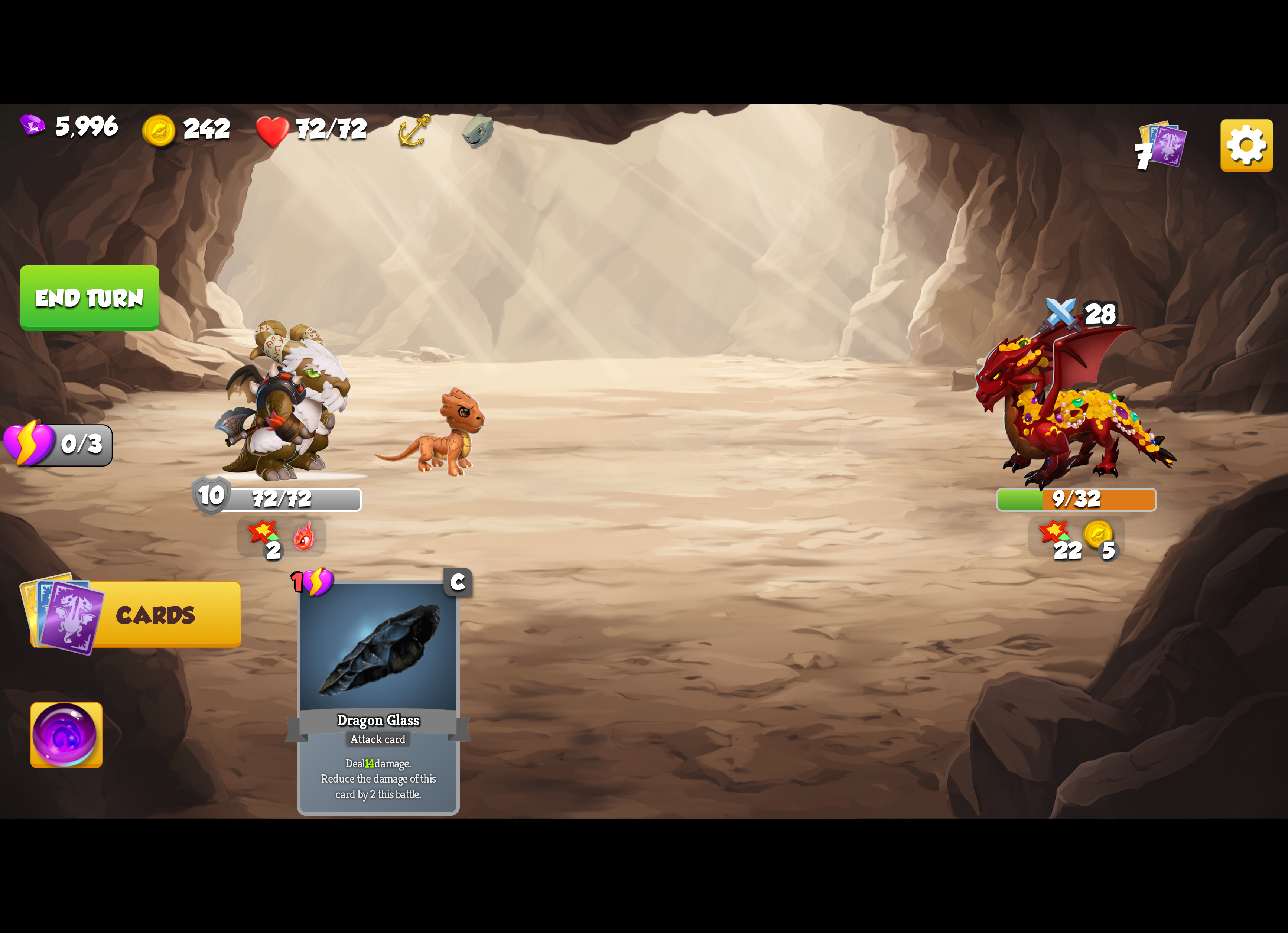
click at [280, 552] on div "2" at bounding box center [273, 551] width 22 height 22
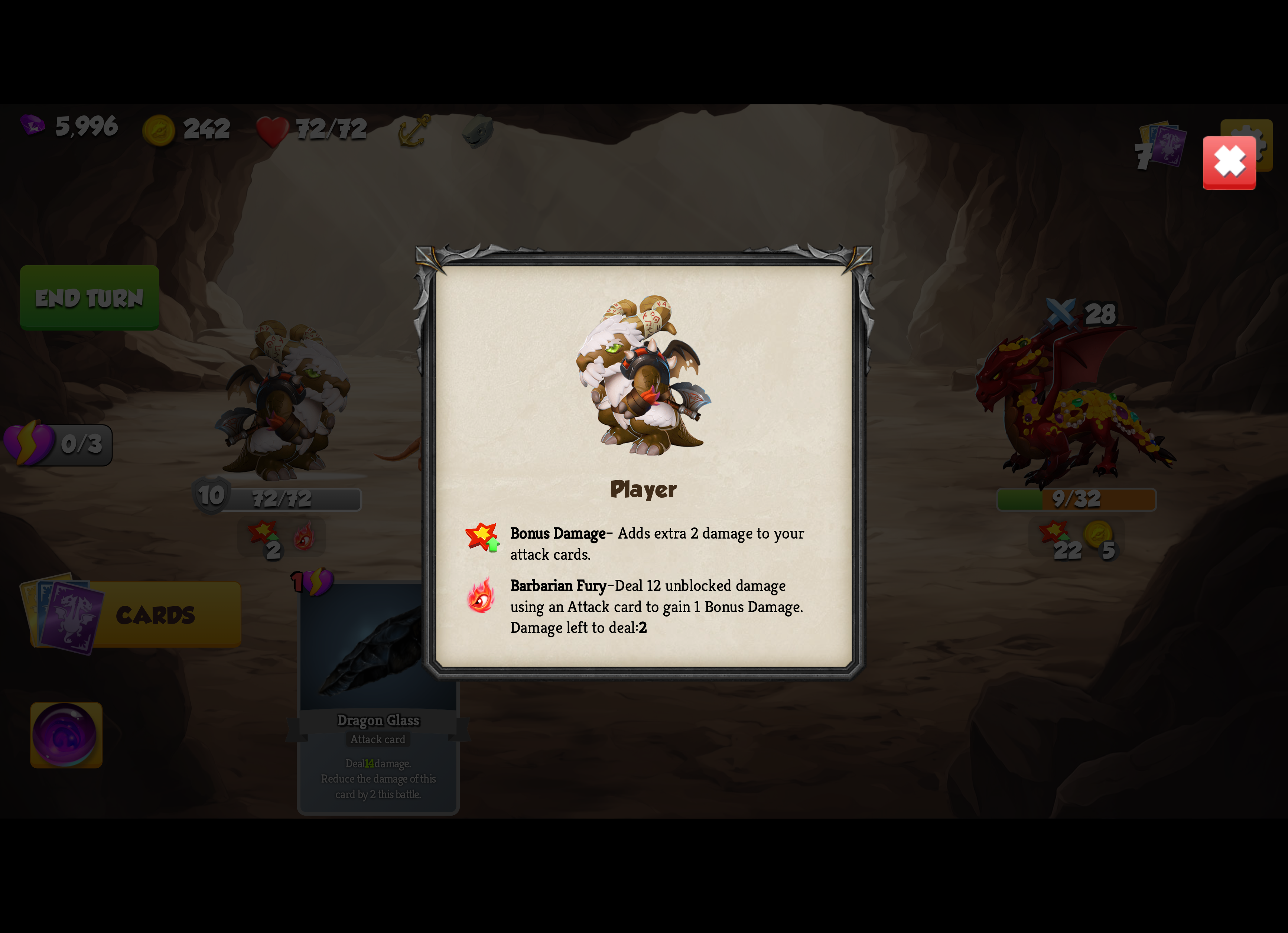
drag, startPoint x: 1231, startPoint y: 215, endPoint x: 1226, endPoint y: 215, distance: 5.0
click at [1227, 215] on div "Player Bonus Damage – Adds extra 2 damage to your attack cards. Barbarian Fury …" at bounding box center [644, 466] width 1288 height 725
click at [1219, 174] on img at bounding box center [1230, 163] width 57 height 57
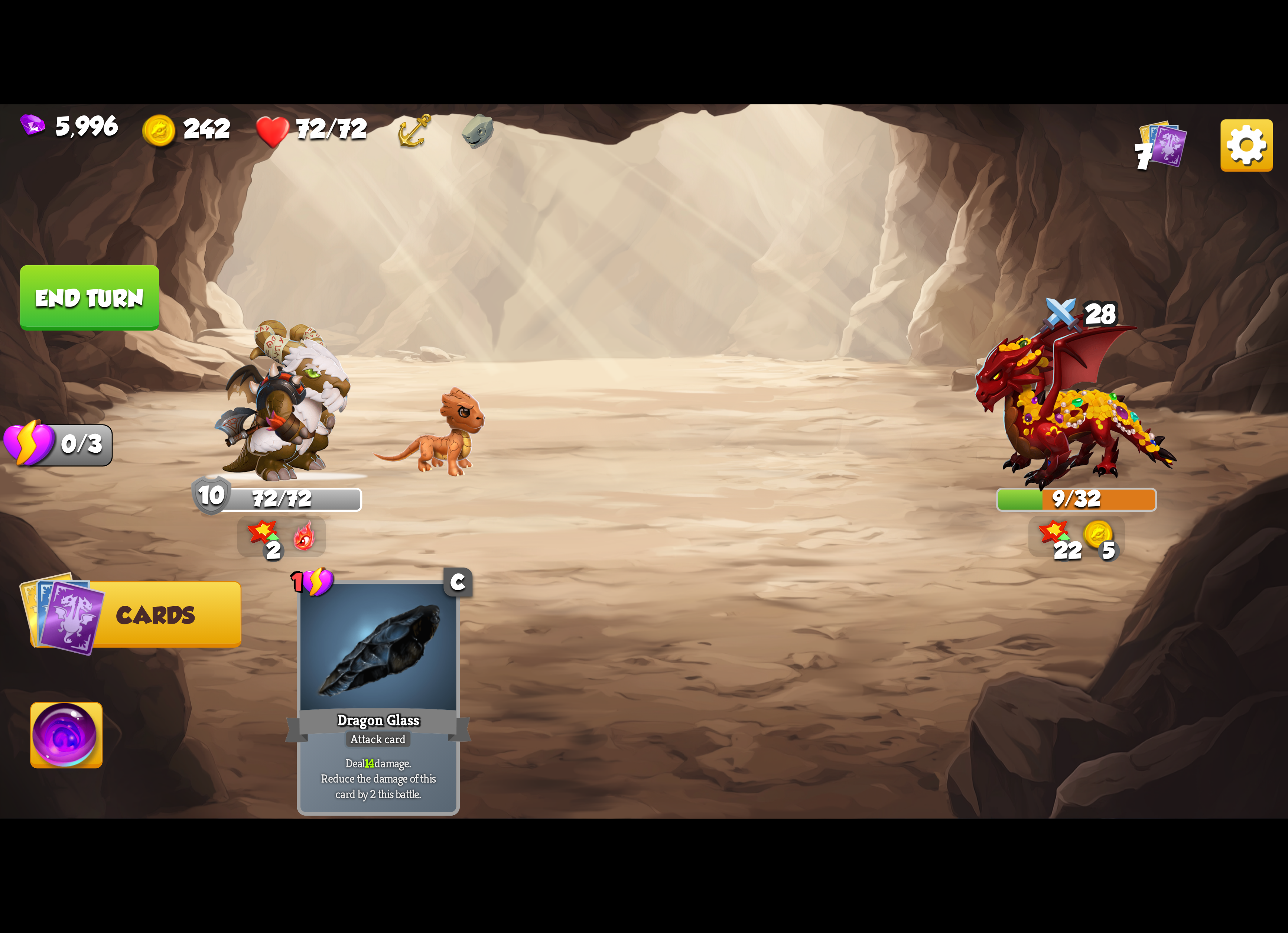
click at [258, 532] on img at bounding box center [263, 533] width 32 height 28
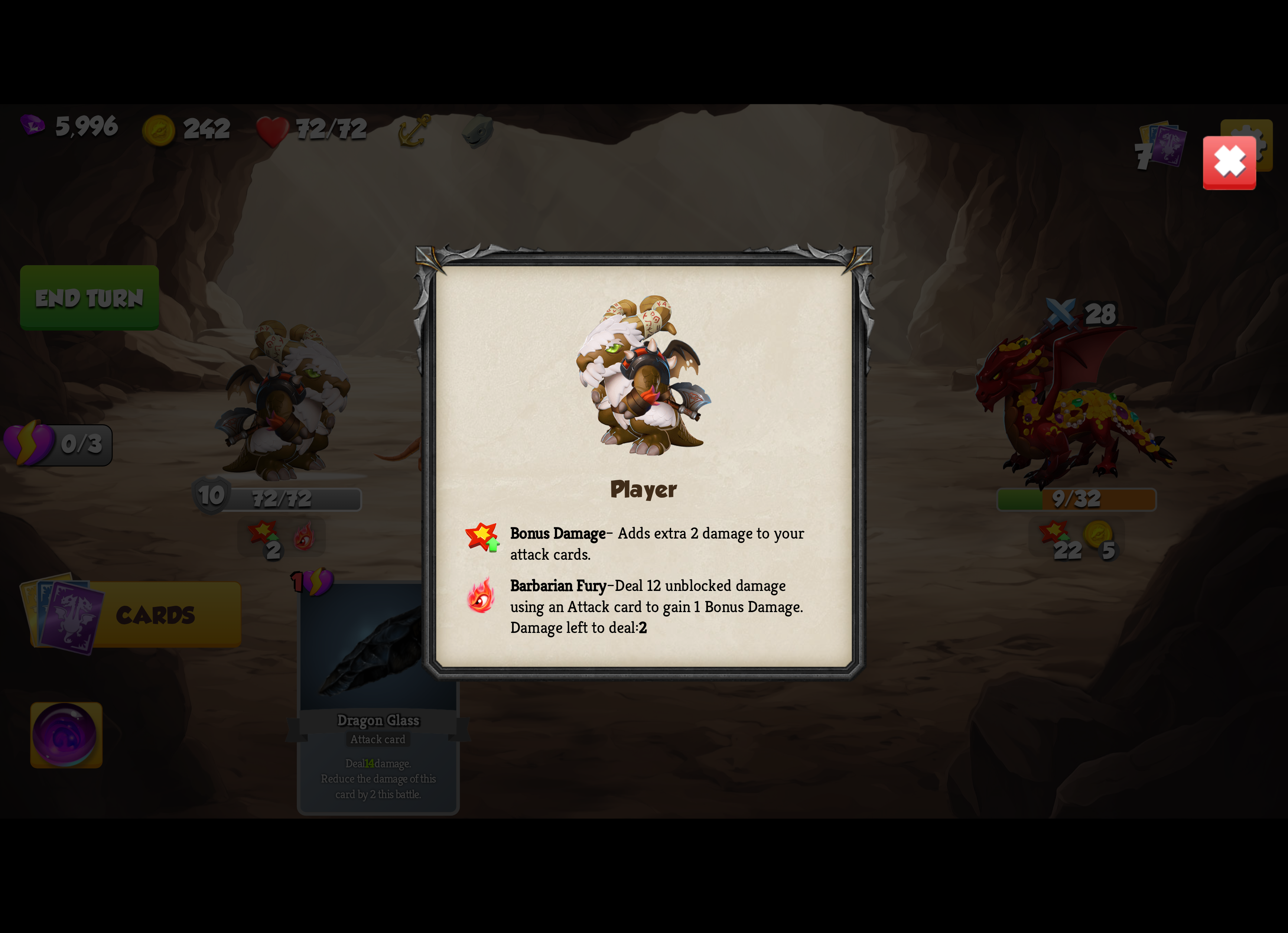
click at [1233, 184] on img at bounding box center [1230, 163] width 57 height 57
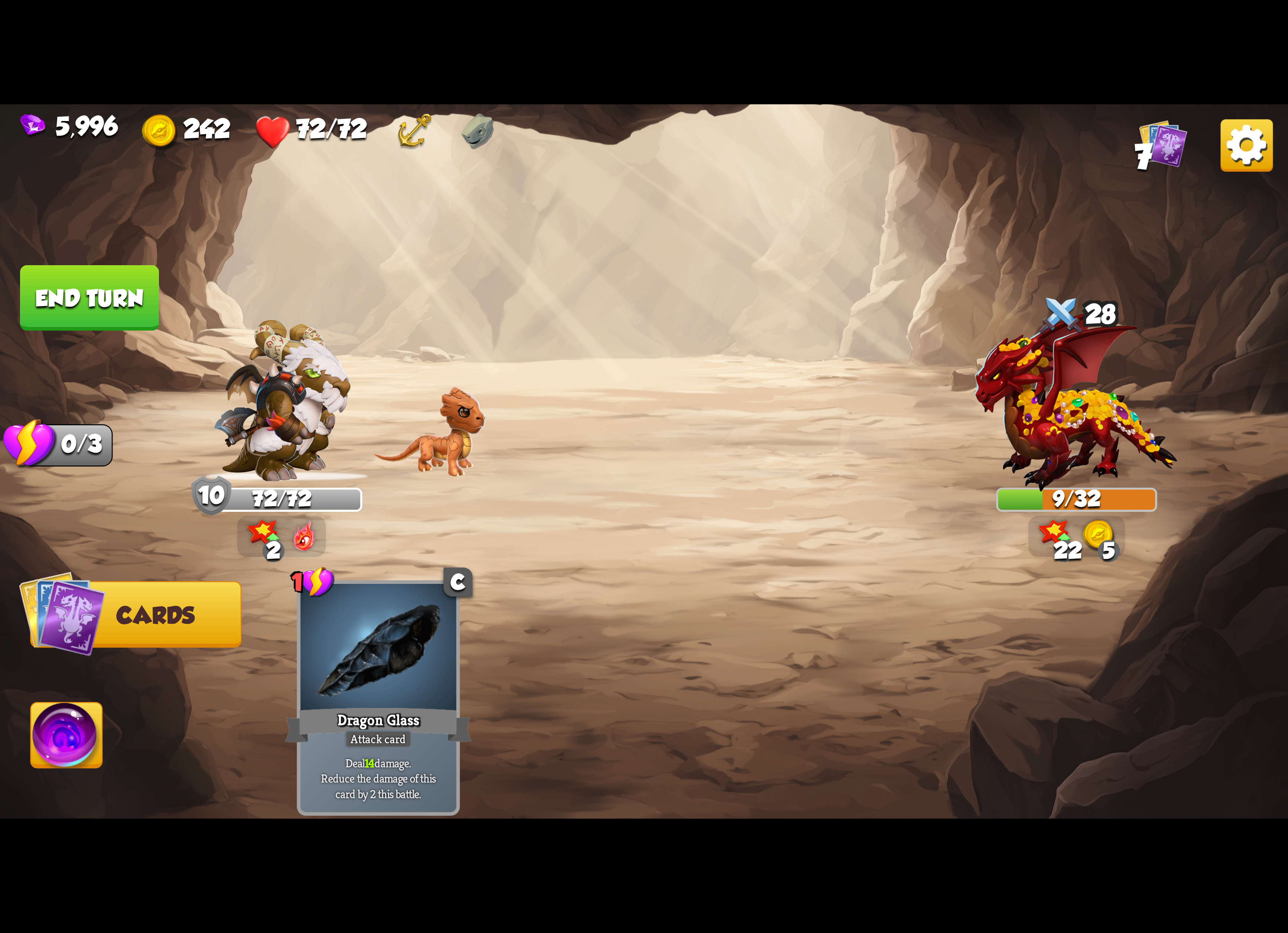
click at [114, 782] on img at bounding box center [644, 466] width 1288 height 725
drag, startPoint x: 99, startPoint y: 748, endPoint x: 293, endPoint y: 749, distance: 194.0
click at [101, 748] on img at bounding box center [67, 739] width 72 height 72
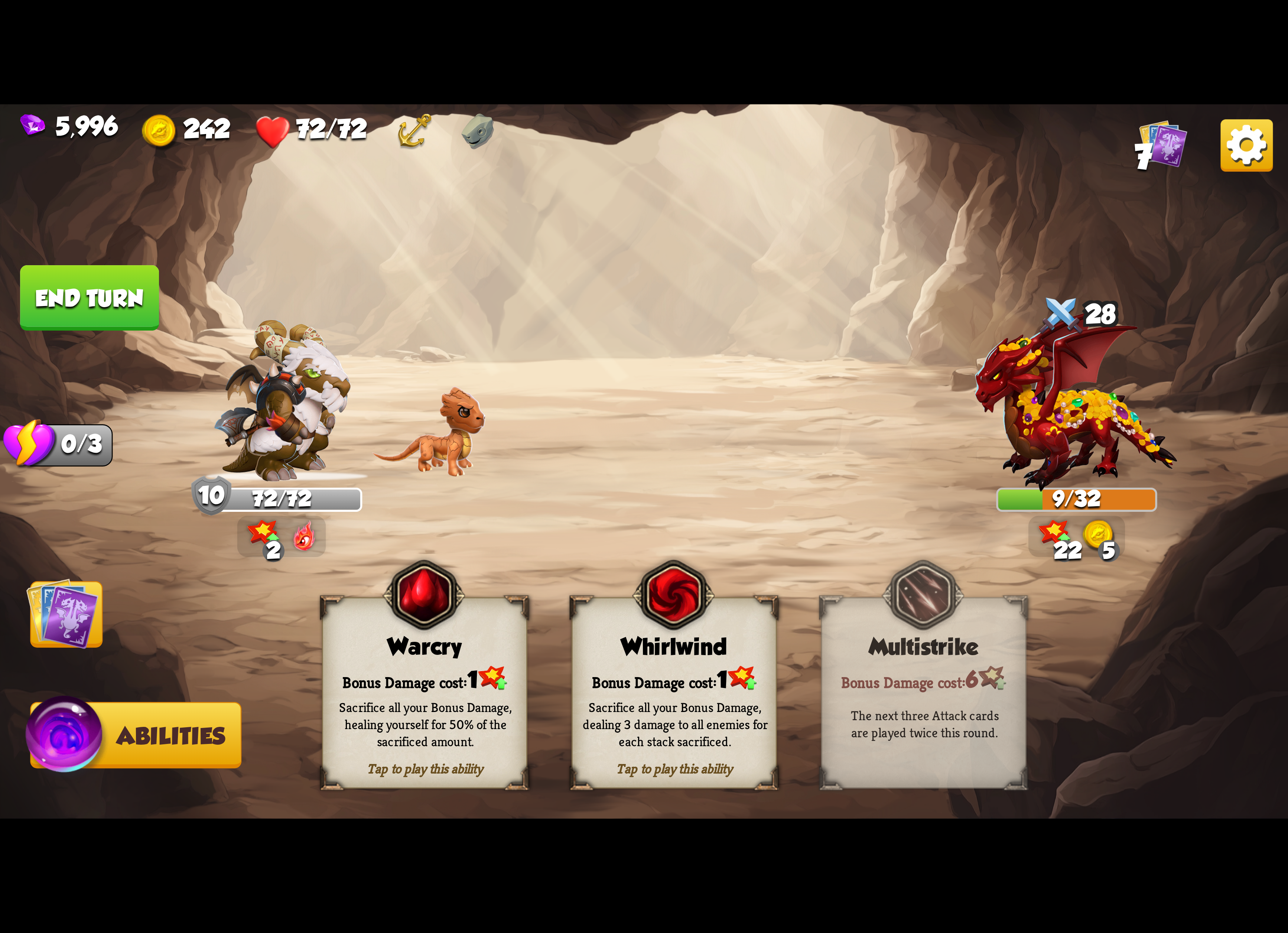
drag, startPoint x: 703, startPoint y: 746, endPoint x: 310, endPoint y: 437, distance: 499.9
click at [701, 745] on div "Sacrifice all your Bonus Damage, dealing 3 damage to all enemies for each stack…" at bounding box center [675, 724] width 185 height 51
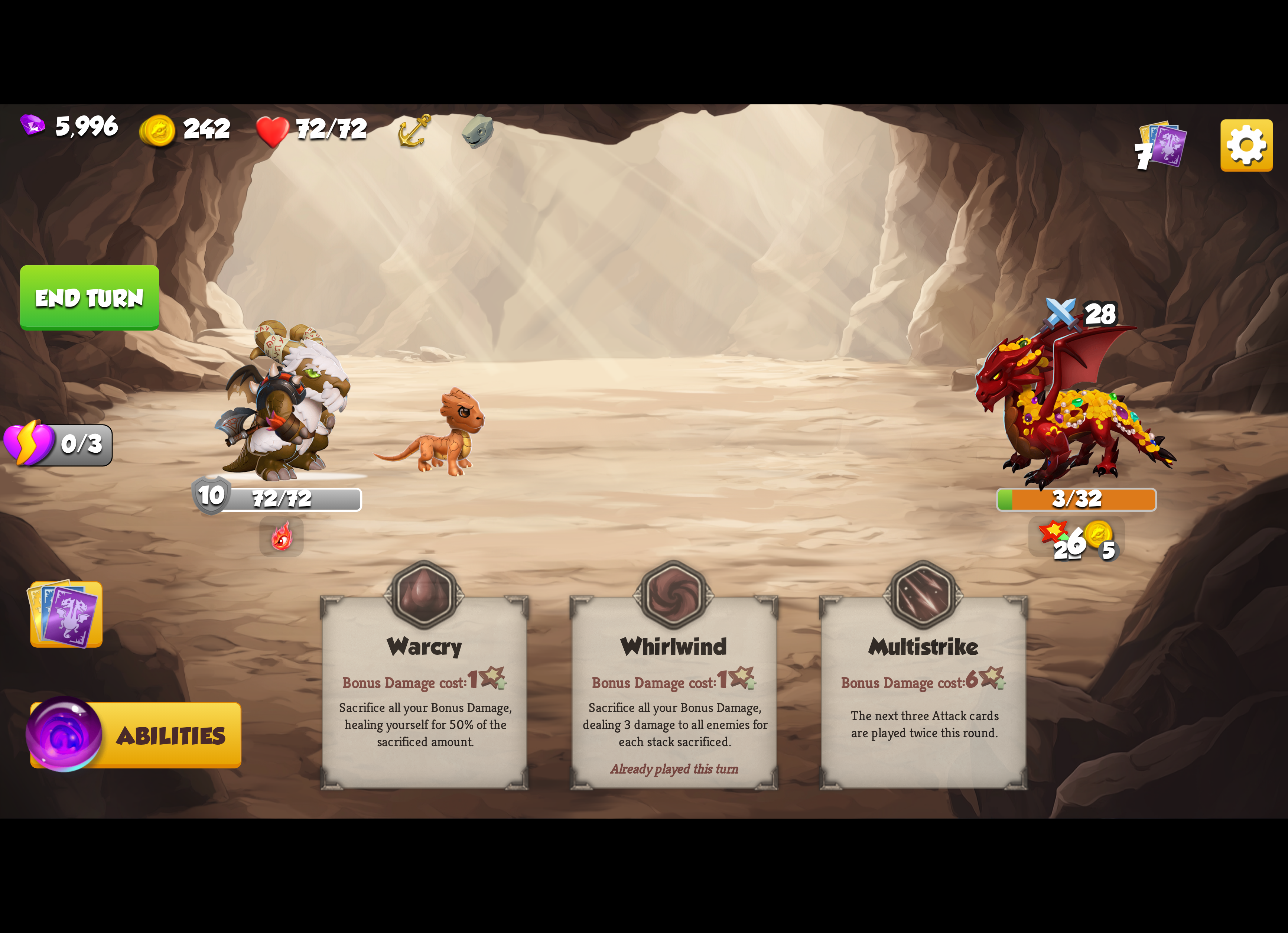
click at [121, 292] on button "End turn" at bounding box center [89, 298] width 139 height 65
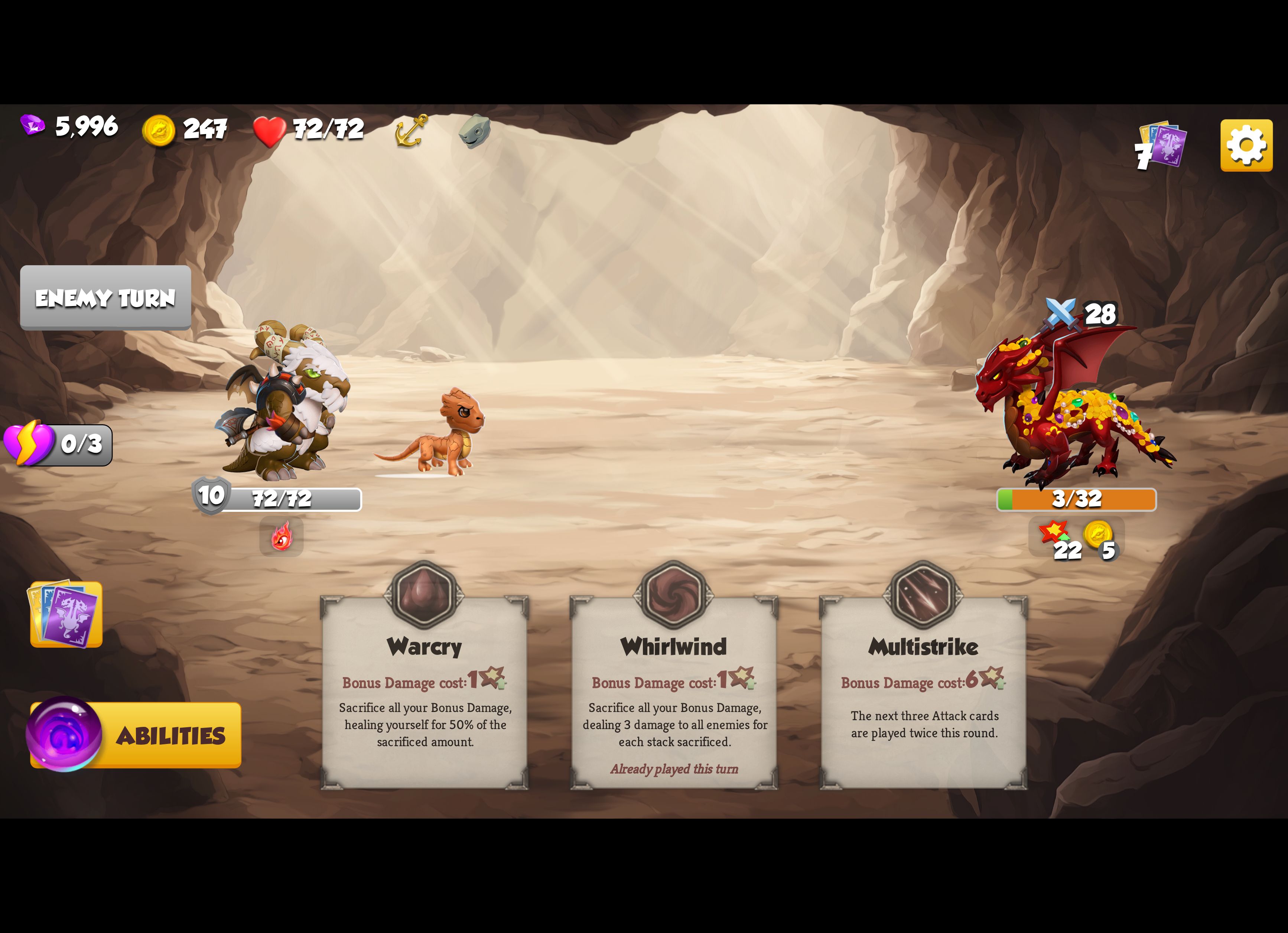
click at [59, 652] on img at bounding box center [644, 466] width 1288 height 725
click at [59, 650] on img at bounding box center [62, 614] width 72 height 72
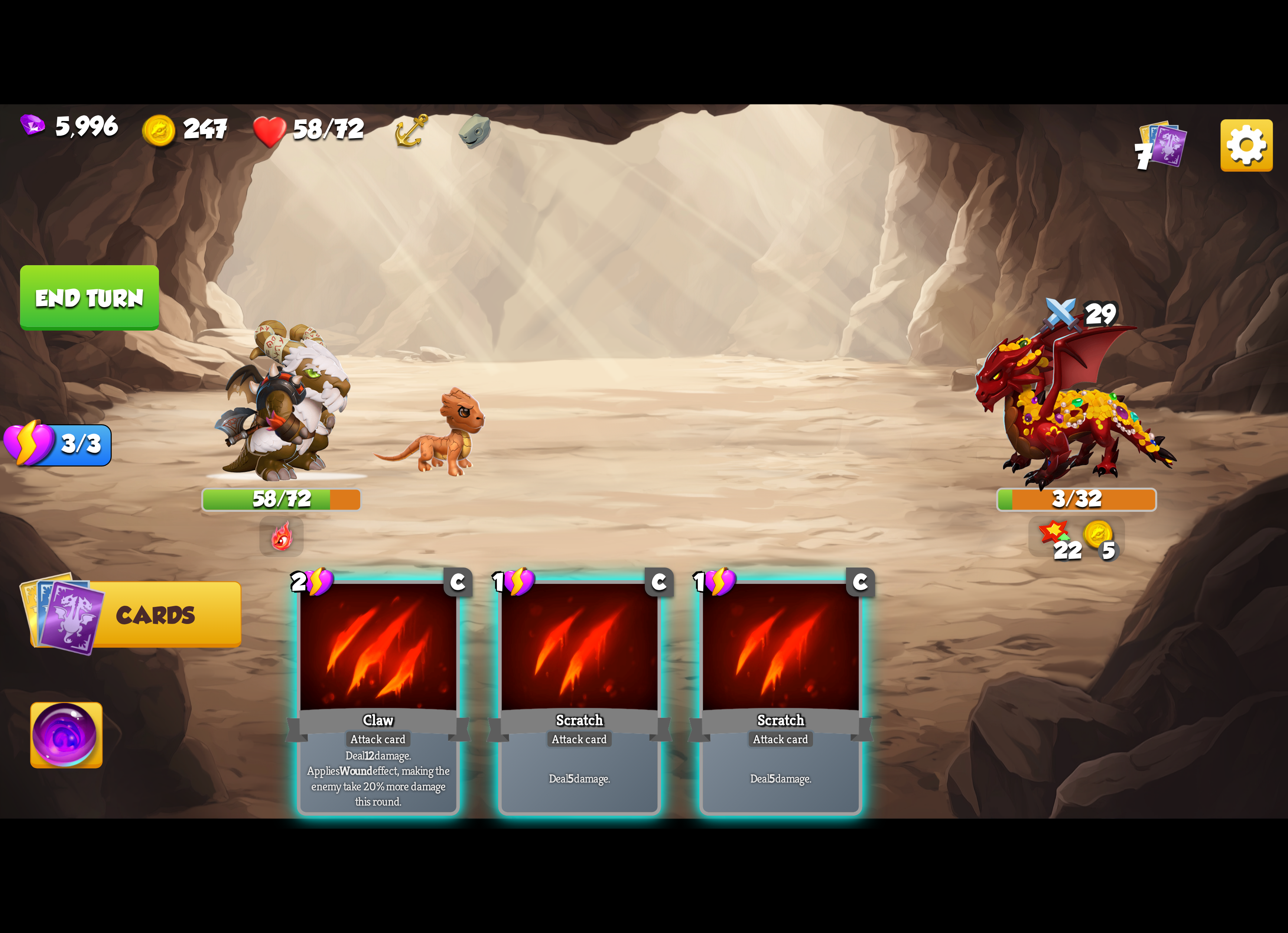
click at [1249, 144] on img at bounding box center [1246, 145] width 52 height 52
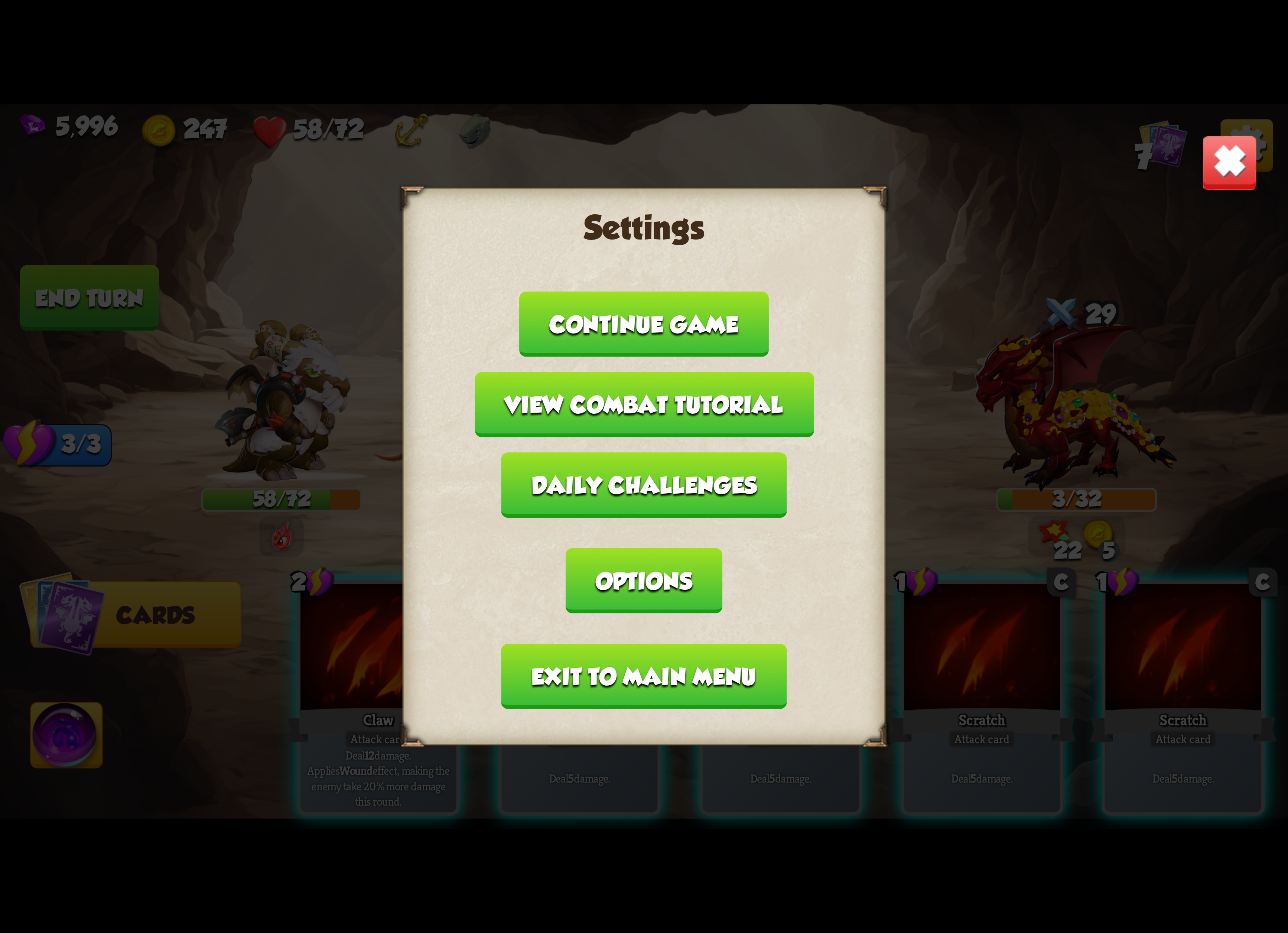
click at [756, 644] on button "Exit to main menu" at bounding box center [644, 676] width 285 height 65
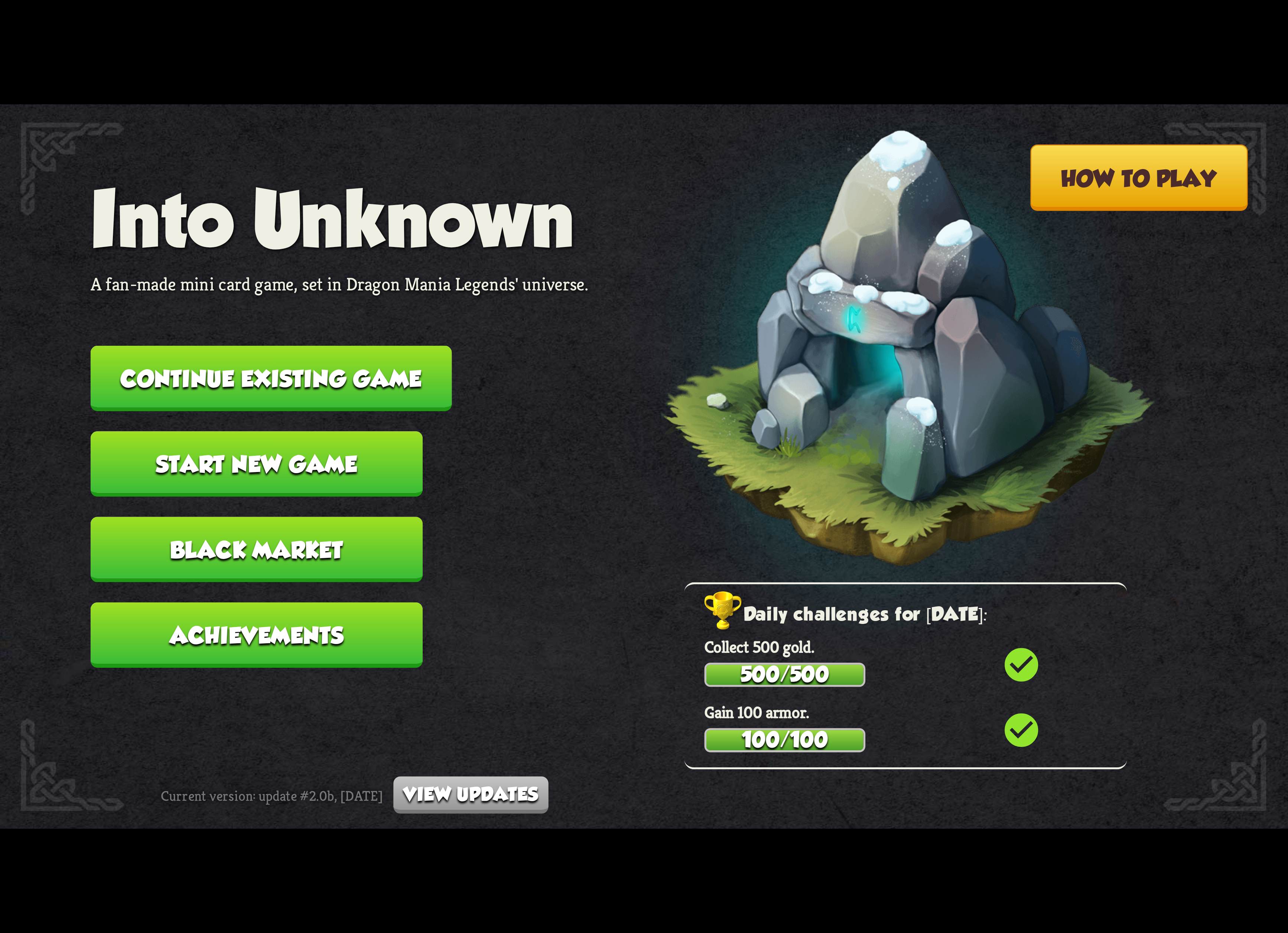
click at [410, 401] on button "Continue existing game" at bounding box center [271, 378] width 362 height 65
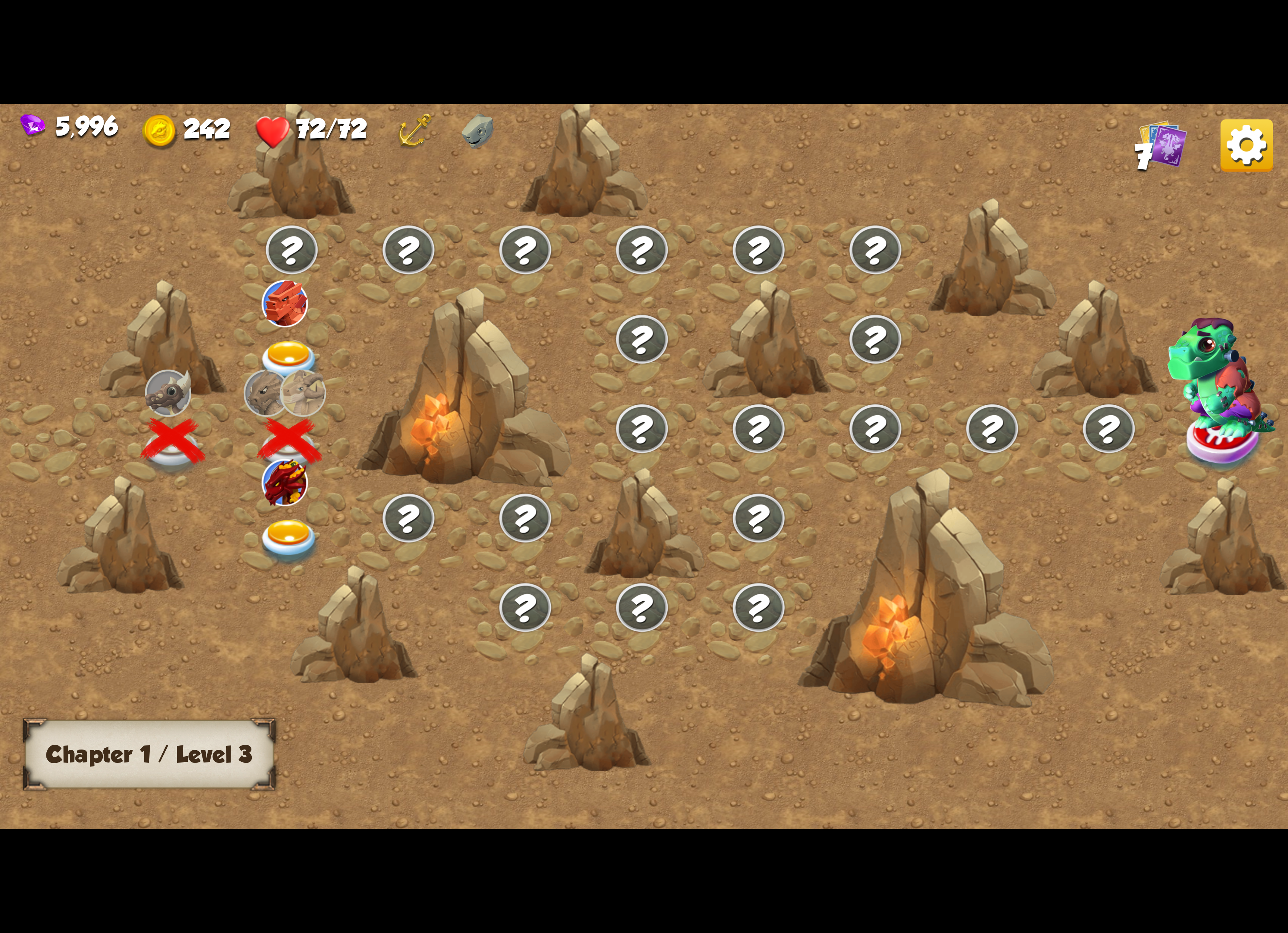
drag, startPoint x: 302, startPoint y: 557, endPoint x: 265, endPoint y: 550, distance: 37.7
click at [297, 564] on div at bounding box center [354, 625] width 129 height 121
click at [250, 548] on div at bounding box center [292, 532] width 117 height 90
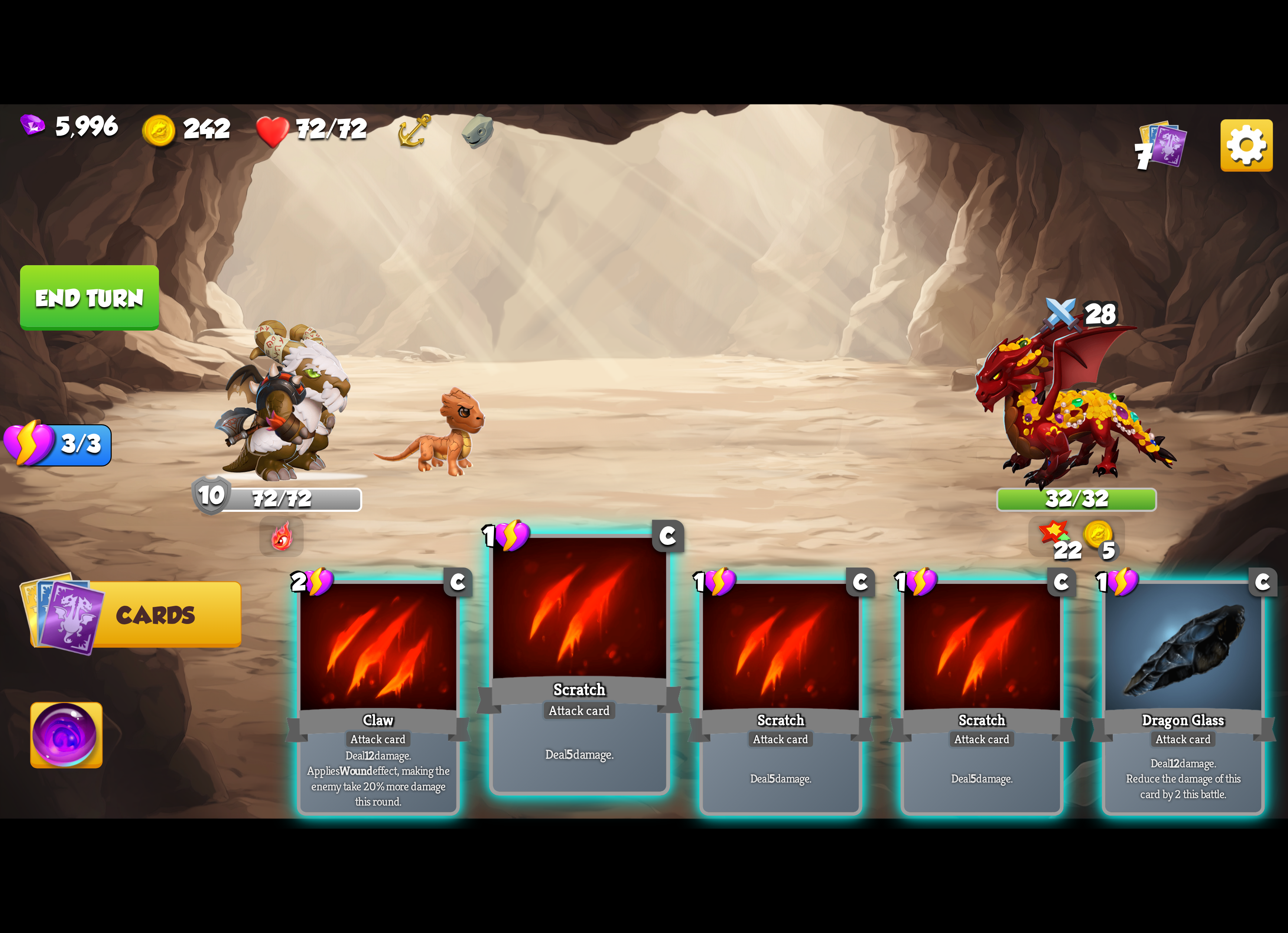
click at [639, 697] on div "Scratch" at bounding box center [580, 695] width 208 height 46
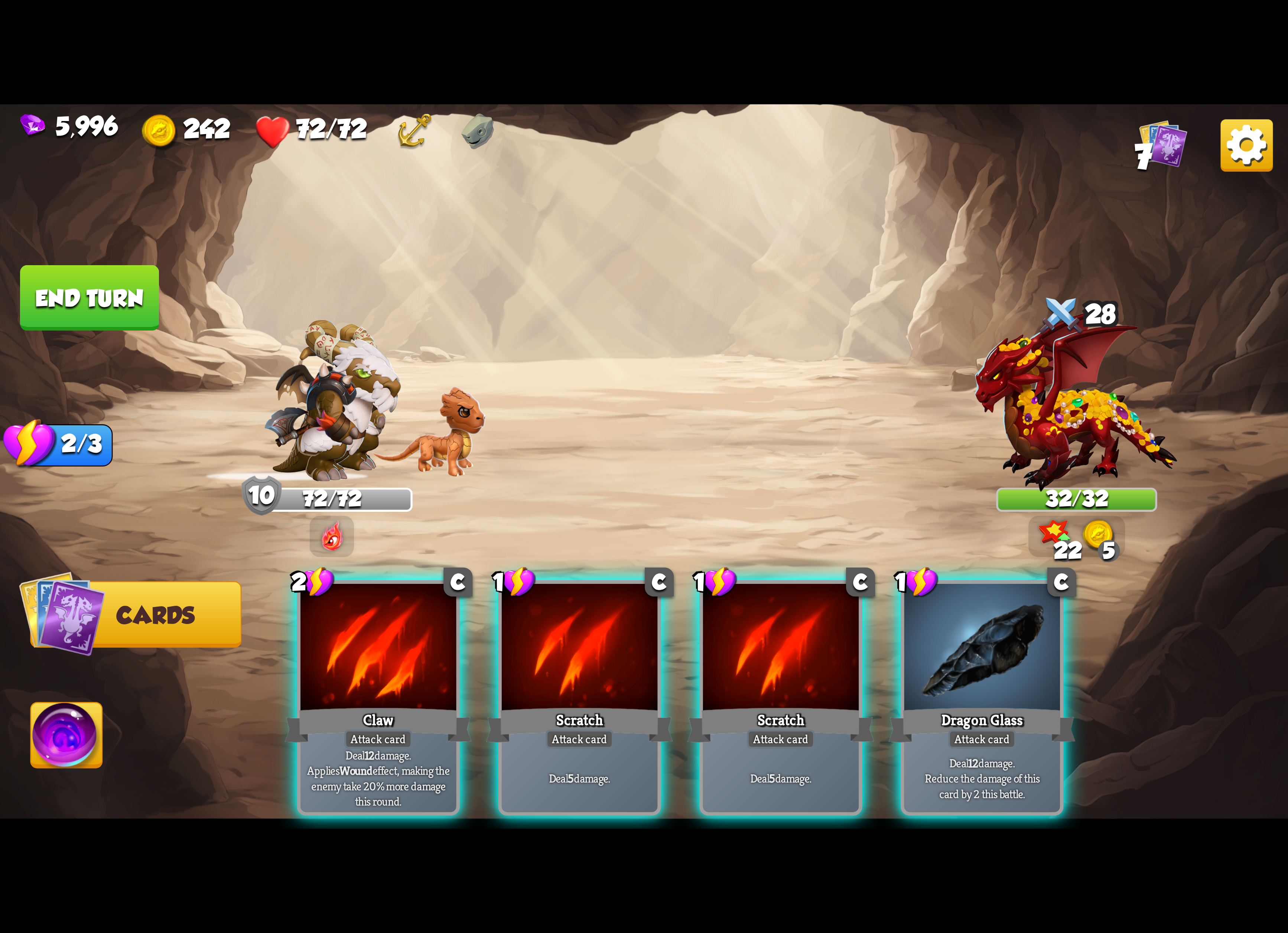
click at [639, 704] on div "Scratch" at bounding box center [579, 725] width 187 height 42
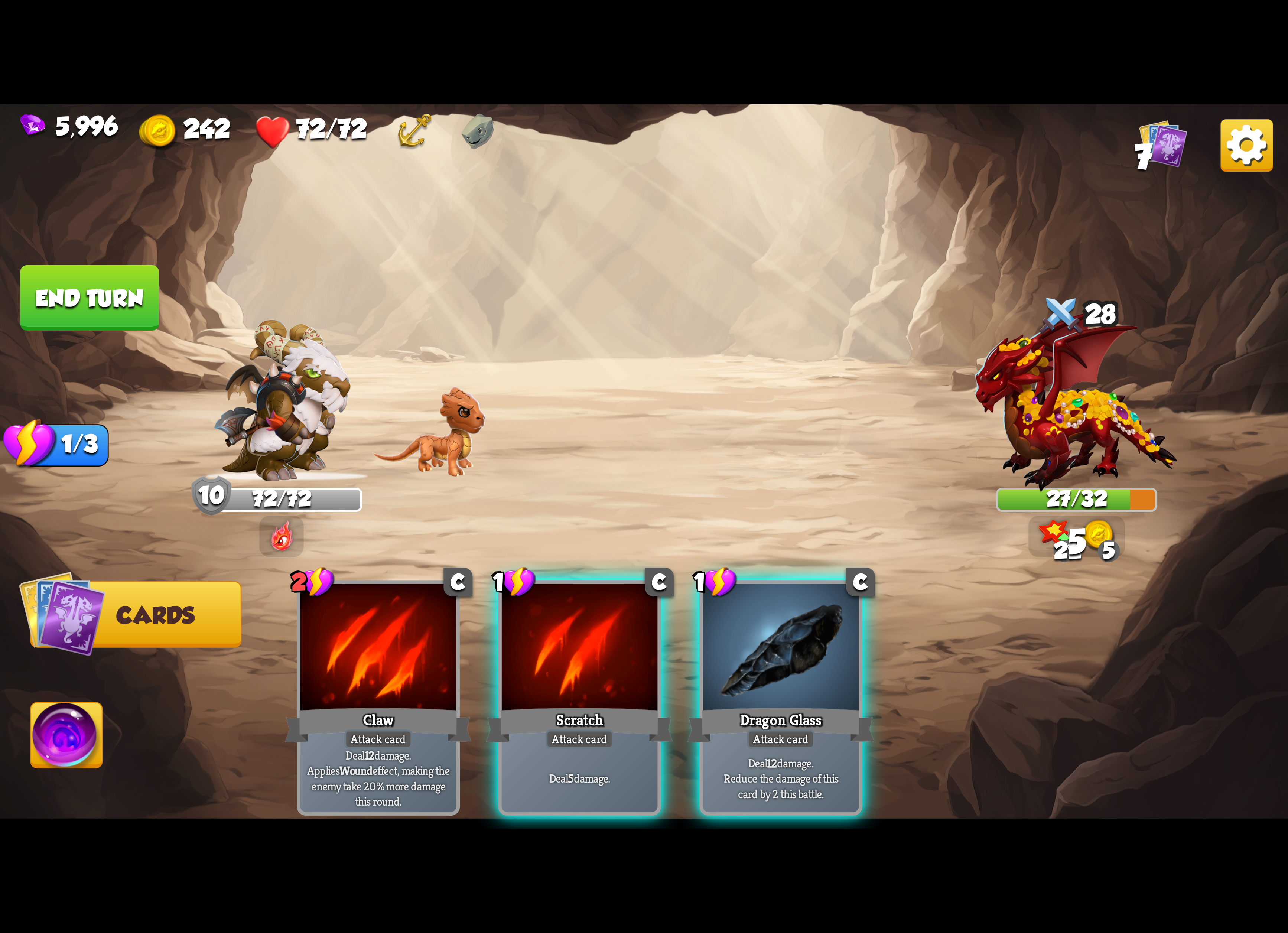
click at [639, 704] on div "Scratch" at bounding box center [579, 725] width 187 height 42
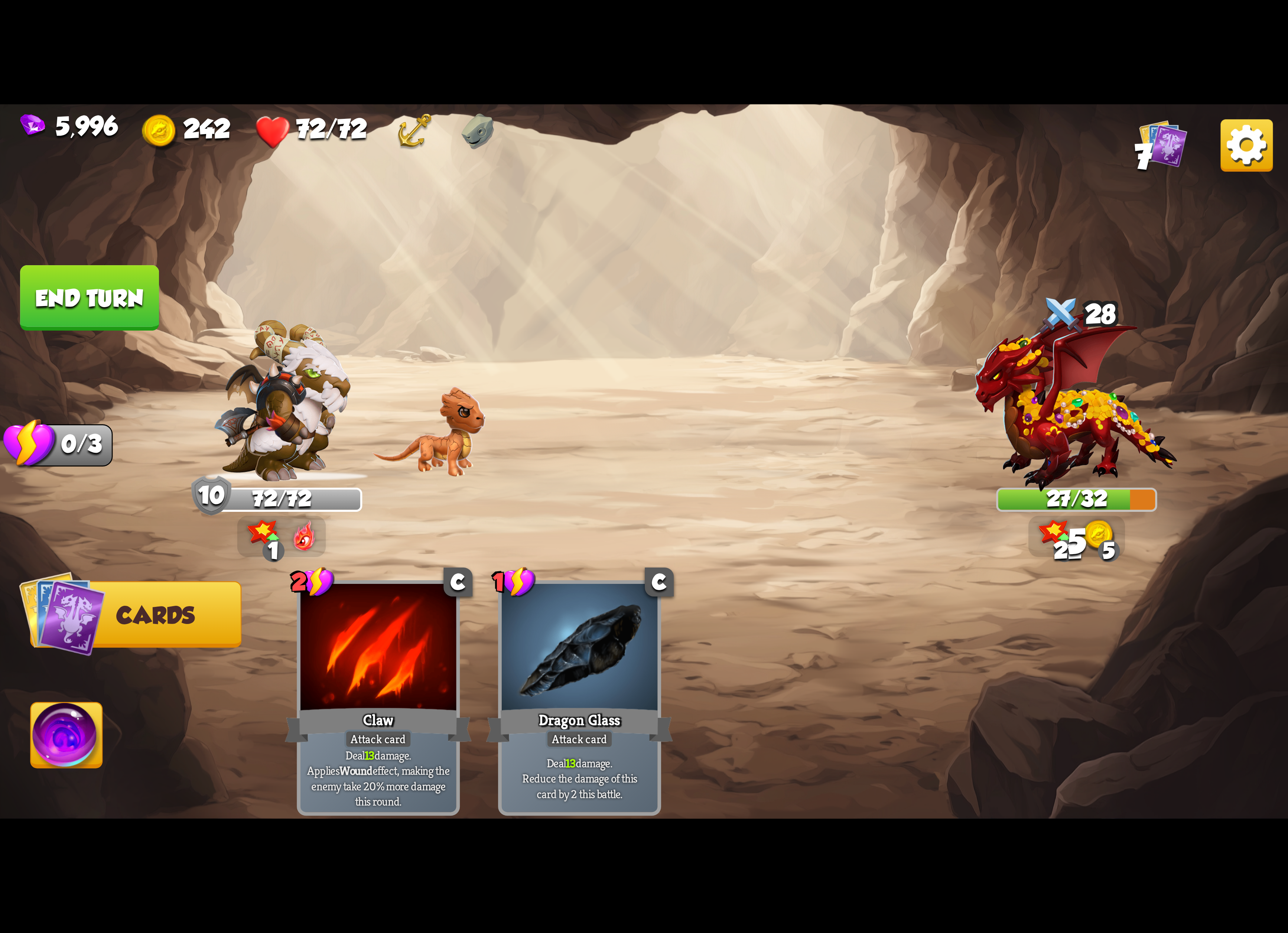
click at [86, 745] on img at bounding box center [67, 739] width 72 height 72
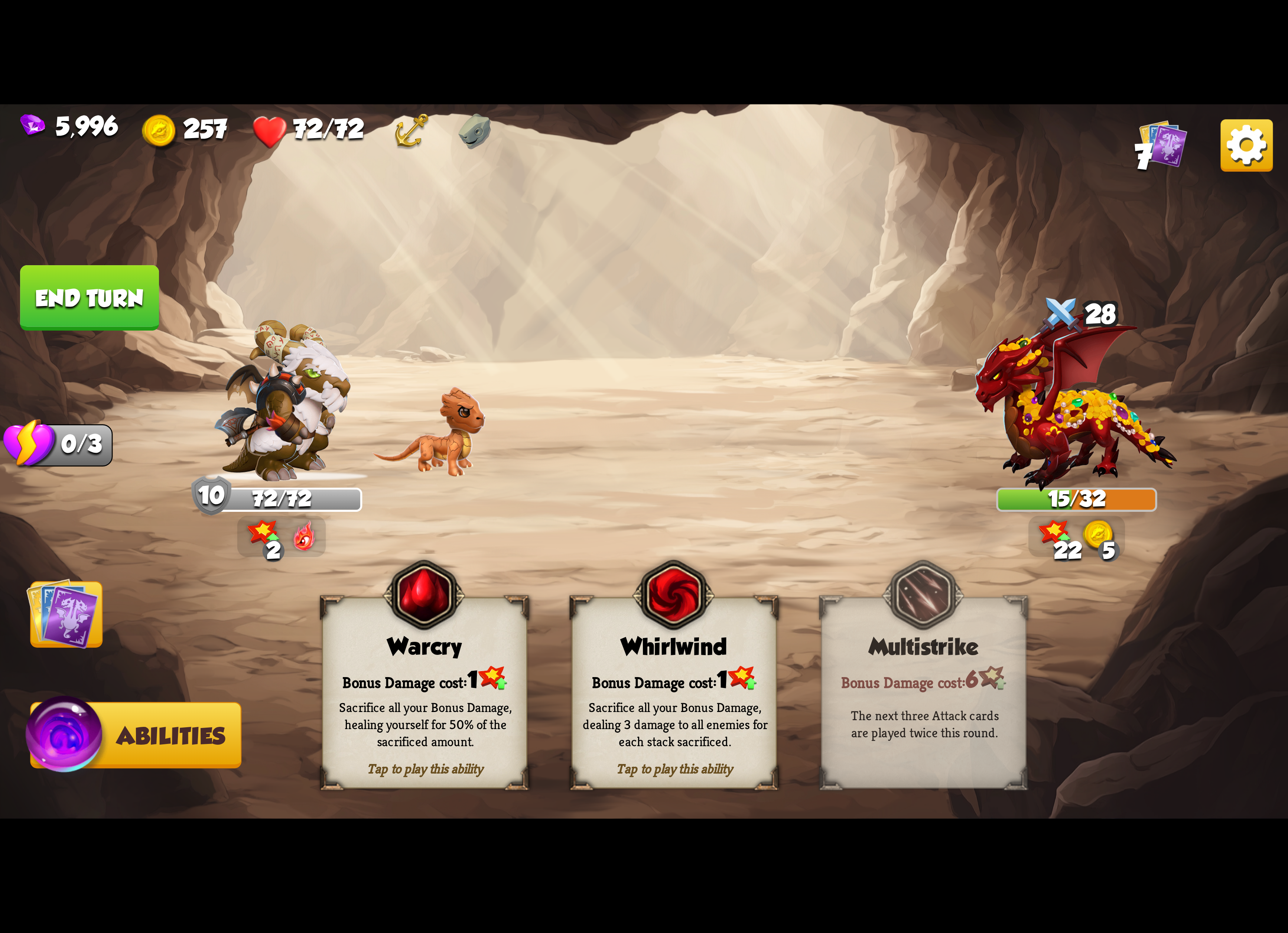
click at [718, 657] on div "Whirlwind" at bounding box center [674, 646] width 203 height 26
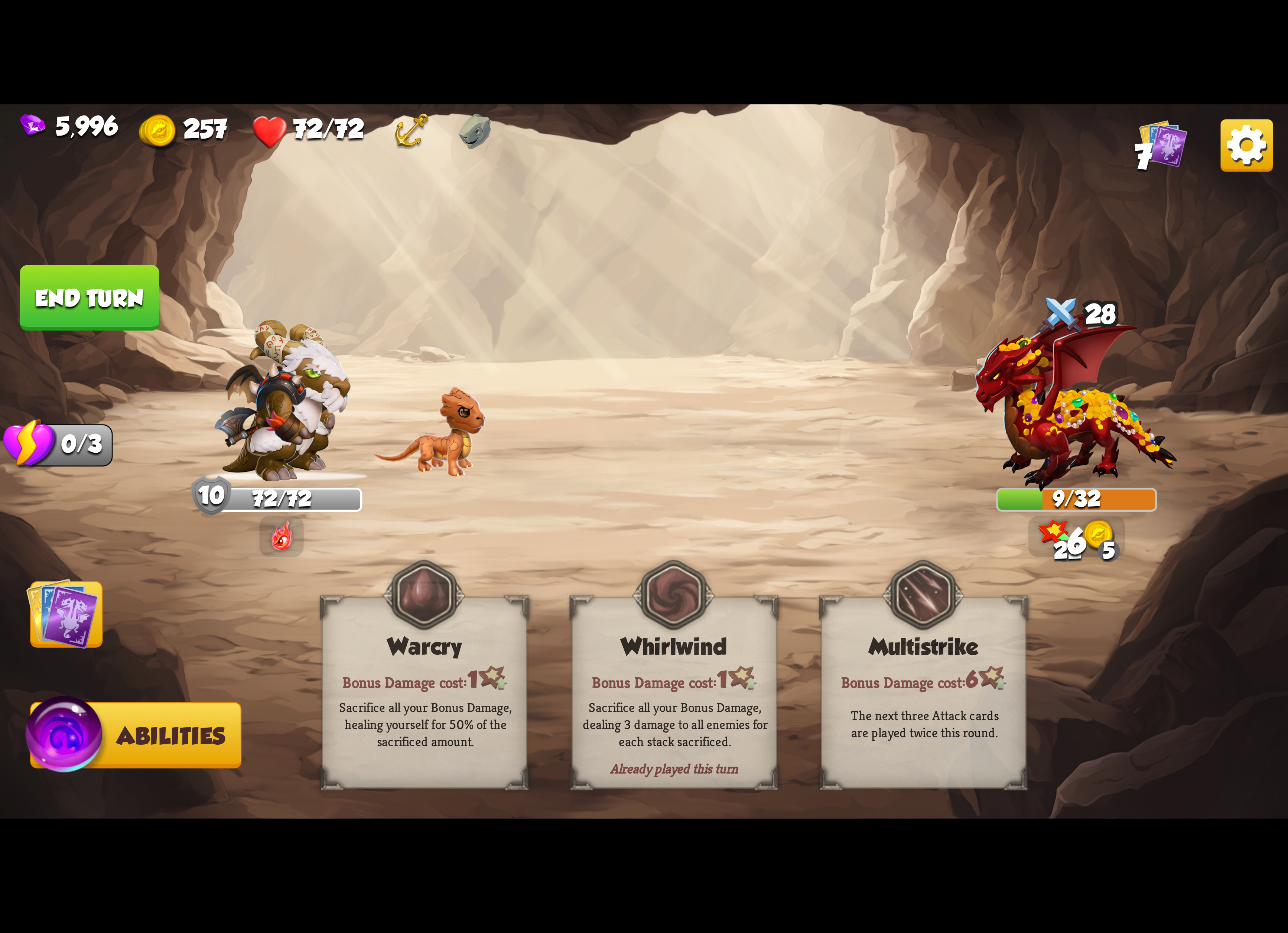
click at [89, 584] on img at bounding box center [62, 614] width 72 height 72
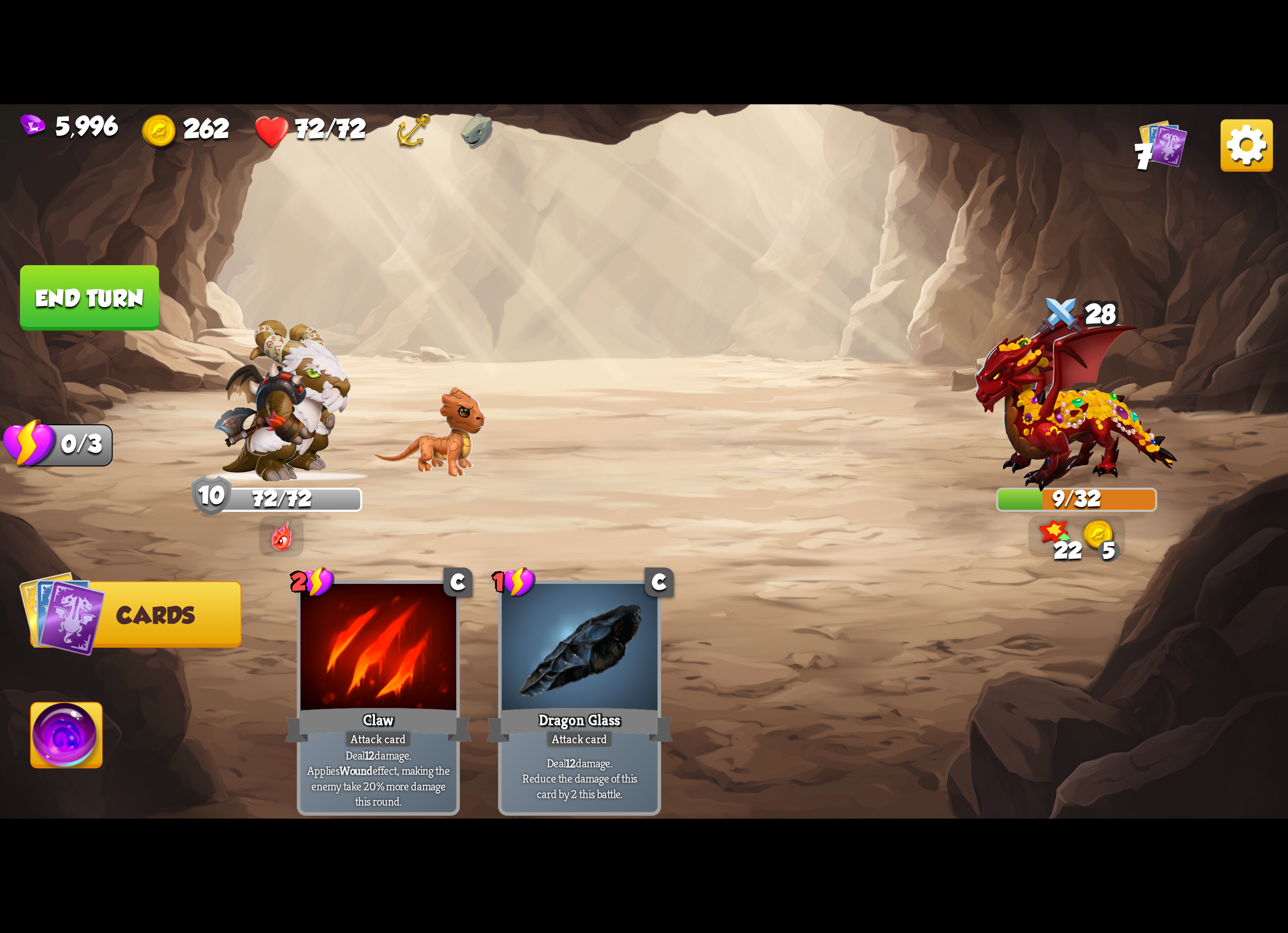
click at [128, 302] on button "End turn" at bounding box center [89, 298] width 139 height 65
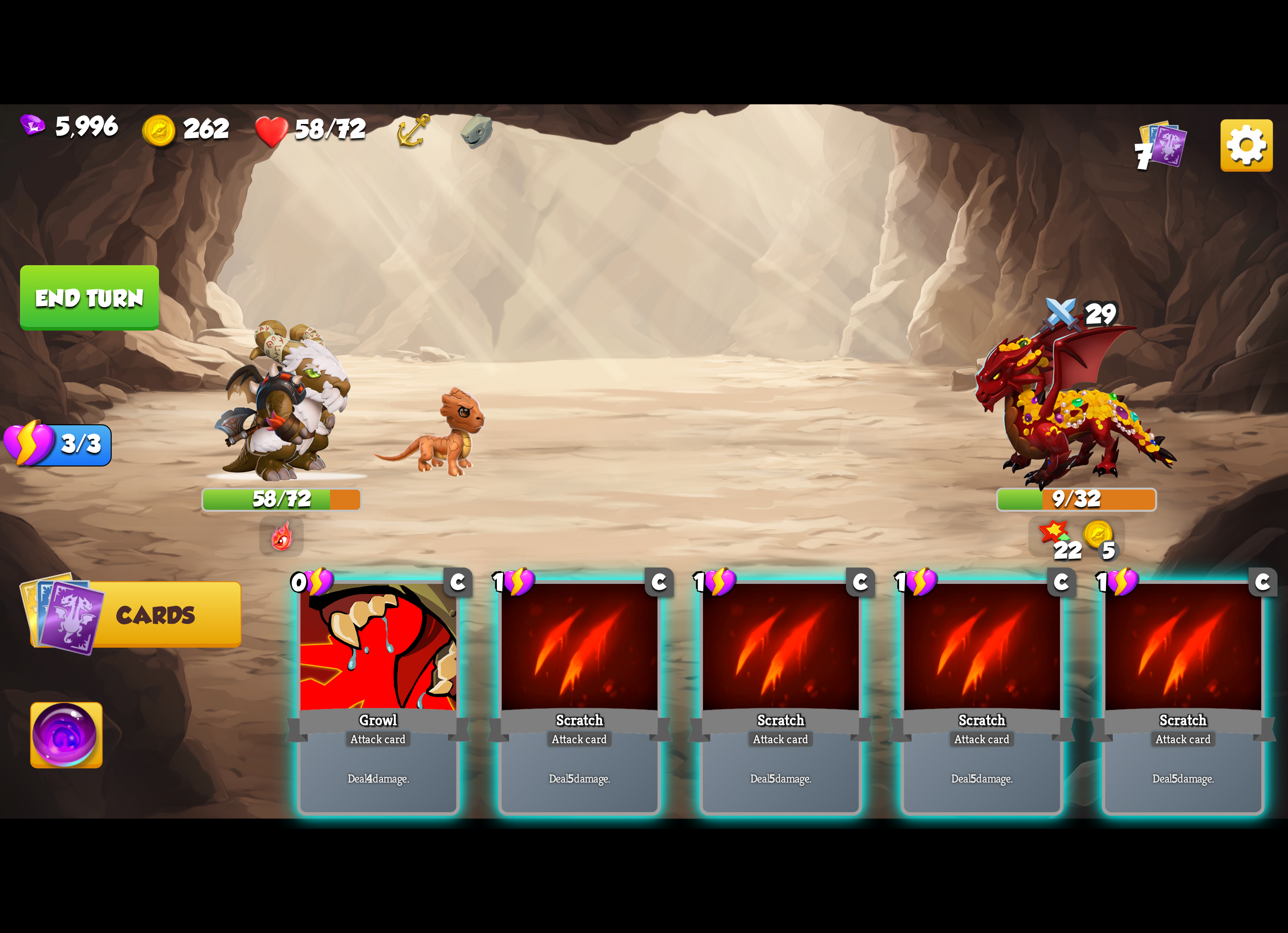
click at [1253, 161] on img at bounding box center [1246, 145] width 52 height 52
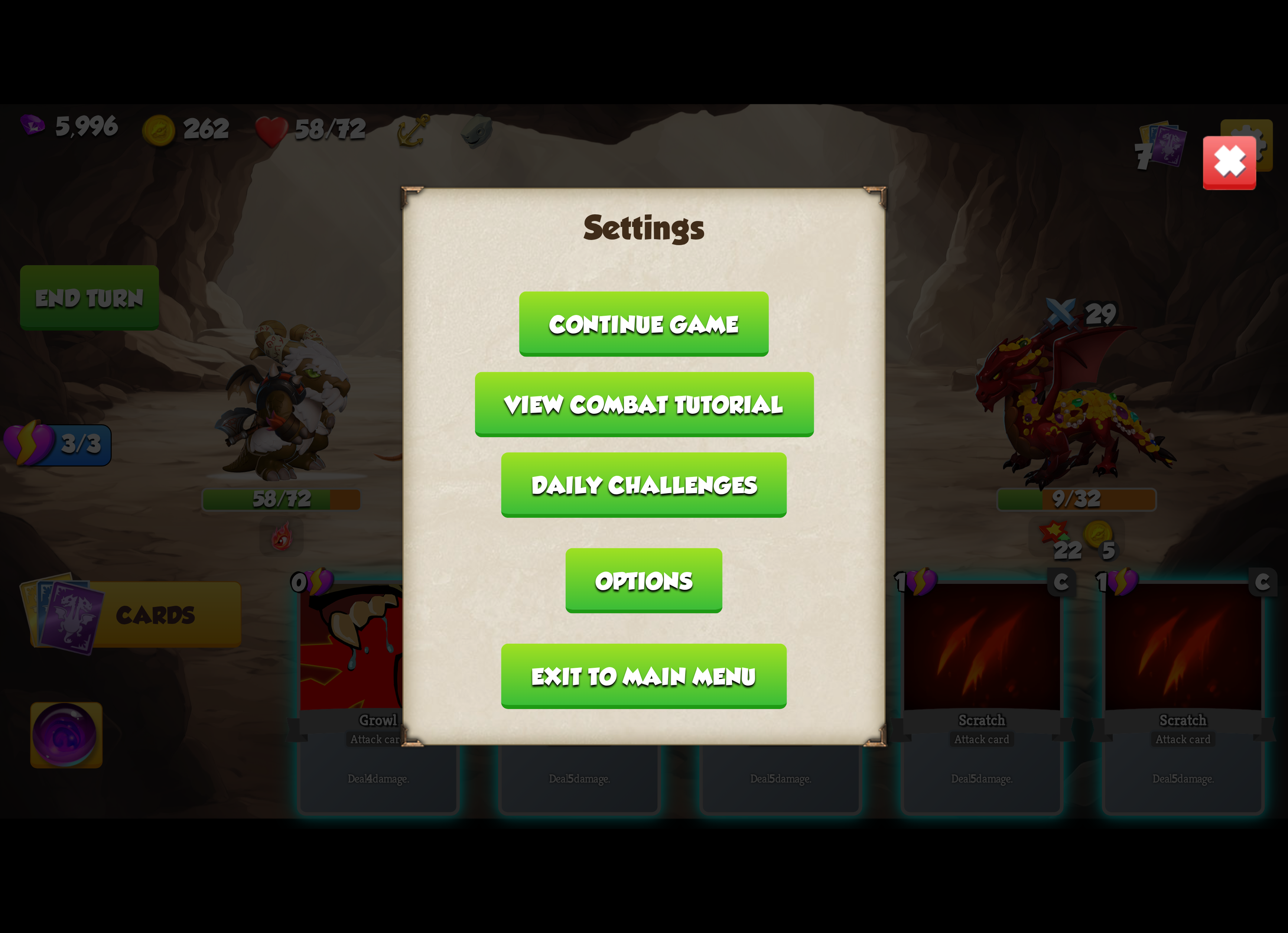
click at [644, 644] on button "Exit to main menu" at bounding box center [644, 676] width 285 height 65
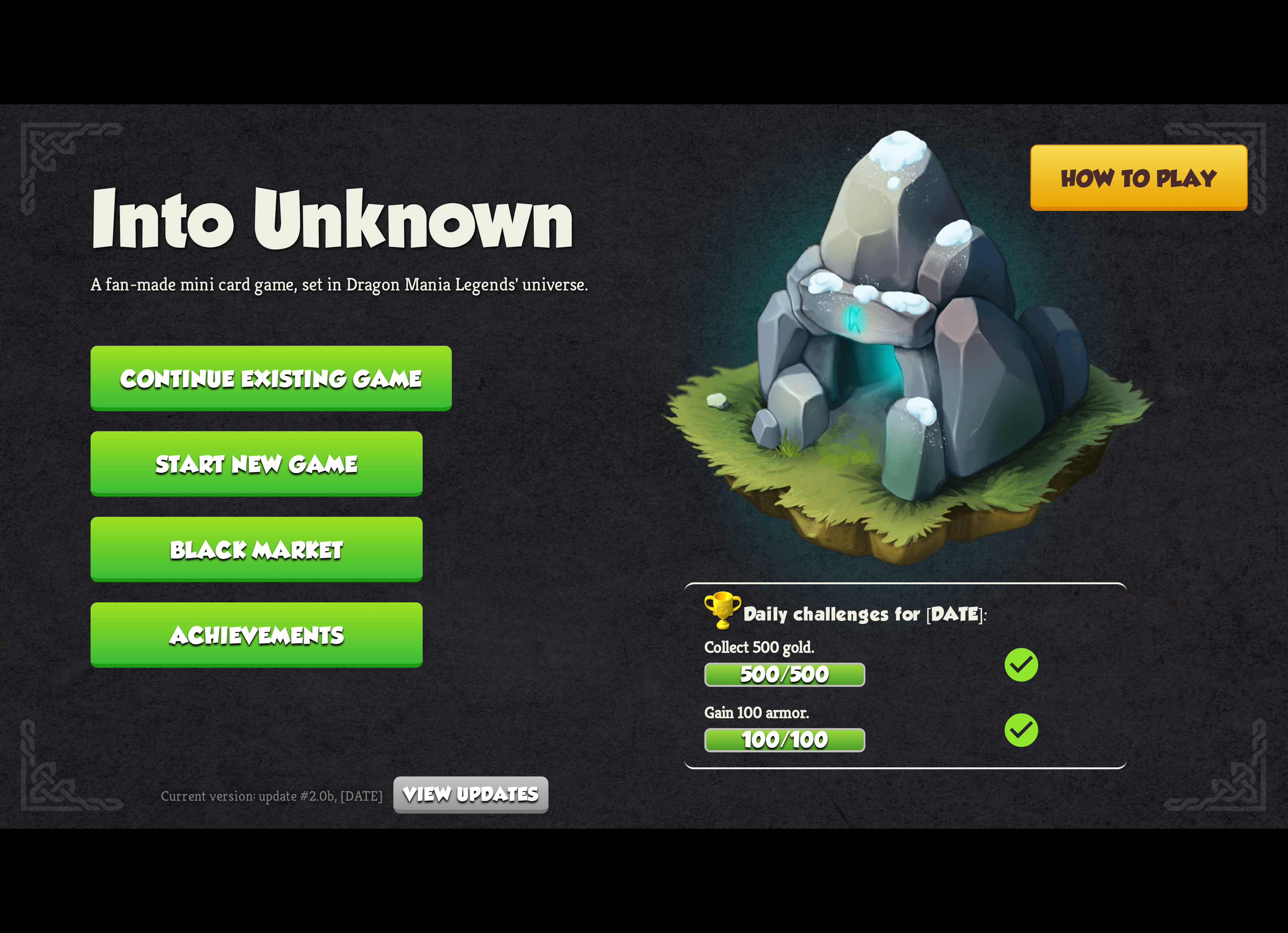
click at [371, 373] on button "Continue existing game" at bounding box center [271, 378] width 362 height 65
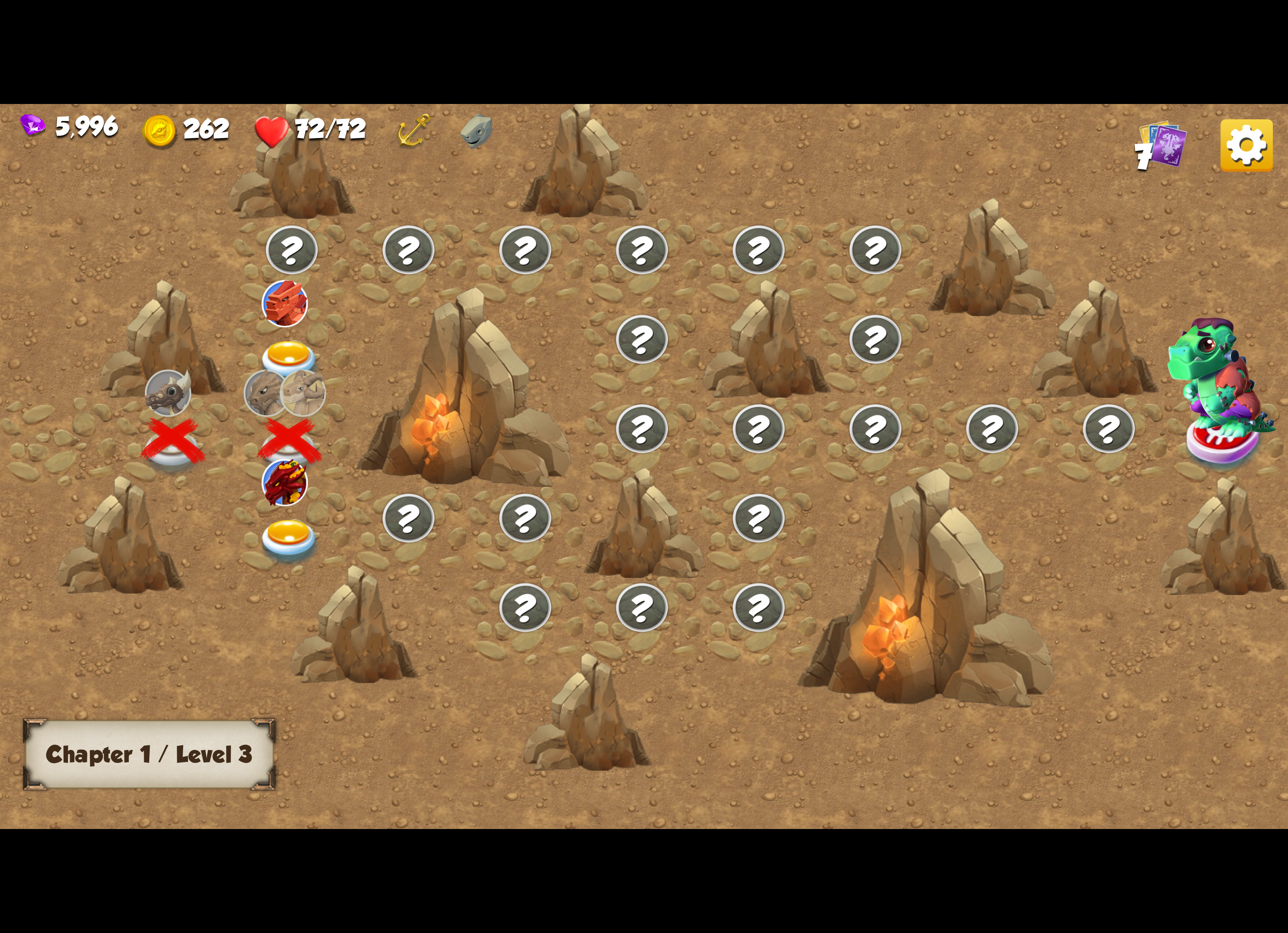
click at [305, 504] on div at bounding box center [292, 532] width 117 height 90
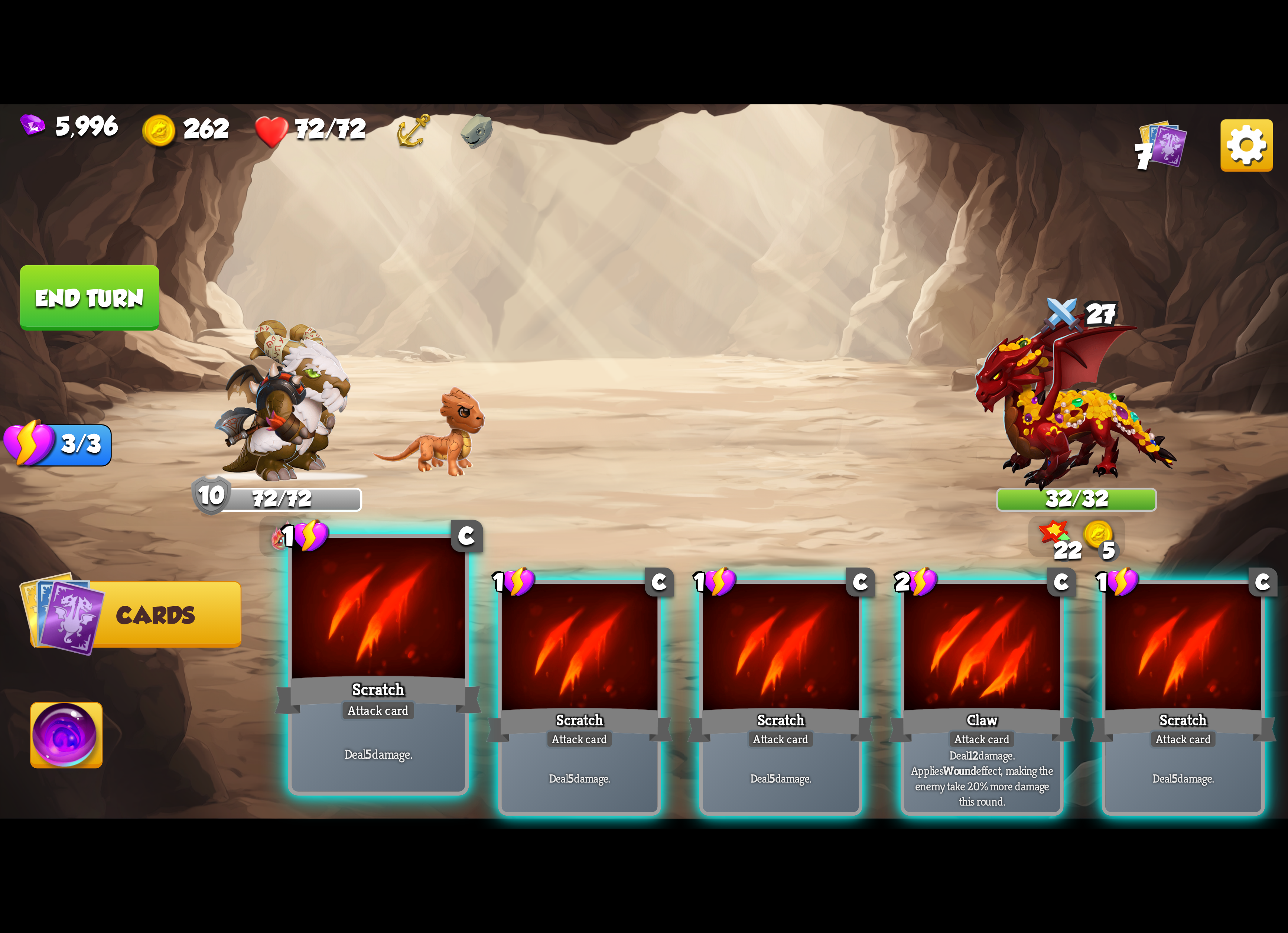
click at [327, 676] on div "Scratch" at bounding box center [378, 695] width 208 height 46
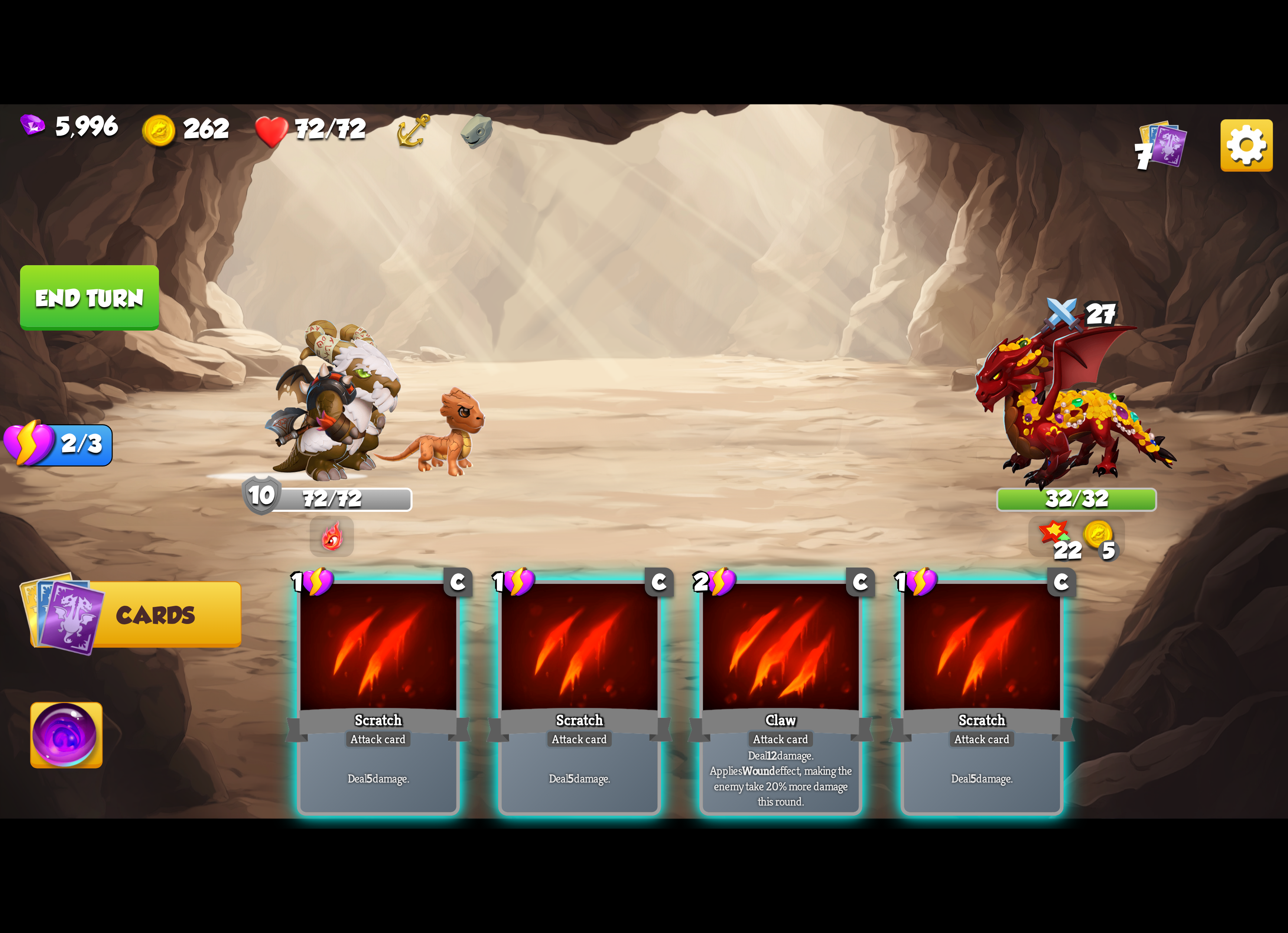
click at [327, 704] on div "Scratch" at bounding box center [378, 725] width 187 height 42
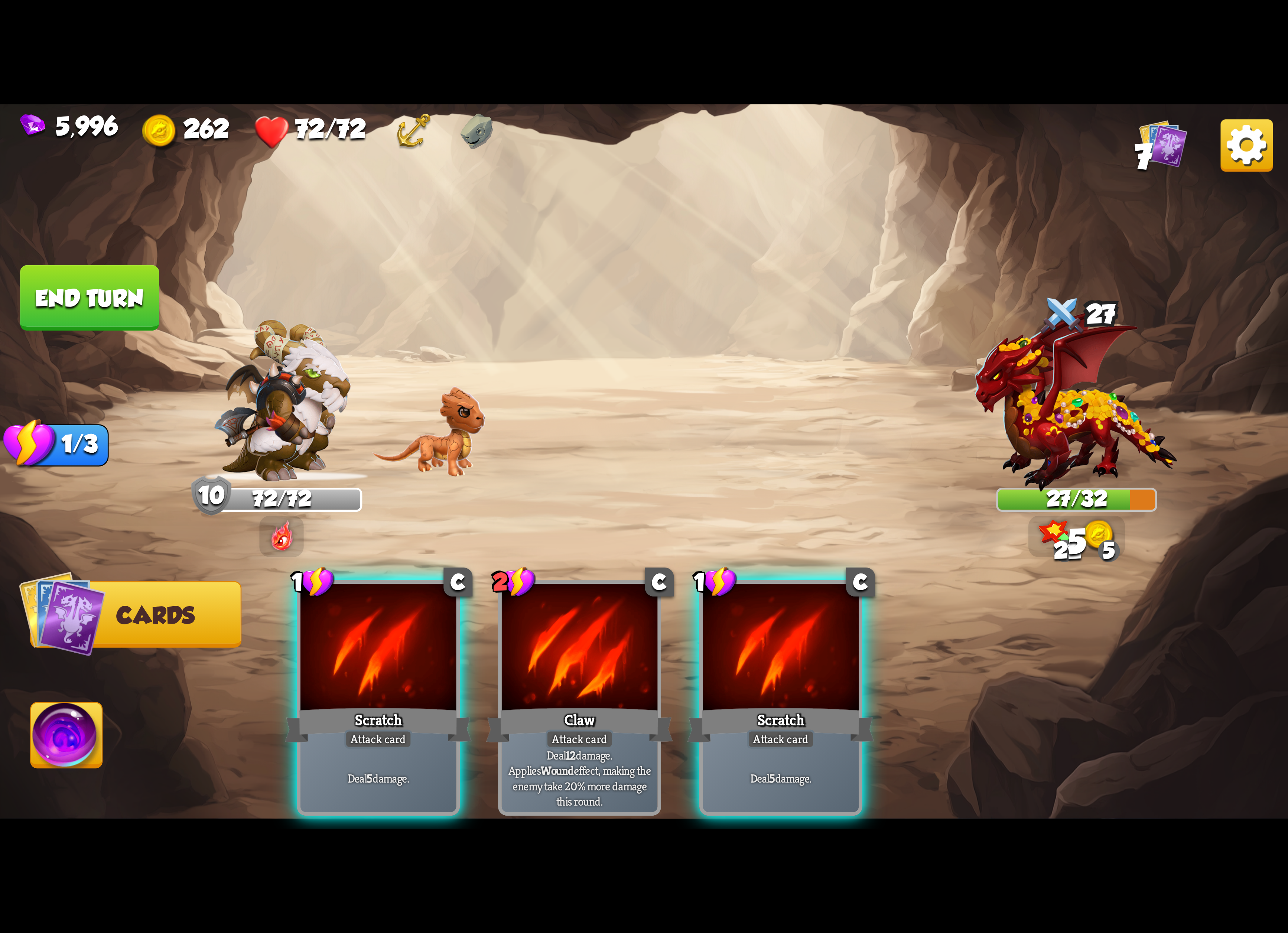
click at [327, 704] on div "Scratch" at bounding box center [378, 725] width 187 height 42
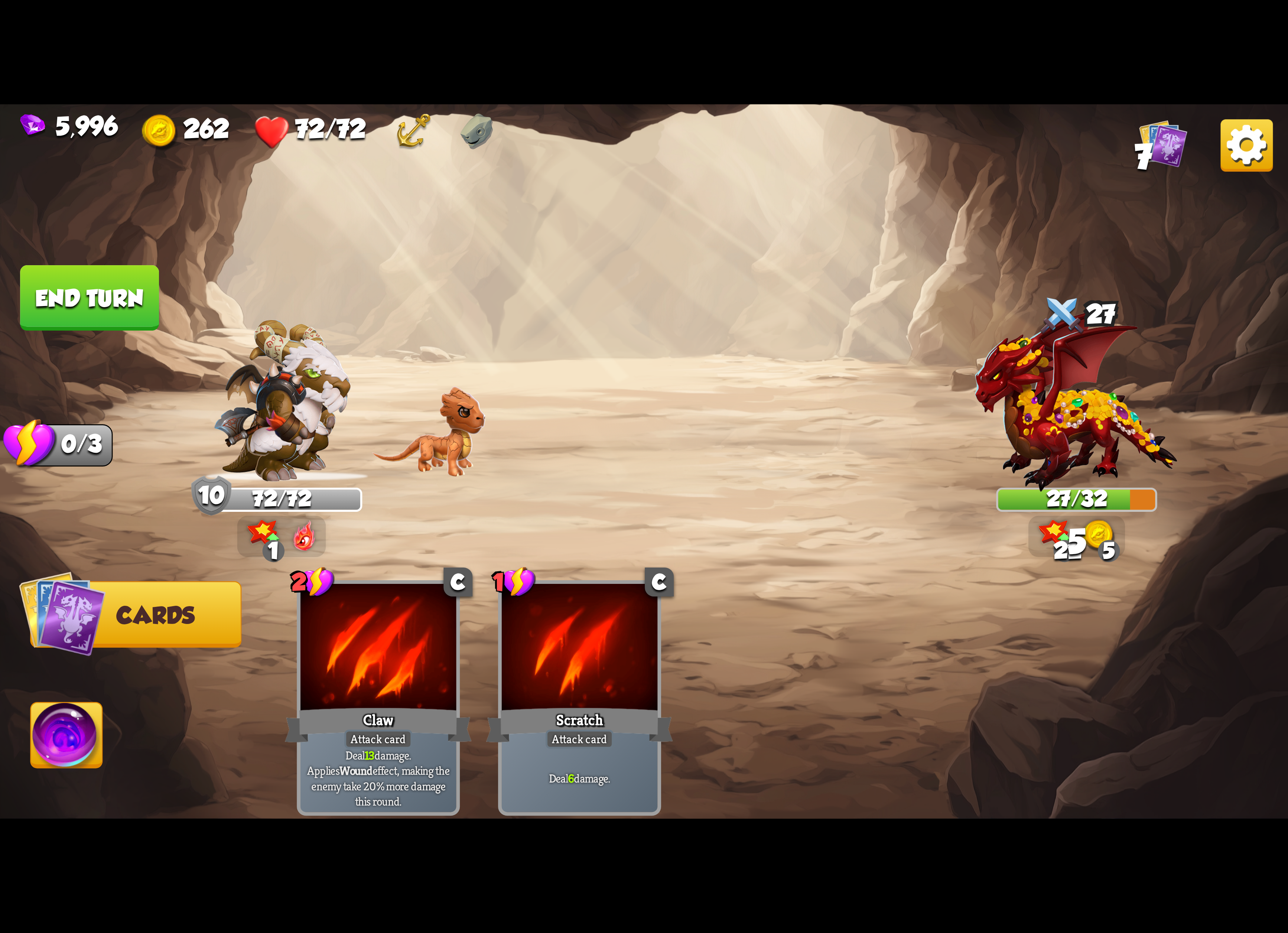
click at [70, 730] on img at bounding box center [67, 739] width 72 height 72
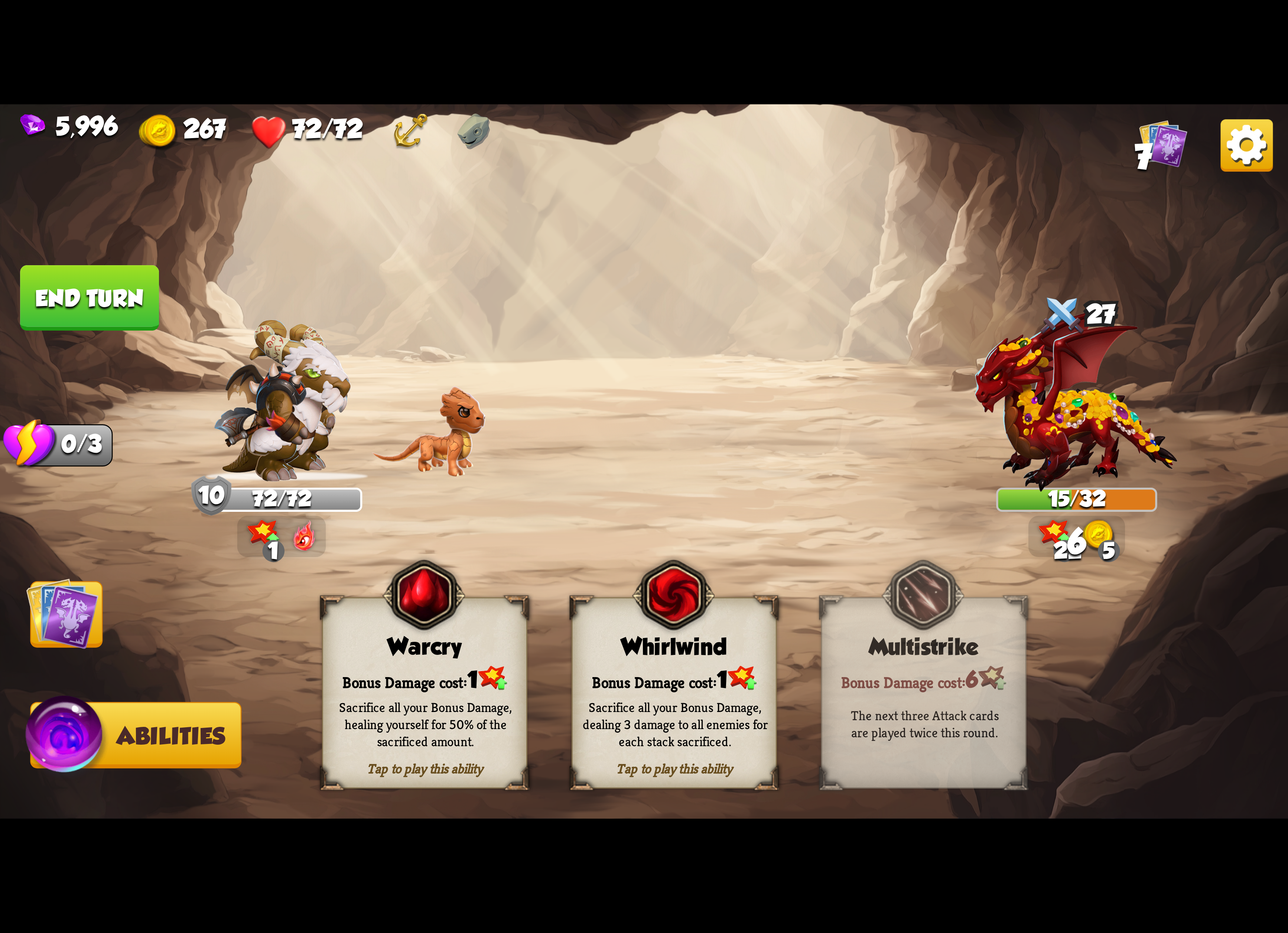
click at [666, 681] on div "Bonus Damage cost: 1" at bounding box center [674, 678] width 203 height 29
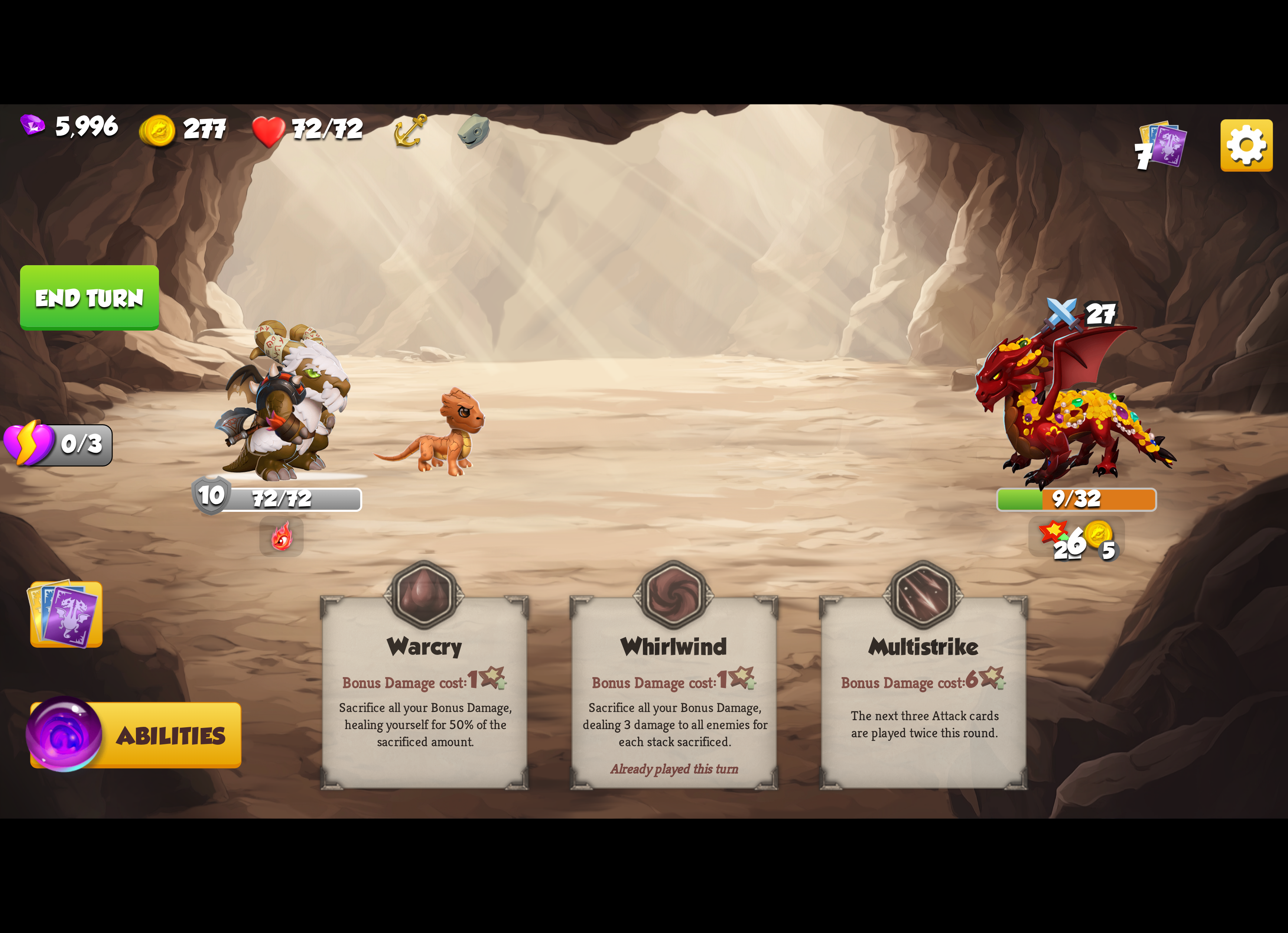
click at [111, 297] on button "End turn" at bounding box center [89, 298] width 139 height 65
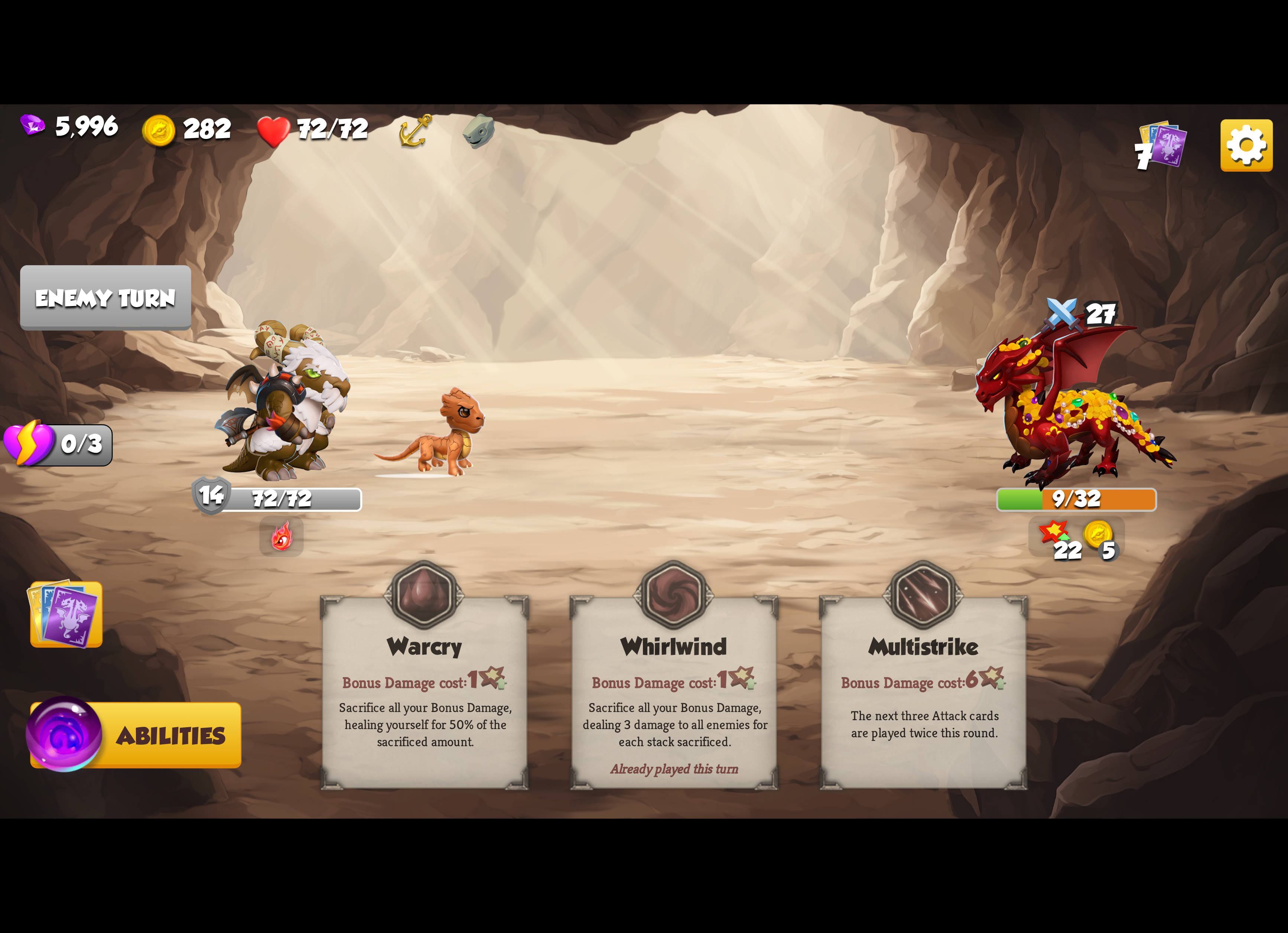
click at [1241, 136] on img at bounding box center [1246, 145] width 52 height 52
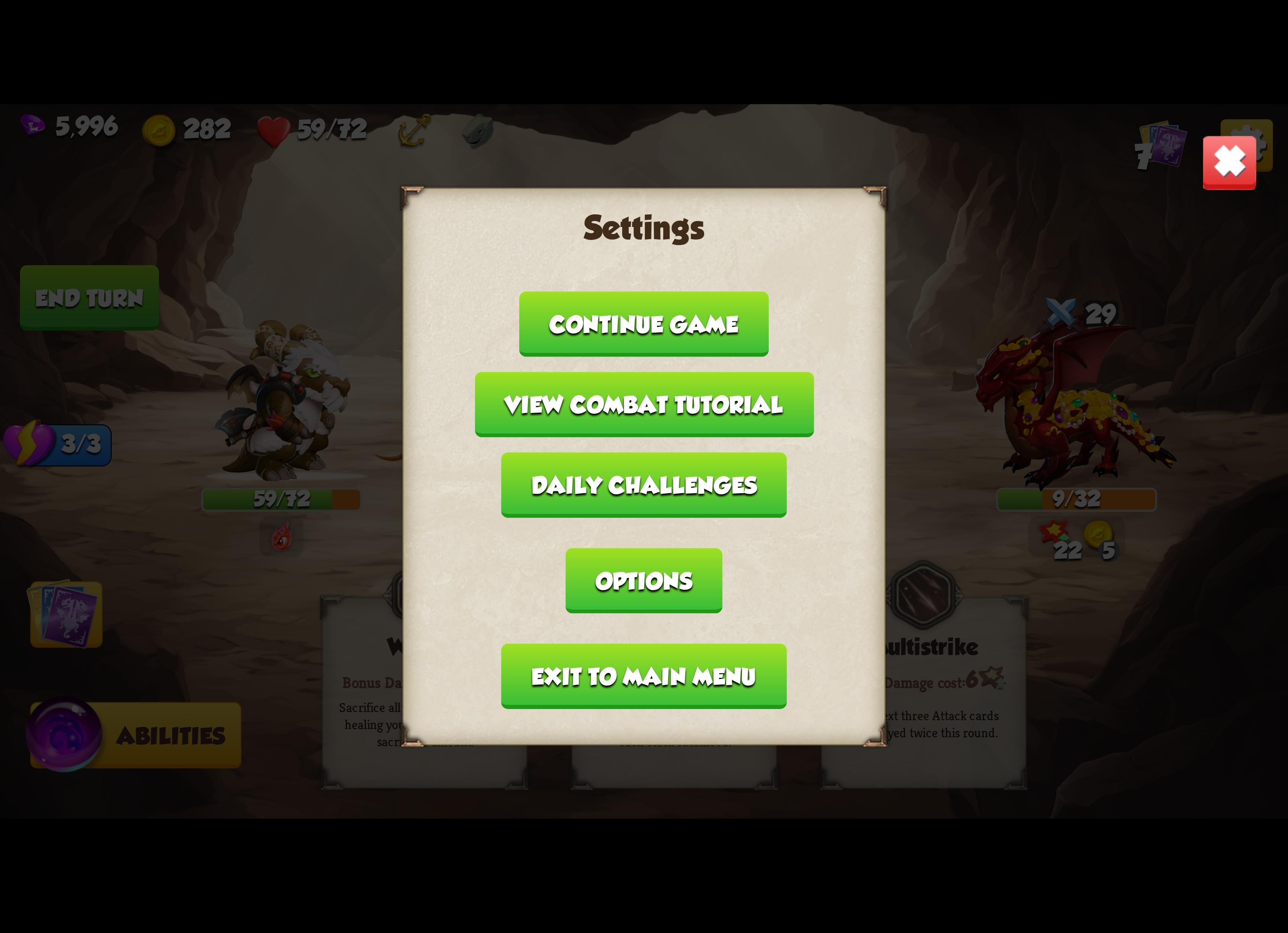
click at [709, 644] on button "Exit to main menu" at bounding box center [644, 676] width 285 height 65
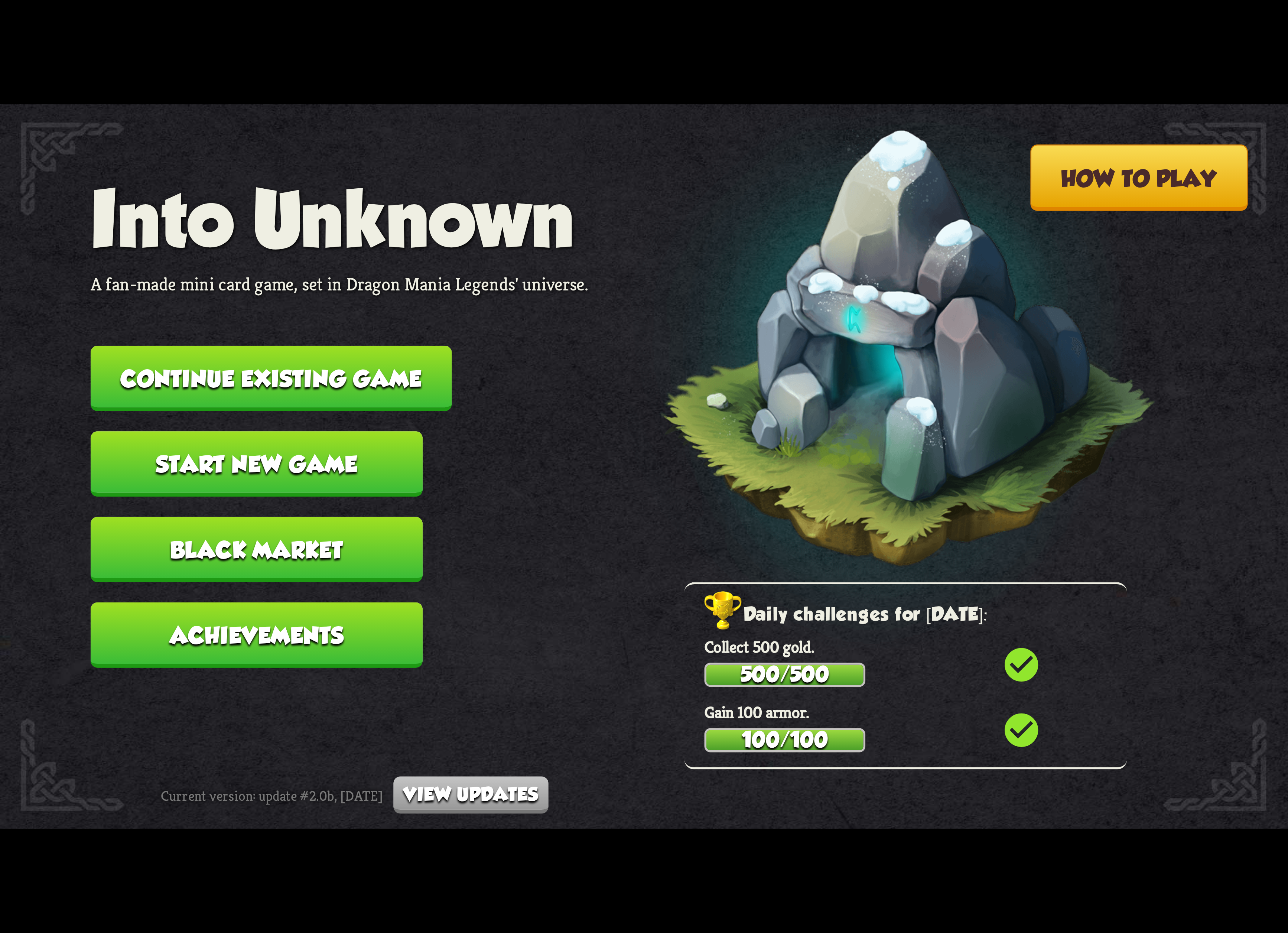
click at [307, 376] on button "Continue existing game" at bounding box center [271, 378] width 362 height 65
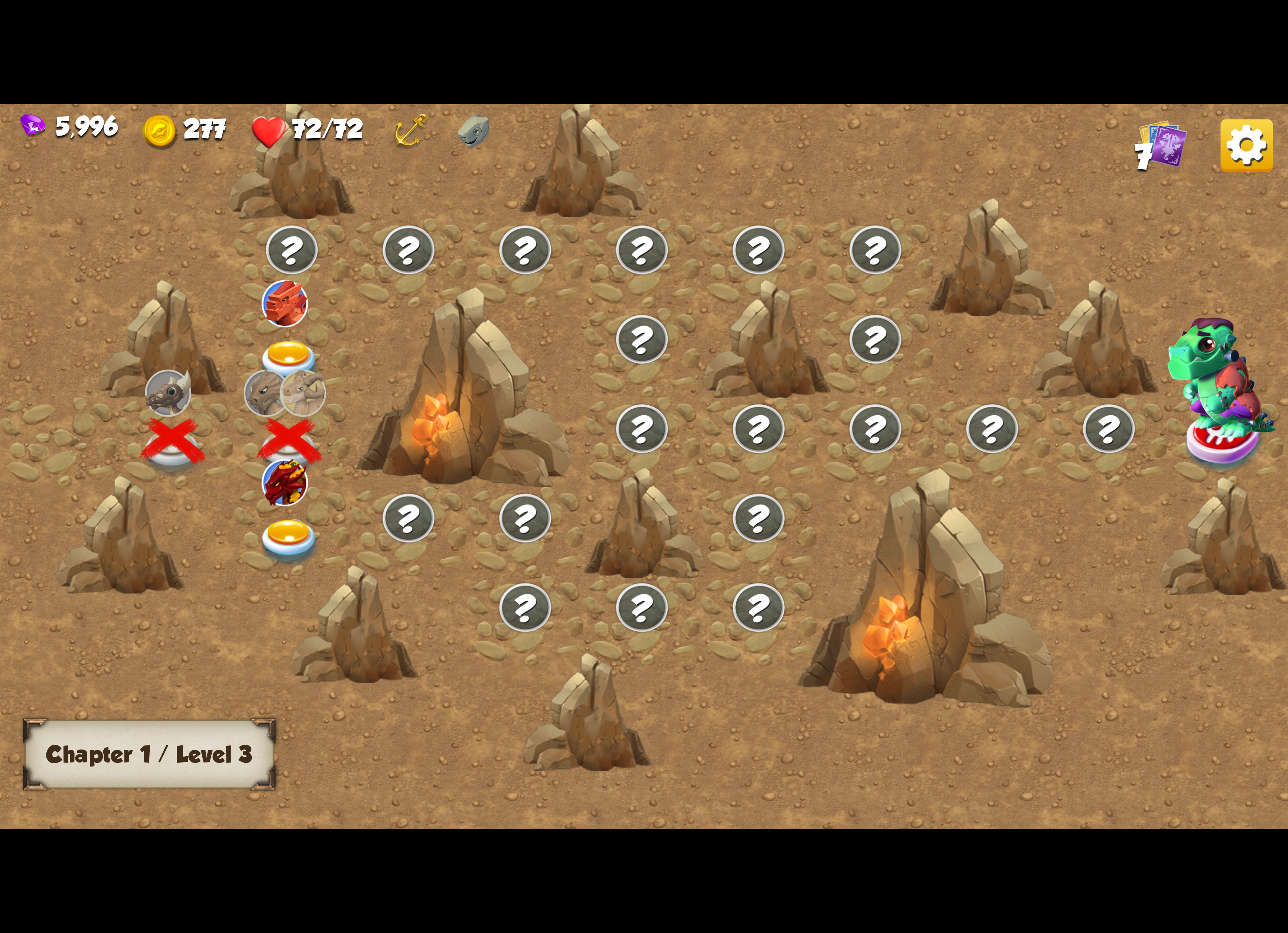
click at [293, 520] on img at bounding box center [290, 543] width 65 height 47
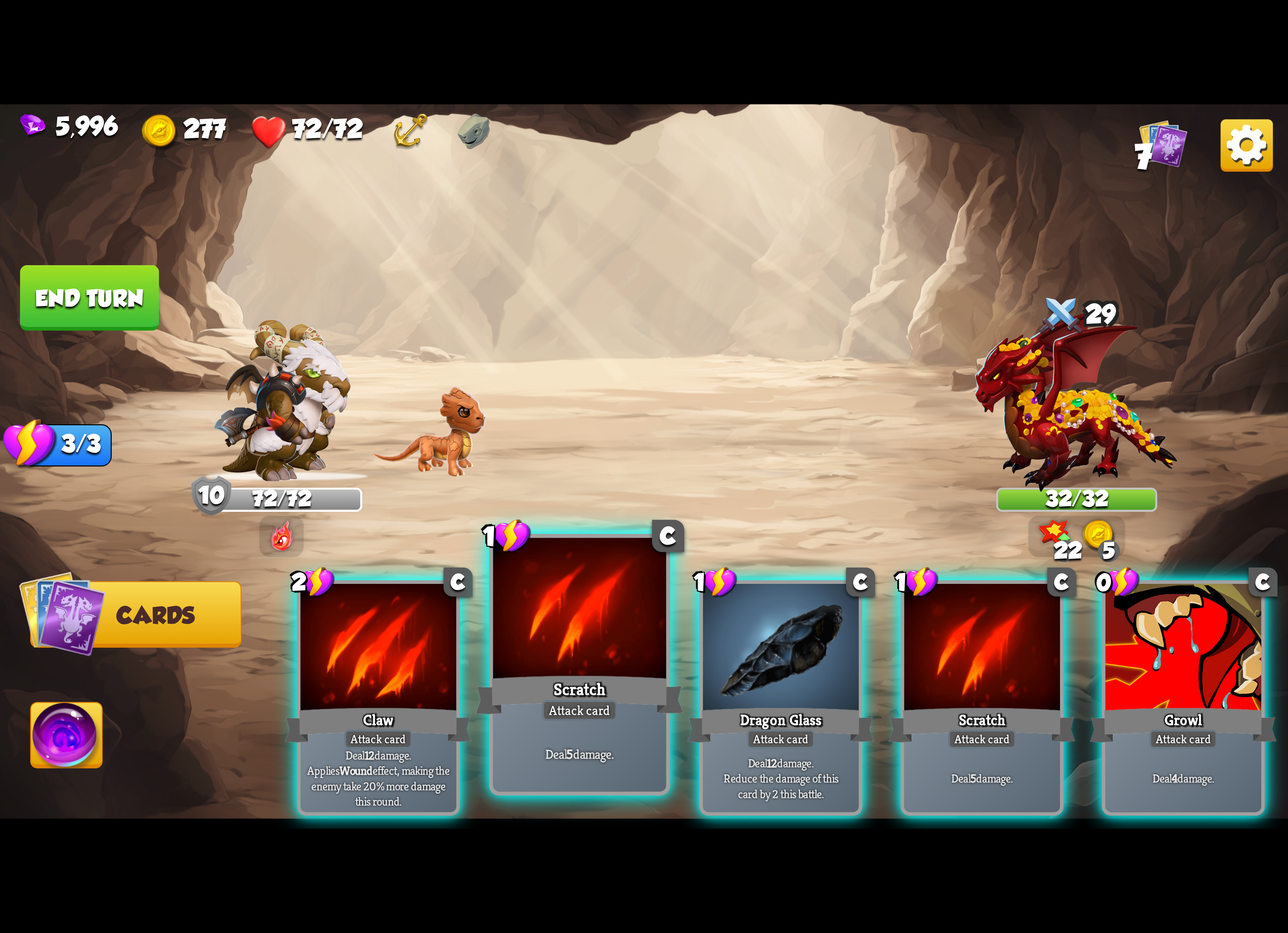
click at [607, 627] on div at bounding box center [580, 611] width 173 height 146
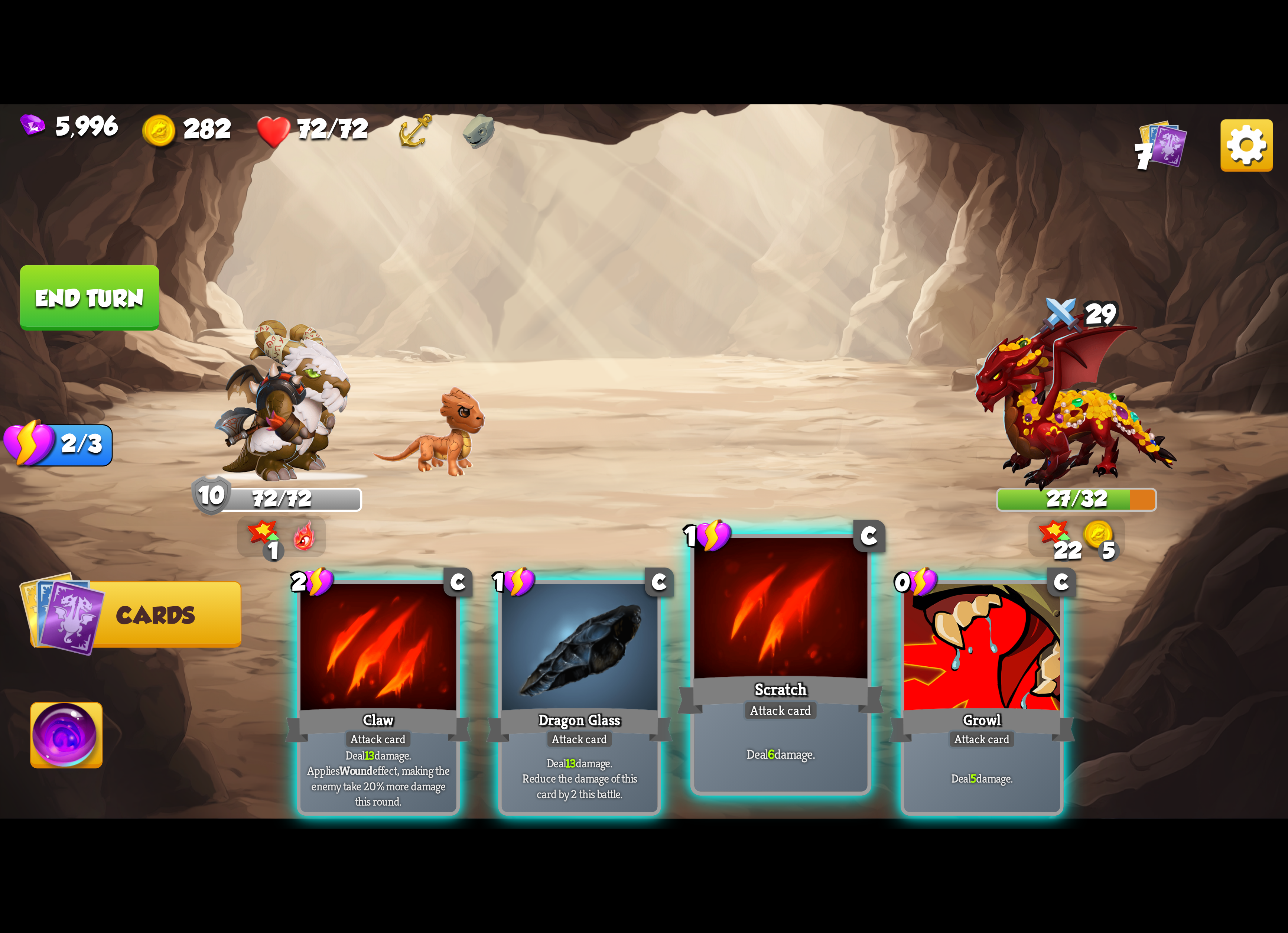
click at [737, 633] on div at bounding box center [781, 611] width 173 height 146
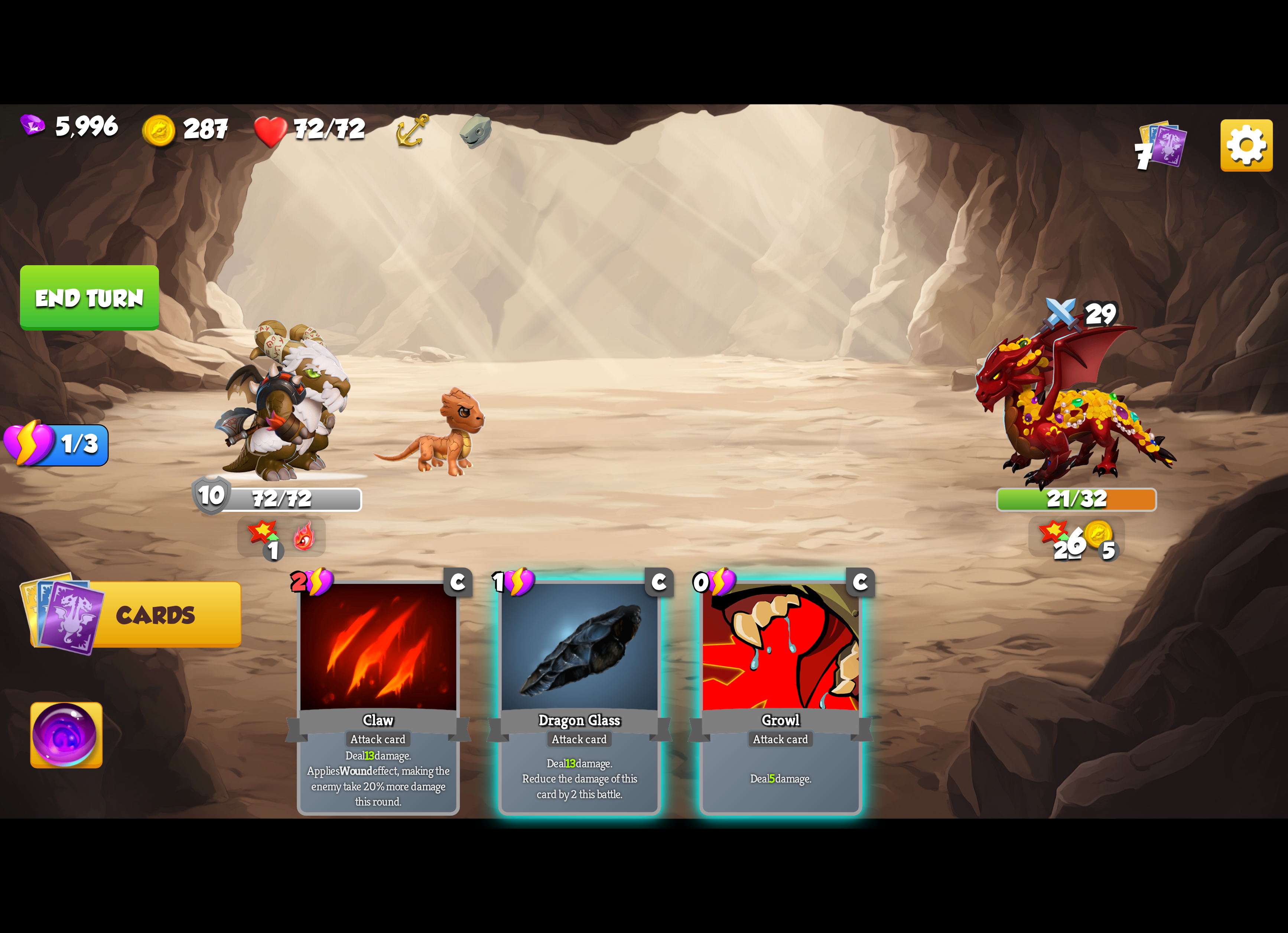
click at [737, 633] on div at bounding box center [781, 649] width 156 height 132
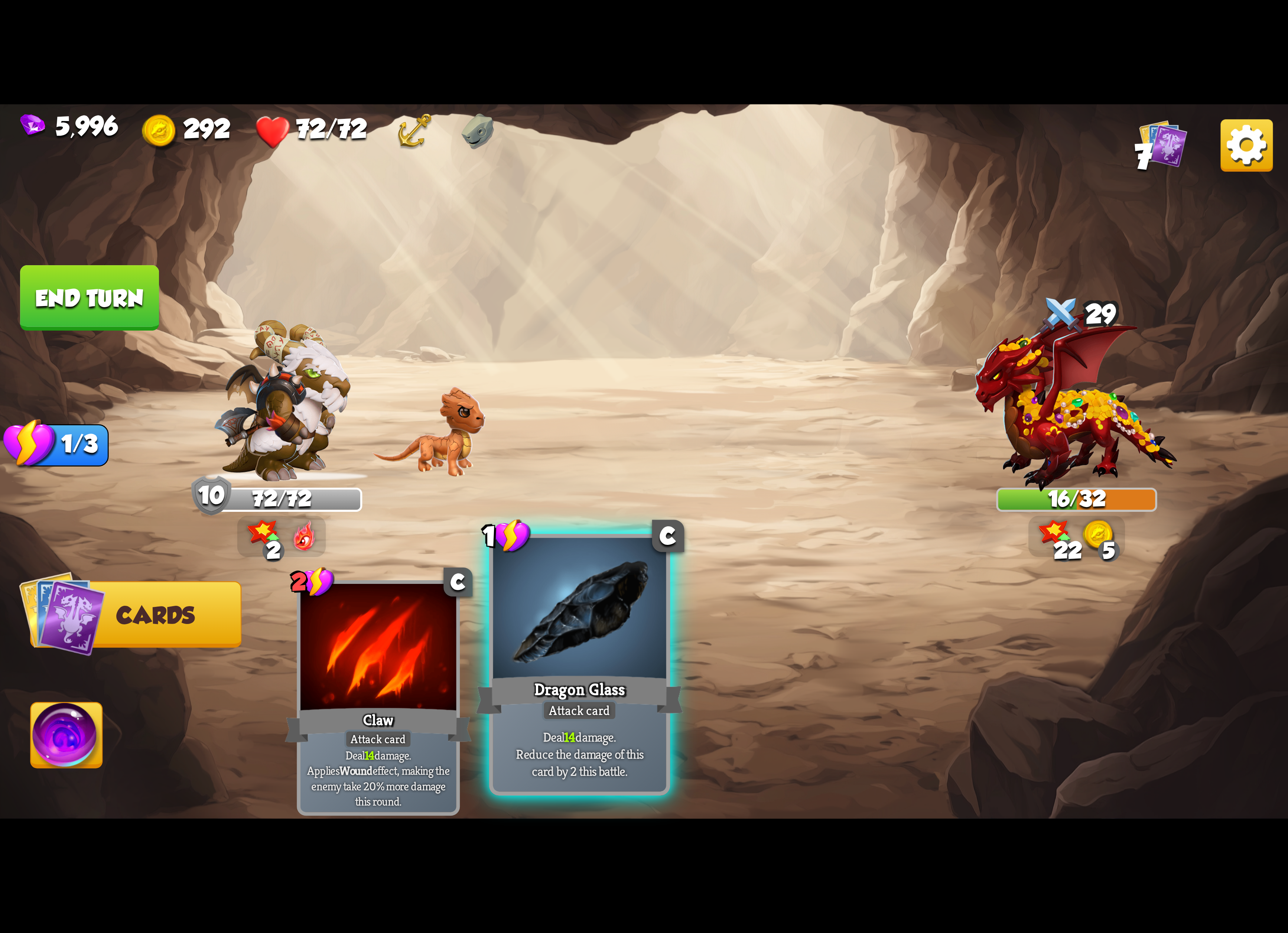
click at [557, 681] on div "Dragon Glass" at bounding box center [580, 695] width 208 height 46
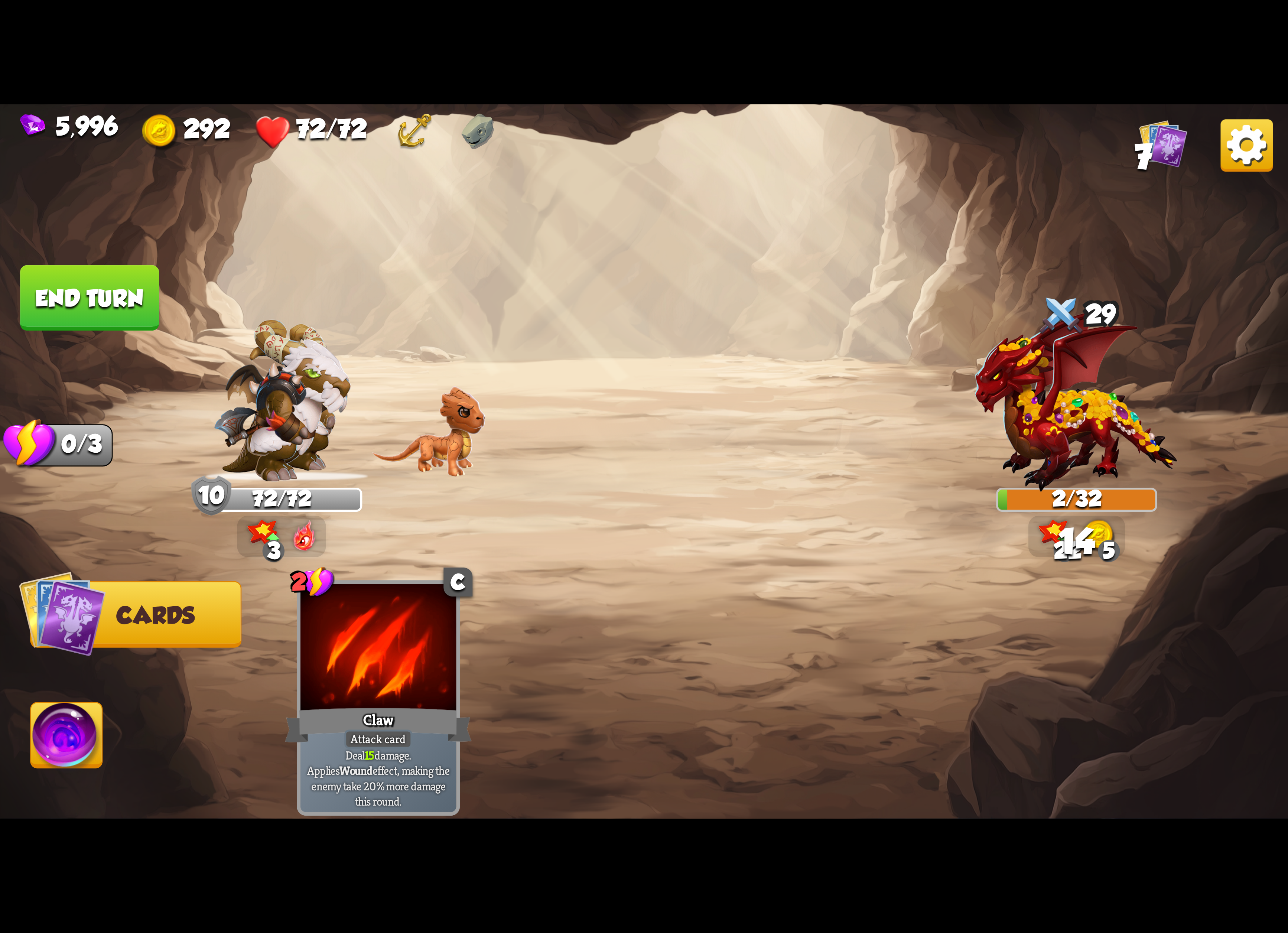
click at [80, 706] on img at bounding box center [67, 739] width 72 height 72
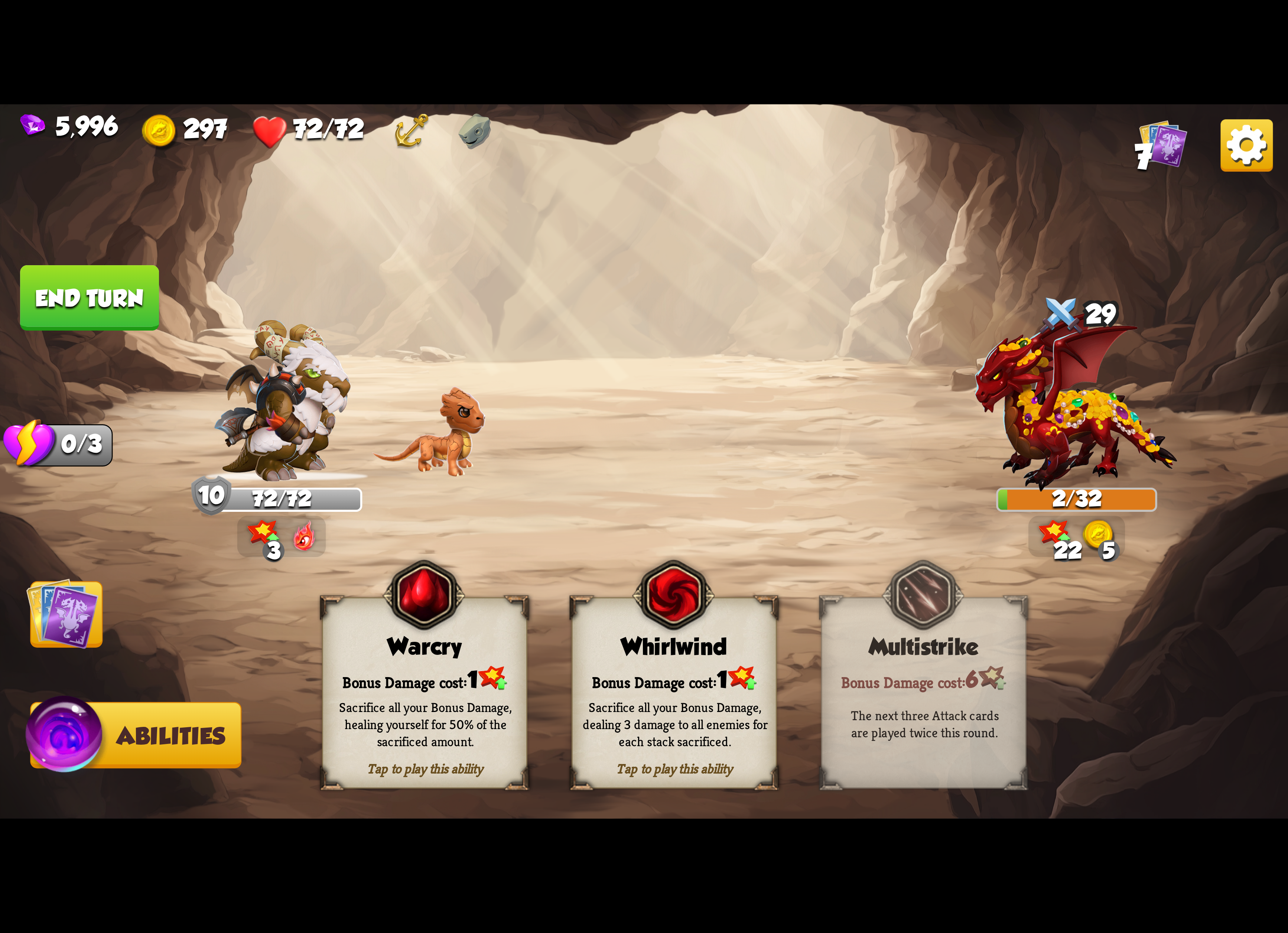
click at [76, 656] on img at bounding box center [644, 466] width 1288 height 725
click at [74, 577] on img at bounding box center [644, 466] width 1288 height 725
drag, startPoint x: 99, startPoint y: 300, endPoint x: 91, endPoint y: 329, distance: 30.1
click at [99, 299] on button "End turn" at bounding box center [89, 298] width 139 height 65
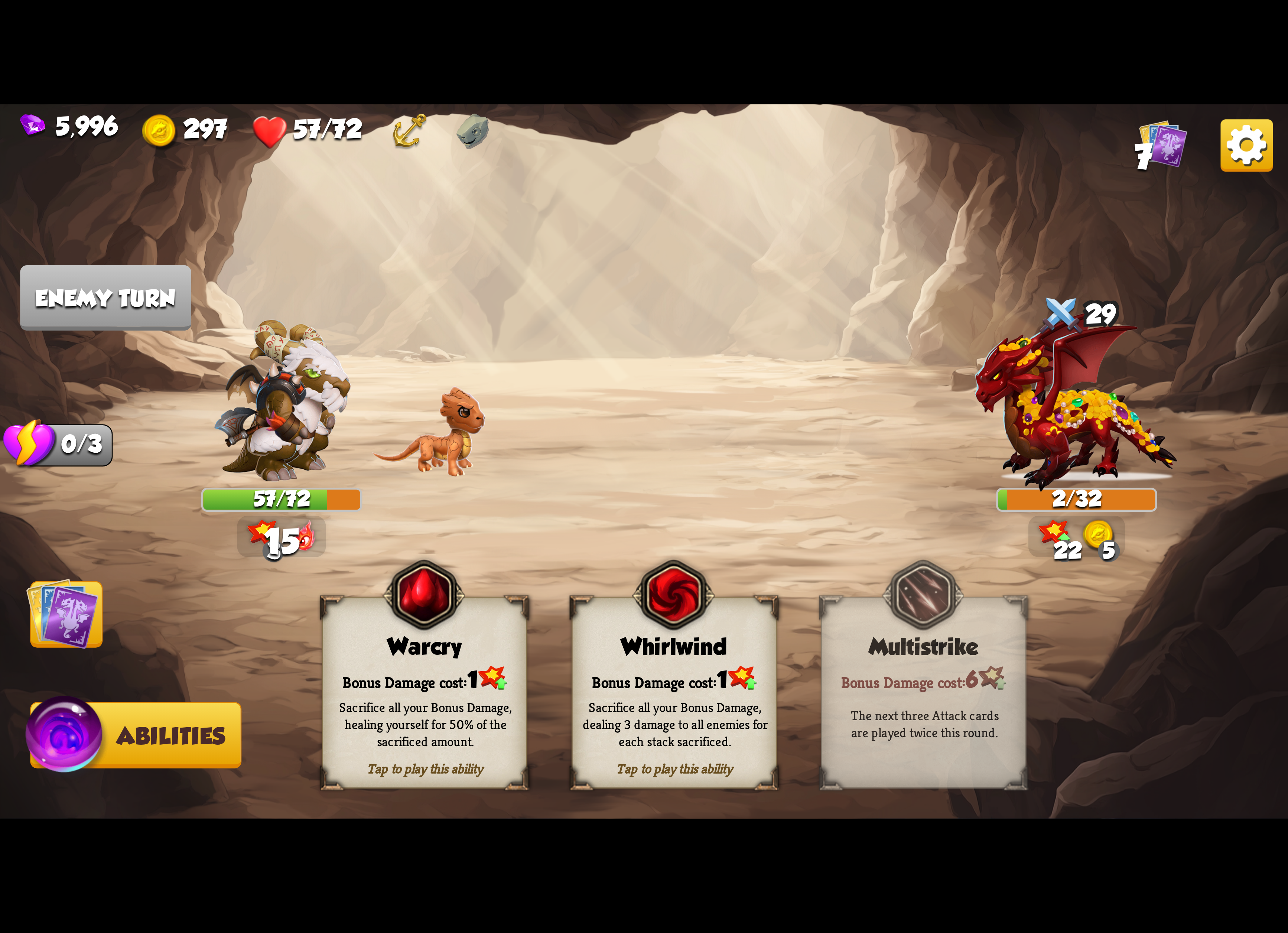
click at [89, 593] on img at bounding box center [62, 614] width 72 height 72
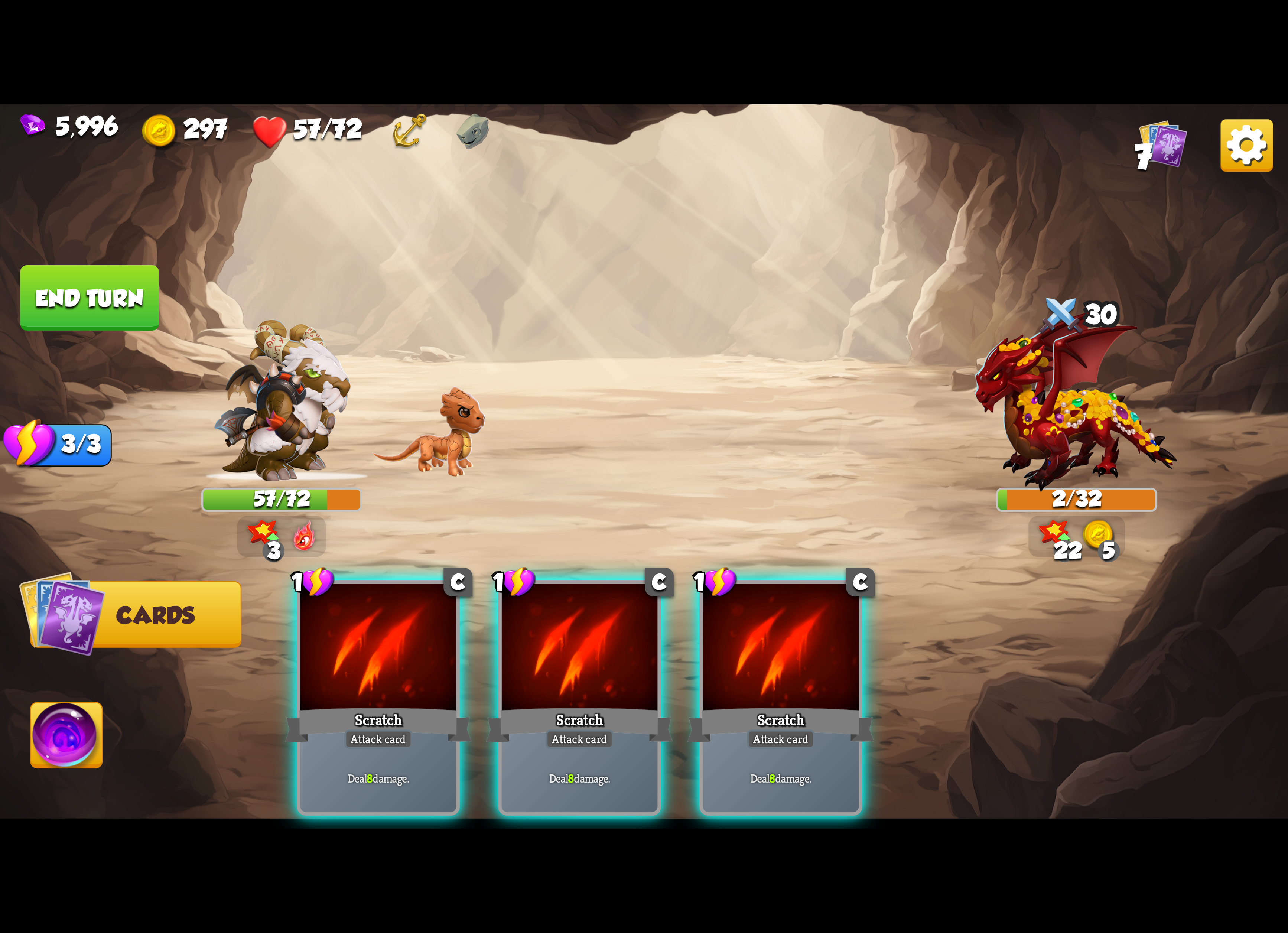
click at [1245, 153] on img at bounding box center [1246, 145] width 52 height 52
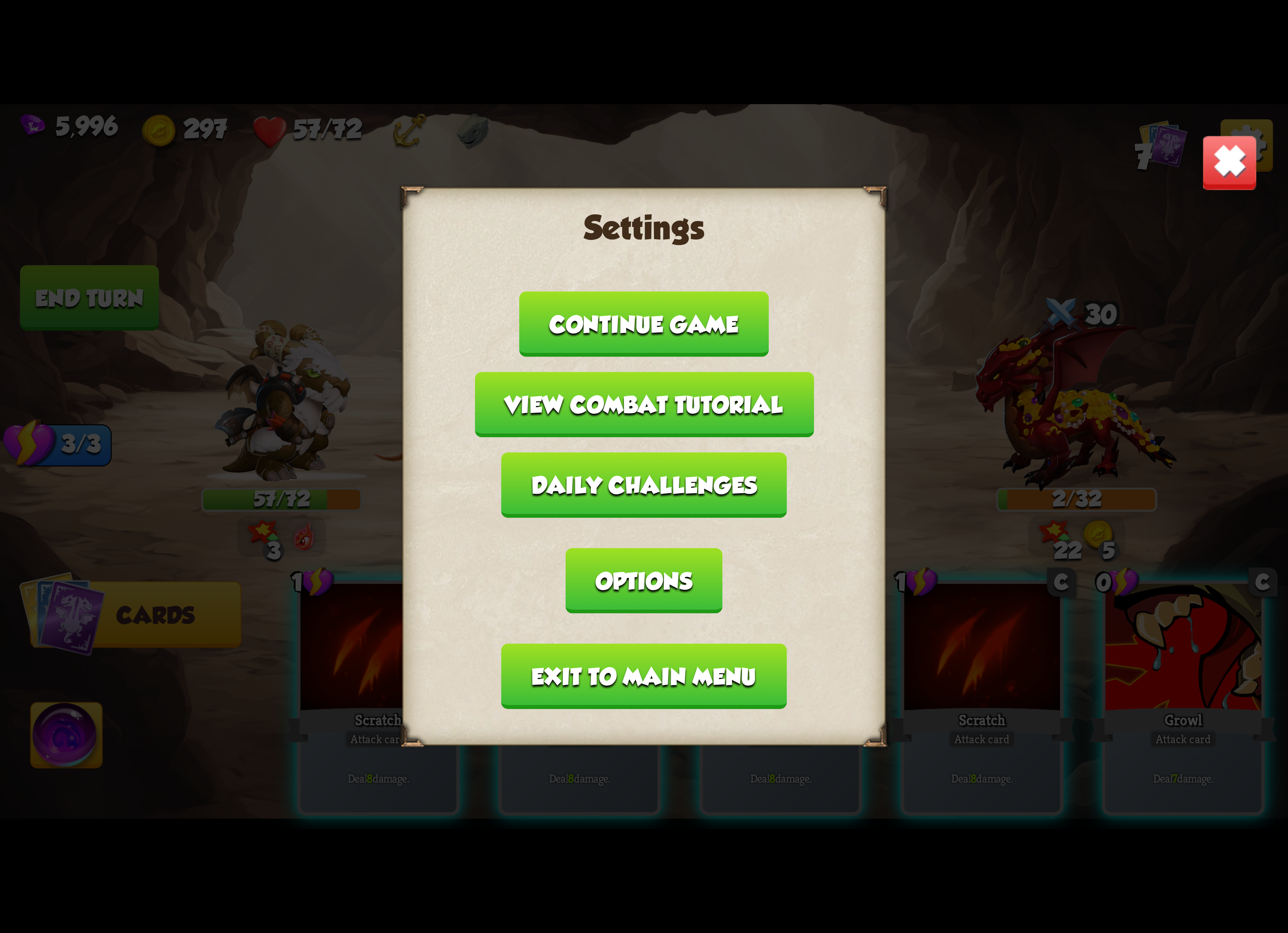
click at [666, 644] on button "Exit to main menu" at bounding box center [644, 676] width 285 height 65
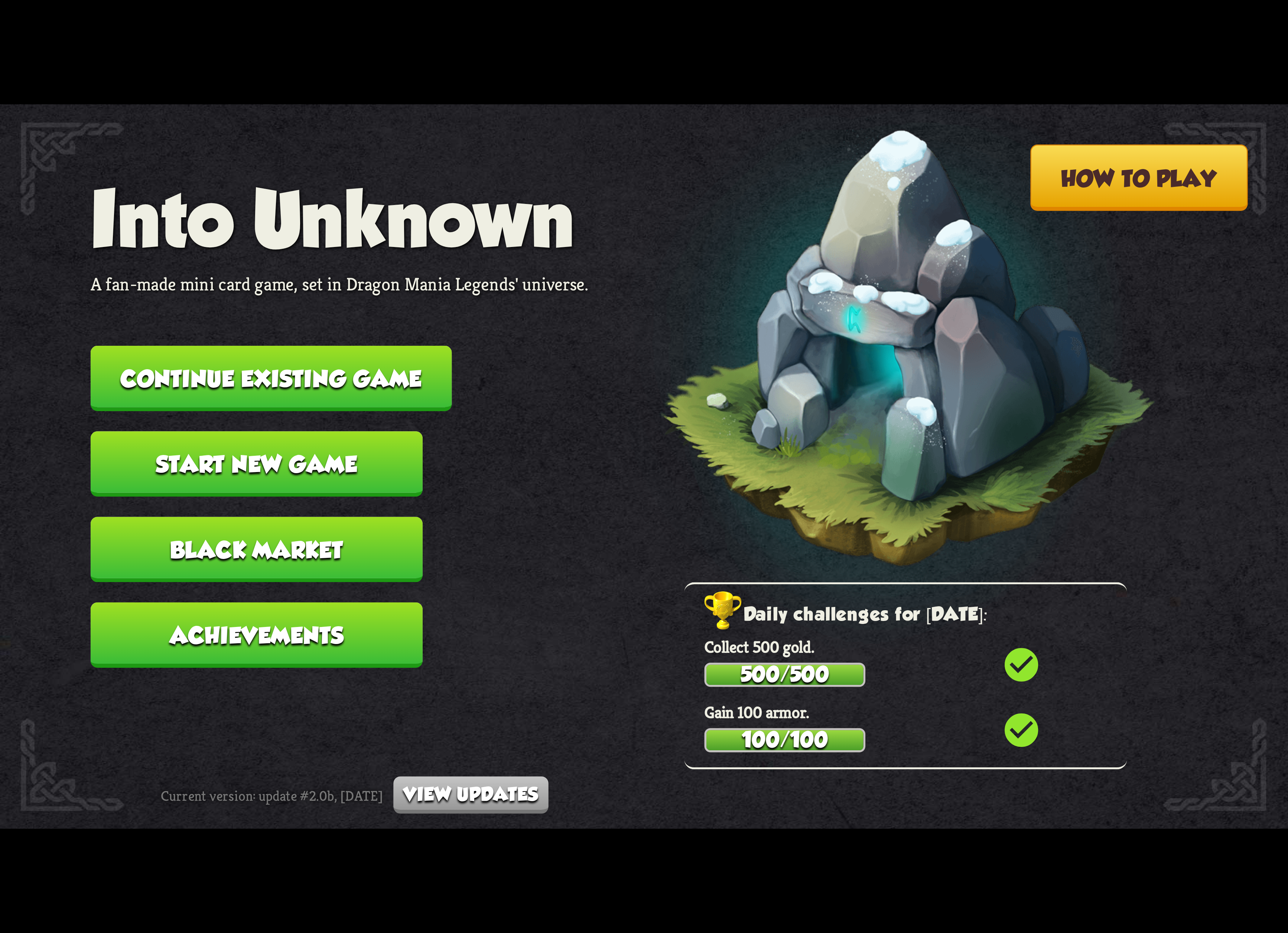
click at [347, 391] on button "Continue existing game" at bounding box center [271, 378] width 362 height 65
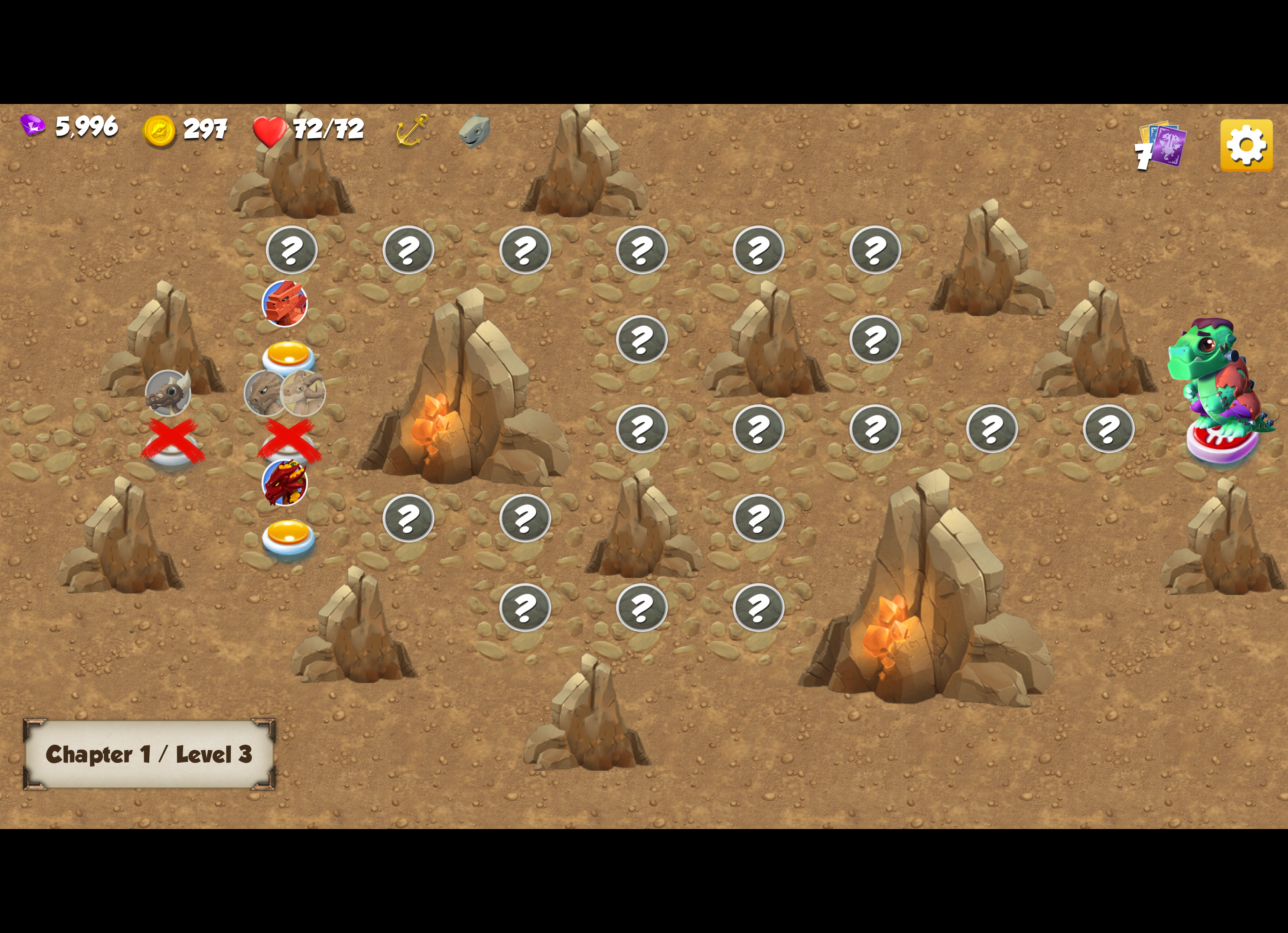
click at [1231, 161] on img at bounding box center [1246, 145] width 52 height 52
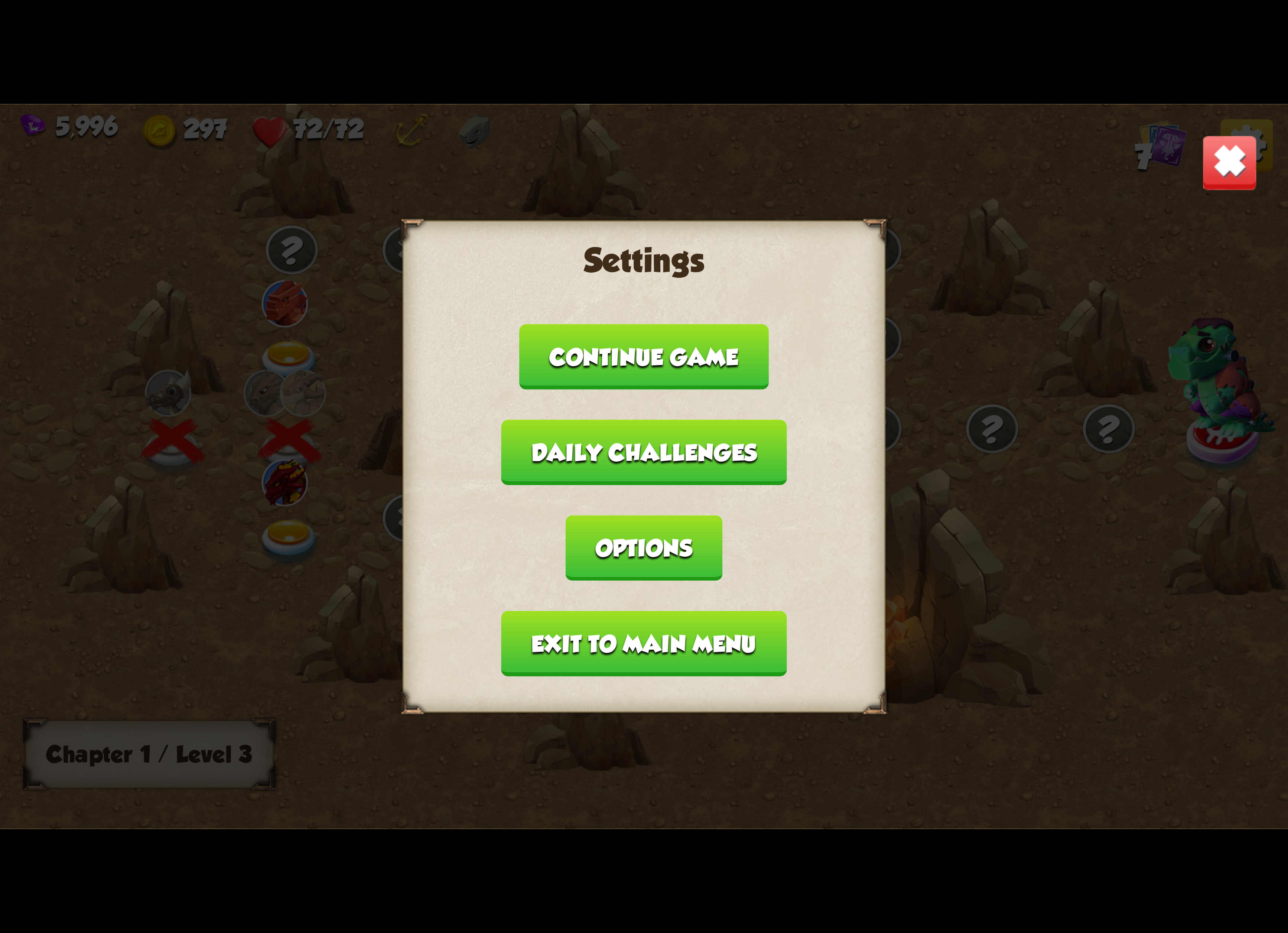
click at [1221, 184] on img at bounding box center [1230, 163] width 57 height 57
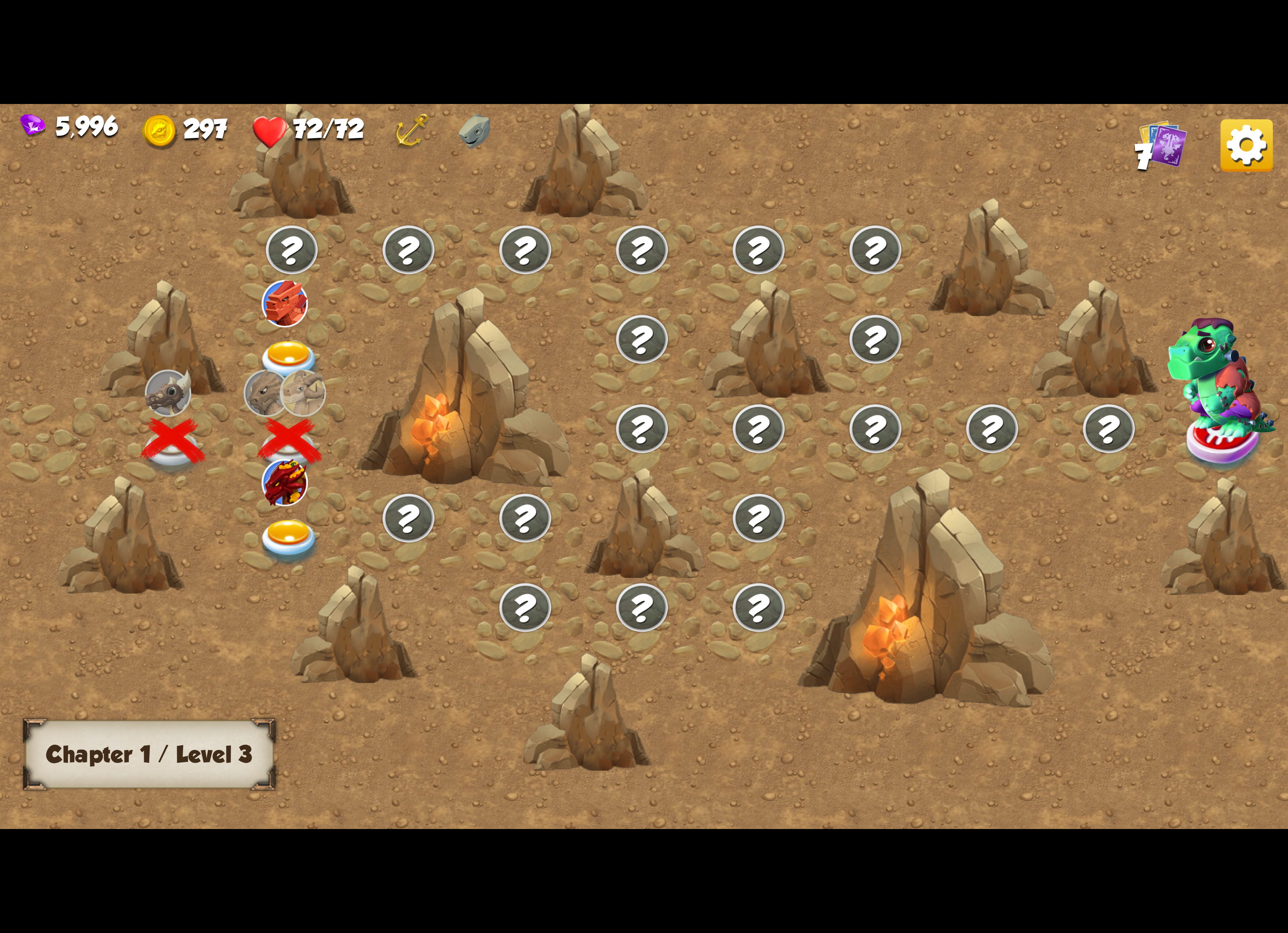
click at [266, 508] on div at bounding box center [292, 532] width 117 height 90
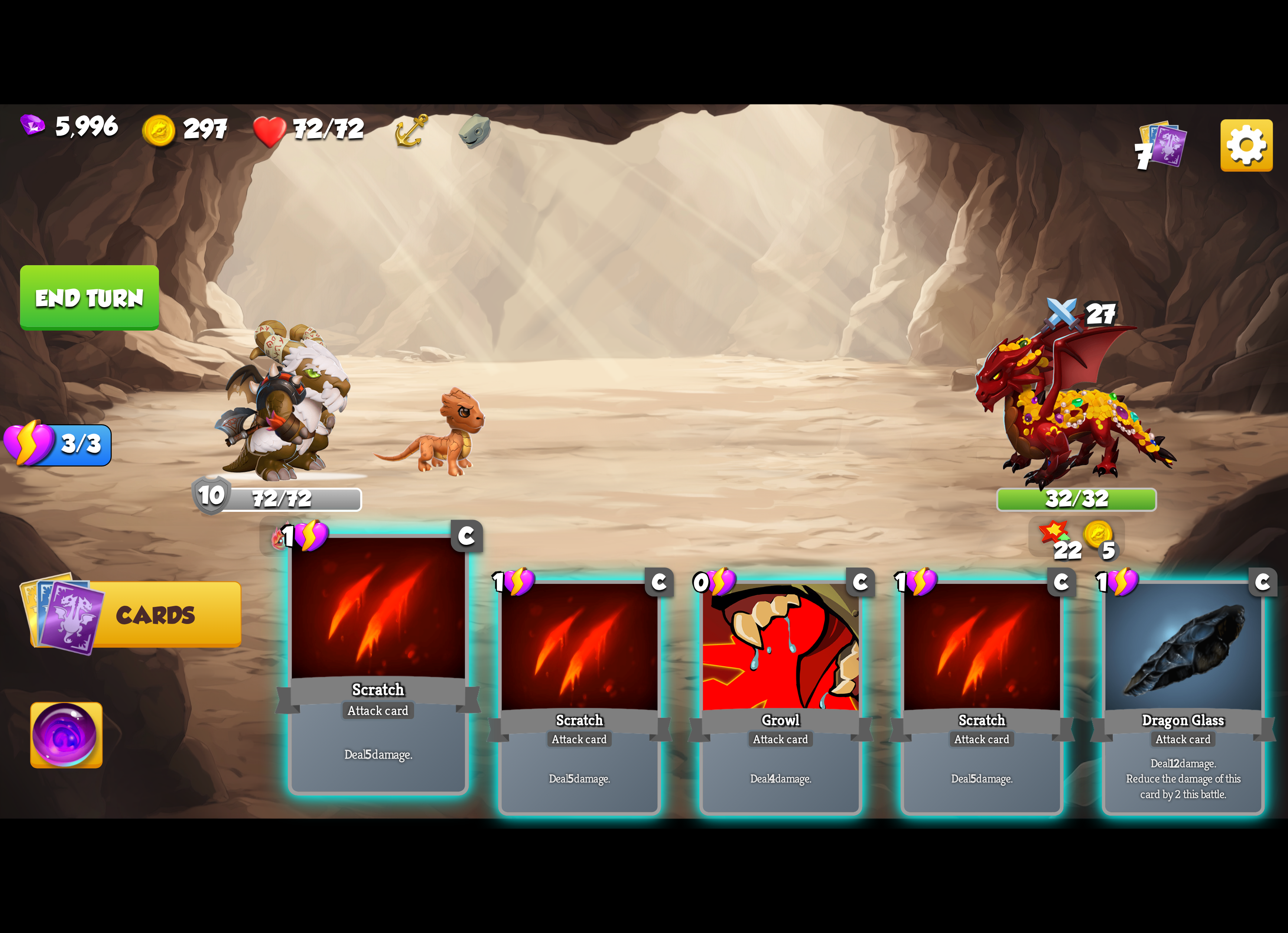
click at [407, 645] on div at bounding box center [379, 611] width 173 height 146
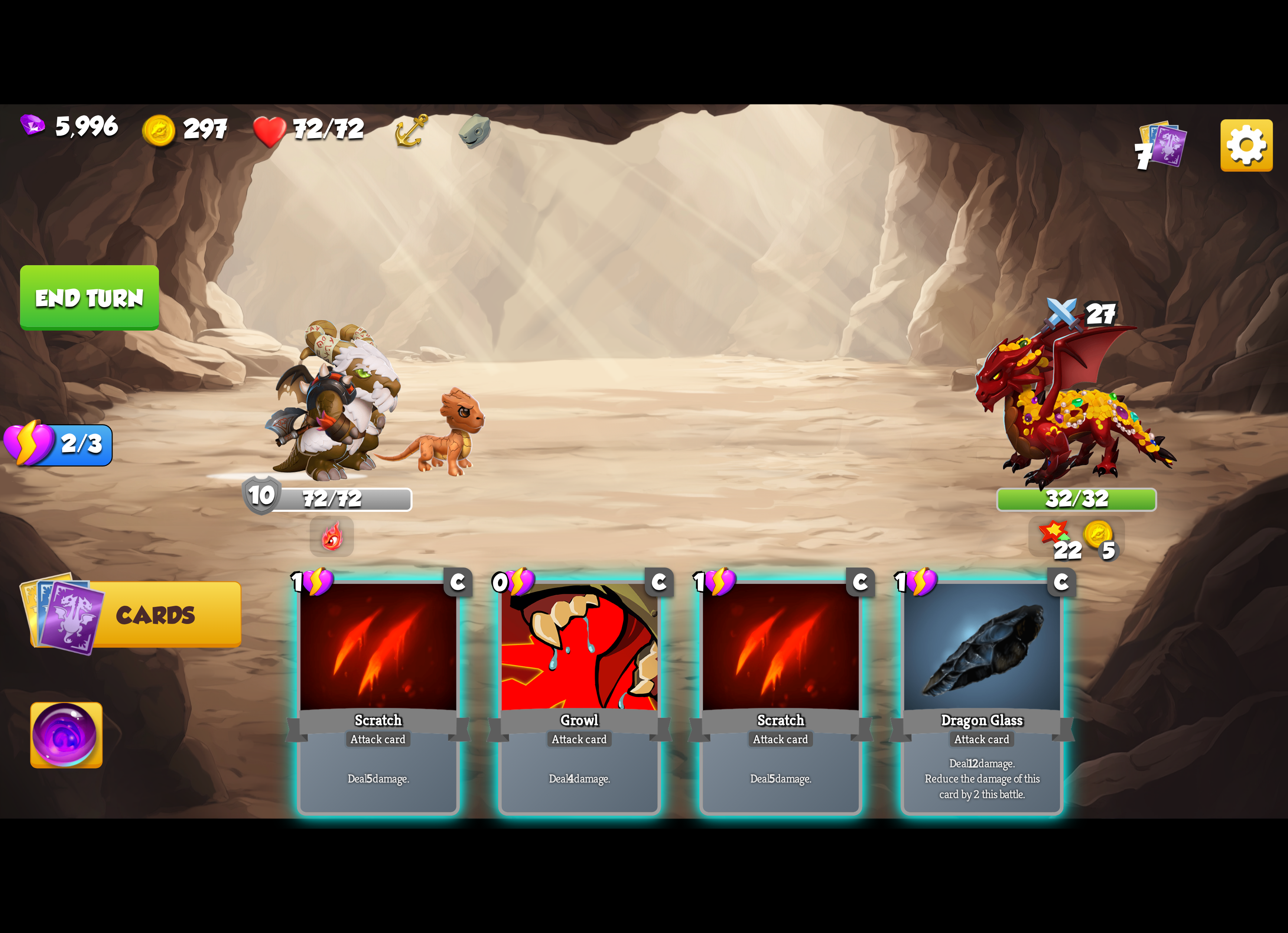
click at [407, 645] on div at bounding box center [378, 649] width 156 height 132
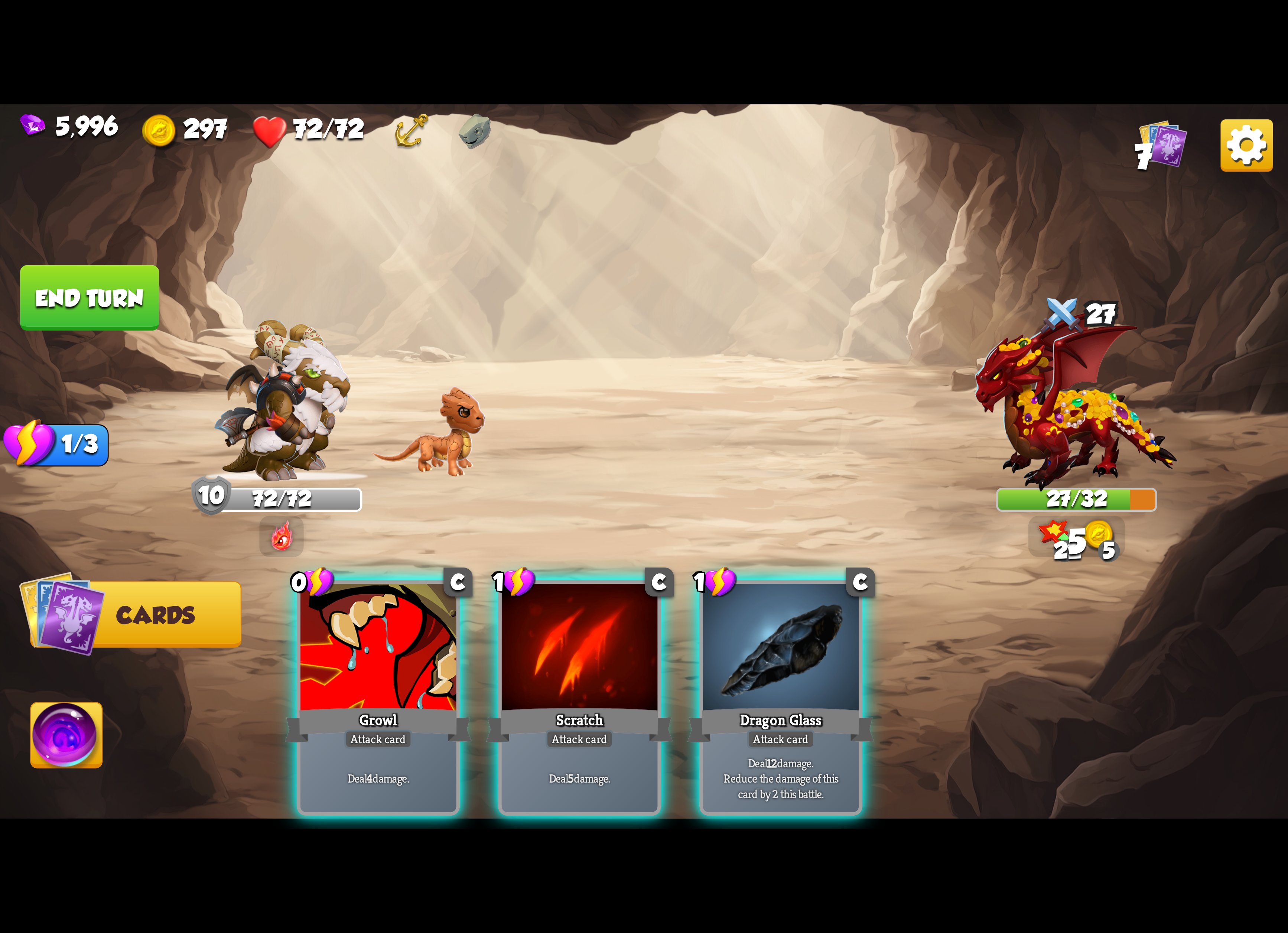
click at [407, 645] on div at bounding box center [378, 649] width 156 height 132
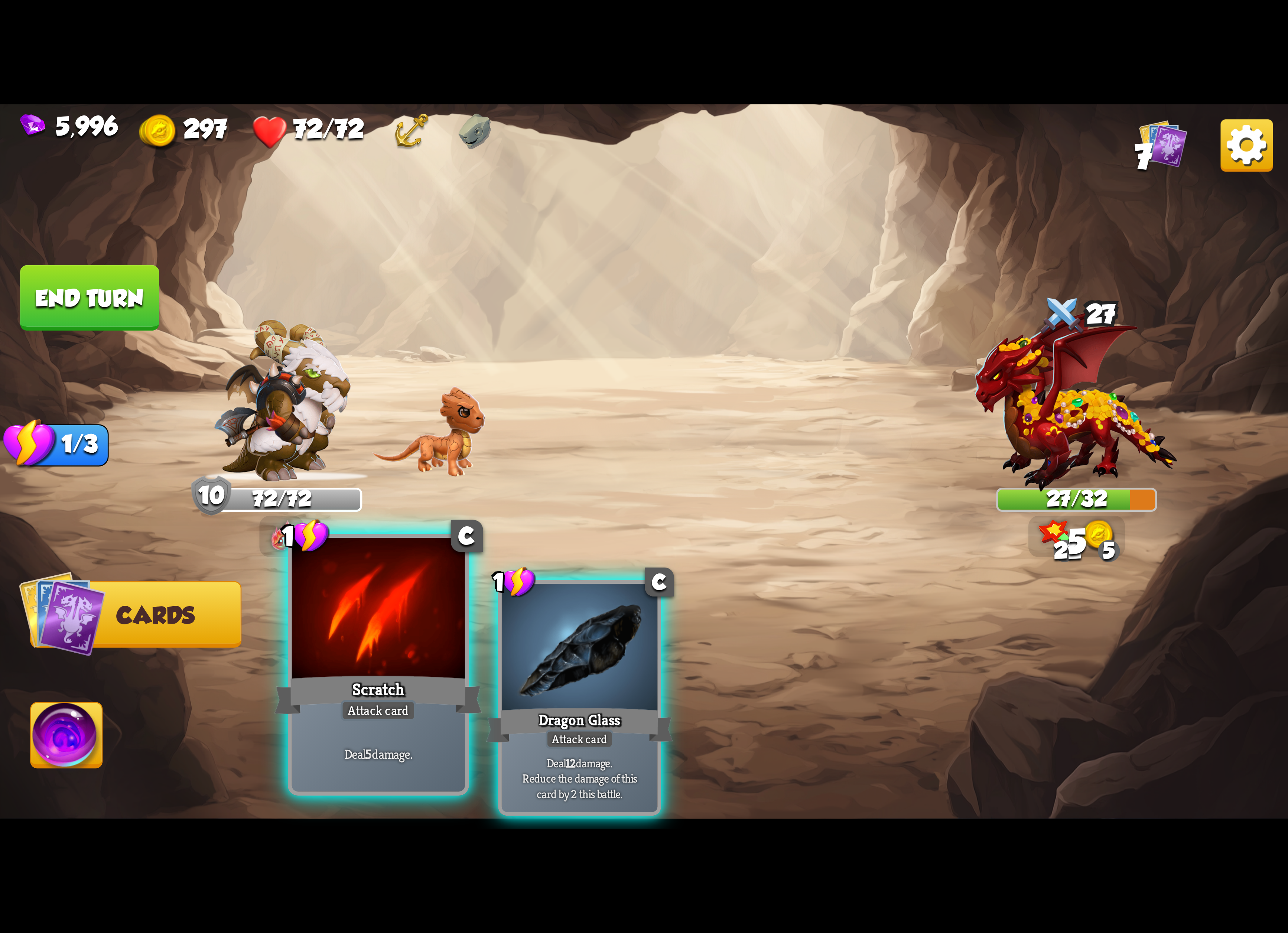
click at [407, 645] on div at bounding box center [379, 611] width 173 height 146
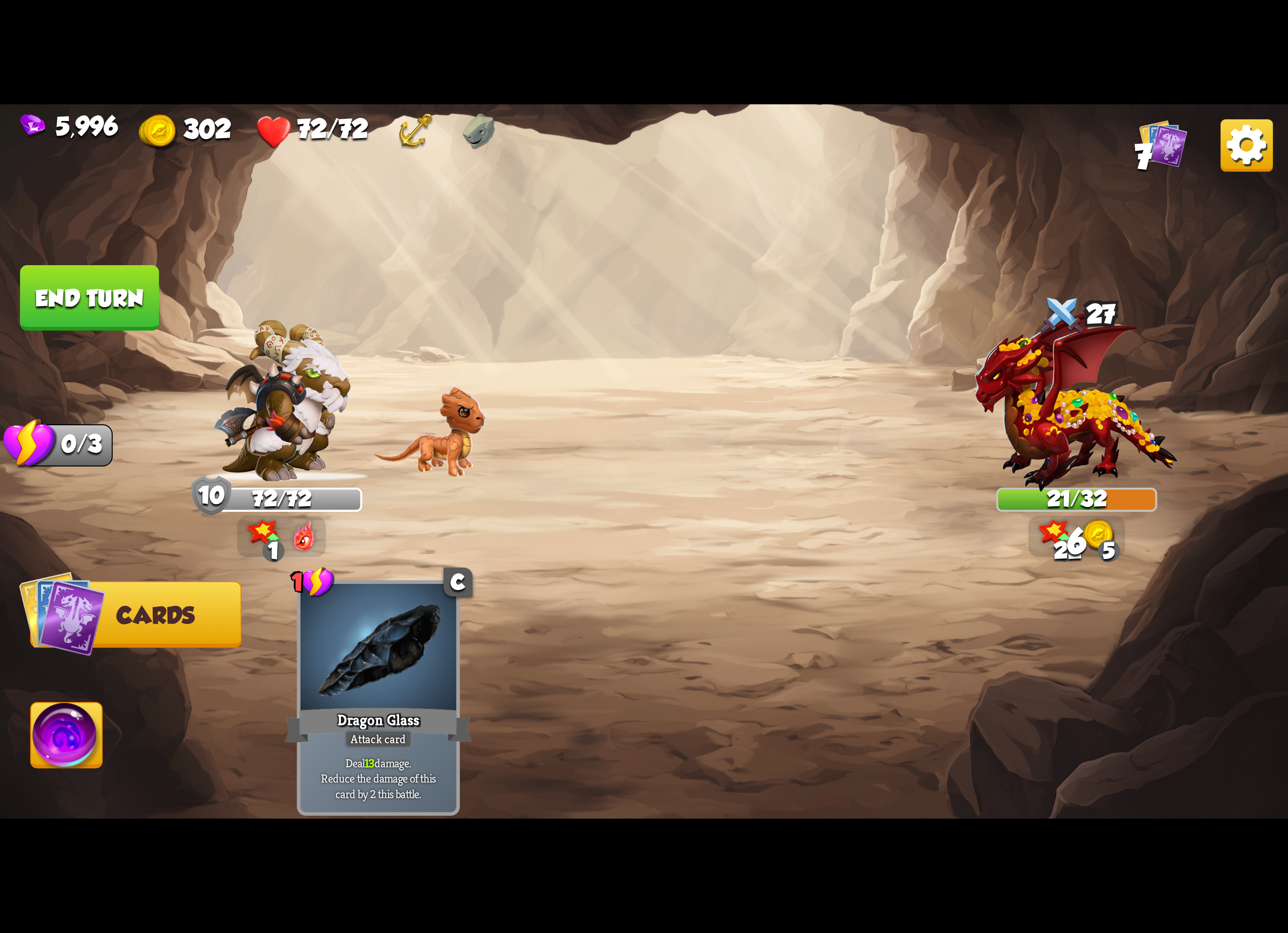
click at [61, 738] on img at bounding box center [67, 739] width 72 height 72
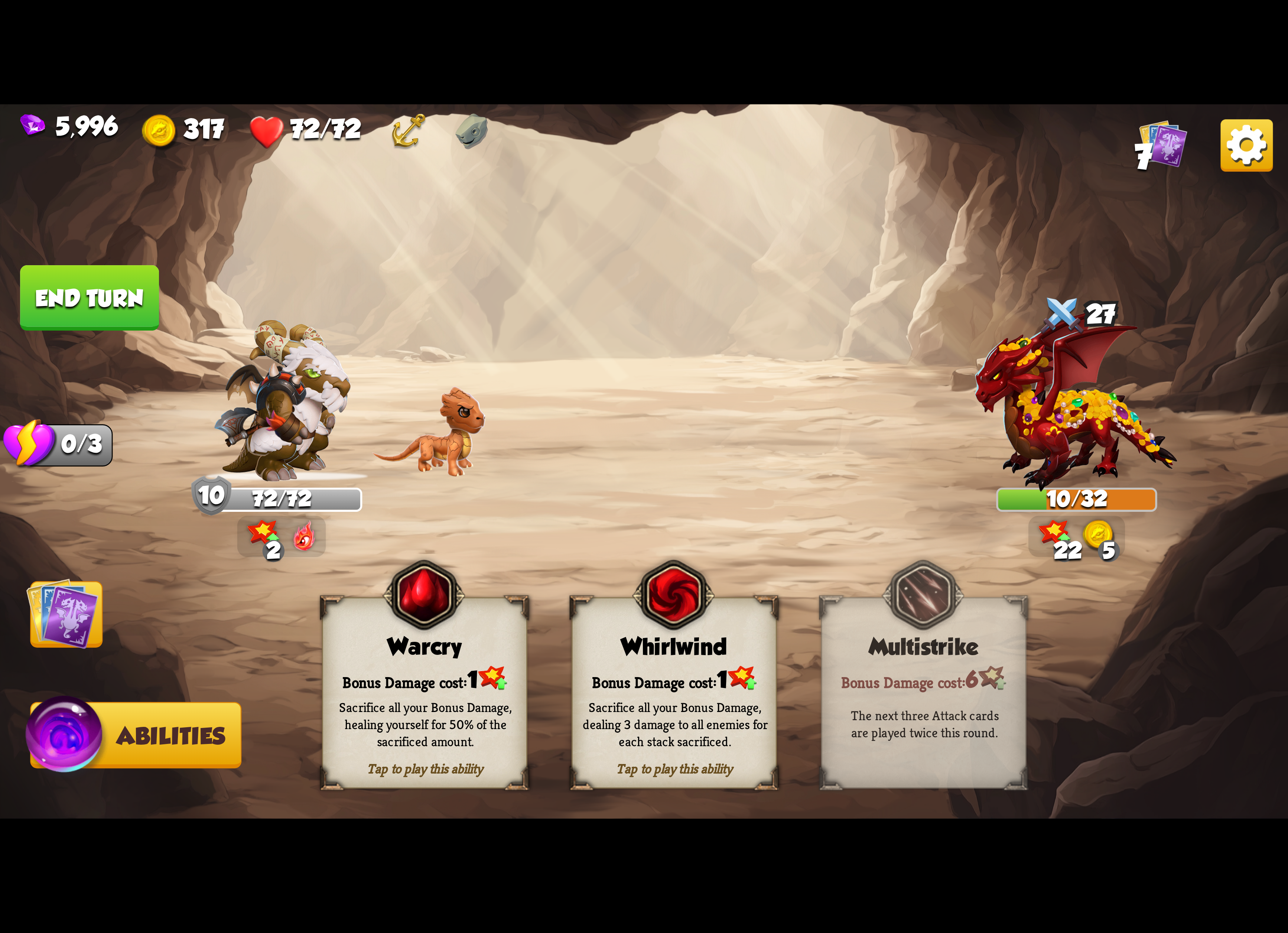
click at [688, 683] on div "Bonus Damage cost: 1" at bounding box center [674, 678] width 203 height 29
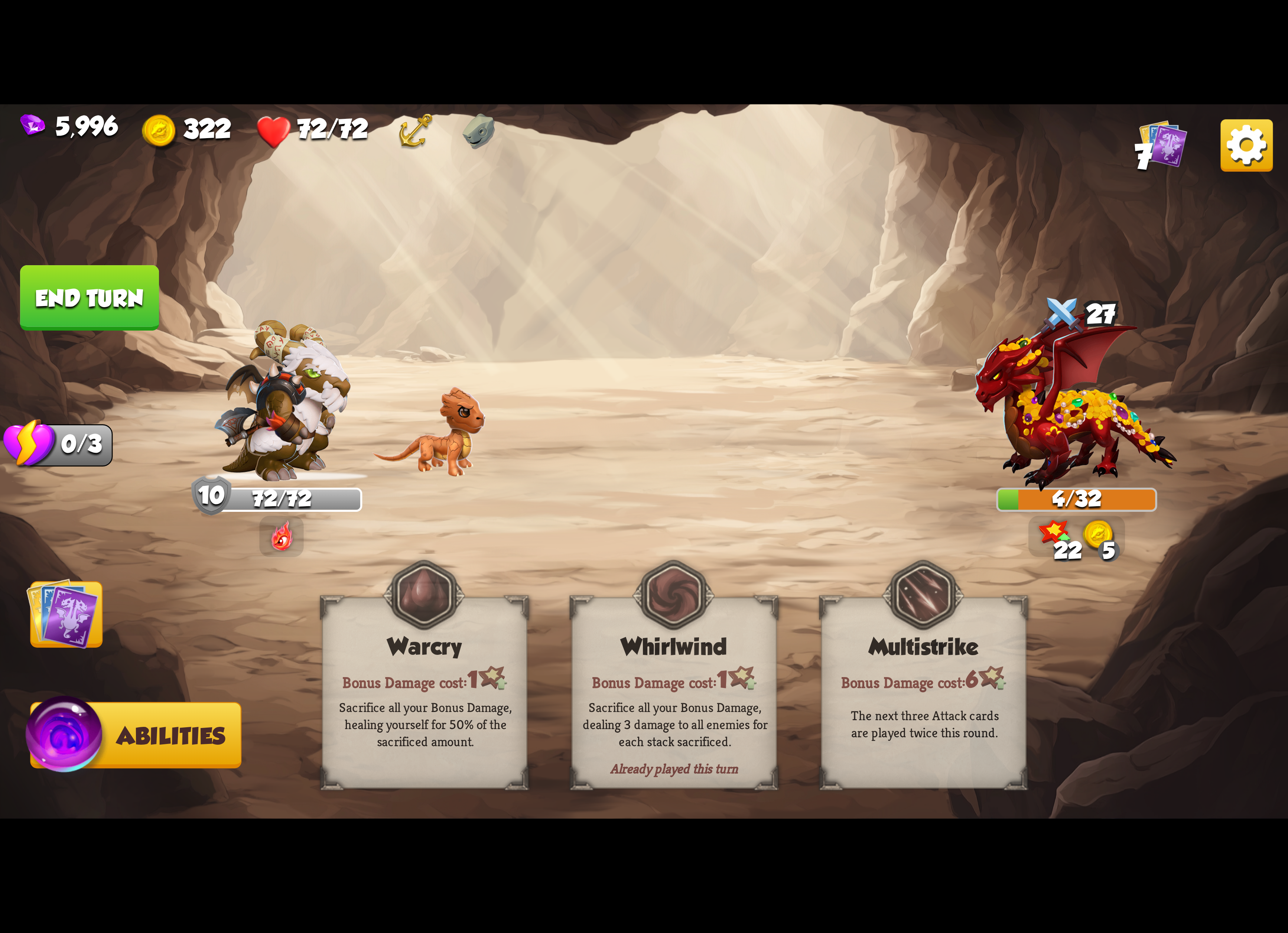
click at [1236, 143] on img at bounding box center [1246, 145] width 52 height 52
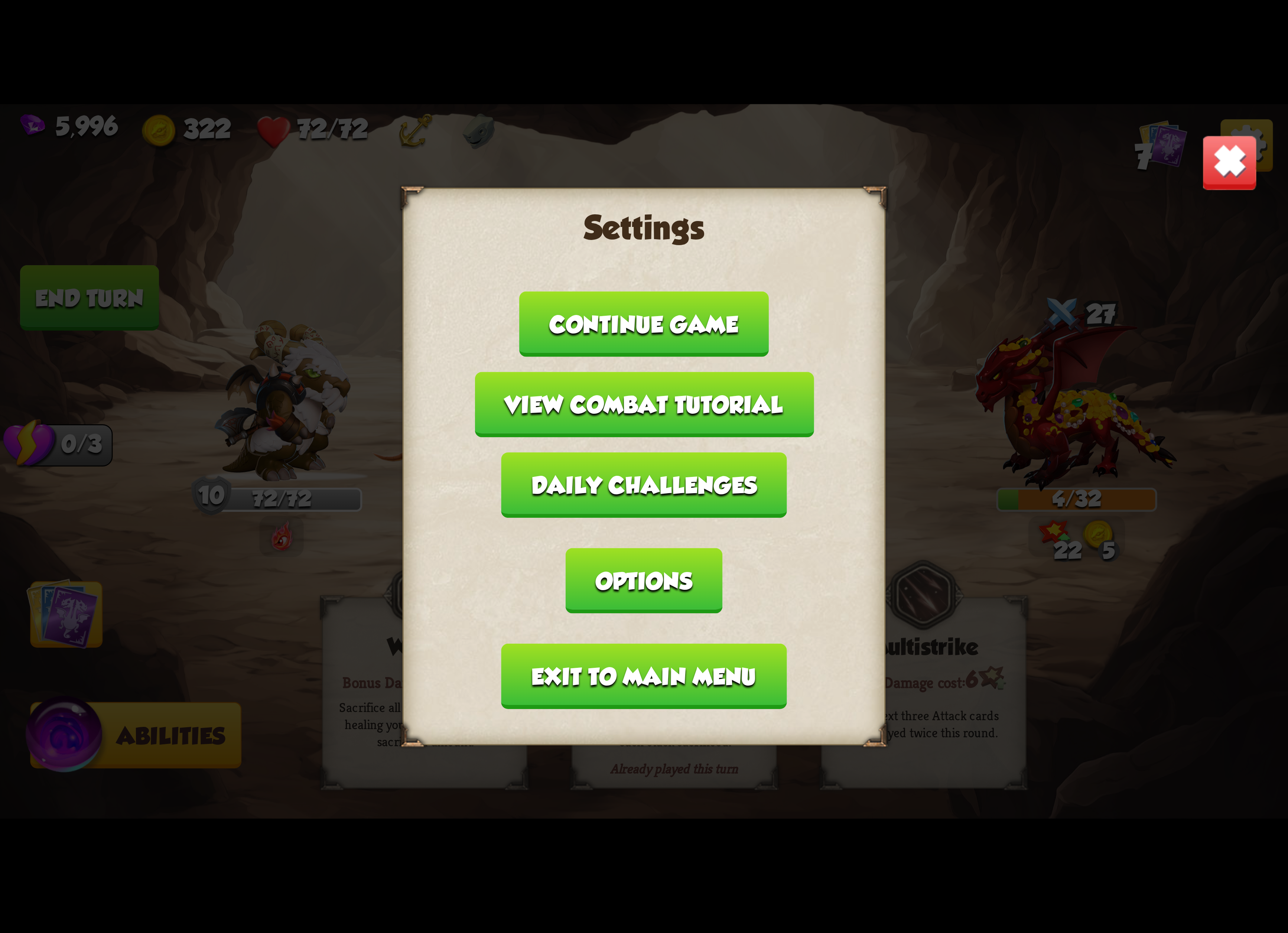
click at [701, 644] on button "Exit to main menu" at bounding box center [644, 676] width 285 height 65
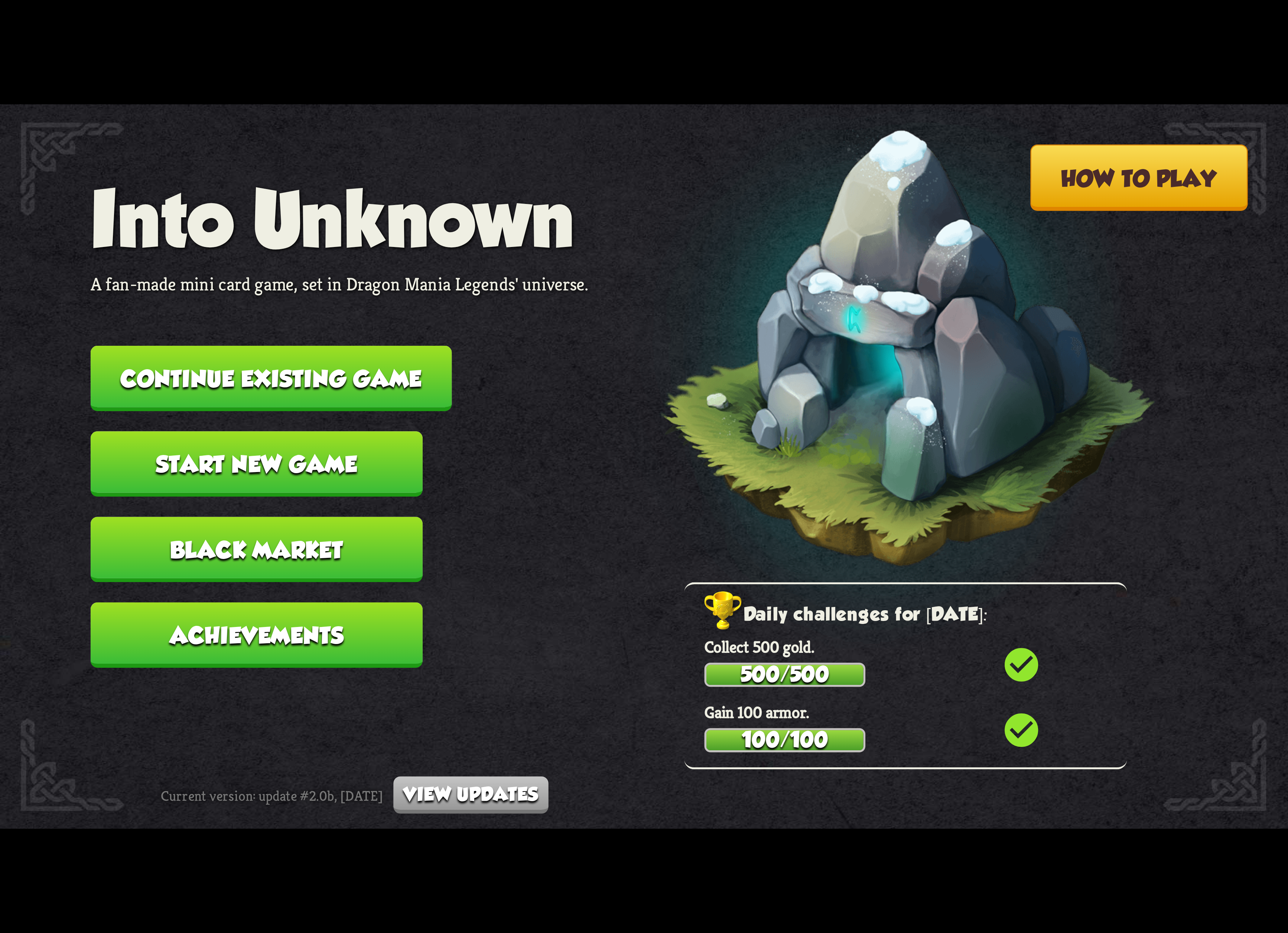
click at [701, 614] on div "Daily challenges for [DATE]: Collect 500 gold. 500/500 check_circle Gain 100 ar…" at bounding box center [905, 676] width 443 height 188
click at [330, 377] on button "Continue existing game" at bounding box center [271, 378] width 362 height 65
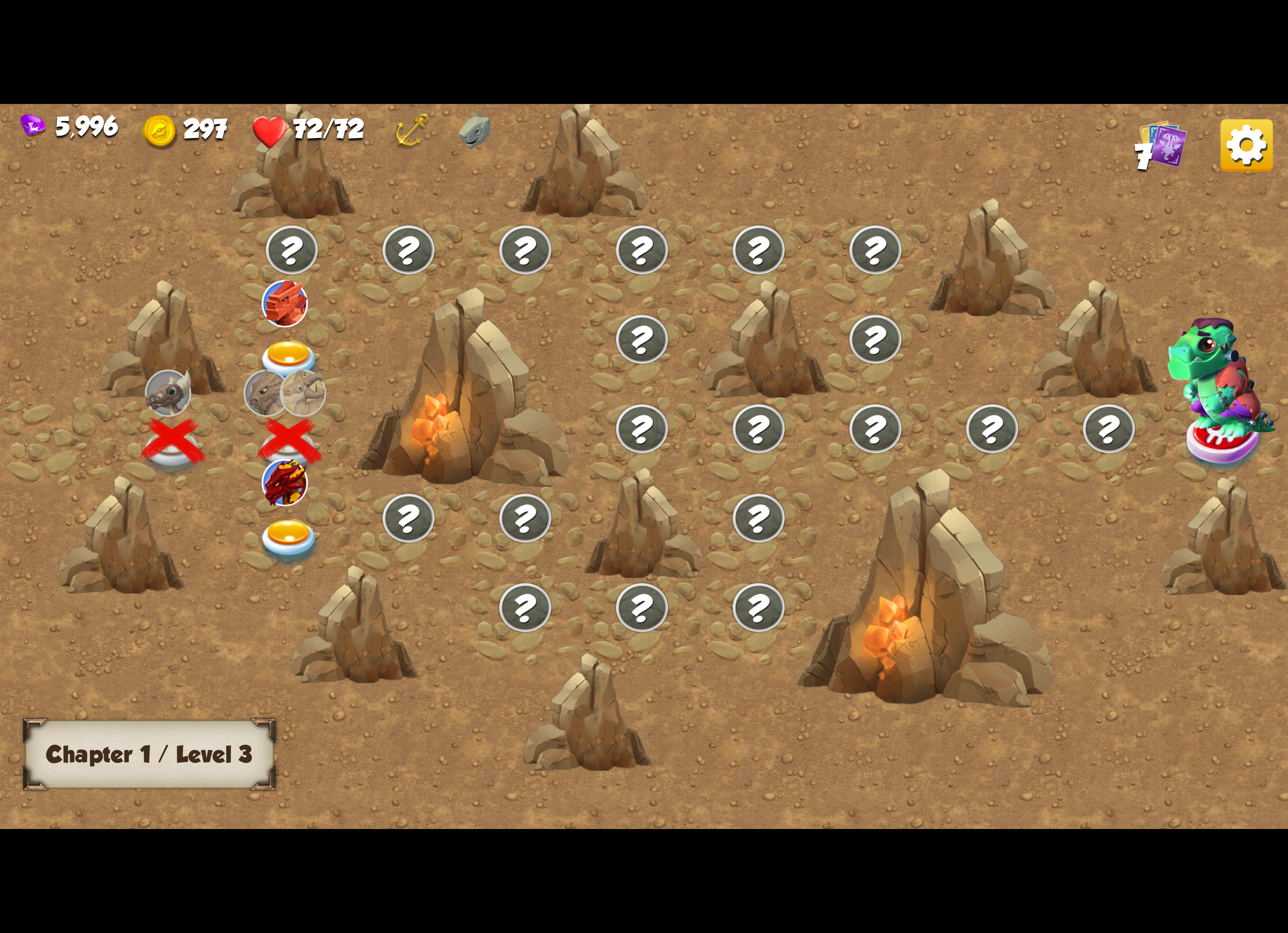
click at [302, 540] on img at bounding box center [290, 543] width 65 height 47
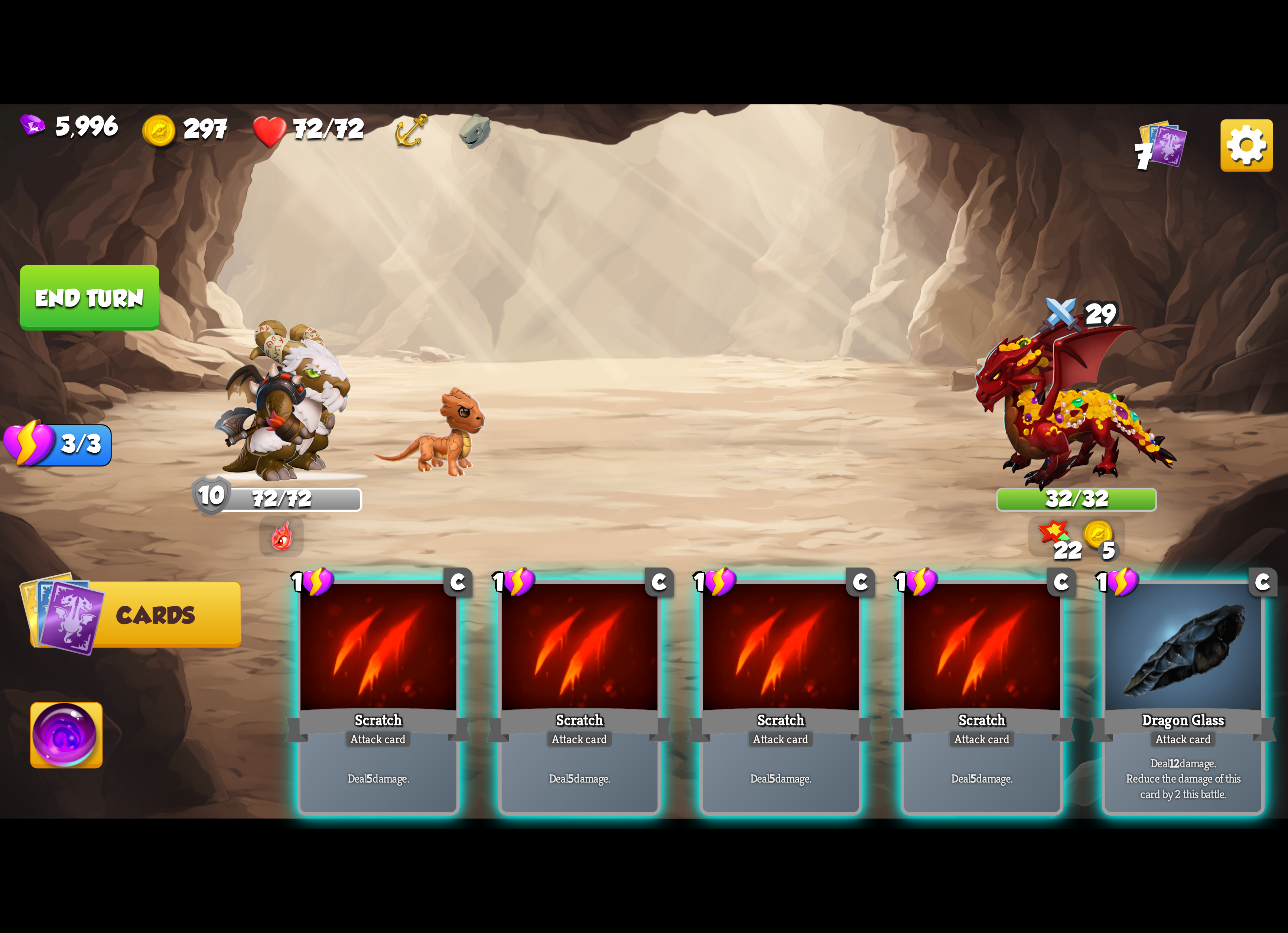
drag, startPoint x: 790, startPoint y: 682, endPoint x: 790, endPoint y: 686, distance: 4.0
click at [790, 704] on div "Scratch" at bounding box center [781, 725] width 187 height 42
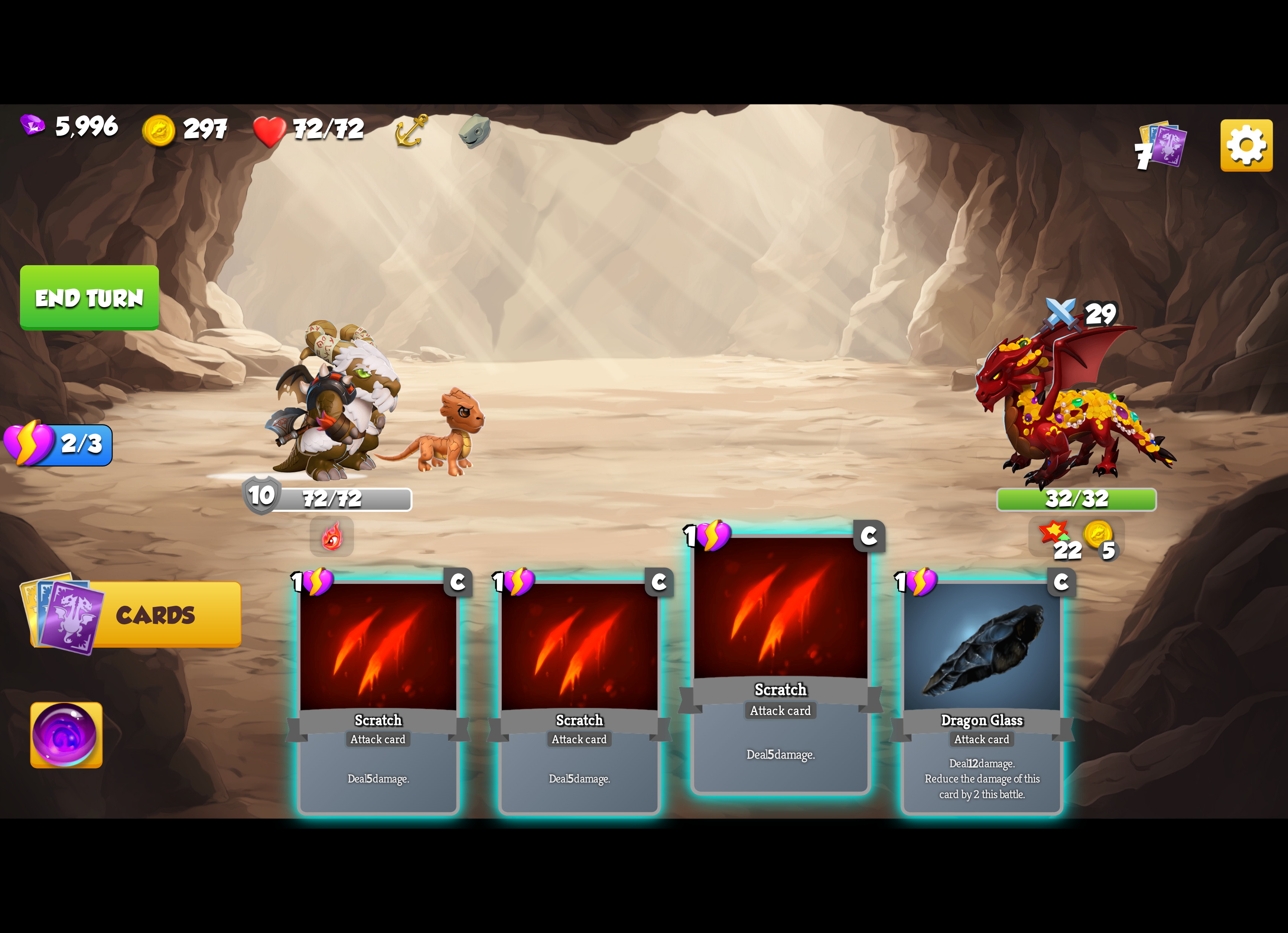
click at [790, 682] on div "Scratch" at bounding box center [781, 695] width 208 height 46
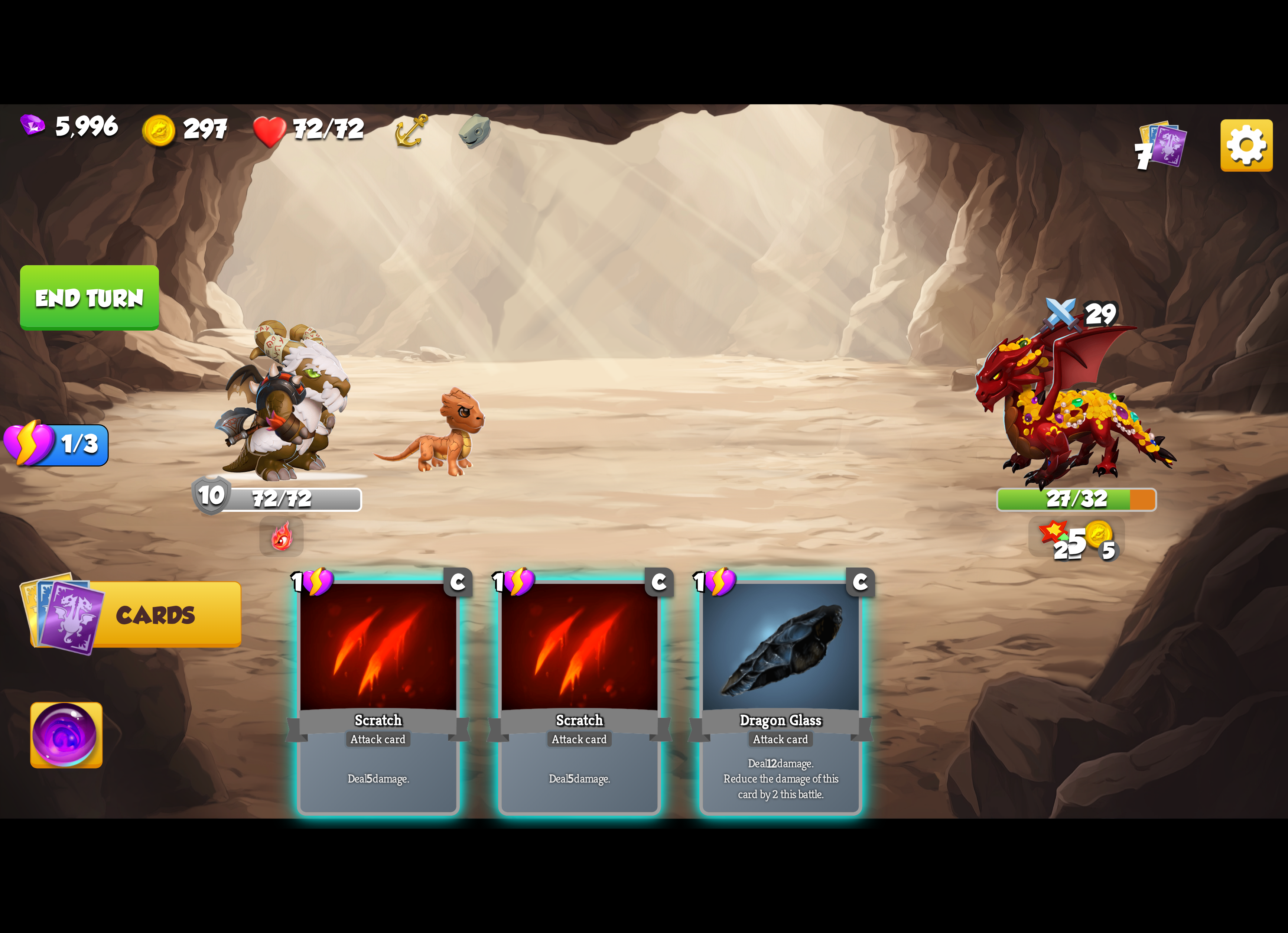
drag, startPoint x: 786, startPoint y: 691, endPoint x: 786, endPoint y: 686, distance: 5.0
click at [786, 704] on div "Dragon Glass" at bounding box center [781, 725] width 187 height 42
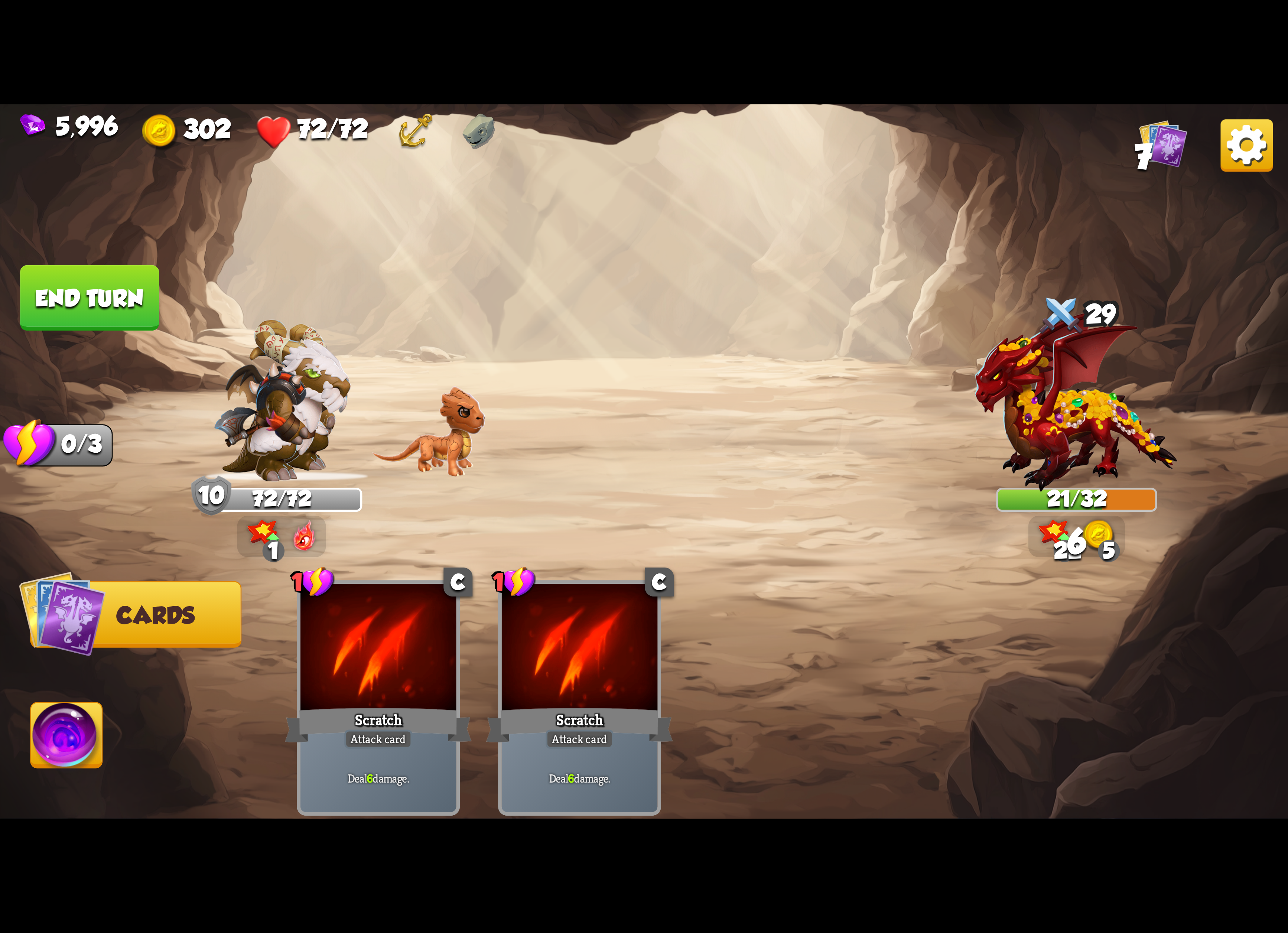
drag, startPoint x: 65, startPoint y: 716, endPoint x: 69, endPoint y: 721, distance: 6.4
click at [69, 721] on img at bounding box center [67, 739] width 72 height 72
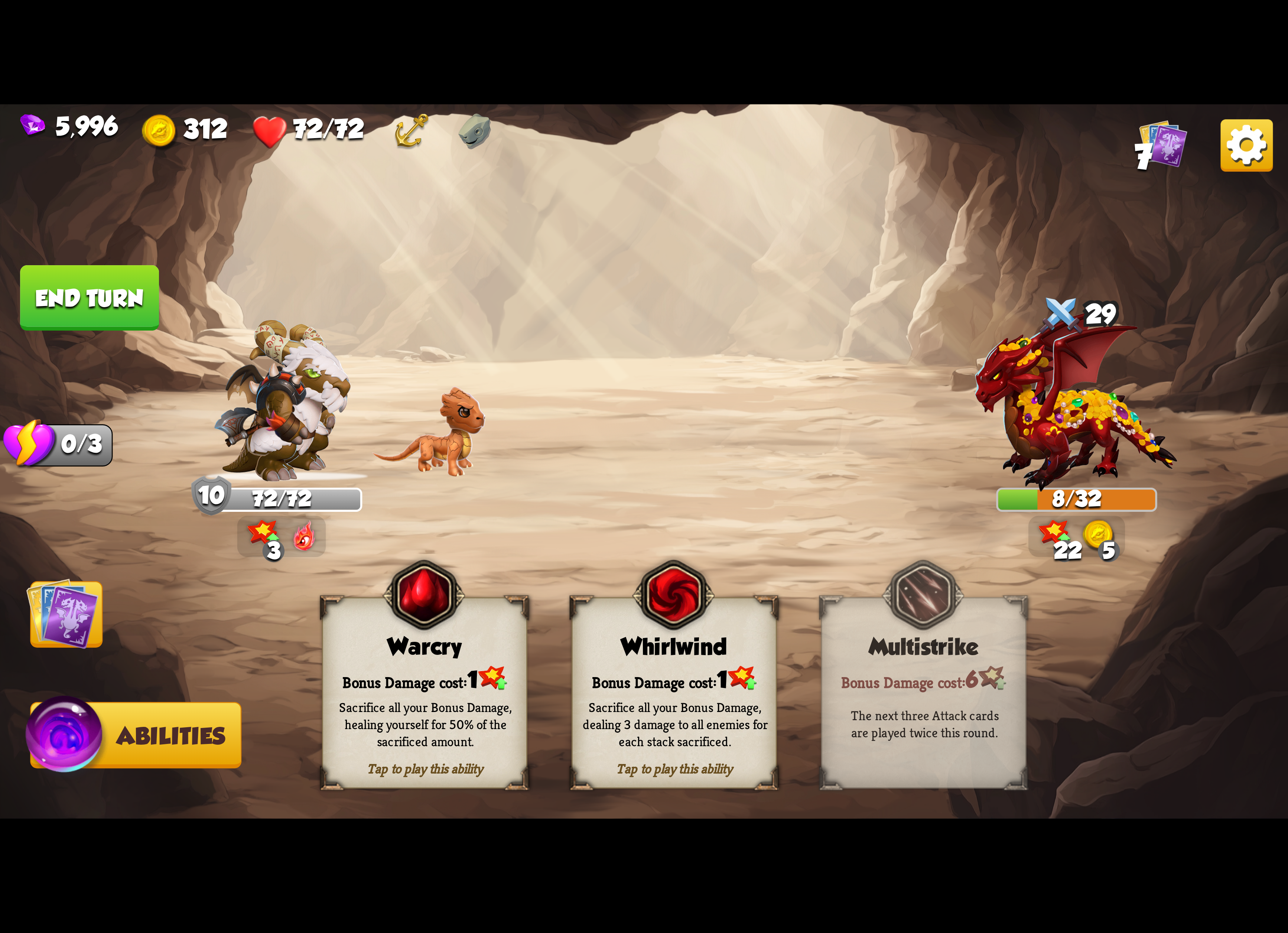
click at [669, 706] on div "Sacrifice all your Bonus Damage, dealing 3 damage to all enemies for each stack…" at bounding box center [675, 724] width 185 height 51
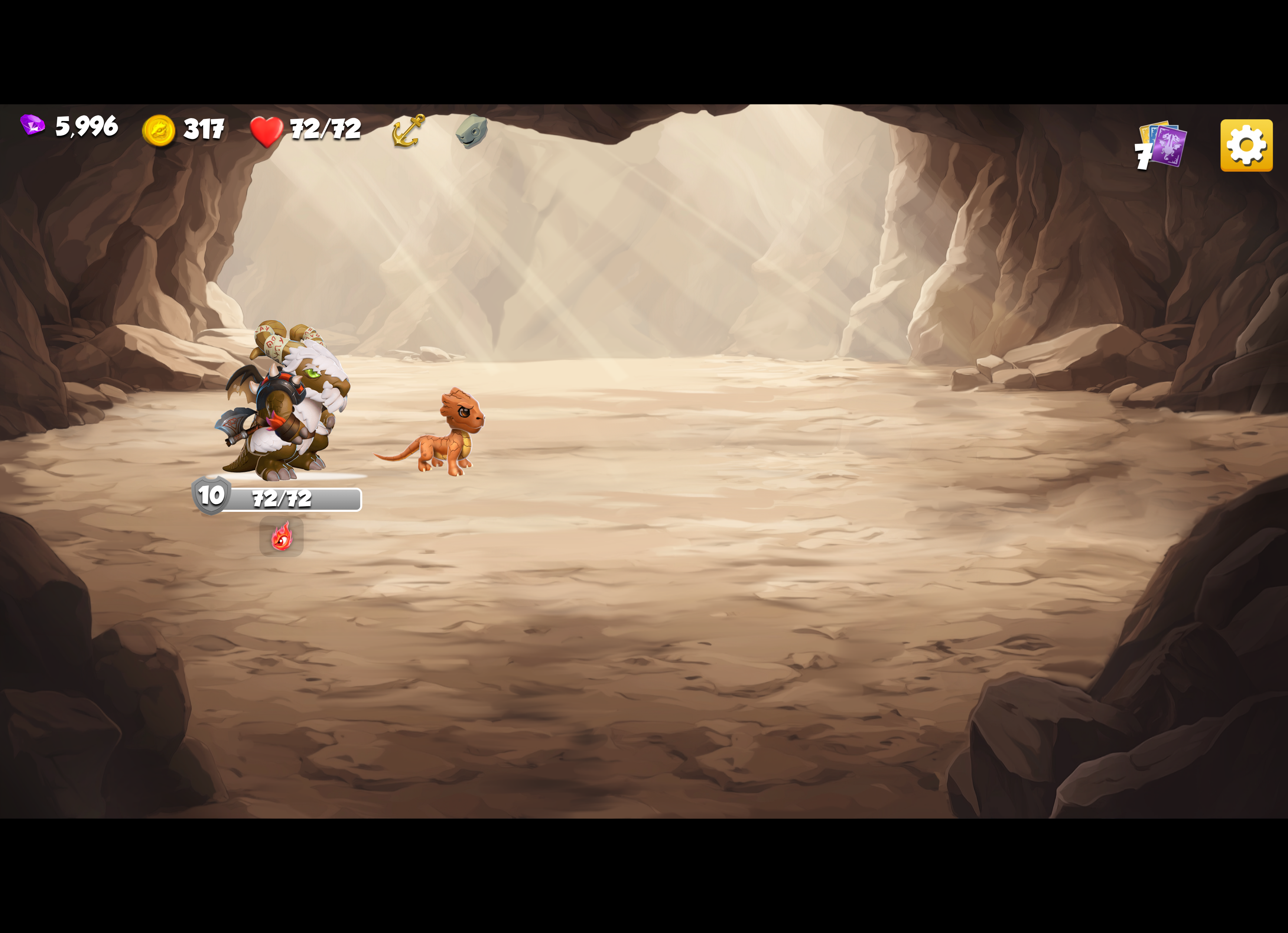
click at [1255, 141] on img at bounding box center [1246, 145] width 52 height 52
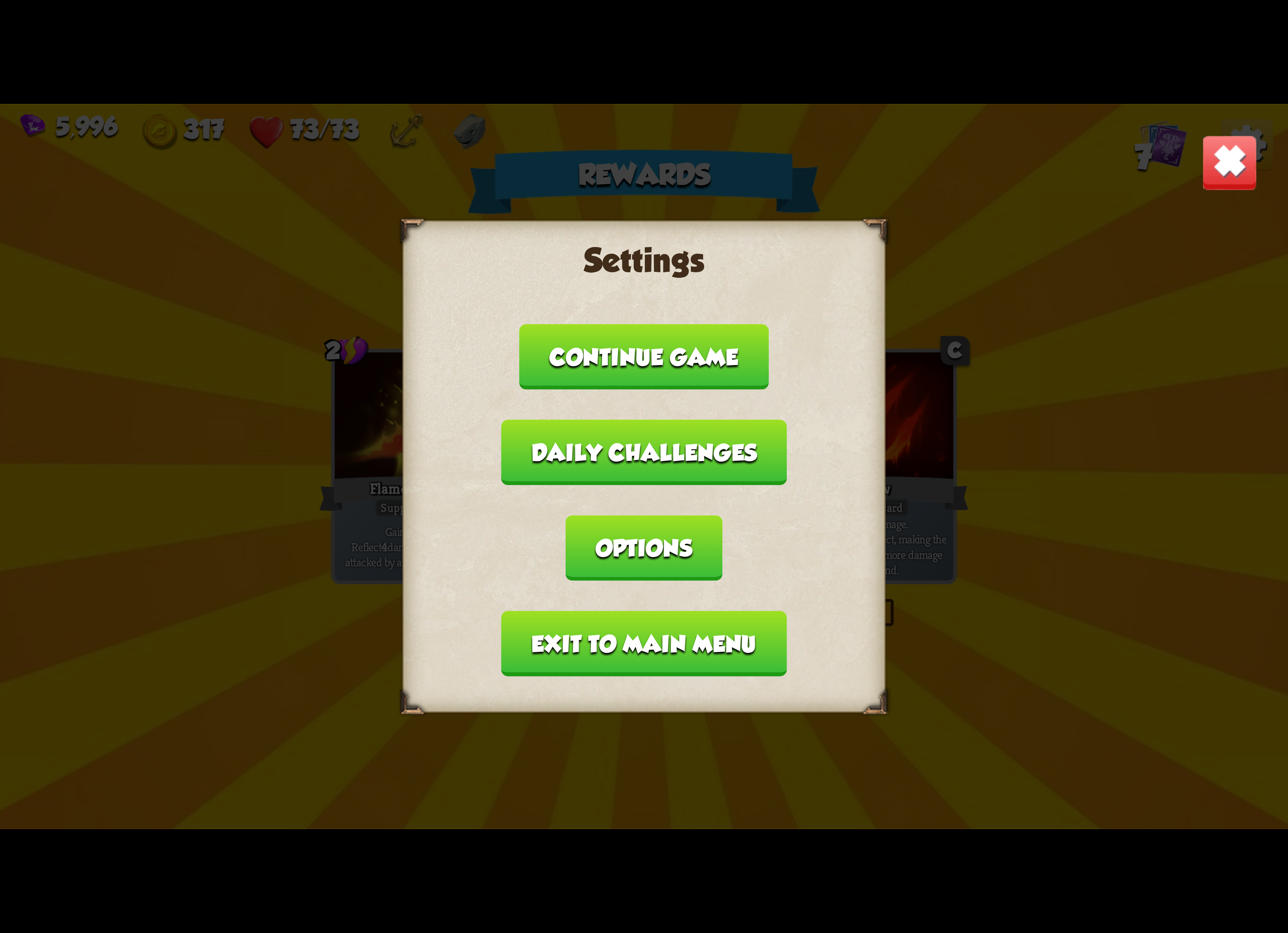
click at [1204, 174] on img at bounding box center [1230, 163] width 57 height 57
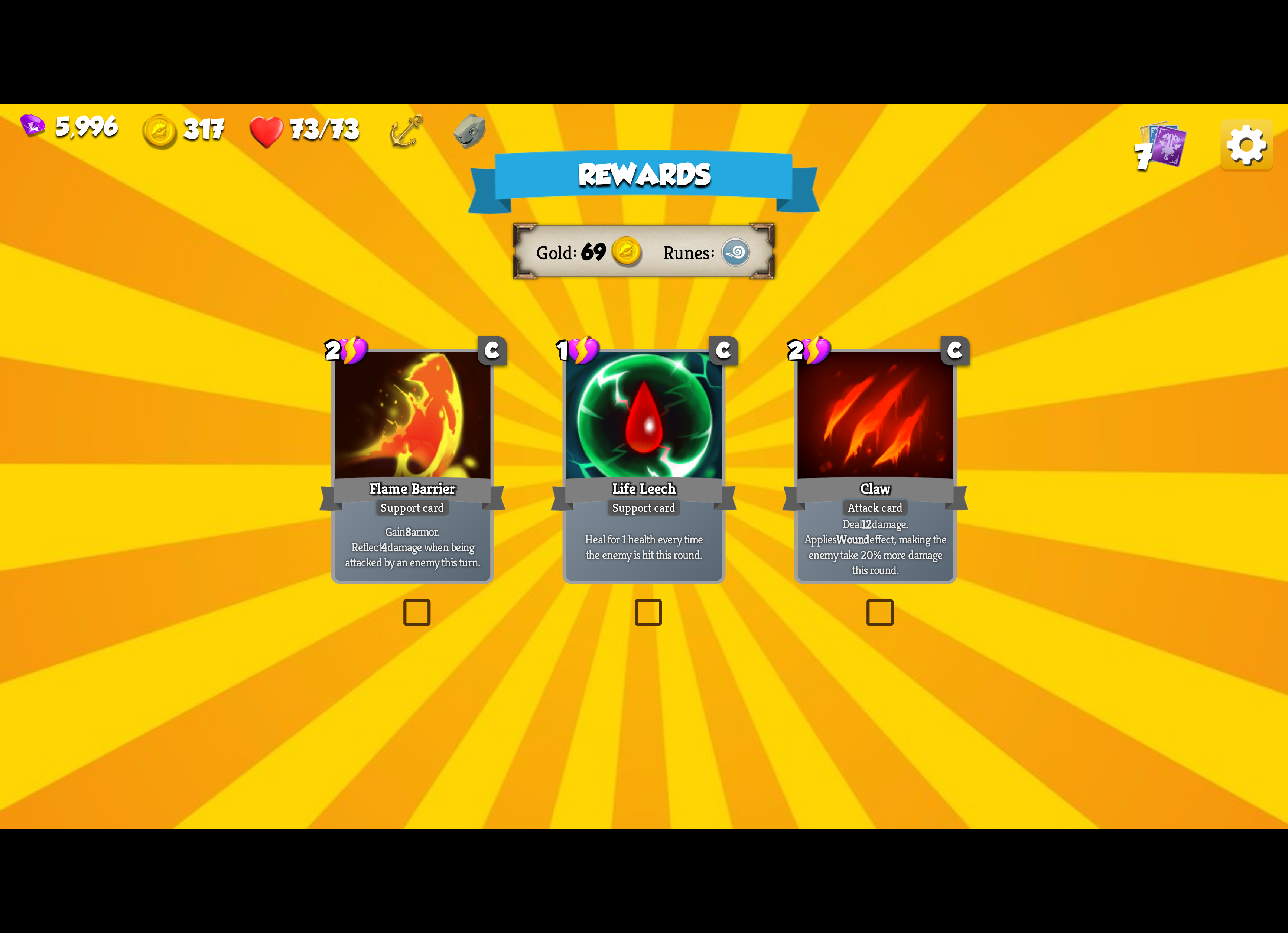
click at [581, 511] on div "Life Leech" at bounding box center [644, 493] width 187 height 42
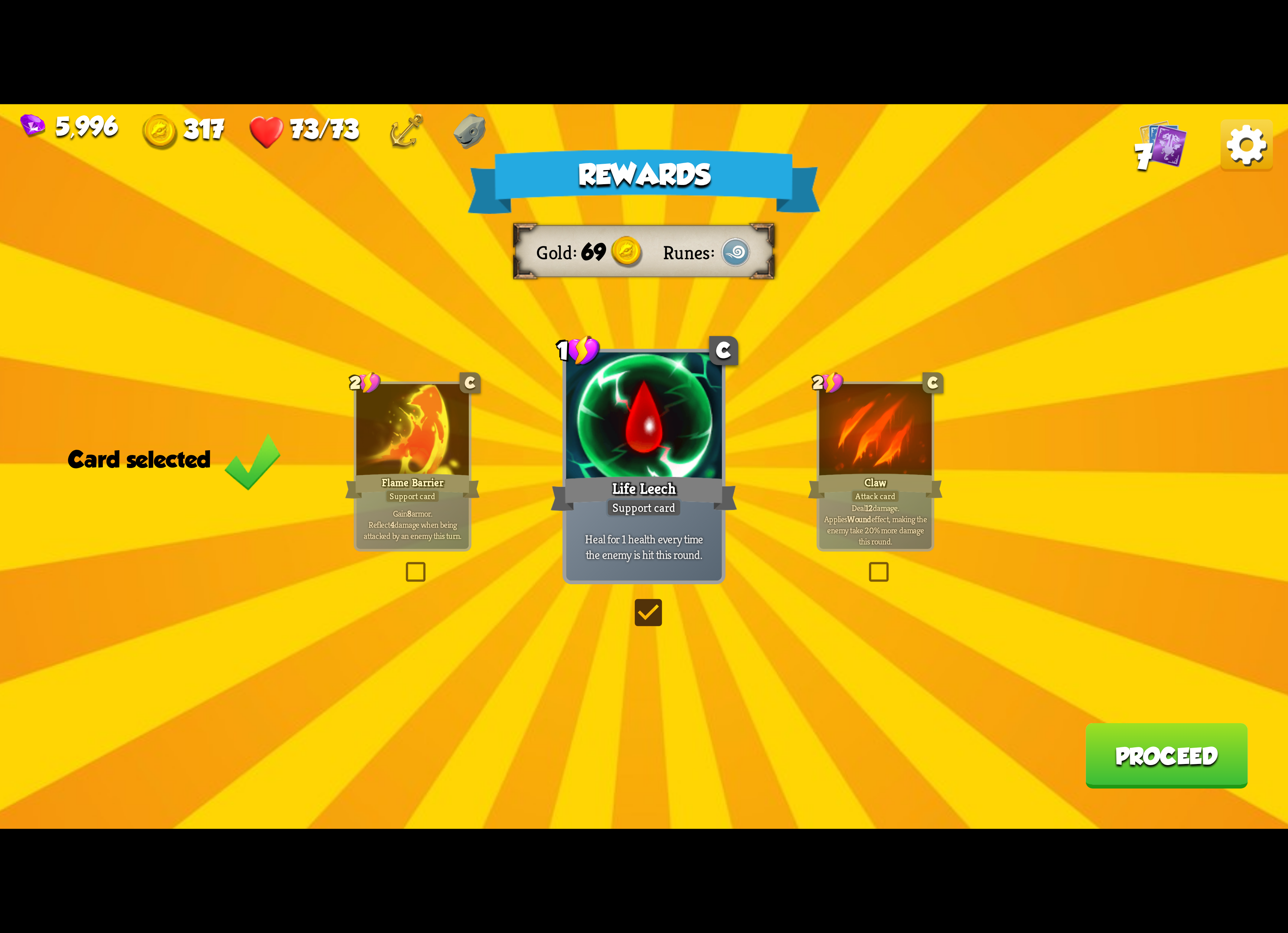
drag, startPoint x: 451, startPoint y: 489, endPoint x: 671, endPoint y: 470, distance: 220.8
click at [496, 496] on div "Rewards Gold 69 Runes Card selected 2 C Flame Barrier Support card Gain 8 armor…" at bounding box center [644, 466] width 1288 height 725
click at [874, 450] on div at bounding box center [875, 431] width 113 height 95
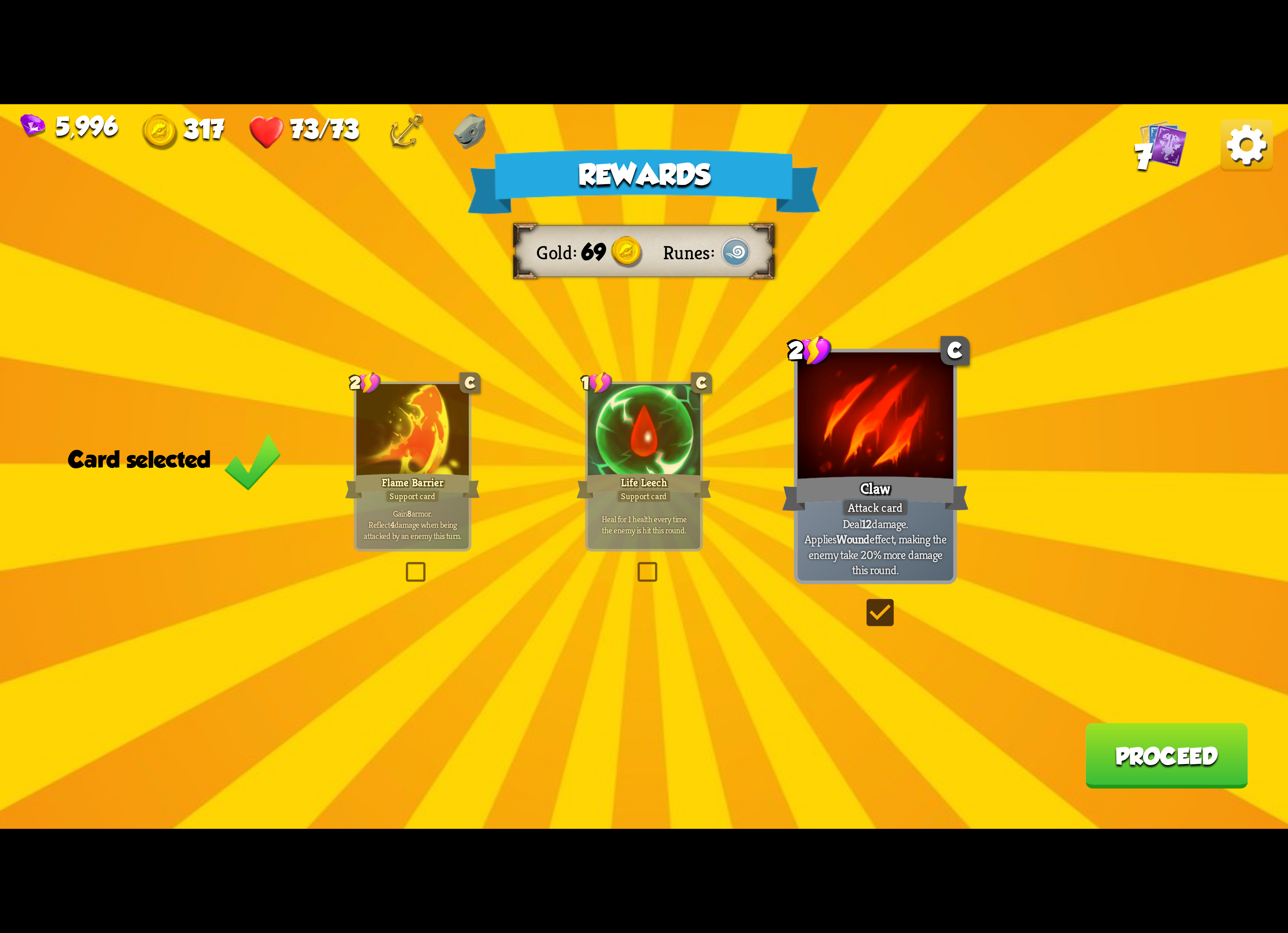
click at [1246, 149] on img at bounding box center [1246, 145] width 52 height 52
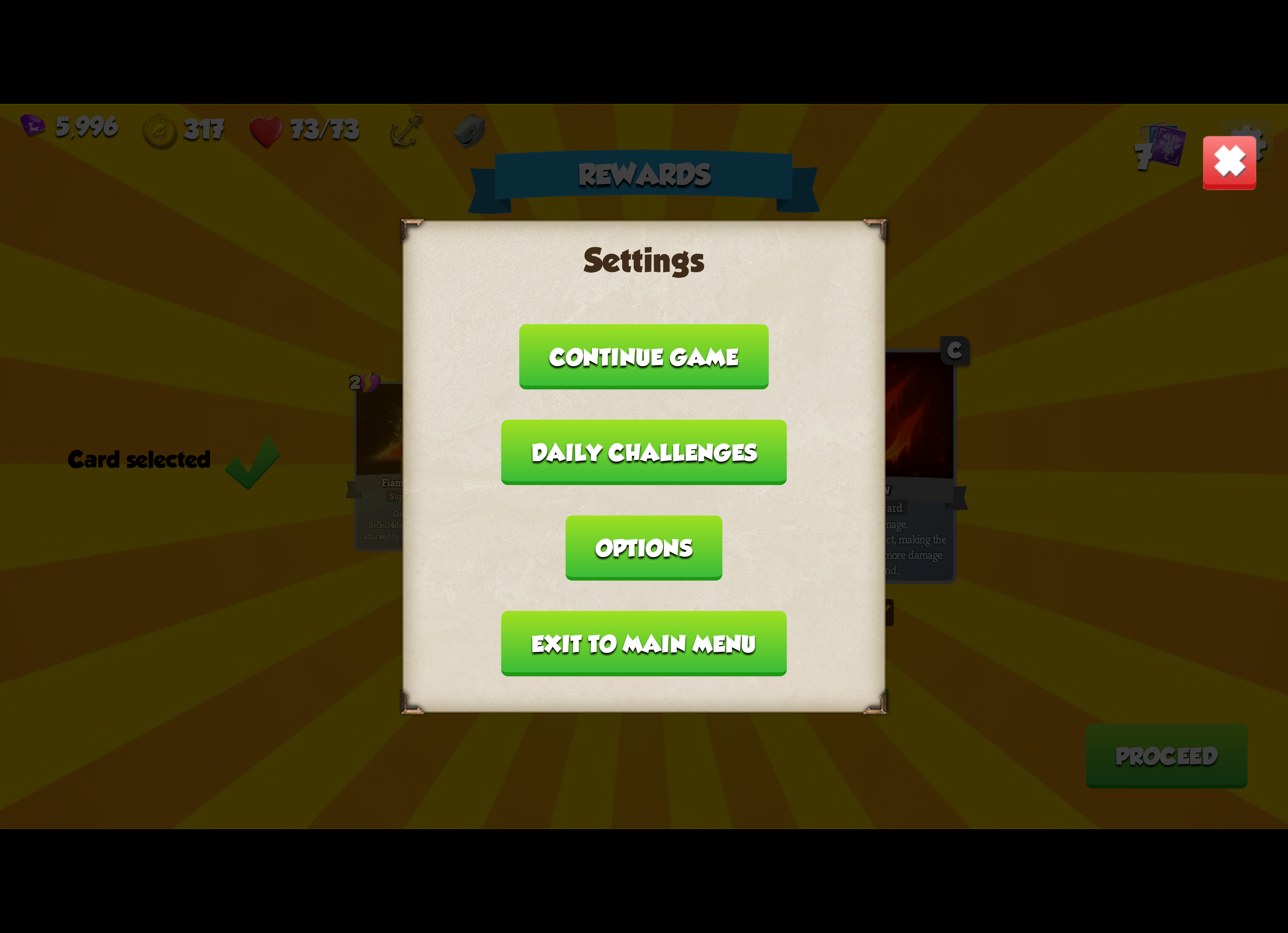
click at [686, 611] on button "Exit to main menu" at bounding box center [644, 644] width 285 height 65
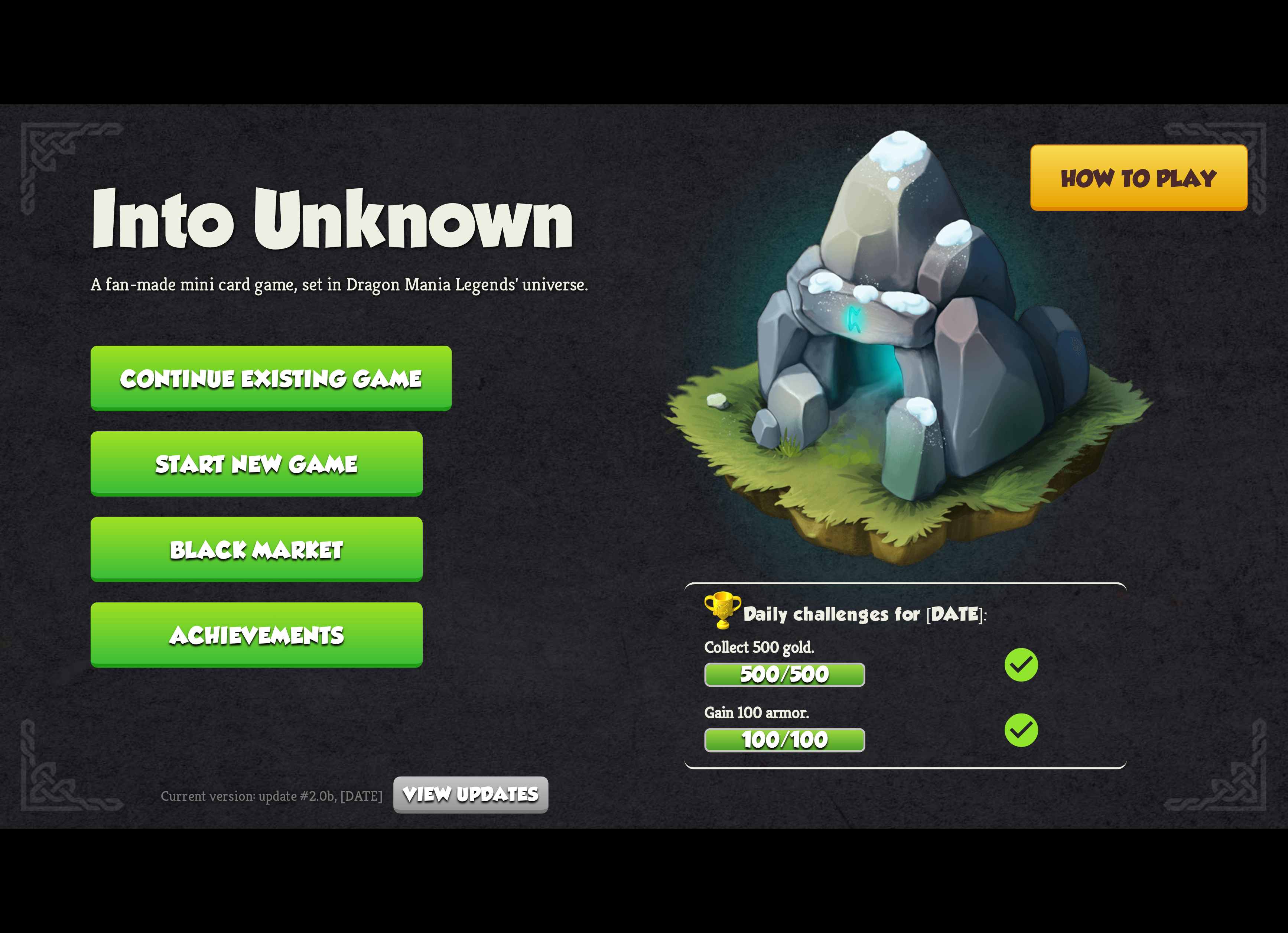
click at [369, 370] on button "Continue existing game" at bounding box center [271, 378] width 362 height 65
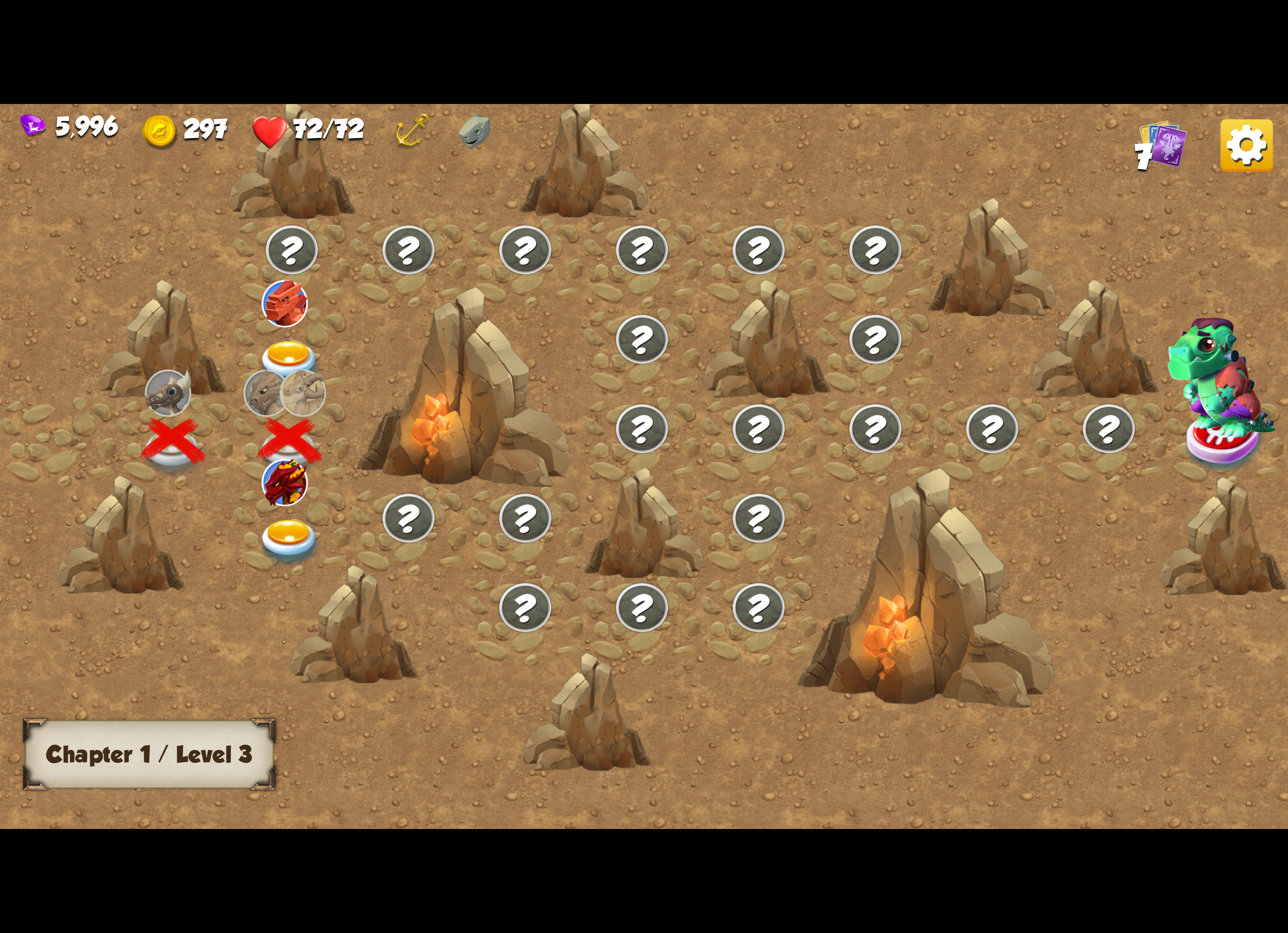
click at [315, 498] on div at bounding box center [292, 532] width 117 height 90
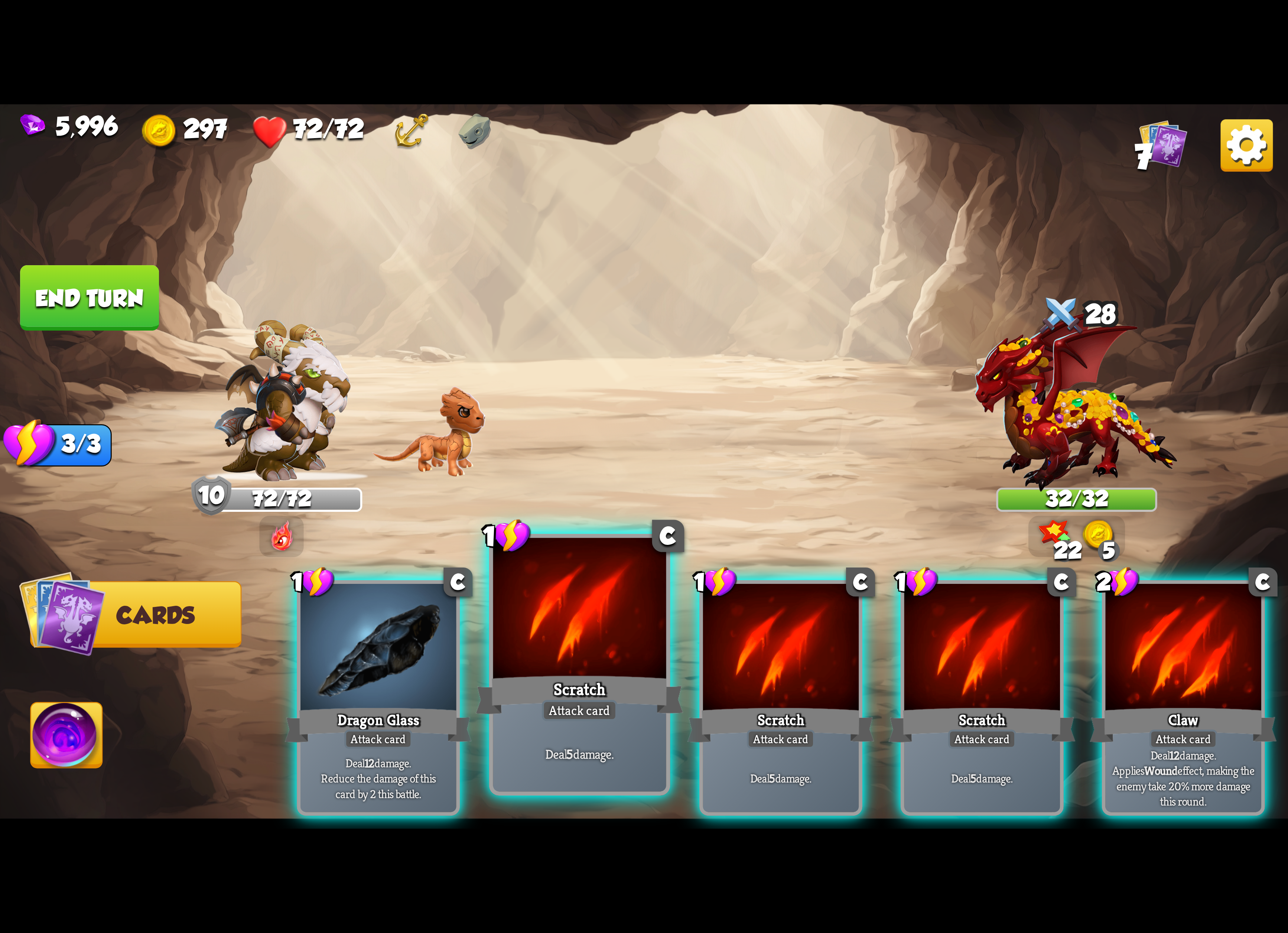
click at [603, 644] on div at bounding box center [580, 611] width 173 height 146
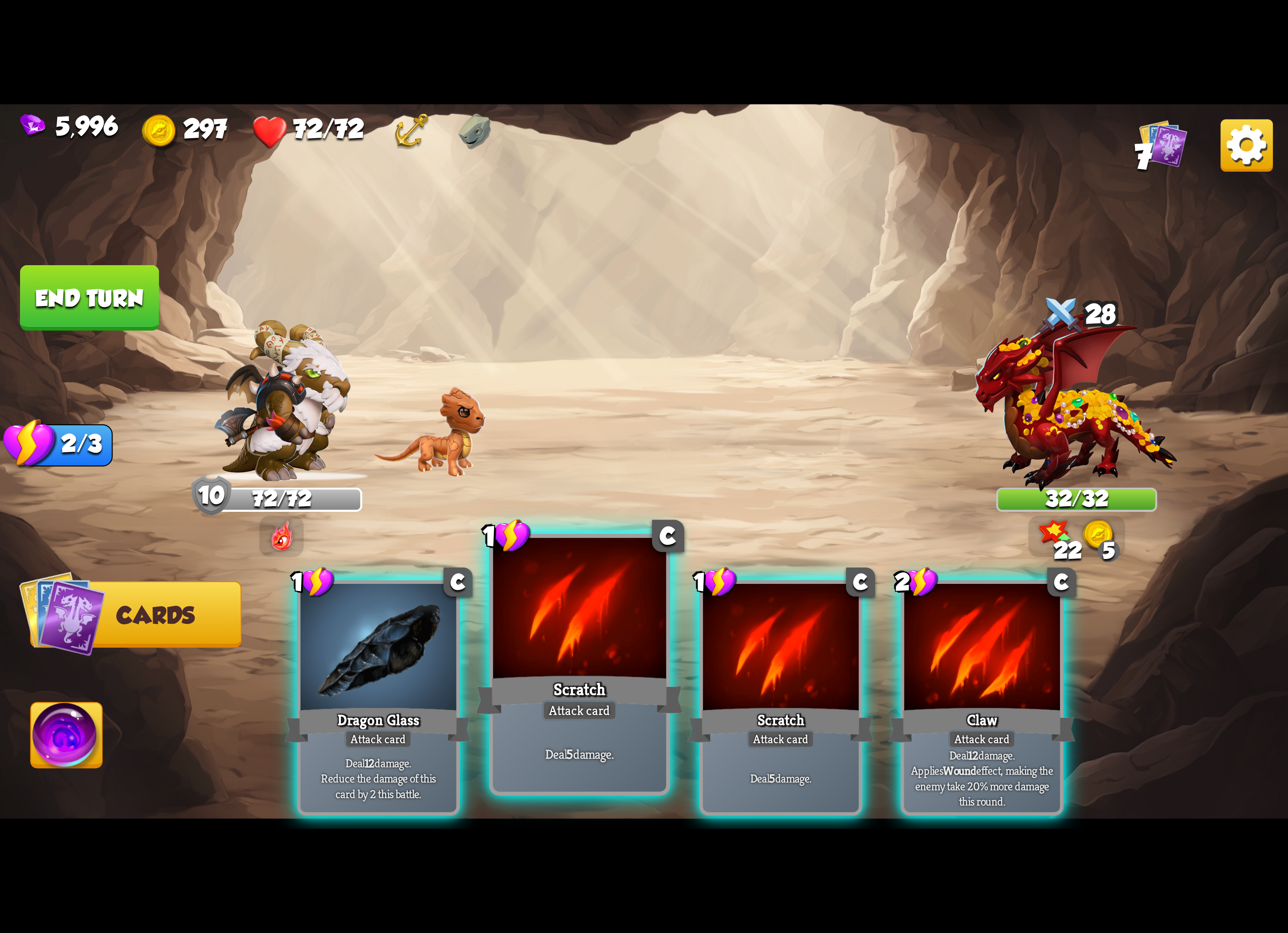
click at [611, 645] on div at bounding box center [580, 611] width 173 height 146
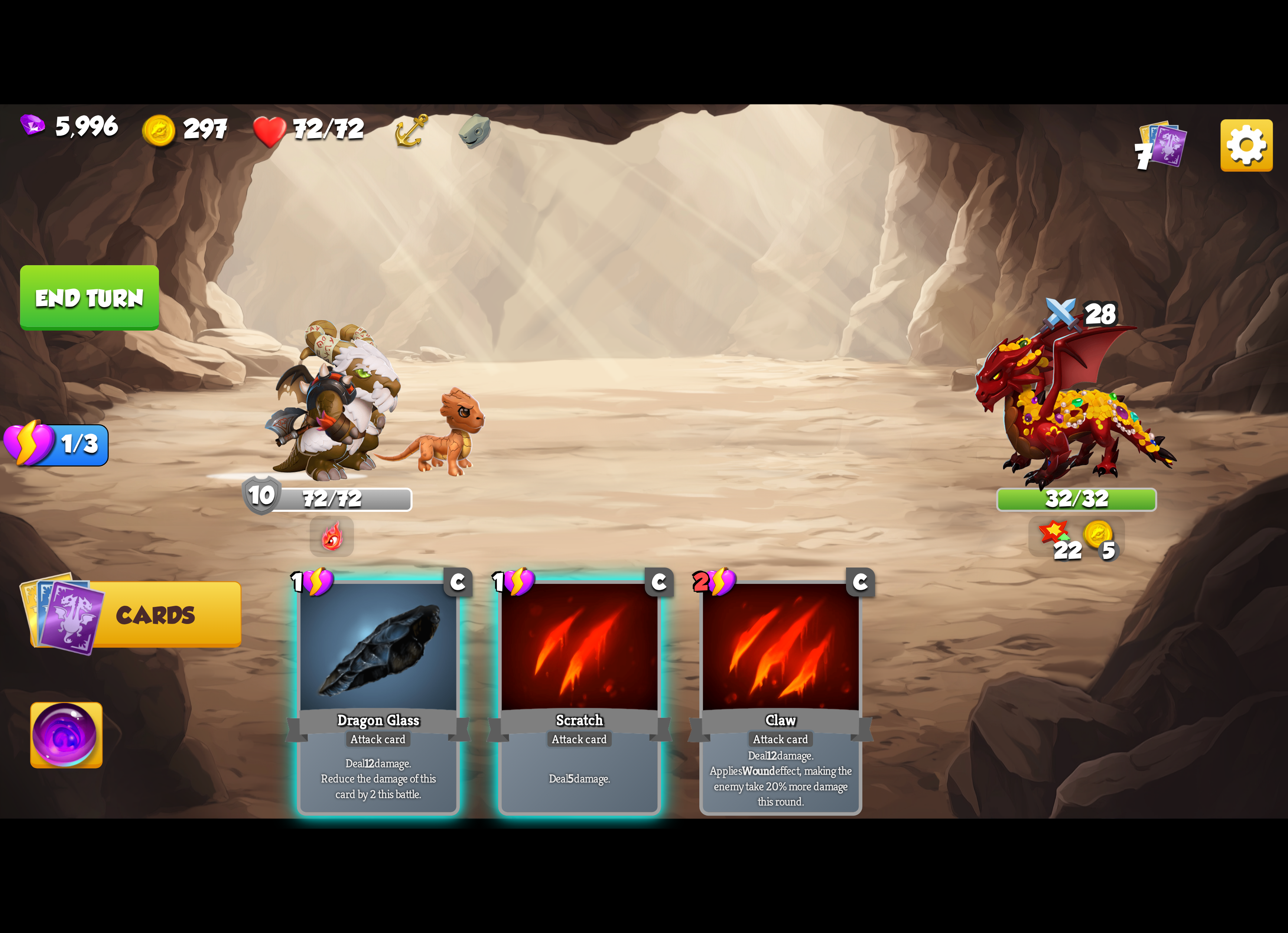
drag, startPoint x: 611, startPoint y: 645, endPoint x: 611, endPoint y: 649, distance: 4.0
click at [611, 648] on div at bounding box center [580, 649] width 156 height 132
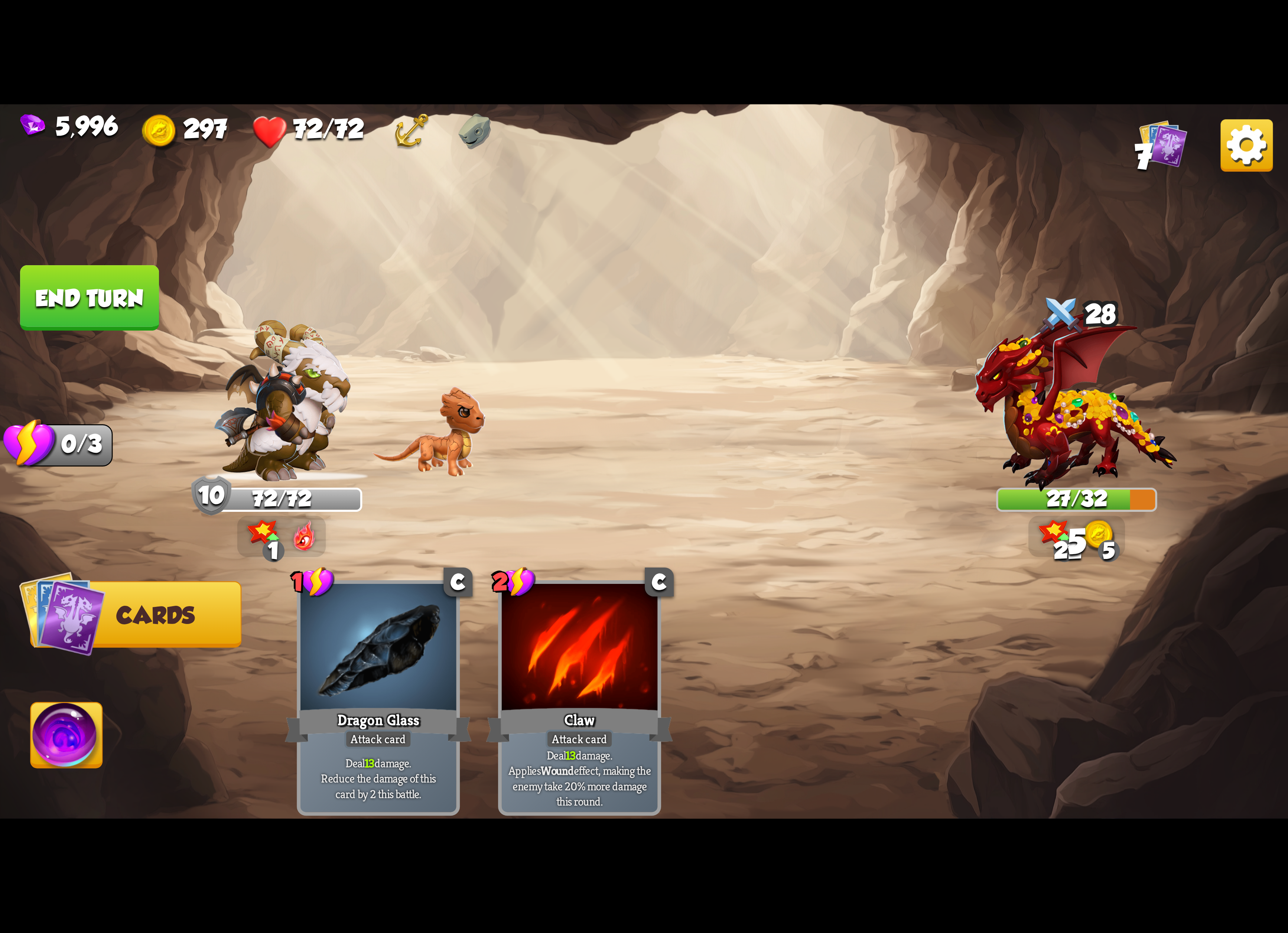
click at [101, 745] on img at bounding box center [67, 739] width 72 height 72
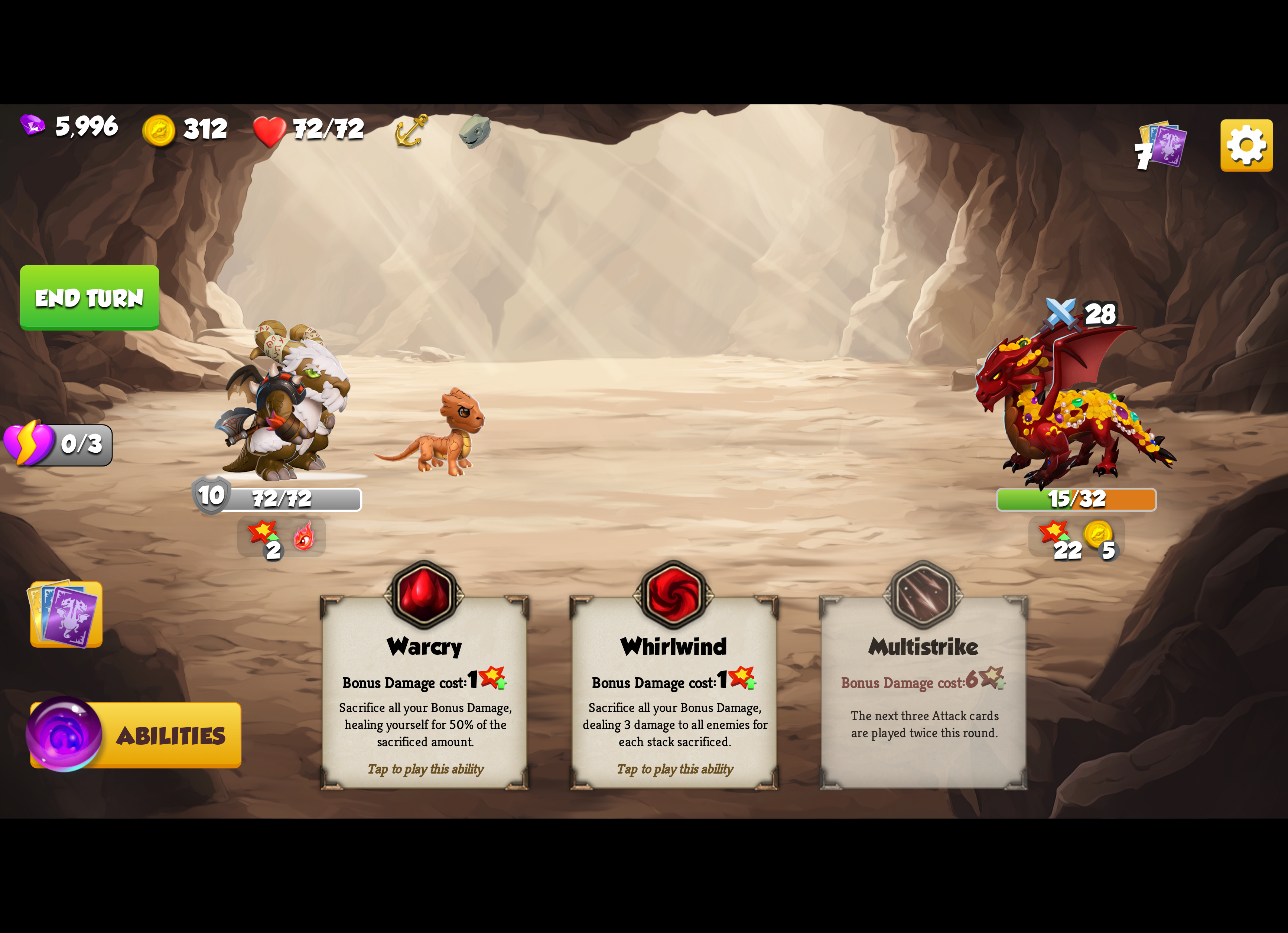
click at [621, 712] on div "Sacrifice all your Bonus Damage, dealing 3 damage to all enemies for each stack…" at bounding box center [675, 724] width 185 height 51
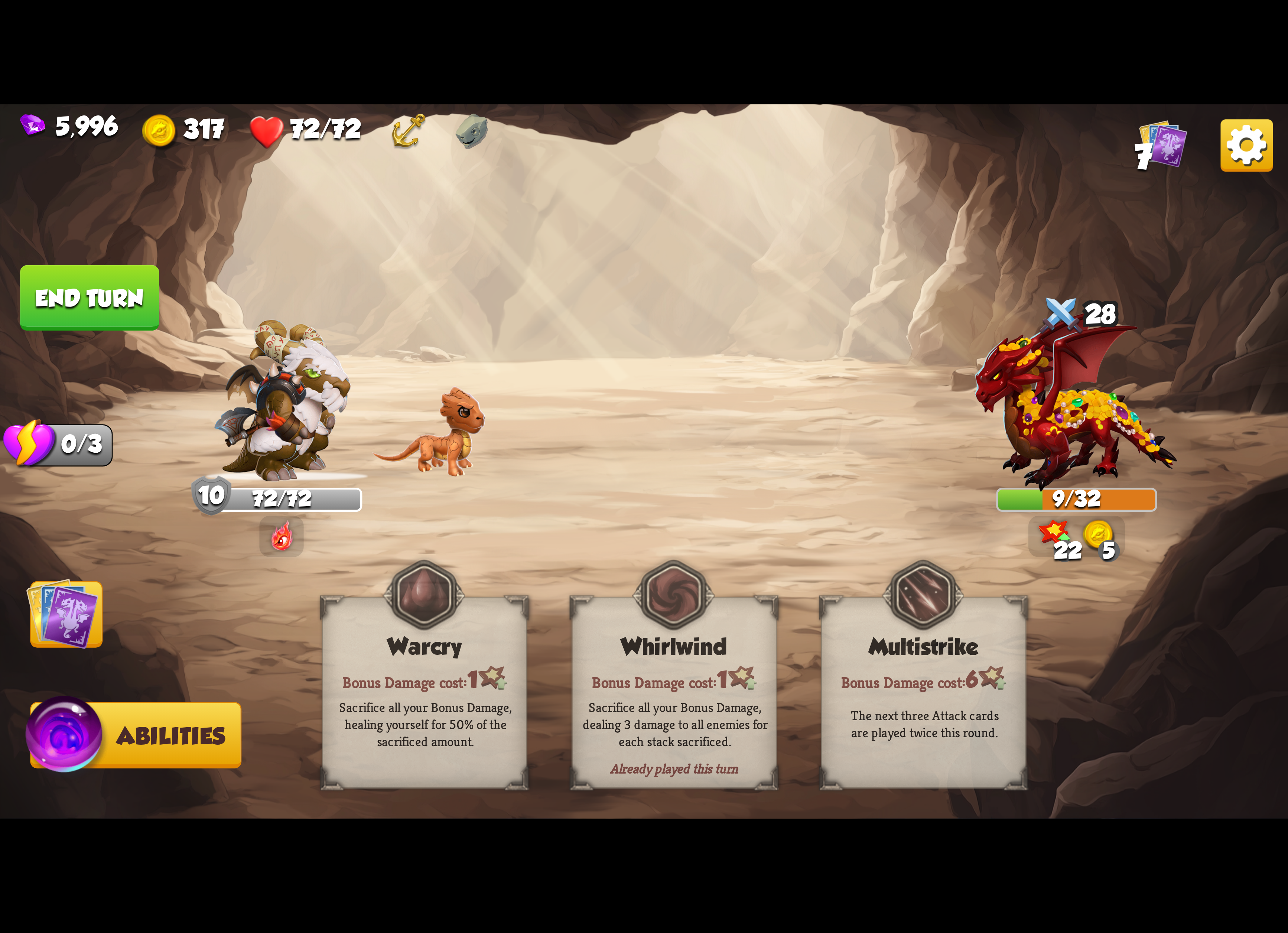
click at [67, 310] on button "End turn" at bounding box center [89, 298] width 139 height 65
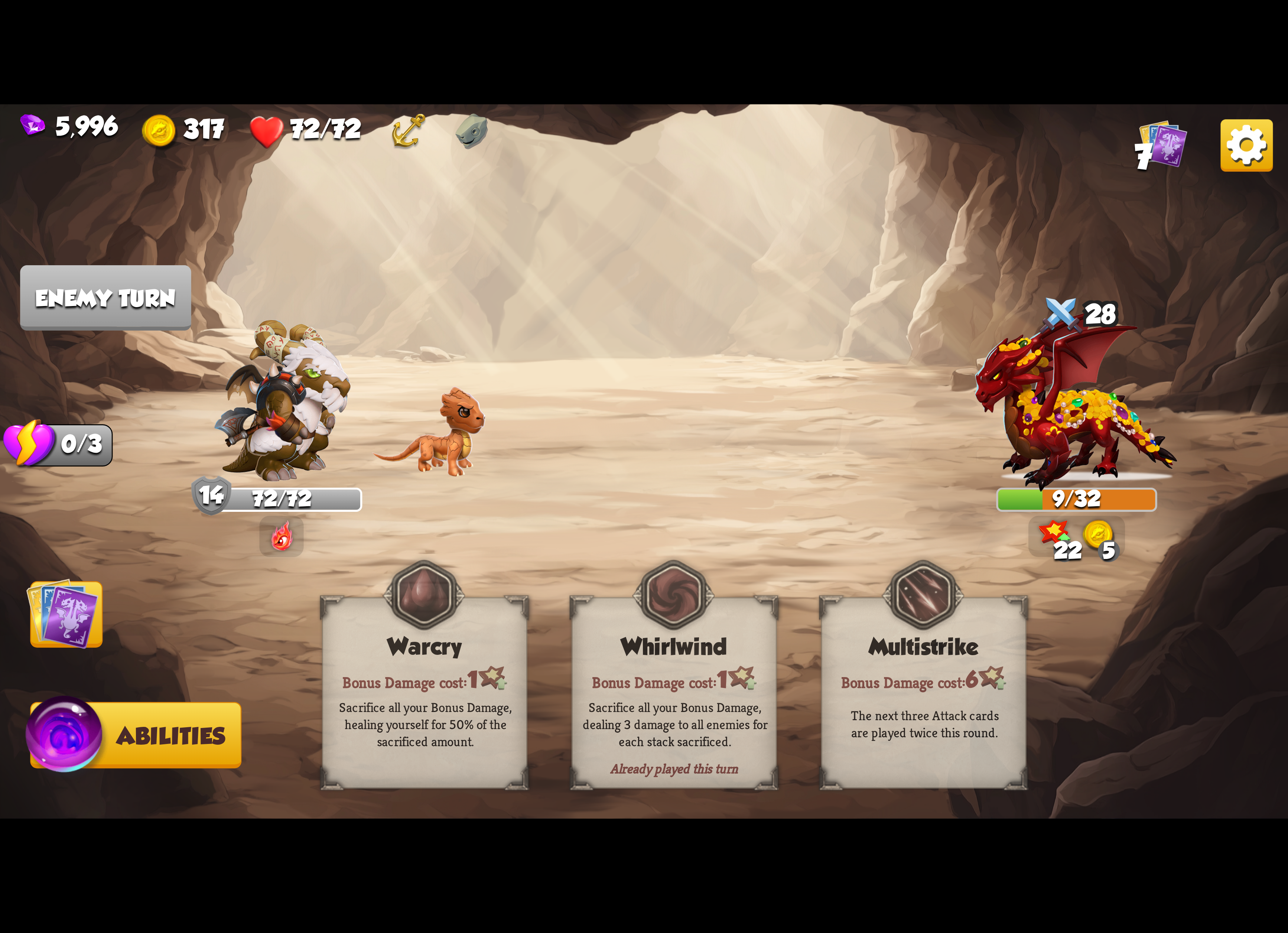
click at [76, 614] on img at bounding box center [62, 614] width 72 height 72
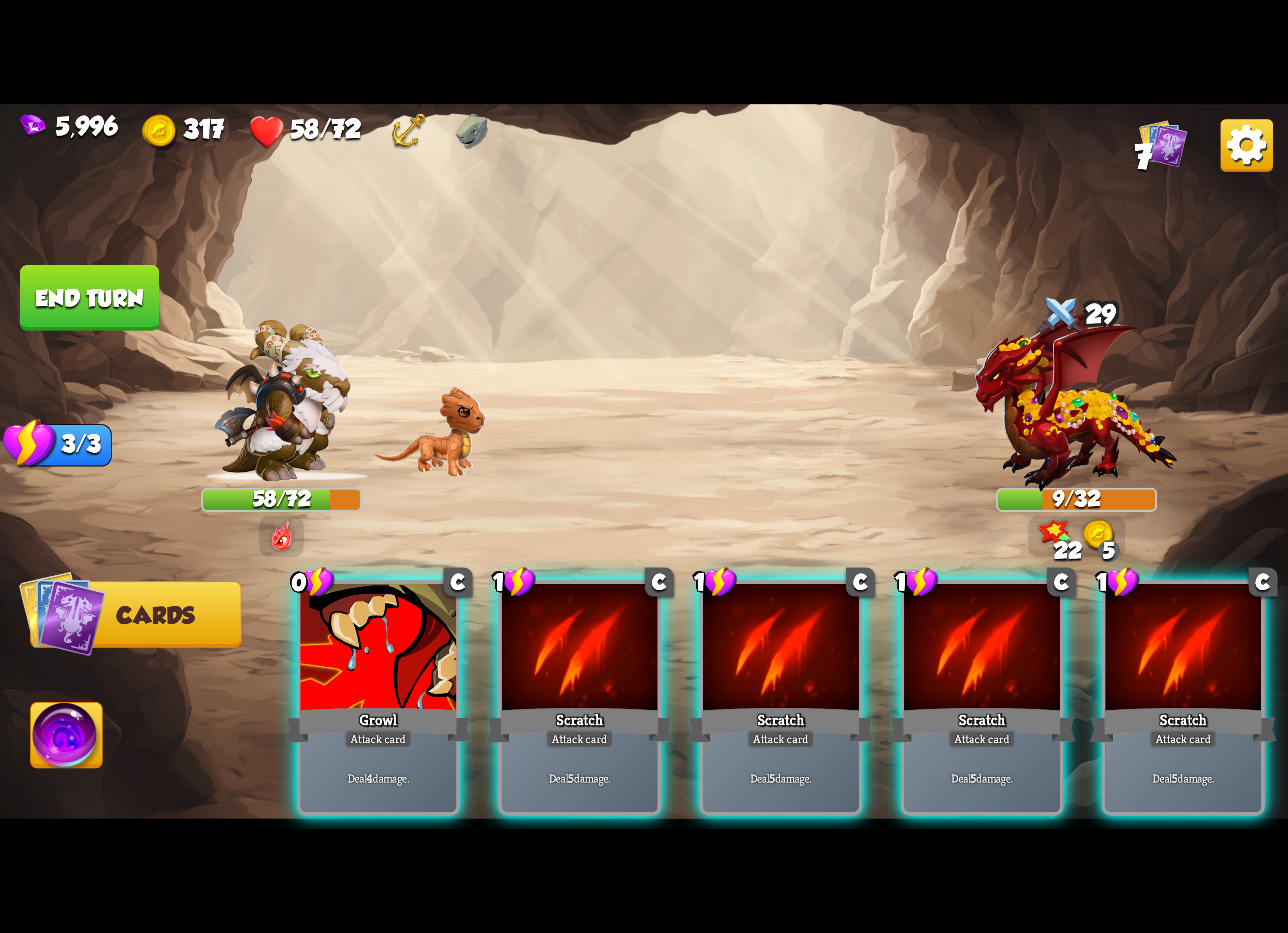
click at [1227, 150] on img at bounding box center [1246, 145] width 52 height 52
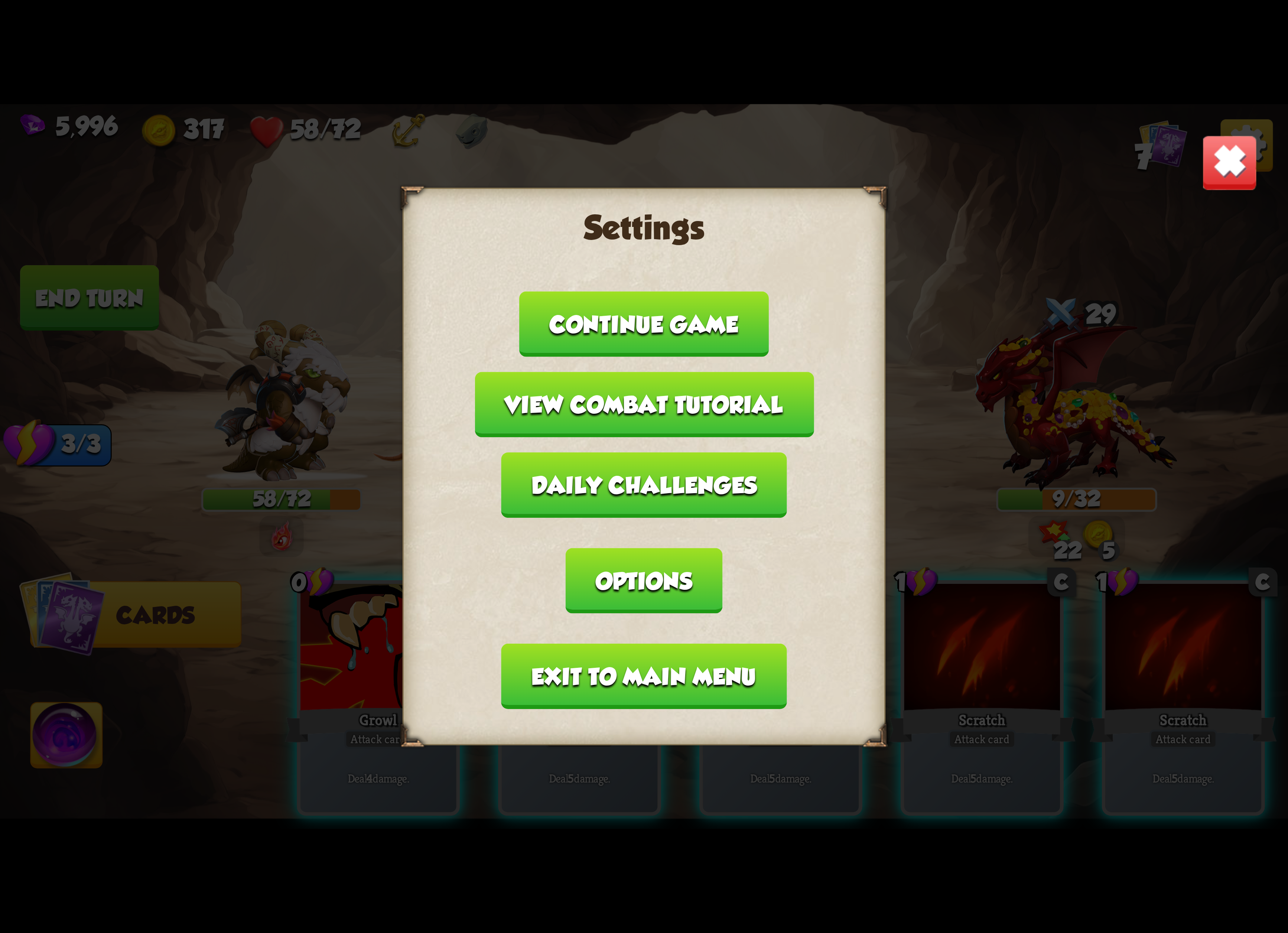
click at [559, 644] on button "Exit to main menu" at bounding box center [644, 676] width 285 height 65
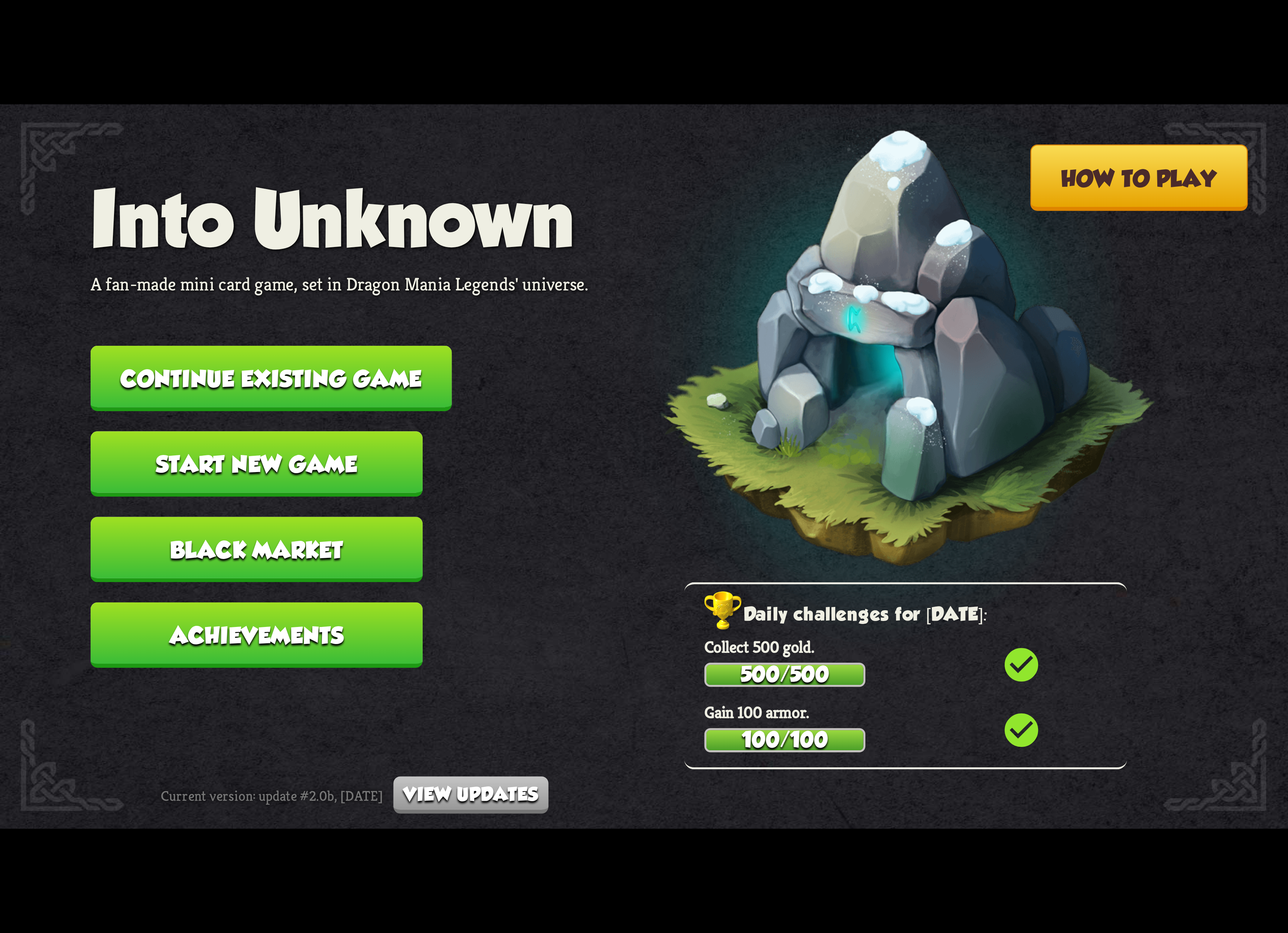
click at [332, 391] on button "Continue existing game" at bounding box center [271, 378] width 362 height 65
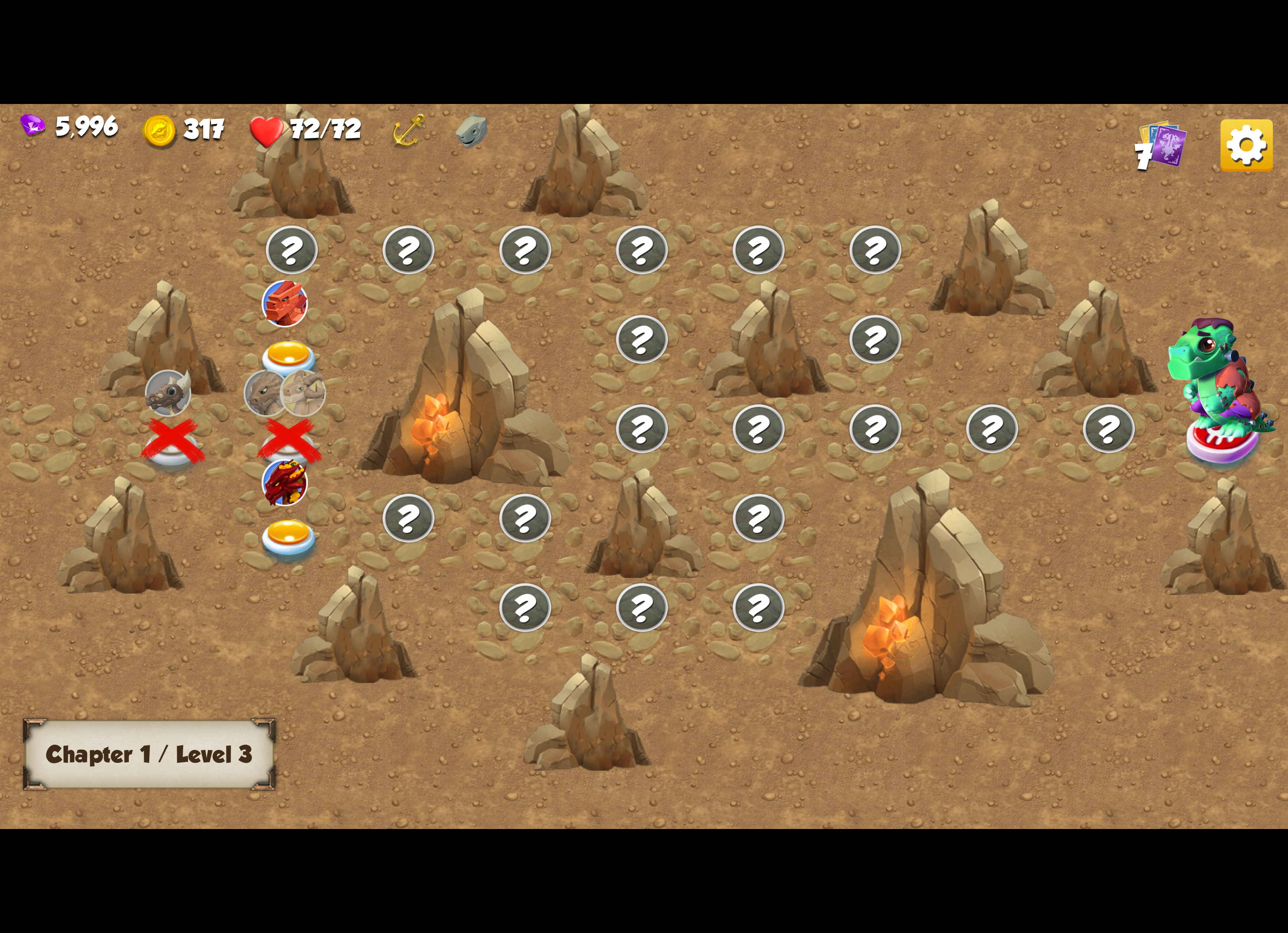
click at [309, 519] on img at bounding box center [290, 543] width 65 height 47
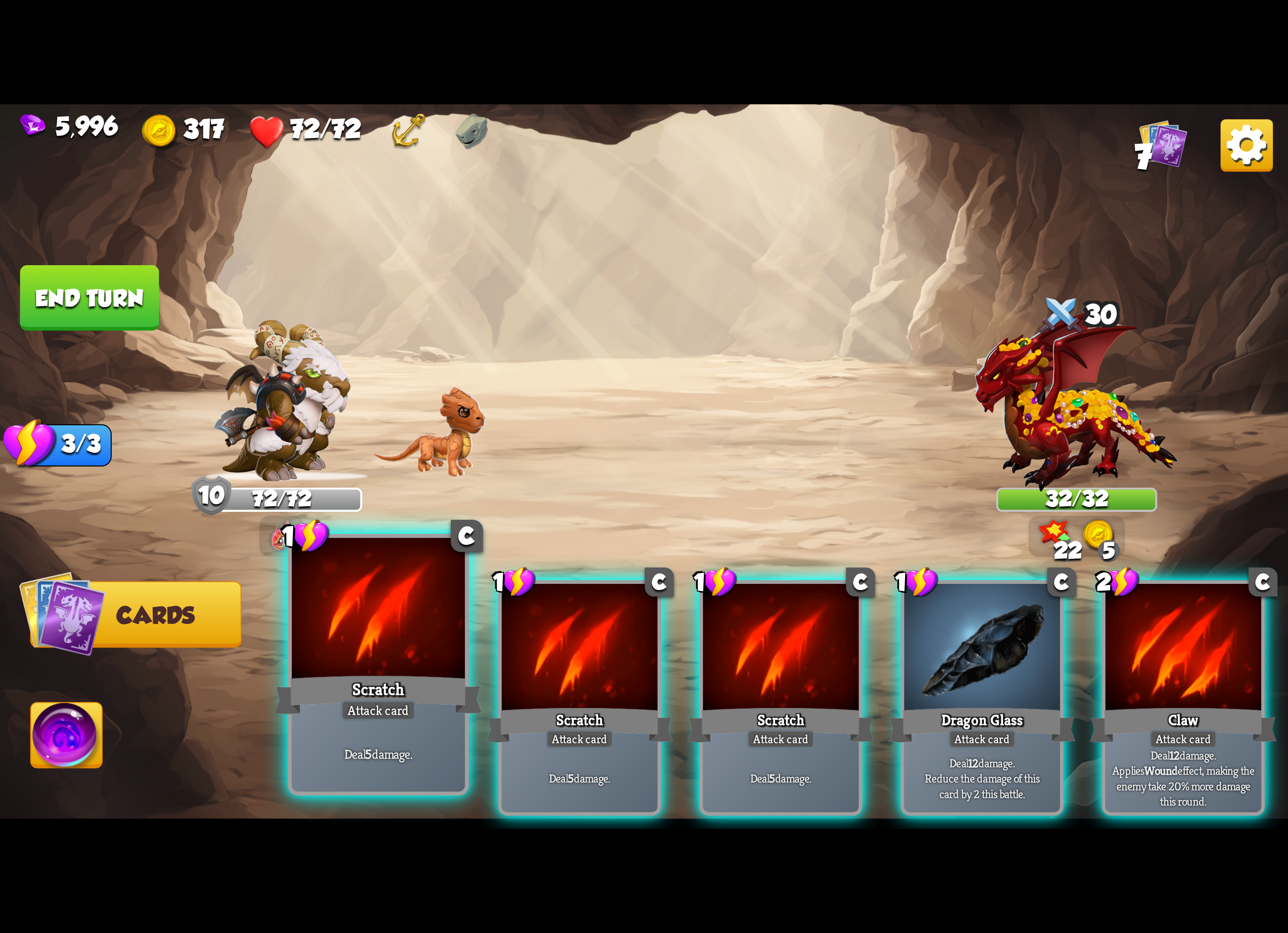
click at [446, 710] on div "Scratch" at bounding box center [378, 695] width 208 height 46
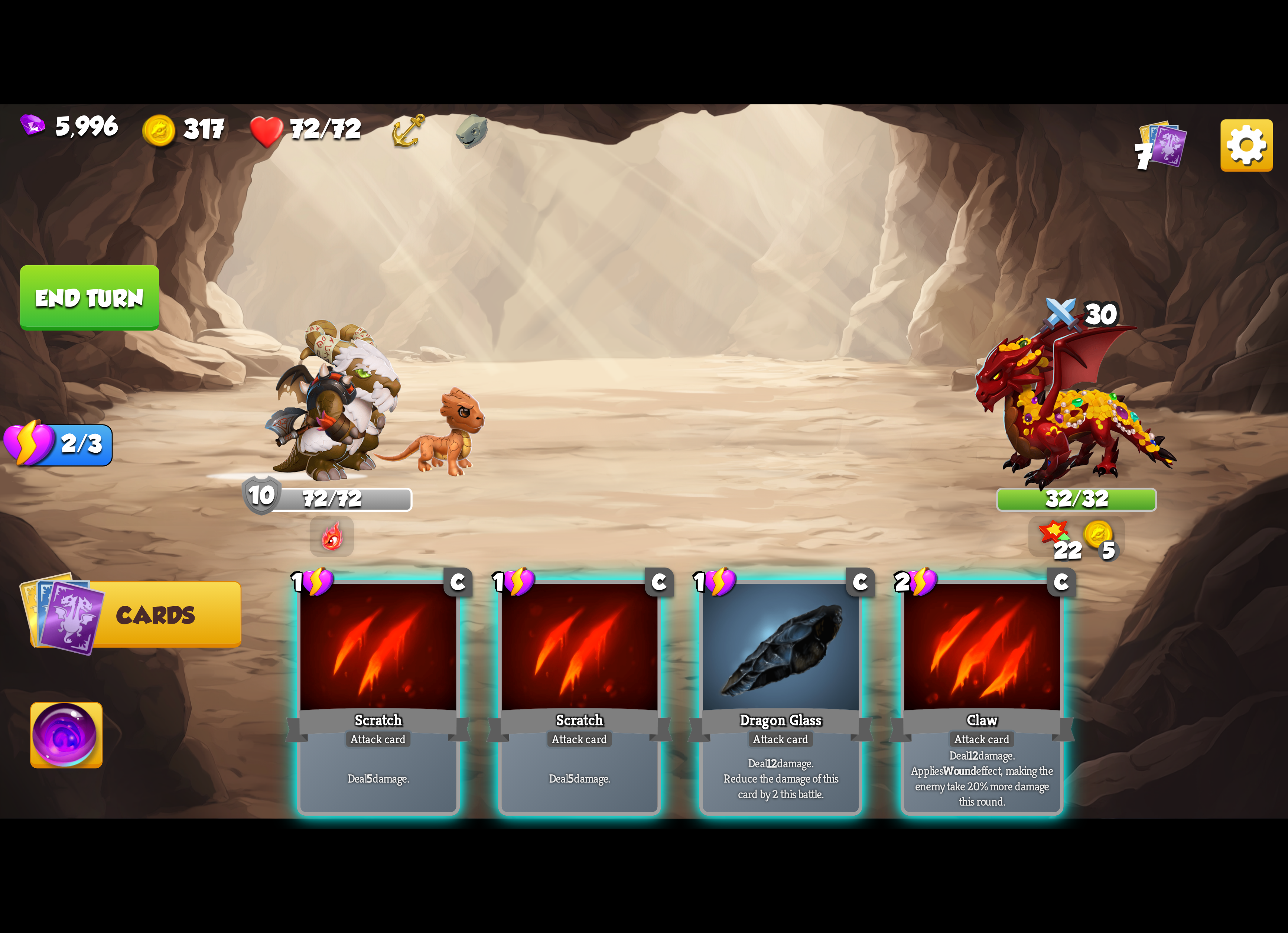
click at [446, 710] on div "Scratch" at bounding box center [378, 725] width 187 height 42
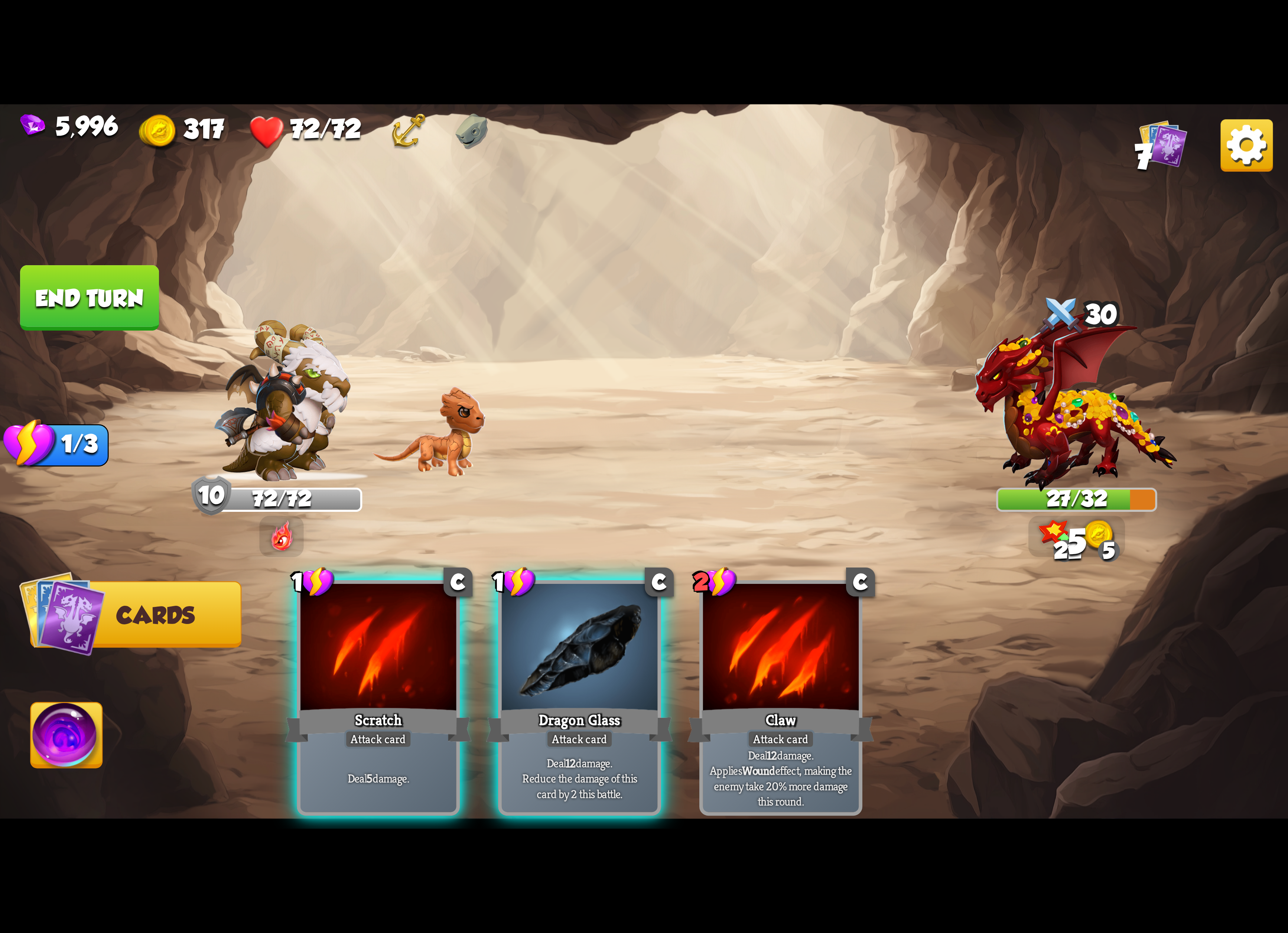
click at [446, 710] on div "Scratch" at bounding box center [378, 725] width 187 height 42
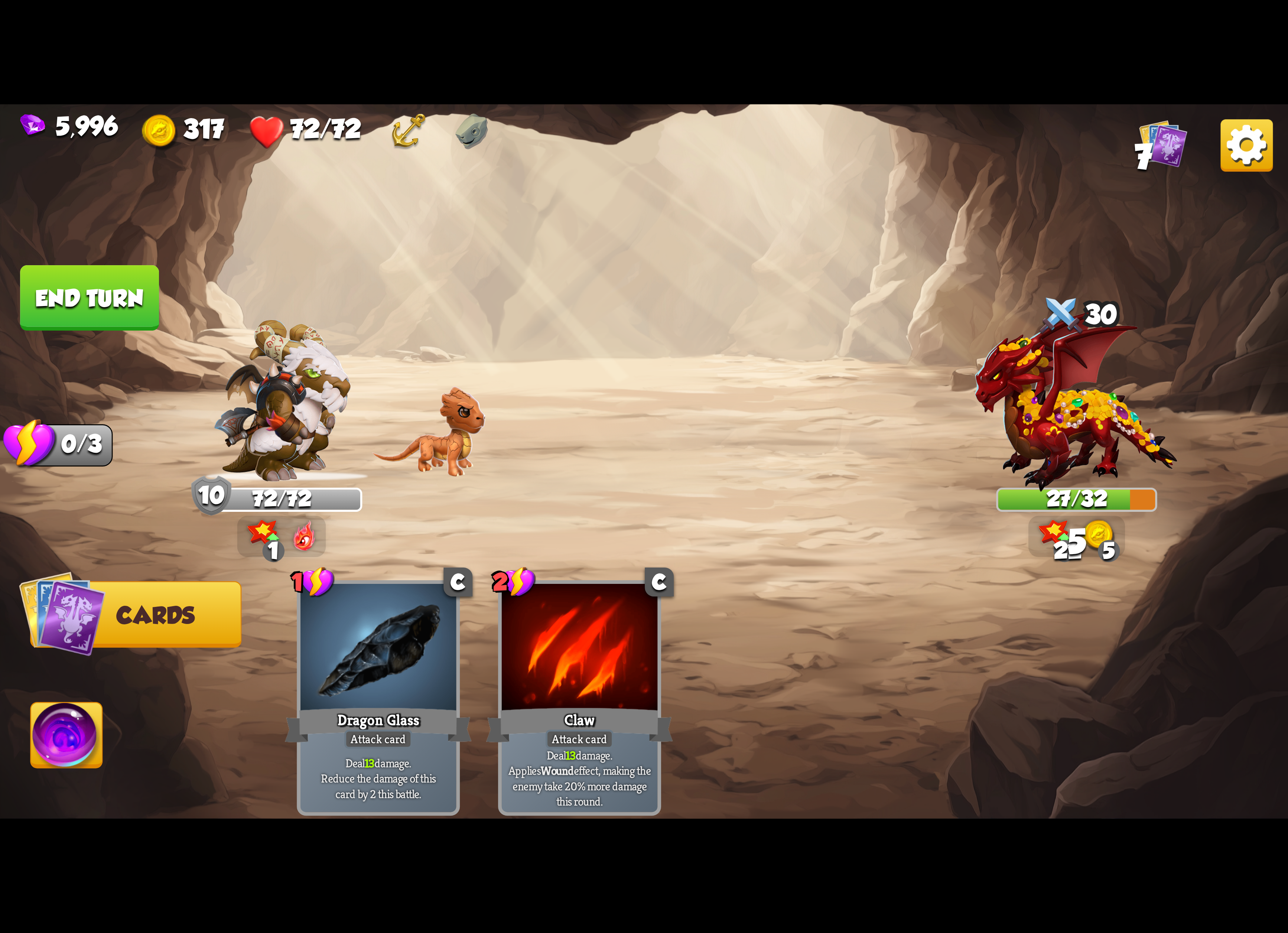
click at [98, 723] on img at bounding box center [67, 739] width 72 height 72
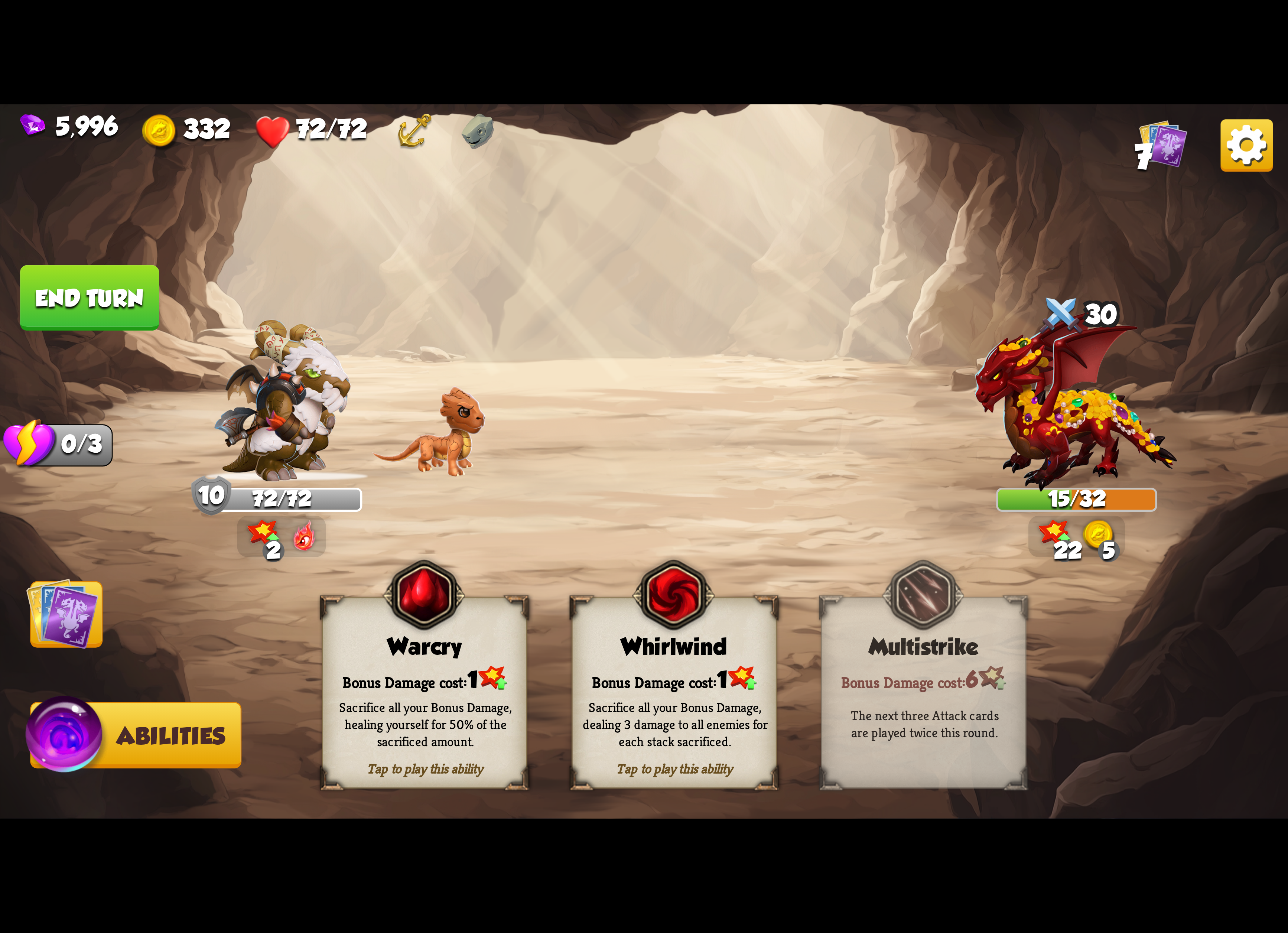
click at [655, 743] on div "Sacrifice all your Bonus Damage, dealing 3 damage to all enemies for each stack…" at bounding box center [675, 724] width 185 height 51
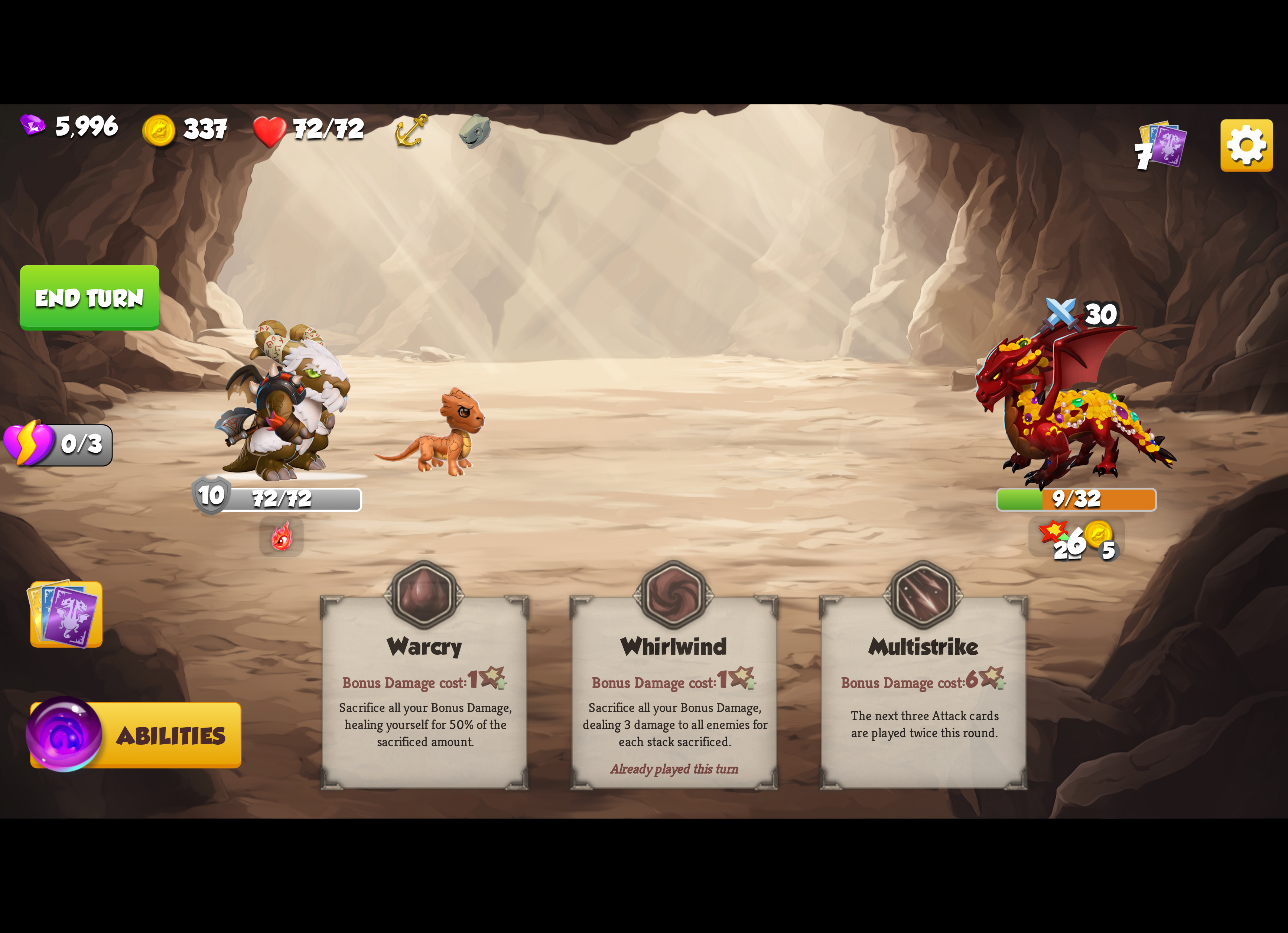
click at [1227, 156] on img at bounding box center [1246, 145] width 52 height 52
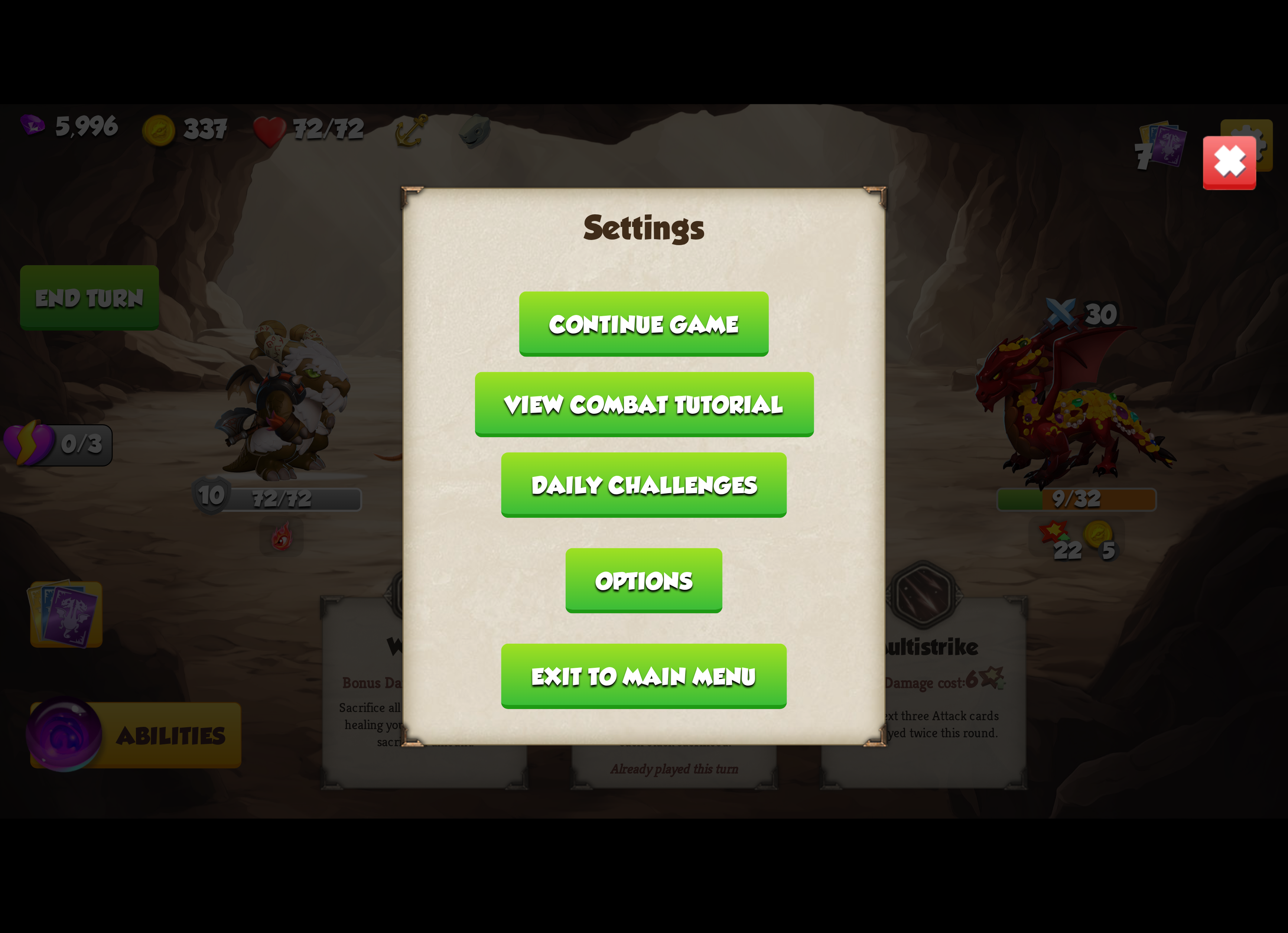
click at [701, 644] on button "Exit to main menu" at bounding box center [644, 676] width 285 height 65
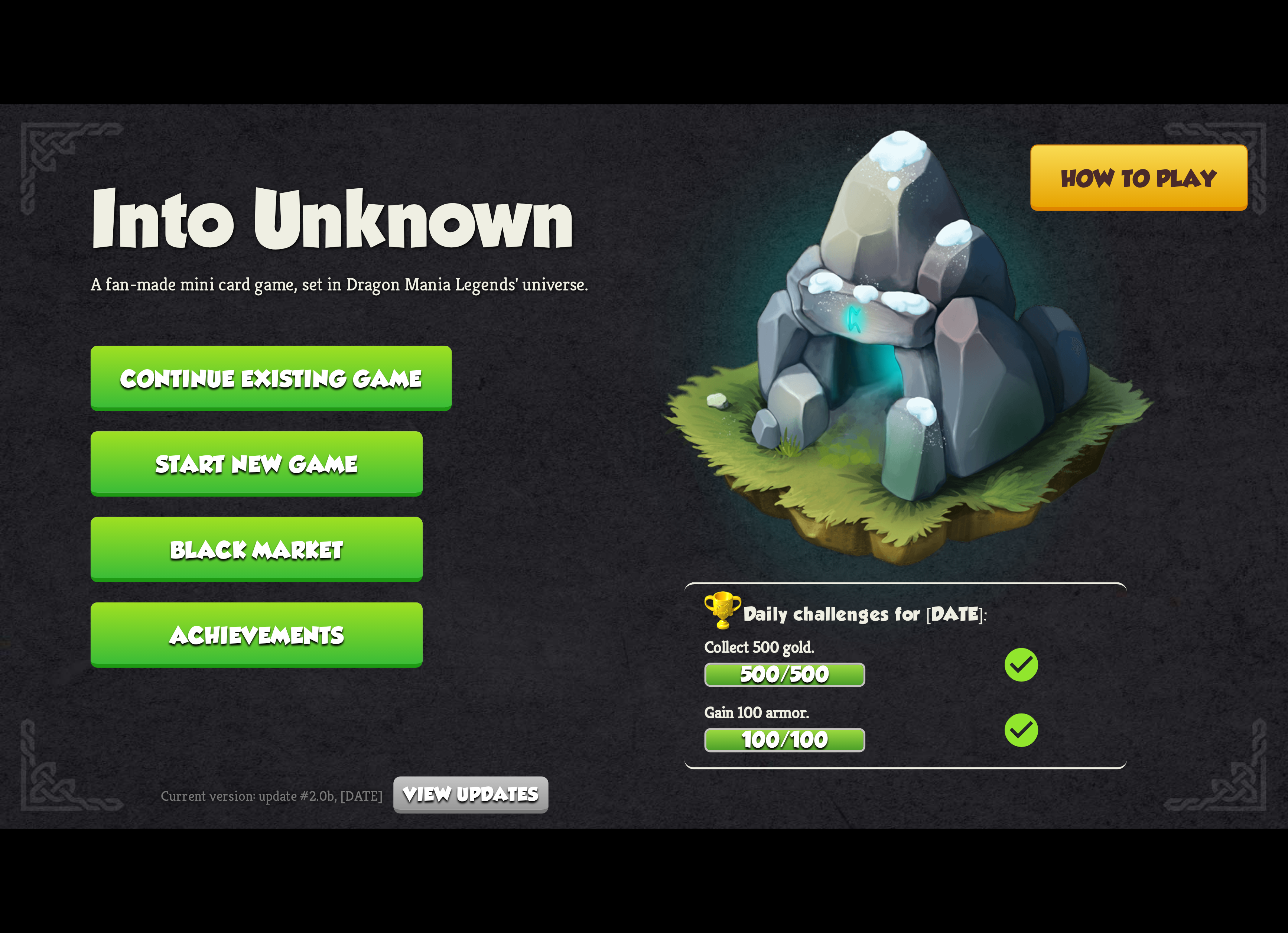
click at [247, 407] on nav "Into Unknown A fan-made mini card game, set in Dragon Mania Legends' universe. …" at bounding box center [340, 432] width 498 height 514
click at [260, 389] on button "Continue existing game" at bounding box center [271, 378] width 362 height 65
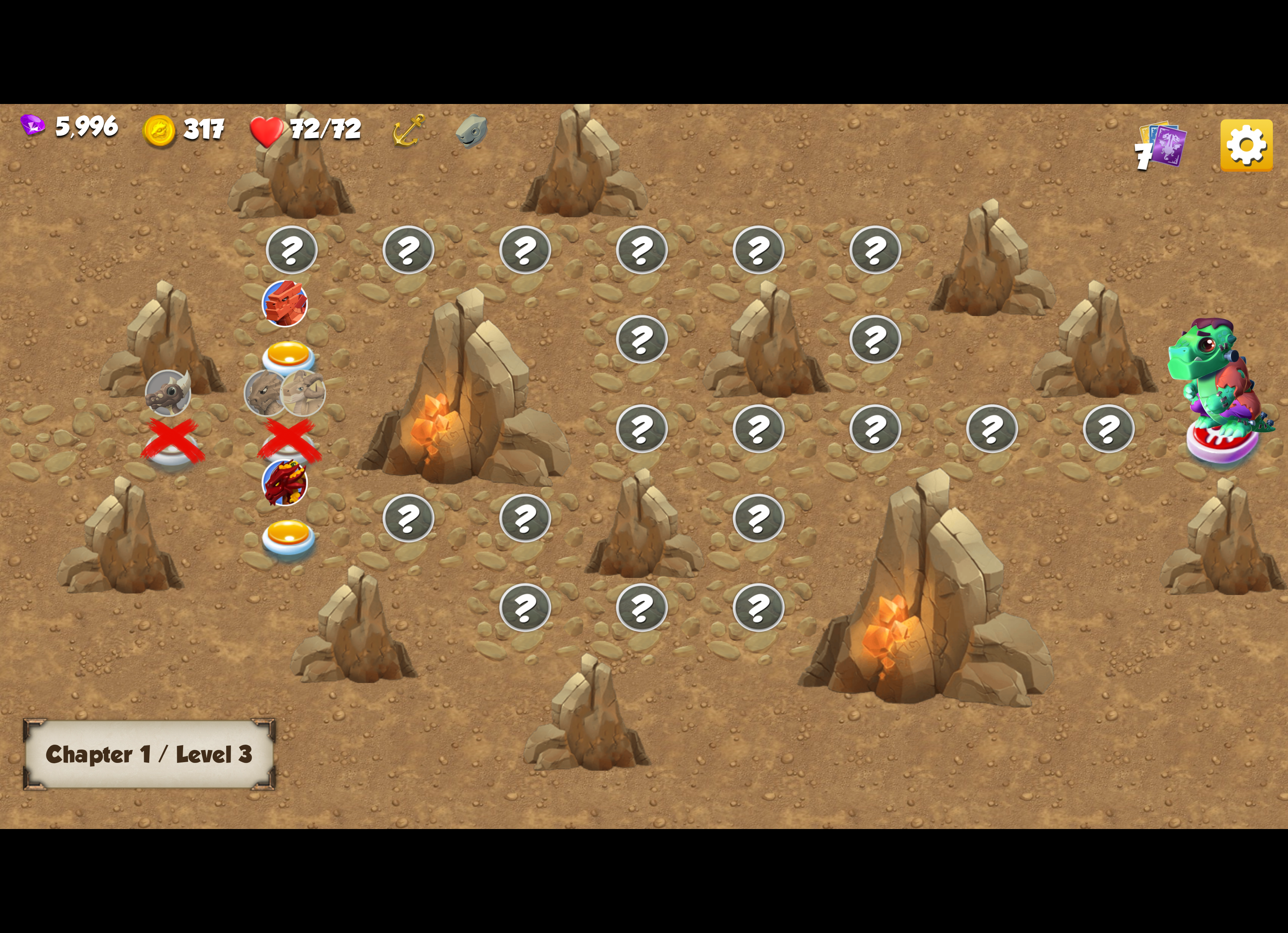
drag, startPoint x: 327, startPoint y: 486, endPoint x: 327, endPoint y: 495, distance: 9.0
click at [327, 495] on div at bounding box center [292, 532] width 117 height 90
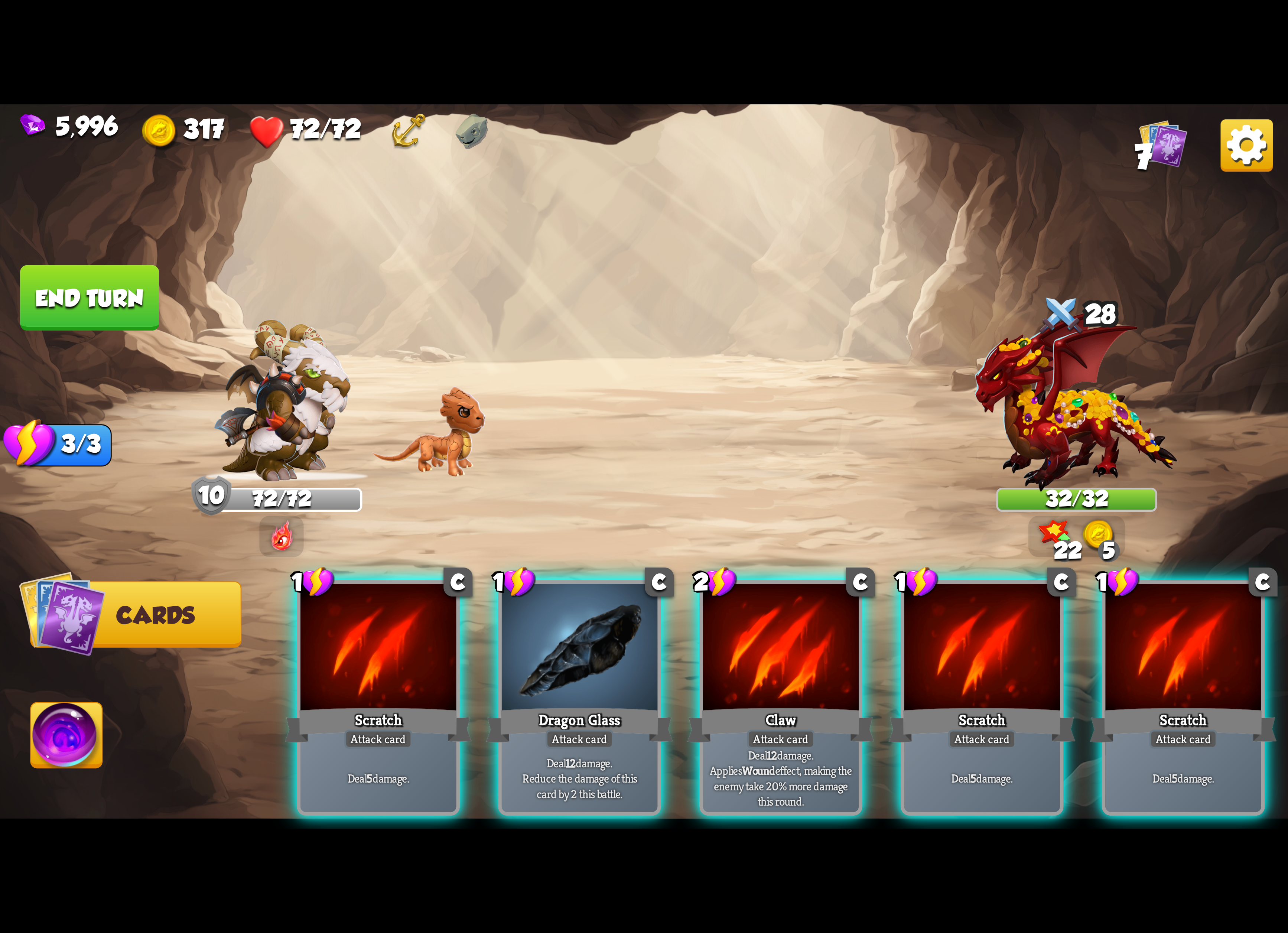
drag, startPoint x: 919, startPoint y: 663, endPoint x: 926, endPoint y: 666, distance: 7.6
click at [926, 666] on div at bounding box center [982, 649] width 156 height 132
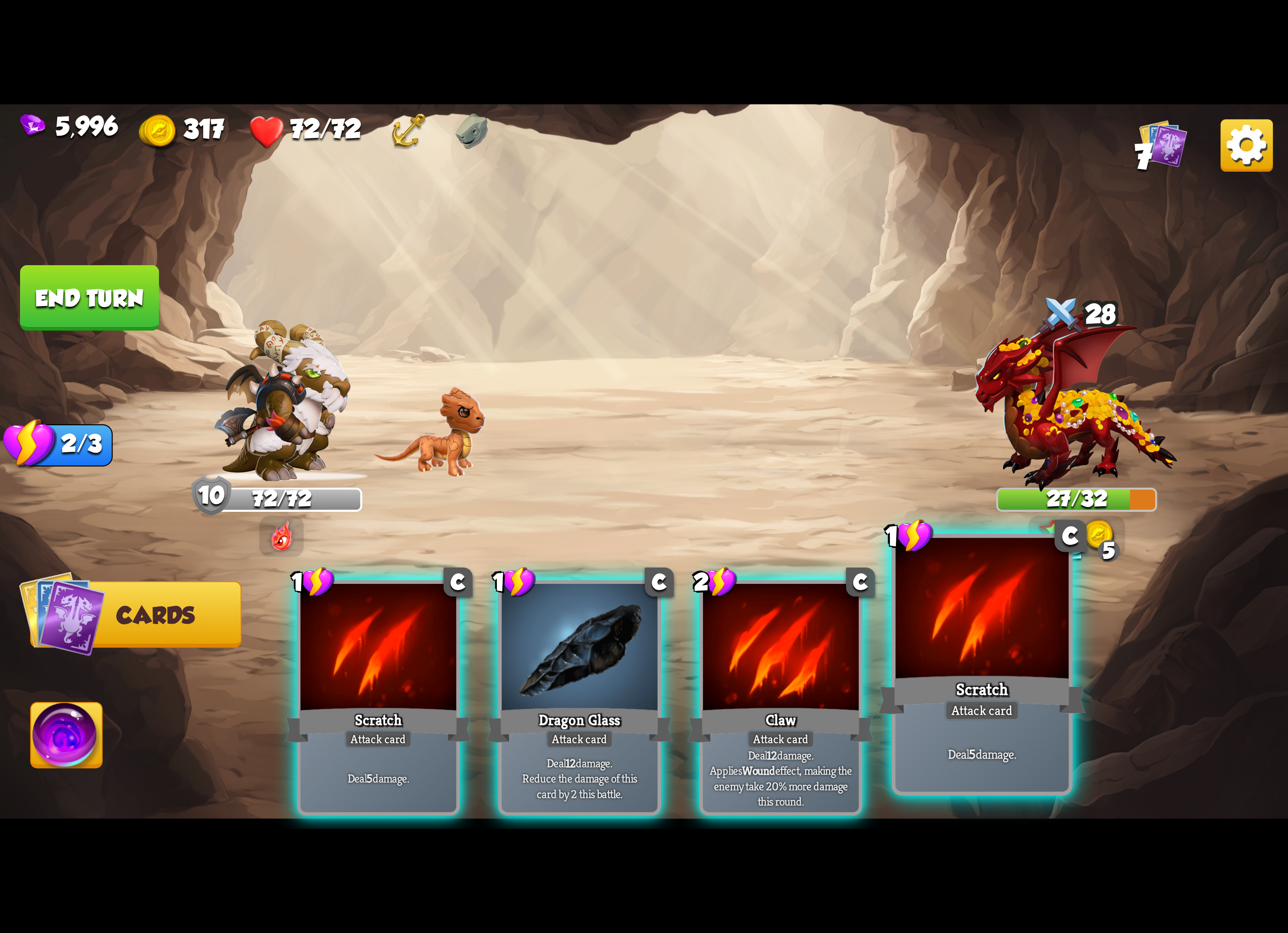
click at [933, 673] on div "1 C Scratch Attack card Deal 5 damage." at bounding box center [982, 665] width 181 height 262
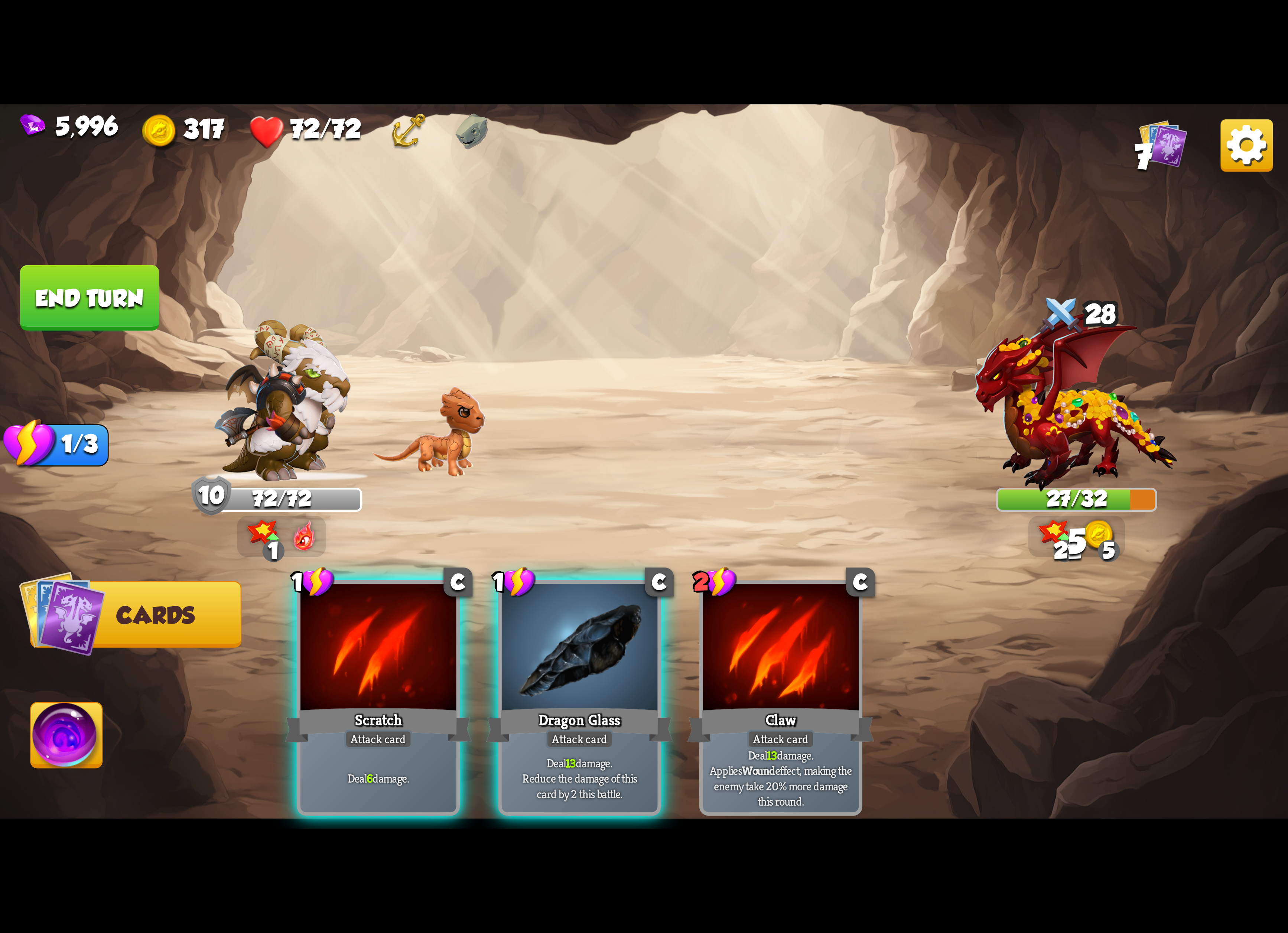
click at [449, 639] on div at bounding box center [378, 649] width 156 height 132
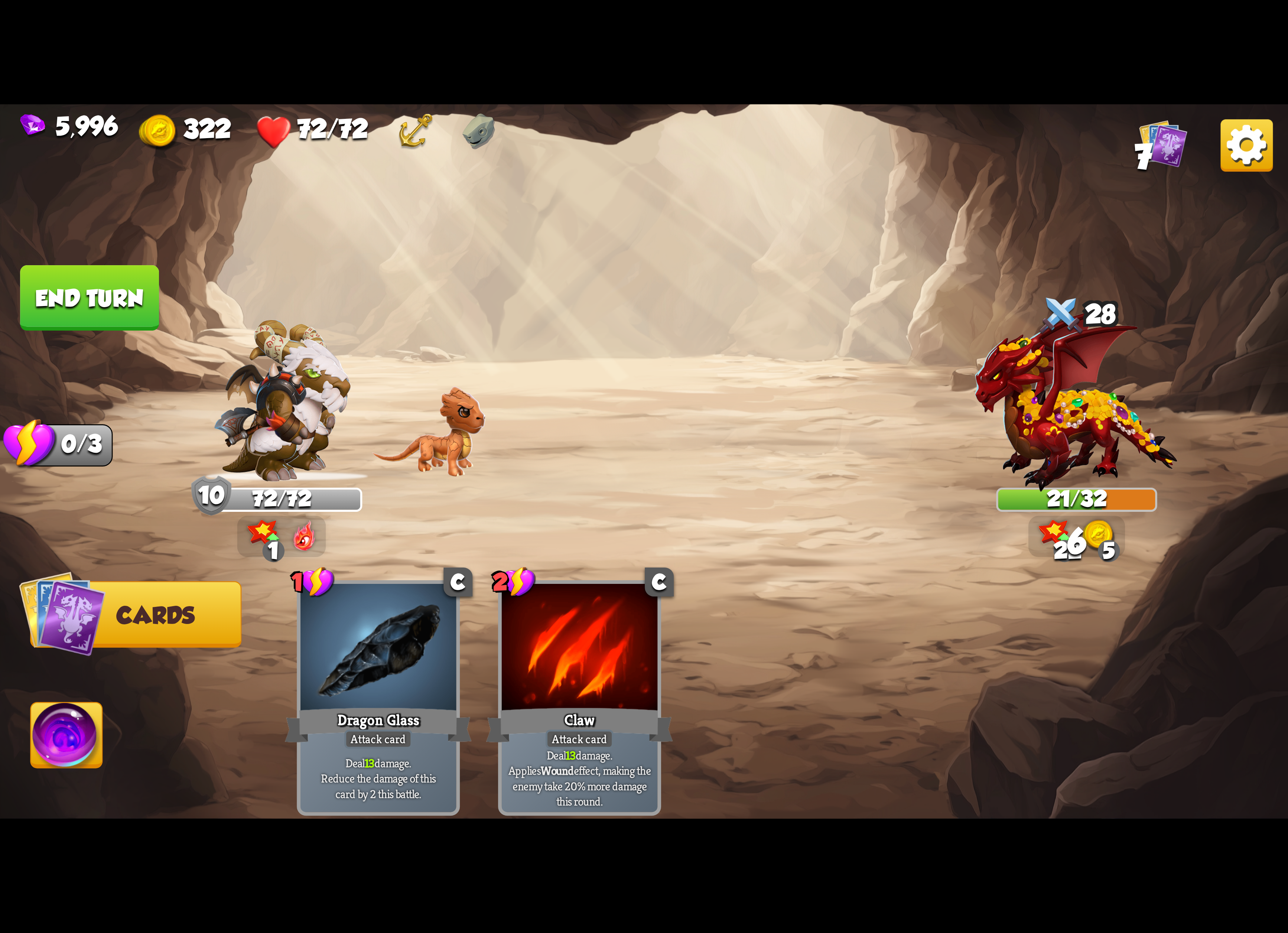
click at [99, 764] on img at bounding box center [67, 739] width 72 height 72
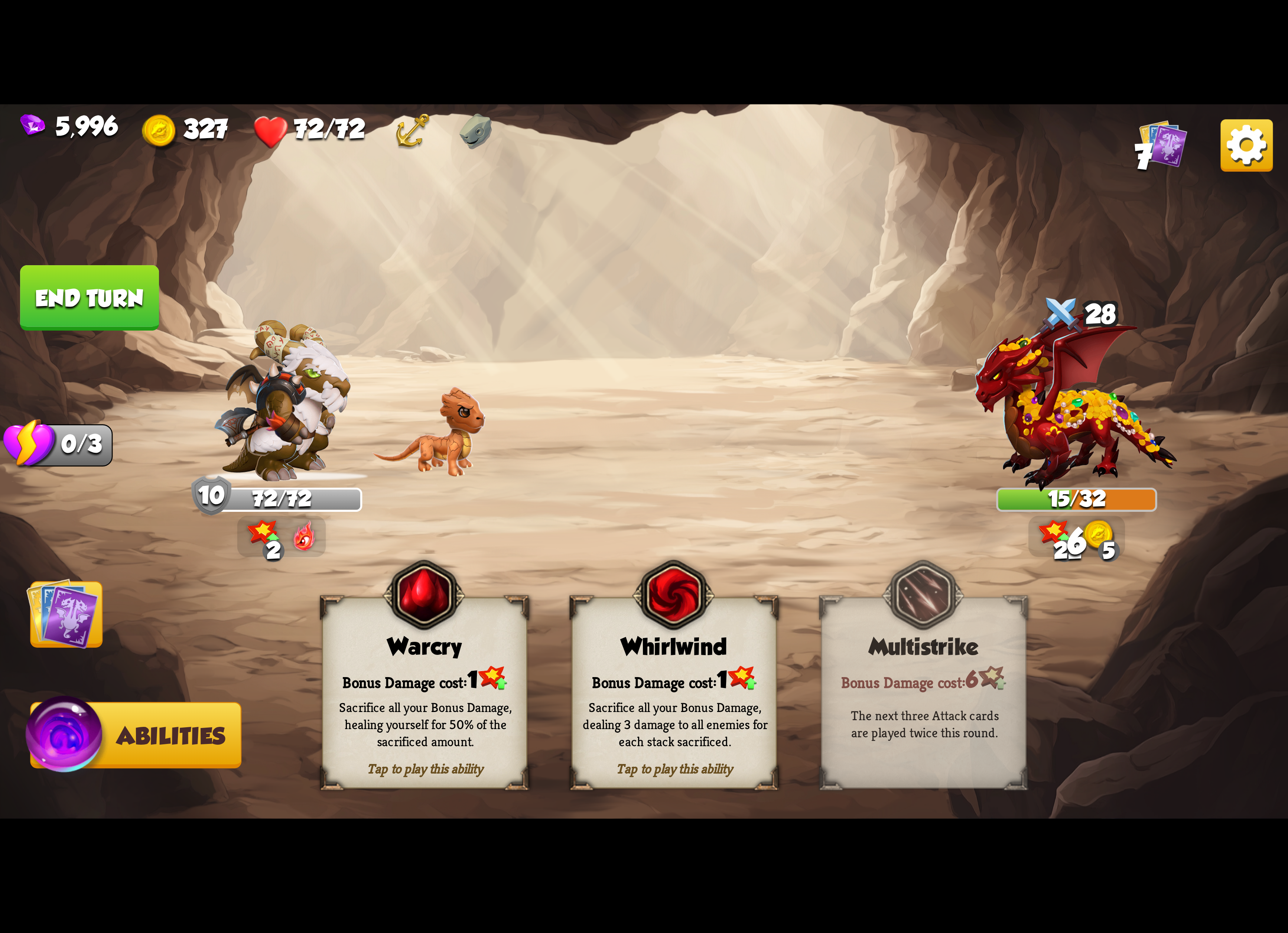
drag, startPoint x: 615, startPoint y: 696, endPoint x: 621, endPoint y: 700, distance: 7.2
click at [621, 700] on div "Sacrifice all your Bonus Damage, dealing 3 damage to all enemies for each stack…" at bounding box center [675, 724] width 206 height 80
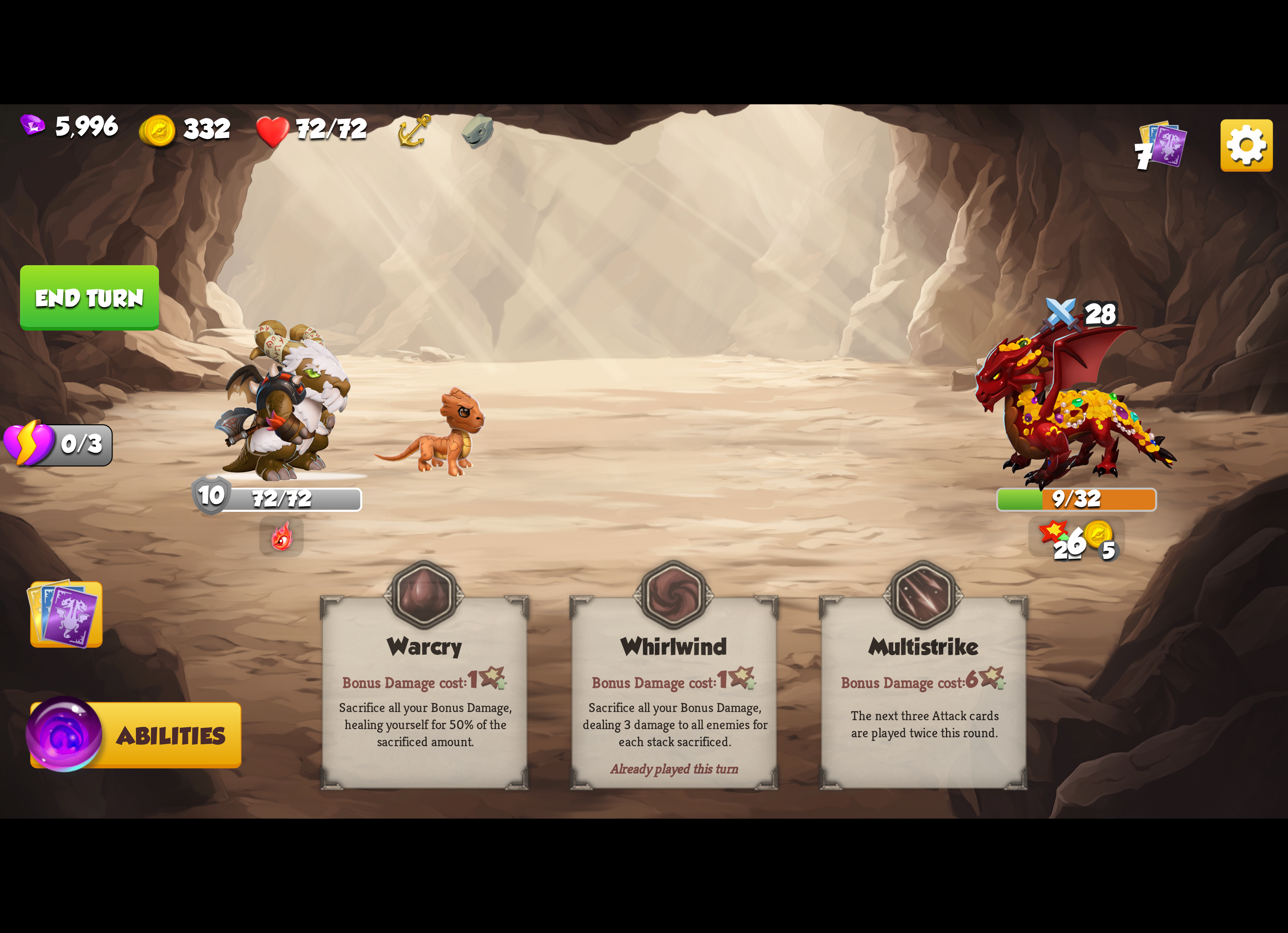
click at [64, 257] on img at bounding box center [644, 466] width 1288 height 725
click at [46, 288] on button "End turn" at bounding box center [89, 298] width 139 height 65
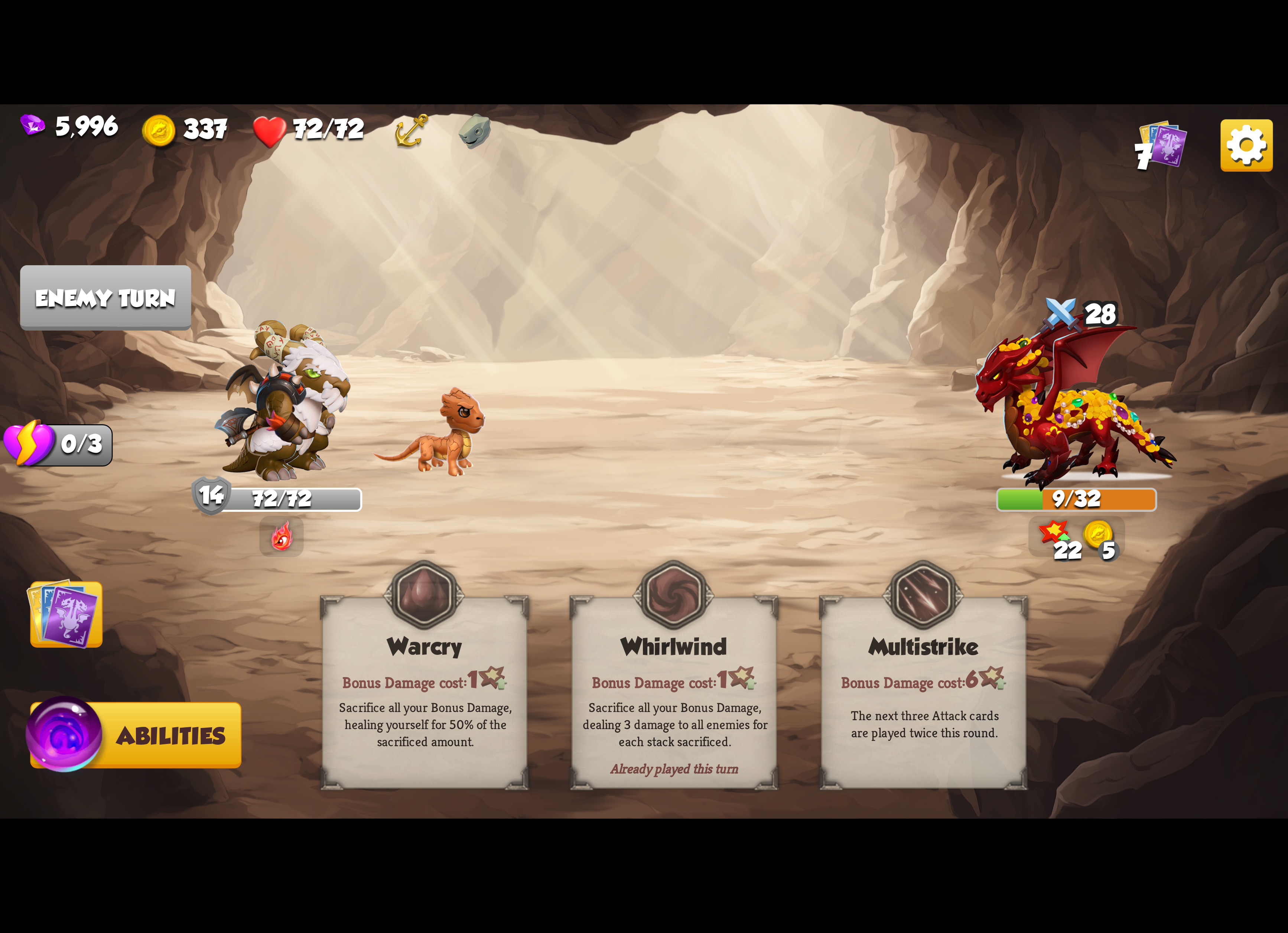
click at [1253, 153] on img at bounding box center [1246, 145] width 52 height 52
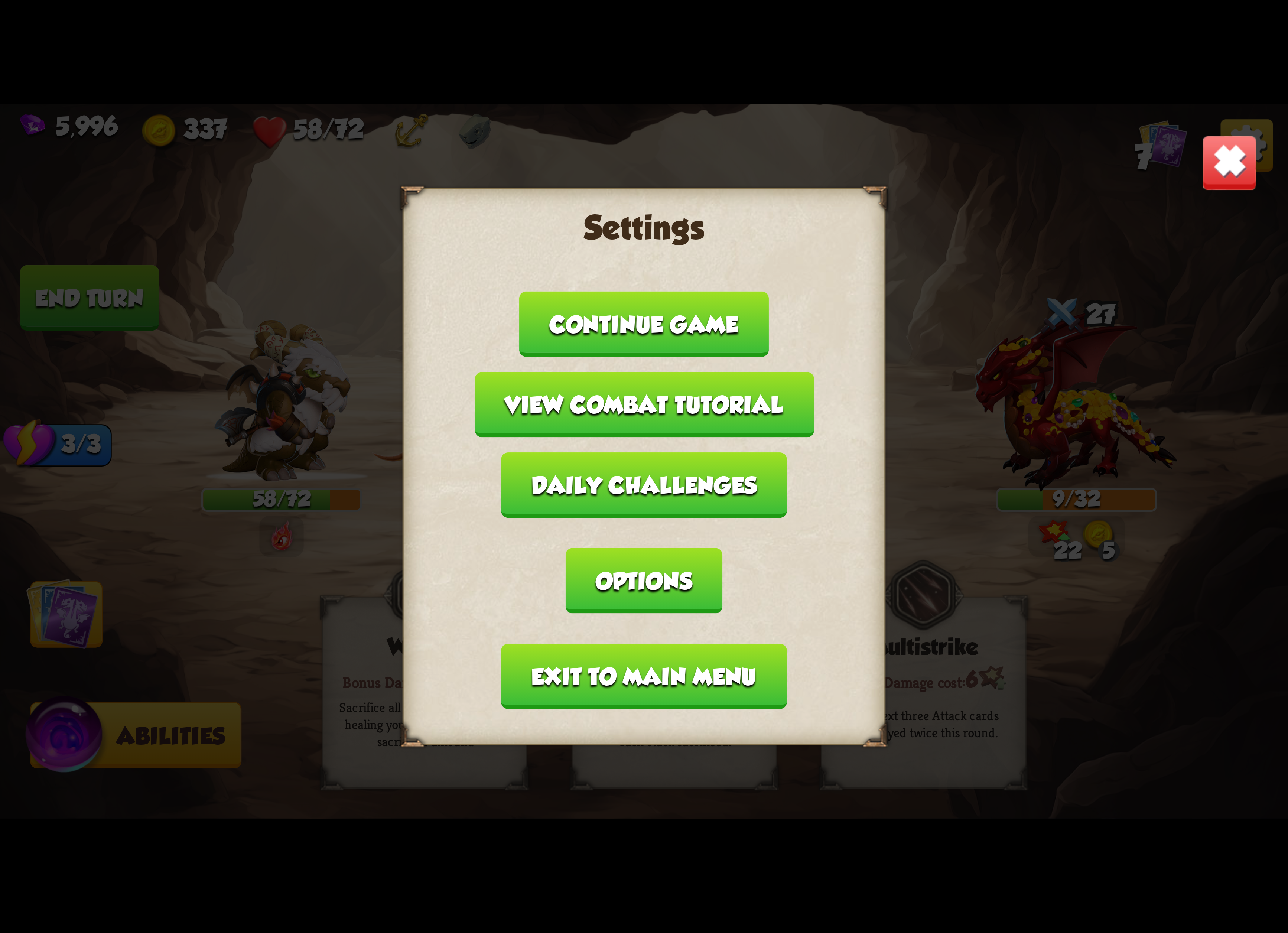
click at [696, 649] on button "Exit to main menu" at bounding box center [644, 676] width 285 height 65
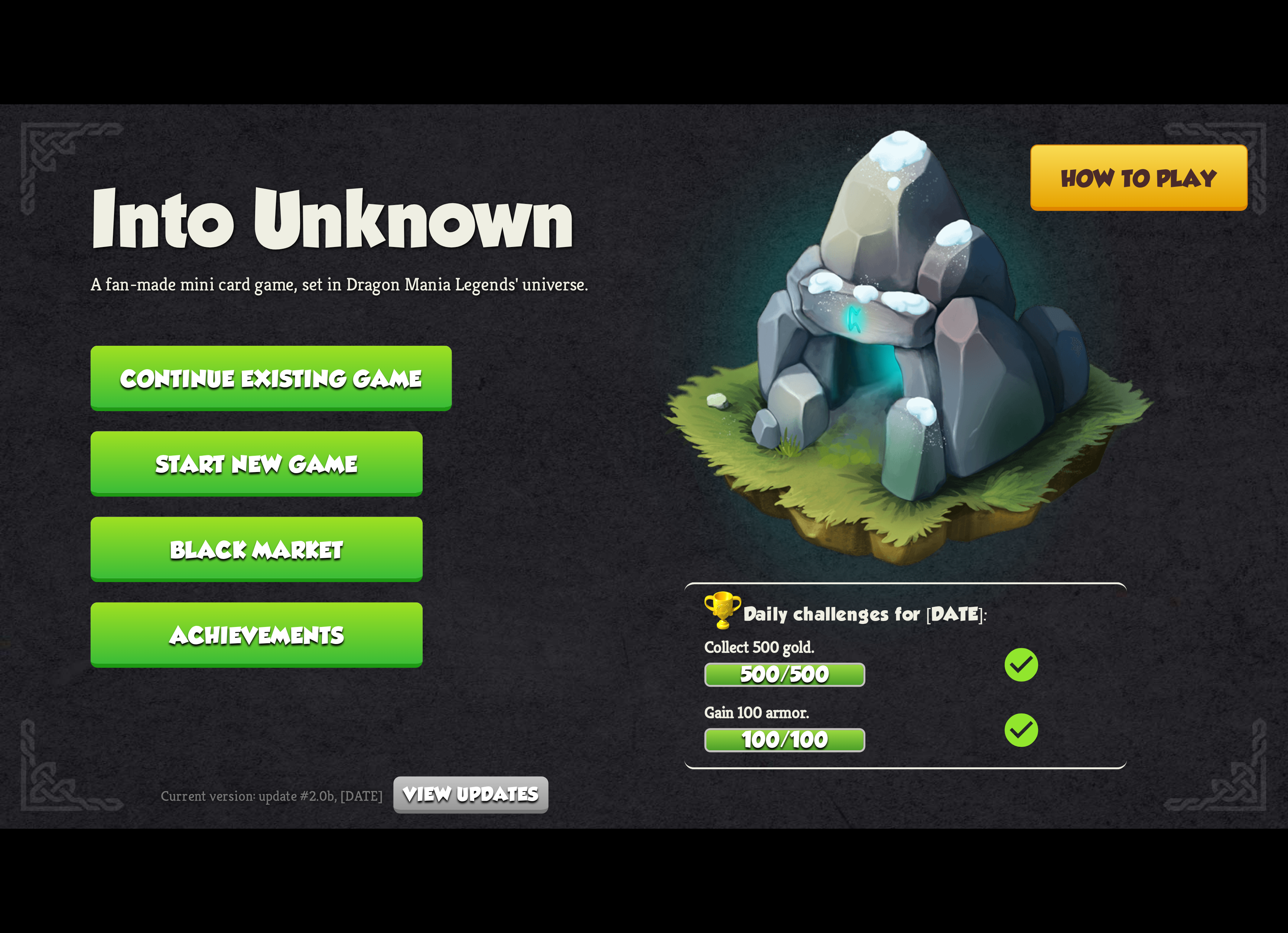
click at [297, 374] on button "Continue existing game" at bounding box center [271, 378] width 362 height 65
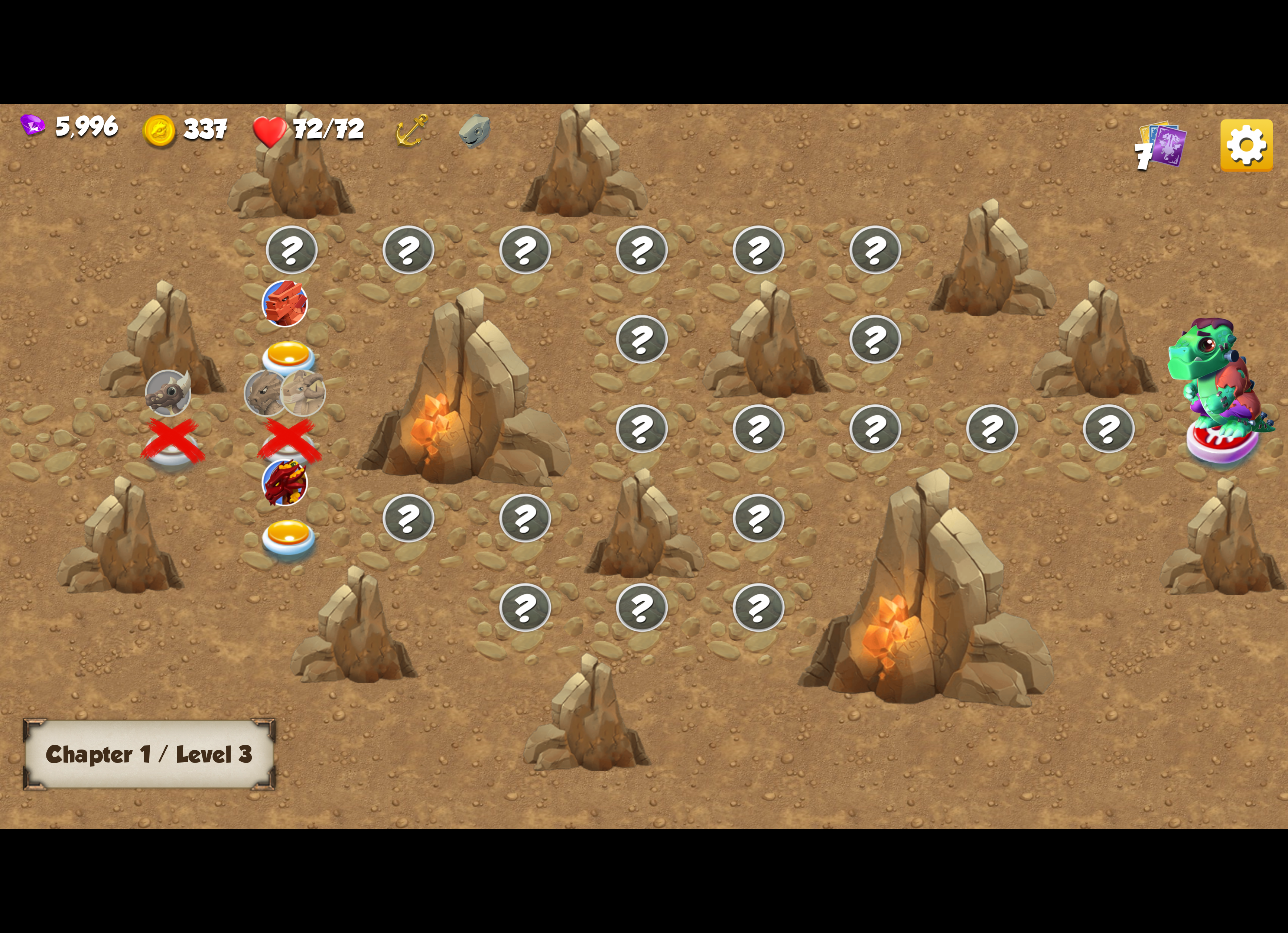
click at [322, 510] on div at bounding box center [292, 532] width 117 height 90
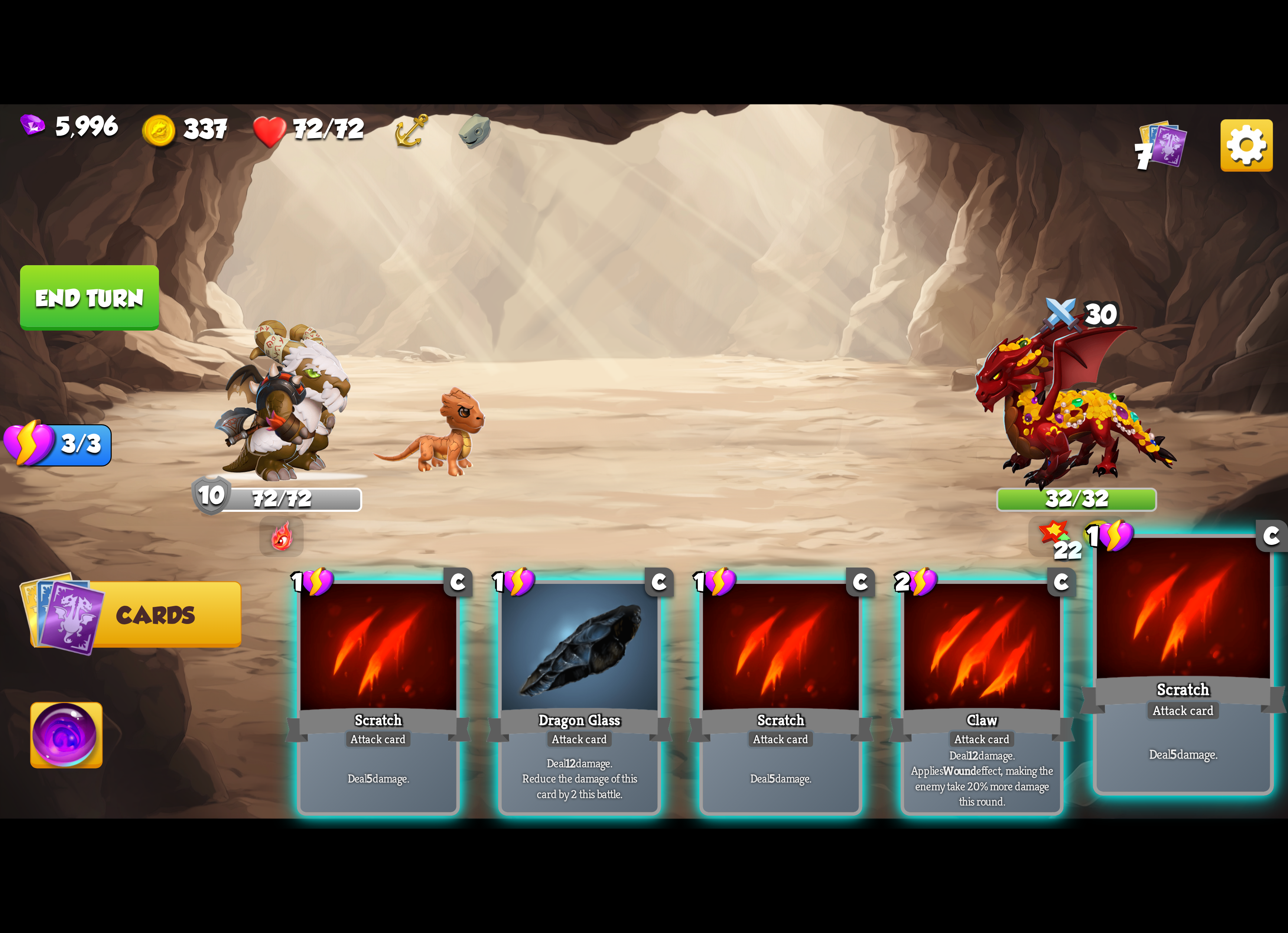
drag, startPoint x: 1102, startPoint y: 694, endPoint x: 1104, endPoint y: 706, distance: 12.2
click at [1104, 706] on div "Scratch" at bounding box center [1184, 695] width 208 height 46
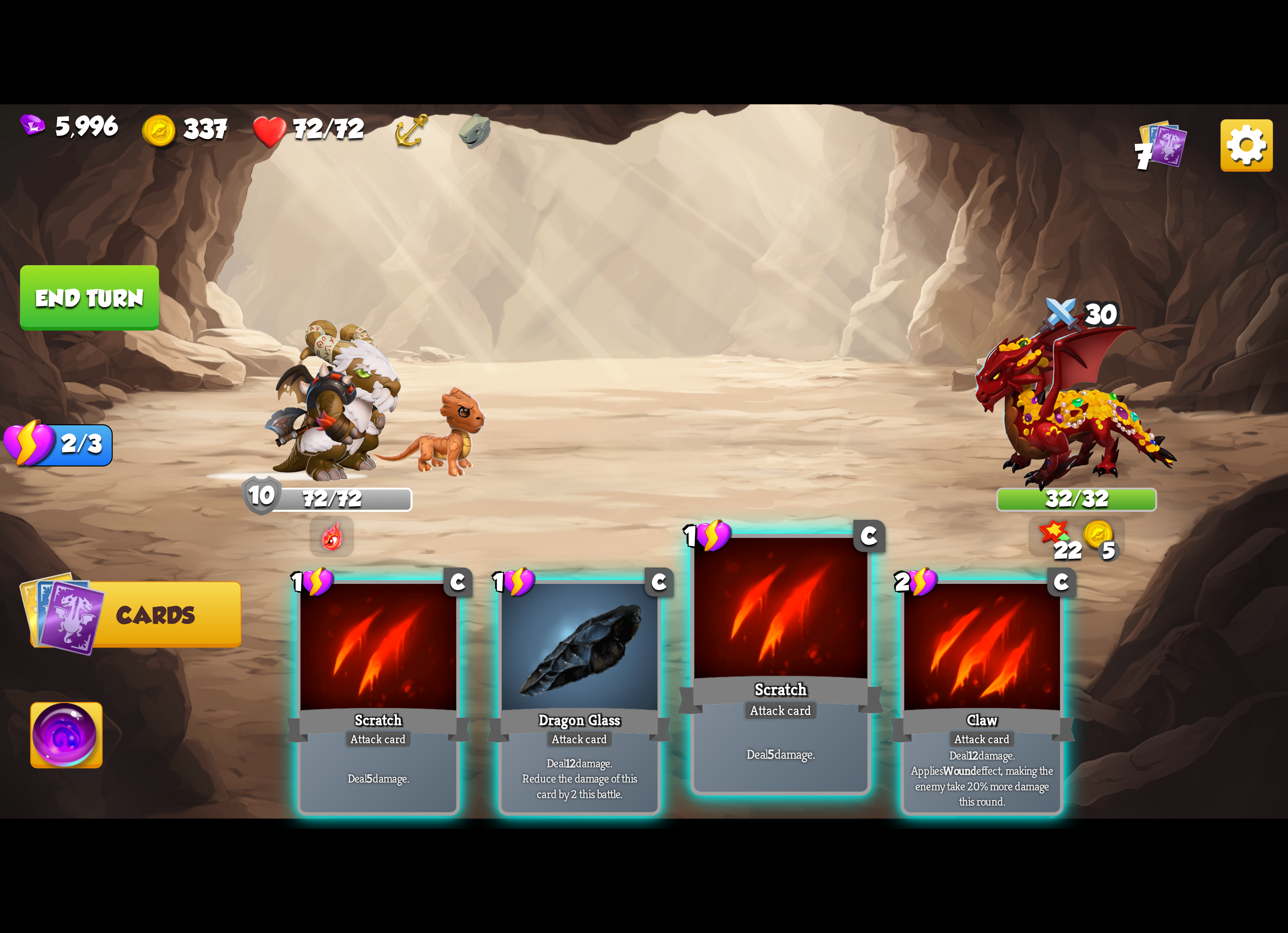
click at [815, 708] on div "Attack card" at bounding box center [781, 711] width 76 height 21
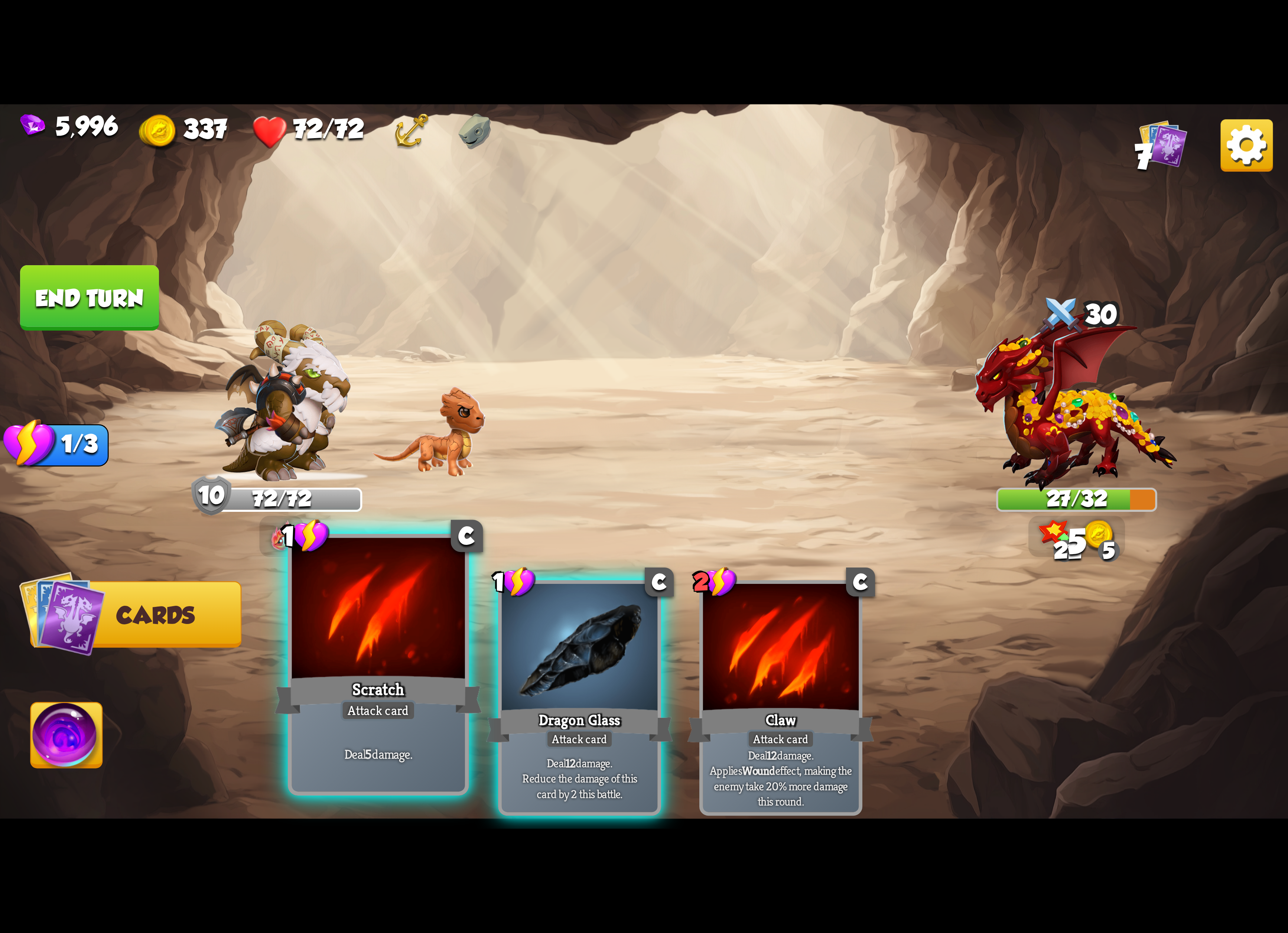
click at [370, 663] on div at bounding box center [379, 611] width 173 height 146
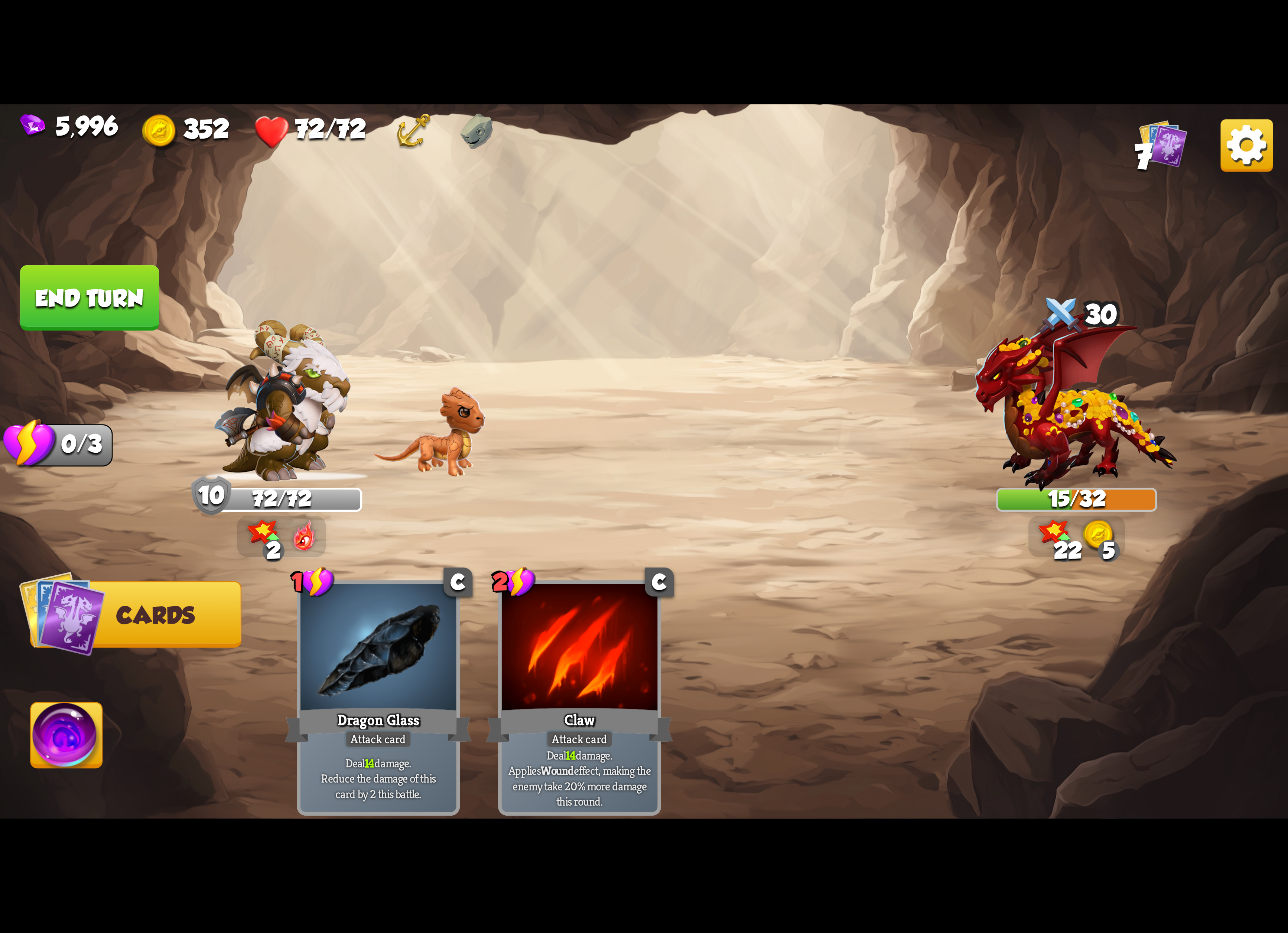
click at [110, 712] on img at bounding box center [644, 466] width 1288 height 725
click at [92, 731] on img at bounding box center [67, 739] width 72 height 72
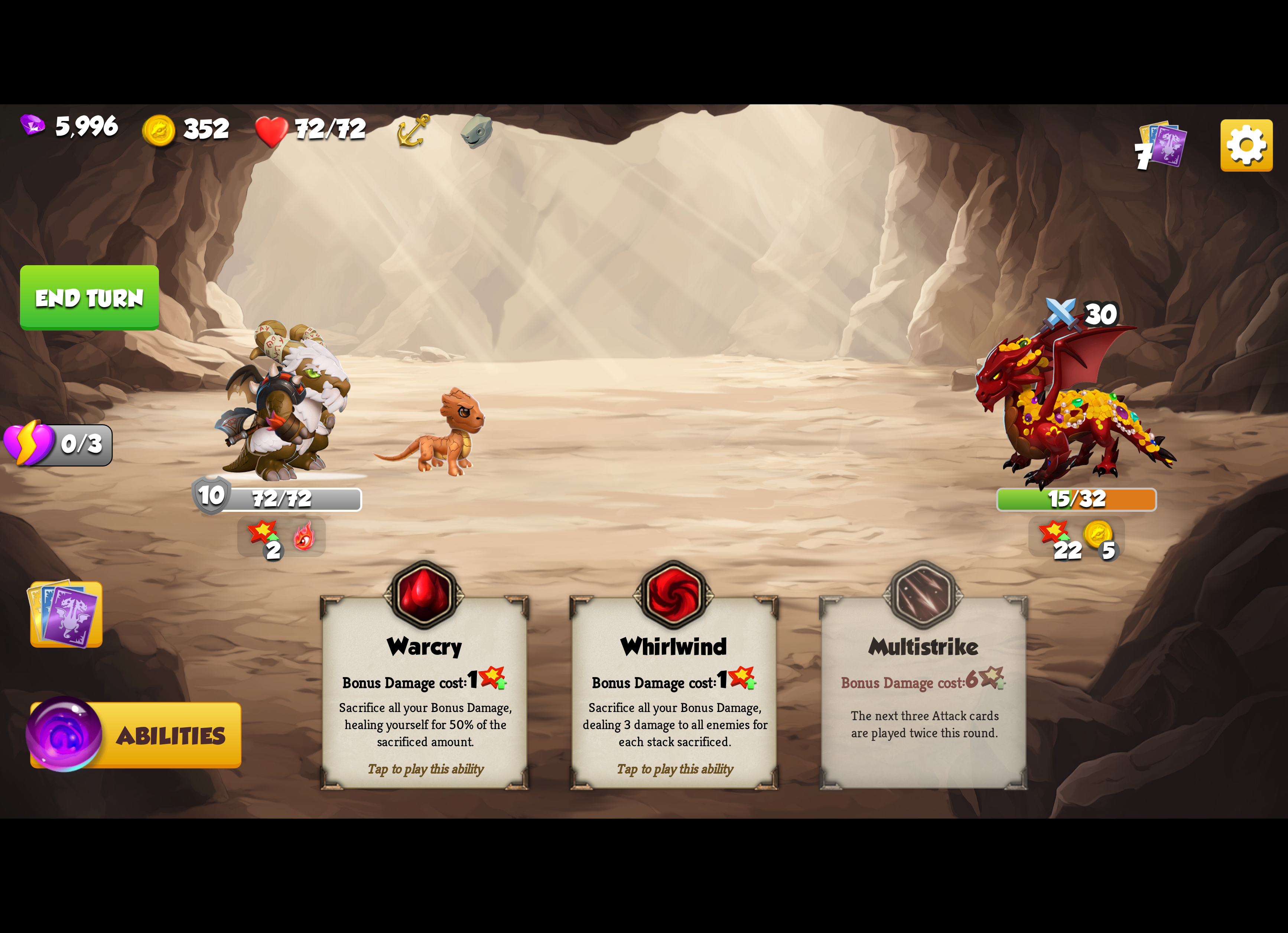
click at [636, 656] on div "Whirlwind" at bounding box center [674, 646] width 203 height 26
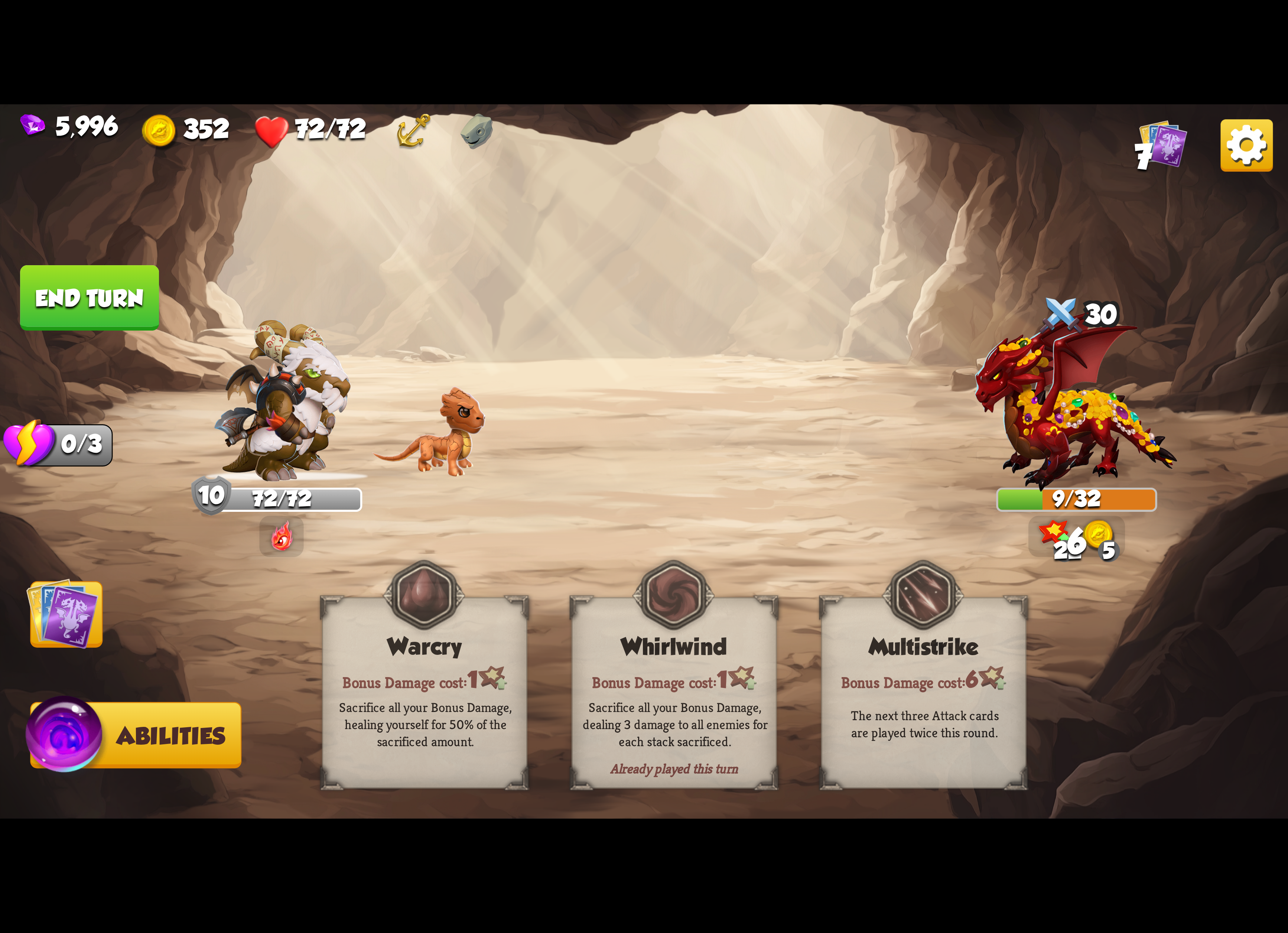
click at [95, 627] on img at bounding box center [62, 614] width 72 height 72
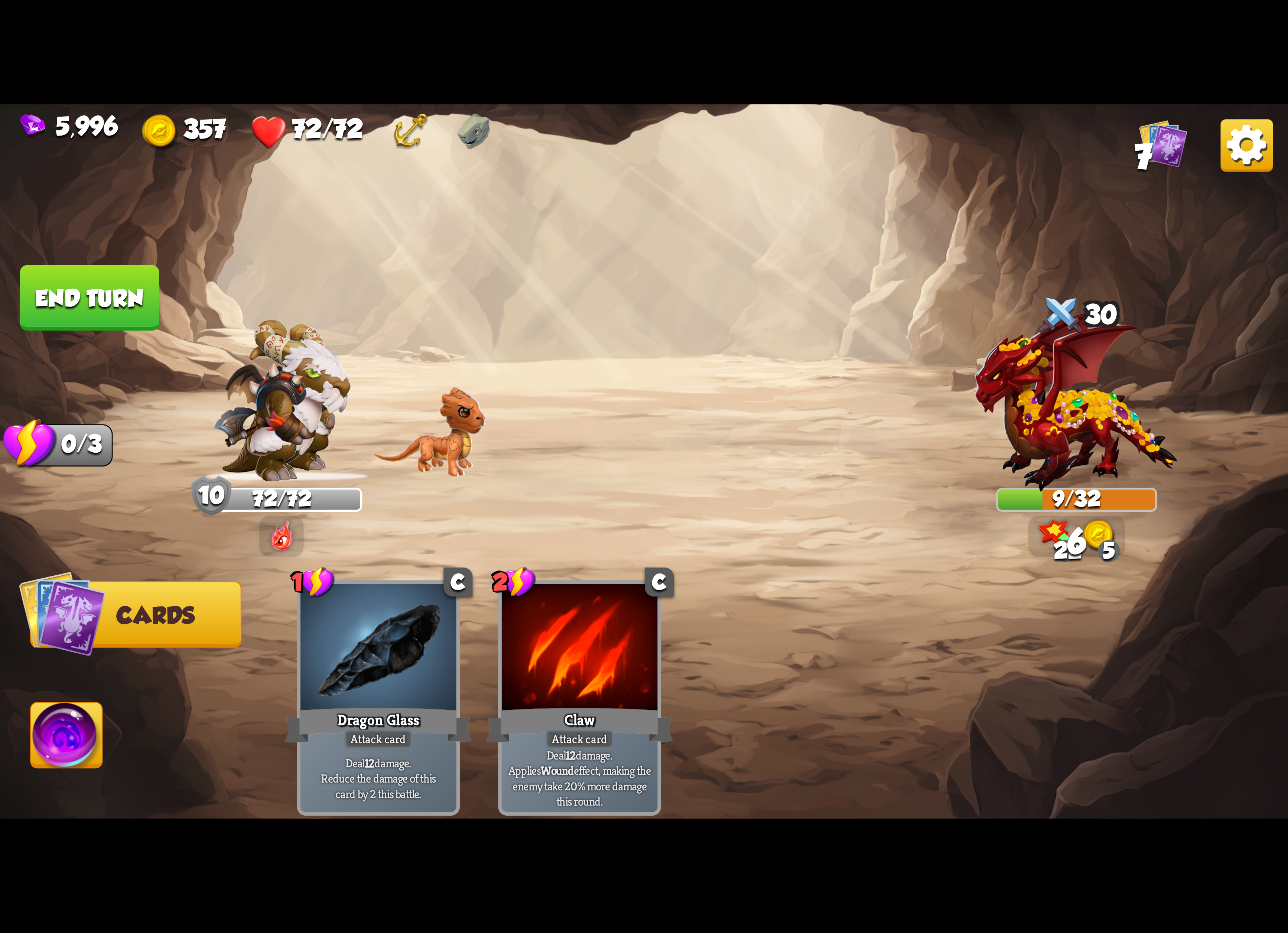
click at [124, 317] on button "End turn" at bounding box center [89, 298] width 139 height 65
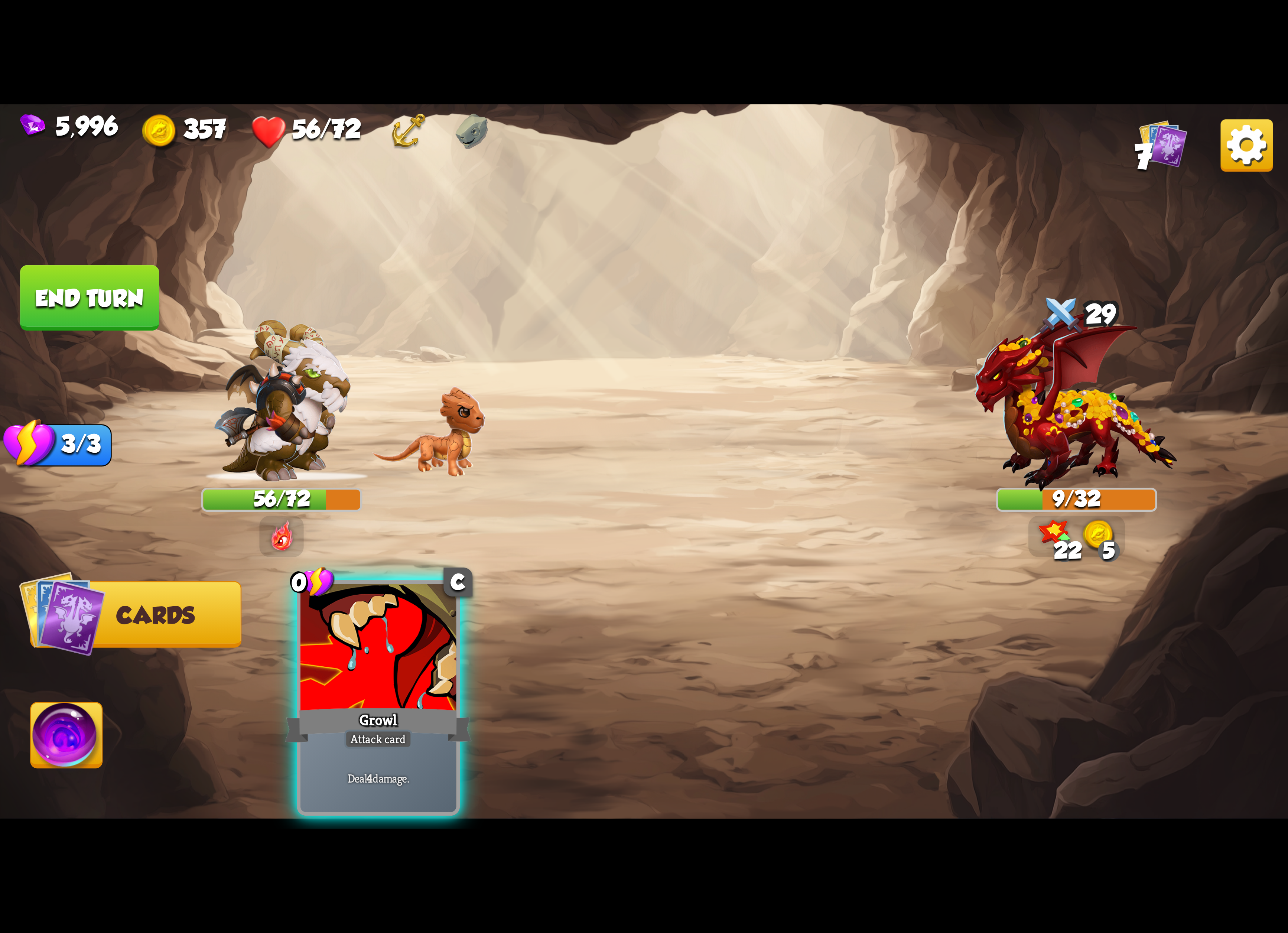
click at [1251, 147] on img at bounding box center [1246, 145] width 52 height 52
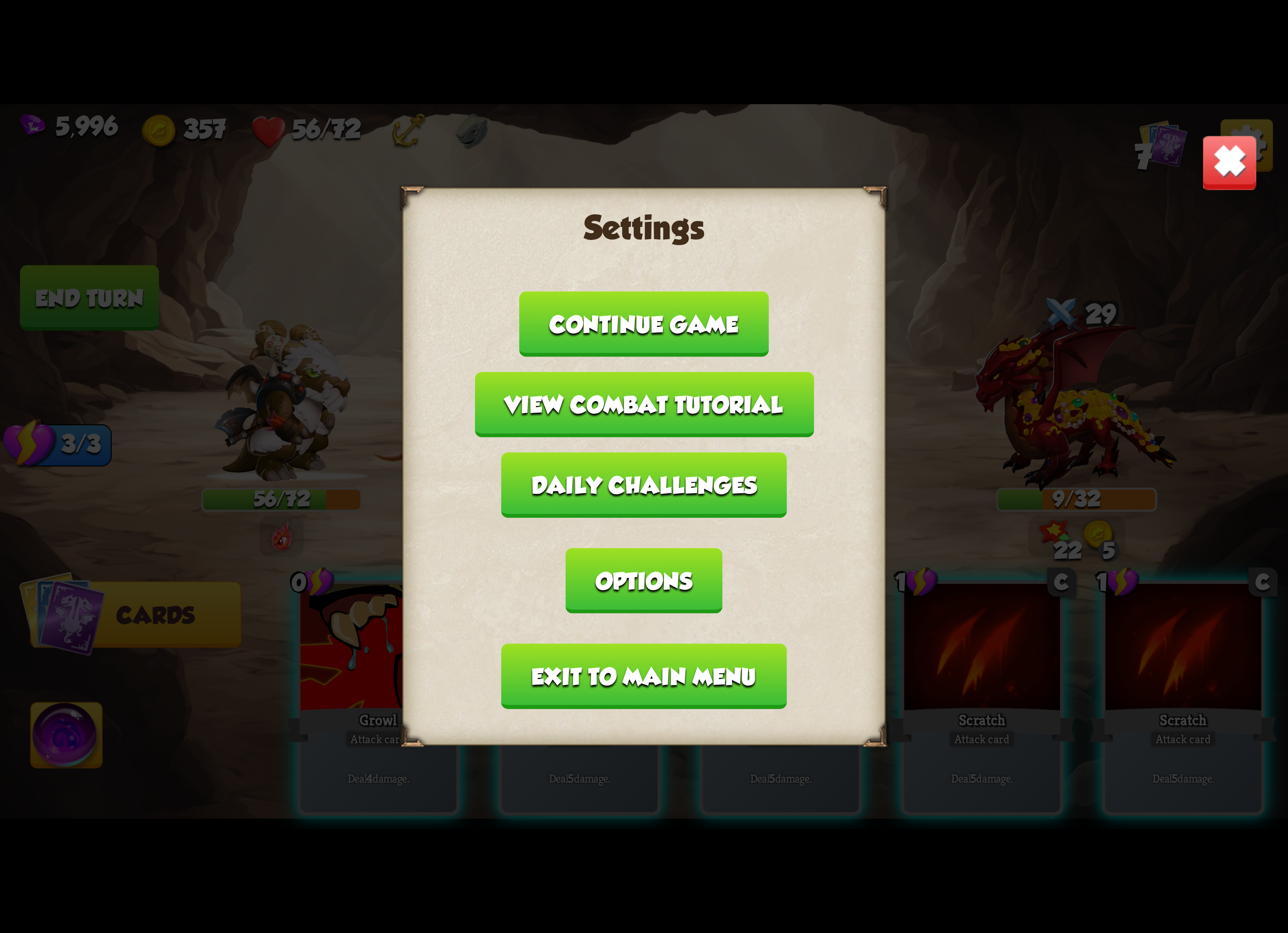
click at [590, 644] on button "Exit to main menu" at bounding box center [644, 676] width 285 height 65
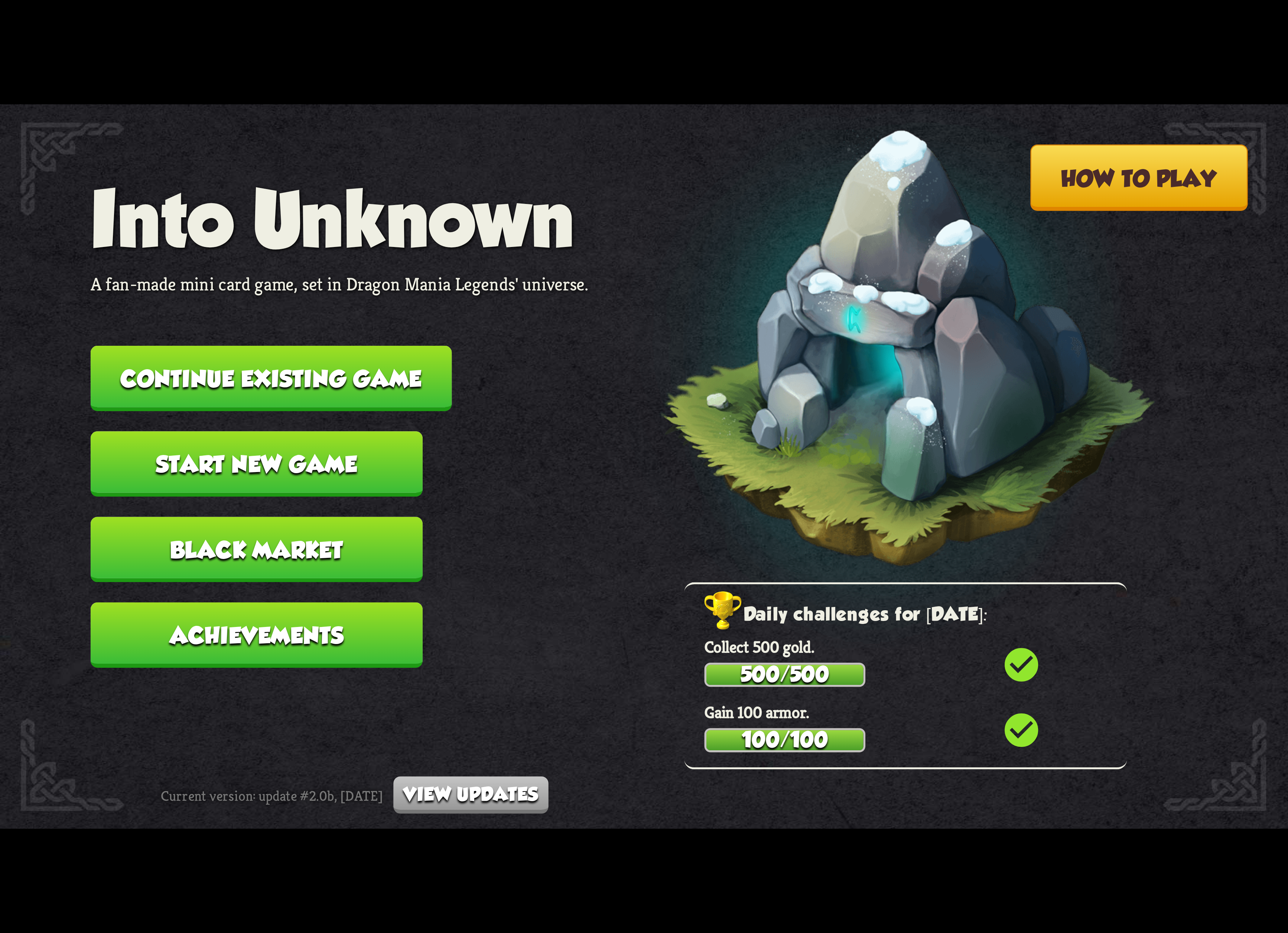
click at [349, 391] on button "Continue existing game" at bounding box center [271, 378] width 362 height 65
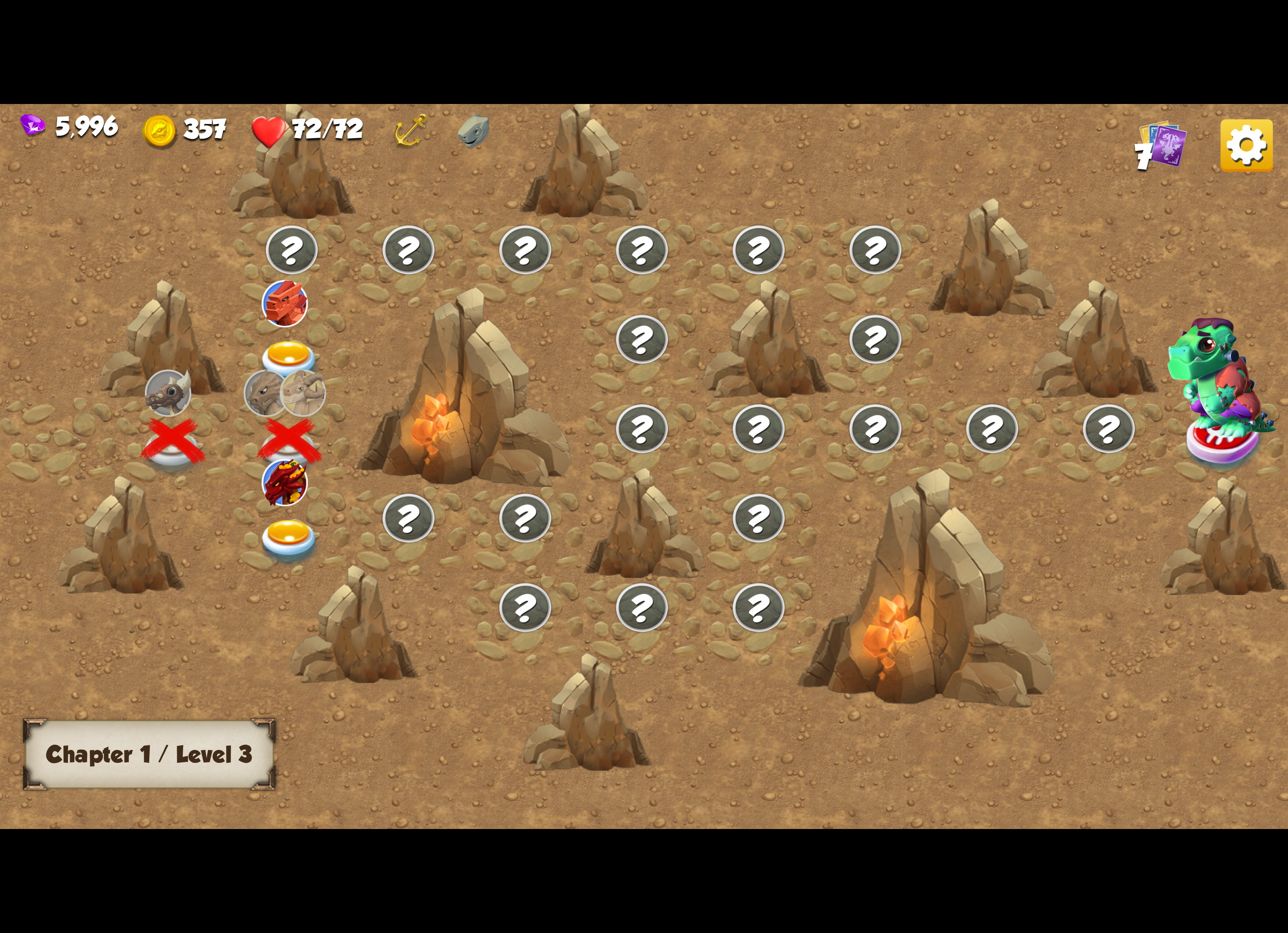
click at [309, 510] on div at bounding box center [292, 532] width 117 height 90
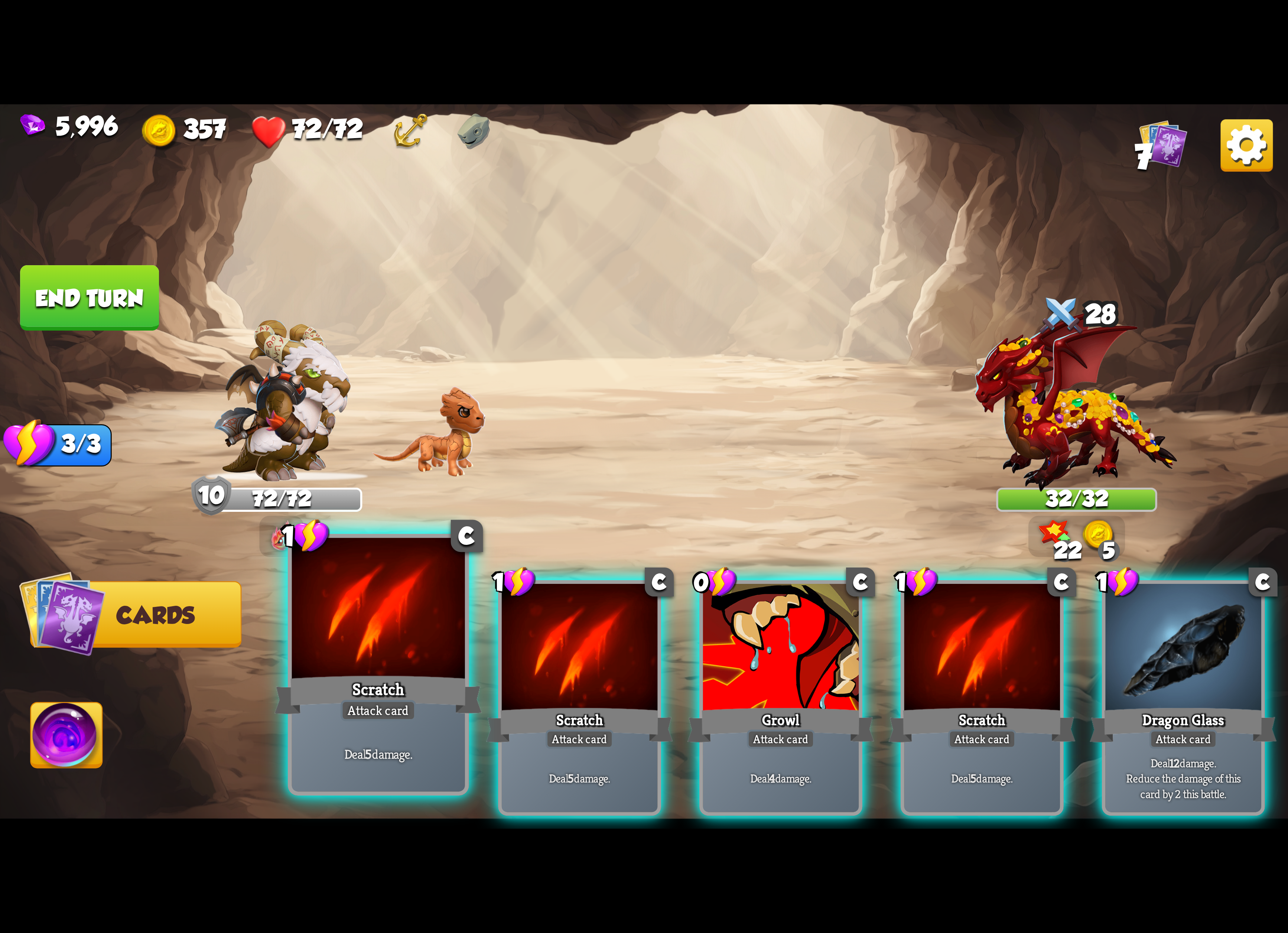
click at [401, 666] on div at bounding box center [379, 611] width 173 height 146
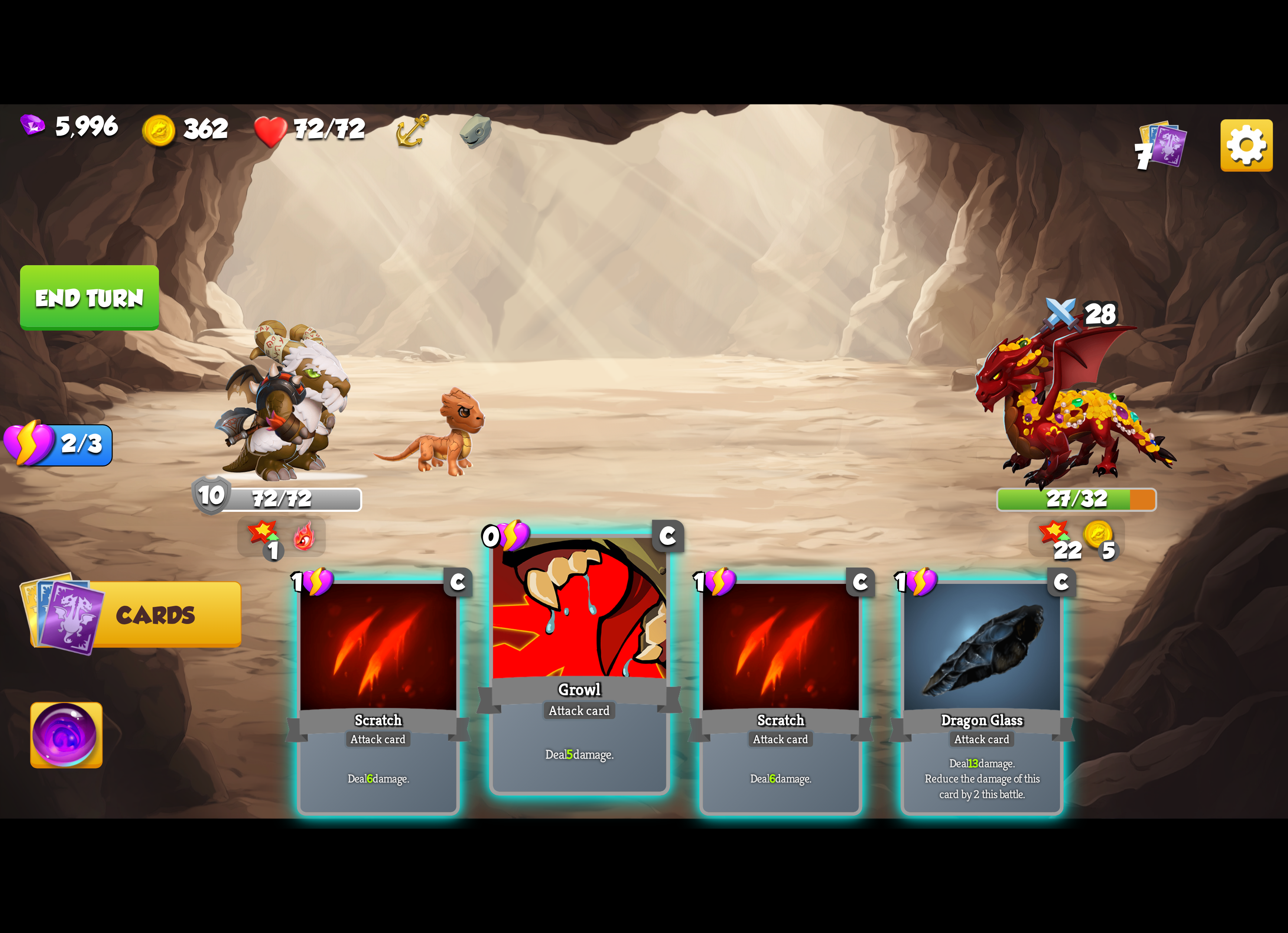
click at [536, 627] on div at bounding box center [580, 611] width 173 height 146
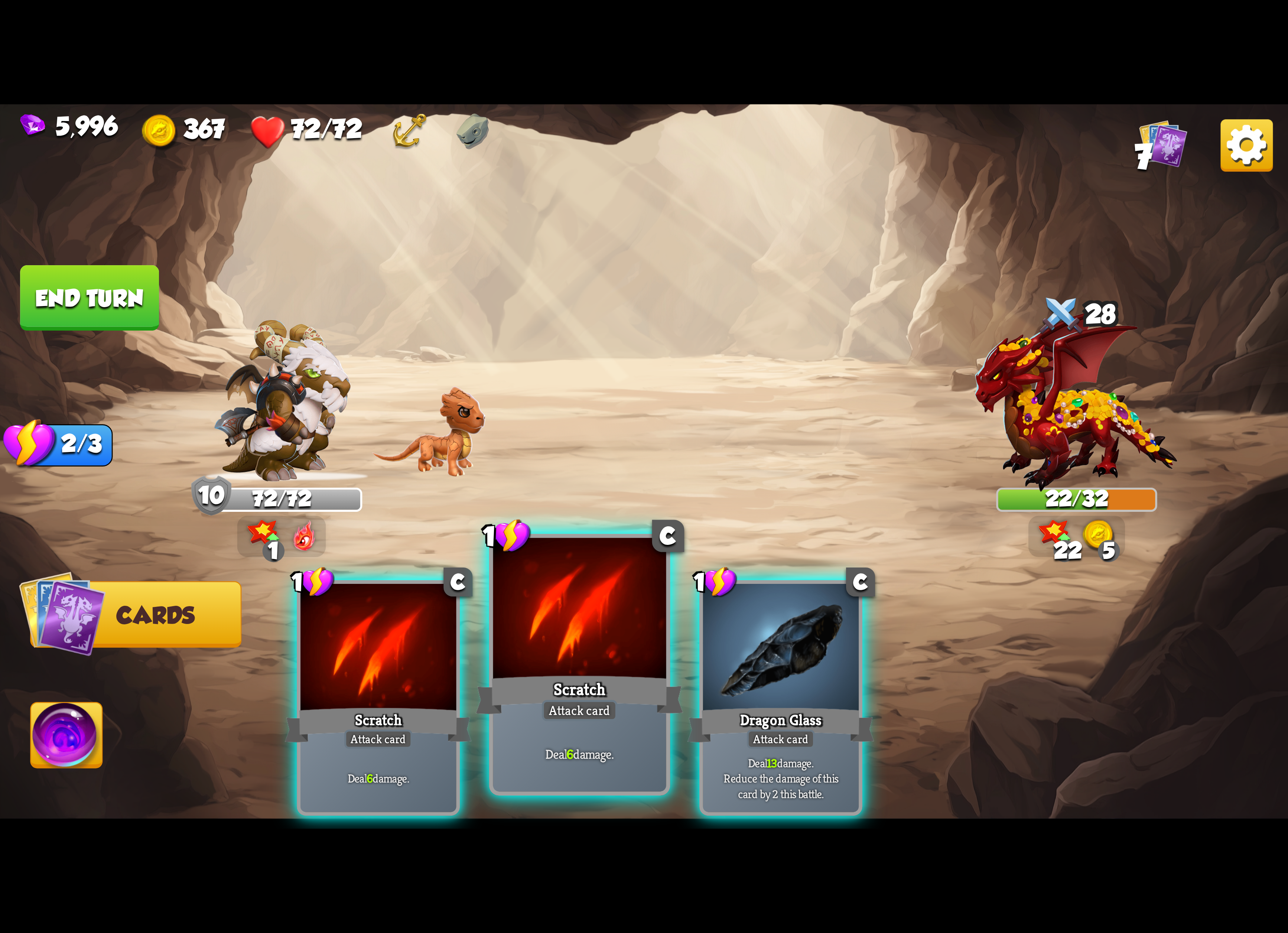
click at [529, 602] on div at bounding box center [580, 611] width 173 height 146
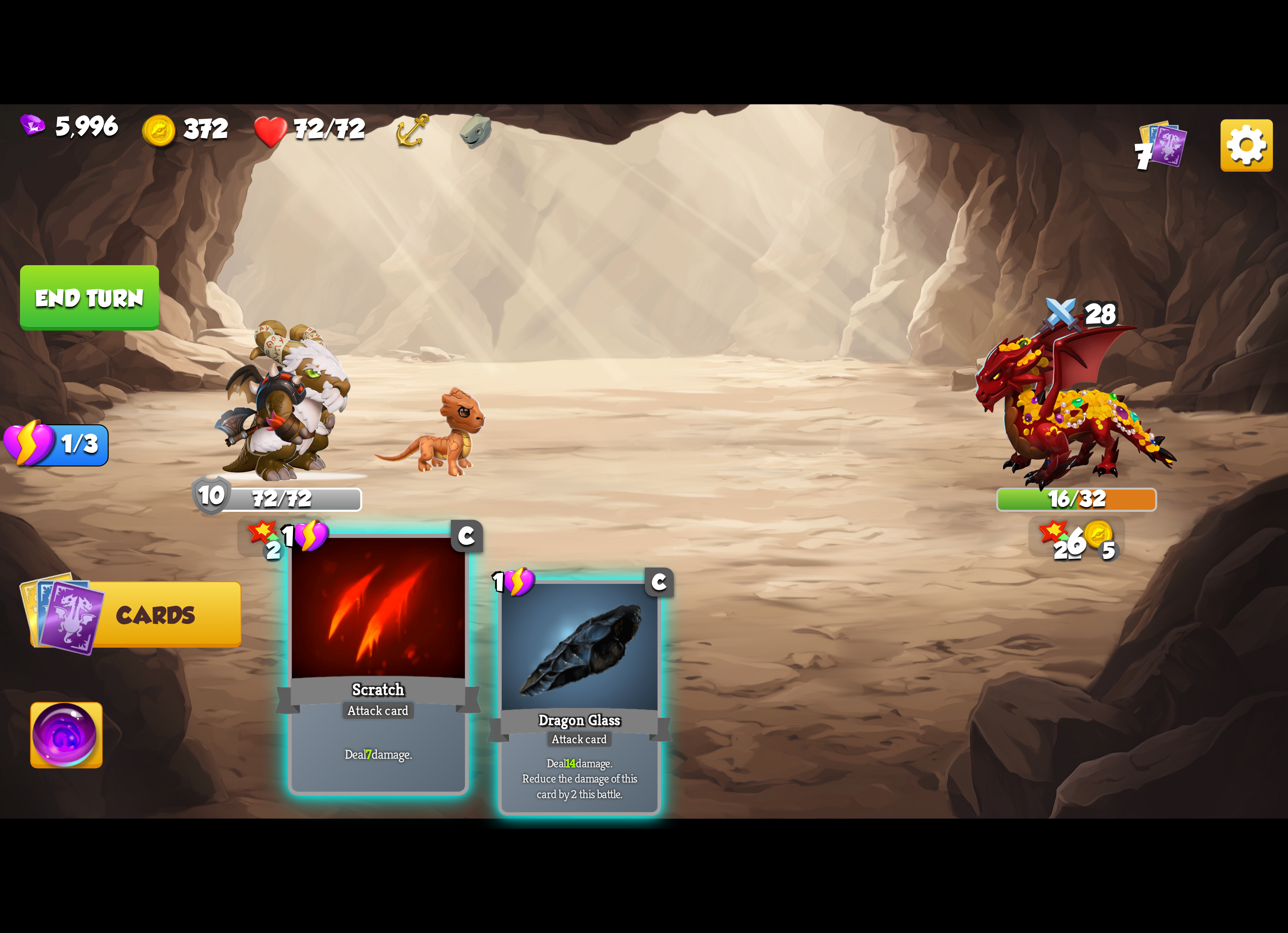
click at [386, 575] on div at bounding box center [379, 611] width 173 height 146
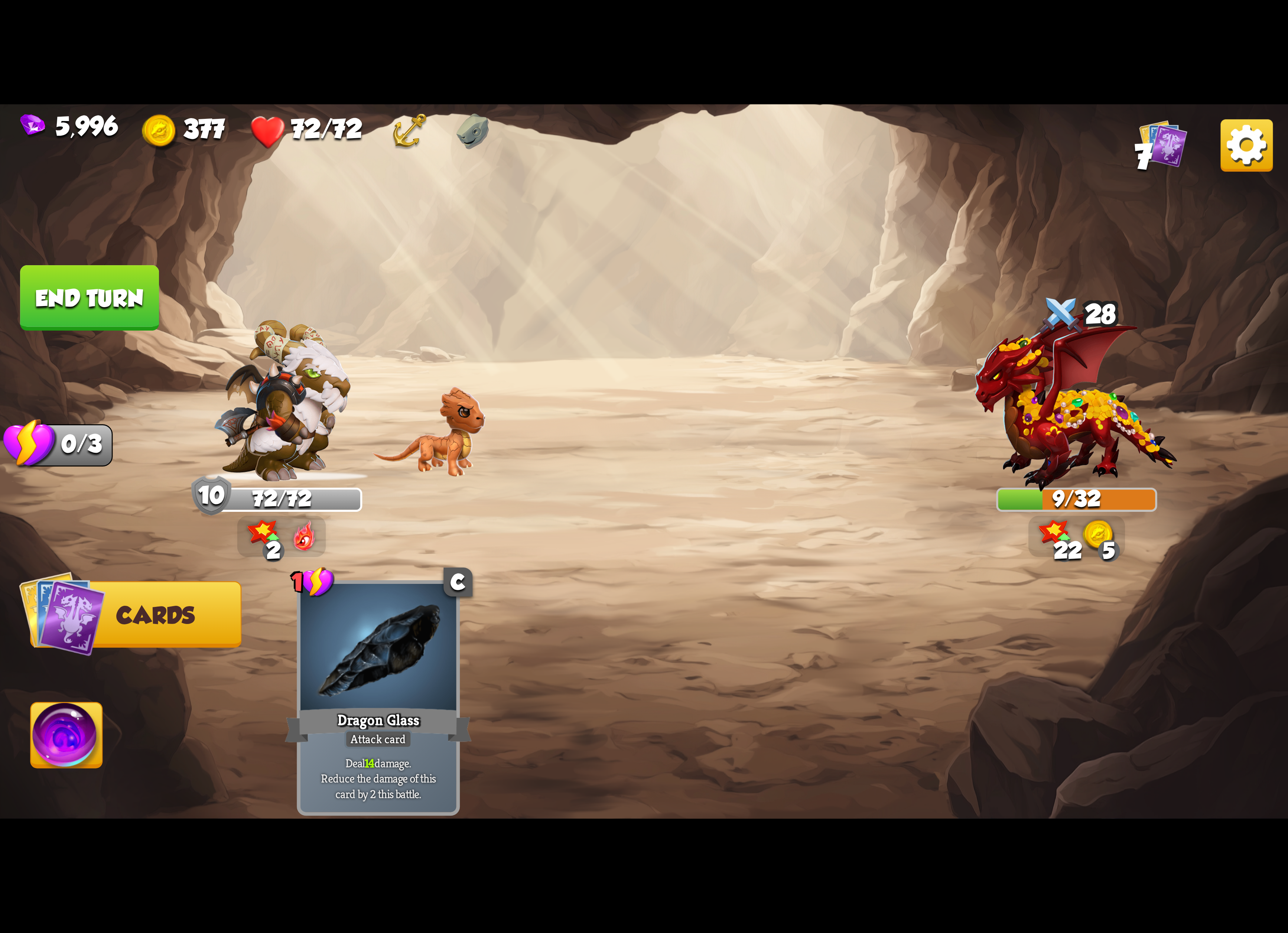
drag, startPoint x: 631, startPoint y: 397, endPoint x: 621, endPoint y: 388, distance: 13.5
click at [629, 396] on img at bounding box center [644, 466] width 1288 height 725
click at [114, 721] on img at bounding box center [644, 466] width 1288 height 725
click at [79, 725] on img at bounding box center [67, 739] width 72 height 72
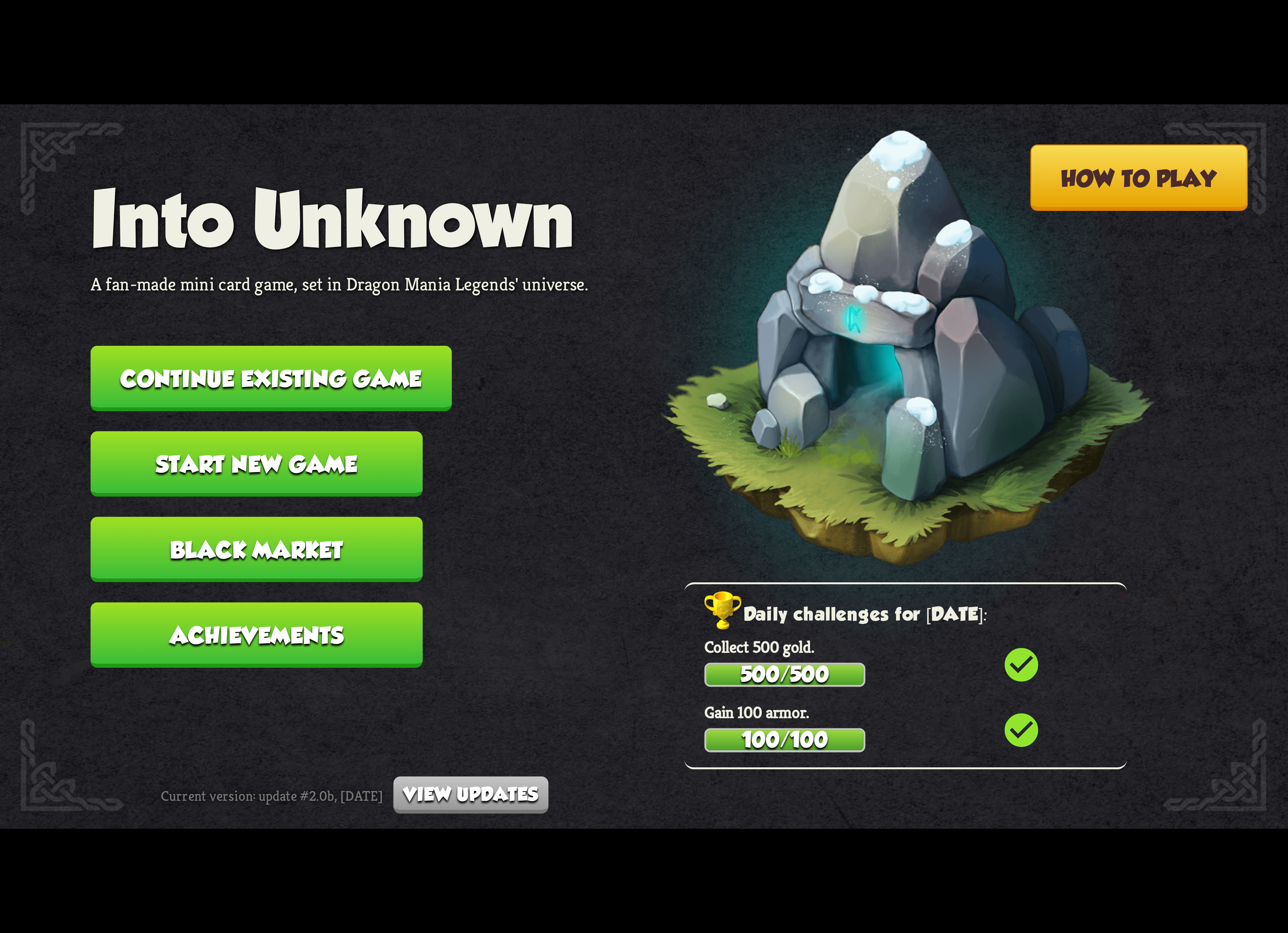
click at [407, 362] on button "Continue existing game" at bounding box center [271, 378] width 362 height 65
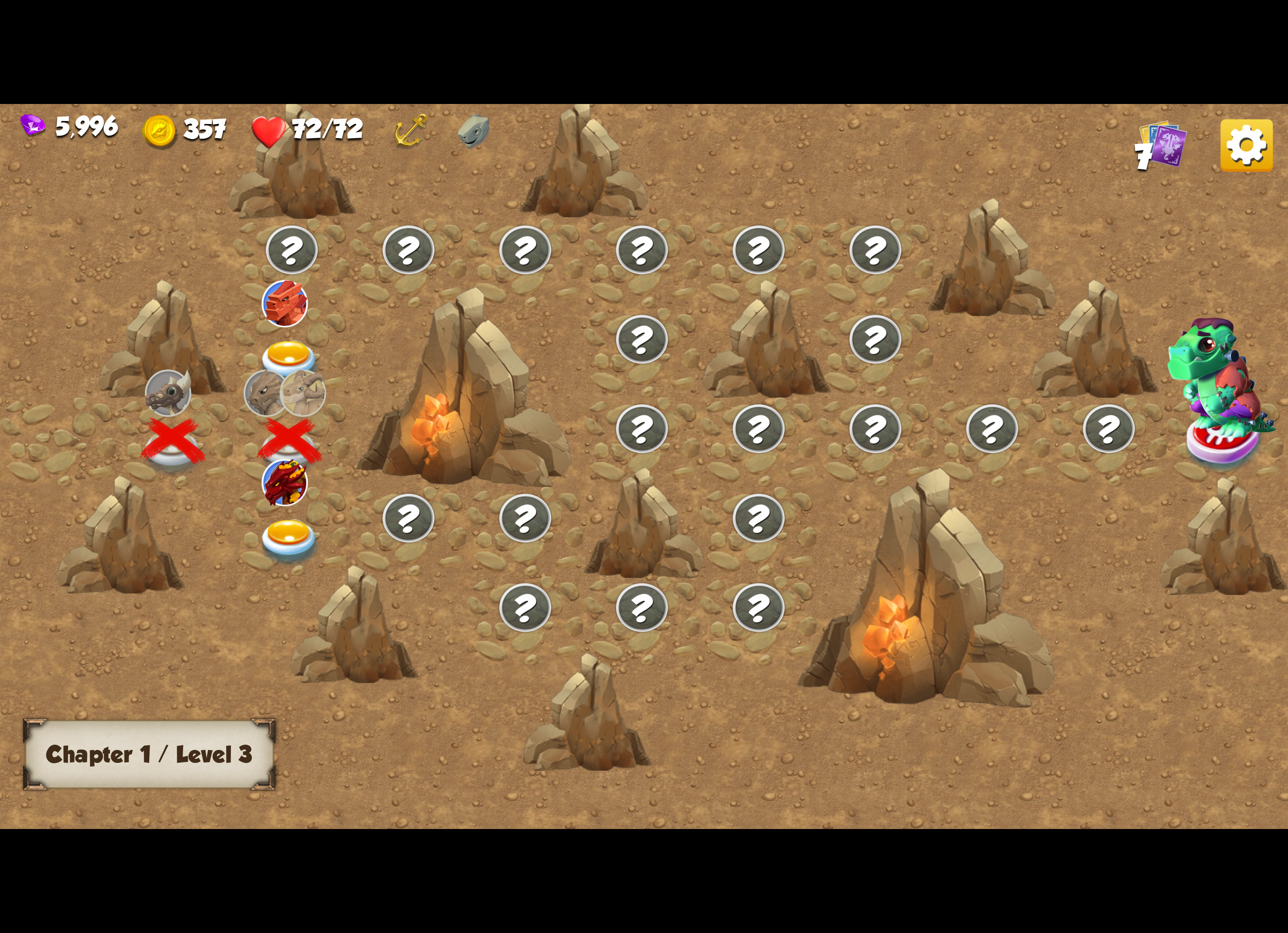
click at [310, 504] on div at bounding box center [292, 532] width 117 height 90
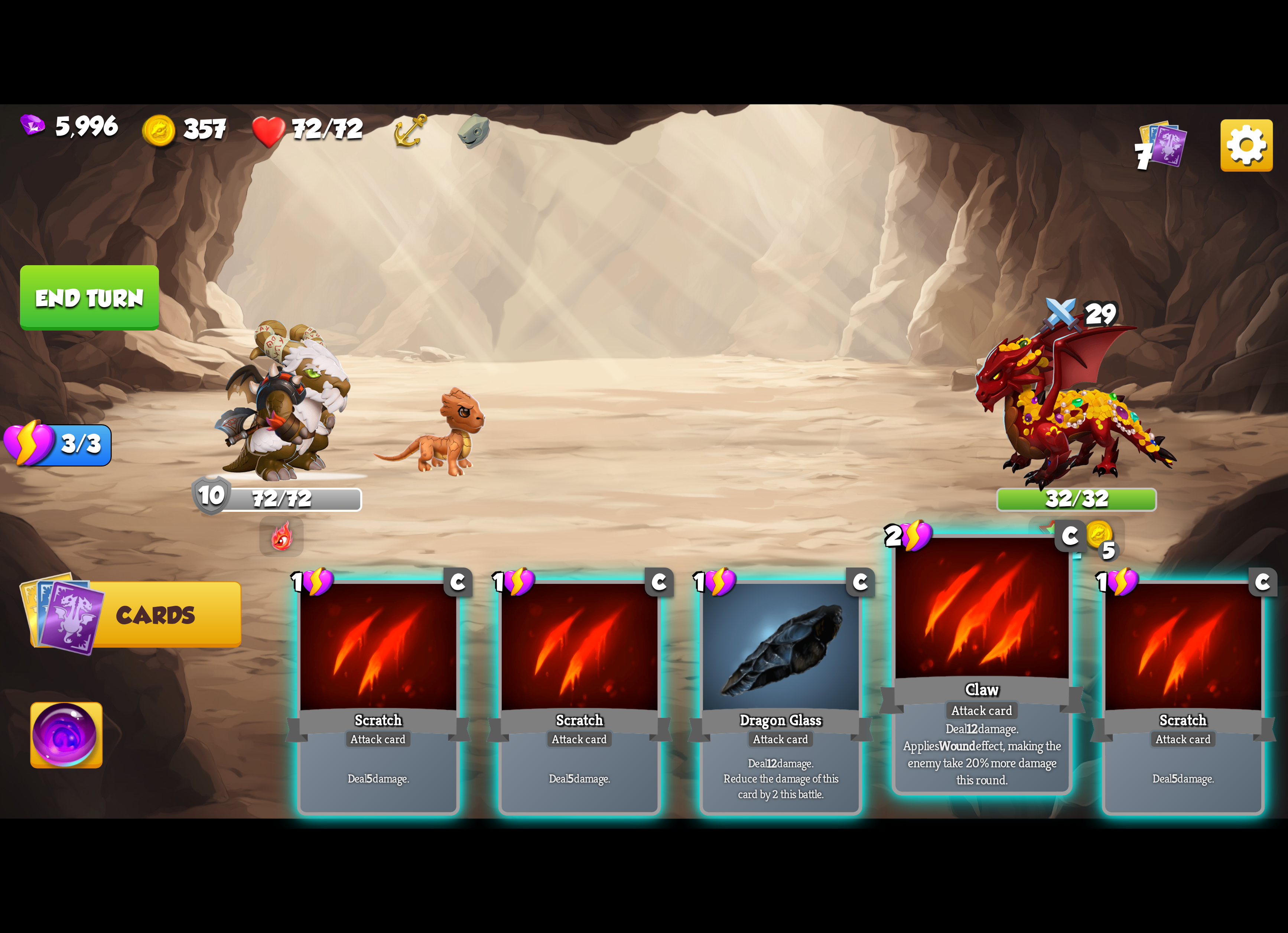
click at [931, 608] on div at bounding box center [982, 611] width 173 height 146
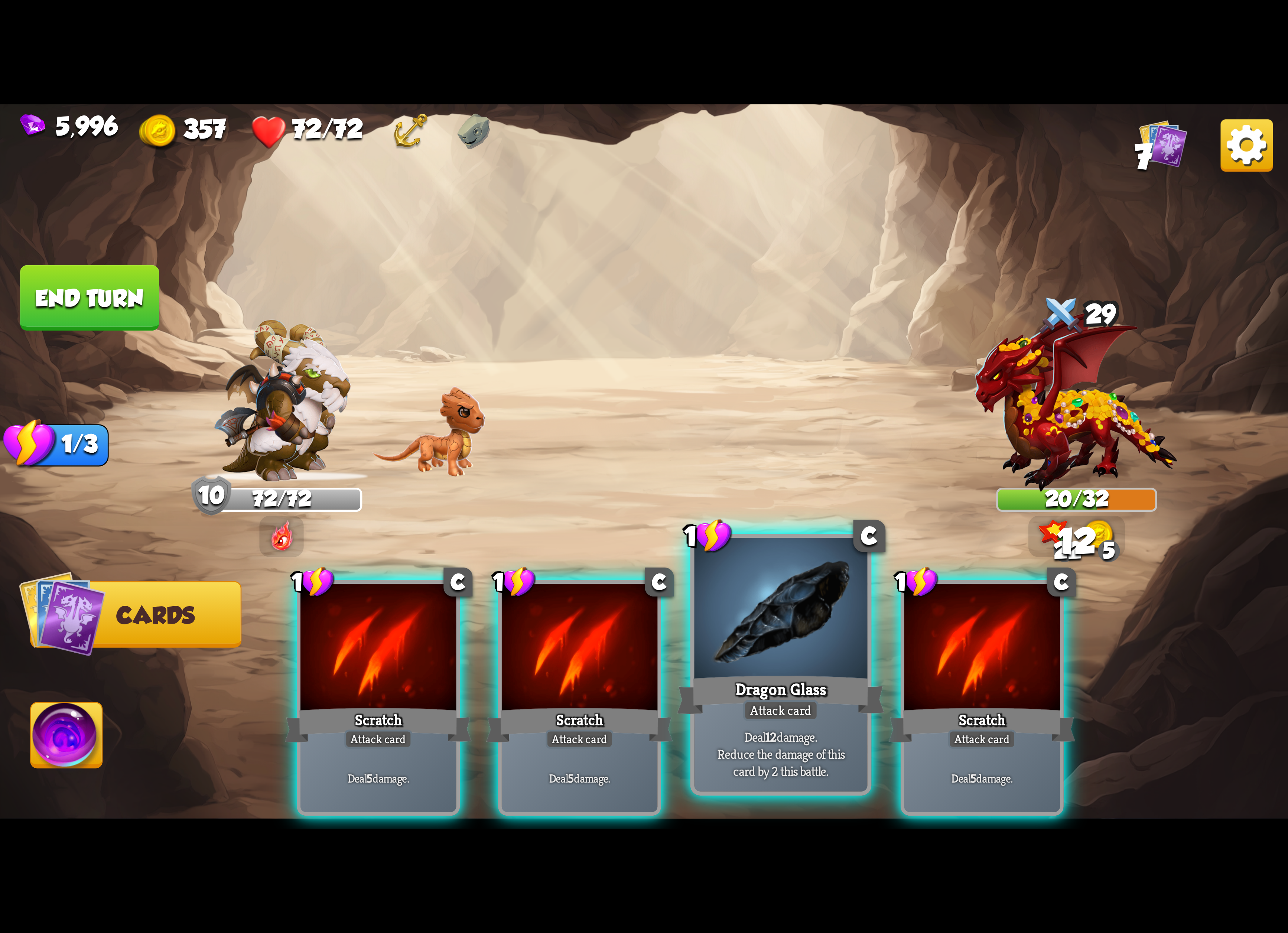
click at [811, 617] on div at bounding box center [781, 611] width 173 height 146
